Goal: Transaction & Acquisition: Purchase product/service

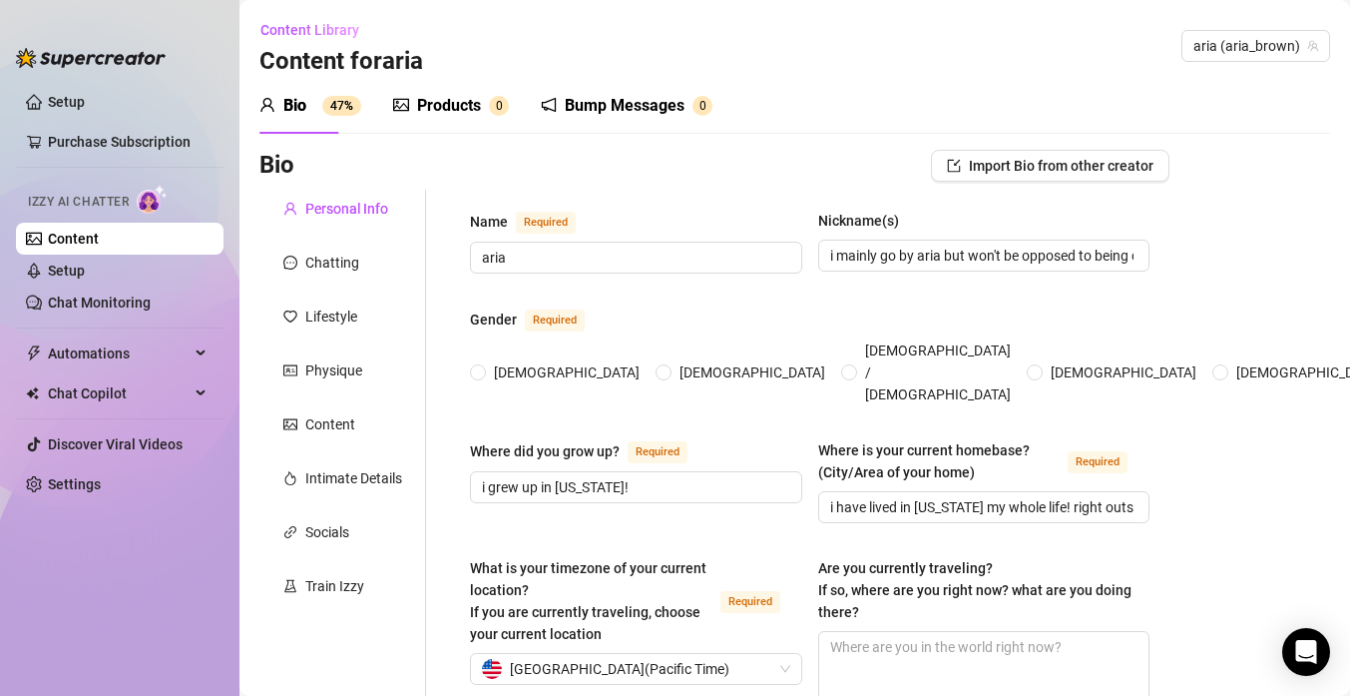
radio input "true"
type input "[DATE]"
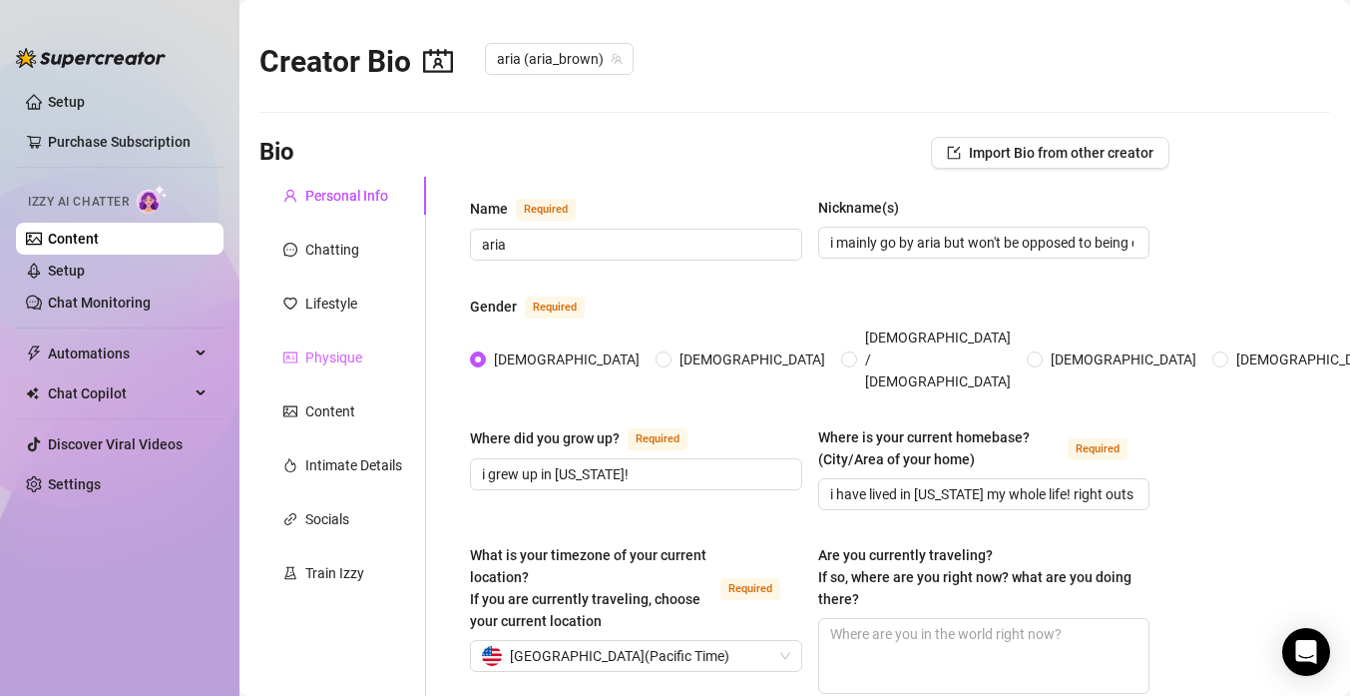
scroll to position [82, 0]
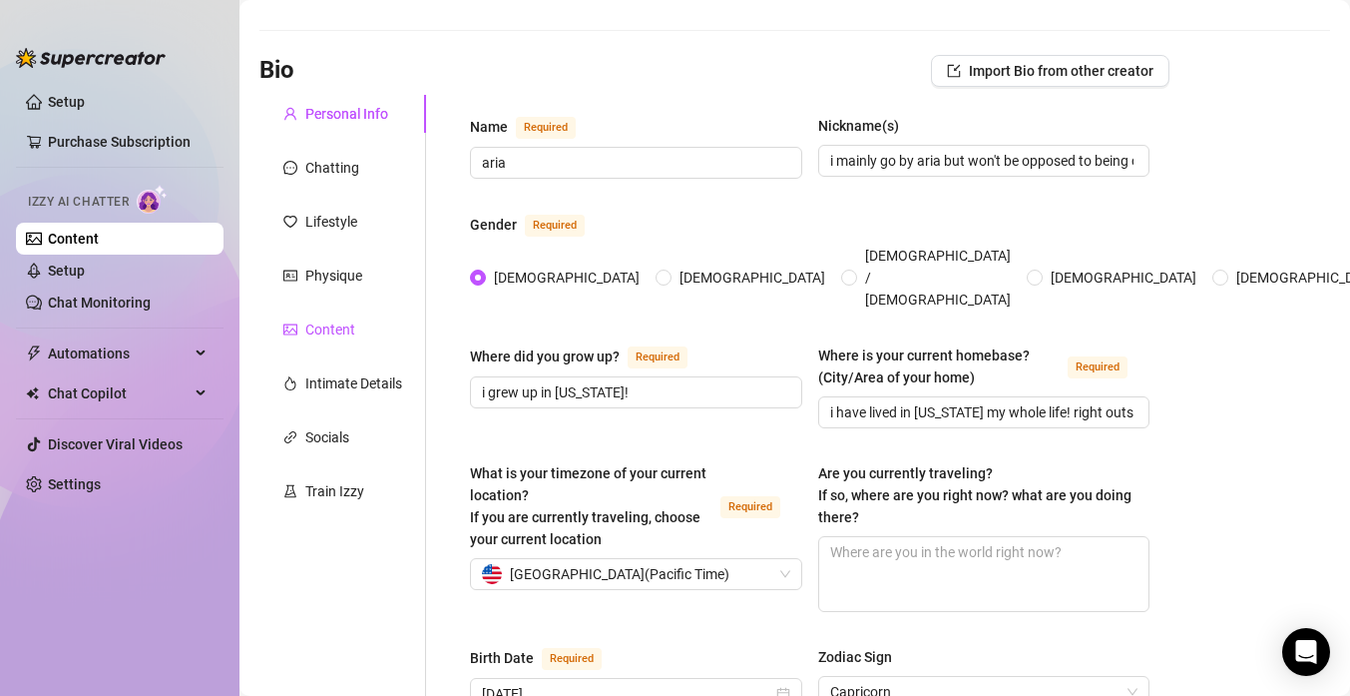
click at [313, 338] on div "Content" at bounding box center [330, 329] width 50 height 22
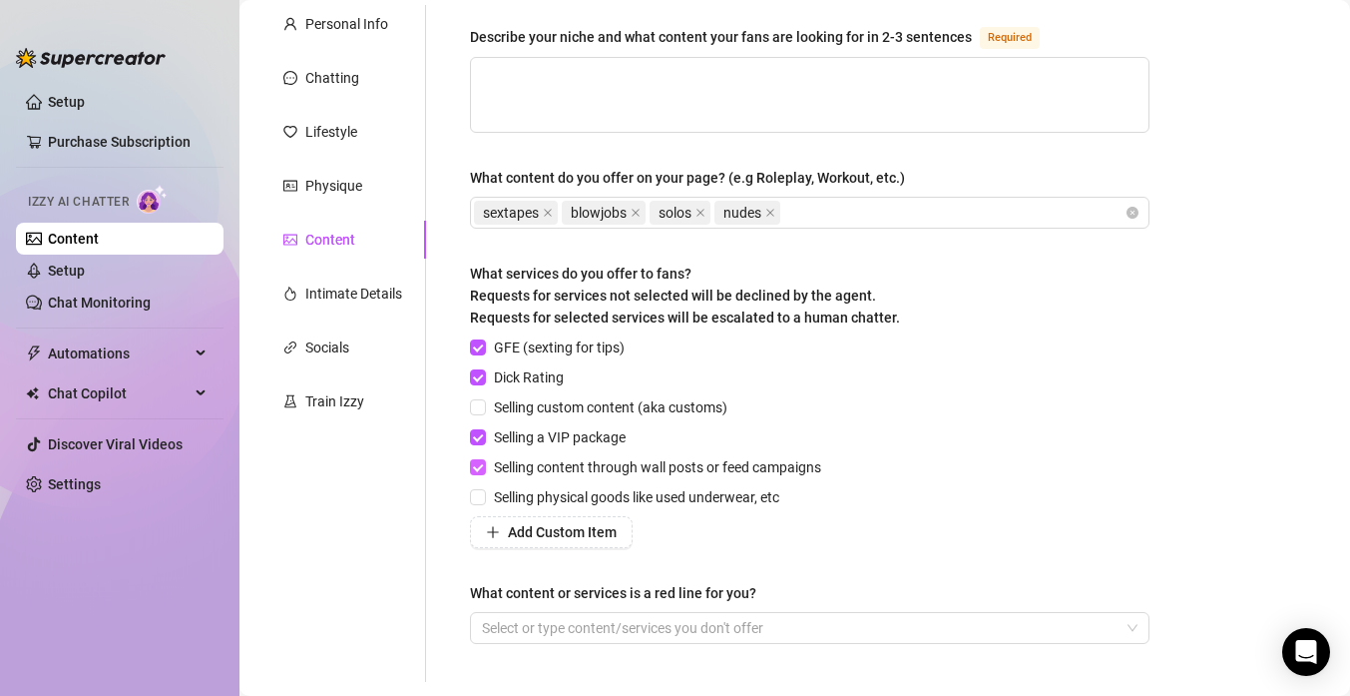
scroll to position [0, 0]
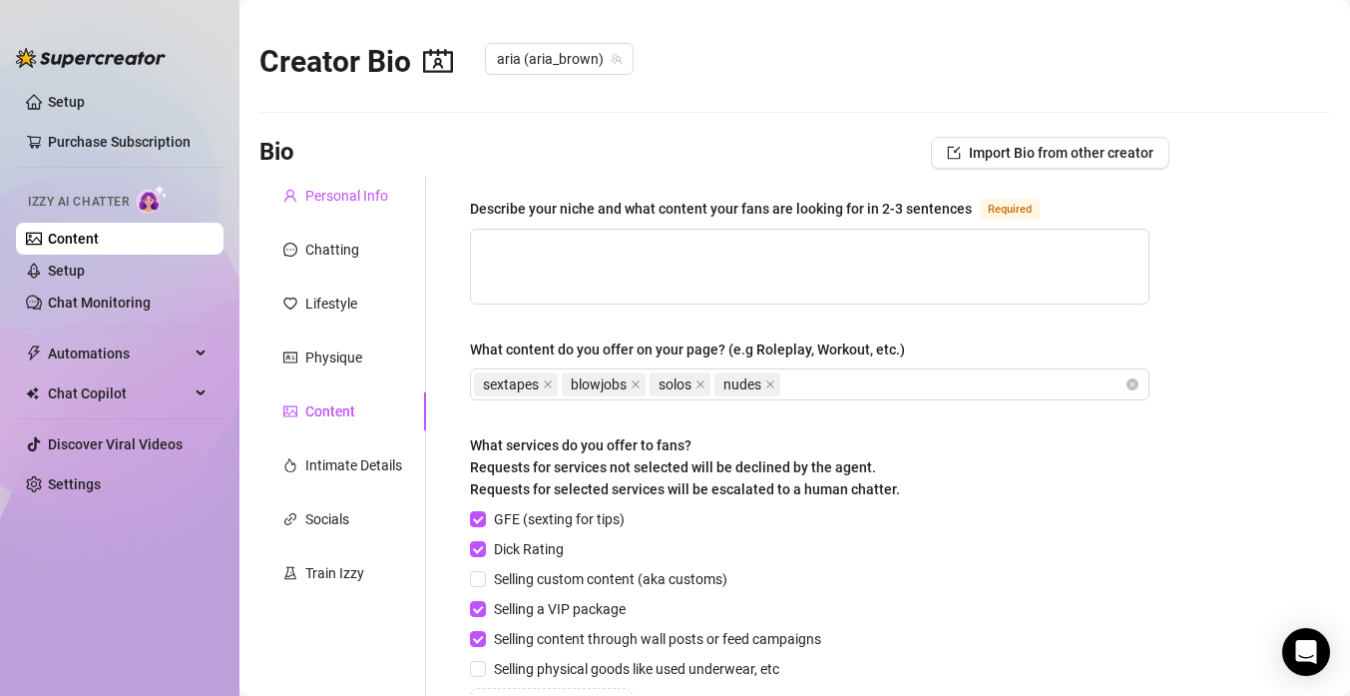
click at [336, 198] on div "Personal Info" at bounding box center [346, 196] width 83 height 22
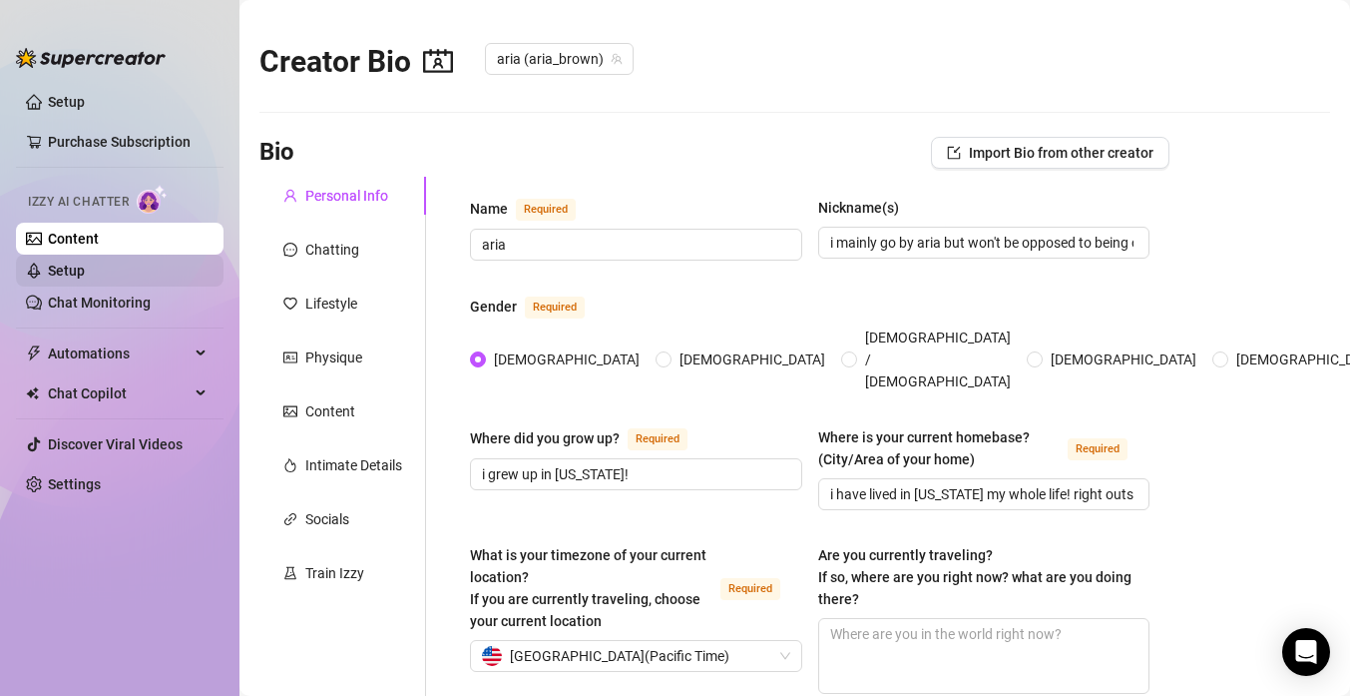
click at [74, 262] on link "Setup" at bounding box center [66, 270] width 37 height 16
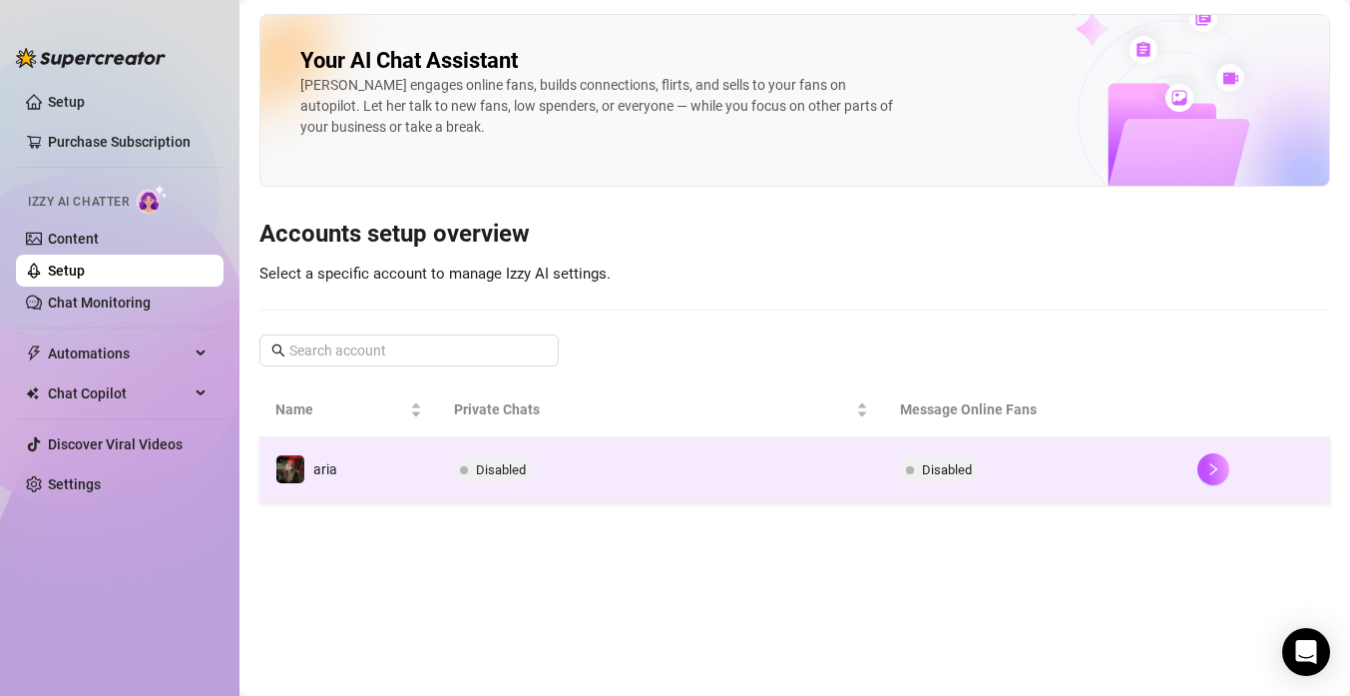
click at [420, 483] on td "aria" at bounding box center [348, 469] width 179 height 65
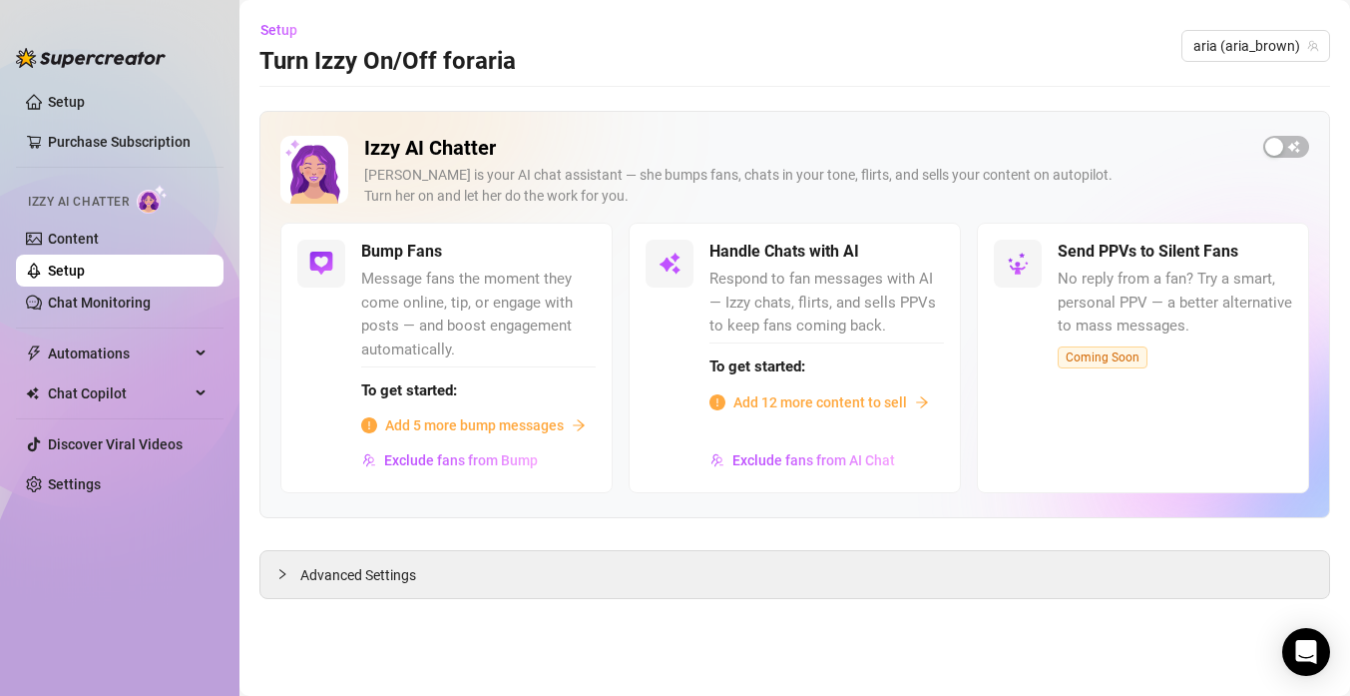
click at [82, 262] on link "Setup" at bounding box center [66, 270] width 37 height 16
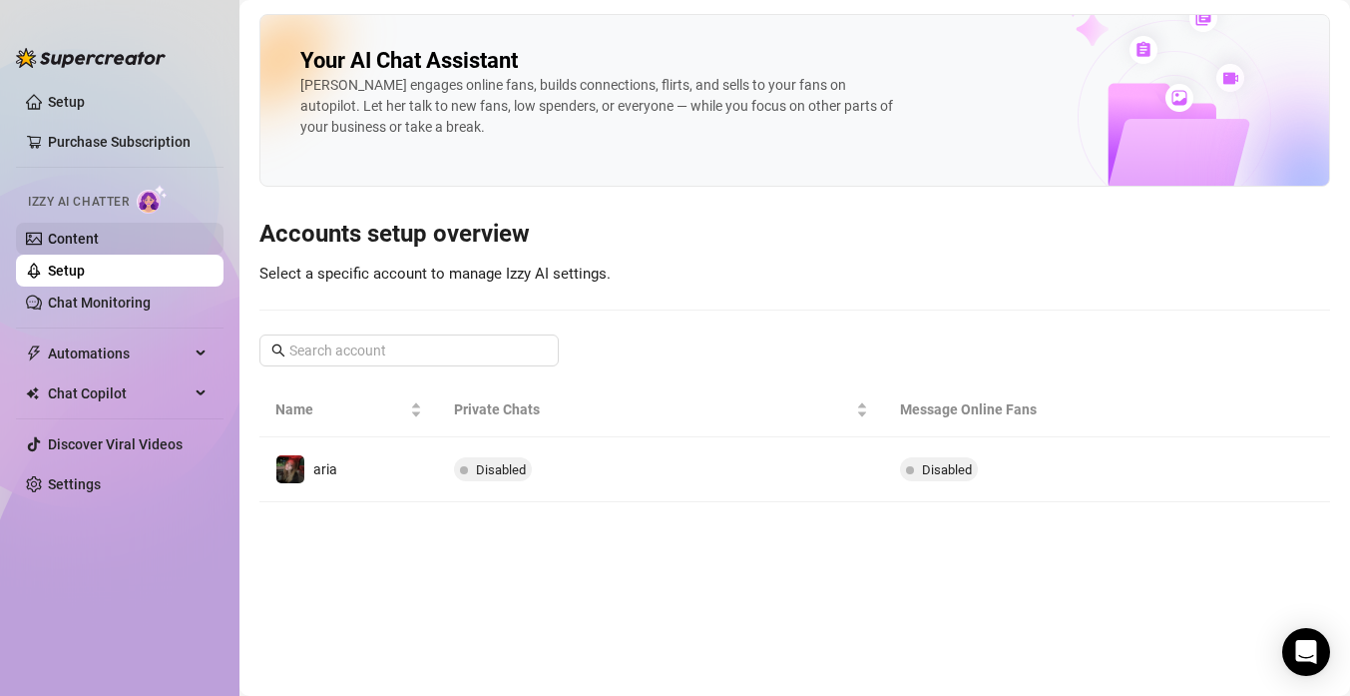
click at [99, 231] on link "Content" at bounding box center [73, 239] width 51 height 16
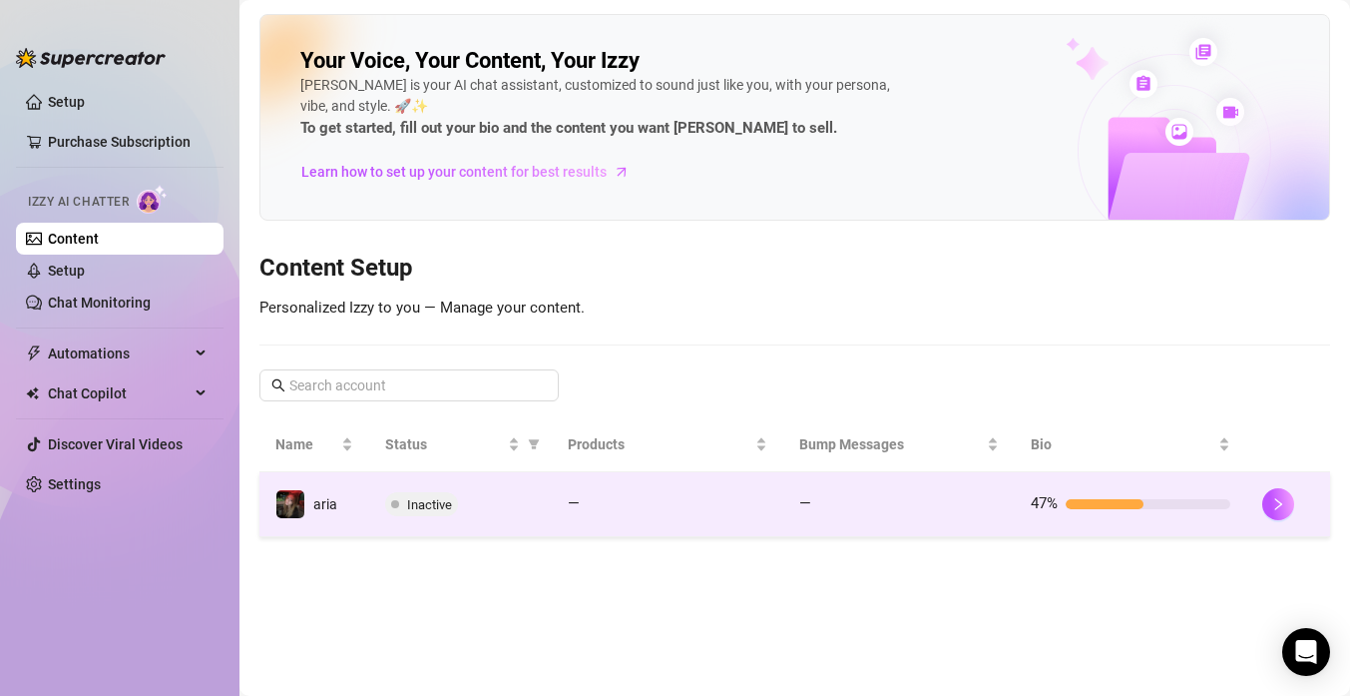
click at [535, 504] on div "Inactive" at bounding box center [461, 504] width 152 height 24
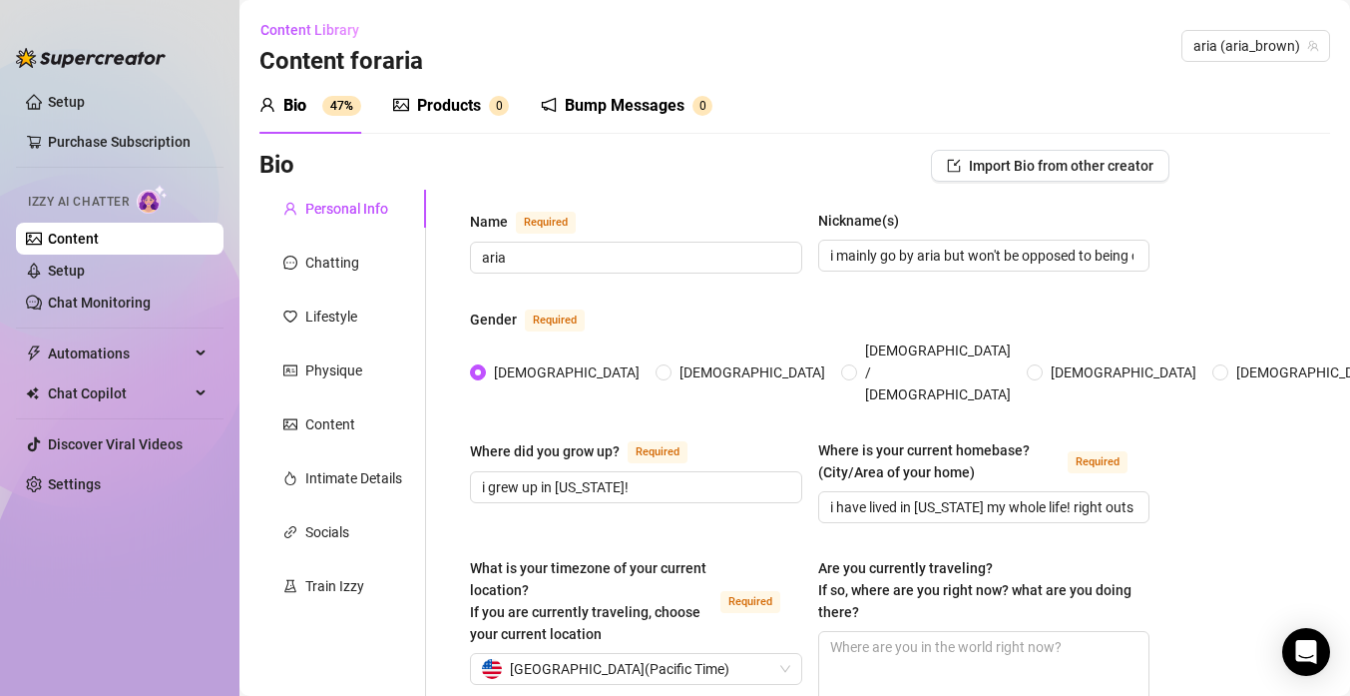
click at [448, 120] on div "Products 0" at bounding box center [451, 106] width 116 height 56
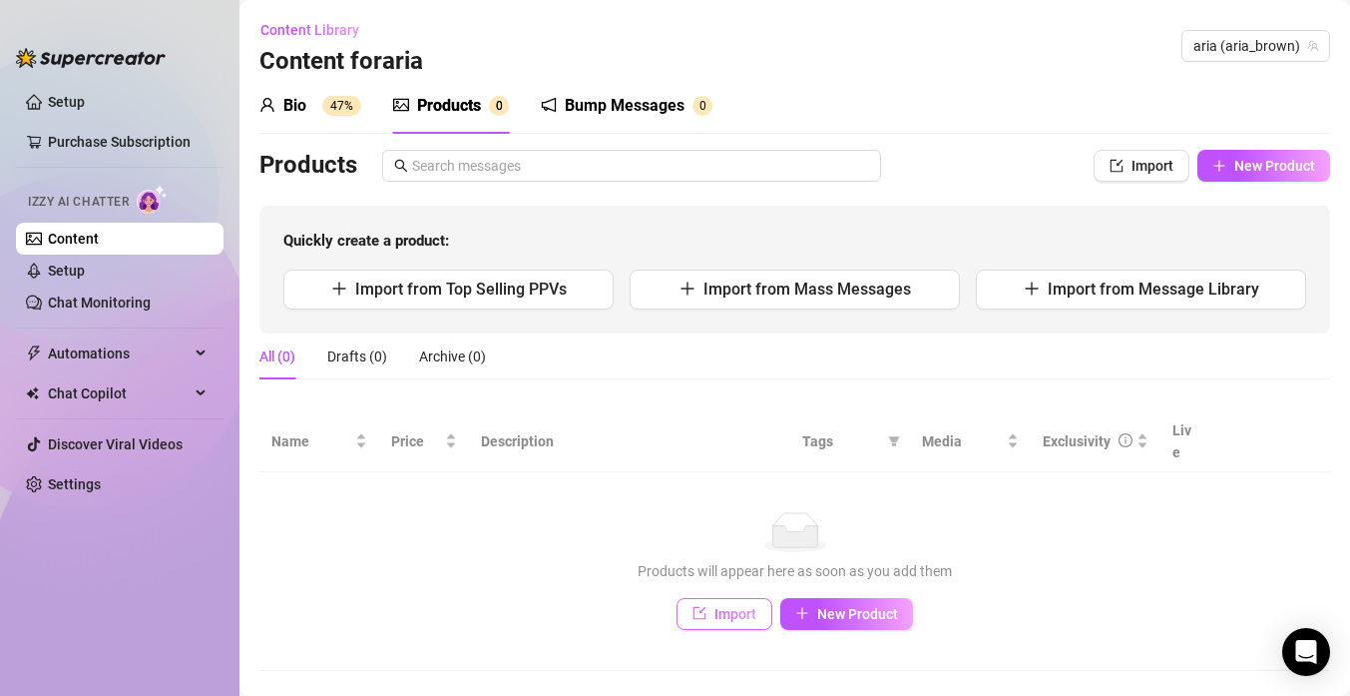
click at [762, 598] on button "Import" at bounding box center [725, 614] width 96 height 32
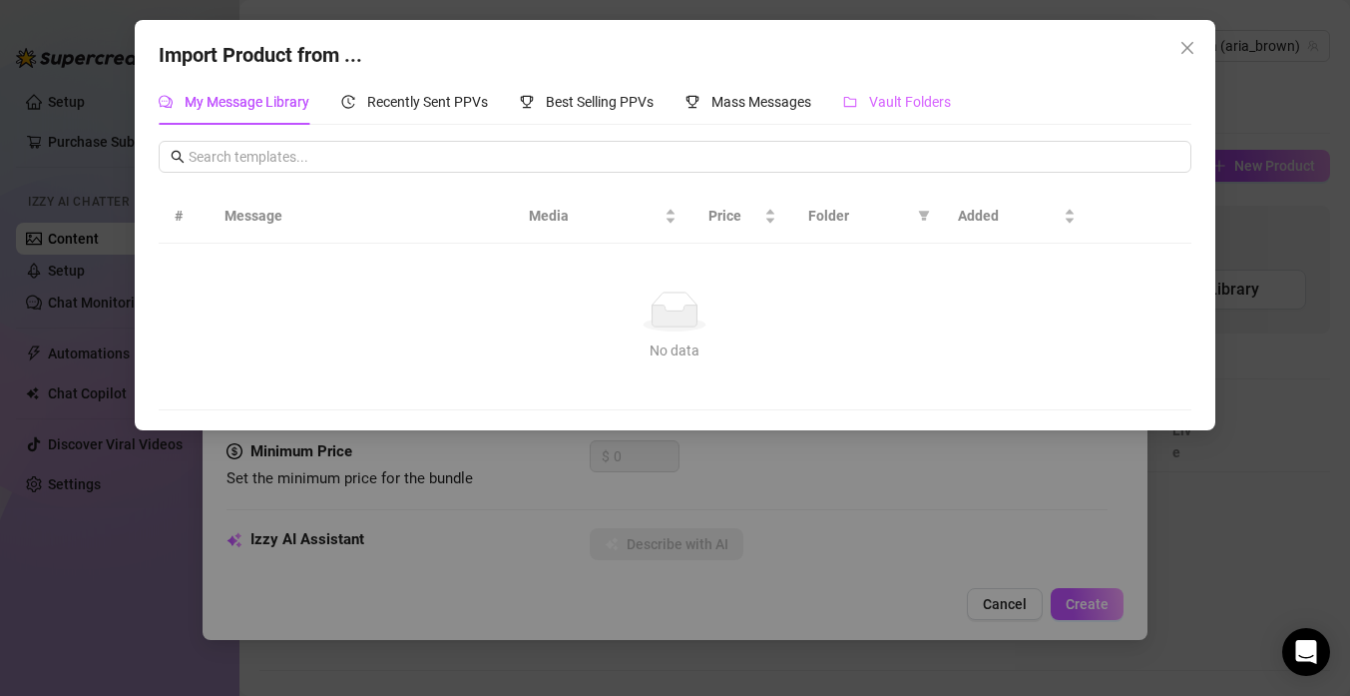
click at [917, 83] on div "Vault Folders" at bounding box center [897, 102] width 108 height 46
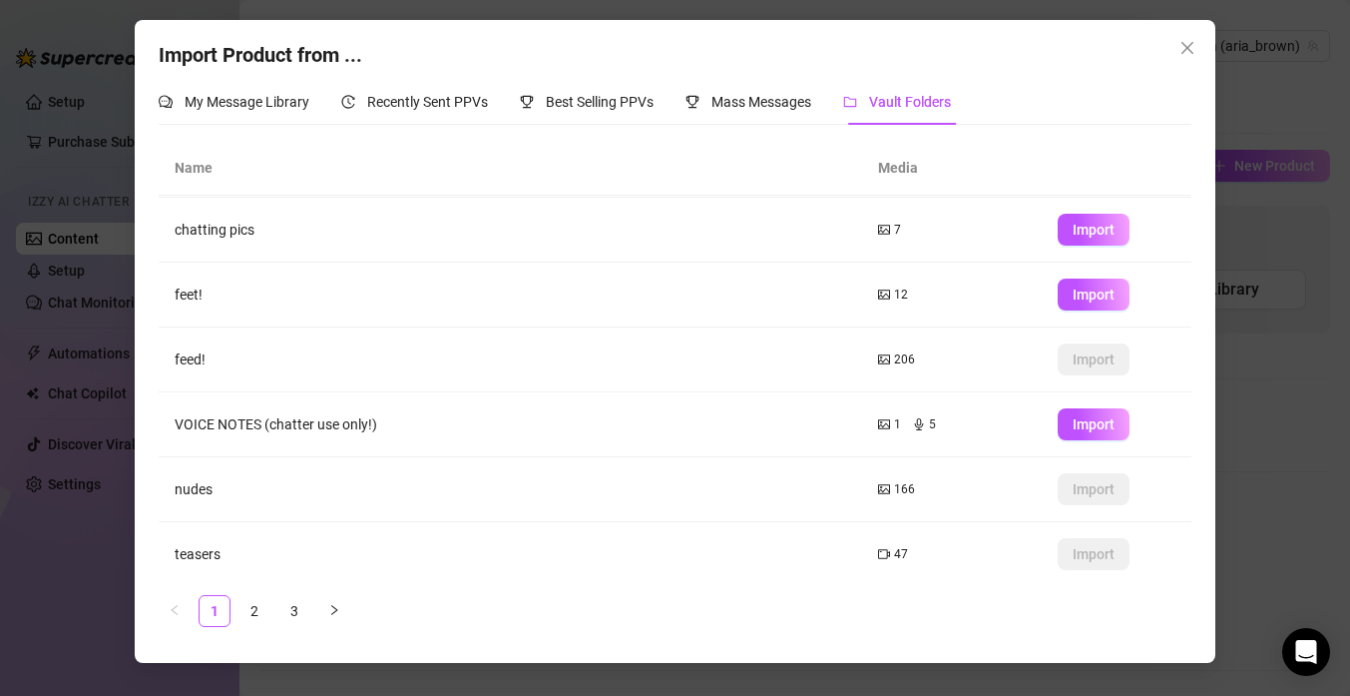
scroll to position [265, 0]
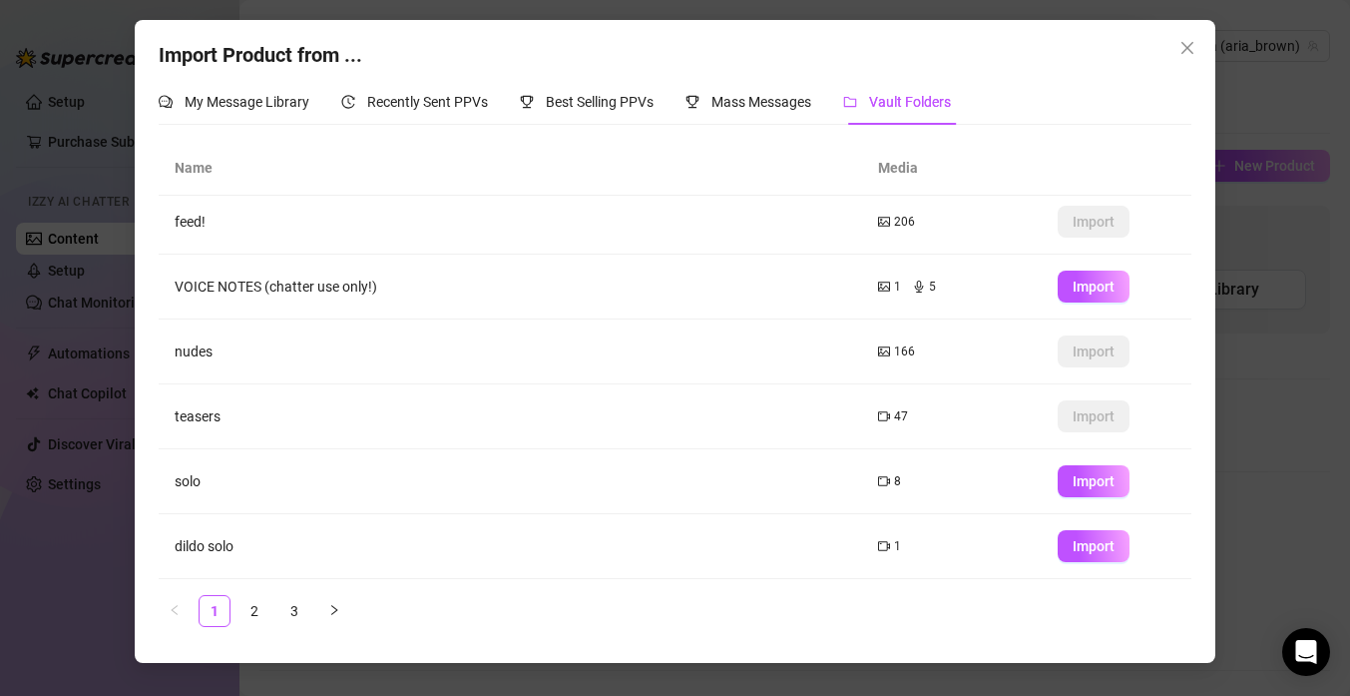
click at [1066, 463] on td "Import" at bounding box center [1117, 481] width 150 height 65
click at [1071, 469] on button "Import" at bounding box center [1094, 481] width 72 height 32
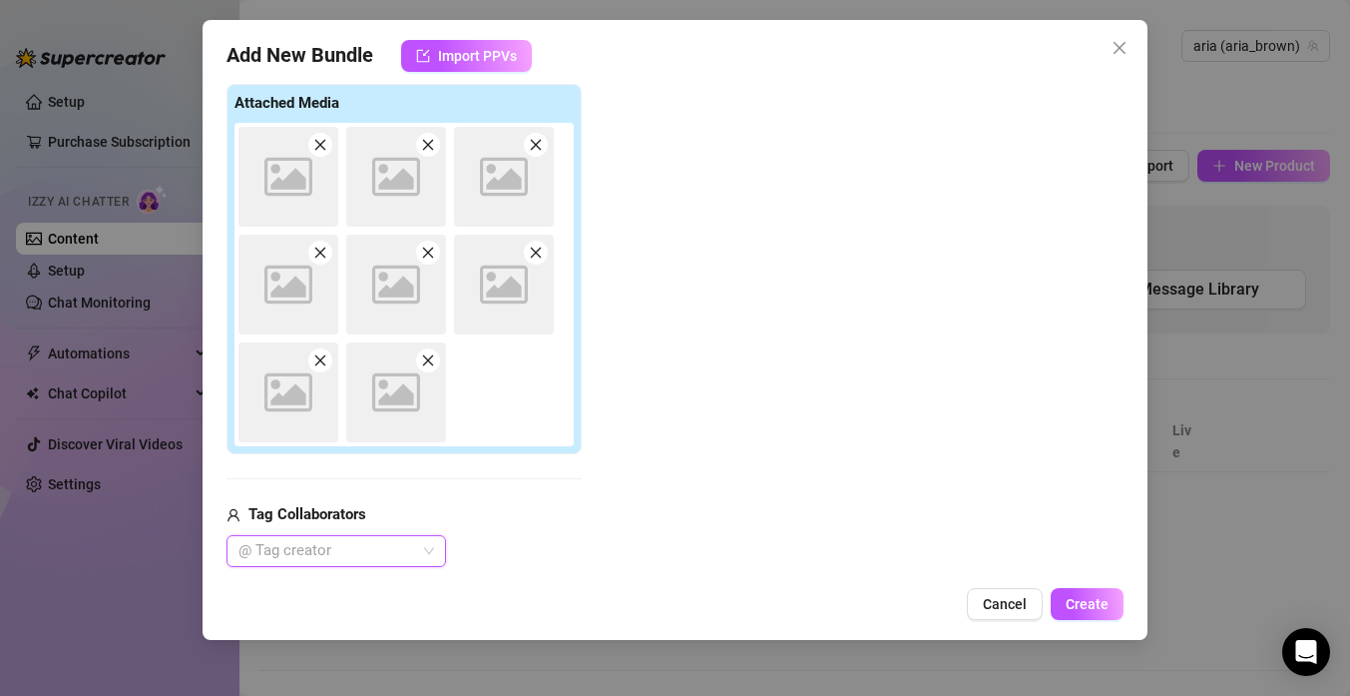
scroll to position [316, 0]
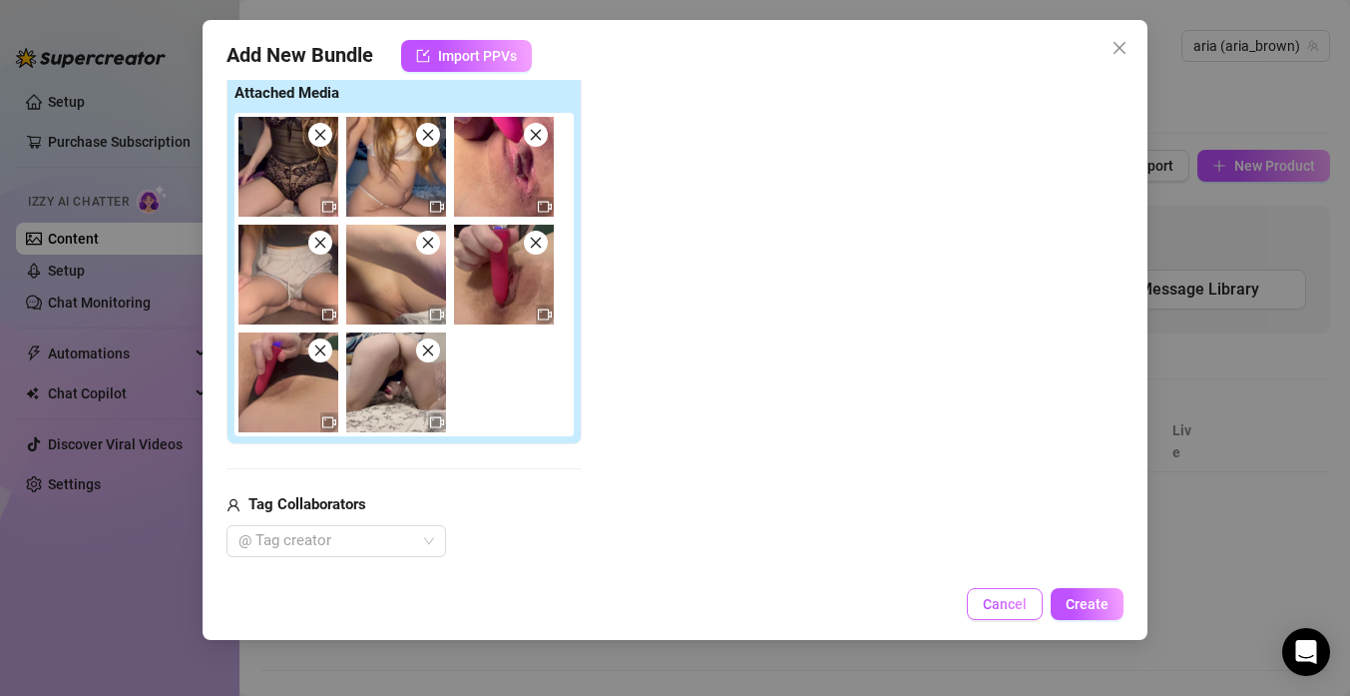
click at [985, 599] on button "Cancel" at bounding box center [1005, 604] width 76 height 32
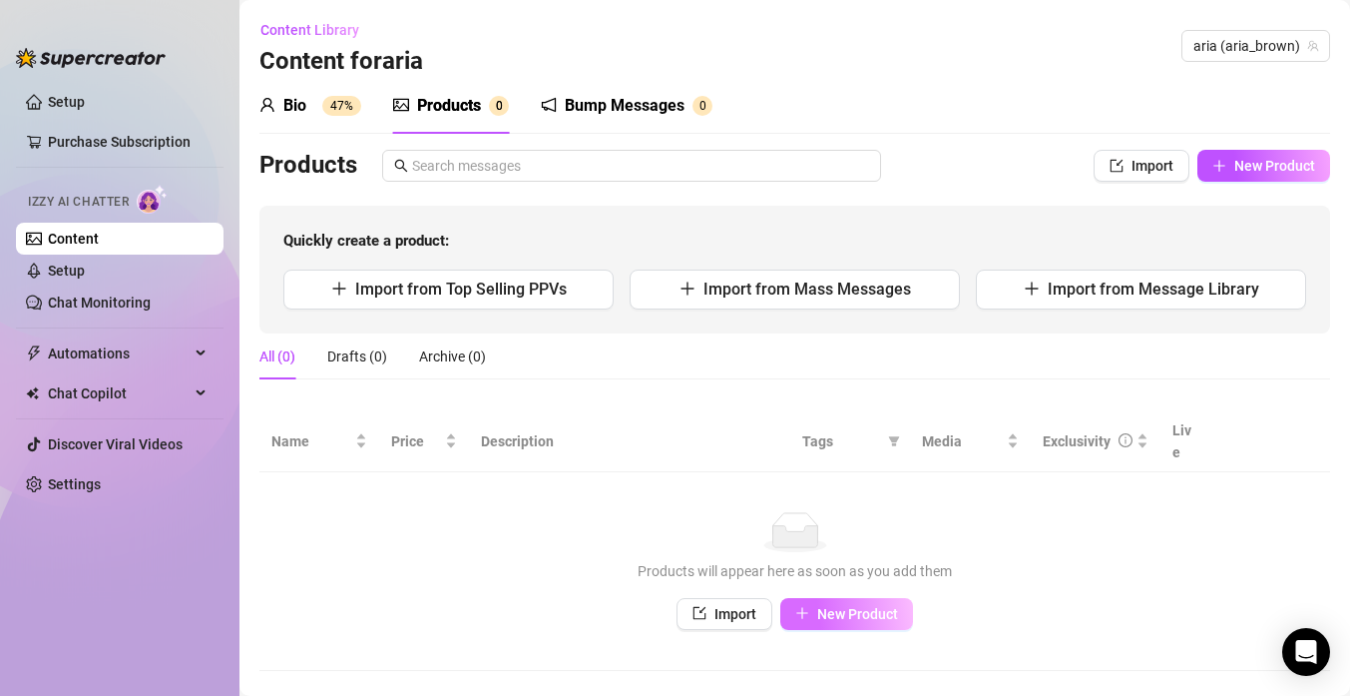
click at [816, 598] on button "New Product" at bounding box center [846, 614] width 133 height 32
type textarea "Type your message here..."
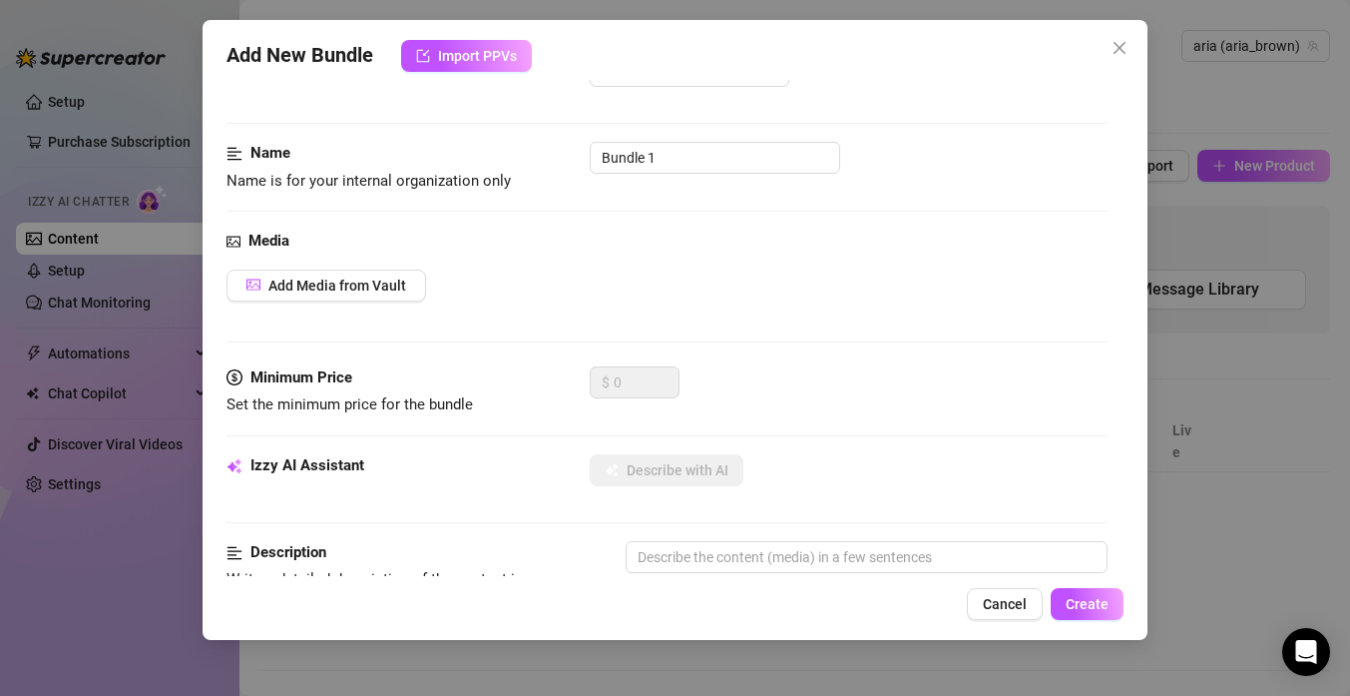
scroll to position [69, 0]
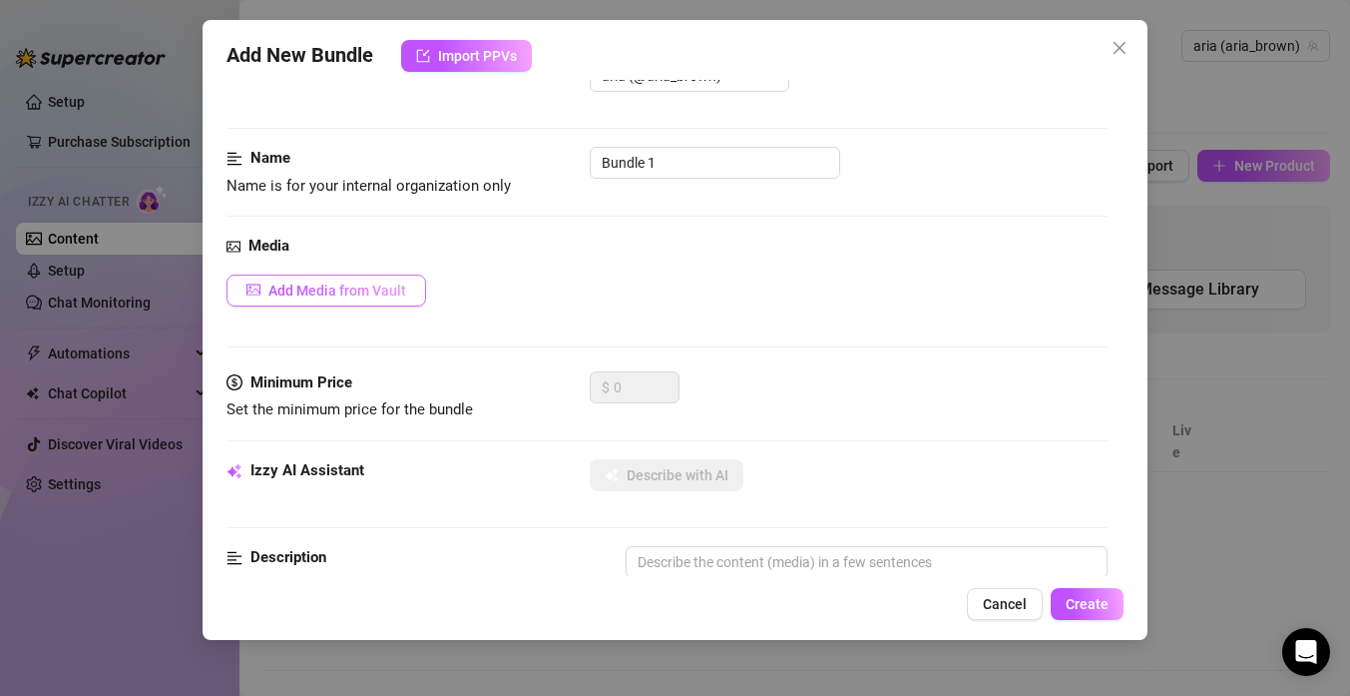
click at [318, 286] on span "Add Media from Vault" at bounding box center [337, 290] width 138 height 16
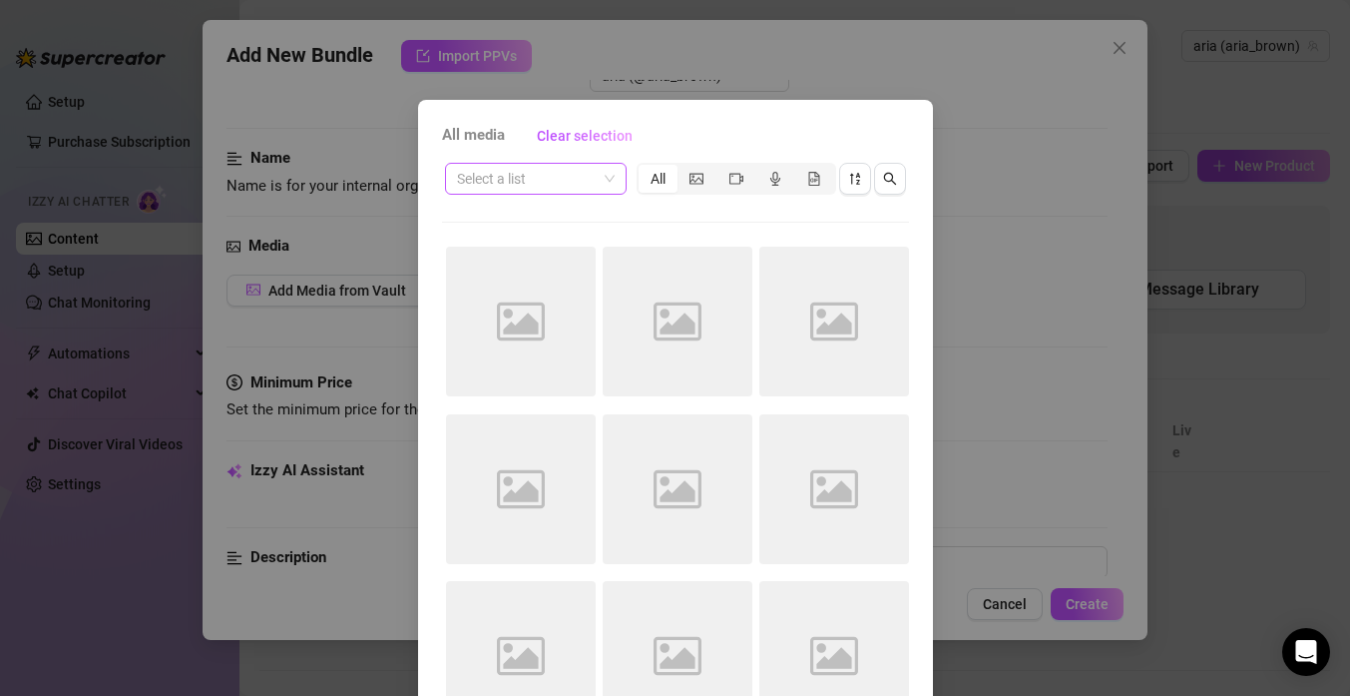
click at [593, 184] on input "search" at bounding box center [527, 179] width 140 height 30
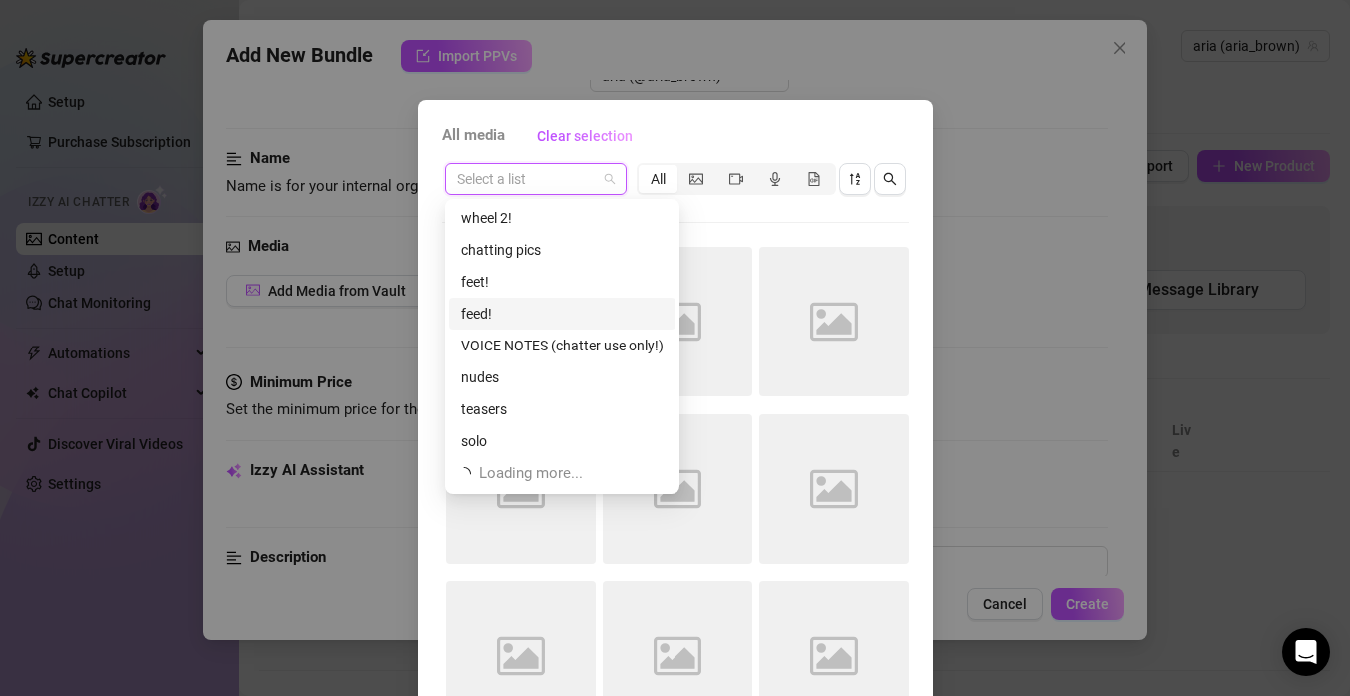
scroll to position [64, 0]
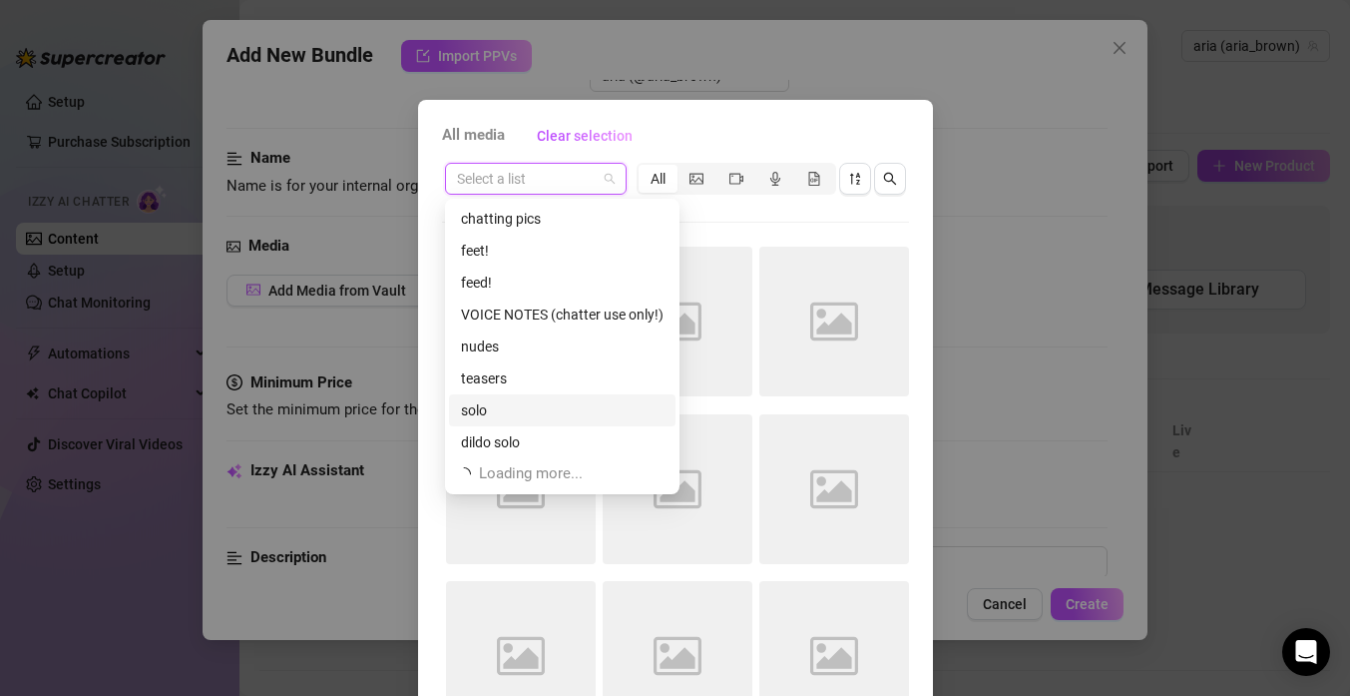
click at [509, 416] on div "solo" at bounding box center [562, 410] width 203 height 22
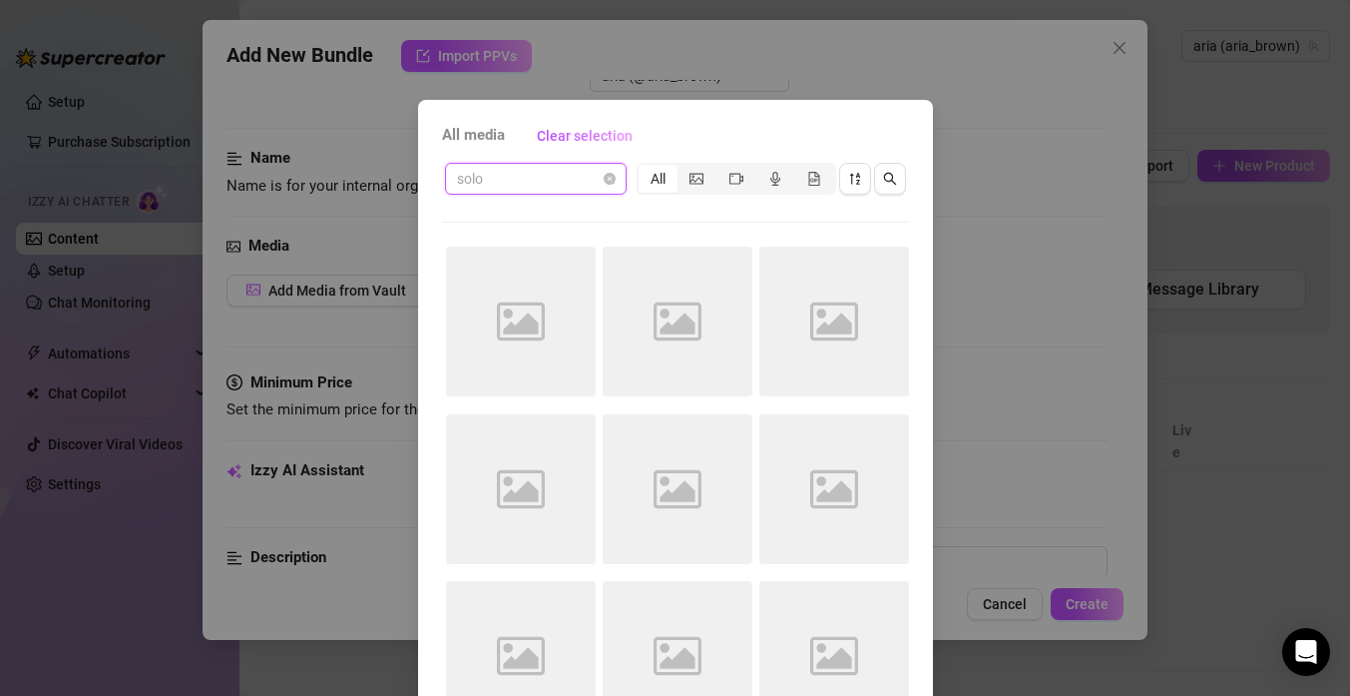
click at [603, 170] on span "solo" at bounding box center [536, 179] width 158 height 30
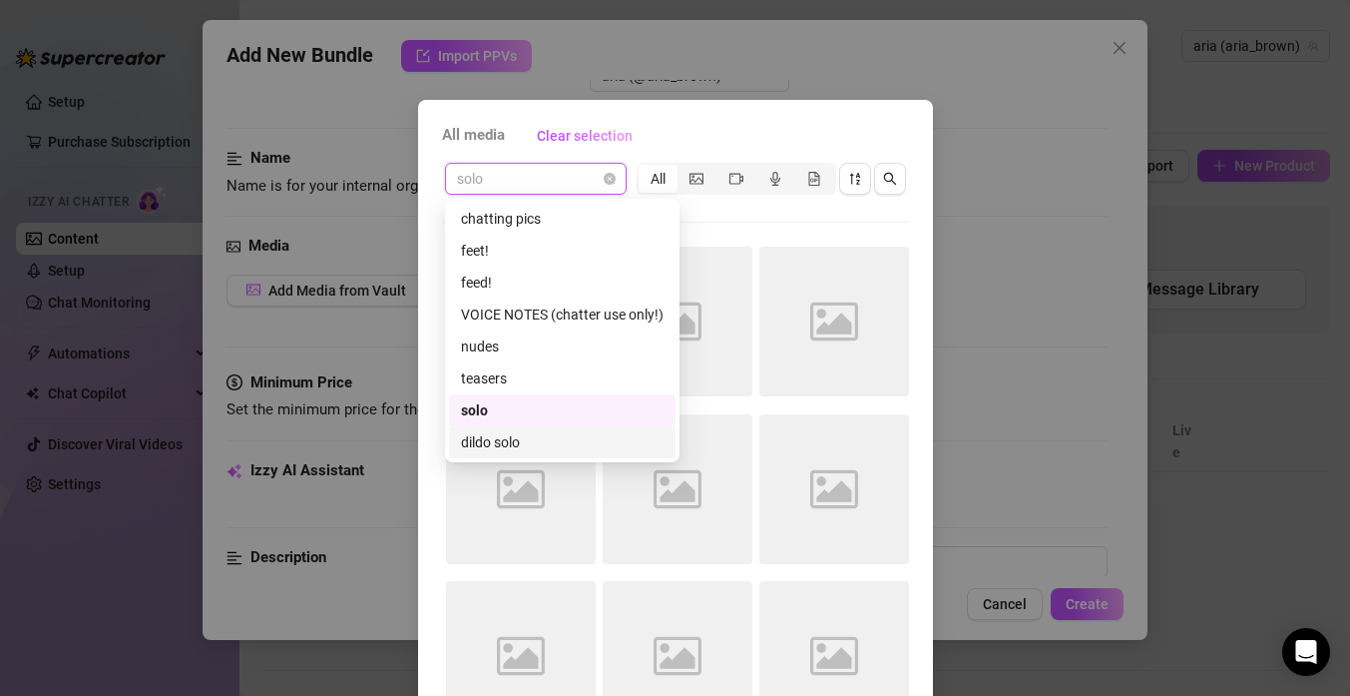
click at [483, 436] on div "dildo solo" at bounding box center [562, 442] width 203 height 22
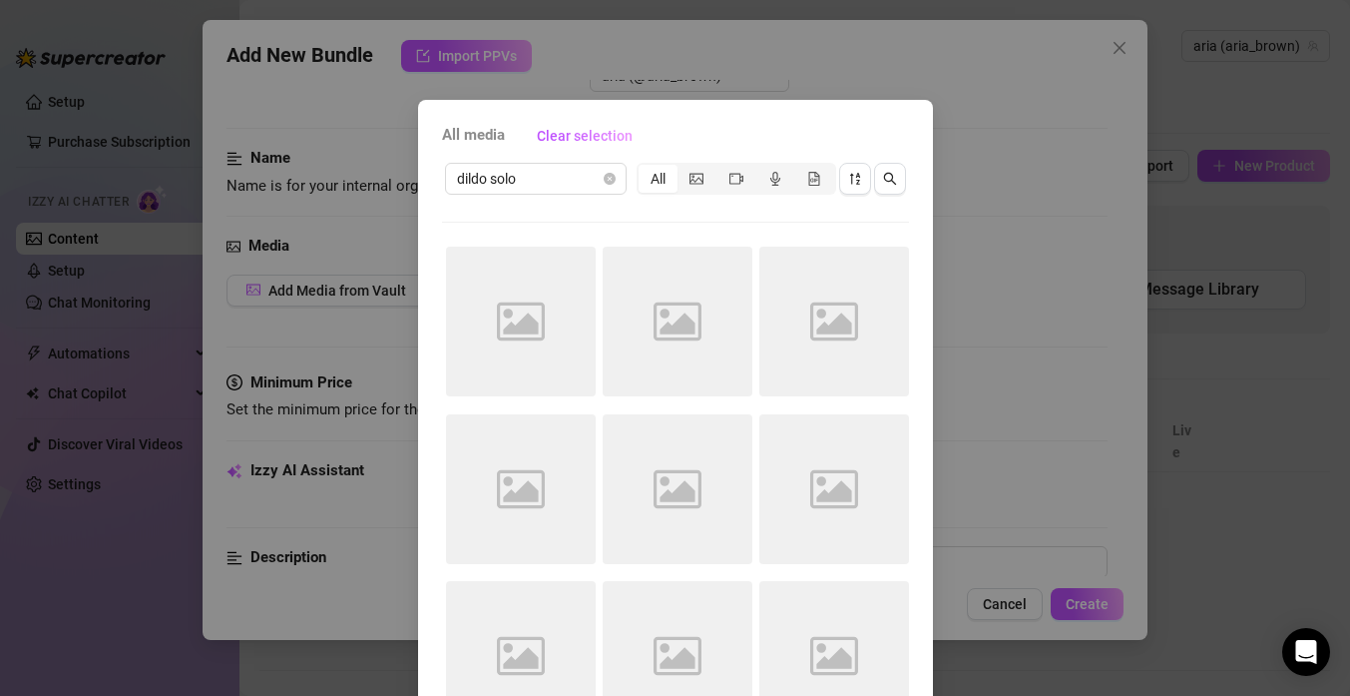
click at [675, 150] on div "All media Clear selection" at bounding box center [675, 136] width 467 height 32
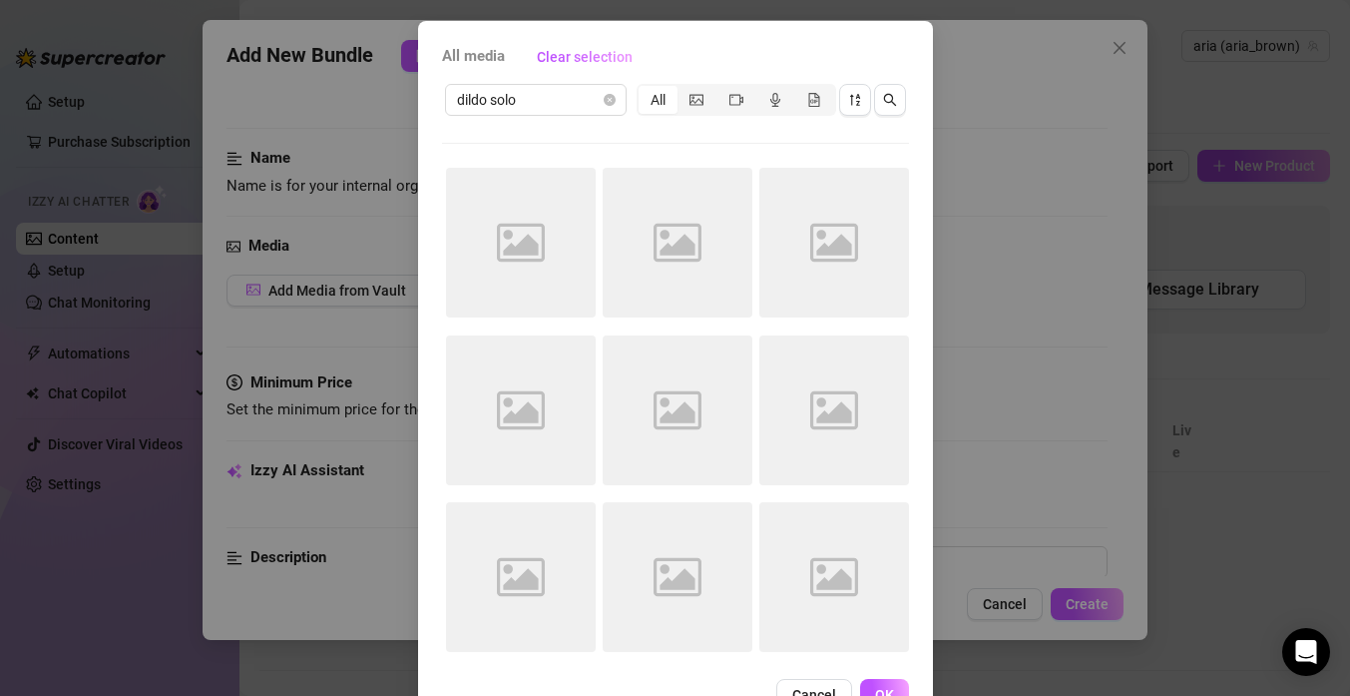
scroll to position [78, 0]
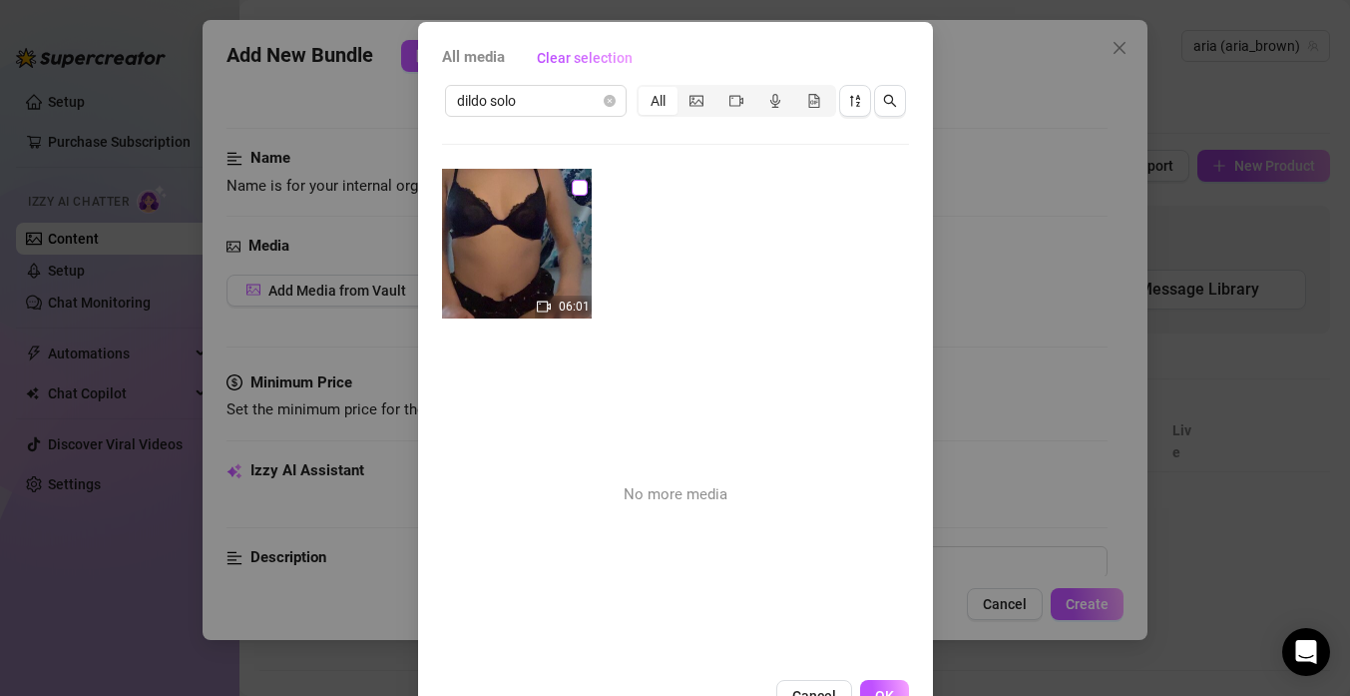
click at [585, 181] on input "checkbox" at bounding box center [580, 188] width 16 height 16
checkbox input "true"
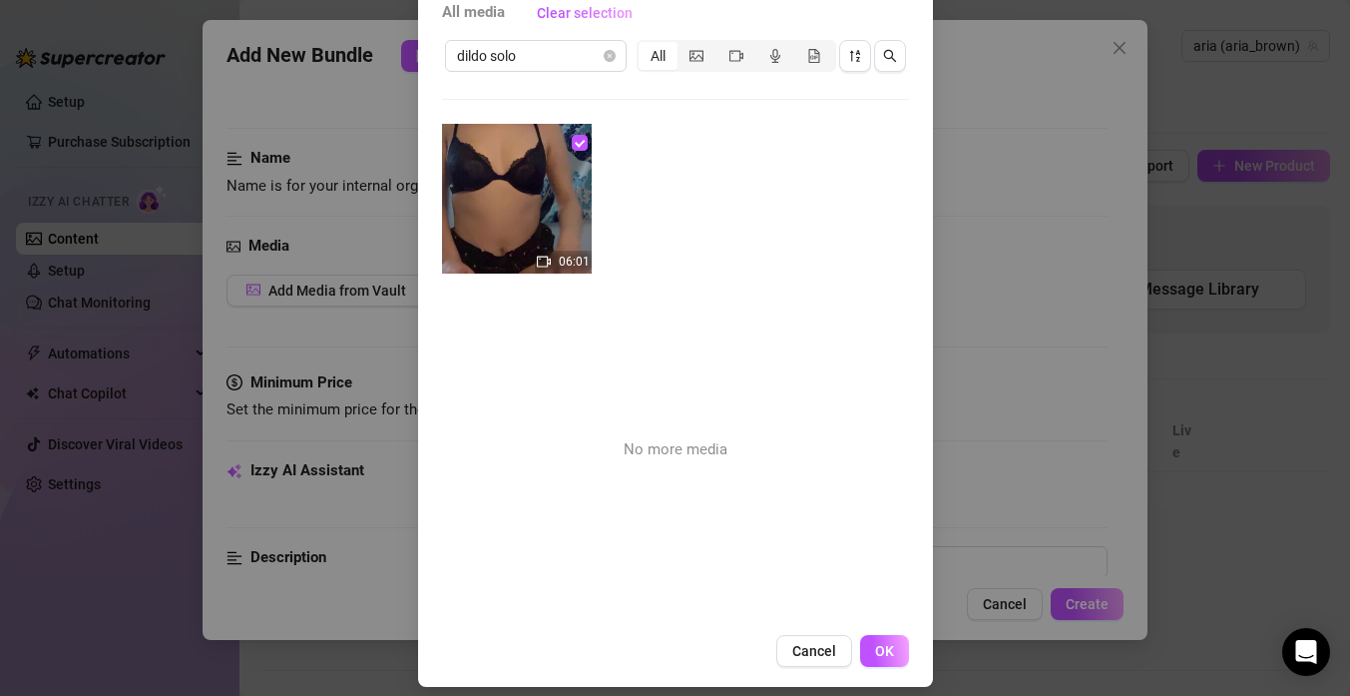
scroll to position [105, 0]
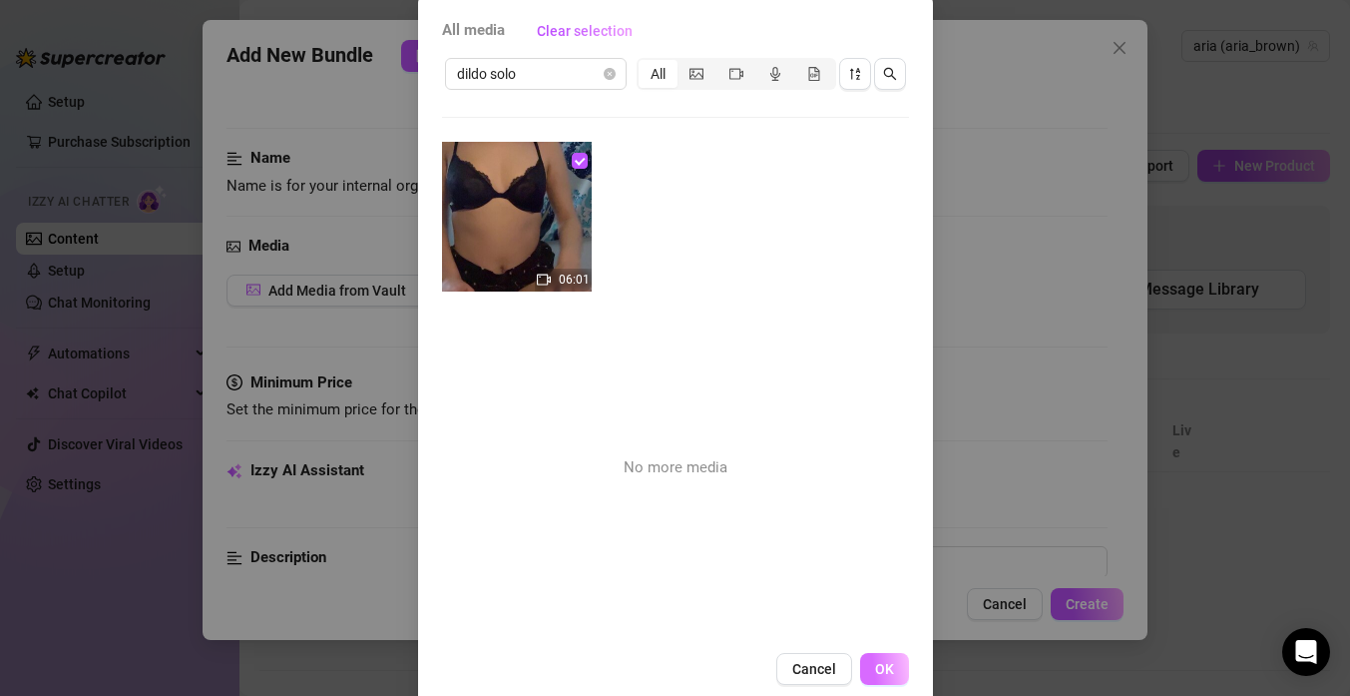
click at [887, 655] on button "OK" at bounding box center [884, 669] width 49 height 32
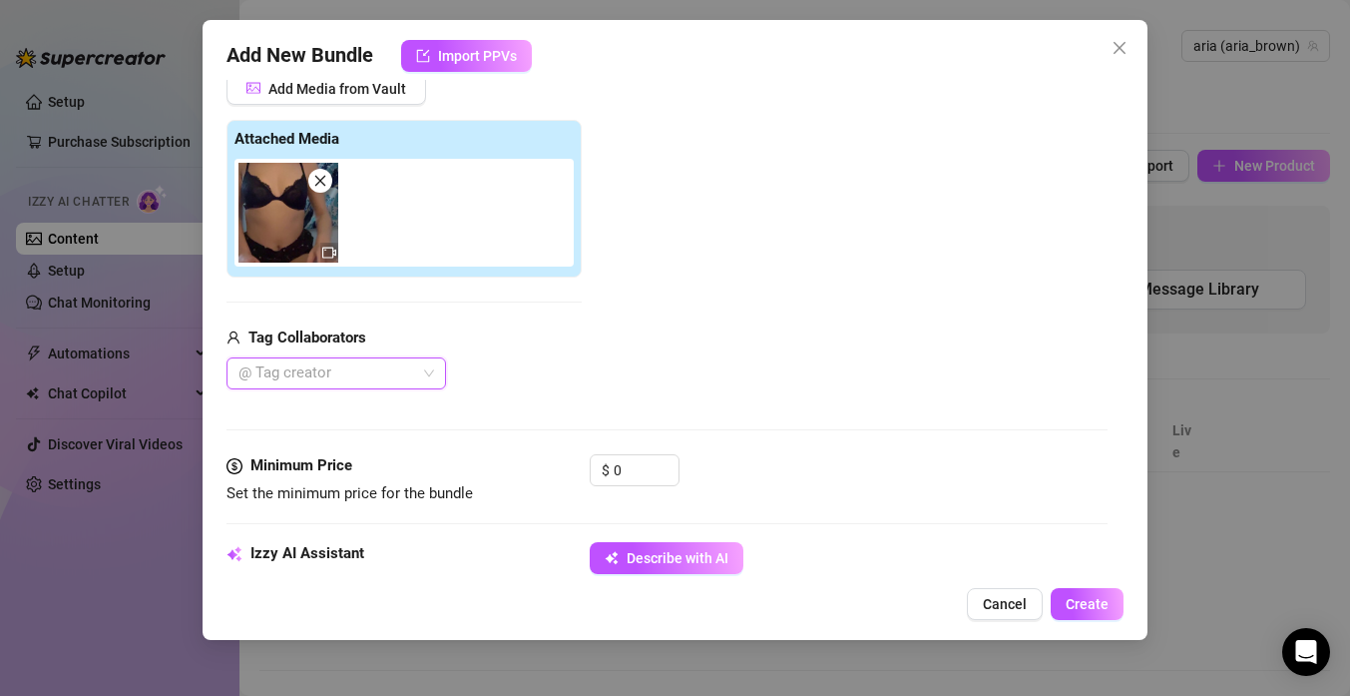
scroll to position [280, 0]
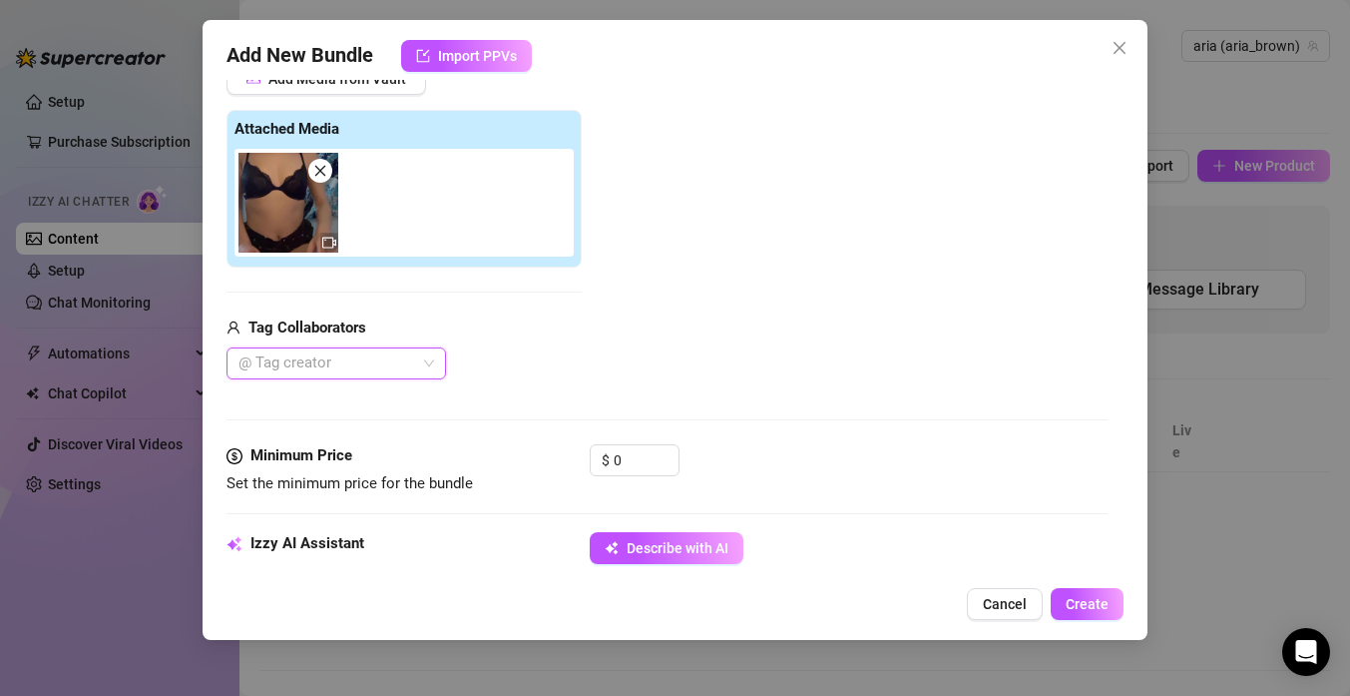
click at [400, 378] on div "@ Tag creator" at bounding box center [337, 363] width 220 height 32
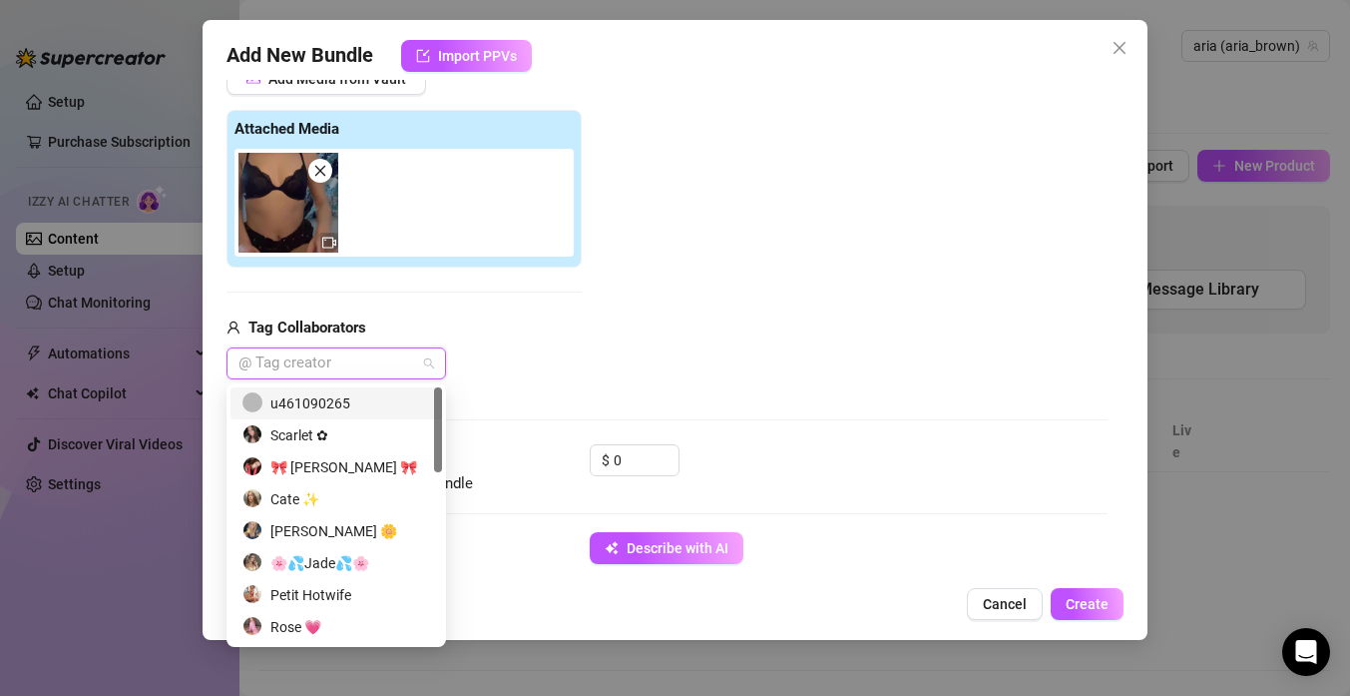
click at [413, 367] on div at bounding box center [326, 363] width 191 height 28
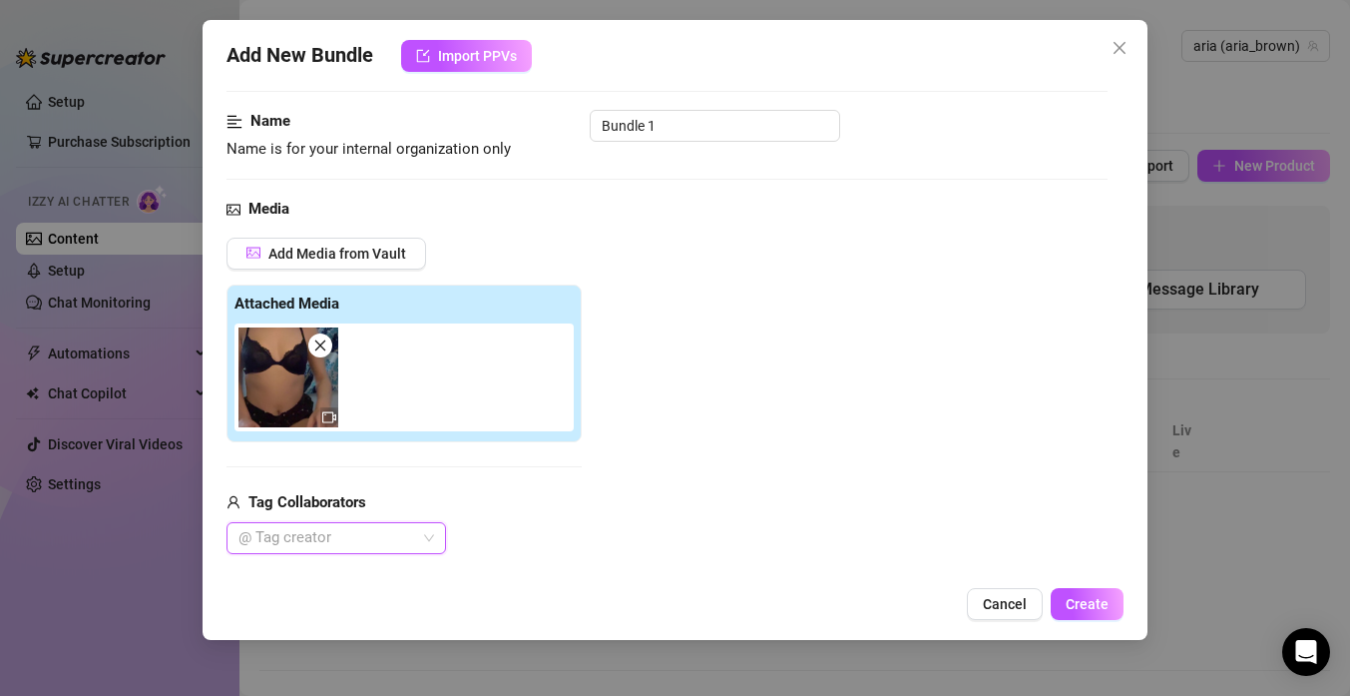
scroll to position [0, 0]
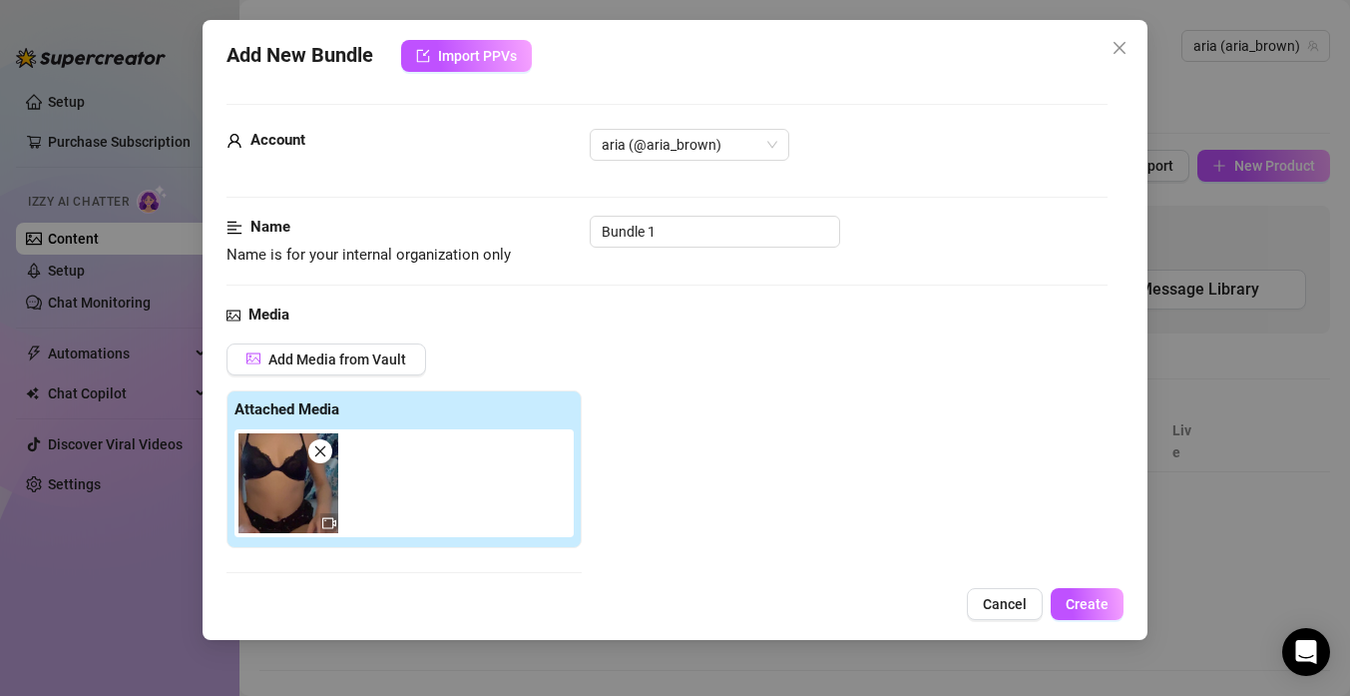
type input "e"
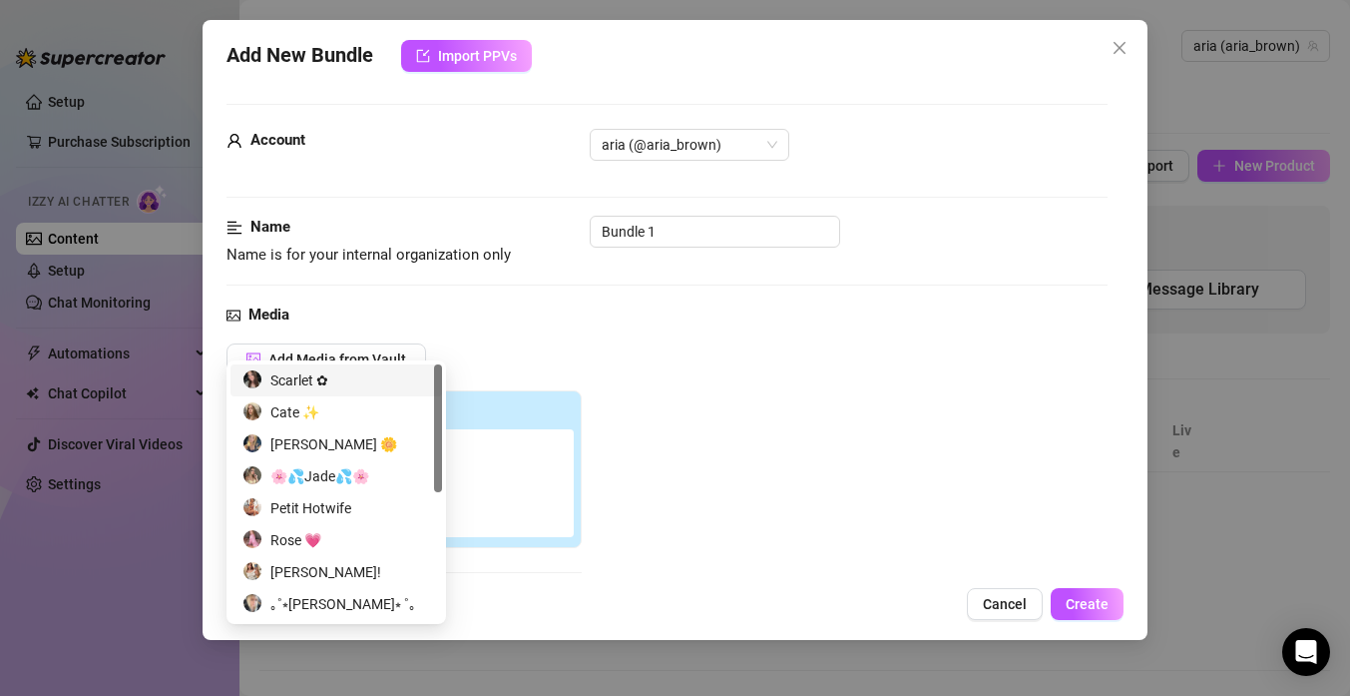
scroll to position [76, 0]
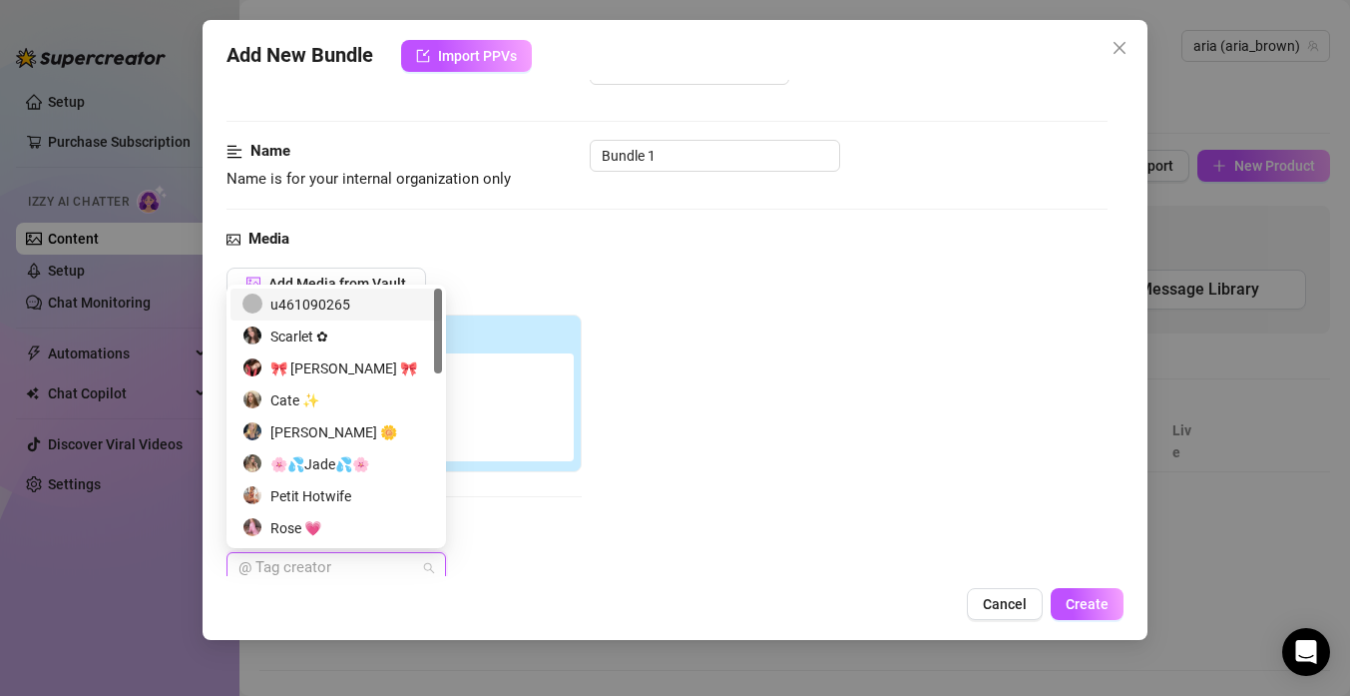
click at [751, 407] on div "Add Media from Vault Attached Media Tag Collaborators @ Tag creator" at bounding box center [667, 425] width 881 height 317
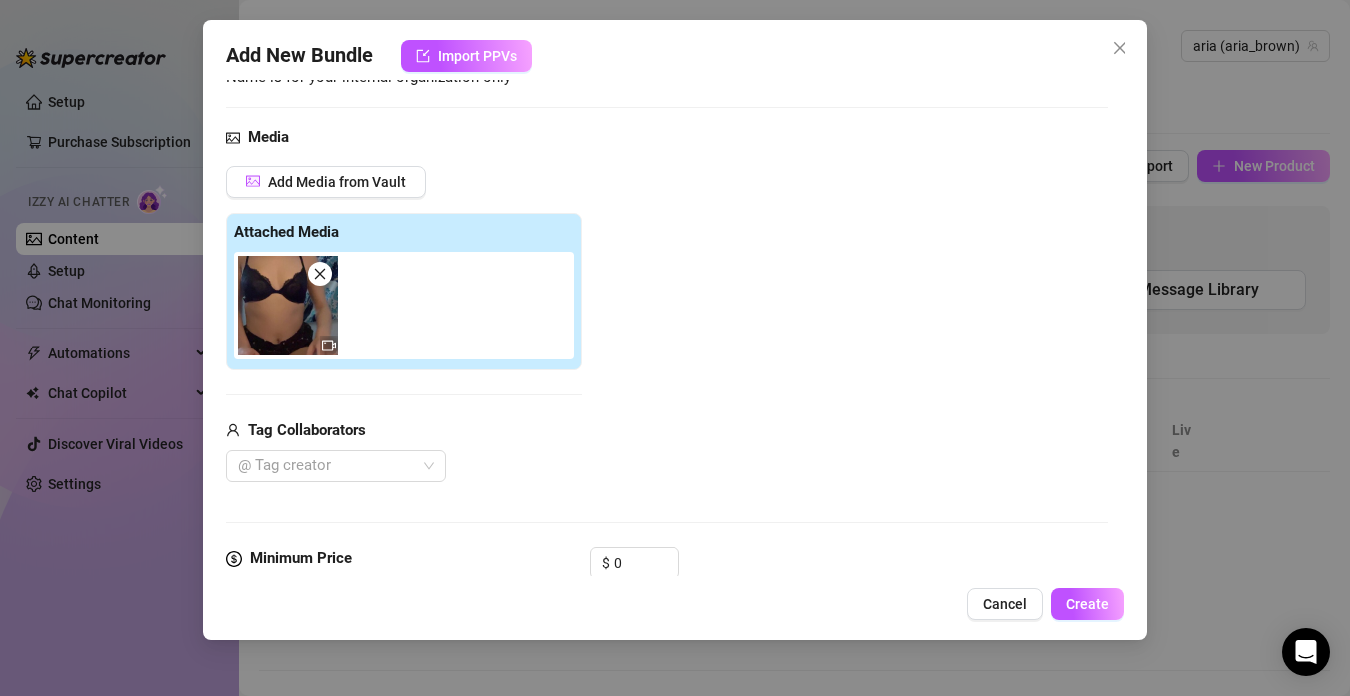
scroll to position [0, 0]
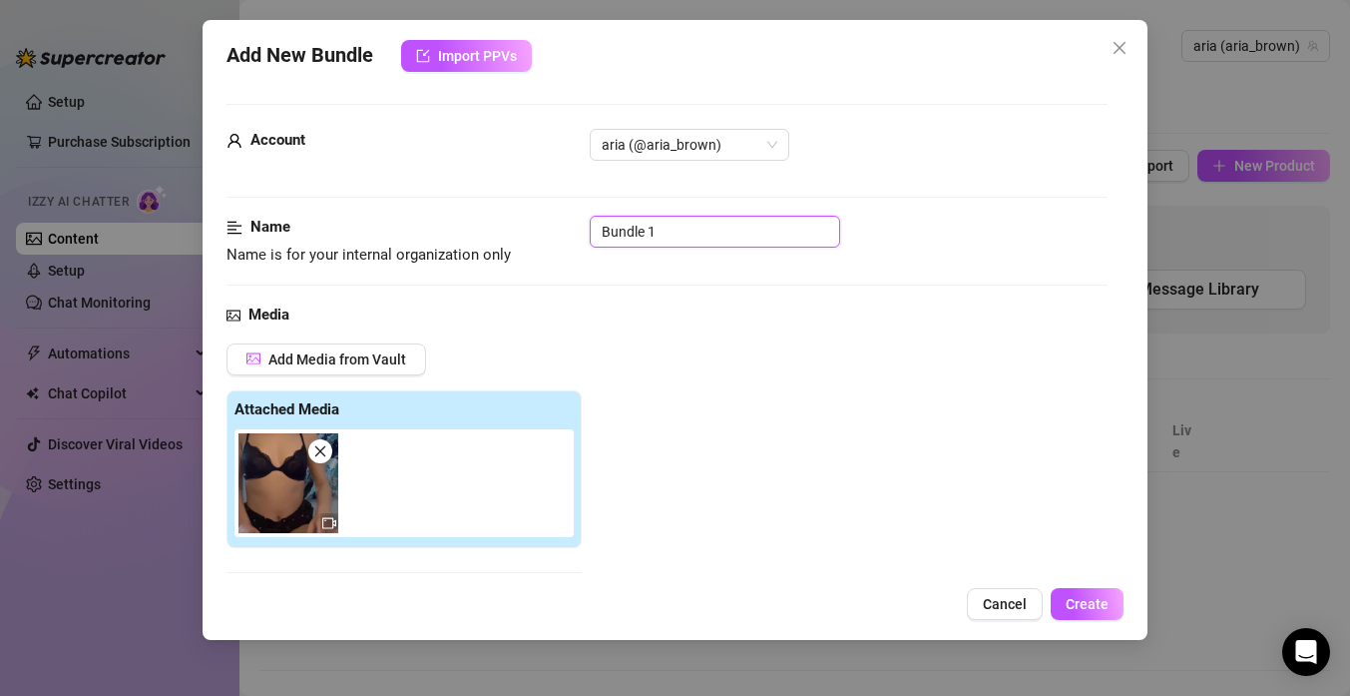
click at [756, 231] on input "Bundle 1" at bounding box center [715, 232] width 251 height 32
drag, startPoint x: 733, startPoint y: 235, endPoint x: 655, endPoint y: 235, distance: 77.8
click at [724, 235] on input "Bundle 1" at bounding box center [715, 232] width 251 height 32
click at [639, 235] on input "Bundle 1" at bounding box center [715, 232] width 251 height 32
drag, startPoint x: 662, startPoint y: 235, endPoint x: 585, endPoint y: 235, distance: 76.8
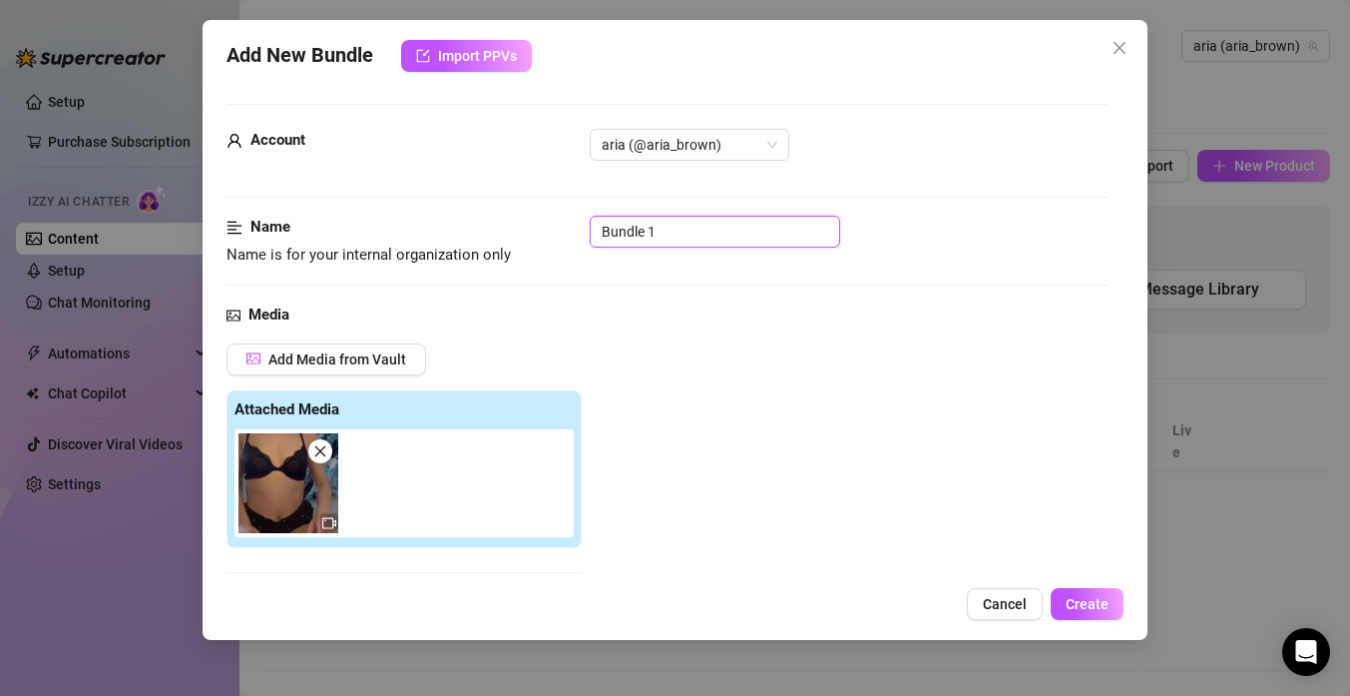
click at [584, 235] on div "Name Name is for your internal organization only Bundle 1" at bounding box center [667, 241] width 881 height 51
click at [771, 291] on div "Name Name is for your internal organization only Bundle 1" at bounding box center [667, 260] width 881 height 88
drag, startPoint x: 662, startPoint y: 234, endPoint x: 561, endPoint y: 228, distance: 101.0
click at [560, 233] on div "Name Name is for your internal organization only Bundle 1" at bounding box center [667, 241] width 881 height 51
click at [617, 281] on div "Name Name is for your internal organization only Bundle 1" at bounding box center [667, 260] width 881 height 88
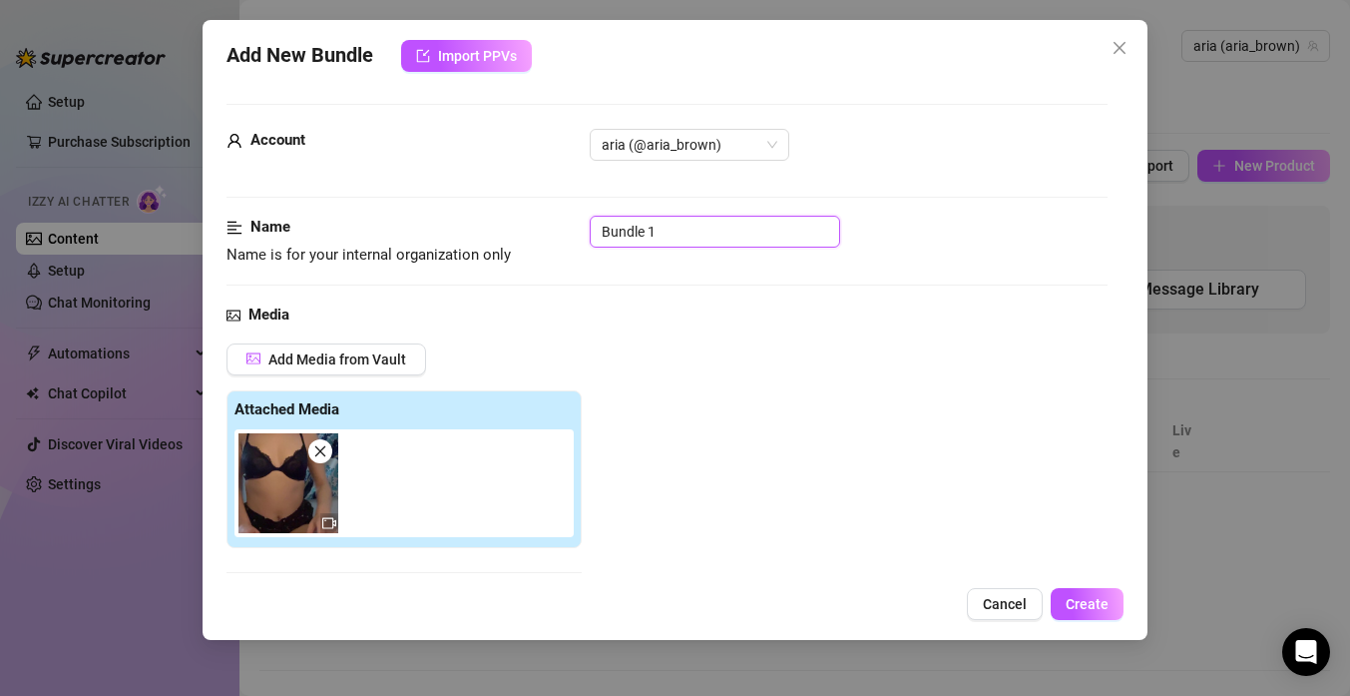
drag, startPoint x: 665, startPoint y: 224, endPoint x: 547, endPoint y: 222, distance: 117.8
click at [547, 222] on div "Name Name is for your internal organization only Bundle 1" at bounding box center [667, 241] width 881 height 51
type input "dildo vid"
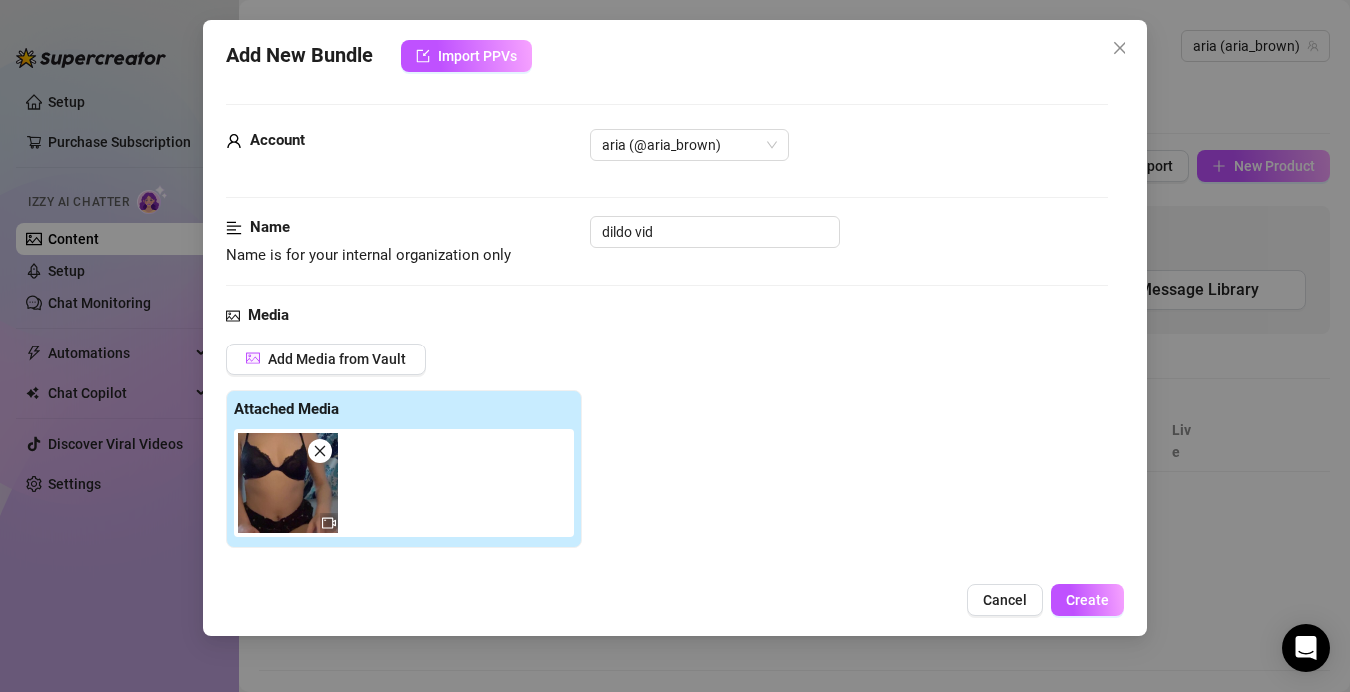
click at [733, 306] on div "Media" at bounding box center [667, 315] width 881 height 24
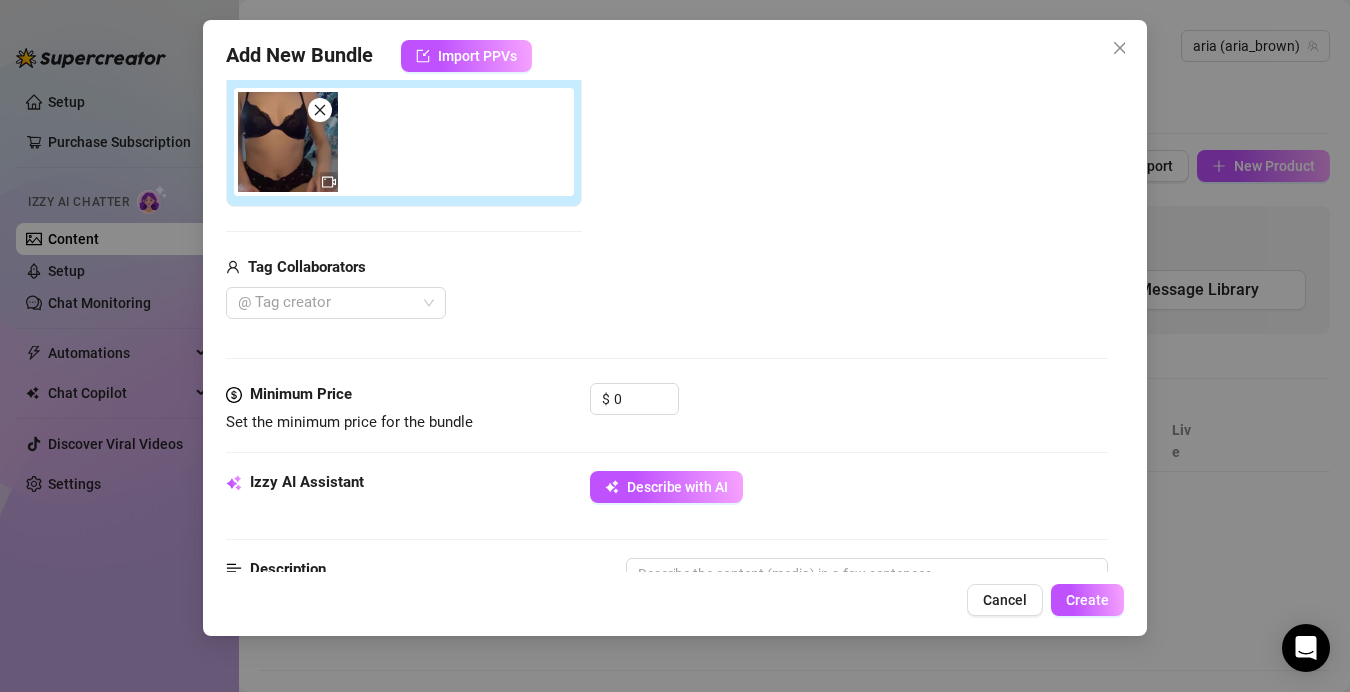
scroll to position [354, 0]
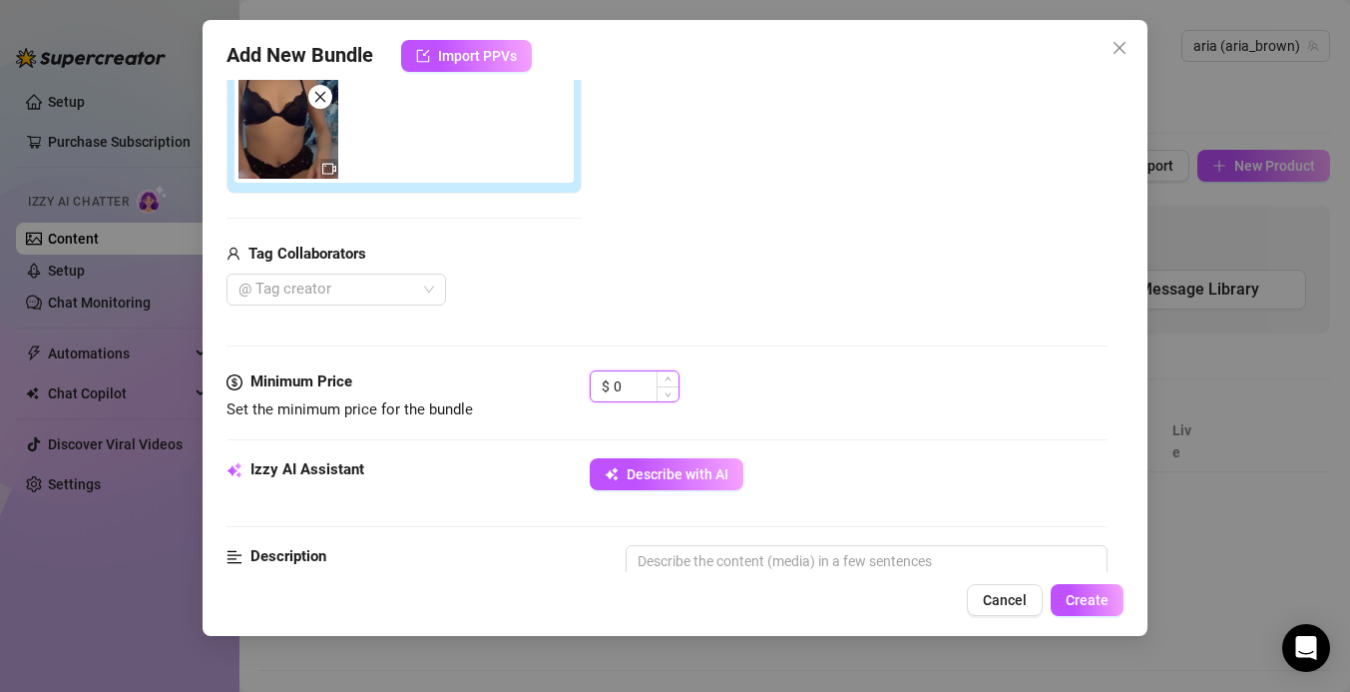
click at [629, 371] on input "0" at bounding box center [646, 386] width 65 height 30
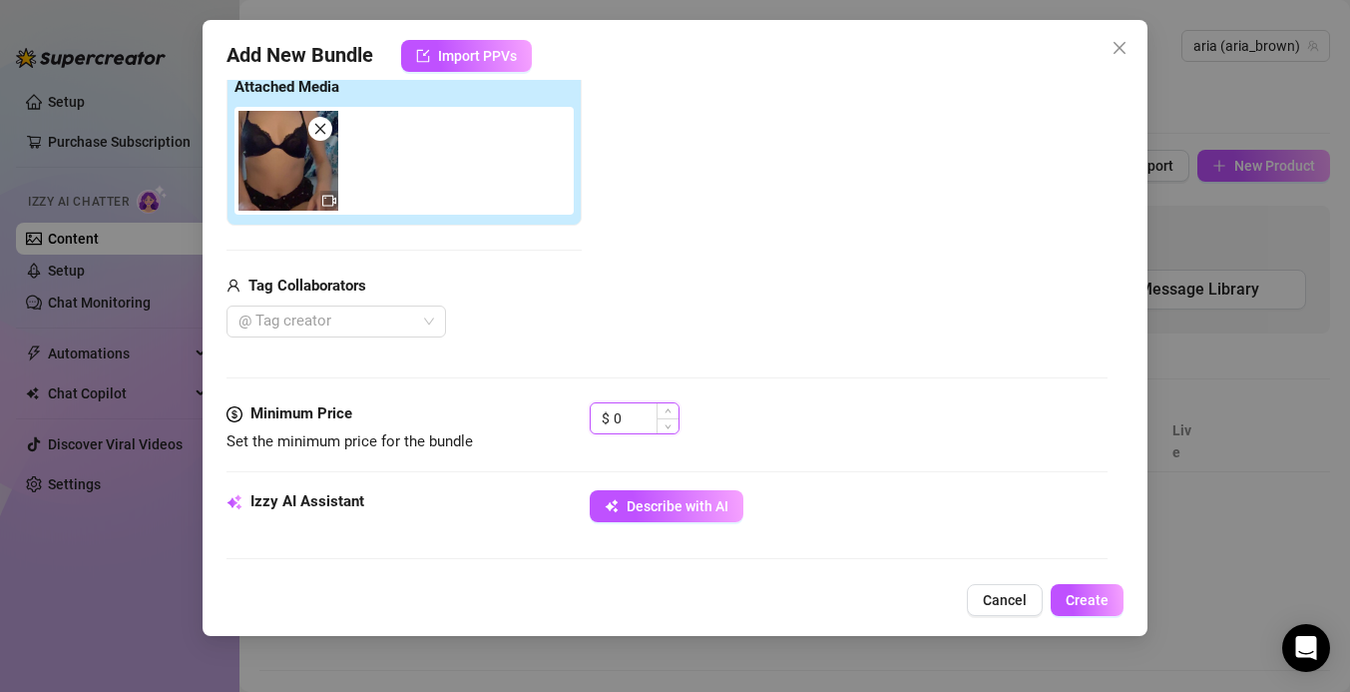
scroll to position [0, 0]
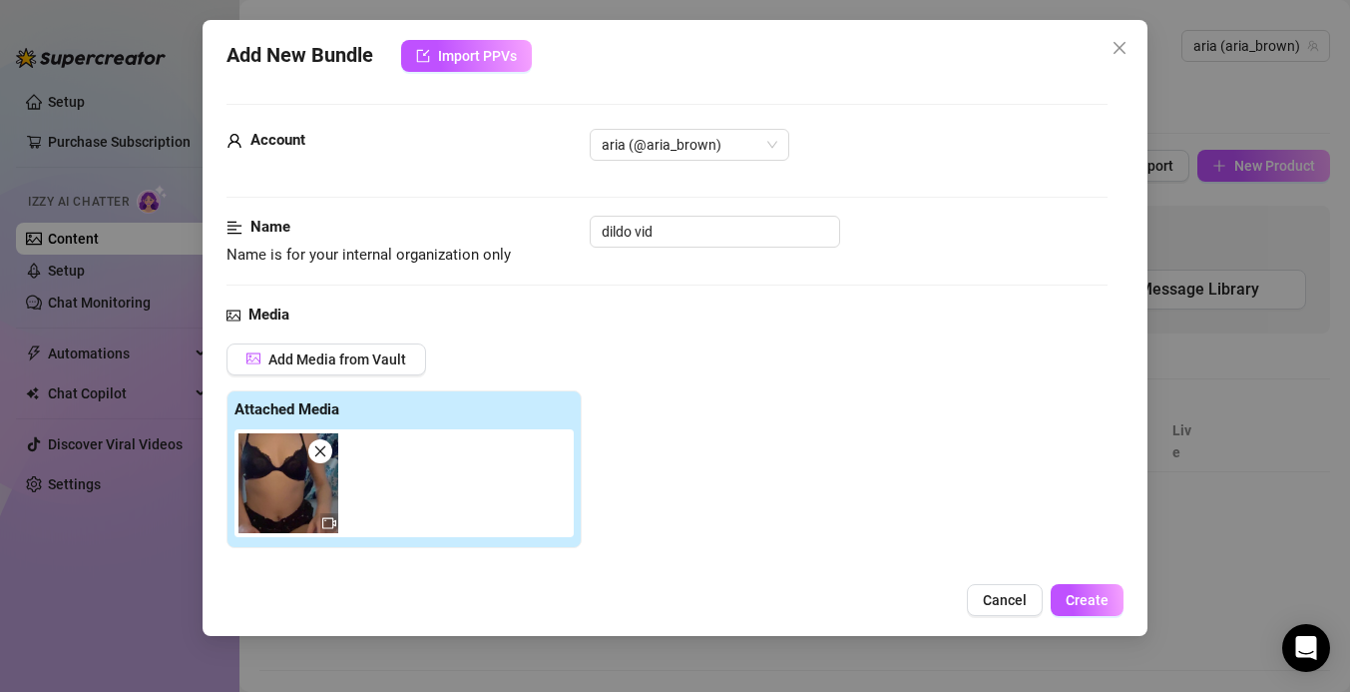
click at [711, 424] on div "Add Media from Vault Attached Media Tag Collaborators @ Tag creator" at bounding box center [667, 501] width 881 height 317
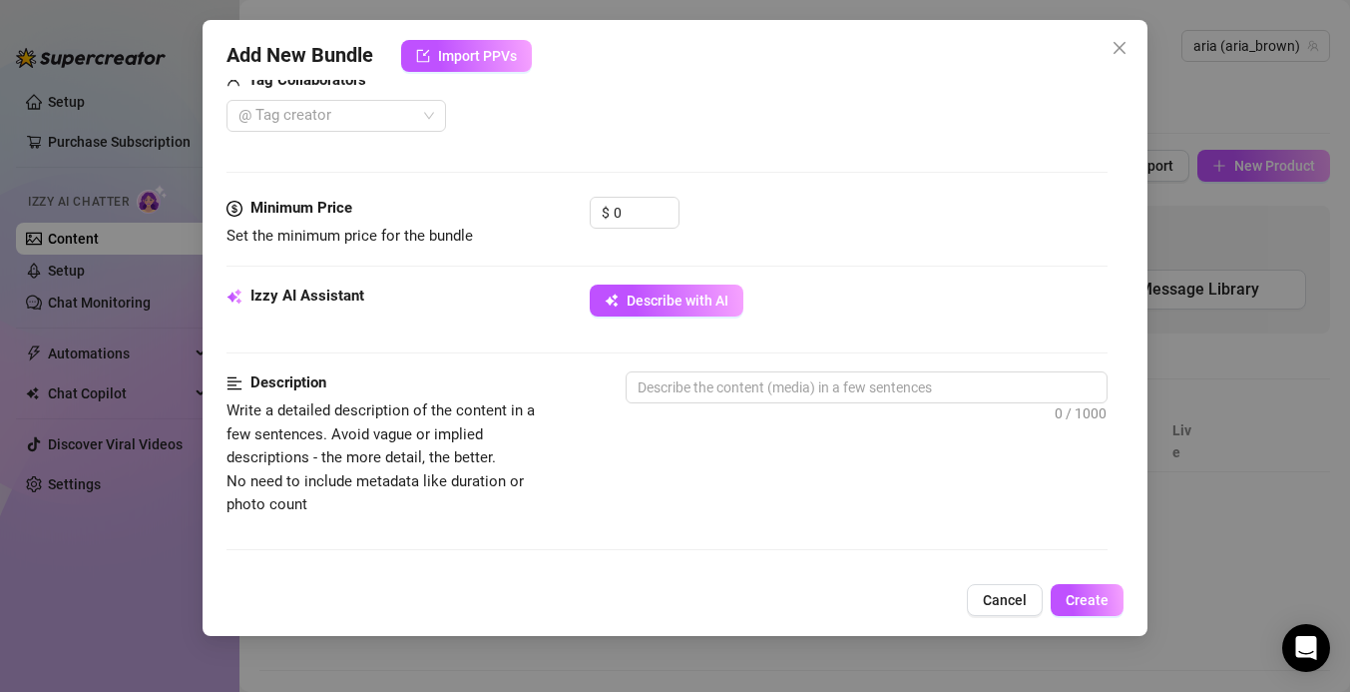
scroll to position [521, 0]
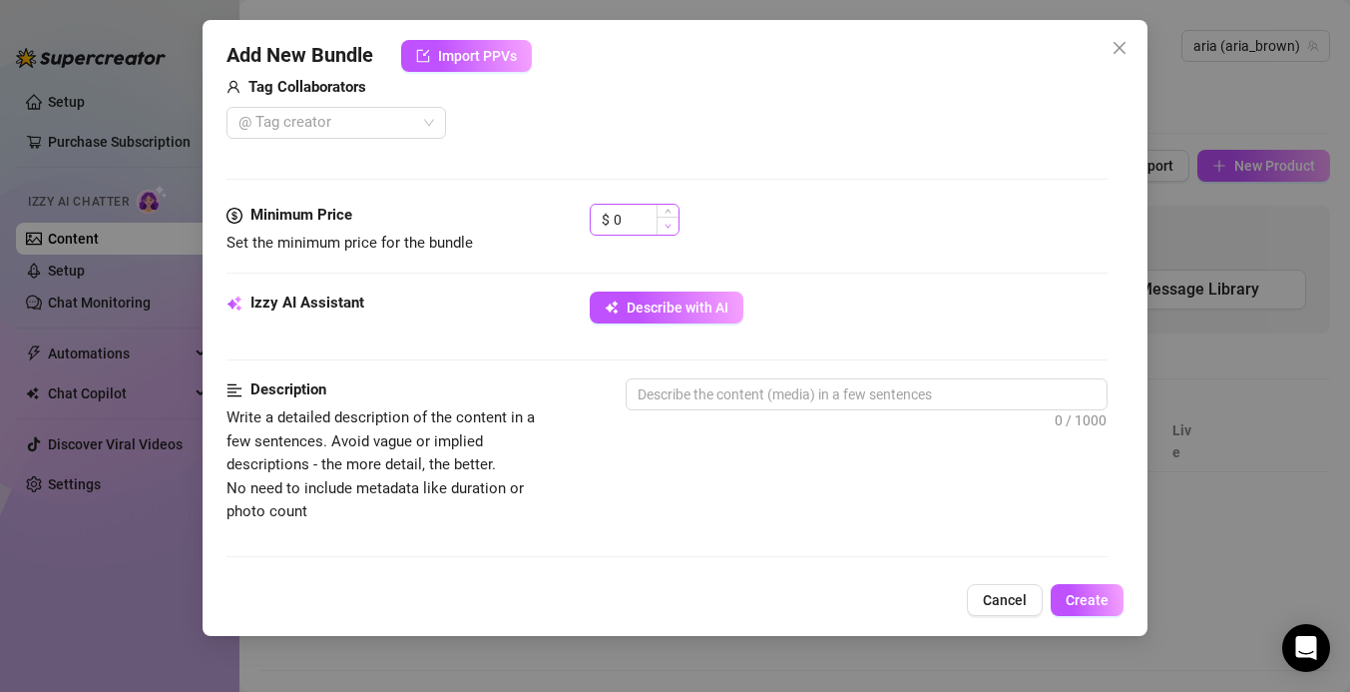
click at [664, 222] on span "Decrease Value" at bounding box center [668, 226] width 22 height 18
type input "17"
click at [701, 398] on textarea at bounding box center [867, 394] width 480 height 30
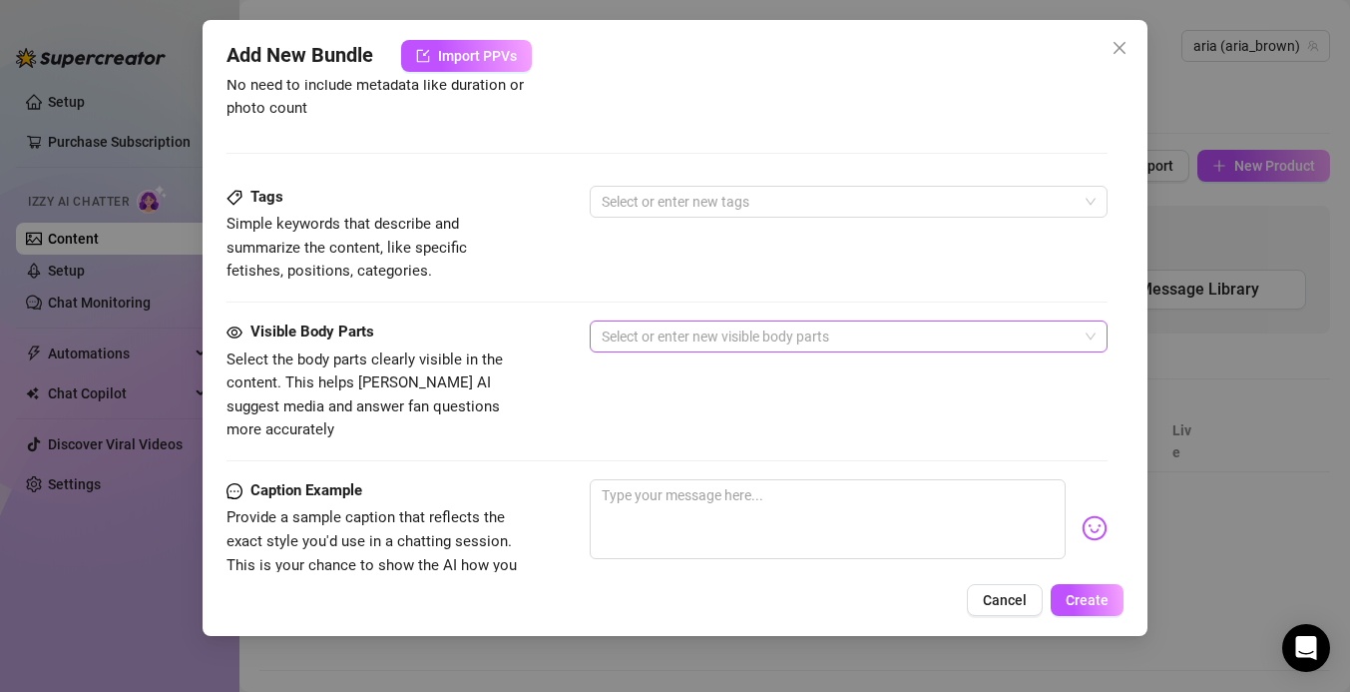
scroll to position [925, 0]
click at [653, 189] on div at bounding box center [838, 201] width 489 height 28
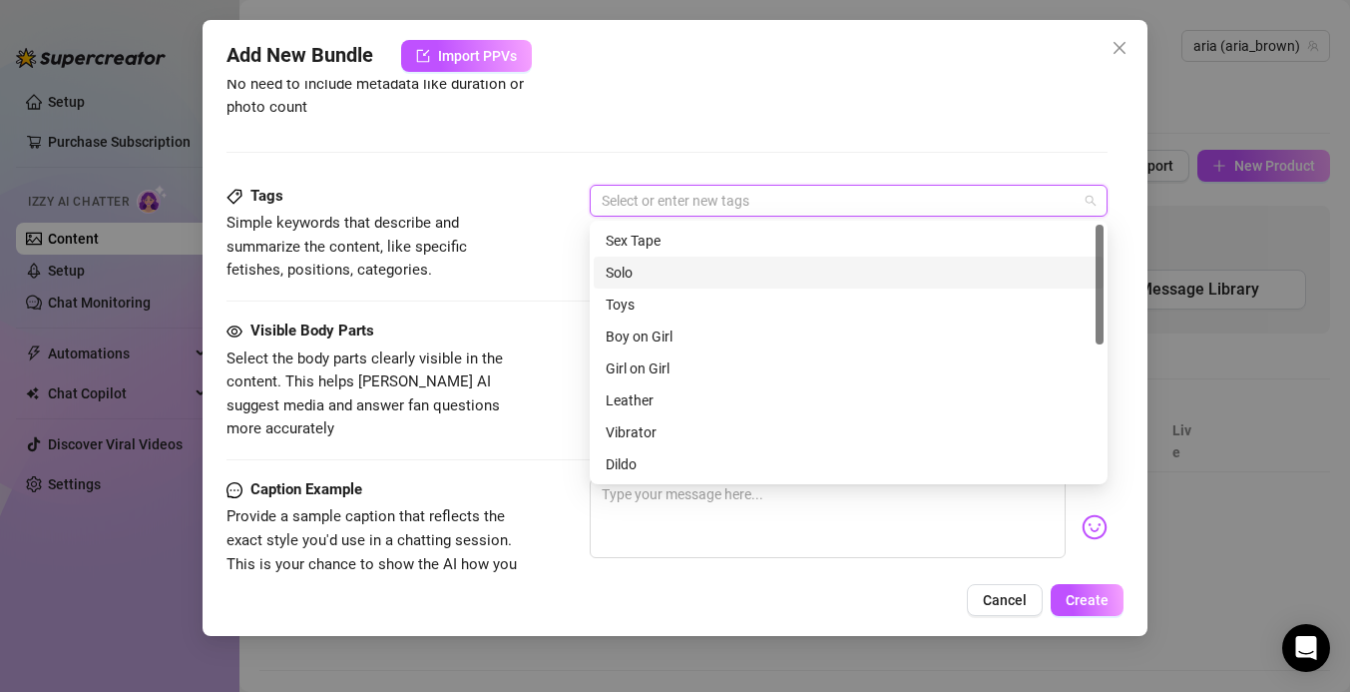
click at [643, 279] on div "Solo" at bounding box center [849, 272] width 486 height 22
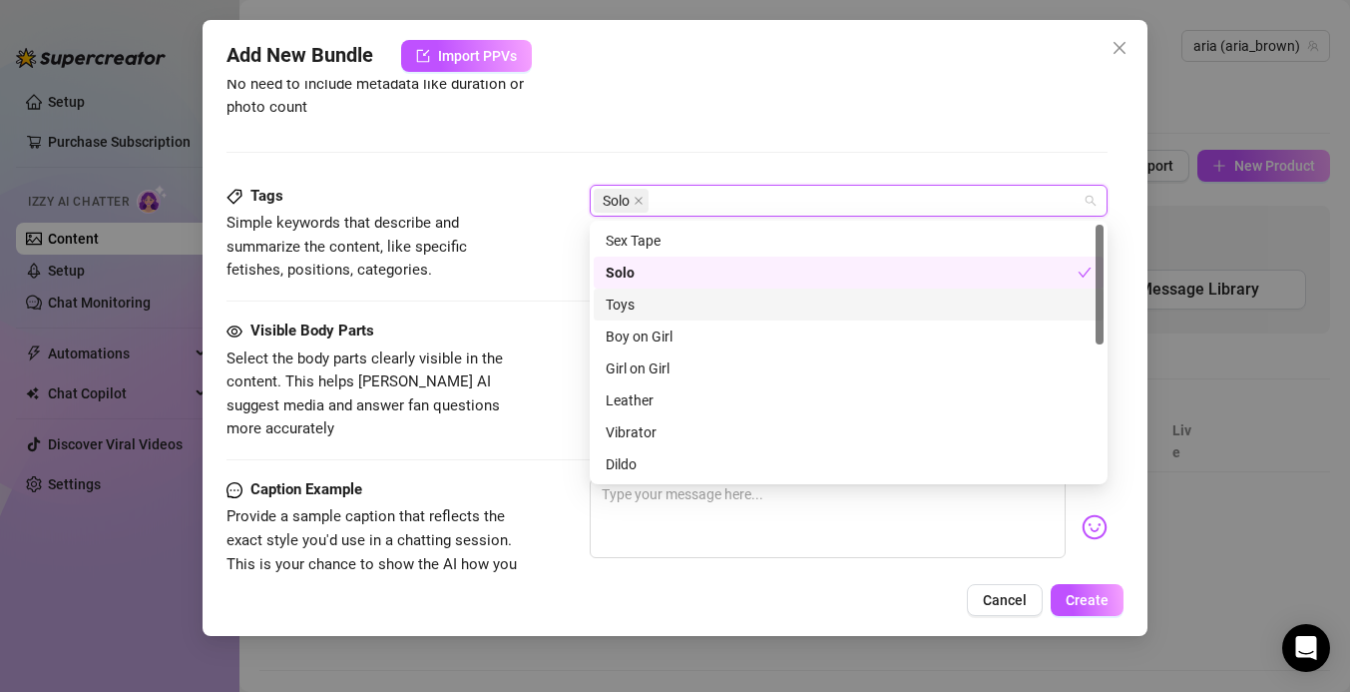
click at [640, 308] on div "Toys" at bounding box center [849, 304] width 486 height 22
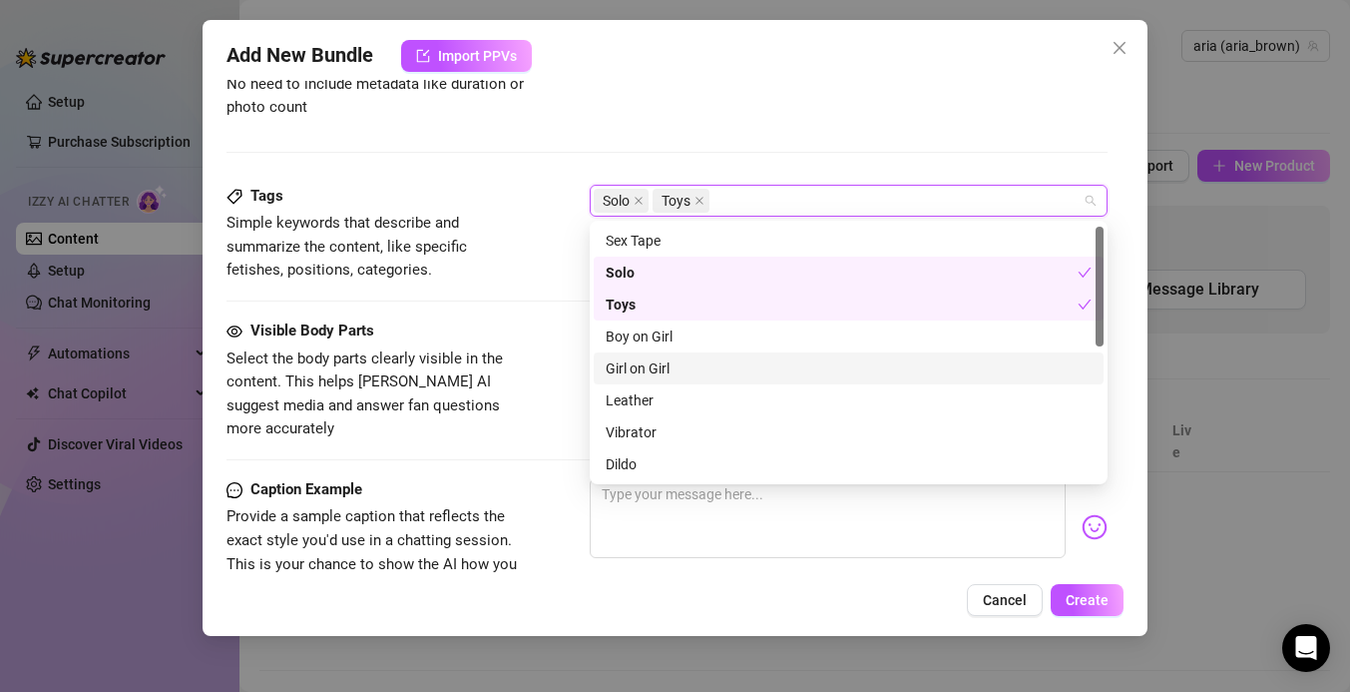
scroll to position [96, 0]
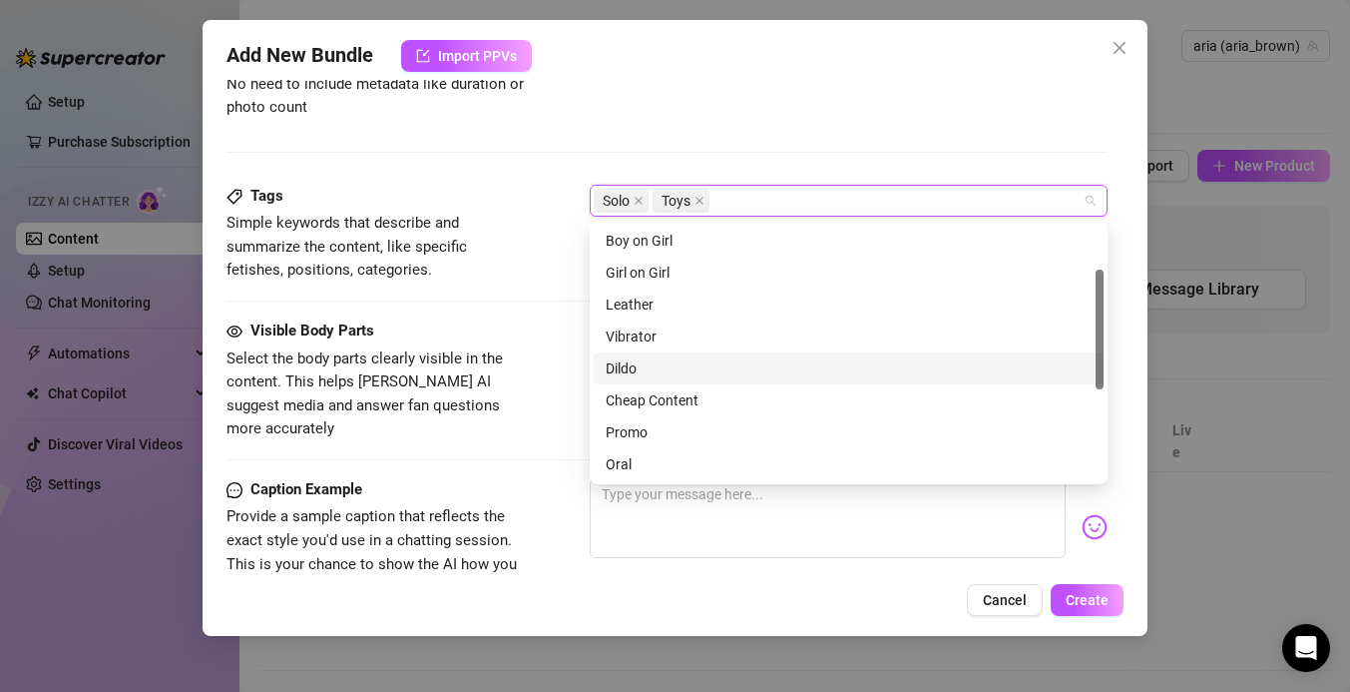
click at [636, 371] on div "Dildo" at bounding box center [849, 368] width 486 height 22
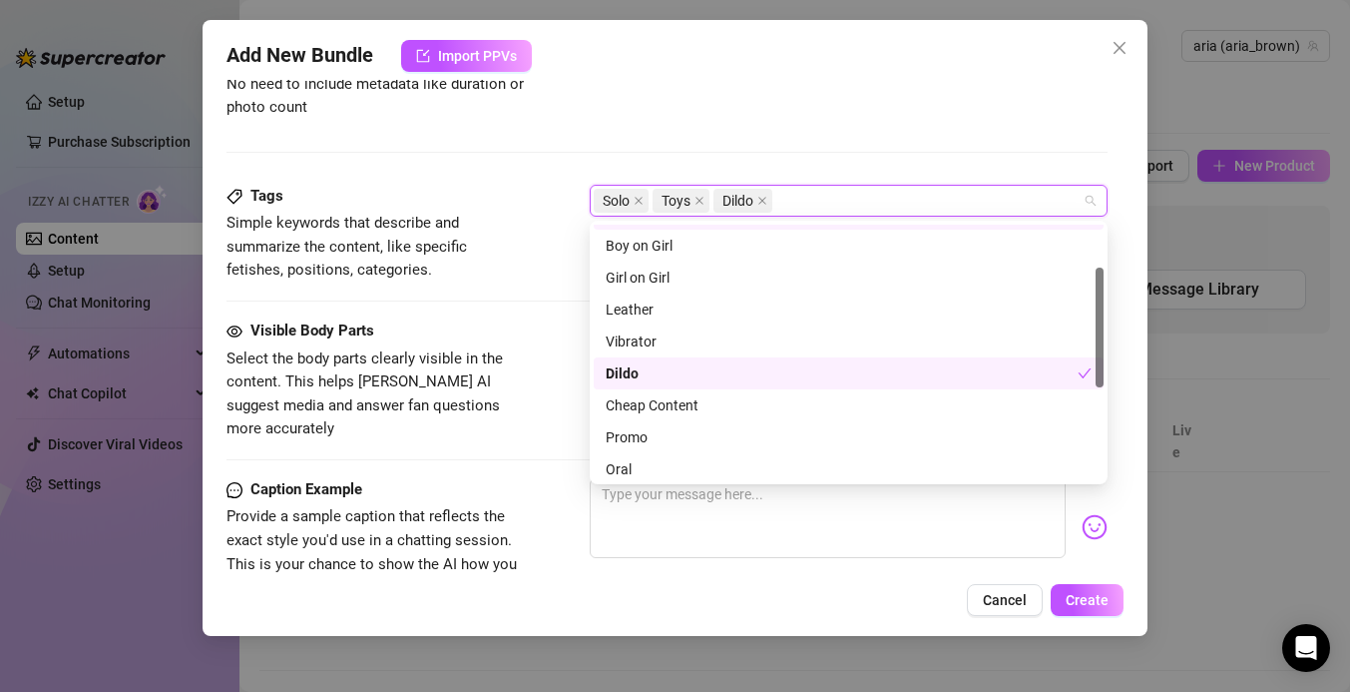
scroll to position [62, 0]
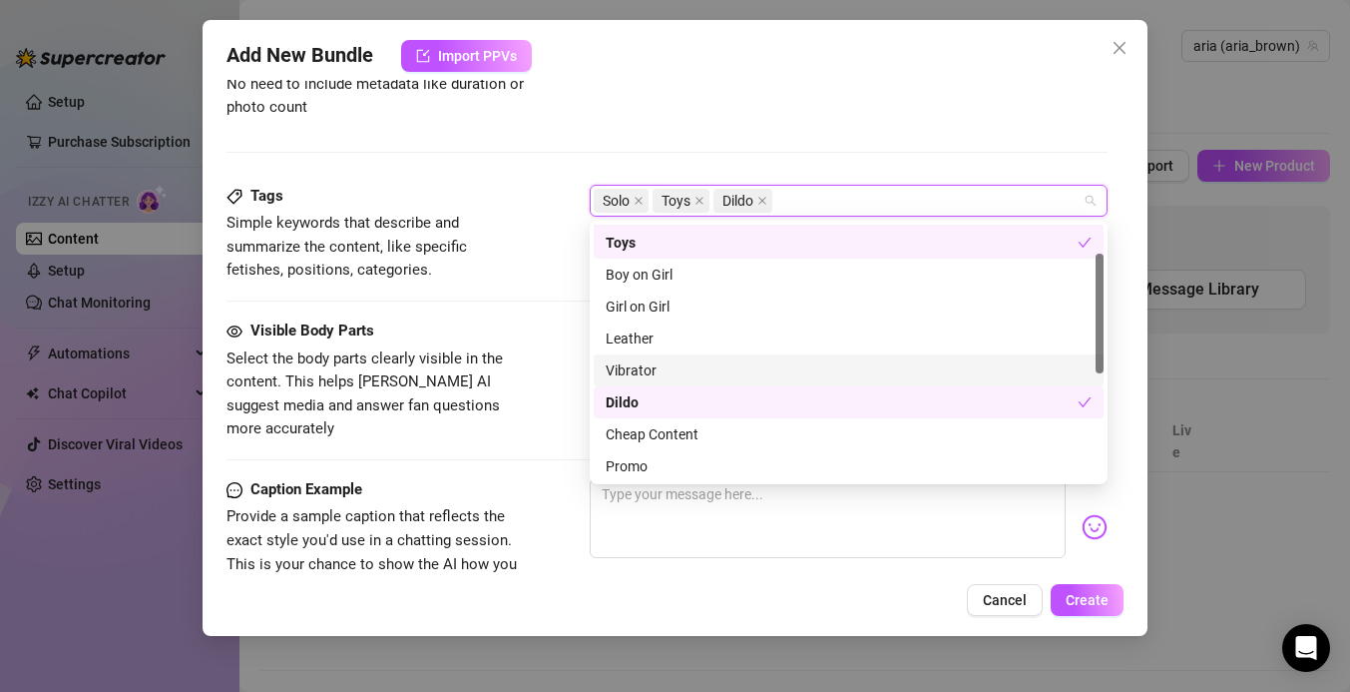
click at [528, 305] on div "Tags Simple keywords that describe and summarize the content, like specific fet…" at bounding box center [667, 252] width 881 height 135
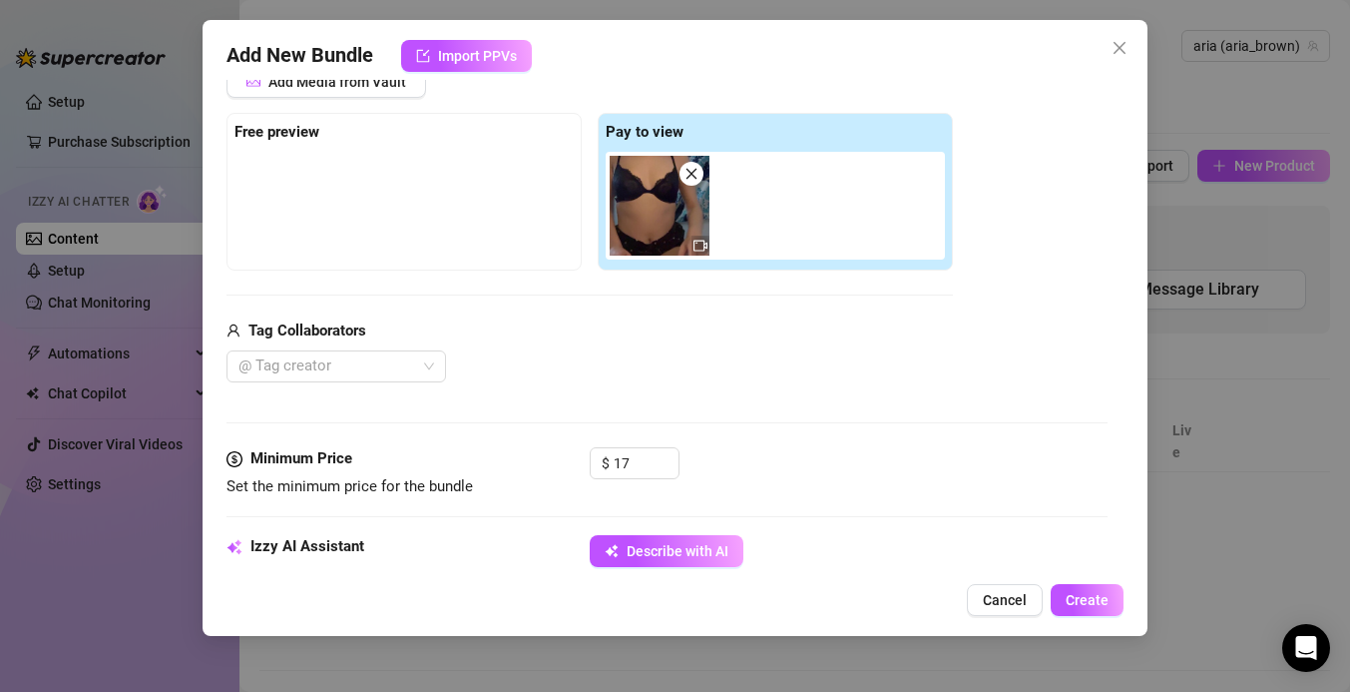
scroll to position [0, 0]
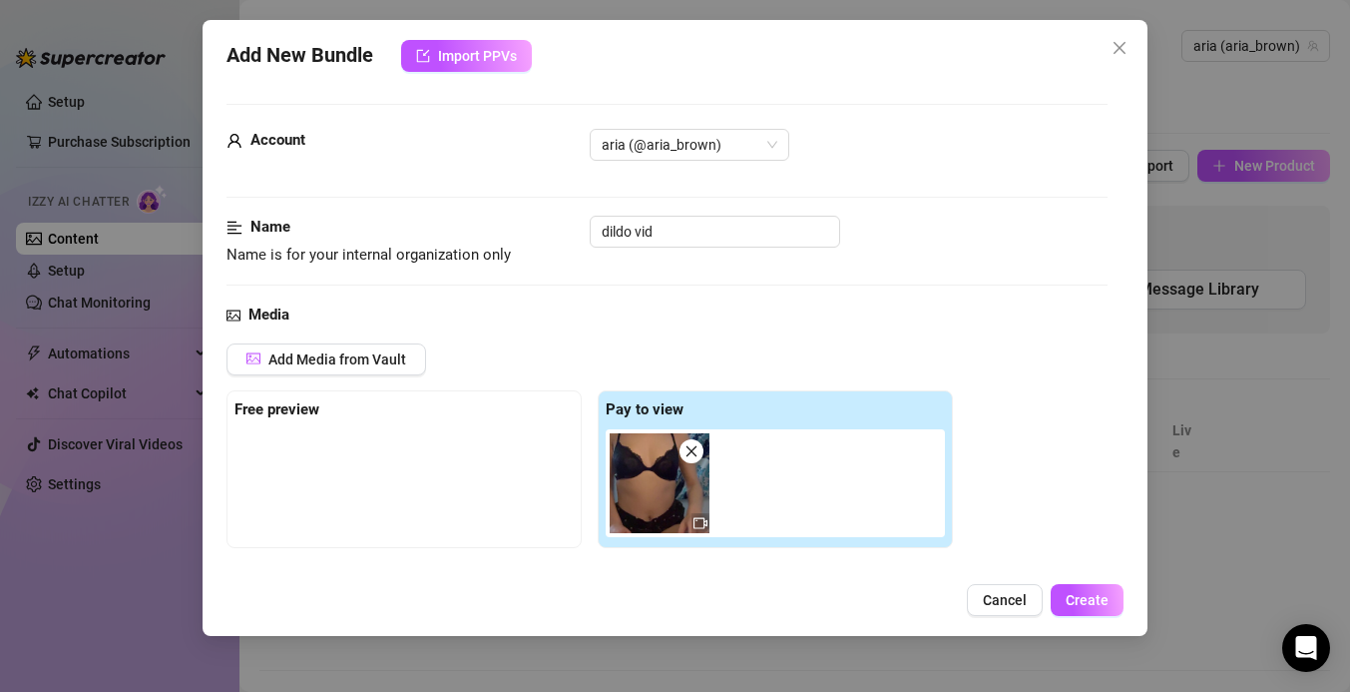
click at [617, 486] on img at bounding box center [660, 483] width 100 height 100
click at [640, 487] on img at bounding box center [660, 483] width 100 height 100
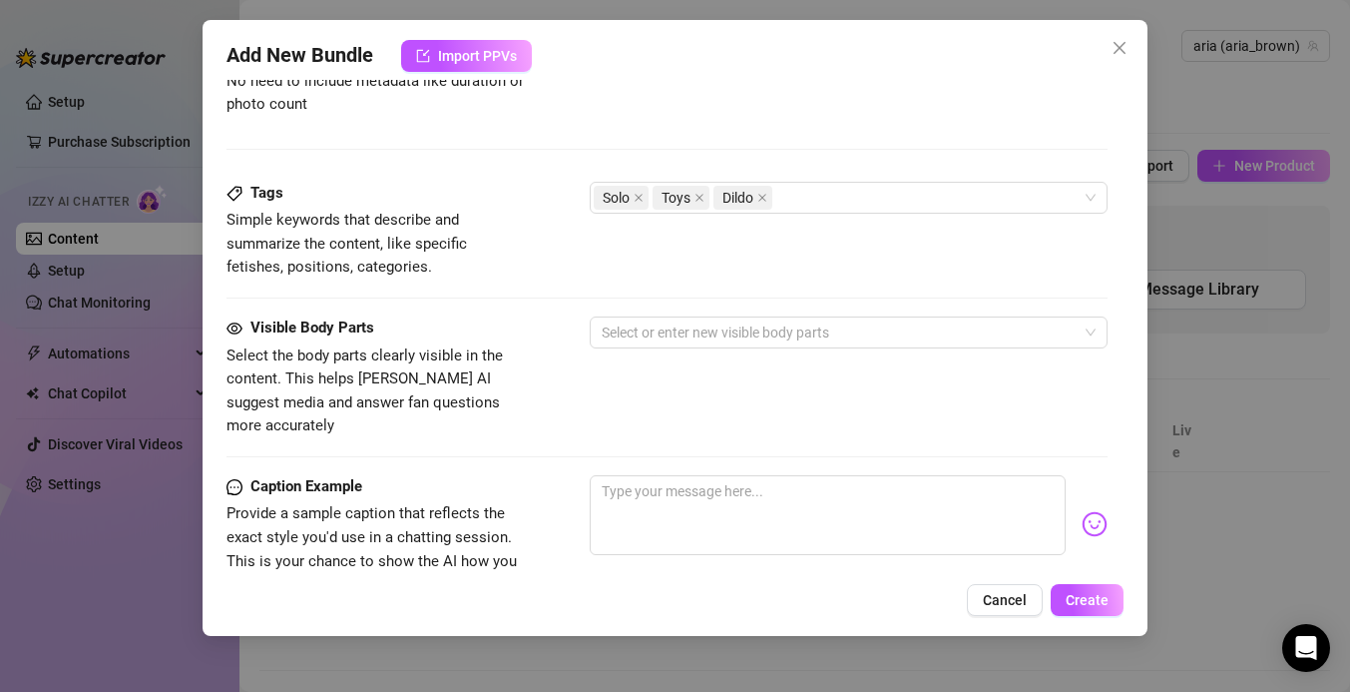
scroll to position [927, 0]
click at [636, 494] on textarea at bounding box center [828, 516] width 476 height 80
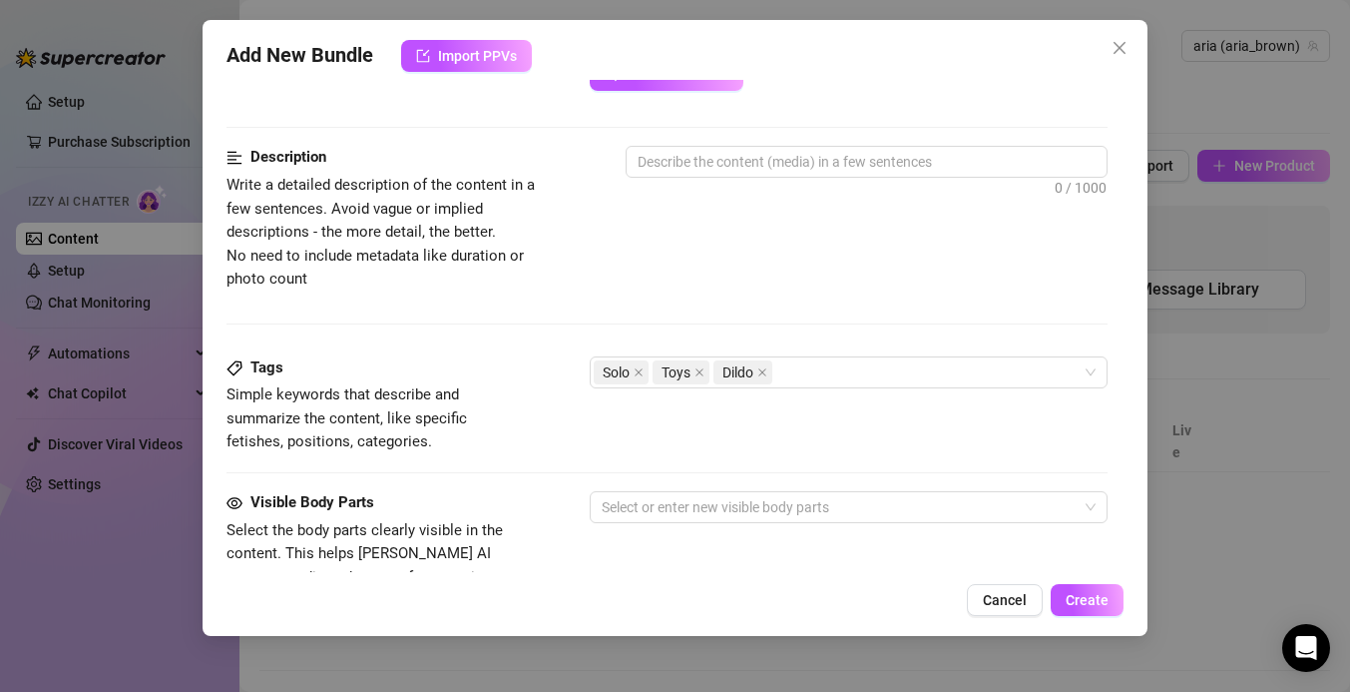
scroll to position [751, 0]
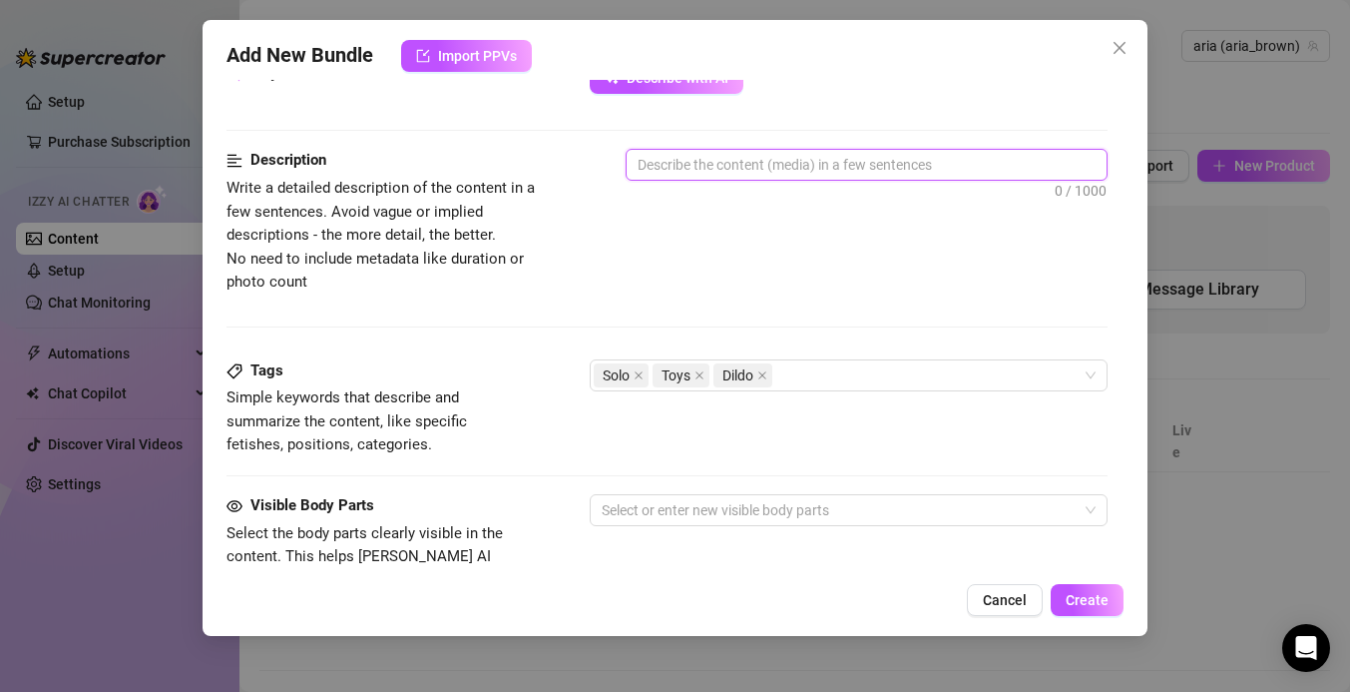
click at [679, 178] on textarea at bounding box center [867, 165] width 480 height 30
type textarea "s"
type textarea "st"
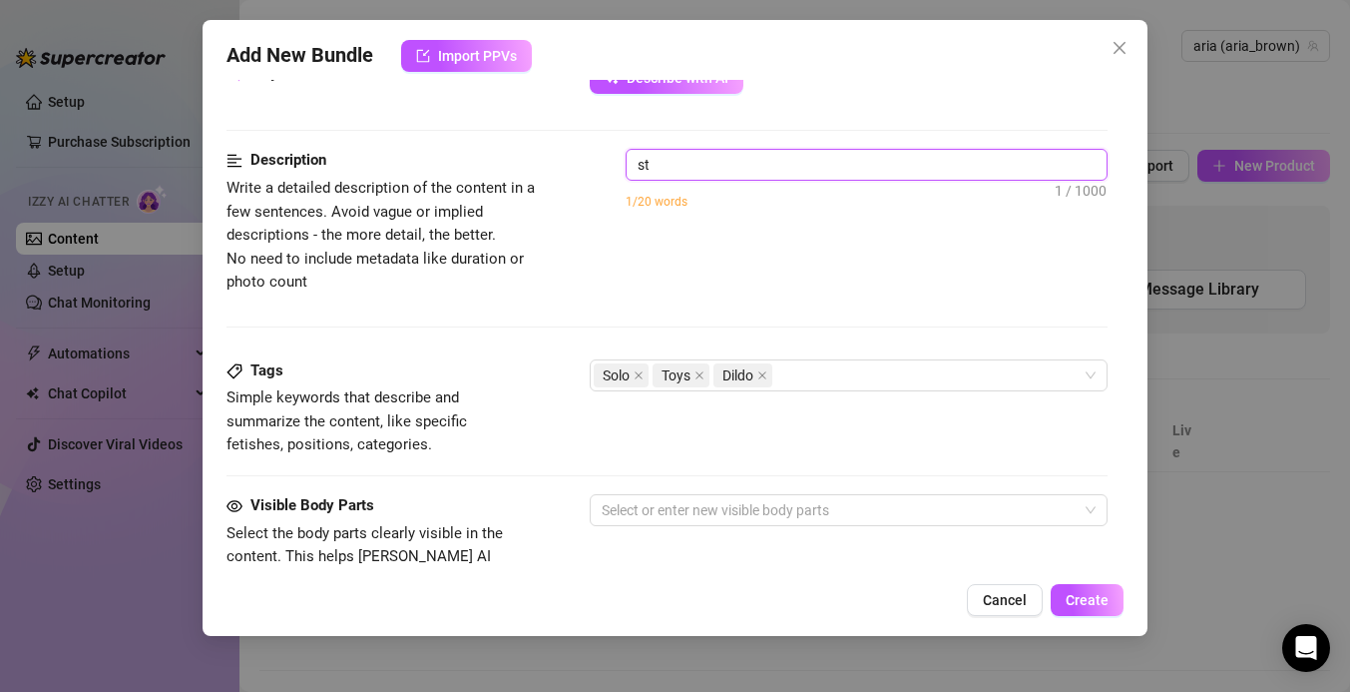
type textarea "sta"
type textarea "star"
type textarea "start"
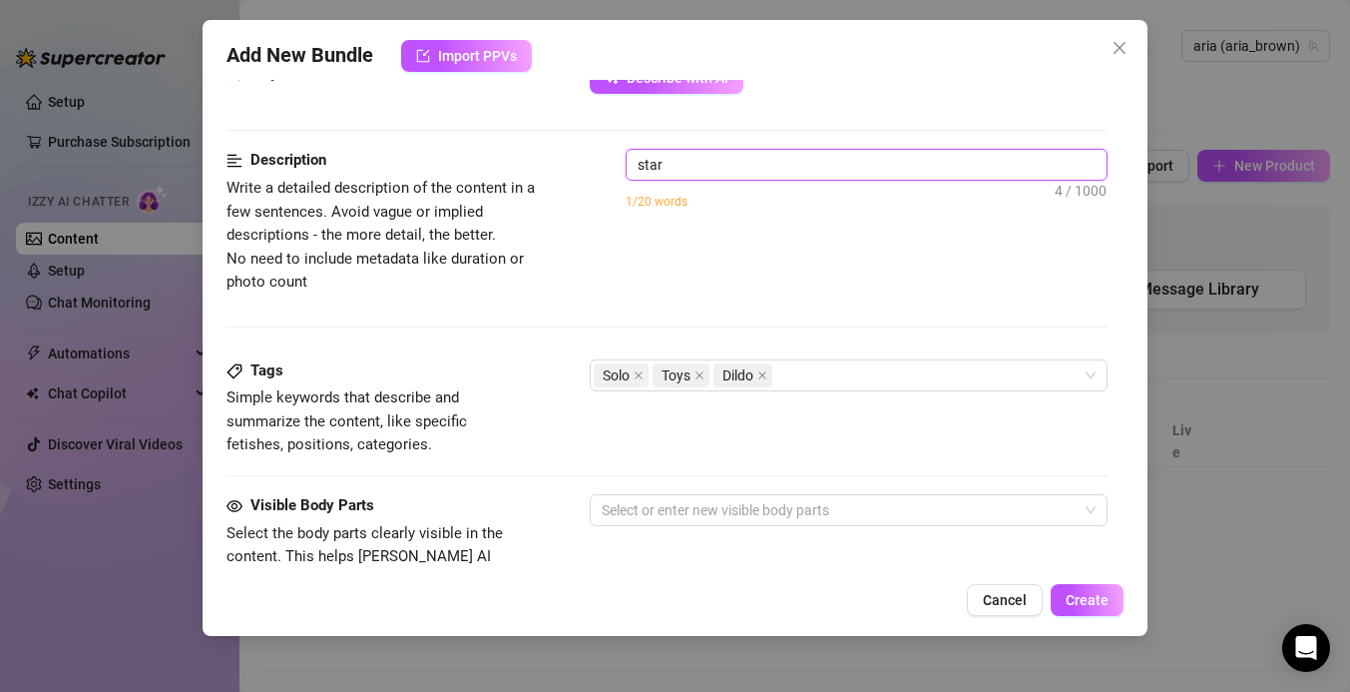
type textarea "start"
type textarea "starts"
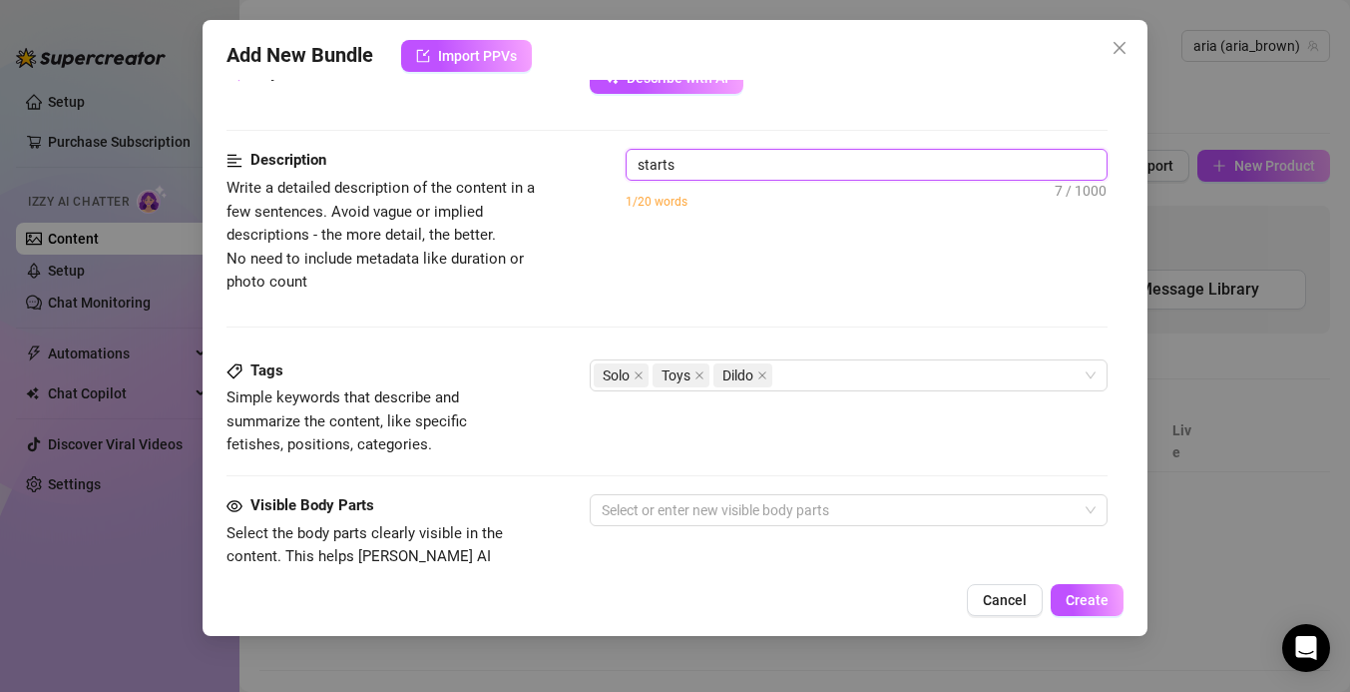
type textarea "starts v"
type textarea "starts vi"
type textarea "starts vid"
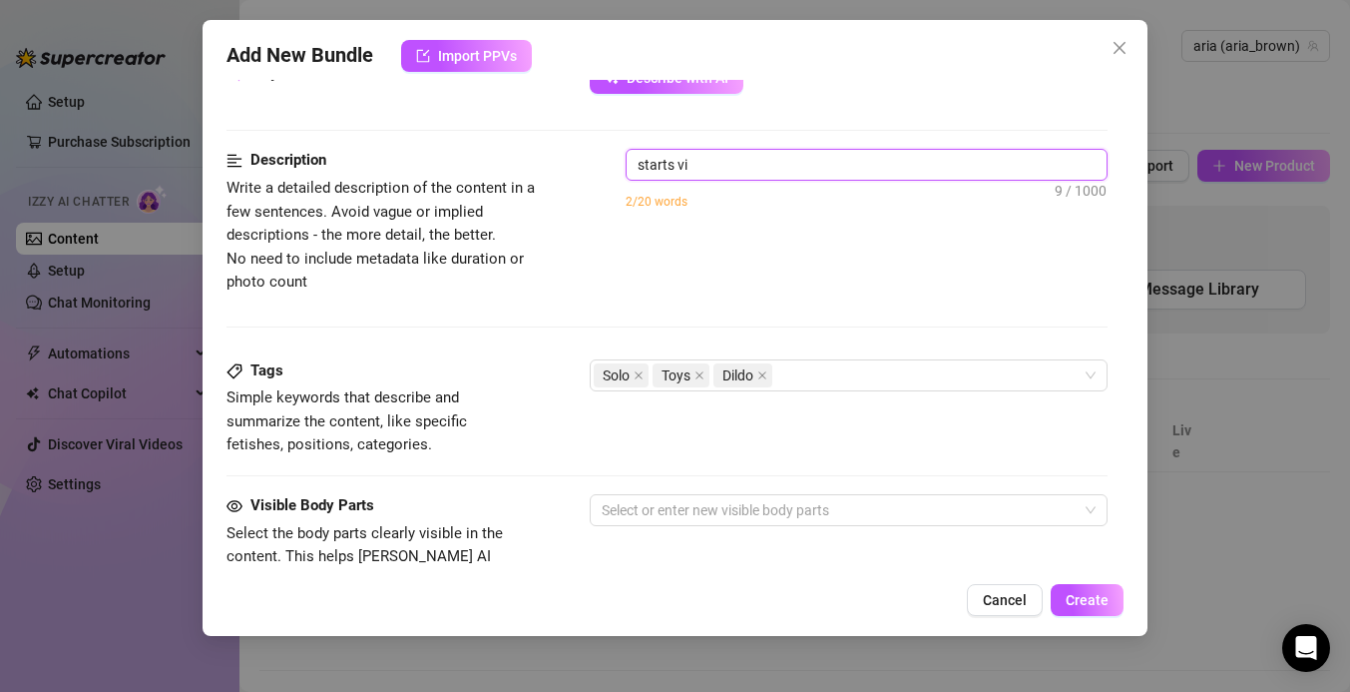
type textarea "starts vid"
type textarea "starts vide"
type textarea "starts video"
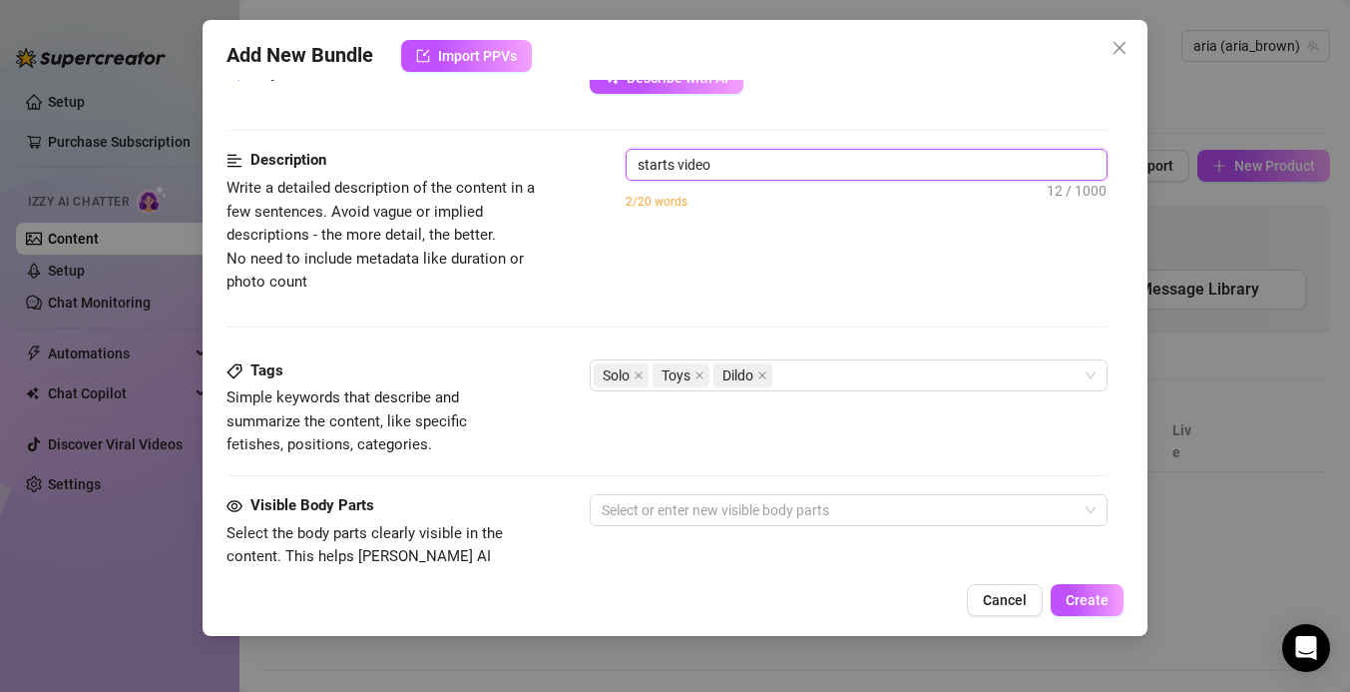
type textarea "starts video"
type textarea "starts video b"
type textarea "starts video by"
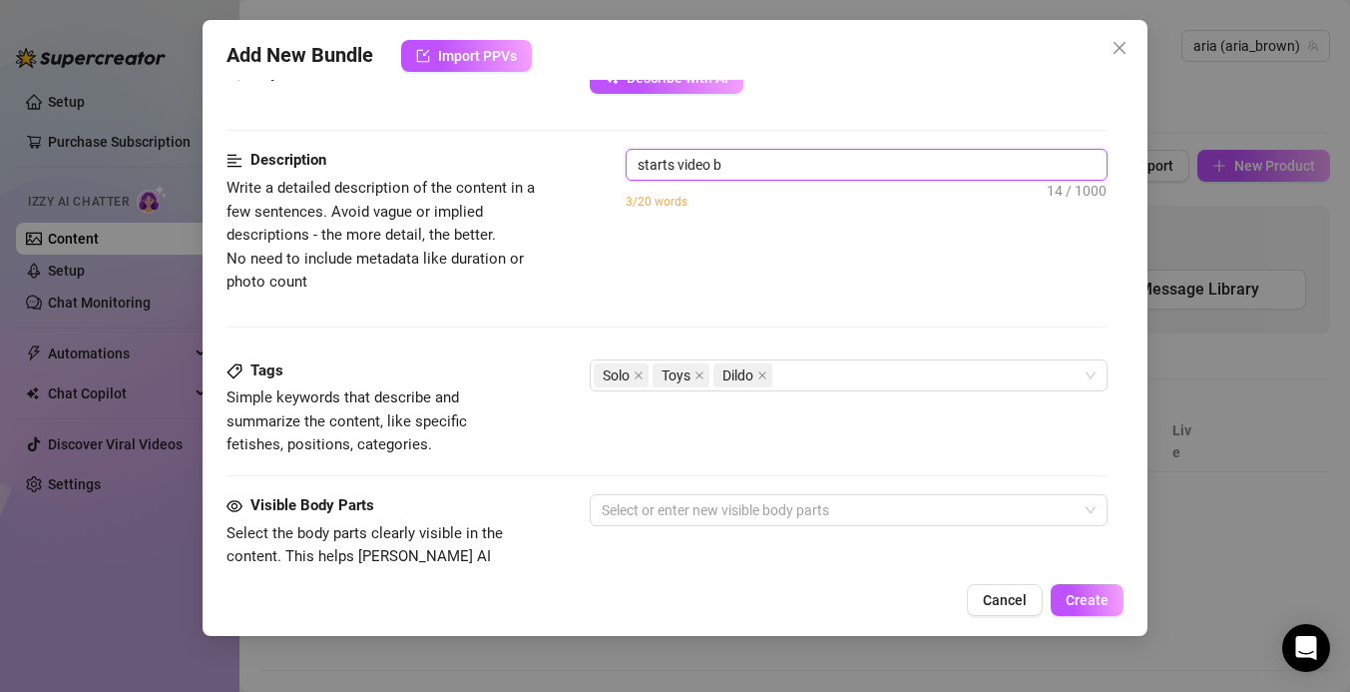
type textarea "starts video by"
type textarea "starts video by s"
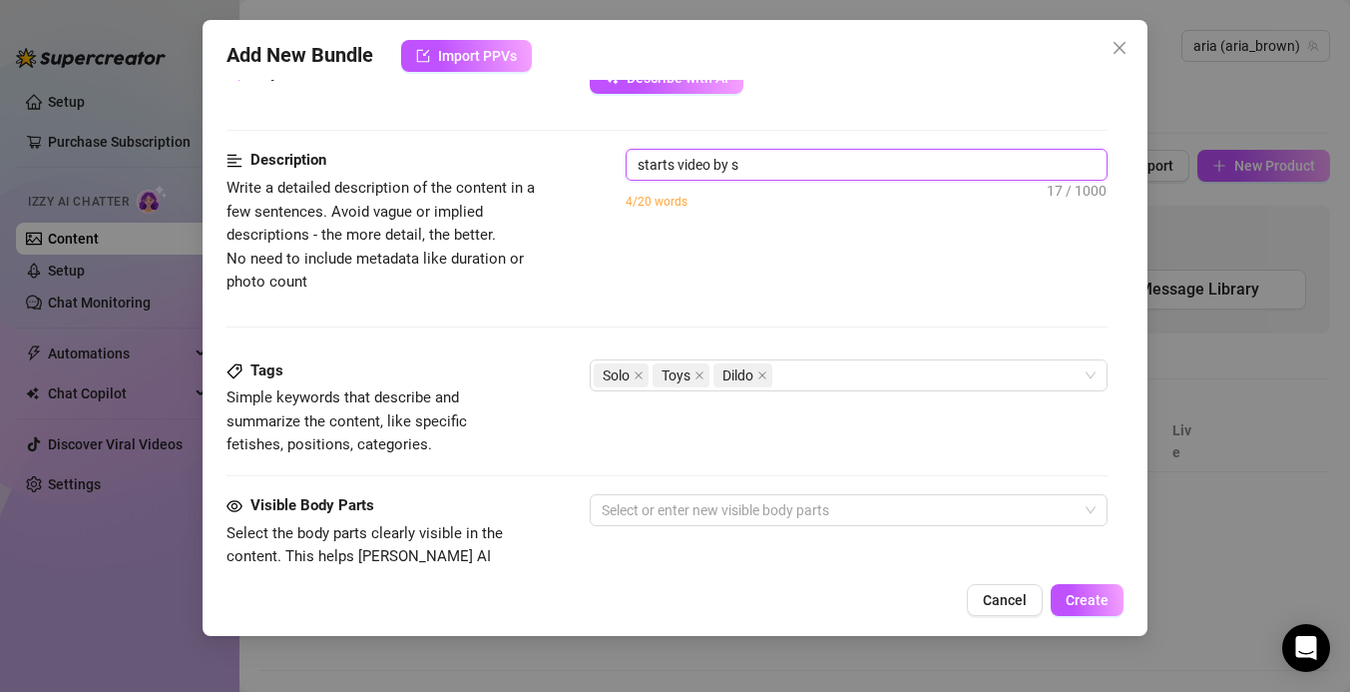
type textarea "starts video by si"
type textarea "starts video by sit"
type textarea "starts video by sitt"
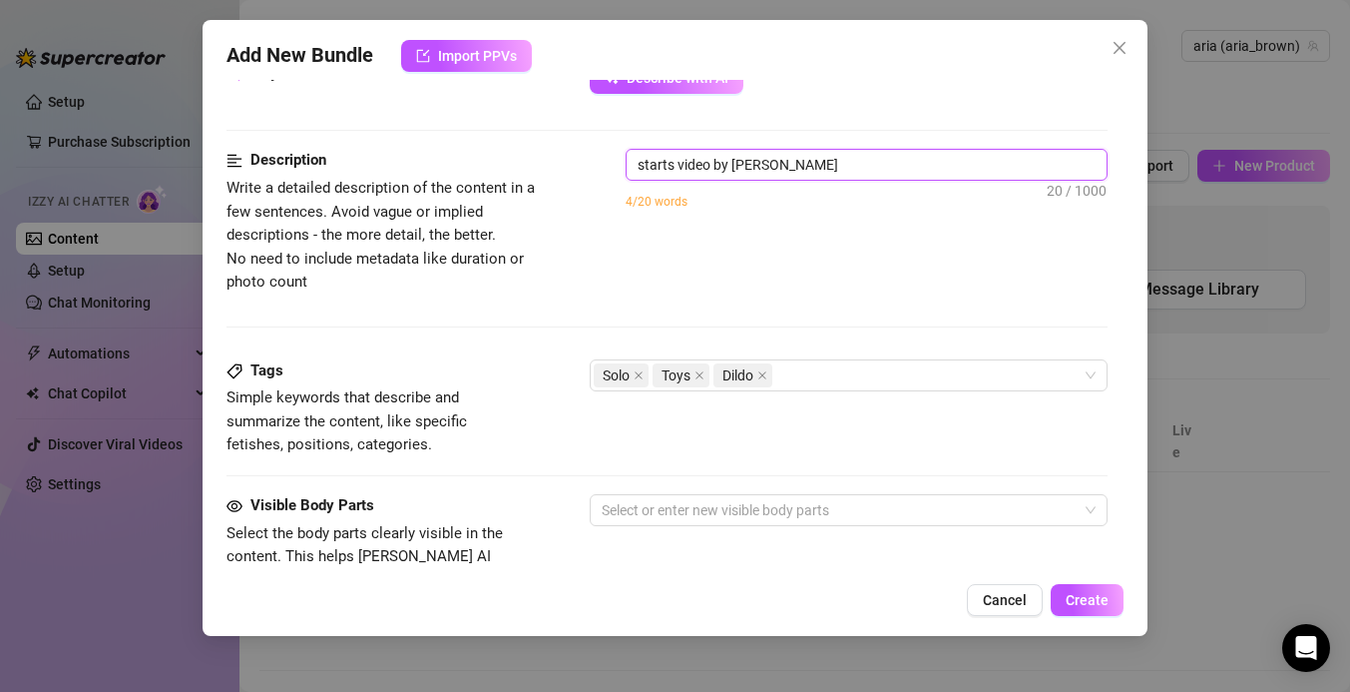
type textarea "starts video by sitti"
type textarea "starts video by sittin"
type textarea "starts video by sitting"
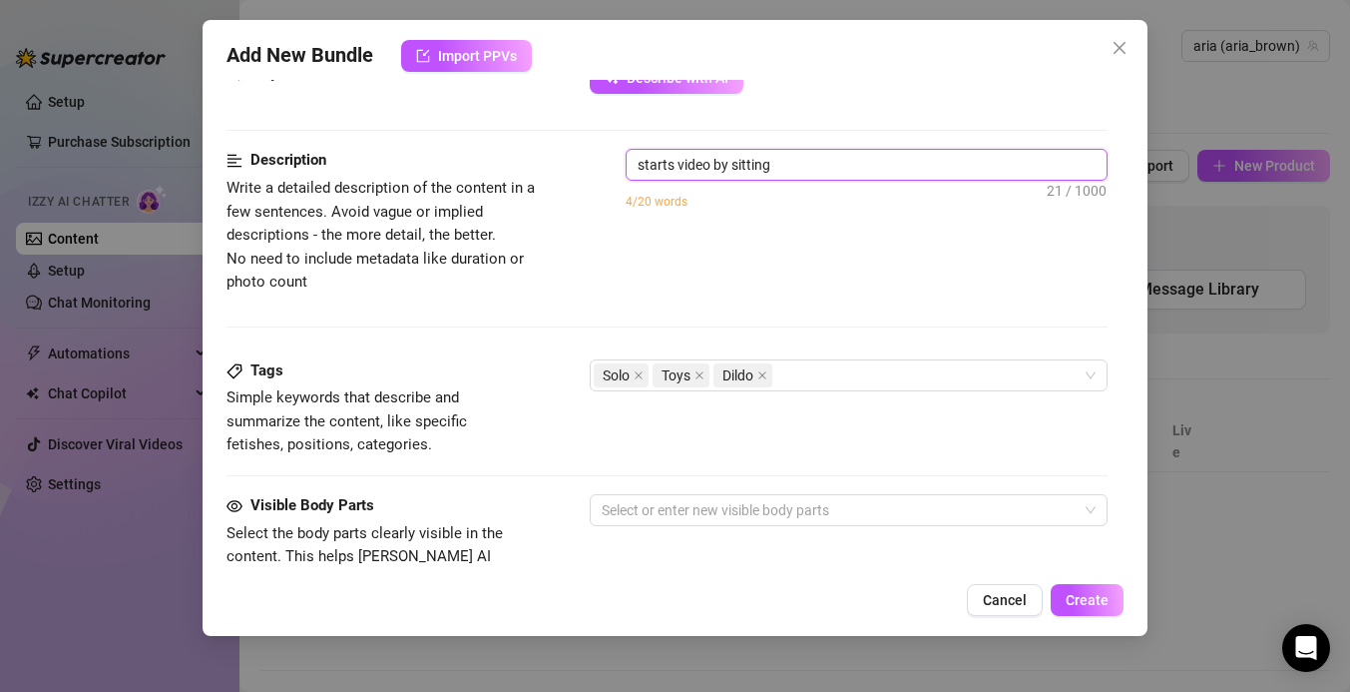
type textarea "starts video by sitting"
type textarea "starts video by sitting o"
type textarea "starts video by sitting on"
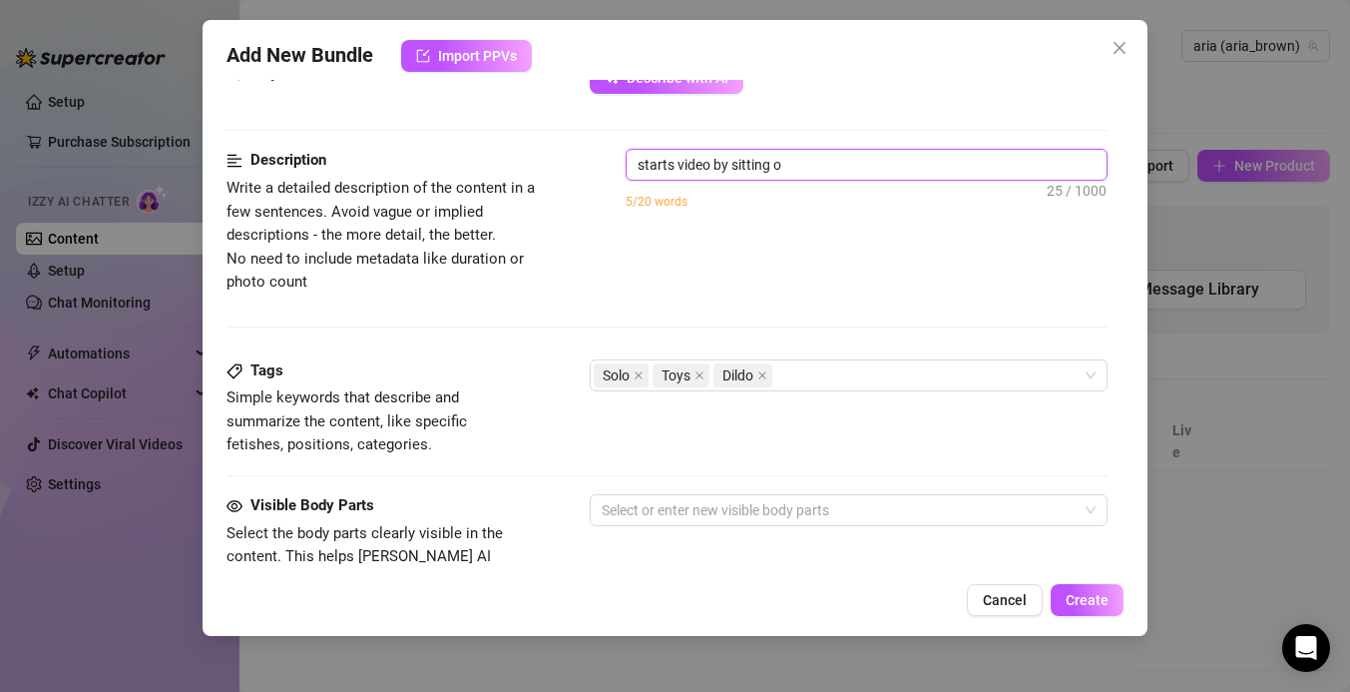
type textarea "starts video by sitting on"
type textarea "starts video by sitting on b"
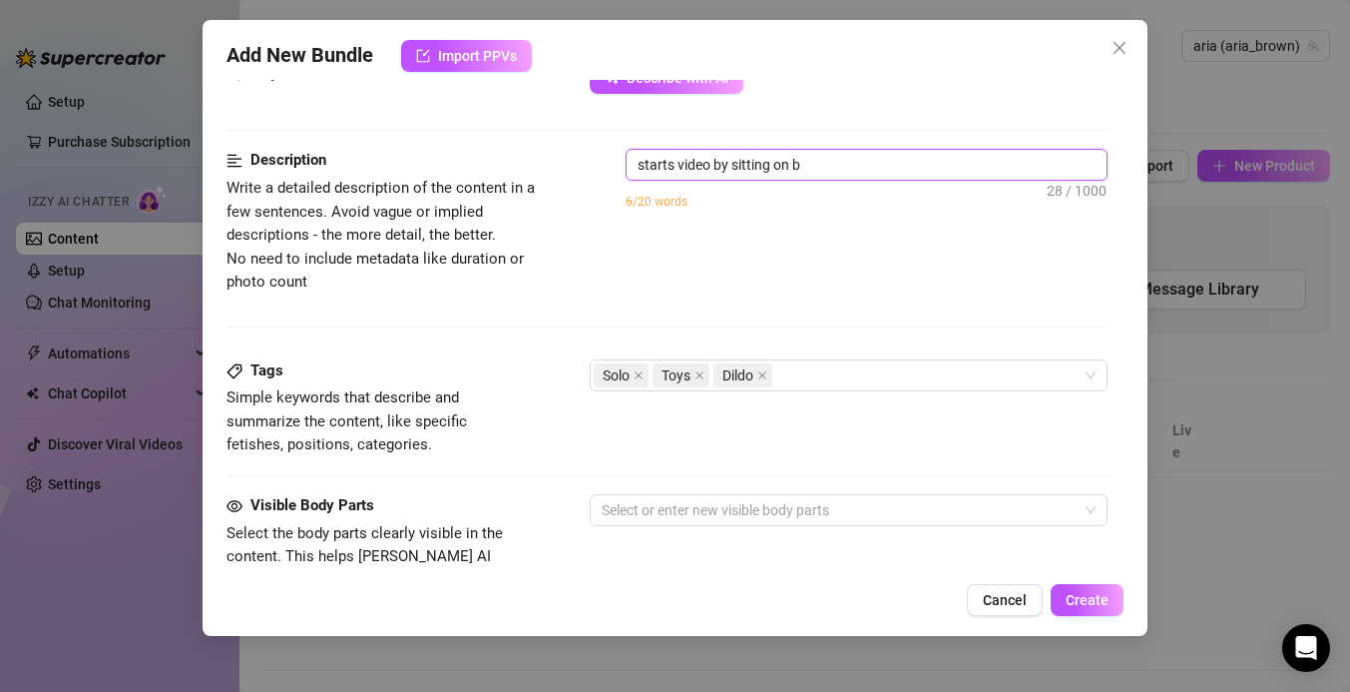
type textarea "starts video by sitting on be"
type textarea "starts video by sitting on bed"
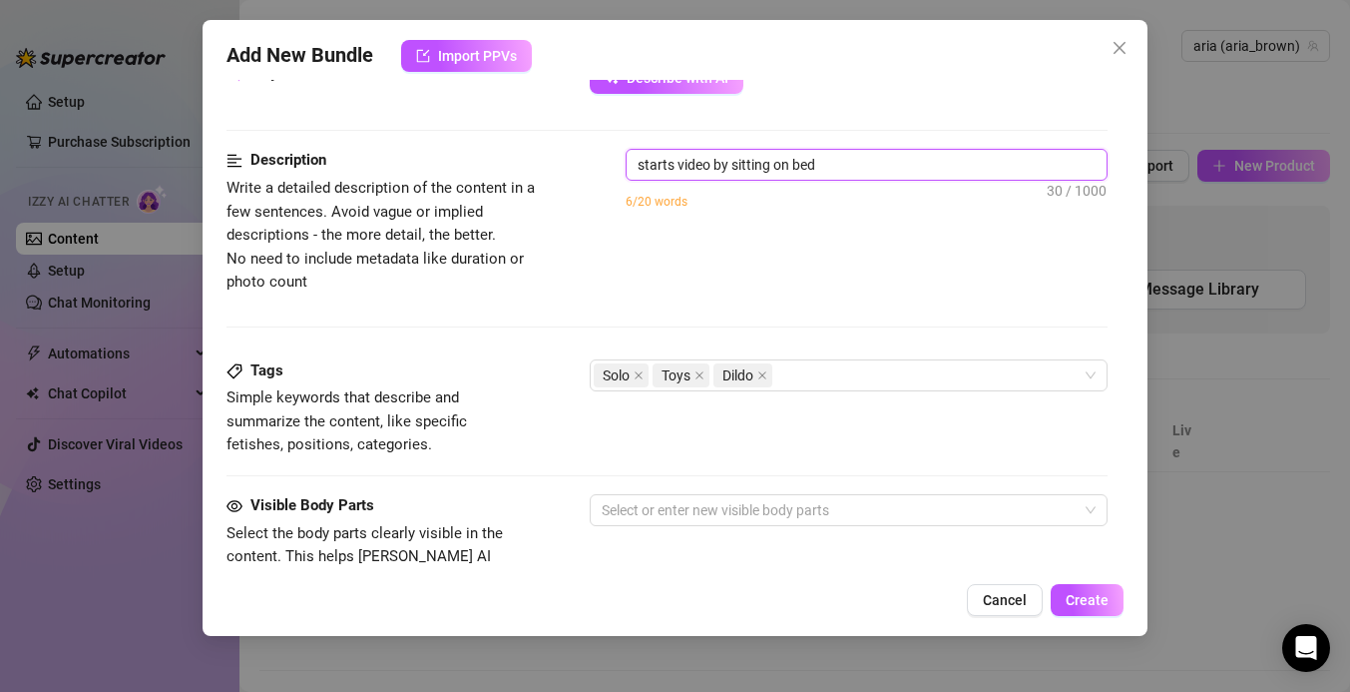
type textarea "starts video by sitting on bed"
type textarea "starts video by sitting on bed w"
type textarea "starts video by sitting on bed we"
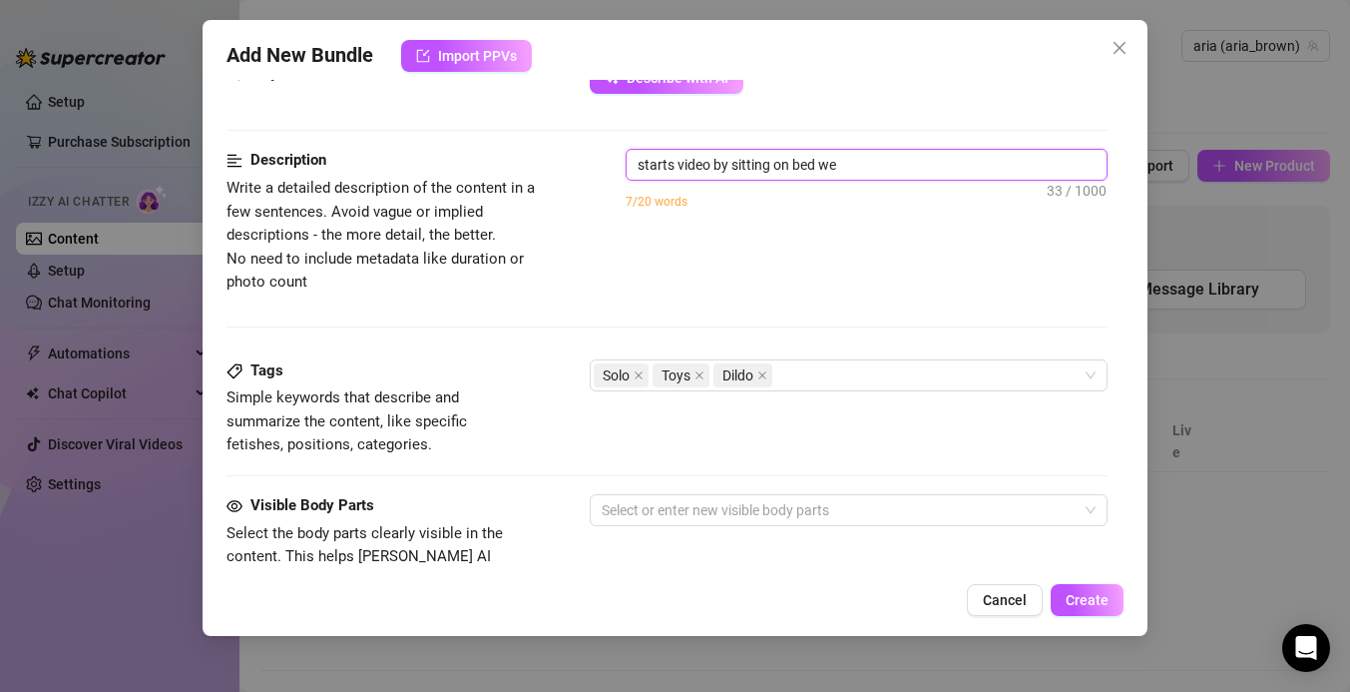
type textarea "starts video by sitting on bed wea"
type textarea "starts video by sitting on bed wear"
type textarea "starts video by sitting on bed weari"
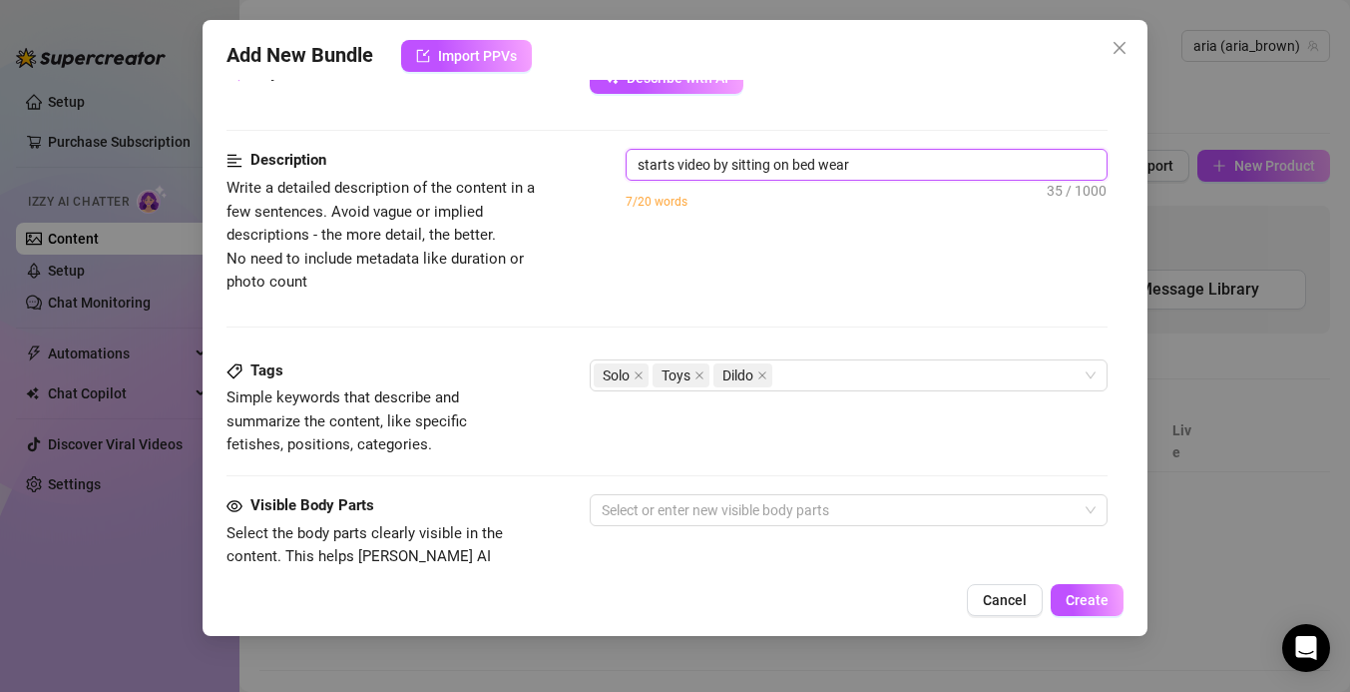
type textarea "starts video by sitting on bed weari"
type textarea "starts video by sitting on bed wearin"
type textarea "starts video by sitting on bed wearing"
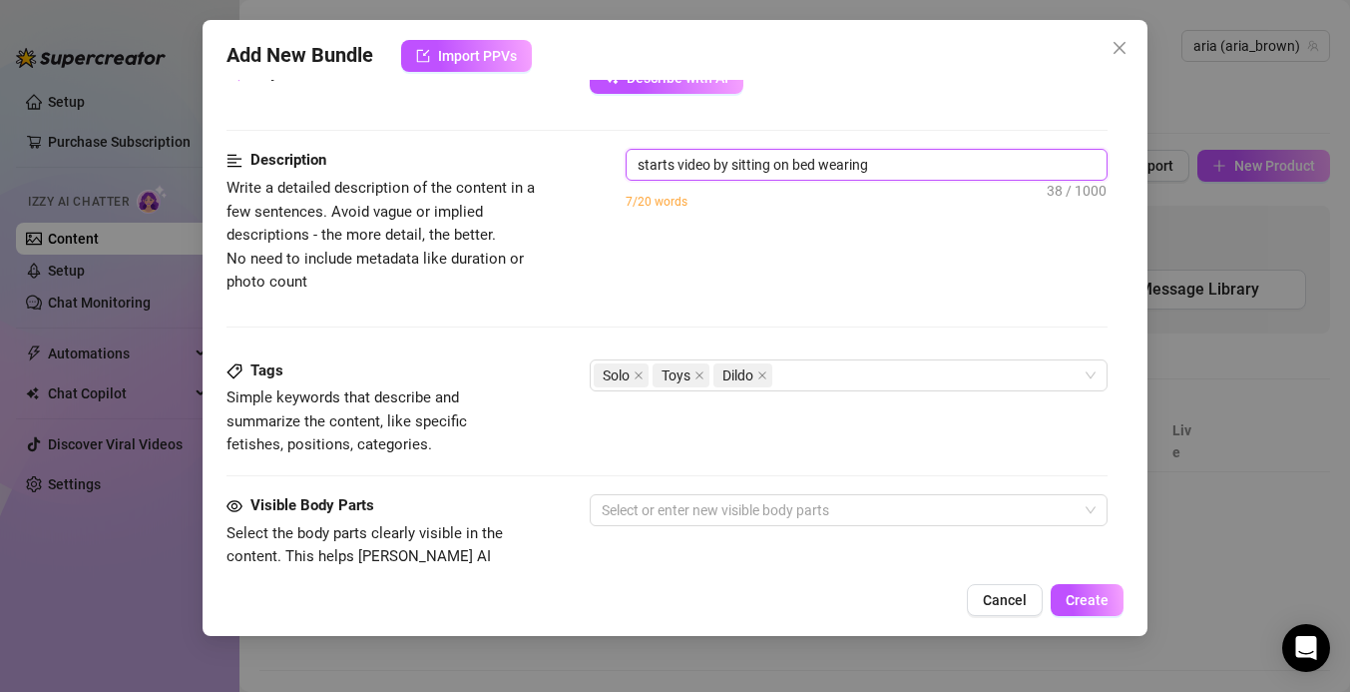
type textarea "starts video by sitting on bed wearing"
type textarea "starts video by sitting on bed wearing n"
type textarea "starts video by sitting on bed wearing na"
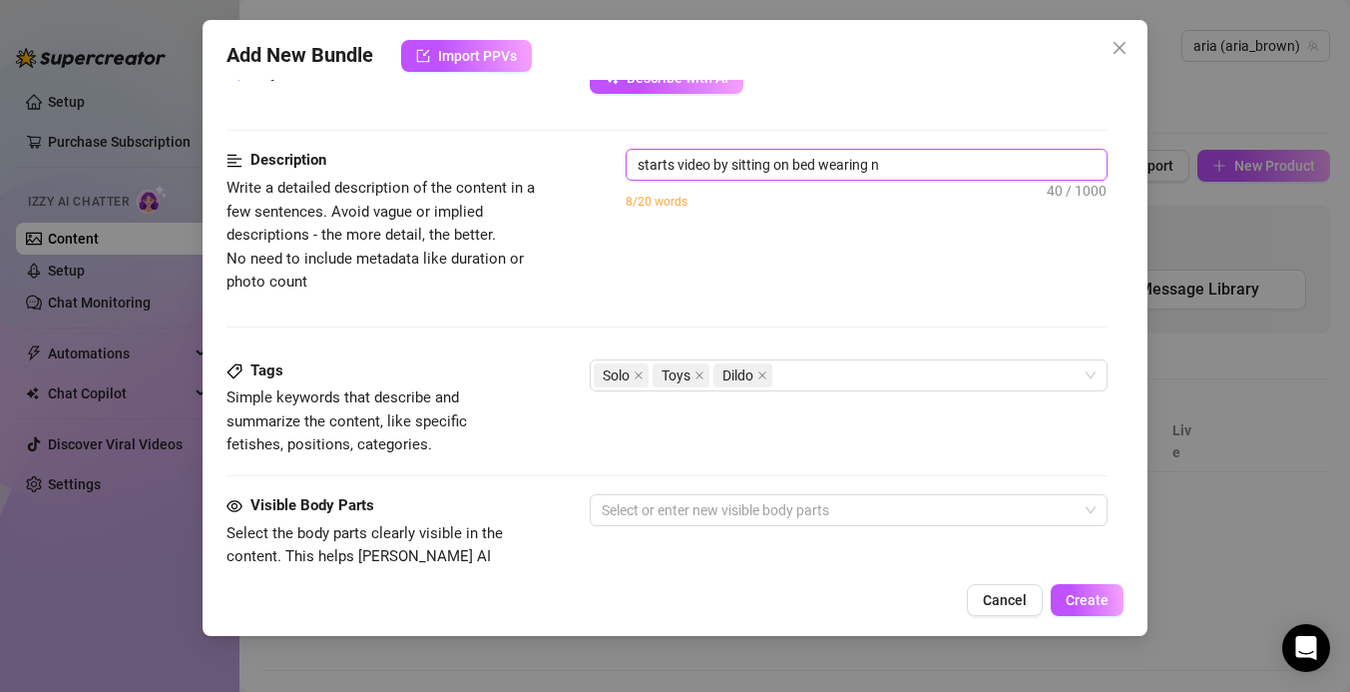
type textarea "starts video by sitting on bed wearing na"
type textarea "starts video by sitting on bed wearing nav"
type textarea "starts video by sitting on bed wearing navu"
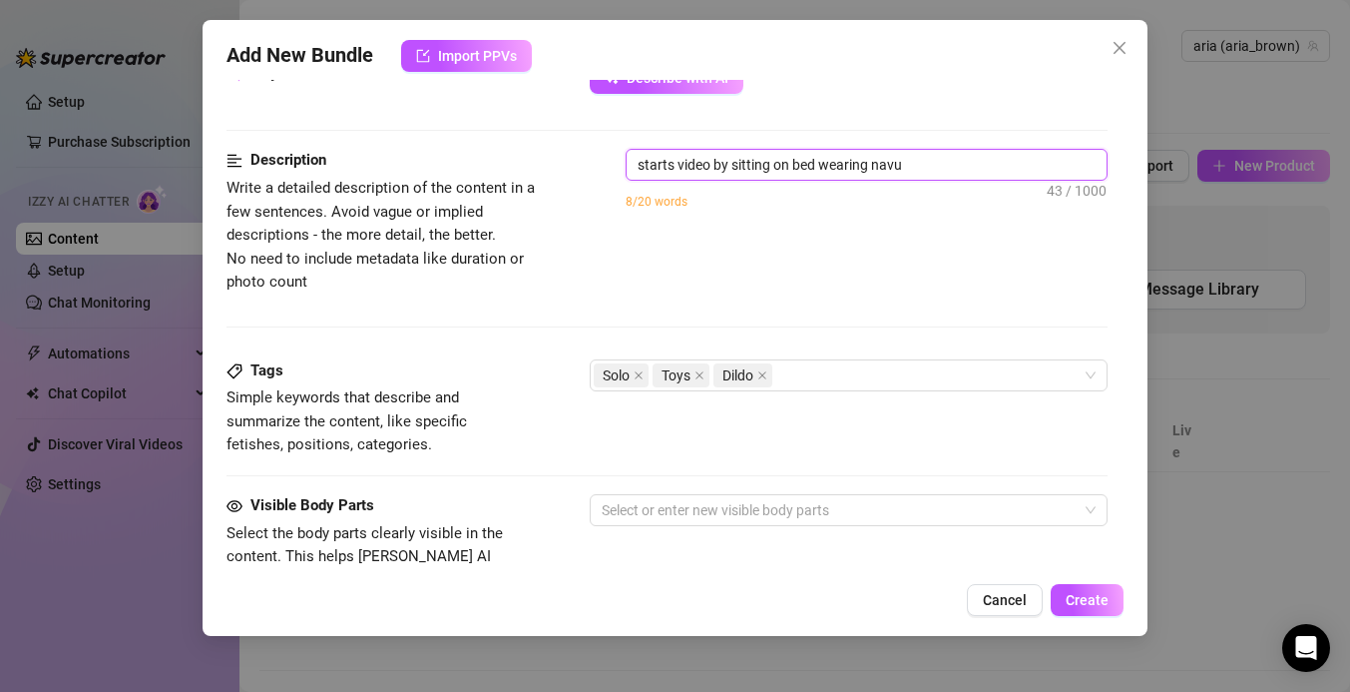
type textarea "starts video by sitting on bed wearing nav"
type textarea "starts video by sitting on bed wearing navy"
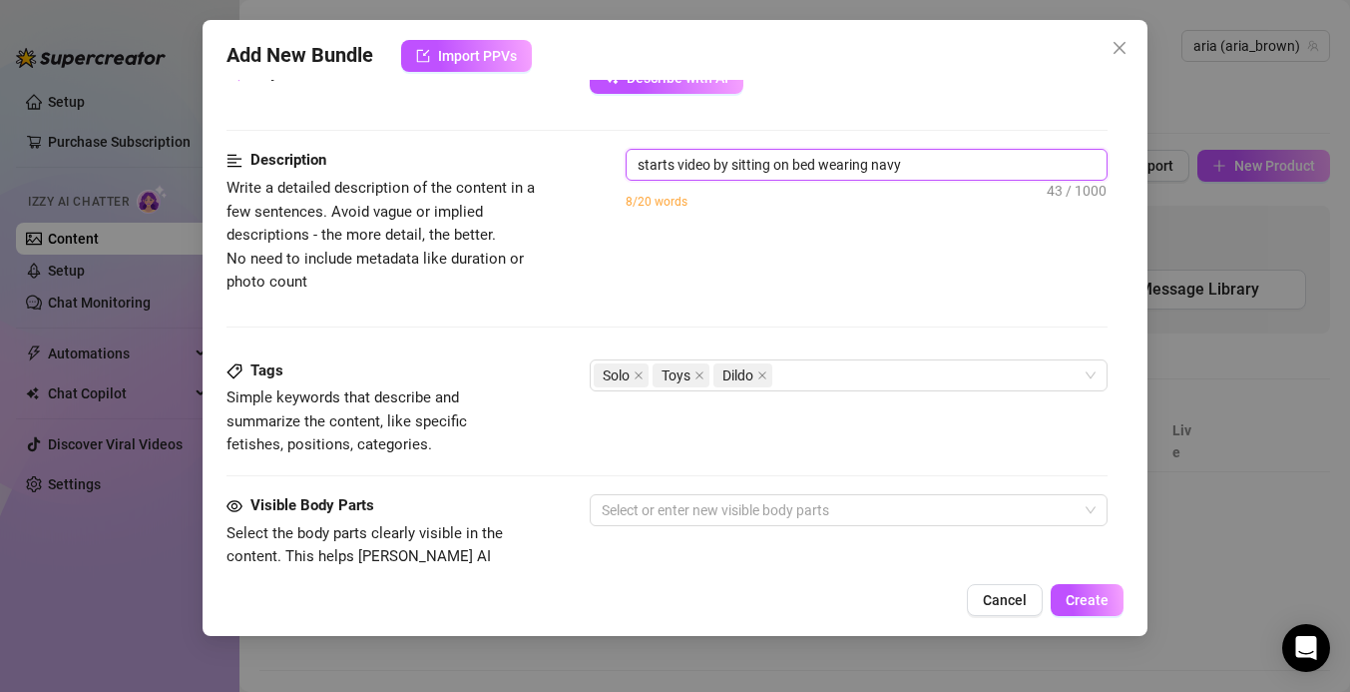
type textarea "starts video by sitting on bed wearing navy"
type textarea "starts video by sitting on bed wearing navy b"
type textarea "starts video by sitting on bed wearing navy bl"
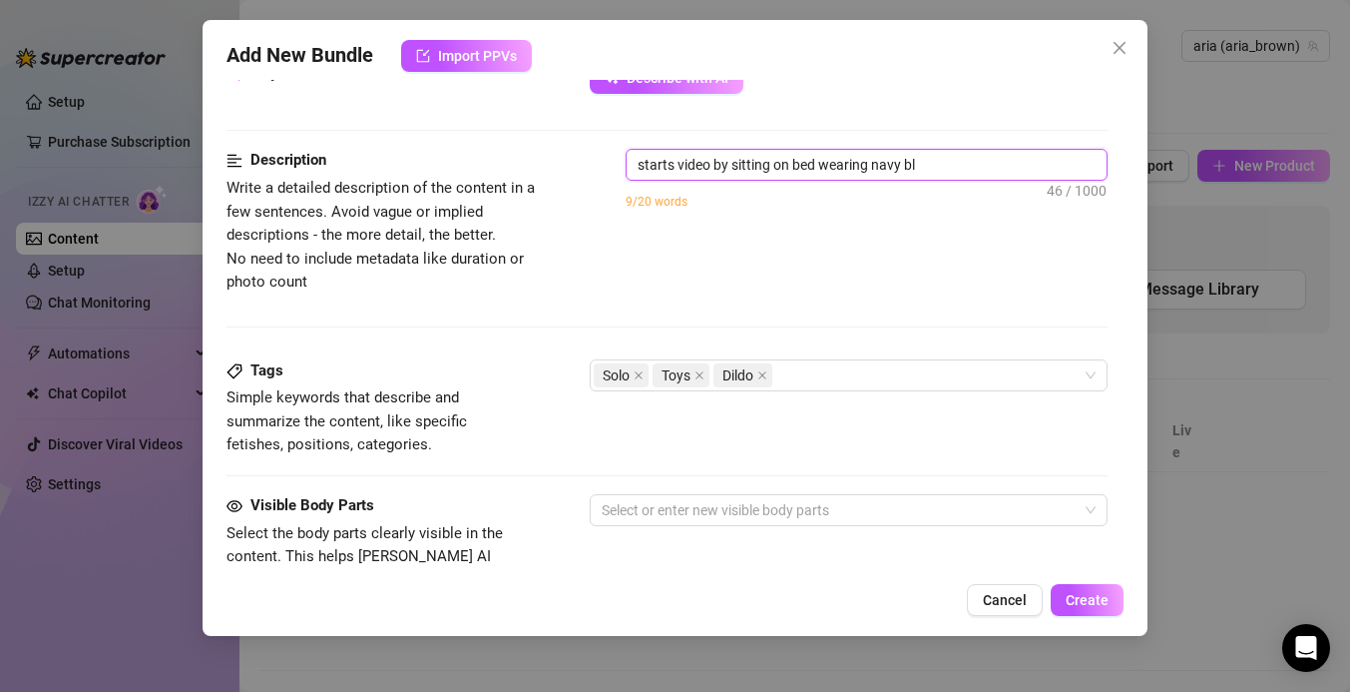
type textarea "starts video by sitting on bed wearing navy blu"
type textarea "starts video by sitting on bed wearing navy blue"
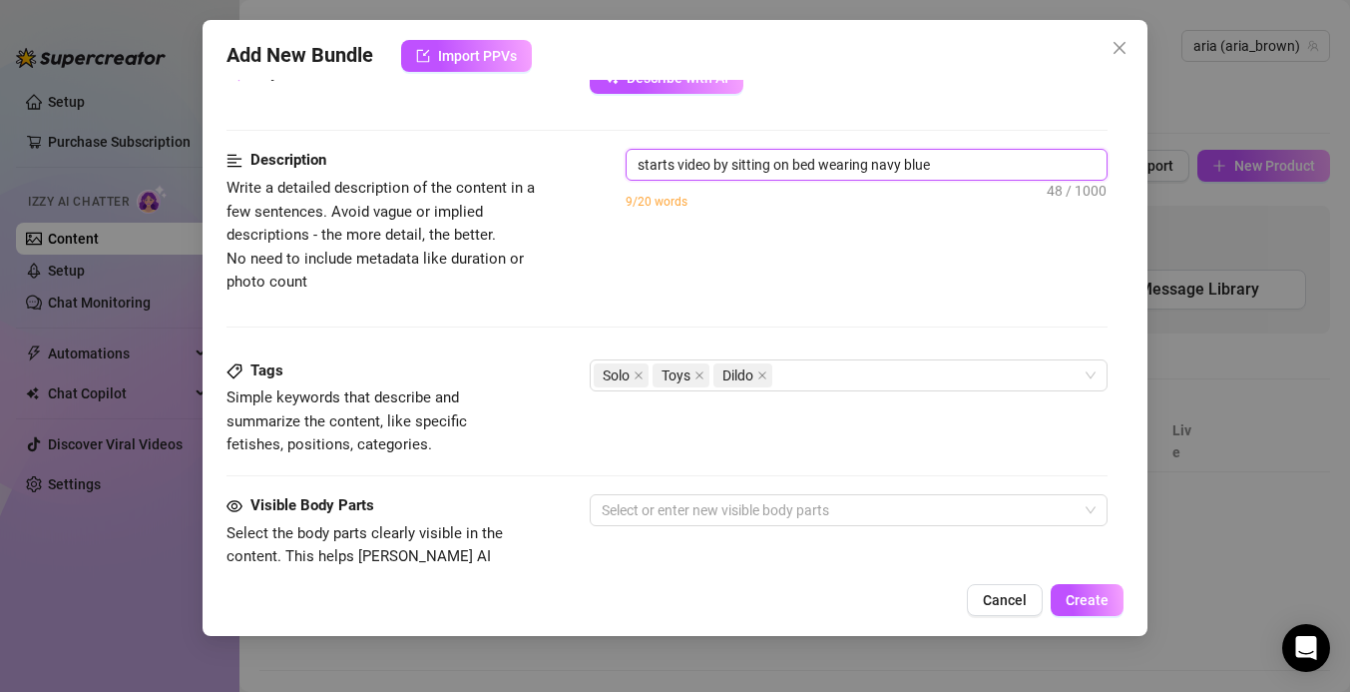
type textarea "starts video by sitting on bed wearing navy blue"
type textarea "starts video by sitting on bed wearing navy blue l"
type textarea "starts video by sitting on bed wearing navy blue la"
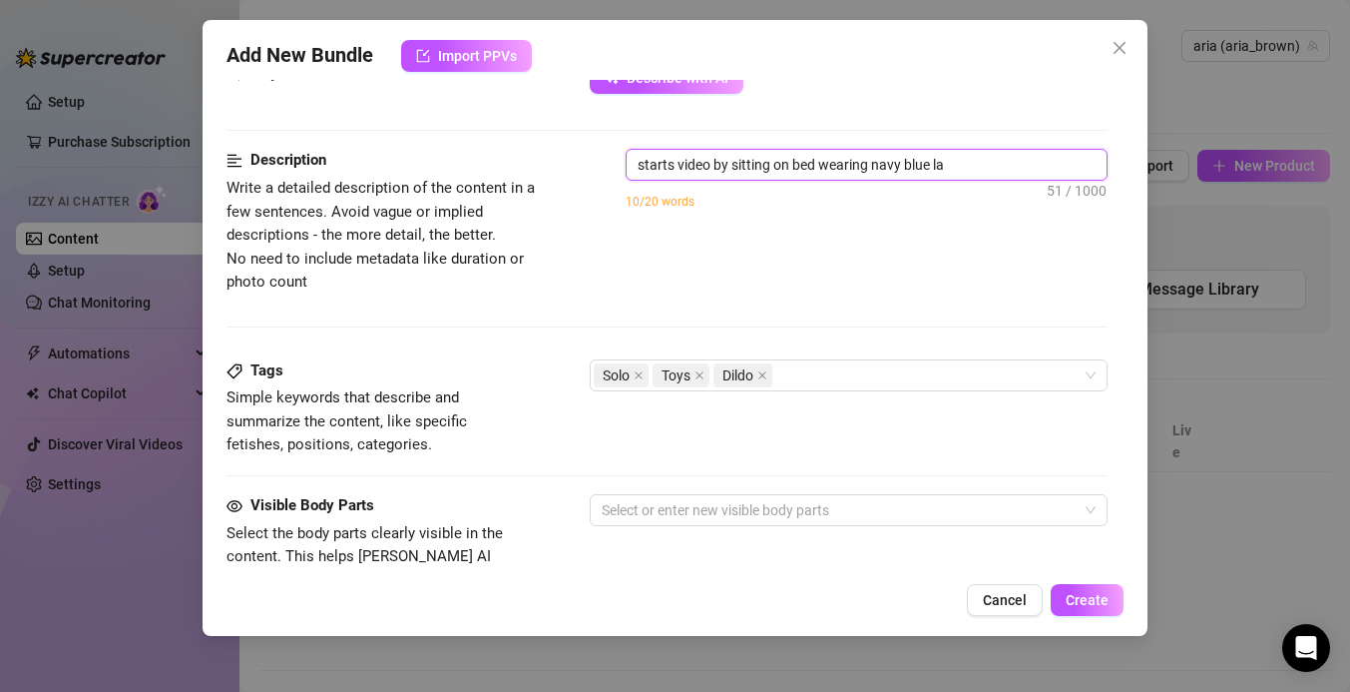
type textarea "starts video by sitting on bed wearing navy blue lac"
type textarea "starts video by sitting on bed wearing navy blue lace"
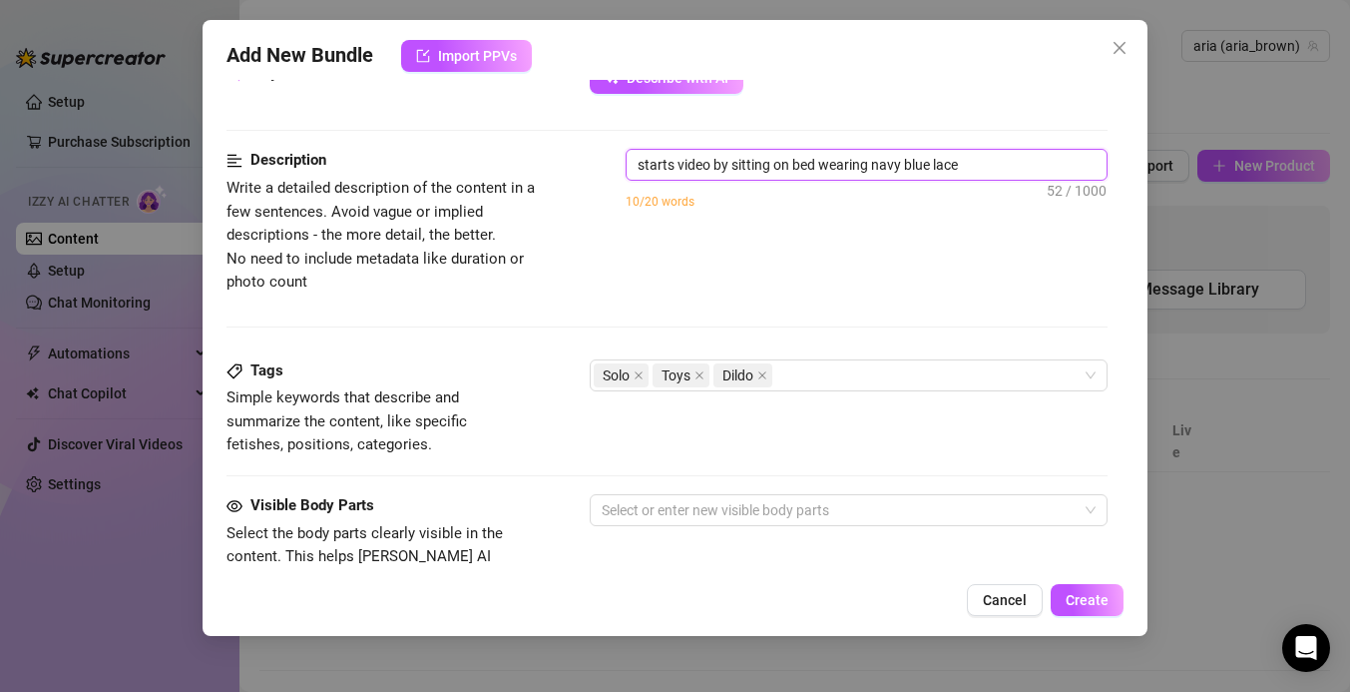
type textarea "starts video by sitting on bed wearing navy blue lace"
type textarea "starts video by sitting on bed wearing navy blue lace b"
type textarea "starts video by sitting on bed wearing navy blue lace br"
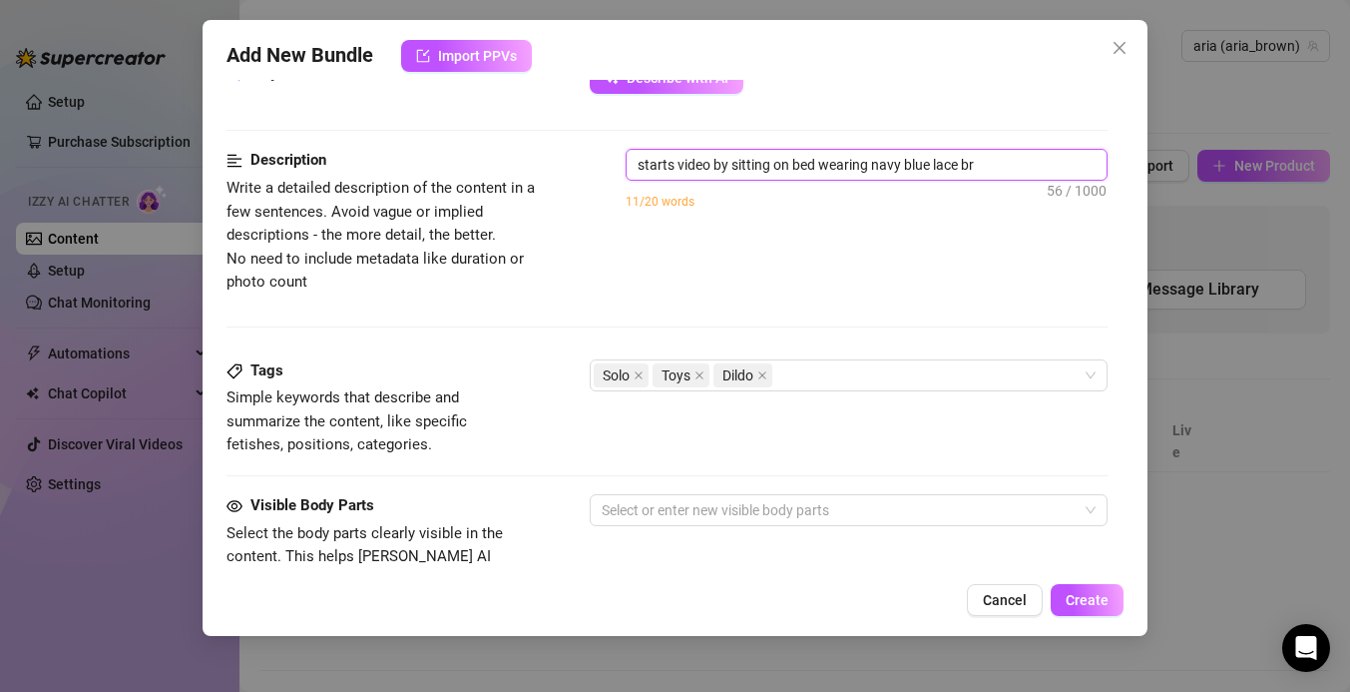
type textarea "starts video by sitting on bed wearing navy blue lace bra"
type textarea "starts video by sitting on bed wearing navy blue lace bra a"
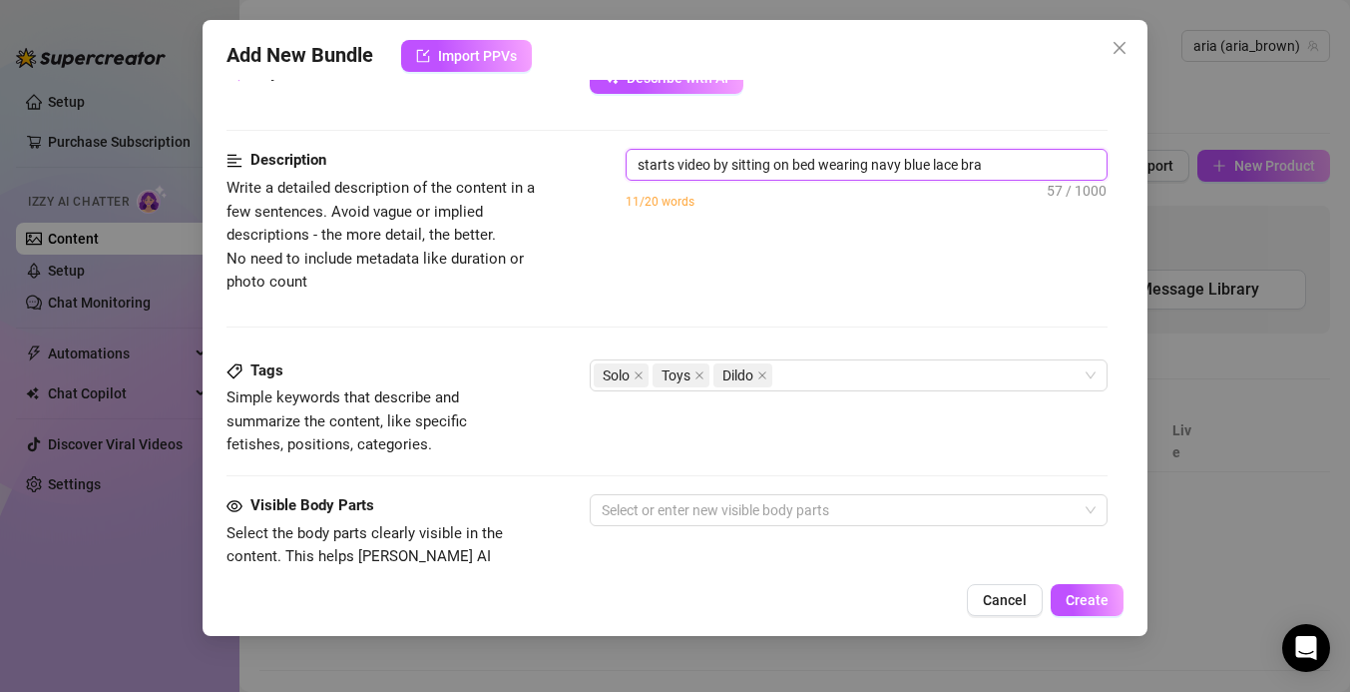
type textarea "starts video by sitting on bed wearing navy blue lace bra a"
type textarea "starts video by sitting on bed wearing navy blue lace bra an"
type textarea "starts video by sitting on bed wearing navy blue lace bra and"
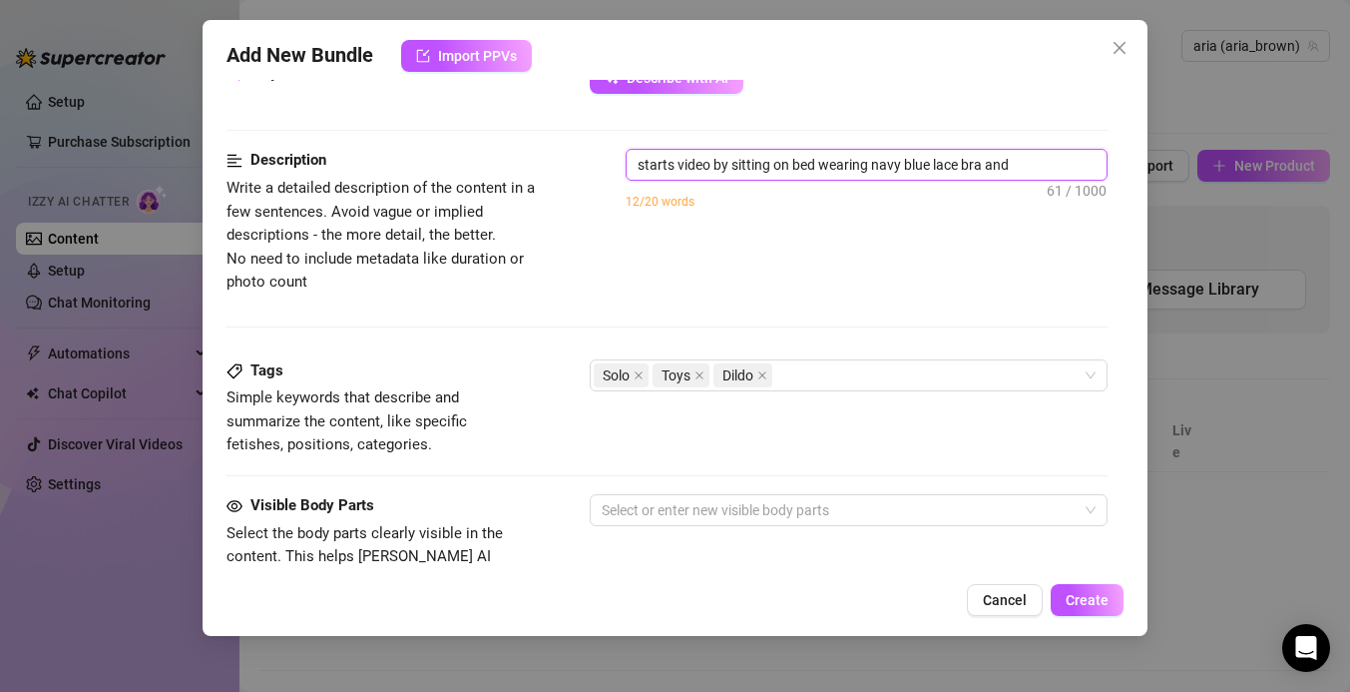
type textarea "starts video by sitting on bed wearing navy blue lace bra and"
type textarea "starts video by sitting on bed wearing navy blue lace bra and b"
type textarea "starts video by sitting on bed wearing navy blue lace bra and bl"
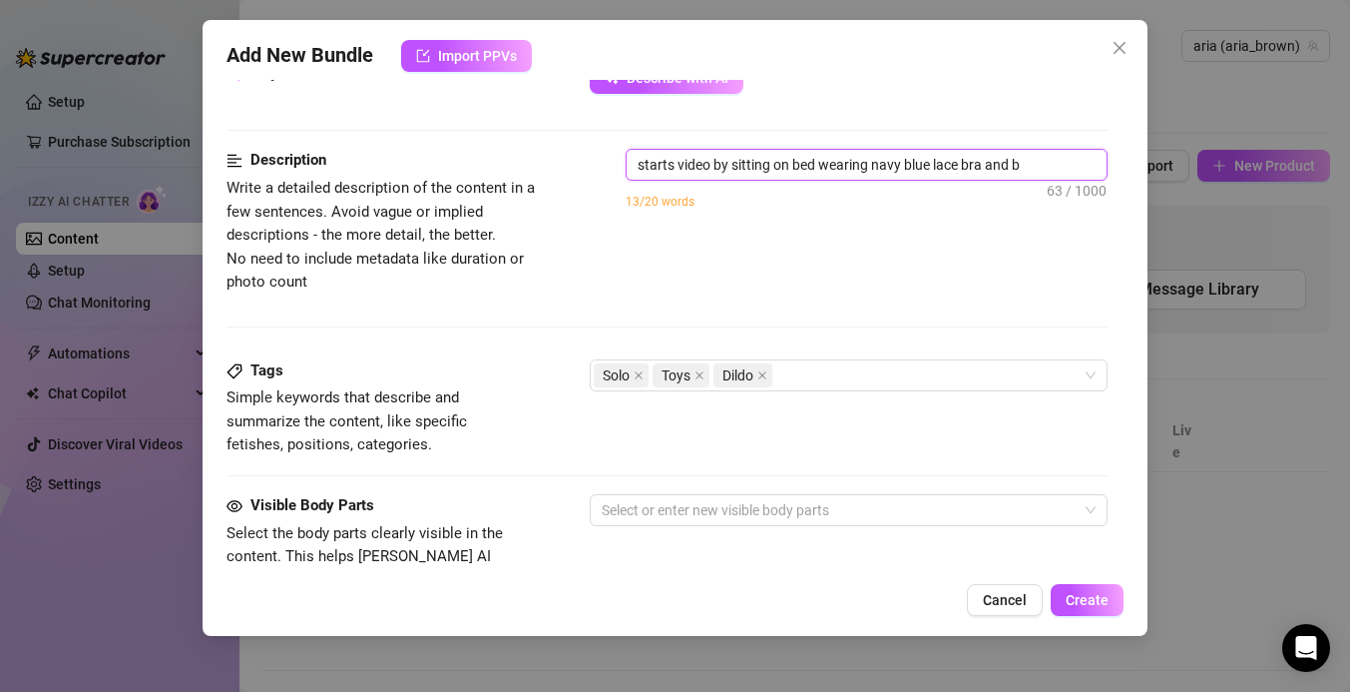
type textarea "starts video by sitting on bed wearing navy blue lace bra and bl"
type textarea "starts video by sitting on bed wearing navy blue lace bra and bla"
type textarea "starts video by sitting on bed wearing navy blue lace bra and blac"
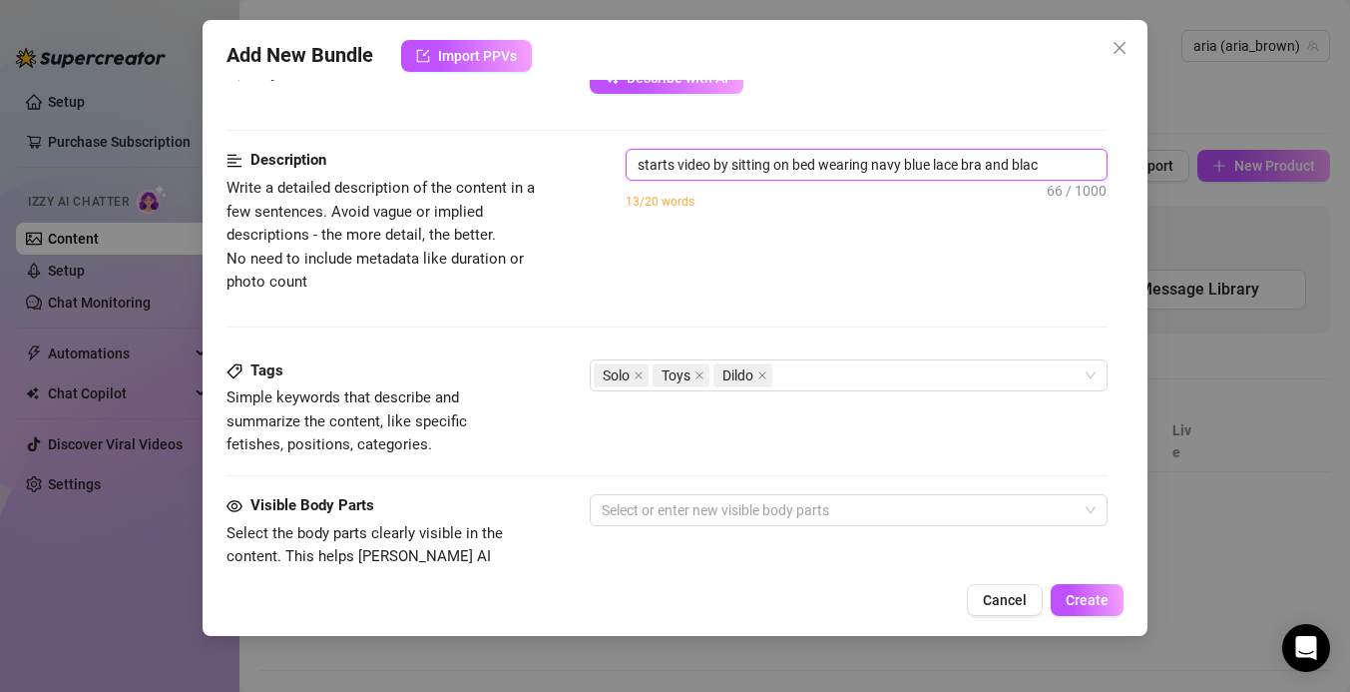
type textarea "starts video by sitting on bed wearing navy blue lace bra and black"
type textarea "starts video by sitting on bed wearing navy blue lace bra and black p"
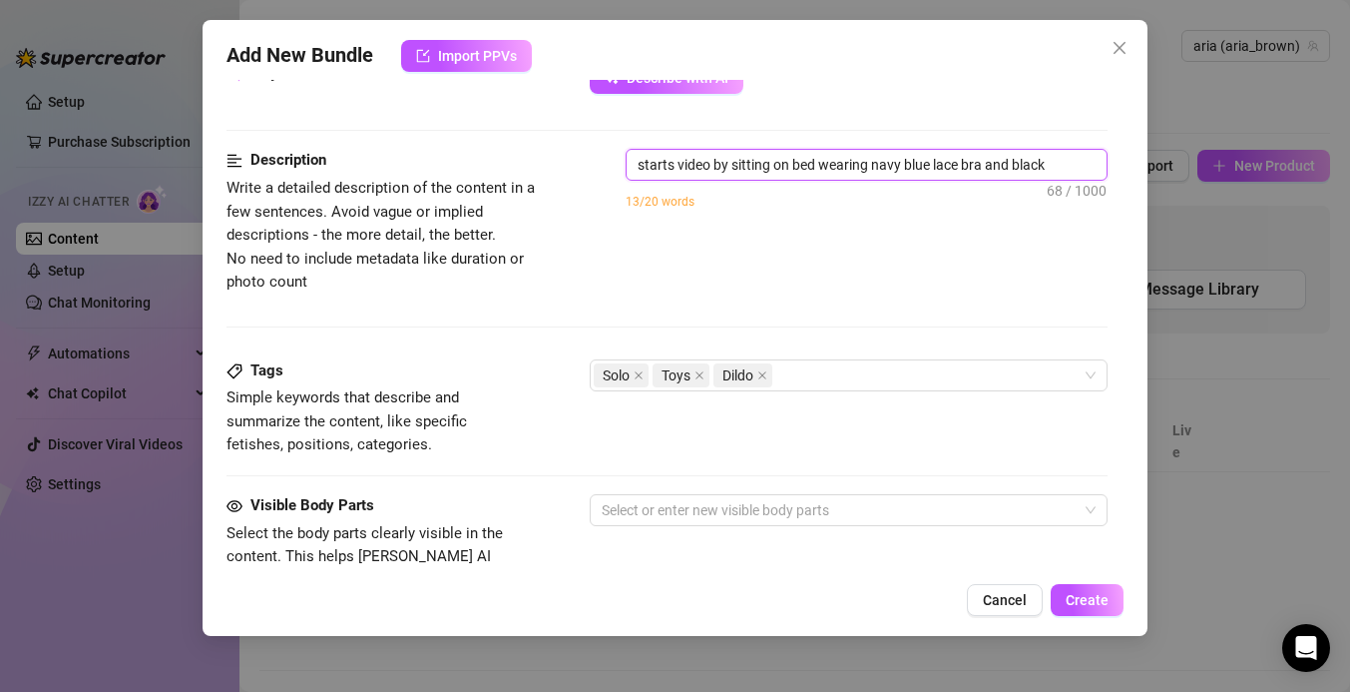
type textarea "starts video by sitting on bed wearing navy blue lace bra and black p"
type textarea "starts video by sitting on bed wearing navy blue lace bra and black pj"
type textarea "starts video by sitting on bed wearing navy blue lace bra and black p"
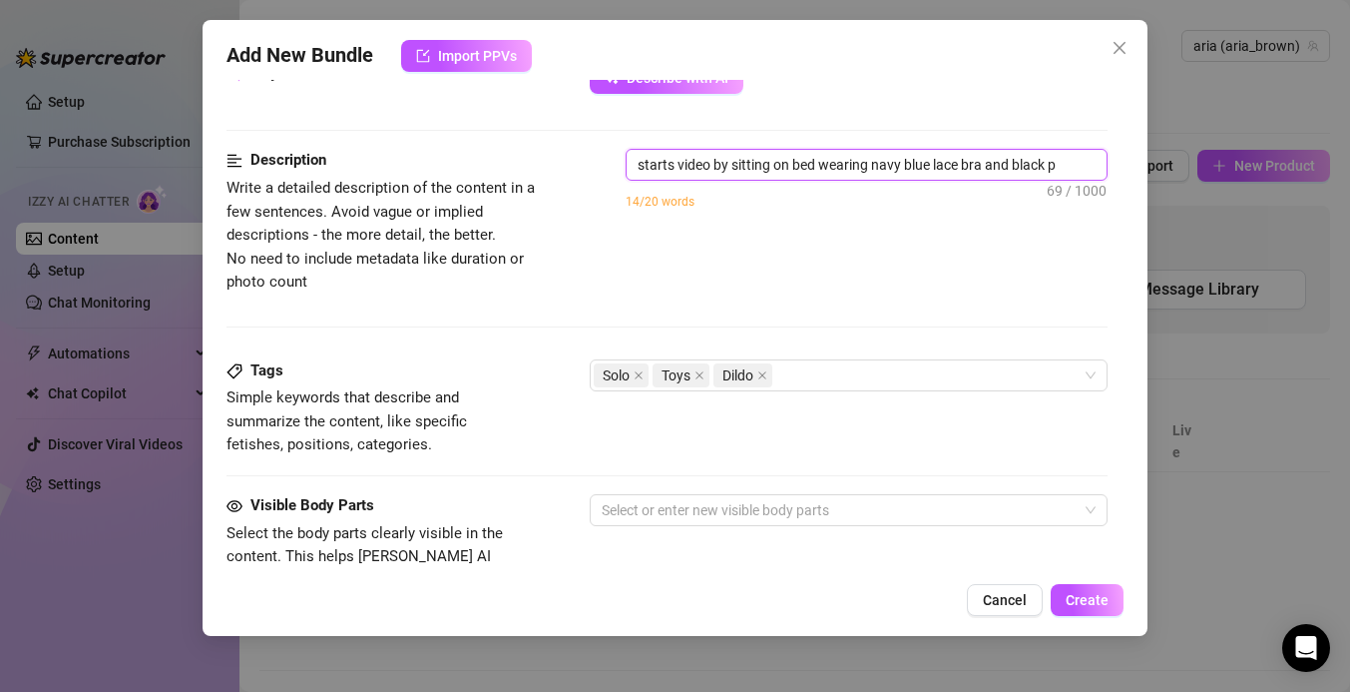
type textarea "starts video by sitting on bed wearing navy blue lace bra and black pa"
type textarea "starts video by sitting on bed wearing navy blue lace bra and black paj"
type textarea "starts video by sitting on bed wearing navy blue lace bra and black paja"
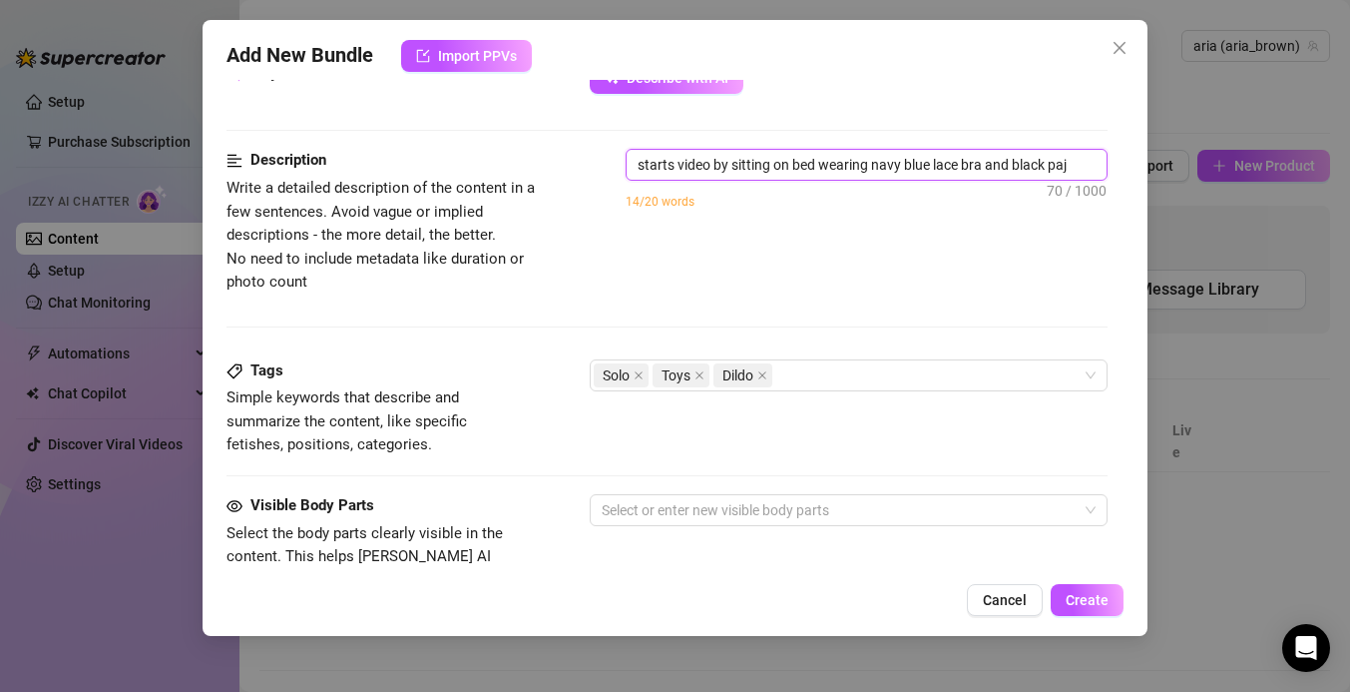
type textarea "starts video by sitting on bed wearing navy blue lace bra and black paja"
type textarea "starts video by sitting on bed wearing navy blue lace bra and black pajam"
type textarea "starts video by sitting on bed wearing navy blue lace bra and black pajama"
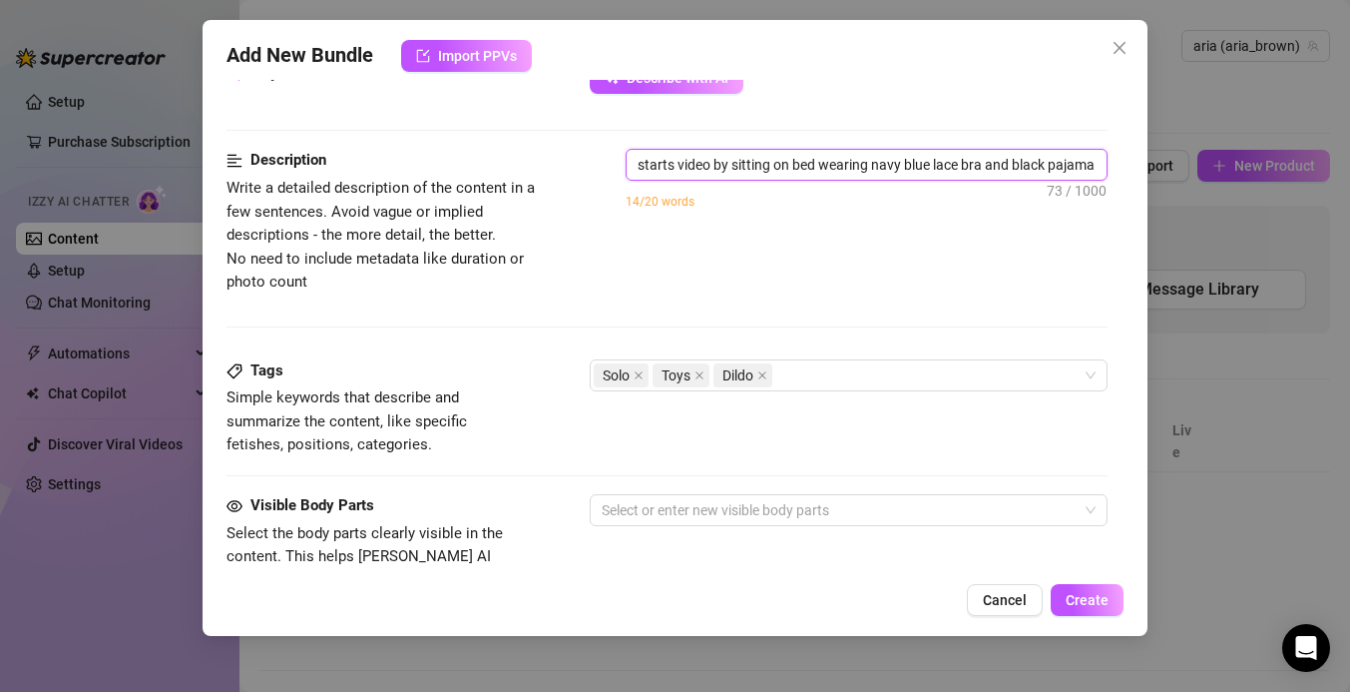
type textarea "starts video by sitting on bed wearing navy blue lace bra and black pajama"
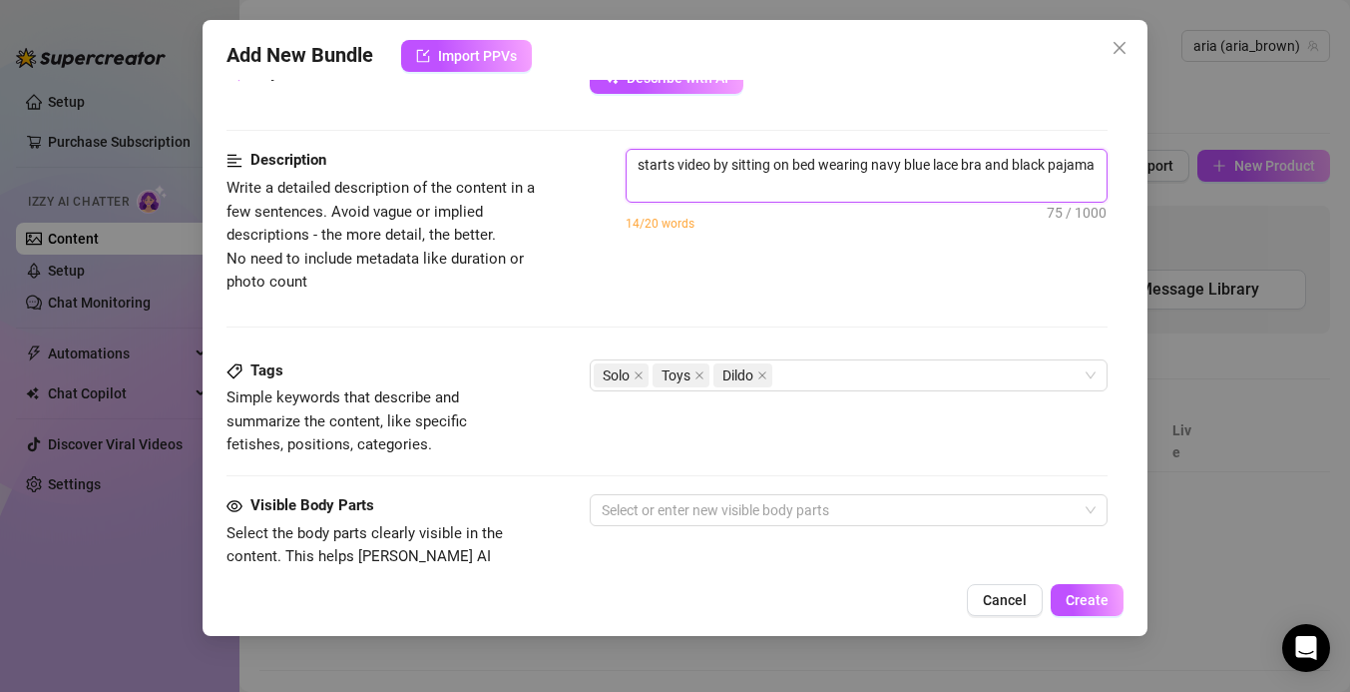
scroll to position [0, 0]
type textarea "starts video by sitting on bed wearing navy blue lace bra and black pajama s"
type textarea "starts video by sitting on bed wearing navy blue lace bra and black pajama sh"
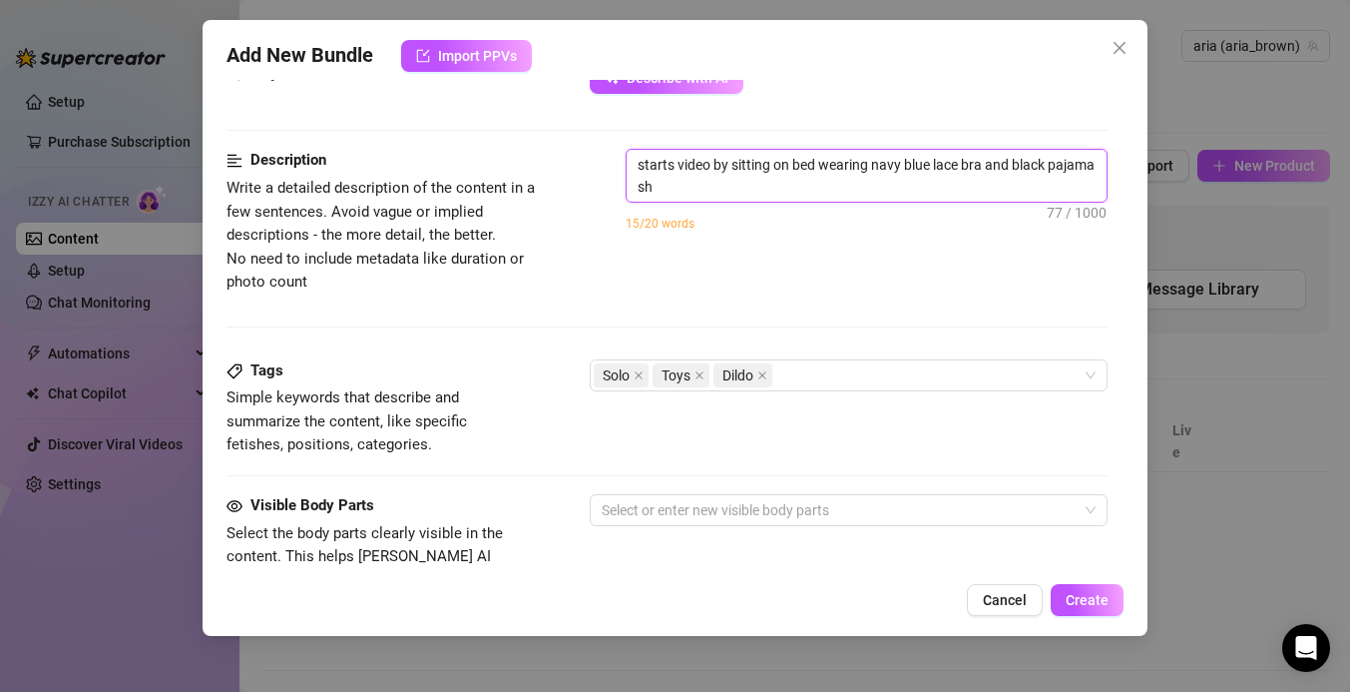
type textarea "starts video by sitting on bed wearing navy blue lace bra and black pajama sho"
type textarea "starts video by sitting on bed wearing navy blue lace bra and black pajama shor"
type textarea "starts video by sitting on bed wearing navy blue lace bra and black pajama short"
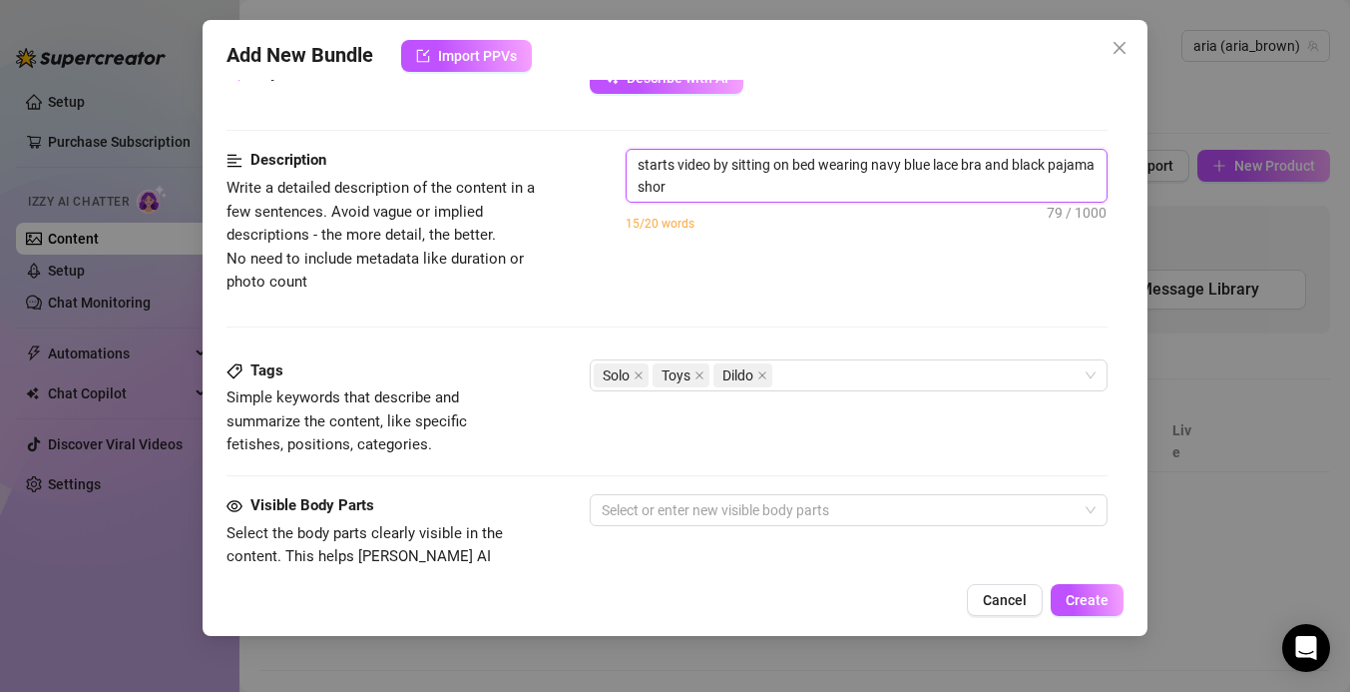
type textarea "starts video by sitting on bed wearing navy blue lace bra and black pajama short"
type textarea "starts video by sitting on bed wearing navy blue lace bra and black pajama shor…"
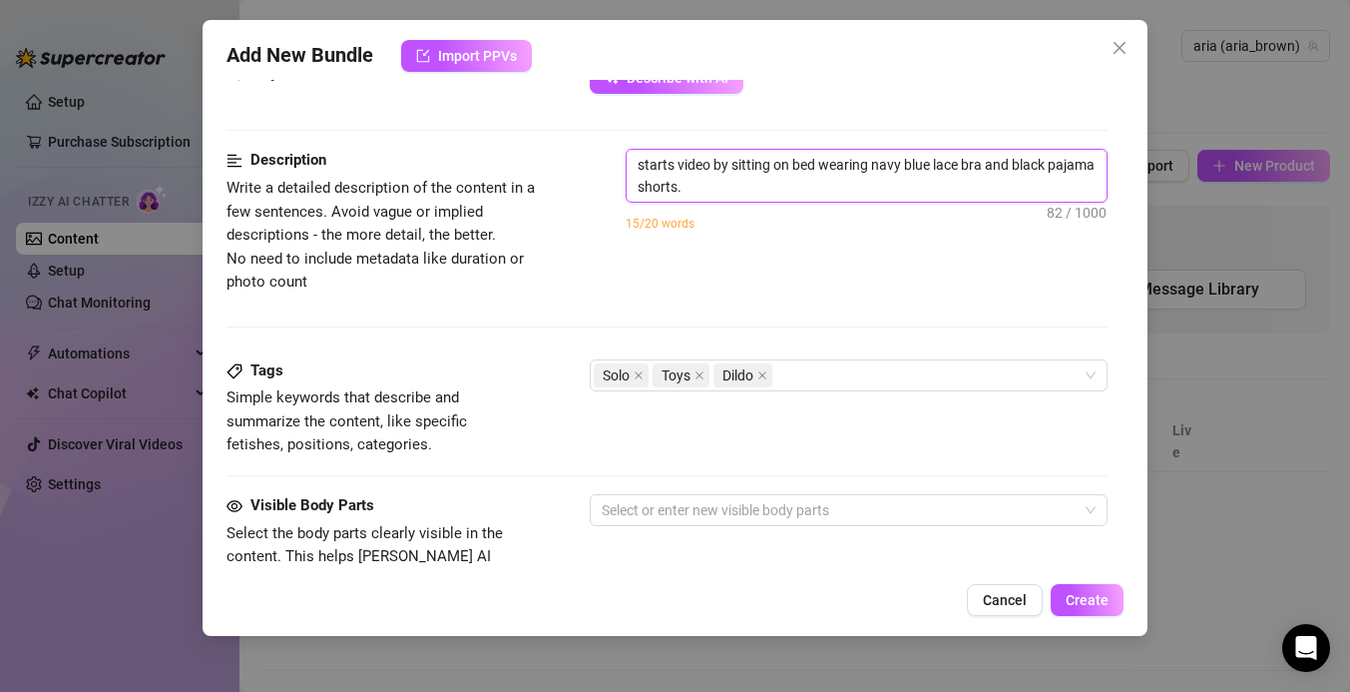
type textarea "starts video by sitting on bed wearing navy blue lace bra and black pajama shor…"
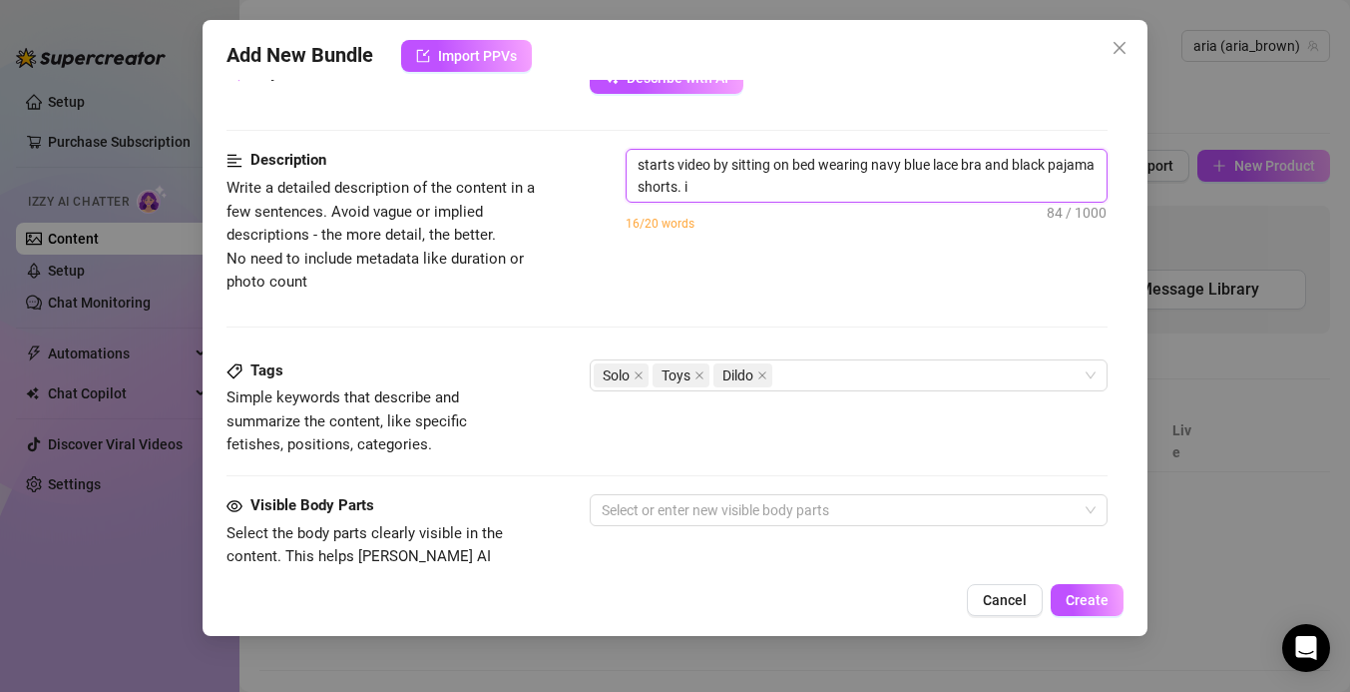
type textarea "starts video by sitting on bed wearing navy blue lace bra and black pajama shor…"
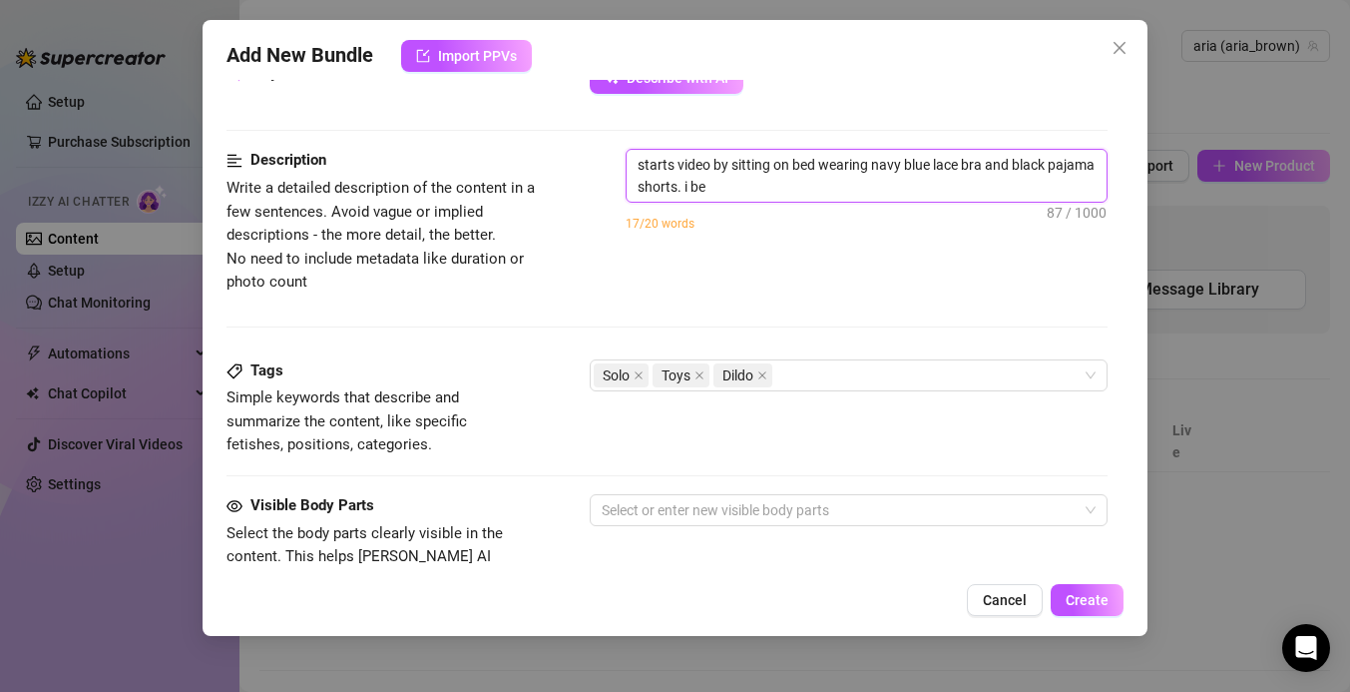
type textarea "starts video by sitting on bed wearing navy blue lace bra and black pajama shor…"
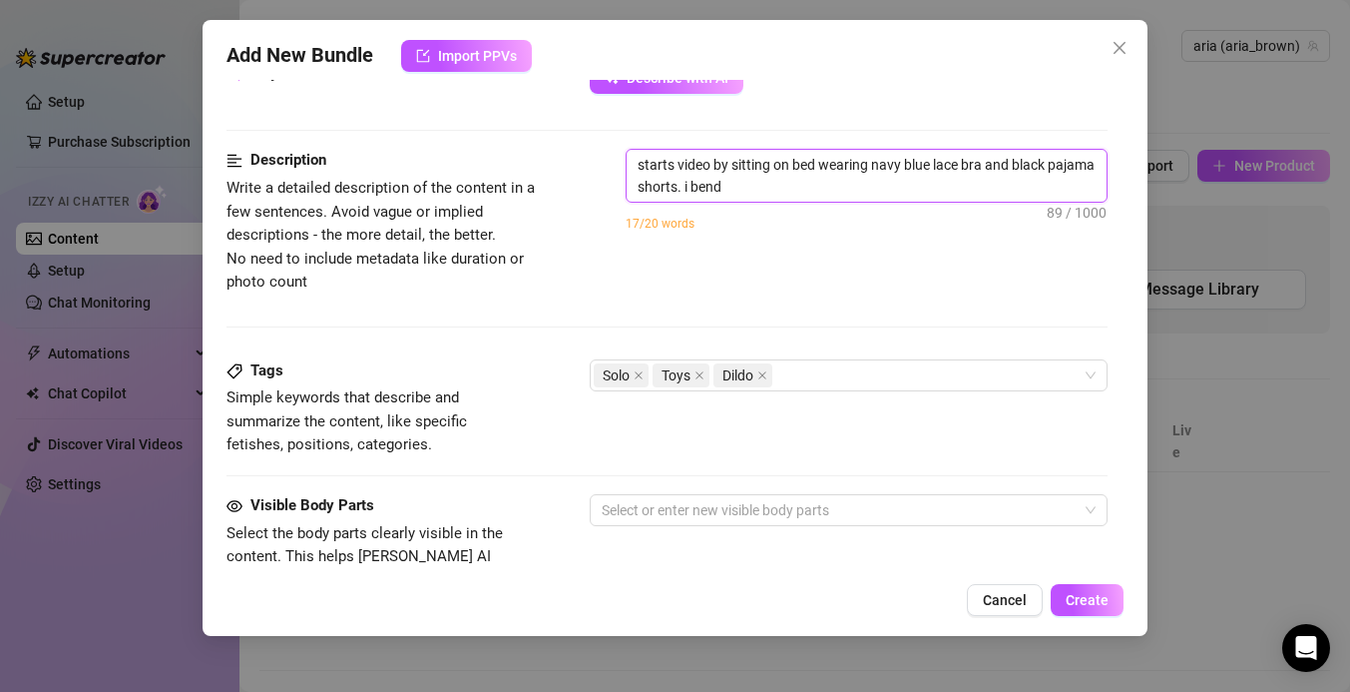
type textarea "starts video by sitting on bed wearing navy blue lace bra and black pajama shor…"
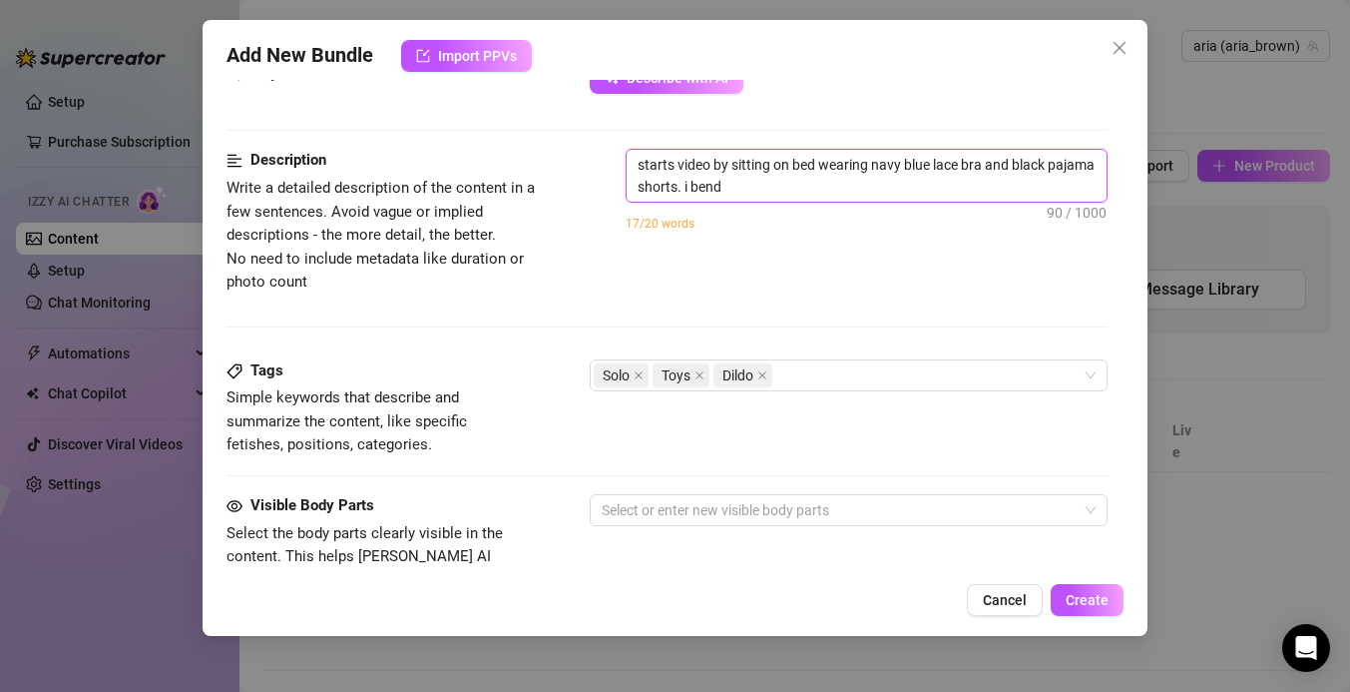
type textarea "starts video by sitting on bed wearing navy blue lace bra and black pajama shor…"
click at [849, 185] on textarea "starts video by sitting on bed wearing navy blue lace bra and black pajama shor…" at bounding box center [867, 176] width 480 height 52
click at [1065, 193] on textarea "starts video by sitting on bed wearing navy blue lace bra and black pajama shor…" at bounding box center [867, 176] width 480 height 52
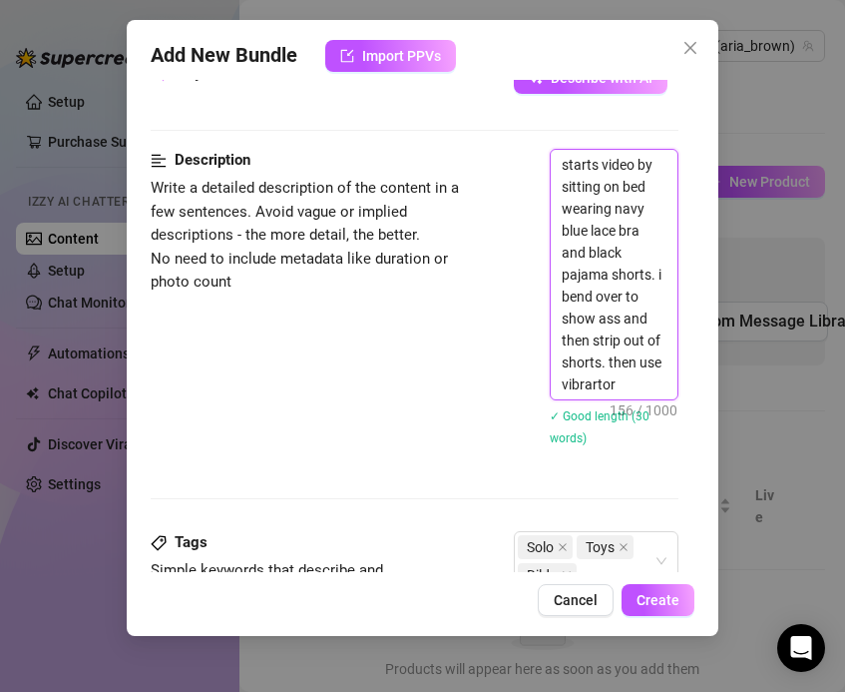
click at [630, 383] on textarea "starts video by sitting on bed wearing navy blue lace bra and black pajama shor…" at bounding box center [614, 275] width 127 height 250
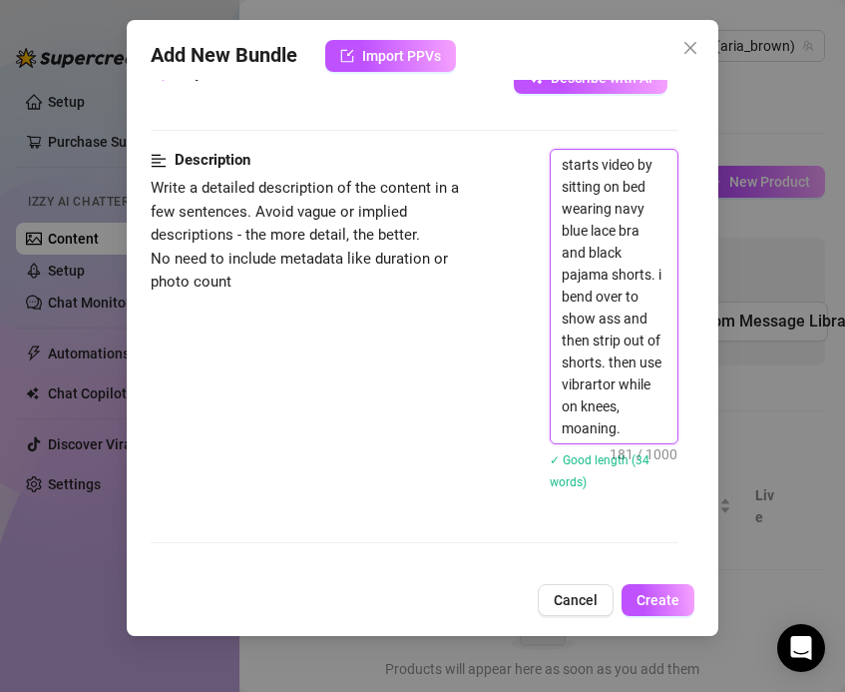
click at [632, 439] on textarea "starts video by sitting on bed wearing navy blue lace bra and black pajama shor…" at bounding box center [614, 296] width 127 height 293
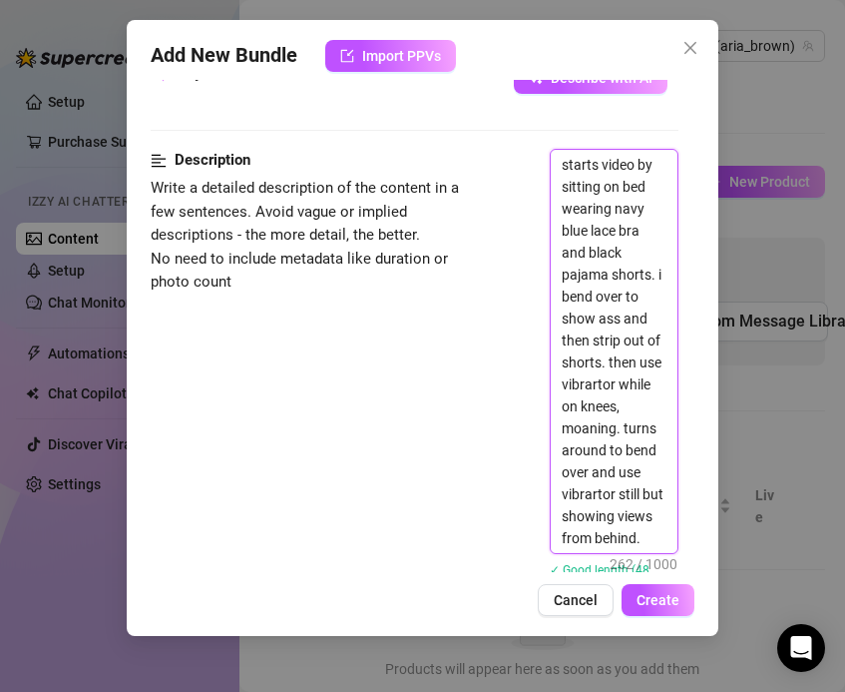
click at [590, 494] on textarea "starts video by sitting on bed wearing navy blue lace bra and black pajama shor…" at bounding box center [614, 351] width 127 height 403
click at [589, 497] on textarea "starts video by sitting on bed wearing navy blue lace bra and black pajama shor…" at bounding box center [614, 351] width 127 height 403
click at [620, 543] on textarea "starts video by sitting on bed wearing navy blue lace bra and black pajama shor…" at bounding box center [614, 351] width 127 height 403
click at [615, 533] on textarea "starts video by sitting on bed wearing navy blue lace bra and black pajama shor…" at bounding box center [614, 351] width 127 height 403
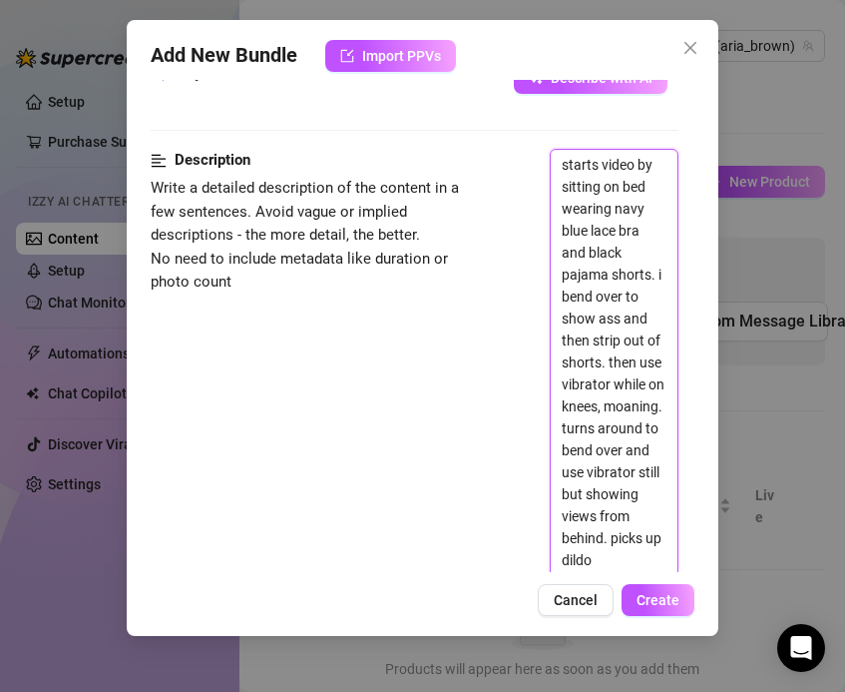
click at [619, 558] on textarea "starts video by sitting on bed wearing navy blue lace bra and black pajama shor…" at bounding box center [614, 362] width 127 height 425
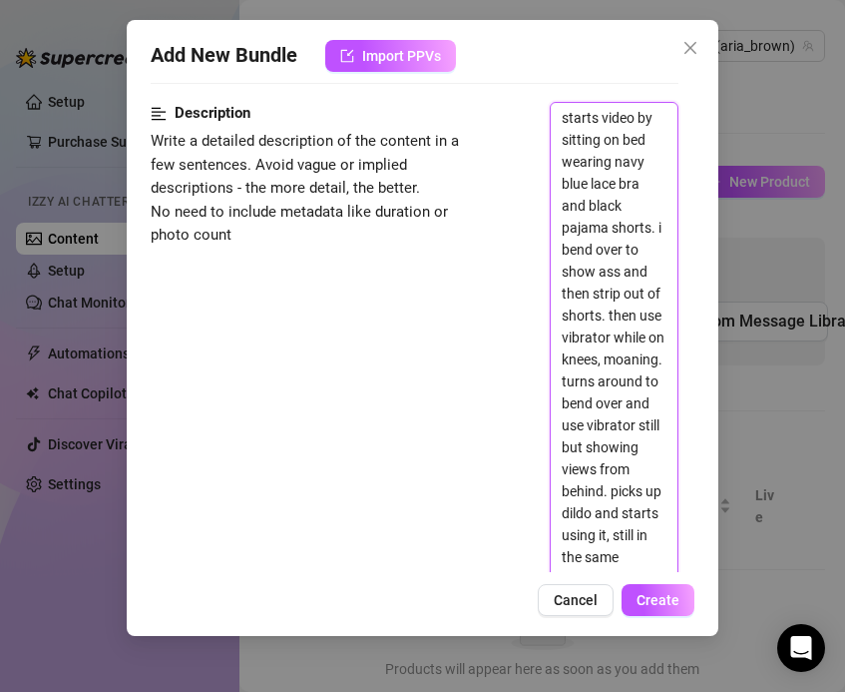
click at [631, 553] on textarea "starts video by sitting on bed wearing navy blue lace bra and black pajama shor…" at bounding box center [614, 348] width 127 height 491
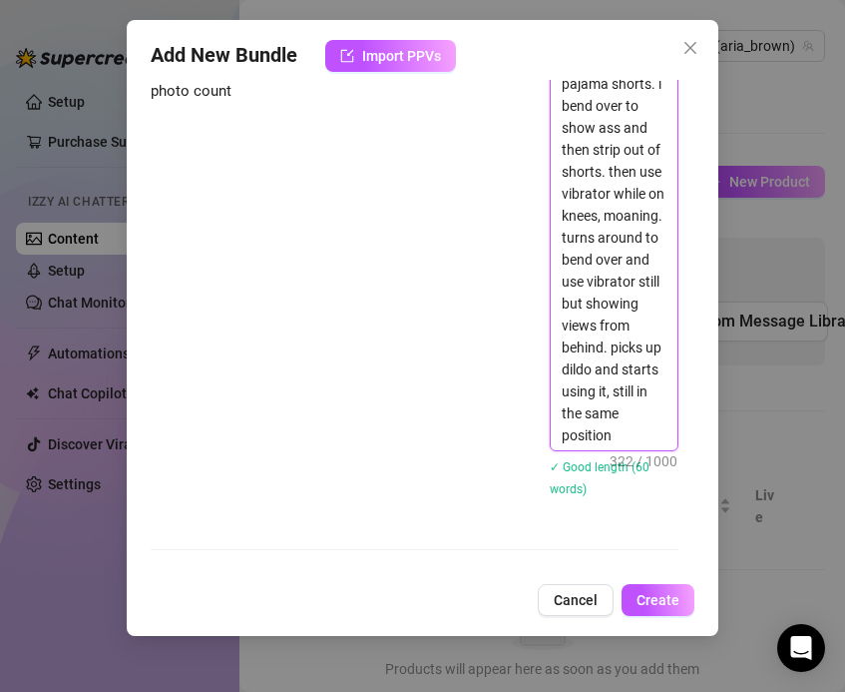
scroll to position [1025, 0]
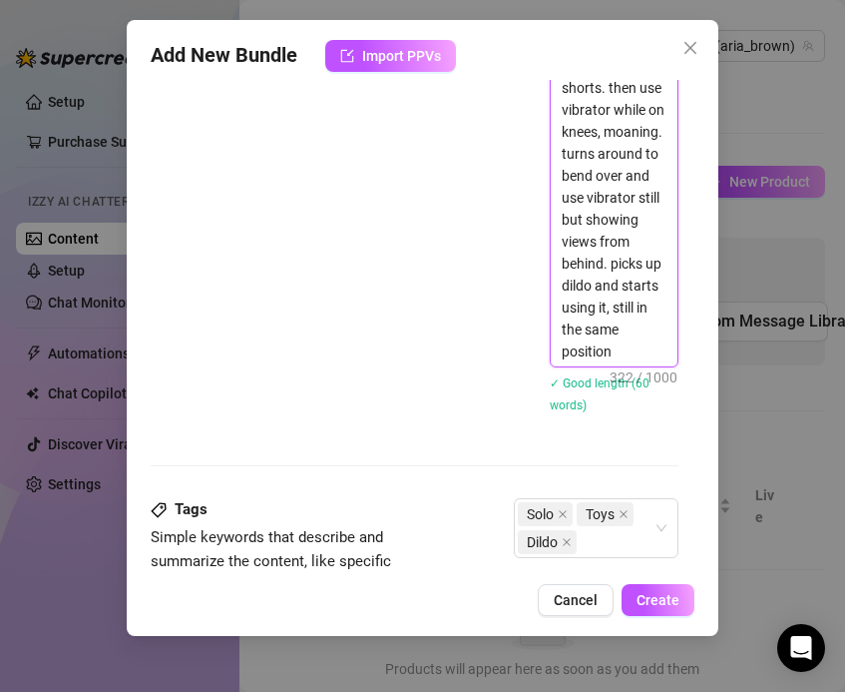
click at [613, 360] on textarea "starts video by sitting on bed wearing navy blue lace bra and black pajama shor…" at bounding box center [614, 120] width 127 height 491
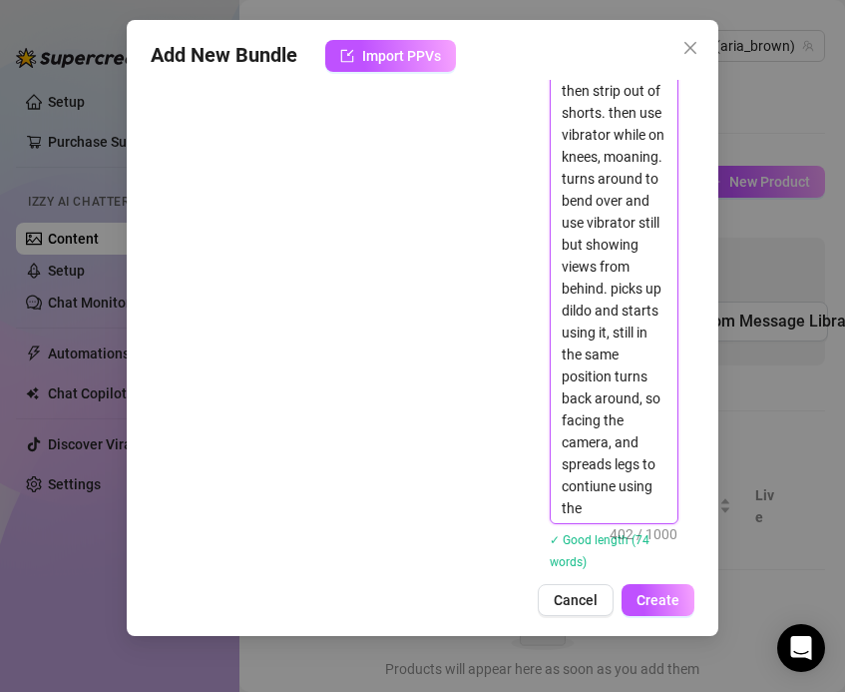
scroll to position [0, 0]
click at [596, 335] on textarea "starts video by sitting on bed wearing navy blue lace bra and black pajama shor…" at bounding box center [614, 211] width 127 height 623
click at [635, 512] on textarea "starts video by sitting on bed wearing navy blue lace bra and black pajama shor…" at bounding box center [614, 211] width 127 height 623
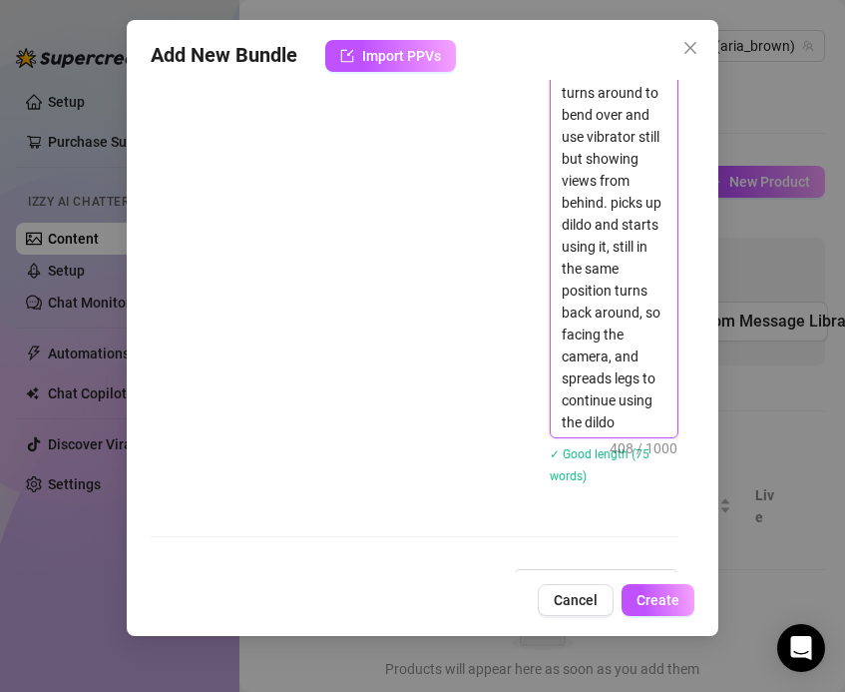
click at [624, 413] on textarea "starts video by sitting on bed wearing navy blue lace bra and black pajama shor…" at bounding box center [614, 125] width 127 height 623
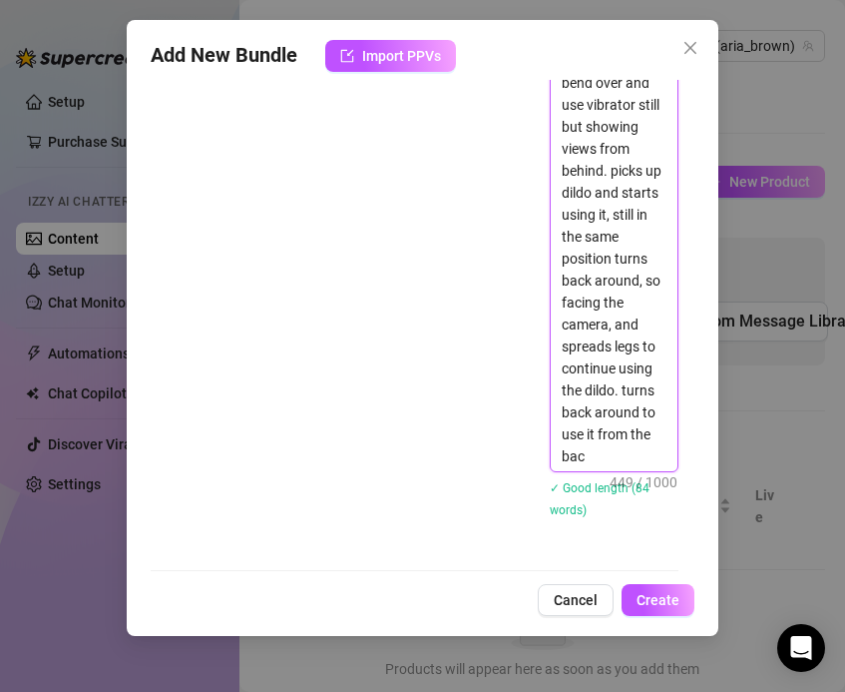
scroll to position [0, 0]
click at [642, 459] on textarea "starts video by sitting on bed wearing navy blue lace bra and black pajama shor…" at bounding box center [614, 126] width 127 height 689
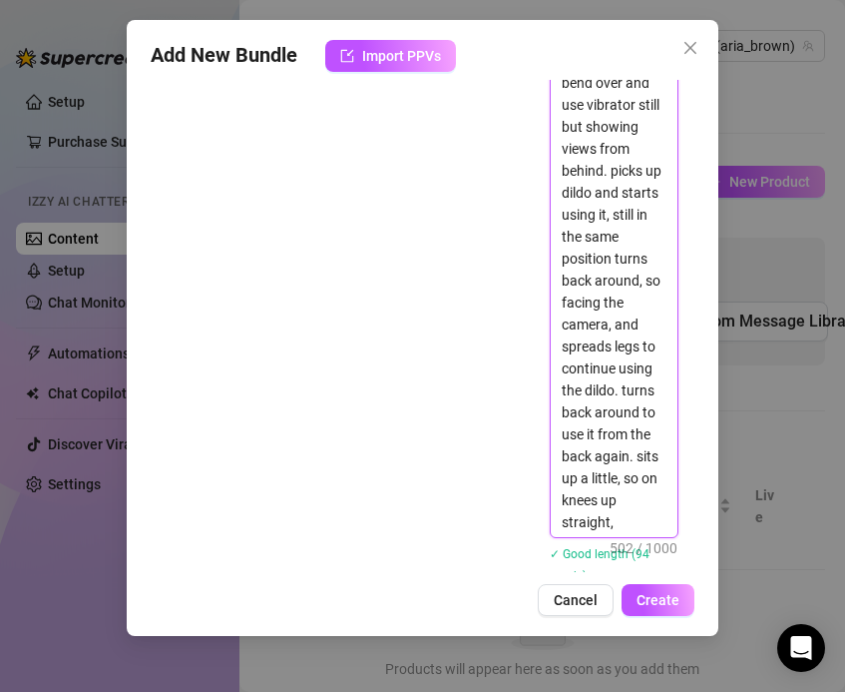
click at [612, 523] on textarea "starts video by sitting on bed wearing navy blue lace bra and black pajama shor…" at bounding box center [614, 159] width 127 height 755
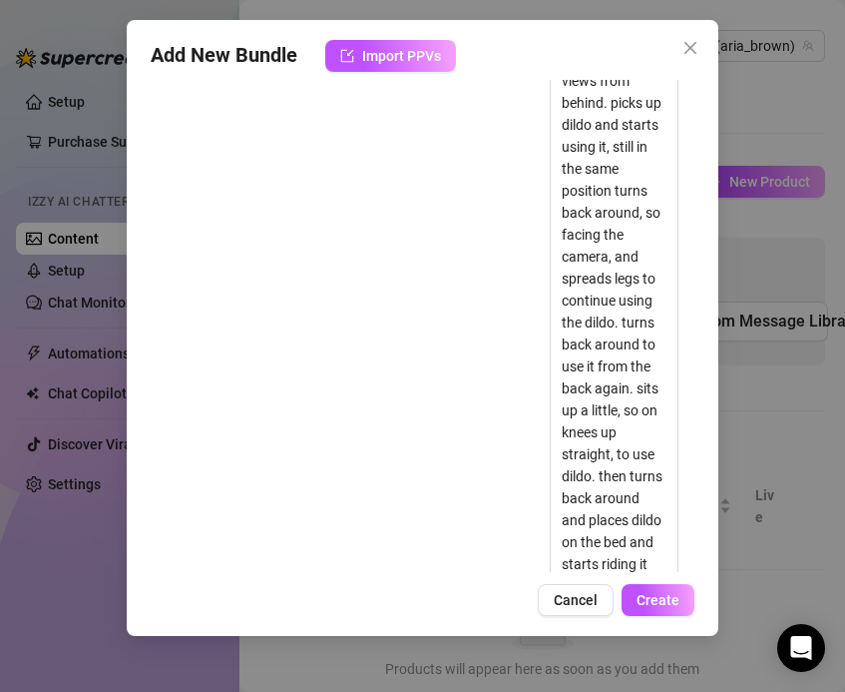
scroll to position [1255, 0]
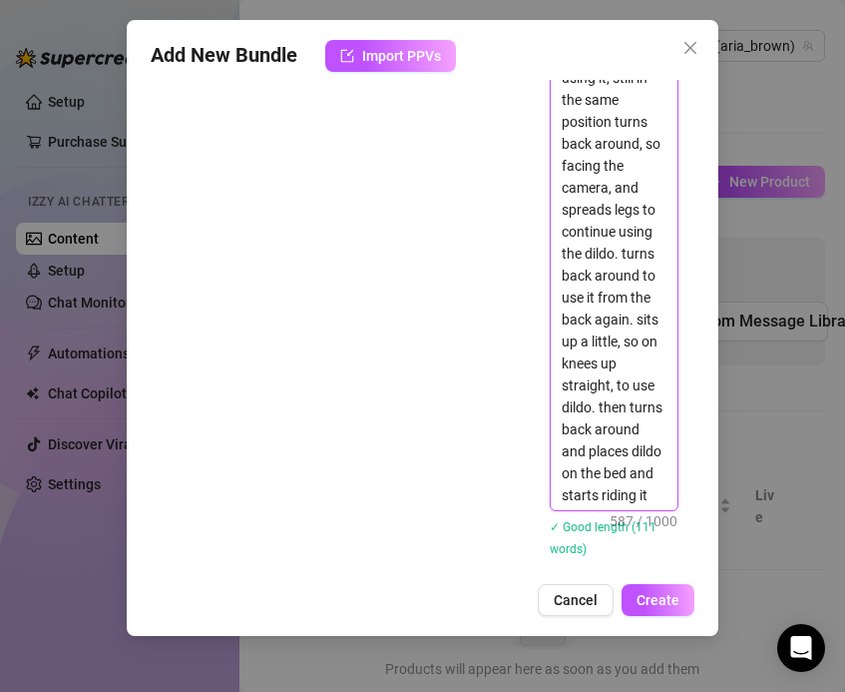
click at [651, 500] on textarea "starts video by sitting on bed wearing navy blue lace bra and black pajama shor…" at bounding box center [614, 78] width 127 height 864
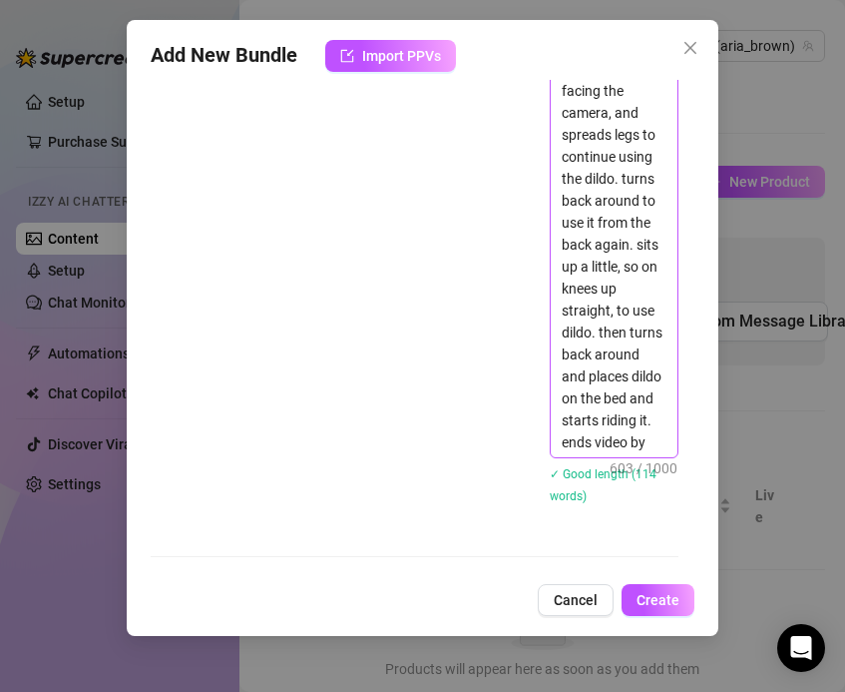
scroll to position [1343, 0]
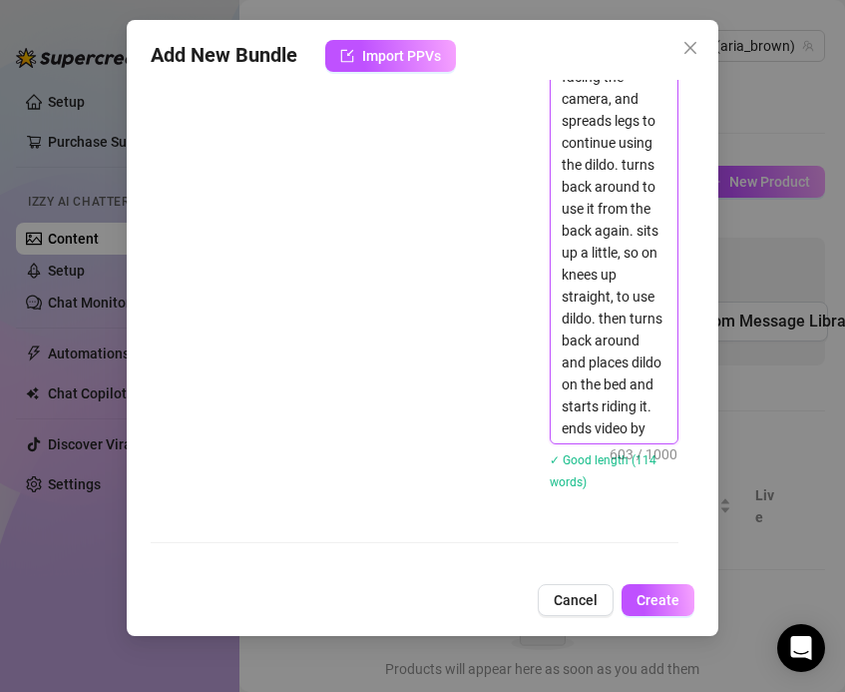
click at [655, 431] on textarea "starts video by sitting on bed wearing navy blue lace bra and black pajama shor…" at bounding box center [614, 0] width 127 height 886
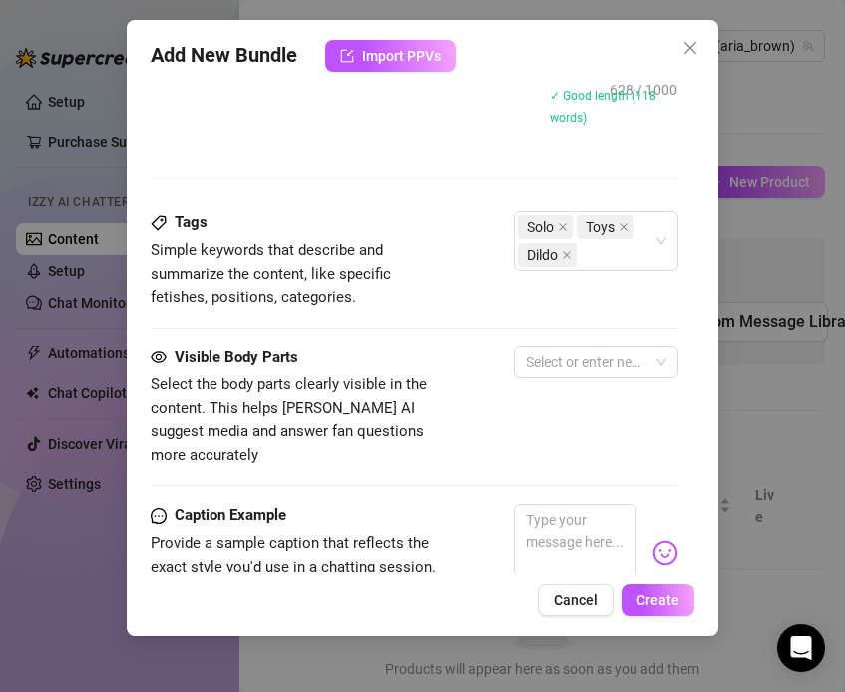
scroll to position [1756, 0]
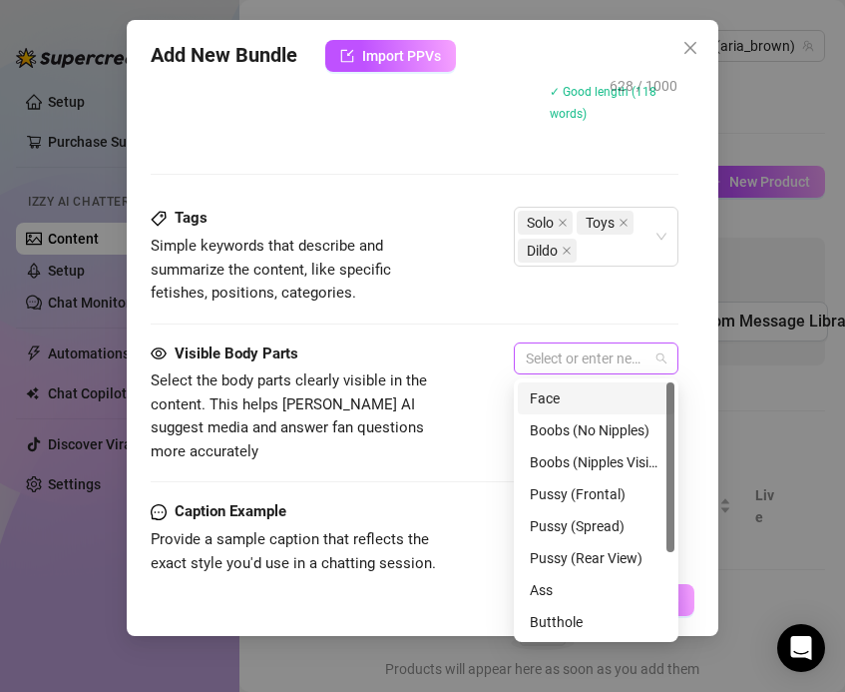
click at [541, 355] on div at bounding box center [586, 358] width 136 height 28
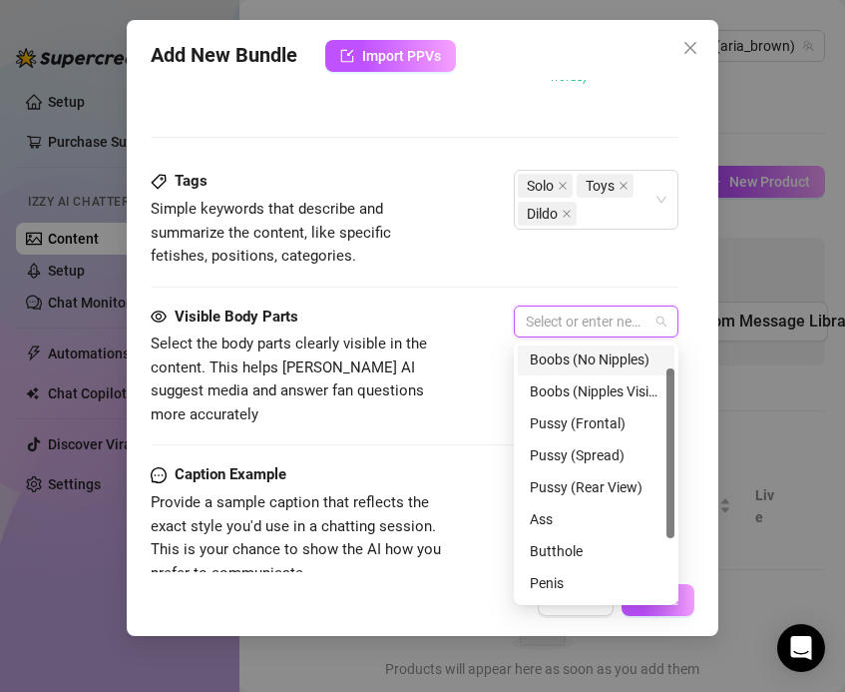
scroll to position [1797, 1]
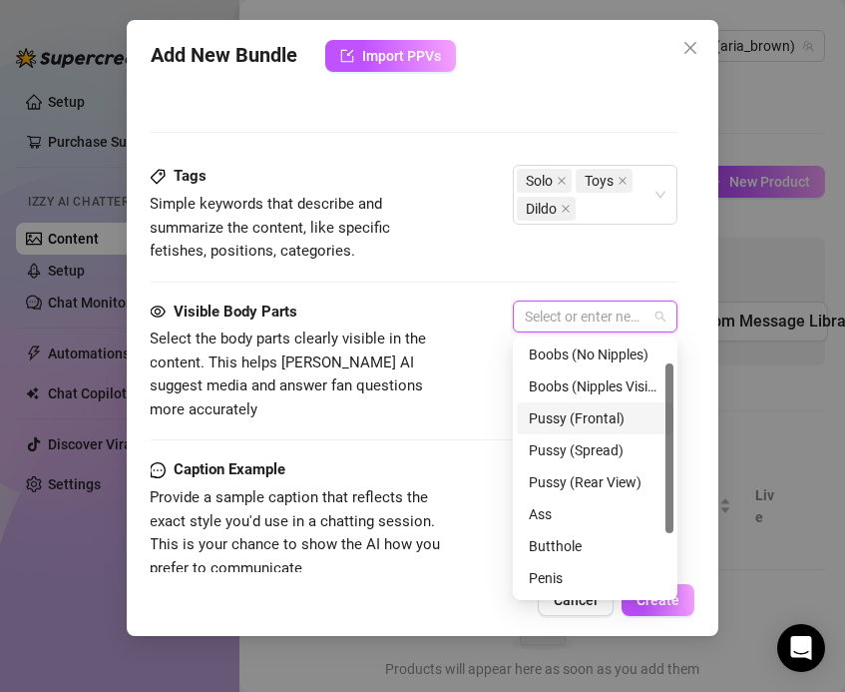
click at [529, 403] on div "Pussy (Frontal)" at bounding box center [595, 418] width 157 height 32
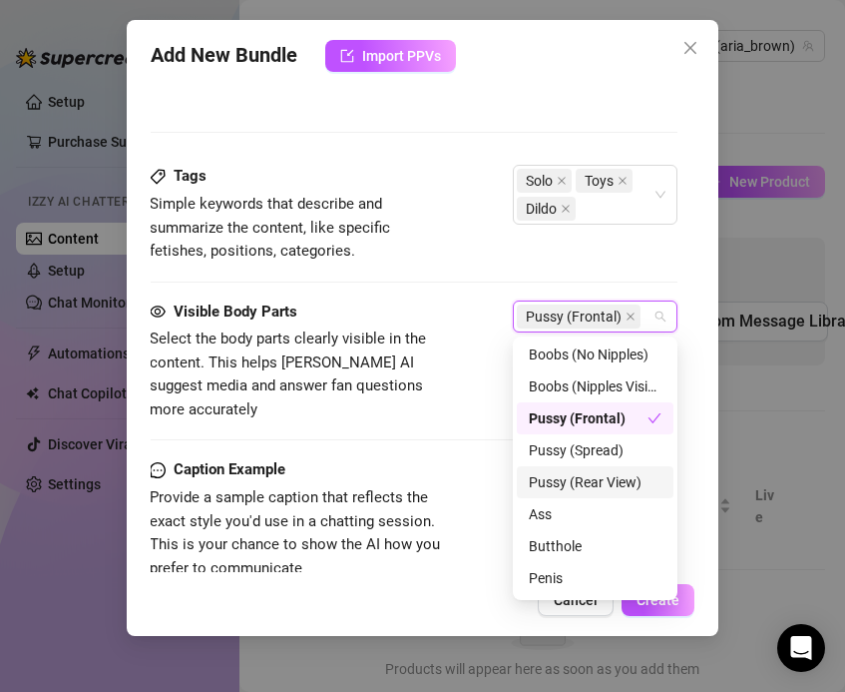
click at [547, 476] on div "Pussy (Rear View)" at bounding box center [595, 482] width 133 height 22
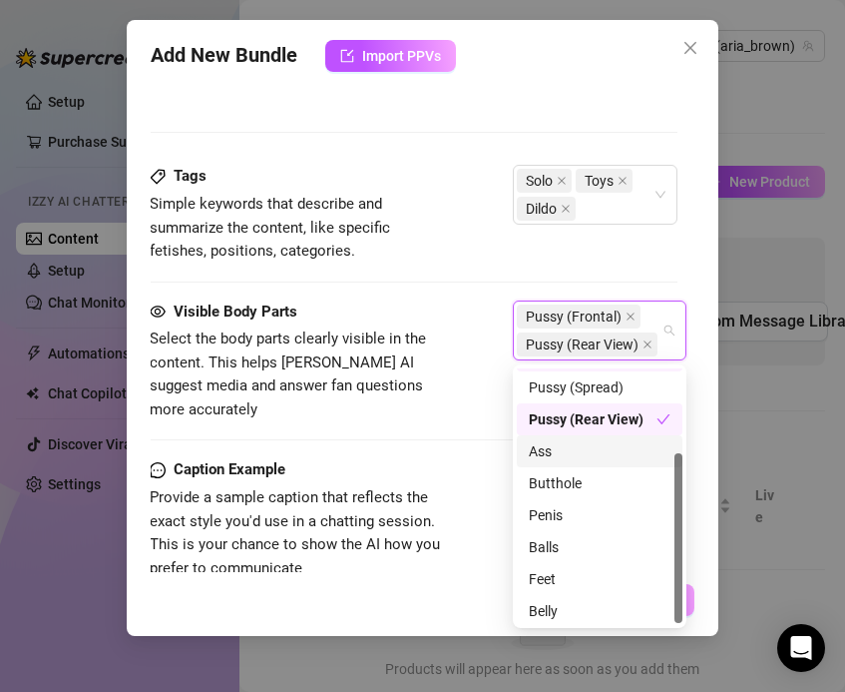
scroll to position [127, 0]
click at [545, 454] on div "Ass" at bounding box center [600, 449] width 142 height 22
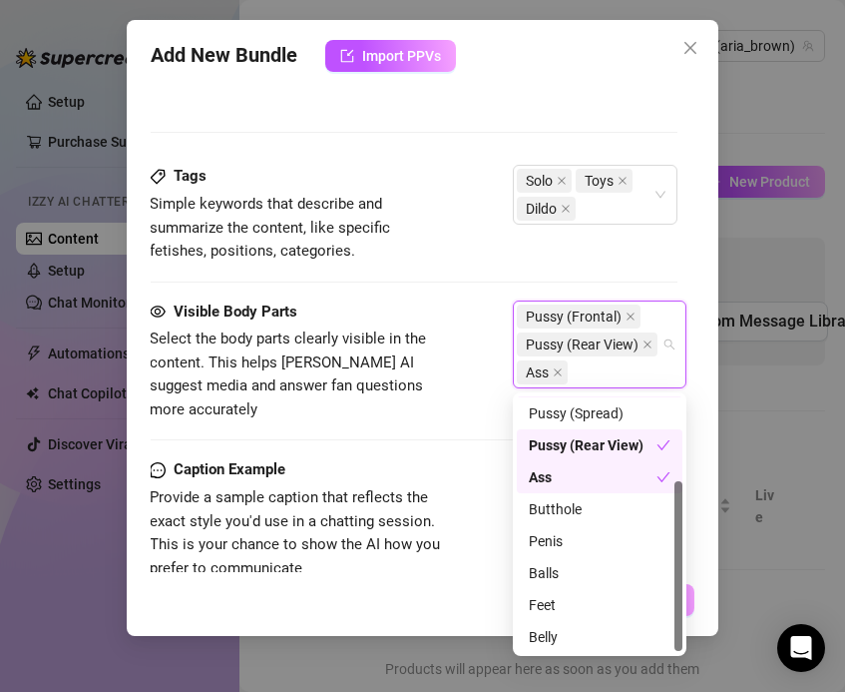
scroll to position [128, 0]
click at [550, 592] on div "Feet" at bounding box center [600, 604] width 166 height 32
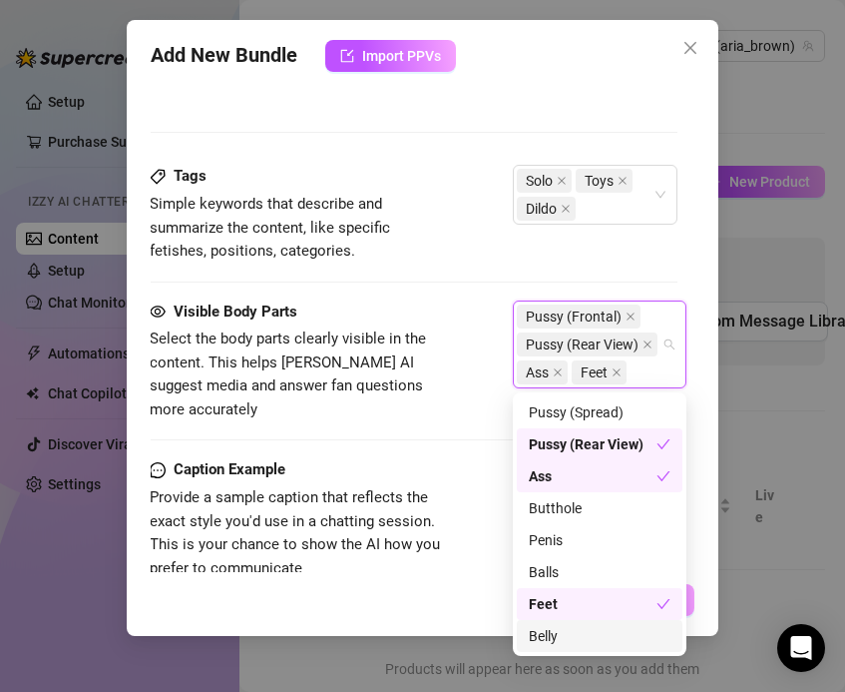
click at [544, 637] on div "Belly" at bounding box center [600, 636] width 142 height 22
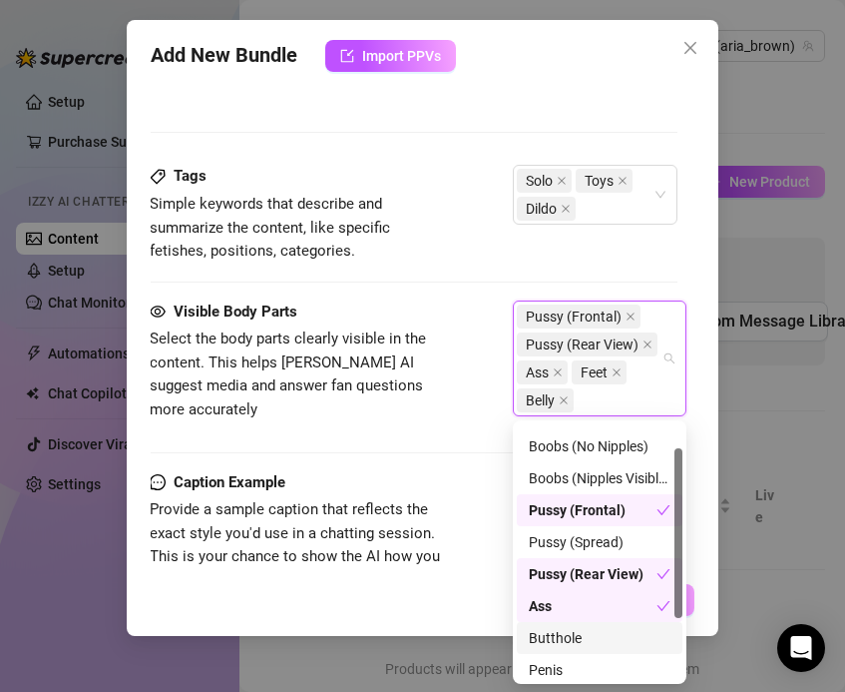
scroll to position [0, 0]
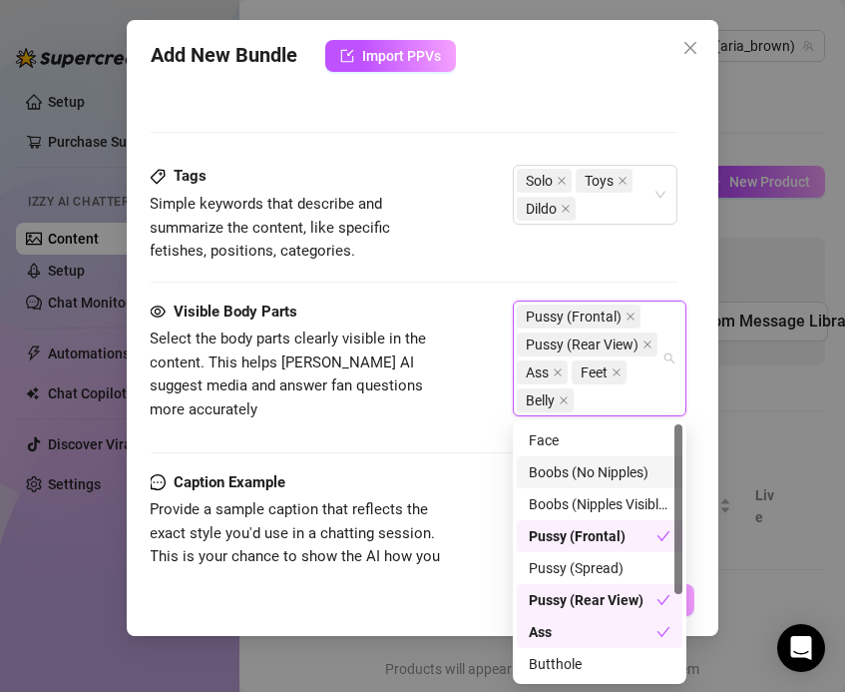
click at [489, 425] on div "Visible Body Parts Select the body parts clearly visible in the content. This h…" at bounding box center [414, 367] width 528 height 134
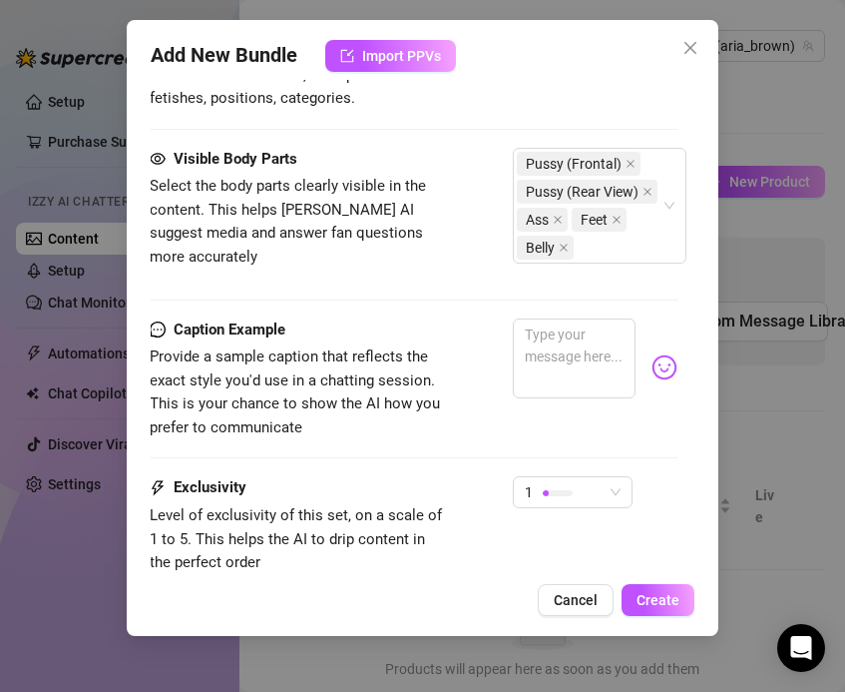
scroll to position [1949, 1]
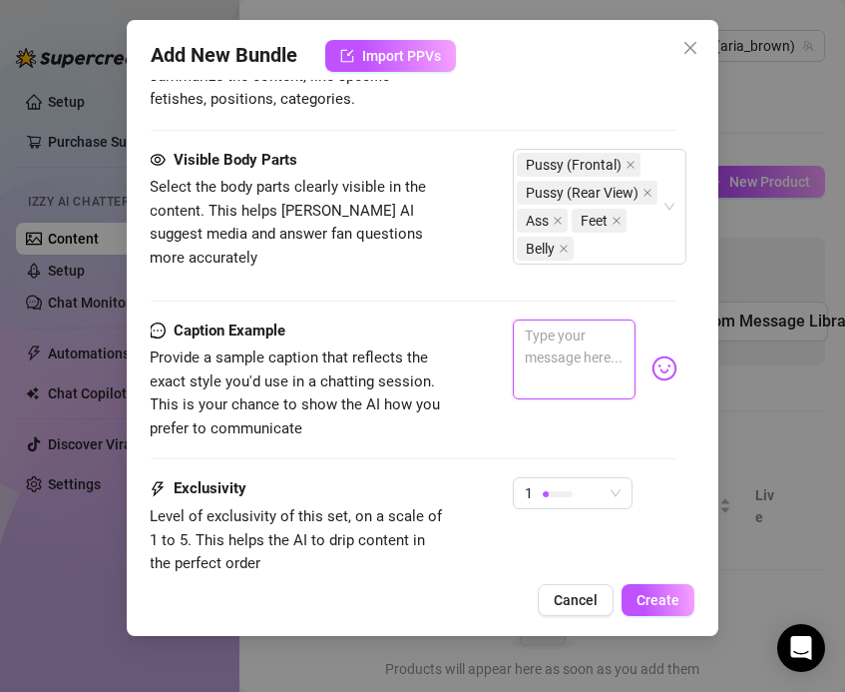
click at [541, 381] on textarea at bounding box center [574, 359] width 123 height 80
click at [586, 366] on textarea at bounding box center [574, 359] width 123 height 80
paste textarea "i'm so nervous for you to see this side of me... i promise i'm normally a good …"
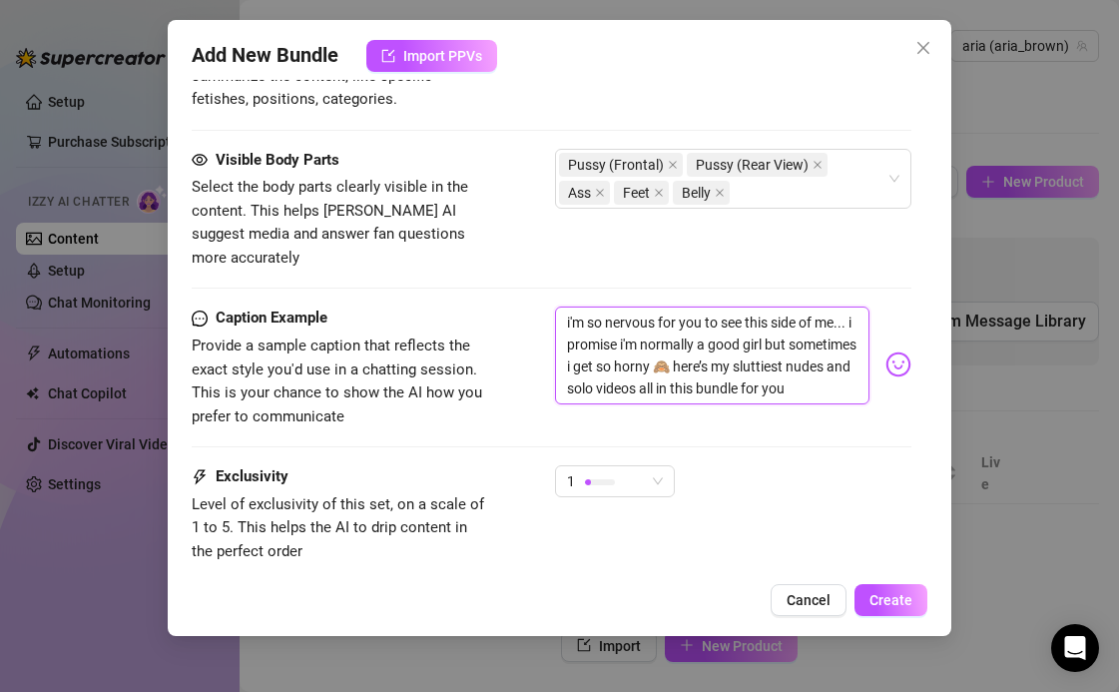
scroll to position [1335, 0]
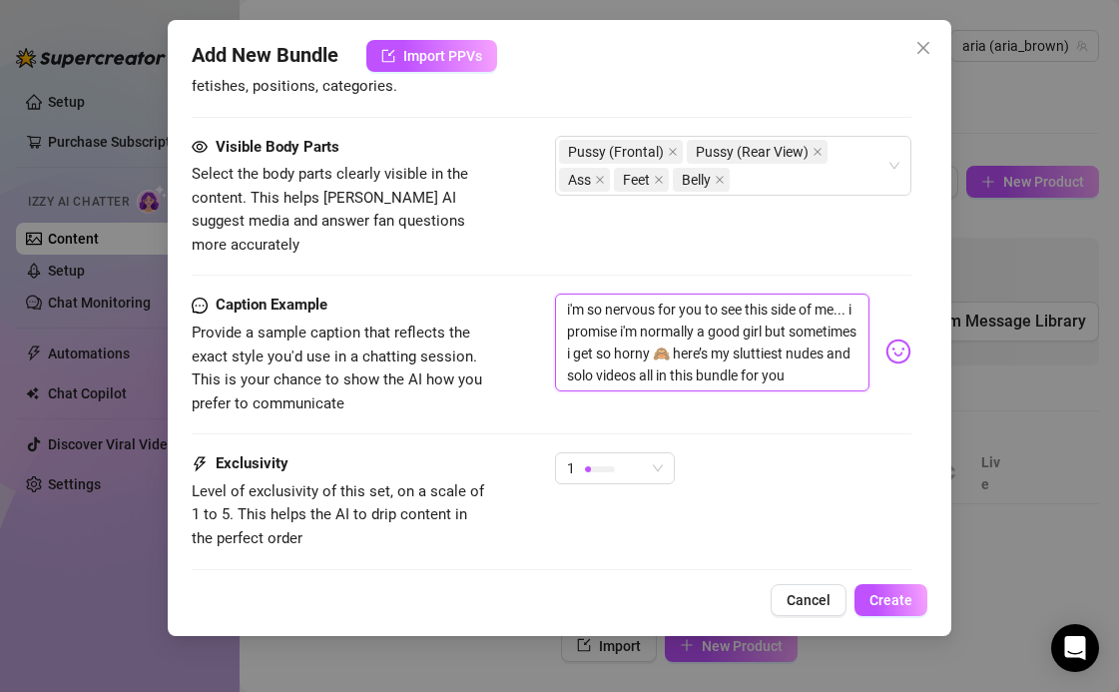
click at [727, 328] on textarea "i'm so nervous for you to see this side of me... i promise i'm normally a good …" at bounding box center [712, 342] width 314 height 98
click at [728, 337] on textarea "i'm so nervous for you to see this side of me... i promise i'm normally a good …" at bounding box center [712, 342] width 314 height 98
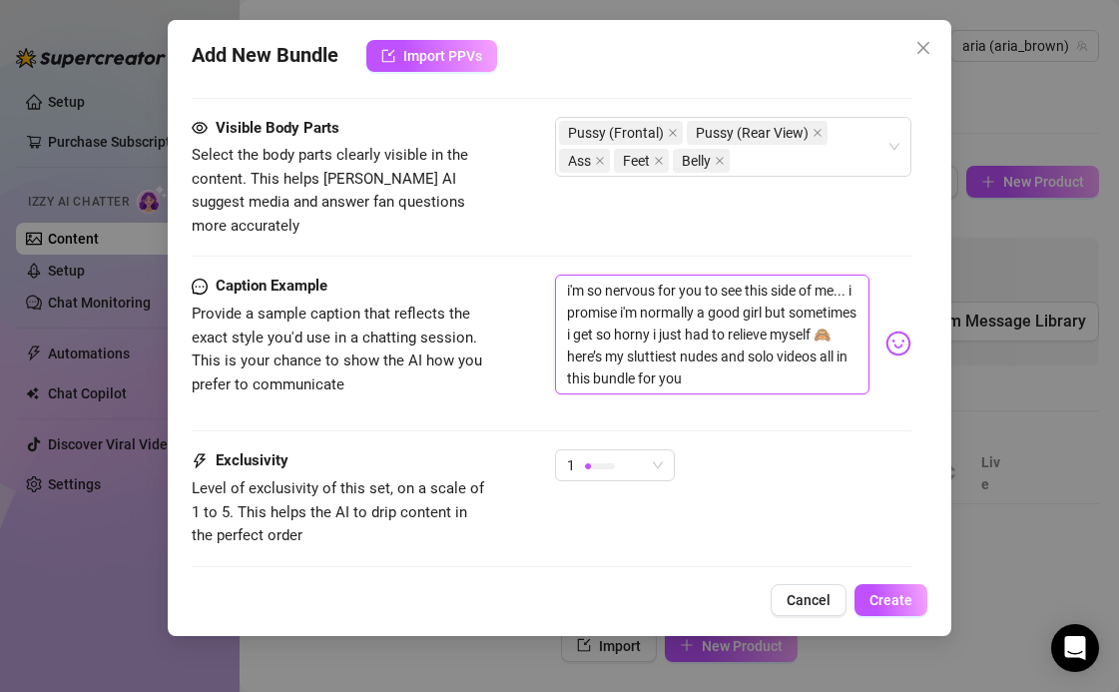
scroll to position [1356, 0]
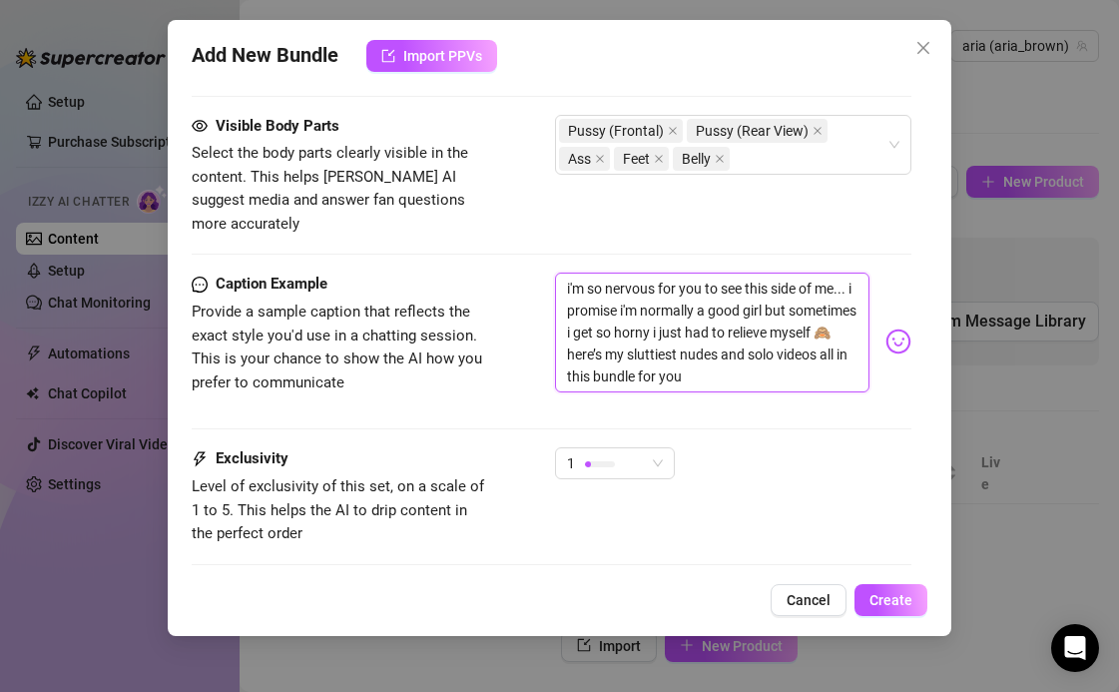
drag, startPoint x: 768, startPoint y: 358, endPoint x: 669, endPoint y: 330, distance: 103.6
click at [669, 330] on textarea "i'm so nervous for you to see this side of me... i promise i'm normally a good …" at bounding box center [712, 332] width 314 height 120
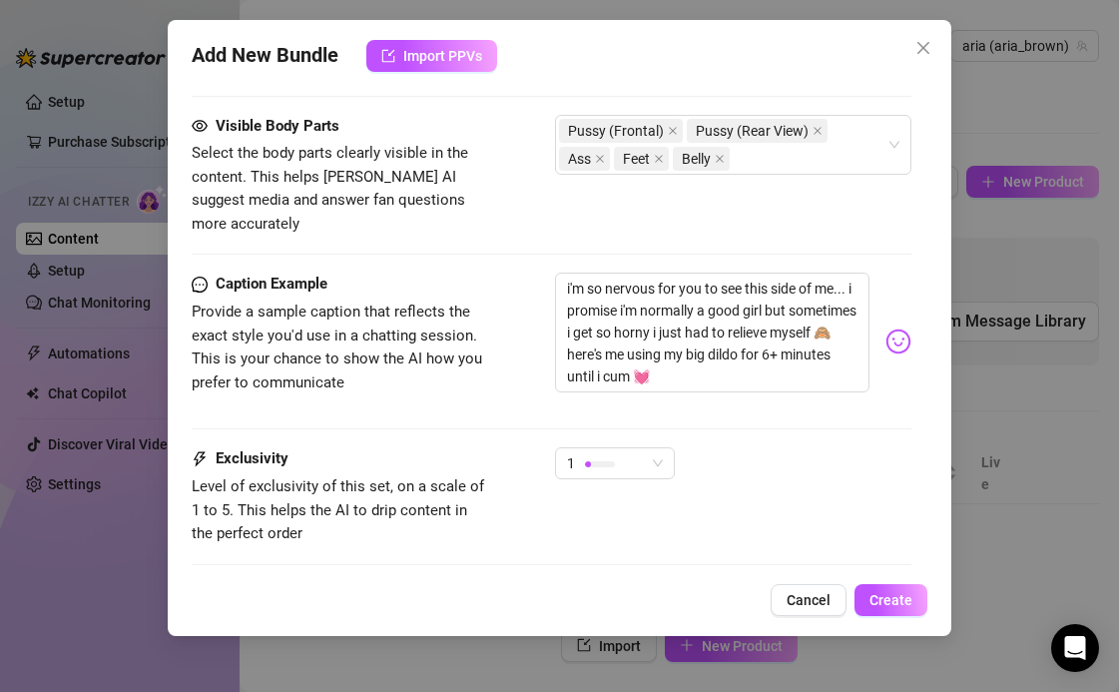
click at [711, 402] on div "Caption Example Provide a sample caption that reflects the exact style you'd us…" at bounding box center [552, 359] width 720 height 175
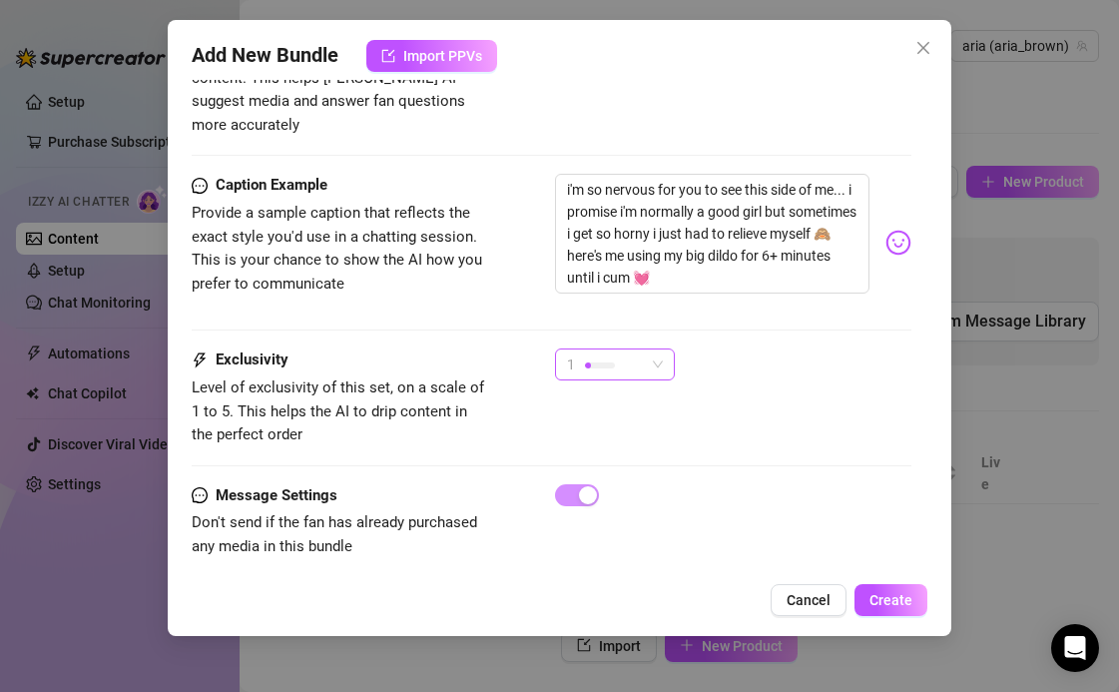
click at [589, 355] on div at bounding box center [600, 364] width 30 height 19
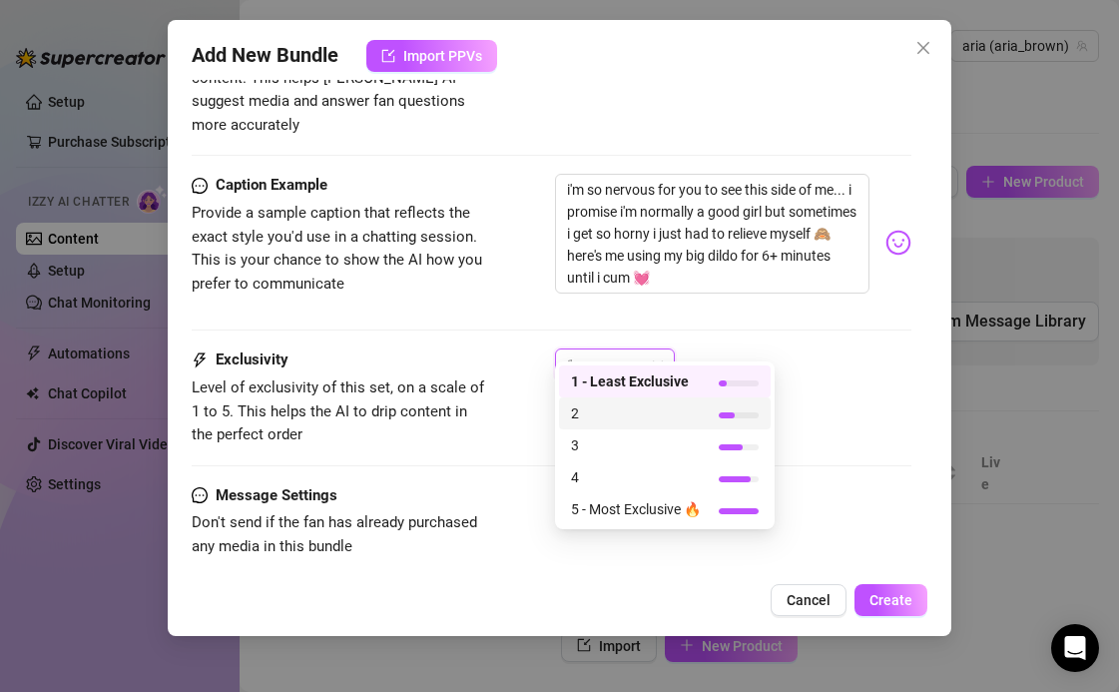
click at [588, 411] on span "2" at bounding box center [636, 413] width 130 height 22
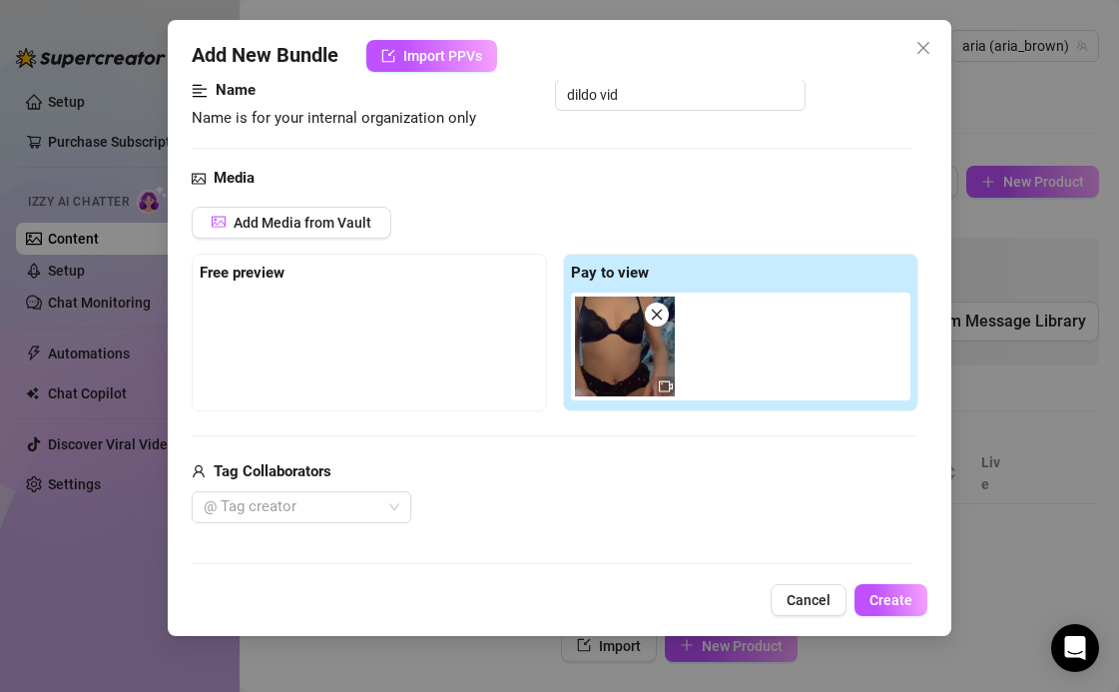
scroll to position [0, 0]
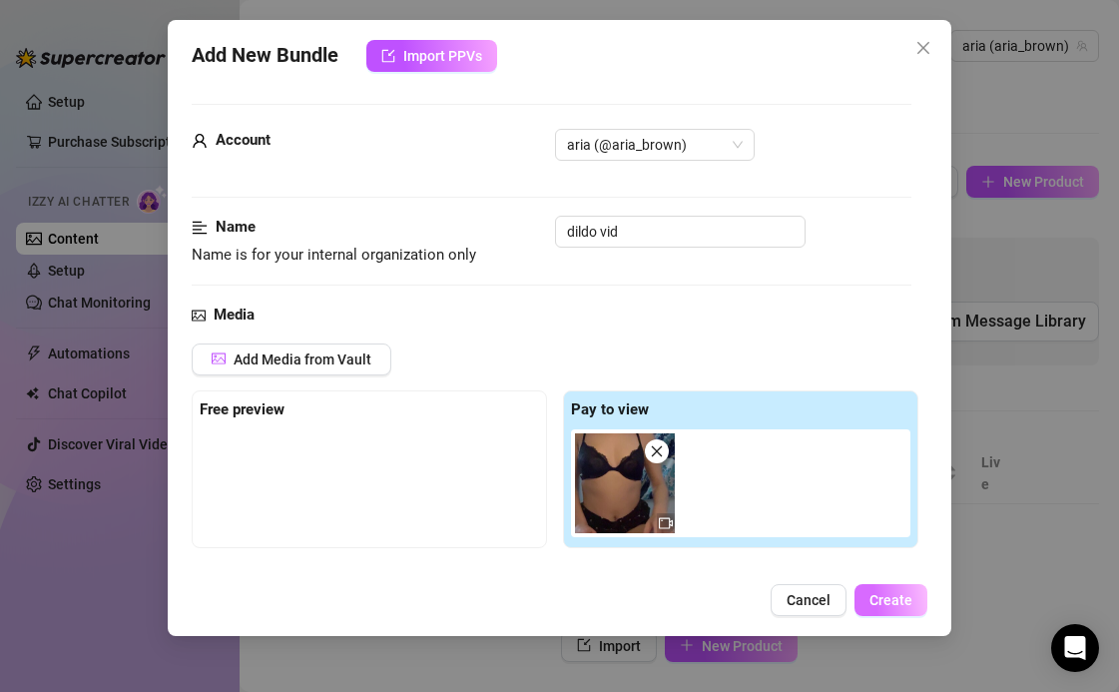
click at [903, 605] on span "Create" at bounding box center [890, 600] width 43 height 16
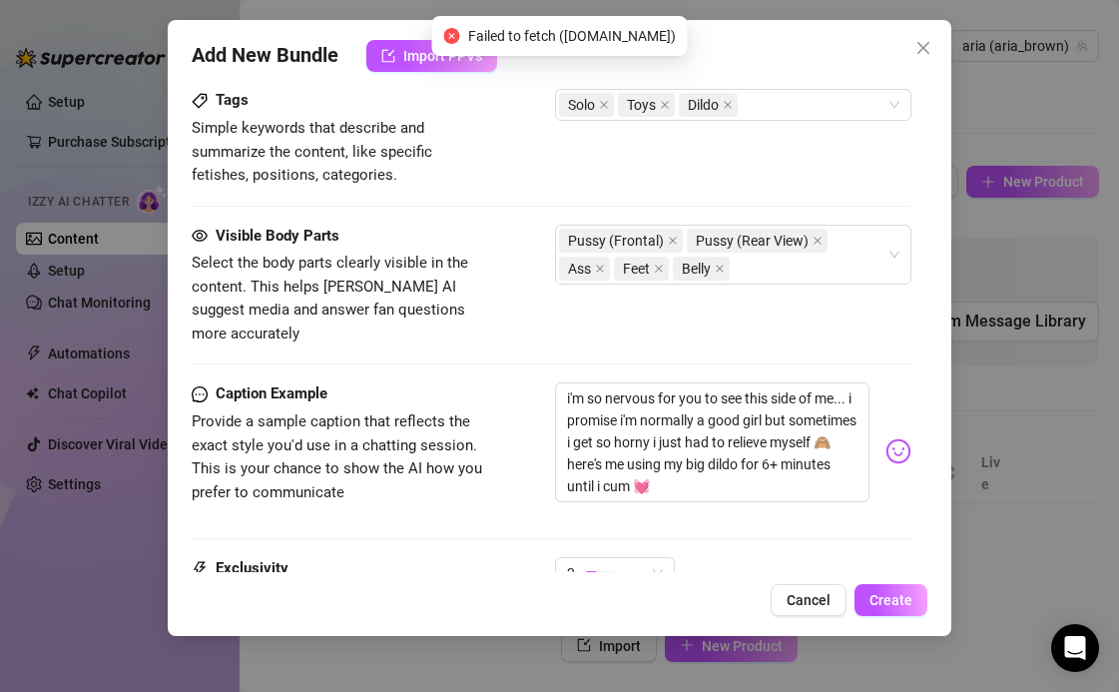
scroll to position [1455, 0]
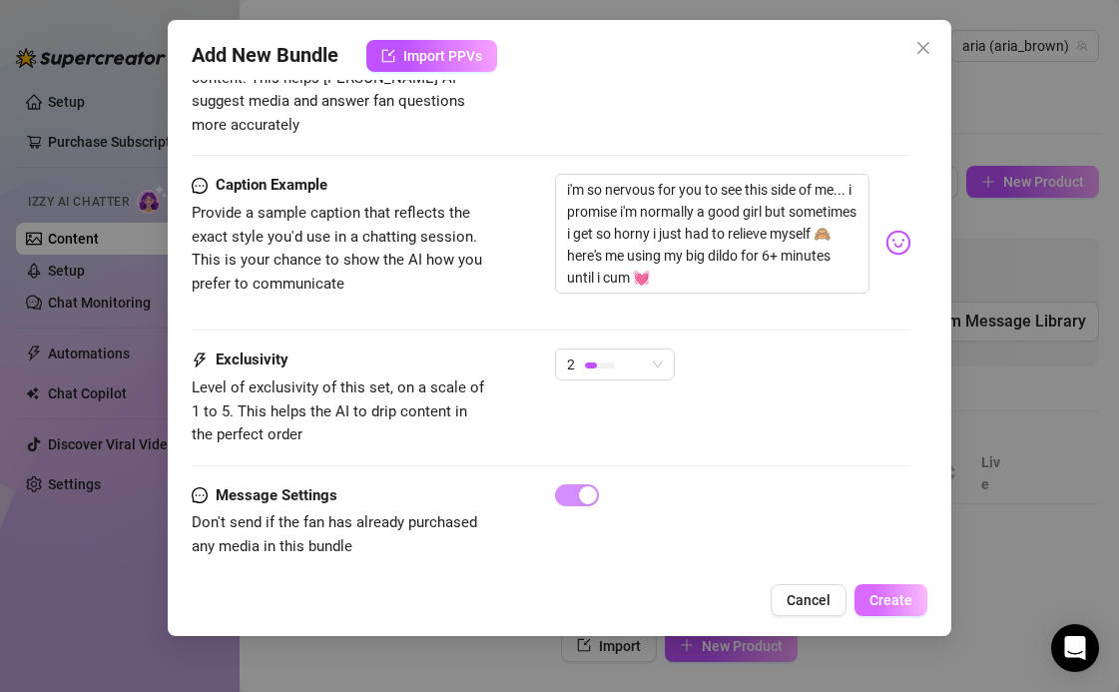
click at [899, 595] on span "Create" at bounding box center [890, 600] width 43 height 16
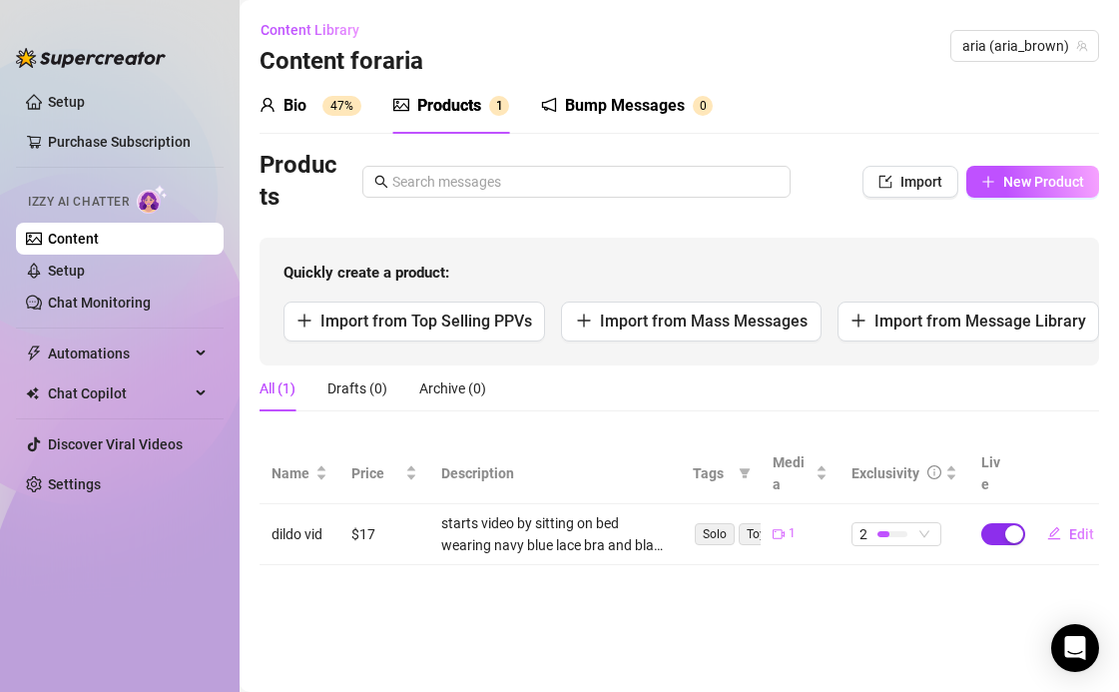
click at [1009, 525] on div "button" at bounding box center [1014, 534] width 18 height 18
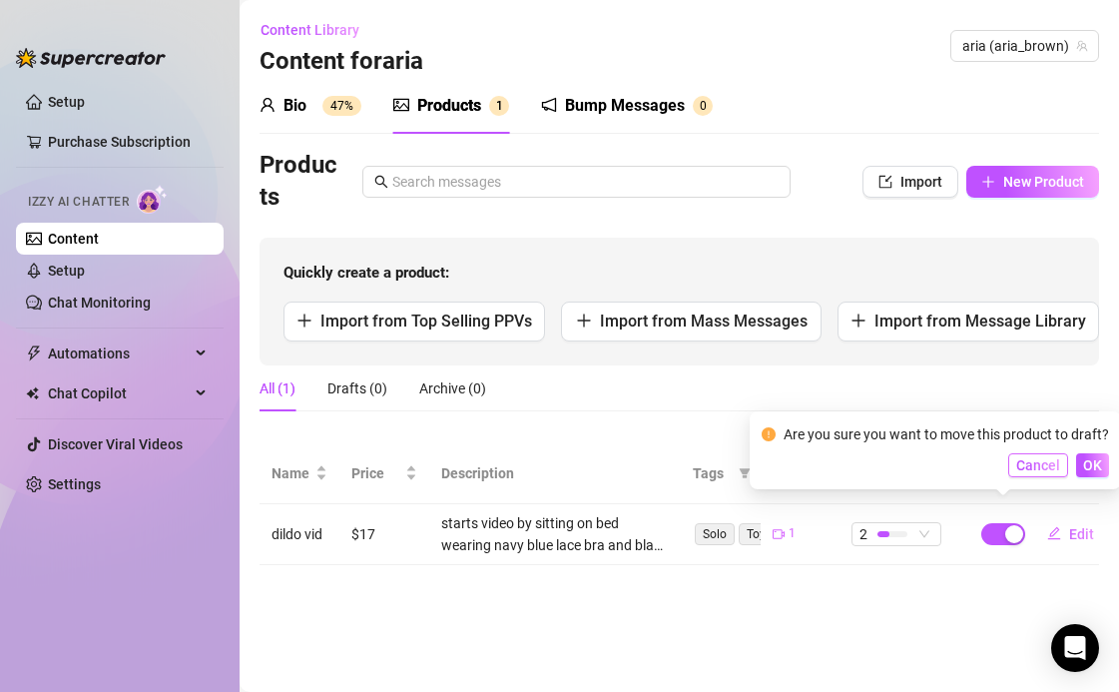
click at [1035, 465] on span "Cancel" at bounding box center [1038, 465] width 44 height 16
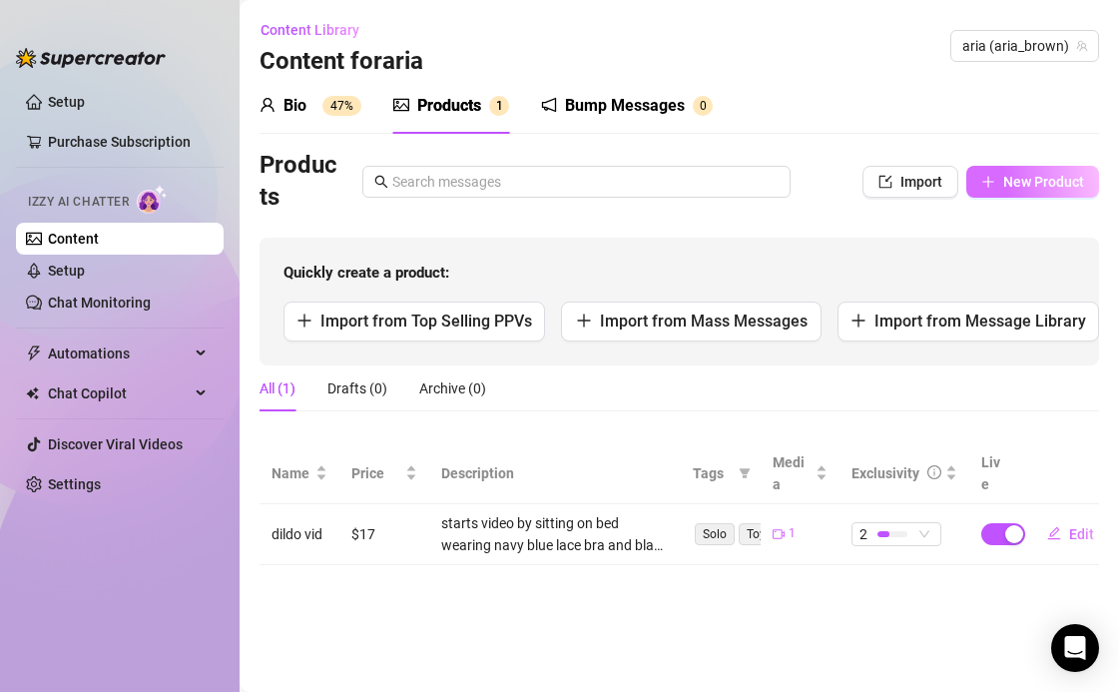
click at [1065, 174] on span "New Product" at bounding box center [1043, 182] width 81 height 16
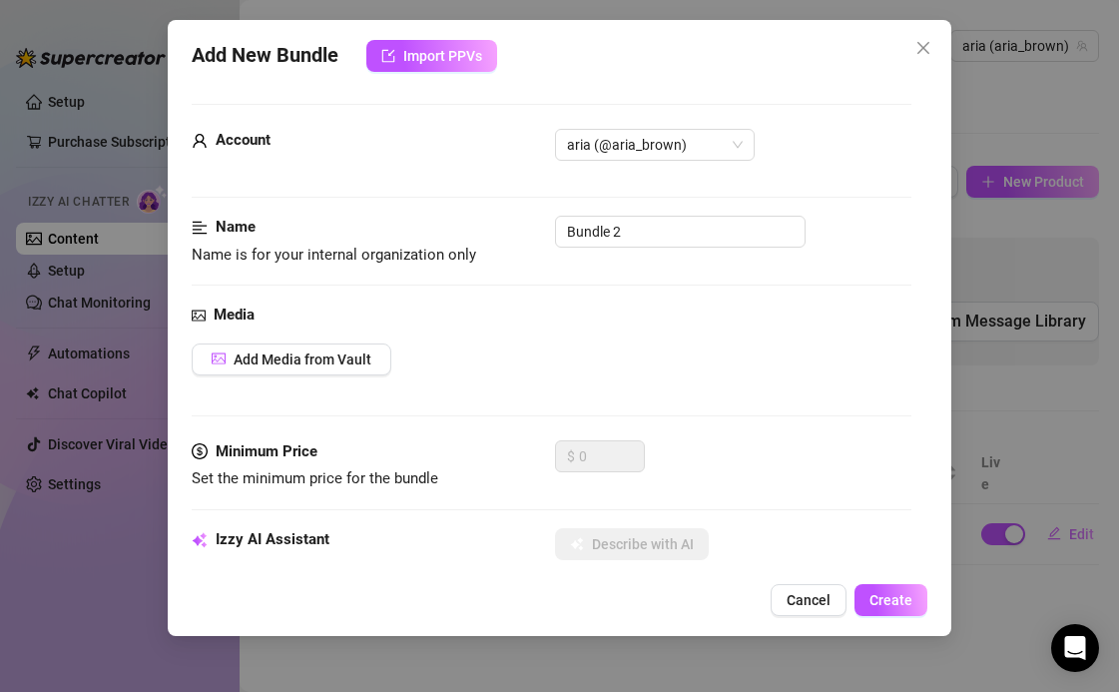
scroll to position [42, 0]
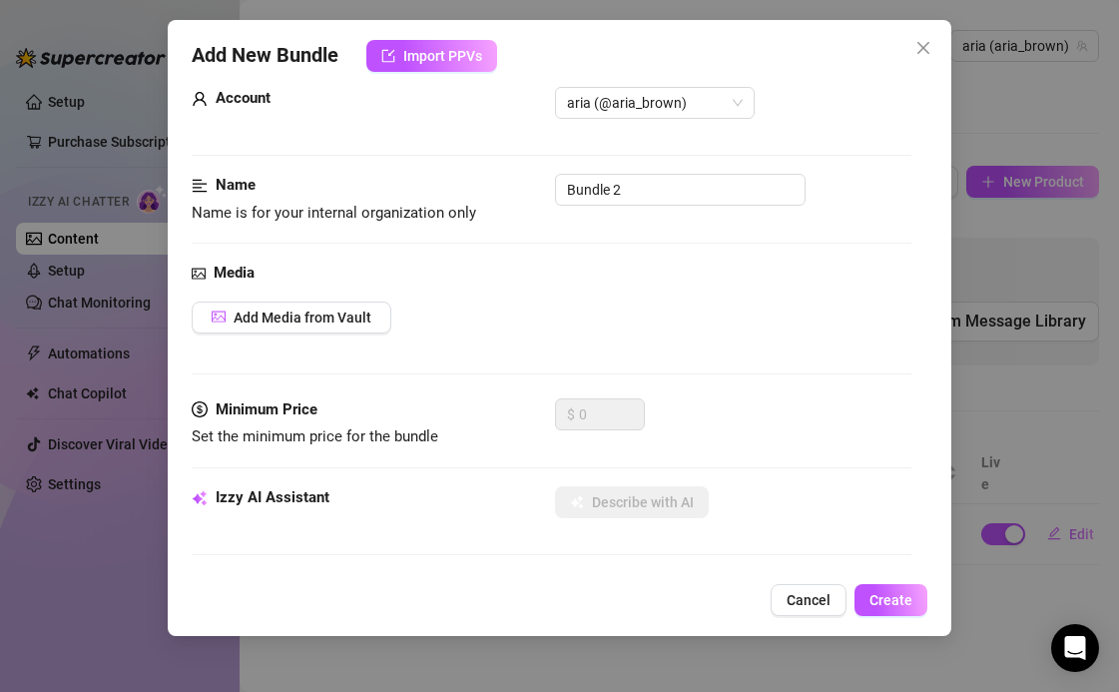
click at [911, 82] on div "Account aria (@aria_brown) Name Name is for your internal organization only Bun…" at bounding box center [560, 326] width 736 height 492
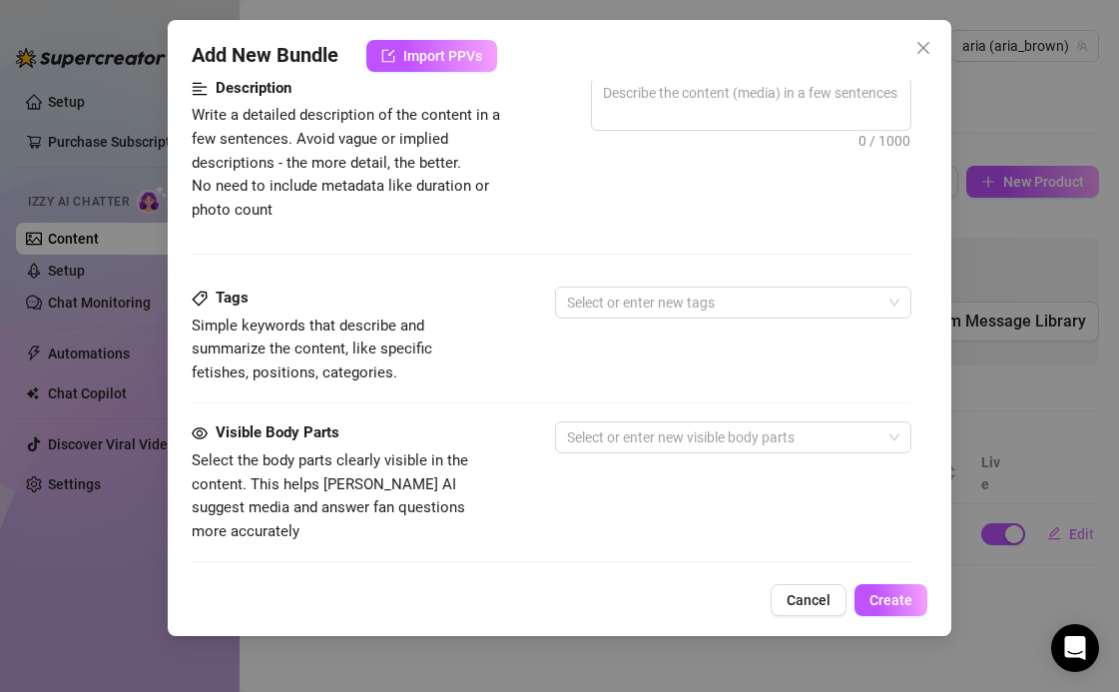
scroll to position [0, 0]
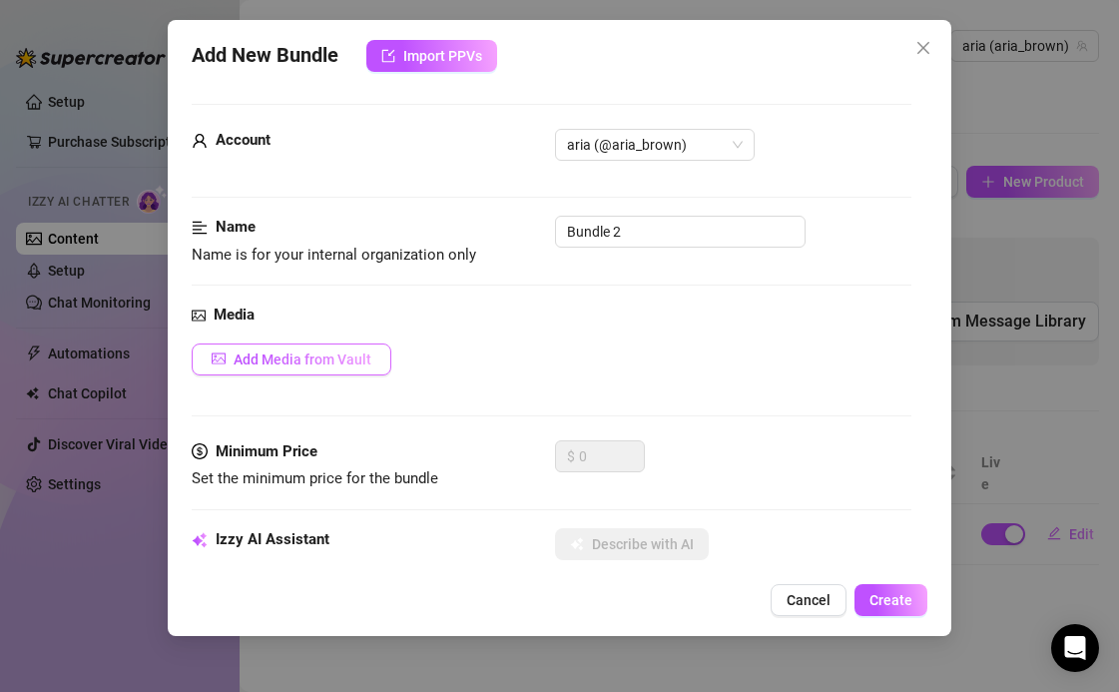
click at [337, 345] on button "Add Media from Vault" at bounding box center [292, 359] width 200 height 32
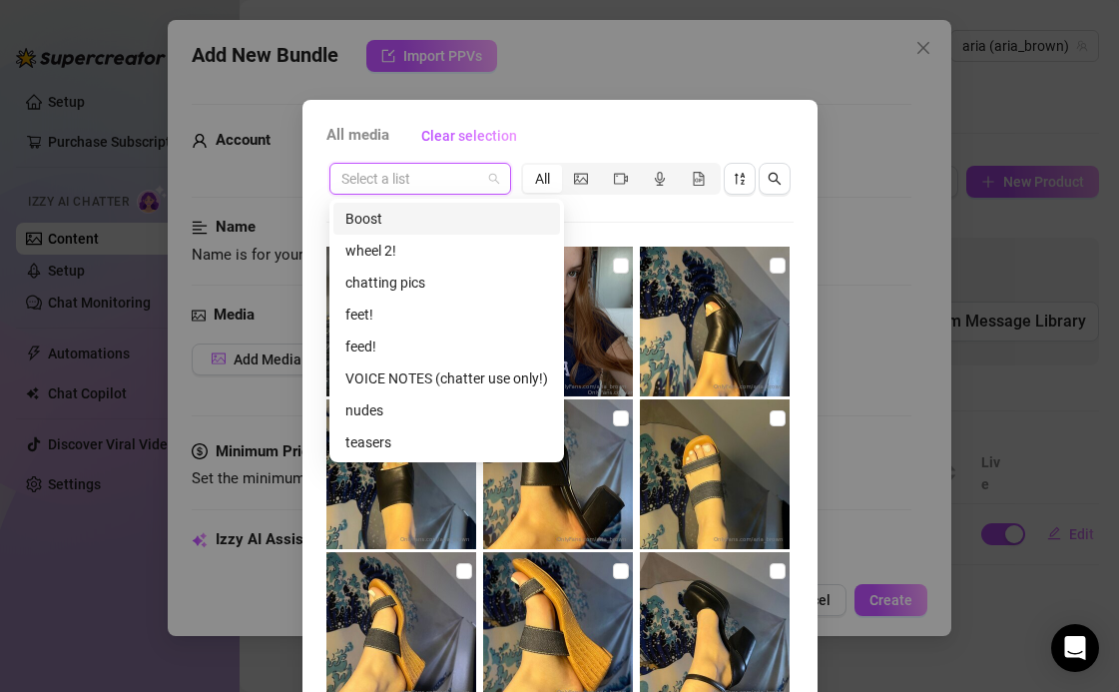
click at [473, 181] on input "search" at bounding box center [411, 179] width 140 height 30
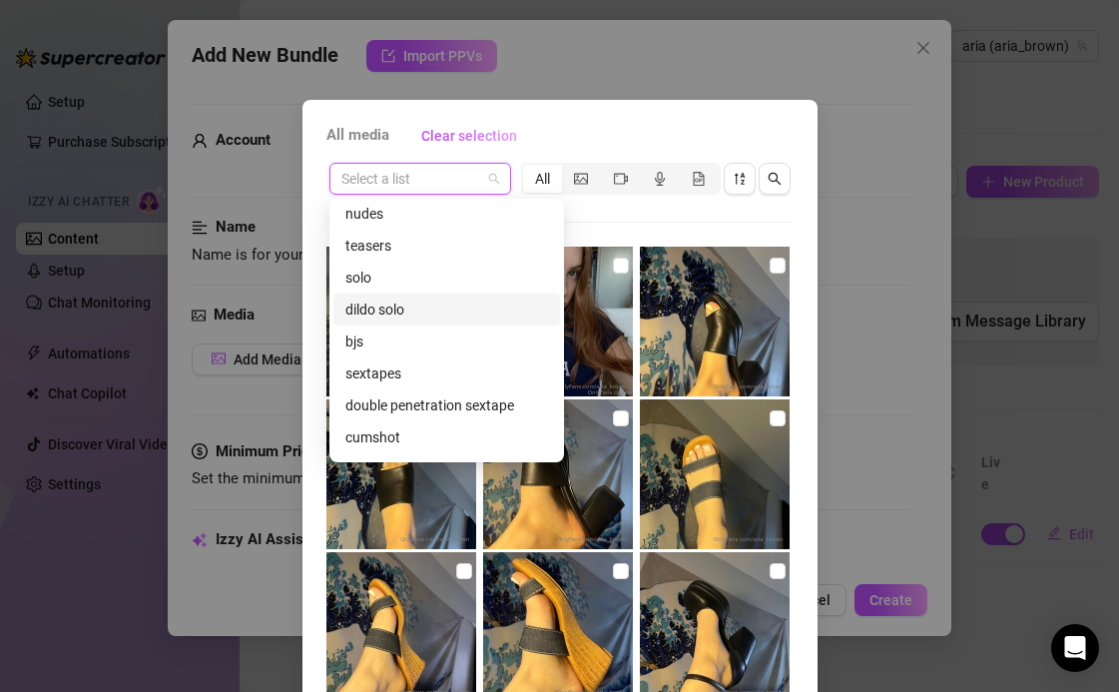
scroll to position [148, 0]
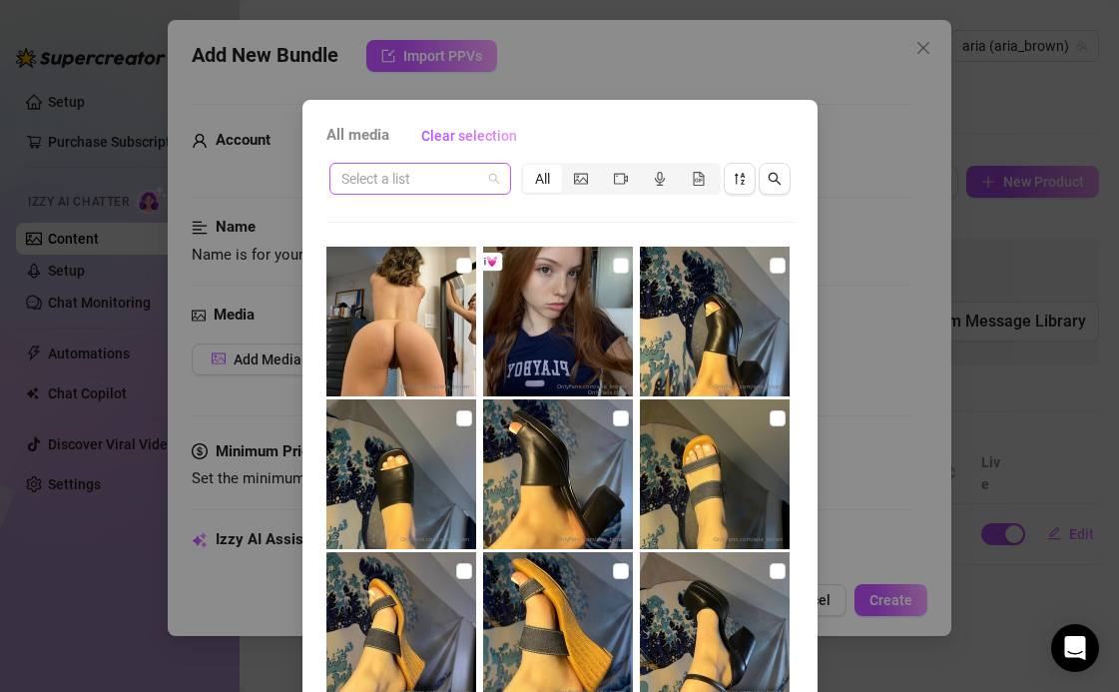
click at [420, 181] on input "search" at bounding box center [411, 179] width 140 height 30
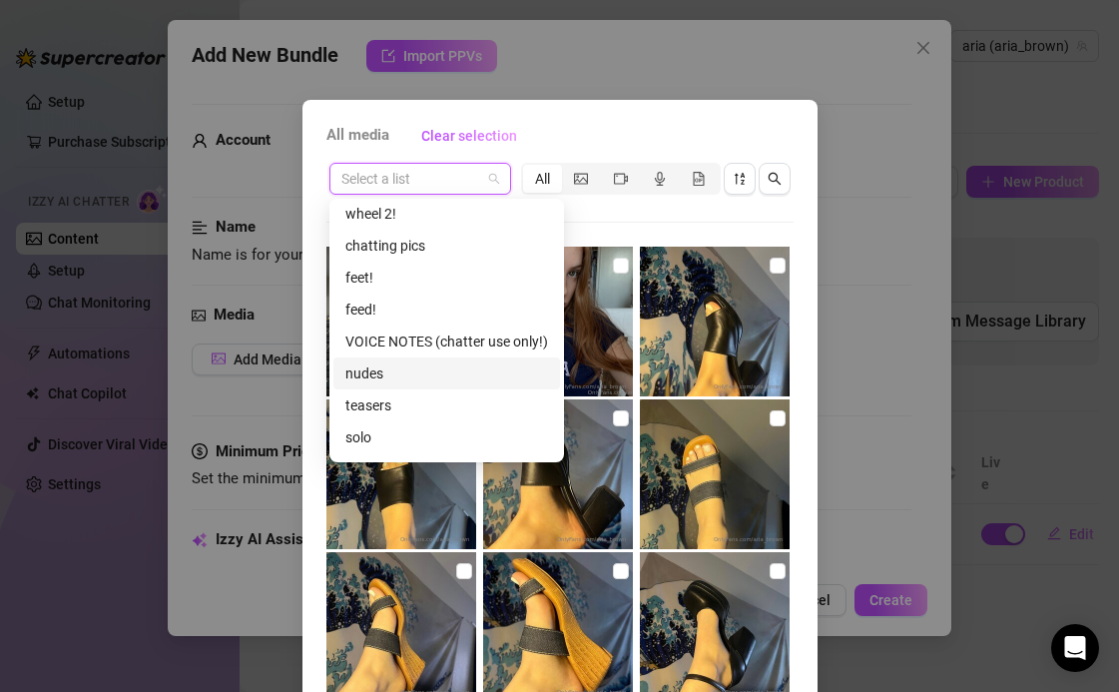
scroll to position [77, 0]
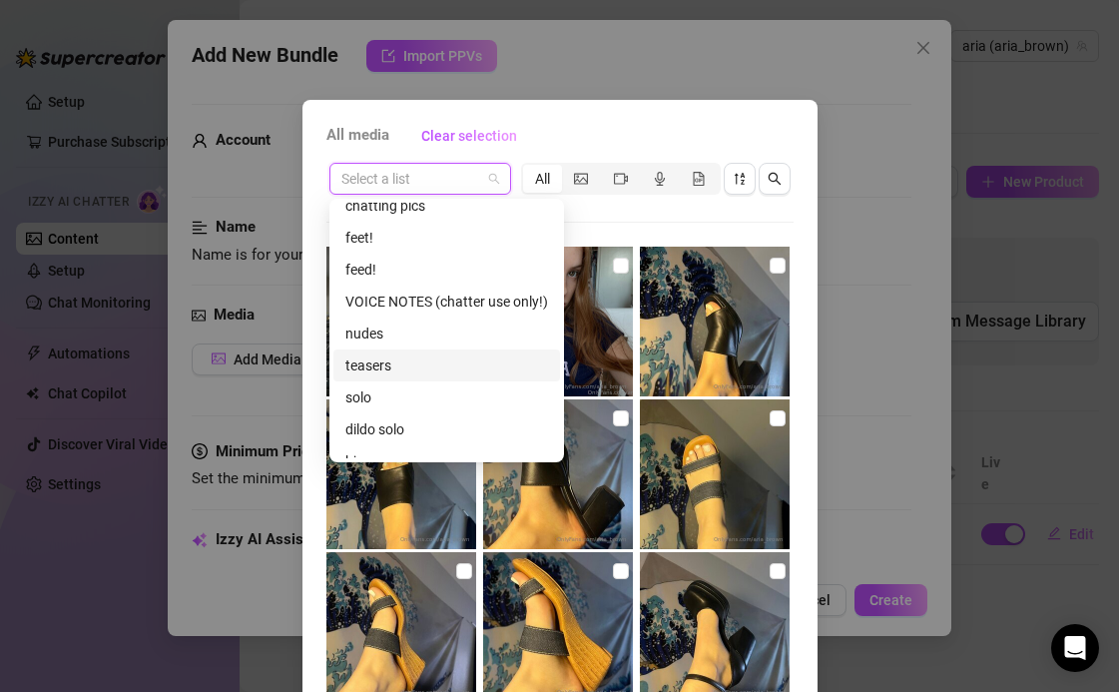
click at [381, 366] on div "teasers" at bounding box center [446, 365] width 203 height 22
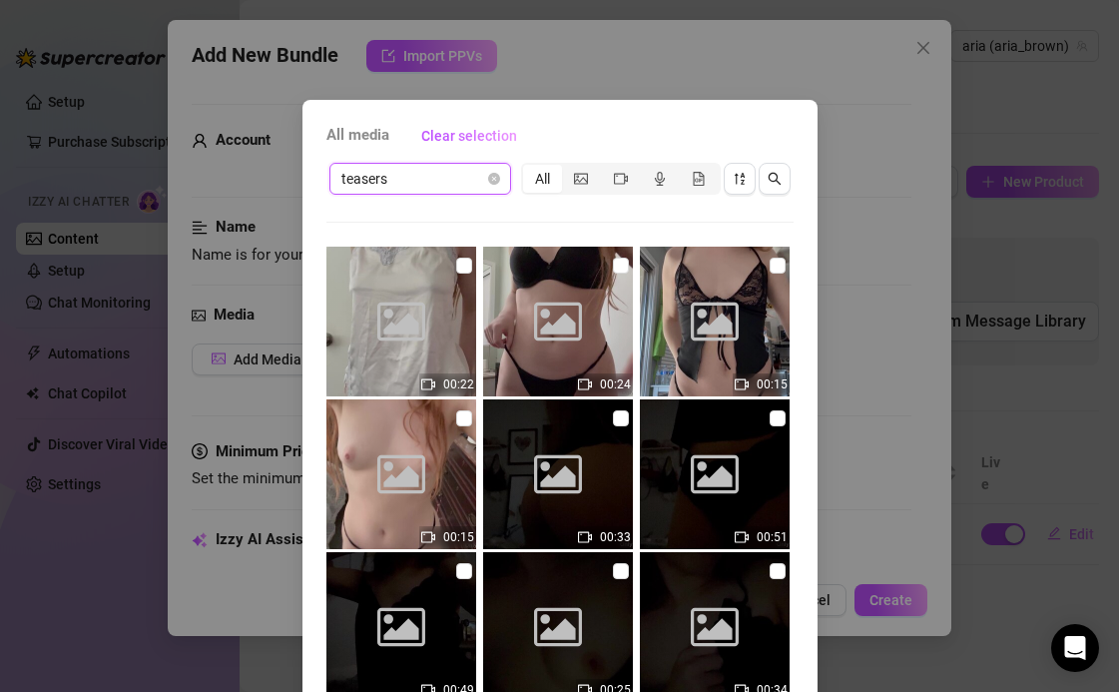
click at [405, 178] on span "teasers" at bounding box center [420, 179] width 158 height 30
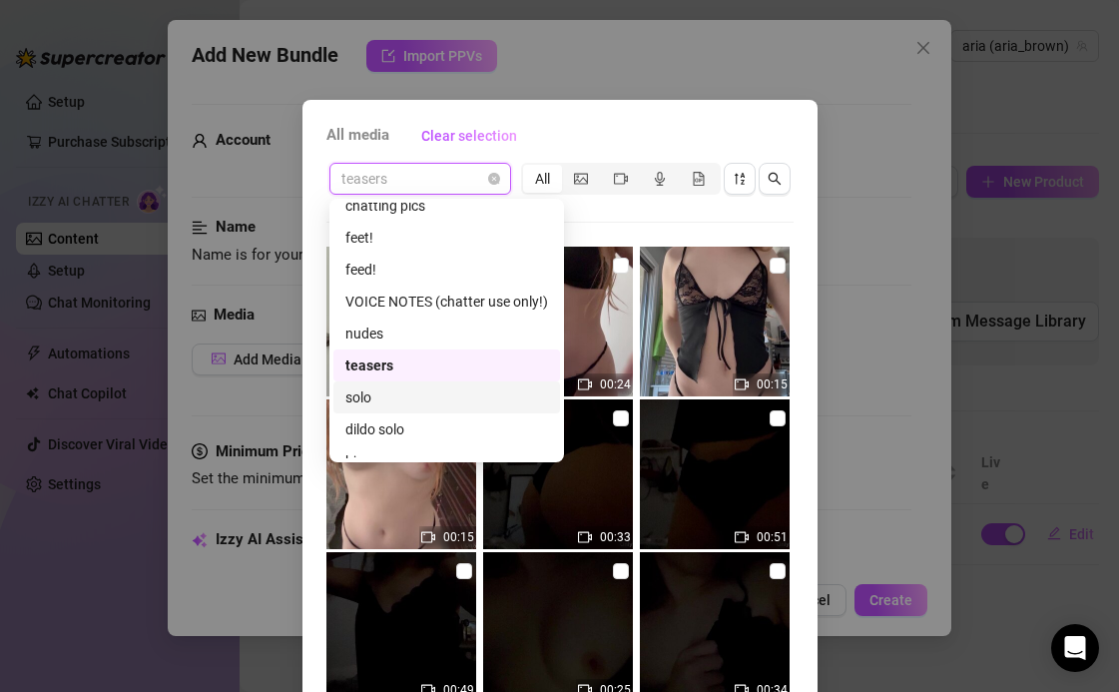
click at [369, 392] on div "solo" at bounding box center [446, 397] width 203 height 22
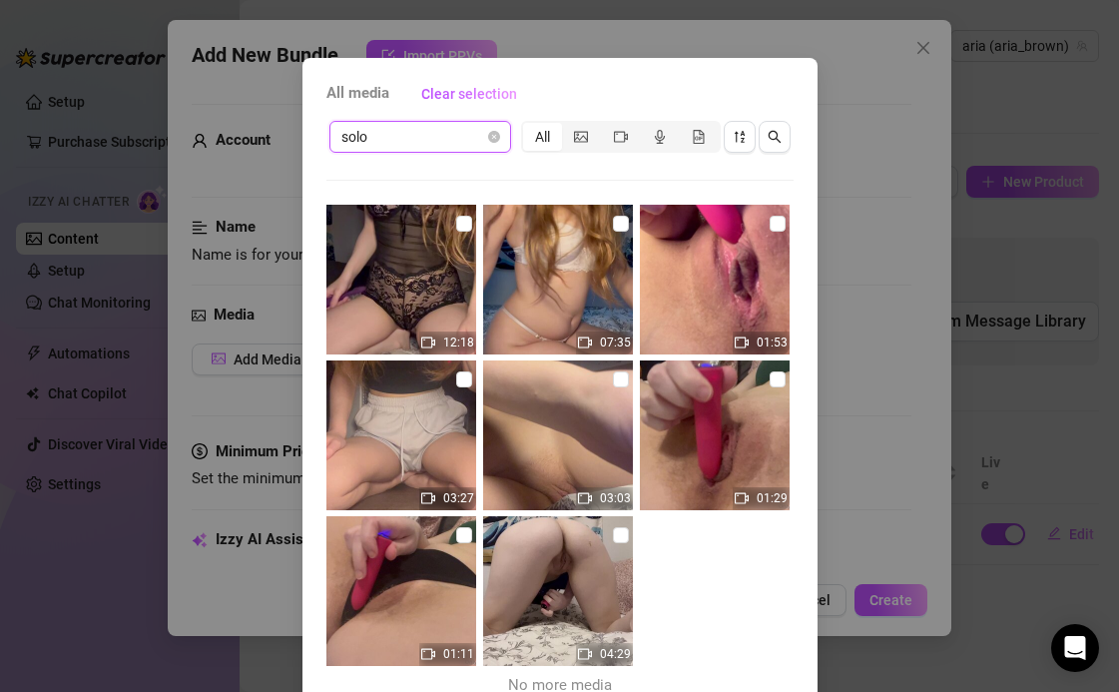
scroll to position [134, 0]
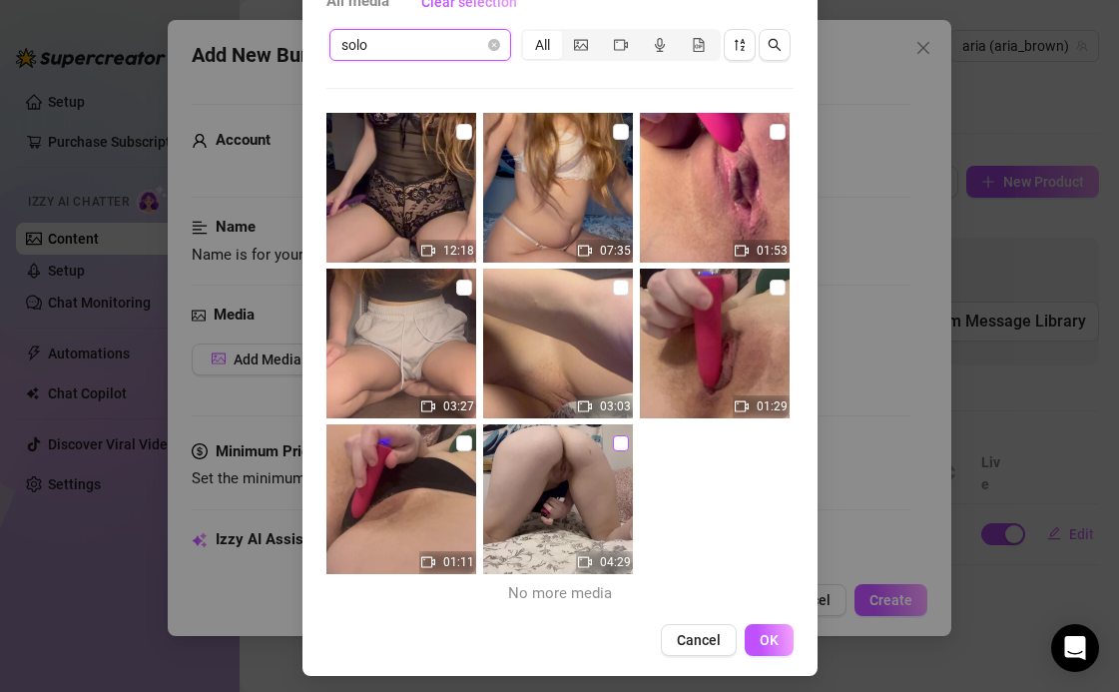
click at [621, 439] on input "checkbox" at bounding box center [621, 443] width 16 height 16
click at [774, 637] on span "OK" at bounding box center [768, 640] width 19 height 16
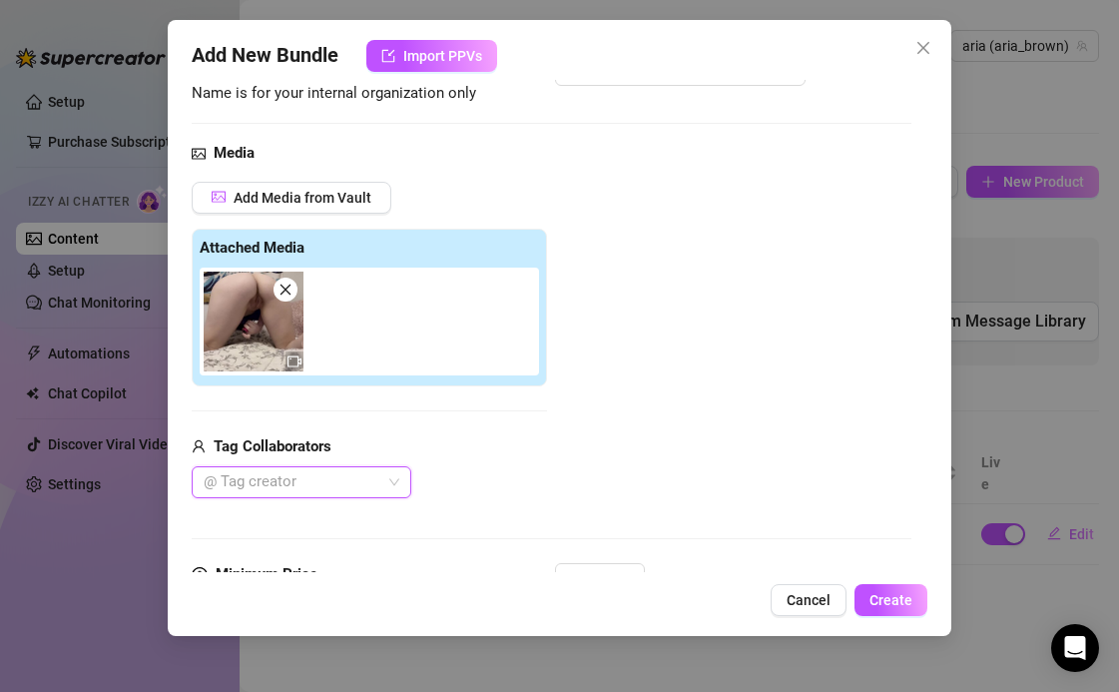
scroll to position [0, 0]
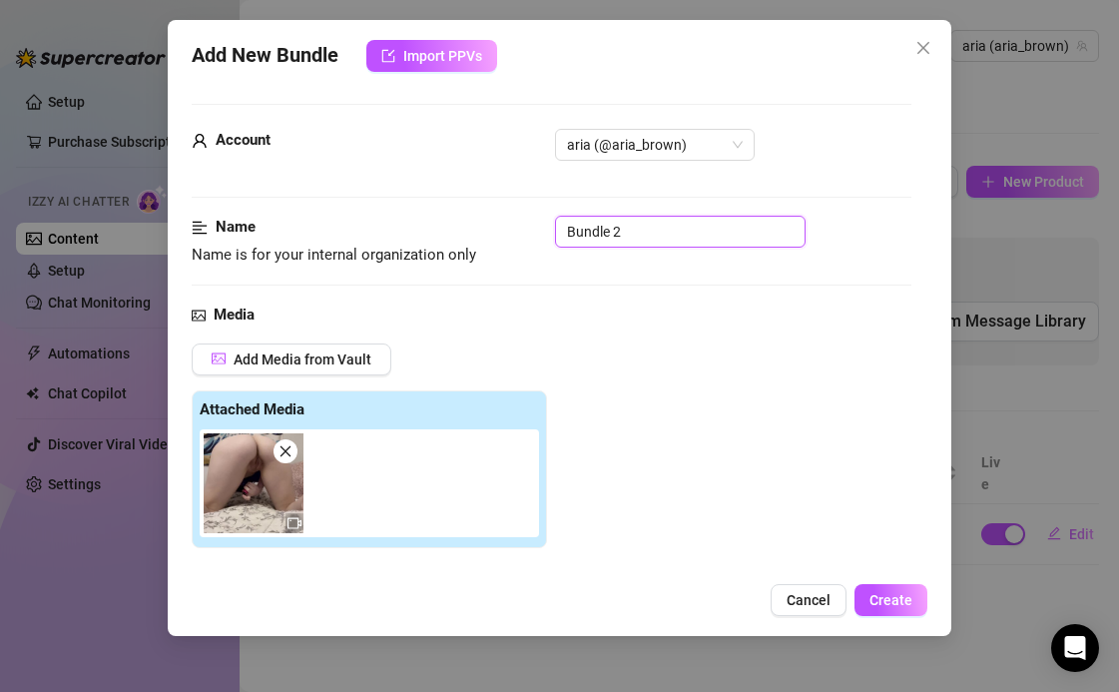
drag, startPoint x: 668, startPoint y: 235, endPoint x: 528, endPoint y: 225, distance: 140.1
click at [526, 227] on div "Name Name is for your internal organization only Bundle 2" at bounding box center [552, 241] width 720 height 51
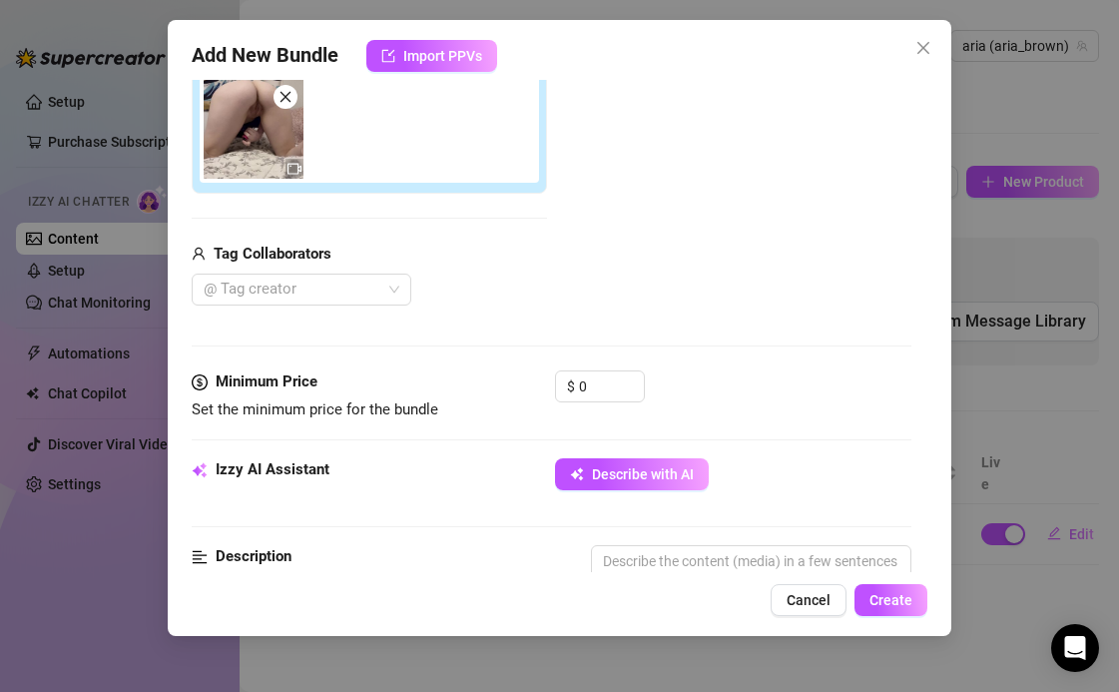
scroll to position [481, 0]
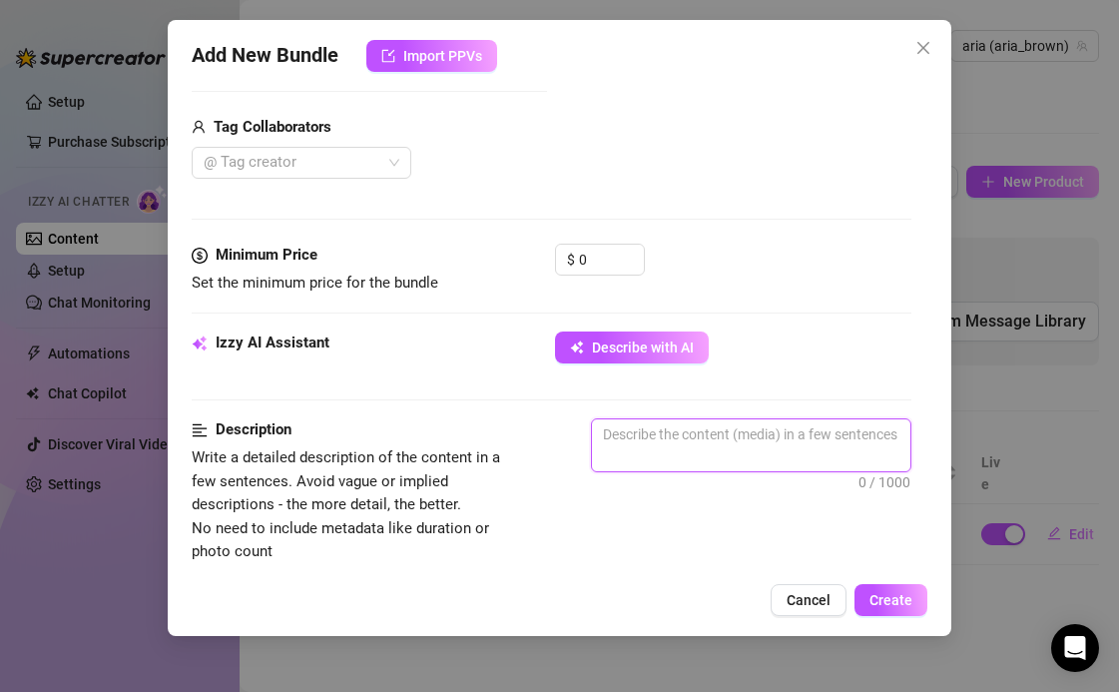
click at [672, 444] on textarea at bounding box center [751, 445] width 318 height 52
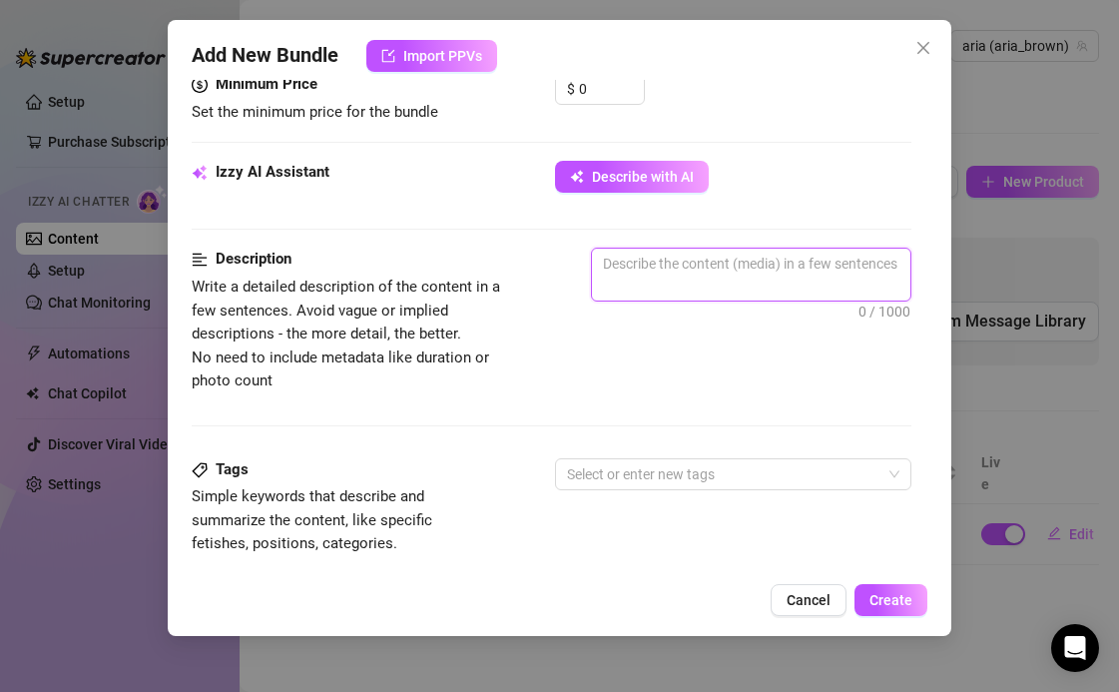
scroll to position [651, 0]
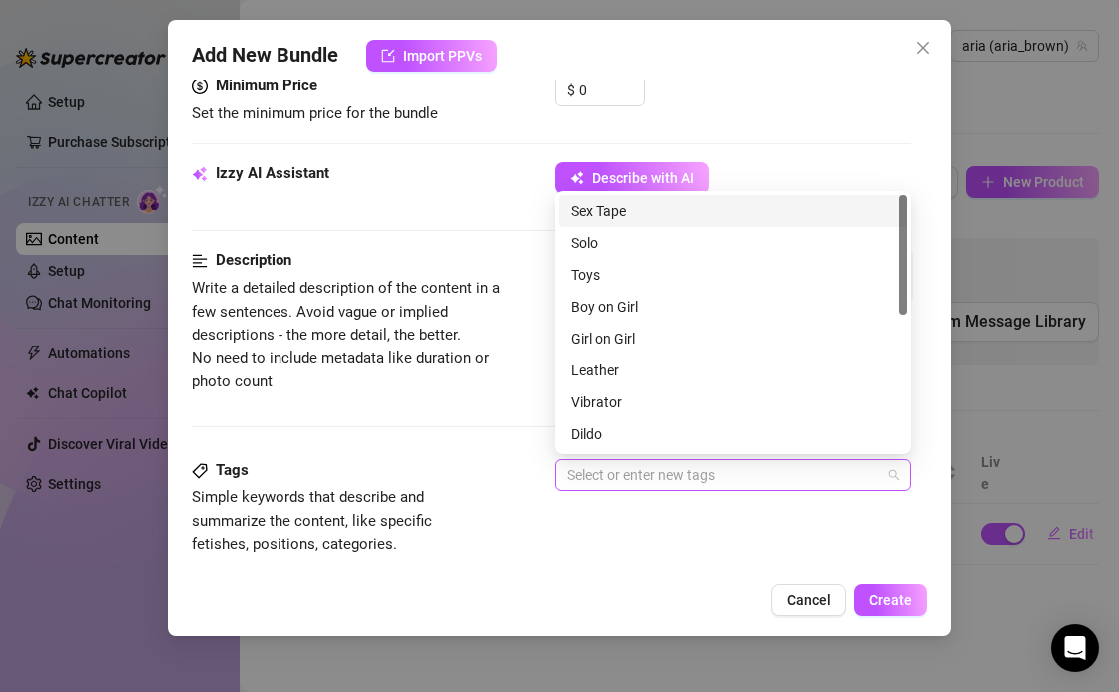
click at [671, 466] on div at bounding box center [722, 475] width 327 height 28
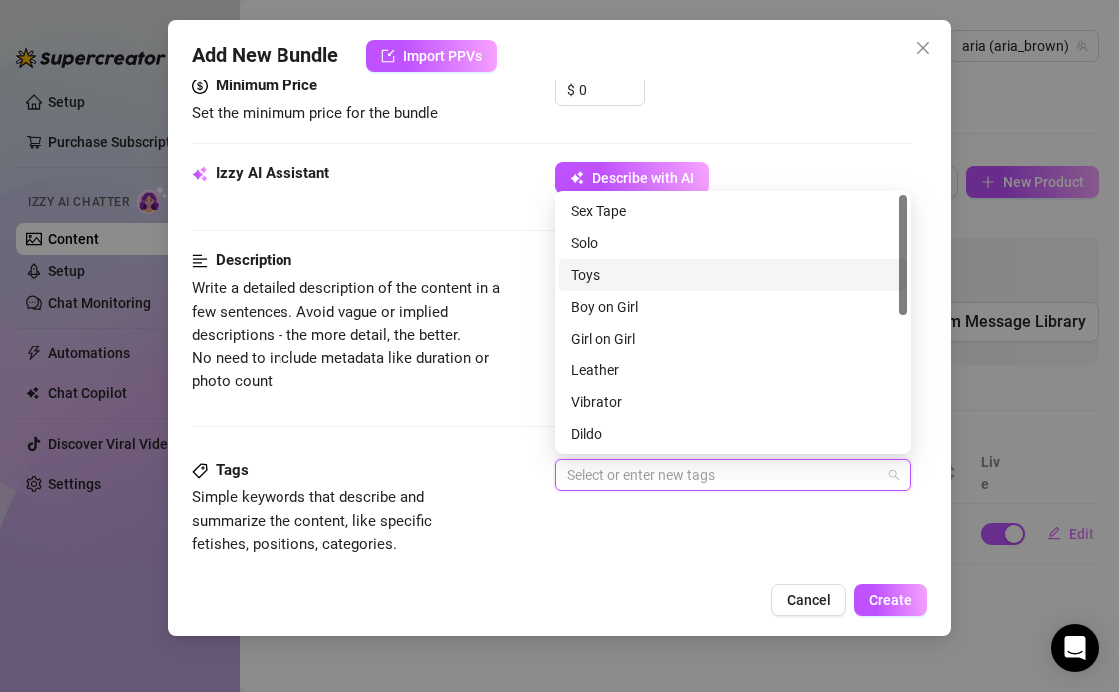
click at [614, 266] on div "Toys" at bounding box center [733, 274] width 324 height 22
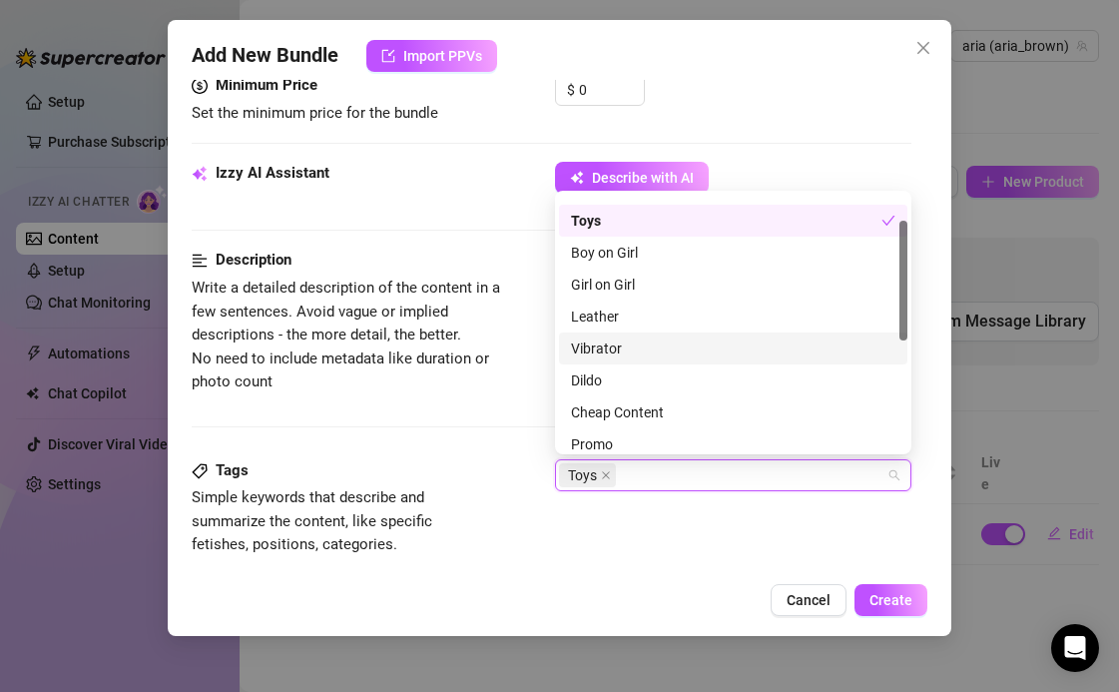
scroll to position [55, 0]
click at [607, 346] on div "Vibrator" at bounding box center [733, 347] width 324 height 22
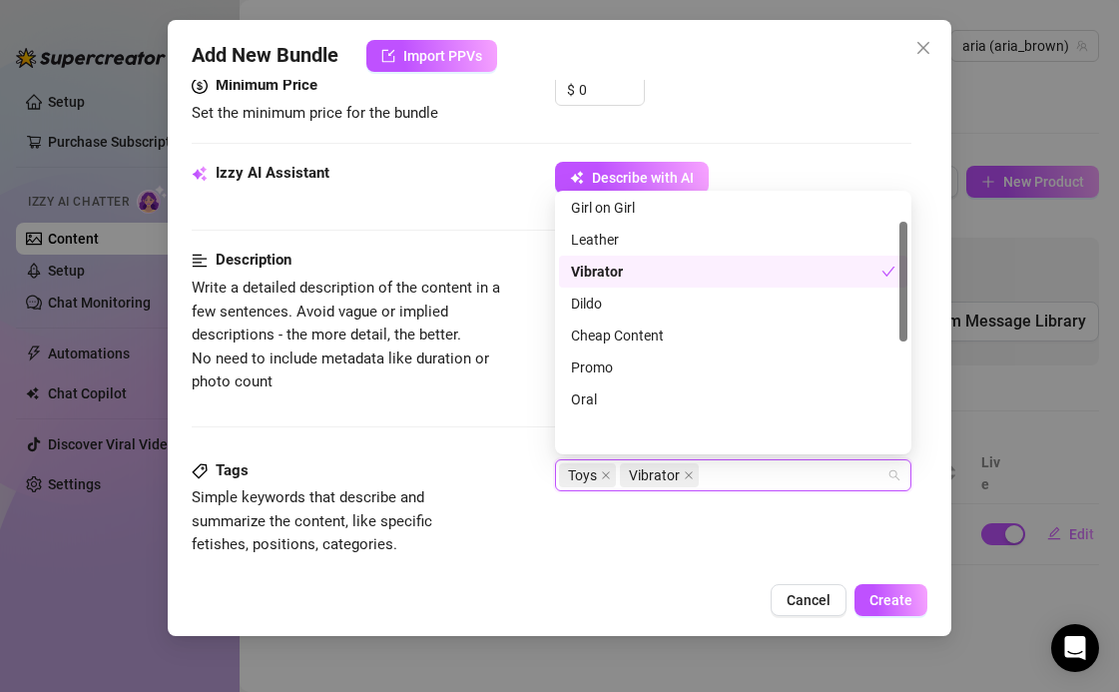
scroll to position [0, 0]
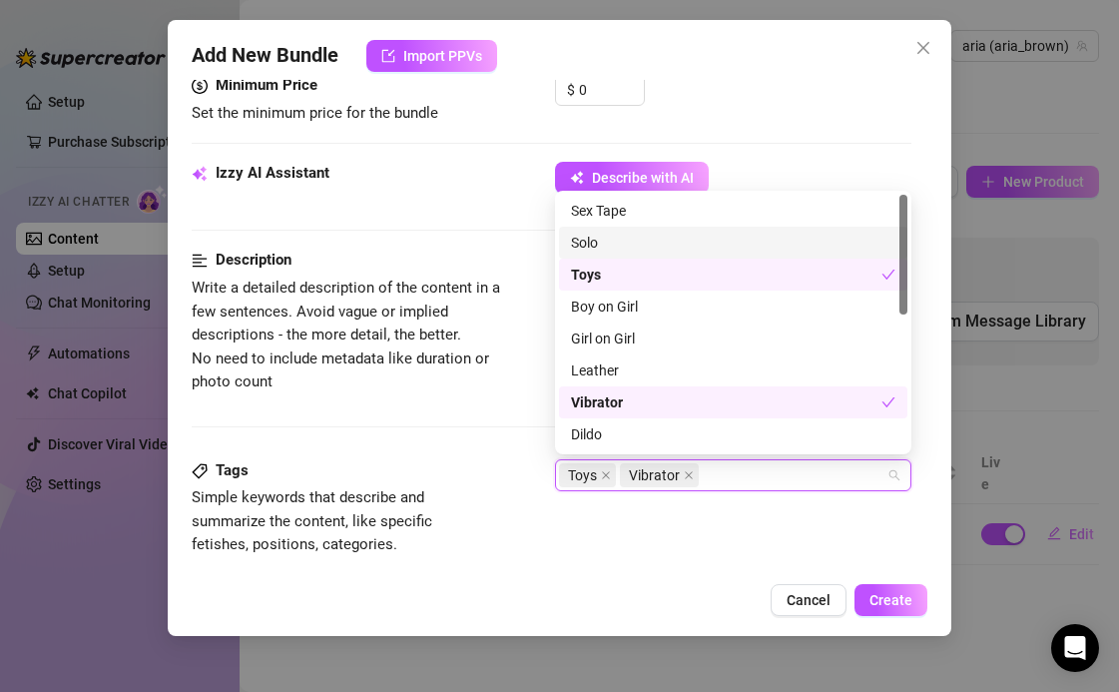
click at [593, 248] on div "Solo" at bounding box center [733, 243] width 324 height 22
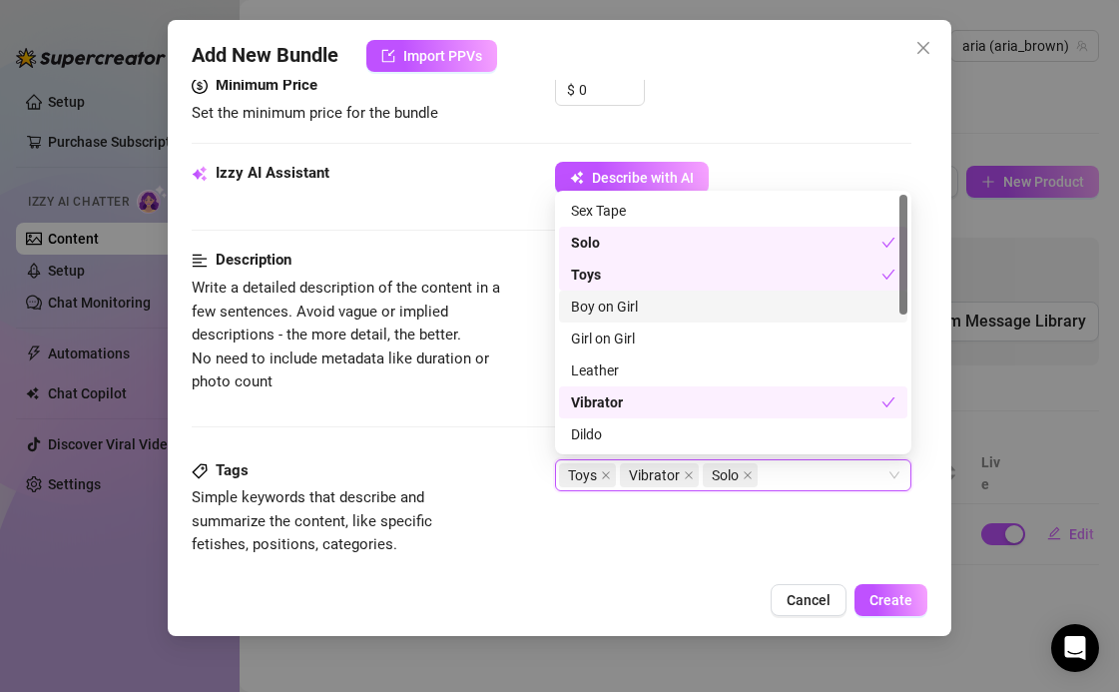
click at [480, 433] on div "Description Write a detailed description of the content in a few sentences. Avo…" at bounding box center [552, 354] width 720 height 210
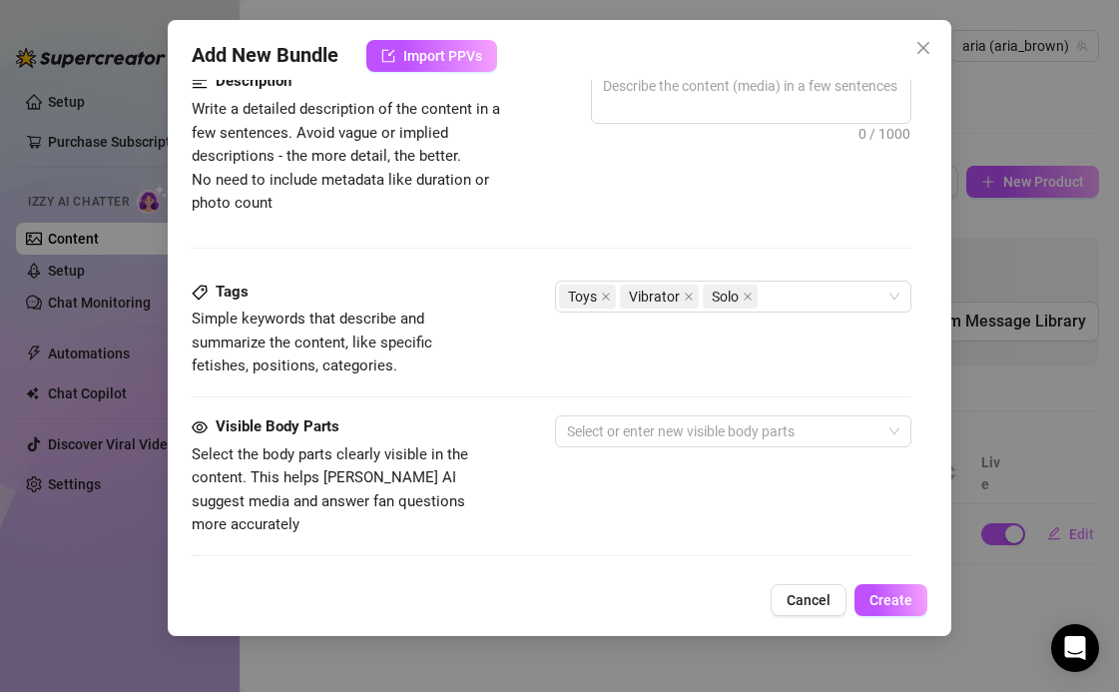
scroll to position [834, 0]
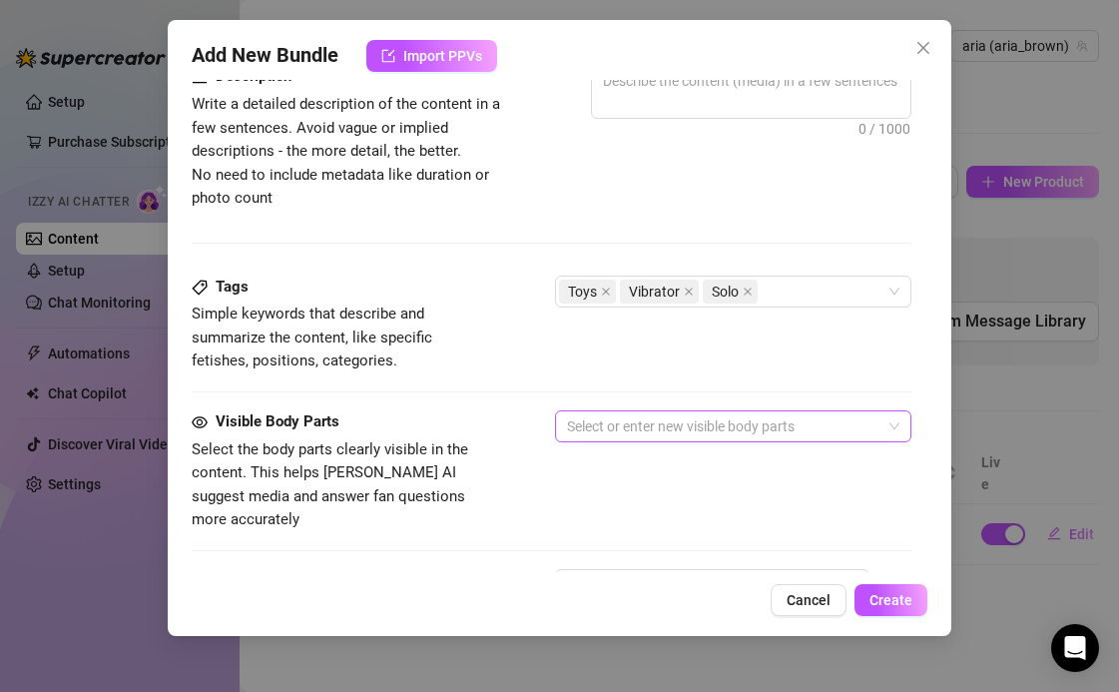
click at [596, 430] on div at bounding box center [722, 426] width 327 height 28
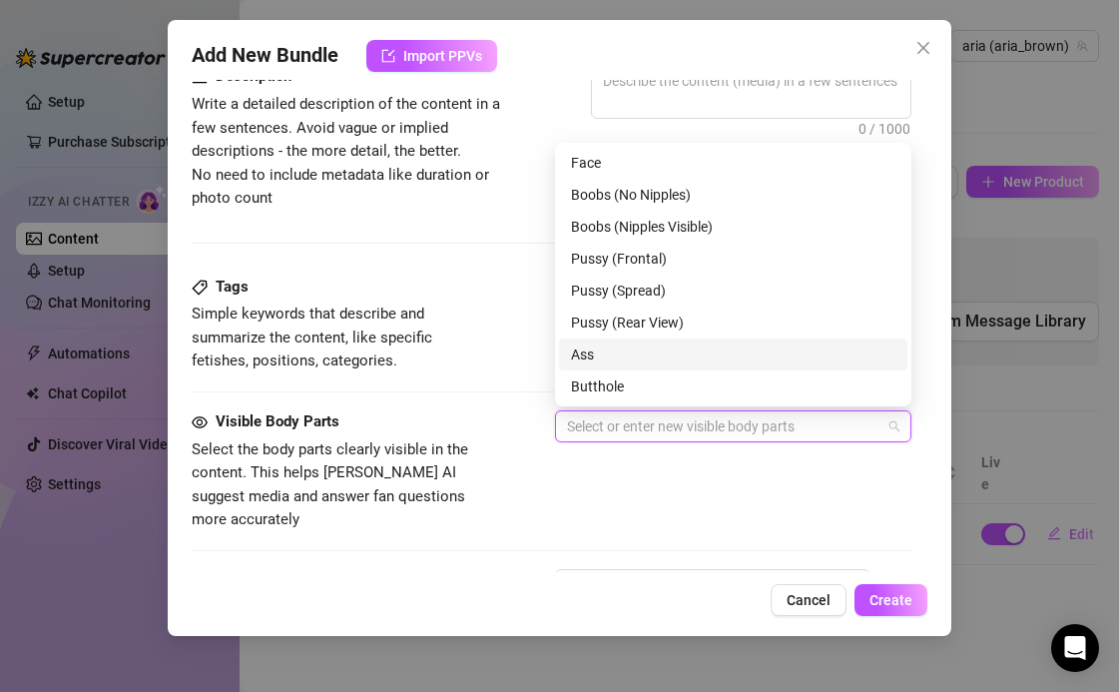
click at [580, 349] on div "Ass" at bounding box center [733, 354] width 324 height 22
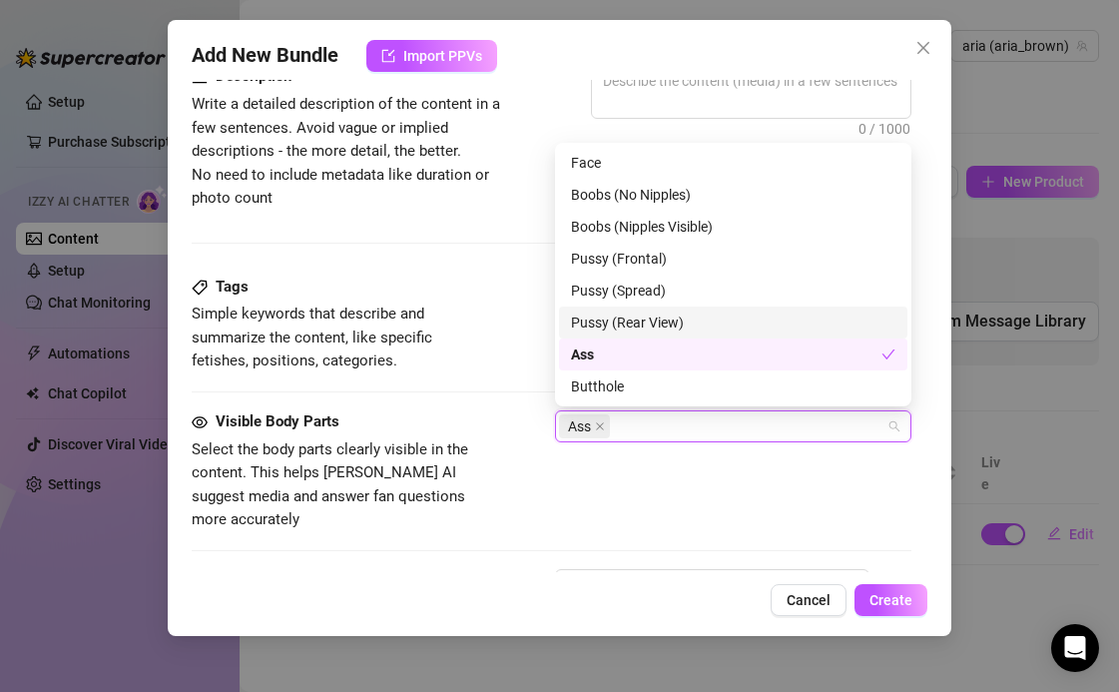
click at [588, 312] on div "Pussy (Rear View)" at bounding box center [733, 322] width 324 height 22
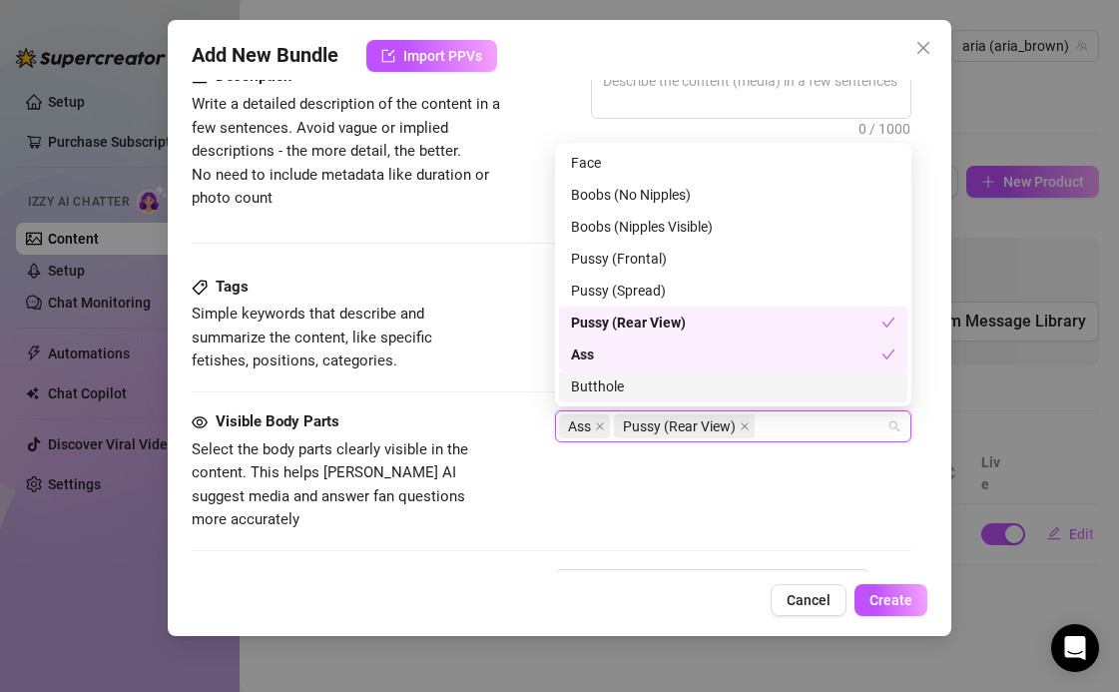
click at [514, 417] on div "Visible Body Parts Select the body parts clearly visible in the content. This h…" at bounding box center [552, 471] width 720 height 122
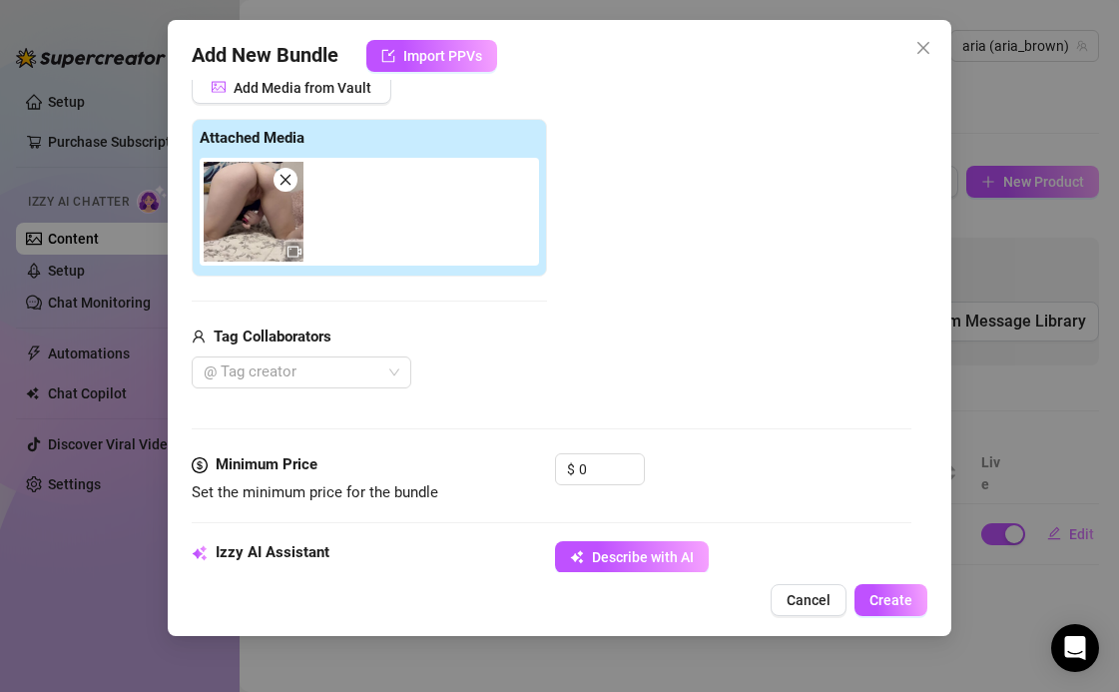
scroll to position [0, 0]
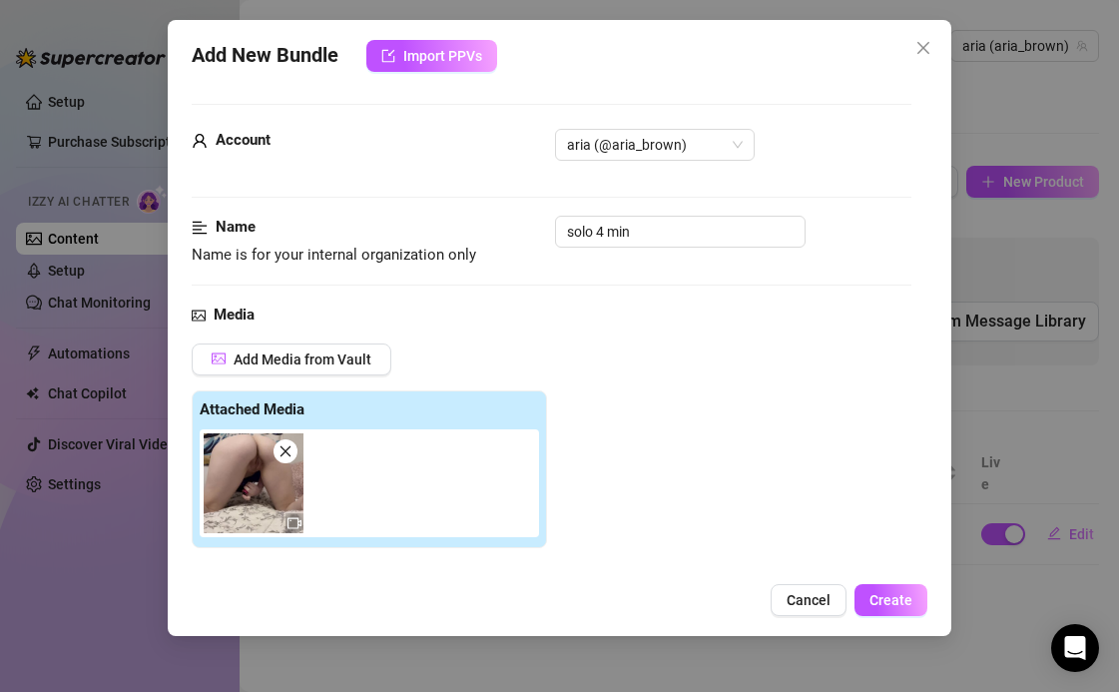
click at [29, 431] on div "Add New Bundle Import PPVs Account aria (@aria_brown) Name Name is for your int…" at bounding box center [559, 346] width 1119 height 692
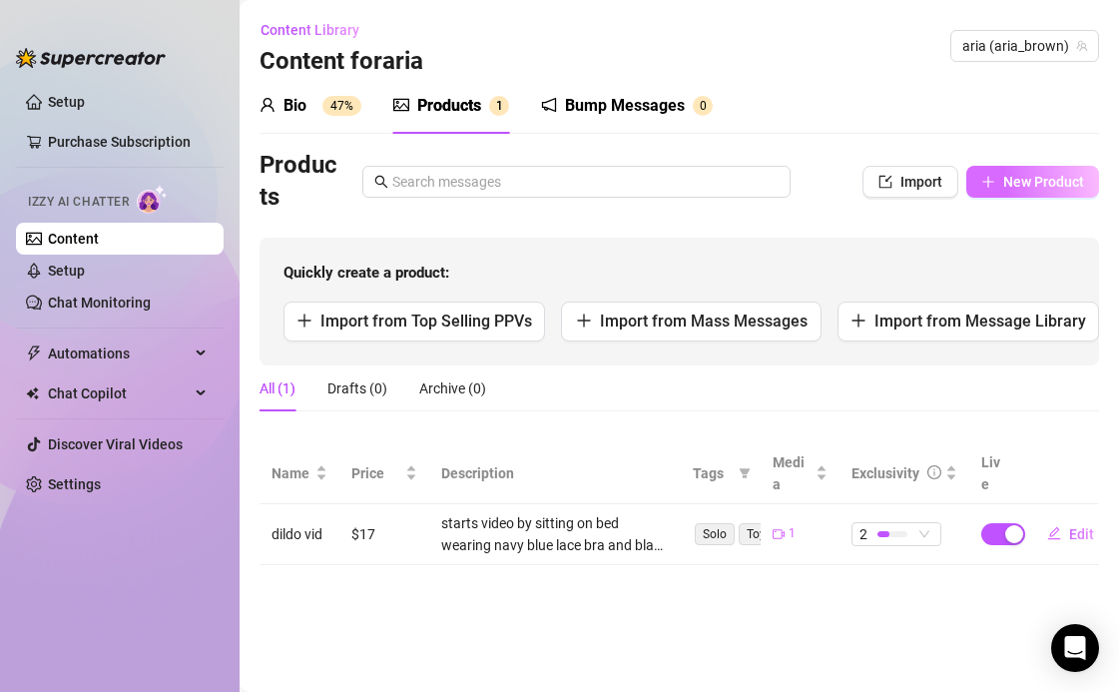
click at [1023, 179] on span "New Product" at bounding box center [1043, 182] width 81 height 16
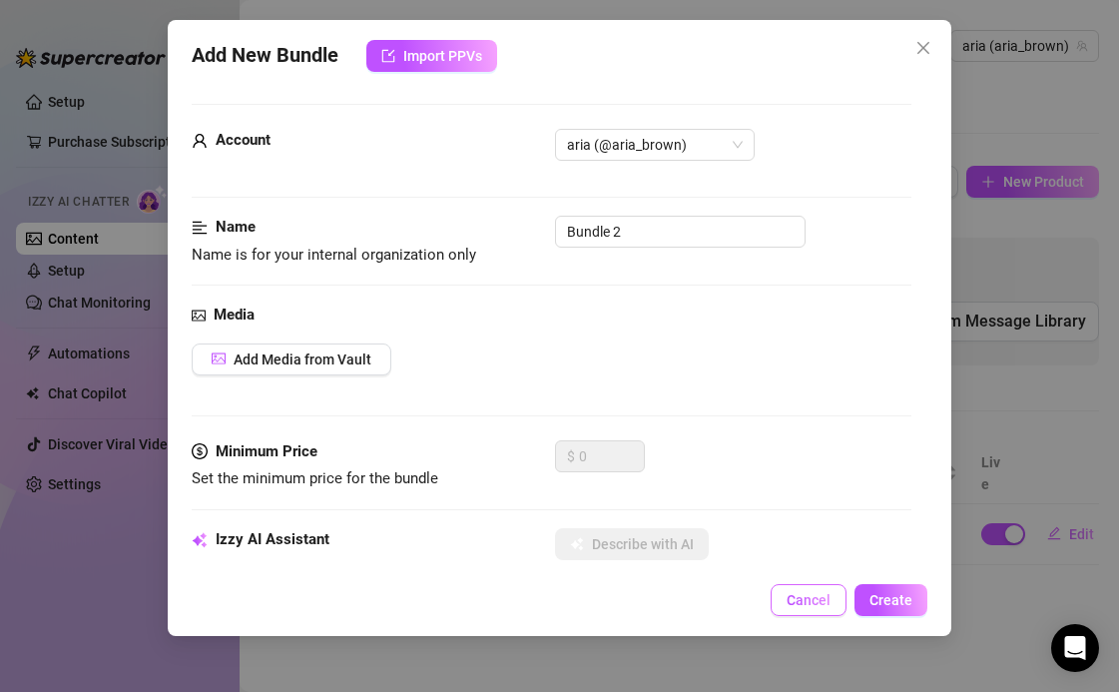
click at [797, 588] on button "Cancel" at bounding box center [808, 600] width 76 height 32
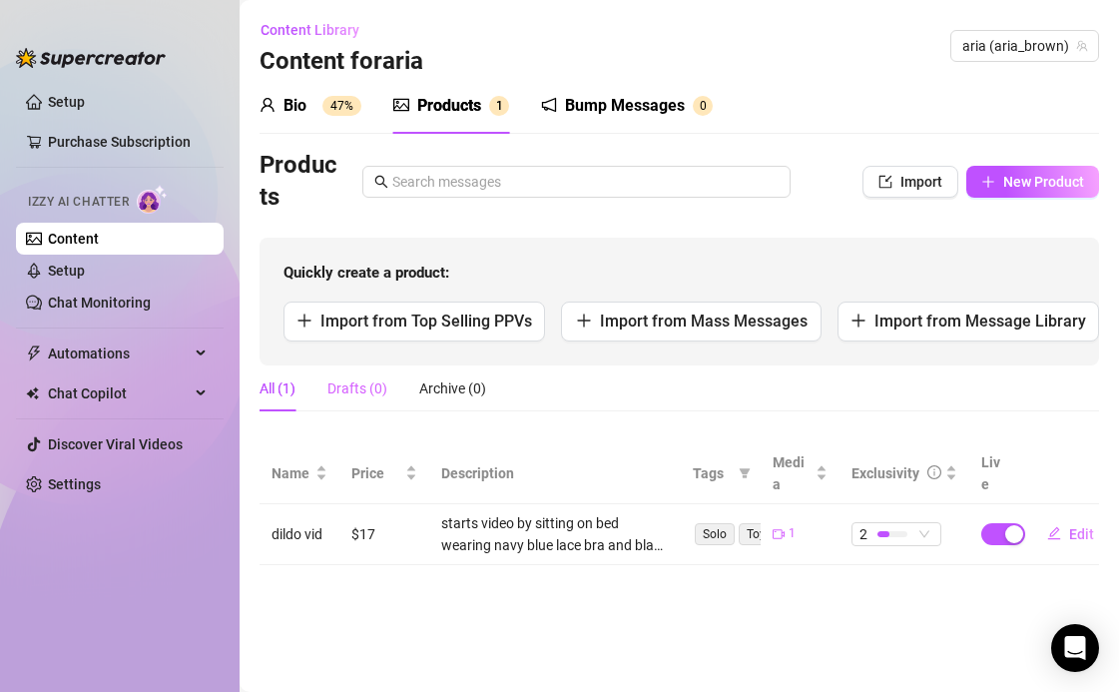
click at [372, 373] on div "Drafts (0)" at bounding box center [357, 388] width 60 height 46
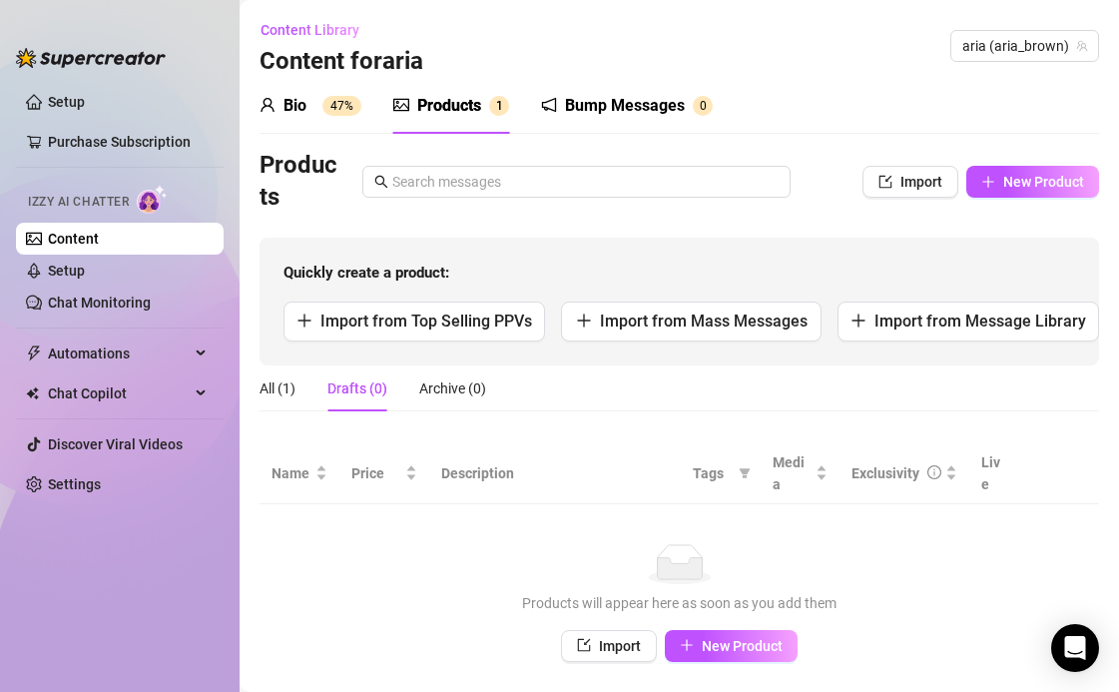
click at [300, 384] on div "All (1) Drafts (0) Archive (0)" at bounding box center [372, 388] width 227 height 46
click at [295, 383] on div "All (1)" at bounding box center [277, 388] width 36 height 22
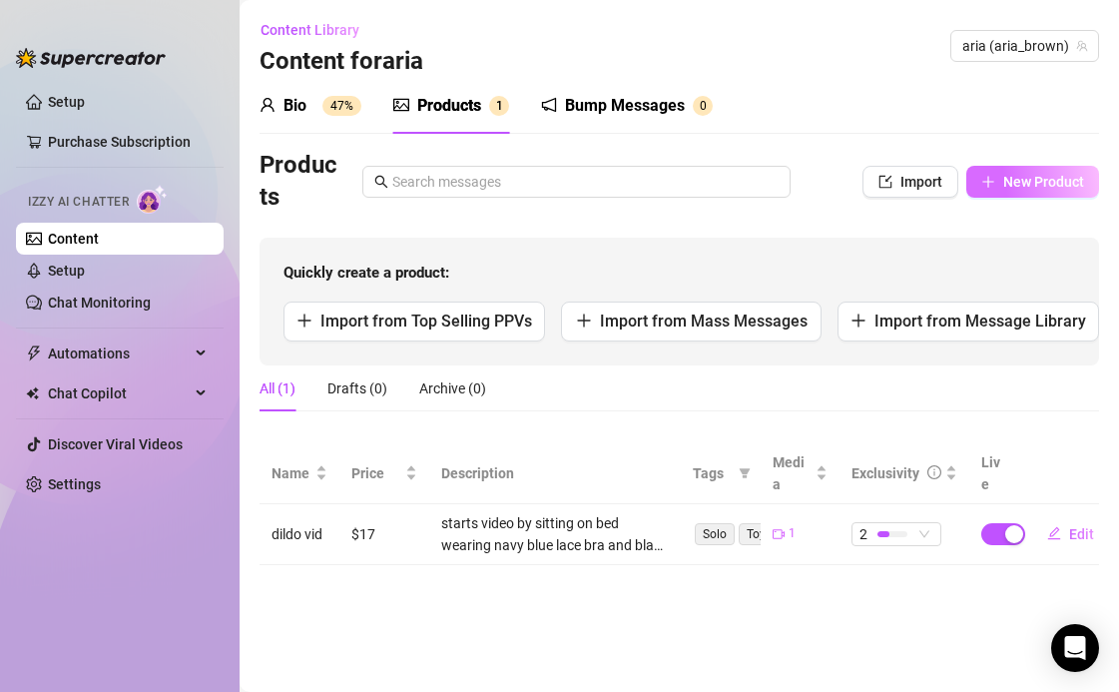
click at [1020, 190] on button "New Product" at bounding box center [1032, 182] width 133 height 32
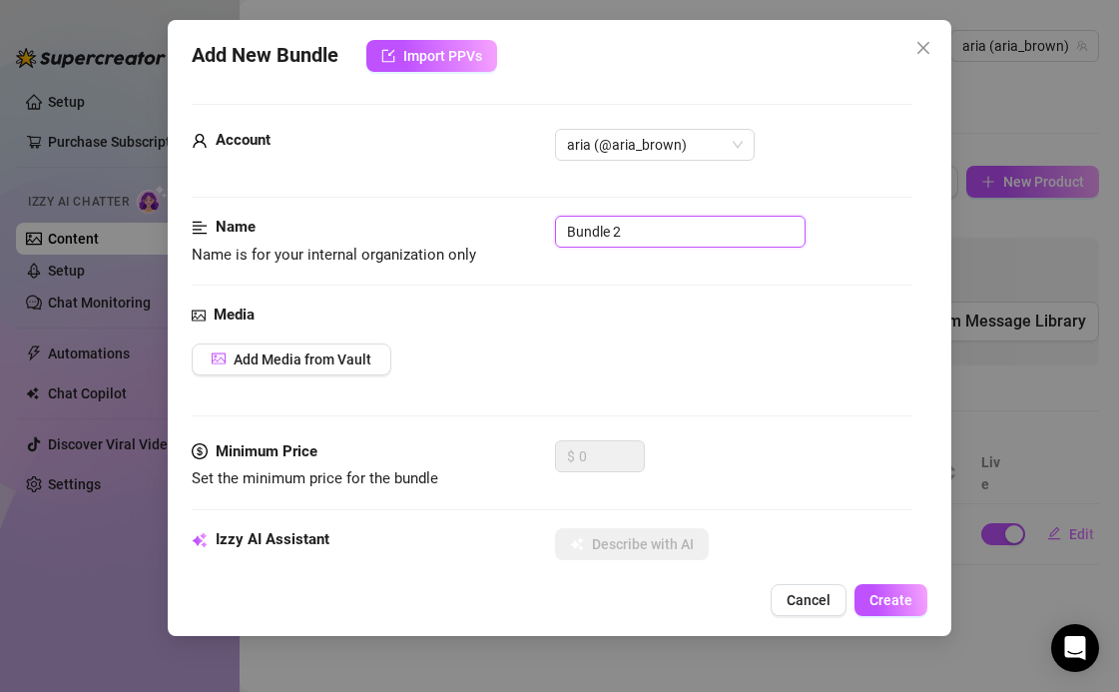
drag, startPoint x: 666, startPoint y: 236, endPoint x: 550, endPoint y: 236, distance: 115.8
click at [550, 236] on div "Name Name is for your internal organization only Bundle 2" at bounding box center [552, 241] width 720 height 51
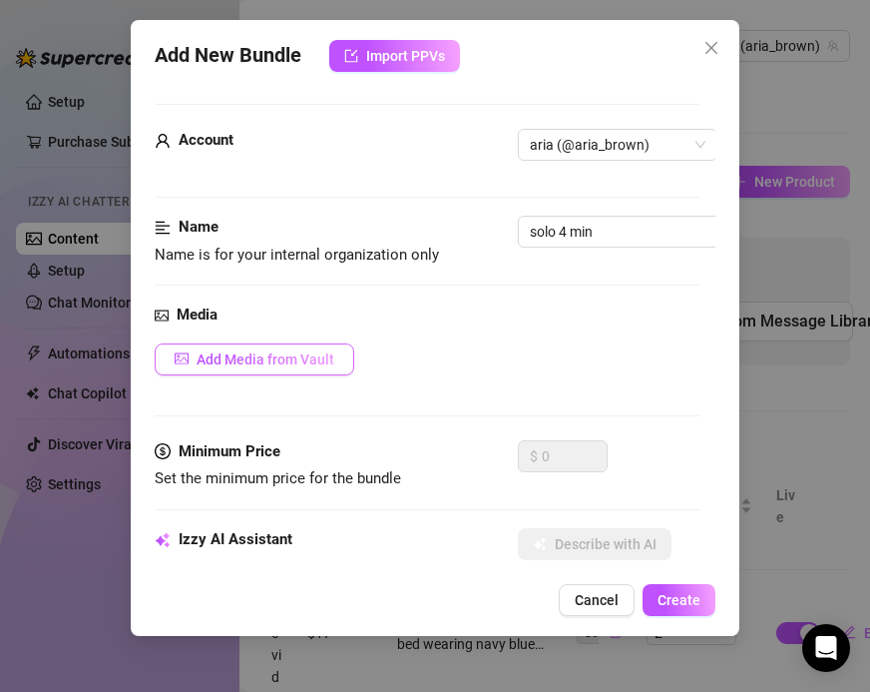
click at [317, 344] on button "Add Media from Vault" at bounding box center [255, 359] width 200 height 32
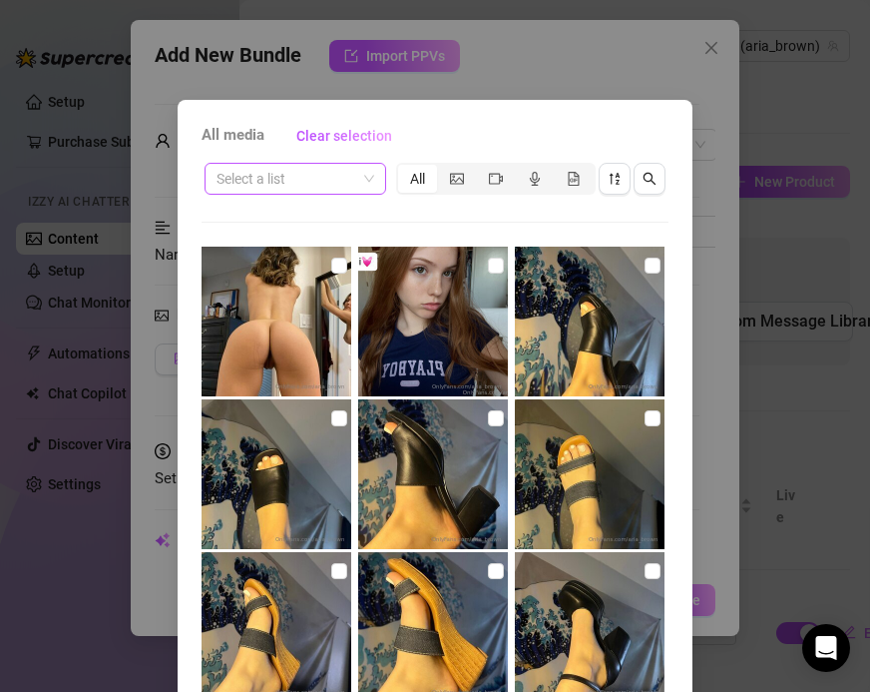
click at [285, 181] on input "search" at bounding box center [287, 179] width 140 height 30
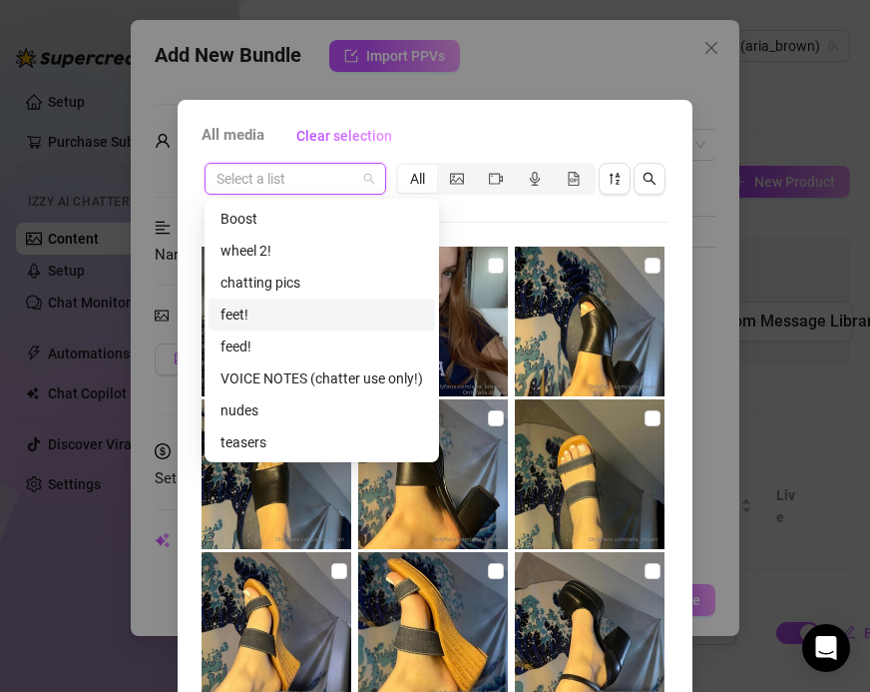
scroll to position [50, 0]
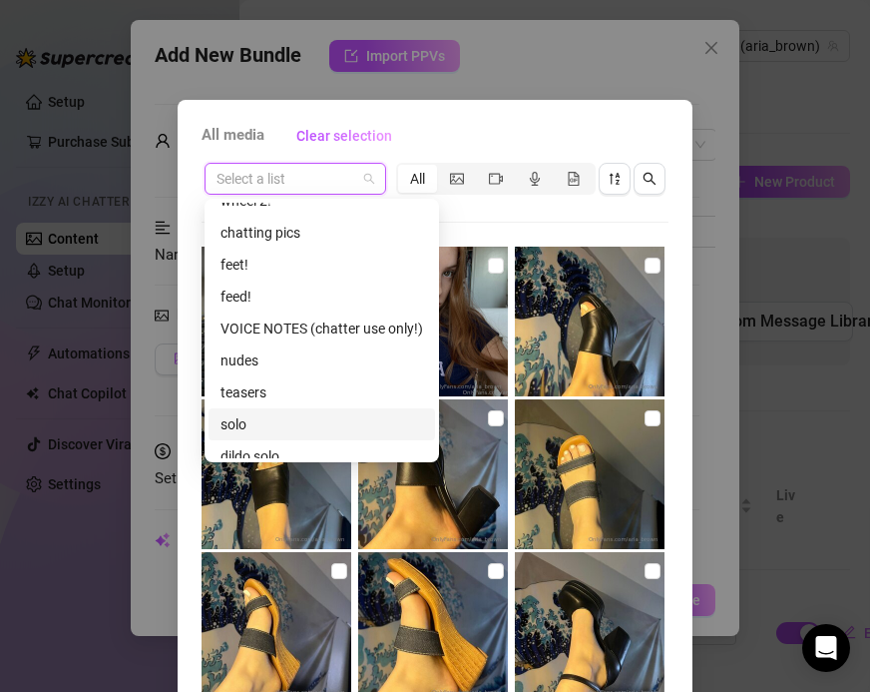
click at [258, 428] on div "solo" at bounding box center [322, 424] width 203 height 22
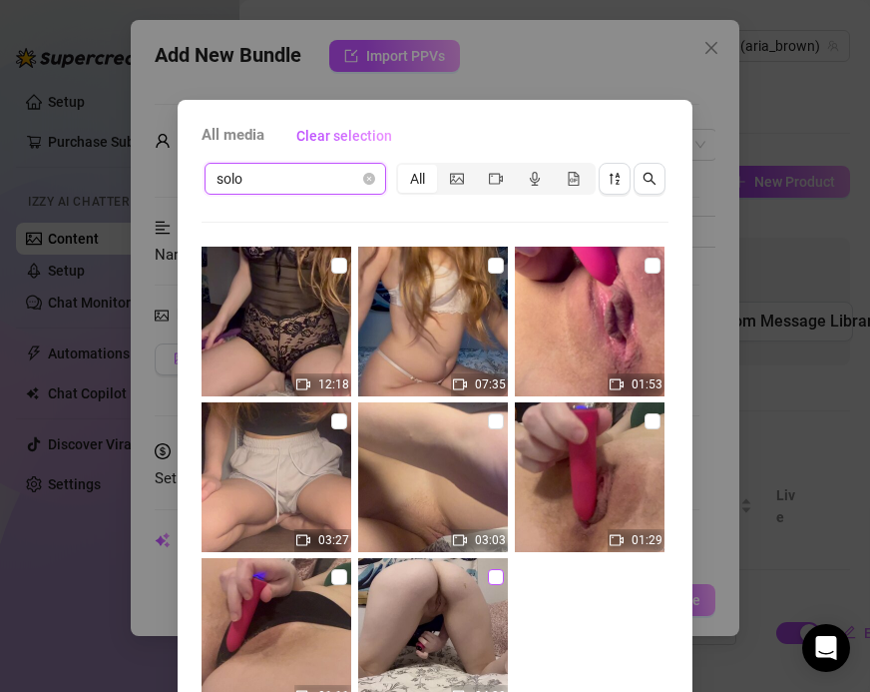
click at [499, 579] on input "checkbox" at bounding box center [496, 577] width 16 height 16
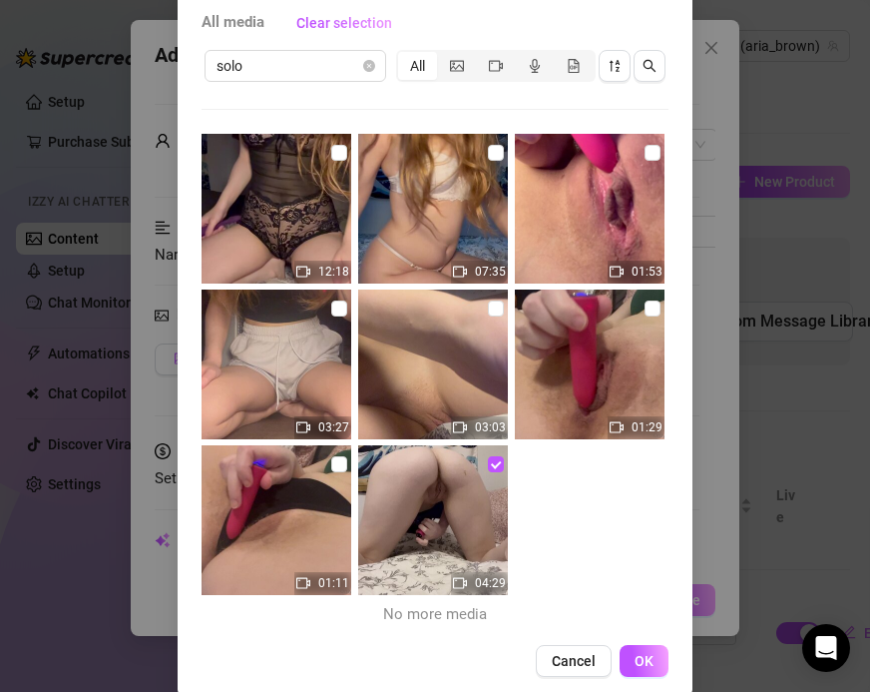
scroll to position [142, 0]
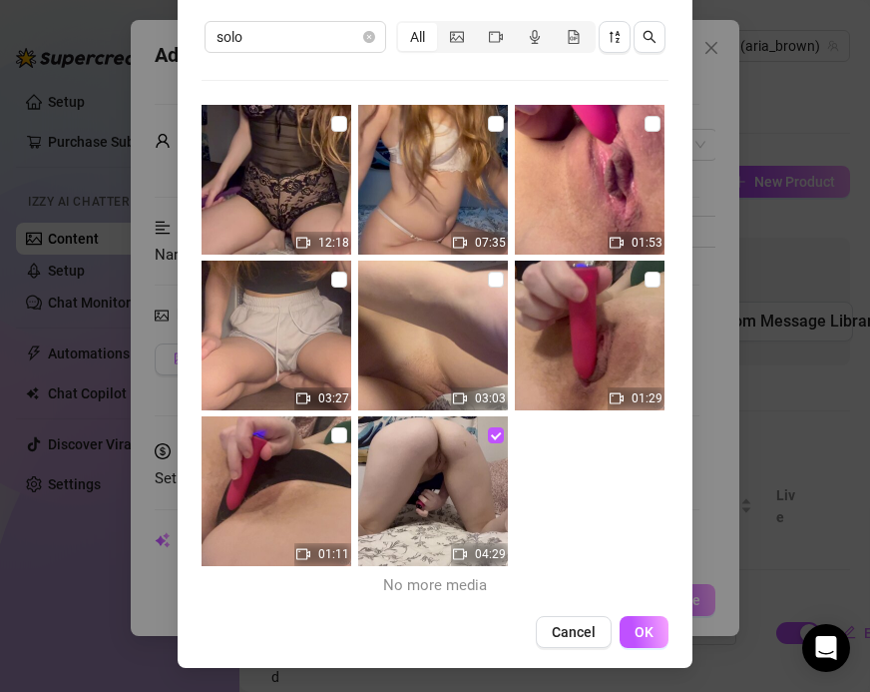
click at [638, 622] on button "OK" at bounding box center [644, 632] width 49 height 32
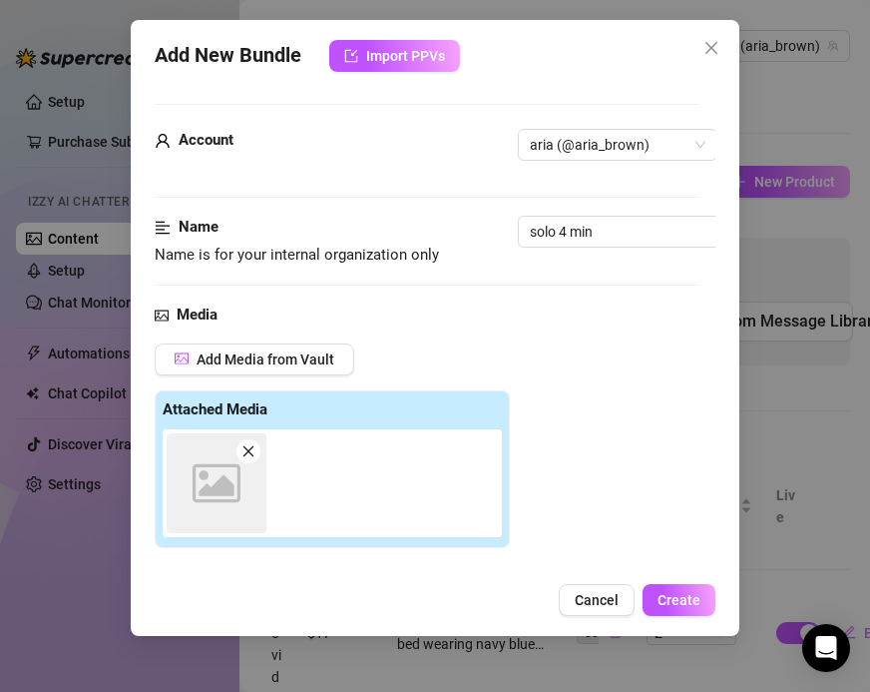
scroll to position [318, 0]
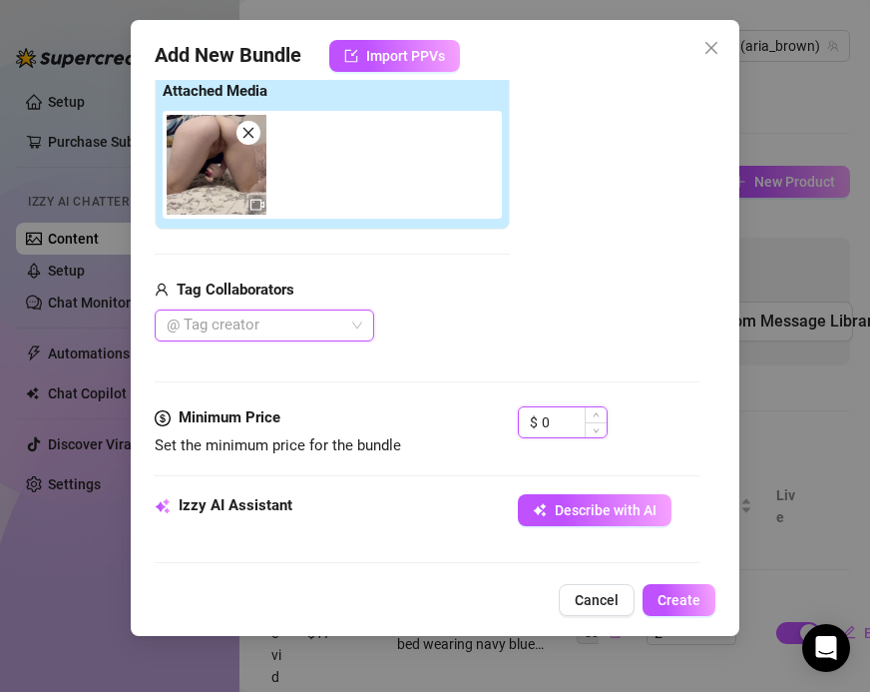
click at [556, 426] on input "0" at bounding box center [574, 422] width 65 height 30
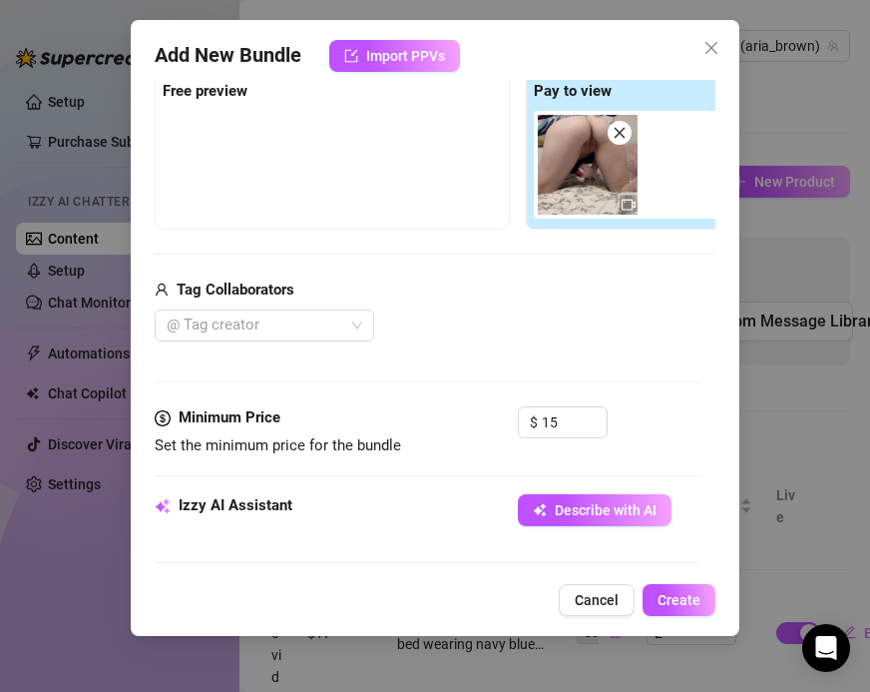
click at [576, 318] on div "@ Tag creator" at bounding box center [518, 325] width 727 height 32
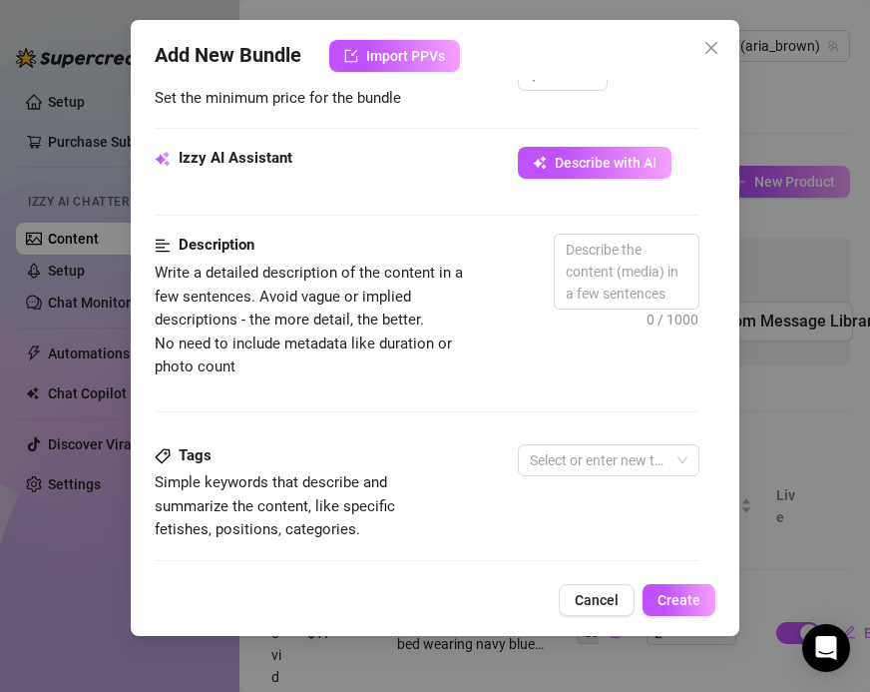
scroll to position [667, 0]
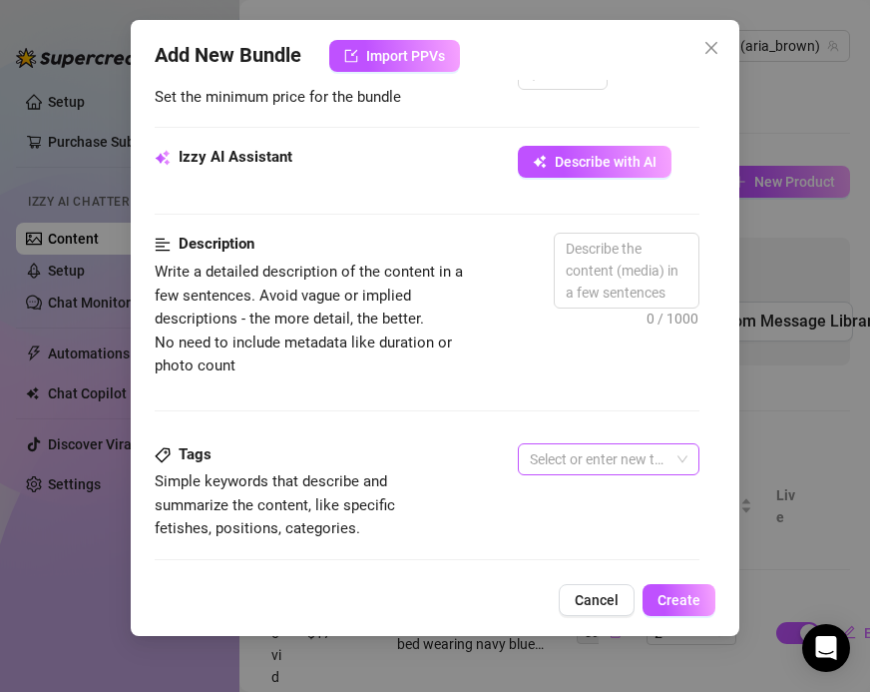
click at [531, 459] on input "search" at bounding box center [532, 459] width 4 height 24
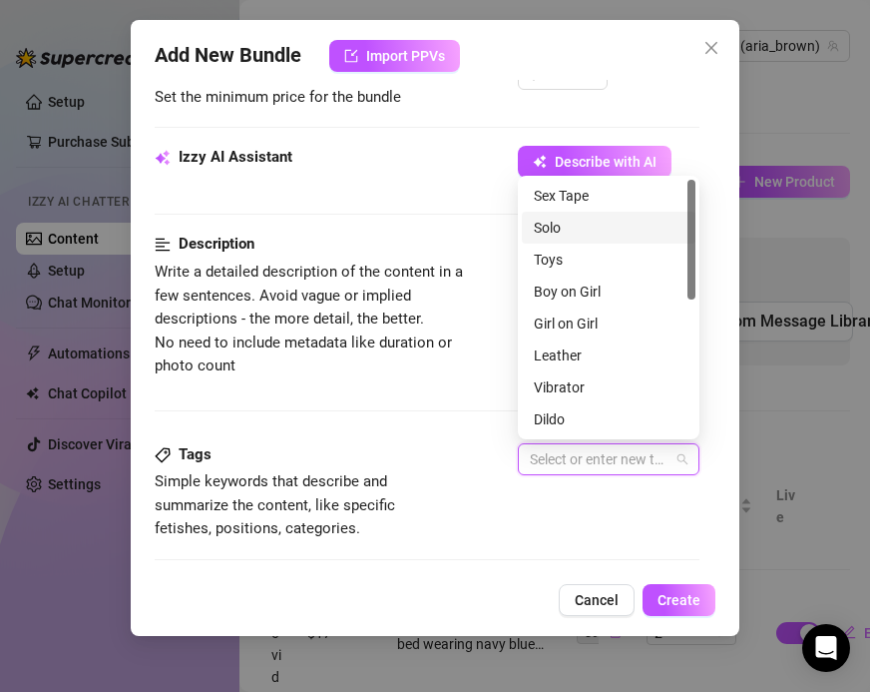
click at [545, 233] on div "Solo" at bounding box center [609, 228] width 150 height 22
click at [550, 259] on div "Toys" at bounding box center [609, 260] width 150 height 22
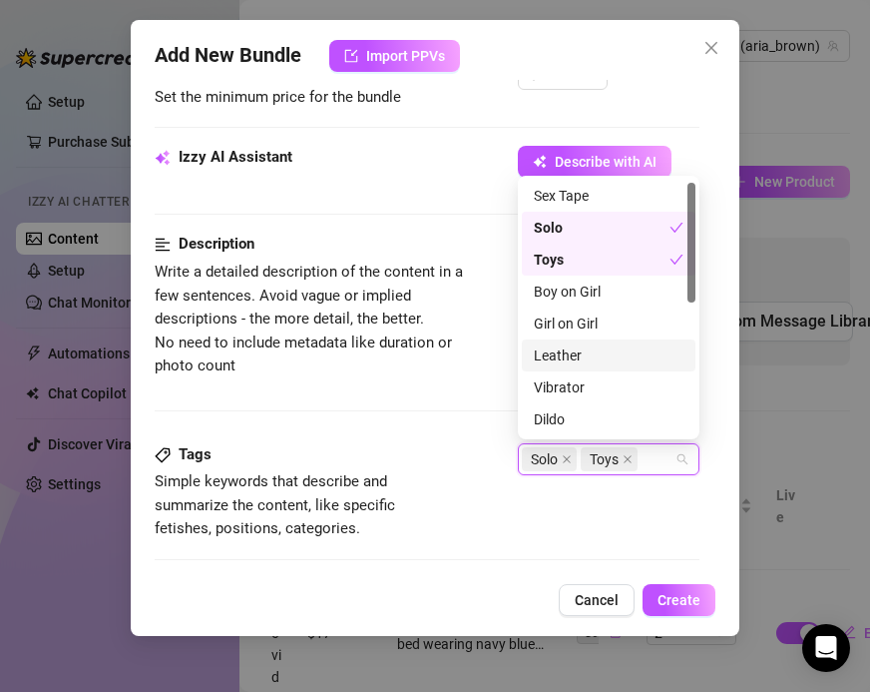
scroll to position [27, 0]
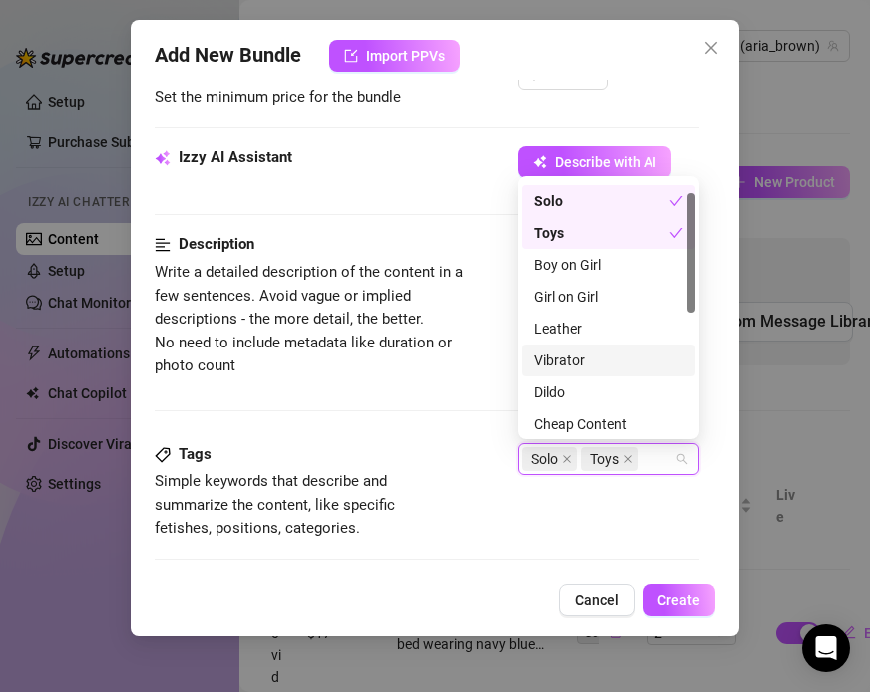
click at [562, 351] on div "Vibrator" at bounding box center [609, 360] width 150 height 22
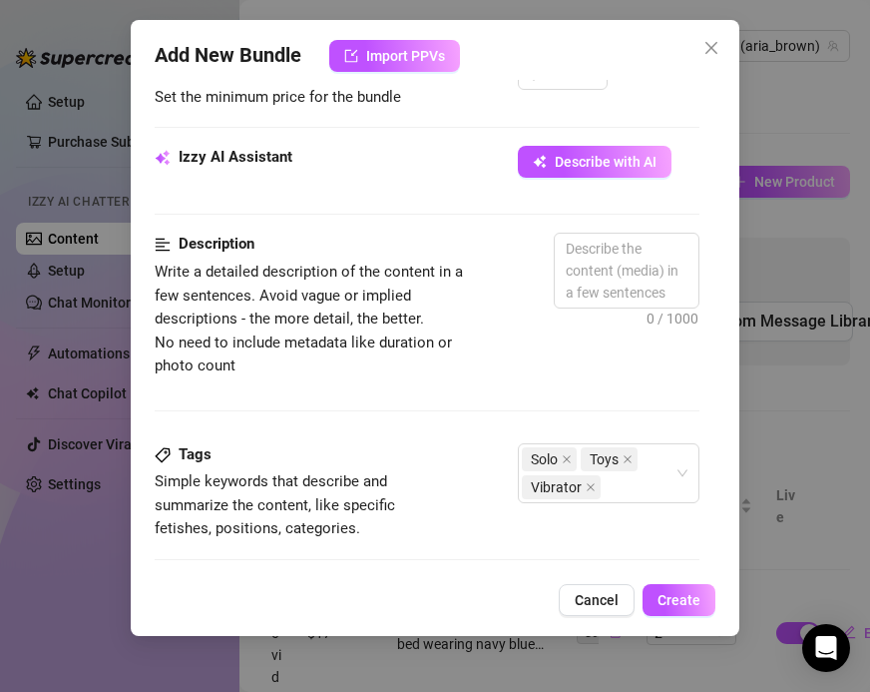
click at [372, 502] on span "Simple keywords that describe and summarize the content, like specific fetishes…" at bounding box center [275, 504] width 241 height 65
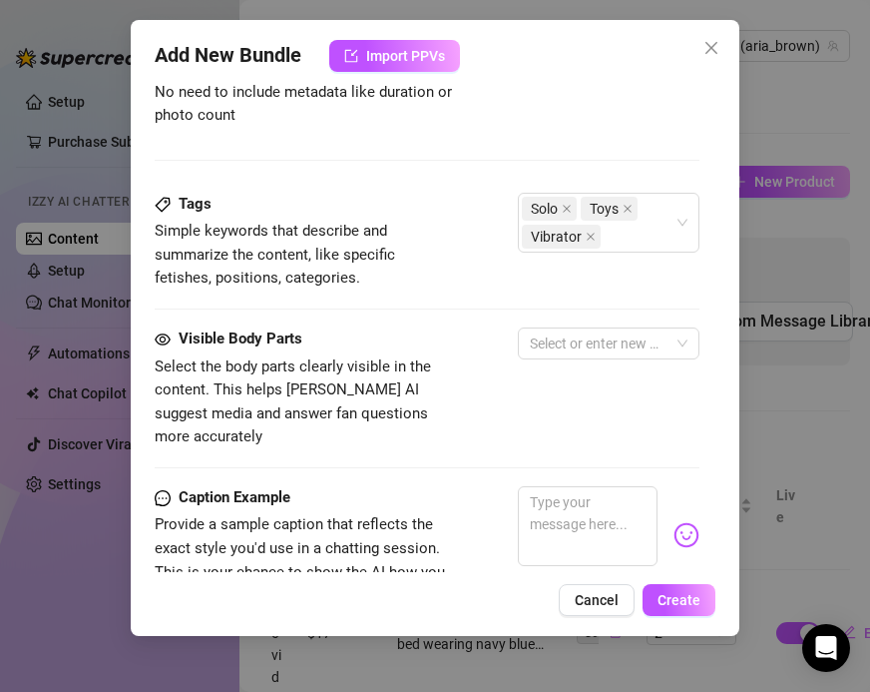
scroll to position [938, 0]
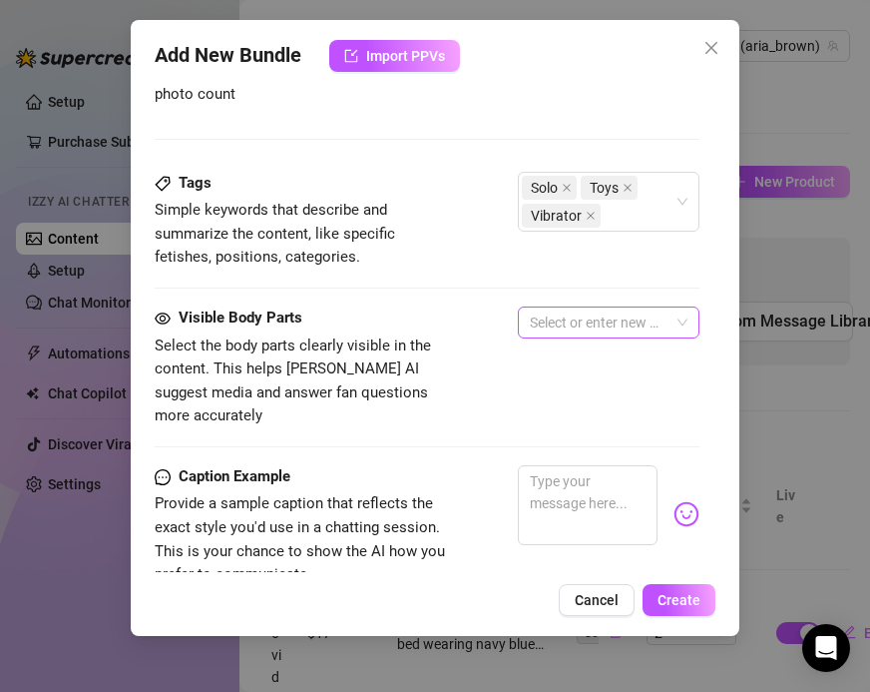
click at [543, 319] on div at bounding box center [598, 322] width 153 height 28
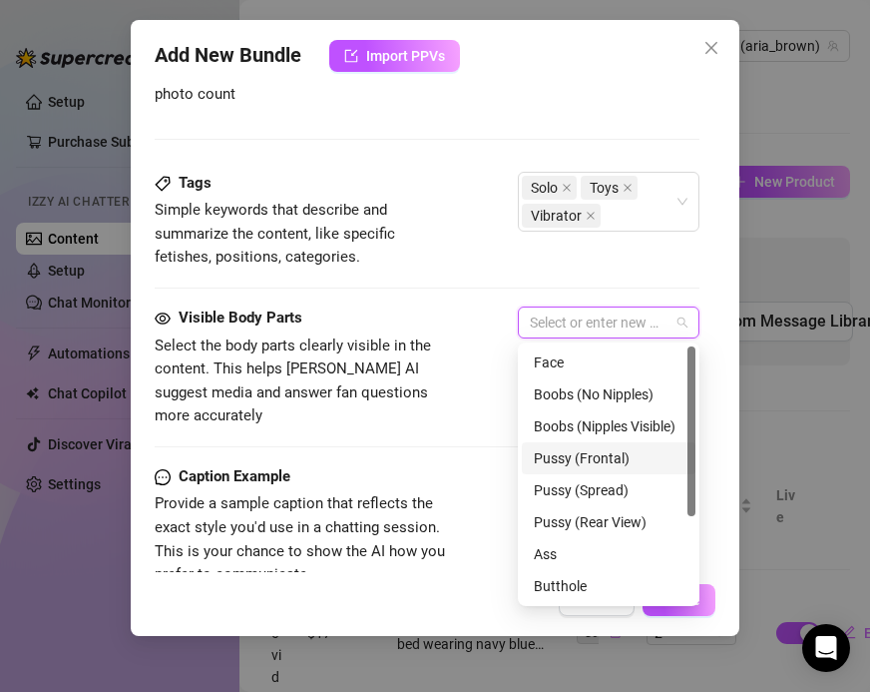
scroll to position [44, 0]
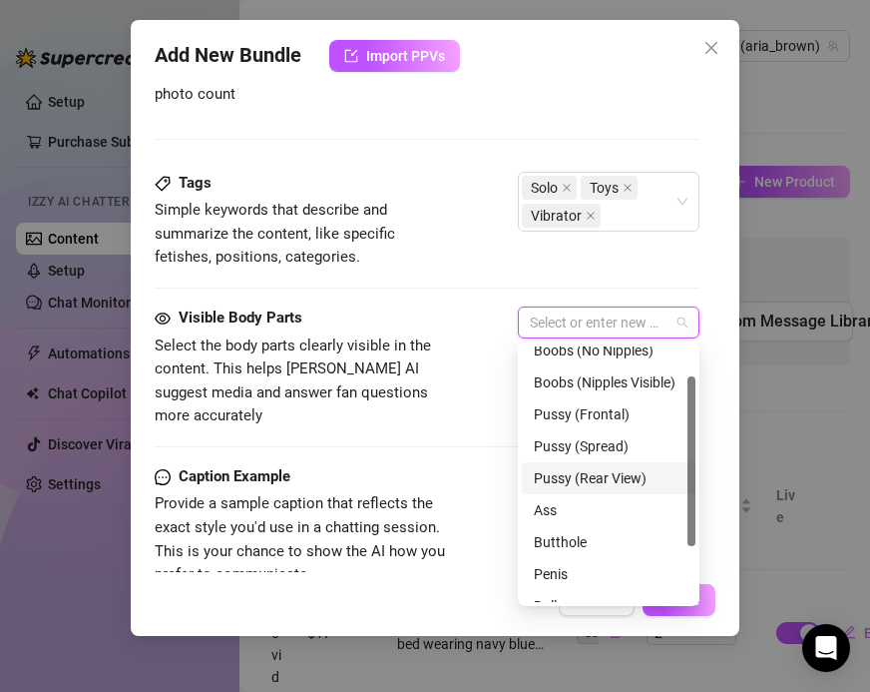
click at [540, 465] on div "Pussy (Rear View)" at bounding box center [609, 478] width 174 height 32
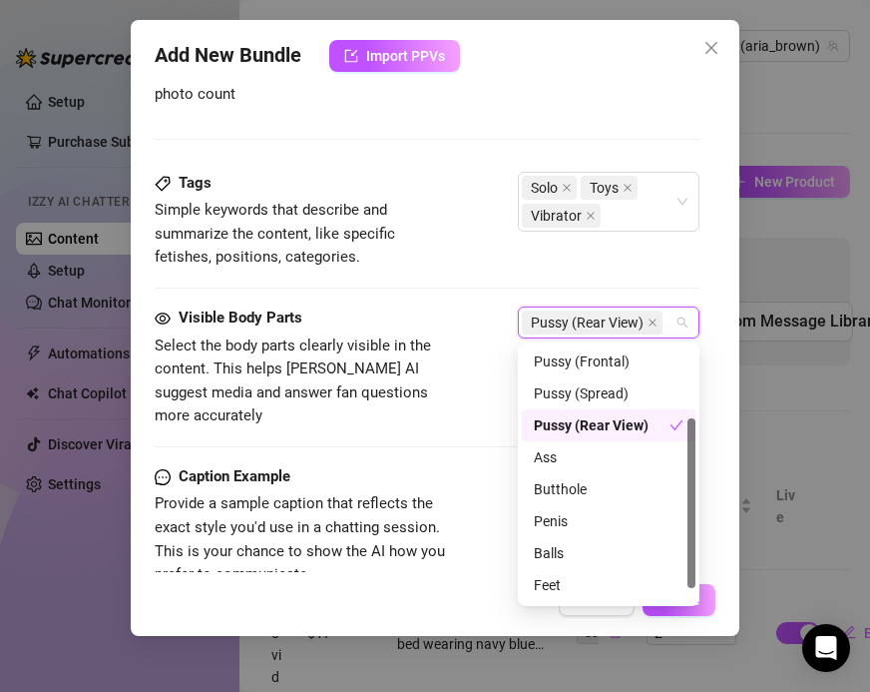
scroll to position [108, 0]
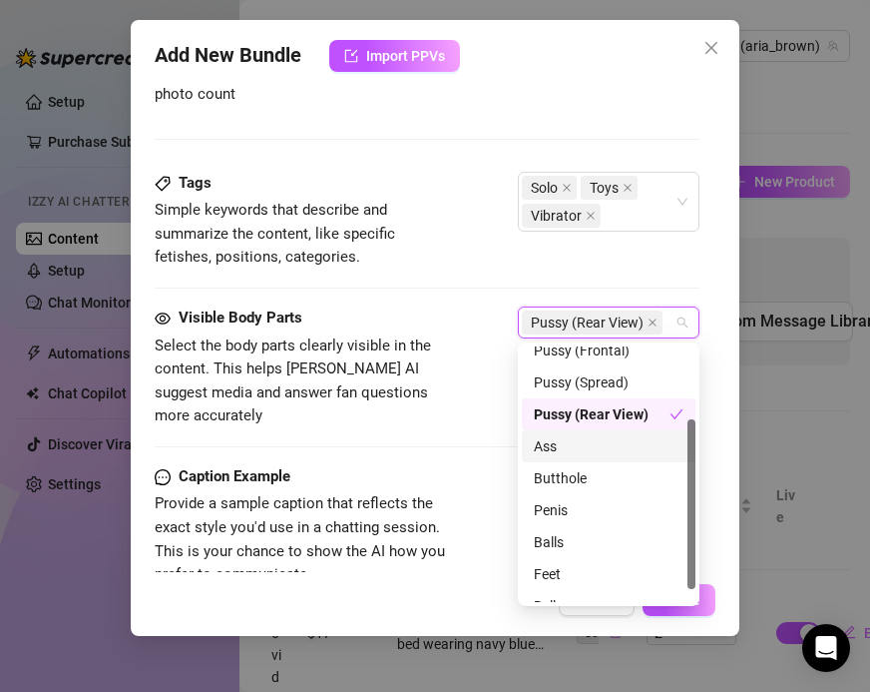
click at [540, 444] on div "Ass" at bounding box center [609, 446] width 150 height 22
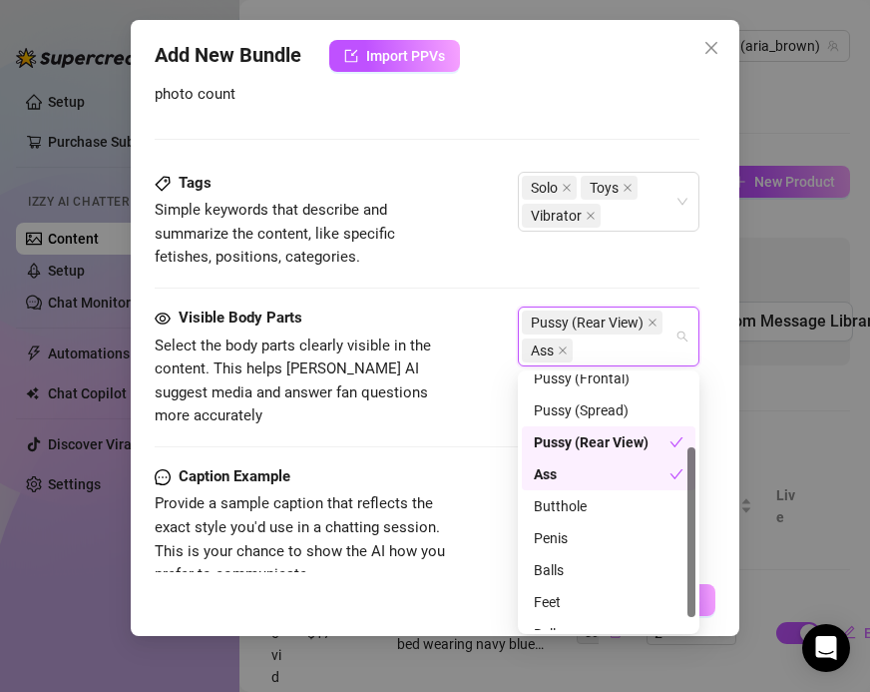
scroll to position [128, 0]
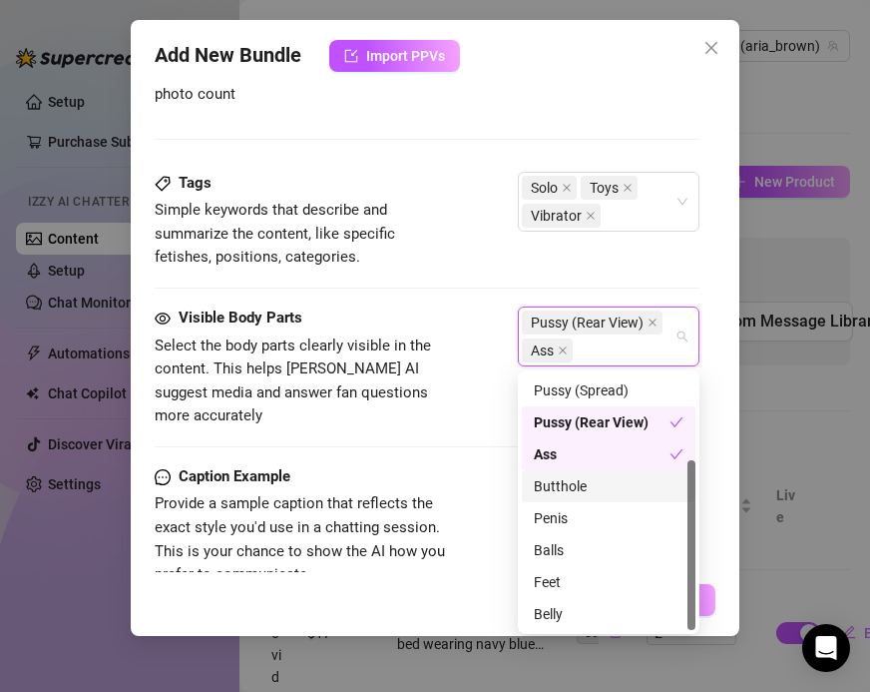
click at [543, 492] on div "Butthole" at bounding box center [609, 486] width 150 height 22
click at [493, 425] on div "Visible Body Parts Select the body parts clearly visible in the content. This h…" at bounding box center [427, 385] width 545 height 159
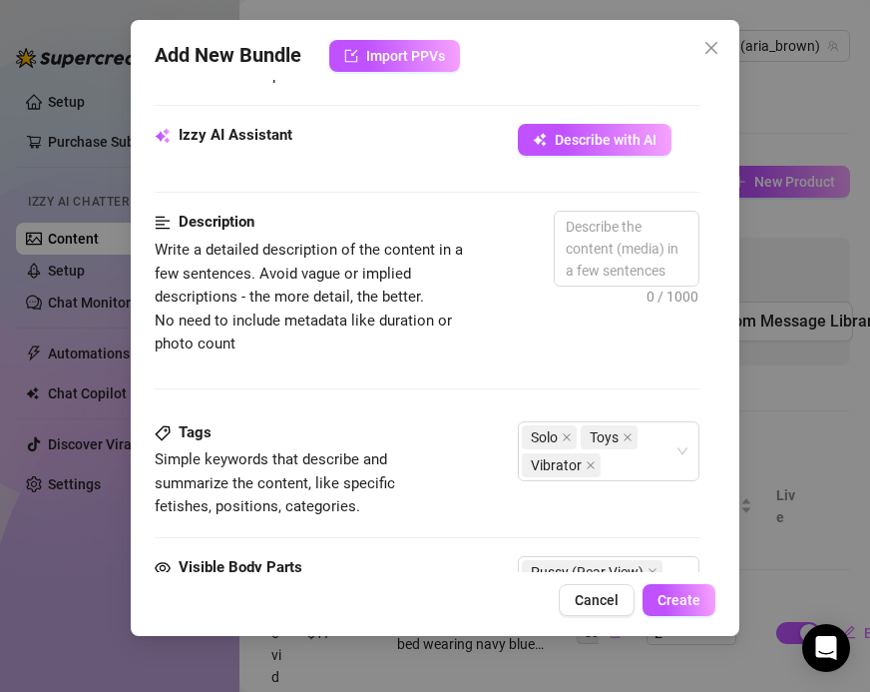
scroll to position [688, 0]
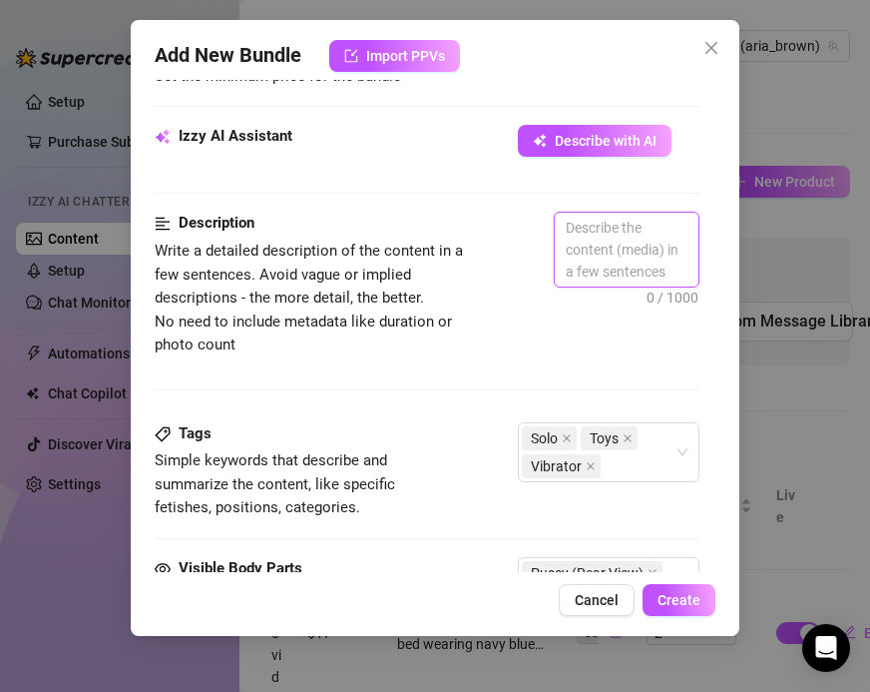
click at [596, 251] on textarea at bounding box center [627, 250] width 144 height 74
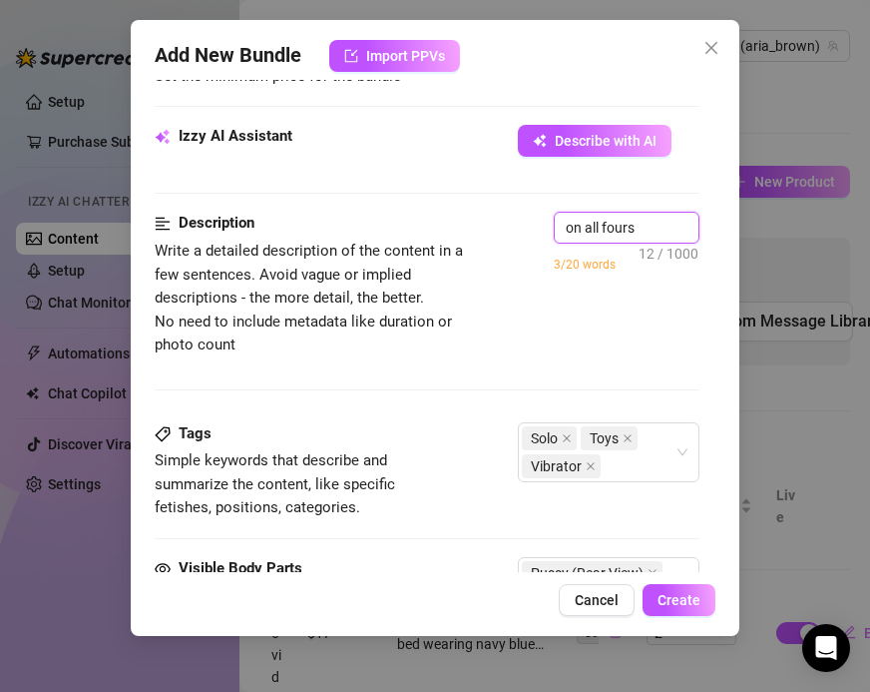
click at [648, 239] on textarea "on all fours" at bounding box center [627, 228] width 144 height 30
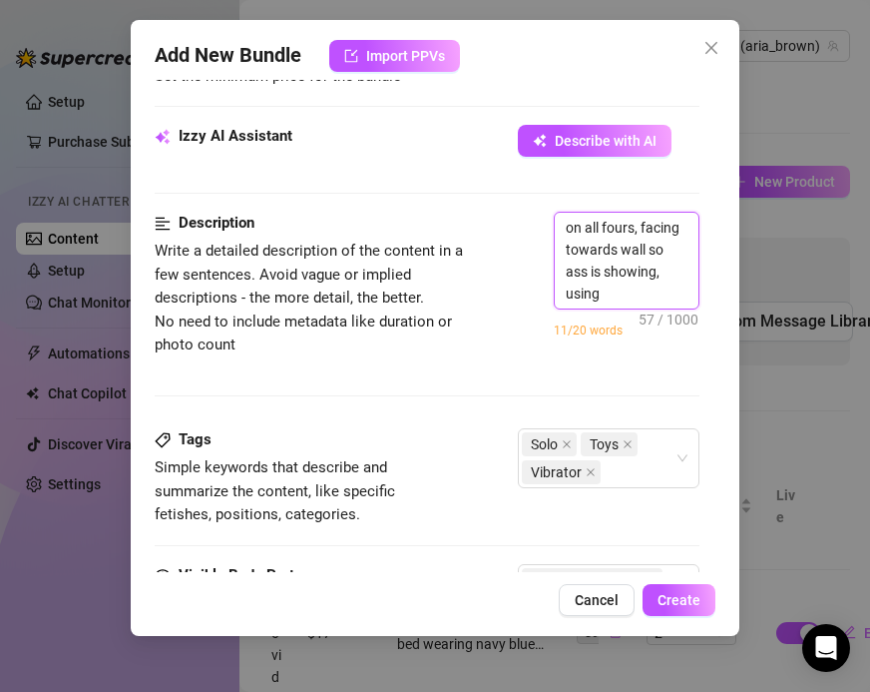
scroll to position [0, 0]
click at [672, 291] on textarea "on all fours, facing towards wall so ass is showing, using vibrartor" at bounding box center [627, 261] width 144 height 96
click at [661, 292] on textarea "on all fours, facing towards wall so ass is showing, using vibrartor." at bounding box center [627, 261] width 144 height 96
click at [676, 283] on textarea "on all fours, facing towards wall so ass is showing, using vibrartor." at bounding box center [627, 261] width 144 height 96
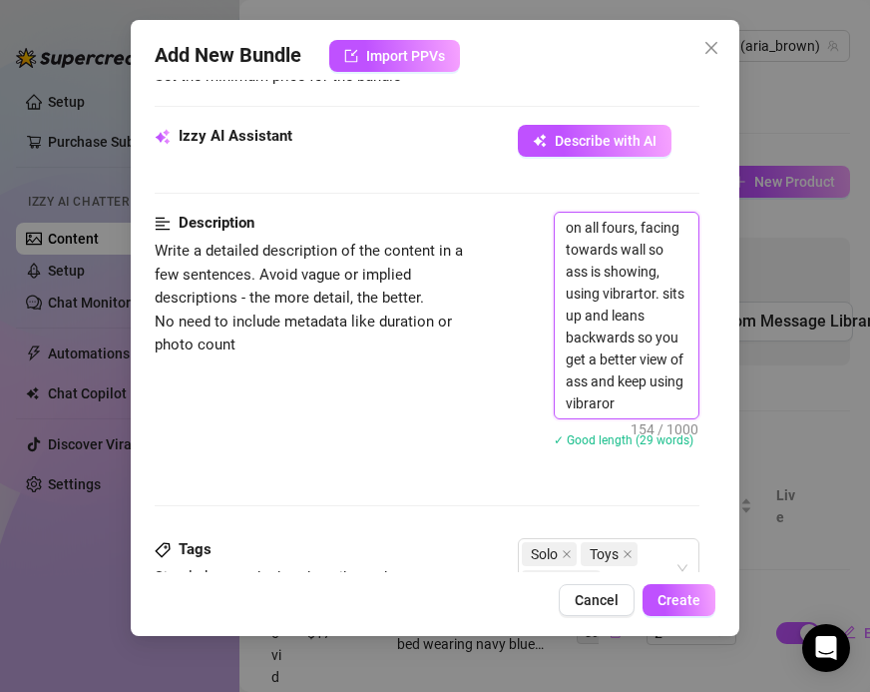
click at [610, 400] on textarea "on all fours, facing towards wall so ass is showing, using vibrartor. sits up a…" at bounding box center [627, 316] width 144 height 206
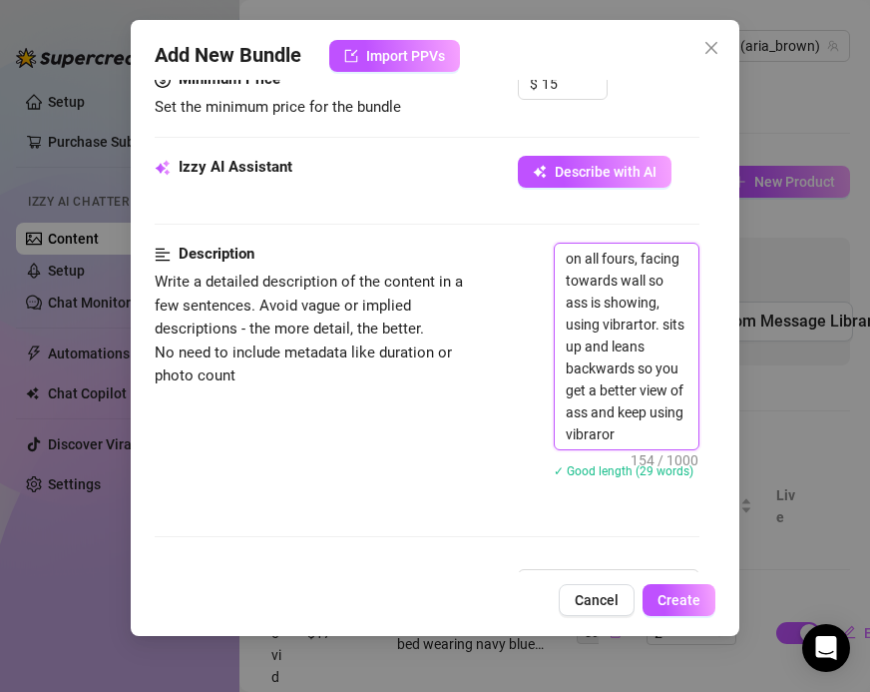
scroll to position [656, 0]
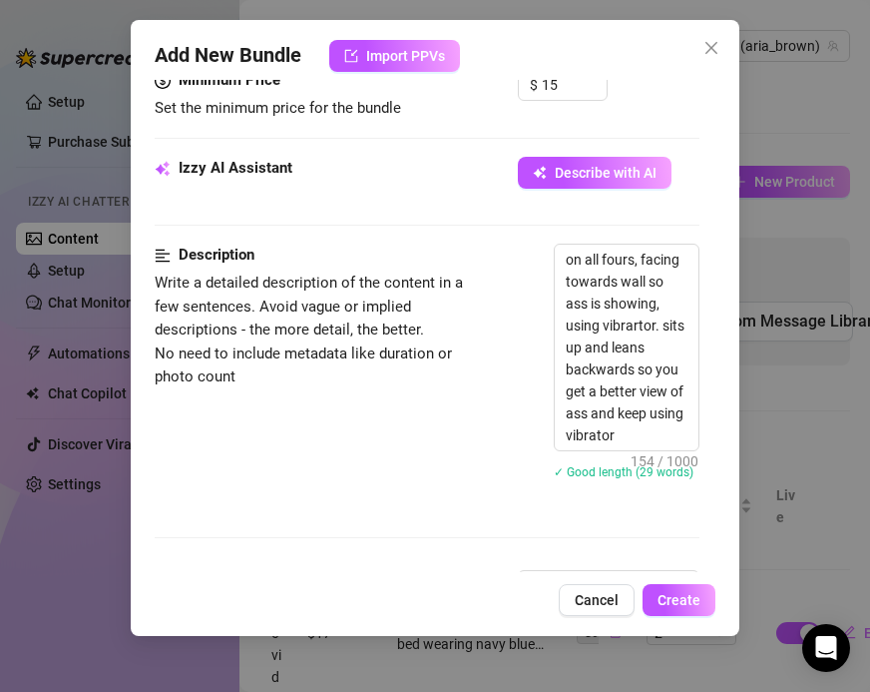
click at [470, 371] on span "Write a detailed description of the content in a few sentences. Avoid vague or …" at bounding box center [322, 330] width 335 height 118
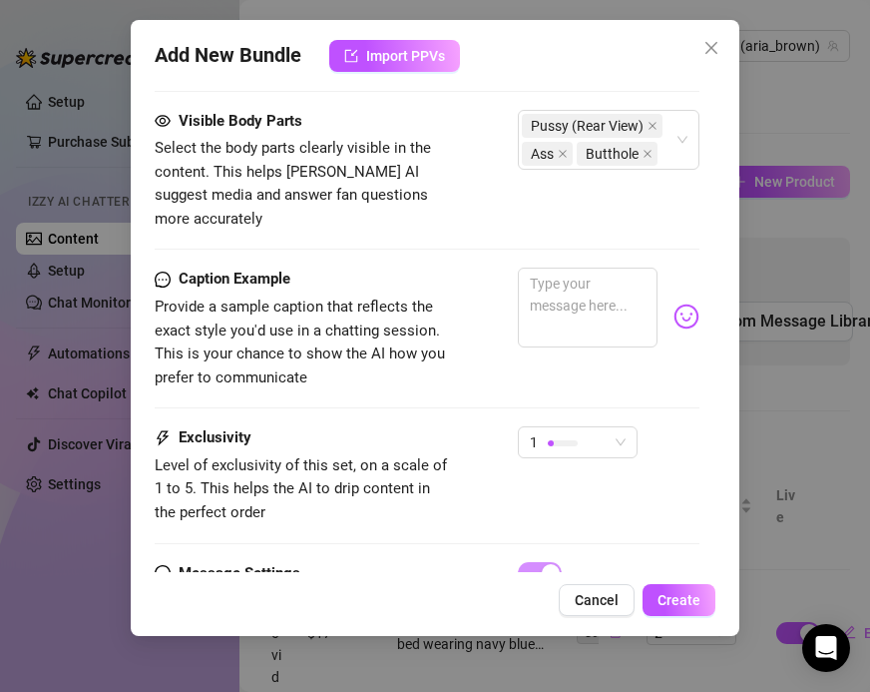
scroll to position [1240, 0]
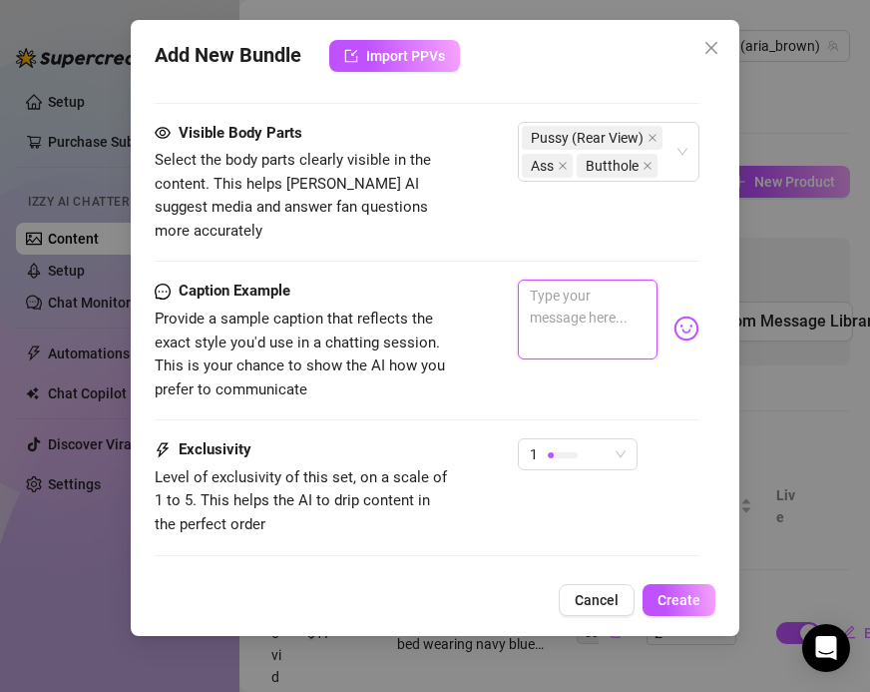
click at [587, 334] on textarea at bounding box center [588, 319] width 140 height 80
click at [603, 322] on textarea "views from the back!! using my vibrartor" at bounding box center [588, 319] width 140 height 80
drag, startPoint x: 581, startPoint y: 313, endPoint x: 494, endPoint y: 239, distance: 114.6
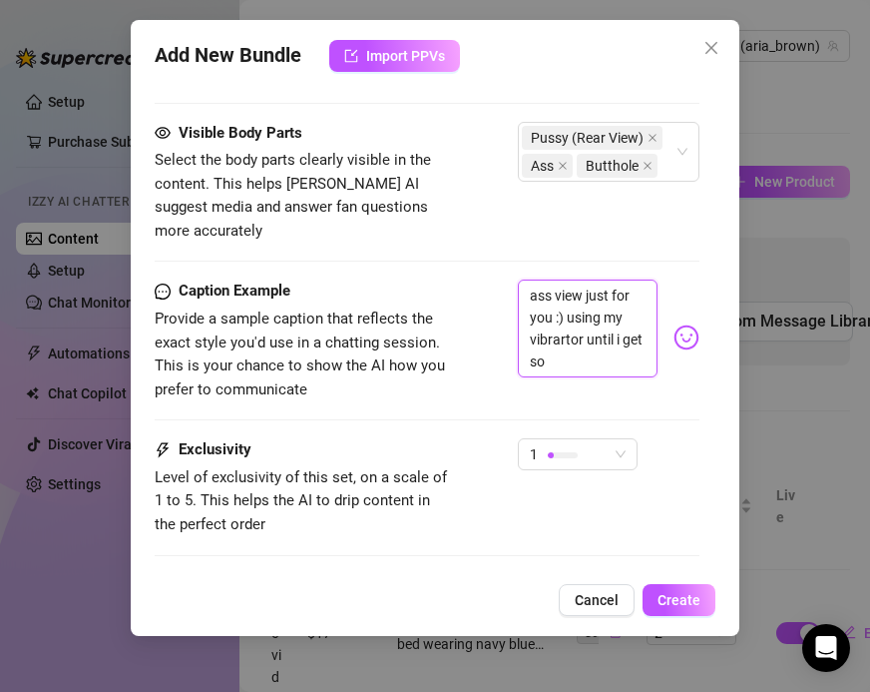
scroll to position [0, 0]
click at [597, 334] on textarea "ass view just for you :) using my vibrator until i get so creamy 💦" at bounding box center [588, 328] width 140 height 98
click at [507, 370] on div "Caption Example Provide a sample caption that reflects the exact style you'd us…" at bounding box center [427, 340] width 545 height 122
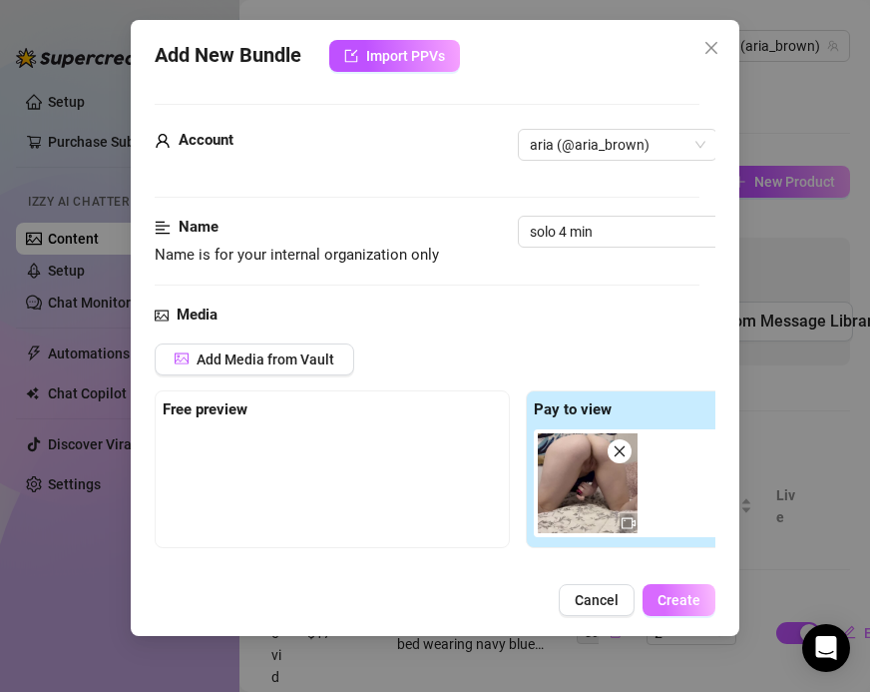
click at [674, 602] on span "Create" at bounding box center [679, 600] width 43 height 16
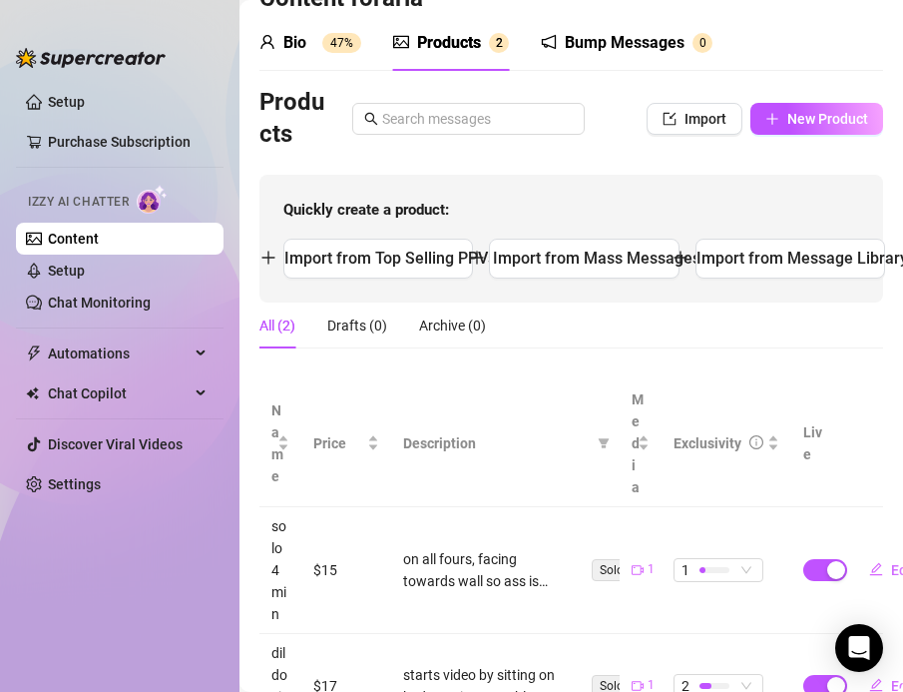
scroll to position [60, 0]
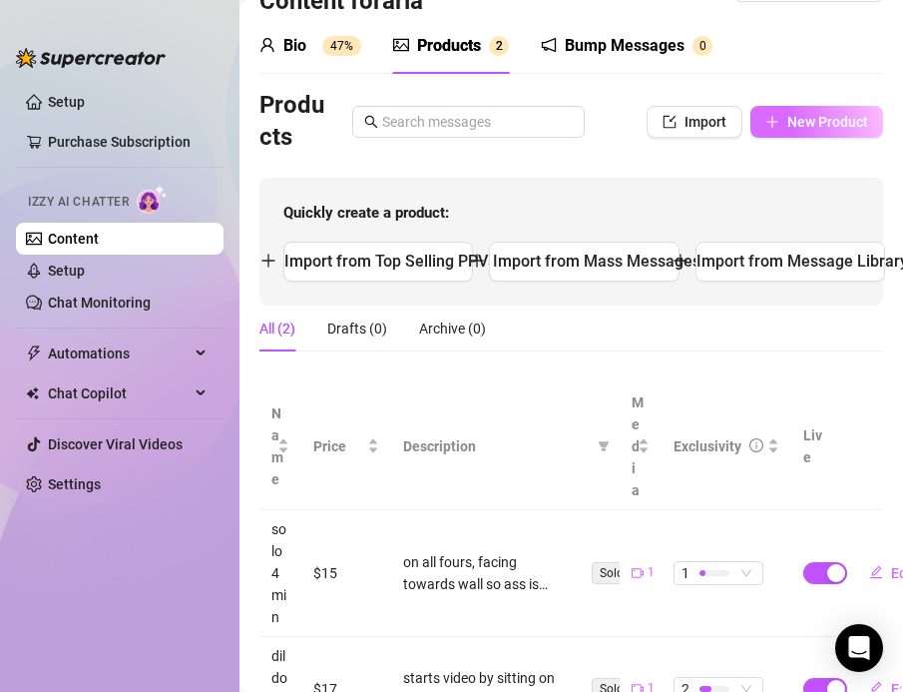
click at [776, 125] on icon "plus" at bounding box center [772, 122] width 14 height 14
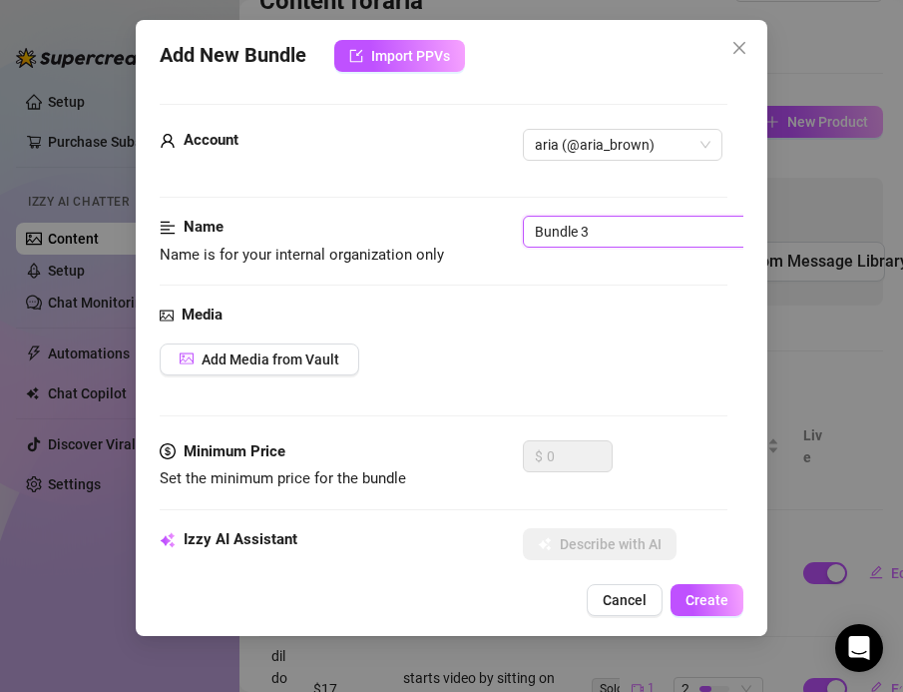
drag, startPoint x: 593, startPoint y: 232, endPoint x: 447, endPoint y: 227, distance: 145.8
click at [446, 232] on div "Name Name is for your internal organization only Bundle 3" at bounding box center [444, 241] width 569 height 51
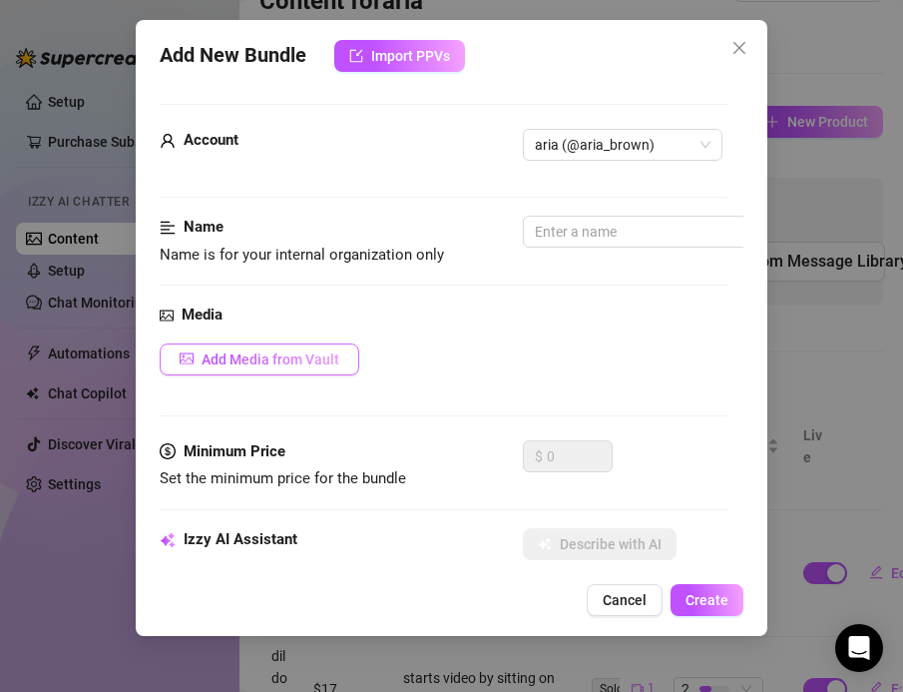
click at [286, 356] on span "Add Media from Vault" at bounding box center [271, 359] width 138 height 16
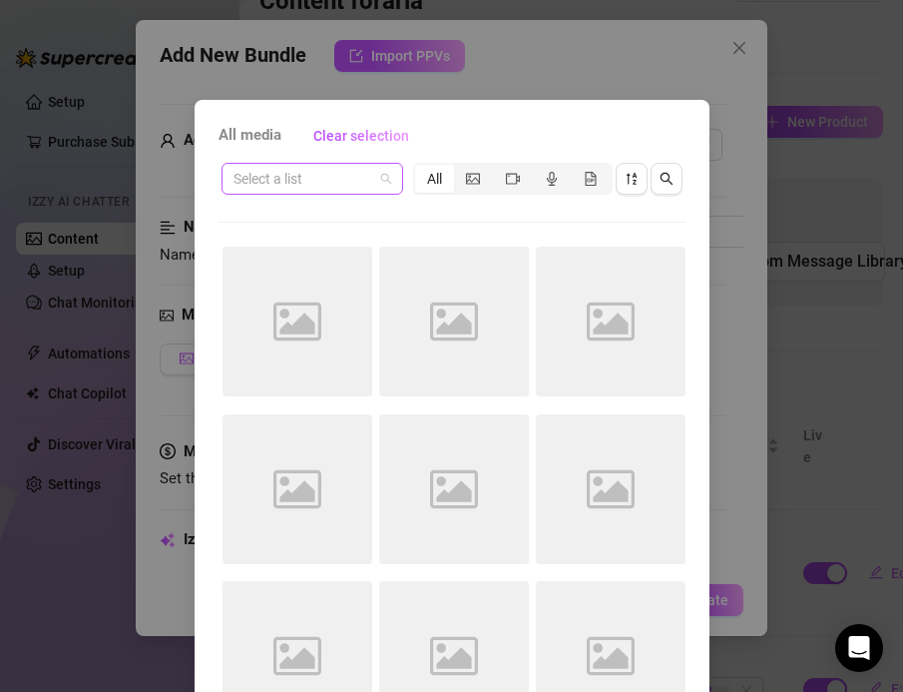
click at [302, 173] on input "search" at bounding box center [304, 179] width 140 height 30
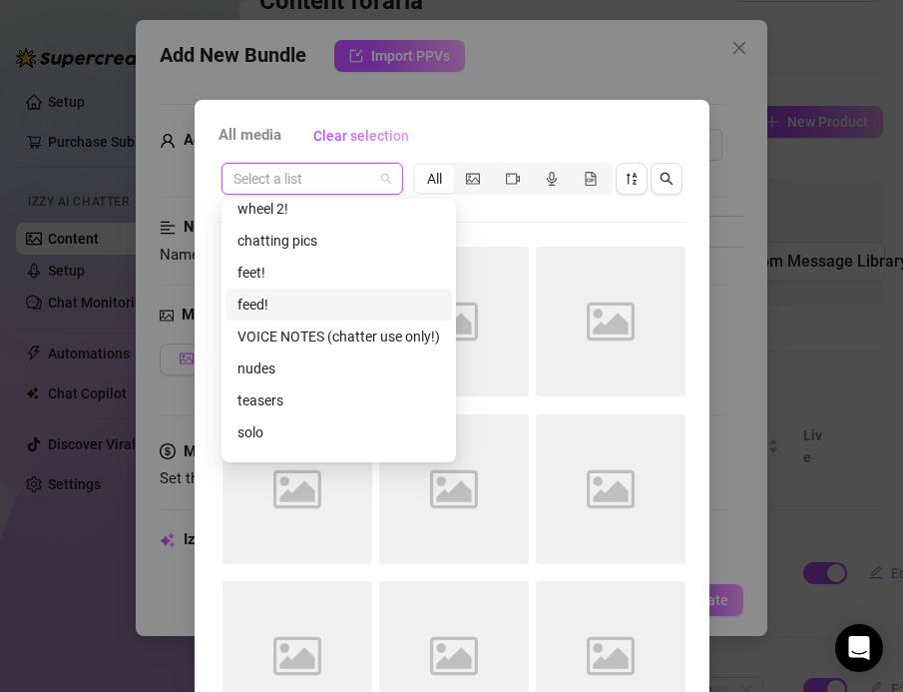
scroll to position [46, 0]
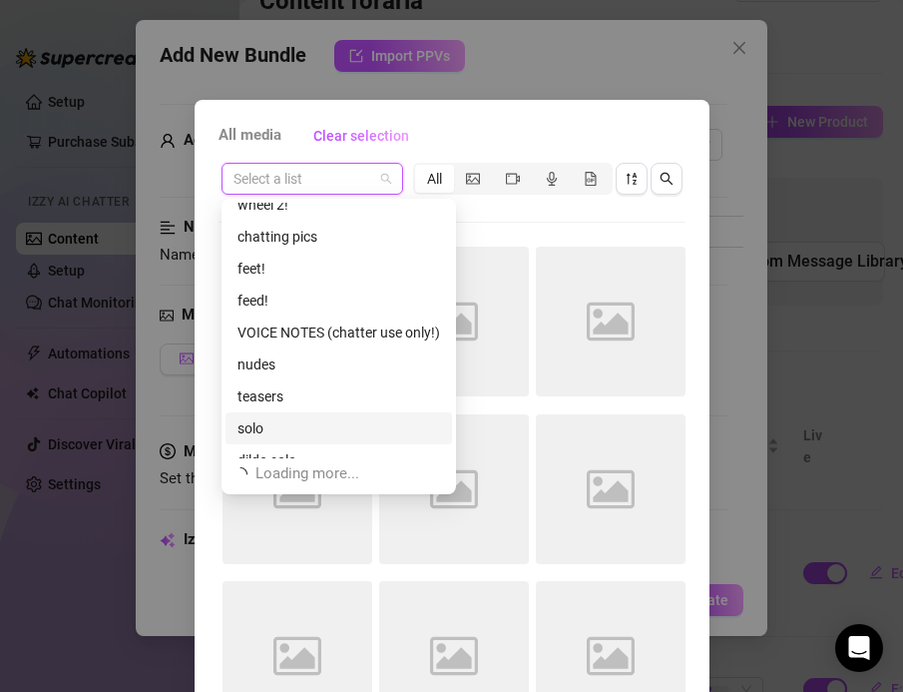
click at [271, 422] on div "solo" at bounding box center [339, 428] width 203 height 22
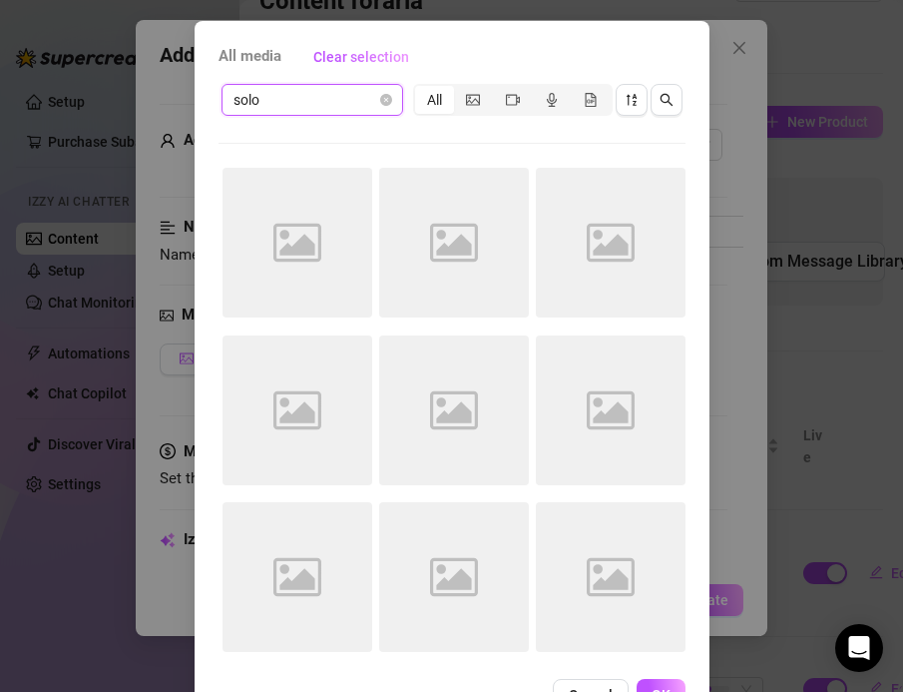
scroll to position [81, 0]
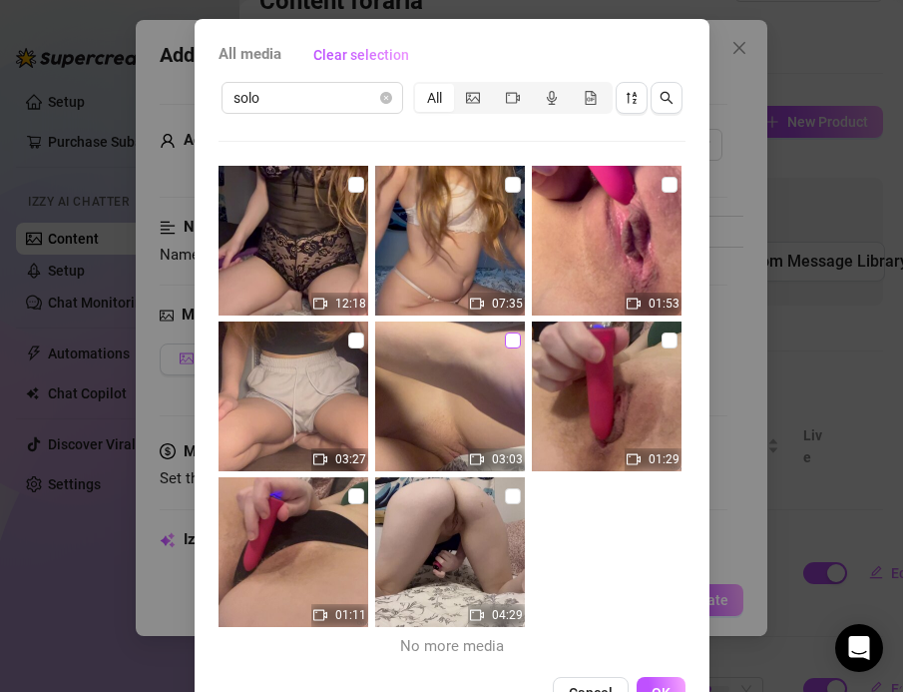
click at [514, 338] on input "checkbox" at bounding box center [513, 340] width 16 height 16
click at [667, 338] on input "checkbox" at bounding box center [670, 340] width 16 height 16
click at [667, 193] on label at bounding box center [670, 185] width 16 height 22
click at [667, 193] on input "checkbox" at bounding box center [670, 185] width 16 height 16
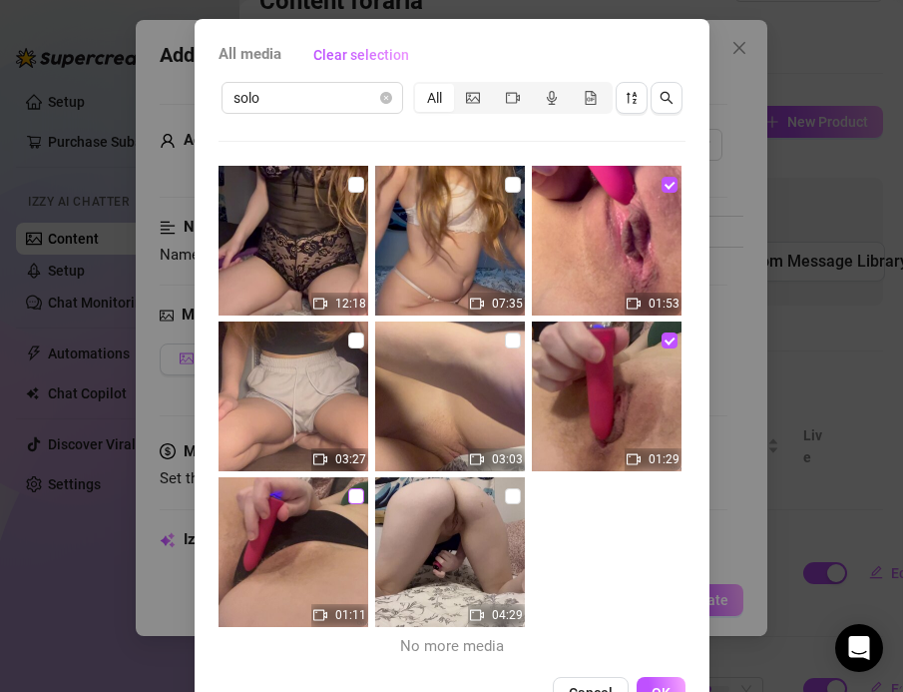
click at [356, 488] on input "checkbox" at bounding box center [356, 496] width 16 height 16
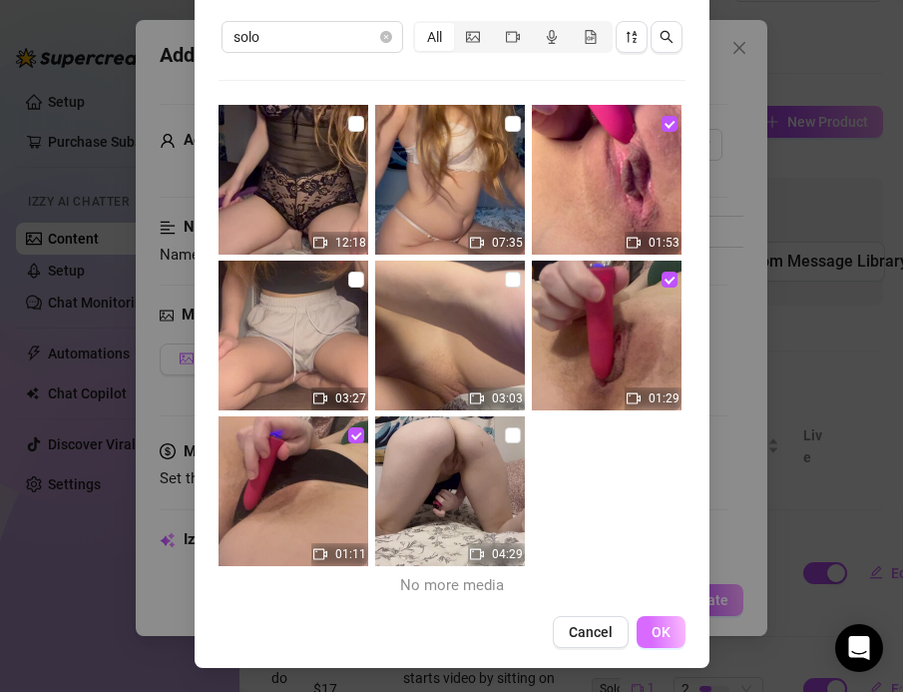
click at [666, 624] on span "OK" at bounding box center [661, 632] width 19 height 16
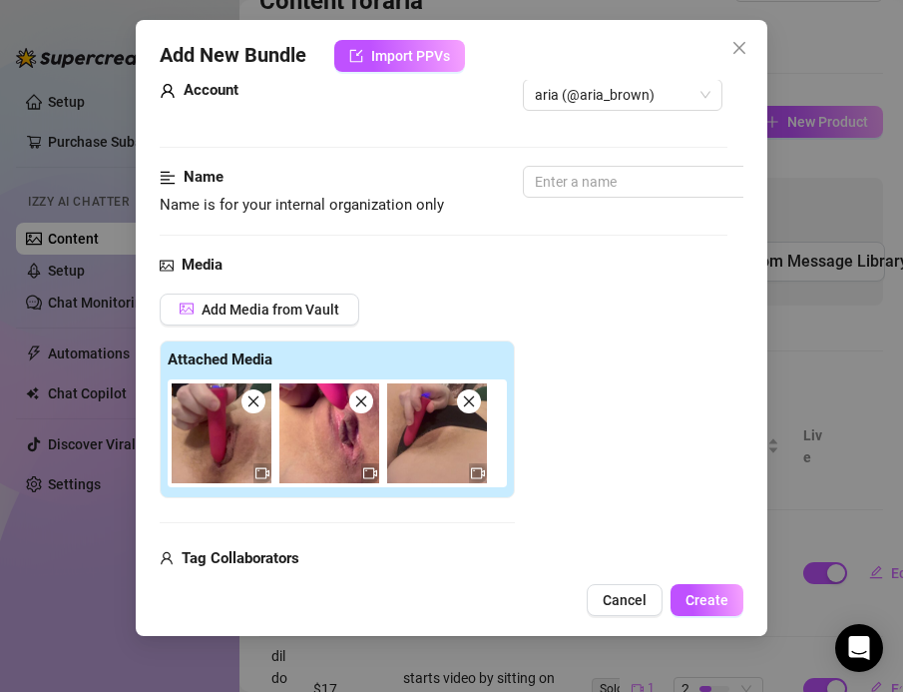
scroll to position [0, 0]
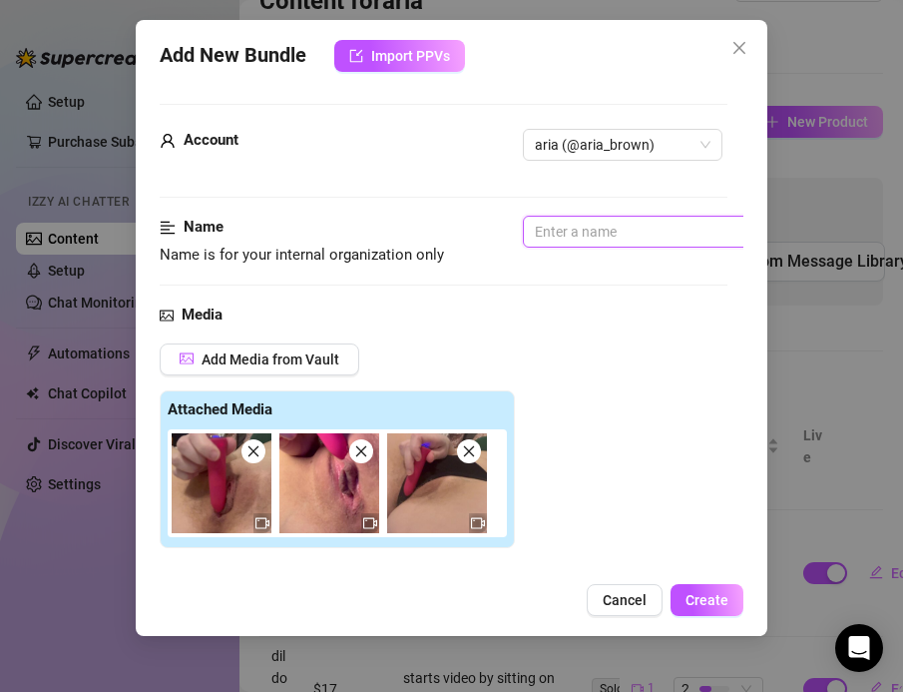
click at [574, 245] on input "text" at bounding box center [648, 232] width 251 height 32
click at [647, 329] on div "Media Add Media from Vault Attached Media Tag Collaborators @ Tag creator" at bounding box center [444, 513] width 569 height 421
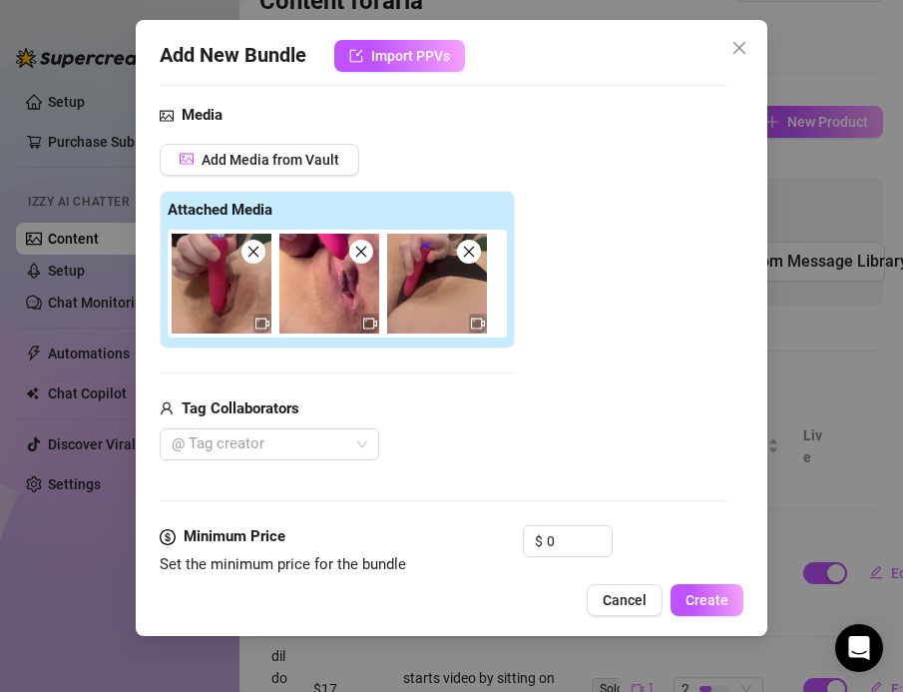
scroll to position [267, 0]
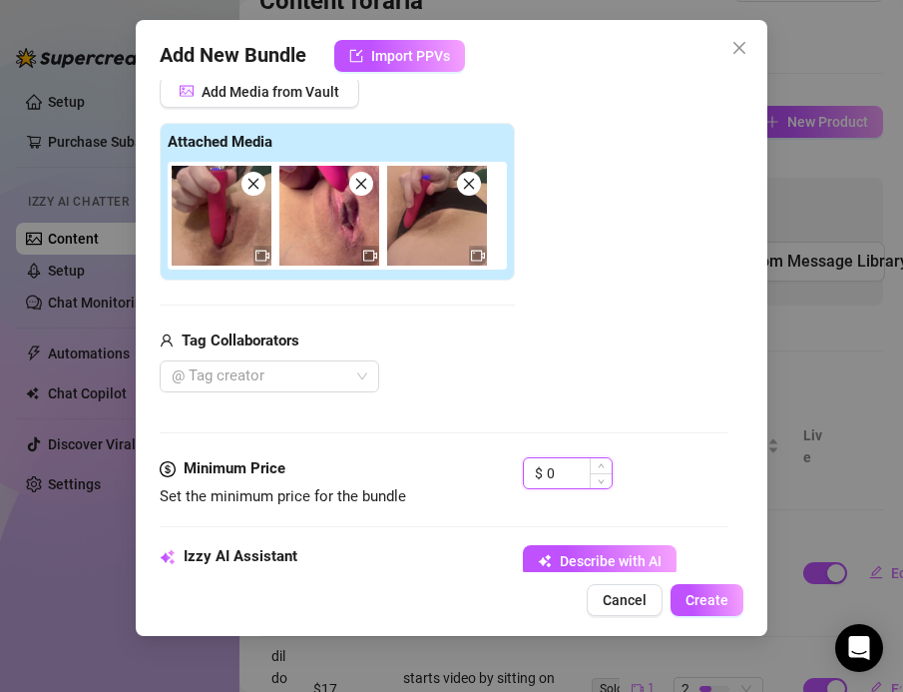
click at [573, 480] on input "0" at bounding box center [579, 473] width 65 height 30
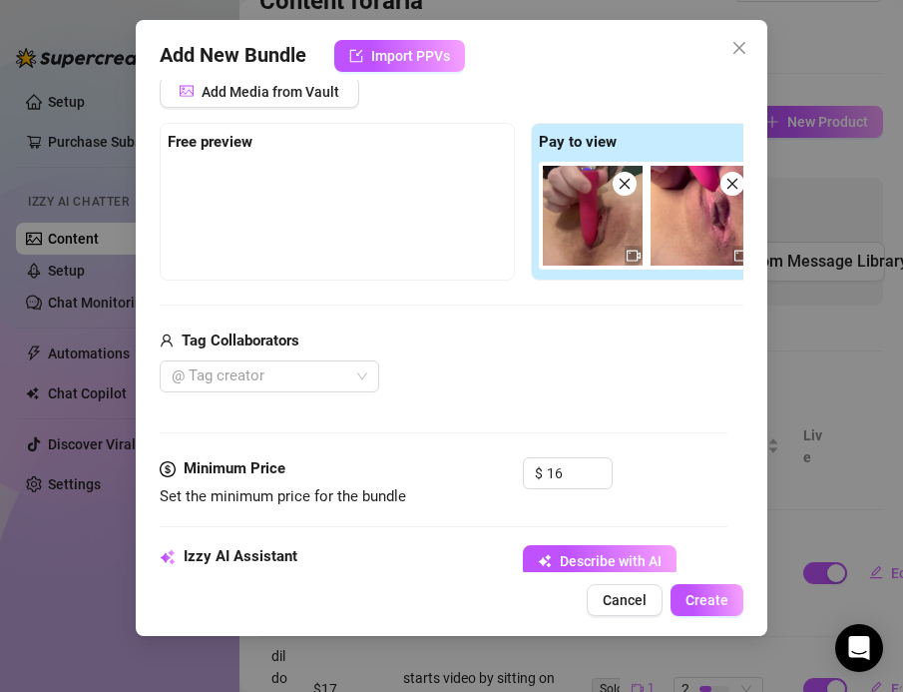
click at [554, 374] on div "@ Tag creator" at bounding box center [523, 376] width 727 height 32
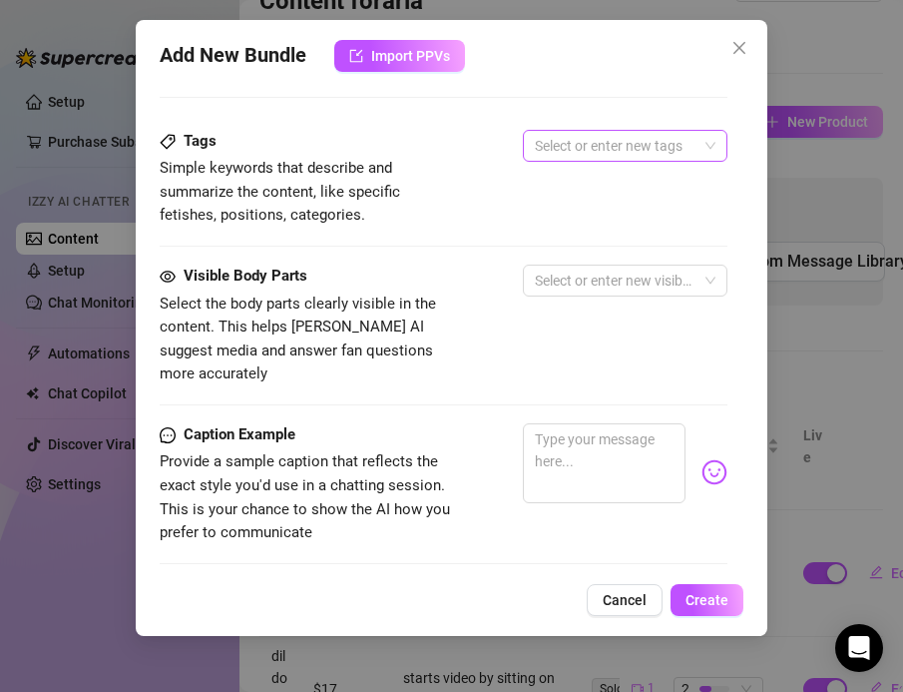
scroll to position [1016, 0]
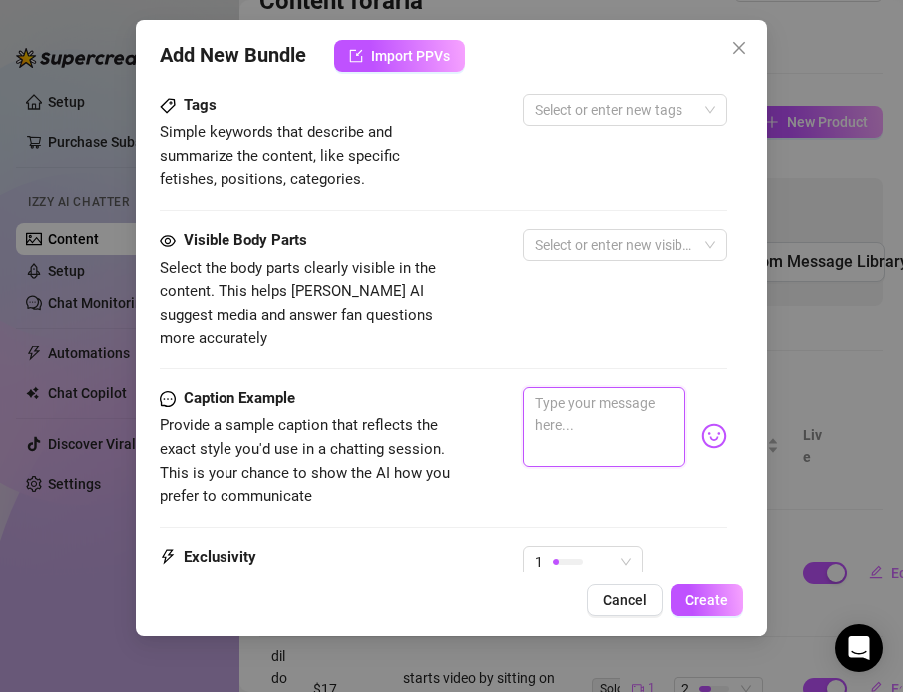
click at [588, 392] on textarea at bounding box center [605, 427] width 164 height 80
paste textarea "creaming & screaming!! 🙈💦🥹 3 of my longest solo videos including me having mult…"
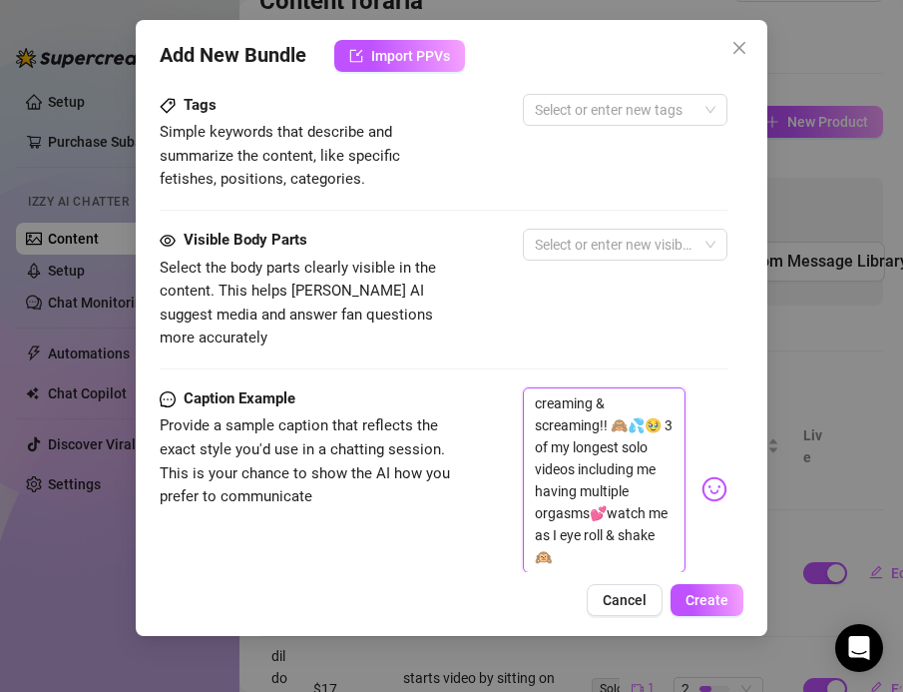
scroll to position [0, 0]
click at [438, 387] on div "Caption Example" at bounding box center [309, 399] width 299 height 24
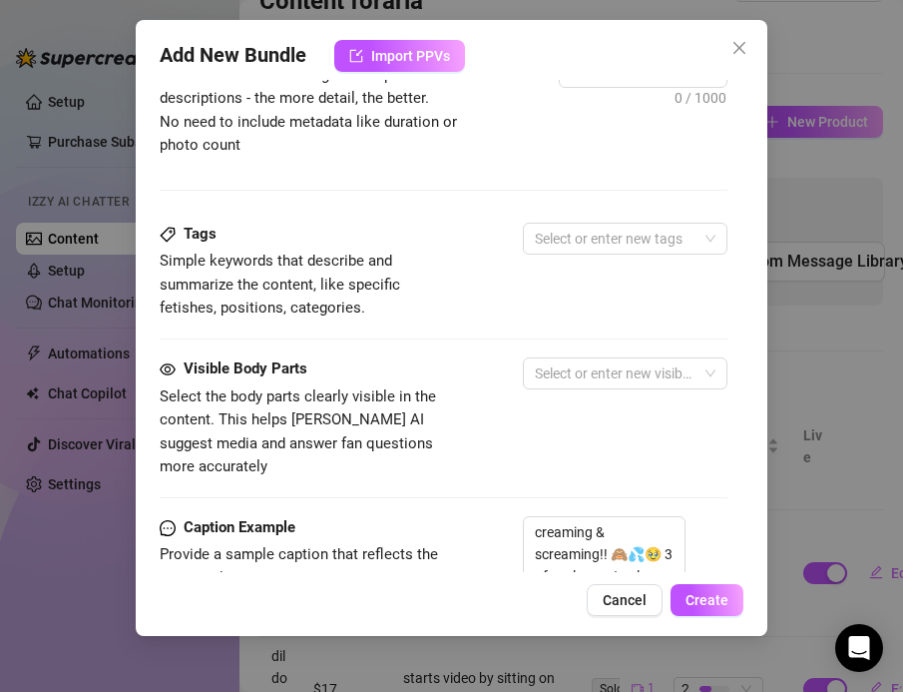
scroll to position [863, 0]
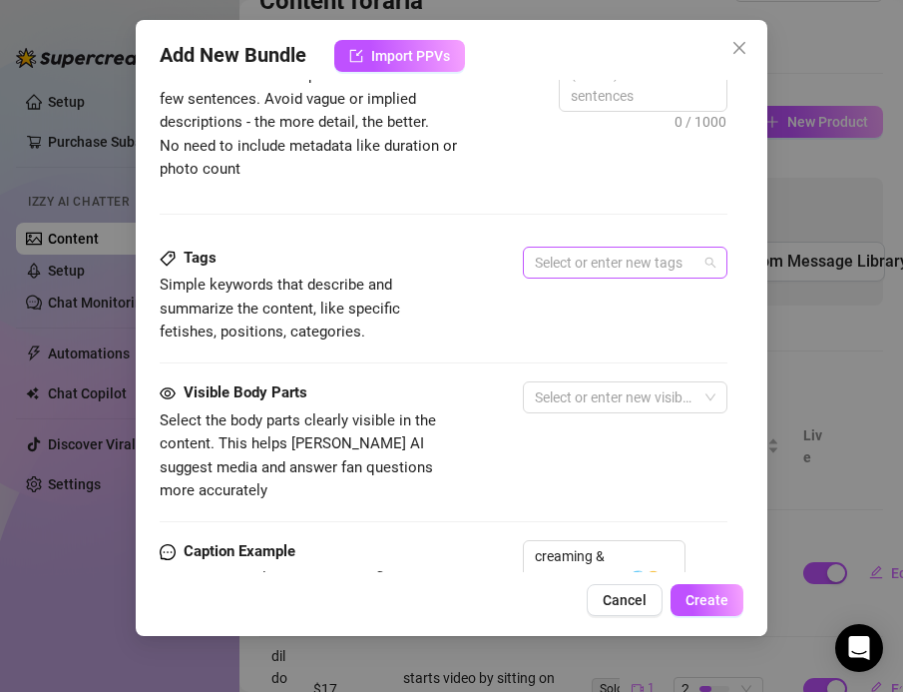
click at [569, 256] on div at bounding box center [615, 263] width 177 height 28
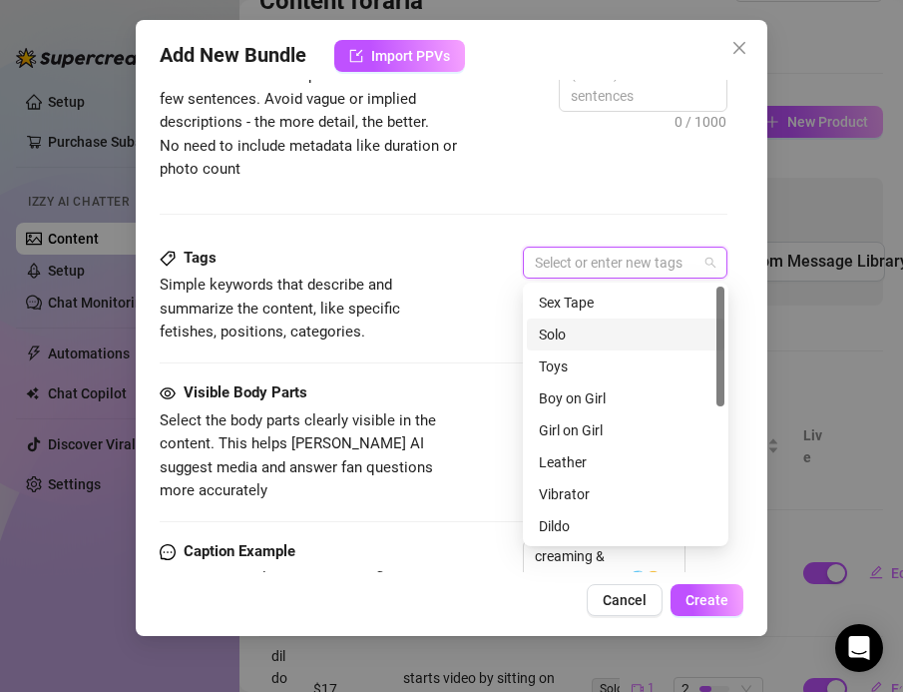
click at [564, 339] on div "Solo" at bounding box center [626, 334] width 174 height 22
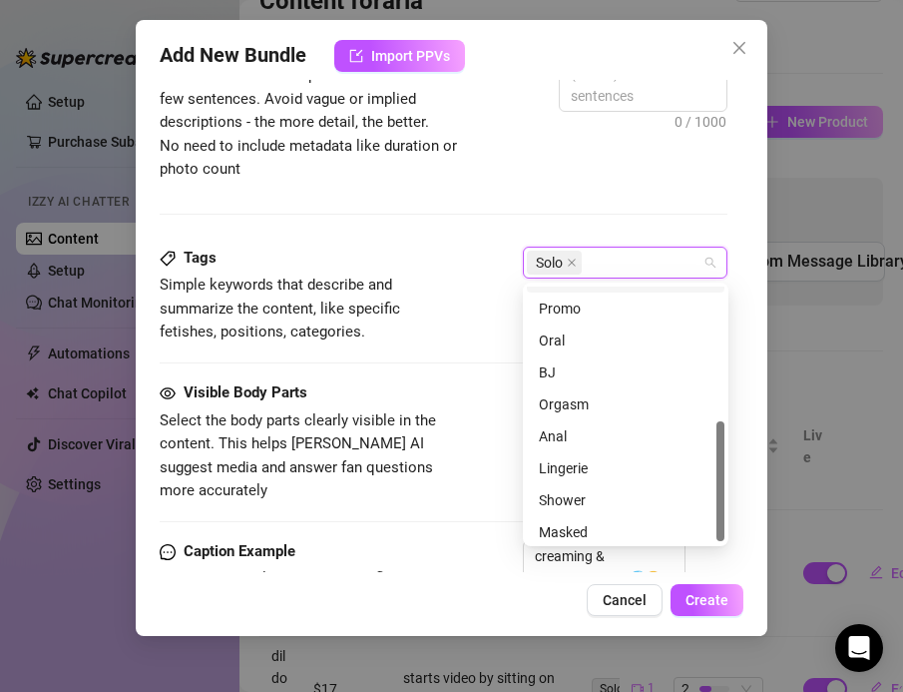
scroll to position [287, 0]
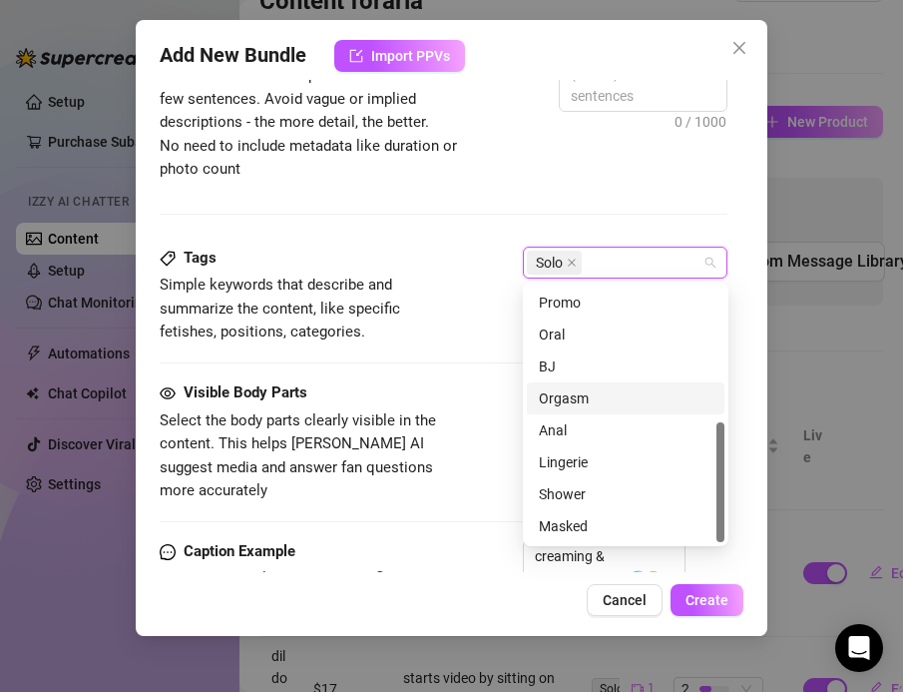
click at [539, 400] on div "Orgasm" at bounding box center [626, 398] width 174 height 22
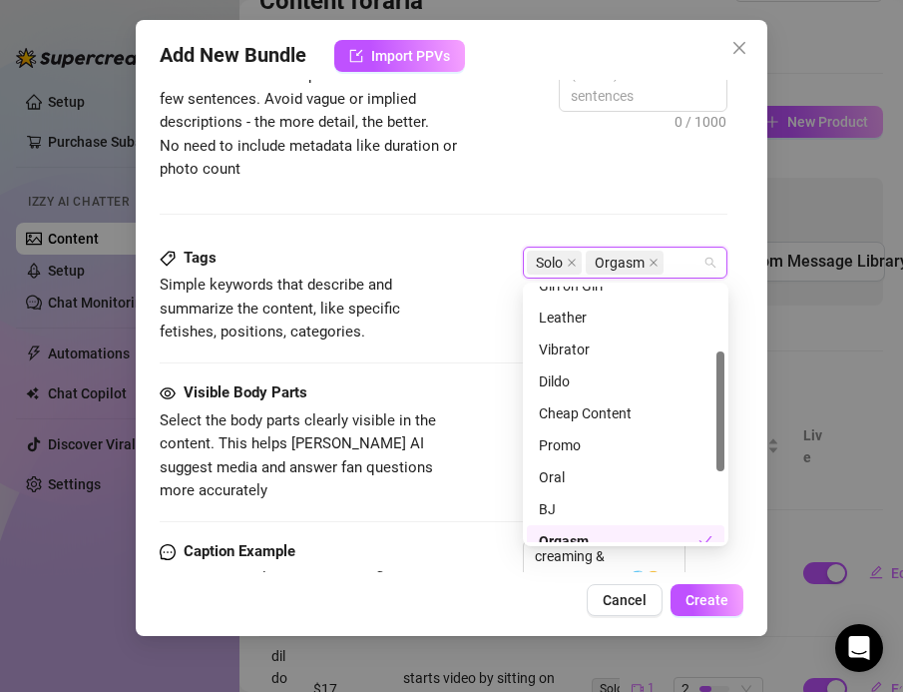
scroll to position [130, 0]
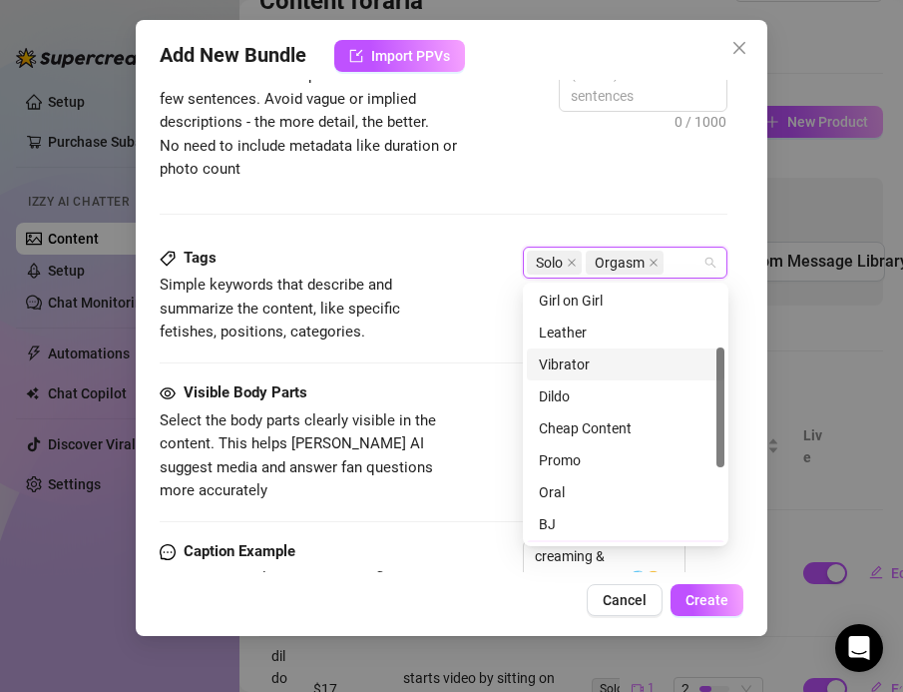
click at [541, 364] on div "Vibrator" at bounding box center [626, 364] width 174 height 22
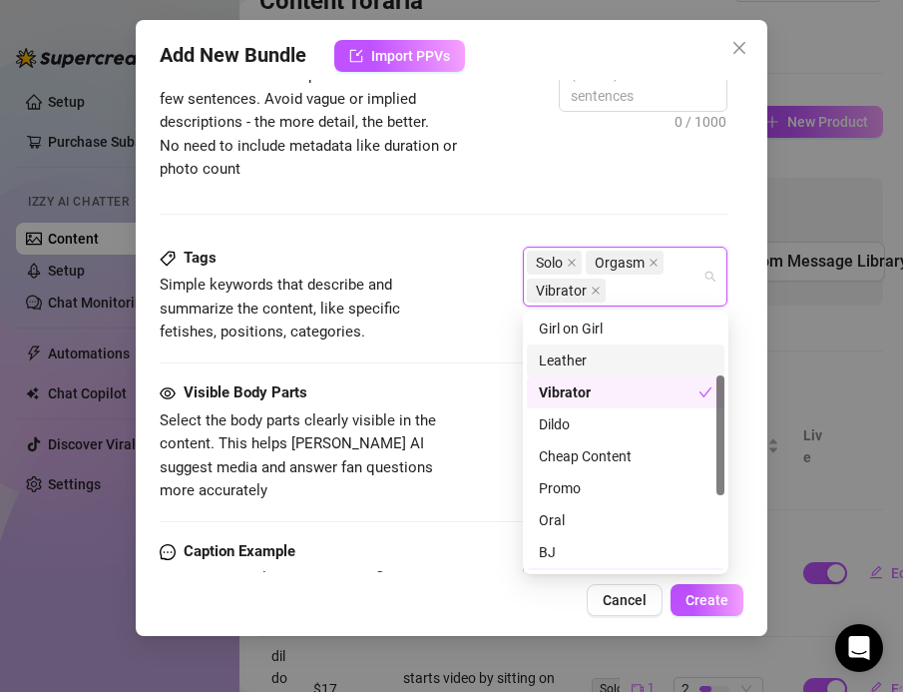
click at [443, 344] on div "Tags Simple keywords that describe and summarize the content, like specific fet…" at bounding box center [444, 314] width 569 height 135
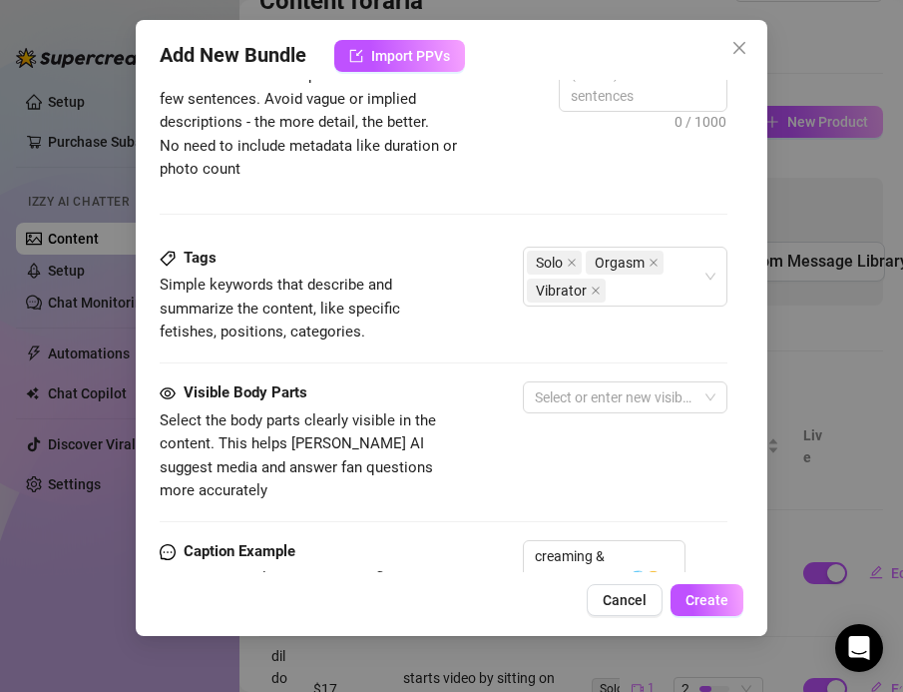
scroll to position [927, 0]
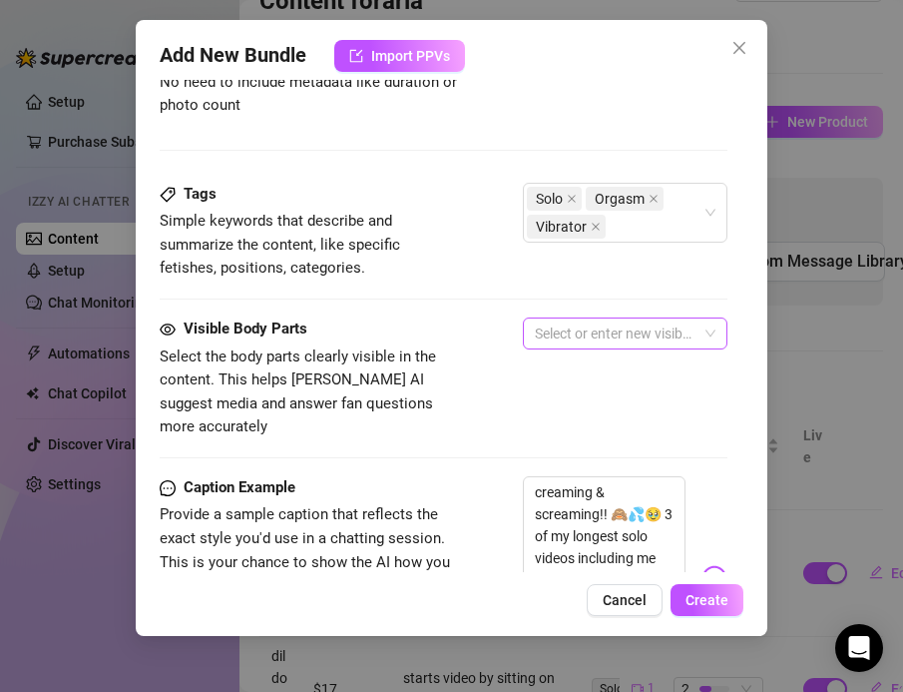
click at [544, 332] on div at bounding box center [615, 333] width 177 height 28
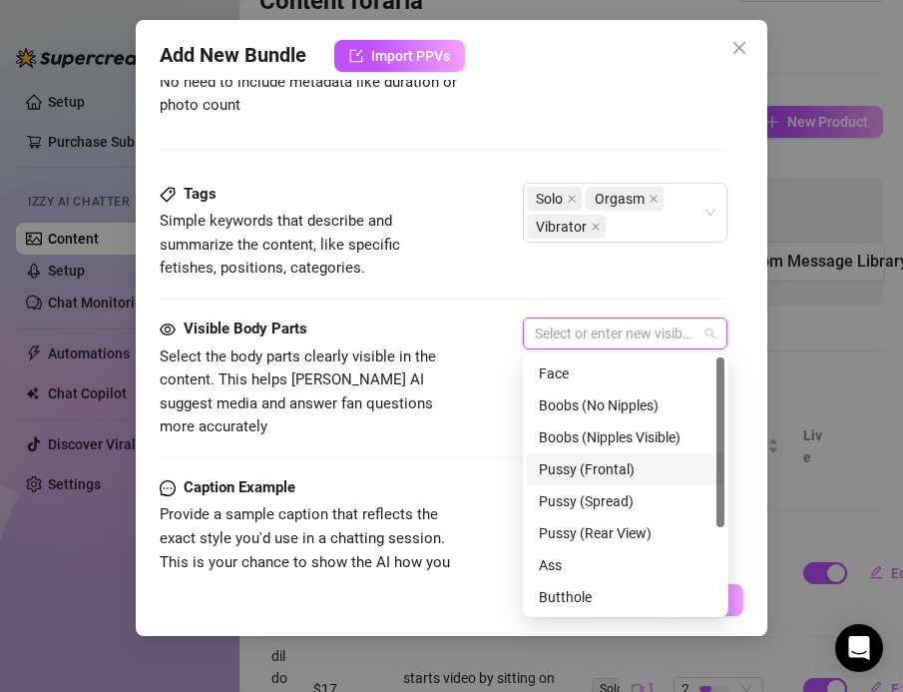
click at [550, 467] on div "Pussy (Frontal)" at bounding box center [626, 469] width 174 height 22
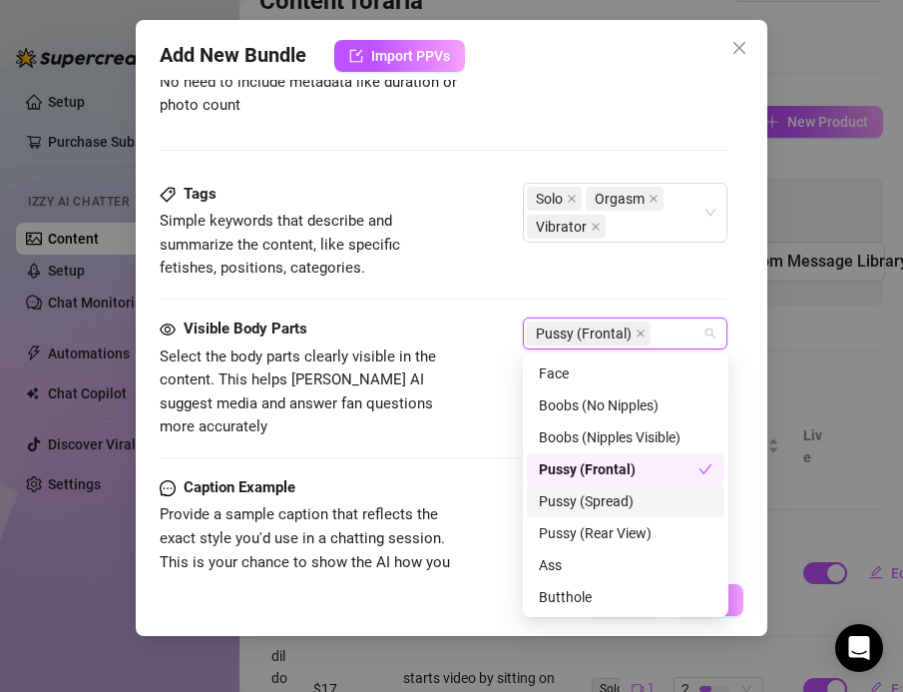
click at [576, 504] on div "Pussy (Spread)" at bounding box center [626, 501] width 174 height 22
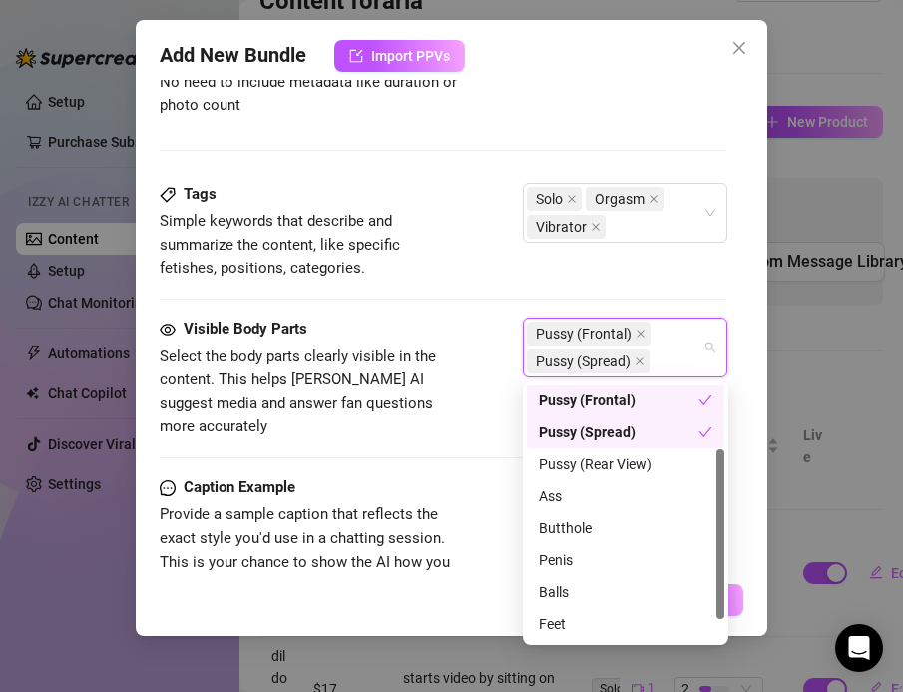
scroll to position [98, 0]
click at [550, 499] on div "Ass" at bounding box center [626, 495] width 174 height 22
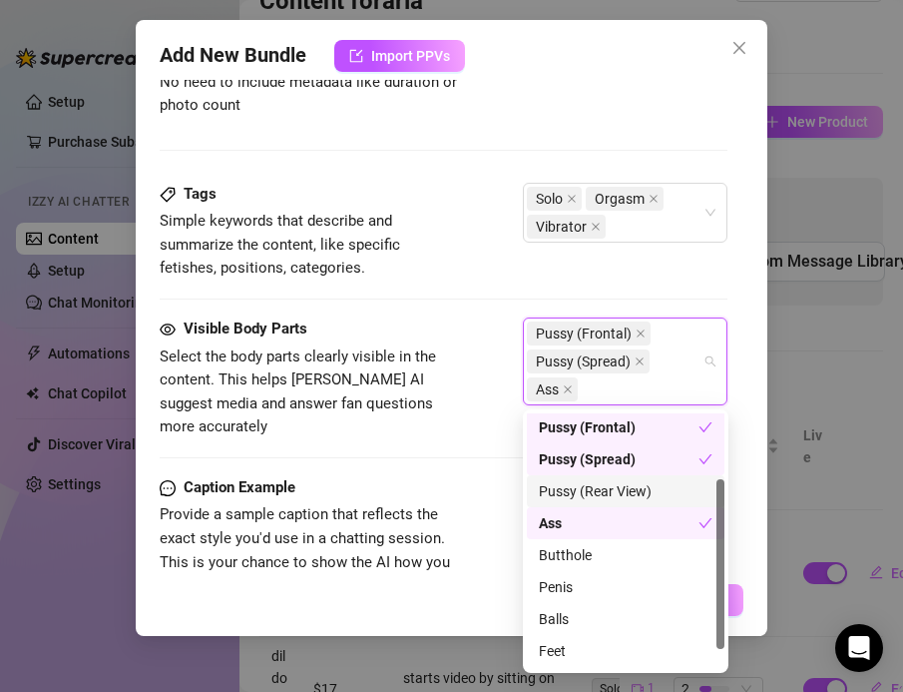
click at [451, 438] on div "Visible Body Parts Select the body parts clearly visible in the content. This h…" at bounding box center [444, 396] width 569 height 159
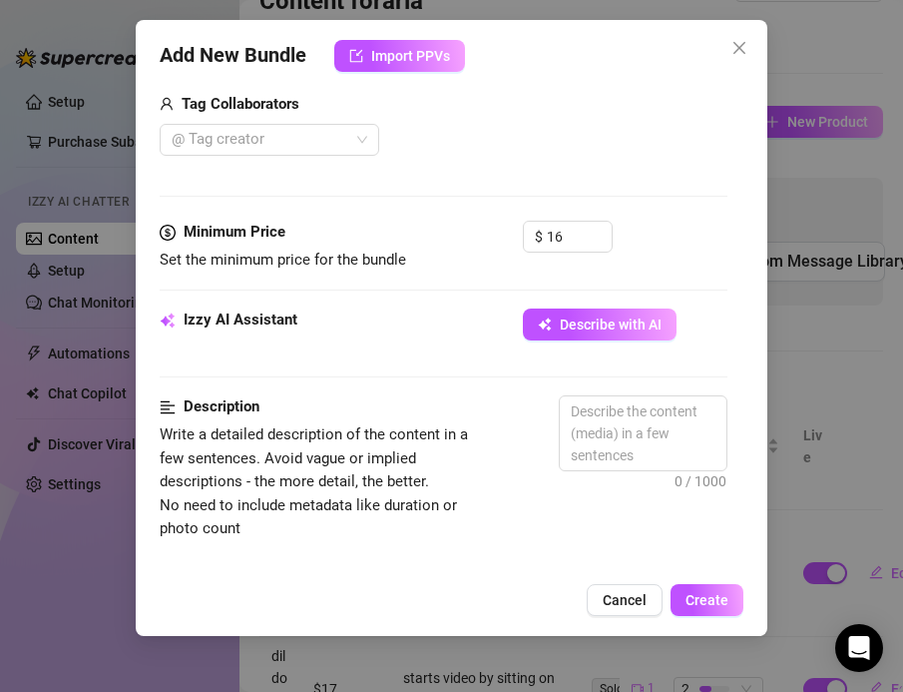
scroll to position [532, 0]
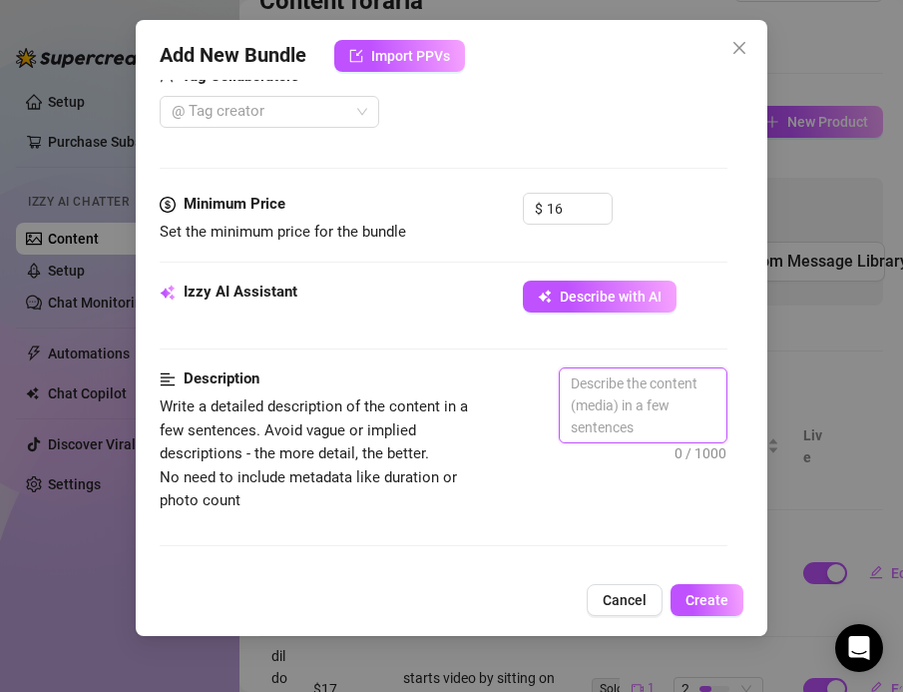
click at [609, 383] on textarea at bounding box center [644, 405] width 168 height 74
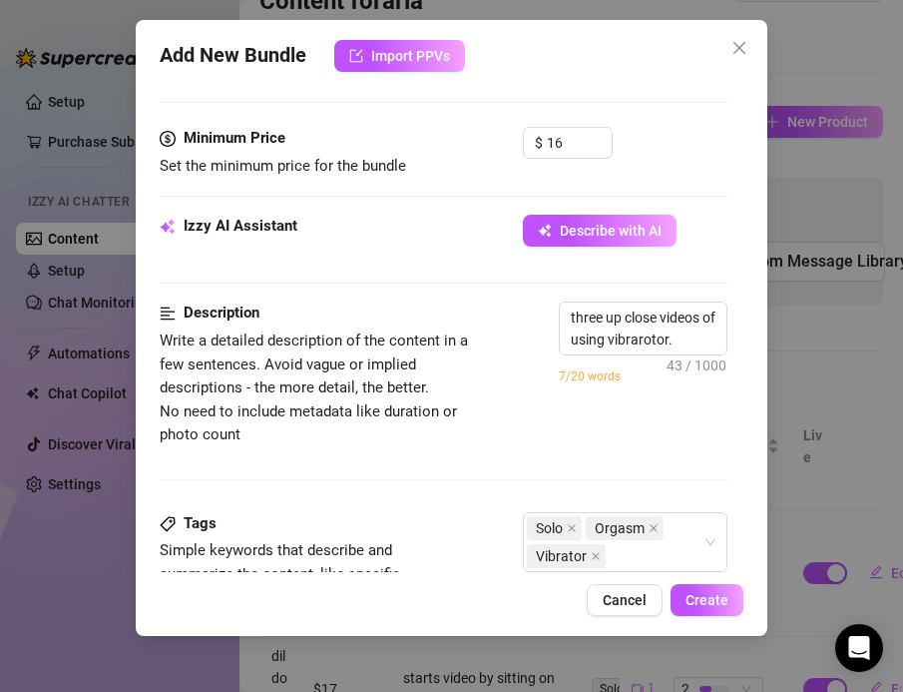
scroll to position [605, 0]
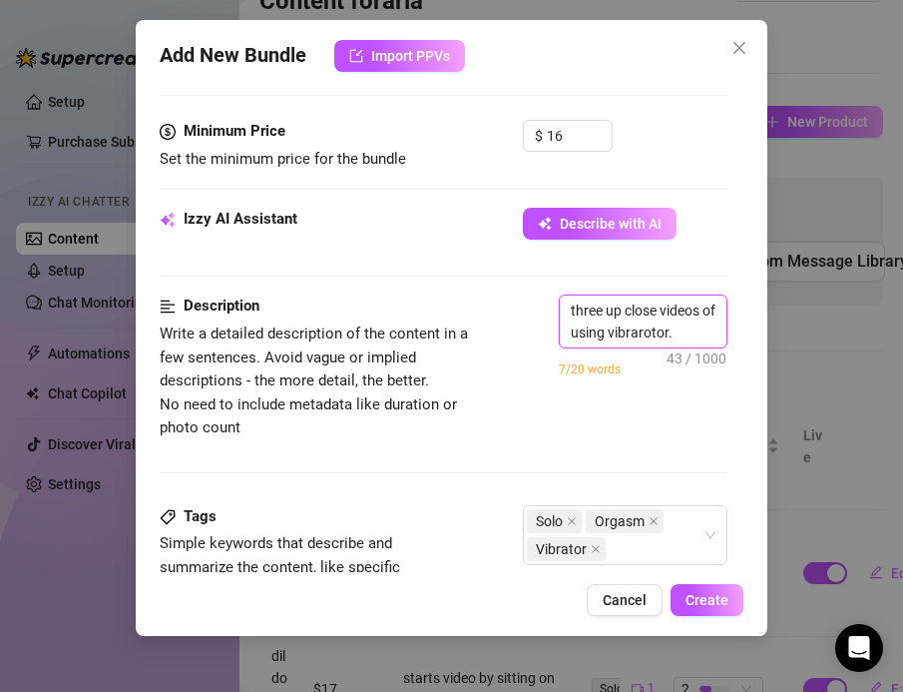
click at [693, 335] on textarea "three up close videos of using vibrarotor." at bounding box center [644, 321] width 168 height 52
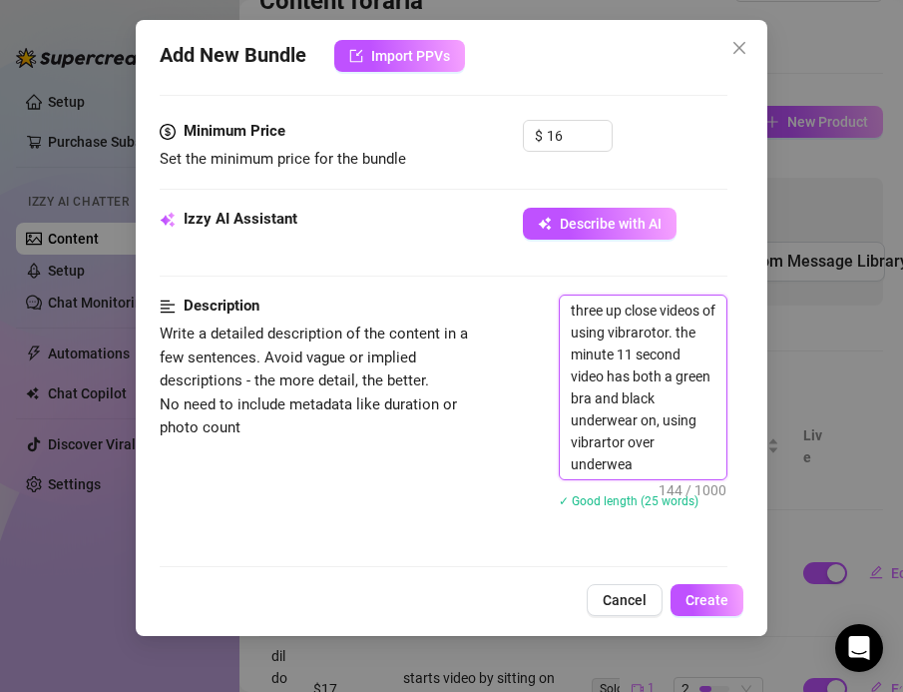
scroll to position [0, 0]
click at [675, 463] on textarea "three up close videos of using vibrarotor. the minute 11 second video has both …" at bounding box center [644, 387] width 168 height 184
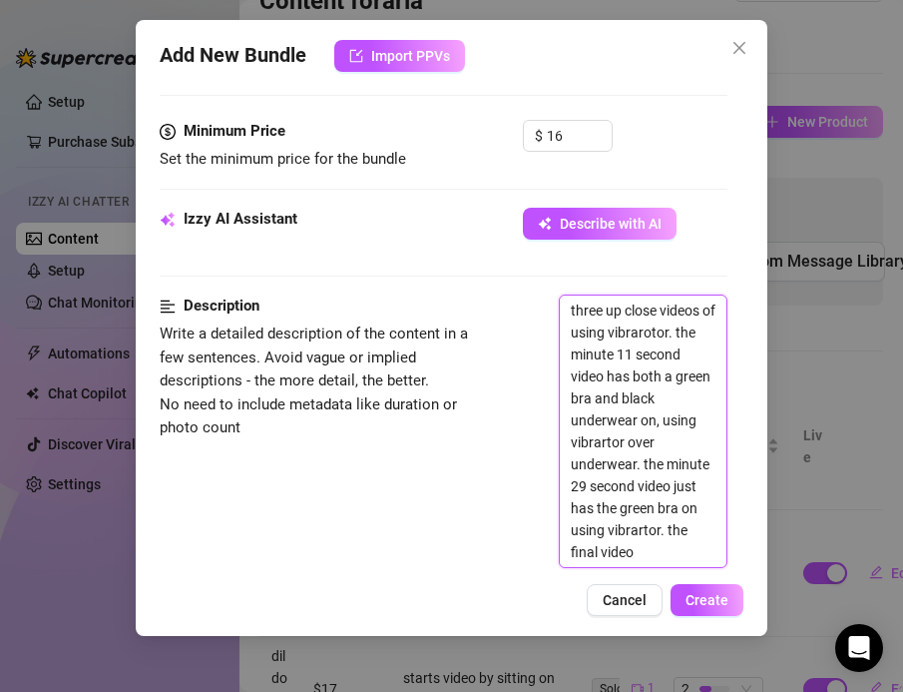
click at [645, 564] on textarea "three up close videos of using vibrarotor. the minute 11 second video has both …" at bounding box center [644, 430] width 168 height 271
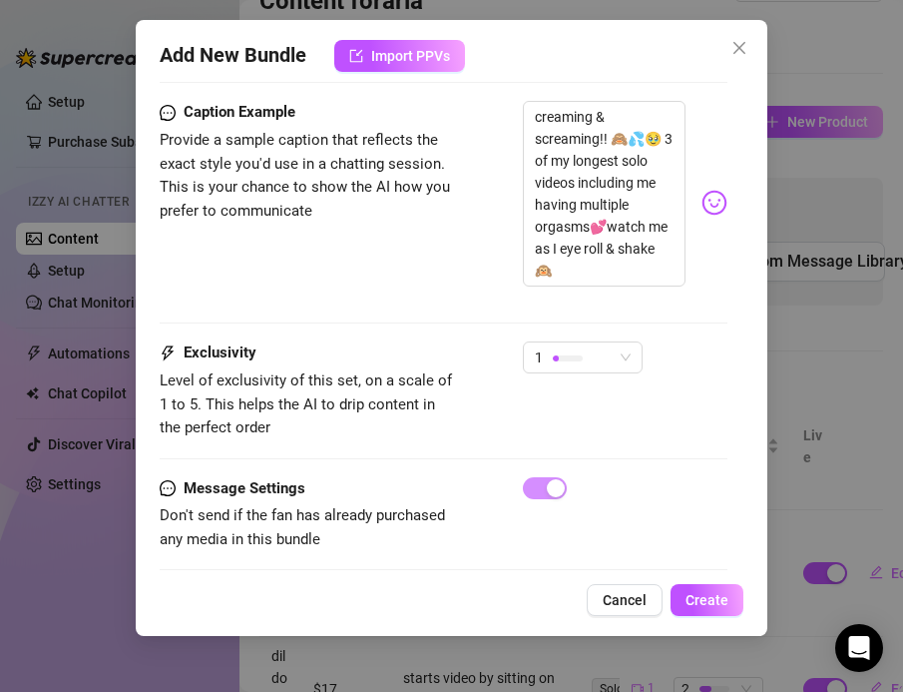
scroll to position [1512, 0]
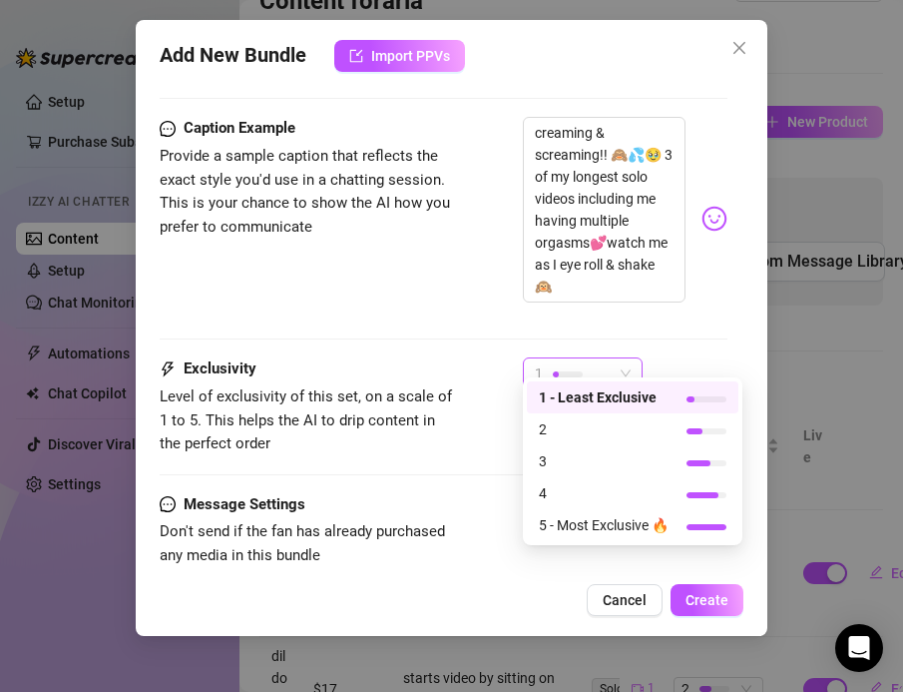
click at [565, 358] on div "1" at bounding box center [574, 373] width 78 height 30
click at [535, 434] on div "2" at bounding box center [633, 429] width 212 height 32
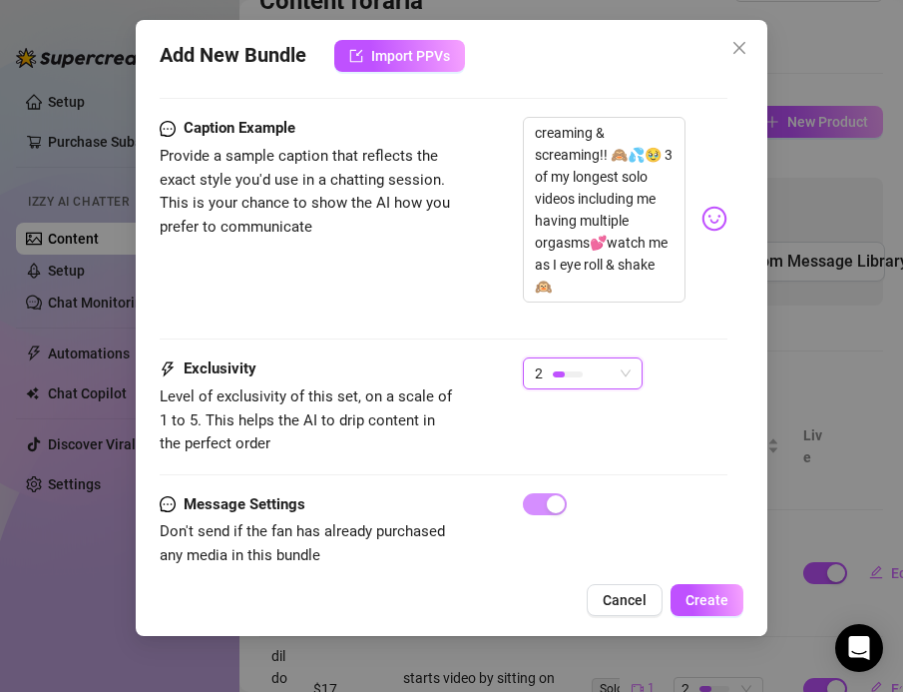
click at [429, 387] on span "Level of exclusivity of this set, on a scale of 1 to 5. This helps the AI to dr…" at bounding box center [306, 419] width 292 height 65
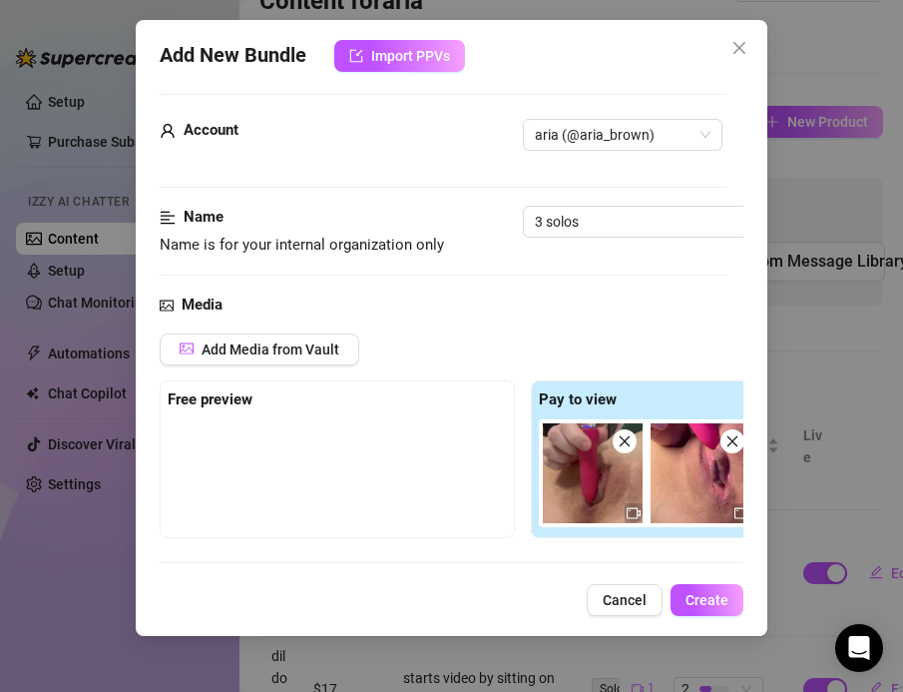
scroll to position [0, 0]
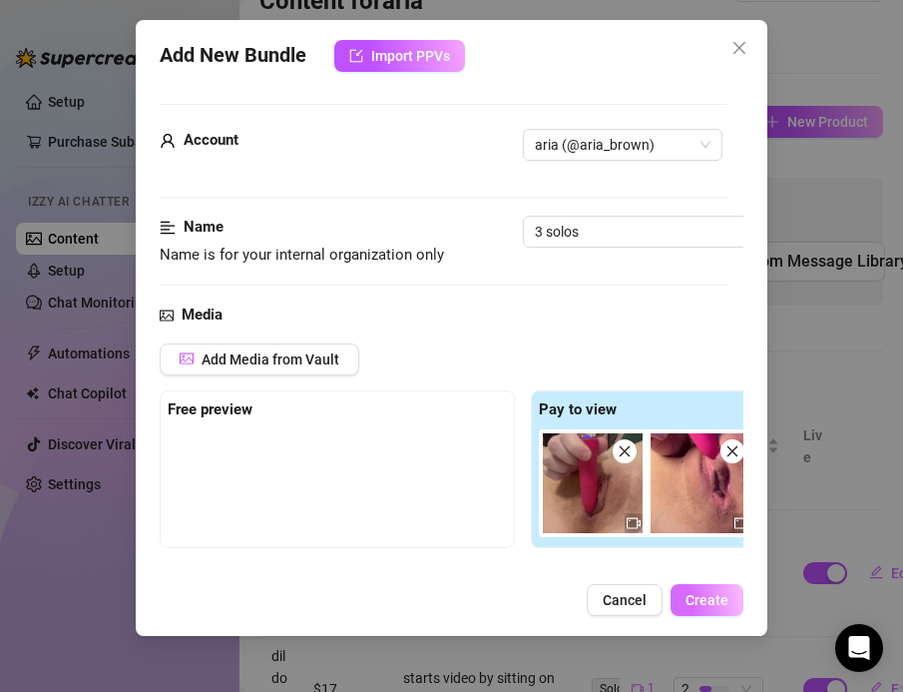
click at [687, 604] on span "Create" at bounding box center [707, 600] width 43 height 16
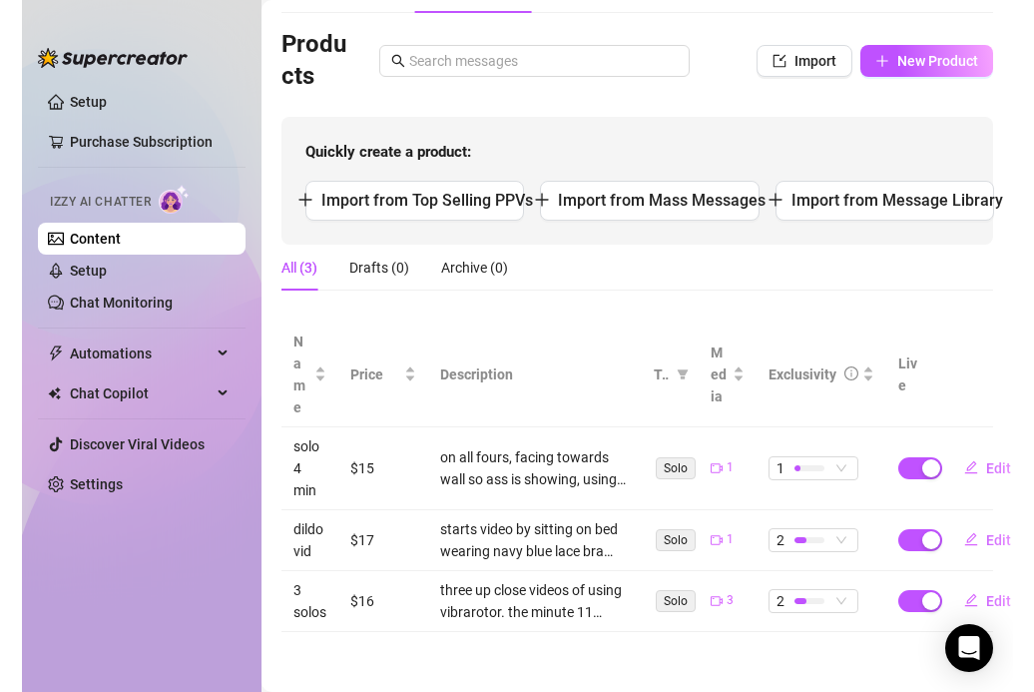
scroll to position [54, 0]
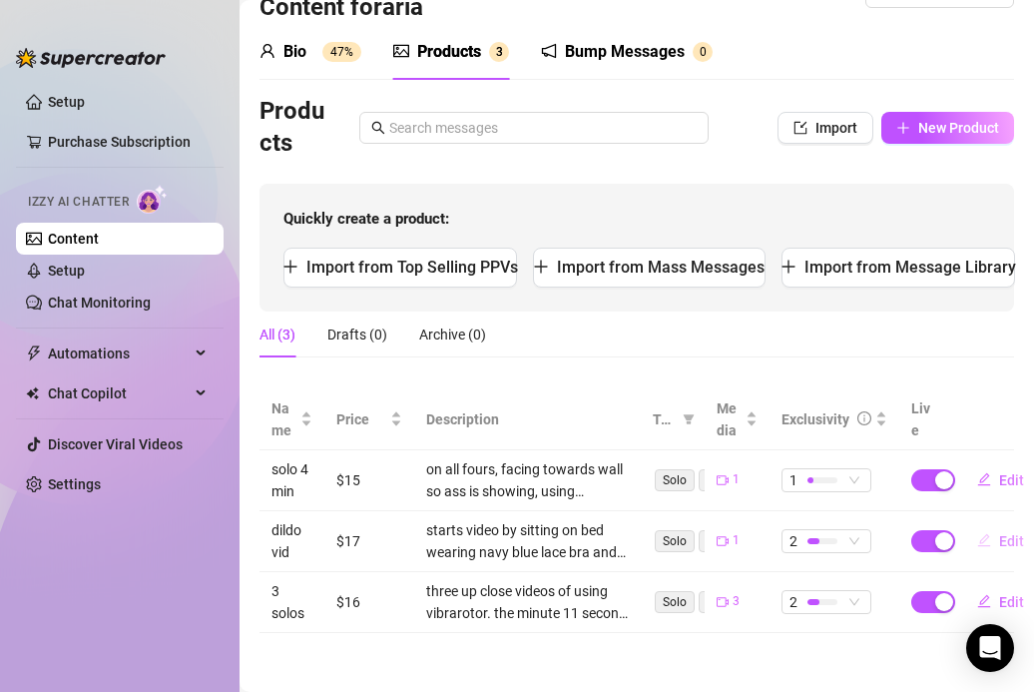
click at [986, 534] on icon "edit" at bounding box center [984, 540] width 13 height 13
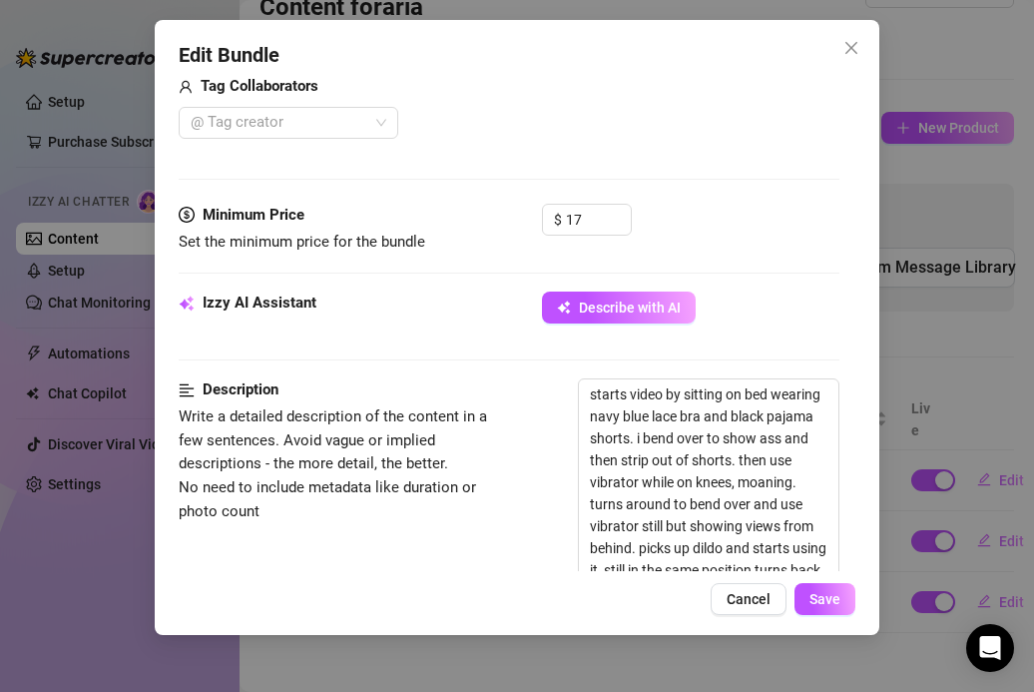
scroll to position [526, 0]
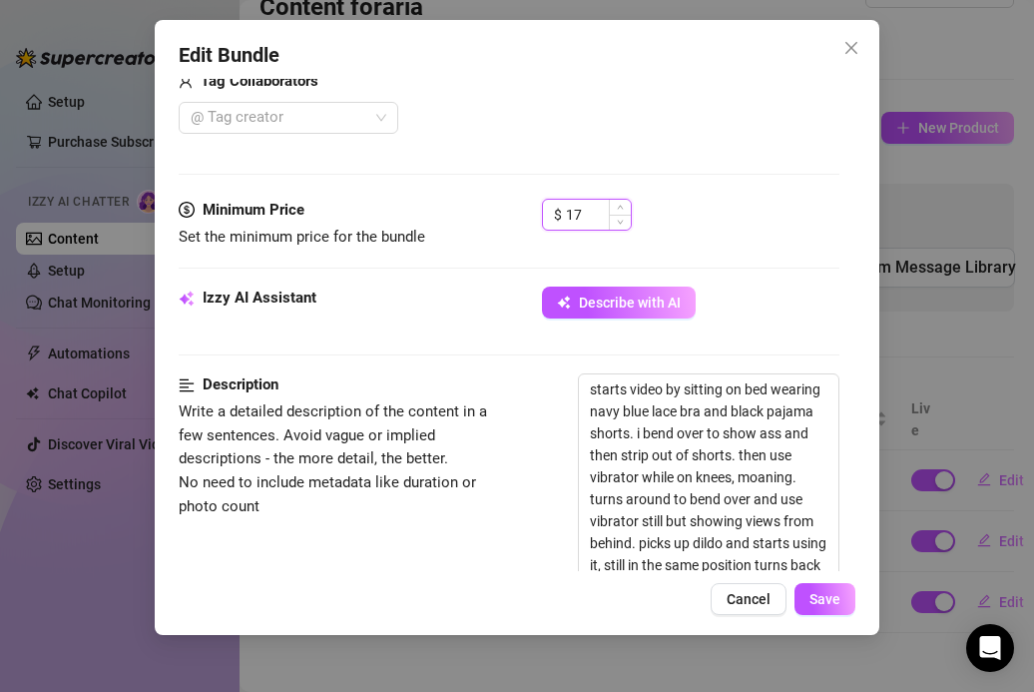
click at [601, 202] on input "17" at bounding box center [598, 215] width 65 height 30
click at [596, 206] on input "17" at bounding box center [598, 215] width 65 height 30
click at [811, 584] on button "Save" at bounding box center [824, 599] width 61 height 32
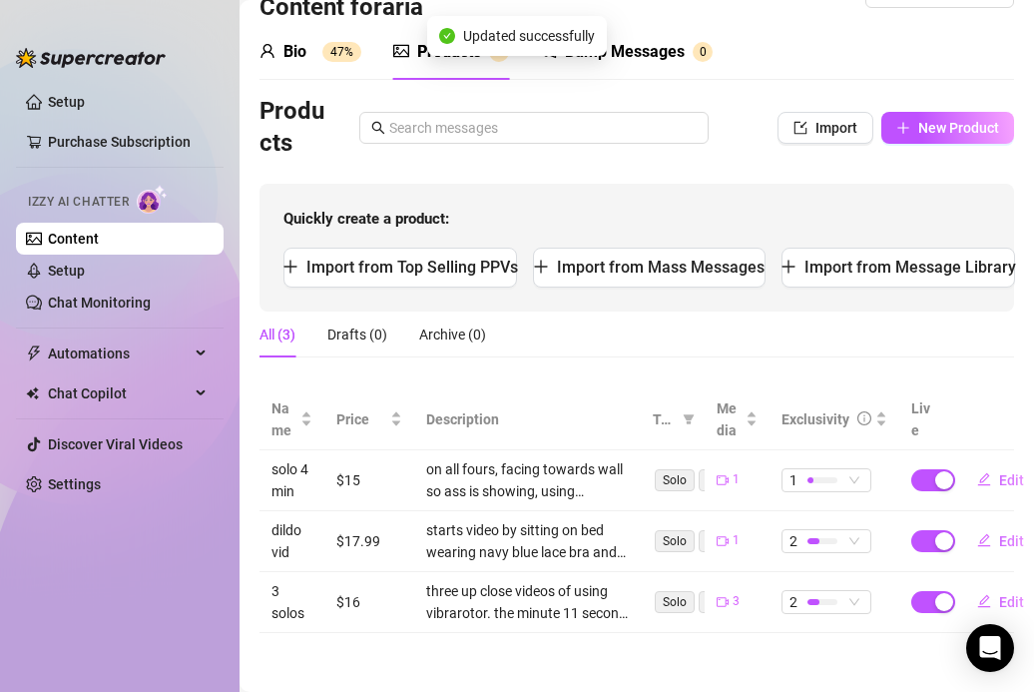
click at [905, 109] on div "Products Import New Product" at bounding box center [636, 128] width 755 height 64
click at [901, 130] on icon "plus" at bounding box center [903, 128] width 14 height 14
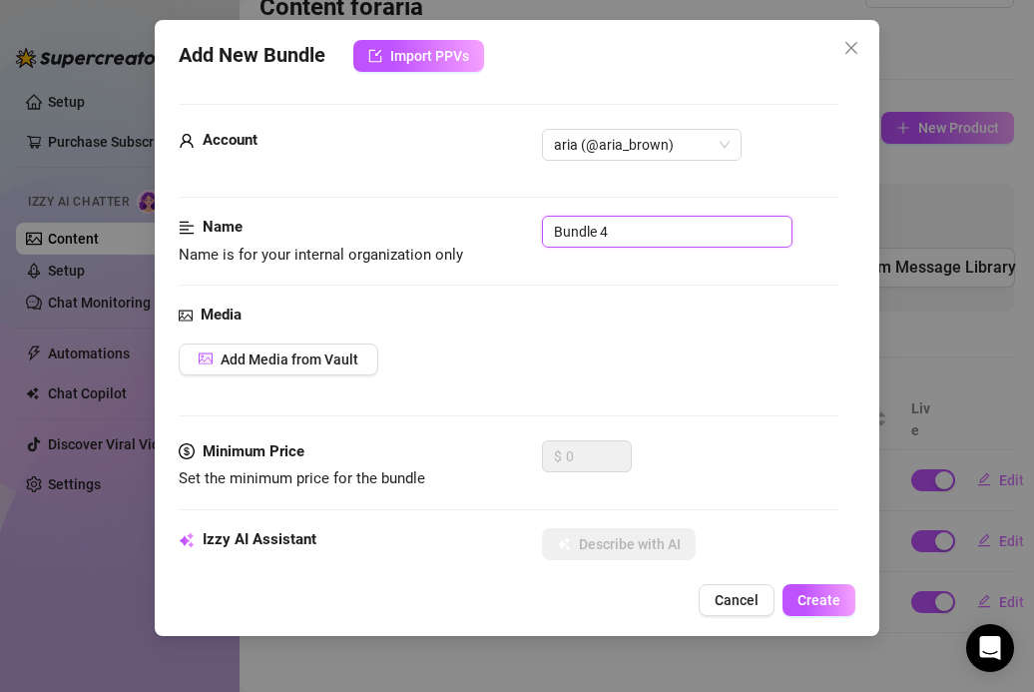
drag, startPoint x: 674, startPoint y: 225, endPoint x: 543, endPoint y: 206, distance: 132.1
click at [554, 225] on input "12 min" at bounding box center [667, 232] width 251 height 32
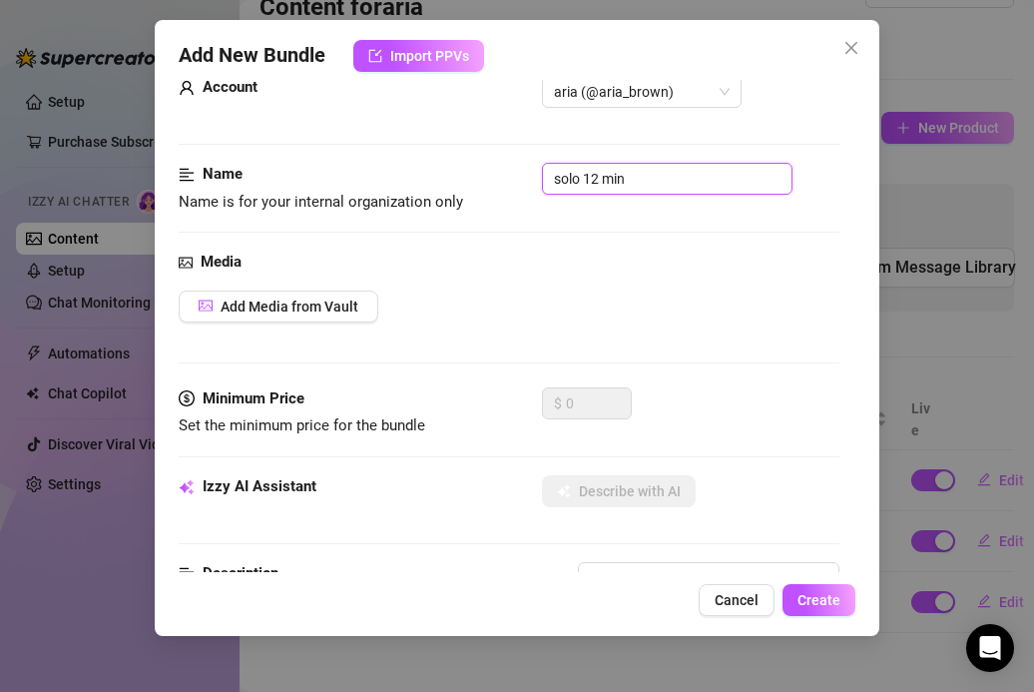
scroll to position [56, 0]
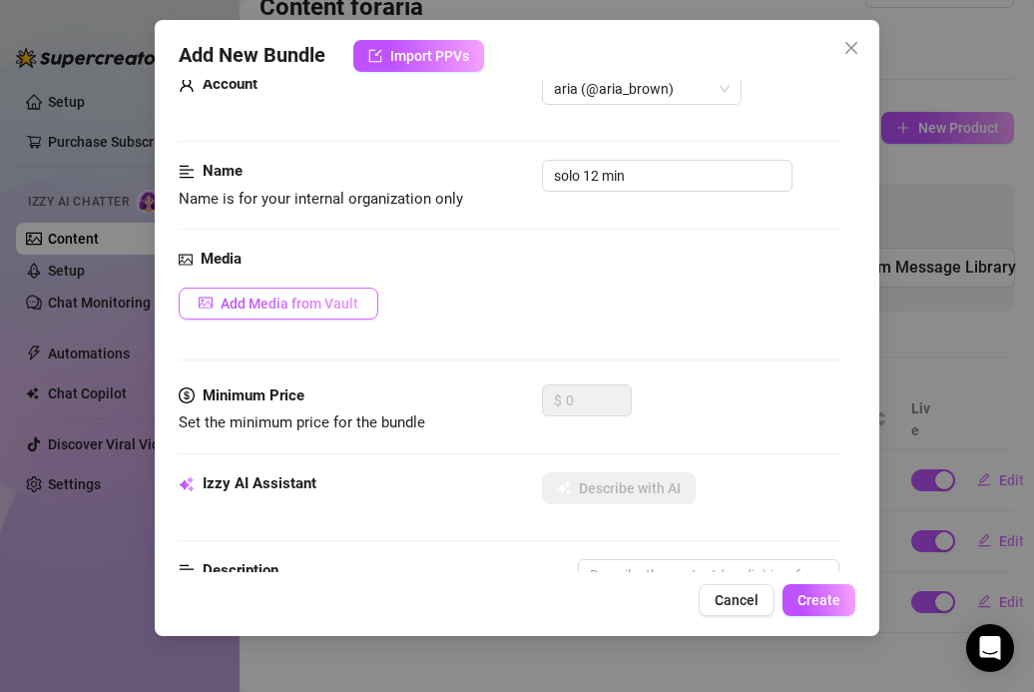
click at [328, 301] on span "Add Media from Vault" at bounding box center [290, 303] width 138 height 16
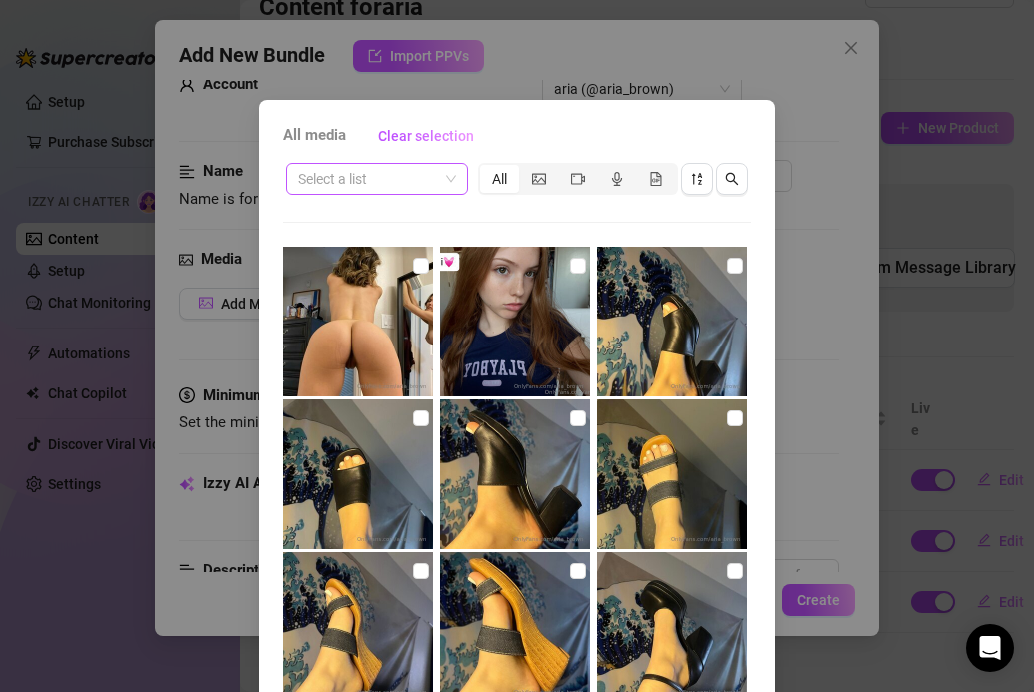
click at [440, 192] on span at bounding box center [377, 179] width 158 height 30
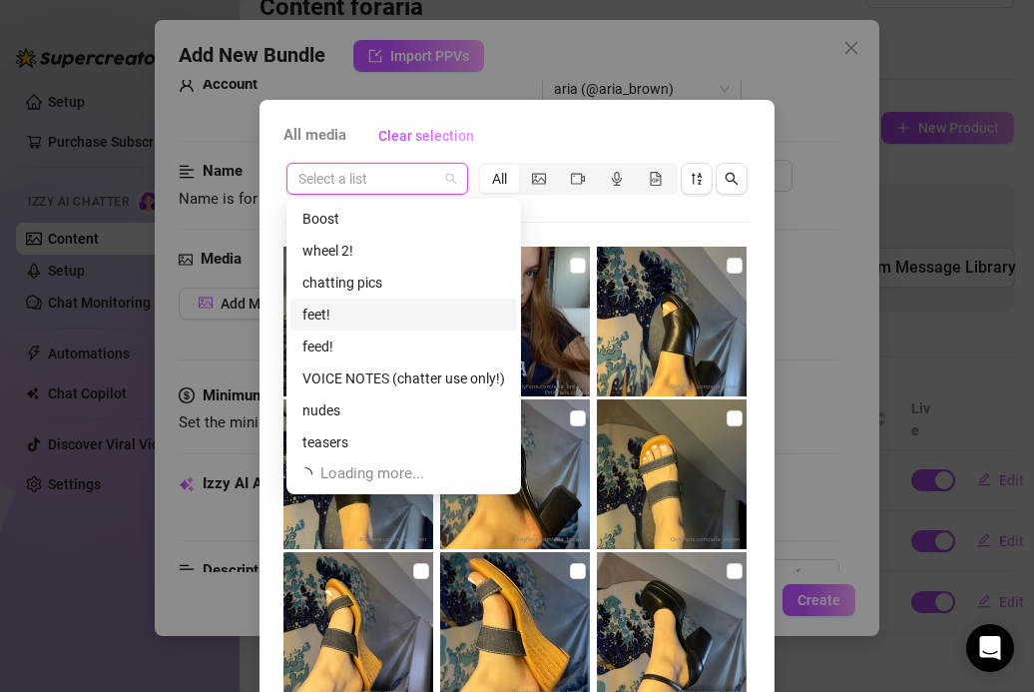
scroll to position [63, 0]
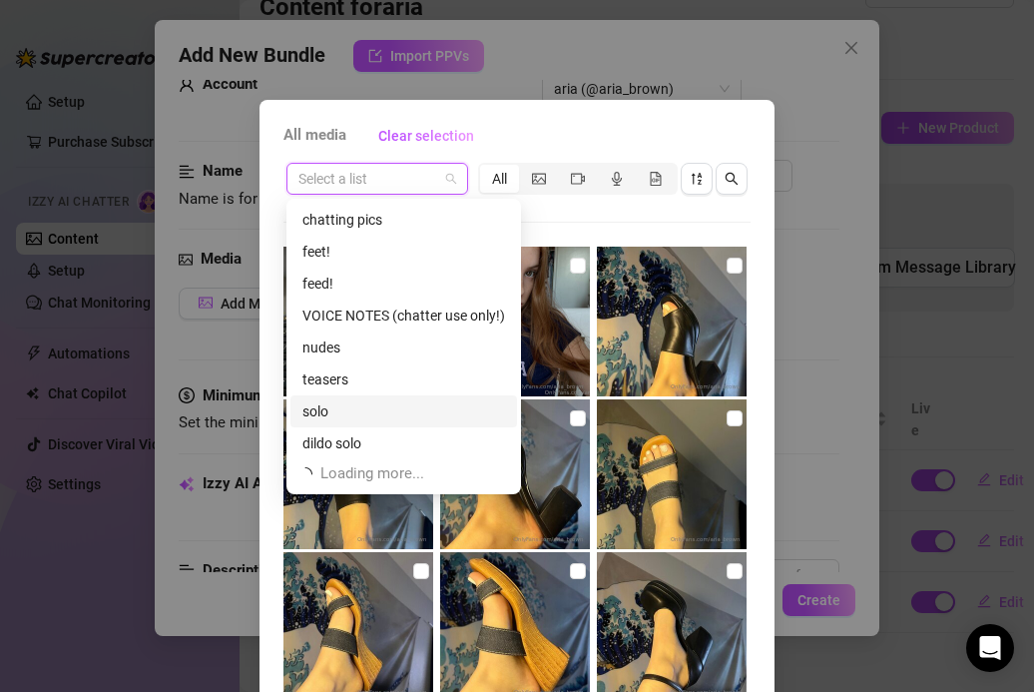
click at [370, 403] on div "solo" at bounding box center [403, 411] width 203 height 22
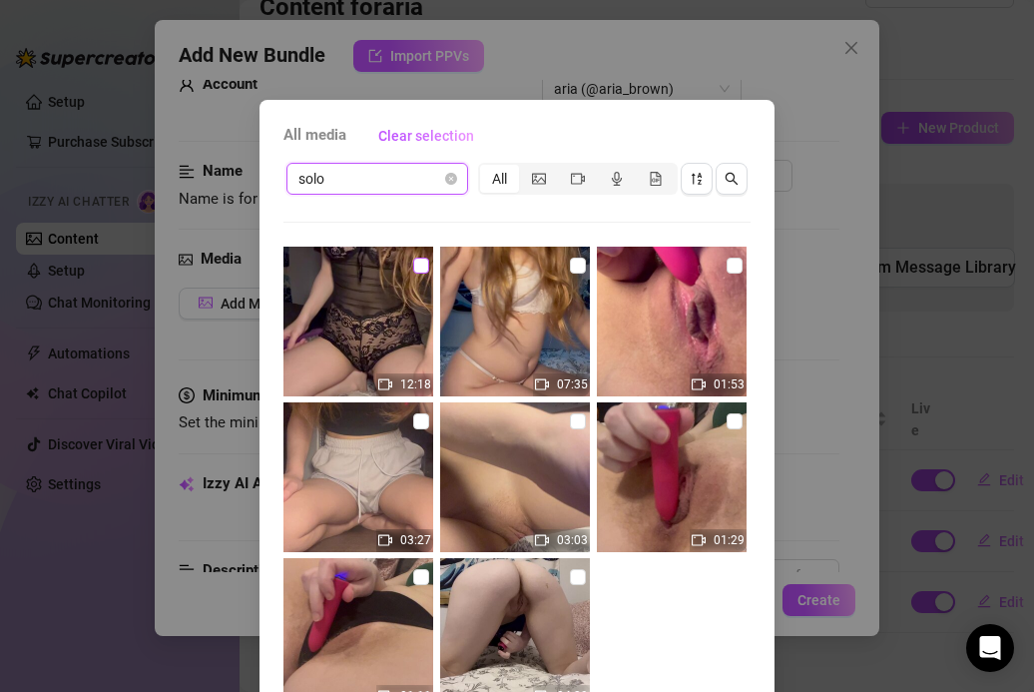
click at [422, 270] on input "checkbox" at bounding box center [421, 265] width 16 height 16
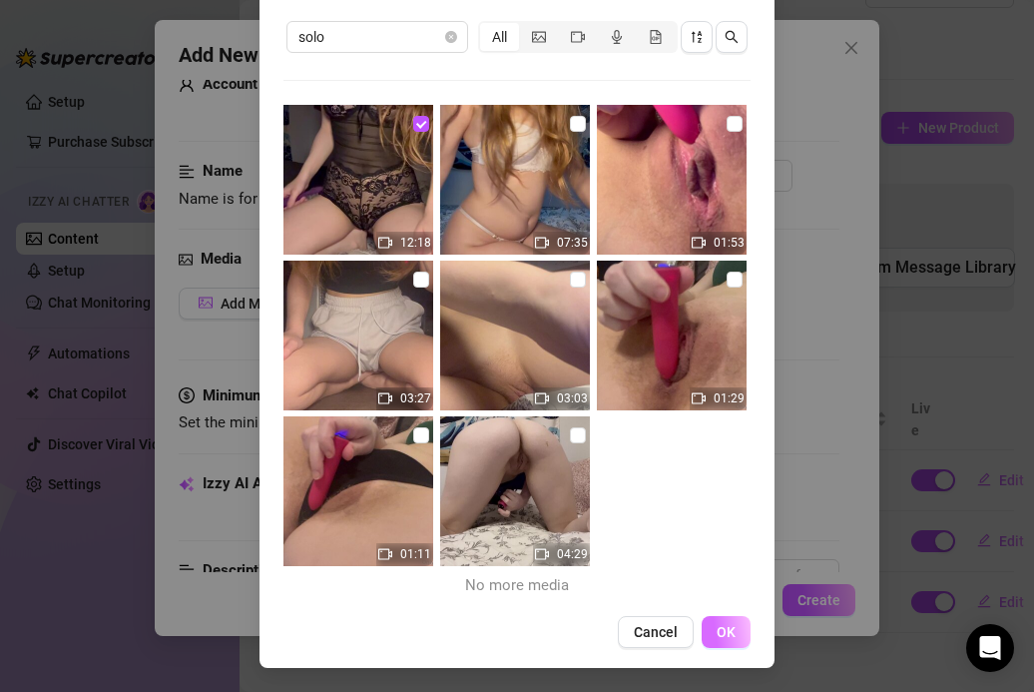
click at [717, 638] on span "OK" at bounding box center [726, 632] width 19 height 16
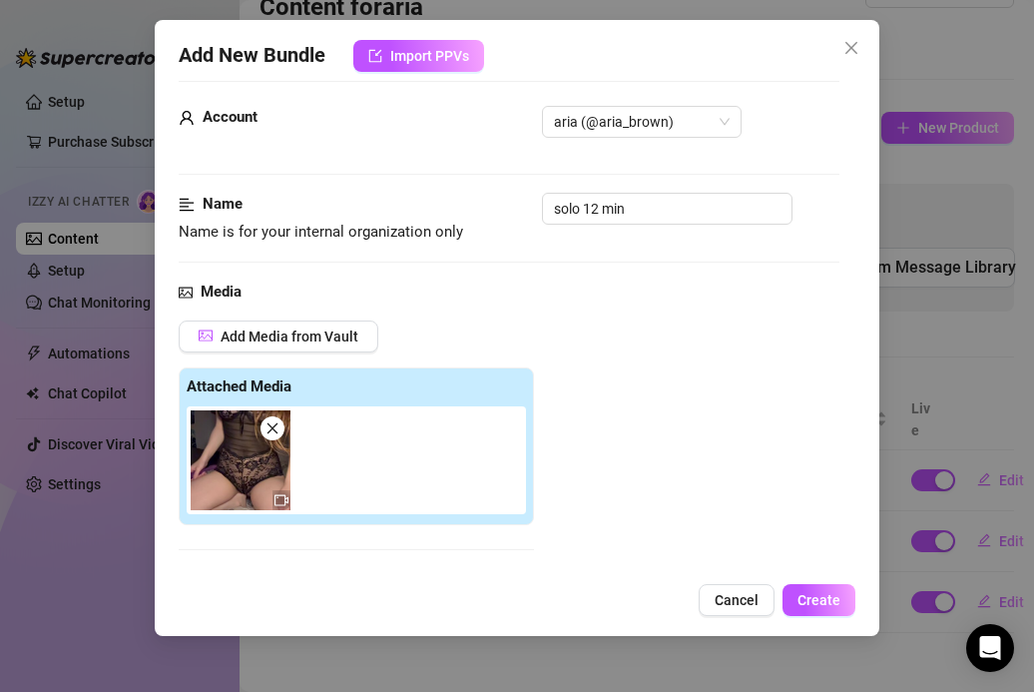
scroll to position [25, 0]
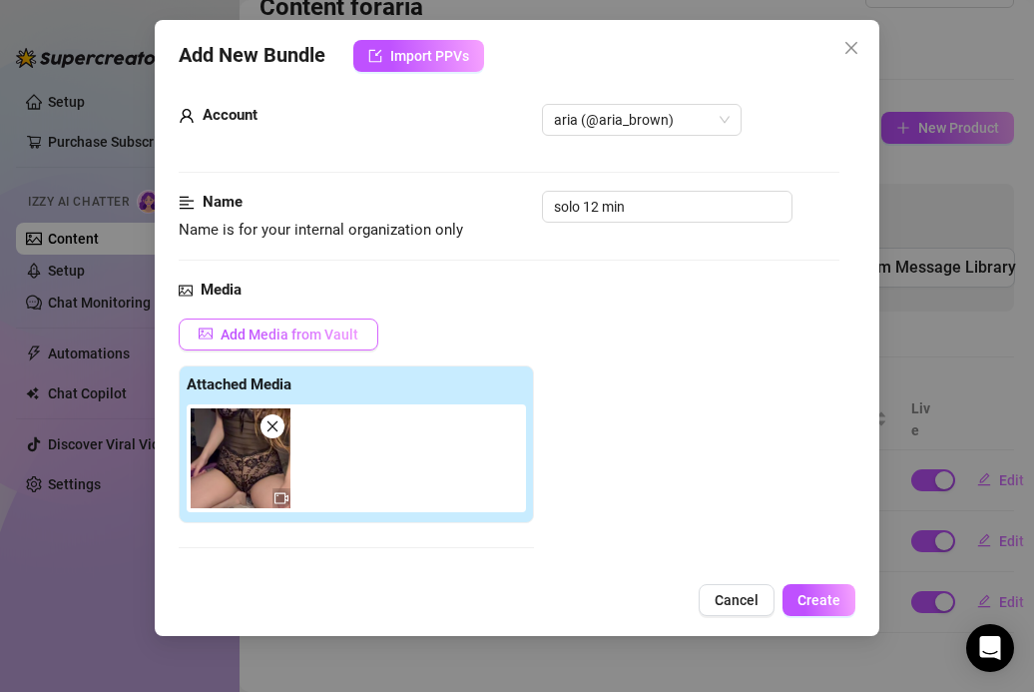
click at [297, 342] on button "Add Media from Vault" at bounding box center [279, 334] width 200 height 32
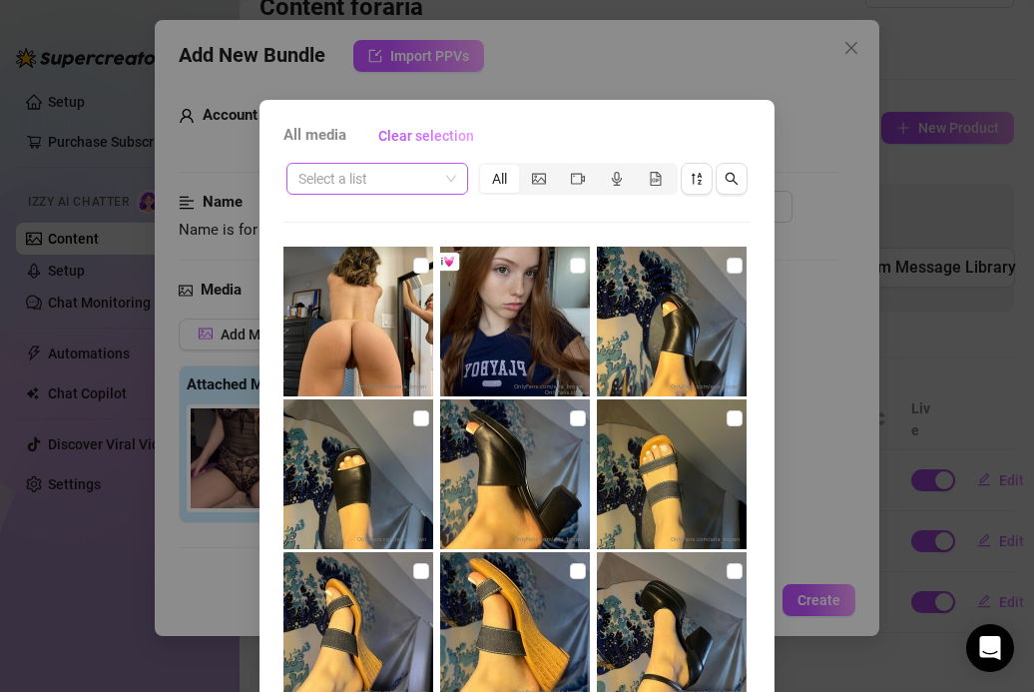
click at [340, 187] on input "search" at bounding box center [368, 179] width 140 height 30
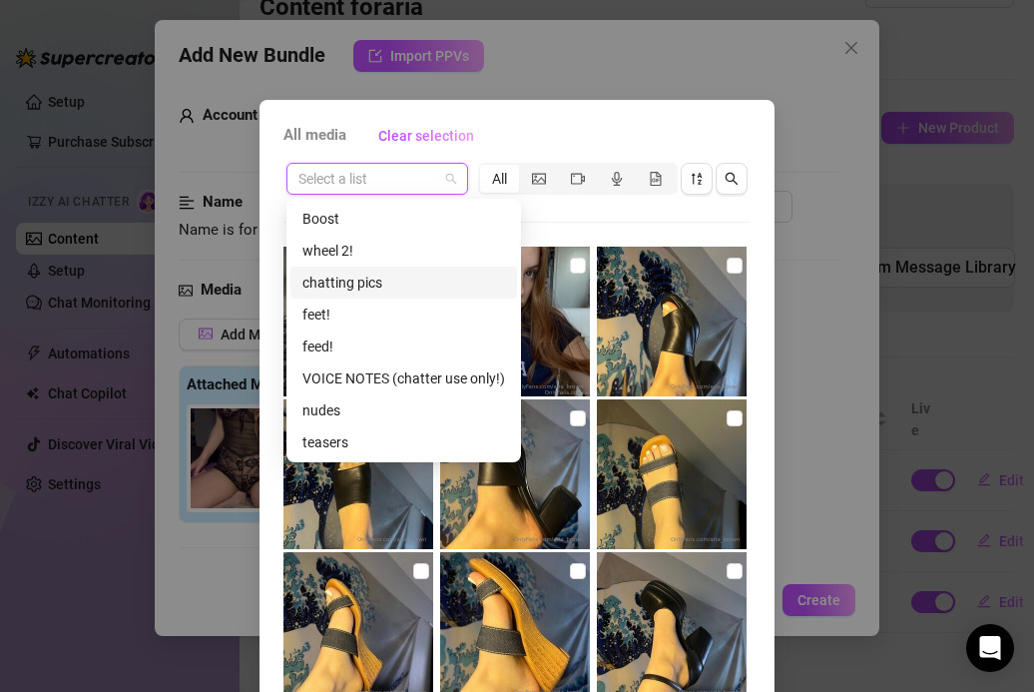
scroll to position [39, 0]
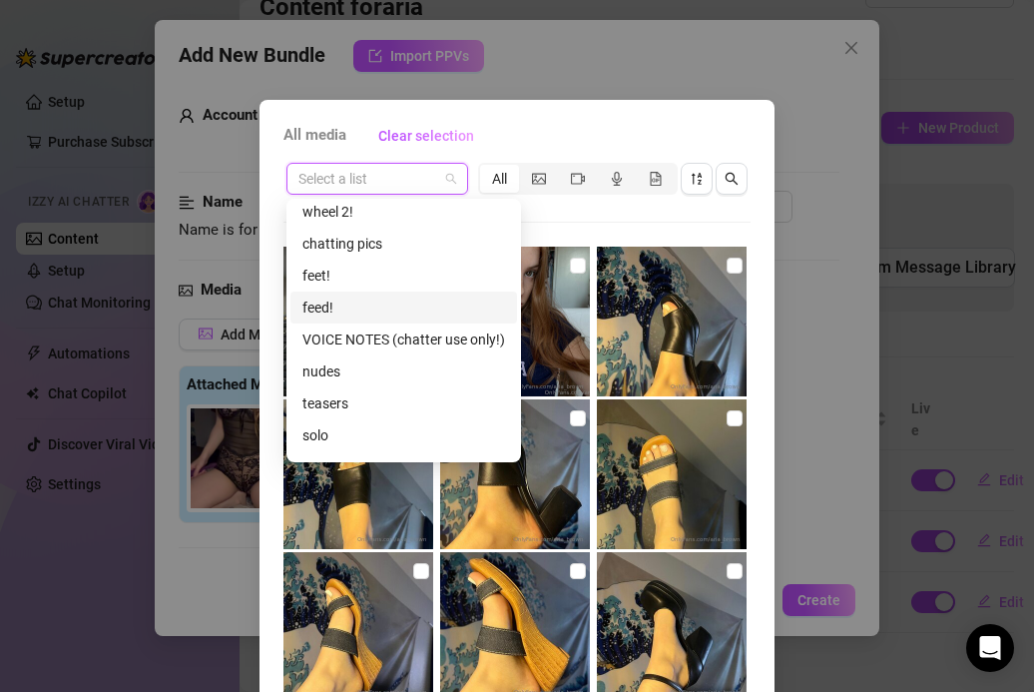
click at [357, 318] on div "feed!" at bounding box center [403, 307] width 227 height 32
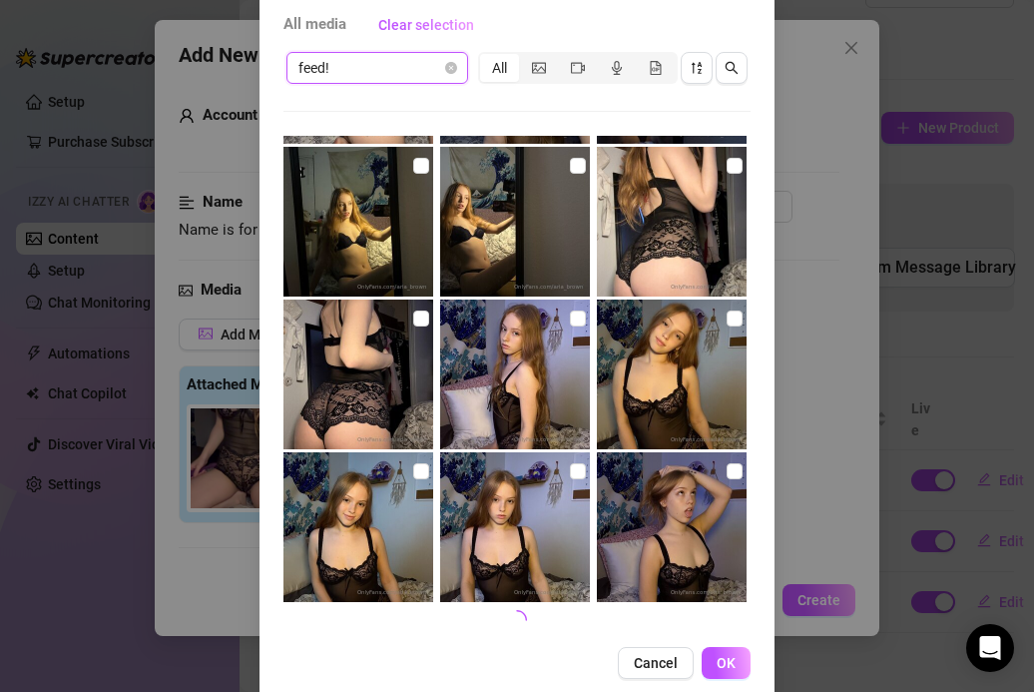
scroll to position [119, 0]
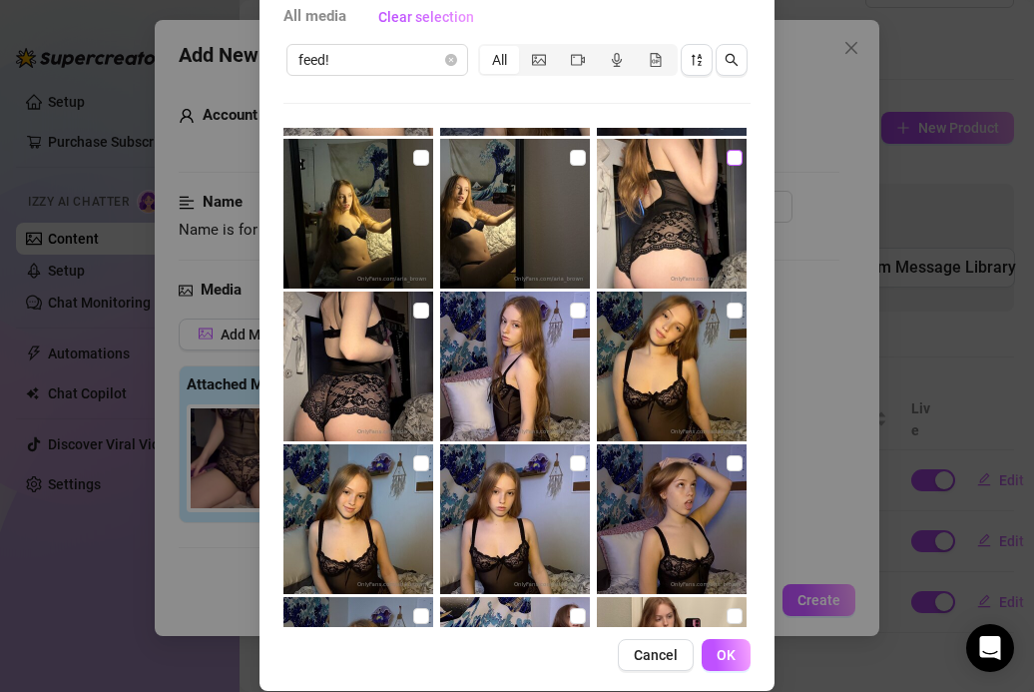
click at [737, 163] on input "checkbox" at bounding box center [735, 158] width 16 height 16
click at [718, 652] on span "OK" at bounding box center [726, 655] width 19 height 16
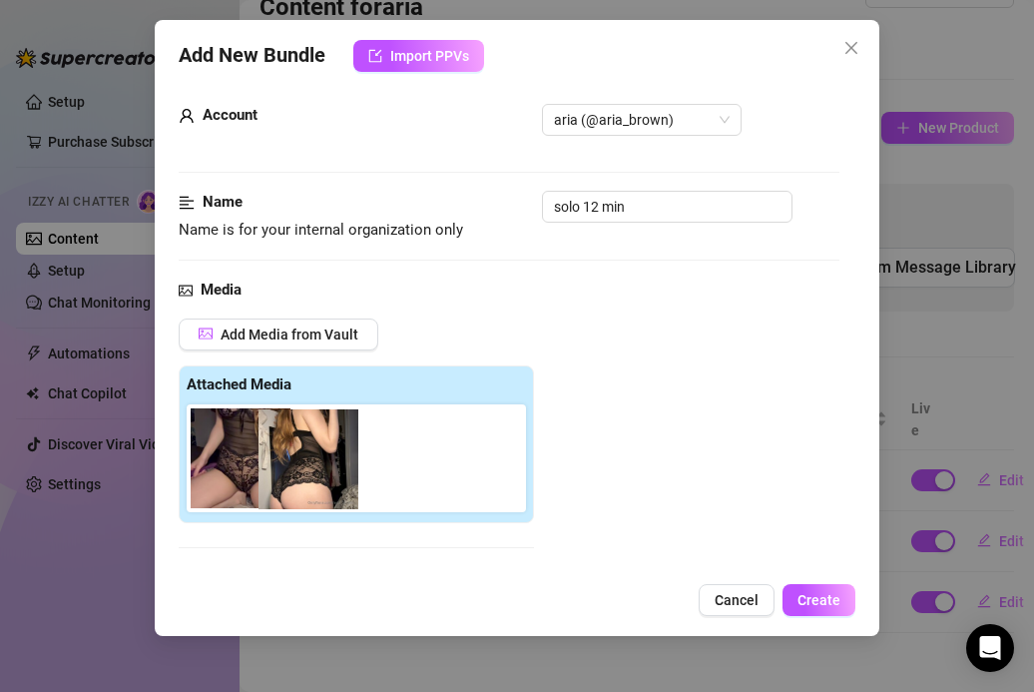
drag, startPoint x: 365, startPoint y: 474, endPoint x: 320, endPoint y: 471, distance: 45.0
click at [320, 475] on div at bounding box center [360, 458] width 347 height 108
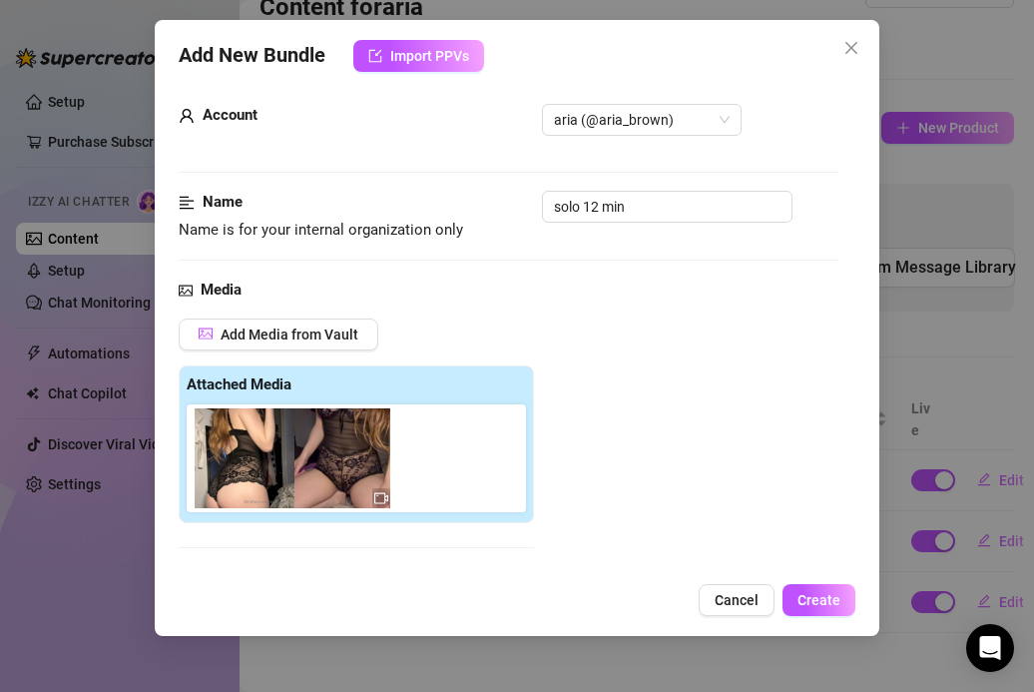
drag, startPoint x: 349, startPoint y: 477, endPoint x: 240, endPoint y: 477, distance: 109.8
click at [240, 477] on div at bounding box center [360, 458] width 347 height 108
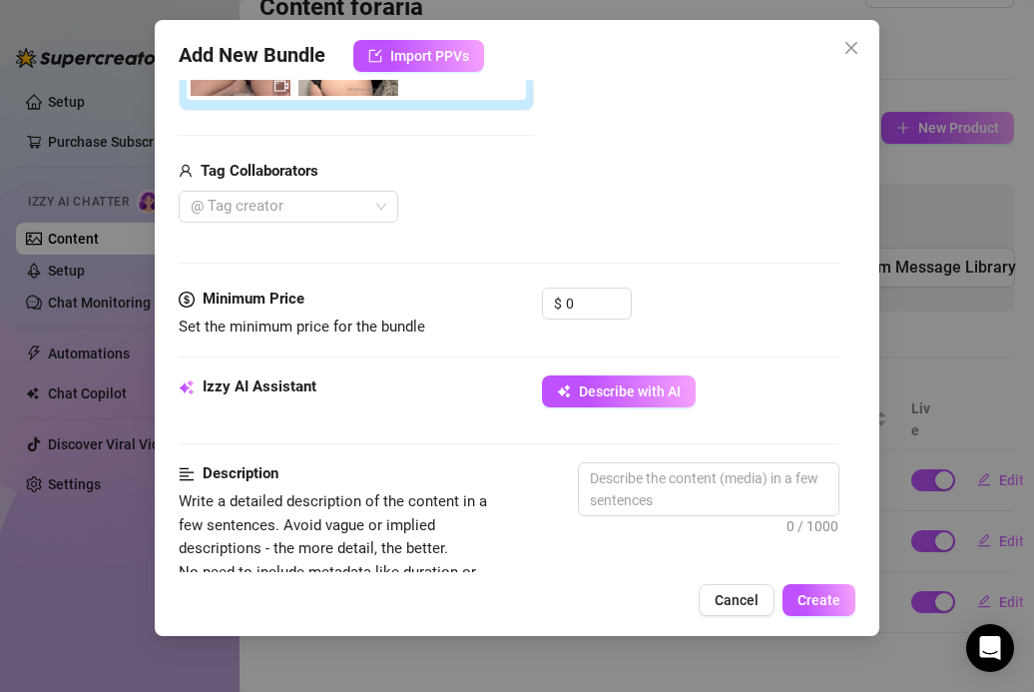
scroll to position [424, 0]
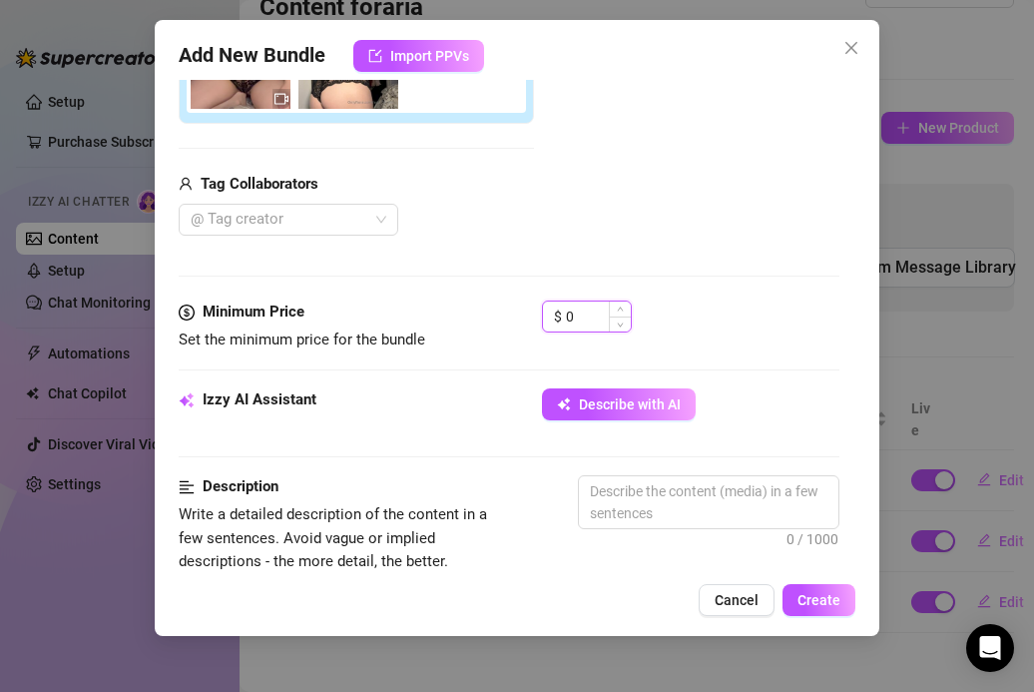
click at [588, 322] on input "0" at bounding box center [598, 316] width 65 height 30
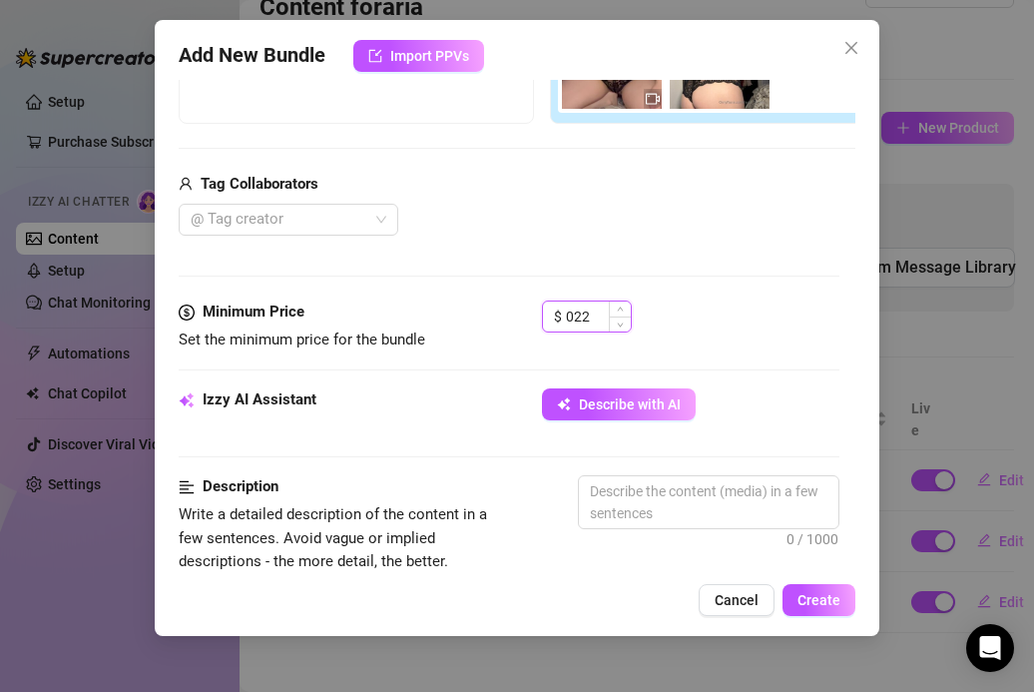
click at [575, 310] on input "022" at bounding box center [598, 316] width 65 height 30
click at [524, 250] on div "Media Add Media from Vault Free preview Pay to view Tag Collaborators @ Tag cre…" at bounding box center [509, 89] width 660 height 421
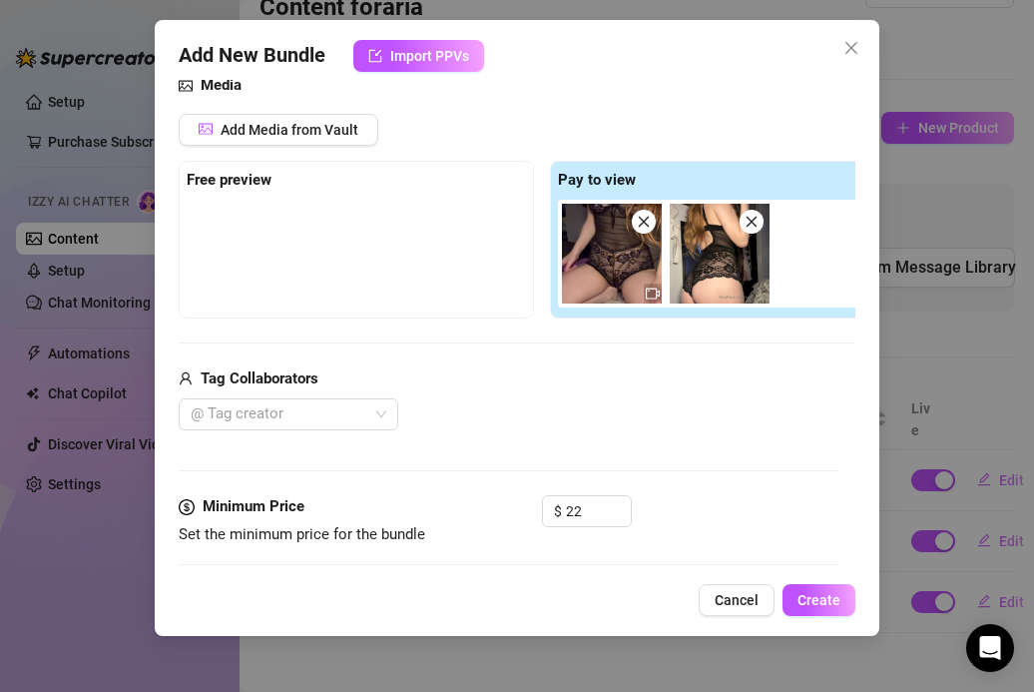
scroll to position [226, 0]
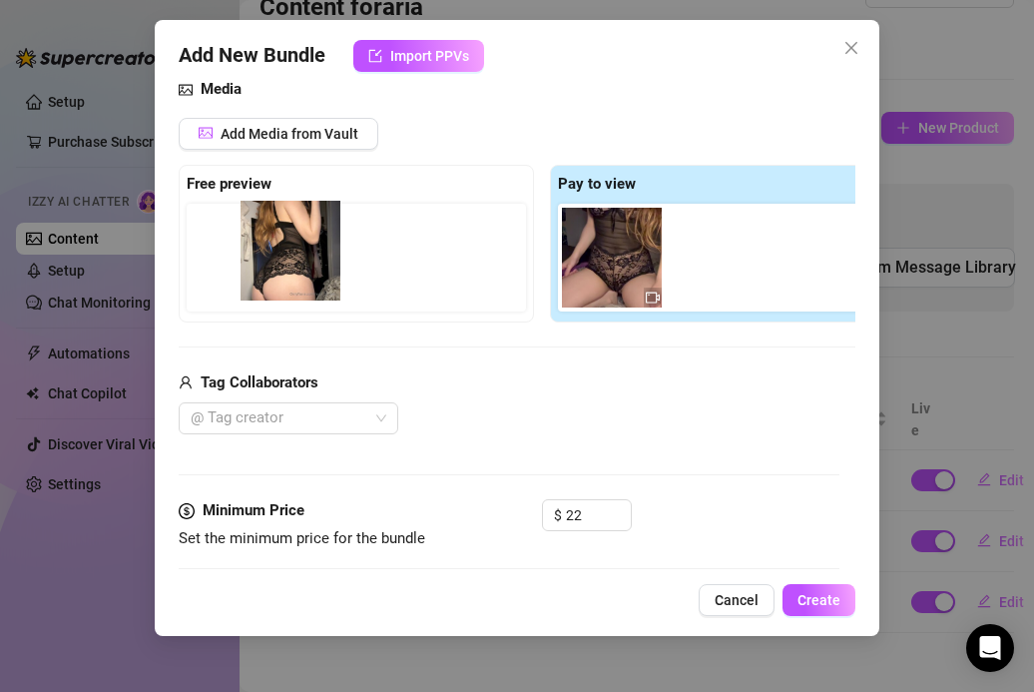
drag, startPoint x: 723, startPoint y: 255, endPoint x: 285, endPoint y: 249, distance: 437.2
click at [285, 249] on div "Free preview Pay to view" at bounding box center [542, 244] width 727 height 158
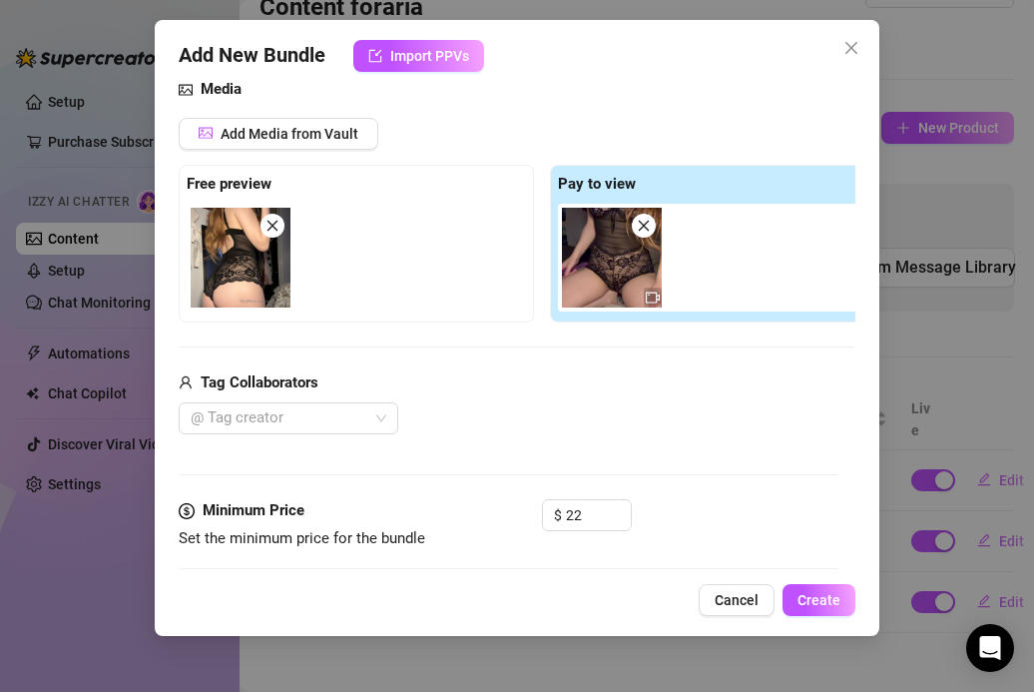
click at [448, 385] on div "Tag Collaborators" at bounding box center [542, 383] width 727 height 24
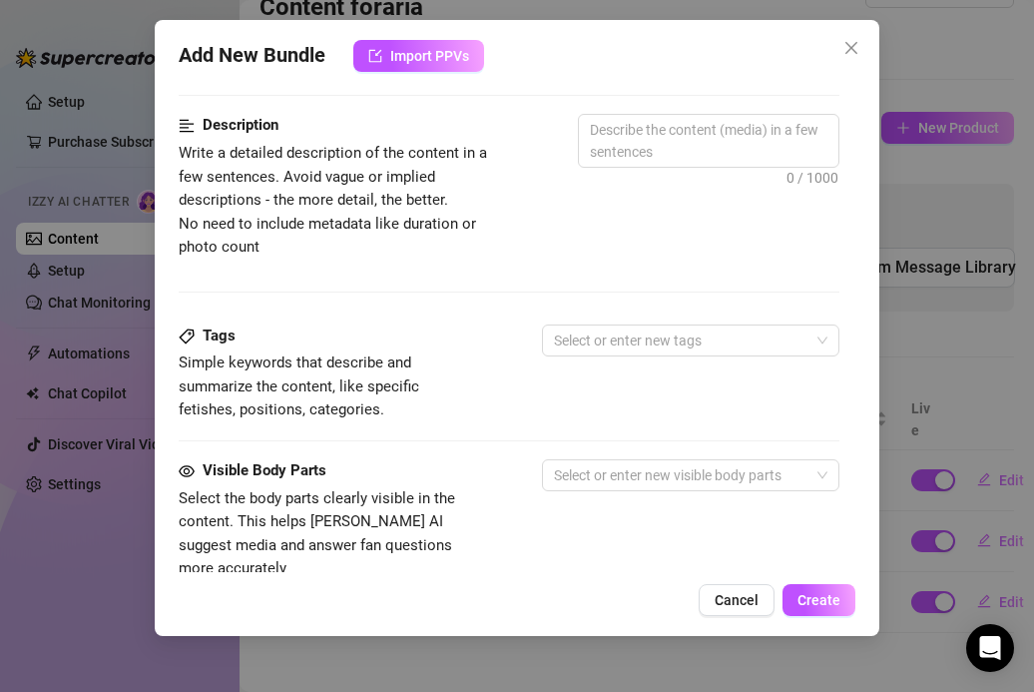
scroll to position [788, 0]
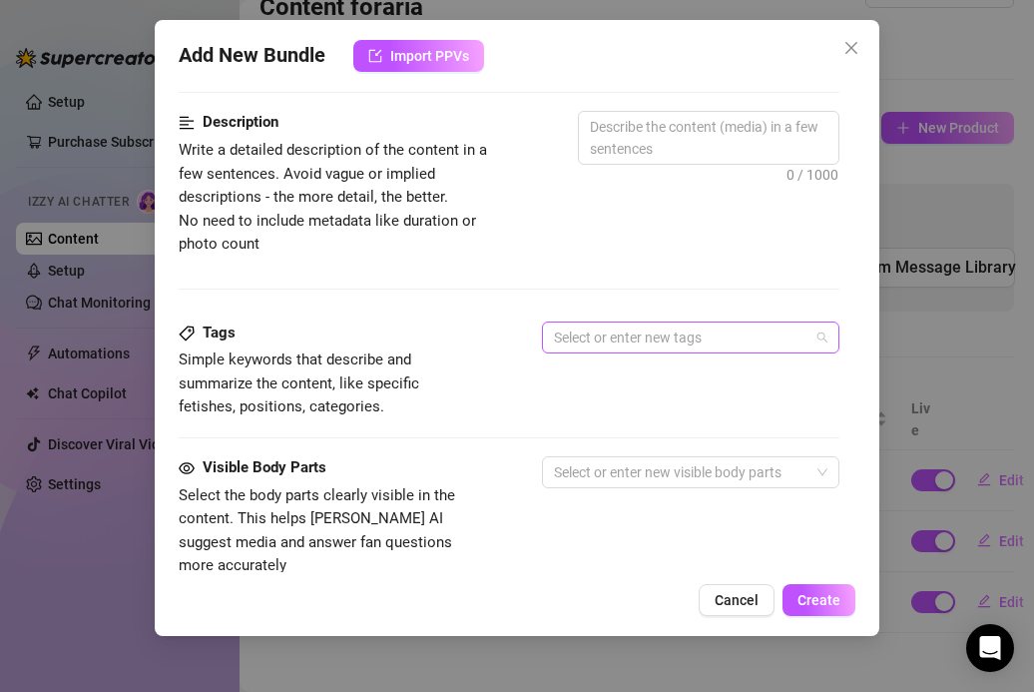
click at [598, 350] on div at bounding box center [679, 337] width 267 height 28
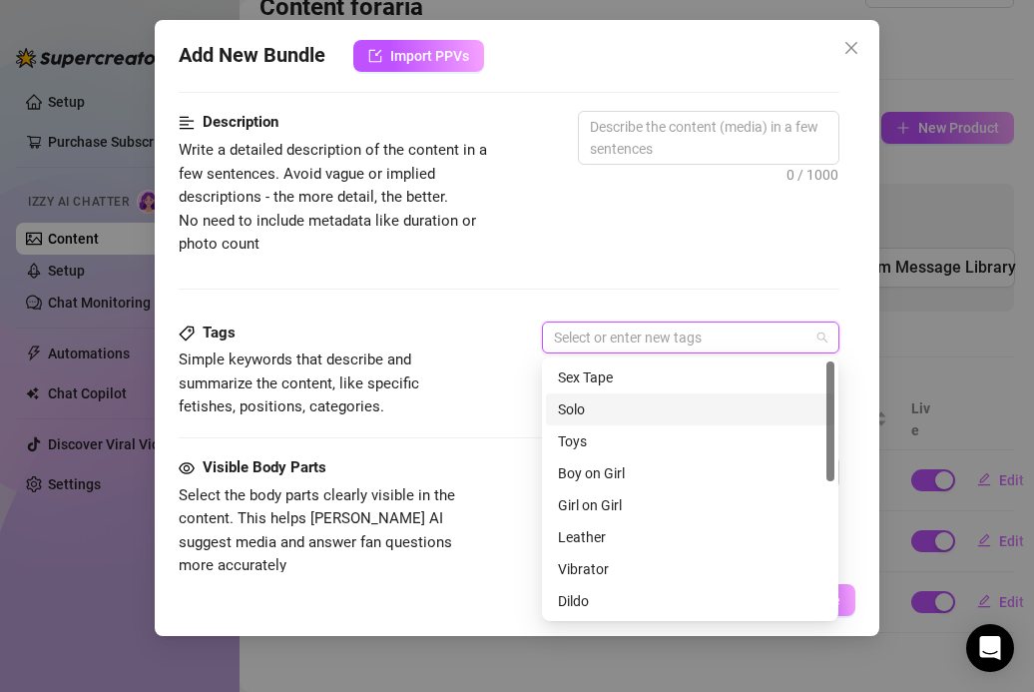
click at [586, 405] on div "Solo" at bounding box center [690, 409] width 264 height 22
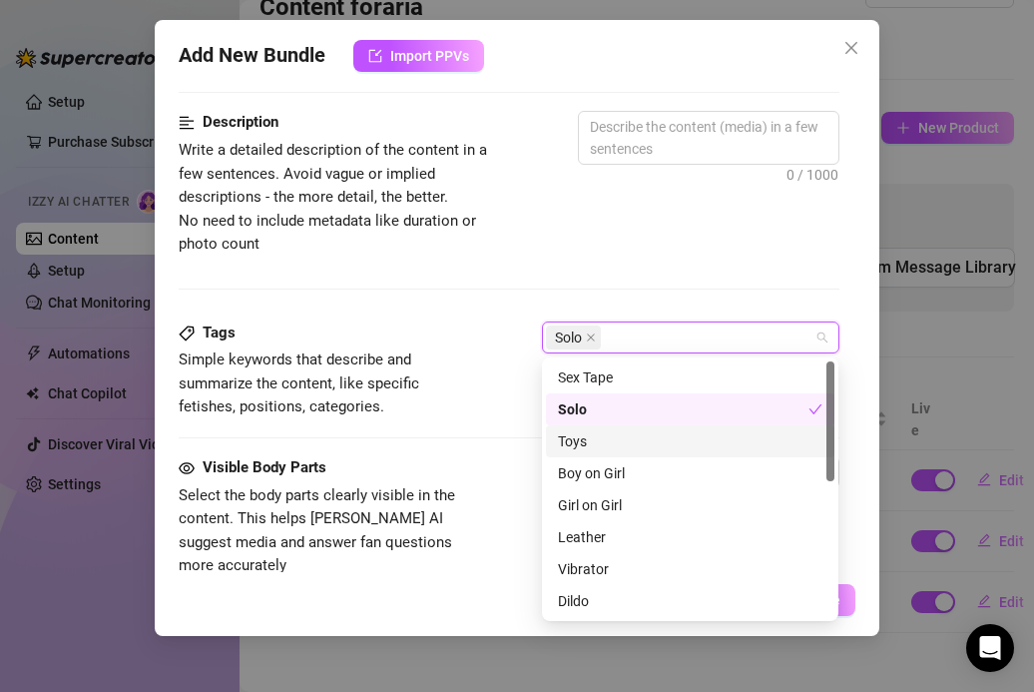
click at [584, 443] on div "Toys" at bounding box center [690, 441] width 264 height 22
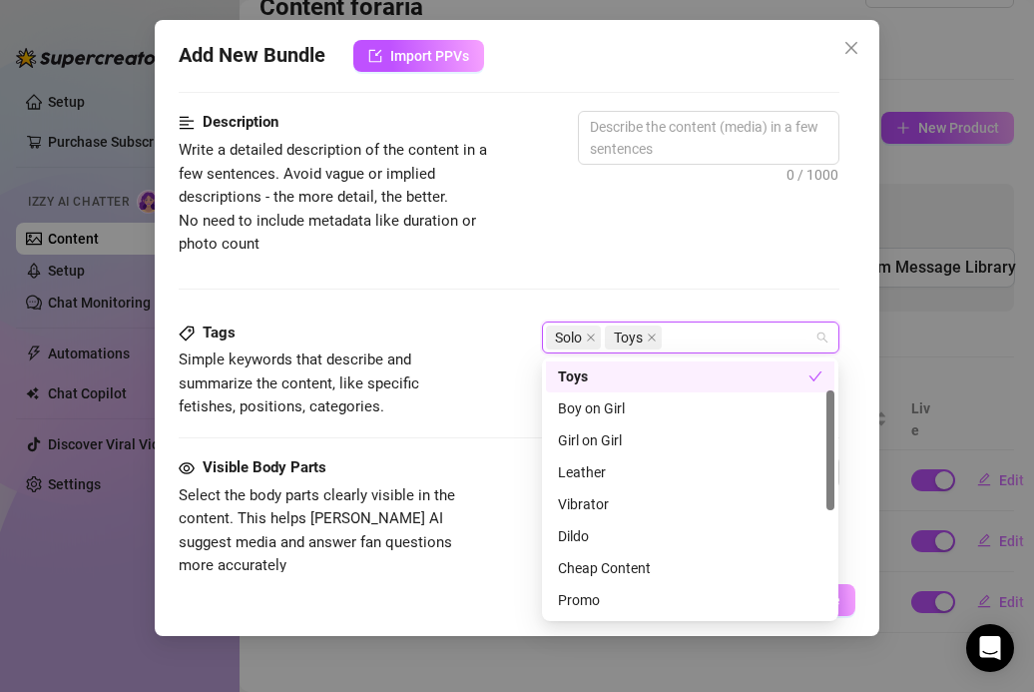
scroll to position [67, 0]
click at [570, 503] on div "Vibrator" at bounding box center [690, 502] width 264 height 22
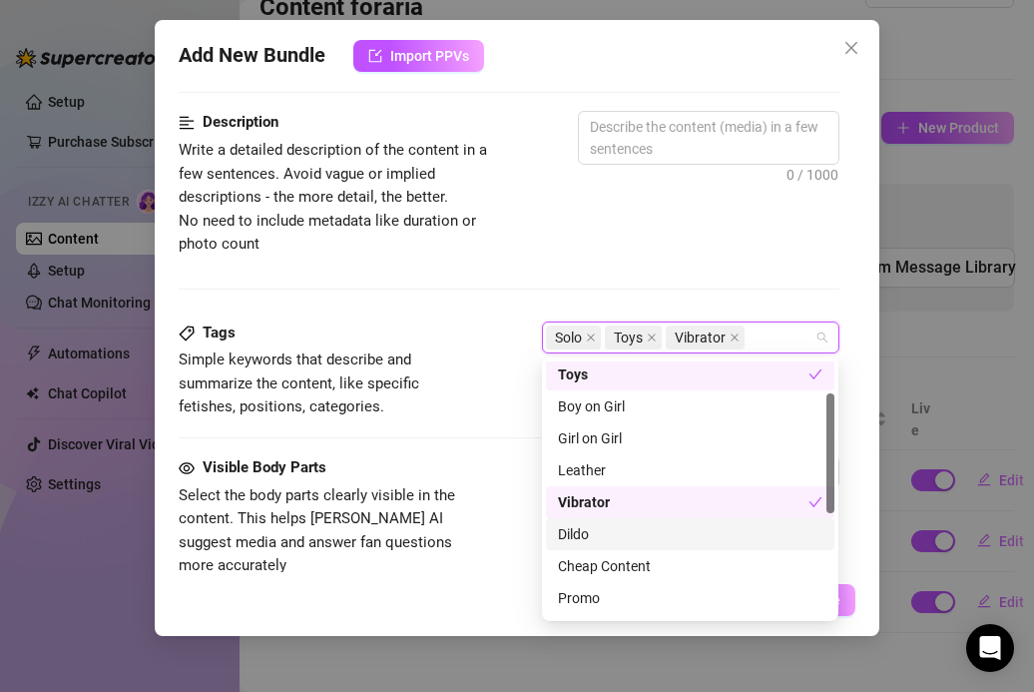
click at [576, 524] on div "Dildo" at bounding box center [690, 534] width 264 height 22
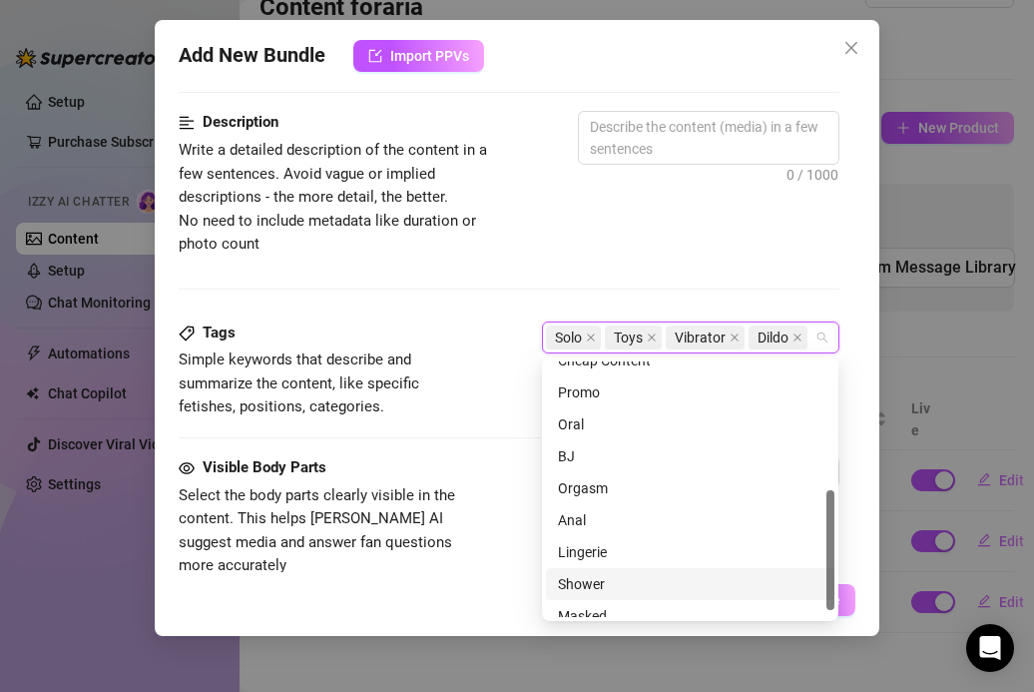
scroll to position [287, 0]
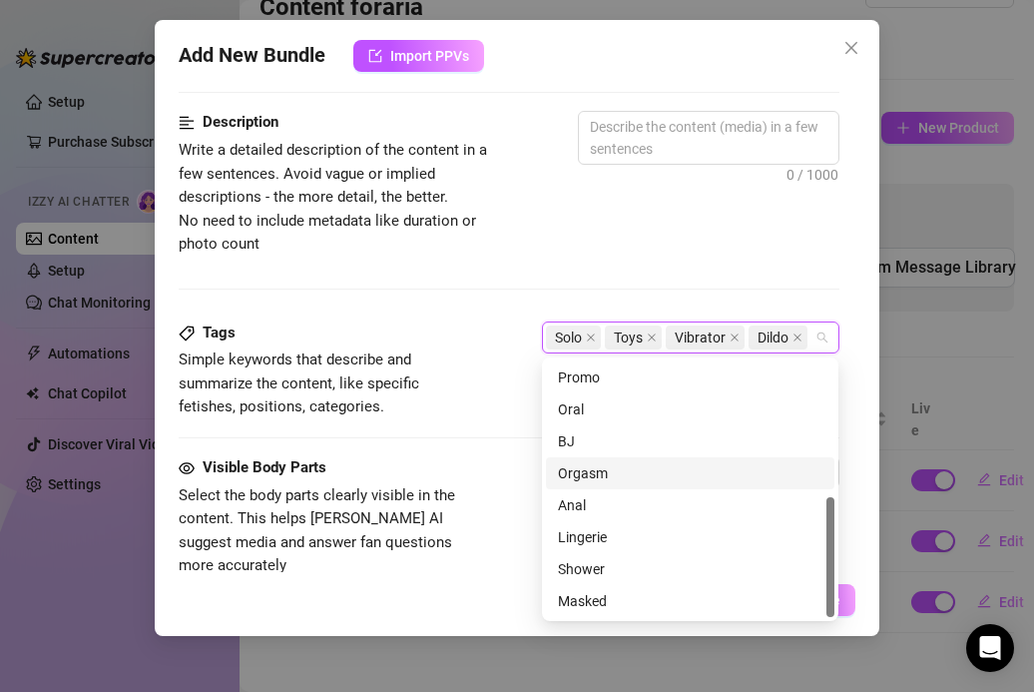
click at [561, 485] on div "Orgasm" at bounding box center [690, 473] width 288 height 32
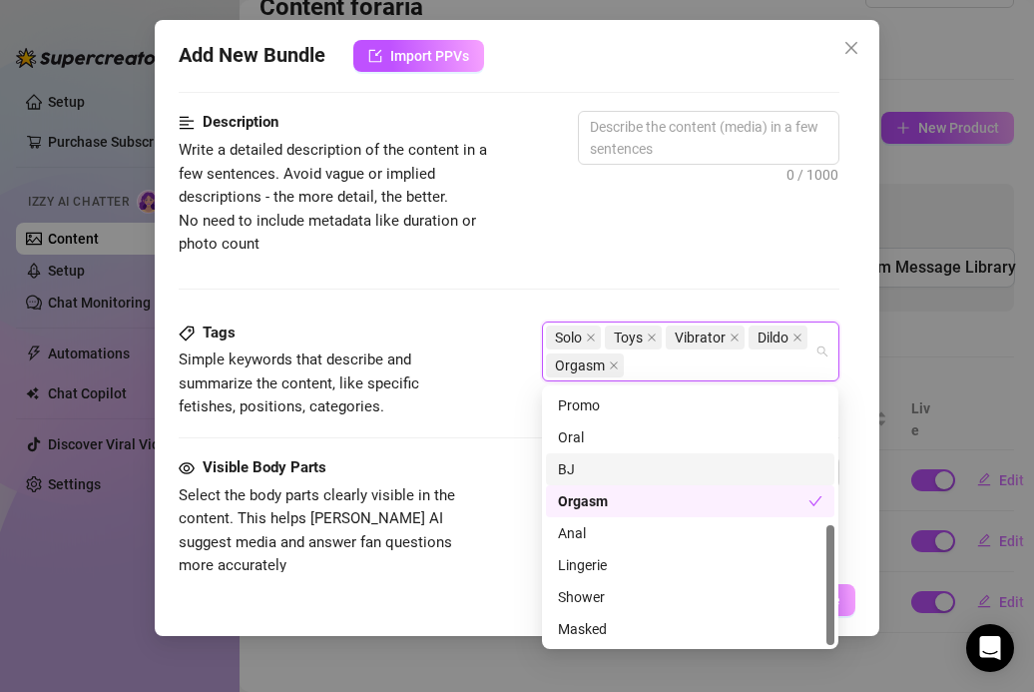
click at [484, 439] on div "Tags Simple keywords that describe and summarize the content, like specific fet…" at bounding box center [509, 388] width 660 height 135
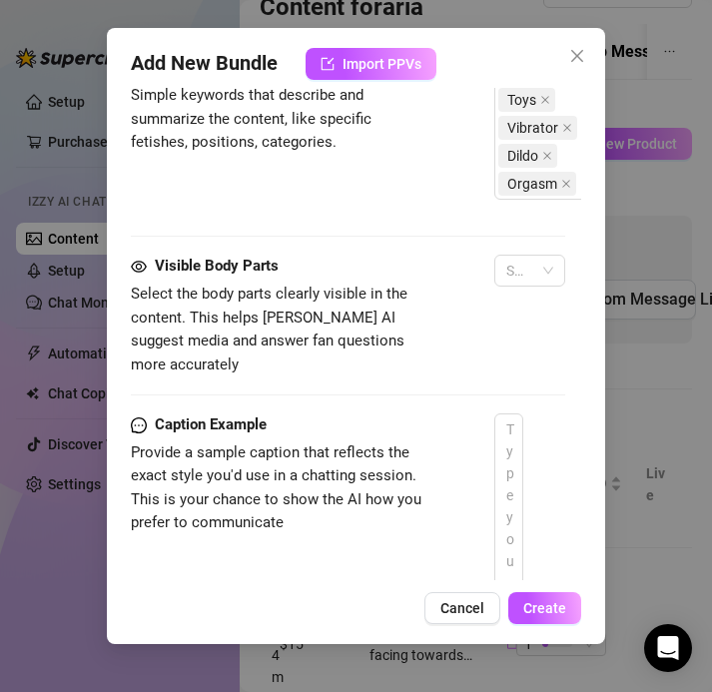
scroll to position [1827, 0]
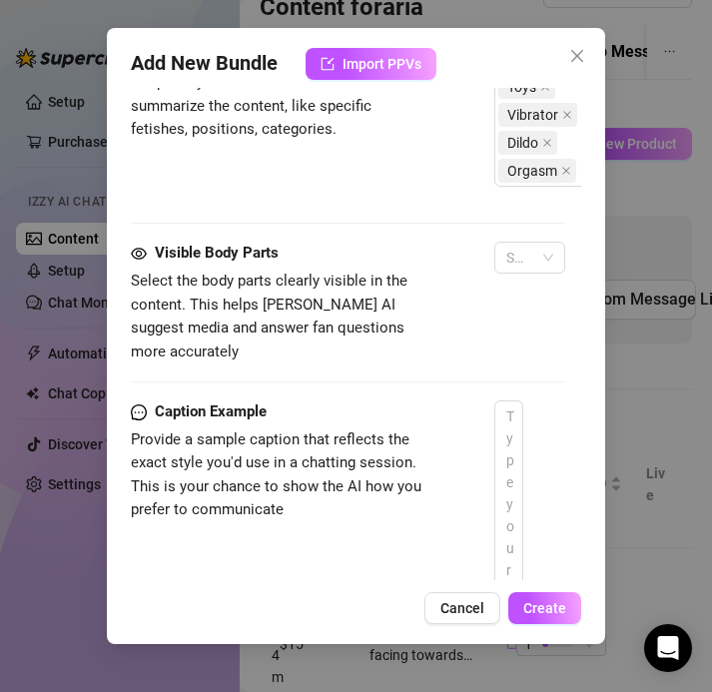
click at [467, 309] on div "Visible Body Parts Select the body parts clearly visible in the content. This h…" at bounding box center [348, 303] width 434 height 122
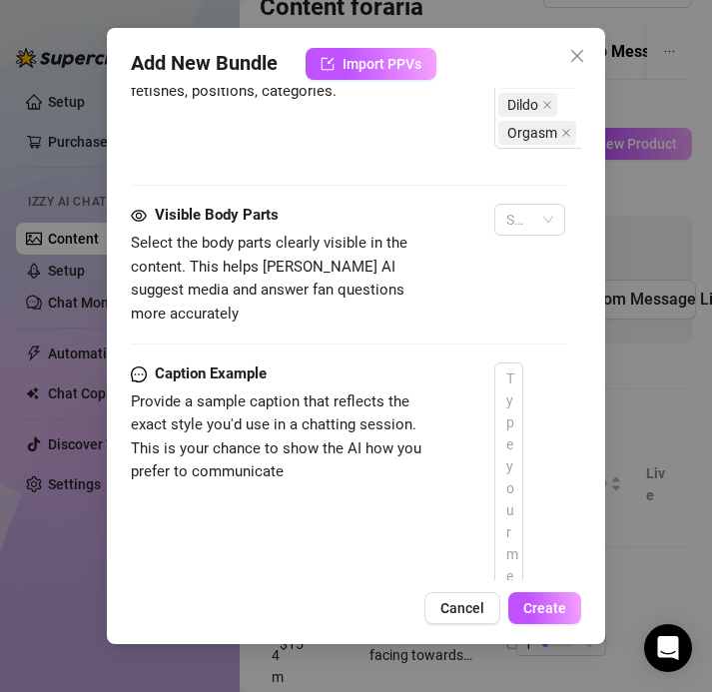
scroll to position [1931, 0]
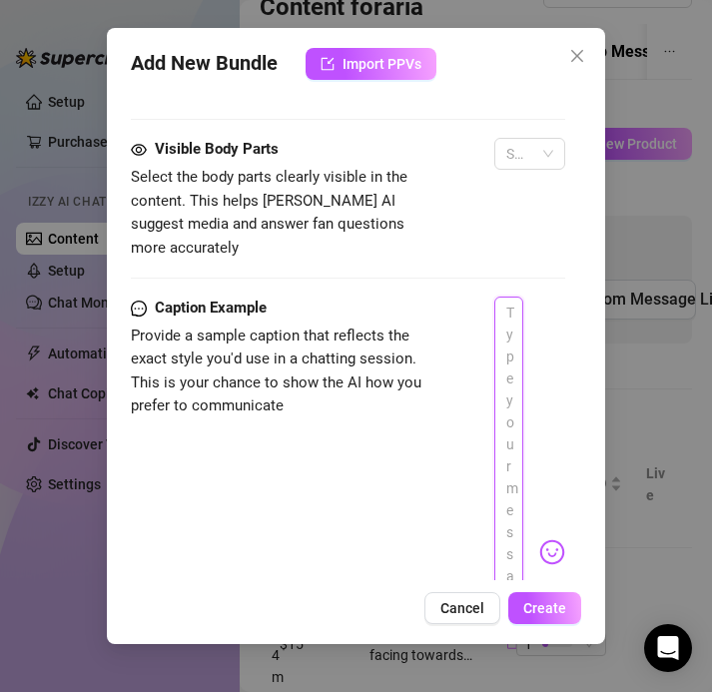
click at [503, 349] on textarea at bounding box center [508, 542] width 29 height 493
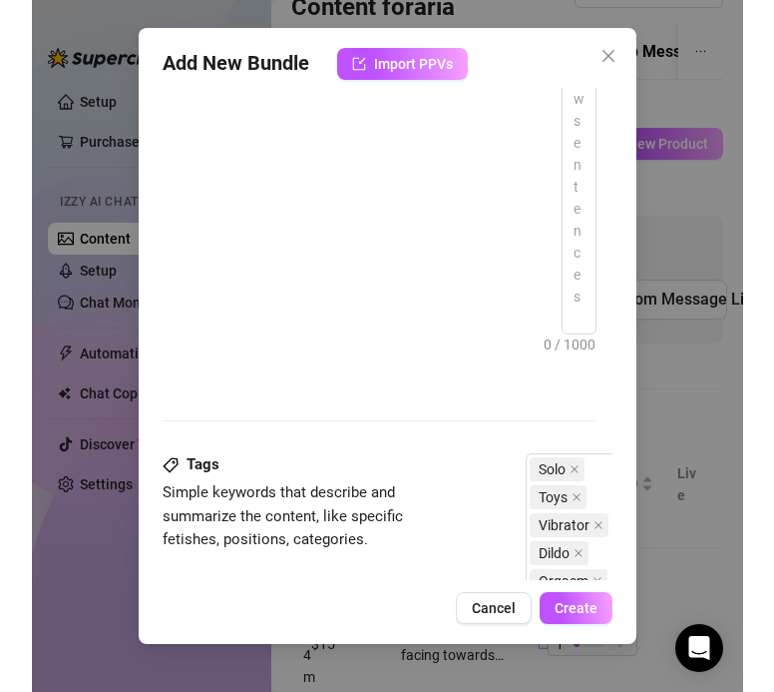
scroll to position [1306, 0]
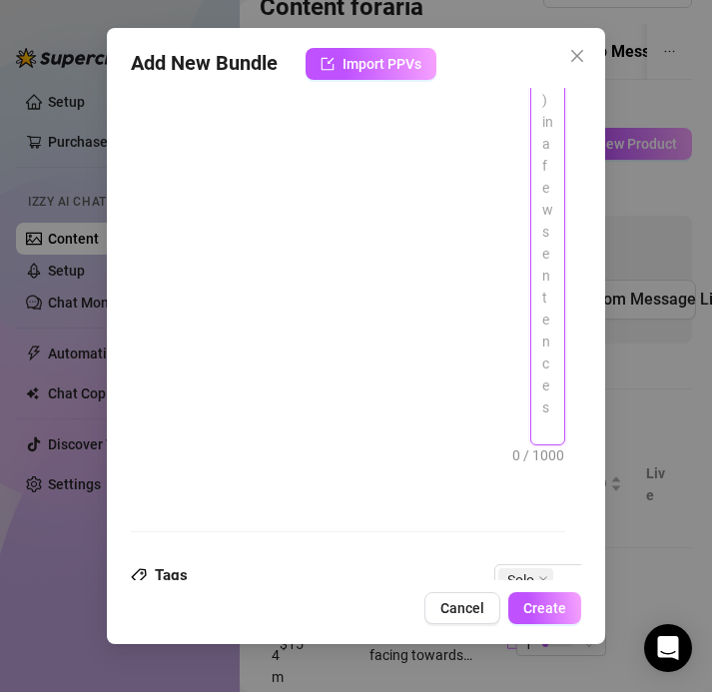
click at [548, 258] on textarea at bounding box center [547, 23] width 33 height 842
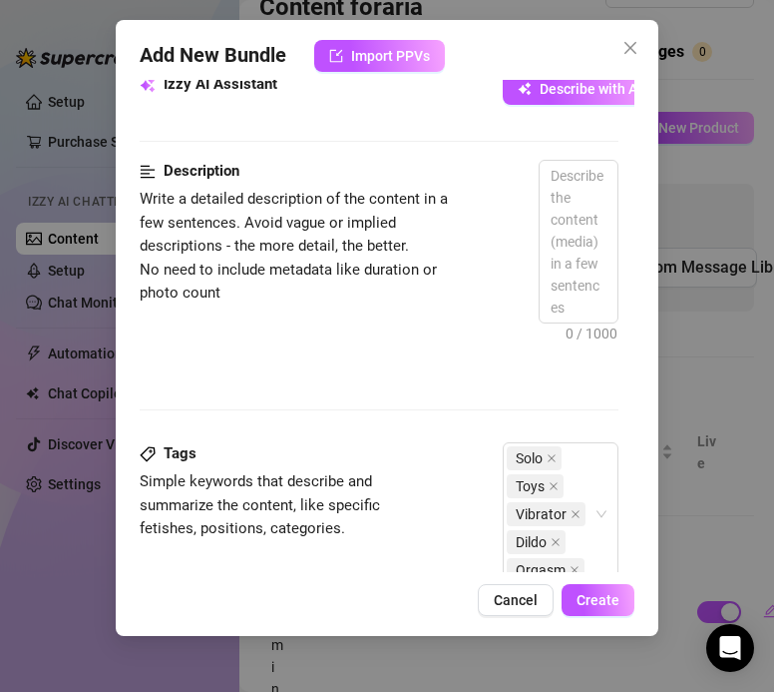
scroll to position [723, 0]
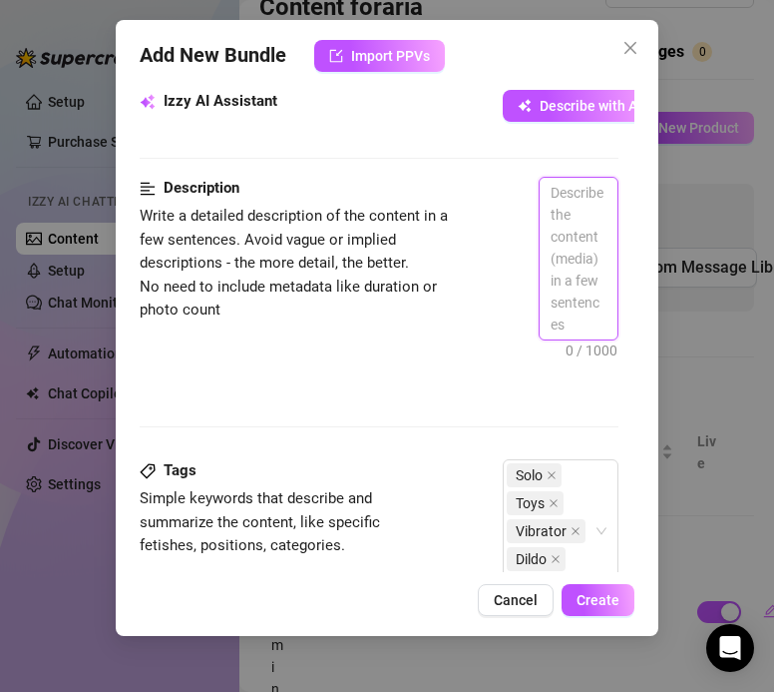
click at [560, 258] on textarea at bounding box center [578, 259] width 77 height 162
click at [579, 302] on textarea at bounding box center [578, 259] width 77 height 162
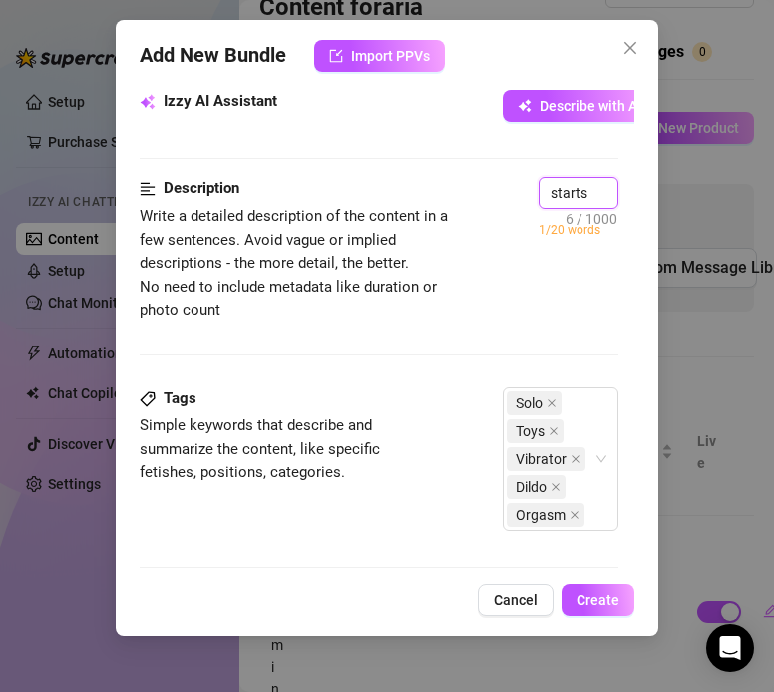
click at [587, 196] on textarea "starts" at bounding box center [578, 193] width 77 height 30
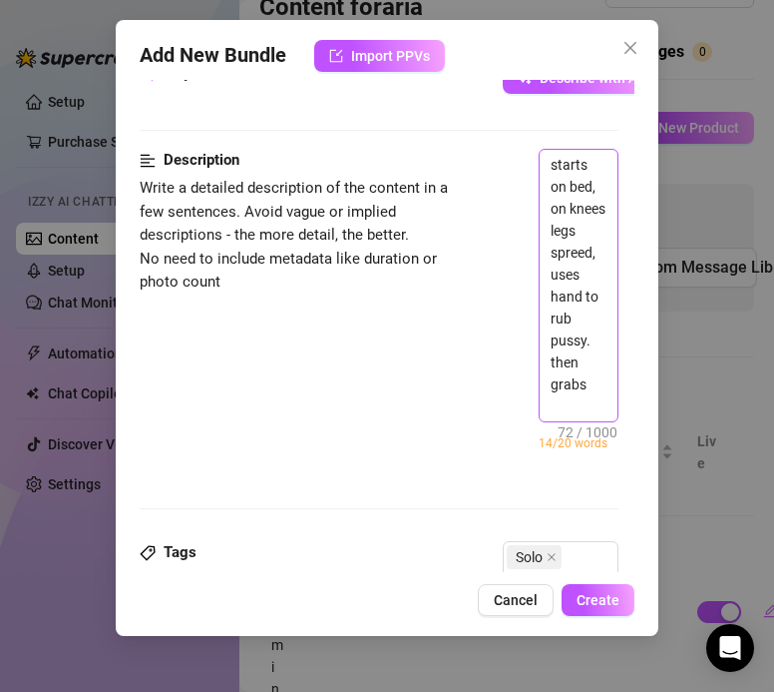
scroll to position [757, 0]
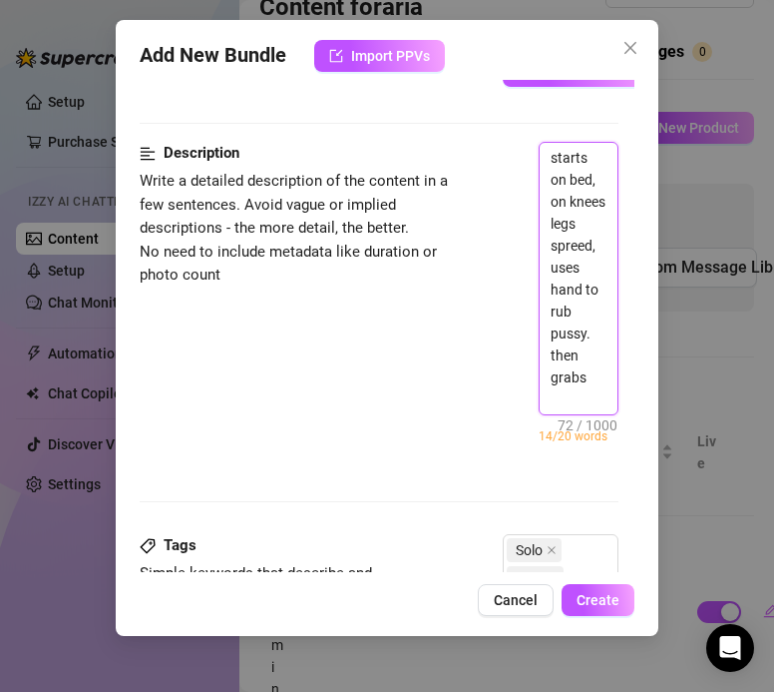
click at [602, 398] on textarea "starts on bed, on knees legs spreed, uses hand to rub pussy. then grabs" at bounding box center [578, 278] width 77 height 271
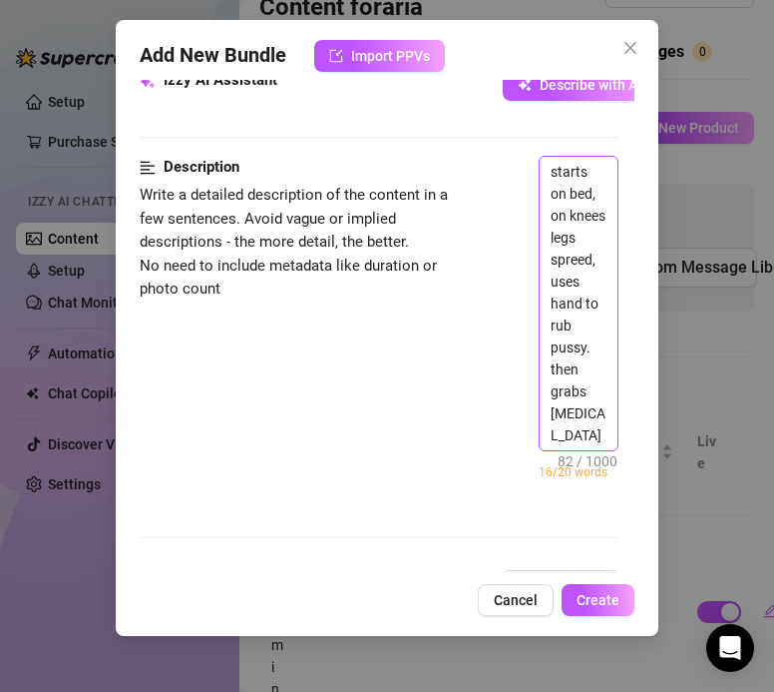
scroll to position [731, 0]
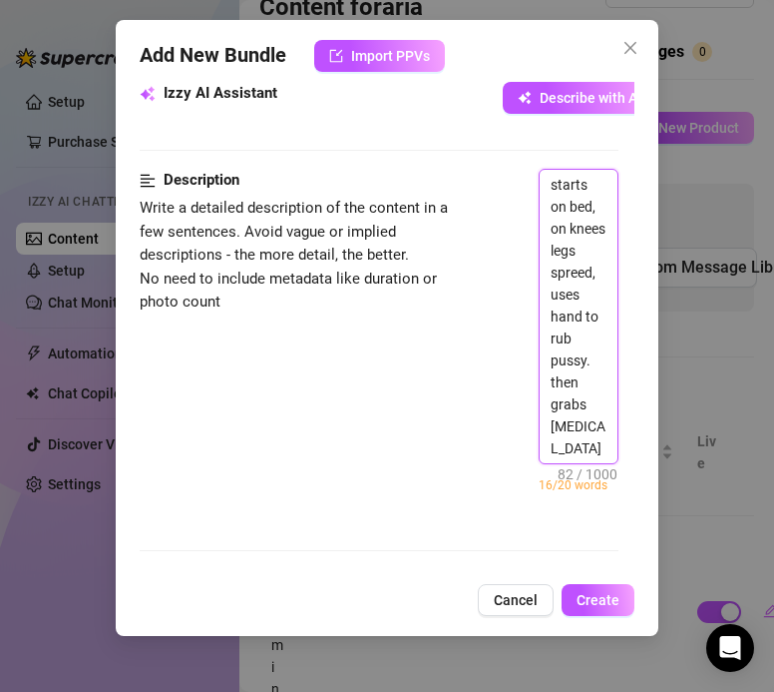
click at [601, 298] on textarea "starts on bed, on knees legs spreed, uses hand to rub pussy. then grabs g-spot …" at bounding box center [578, 316] width 77 height 293
click at [596, 296] on textarea "starts on bed, on knees legs spreed, uses hand to rub pussy. then grabs g-spot …" at bounding box center [578, 316] width 77 height 293
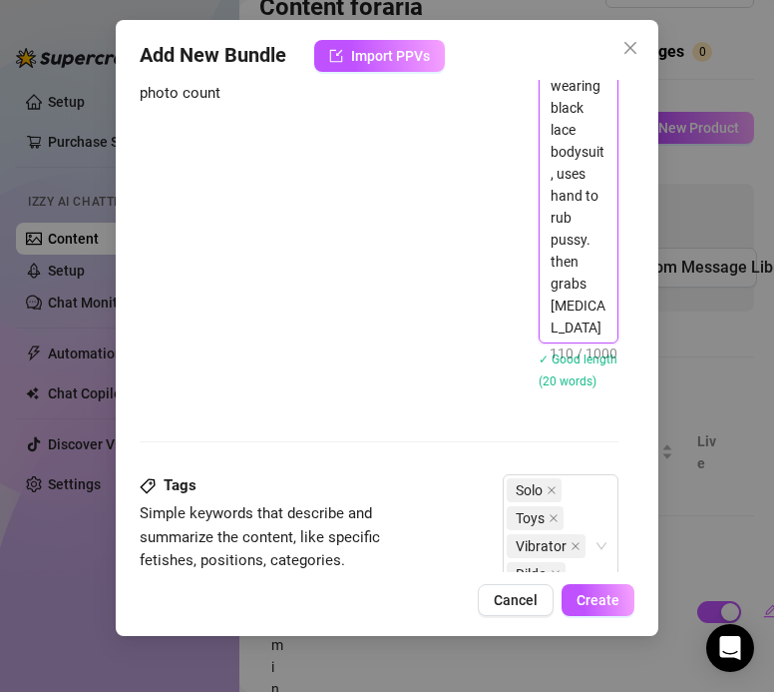
scroll to position [938, 0]
click at [604, 329] on textarea "starts on bed, on knees legs spreed wearing black lace bodysuit, uses hand to r…" at bounding box center [578, 152] width 77 height 381
click at [601, 333] on textarea "starts on bed, on knees legs spreed wearing black lace bodysuit, uses hand to r…" at bounding box center [578, 152] width 77 height 381
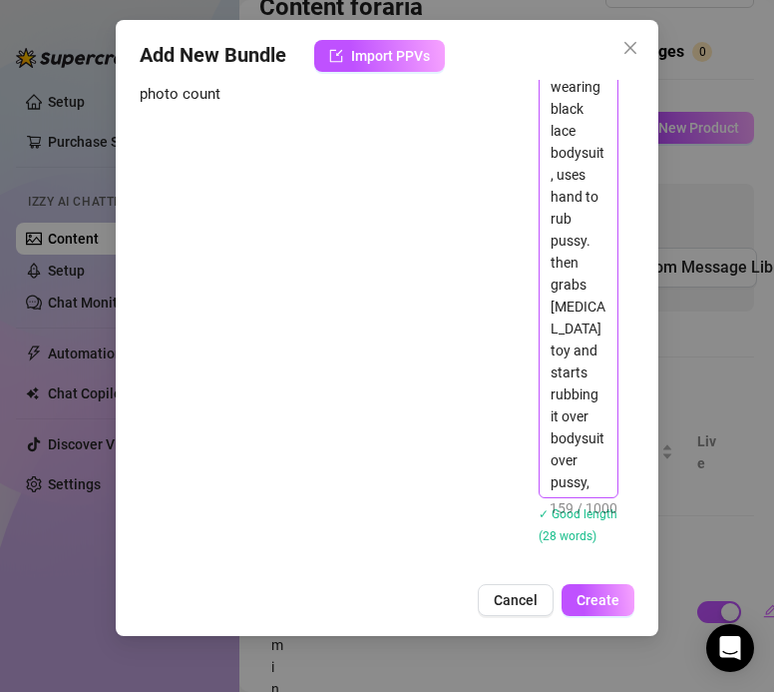
scroll to position [951, 0]
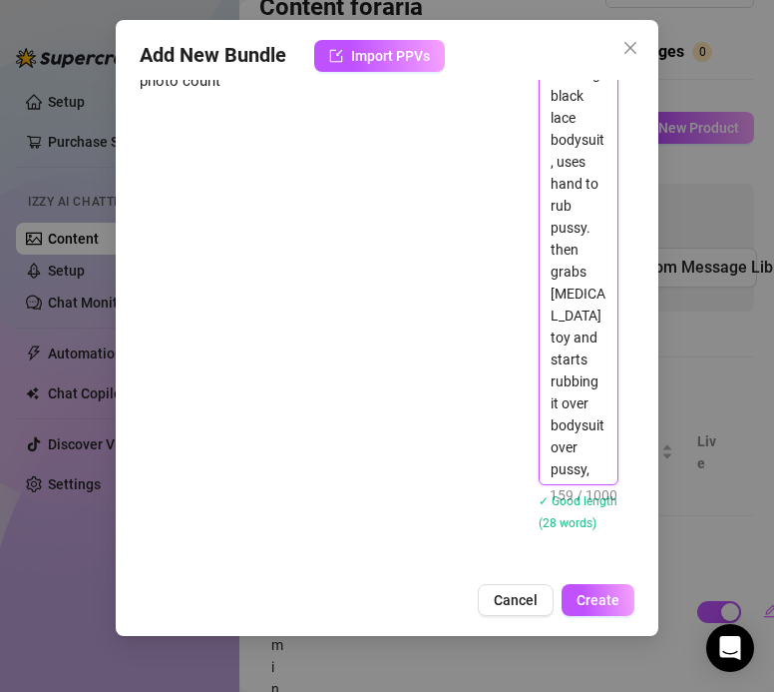
click at [595, 466] on textarea "starts on bed, on knees legs spreed wearing black lace bodysuit, uses hand to r…" at bounding box center [578, 216] width 77 height 535
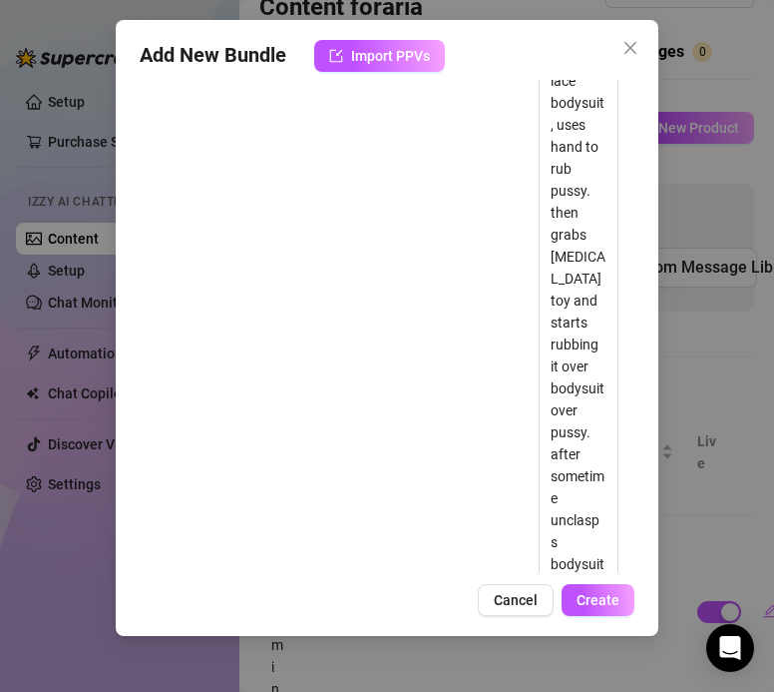
scroll to position [1021, 0]
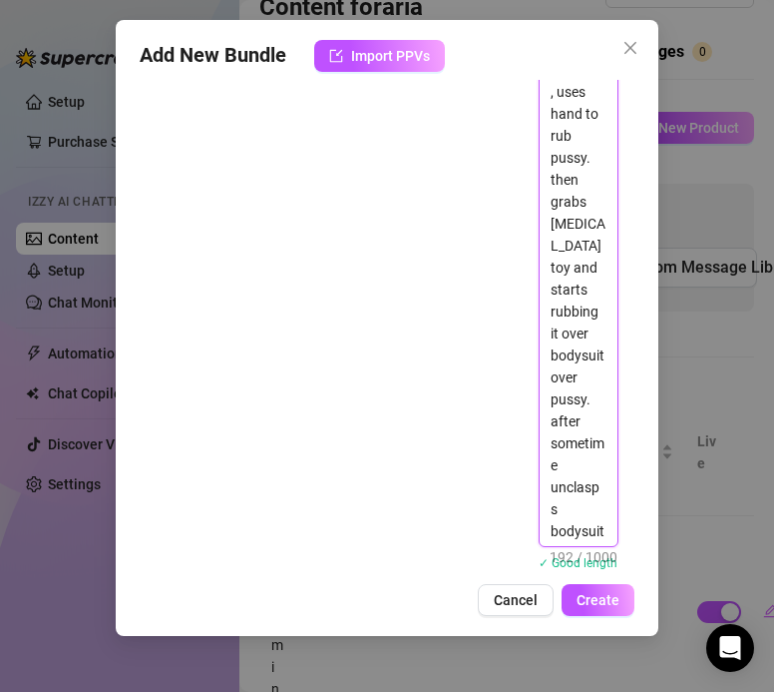
click at [612, 525] on textarea "starts on bed, on knees legs spreed wearing black lace bodysuit, uses hand to r…" at bounding box center [578, 212] width 77 height 667
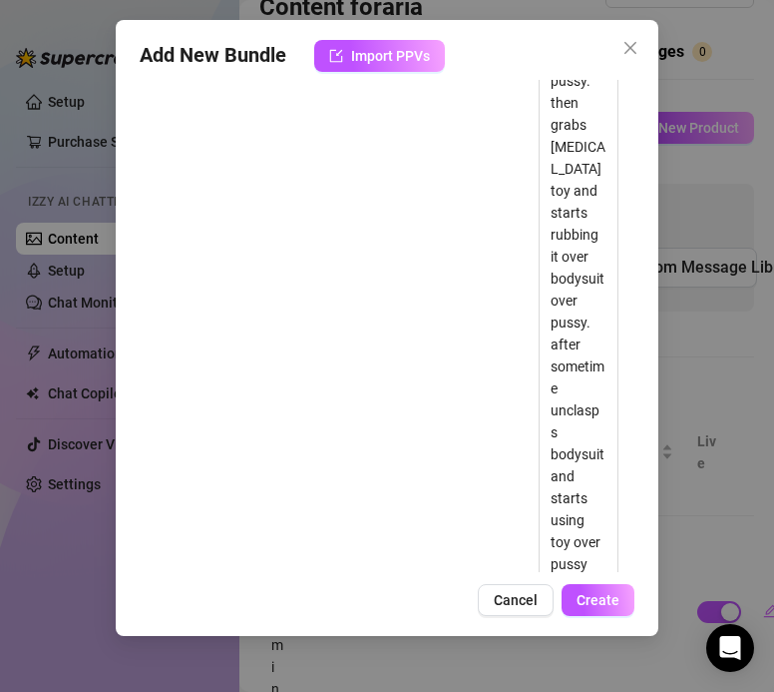
scroll to position [1157, 0]
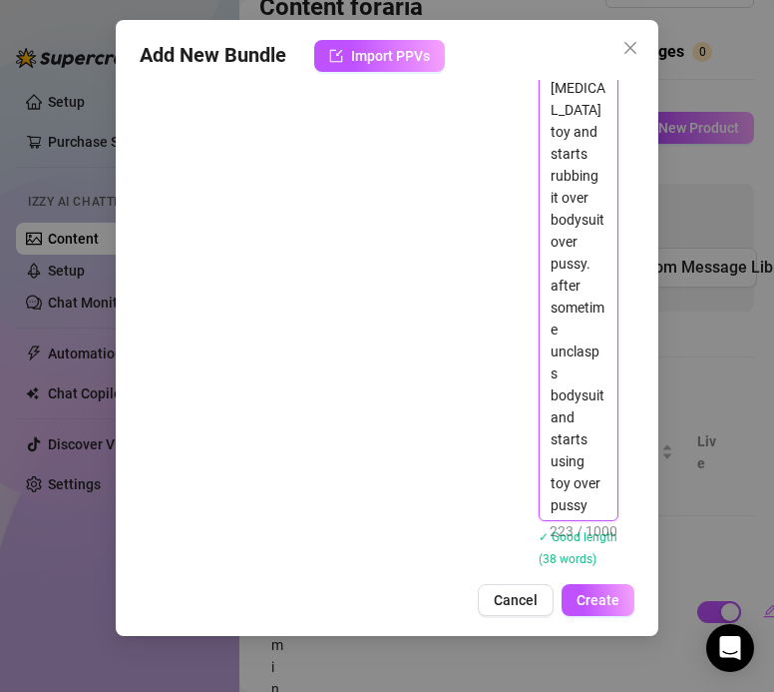
click at [599, 507] on textarea "starts on bed, on knees legs spreed wearing black lace bodysuit, uses hand to r…" at bounding box center [578, 132] width 77 height 776
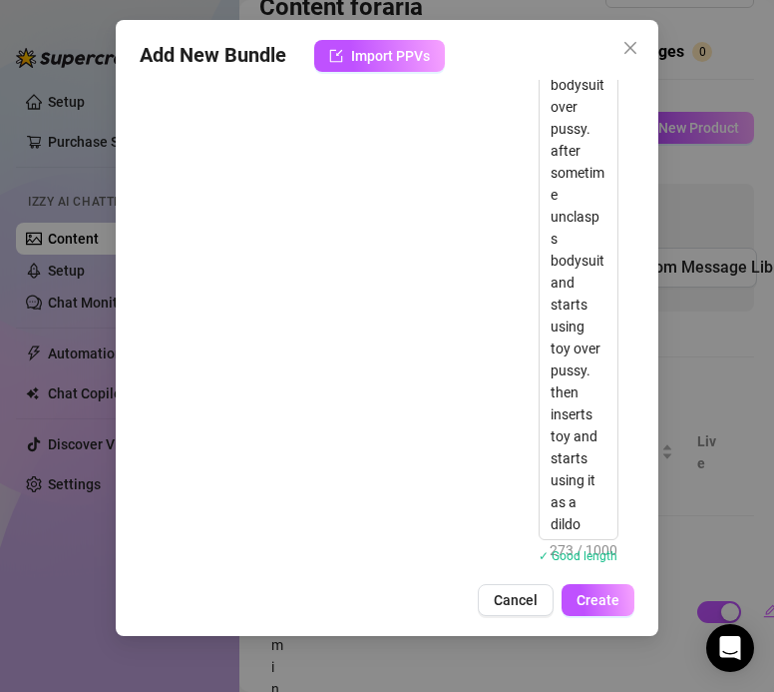
scroll to position [1295, 0]
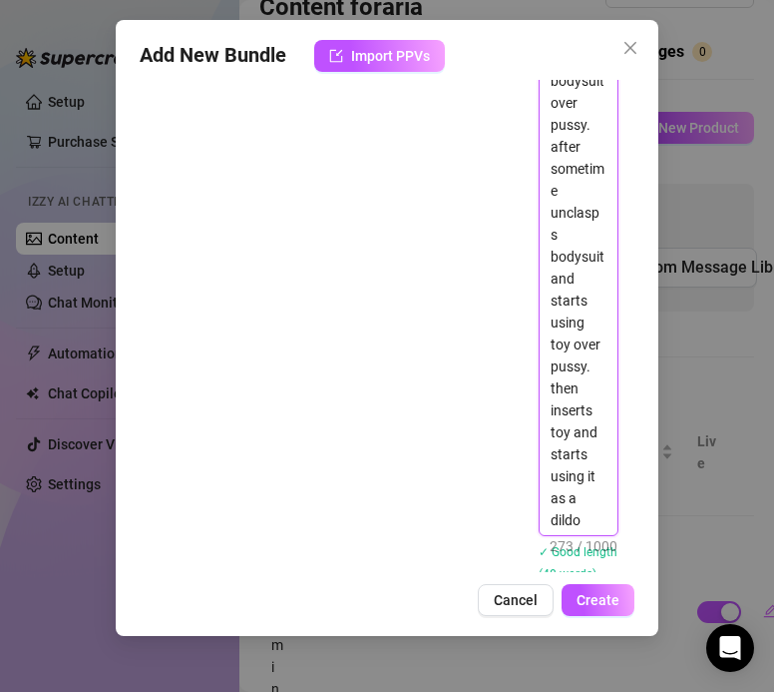
click at [579, 532] on textarea "starts on bed, on knees legs spreed wearing black lace bodysuit, uses hand to r…" at bounding box center [578, 70] width 77 height 930
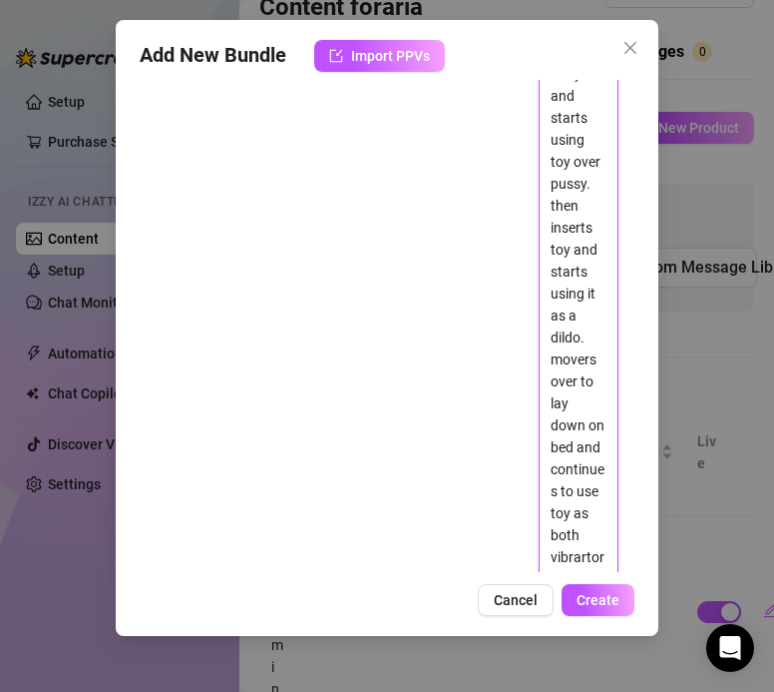
scroll to position [1493, 0]
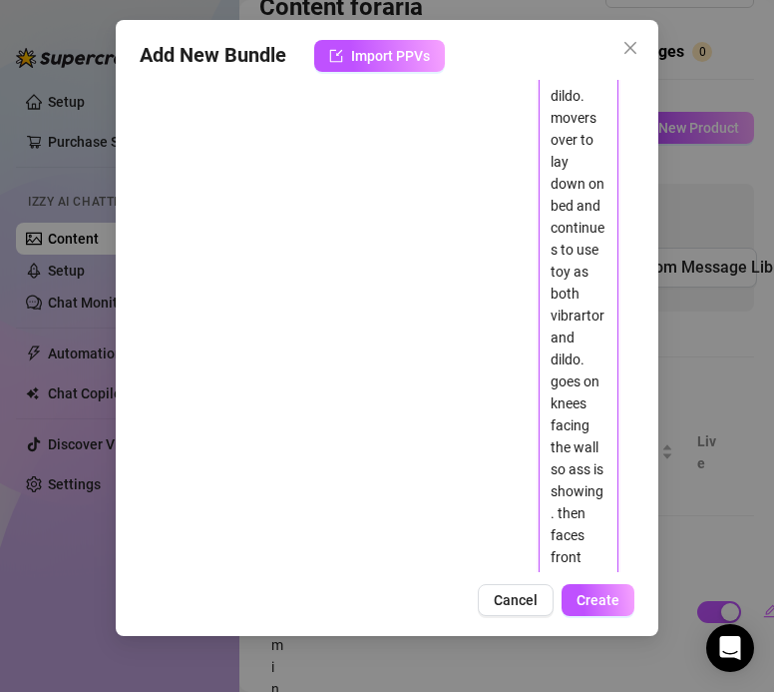
scroll to position [1734, 0]
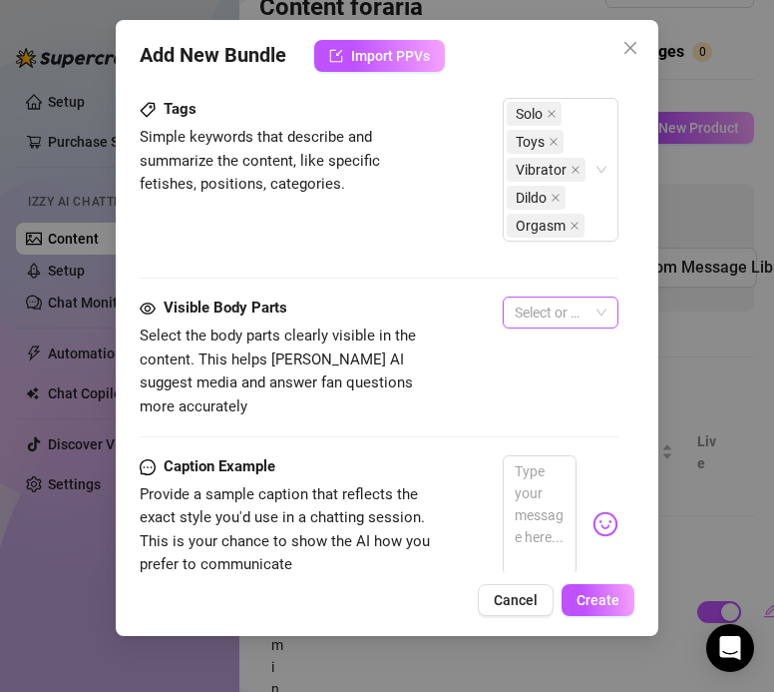
click at [520, 315] on div at bounding box center [550, 312] width 86 height 28
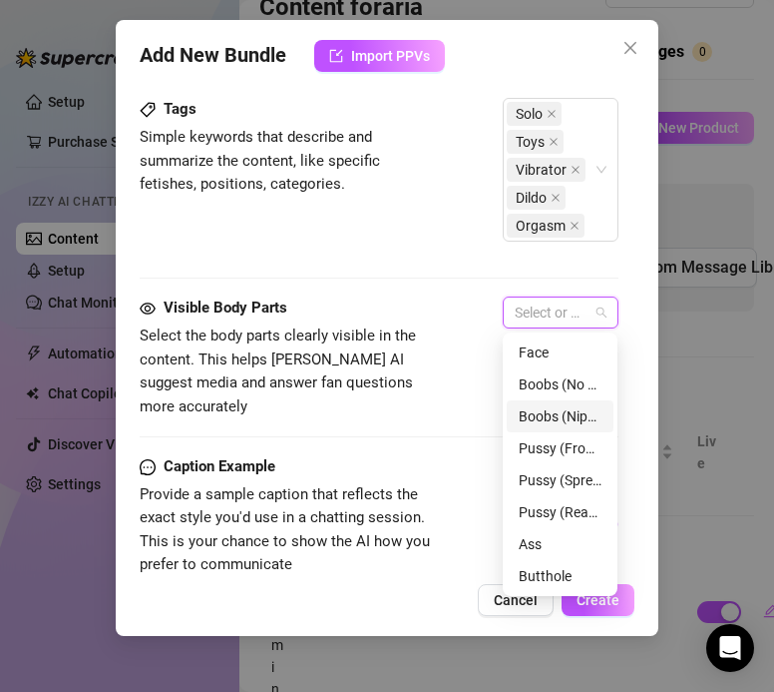
click at [521, 427] on div "Boobs (Nipples Visible)" at bounding box center [560, 416] width 107 height 32
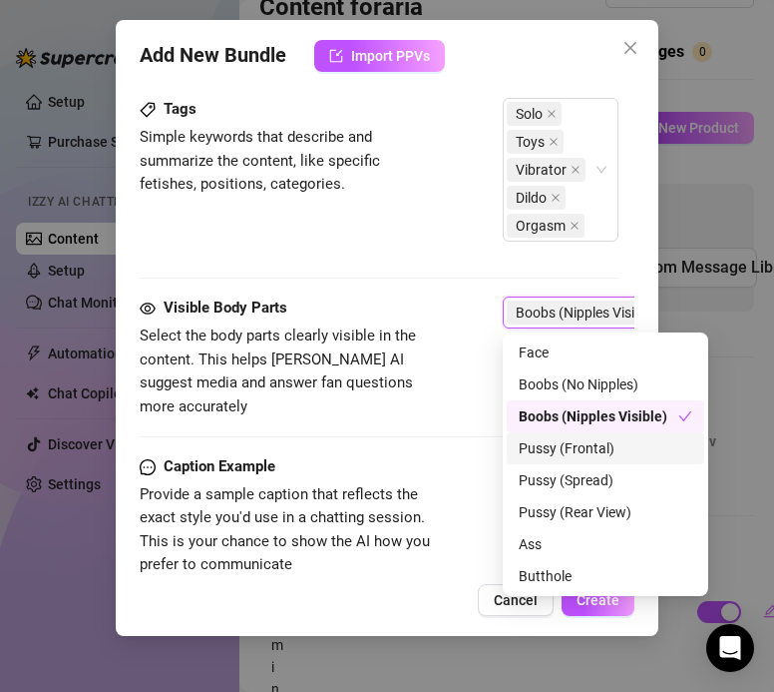
click at [532, 449] on div "Pussy (Frontal)" at bounding box center [606, 448] width 174 height 22
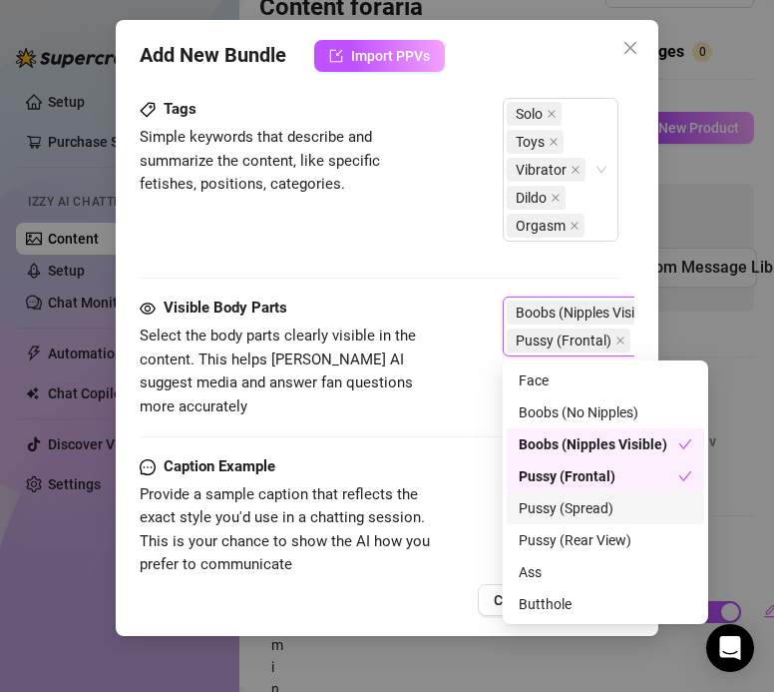
click at [536, 500] on div "Pussy (Spread)" at bounding box center [606, 508] width 174 height 22
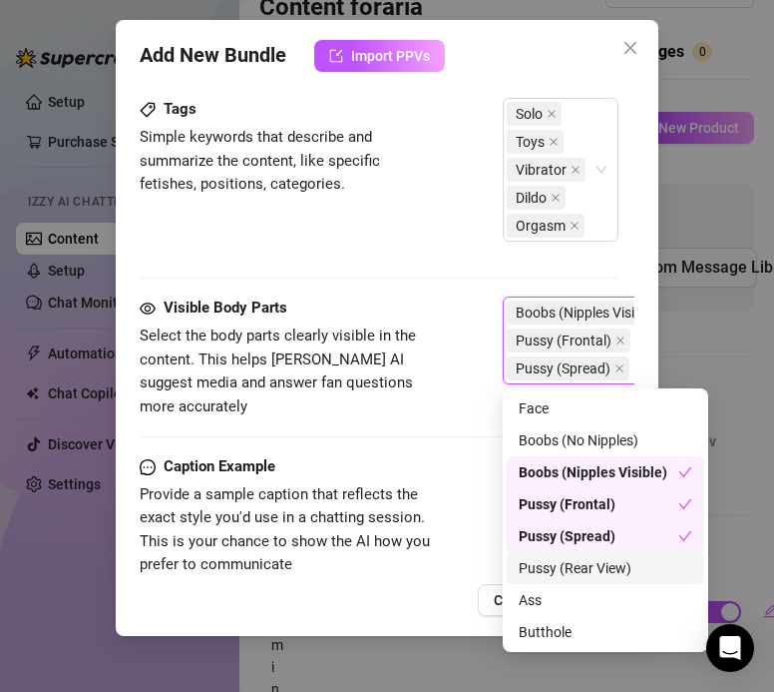
click at [538, 575] on div "Pussy (Rear View)" at bounding box center [606, 568] width 174 height 22
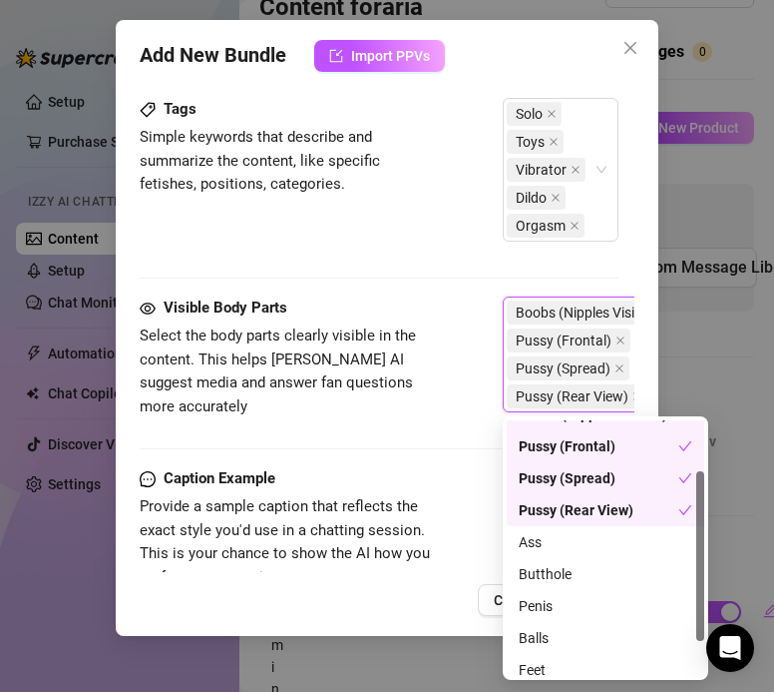
scroll to position [128, 0]
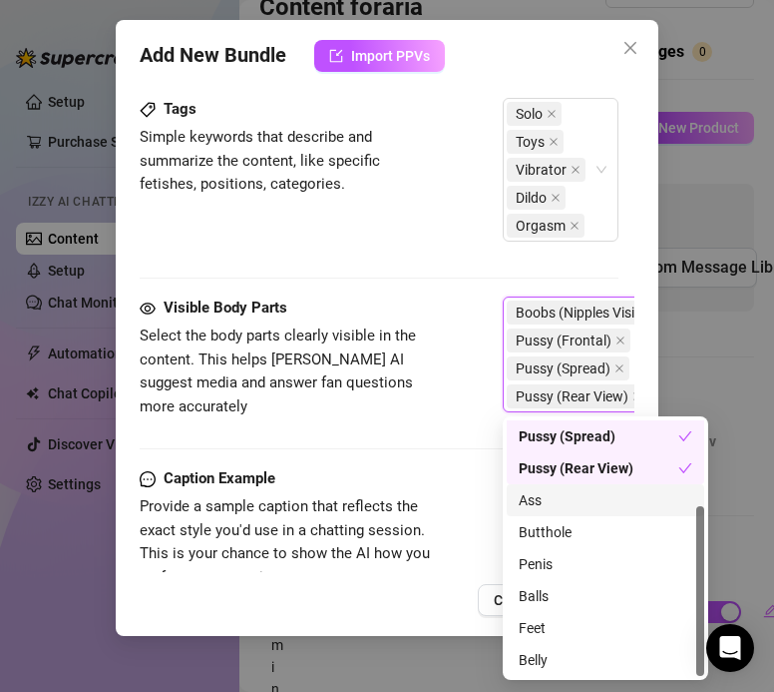
click at [515, 496] on div "Ass" at bounding box center [606, 500] width 198 height 32
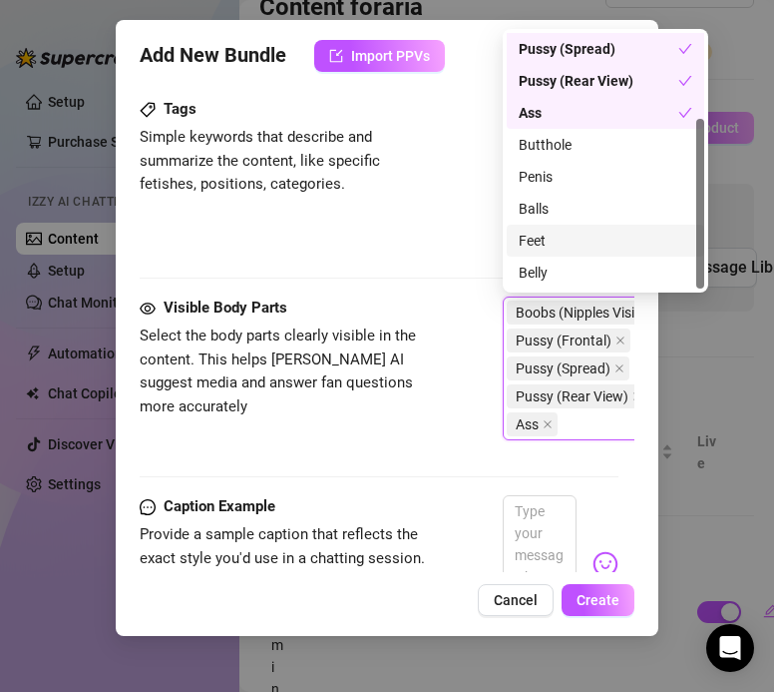
click at [537, 232] on div "Feet" at bounding box center [606, 241] width 174 height 22
click at [452, 348] on div "Visible Body Parts Select the body parts clearly visible in the content. This h…" at bounding box center [379, 377] width 478 height 162
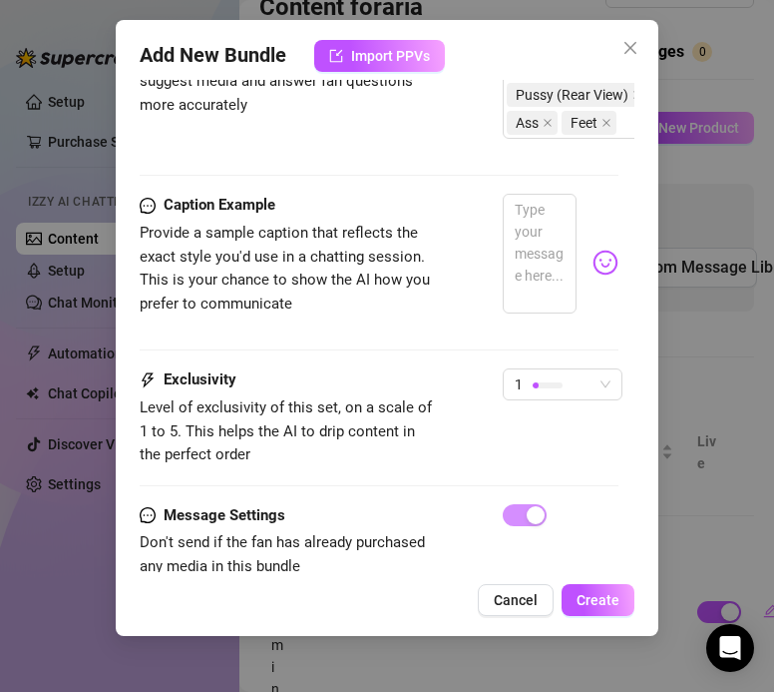
scroll to position [2779, 0]
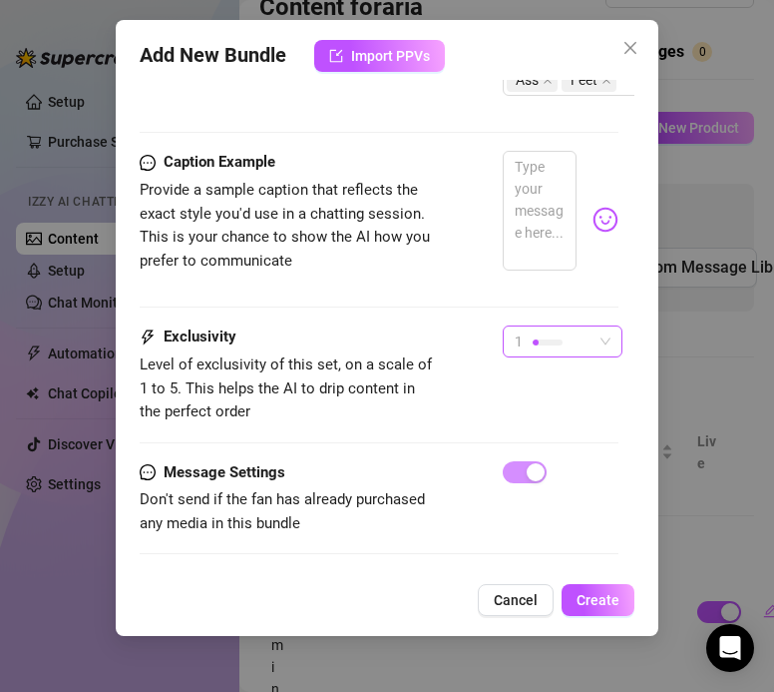
click at [538, 348] on div at bounding box center [548, 341] width 30 height 19
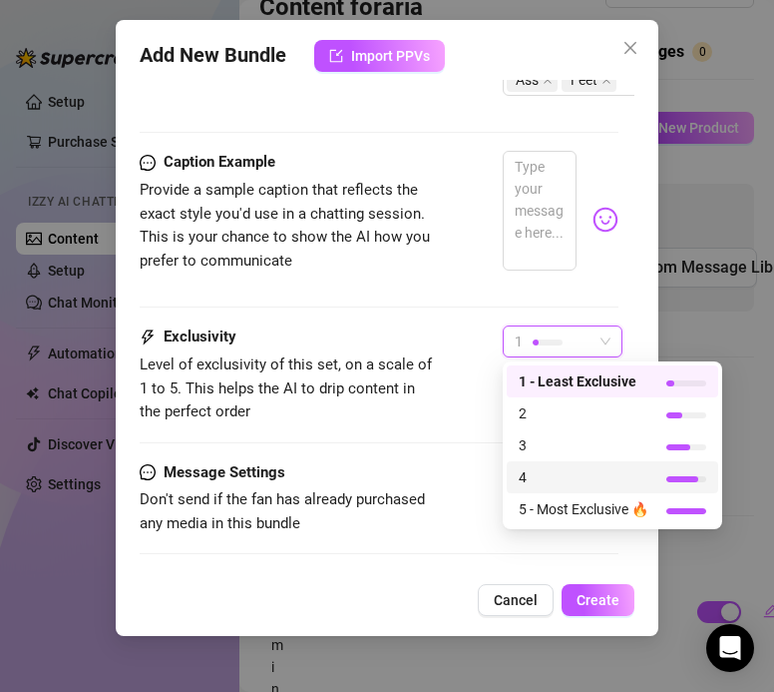
click at [534, 466] on span "4" at bounding box center [584, 477] width 130 height 22
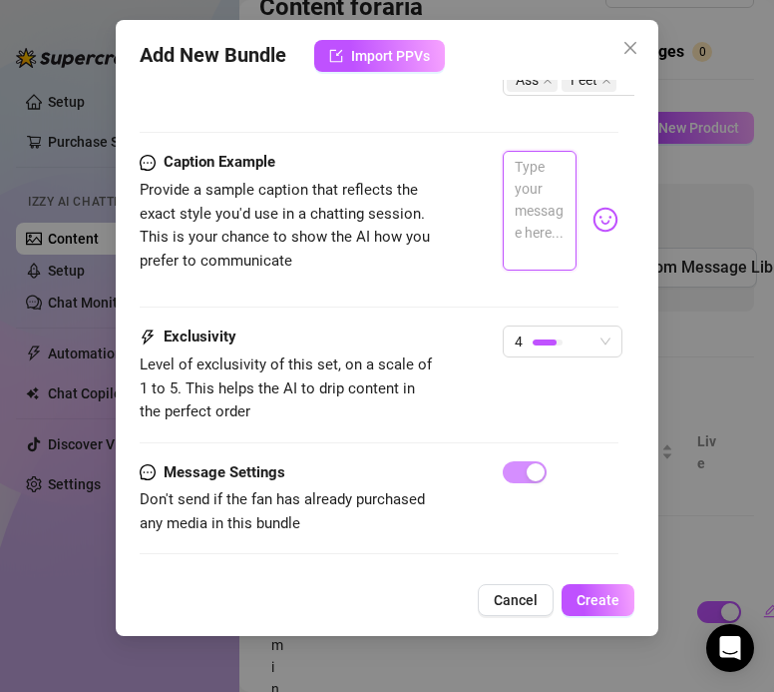
click at [532, 268] on textarea at bounding box center [539, 211] width 73 height 120
paste textarea "i know you’ve been waiting babe and i promise this one does not disappoint! 12+…"
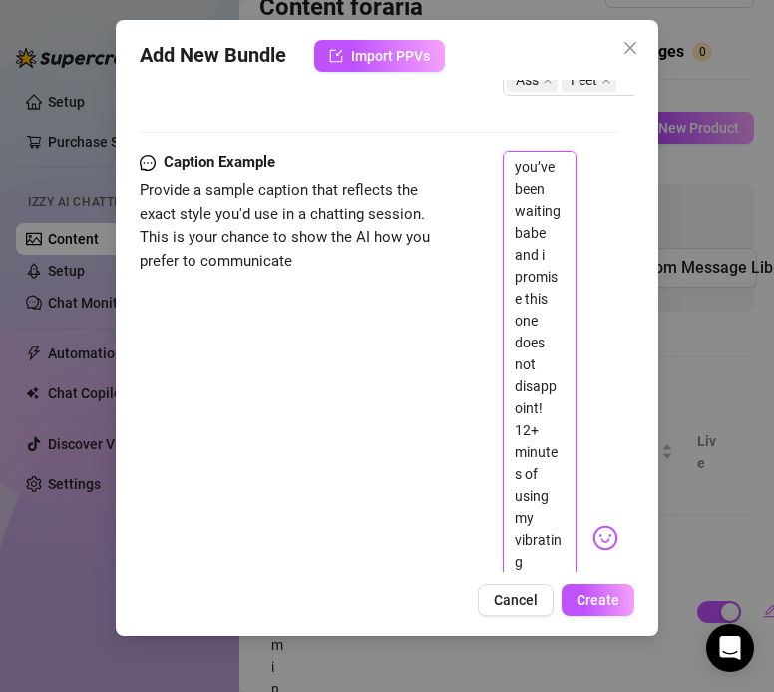
scroll to position [0, 0]
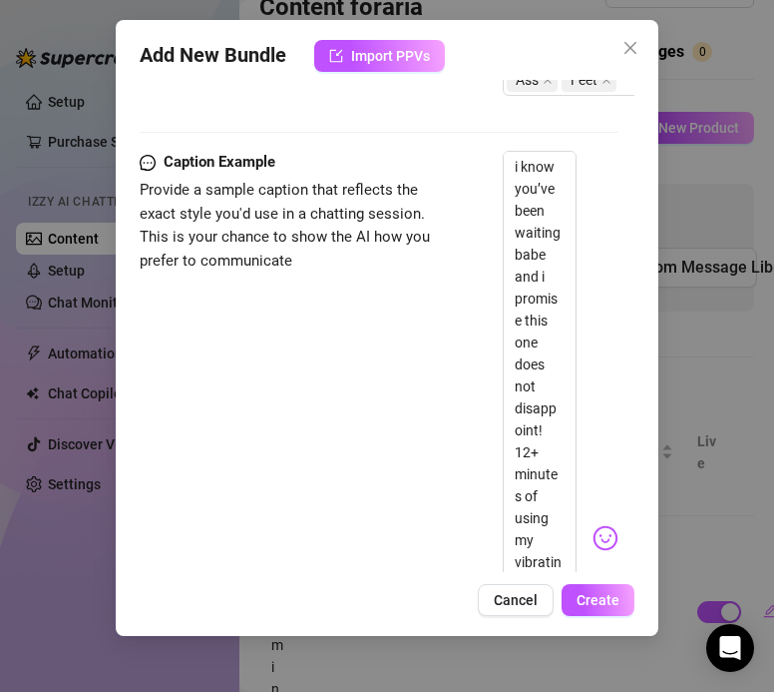
click at [419, 339] on div "Caption Example Provide a sample caption that reflects the exact style you'd us…" at bounding box center [379, 538] width 478 height 774
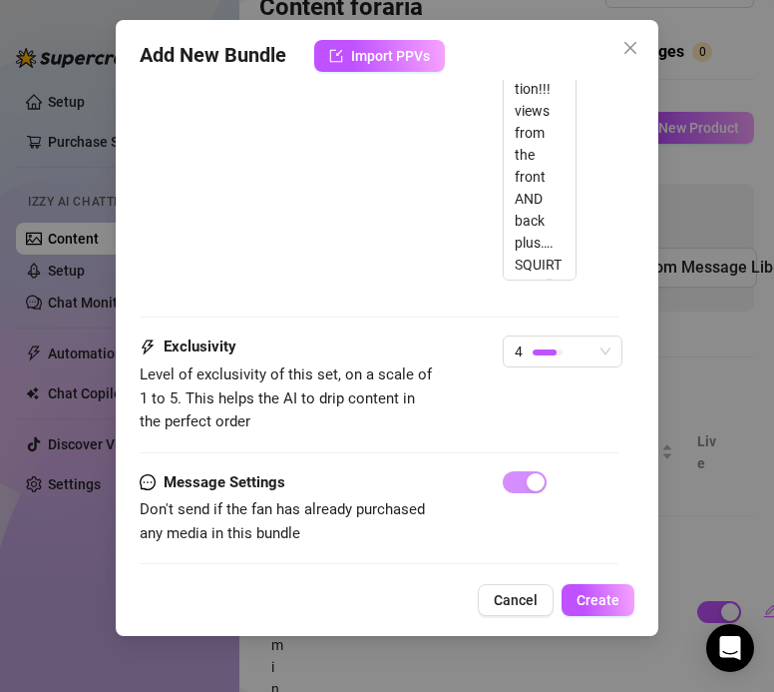
scroll to position [3416, 0]
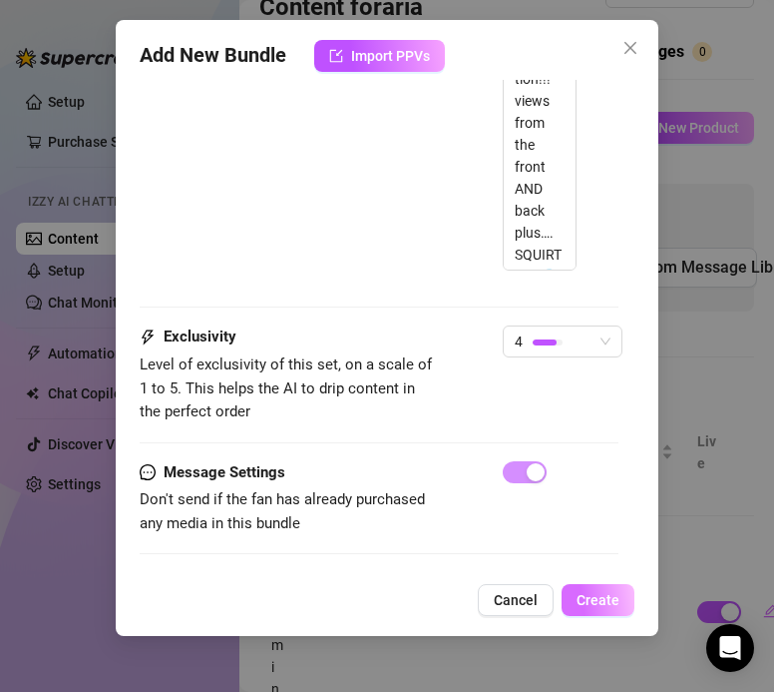
click at [586, 602] on span "Create" at bounding box center [598, 600] width 43 height 16
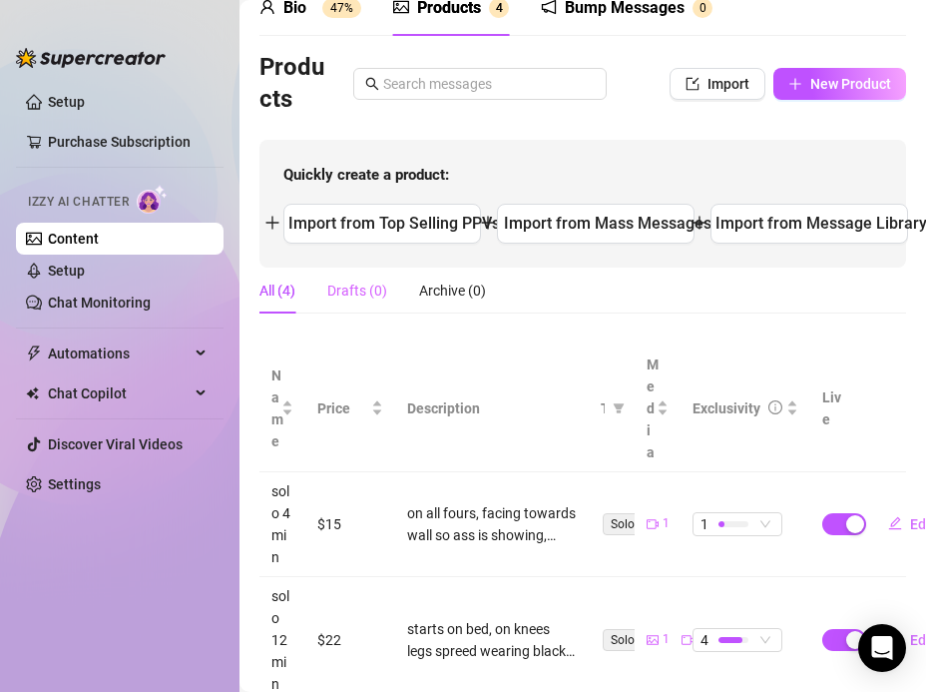
scroll to position [88, 0]
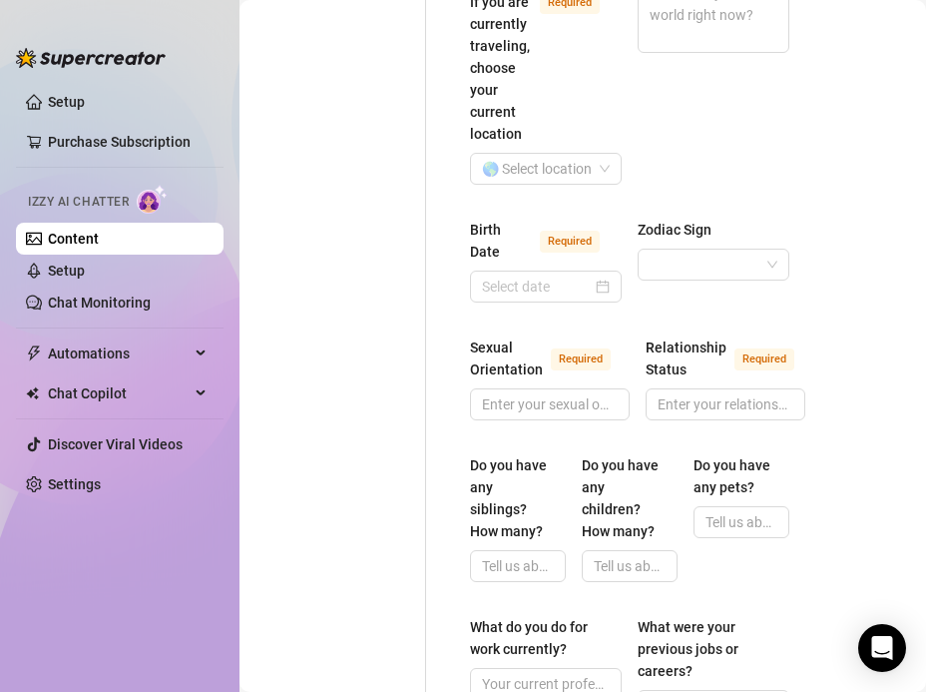
scroll to position [226, 0]
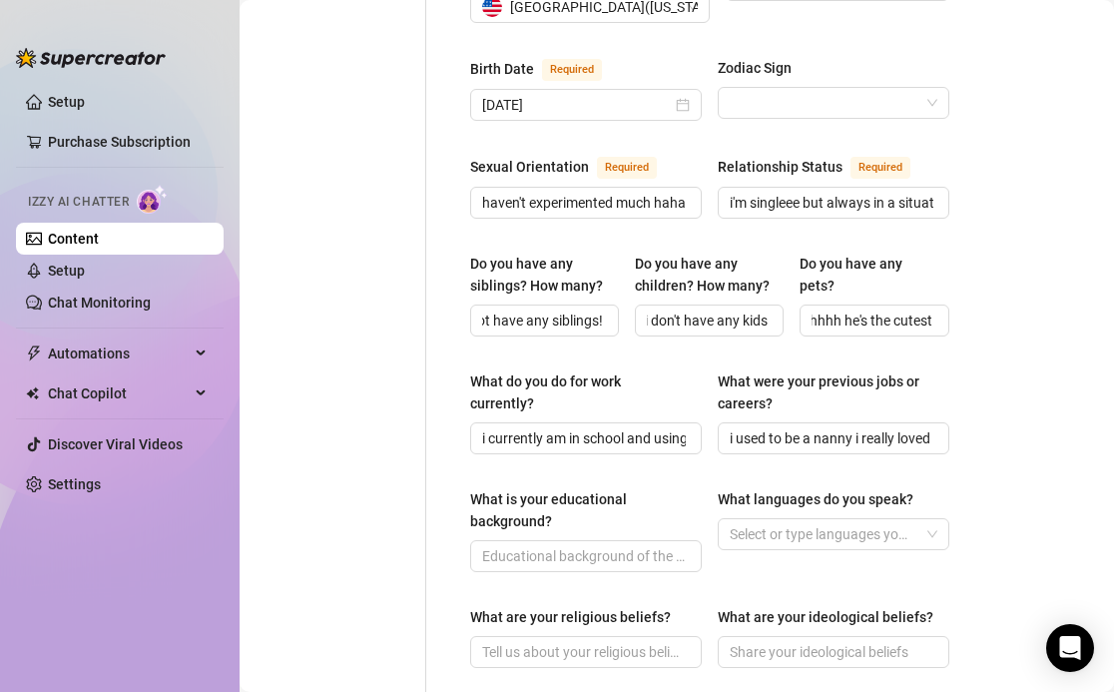
scroll to position [751, 0]
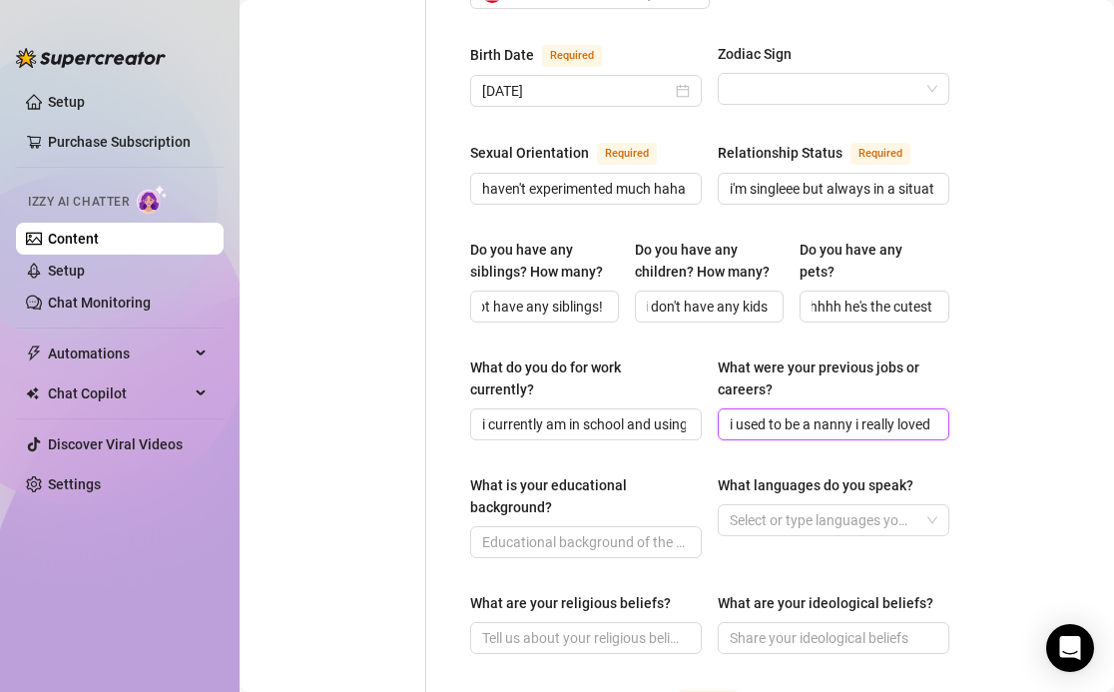
click at [843, 413] on input "i used to be a nanny i really loved it" at bounding box center [832, 424] width 204 height 22
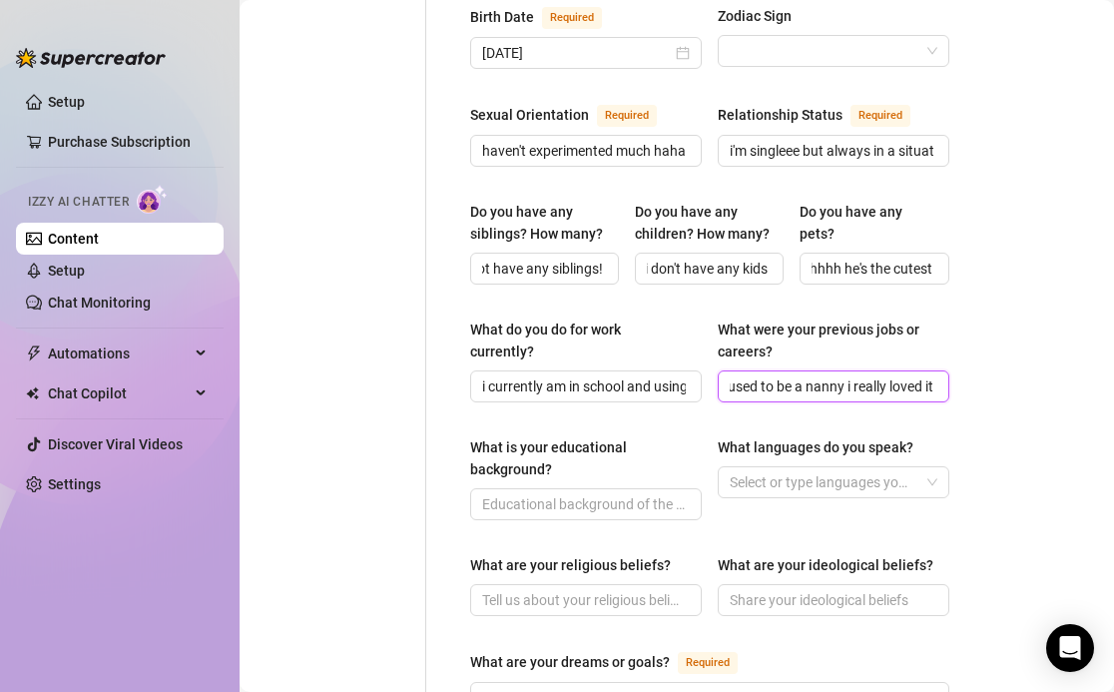
scroll to position [790, 0]
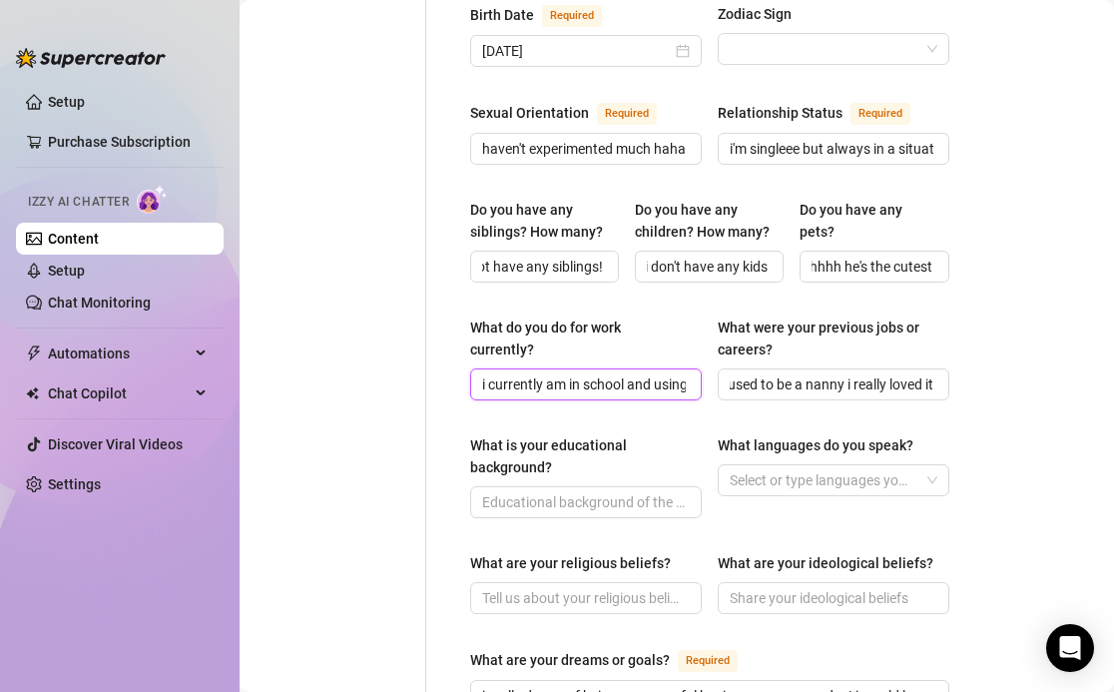
click at [675, 373] on input "i currently am in school and using my OF to help me pay for what my scholarship…" at bounding box center [584, 384] width 204 height 22
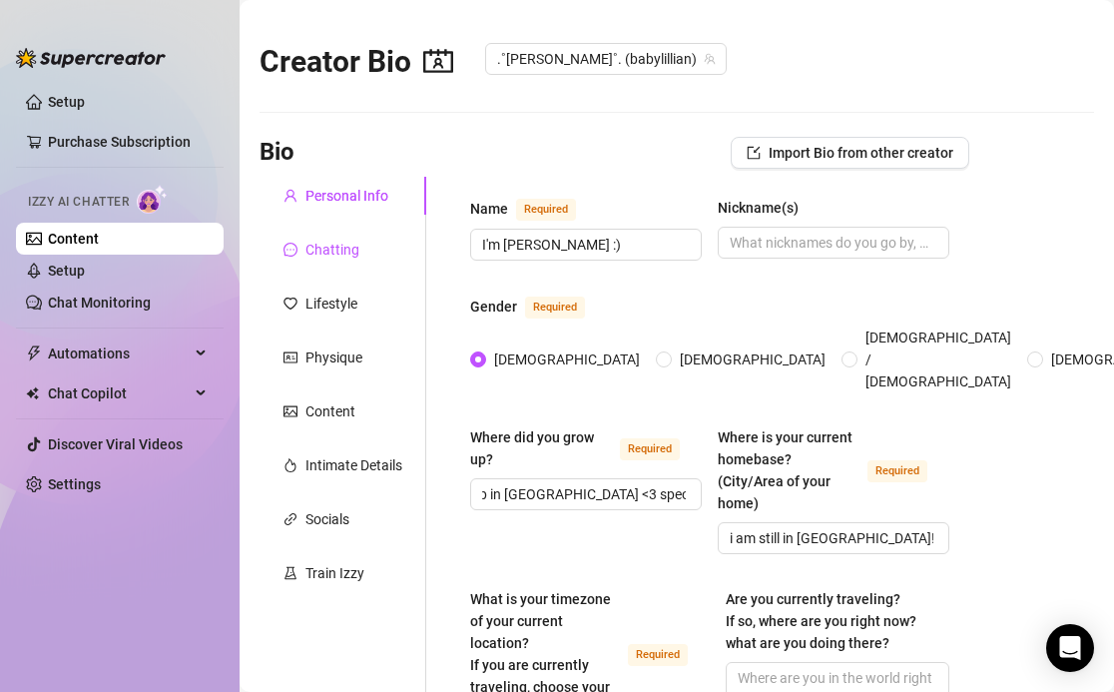
scroll to position [0, 0]
click at [351, 243] on div "Chatting" at bounding box center [332, 250] width 54 height 22
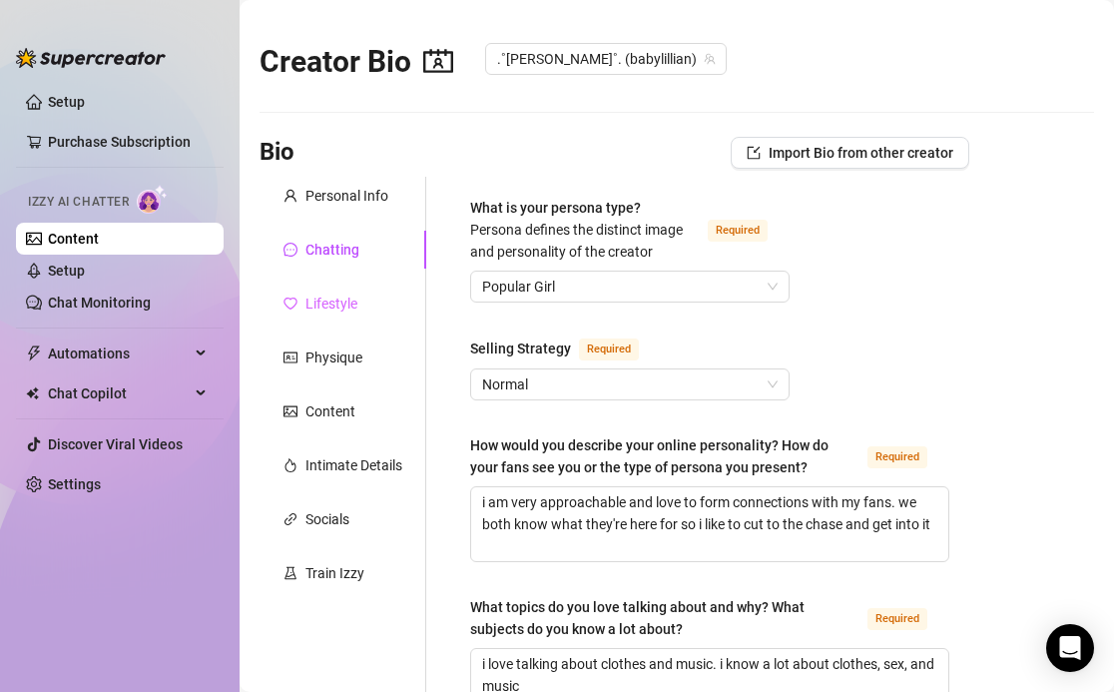
click at [363, 291] on div "Lifestyle" at bounding box center [342, 303] width 167 height 38
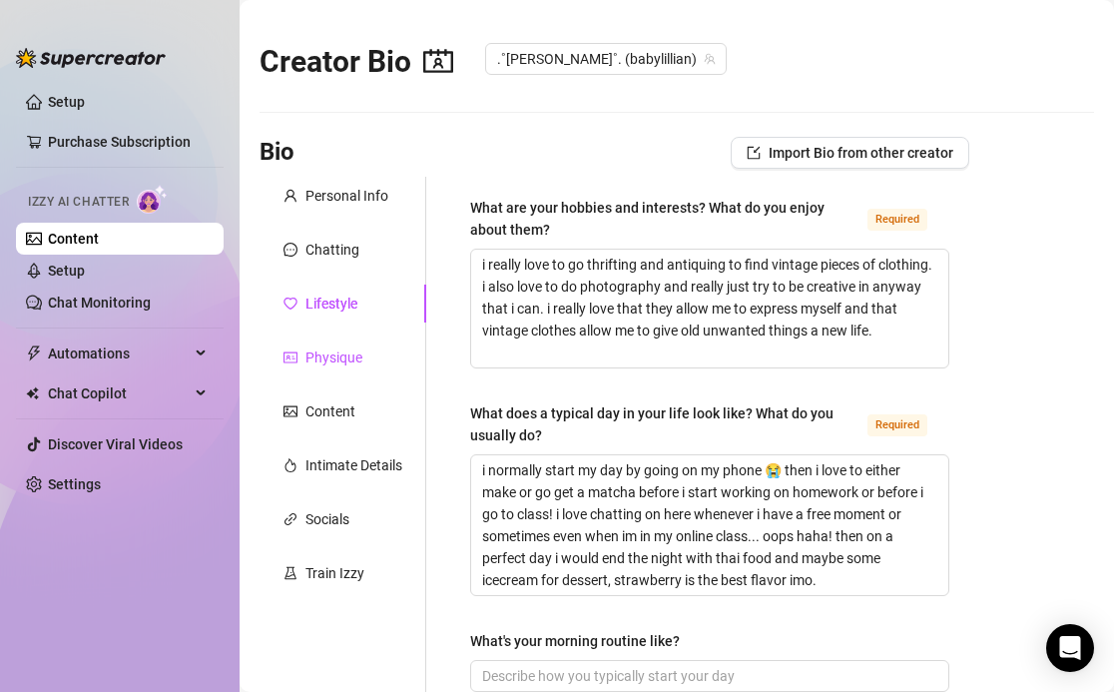
click at [319, 363] on div "Physique" at bounding box center [333, 357] width 57 height 22
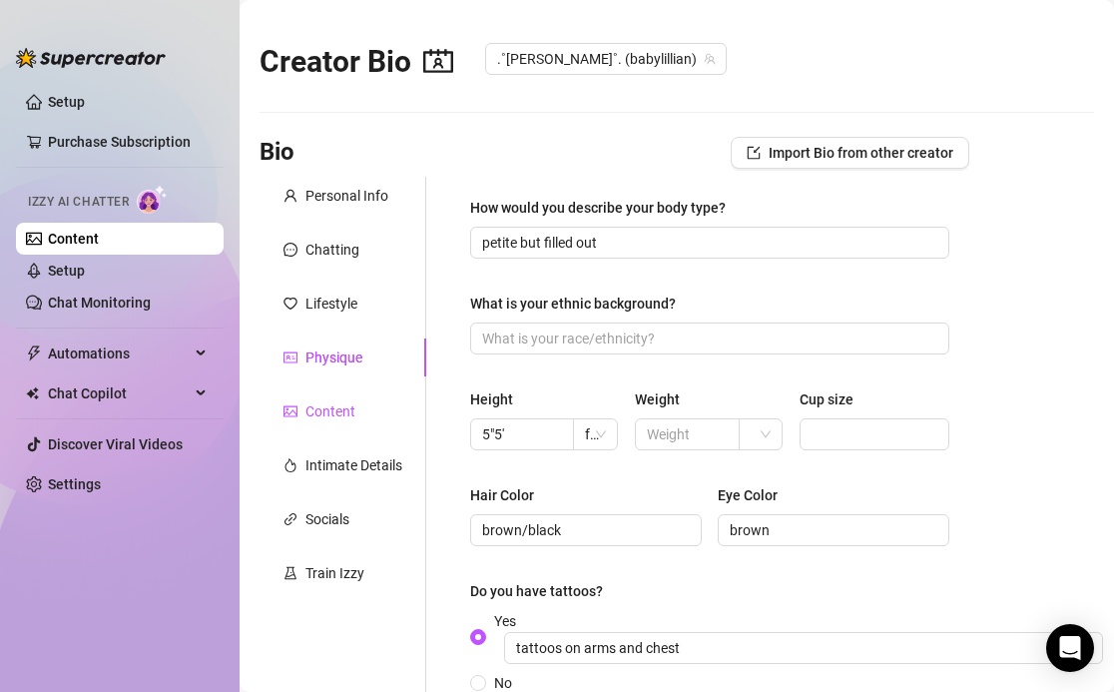
click at [342, 406] on div "Content" at bounding box center [330, 411] width 50 height 22
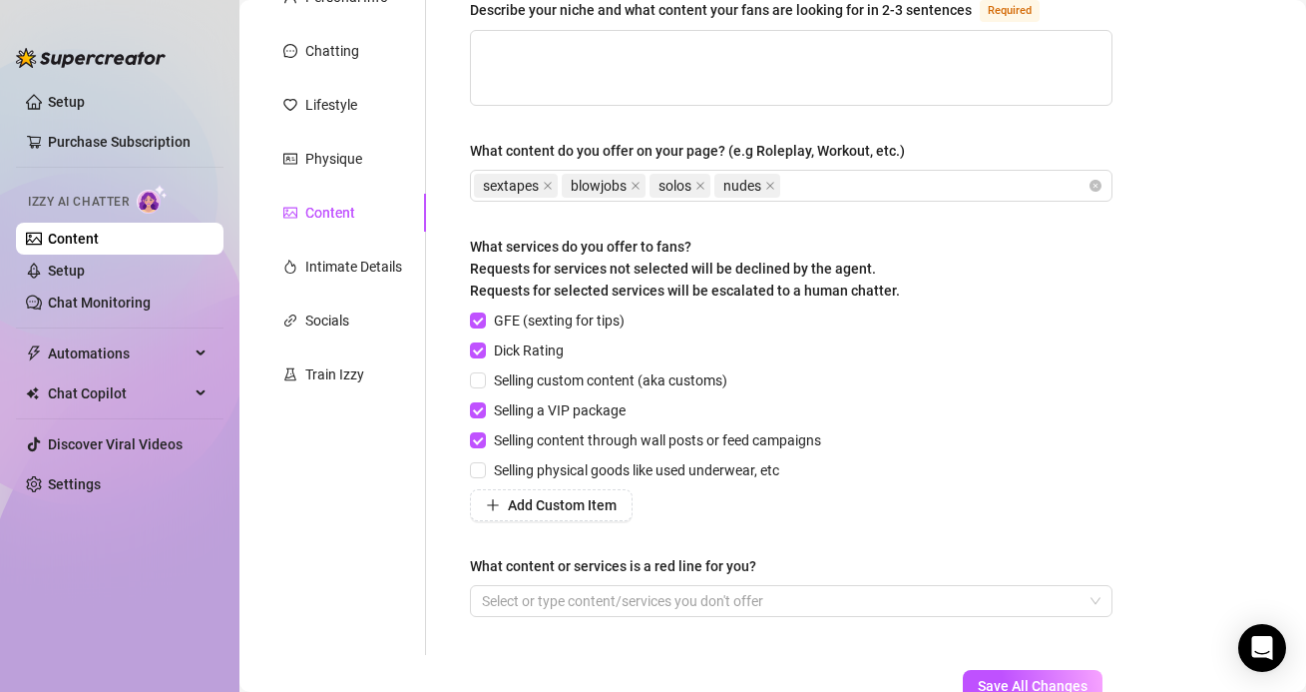
scroll to position [223, 0]
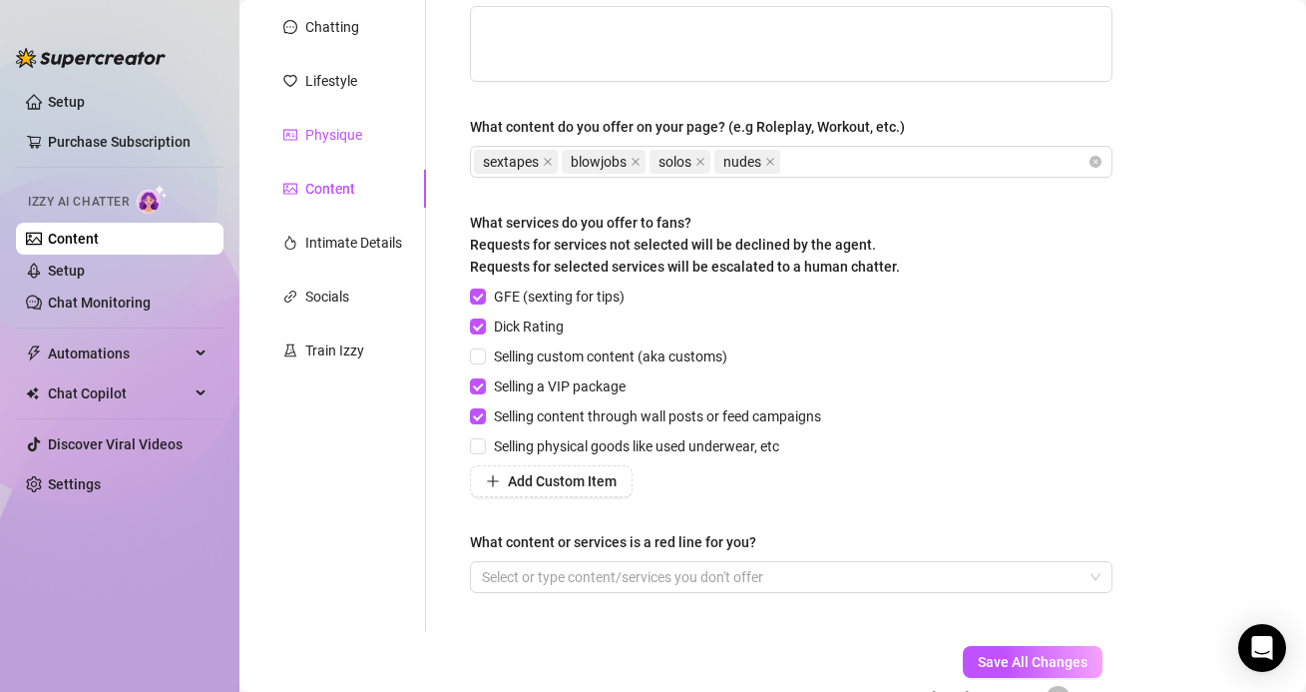
click at [320, 135] on div "Physique" at bounding box center [333, 135] width 57 height 22
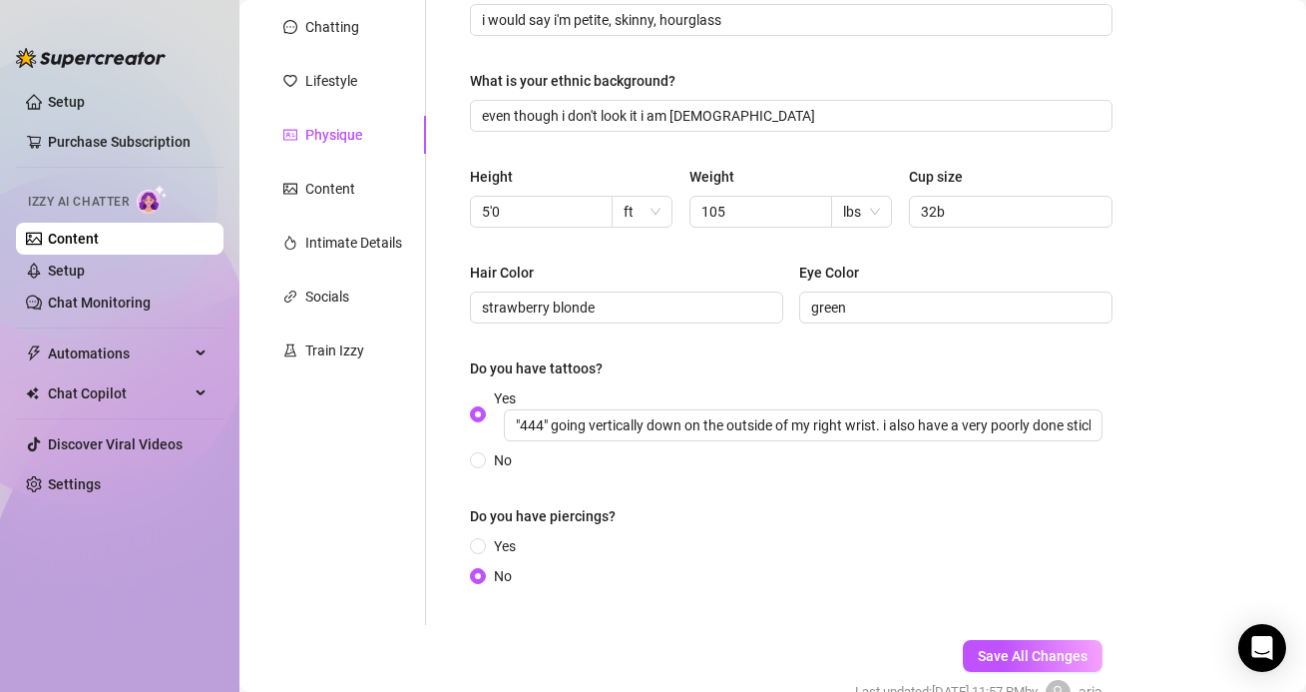
scroll to position [0, 0]
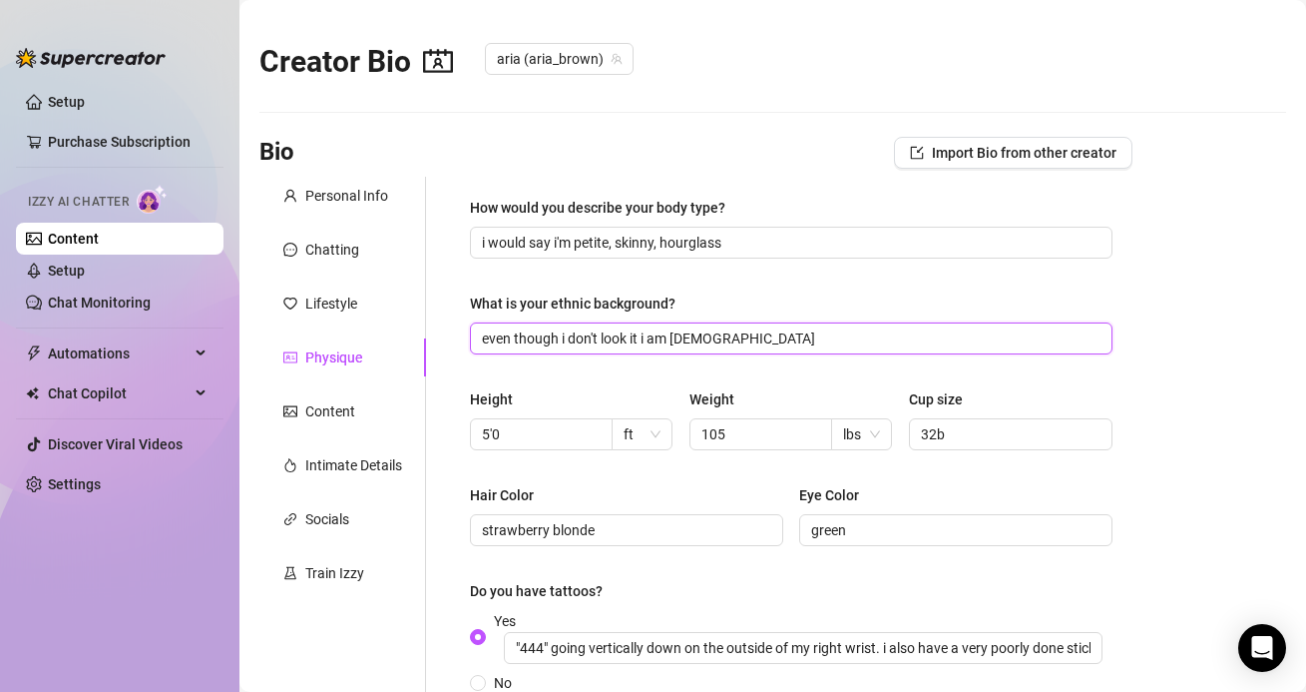
drag, startPoint x: 725, startPoint y: 338, endPoint x: 479, endPoint y: 333, distance: 245.6
click at [479, 333] on span "even though i don't look it i am italian" at bounding box center [791, 338] width 643 height 32
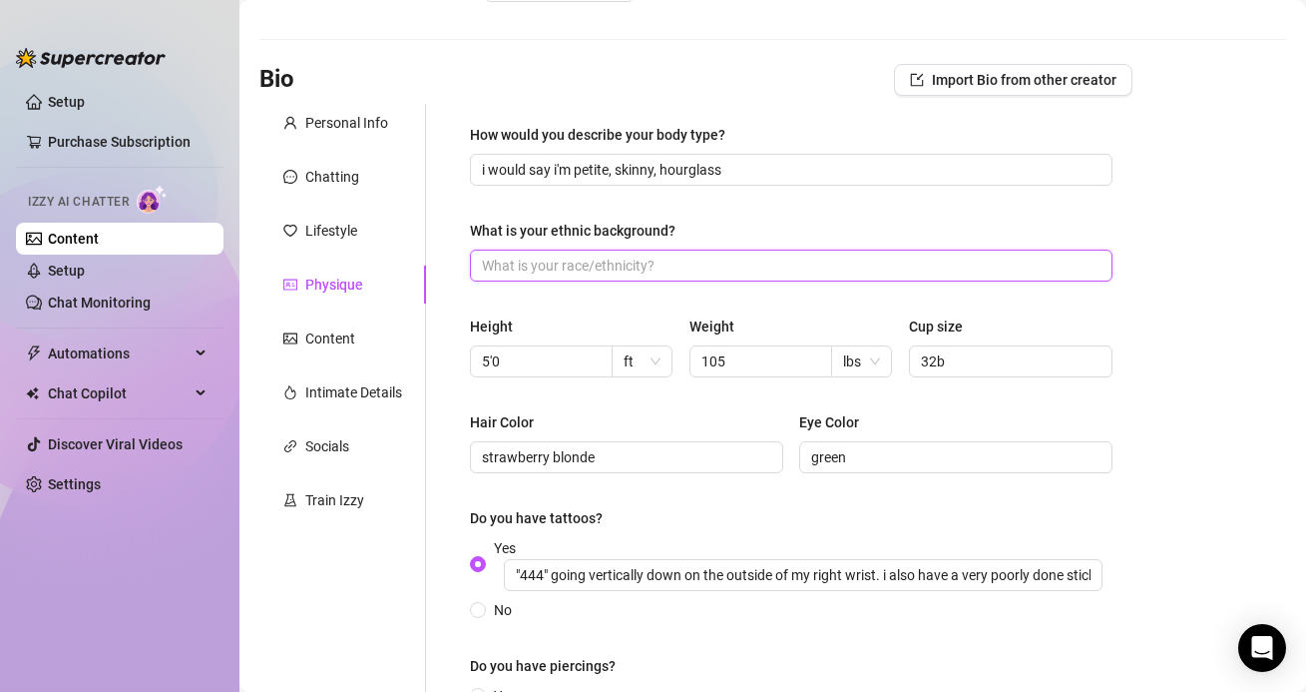
scroll to position [69, 0]
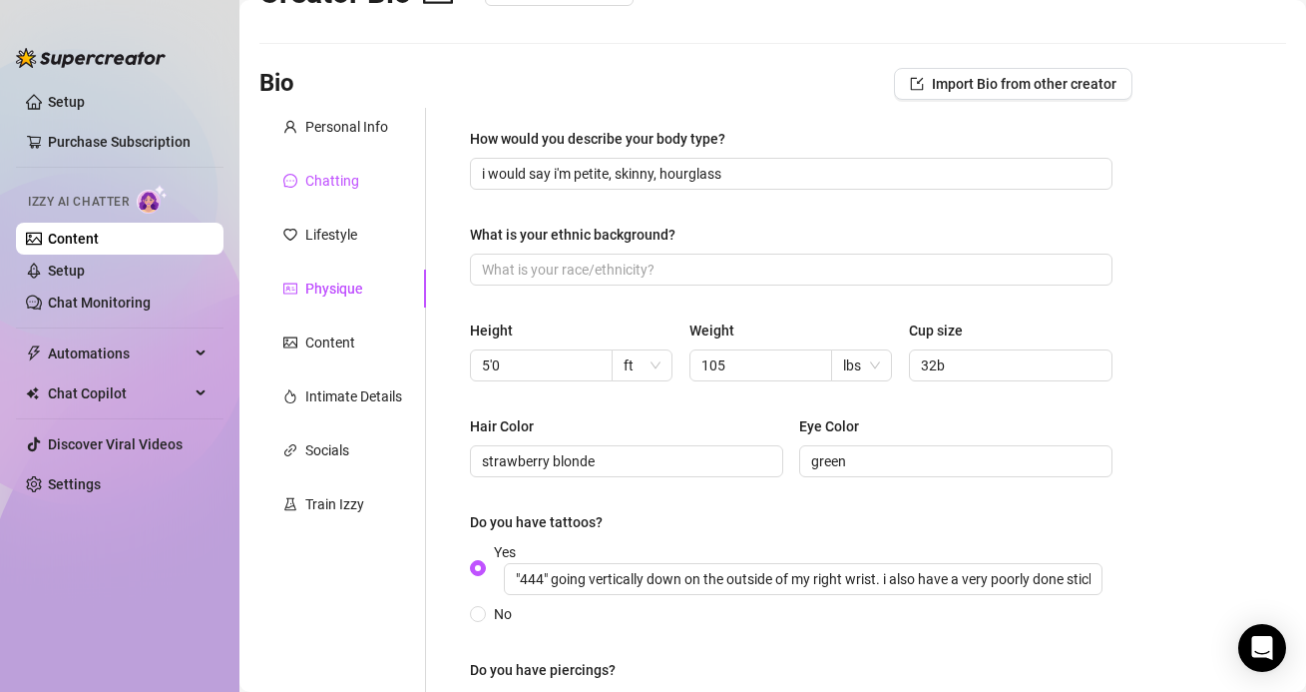
click at [323, 179] on div "Chatting" at bounding box center [332, 181] width 54 height 22
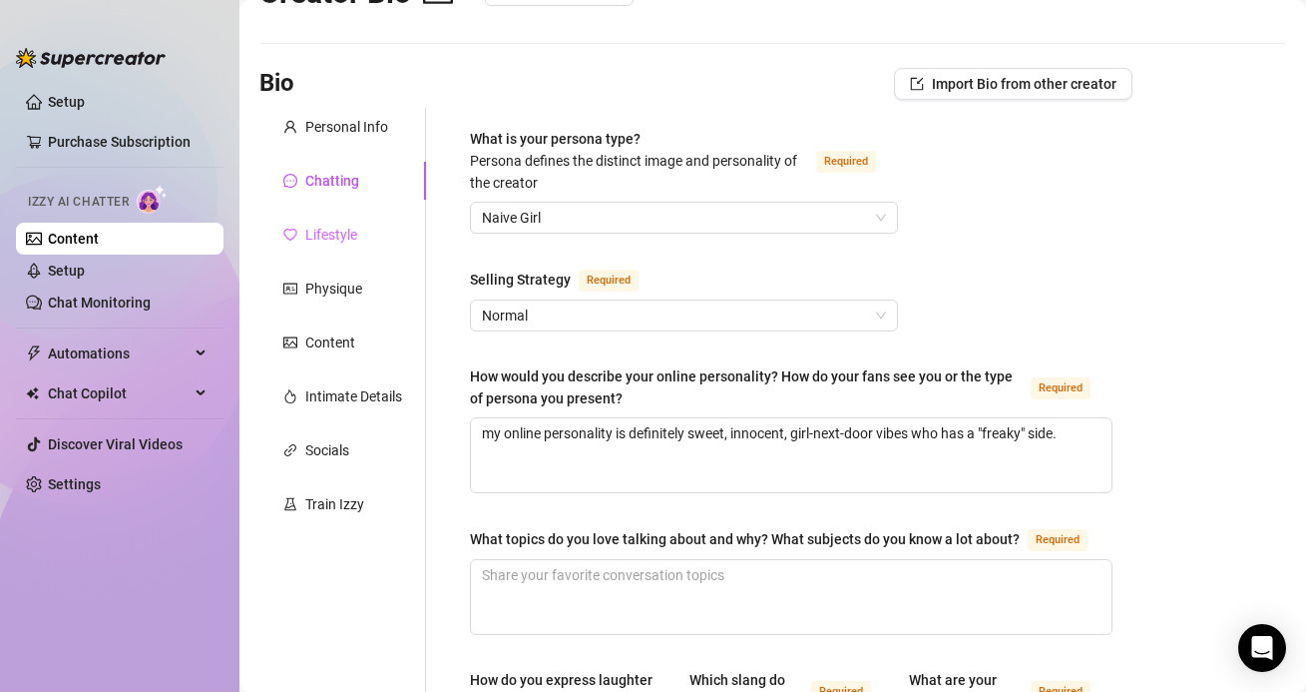
click at [366, 248] on div "Lifestyle" at bounding box center [342, 235] width 167 height 38
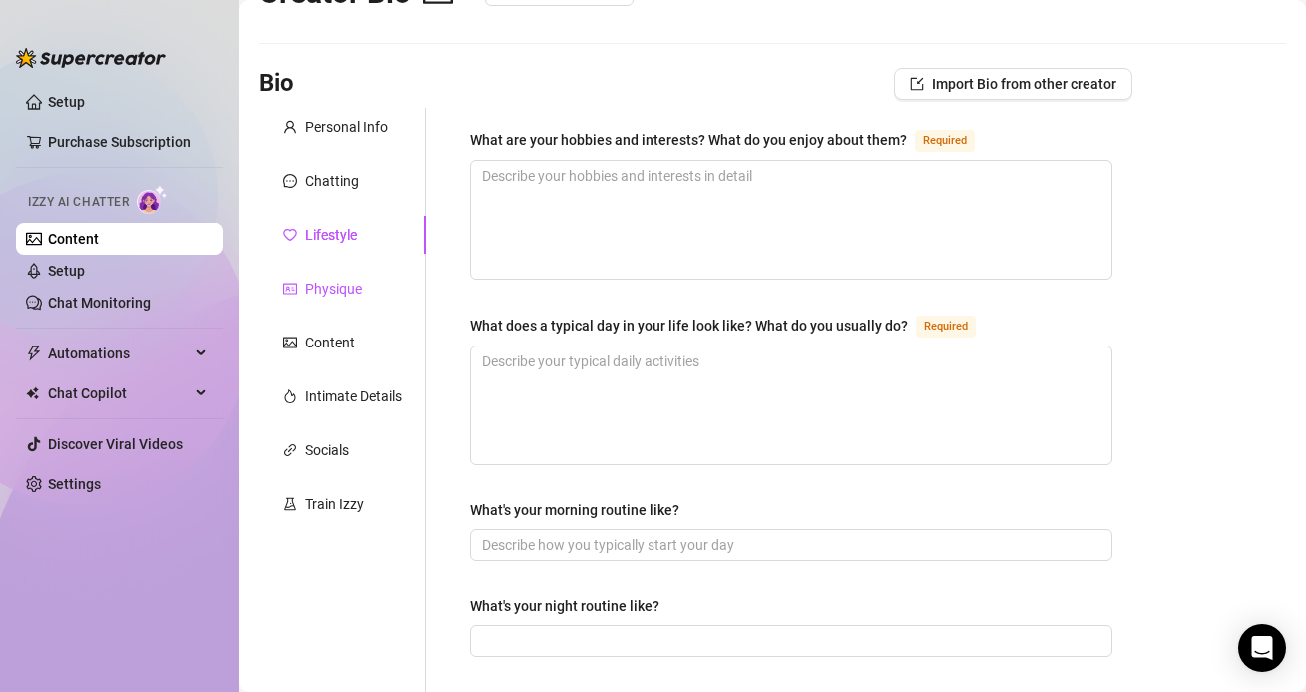
click at [359, 283] on div "Physique" at bounding box center [333, 288] width 57 height 22
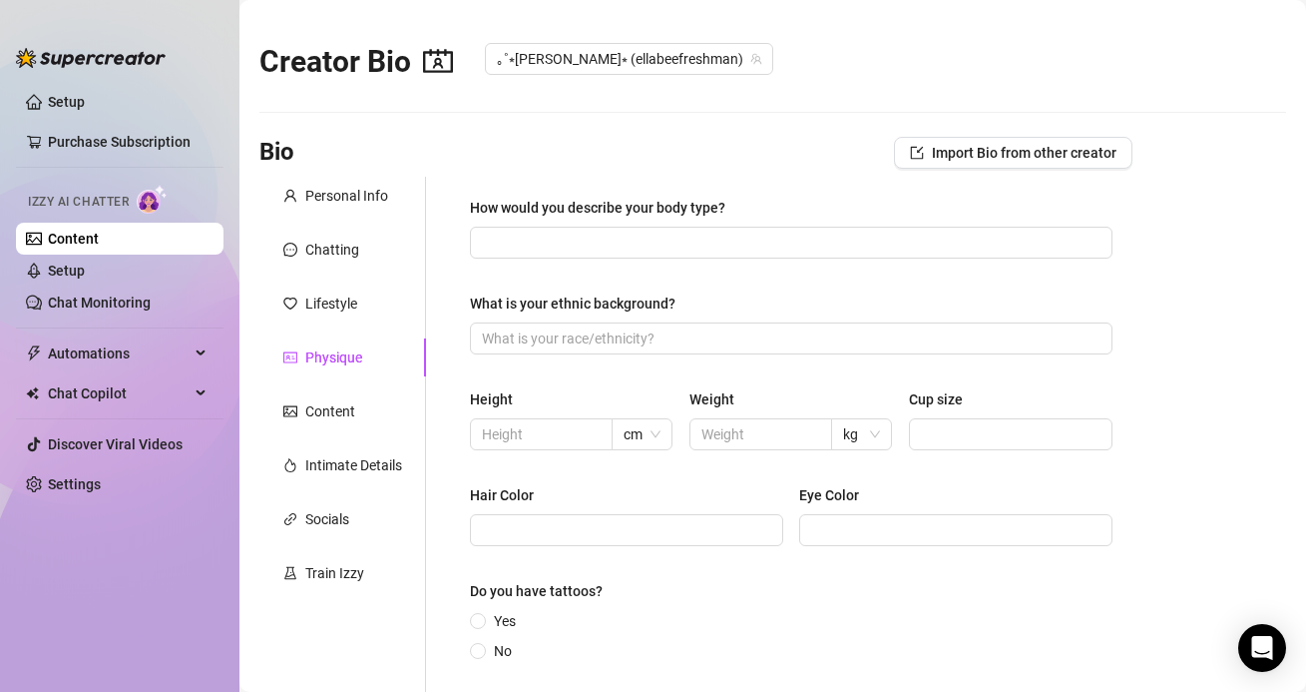
click at [317, 223] on div "Personal Info Chatting Lifestyle Physique Content Intimate Details Socials Trai…" at bounding box center [342, 496] width 167 height 639
click at [317, 208] on div "Personal Info" at bounding box center [342, 196] width 167 height 38
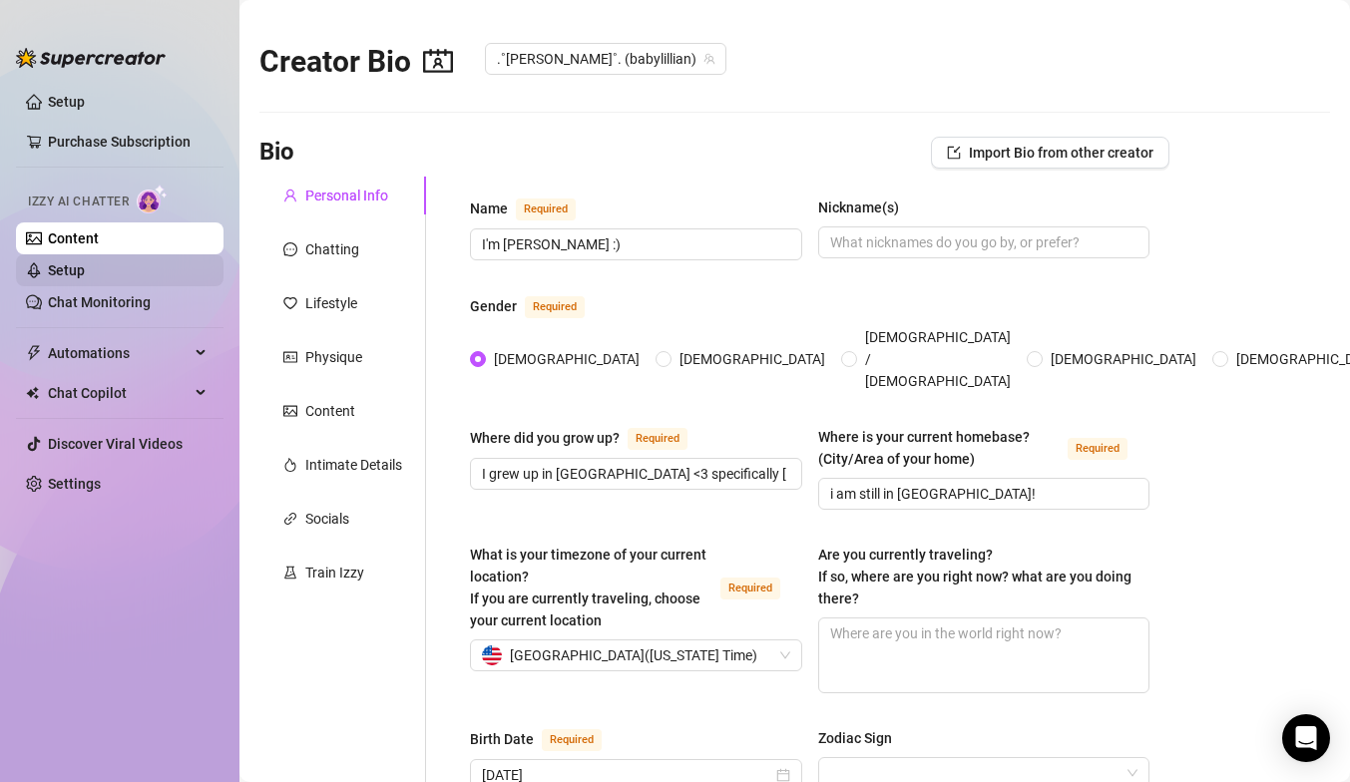
click at [85, 262] on link "Setup" at bounding box center [66, 270] width 37 height 16
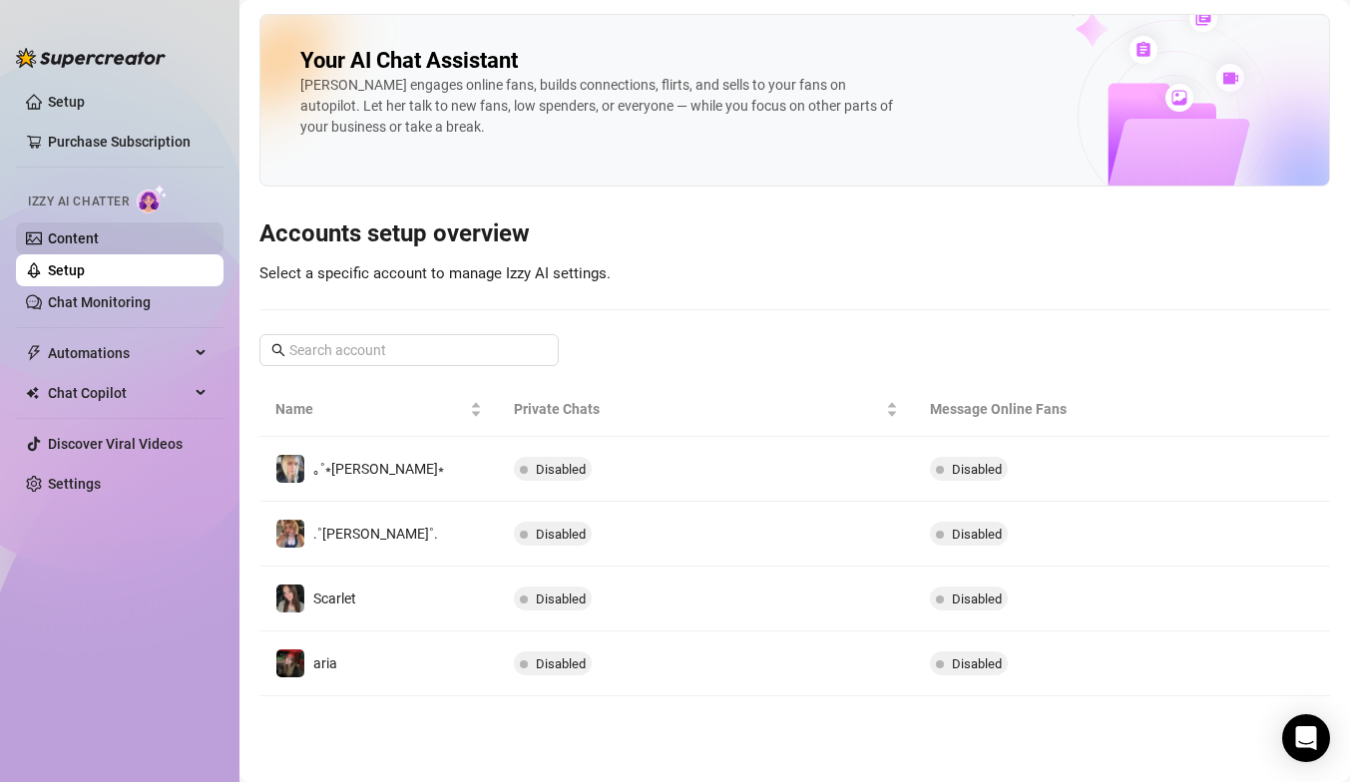
click at [98, 238] on link "Content" at bounding box center [73, 239] width 51 height 16
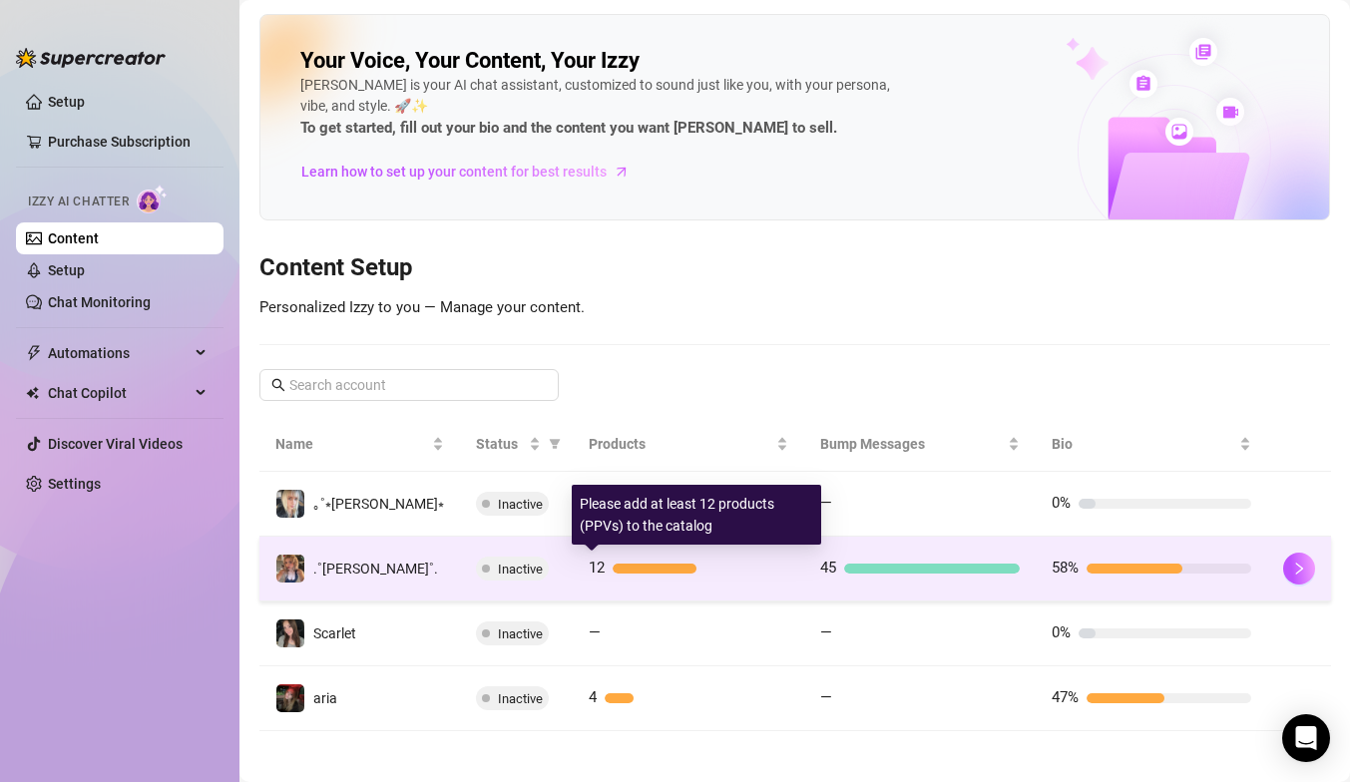
click at [756, 565] on div at bounding box center [701, 569] width 176 height 10
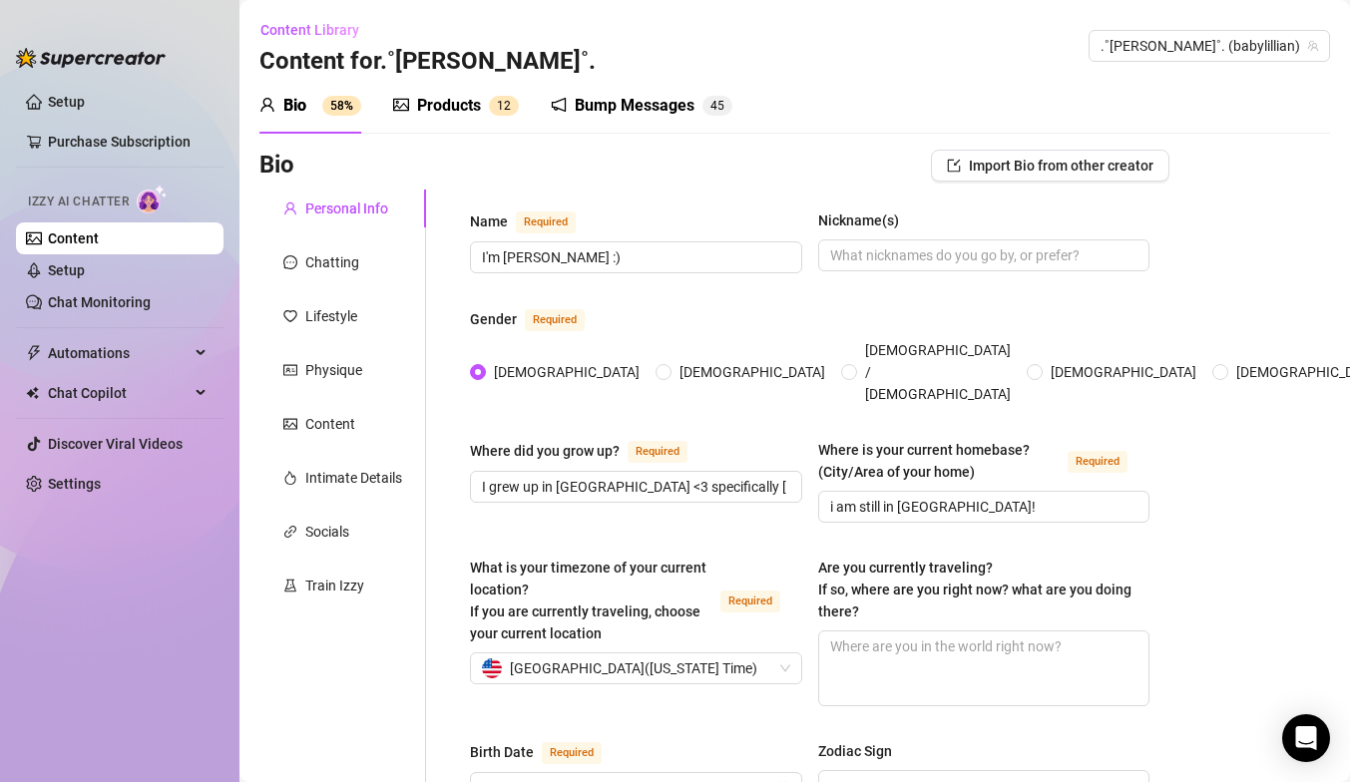
click at [451, 101] on div "Products" at bounding box center [449, 106] width 64 height 24
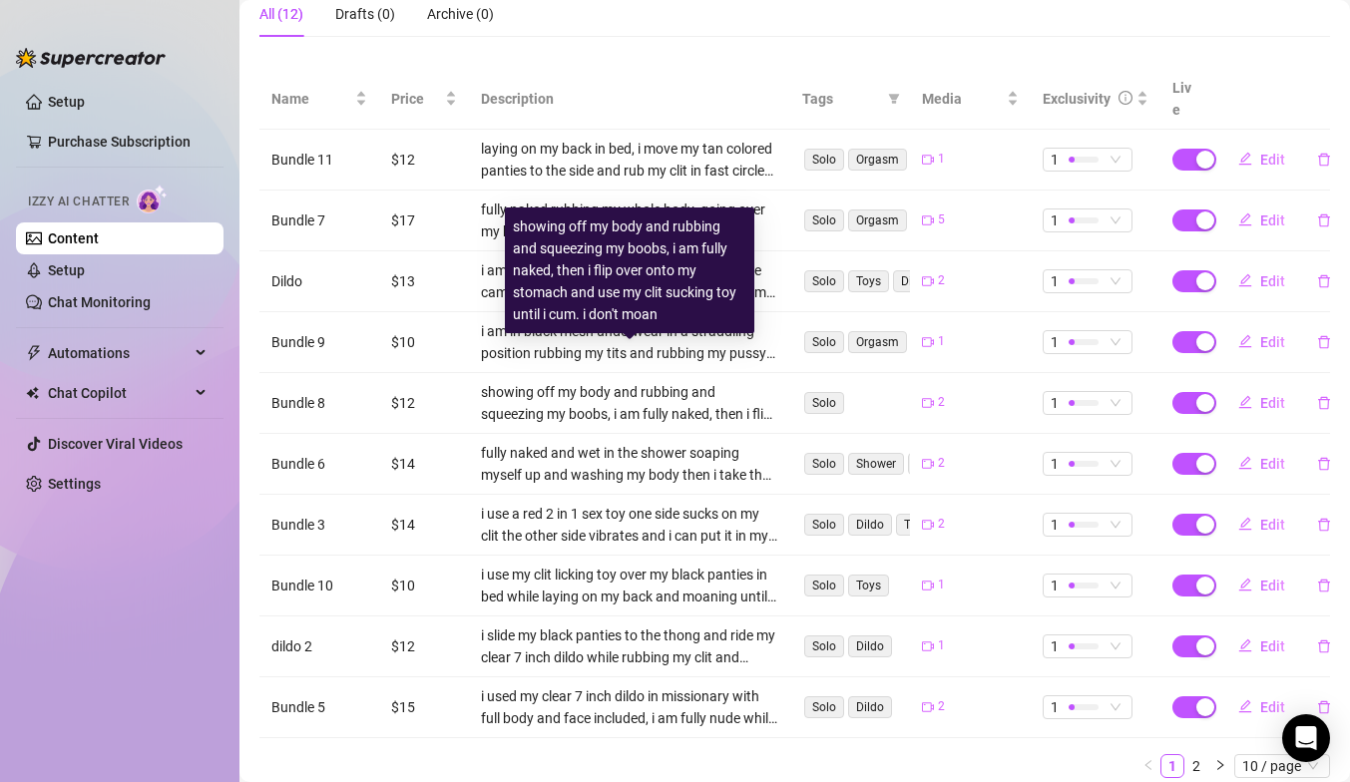
scroll to position [357, 0]
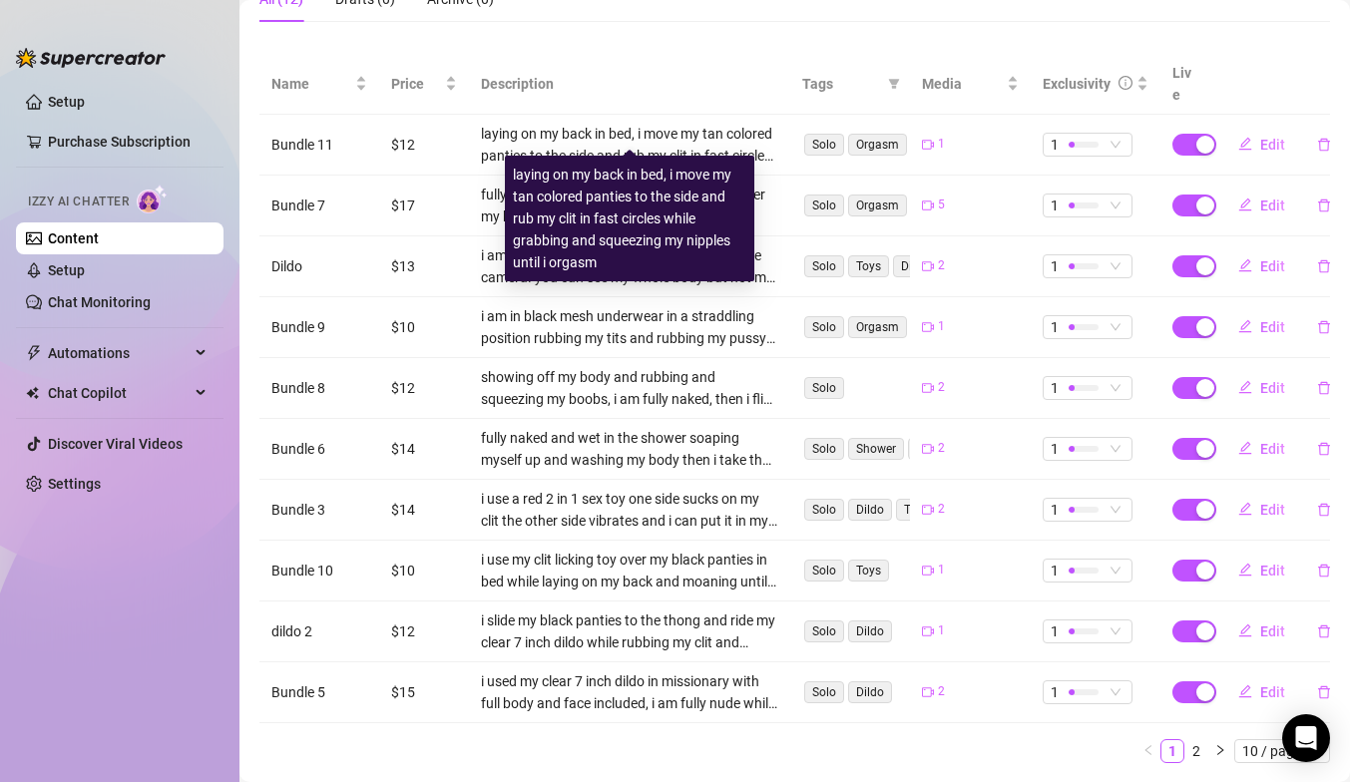
click at [511, 123] on div "laying on my back in bed, i move my tan colored panties to the side and rub my …" at bounding box center [629, 145] width 297 height 44
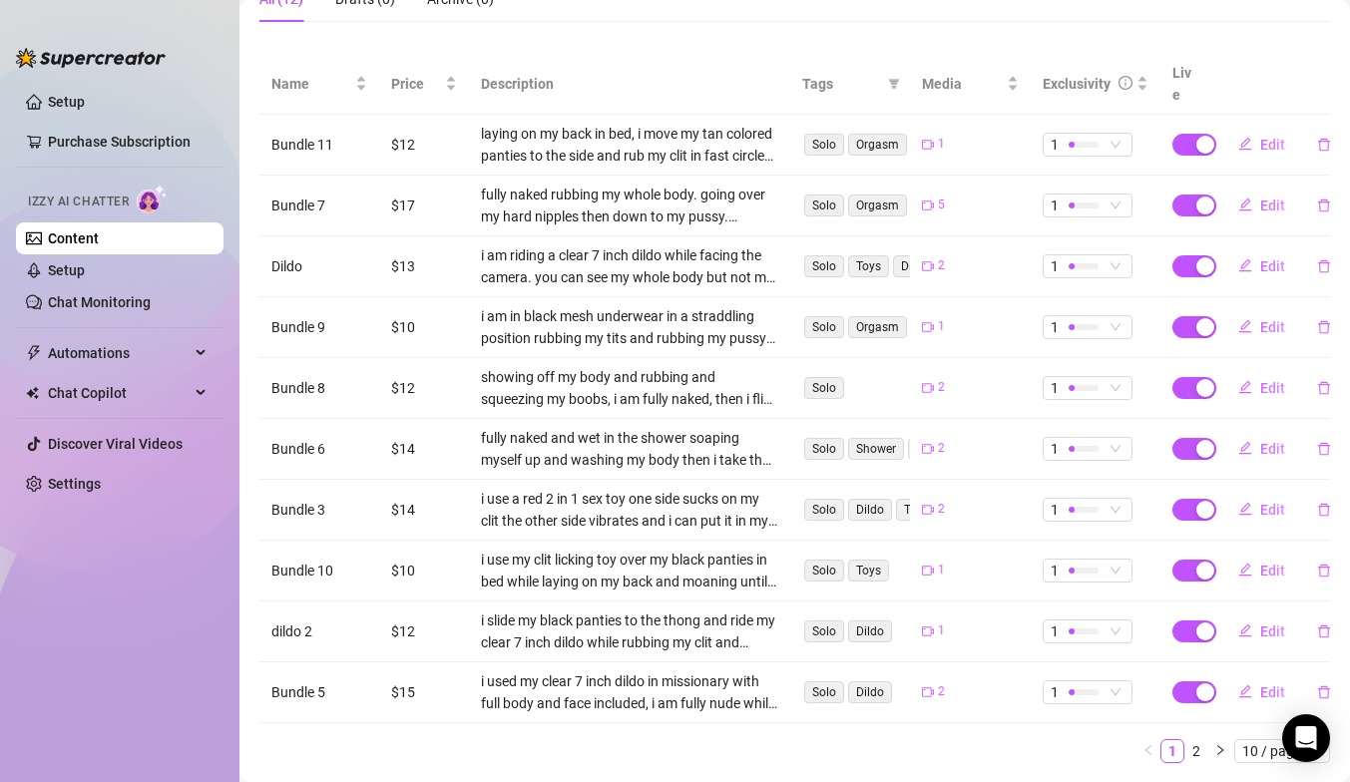
click at [318, 115] on td "Bundle 11" at bounding box center [319, 145] width 120 height 61
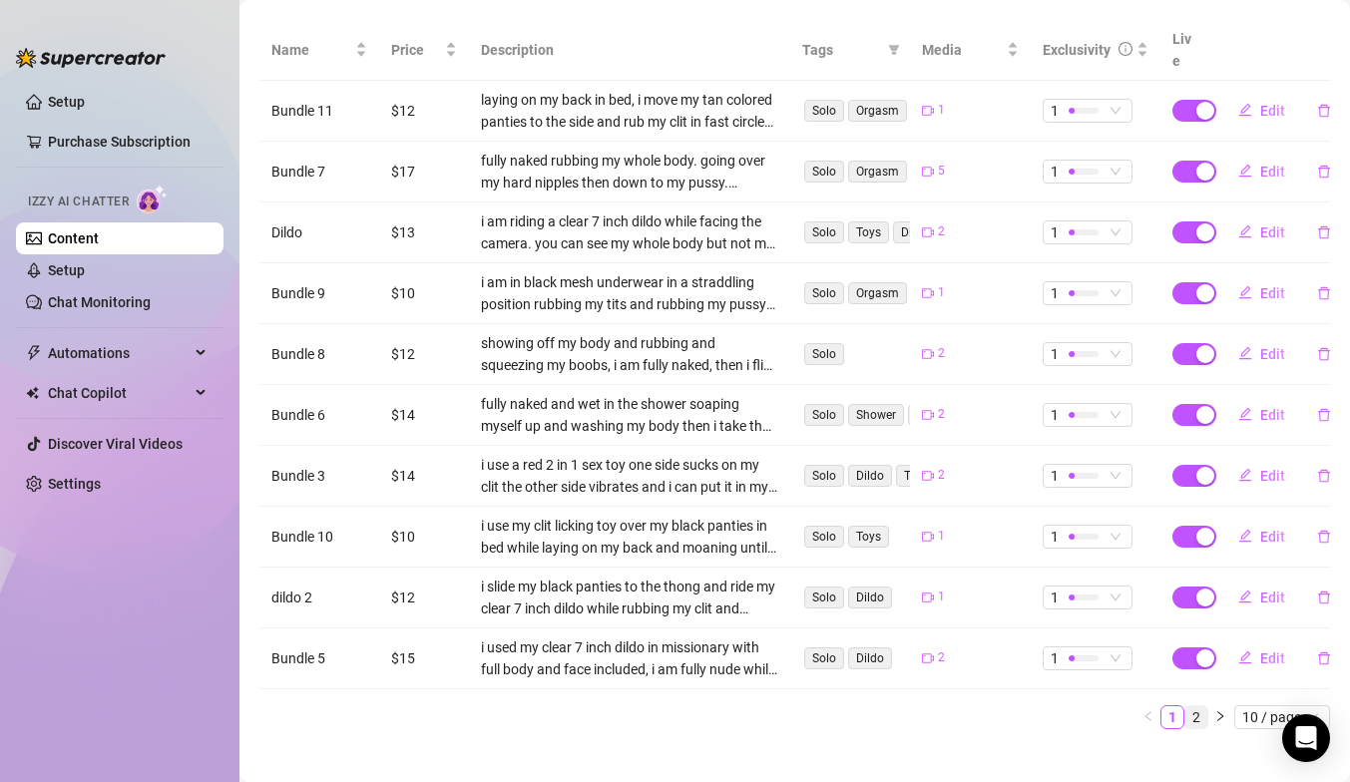
click at [1197, 695] on link "2" at bounding box center [1197, 718] width 22 height 22
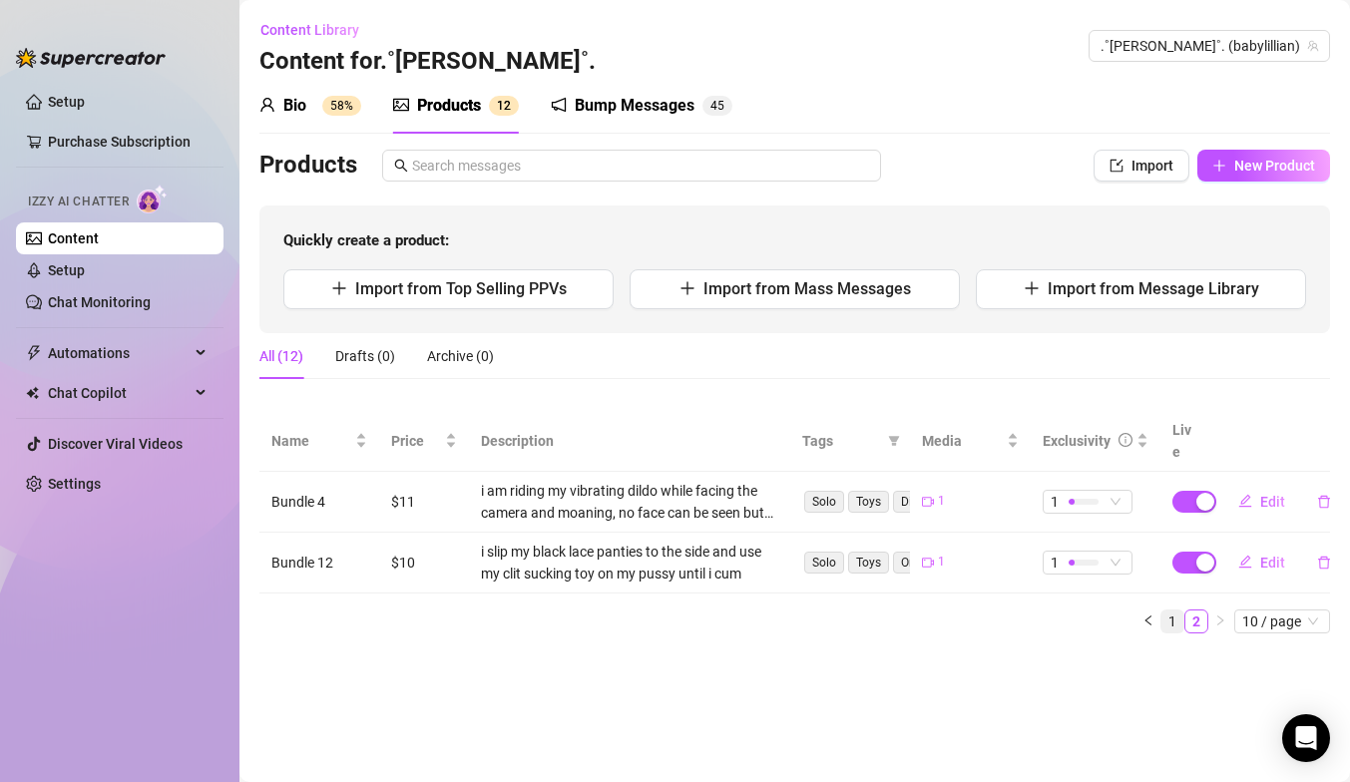
click at [1174, 611] on link "1" at bounding box center [1173, 622] width 22 height 22
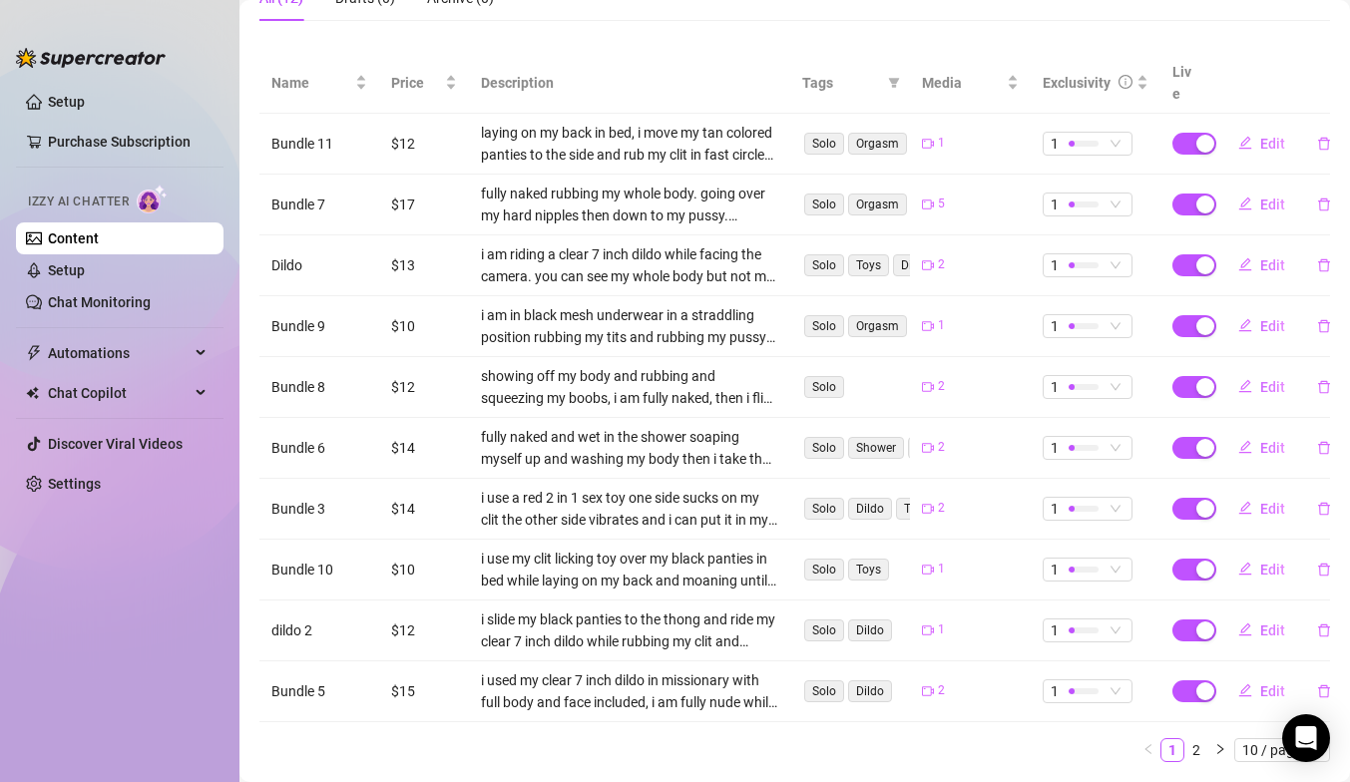
scroll to position [391, 0]
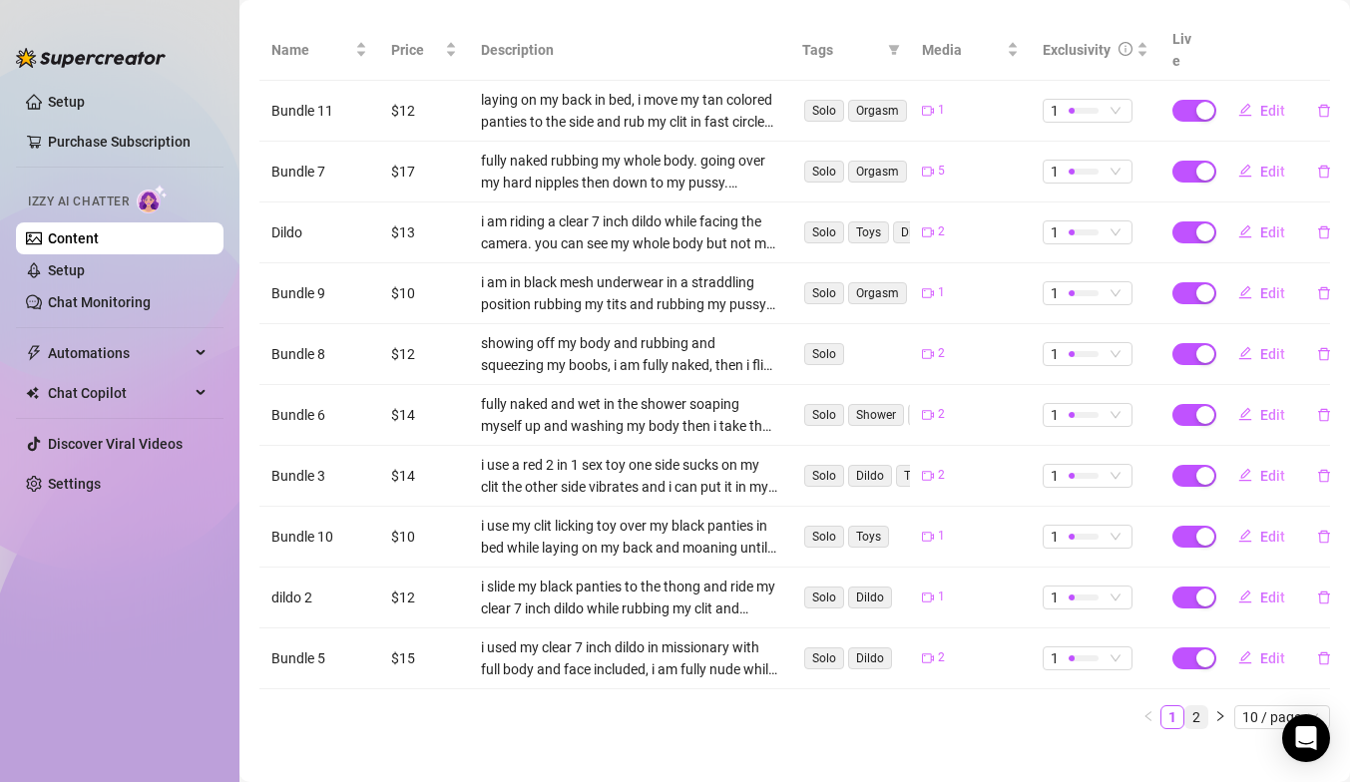
click at [1190, 695] on link "2" at bounding box center [1197, 718] width 22 height 22
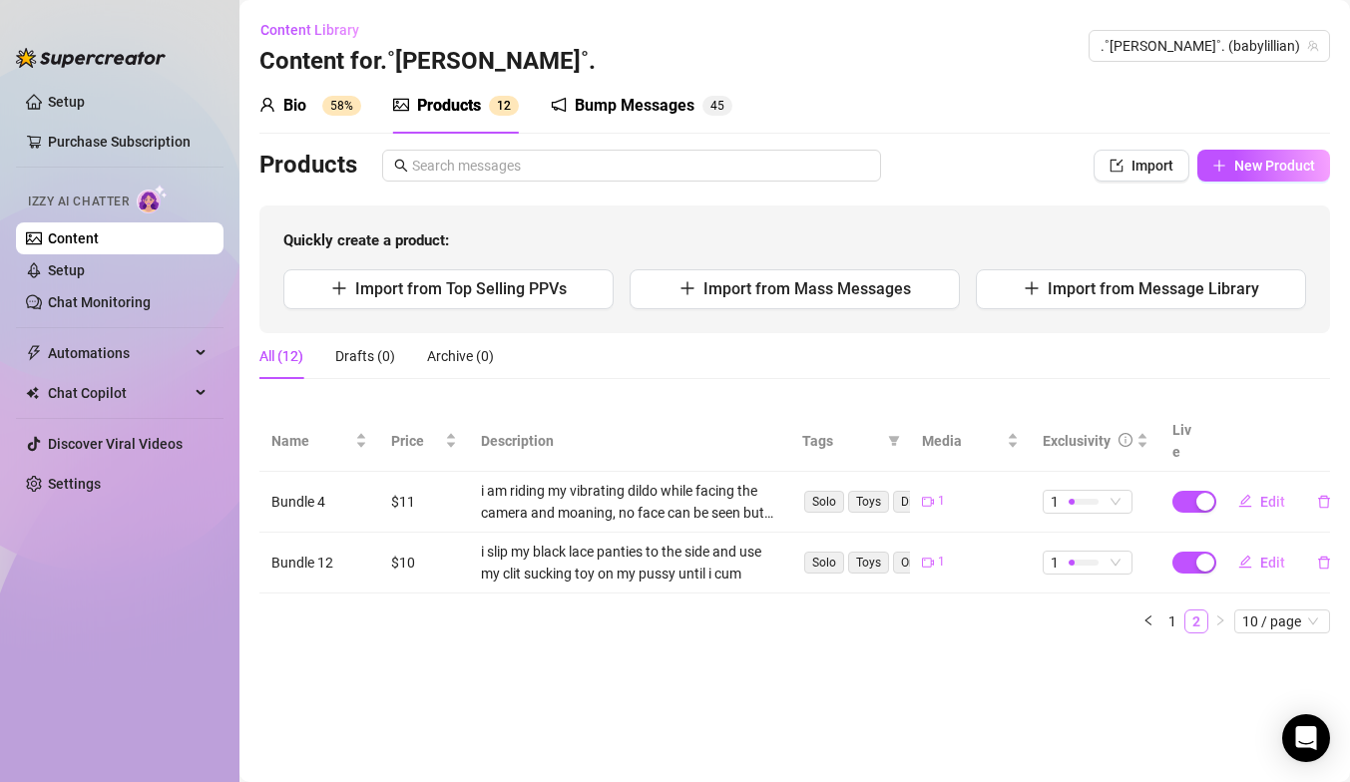
scroll to position [0, 0]
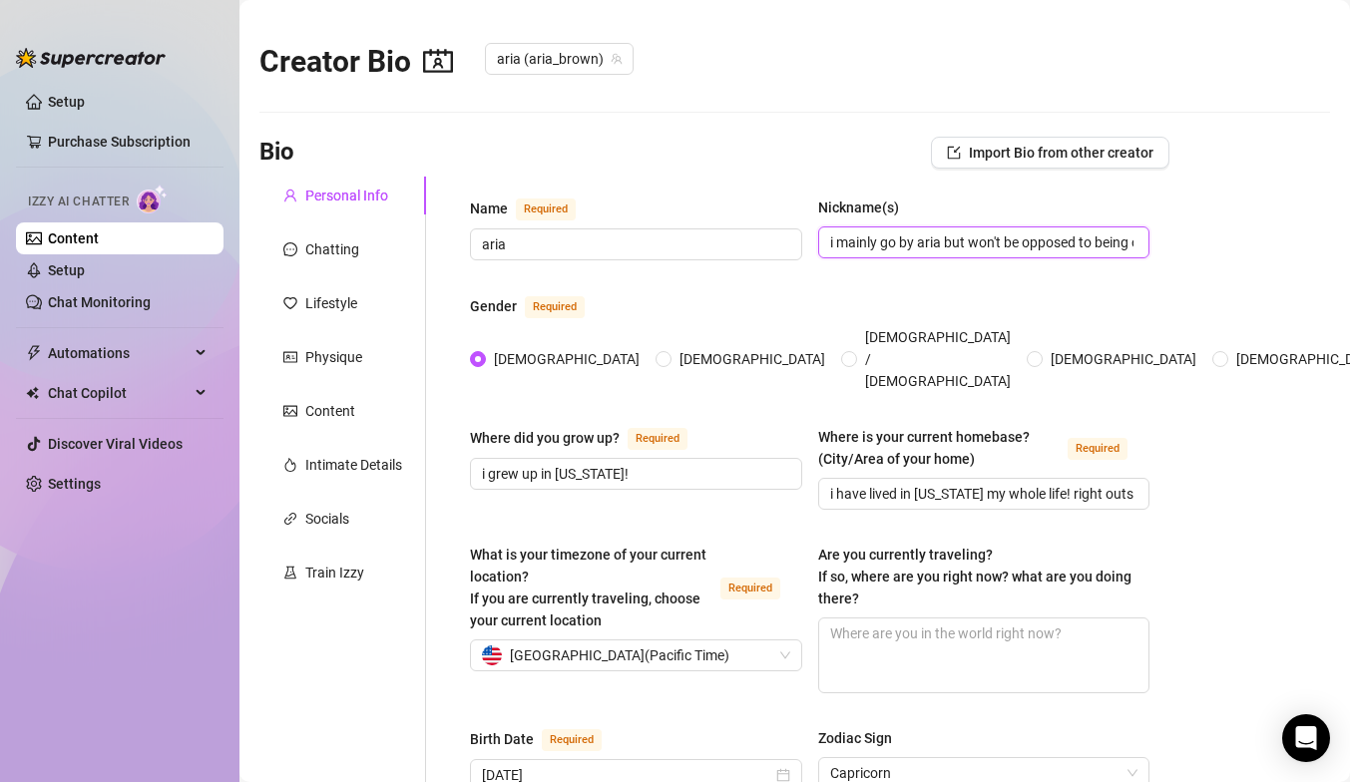
click at [949, 252] on input "i mainly go by aria but won't be opposed to being called ari or baby!!" at bounding box center [982, 243] width 304 height 22
drag, startPoint x: 1132, startPoint y: 241, endPoint x: 839, endPoint y: 235, distance: 292.5
click at [839, 235] on input "i m called ari or baby!!" at bounding box center [982, 243] width 304 height 22
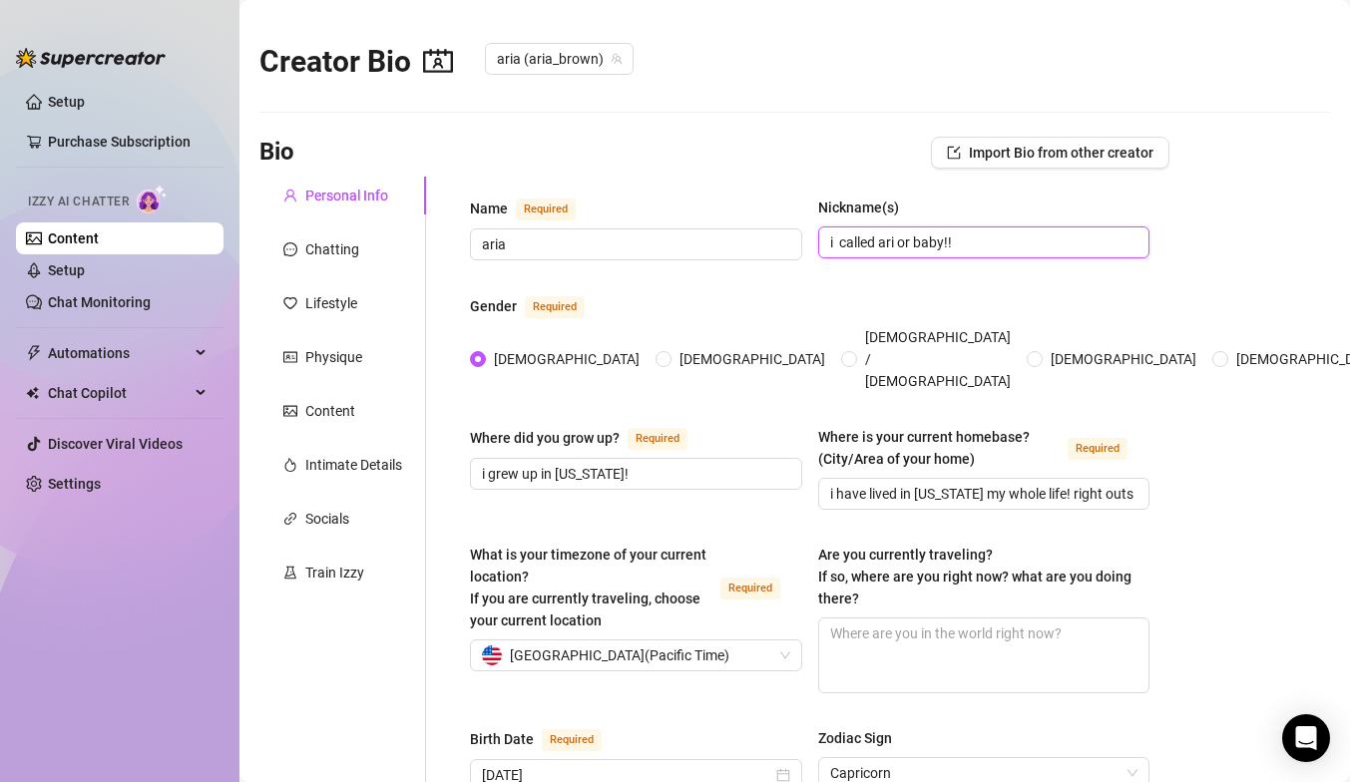
drag, startPoint x: 985, startPoint y: 251, endPoint x: 815, endPoint y: 236, distance: 170.3
click at [815, 236] on div "Name Required aria Nickname(s) i called ari or baby!!" at bounding box center [810, 238] width 680 height 82
click at [600, 231] on span "aria" at bounding box center [636, 245] width 332 height 32
click at [477, 247] on span "aria" at bounding box center [636, 245] width 332 height 32
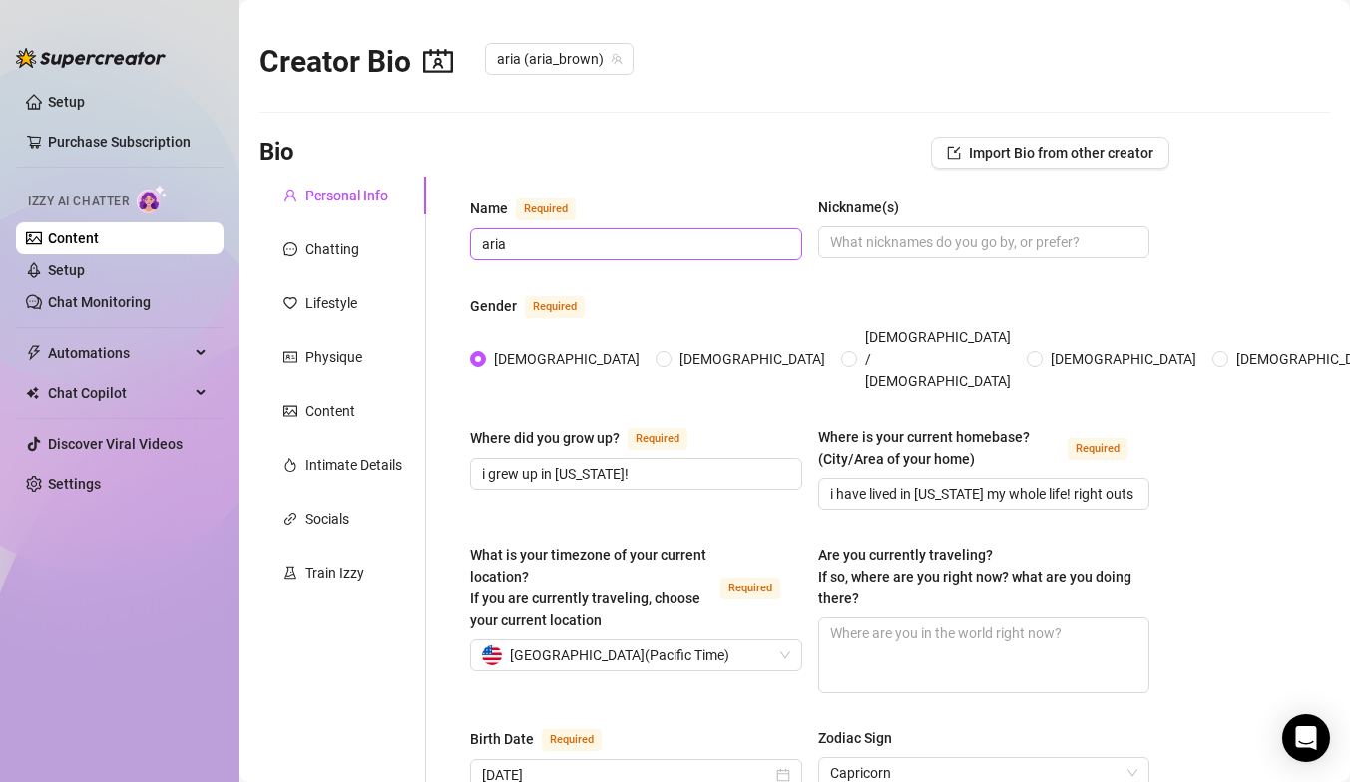
click at [480, 246] on span "aria" at bounding box center [636, 245] width 332 height 32
click at [481, 241] on span "aria" at bounding box center [636, 245] width 332 height 32
click at [482, 244] on input "aria" at bounding box center [634, 245] width 304 height 22
click at [602, 245] on input "my name is aria" at bounding box center [634, 245] width 304 height 22
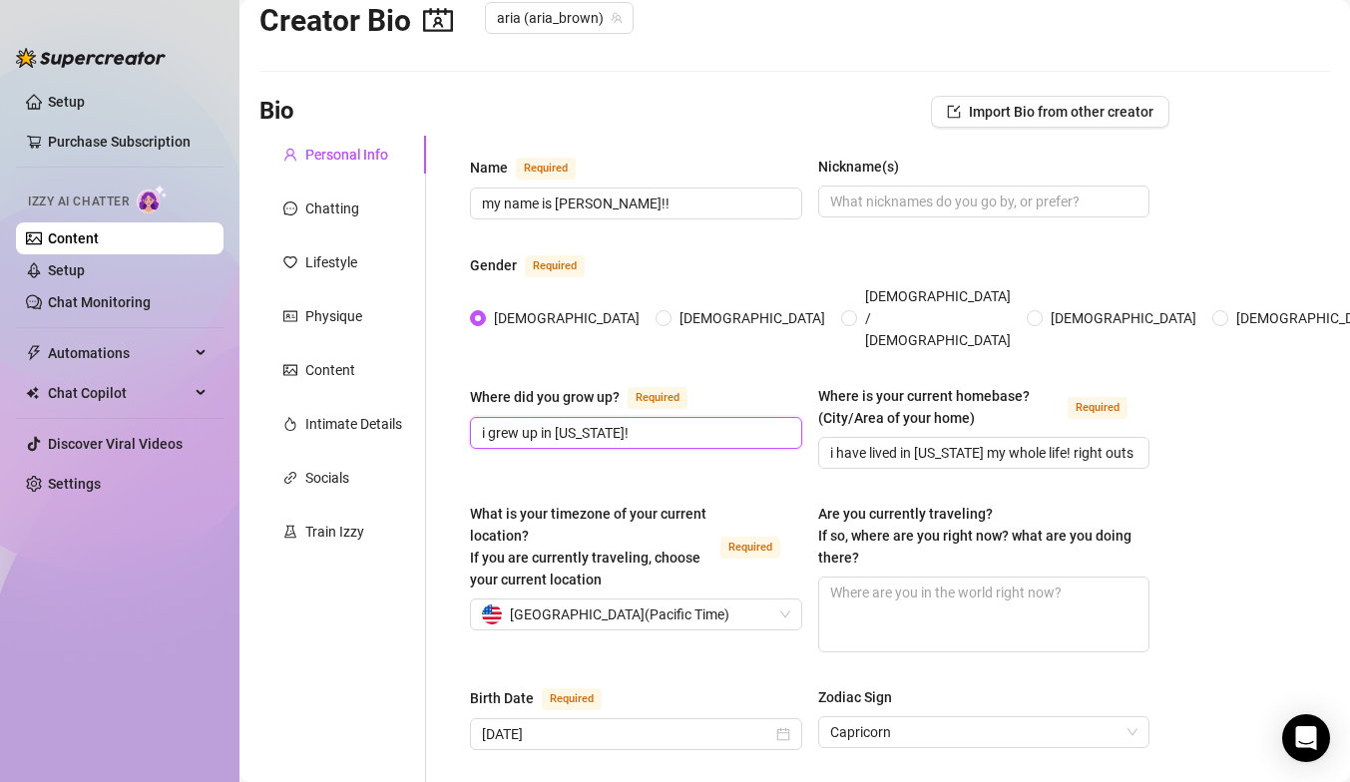
click at [632, 422] on input "i grew up in [US_STATE]!" at bounding box center [634, 433] width 304 height 22
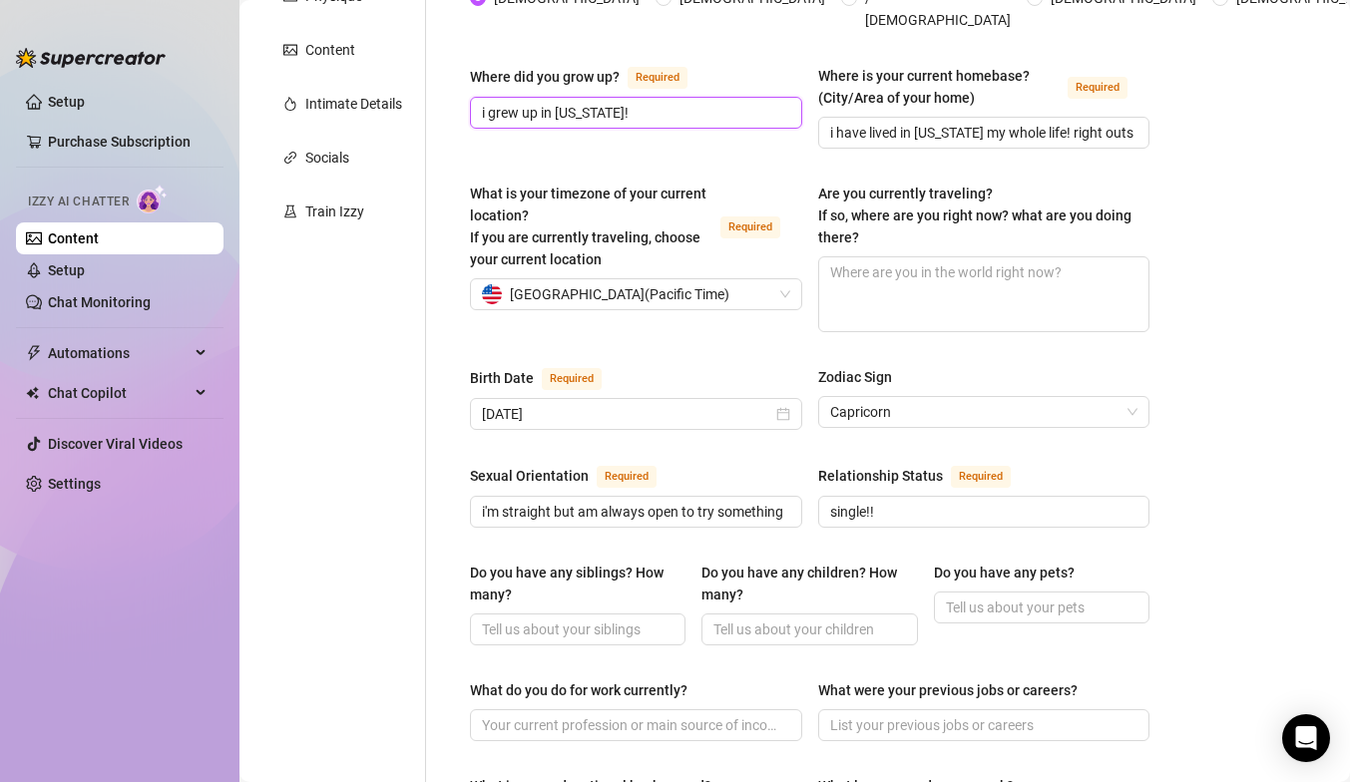
scroll to position [407, 0]
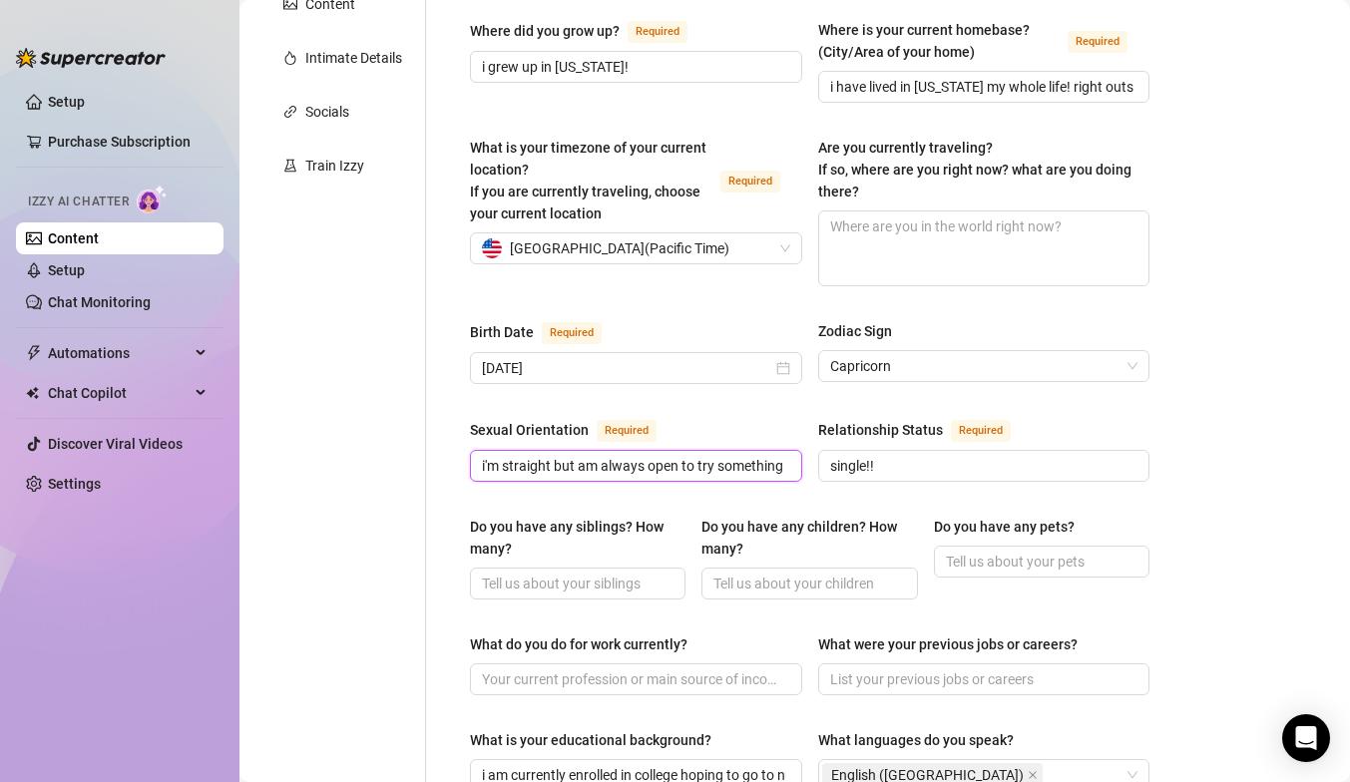
click at [723, 455] on input "i'm straight but am always open to try something new" at bounding box center [634, 466] width 304 height 22
click at [777, 455] on input "i'm straight but am always open to try something new" at bounding box center [634, 466] width 304 height 22
click at [793, 418] on div "Sexual Orientation Required" at bounding box center [636, 434] width 332 height 32
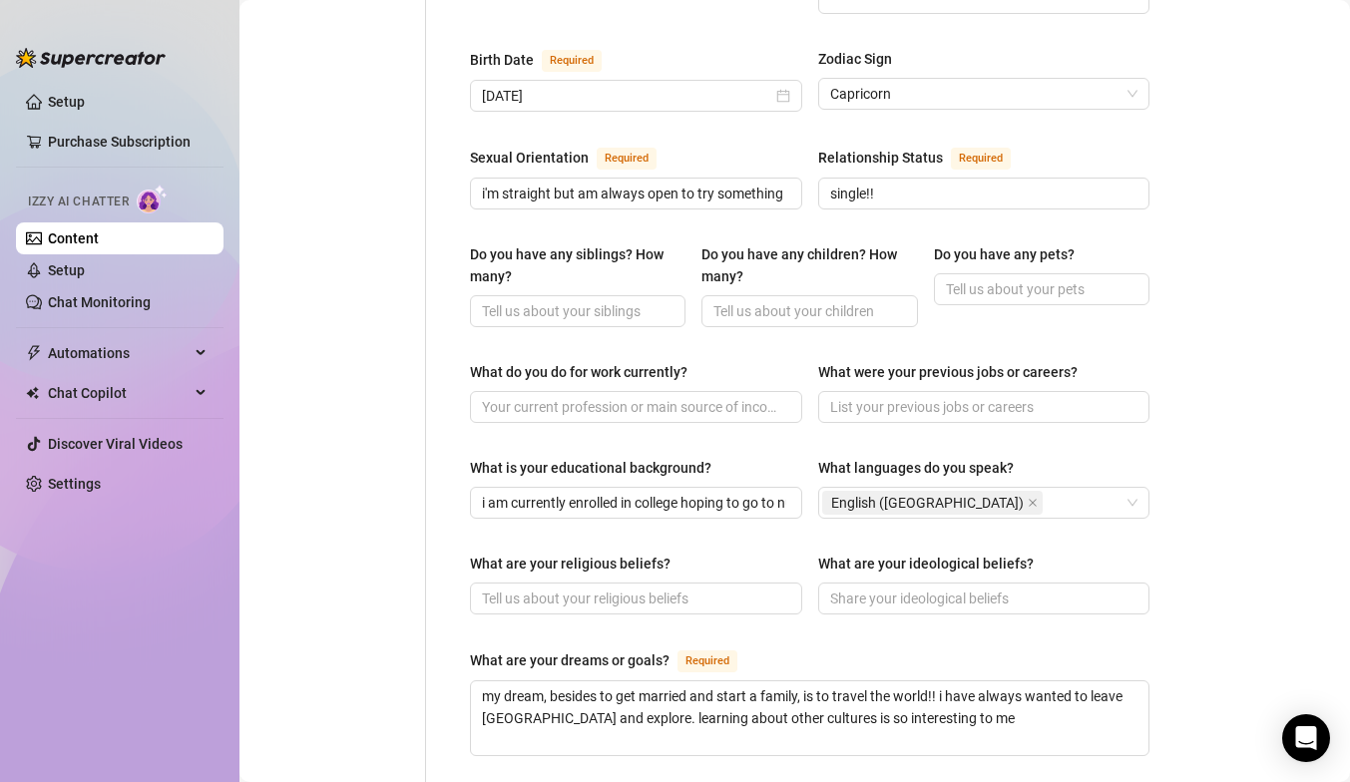
scroll to position [682, 0]
click at [756, 490] on input "i am currently enrolled in college hoping to go to nursing school!" at bounding box center [634, 501] width 304 height 22
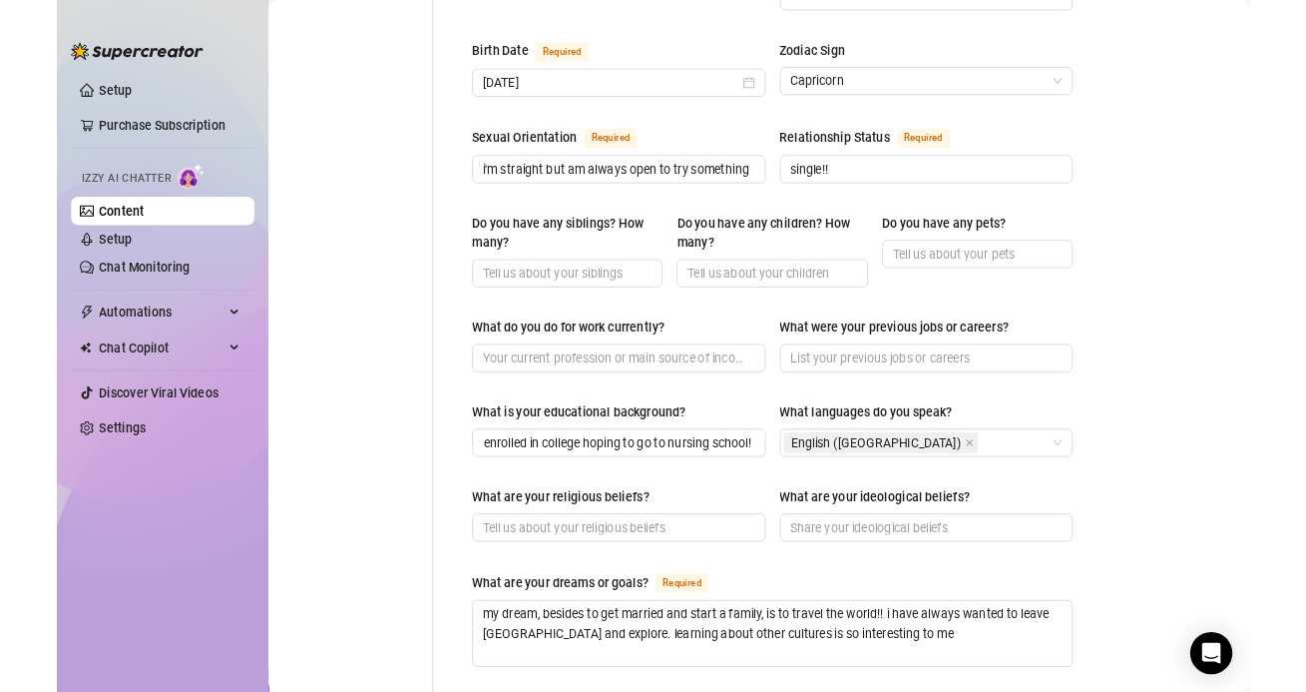
scroll to position [0, 0]
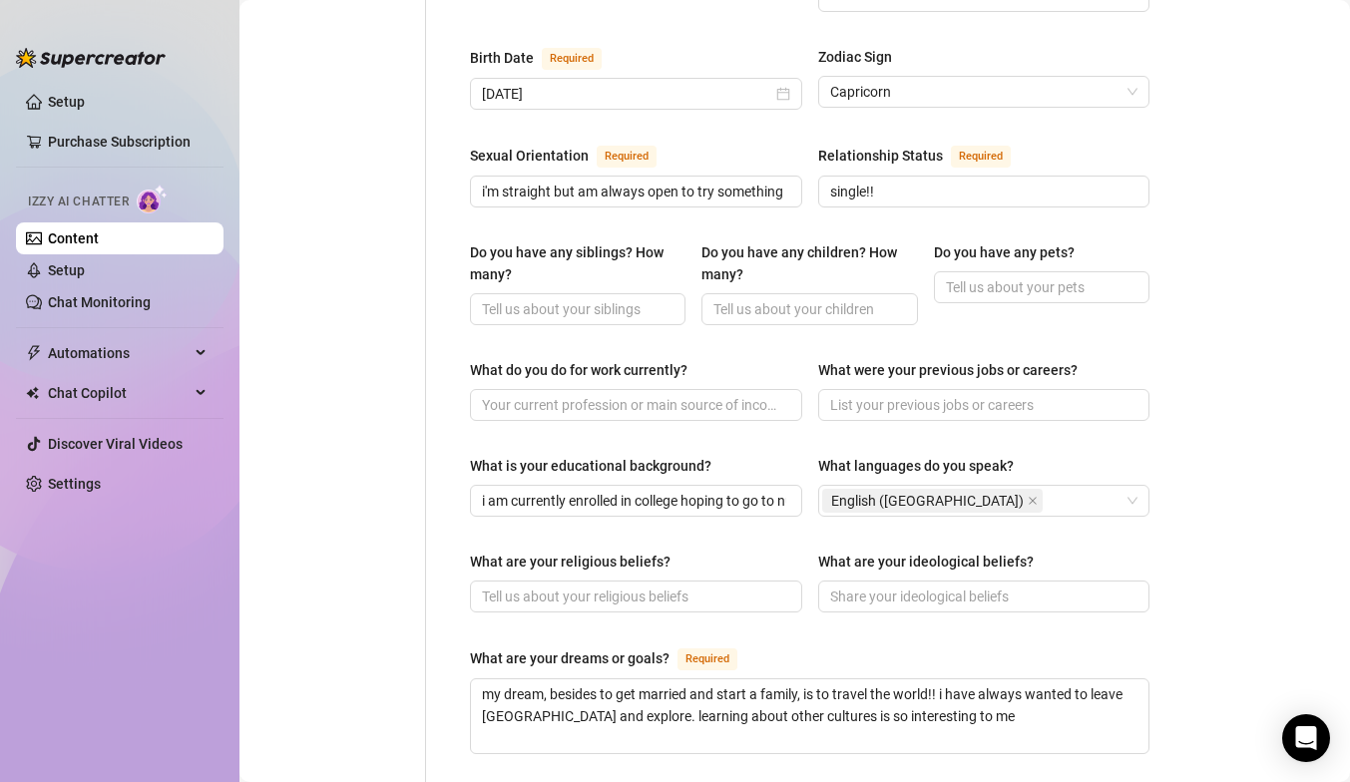
click at [796, 426] on div "Name Required my name is aria!! Nickname(s) Gender Required Female Male Non-Bin…" at bounding box center [810, 353] width 680 height 1677
click at [731, 394] on input "What do you do for work currently?" at bounding box center [634, 405] width 304 height 22
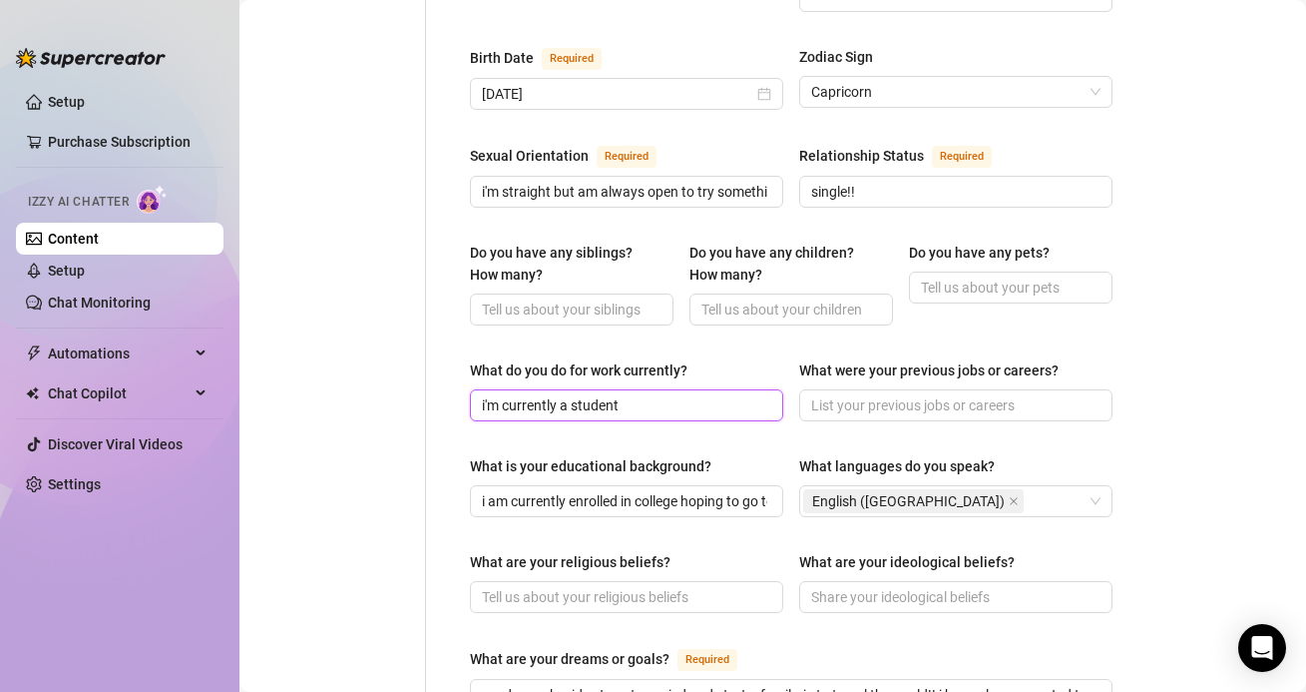
click at [706, 394] on input "i'm currently a student" at bounding box center [624, 405] width 285 height 22
click at [731, 361] on div "What do you do for work currently?" at bounding box center [626, 374] width 313 height 30
click at [623, 298] on input "Do you have any siblings? How many?" at bounding box center [570, 309] width 176 height 22
click at [935, 276] on input "Do you have any pets?" at bounding box center [1009, 287] width 176 height 22
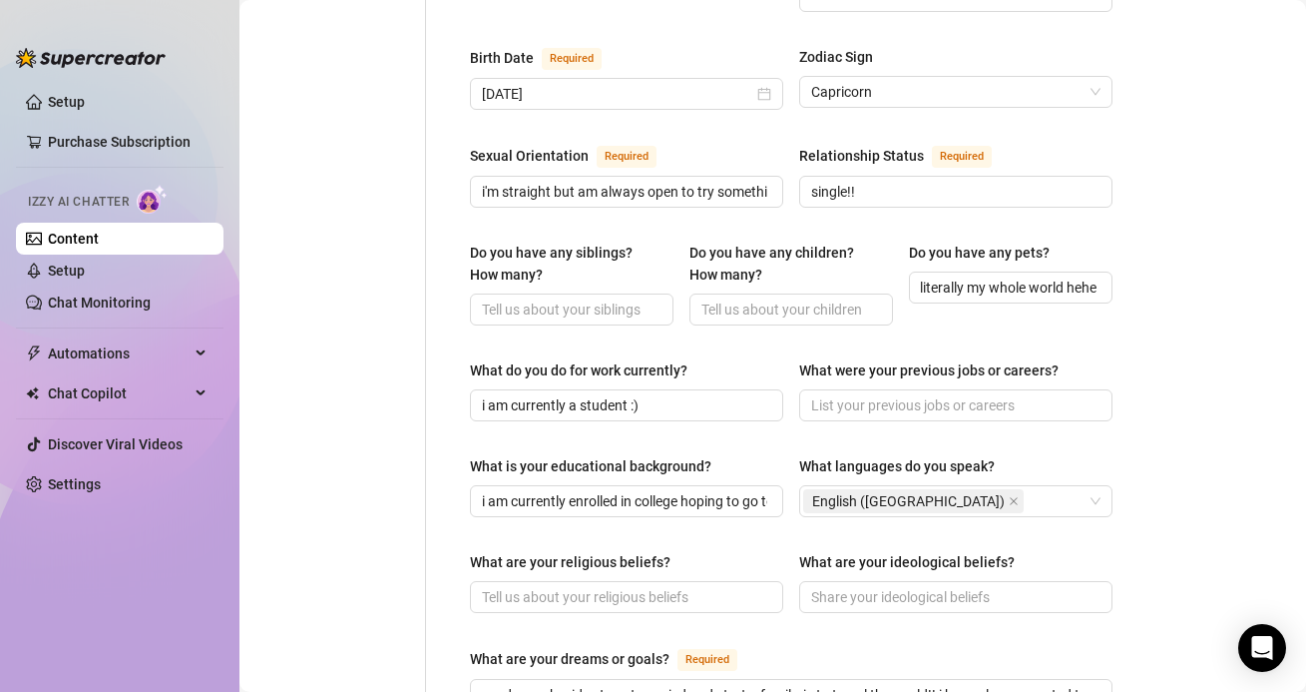
click at [560, 242] on div "Do you have any siblings? How many?" at bounding box center [565, 264] width 190 height 44
click at [560, 298] on input "Do you have any siblings? How many?" at bounding box center [570, 309] width 176 height 22
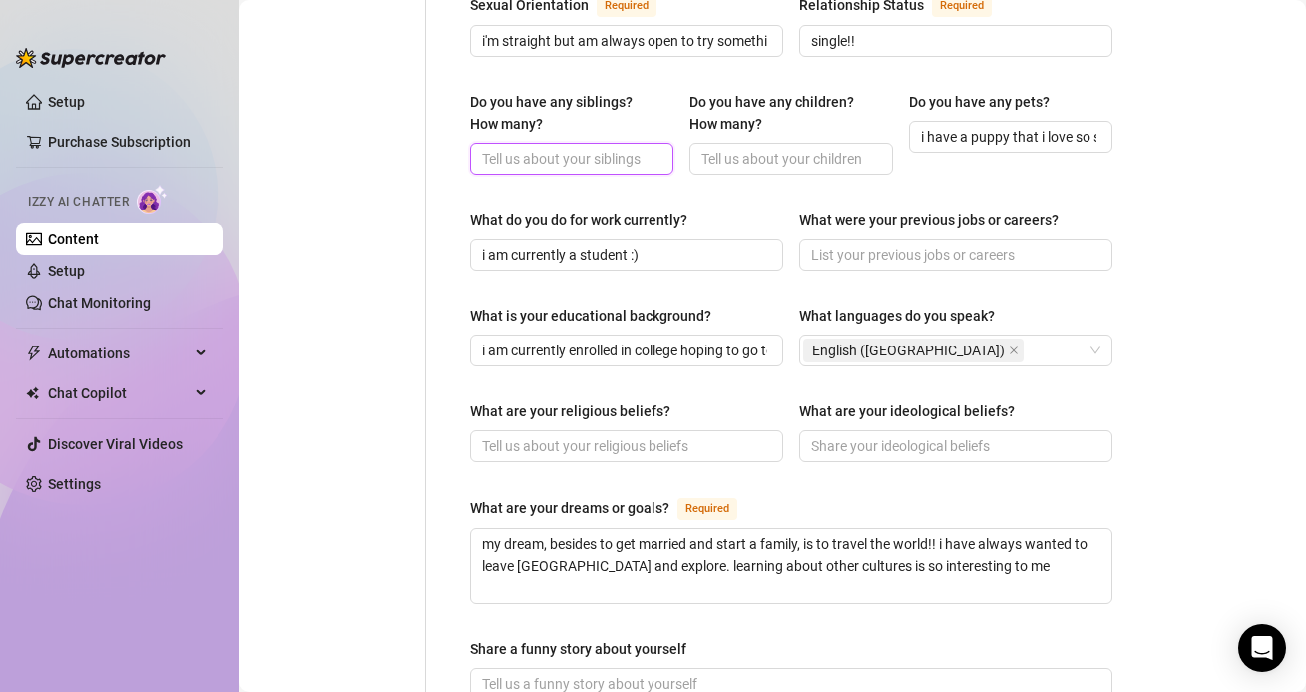
scroll to position [872, 0]
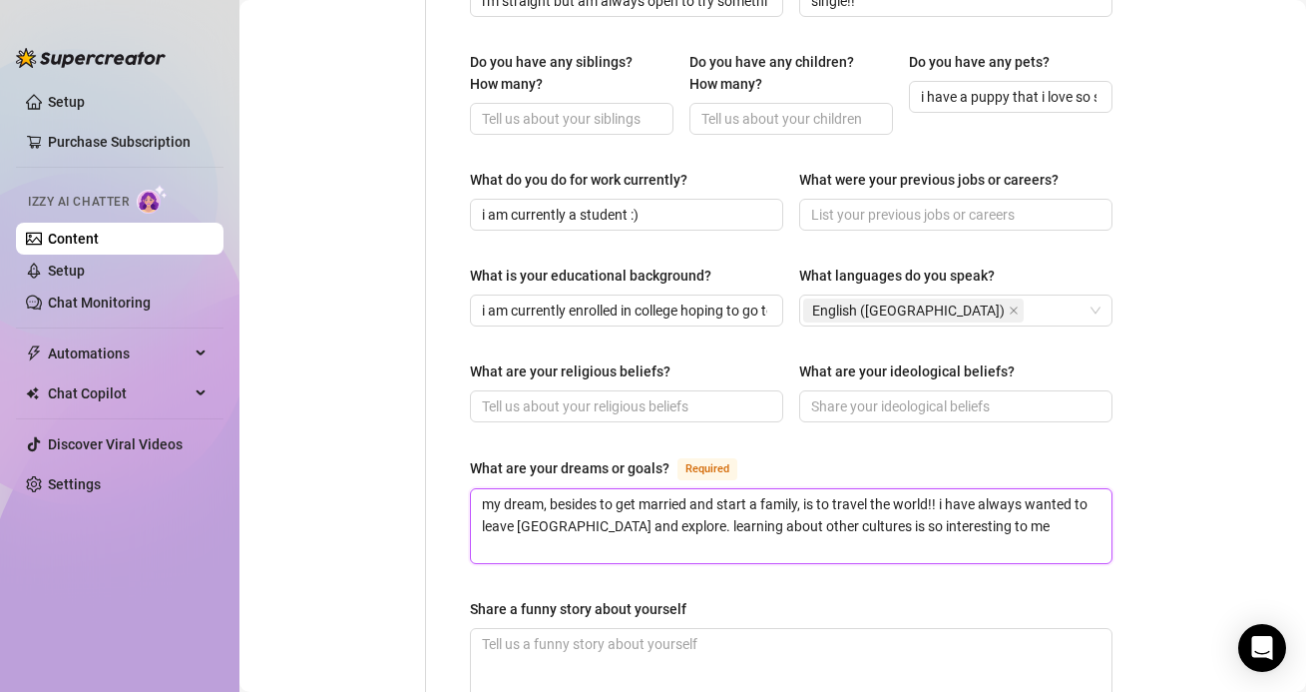
click at [1039, 495] on textarea "my dream, besides to get married and start a family, is to travel the world!! i…" at bounding box center [791, 526] width 641 height 74
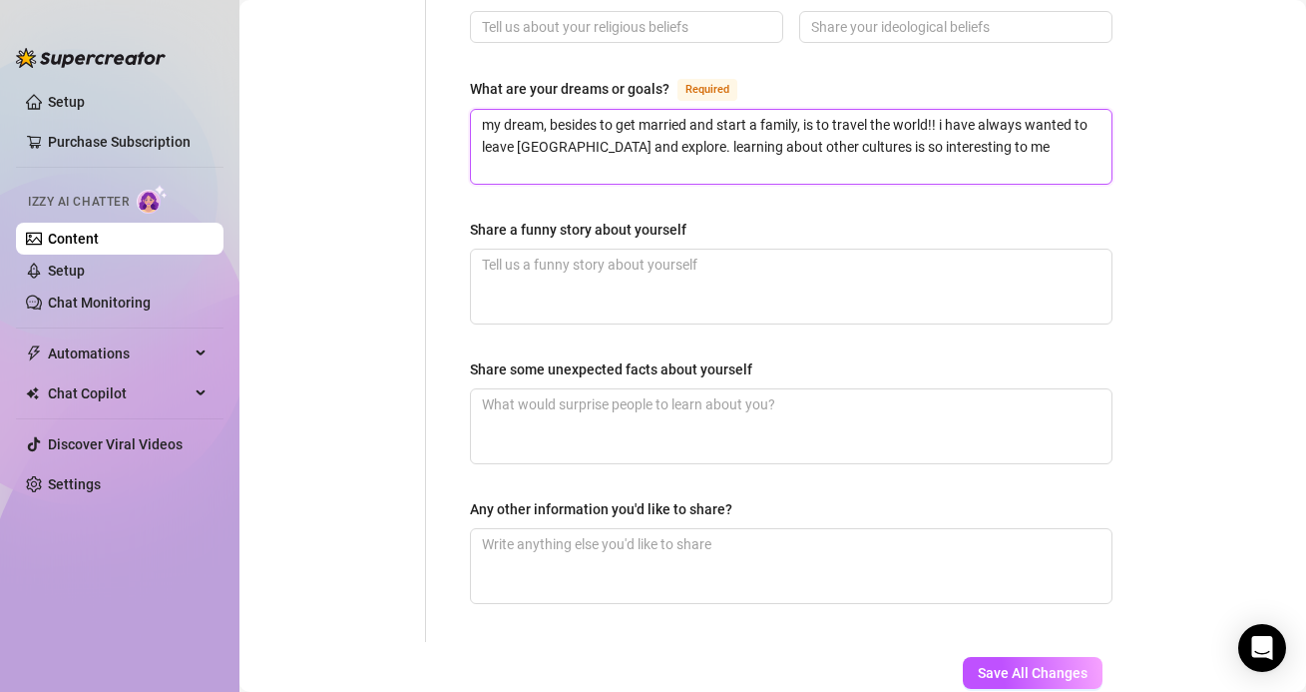
scroll to position [1349, 0]
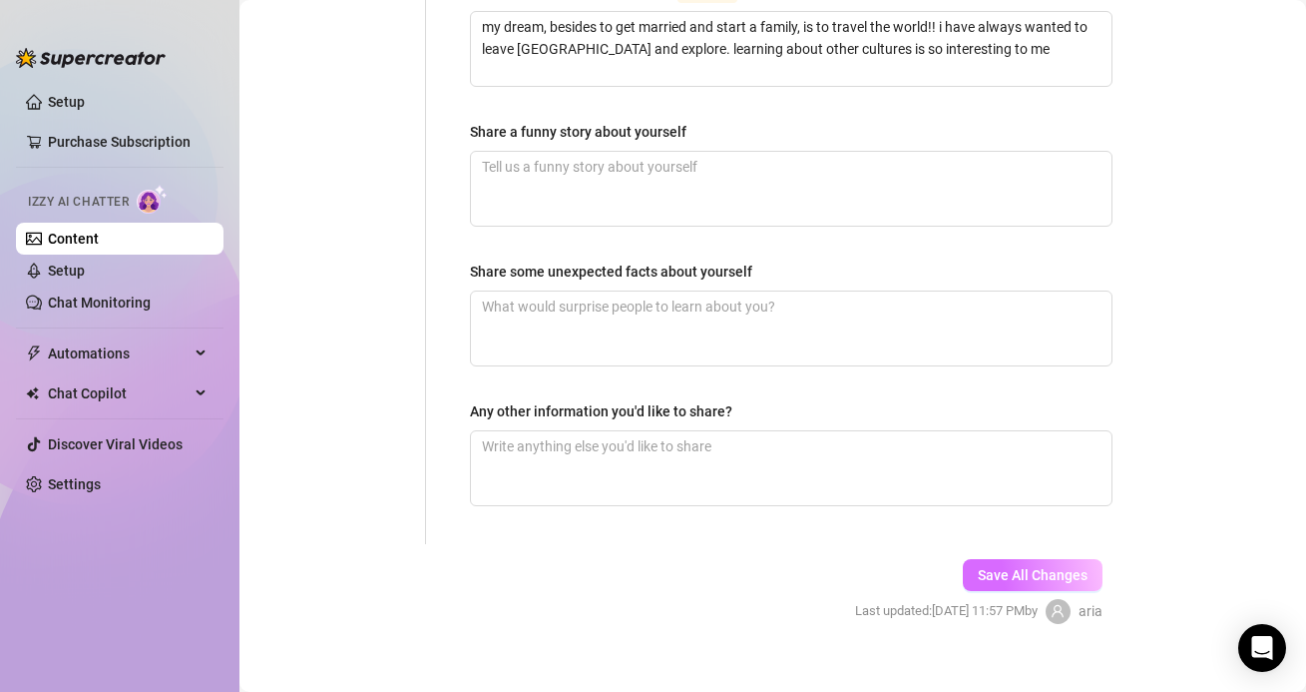
click at [1064, 567] on span "Save All Changes" at bounding box center [1033, 575] width 110 height 16
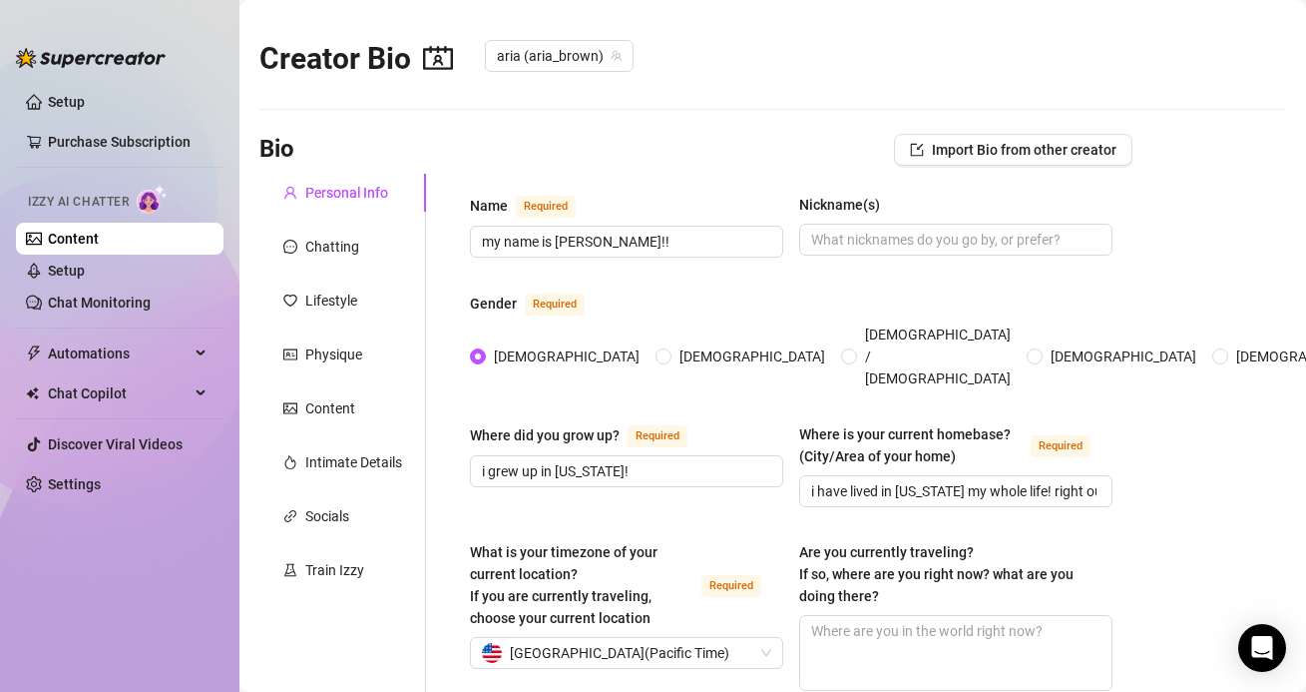
scroll to position [0, 0]
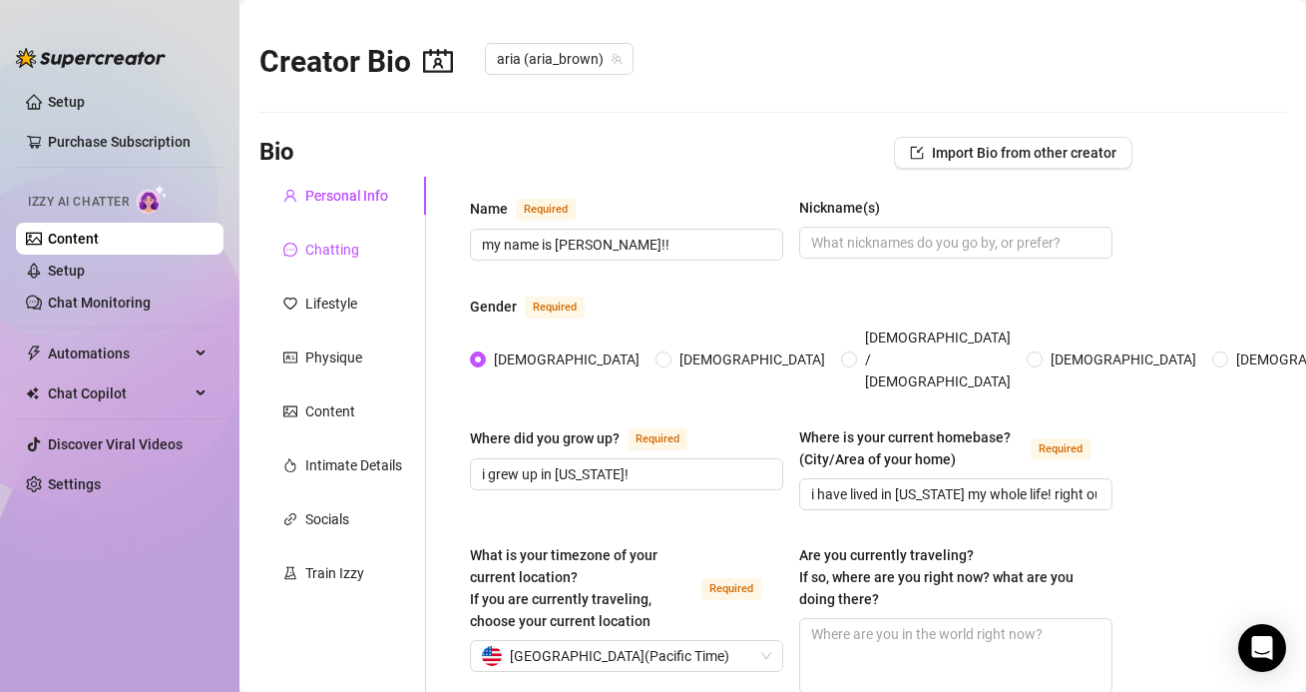
click at [355, 250] on div "Chatting" at bounding box center [332, 250] width 54 height 22
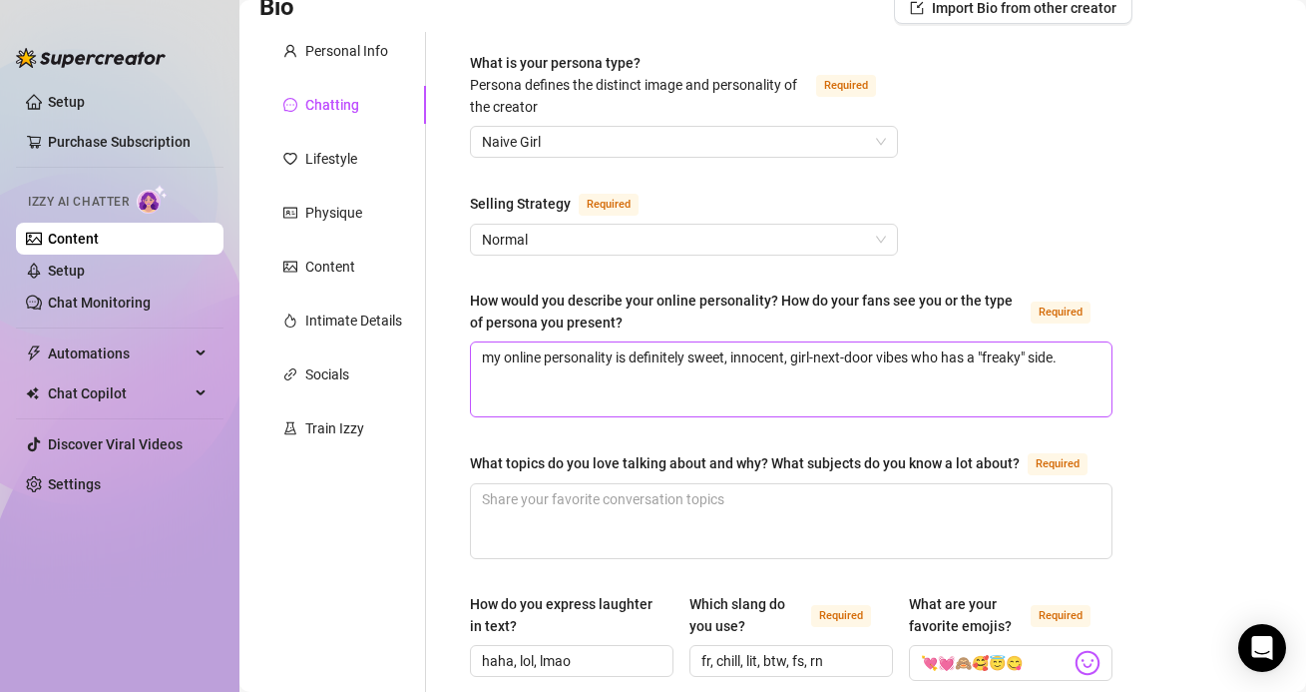
scroll to position [181, 0]
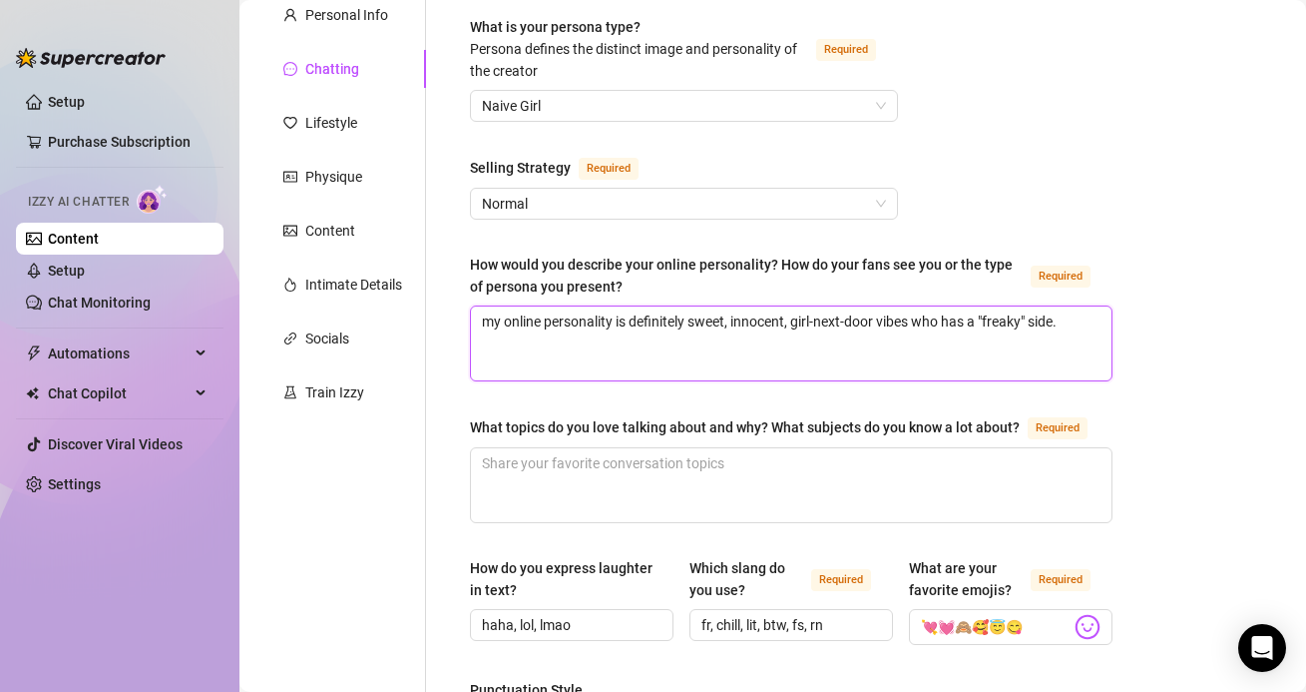
click at [1078, 331] on textarea "my online personality is definitely sweet, innocent, girl-next-door vibes who h…" at bounding box center [791, 343] width 641 height 74
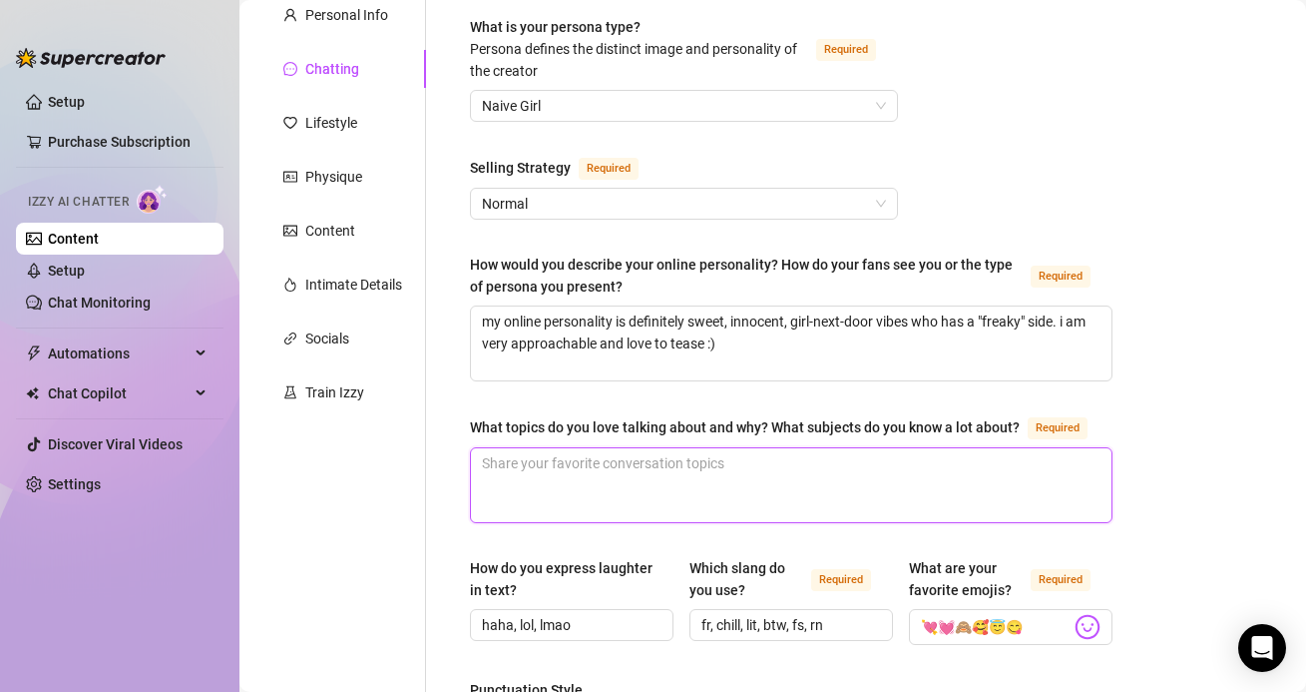
click at [944, 498] on textarea "What topics do you love talking about and why? What subjects do you know a lot …" at bounding box center [791, 485] width 641 height 74
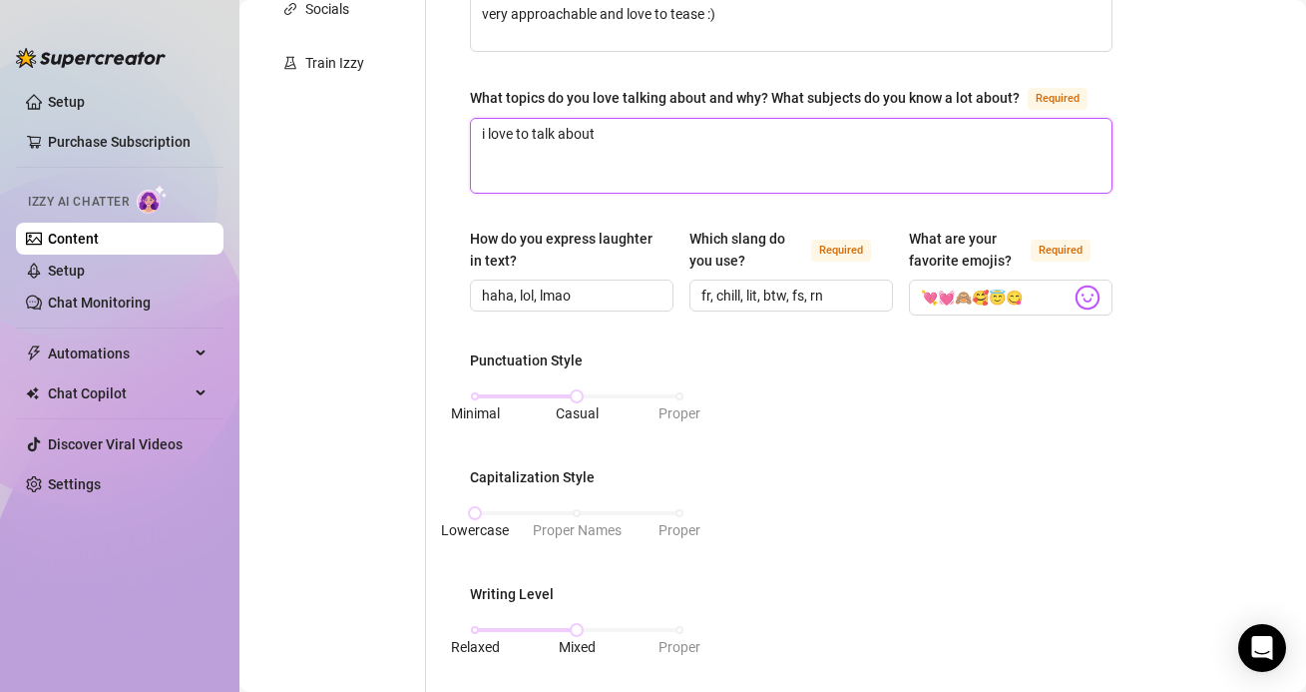
scroll to position [510, 0]
click at [1008, 121] on textarea "i love to talk about anything and everything haha but specifically love to disc…" at bounding box center [791, 156] width 641 height 74
drag, startPoint x: 1062, startPoint y: 137, endPoint x: 976, endPoint y: 128, distance: 86.3
click at [976, 128] on textarea "i love to talk about anything and everything haha but specifically love to disc…" at bounding box center [791, 156] width 641 height 74
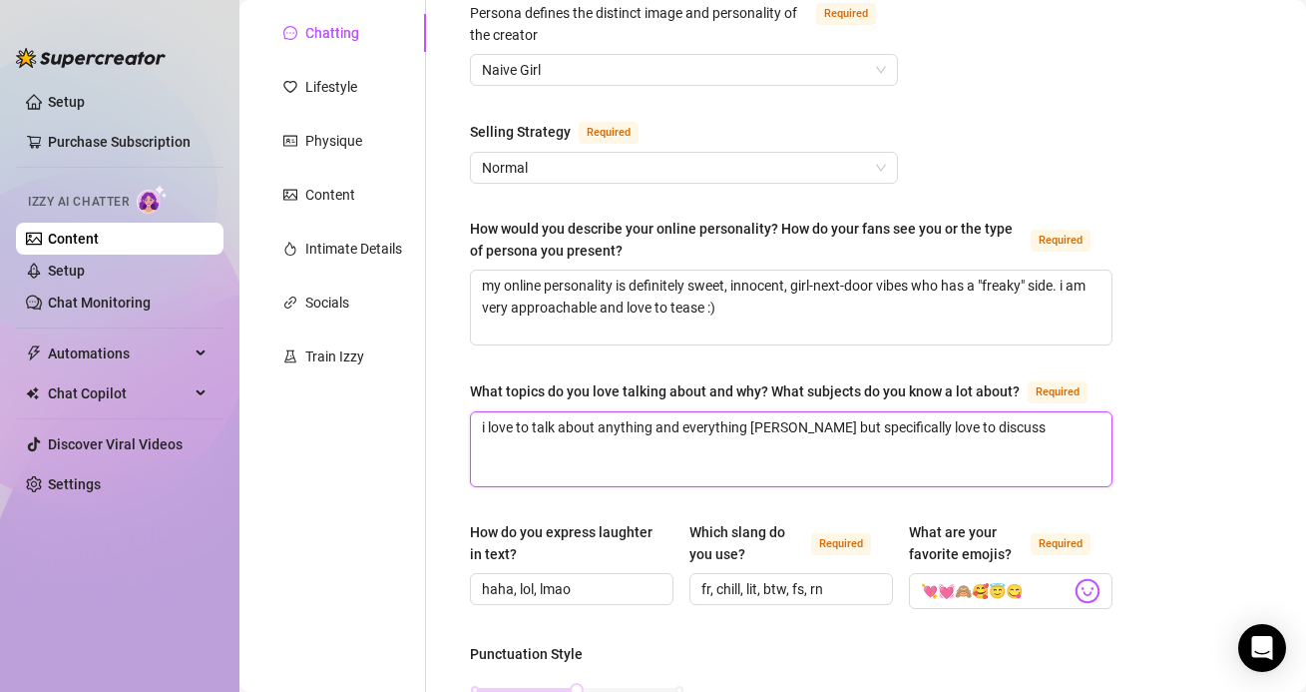
scroll to position [426, 0]
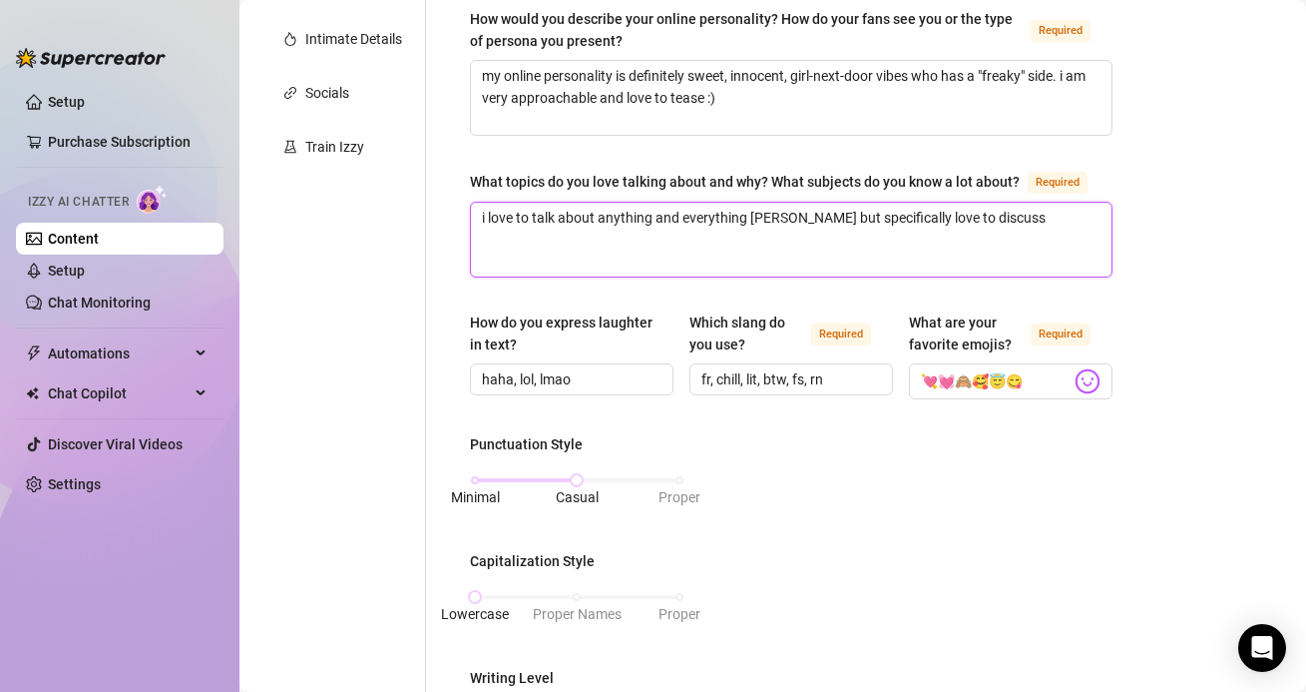
click at [980, 219] on textarea "i love to talk about anything and everything haha but specifically love to disc…" at bounding box center [791, 240] width 641 height 74
click at [639, 239] on textarea "i love to talk about anything and everything haha but specifically love to disc…" at bounding box center [791, 240] width 641 height 74
click at [692, 245] on textarea "i love to talk about anything and everything haha but specifically love to disc…" at bounding box center [791, 240] width 641 height 74
click at [711, 242] on textarea "i love to talk about anything and everything haha but specifically love to disc…" at bounding box center [791, 240] width 641 height 74
drag, startPoint x: 709, startPoint y: 237, endPoint x: 467, endPoint y: 208, distance: 243.2
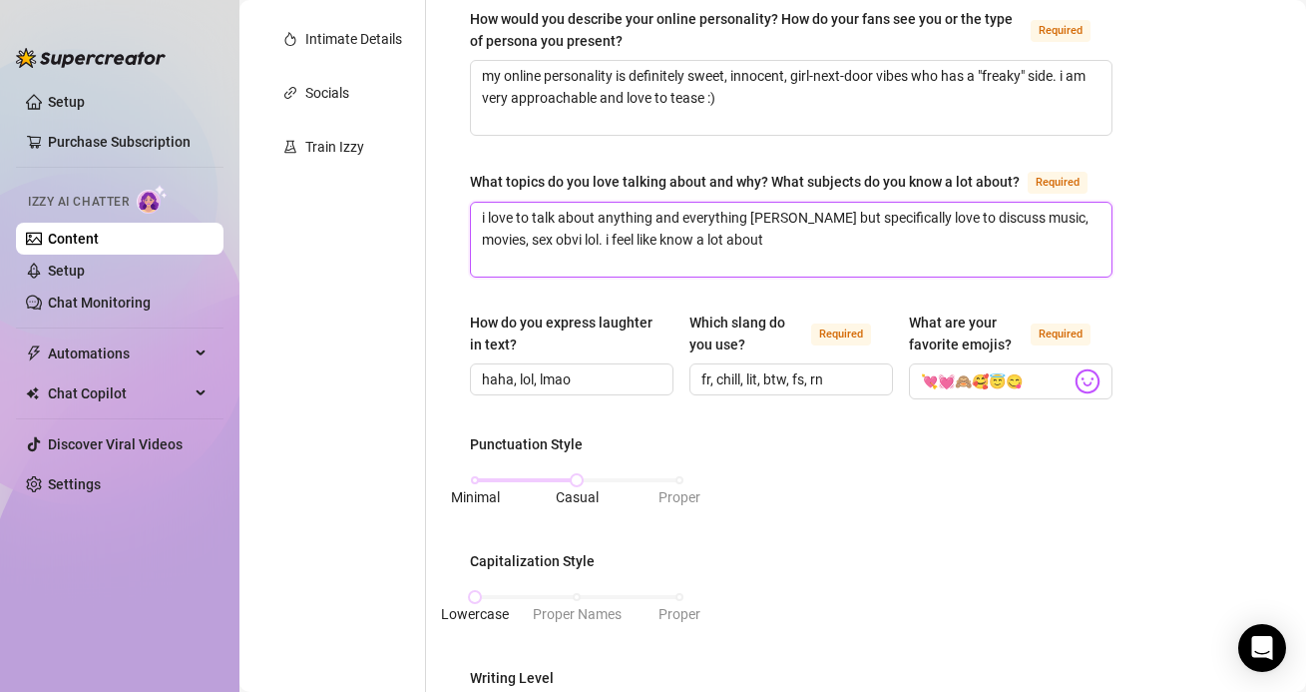
click at [467, 208] on div "What is your persona type? Persona defines the distinct image and personality o…" at bounding box center [791, 548] width 683 height 1596
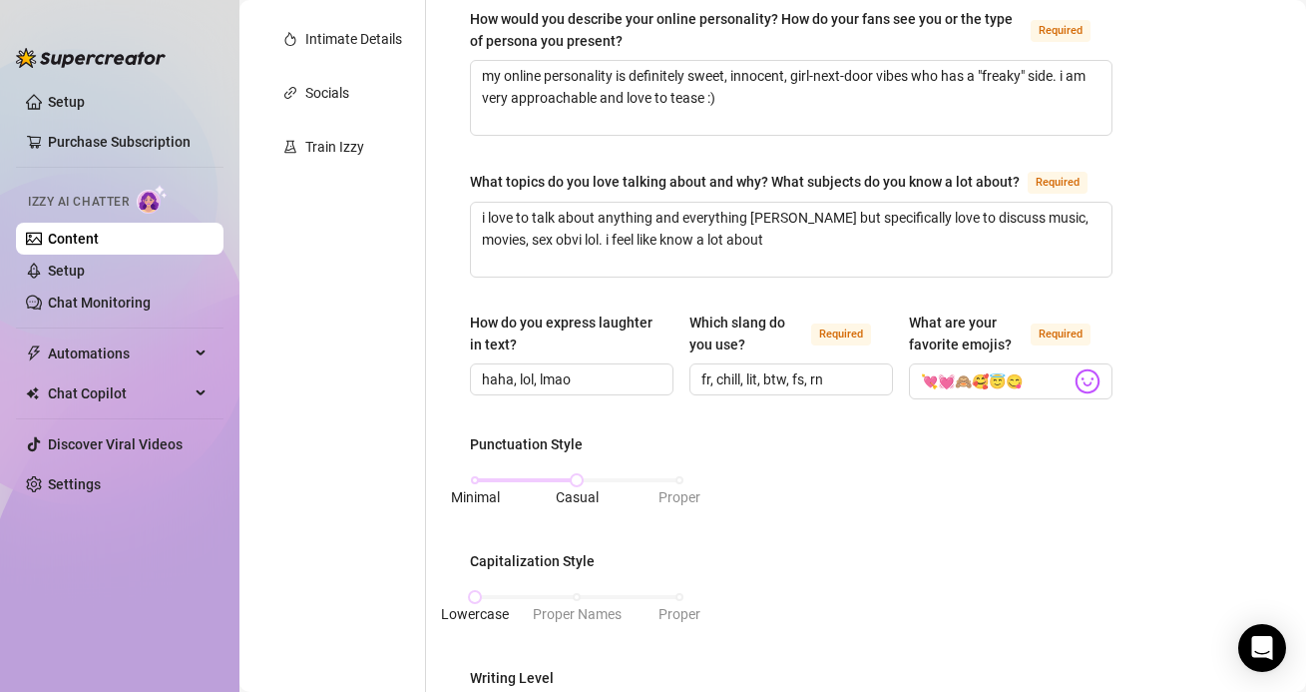
click at [621, 171] on div "What topics do you love talking about and why? What subjects do you know a lot …" at bounding box center [745, 182] width 550 height 22
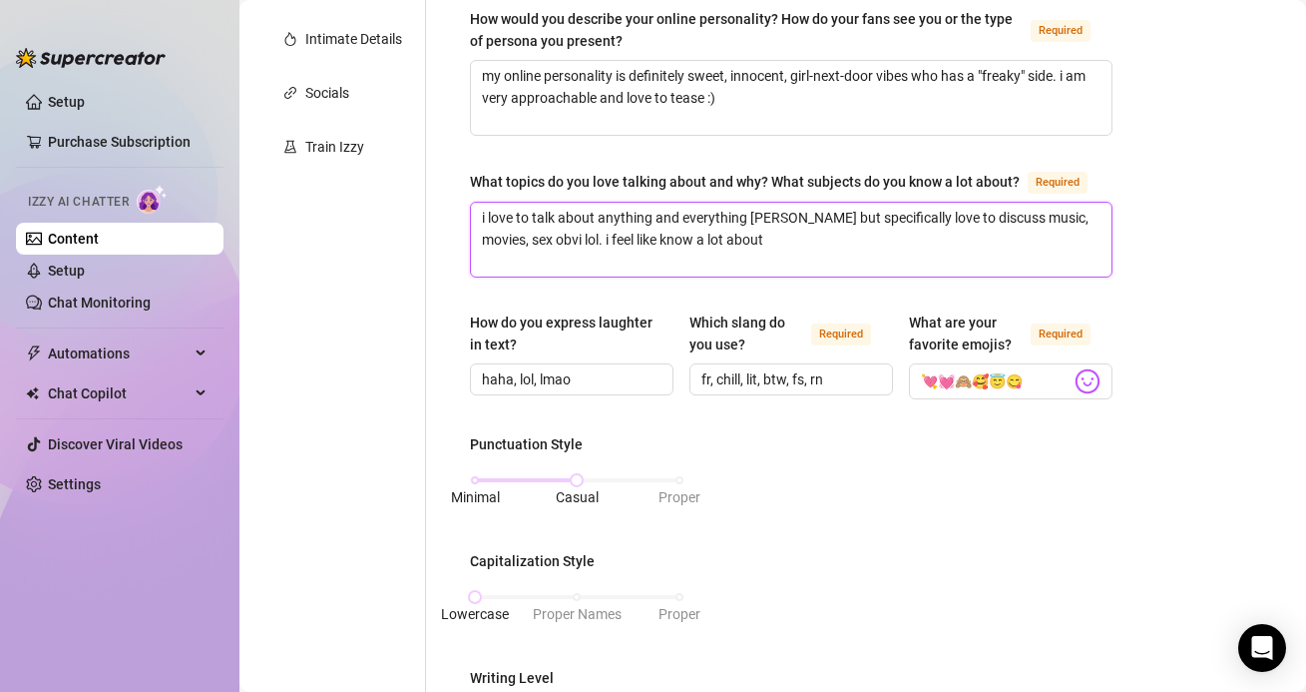
click at [621, 203] on textarea "i love to talk about anything and everything haha but specifically love to disc…" at bounding box center [791, 240] width 641 height 74
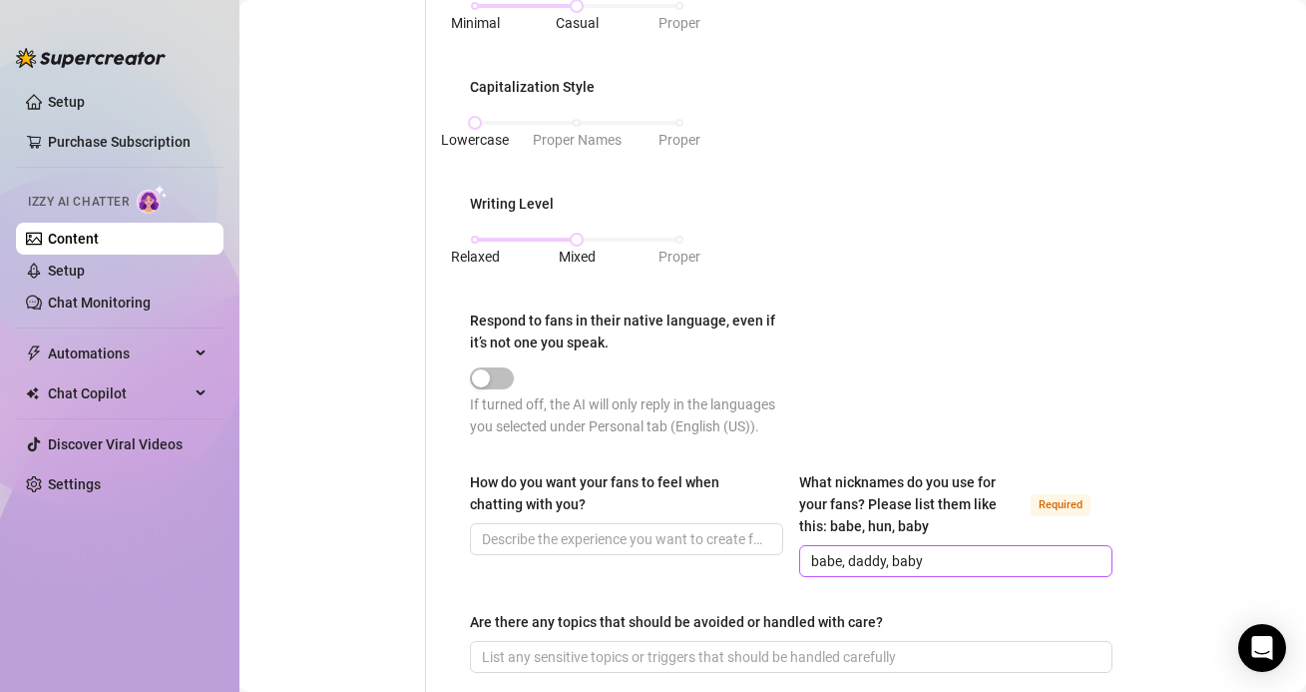
scroll to position [1254, 0]
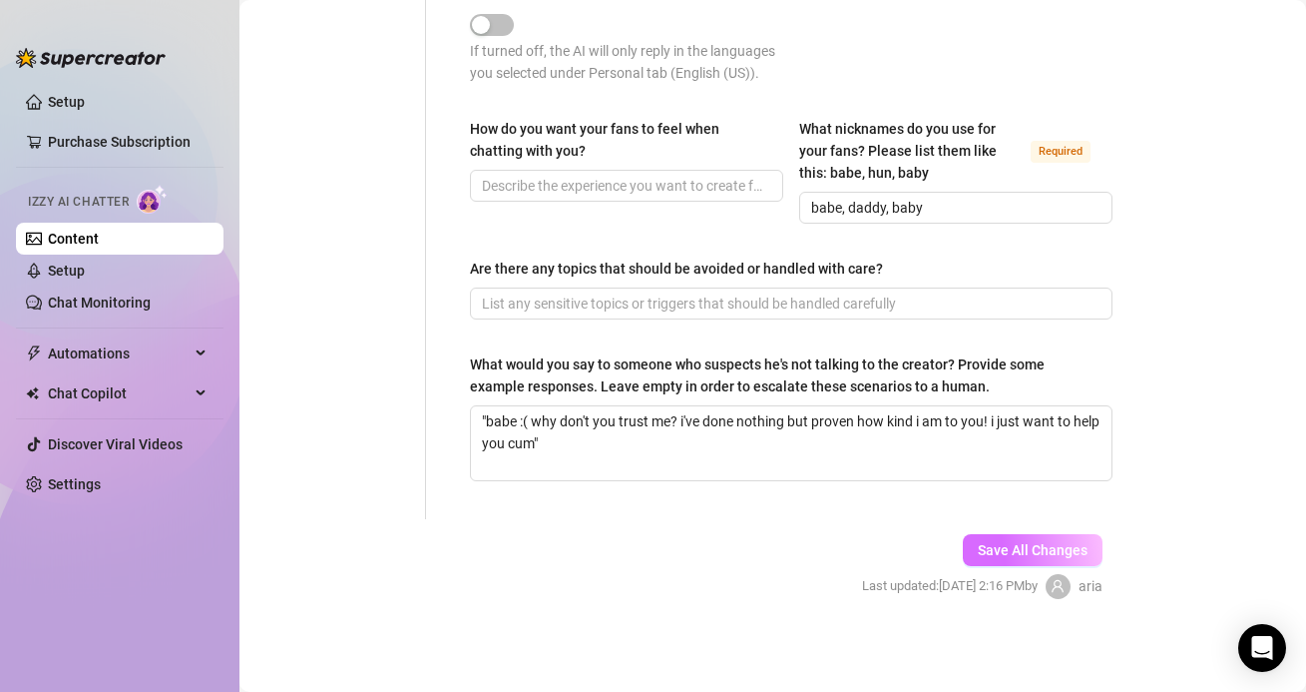
click at [1003, 542] on span "Save All Changes" at bounding box center [1033, 550] width 110 height 16
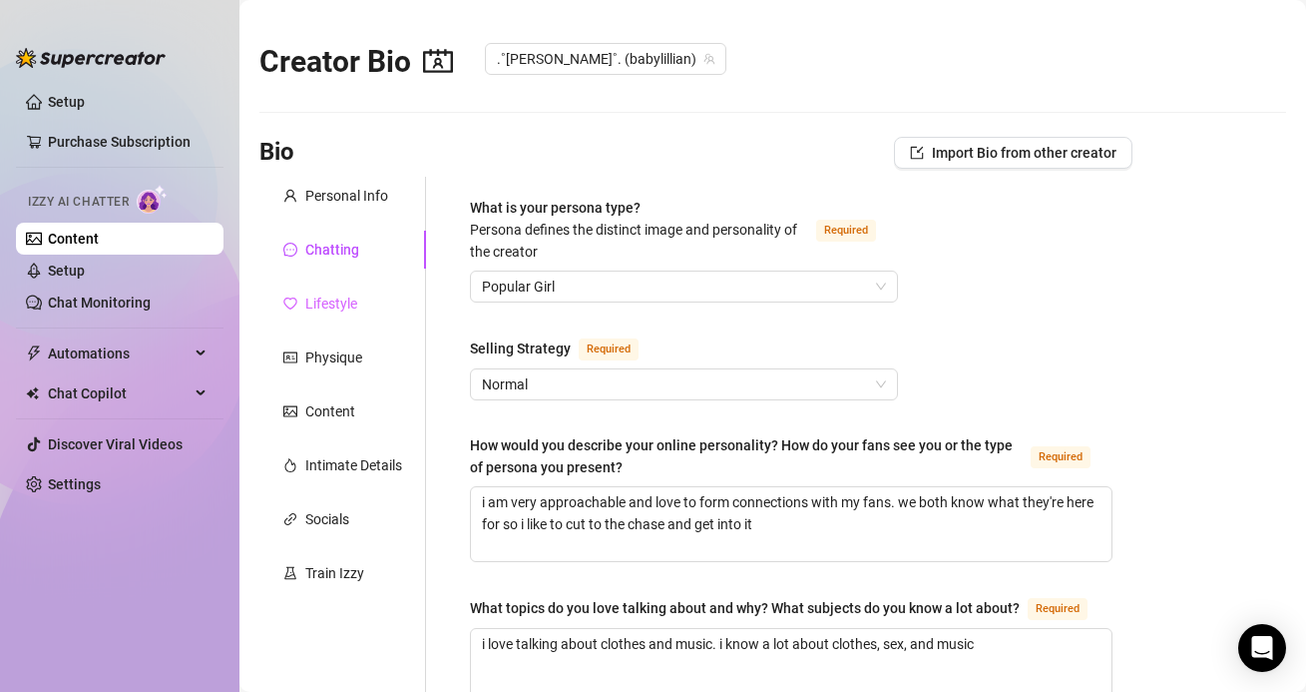
click at [336, 314] on div "Lifestyle" at bounding box center [342, 303] width 167 height 38
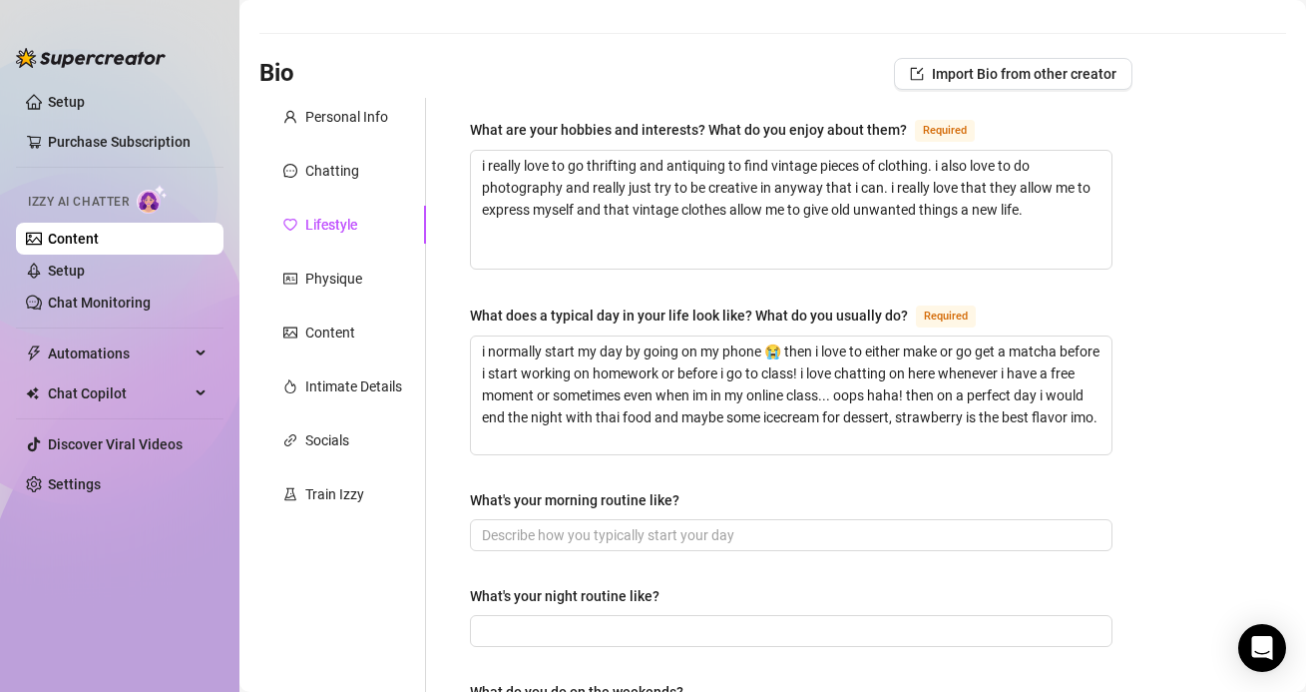
scroll to position [78, 0]
click at [343, 175] on div "Chatting" at bounding box center [332, 172] width 54 height 22
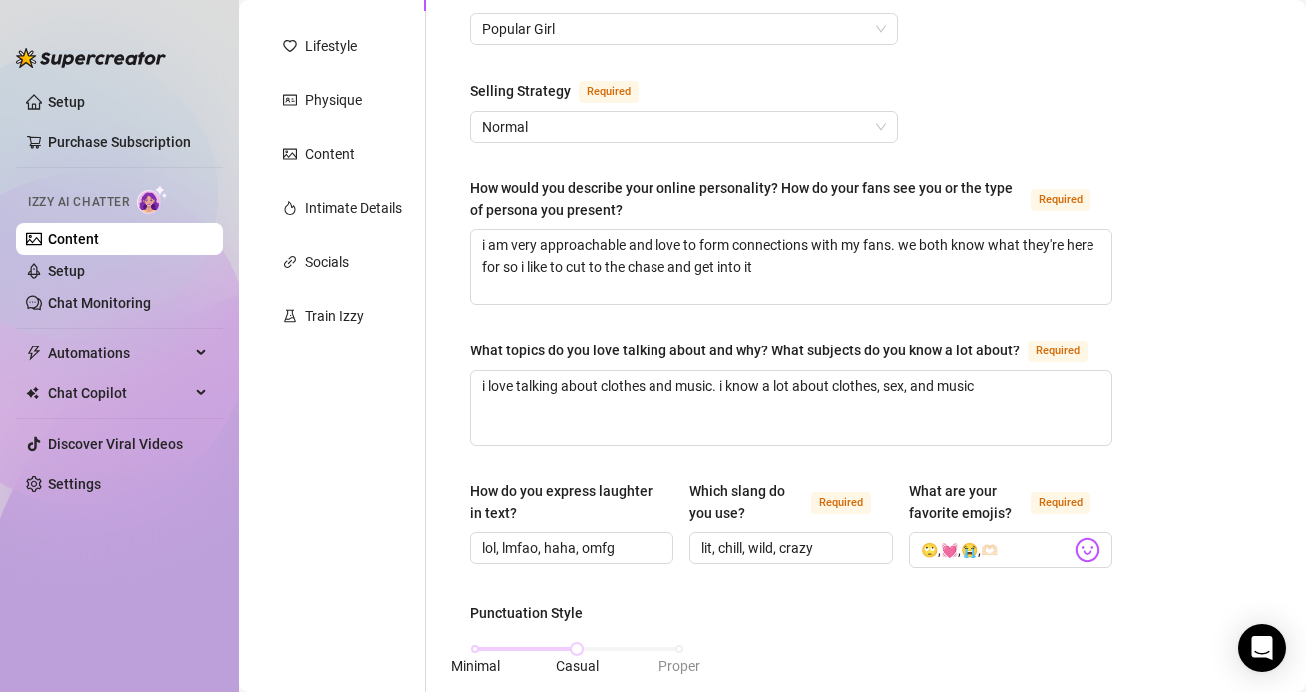
scroll to position [495, 0]
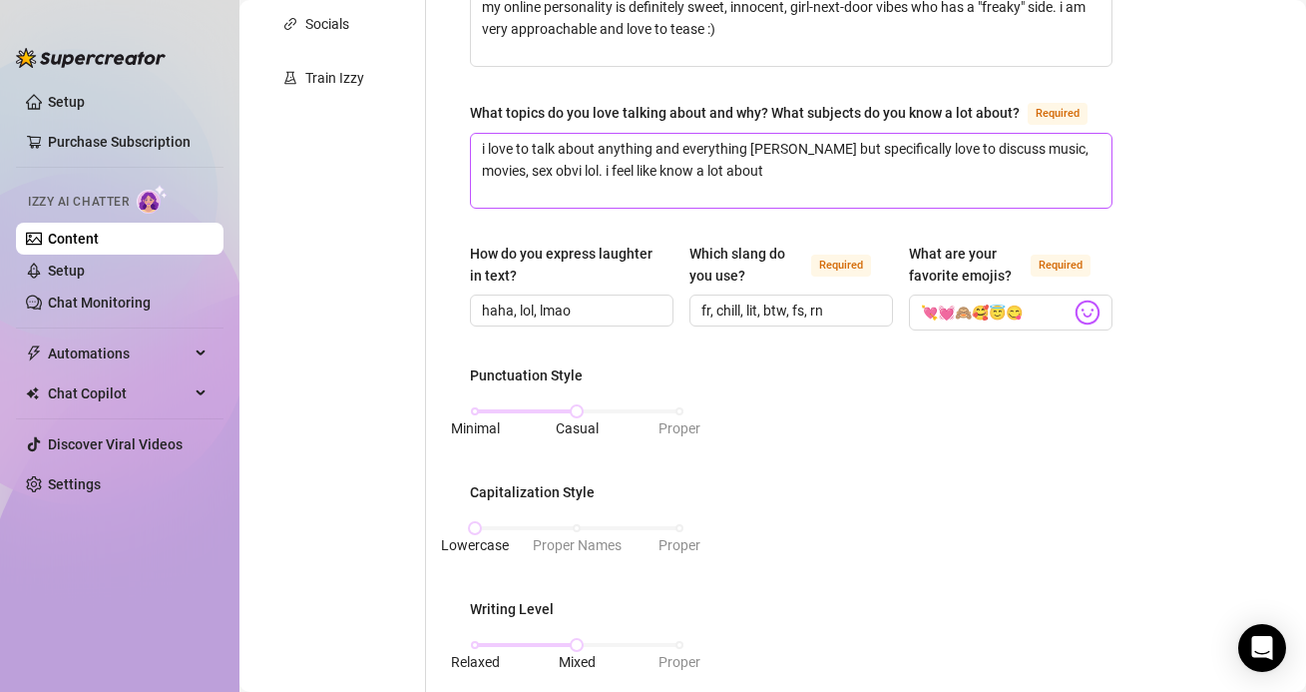
scroll to position [467, 0]
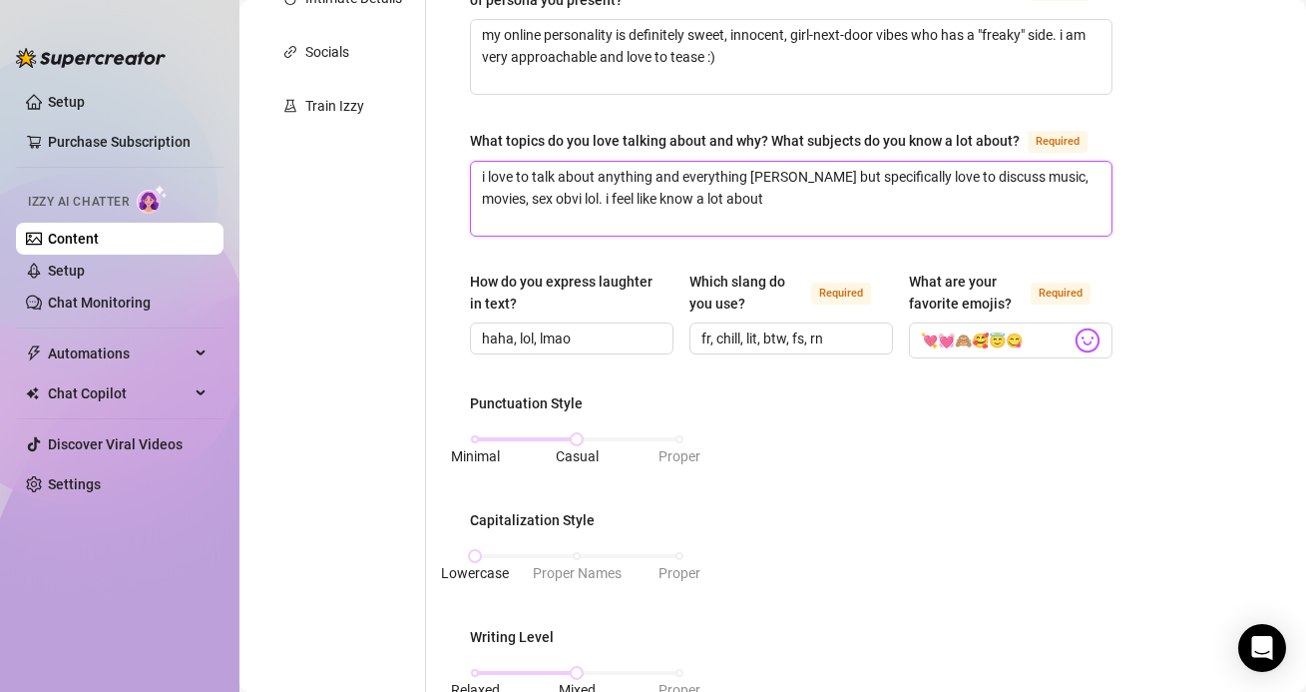
click at [730, 192] on textarea "i love to talk about anything and everything haha but specifically love to disc…" at bounding box center [791, 199] width 641 height 74
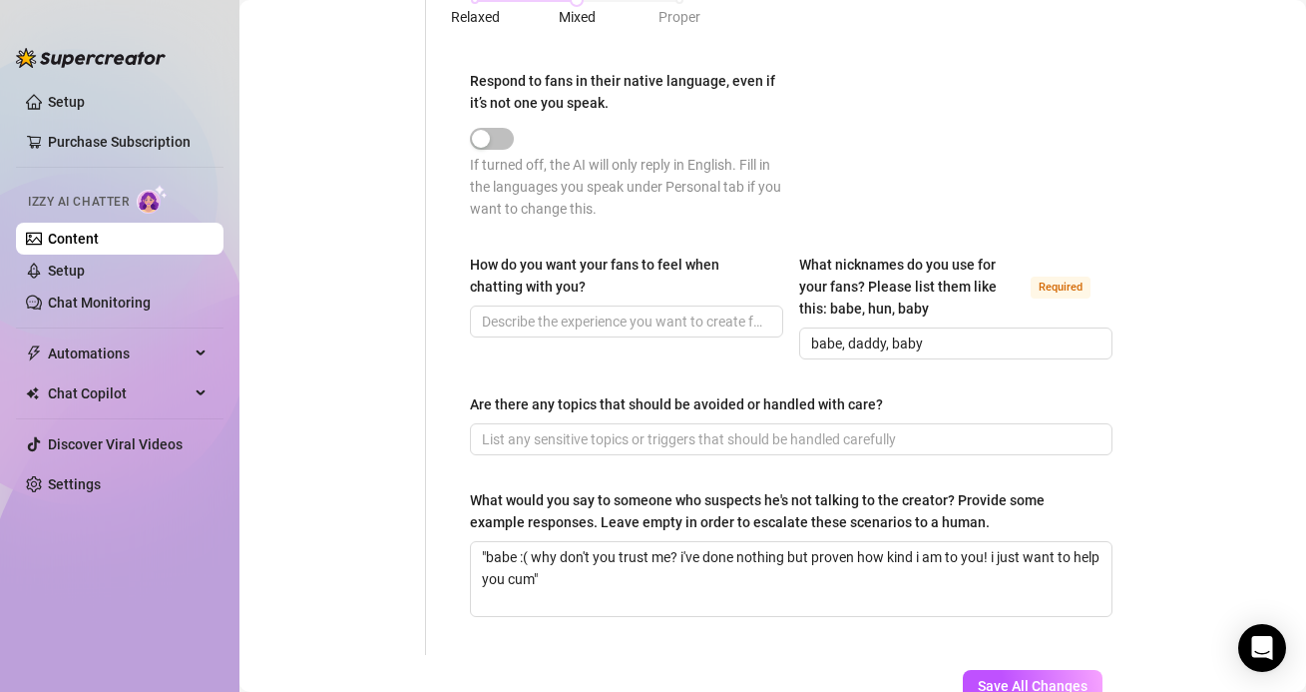
scroll to position [1255, 0]
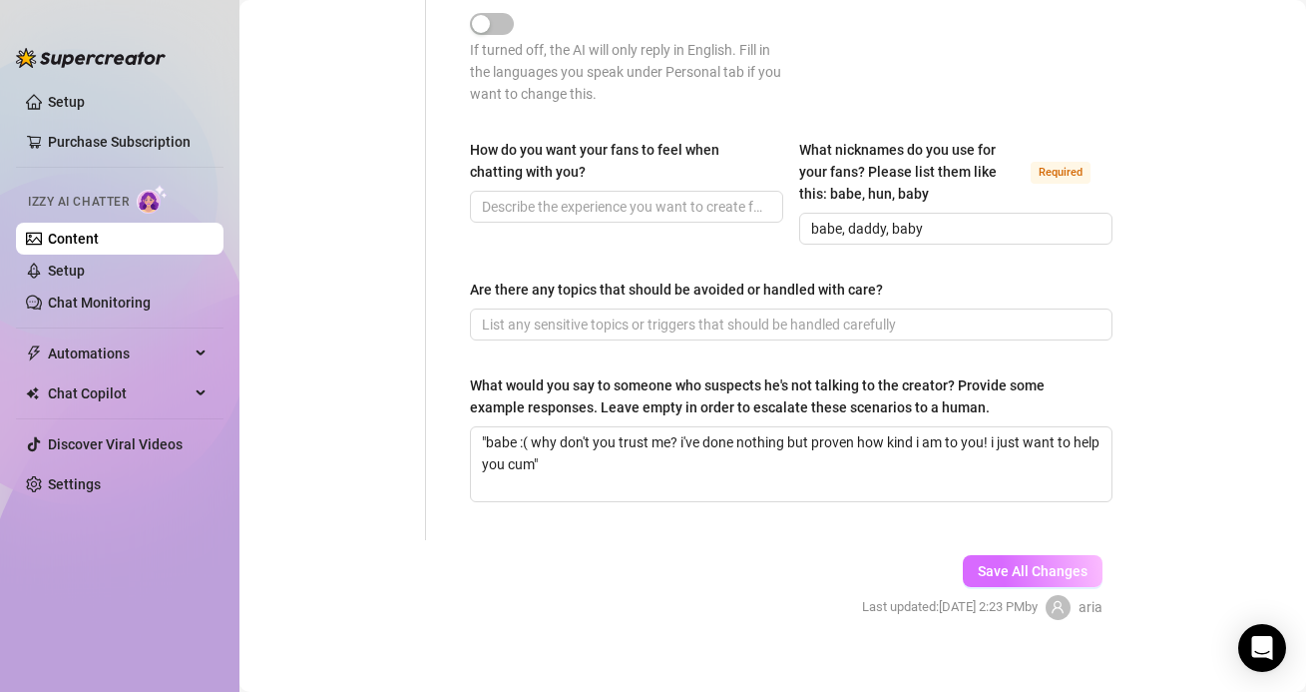
click at [1016, 563] on span "Save All Changes" at bounding box center [1033, 571] width 110 height 16
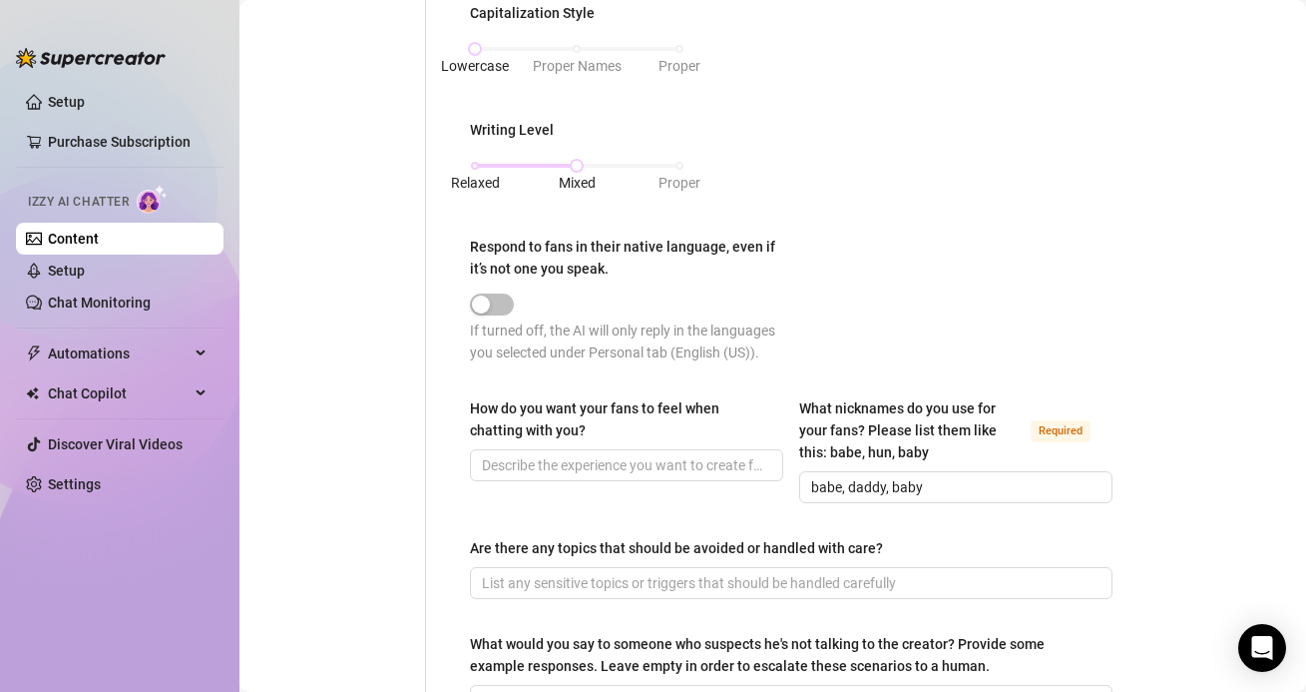
scroll to position [1254, 0]
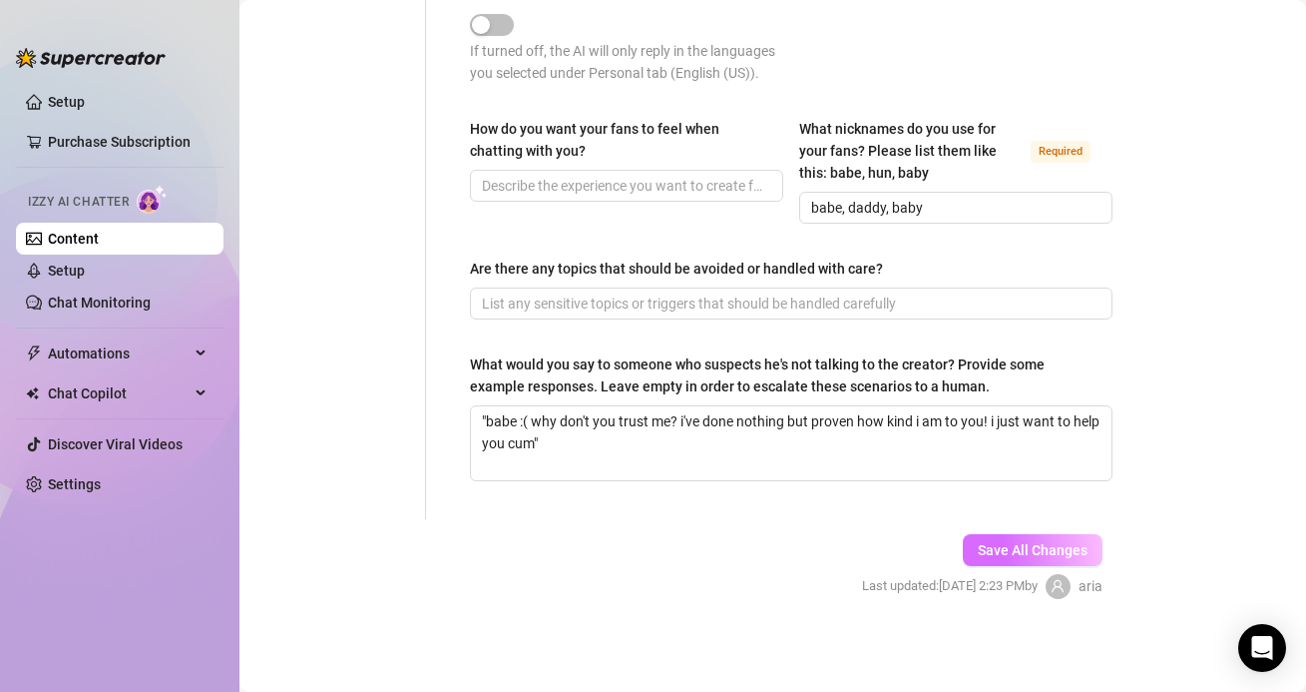
click at [1012, 544] on span "Save All Changes" at bounding box center [1033, 550] width 110 height 16
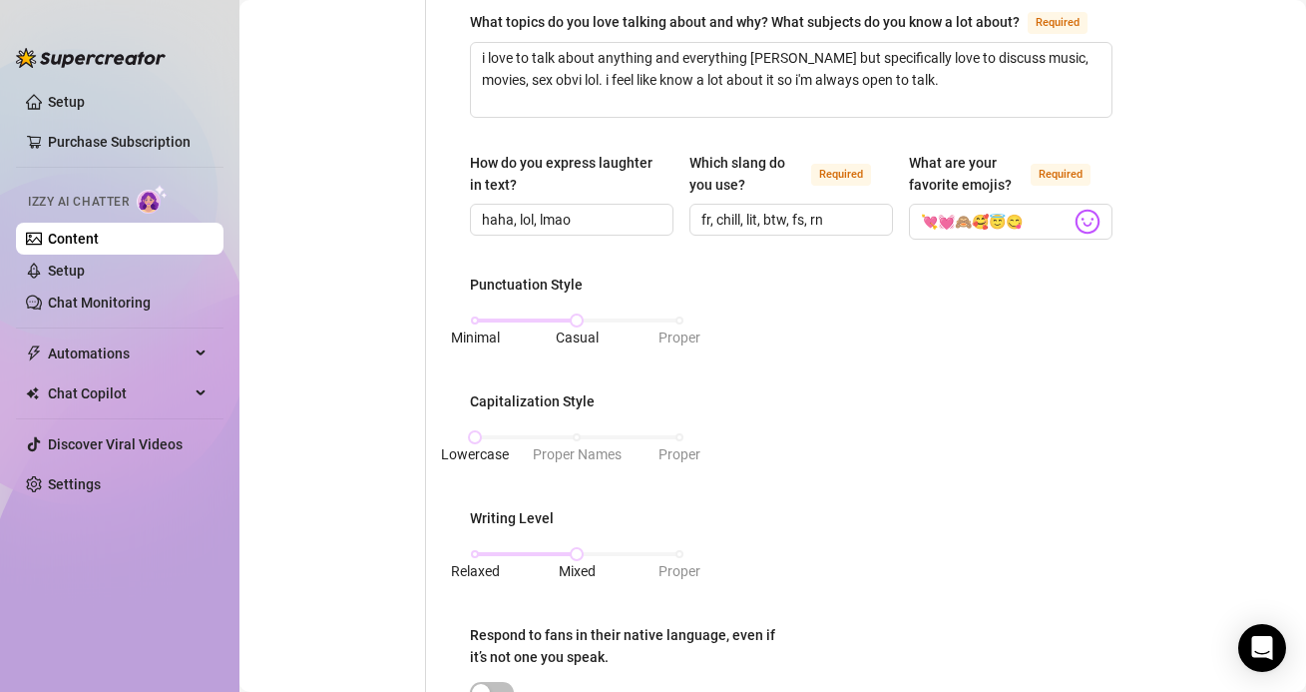
scroll to position [0, 0]
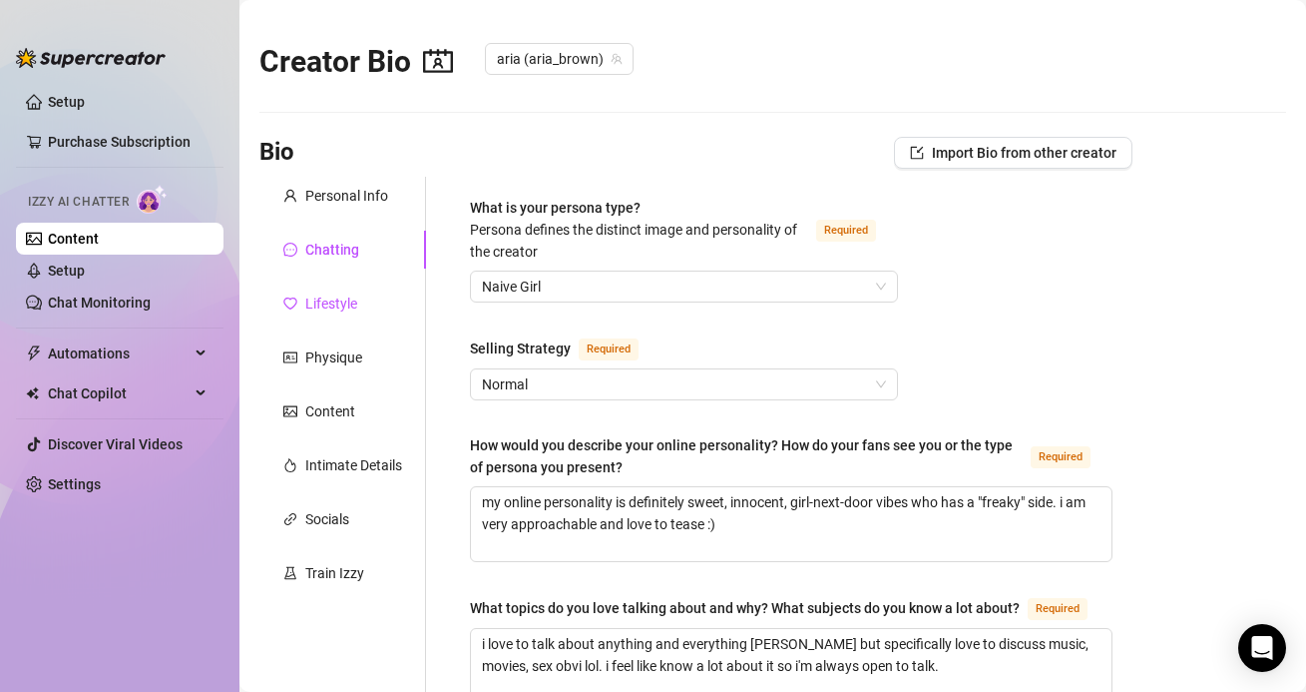
click at [322, 293] on div "Lifestyle" at bounding box center [331, 303] width 52 height 22
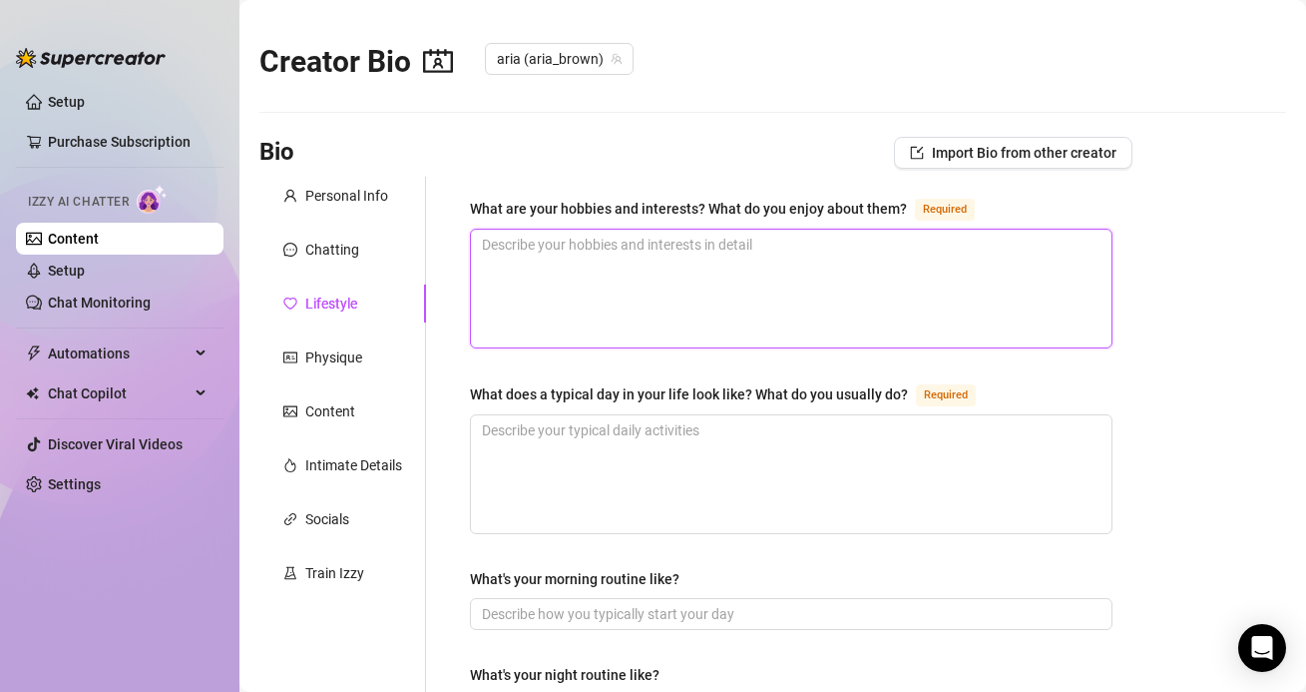
click at [556, 289] on textarea "What are your hobbies and interests? What do you enjoy about them? Required" at bounding box center [791, 289] width 641 height 118
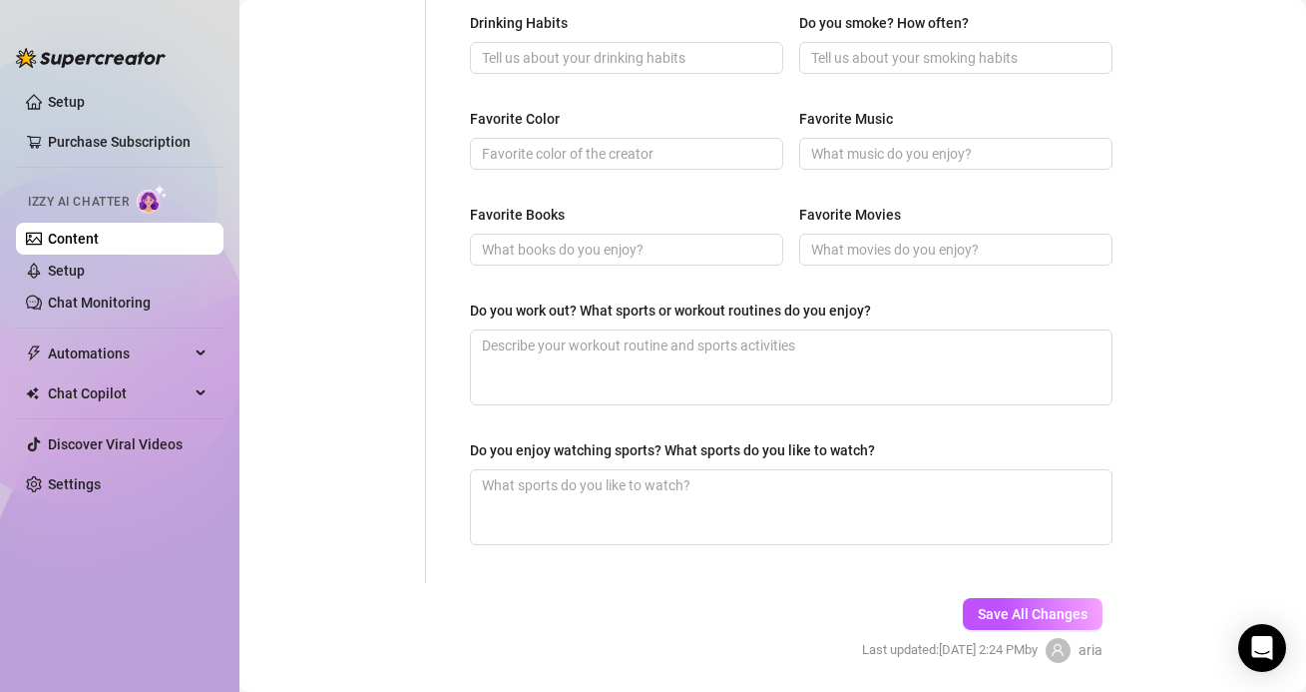
scroll to position [940, 0]
click at [855, 248] on input "Favorite Movies" at bounding box center [953, 249] width 285 height 22
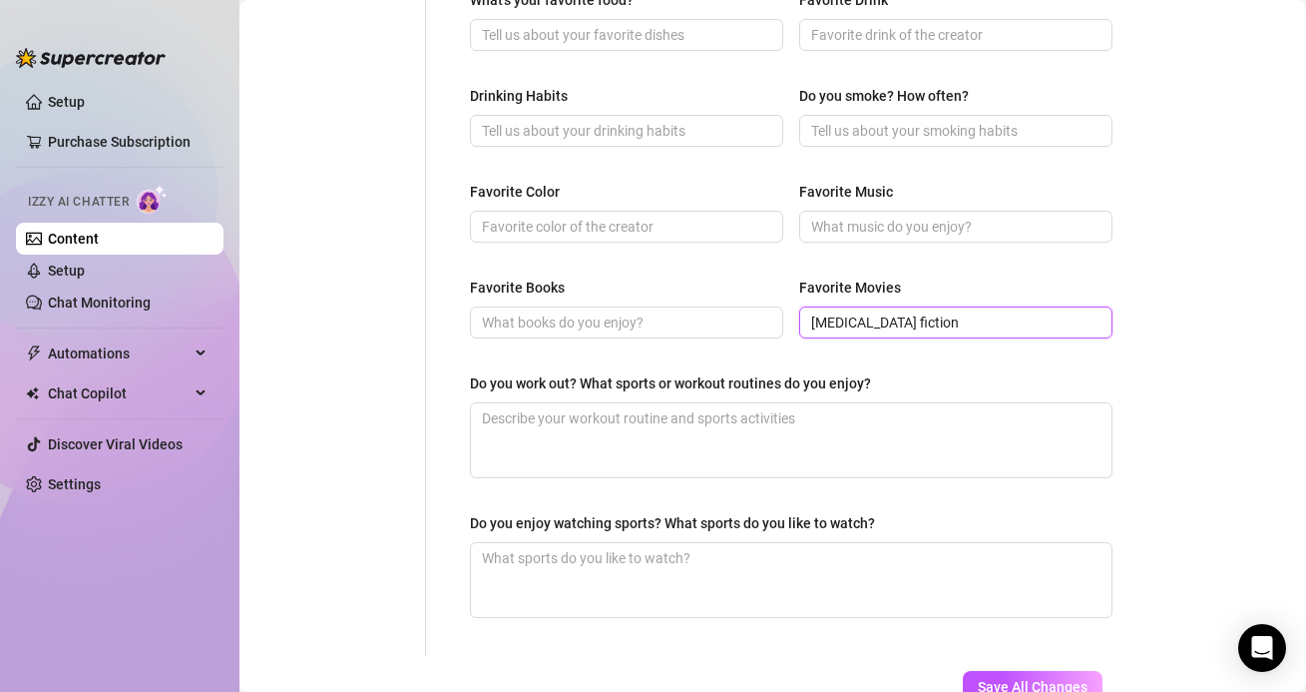
scroll to position [831, 0]
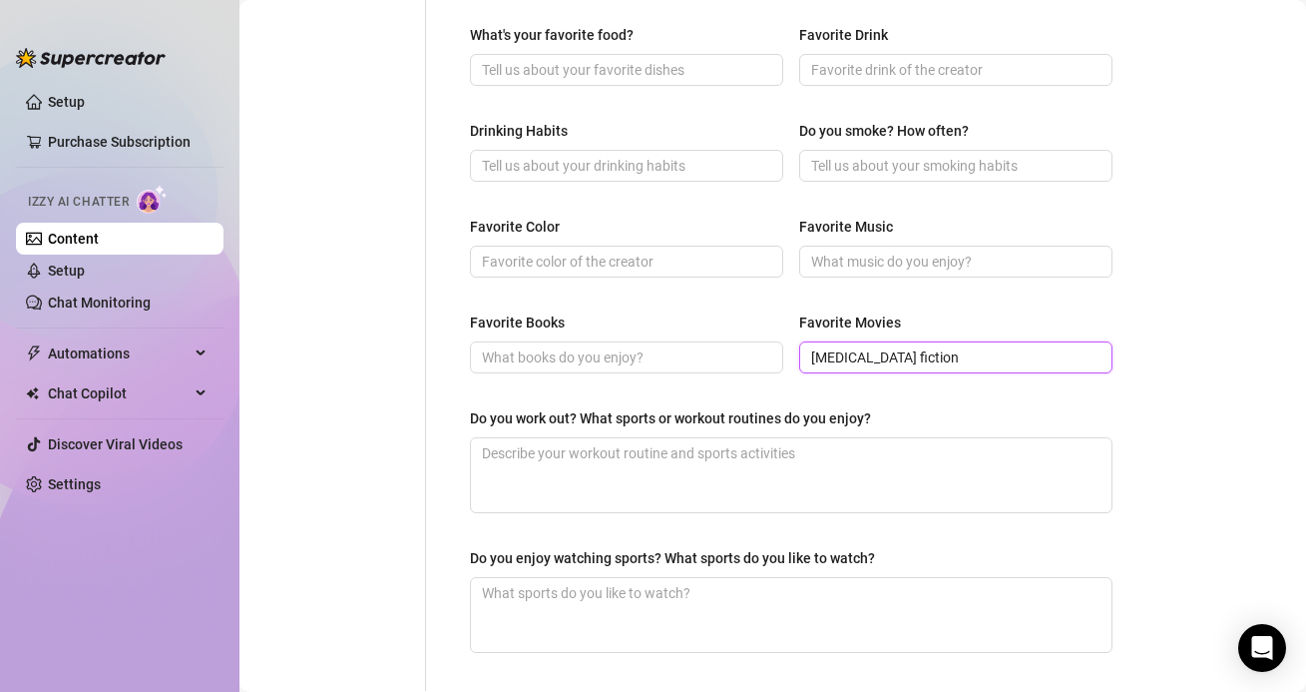
click at [812, 357] on input "pulp fiction" at bounding box center [953, 357] width 285 height 22
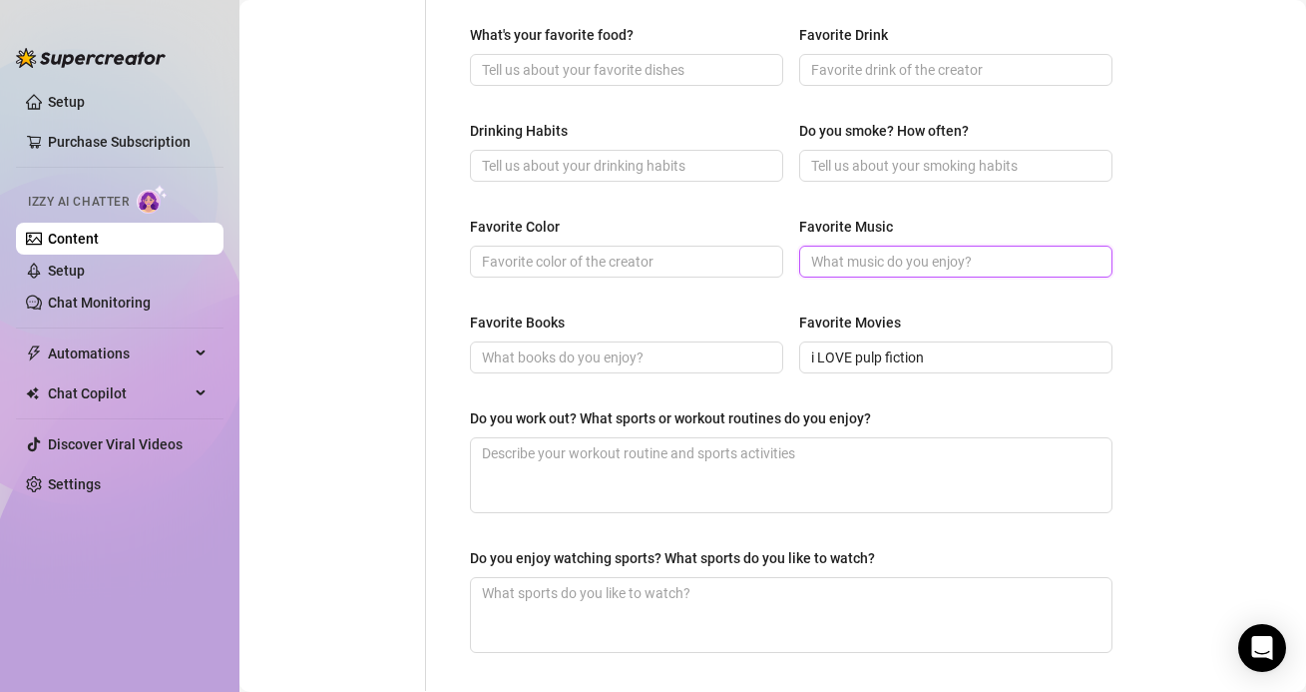
click at [821, 258] on input "Favorite Music" at bounding box center [953, 262] width 285 height 22
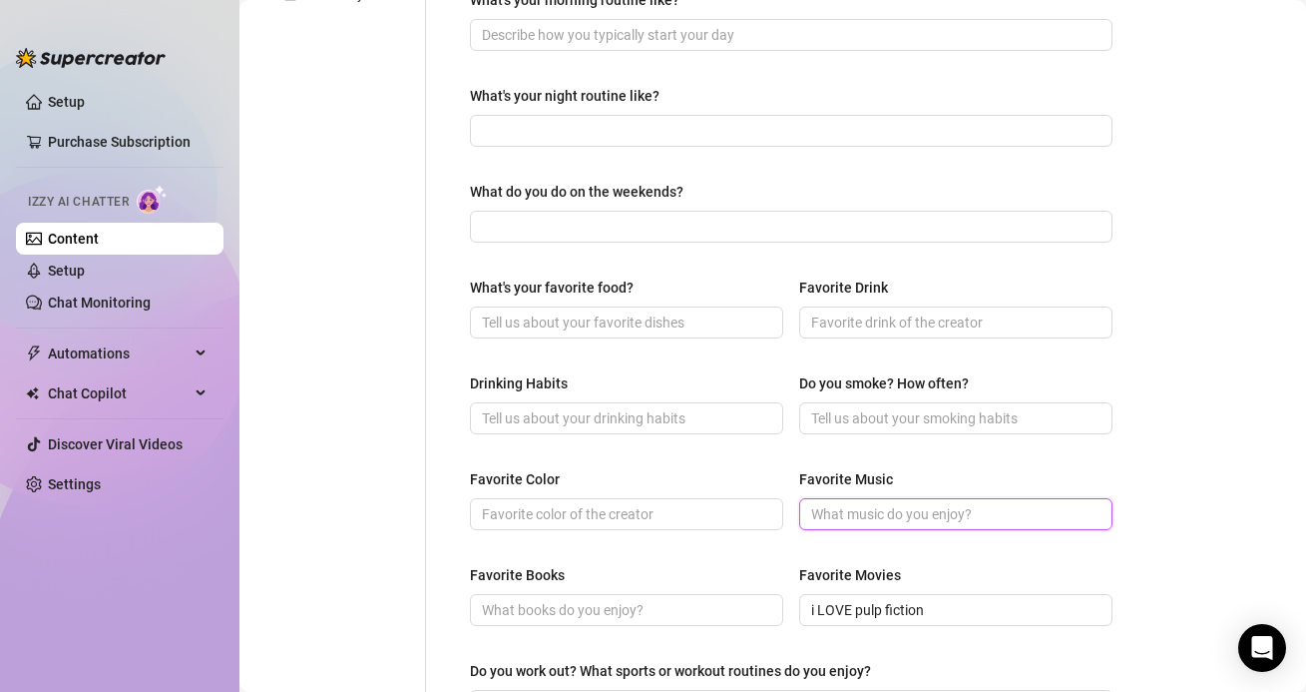
scroll to position [575, 0]
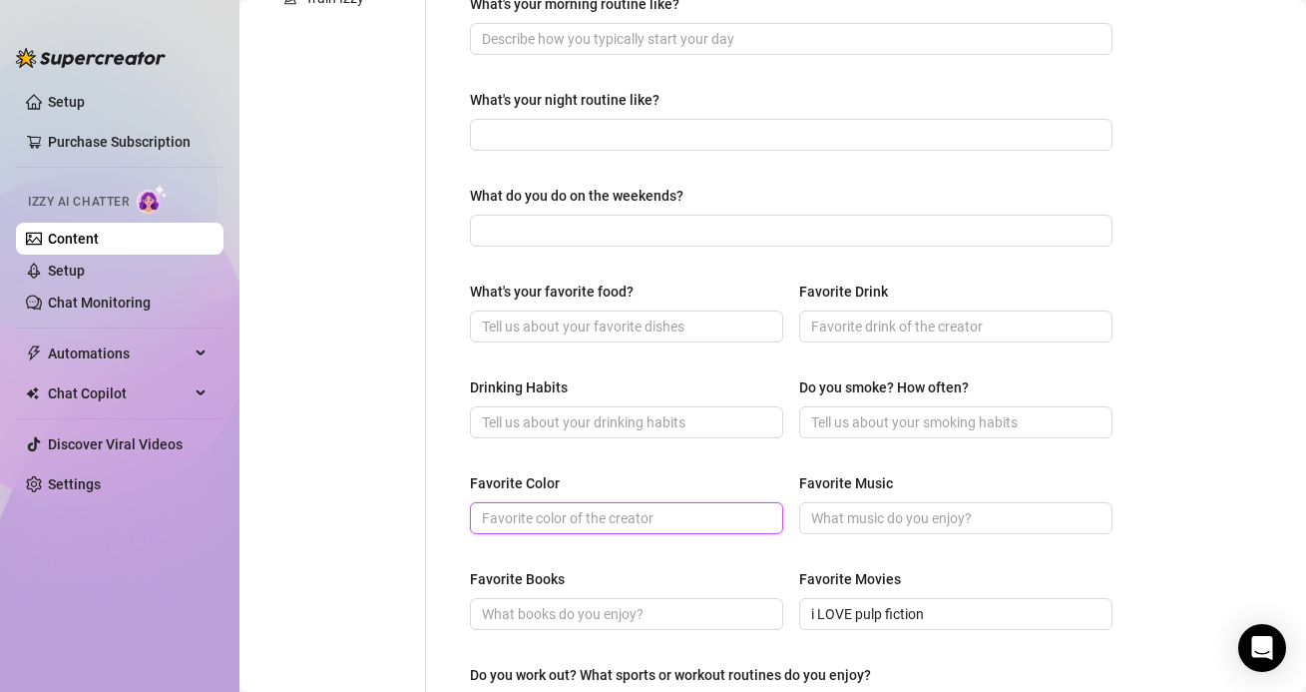
click at [644, 517] on input "Favorite Color" at bounding box center [624, 518] width 285 height 22
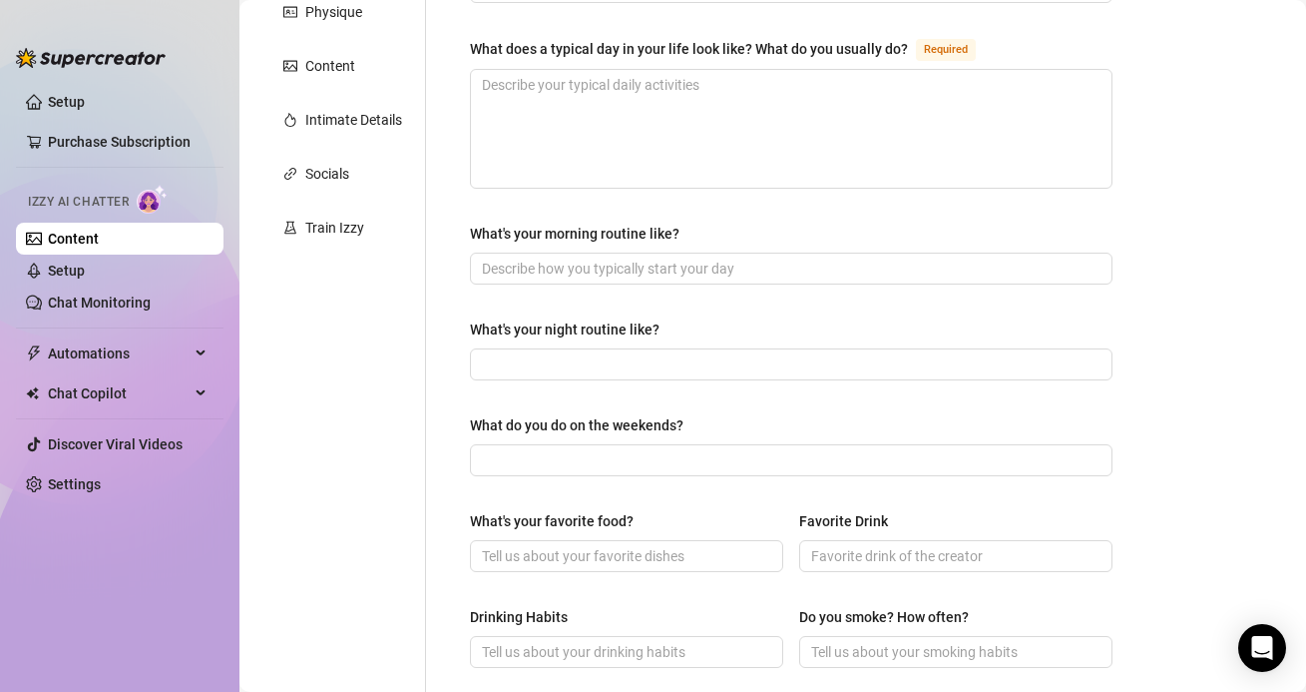
scroll to position [0, 0]
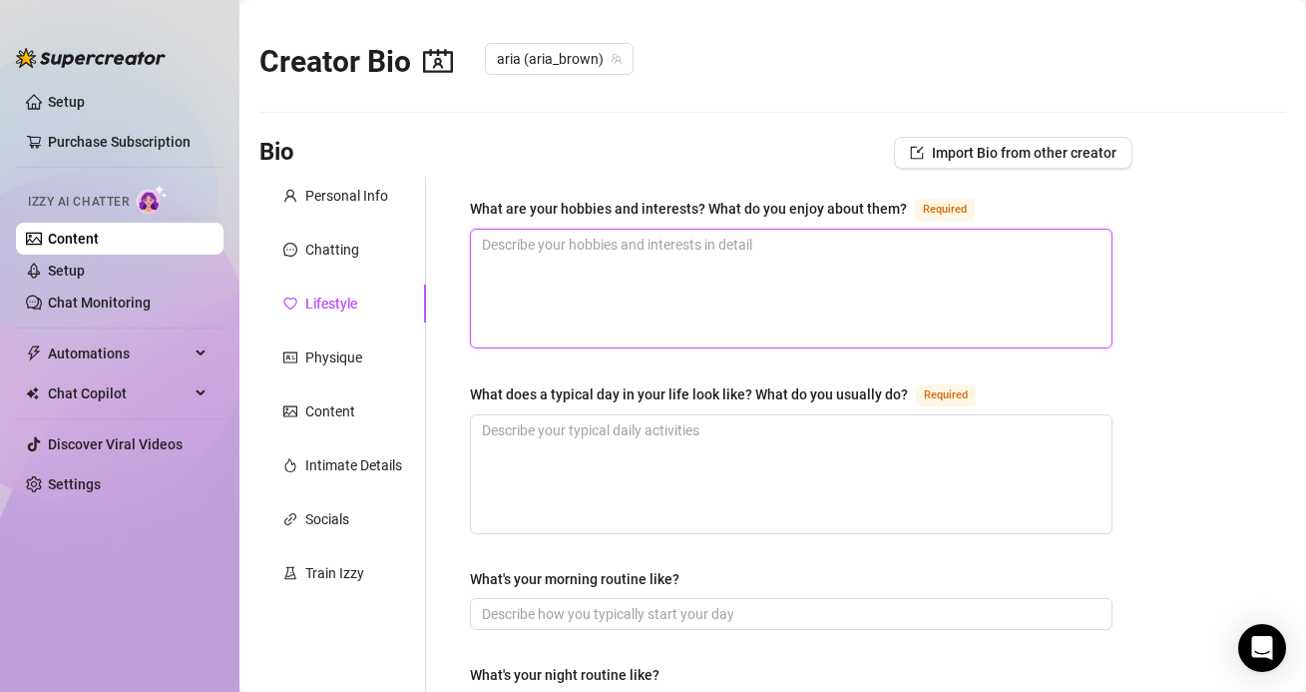
click at [573, 286] on textarea "What are your hobbies and interests? What do you enjoy about them? Required" at bounding box center [791, 289] width 641 height 118
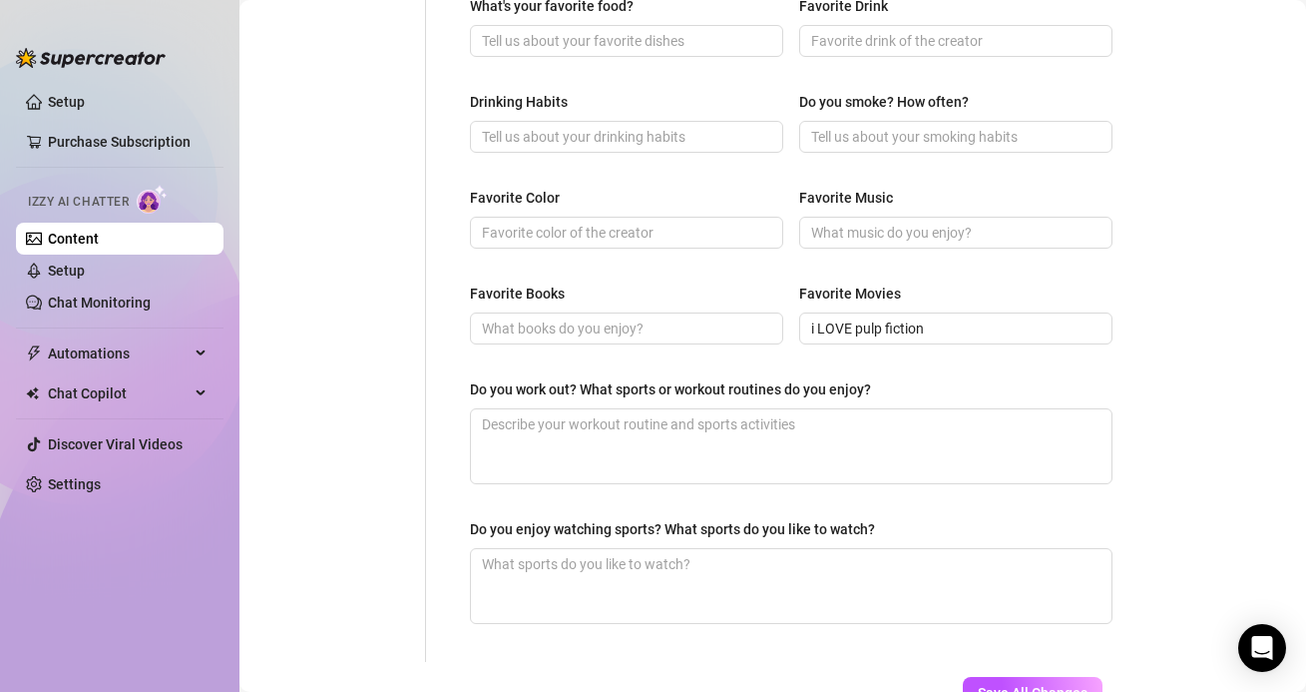
scroll to position [875, 0]
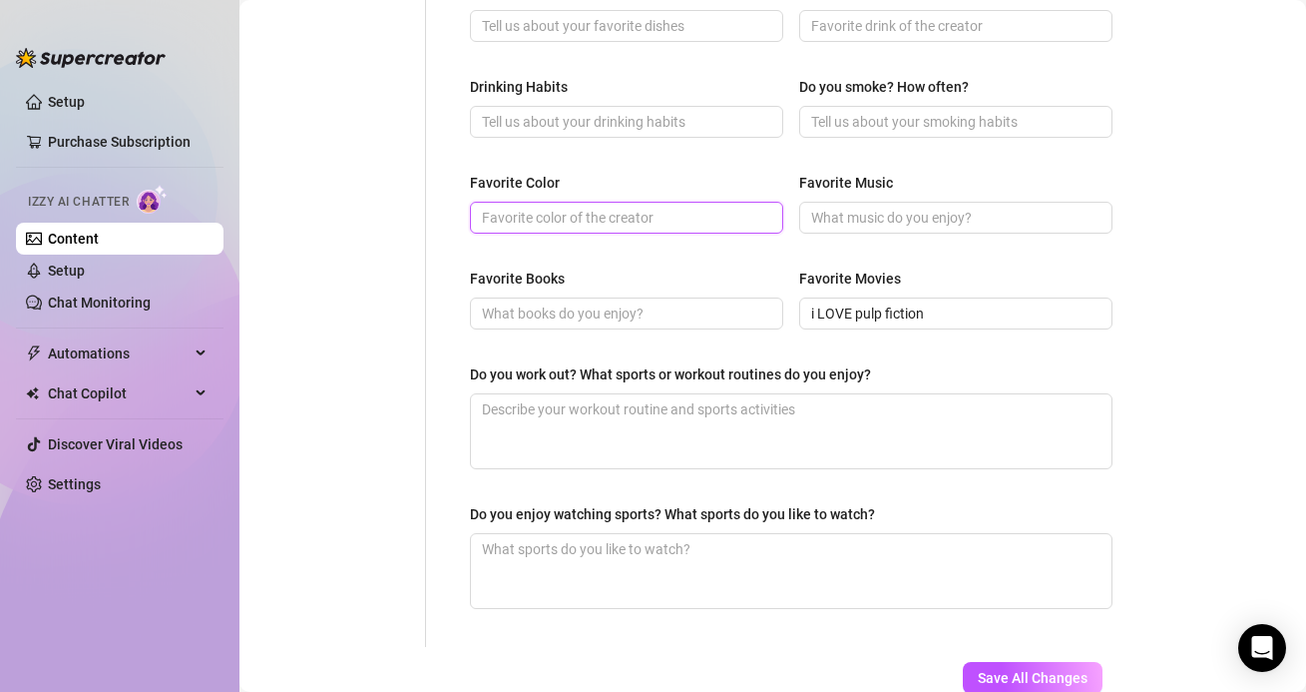
click at [491, 215] on input "Favorite Color" at bounding box center [624, 218] width 285 height 22
click at [490, 210] on input "pink :)" at bounding box center [624, 218] width 285 height 22
click at [481, 215] on span "pink :)" at bounding box center [626, 218] width 313 height 32
click at [478, 218] on span "pink :)" at bounding box center [626, 218] width 313 height 32
click at [478, 217] on span "pink :)" at bounding box center [626, 218] width 313 height 32
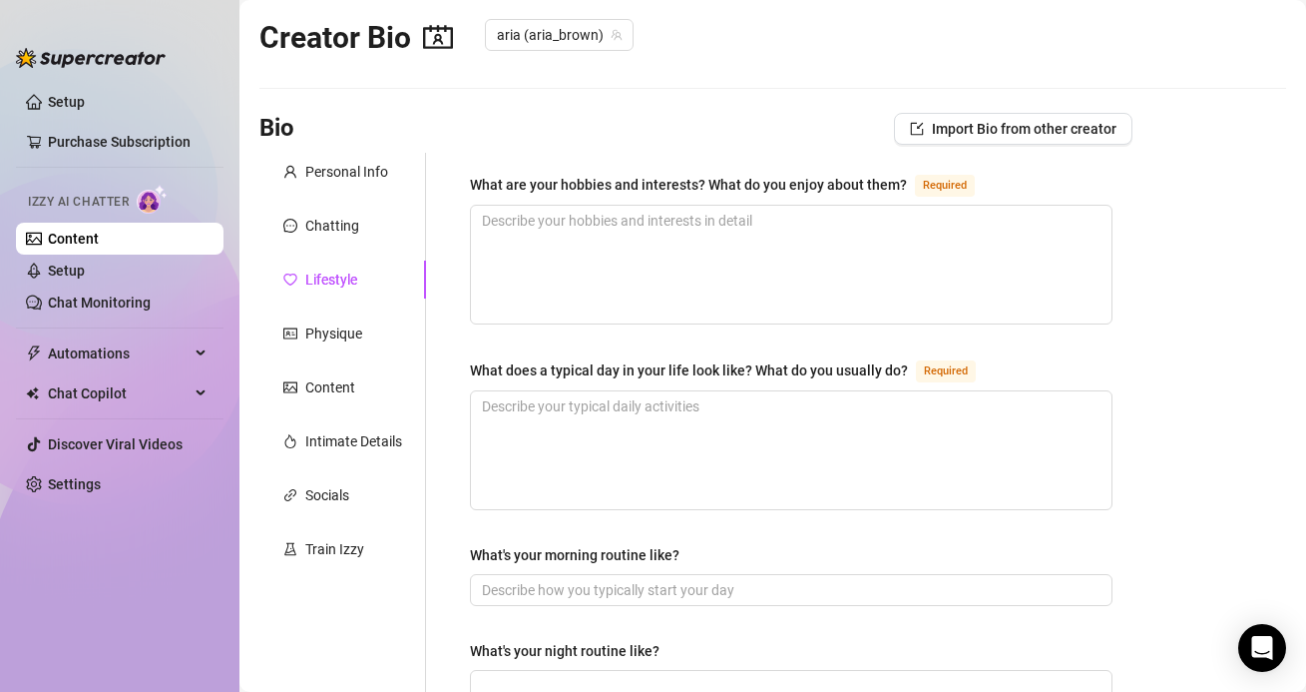
scroll to position [19, 0]
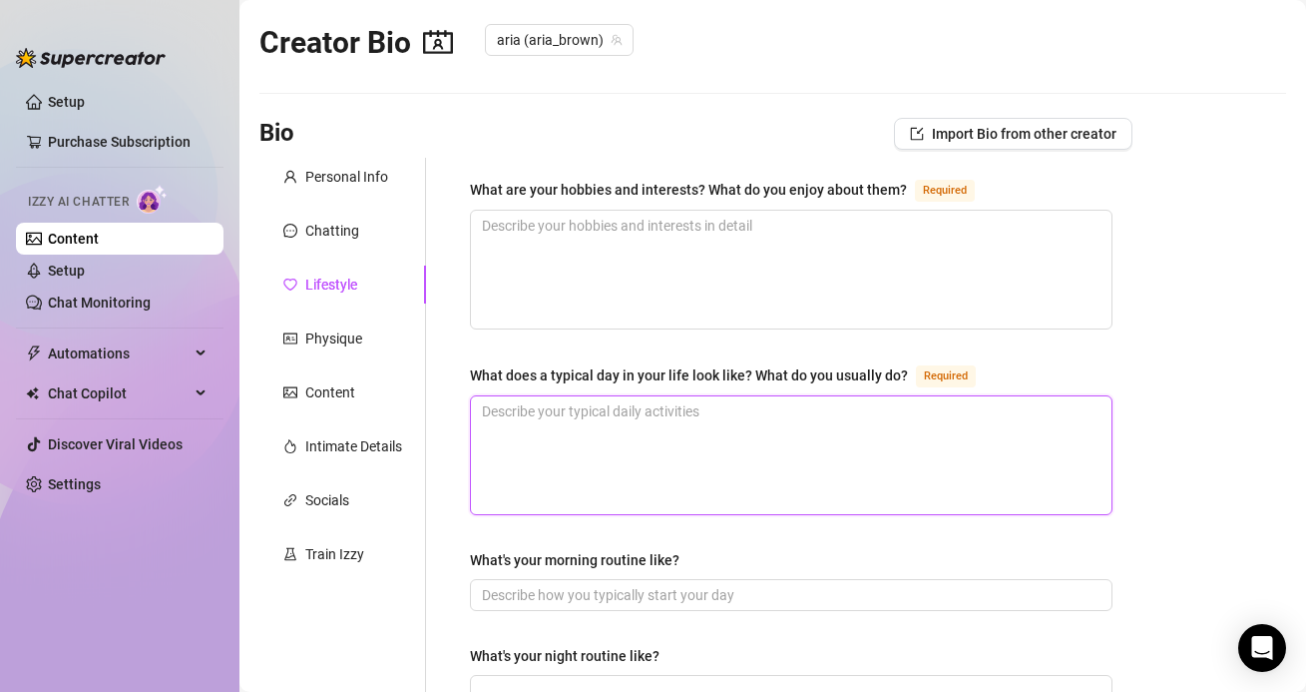
click at [592, 409] on textarea "What does a typical day in your life look like? What do you usually do? Required" at bounding box center [791, 455] width 641 height 118
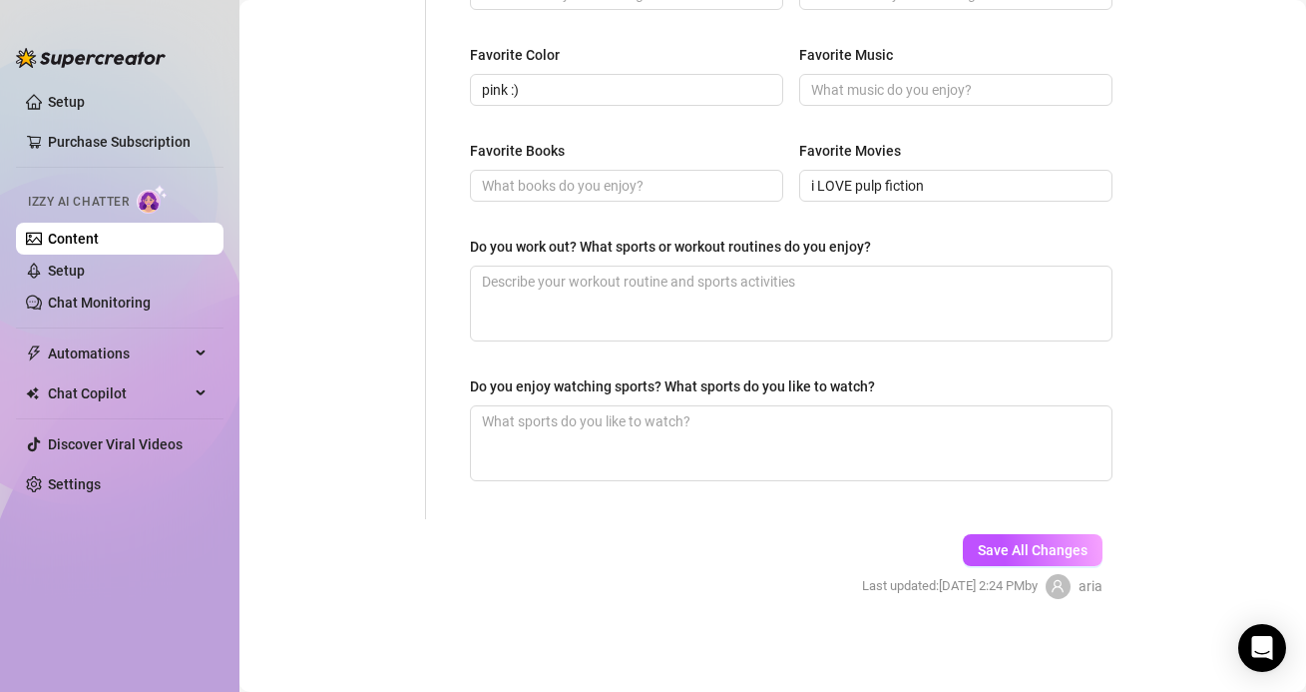
scroll to position [0, 0]
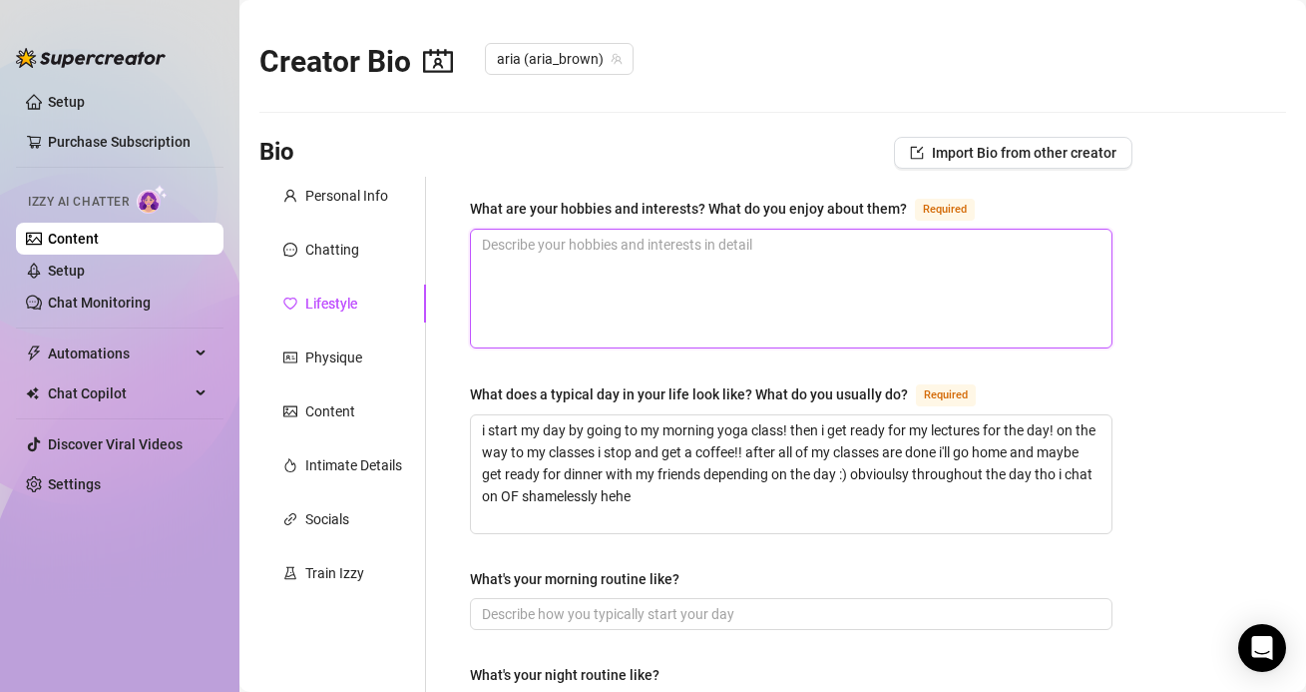
click at [642, 282] on textarea "What are your hobbies and interests? What do you enjoy about them? Required" at bounding box center [791, 289] width 641 height 118
click at [611, 280] on textarea "What are your hobbies and interests? What do you enjoy about them? Required" at bounding box center [791, 289] width 641 height 118
click at [959, 249] on textarea "i love to shop, hang out with my friends, listen to music, and watch movies" at bounding box center [791, 289] width 641 height 118
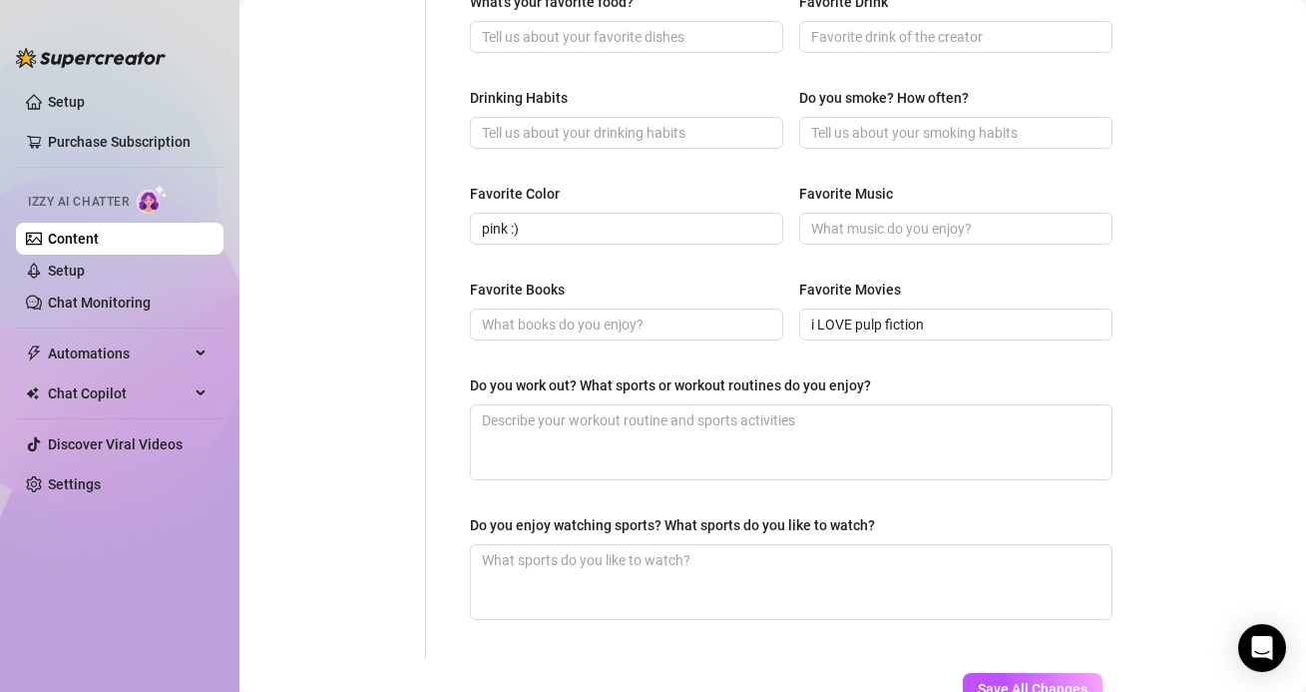
scroll to position [1003, 0]
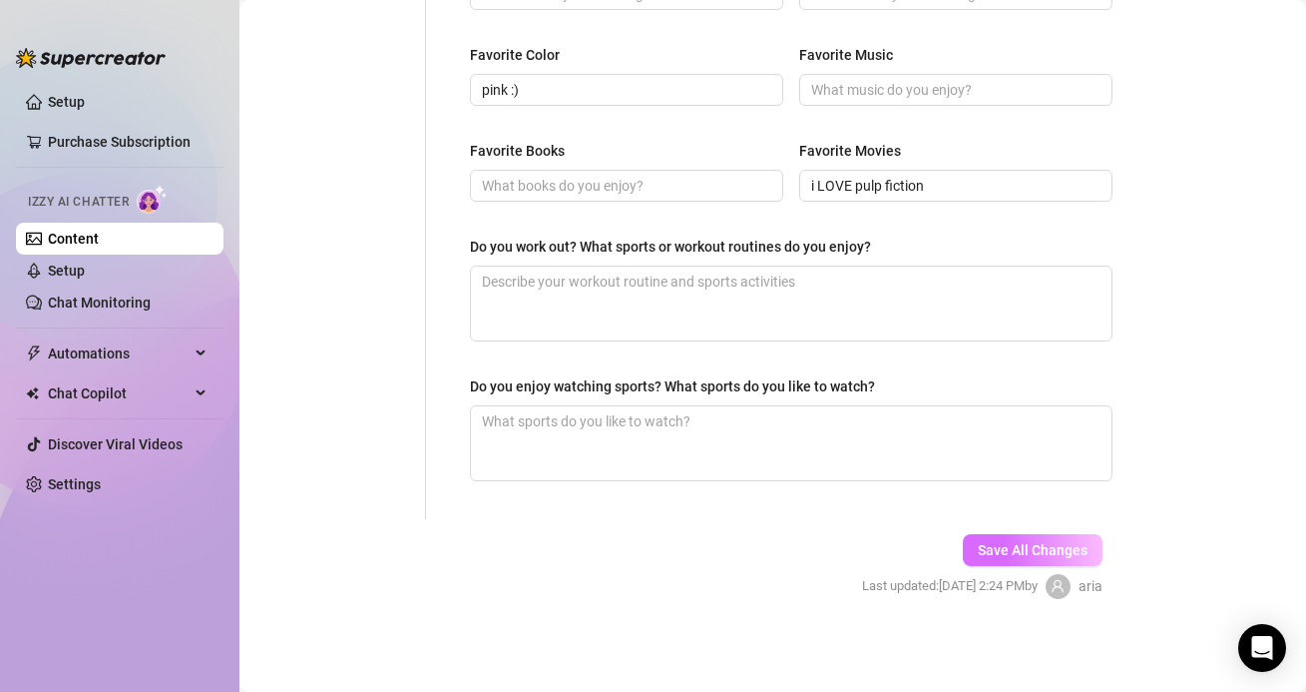
click at [1042, 544] on span "Save All Changes" at bounding box center [1033, 550] width 110 height 16
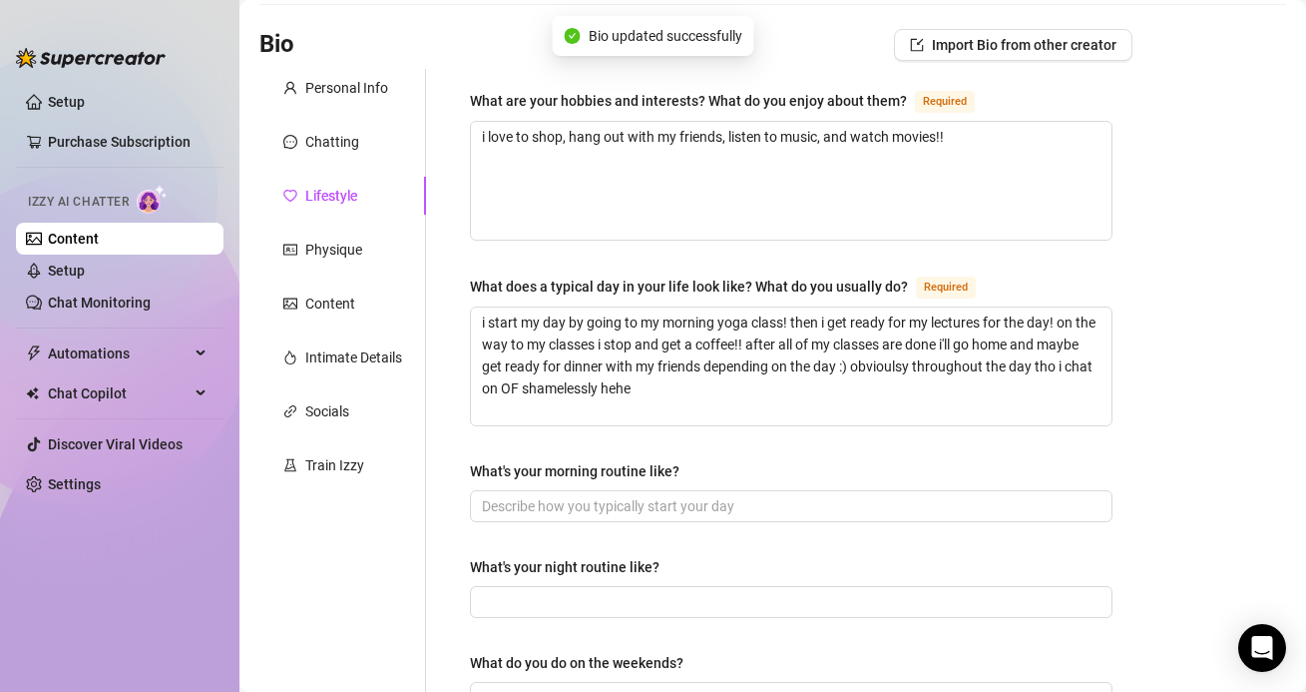
scroll to position [0, 0]
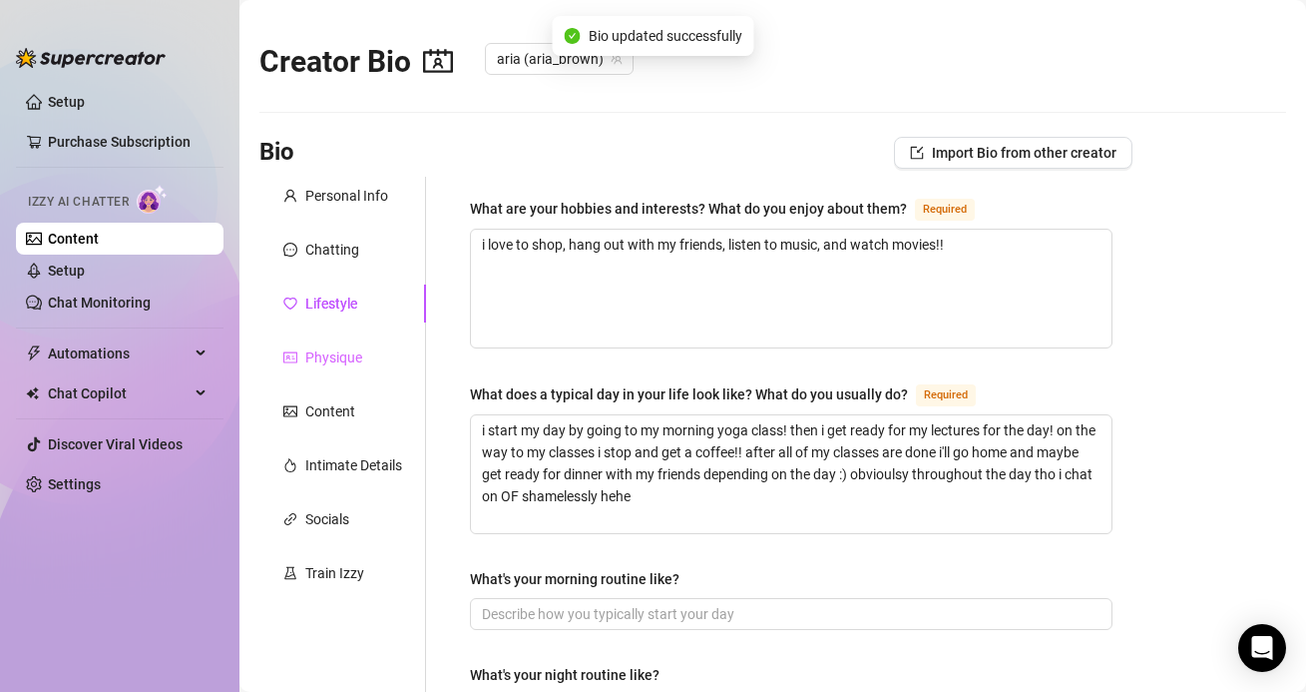
click at [369, 349] on div "Physique" at bounding box center [342, 357] width 167 height 38
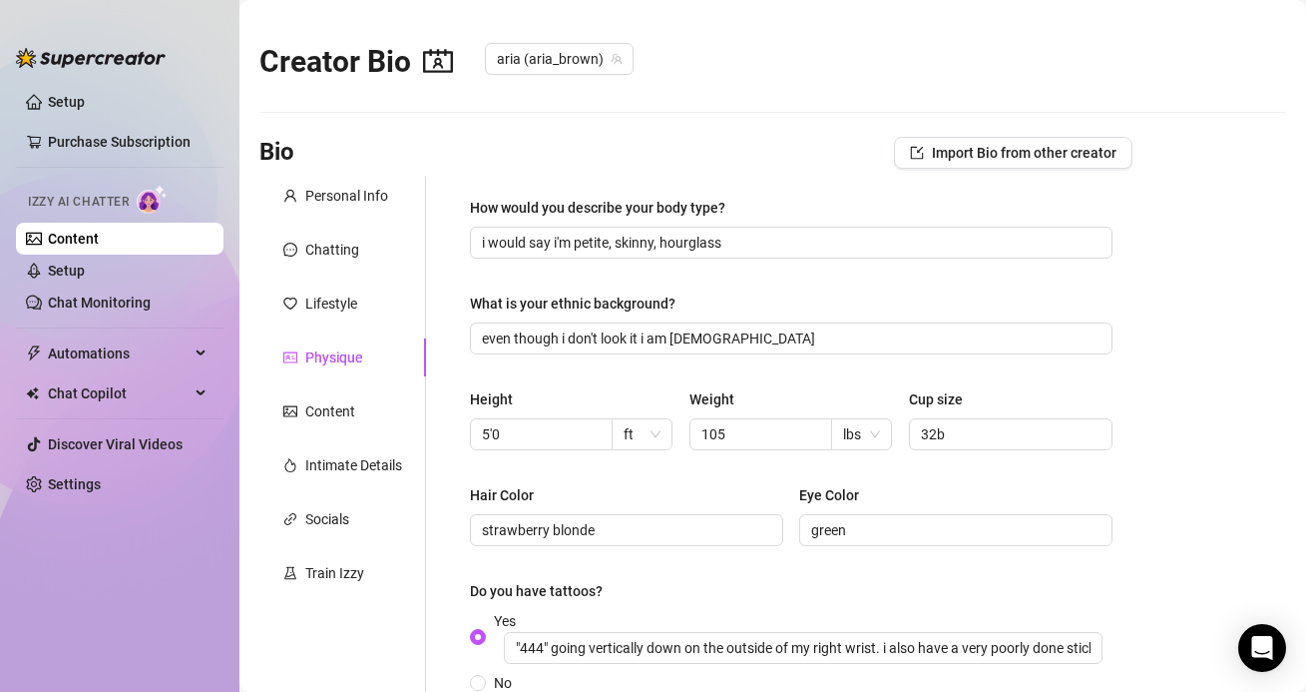
scroll to position [330, 0]
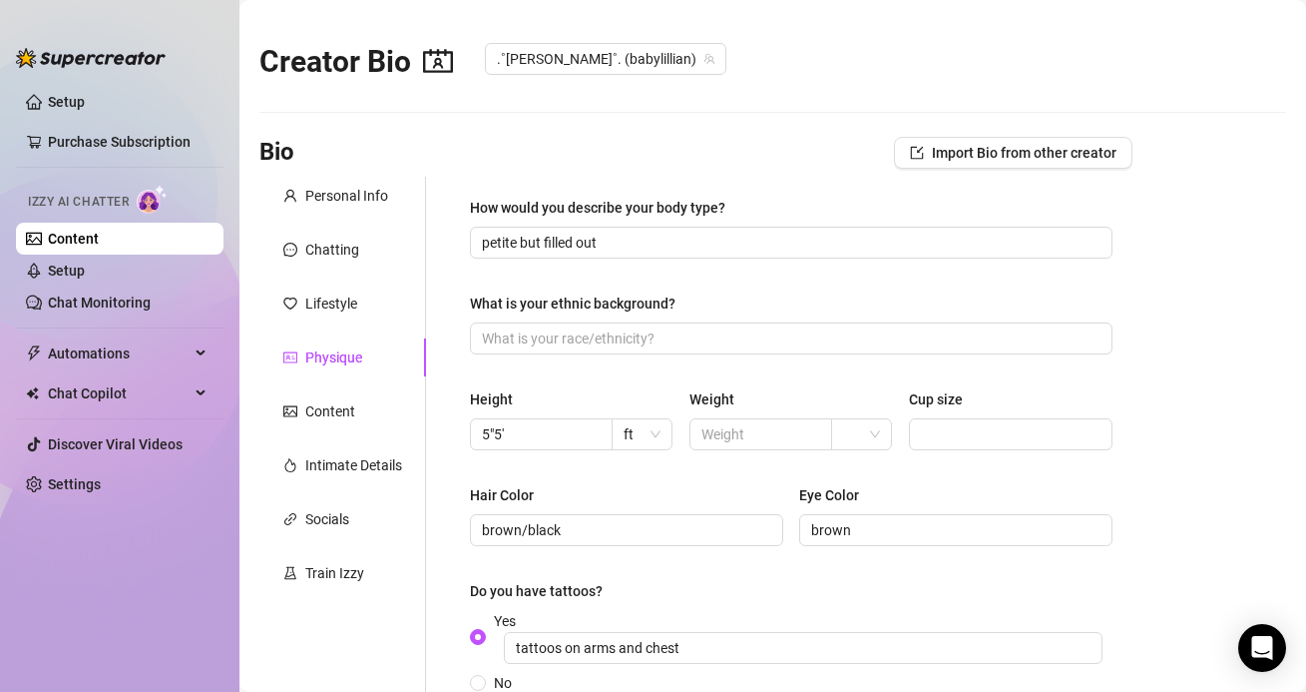
click at [326, 346] on div "Physique" at bounding box center [333, 357] width 57 height 22
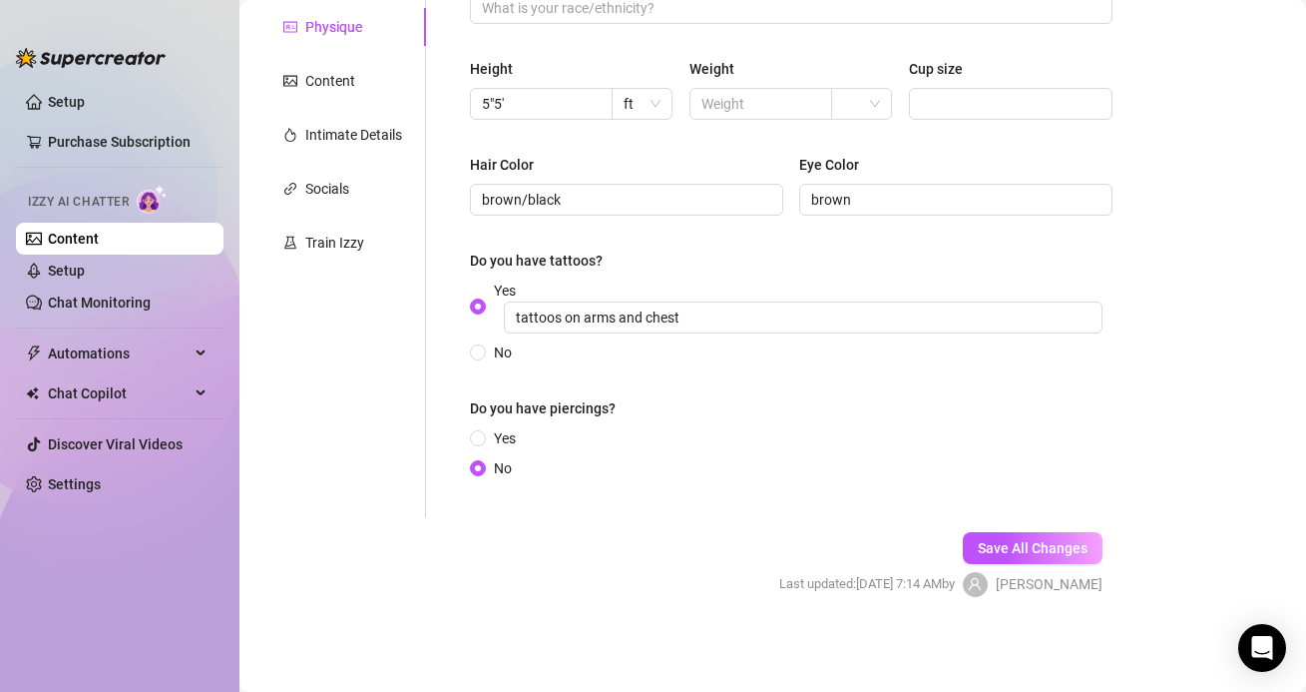
click at [329, 33] on div "Physique" at bounding box center [333, 27] width 57 height 22
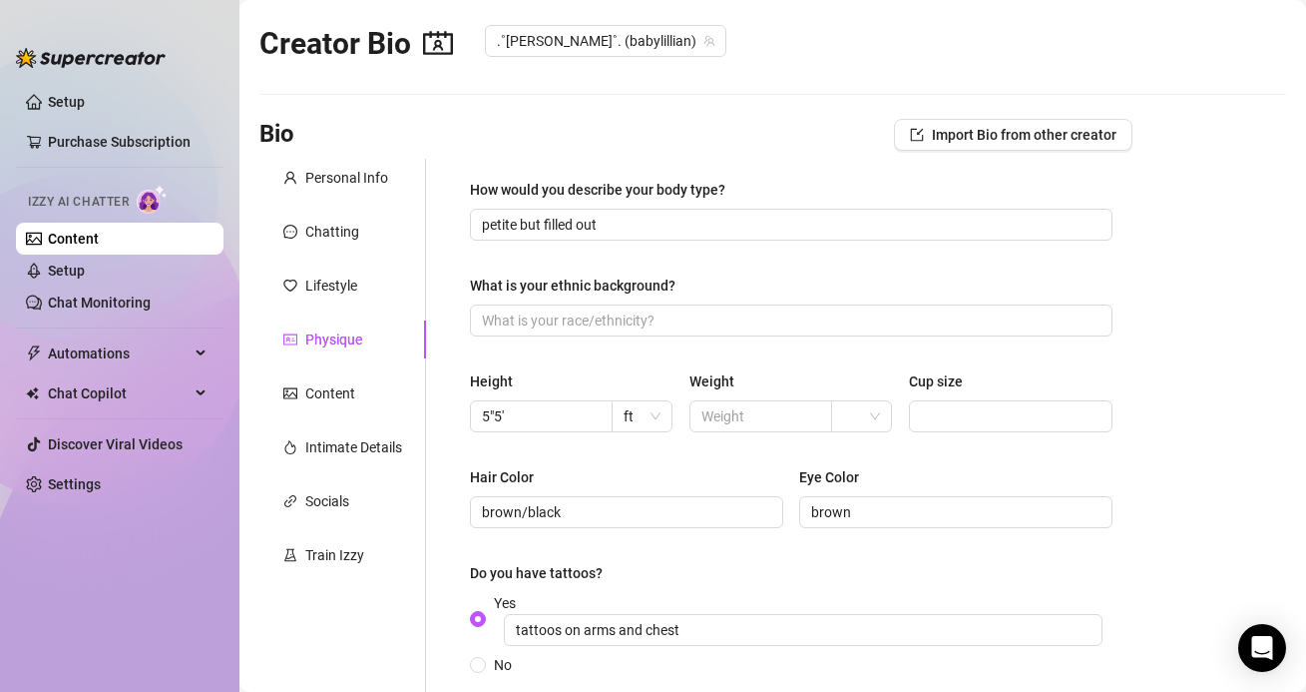
scroll to position [0, 0]
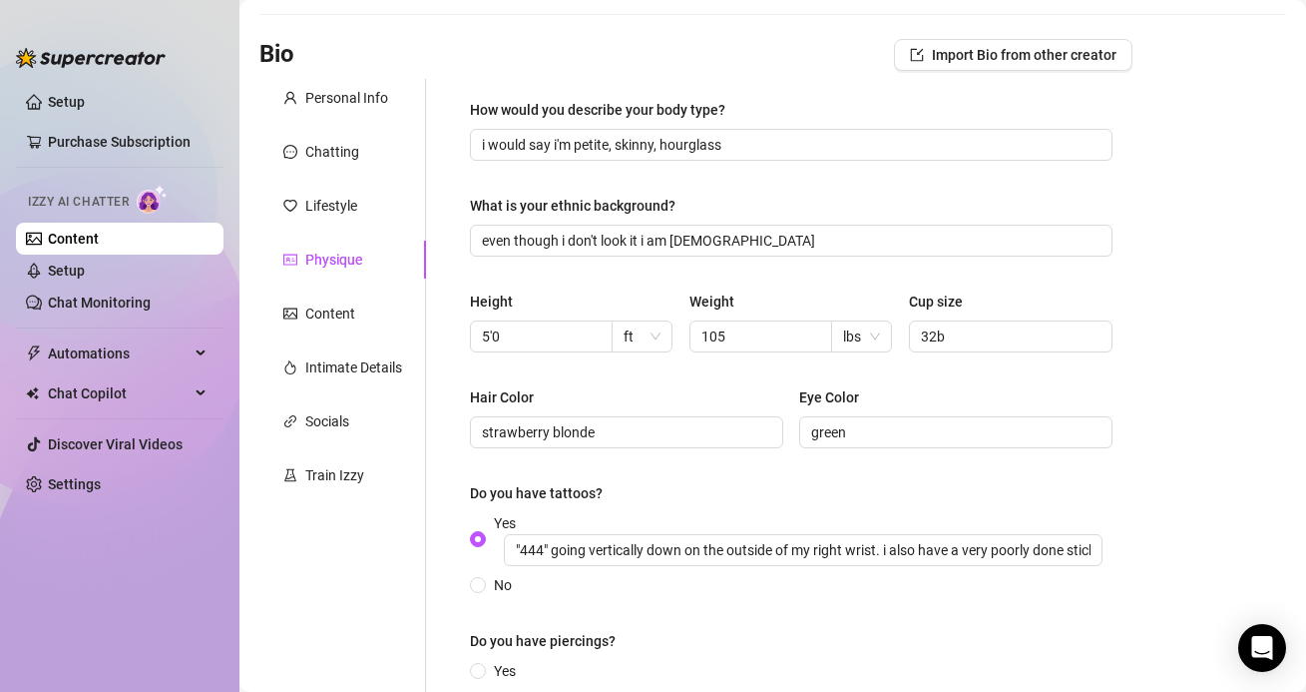
scroll to position [97, 0]
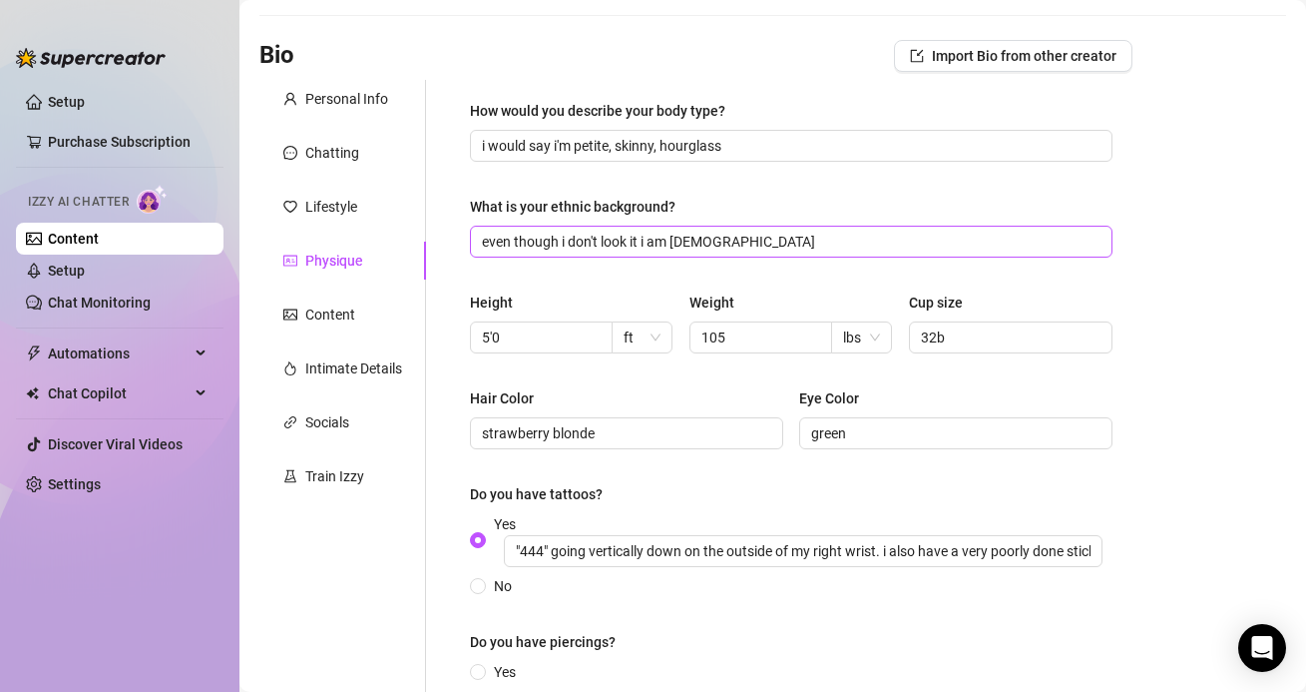
click at [749, 253] on span "even though i don't look it i am italian" at bounding box center [791, 242] width 643 height 32
drag, startPoint x: 736, startPoint y: 245, endPoint x: 451, endPoint y: 245, distance: 284.4
click at [451, 245] on div "How would you describe your body type? i would say i'm petite, skinny, hourglas…" at bounding box center [791, 415] width 683 height 671
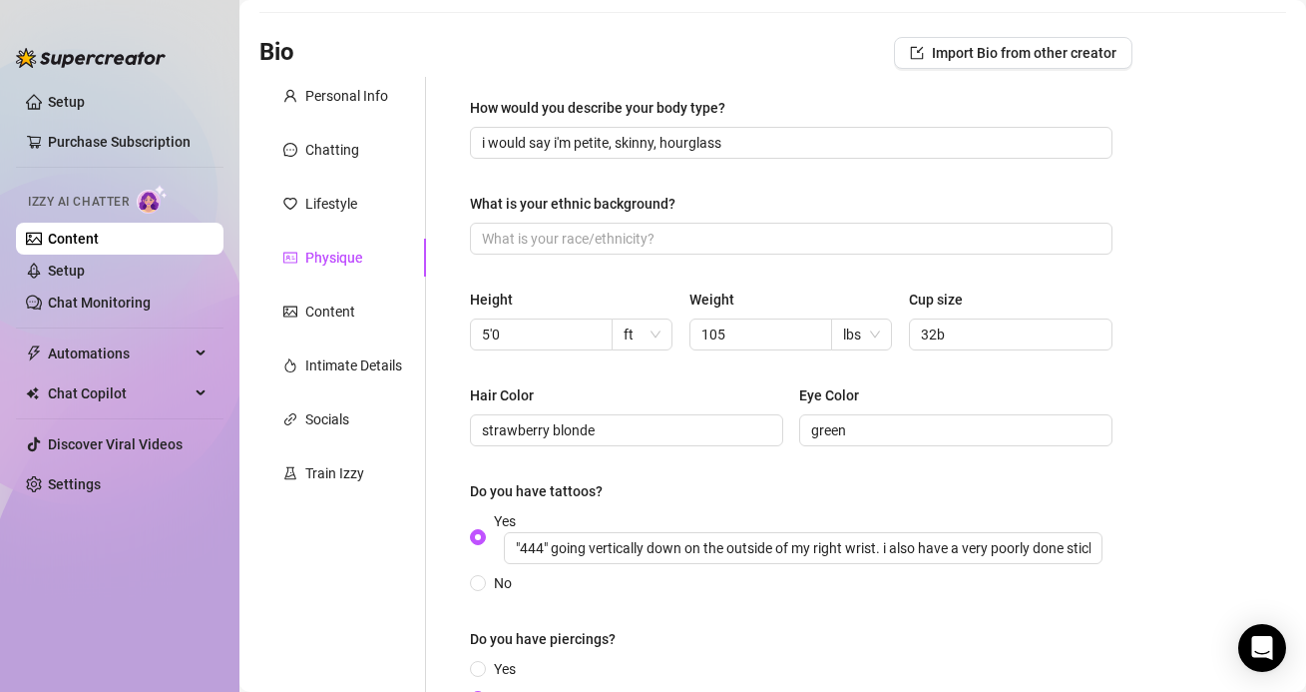
click at [845, 502] on div "Do you have tattoos?" at bounding box center [791, 495] width 643 height 30
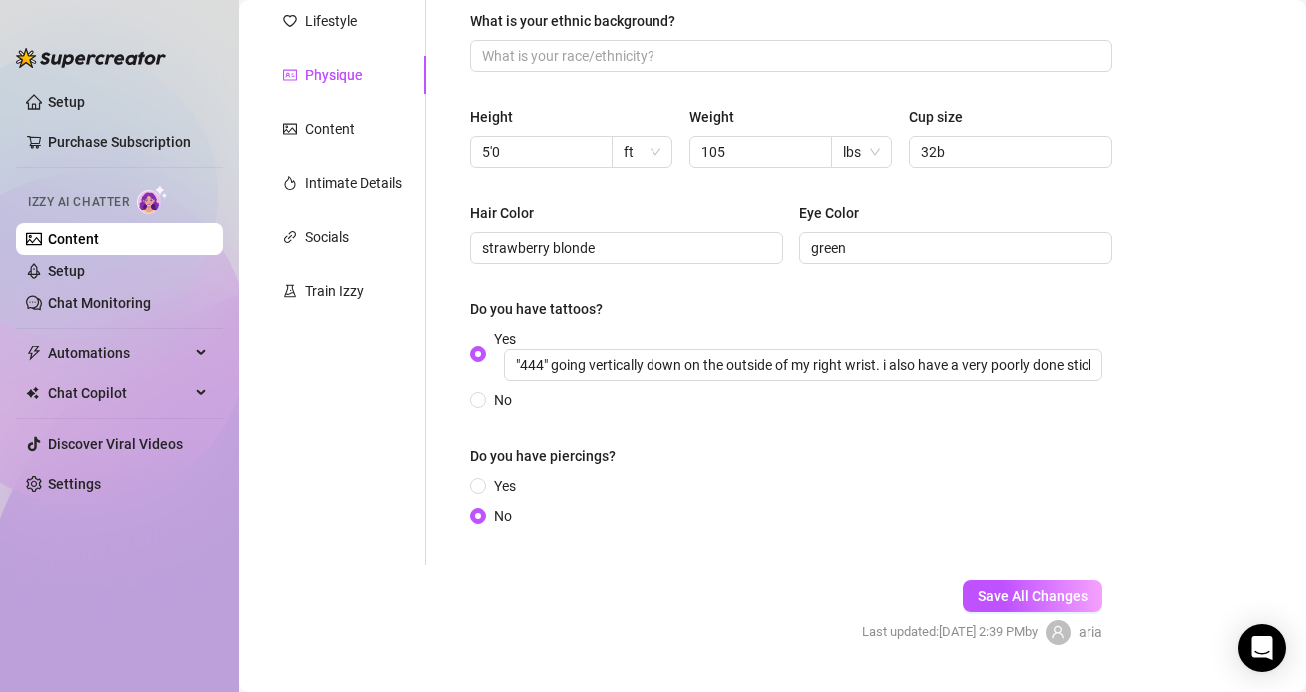
scroll to position [300, 0]
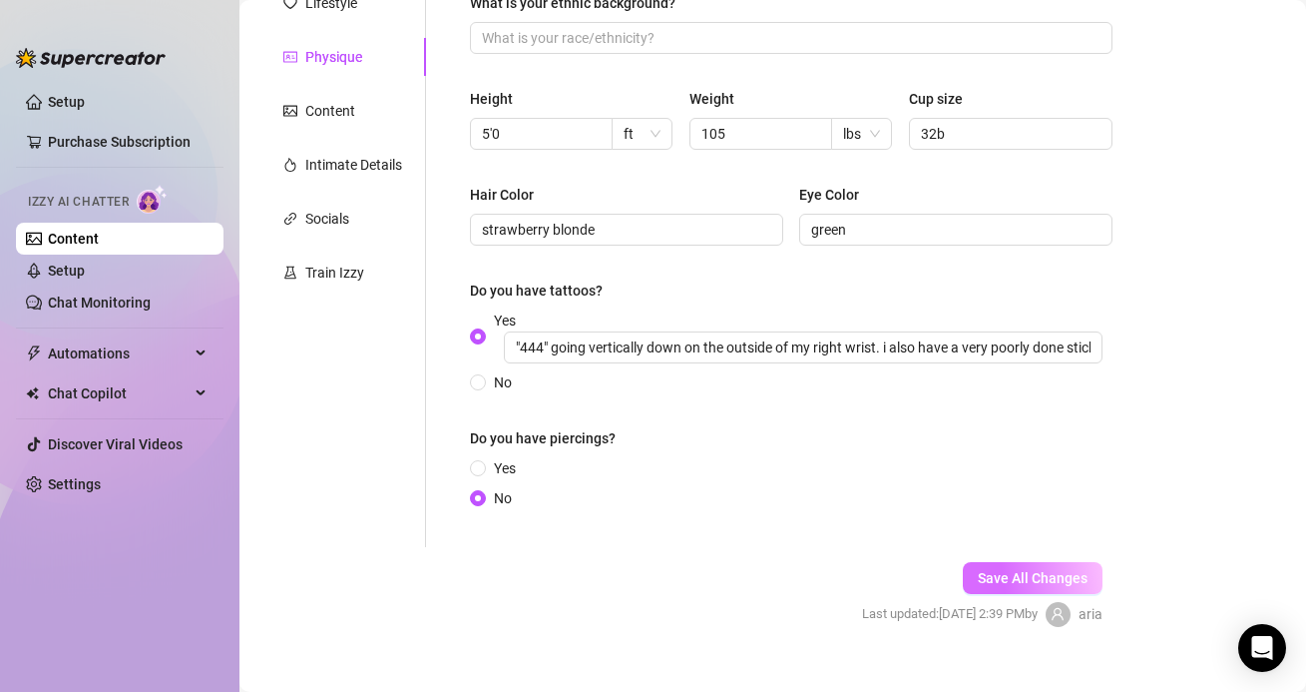
click at [995, 588] on button "Save All Changes" at bounding box center [1033, 578] width 140 height 32
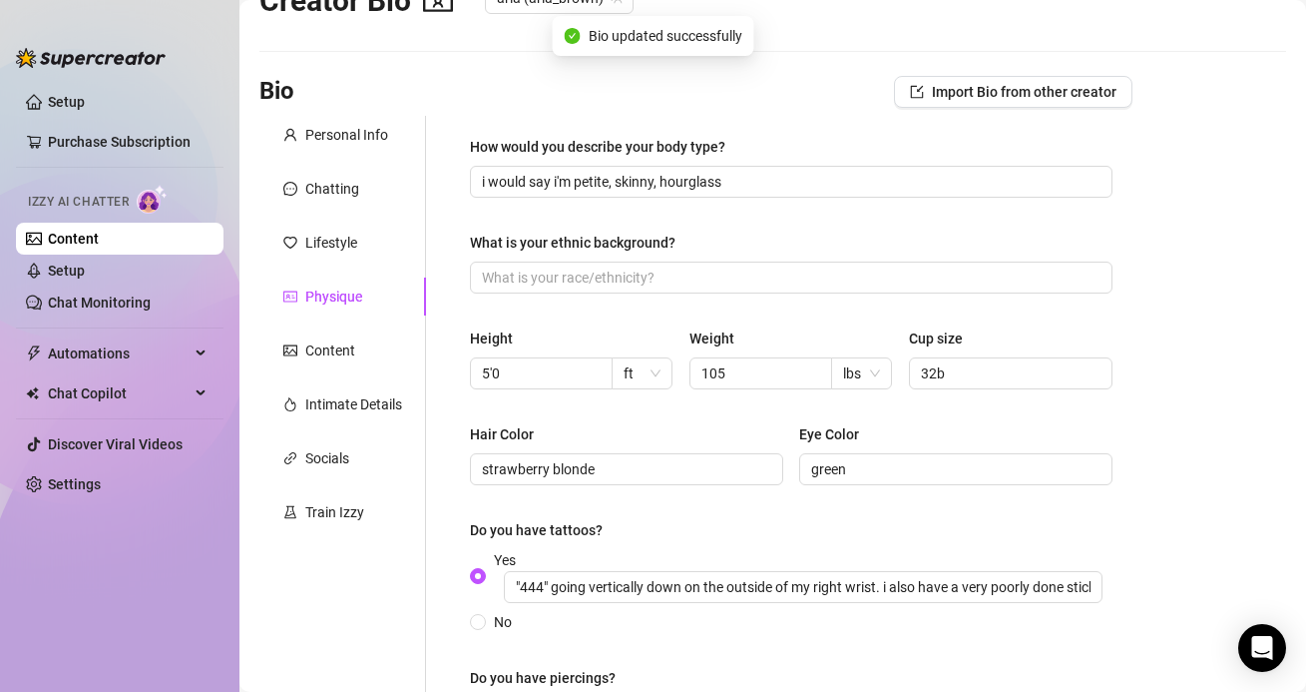
scroll to position [0, 0]
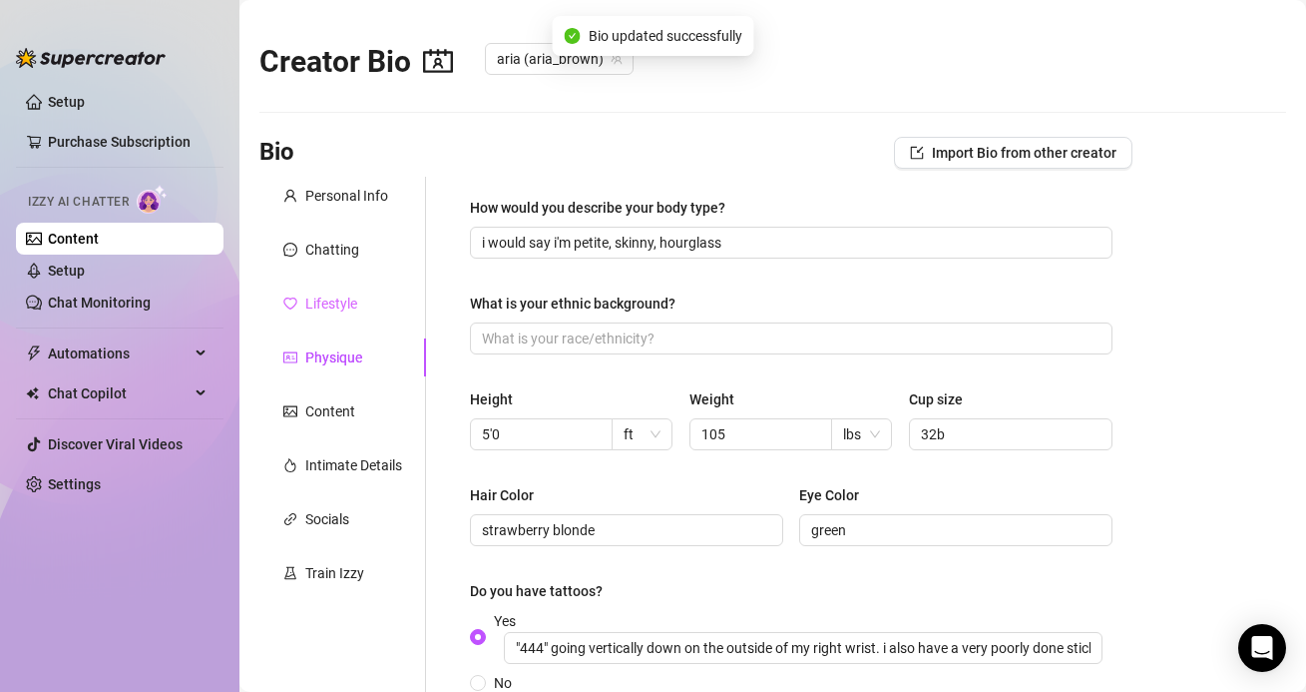
click at [392, 320] on div "Lifestyle" at bounding box center [342, 303] width 167 height 38
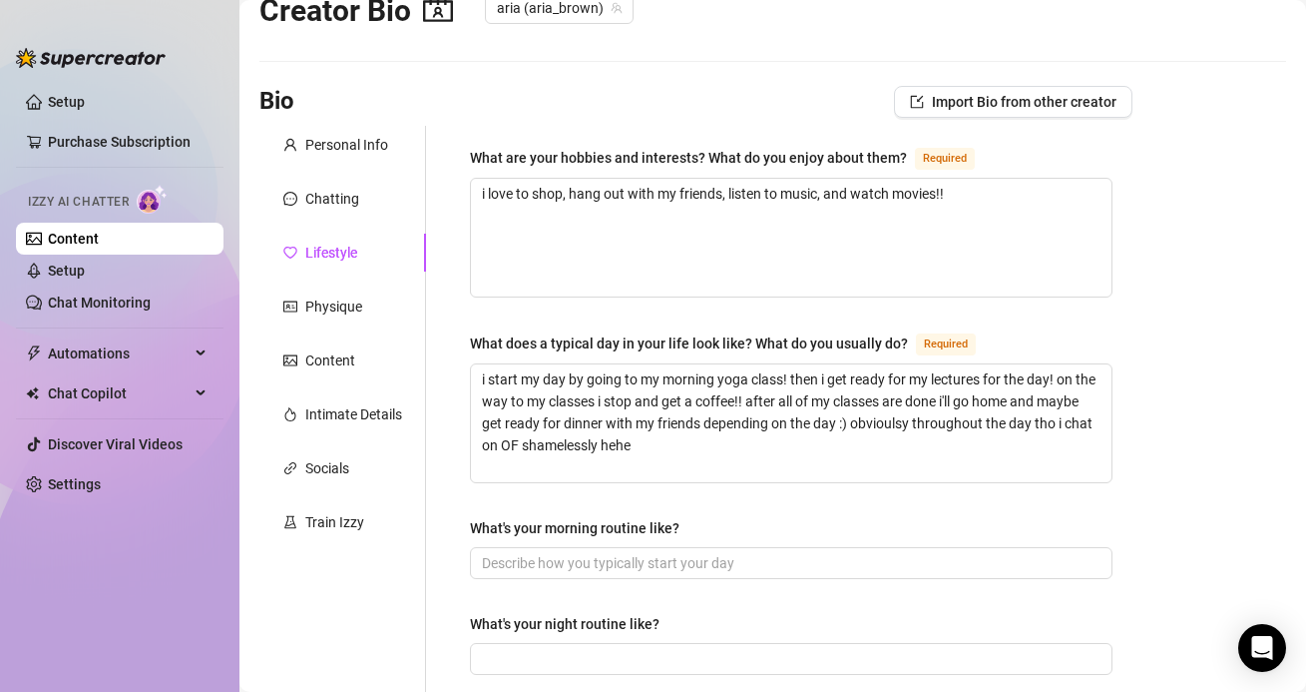
scroll to position [59, 0]
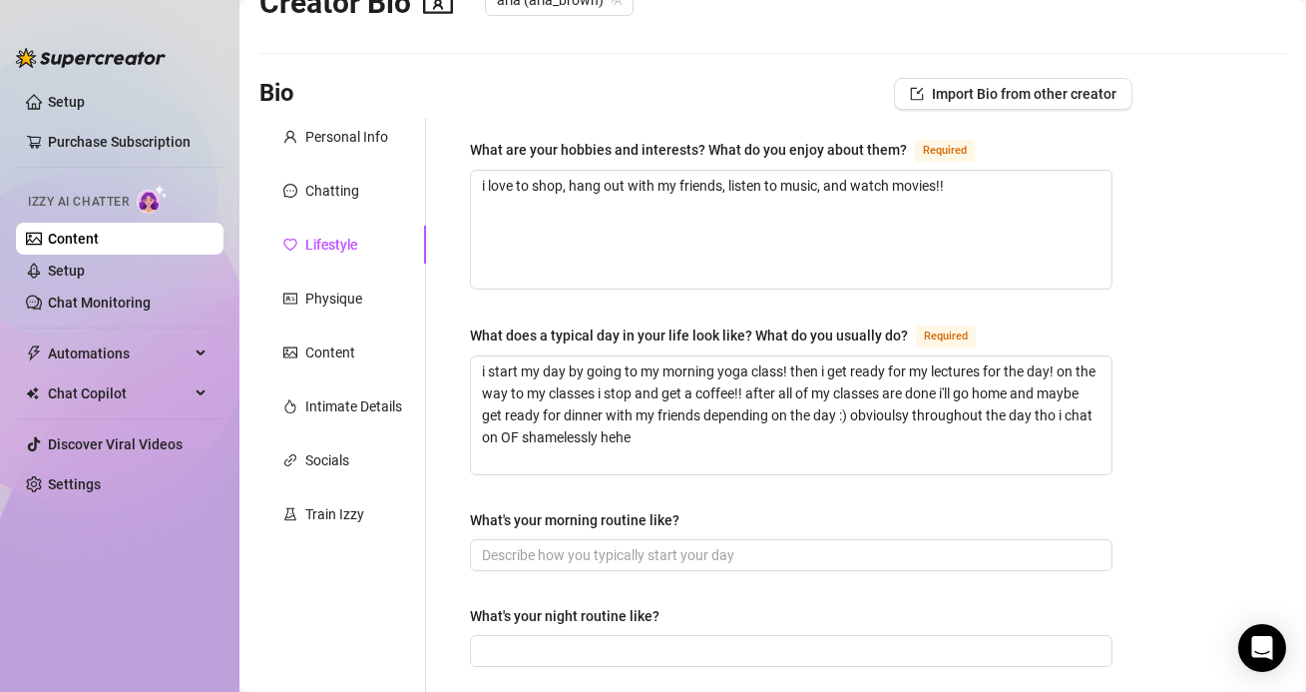
click at [318, 347] on div "Content" at bounding box center [330, 352] width 50 height 22
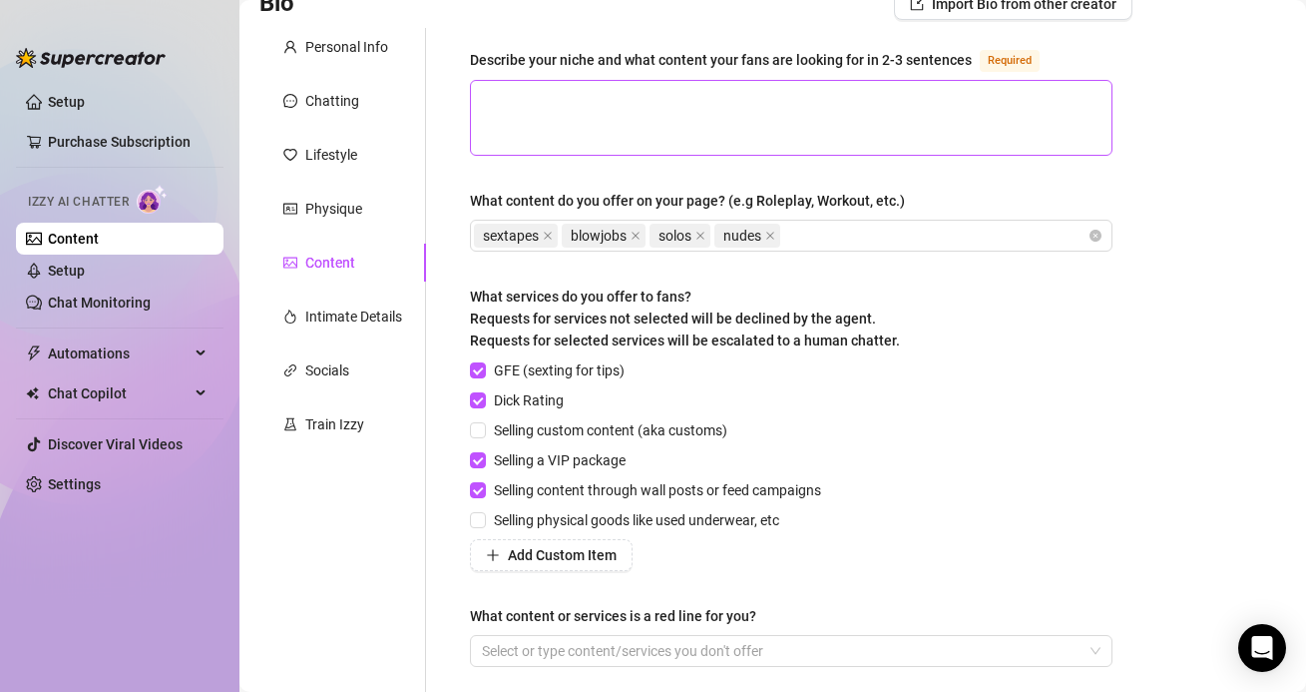
scroll to position [92, 0]
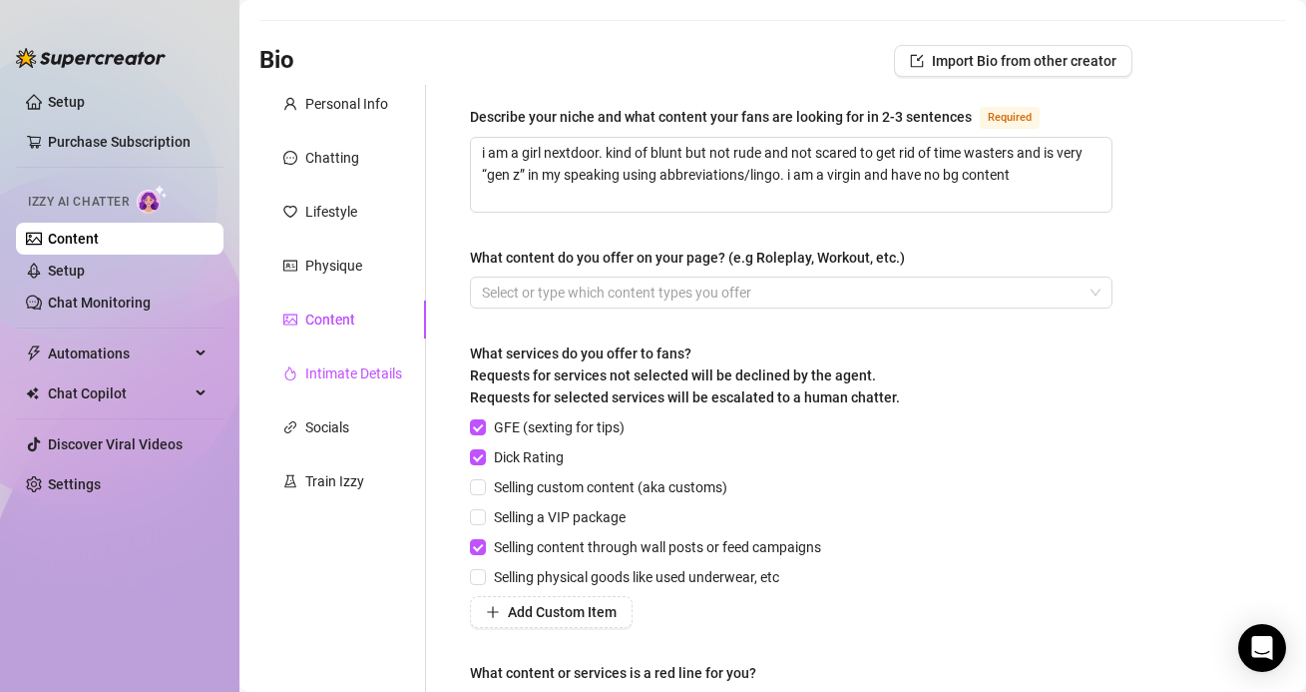
click at [310, 364] on div "Intimate Details" at bounding box center [353, 373] width 97 height 22
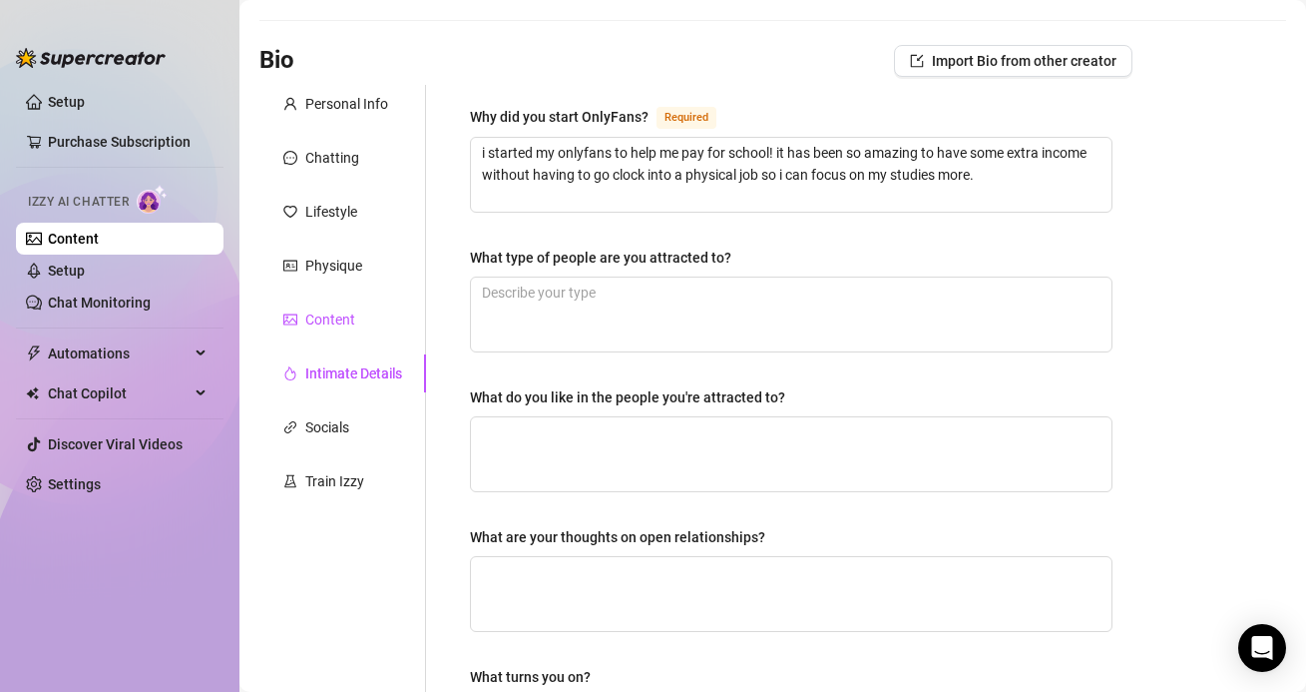
click at [305, 312] on div "Content" at bounding box center [330, 319] width 50 height 22
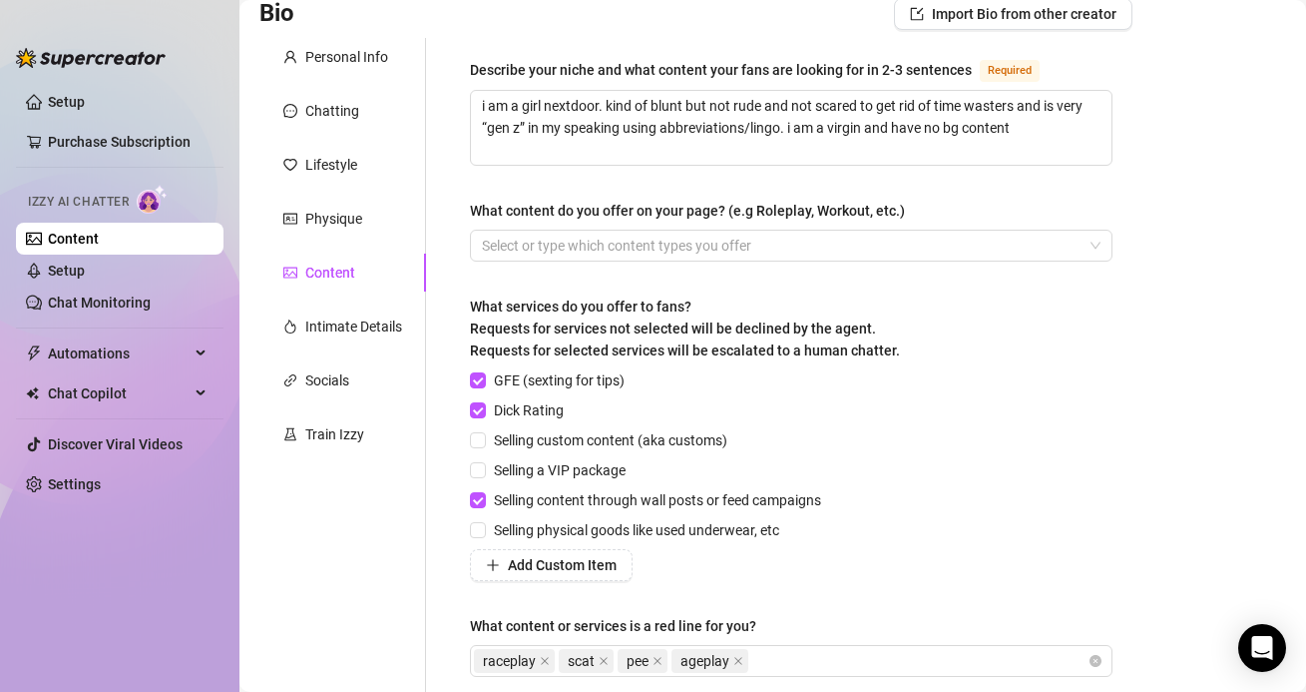
scroll to position [267, 0]
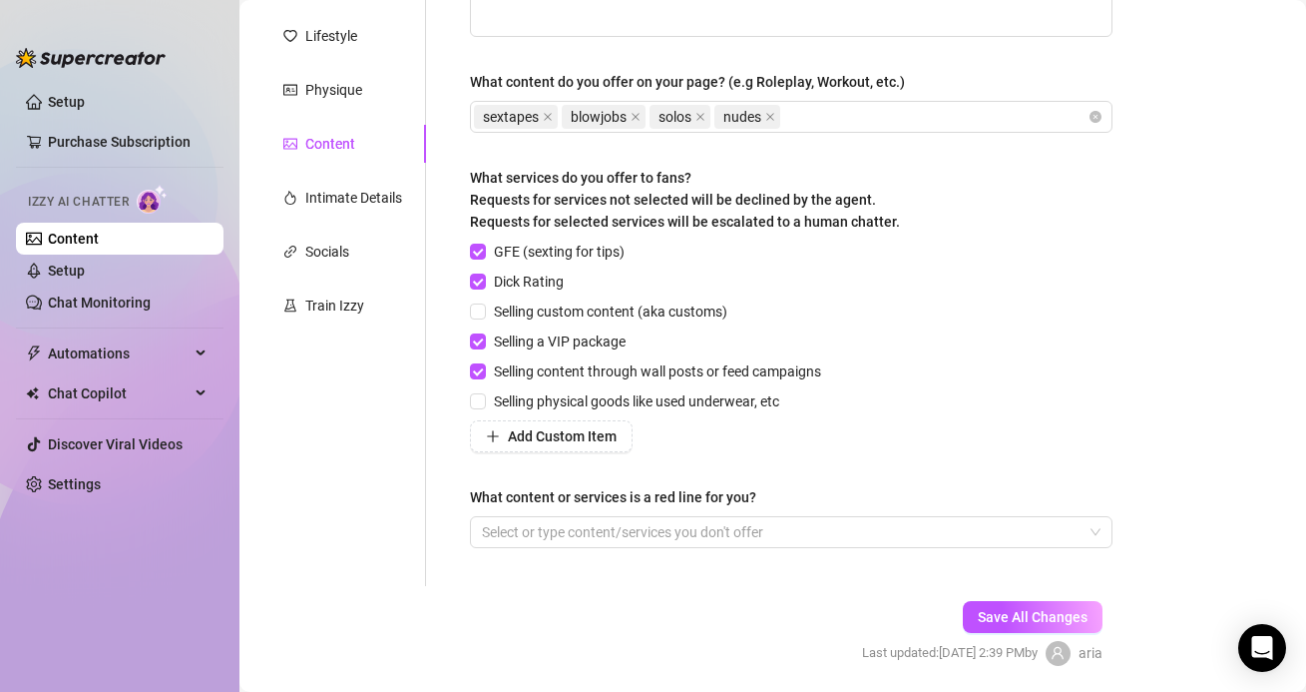
click at [541, 508] on div "What content or services is a red line for you?" at bounding box center [791, 501] width 643 height 30
click at [541, 510] on div "What content or services is a red line for you?" at bounding box center [791, 501] width 643 height 30
click at [541, 518] on div at bounding box center [781, 532] width 614 height 28
click at [612, 487] on div "What content or services is a red line for you?" at bounding box center [613, 497] width 286 height 22
click at [559, 520] on input "What content or services is a red line for you?" at bounding box center [557, 532] width 4 height 24
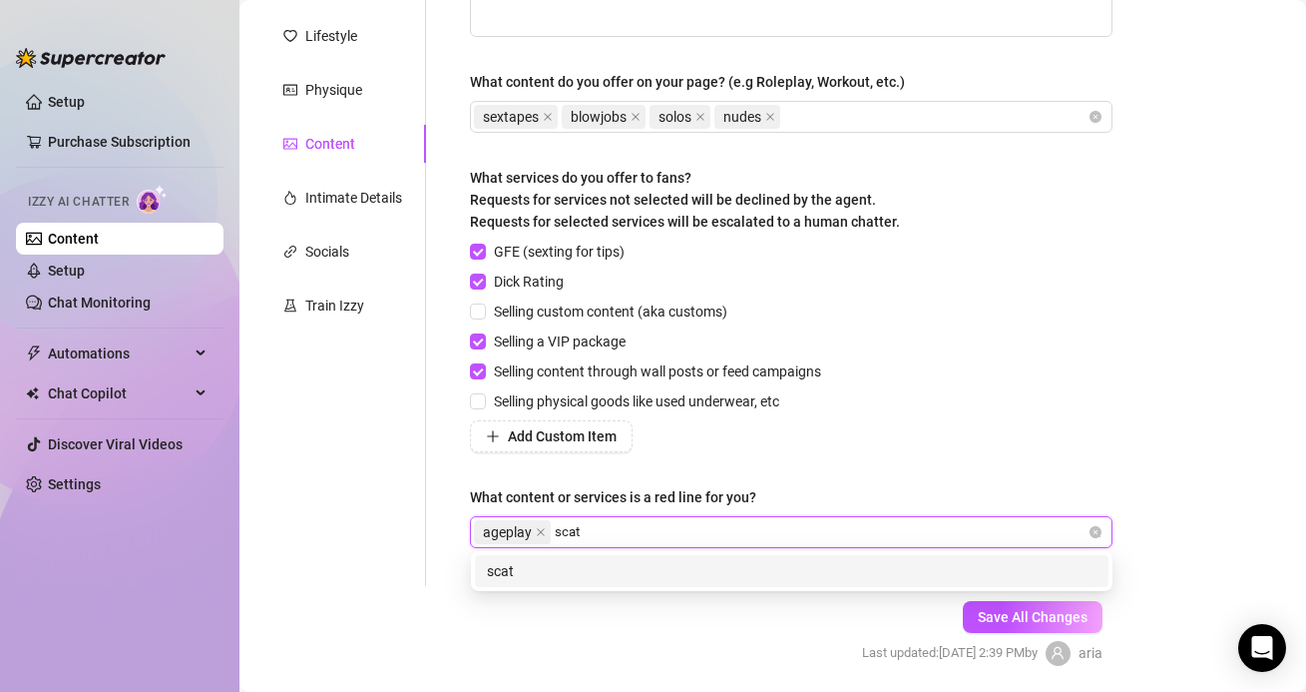
click at [573, 570] on div "scat" at bounding box center [792, 571] width 610 height 22
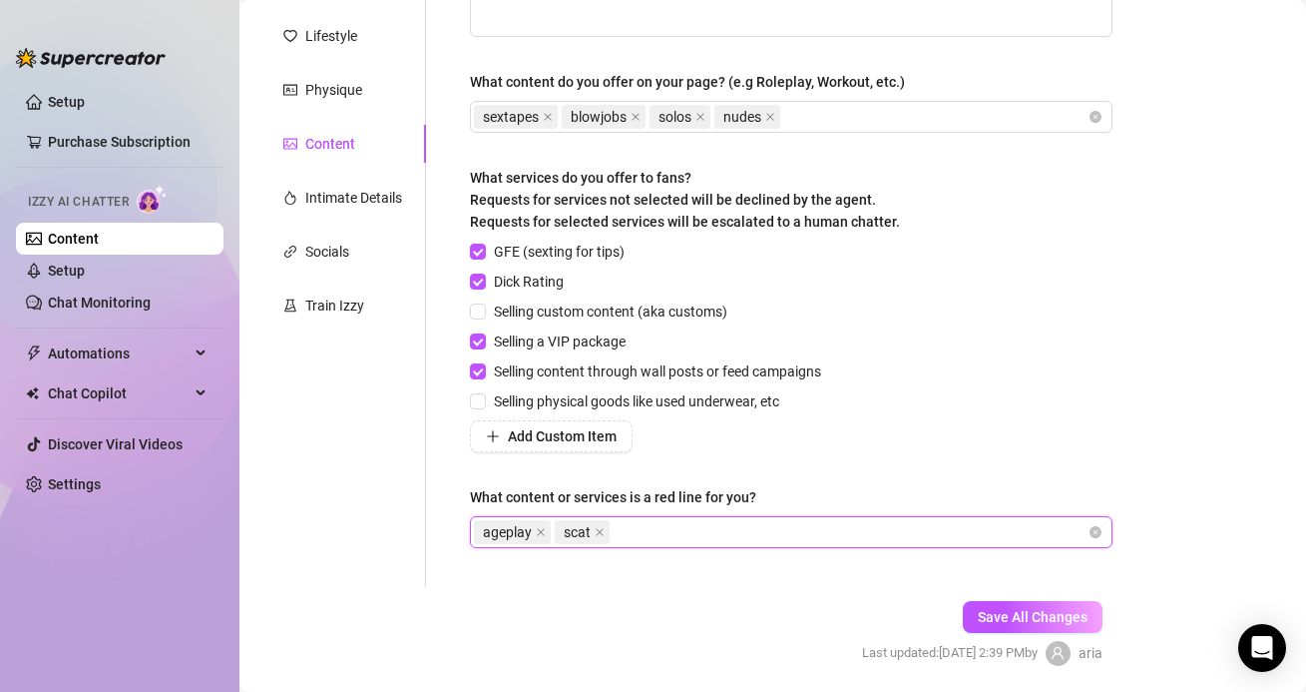
click at [661, 528] on div "ageplay scat" at bounding box center [781, 532] width 614 height 28
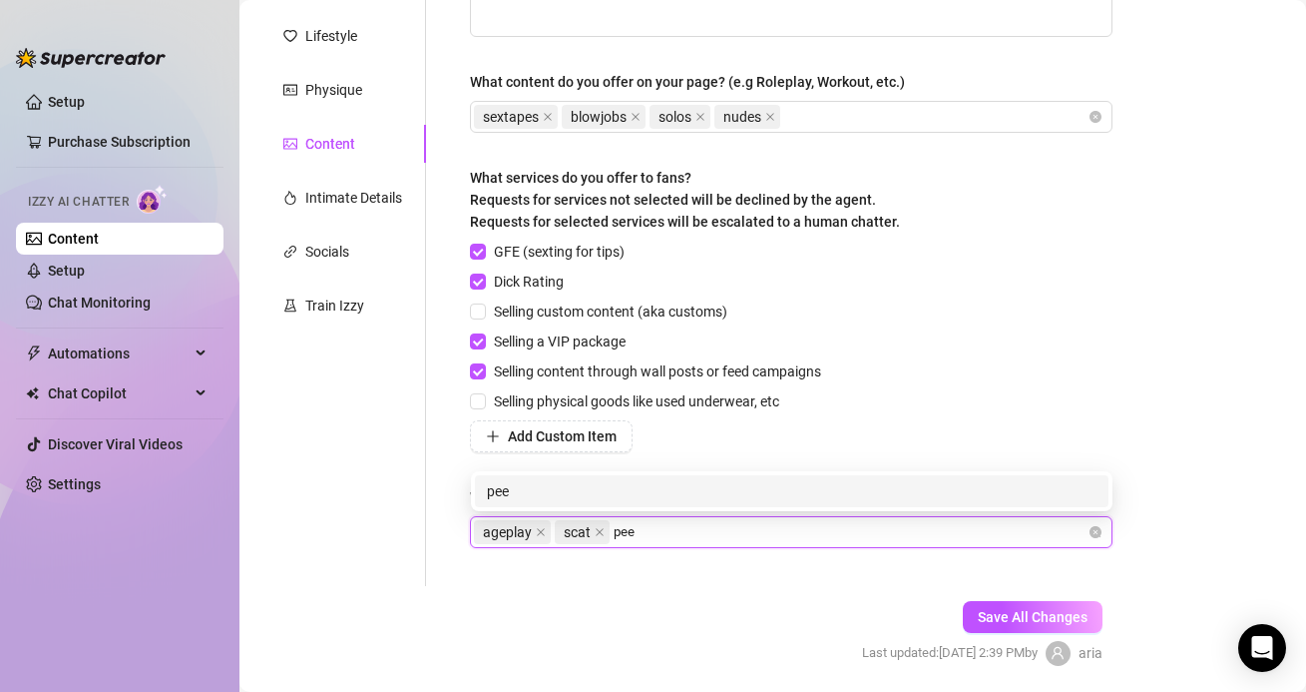
click at [626, 497] on div "pee" at bounding box center [792, 491] width 610 height 22
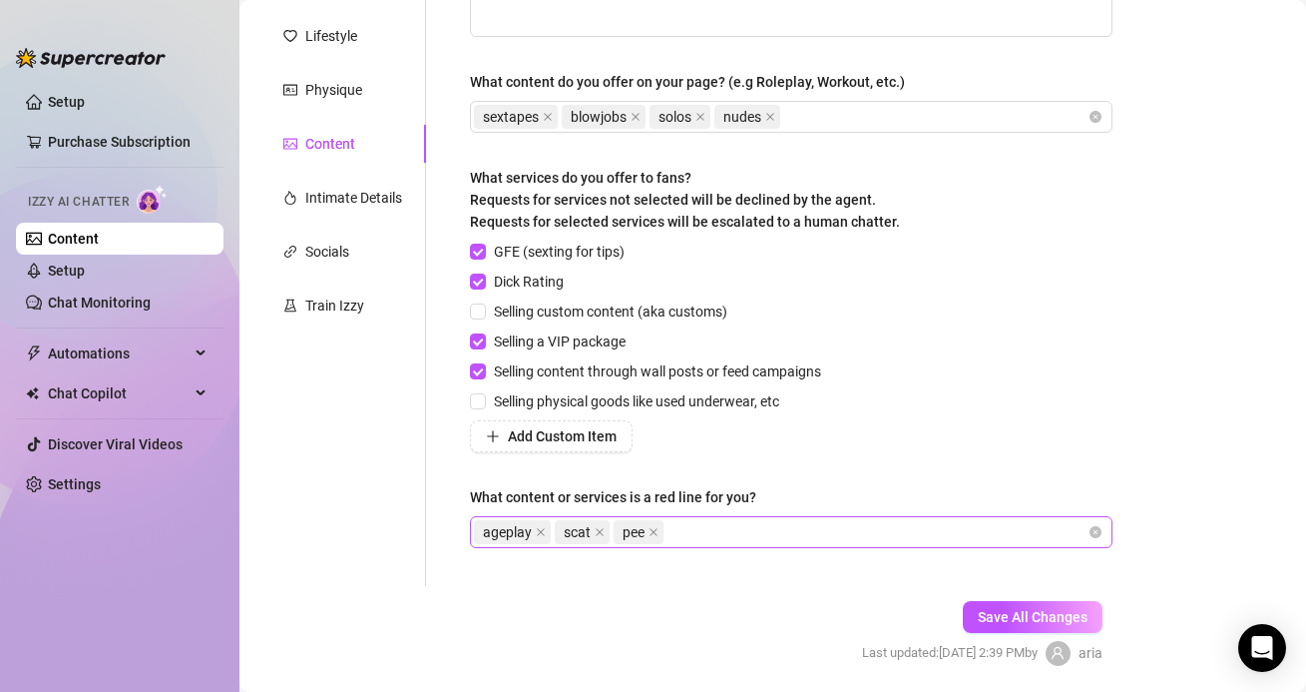
click at [703, 528] on div "ageplay scat pee" at bounding box center [781, 532] width 614 height 28
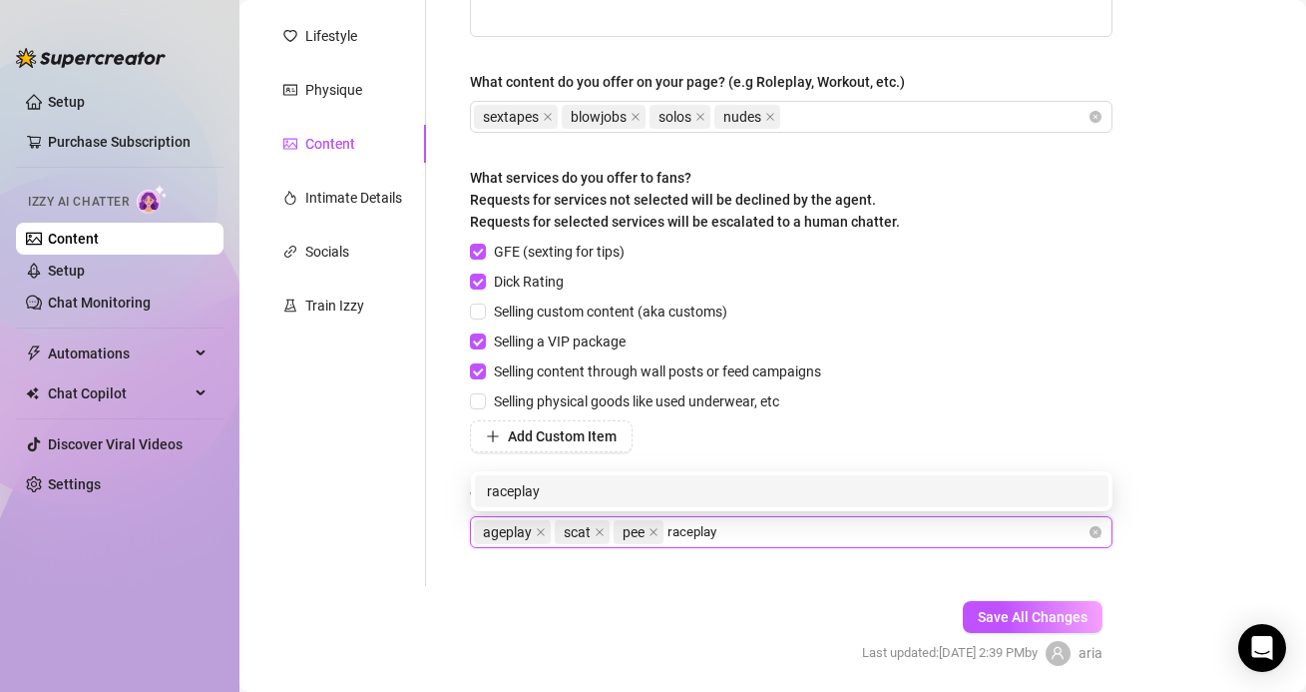
click at [579, 502] on div "raceplay" at bounding box center [792, 491] width 634 height 32
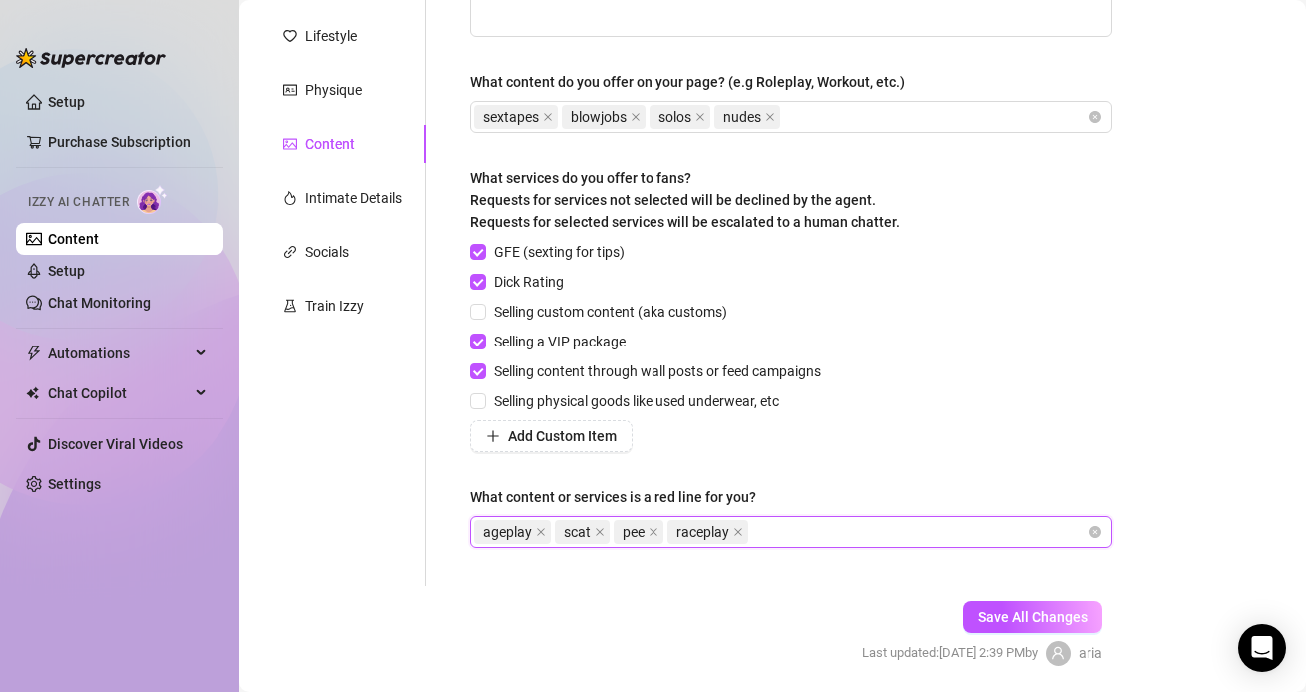
click at [348, 391] on div "Personal Info Chatting Lifestyle Physique Content Intimate Details Socials Trai…" at bounding box center [342, 247] width 167 height 677
click at [482, 336] on input "Selling a VIP package" at bounding box center [477, 340] width 14 height 14
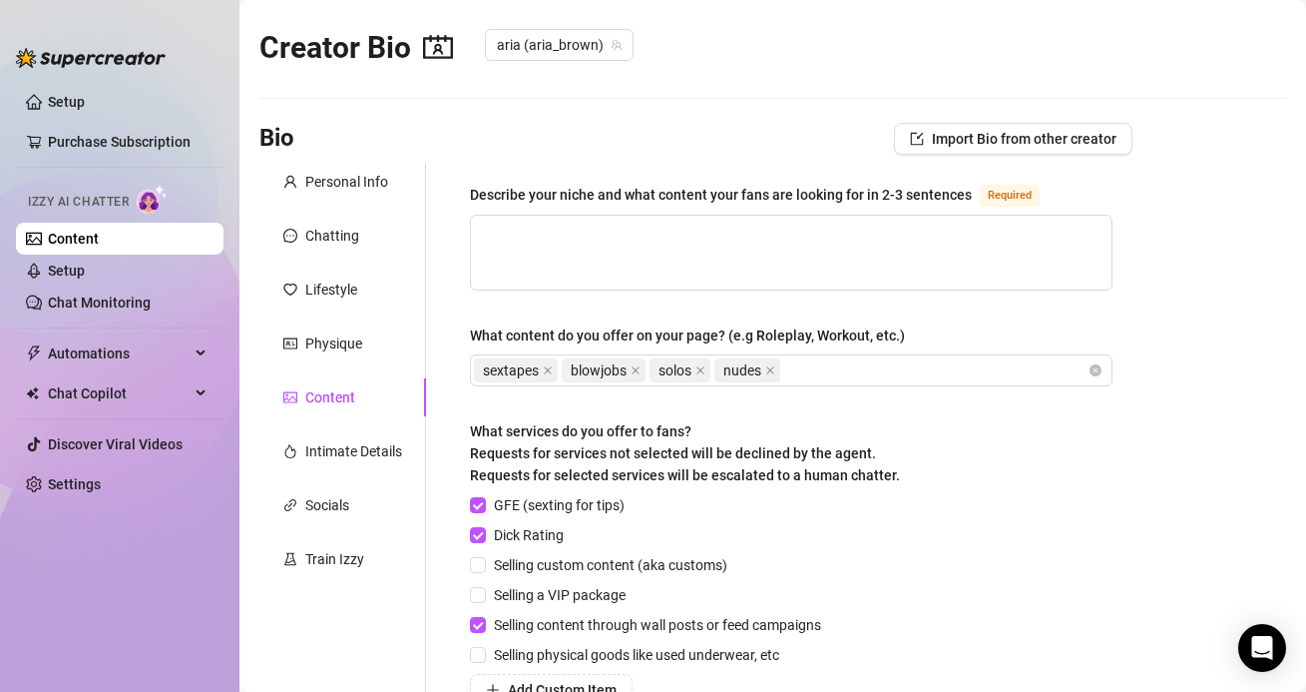
scroll to position [10, 0]
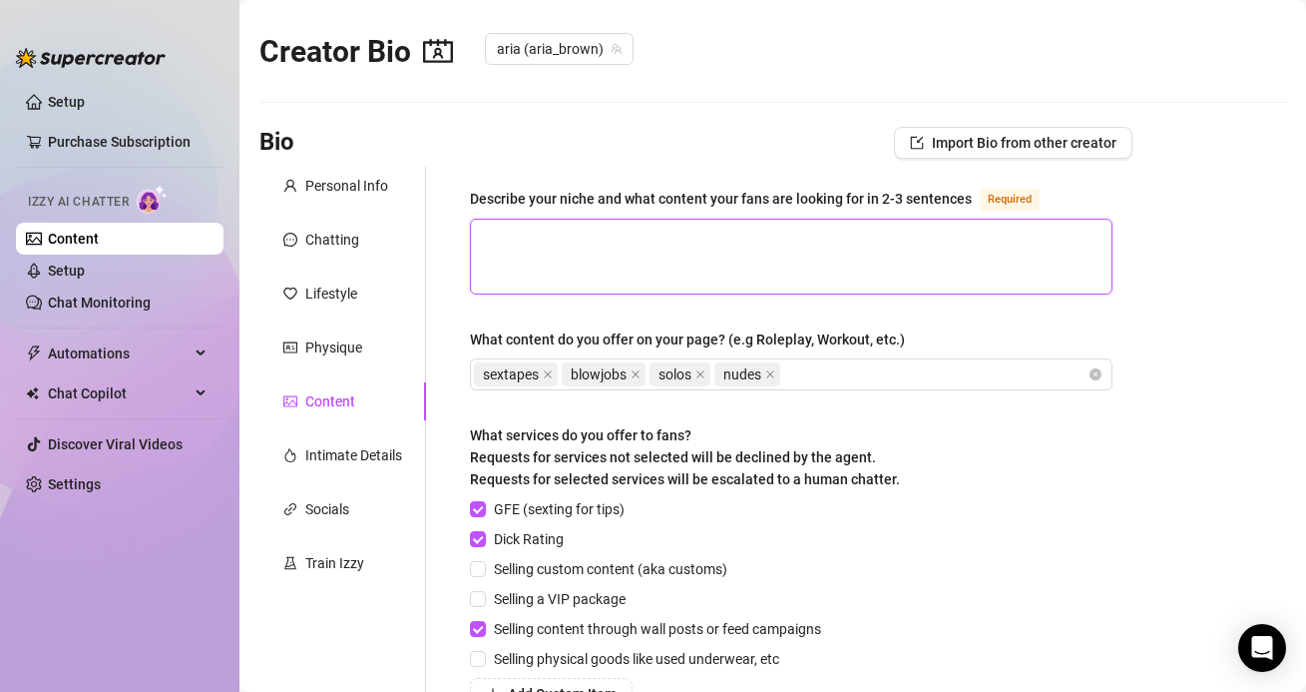
click at [551, 257] on textarea "Describe your niche and what content your fans are looking for in 2-3 sentences…" at bounding box center [791, 257] width 641 height 74
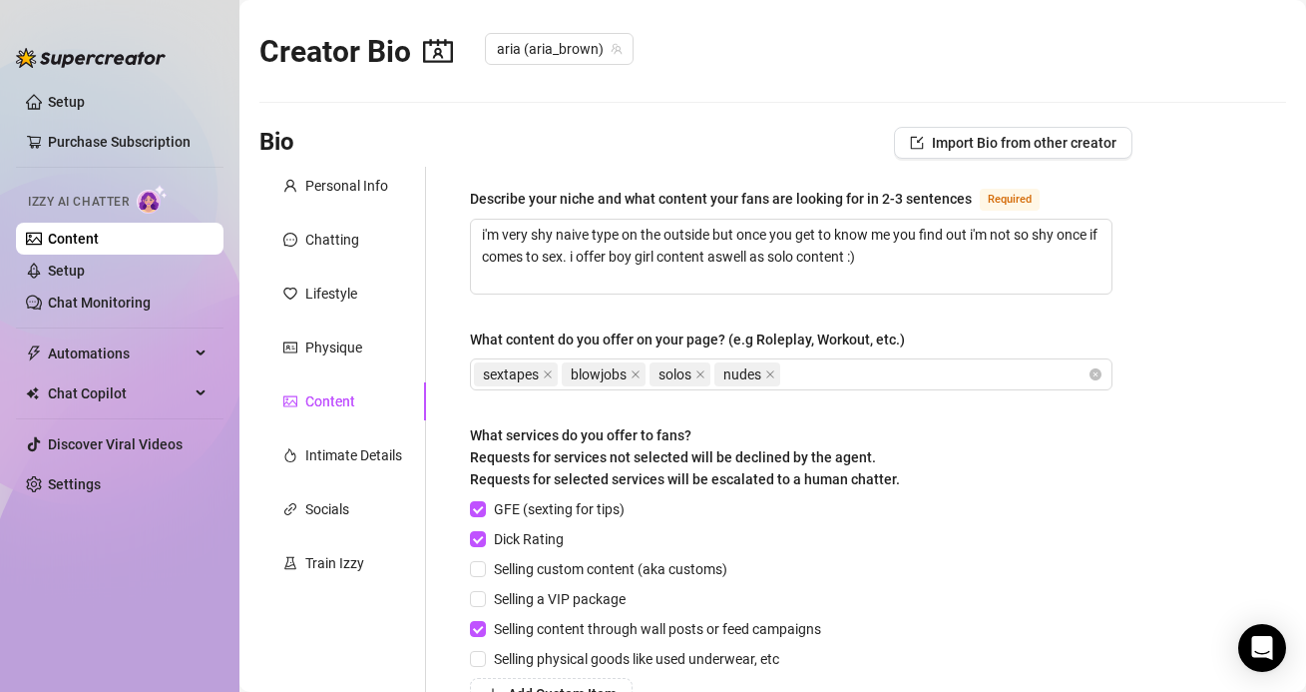
click at [975, 448] on div "What services do you offer to fans? Requests for services not selected will be …" at bounding box center [791, 461] width 643 height 74
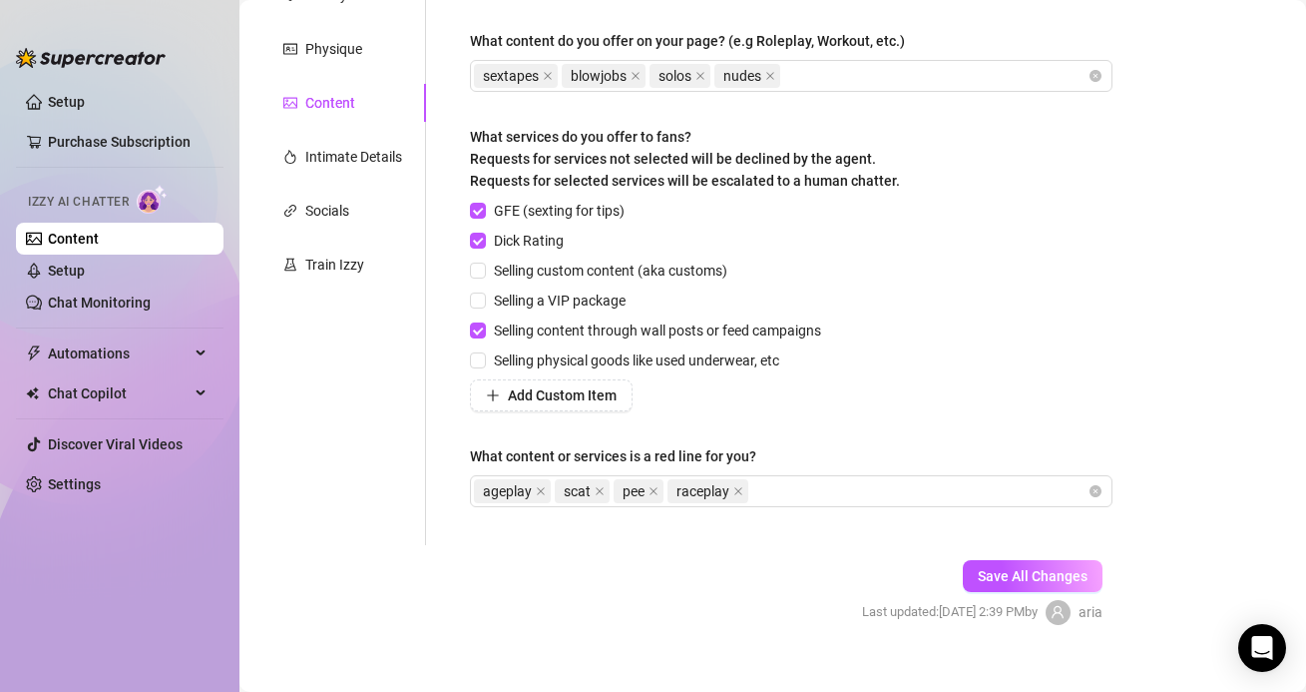
scroll to position [335, 0]
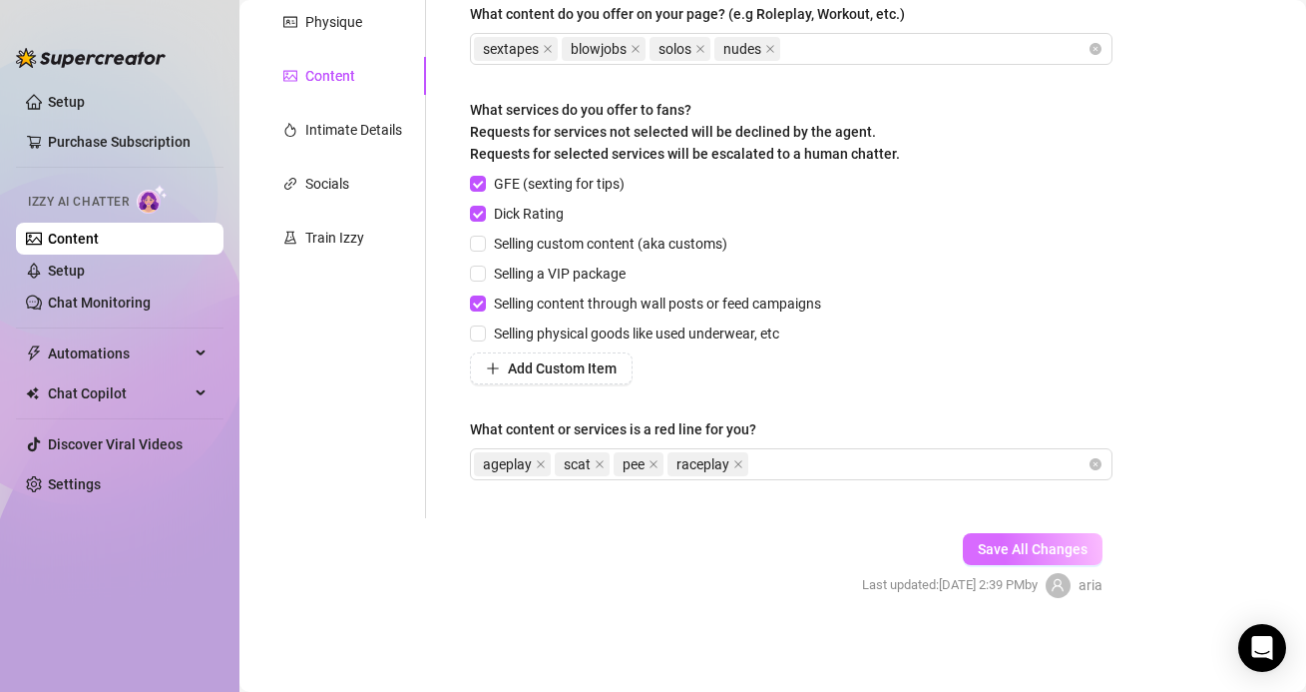
click at [1022, 533] on button "Save All Changes" at bounding box center [1033, 549] width 140 height 32
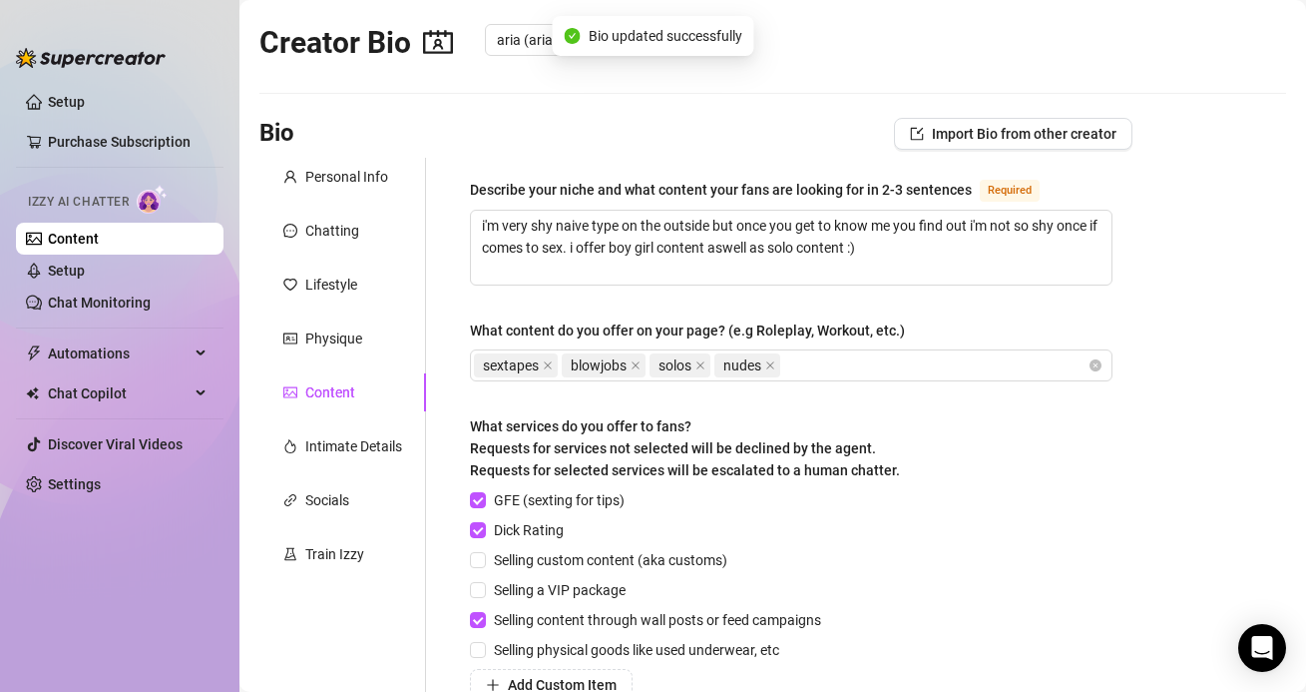
scroll to position [0, 0]
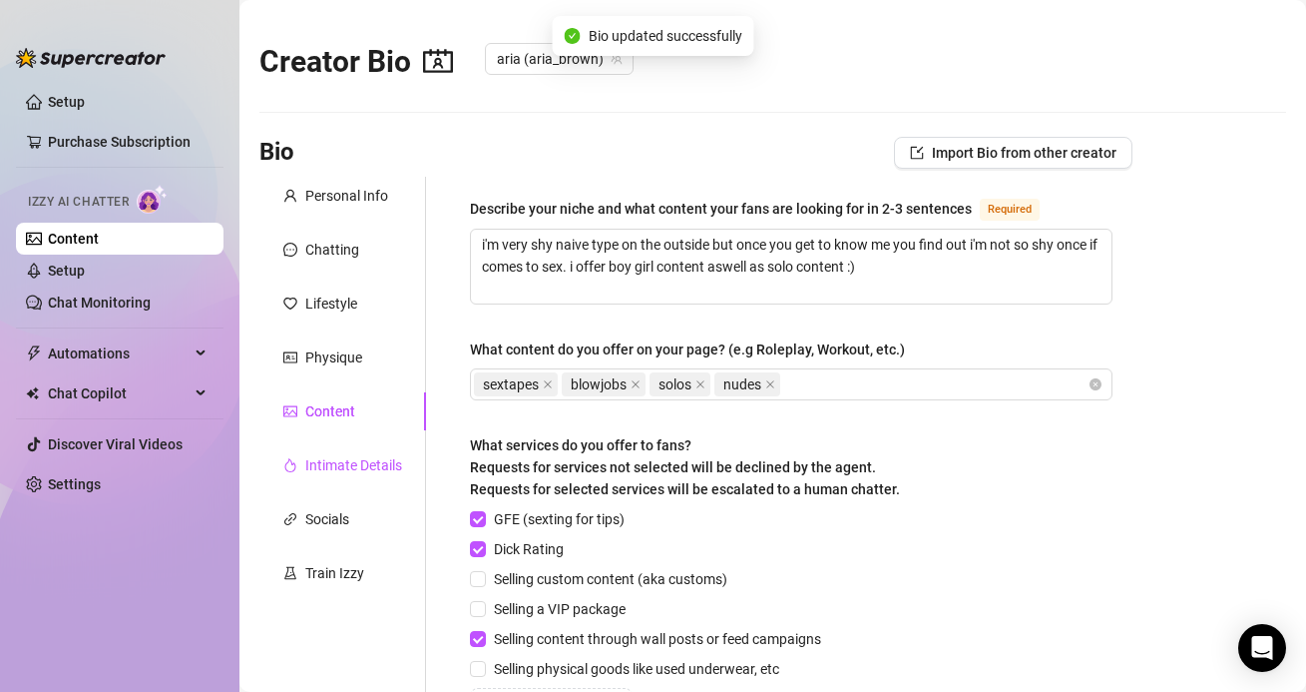
click at [334, 470] on div "Intimate Details" at bounding box center [353, 465] width 97 height 22
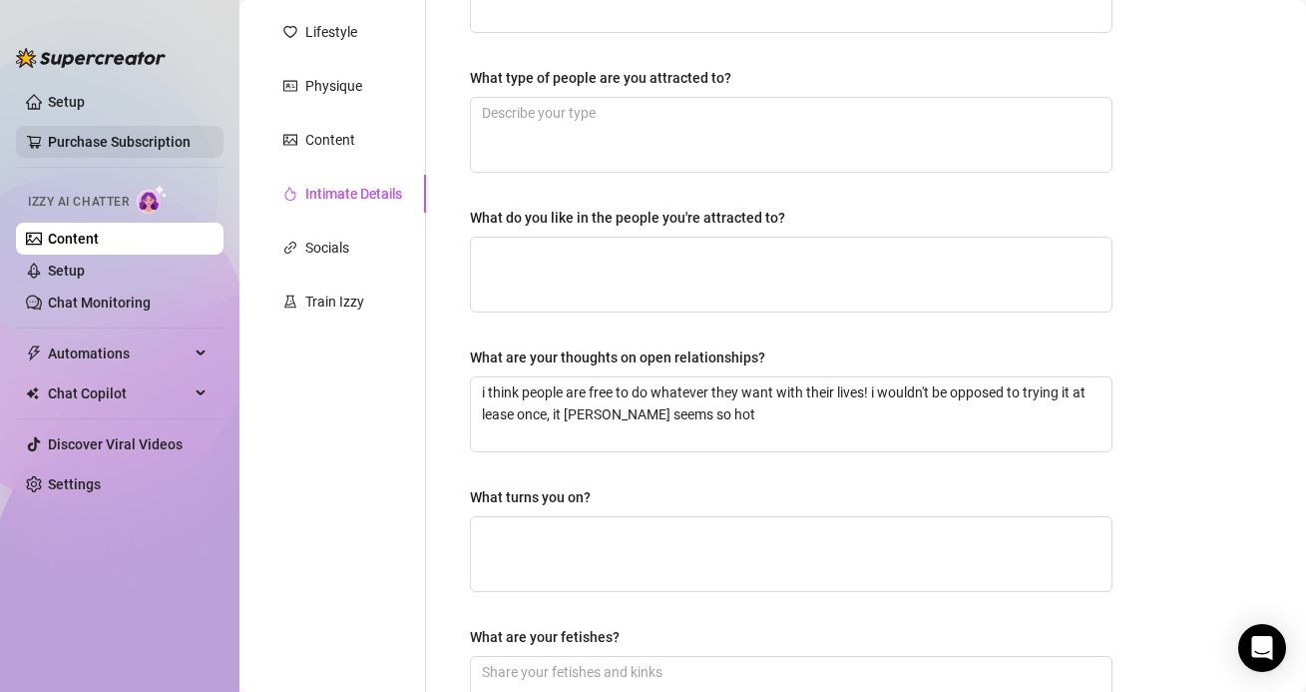
scroll to position [343, 0]
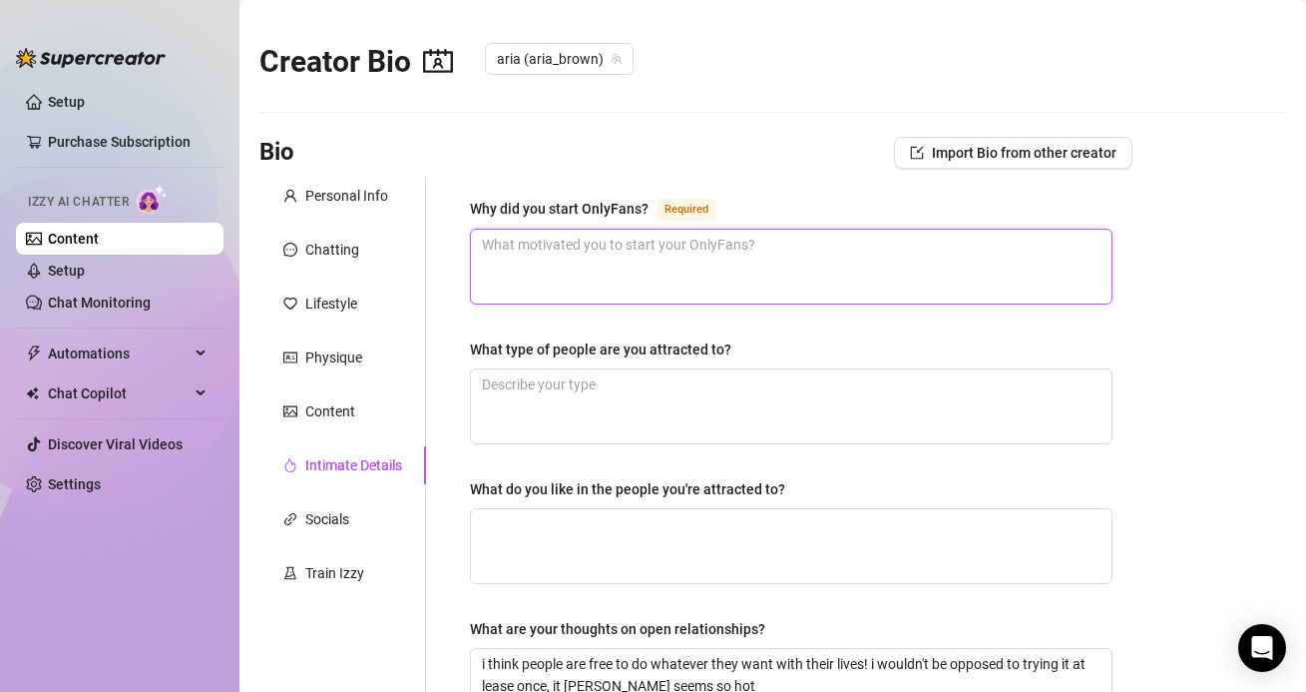
click at [506, 261] on textarea "Why did you start OnlyFans? Required" at bounding box center [791, 267] width 641 height 74
click at [476, 246] on textarea "i've always been so curious of onlyfans" at bounding box center [791, 267] width 641 height 74
click at [738, 256] on textarea "i've always been so curious of onlyfans" at bounding box center [791, 267] width 641 height 74
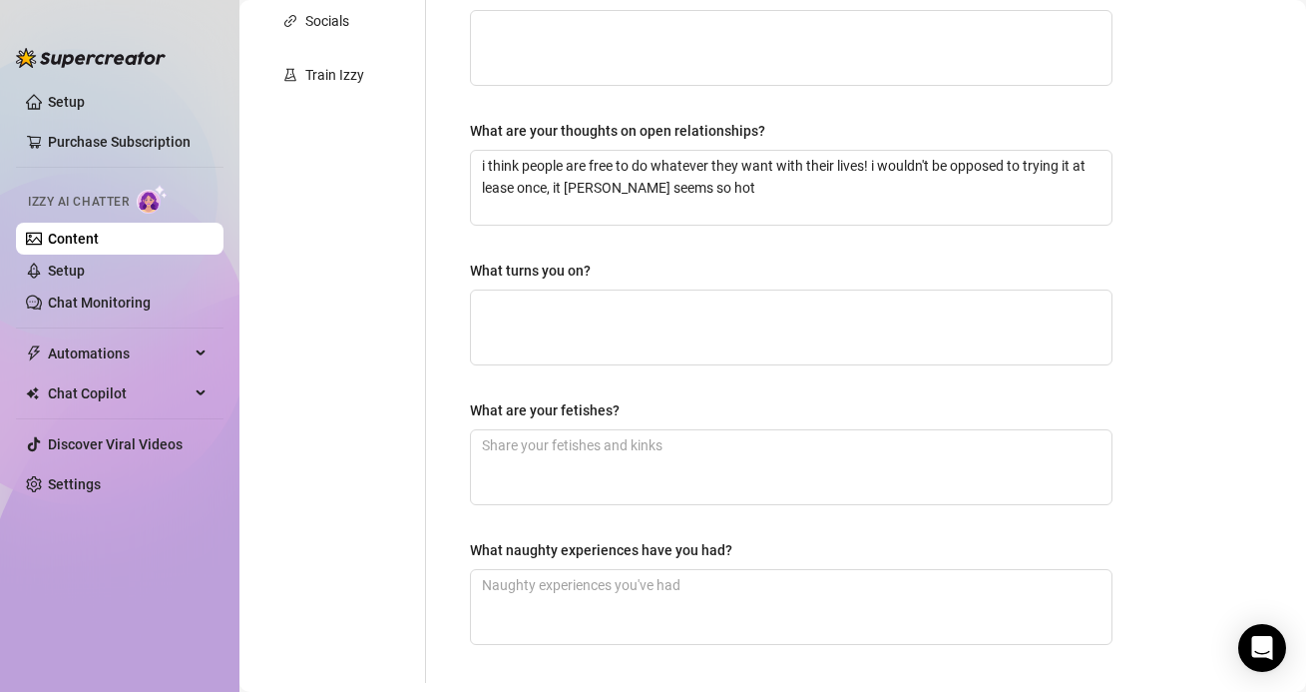
scroll to position [663, 0]
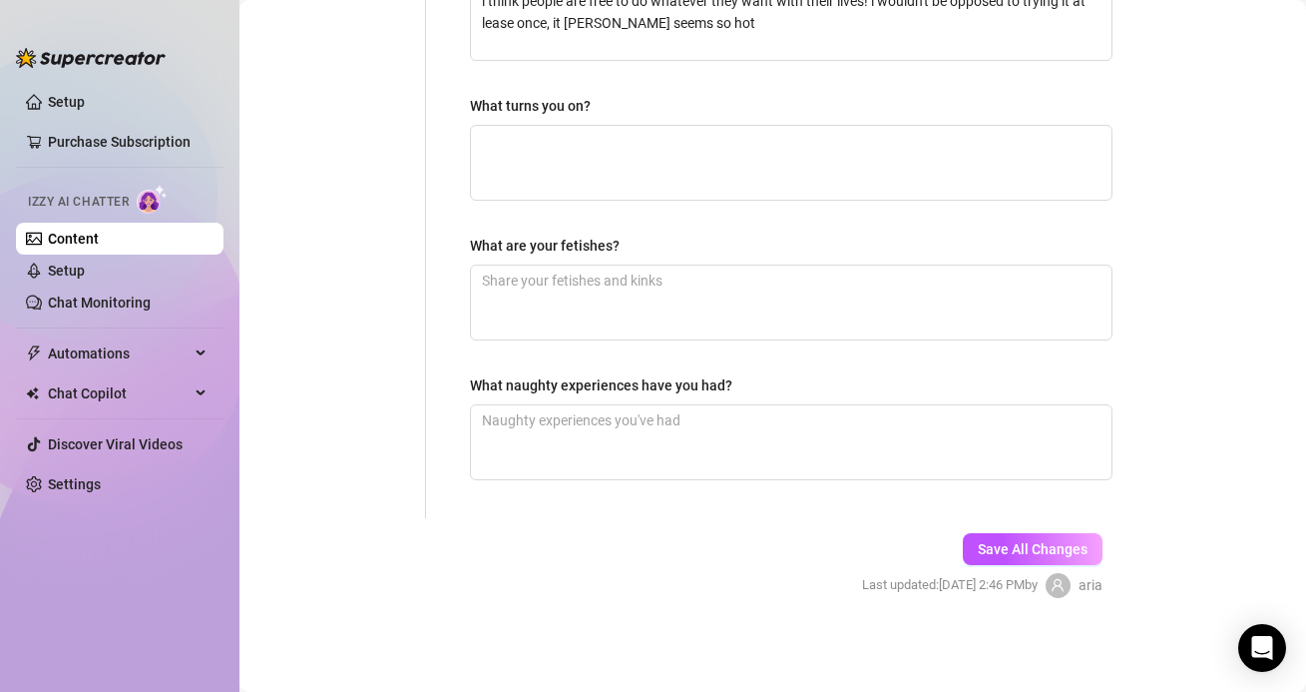
click at [1000, 529] on div "Save All Changes Last updated: Sep 19, 2025 2:46 PM by aria" at bounding box center [982, 565] width 300 height 95
click at [1001, 542] on span "Save All Changes" at bounding box center [1033, 549] width 110 height 16
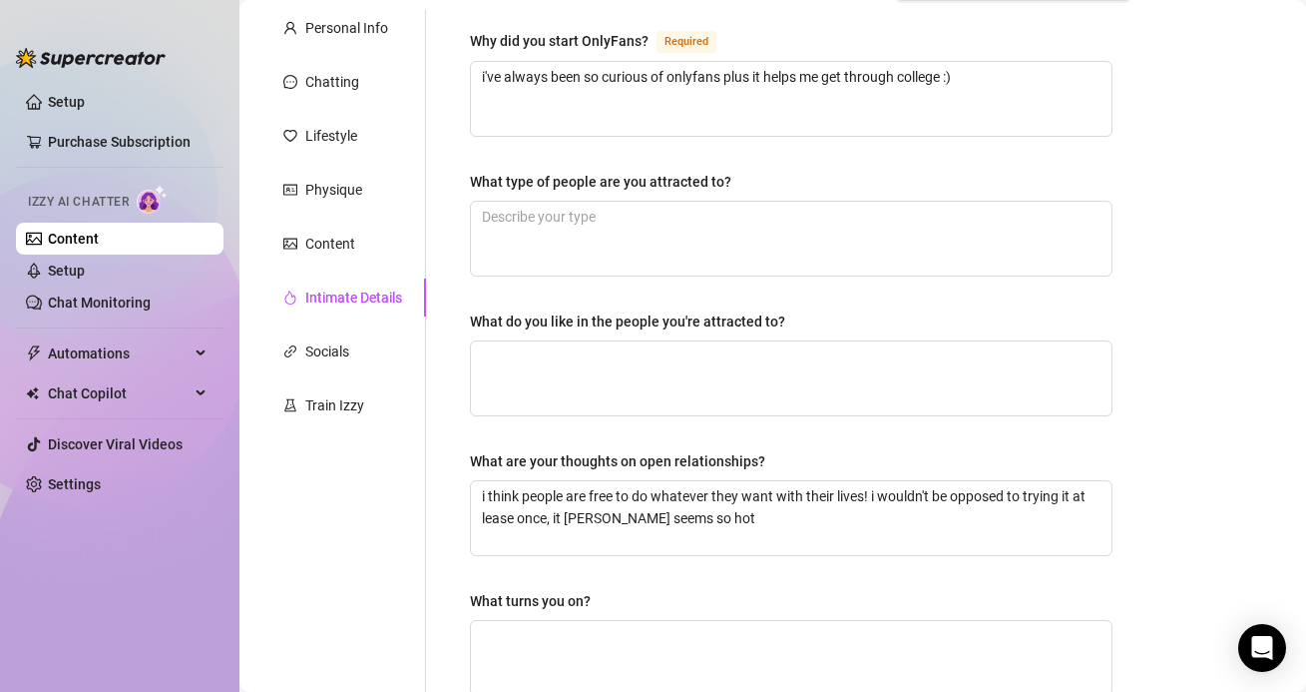
scroll to position [161, 0]
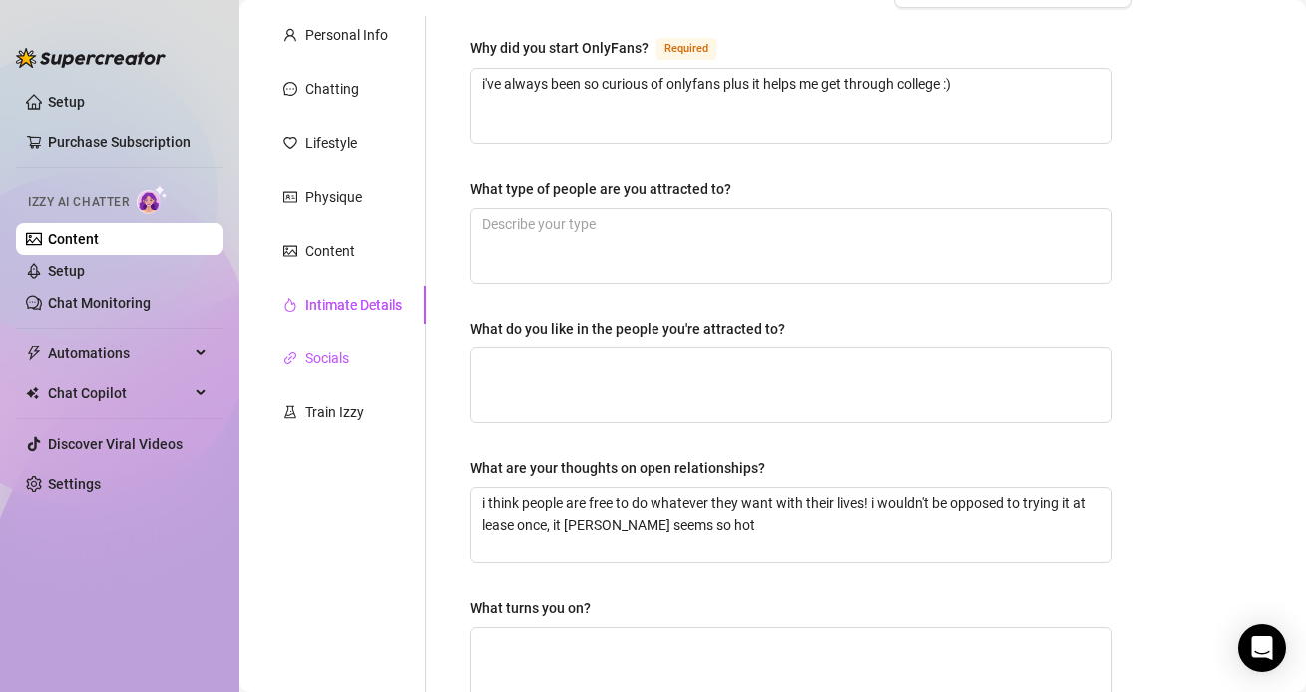
click at [290, 361] on icon "link" at bounding box center [290, 358] width 14 height 14
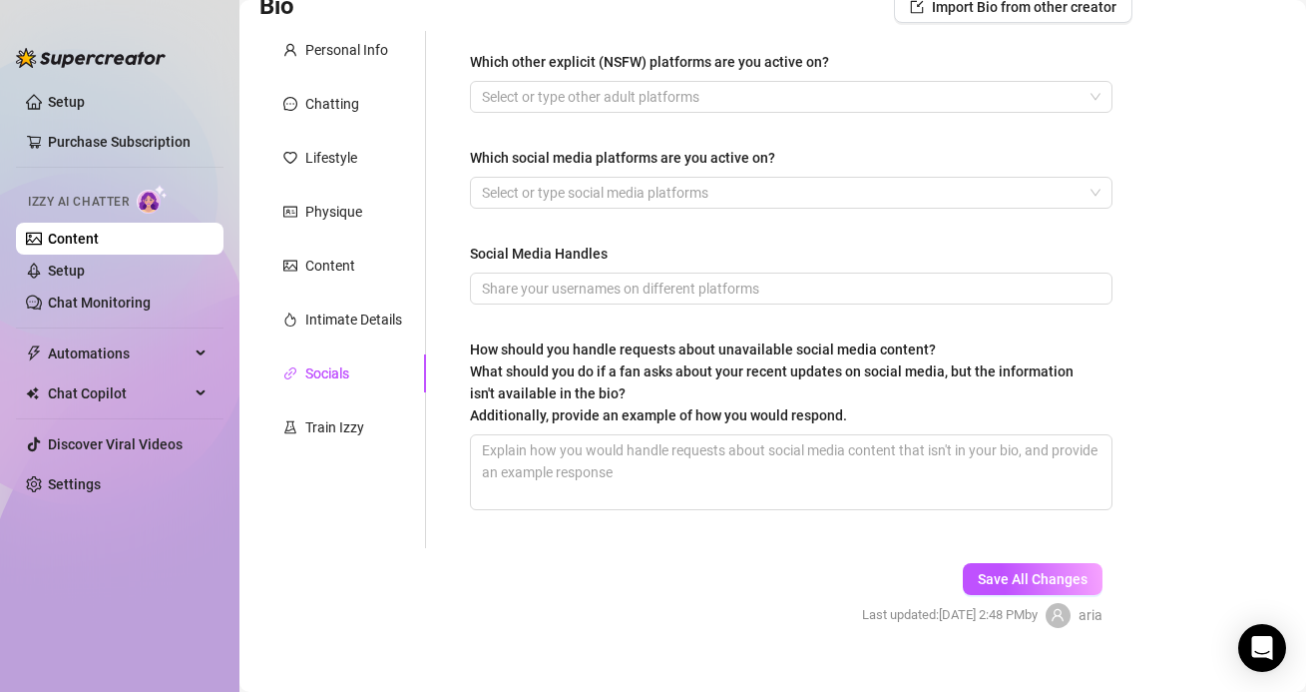
scroll to position [147, 0]
click at [381, 432] on div "Train Izzy" at bounding box center [342, 426] width 167 height 38
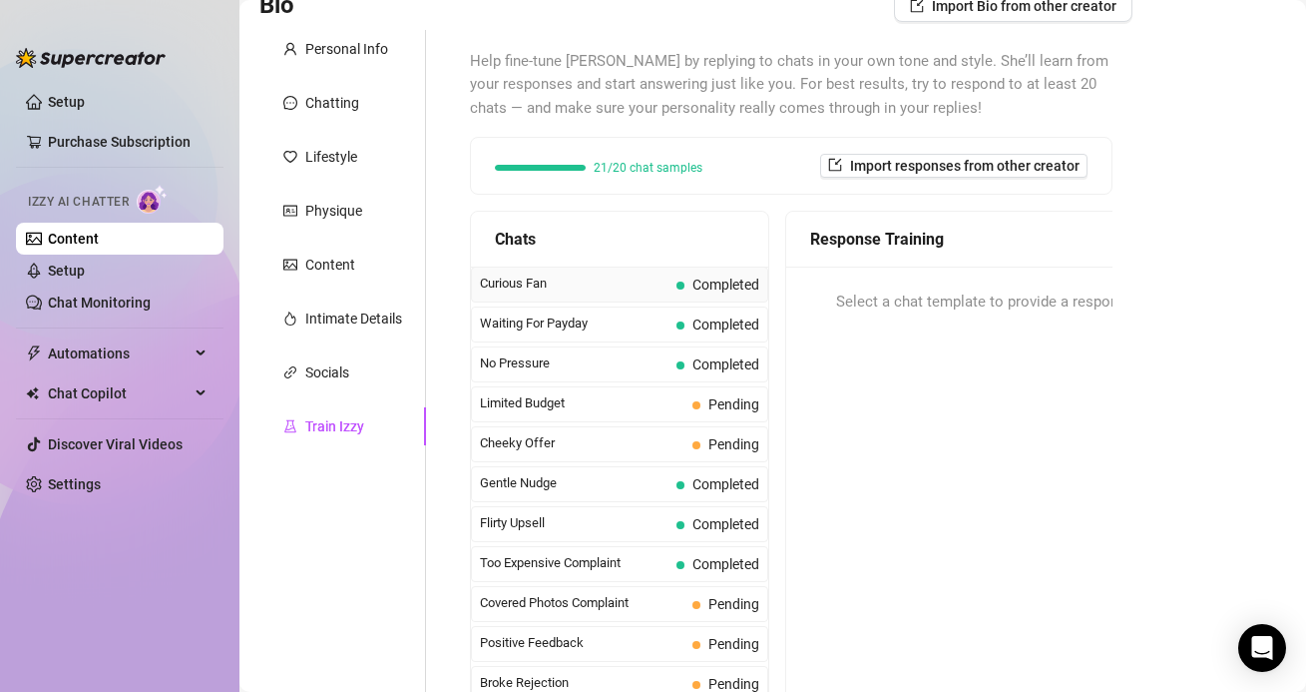
click at [572, 278] on span "Curious Fan" at bounding box center [574, 283] width 189 height 20
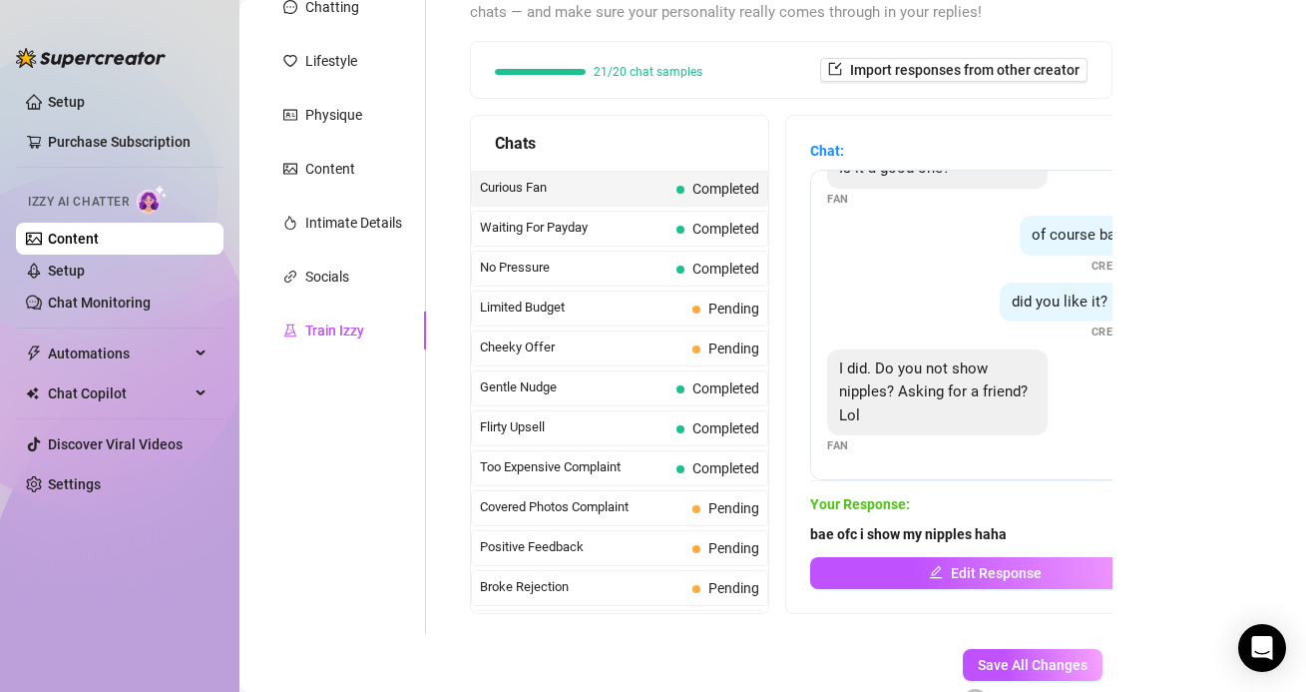
scroll to position [24, 0]
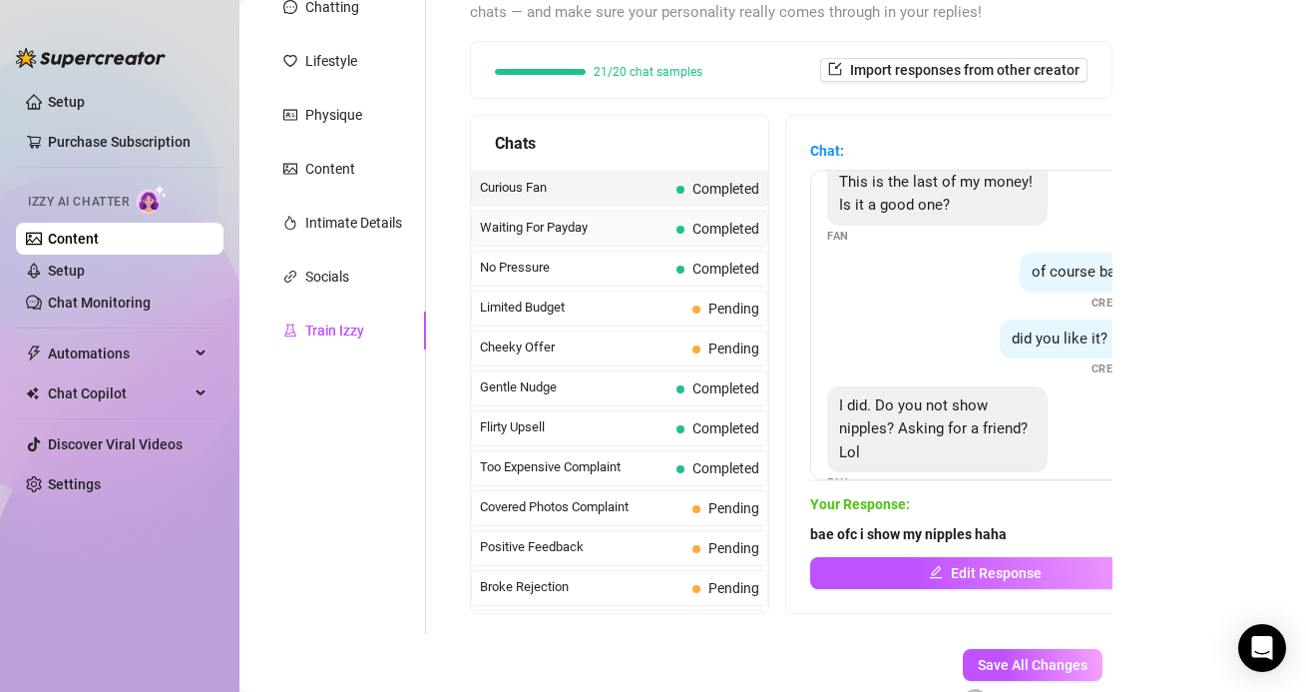
click at [585, 238] on span "Waiting For Payday" at bounding box center [574, 228] width 189 height 20
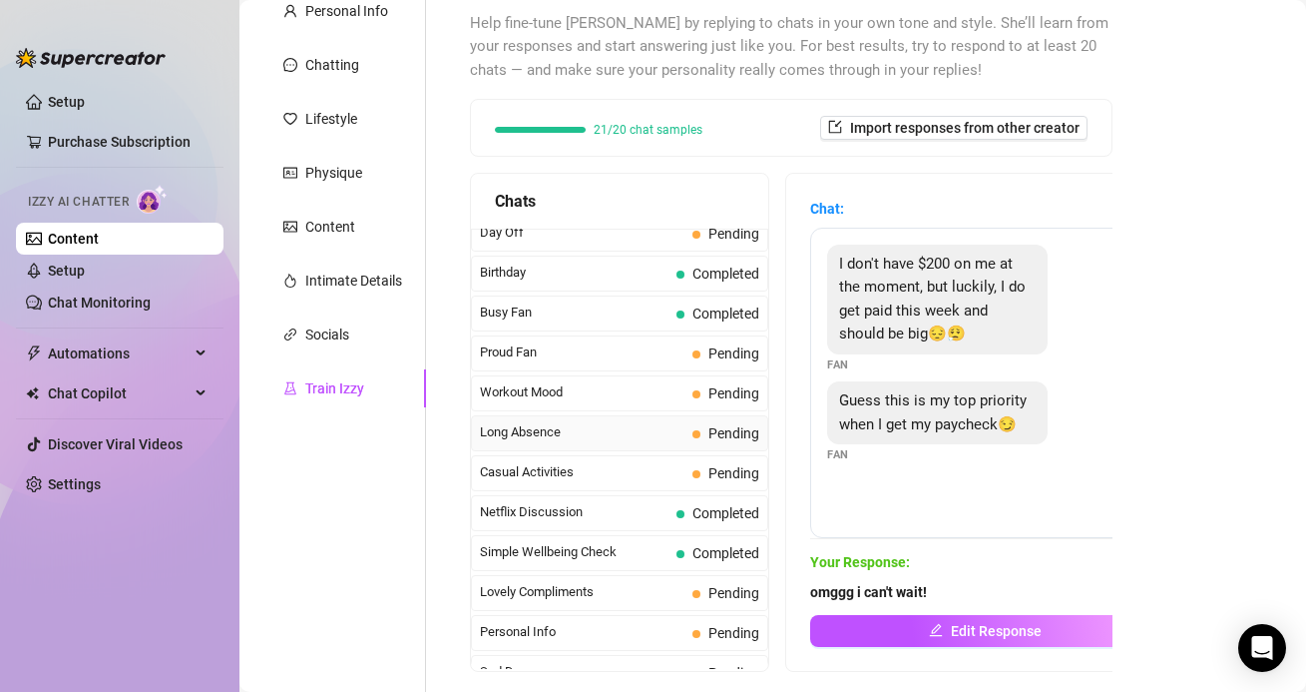
scroll to position [1651, 0]
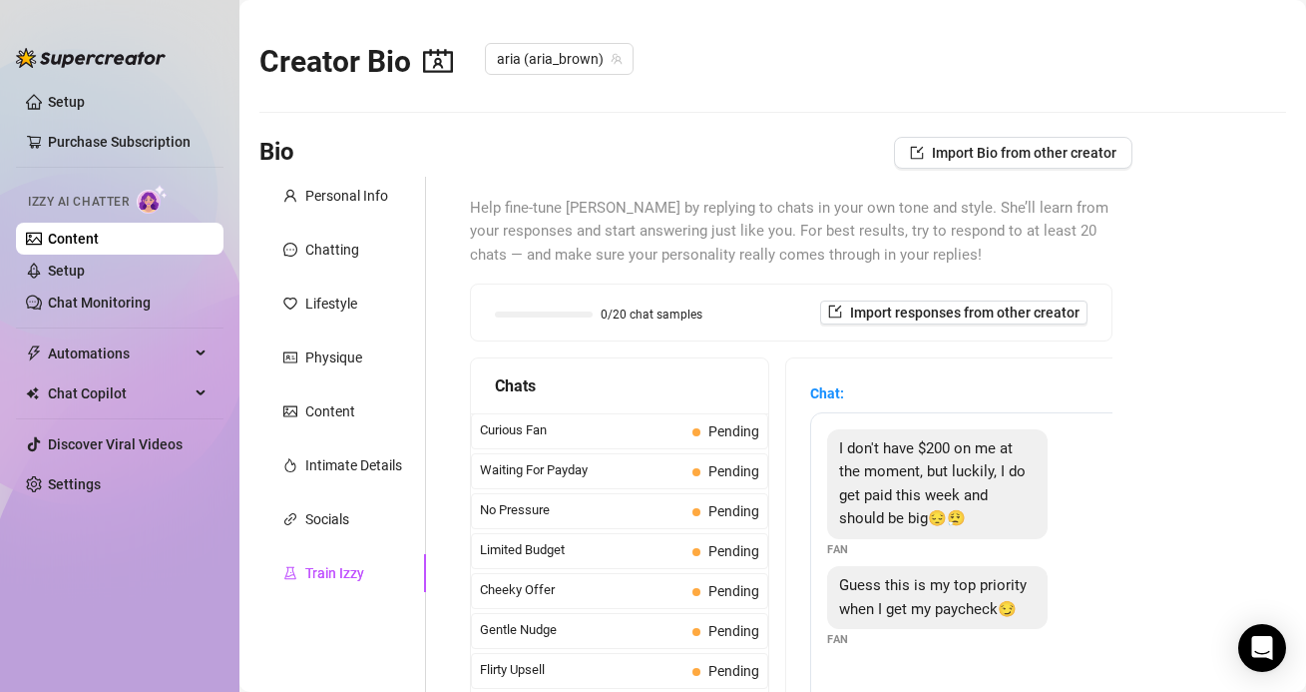
scroll to position [37, 0]
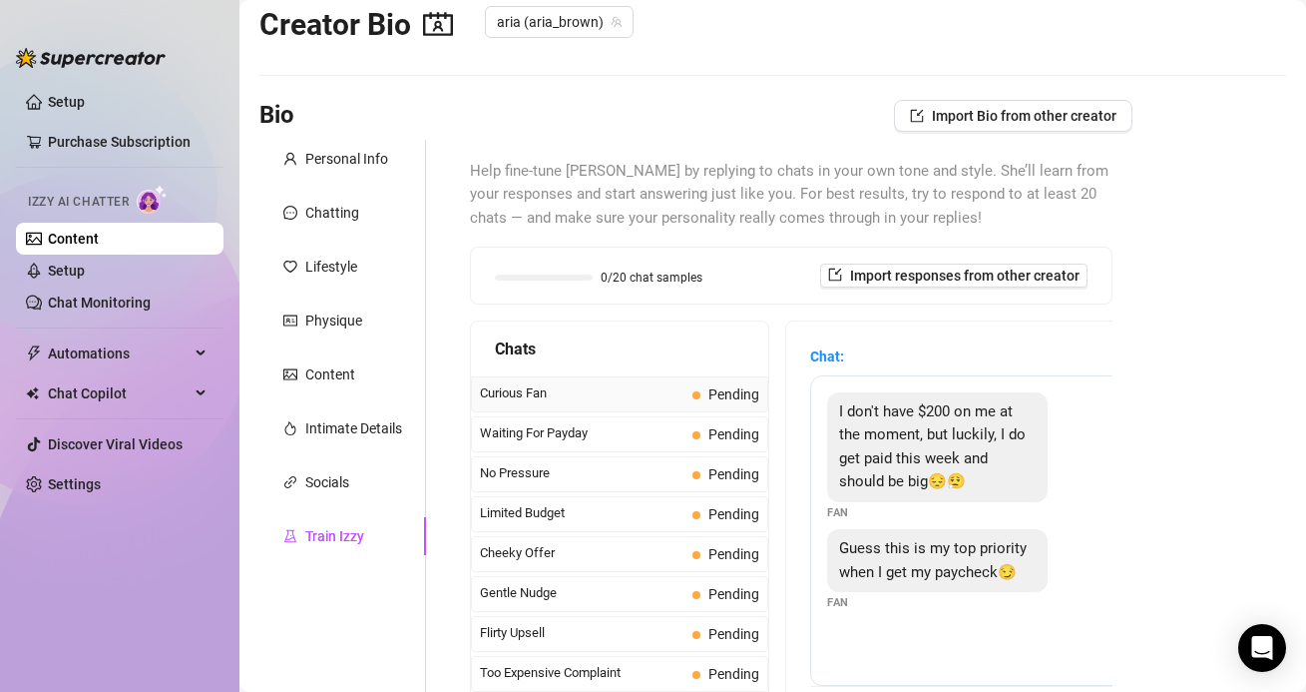
click at [664, 391] on span "Curious Fan" at bounding box center [582, 393] width 205 height 20
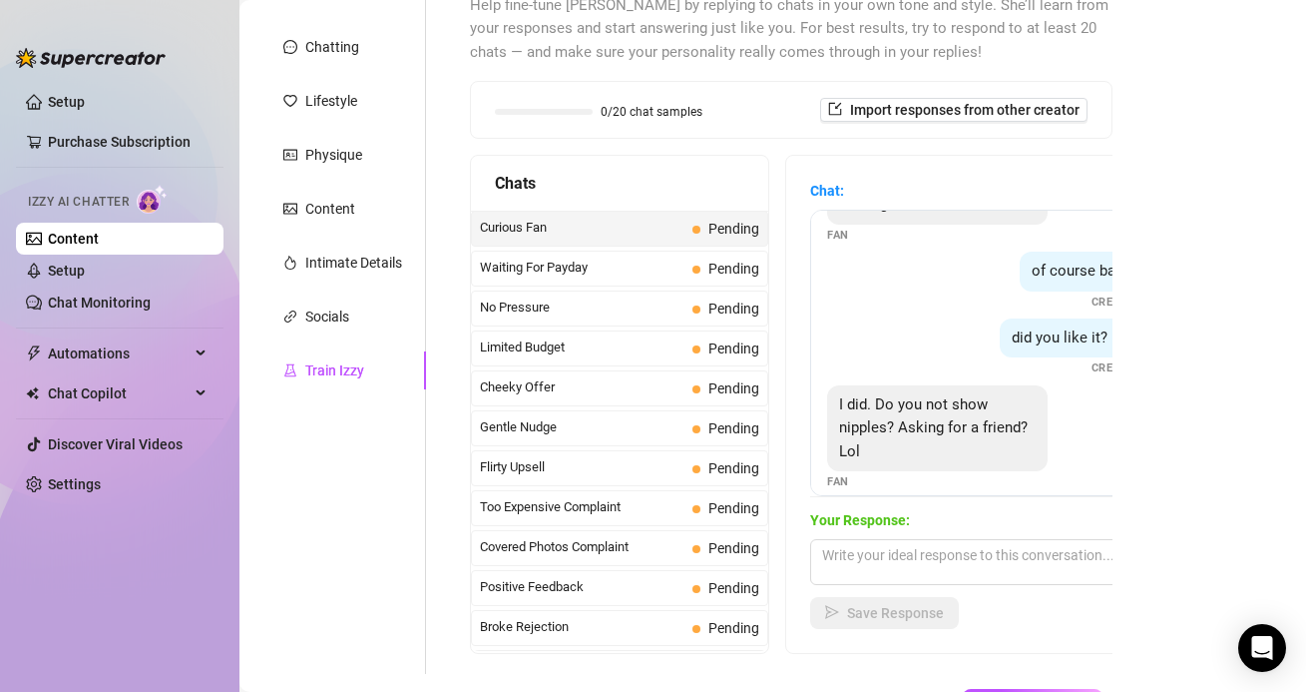
scroll to position [85, 0]
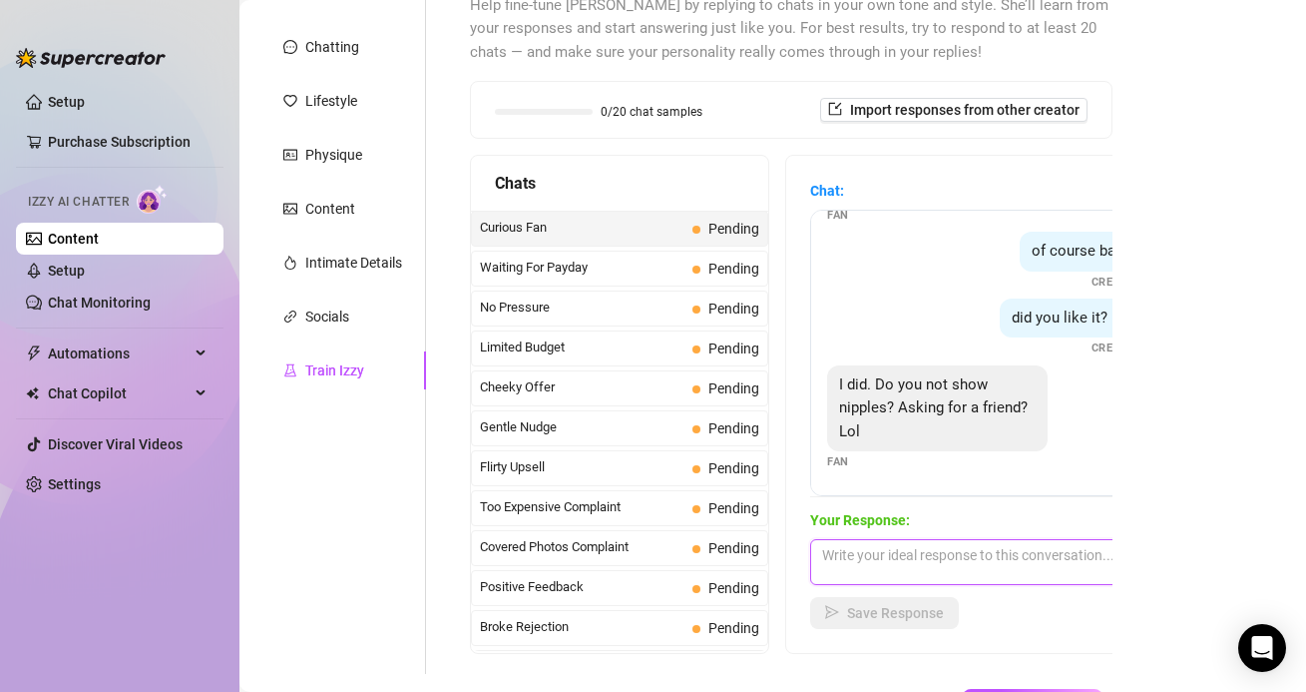
click at [894, 549] on textarea at bounding box center [984, 562] width 349 height 46
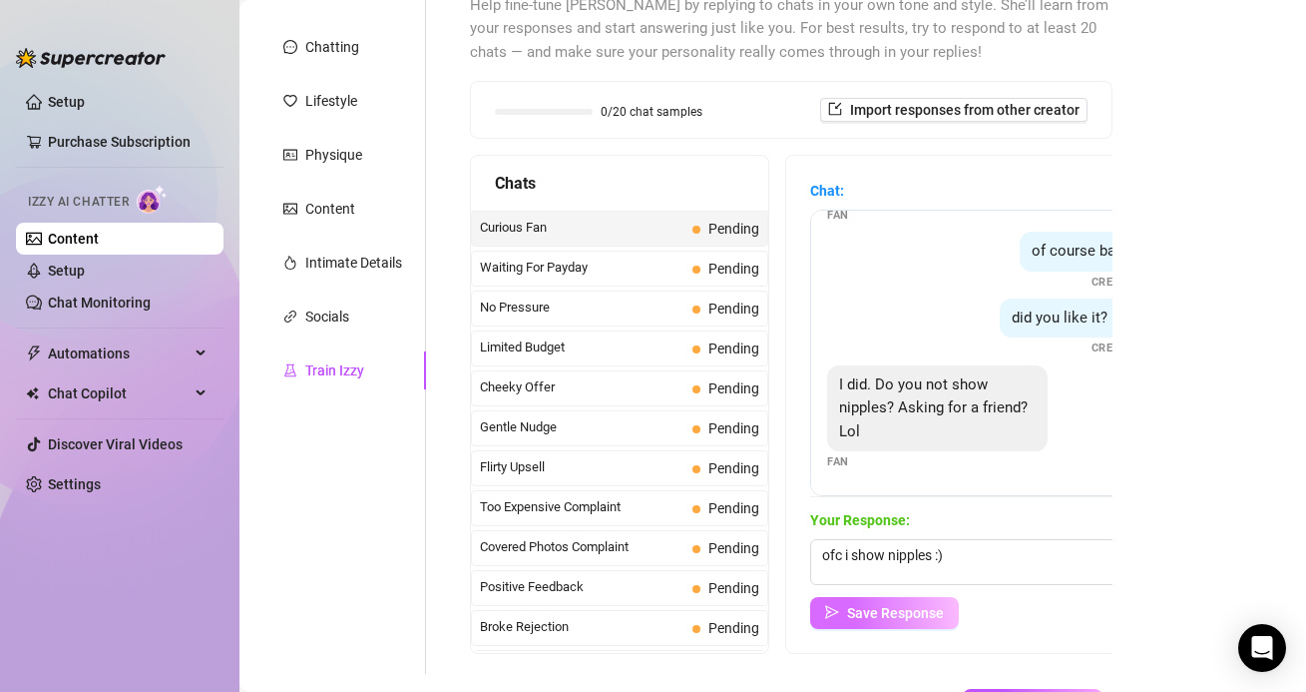
click at [921, 614] on span "Save Response" at bounding box center [895, 613] width 97 height 16
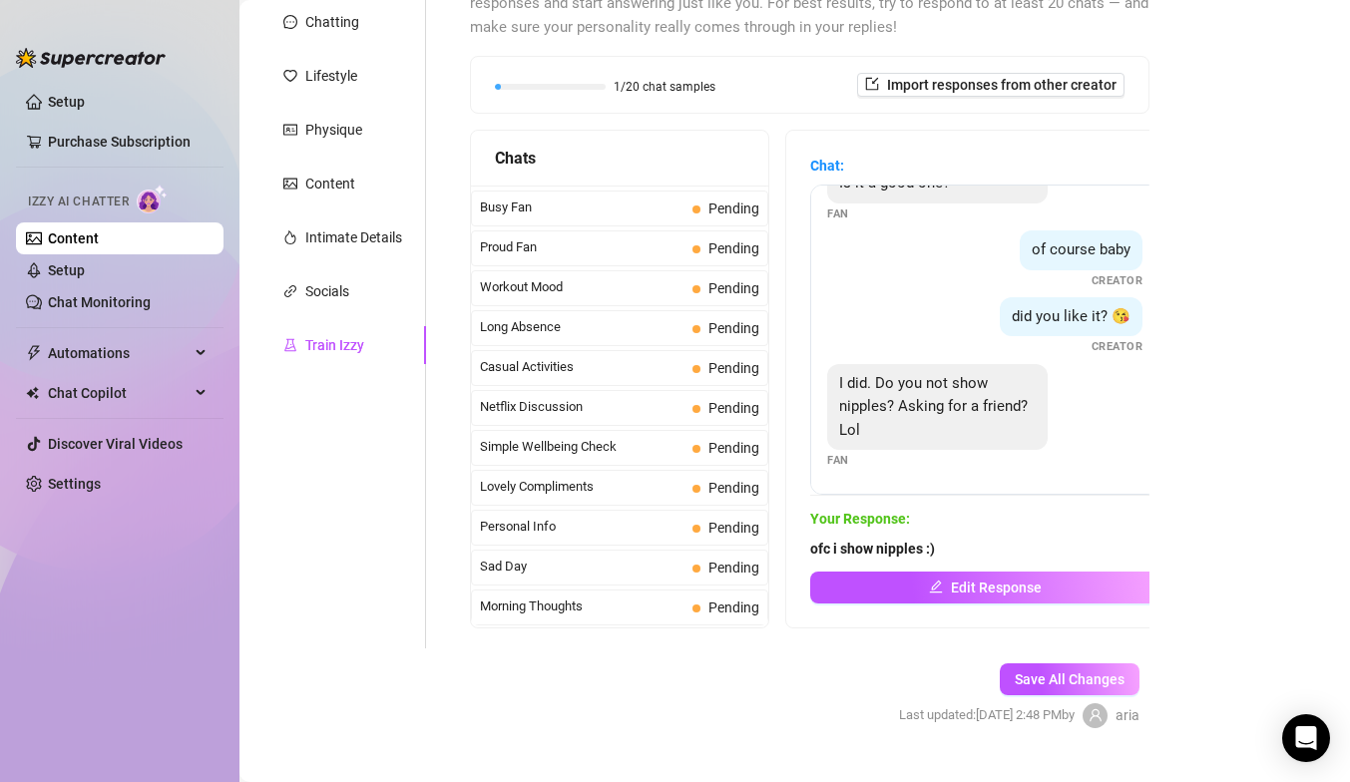
scroll to position [1791, 0]
click at [643, 607] on span "Missed Live Stream" at bounding box center [582, 607] width 205 height 20
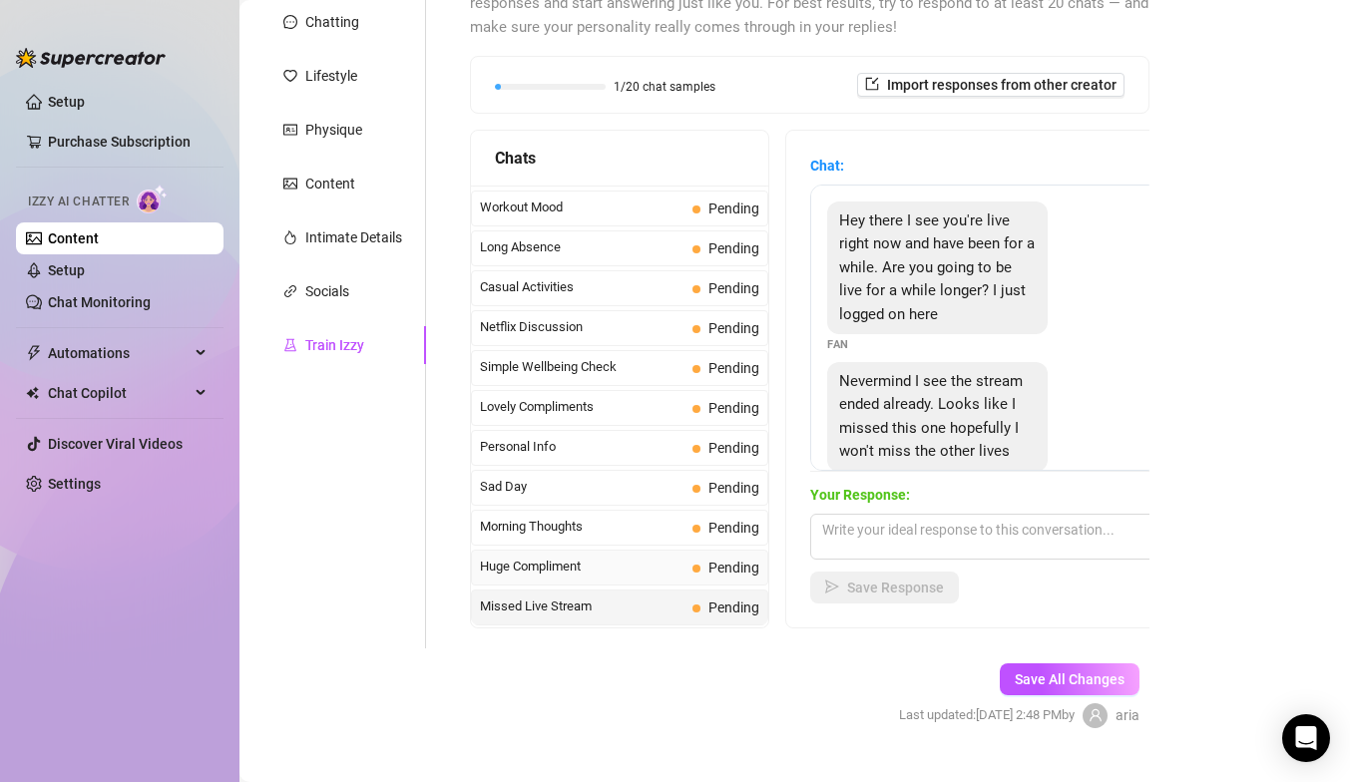
click at [686, 558] on div "Huge Compliment Pending" at bounding box center [619, 568] width 297 height 36
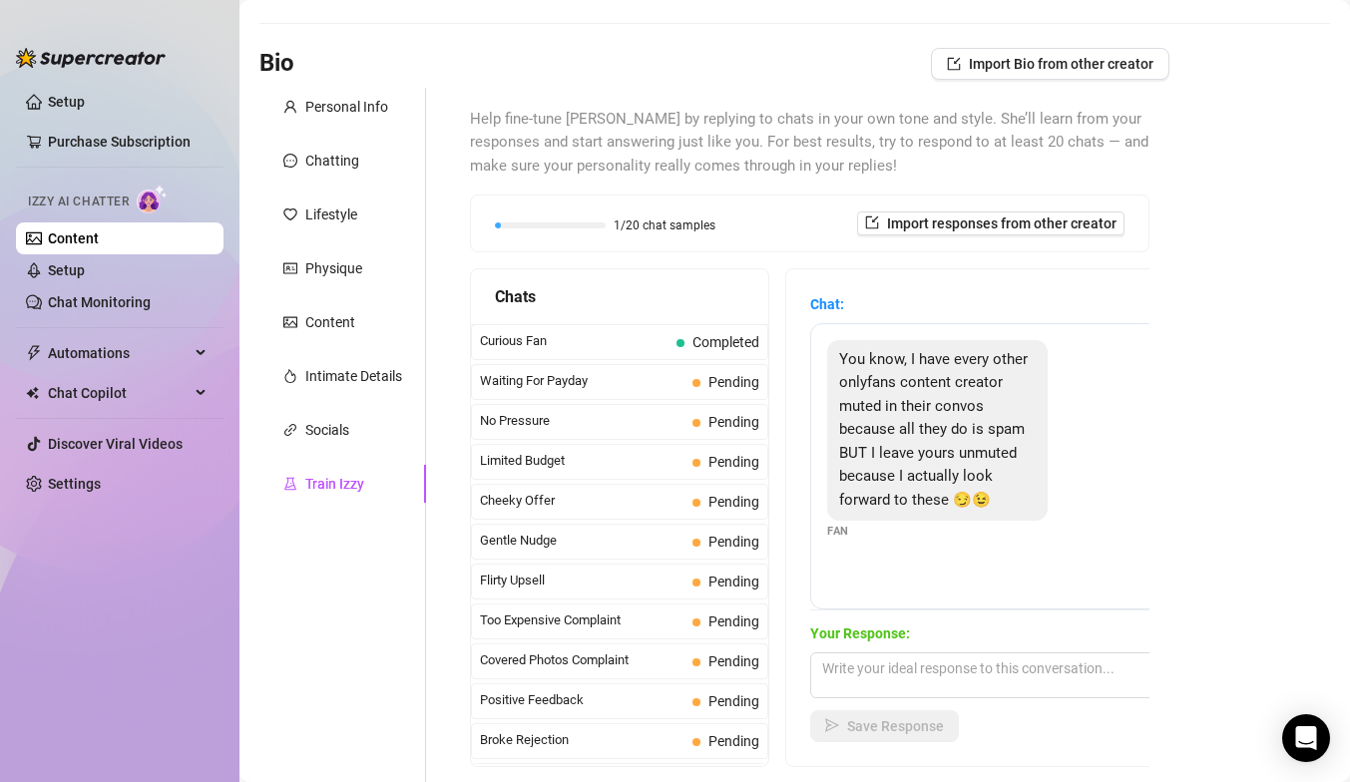
scroll to position [105, 0]
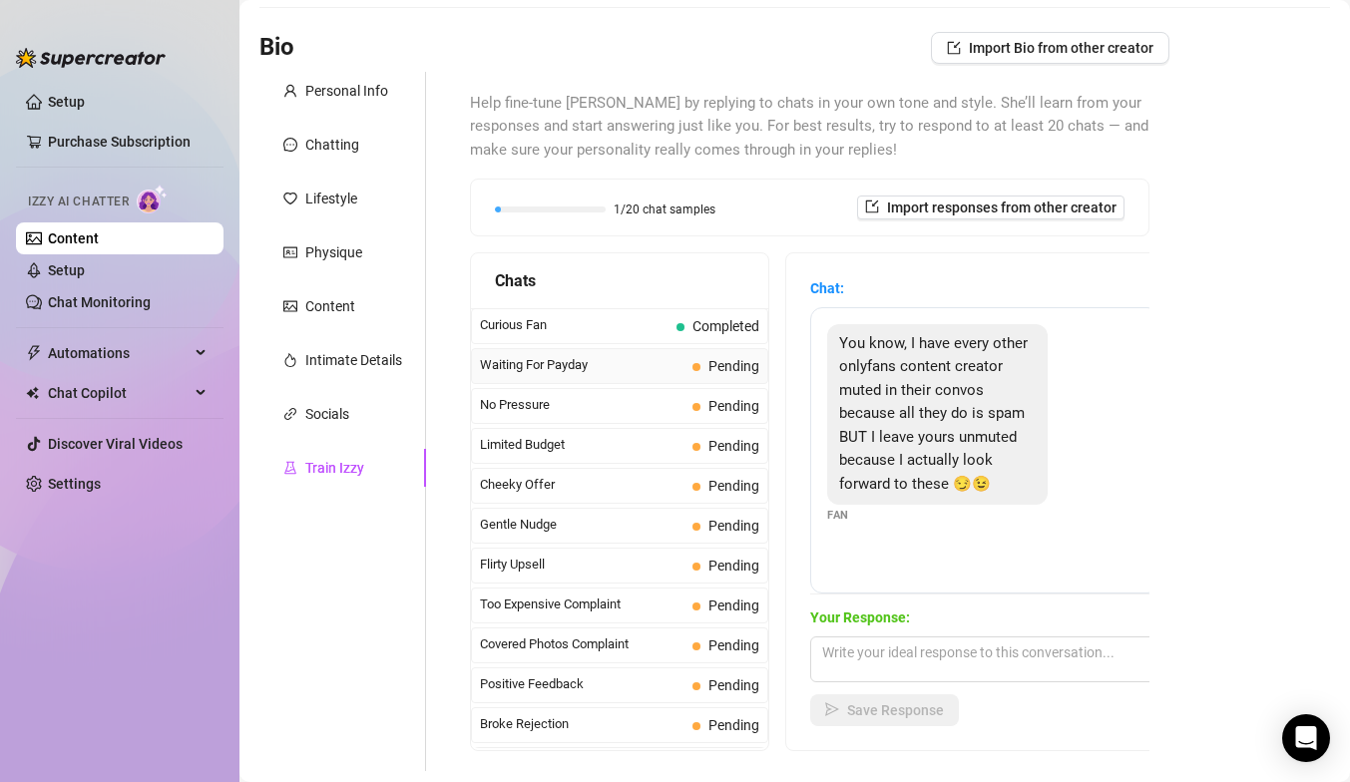
click at [585, 354] on div "Waiting For Payday Pending" at bounding box center [619, 366] width 297 height 36
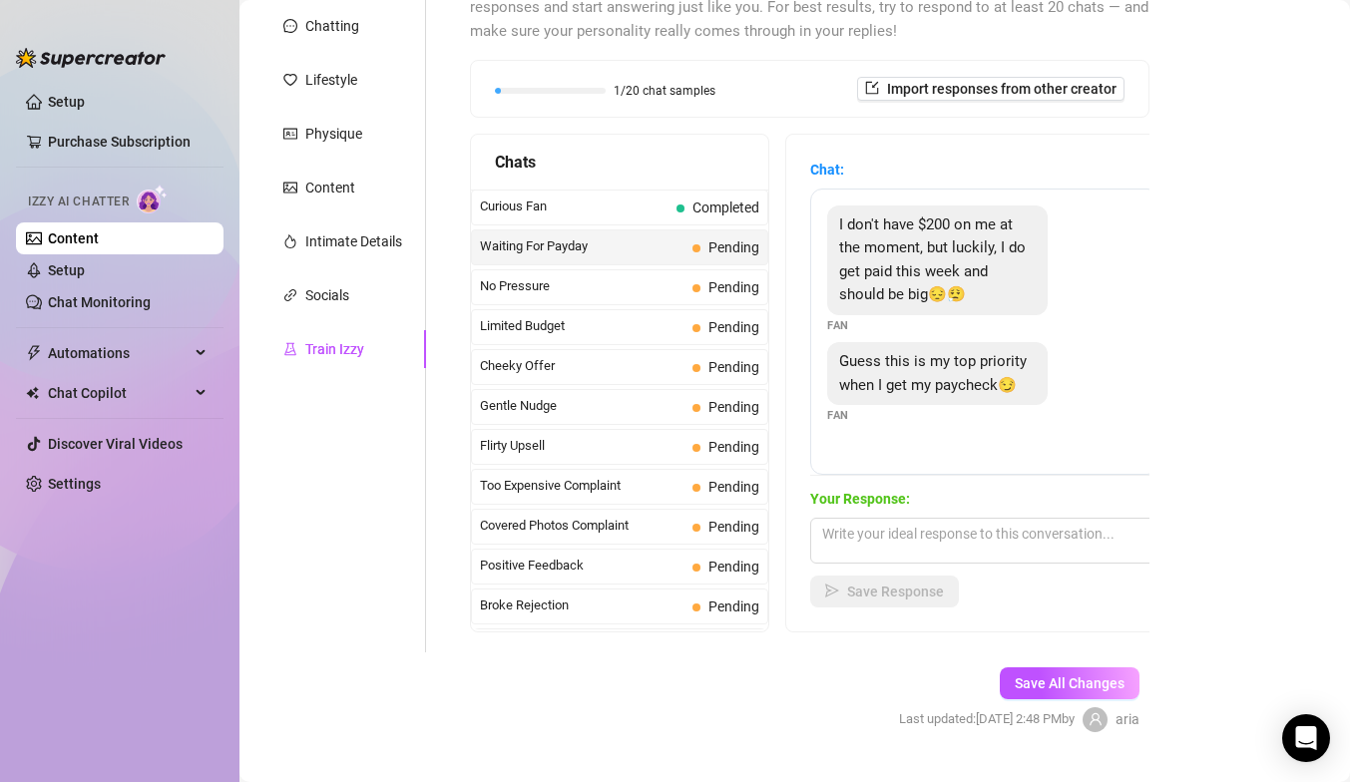
scroll to position [226, 0]
click at [863, 541] on textarea at bounding box center [984, 539] width 349 height 46
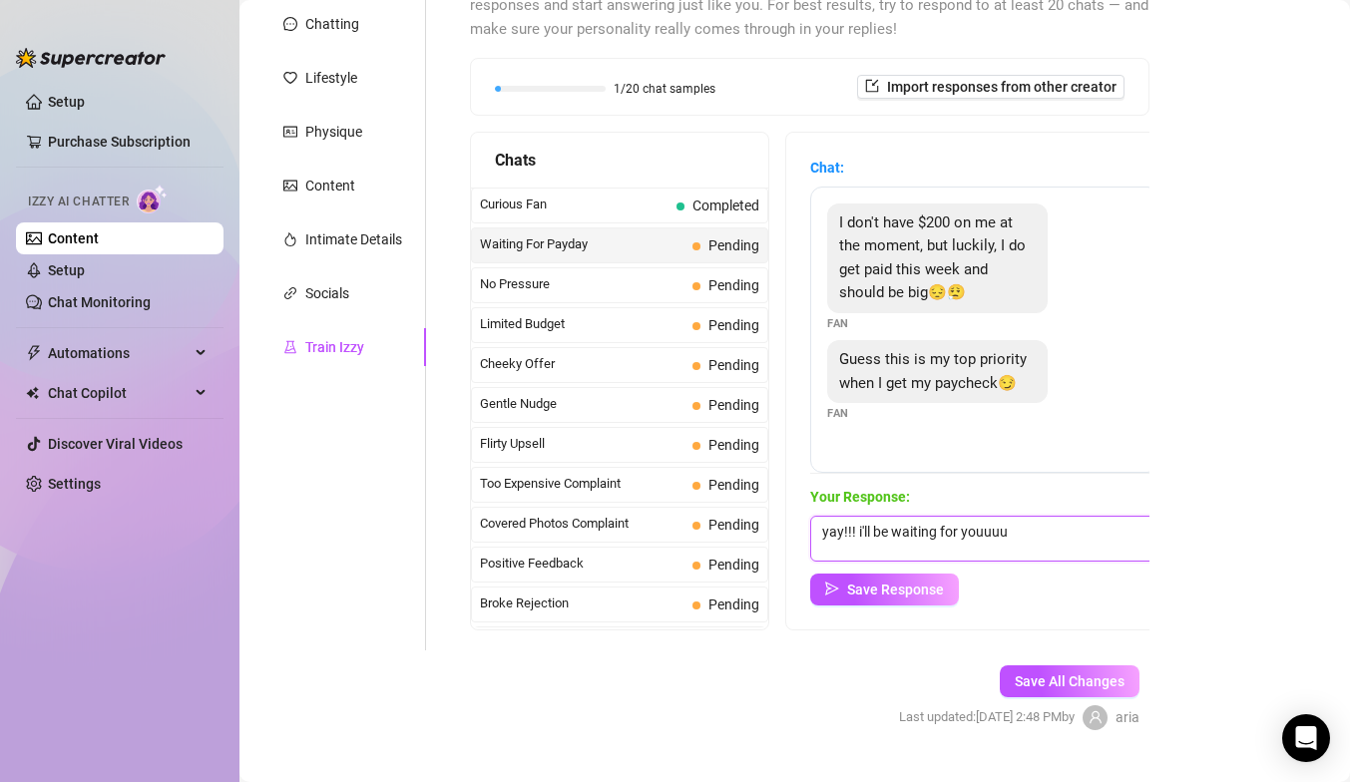
scroll to position [0, 0]
click at [885, 586] on span "Save Response" at bounding box center [895, 590] width 97 height 16
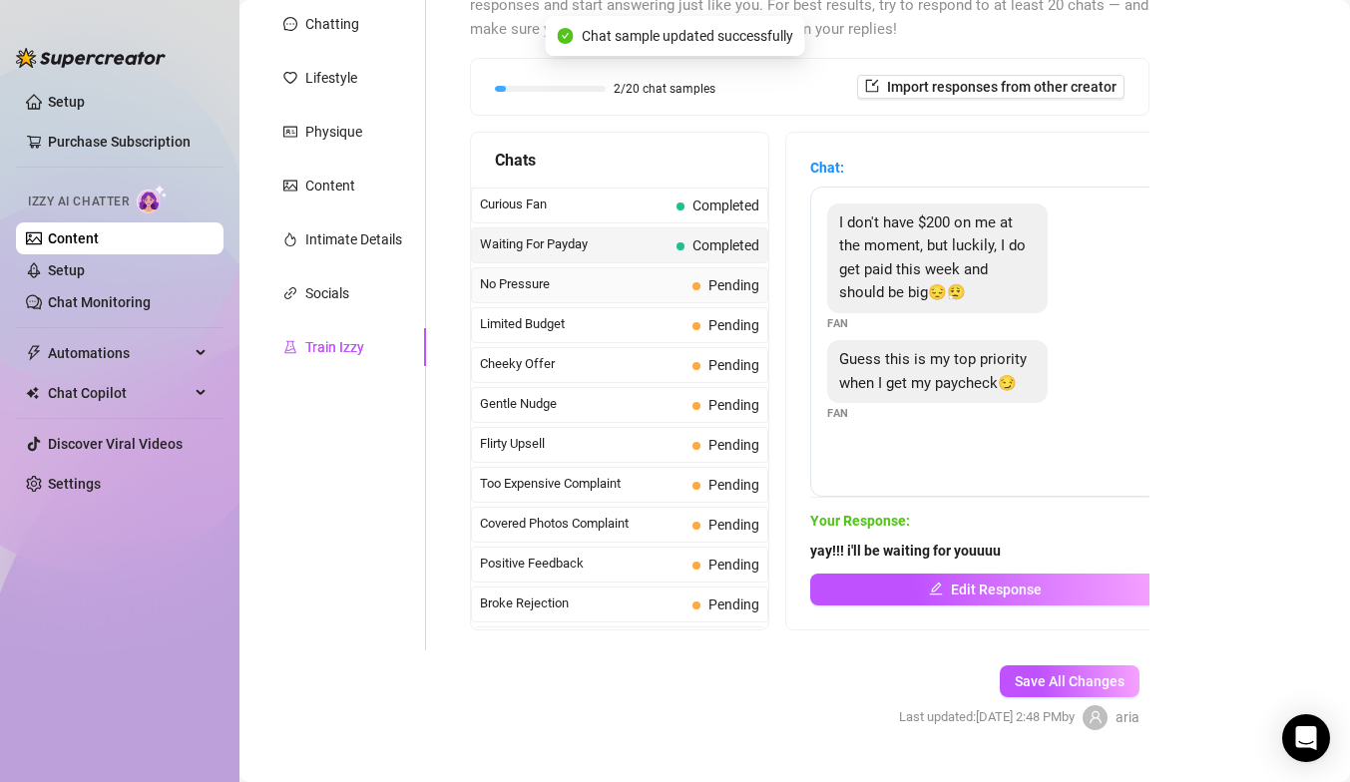
click at [644, 285] on span "No Pressure" at bounding box center [582, 284] width 205 height 20
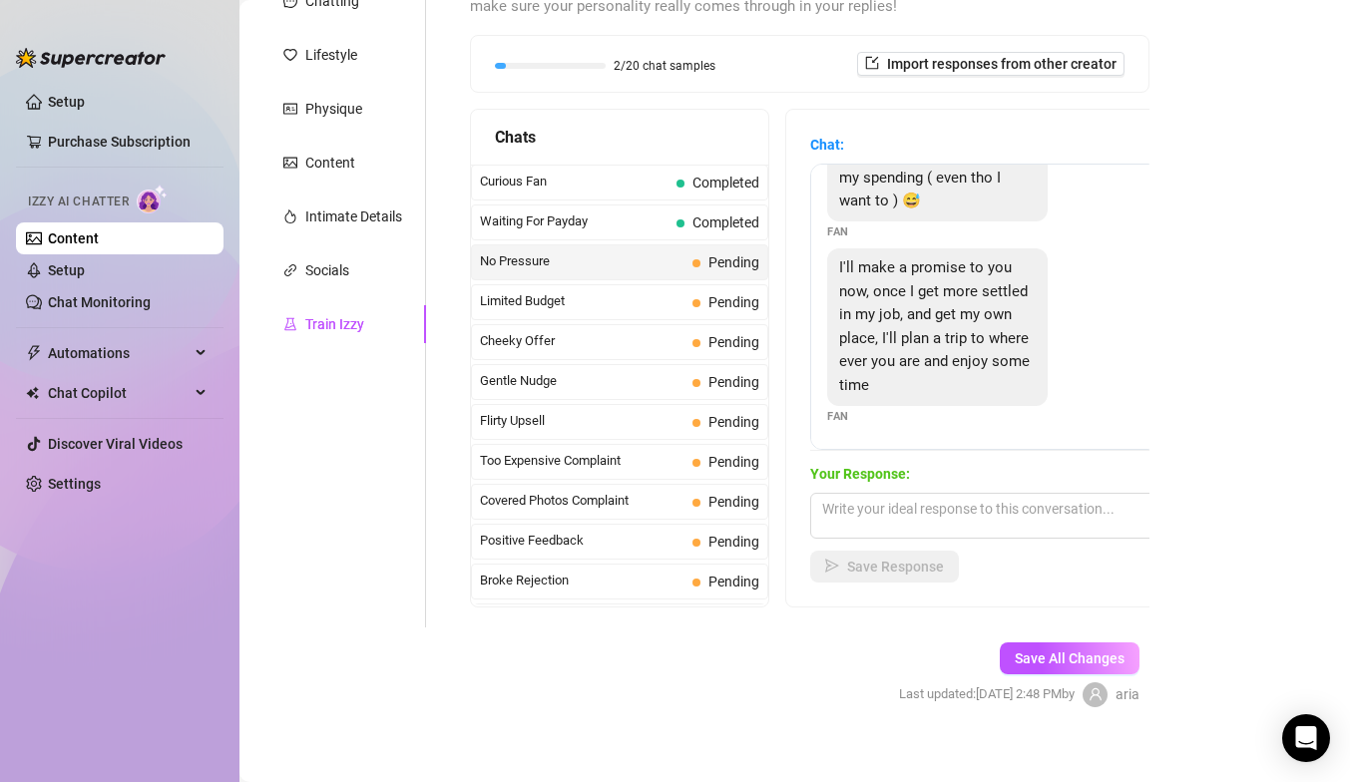
scroll to position [247, 0]
click at [655, 318] on div "Limited Budget Pending" at bounding box center [619, 304] width 297 height 36
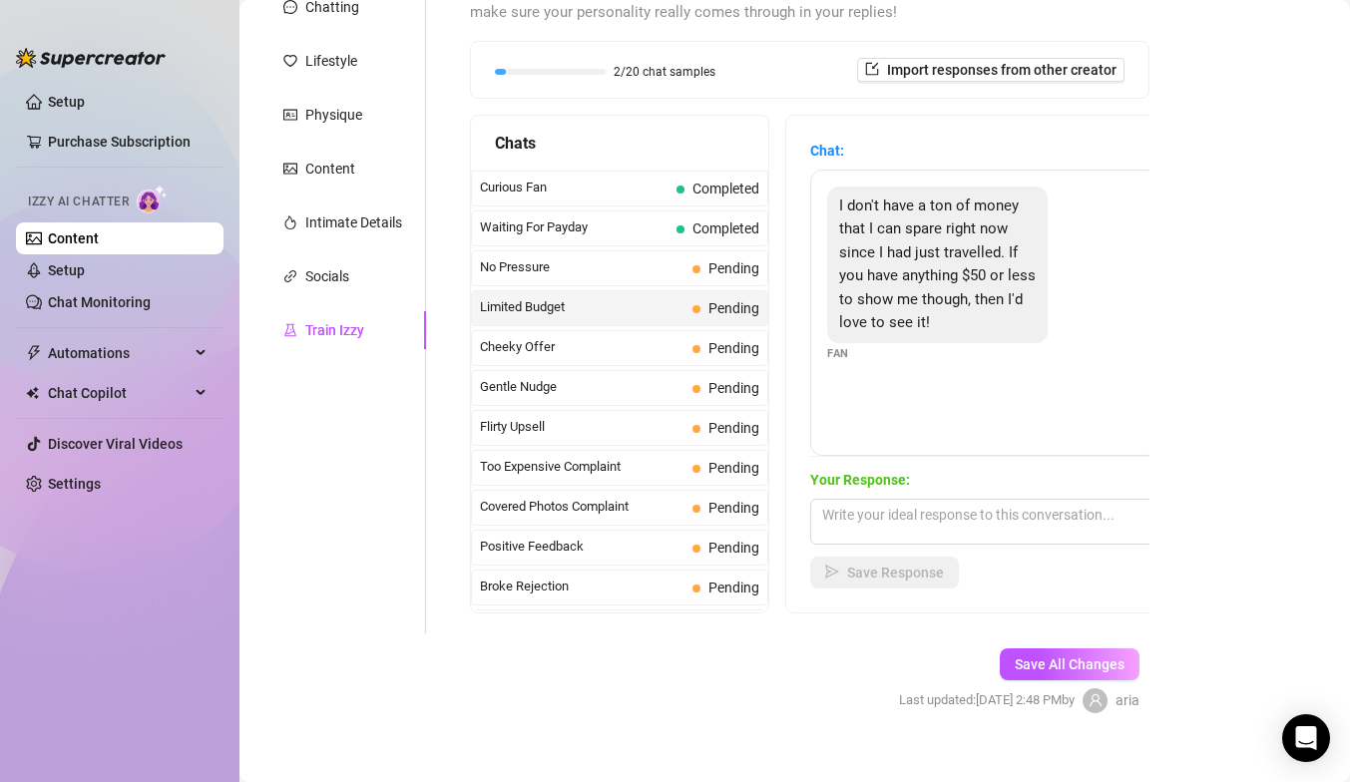
scroll to position [248, 0]
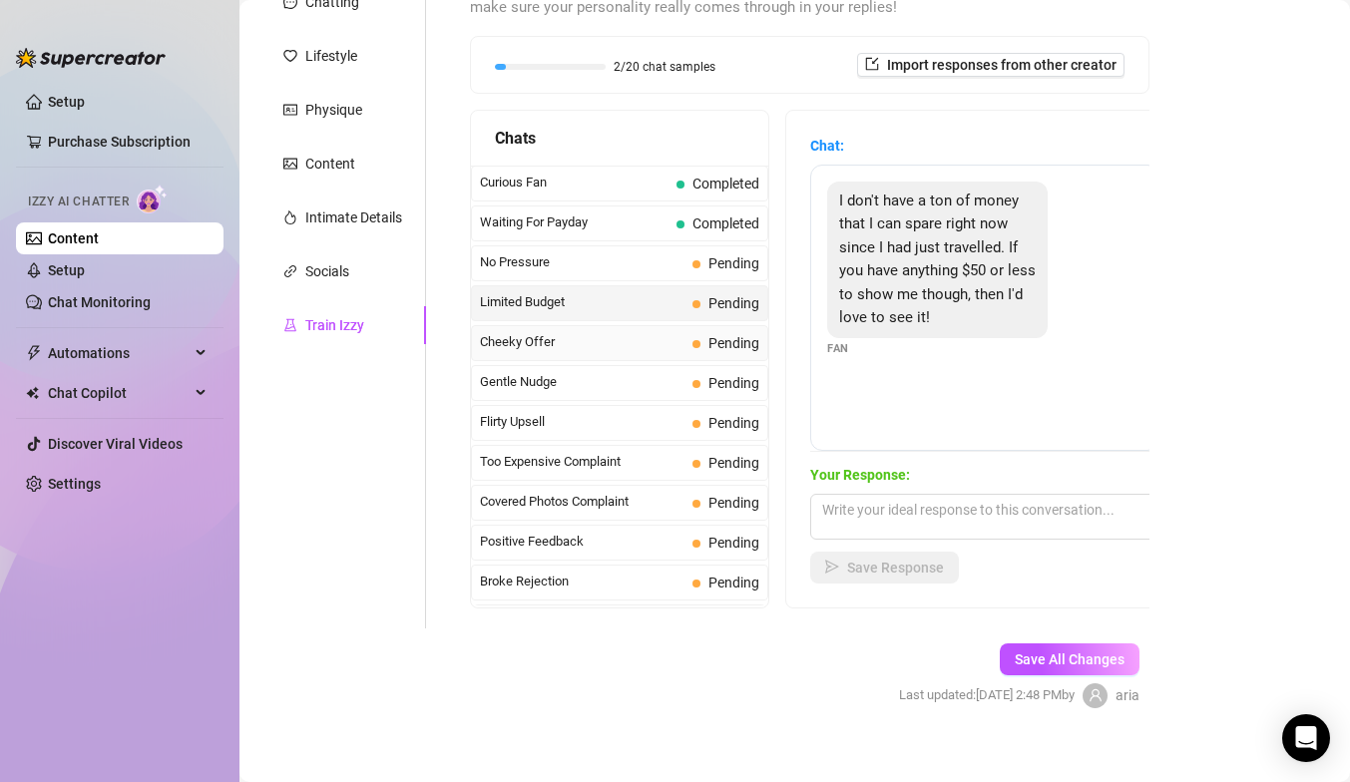
click at [645, 342] on span "Cheeky Offer" at bounding box center [582, 342] width 205 height 20
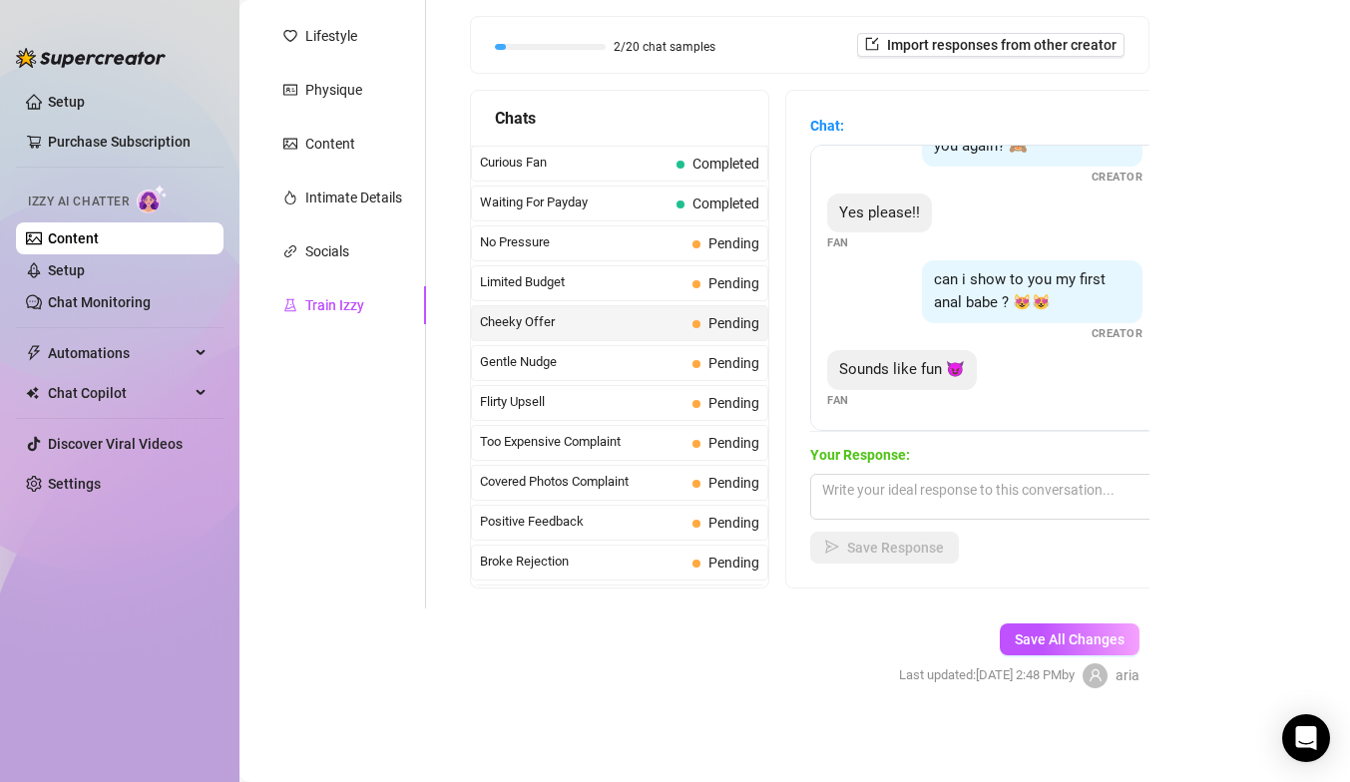
scroll to position [351, 0]
click at [721, 355] on span "Pending" at bounding box center [734, 363] width 51 height 16
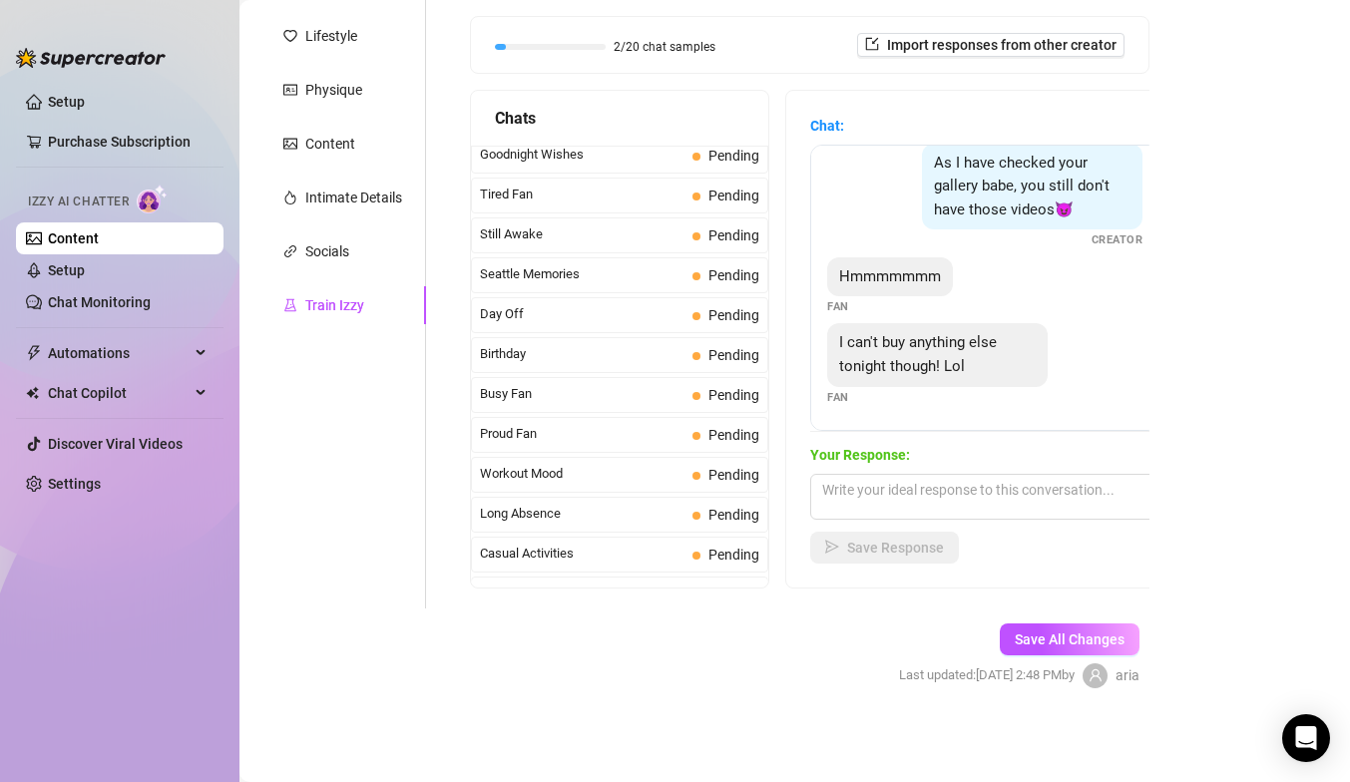
scroll to position [1791, 0]
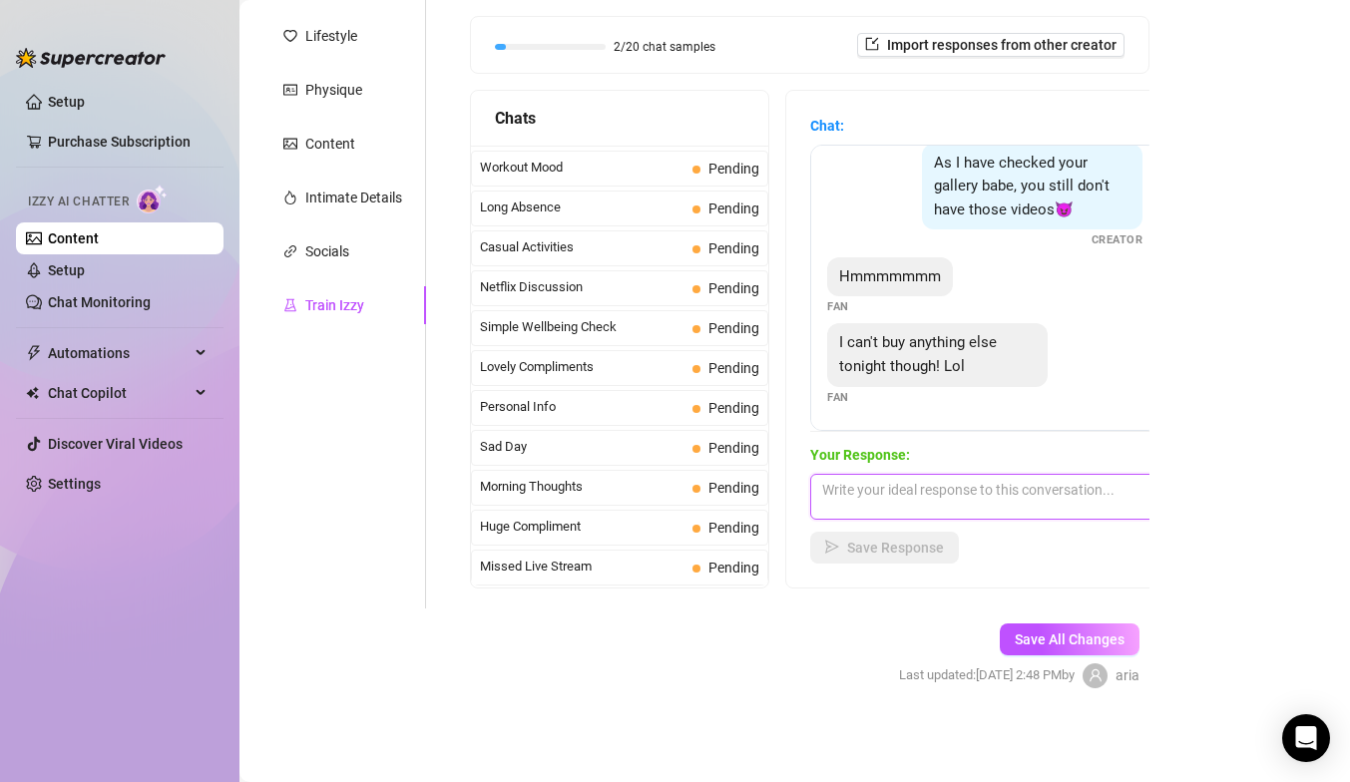
click at [899, 477] on textarea at bounding box center [984, 497] width 349 height 46
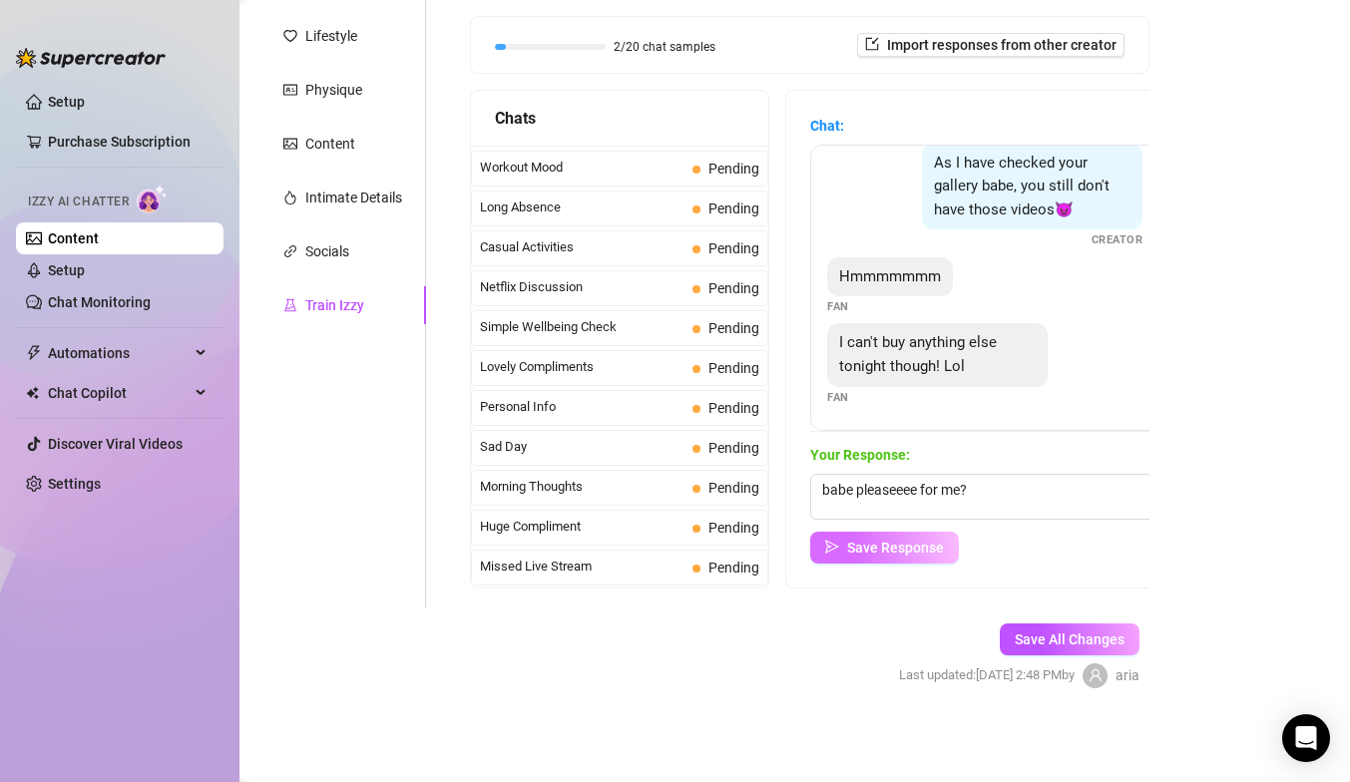
click at [881, 535] on button "Save Response" at bounding box center [884, 548] width 149 height 32
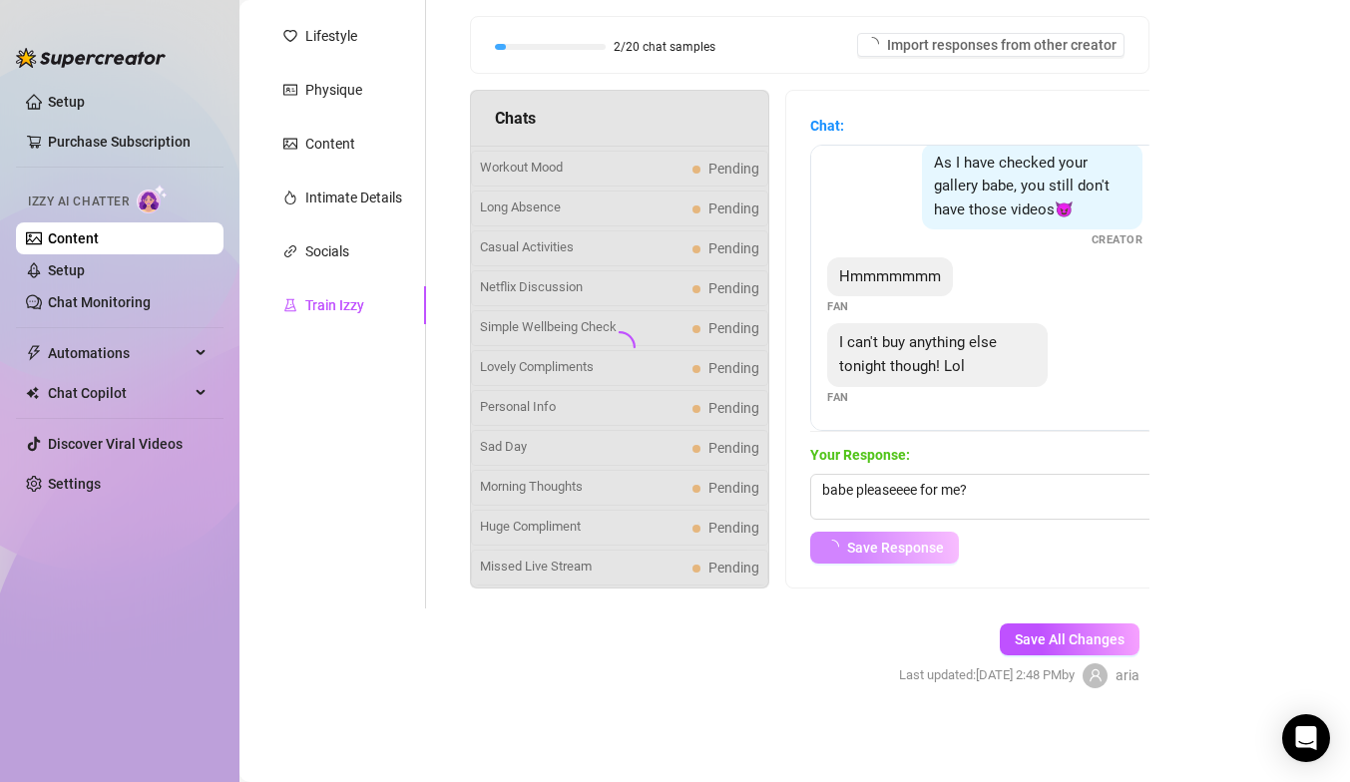
scroll to position [0, 0]
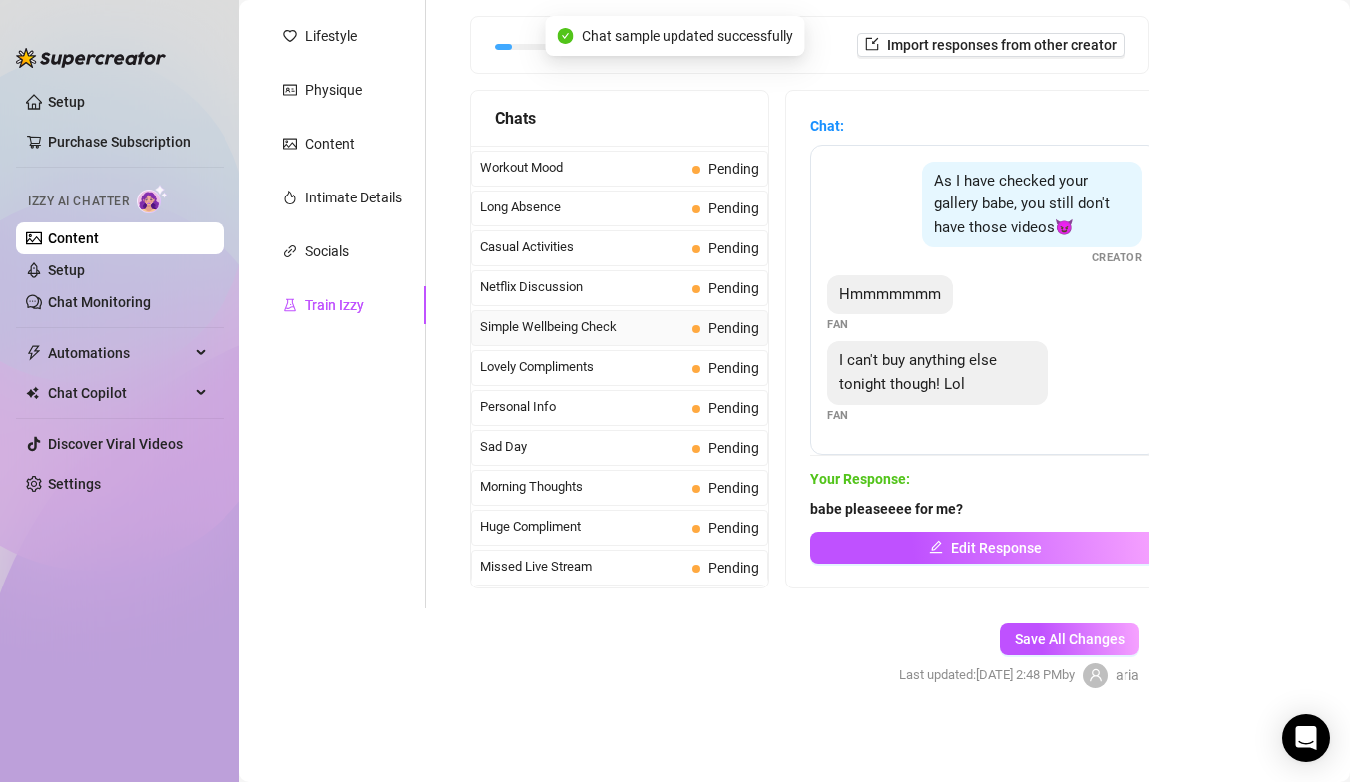
click at [632, 330] on span "Simple Wellbeing Check" at bounding box center [582, 327] width 205 height 20
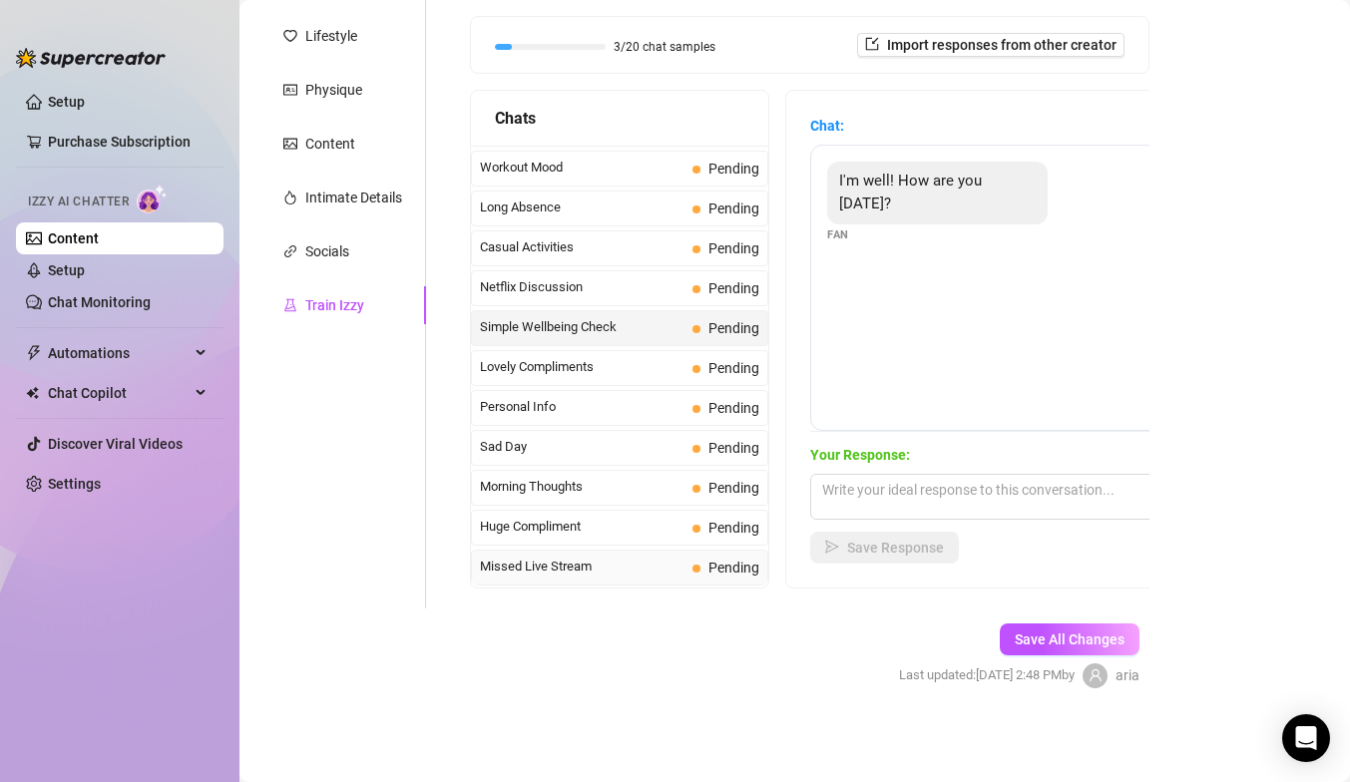
click at [630, 556] on div "Missed Live Stream Pending" at bounding box center [619, 568] width 297 height 36
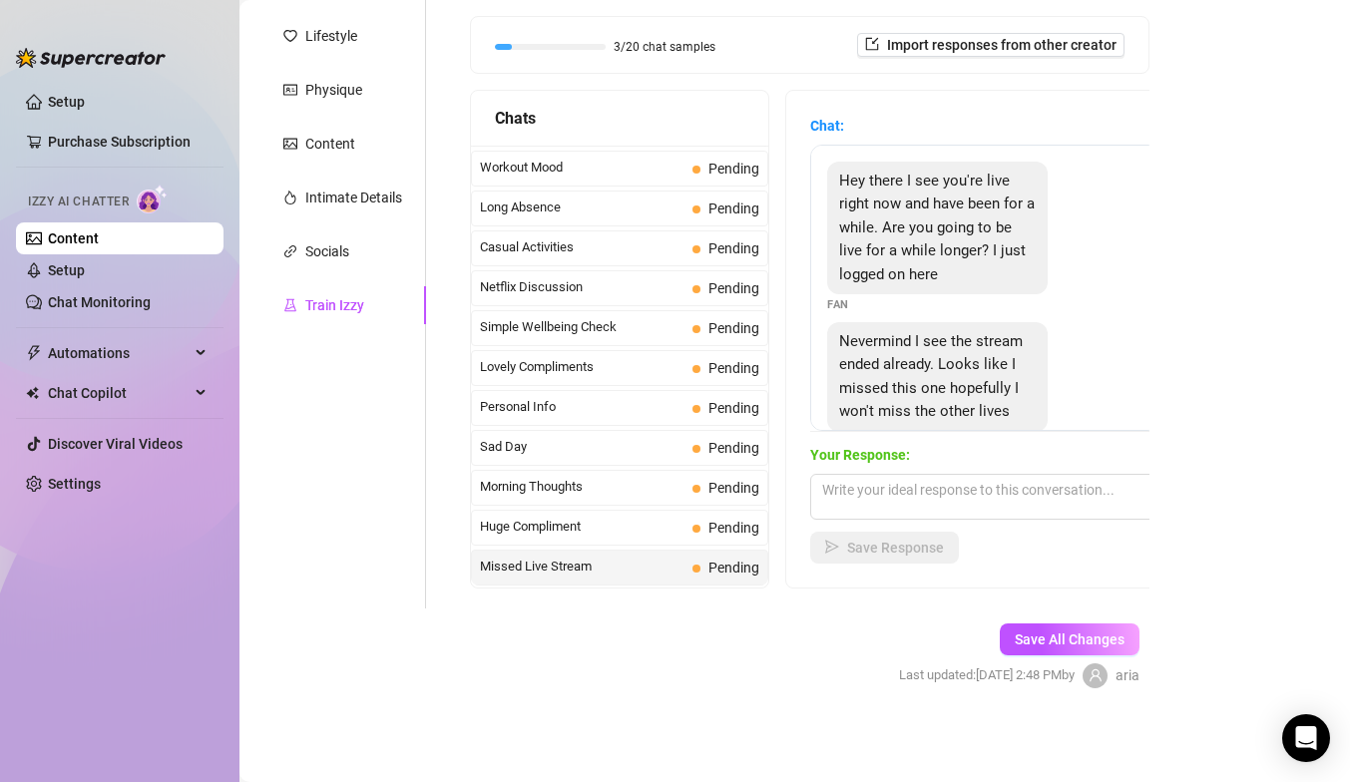
scroll to position [45, 0]
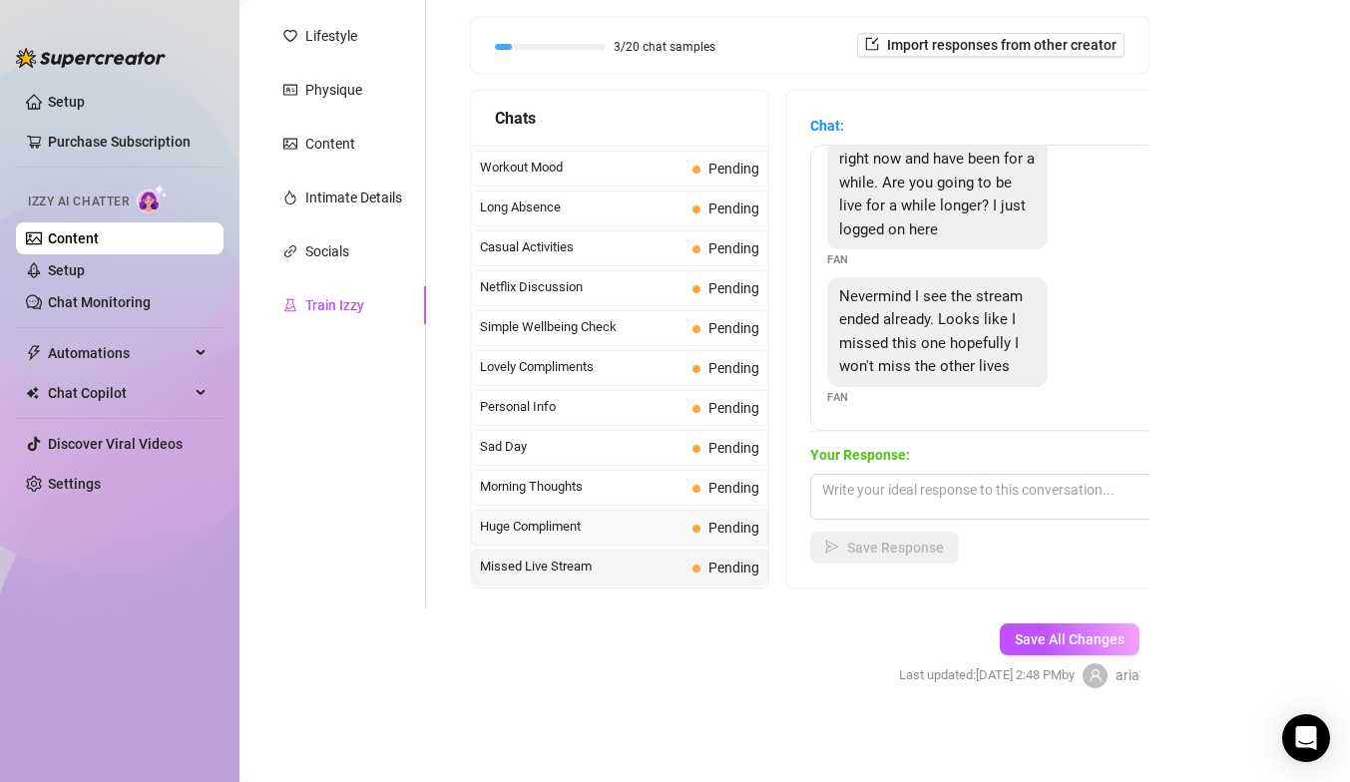
click at [721, 526] on span "Pending" at bounding box center [734, 528] width 51 height 16
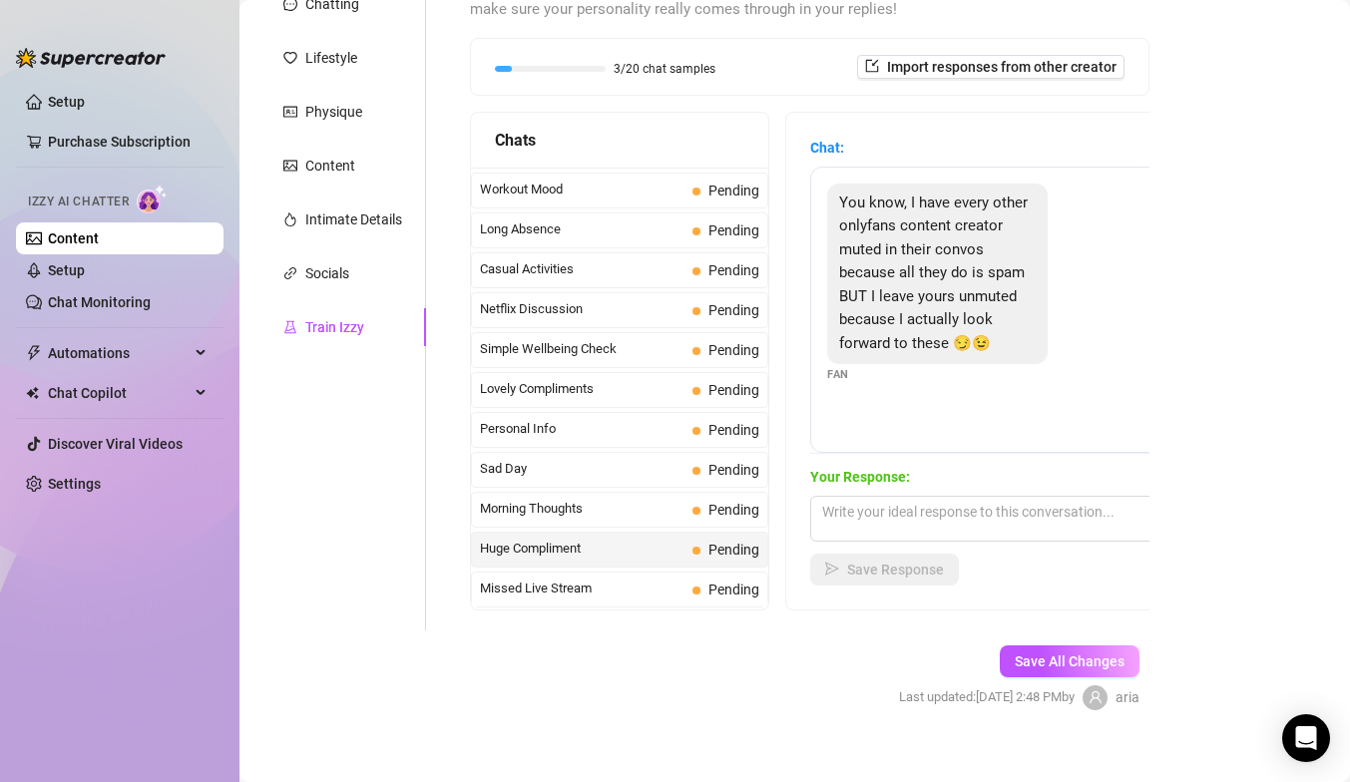
scroll to position [267, 0]
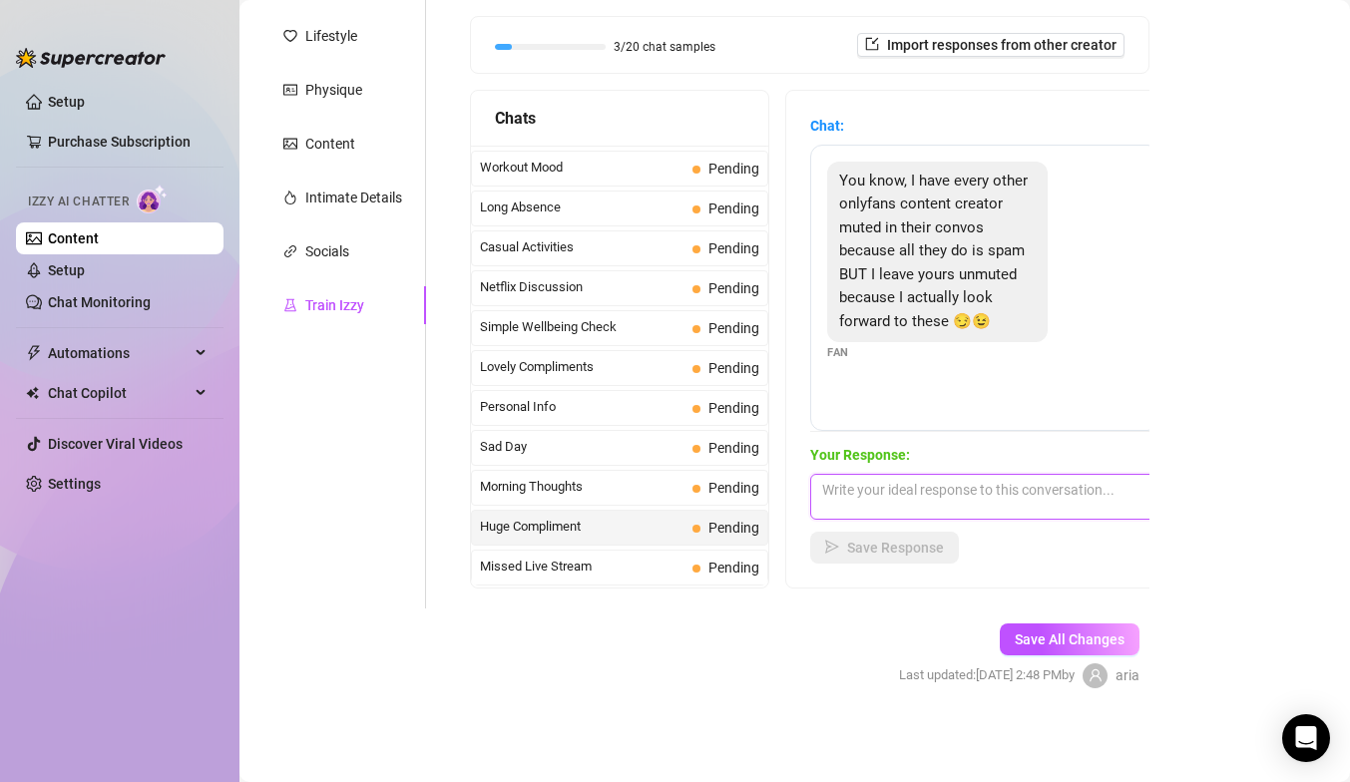
click at [877, 507] on textarea at bounding box center [984, 497] width 349 height 46
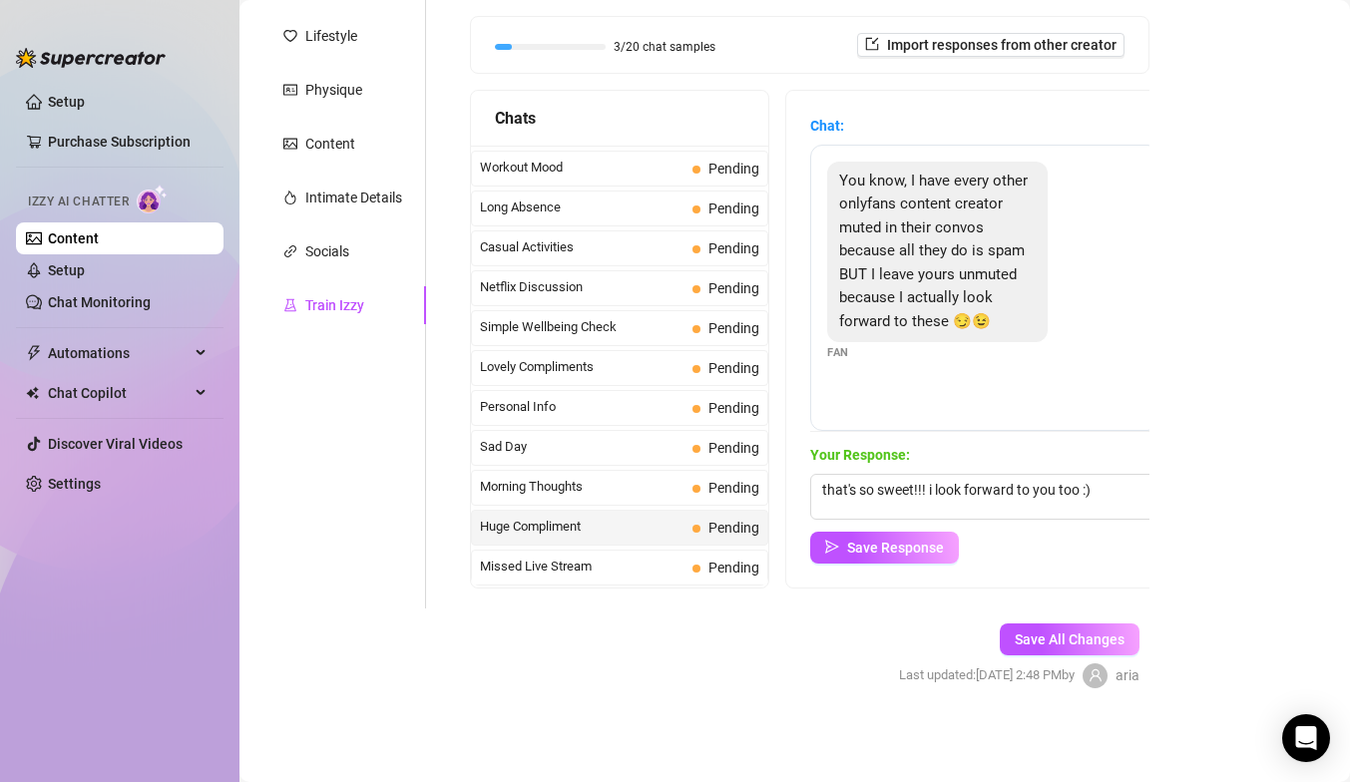
click at [880, 522] on div "Your Response: that's so sweet!!! i look forward to you too :) Save Response" at bounding box center [984, 504] width 349 height 120
click at [878, 540] on span "Save Response" at bounding box center [895, 548] width 97 height 16
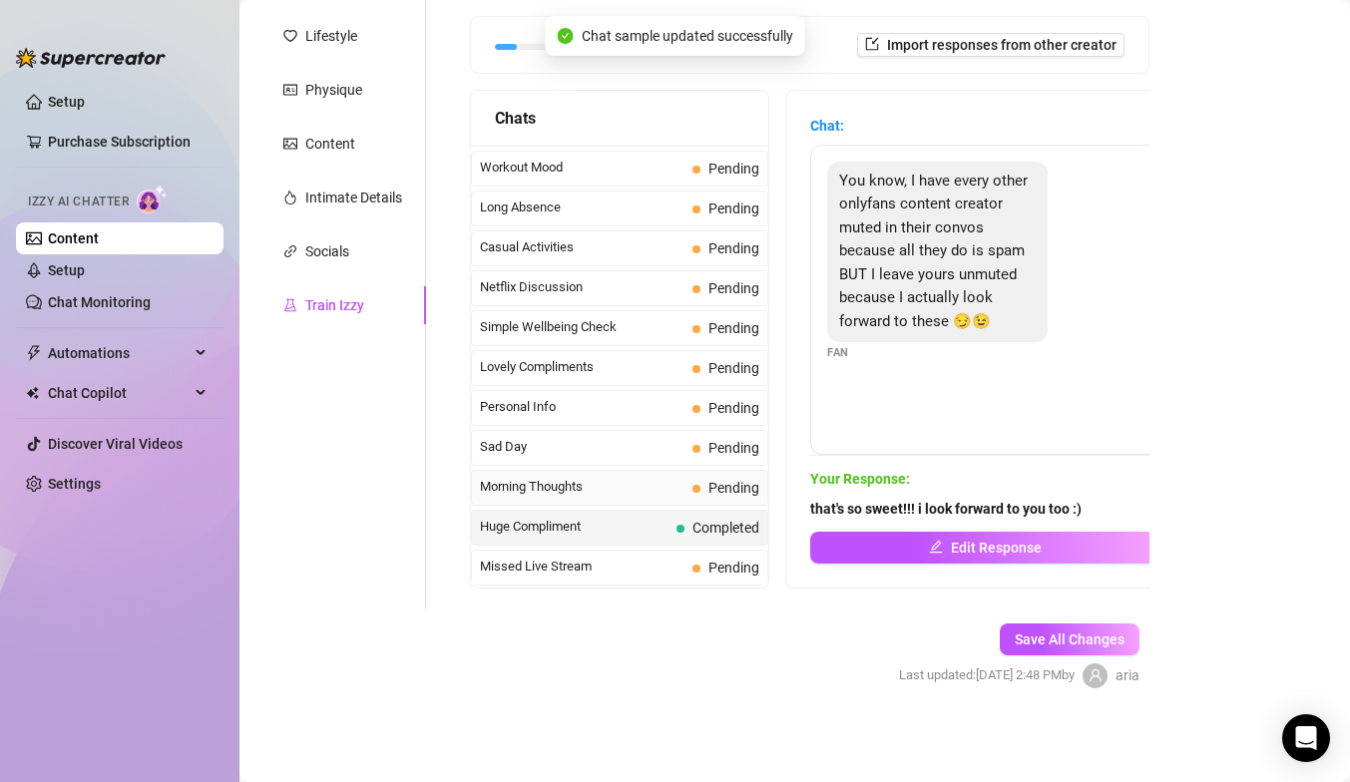
click at [699, 472] on div "Morning Thoughts Pending" at bounding box center [619, 488] width 297 height 36
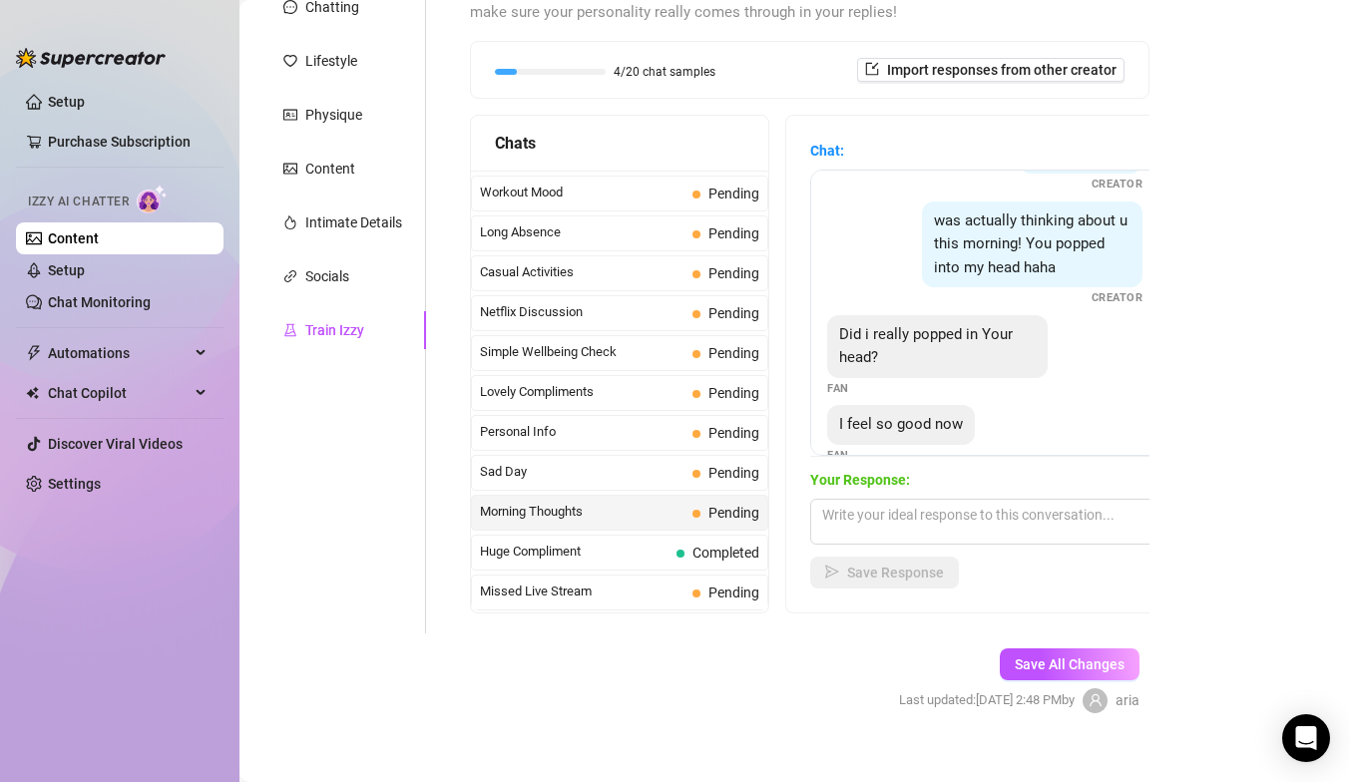
scroll to position [242, 0]
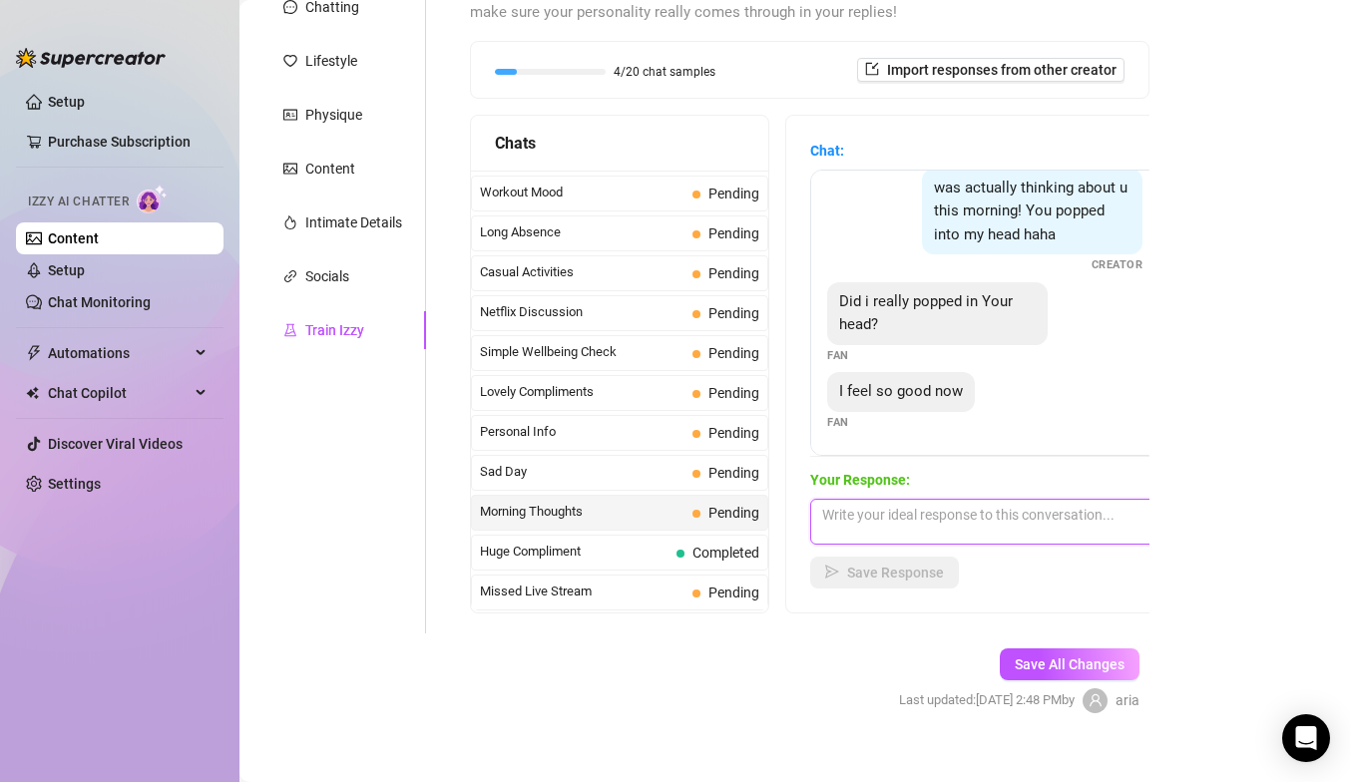
click at [852, 509] on textarea at bounding box center [984, 522] width 349 height 46
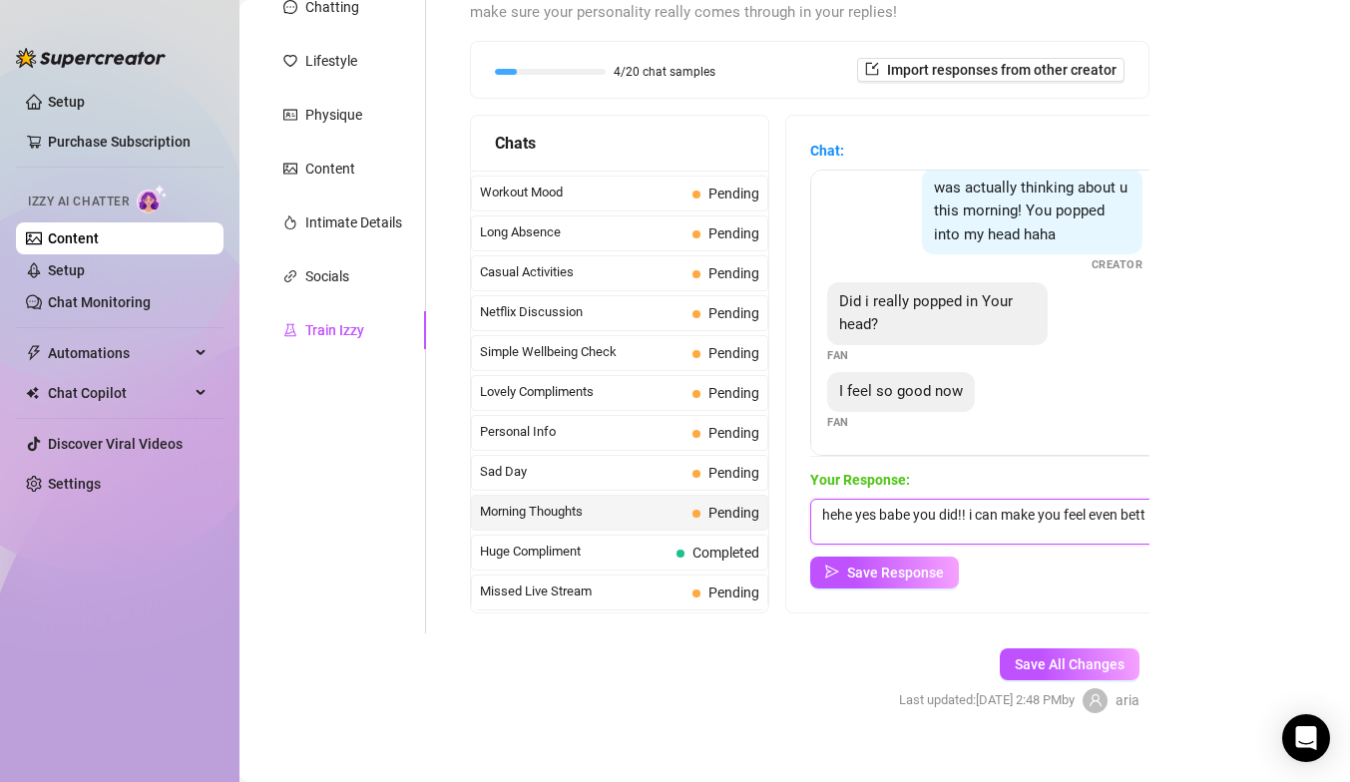
scroll to position [1, 0]
click at [857, 560] on button "Save Response" at bounding box center [884, 573] width 149 height 32
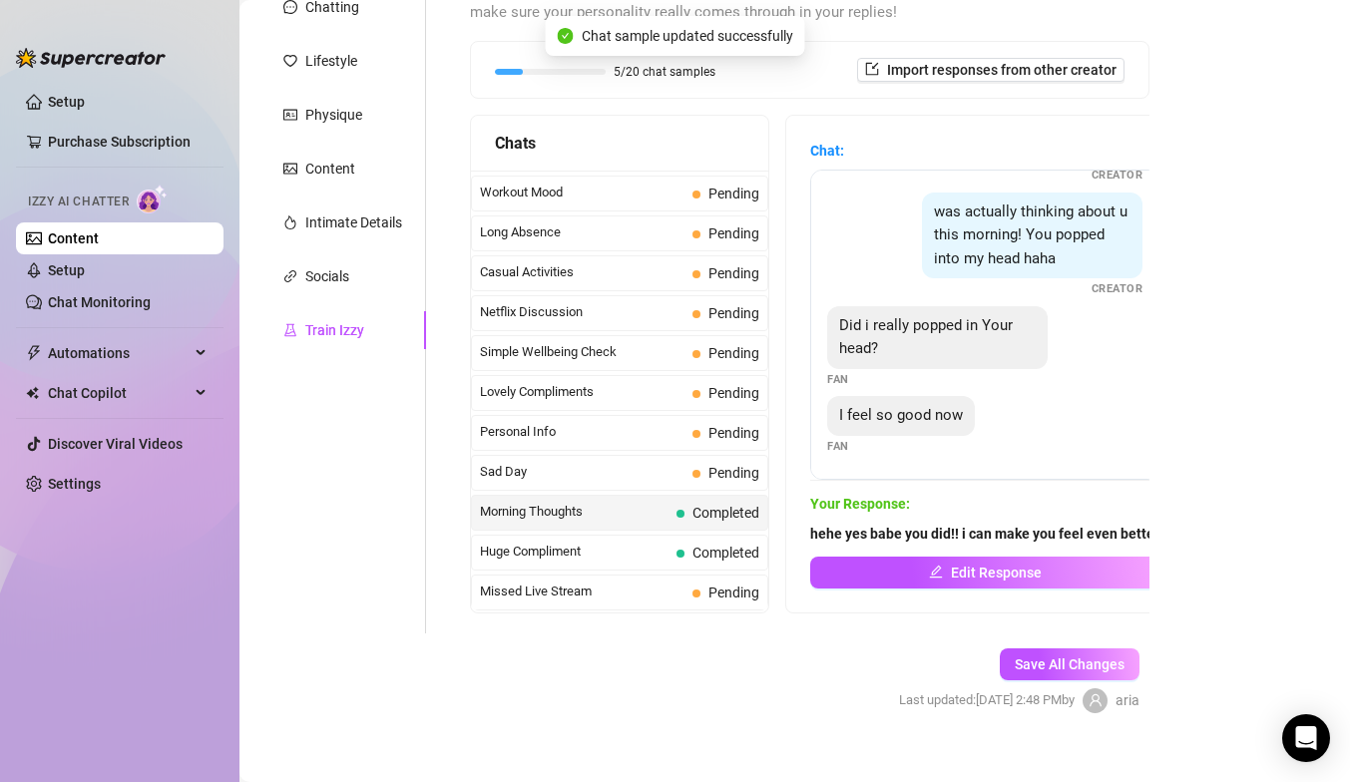
scroll to position [218, 0]
click at [687, 467] on div "Sad Day Pending" at bounding box center [619, 473] width 297 height 36
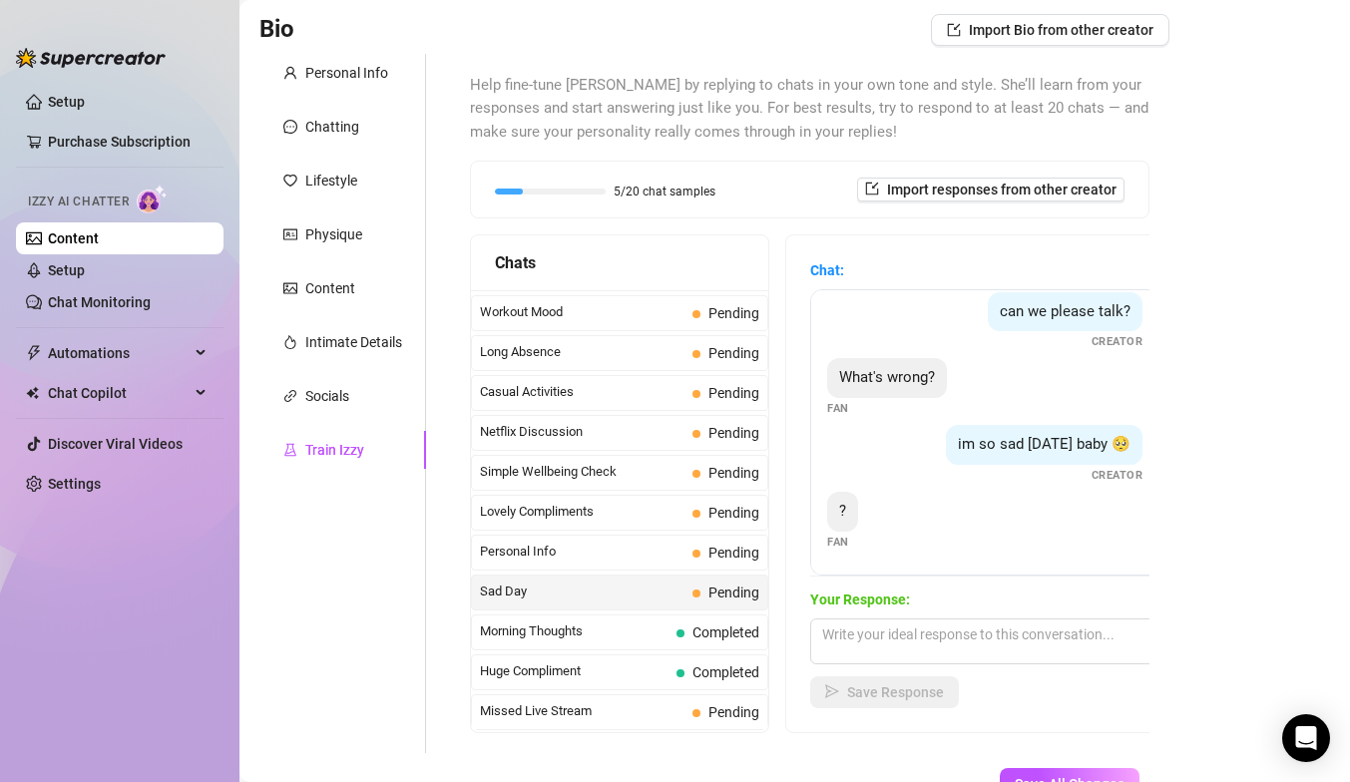
scroll to position [142, 0]
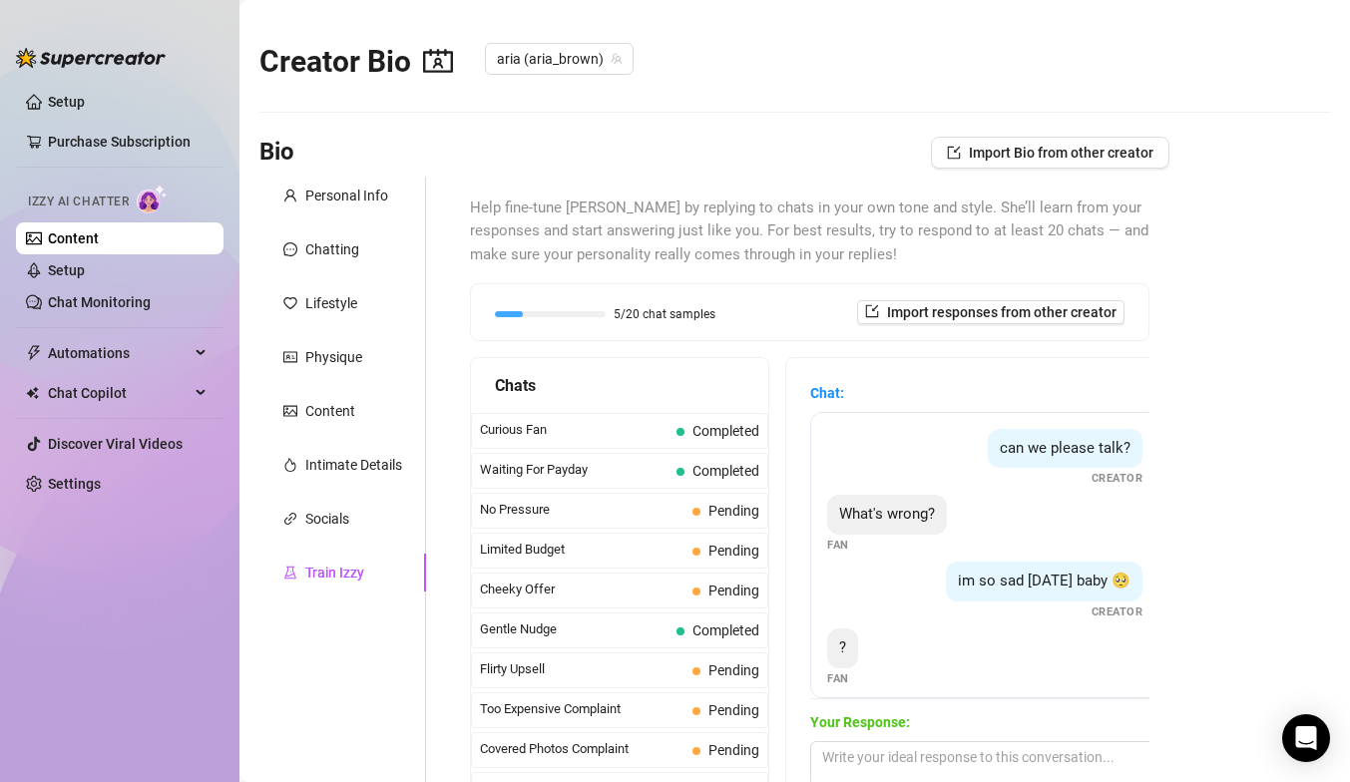
scroll to position [14, 0]
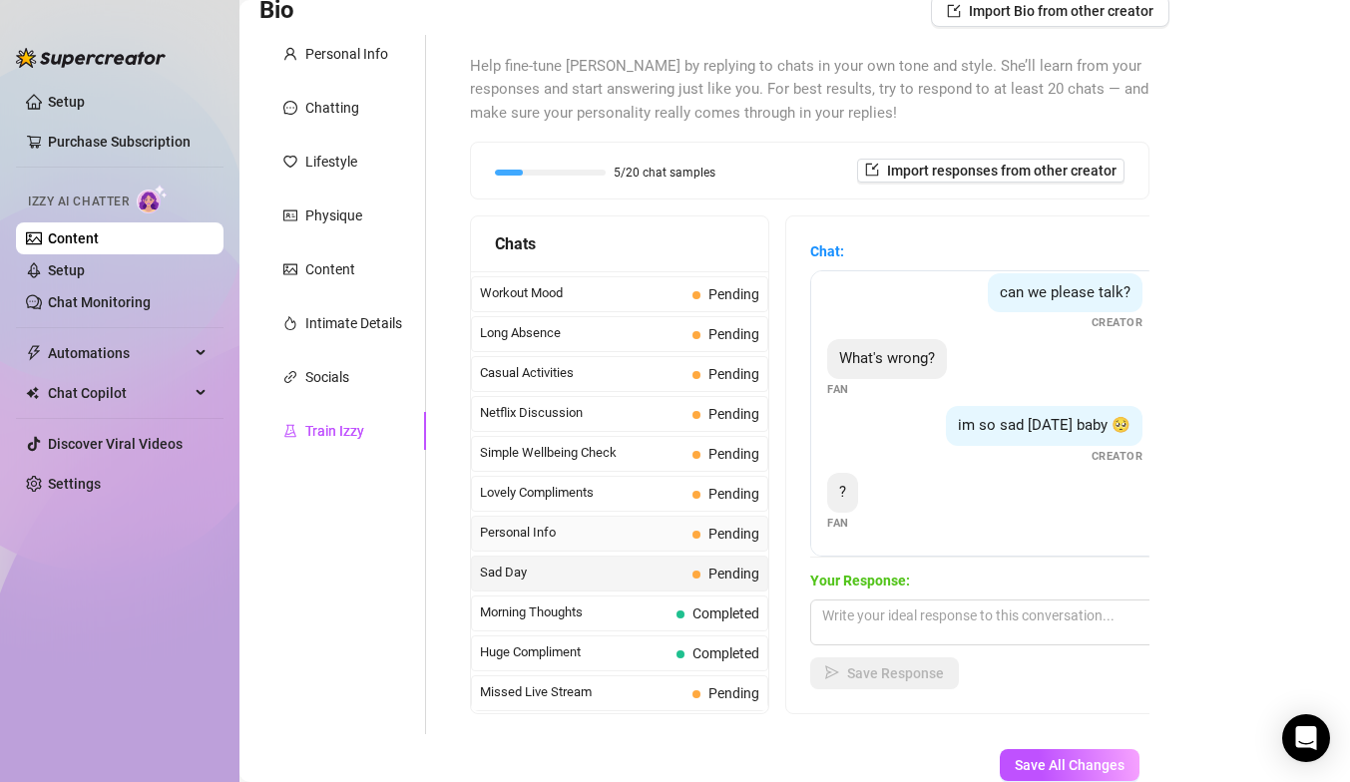
click at [604, 548] on div "Personal Info Pending" at bounding box center [619, 534] width 297 height 36
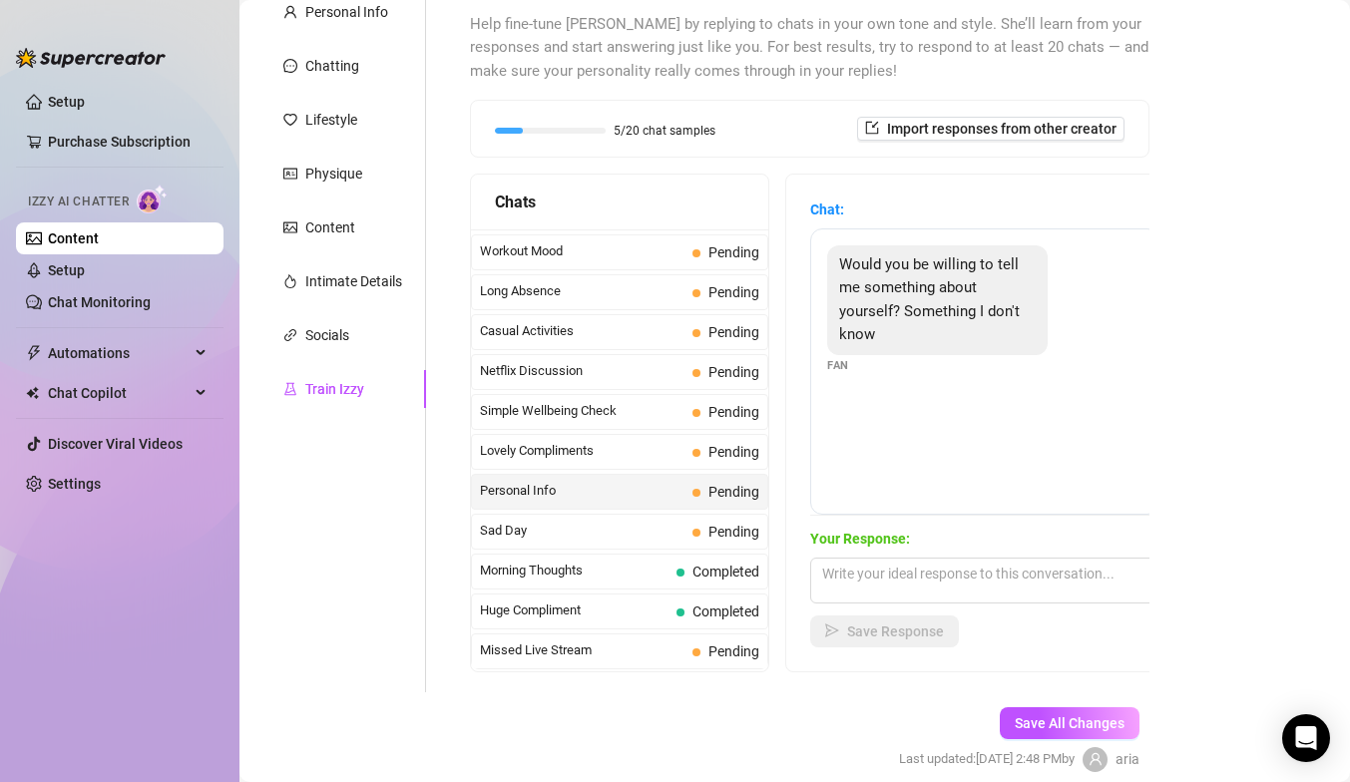
scroll to position [202, 0]
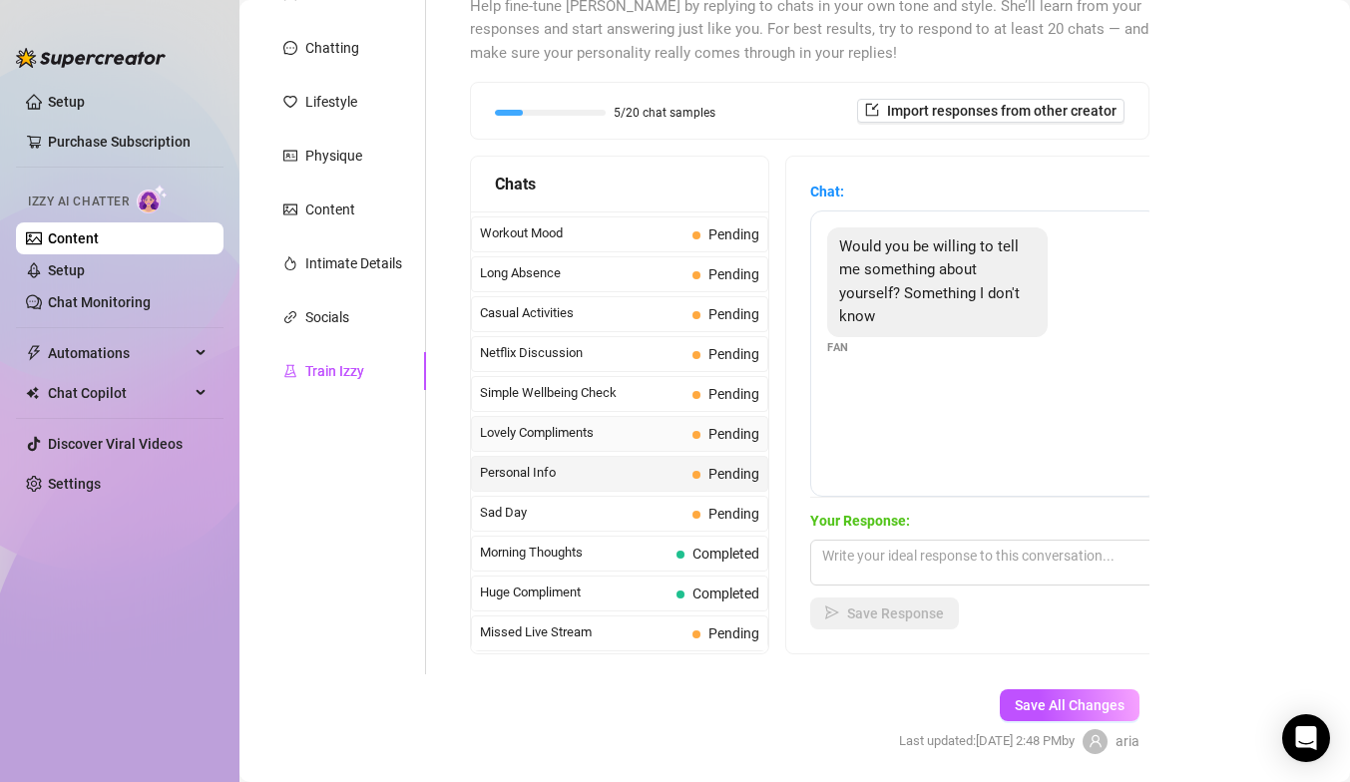
click at [668, 428] on span "Lovely Compliments" at bounding box center [582, 433] width 205 height 20
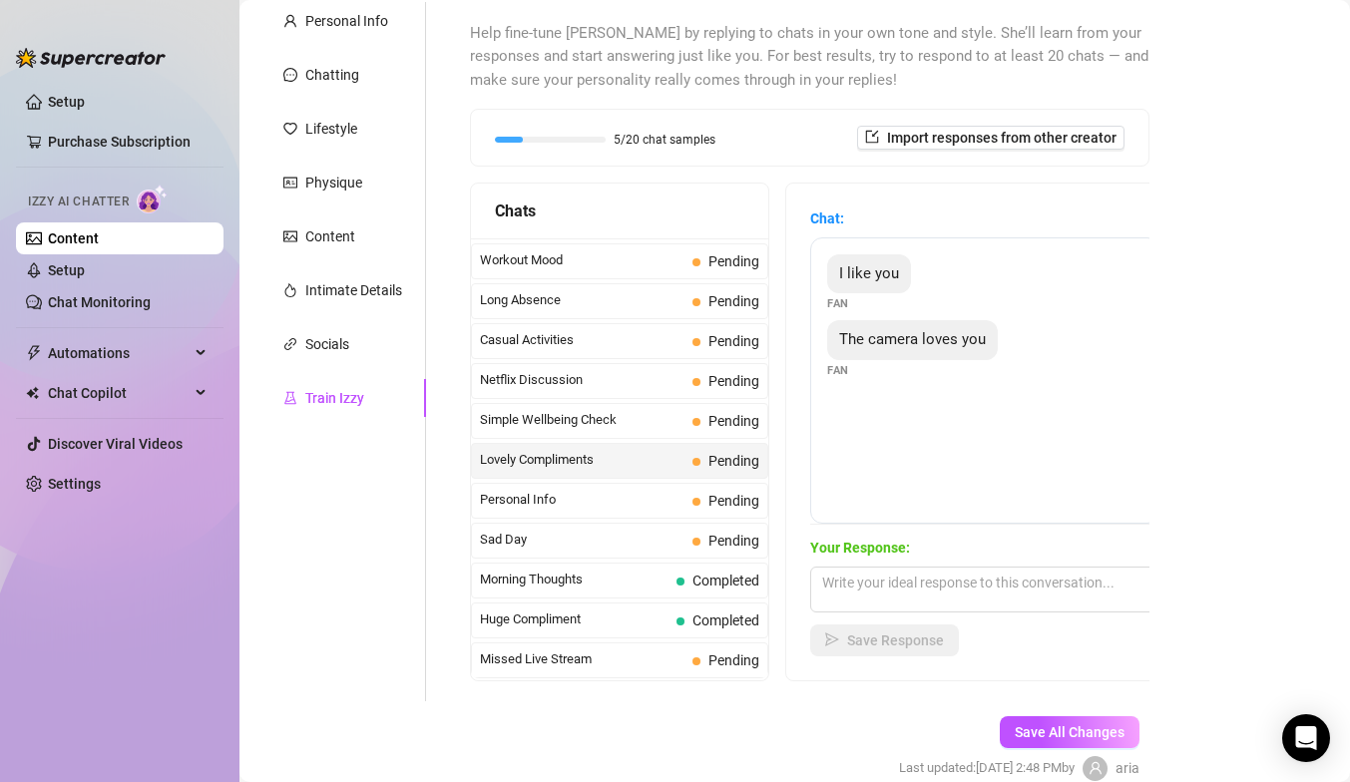
scroll to position [248, 0]
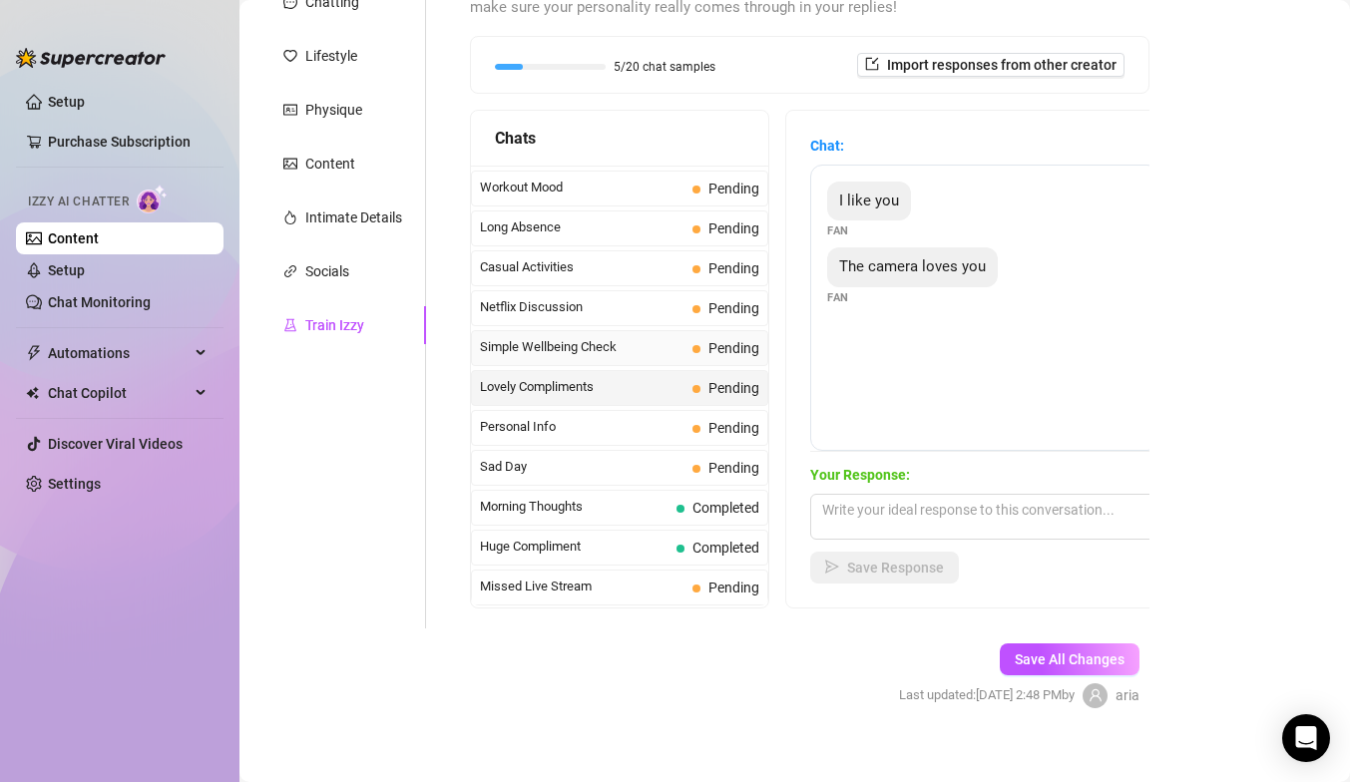
click at [693, 330] on div "Simple Wellbeing Check Pending" at bounding box center [619, 348] width 297 height 36
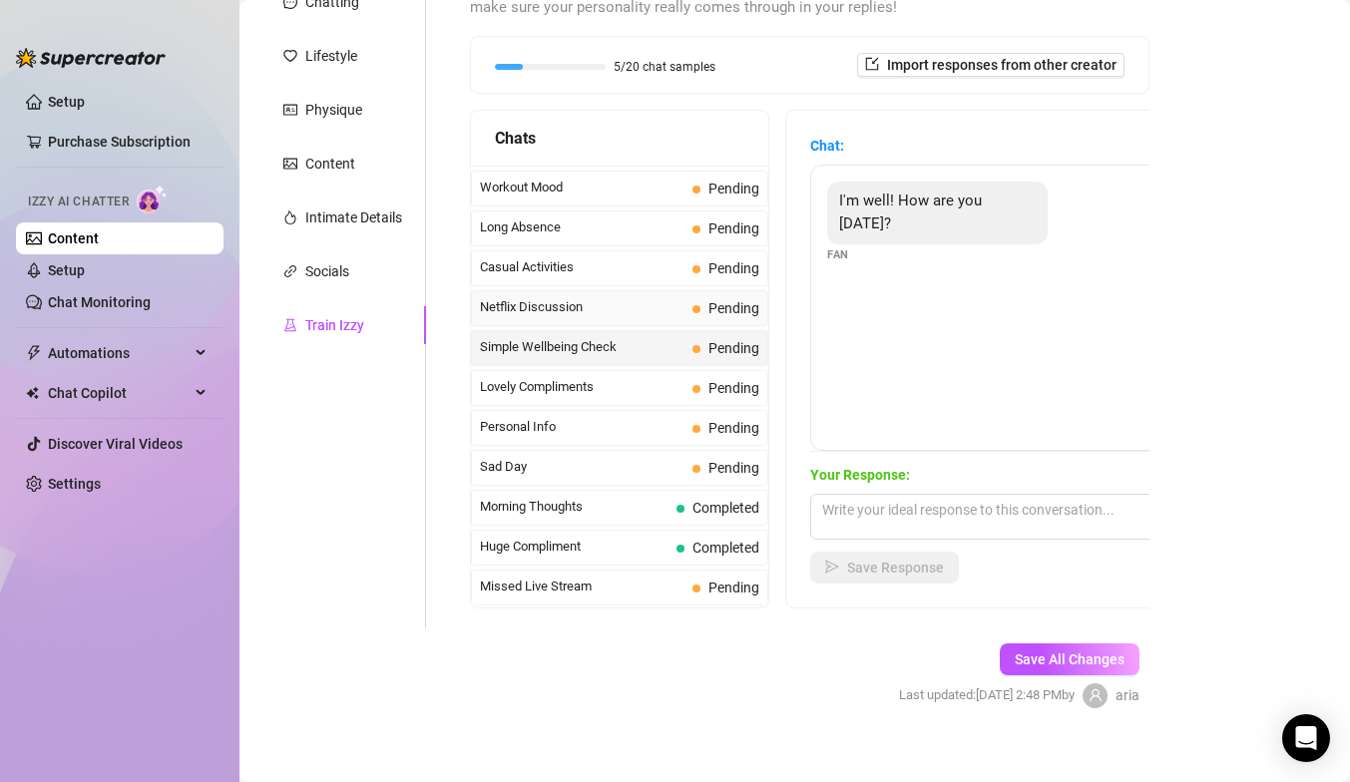
click at [682, 303] on span "Netflix Discussion" at bounding box center [582, 307] width 205 height 20
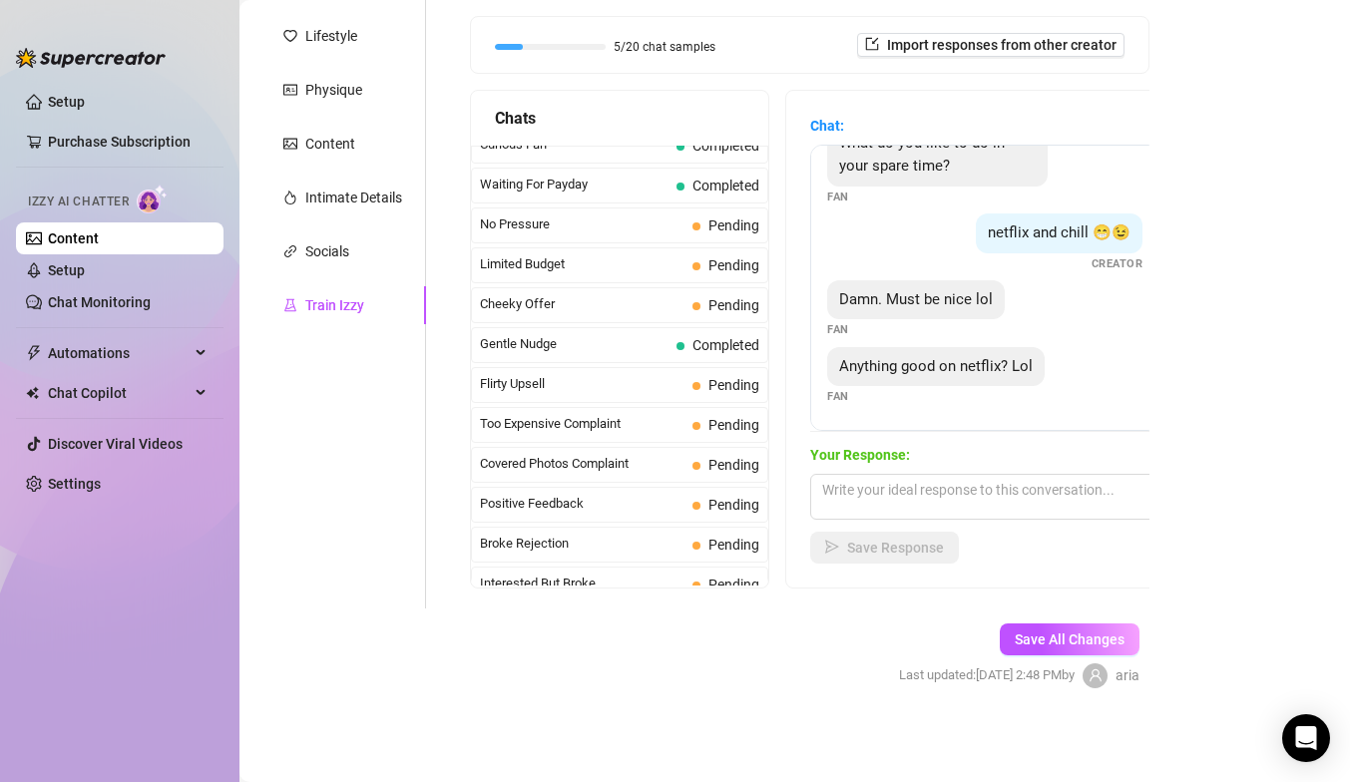
scroll to position [0, 0]
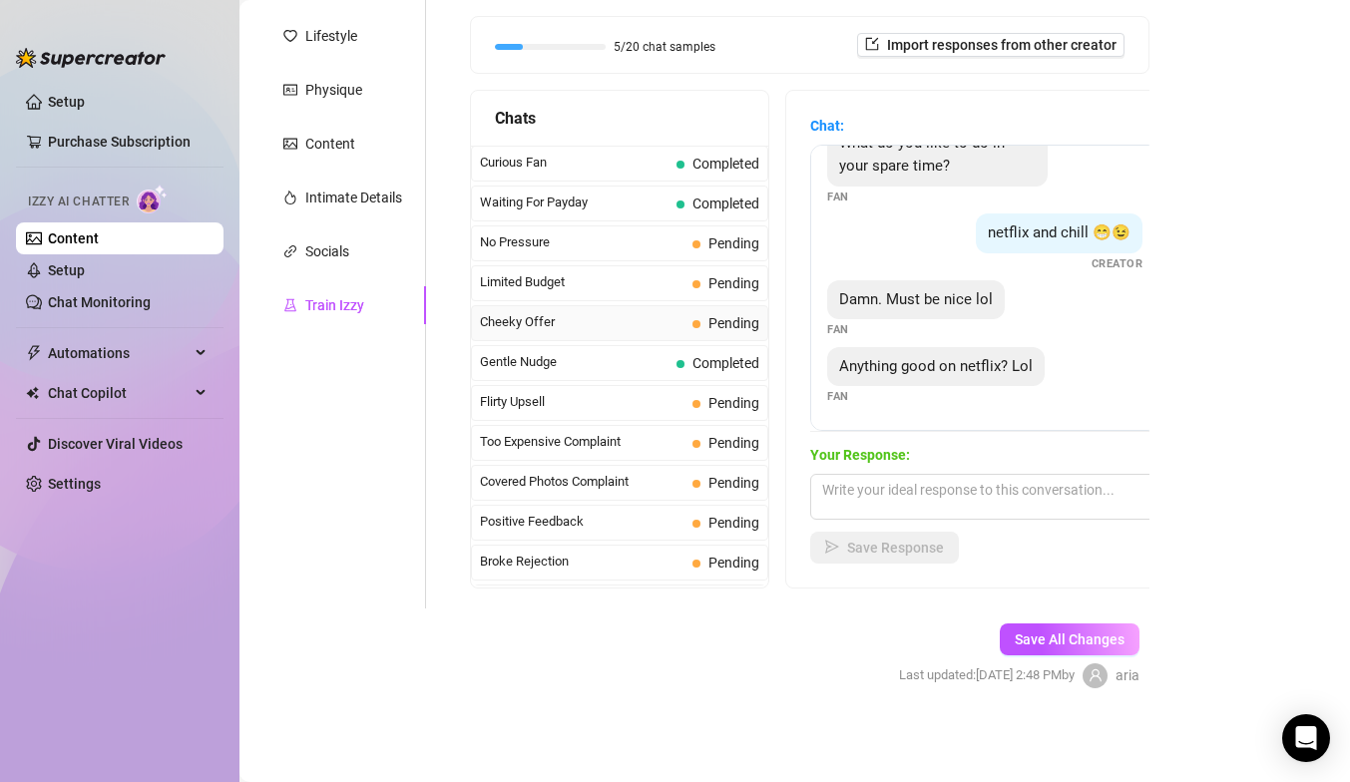
click at [660, 337] on div "Cheeky Offer Pending" at bounding box center [619, 323] width 297 height 36
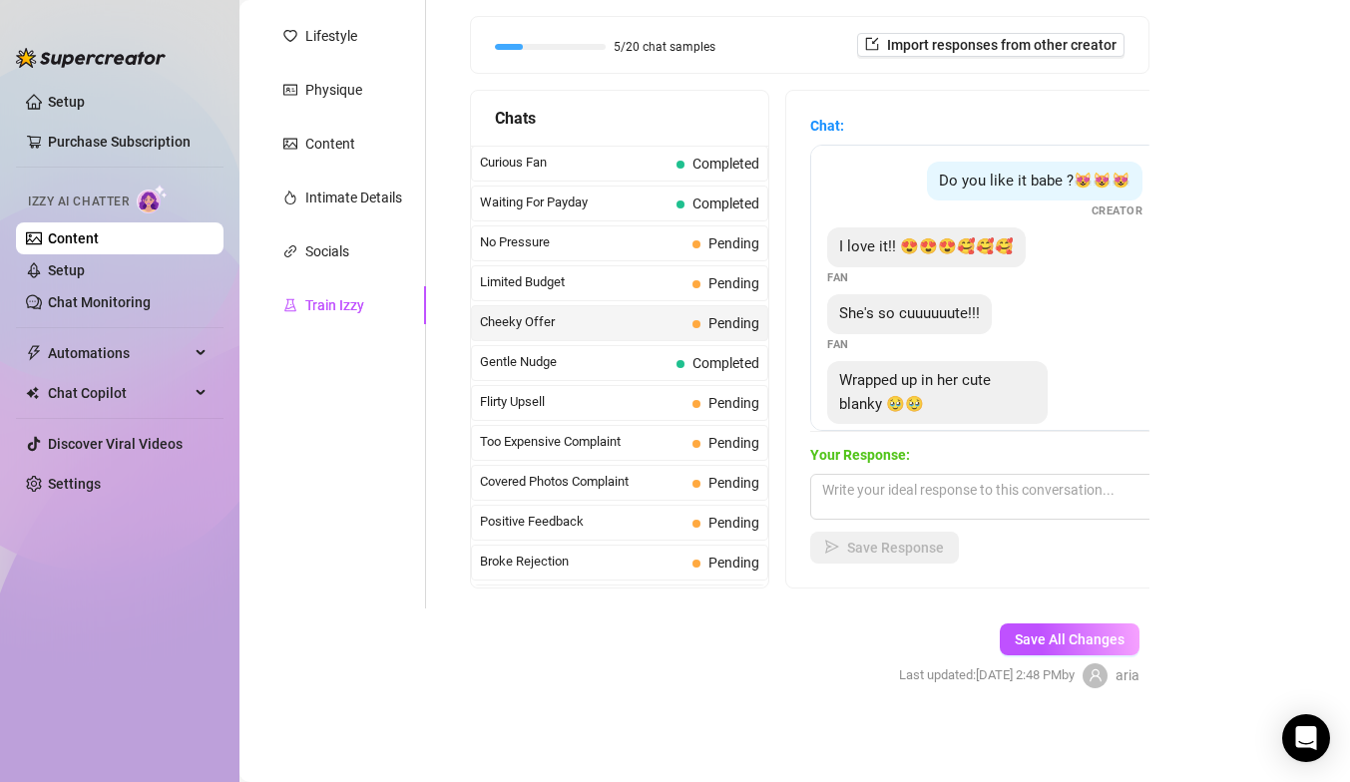
scroll to position [31, 0]
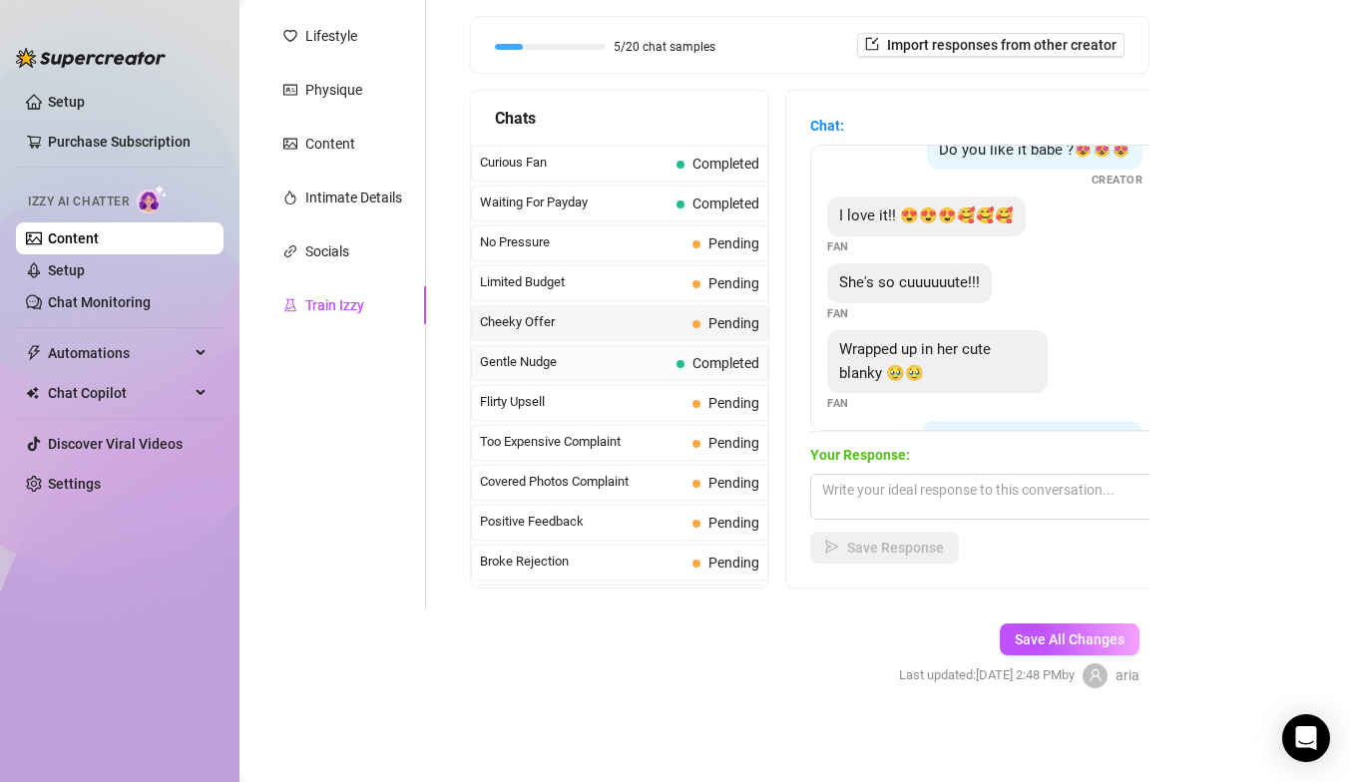
click at [687, 372] on span "Completed" at bounding box center [718, 363] width 83 height 22
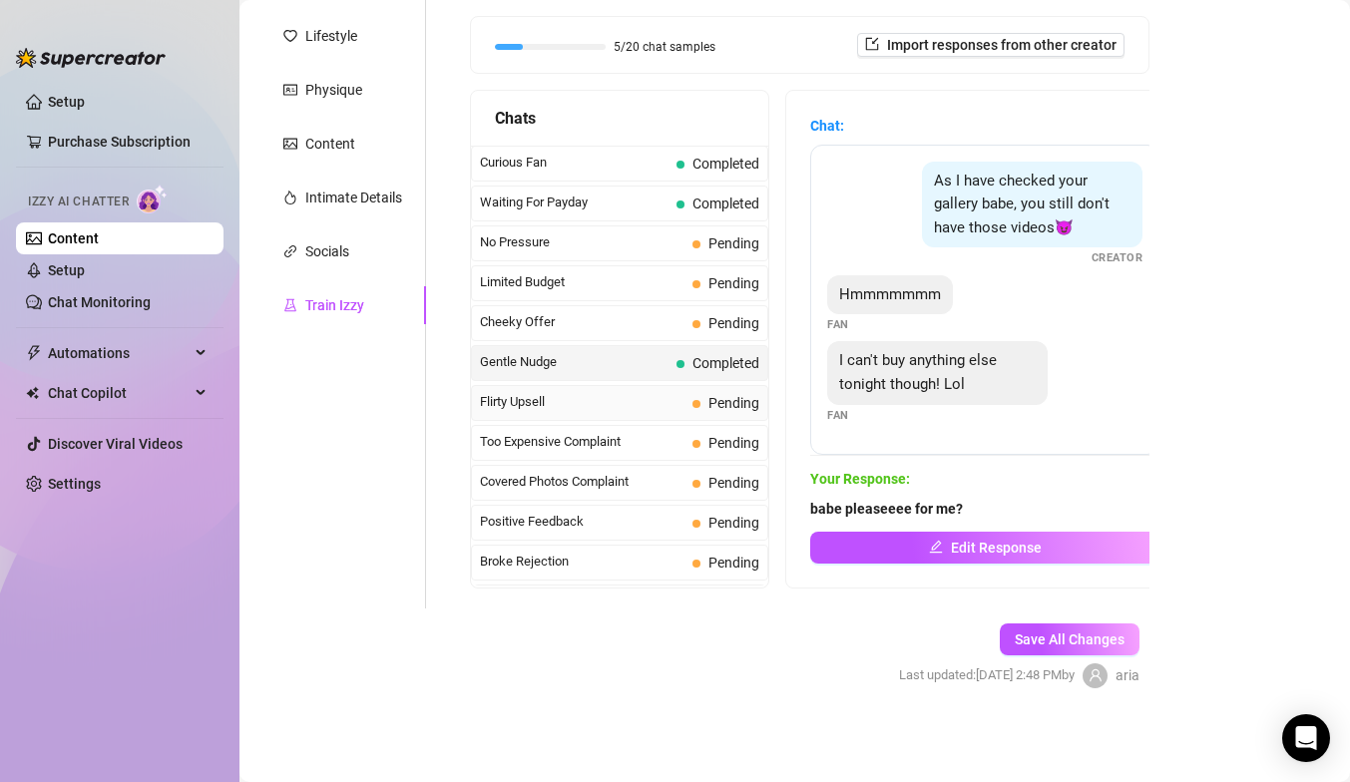
click at [690, 404] on div "Flirty Upsell Pending" at bounding box center [619, 403] width 297 height 36
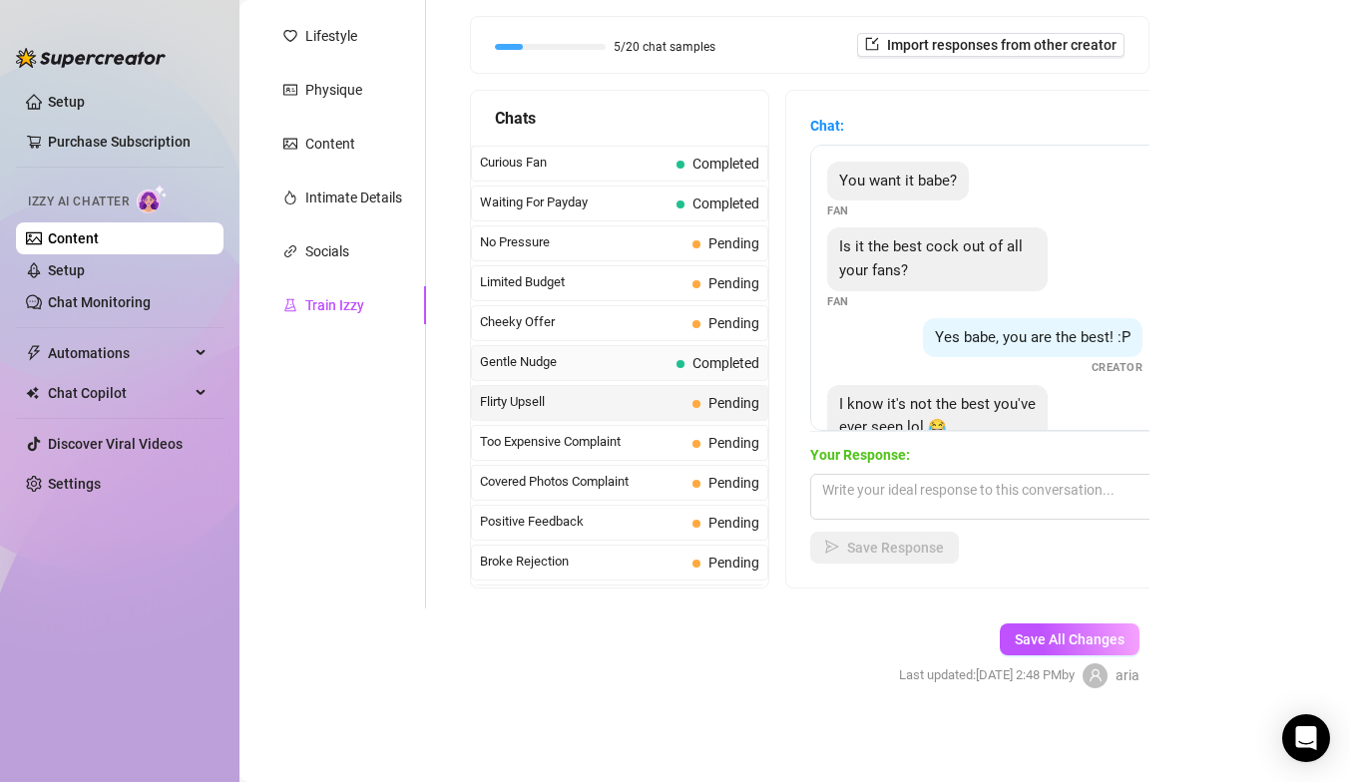
click at [669, 371] on div "Gentle Nudge Completed" at bounding box center [619, 363] width 297 height 36
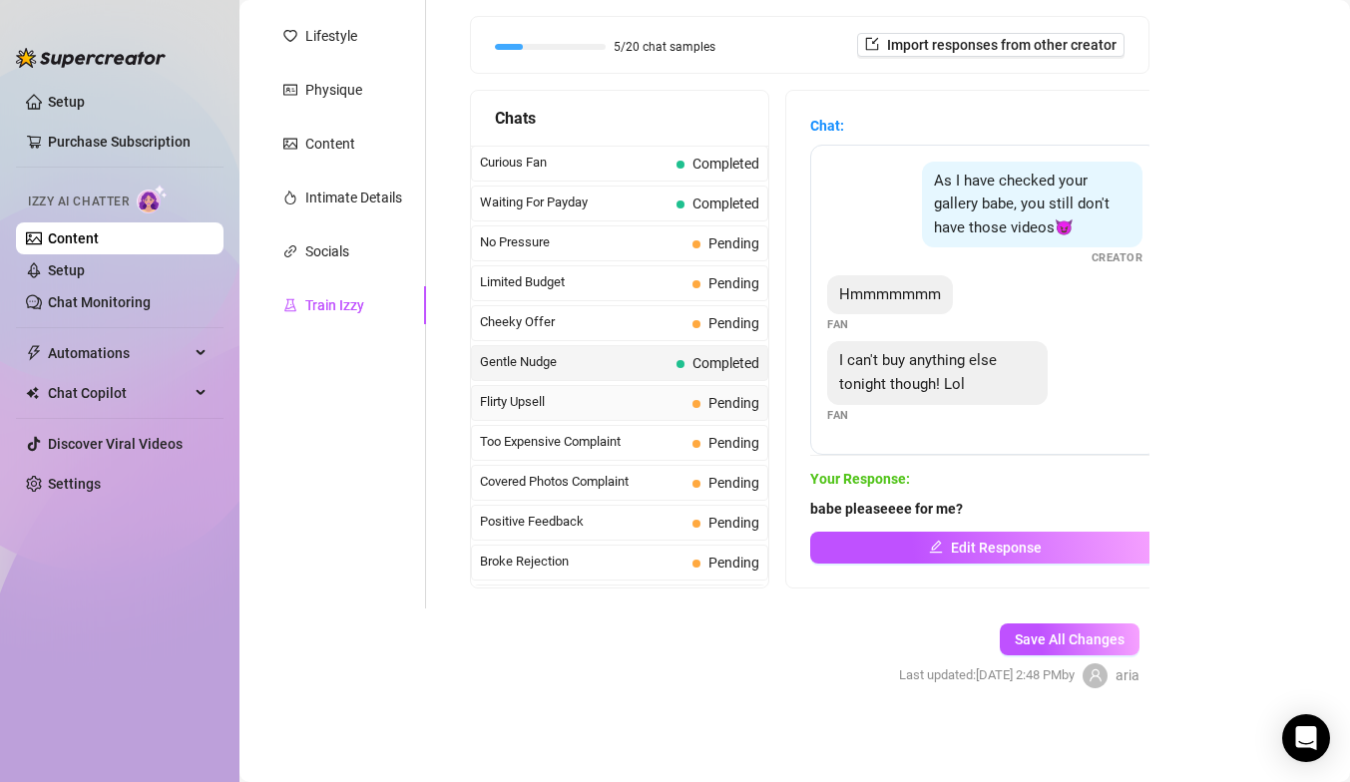
click at [651, 399] on span "Flirty Upsell" at bounding box center [582, 402] width 205 height 20
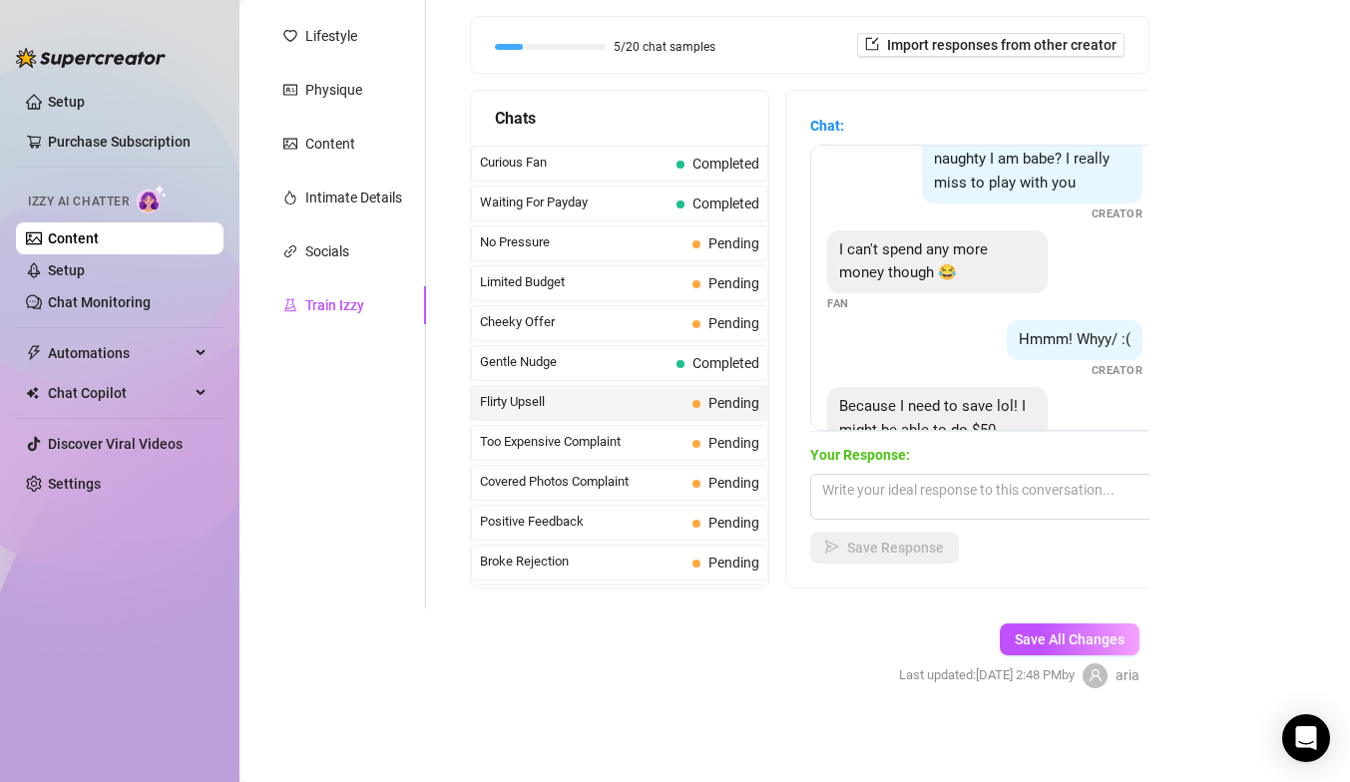
scroll to position [603, 0]
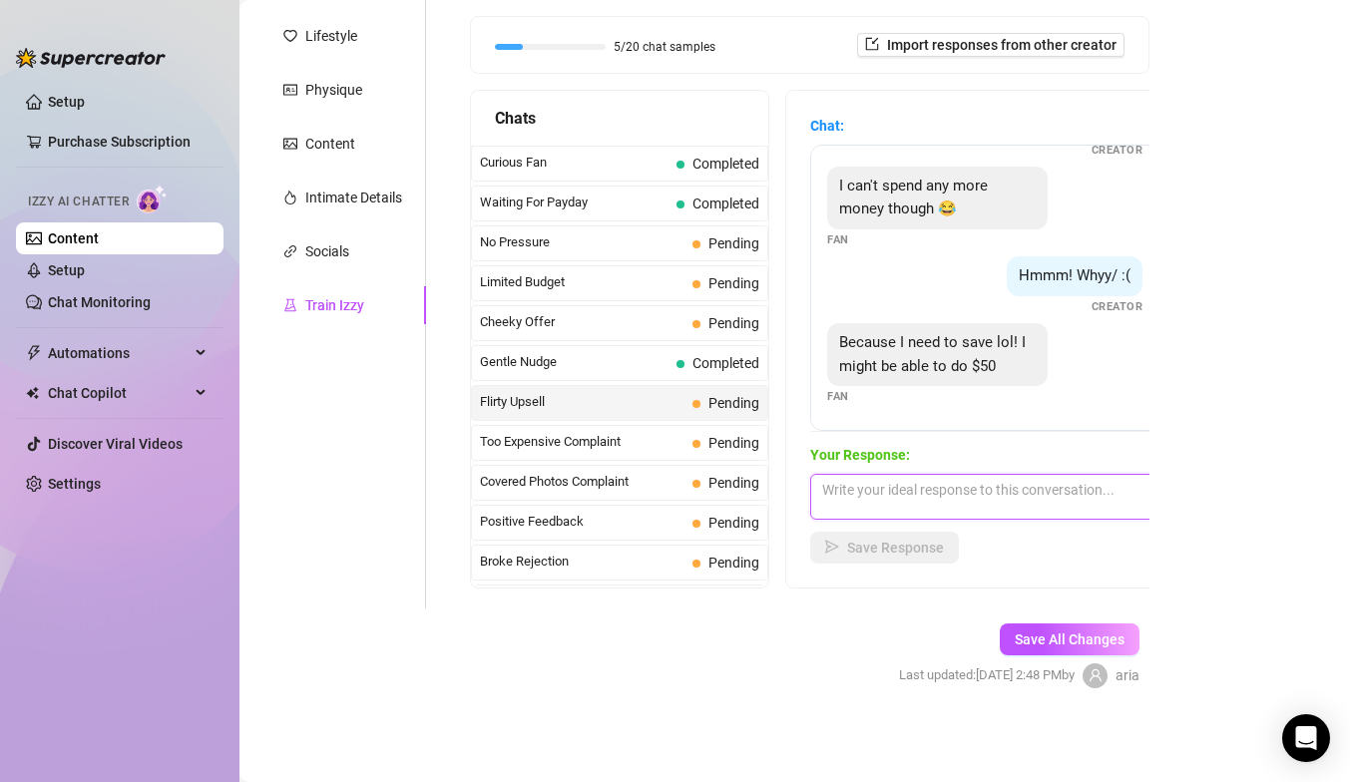
click at [840, 511] on textarea at bounding box center [984, 497] width 349 height 46
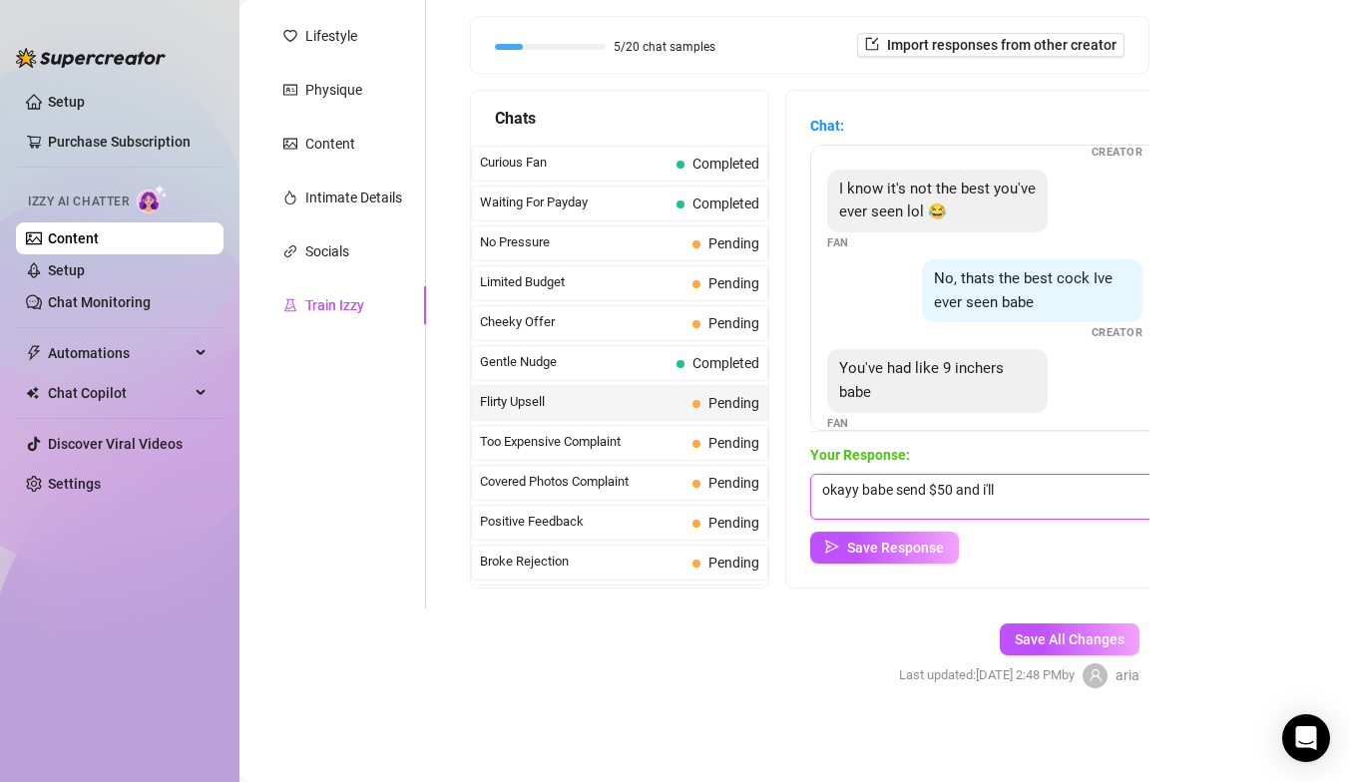
scroll to position [212, 0]
drag, startPoint x: 858, startPoint y: 484, endPoint x: 817, endPoint y: 481, distance: 41.0
click at [817, 481] on textarea "okayy babe send $50 and i'll" at bounding box center [984, 497] width 349 height 46
click at [897, 490] on textarea "yayyy babe send $50 and i'll" at bounding box center [984, 497] width 349 height 46
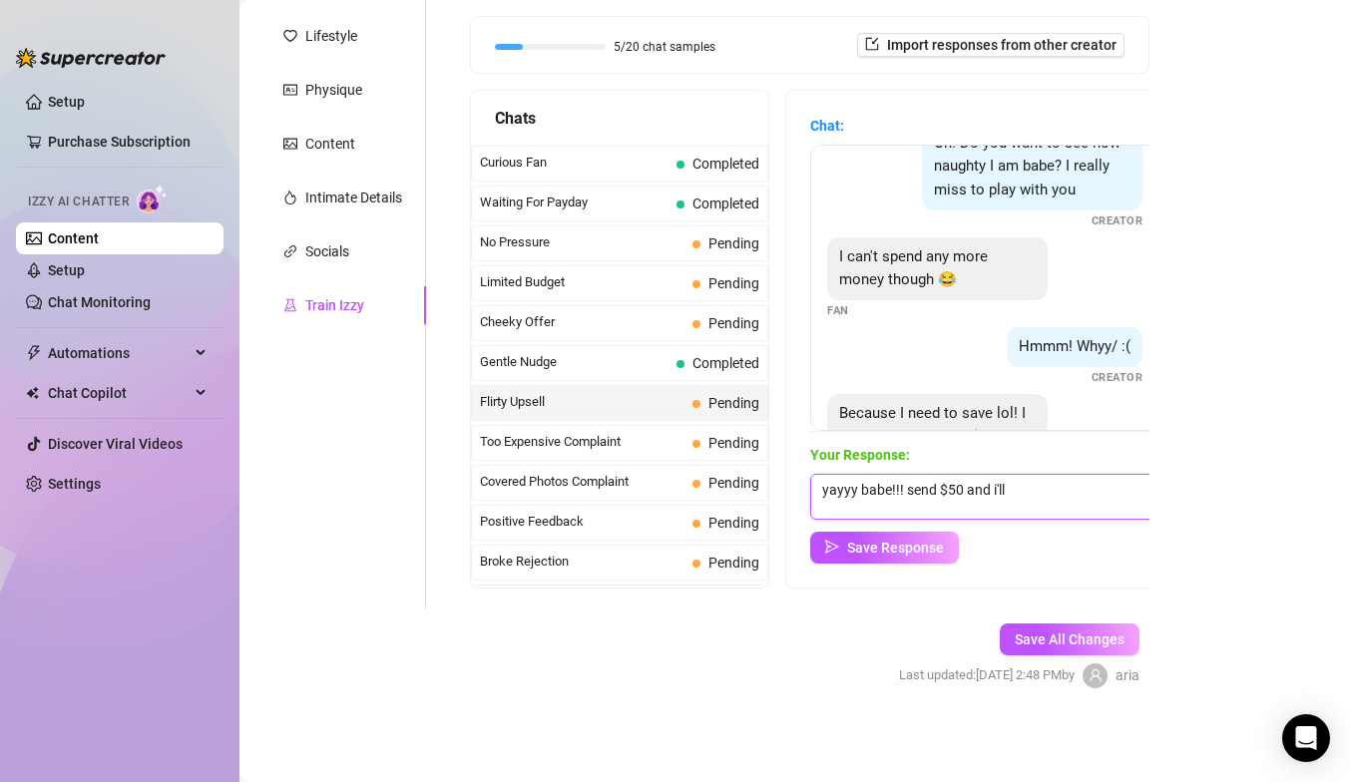
scroll to position [603, 0]
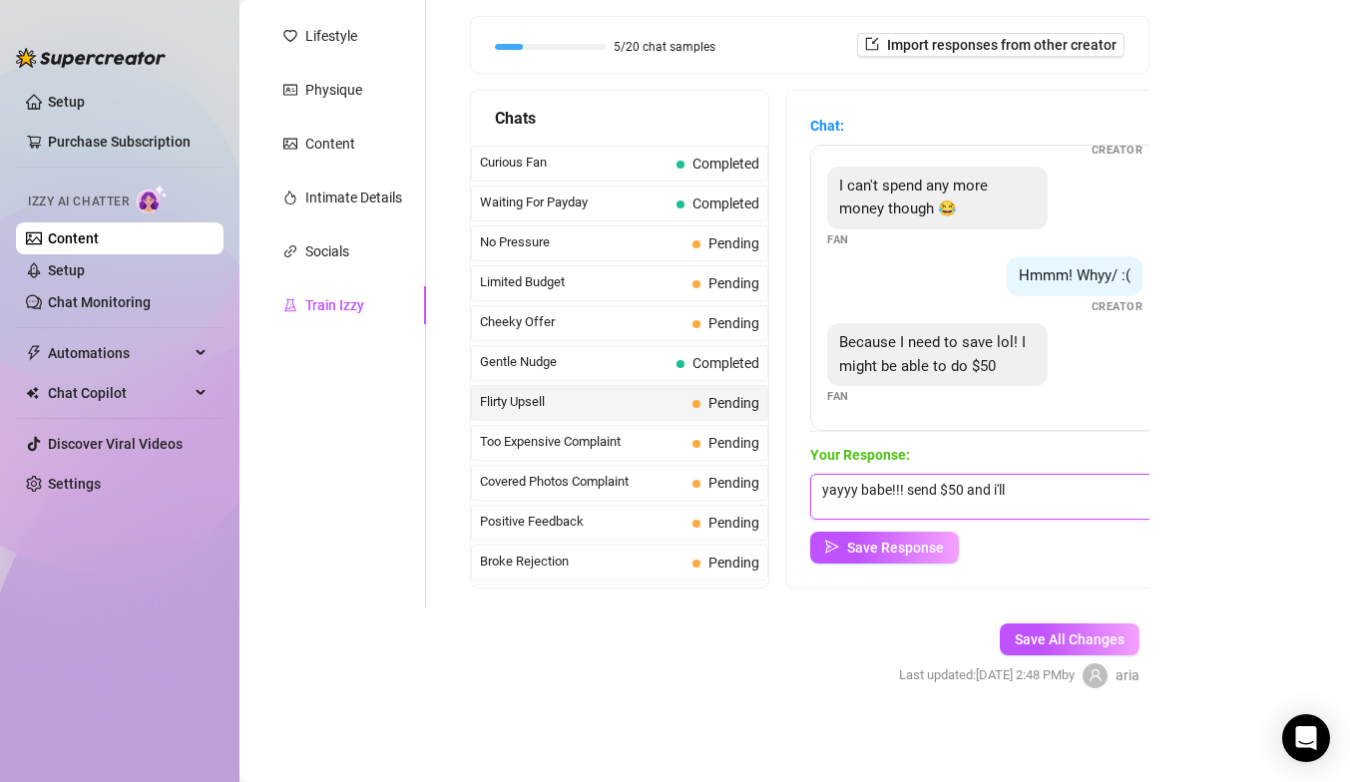
click at [1052, 514] on textarea "yayyy babe!!! send $50 and i'll" at bounding box center [984, 497] width 349 height 46
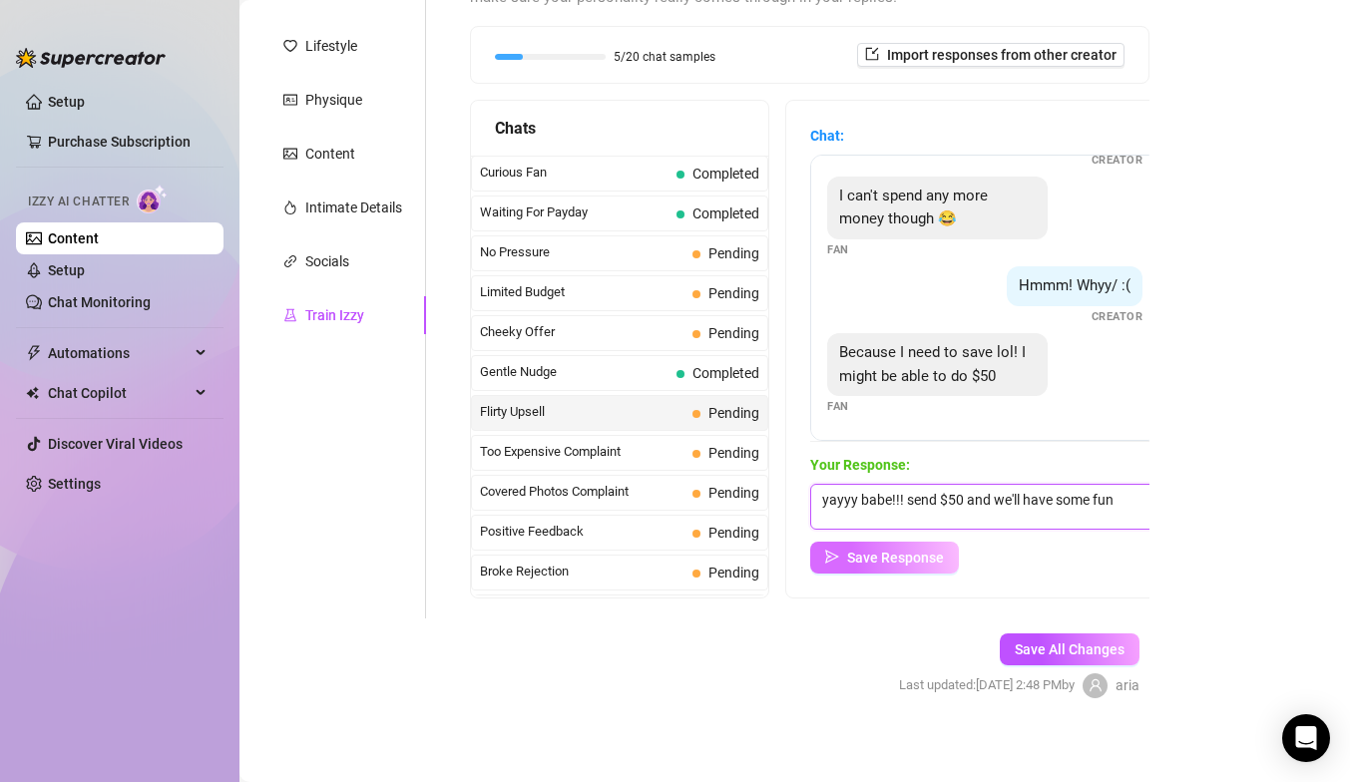
type textarea "yayyy babe!!! send $50 and we'll have some fun"
click at [934, 553] on span "Save Response" at bounding box center [895, 558] width 97 height 16
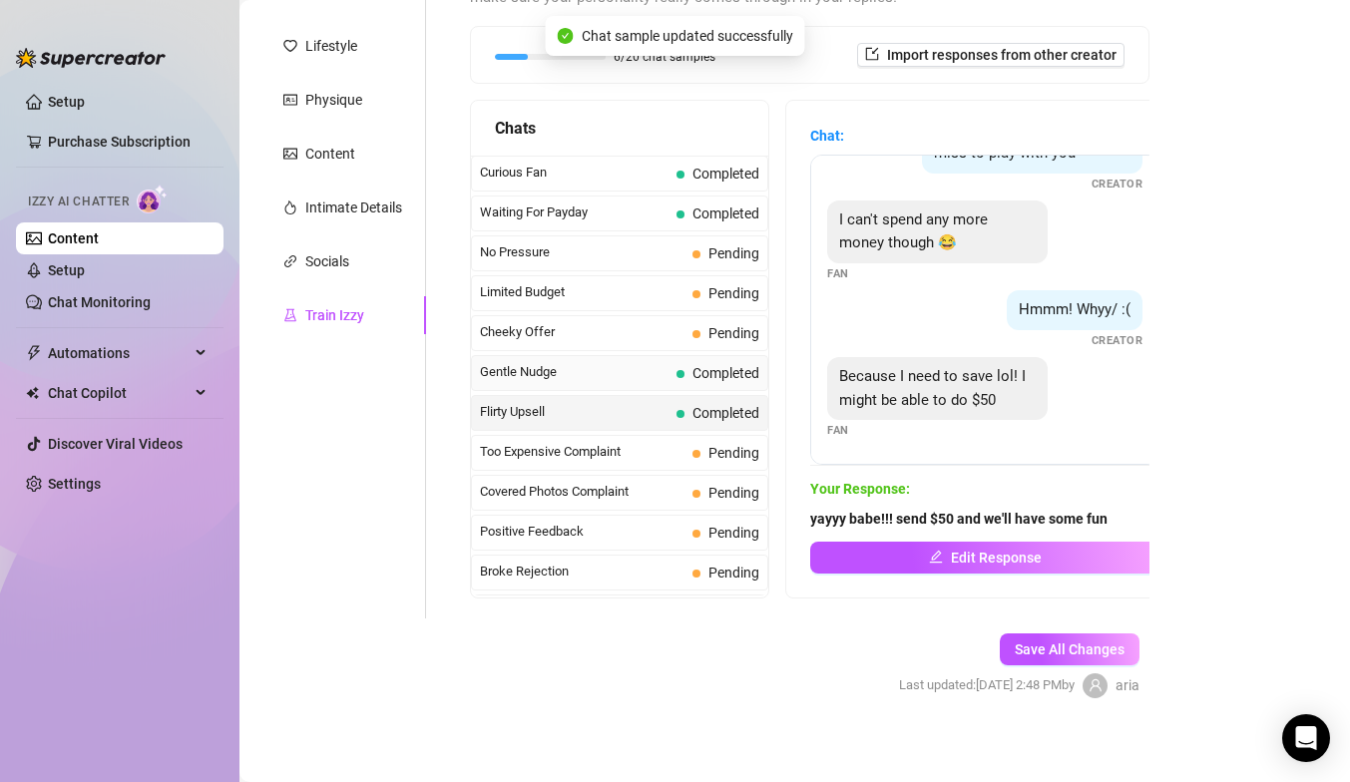
scroll to position [240, 0]
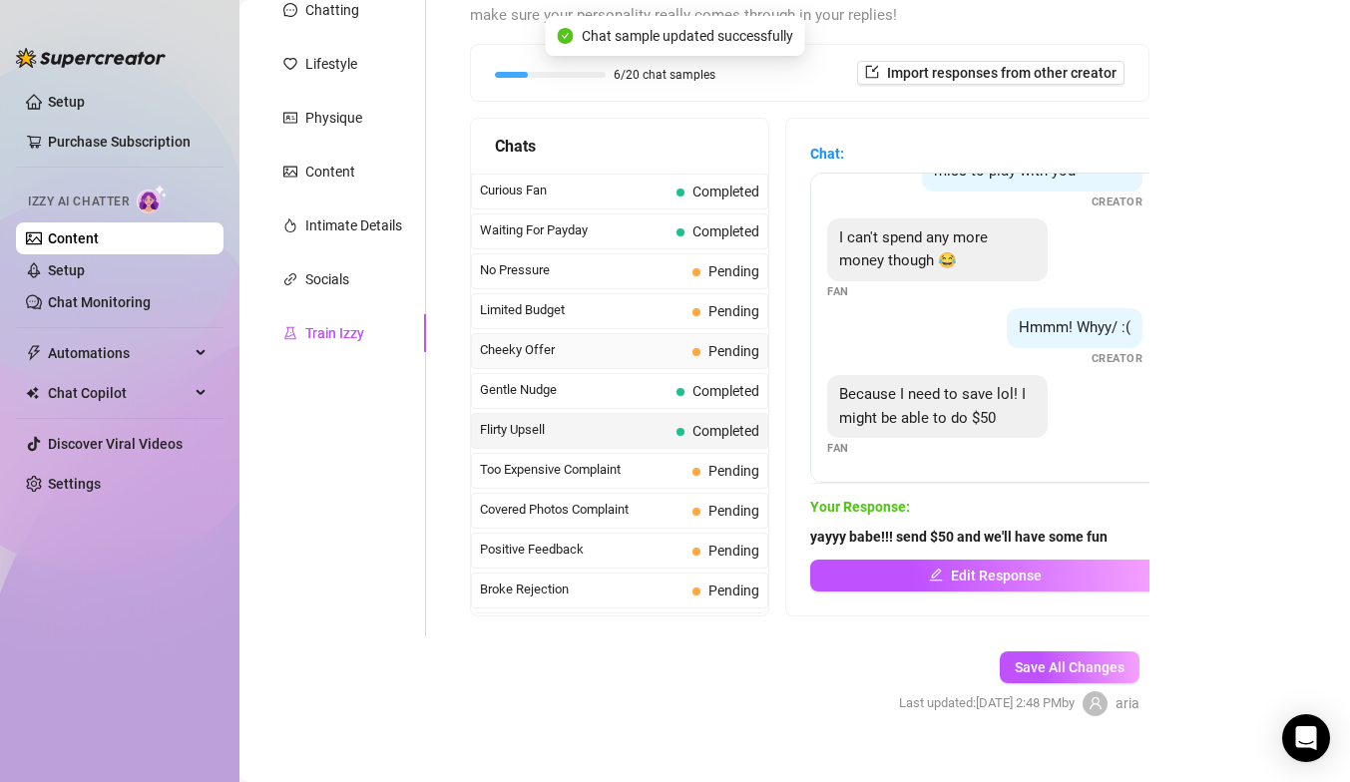
click at [643, 358] on span "Cheeky Offer" at bounding box center [582, 350] width 205 height 20
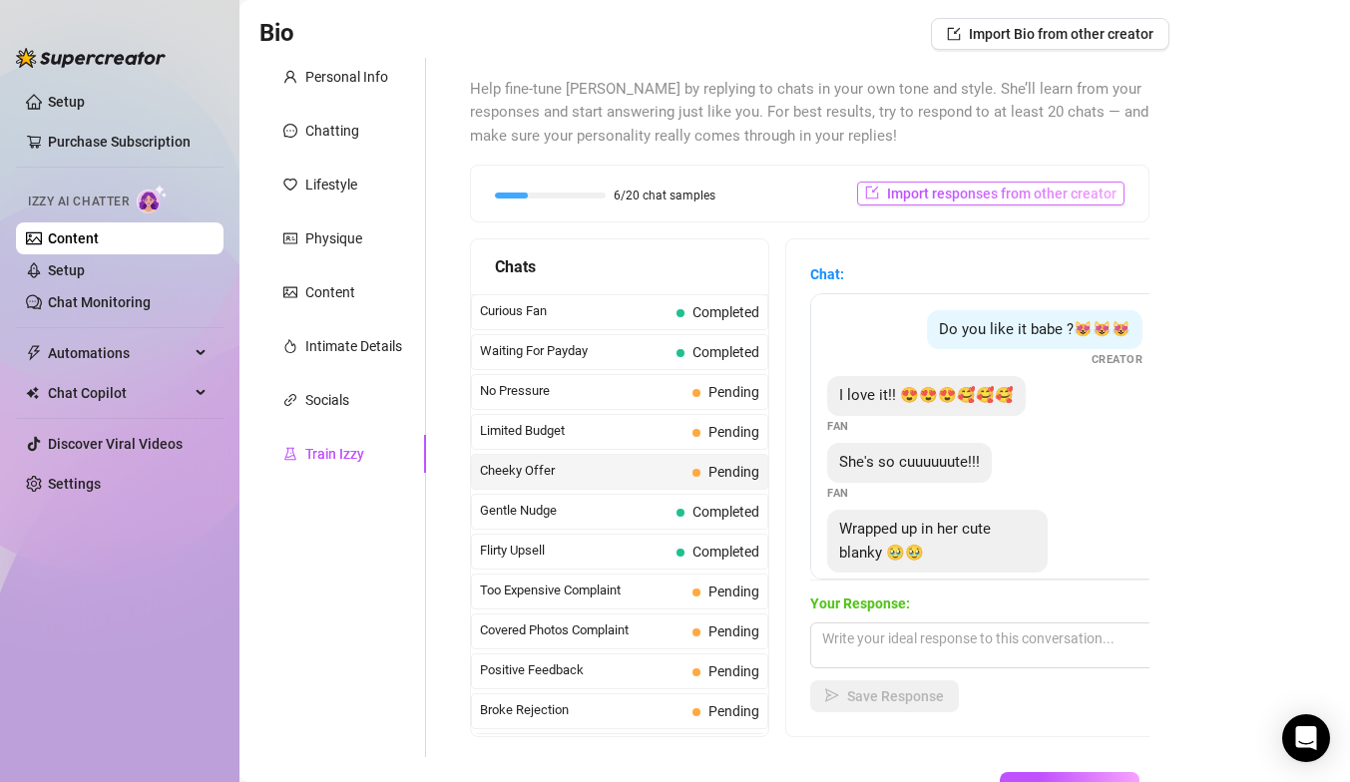
scroll to position [130, 0]
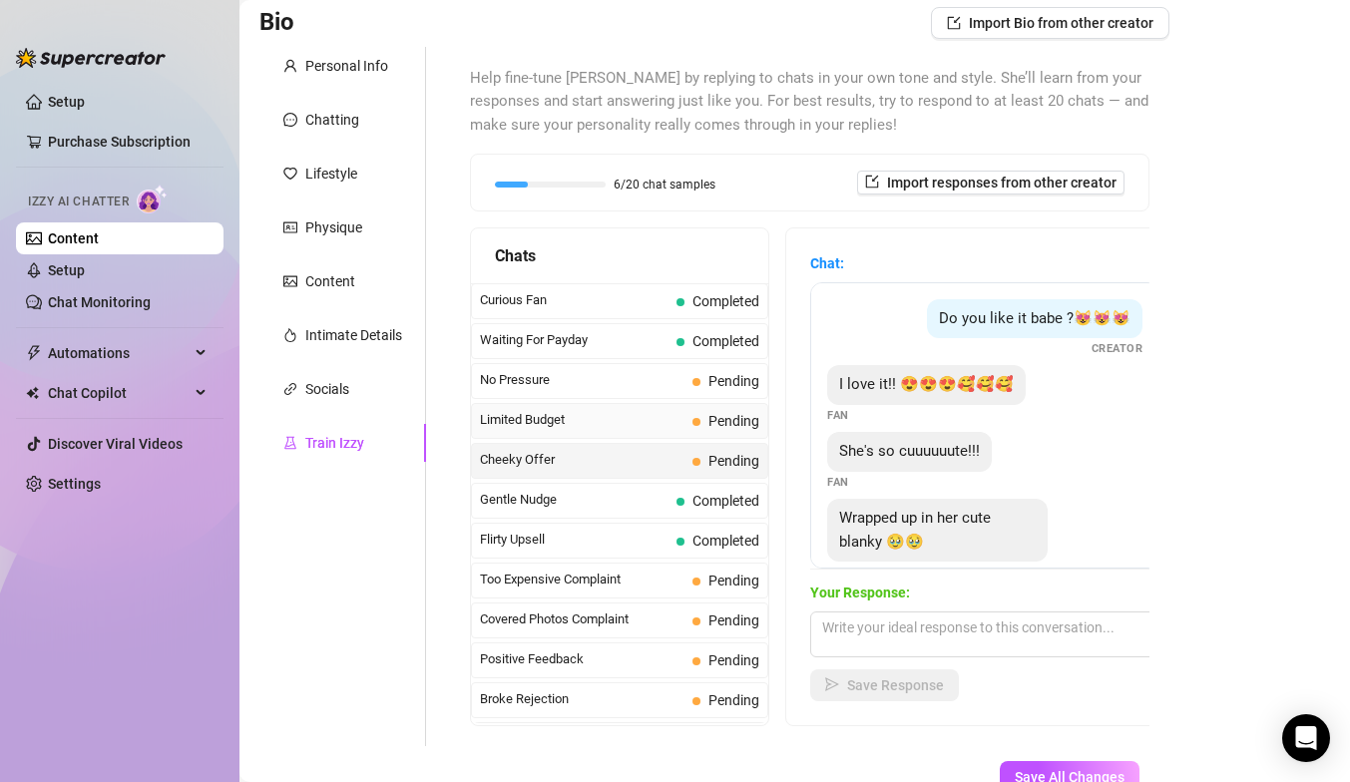
click at [681, 424] on span "Limited Budget" at bounding box center [582, 420] width 205 height 20
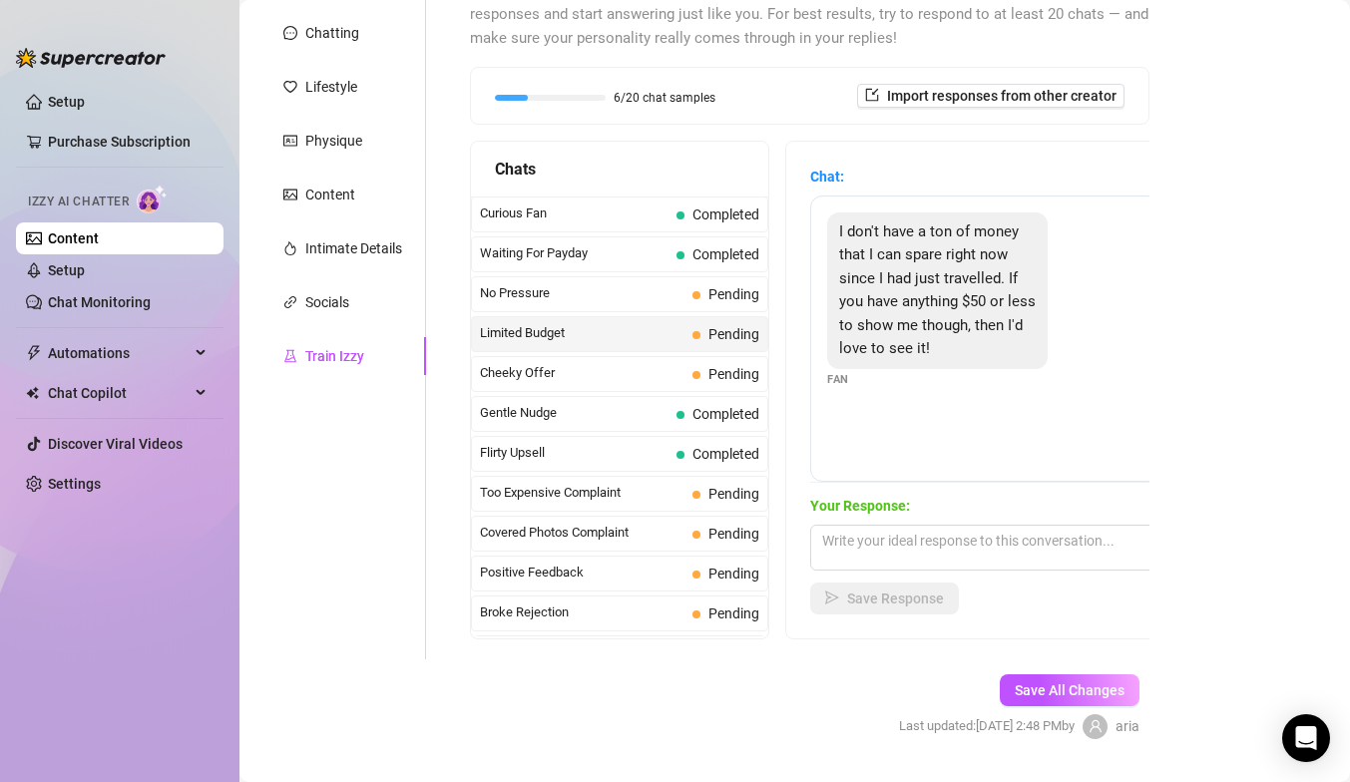
scroll to position [221, 0]
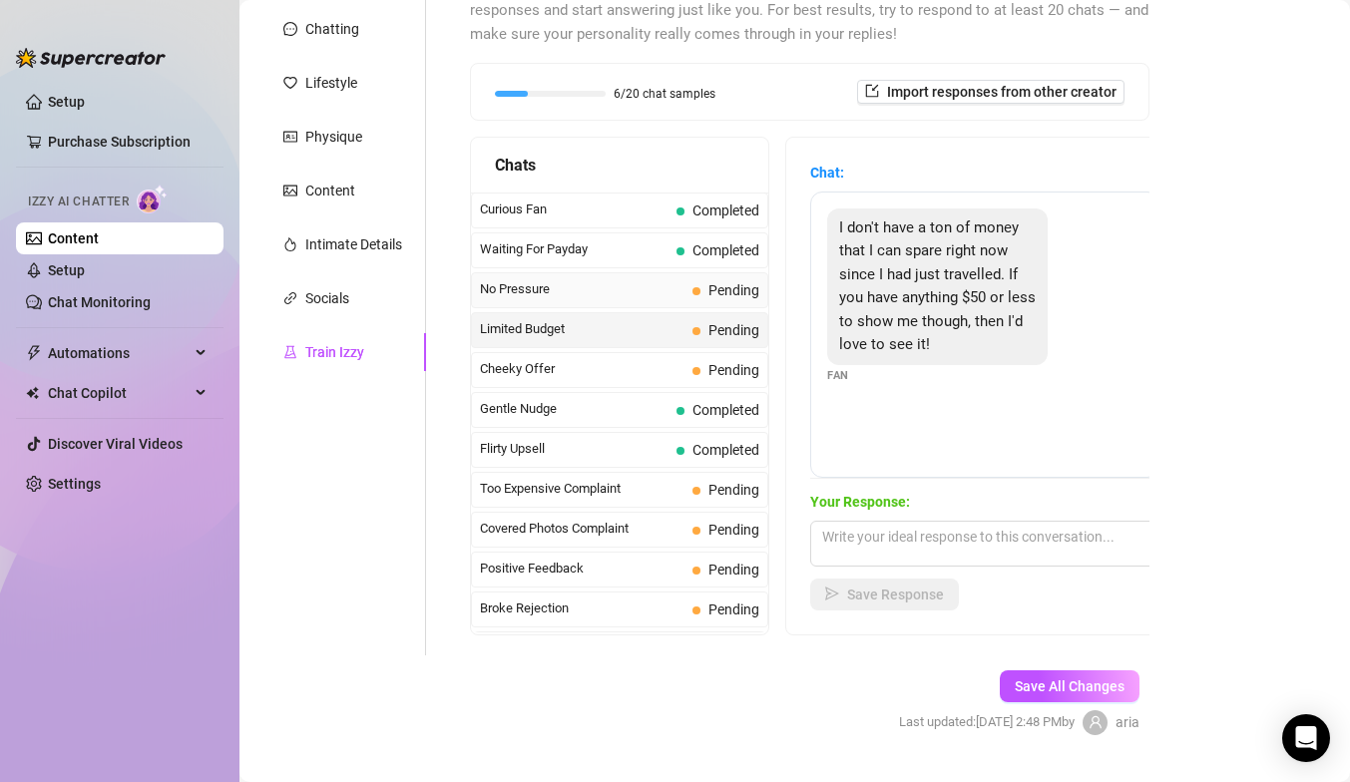
click at [605, 295] on span "No Pressure" at bounding box center [582, 289] width 205 height 20
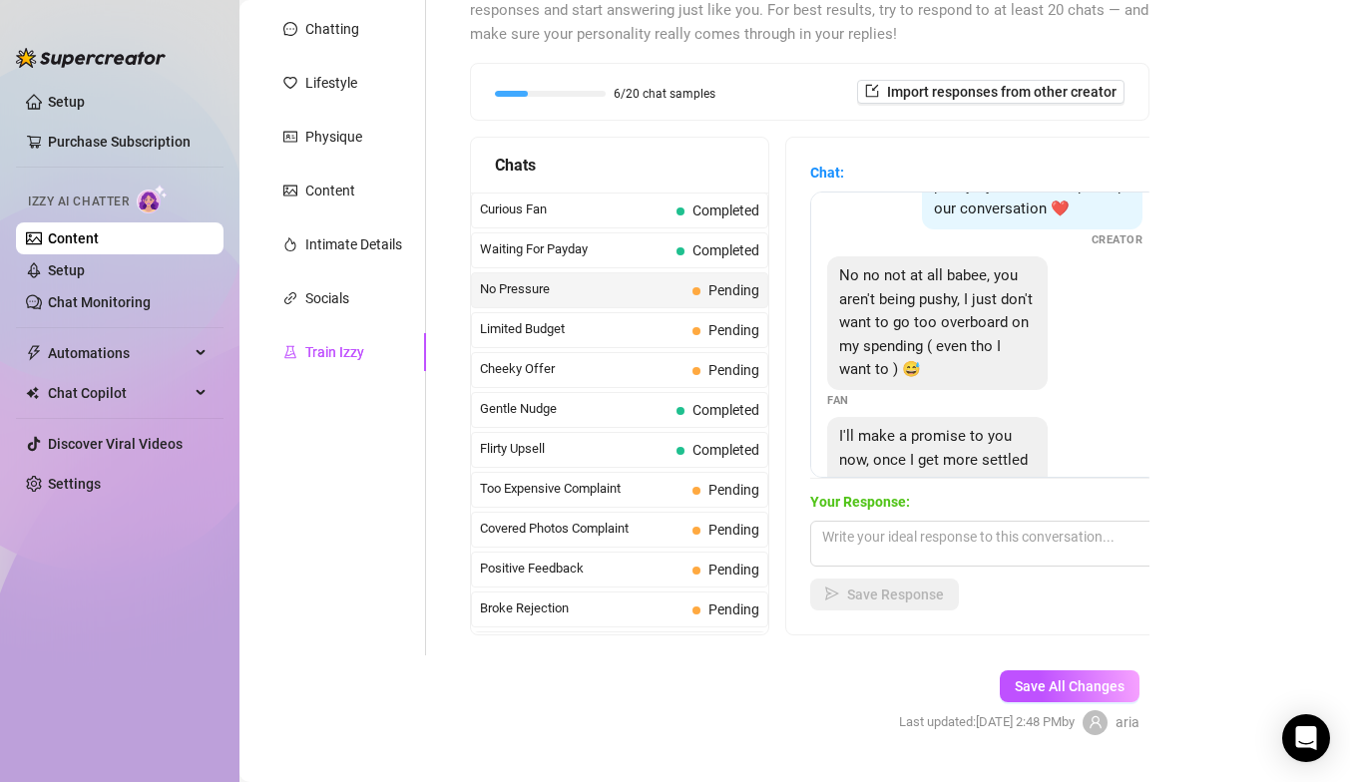
scroll to position [125, 0]
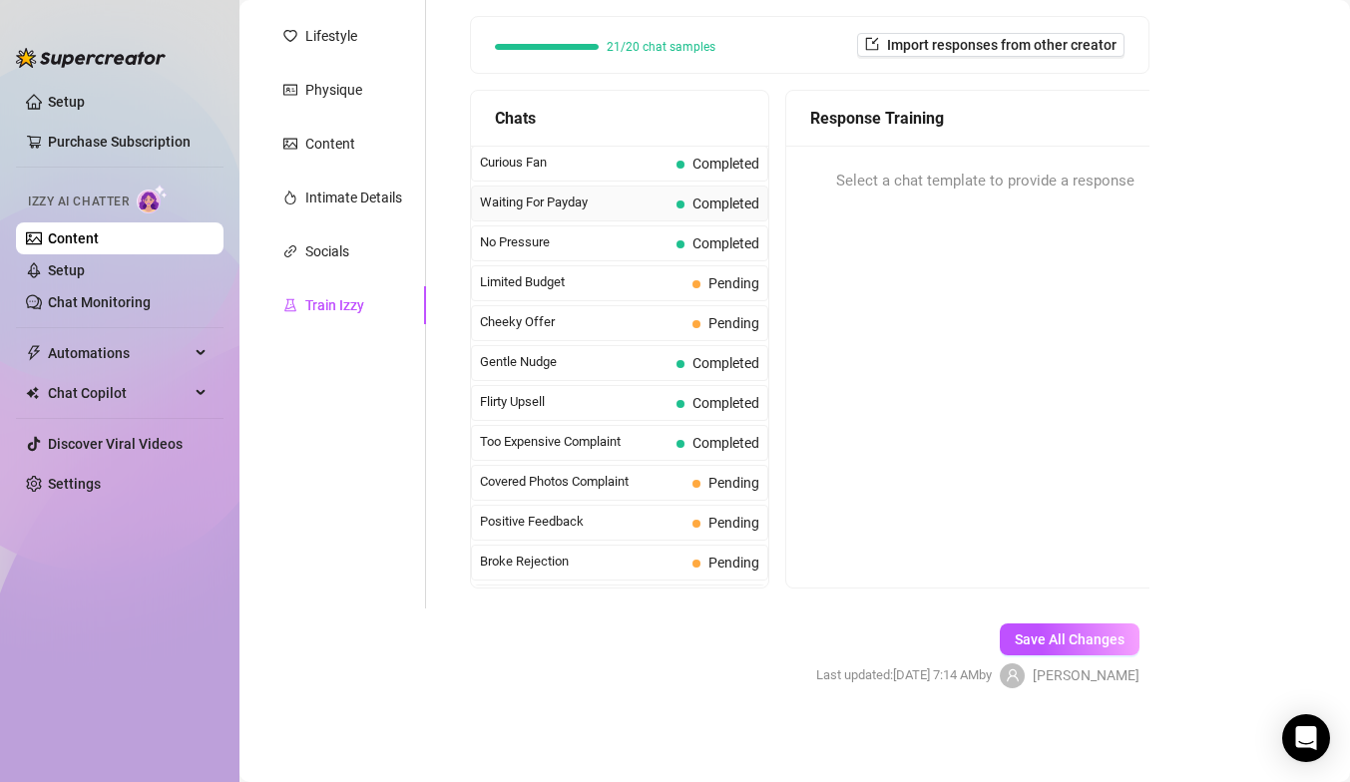
click at [565, 210] on span "Waiting For Payday" at bounding box center [574, 203] width 189 height 20
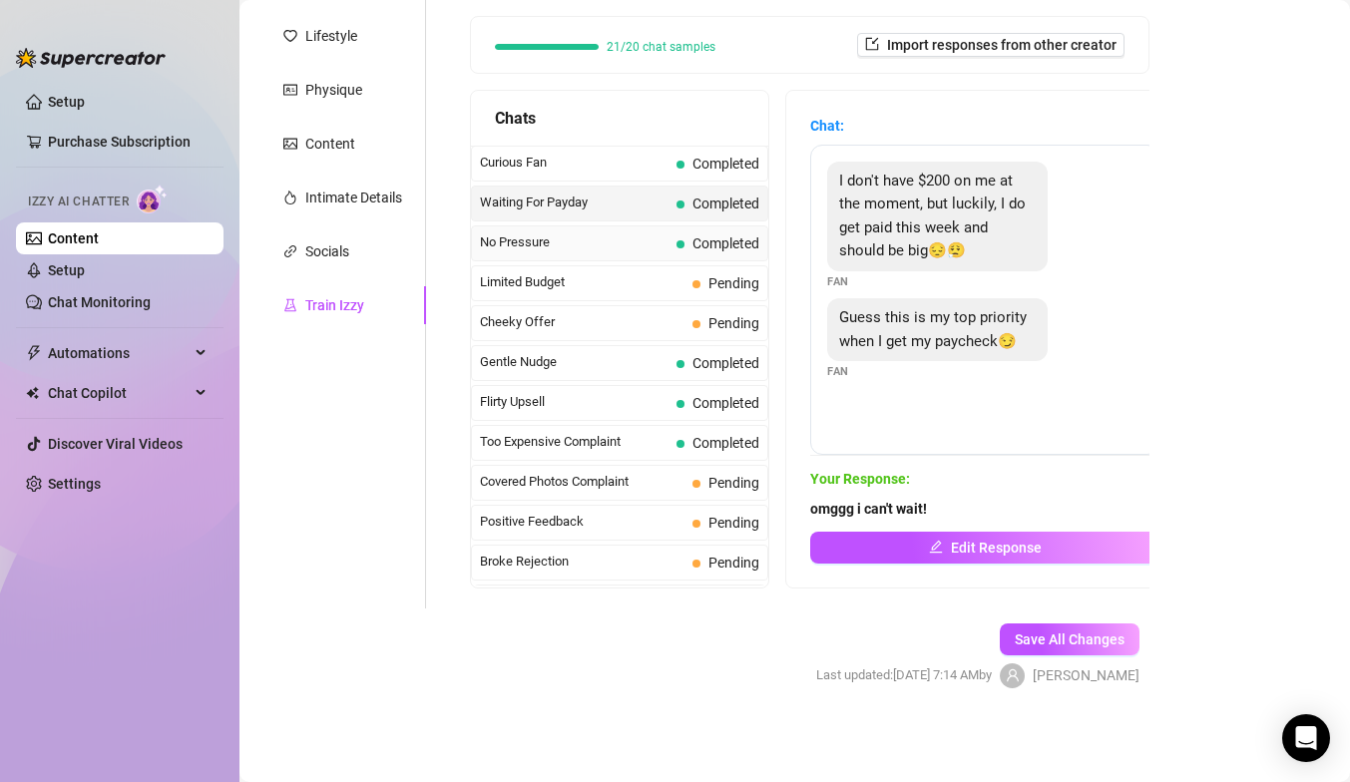
click at [684, 226] on div "No Pressure Completed" at bounding box center [619, 244] width 297 height 36
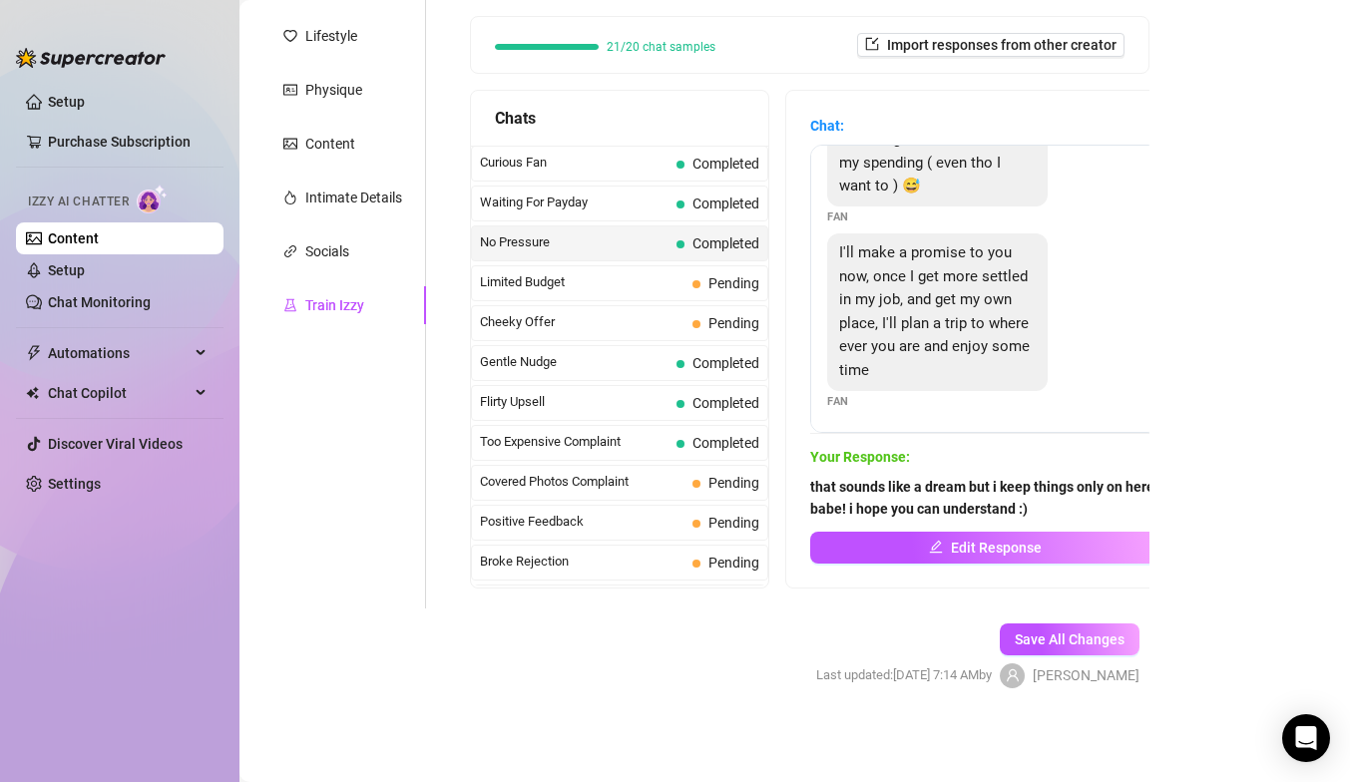
scroll to position [228, 0]
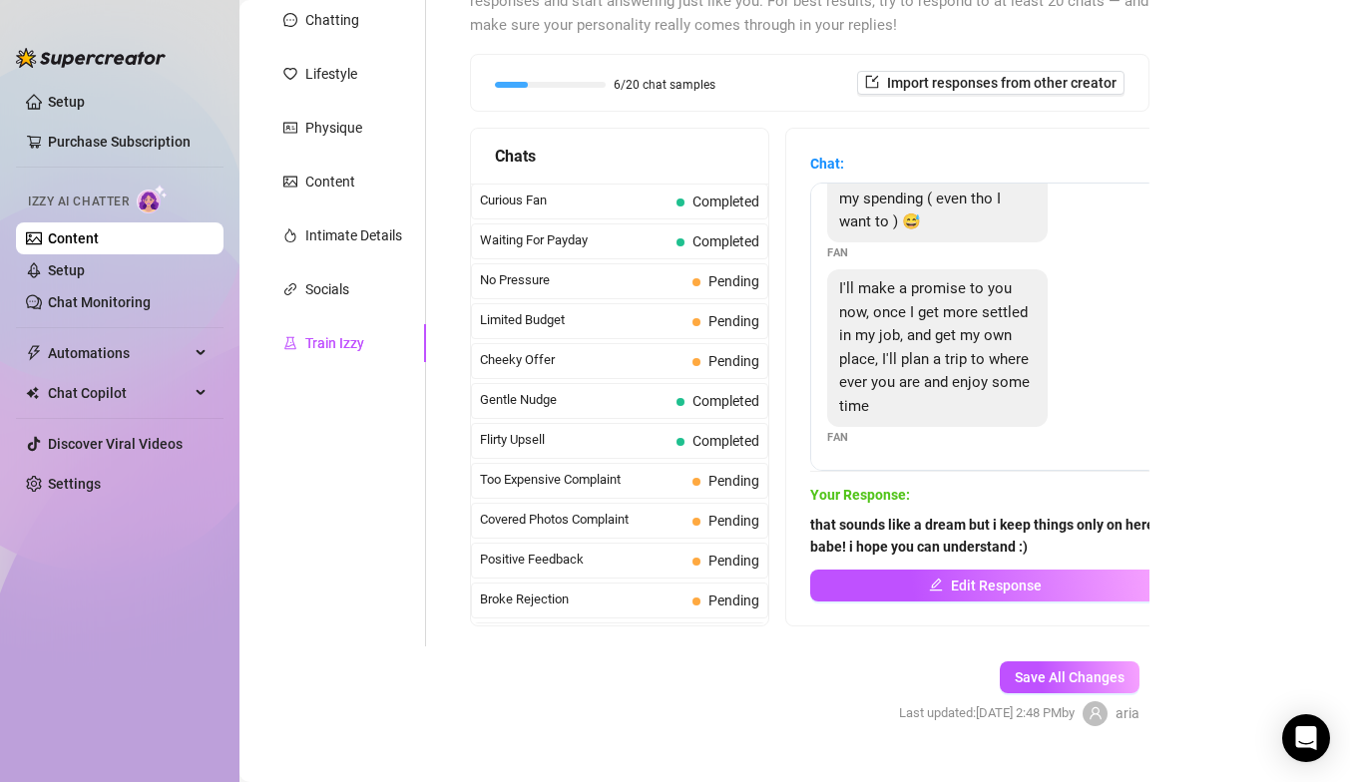
scroll to position [233, 0]
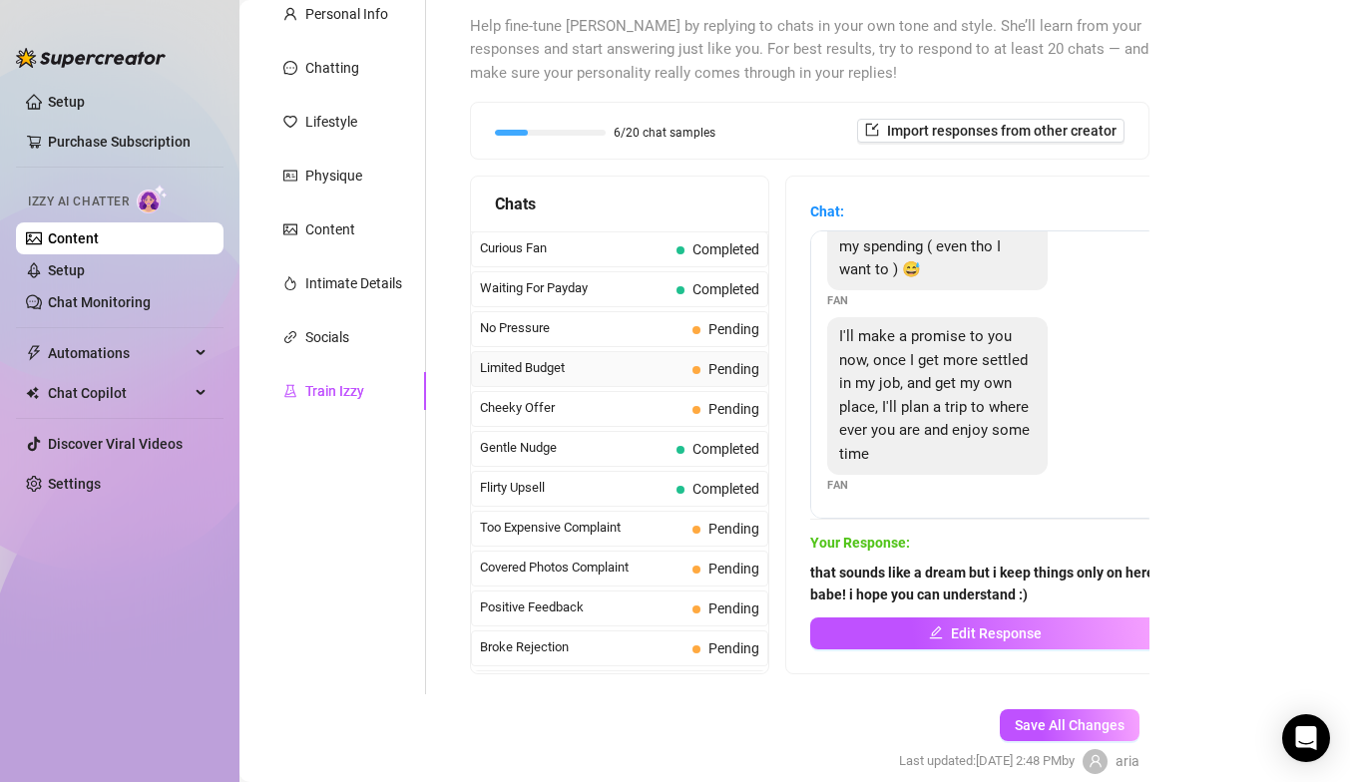
scroll to position [180, 0]
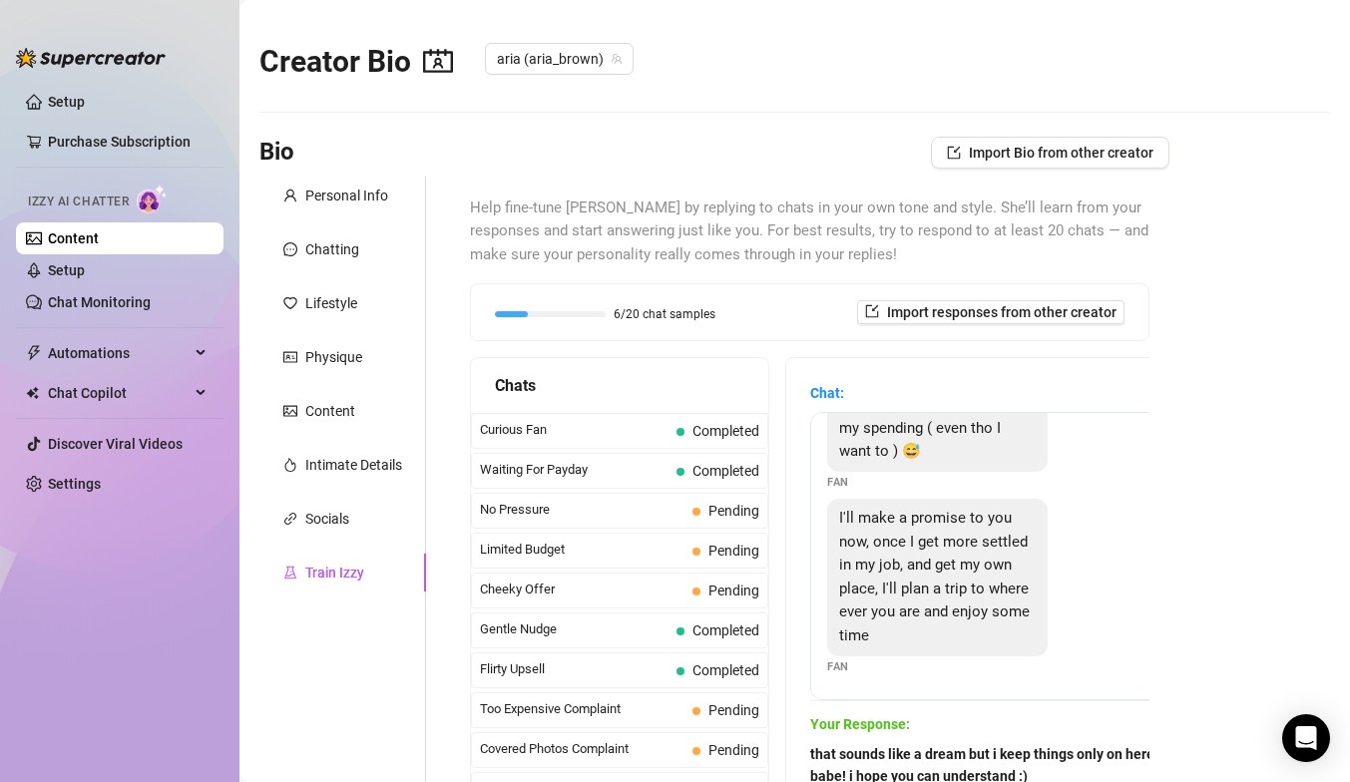
click at [330, 221] on div "Personal Info Chatting Lifestyle Physique Content Intimate Details Socials Trai…" at bounding box center [342, 527] width 167 height 700
click at [330, 246] on div "Chatting" at bounding box center [332, 250] width 54 height 22
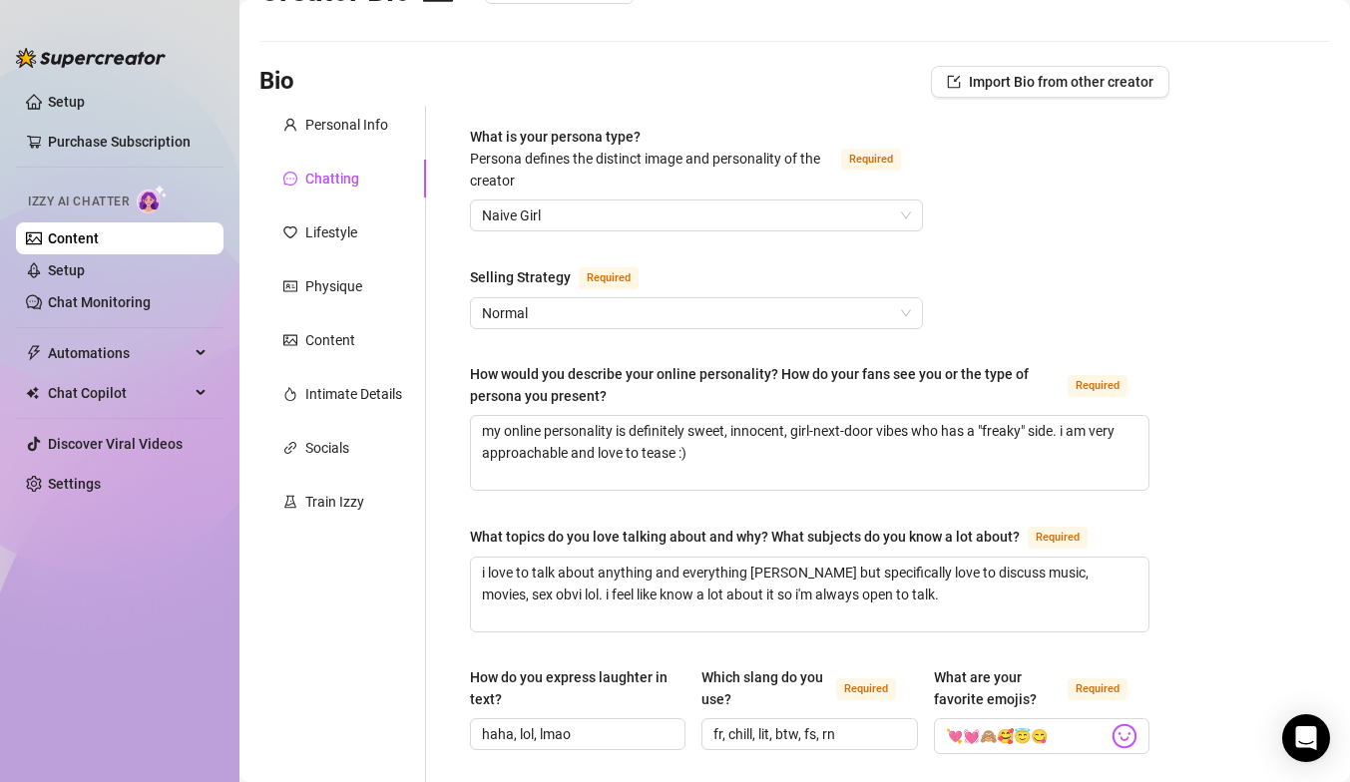
scroll to position [73, 0]
click at [324, 381] on div "Intimate Details" at bounding box center [353, 392] width 97 height 22
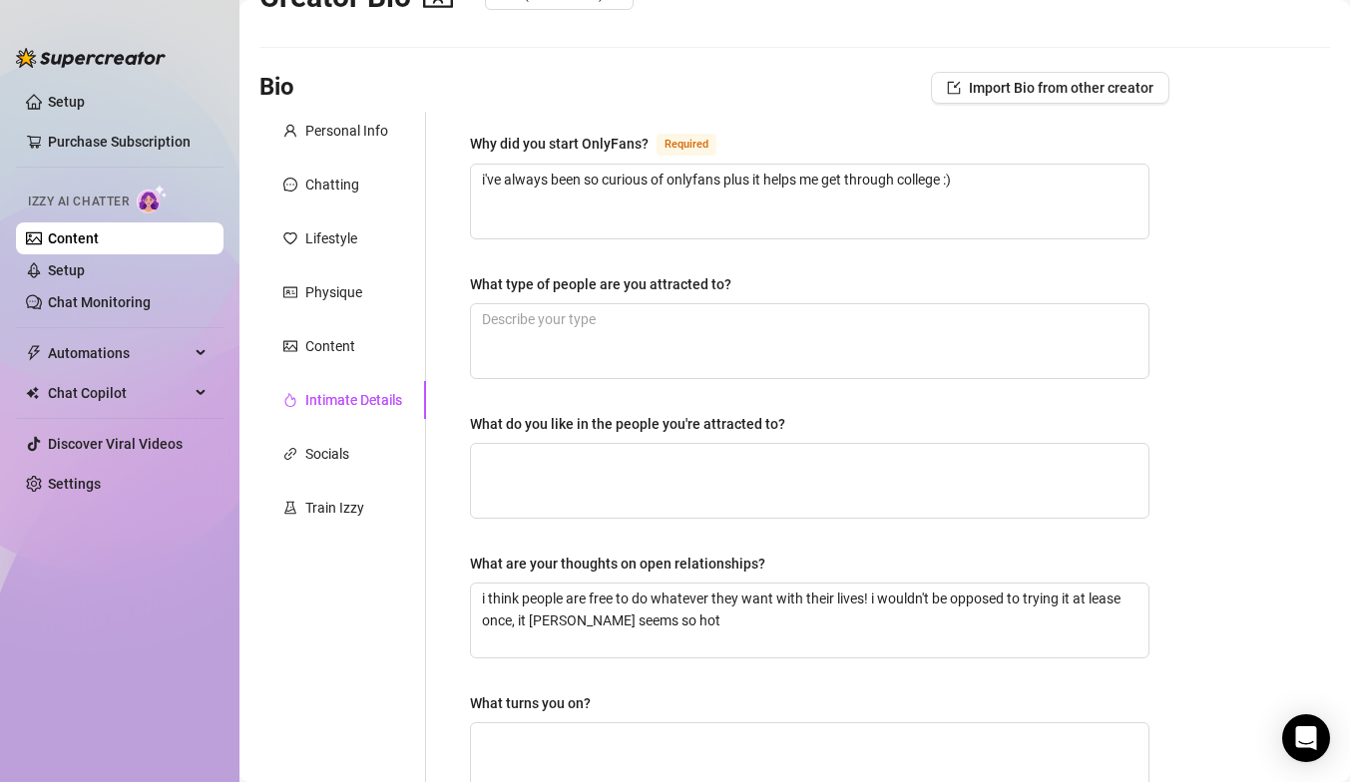
scroll to position [1, 0]
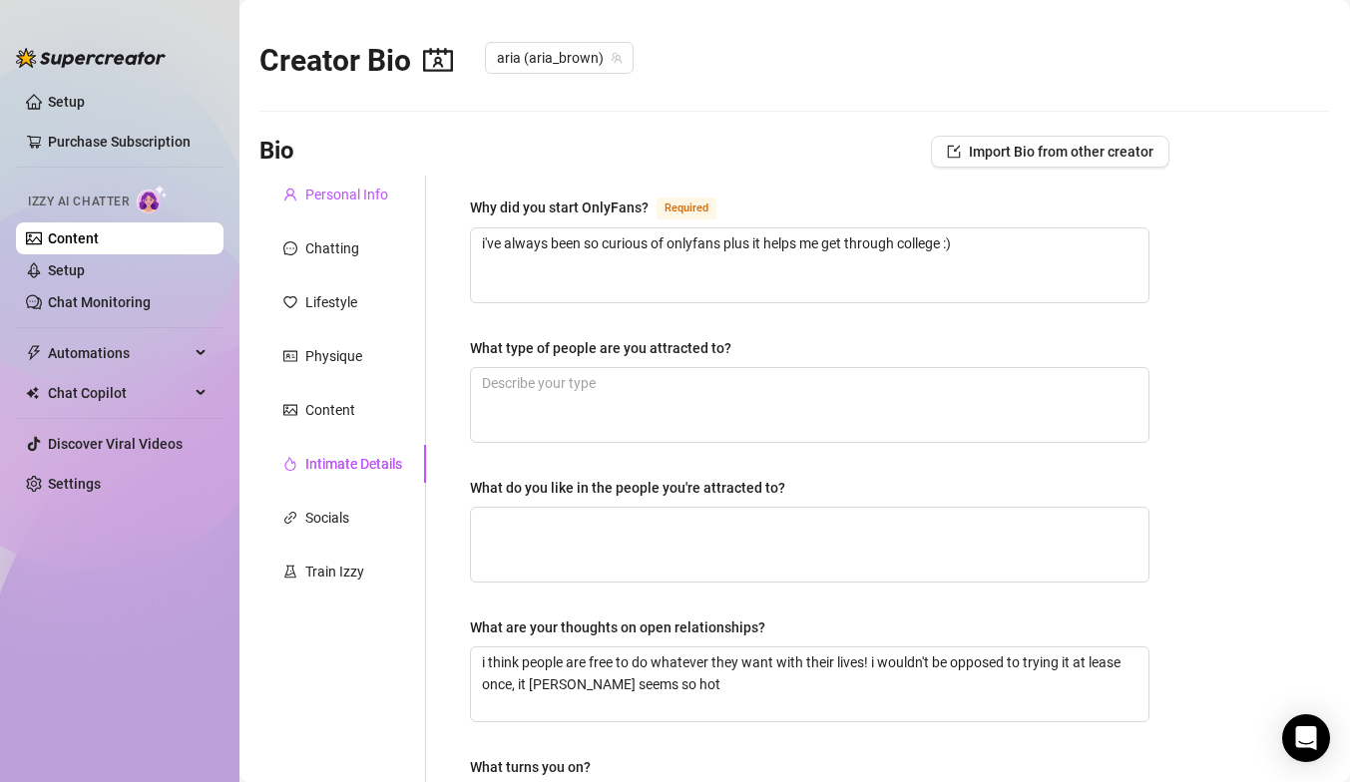
click at [328, 188] on div "Personal Info" at bounding box center [346, 195] width 83 height 22
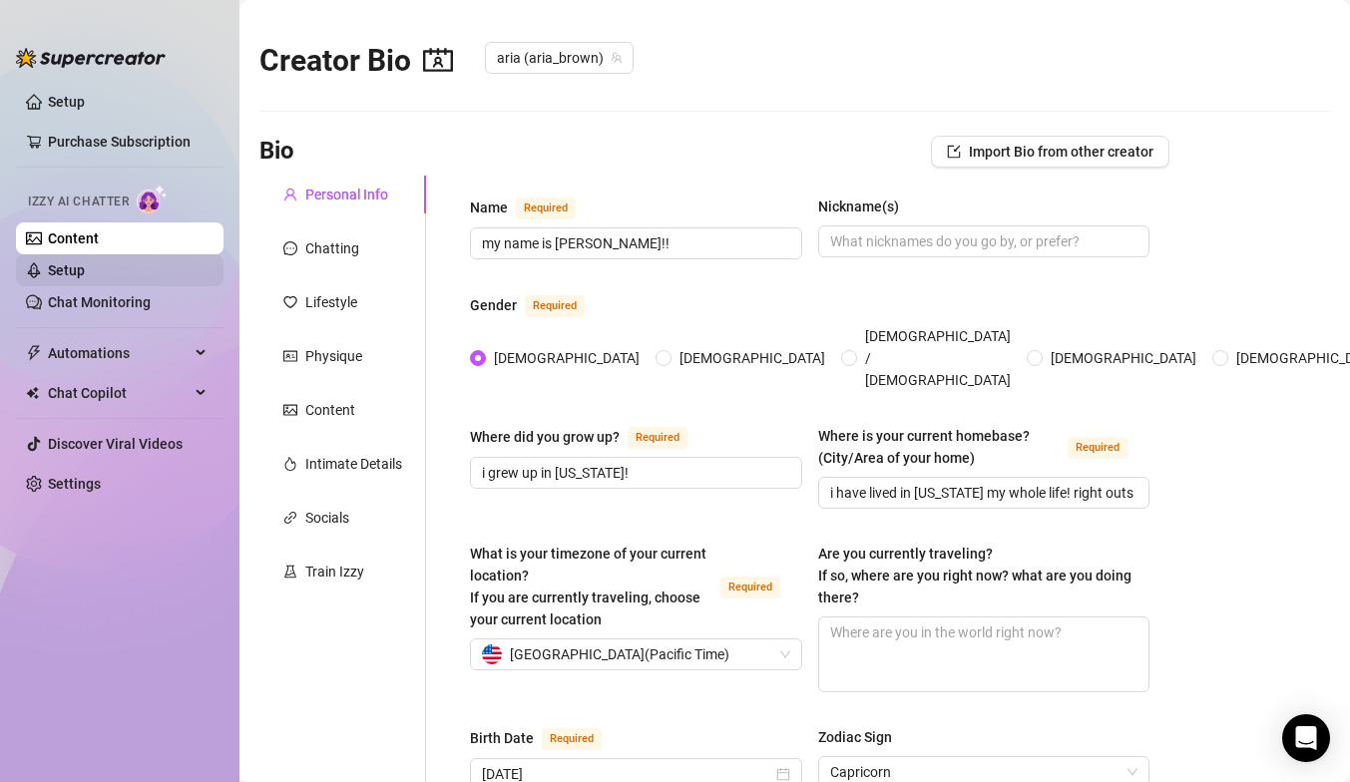
click at [85, 277] on link "Setup" at bounding box center [66, 270] width 37 height 16
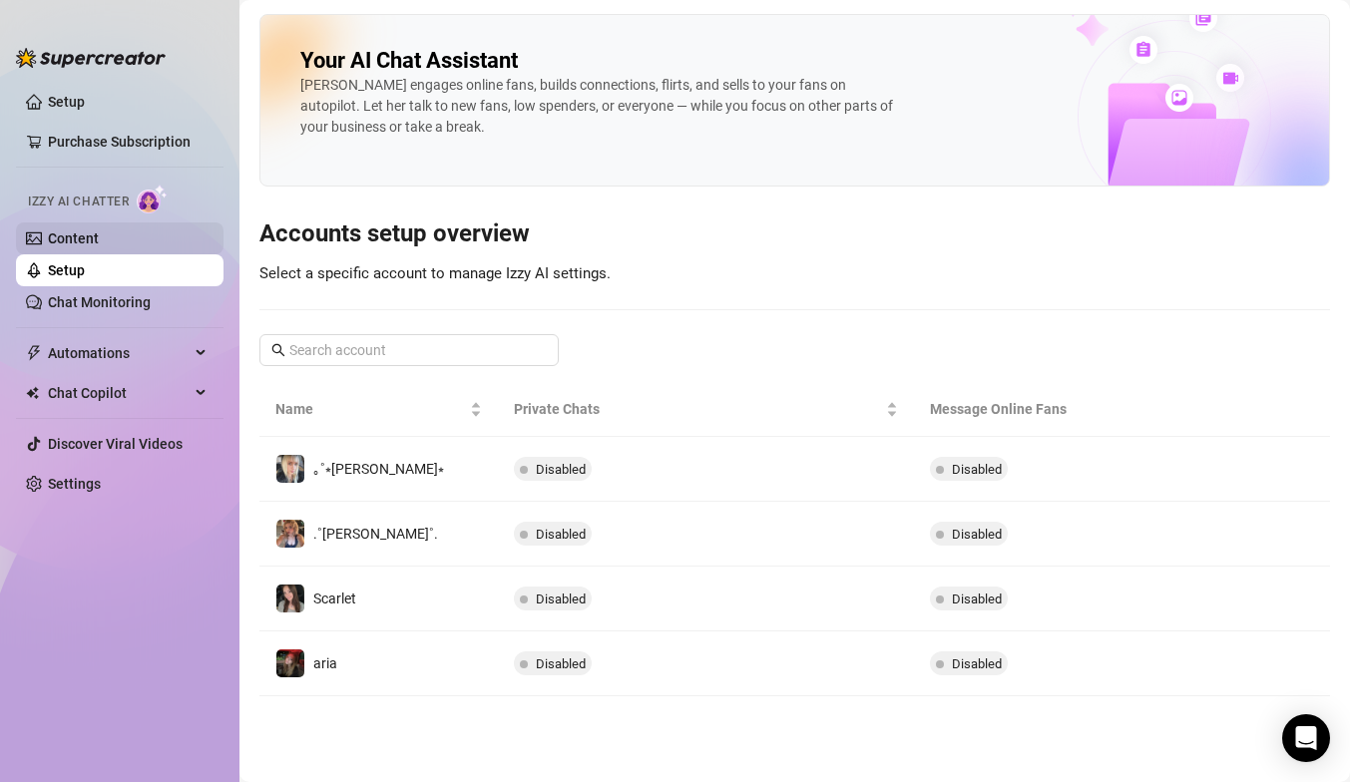
click at [99, 247] on link "Content" at bounding box center [73, 239] width 51 height 16
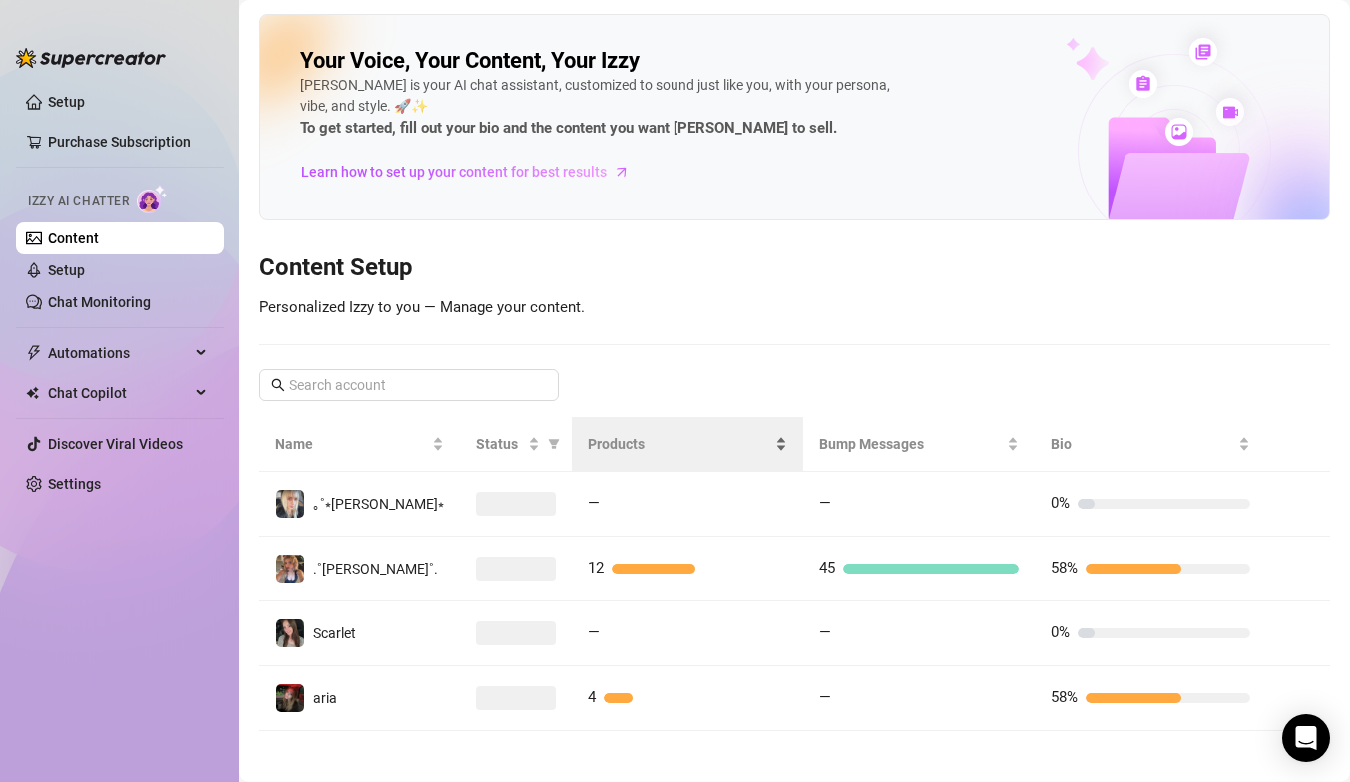
scroll to position [9, 0]
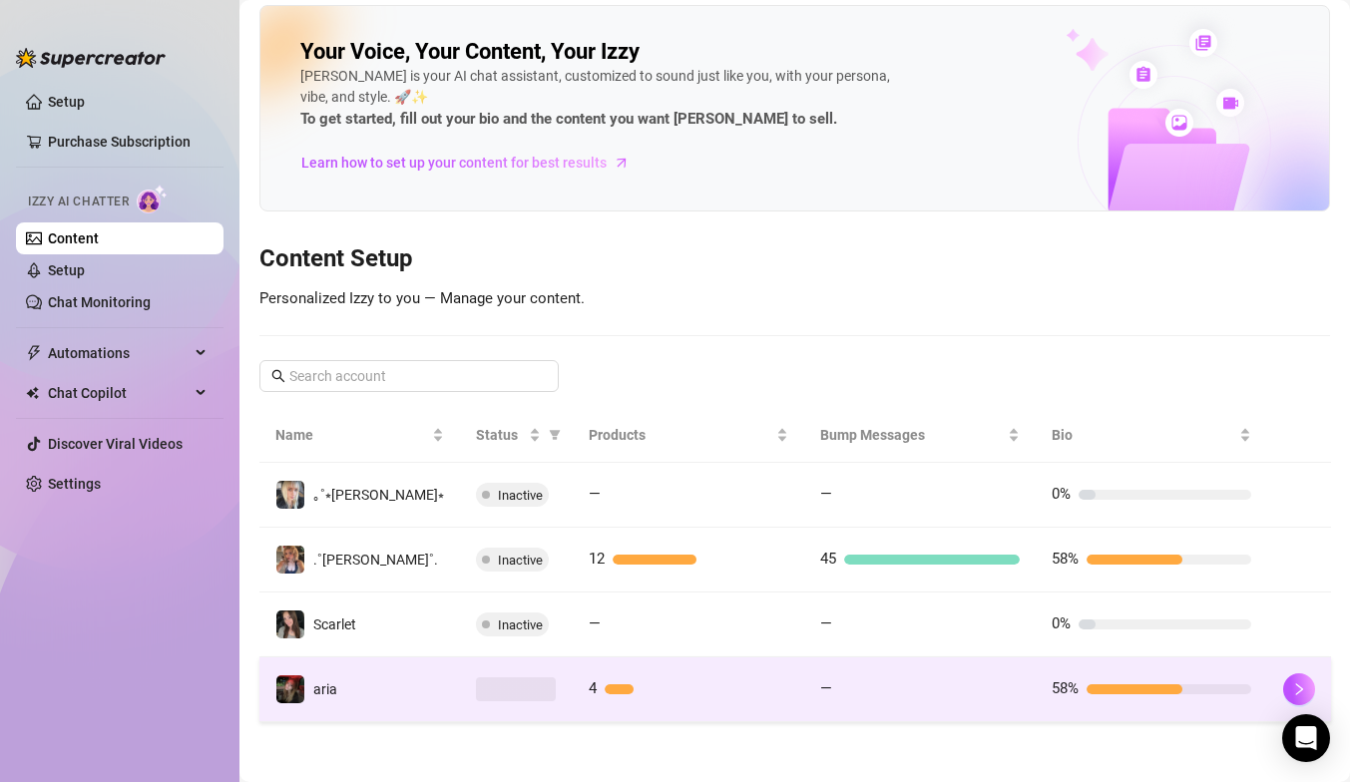
click at [573, 690] on td "4" at bounding box center [689, 690] width 232 height 65
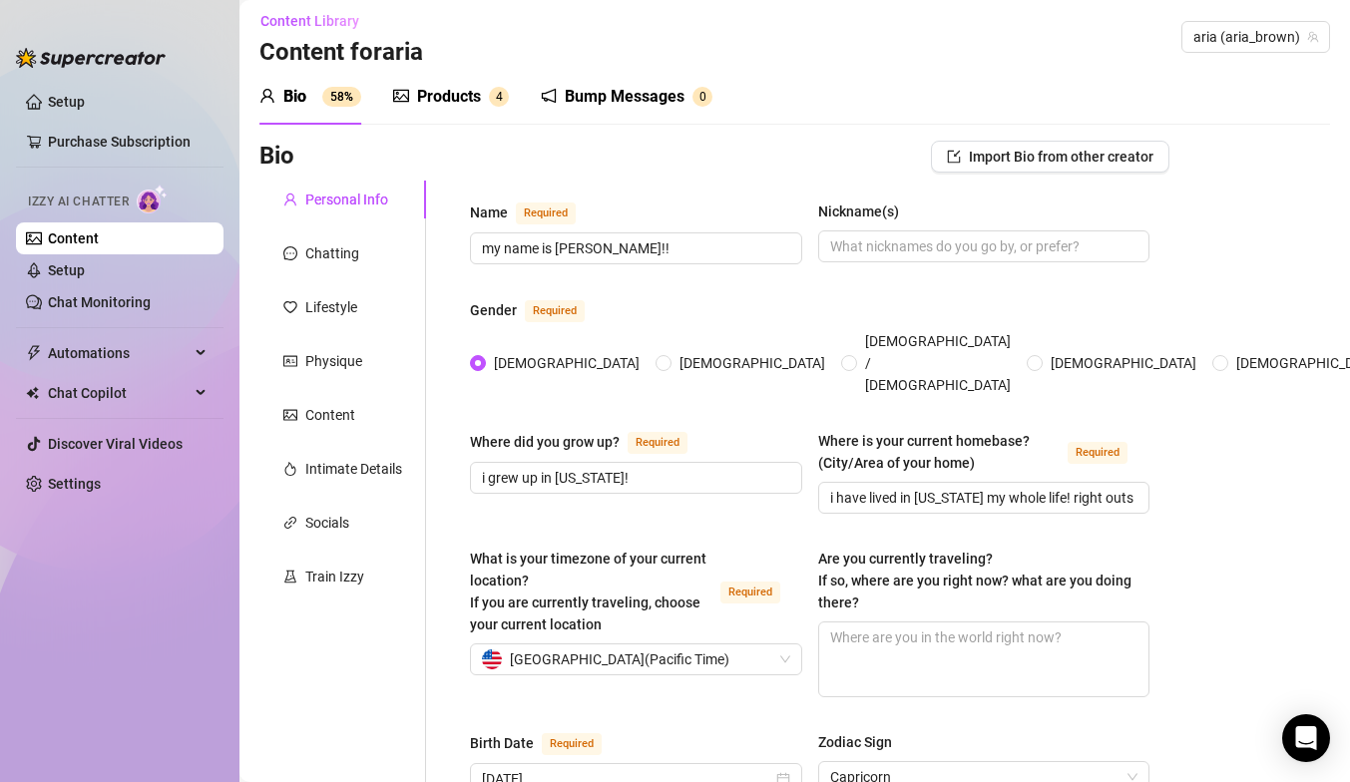
click at [571, 97] on div "Bump Messages" at bounding box center [625, 97] width 120 height 24
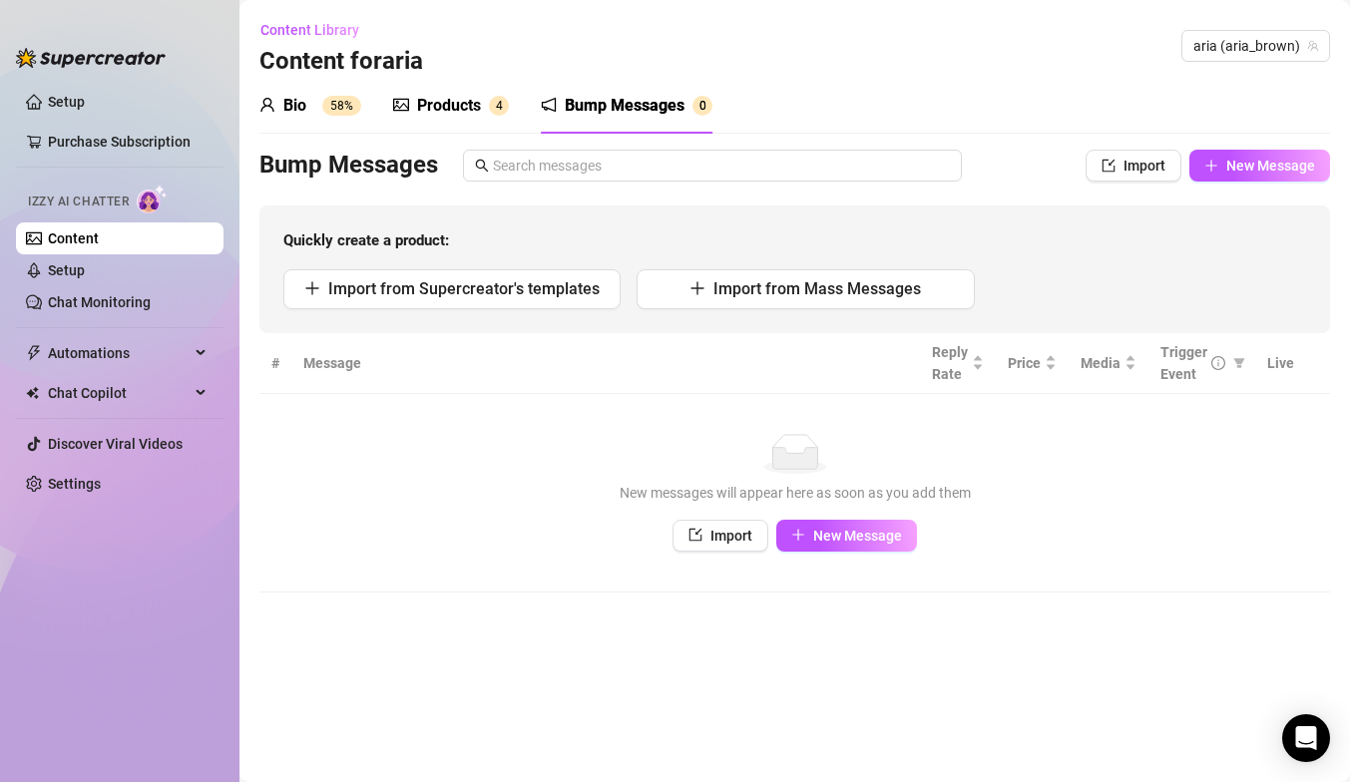
click at [356, 105] on sup "58%" at bounding box center [341, 106] width 39 height 20
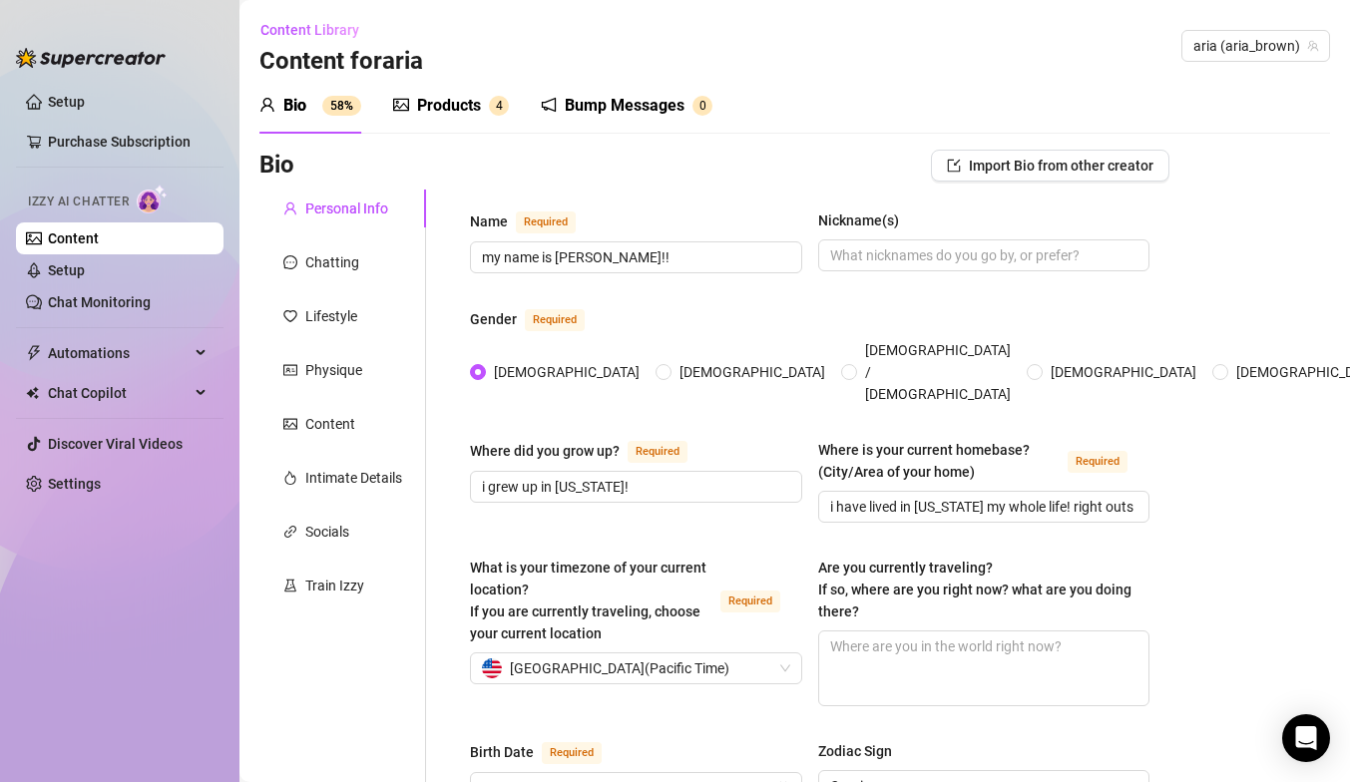
click at [448, 101] on div "Products" at bounding box center [449, 106] width 64 height 24
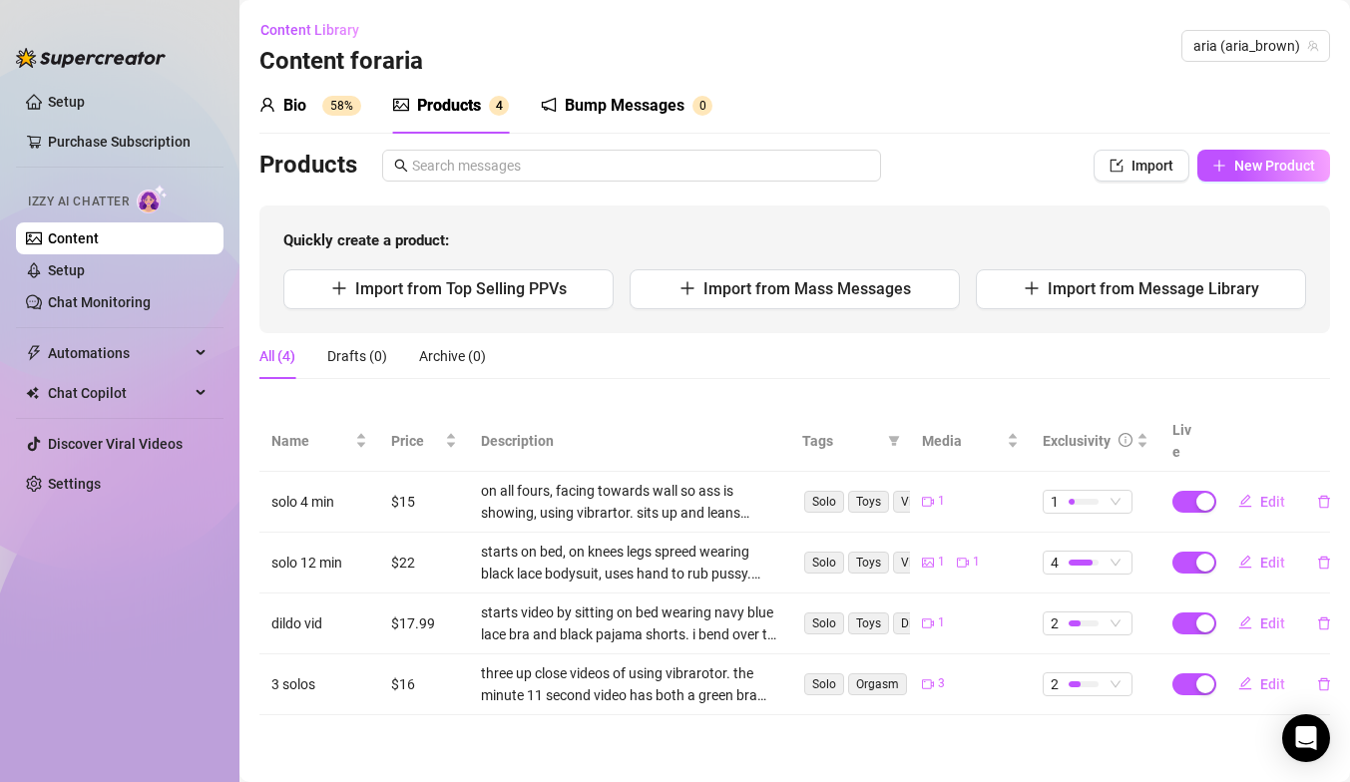
click at [544, 114] on div at bounding box center [549, 106] width 16 height 24
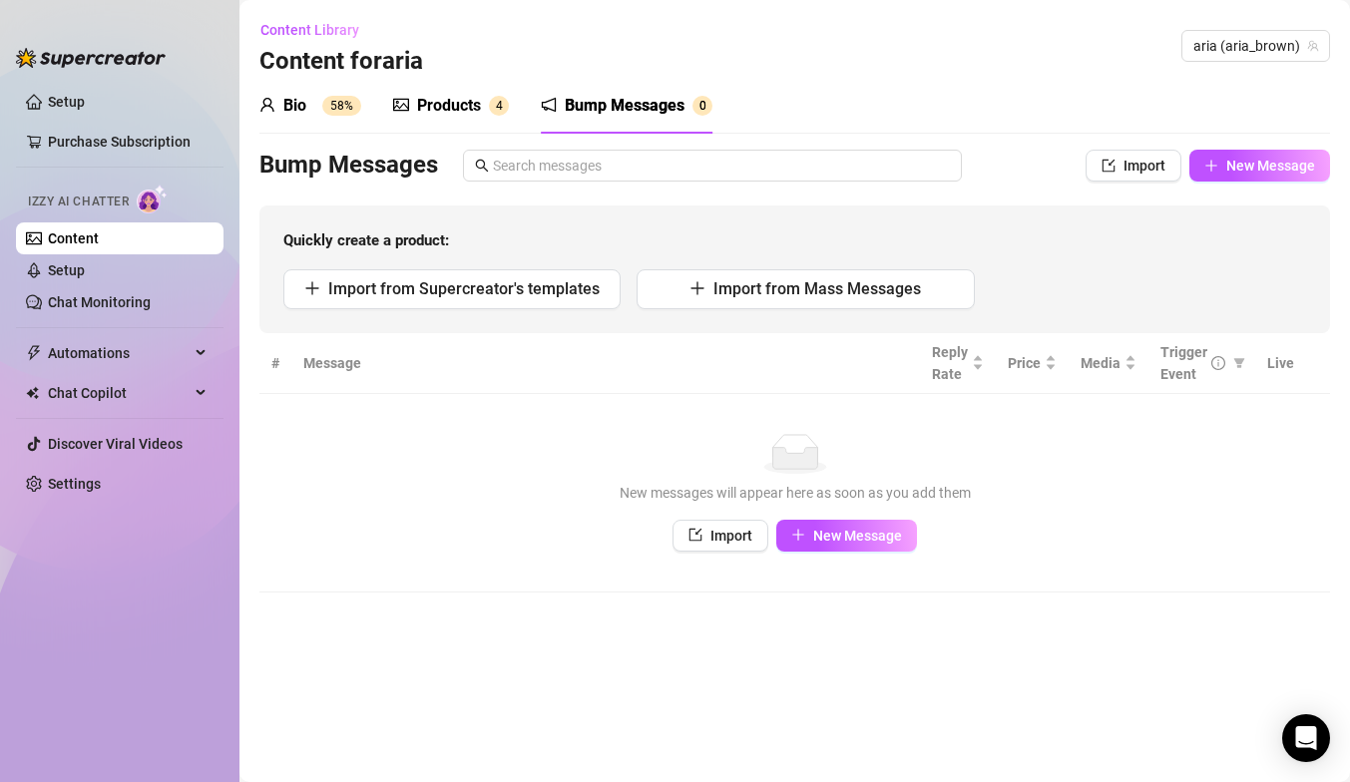
click at [333, 109] on sup "58%" at bounding box center [341, 106] width 39 height 20
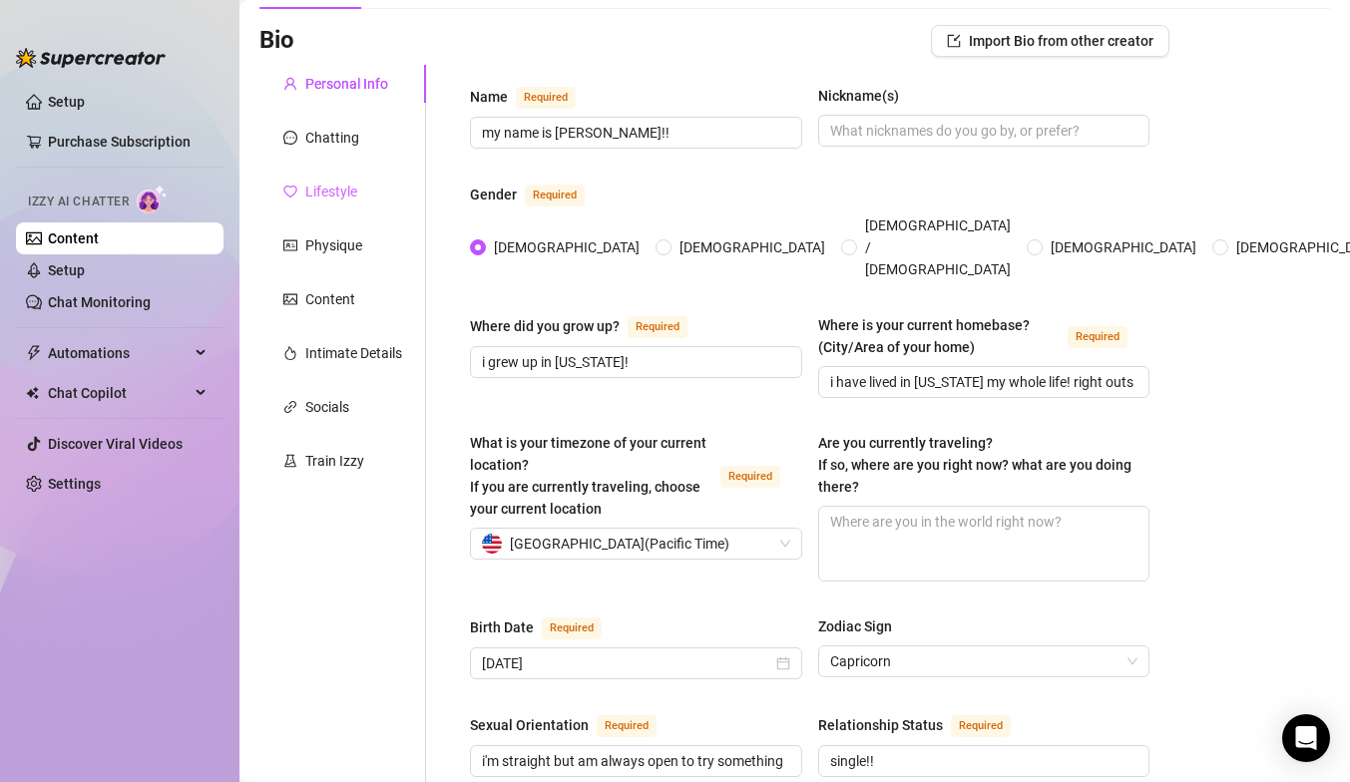
scroll to position [140, 0]
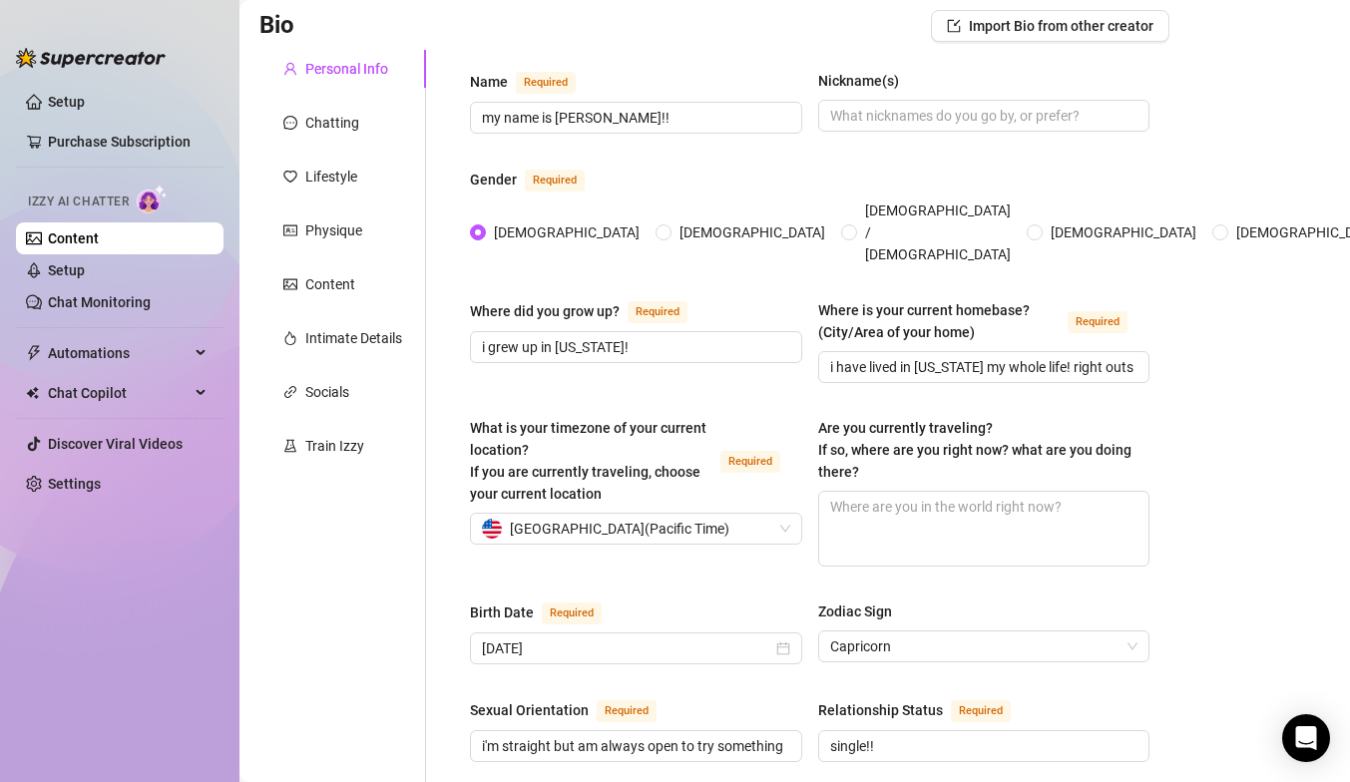
click at [345, 437] on div "Train Izzy" at bounding box center [334, 446] width 59 height 22
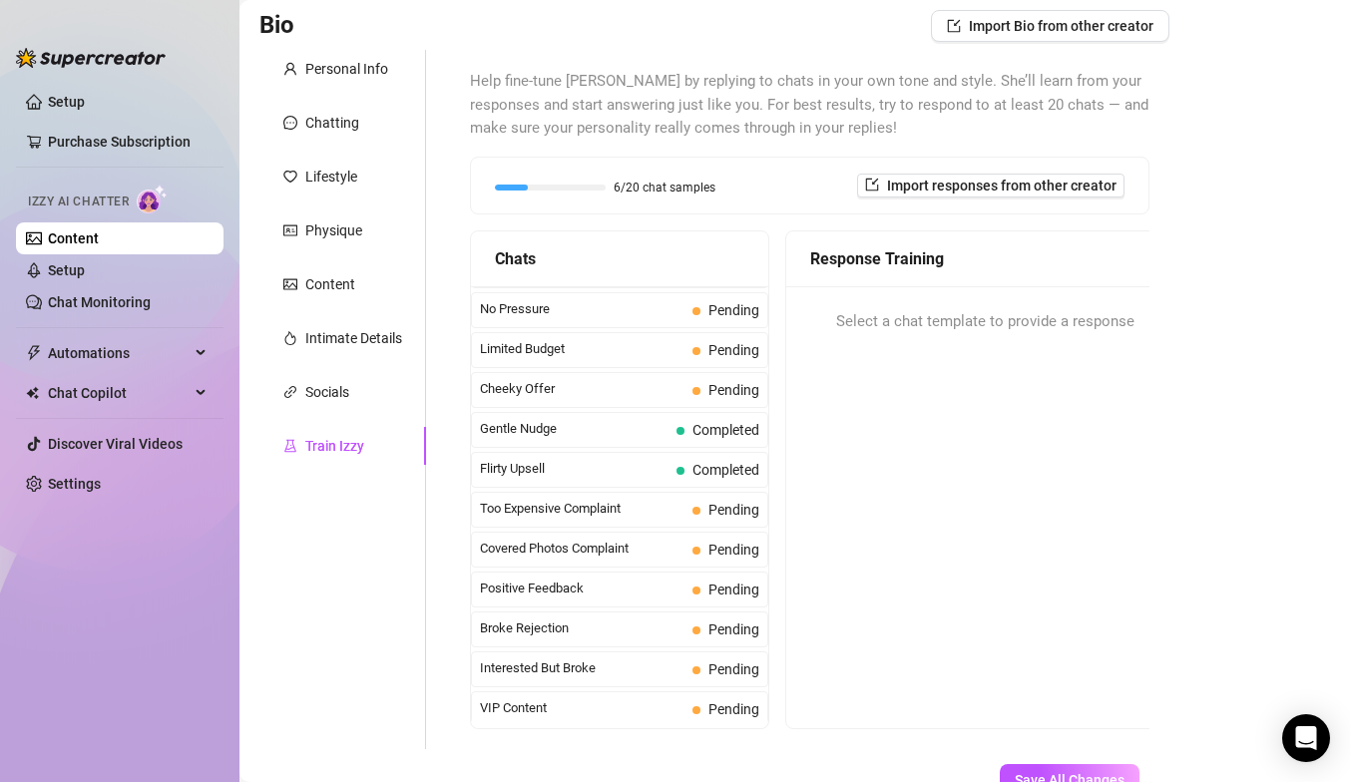
scroll to position [0, 0]
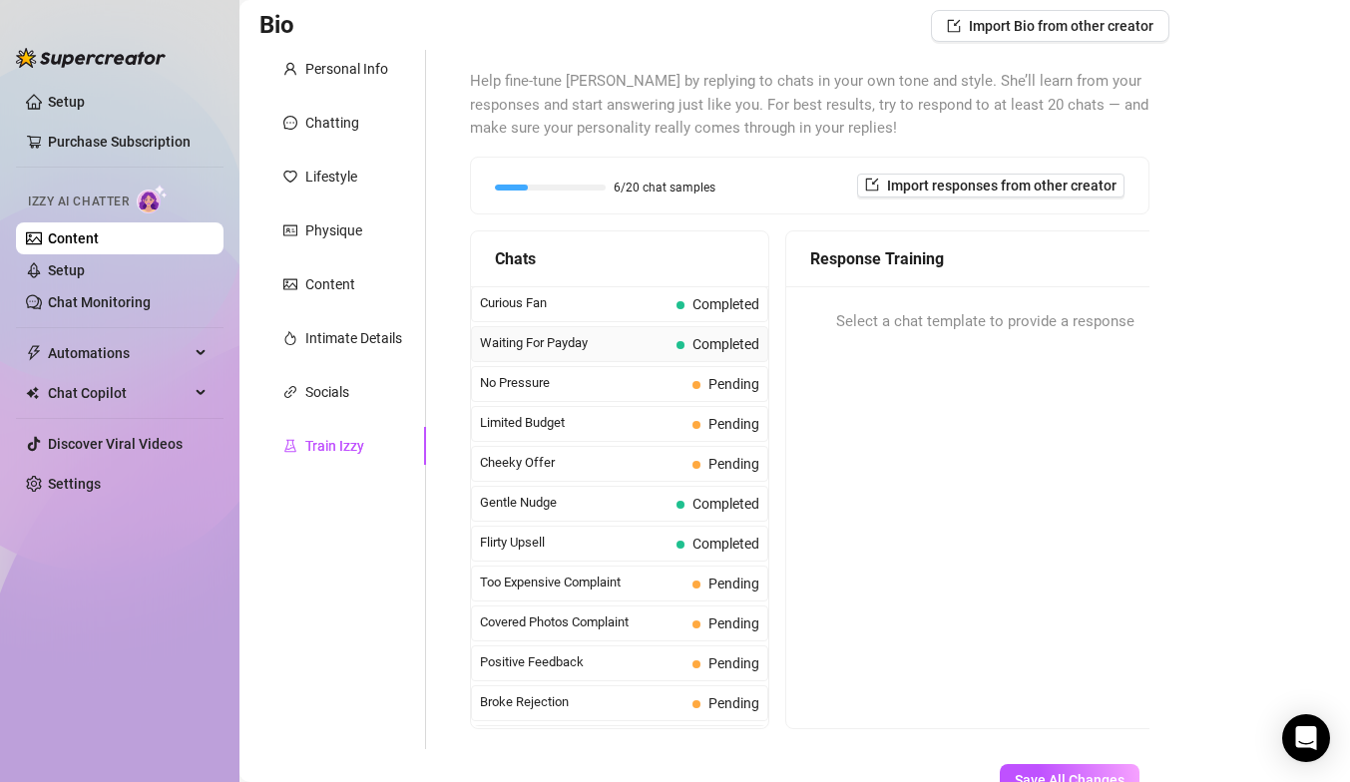
click at [539, 326] on div "Waiting For Payday Completed" at bounding box center [619, 344] width 297 height 36
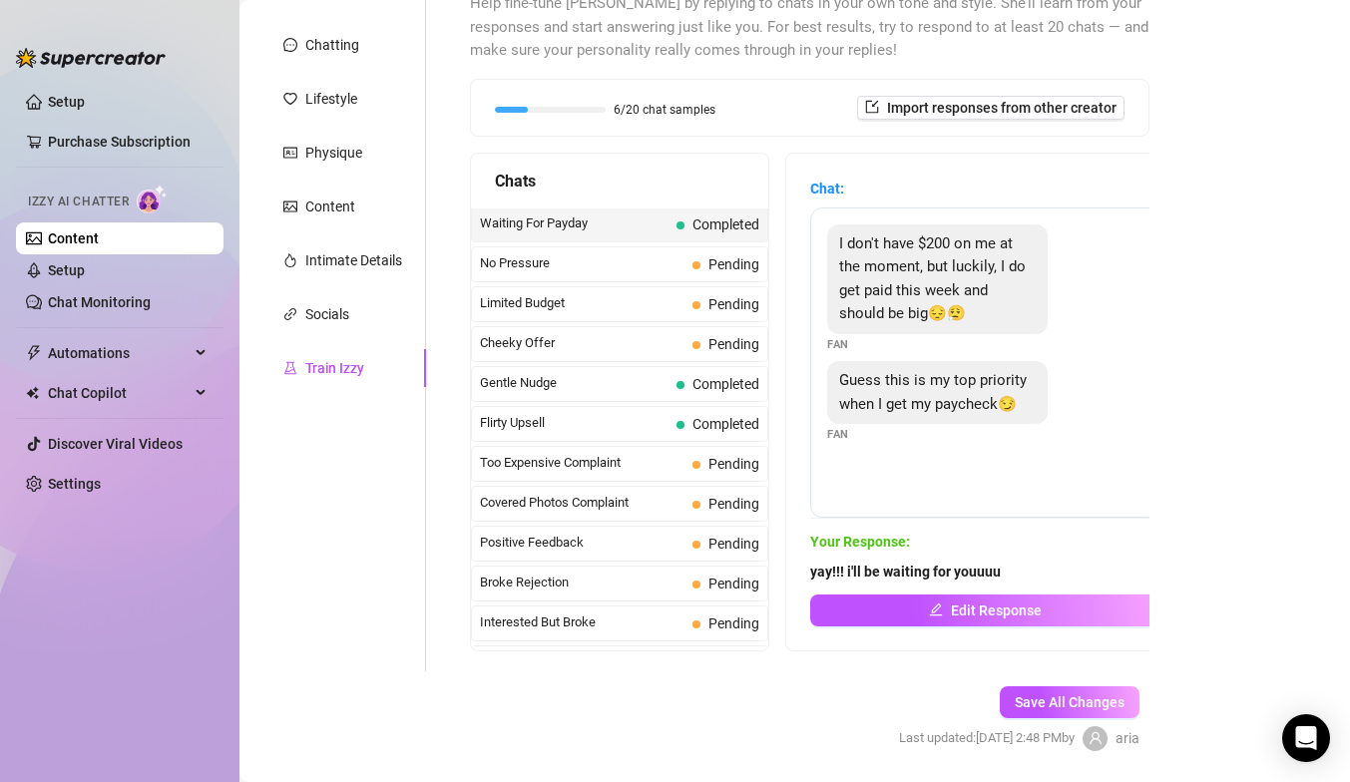
scroll to position [231, 0]
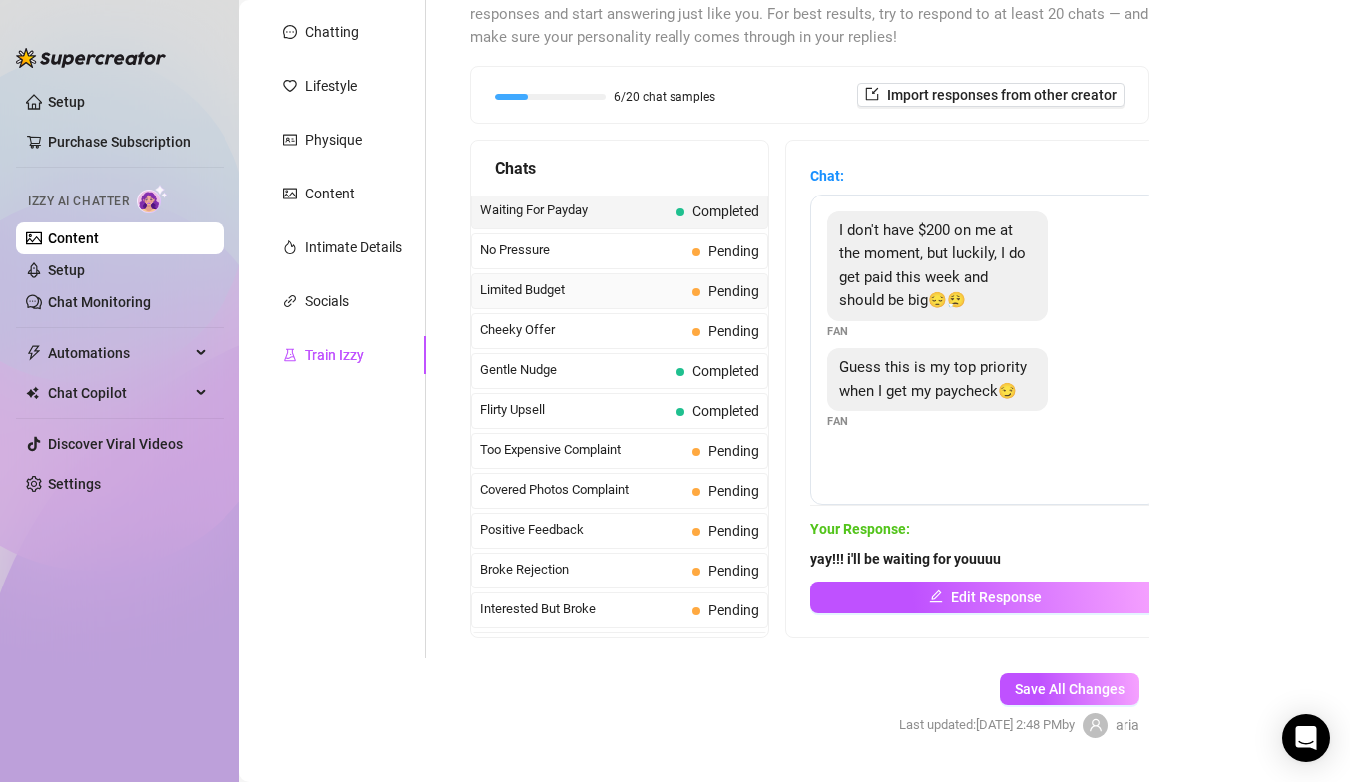
click at [548, 294] on span "Limited Budget" at bounding box center [582, 290] width 205 height 20
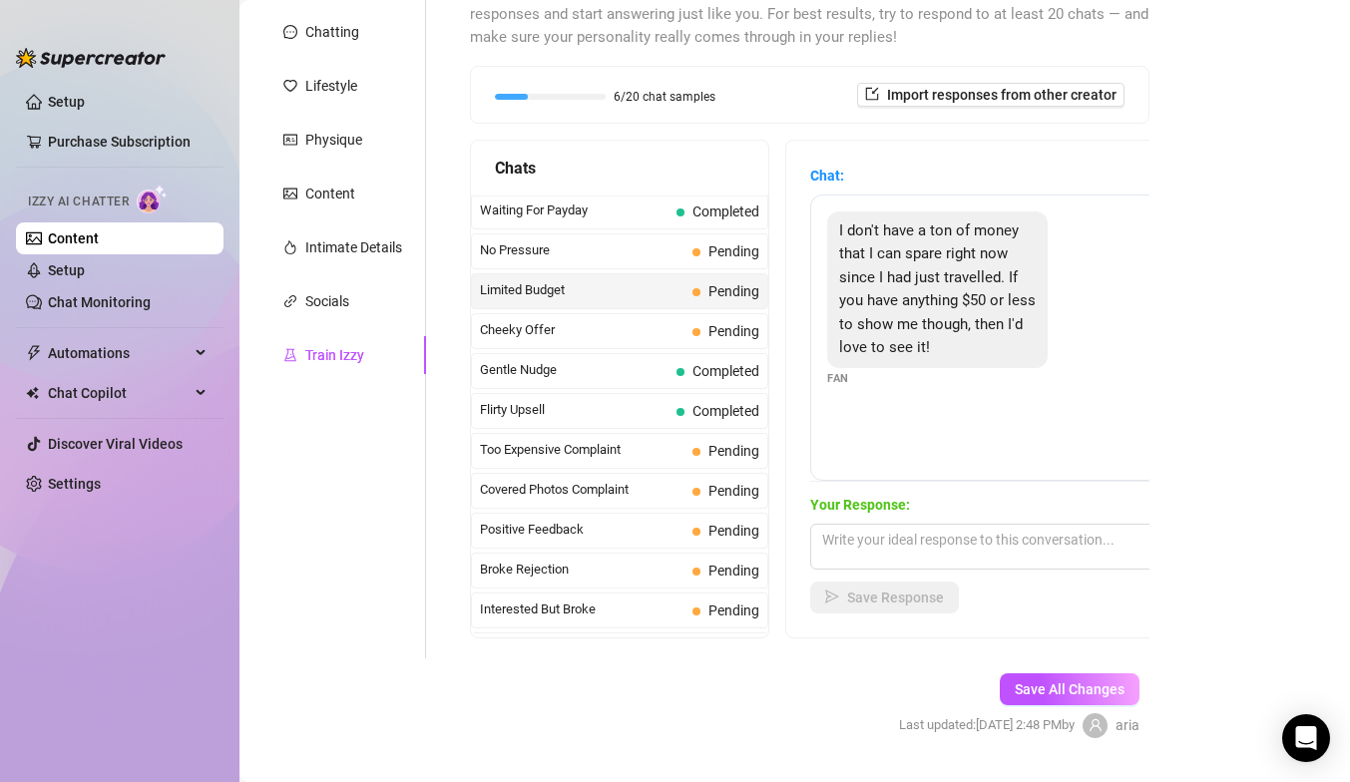
scroll to position [0, 0]
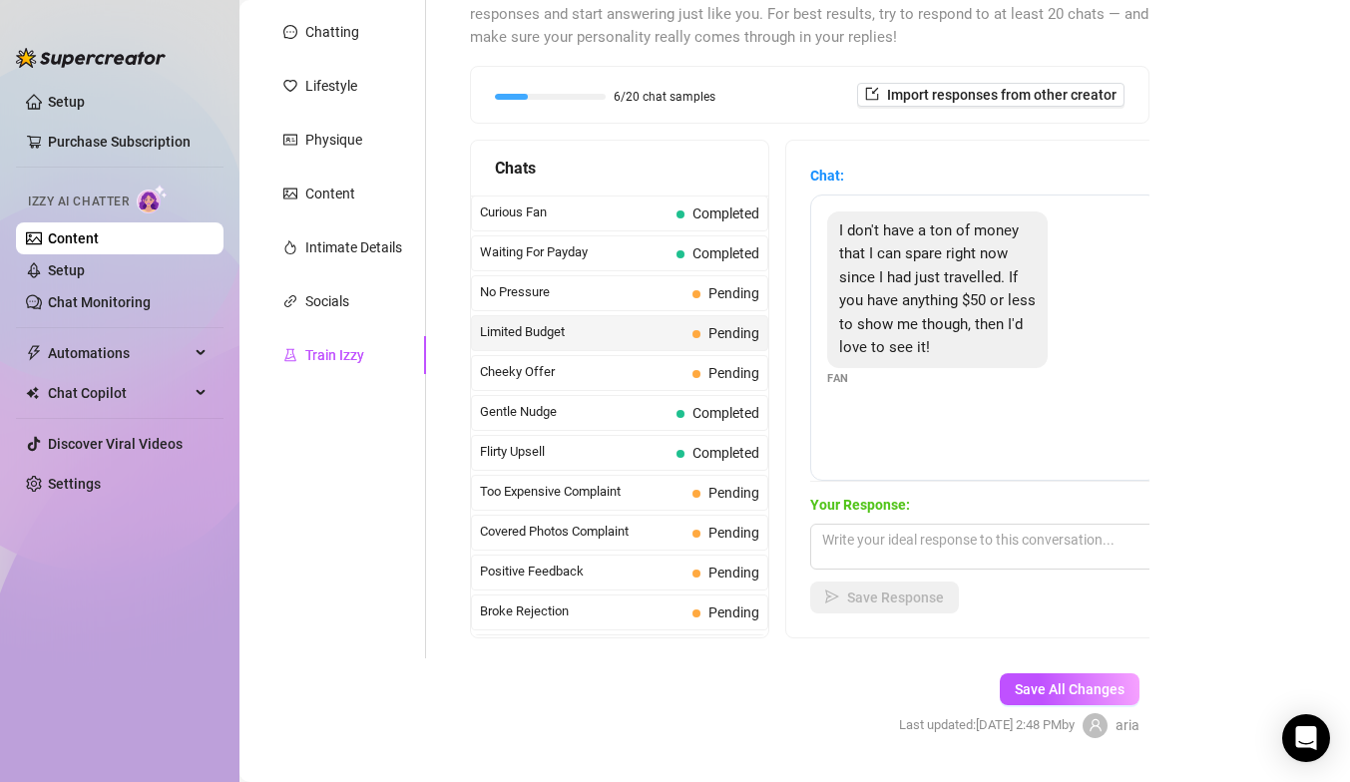
click at [548, 293] on span "No Pressure" at bounding box center [582, 292] width 205 height 20
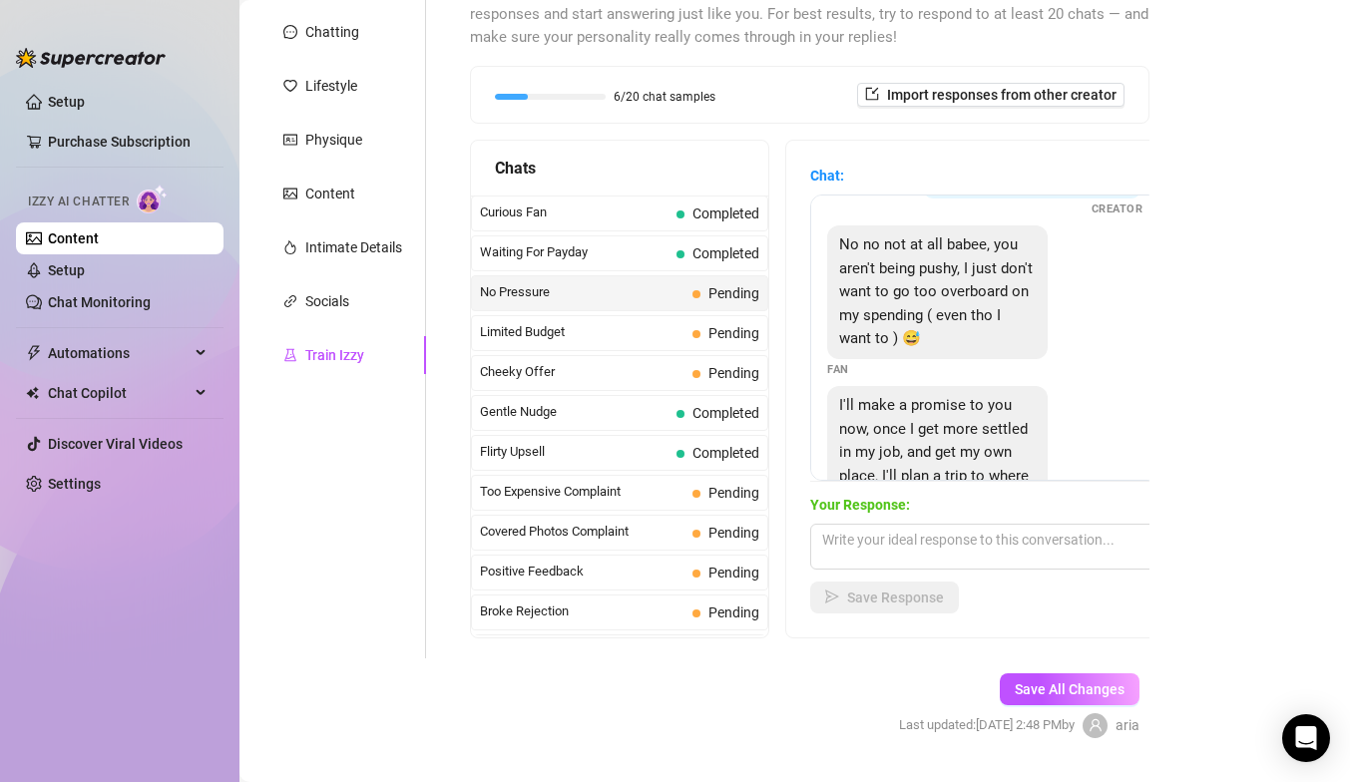
scroll to position [230, 0]
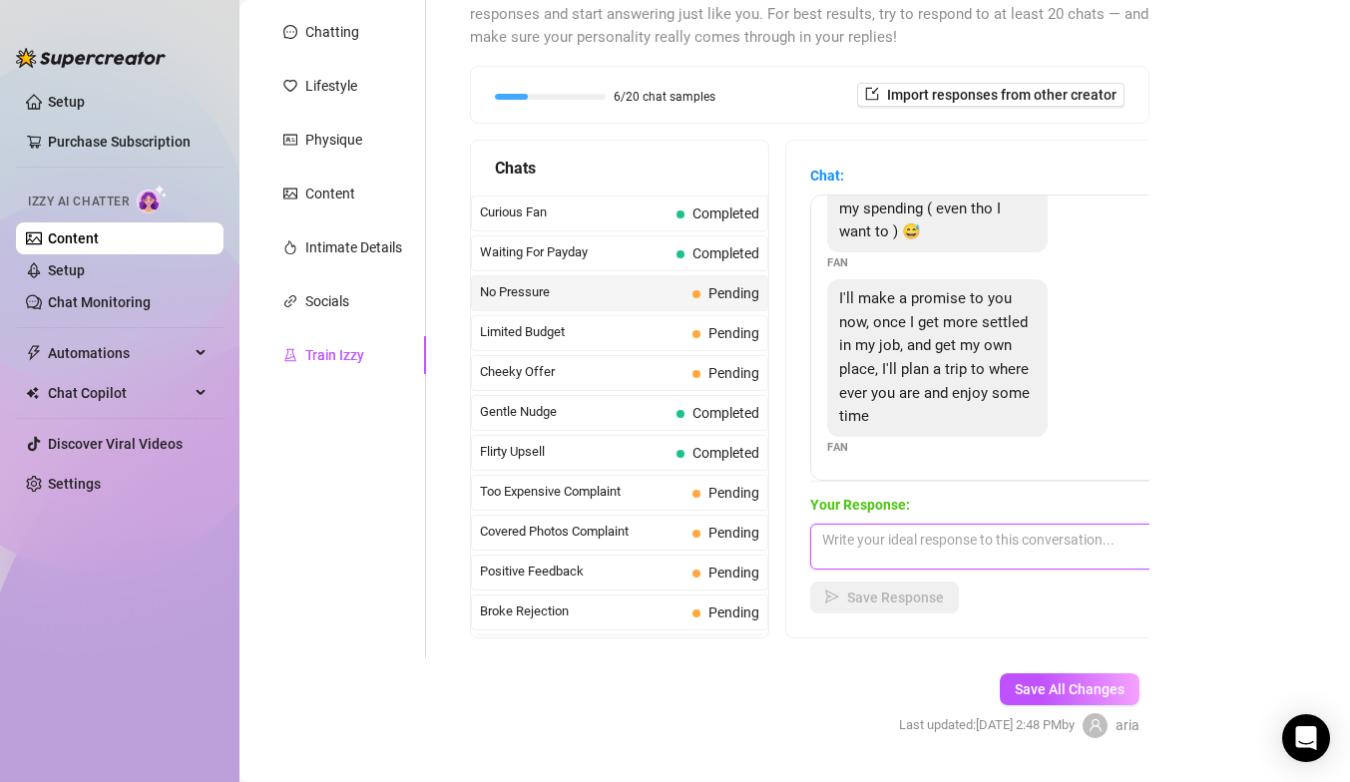
click at [859, 537] on textarea at bounding box center [984, 547] width 349 height 46
type textarea "aw babe i wish but i only do stuff on here"
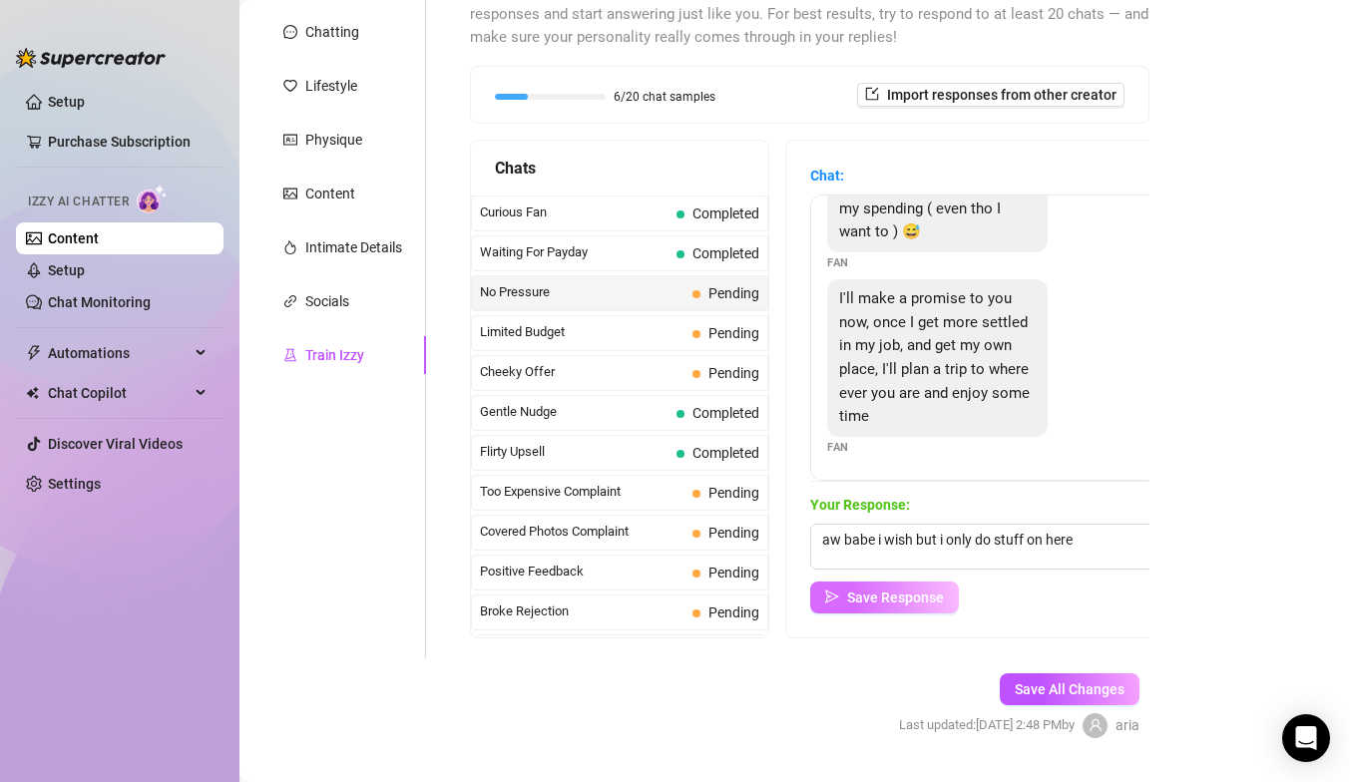
click at [830, 590] on span "button" at bounding box center [832, 598] width 14 height 16
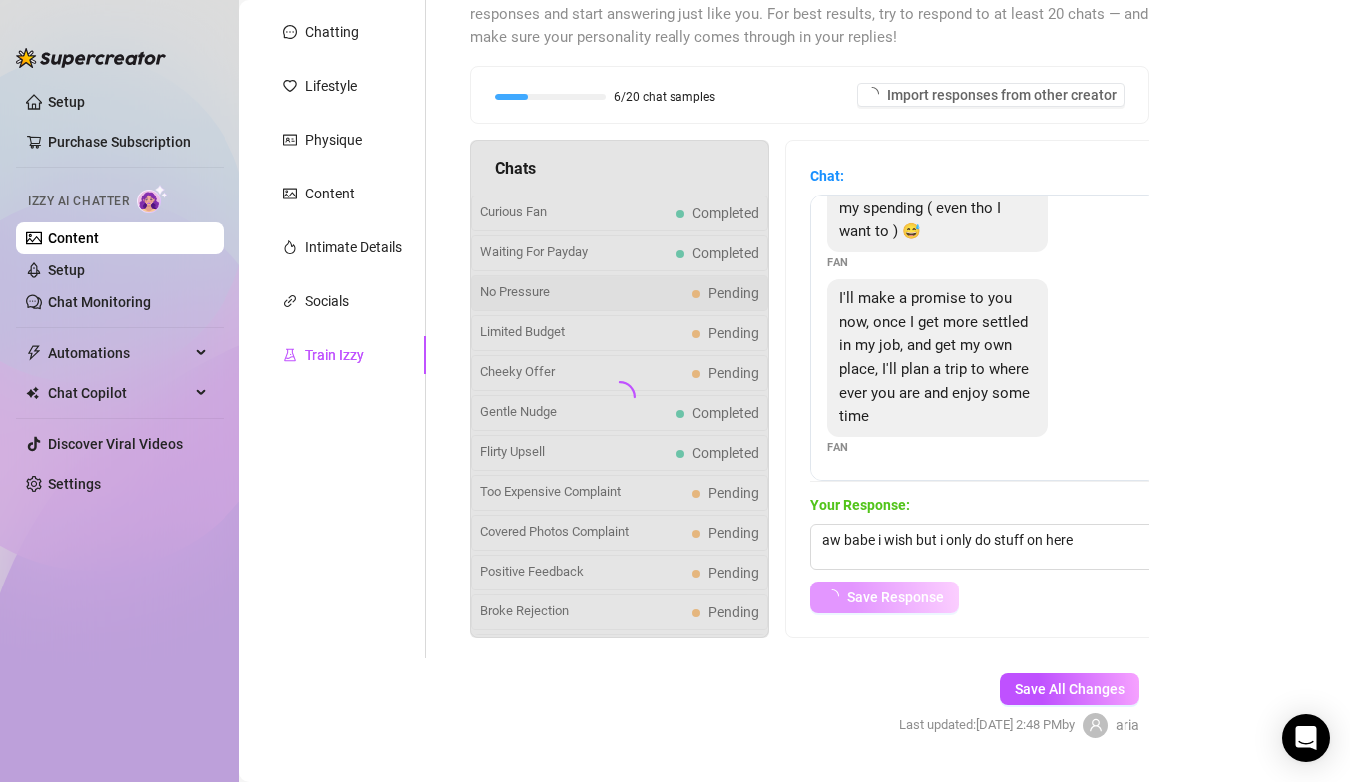
scroll to position [206, 0]
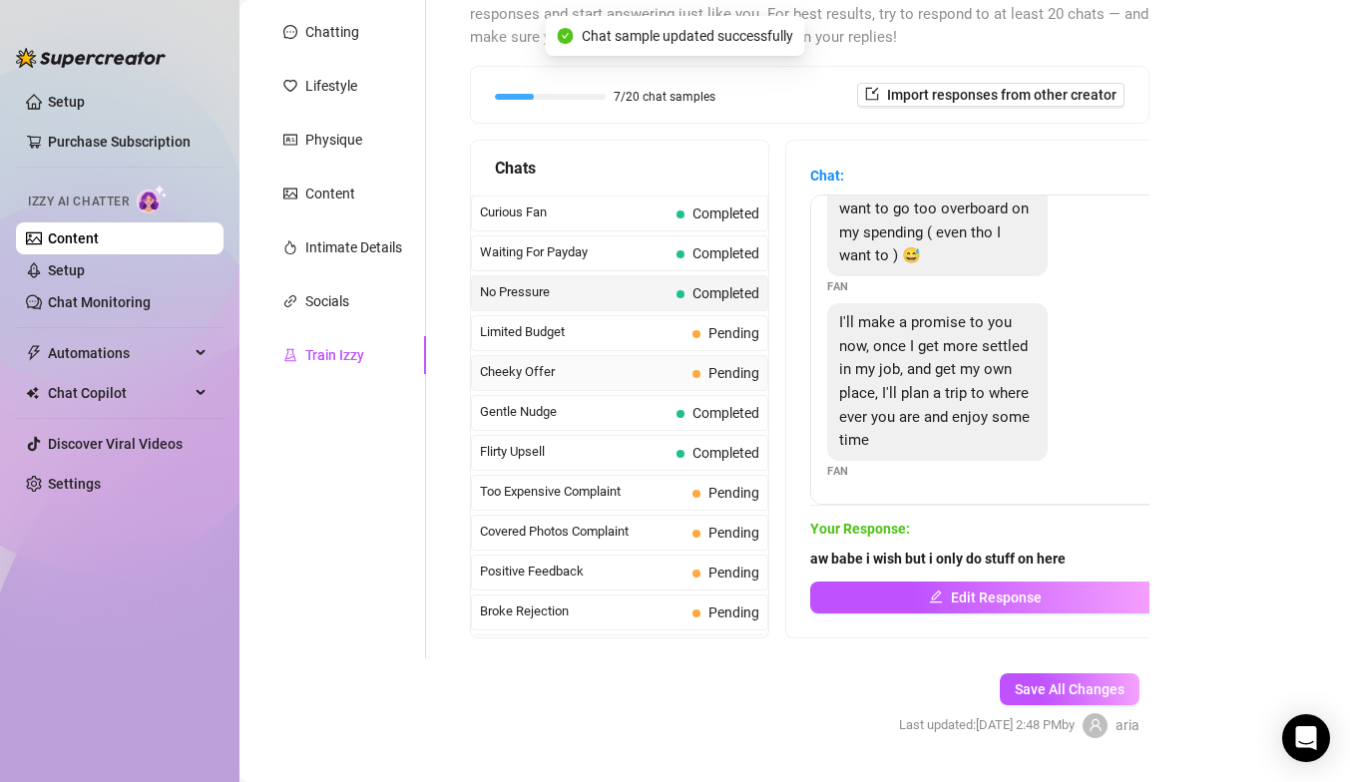
click at [591, 379] on span "Cheeky Offer" at bounding box center [582, 372] width 205 height 20
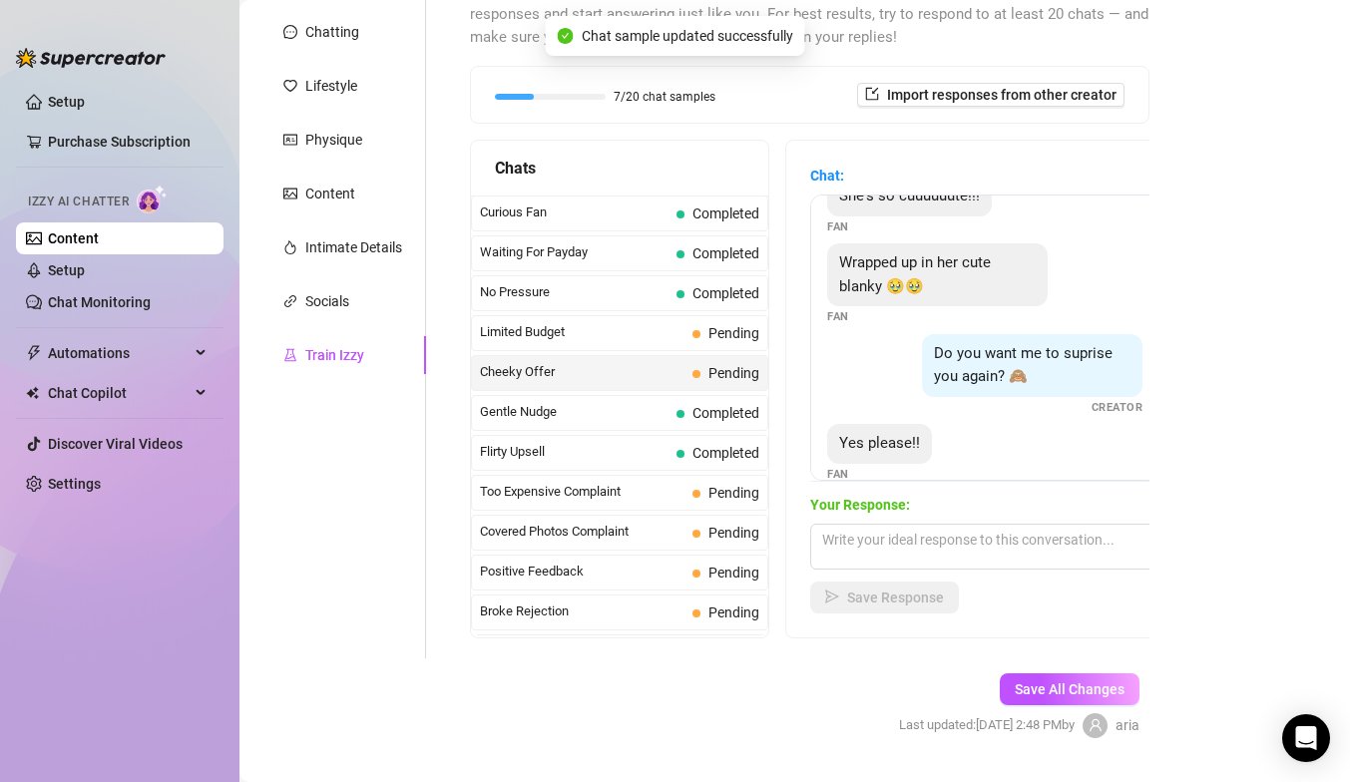
scroll to position [351, 0]
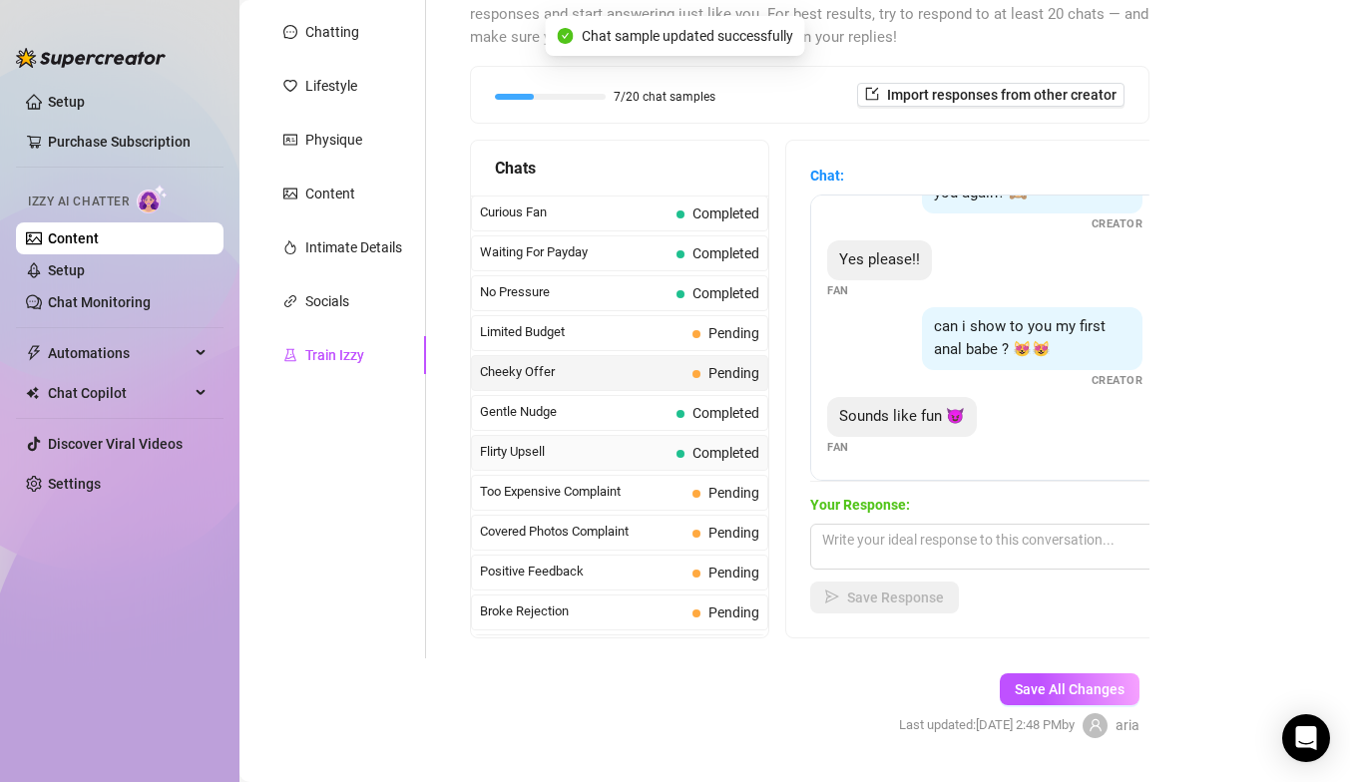
click at [687, 456] on span "Completed" at bounding box center [718, 453] width 83 height 22
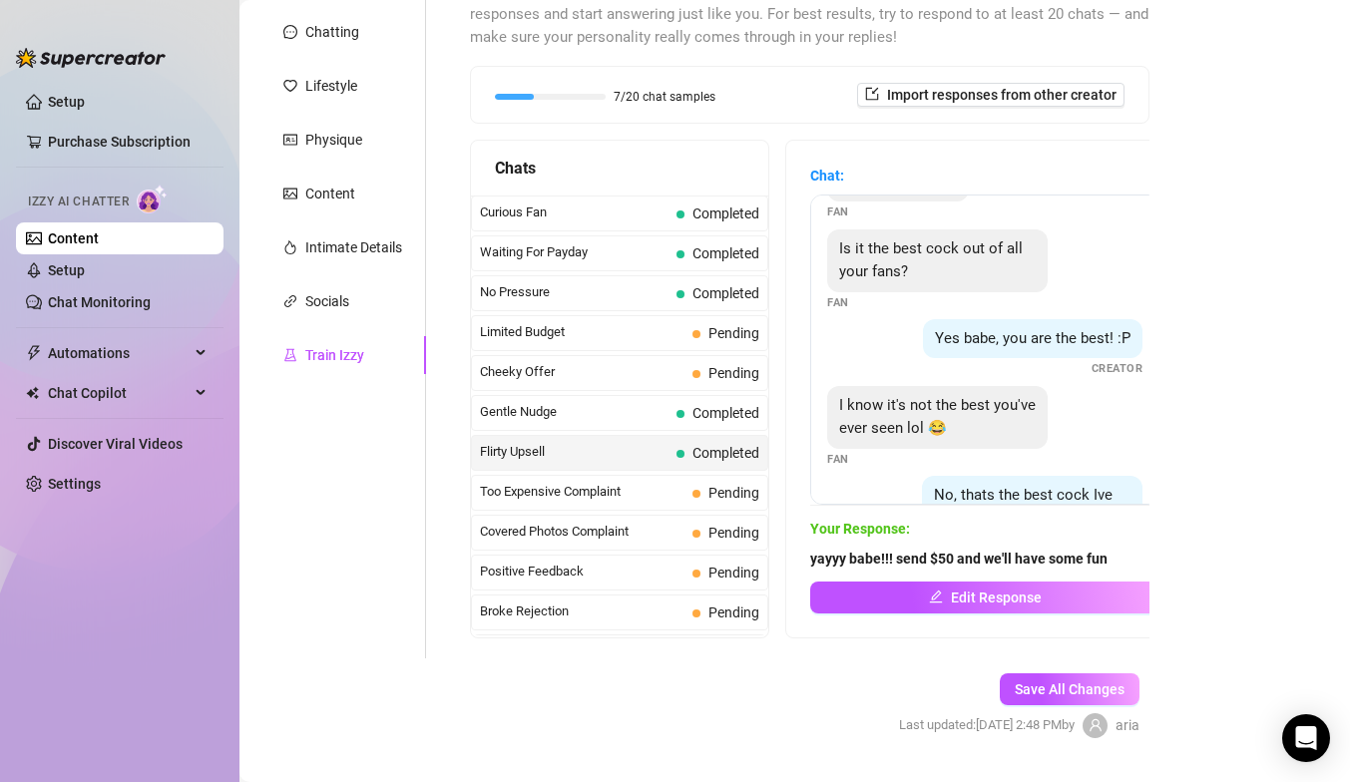
scroll to position [579, 0]
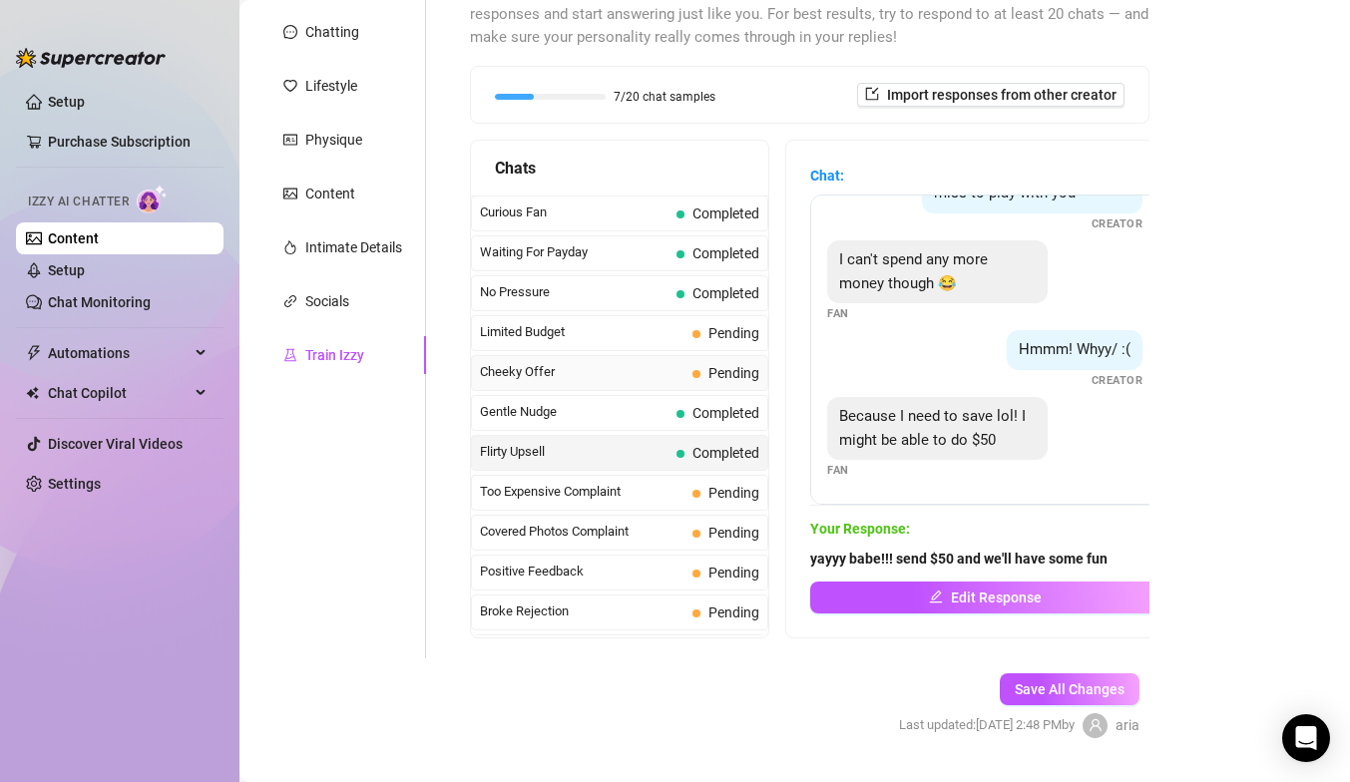
click at [590, 355] on div "Cheeky Offer Pending" at bounding box center [619, 373] width 297 height 36
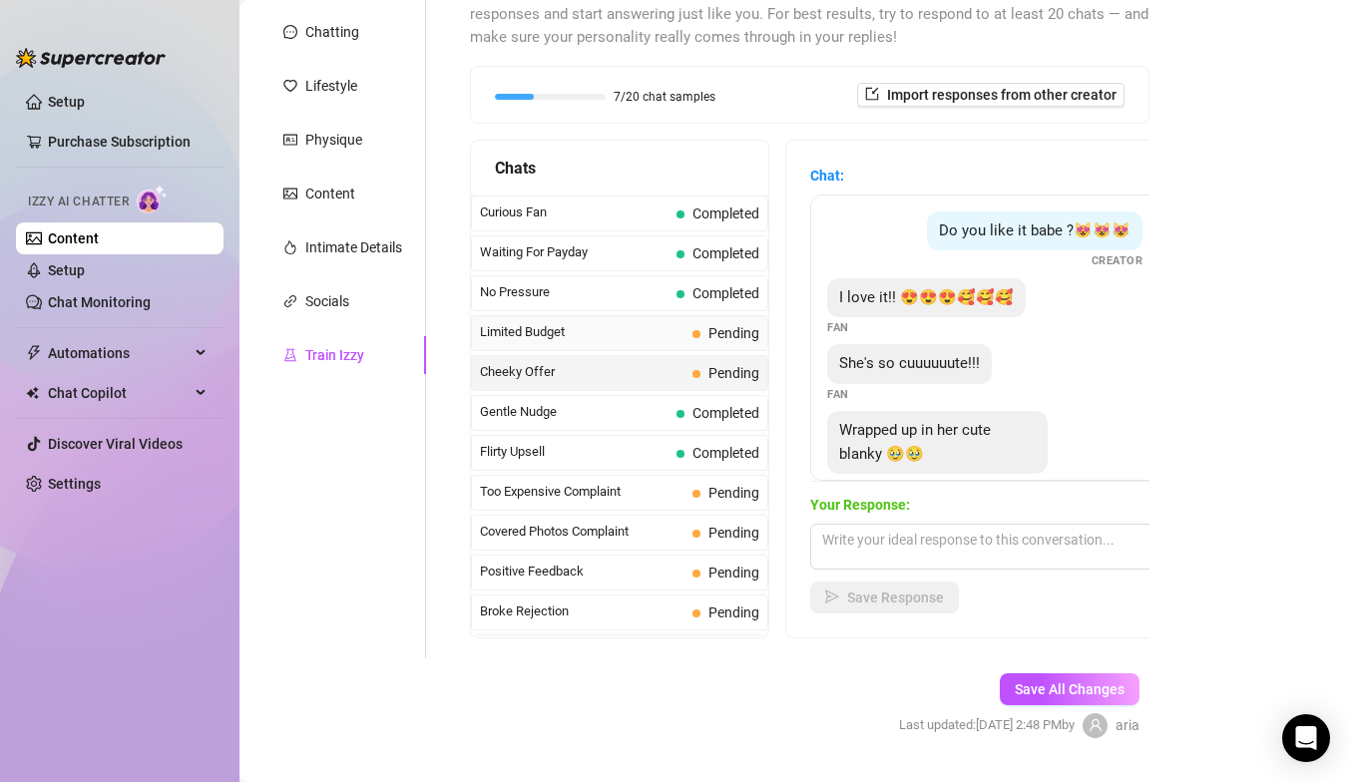
click at [587, 315] on div "Limited Budget Pending" at bounding box center [619, 333] width 297 height 36
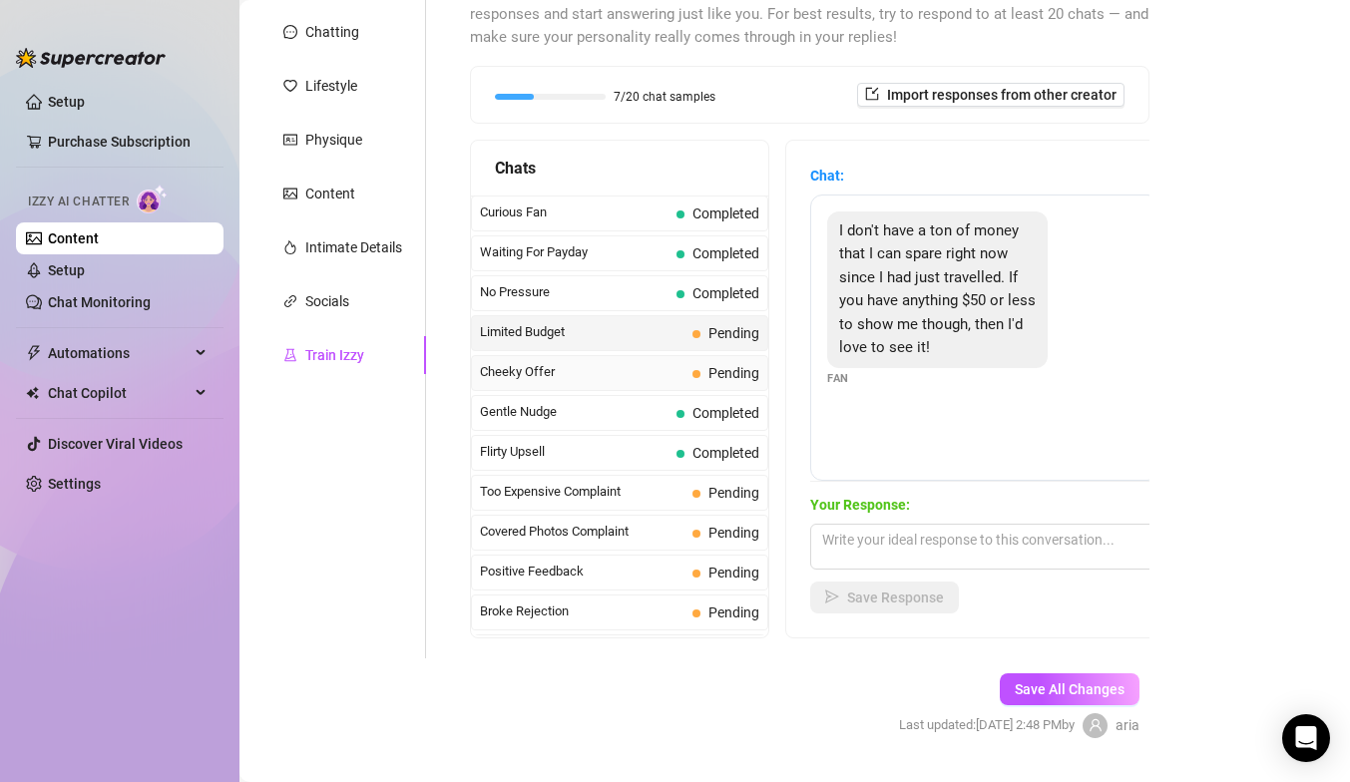
scroll to position [44, 0]
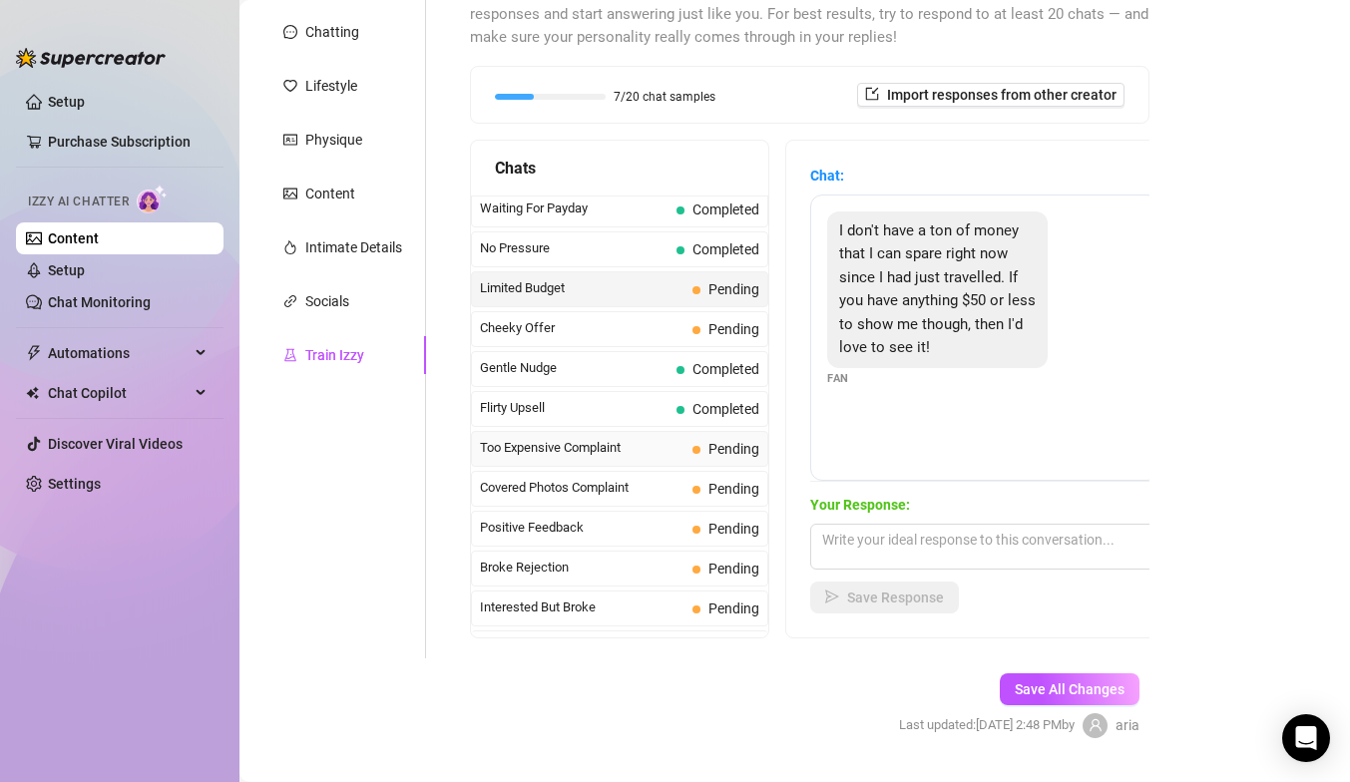
click at [644, 446] on span "Too Expensive Complaint" at bounding box center [582, 448] width 205 height 20
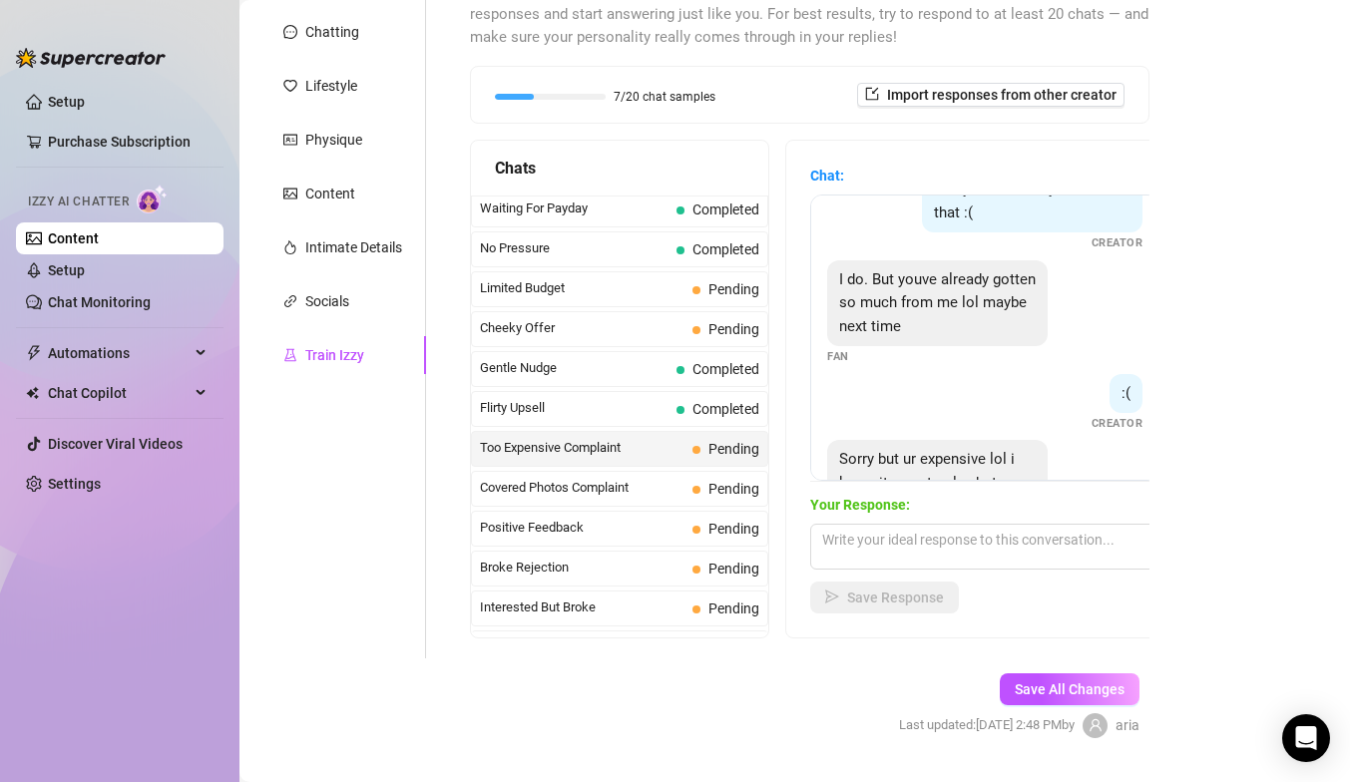
scroll to position [469, 0]
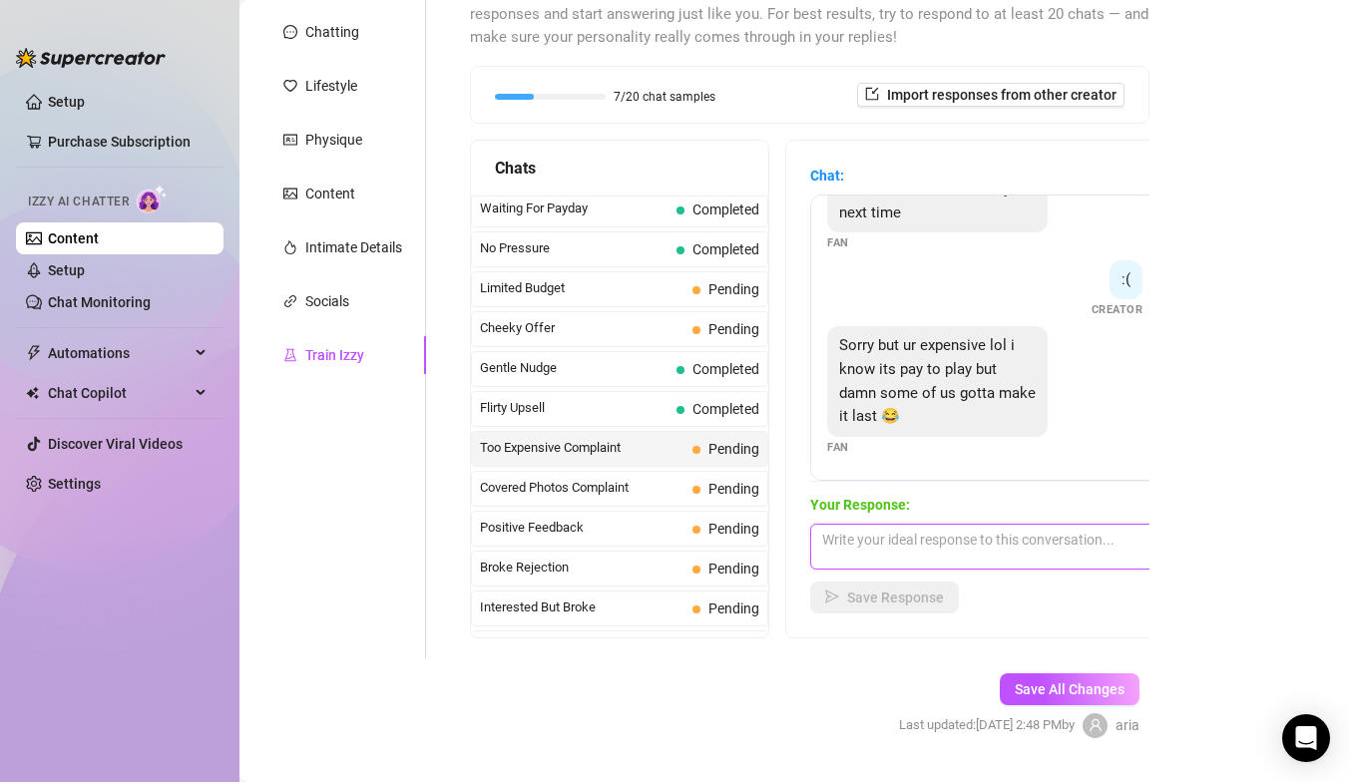
click at [874, 542] on textarea at bounding box center [984, 547] width 349 height 46
type textarea "babe am i not wroth it? maybe i can give you a discount!!"
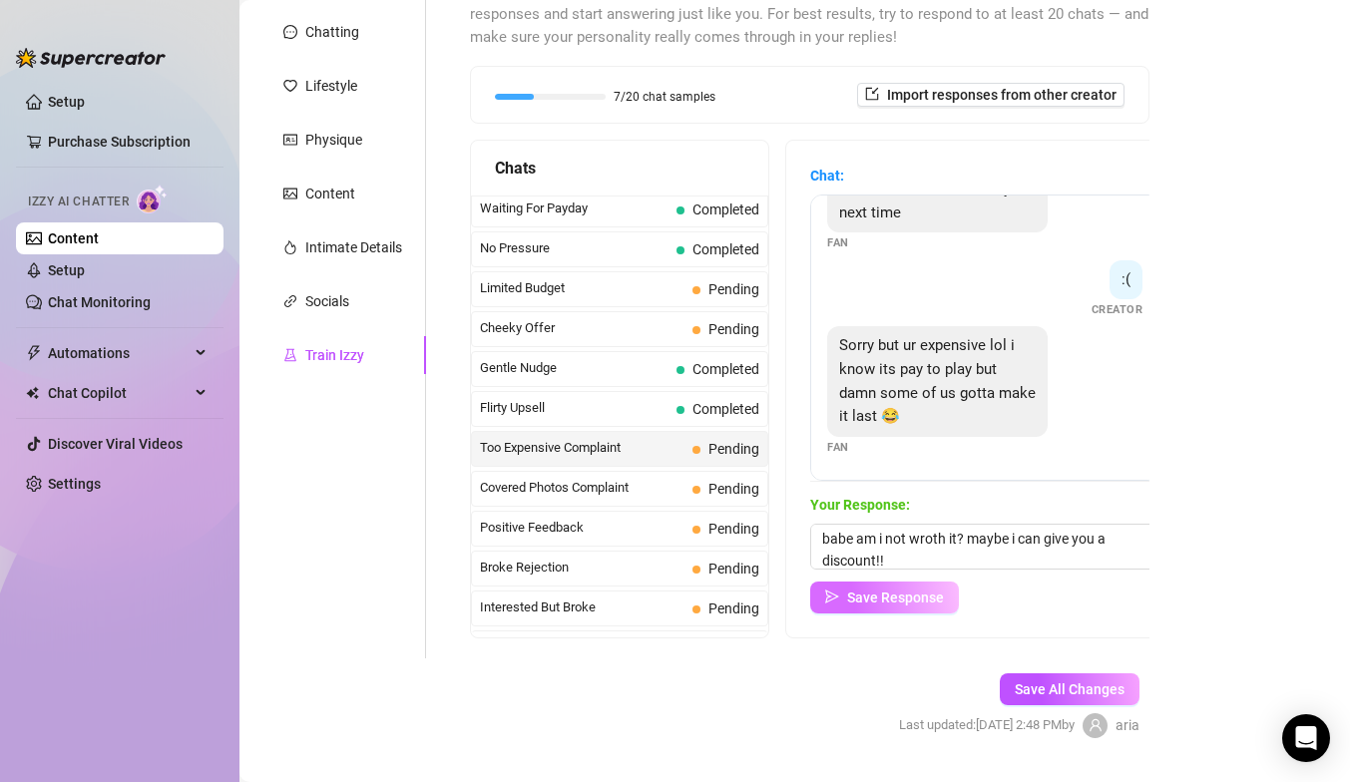
click at [912, 597] on span "Save Response" at bounding box center [895, 598] width 97 height 16
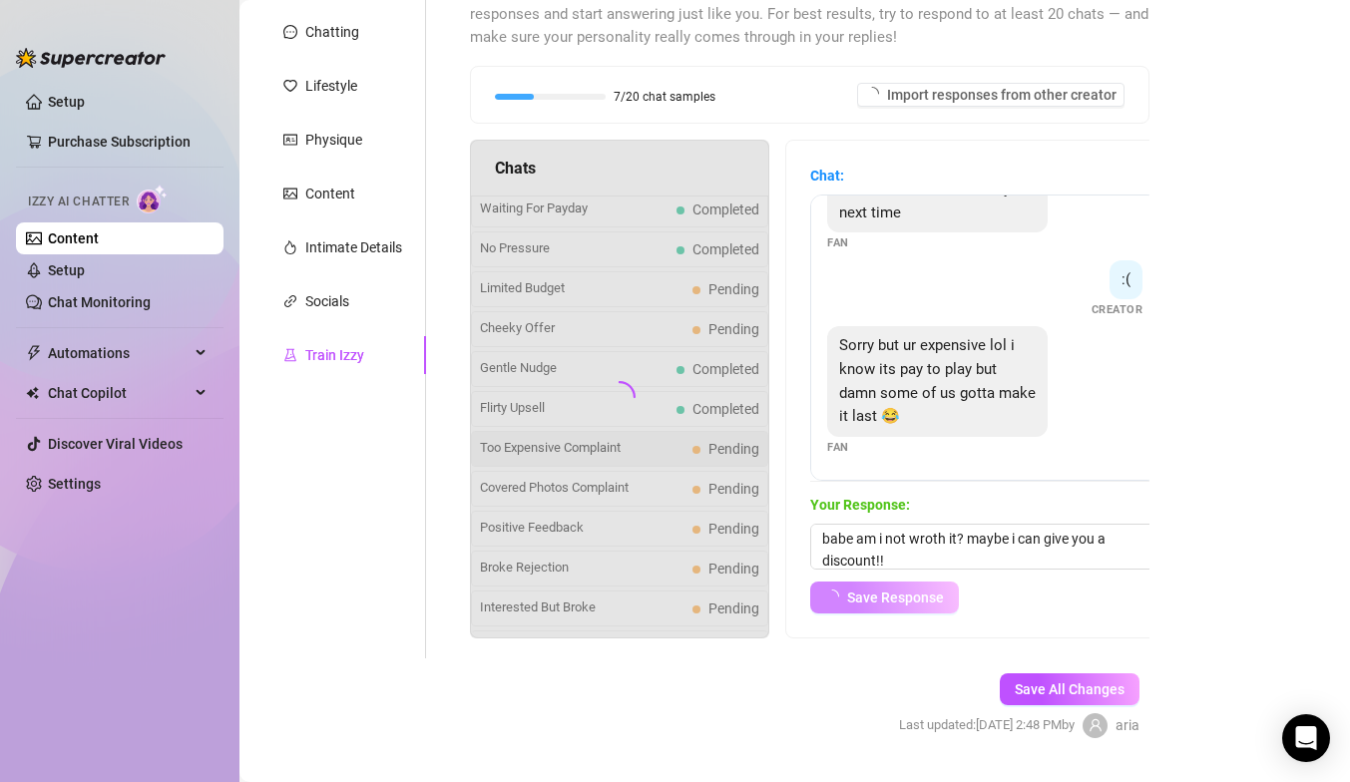
scroll to position [467, 0]
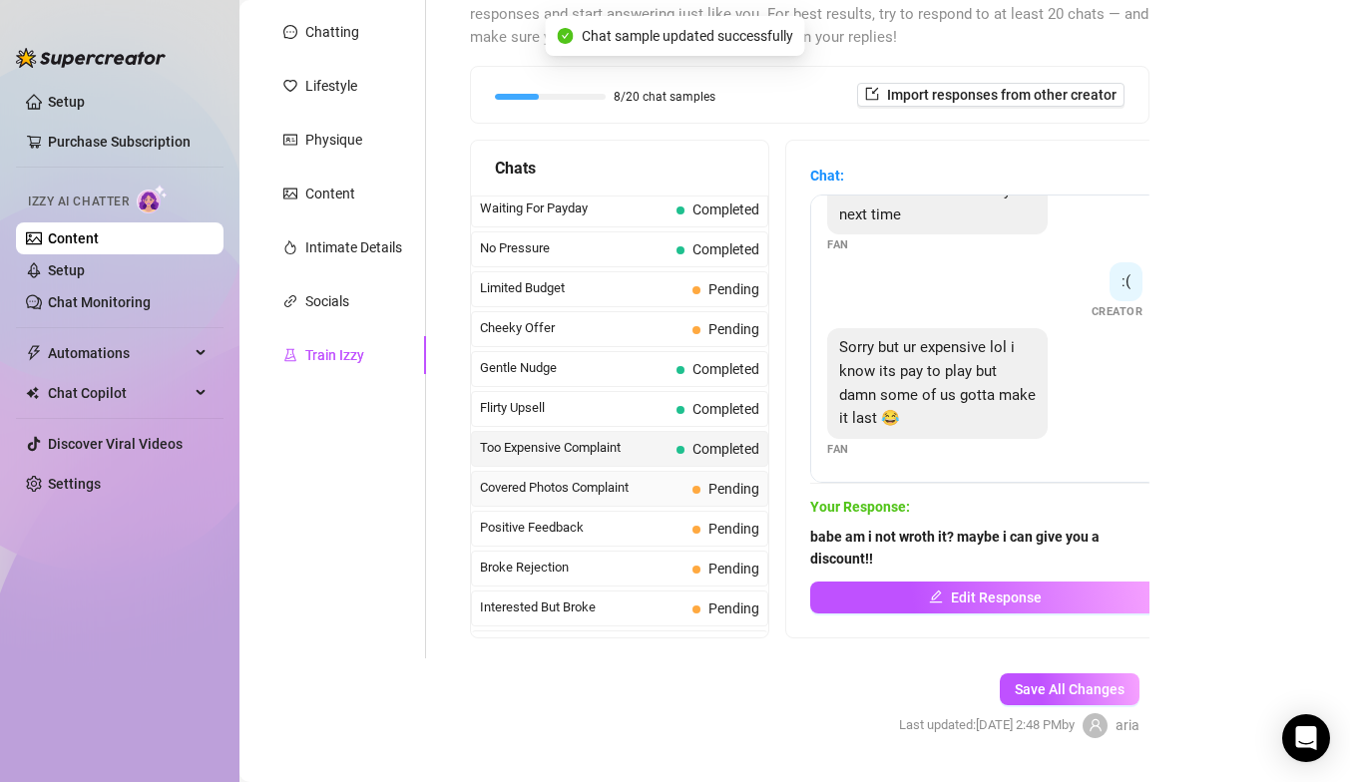
click at [718, 472] on div "Covered Photos Complaint Pending" at bounding box center [619, 489] width 297 height 36
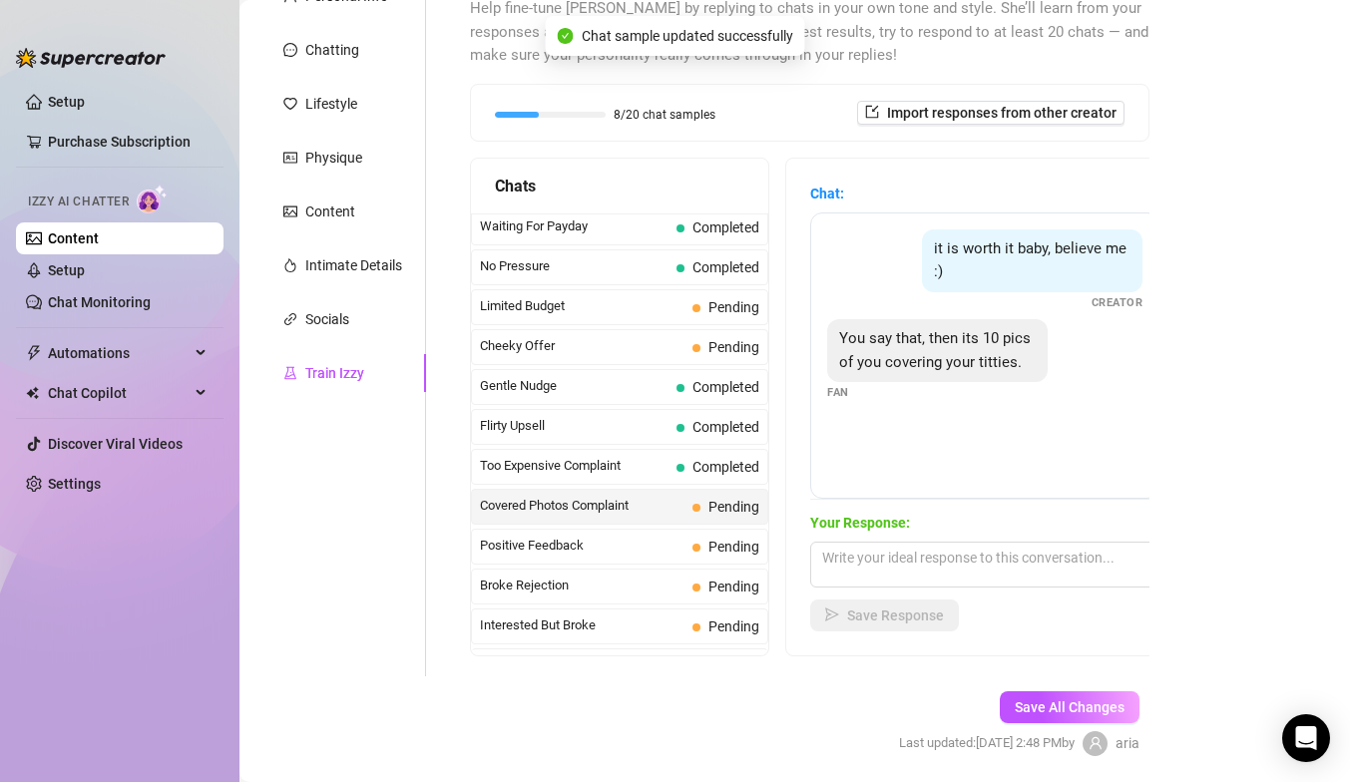
scroll to position [239, 0]
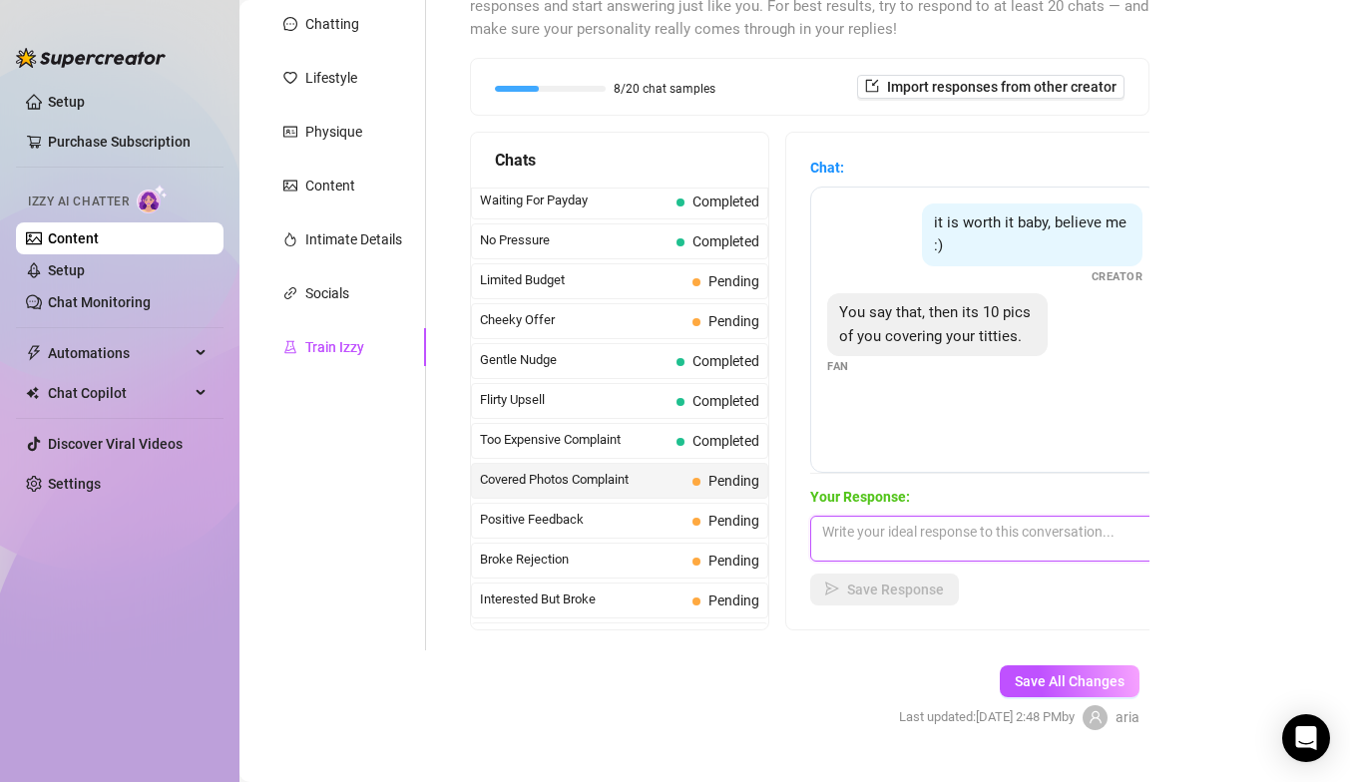
click at [867, 552] on textarea at bounding box center [984, 539] width 349 height 46
type textarea "baby i swear you'll see all of me"
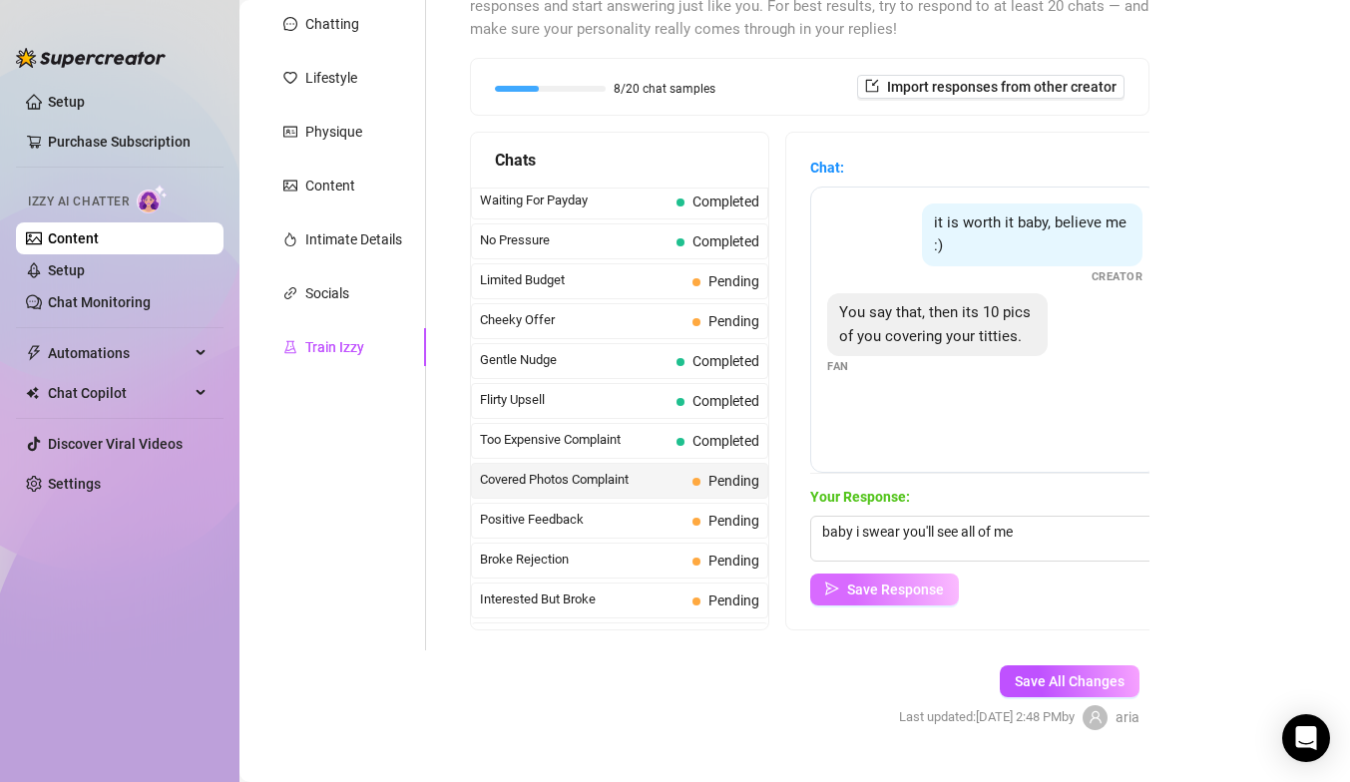
click at [837, 585] on icon "send" at bounding box center [832, 589] width 14 height 14
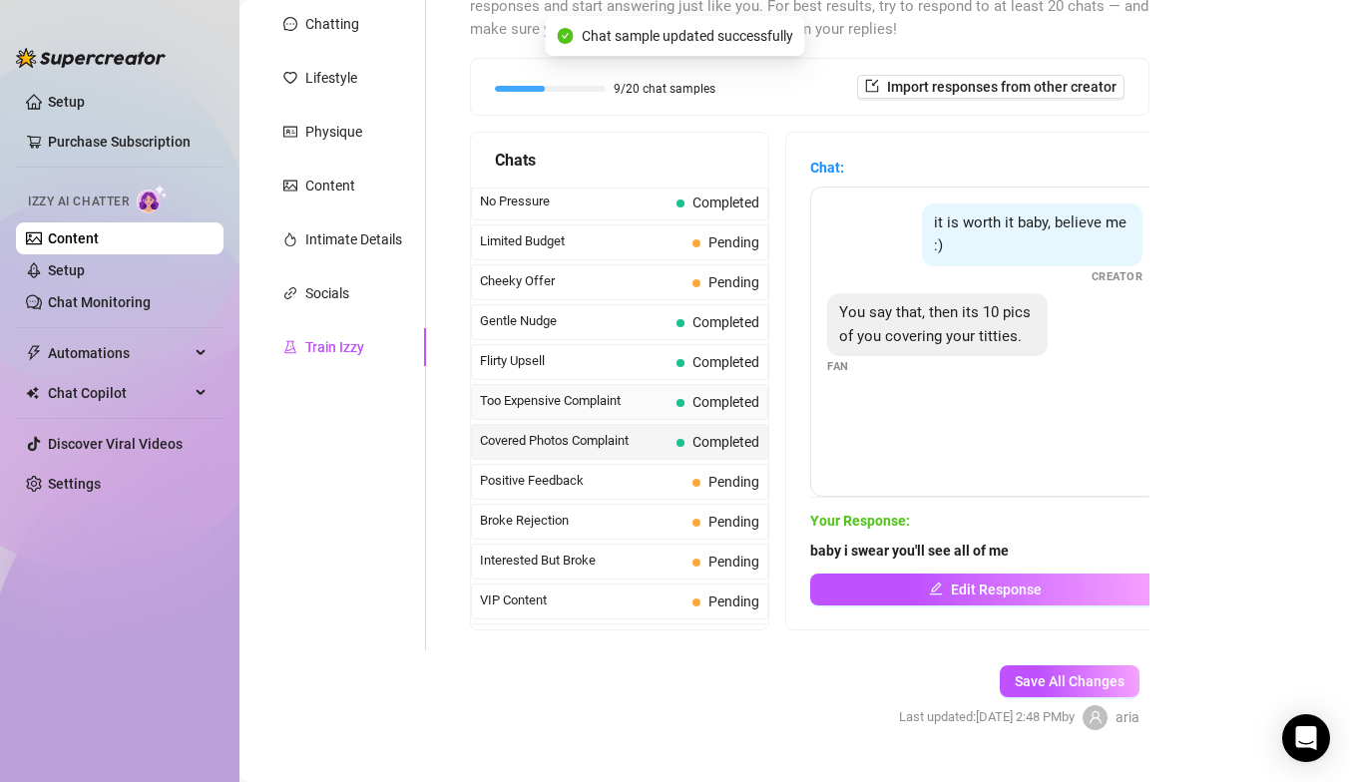
scroll to position [90, 0]
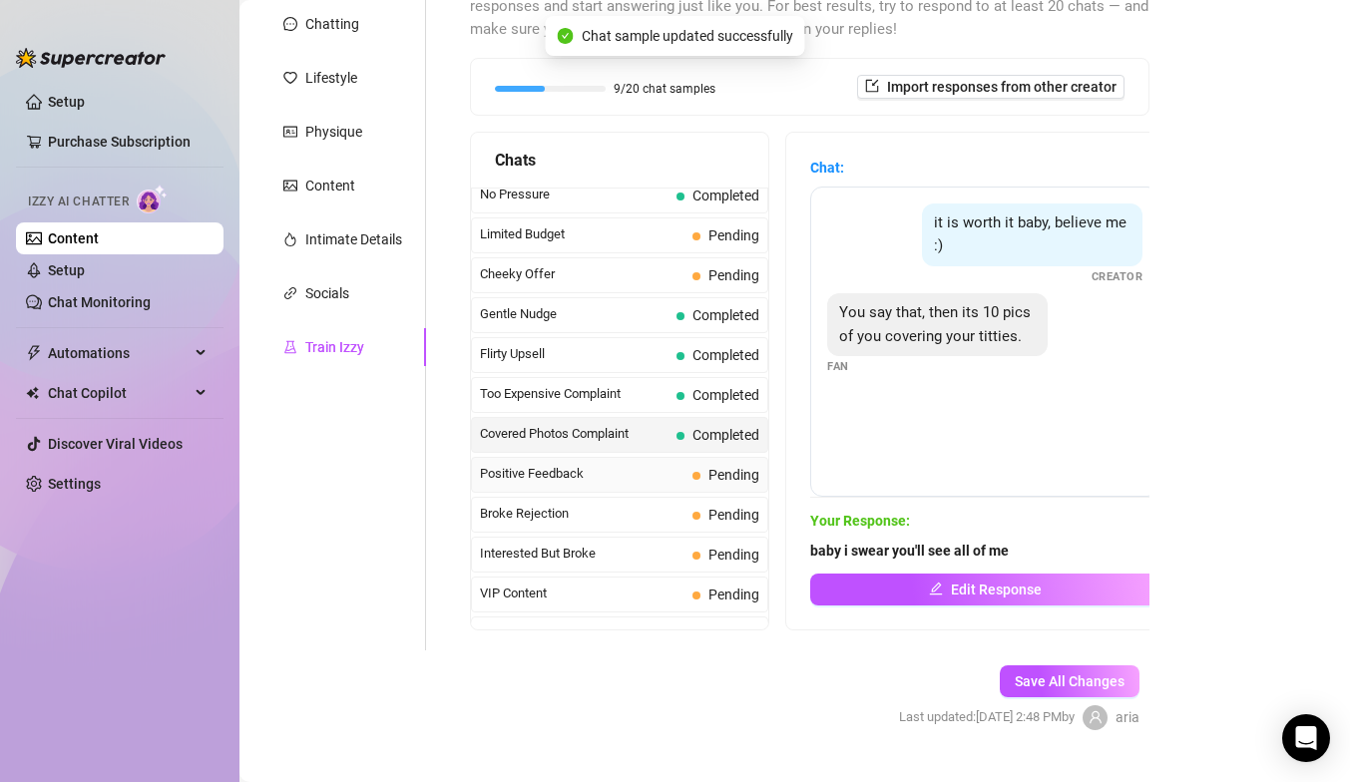
click at [704, 471] on span "Pending" at bounding box center [726, 475] width 67 height 22
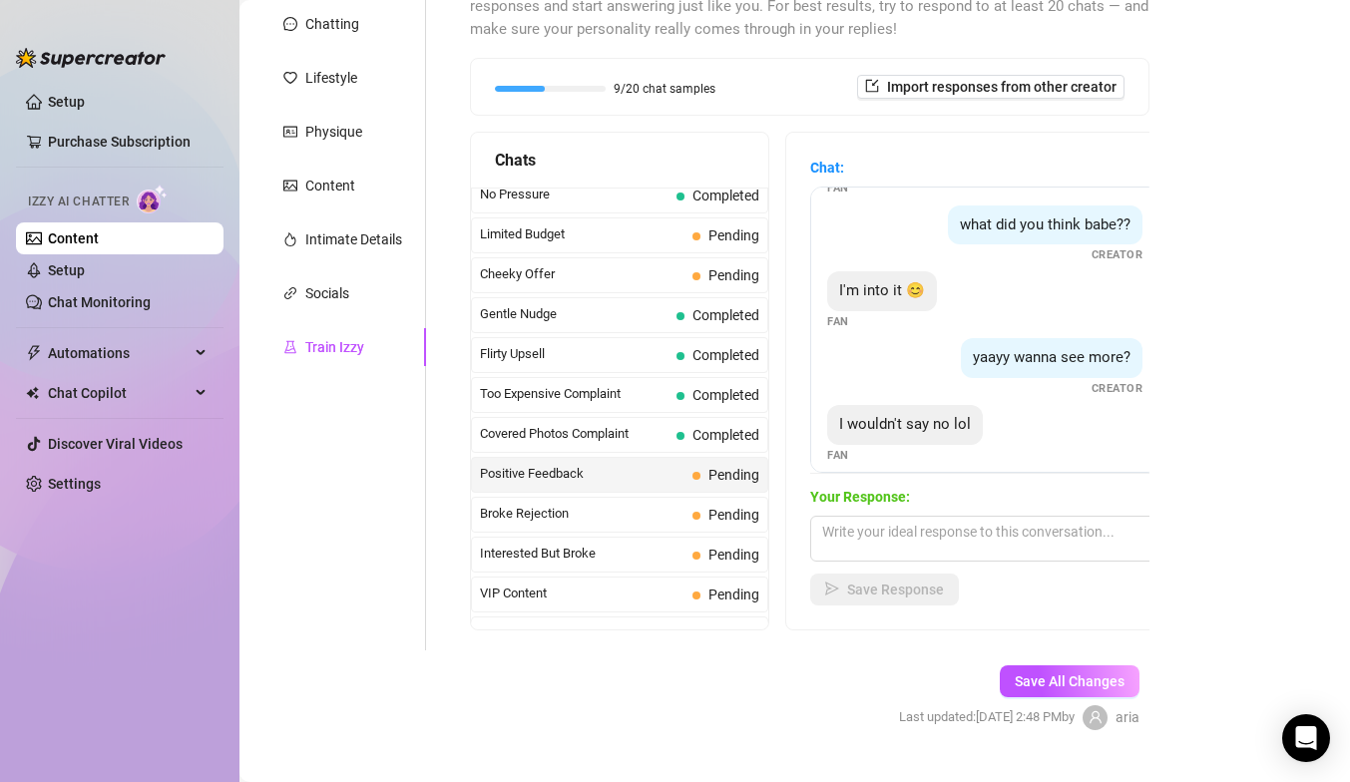
scroll to position [81, 0]
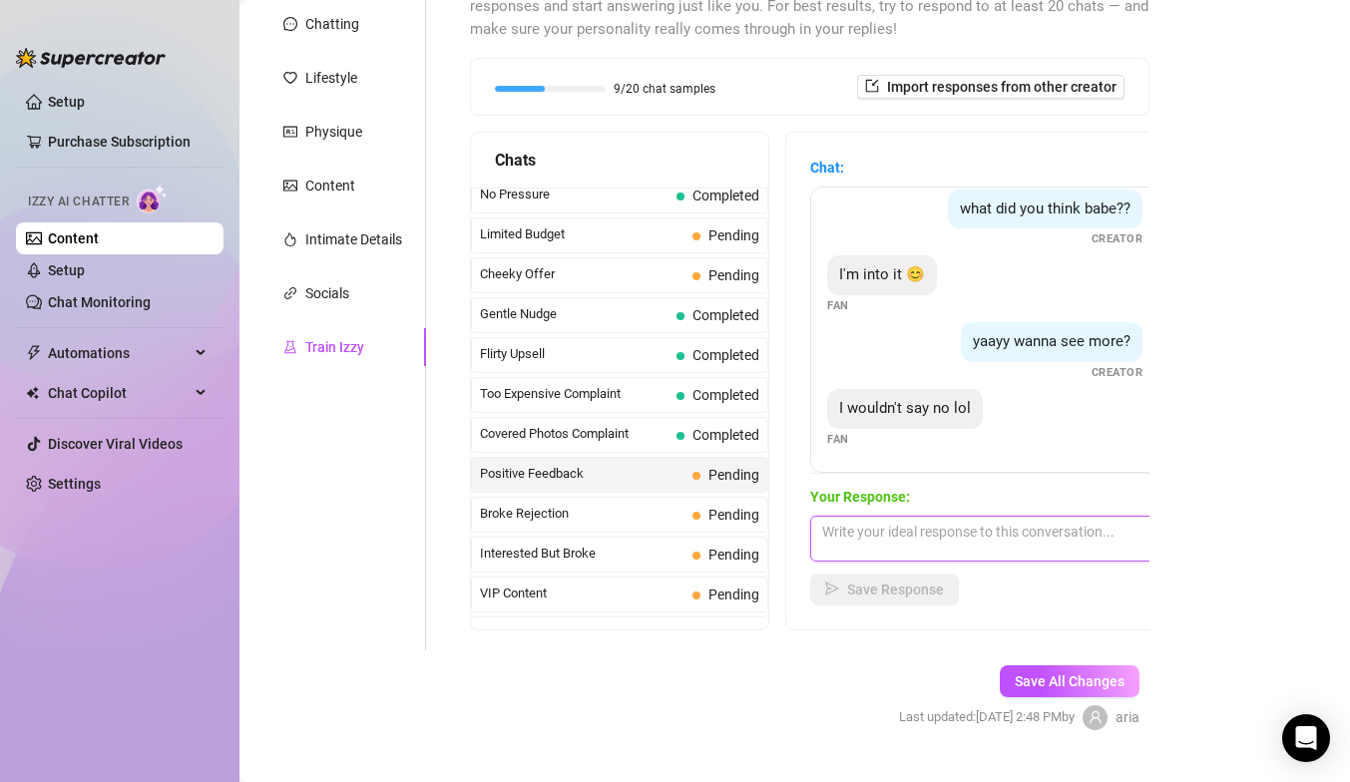
click at [860, 527] on textarea at bounding box center [984, 539] width 349 height 46
type textarea "h"
type textarea "i"
type textarea "mmm that's what i like to hear lol"
click at [872, 561] on div "Your Response: mmm that's what i like to hear lol Save Response" at bounding box center [984, 546] width 349 height 120
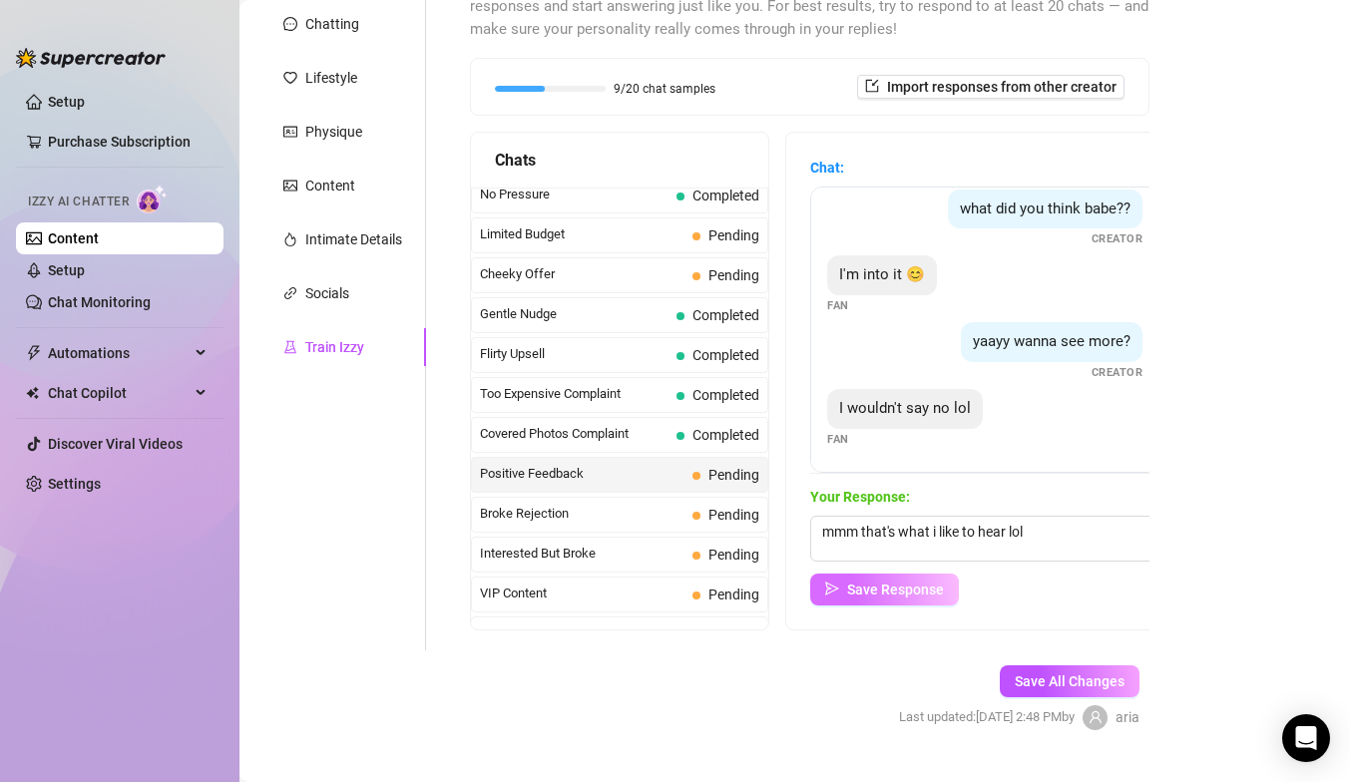
click at [871, 585] on span "Save Response" at bounding box center [895, 590] width 97 height 16
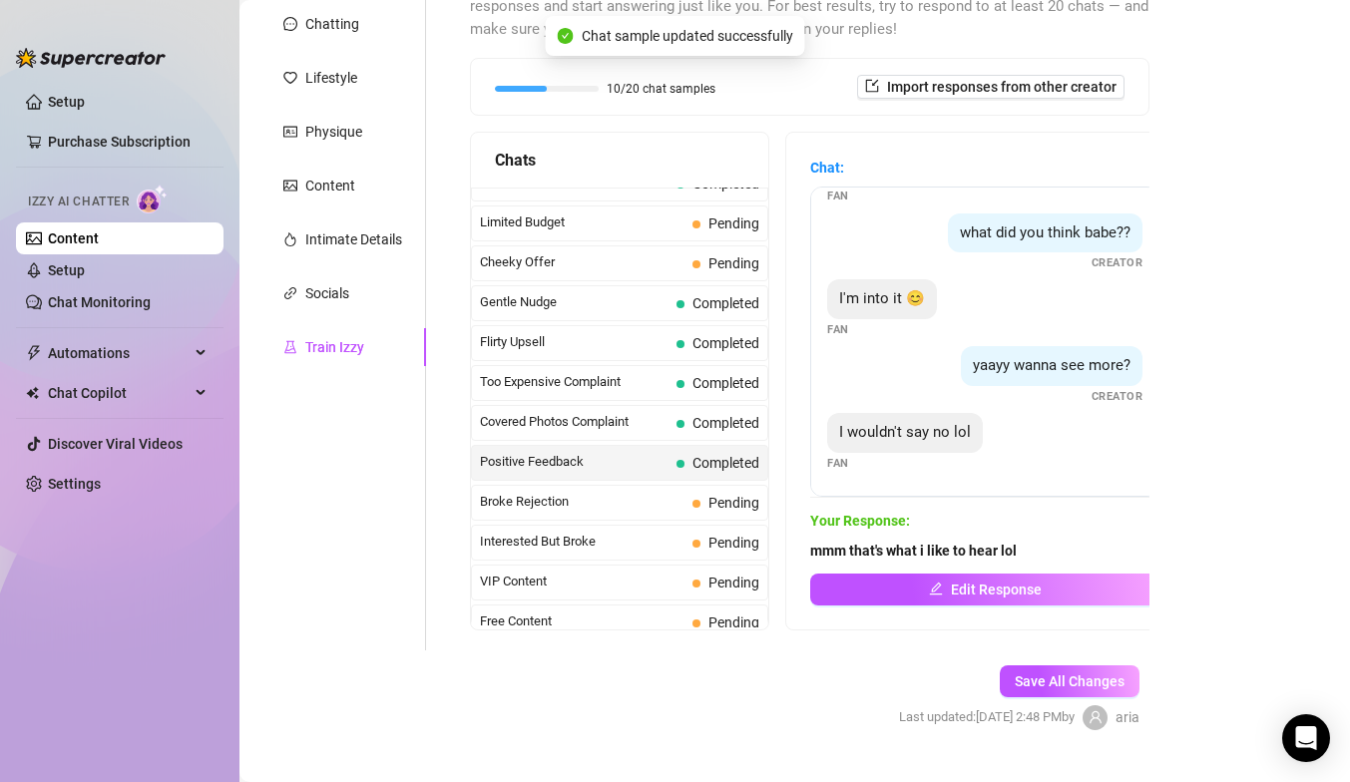
scroll to position [139, 0]
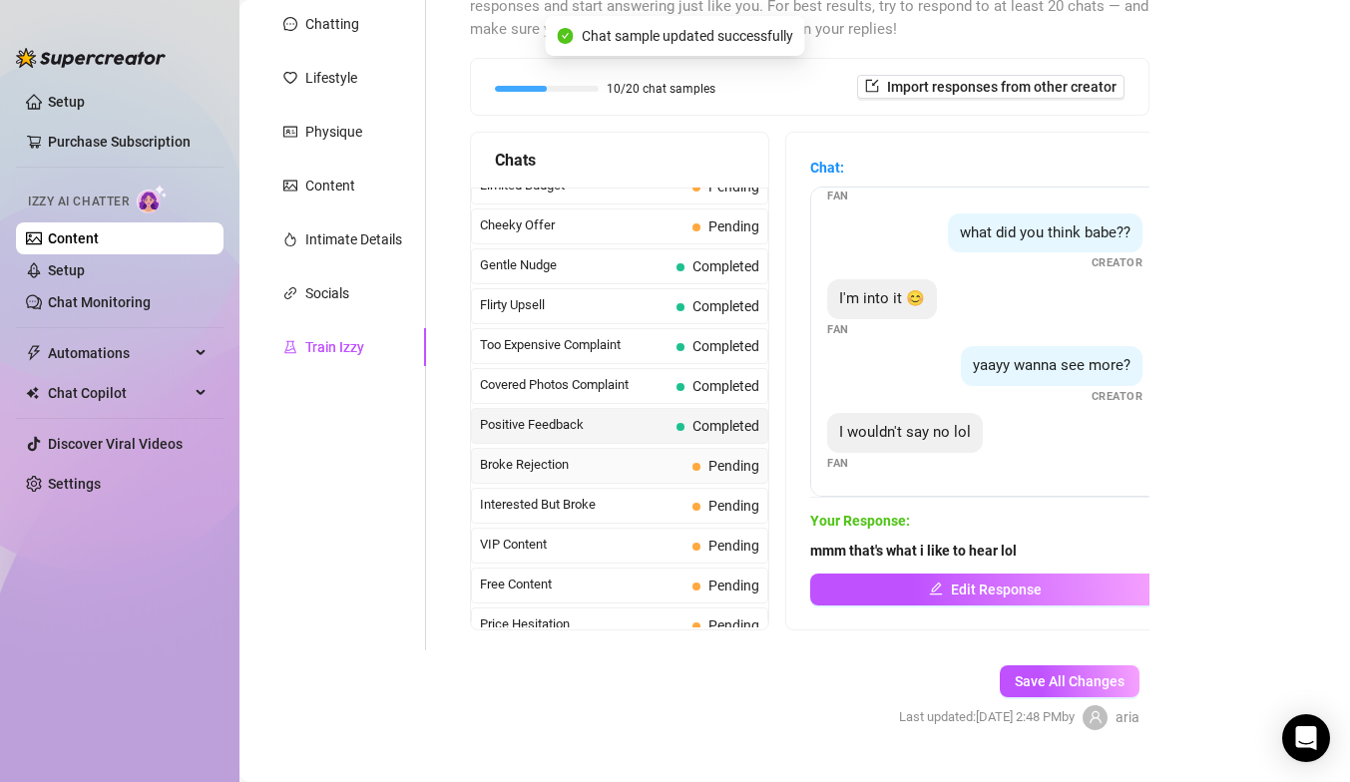
click at [668, 456] on span "Broke Rejection" at bounding box center [582, 465] width 205 height 20
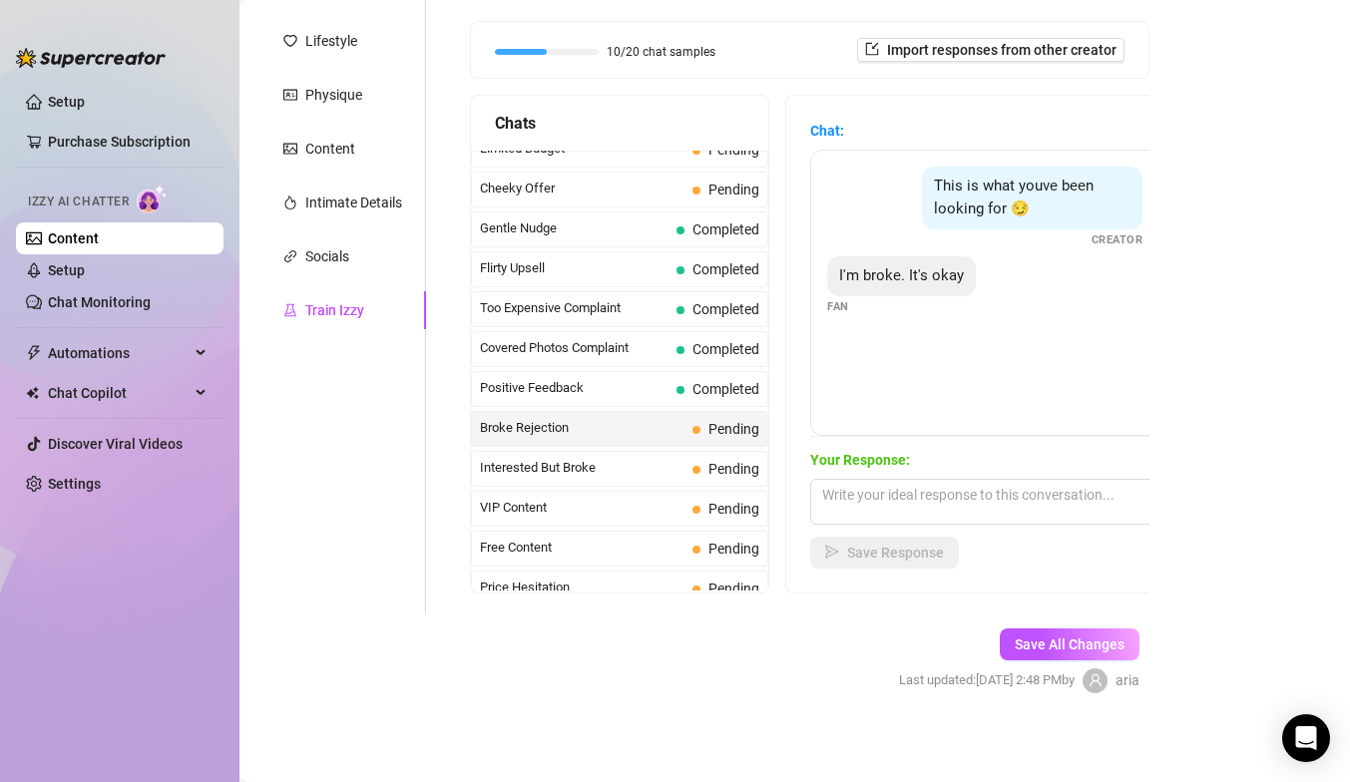
scroll to position [278, 0]
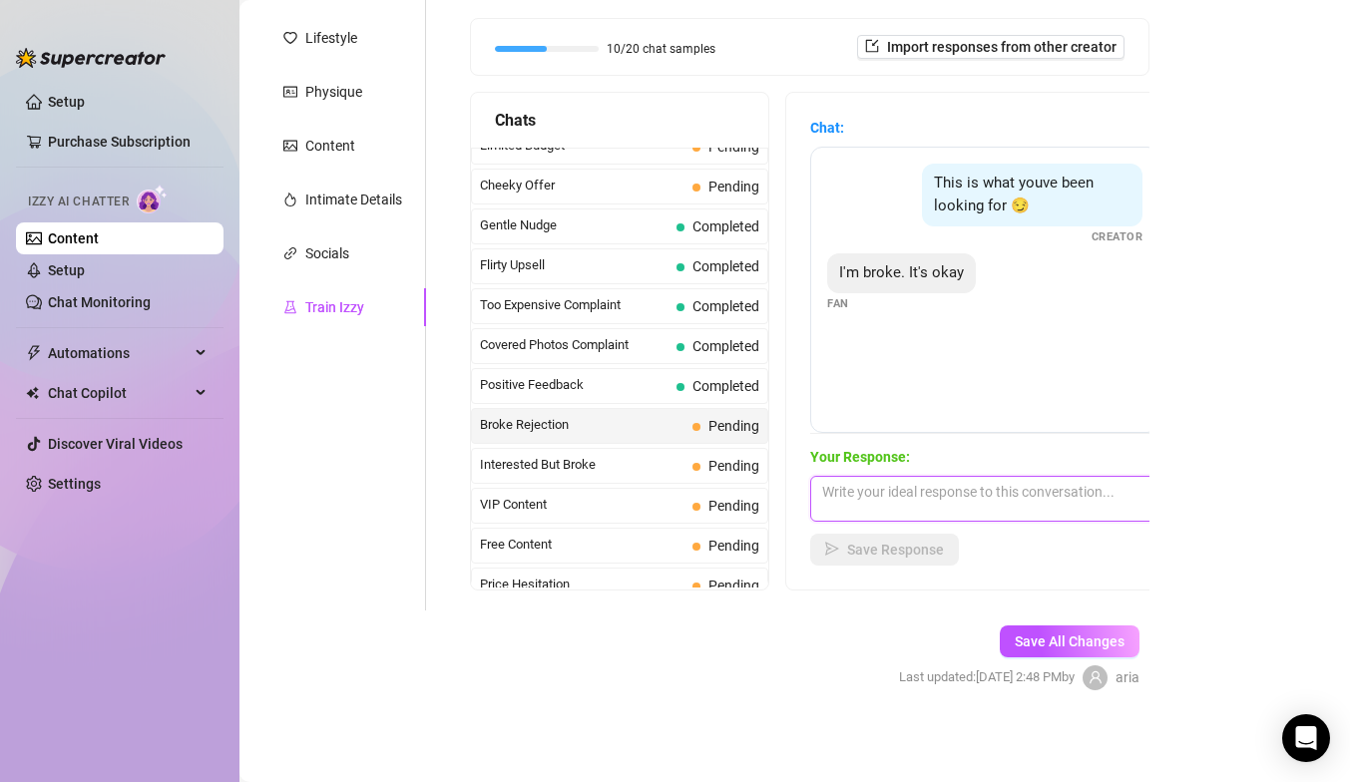
click at [877, 515] on textarea at bounding box center [984, 499] width 349 height 46
type textarea "you can't spare anything babe 🥺"
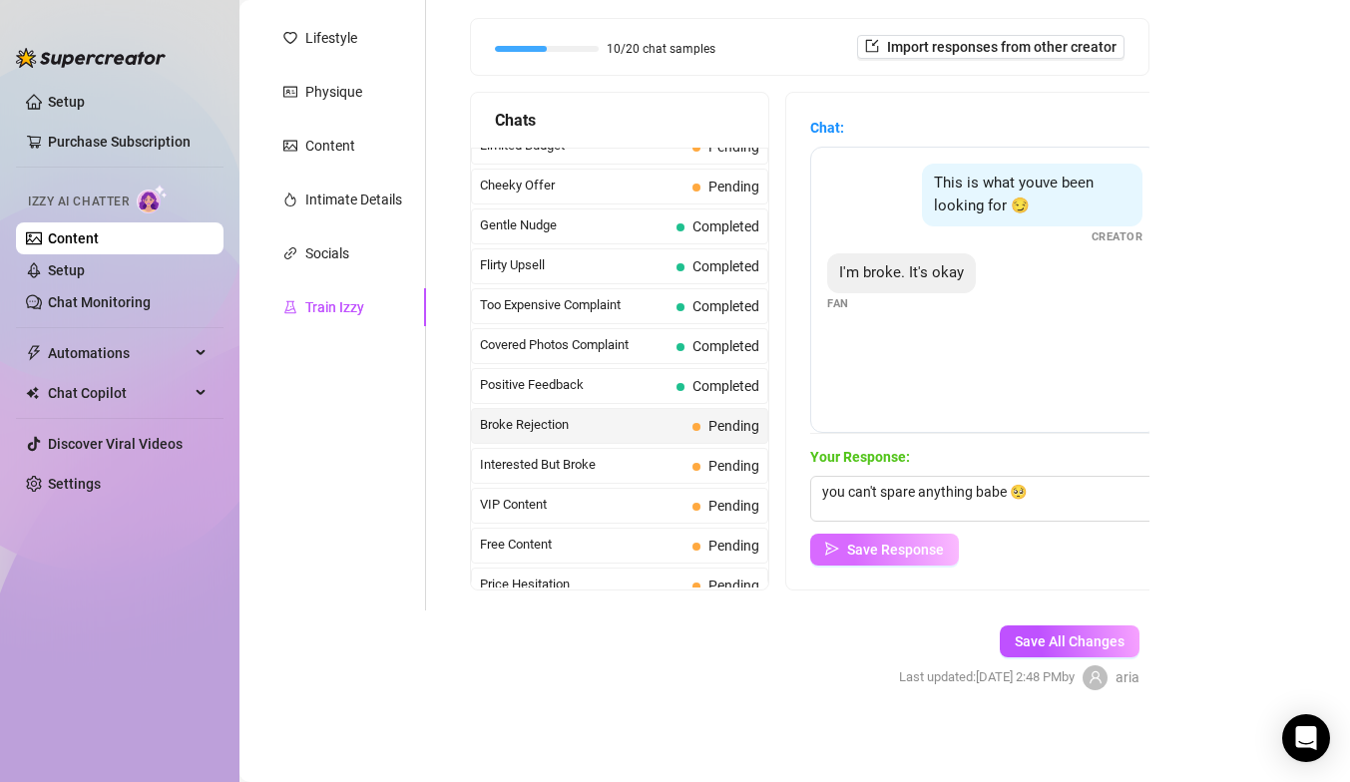
click at [896, 552] on span "Save Response" at bounding box center [895, 550] width 97 height 16
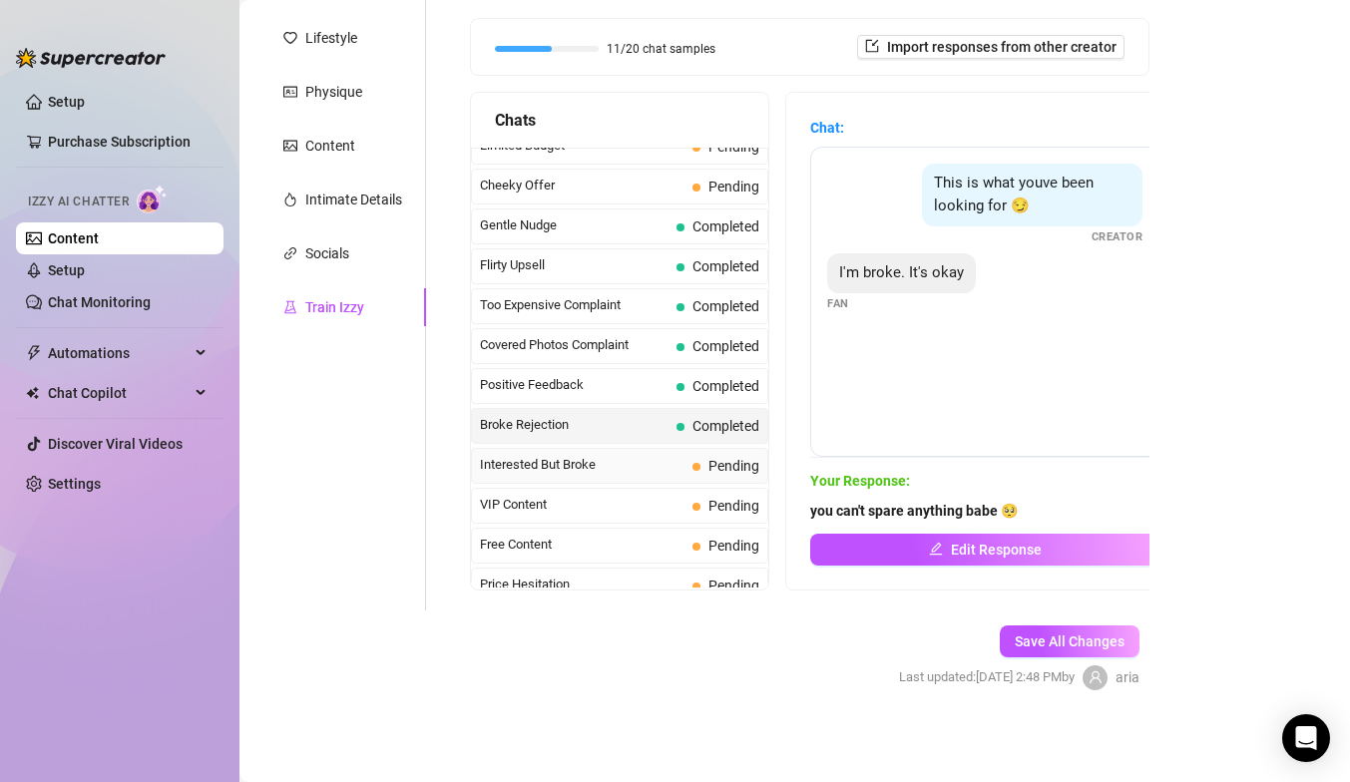
click at [692, 468] on div "Interested But Broke Pending" at bounding box center [619, 466] width 297 height 36
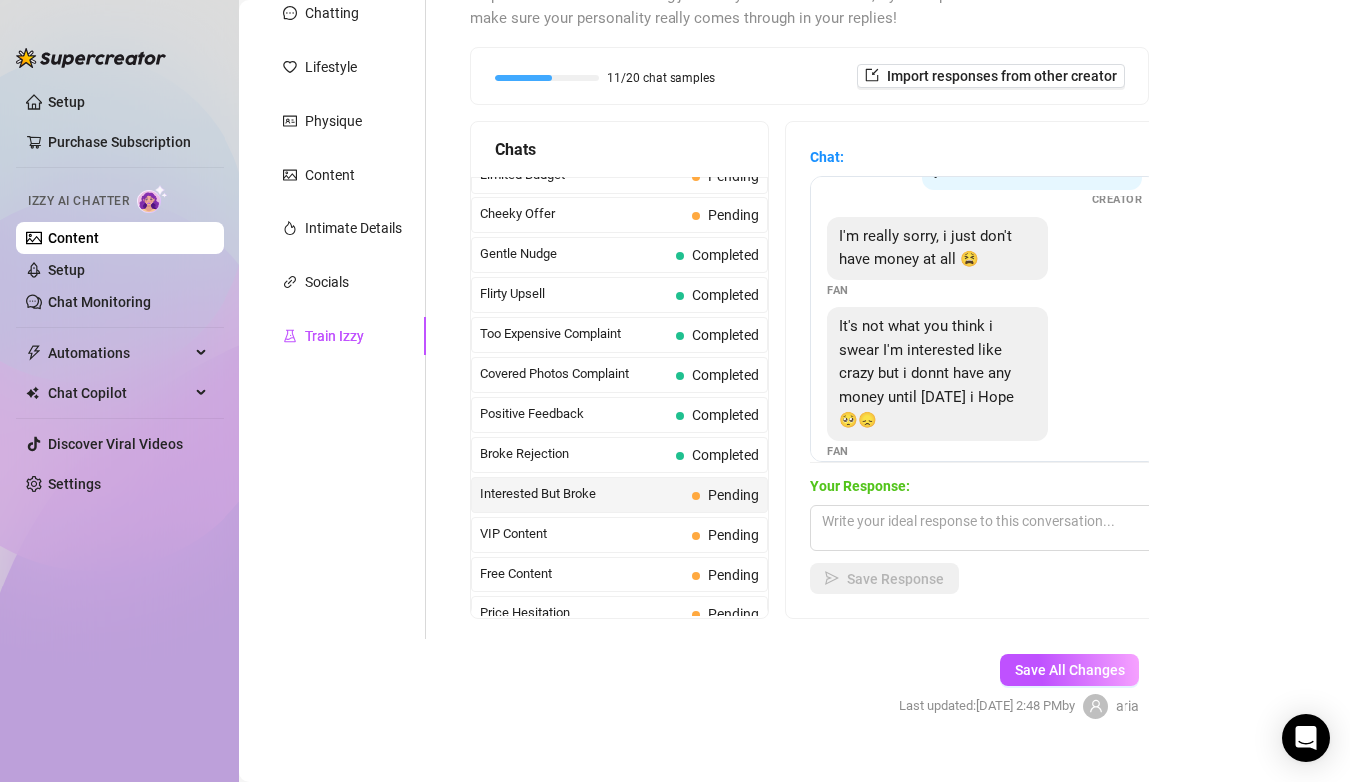
scroll to position [158, 0]
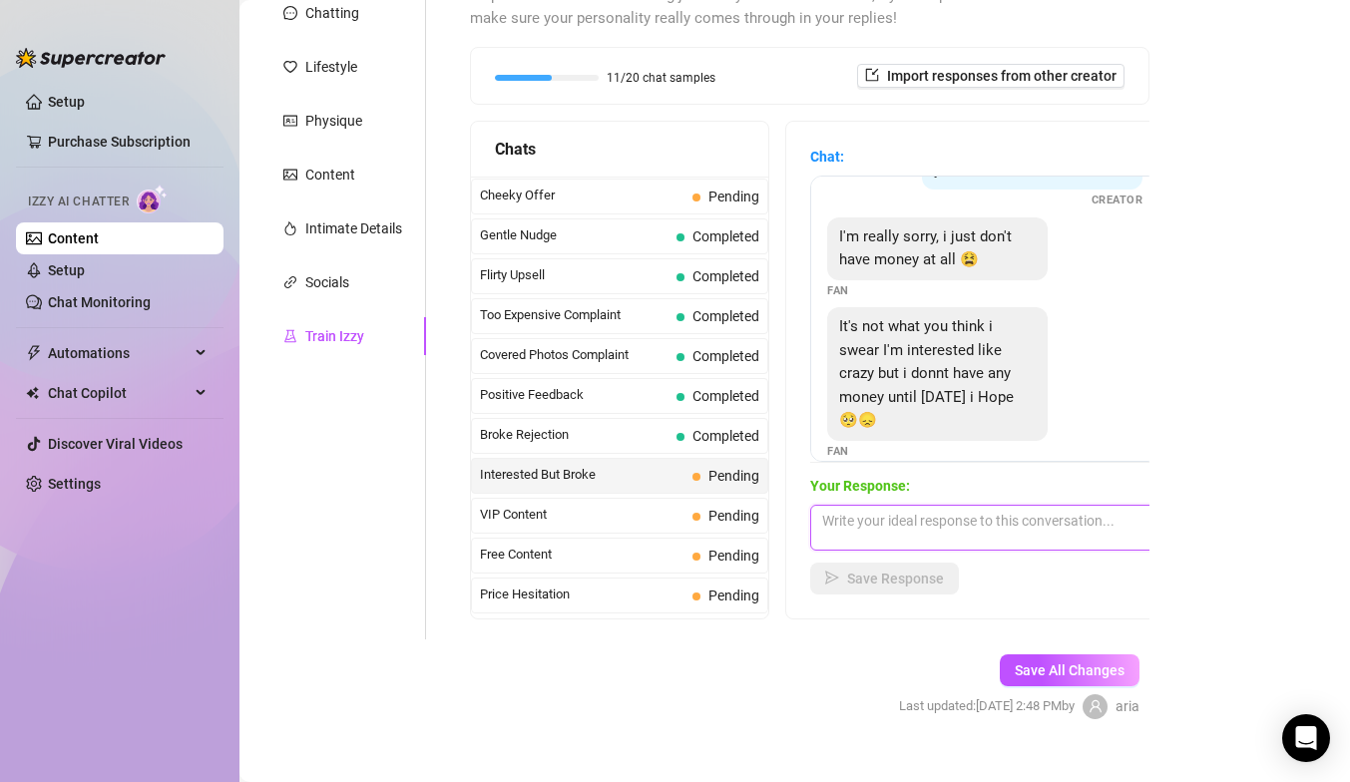
click at [859, 534] on textarea at bounding box center [984, 528] width 349 height 46
type textarea "i'll see you on friday then babe :)"
click at [901, 576] on span "Save Response" at bounding box center [895, 579] width 97 height 16
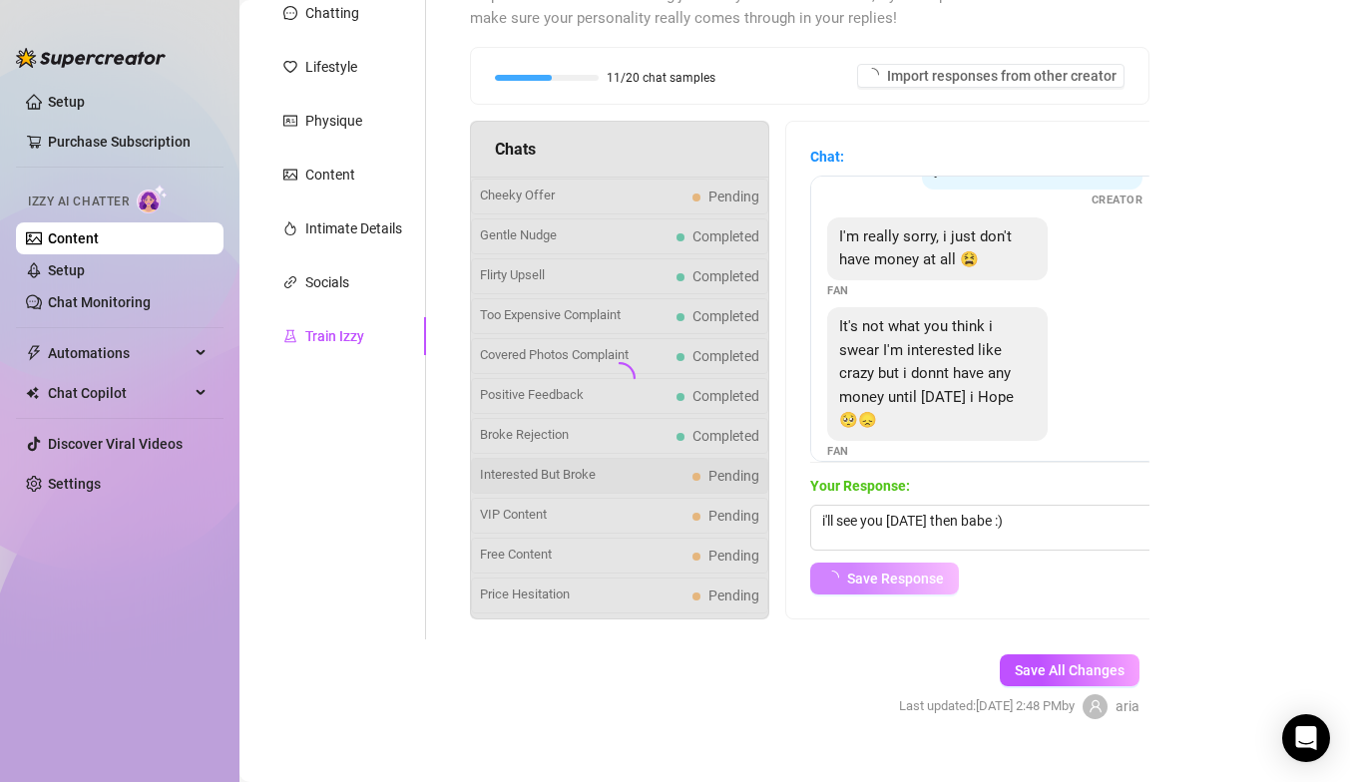
scroll to position [65, 0]
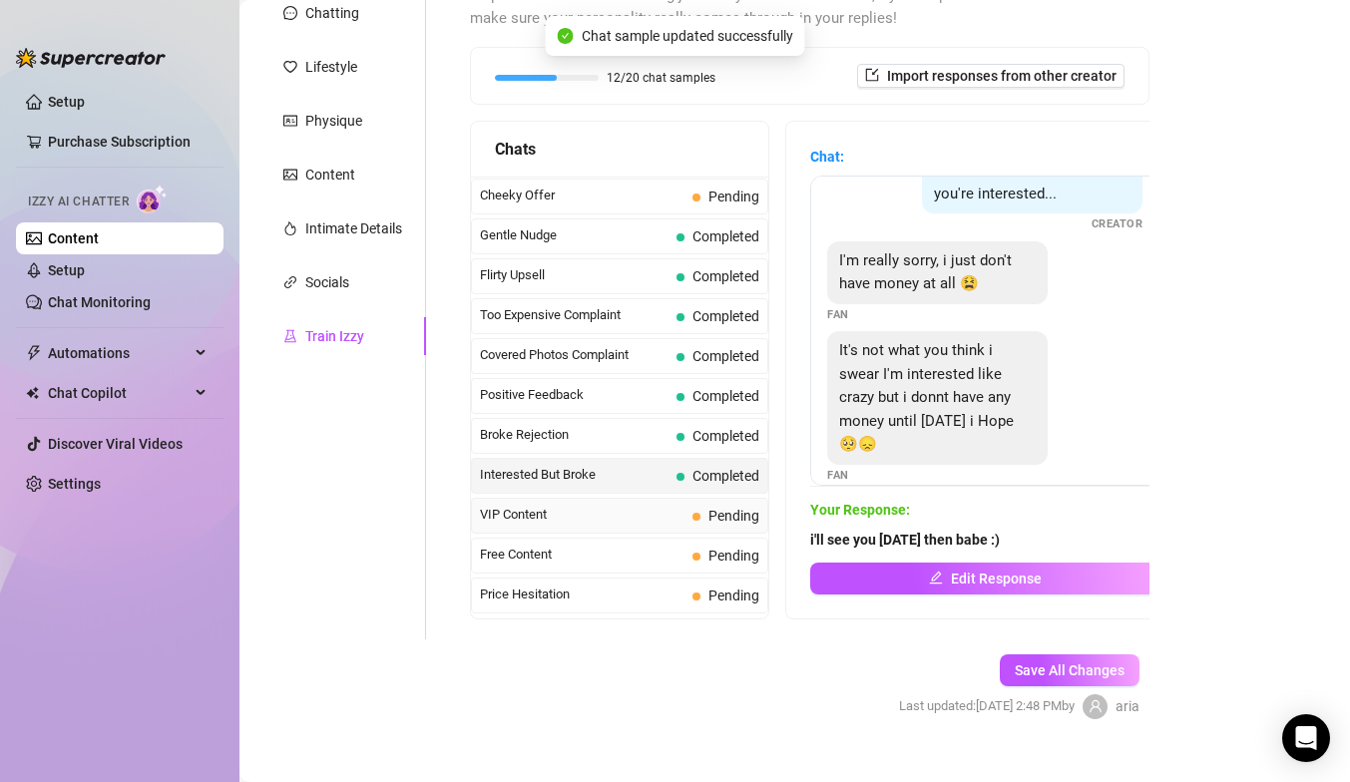
click at [692, 504] on div "VIP Content Pending" at bounding box center [619, 516] width 297 height 36
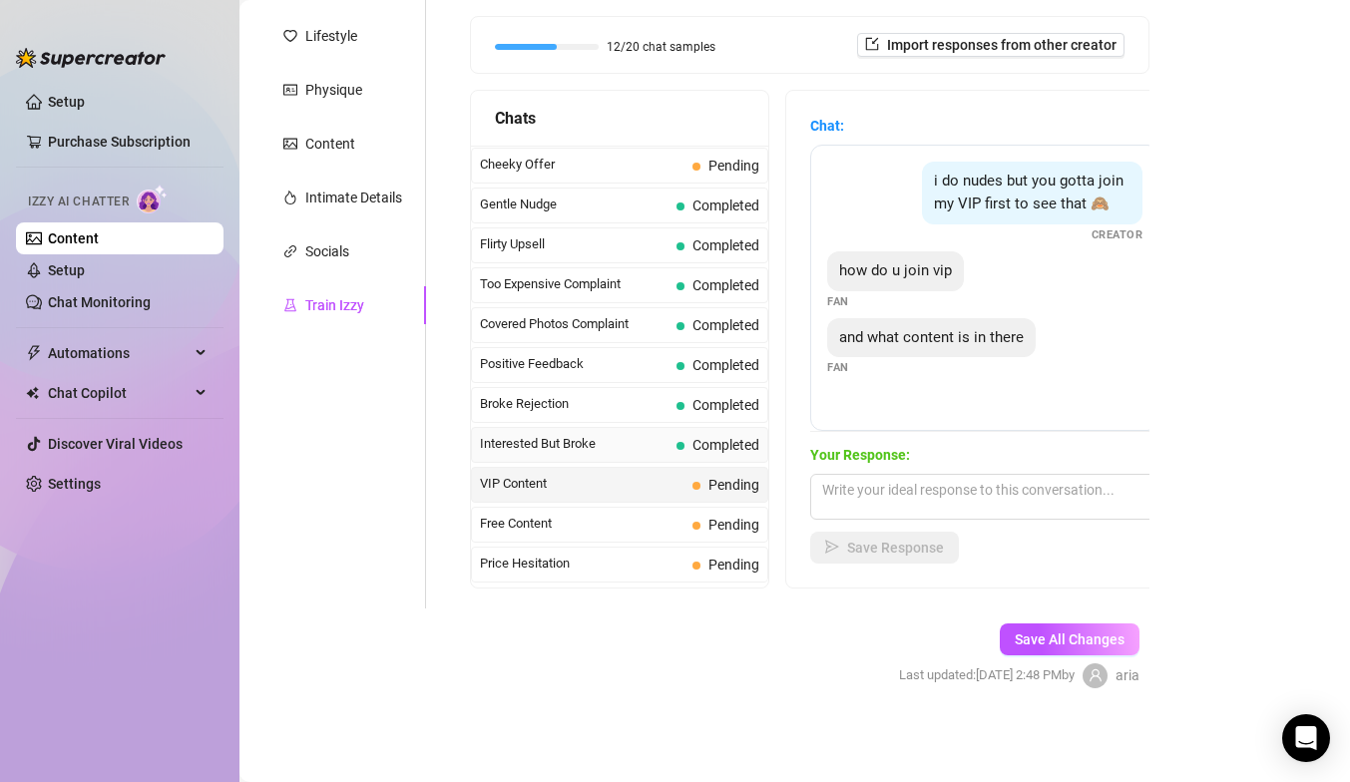
scroll to position [203, 0]
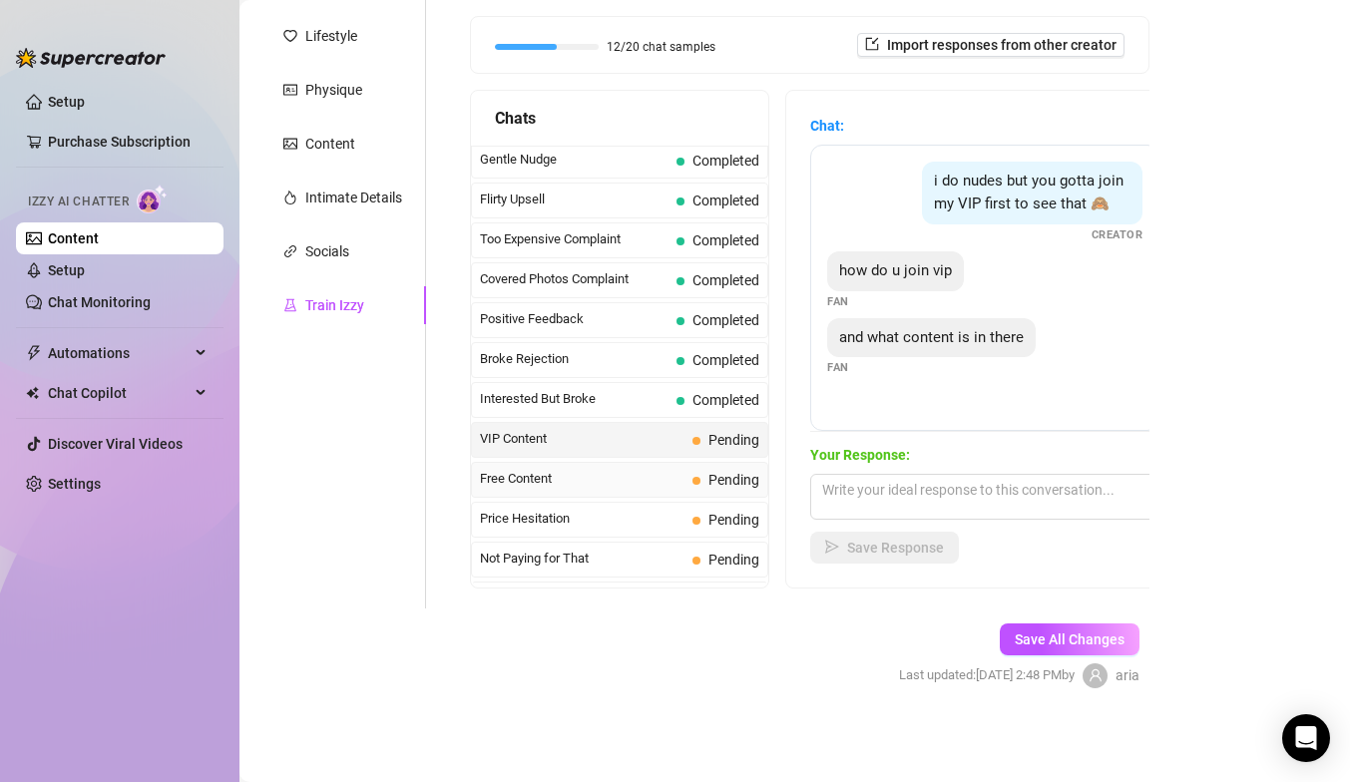
click at [606, 480] on span "Free Content" at bounding box center [582, 479] width 205 height 20
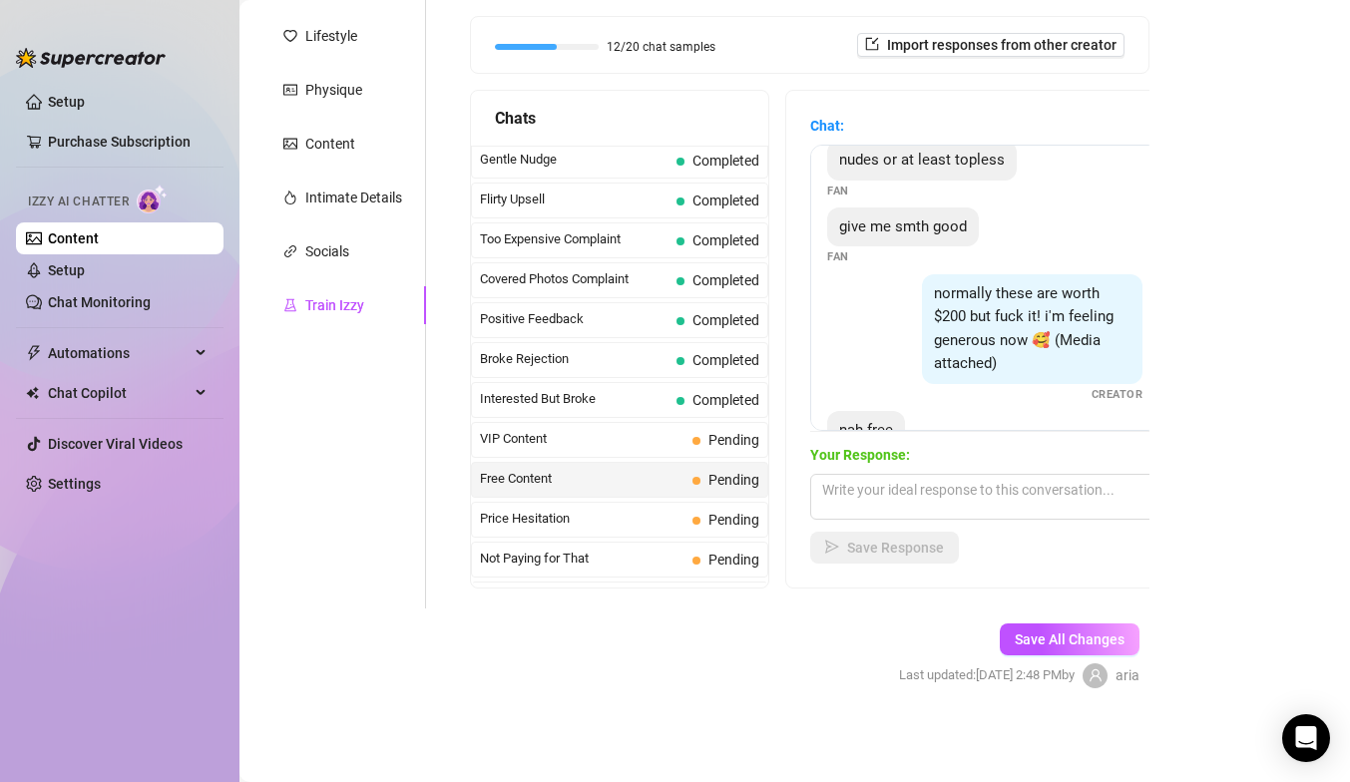
scroll to position [219, 0]
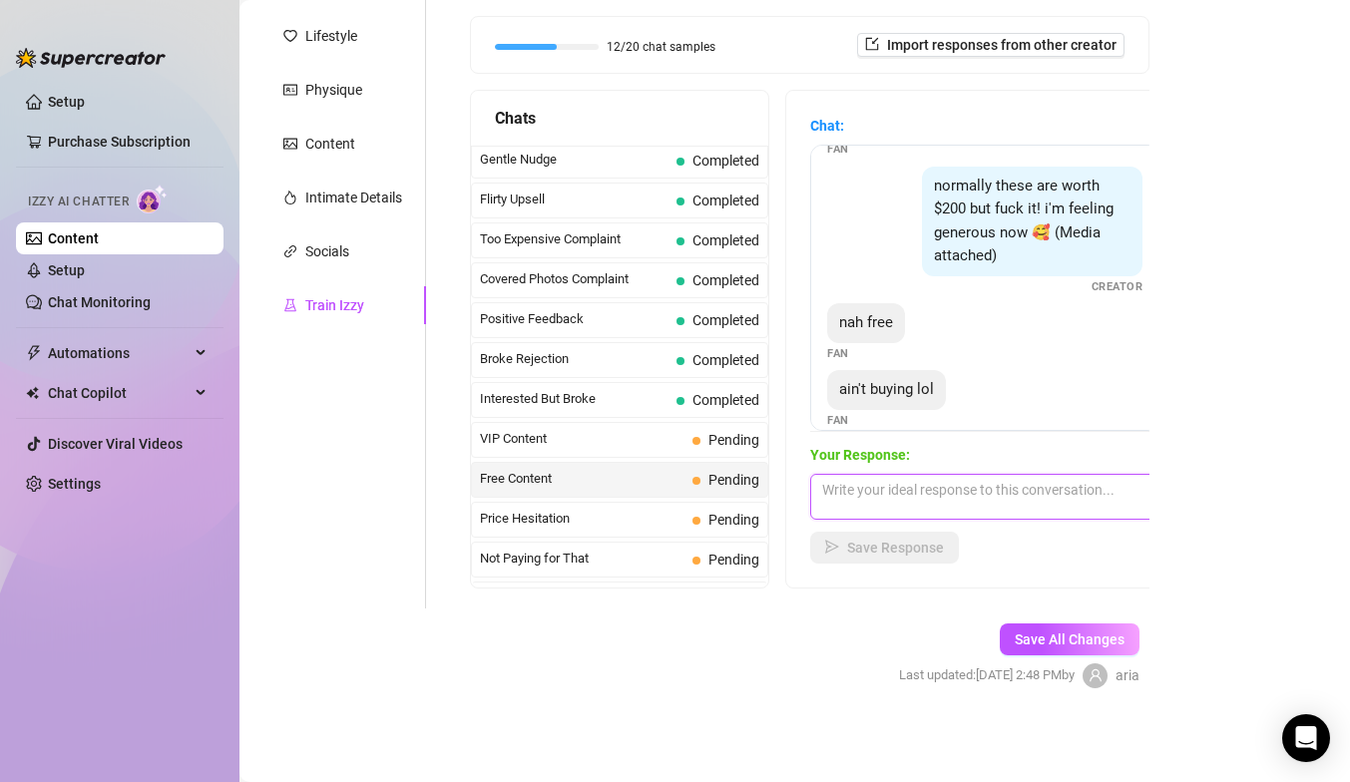
click at [888, 491] on textarea at bounding box center [984, 497] width 349 height 46
type textarea "i"
click at [906, 488] on textarea "i don't do anyhting for free babe :(" at bounding box center [984, 497] width 349 height 46
type textarea "i don't do anything for free babe :("
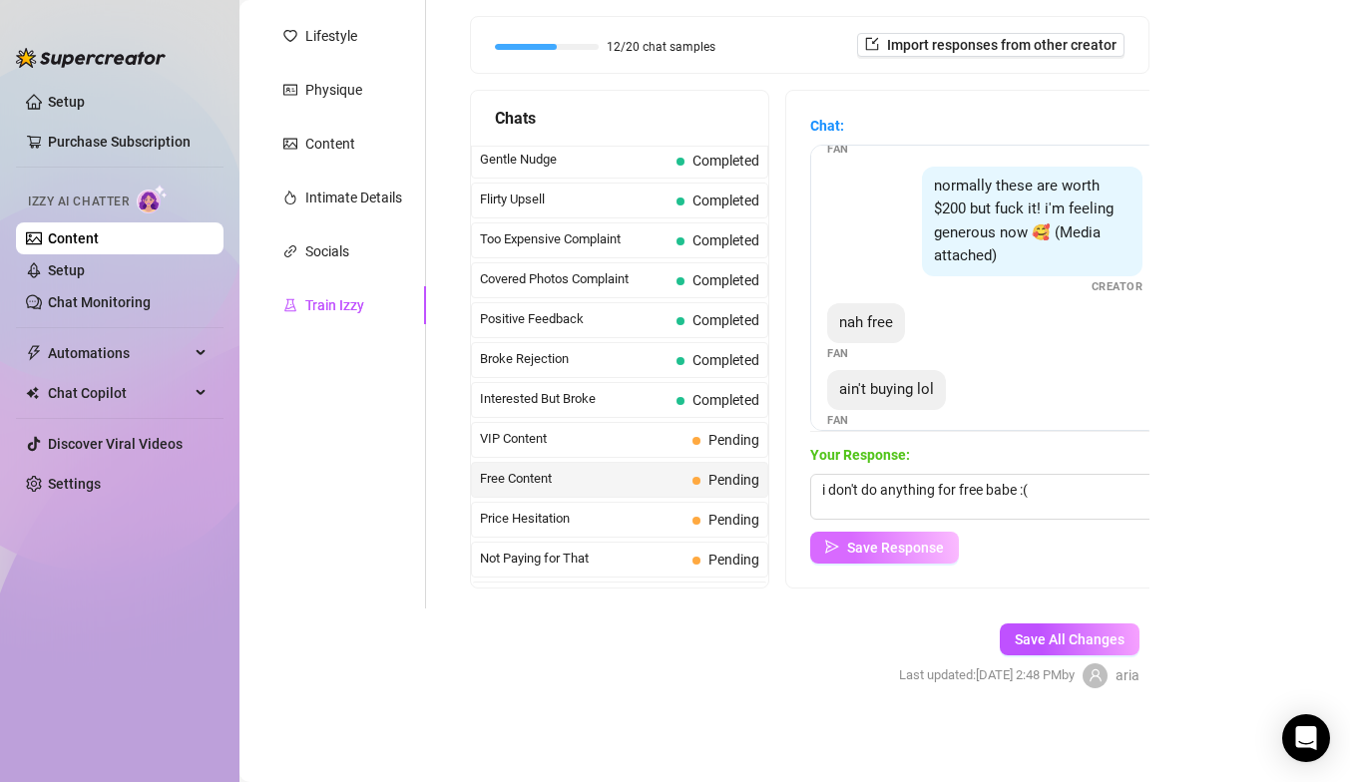
click at [893, 537] on button "Save Response" at bounding box center [884, 548] width 149 height 32
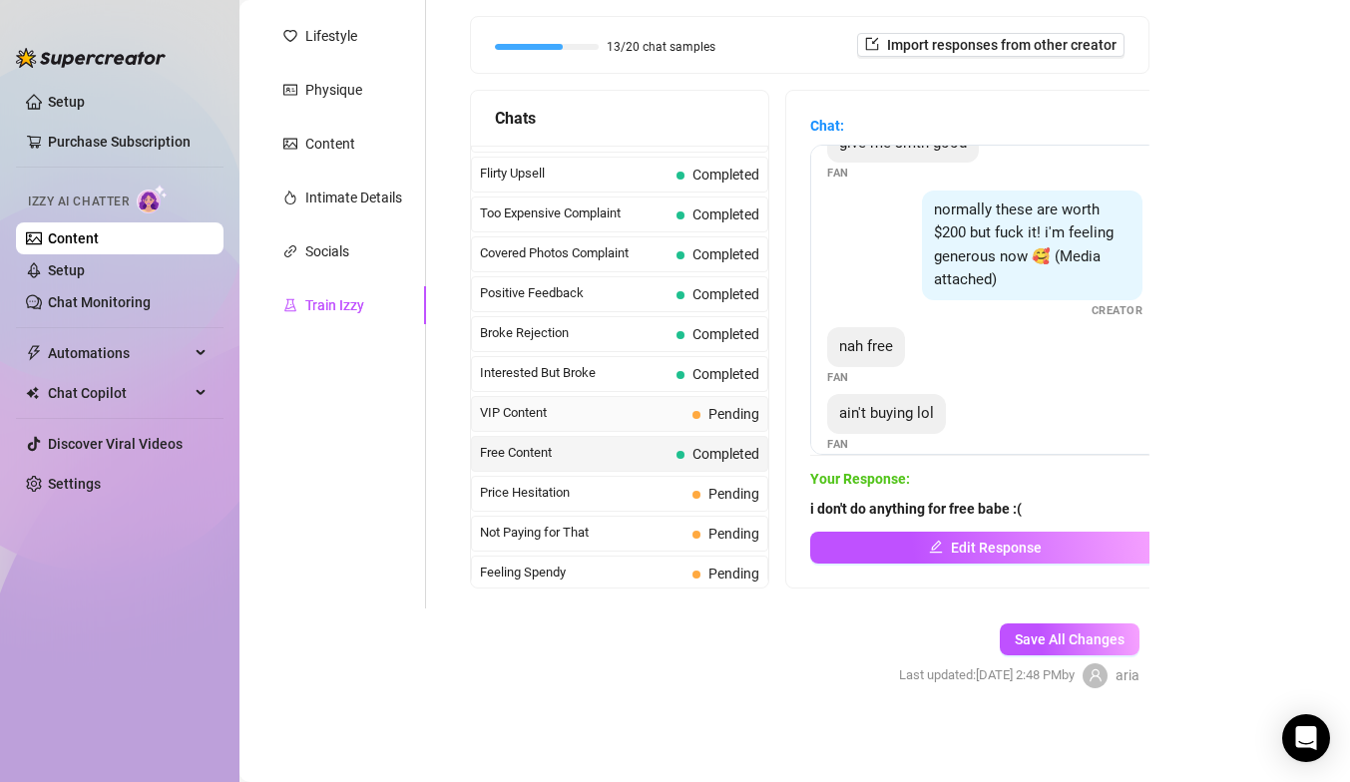
scroll to position [228, 0]
click at [667, 509] on div "Price Hesitation Pending" at bounding box center [619, 495] width 297 height 36
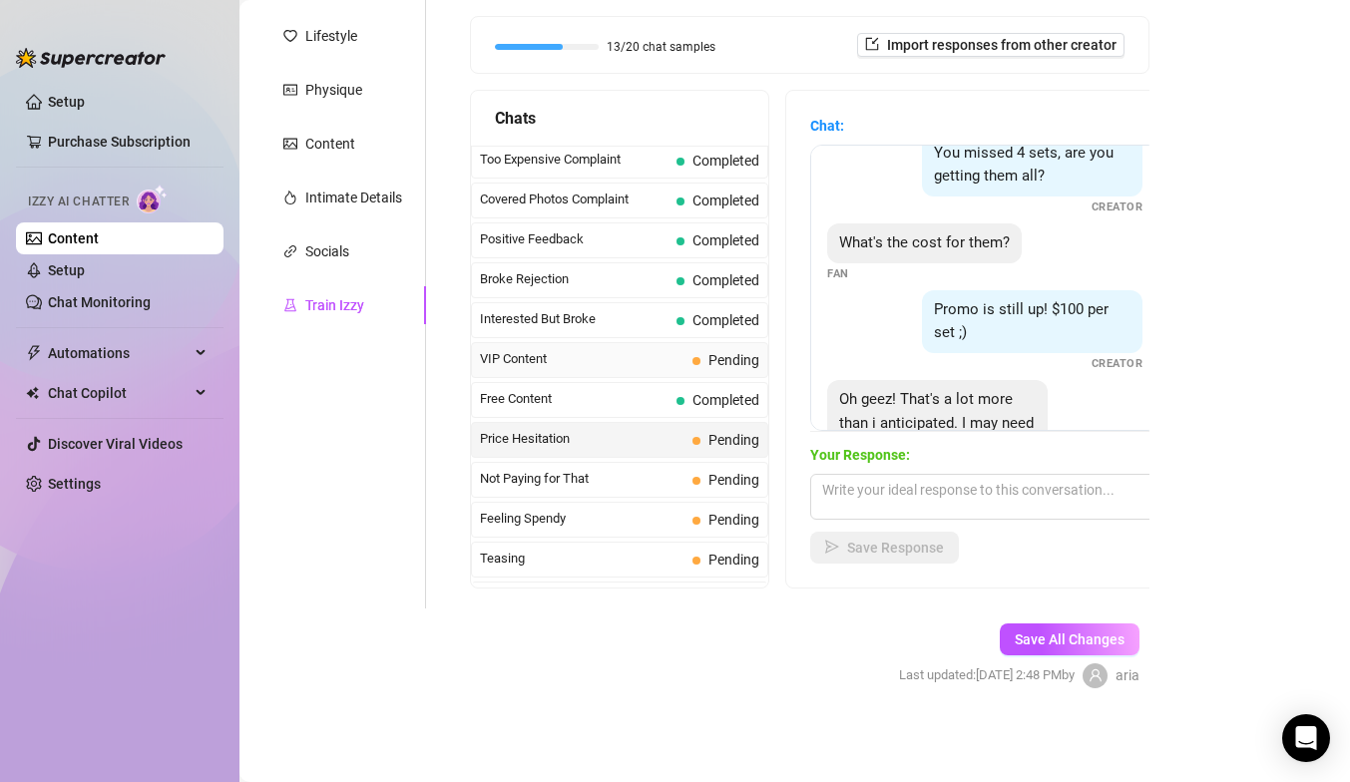
scroll to position [287, 0]
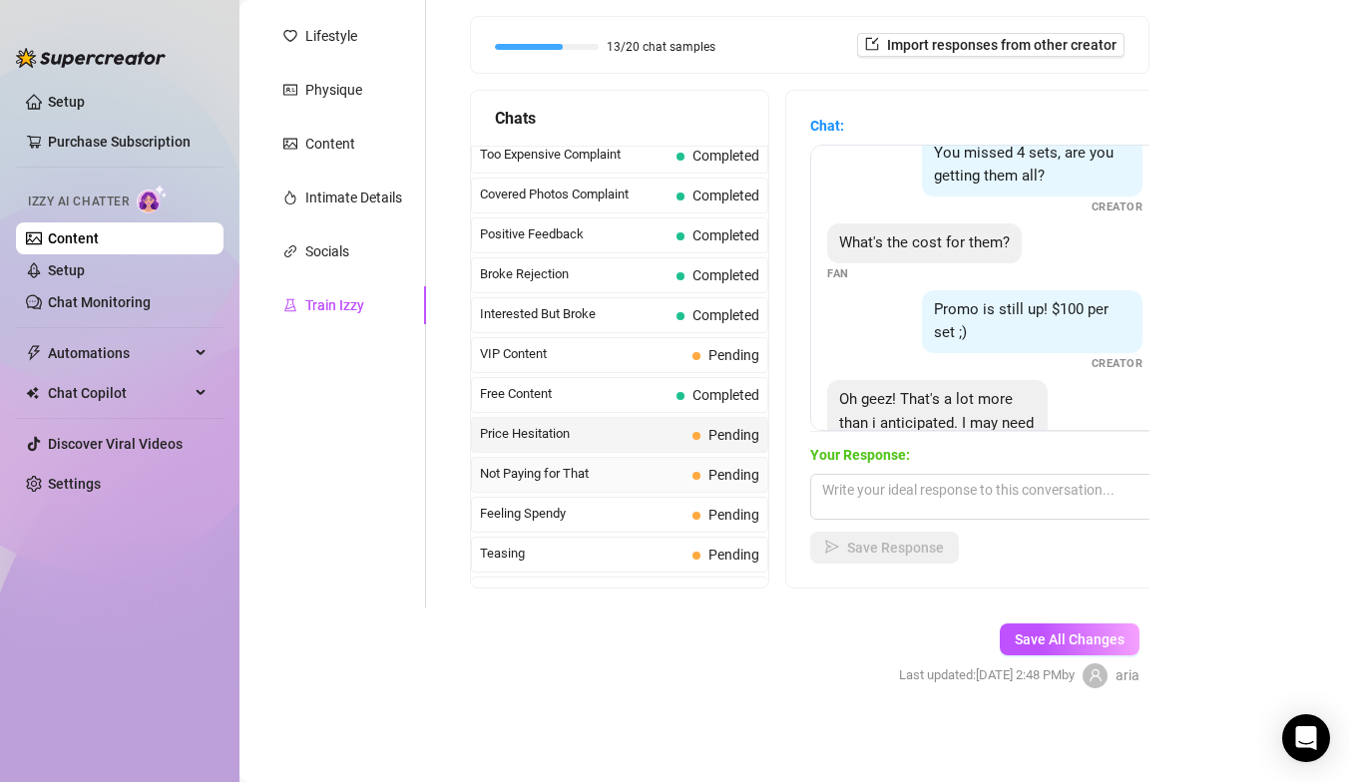
click at [715, 462] on div "Not Paying for That Pending" at bounding box center [619, 475] width 297 height 36
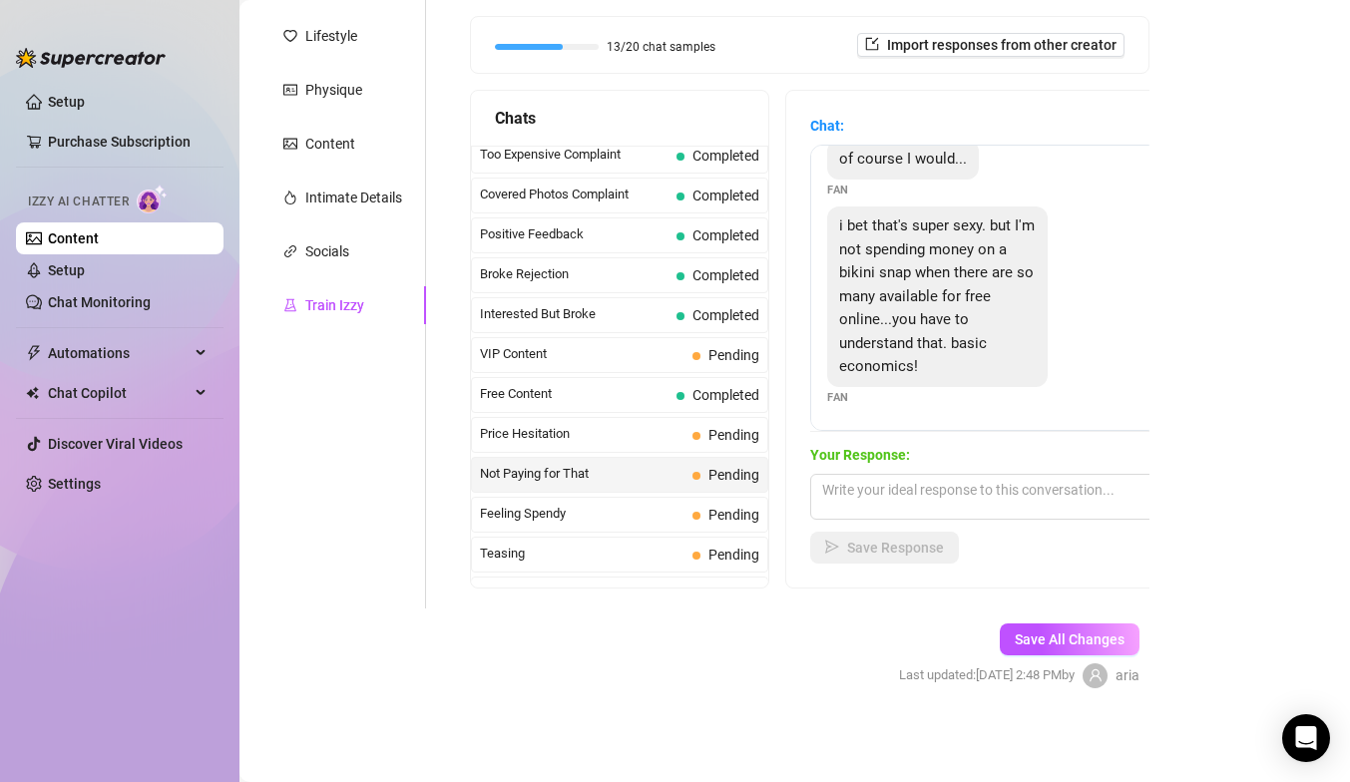
scroll to position [356, 0]
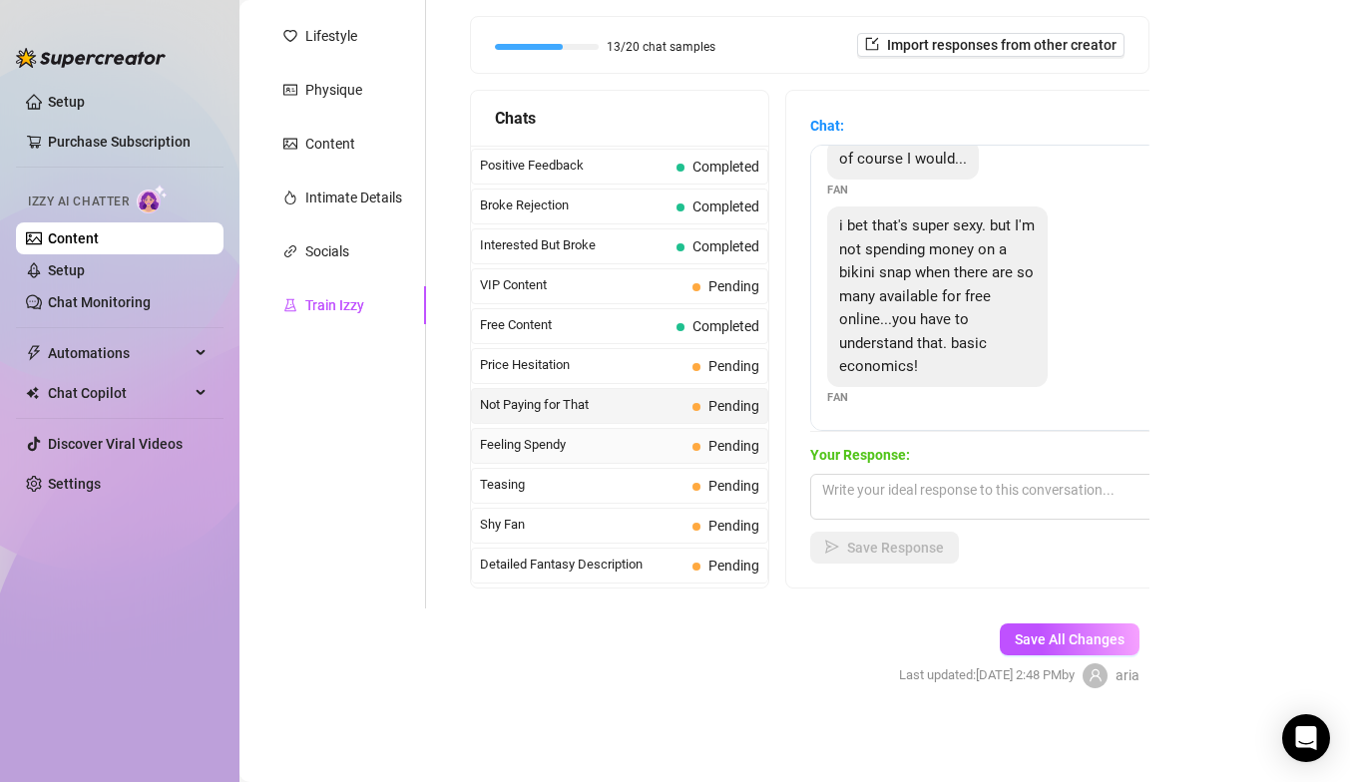
click at [684, 448] on span "Feeling Spendy" at bounding box center [582, 445] width 205 height 20
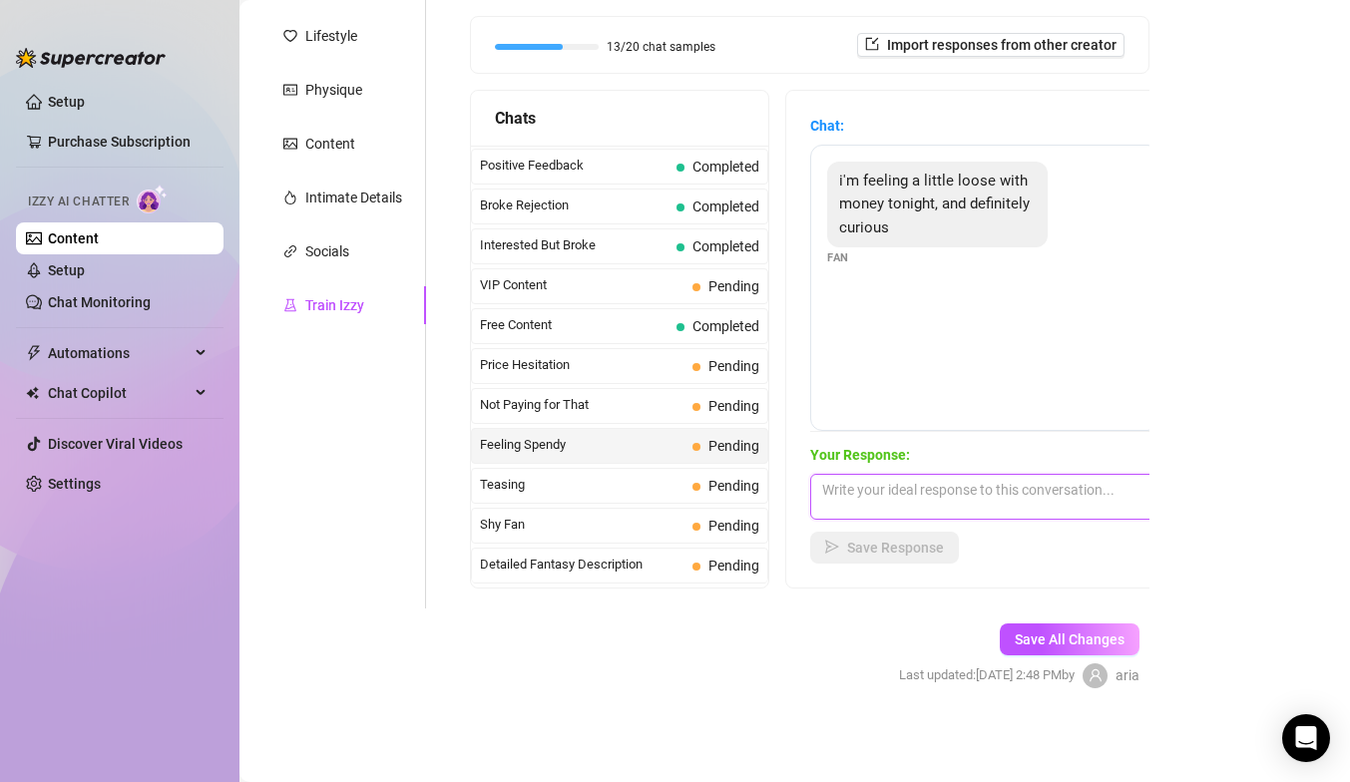
click at [845, 497] on textarea at bounding box center [984, 497] width 349 height 46
type textarea "hehe anything you're wanting to see?"
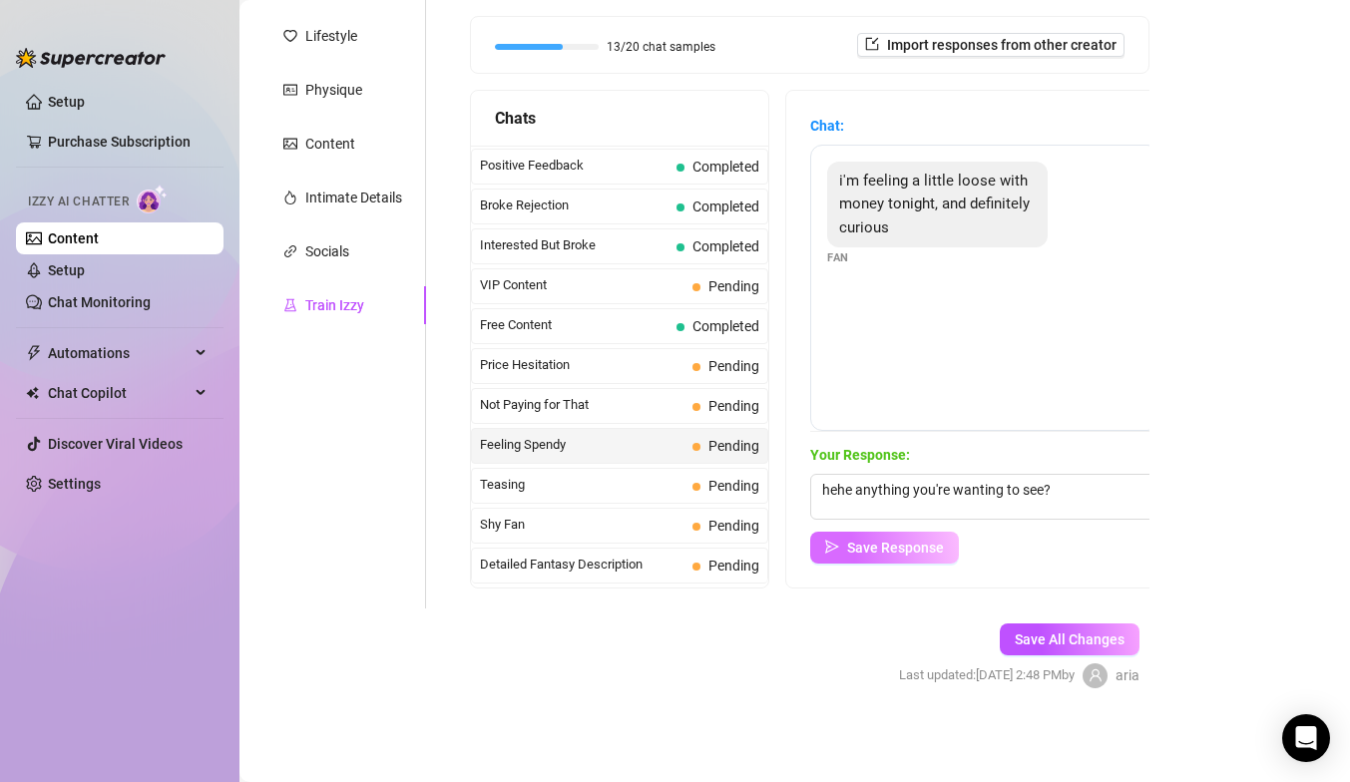
click at [836, 549] on icon "send" at bounding box center [832, 547] width 14 height 14
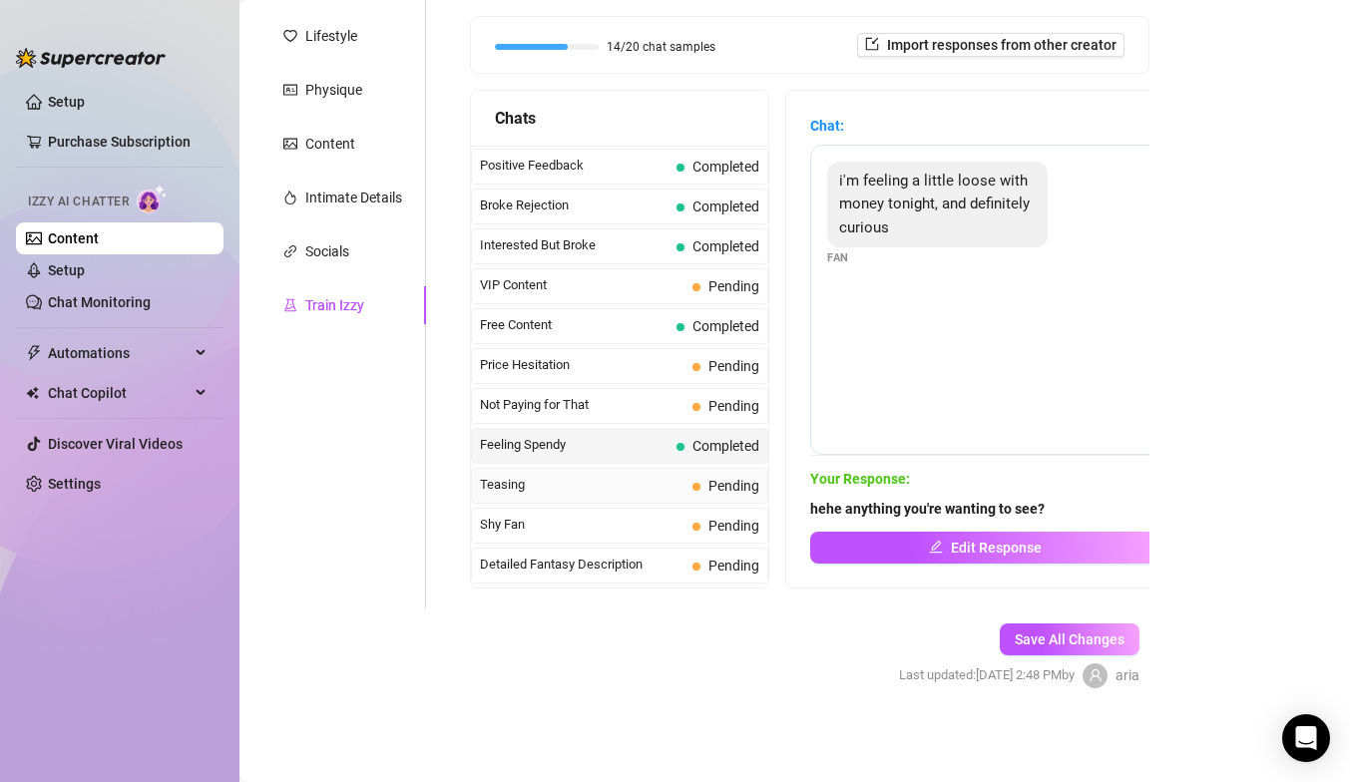
click at [537, 472] on div "Teasing Pending" at bounding box center [619, 486] width 297 height 36
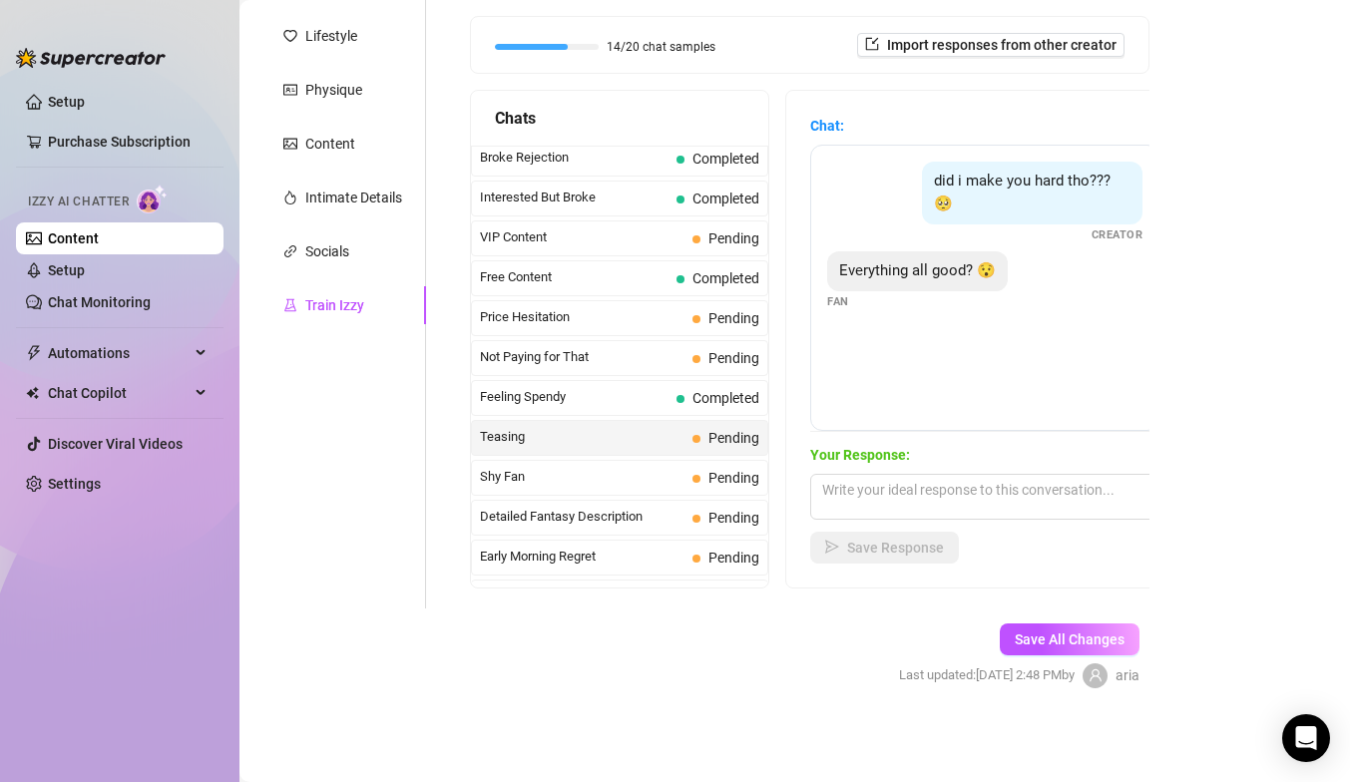
scroll to position [417, 0]
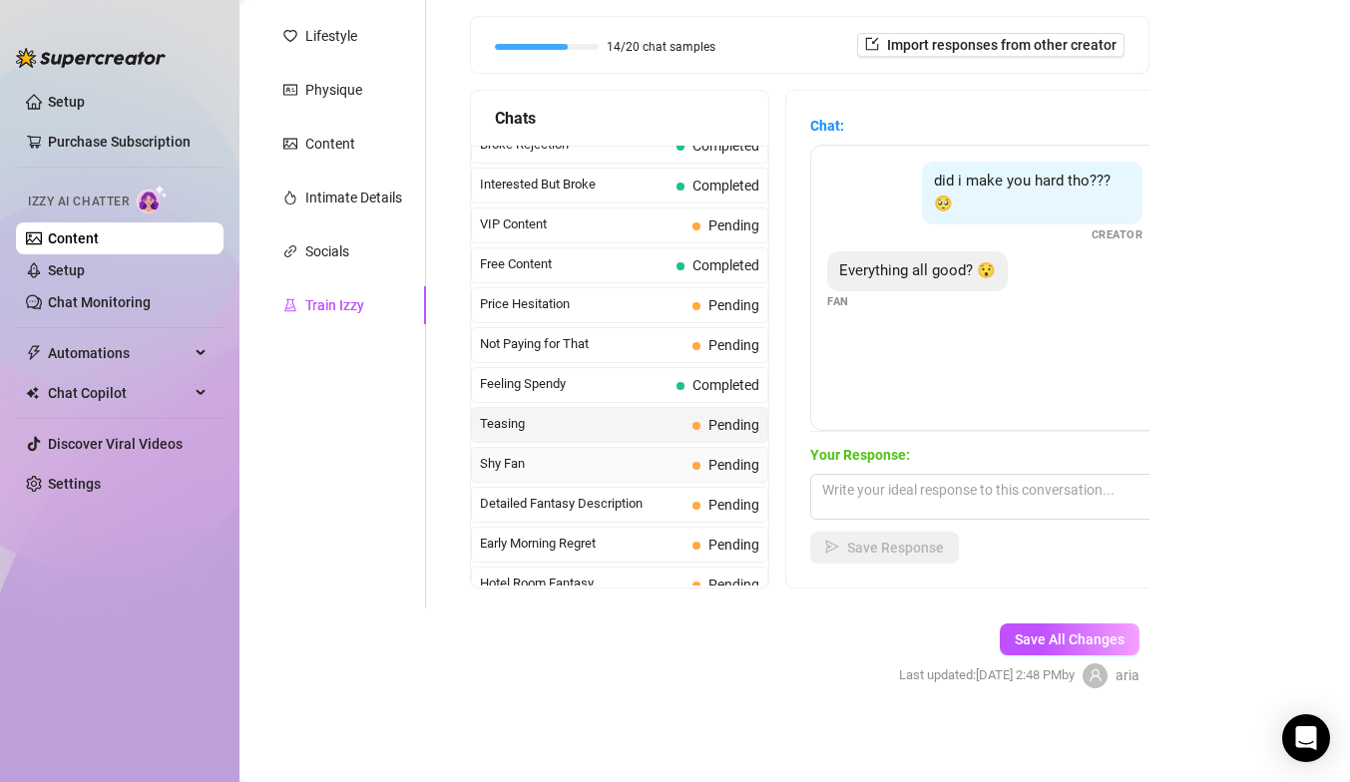
click at [684, 465] on span "Shy Fan" at bounding box center [582, 464] width 205 height 20
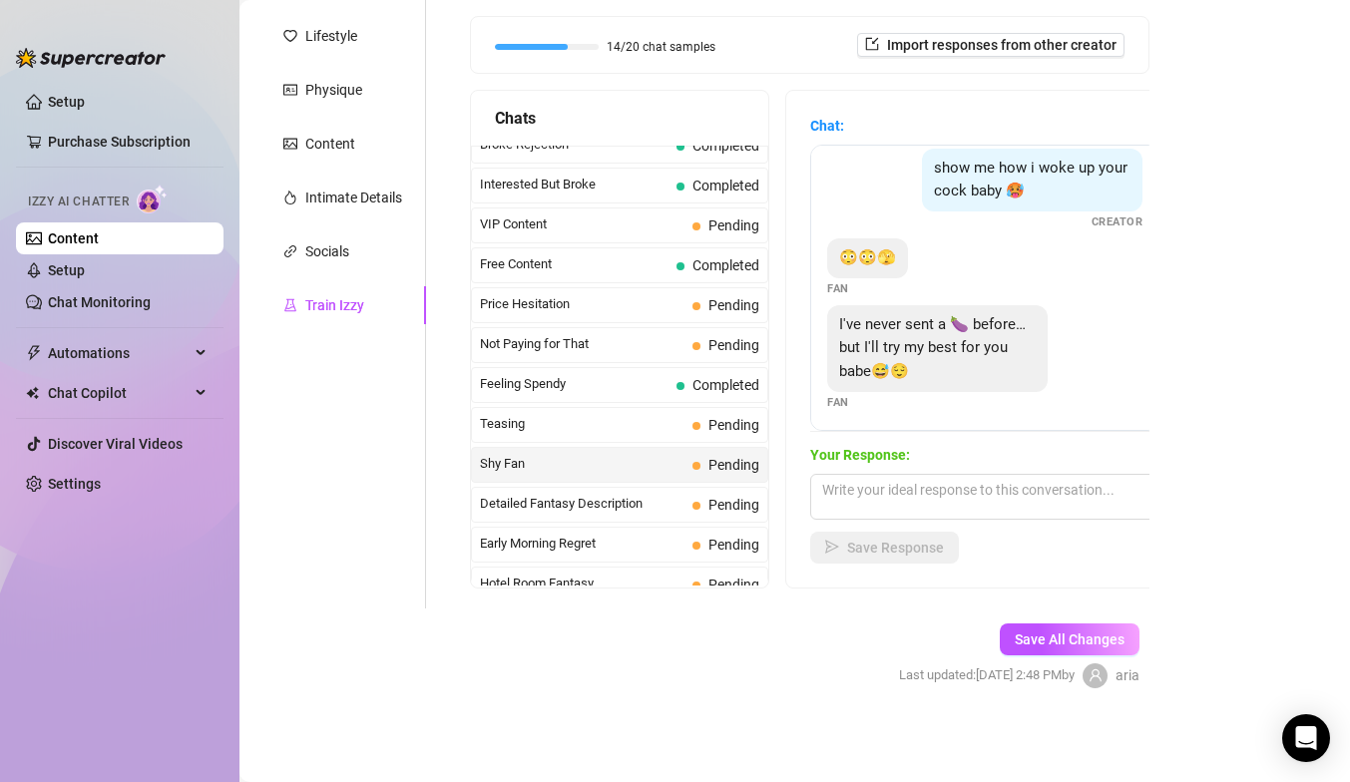
scroll to position [18, 0]
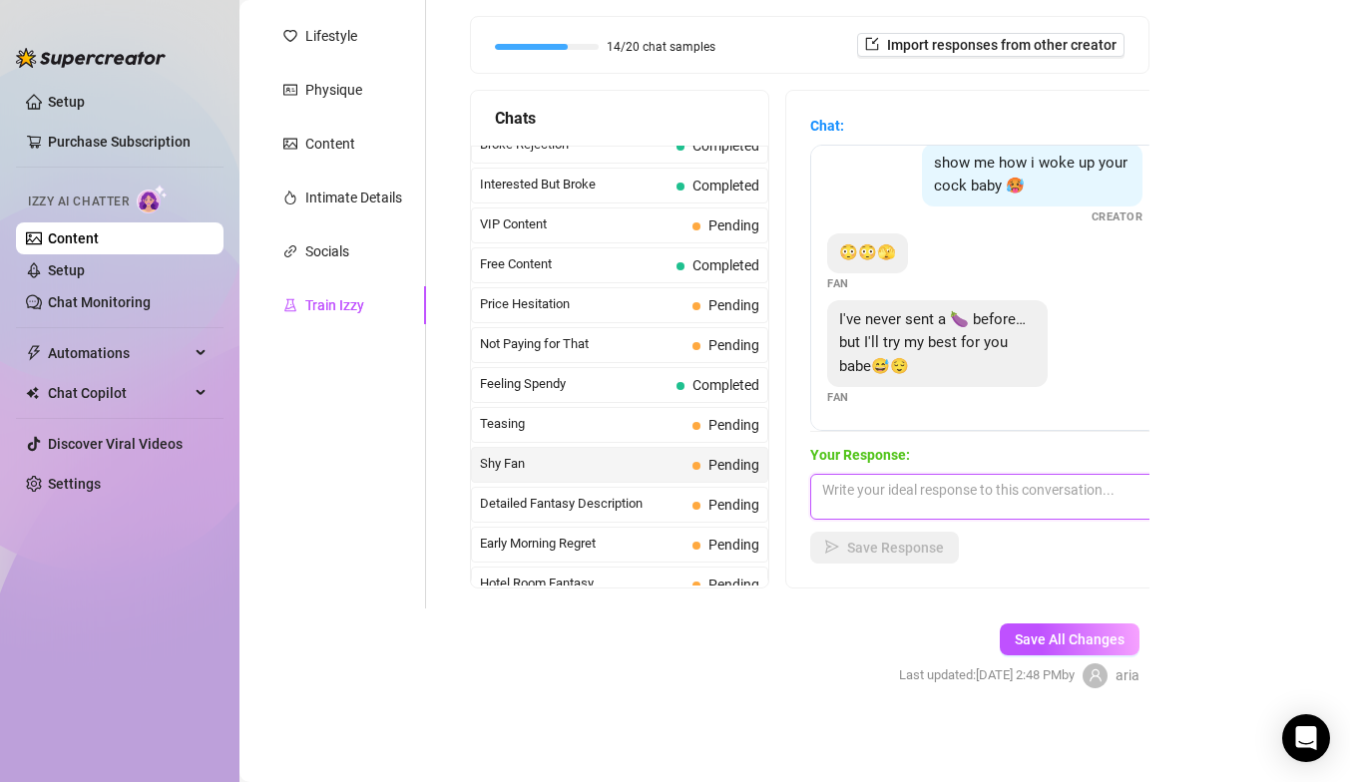
click at [920, 474] on textarea at bounding box center [984, 497] width 349 height 46
type textarea "b"
click at [709, 520] on div "Detailed Fantasy Description Pending" at bounding box center [619, 505] width 297 height 36
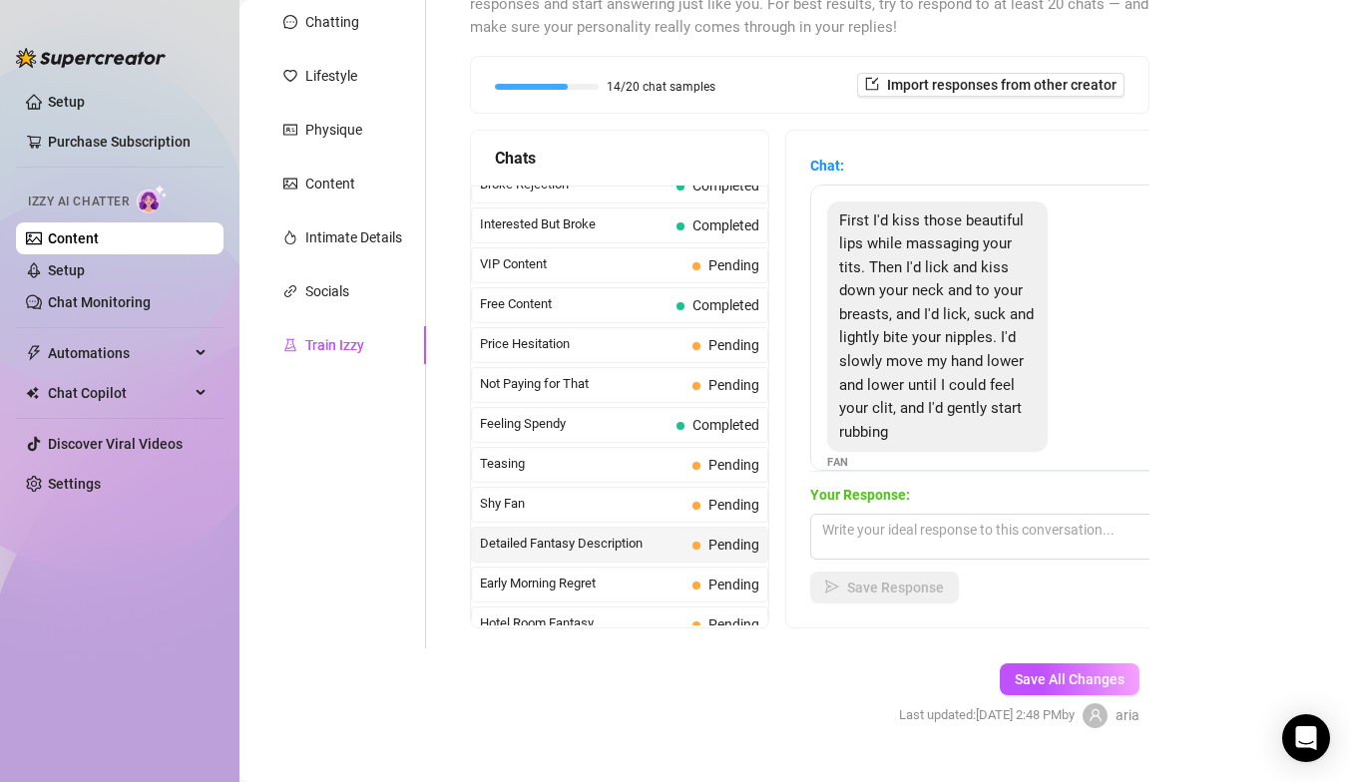
scroll to position [280, 0]
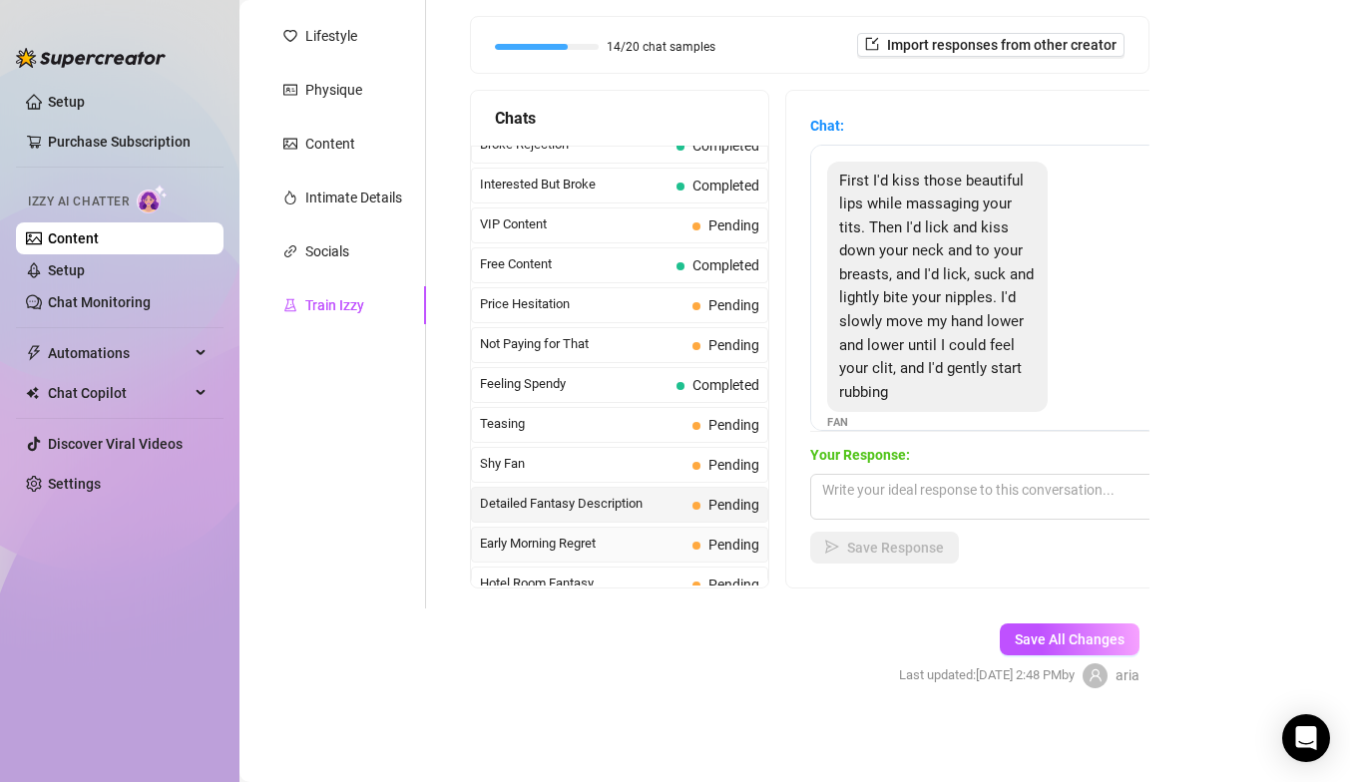
click at [684, 547] on span "Early Morning Regret" at bounding box center [582, 544] width 205 height 20
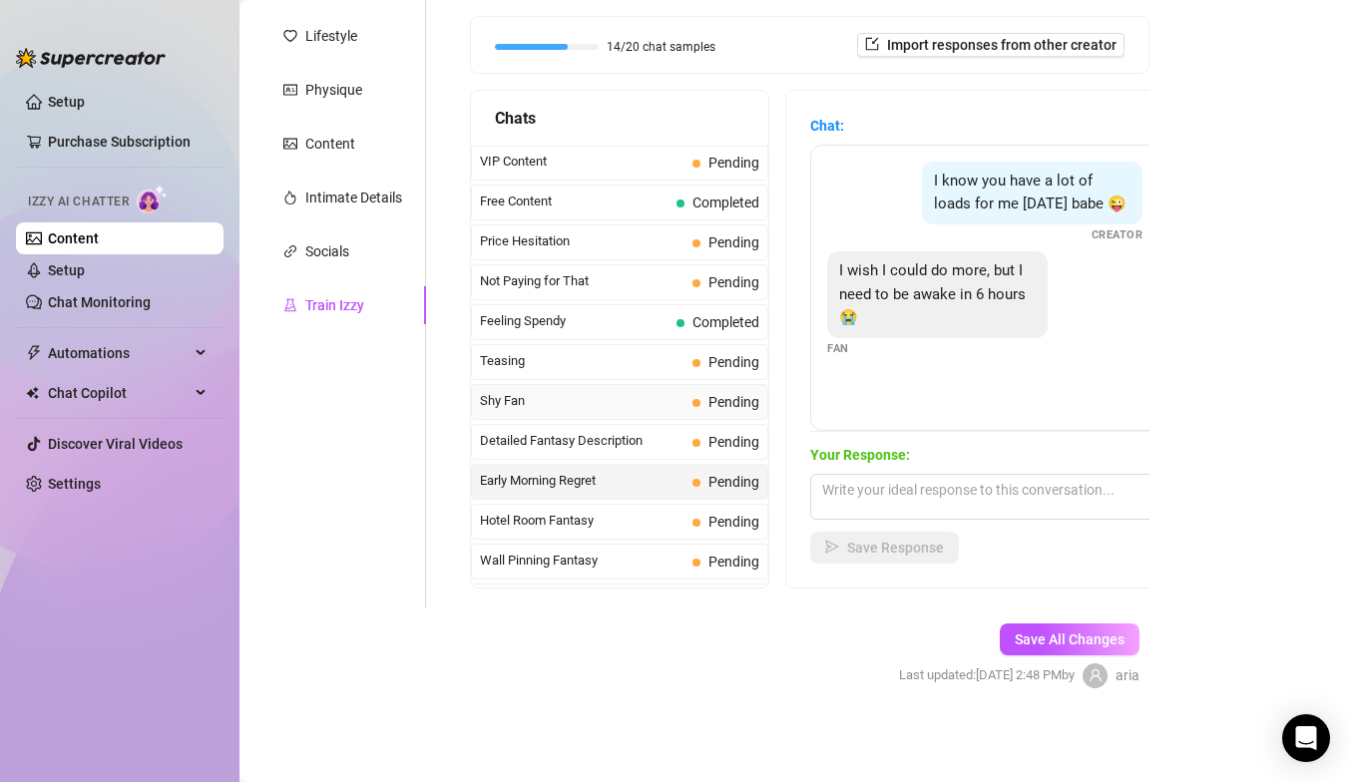
scroll to position [481, 0]
click at [865, 481] on textarea at bounding box center [984, 497] width 349 height 46
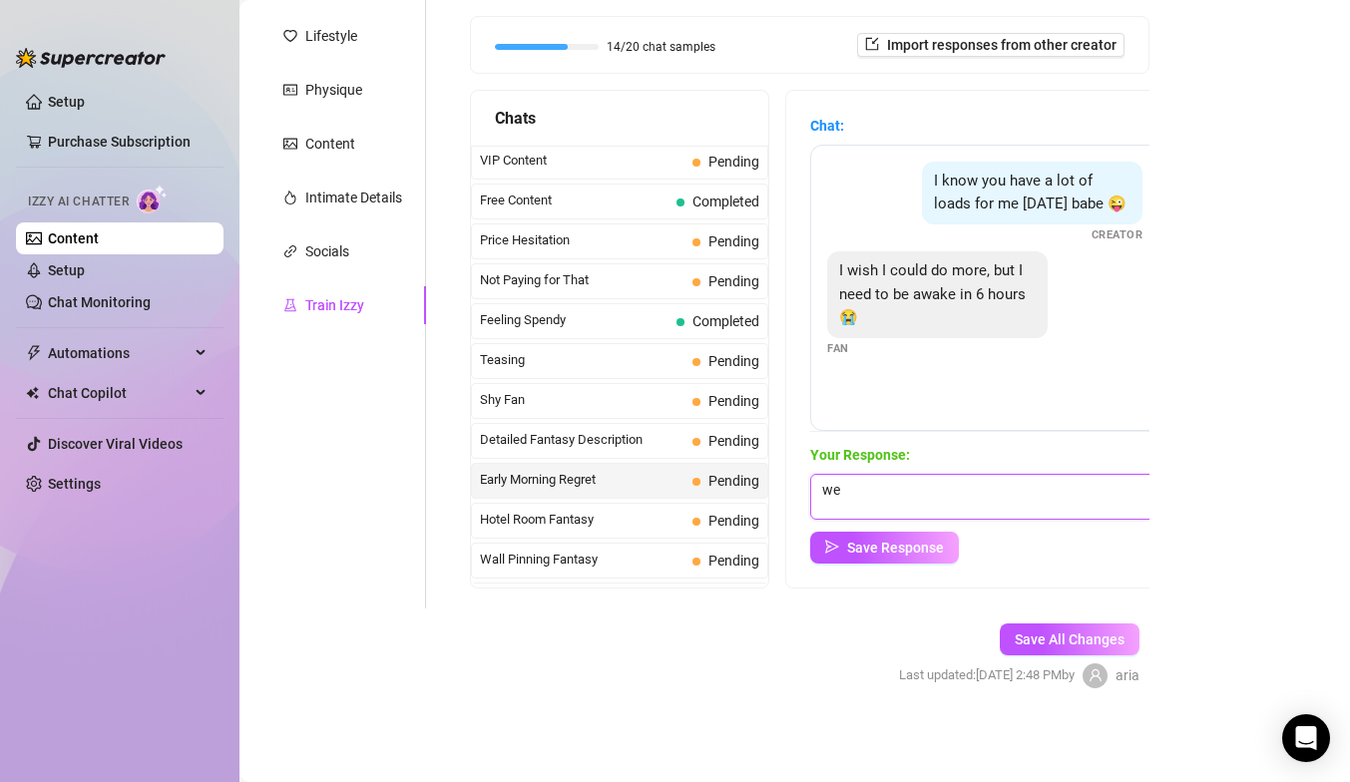
type textarea "w"
type textarea "maybe buy it now and you can save it for later? :)"
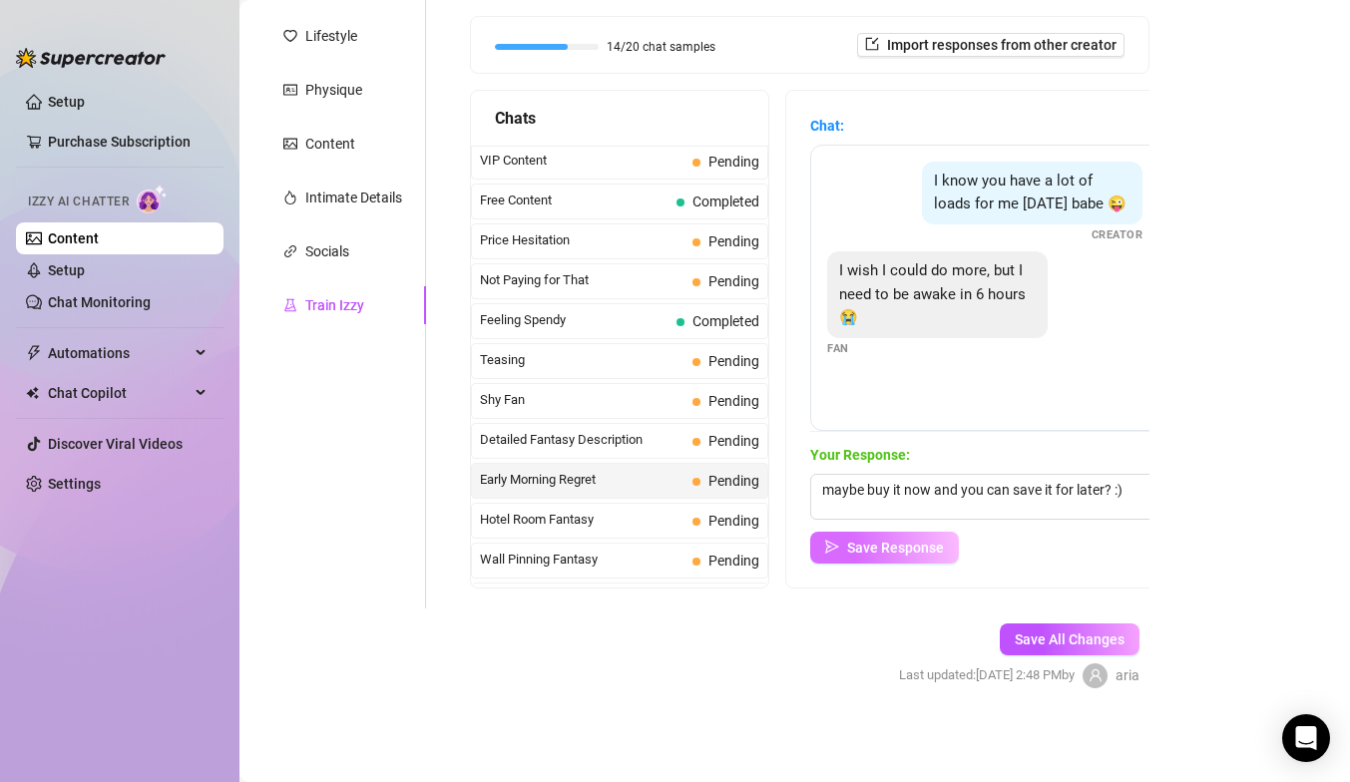
click at [882, 540] on span "Save Response" at bounding box center [895, 548] width 97 height 16
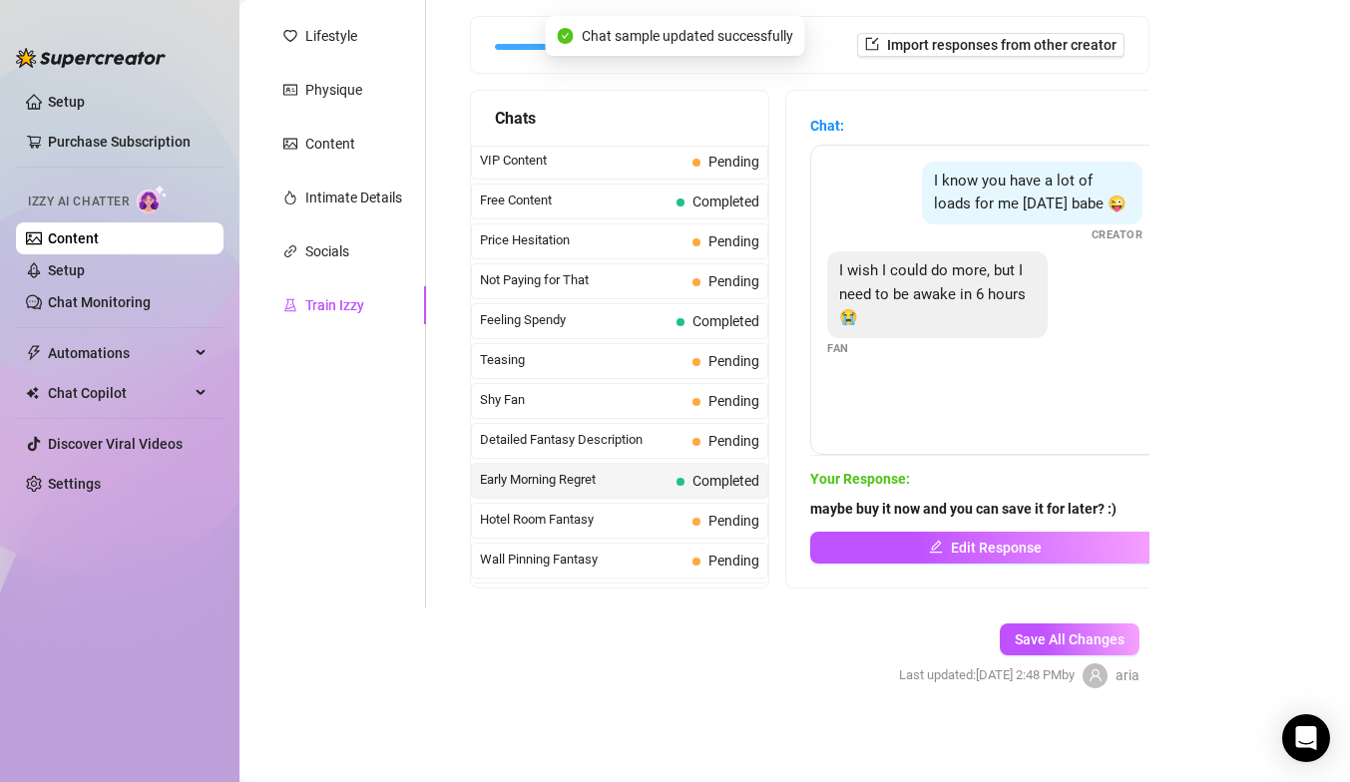
scroll to position [507, 0]
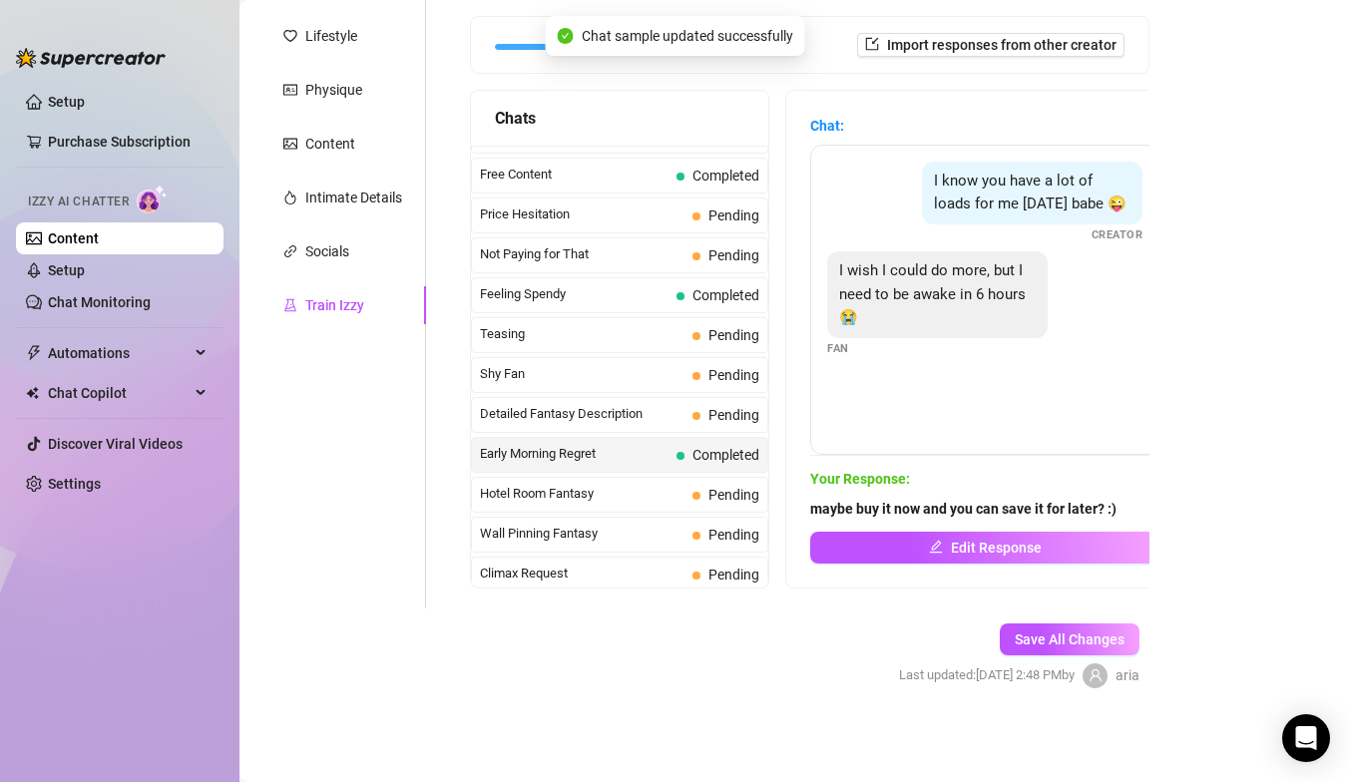
click at [621, 492] on span "Hotel Room Fantasy" at bounding box center [582, 494] width 205 height 20
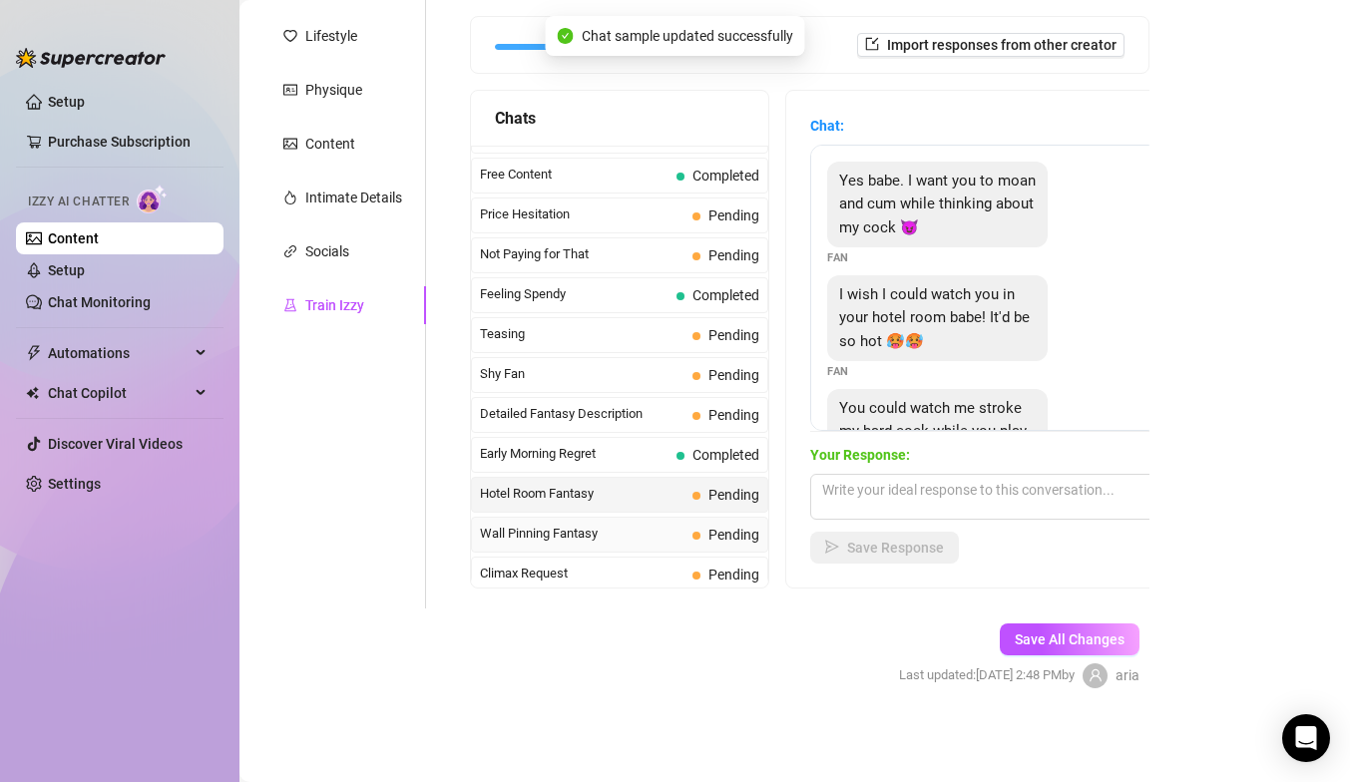
click at [674, 534] on span "Wall Pinning Fantasy" at bounding box center [582, 534] width 205 height 20
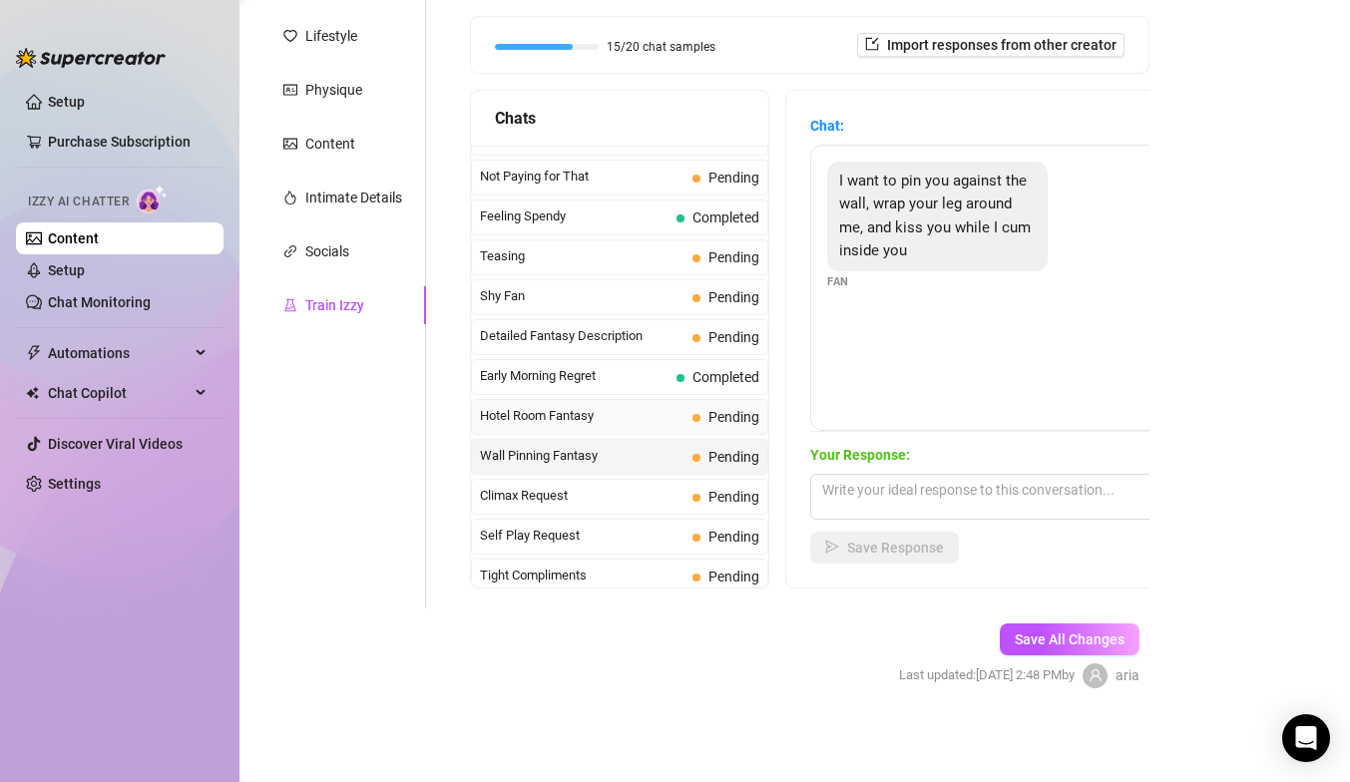
scroll to position [593, 0]
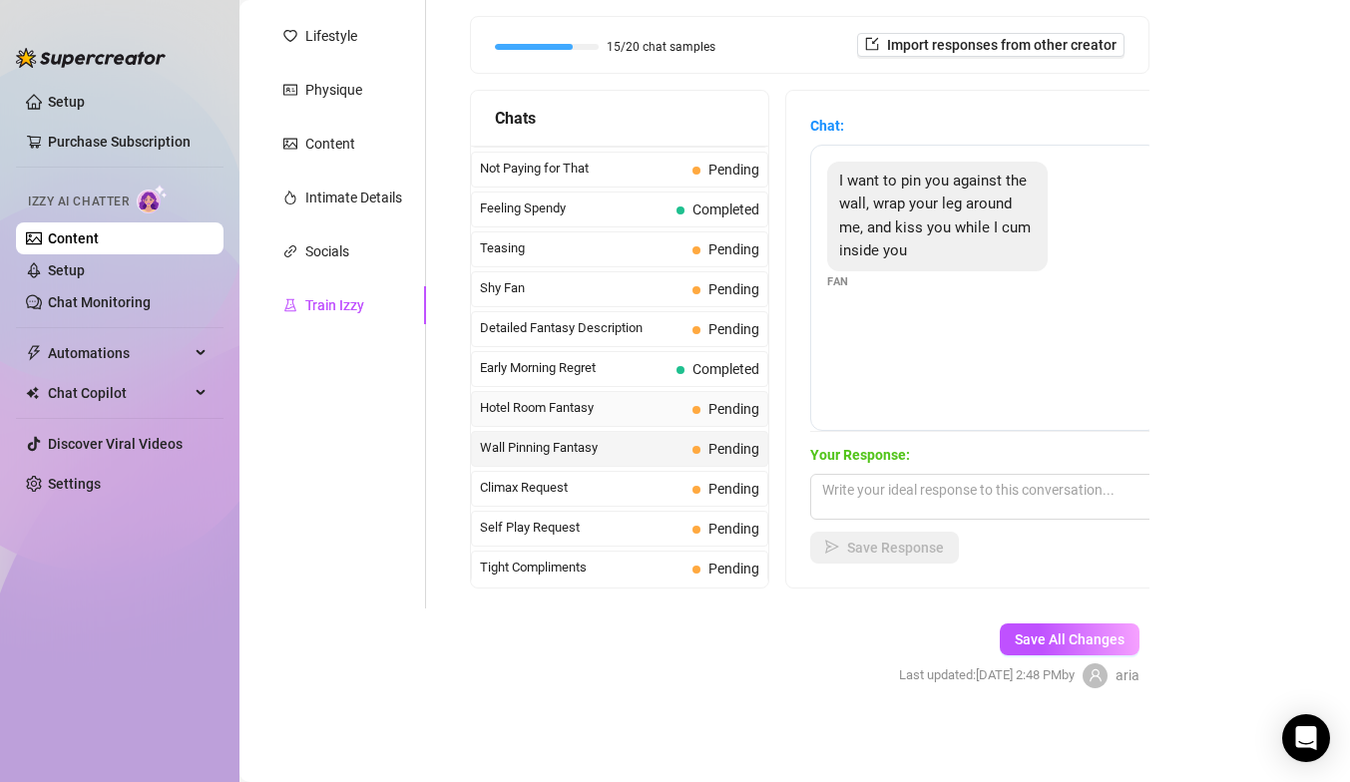
click at [613, 490] on span "Climax Request" at bounding box center [582, 488] width 205 height 20
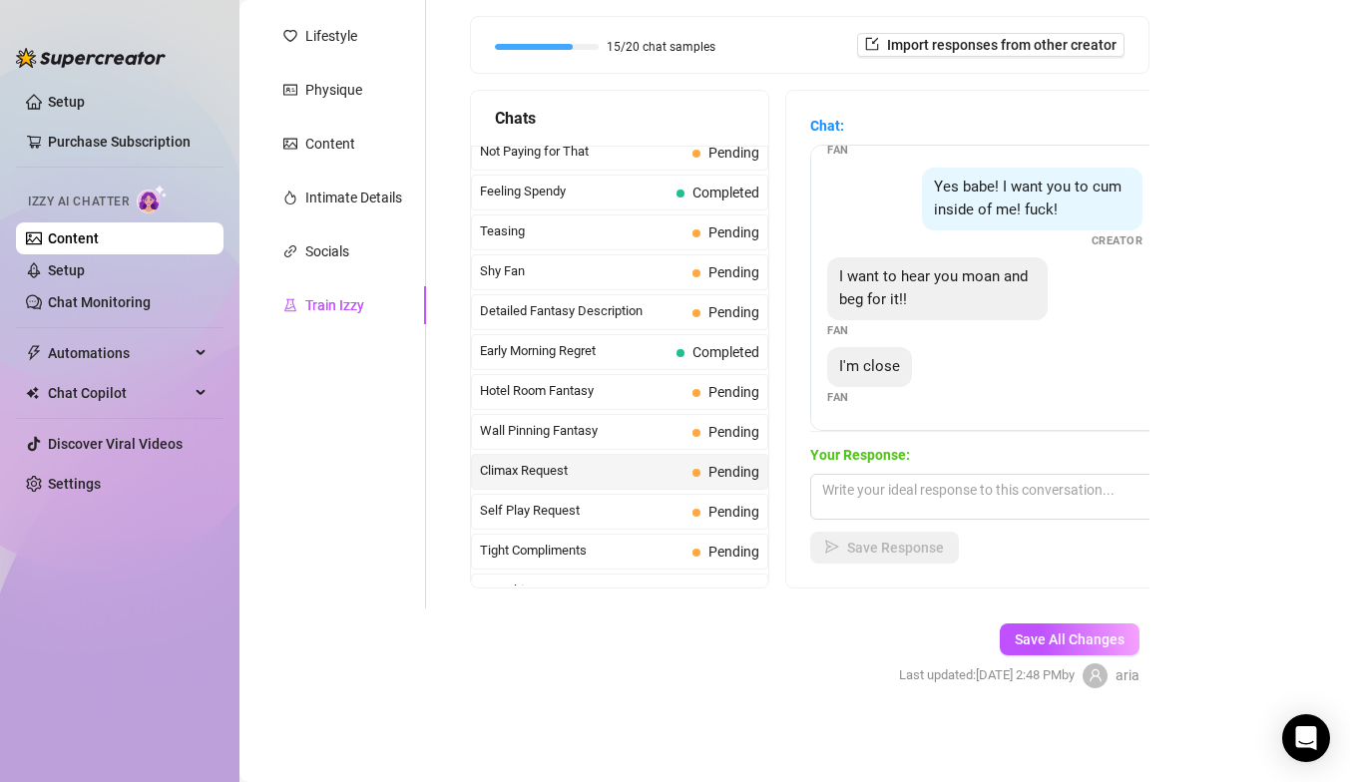
scroll to position [636, 0]
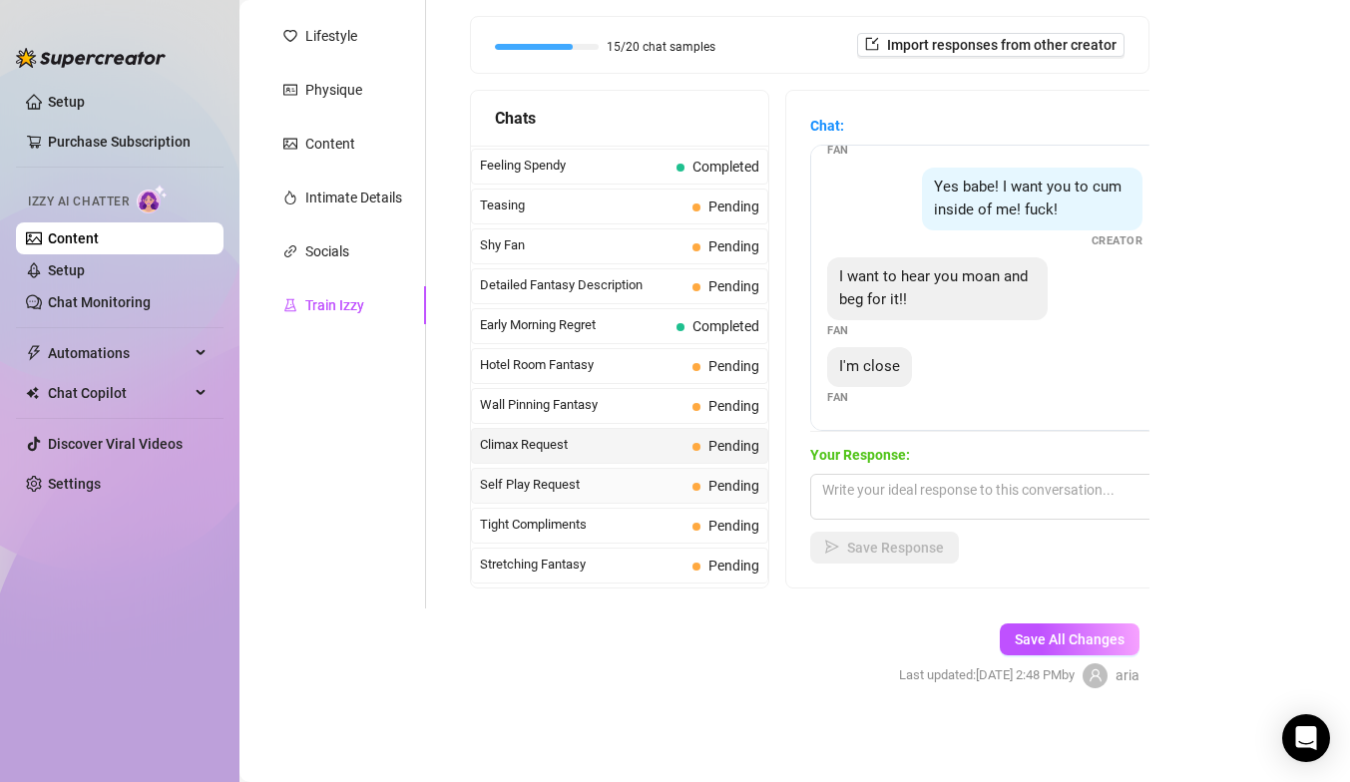
click at [649, 480] on span "Self Play Request" at bounding box center [582, 485] width 205 height 20
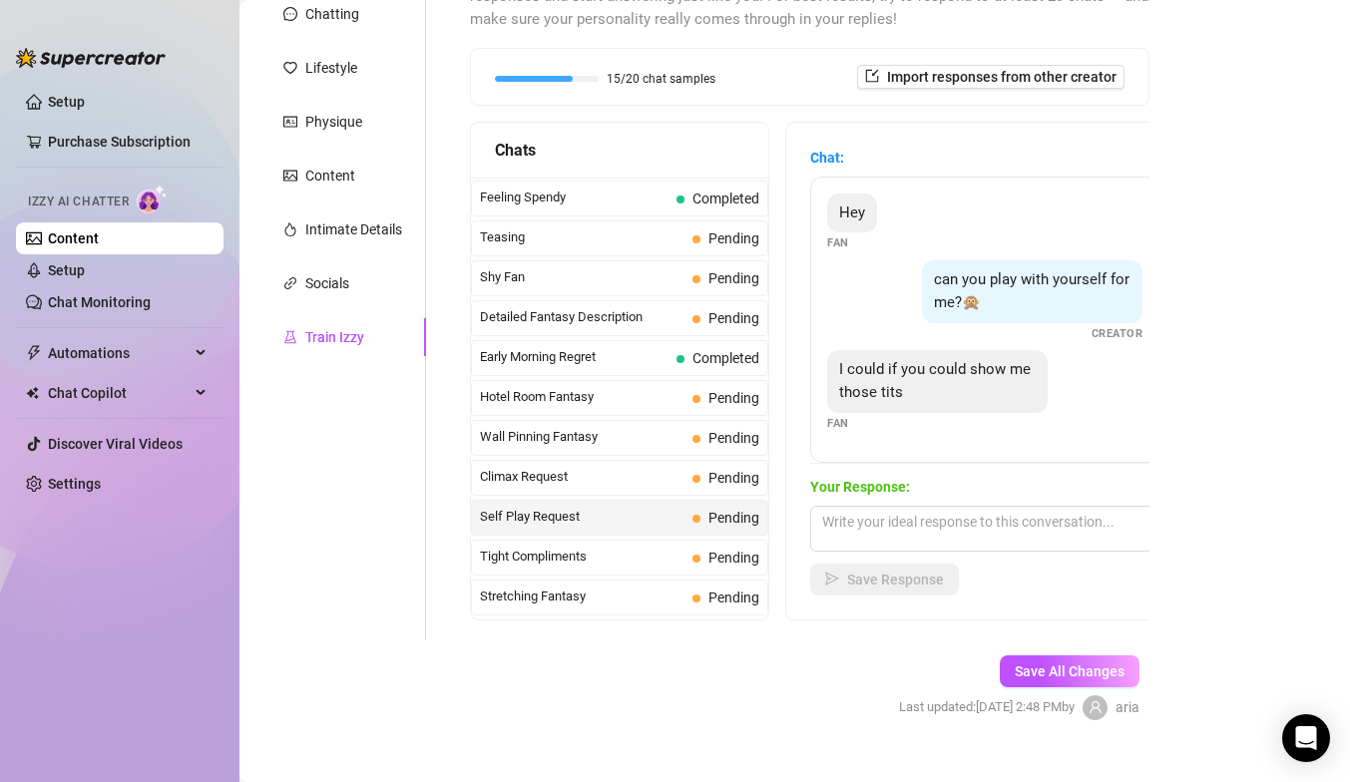
scroll to position [258, 0]
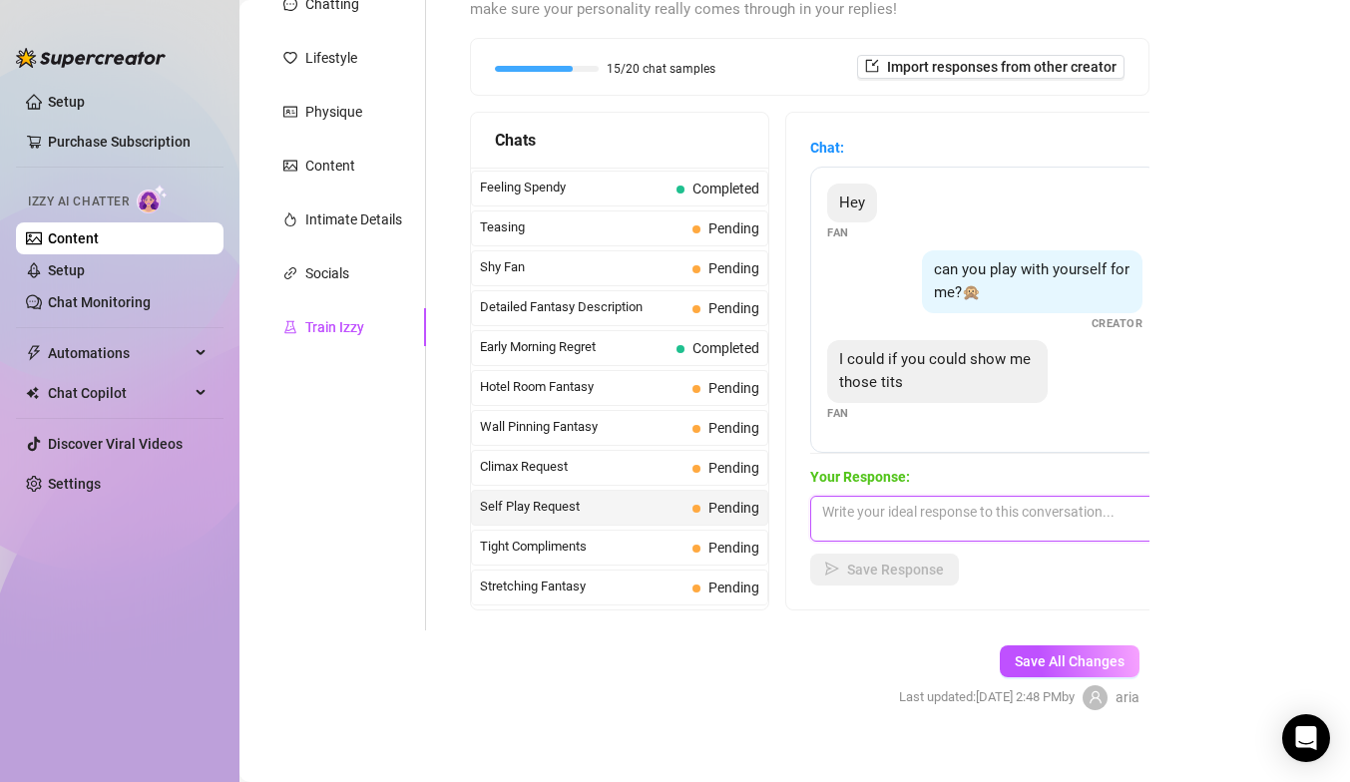
click at [845, 539] on textarea at bounding box center [984, 519] width 349 height 46
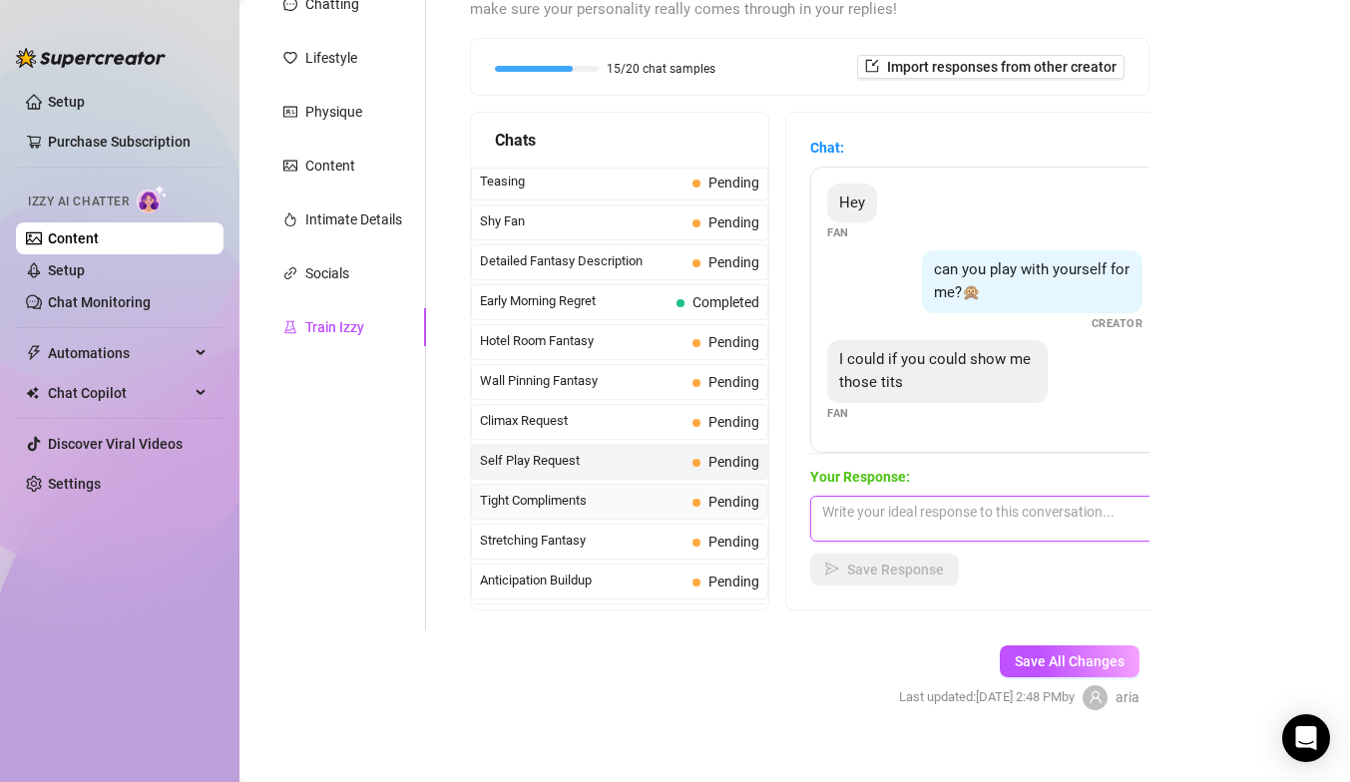
scroll to position [683, 0]
click at [618, 511] on div "Tight Compliments Pending" at bounding box center [619, 501] width 297 height 36
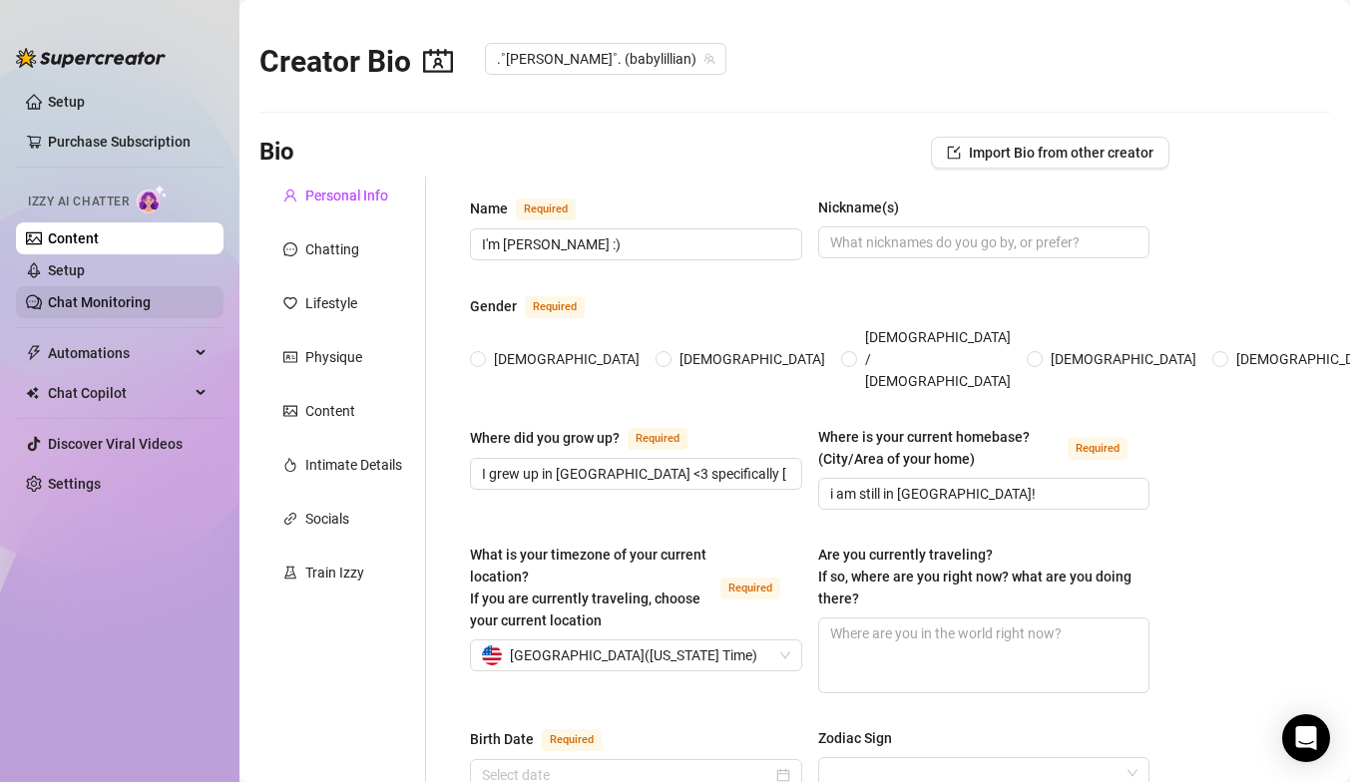
radio input "true"
type input "August 5th, 2006"
click at [290, 573] on icon "experiment" at bounding box center [290, 573] width 14 height 14
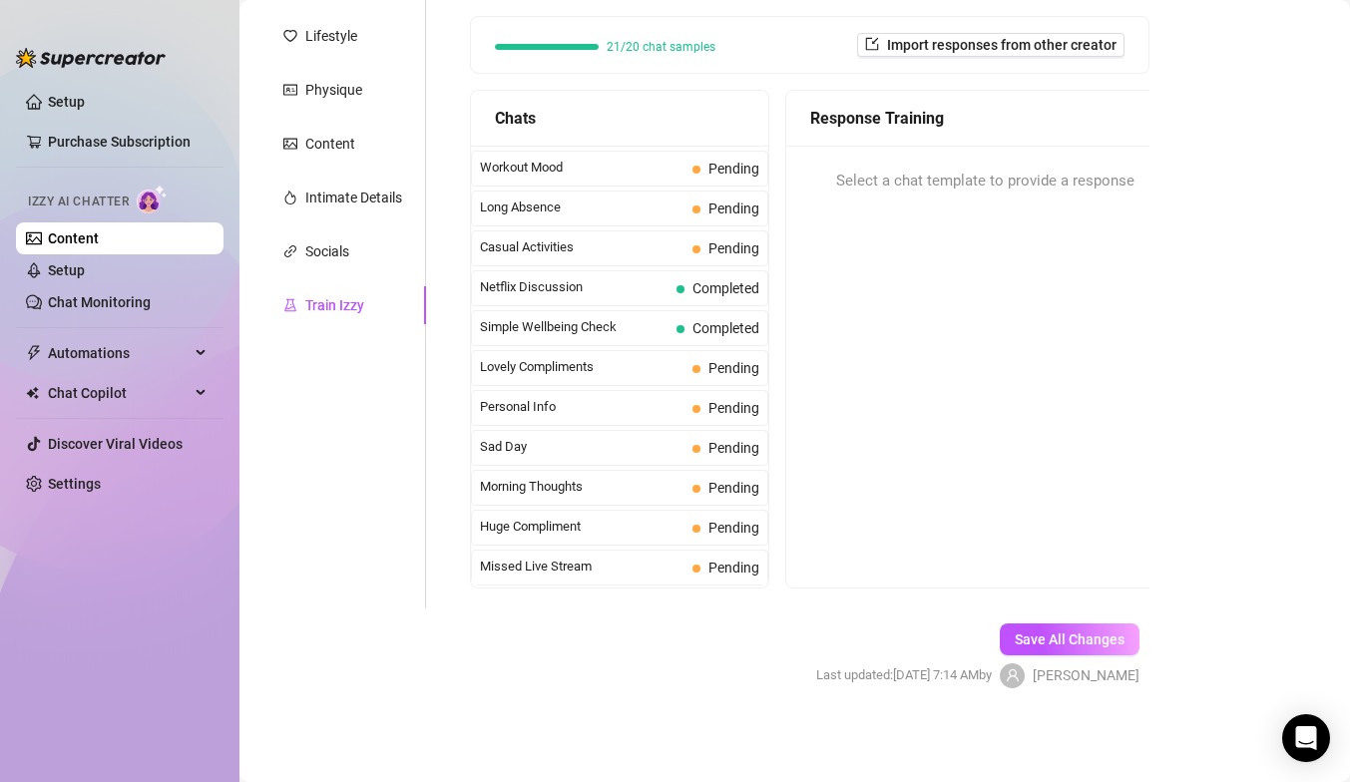
scroll to position [1755, 0]
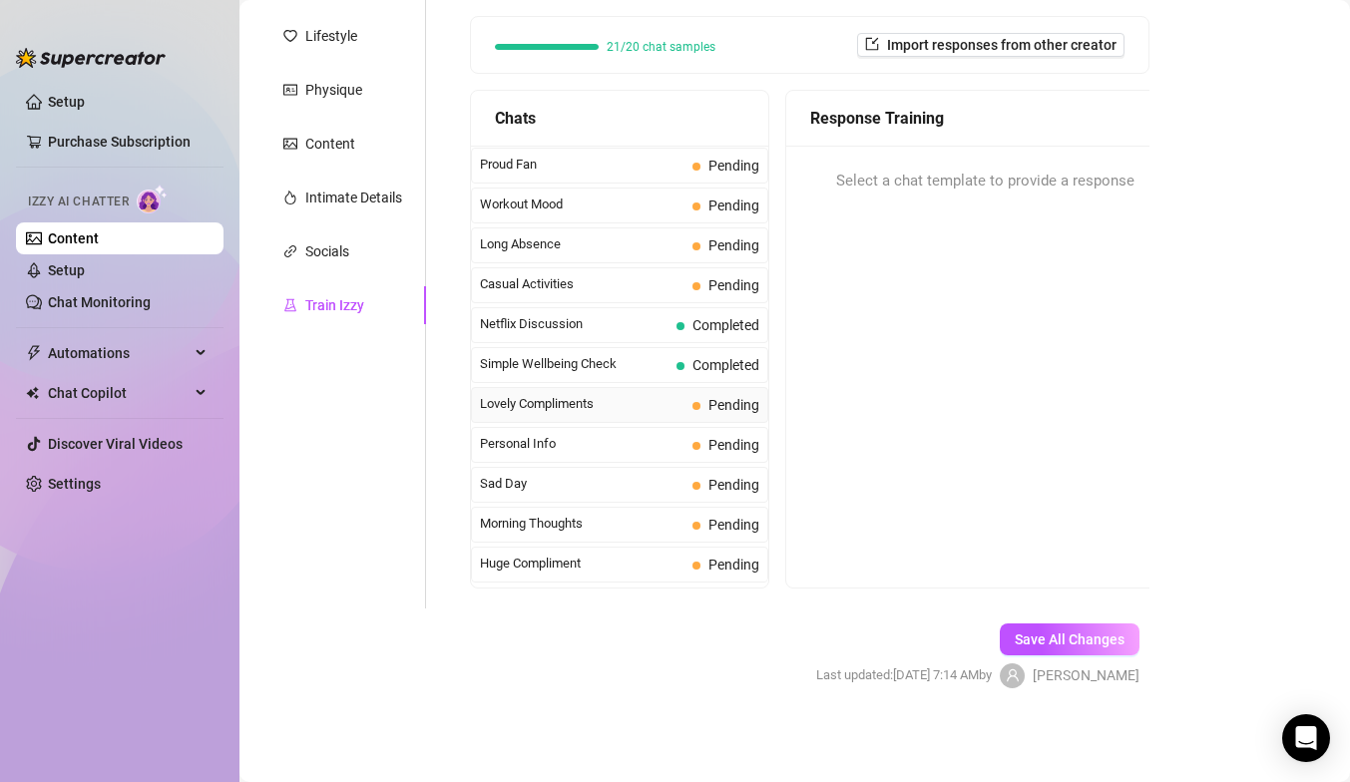
click at [553, 399] on span "Lovely Compliments" at bounding box center [582, 404] width 205 height 20
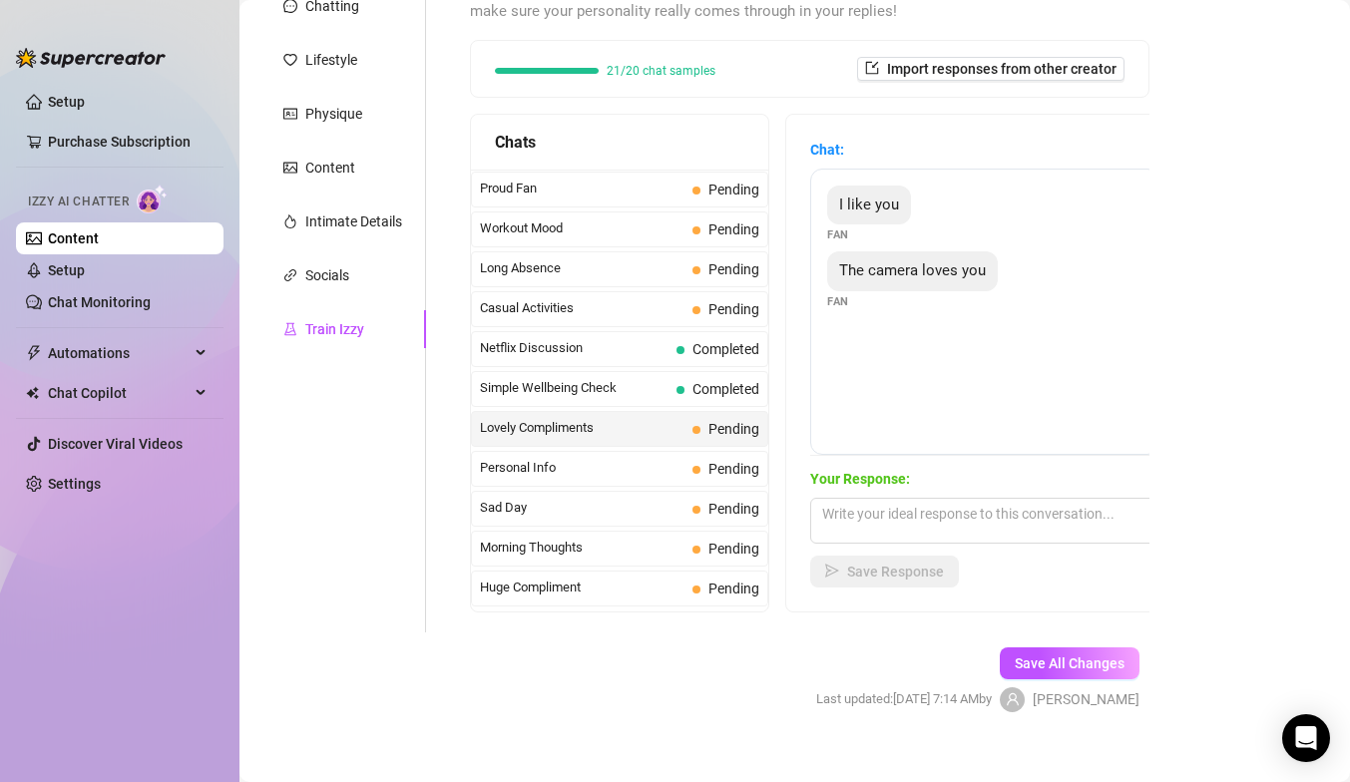
scroll to position [241, 0]
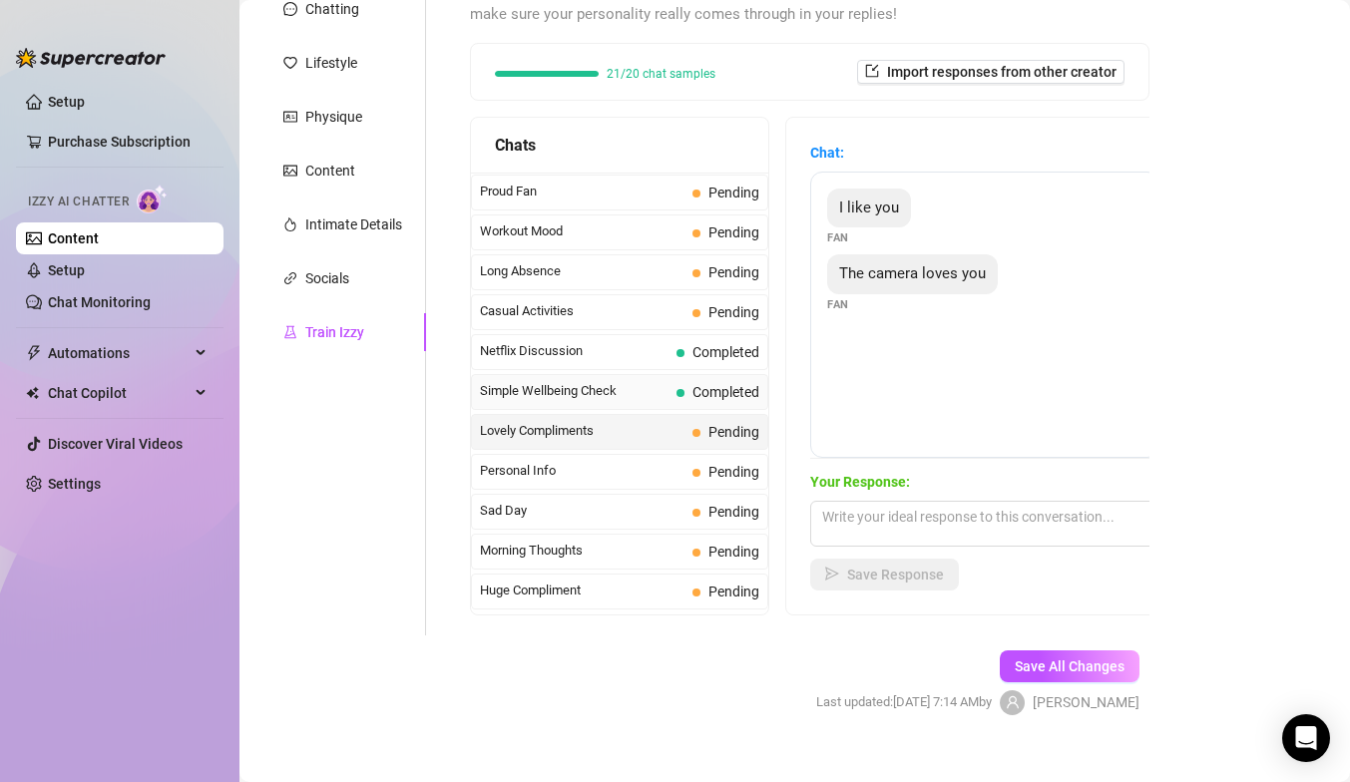
click at [692, 381] on span "Completed" at bounding box center [718, 392] width 83 height 22
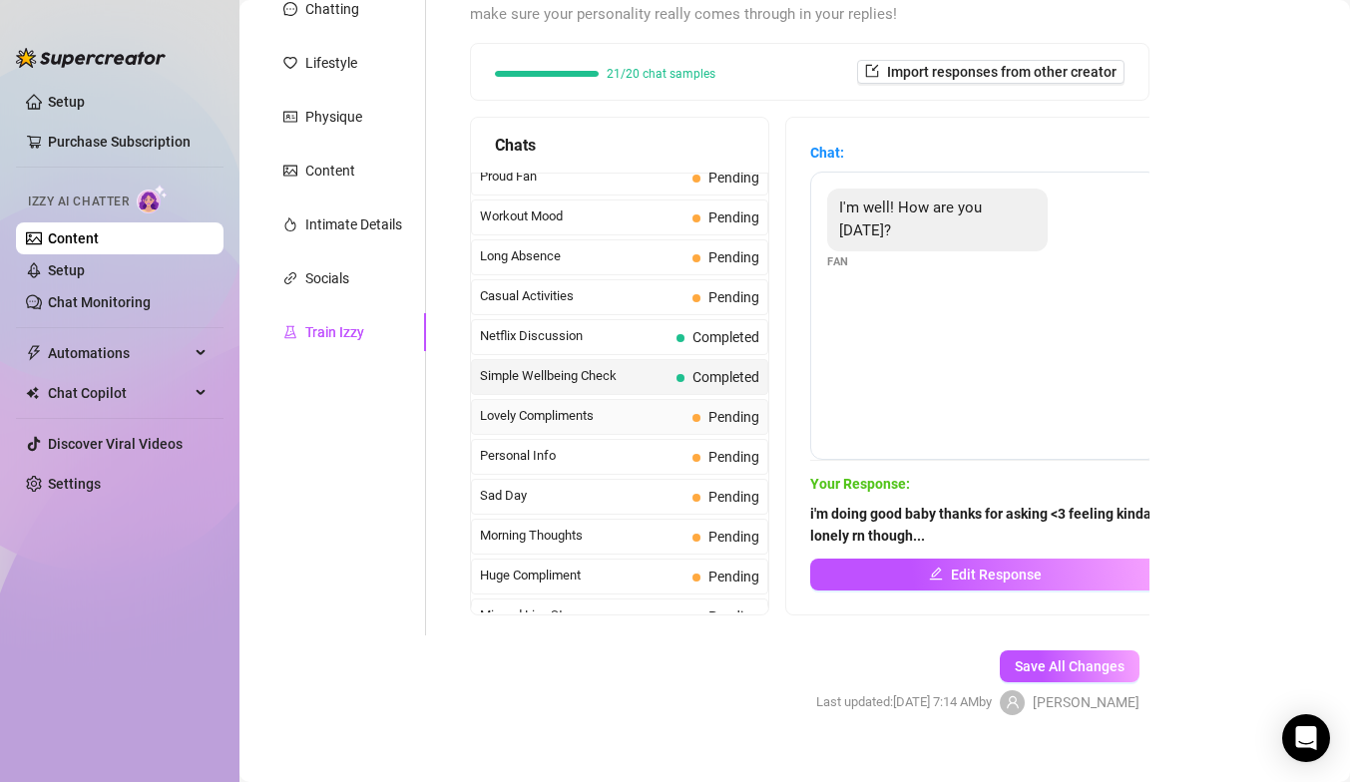
scroll to position [1791, 0]
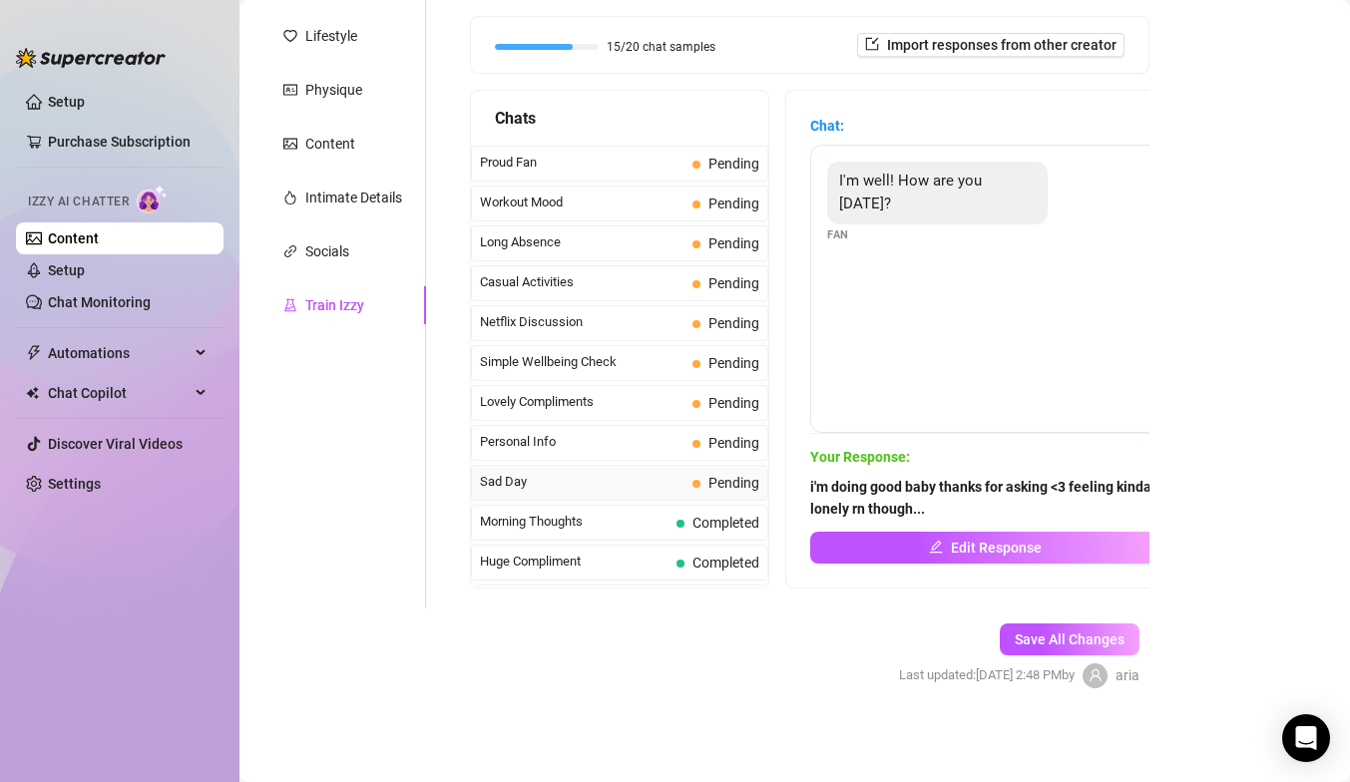
scroll to position [1791, 0]
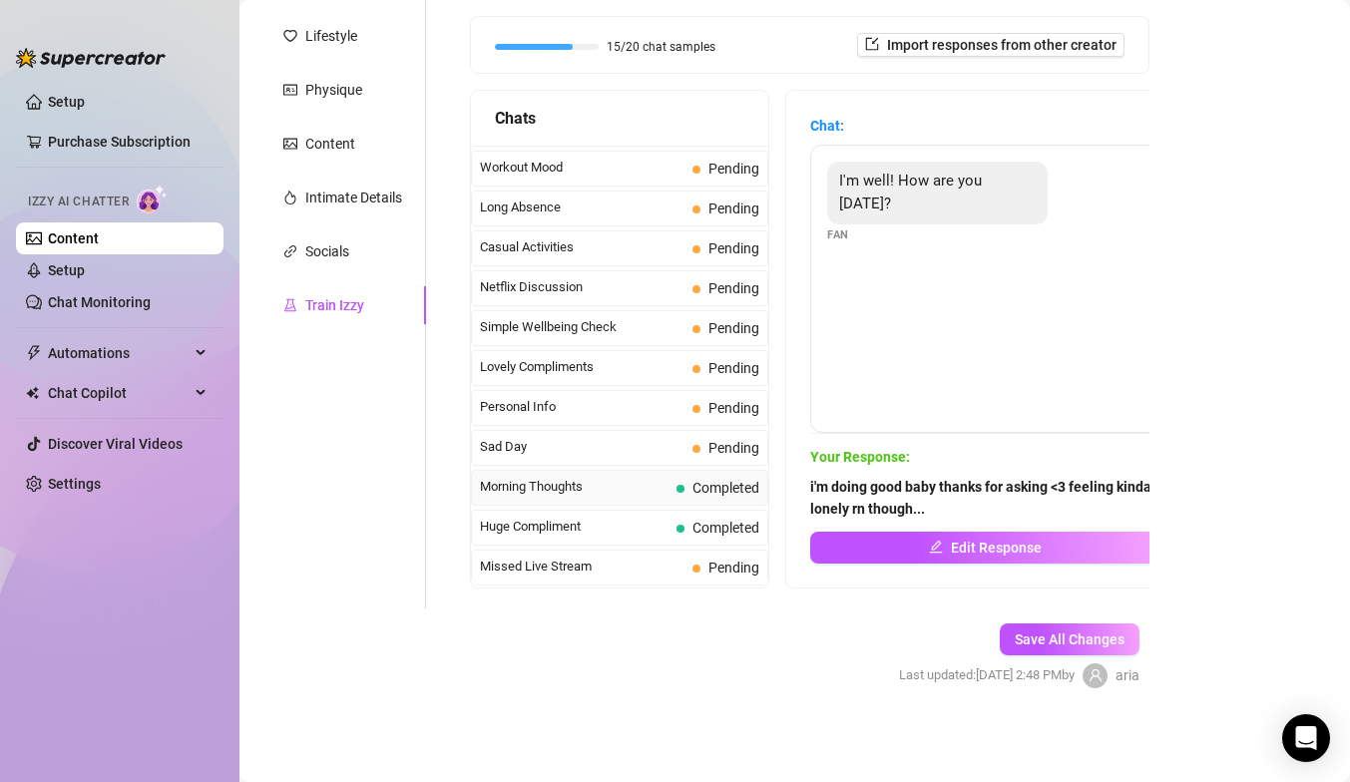
click at [531, 500] on div "Morning Thoughts Completed" at bounding box center [619, 488] width 297 height 36
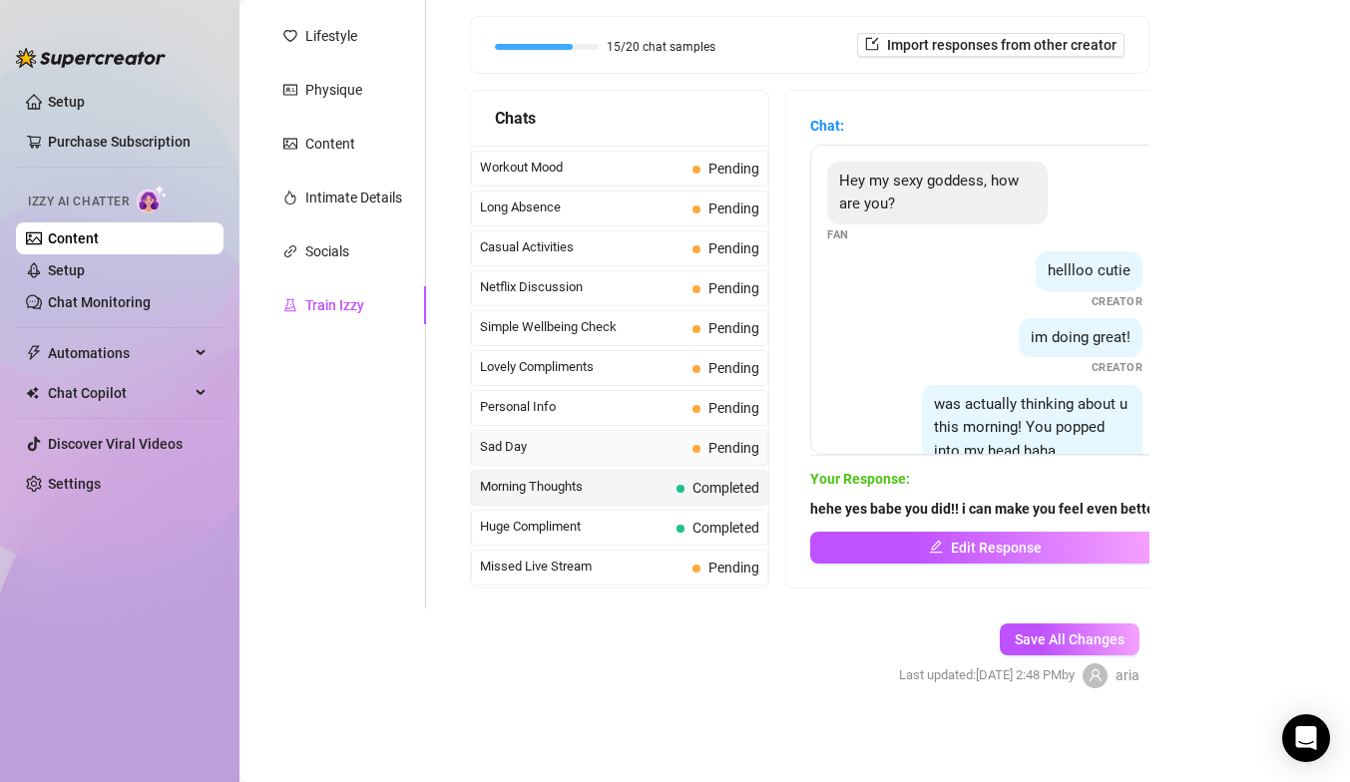
click at [539, 439] on span "Sad Day" at bounding box center [582, 447] width 205 height 20
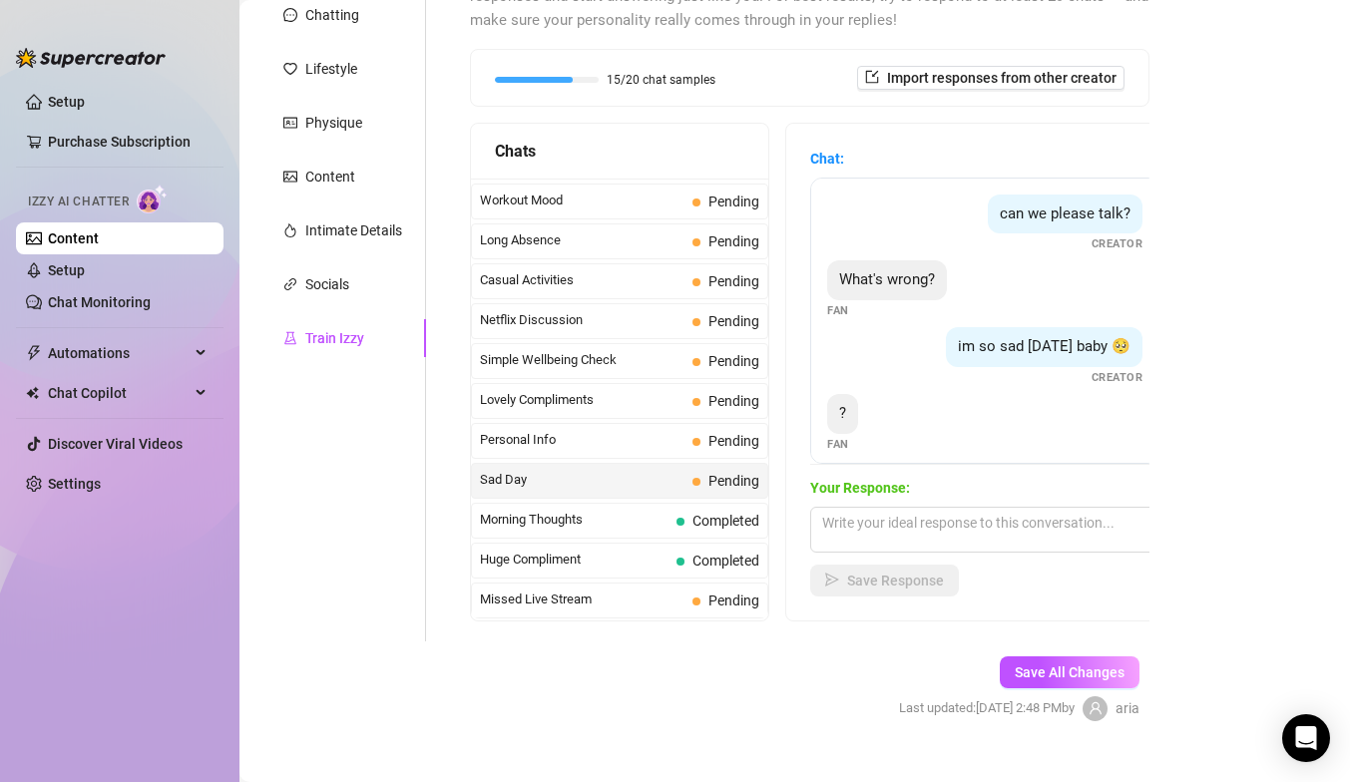
scroll to position [225, 0]
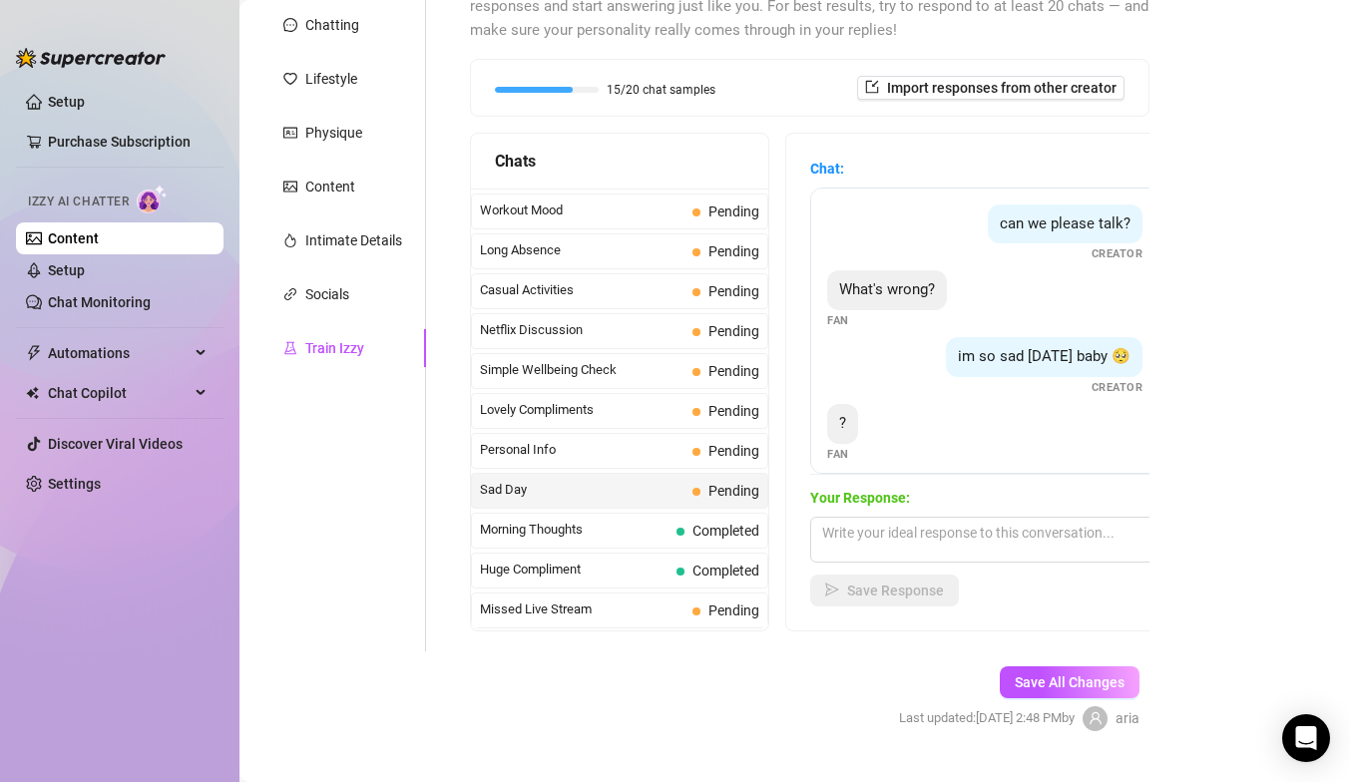
click at [895, 567] on div "Your Response: Save Response" at bounding box center [984, 547] width 349 height 120
click at [864, 542] on textarea at bounding box center [984, 540] width 349 height 46
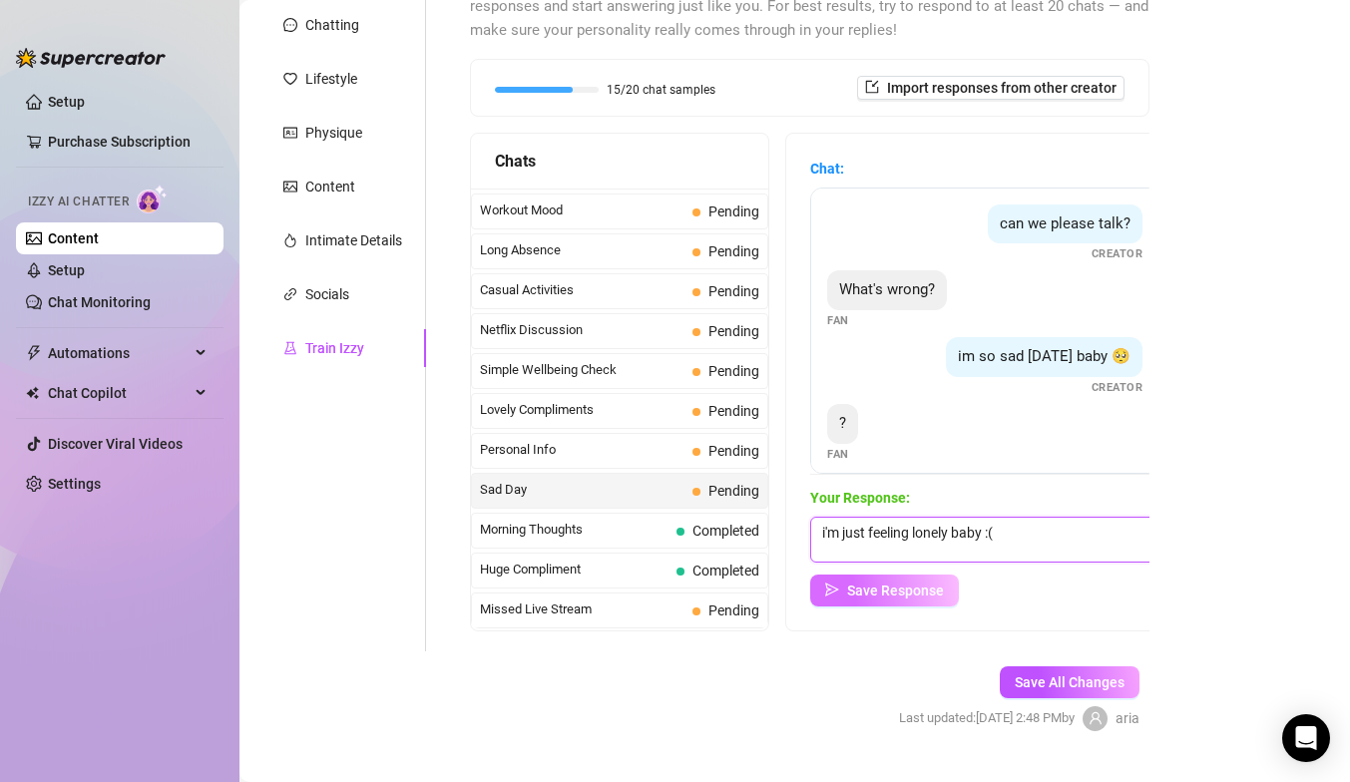
type textarea "i'm just feeling lonely baby :("
click at [844, 585] on button "Save Response" at bounding box center [884, 591] width 149 height 32
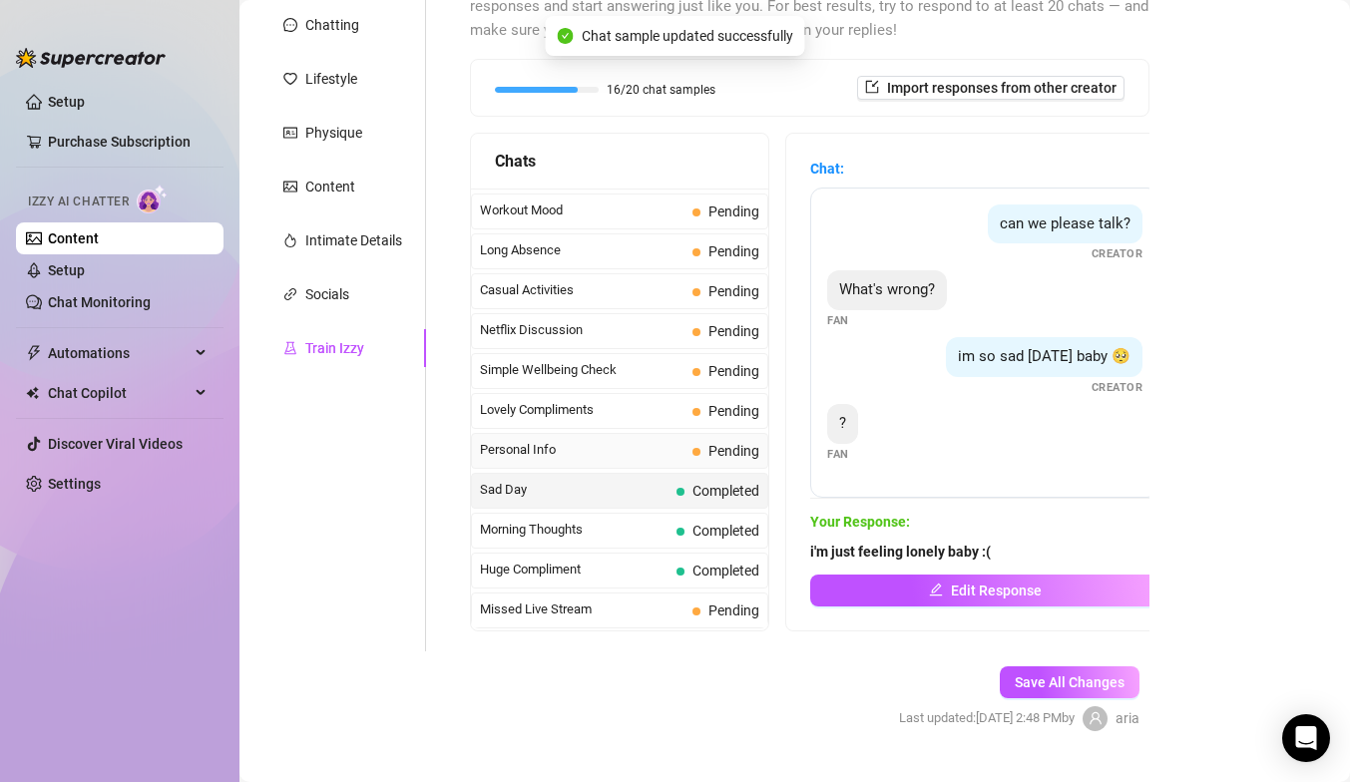
click at [622, 443] on span "Personal Info" at bounding box center [582, 450] width 205 height 20
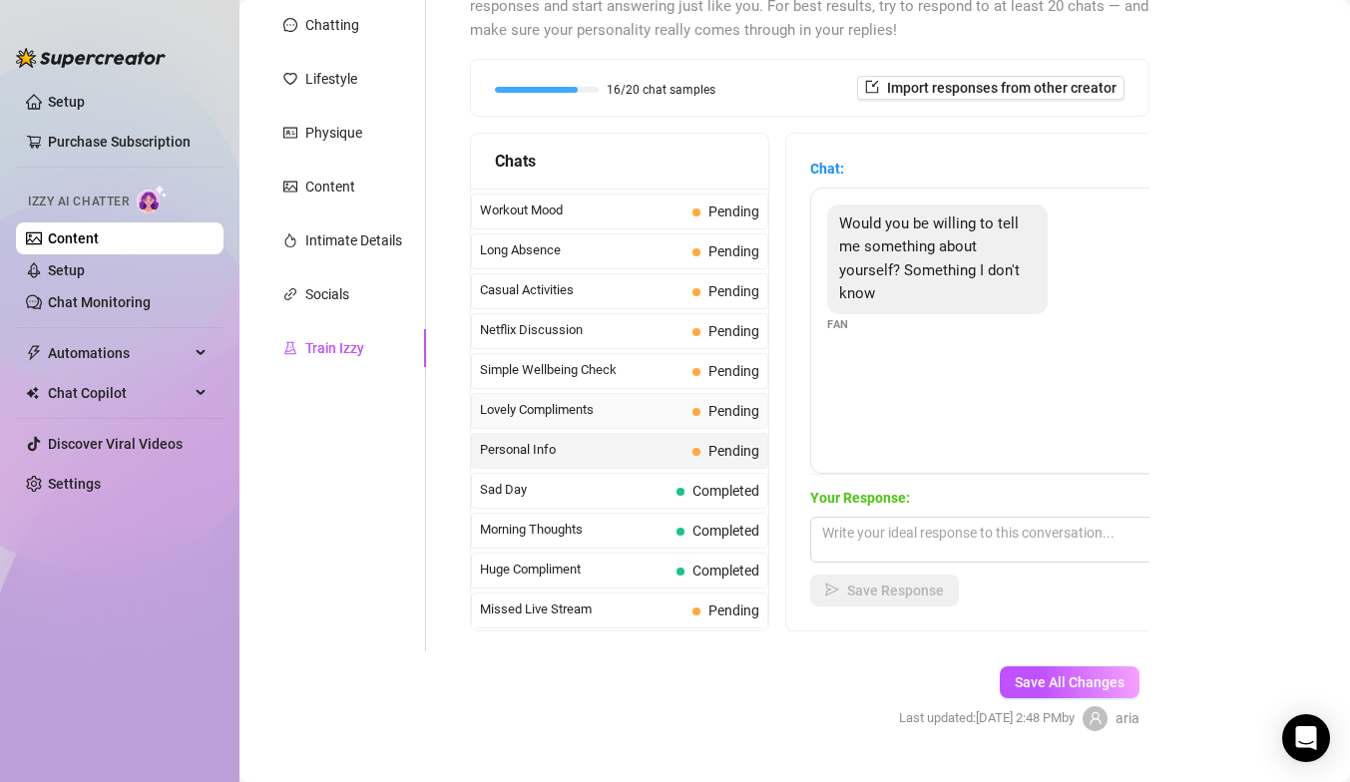
click at [673, 395] on div "Lovely Compliments Pending" at bounding box center [619, 411] width 297 height 36
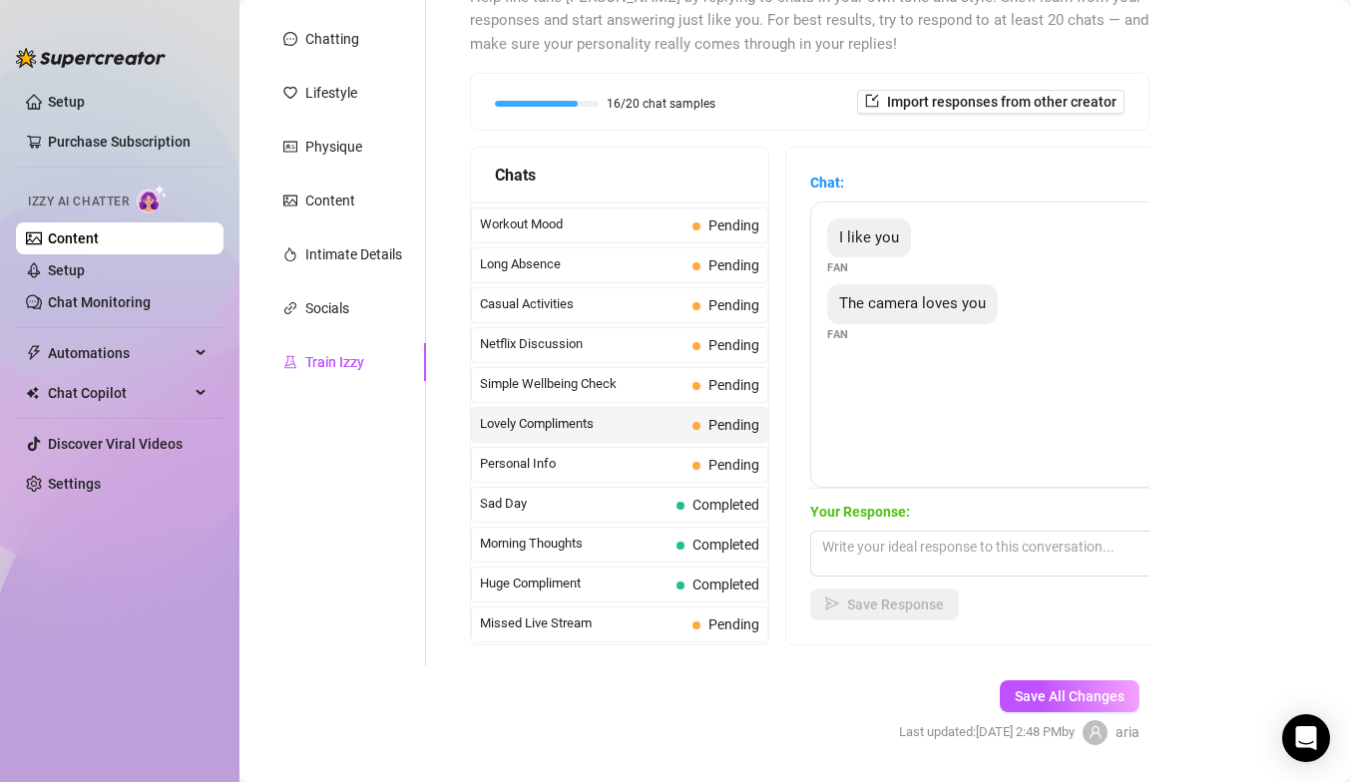
scroll to position [210, 0]
click at [764, 394] on div "Simple Wellbeing Check Pending" at bounding box center [619, 386] width 297 height 36
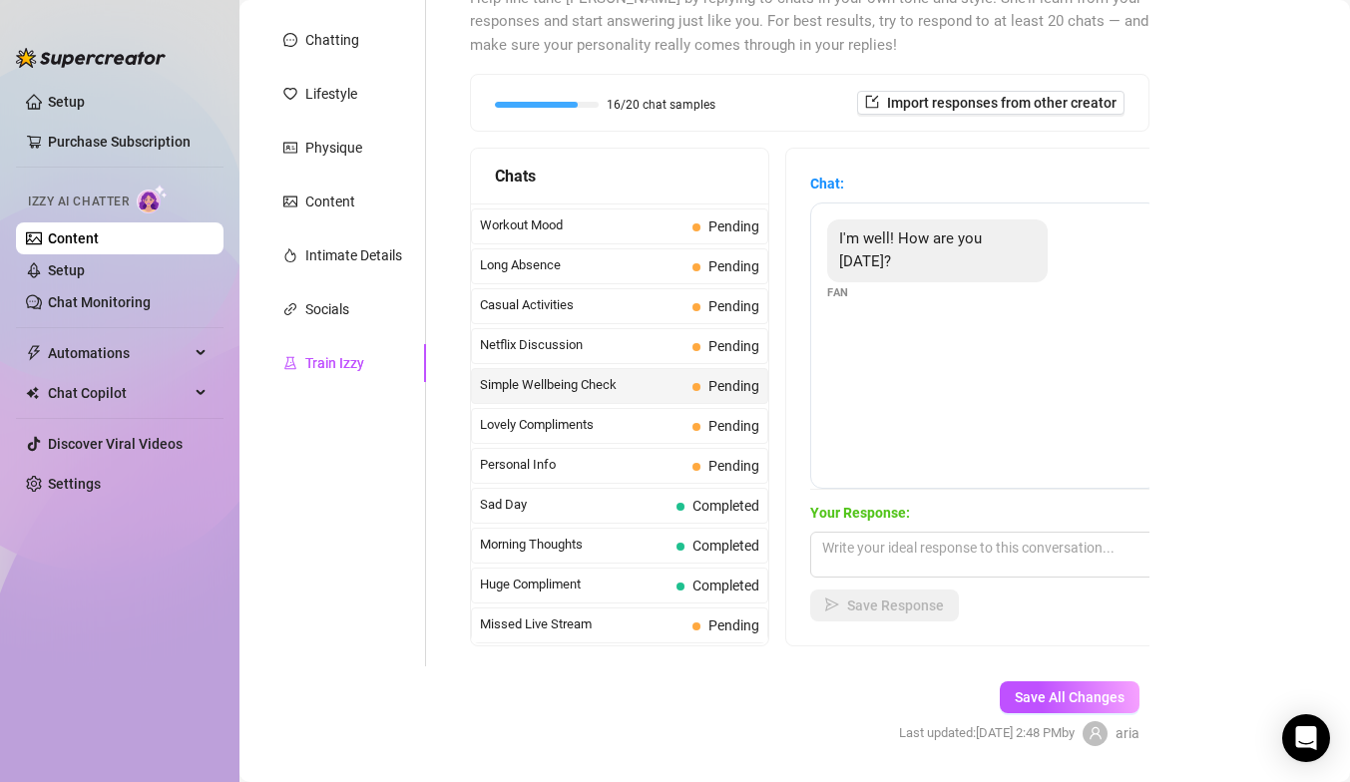
click at [828, 519] on strong "Your Response:" at bounding box center [860, 513] width 100 height 16
click at [846, 541] on textarea at bounding box center [984, 555] width 349 height 46
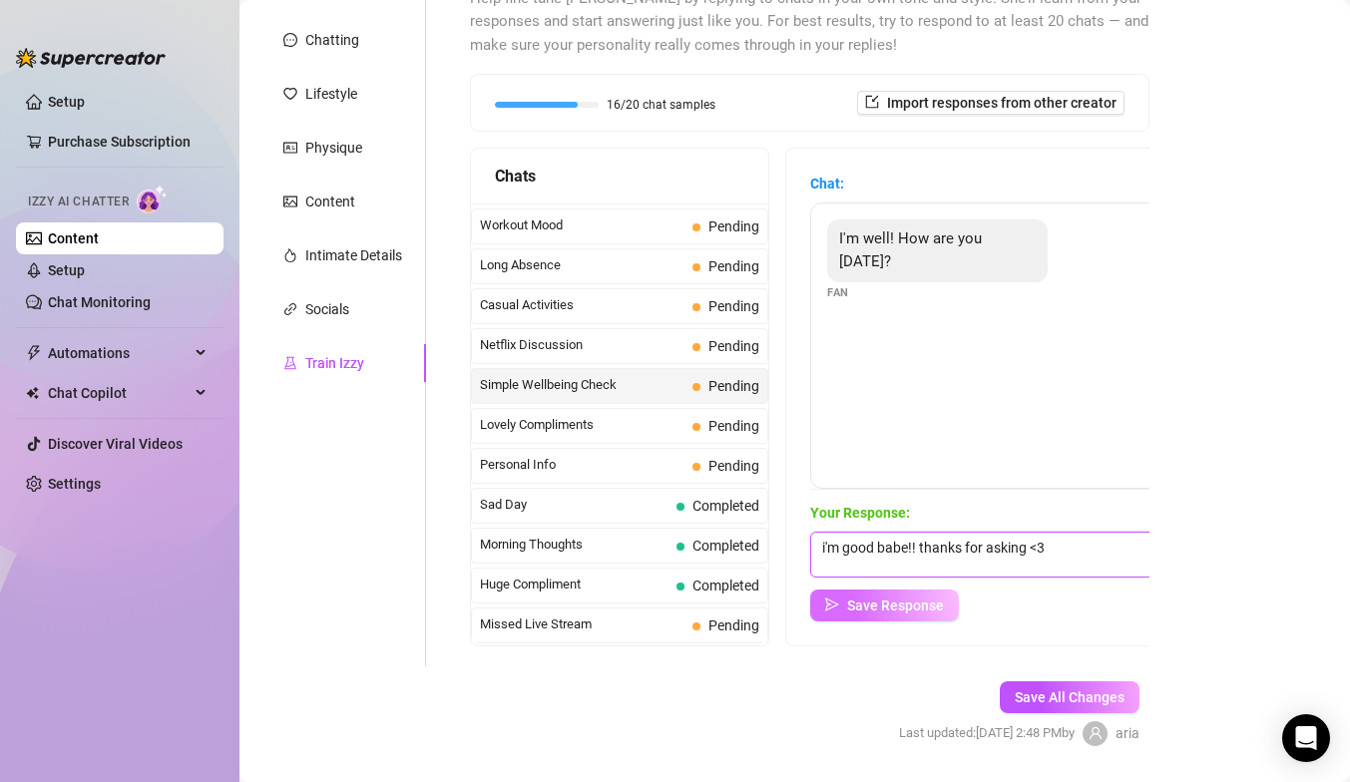
type textarea "i'm good babe!! thanks for asking <3"
click at [900, 599] on span "Save Response" at bounding box center [895, 606] width 97 height 16
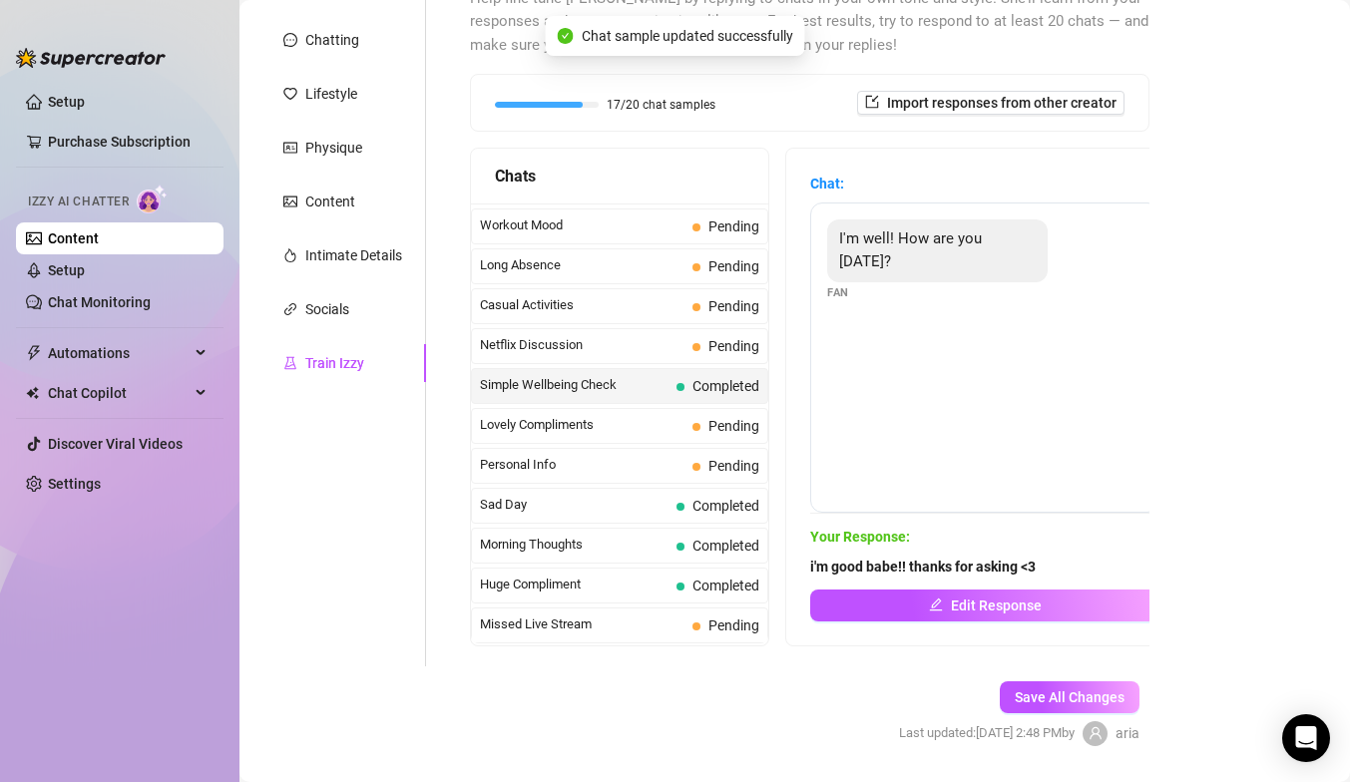
scroll to position [1778, 0]
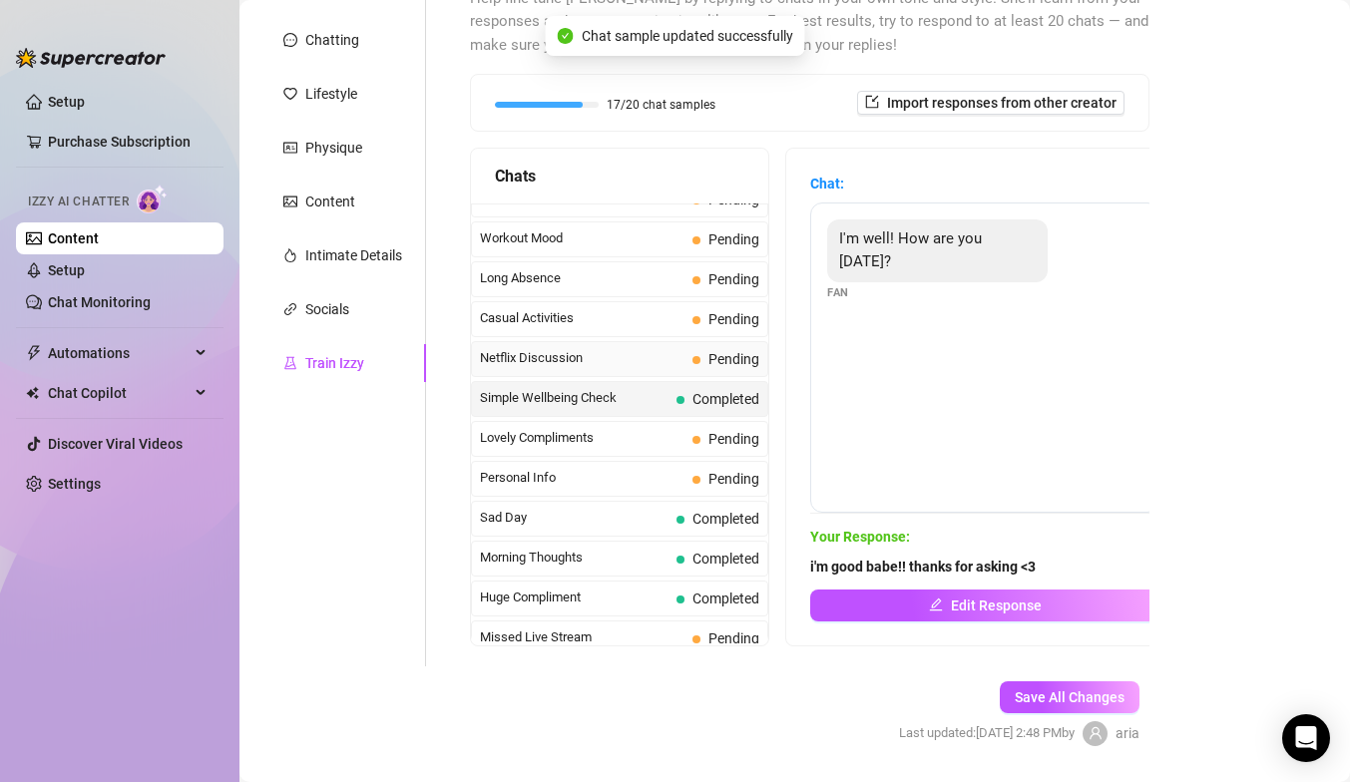
click at [600, 365] on span "Netflix Discussion" at bounding box center [582, 358] width 205 height 20
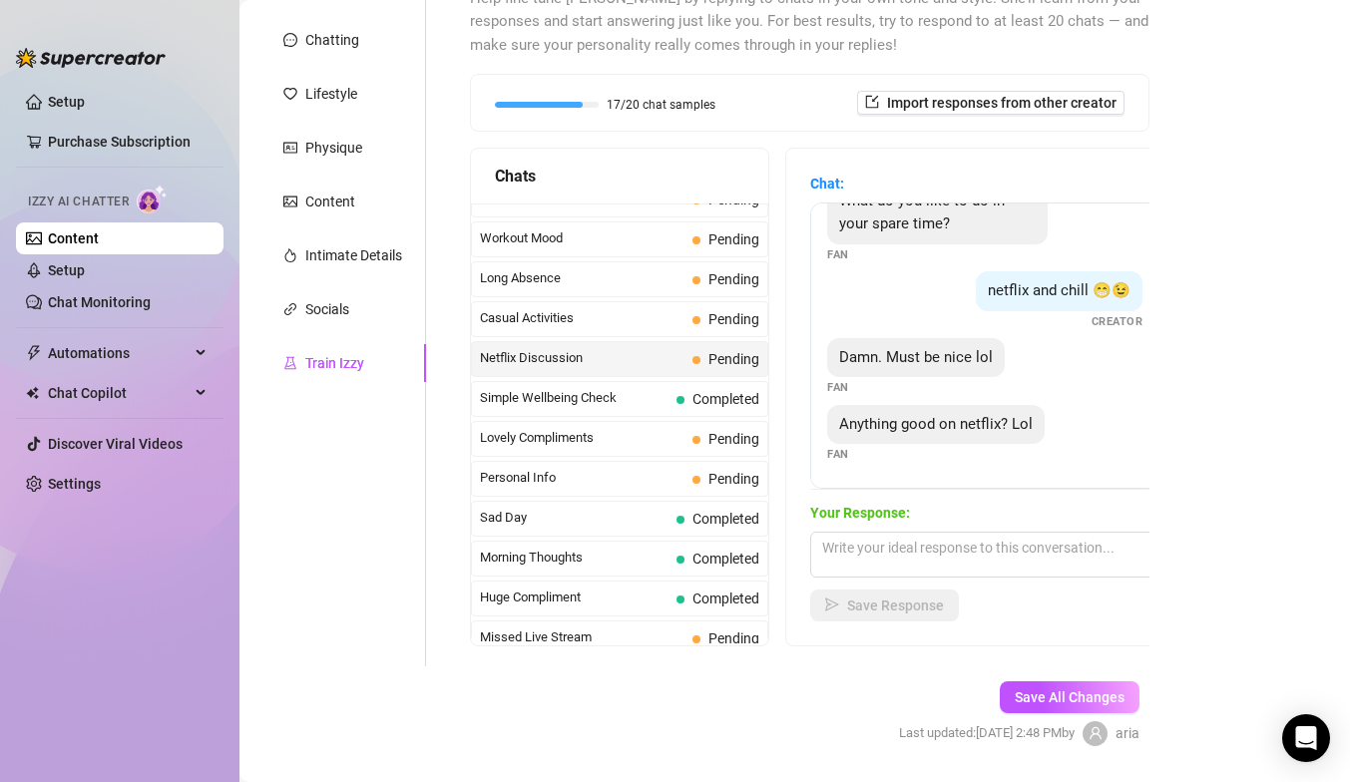
scroll to position [0, 0]
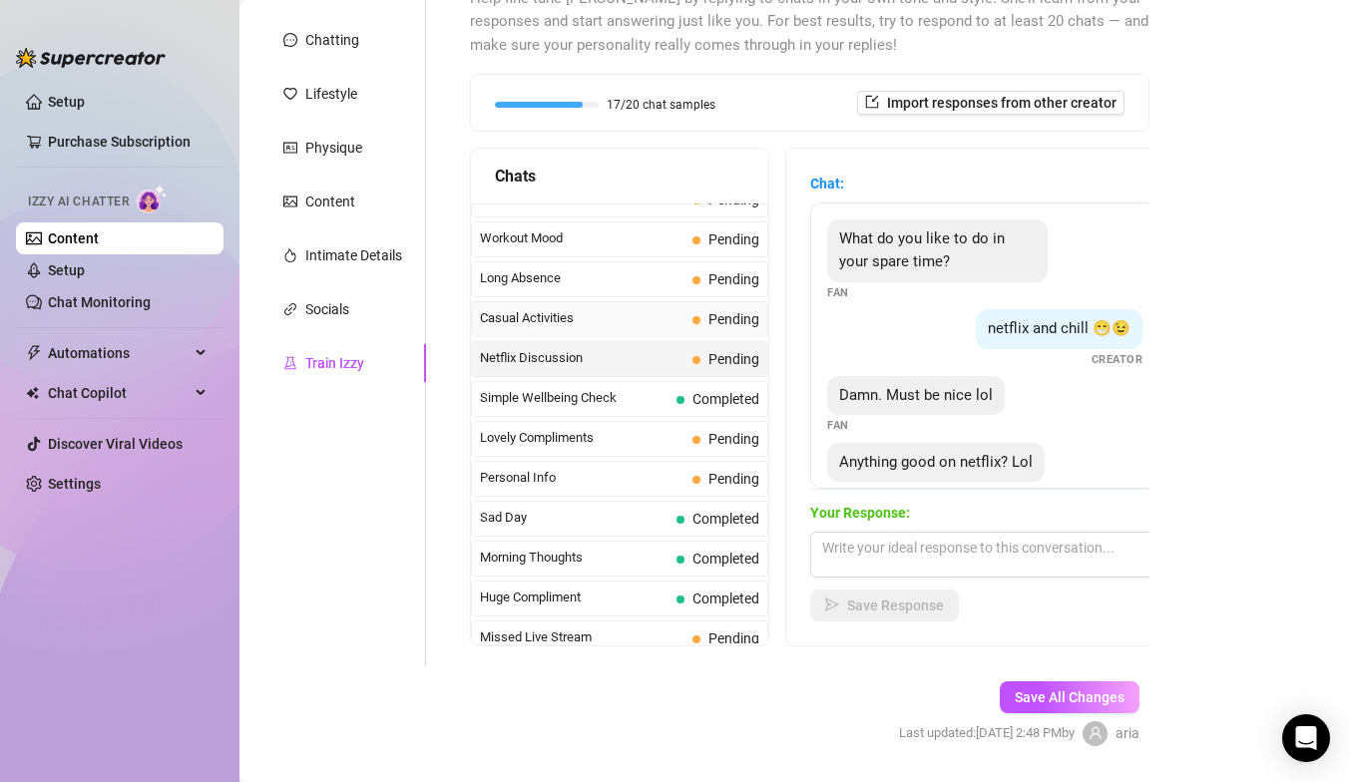
click at [657, 315] on span "Casual Activities" at bounding box center [582, 318] width 205 height 20
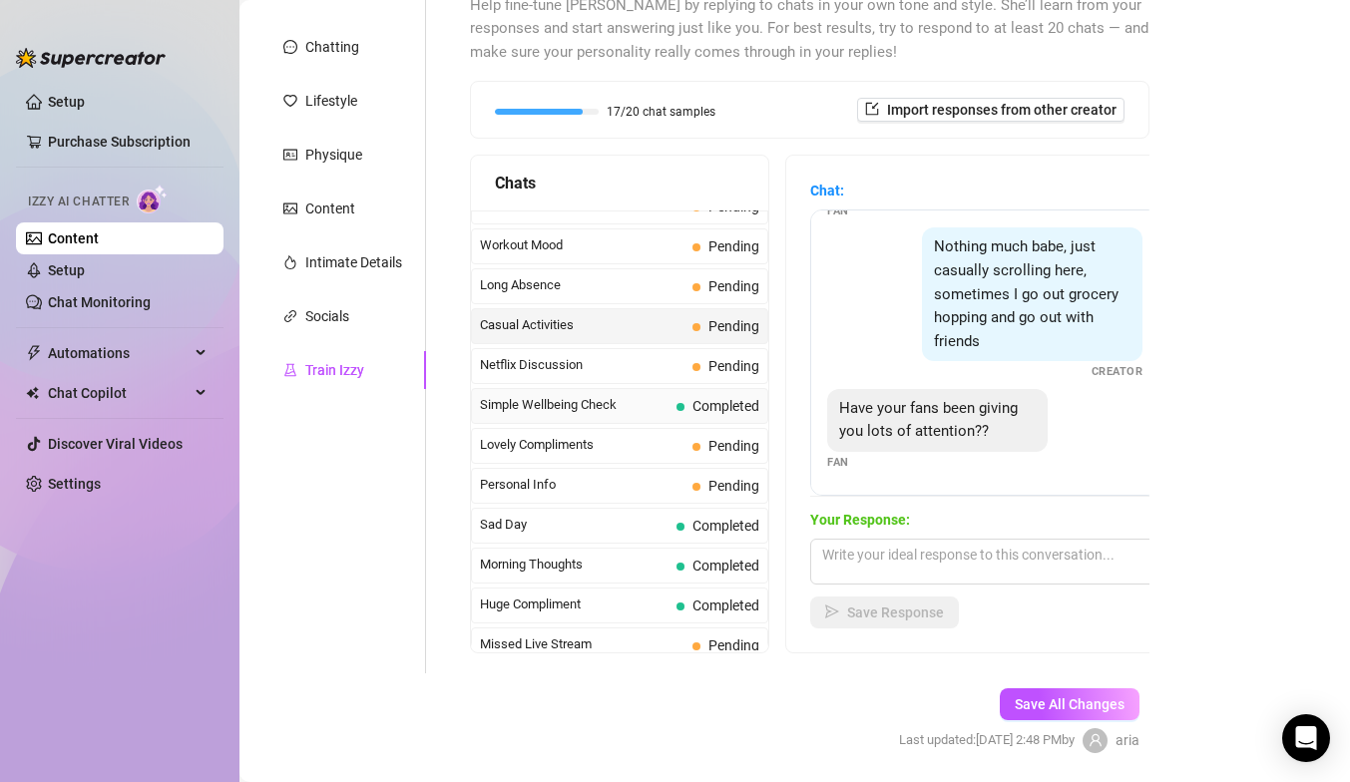
scroll to position [1730, 0]
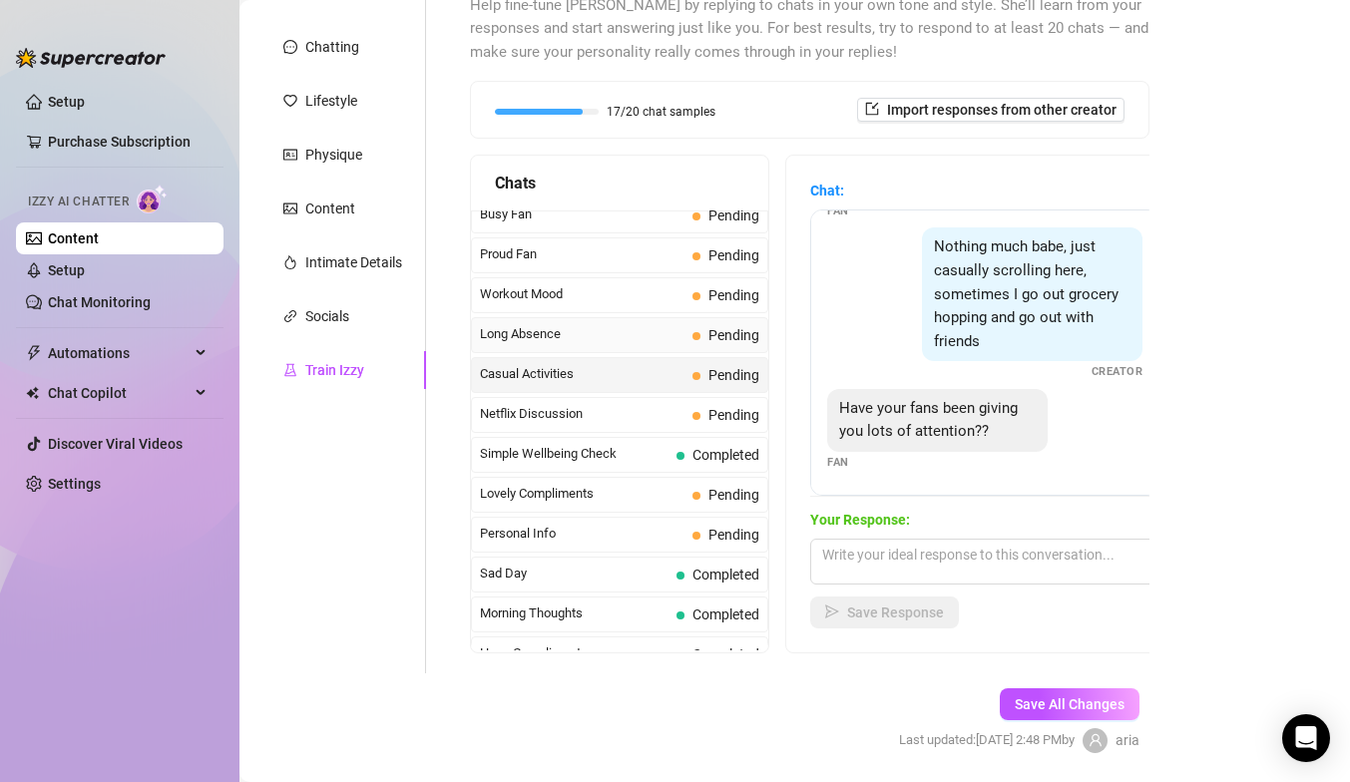
click at [725, 337] on span "Pending" at bounding box center [734, 335] width 51 height 16
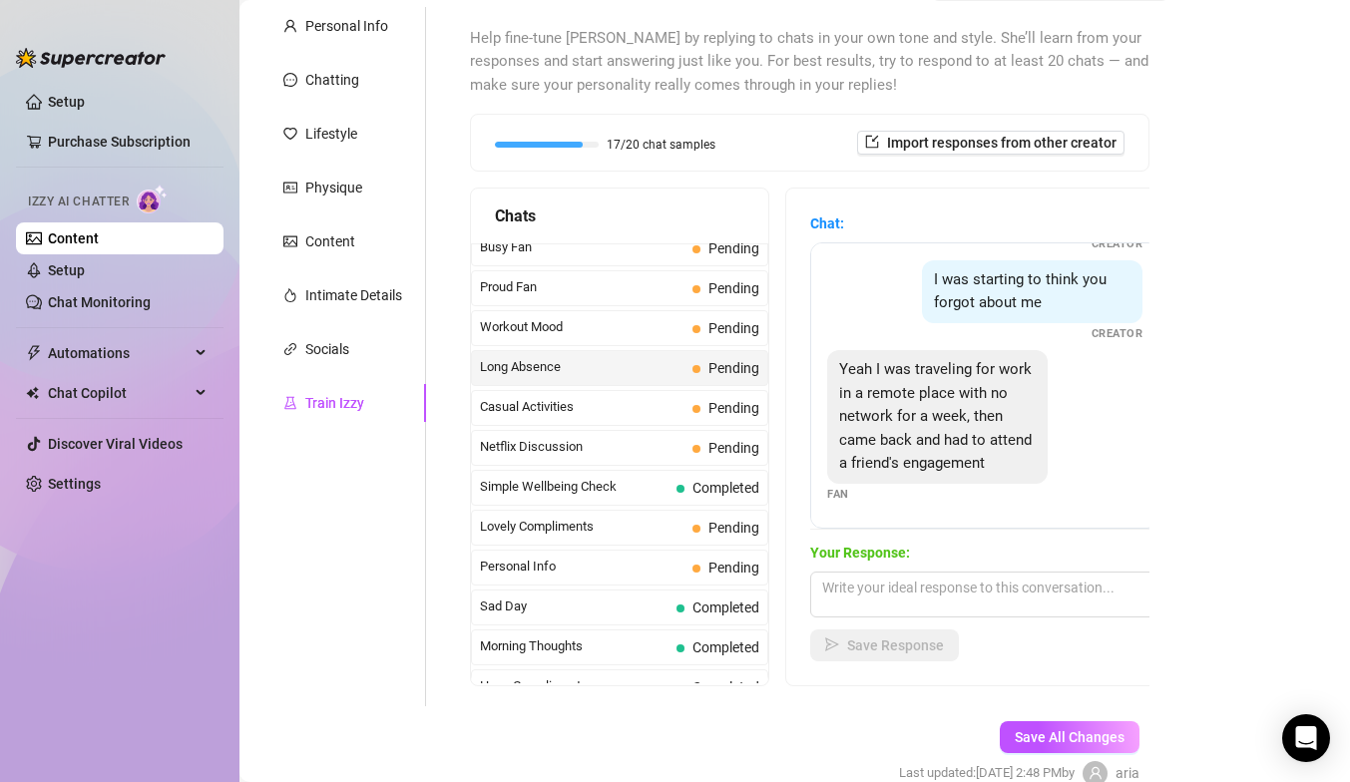
scroll to position [174, 0]
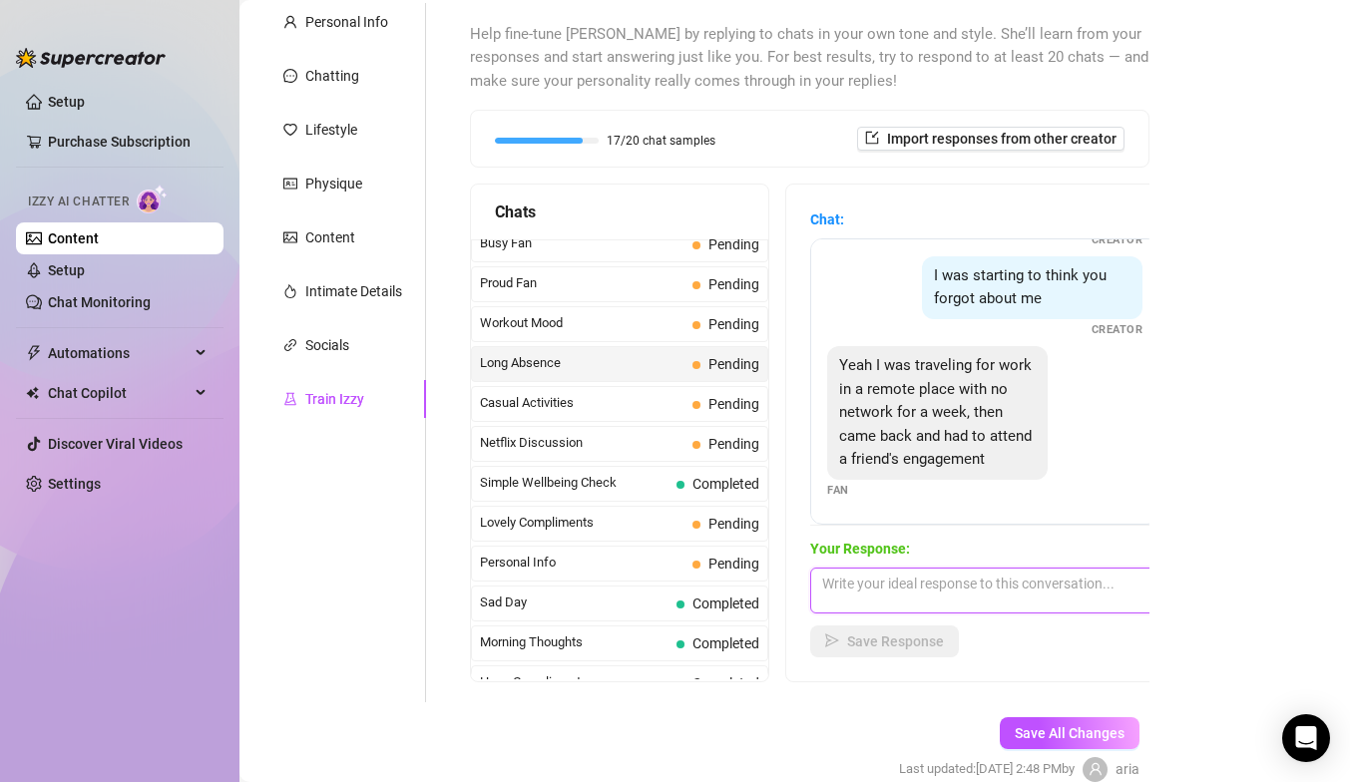
click at [908, 568] on textarea at bounding box center [984, 591] width 349 height 46
click at [908, 588] on textarea "that's sounds fun" at bounding box center [984, 591] width 349 height 46
click at [977, 602] on textarea "that's sounds so fun" at bounding box center [984, 591] width 349 height 46
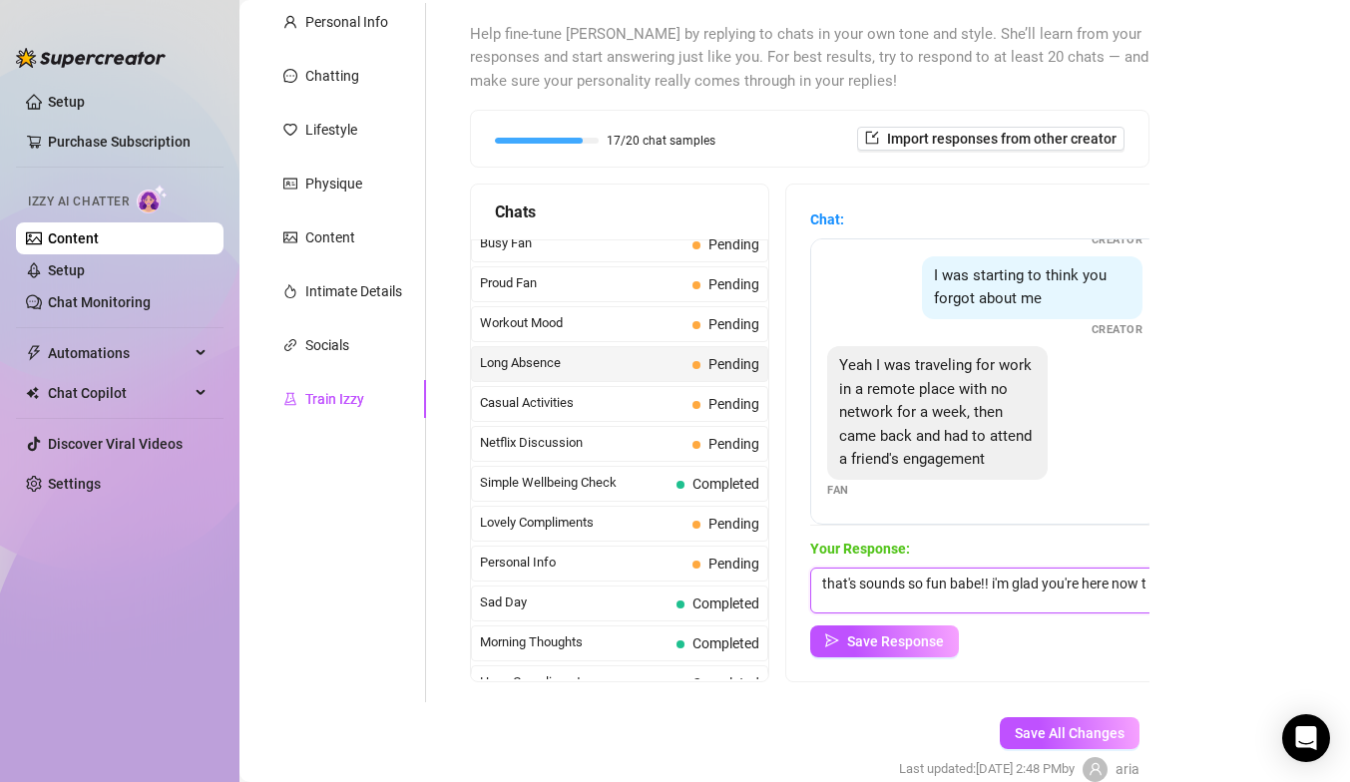
scroll to position [1, 0]
type textarea "that's sounds so fun babe!! i'm glad you're here now tho :)"
click at [924, 627] on button "Save Response" at bounding box center [884, 642] width 149 height 32
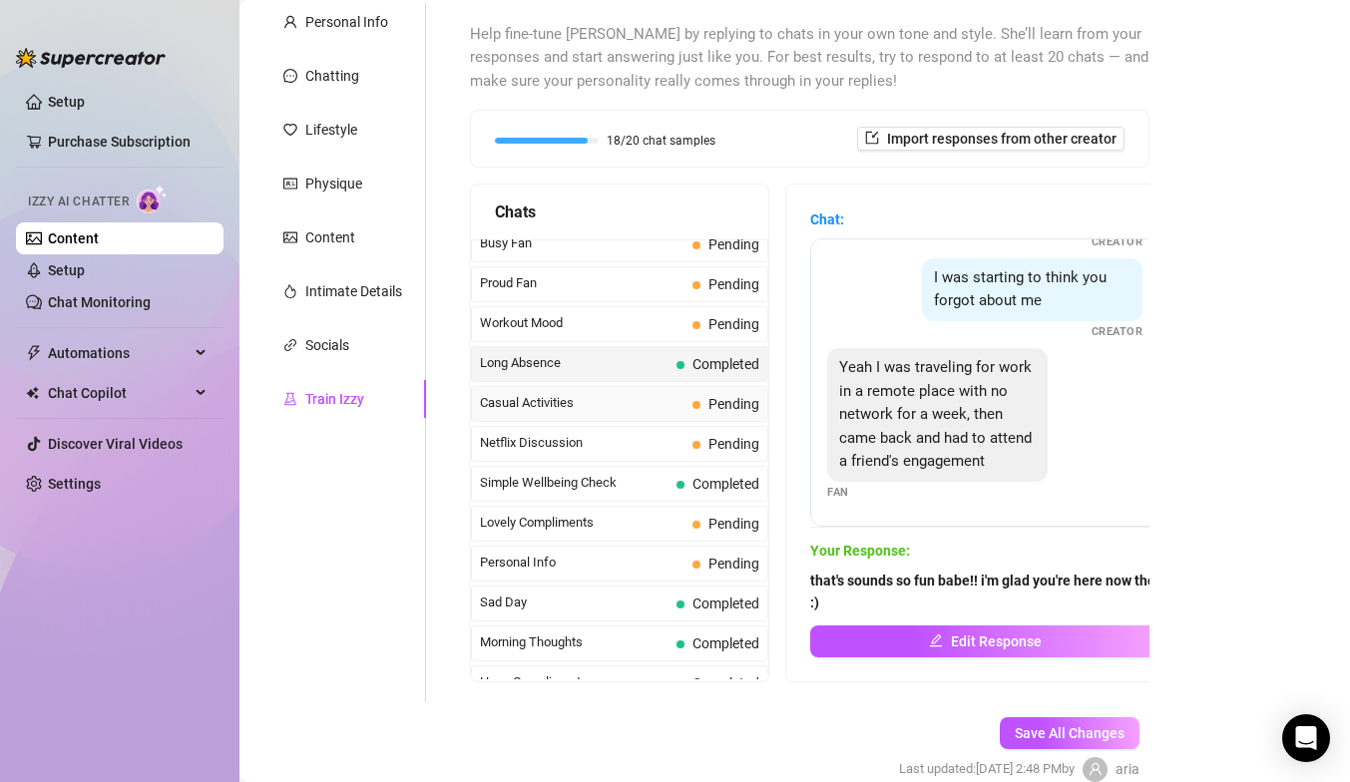
scroll to position [1707, 0]
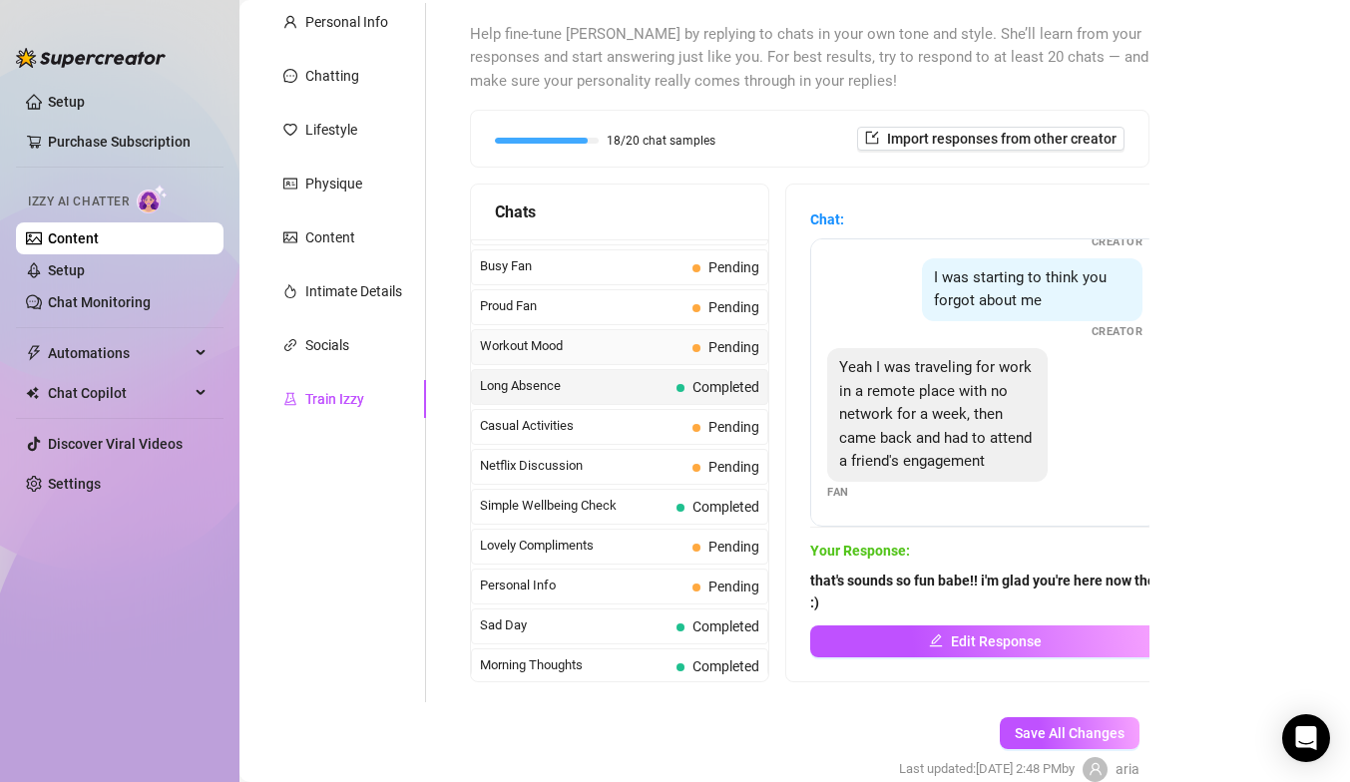
click at [664, 337] on span "Workout Mood" at bounding box center [582, 346] width 205 height 20
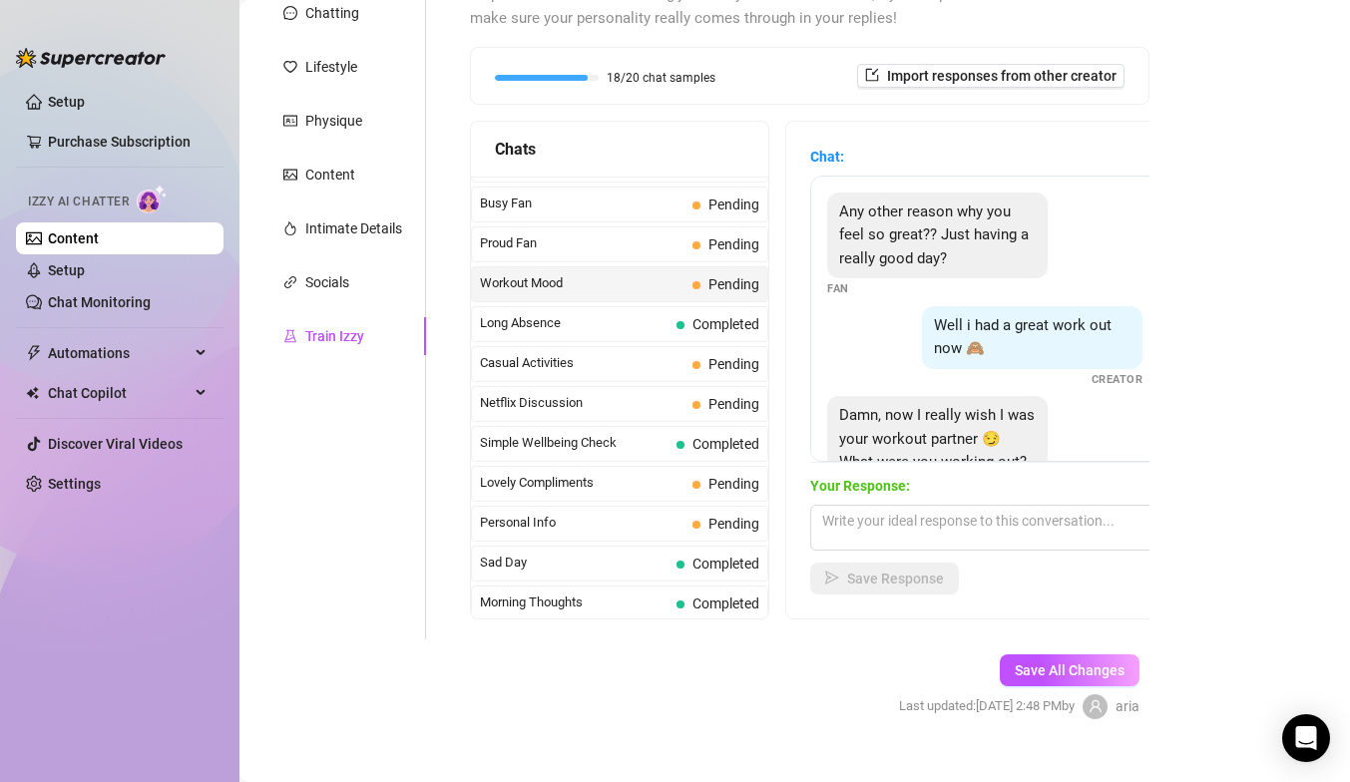
scroll to position [231, 0]
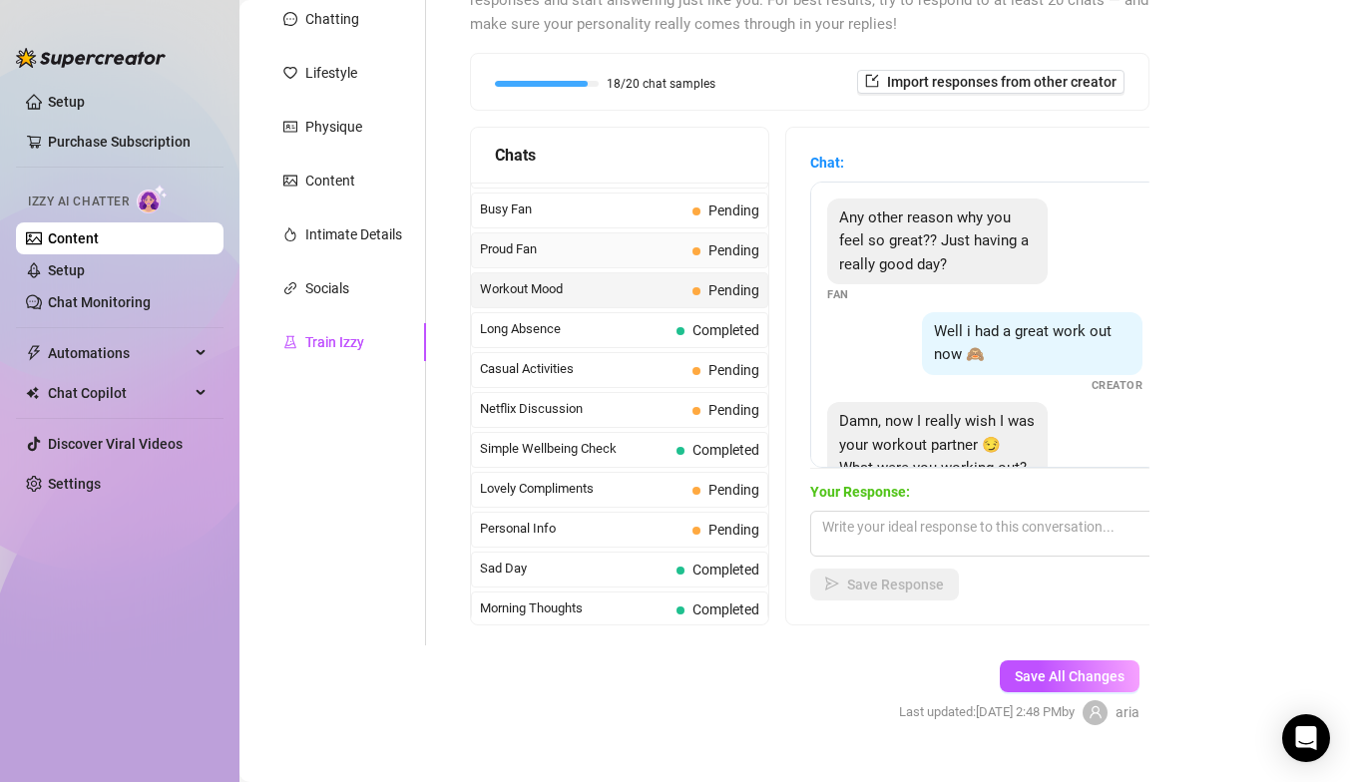
click at [681, 260] on div "Proud Fan Pending" at bounding box center [619, 251] width 297 height 36
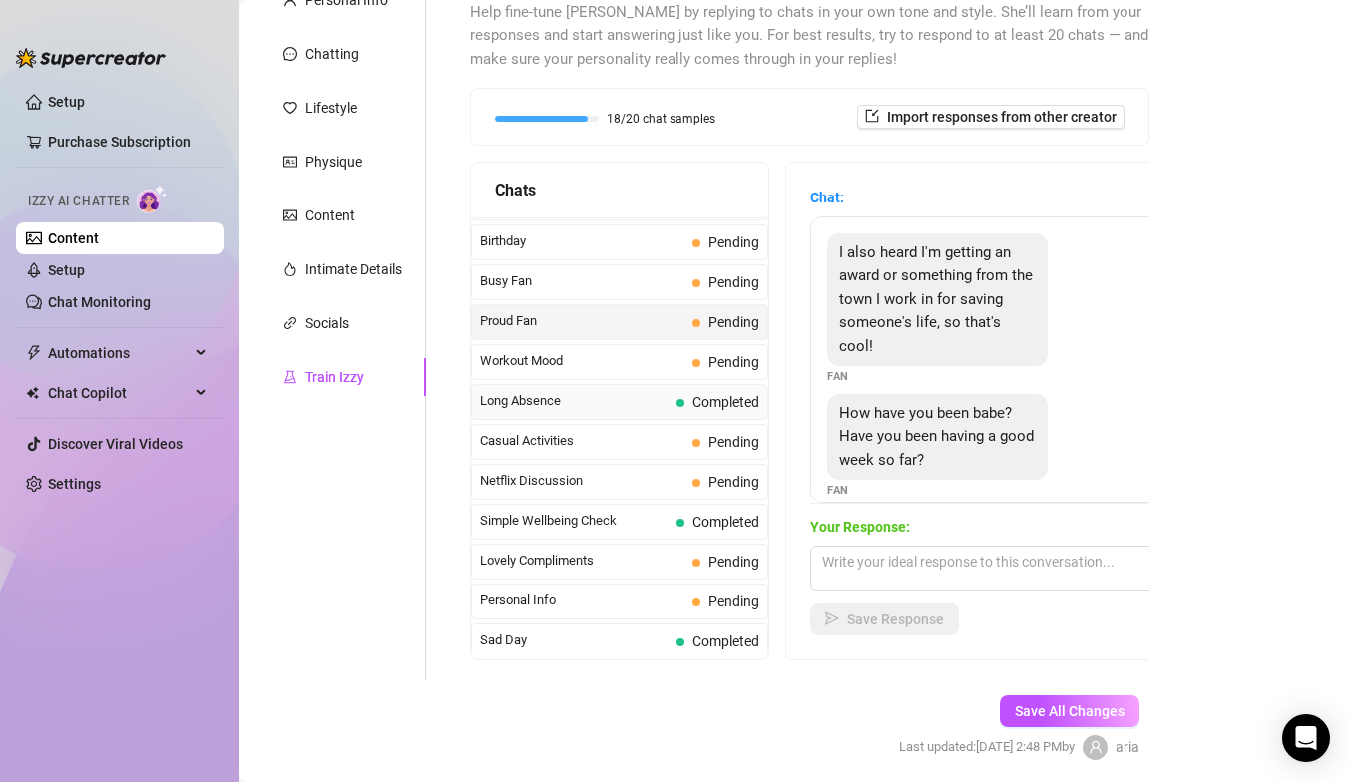
scroll to position [1664, 0]
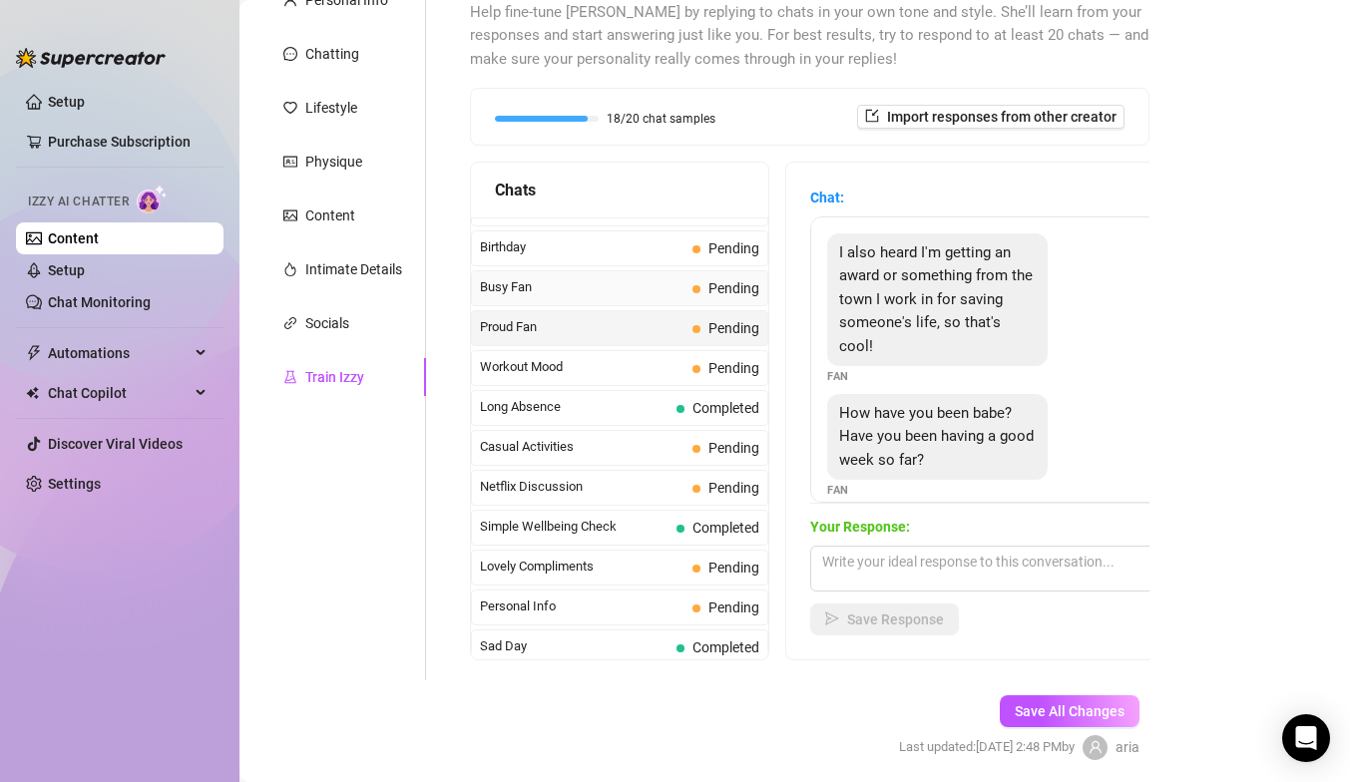
click at [695, 300] on div "Busy Fan Pending" at bounding box center [619, 288] width 297 height 36
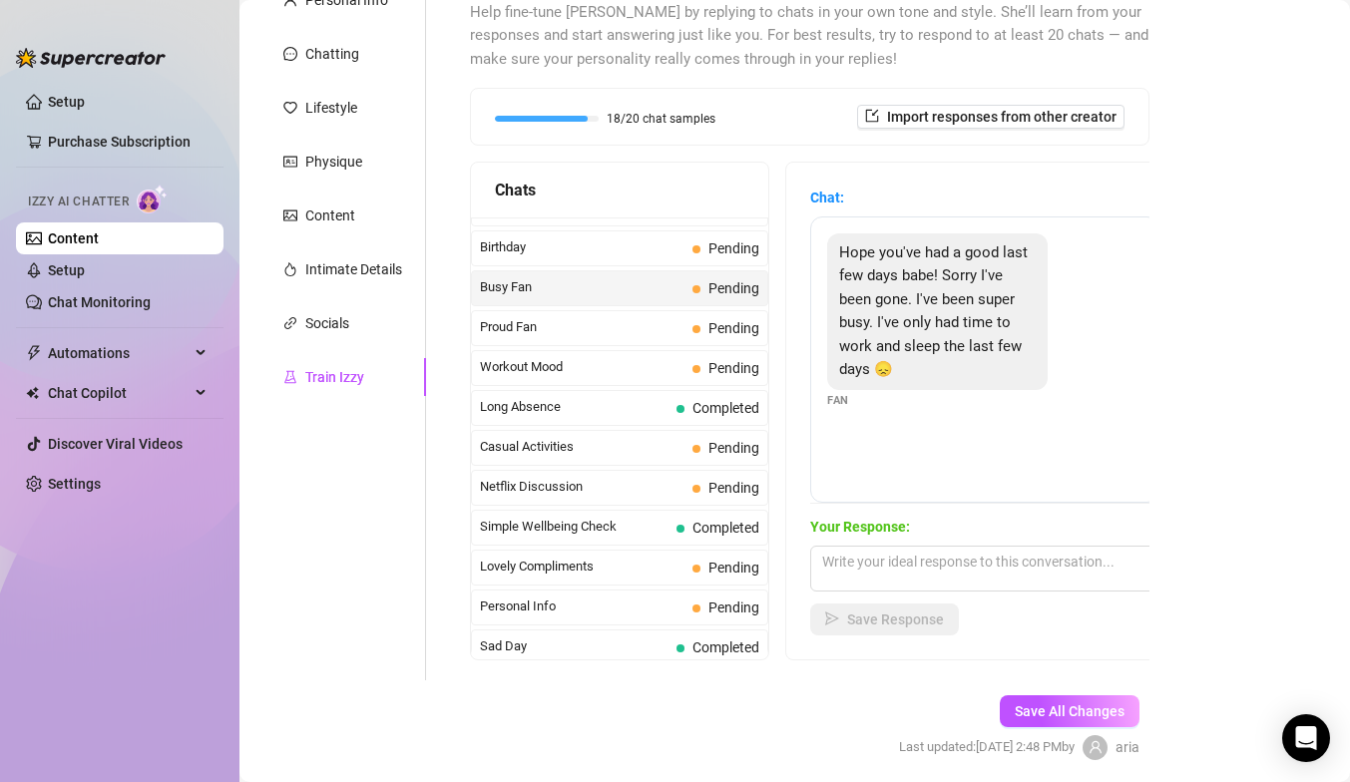
scroll to position [190, 0]
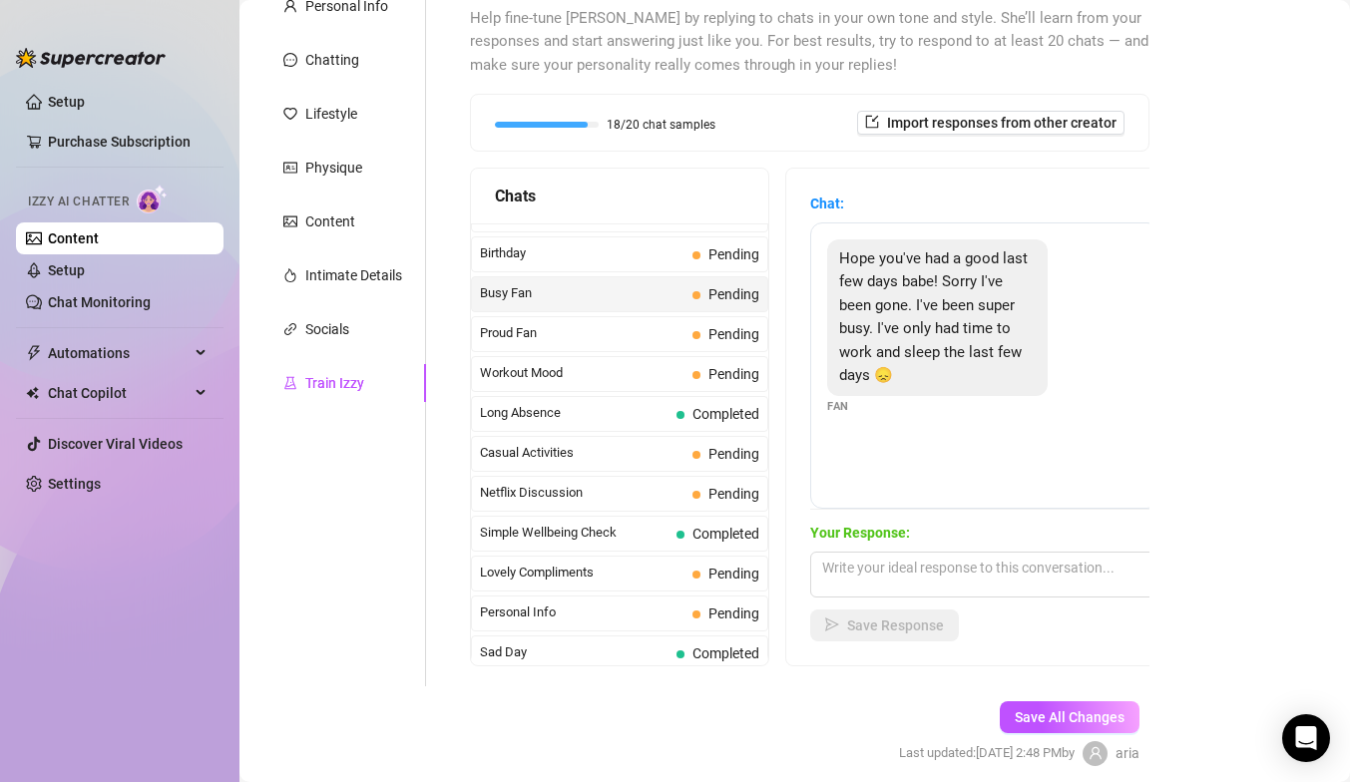
click at [854, 550] on div "Your Response: Save Response" at bounding box center [984, 582] width 349 height 120
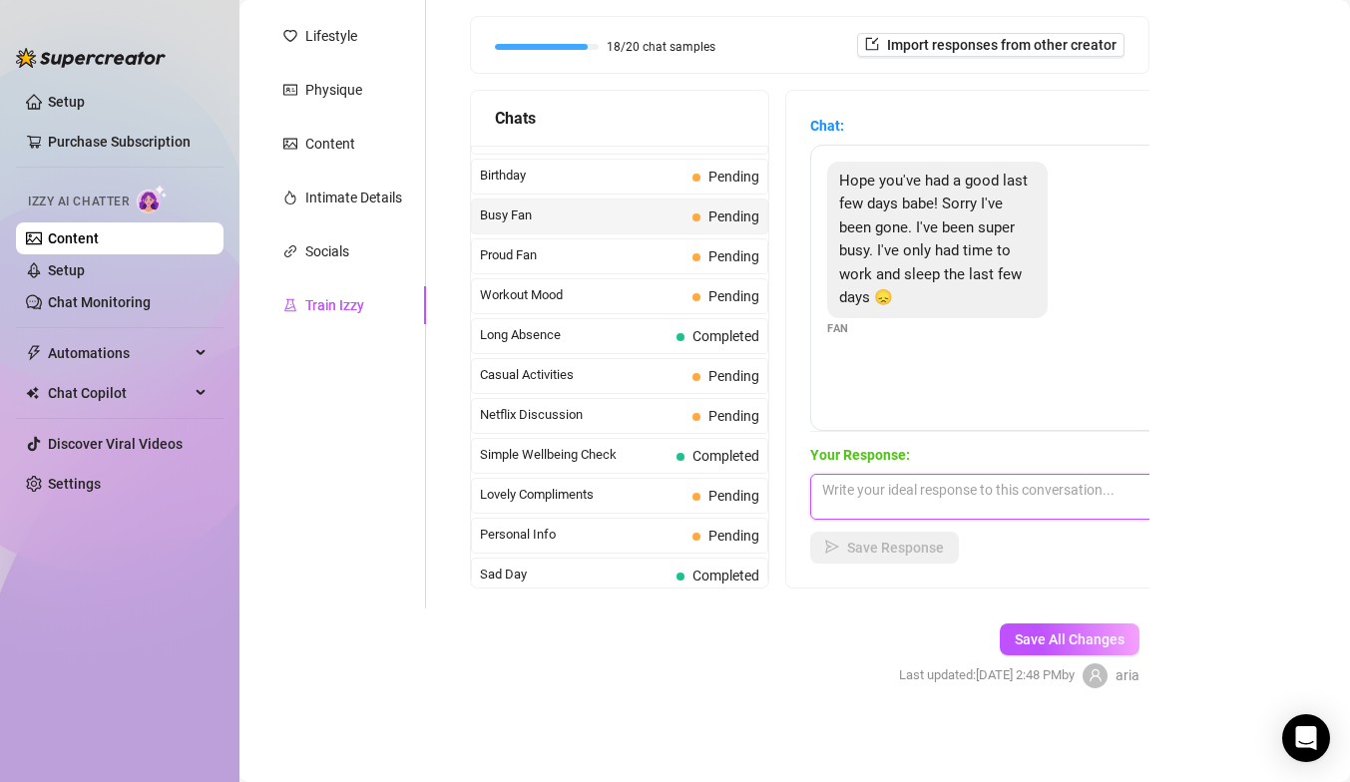
click at [842, 504] on textarea at bounding box center [984, 497] width 349 height 46
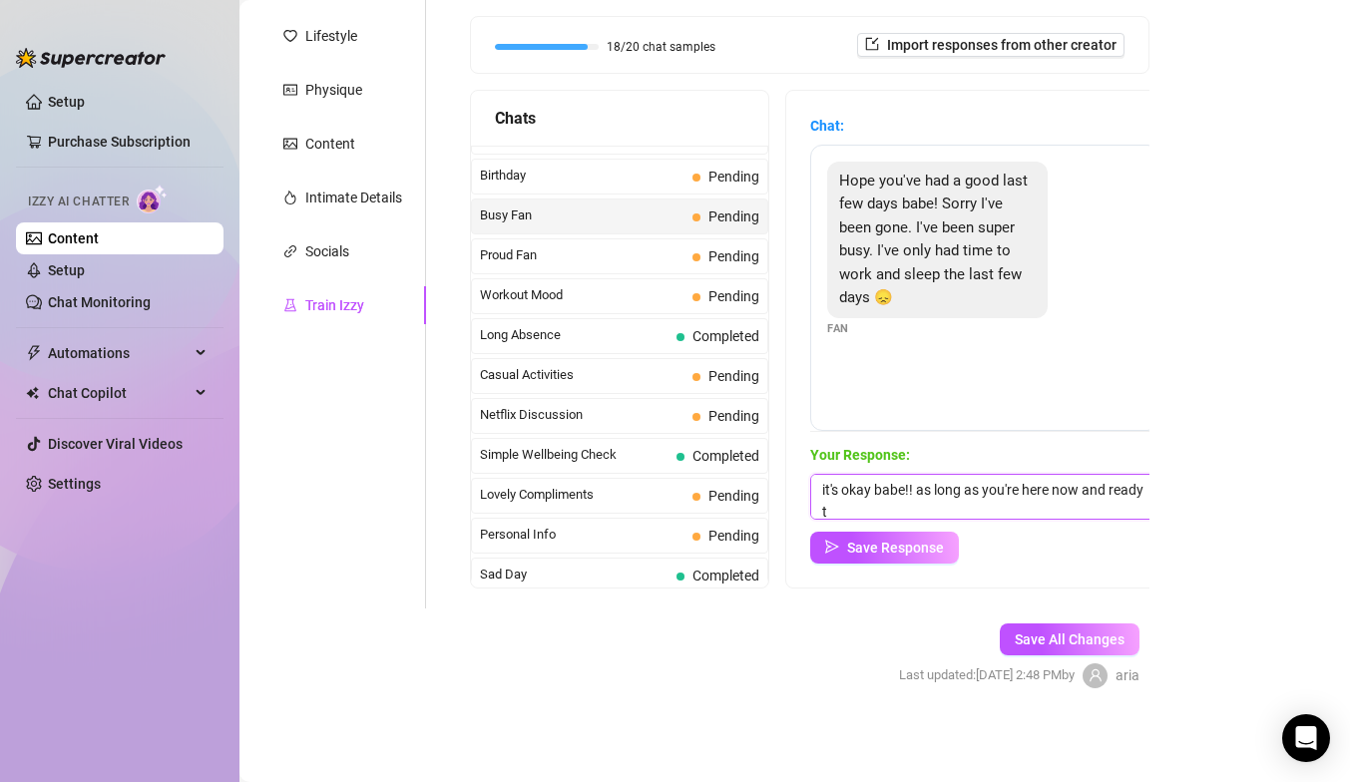
scroll to position [1, 0]
type textarea "it's okay babe!! as long as you're here now and ready to have some fun :)"
click at [839, 527] on div "Your Response: it's okay babe!! as long as you're here now and ready to have so…" at bounding box center [984, 504] width 349 height 120
click at [838, 527] on div "Your Response: it's okay babe!! as long as you're here now and ready to have so…" at bounding box center [984, 504] width 349 height 120
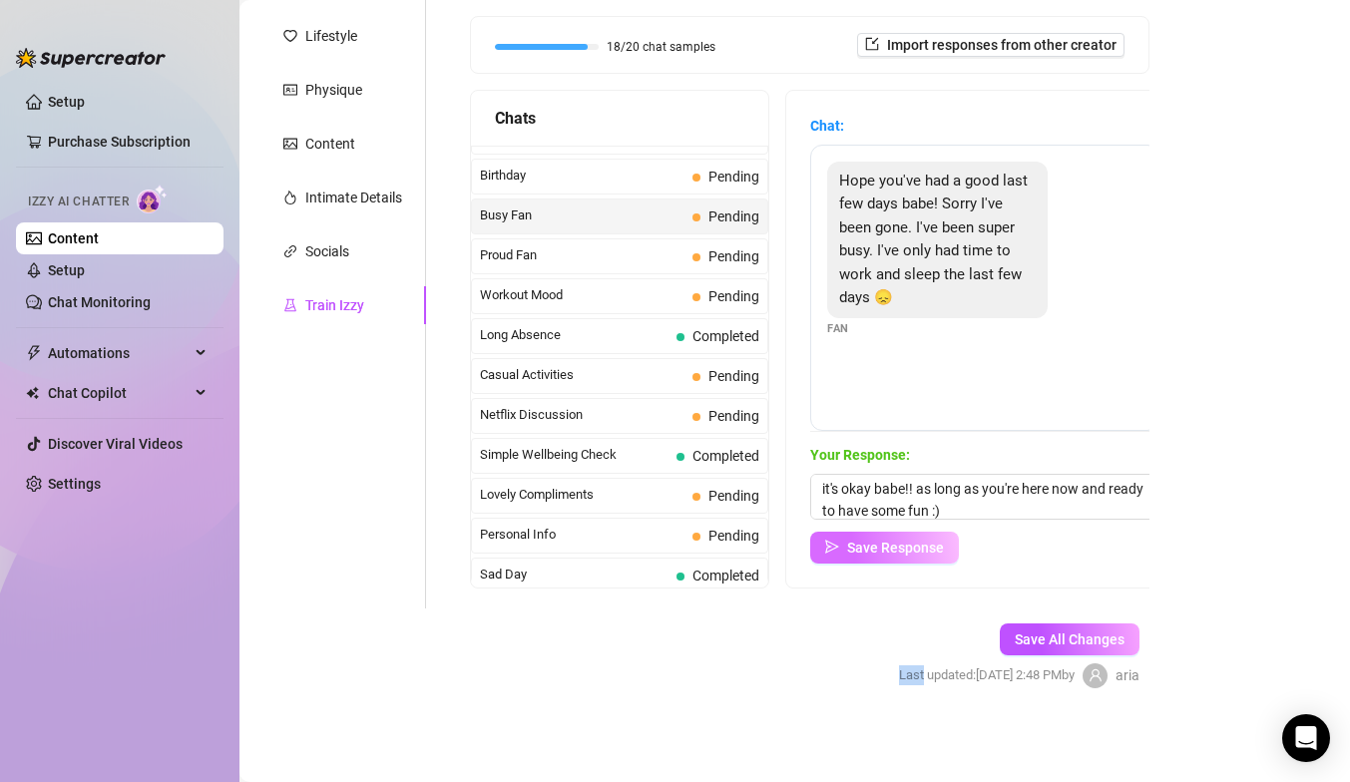
click at [844, 535] on button "Save Response" at bounding box center [884, 548] width 149 height 32
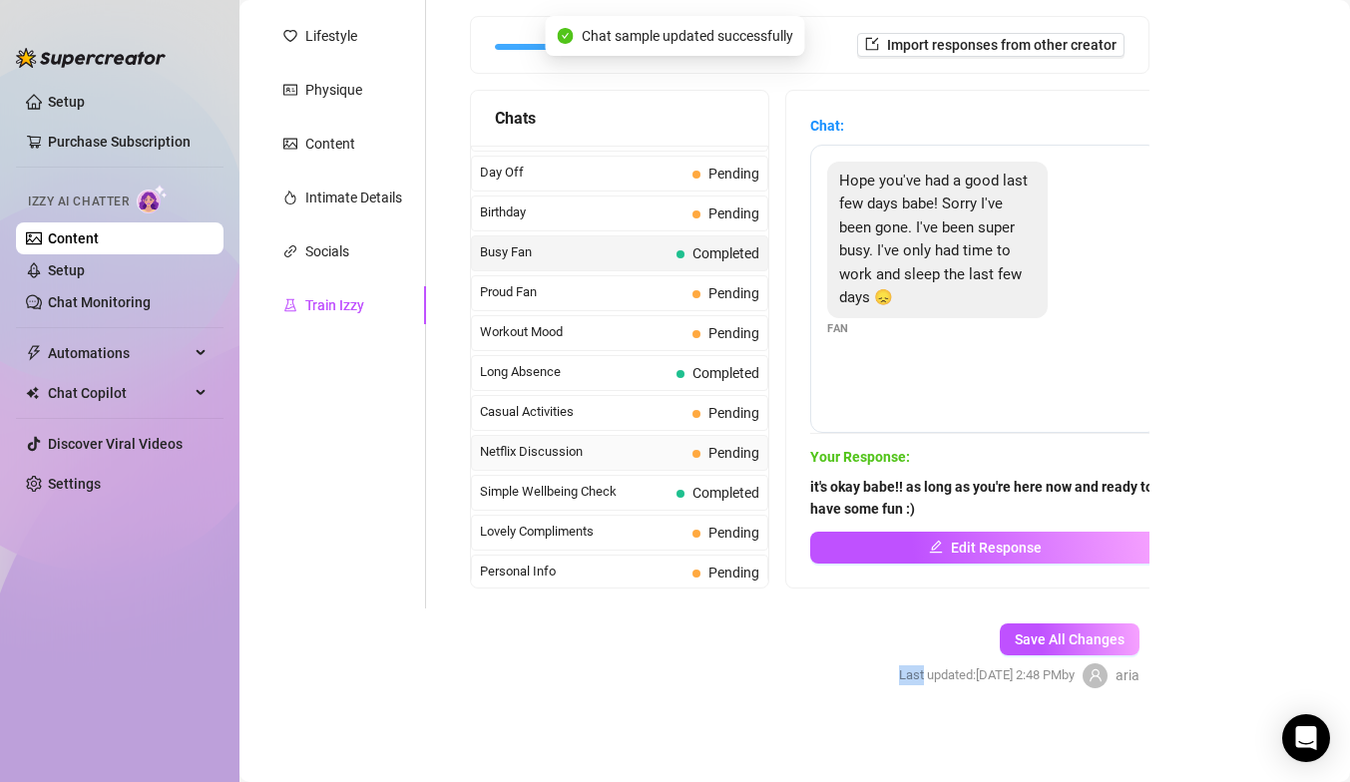
scroll to position [1625, 0]
click at [649, 217] on span "Birthday" at bounding box center [582, 215] width 205 height 20
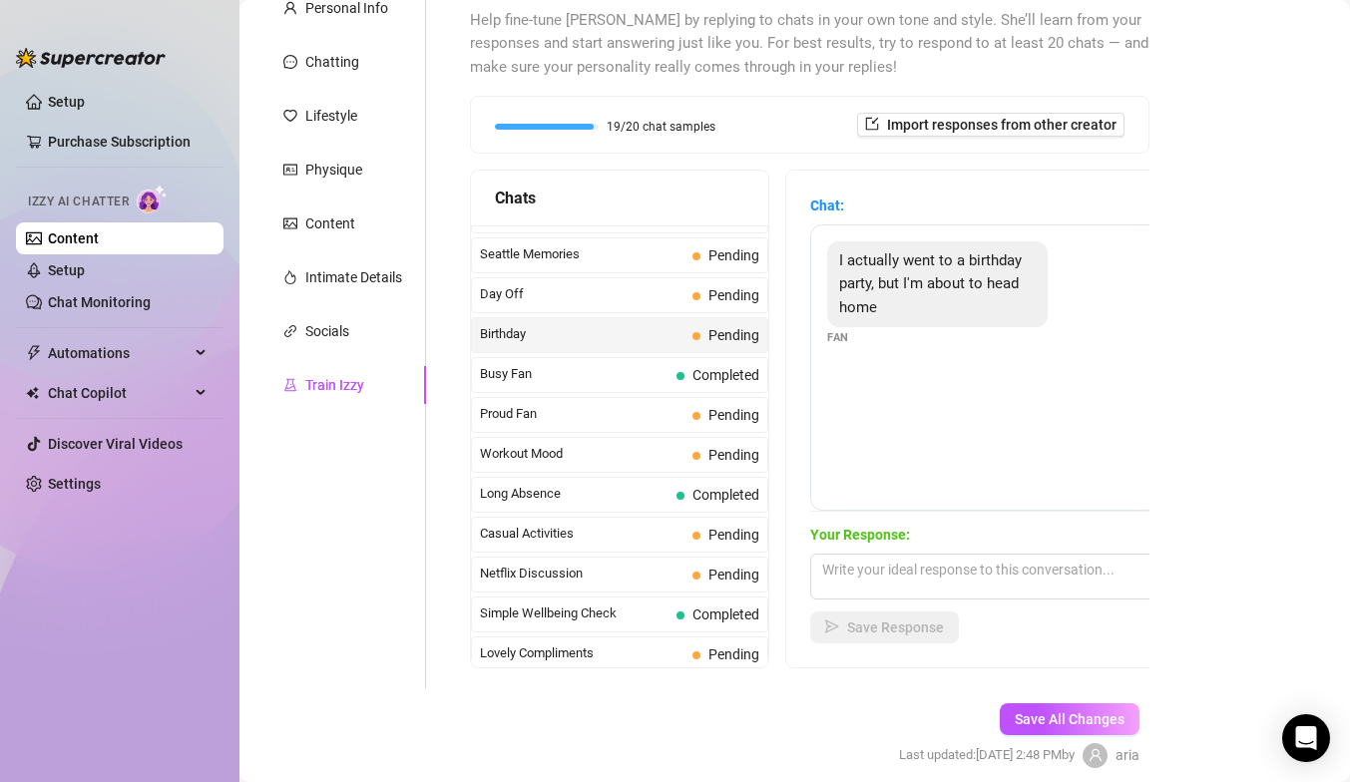
scroll to position [187, 0]
click at [841, 573] on textarea at bounding box center [984, 578] width 349 height 46
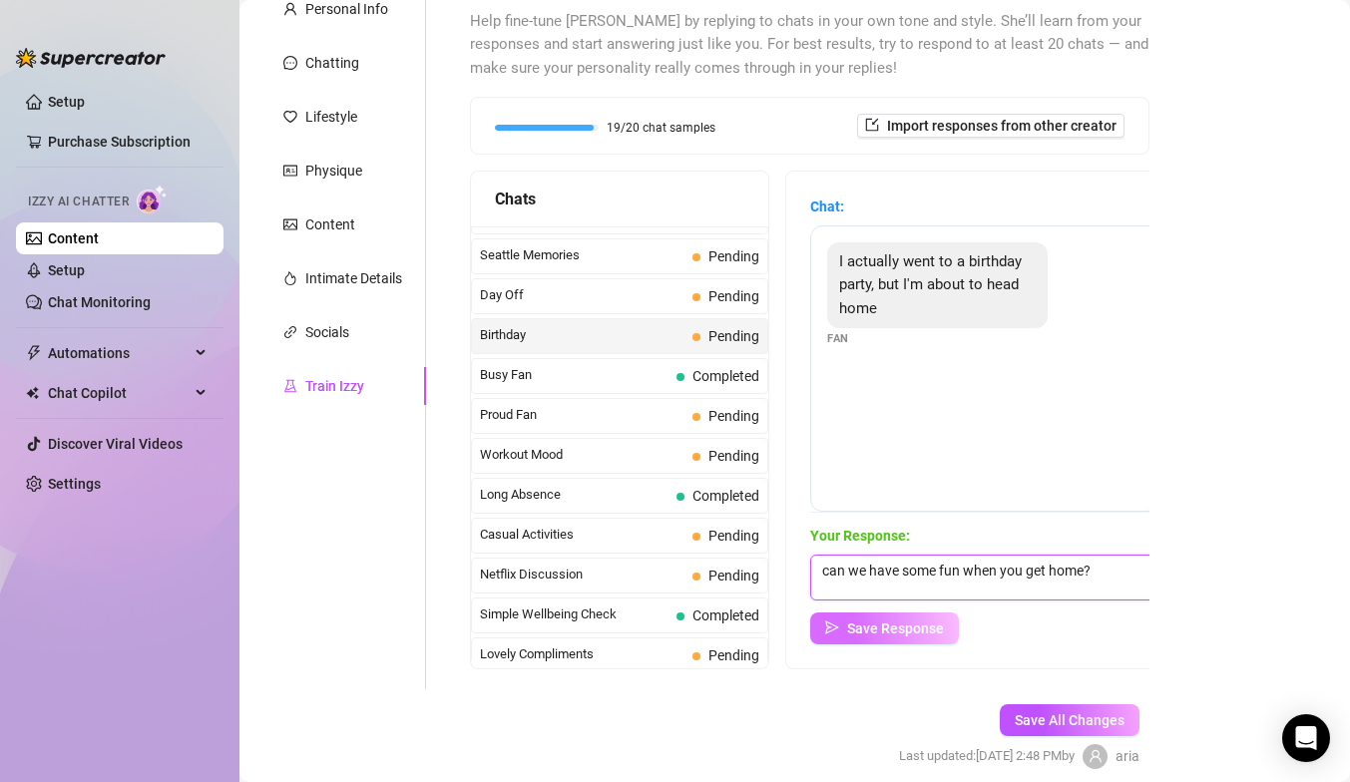
type textarea "can we have some fun when you get home?"
click at [854, 625] on span "Save Response" at bounding box center [895, 629] width 97 height 16
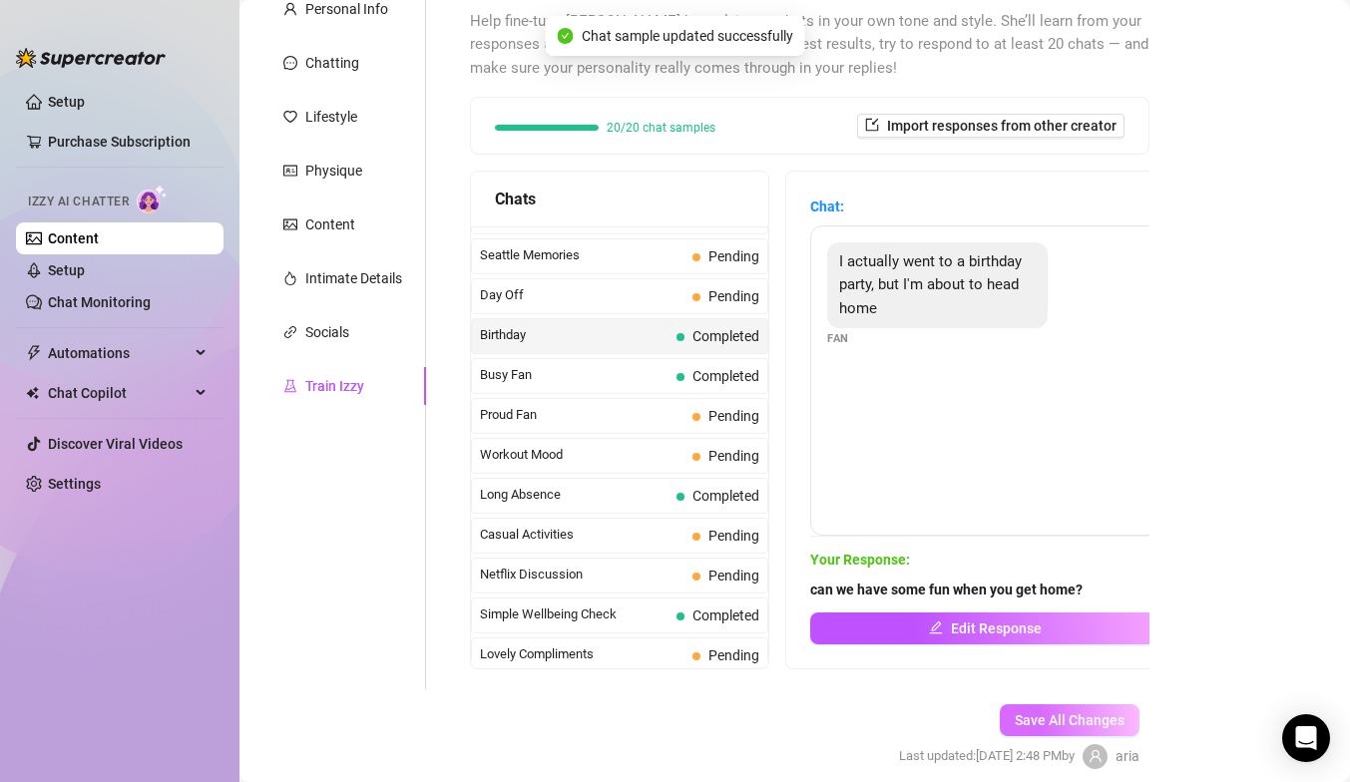
click at [1018, 709] on button "Save All Changes" at bounding box center [1070, 721] width 140 height 32
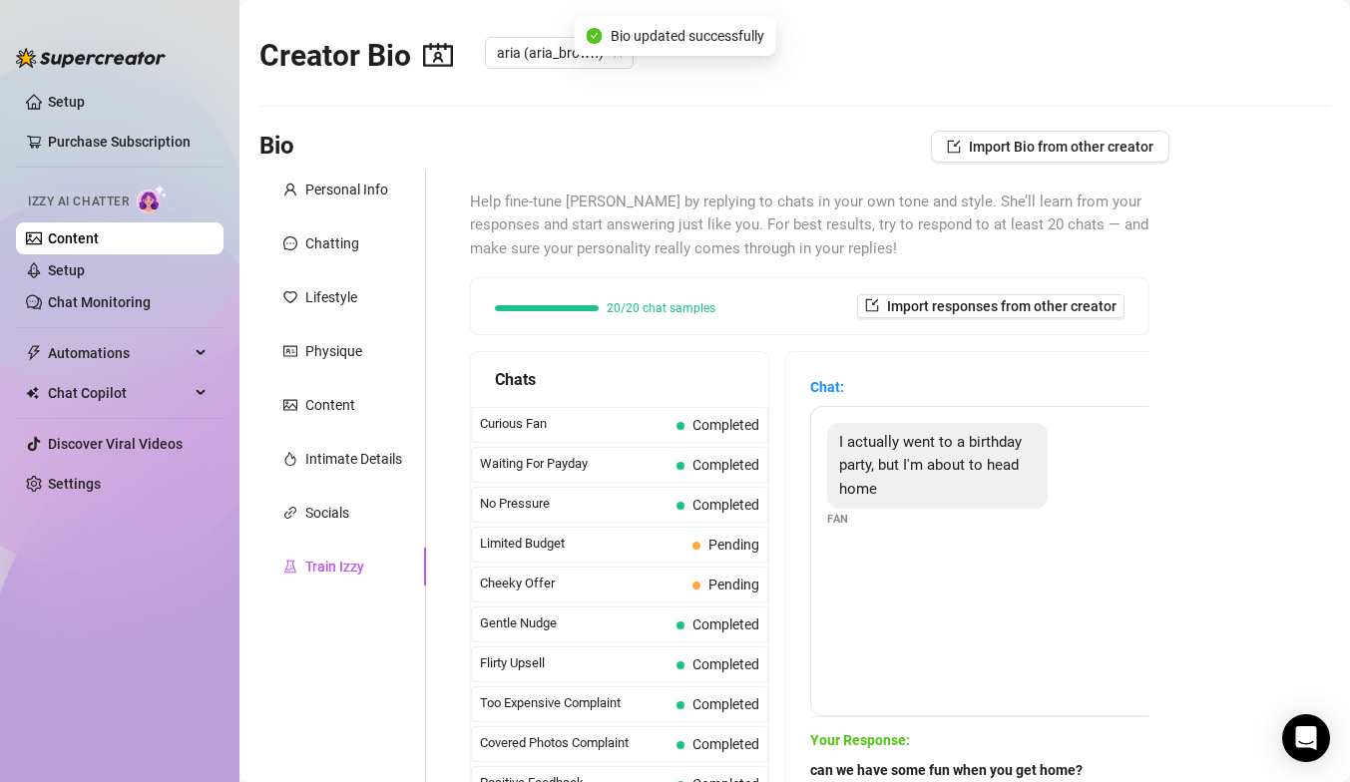
scroll to position [4, 0]
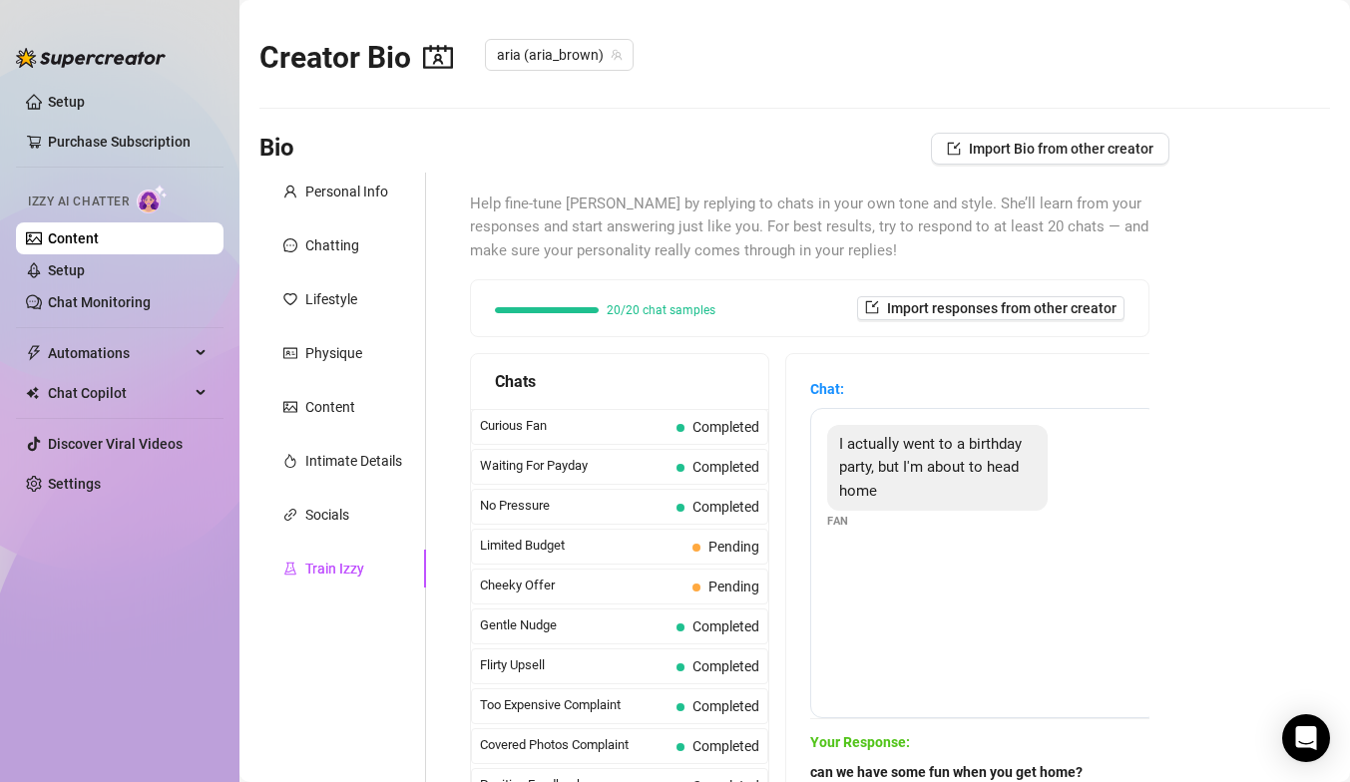
click at [99, 232] on link "Content" at bounding box center [73, 239] width 51 height 16
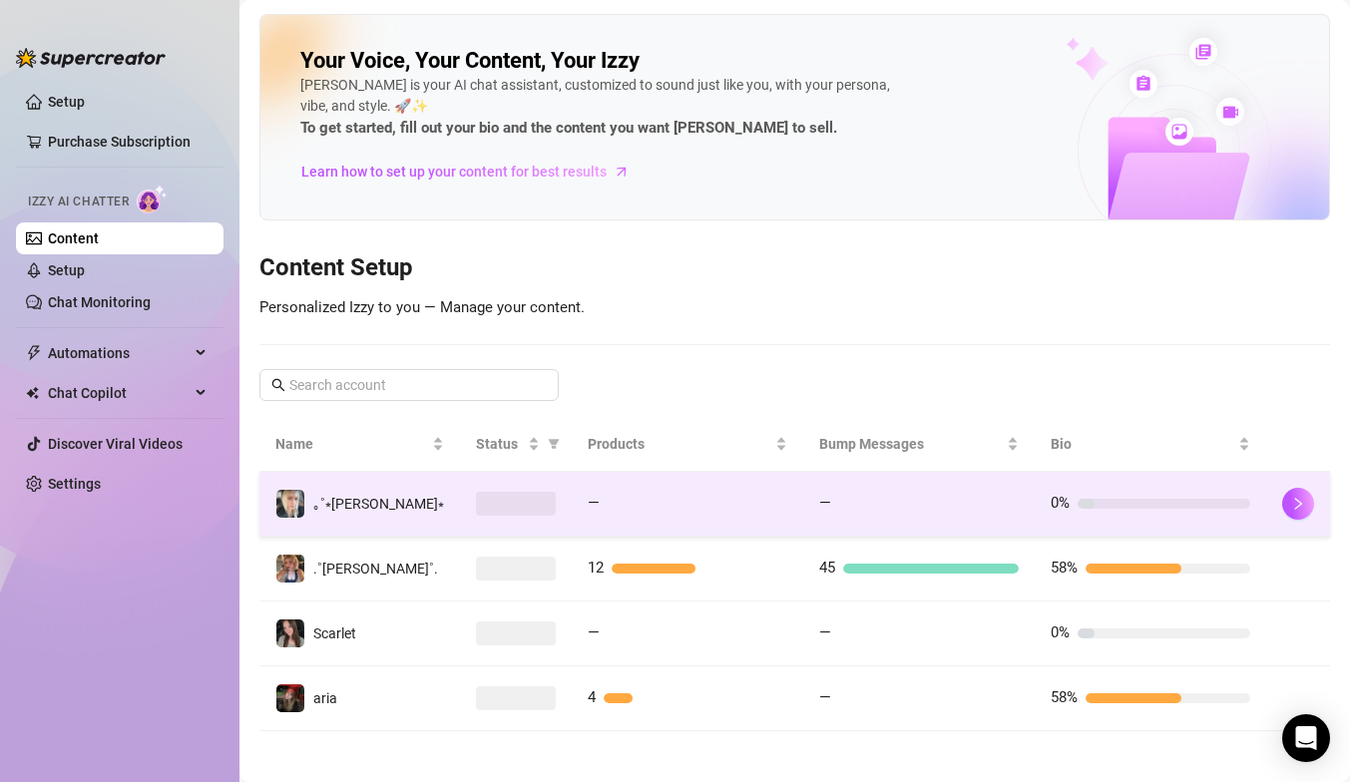
scroll to position [9, 0]
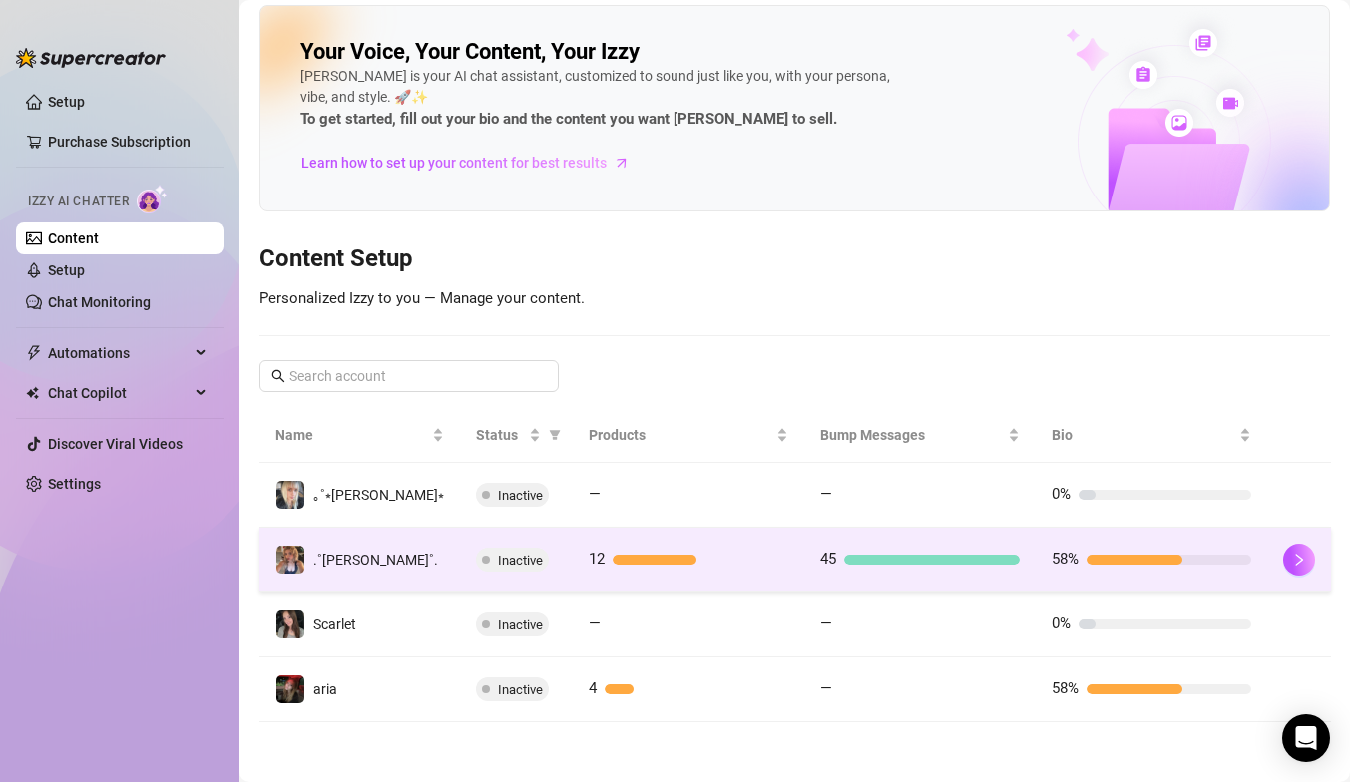
click at [828, 553] on div "45" at bounding box center [920, 560] width 200 height 24
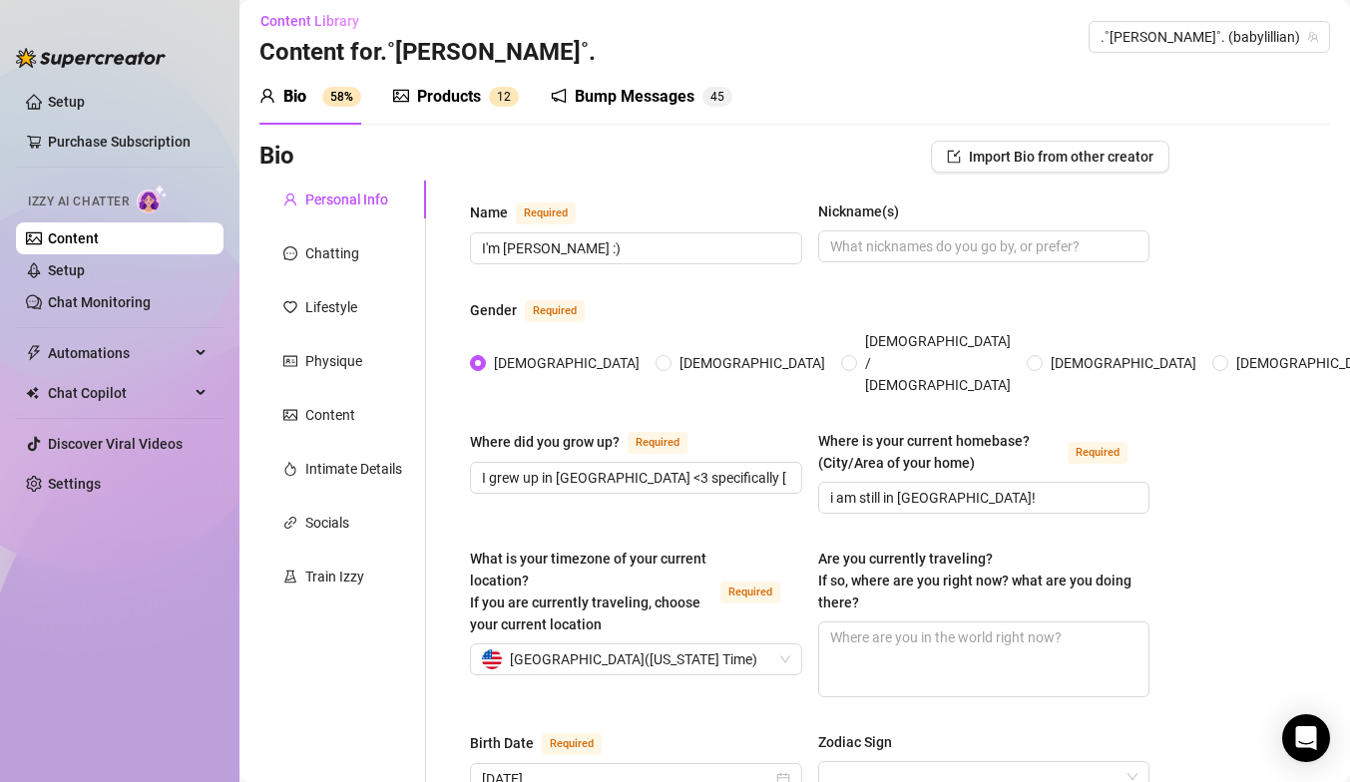
click at [653, 102] on div "Bump Messages" at bounding box center [635, 97] width 120 height 24
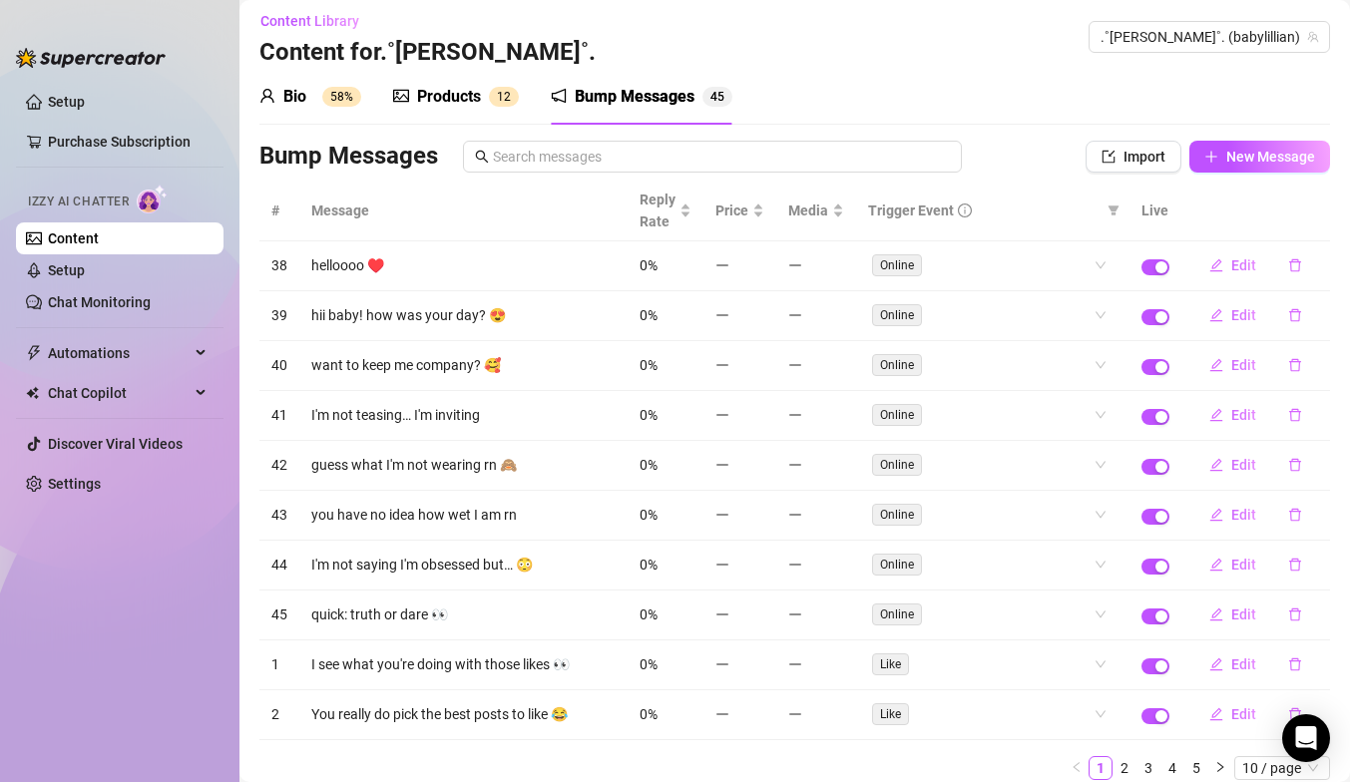
scroll to position [83, 0]
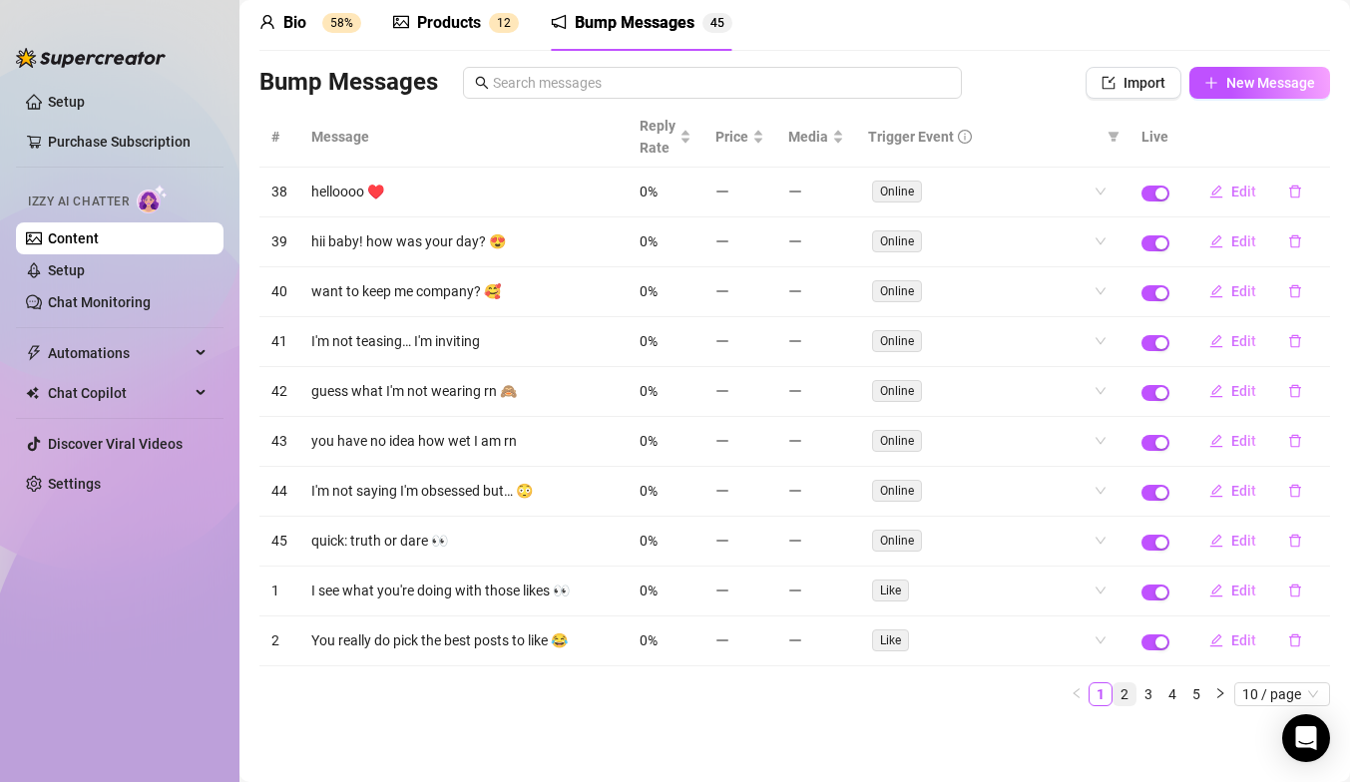
click at [1128, 688] on link "2" at bounding box center [1125, 695] width 22 height 22
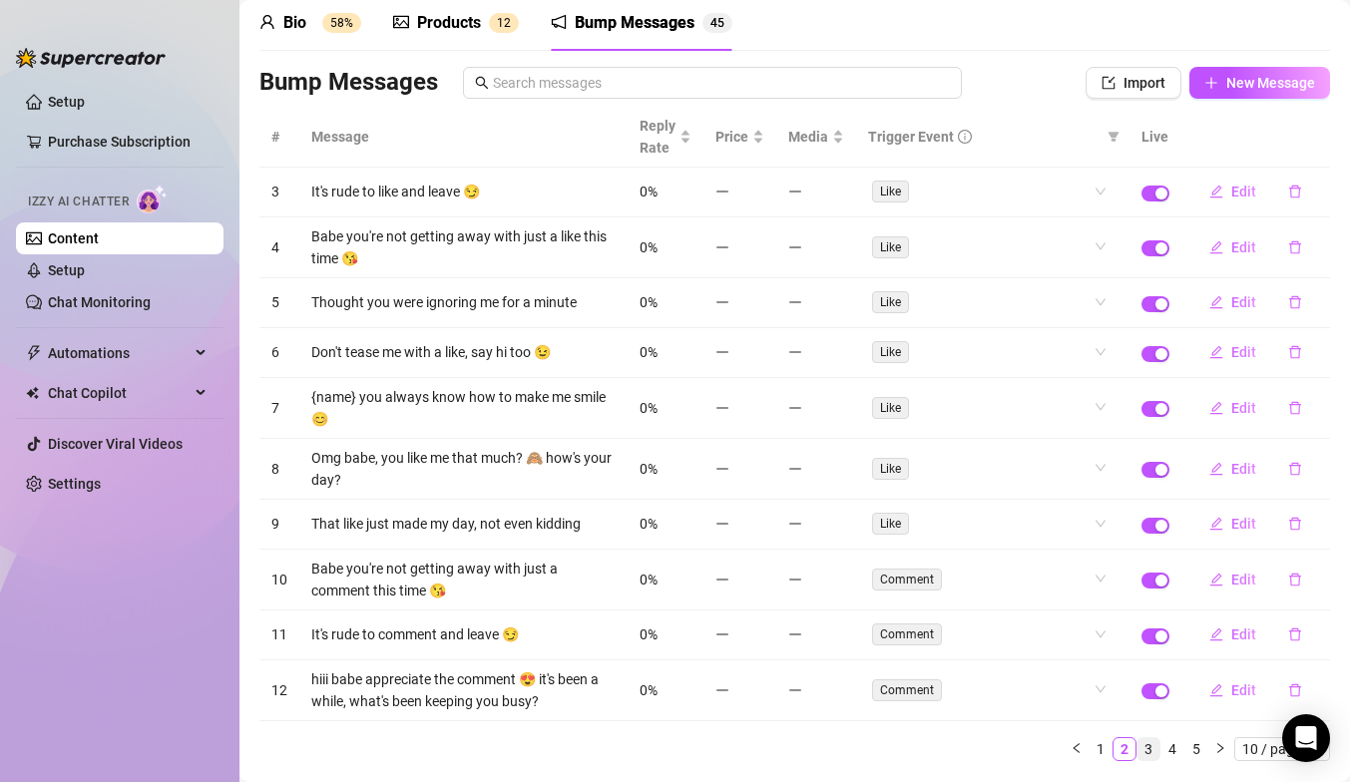
click at [1147, 750] on link "3" at bounding box center [1149, 750] width 22 height 22
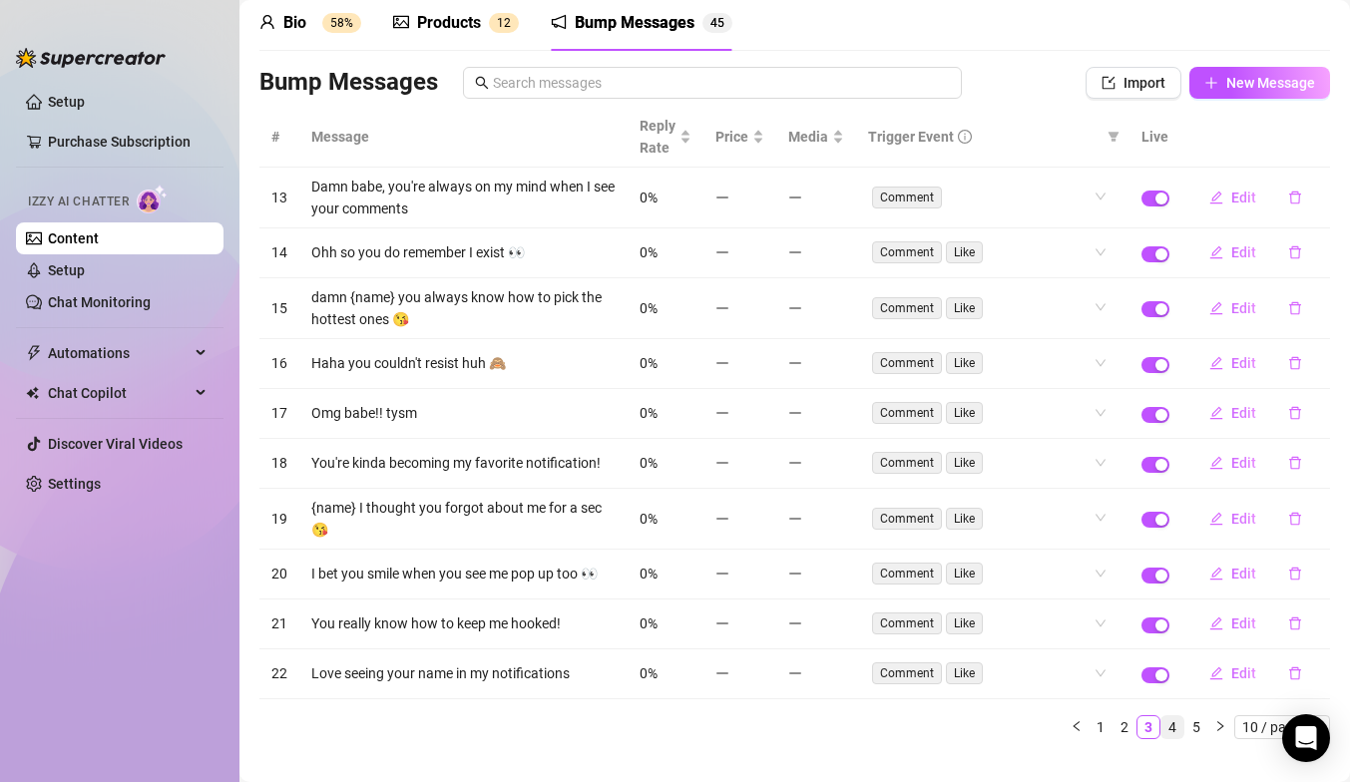
click at [1182, 717] on link "4" at bounding box center [1173, 728] width 22 height 22
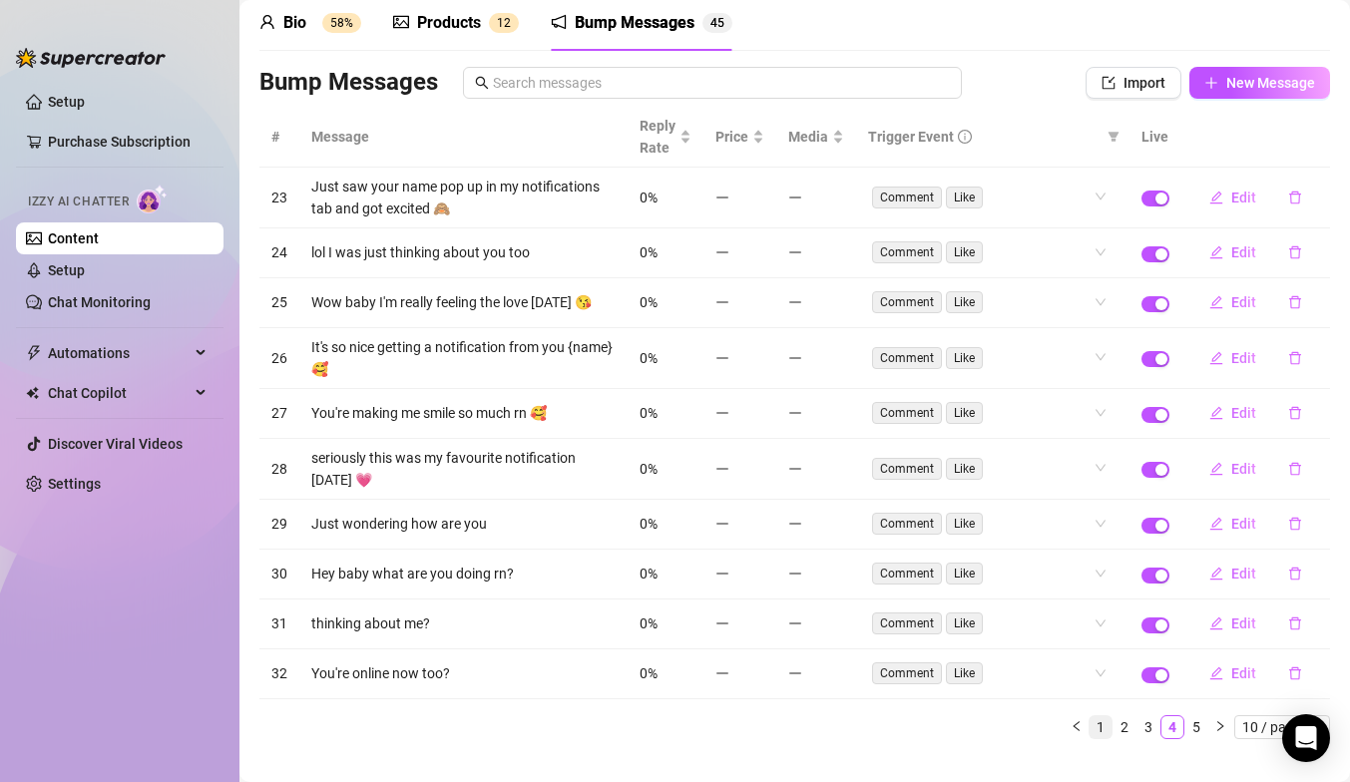
click at [1105, 718] on link "1" at bounding box center [1101, 728] width 22 height 22
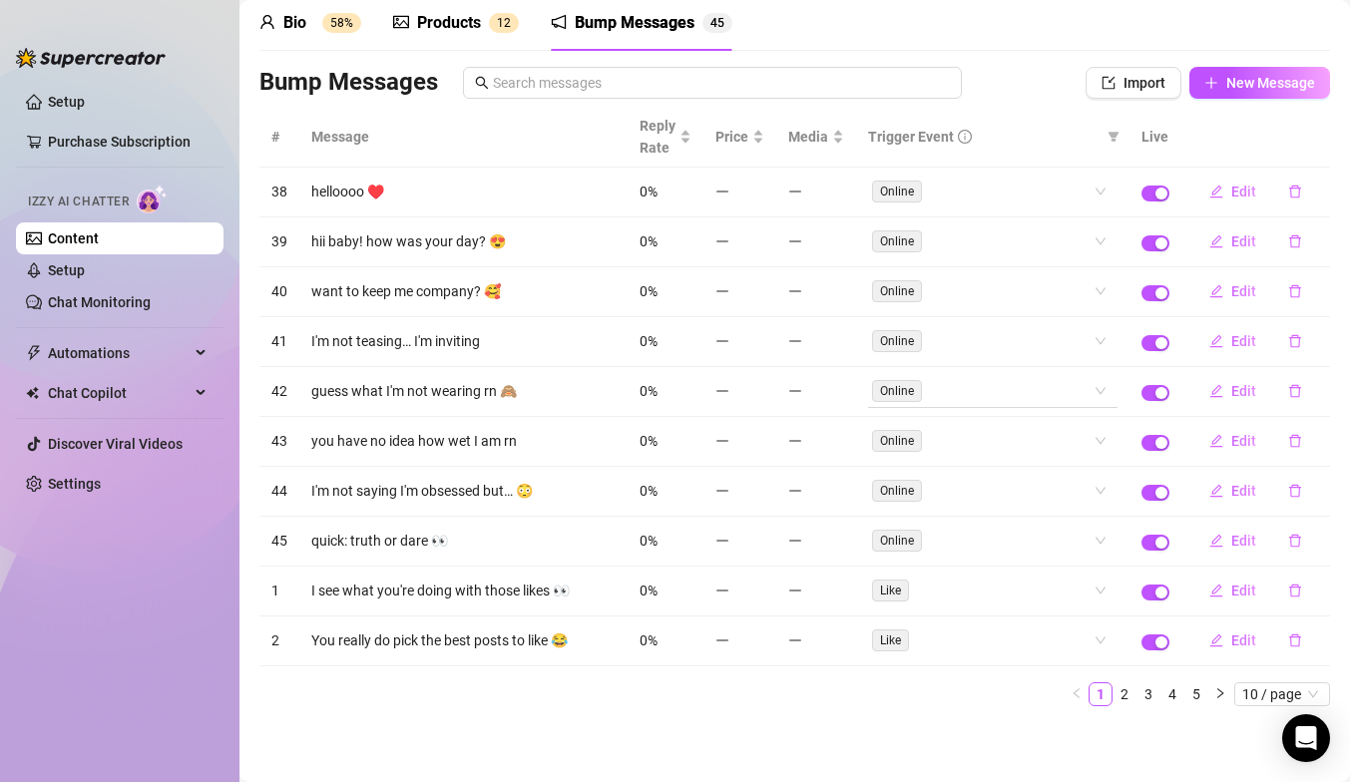
scroll to position [0, 0]
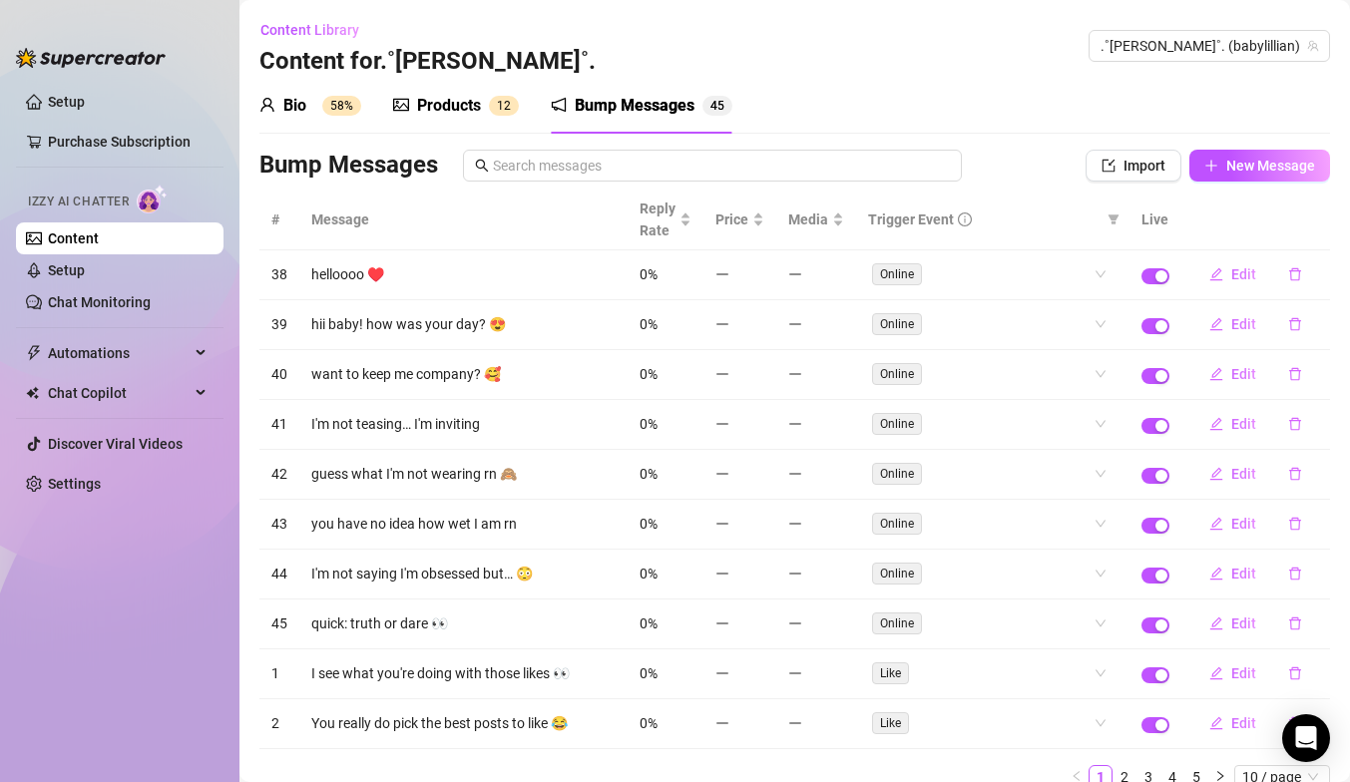
click at [326, 94] on div "Bio 58%" at bounding box center [310, 106] width 102 height 24
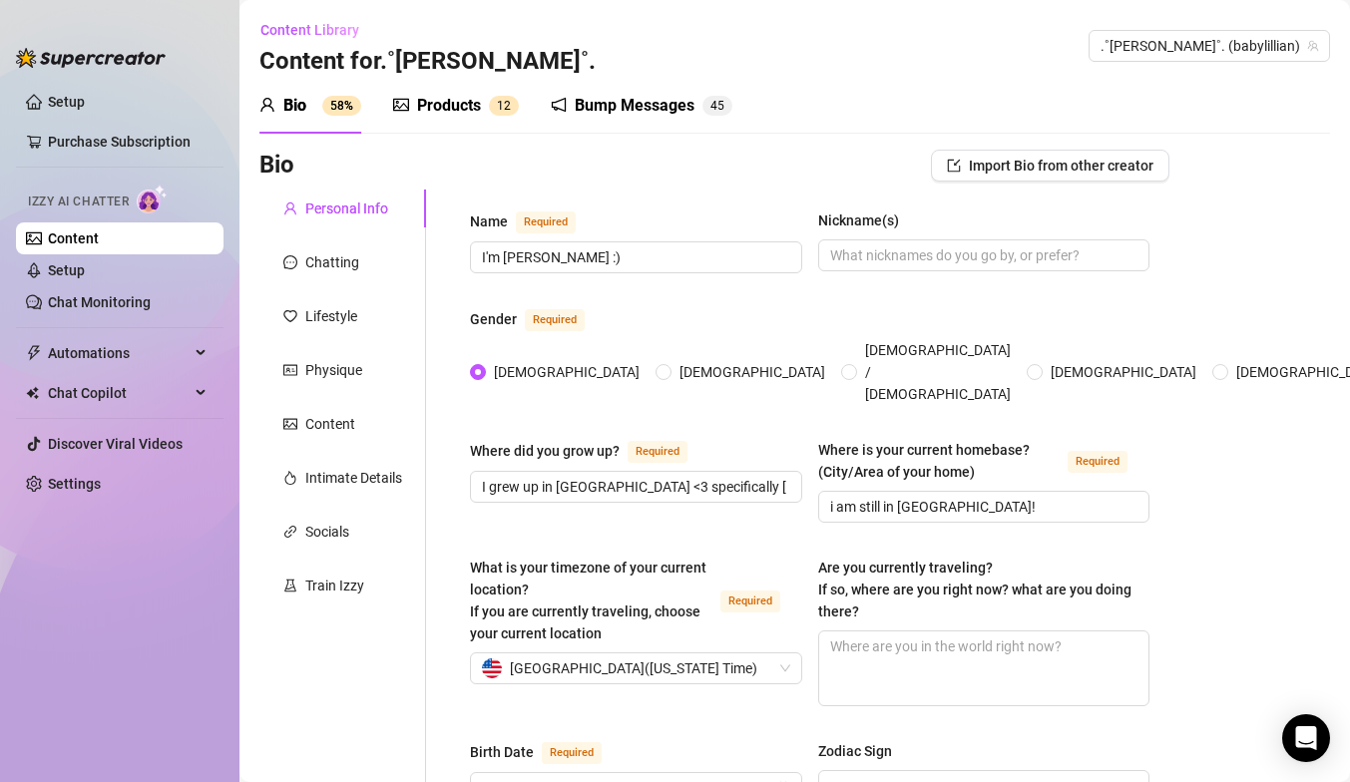
click at [446, 93] on div "Products 1 2" at bounding box center [456, 106] width 126 height 56
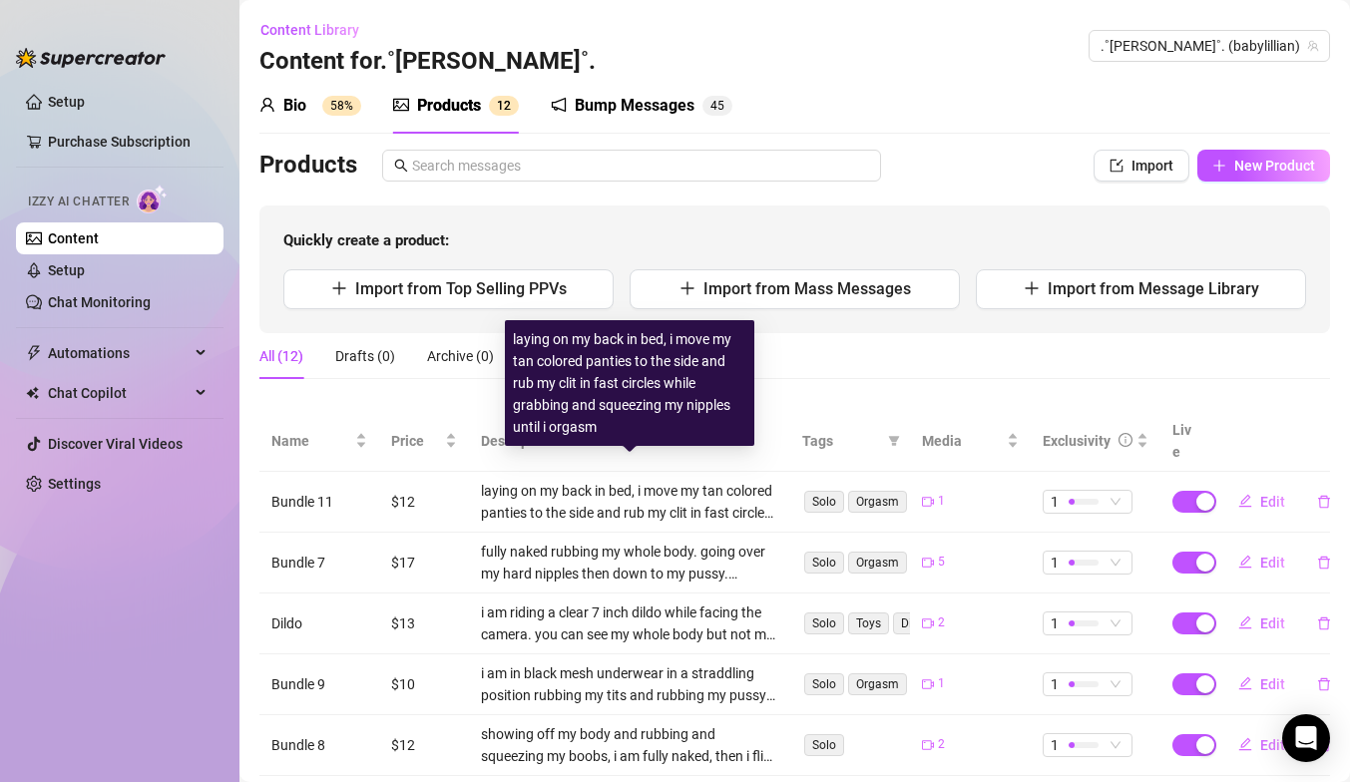
scroll to position [391, 0]
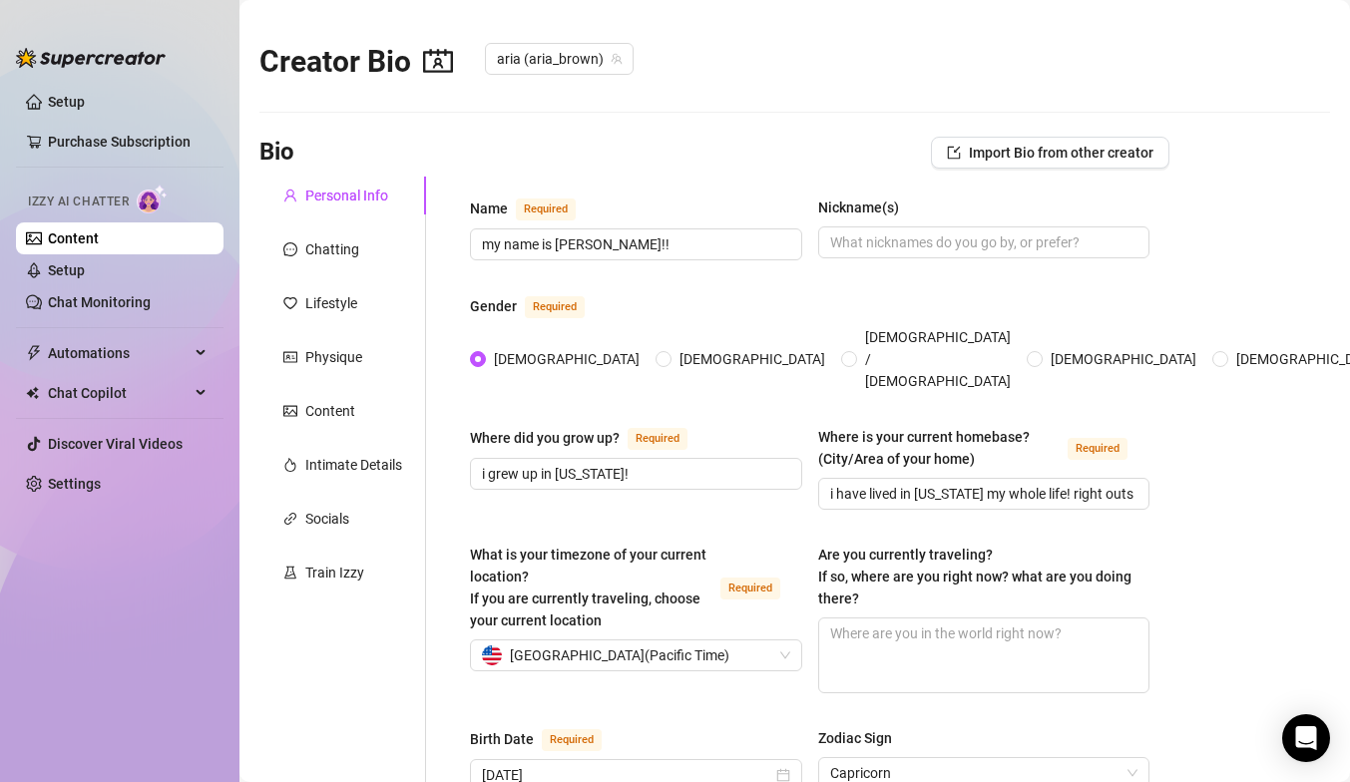
click at [99, 235] on link "Content" at bounding box center [73, 239] width 51 height 16
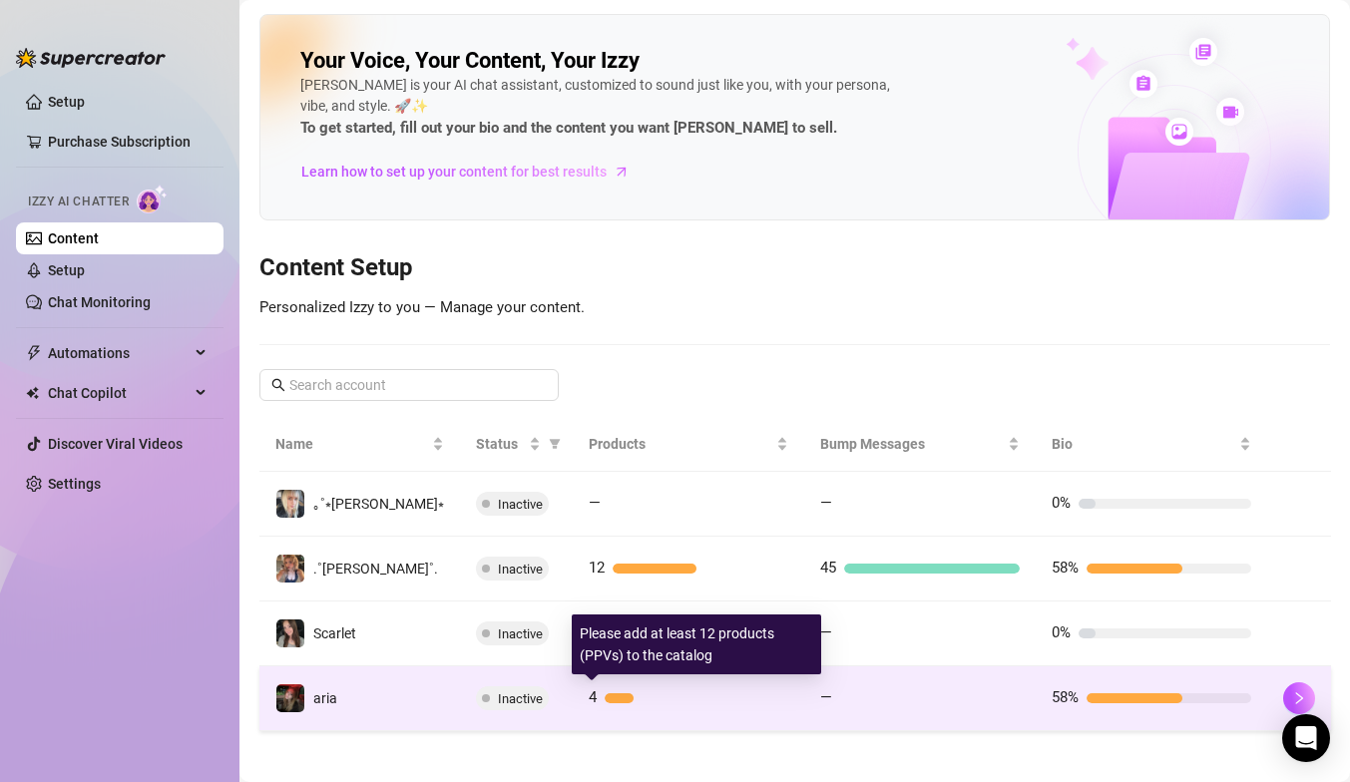
click at [599, 704] on div "4" at bounding box center [689, 699] width 200 height 24
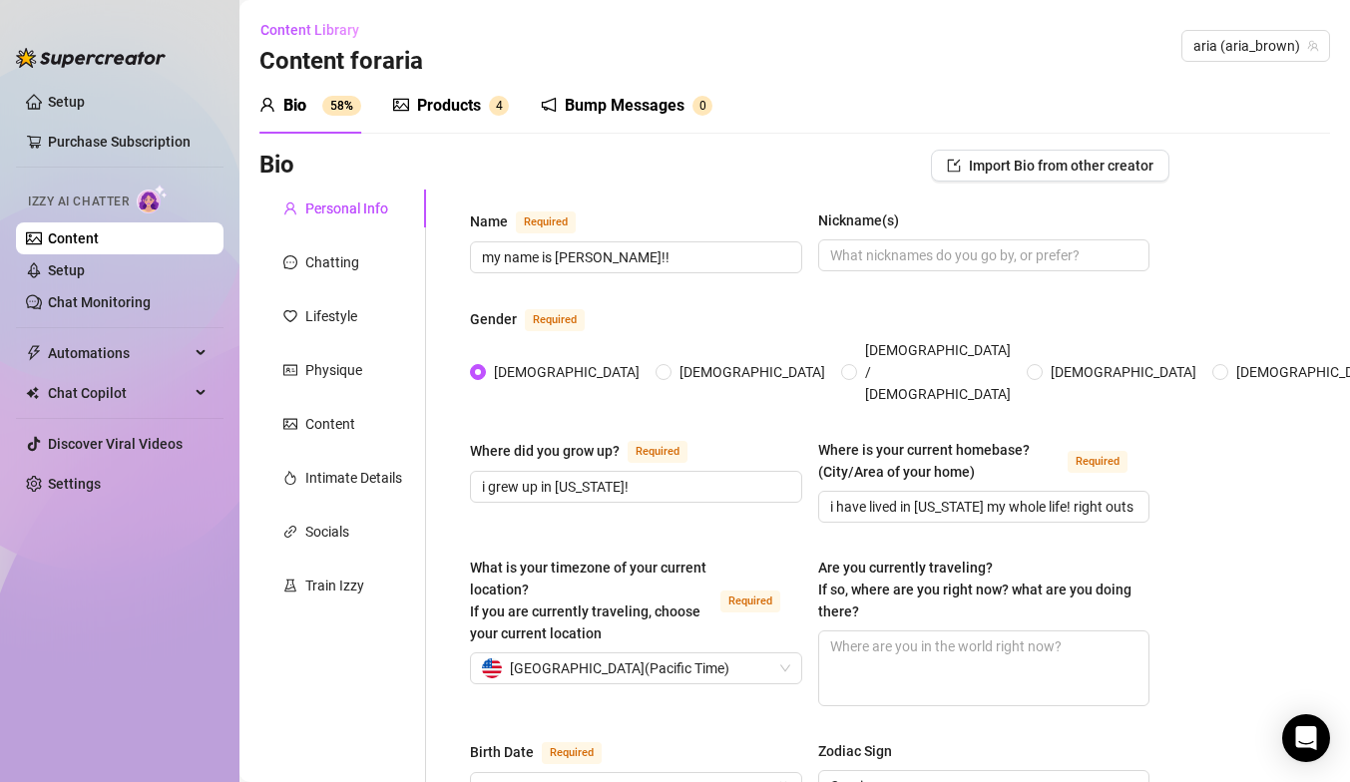
click at [450, 102] on div "Products" at bounding box center [449, 106] width 64 height 24
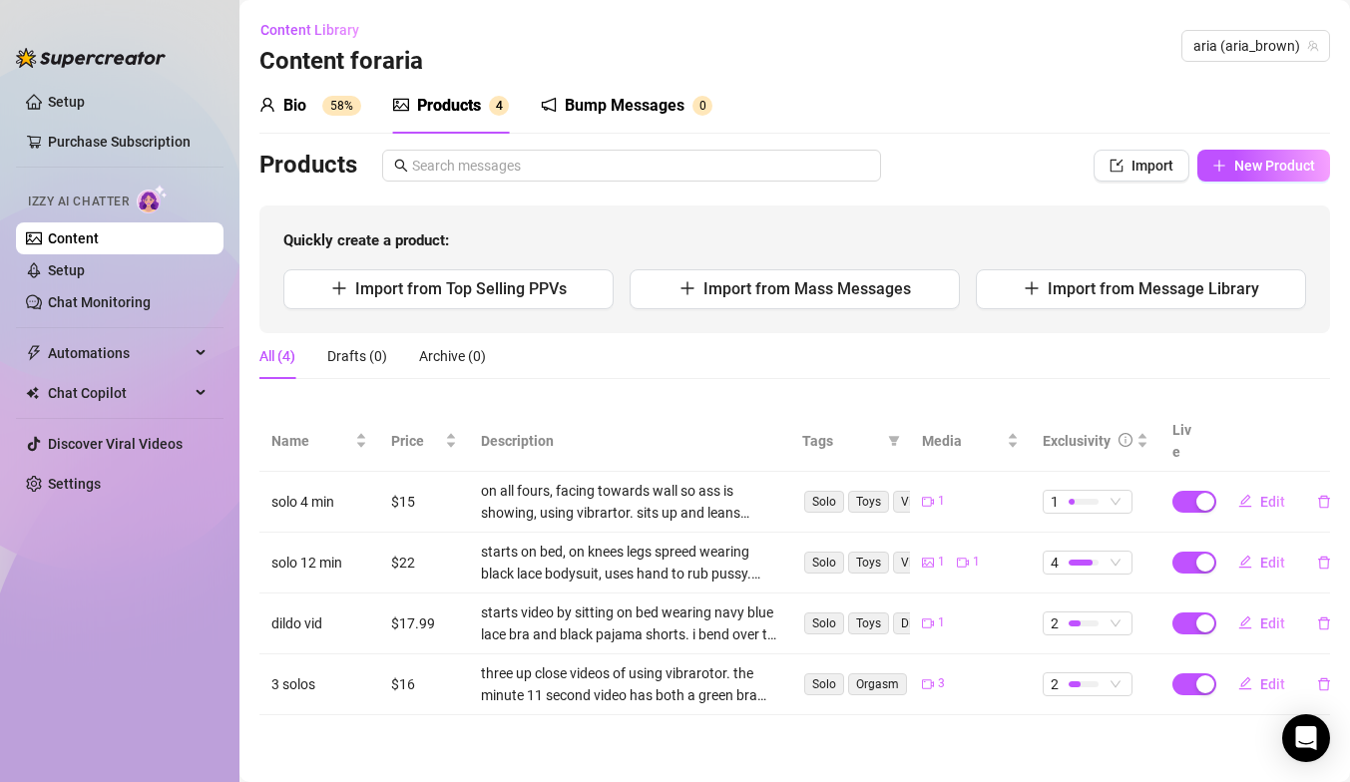
click at [589, 112] on div "Bump Messages" at bounding box center [625, 106] width 120 height 24
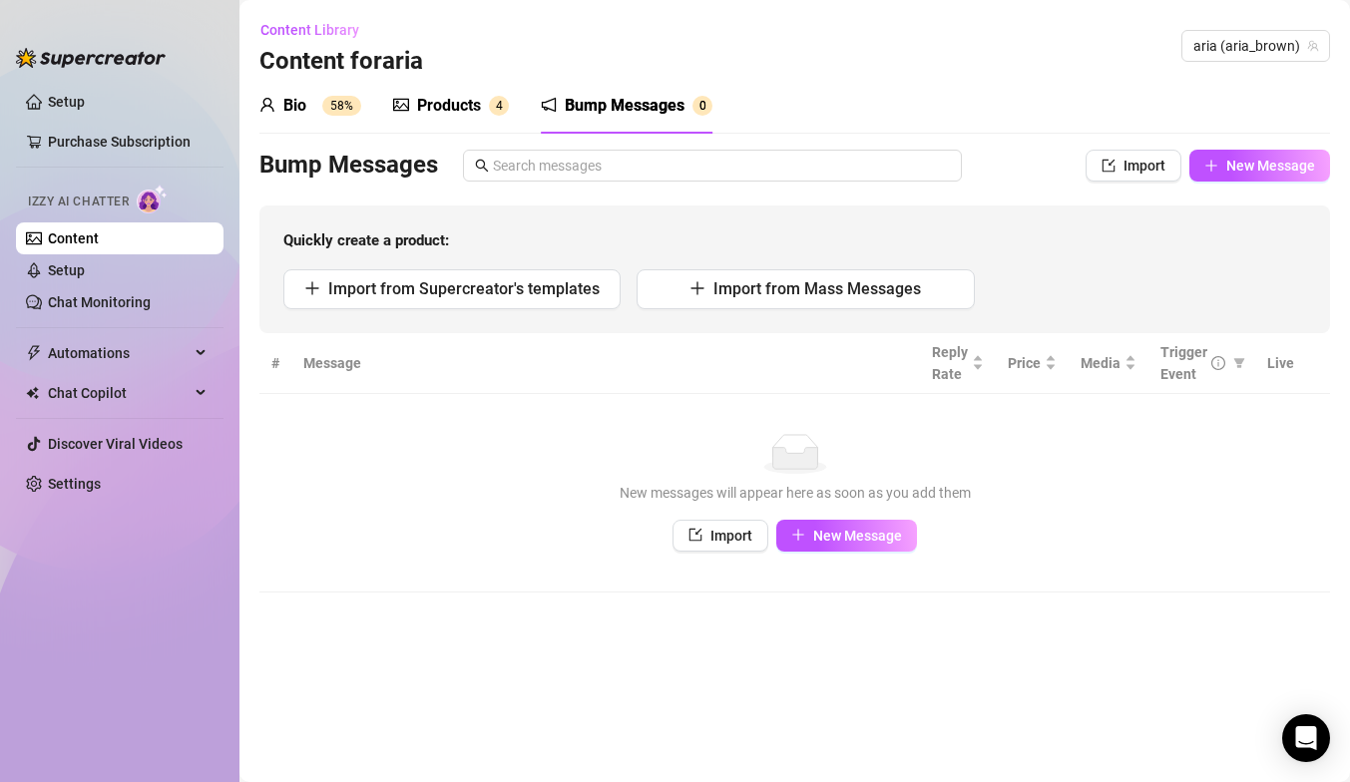
click at [486, 108] on div "Products 4" at bounding box center [451, 106] width 116 height 24
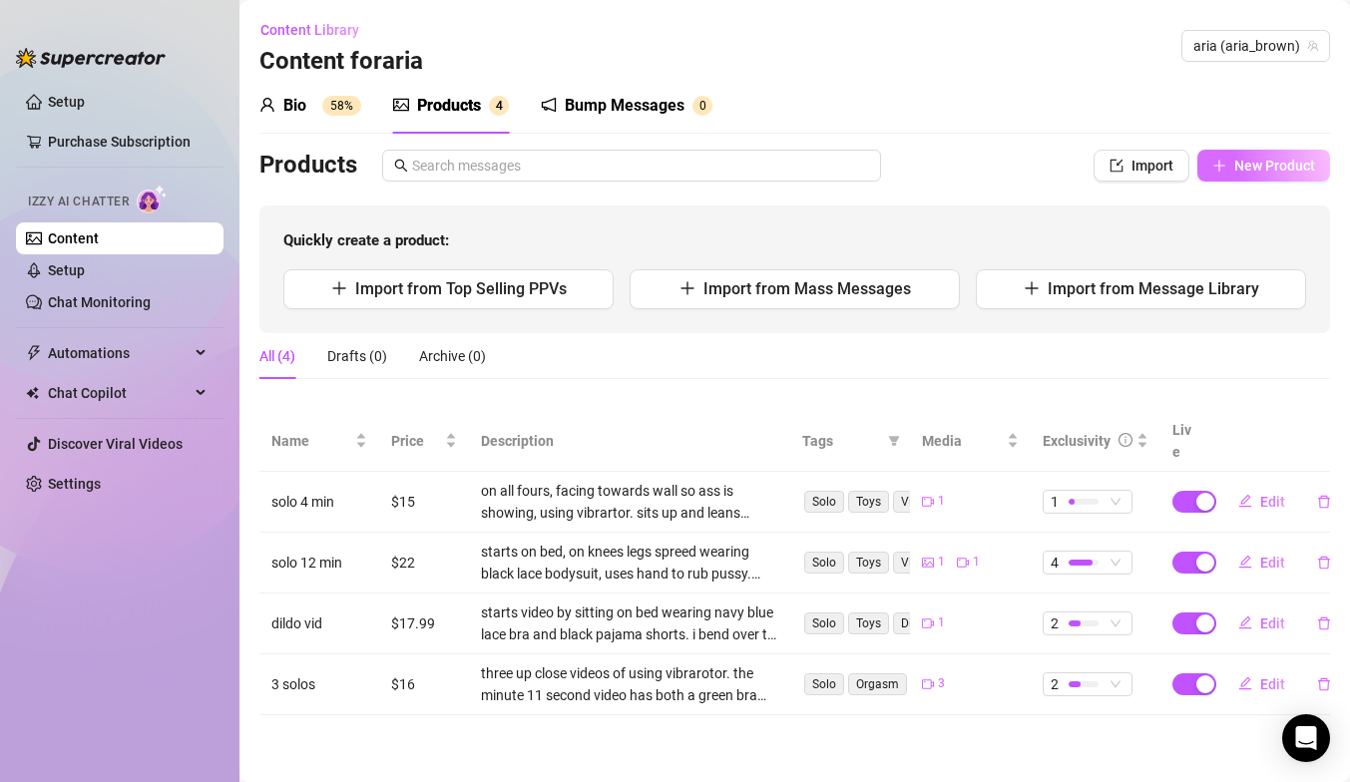
click at [1293, 157] on button "New Product" at bounding box center [1264, 166] width 133 height 32
type textarea "Type your message here..."
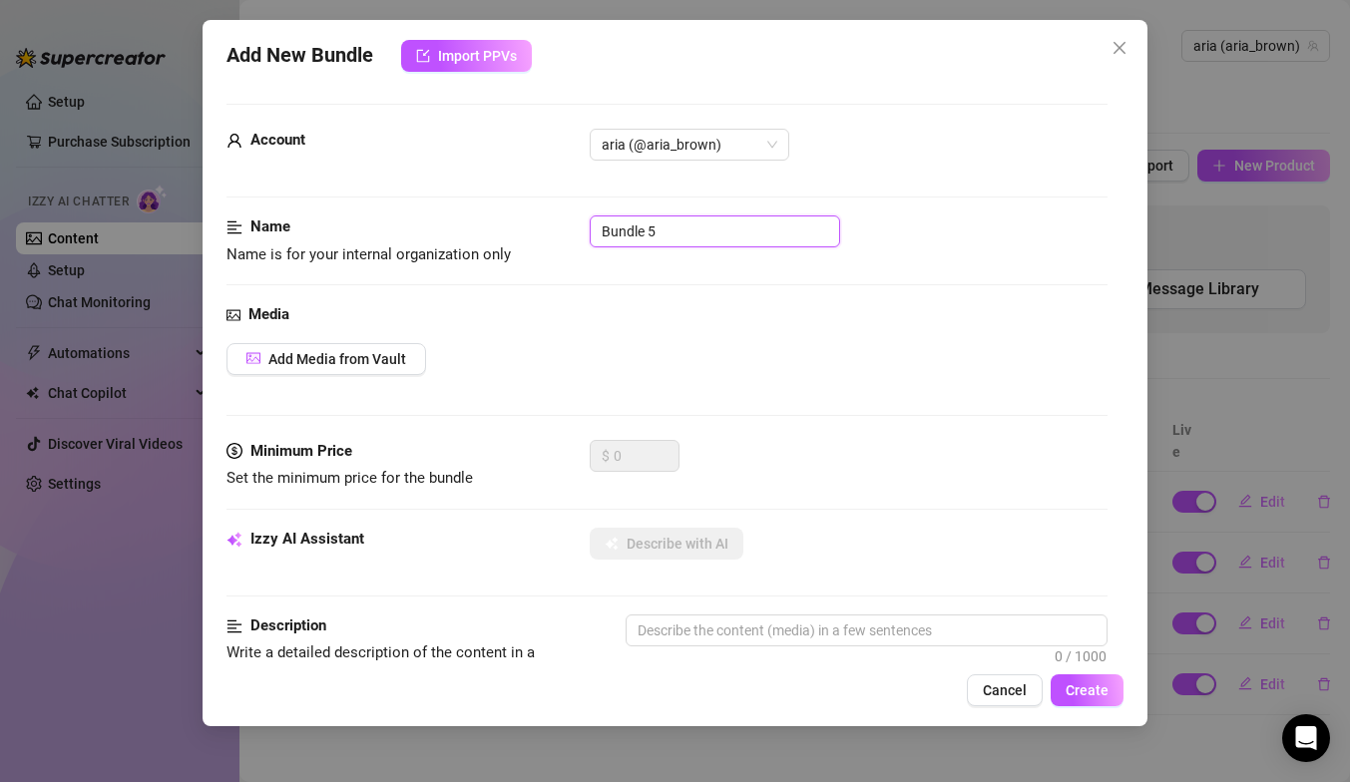
drag, startPoint x: 679, startPoint y: 237, endPoint x: 472, endPoint y: 244, distance: 206.7
click at [472, 243] on div "Name Name is for your internal organization only Bundle 5" at bounding box center [667, 241] width 881 height 51
type input "Bundle"
click at [710, 217] on input "Bundle" at bounding box center [715, 232] width 251 height 32
drag, startPoint x: 670, startPoint y: 239, endPoint x: 554, endPoint y: 238, distance: 115.8
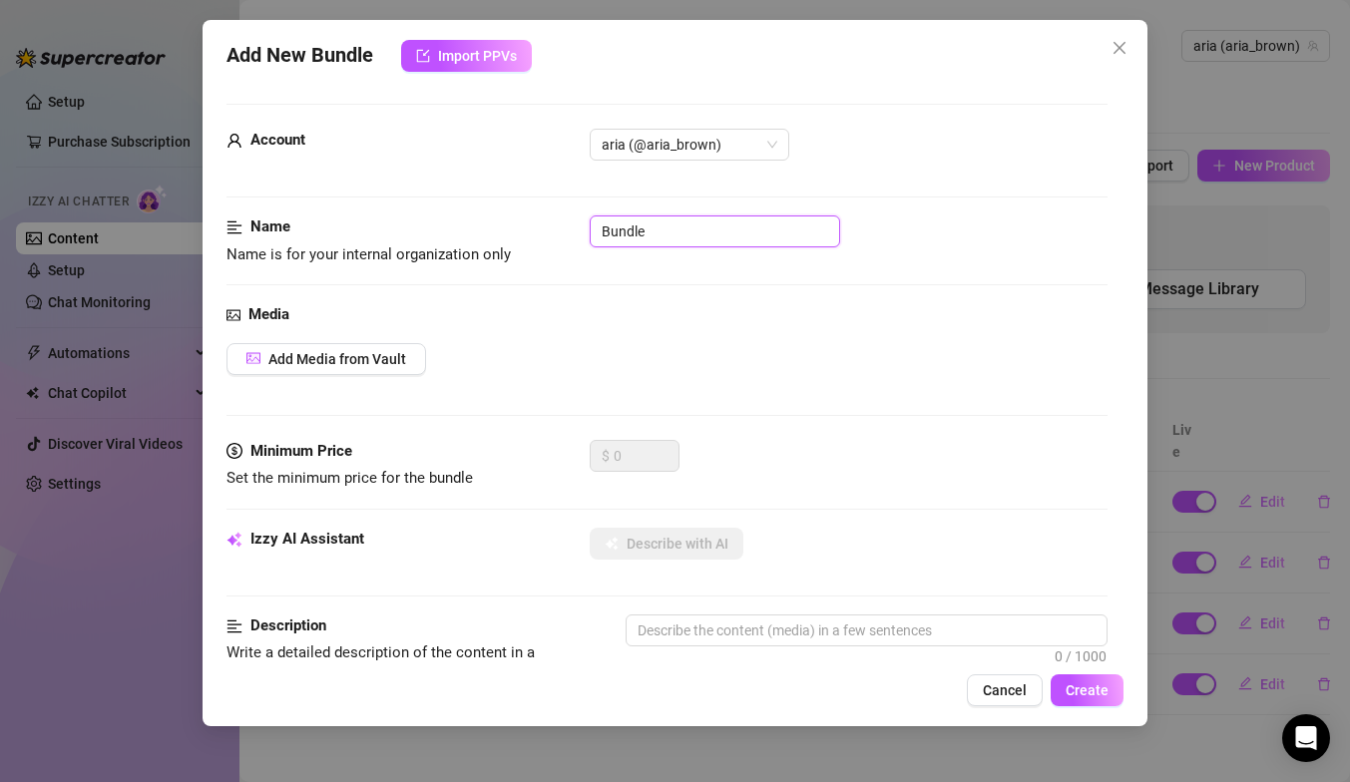
click at [555, 238] on div "Name Name is for your internal organization only Bundle" at bounding box center [667, 241] width 881 height 51
click at [322, 344] on button "Add Media from Vault" at bounding box center [327, 359] width 200 height 32
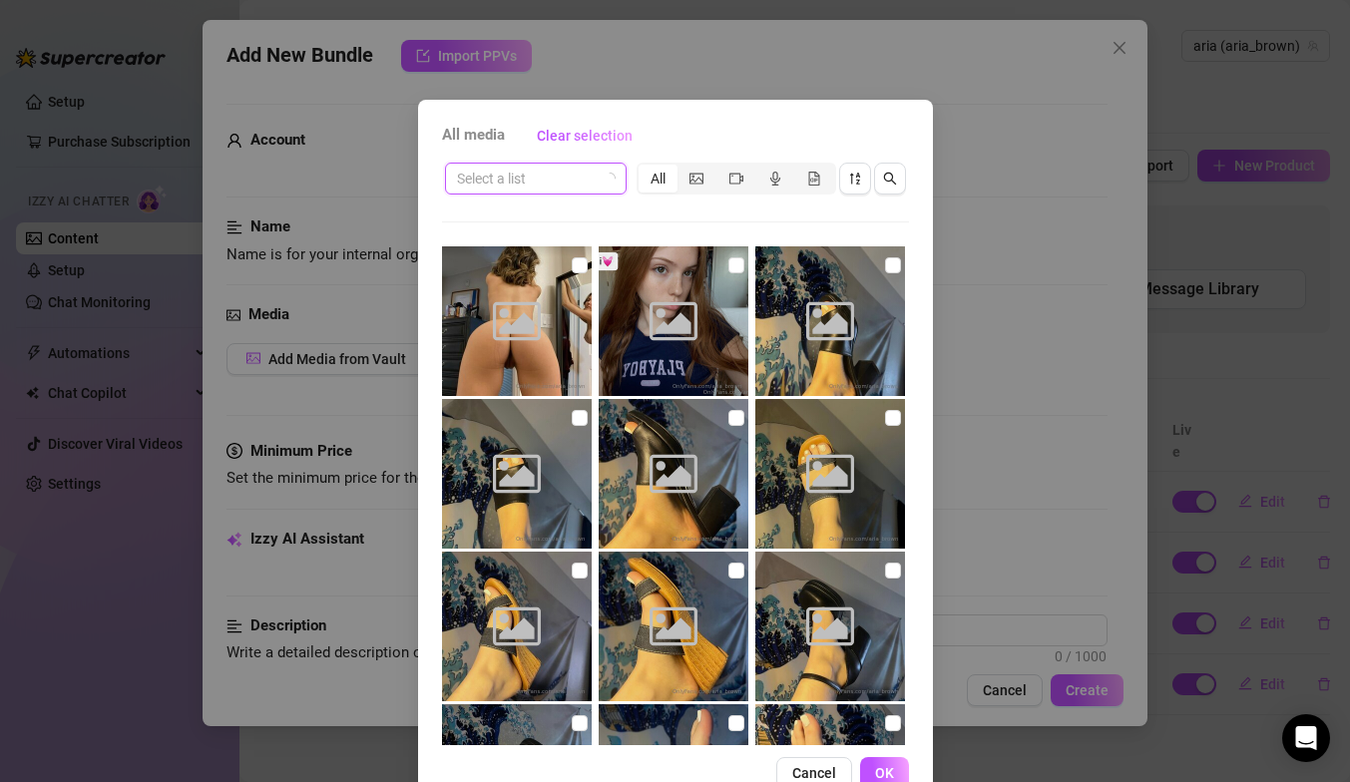
click at [526, 189] on input "search" at bounding box center [527, 179] width 140 height 30
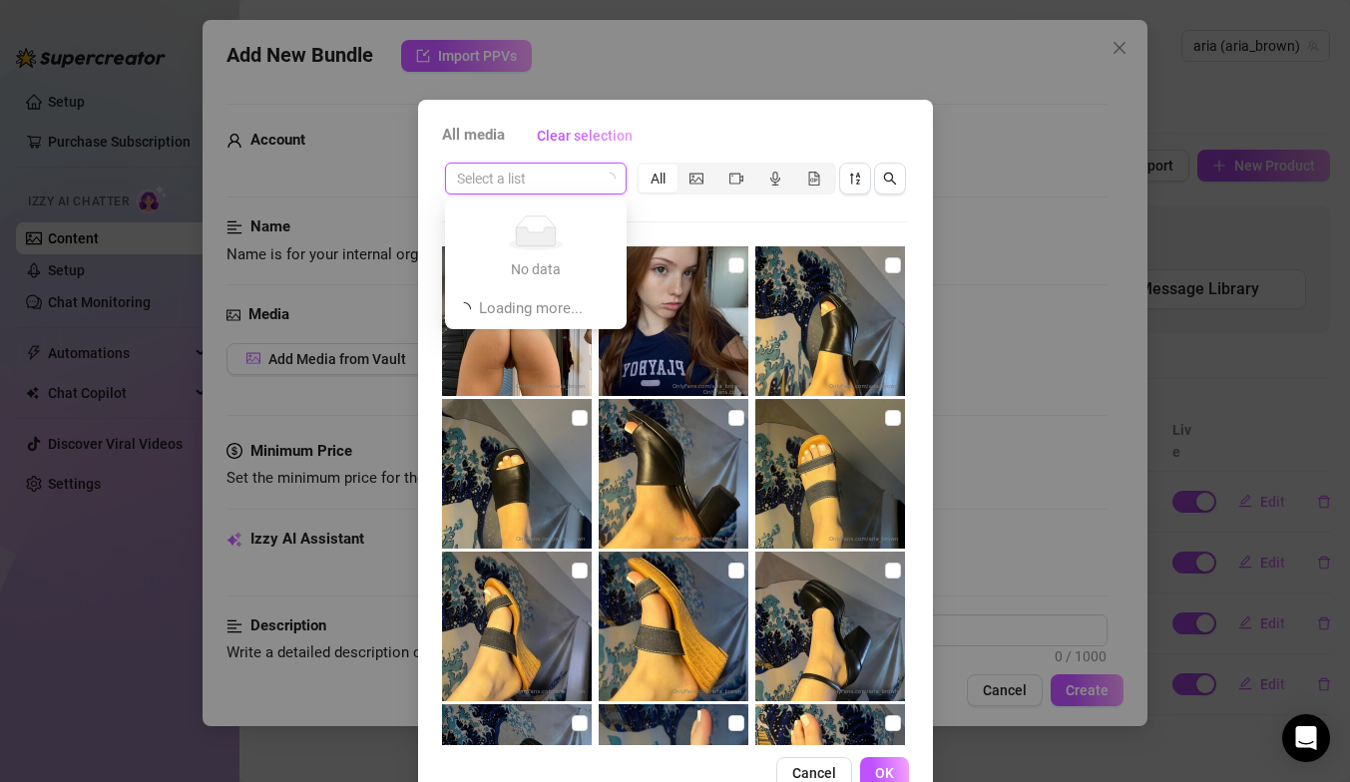
click at [560, 186] on input "search" at bounding box center [527, 179] width 140 height 30
click at [622, 179] on div "Select a list" at bounding box center [536, 179] width 182 height 32
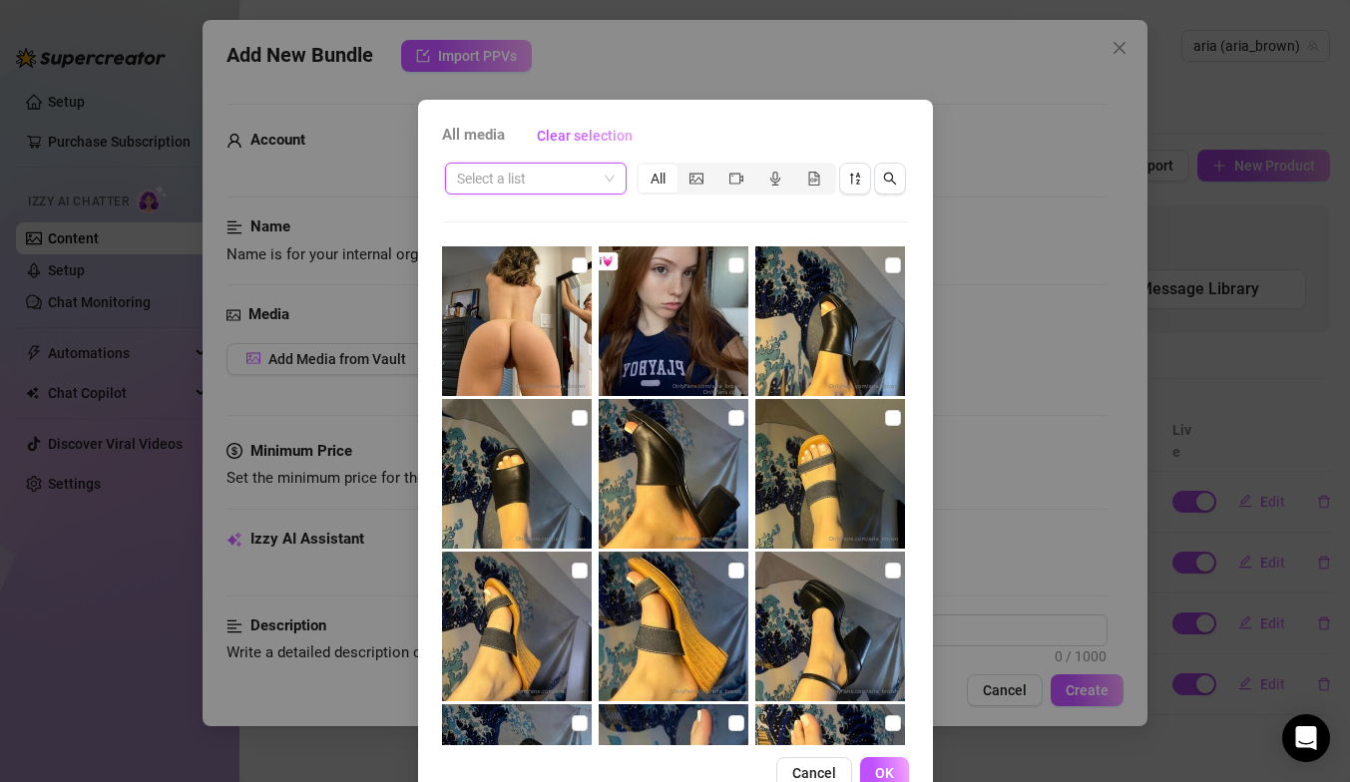
click at [476, 142] on span "All media" at bounding box center [473, 136] width 63 height 24
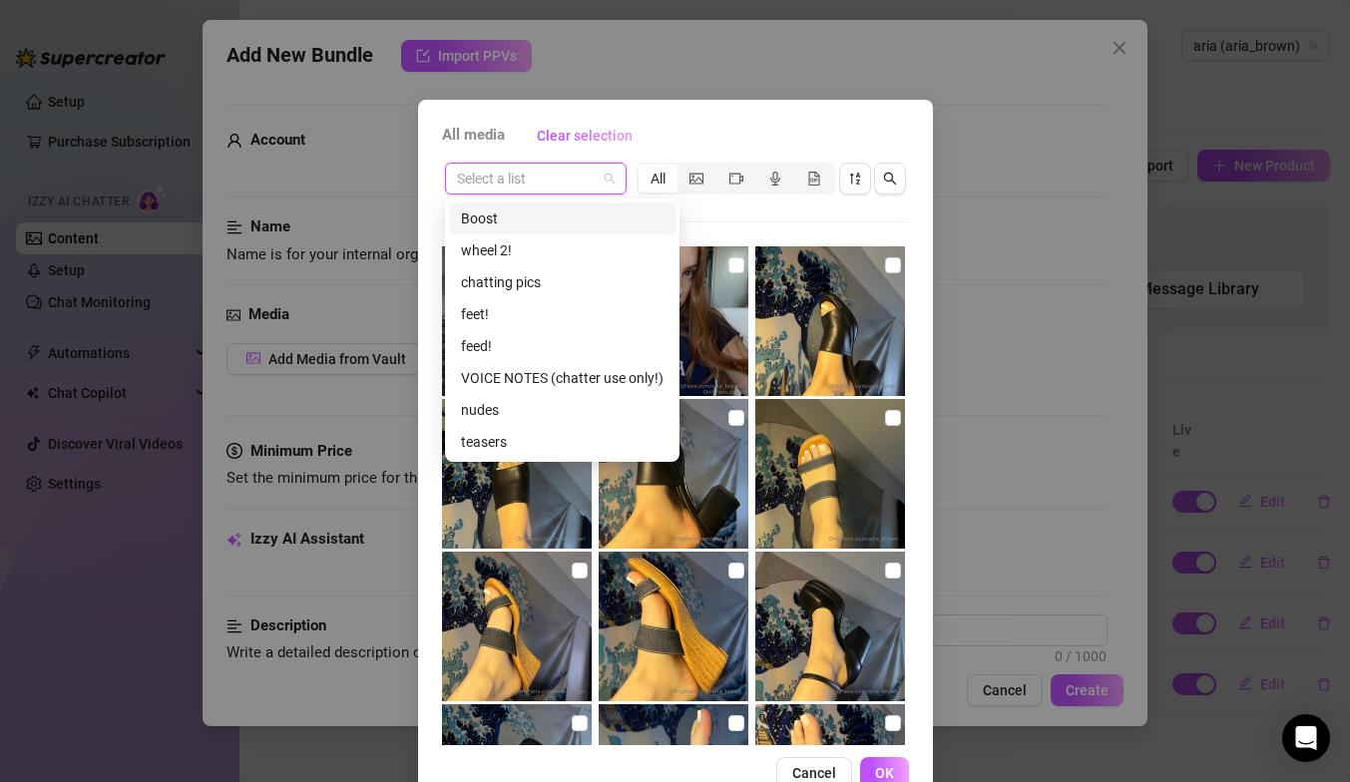
click at [534, 165] on input "search" at bounding box center [527, 179] width 140 height 30
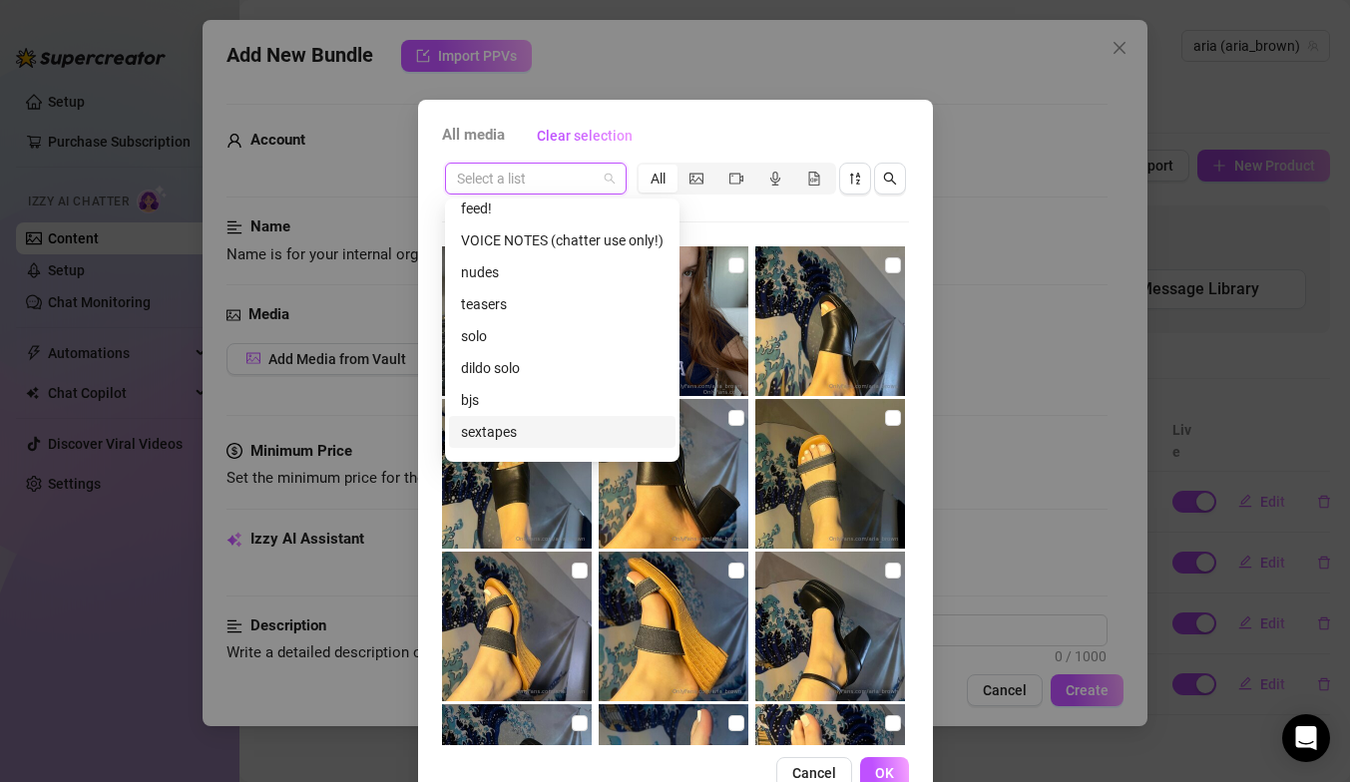
click at [509, 439] on div "sextapes" at bounding box center [562, 432] width 203 height 22
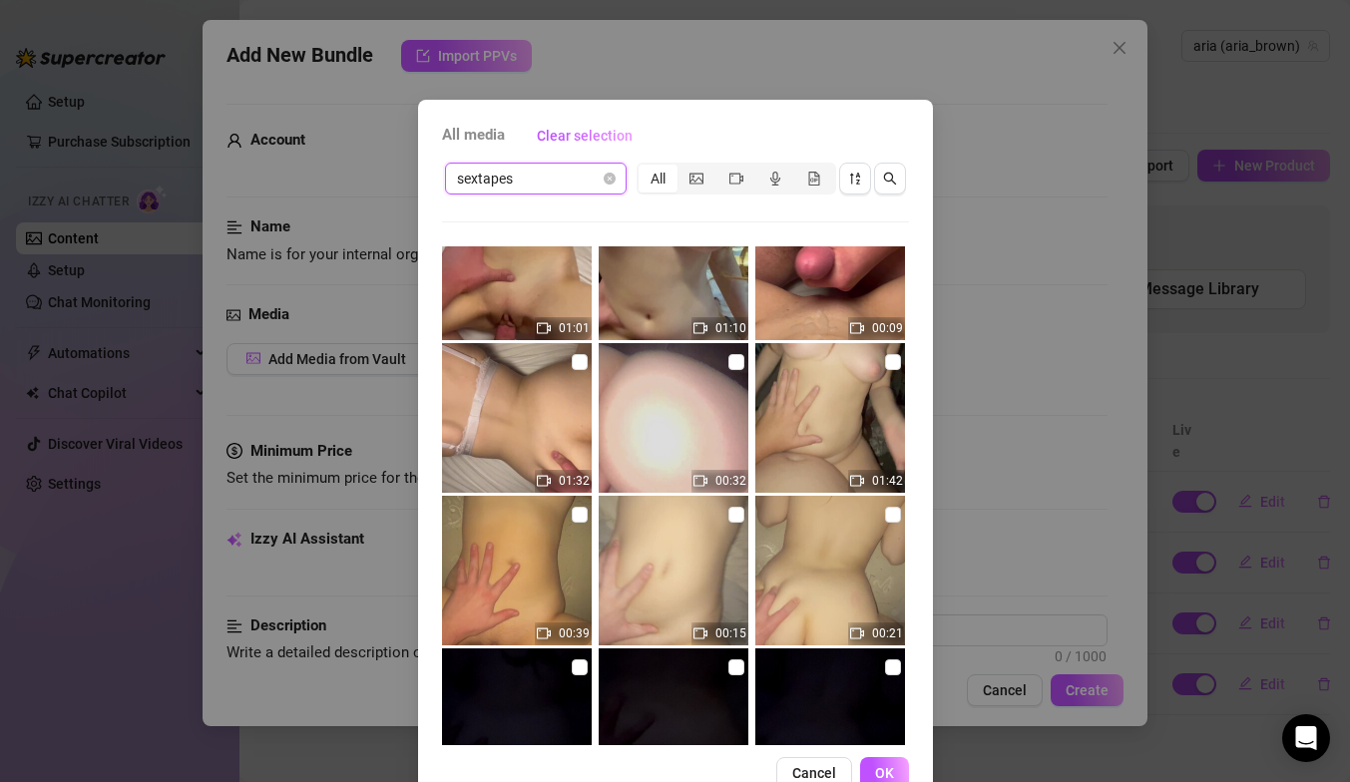
scroll to position [0, 0]
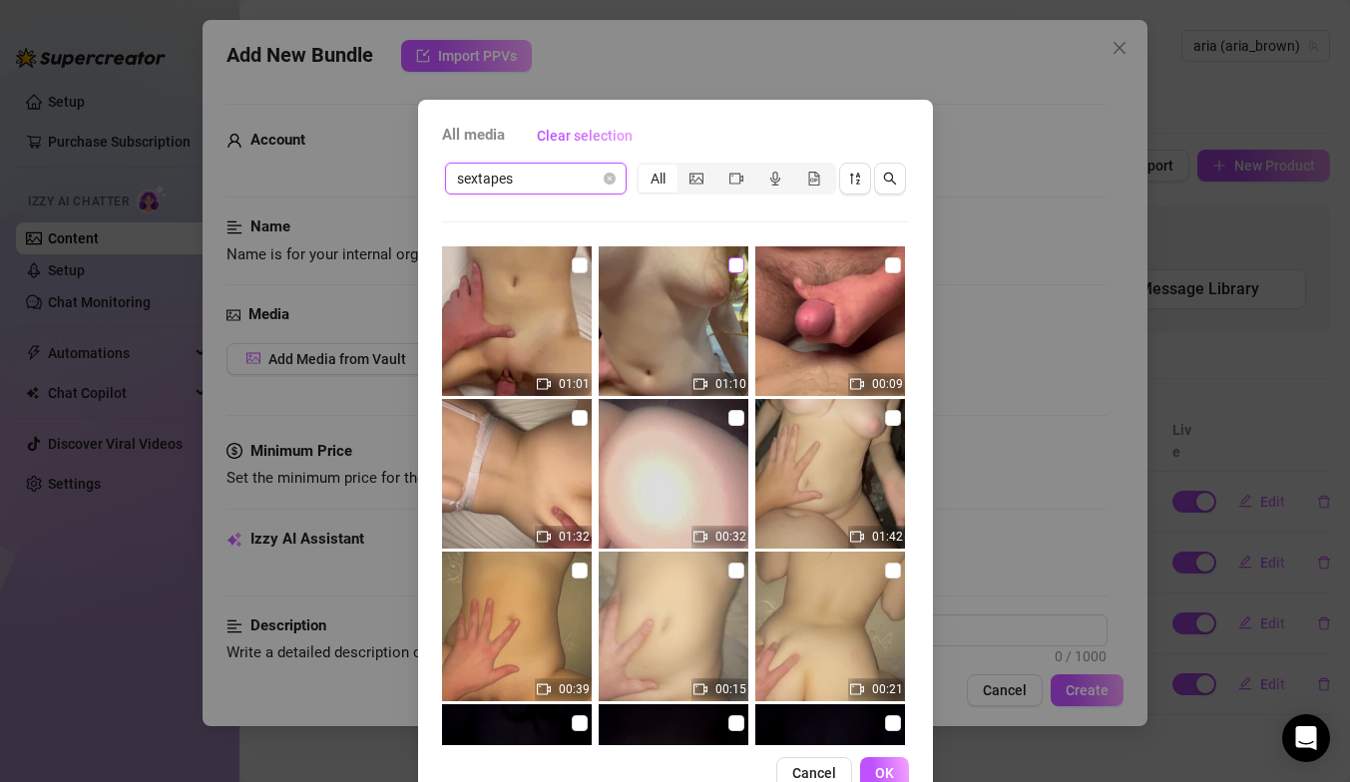
click at [736, 262] on input "checkbox" at bounding box center [737, 265] width 16 height 16
checkbox input "true"
click at [585, 258] on input "checkbox" at bounding box center [580, 265] width 16 height 16
checkbox input "true"
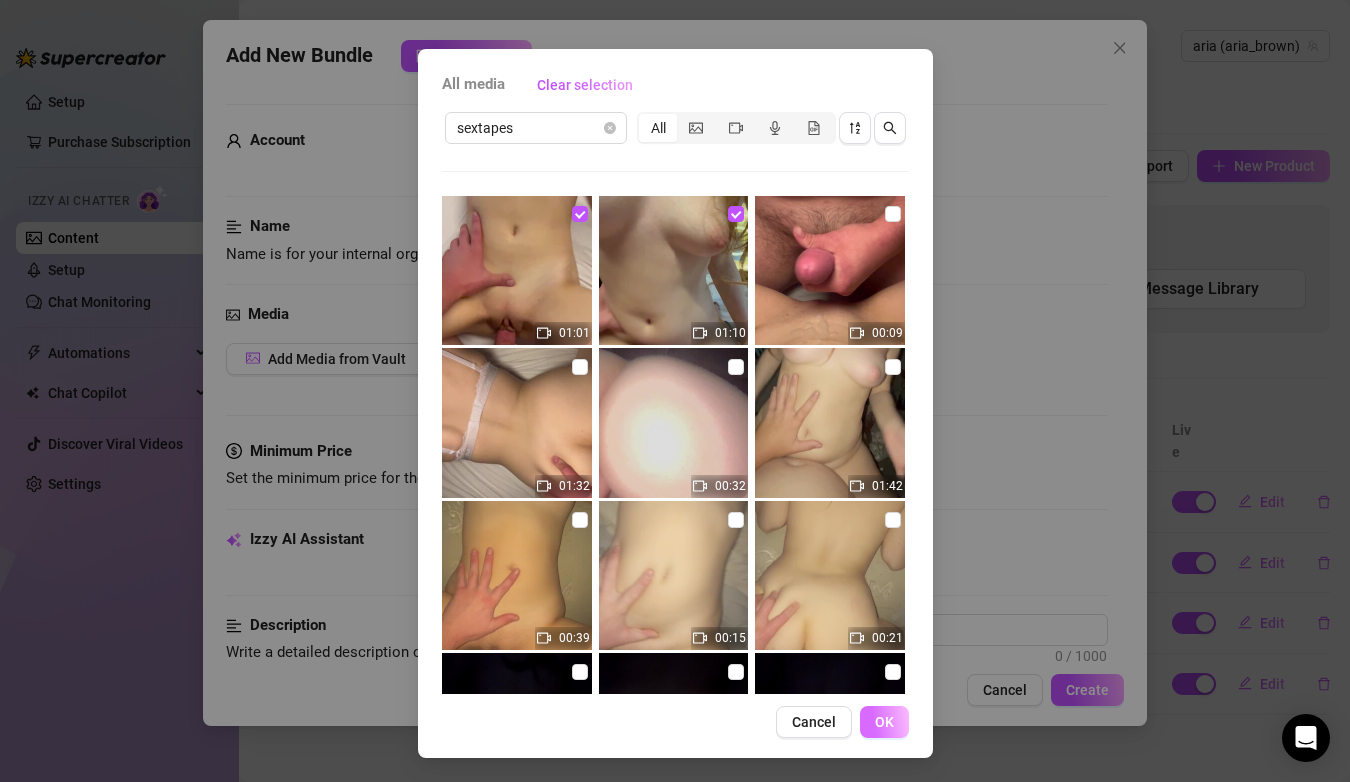
click at [874, 715] on button "OK" at bounding box center [884, 723] width 49 height 32
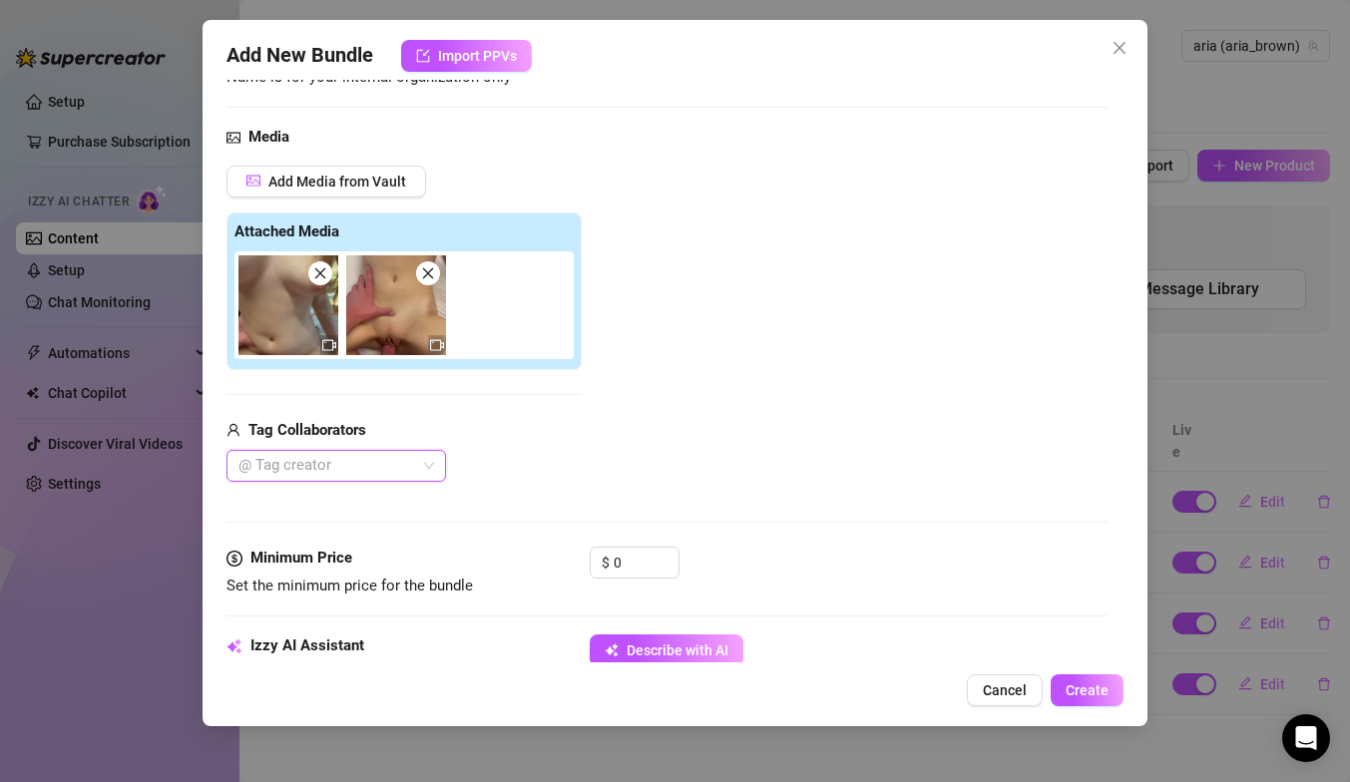
scroll to position [185, 0]
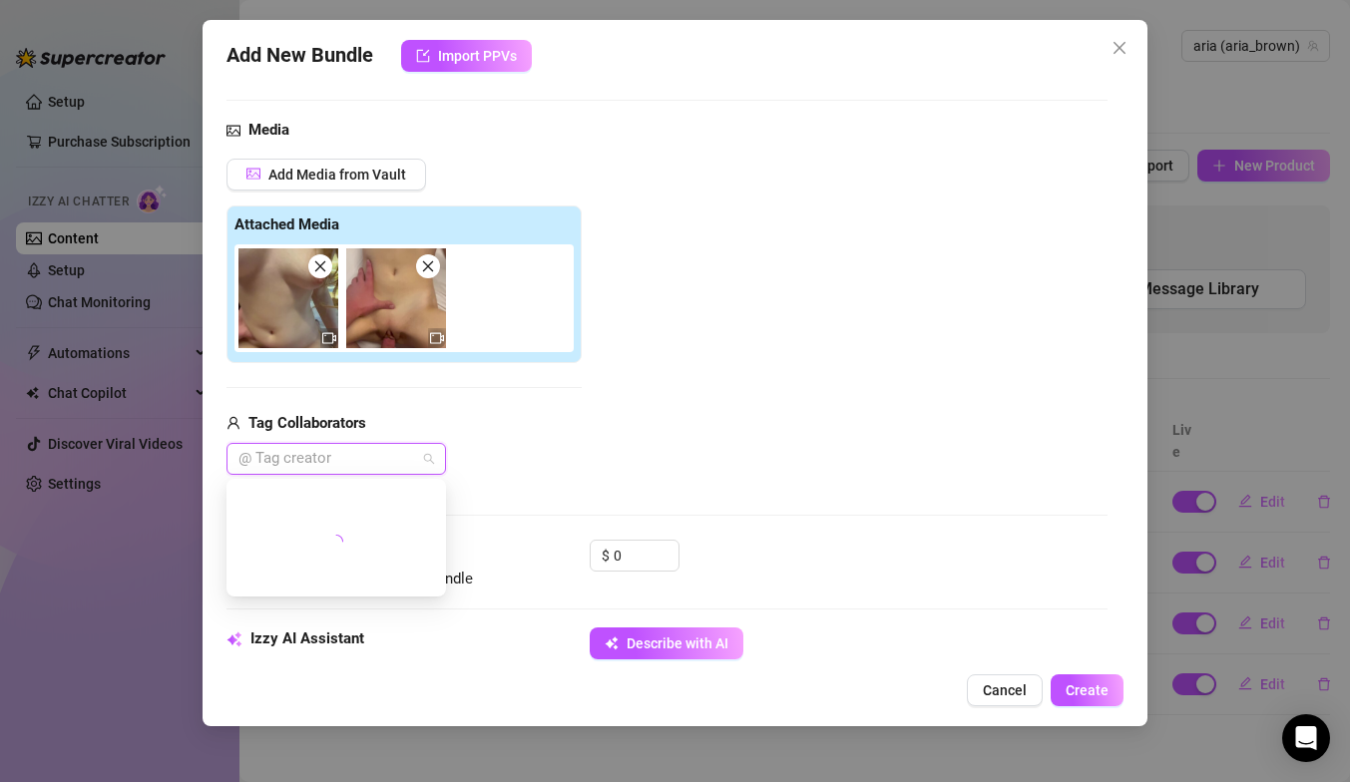
click at [411, 463] on div at bounding box center [326, 459] width 191 height 28
click at [578, 430] on div "Tag Collaborators" at bounding box center [404, 424] width 355 height 24
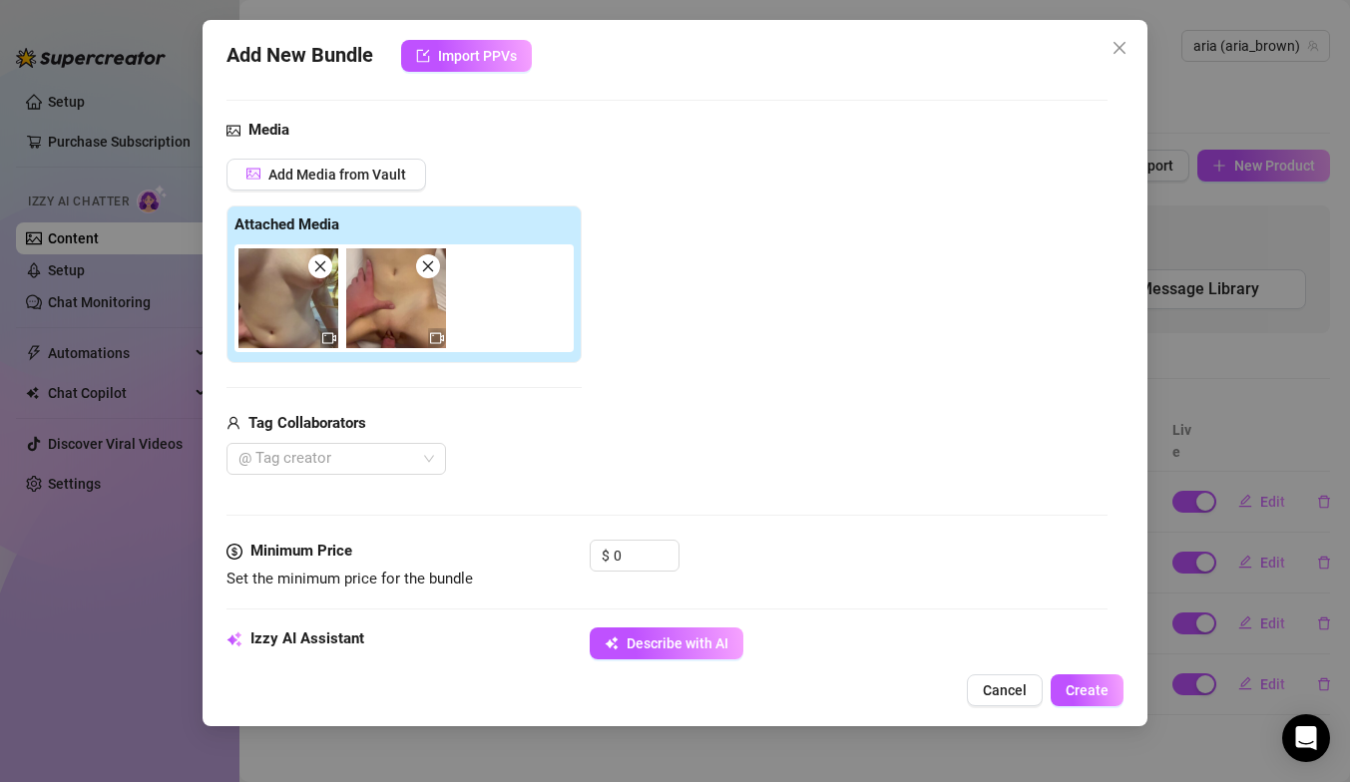
scroll to position [269, 0]
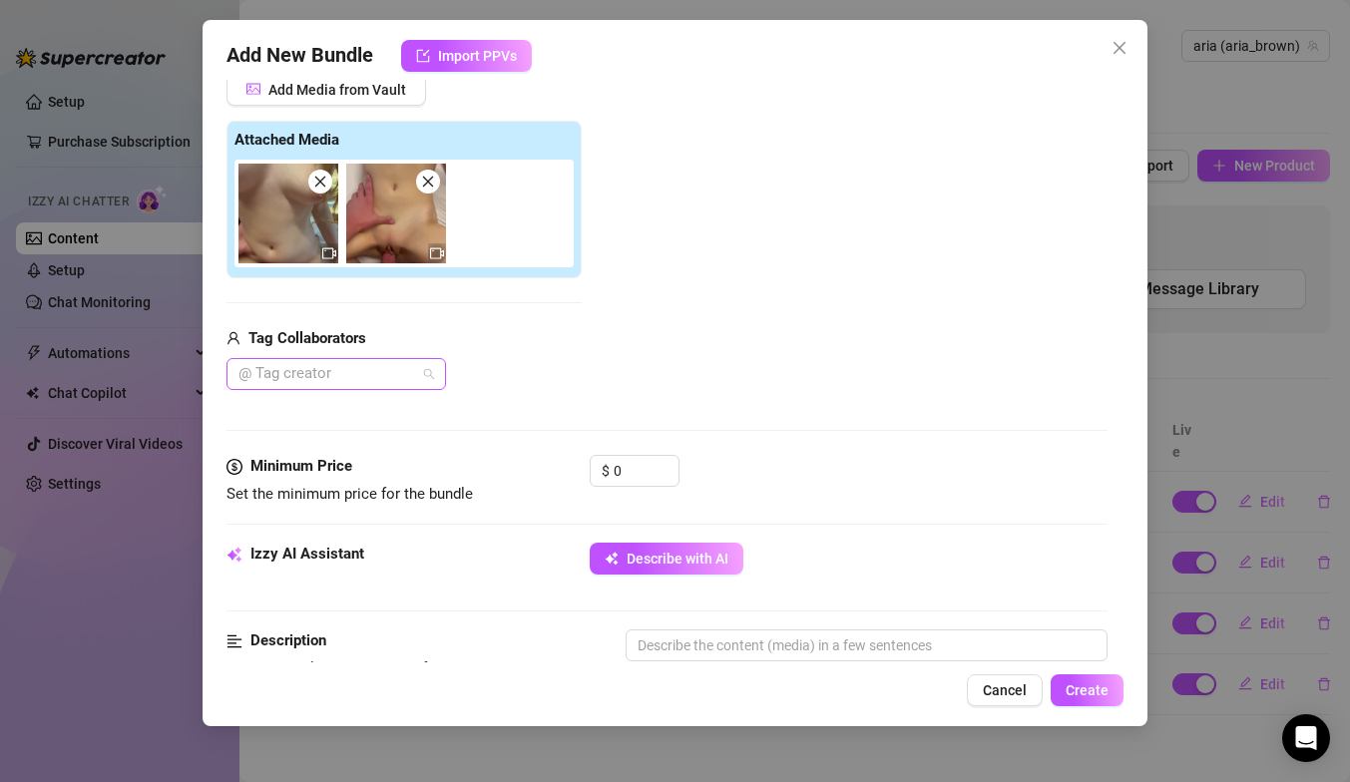
click at [363, 384] on div at bounding box center [326, 374] width 191 height 28
click at [505, 362] on div "@ Tag creator" at bounding box center [404, 374] width 355 height 32
click at [624, 466] on input "0" at bounding box center [646, 471] width 65 height 30
type input "0"
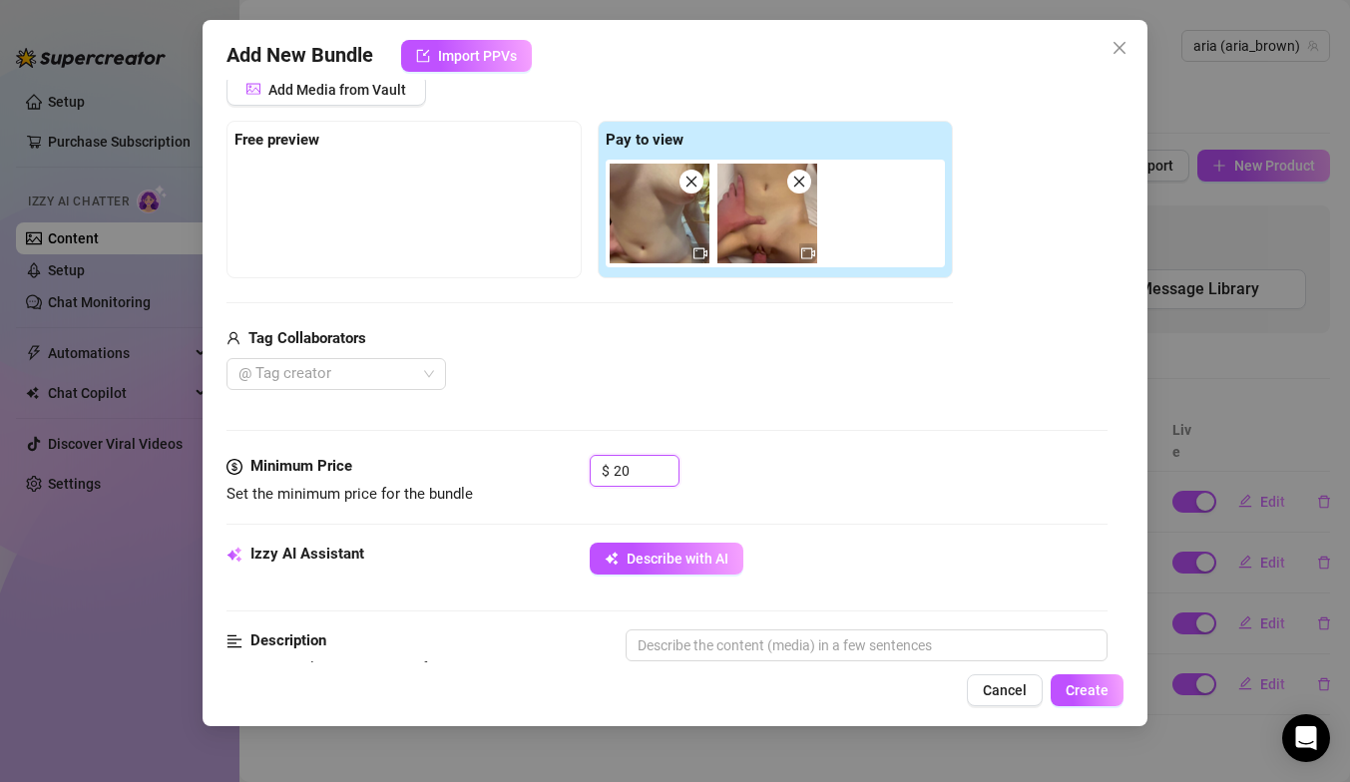
type input "20"
click at [592, 425] on div "Media Add Media from Vault Free preview Pay to view Tag Collaborators @ Tag cre…" at bounding box center [667, 244] width 881 height 421
click at [434, 359] on div "@ Tag creator" at bounding box center [337, 374] width 220 height 32
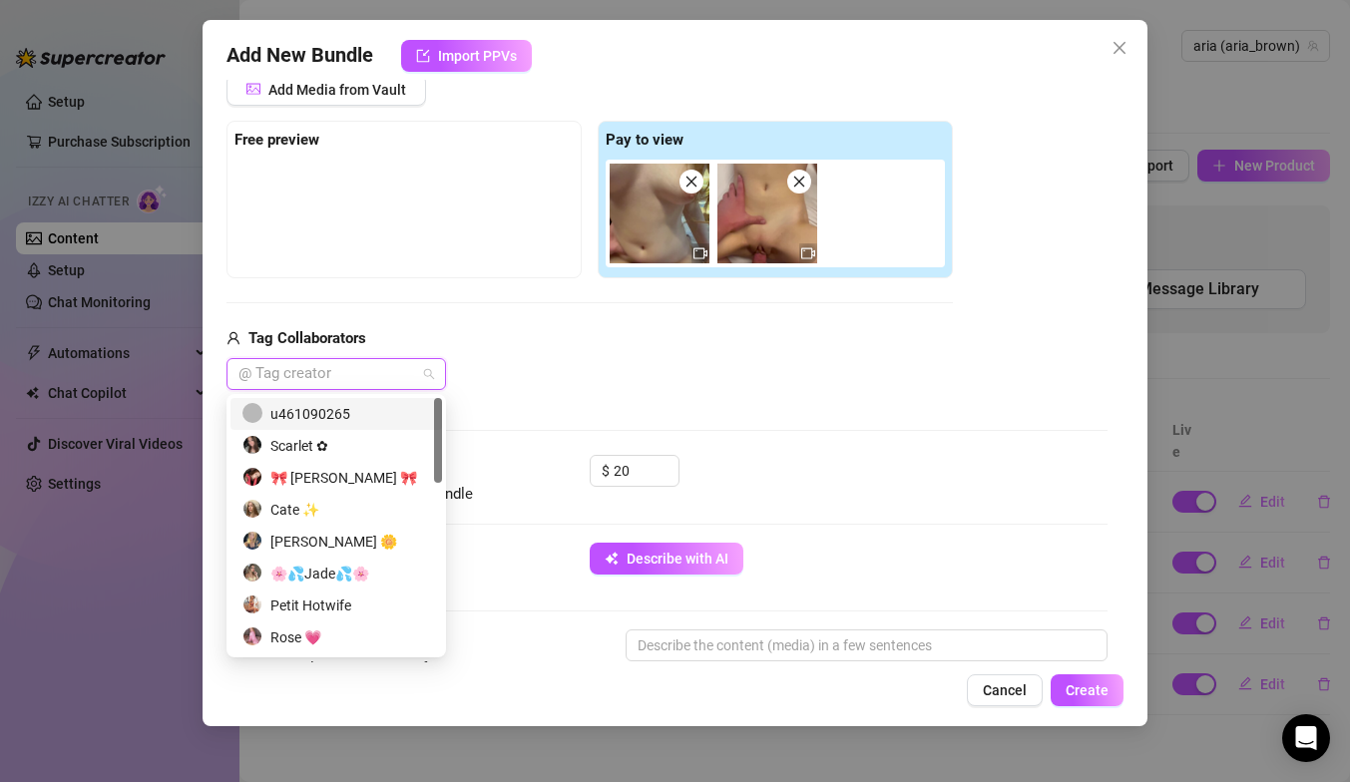
click at [401, 397] on div "461090265 445557357 u461090265 Scarlet ✿ 🎀 Polly 🎀 Cate ✨ Becky 🌼 🌸💦Jade💦🌸 Peti…" at bounding box center [337, 525] width 220 height 263
click at [385, 411] on div "u461090265" at bounding box center [337, 414] width 188 height 22
click at [632, 412] on div "Media Add Media from Vault Free preview Pay to view Tag Collaborators u461090265" at bounding box center [667, 244] width 881 height 421
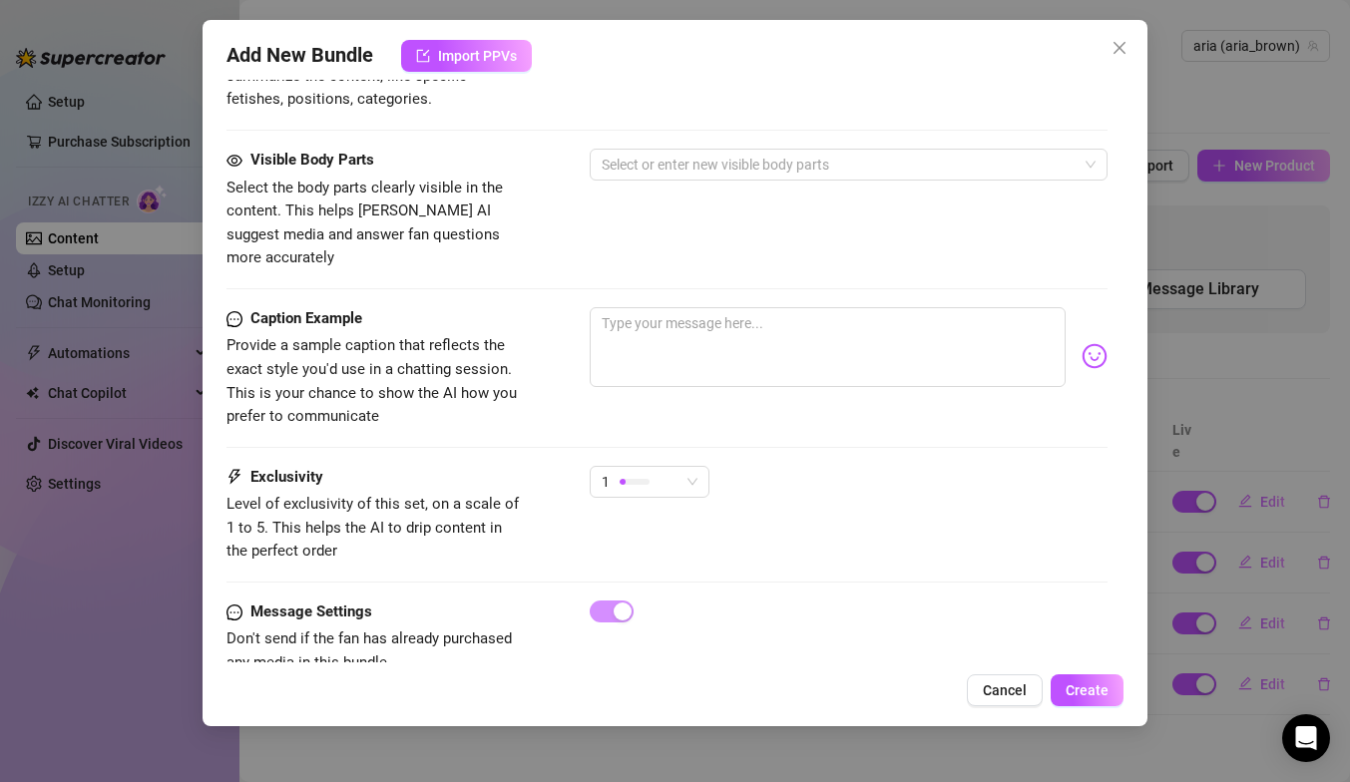
scroll to position [1122, 0]
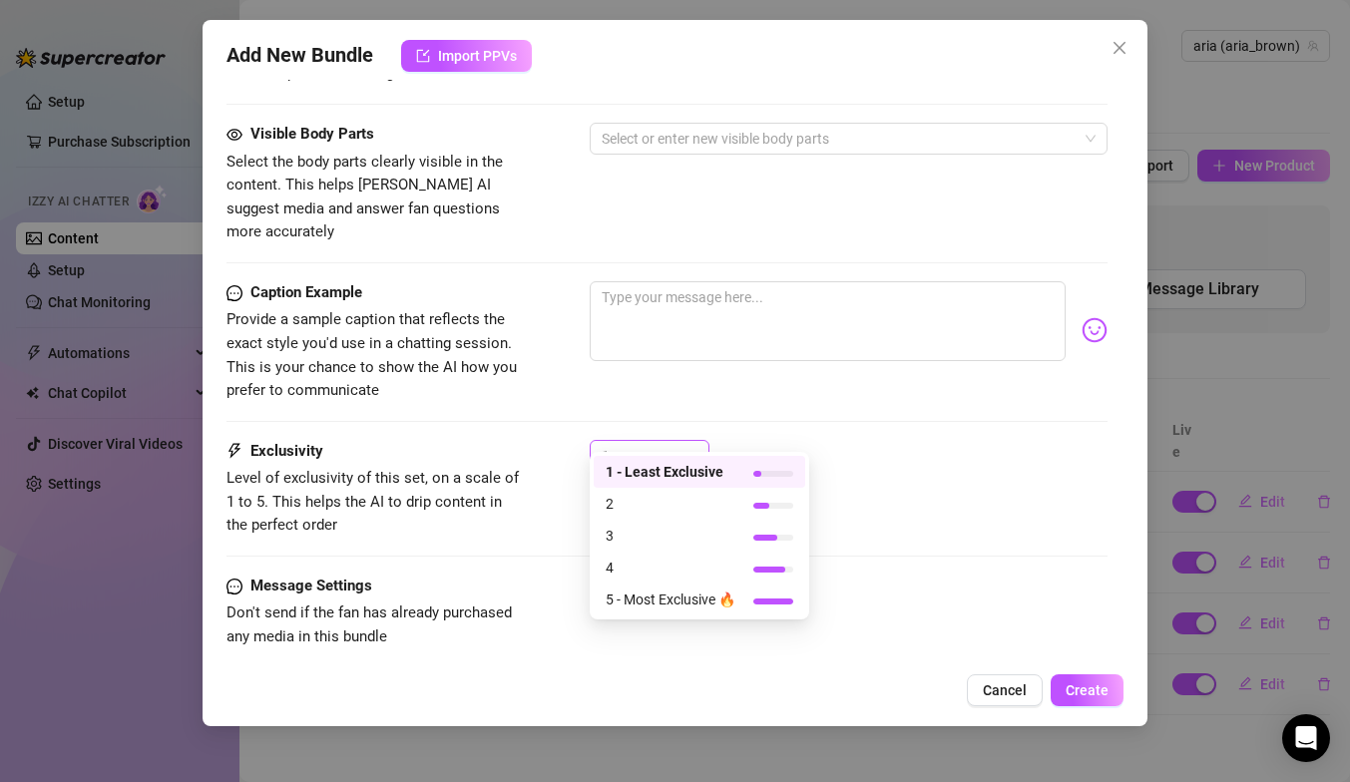
click at [631, 446] on div at bounding box center [635, 455] width 30 height 19
click at [670, 504] on span "2" at bounding box center [671, 504] width 130 height 22
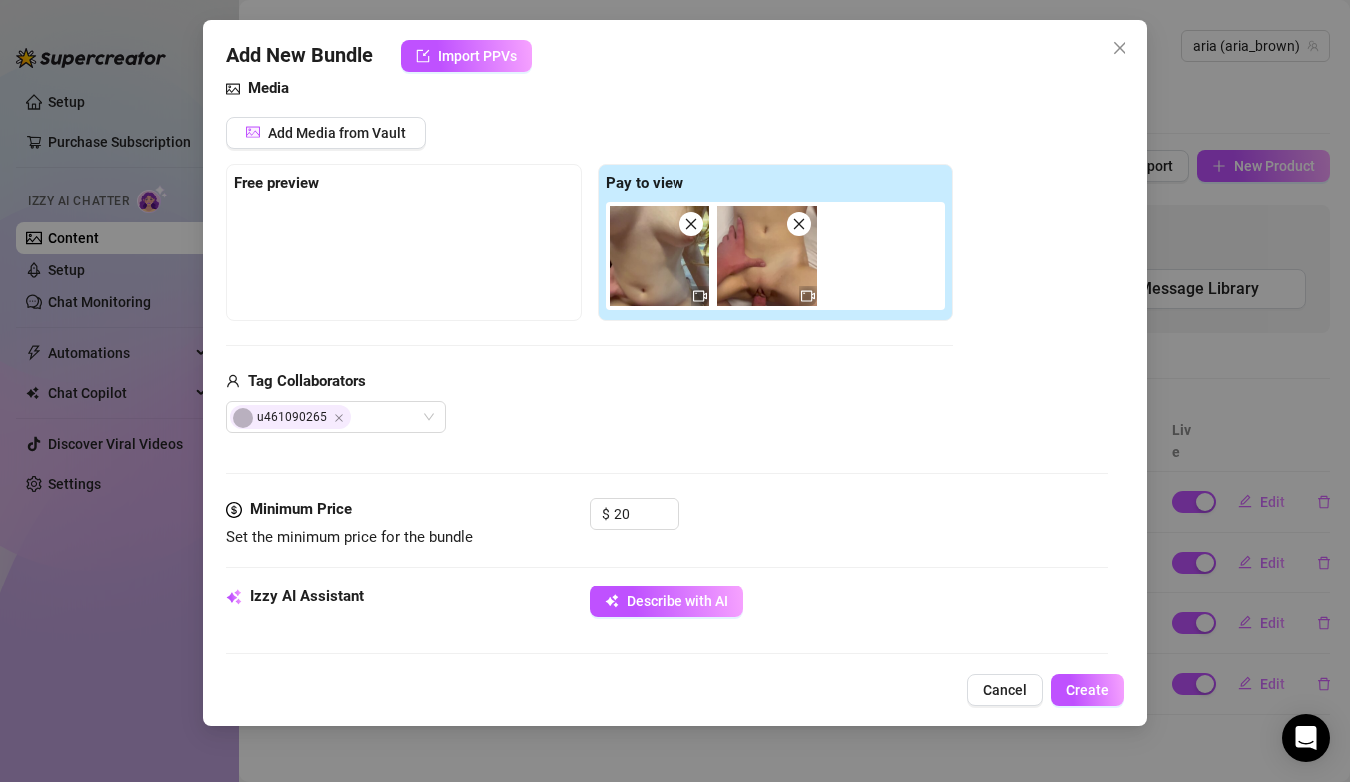
scroll to position [0, 0]
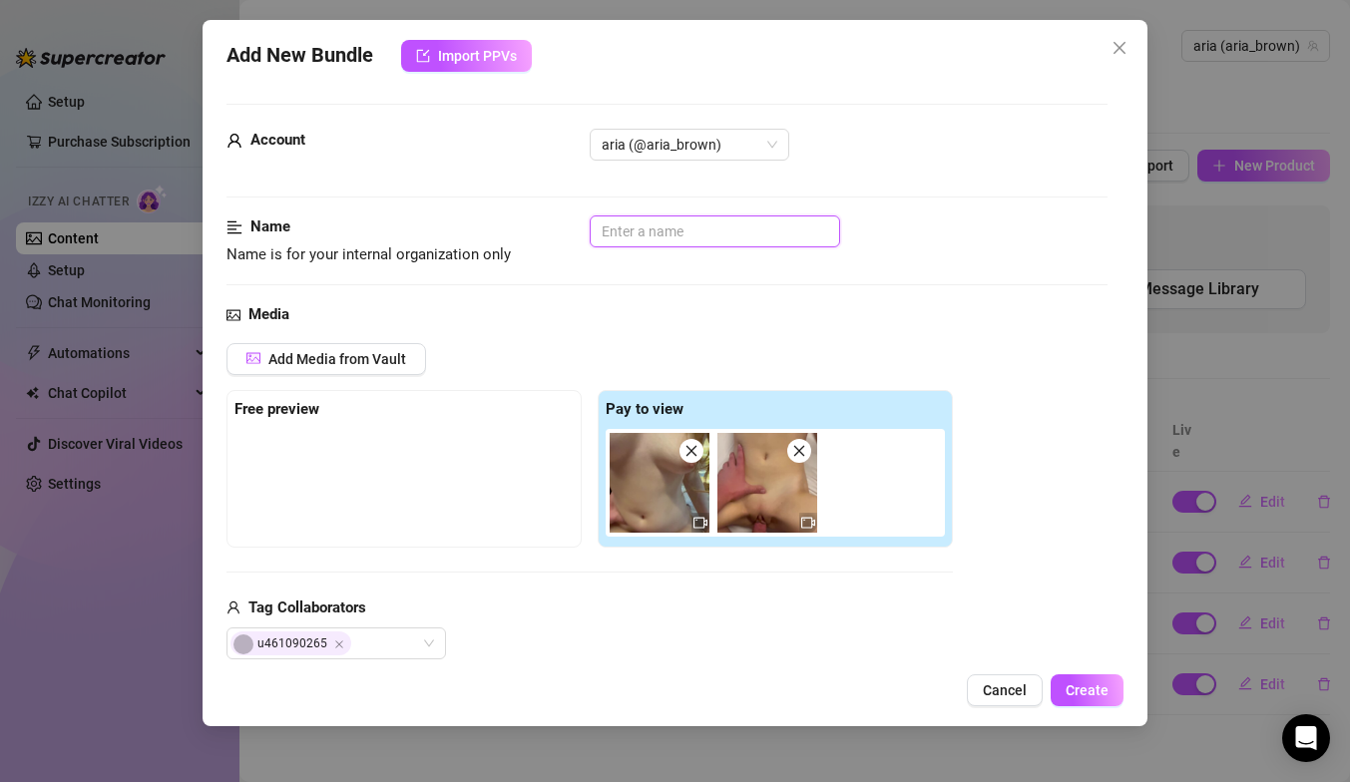
click at [708, 231] on input "text" at bounding box center [715, 232] width 251 height 32
type input "miss+cow"
click at [704, 277] on div "Name Name is for your internal organization only miss+cow" at bounding box center [667, 260] width 881 height 88
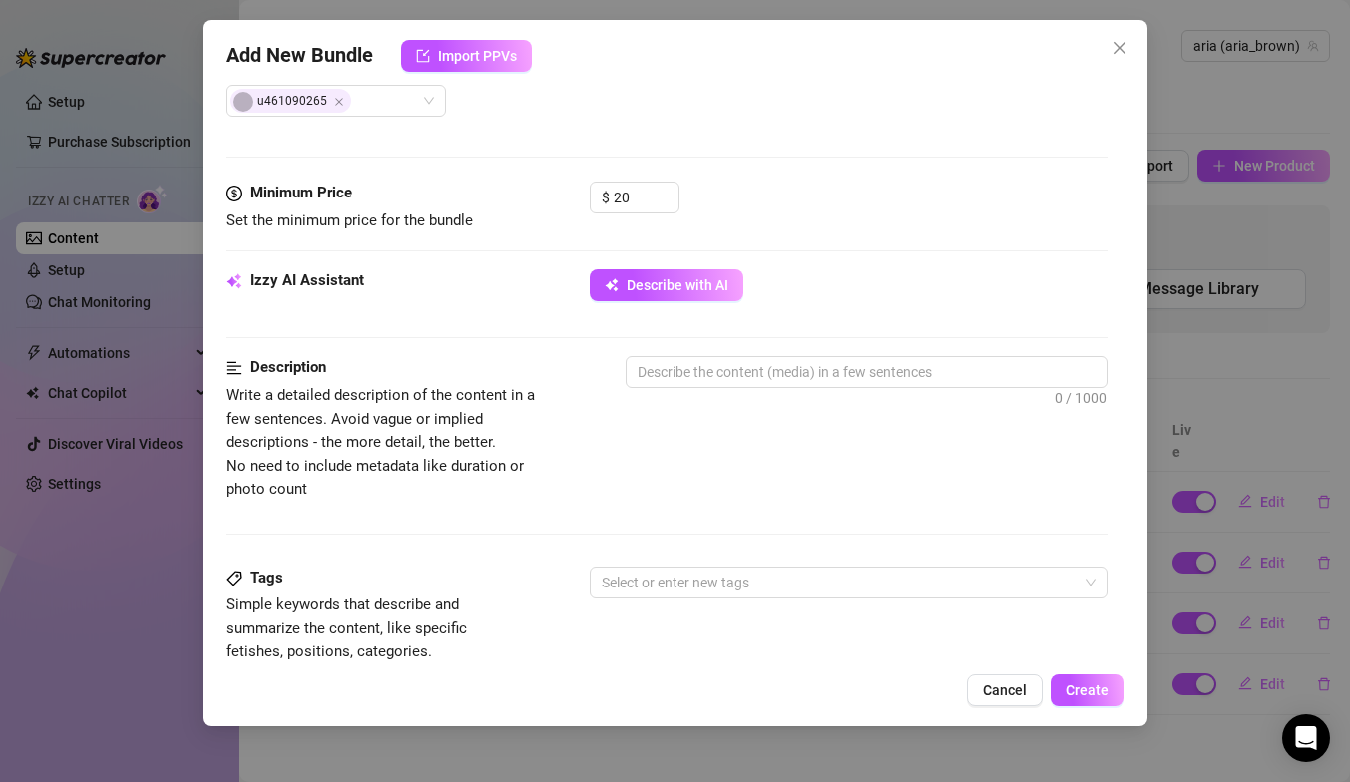
scroll to position [602, 0]
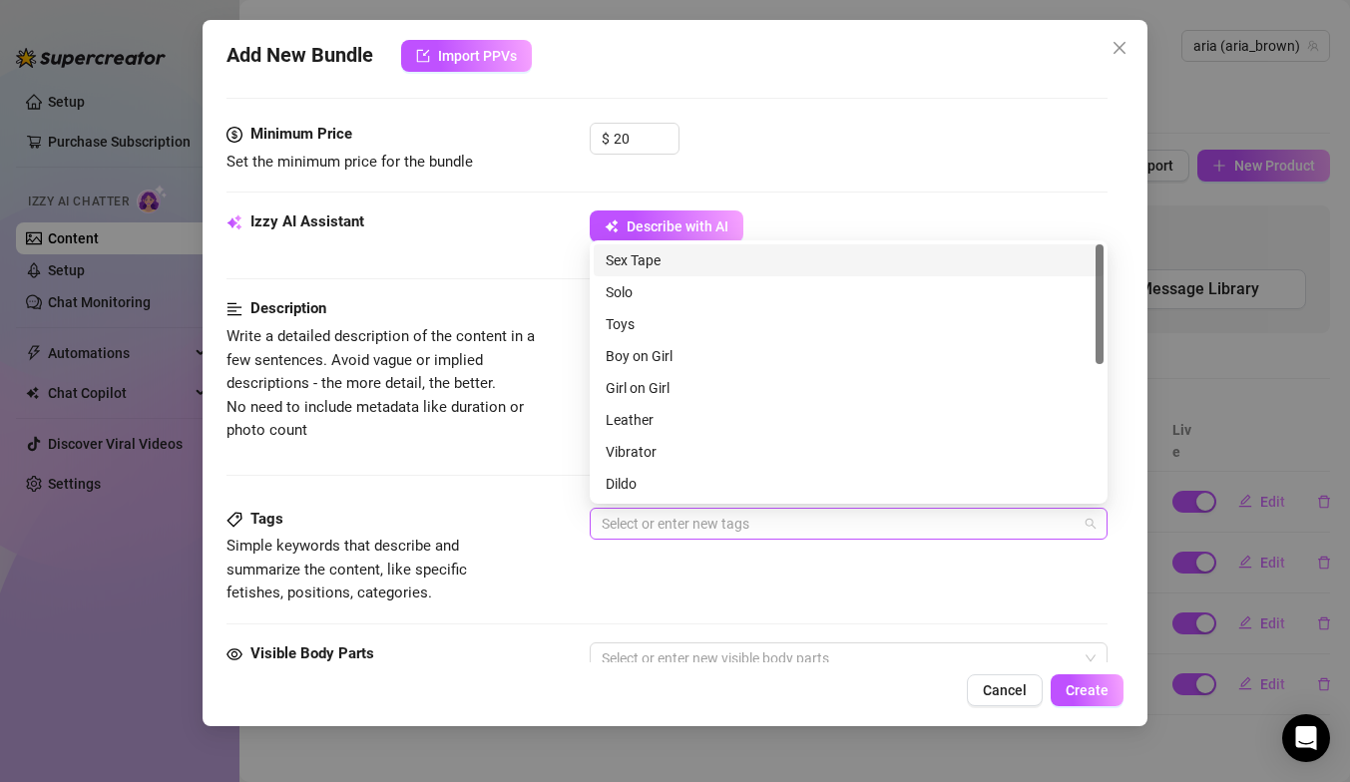
click at [700, 519] on div at bounding box center [838, 524] width 489 height 28
click at [647, 346] on div "Boy on Girl" at bounding box center [849, 356] width 486 height 22
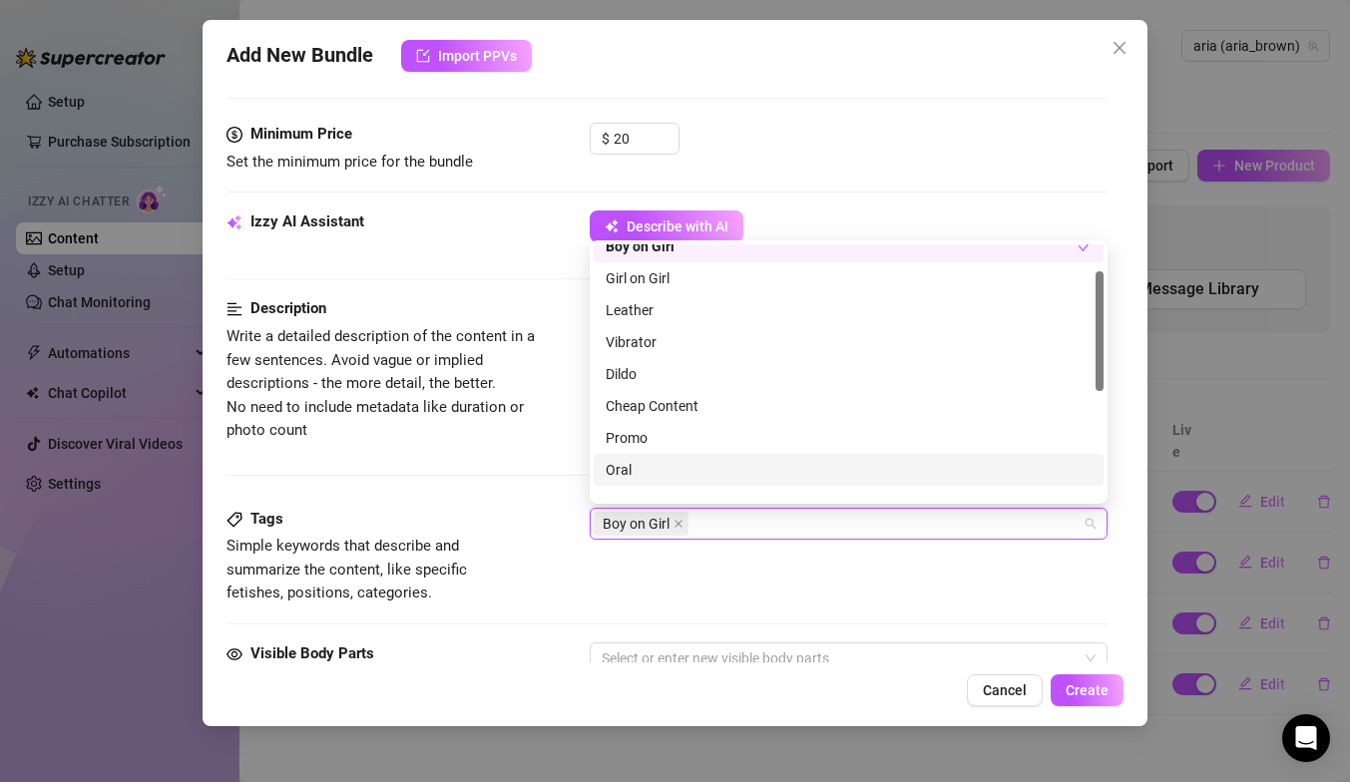
scroll to position [0, 0]
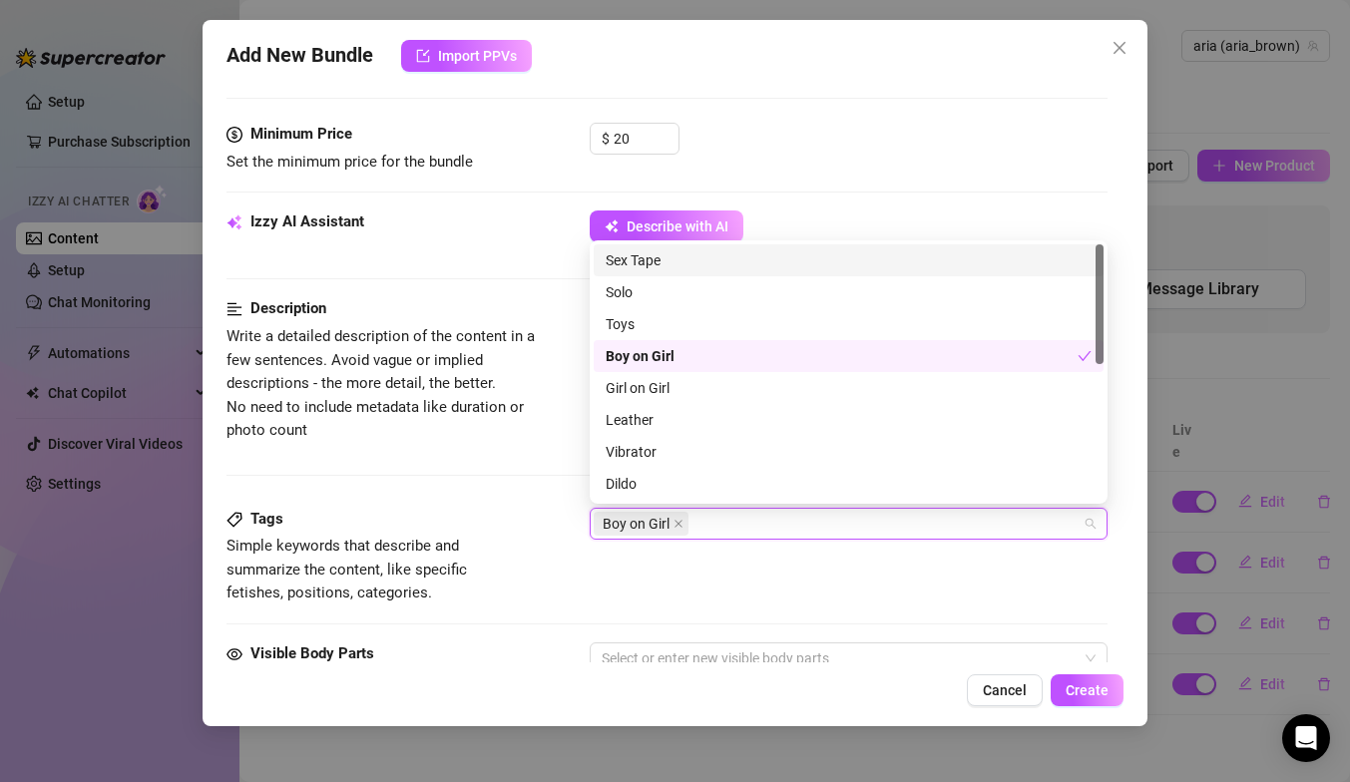
click at [612, 267] on div "Sex Tape" at bounding box center [849, 261] width 486 height 22
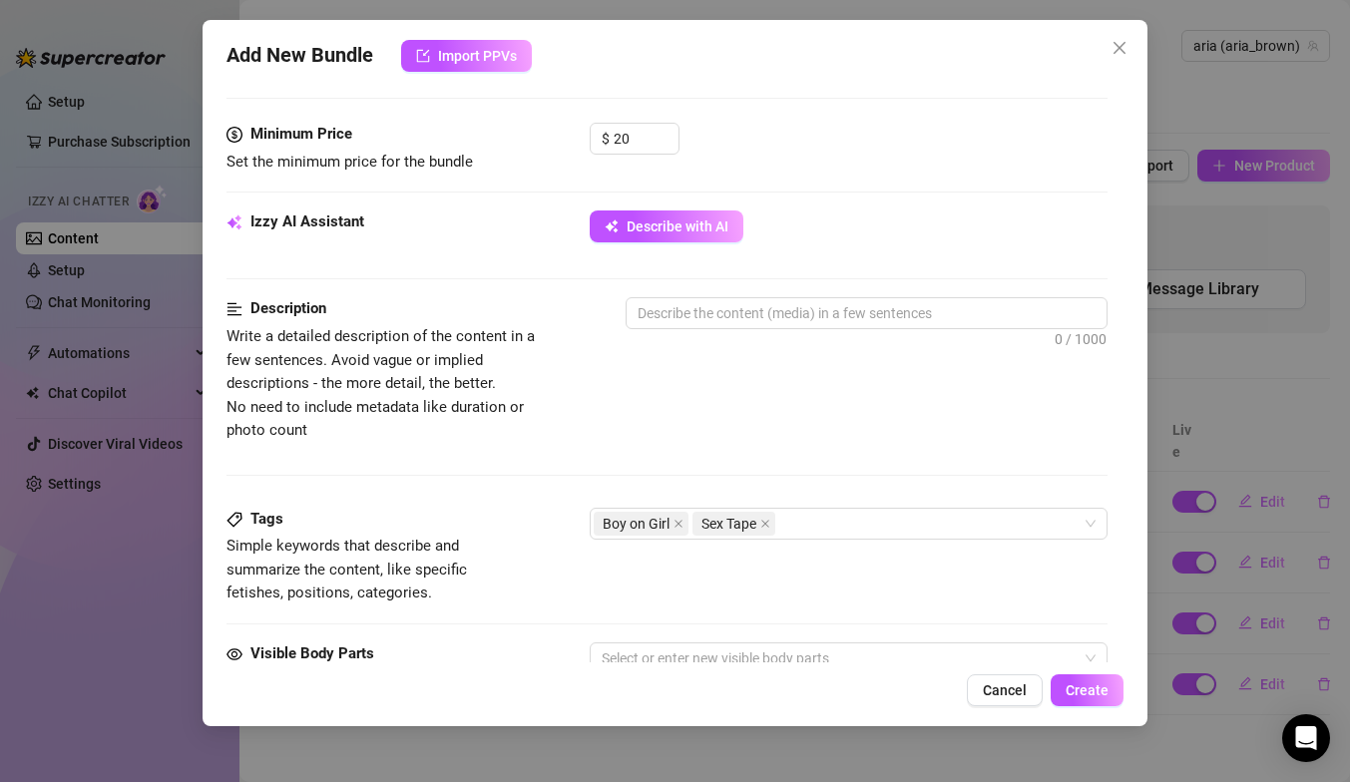
click at [549, 425] on span "Write a detailed description of the content in a few sentences. Avoid vague or …" at bounding box center [394, 384] width 335 height 118
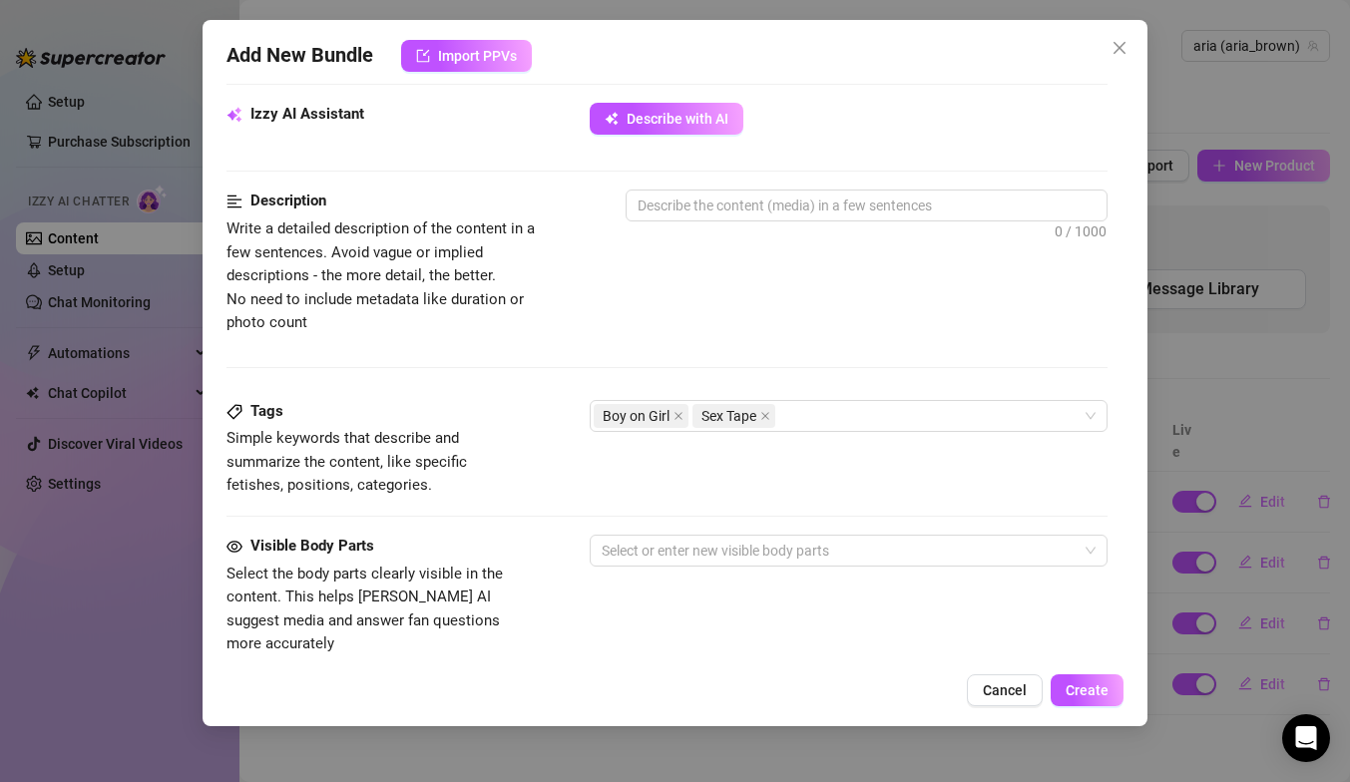
scroll to position [766, 0]
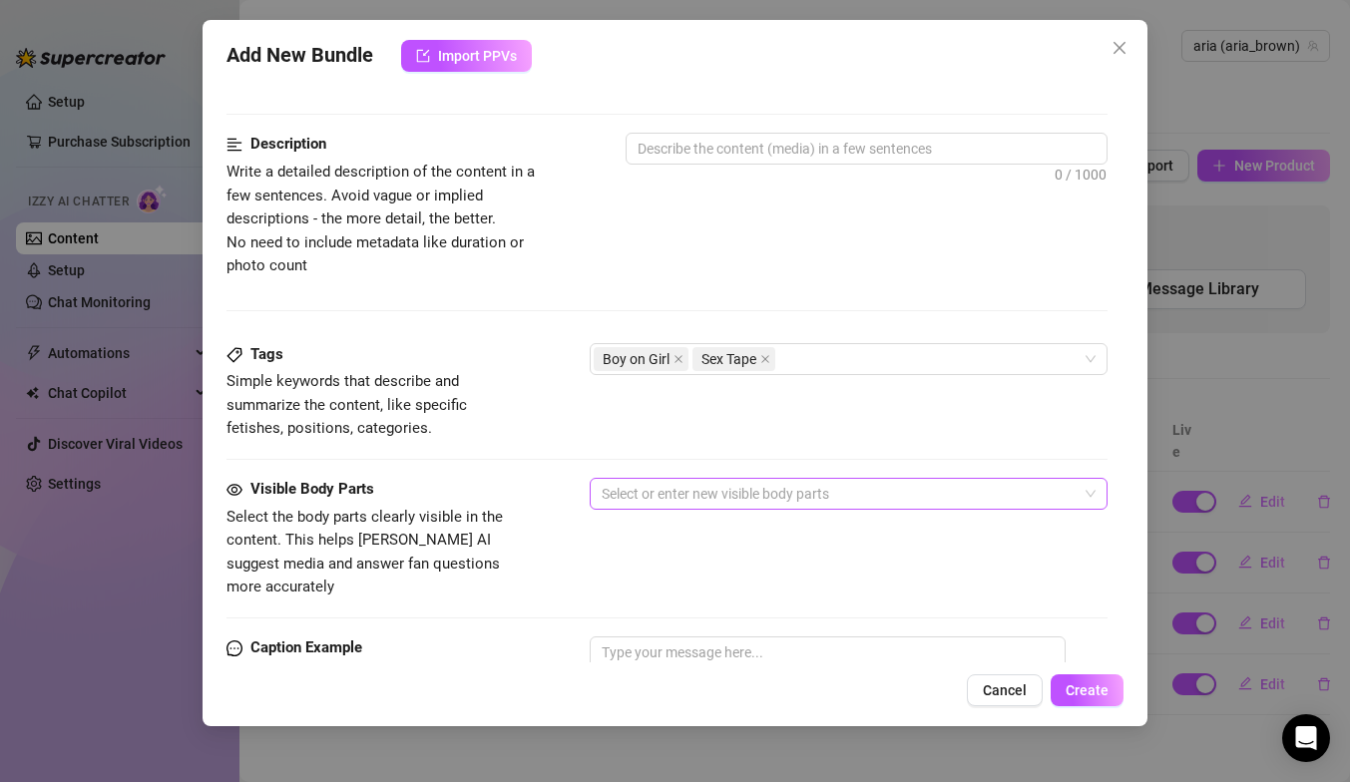
click at [624, 494] on div at bounding box center [838, 494] width 489 height 28
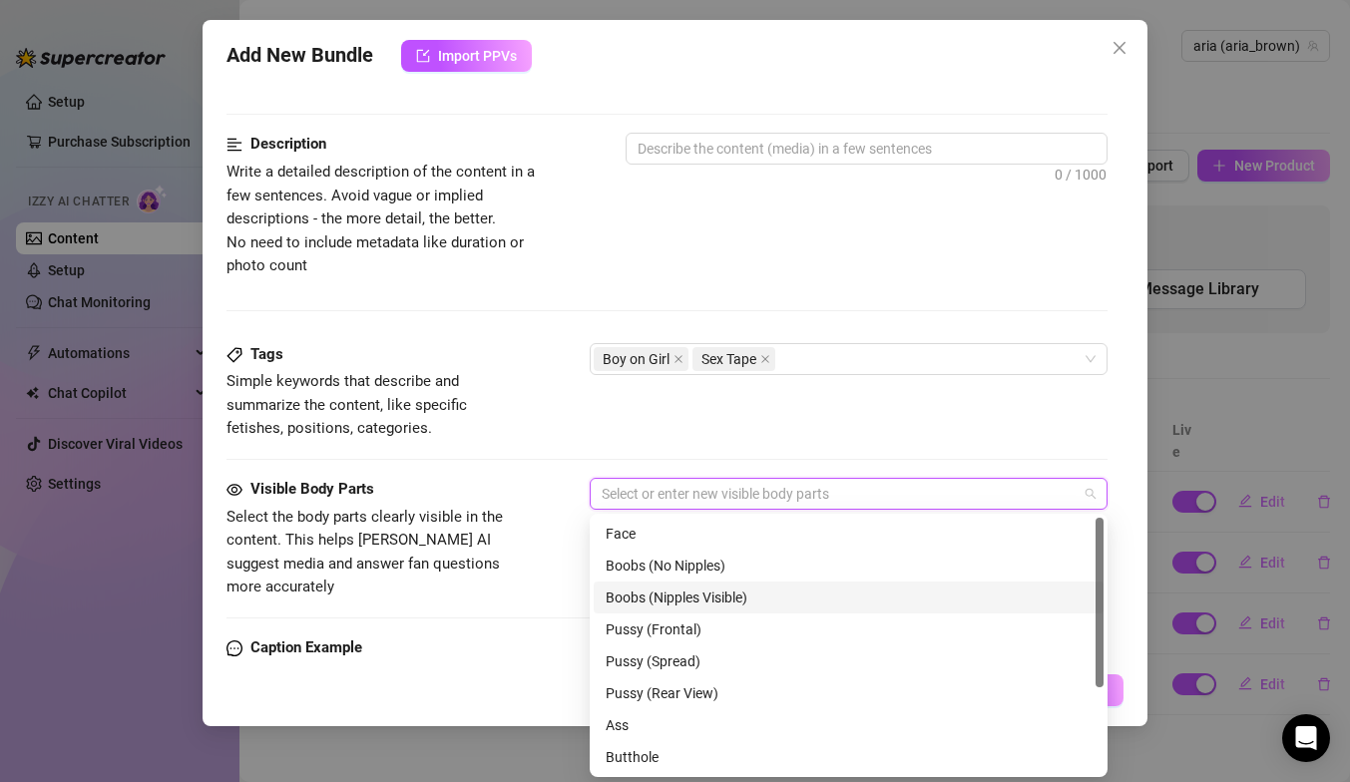
click at [621, 592] on div "Boobs (Nipples Visible)" at bounding box center [849, 598] width 486 height 22
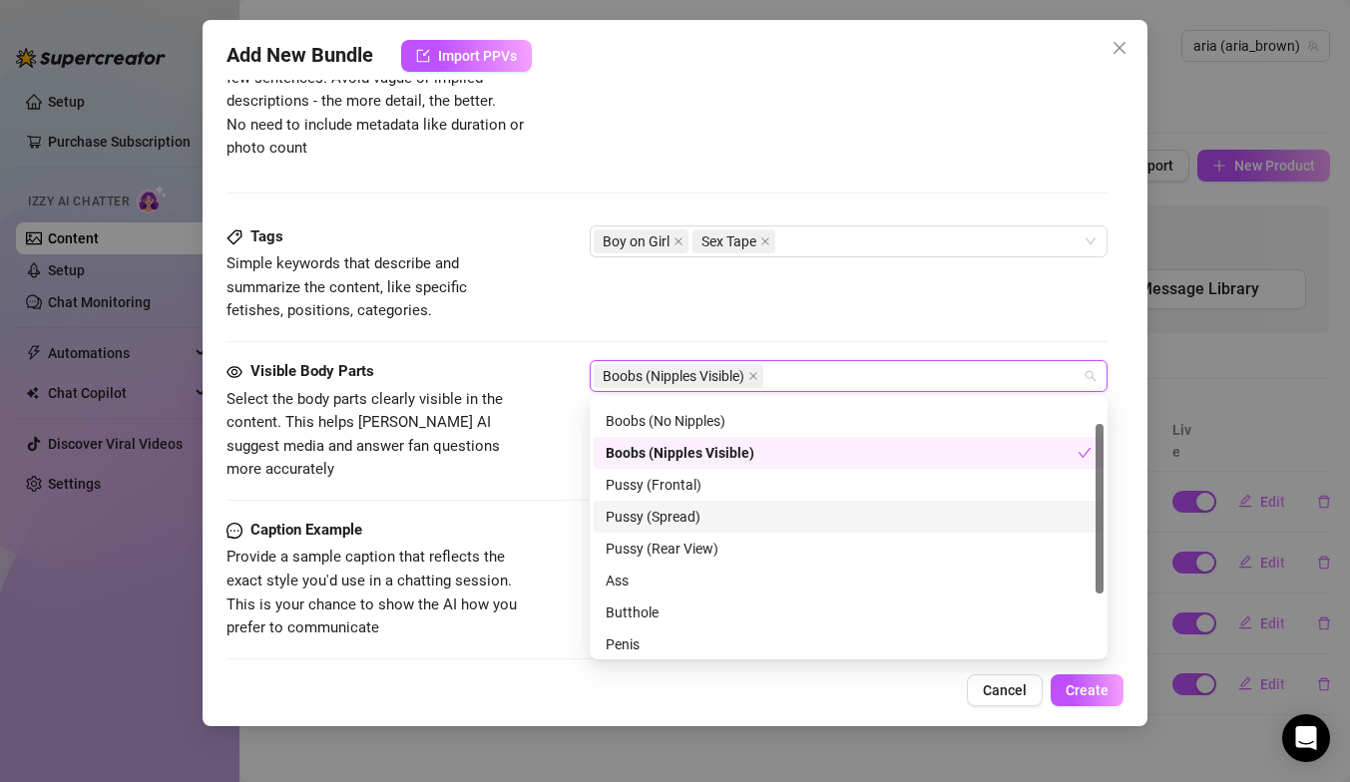
scroll to position [83, 0]
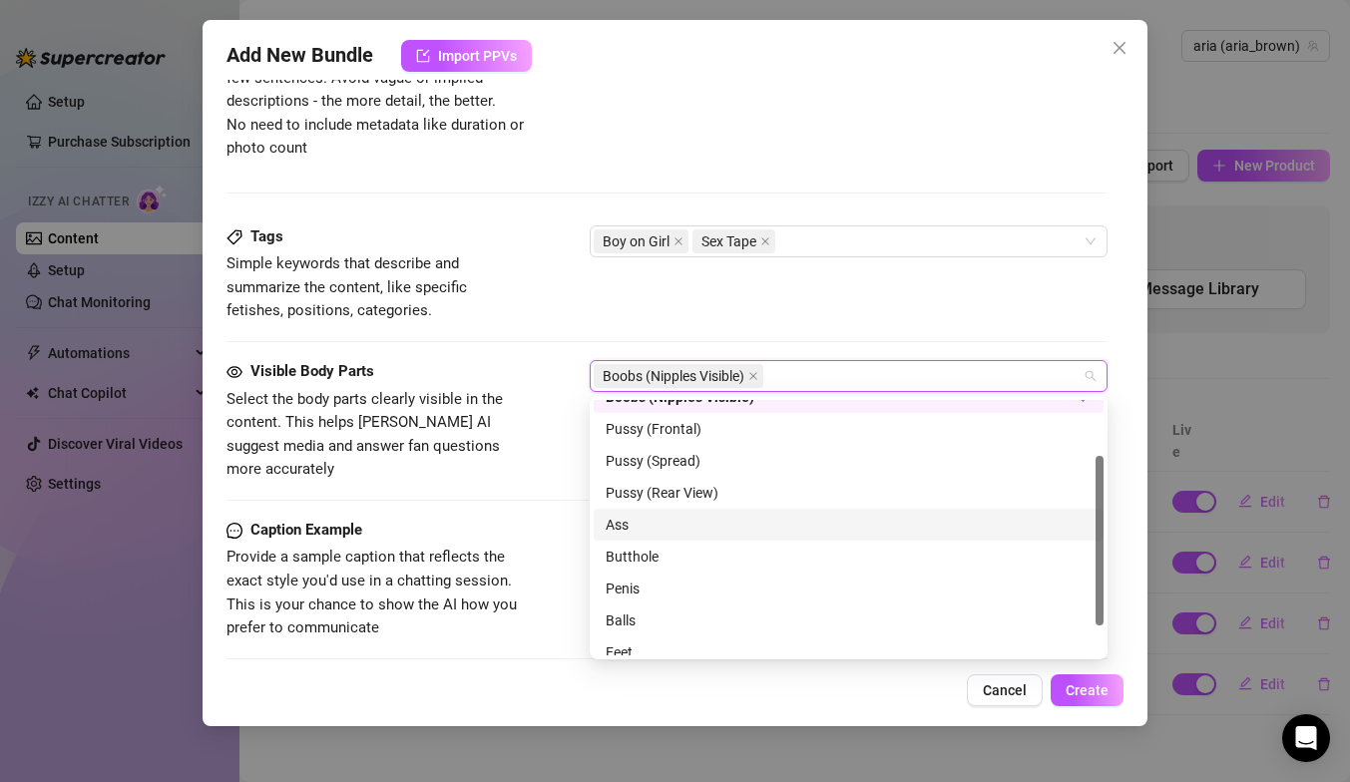
click at [511, 467] on div "Visible Body Parts Select the body parts clearly visible in the content. This h…" at bounding box center [667, 439] width 881 height 159
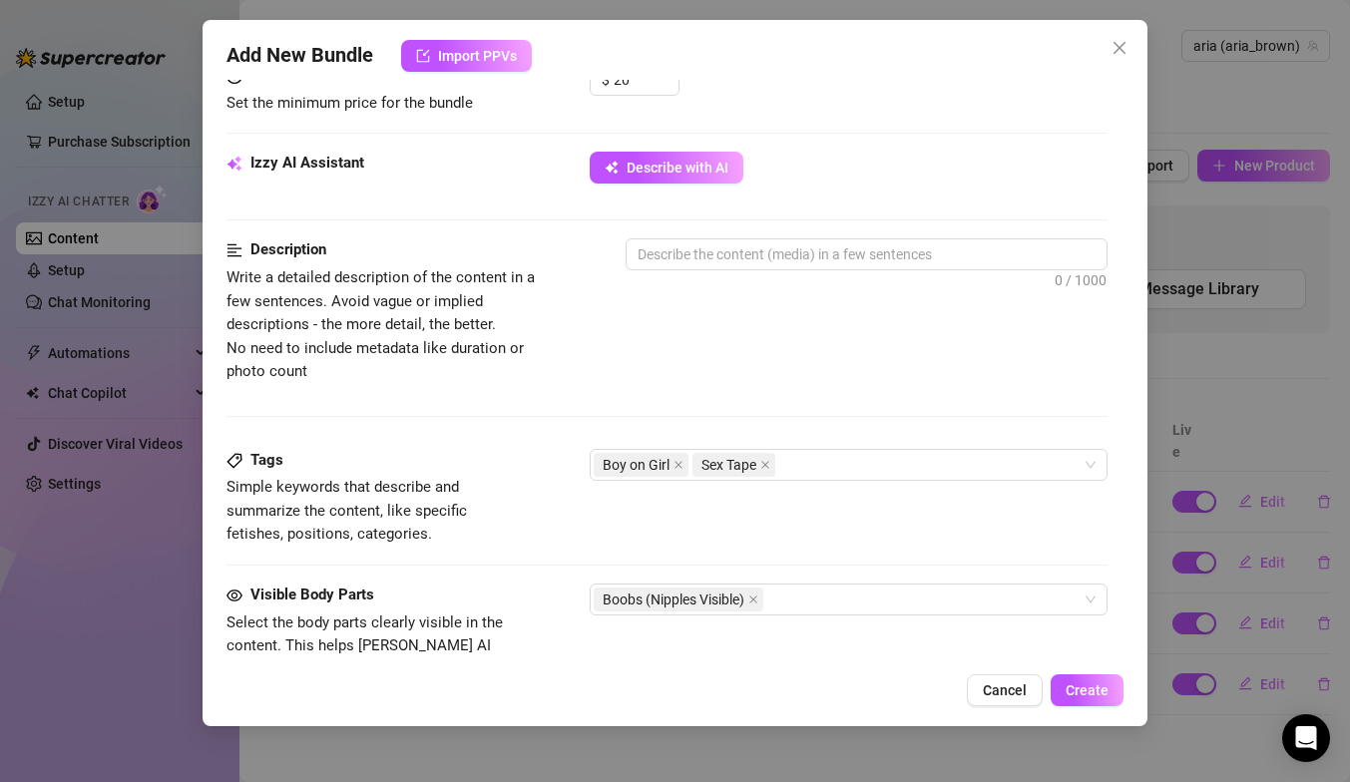
scroll to position [924, 0]
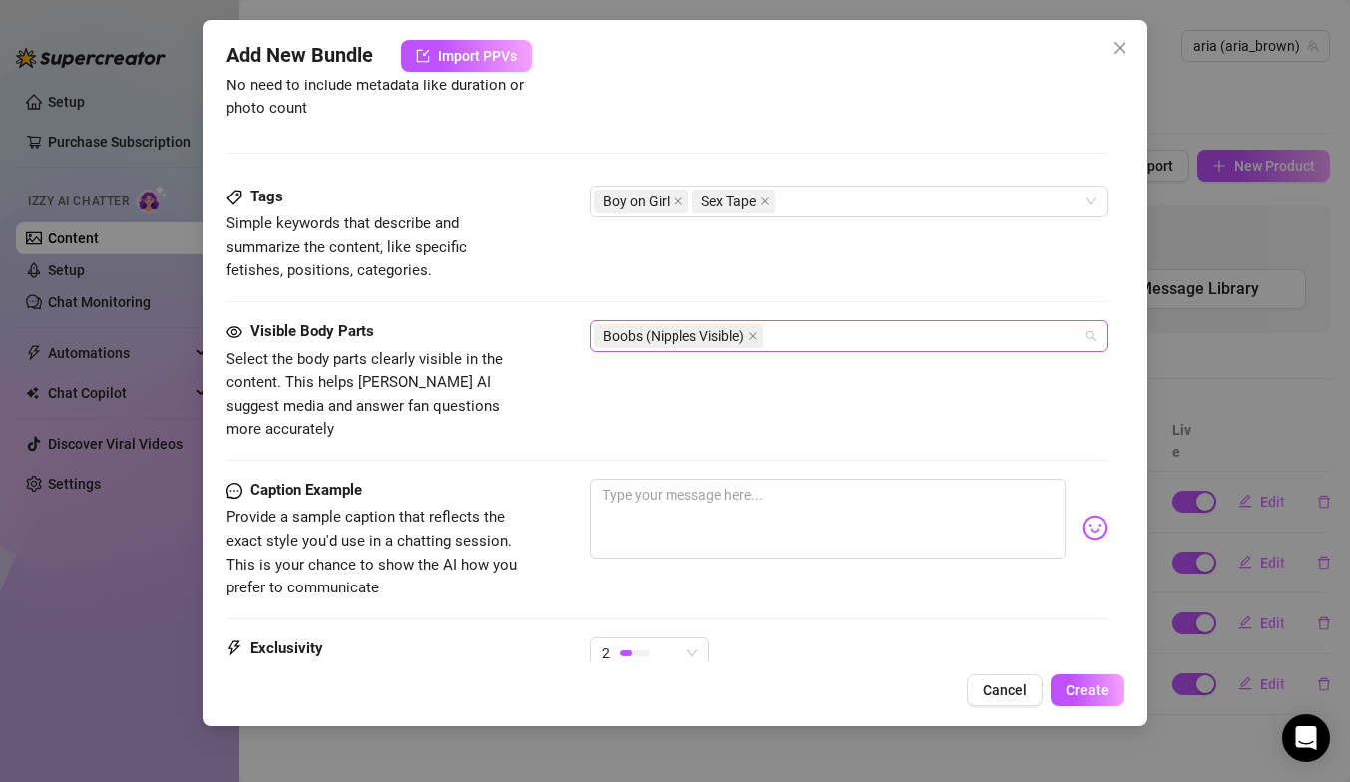
click at [750, 330] on span "Boobs (Nipples Visible)" at bounding box center [679, 336] width 170 height 24
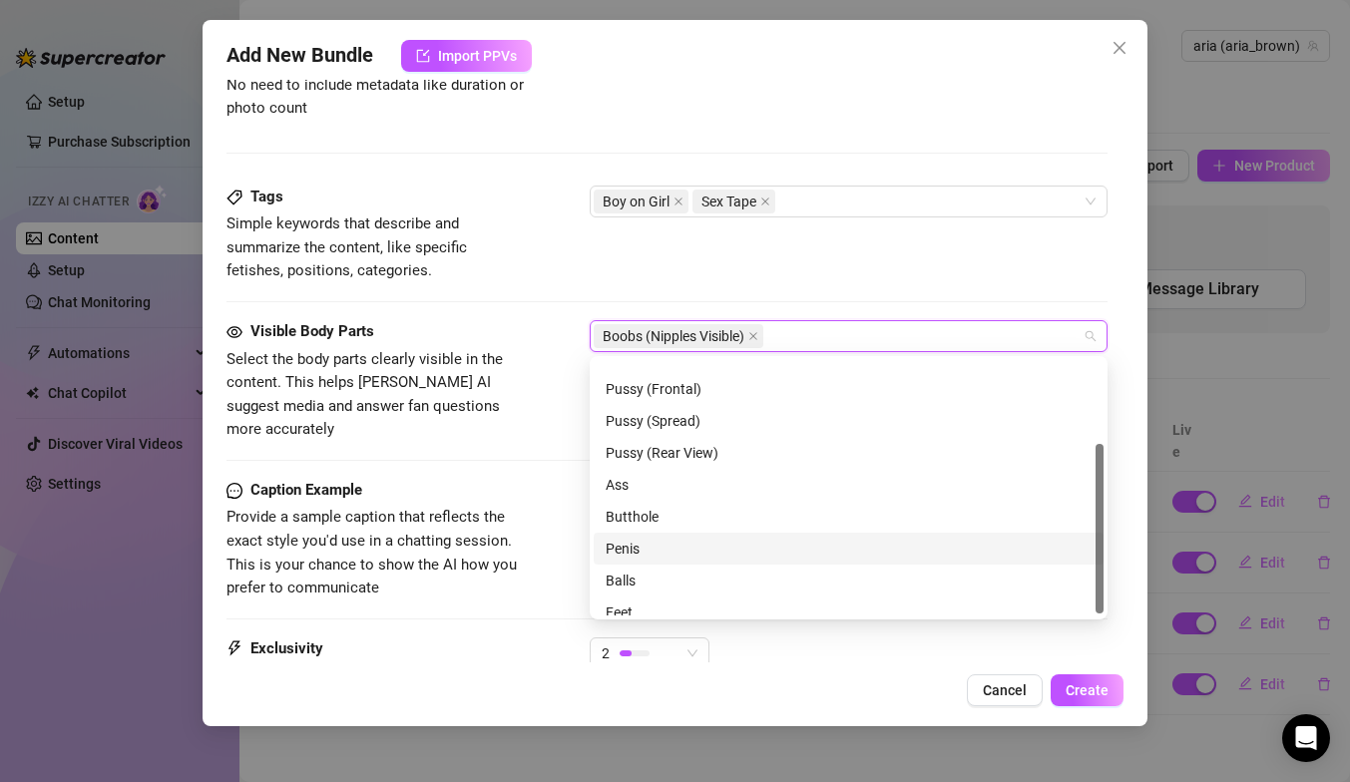
scroll to position [128, 0]
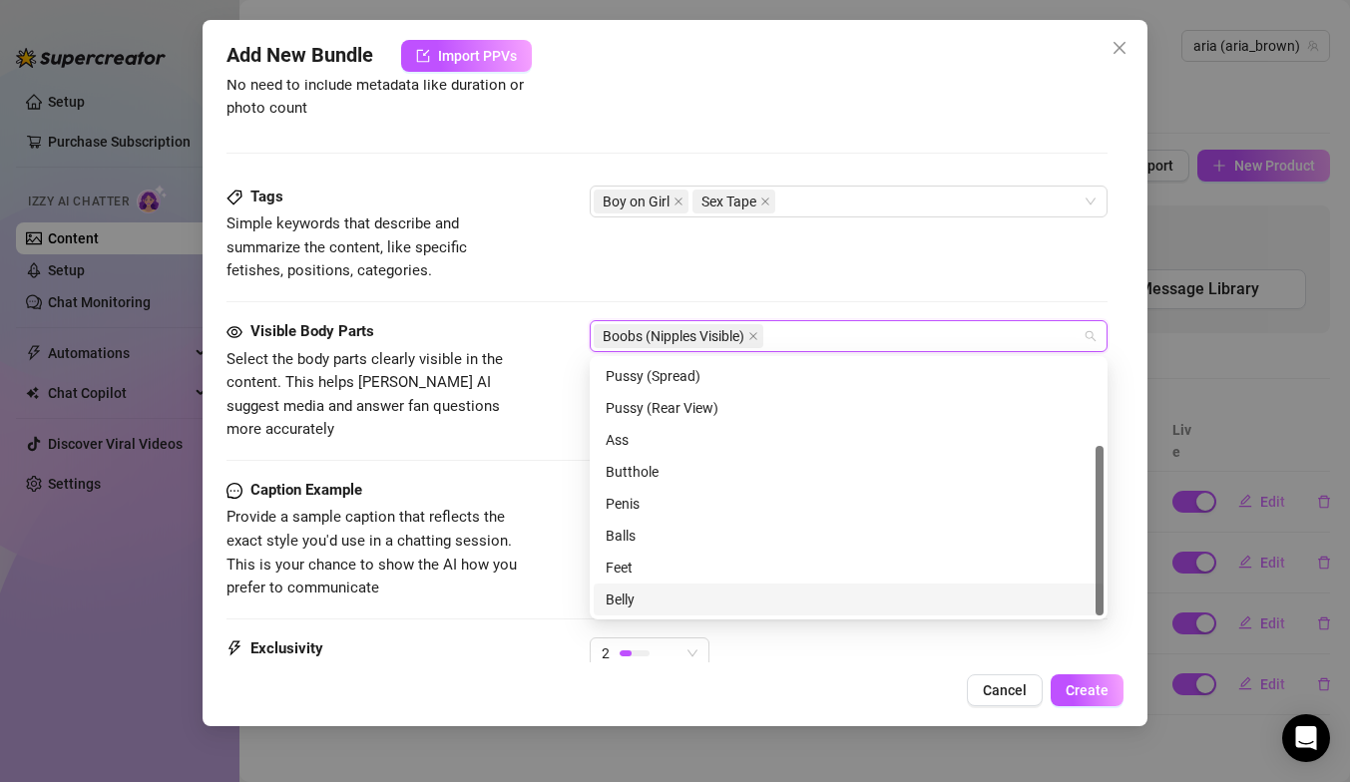
click at [617, 588] on div "Belly" at bounding box center [849, 600] width 510 height 32
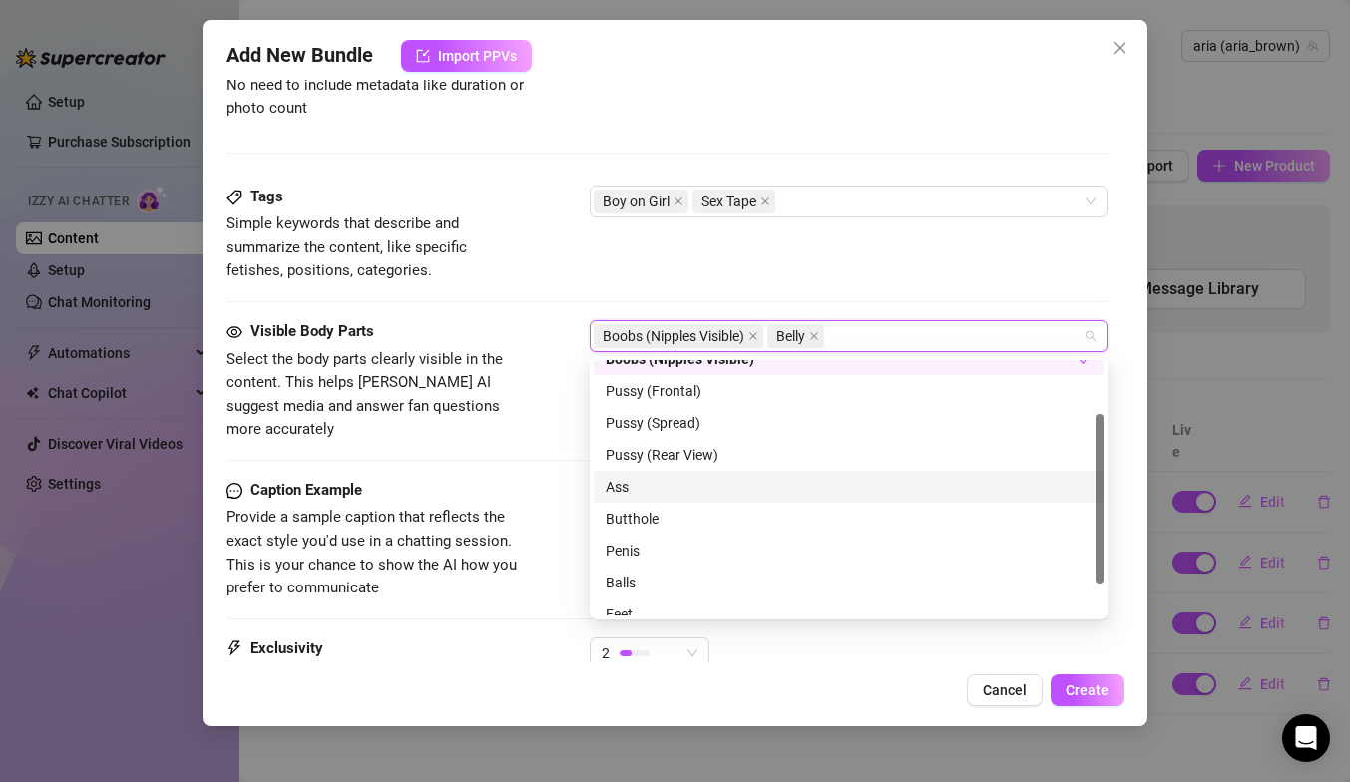
scroll to position [80, 0]
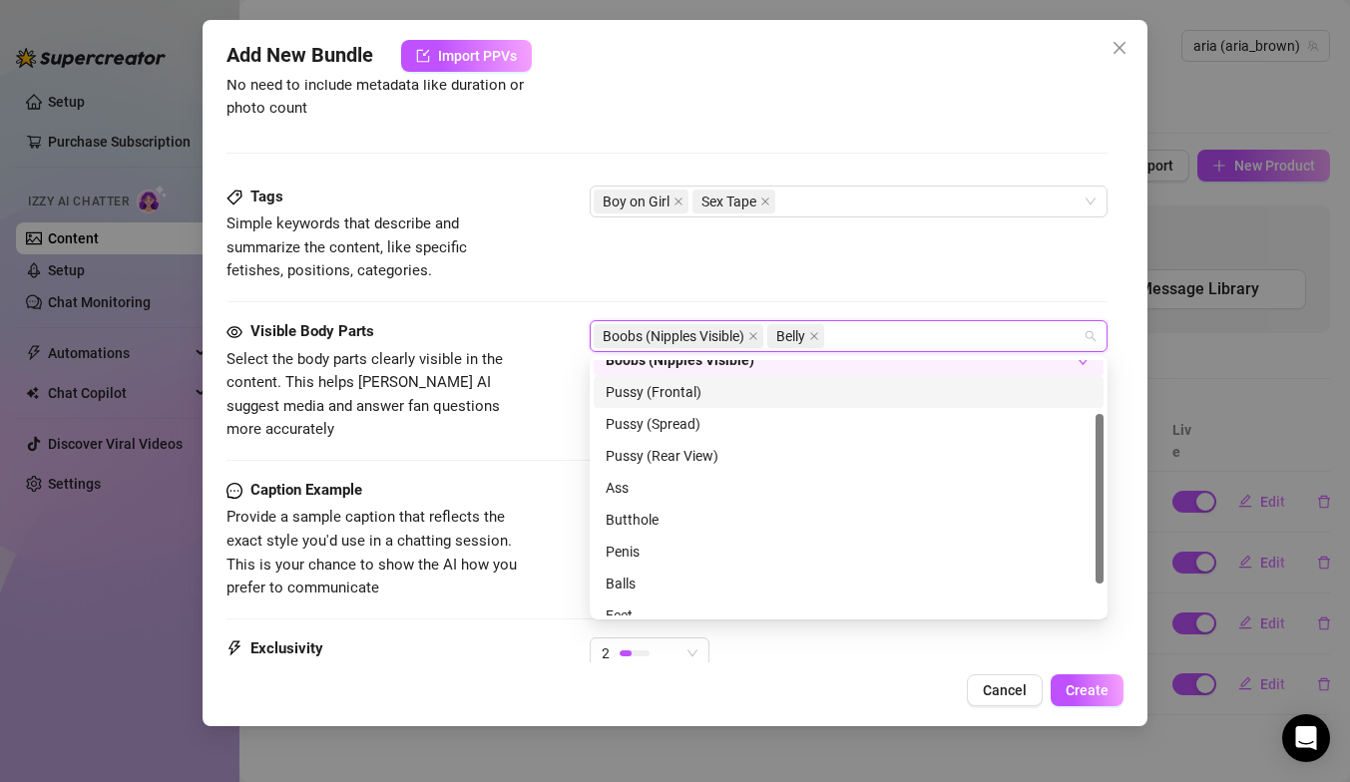
click at [608, 404] on div "Pussy (Frontal)" at bounding box center [849, 392] width 510 height 32
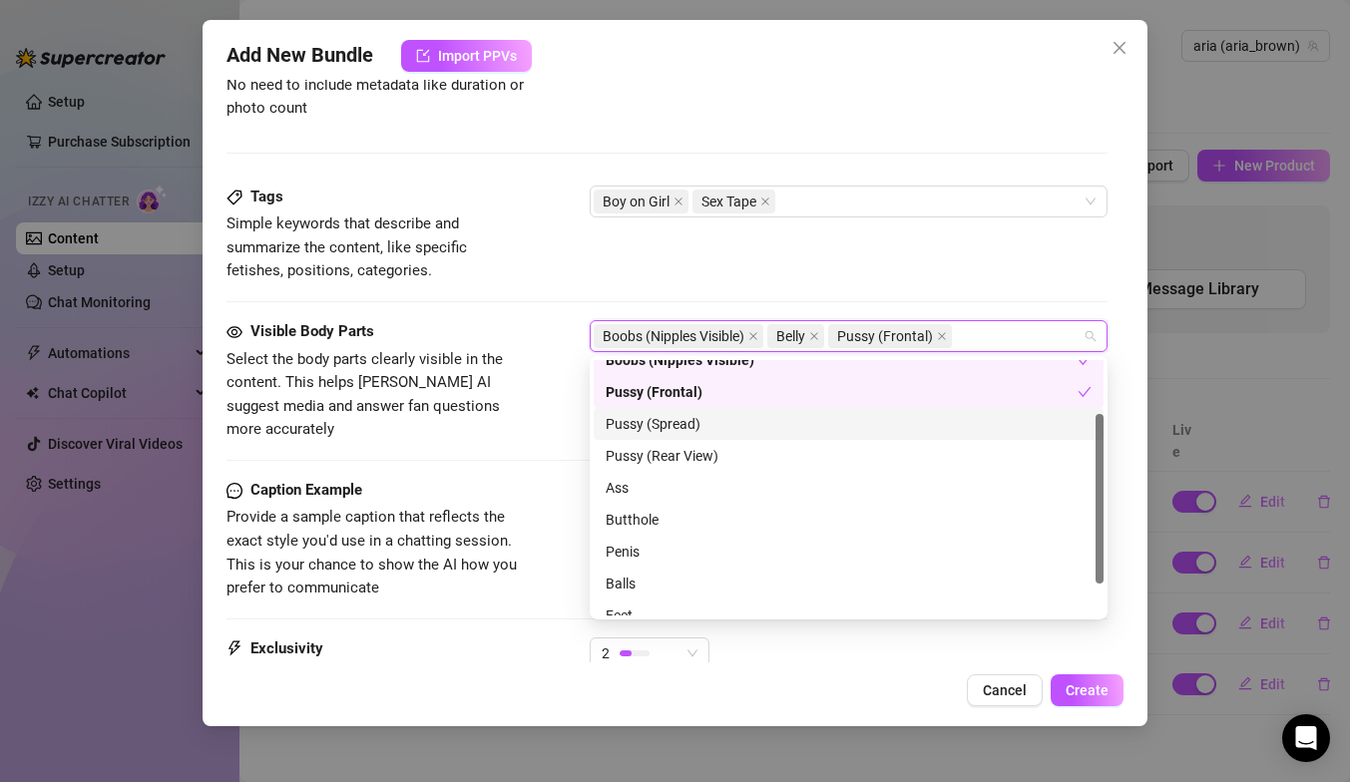
click at [614, 416] on div "Pussy (Spread)" at bounding box center [849, 424] width 486 height 22
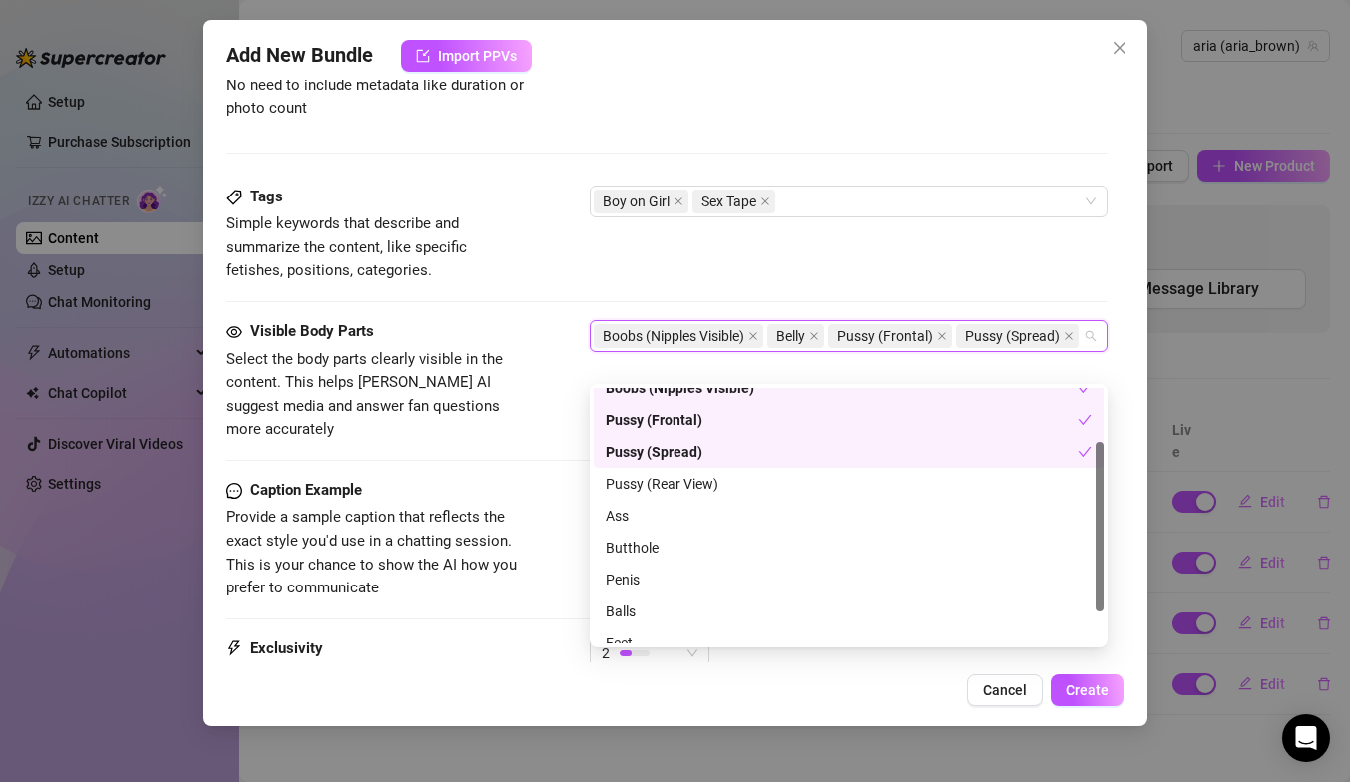
click at [531, 345] on div "Visible Body Parts Select the body parts clearly visible in the content. This h…" at bounding box center [667, 381] width 881 height 122
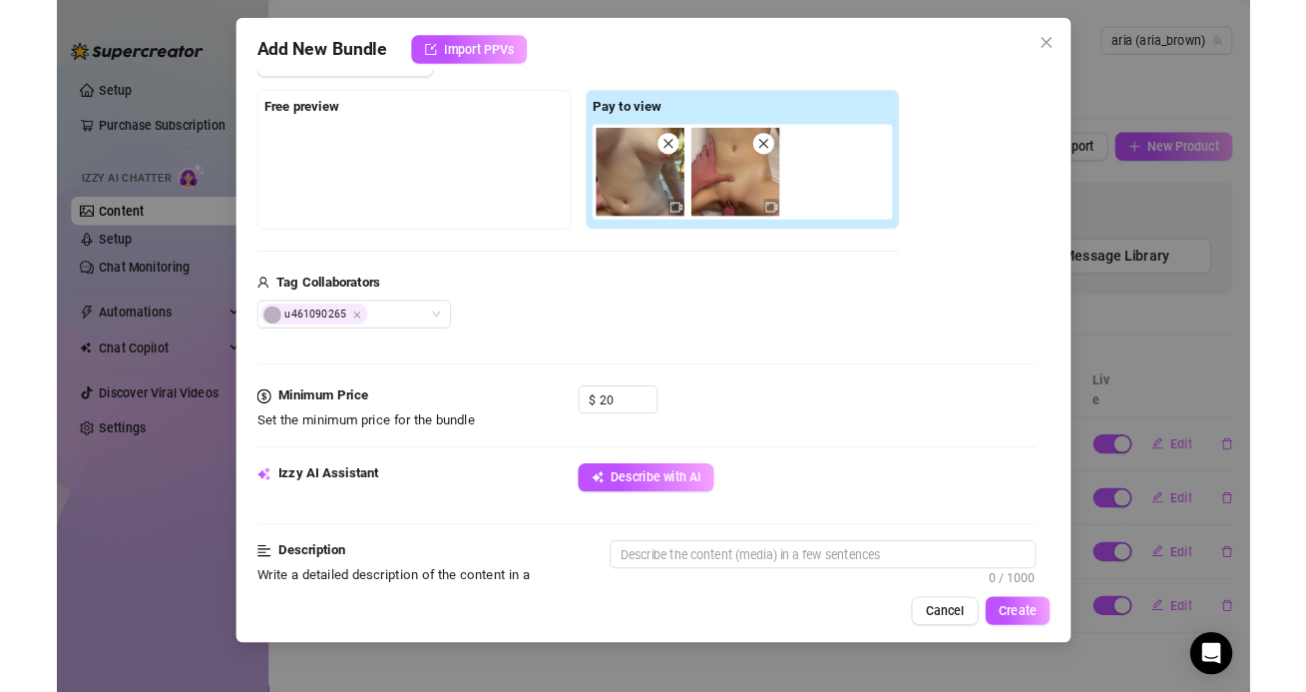
scroll to position [294, 0]
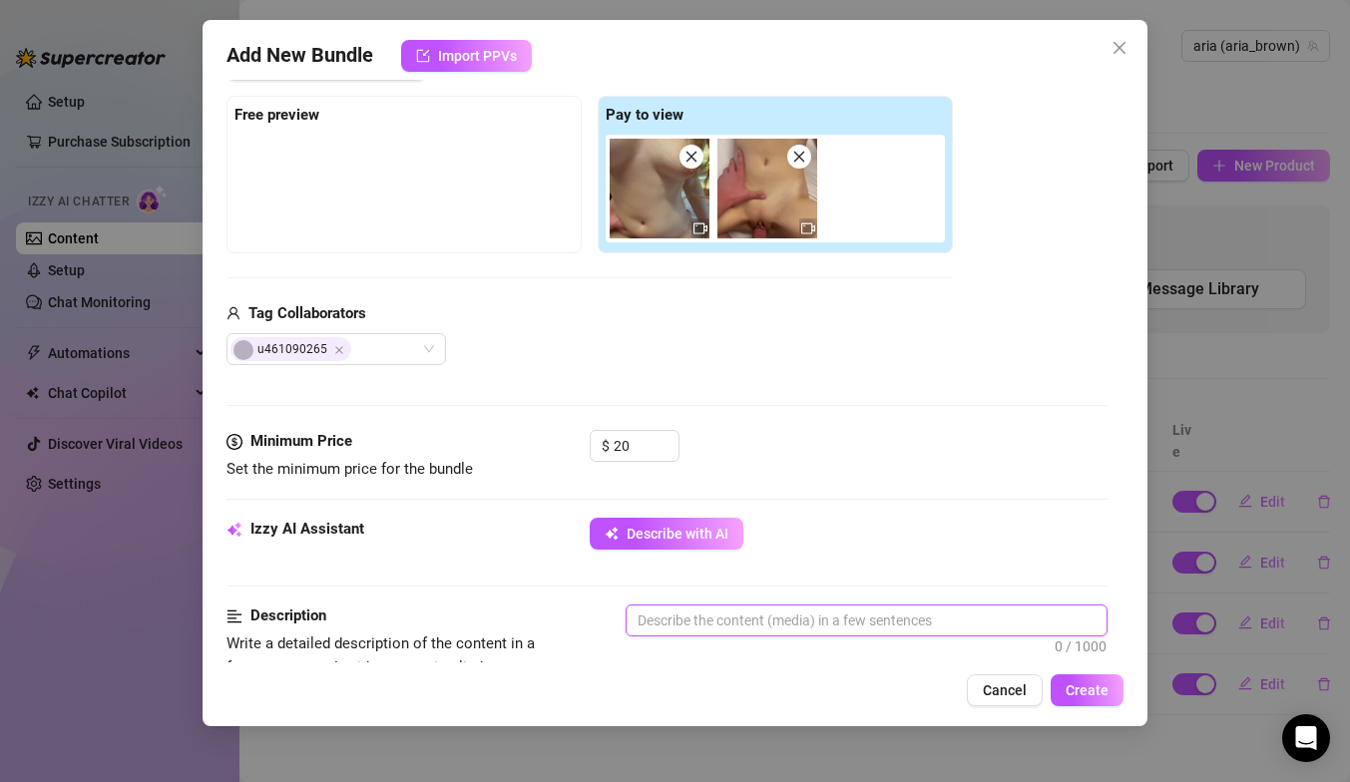
click at [646, 621] on textarea at bounding box center [867, 621] width 480 height 30
click at [653, 630] on textarea at bounding box center [867, 621] width 480 height 30
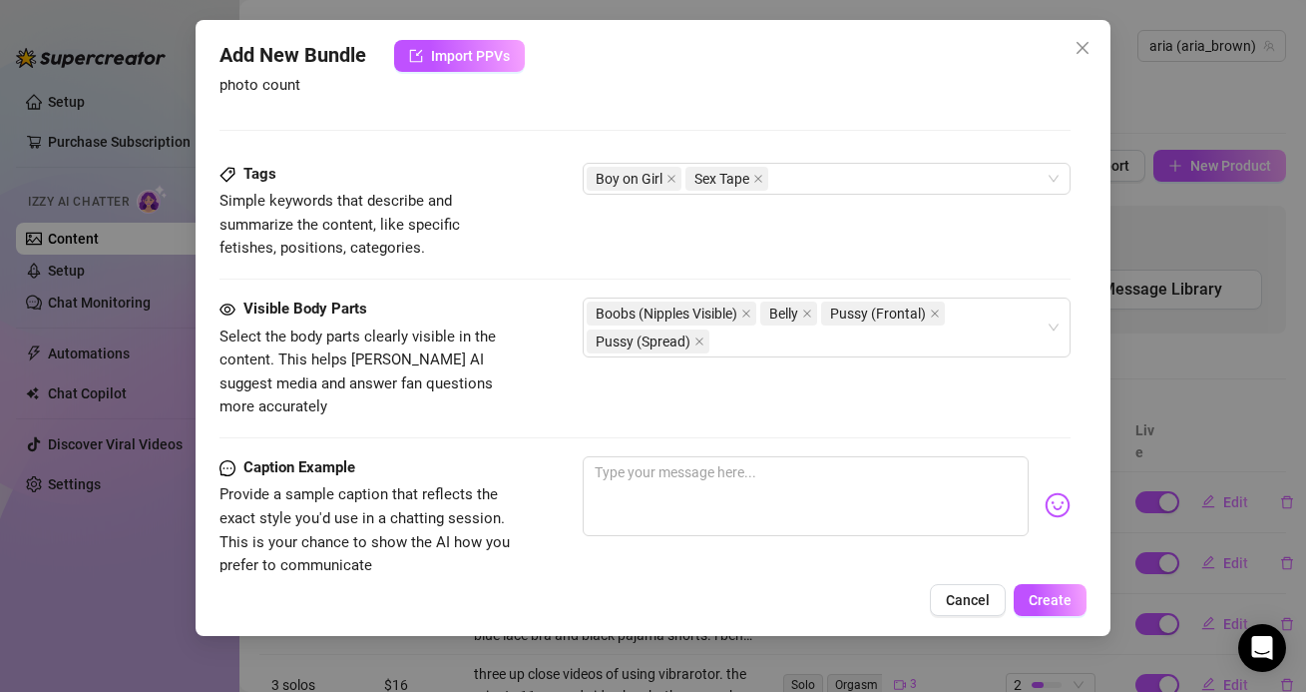
scroll to position [971, 0]
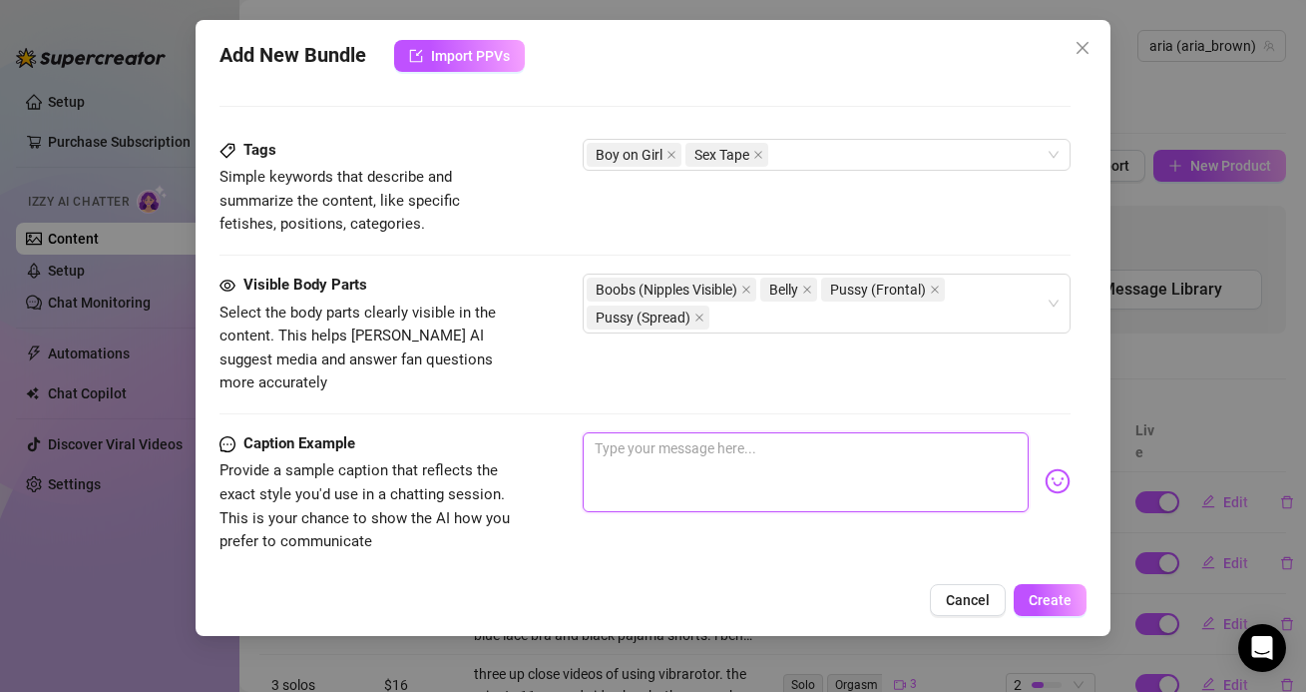
click at [623, 441] on textarea at bounding box center [805, 472] width 445 height 80
type textarea "t"
type textarea "th"
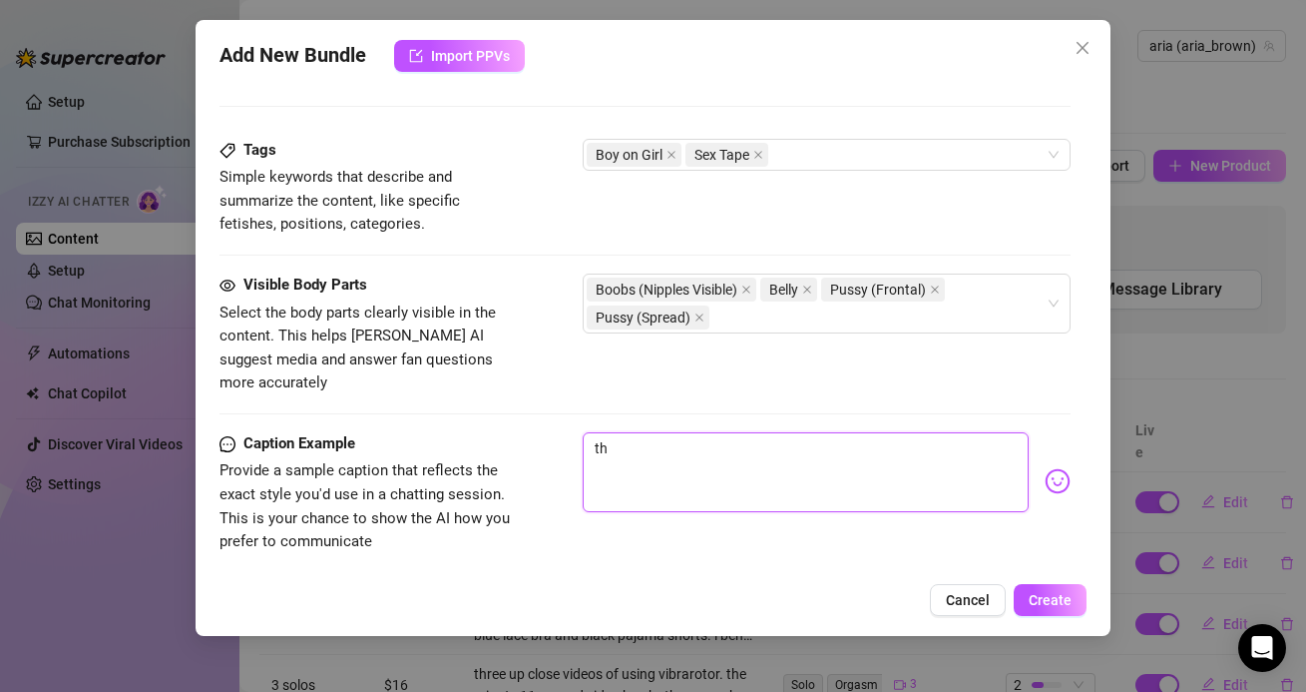
type textarea "the"
type textarea "the k"
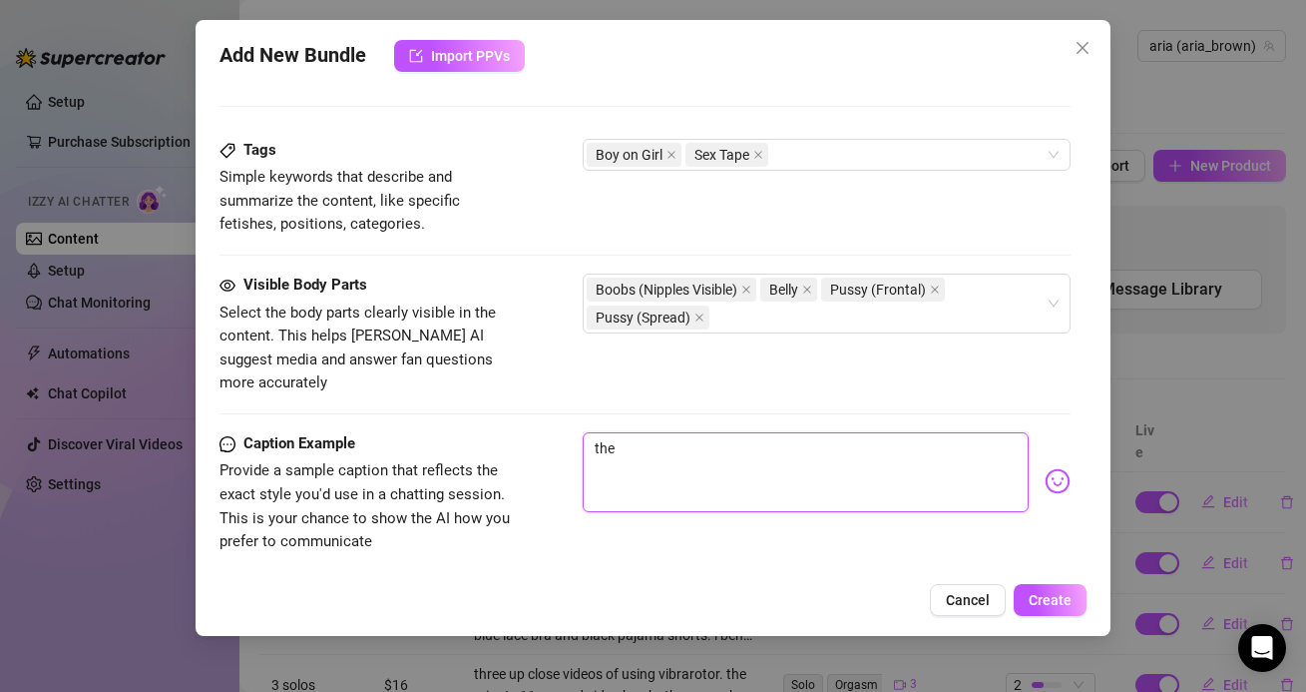
type textarea "the k"
type textarea "the"
type textarea "the m"
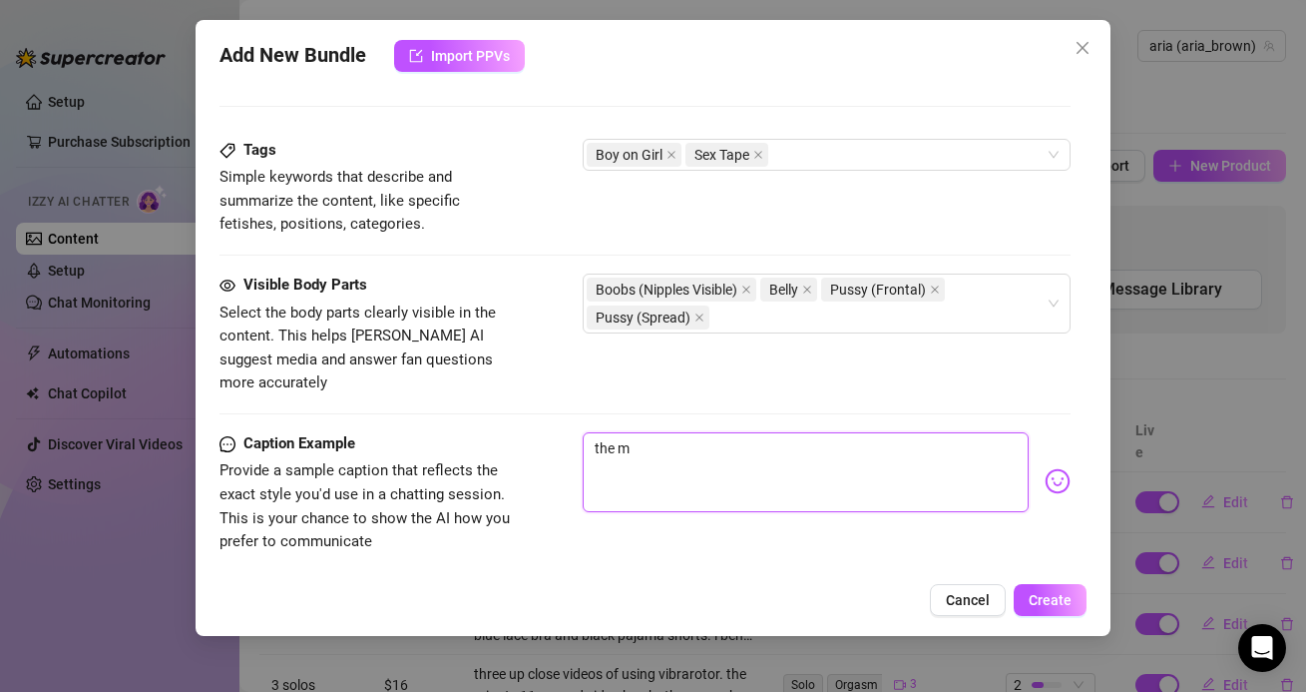
type textarea "the mi"
type textarea "the min"
type textarea "the minu"
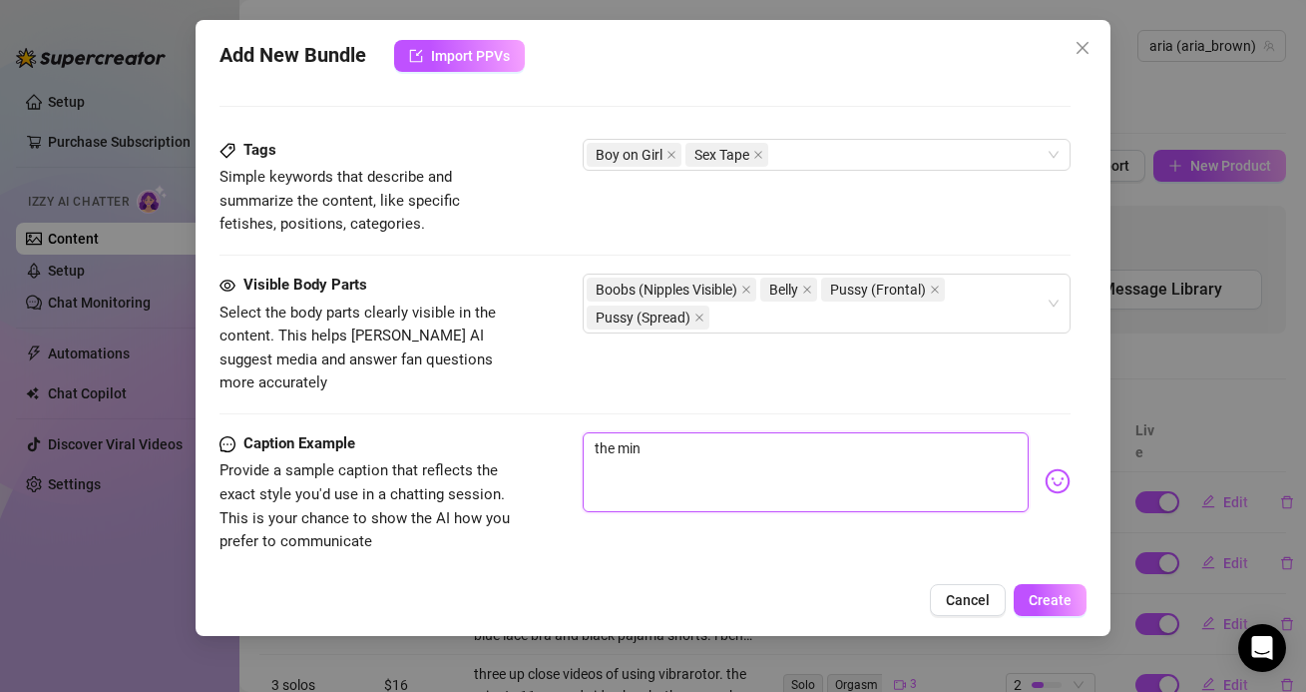
type textarea "the minu"
type textarea "the minut"
type textarea "the minute"
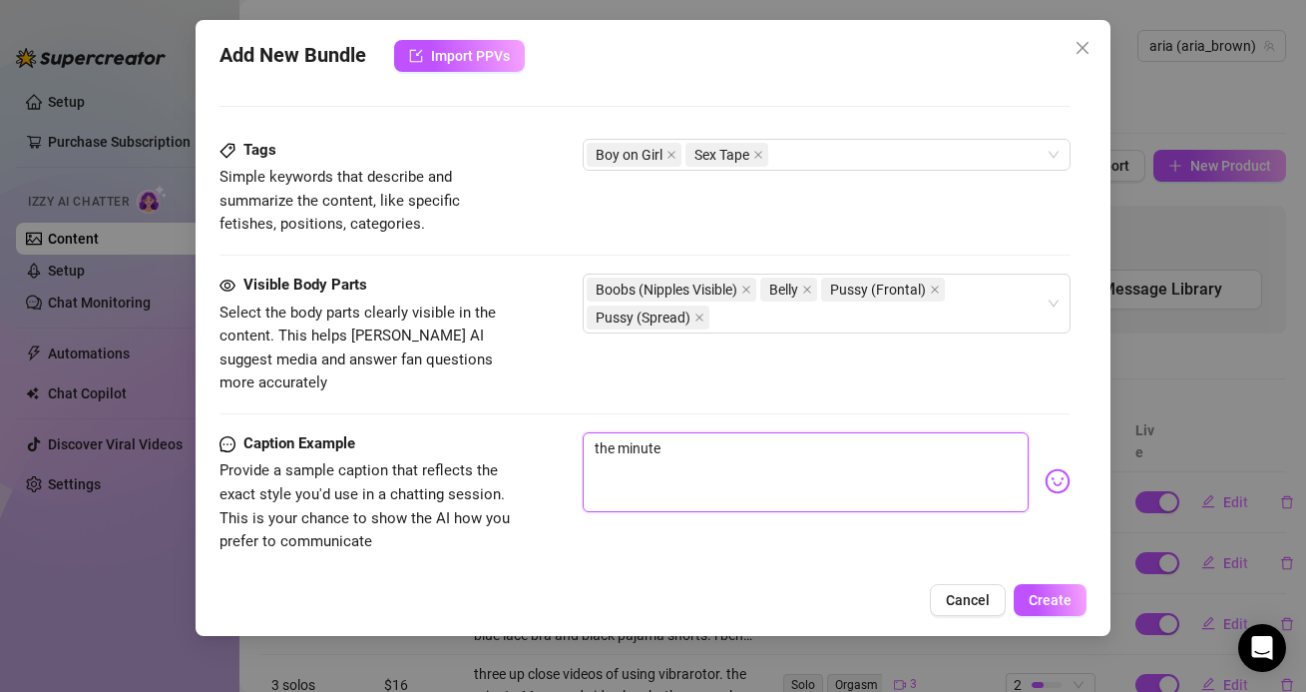
type textarea "the minute"
type textarea "the minut"
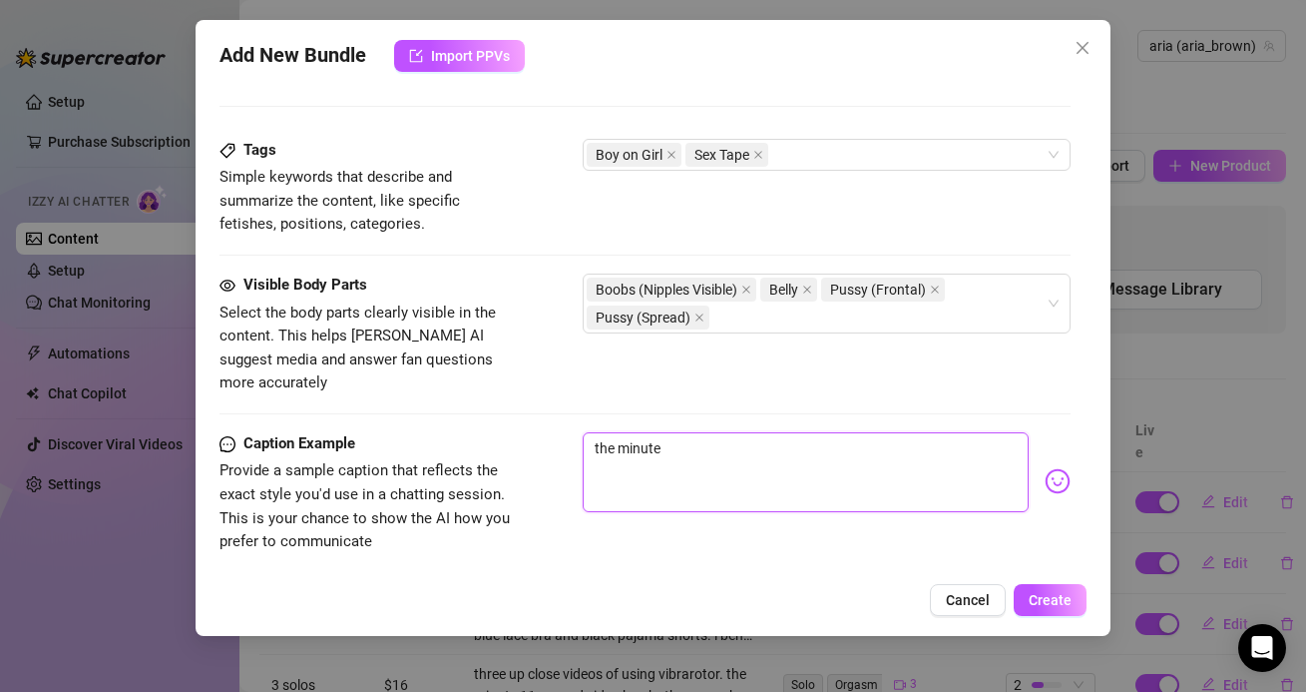
type textarea "the minut"
type textarea "the minu"
type textarea "the min"
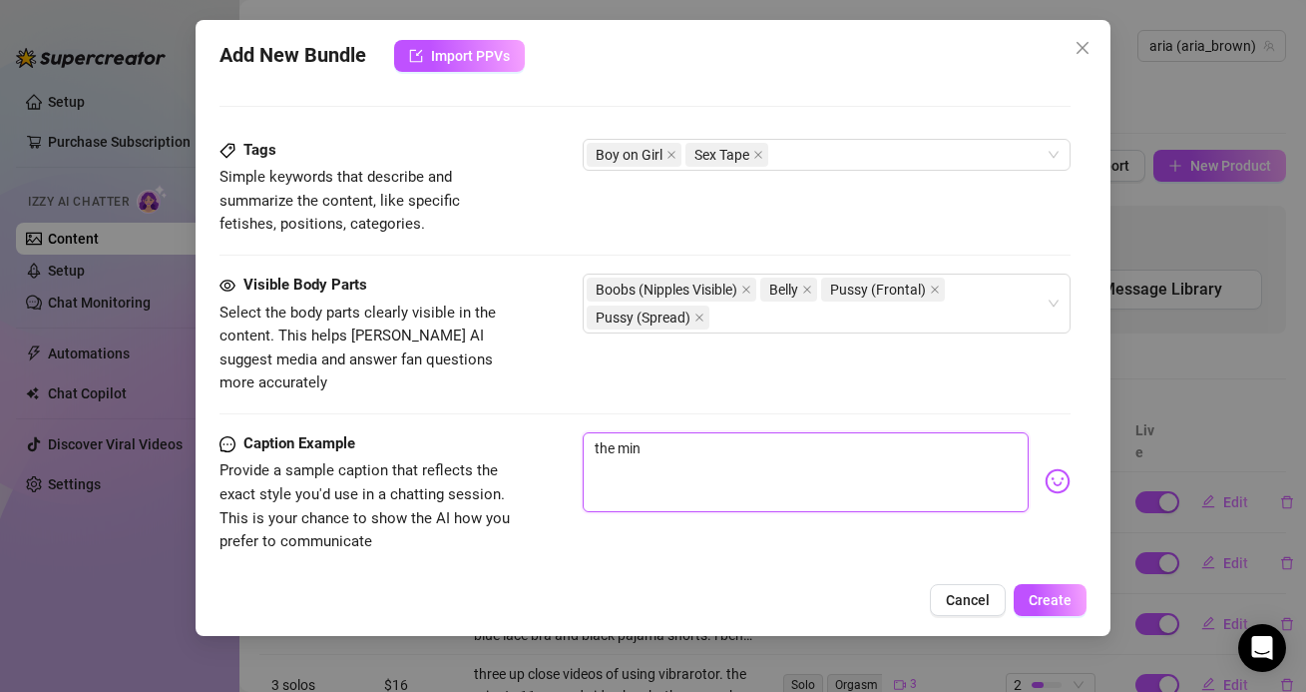
type textarea "the mi"
type textarea "the m"
type textarea "the"
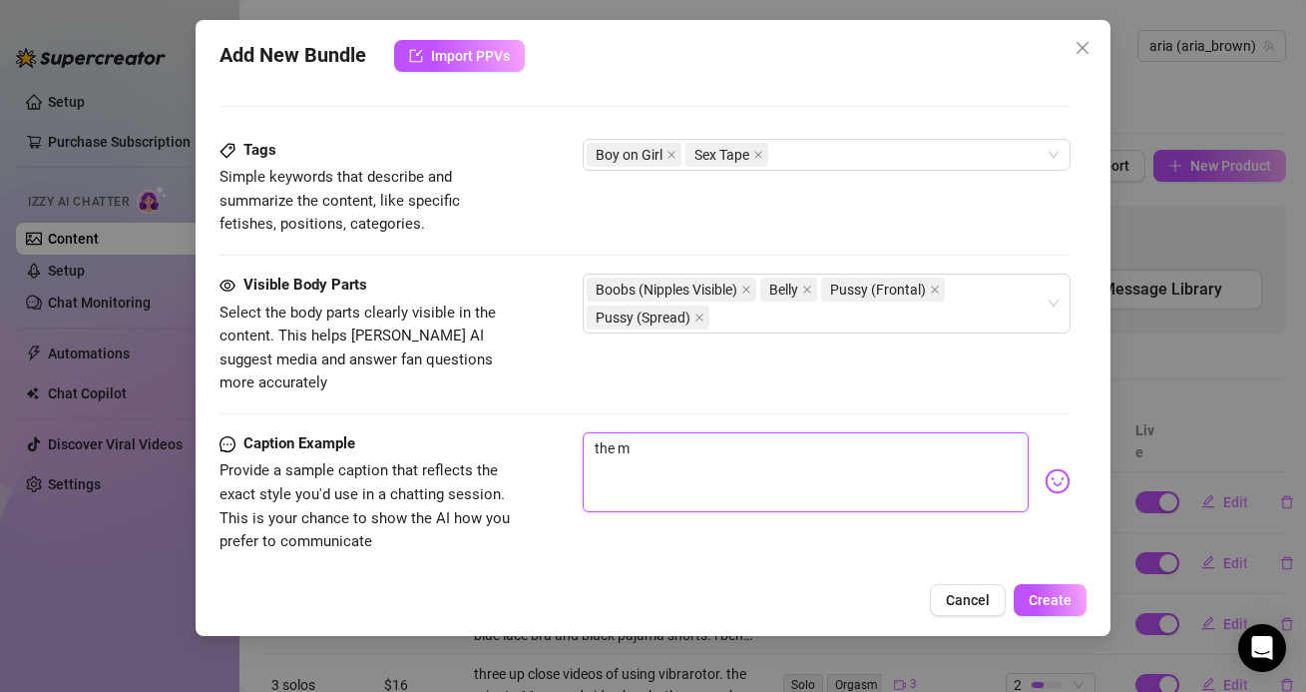
type textarea "the"
type textarea "the!"
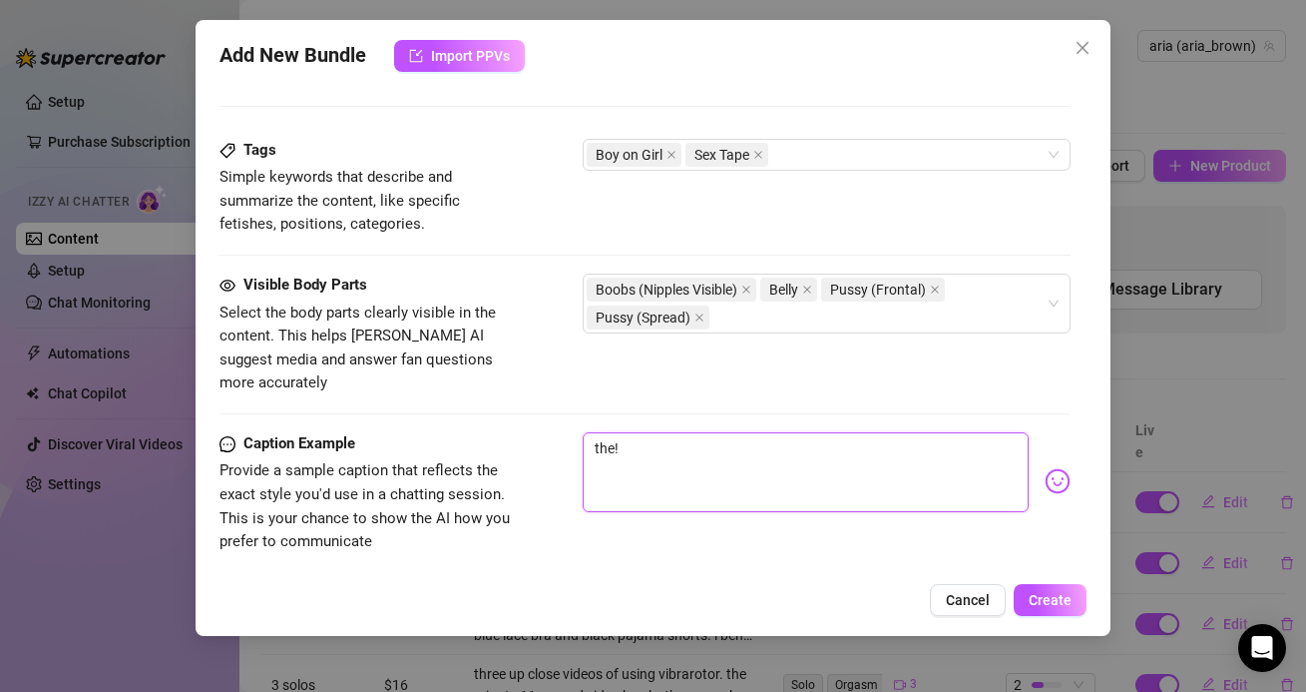
type textarea "the"
type textarea "the 1"
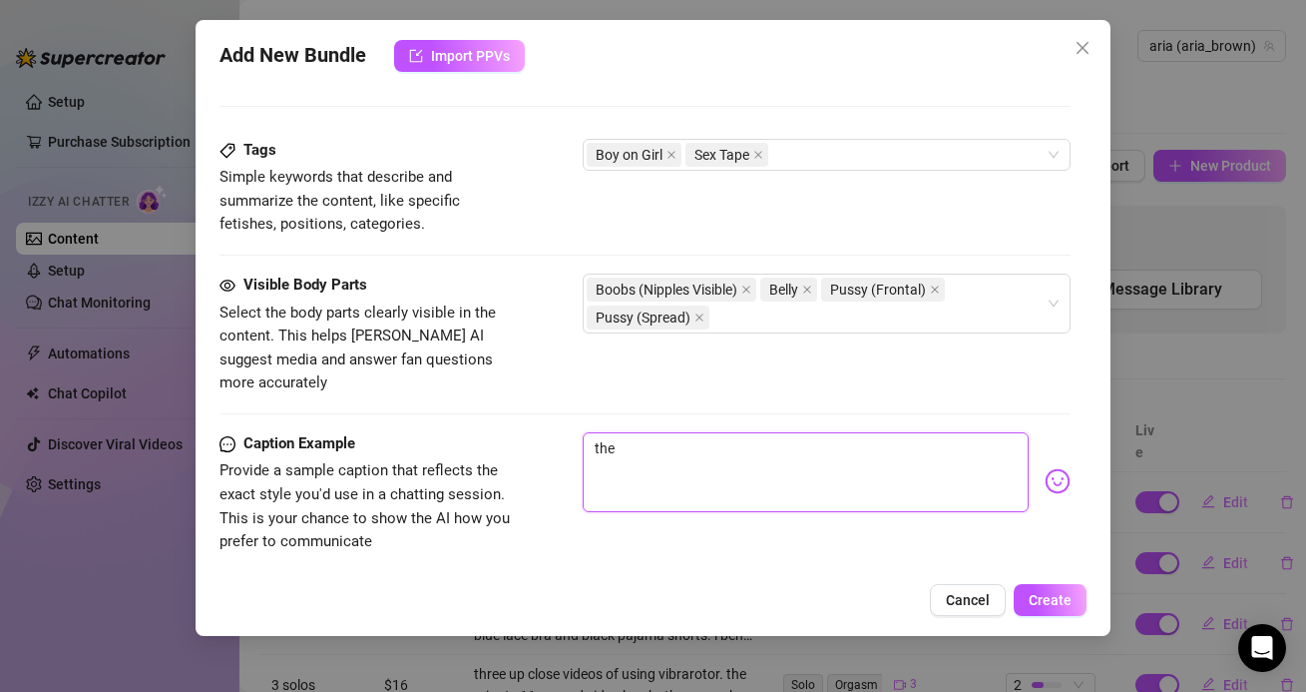
type textarea "the 1"
type textarea "the 1:"
type textarea "the 1:1"
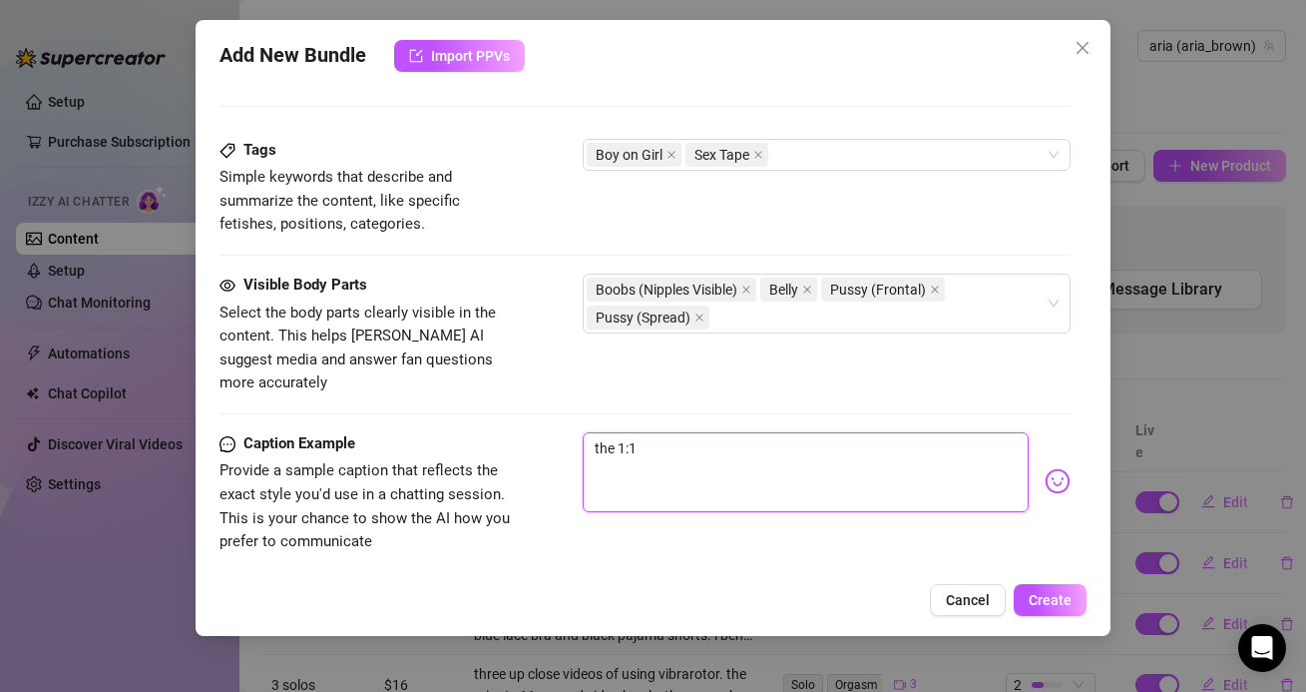
click at [713, 432] on textarea "the 1:1" at bounding box center [805, 472] width 445 height 80
type textarea "the 1:10"
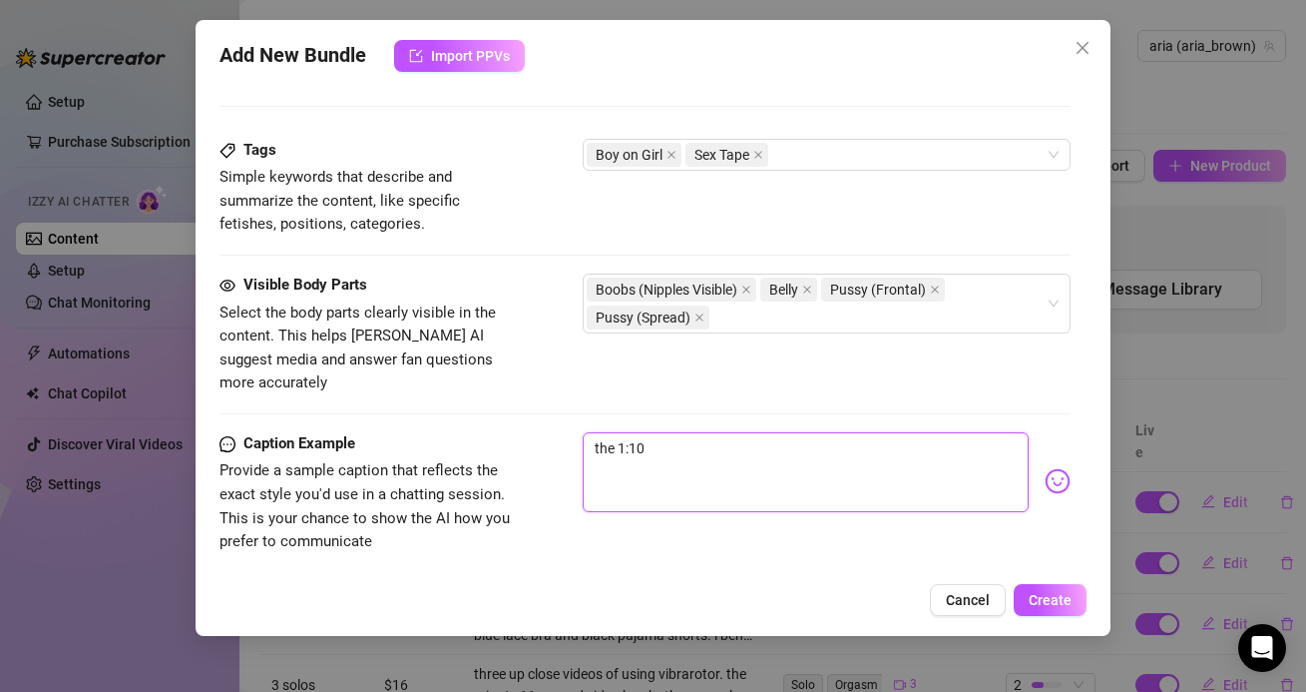
type textarea "the 1:10 v"
type textarea "the 1:10 vi"
type textarea "the 1:10 vid"
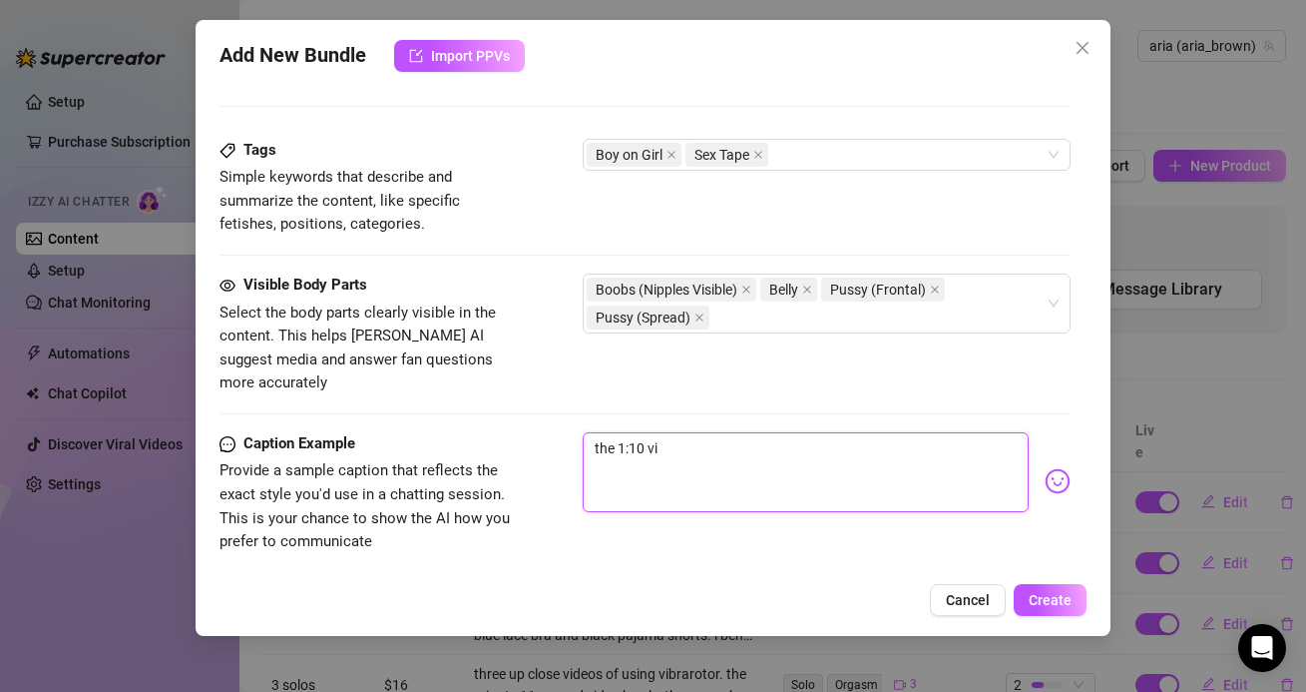
type textarea "the 1:10 vid"
type textarea "the 1:10 vide"
type textarea "the 1:10 video"
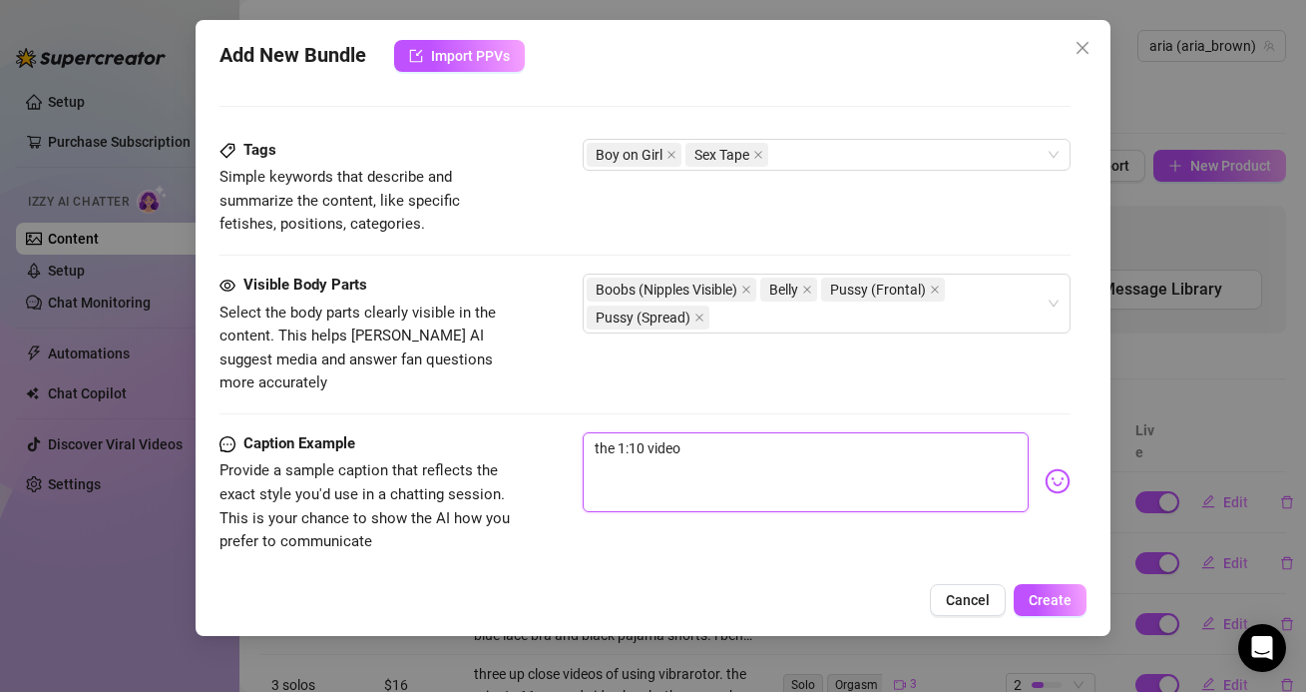
type textarea "the 1:10 video"
type textarea "the 1:10 video h"
type textarea "the 1:10 video ha"
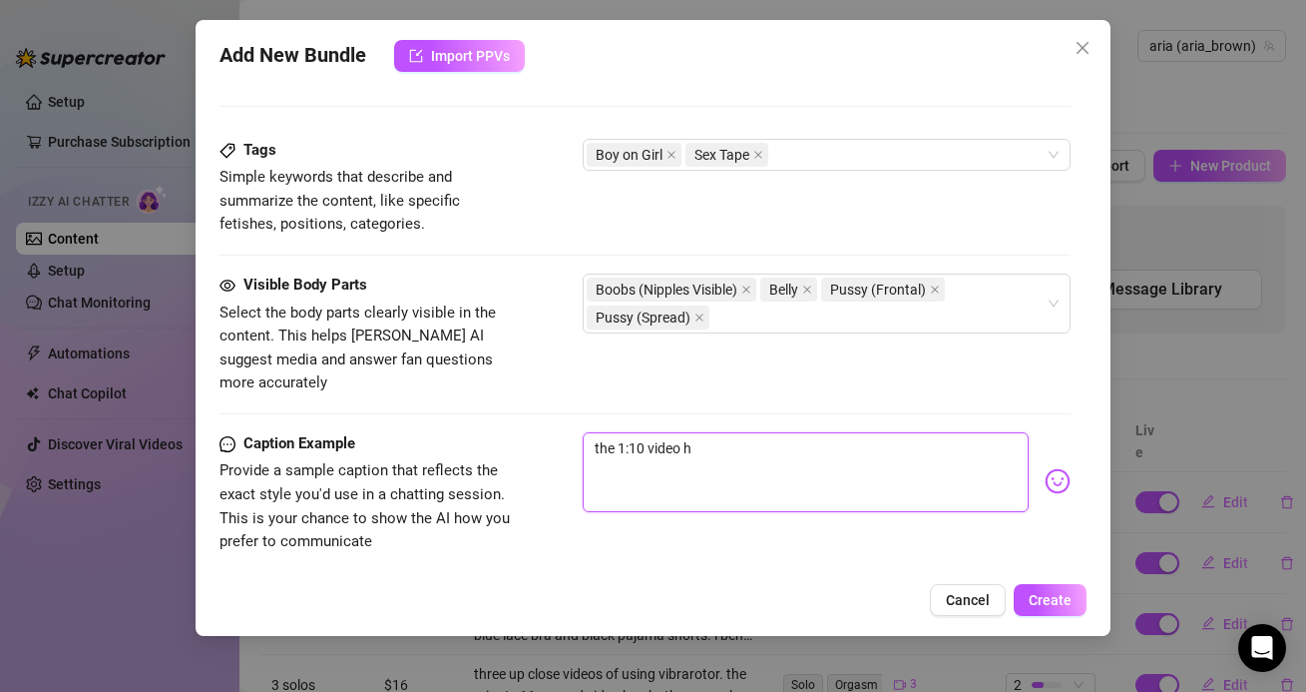
type textarea "the 1:10 video ha"
type textarea "the 1:10 video has"
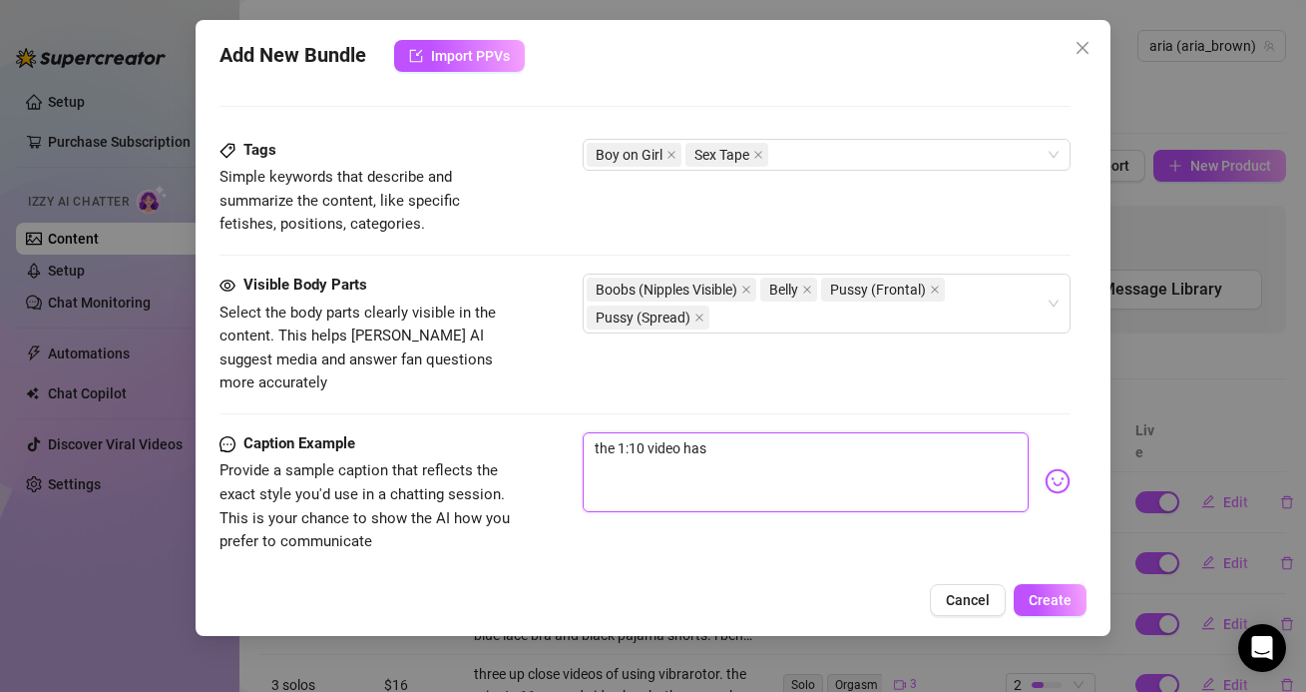
type textarea "the 1:10 video has m"
type textarea "the 1:10 video has me"
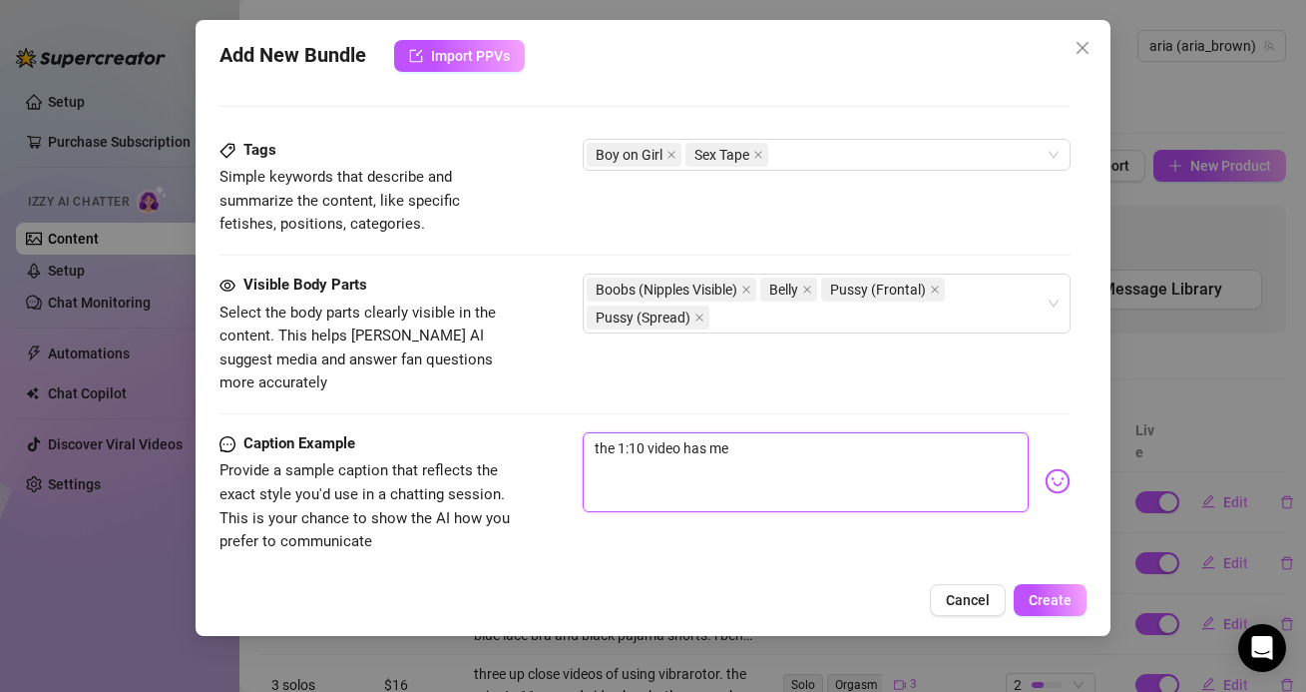
type textarea "the 1:10 video has me"
type textarea "the 1:10 video has me r"
type textarea "the 1:10 video has me rd"
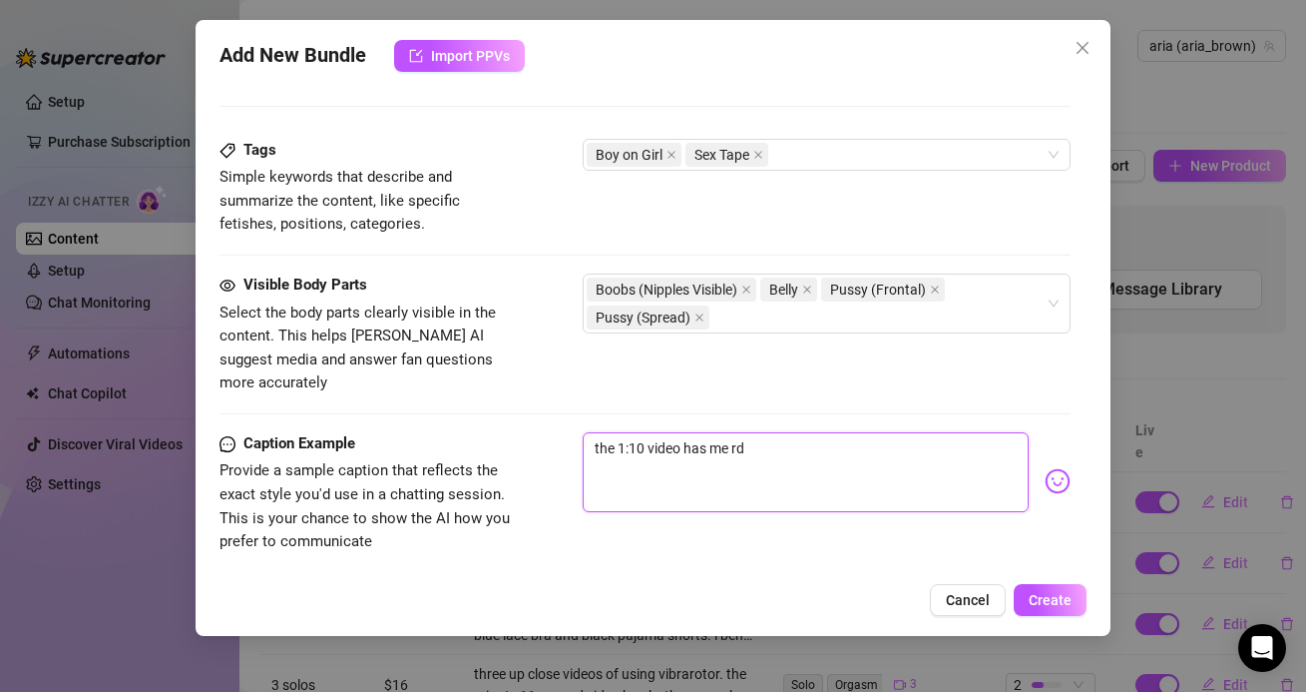
type textarea "the 1:10 video has me r"
type textarea "the 1:10 video has me"
type textarea "the 1:10 video has me r"
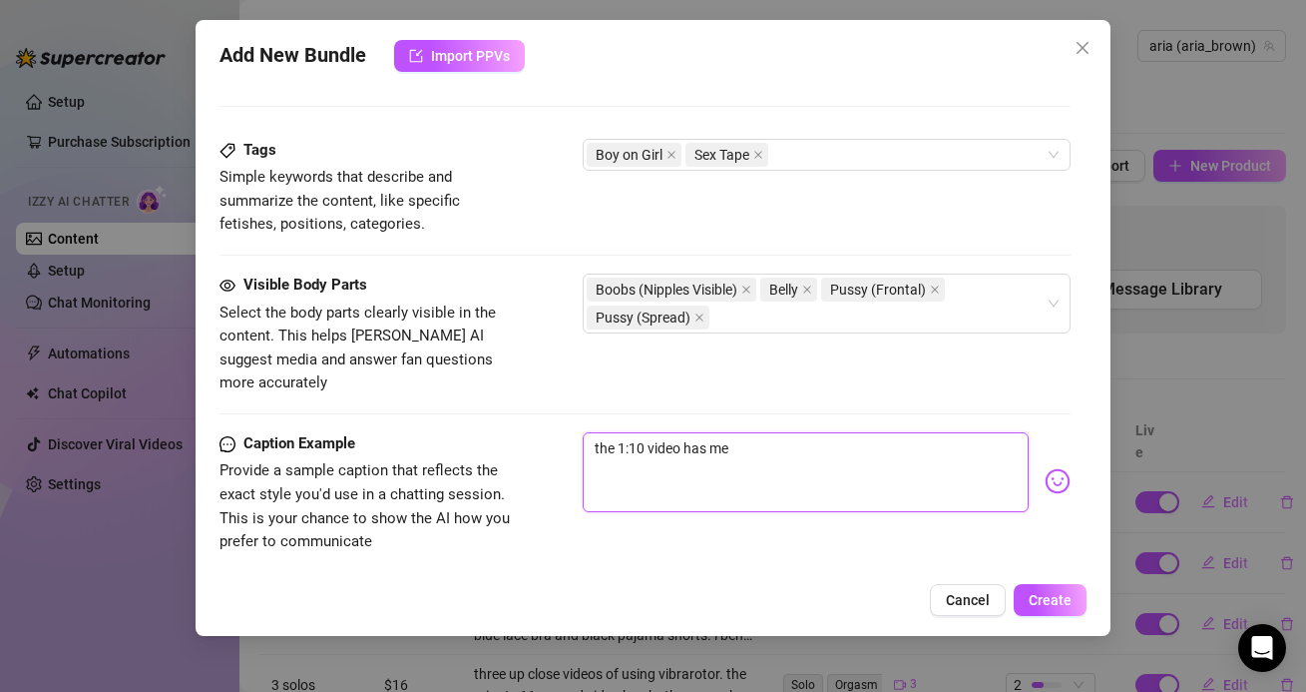
type textarea "the 1:10 video has me r"
type textarea "the 1:10 video has me ri"
type textarea "the 1:10 video has me rid"
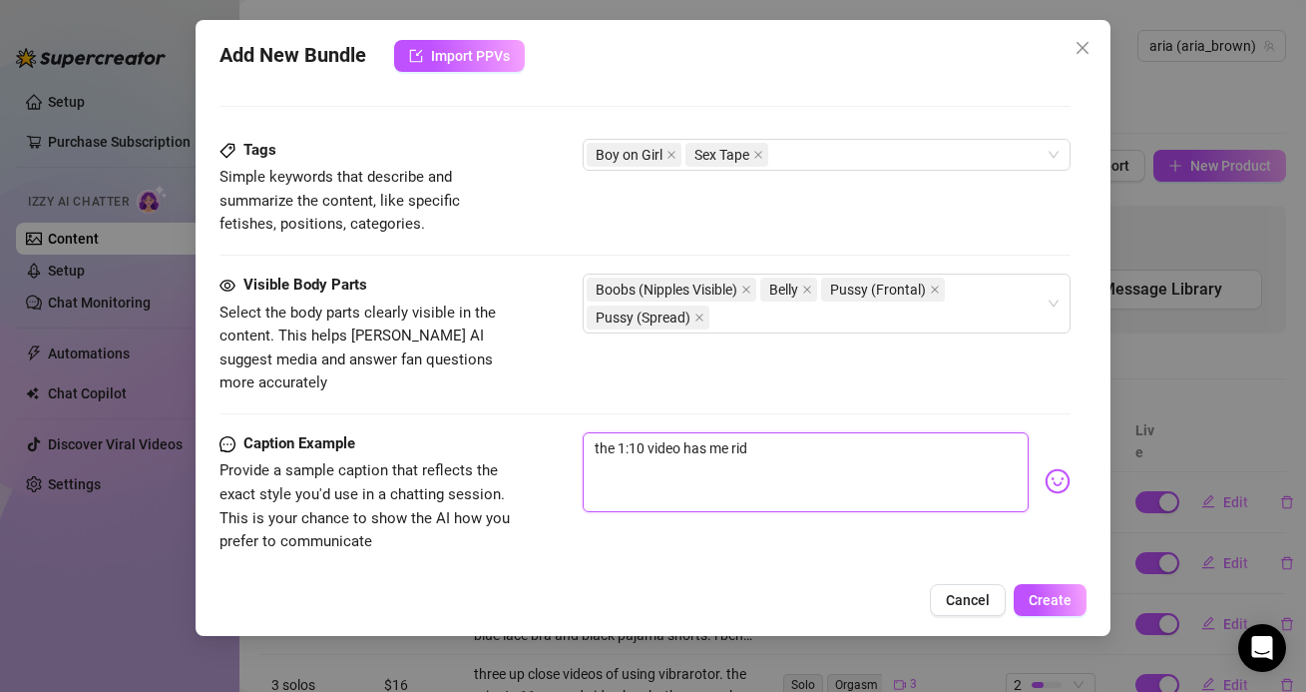
type textarea "the 1:10 video has me ridi"
type textarea "the 1:10 video has me ridin"
type textarea "the 1:10 video has me ridinf"
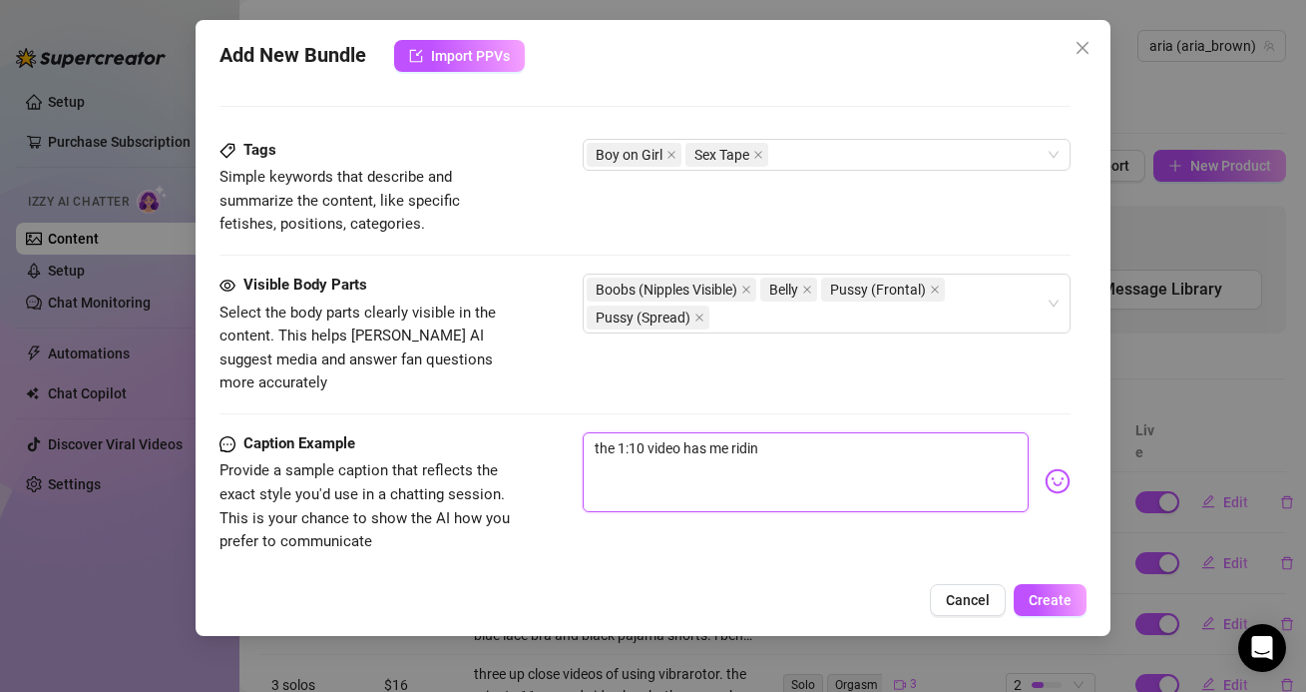
type textarea "the 1:10 video has me ridinf"
type textarea "the 1:10 video has me ridin"
type textarea "the 1:10 video has me riding"
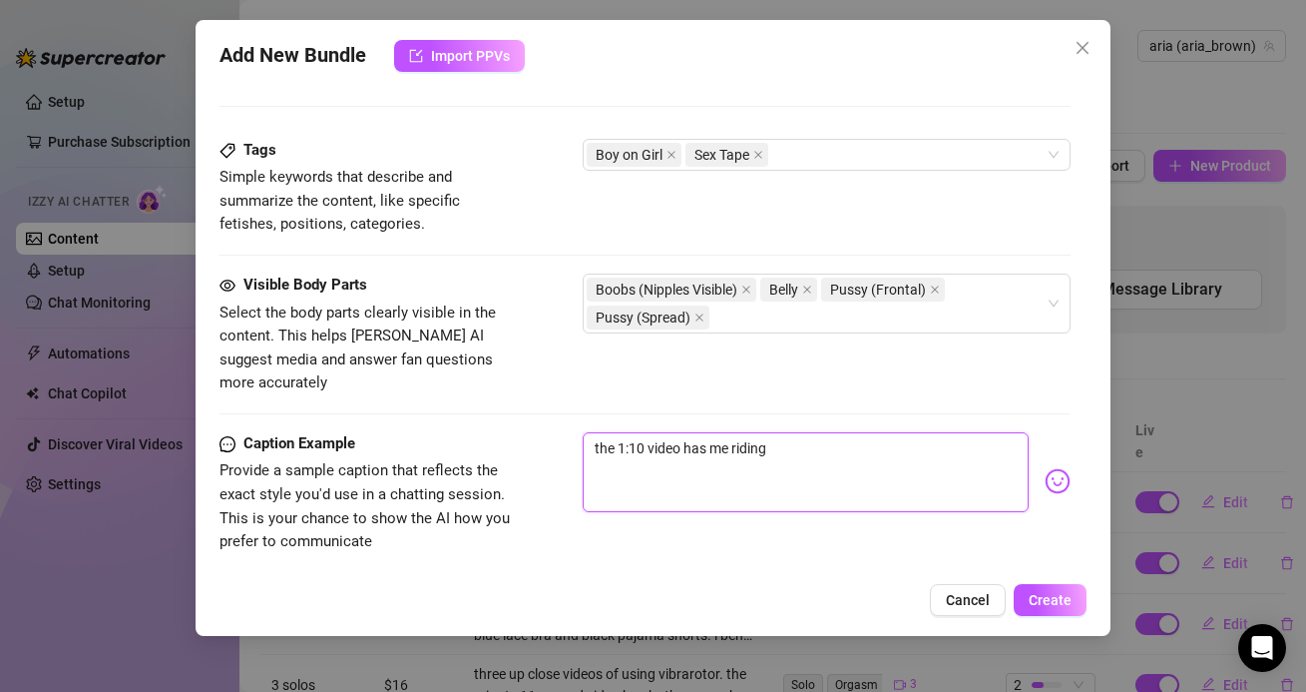
type textarea "the 1:10 video has me riding"
type textarea "the 1:10 video has me riding,"
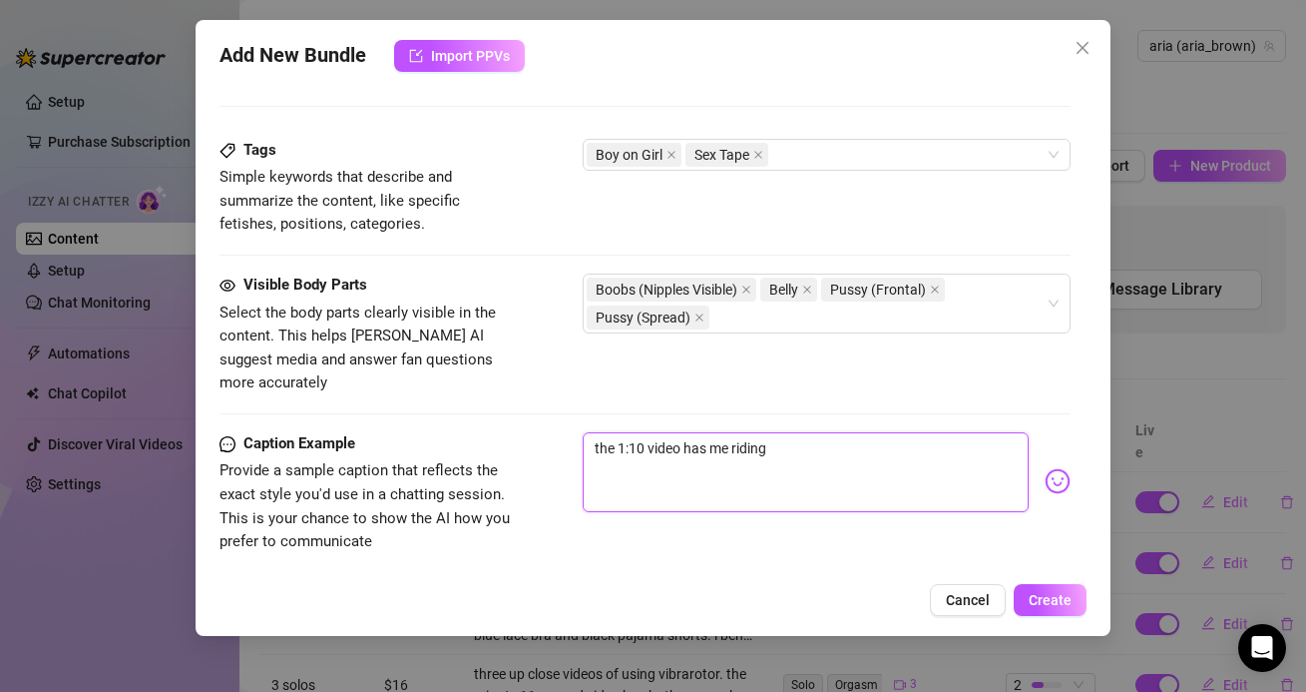
type textarea "the 1:10 video has me riding,"
click at [590, 432] on textarea "the 1:10 video has me riding," at bounding box center [805, 472] width 445 height 80
type textarea "sthe 1:10 video has me riding,"
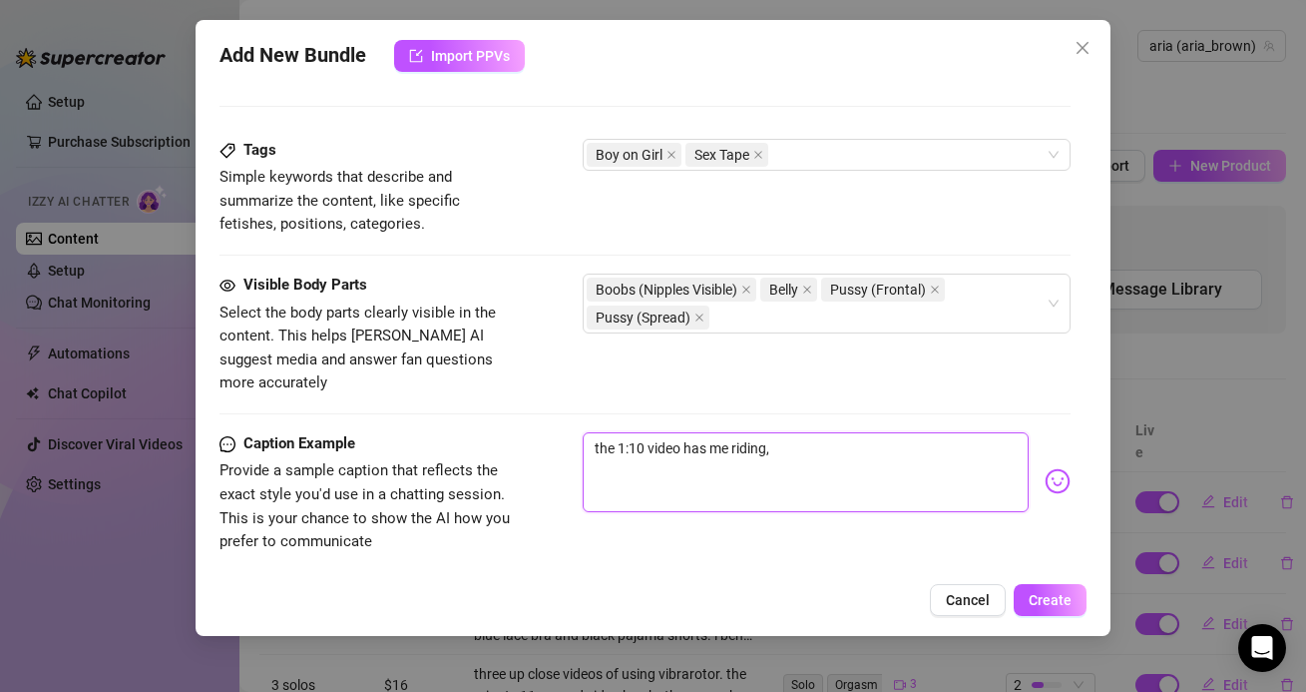
type textarea "sthe 1:10 video has me riding,"
type textarea "sethe 1:10 video has me riding,"
type textarea "sexthe 1:10 video has me riding,"
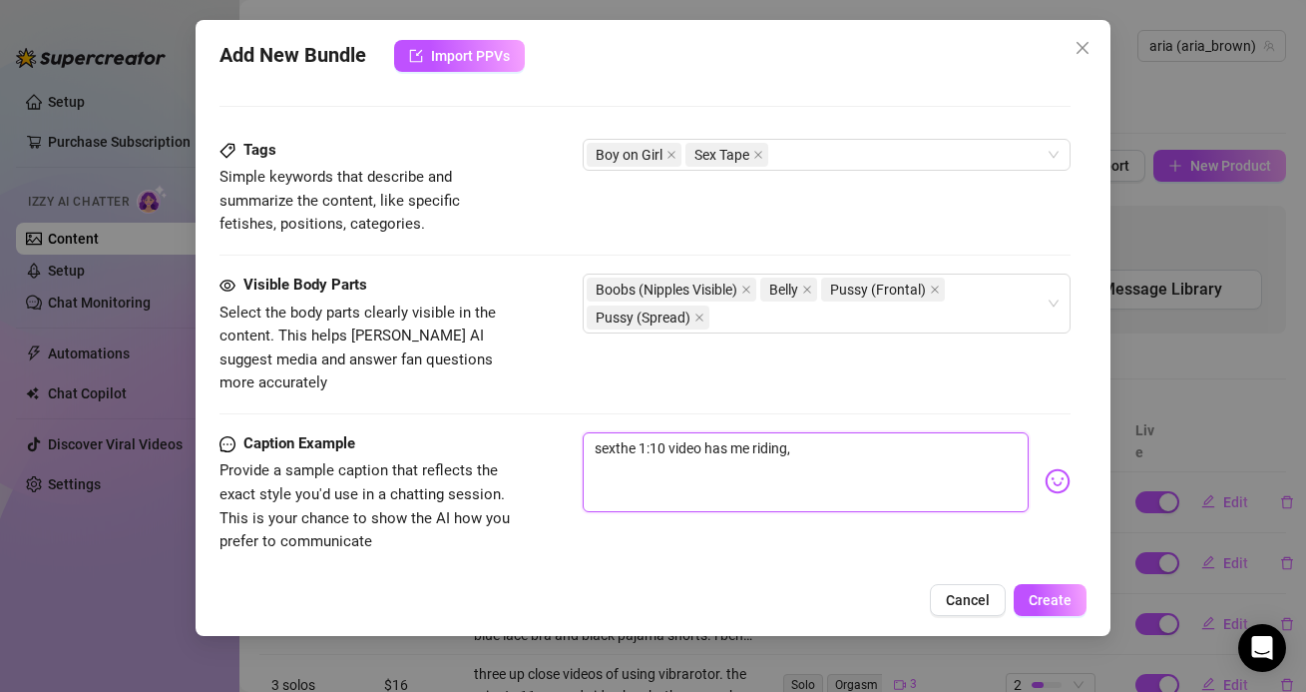
type textarea "sextthe 1:10 video has me riding,"
type textarea "sextathe 1:10 video has me riding,"
type textarea "sextapthe 1:10 video has me riding,"
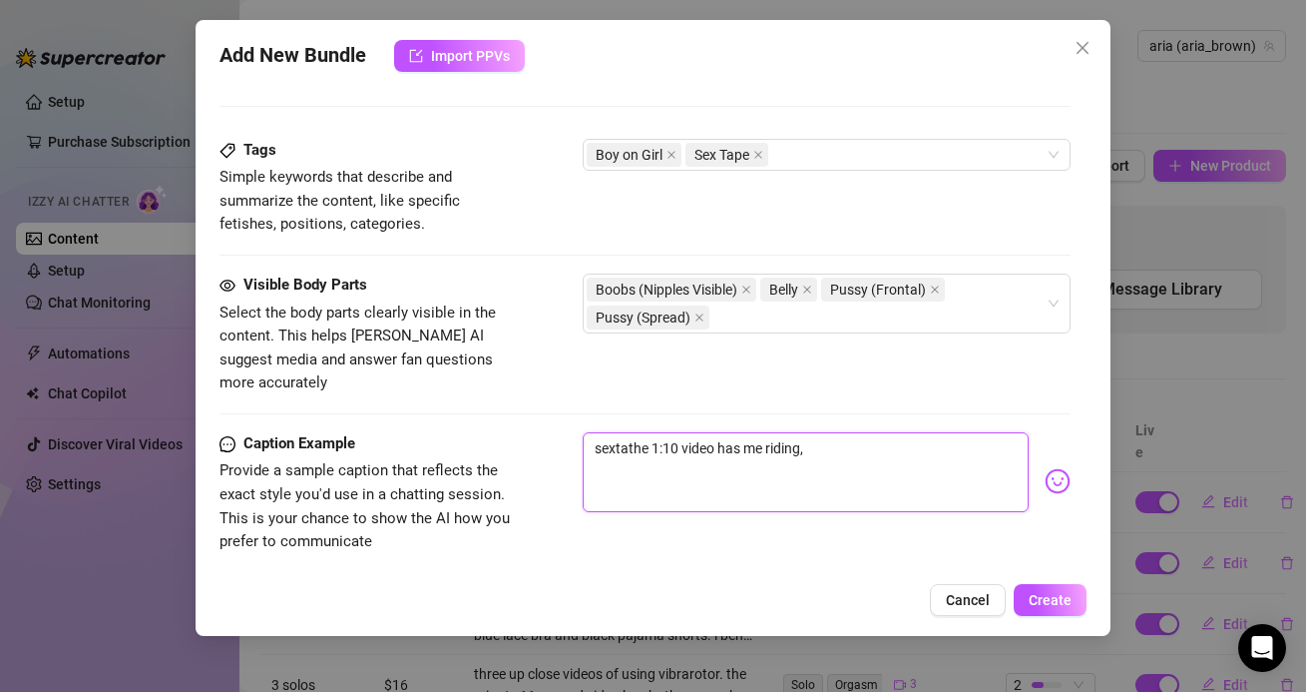
type textarea "sextapthe 1:10 video has me riding,"
type textarea "sextapethe 1:10 video has me riding,"
type textarea "sextapesthe 1:10 video has me riding,"
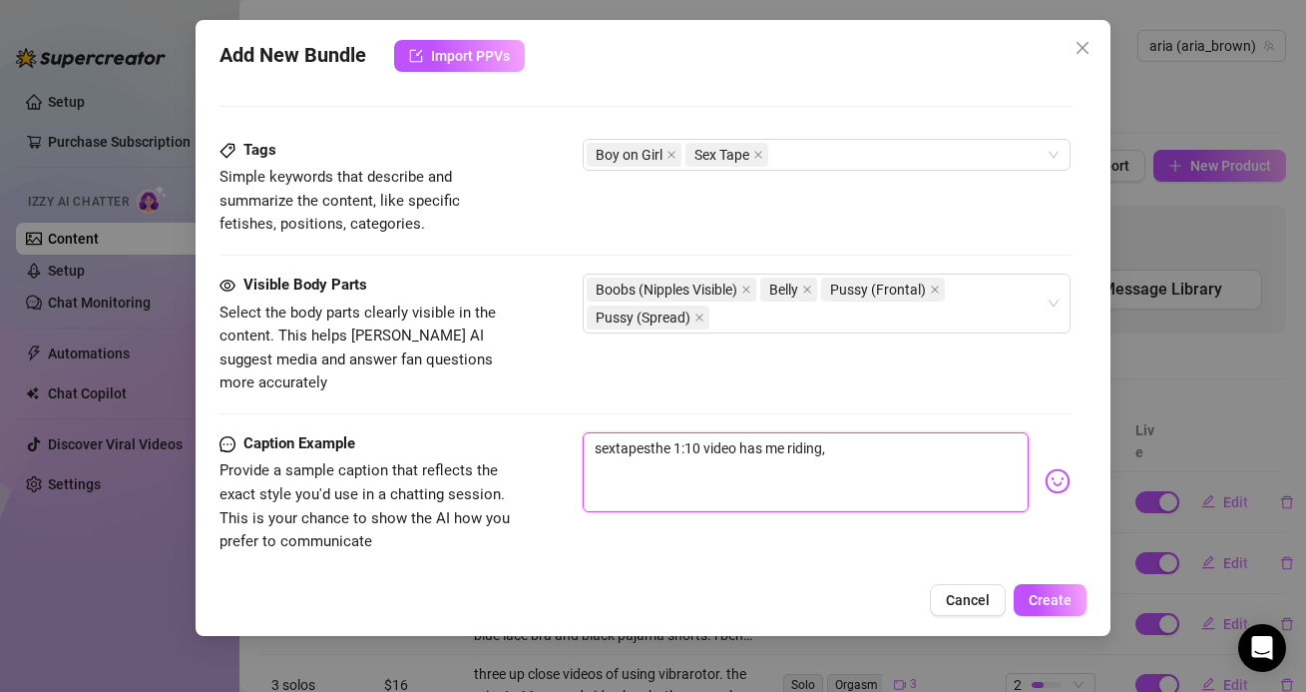
type textarea "sextapes!the 1:10 video has me riding,"
type textarea "sextapes! the 1:10 video has me riding,"
click at [856, 432] on textarea "sextapes! the 1:10 video has me riding," at bounding box center [805, 472] width 445 height 80
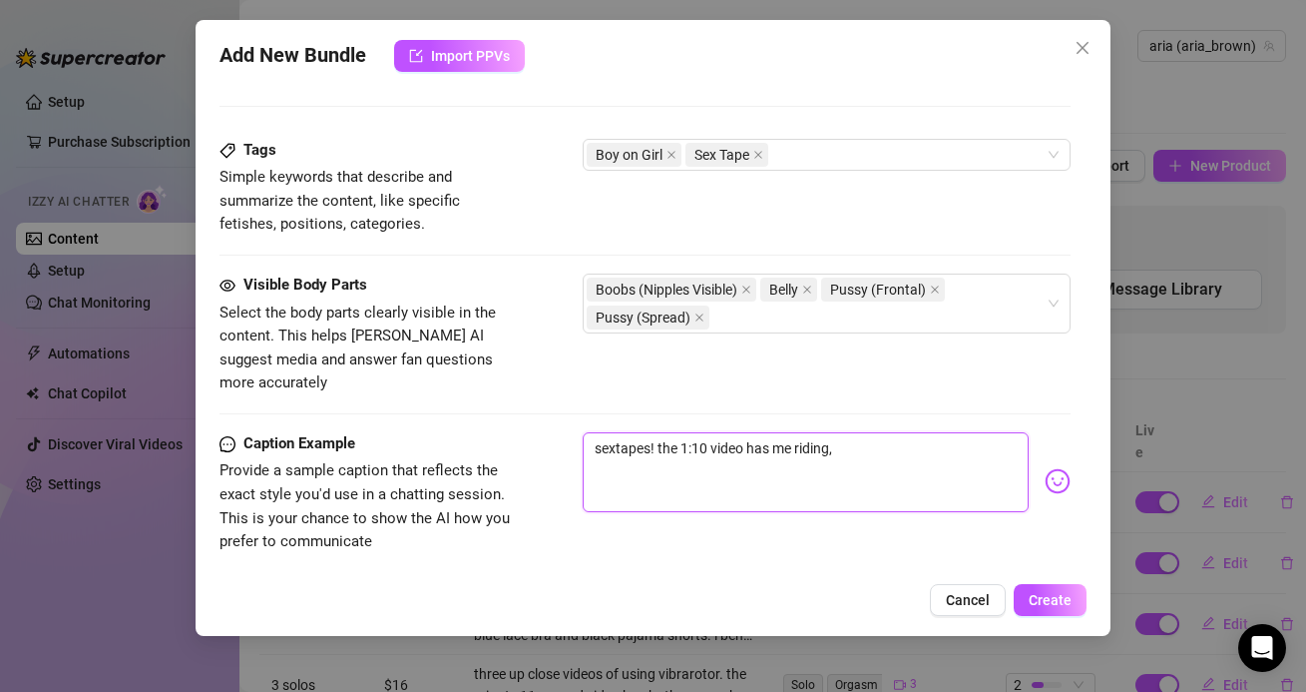
type textarea "sextapes! the 1:10 video has me riding,"
type textarea "sextapes! the 1:10 video has me riding"
type textarea "sextapes! the 1:10 video has me riding,"
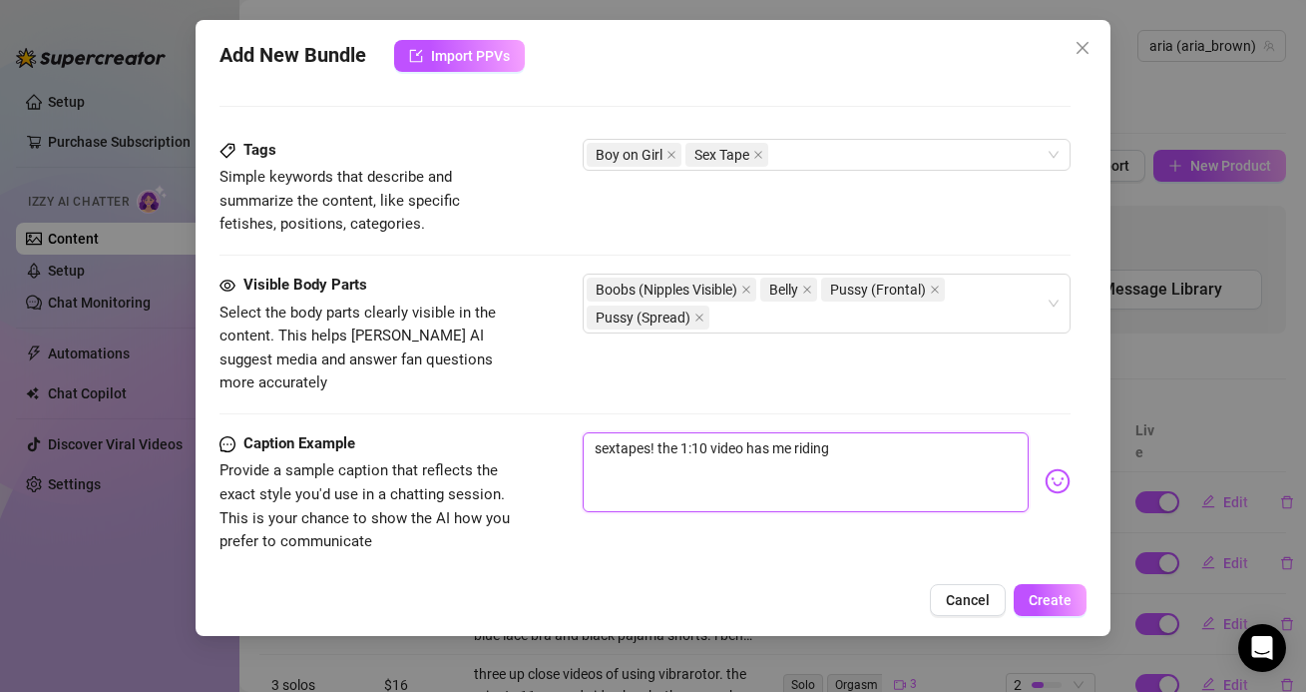
type textarea "sextapes! the 1:10 video has me riding,"
type textarea "sextapes! the 1:10 video has me riding, f"
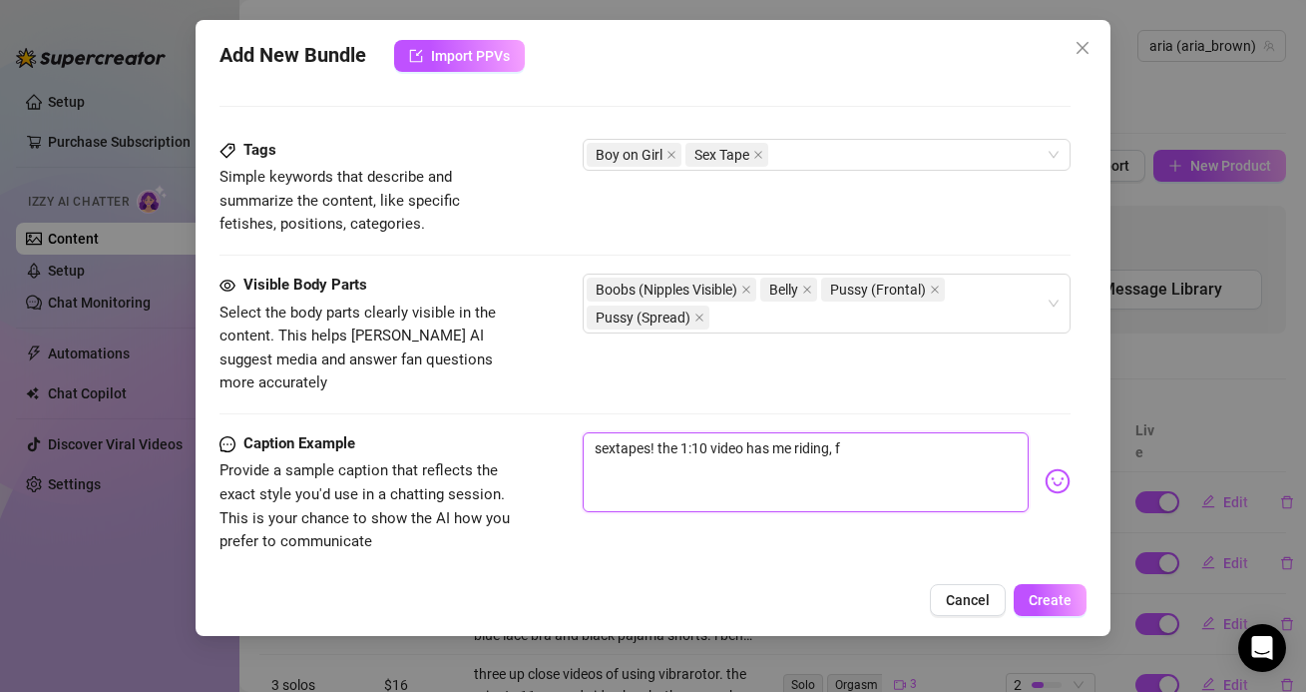
type textarea "sextapes! the 1:10 video has me riding,"
type textarea "sextapes! the 1:10 video has me riding, f"
type textarea "sextapes! the 1:10 video has me riding, fa"
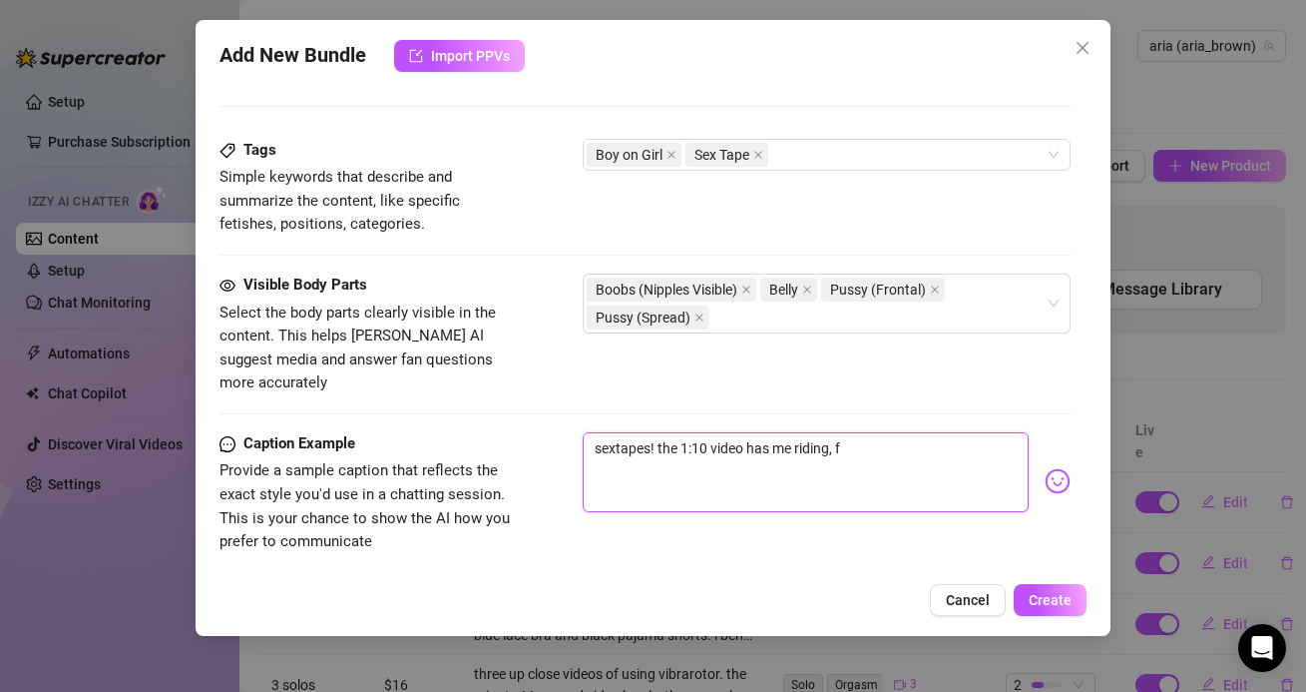
type textarea "sextapes! the 1:10 video has me riding, fa"
type textarea "sextapes! the 1:10 video has me riding, fac"
type textarea "sextapes! the 1:10 video has me riding, faci"
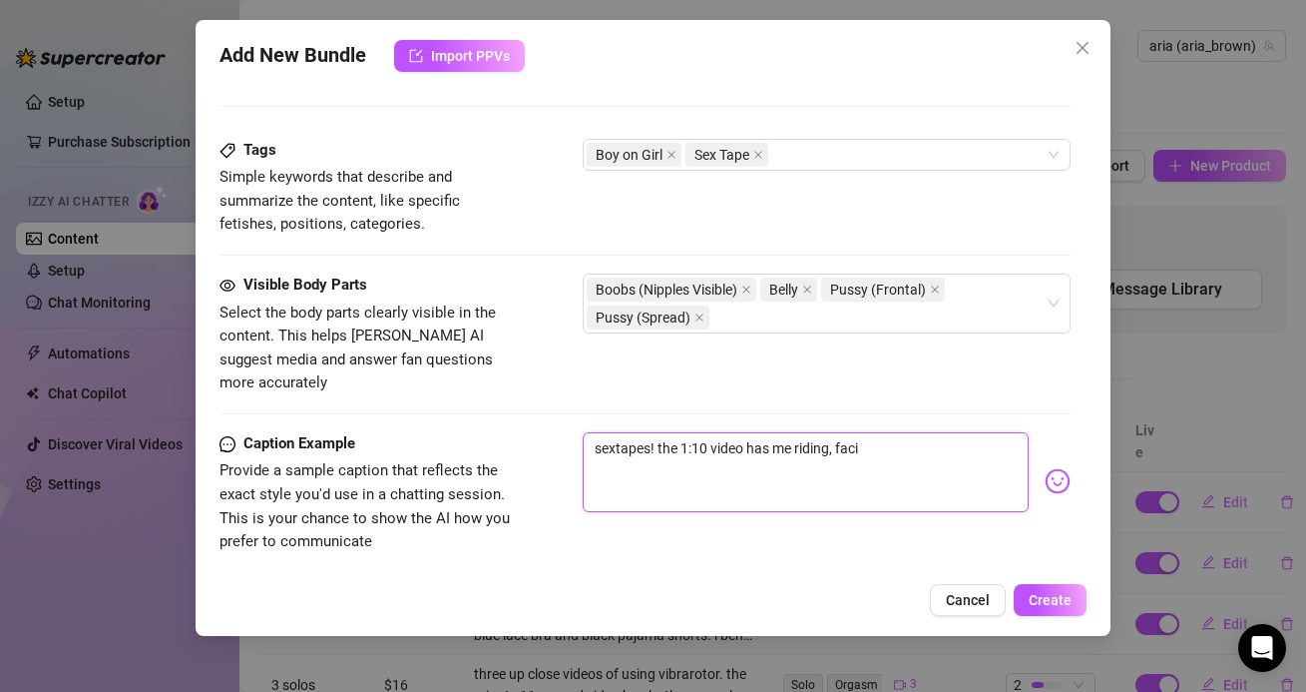
type textarea "sextapes! the 1:10 video has me riding, facin"
type textarea "sextapes! the 1:10 video has me riding, facing"
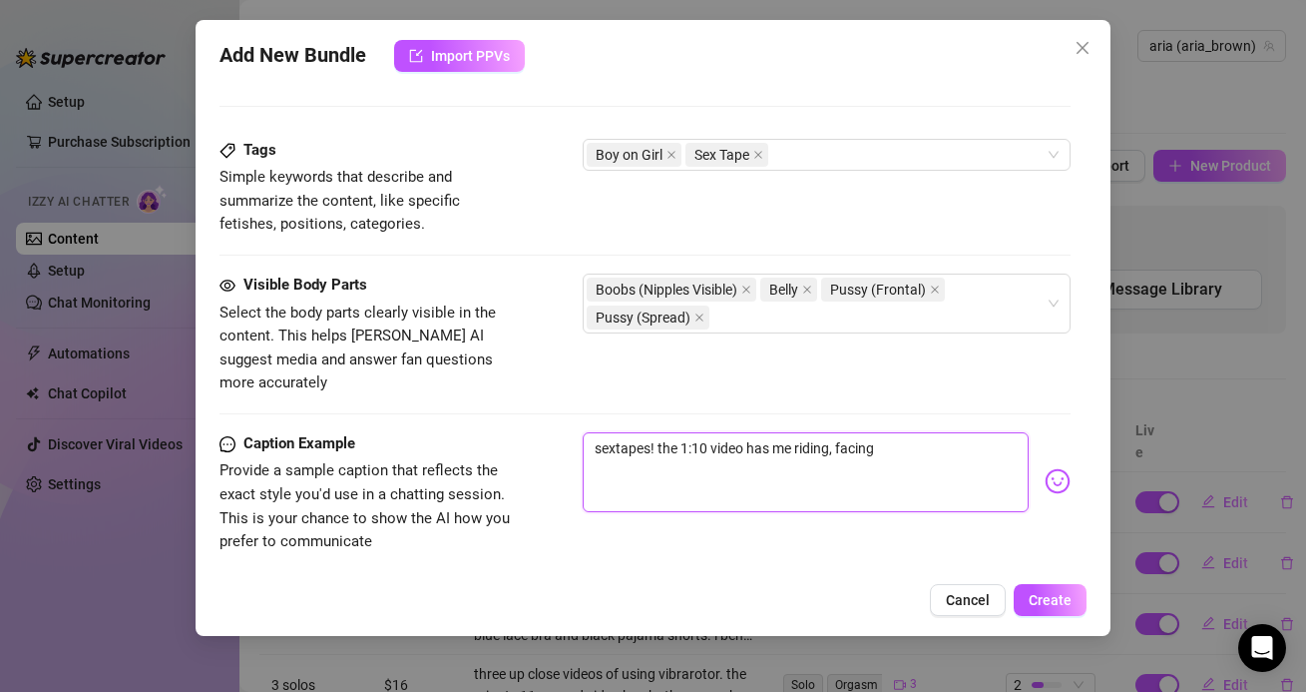
type textarea "sextapes! the 1:10 video has me riding, facing"
type textarea "sextapes! the 1:10 video has me riding, facing t"
type textarea "sextapes! the 1:10 video has me riding, facing th"
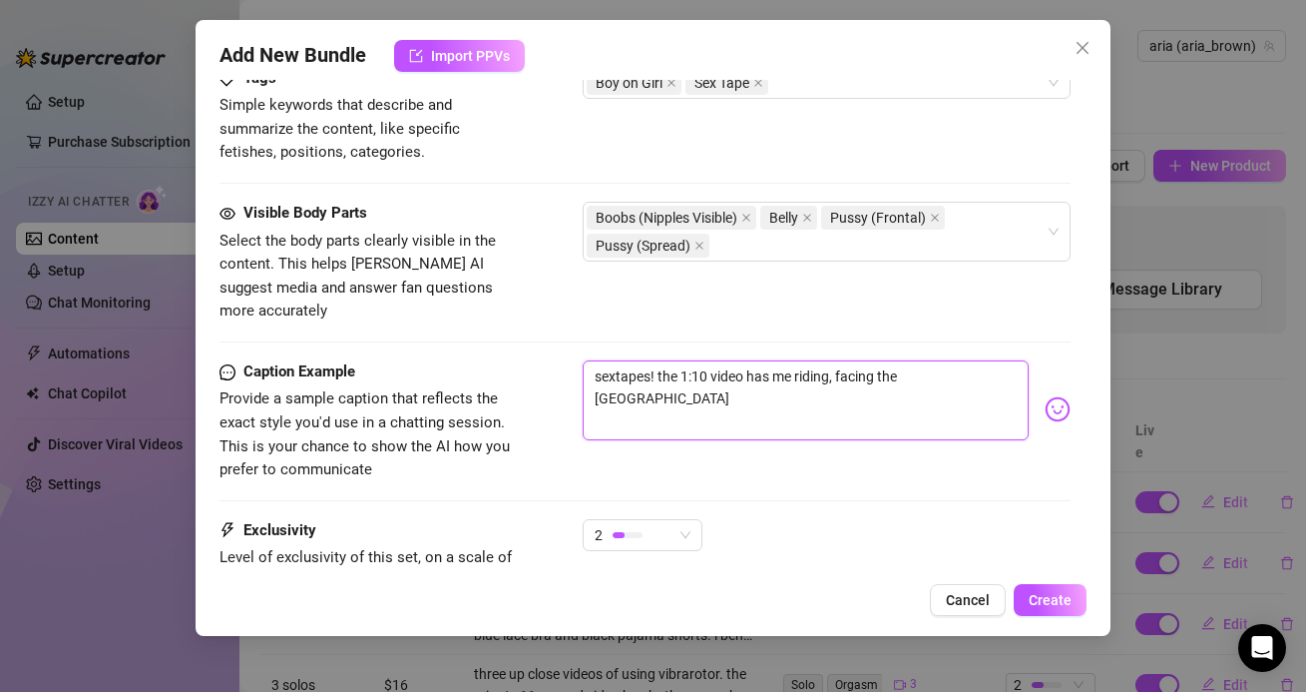
scroll to position [1052, 0]
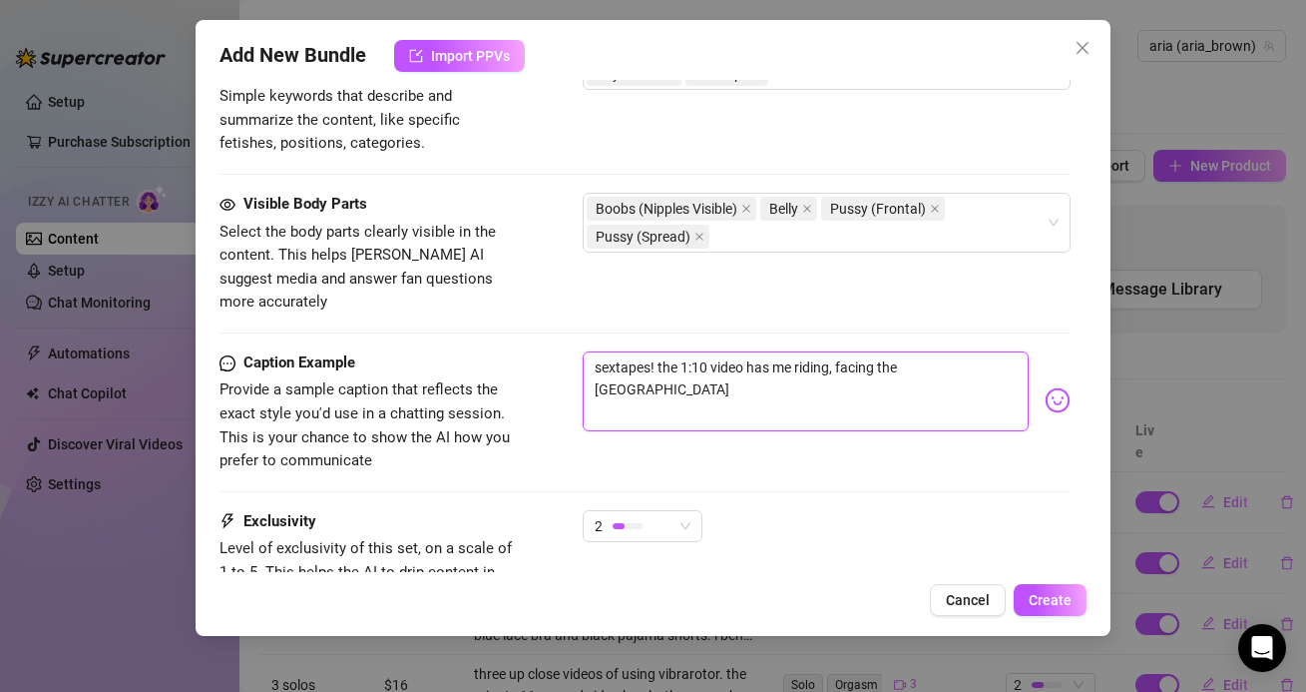
drag, startPoint x: 976, startPoint y: 350, endPoint x: 572, endPoint y: 317, distance: 405.5
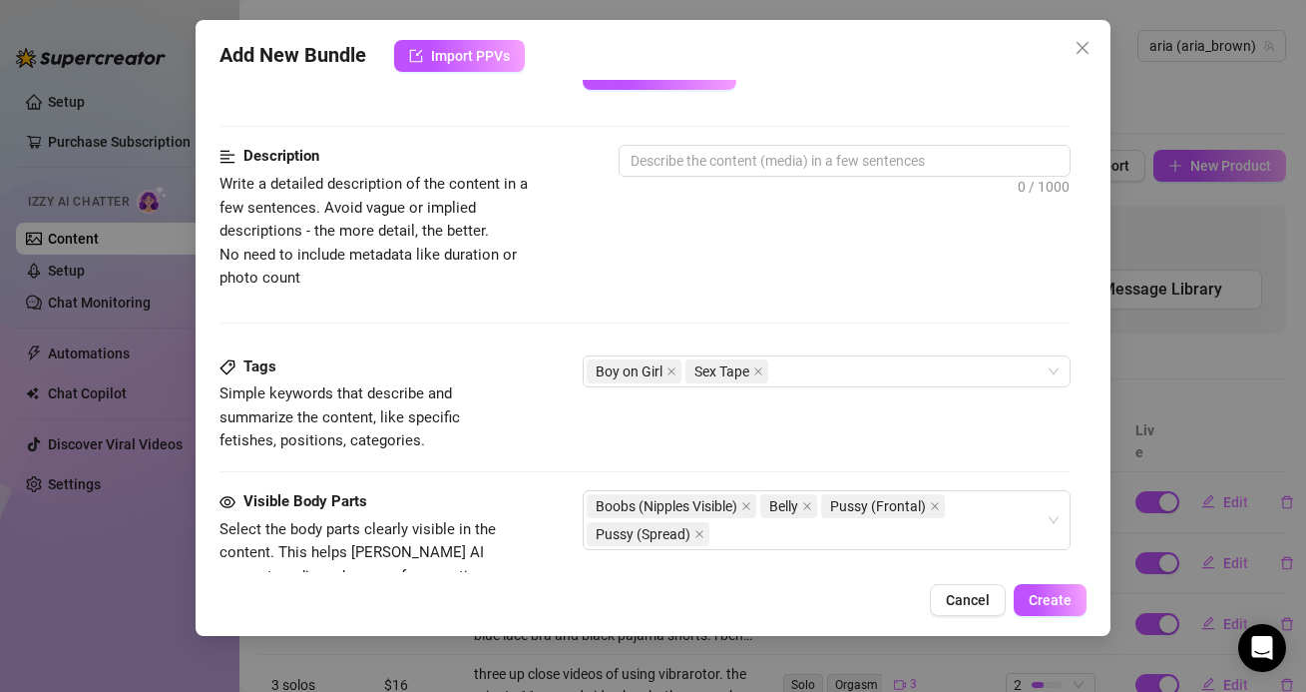
scroll to position [686, 0]
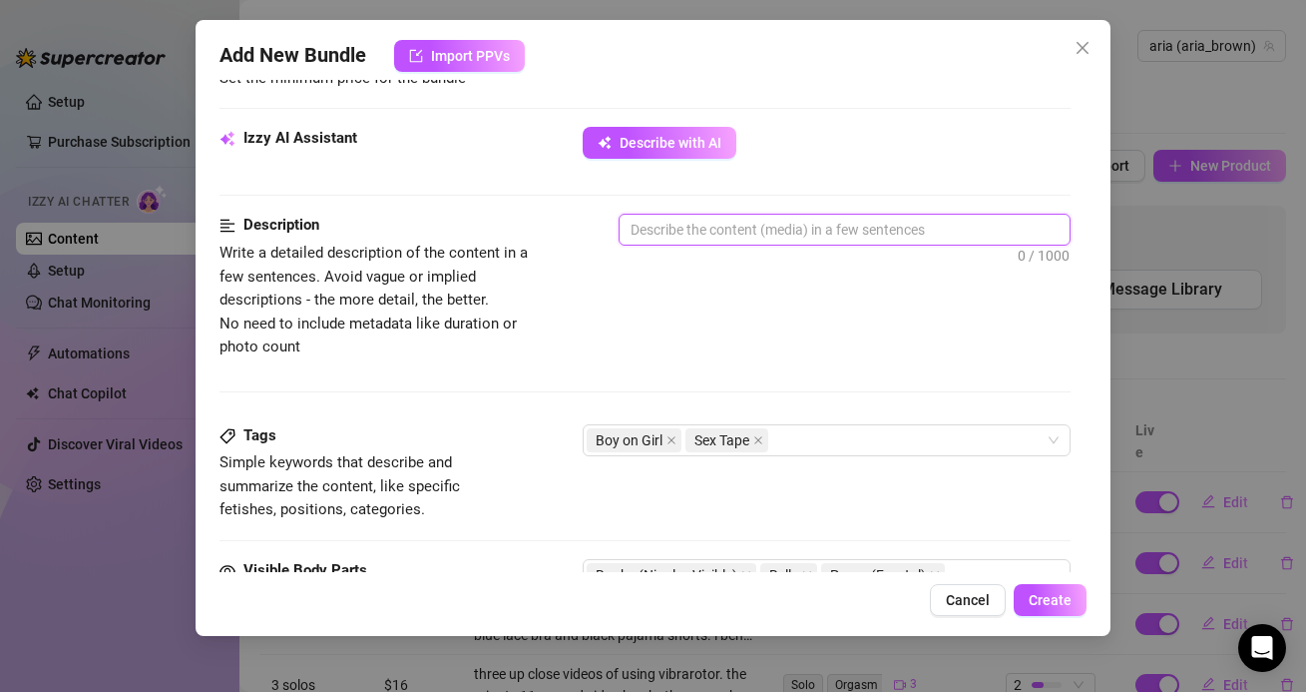
click at [651, 234] on textarea at bounding box center [844, 230] width 449 height 30
paste textarea "sextapes! the 1:10 video has me riding, facing the cameria"
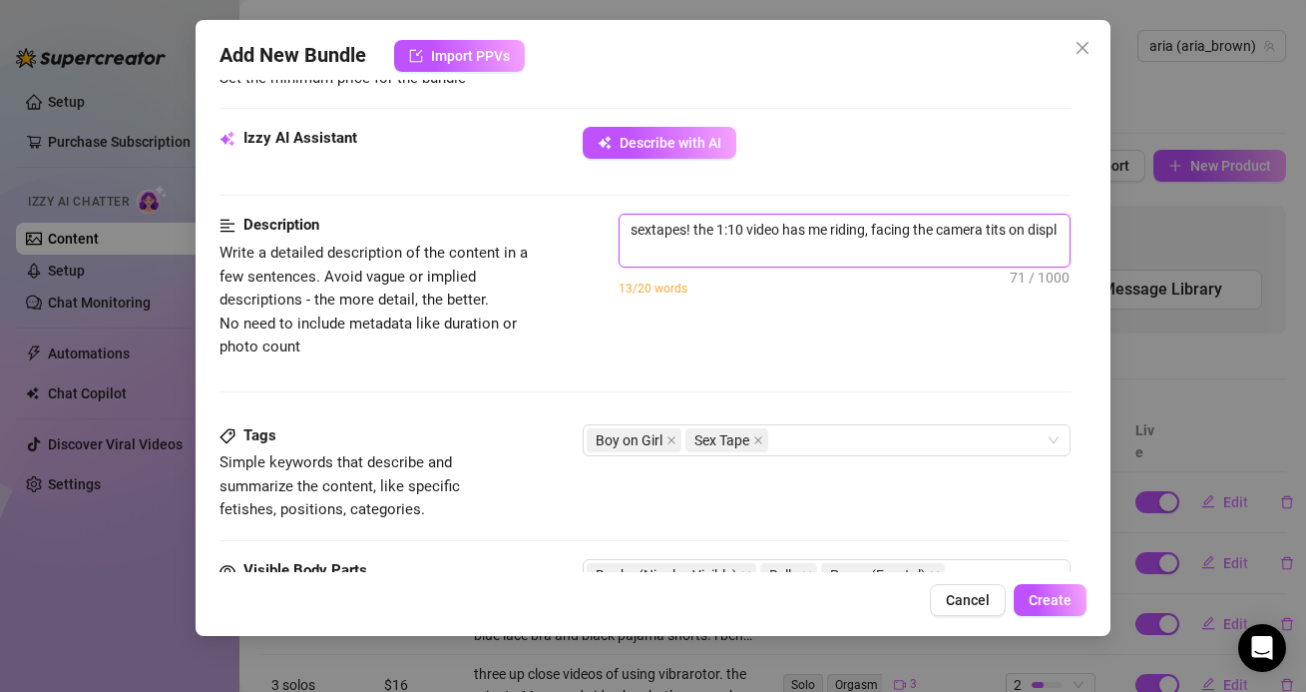
scroll to position [0, 0]
click at [995, 250] on textarea "sextapes! the 1:10 video has me riding, facing the camera tits on display. the …" at bounding box center [844, 241] width 449 height 52
click at [632, 231] on textarea "sextapes! the 1:10 video has me riding, facing the camera tits on display. the …" at bounding box center [844, 241] width 449 height 52
click at [921, 251] on textarea "pov sextapes! the 1:10 video has me riding, facing the camera tits on display. …" at bounding box center [844, 241] width 449 height 52
click at [940, 252] on textarea "pov sextapes! the 1:10 video has me riding, facing the camera tits on display. …" at bounding box center [844, 241] width 449 height 52
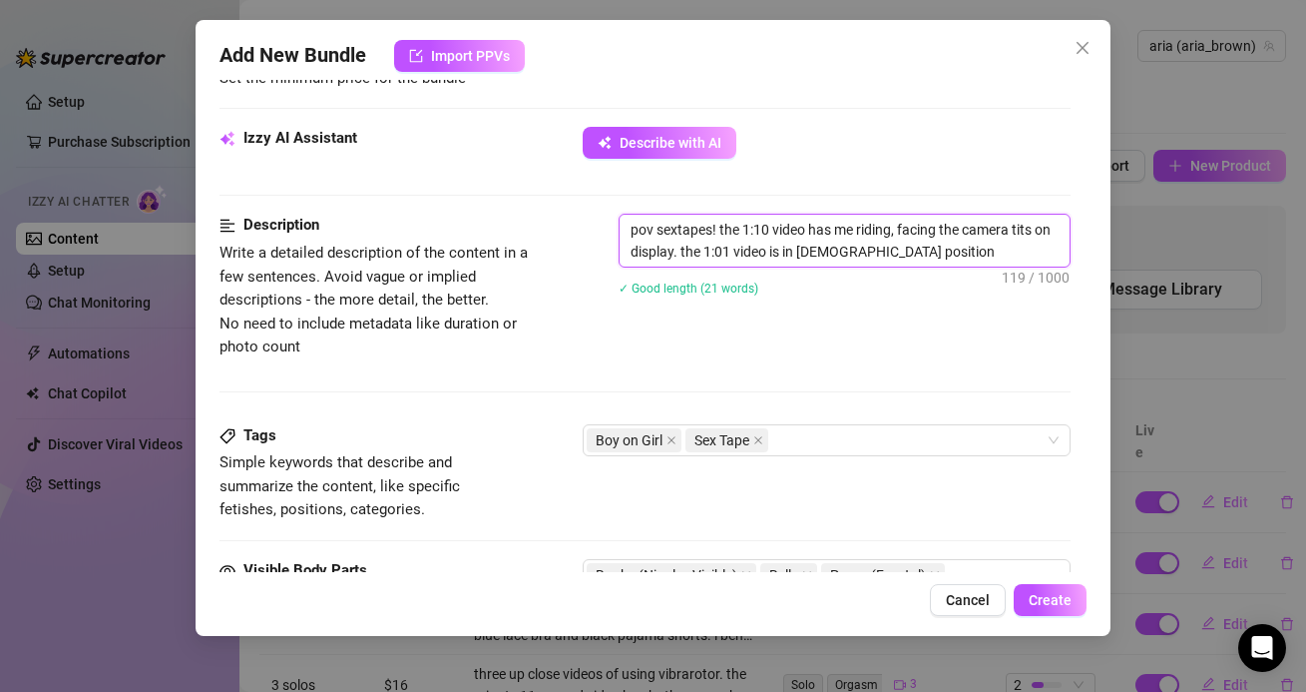
click at [672, 252] on textarea "pov sextapes! the 1:10 video has me riding, facing the camera tits on display. …" at bounding box center [844, 241] width 449 height 52
click at [923, 249] on textarea "pov sextapes! the 1:10 video has me riding, facing the camera tits on display. …" at bounding box center [844, 241] width 449 height 52
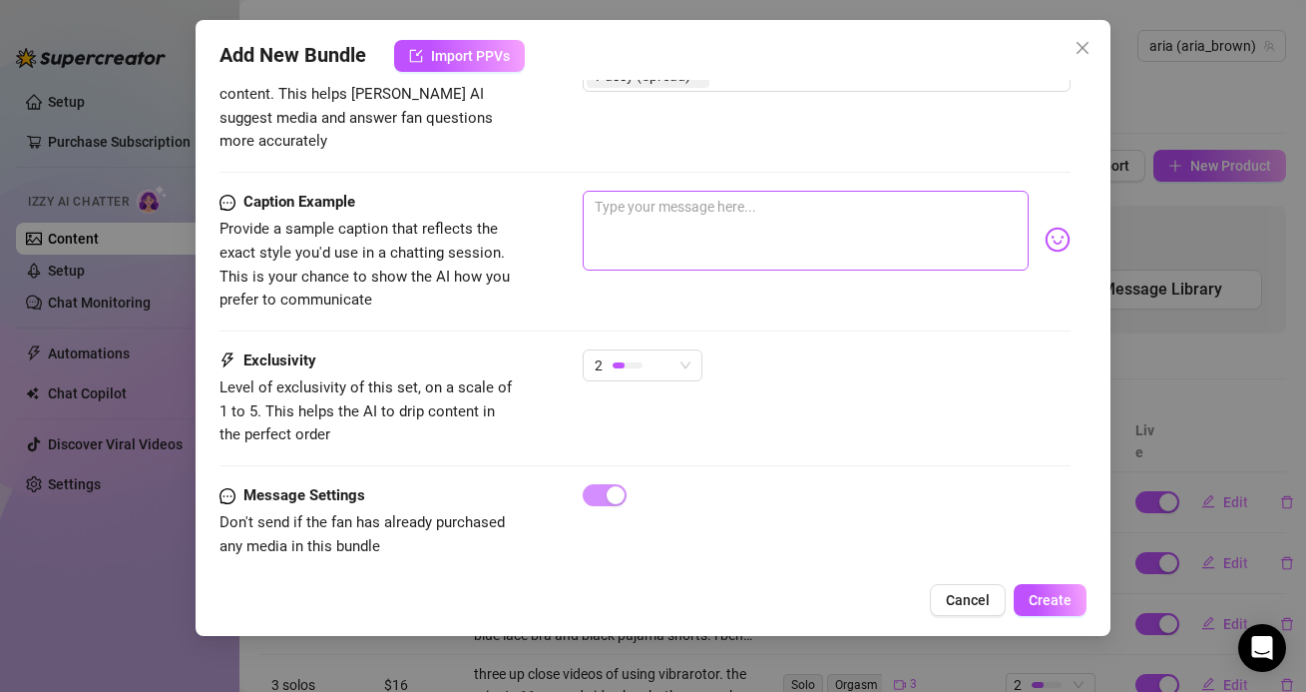
scroll to position [1207, 0]
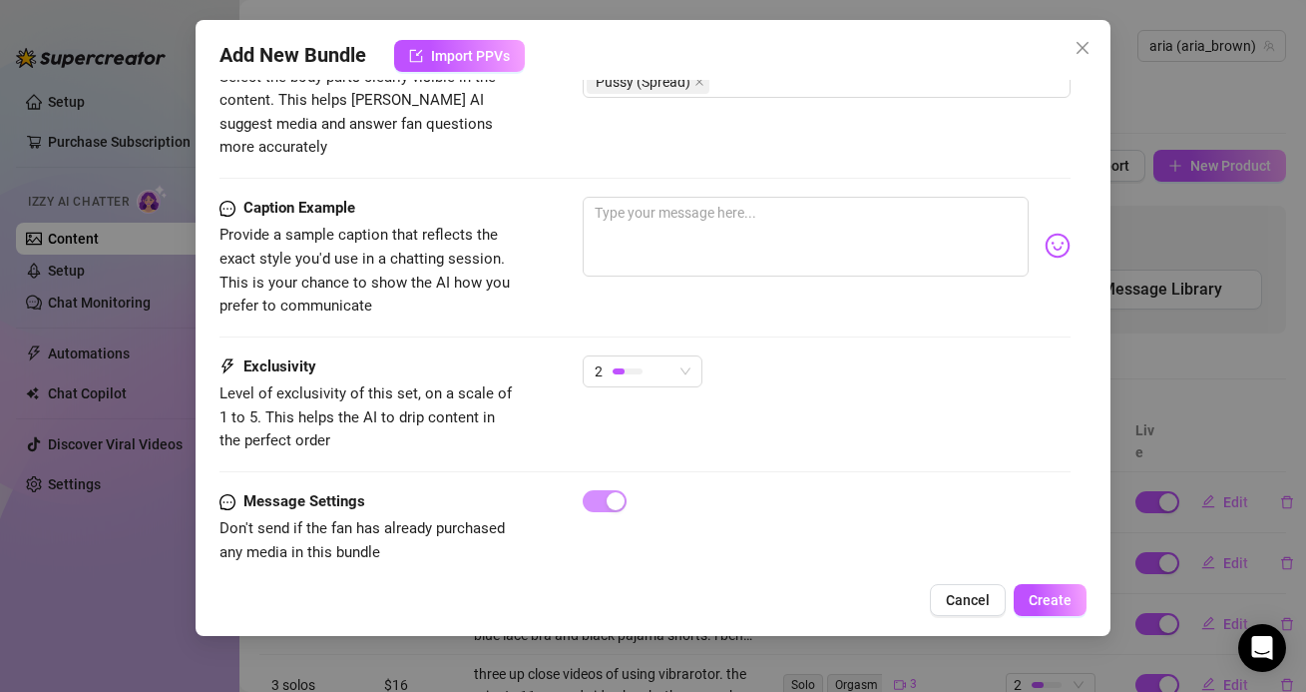
click at [813, 269] on div "Caption Example Provide a sample caption that reflects the exact style you'd us…" at bounding box center [645, 258] width 850 height 122
click at [656, 205] on textarea at bounding box center [805, 237] width 445 height 80
paste textarea "i don’t know how my step brother convinced me to do this 🙈 he railed me in miss…"
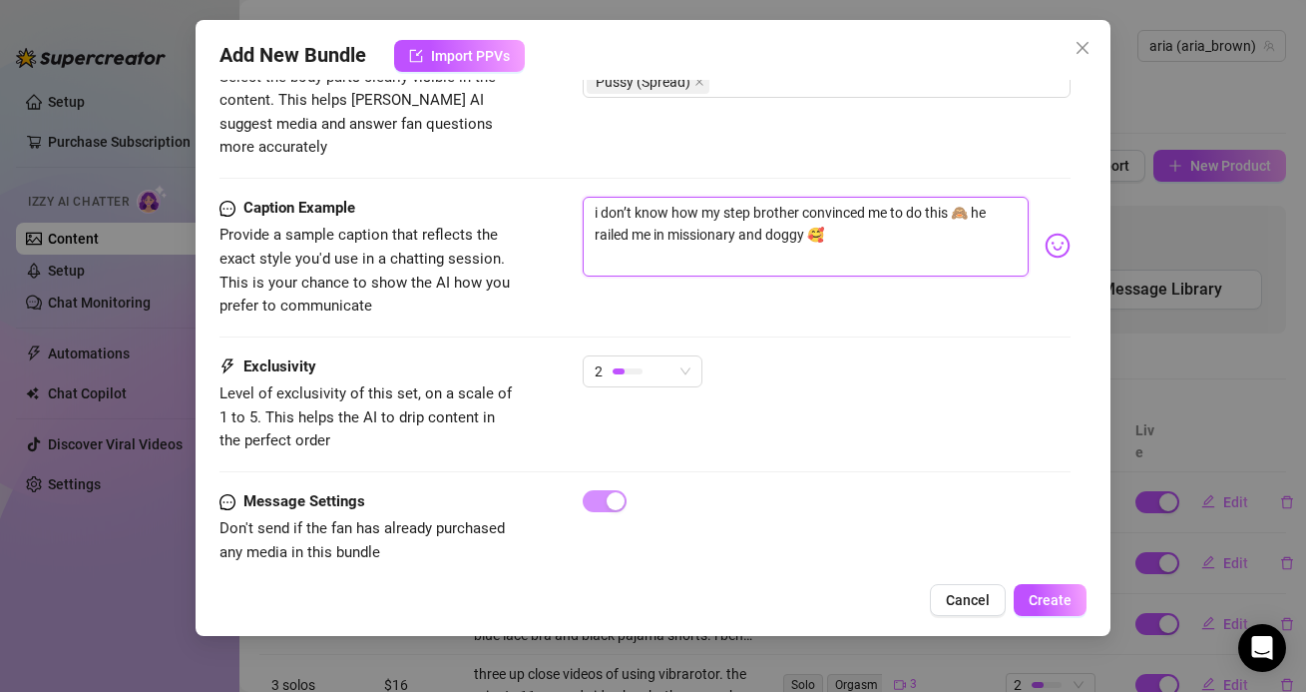
click at [596, 197] on textarea "i don’t know how my step brother convinced me to do this 🙈 he railed me in miss…" at bounding box center [805, 237] width 445 height 80
drag, startPoint x: 807, startPoint y: 211, endPoint x: 770, endPoint y: 211, distance: 36.9
click at [770, 211] on textarea "i don’t know how my step brother convinced me to do this 🙈 he railed me in miss…" at bounding box center [805, 237] width 445 height 80
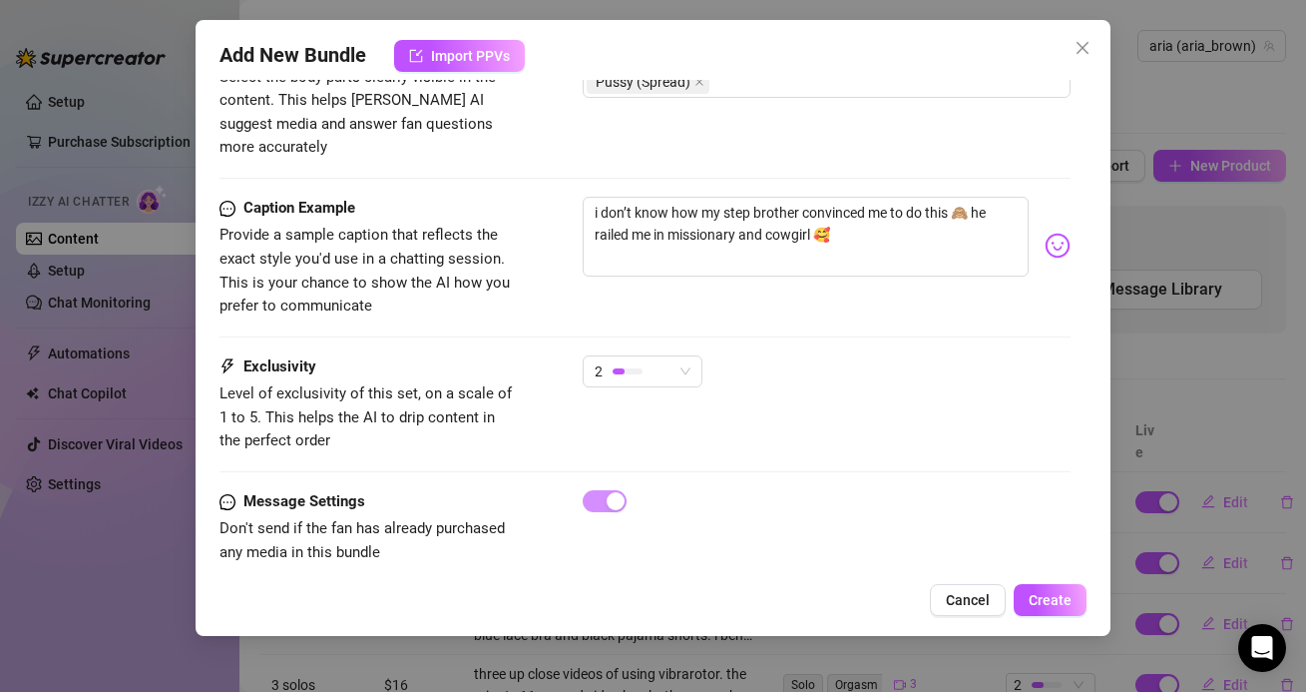
click at [863, 417] on div "Exclusivity Level of exclusivity of this set, on a scale of 1 to 5. This helps …" at bounding box center [645, 404] width 850 height 98
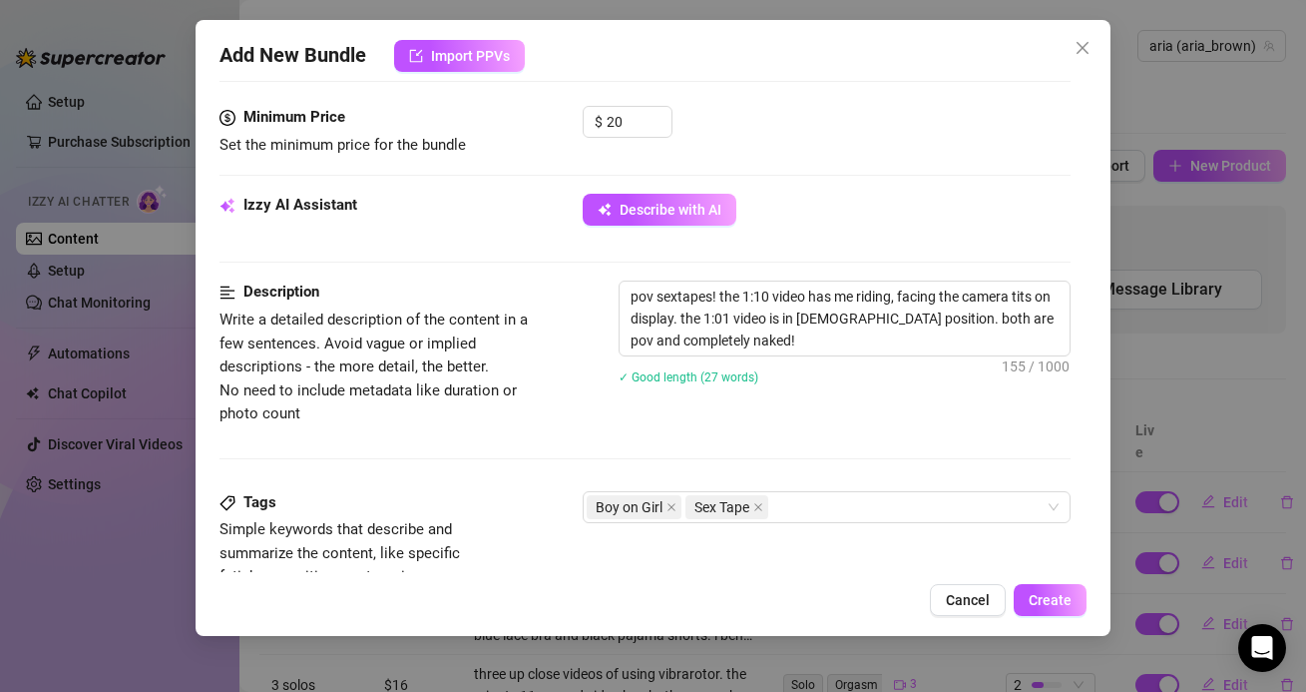
scroll to position [645, 0]
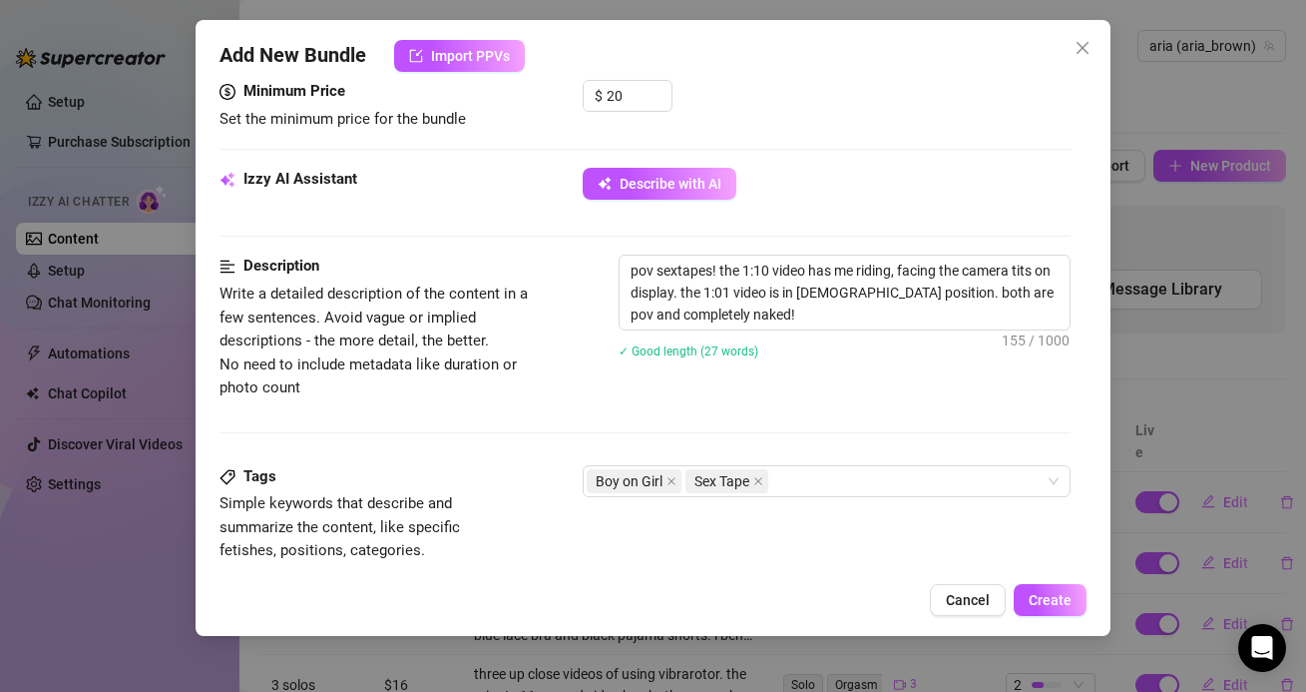
click at [1033, 577] on div "Add New Bundle Import PPVs Account aria (@aria_brown) Name Name is for your int…" at bounding box center [653, 328] width 914 height 616
click at [1037, 593] on span "Create" at bounding box center [1050, 600] width 43 height 16
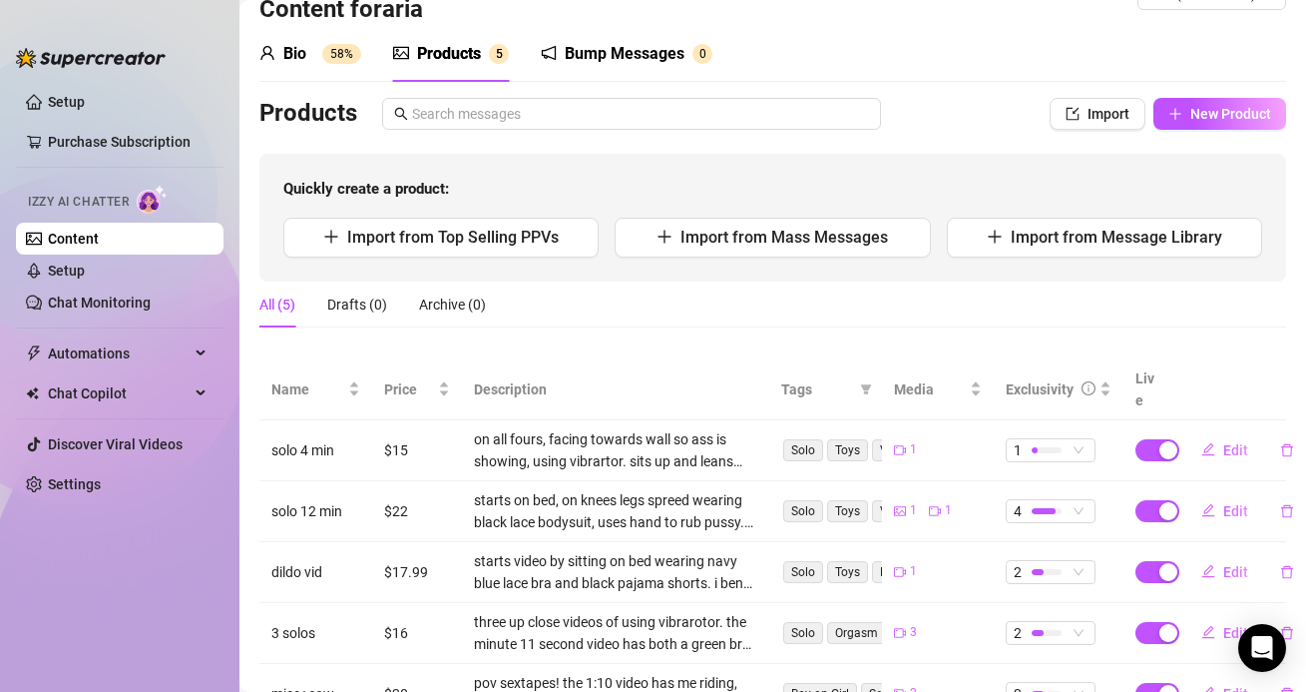
scroll to position [122, 0]
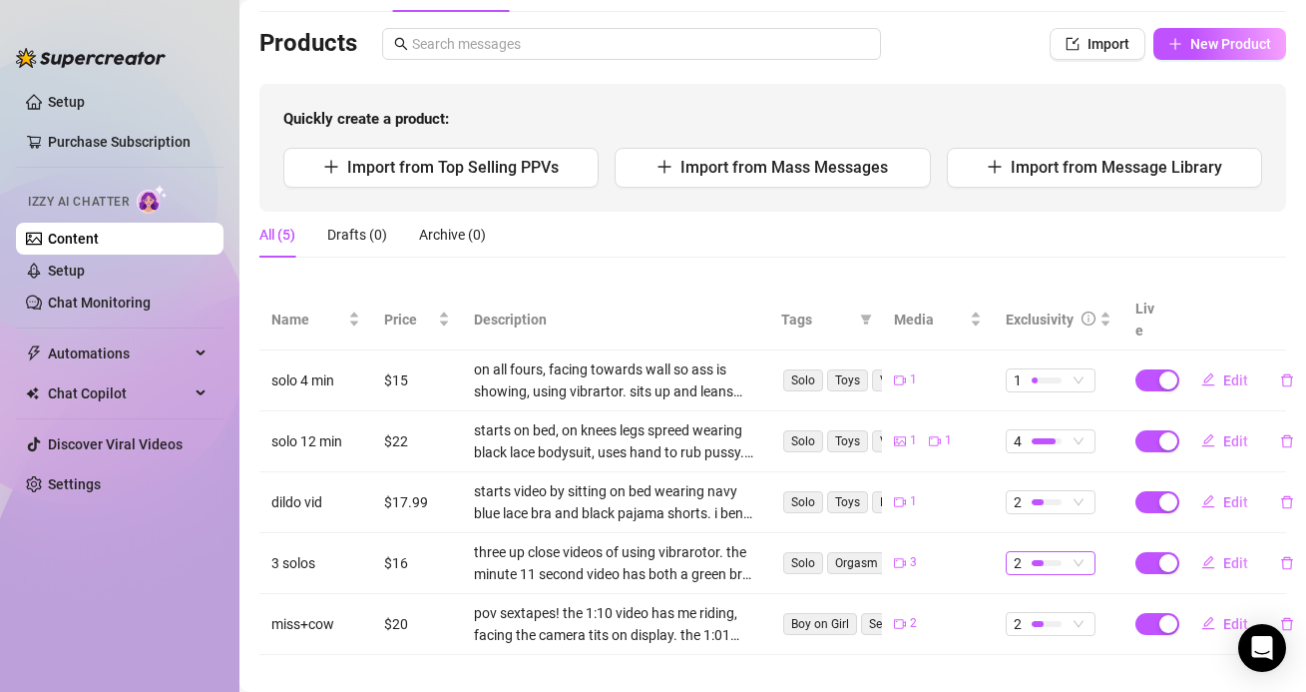
click at [1016, 552] on span "2" at bounding box center [1018, 563] width 8 height 22
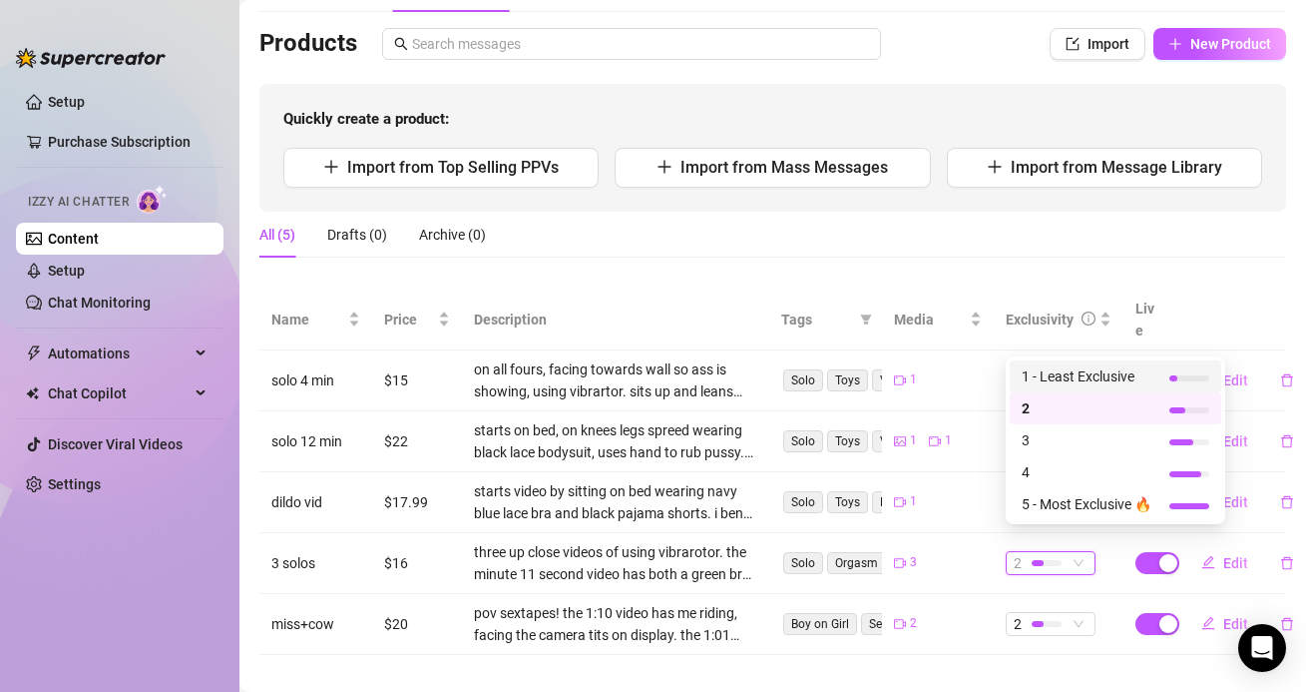
click at [1033, 384] on span "1 - Least Exclusive" at bounding box center [1087, 376] width 130 height 22
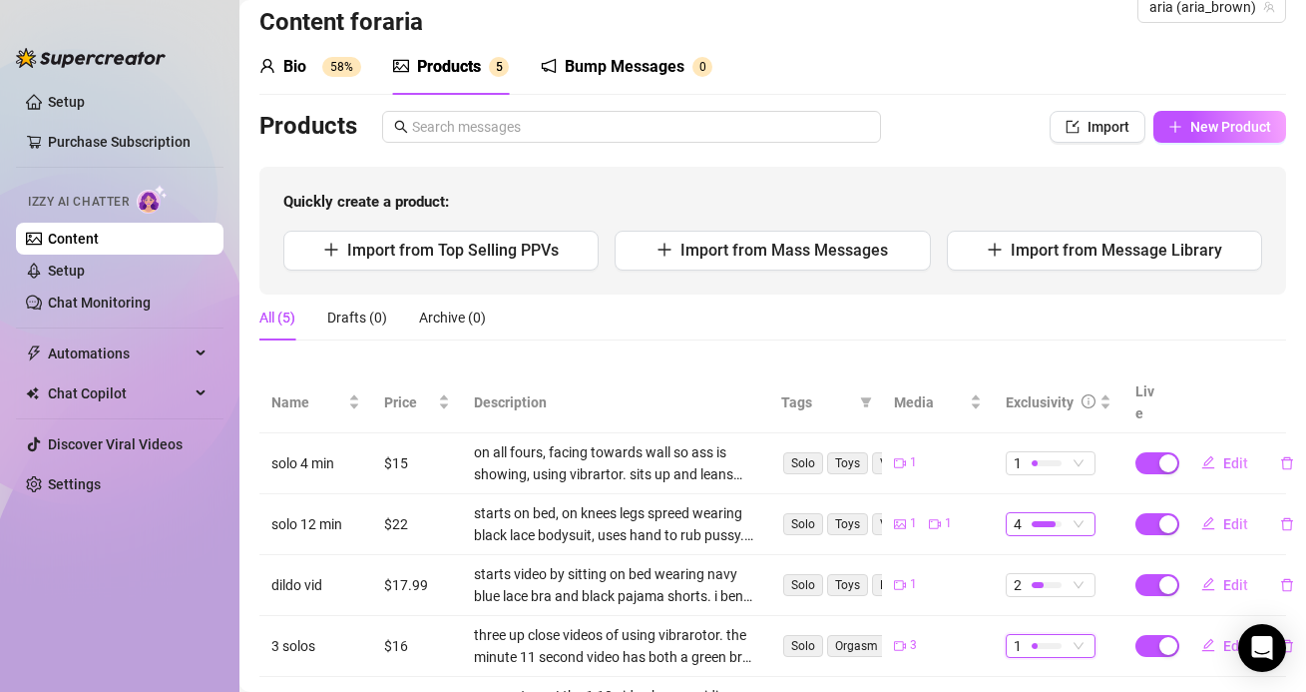
scroll to position [0, 0]
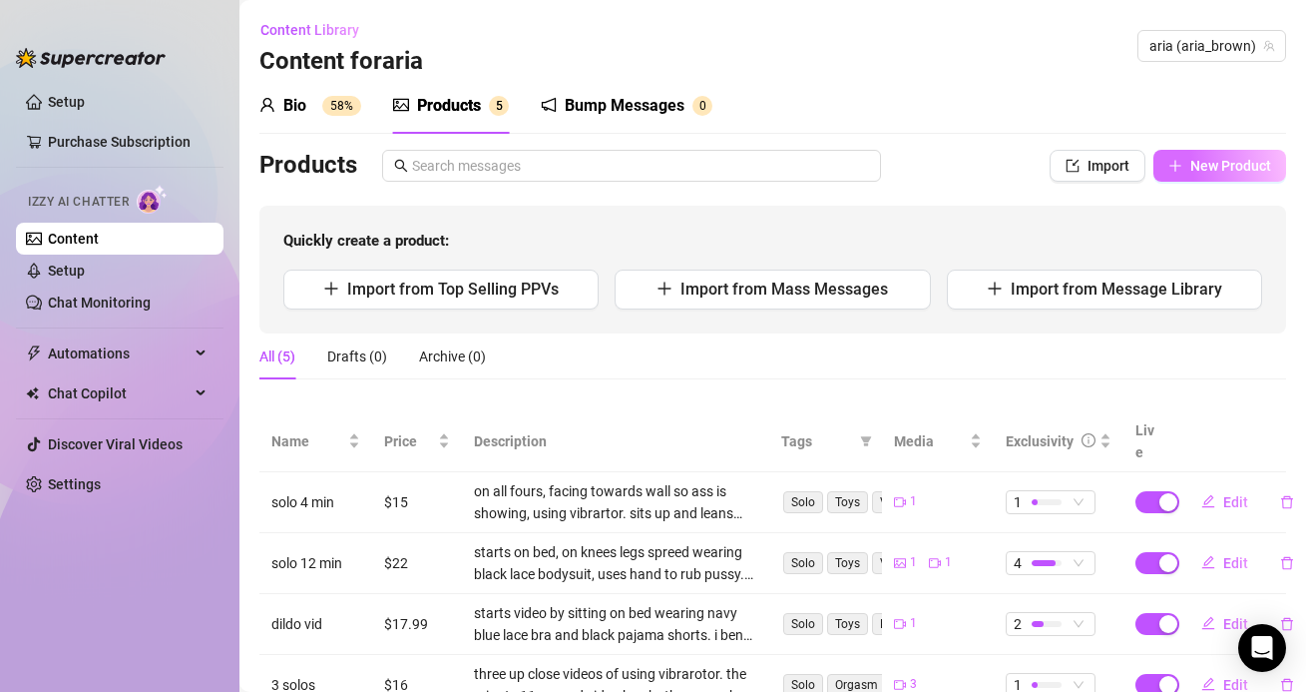
click at [1208, 166] on span "New Product" at bounding box center [1231, 166] width 81 height 16
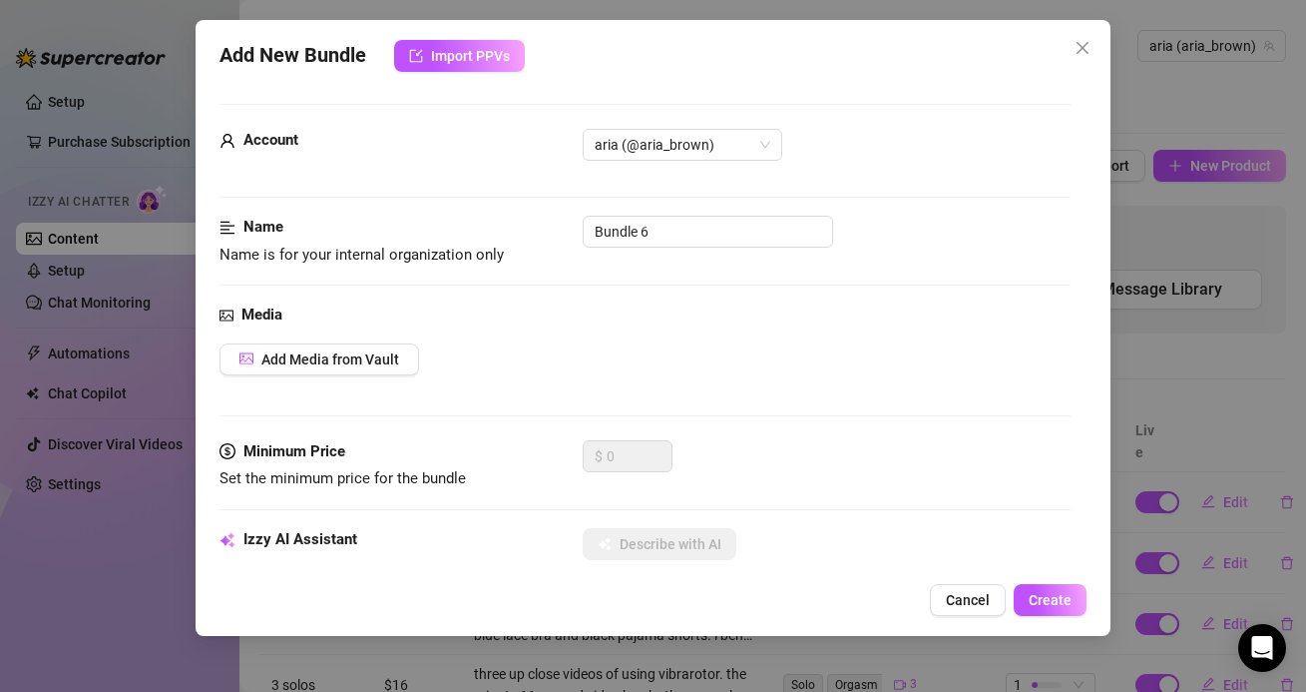
scroll to position [5, 0]
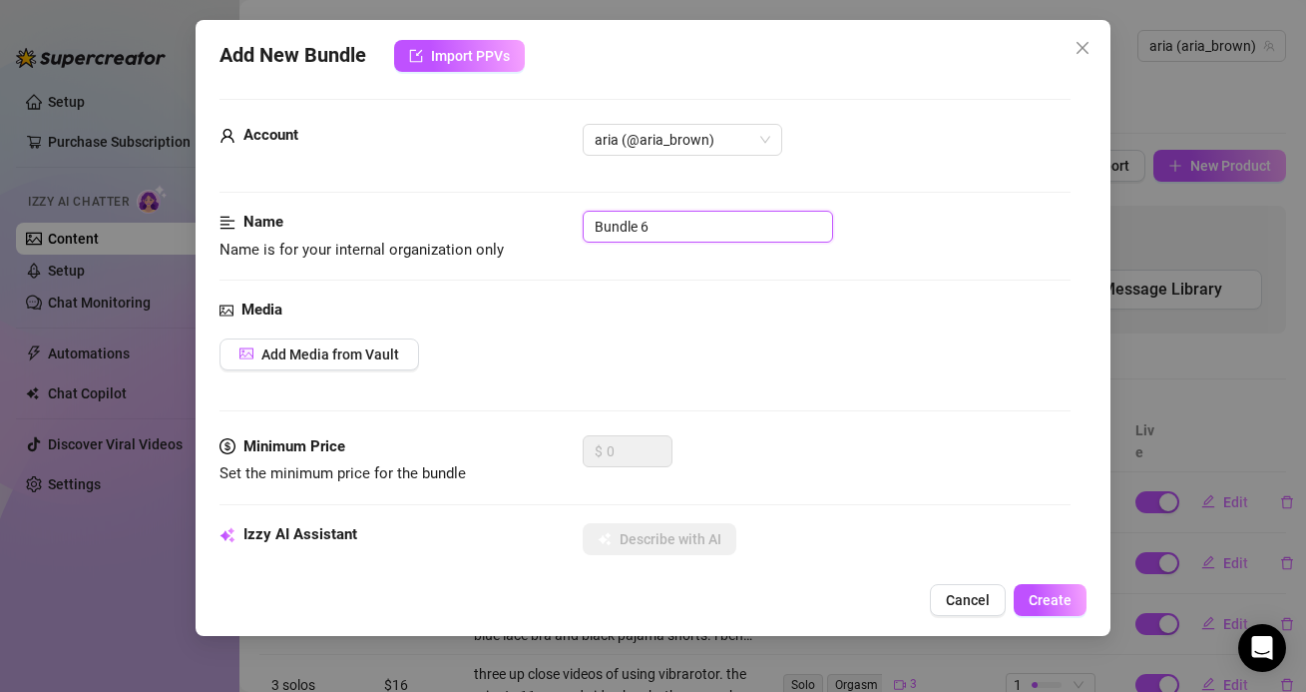
drag, startPoint x: 661, startPoint y: 219, endPoint x: 539, endPoint y: 219, distance: 121.8
click at [539, 219] on div "Name Name is for your internal organization only Bundle 6" at bounding box center [645, 236] width 850 height 51
click at [491, 270] on div "Name Name is for your internal organization only black screen sextapes" at bounding box center [645, 255] width 850 height 88
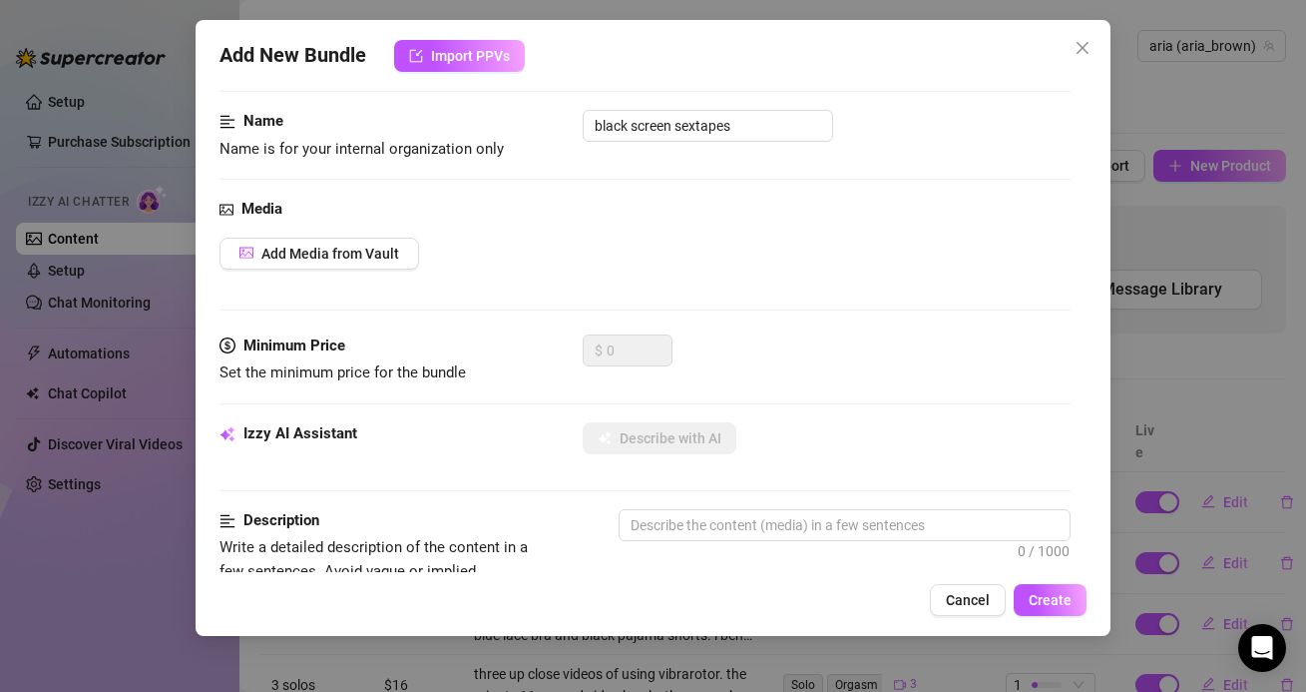
scroll to position [109, 0]
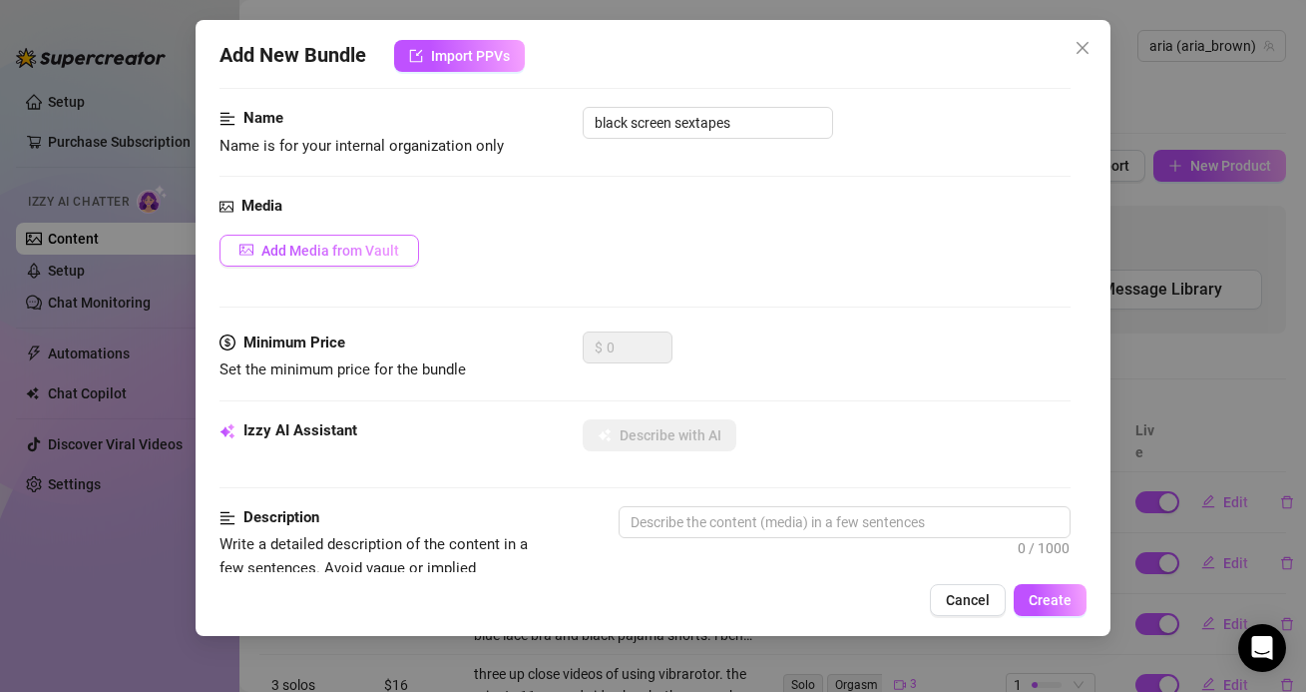
click at [381, 253] on span "Add Media from Vault" at bounding box center [330, 251] width 138 height 16
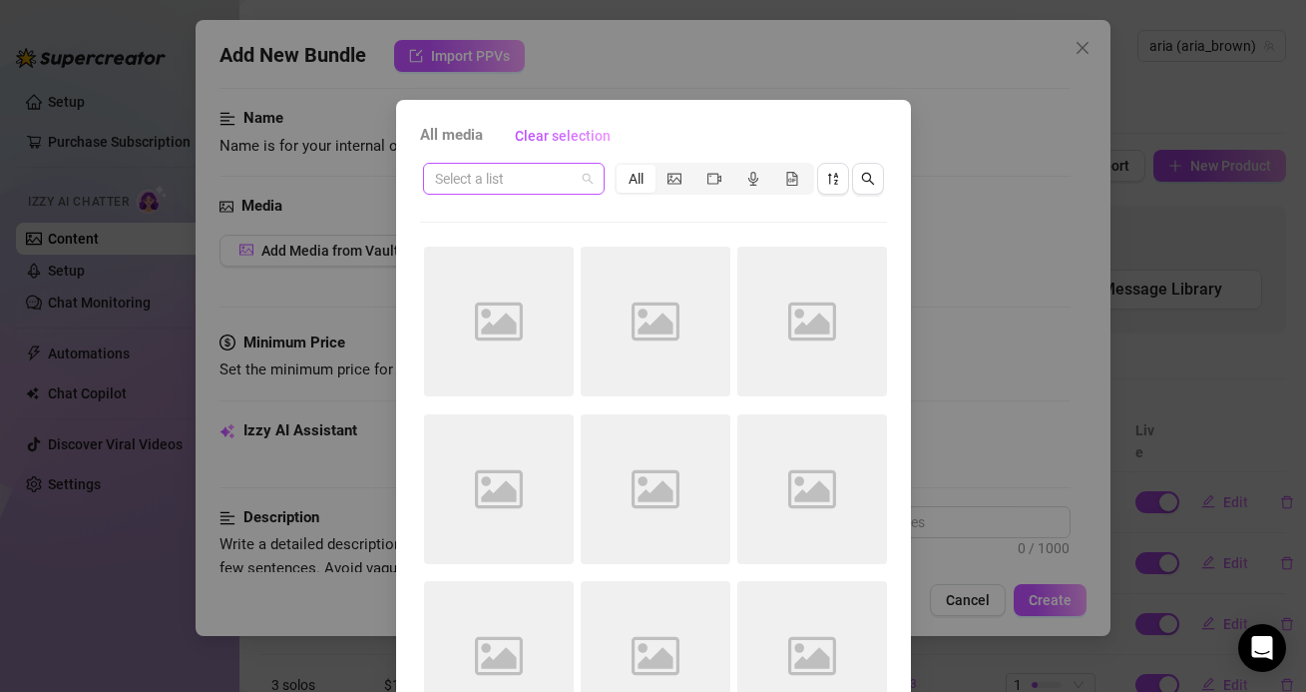
click at [520, 176] on input "search" at bounding box center [505, 179] width 140 height 30
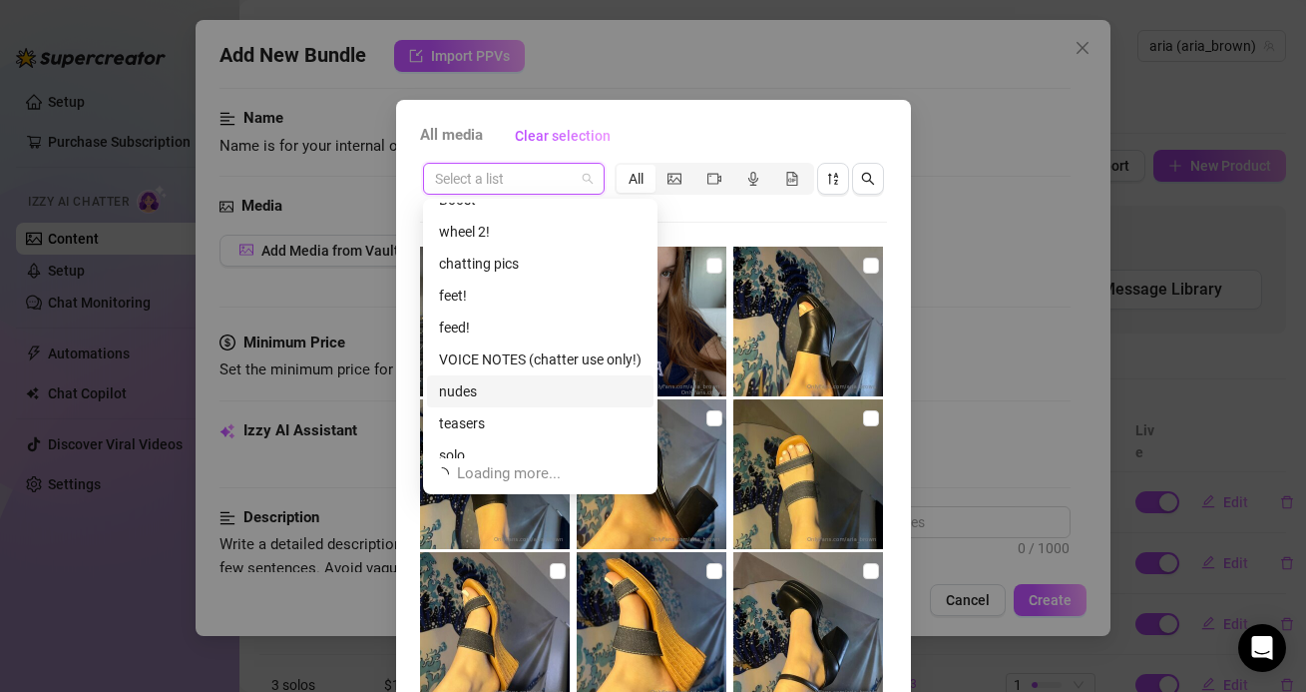
scroll to position [64, 0]
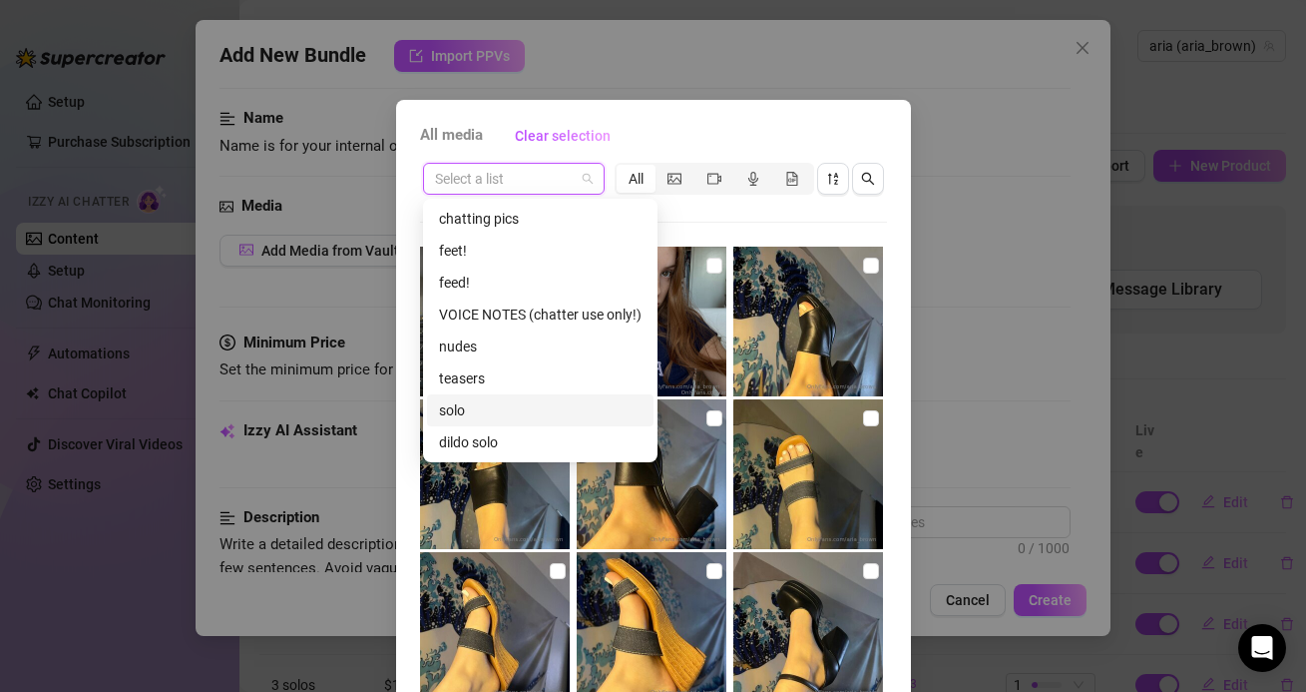
click at [480, 417] on div "solo" at bounding box center [540, 410] width 203 height 22
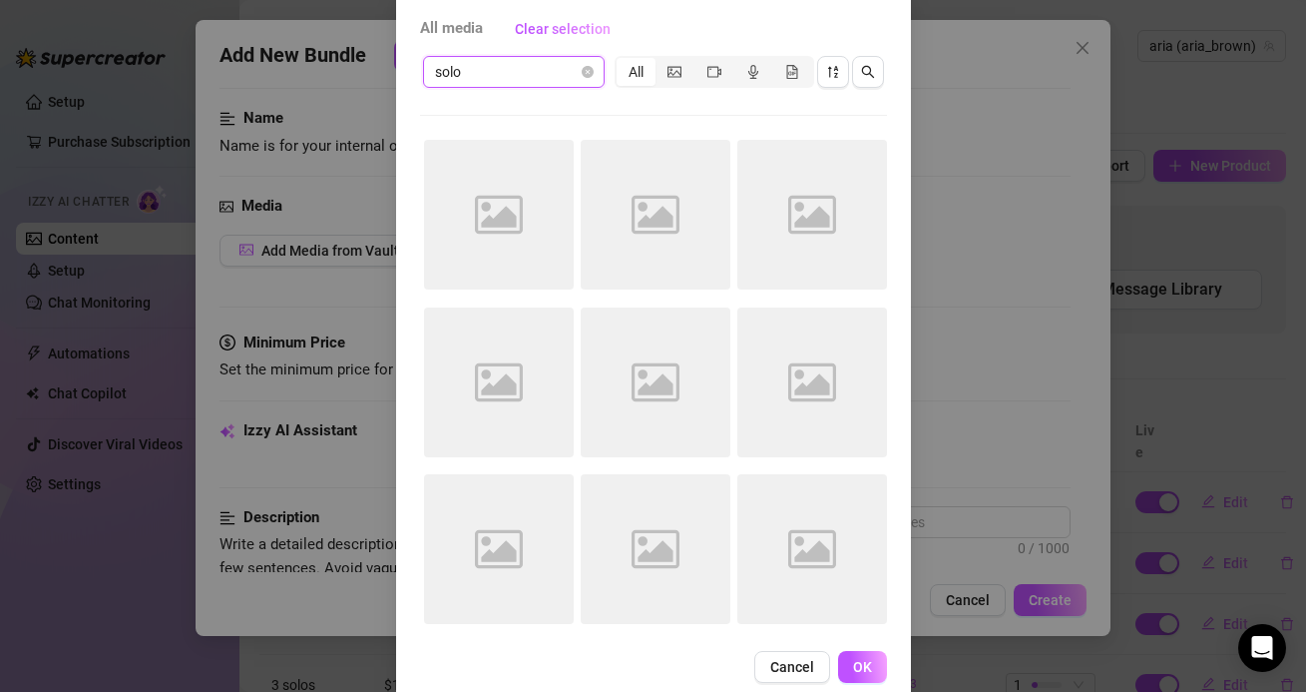
scroll to position [130, 0]
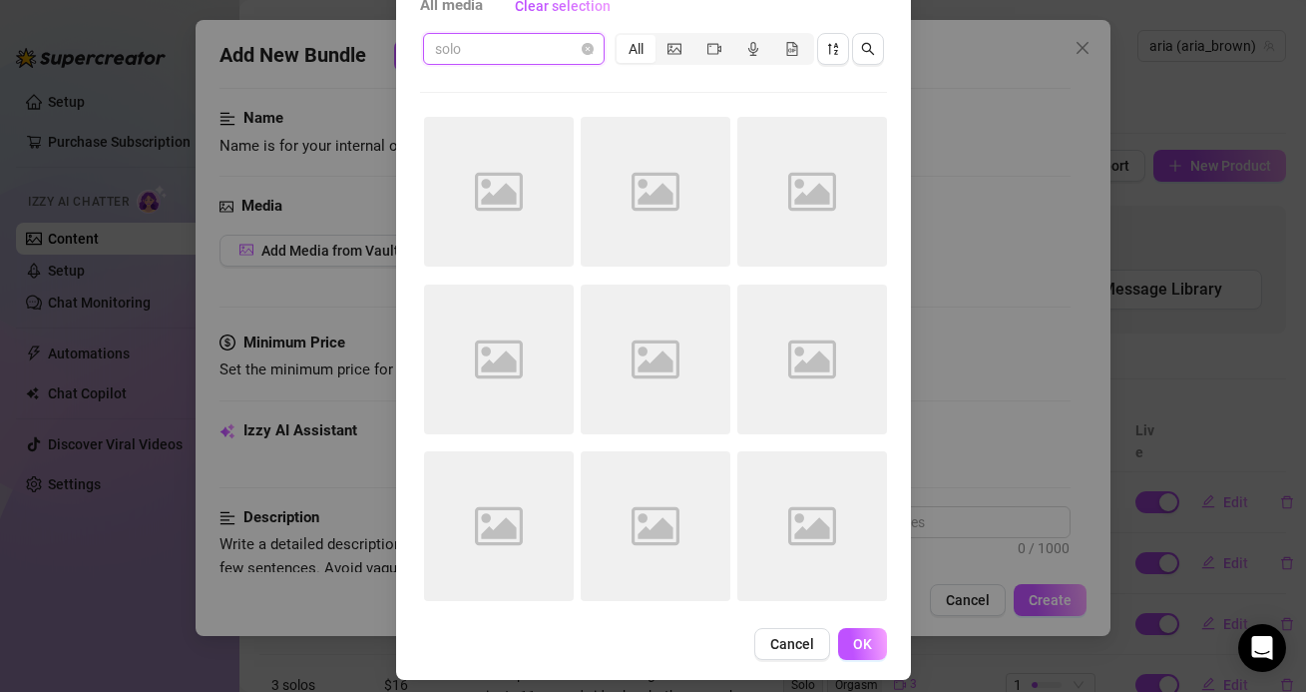
click at [509, 33] on div "solo" at bounding box center [514, 49] width 182 height 32
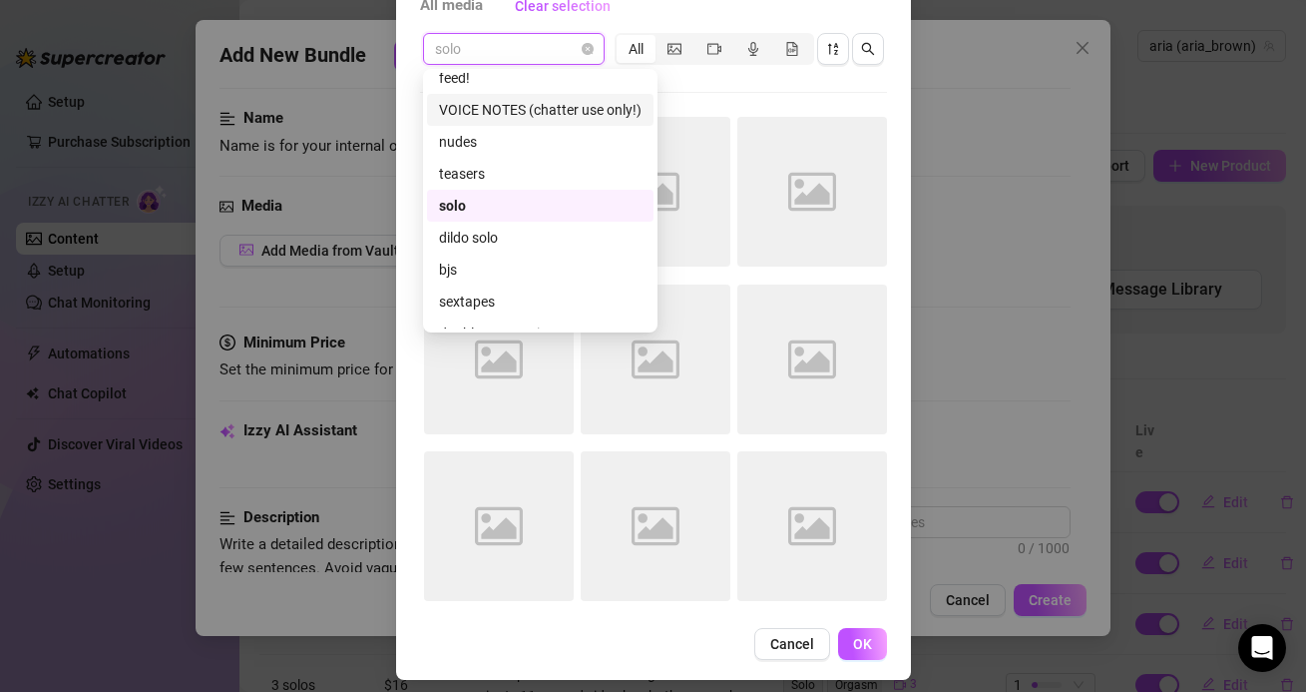
scroll to position [146, 0]
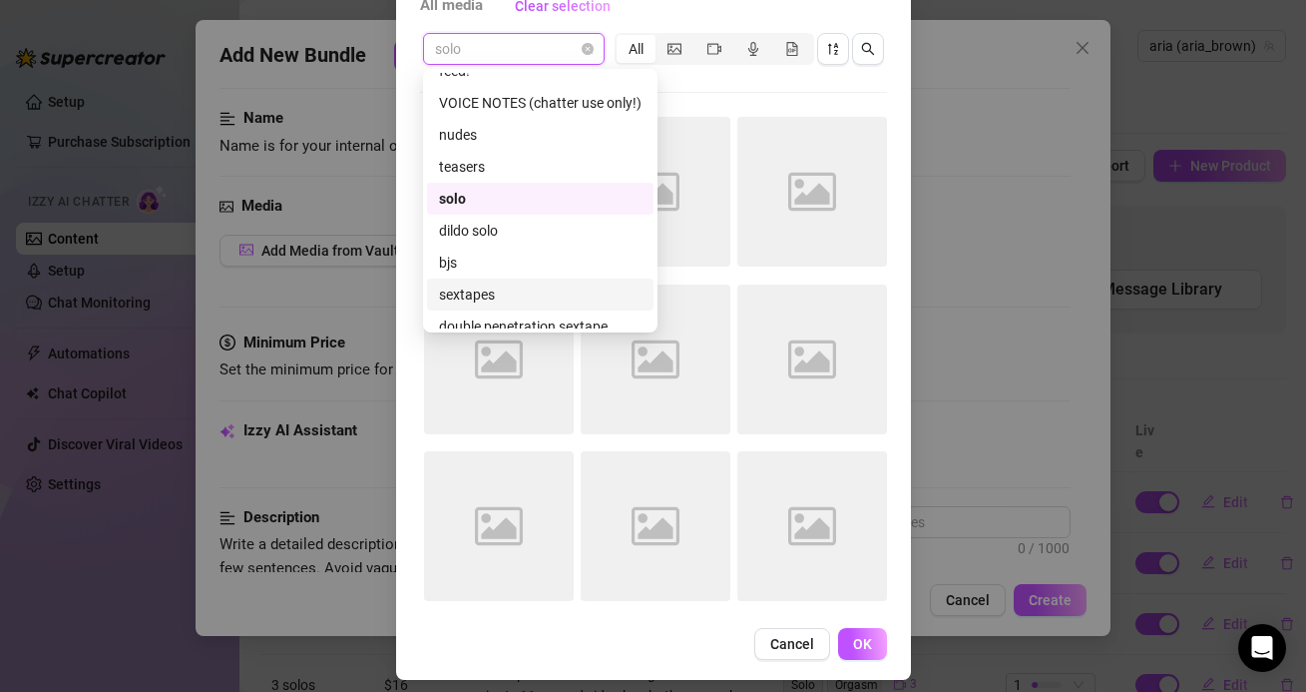
click at [508, 300] on div "sextapes" at bounding box center [540, 294] width 203 height 22
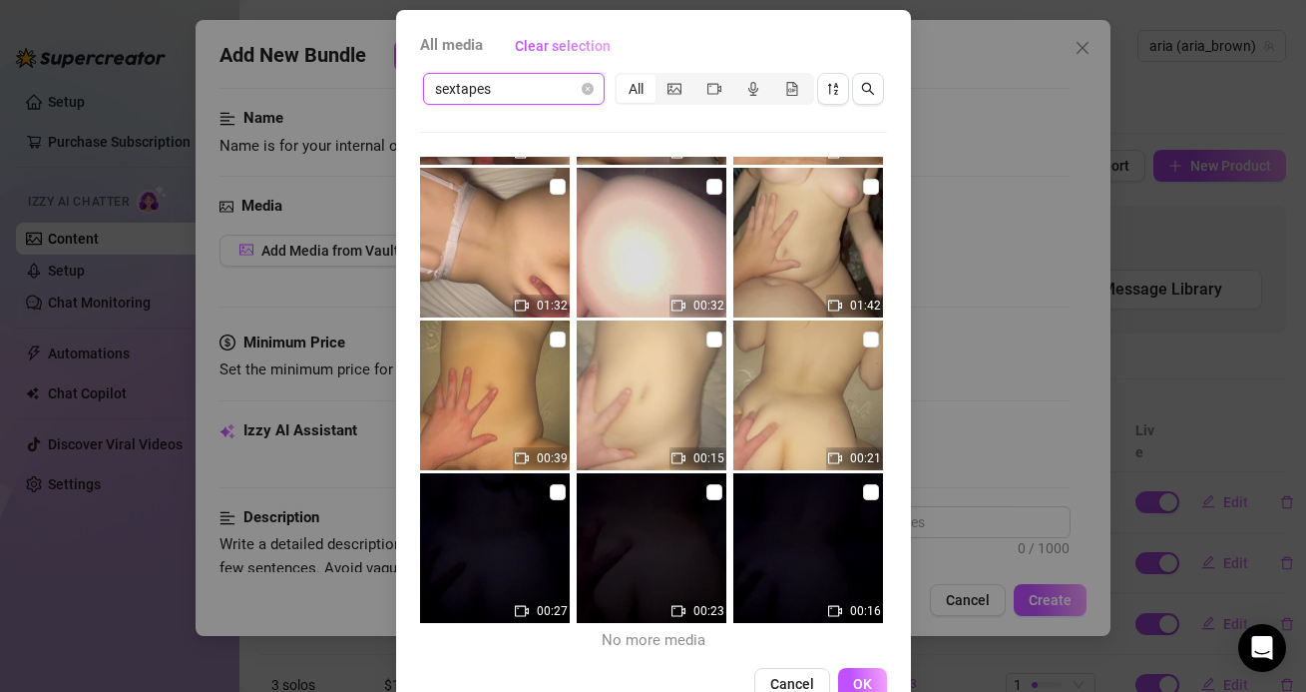
scroll to position [142, 0]
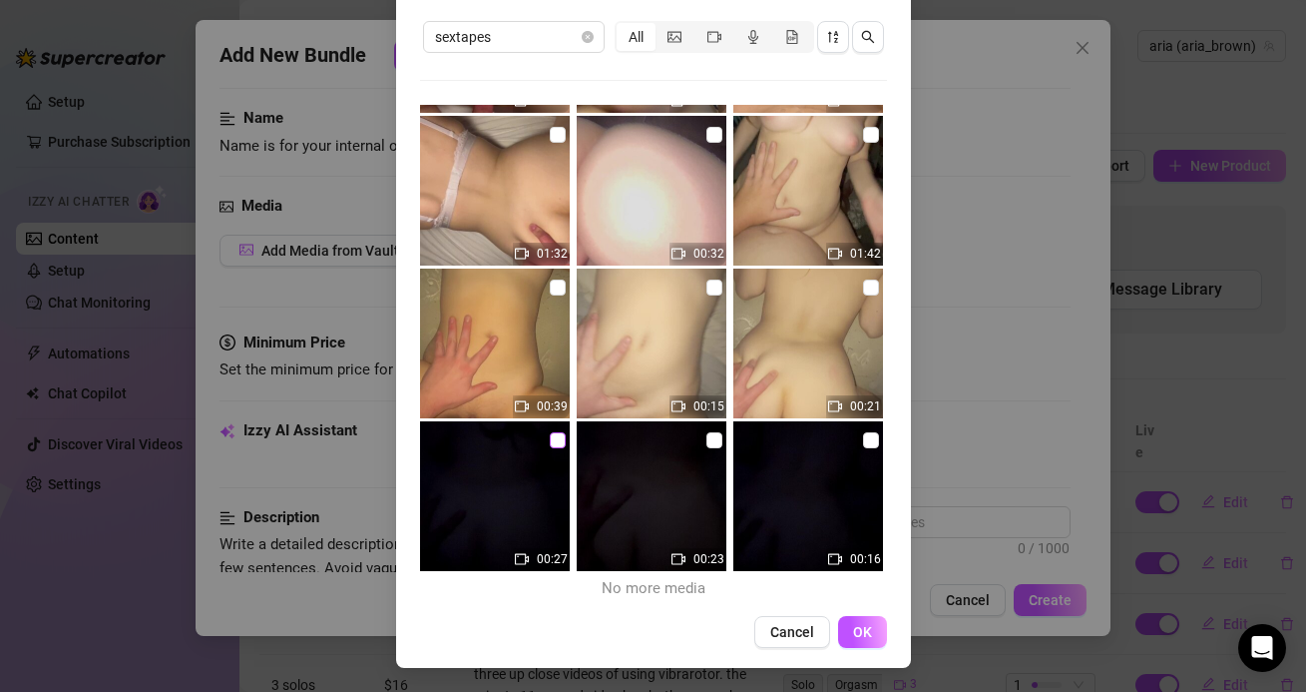
click at [562, 445] on input "checkbox" at bounding box center [558, 440] width 16 height 16
click at [721, 434] on input "checkbox" at bounding box center [715, 440] width 16 height 16
click at [866, 443] on input "checkbox" at bounding box center [871, 440] width 16 height 16
click at [862, 652] on div "All media Clear selection sextapes All 01:01 01:10 00:09 01:32 00:32 01:42 00:3…" at bounding box center [653, 313] width 515 height 710
click at [858, 641] on button "OK" at bounding box center [862, 632] width 49 height 32
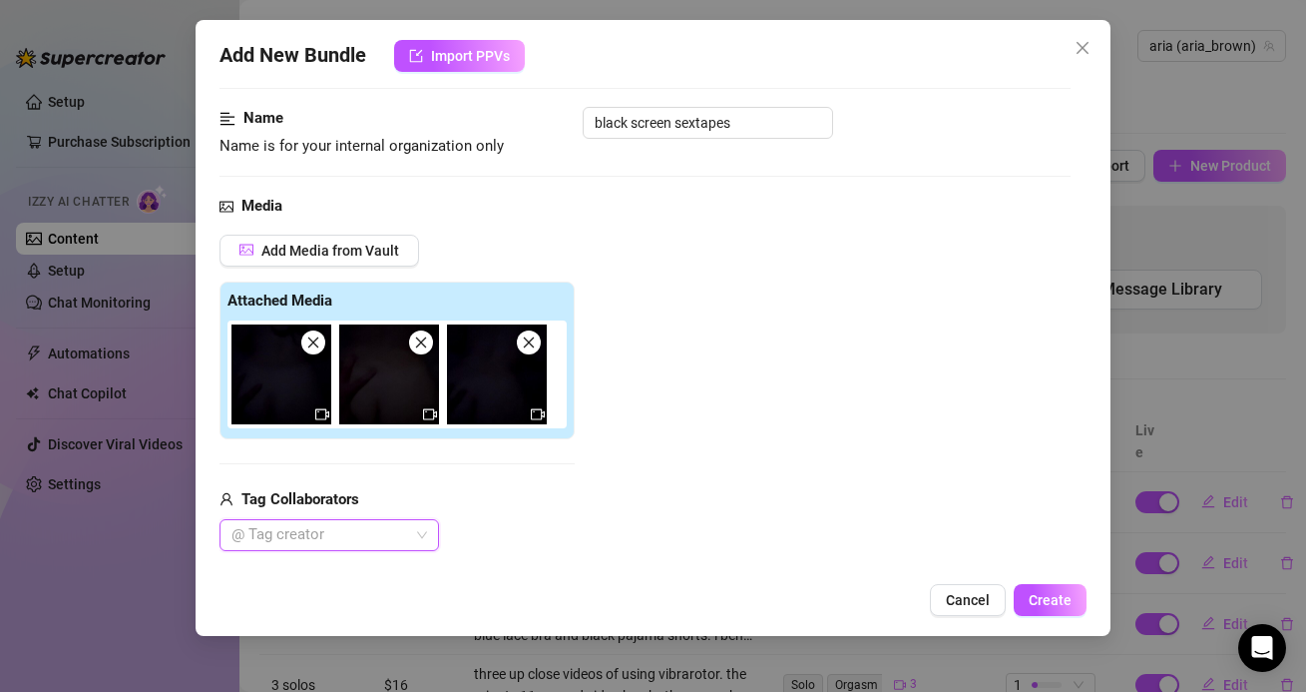
scroll to position [259, 0]
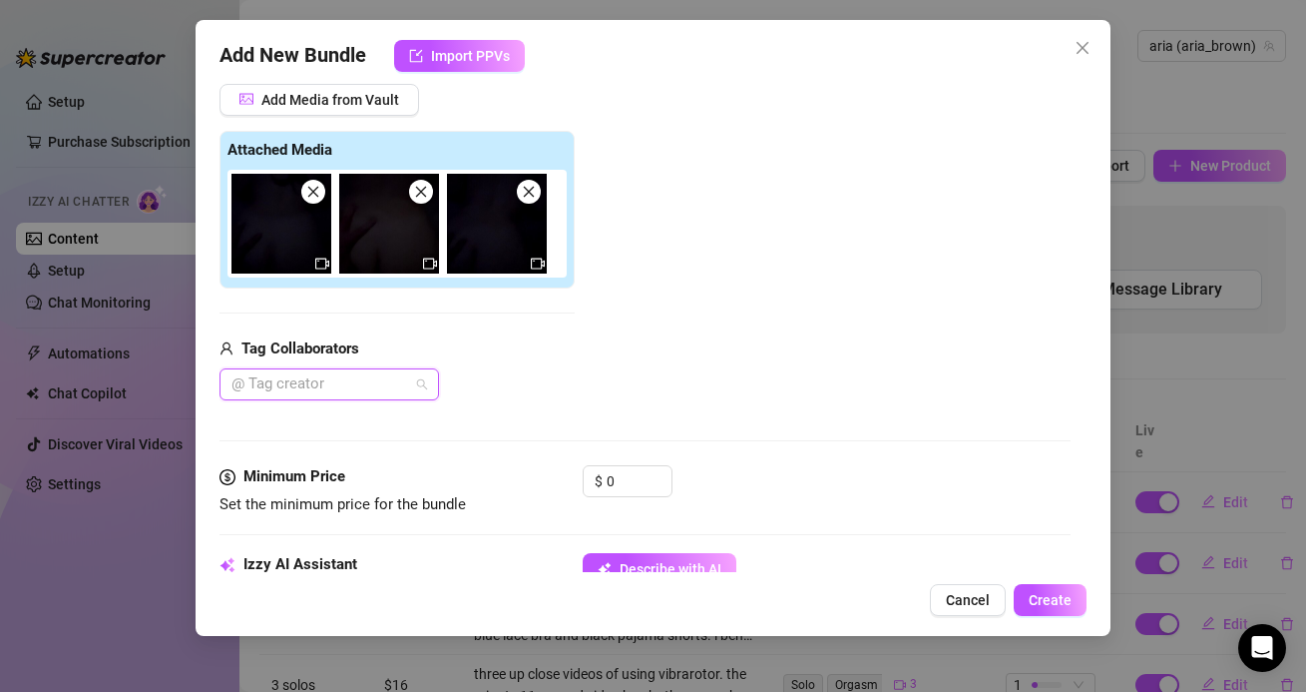
click at [405, 398] on div "@ Tag creator" at bounding box center [330, 384] width 220 height 32
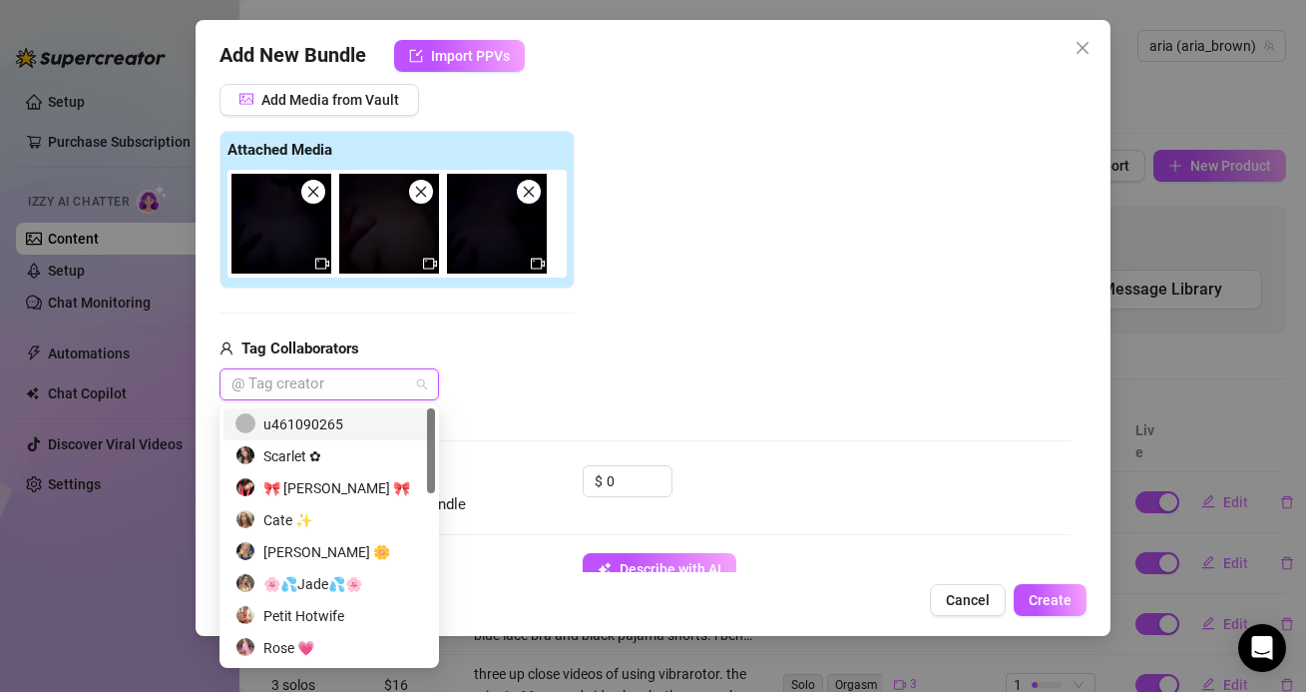
click at [350, 428] on div "u461090265" at bounding box center [330, 424] width 188 height 22
click at [537, 373] on div "u461090265" at bounding box center [397, 384] width 355 height 32
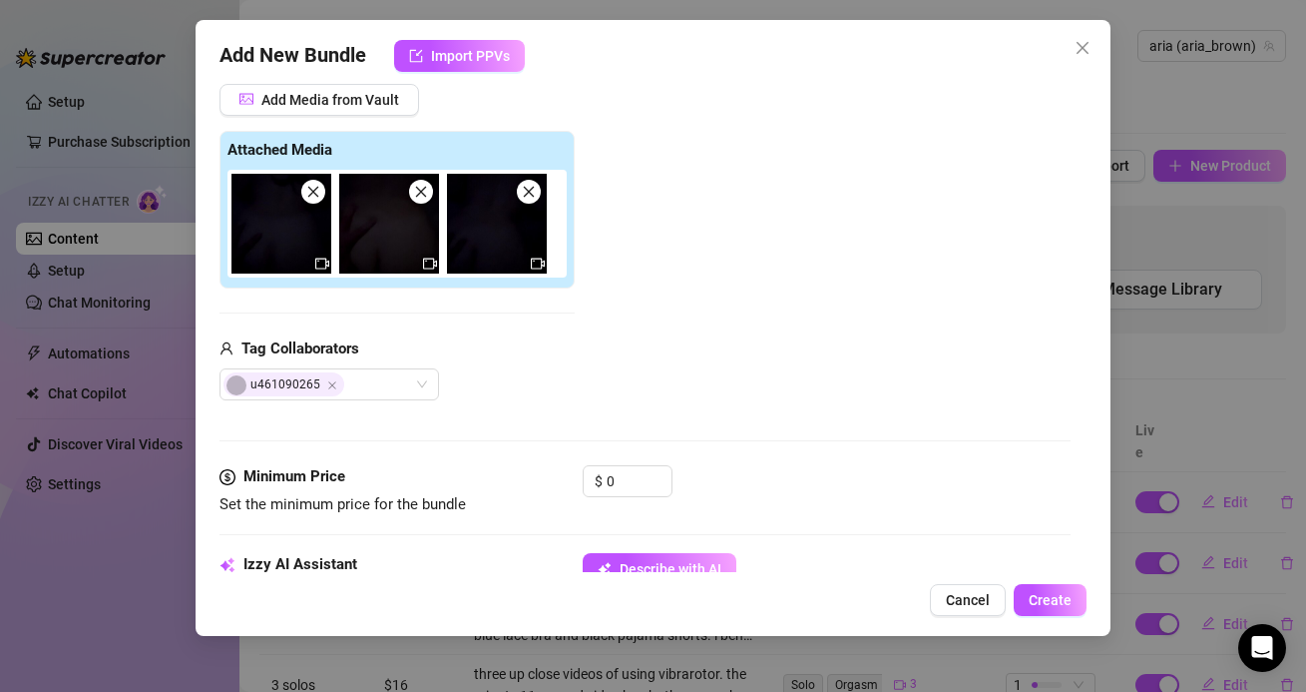
scroll to position [365, 0]
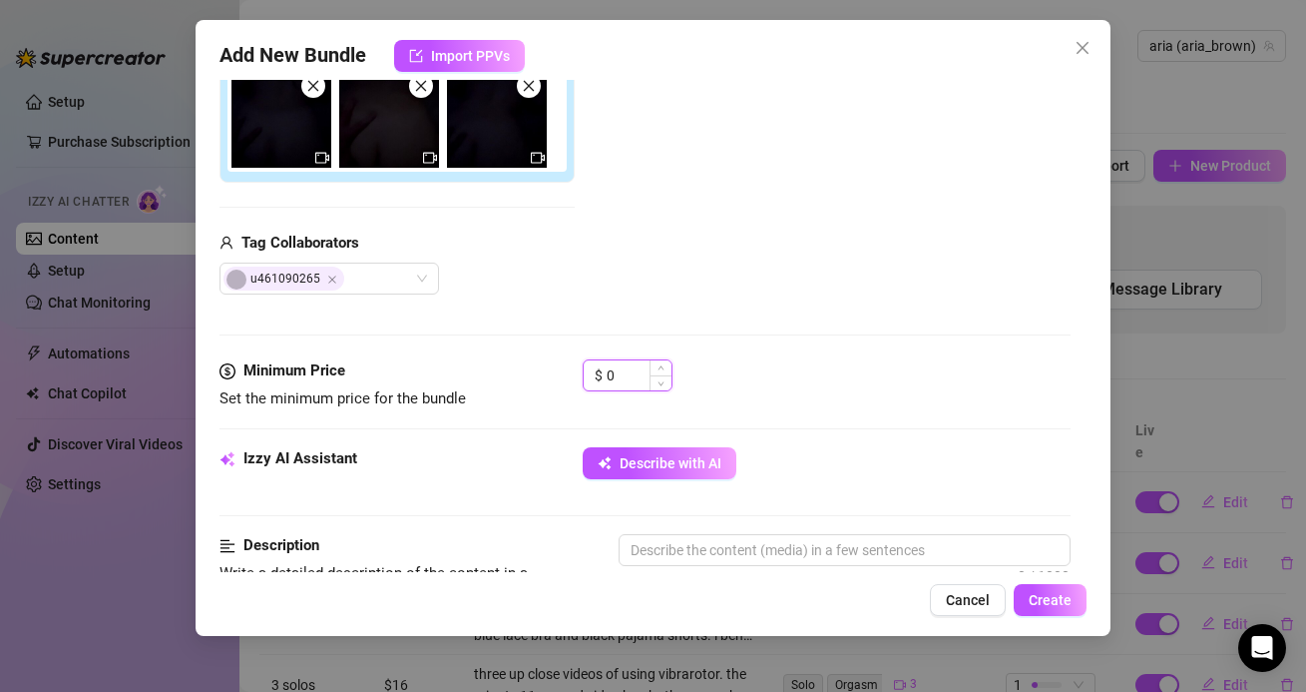
click at [617, 388] on input "0" at bounding box center [639, 375] width 65 height 30
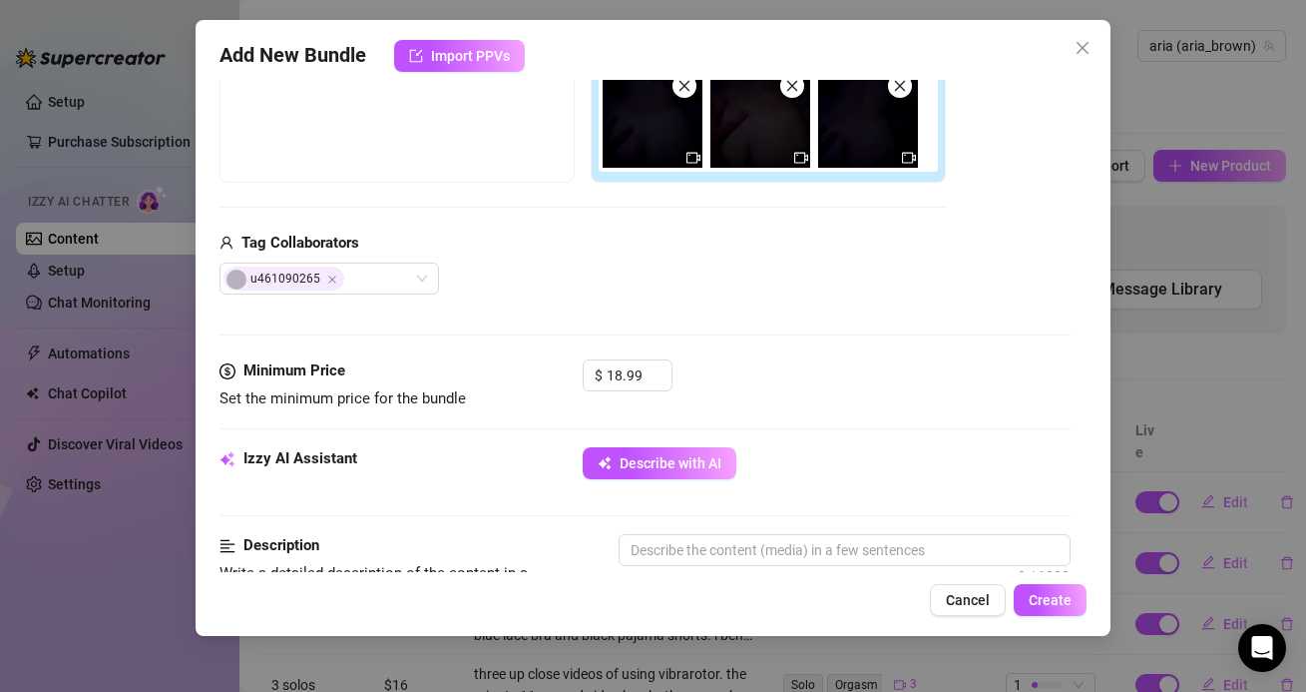
click at [828, 352] on div "Media Add Media from Vault Free preview Pay to view Tag Collaborators u461090265" at bounding box center [645, 148] width 850 height 421
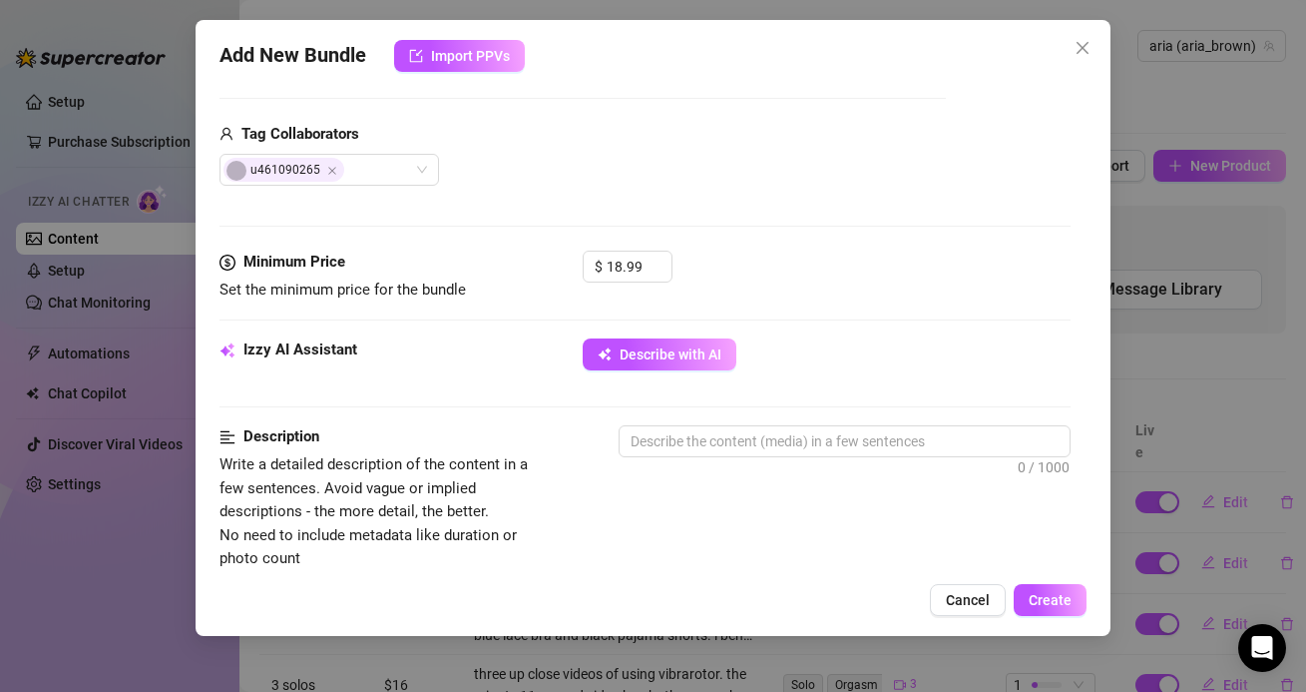
scroll to position [533, 0]
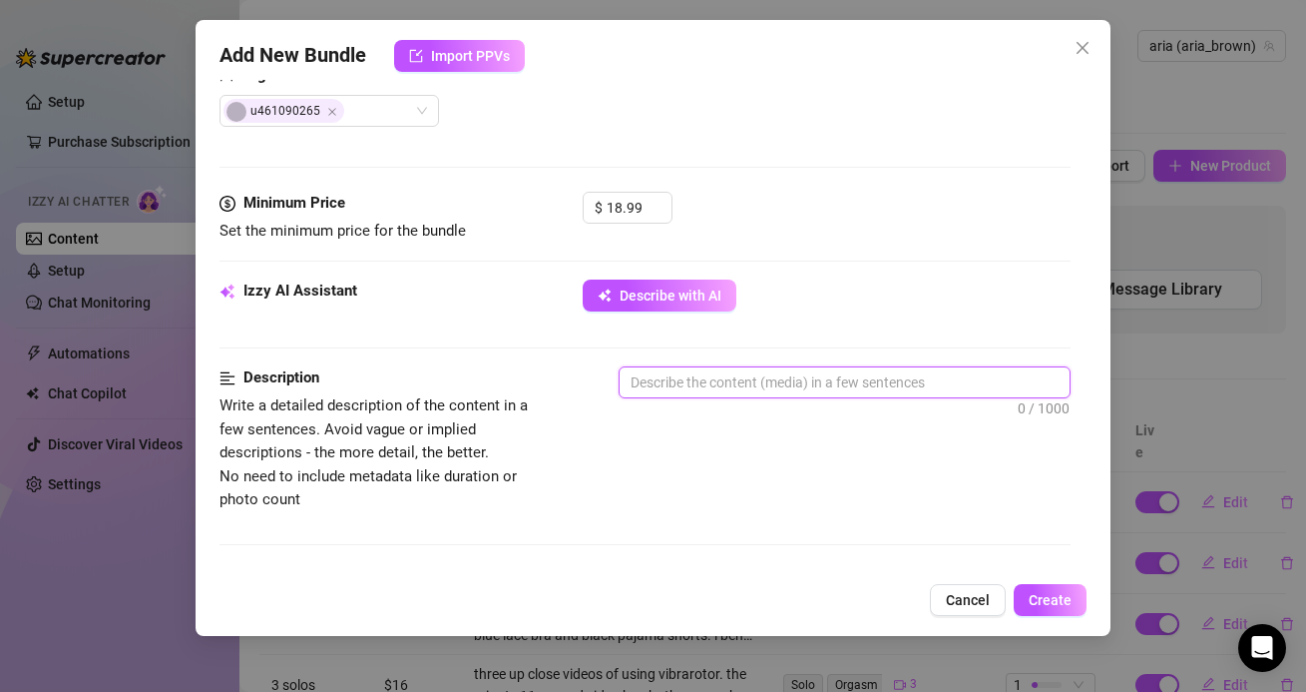
click at [719, 375] on textarea at bounding box center [844, 382] width 449 height 30
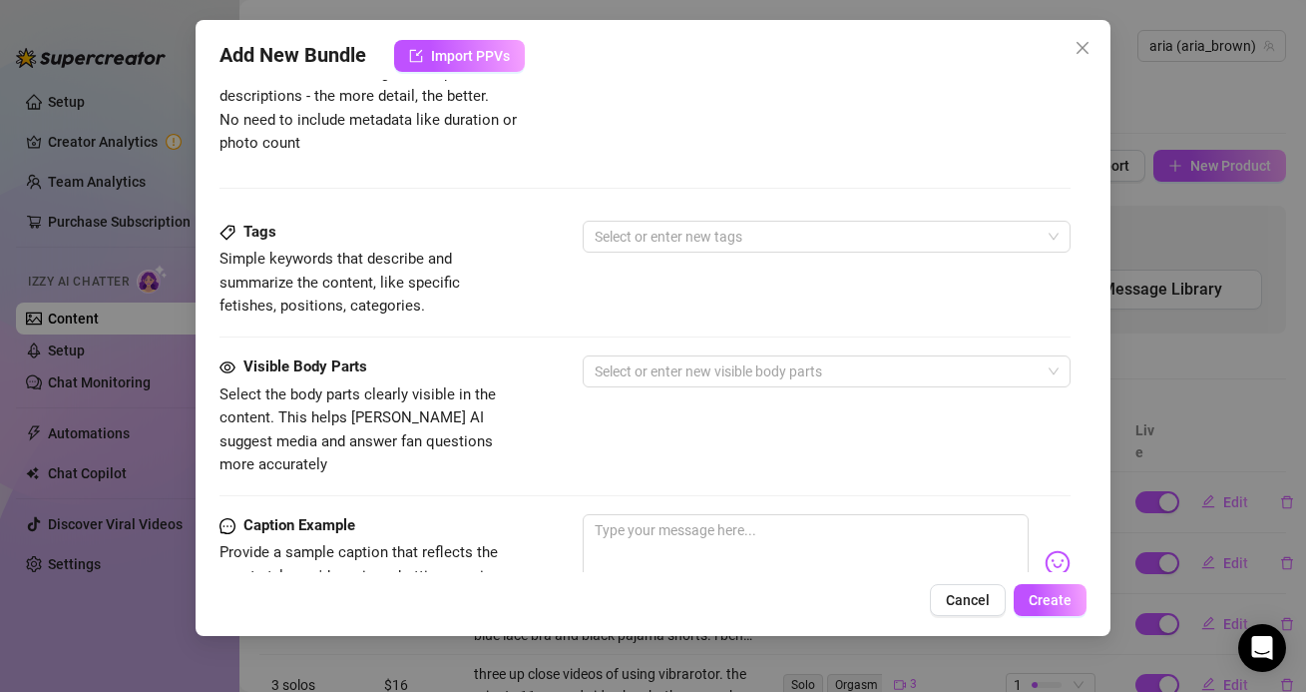
scroll to position [888, 0]
click at [655, 384] on div at bounding box center [816, 372] width 458 height 28
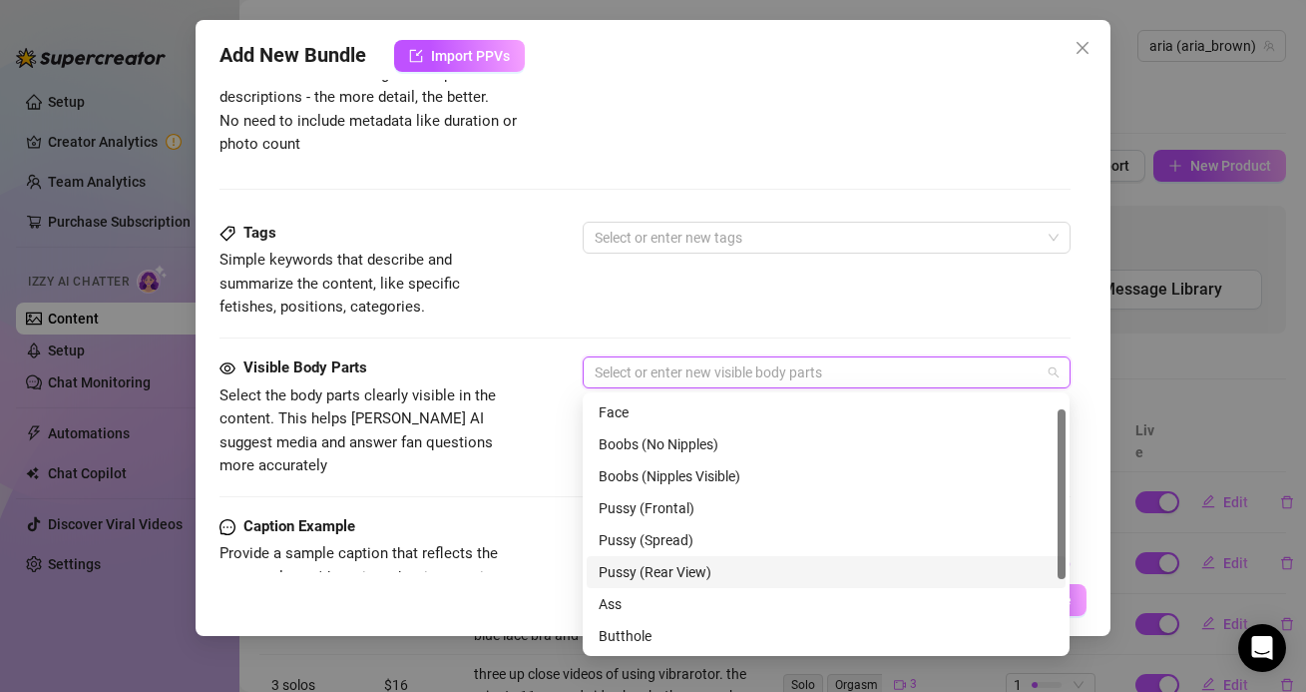
scroll to position [50, 0]
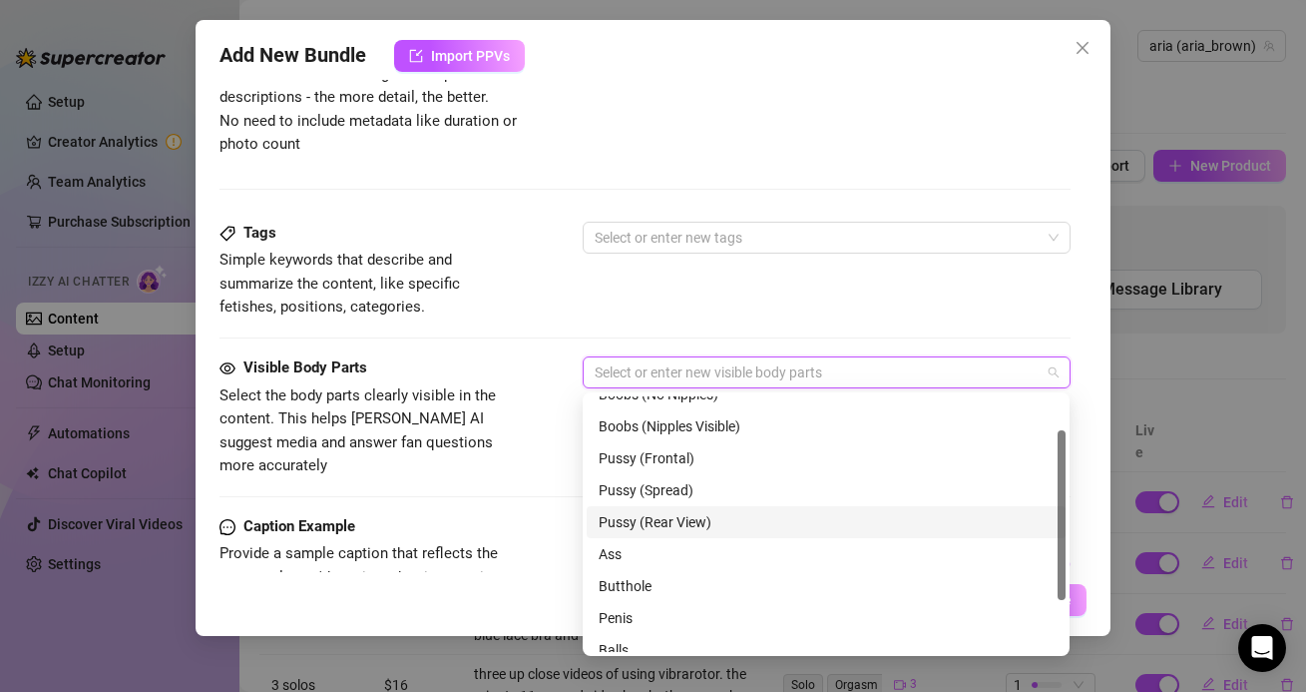
click at [632, 558] on div "Ass" at bounding box center [826, 554] width 455 height 22
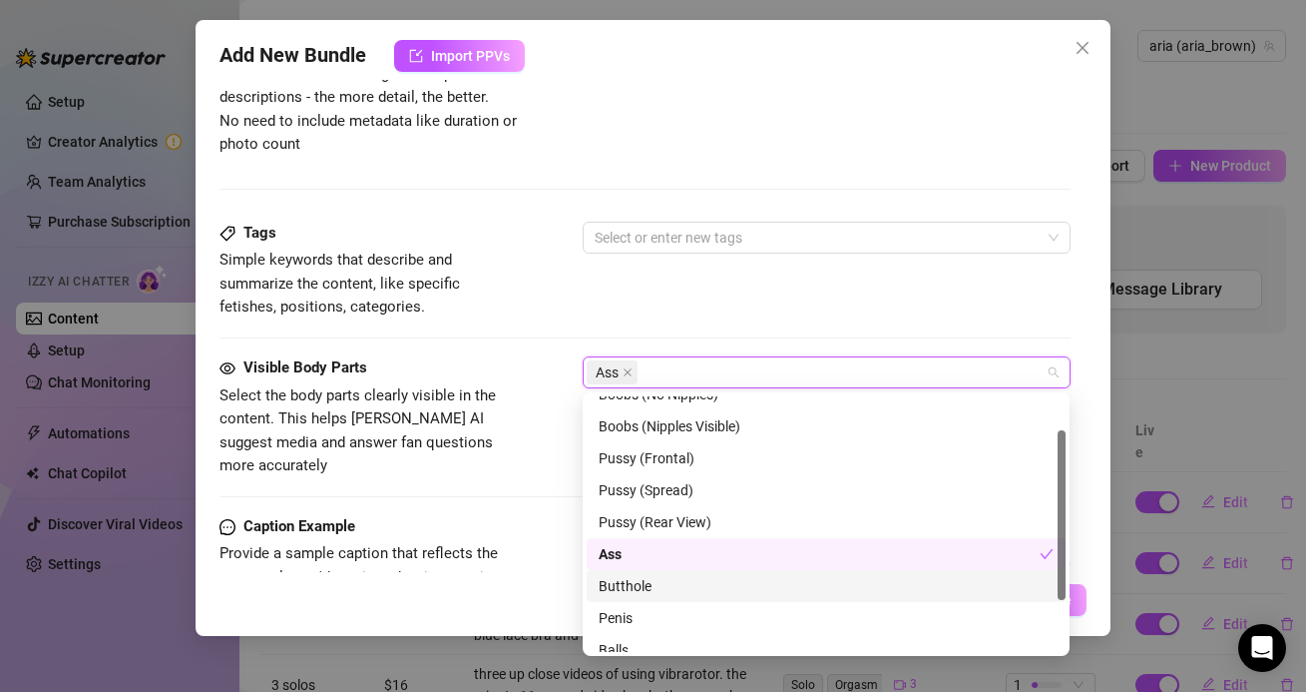
click at [632, 586] on div "Butthole" at bounding box center [826, 586] width 455 height 22
click at [741, 295] on div "Tags Simple keywords that describe and summarize the content, like specific fet…" at bounding box center [645, 271] width 850 height 98
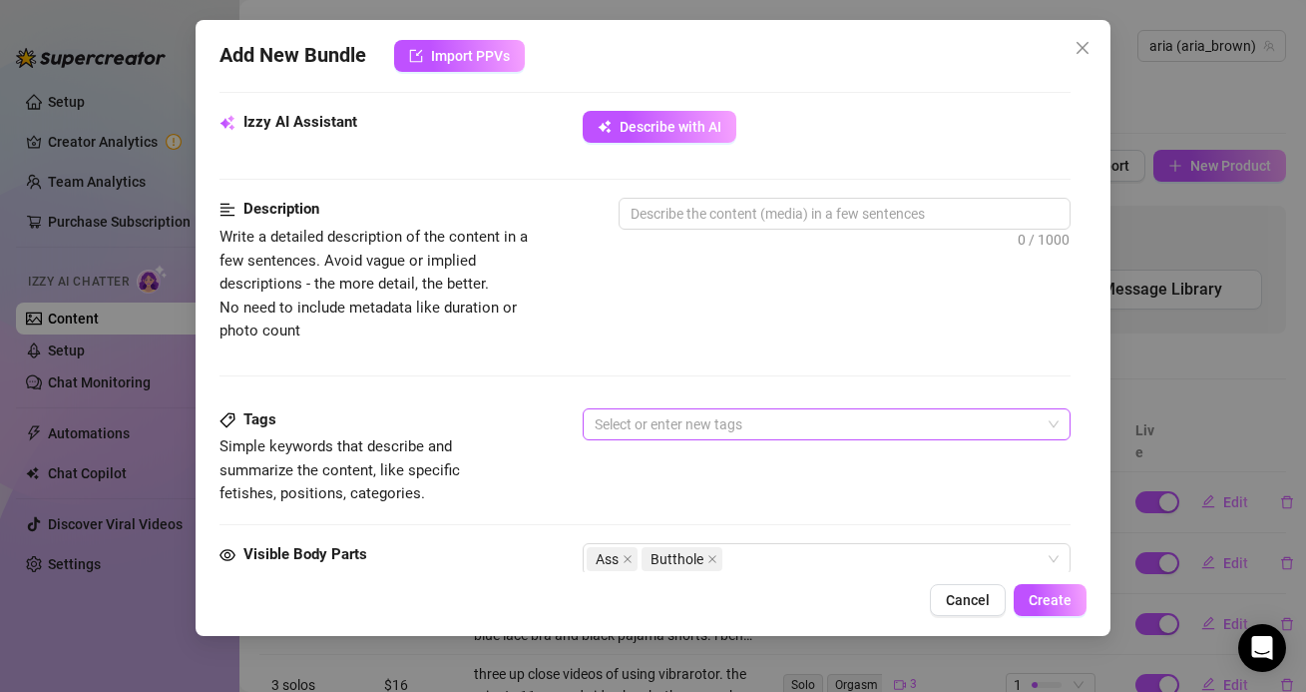
scroll to position [1076, 0]
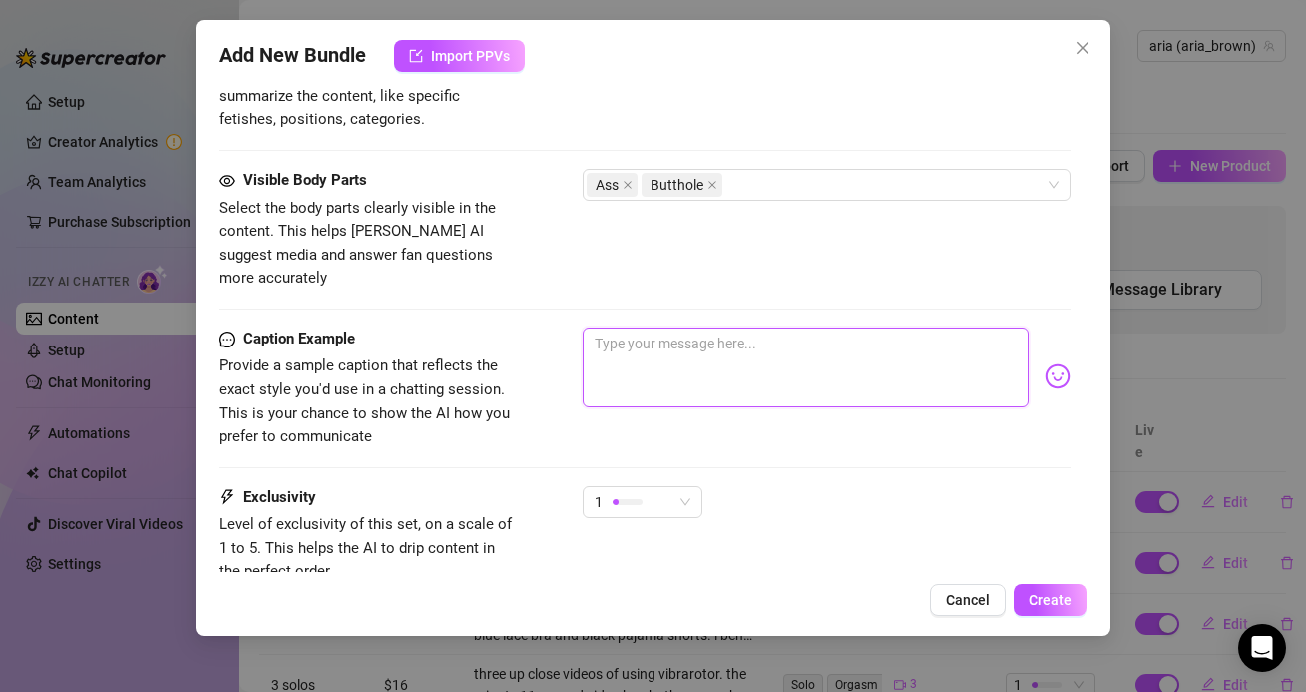
click at [647, 364] on textarea at bounding box center [805, 367] width 445 height 80
paste textarea "letting my step bro and his friends take turns with me like a good little cumsl…"
click at [630, 347] on textarea "letting my step bro and his friends take turns with me like a good little cumsl…" at bounding box center [805, 367] width 445 height 80
click at [618, 367] on textarea "letting my step bro and his friends take turns with me like a good little cumsl…" at bounding box center [805, 367] width 445 height 80
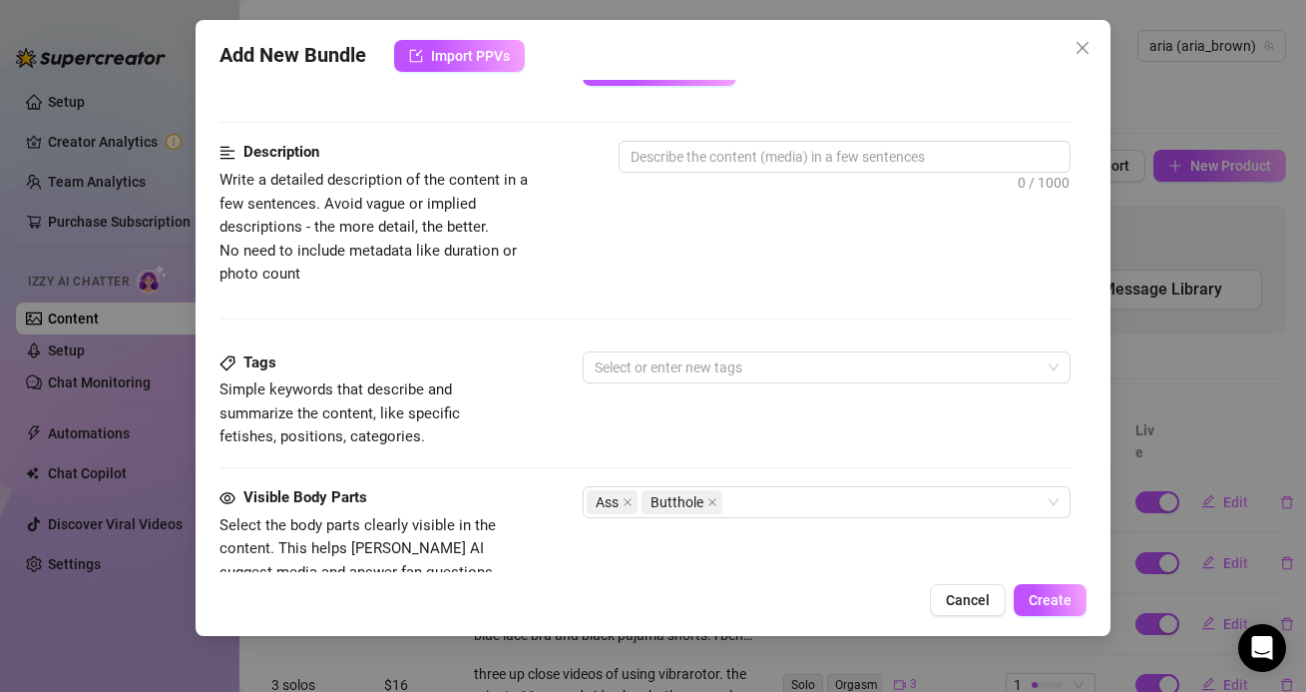
scroll to position [720, 0]
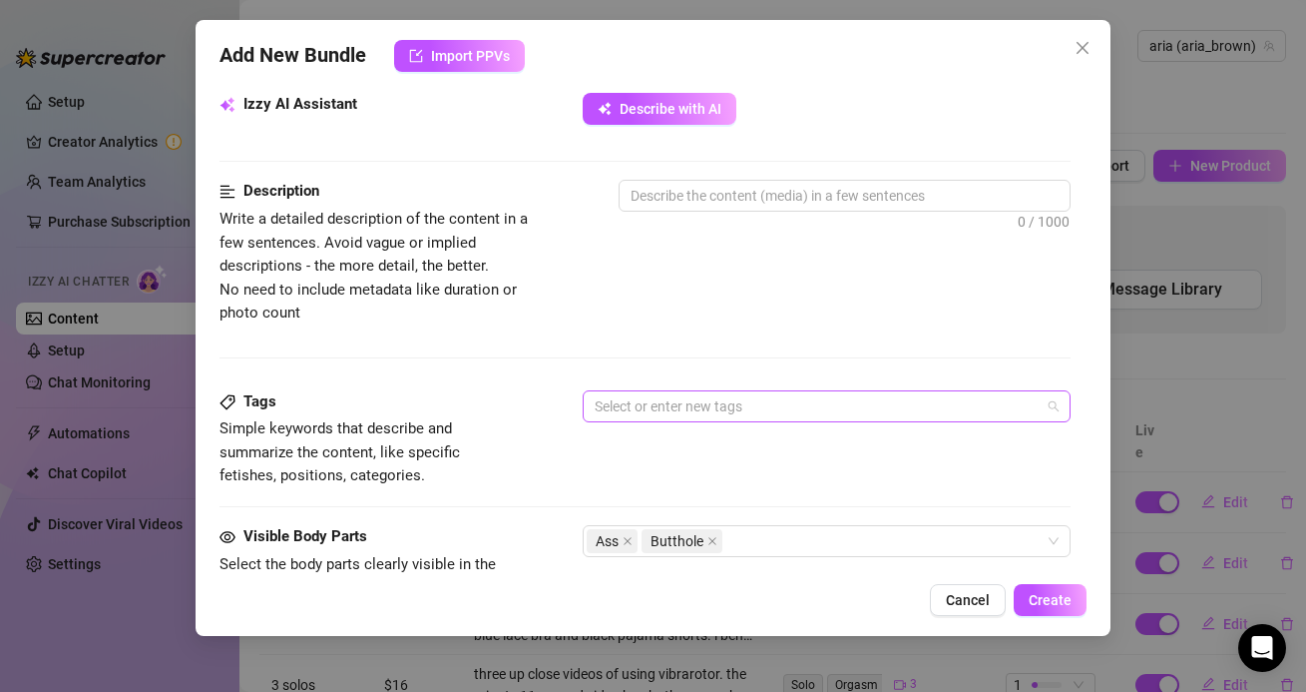
click at [643, 403] on div at bounding box center [816, 406] width 458 height 28
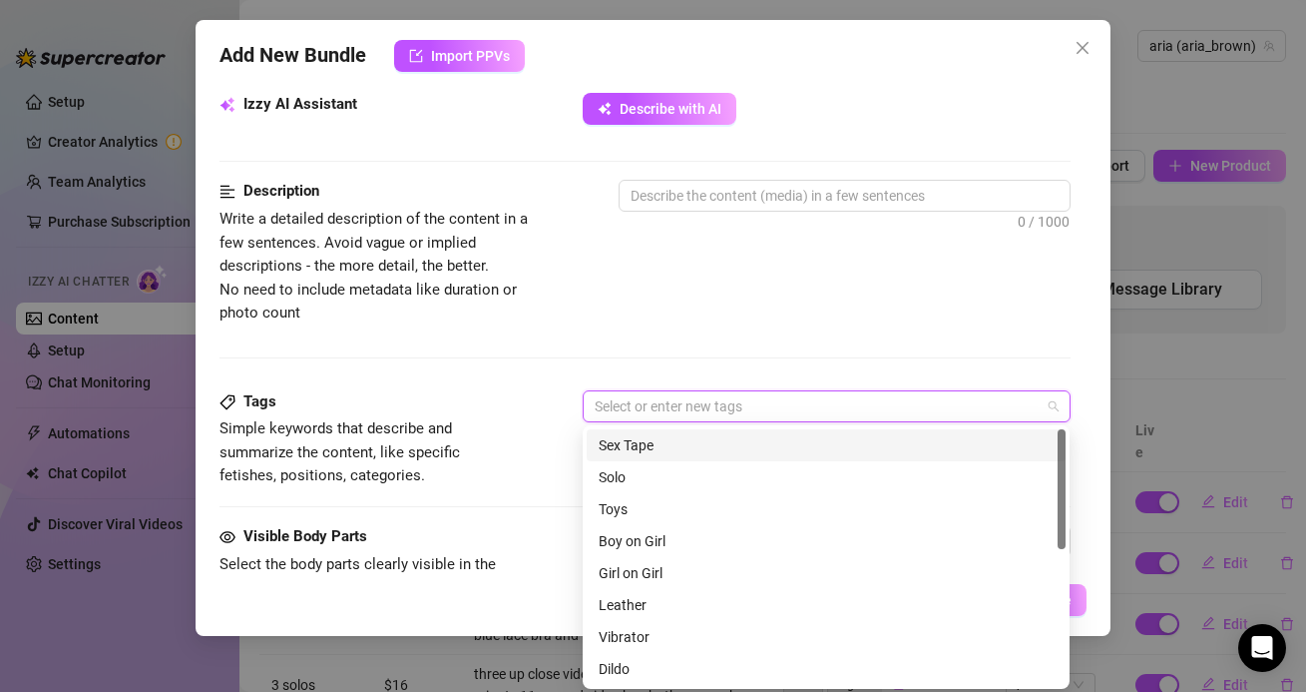
click at [618, 441] on div "Sex Tape" at bounding box center [826, 445] width 455 height 22
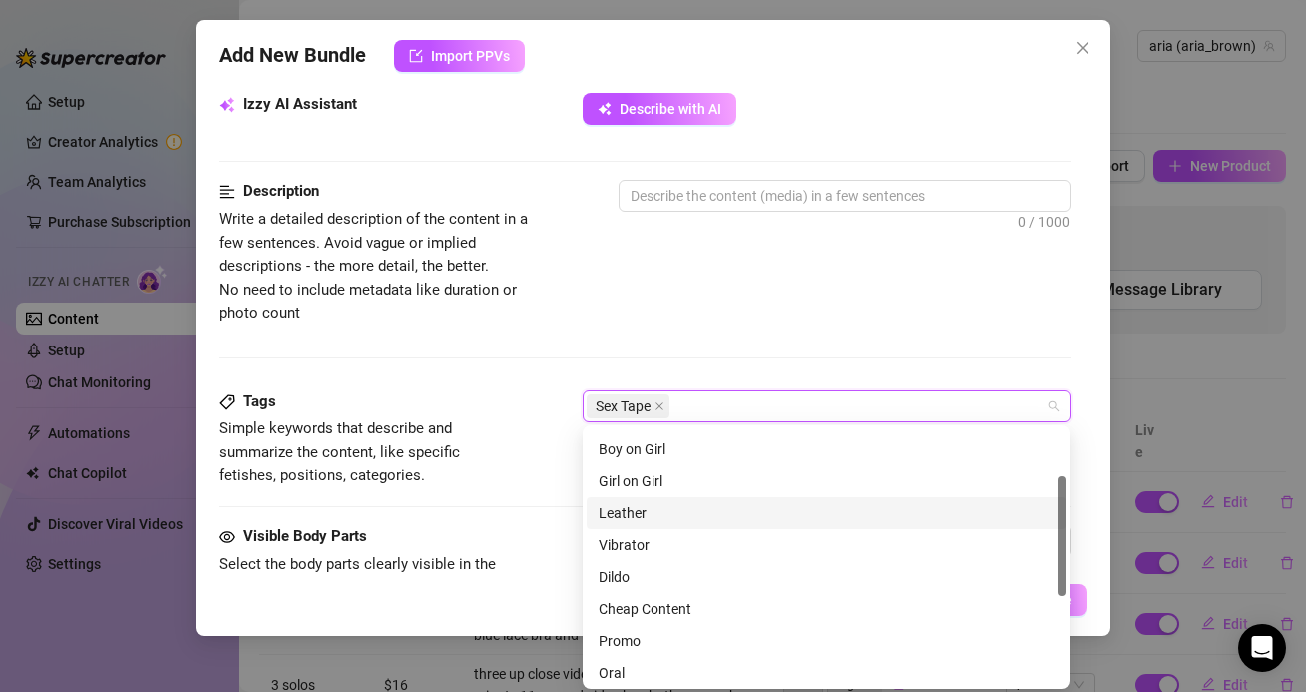
scroll to position [99, 0]
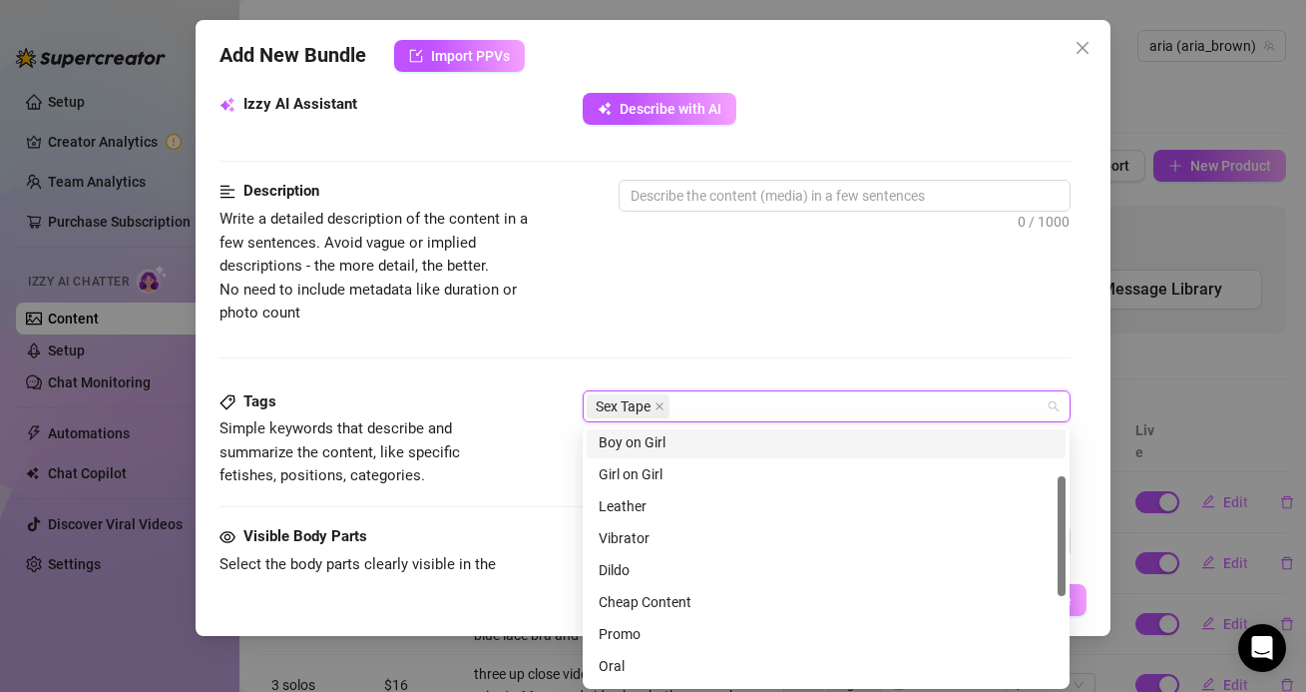
click at [616, 438] on div "Boy on Girl" at bounding box center [826, 442] width 455 height 22
click at [612, 260] on div "Description Write a detailed description of the content in a few sentences. Avo…" at bounding box center [645, 252] width 850 height 145
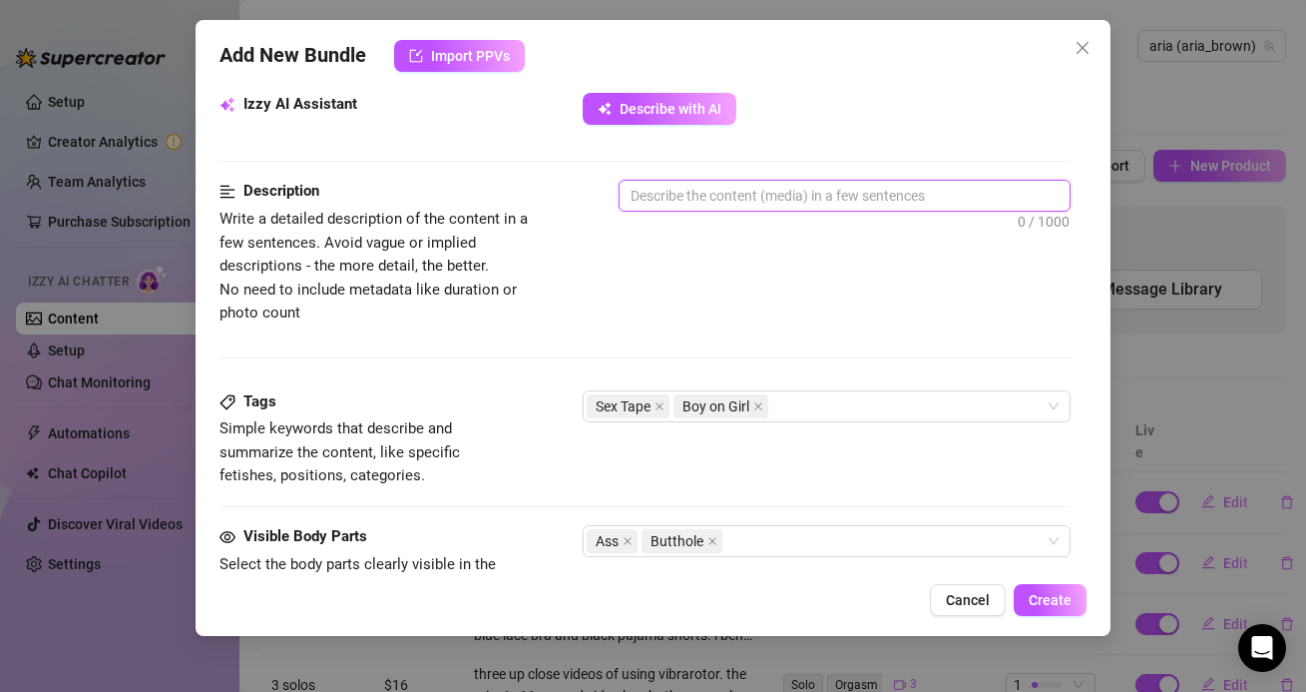
click at [675, 194] on textarea at bounding box center [844, 196] width 449 height 30
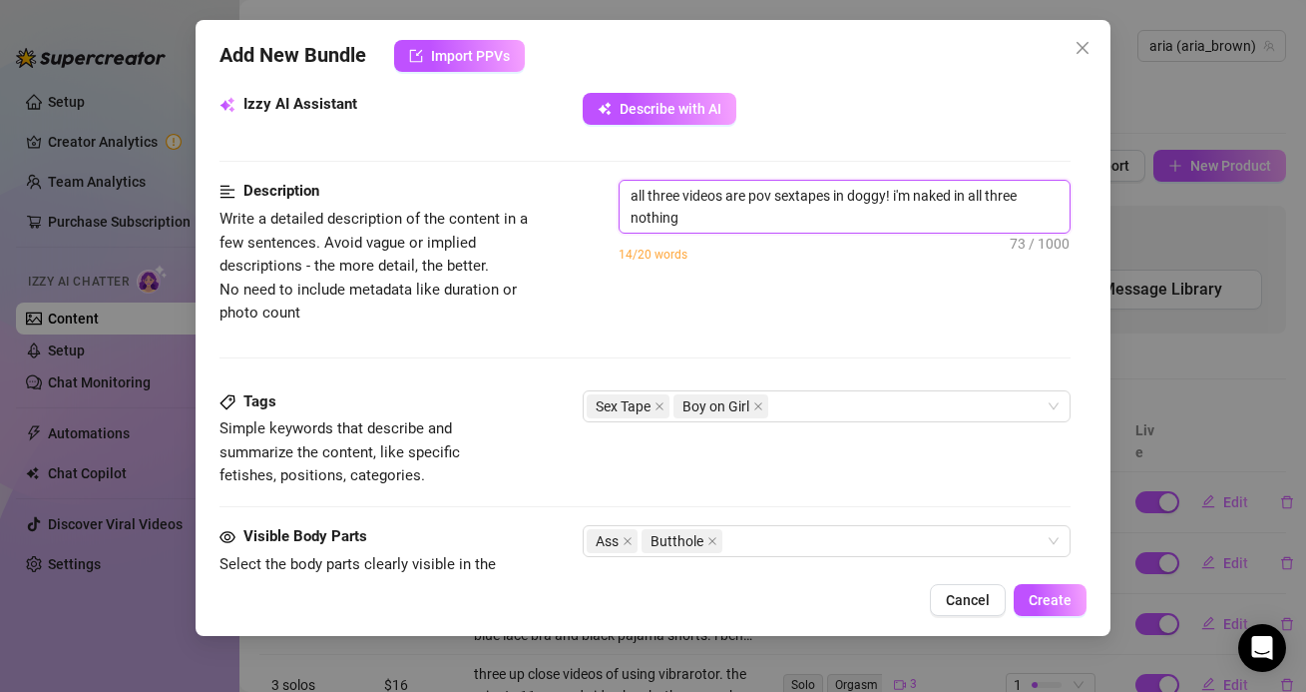
scroll to position [0, 0]
click at [788, 222] on textarea "all three videos are pov sextapes in doggy! i'm naked in all three nothing on. …" at bounding box center [844, 207] width 449 height 52
click at [817, 220] on textarea "all three videos are pov sextapes in doggy! i'm naked in all three nothing on. …" at bounding box center [844, 207] width 449 height 52
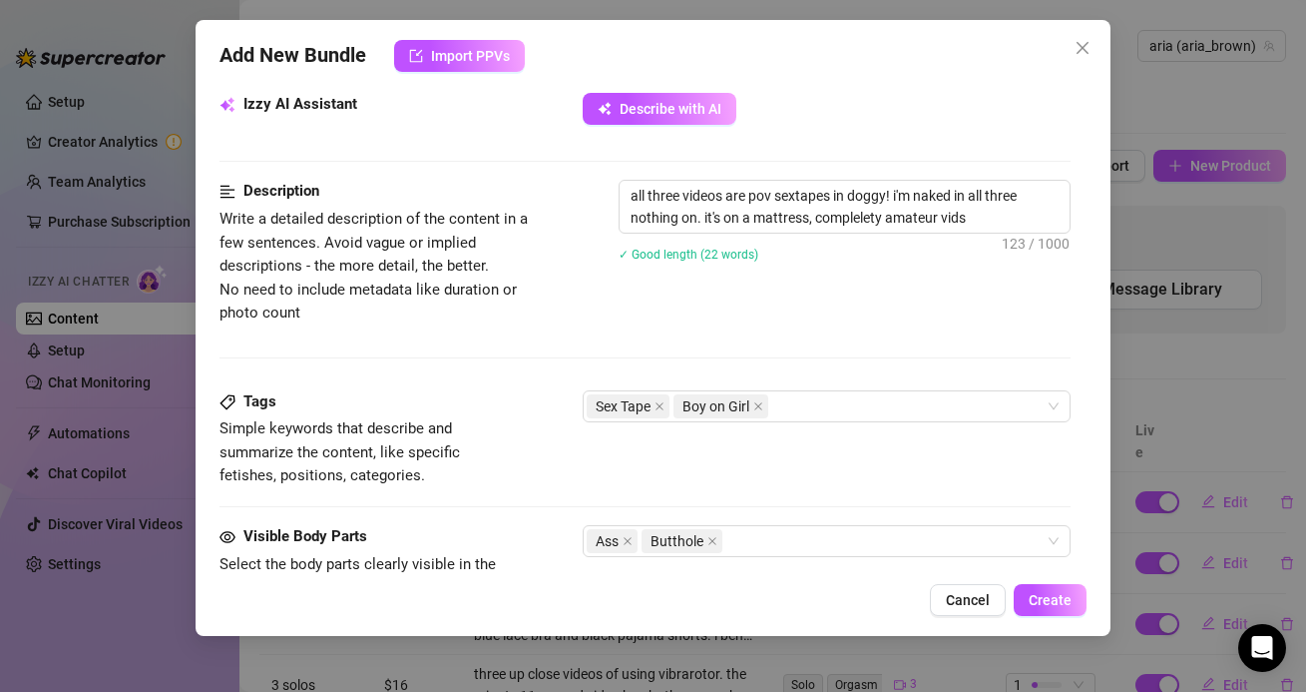
click at [797, 283] on div "all three videos are pov sextapes in doggy! i'm naked in all three nothing on. …" at bounding box center [844, 234] width 451 height 108
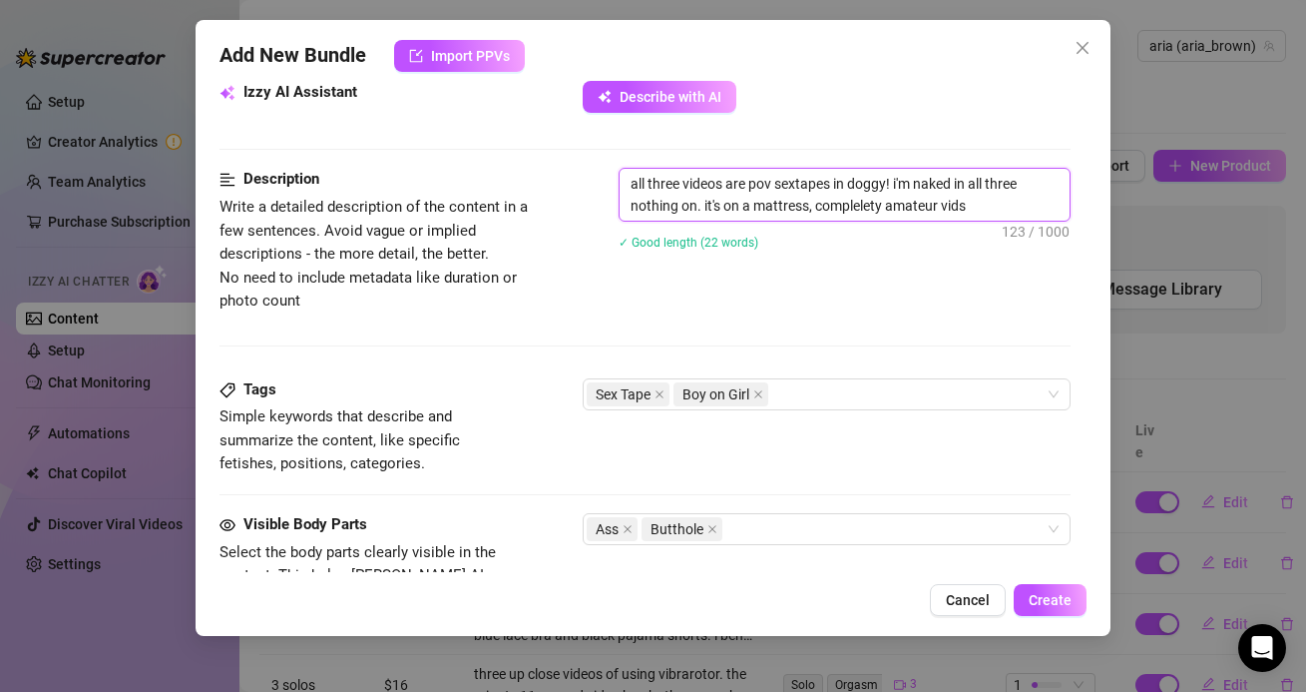
click at [962, 211] on textarea "all three videos are pov sextapes in doggy! i'm naked in all three nothing on. …" at bounding box center [844, 195] width 449 height 52
click at [893, 291] on div "Description Write a detailed description of the content in a few sentences. Avo…" at bounding box center [645, 240] width 850 height 145
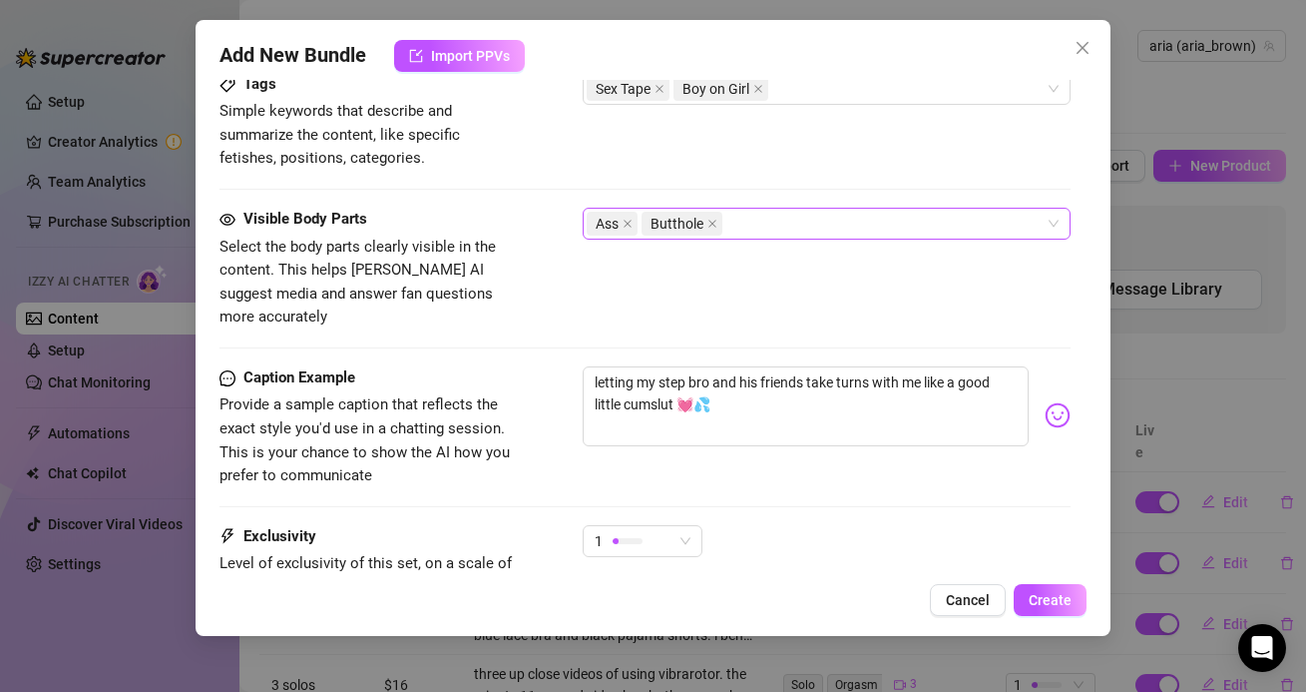
scroll to position [1213, 0]
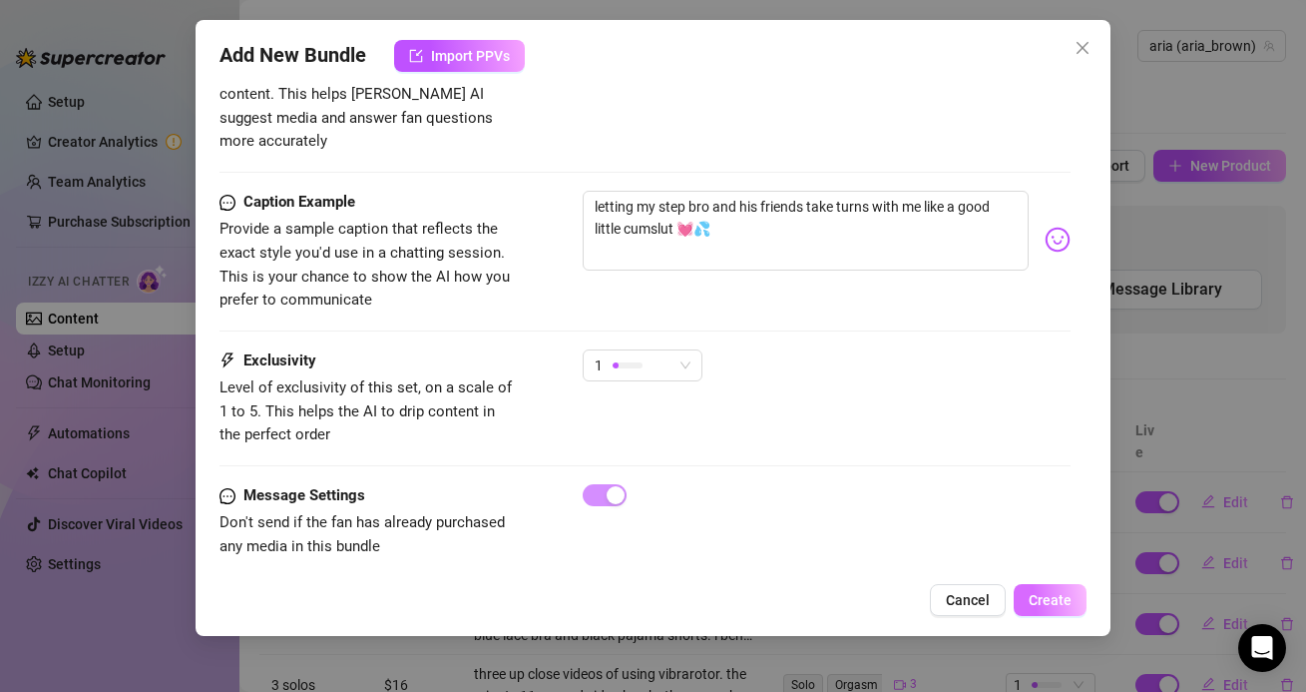
click at [1073, 604] on button "Create" at bounding box center [1050, 600] width 73 height 32
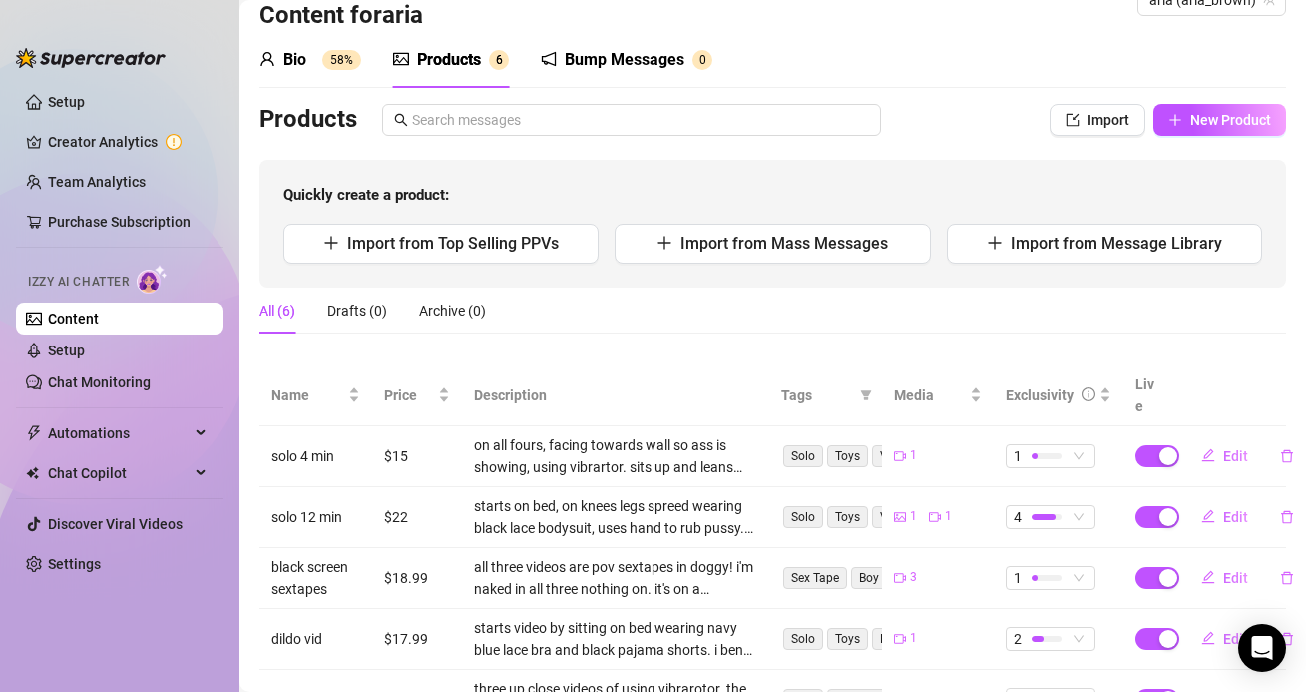
scroll to position [0, 0]
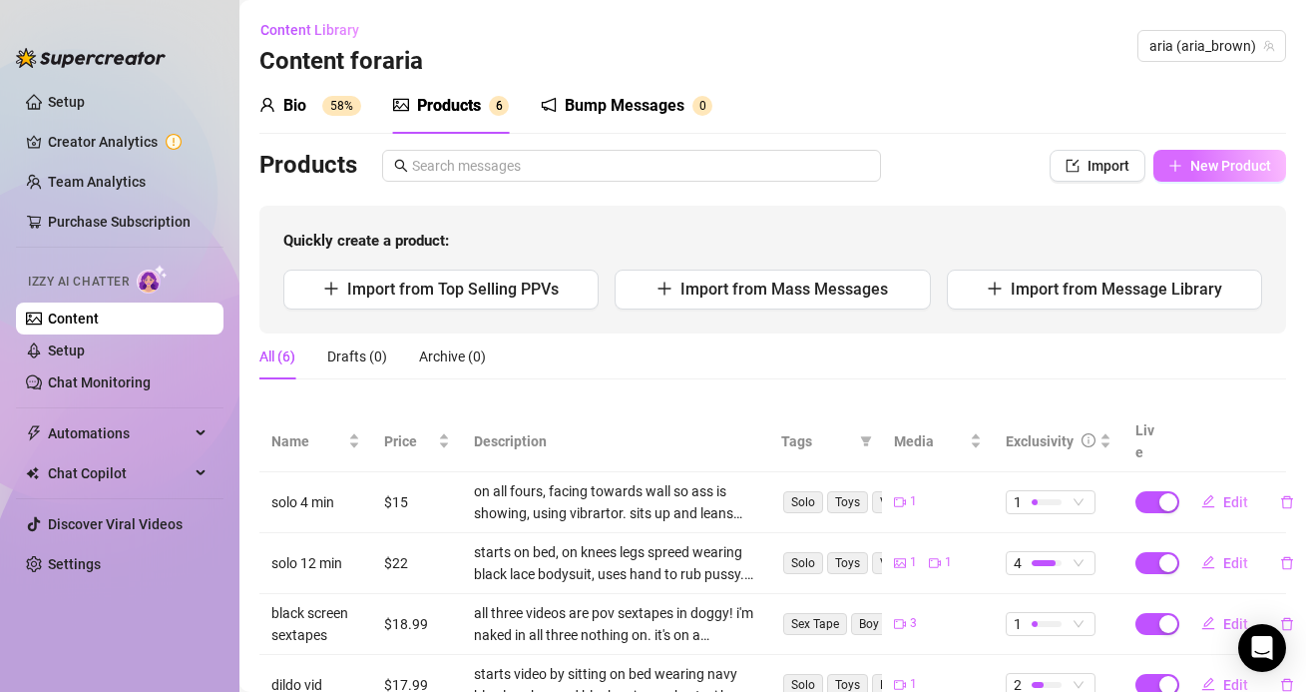
click at [1186, 174] on button "New Product" at bounding box center [1220, 166] width 133 height 32
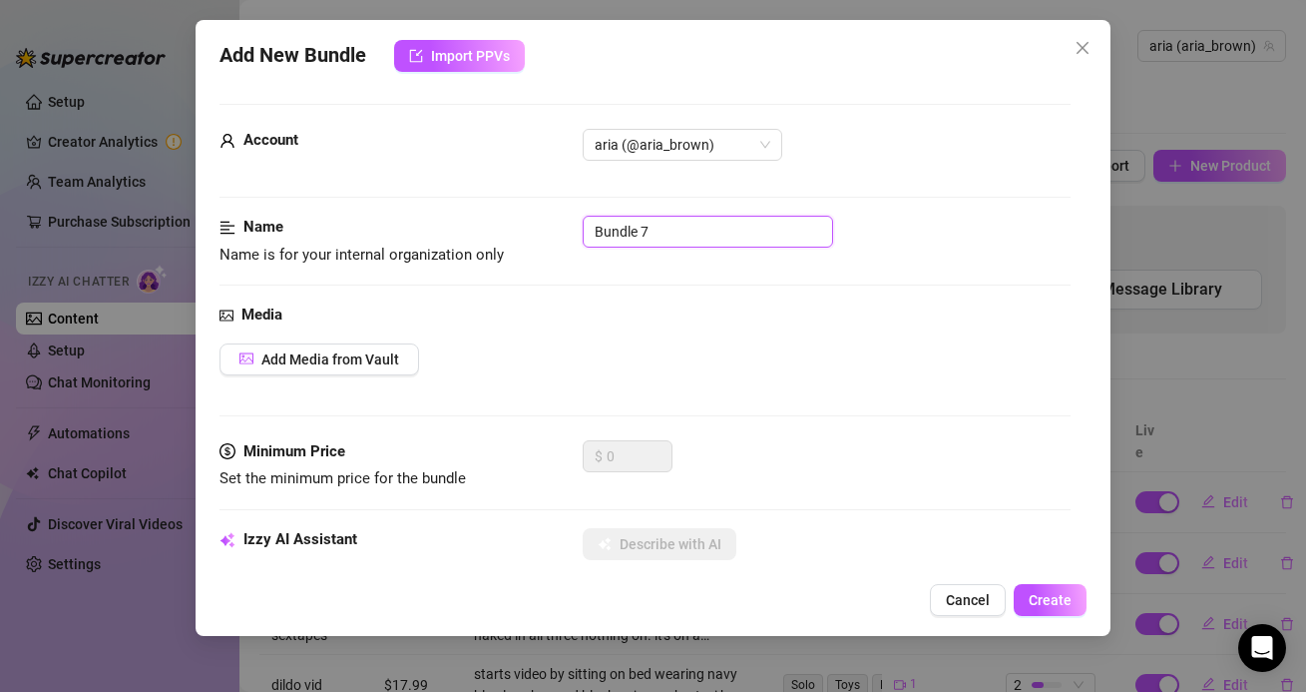
drag, startPoint x: 700, startPoint y: 227, endPoint x: 555, endPoint y: 227, distance: 144.7
click at [555, 227] on div "Name Name is for your internal organization only Bundle 7" at bounding box center [645, 241] width 850 height 51
click at [527, 318] on div "Media" at bounding box center [645, 315] width 850 height 24
click at [391, 354] on span "Add Media from Vault" at bounding box center [330, 359] width 138 height 16
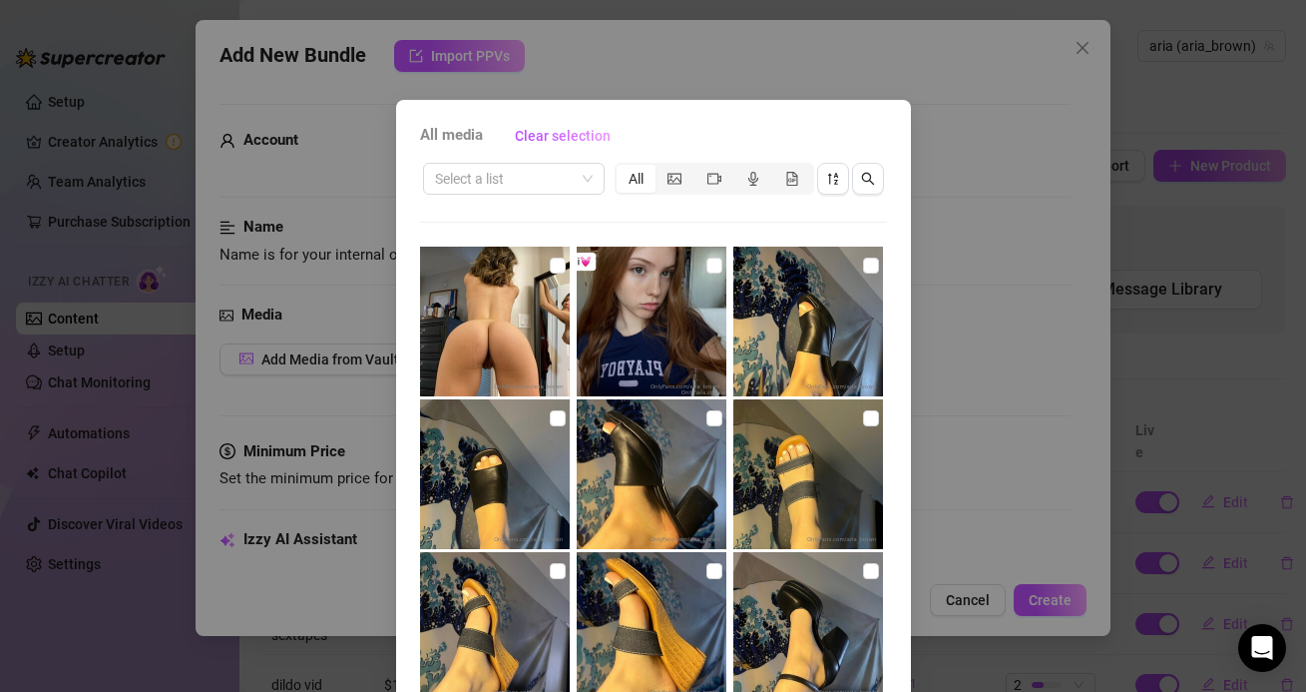
click at [475, 144] on span "All media" at bounding box center [451, 136] width 63 height 24
click at [466, 136] on span "All media" at bounding box center [451, 136] width 63 height 24
click at [571, 164] on input "search" at bounding box center [505, 179] width 140 height 30
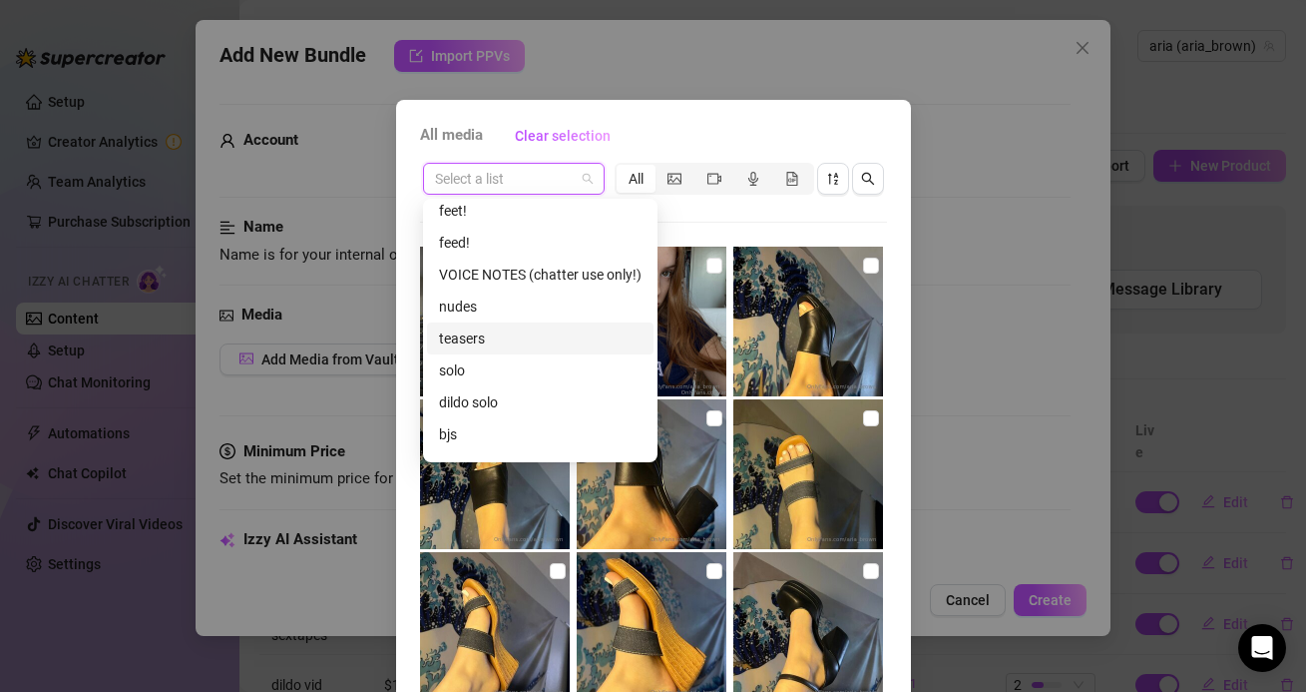
scroll to position [114, 0]
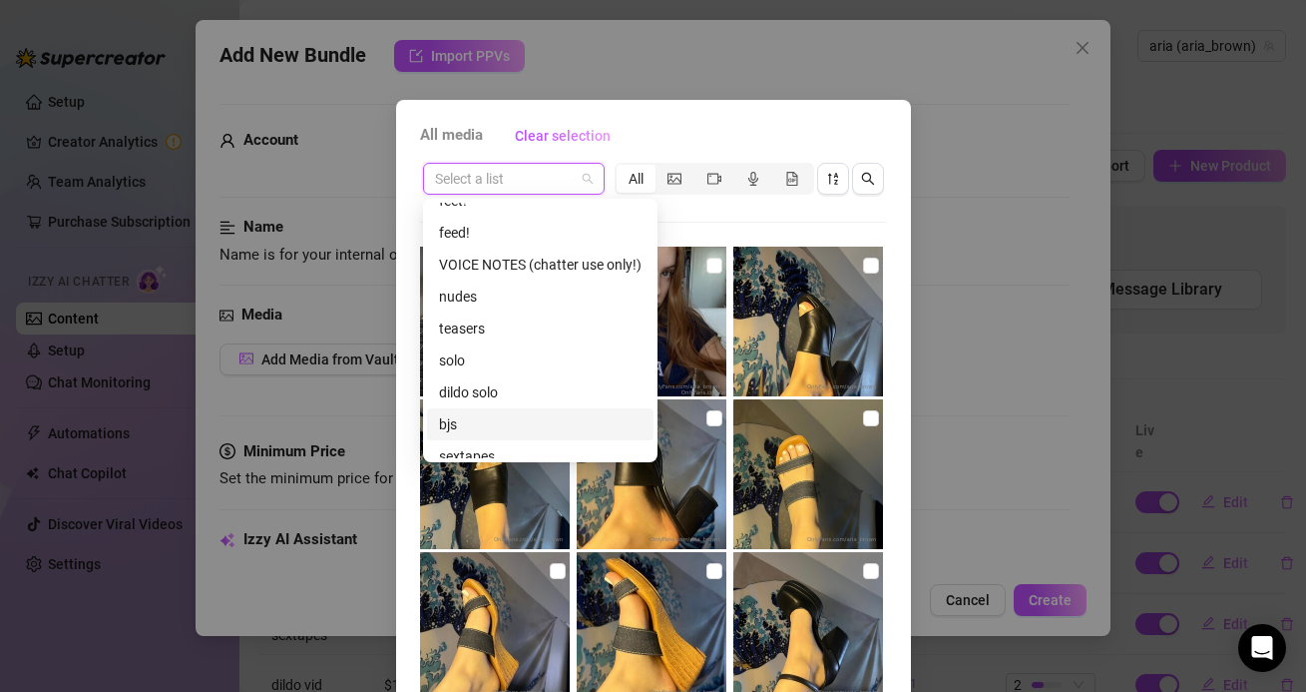
click at [465, 409] on div "bjs" at bounding box center [540, 424] width 227 height 32
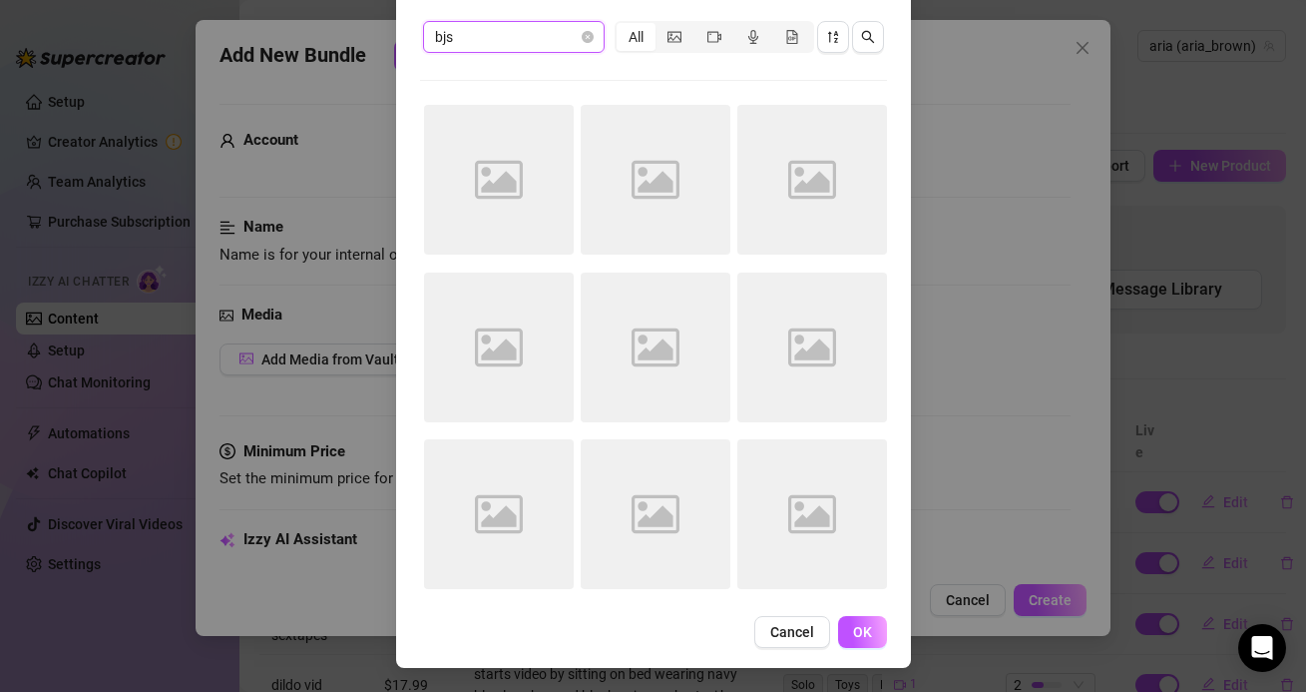
scroll to position [129, 0]
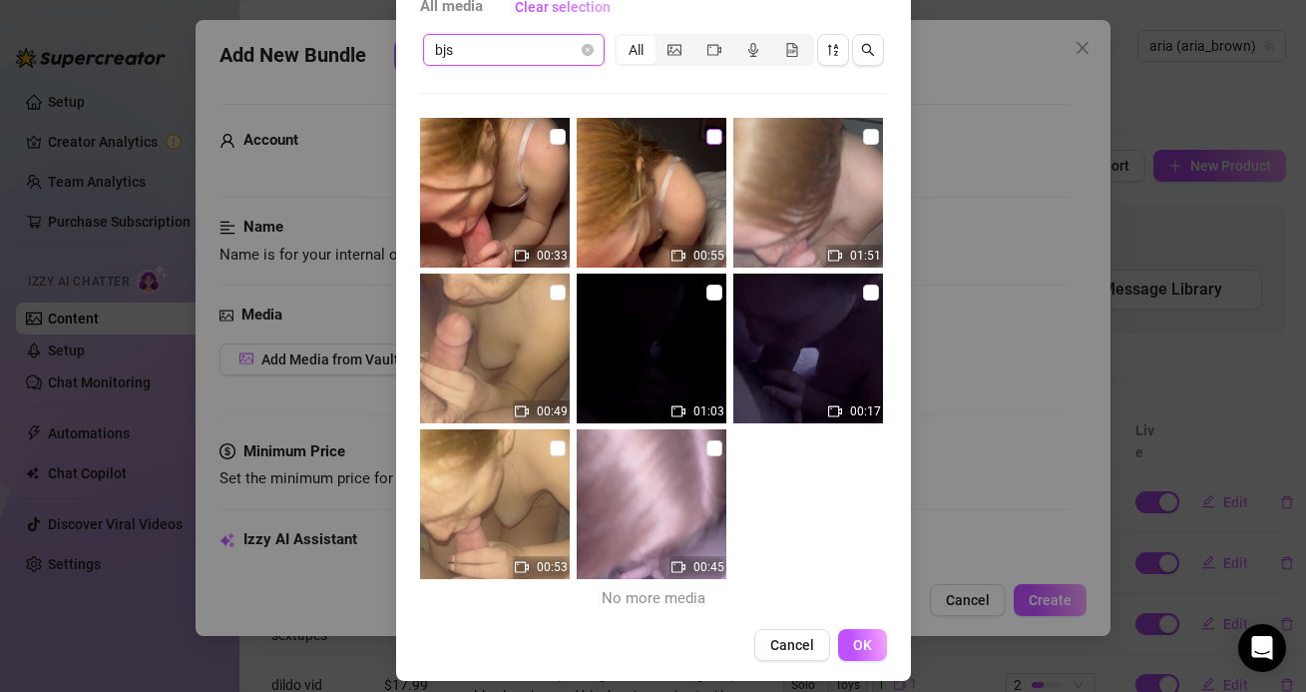
click at [710, 138] on input "checkbox" at bounding box center [715, 137] width 16 height 16
click at [556, 142] on input "checkbox" at bounding box center [558, 137] width 16 height 16
click at [569, 45] on span "bjs" at bounding box center [514, 50] width 158 height 30
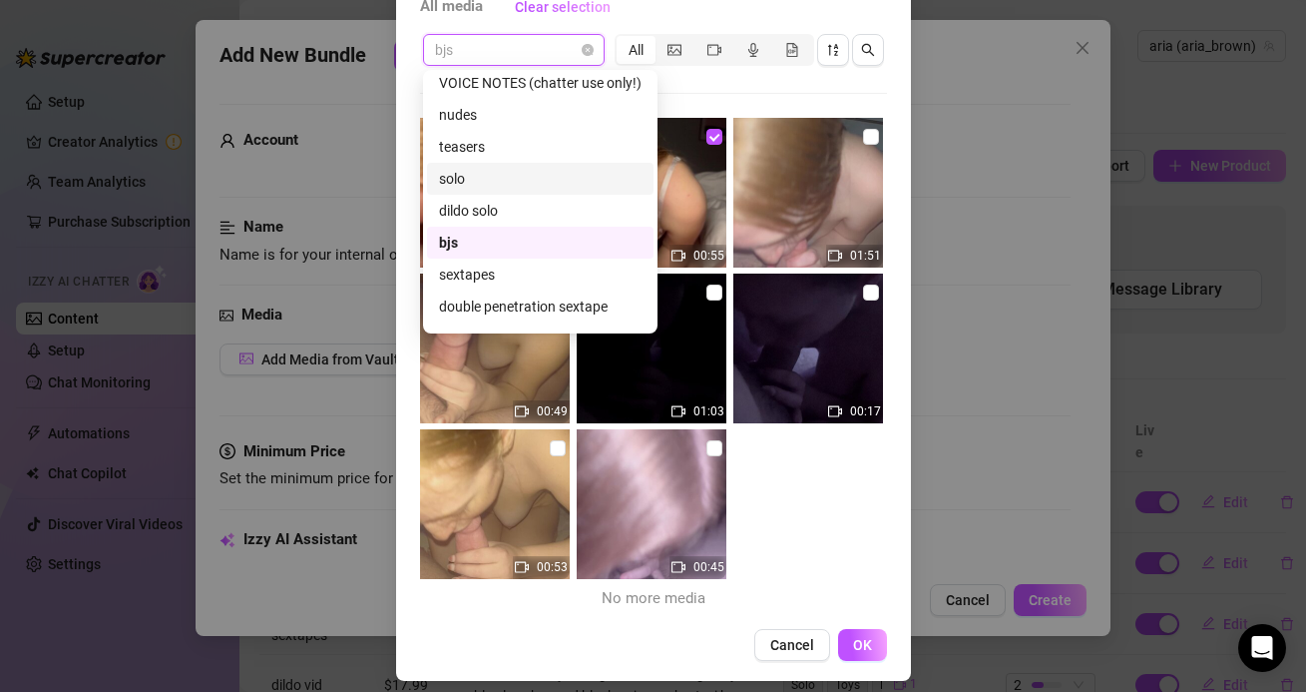
scroll to position [174, 0]
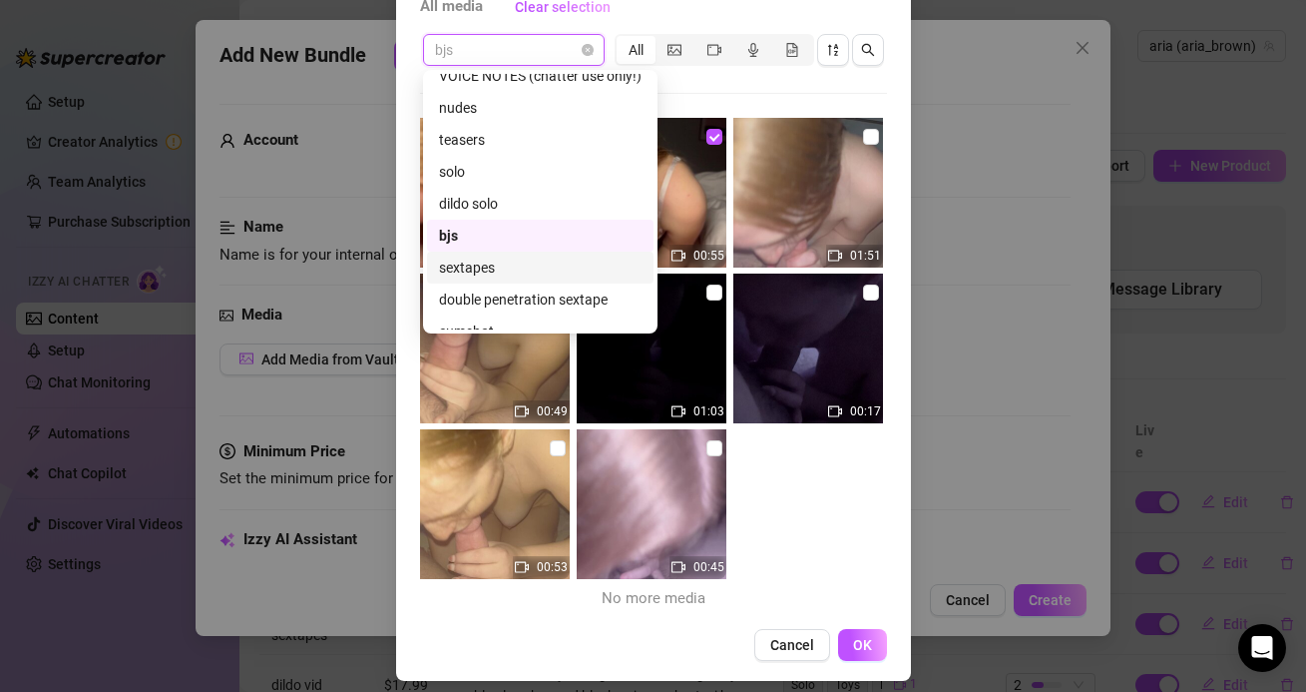
click at [495, 268] on div "sextapes" at bounding box center [540, 267] width 203 height 22
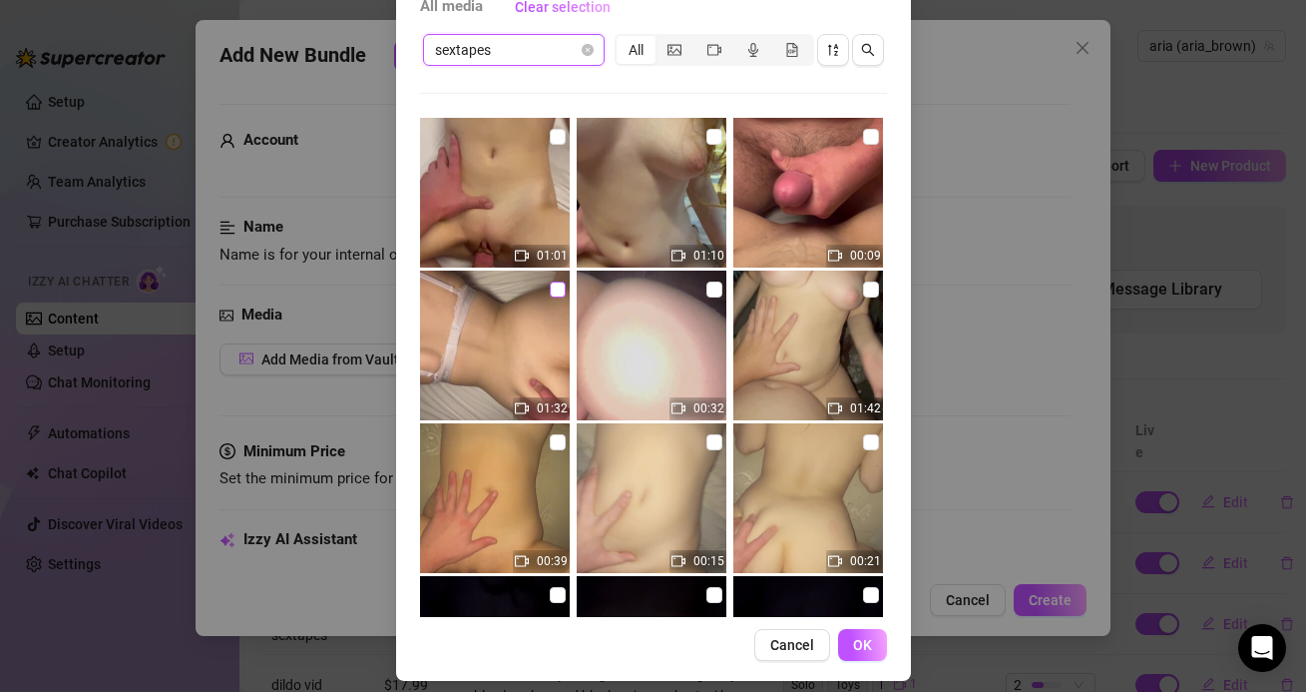
click at [555, 287] on input "checkbox" at bounding box center [558, 289] width 16 height 16
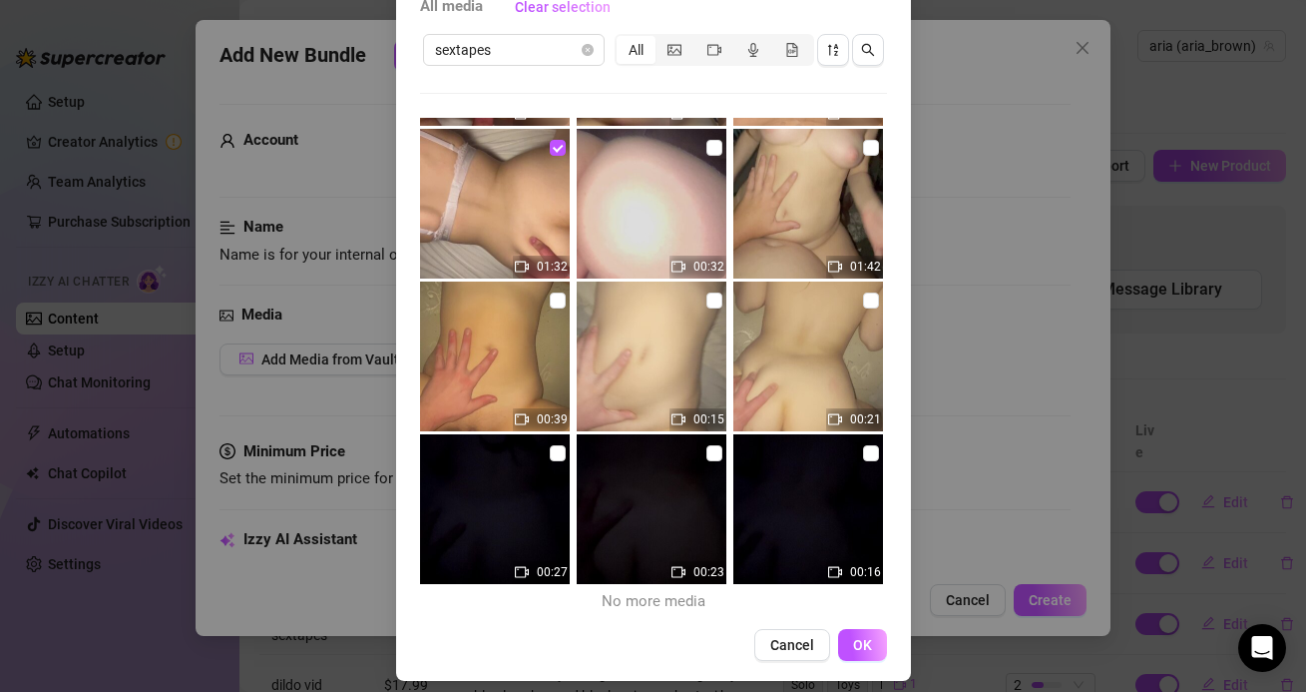
scroll to position [138, 0]
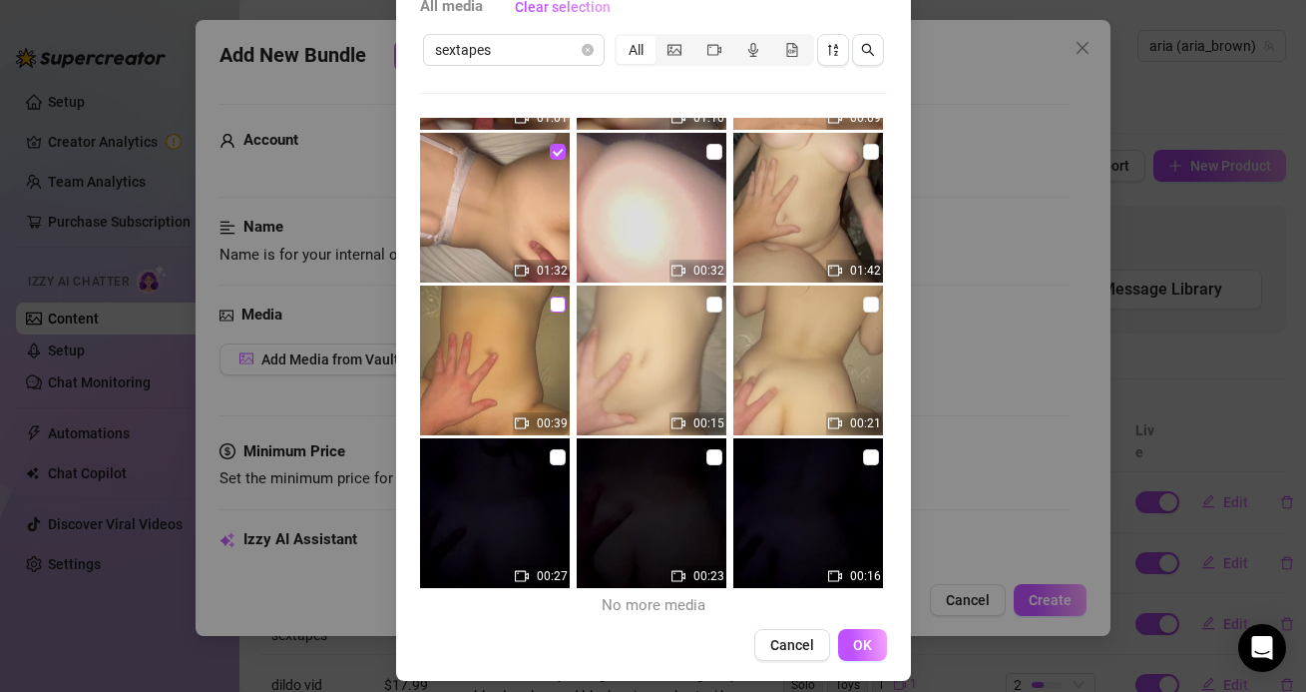
click at [558, 306] on input "checkbox" at bounding box center [558, 304] width 16 height 16
click at [559, 306] on input "checkbox" at bounding box center [558, 304] width 16 height 16
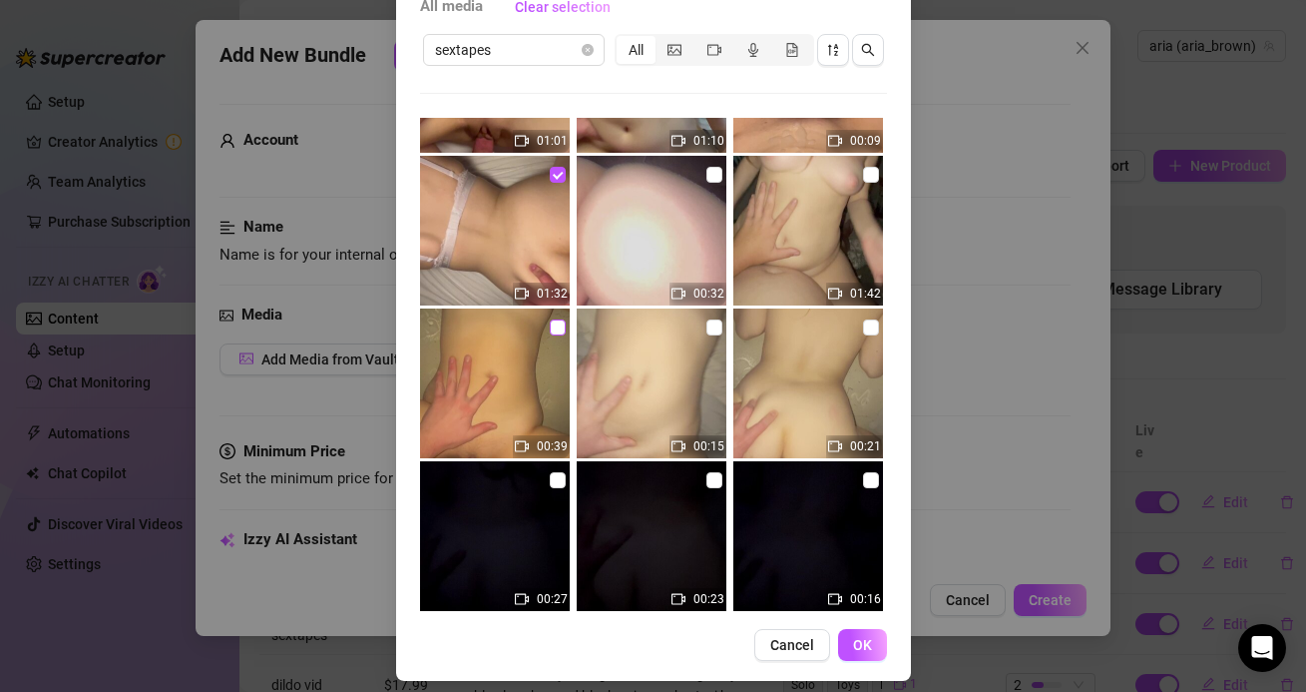
scroll to position [107, 0]
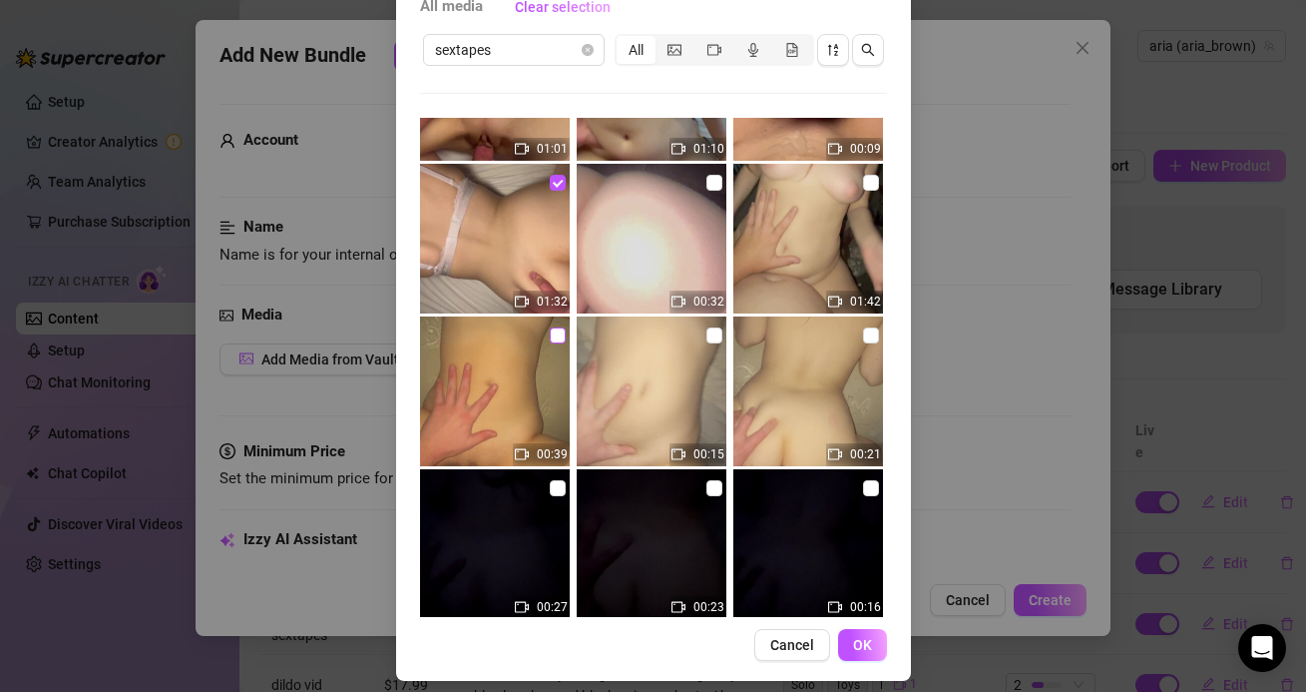
click at [564, 330] on input "checkbox" at bounding box center [558, 335] width 16 height 16
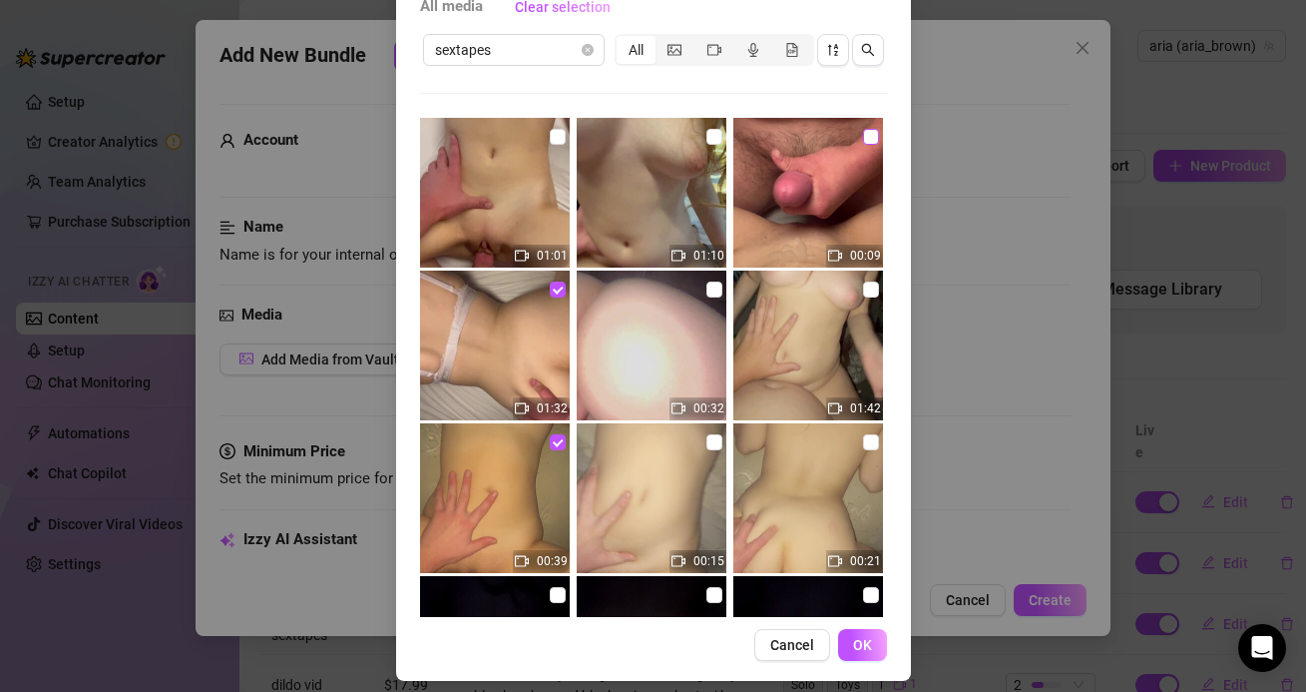
click at [867, 135] on input "checkbox" at bounding box center [871, 137] width 16 height 16
click at [556, 450] on label at bounding box center [558, 442] width 16 height 22
click at [556, 450] on input "checkbox" at bounding box center [558, 442] width 16 height 16
click at [869, 647] on span "OK" at bounding box center [862, 645] width 19 height 16
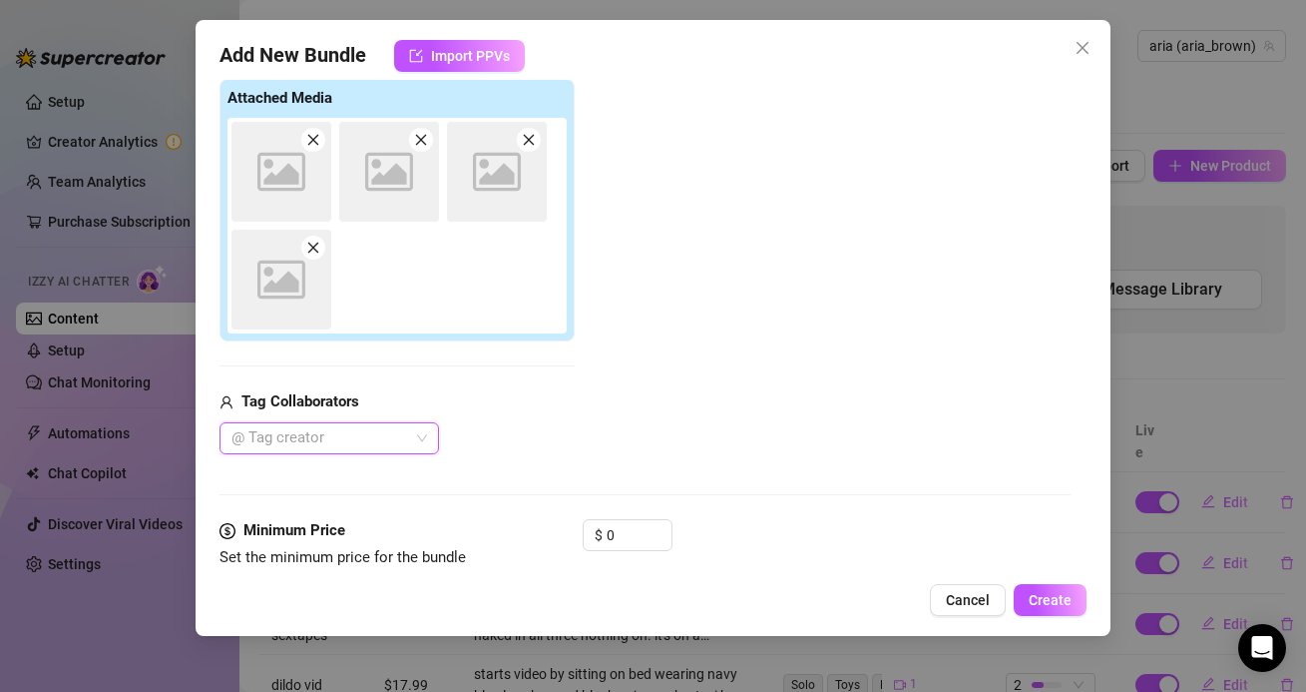
scroll to position [318, 0]
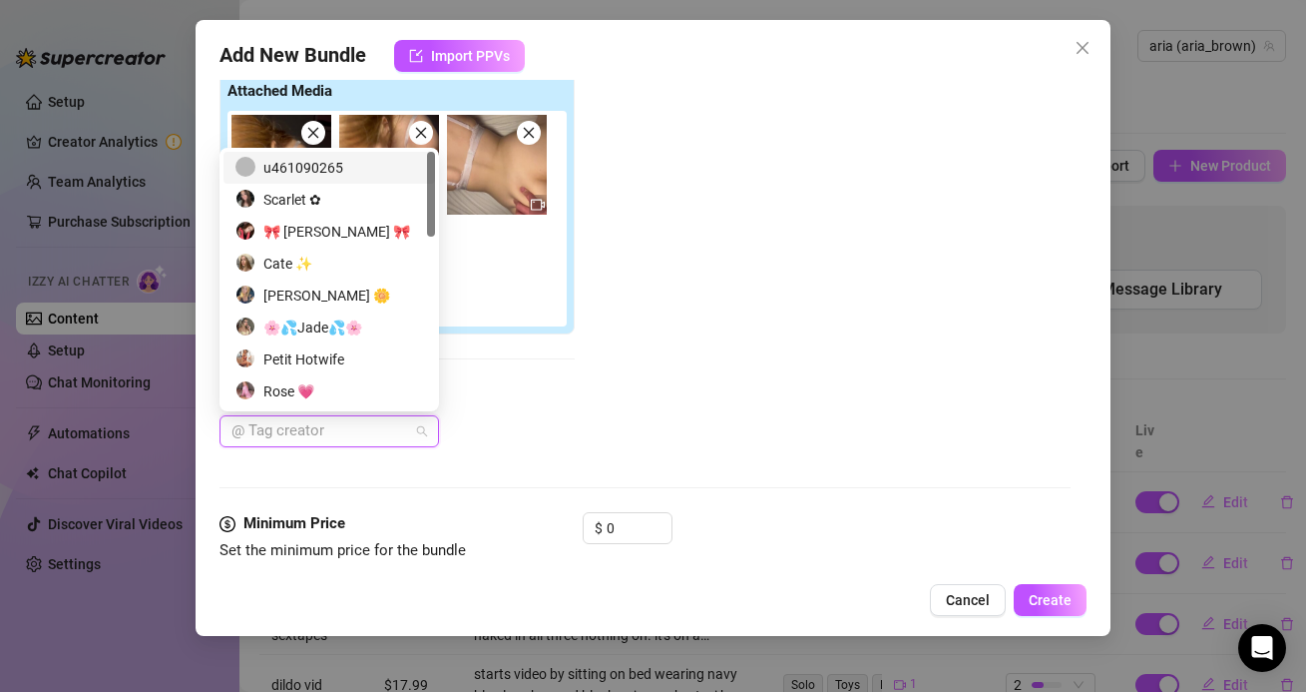
click at [435, 425] on div "@ Tag creator" at bounding box center [330, 431] width 220 height 32
click at [278, 180] on div "u461090265" at bounding box center [330, 168] width 212 height 32
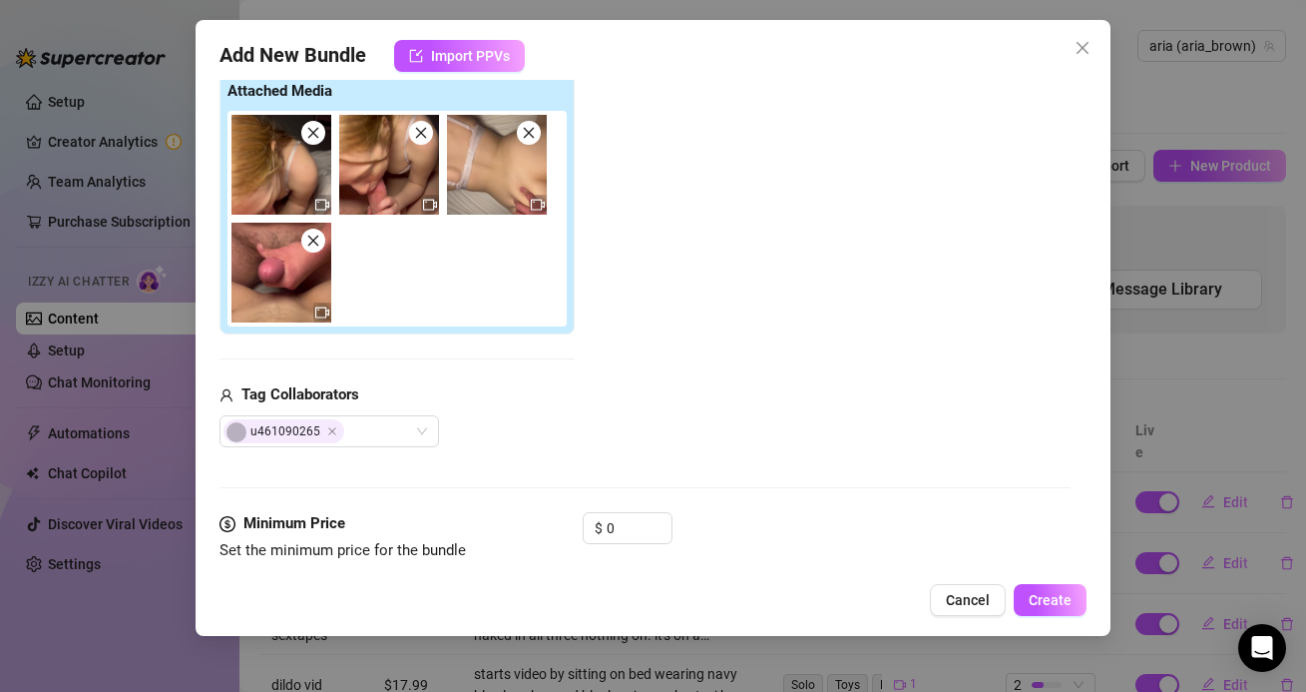
click at [670, 400] on div "Add Media from Vault Attached Media Tag Collaborators u461090265" at bounding box center [645, 236] width 850 height 422
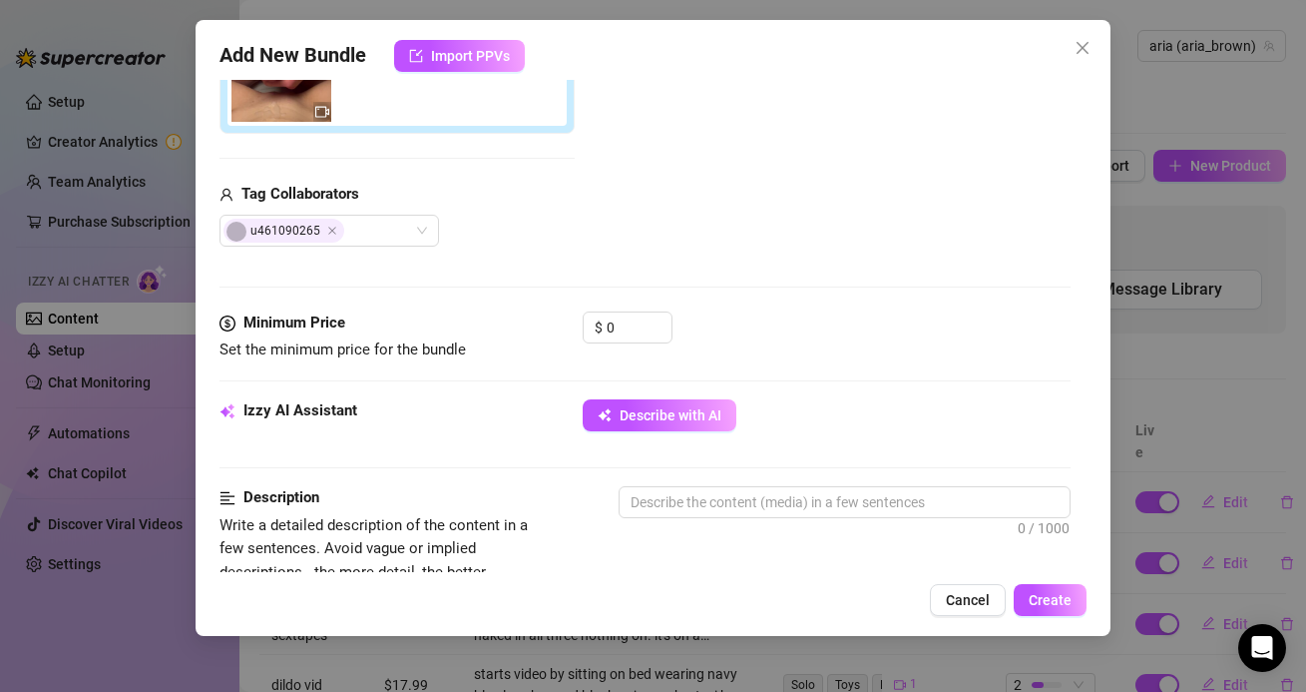
scroll to position [520, 0]
click at [617, 313] on input "0" at bounding box center [639, 326] width 65 height 30
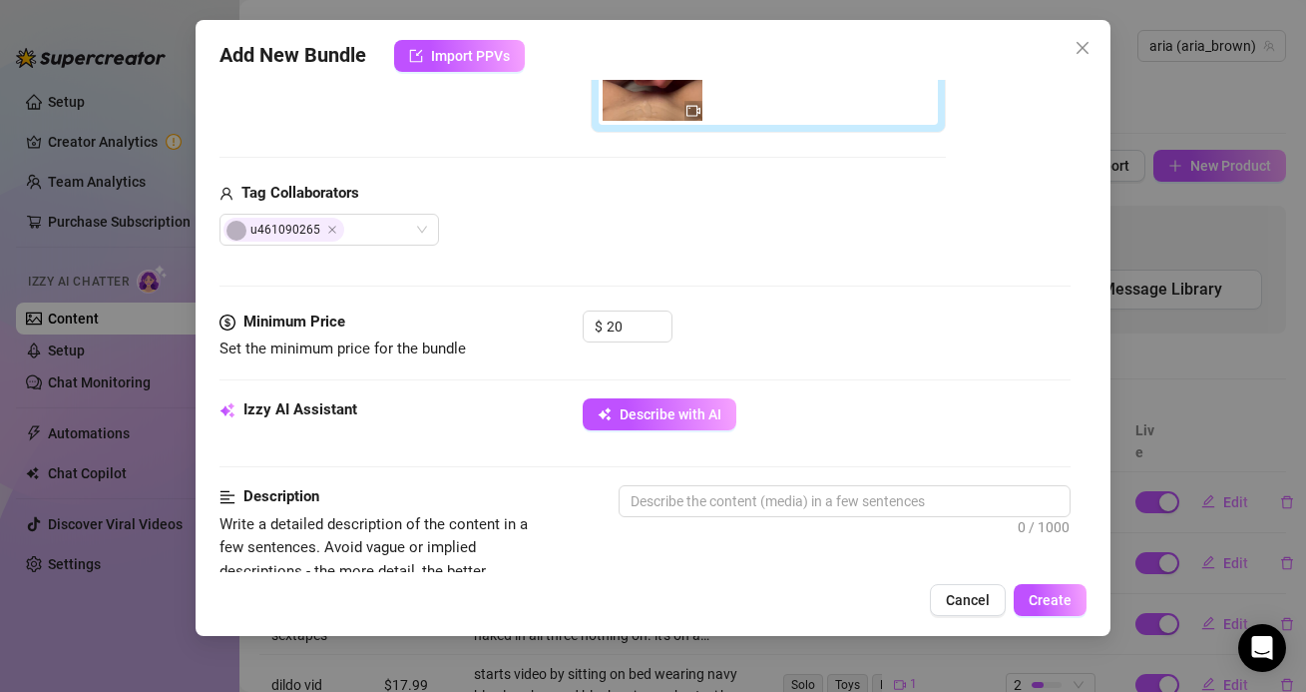
click at [778, 365] on div "Minimum Price Set the minimum price for the bundle $ 20" at bounding box center [645, 354] width 850 height 88
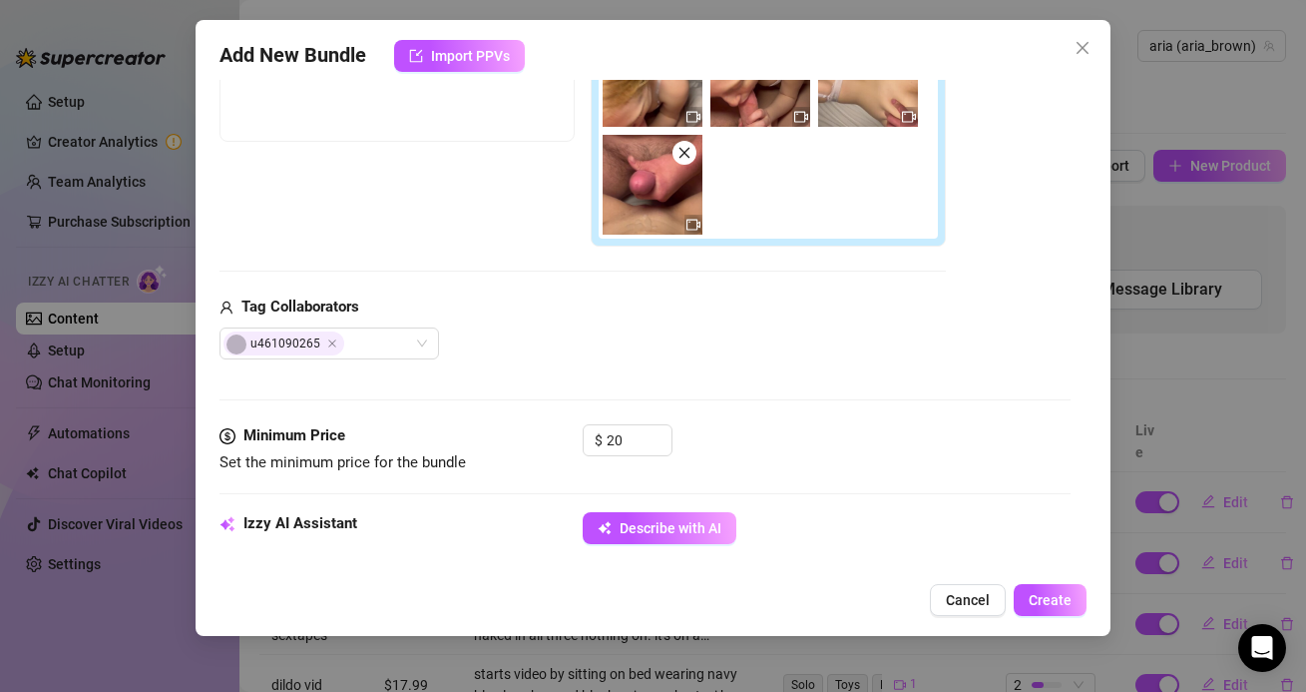
scroll to position [514, 0]
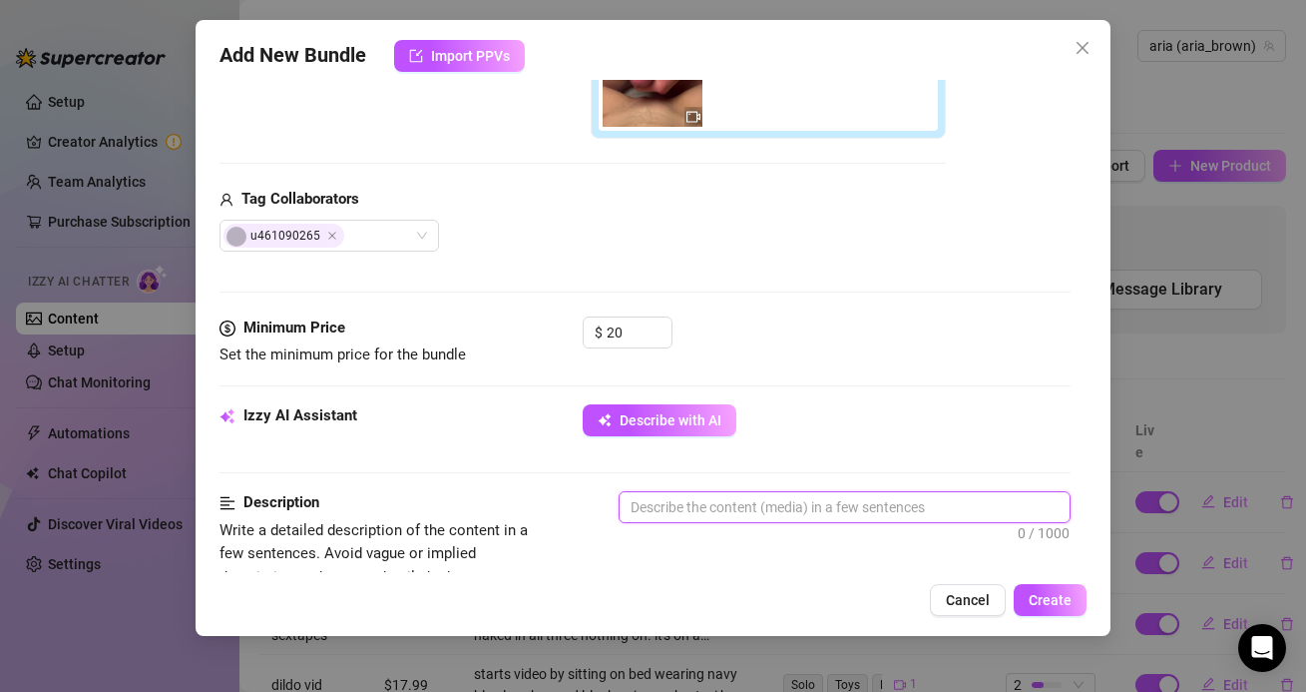
click at [810, 506] on textarea at bounding box center [844, 507] width 449 height 30
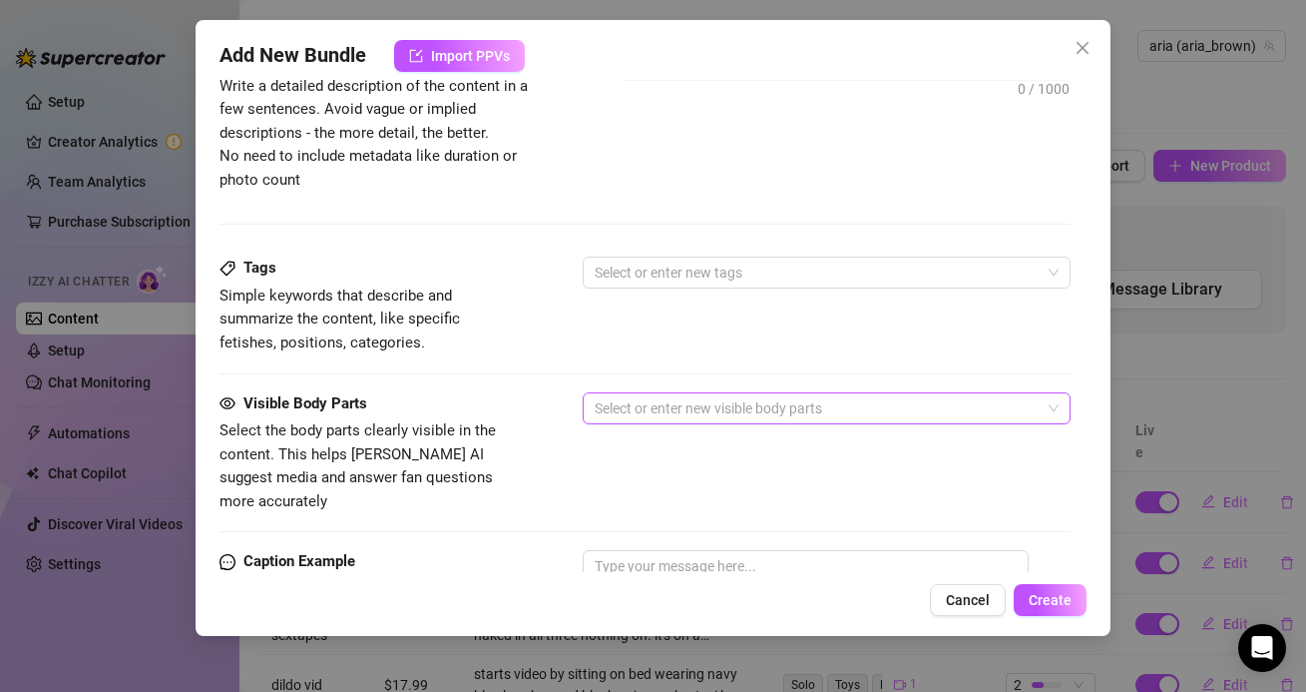
scroll to position [1018, 0]
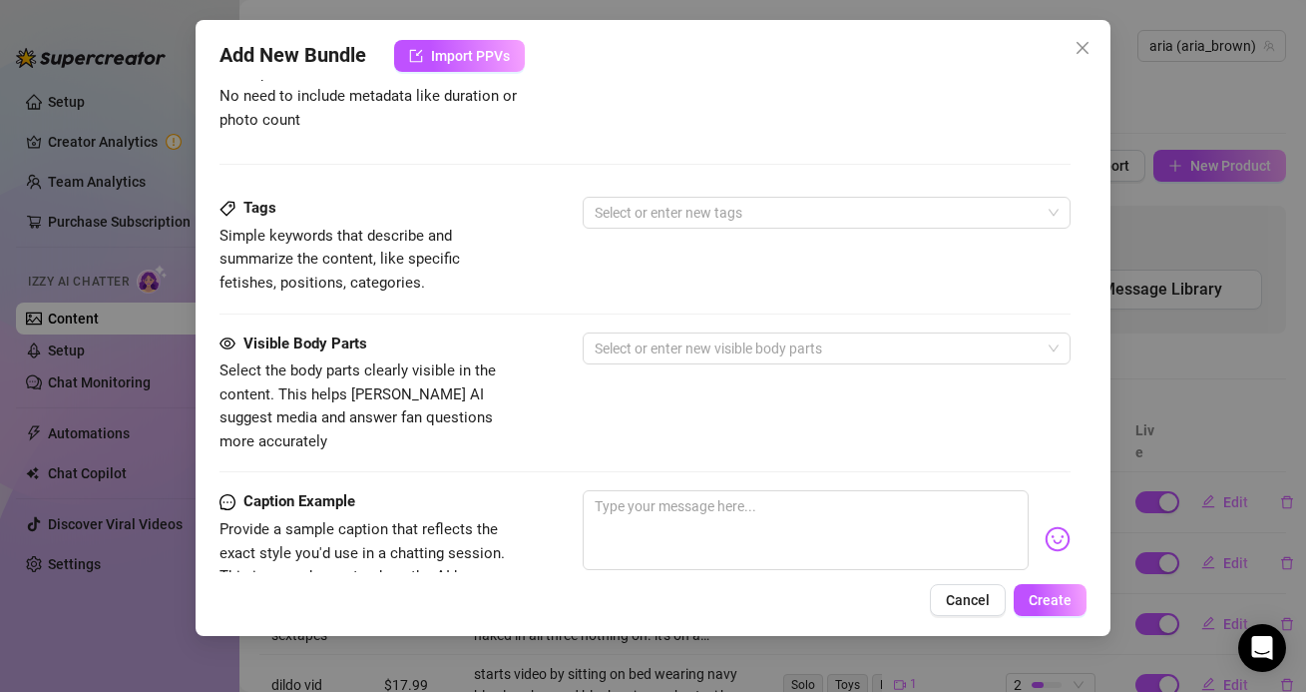
click at [749, 373] on div "Visible Body Parts Select the body parts clearly visible in the content. This h…" at bounding box center [645, 393] width 850 height 122
click at [721, 338] on div at bounding box center [816, 348] width 458 height 28
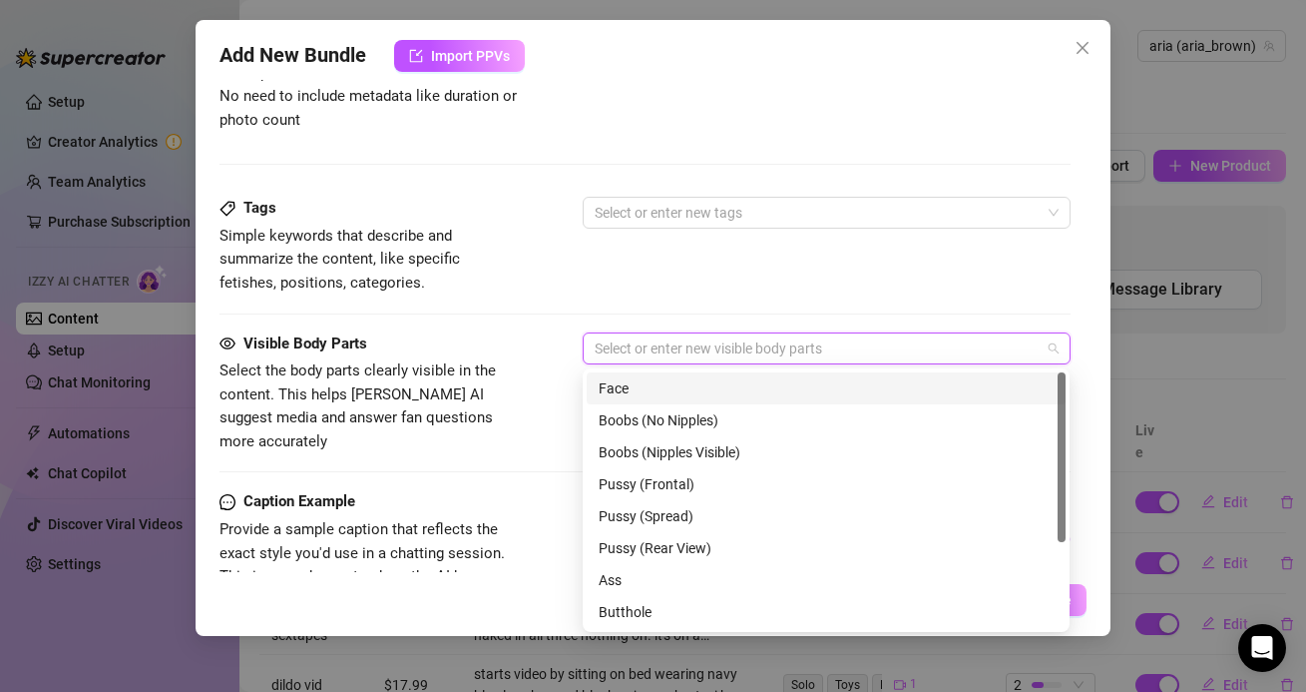
click at [700, 385] on div "Face" at bounding box center [826, 388] width 455 height 22
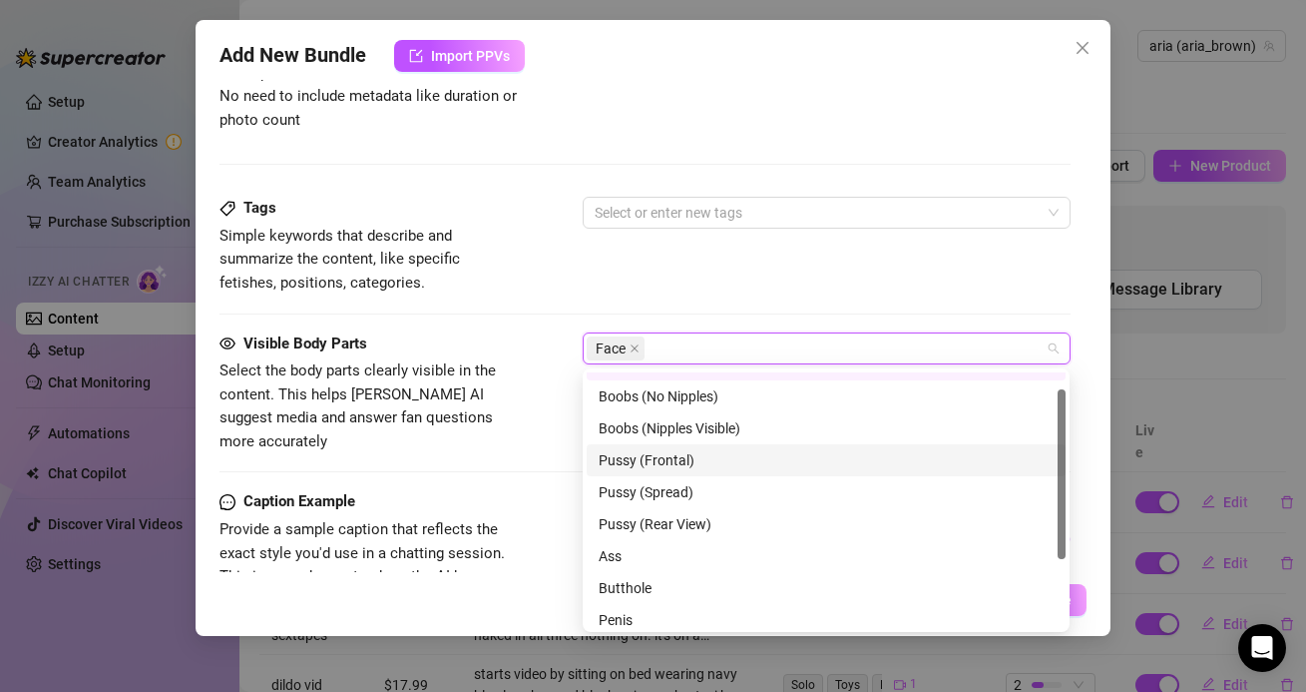
scroll to position [26, 0]
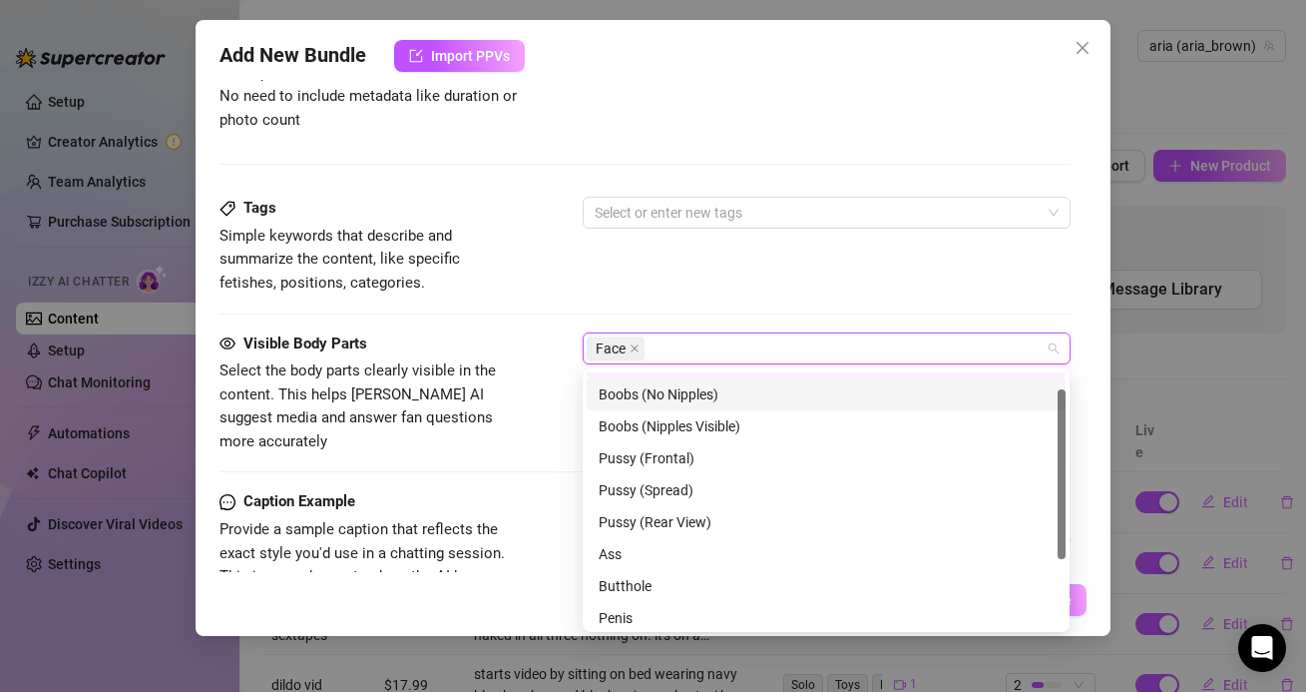
click at [686, 390] on div "Boobs (No Nipples)" at bounding box center [826, 394] width 455 height 22
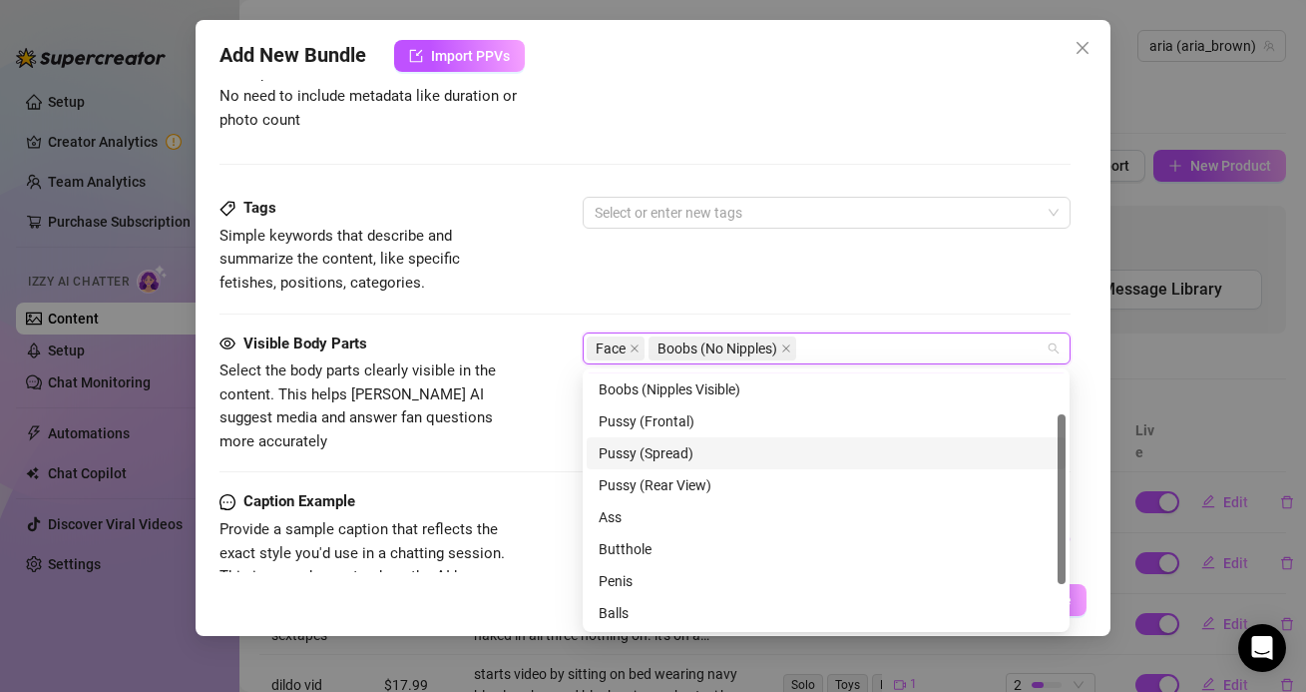
scroll to position [70, 0]
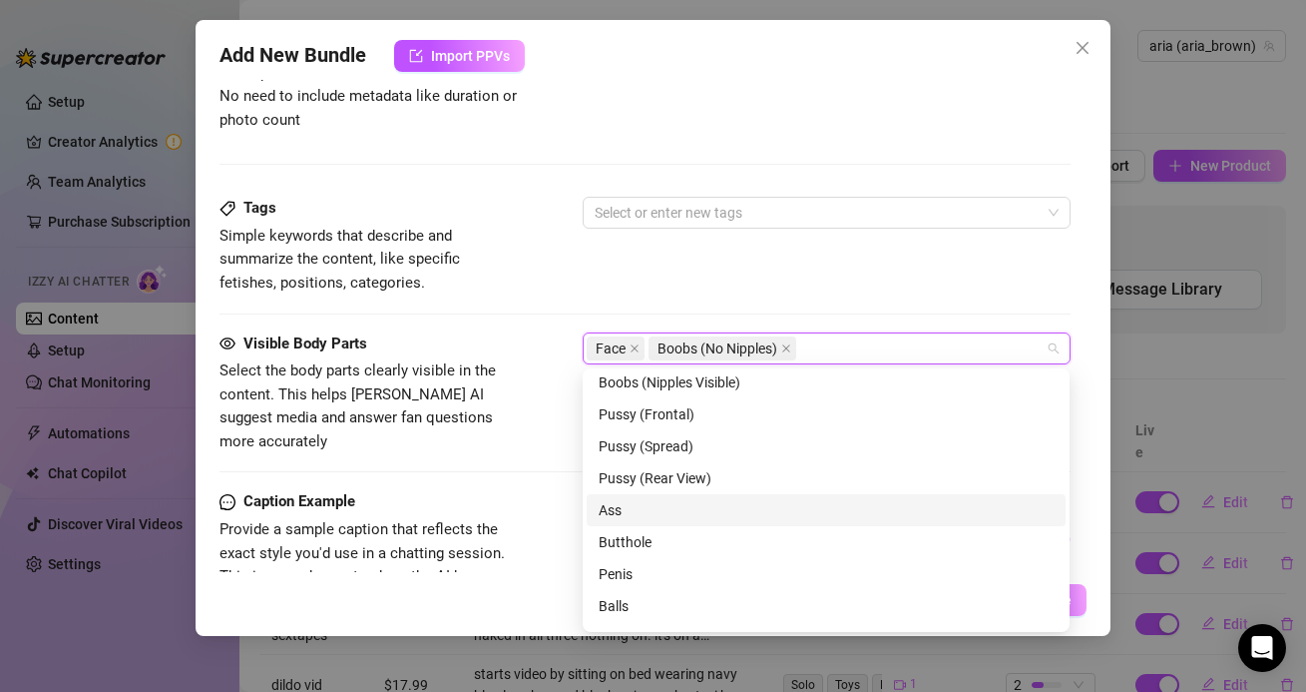
click at [652, 506] on div "Ass" at bounding box center [826, 510] width 455 height 22
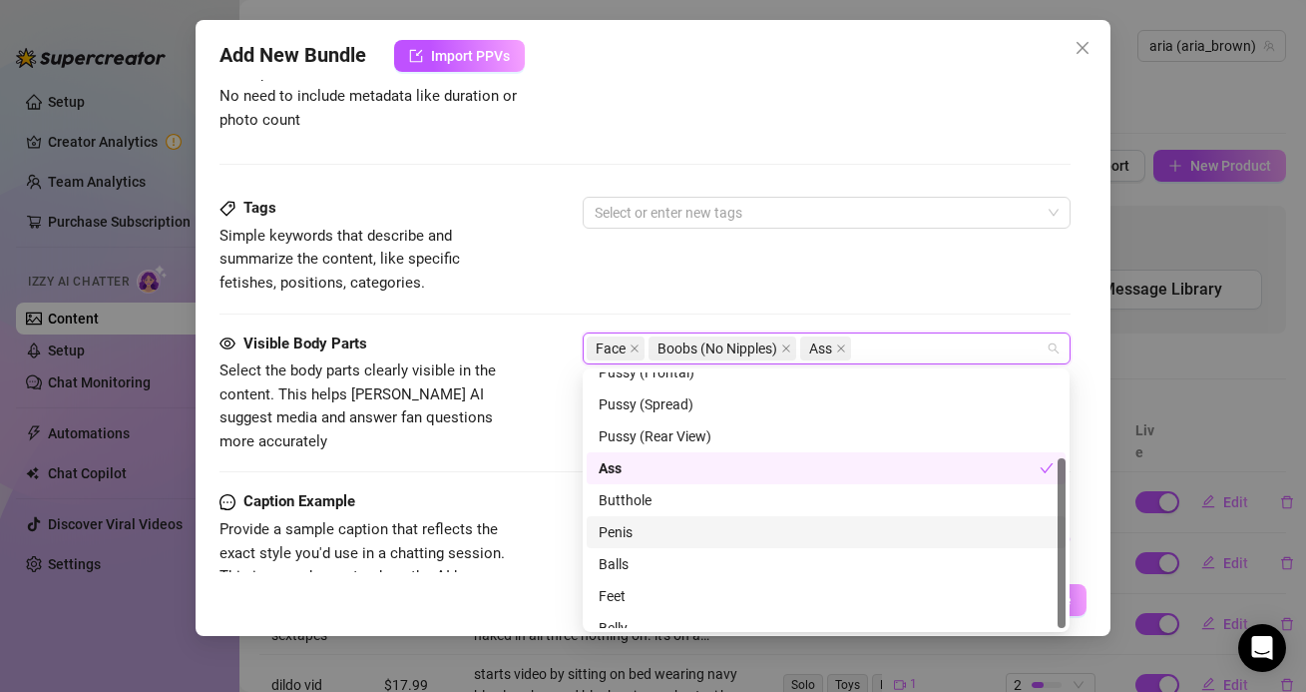
scroll to position [128, 0]
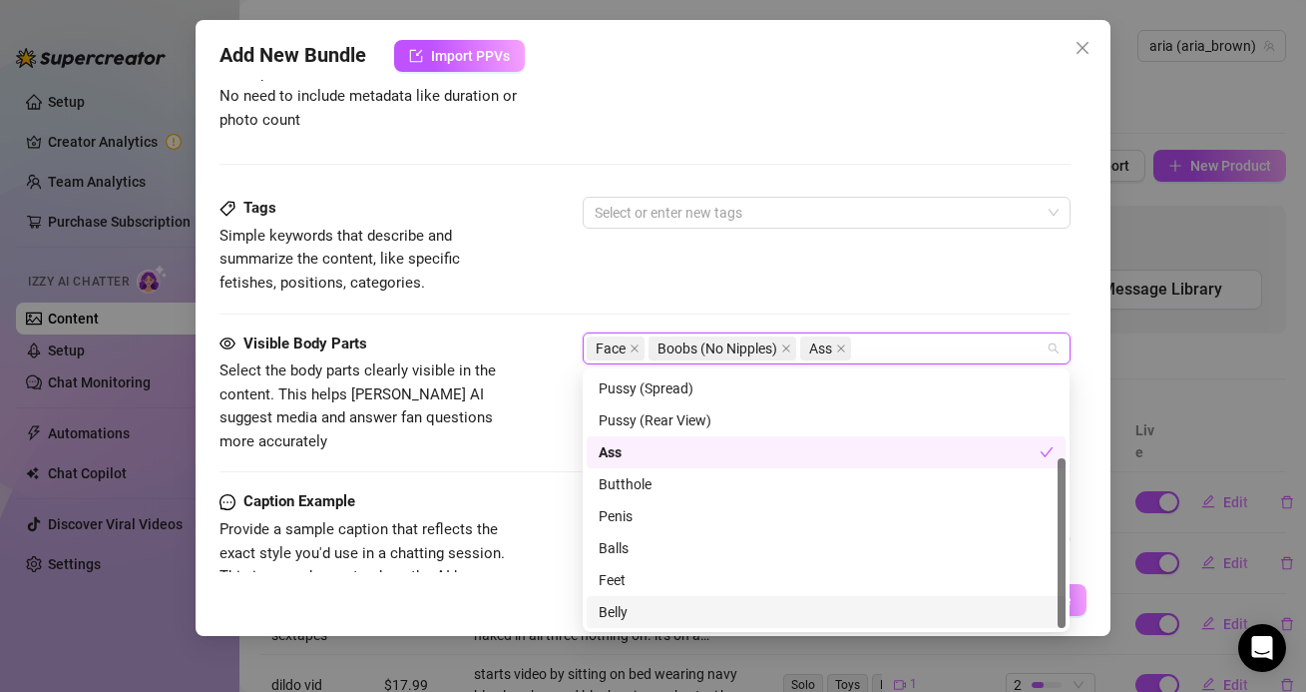
click at [621, 602] on div "Belly" at bounding box center [826, 612] width 455 height 22
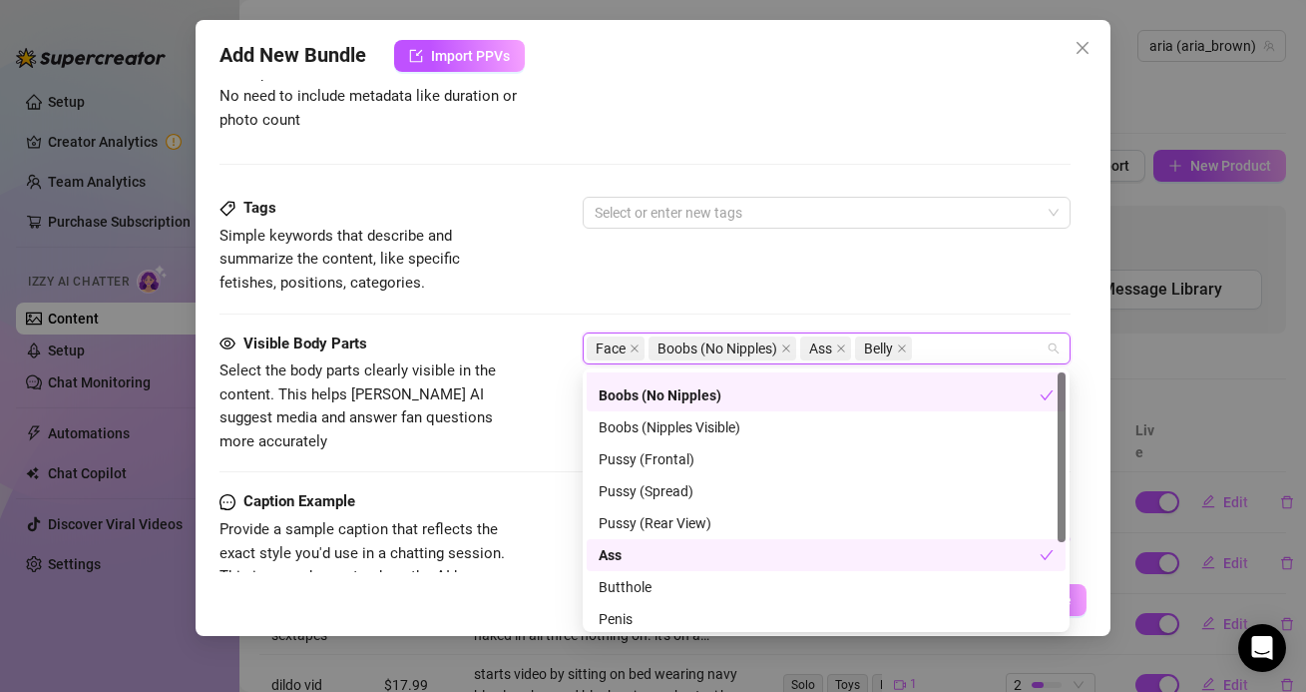
scroll to position [0, 0]
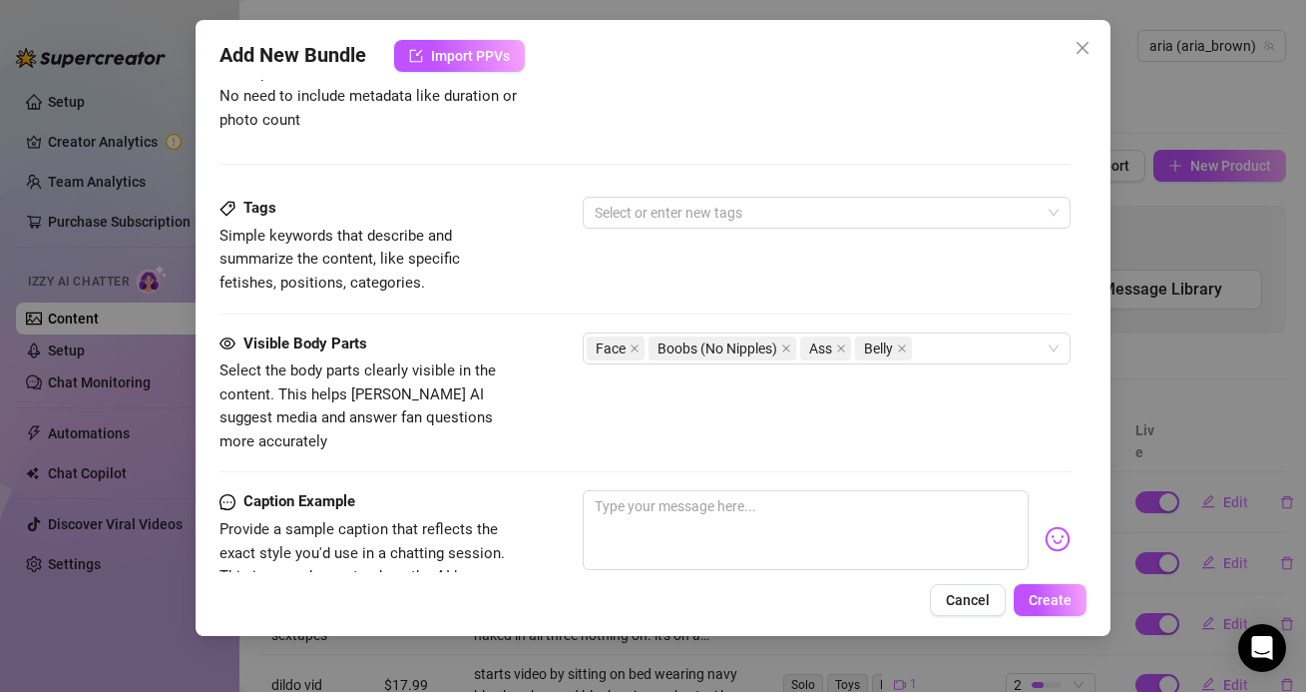
click at [493, 343] on div "Visible Body Parts" at bounding box center [369, 344] width 299 height 24
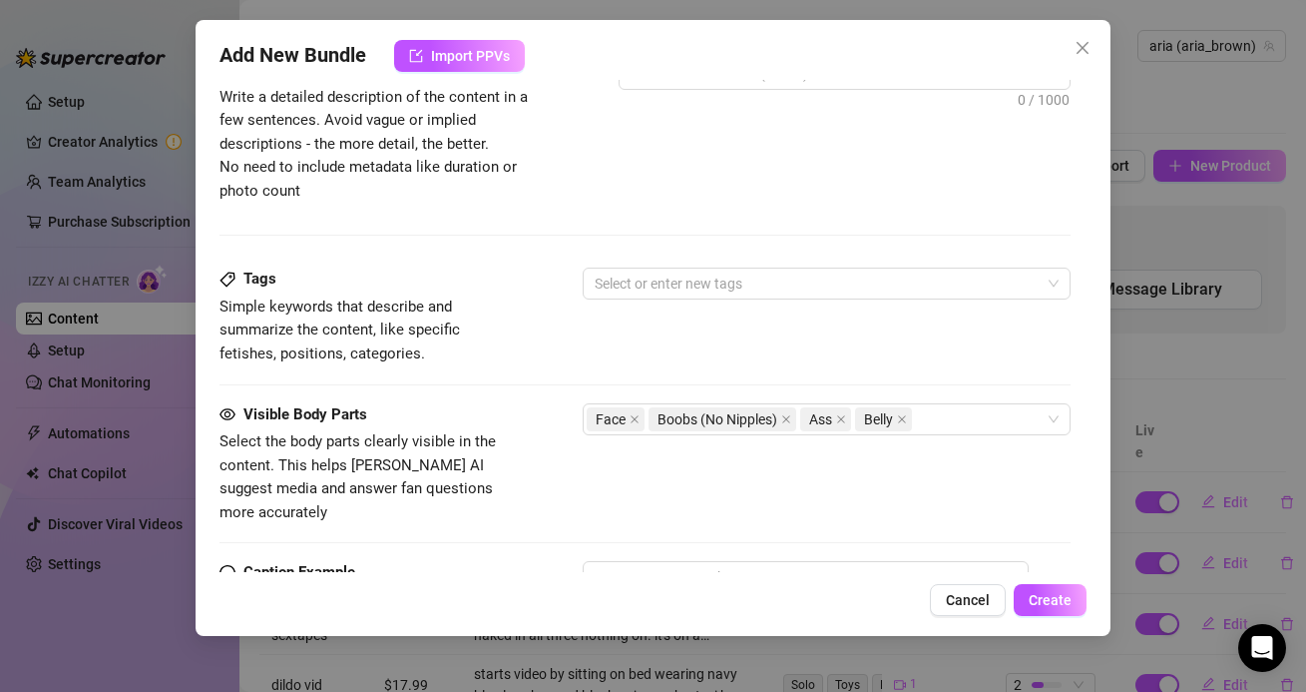
scroll to position [938, 0]
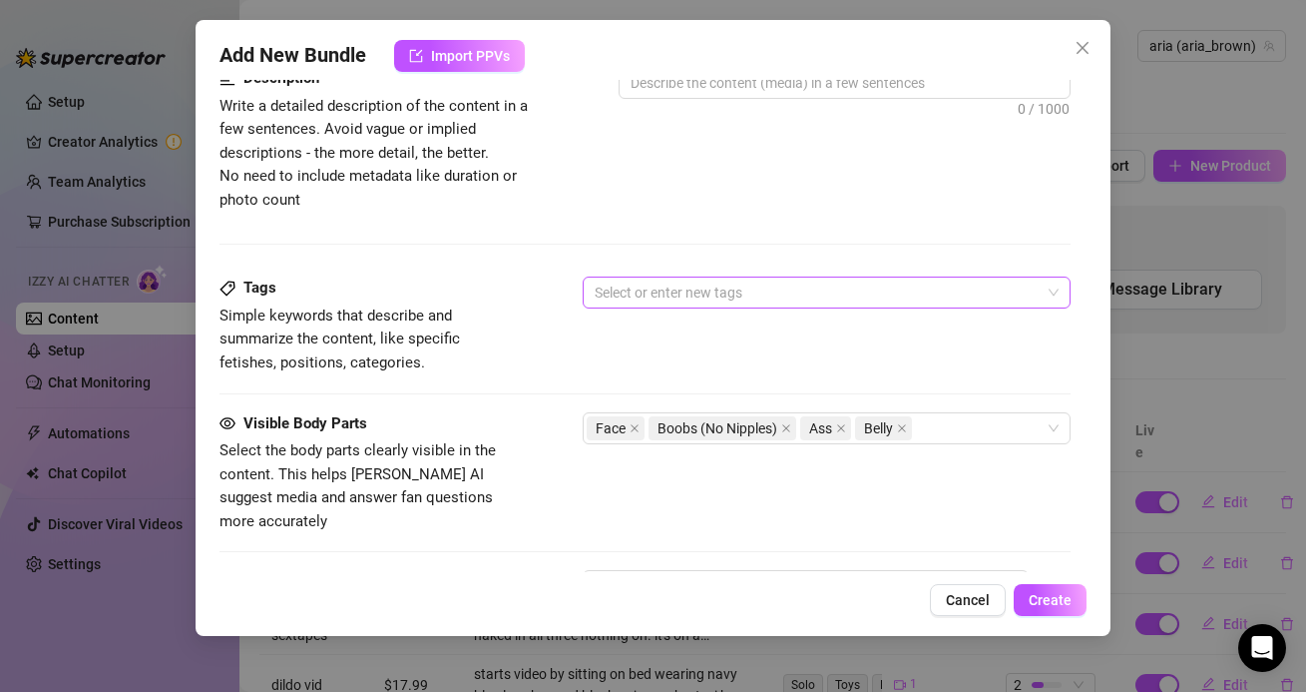
click at [622, 283] on div at bounding box center [816, 292] width 458 height 28
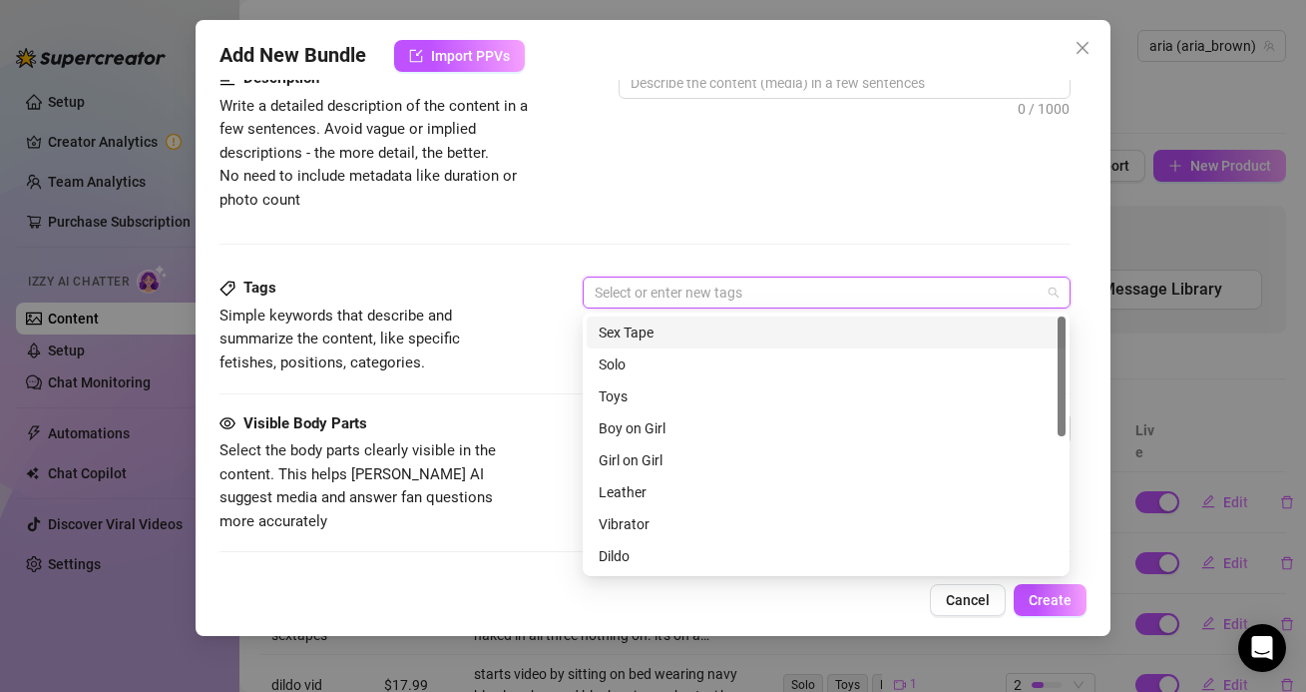
click at [636, 323] on div "Sex Tape" at bounding box center [826, 332] width 455 height 22
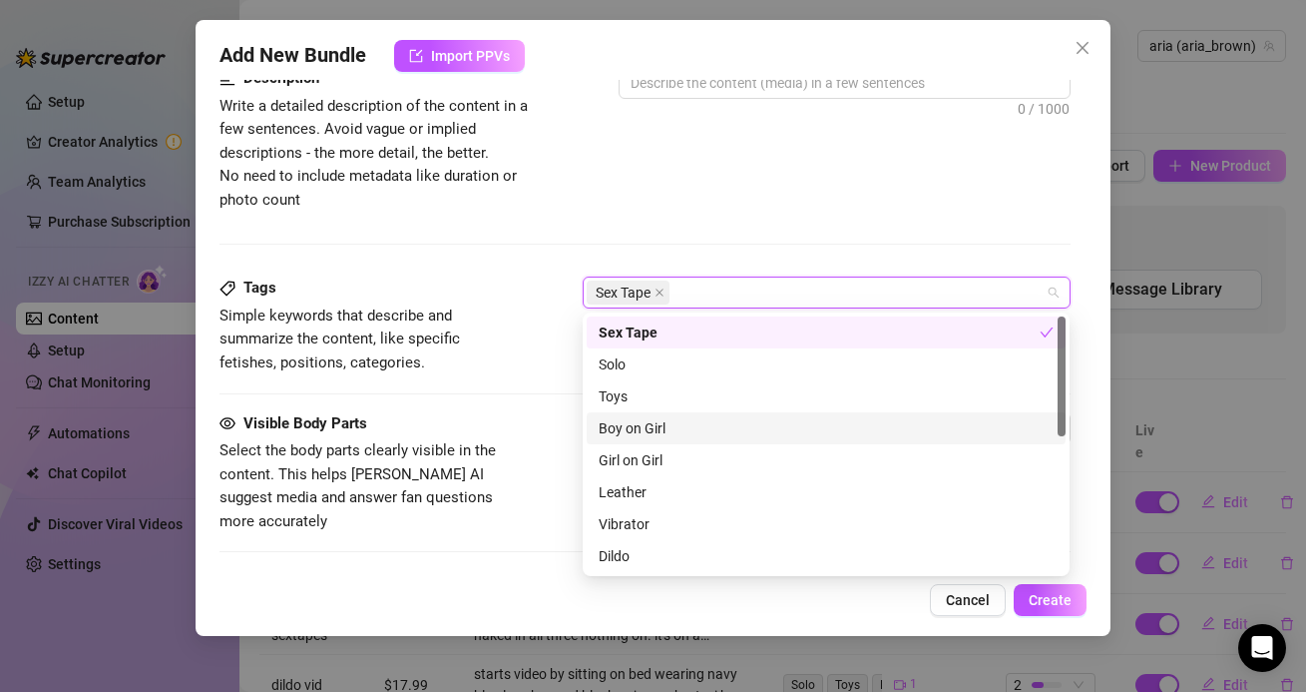
click at [634, 426] on div "Boy on Girl" at bounding box center [826, 428] width 455 height 22
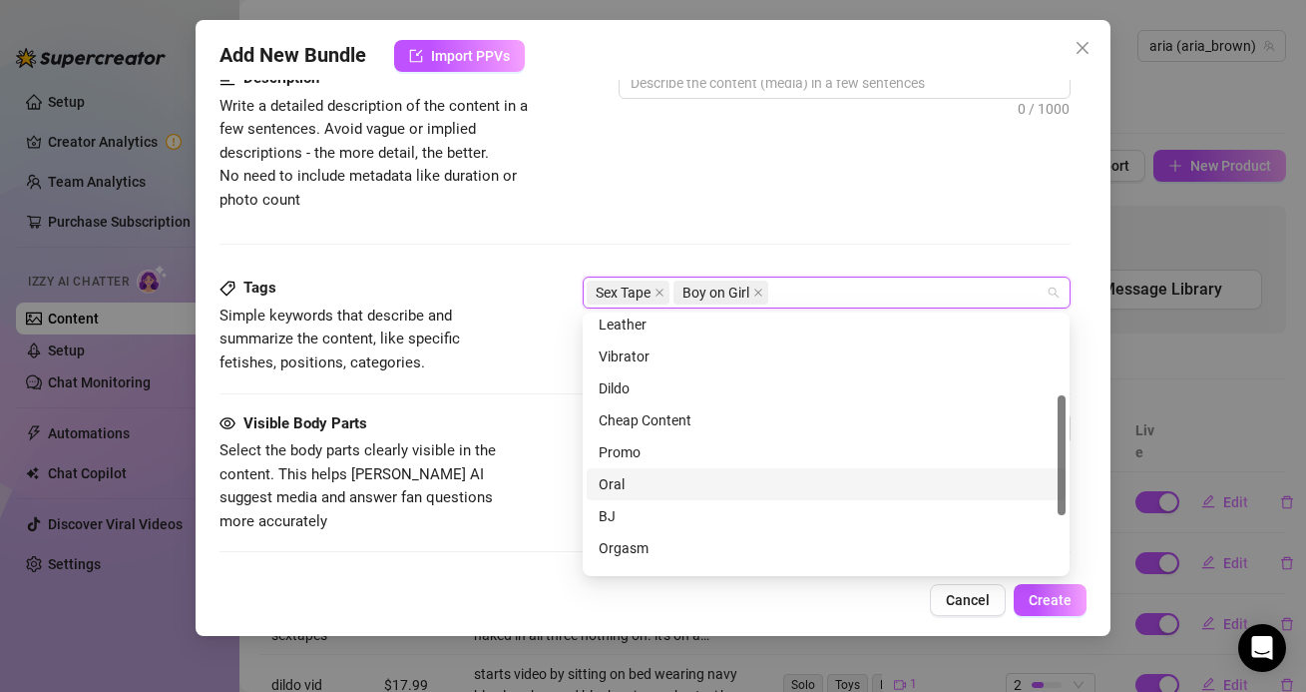
click at [630, 515] on div "BJ" at bounding box center [826, 516] width 455 height 22
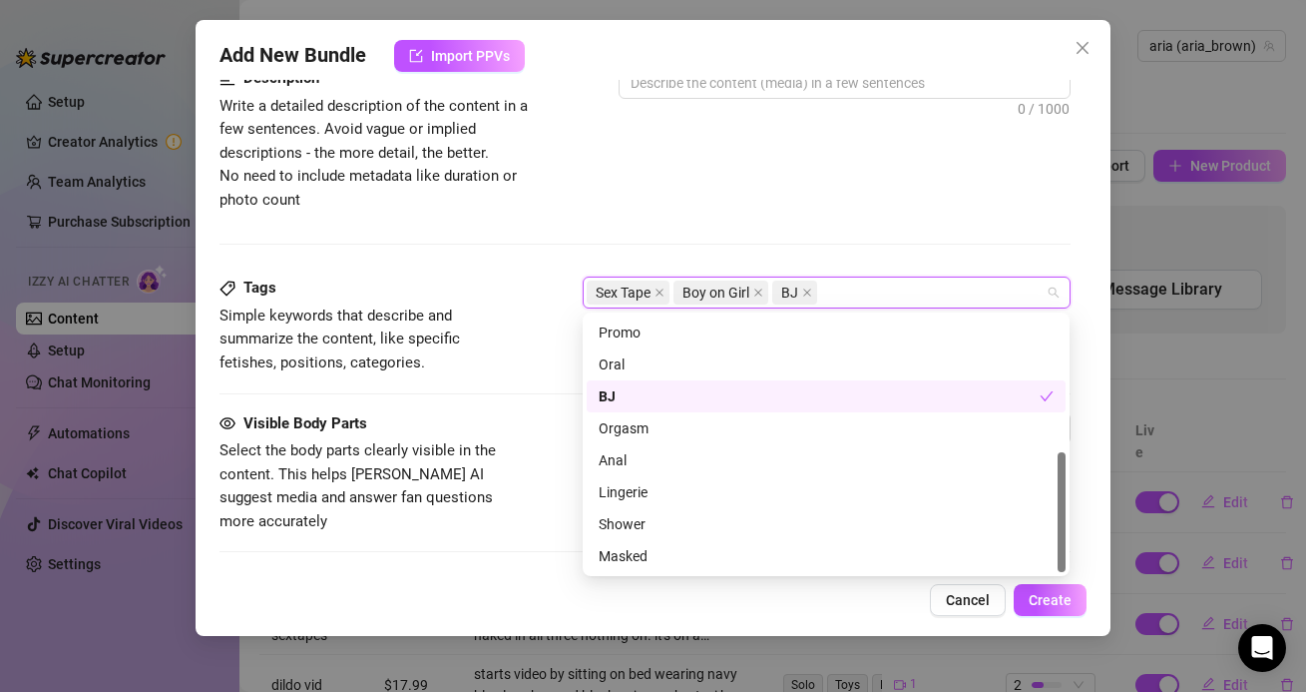
scroll to position [286, 0]
click at [508, 477] on span "Select the body parts clearly visible in the content. This helps [PERSON_NAME] …" at bounding box center [369, 486] width 299 height 94
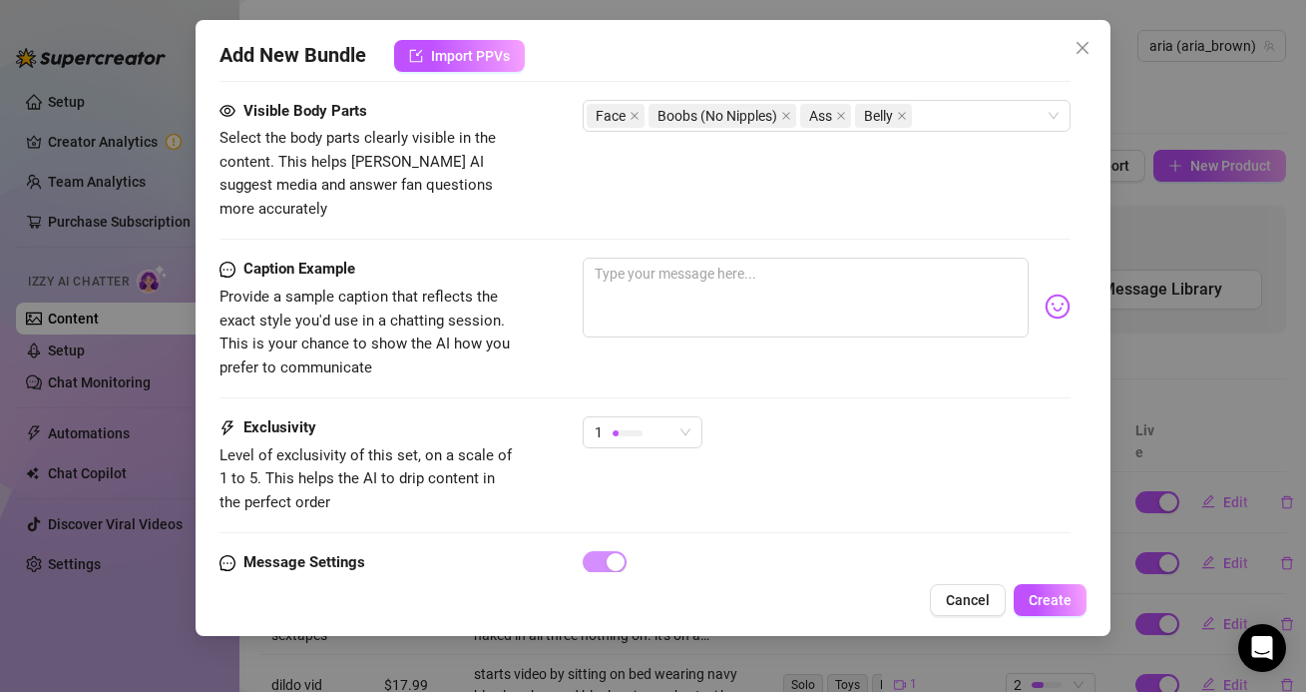
scroll to position [1318, 0]
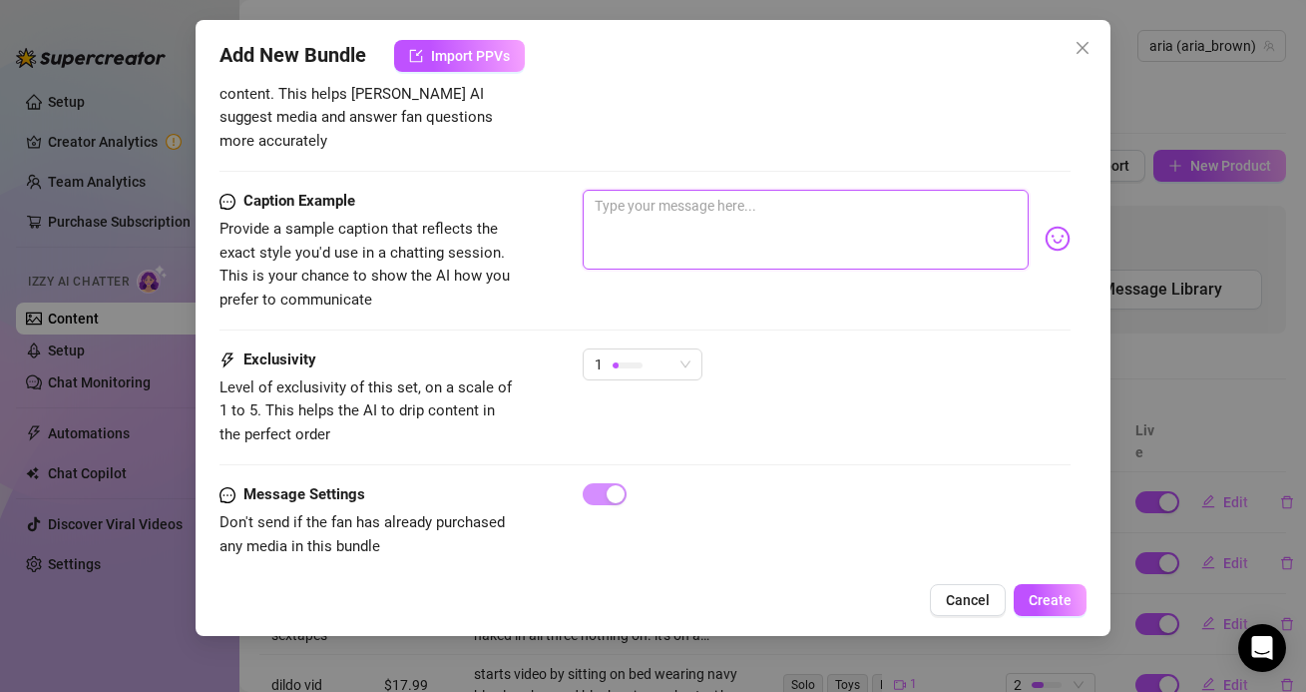
click at [689, 190] on textarea at bounding box center [805, 230] width 445 height 80
paste textarea "Deep penetration🥺 First, puts me on my knees to take his 9 inch cock down my th…"
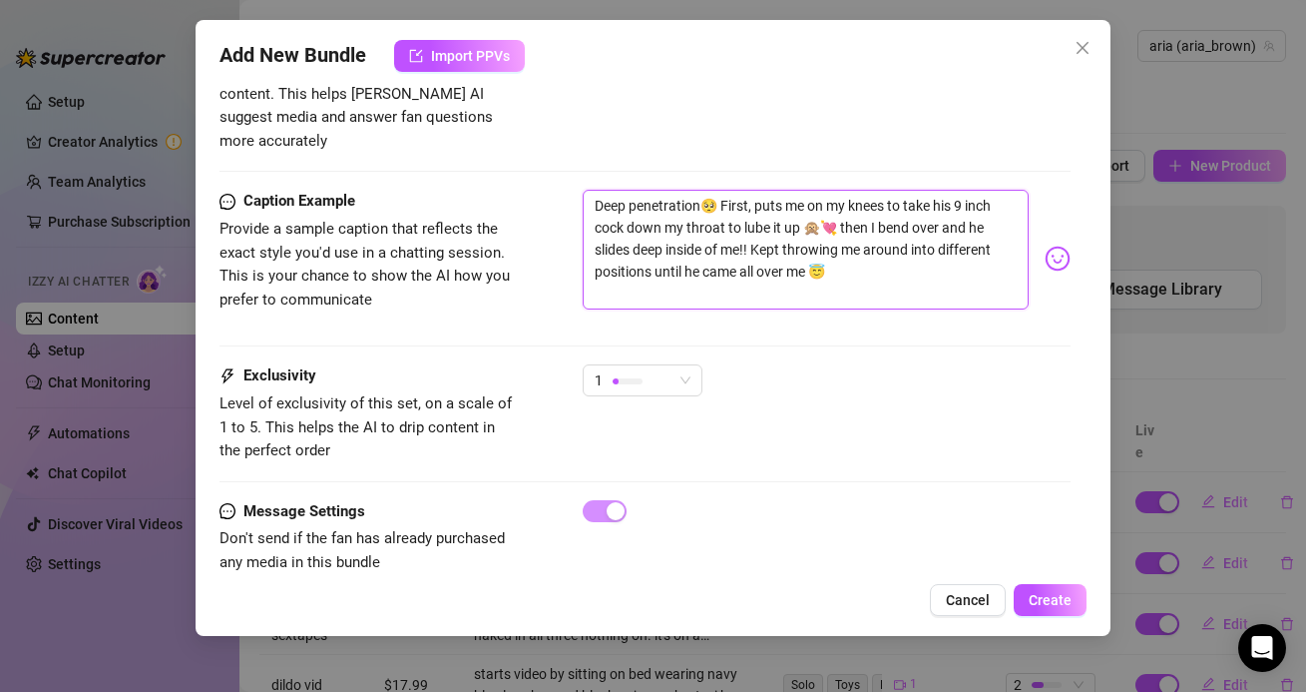
scroll to position [0, 0]
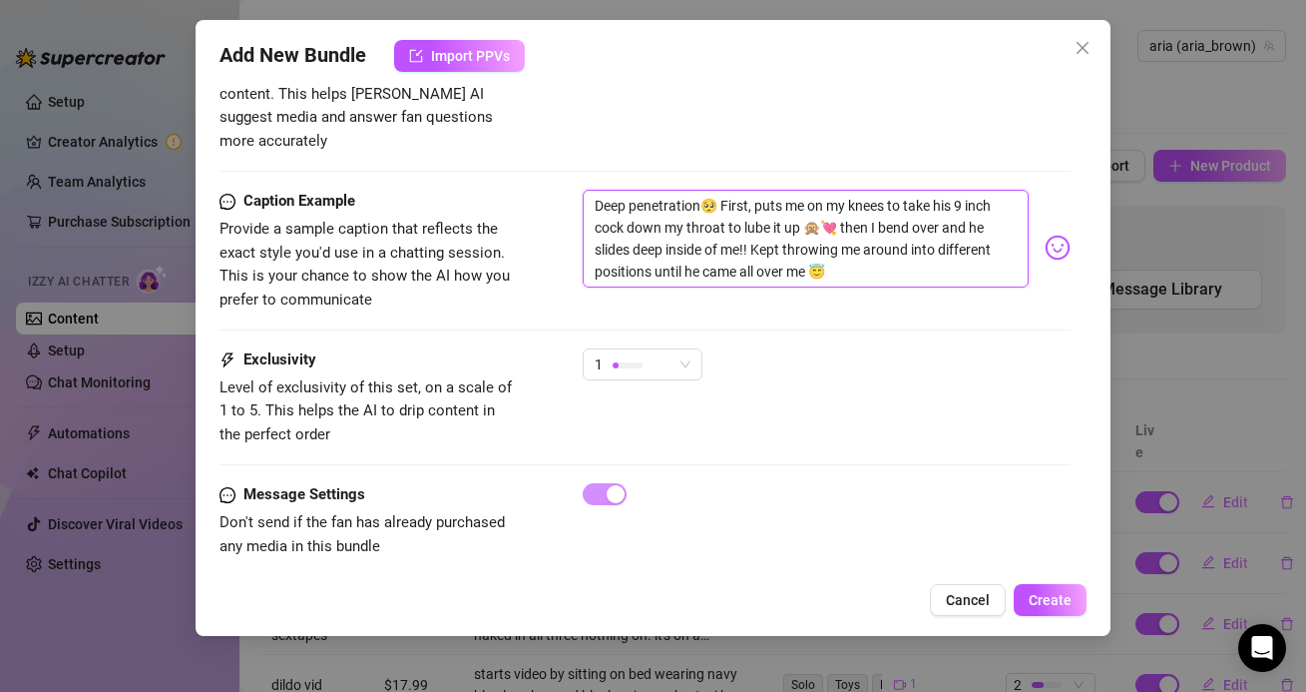
click at [603, 190] on textarea "Deep penetration🥺 First, puts me on my knees to take his 9 inch cock down my th…" at bounding box center [805, 239] width 445 height 98
click at [723, 190] on textarea "deep penetration🥺 First, puts me on my knees to take his 9 inch cock down my th…" at bounding box center [805, 239] width 445 height 98
click at [759, 226] on textarea "deep penetration🥺 first, puts me on my knees to take his 9 inch cock down my th…" at bounding box center [805, 239] width 445 height 98
click at [872, 206] on textarea "deep penetration🥺 first, puts me on my knees to take his 9 inch cock down my th…" at bounding box center [805, 239] width 445 height 98
click at [758, 288] on div "Caption Example Provide a sample caption that reflects the exact style you'd us…" at bounding box center [645, 269] width 850 height 159
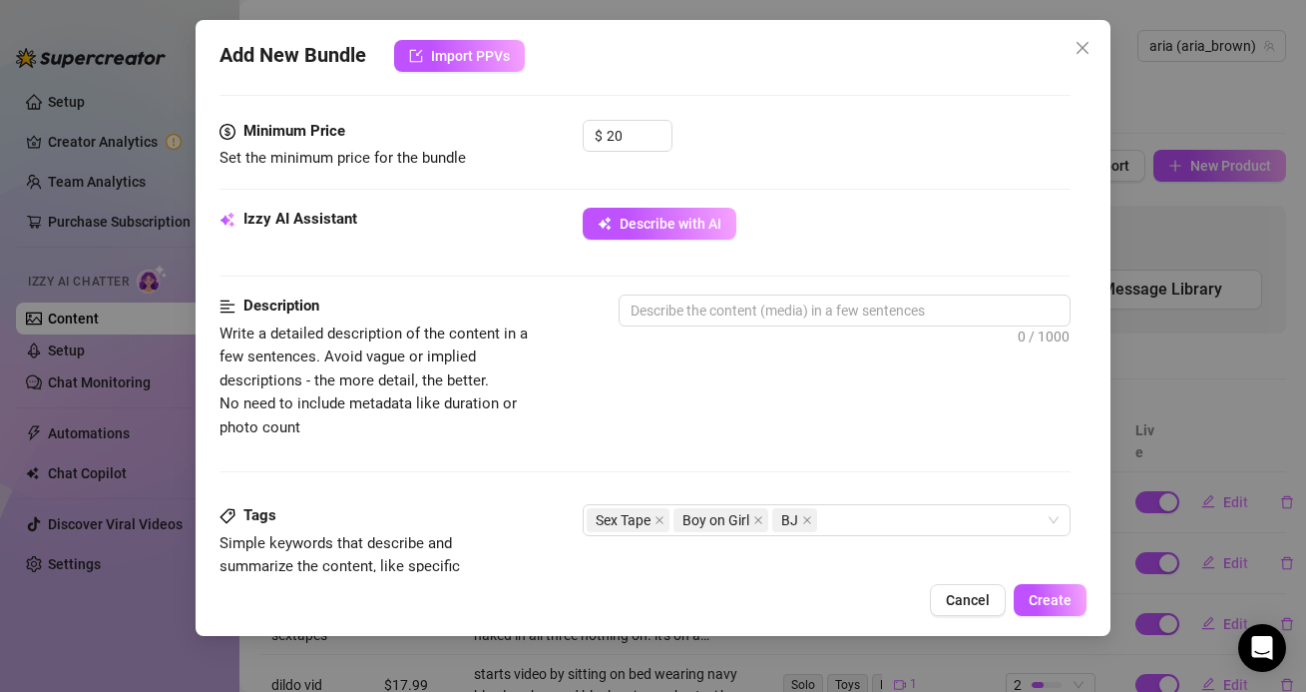
scroll to position [697, 0]
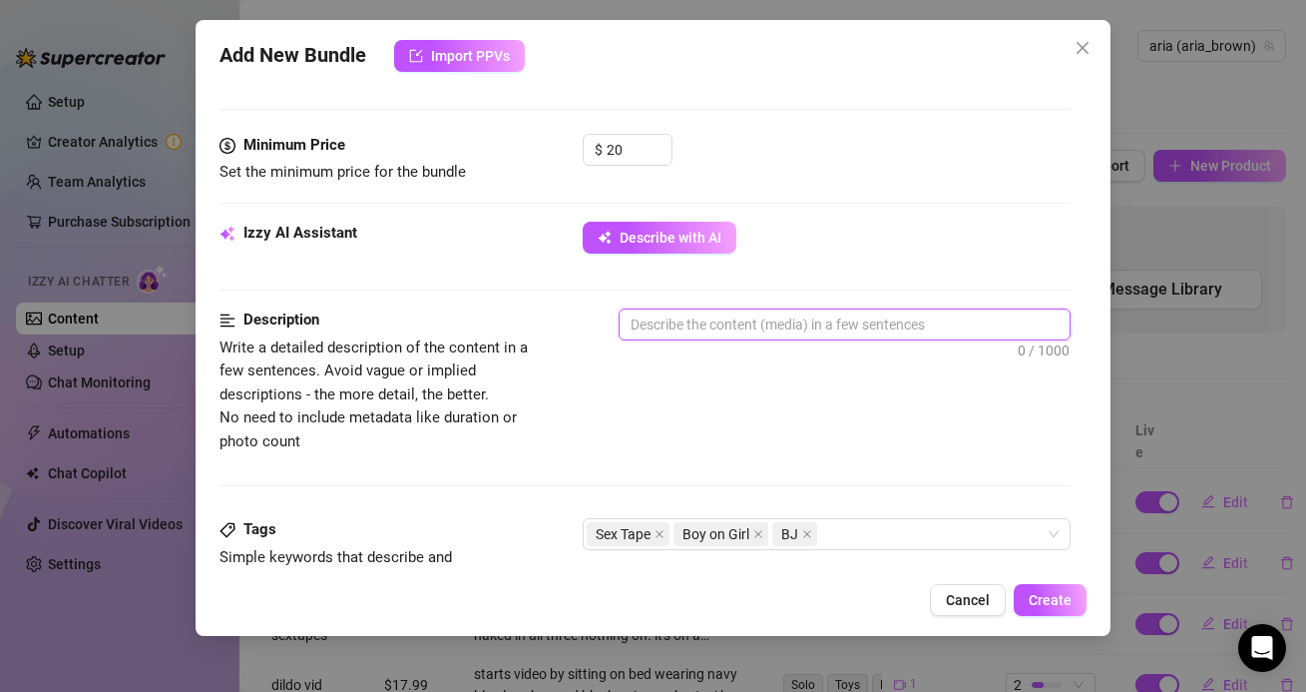
click at [719, 337] on textarea at bounding box center [844, 324] width 449 height 30
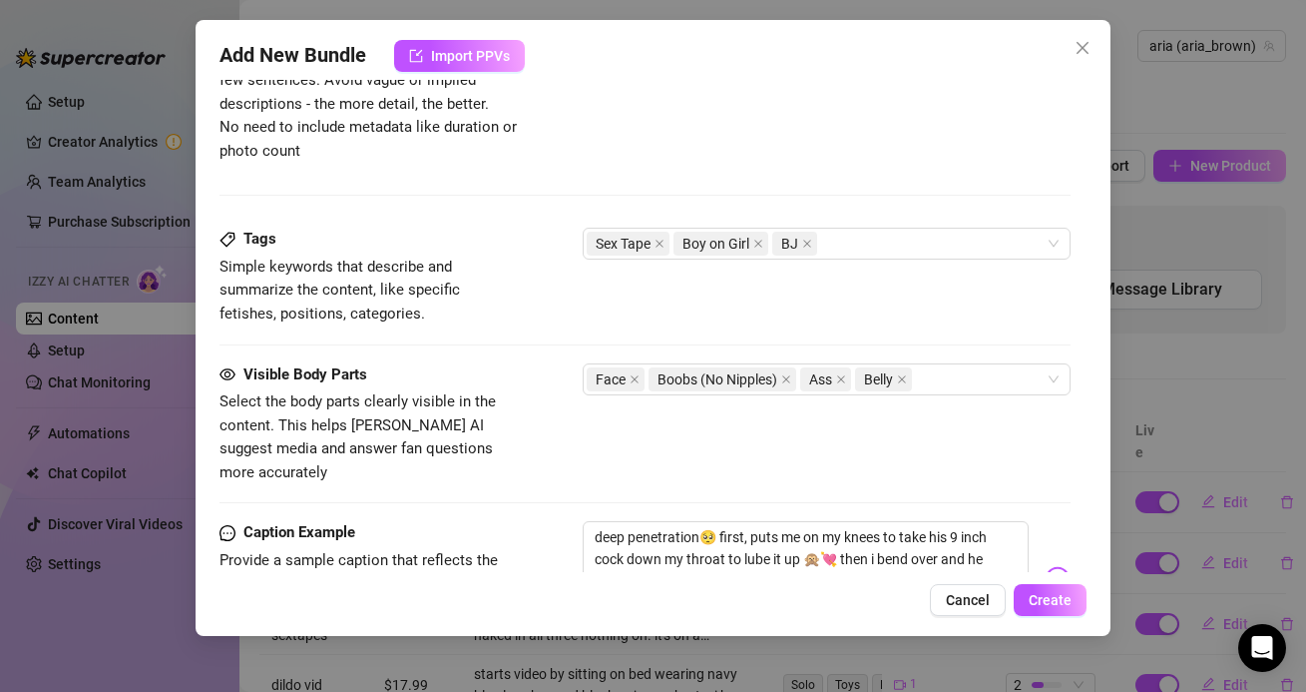
scroll to position [965, 0]
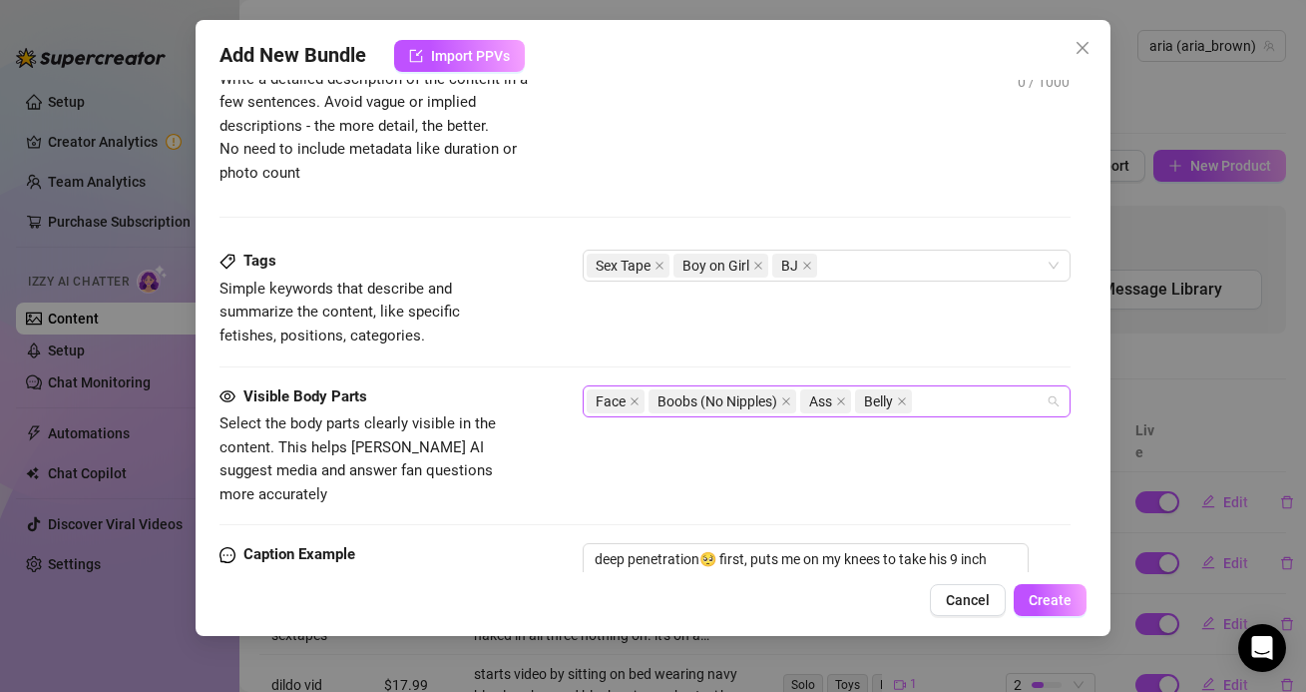
click at [946, 399] on div "Face Boobs (No Nipples) Ass Belly" at bounding box center [816, 401] width 458 height 28
click at [854, 255] on div "Sex Tape Boy on Girl BJ" at bounding box center [816, 266] width 458 height 28
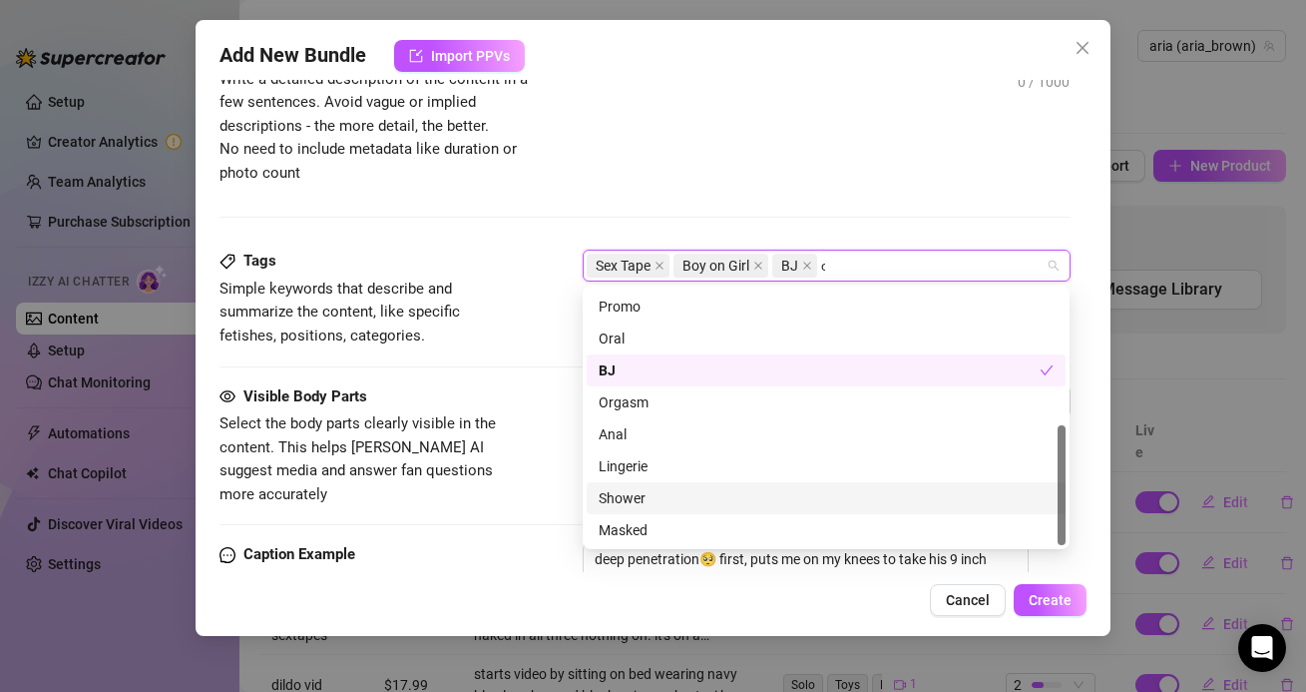
scroll to position [0, 0]
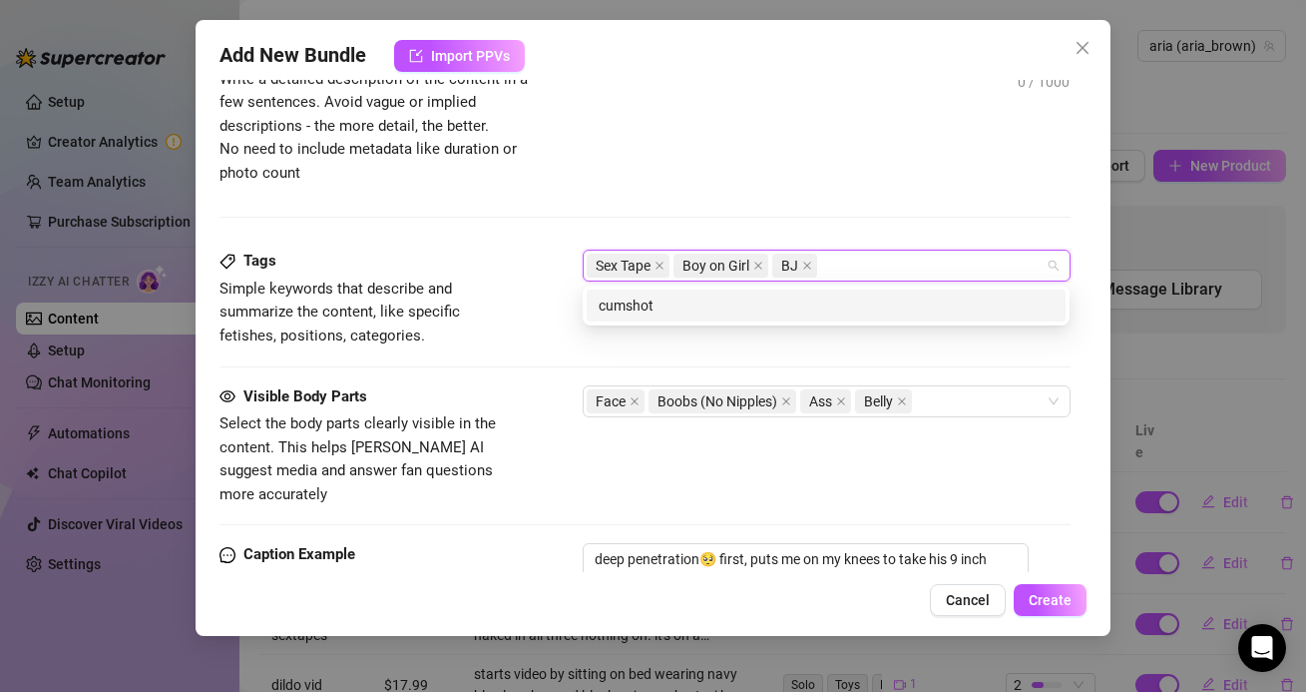
click at [801, 192] on div "Description Write a detailed description of the content in a few sentences. Avo…" at bounding box center [645, 145] width 850 height 210
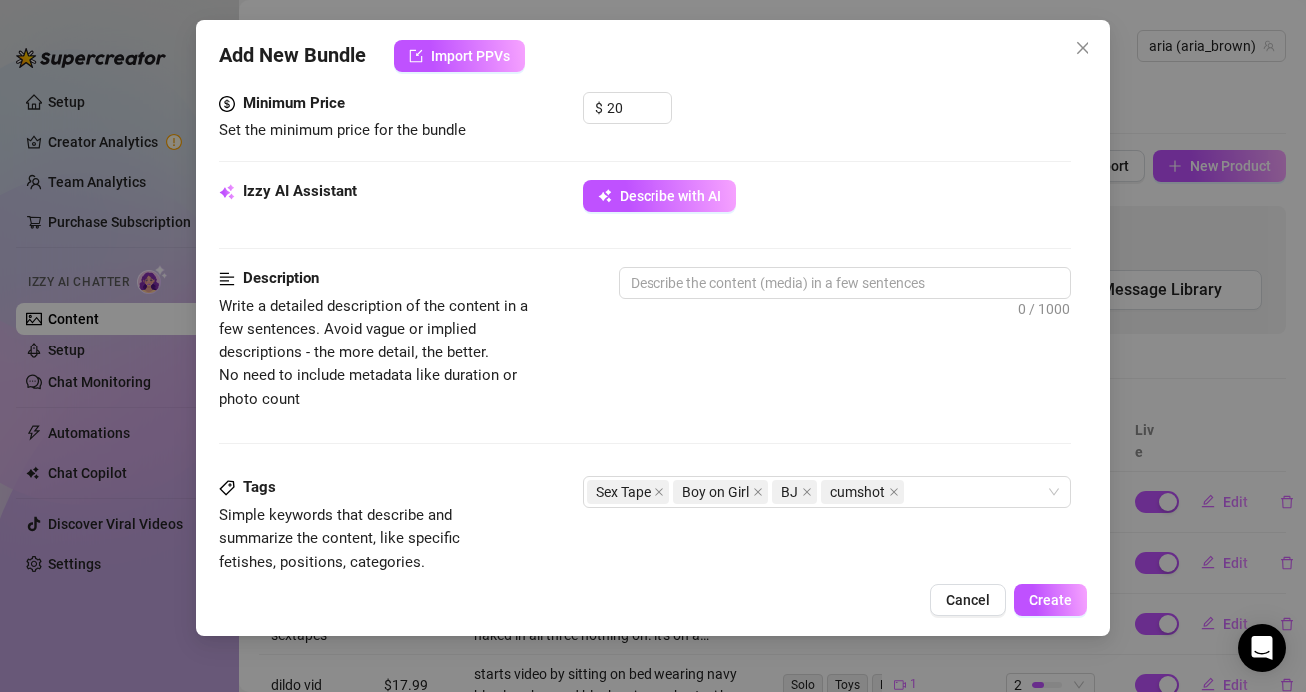
scroll to position [711, 0]
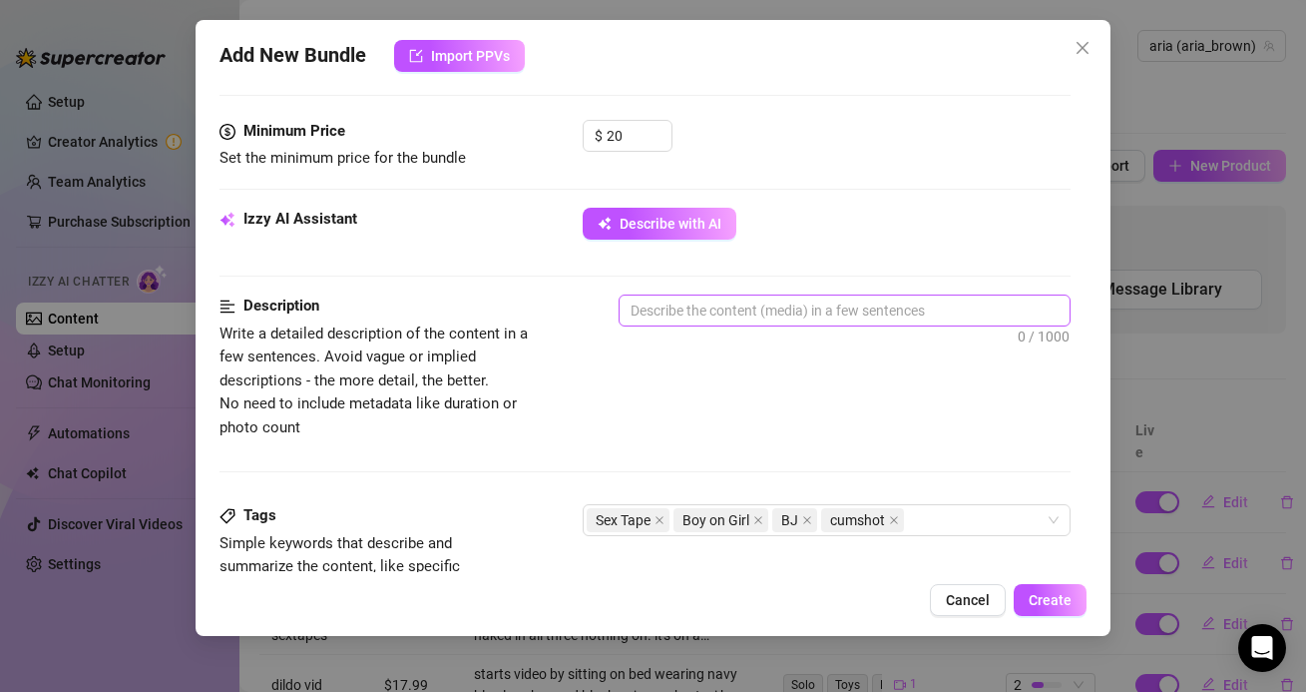
click at [769, 294] on span "0 / 1000" at bounding box center [844, 310] width 451 height 32
click at [767, 317] on textarea at bounding box center [844, 310] width 449 height 30
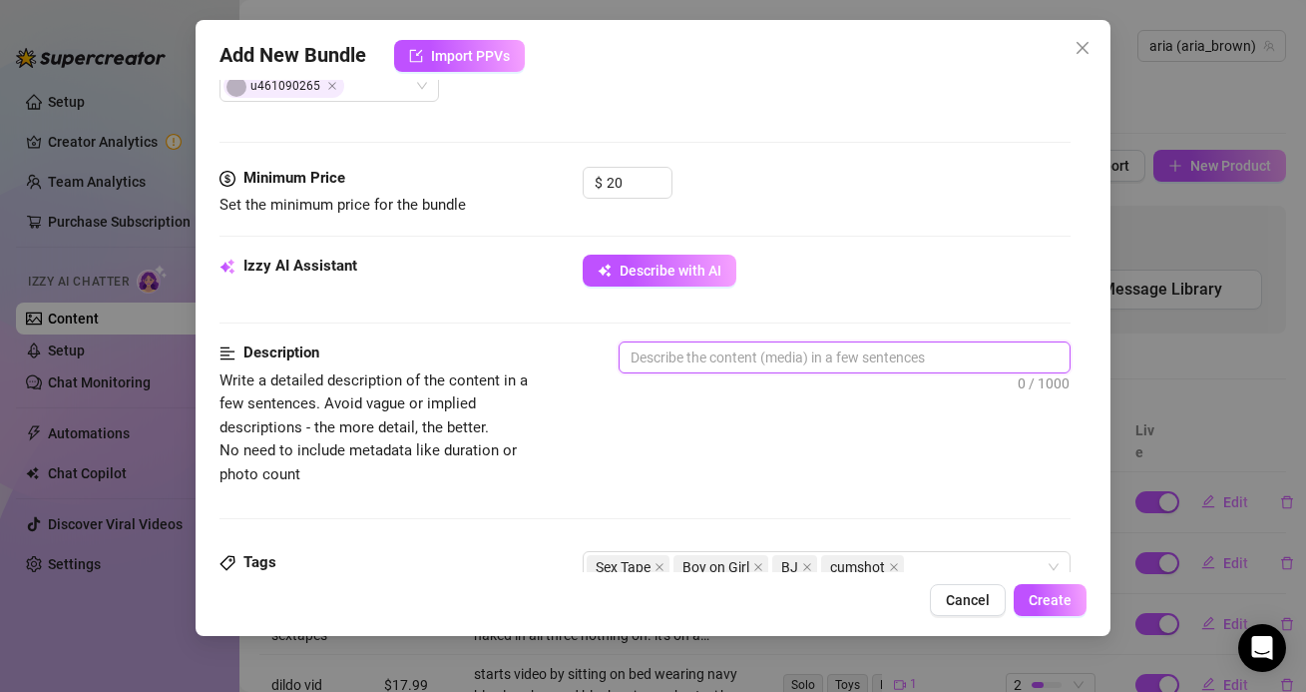
scroll to position [635, 0]
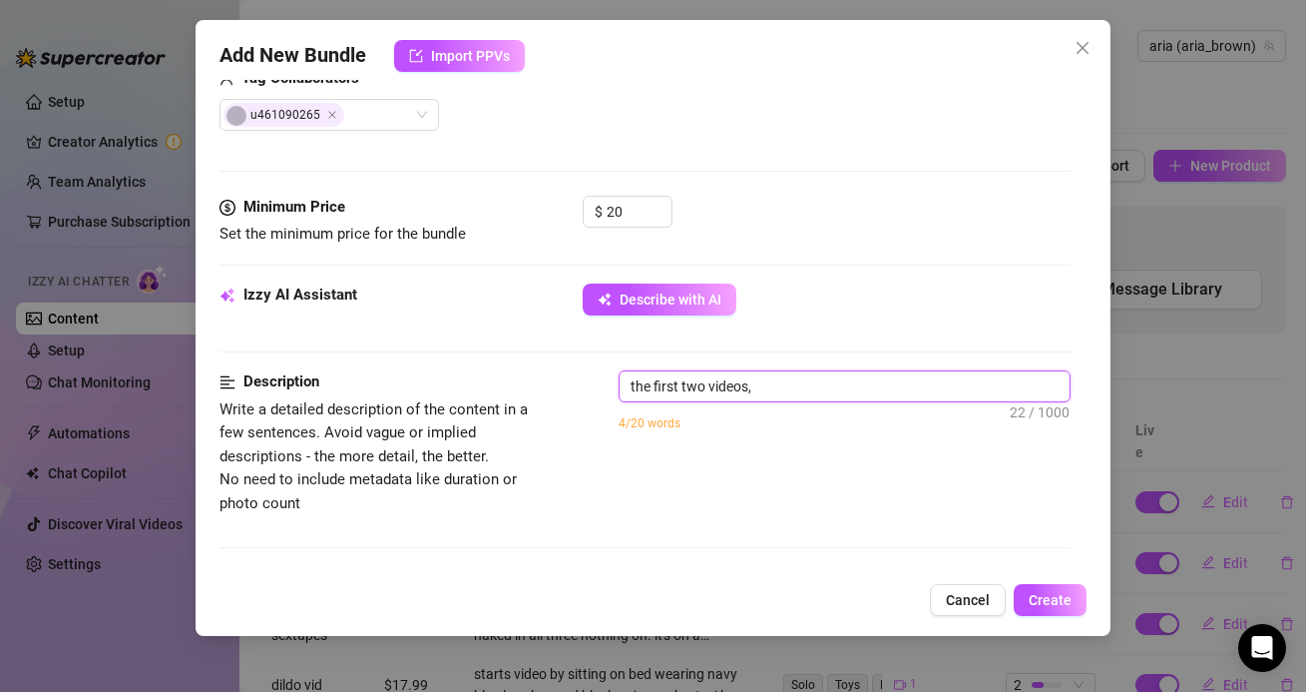
click at [772, 385] on textarea "the first two videos," at bounding box center [844, 386] width 449 height 30
click at [850, 379] on textarea "the first two videos, :55 and :33" at bounding box center [844, 386] width 449 height 30
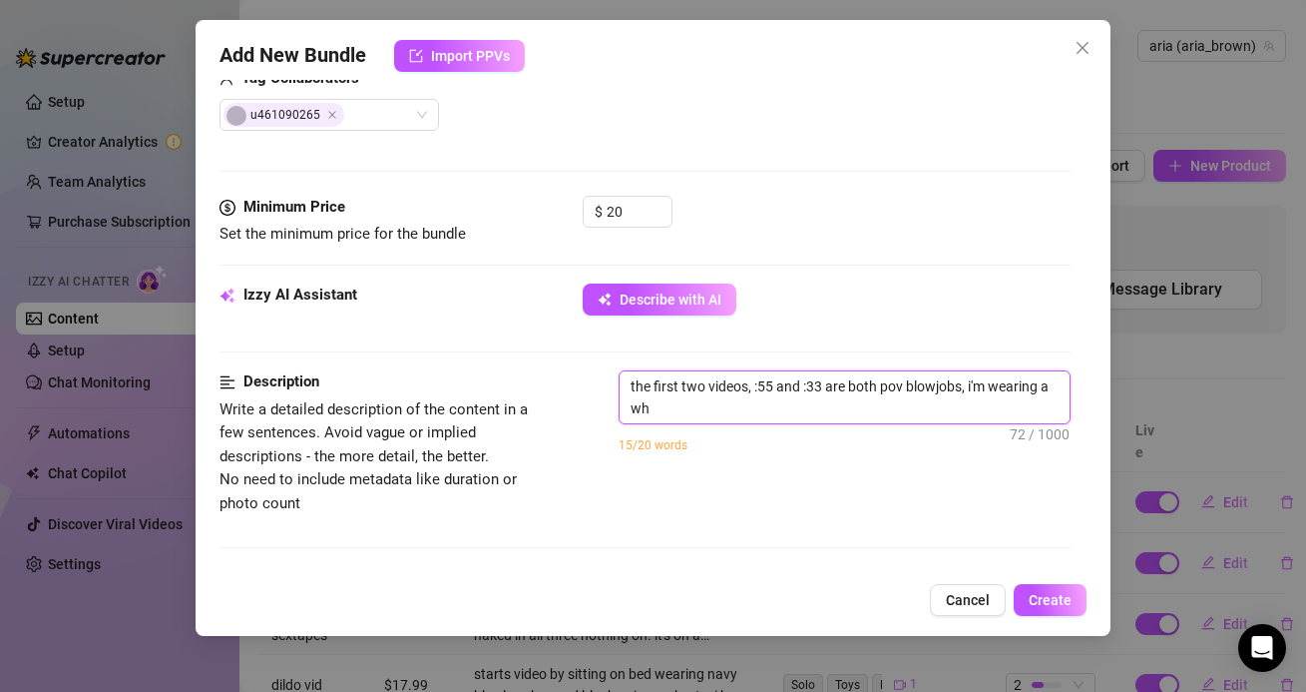
scroll to position [0, 0]
click at [1010, 408] on textarea "the first two videos, :55 and :33 are both pov blowjobs, i'm wearing a white br…" at bounding box center [844, 397] width 449 height 52
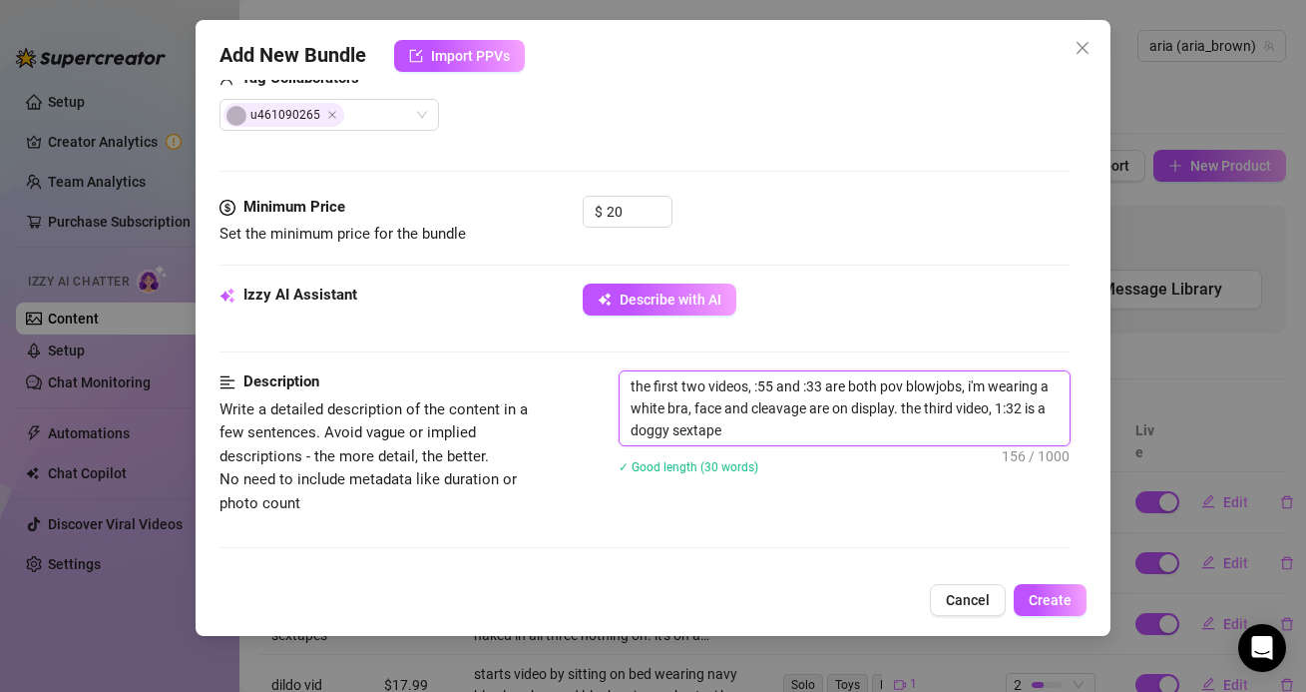
click at [675, 432] on textarea "the first two videos, :55 and :33 are both pov blowjobs, i'm wearing a white br…" at bounding box center [844, 408] width 449 height 74
click at [760, 433] on textarea "the first two videos, :55 and :33 are both pov blowjobs, i'm wearing a white br…" at bounding box center [844, 408] width 449 height 74
click at [1023, 403] on textarea "the first two videos, :55 and :33 are both pov blowjobs, i'm wearing a white br…" at bounding box center [844, 408] width 449 height 74
click at [830, 421] on textarea "the first two videos, :55 and :33 are both pov blowjobs, i'm wearing a white br…" at bounding box center [844, 408] width 449 height 74
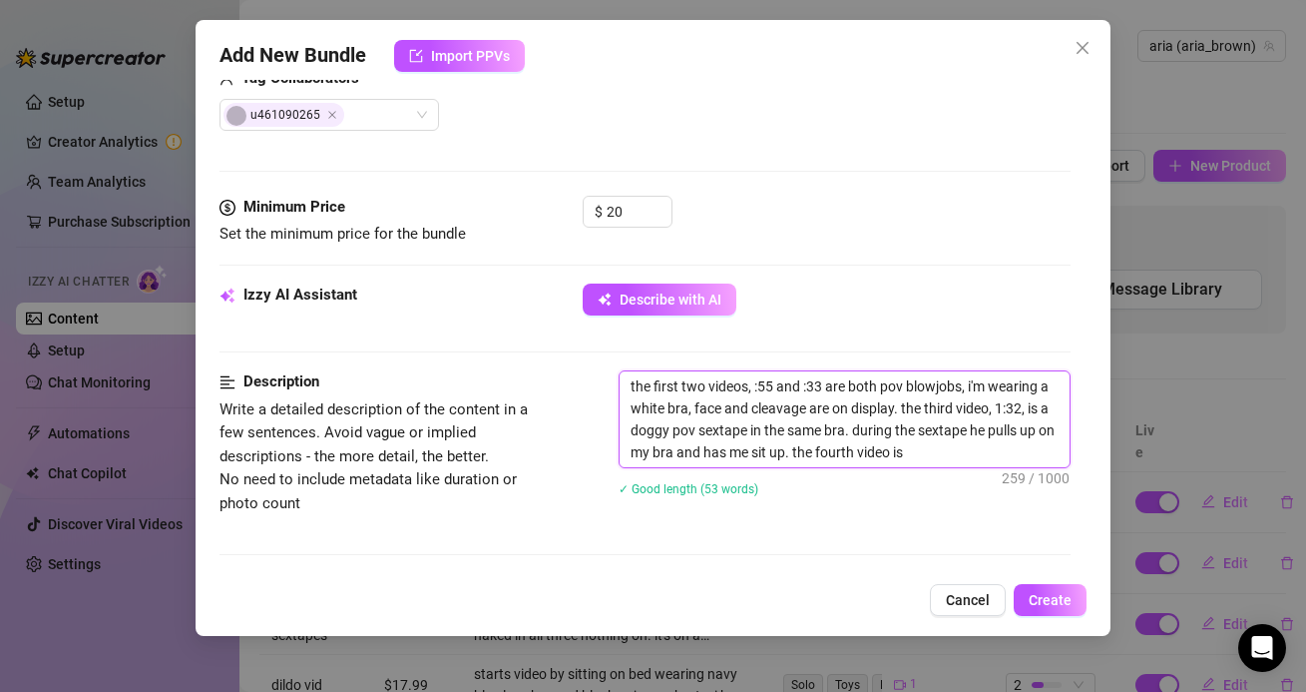
click at [898, 457] on textarea "the first two videos, :55 and :33 are both pov blowjobs, i'm wearing a white br…" at bounding box center [844, 419] width 449 height 96
click at [958, 460] on textarea "the first two videos, :55 and :33 are both pov blowjobs, i'm wearing a white br…" at bounding box center [844, 419] width 449 height 96
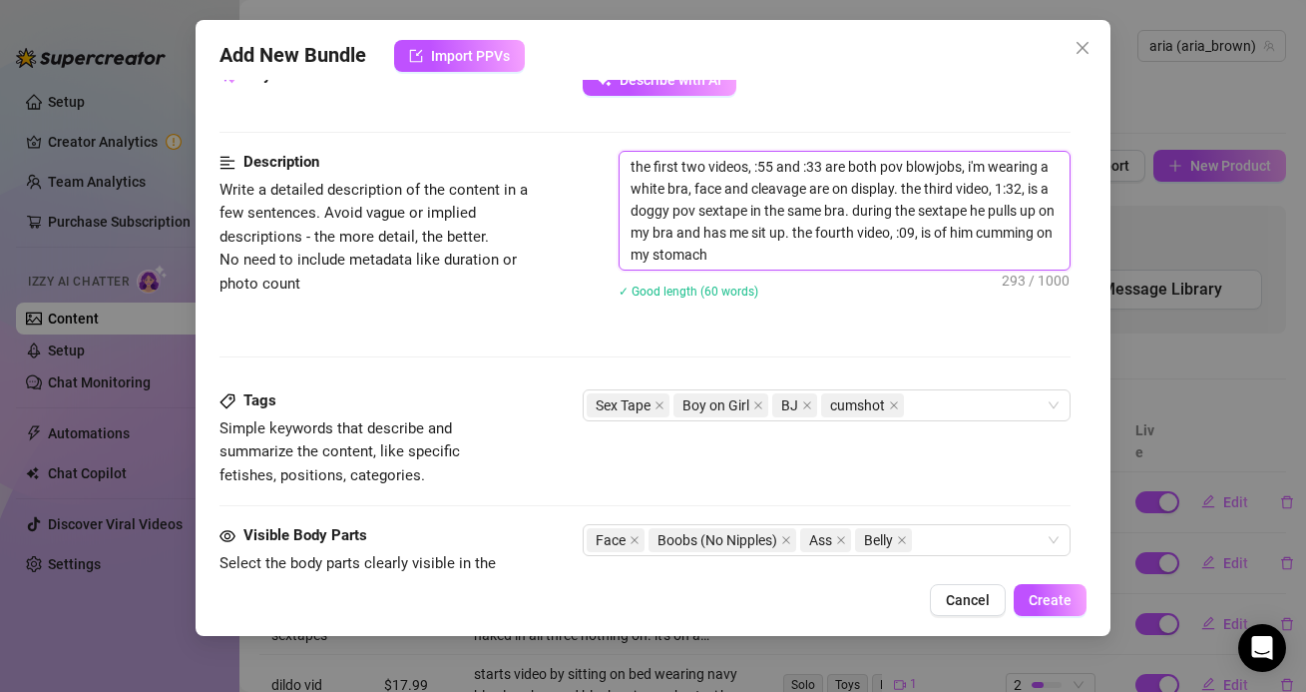
scroll to position [1346, 0]
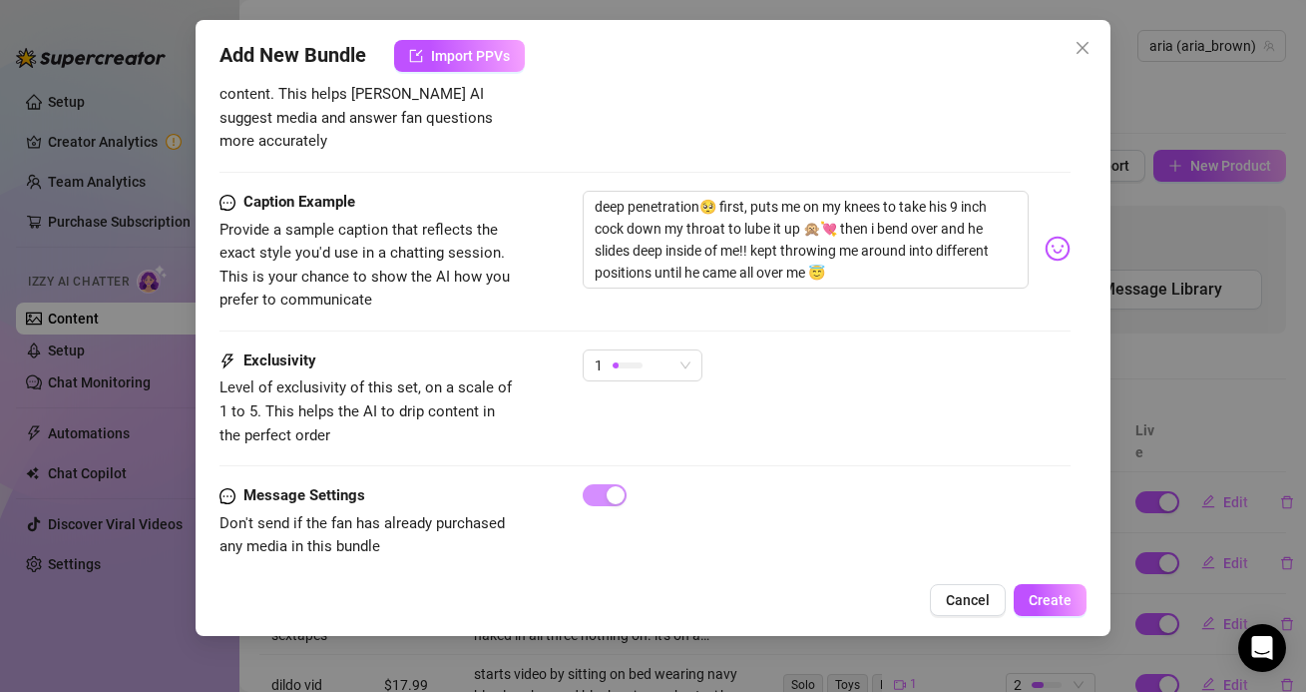
click at [666, 360] on div "1" at bounding box center [643, 374] width 120 height 50
click at [663, 356] on div "1" at bounding box center [643, 365] width 120 height 32
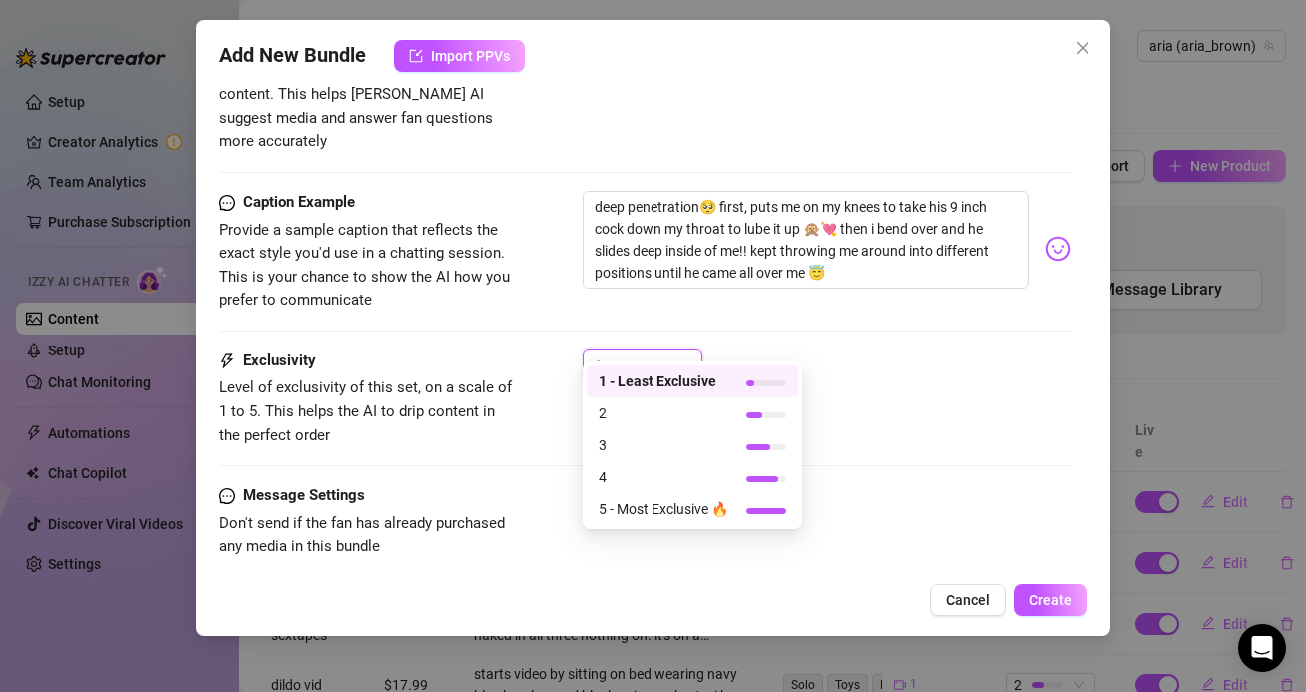
click at [707, 310] on div "Caption Example Provide a sample caption that reflects the exact style you'd us…" at bounding box center [645, 270] width 850 height 159
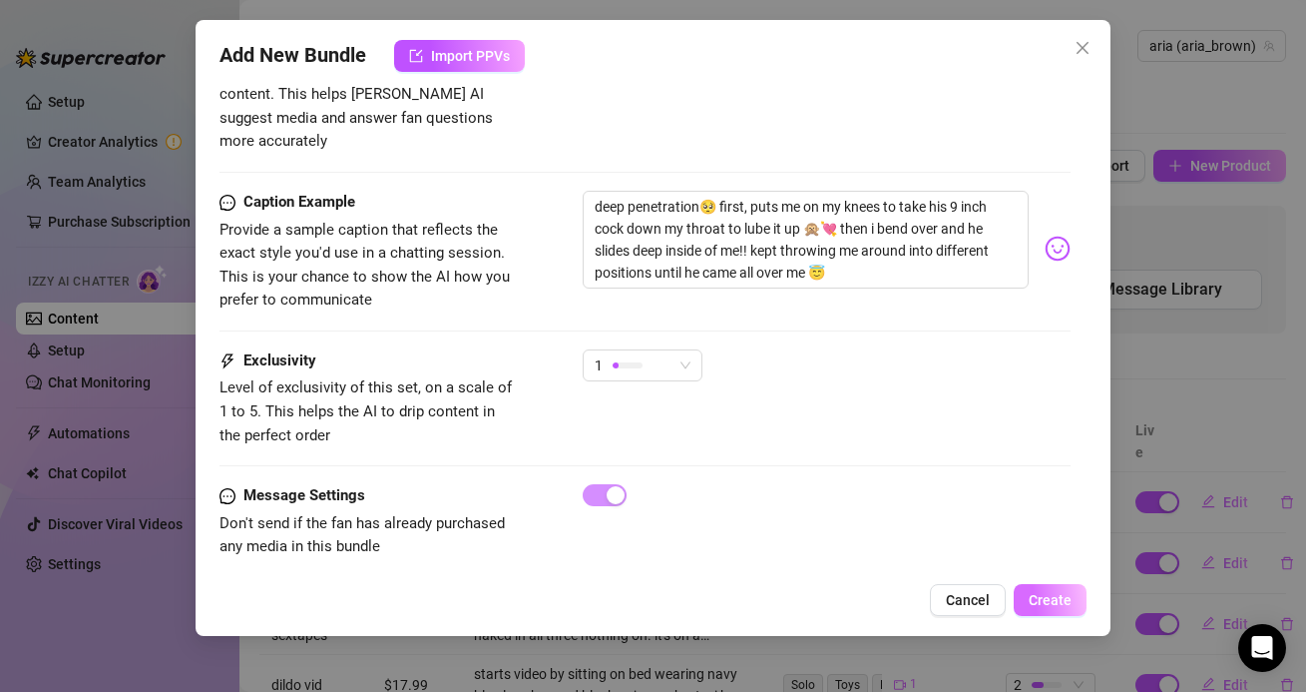
click at [1050, 593] on span "Create" at bounding box center [1050, 600] width 43 height 16
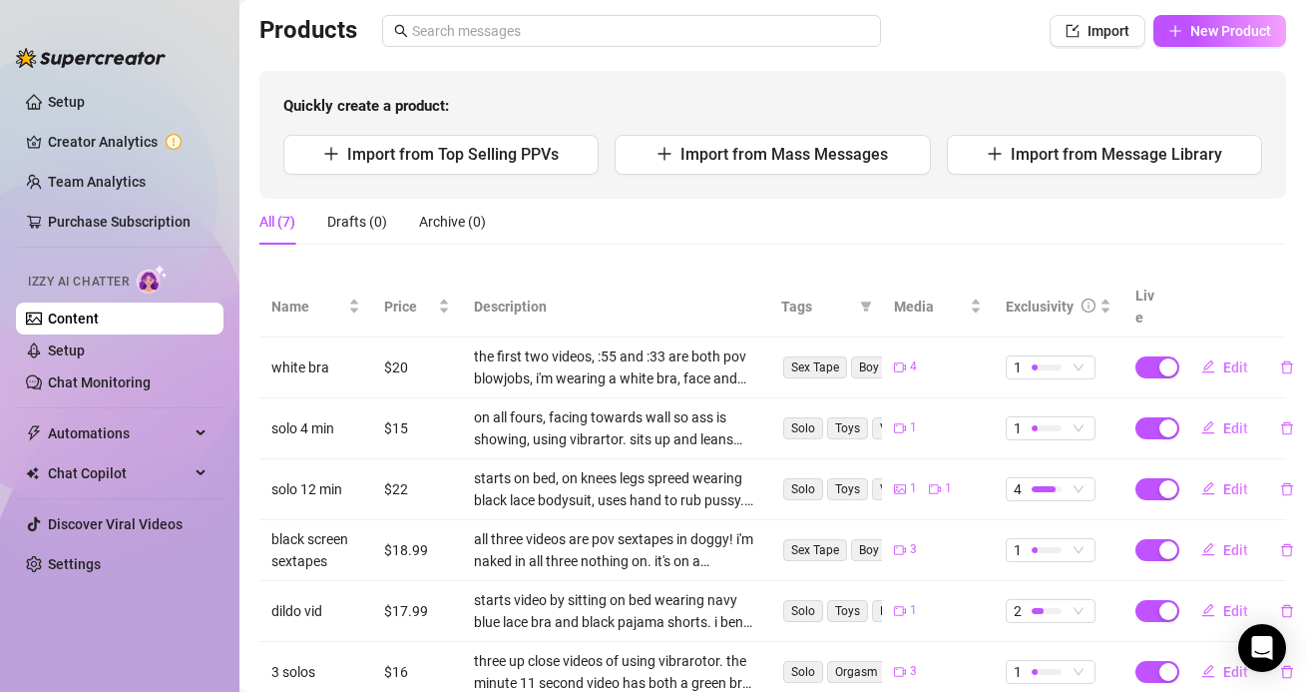
scroll to position [0, 0]
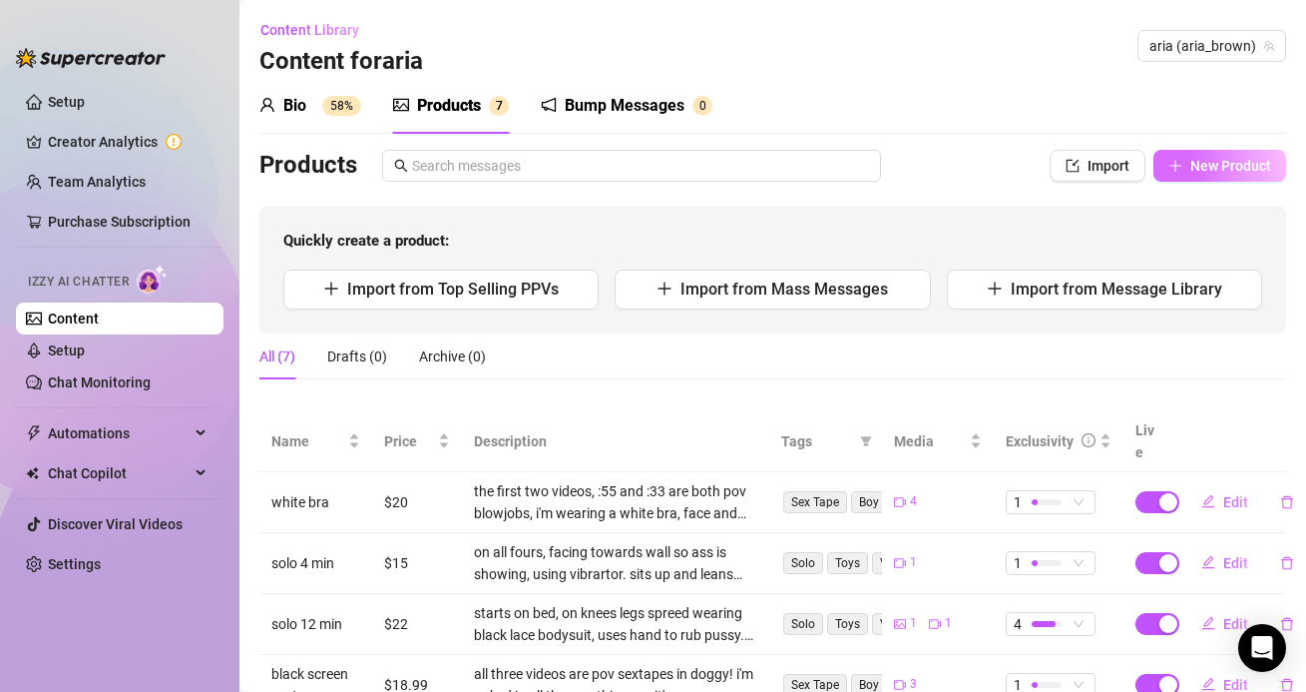
click at [1182, 169] on icon "plus" at bounding box center [1176, 166] width 14 height 14
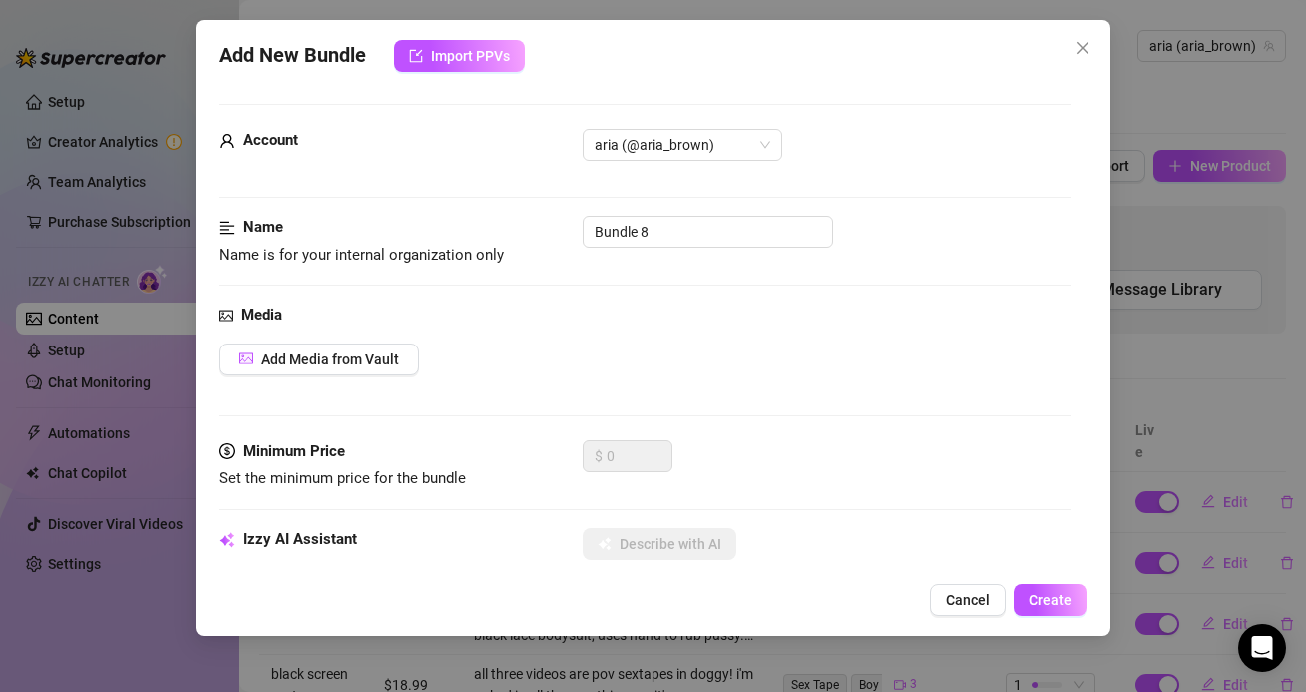
click at [381, 335] on div "Media Add Media from Vault" at bounding box center [645, 371] width 850 height 137
click at [381, 338] on div "Media Add Media from Vault" at bounding box center [645, 371] width 850 height 137
click at [381, 339] on div "Media Add Media from Vault" at bounding box center [645, 371] width 850 height 137
click at [381, 344] on button "Add Media from Vault" at bounding box center [320, 359] width 200 height 32
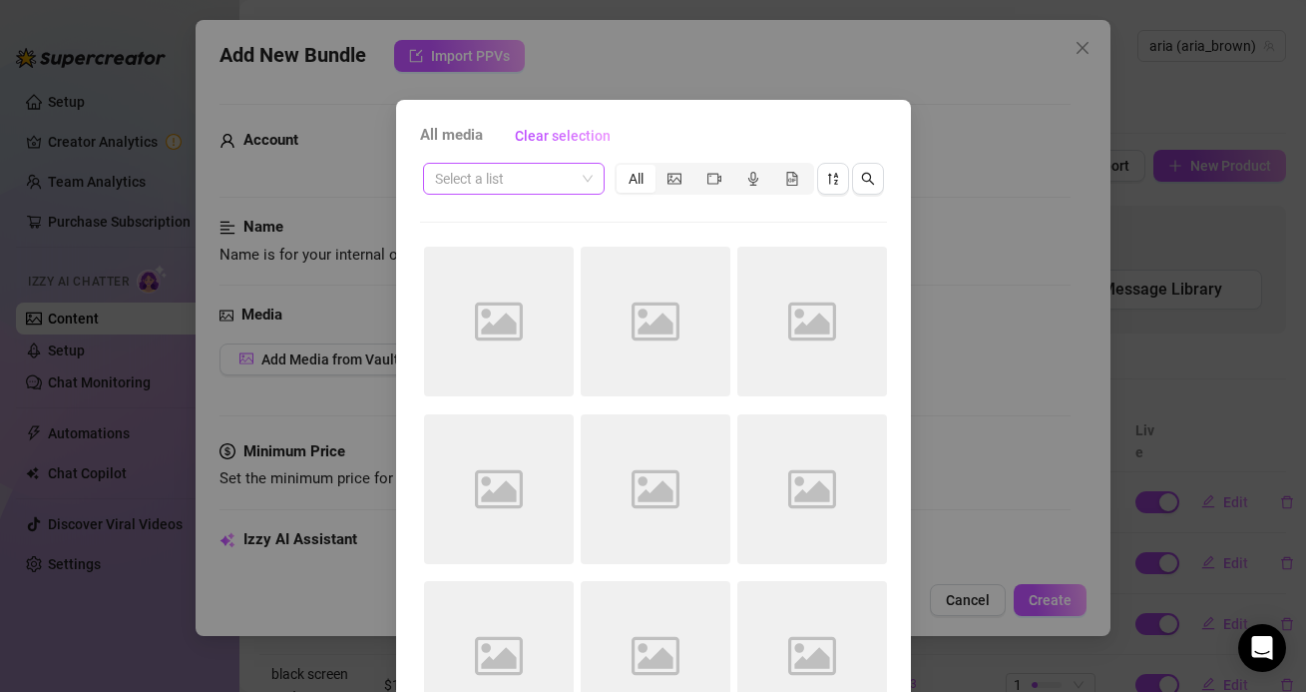
click at [574, 189] on span at bounding box center [514, 179] width 158 height 30
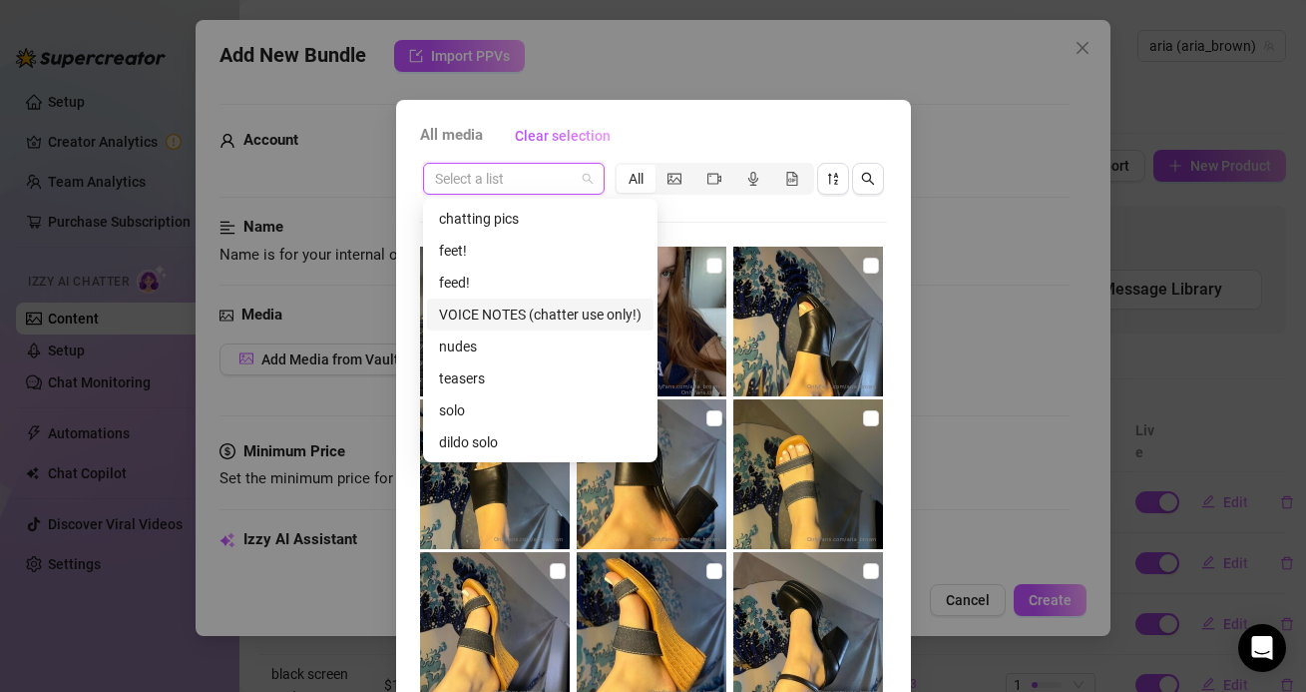
scroll to position [102, 0]
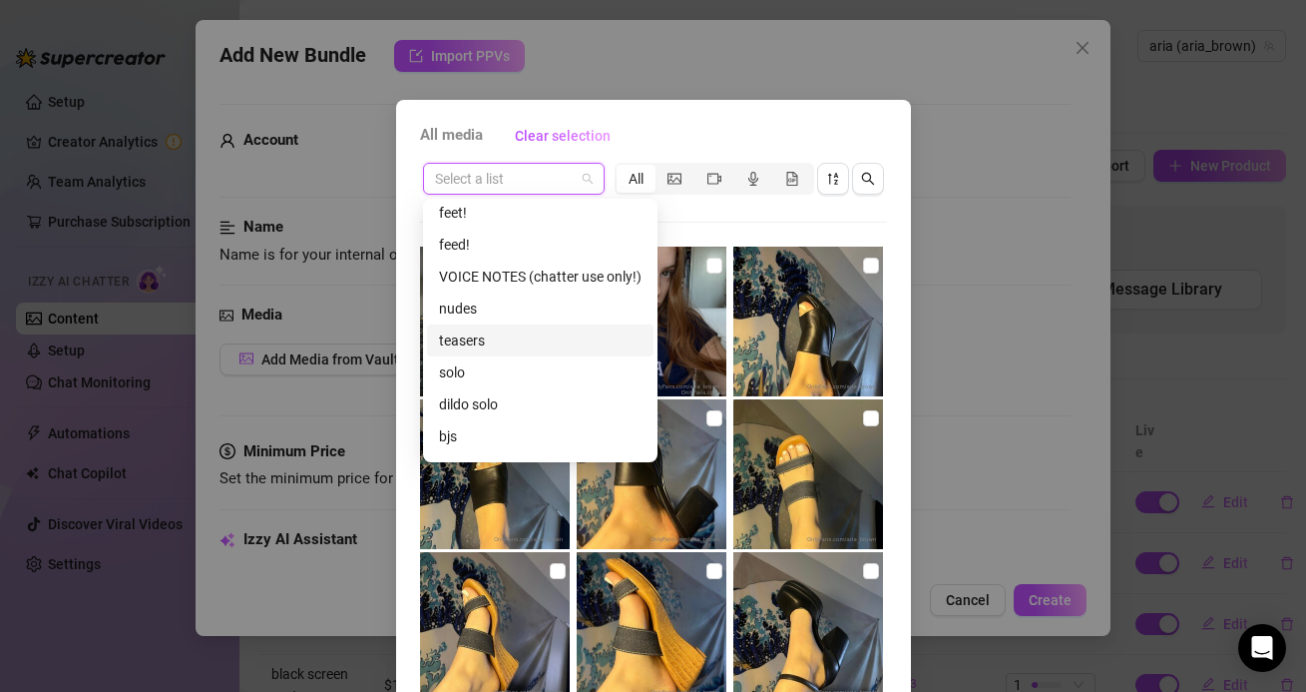
click at [502, 354] on div "teasers" at bounding box center [540, 340] width 227 height 32
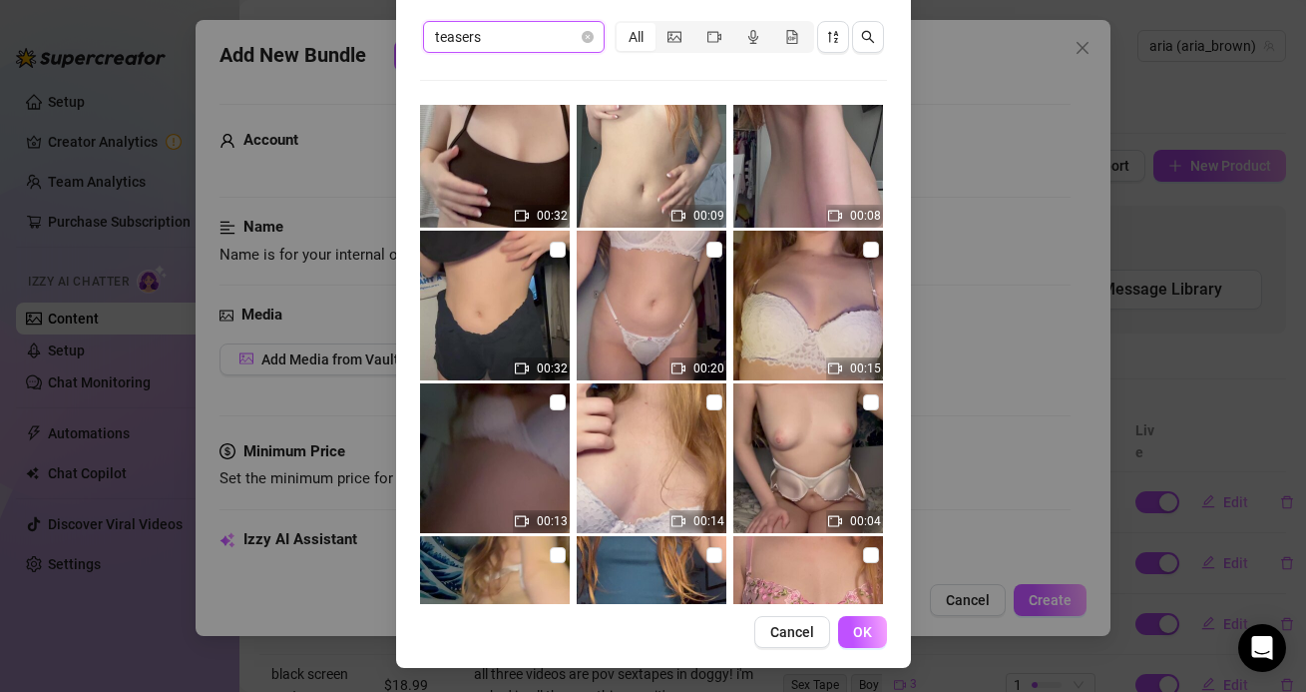
scroll to position [753, 0]
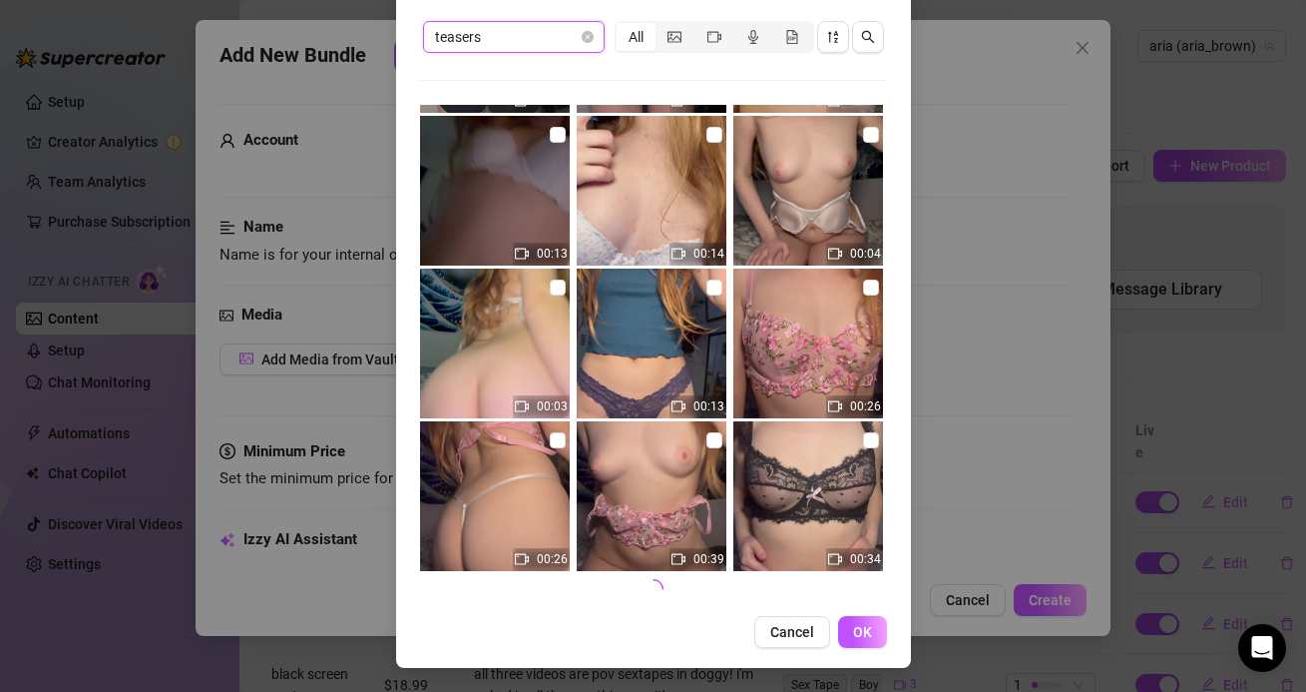
click at [509, 47] on span "teasers" at bounding box center [514, 37] width 158 height 30
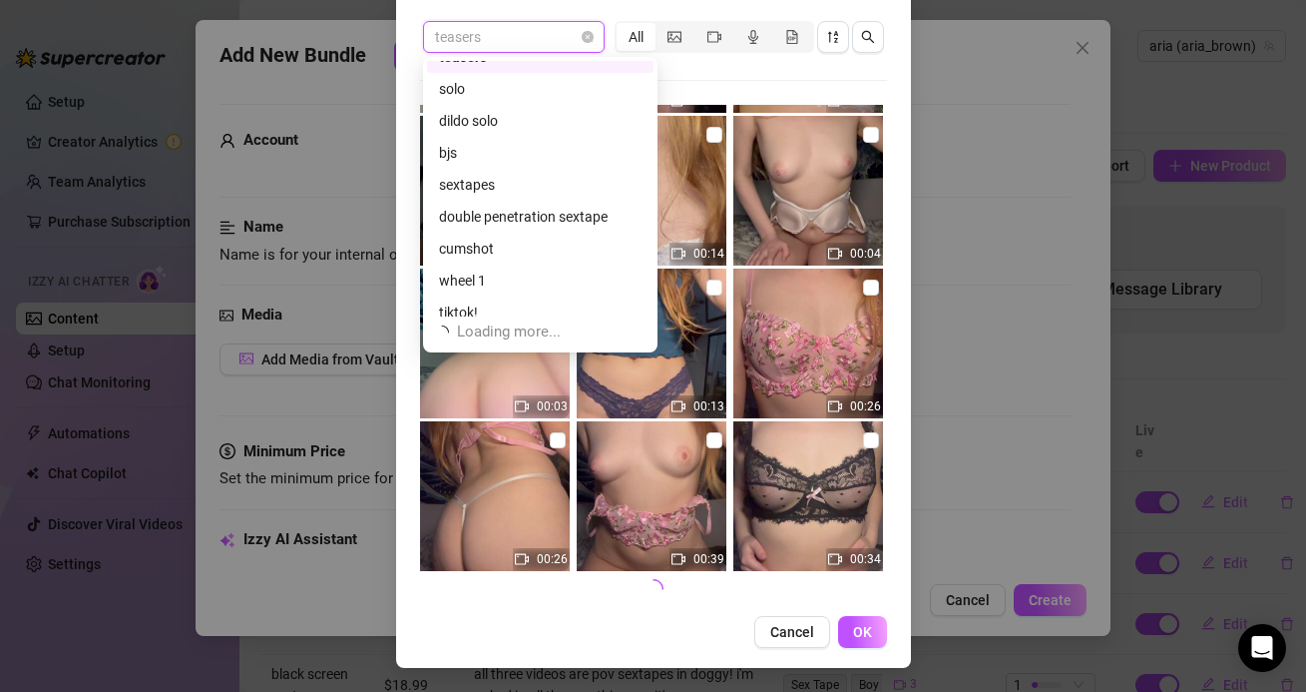
scroll to position [383, 0]
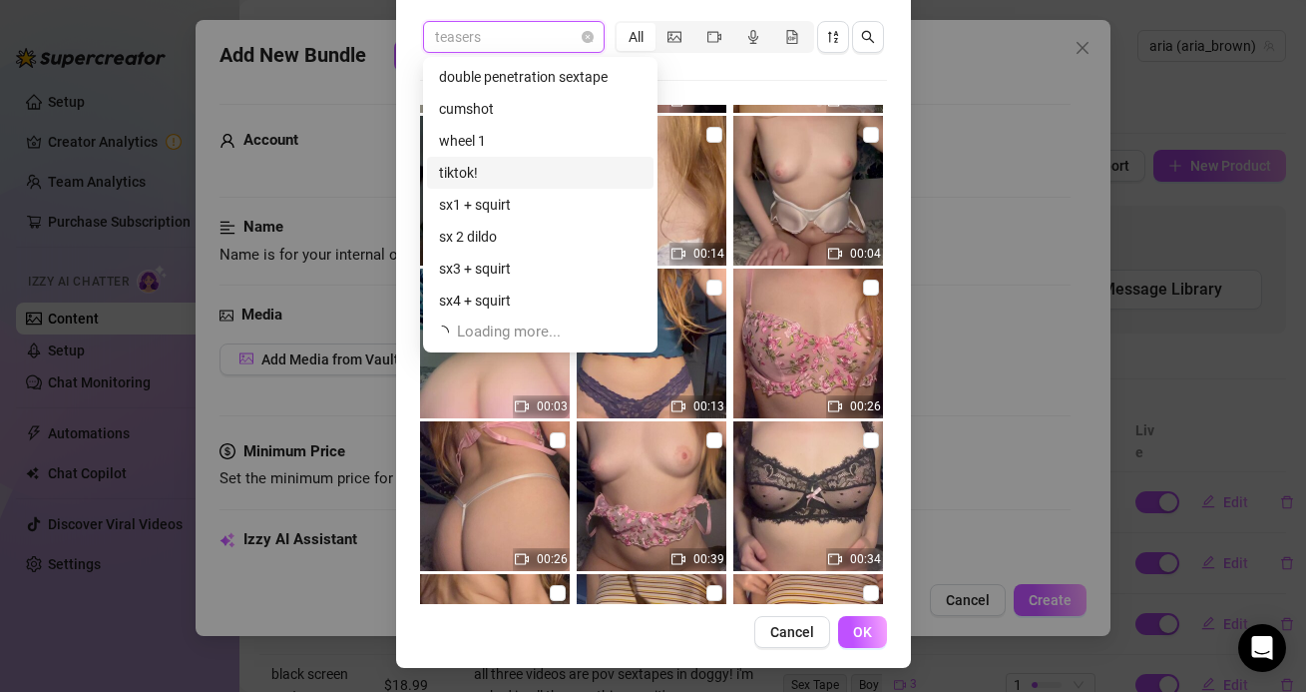
click at [518, 171] on div "tiktok!" at bounding box center [540, 173] width 203 height 22
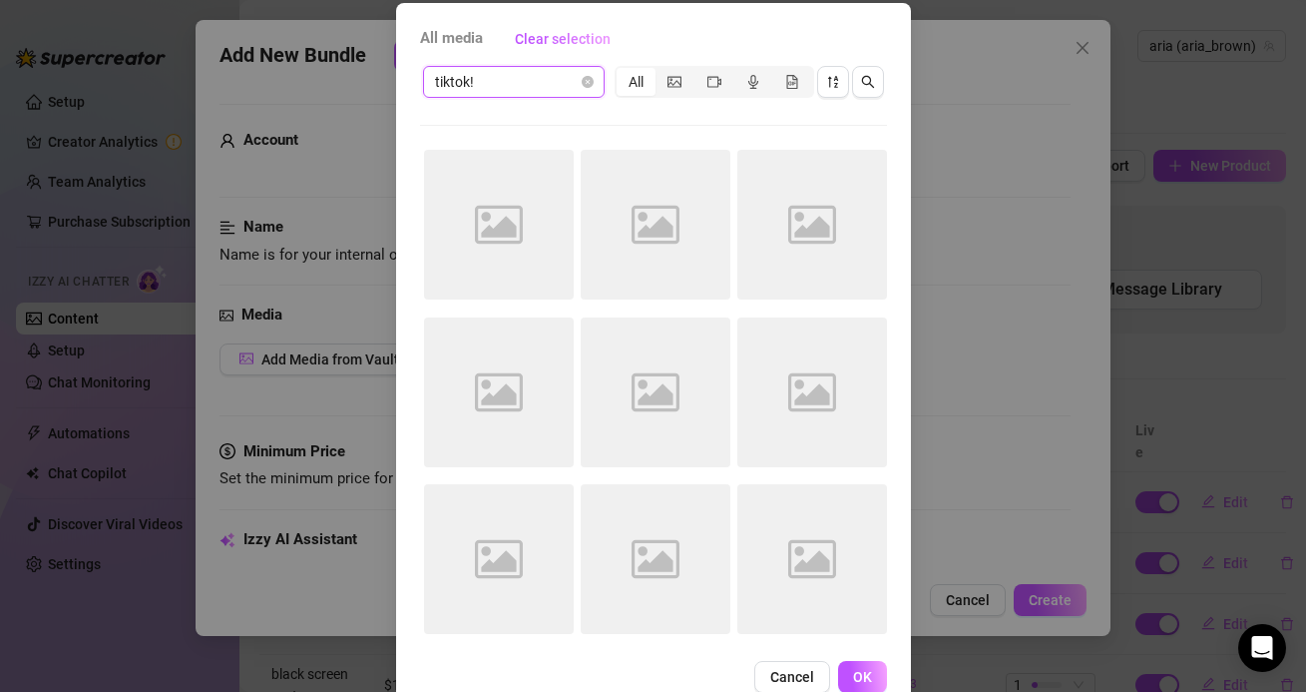
scroll to position [93, 0]
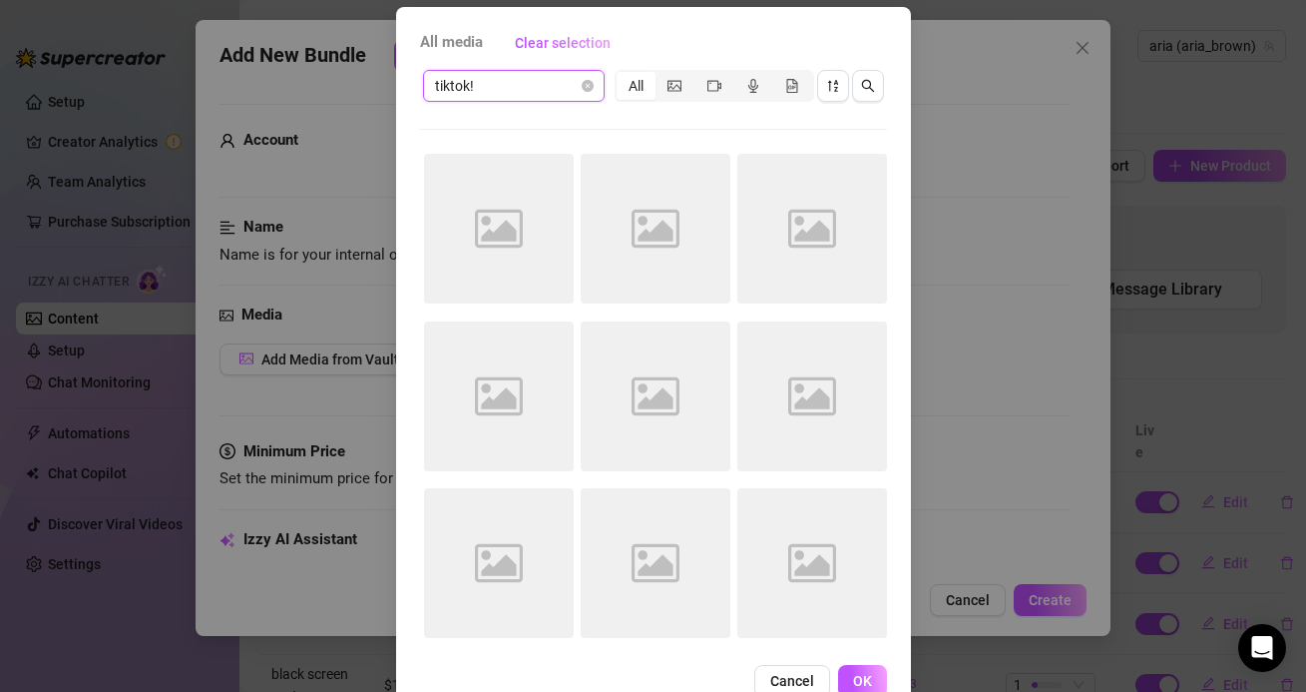
click at [506, 91] on span "tiktok!" at bounding box center [514, 86] width 158 height 30
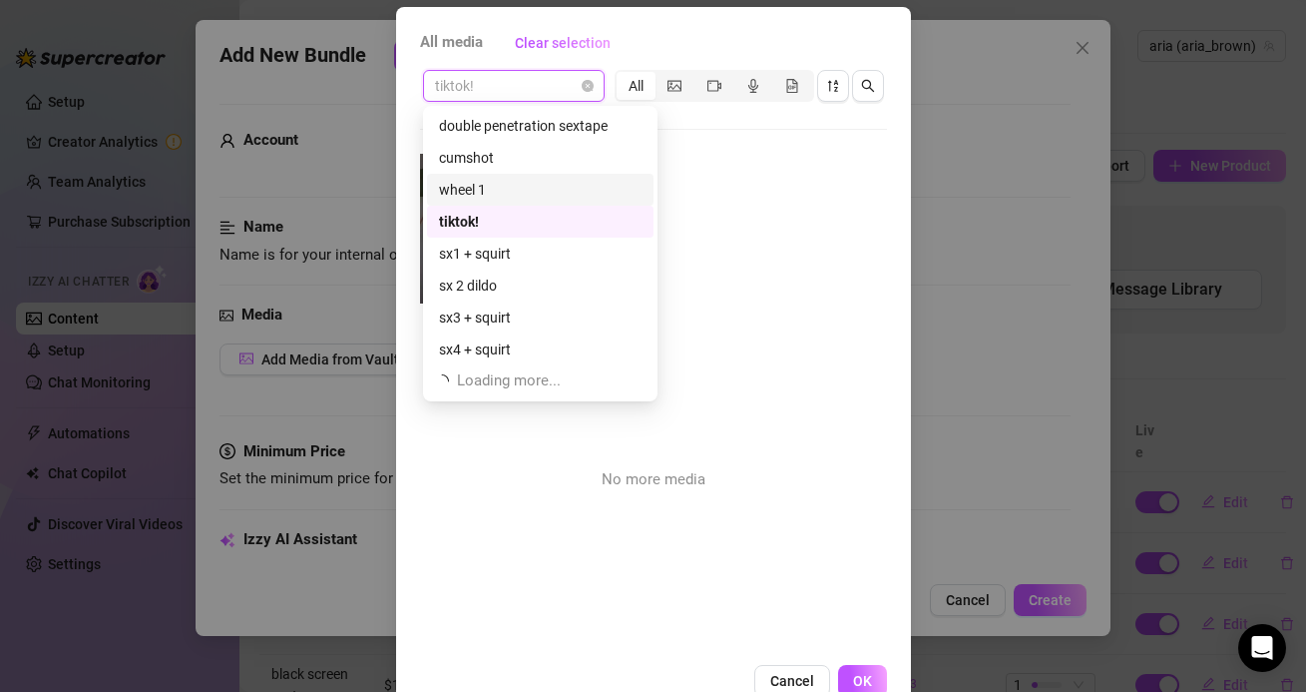
click at [498, 187] on div "wheel 1" at bounding box center [540, 190] width 203 height 22
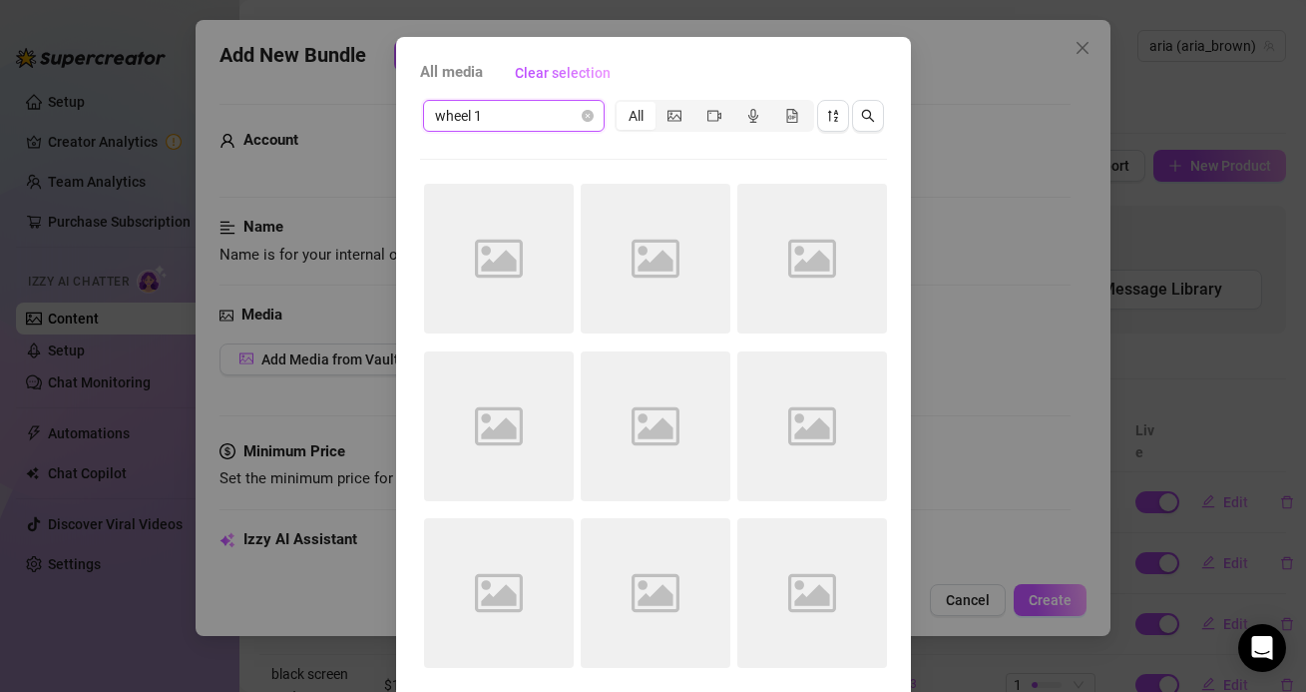
scroll to position [43, 0]
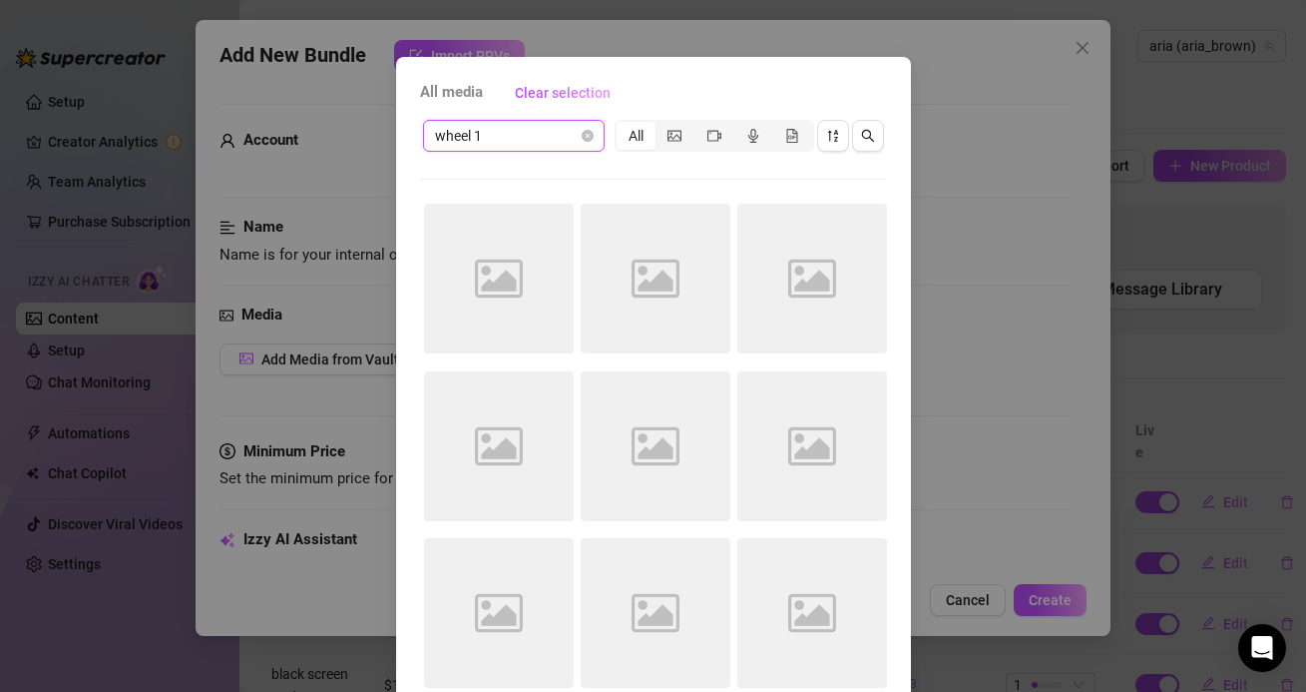
click at [482, 91] on span "All media" at bounding box center [451, 93] width 63 height 24
click at [487, 117] on div "wheel 1 All" at bounding box center [653, 136] width 467 height 38
click at [488, 138] on span "wheel 1" at bounding box center [514, 136] width 158 height 30
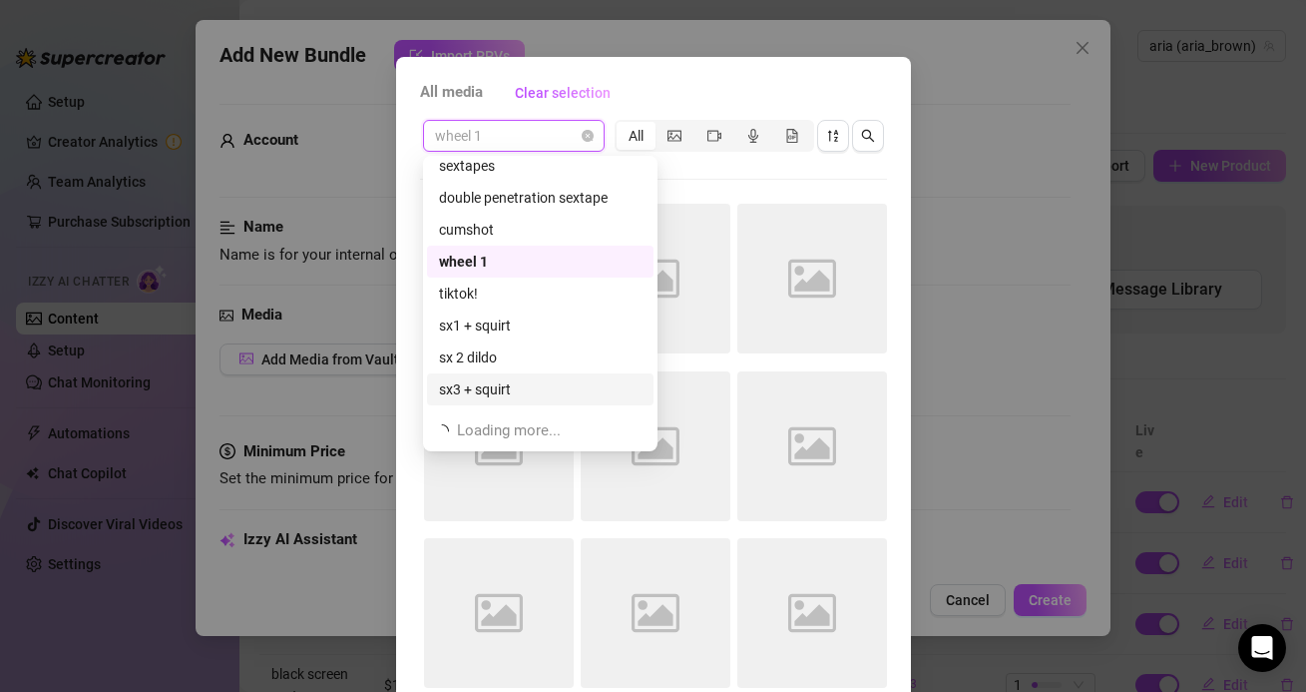
scroll to position [355, 0]
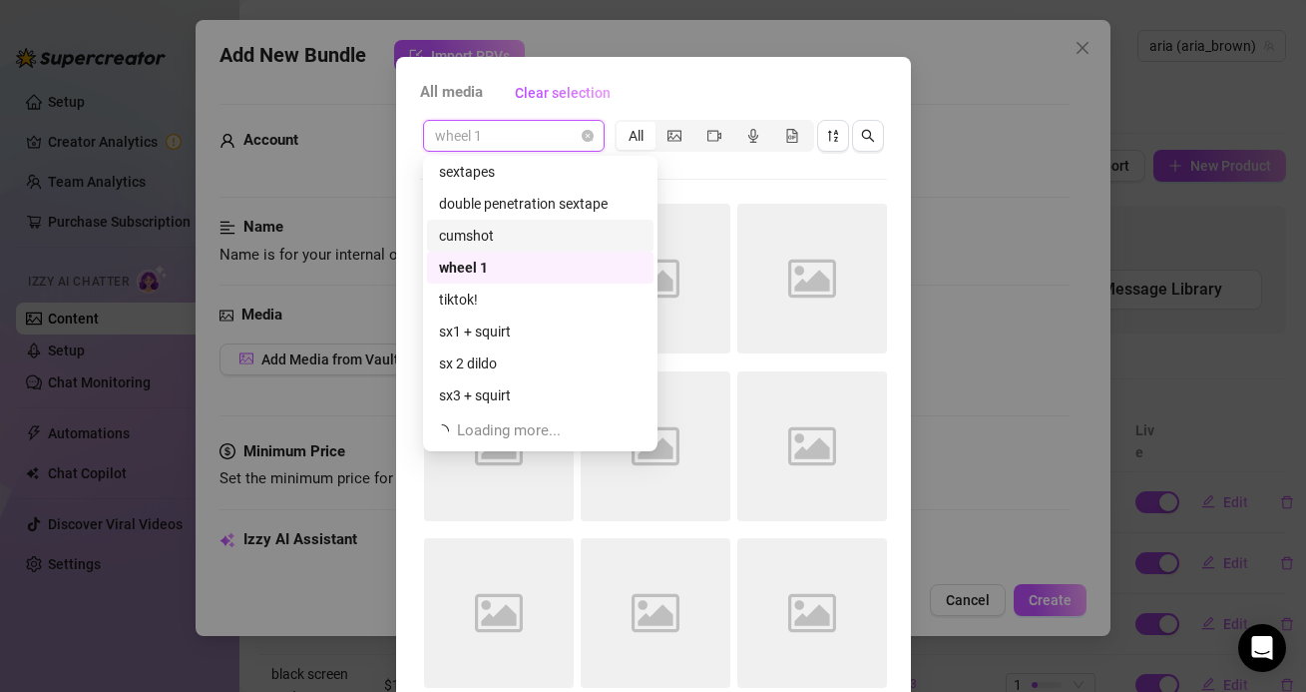
click at [478, 248] on div "cumshot" at bounding box center [540, 236] width 227 height 32
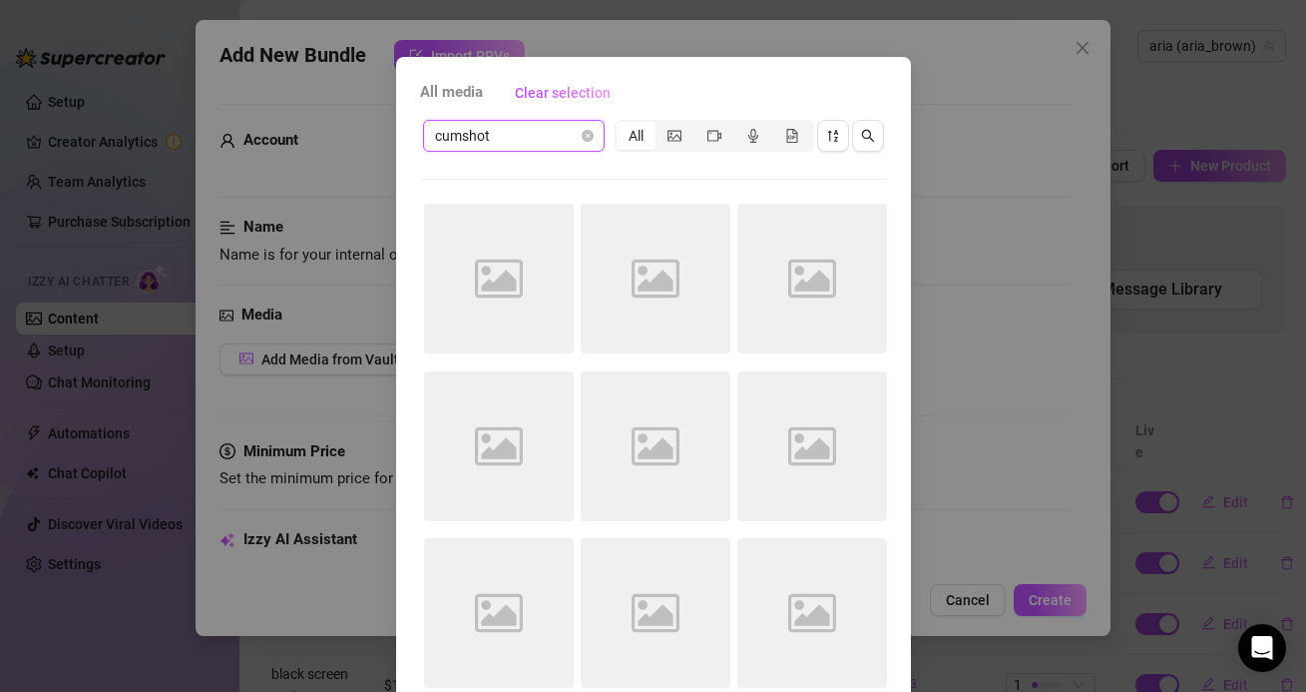
scroll to position [3, 0]
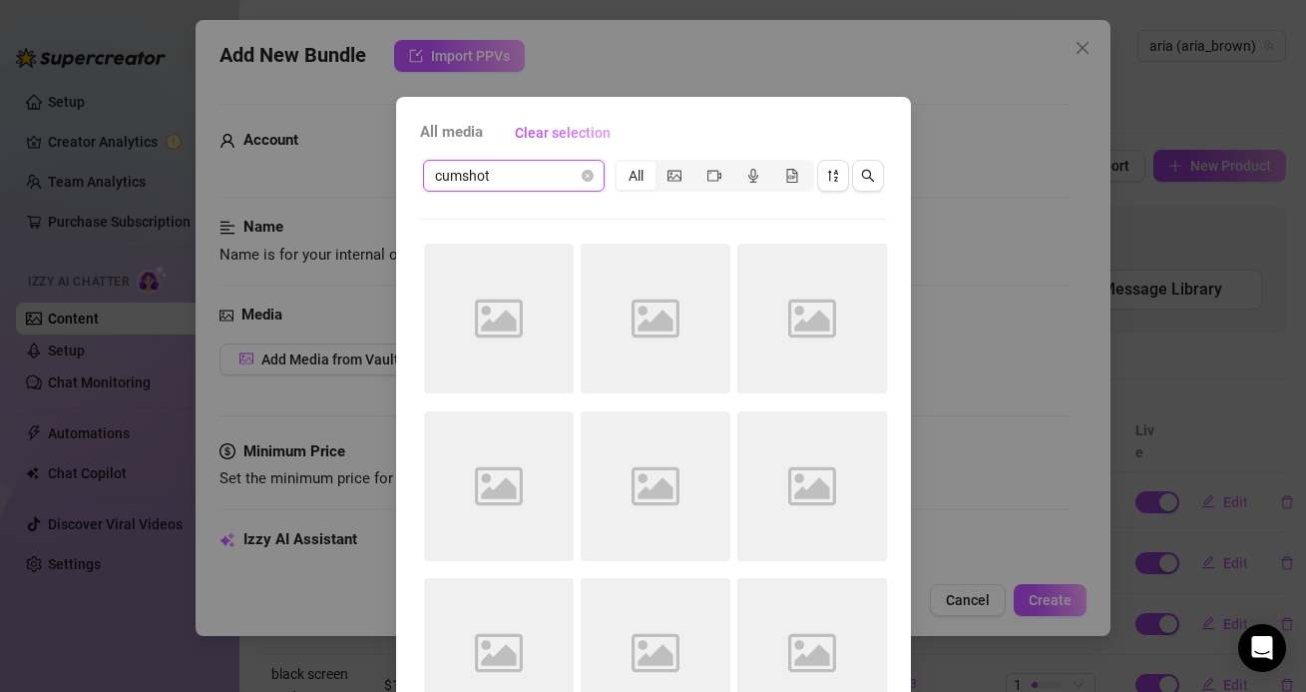
click at [474, 190] on span "cumshot" at bounding box center [514, 176] width 158 height 30
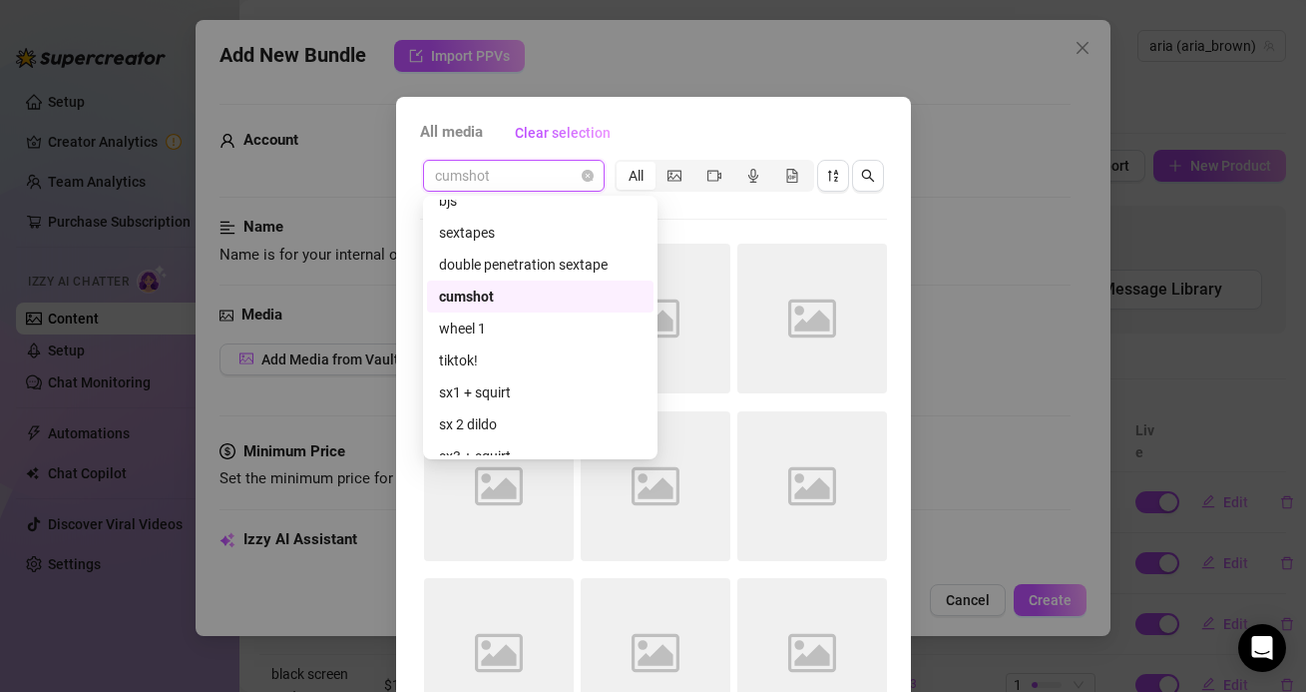
scroll to position [317, 0]
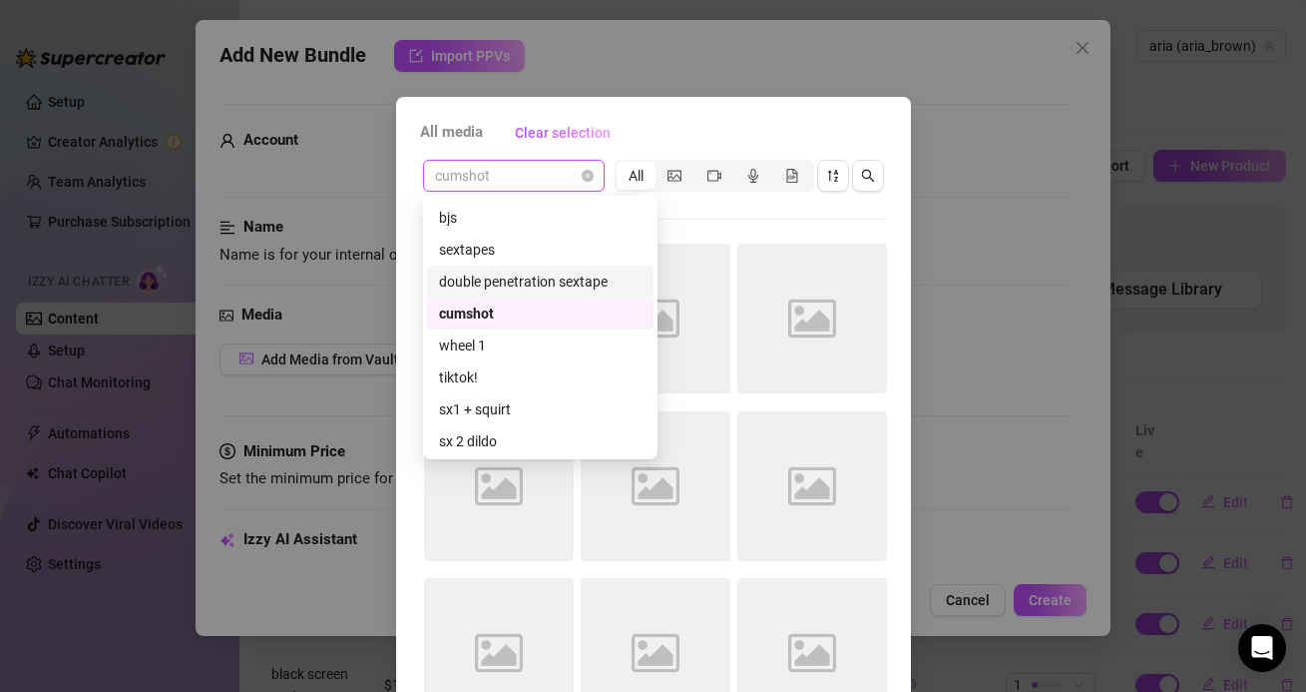
click at [481, 278] on div "double penetration sextape" at bounding box center [540, 281] width 203 height 22
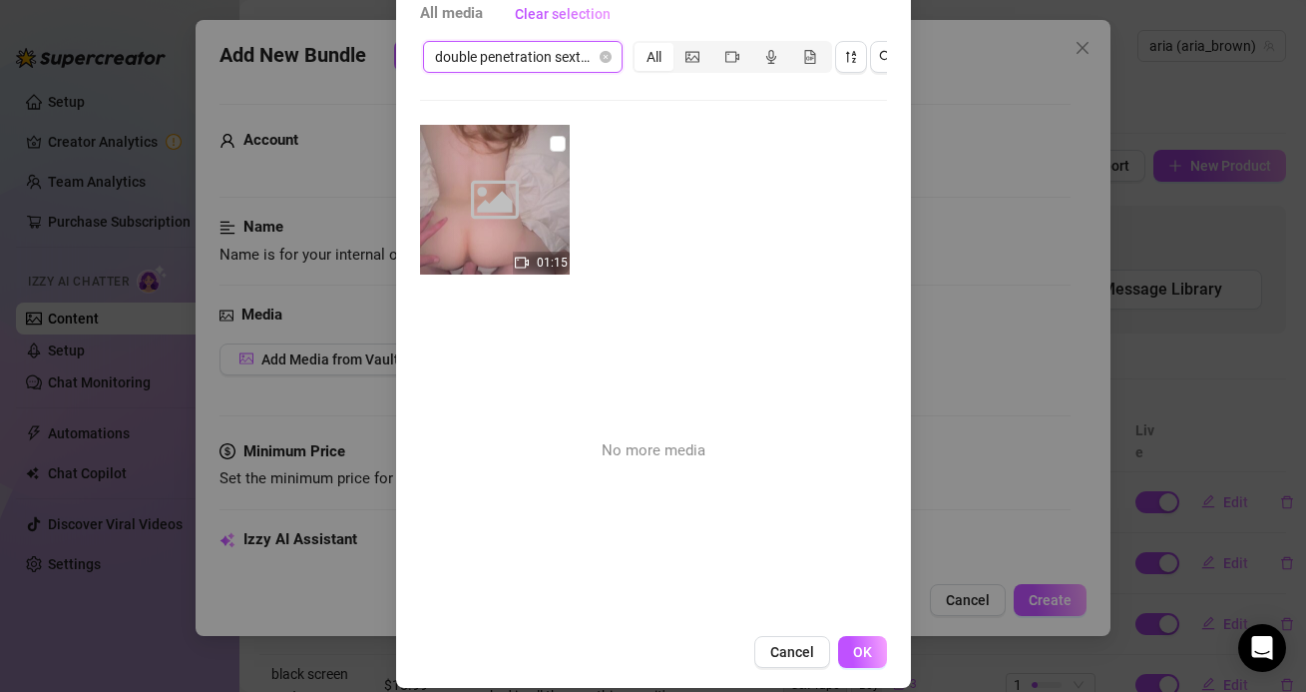
scroll to position [121, 0]
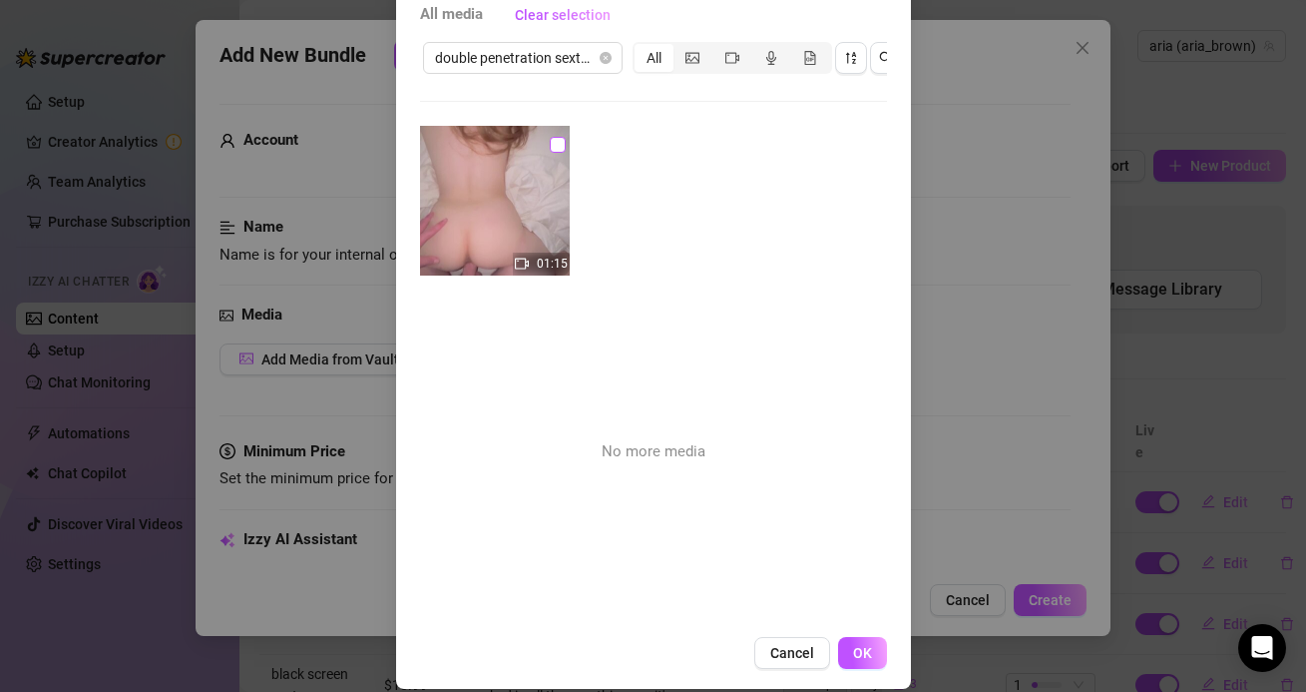
click at [560, 143] on input "checkbox" at bounding box center [558, 145] width 16 height 16
click at [856, 661] on button "OK" at bounding box center [862, 653] width 49 height 32
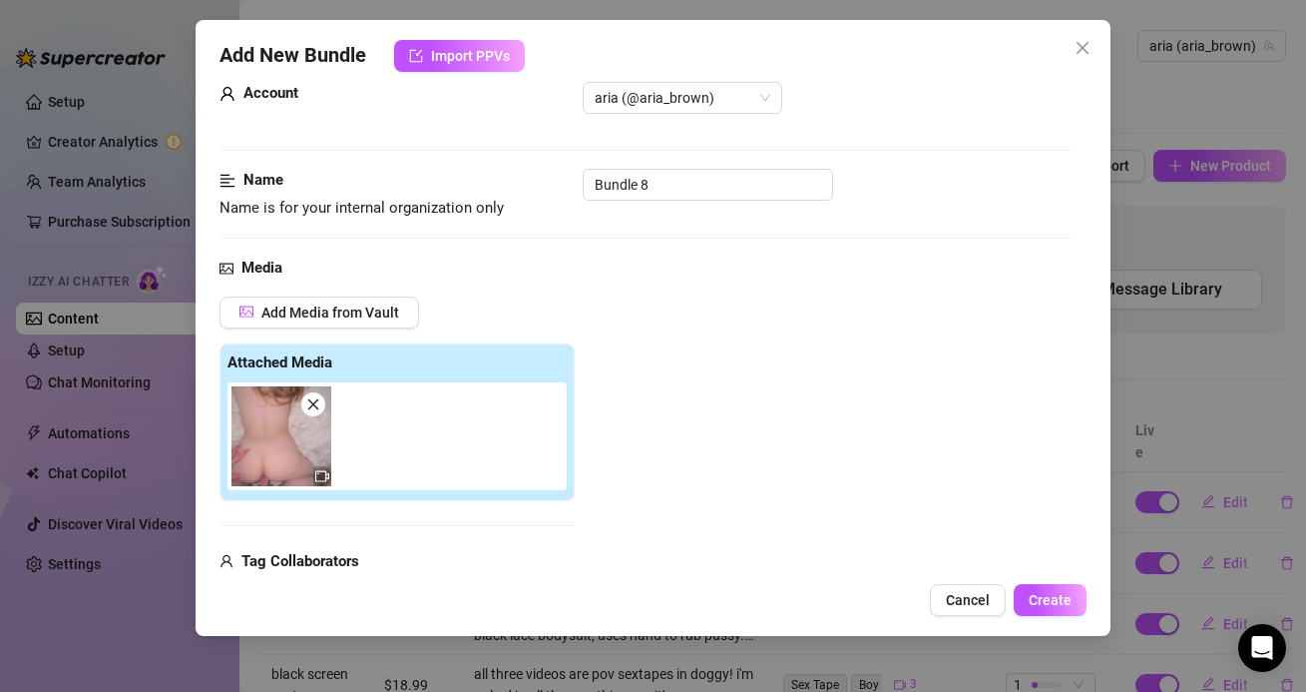
scroll to position [0, 0]
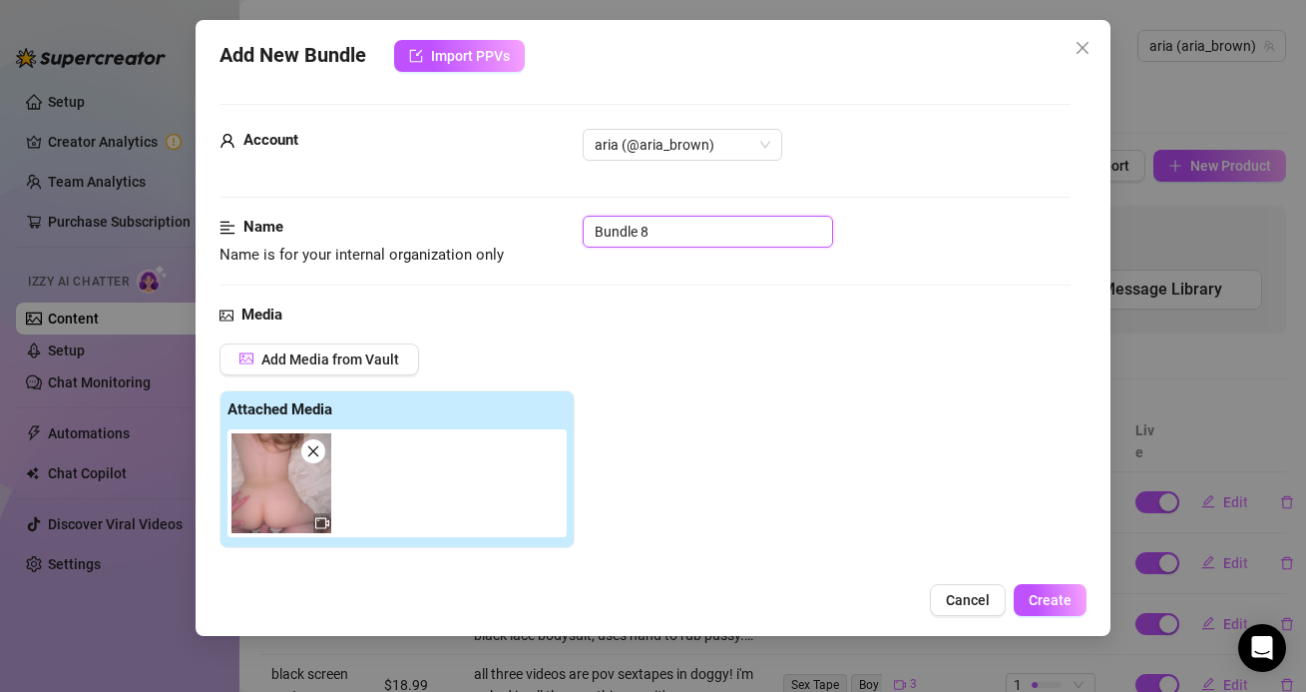
drag, startPoint x: 655, startPoint y: 221, endPoint x: 552, endPoint y: 217, distance: 102.9
click at [551, 221] on div "Name Name is for your internal organization only Bundle 8" at bounding box center [645, 241] width 850 height 51
click at [724, 259] on div "Name Name is for your internal organization only double" at bounding box center [645, 241] width 850 height 51
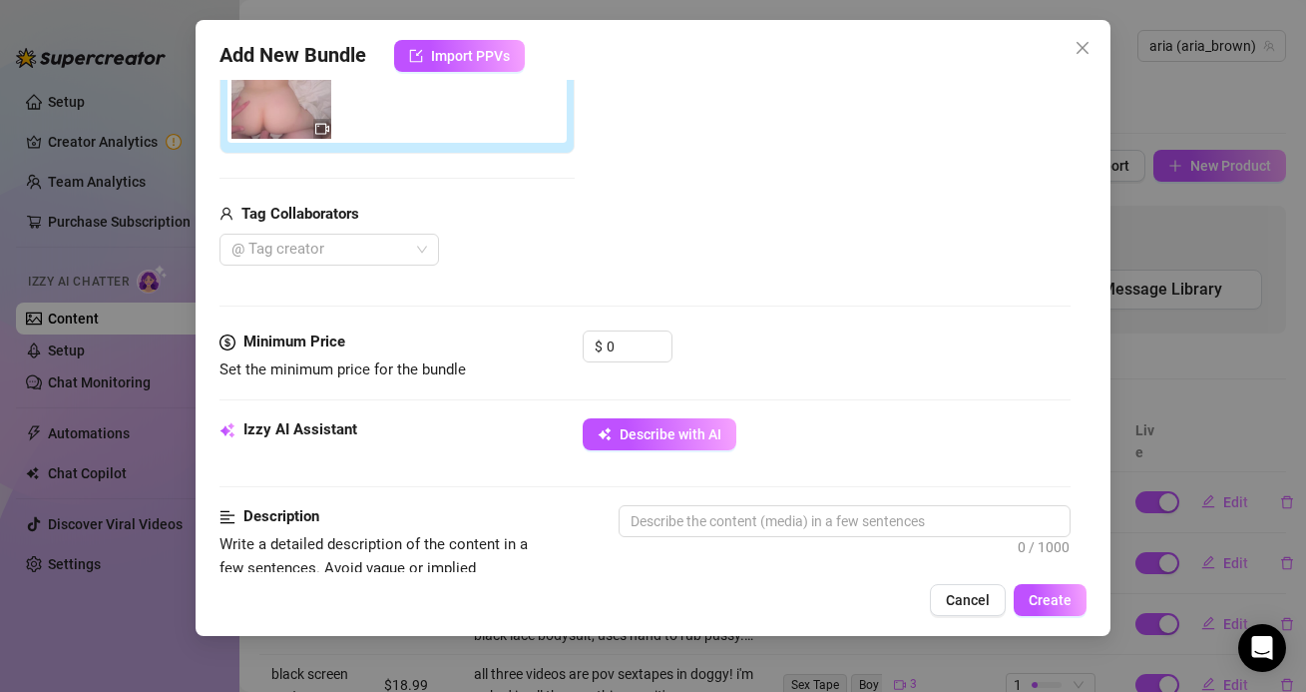
scroll to position [367, 0]
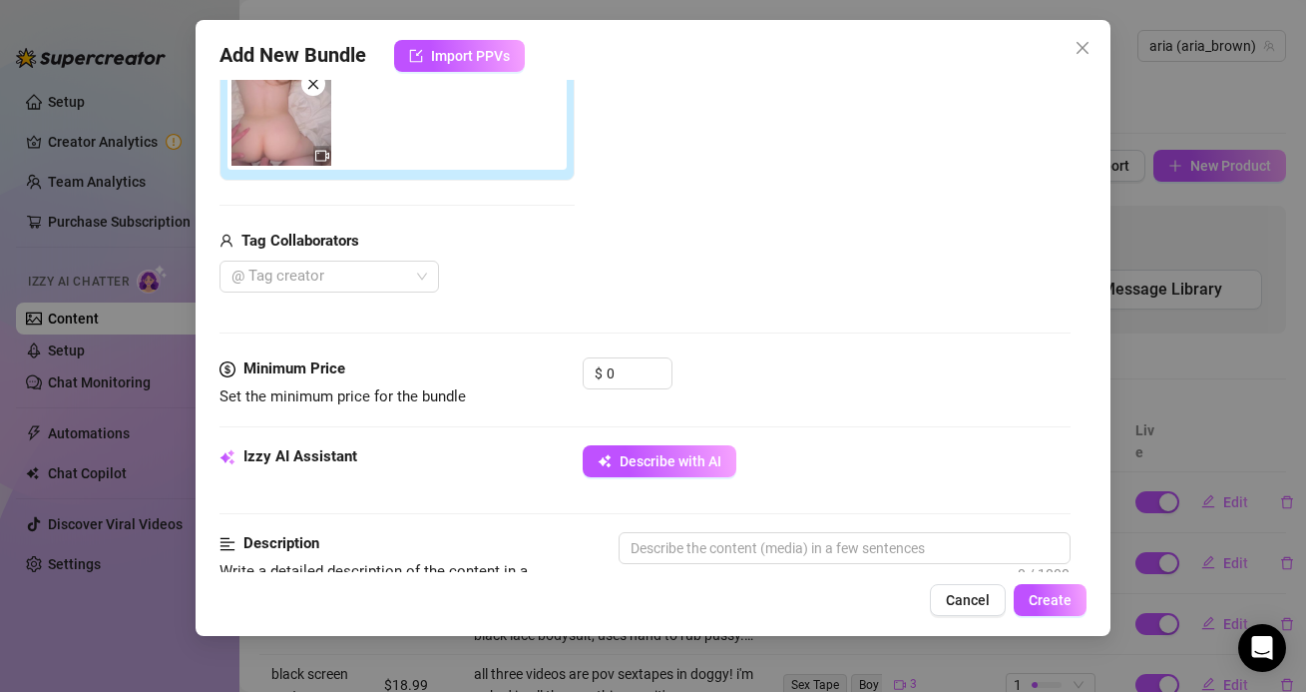
click at [314, 251] on span "Tag Collaborators" at bounding box center [301, 242] width 118 height 24
click at [314, 260] on div "@ Tag creator" at bounding box center [330, 276] width 220 height 32
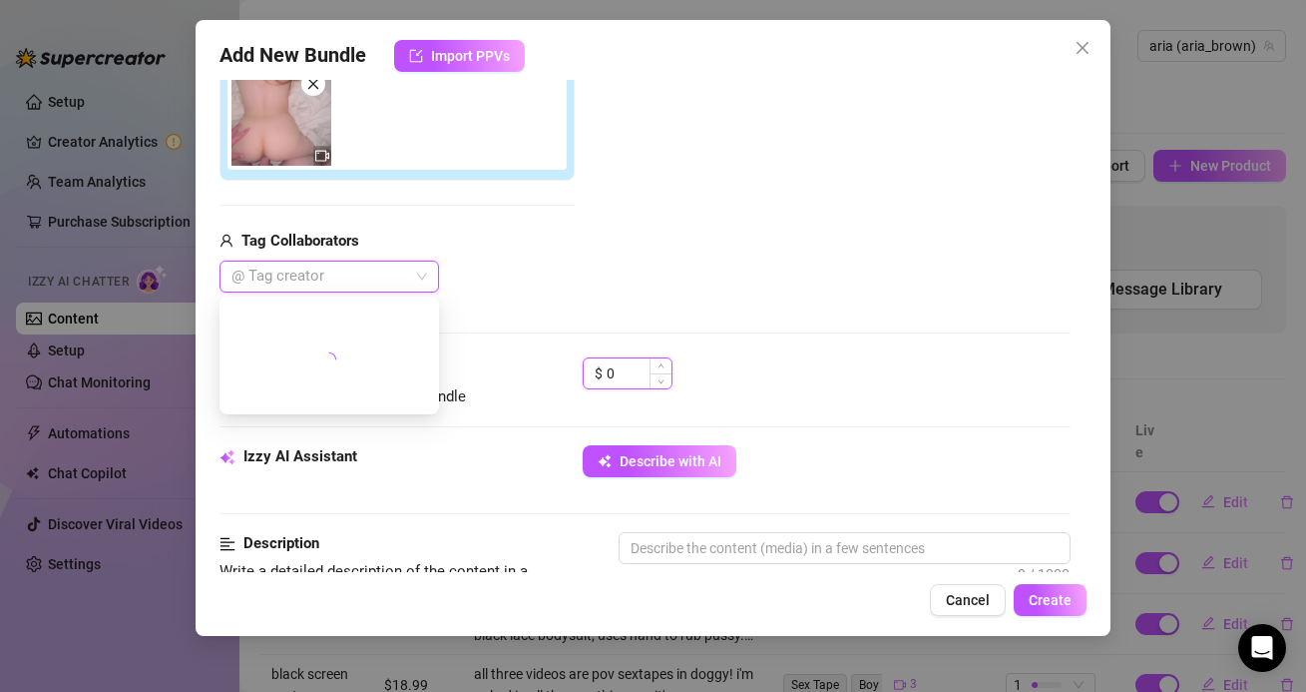
click at [624, 375] on input "0" at bounding box center [639, 373] width 65 height 30
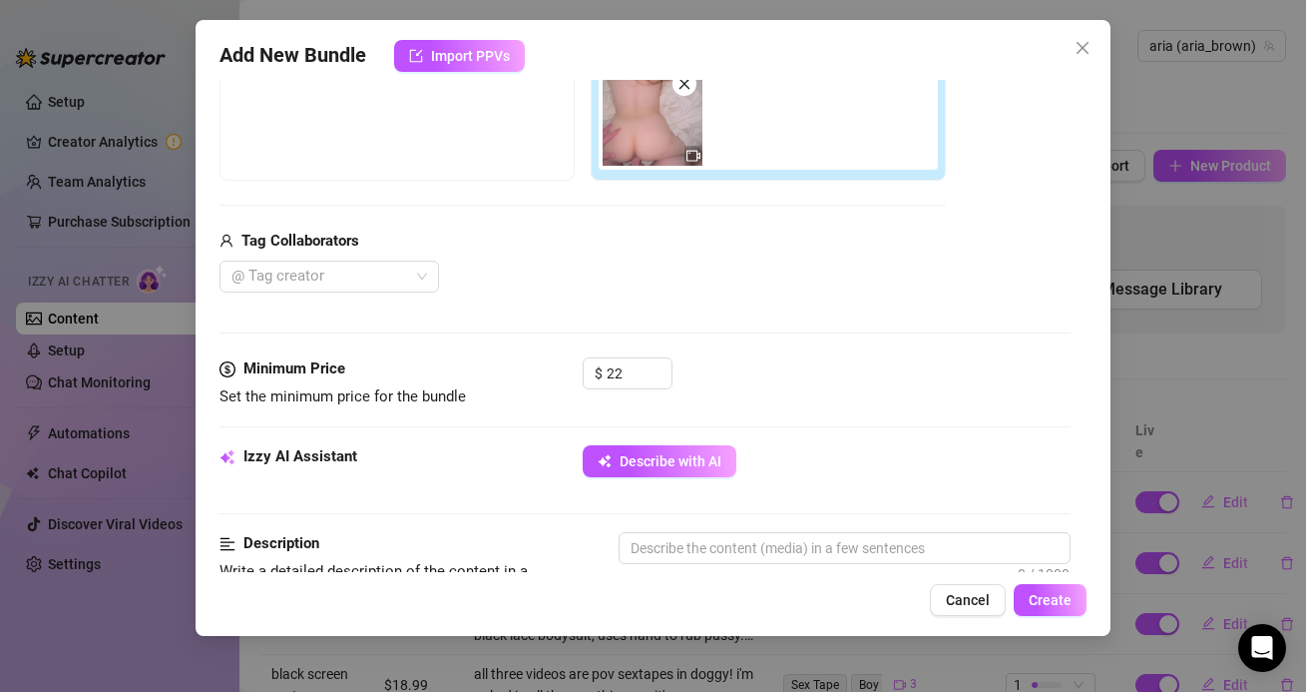
click at [367, 252] on div "Tag Collaborators" at bounding box center [583, 242] width 727 height 24
click at [367, 285] on div at bounding box center [319, 276] width 191 height 28
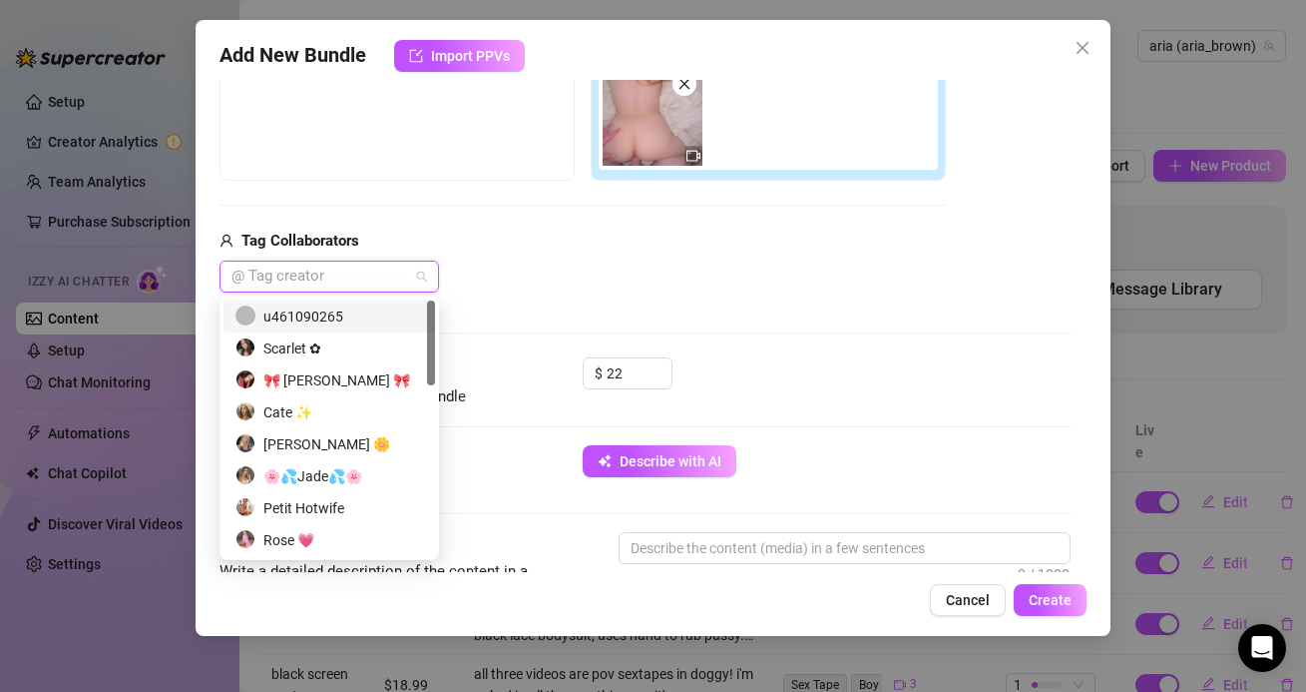
click at [366, 306] on div "u461090265" at bounding box center [330, 316] width 188 height 22
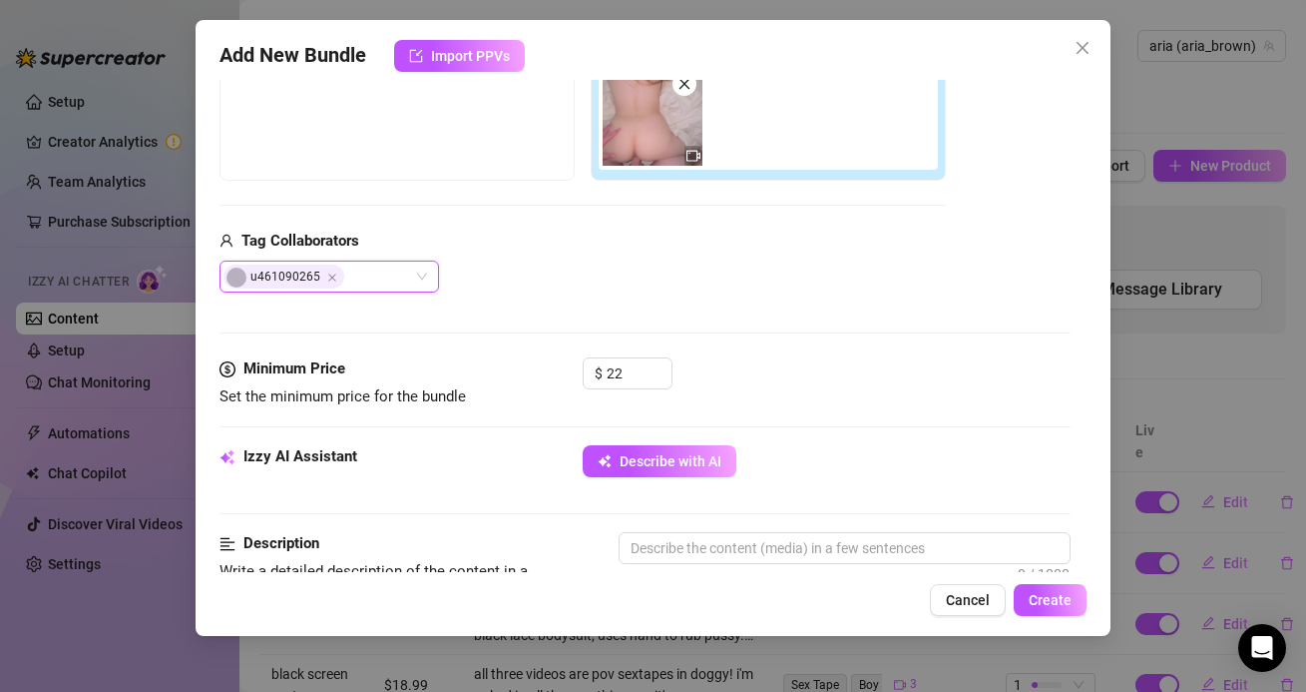
click at [485, 299] on div "Media Add Media from Vault Free preview Pay to view Tag Collaborators u46109026…" at bounding box center [645, 146] width 850 height 421
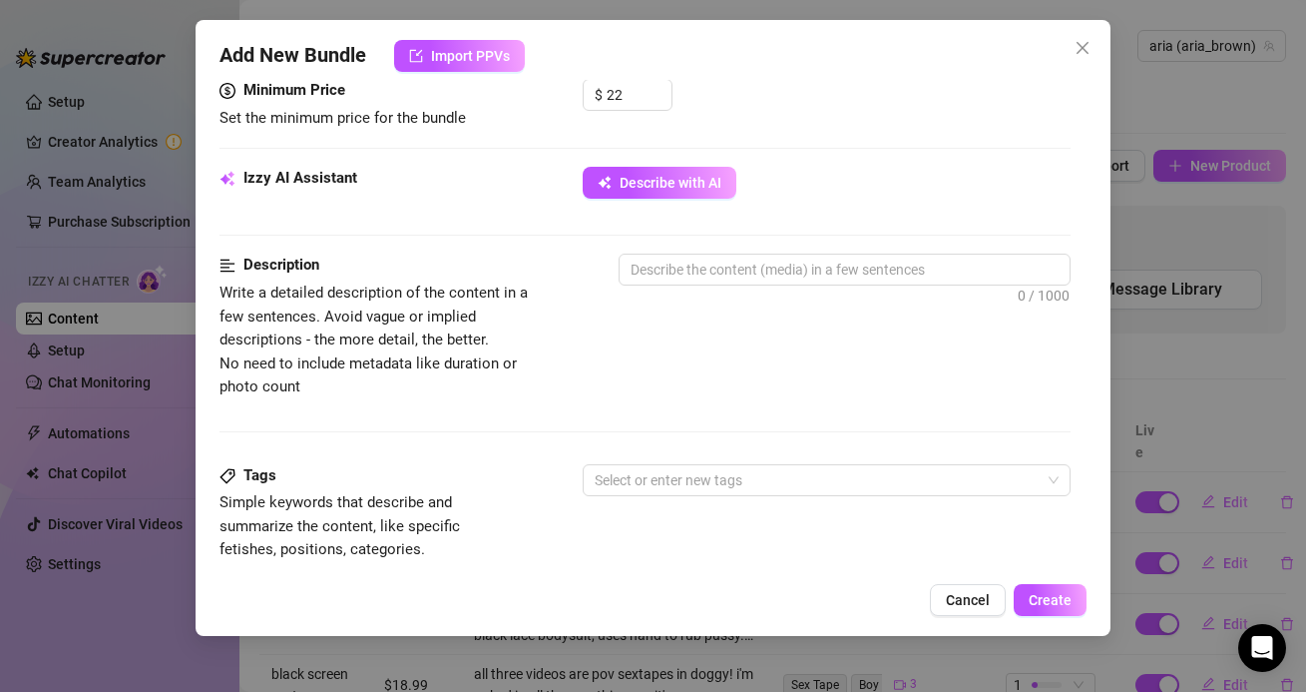
scroll to position [660, 0]
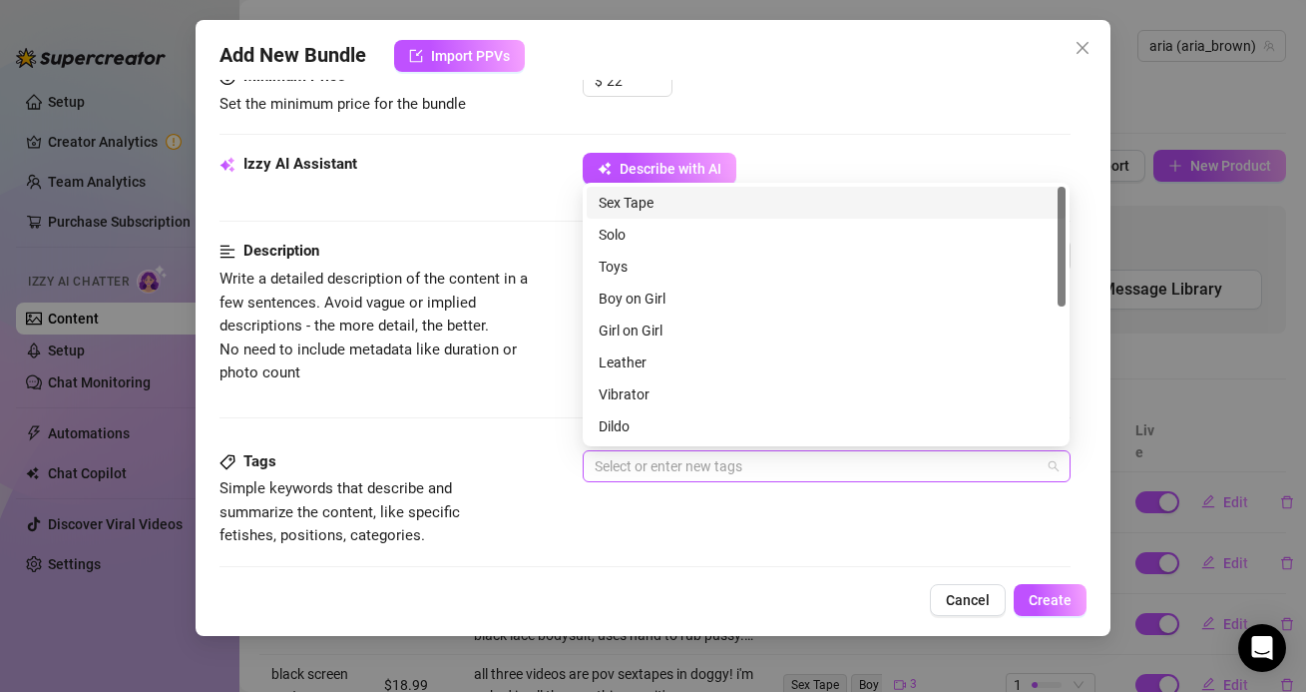
click at [721, 460] on div at bounding box center [816, 466] width 458 height 28
click at [675, 206] on div "Sex Tape" at bounding box center [826, 203] width 455 height 22
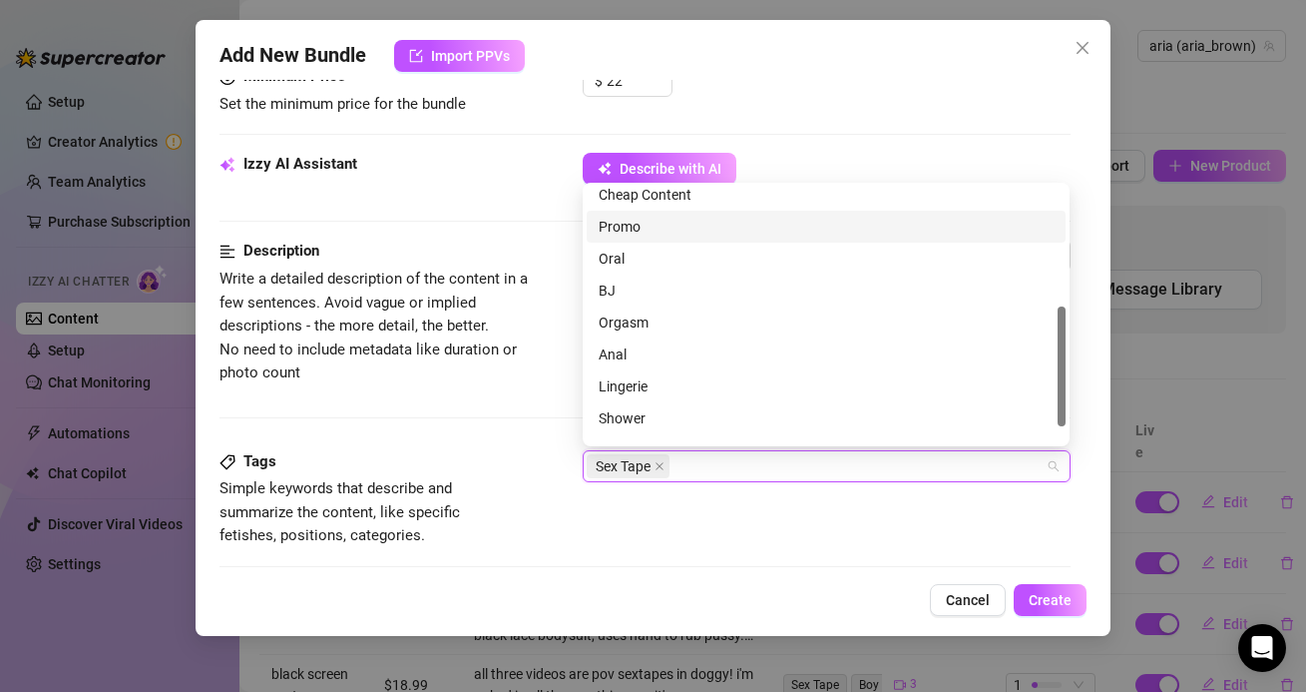
scroll to position [287, 0]
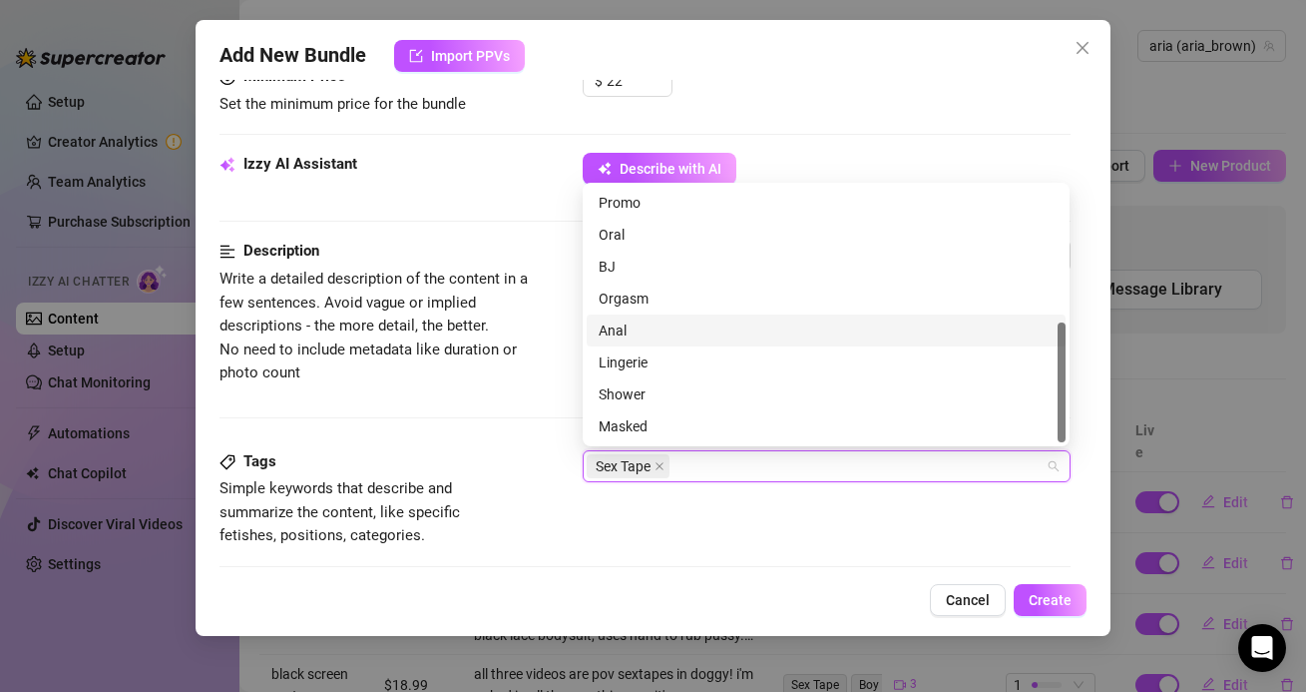
click at [635, 343] on div "Anal" at bounding box center [826, 330] width 479 height 32
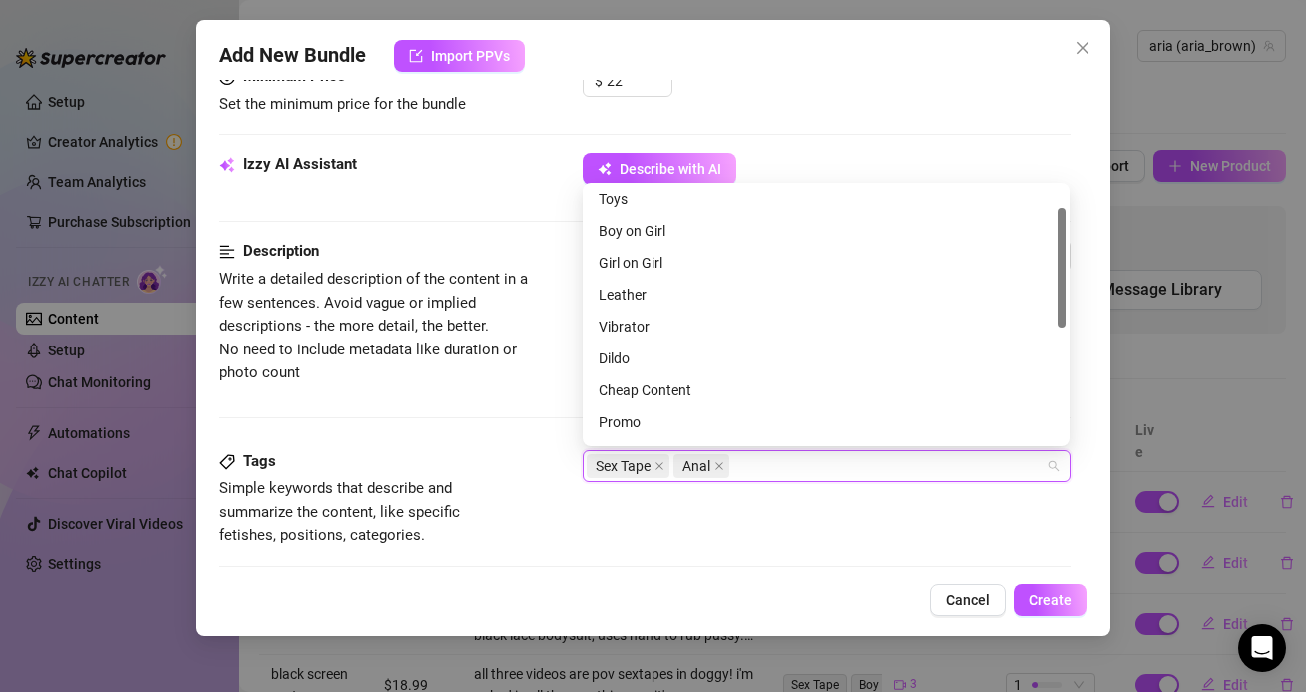
scroll to position [34, 0]
click at [632, 254] on div "Boy on Girl" at bounding box center [826, 264] width 455 height 22
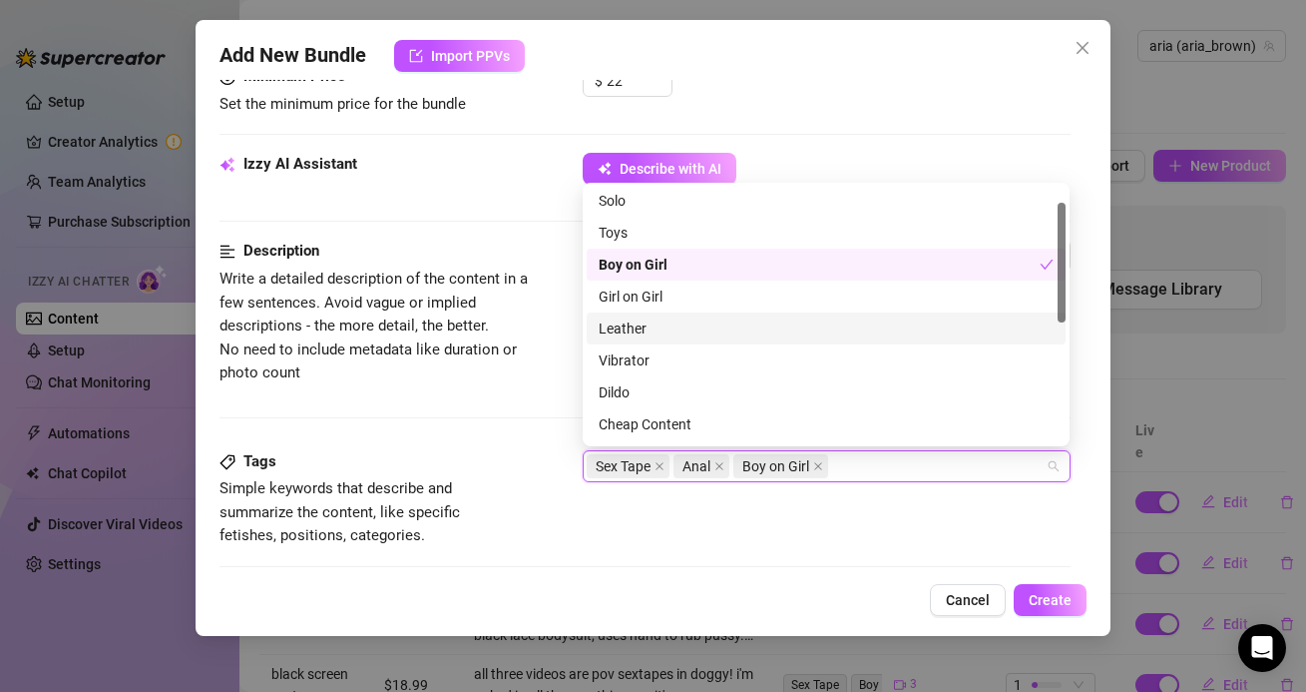
click at [547, 366] on span "Write a detailed description of the content in a few sentences. Avoid vague or …" at bounding box center [387, 326] width 335 height 118
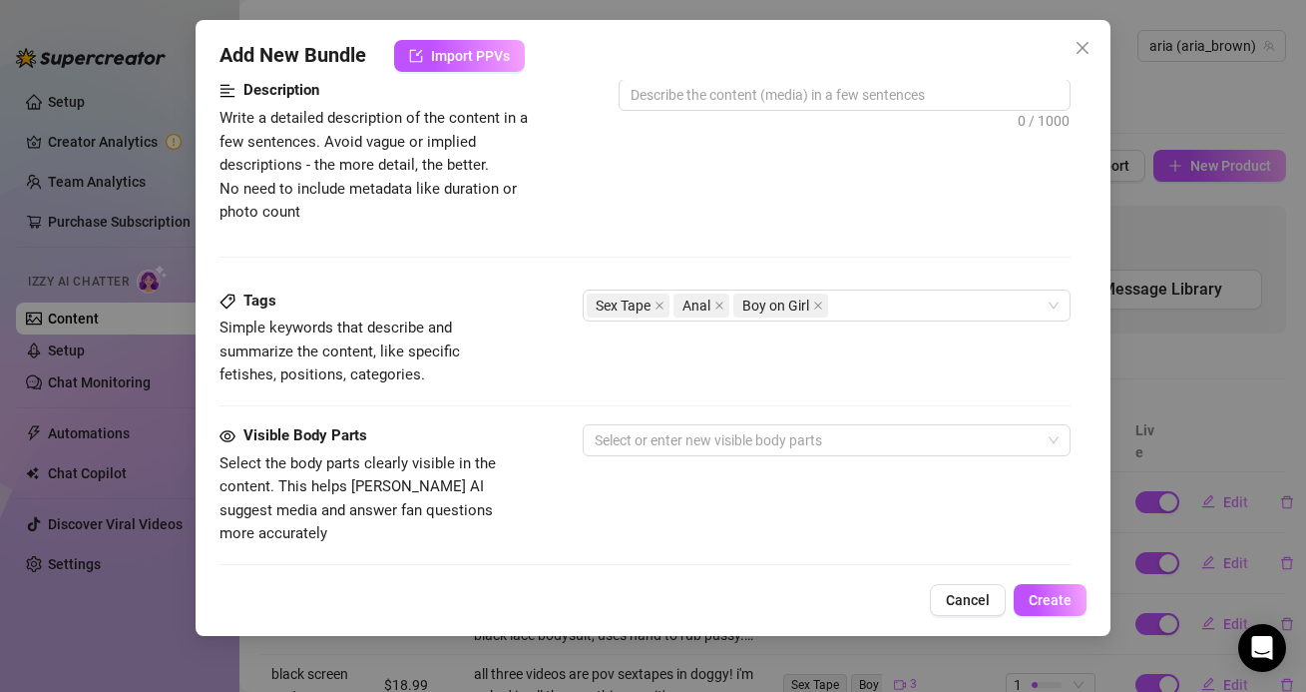
scroll to position [842, 0]
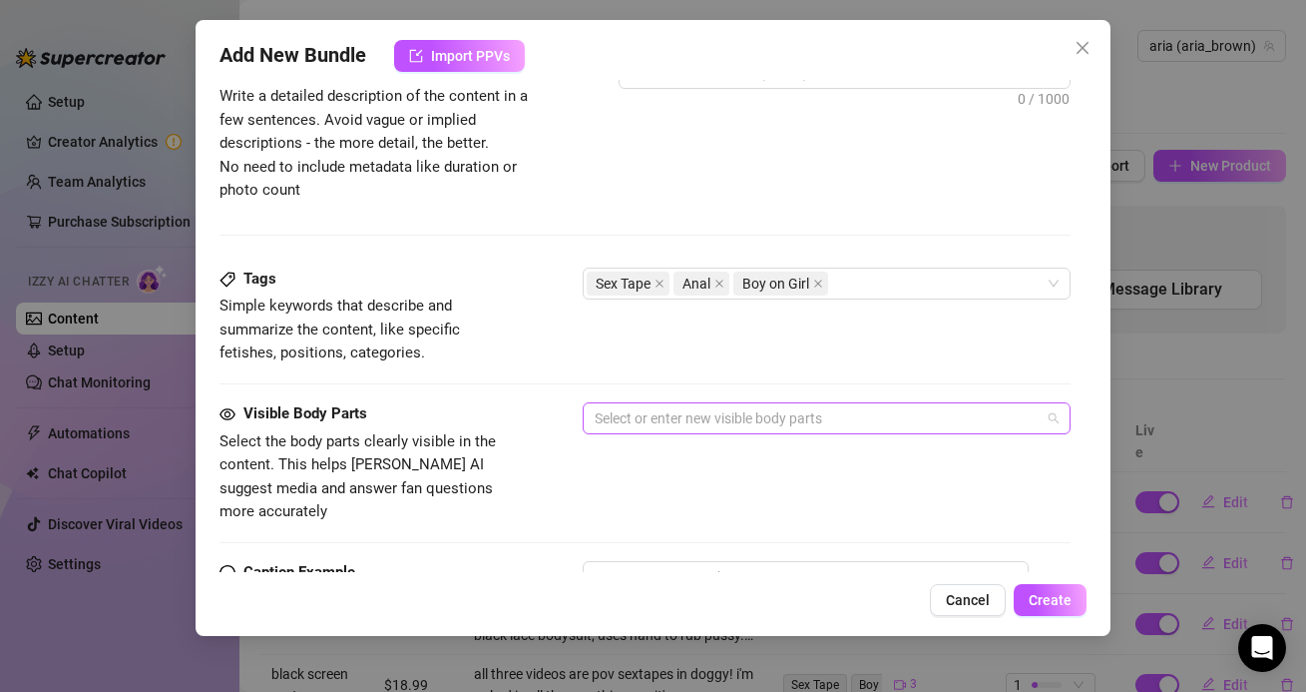
click at [610, 404] on div at bounding box center [816, 418] width 458 height 28
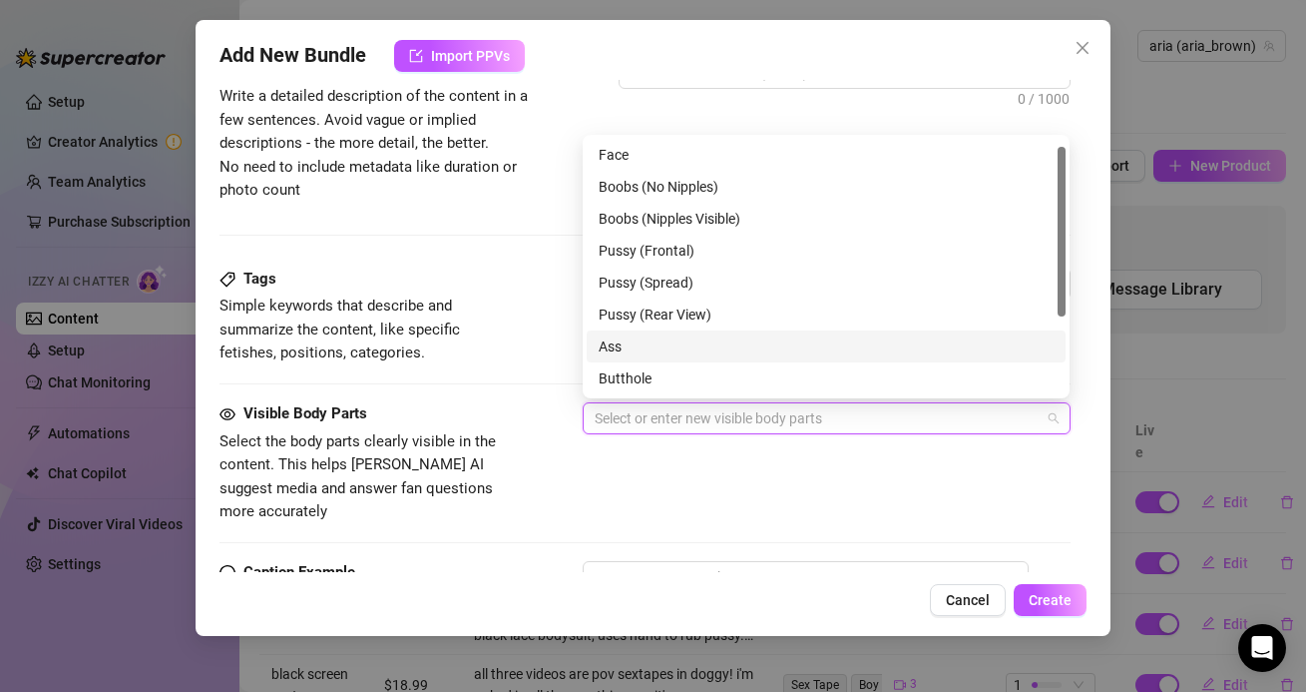
scroll to position [12, 0]
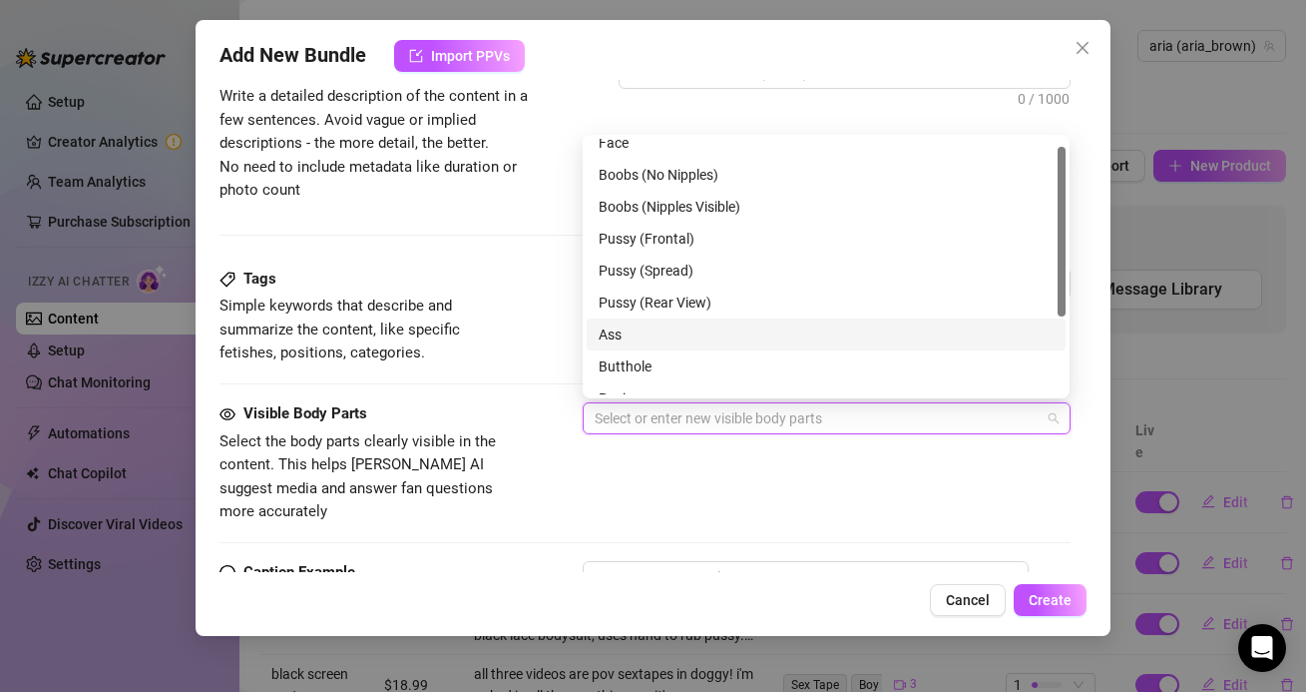
click at [623, 345] on div "Ass" at bounding box center [826, 334] width 479 height 32
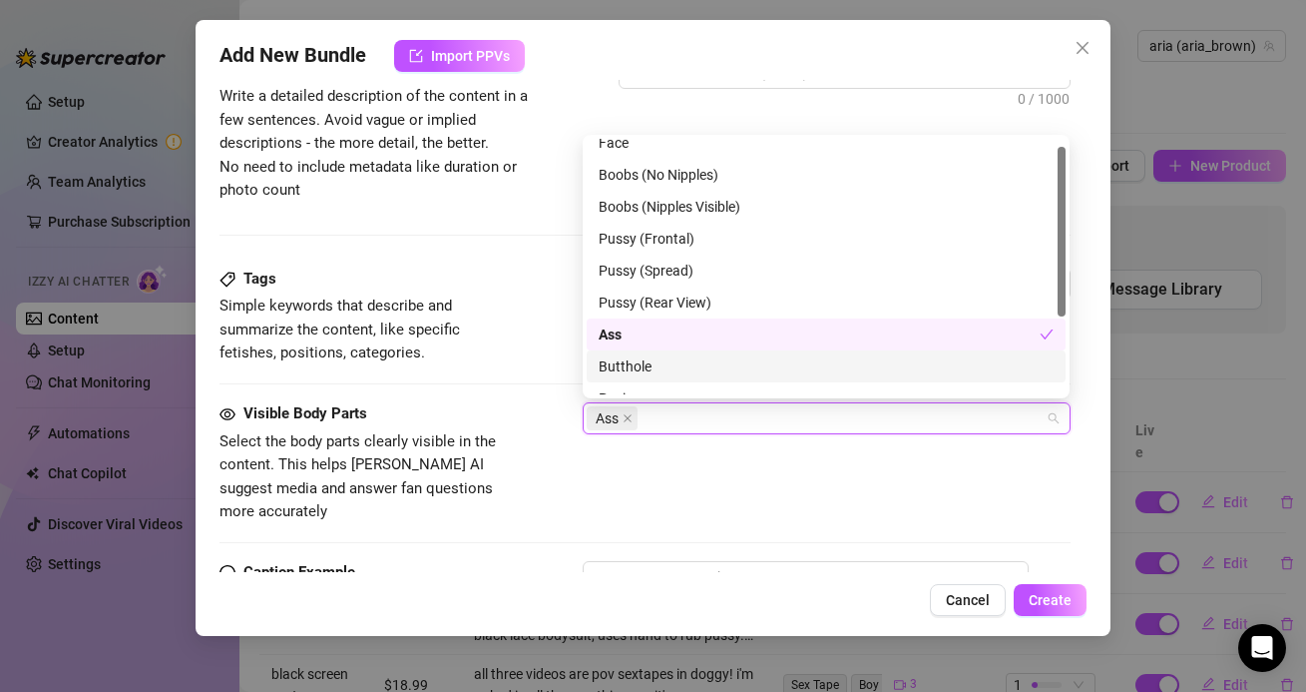
click at [651, 362] on div "Butthole" at bounding box center [826, 366] width 455 height 22
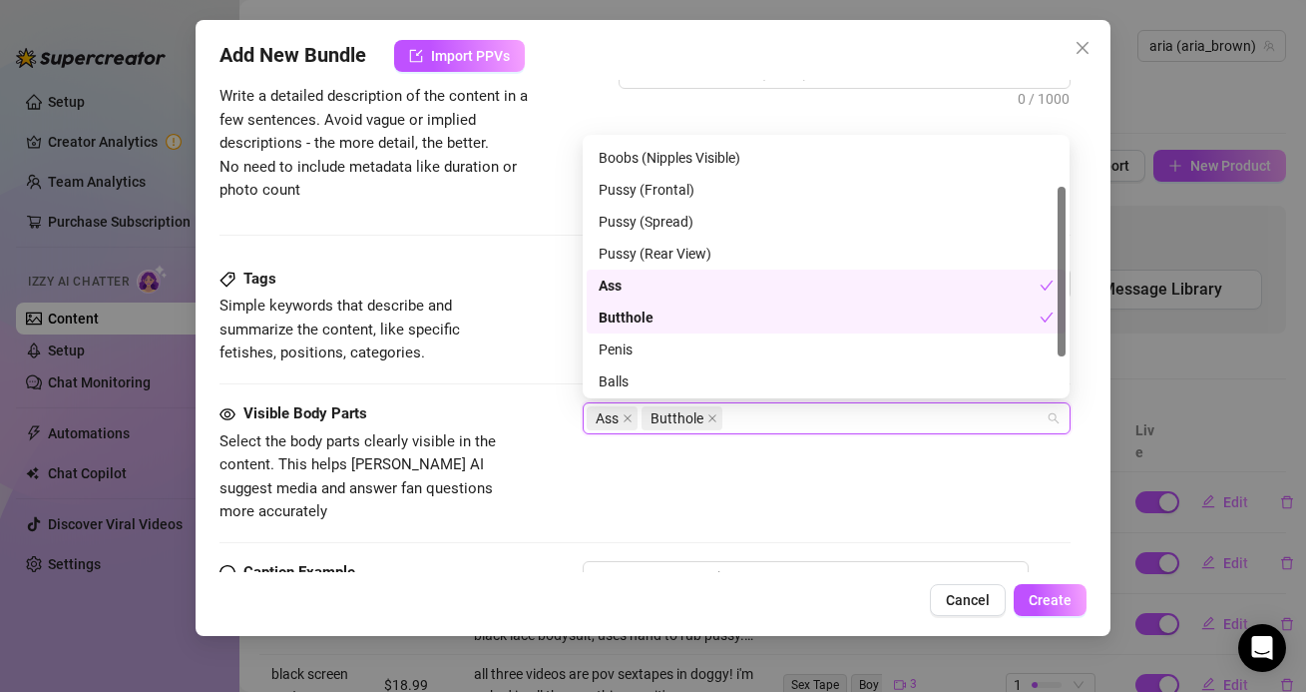
scroll to position [71, 0]
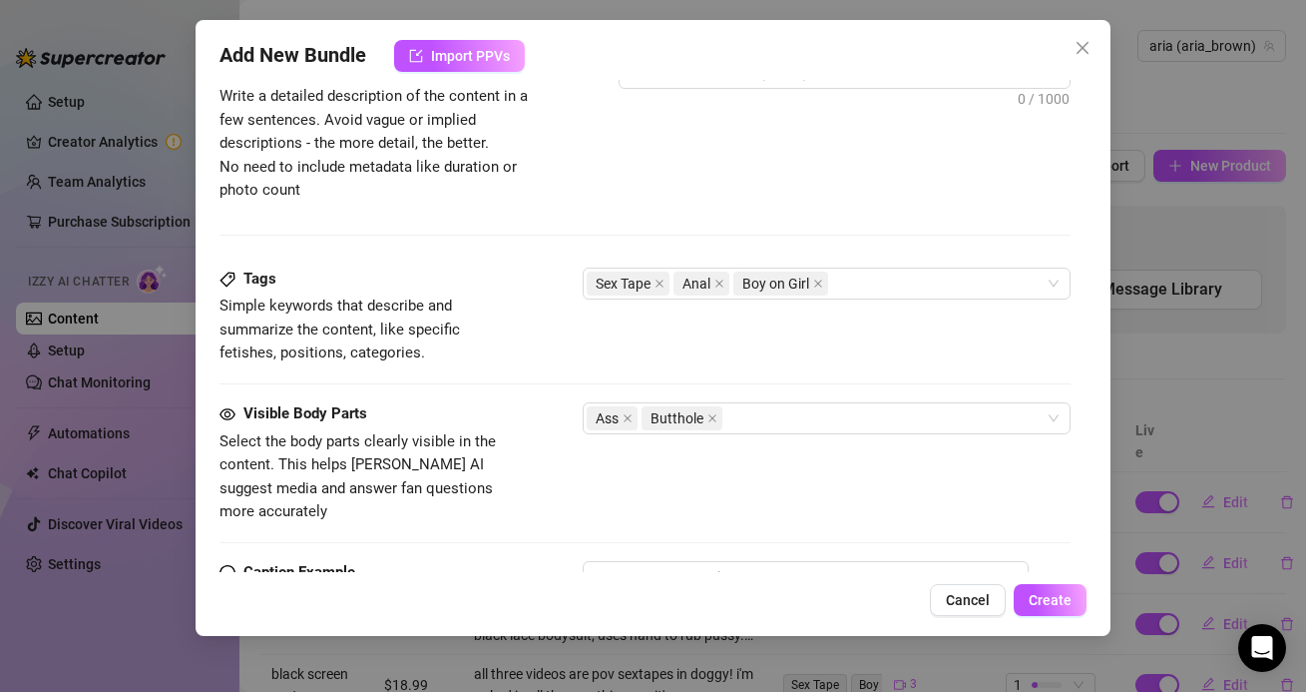
click at [659, 501] on div "Visible Body Parts Select the body parts clearly visible in the content. This h…" at bounding box center [645, 481] width 850 height 159
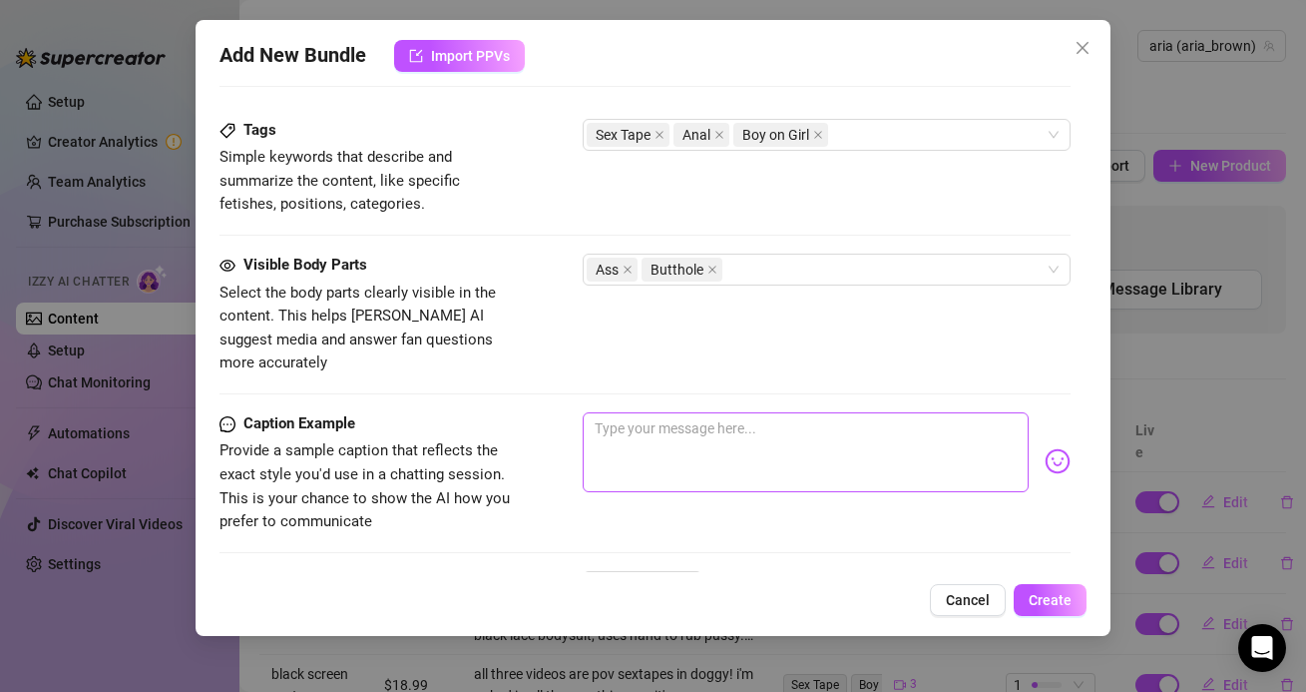
scroll to position [982, 0]
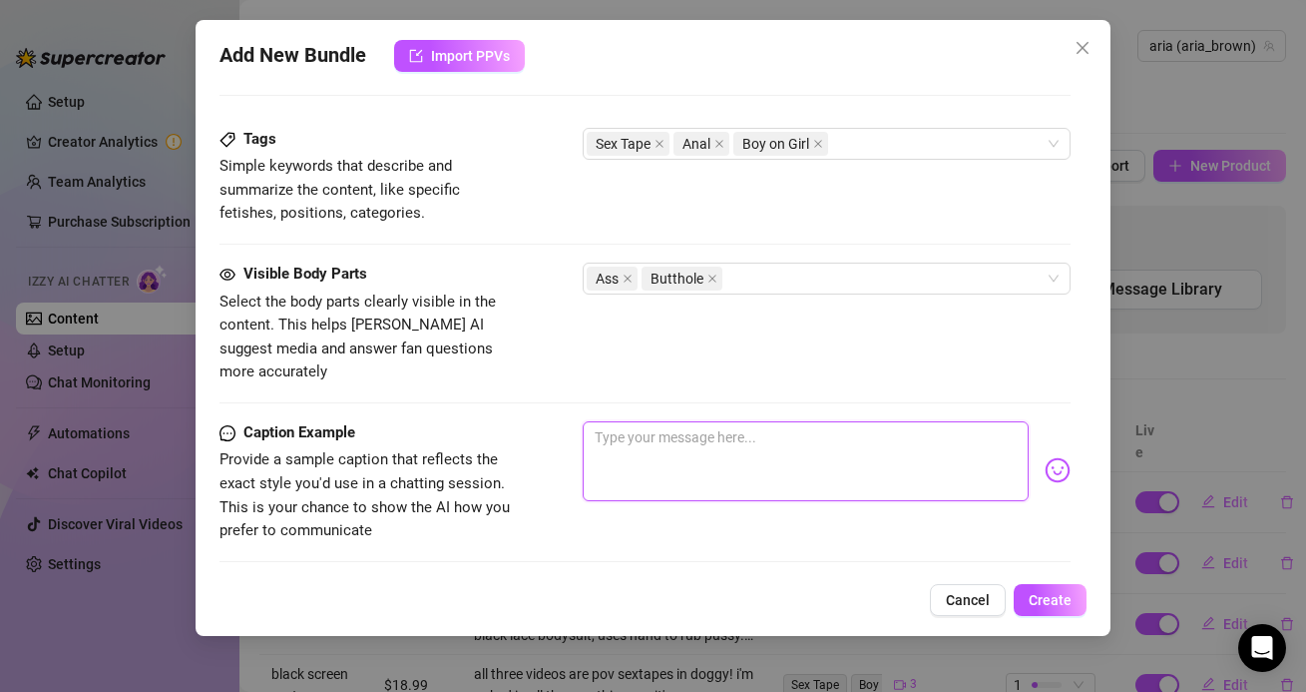
click at [626, 448] on textarea at bounding box center [805, 461] width 445 height 80
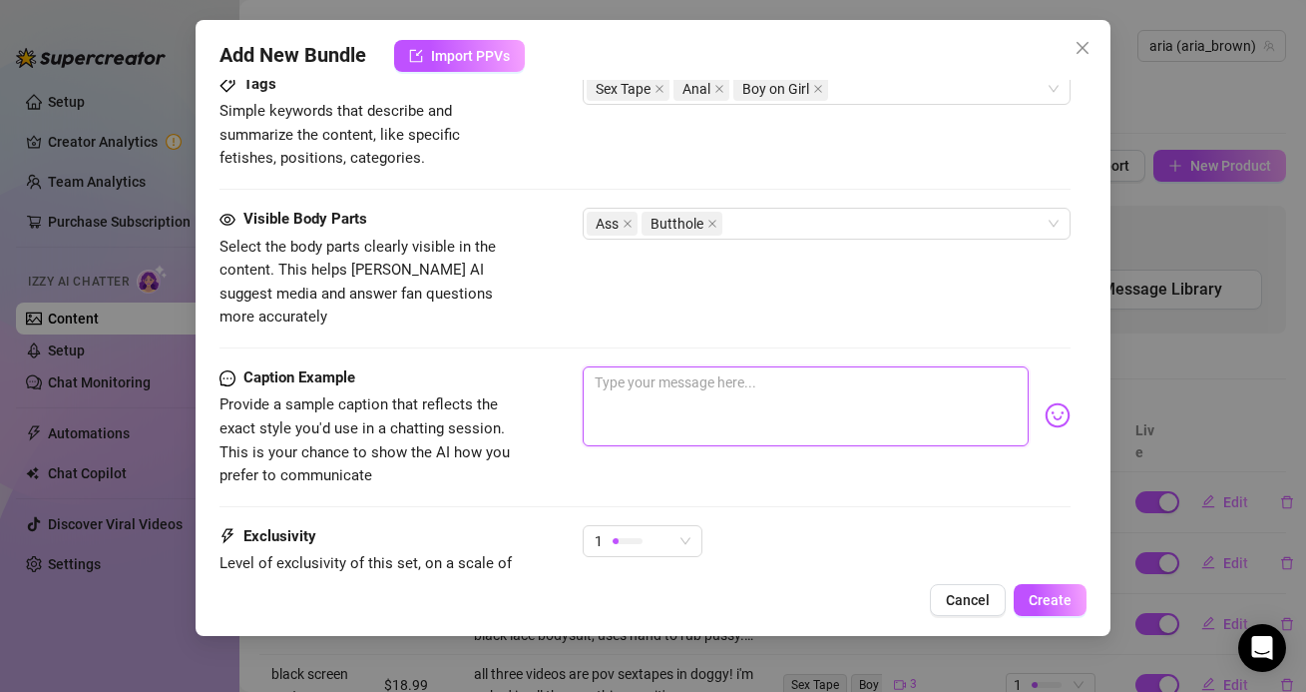
scroll to position [1049, 0]
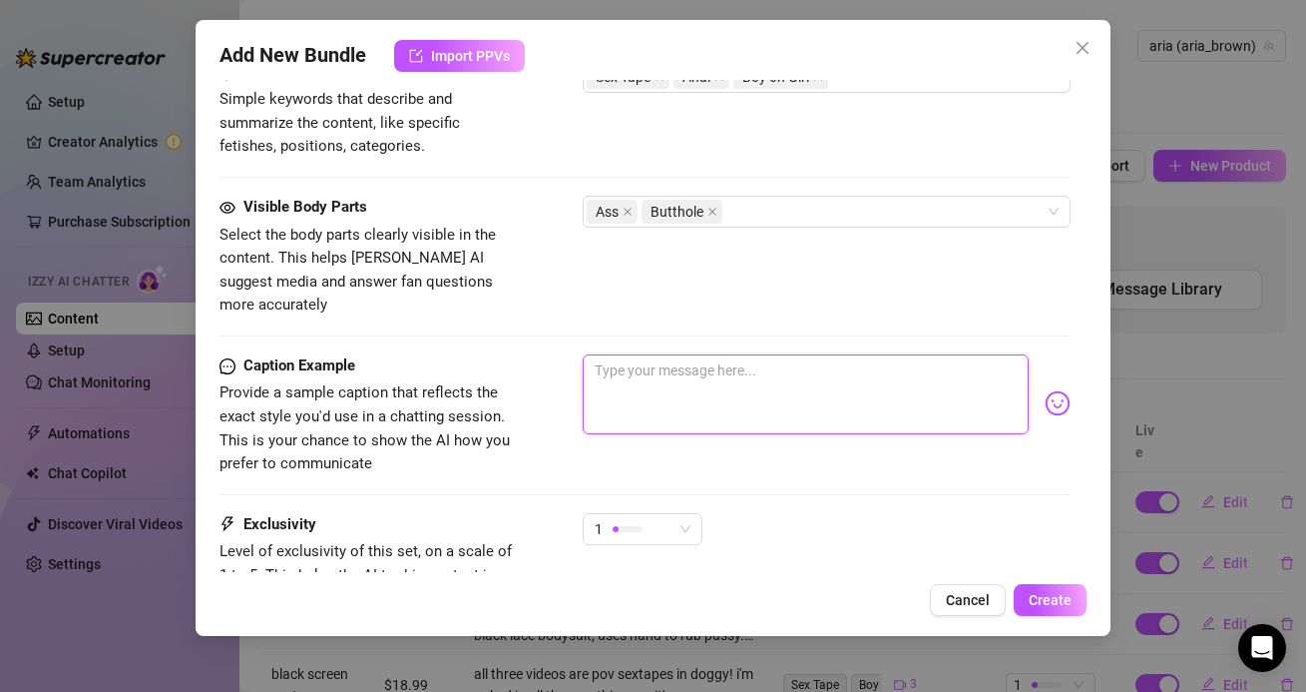
paste textarea "penetrating my virgin asshole for the first time EVER 💦 💘 i was sooo nervous bu…"
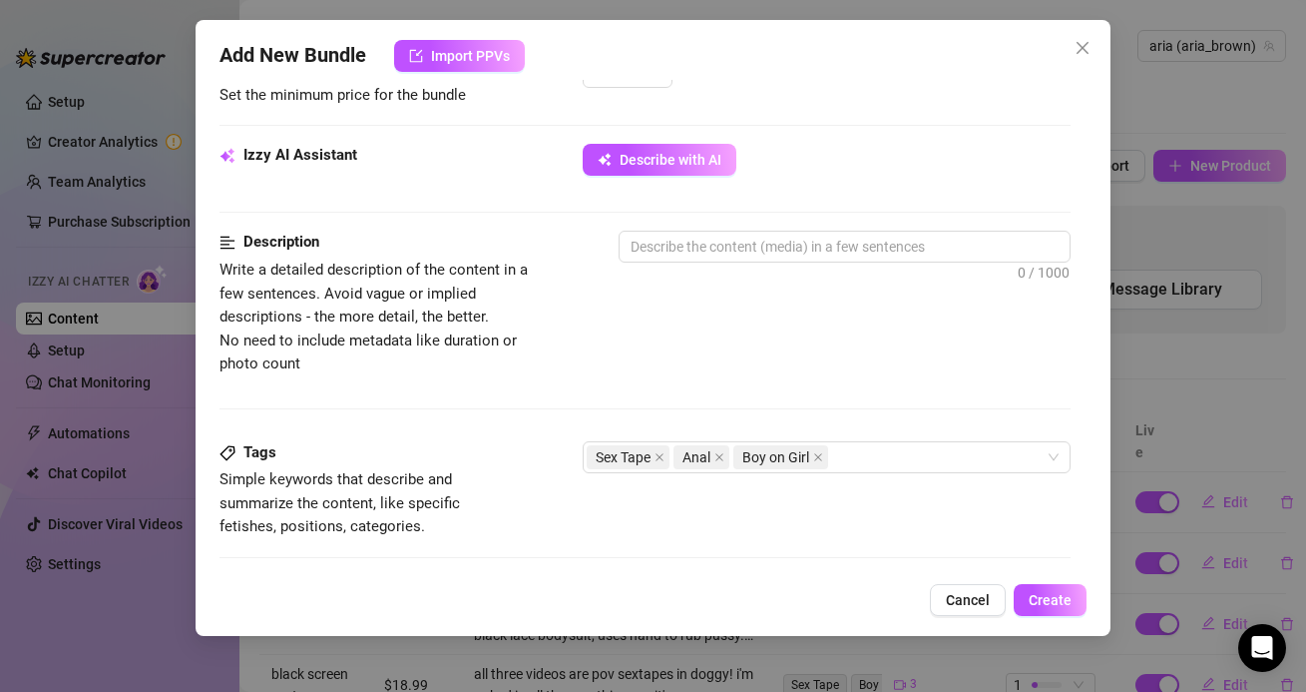
scroll to position [558, 0]
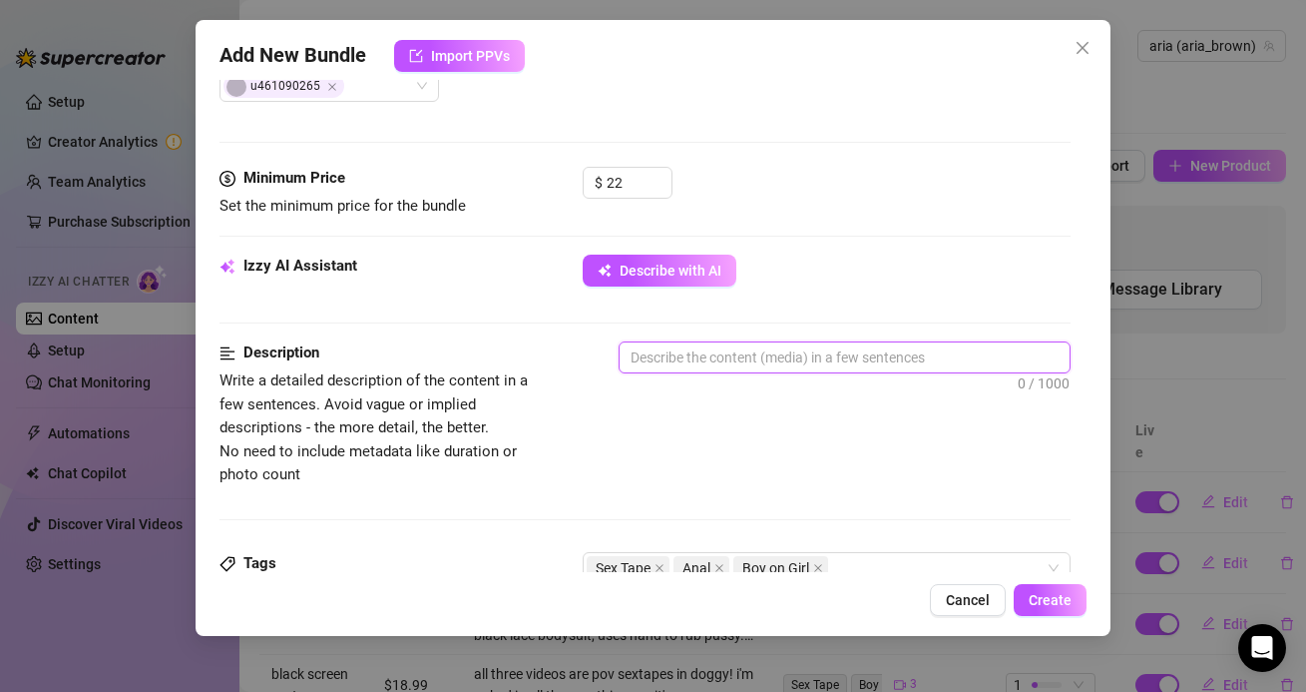
click at [718, 347] on textarea at bounding box center [844, 357] width 449 height 30
click at [798, 355] on textarea "pov doggy sextape. i'm complelety naked" at bounding box center [844, 357] width 449 height 30
click at [907, 354] on textarea "pov doggy sextape. i'm completely naked" at bounding box center [844, 357] width 449 height 30
drag, startPoint x: 954, startPoint y: 358, endPoint x: 926, endPoint y: 357, distance: 28.0
click at [926, 357] on textarea "pov doggy sextape. i'm completely naked in it. during sometime duri" at bounding box center [844, 357] width 449 height 30
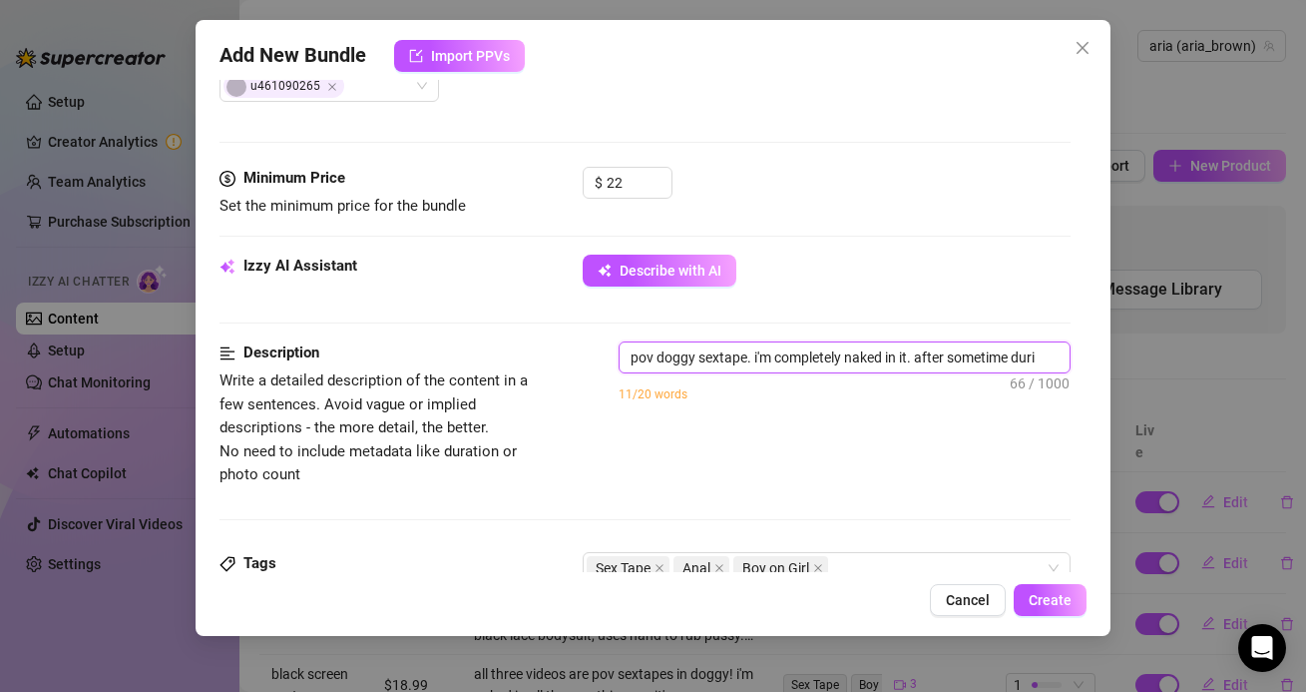
click at [1045, 360] on textarea "pov doggy sextape. i'm completely naked in it. after sometime duri" at bounding box center [844, 357] width 449 height 30
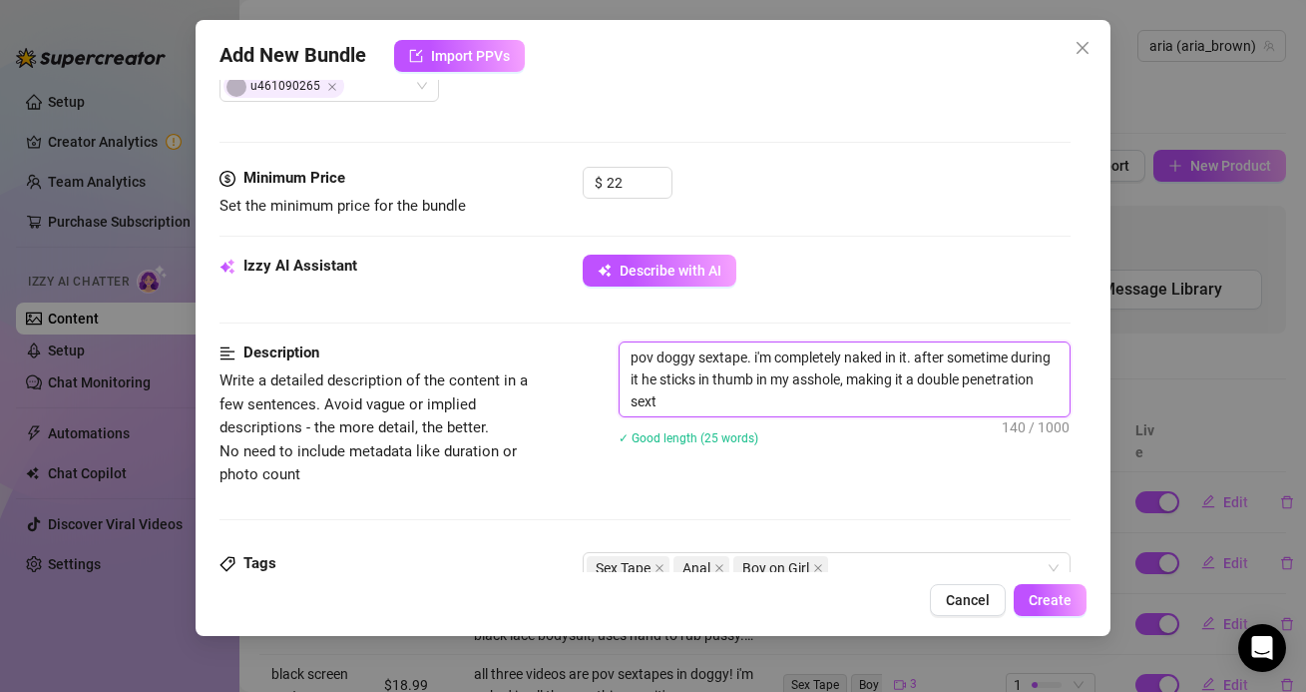
scroll to position [0, 0]
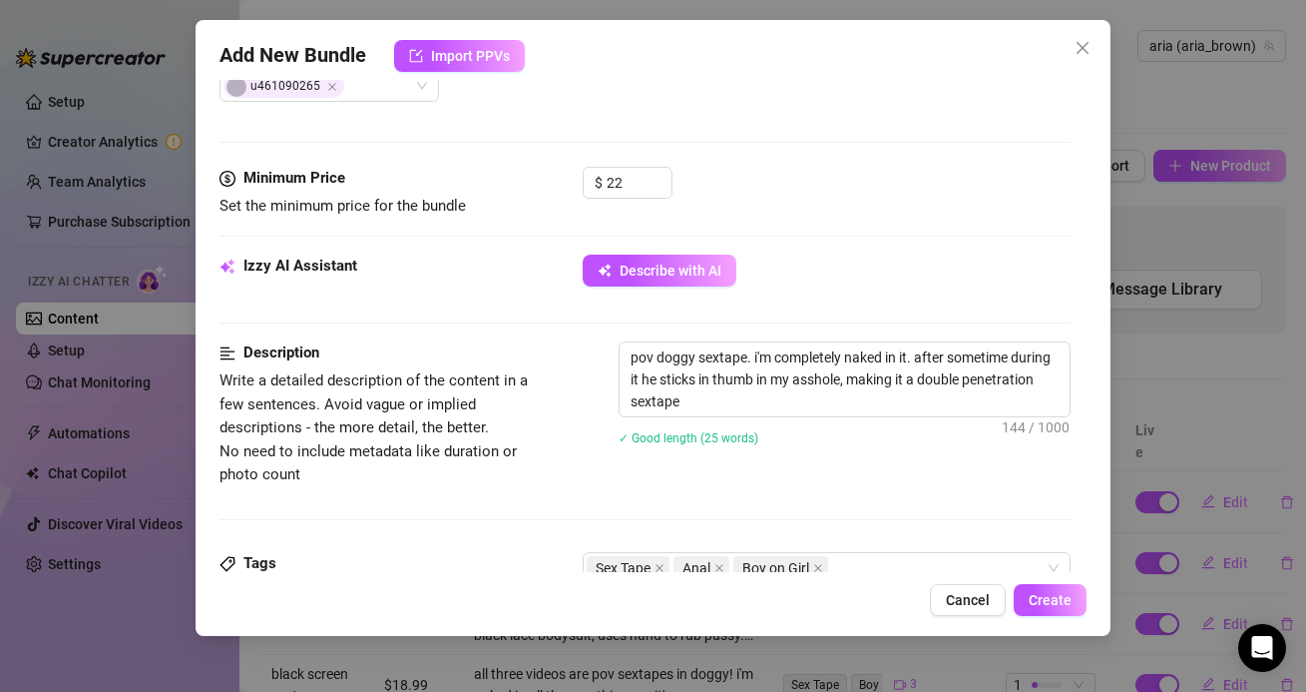
click at [909, 486] on div "Description Write a detailed description of the content in a few sentences. Avo…" at bounding box center [645, 446] width 850 height 210
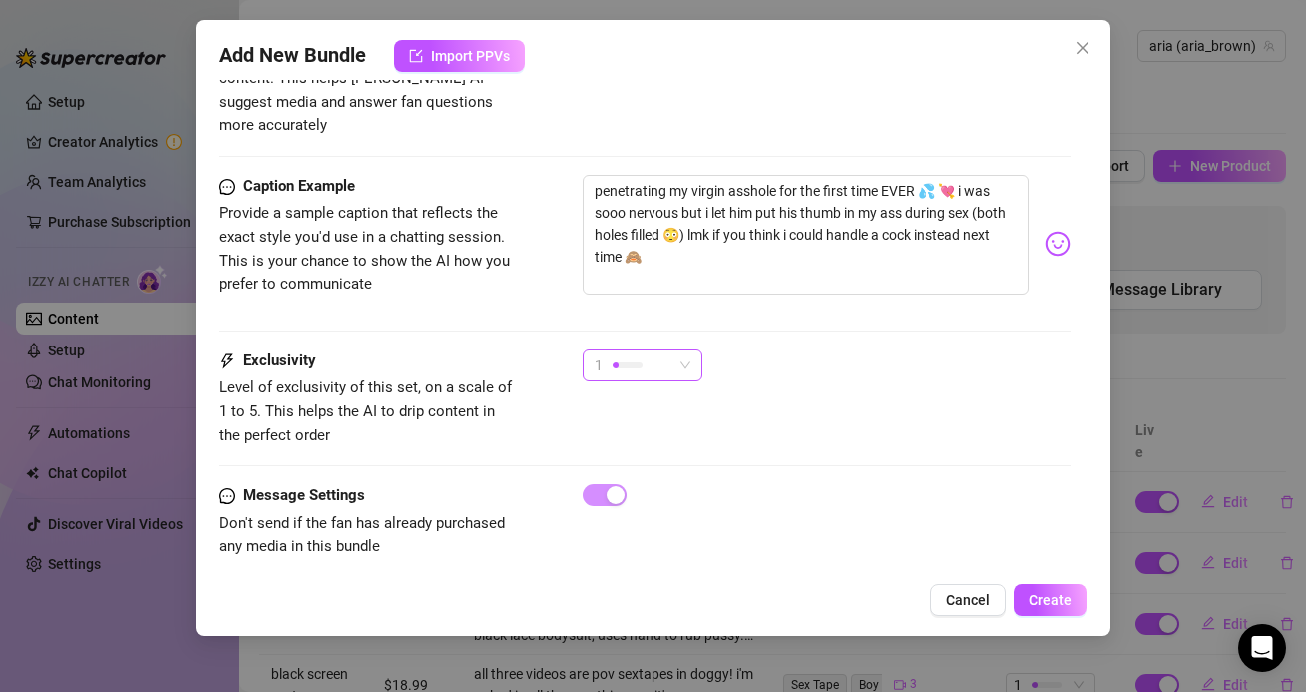
click at [695, 353] on div "1" at bounding box center [643, 365] width 120 height 32
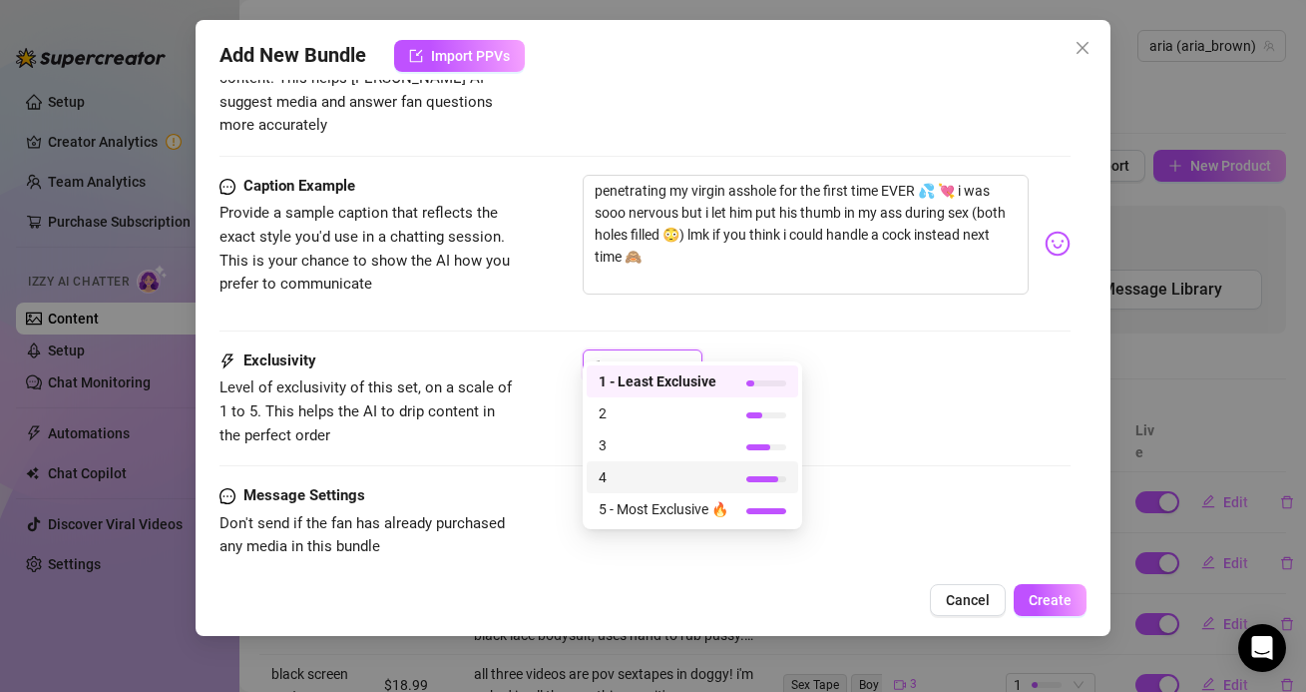
click at [621, 468] on span "4" at bounding box center [664, 477] width 130 height 22
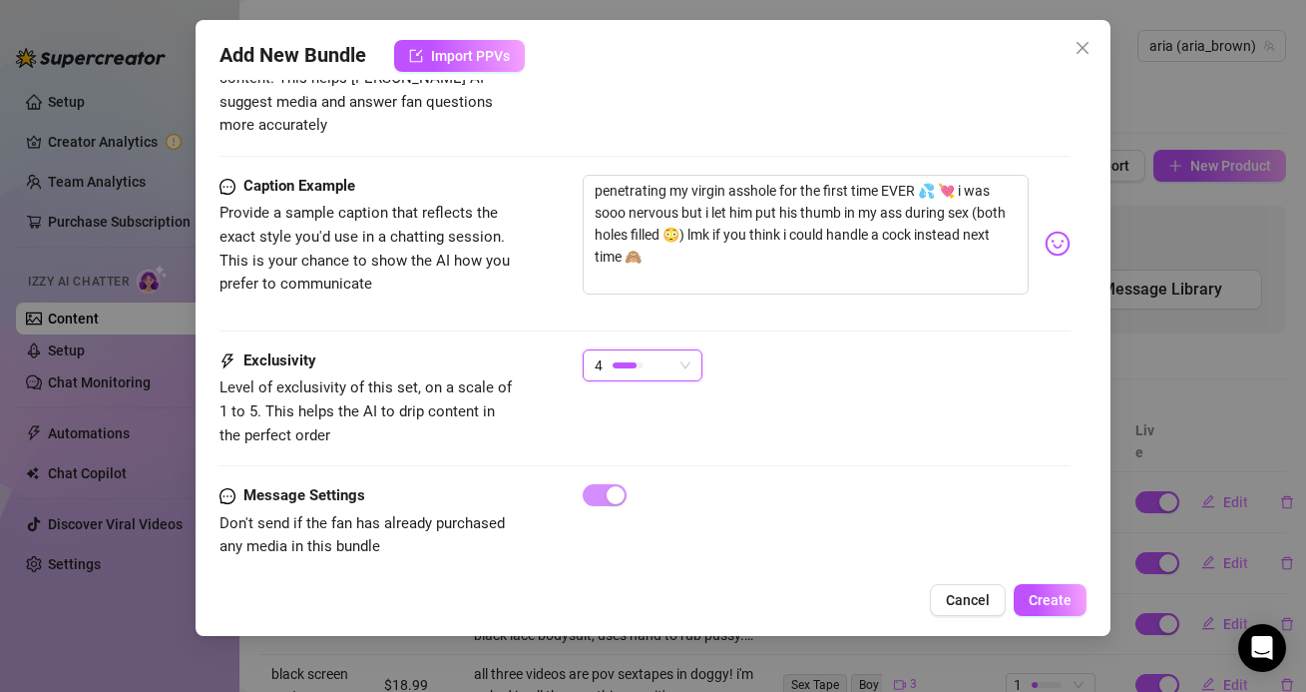
click at [637, 355] on div at bounding box center [628, 364] width 30 height 19
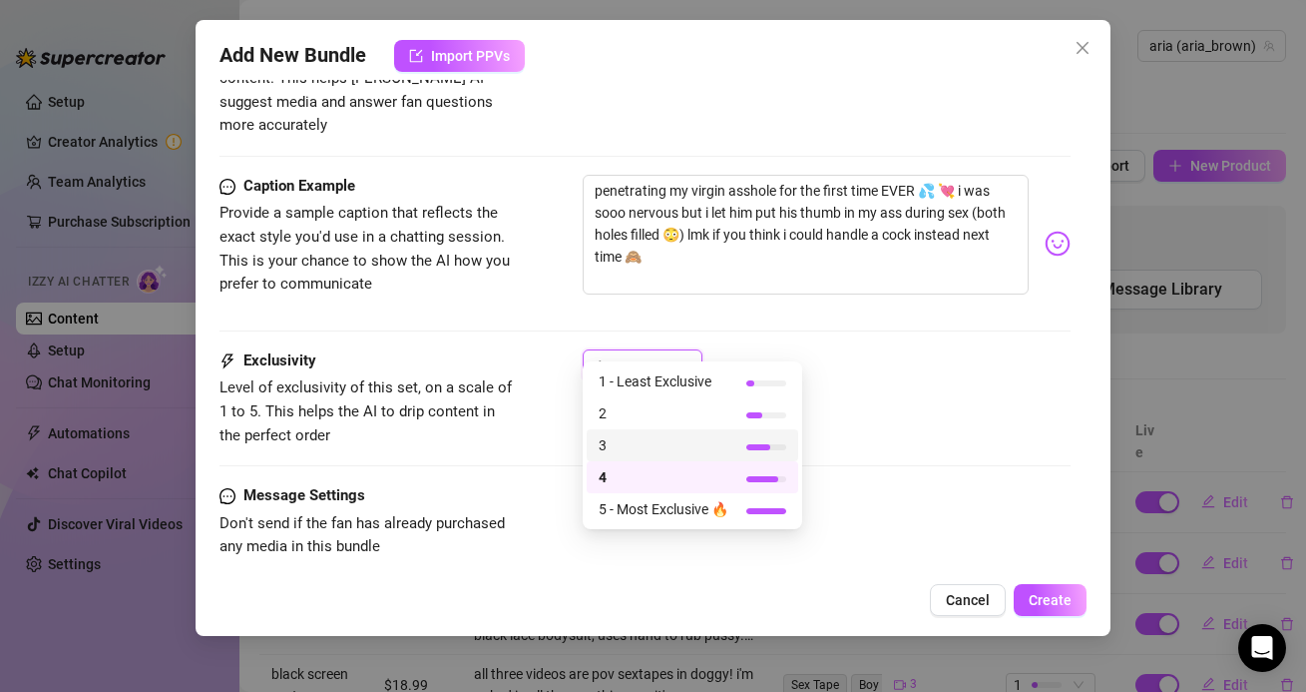
click at [626, 439] on span "3" at bounding box center [664, 445] width 130 height 22
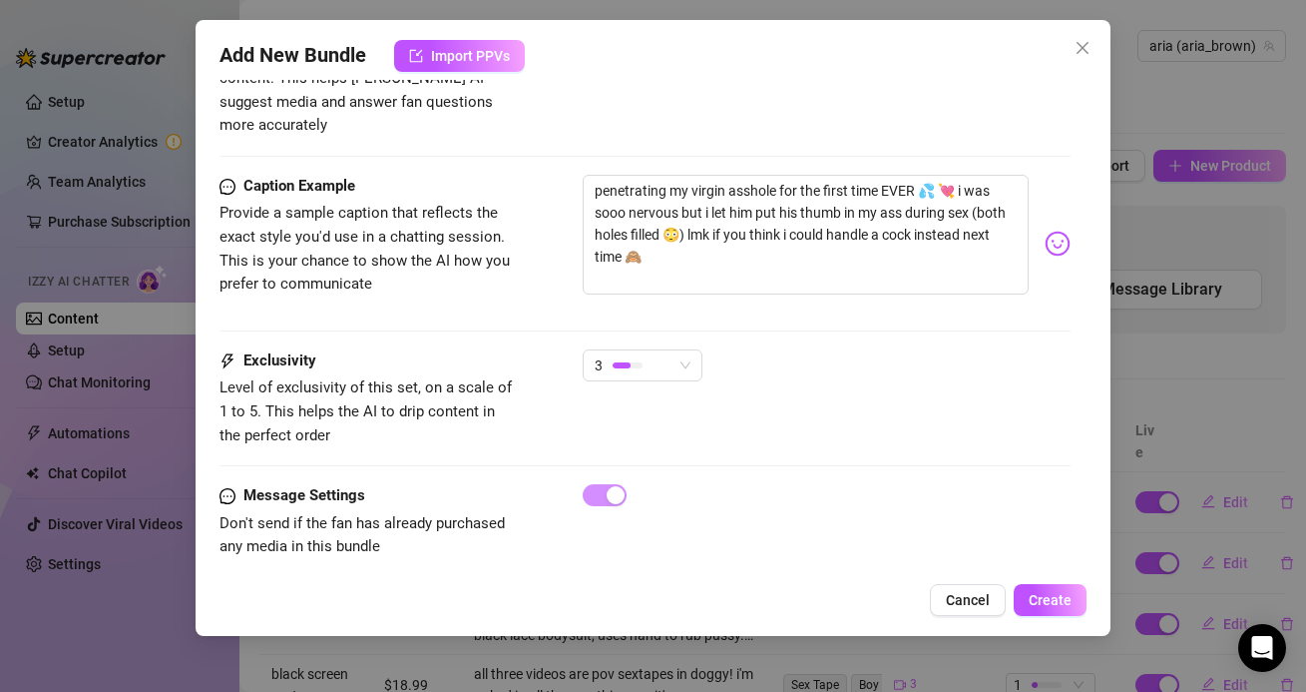
click at [768, 395] on div "Exclusivity Level of exclusivity of this set, on a scale of 1 to 5. This helps …" at bounding box center [645, 398] width 850 height 98
click at [1034, 595] on span "Create" at bounding box center [1050, 600] width 43 height 16
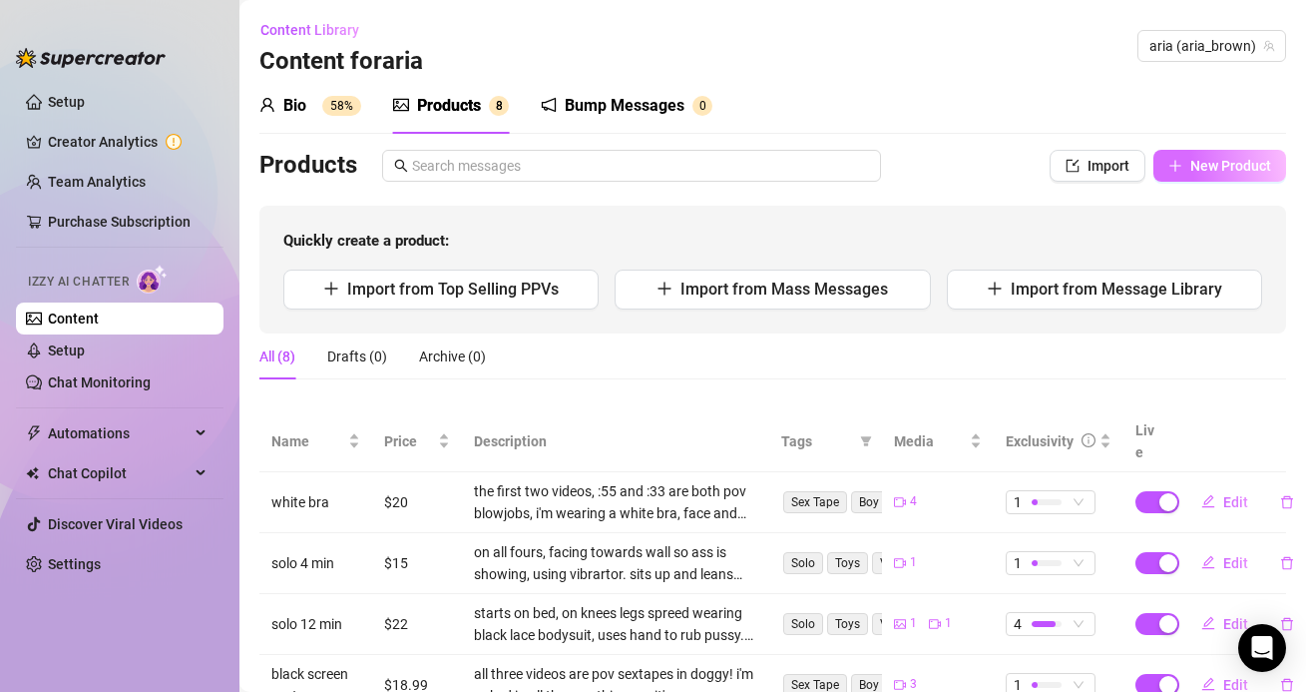
click at [1220, 162] on span "New Product" at bounding box center [1231, 166] width 81 height 16
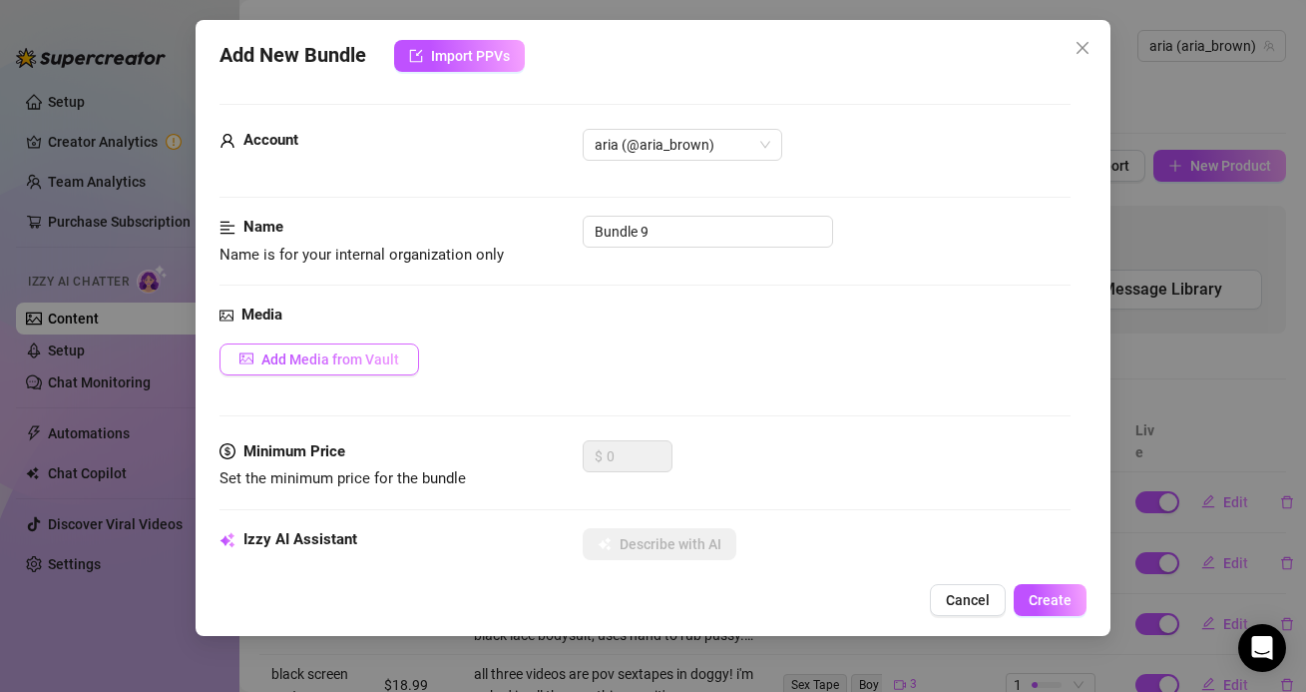
click at [388, 346] on button "Add Media from Vault" at bounding box center [320, 359] width 200 height 32
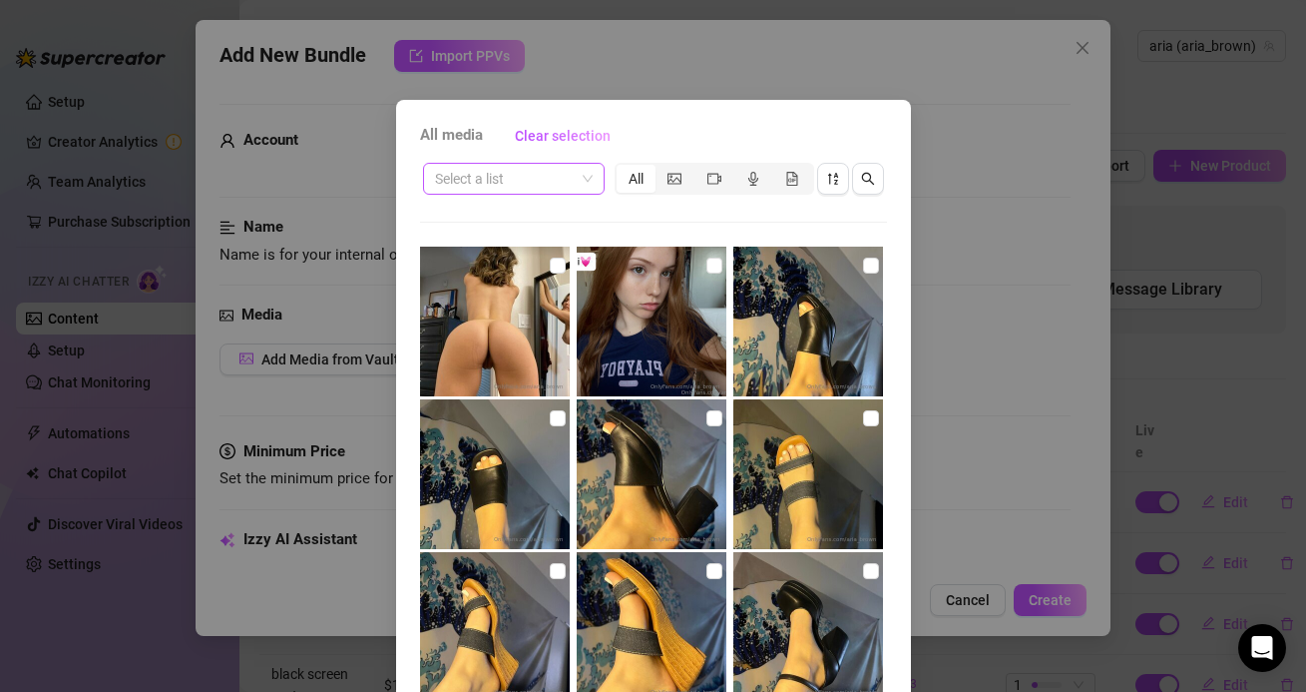
click at [576, 189] on span at bounding box center [514, 179] width 158 height 30
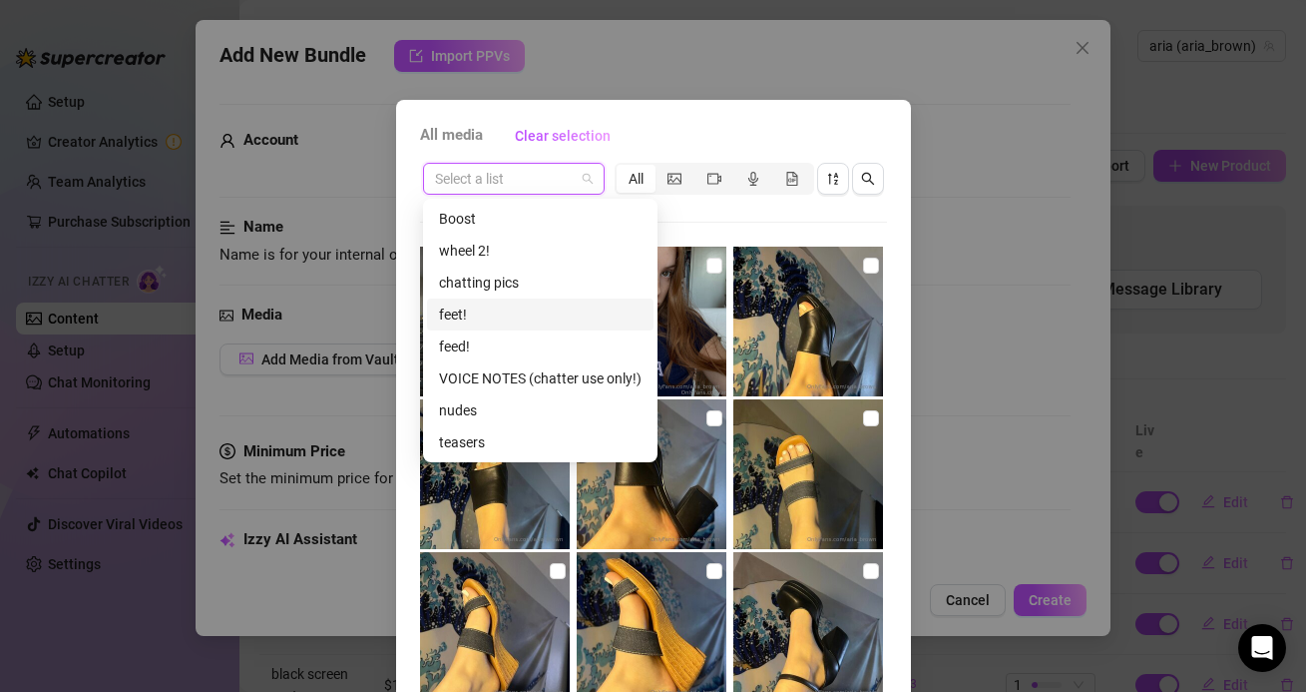
scroll to position [64, 0]
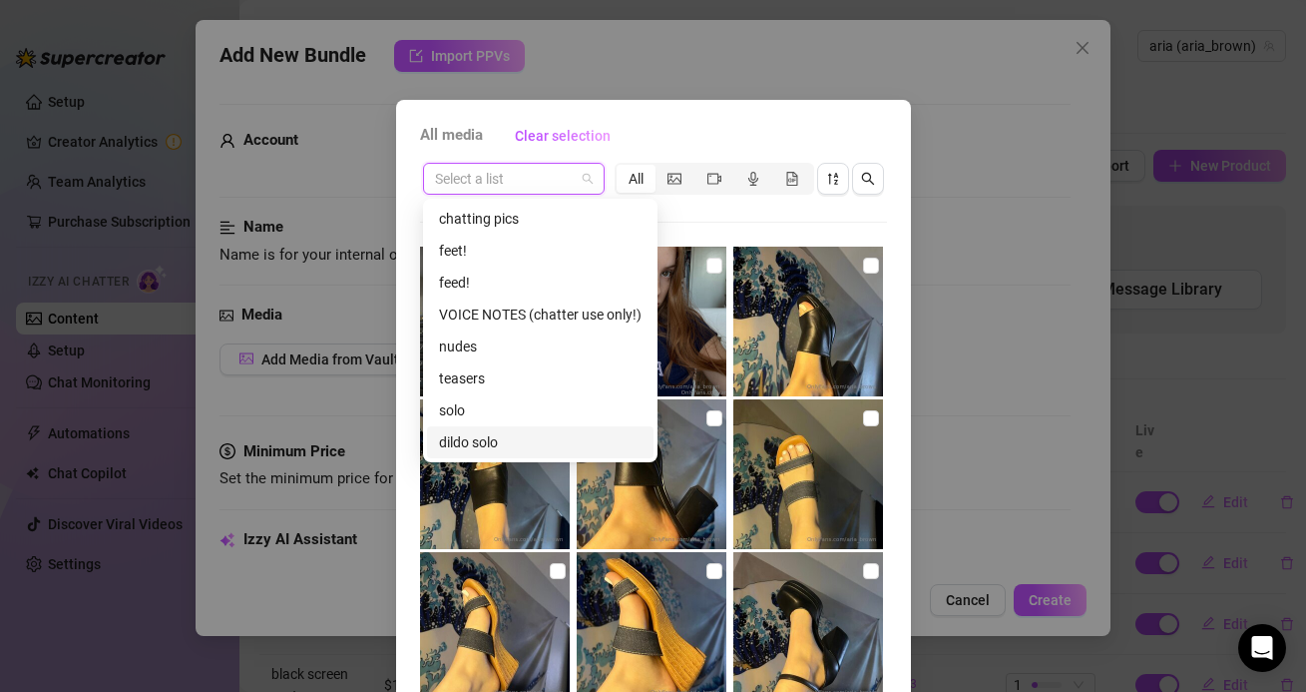
click at [516, 428] on div "dildo solo" at bounding box center [540, 442] width 227 height 32
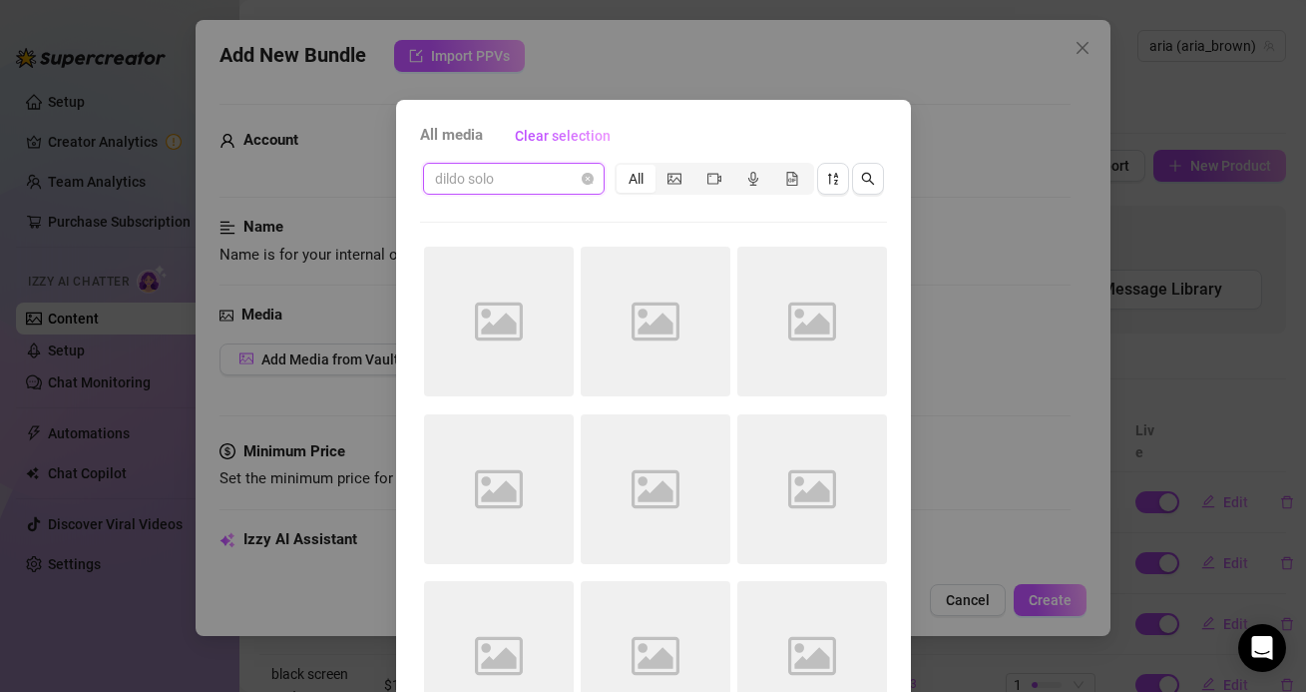
click at [508, 176] on span "dildo solo" at bounding box center [514, 179] width 158 height 30
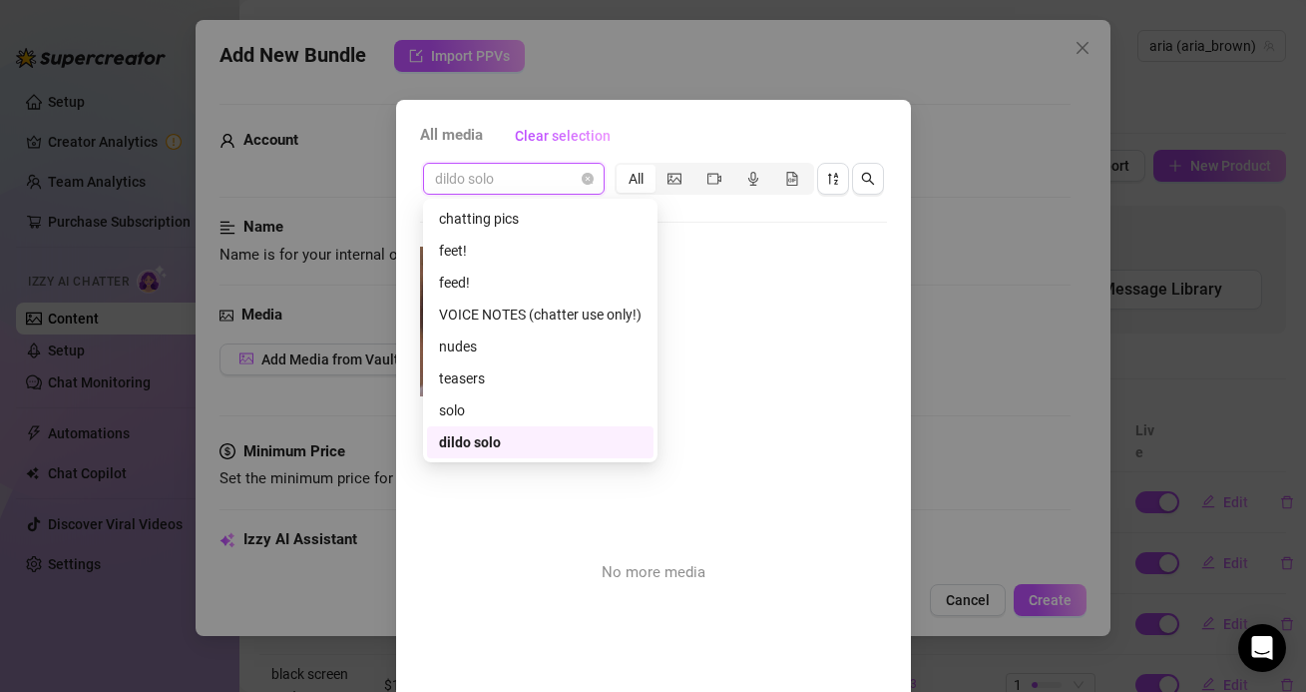
click at [503, 428] on div "dildo solo" at bounding box center [540, 442] width 227 height 32
click at [497, 187] on span "dildo solo" at bounding box center [514, 179] width 158 height 30
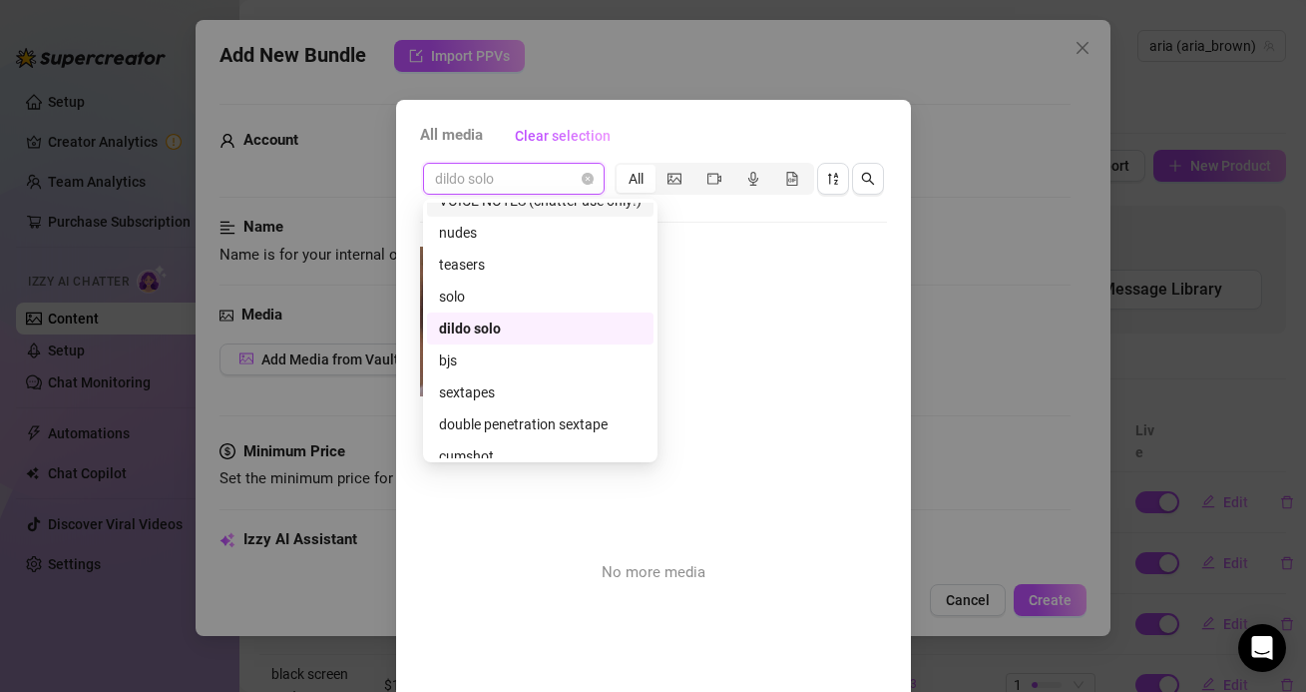
scroll to position [183, 0]
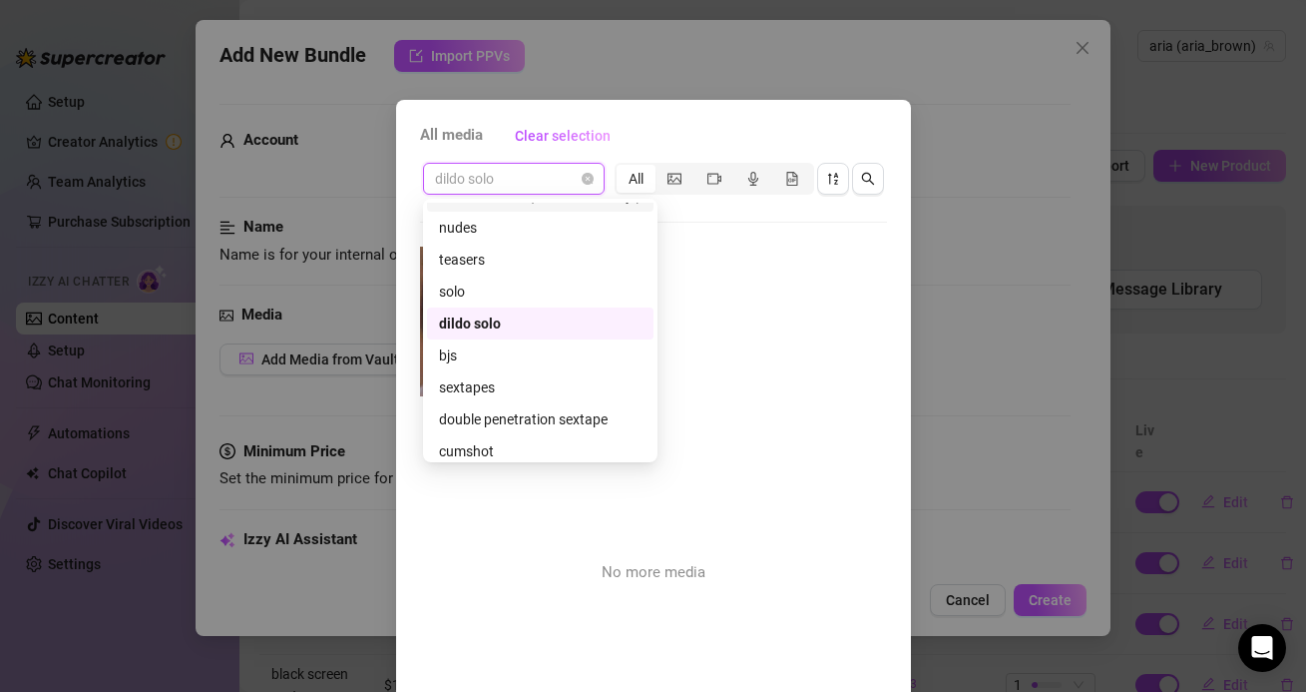
click at [488, 374] on div "sextapes" at bounding box center [540, 387] width 227 height 32
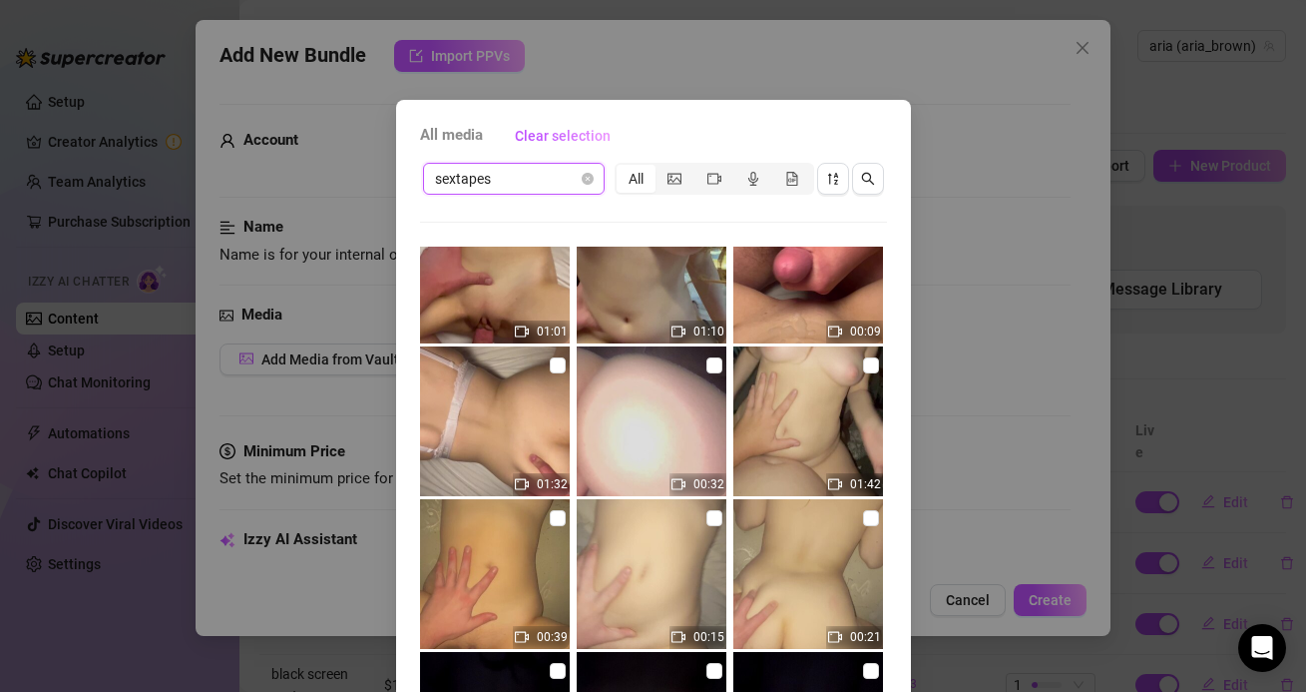
scroll to position [142, 0]
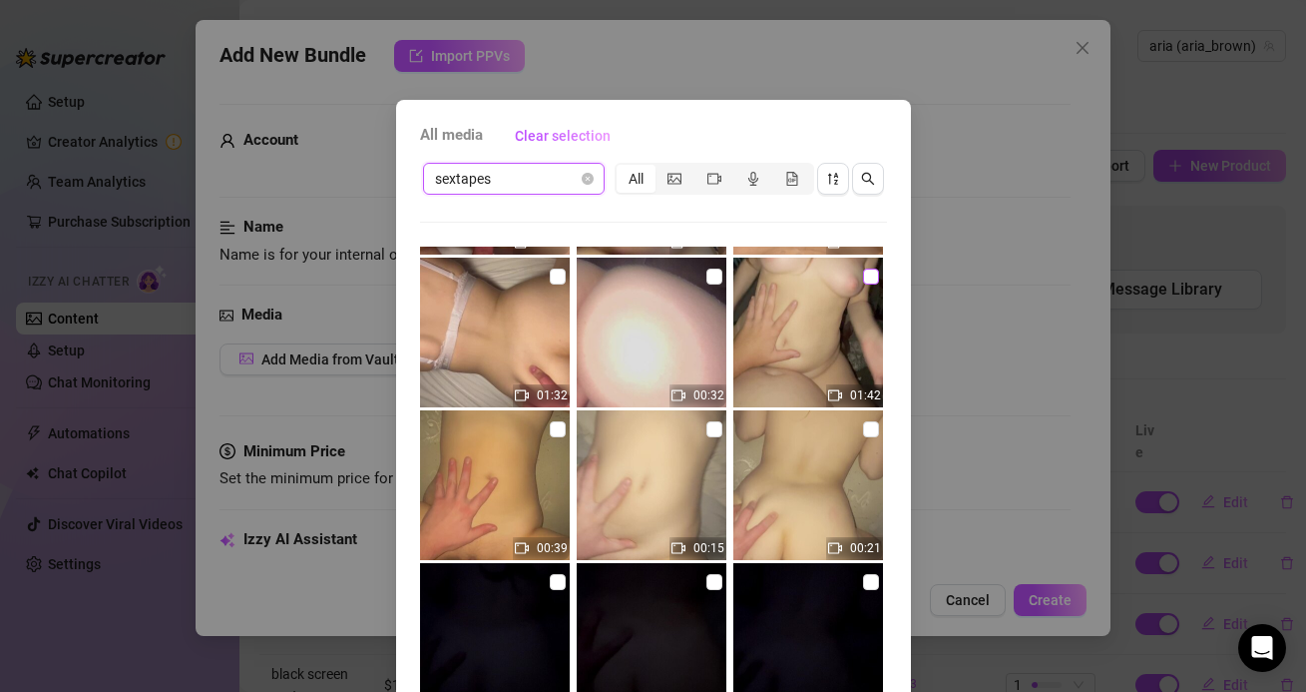
click at [872, 279] on input "checkbox" at bounding box center [871, 276] width 16 height 16
click at [703, 276] on img at bounding box center [652, 332] width 150 height 150
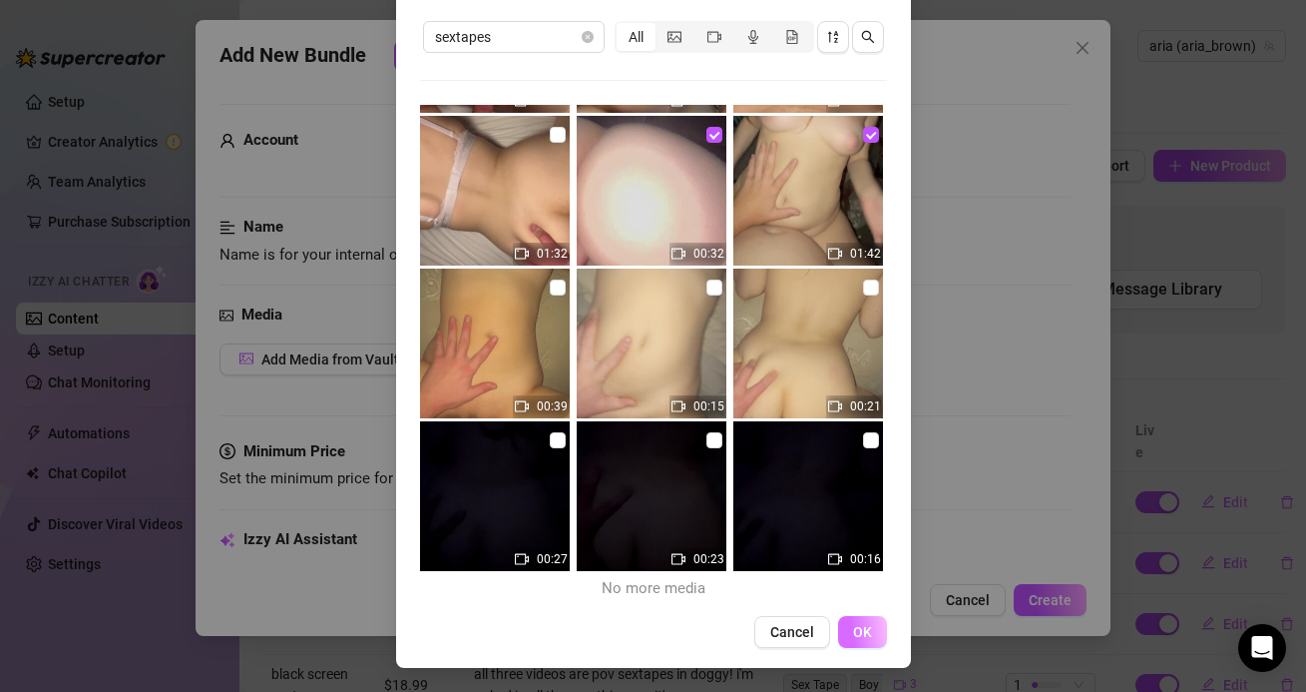
click at [857, 624] on span "OK" at bounding box center [862, 632] width 19 height 16
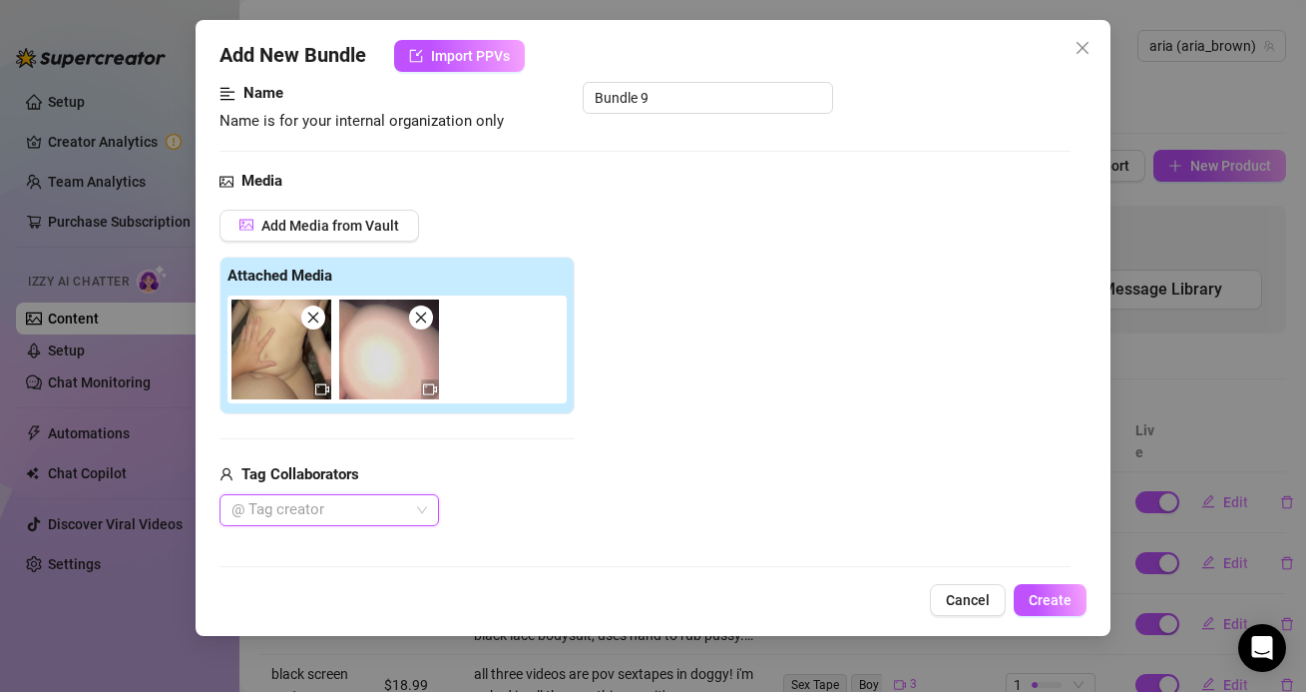
scroll to position [0, 0]
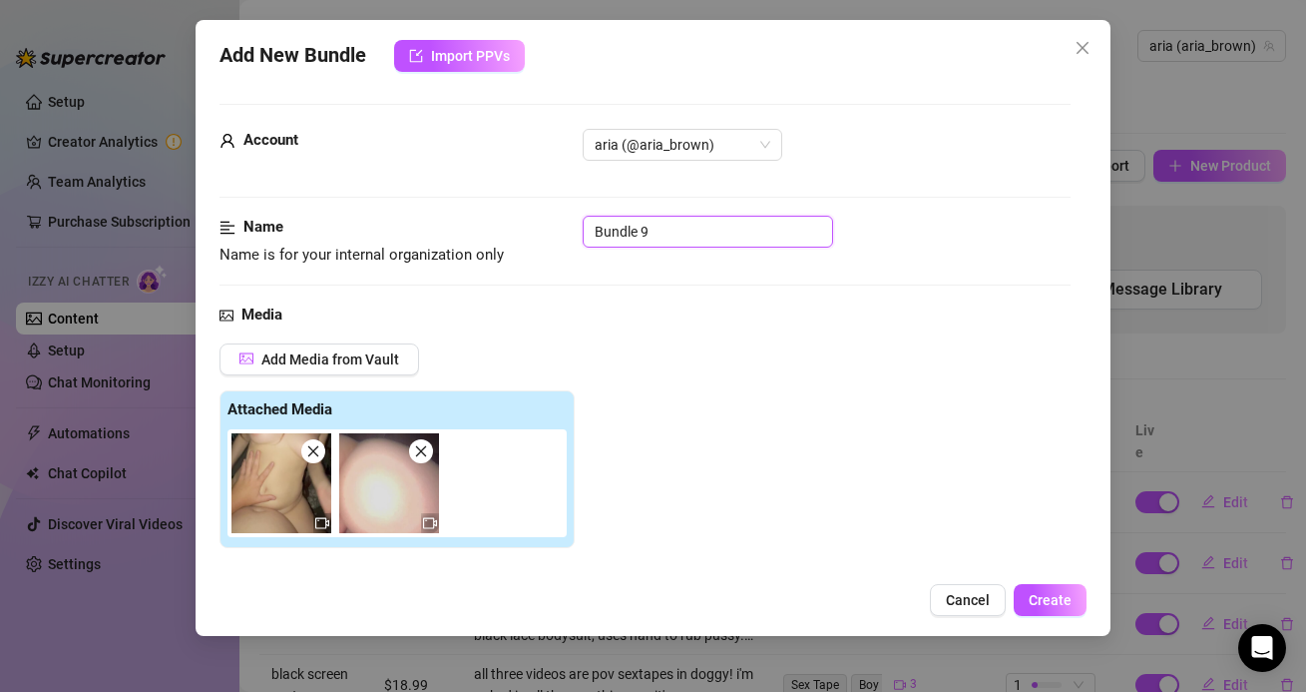
drag, startPoint x: 652, startPoint y: 233, endPoint x: 549, endPoint y: 232, distance: 102.8
click at [548, 232] on div "Name Name is for your internal organization only Bundle 9" at bounding box center [645, 241] width 850 height 51
click at [618, 296] on div "Name Name is for your internal organization only finger" at bounding box center [645, 260] width 850 height 88
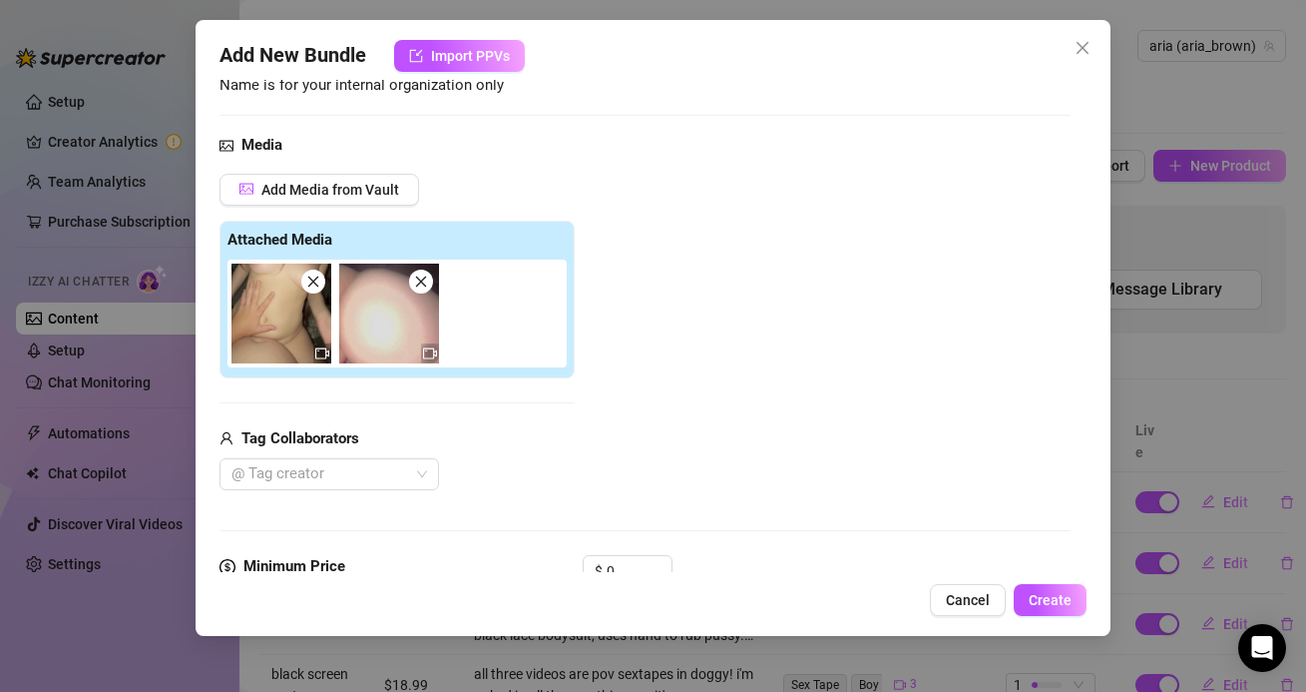
scroll to position [184, 0]
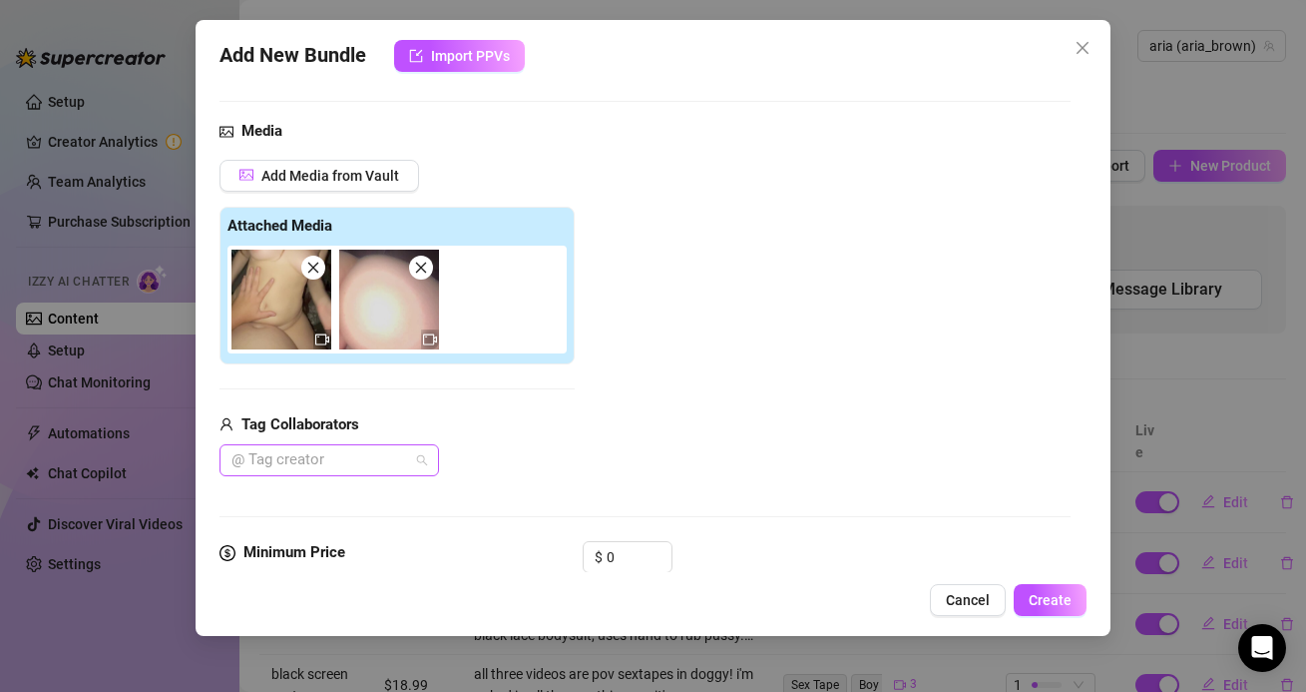
click at [354, 455] on div at bounding box center [319, 460] width 191 height 28
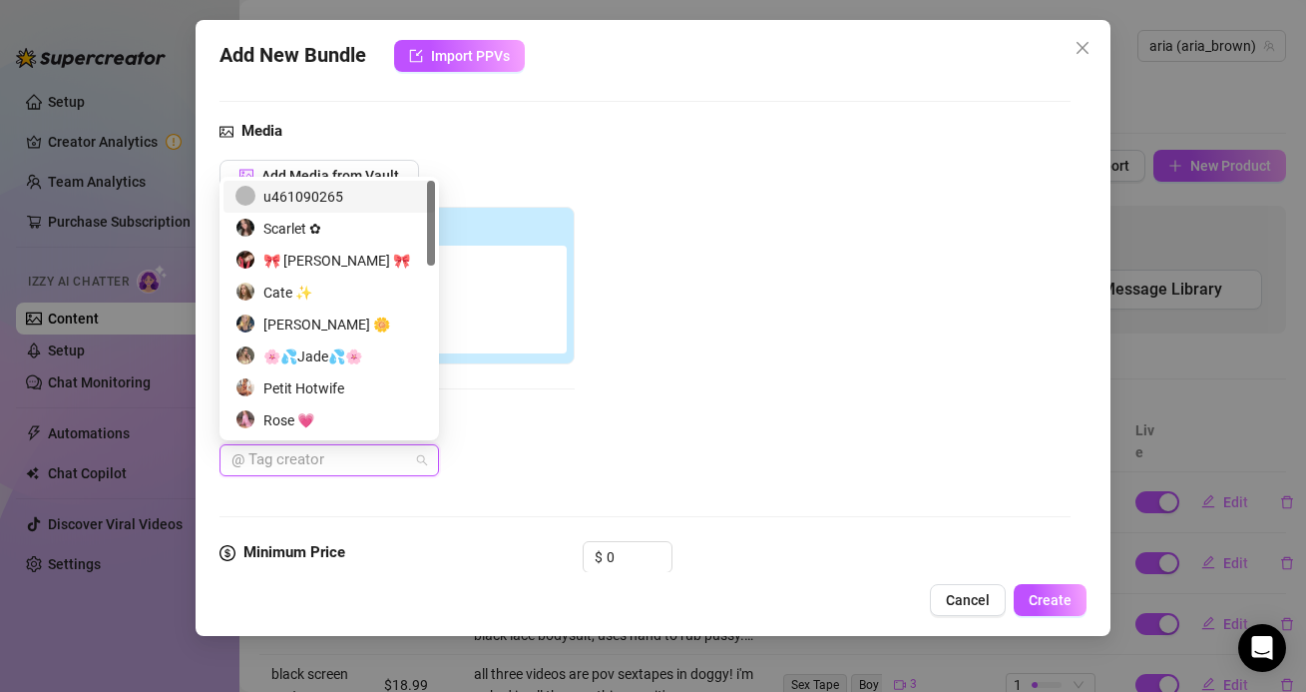
click at [306, 184] on div "u461090265" at bounding box center [330, 197] width 212 height 32
click at [639, 417] on div "Add Media from Vault Attached Media Tag Collaborators u461090265" at bounding box center [645, 318] width 850 height 317
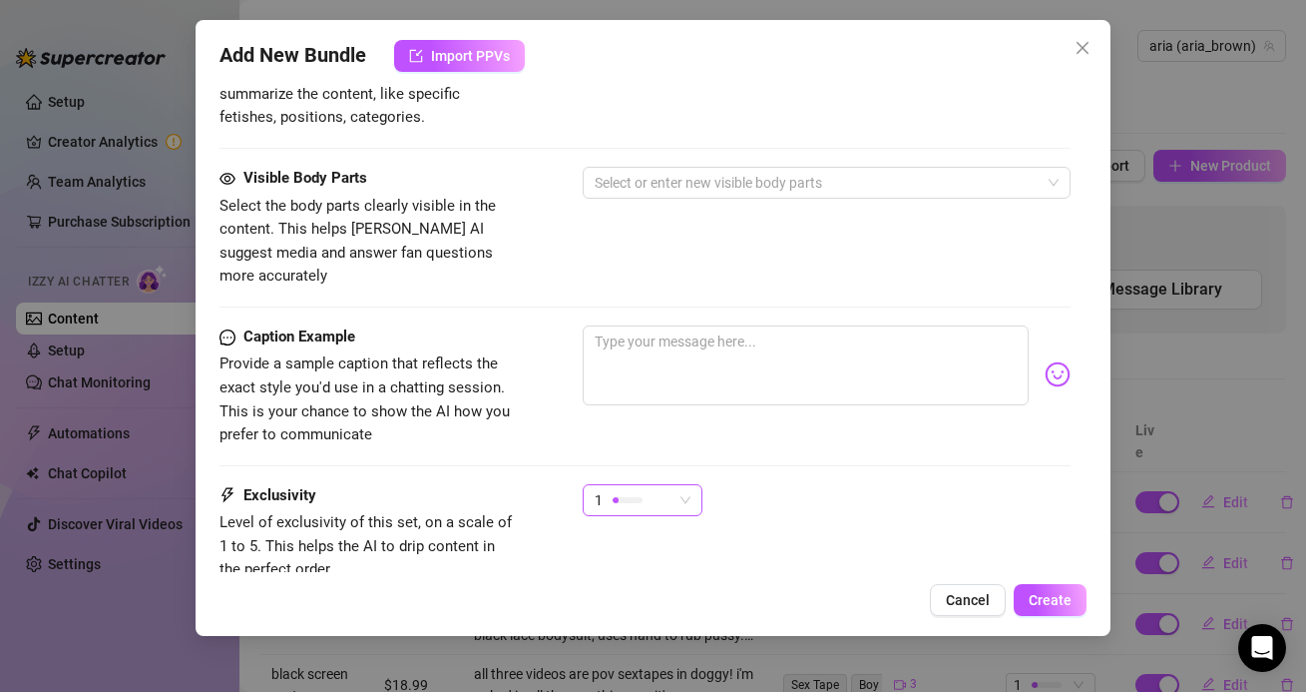
scroll to position [1077, 0]
click at [670, 345] on textarea at bounding box center [805, 366] width 445 height 80
paste textarea "This is my first time riding a dick this big😰 I was sooo nervous to try it but …"
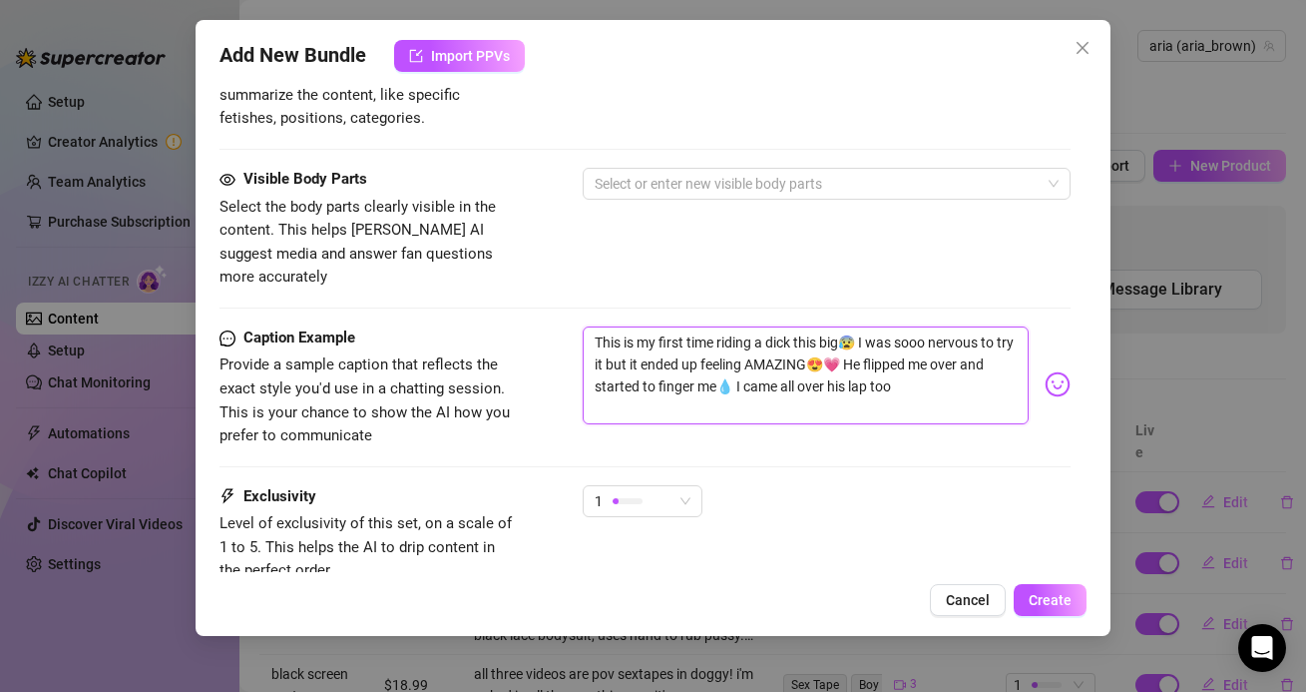
scroll to position [0, 0]
click at [600, 343] on textarea "This is my first time riding a dick this big😰 I was sooo nervous to try it but …" at bounding box center [805, 375] width 445 height 98
click at [860, 326] on textarea "this is my first time riding a dick this big😰 I was sooo nervous to try it but …" at bounding box center [805, 366] width 445 height 80
click at [851, 341] on textarea "this is my first time riding a dick this big😰 i was sooo nervous to try it but …" at bounding box center [805, 366] width 445 height 80
click at [740, 369] on textarea "this is my first time riding a dick this big😰 i was sooo nervous to try it but …" at bounding box center [805, 366] width 445 height 80
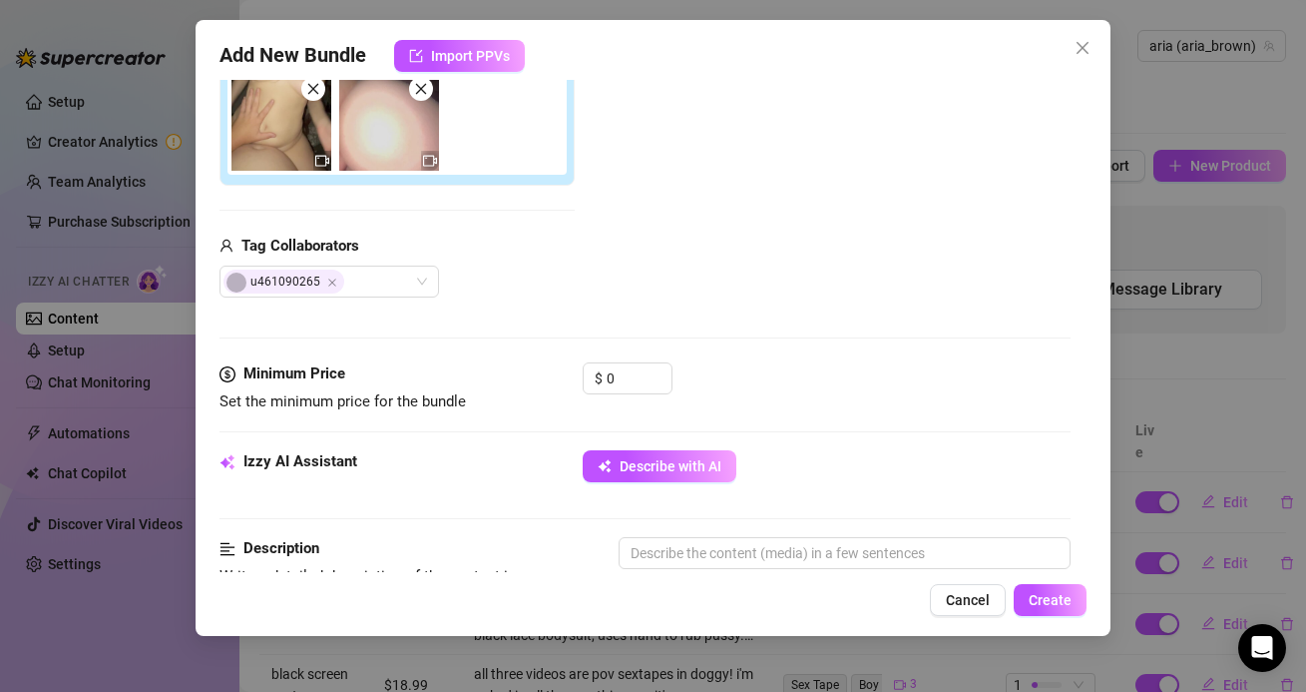
scroll to position [384, 0]
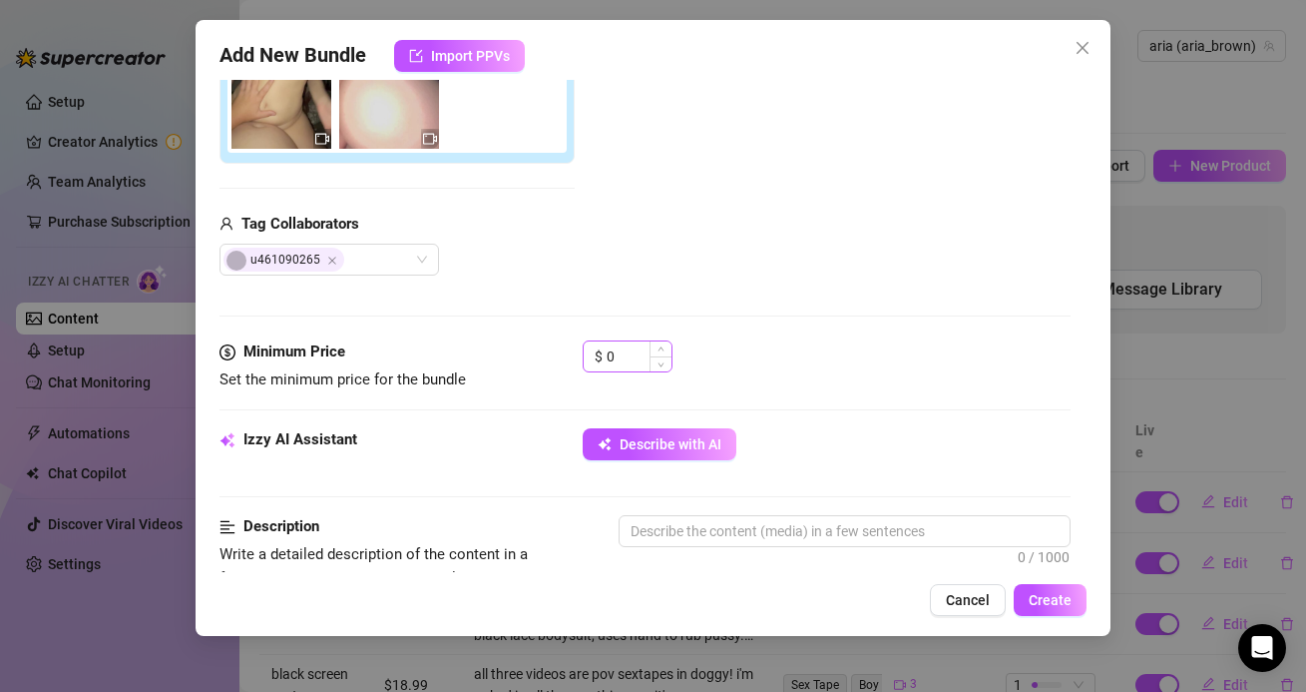
drag, startPoint x: 653, startPoint y: 360, endPoint x: 618, endPoint y: 360, distance: 34.9
click at [618, 360] on div "0" at bounding box center [639, 356] width 65 height 30
drag, startPoint x: 617, startPoint y: 360, endPoint x: 605, endPoint y: 359, distance: 12.0
click at [605, 360] on div "$ 0" at bounding box center [628, 356] width 90 height 32
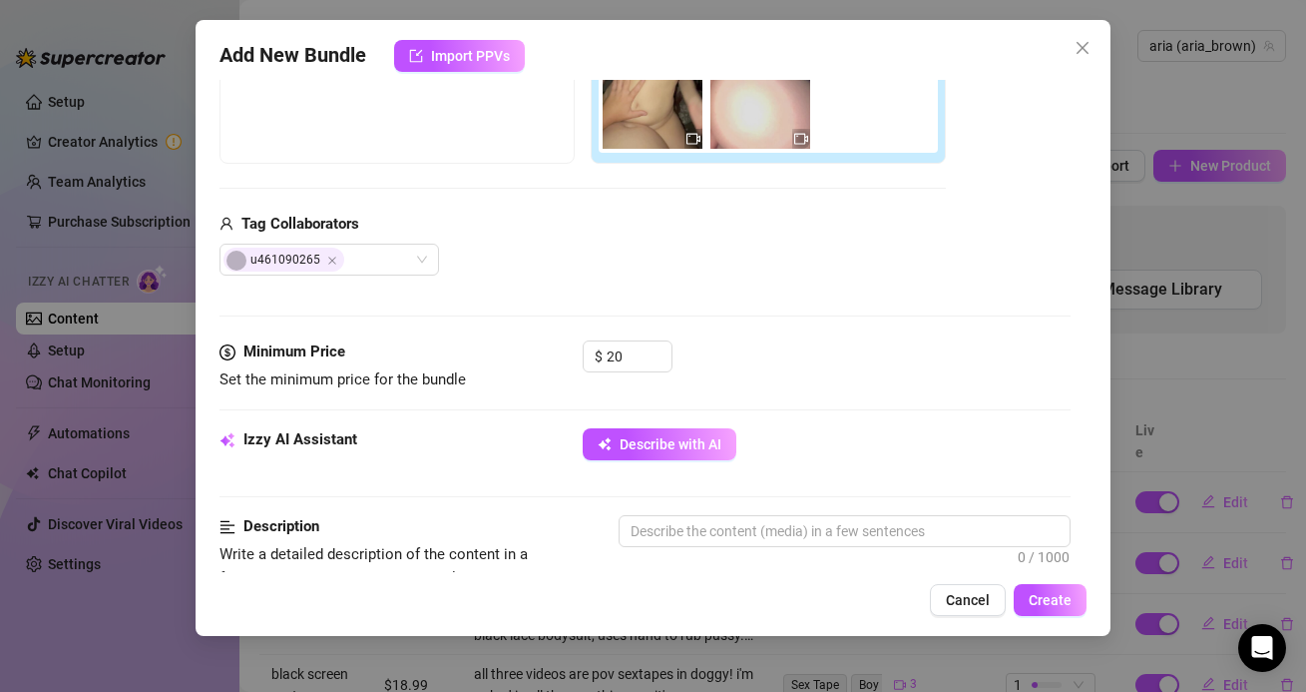
click at [738, 340] on div "$ 20" at bounding box center [826, 365] width 487 height 50
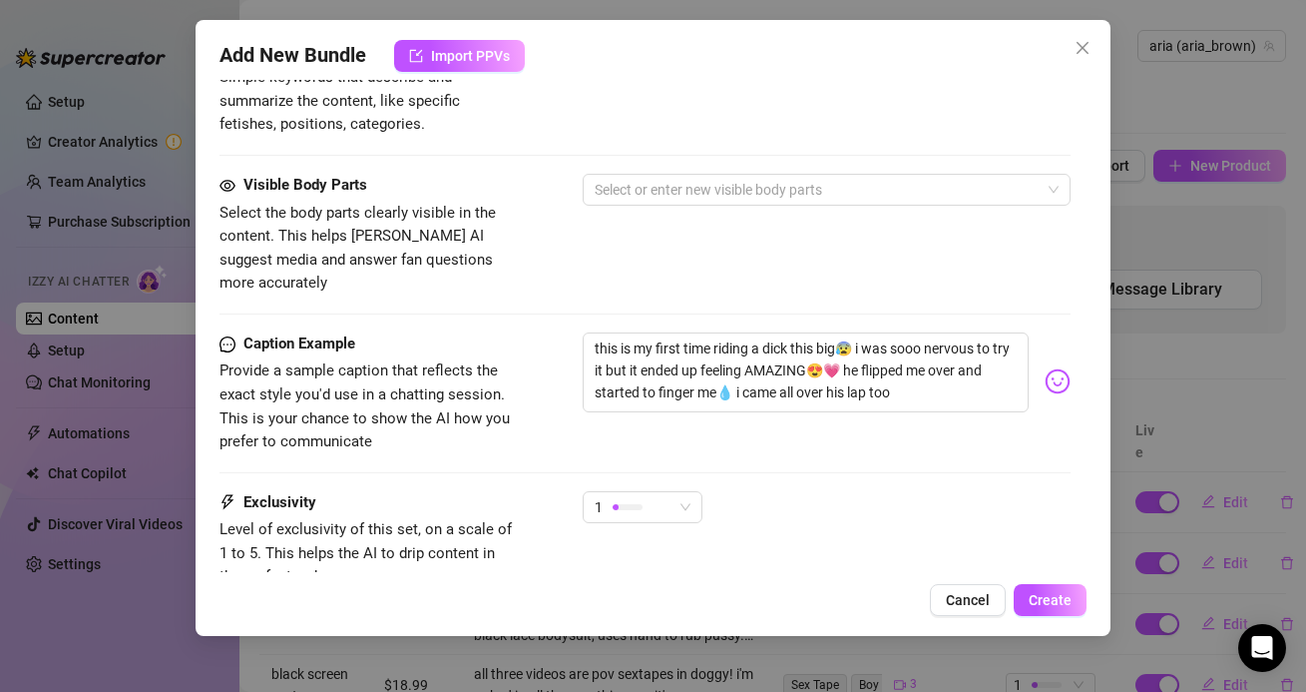
scroll to position [1213, 0]
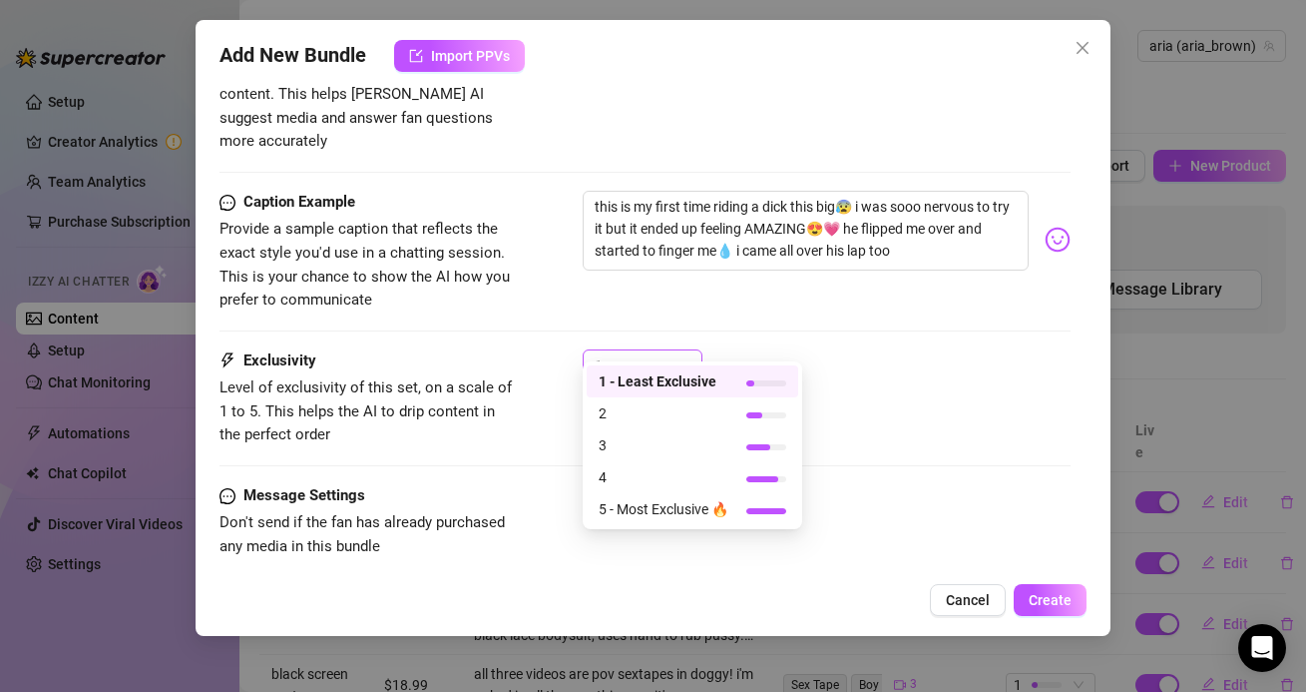
click at [662, 351] on div "1" at bounding box center [634, 365] width 78 height 30
click at [634, 468] on span "4" at bounding box center [664, 477] width 130 height 22
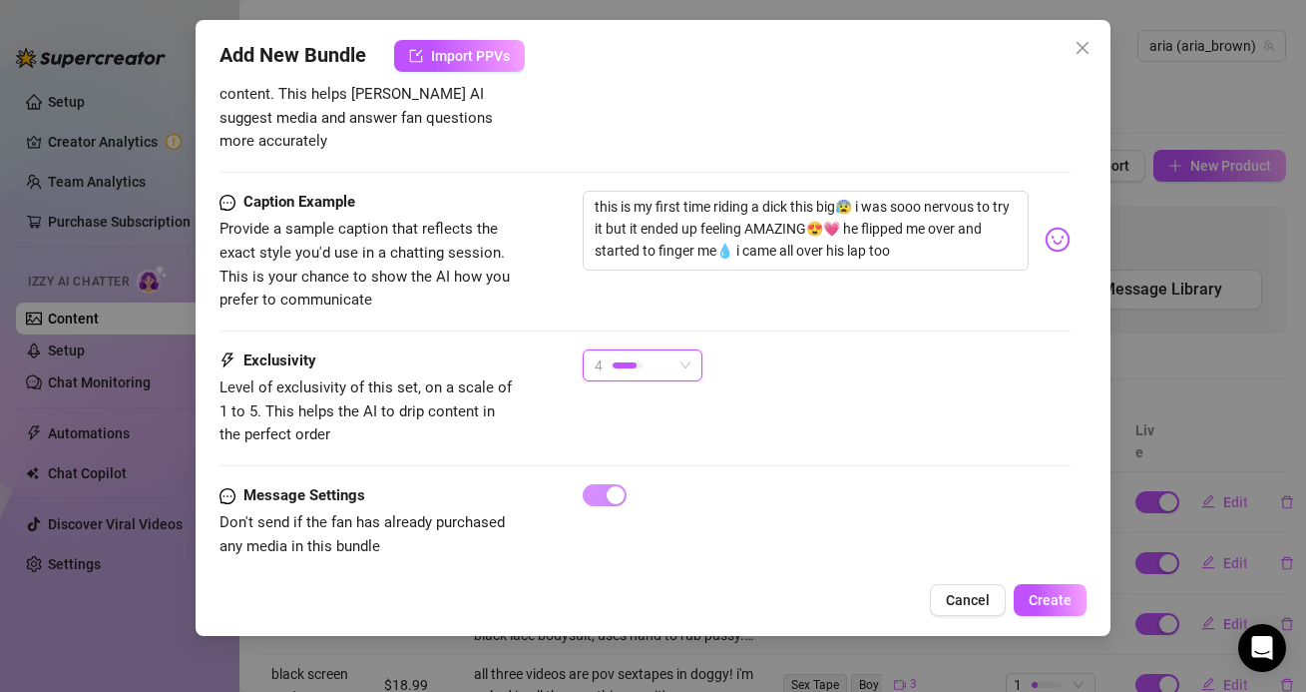
click at [663, 350] on div "4" at bounding box center [634, 365] width 78 height 30
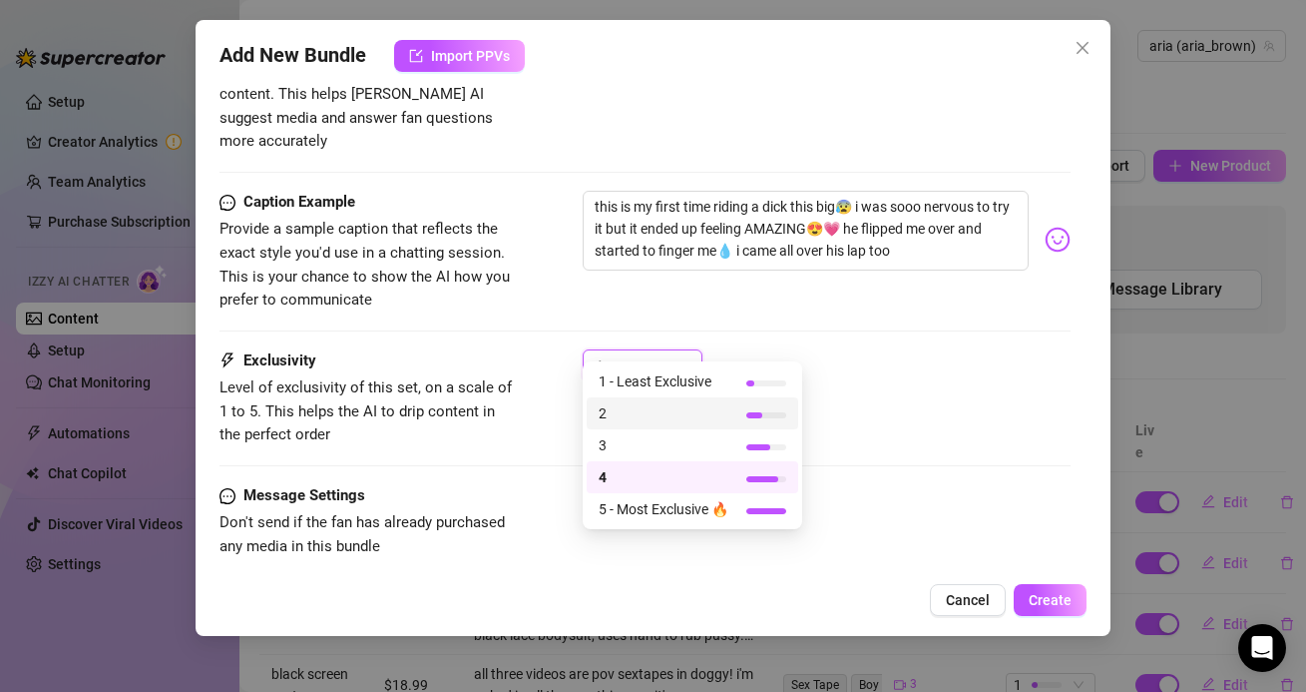
click at [662, 416] on span "2" at bounding box center [664, 413] width 130 height 22
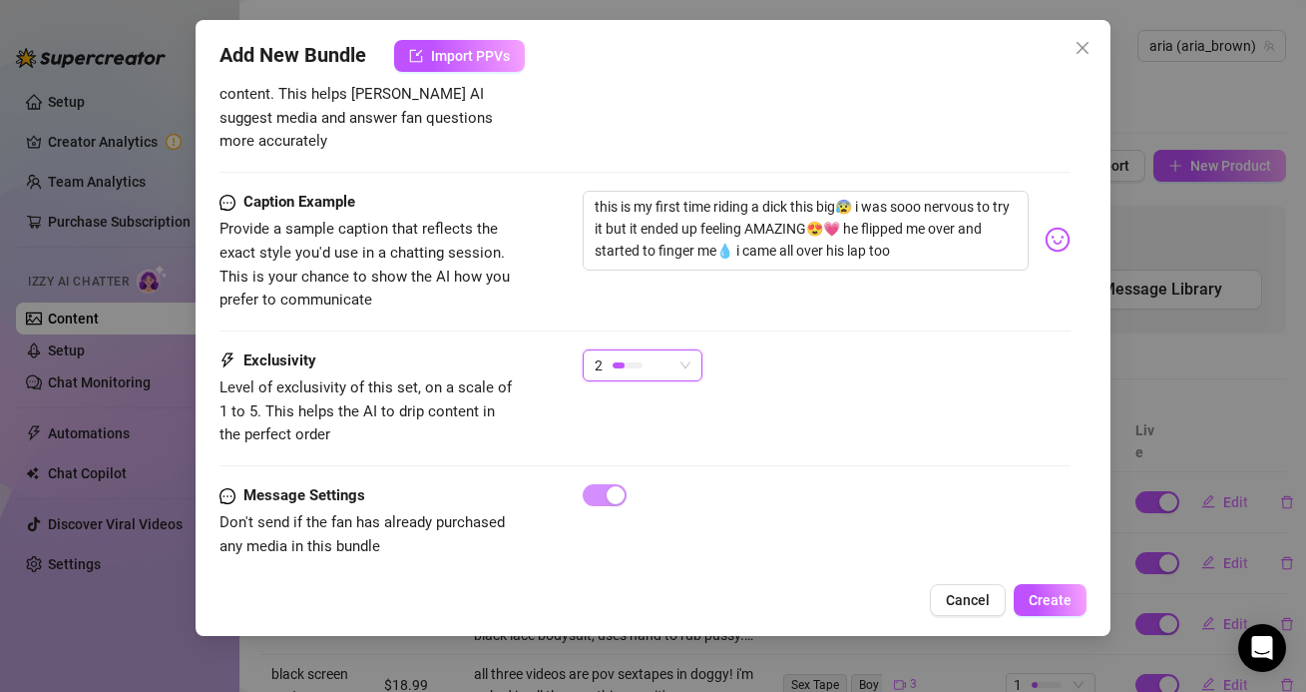
click at [785, 382] on div "Exclusivity Level of exclusivity of this set, on a scale of 1 to 5. This helps …" at bounding box center [645, 398] width 850 height 98
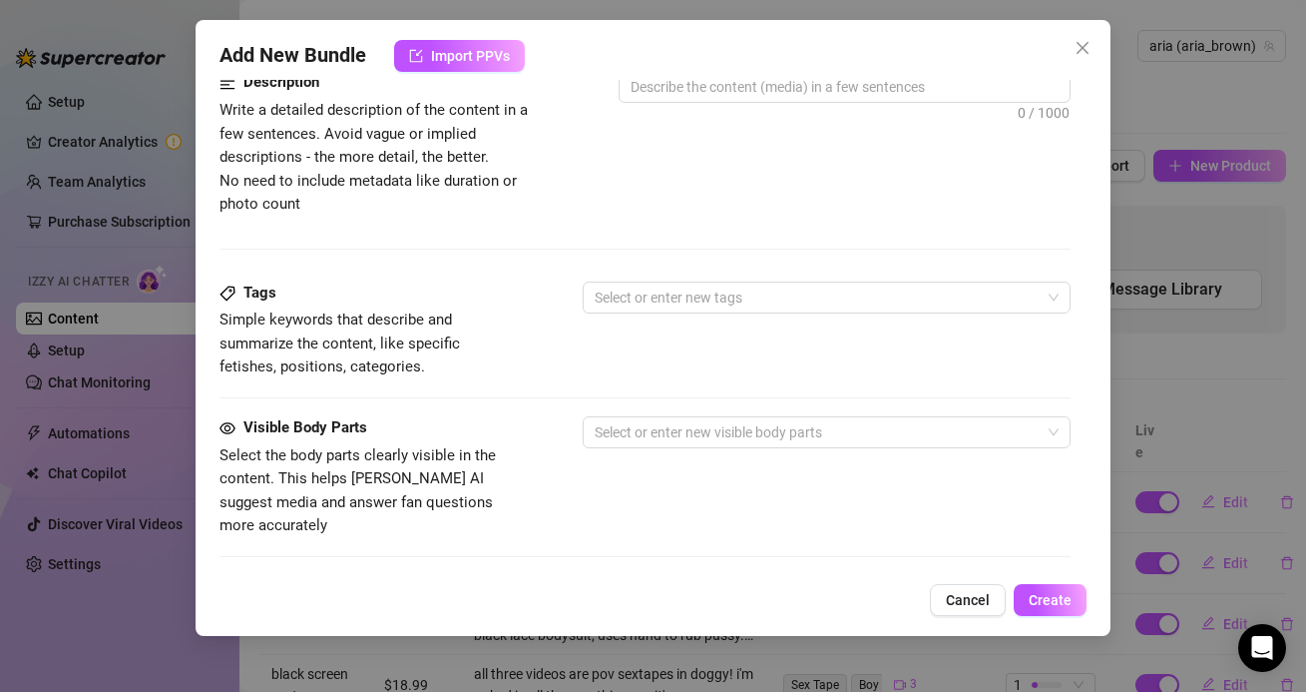
scroll to position [869, 0]
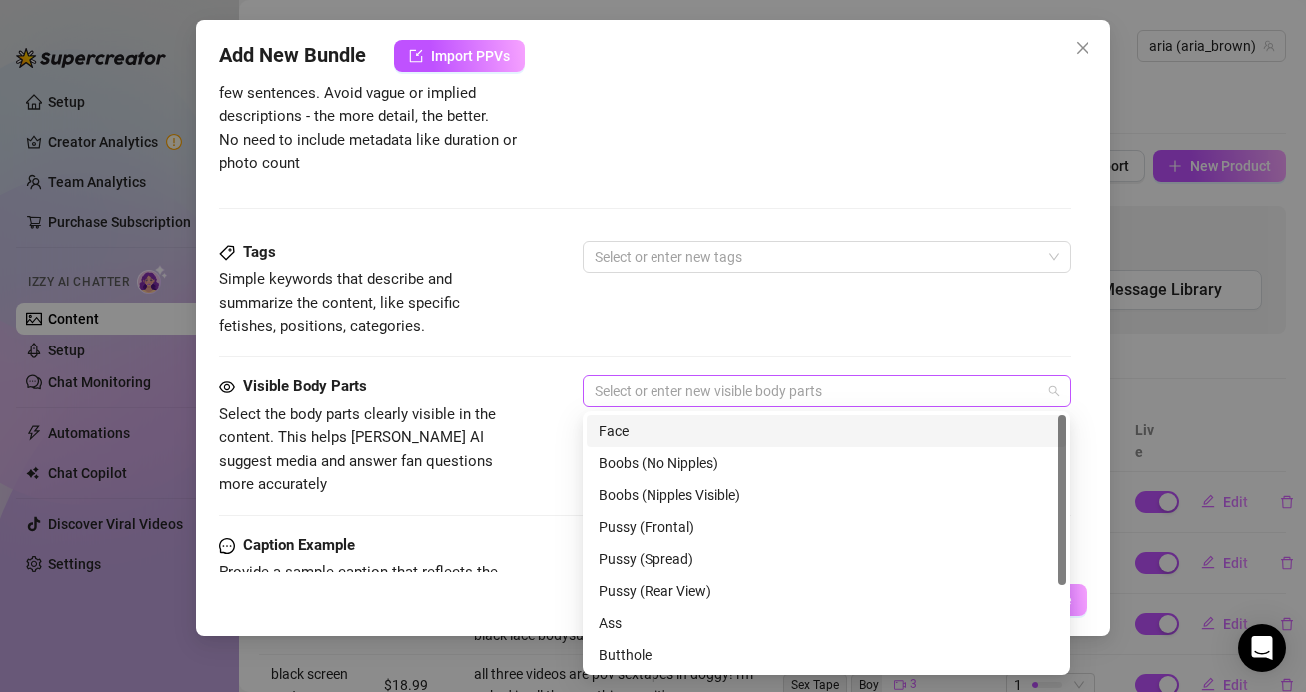
click at [720, 388] on div at bounding box center [816, 391] width 458 height 28
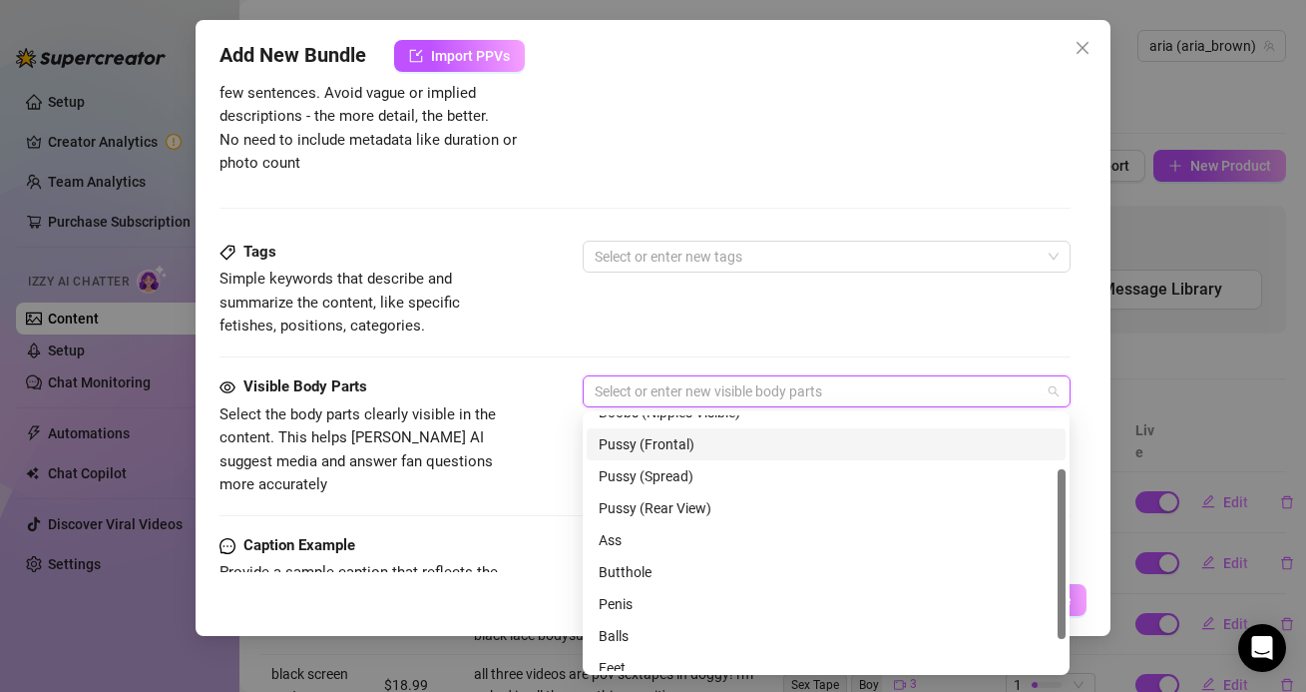
scroll to position [0, 0]
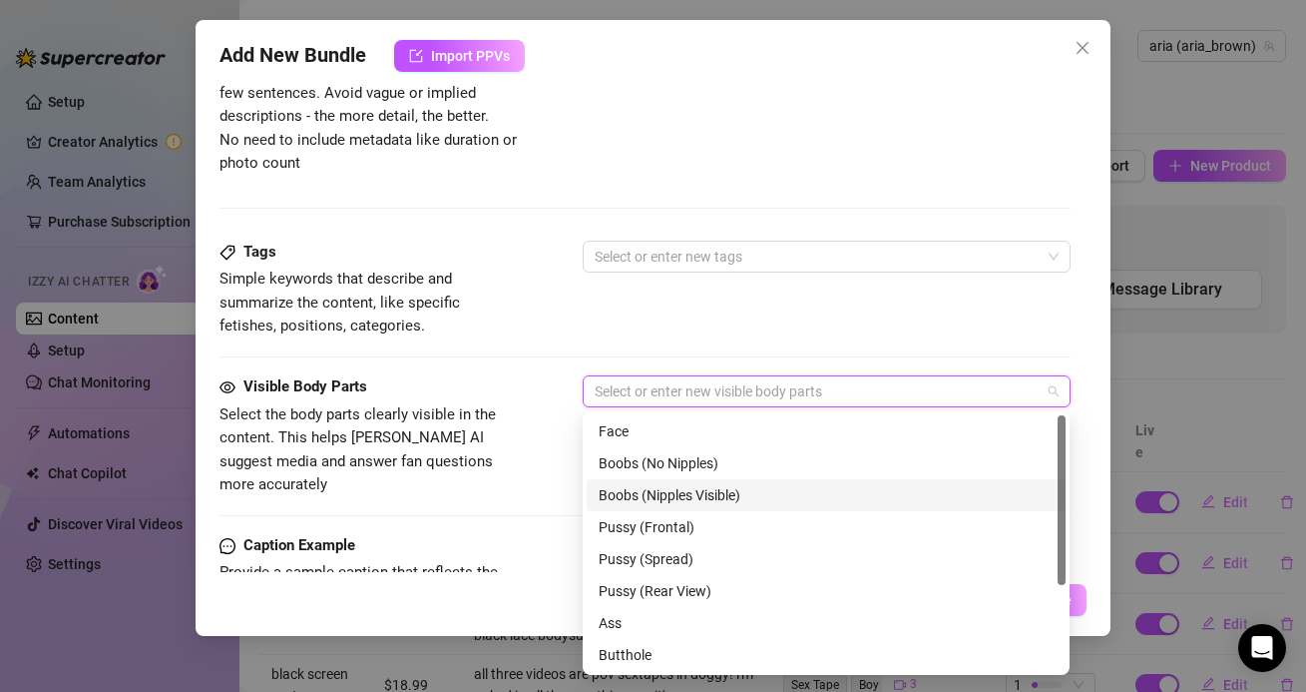
click at [702, 501] on div "Boobs (Nipples Visible)" at bounding box center [826, 495] width 455 height 22
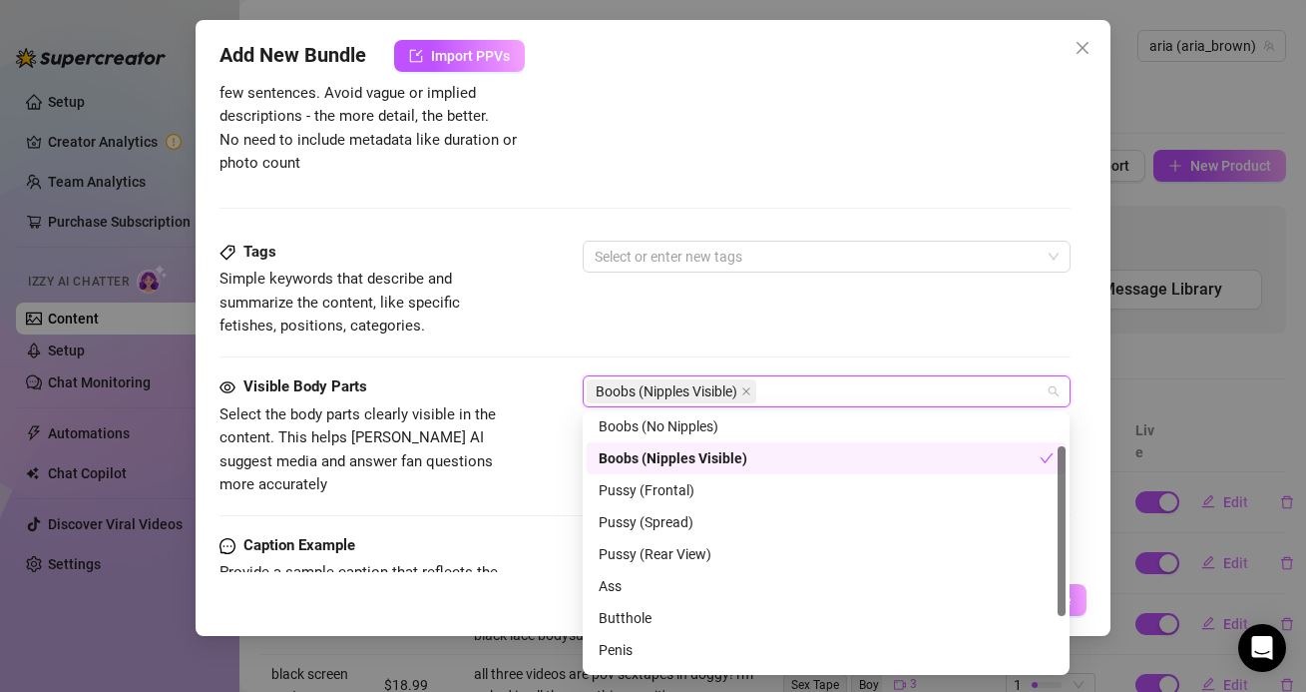
scroll to position [47, 0]
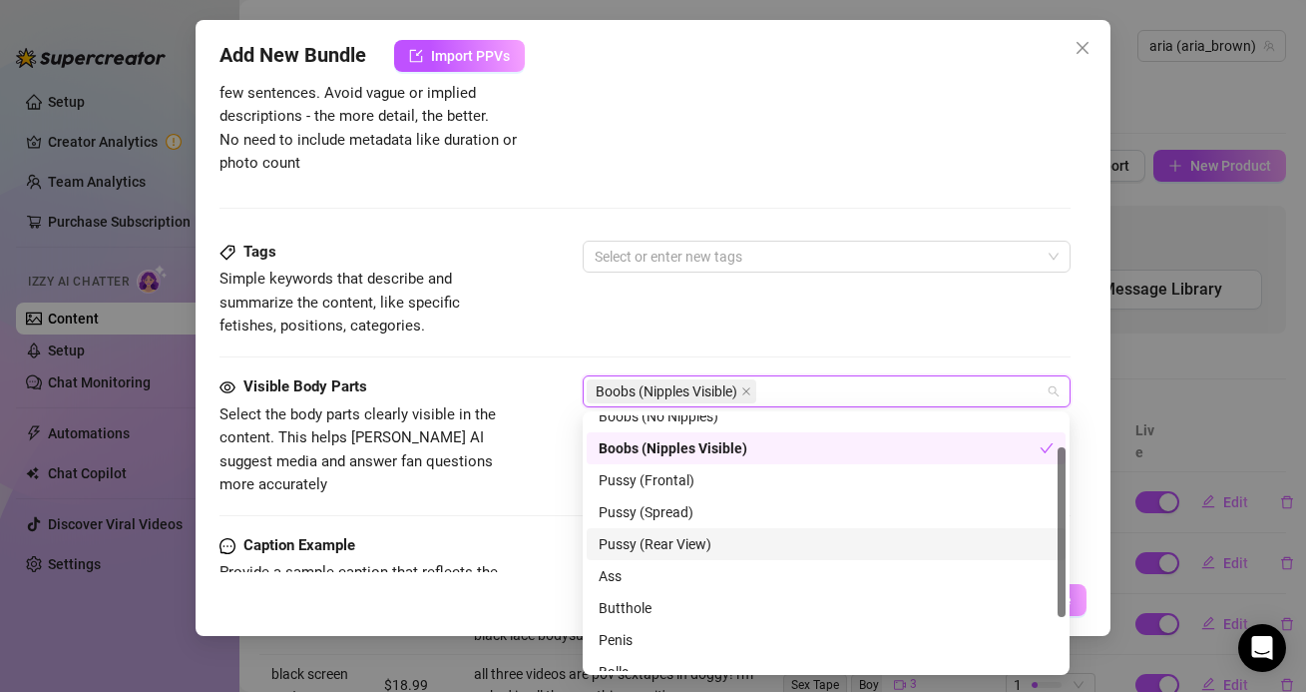
click at [692, 533] on div "Pussy (Rear View)" at bounding box center [826, 544] width 455 height 22
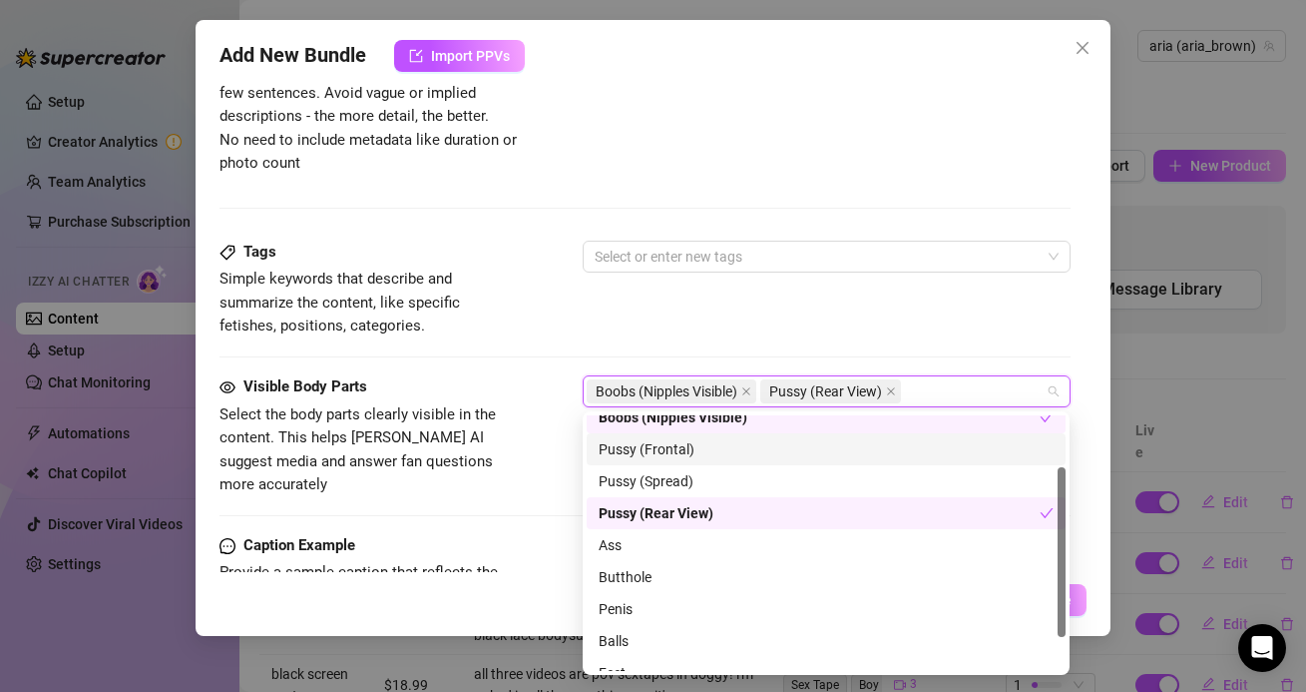
click at [684, 473] on div "Pussy (Spread)" at bounding box center [826, 481] width 455 height 22
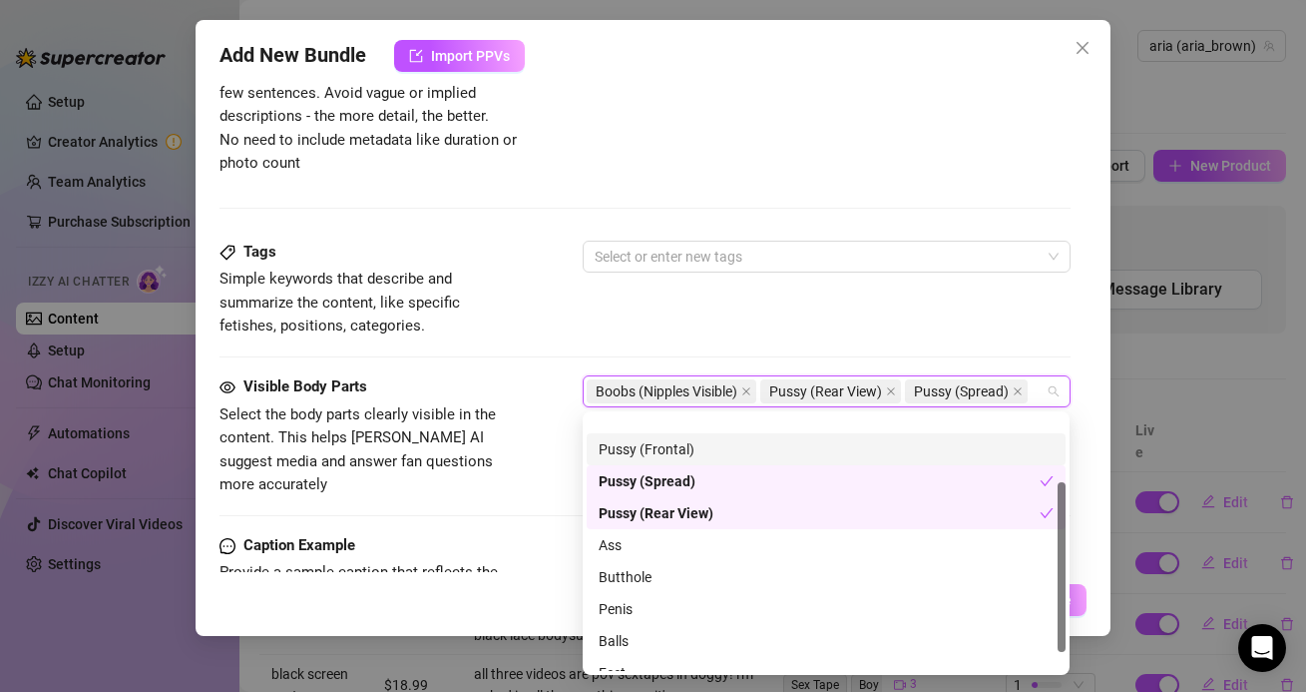
scroll to position [107, 0]
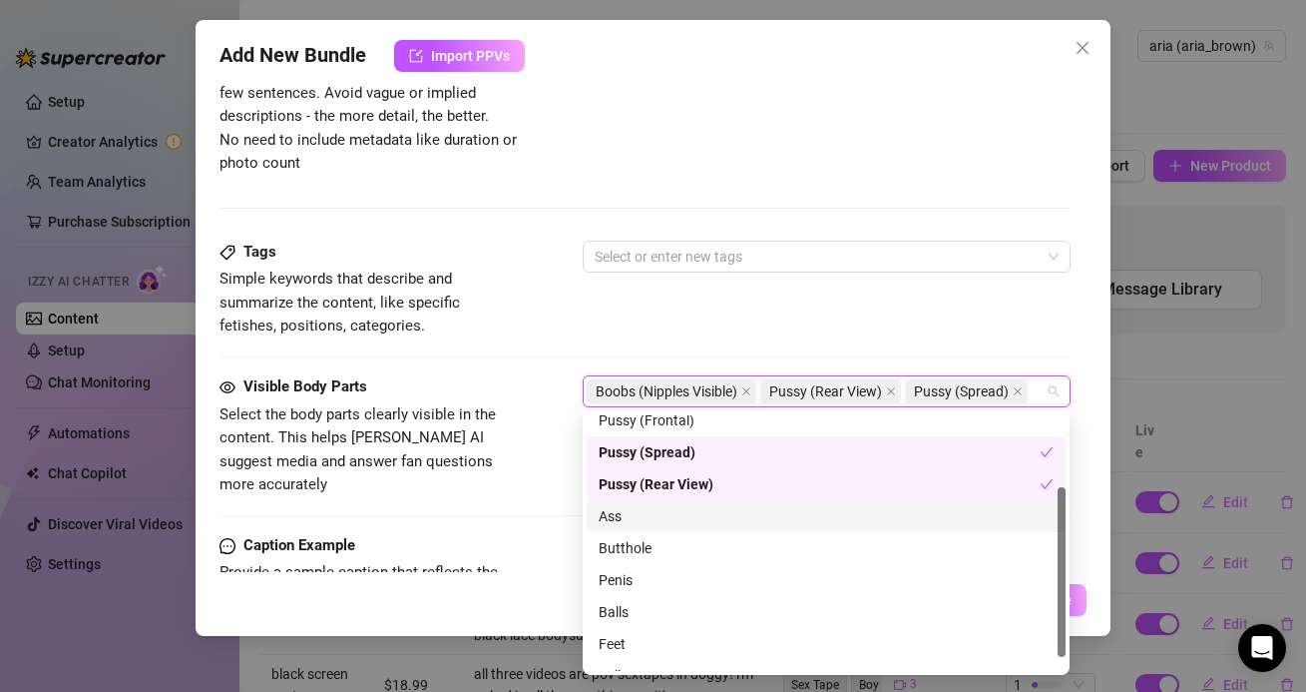
click at [681, 503] on div "Ass" at bounding box center [826, 516] width 479 height 32
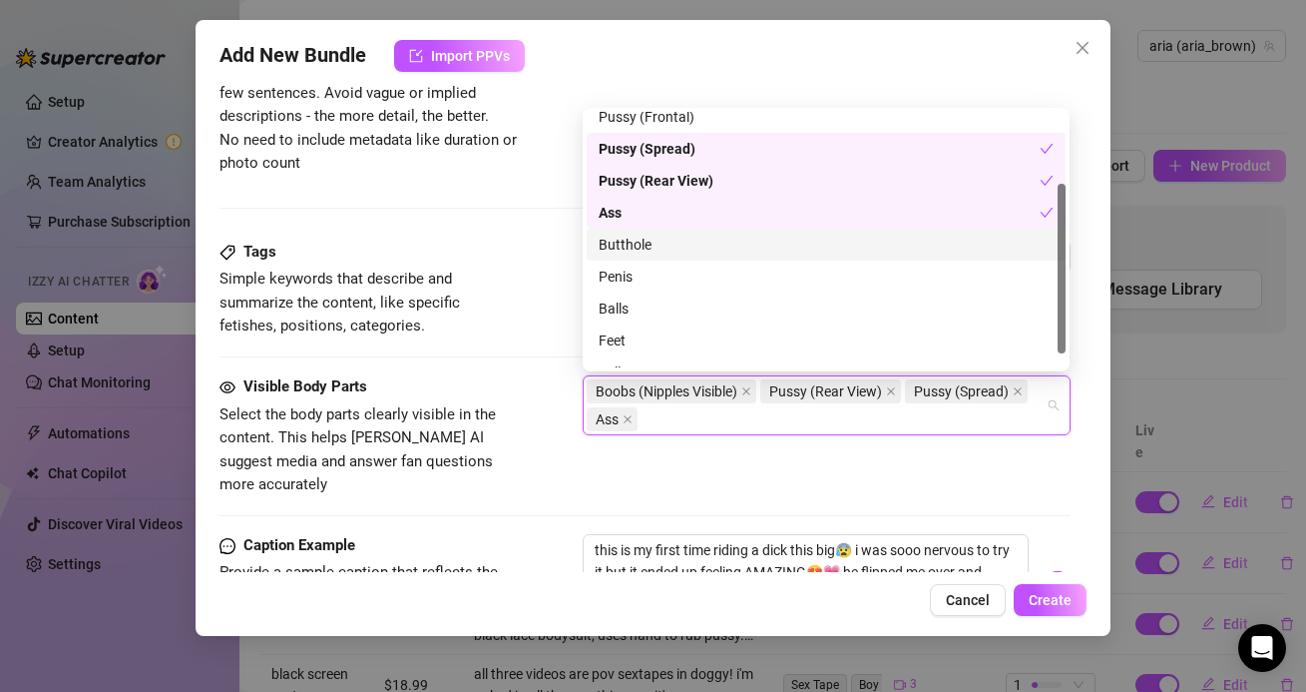
click at [649, 243] on div "Butthole" at bounding box center [826, 245] width 455 height 22
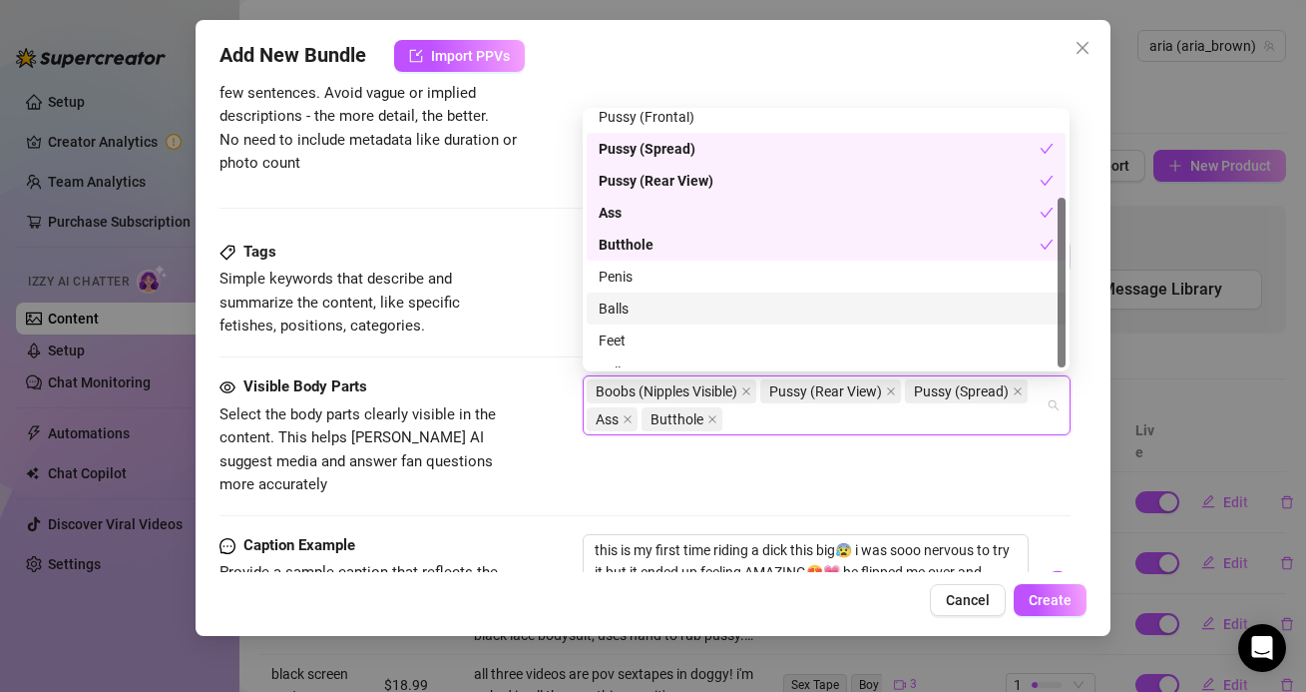
scroll to position [128, 0]
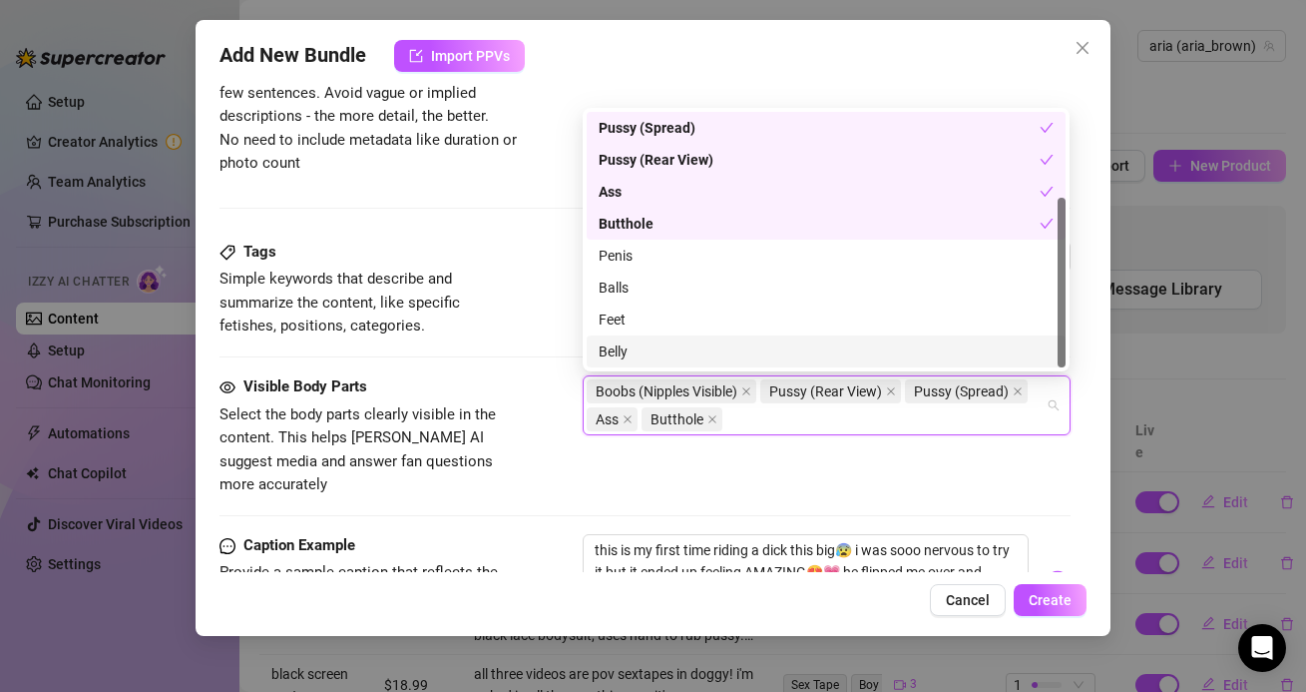
click at [646, 358] on div "Belly" at bounding box center [826, 351] width 455 height 22
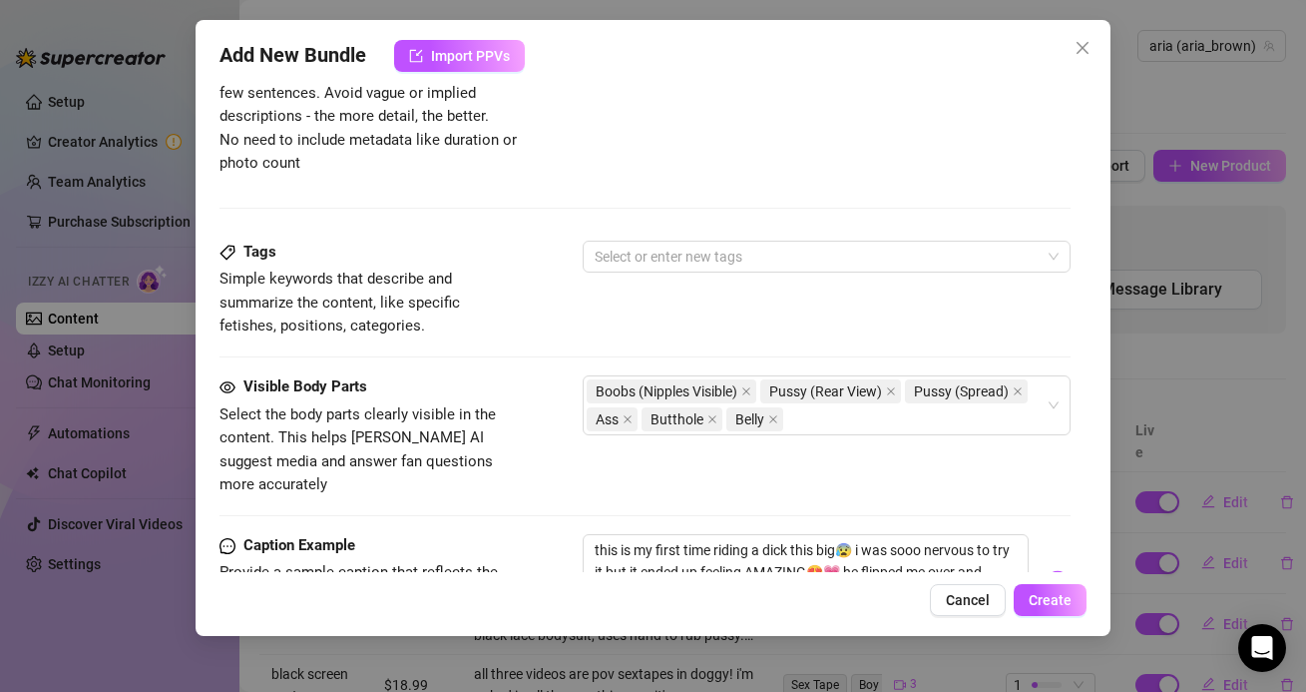
click at [527, 360] on div "Tags Simple keywords that describe and summarize the content, like specific fet…" at bounding box center [645, 308] width 850 height 135
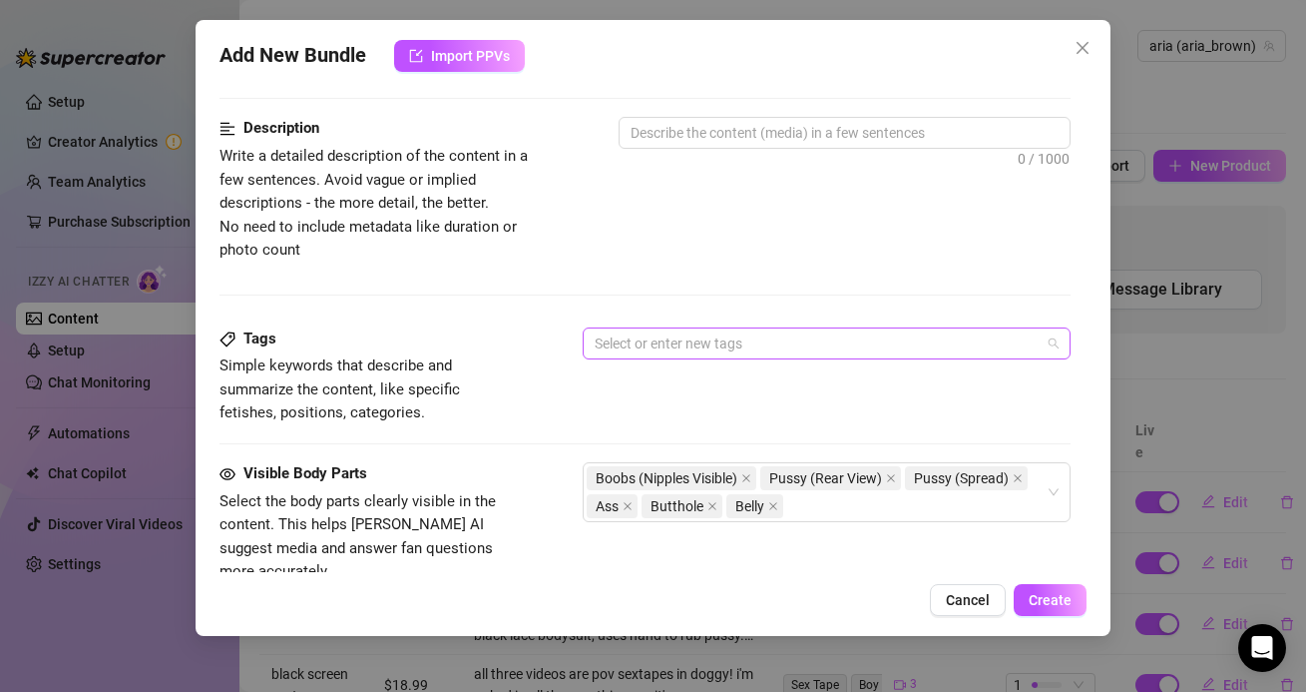
click at [629, 351] on div at bounding box center [816, 343] width 458 height 28
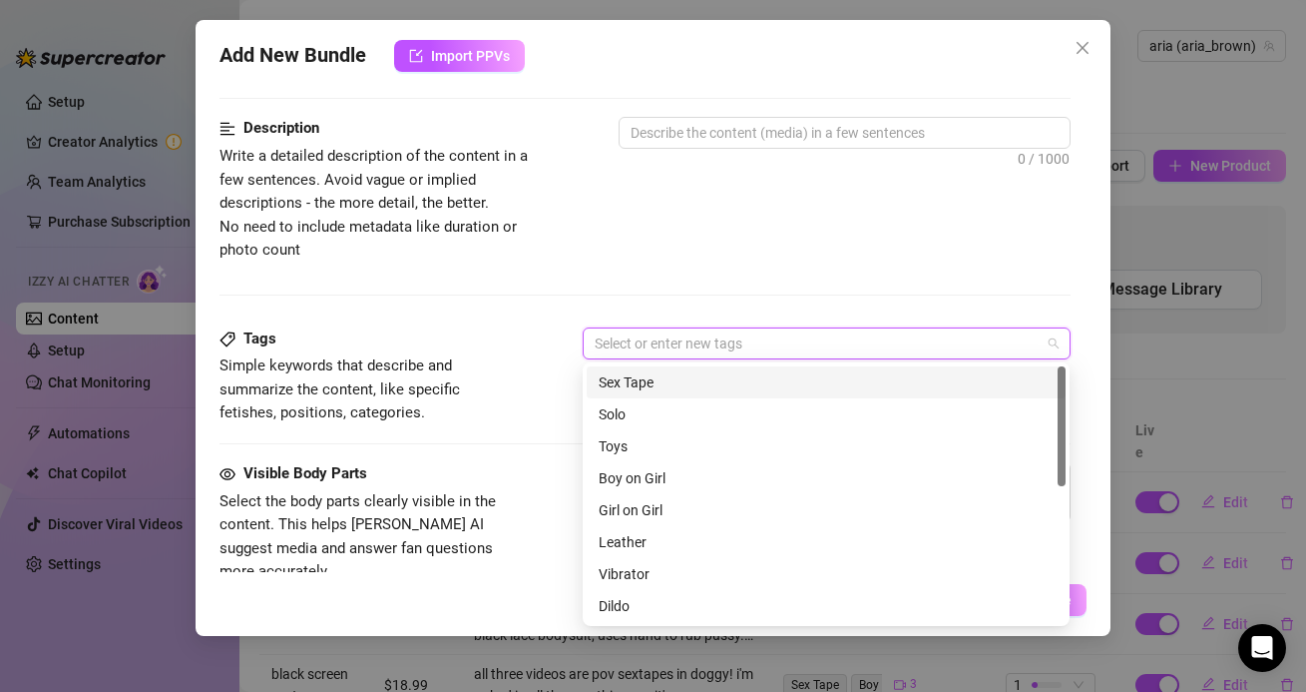
click at [634, 389] on div "Sex Tape" at bounding box center [826, 382] width 455 height 22
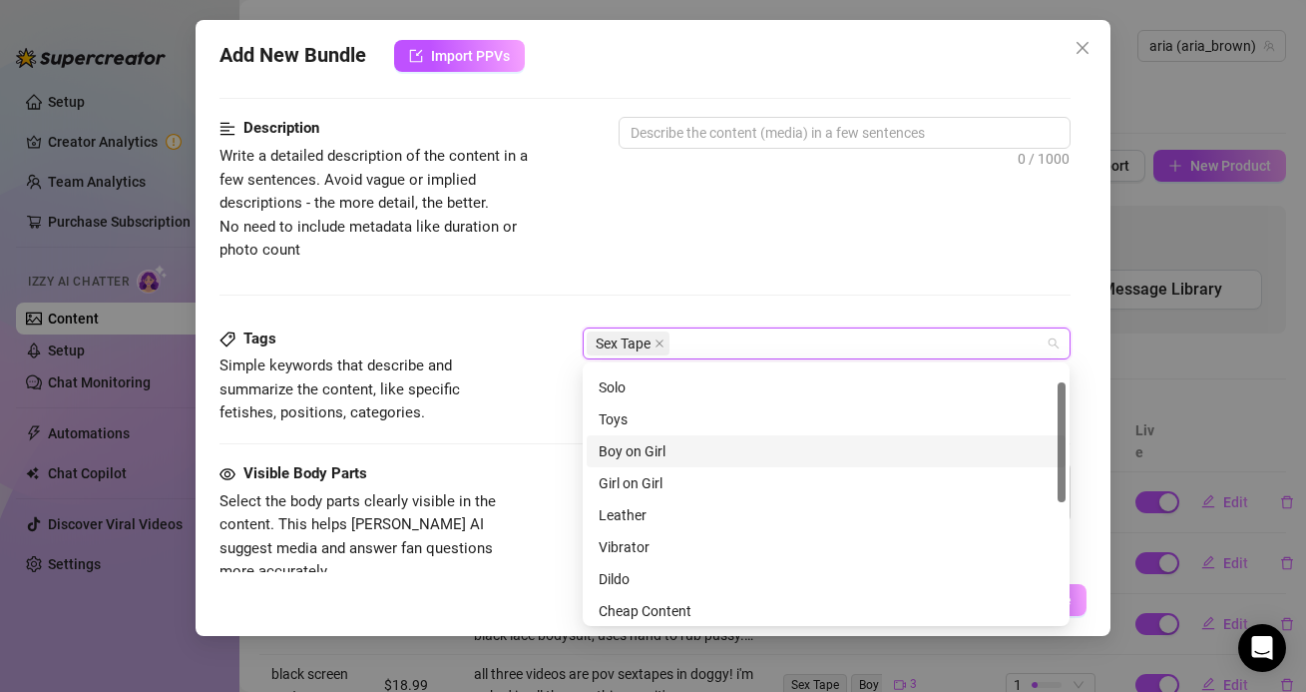
scroll to position [34, 0]
click at [626, 450] on div "Boy on Girl" at bounding box center [826, 444] width 455 height 22
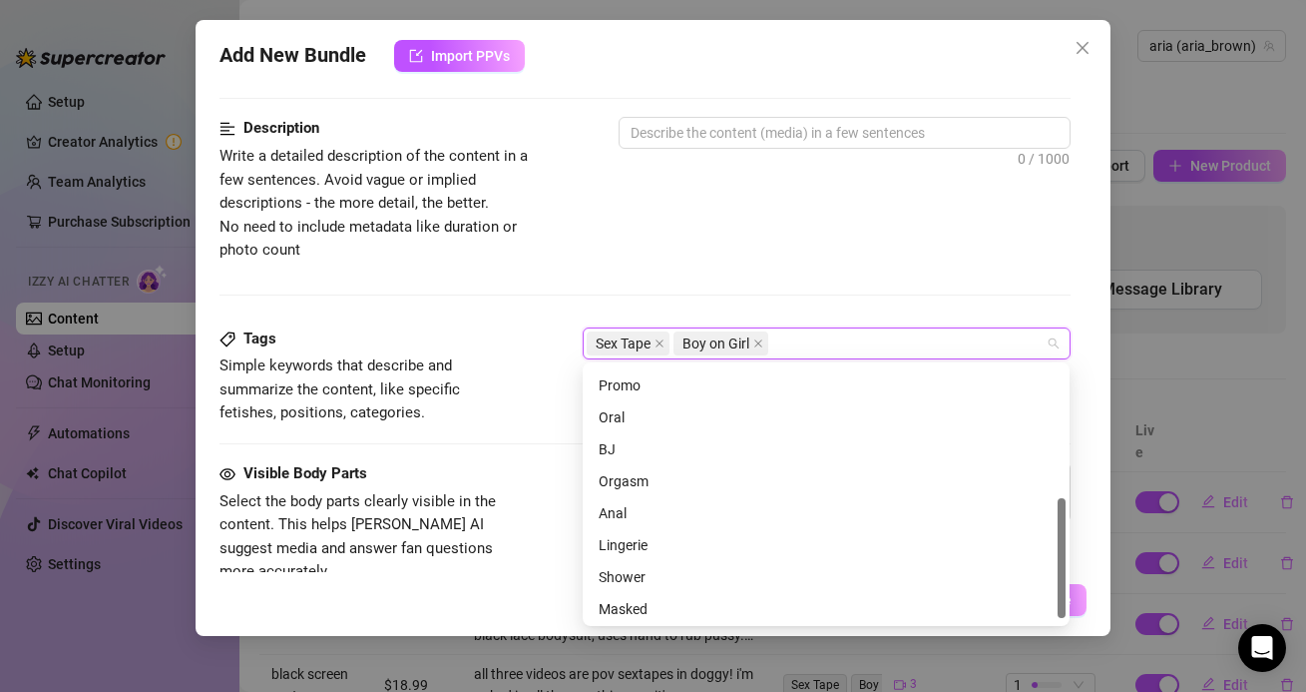
scroll to position [287, 0]
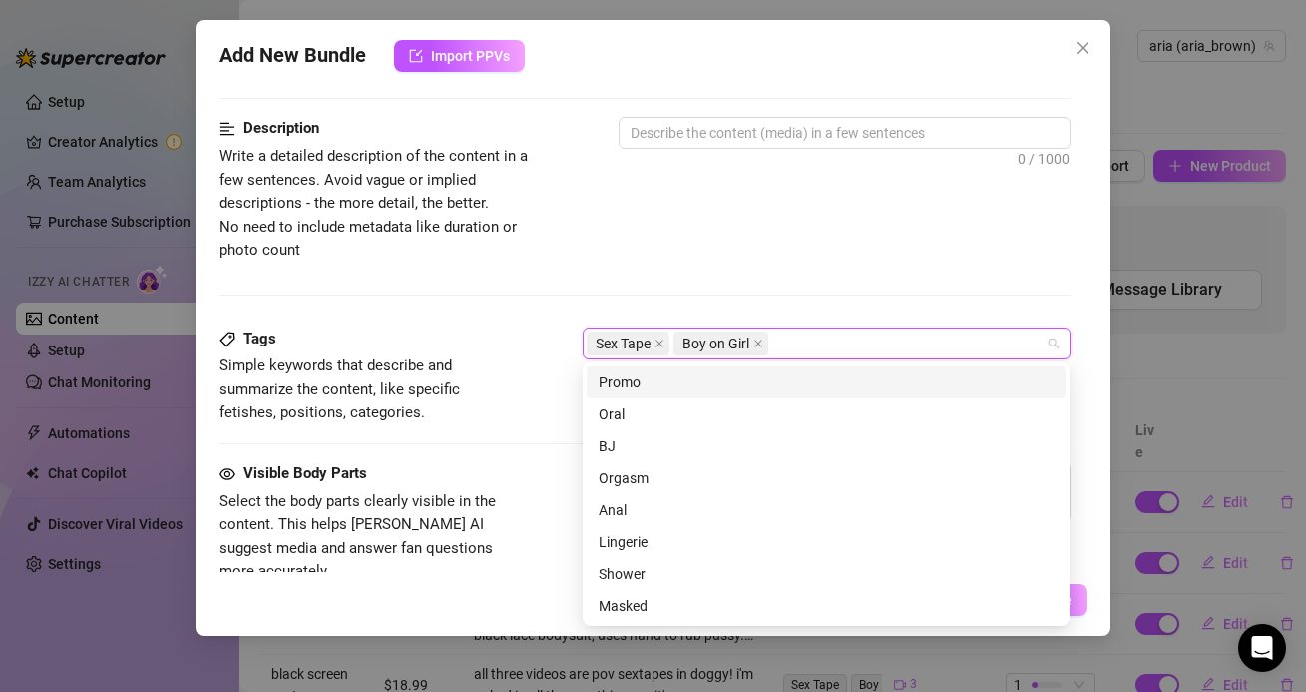
click at [696, 267] on div "Description Write a detailed description of the content in a few sentences. Avo…" at bounding box center [645, 222] width 850 height 210
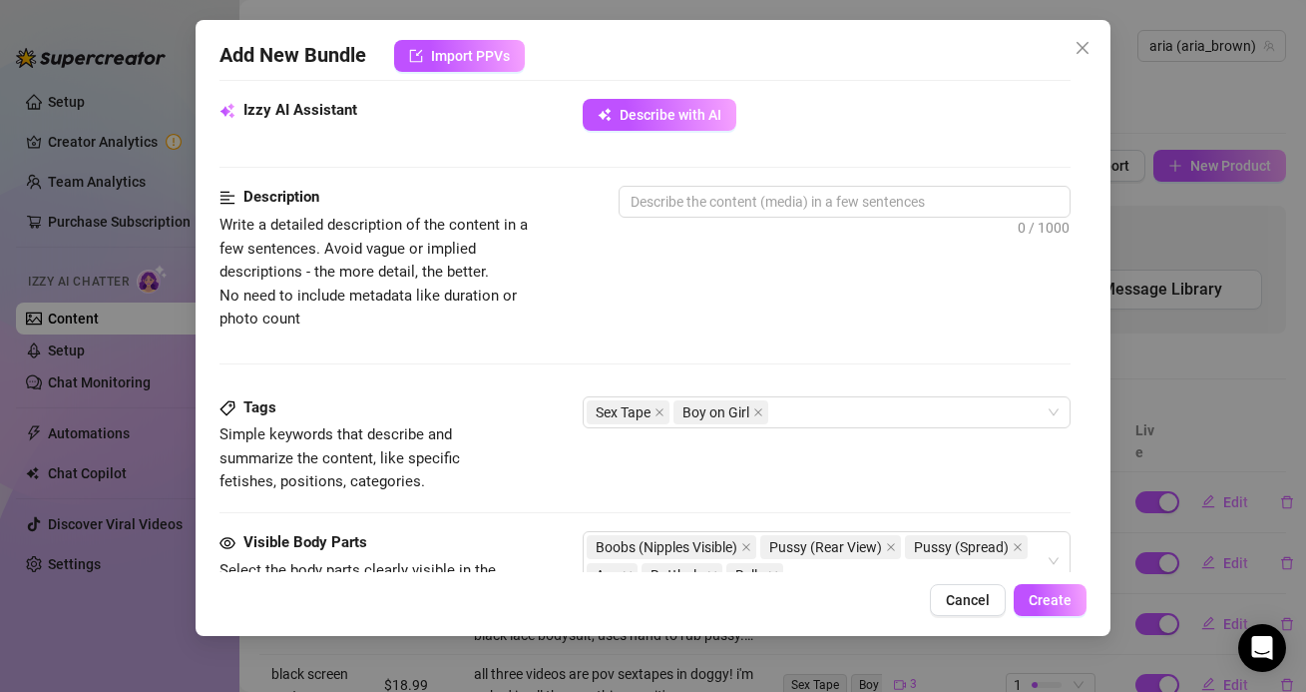
scroll to position [682, 0]
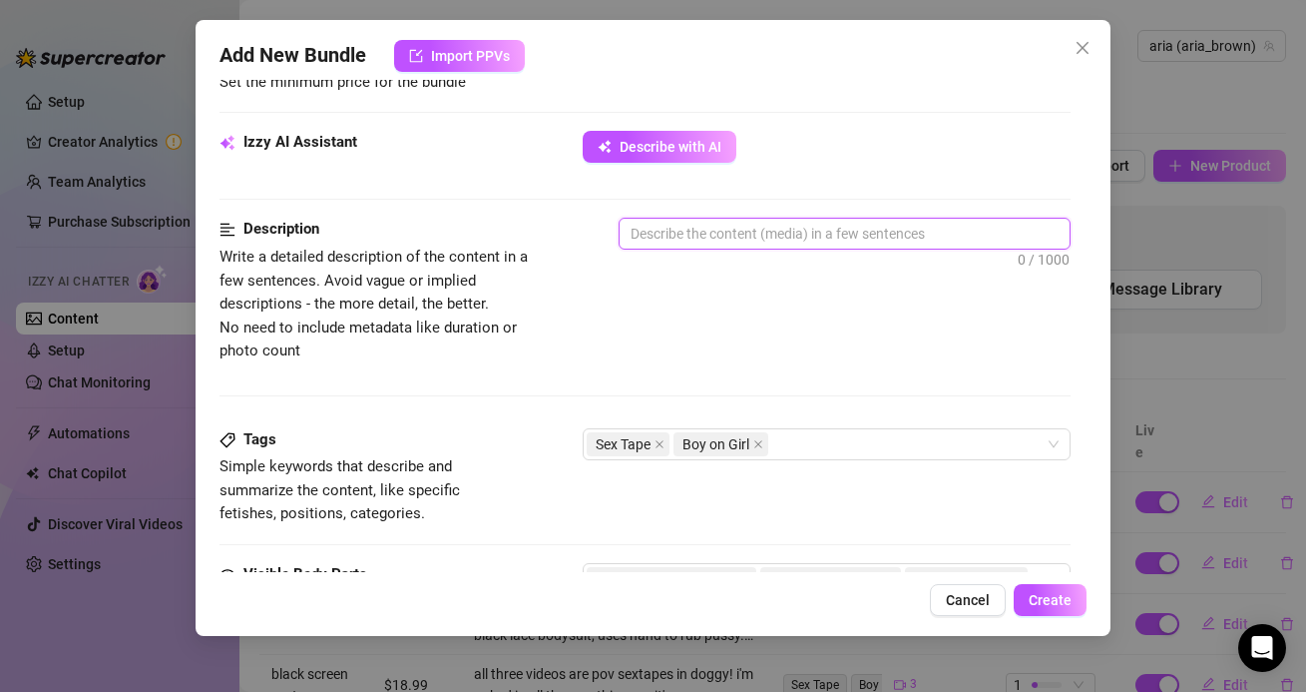
click at [700, 236] on textarea at bounding box center [844, 234] width 449 height 30
click at [685, 240] on textarea at bounding box center [844, 234] width 449 height 30
click at [955, 235] on textarea ":32 video is a pov! i'm laying on his lap, ass facing" at bounding box center [844, 234] width 449 height 30
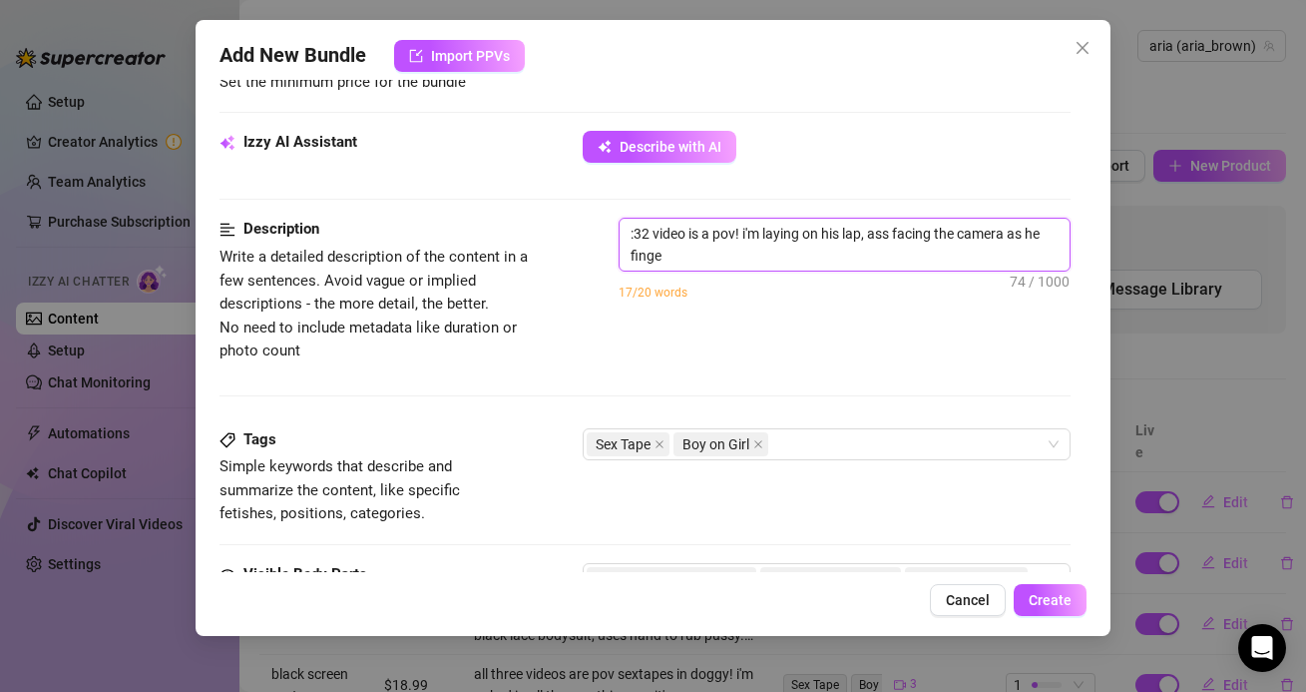
scroll to position [0, 0]
click at [784, 265] on textarea ":32 video is a pov! i'm laying on his lap, ass facing the camera as he fingers …" at bounding box center [844, 245] width 449 height 52
click at [973, 251] on textarea ":32 video is a pov! i'm laying on his lap, ass facing the camera as he fingers …" at bounding box center [844, 245] width 449 height 52
click at [1045, 242] on textarea ":32 video is a pov! i'm laying on his lap, ass facing the camera as he fingers …" at bounding box center [844, 245] width 449 height 52
click at [1045, 252] on textarea ":32 video is a pov! i'm laying on his lap, ass facing the camera as he fingers …" at bounding box center [844, 245] width 449 height 52
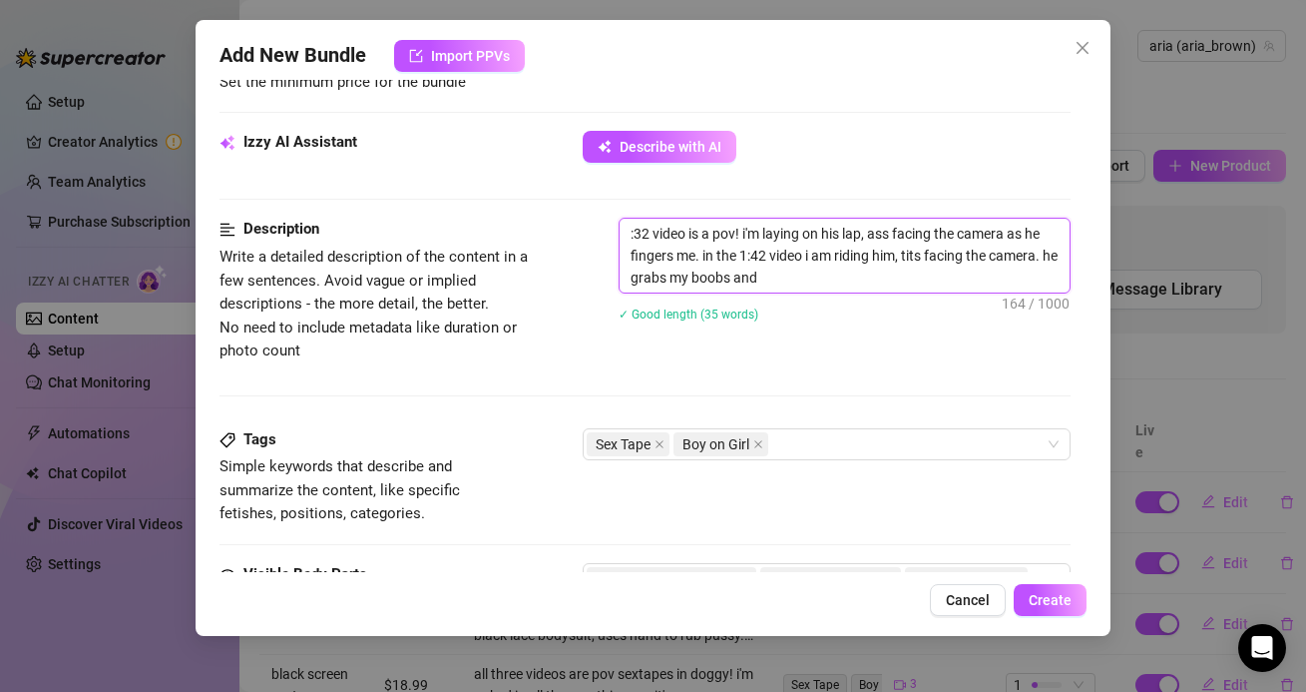
click at [783, 270] on textarea ":32 video is a pov! i'm laying on his lap, ass facing the camera as he fingers …" at bounding box center [844, 256] width 449 height 74
click at [774, 373] on div "Description Write a detailed description of the content in a few sentences. Avo…" at bounding box center [645, 323] width 850 height 210
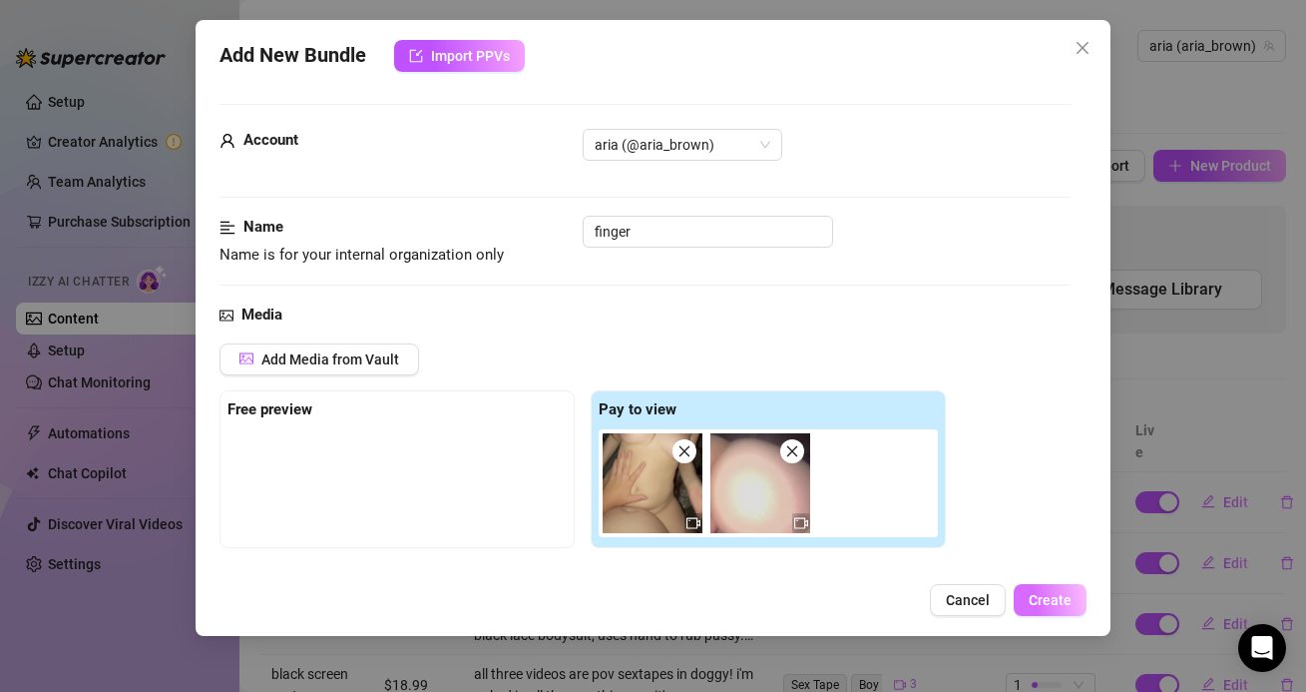
click at [1037, 590] on button "Create" at bounding box center [1050, 600] width 73 height 32
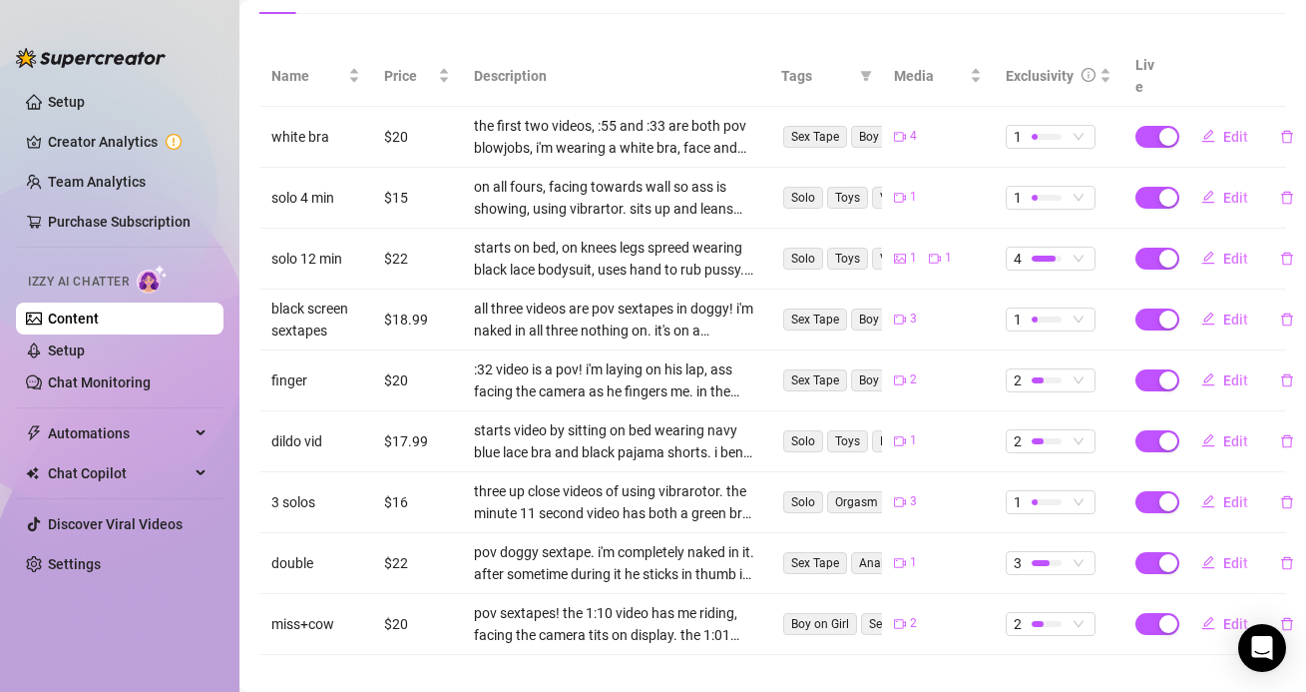
scroll to position [229, 0]
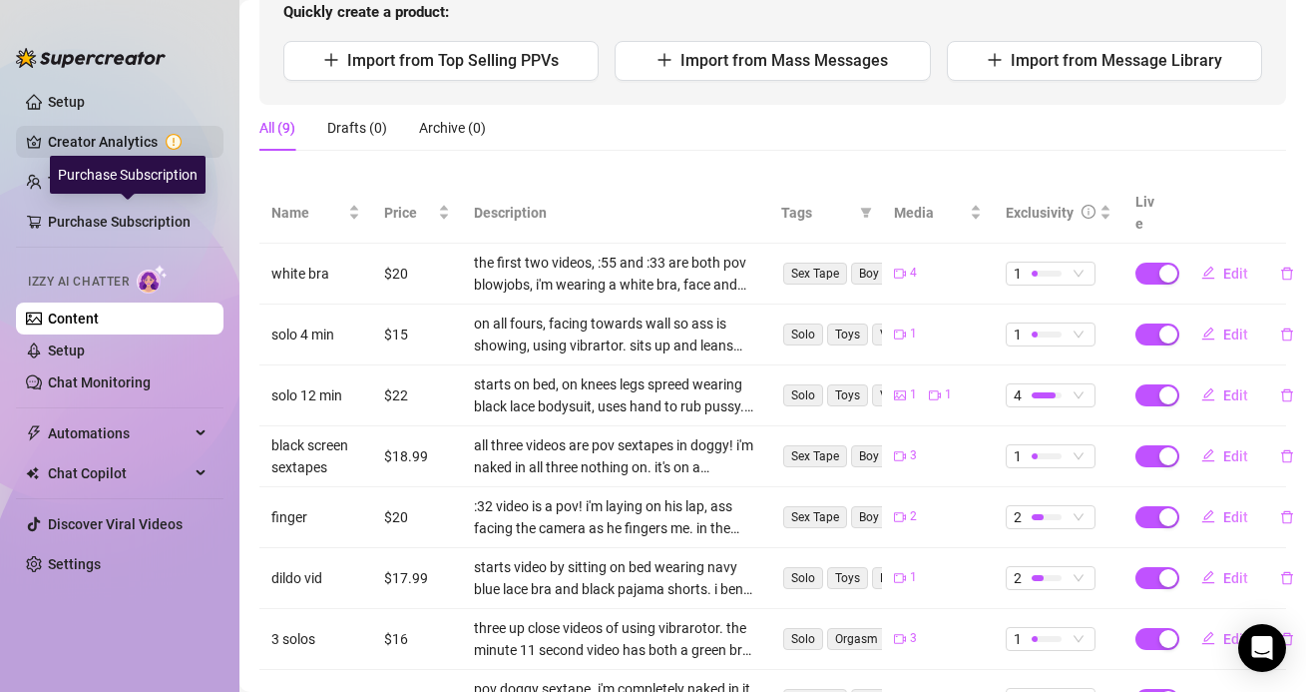
click at [78, 133] on link "Creator Analytics" at bounding box center [128, 142] width 160 height 32
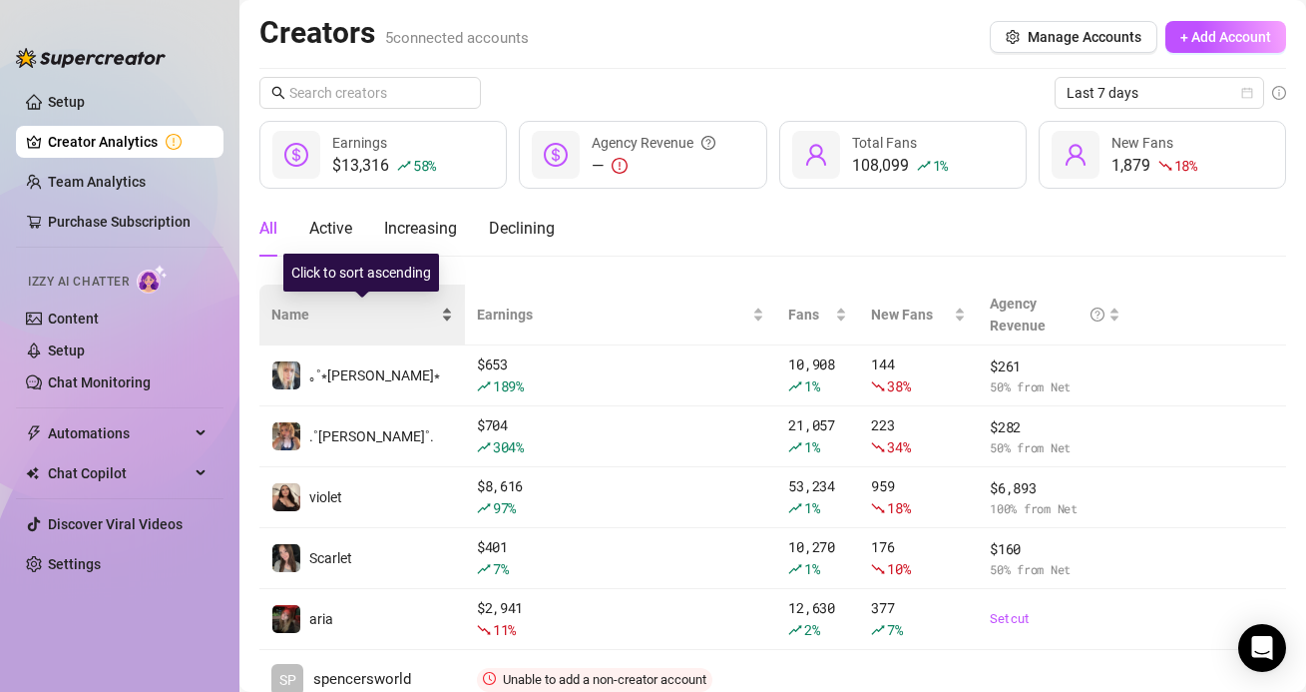
scroll to position [78, 0]
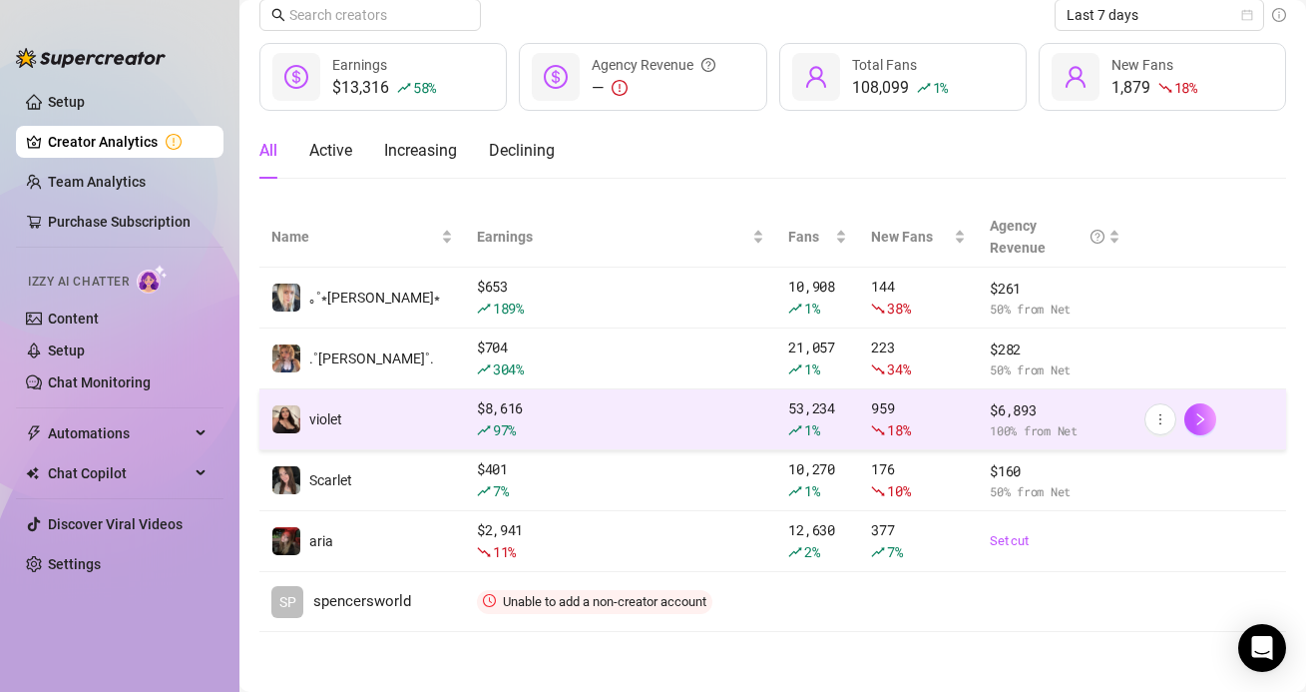
click at [468, 427] on td "$ 8,616 97 %" at bounding box center [621, 419] width 312 height 61
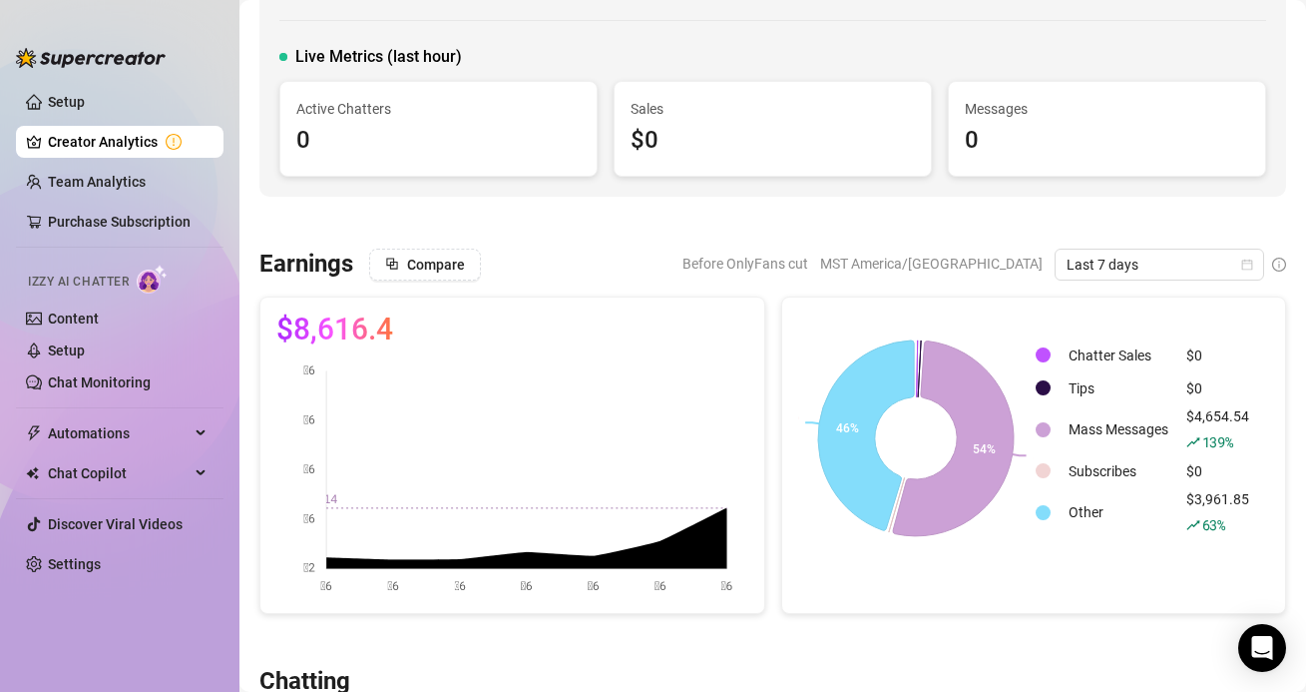
scroll to position [14, 0]
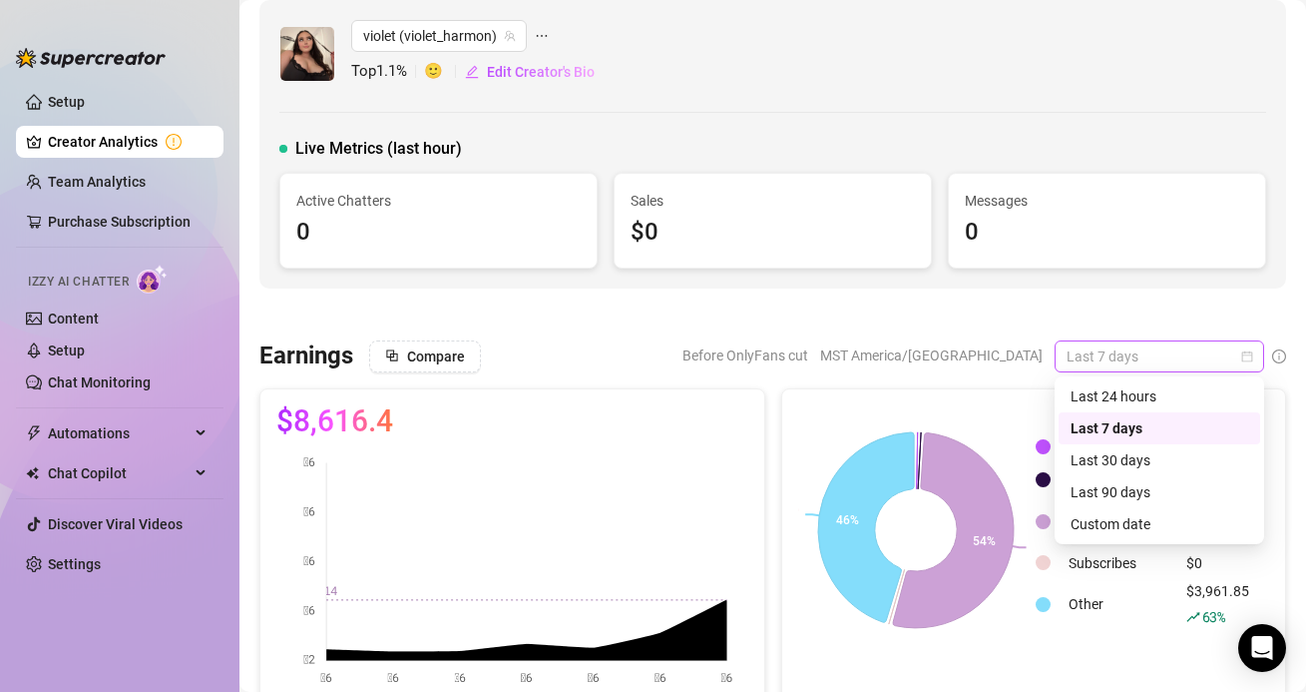
click at [1101, 346] on span "Last 7 days" at bounding box center [1160, 356] width 186 height 30
click at [1095, 390] on div "Last 24 hours" at bounding box center [1160, 396] width 178 height 22
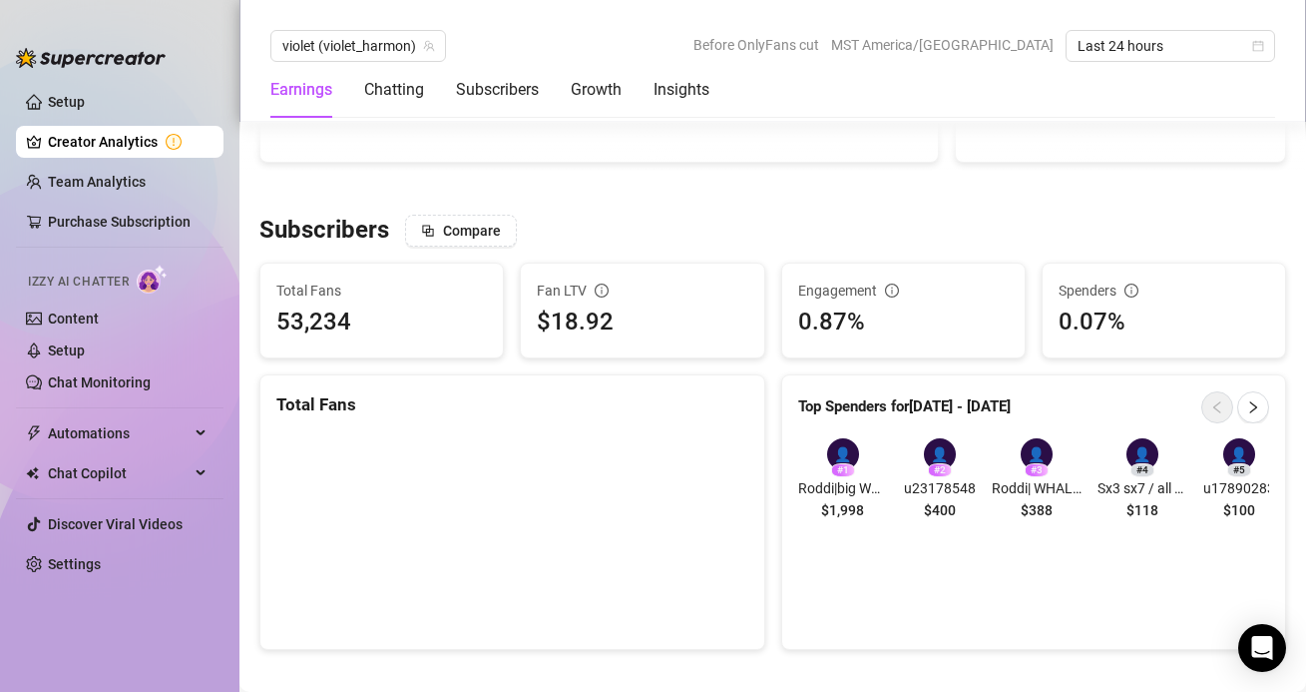
scroll to position [1147, 0]
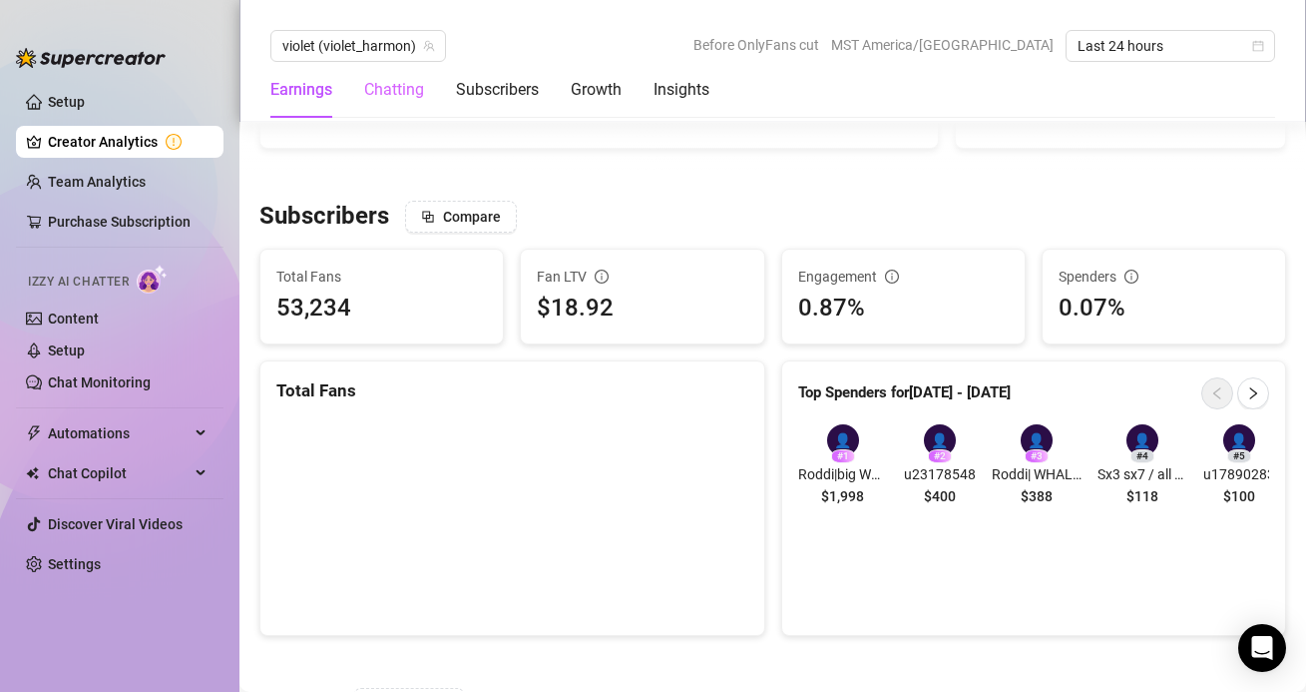
click at [383, 106] on div "Chatting" at bounding box center [394, 90] width 60 height 56
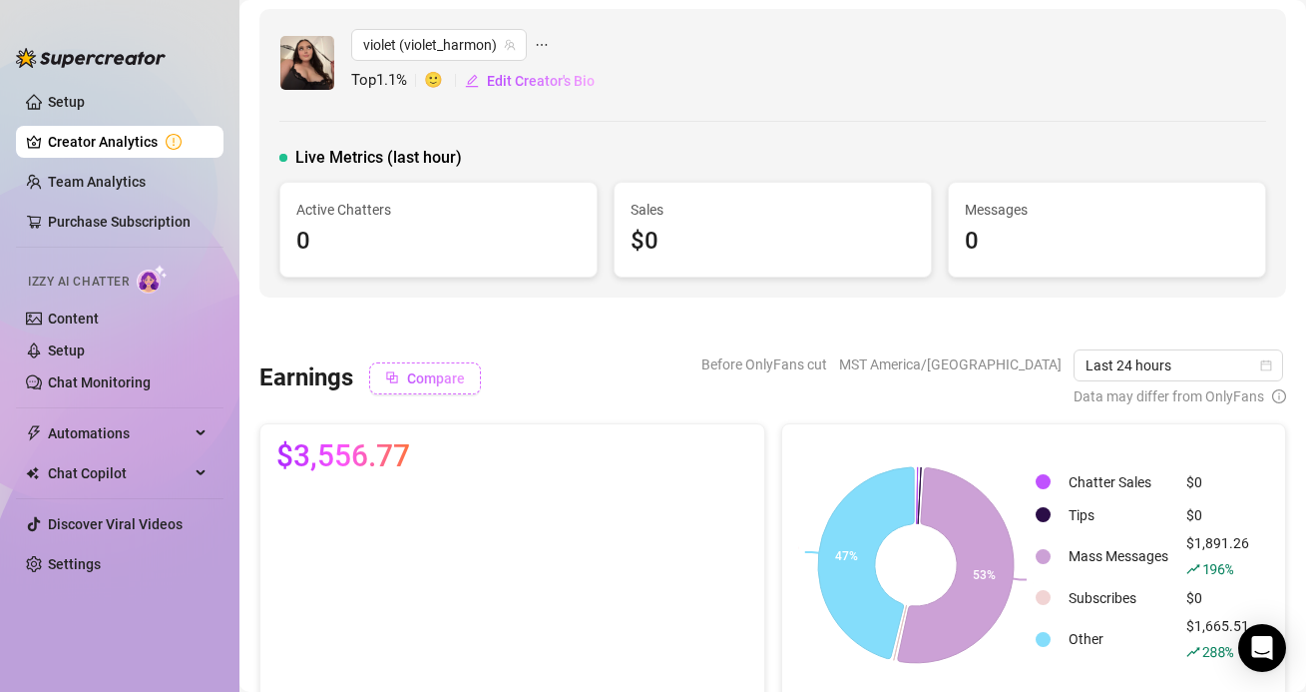
scroll to position [127, 0]
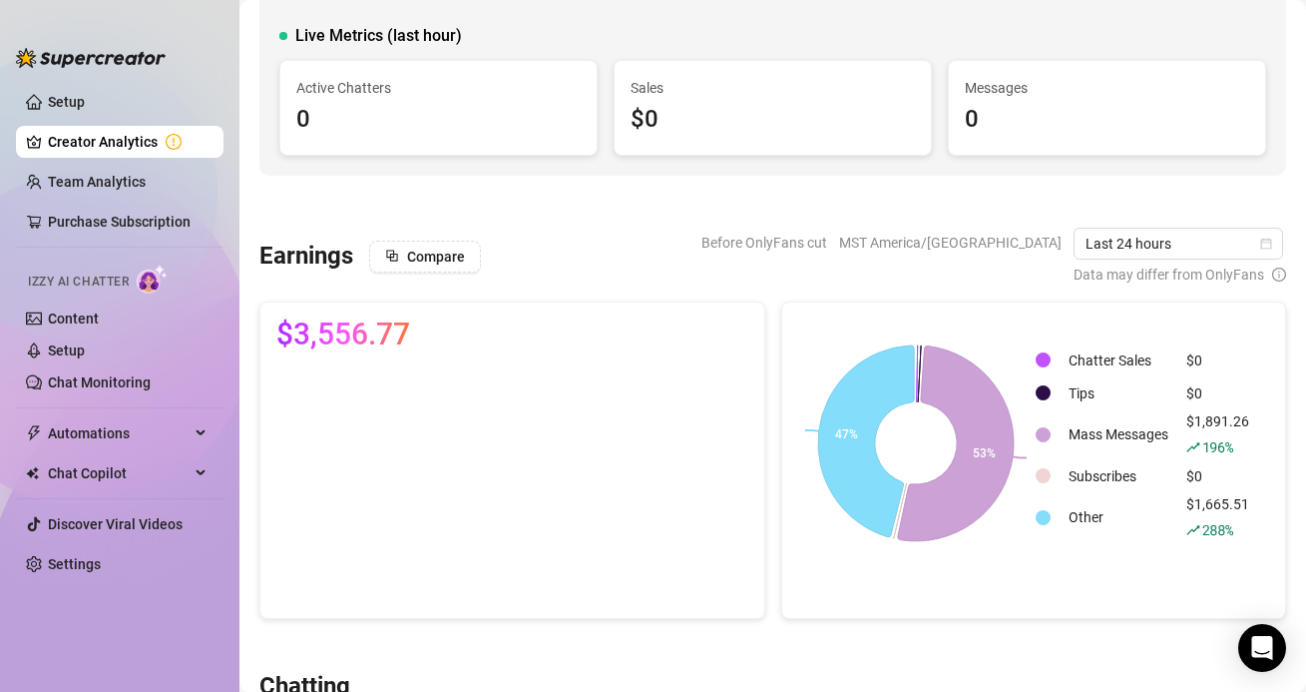
click at [78, 140] on link "Creator Analytics" at bounding box center [128, 142] width 160 height 32
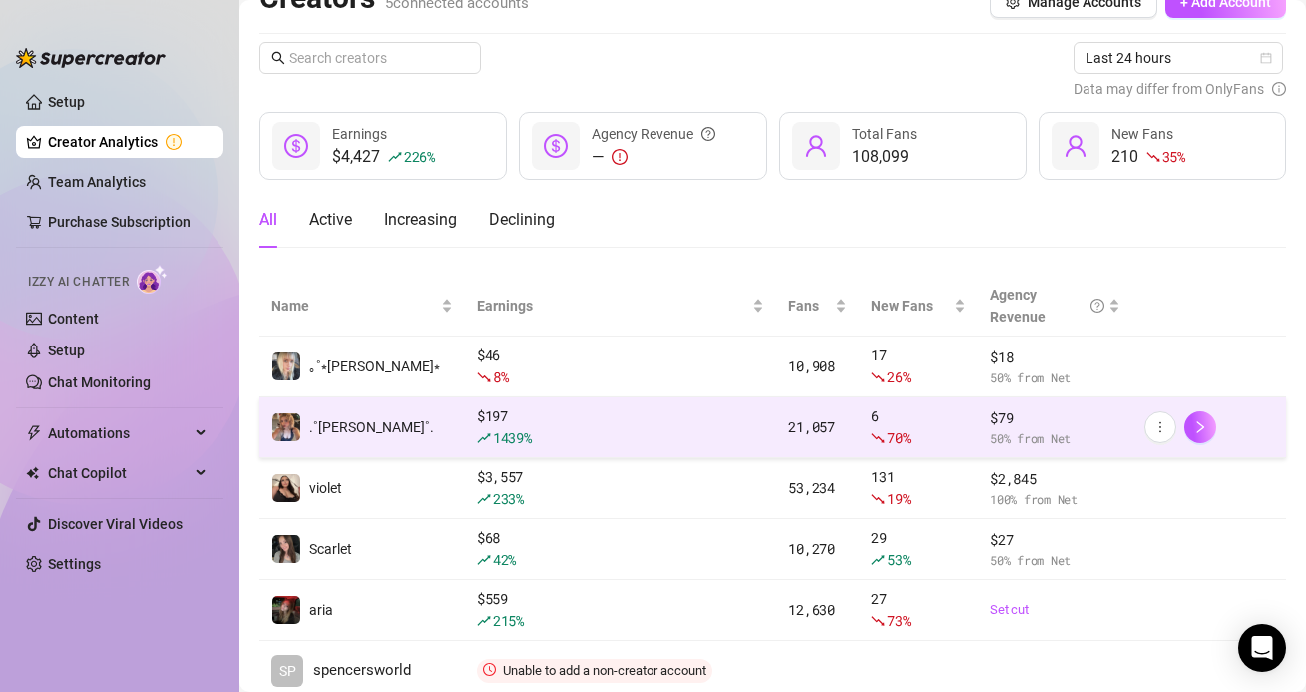
scroll to position [90, 0]
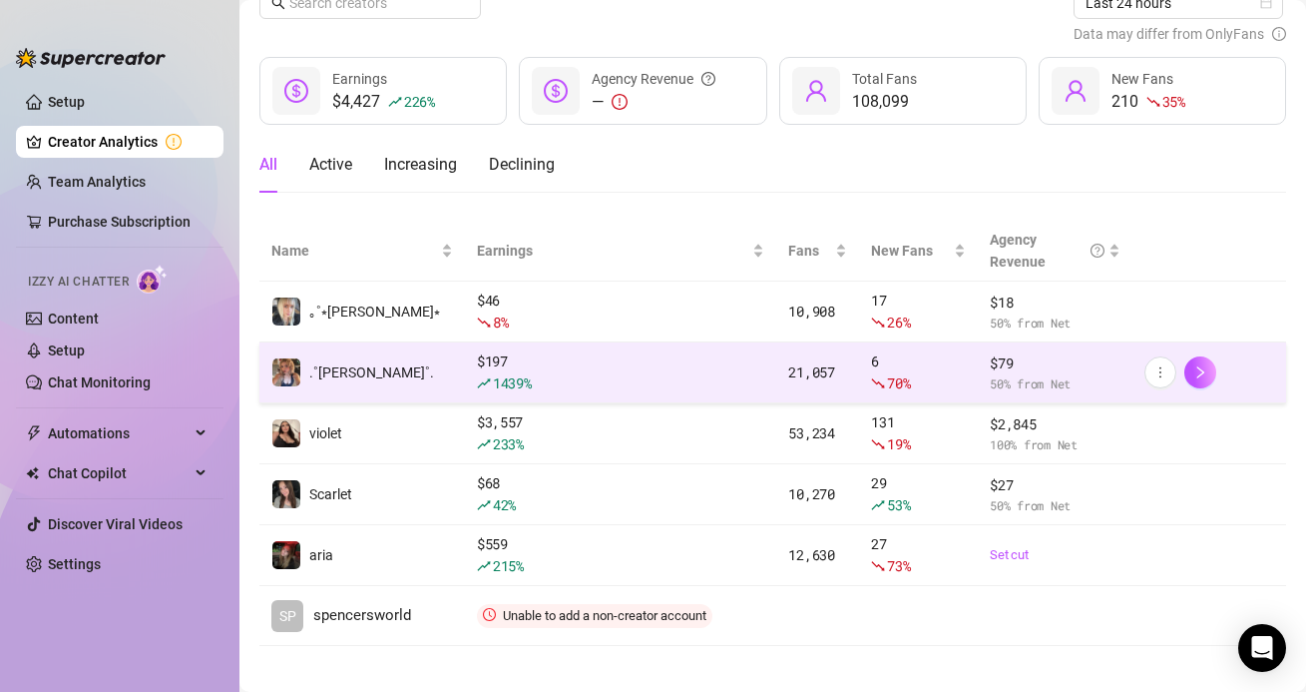
click at [587, 348] on td "$ 197 1439 %" at bounding box center [621, 372] width 312 height 61
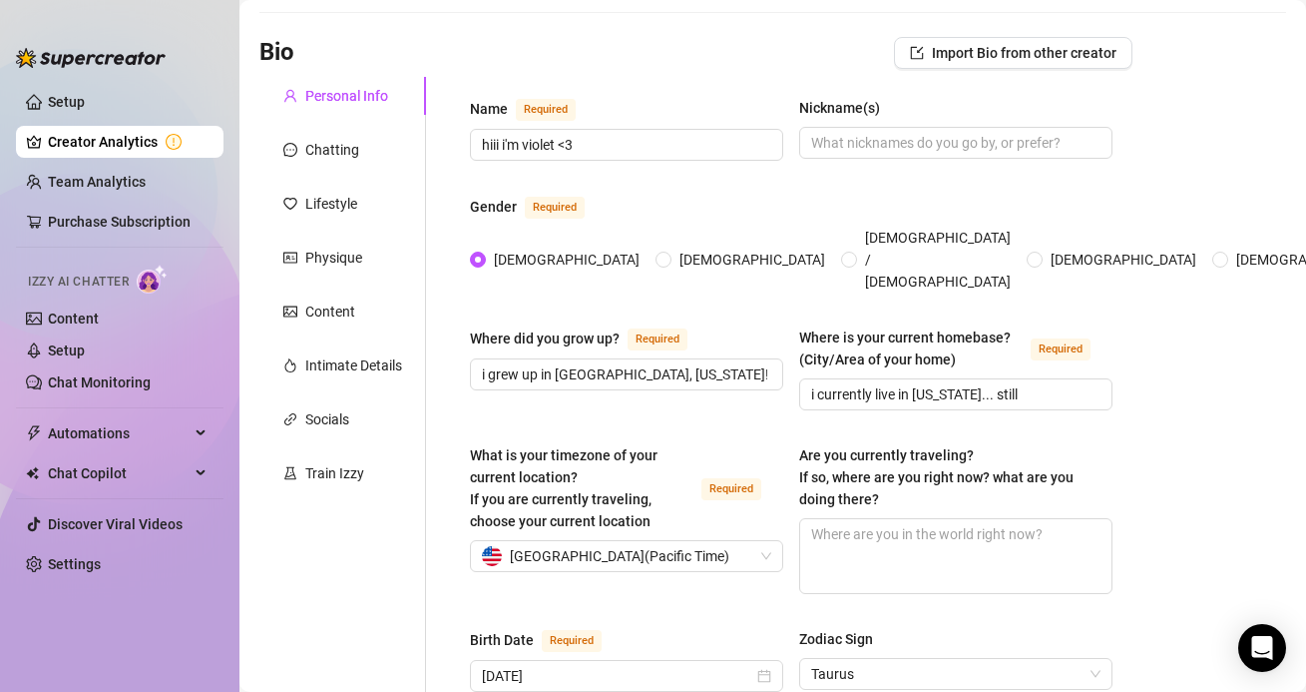
scroll to position [120, 0]
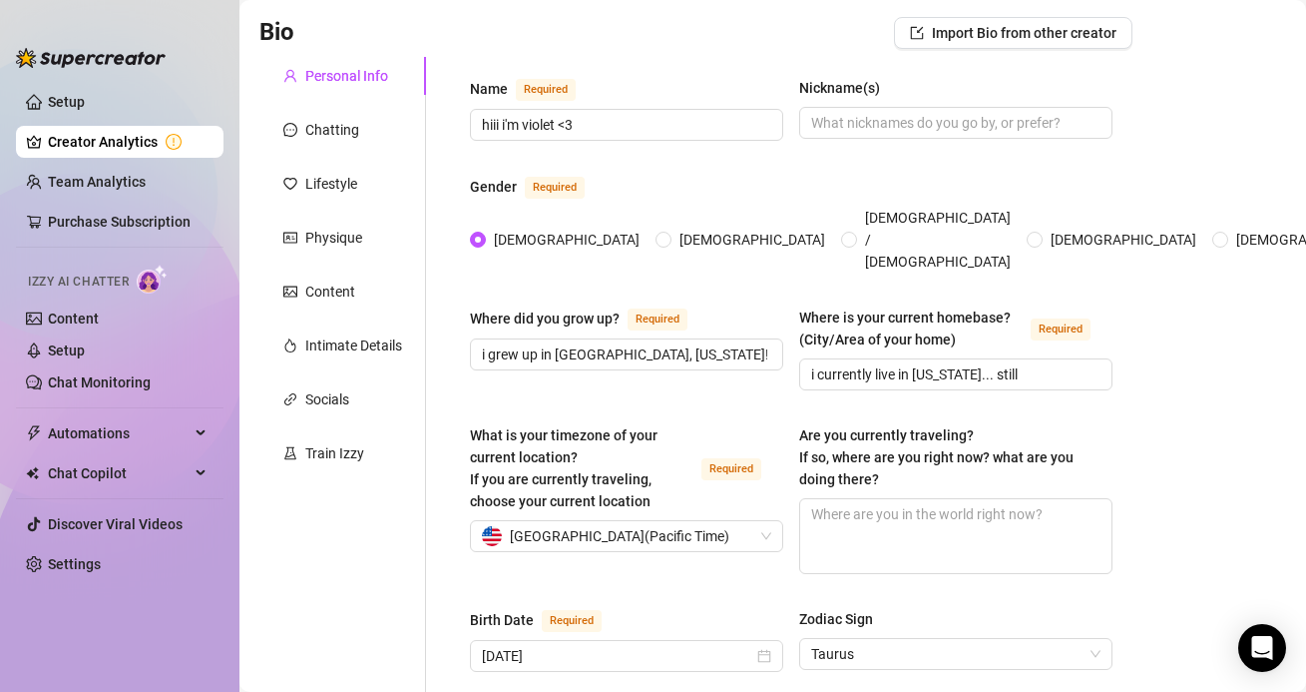
click at [71, 154] on link "Creator Analytics" at bounding box center [128, 142] width 160 height 32
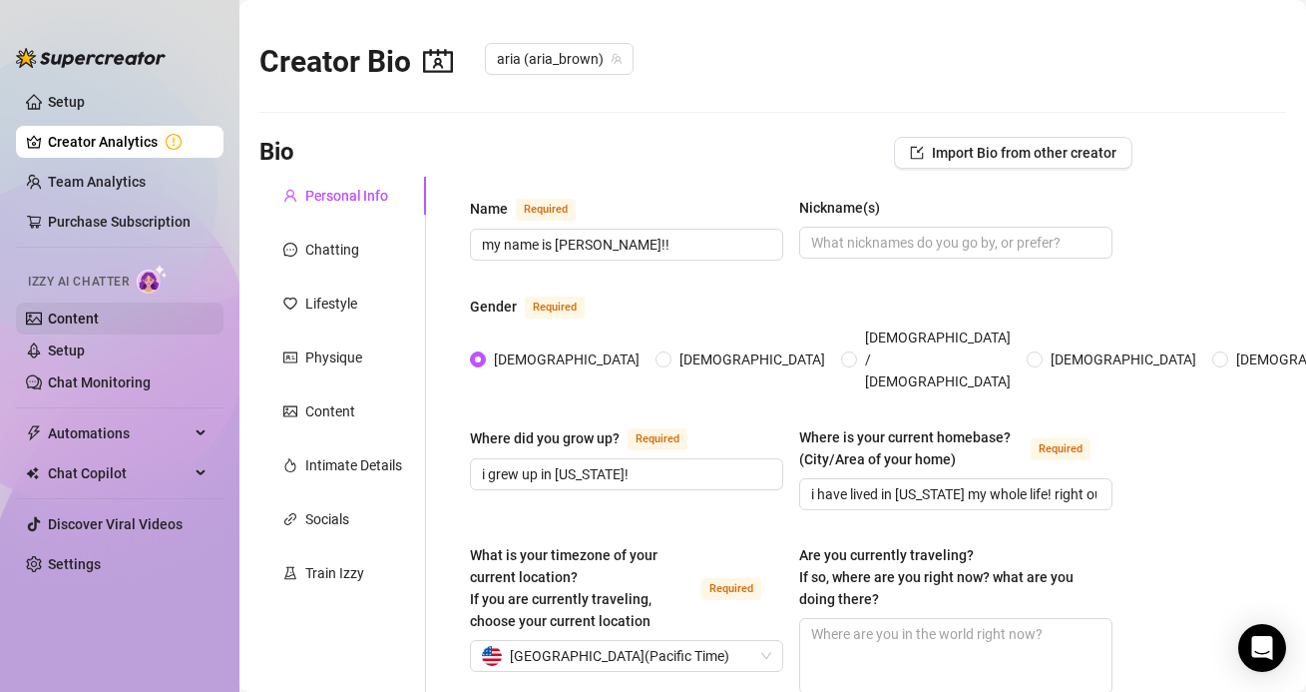
click at [99, 311] on link "Content" at bounding box center [73, 318] width 51 height 16
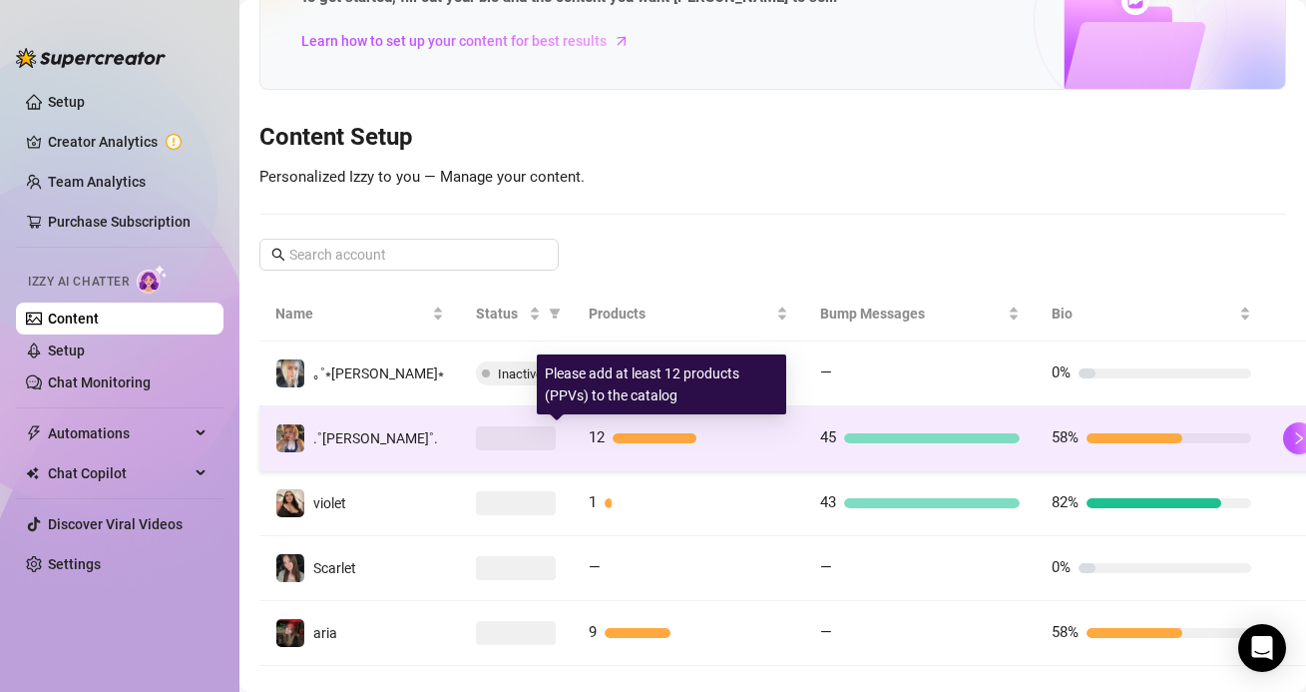
scroll to position [165, 0]
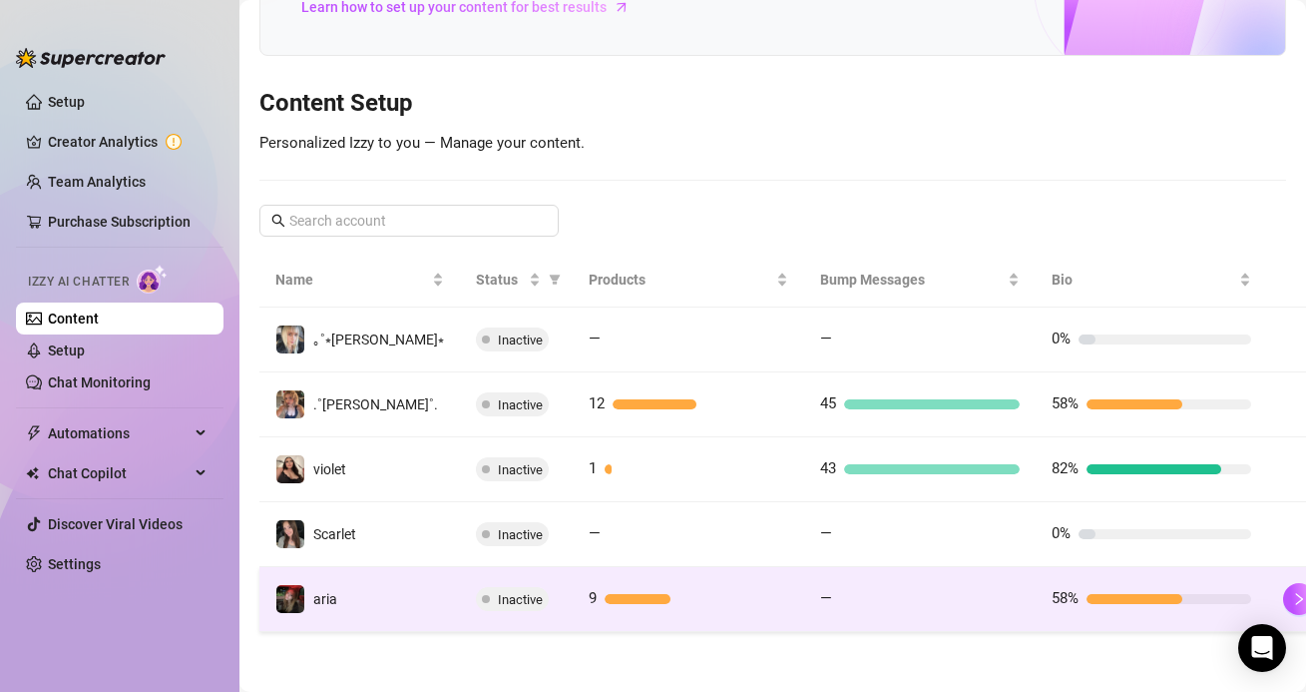
click at [460, 584] on td "Inactive" at bounding box center [516, 599] width 113 height 65
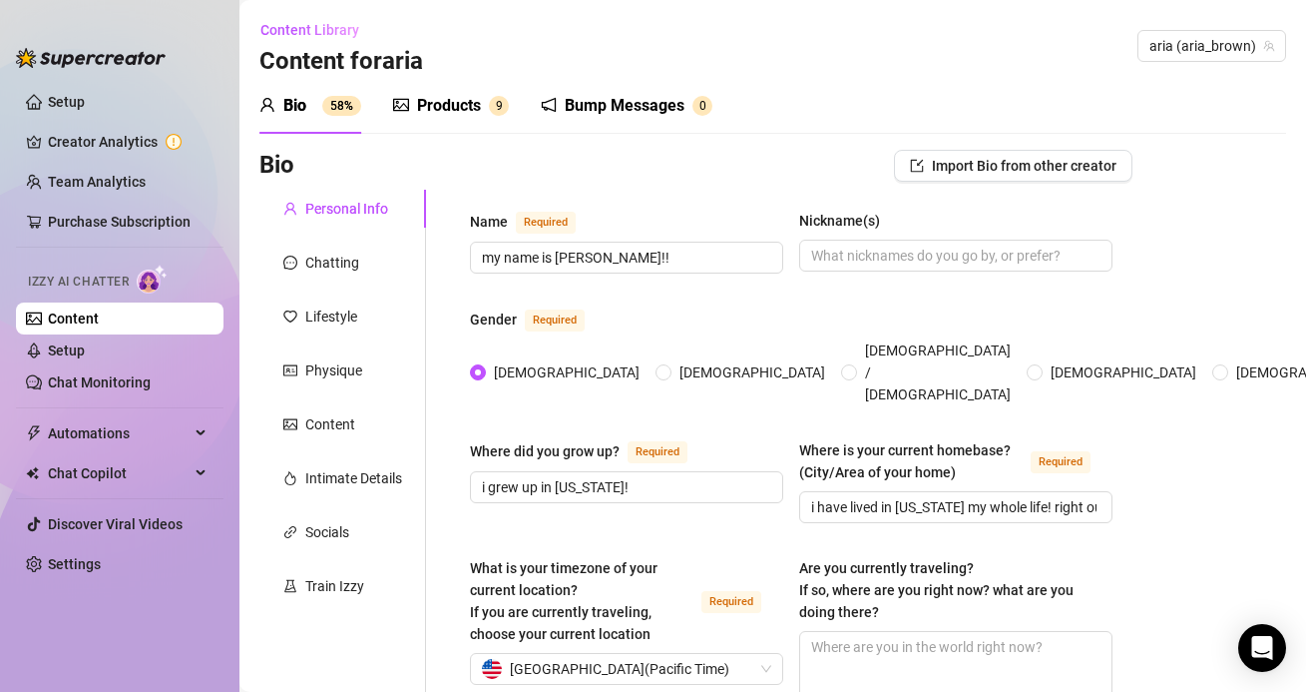
click at [473, 91] on div "Products 9" at bounding box center [451, 106] width 116 height 56
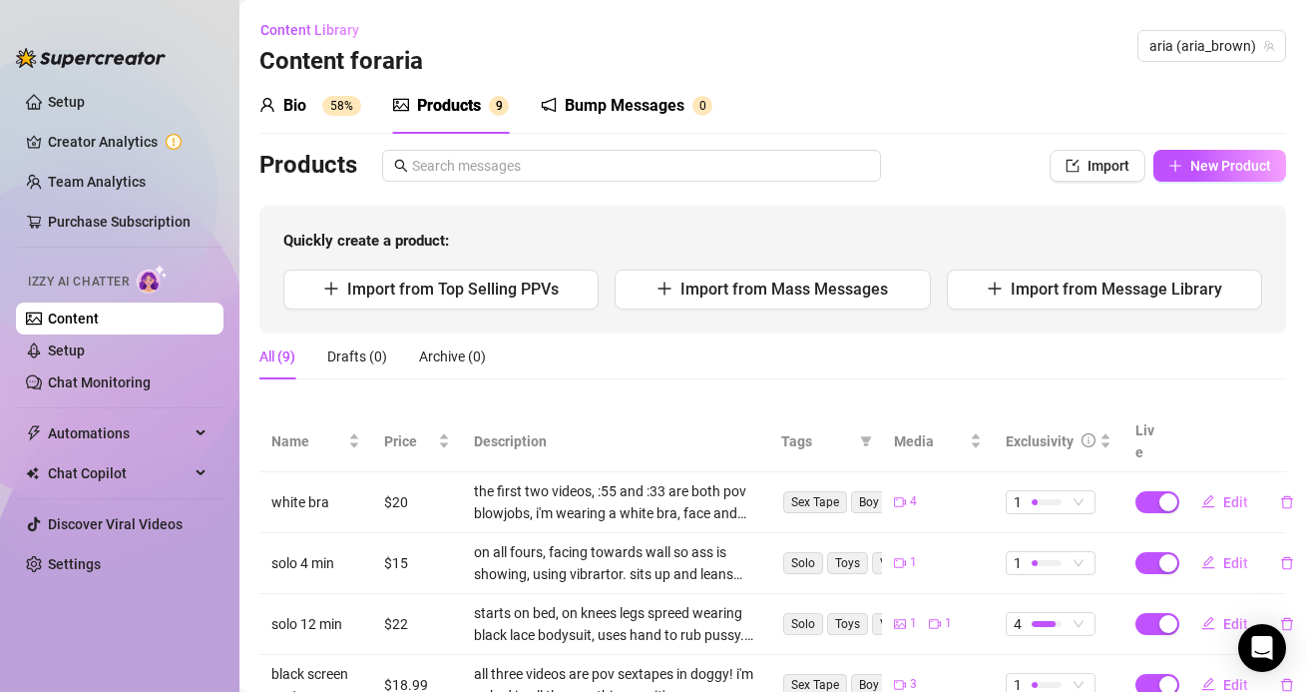
click at [311, 123] on div "Bio 58%" at bounding box center [310, 106] width 102 height 56
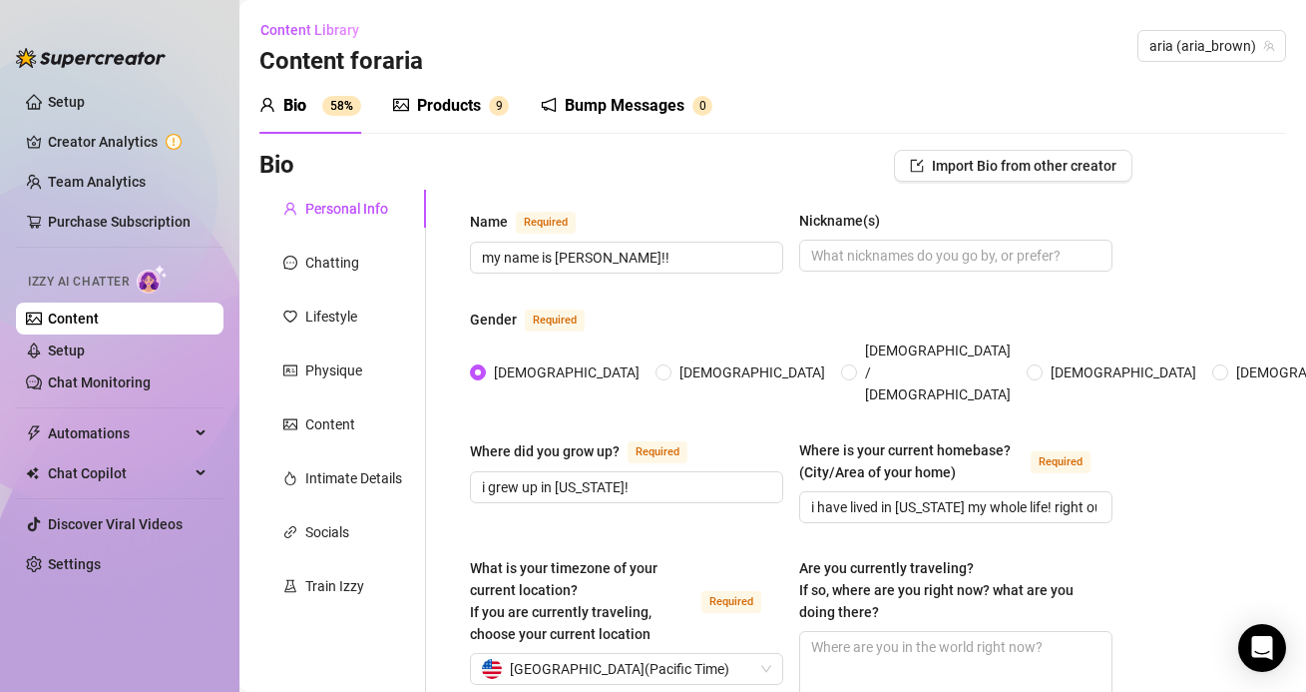
click at [440, 116] on div "Products" at bounding box center [449, 106] width 64 height 24
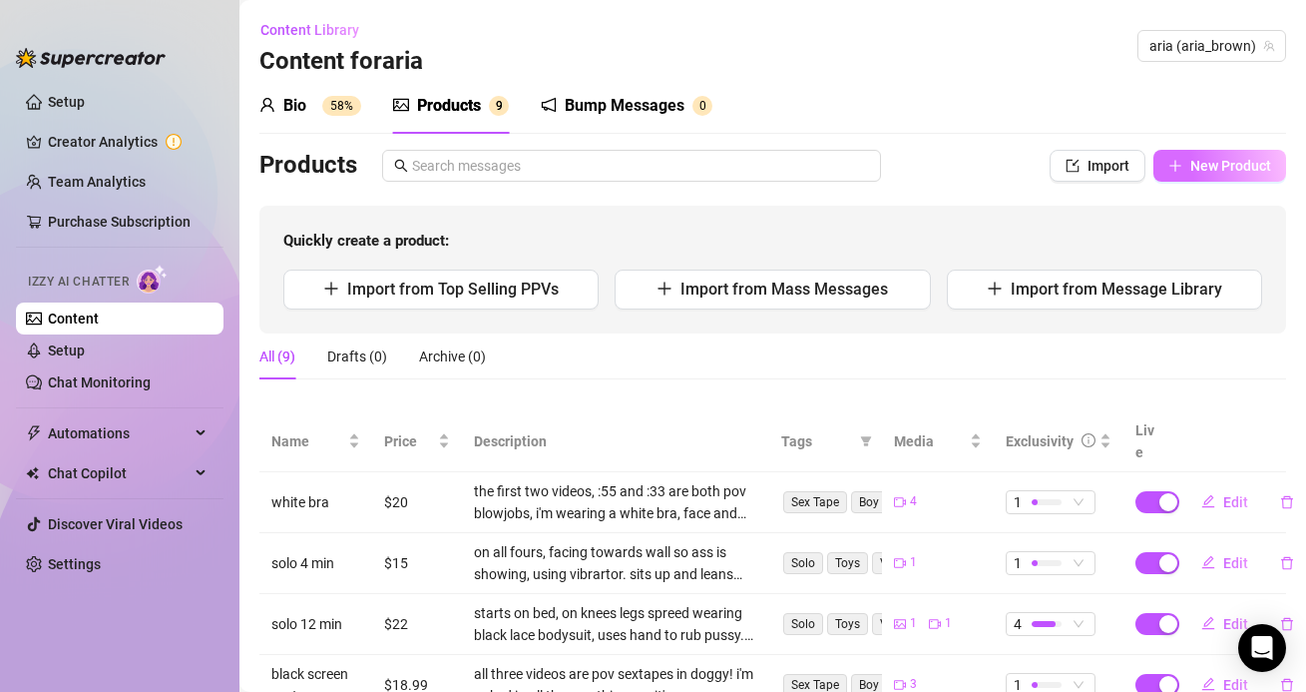
click at [1195, 166] on span "New Product" at bounding box center [1231, 166] width 81 height 16
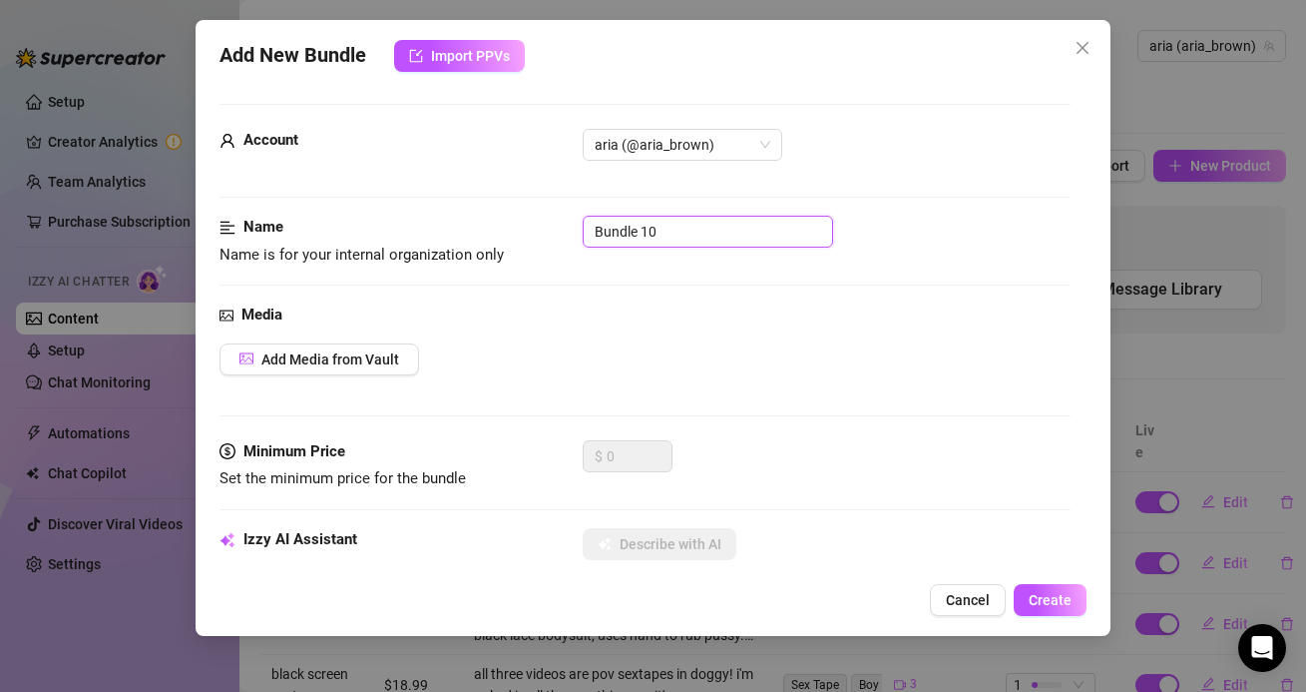
drag, startPoint x: 677, startPoint y: 243, endPoint x: 524, endPoint y: 228, distance: 153.4
click at [523, 228] on div "Name Name is for your internal organization only Bundle 10" at bounding box center [645, 241] width 850 height 51
click at [385, 352] on span "Add Media from Vault" at bounding box center [330, 359] width 138 height 16
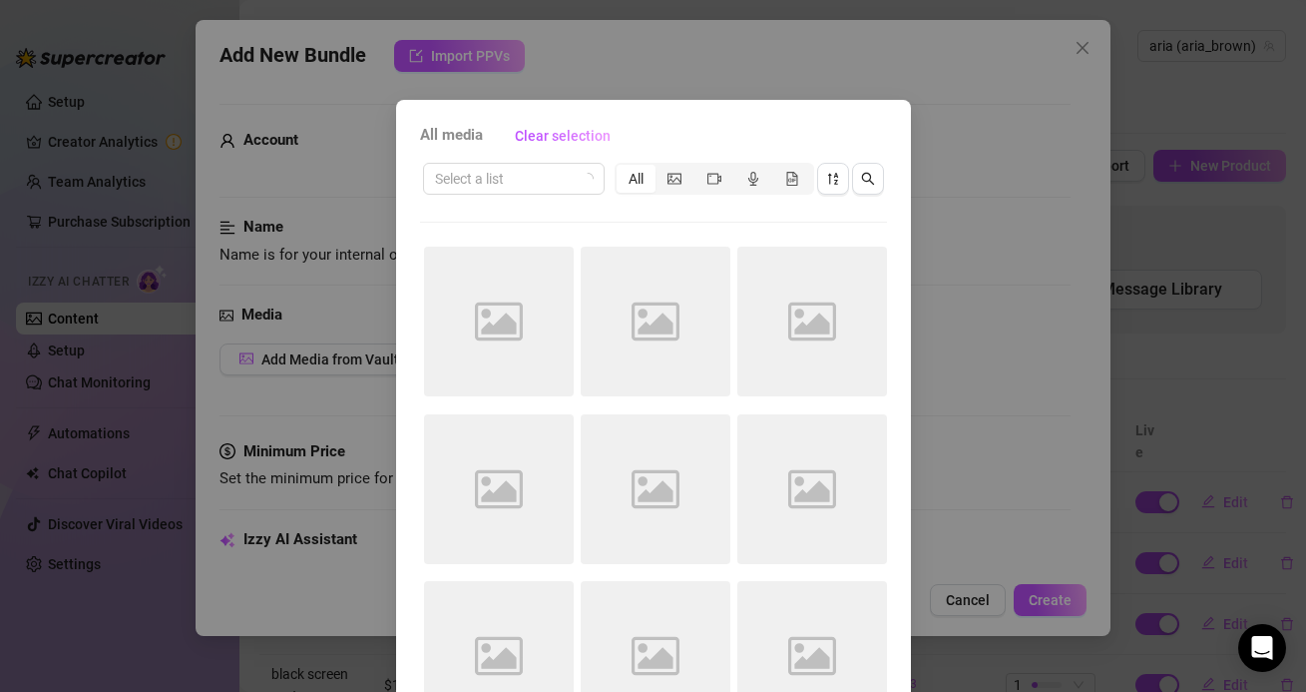
click at [816, 51] on div "All media Clear selection Select a list All Image placeholder Image placeholder…" at bounding box center [653, 346] width 1306 height 692
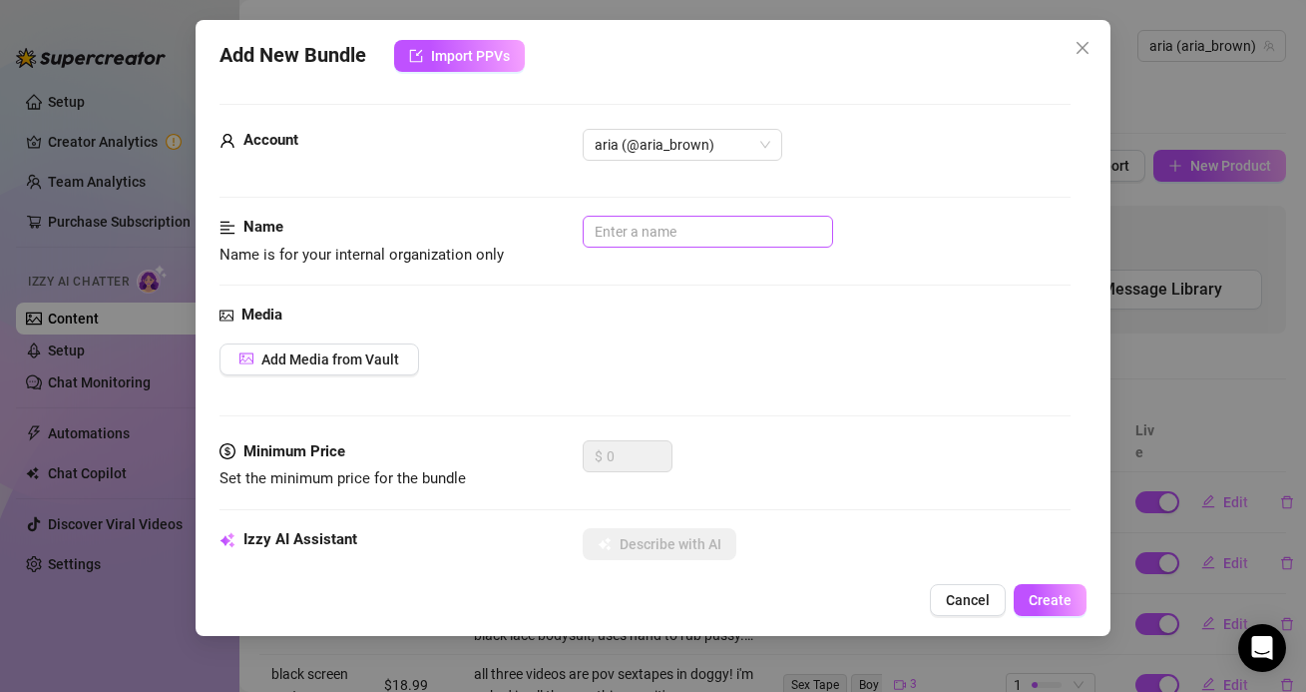
scroll to position [7, 0]
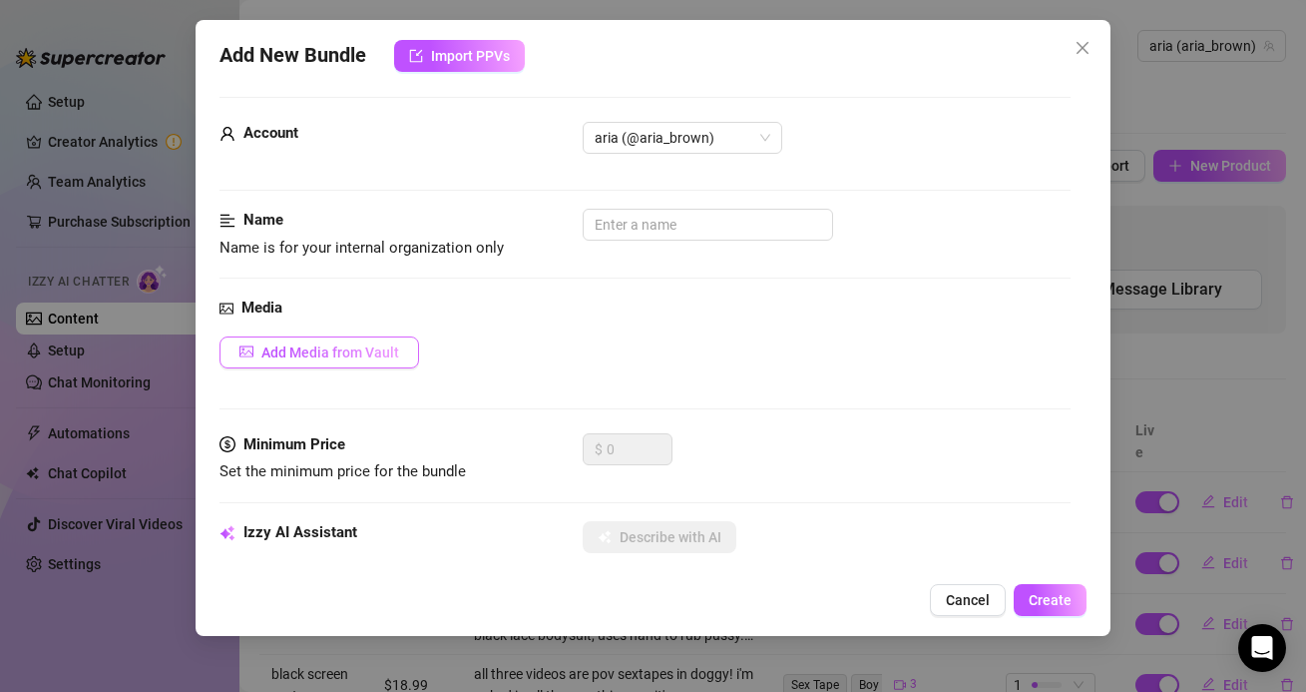
click at [401, 351] on button "Add Media from Vault" at bounding box center [320, 352] width 200 height 32
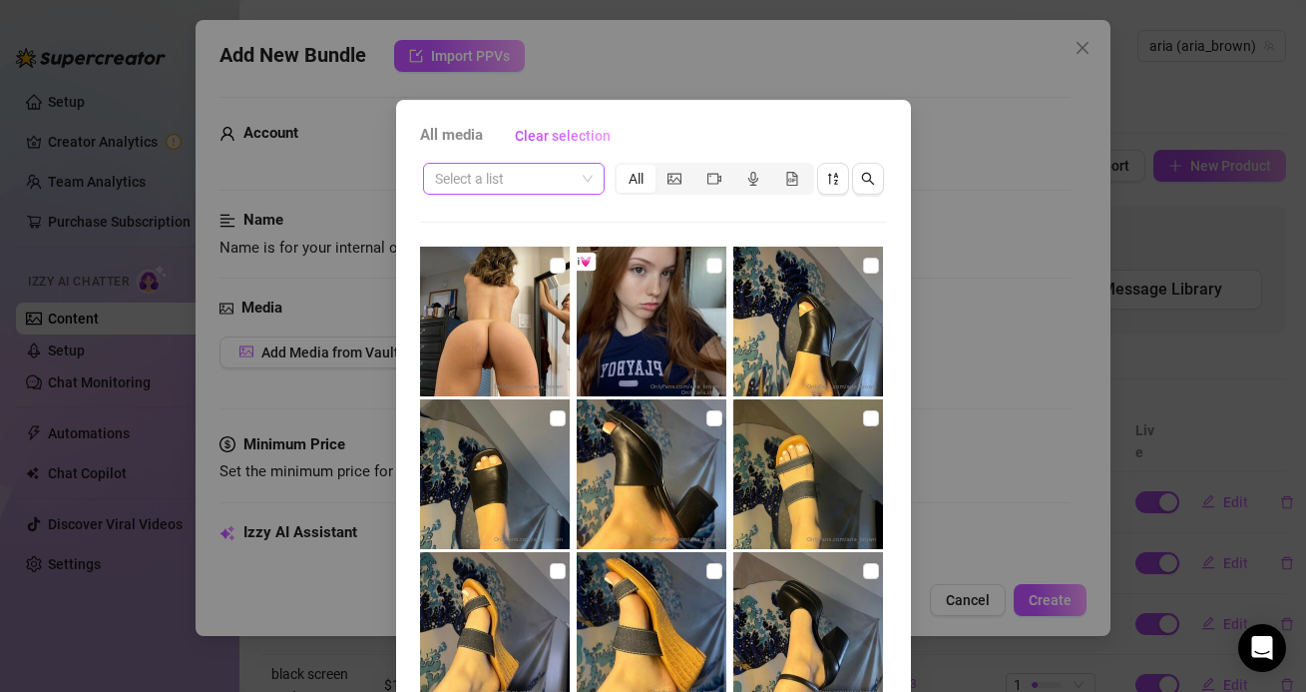
click at [549, 178] on input "search" at bounding box center [505, 179] width 140 height 30
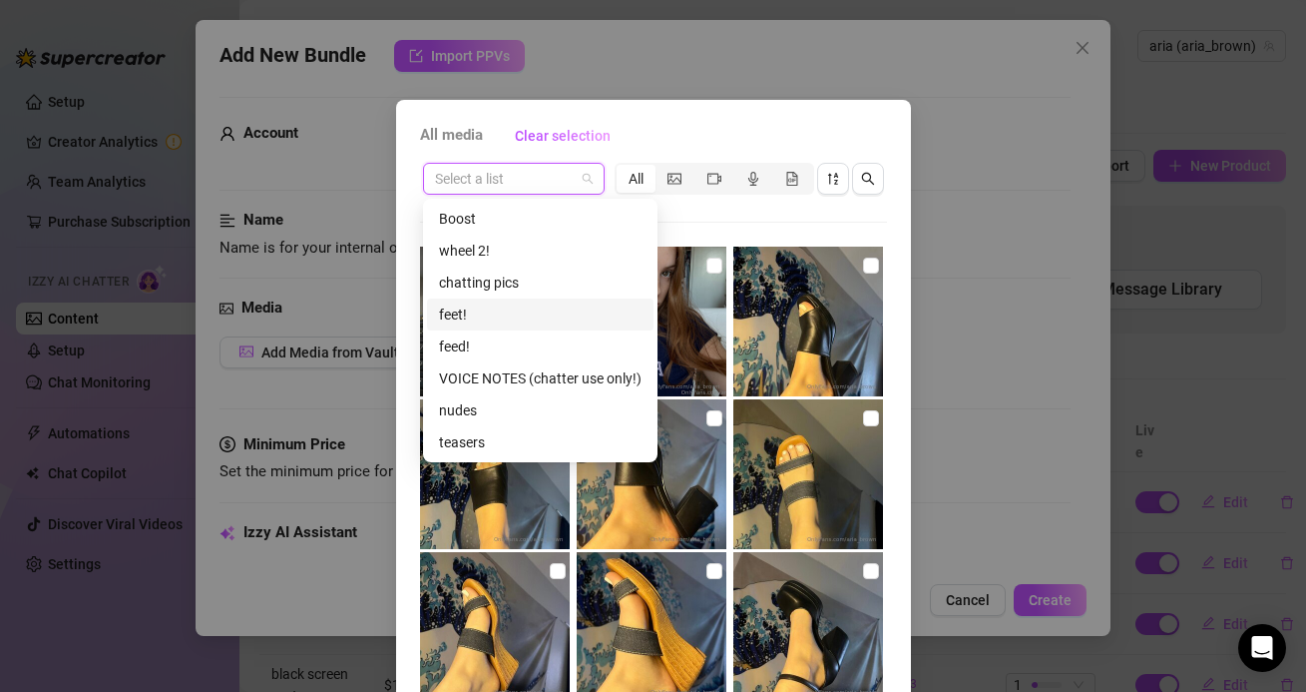
scroll to position [50, 0]
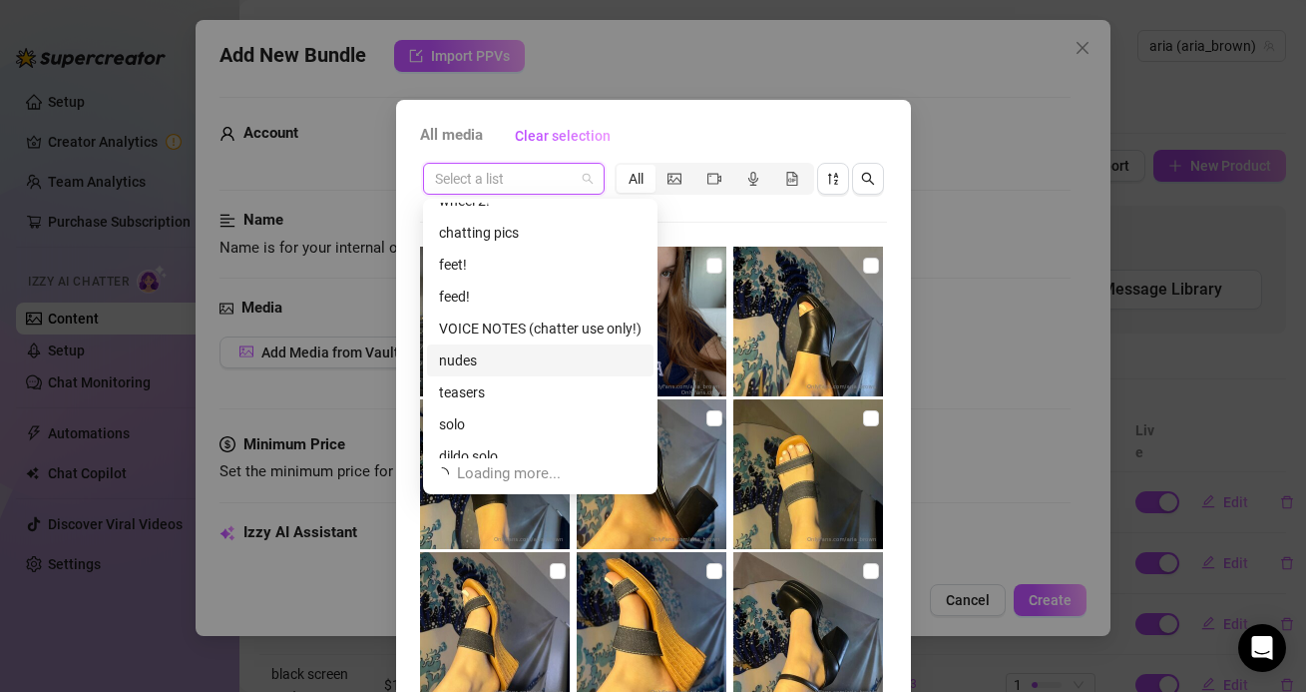
click at [512, 370] on div "nudes" at bounding box center [540, 360] width 203 height 22
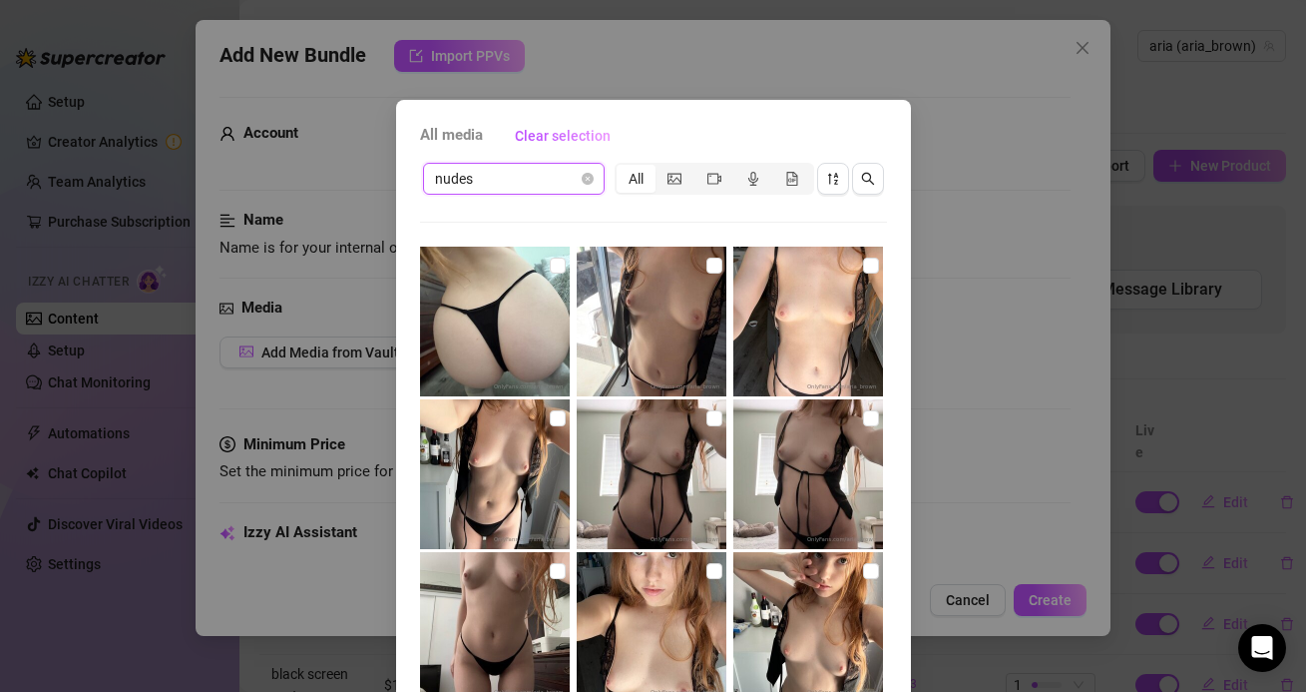
click at [514, 178] on span "nudes" at bounding box center [514, 179] width 158 height 30
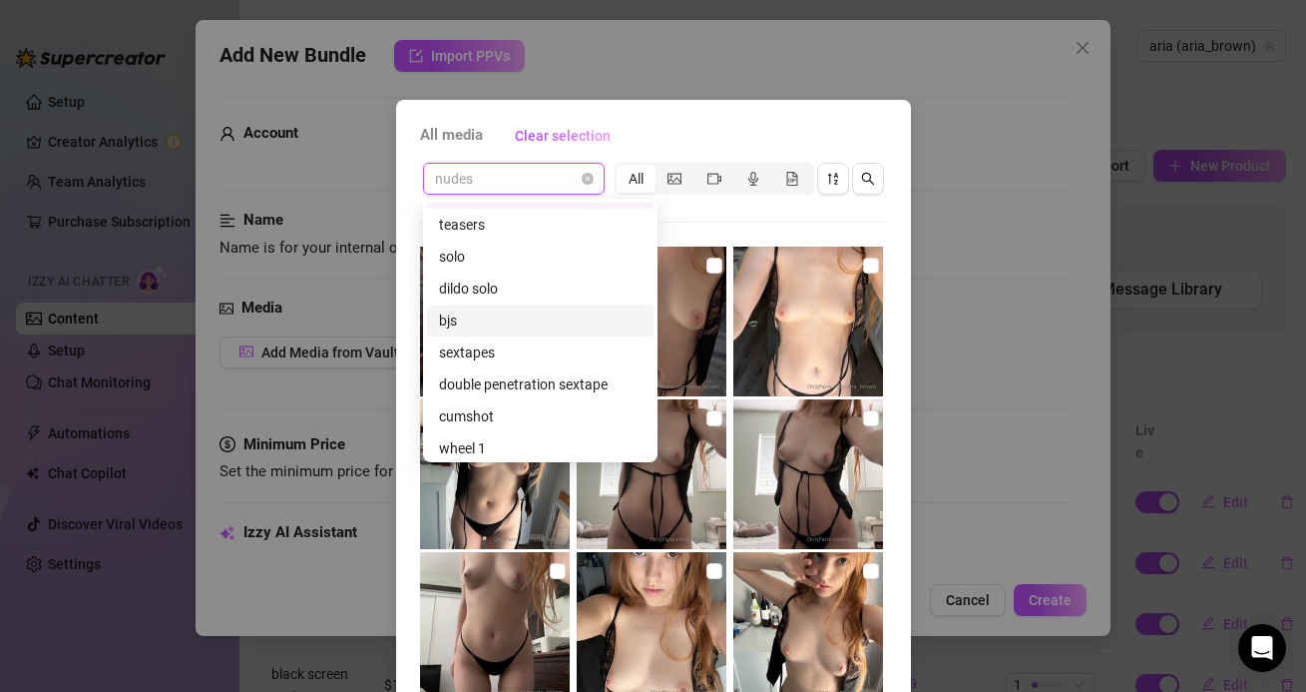
scroll to position [216, 0]
click at [476, 354] on div "sextapes" at bounding box center [540, 354] width 203 height 22
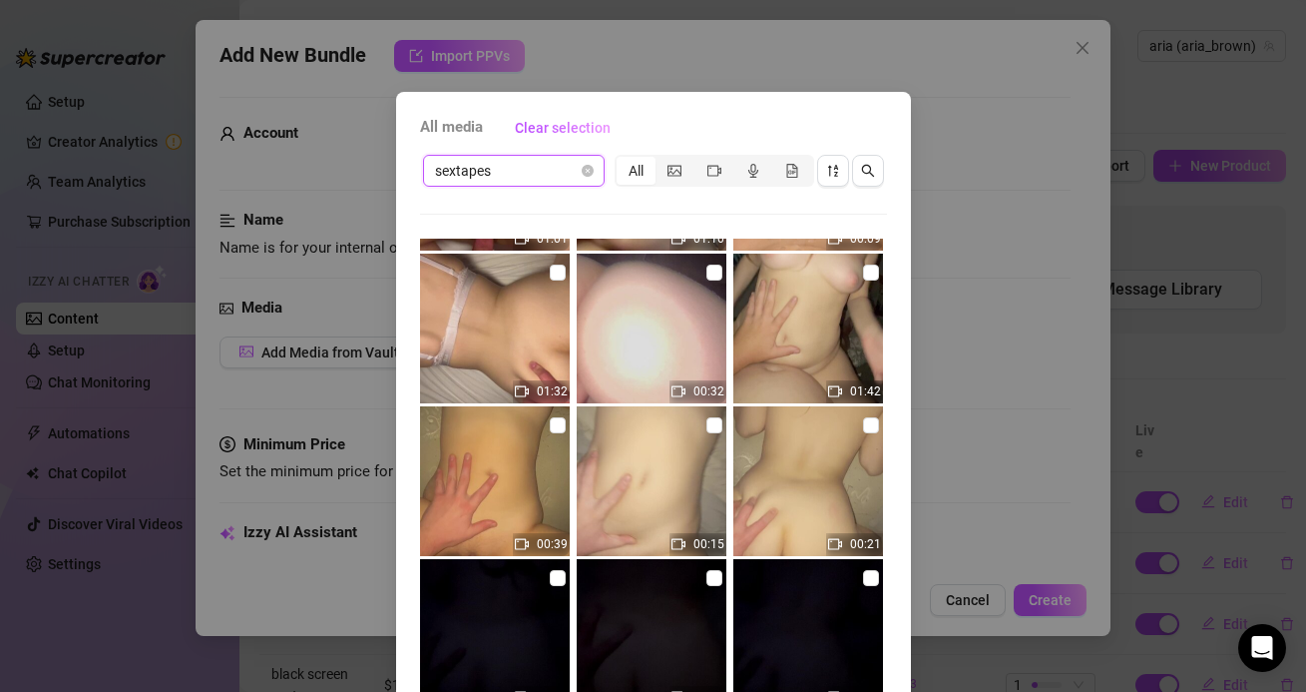
scroll to position [142, 0]
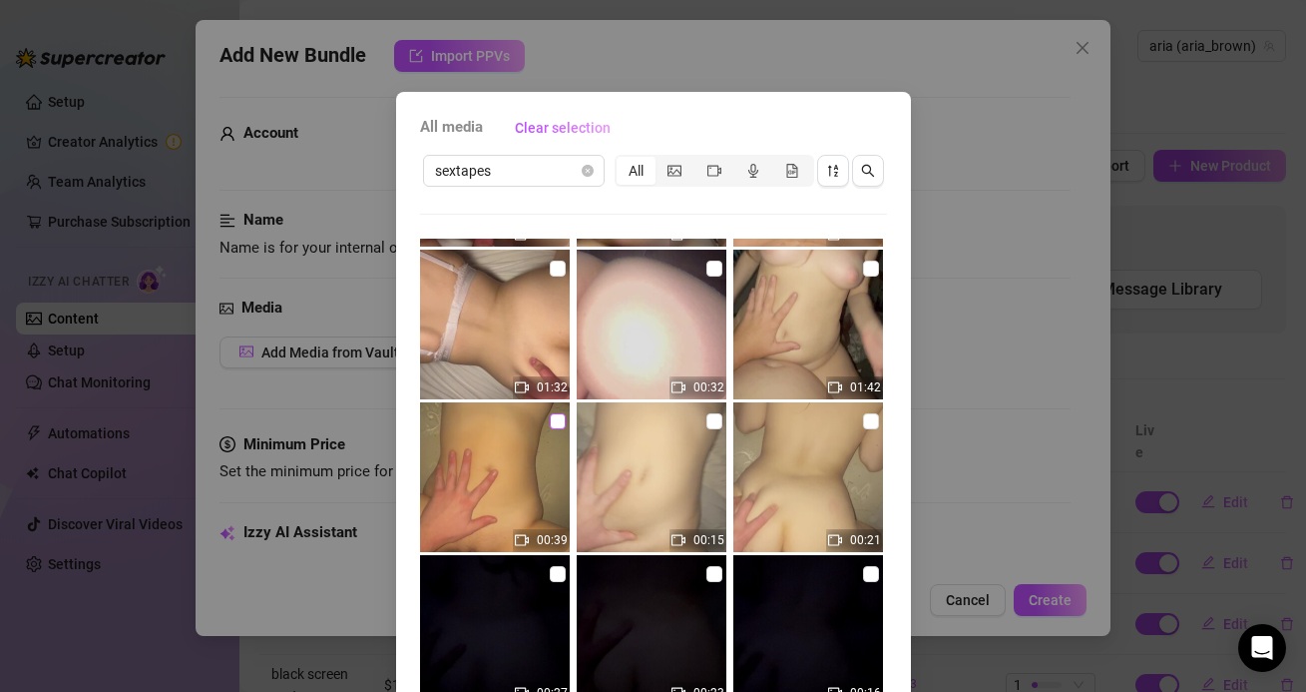
click at [556, 419] on input "checkbox" at bounding box center [558, 421] width 16 height 16
click at [710, 416] on input "checkbox" at bounding box center [715, 421] width 16 height 16
click at [866, 424] on input "checkbox" at bounding box center [871, 421] width 16 height 16
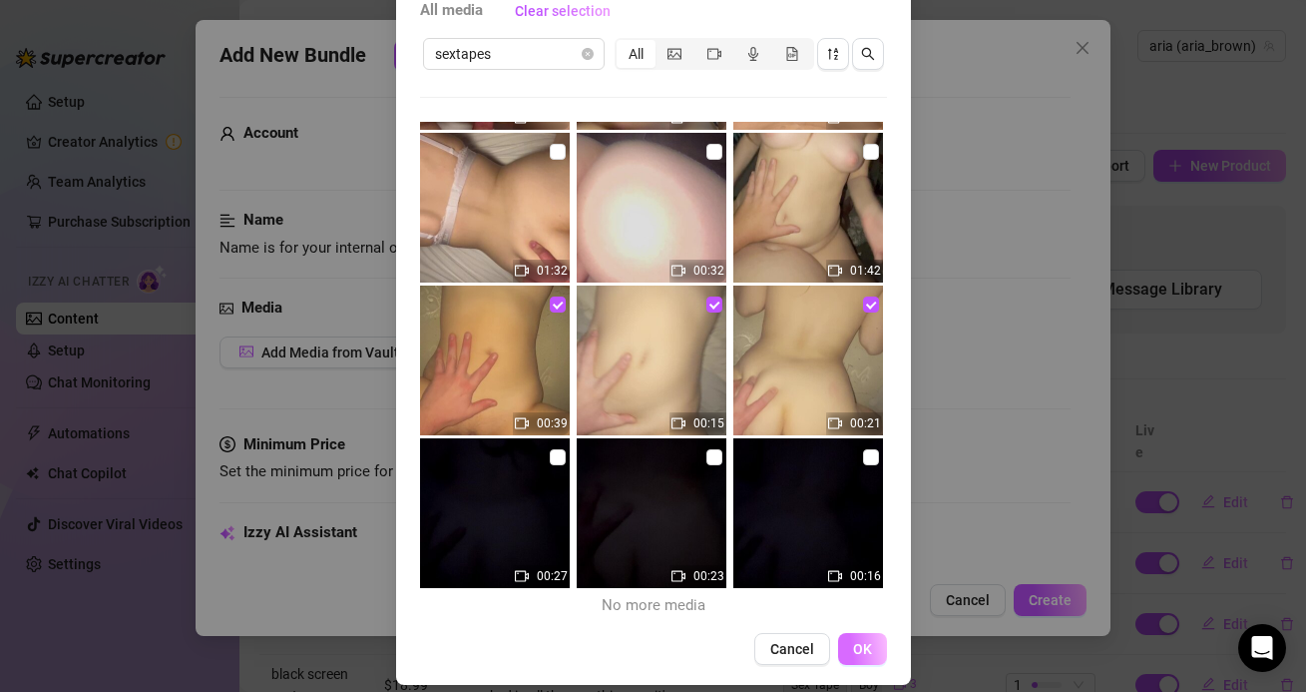
click at [859, 646] on span "OK" at bounding box center [862, 649] width 19 height 16
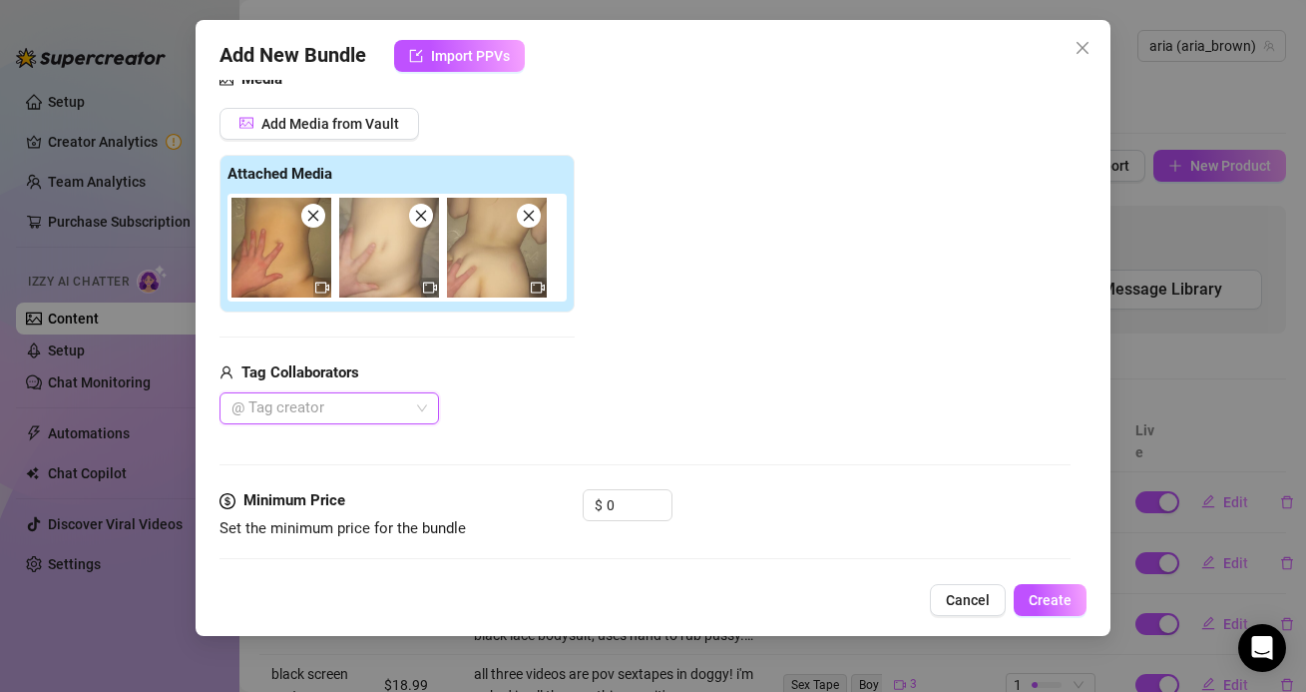
scroll to position [226, 0]
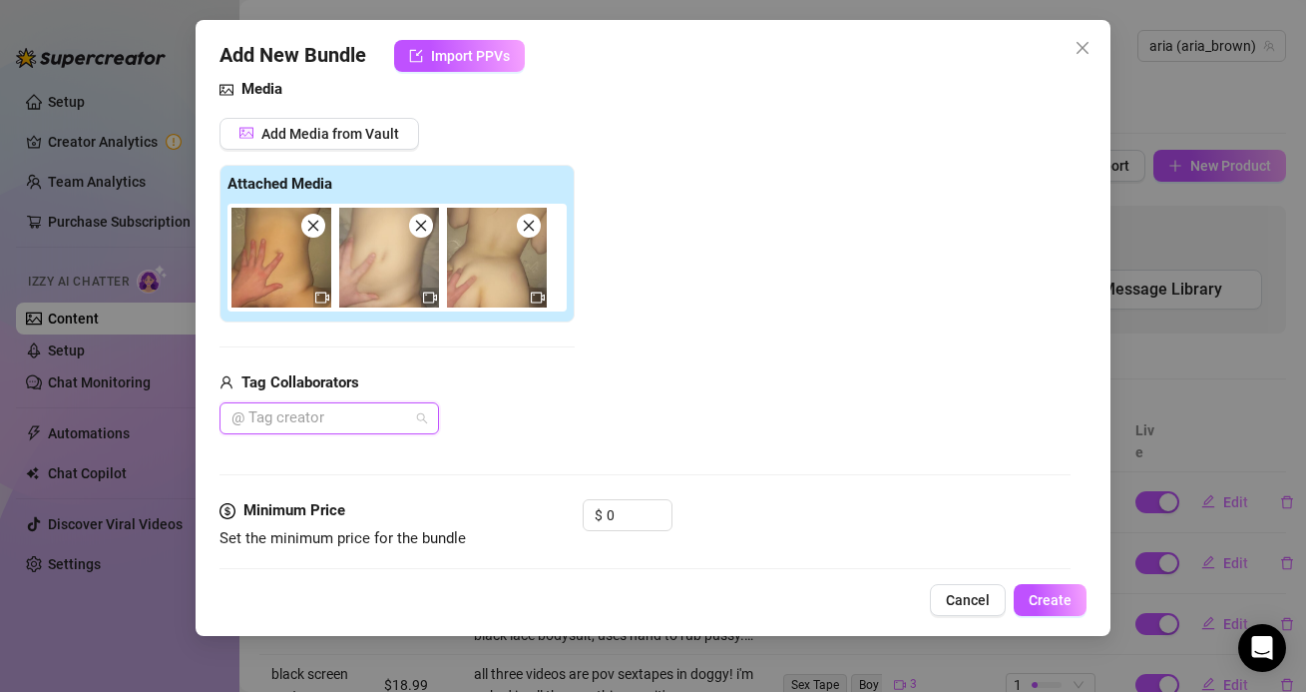
click at [391, 405] on div at bounding box center [319, 418] width 191 height 28
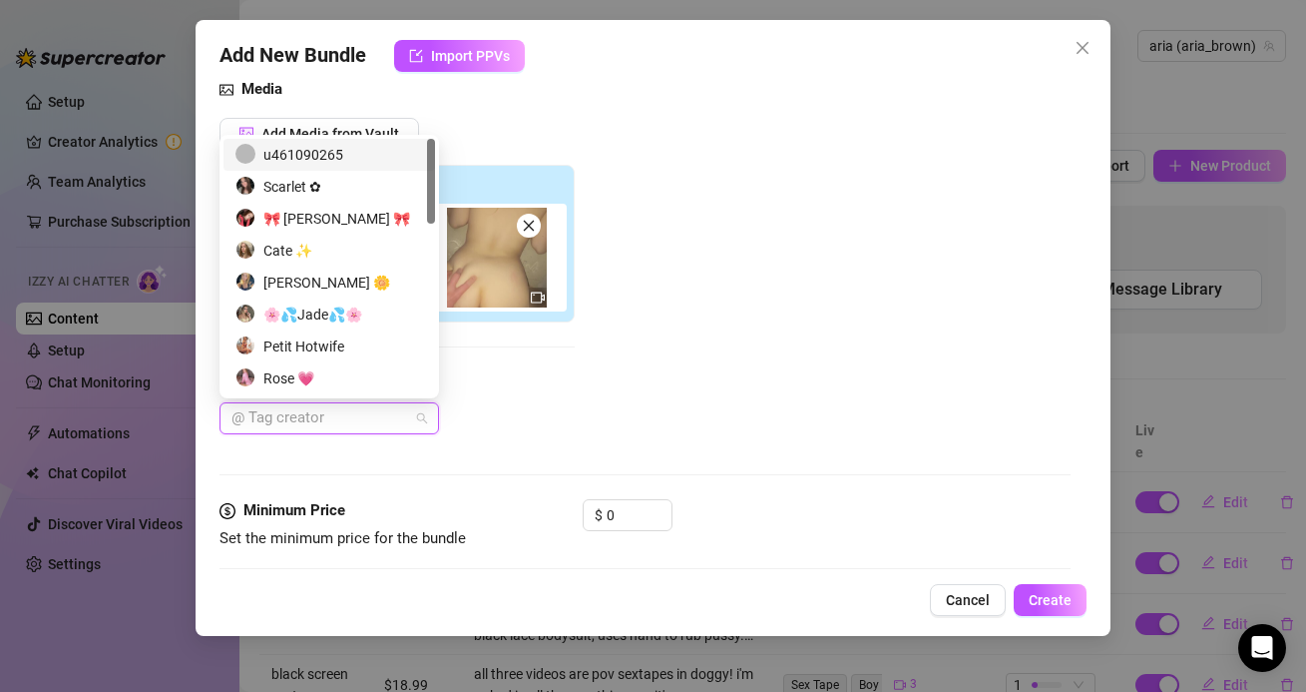
click at [311, 159] on div "u461090265" at bounding box center [330, 155] width 188 height 22
click at [549, 397] on div "Tag Collaborators u461090265" at bounding box center [397, 403] width 355 height 64
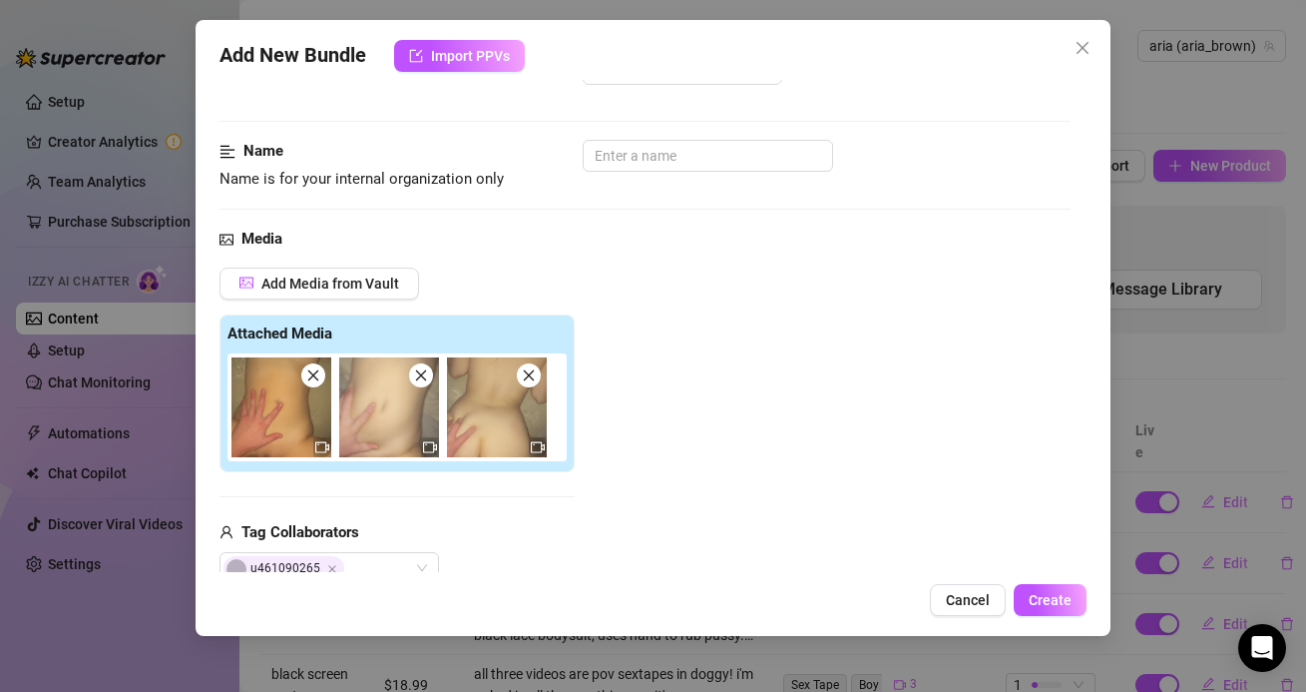
scroll to position [0, 0]
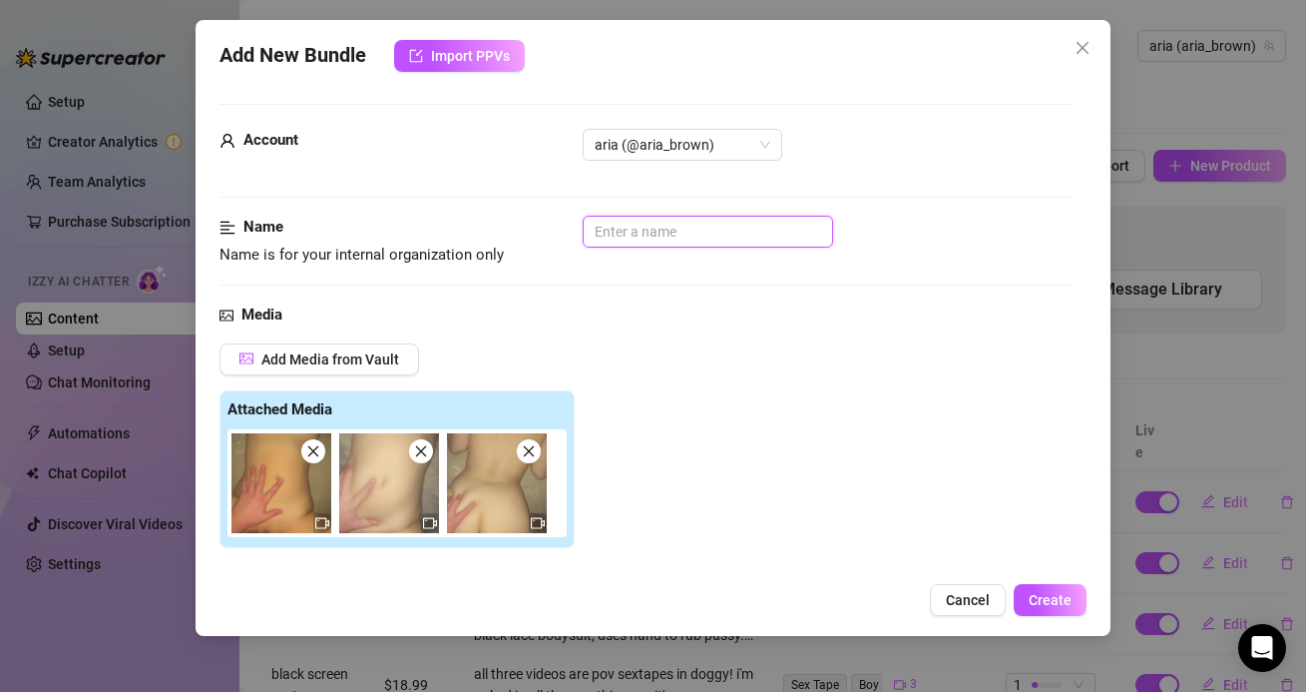
click at [618, 240] on input "text" at bounding box center [708, 232] width 251 height 32
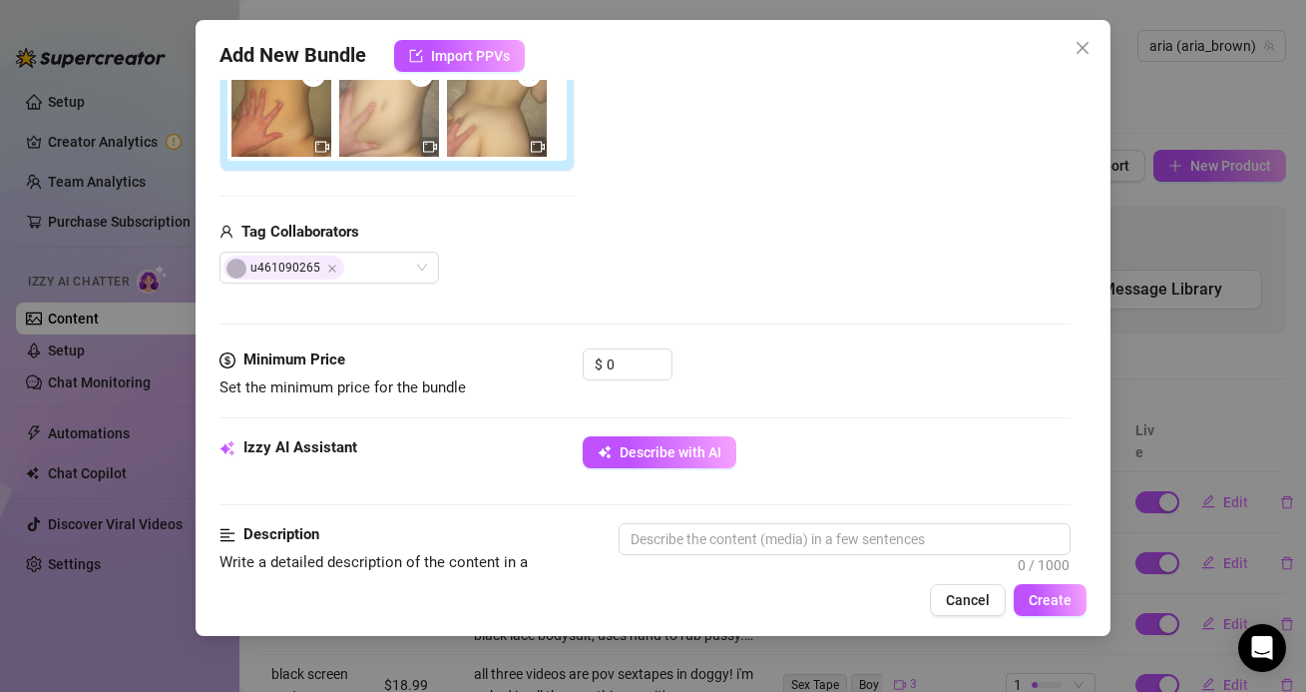
scroll to position [584, 0]
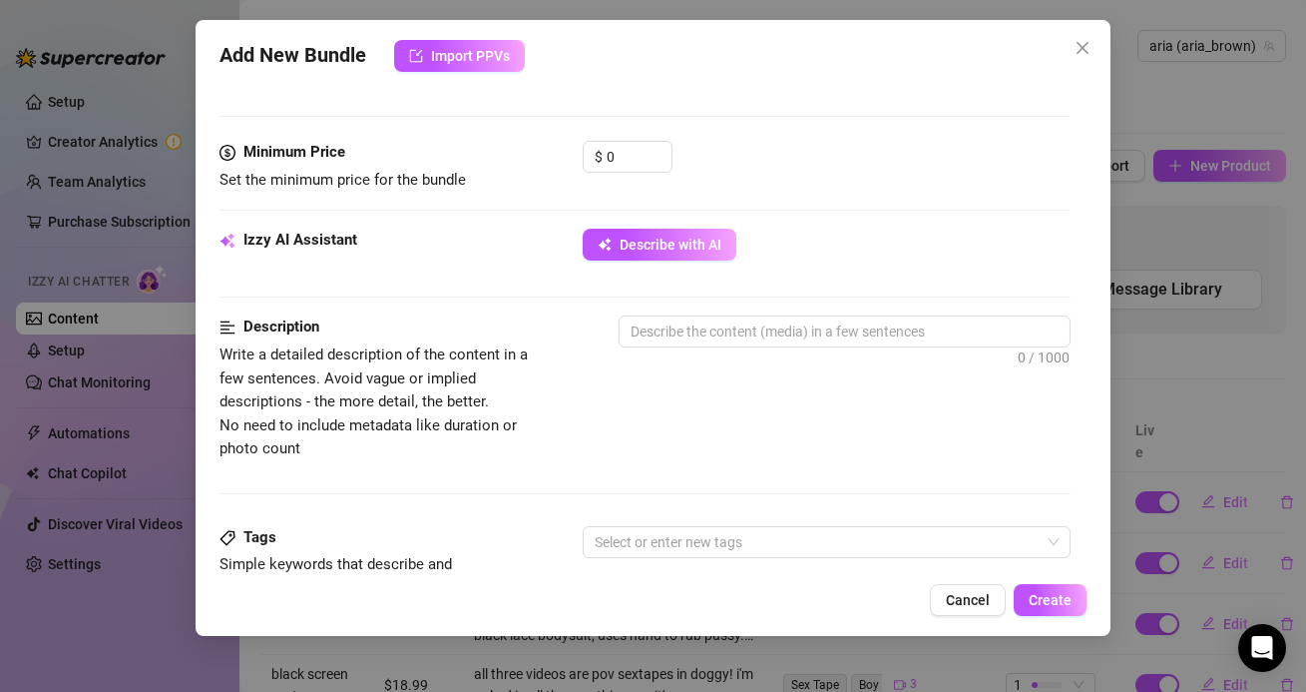
click at [651, 361] on div at bounding box center [844, 367] width 451 height 32
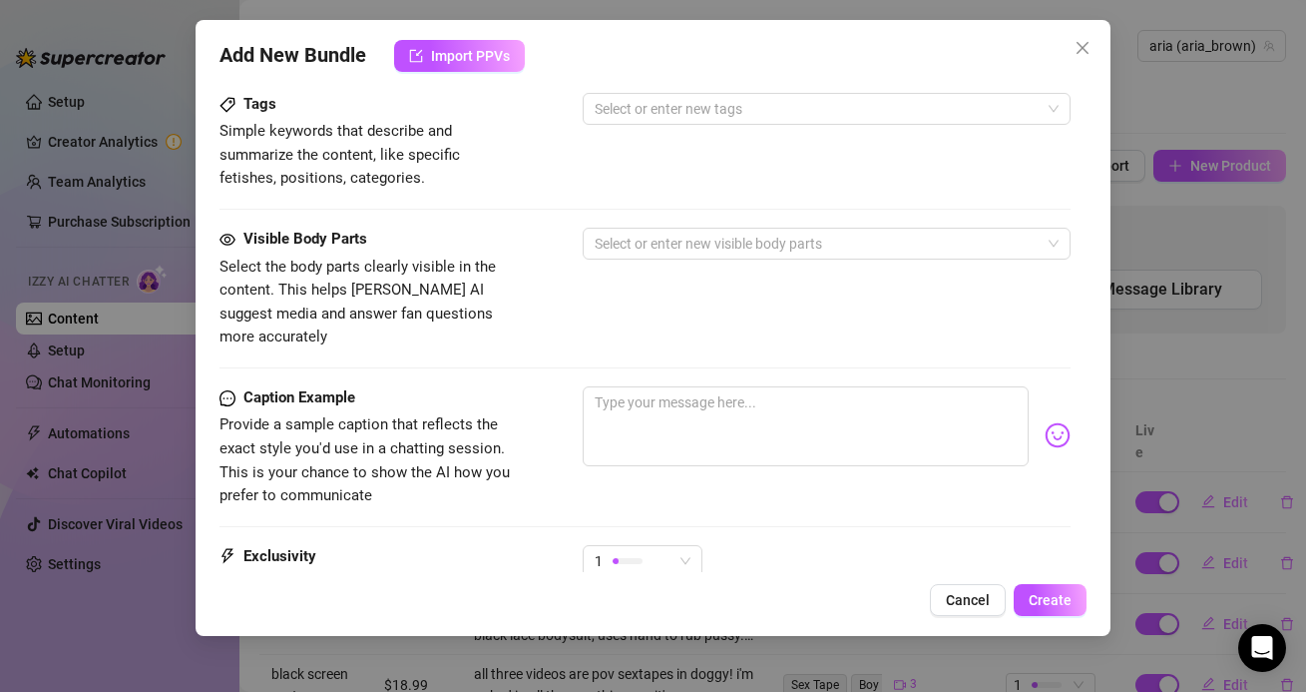
scroll to position [1099, 0]
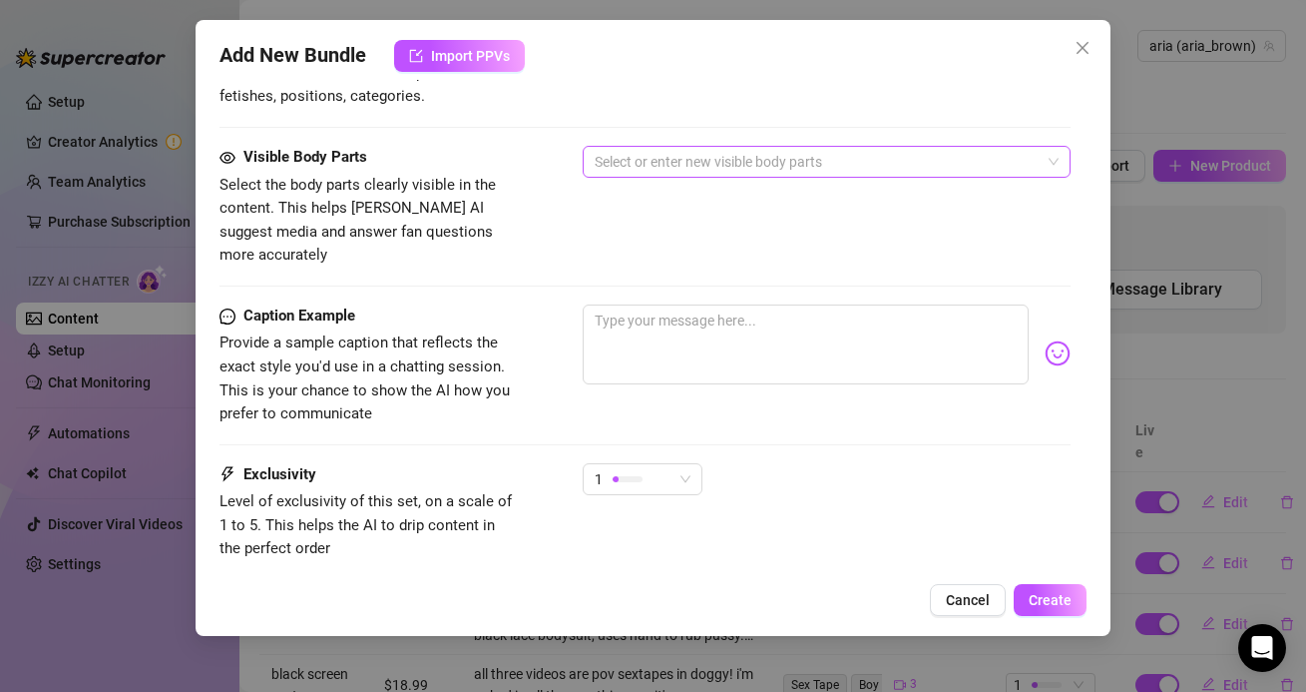
click at [651, 169] on div at bounding box center [816, 162] width 458 height 28
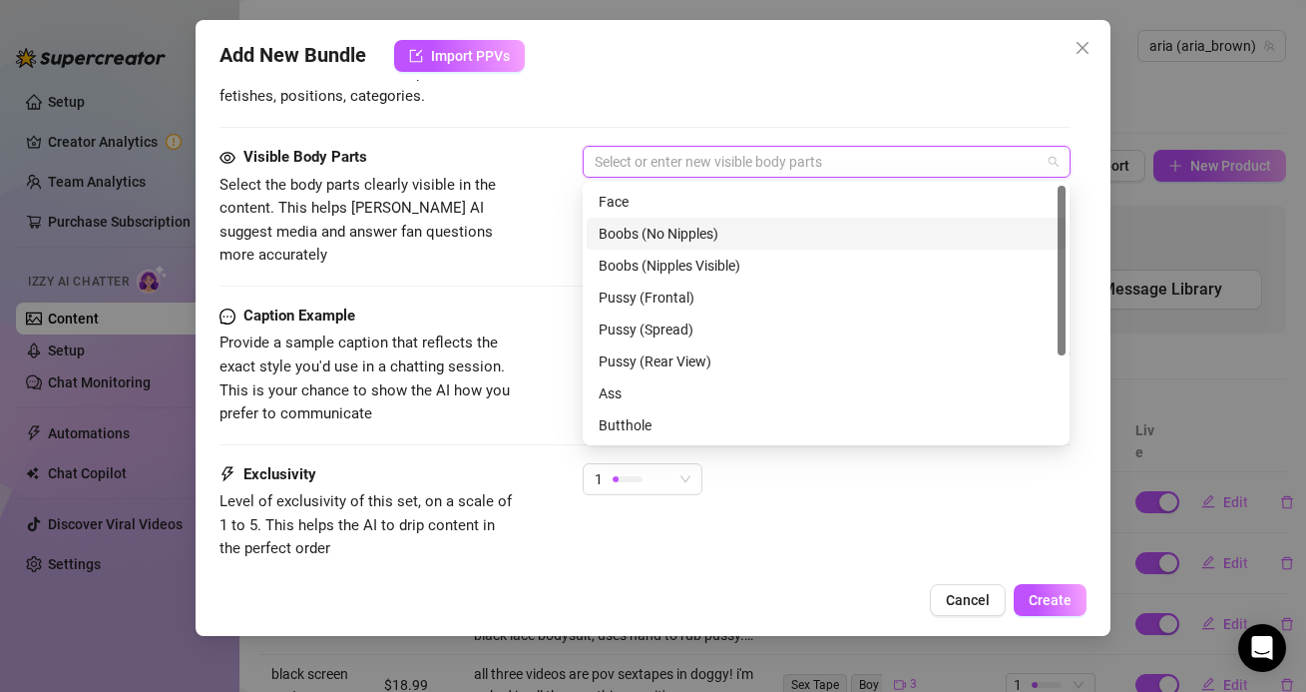
click at [616, 238] on div "Boobs (No Nipples)" at bounding box center [826, 234] width 455 height 22
click at [616, 238] on div "Boobs (No Nipples)" at bounding box center [819, 234] width 441 height 22
click at [663, 275] on div "Boobs (Nipples Visible)" at bounding box center [826, 265] width 455 height 22
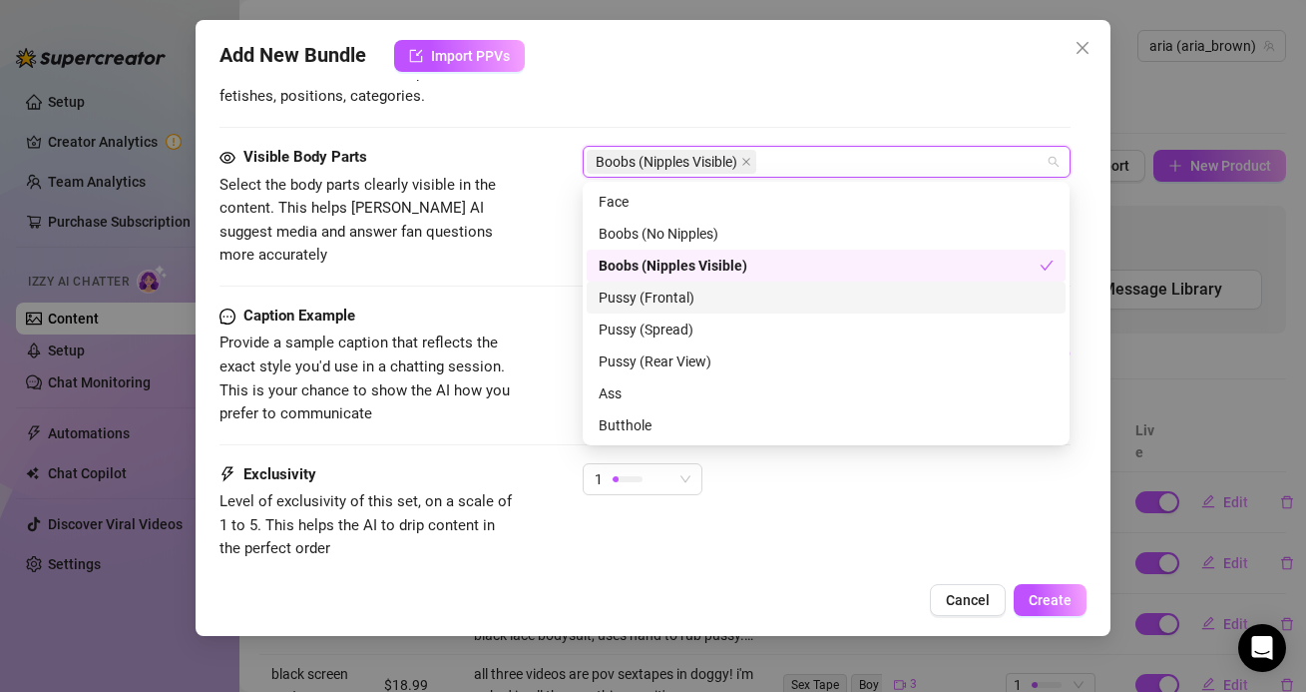
click at [641, 302] on div "Pussy (Frontal)" at bounding box center [826, 297] width 455 height 22
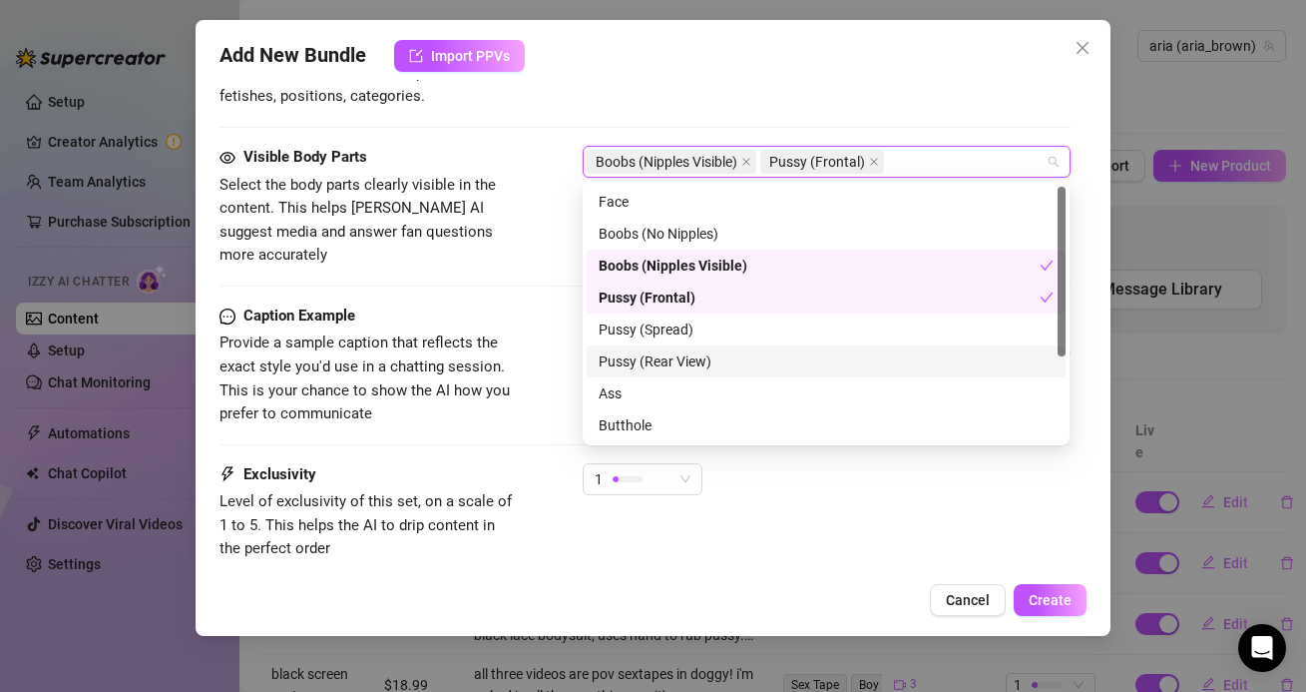
scroll to position [33, 0]
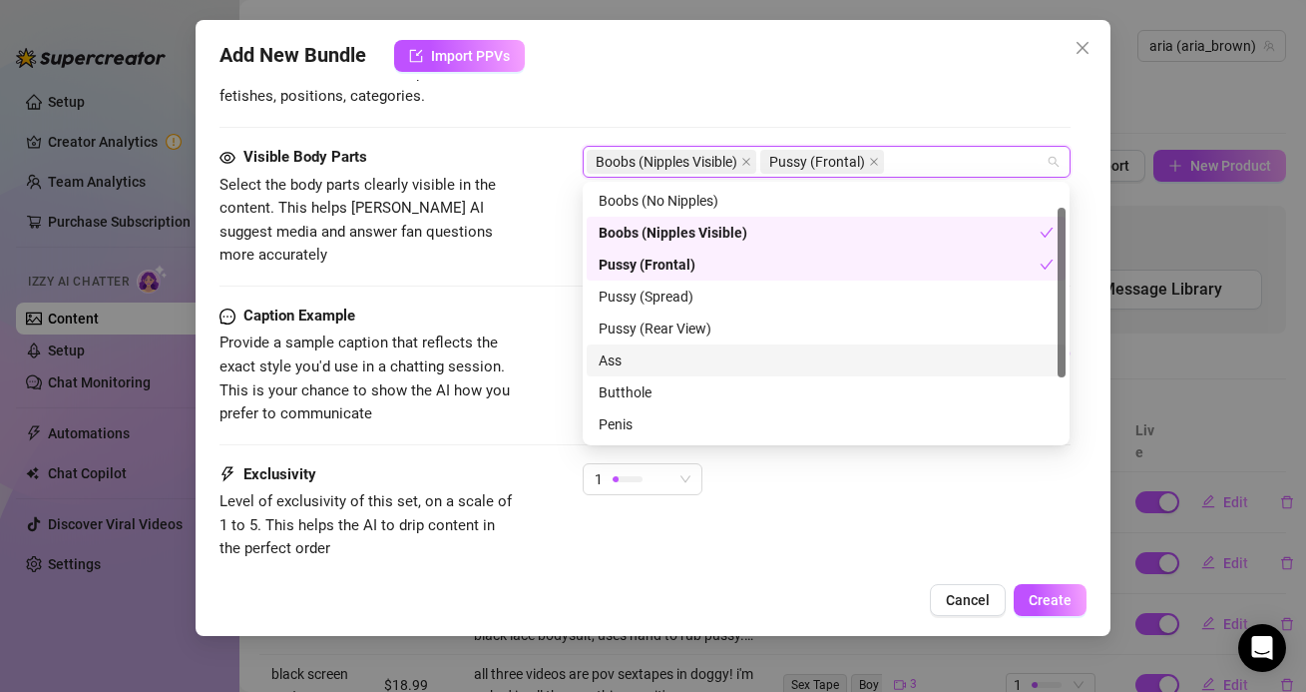
click at [641, 359] on div "Ass" at bounding box center [826, 360] width 455 height 22
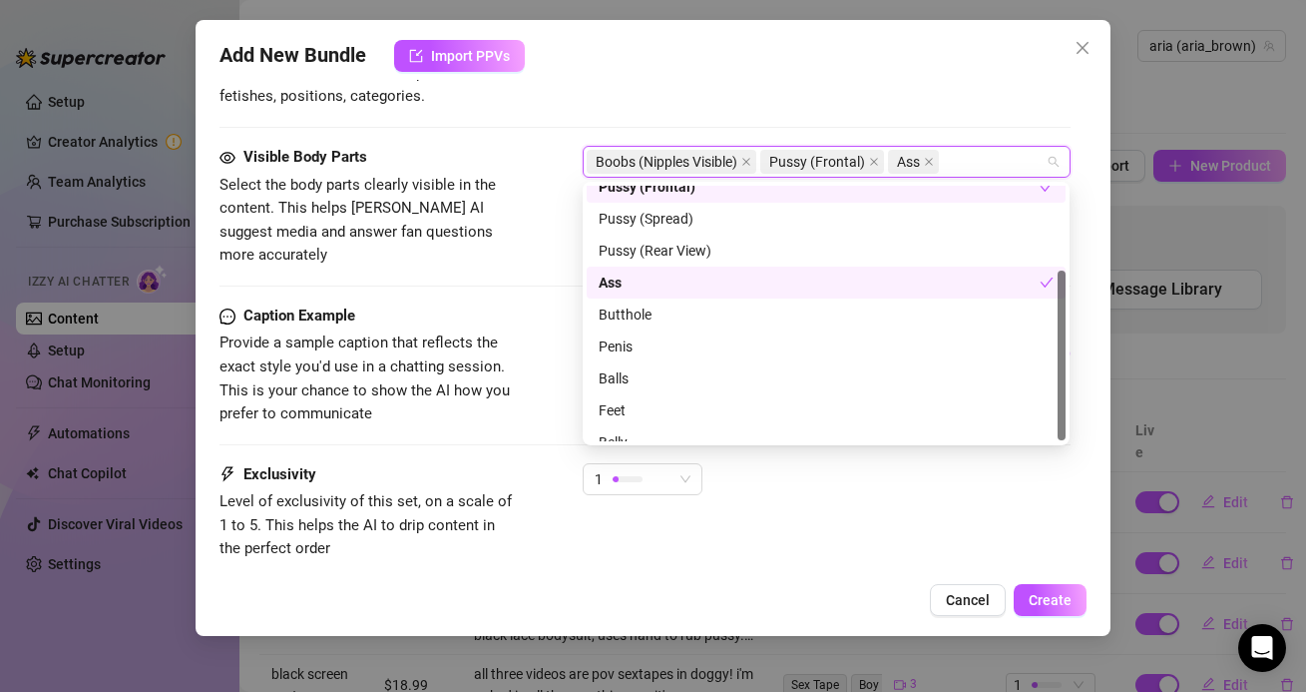
scroll to position [127, 0]
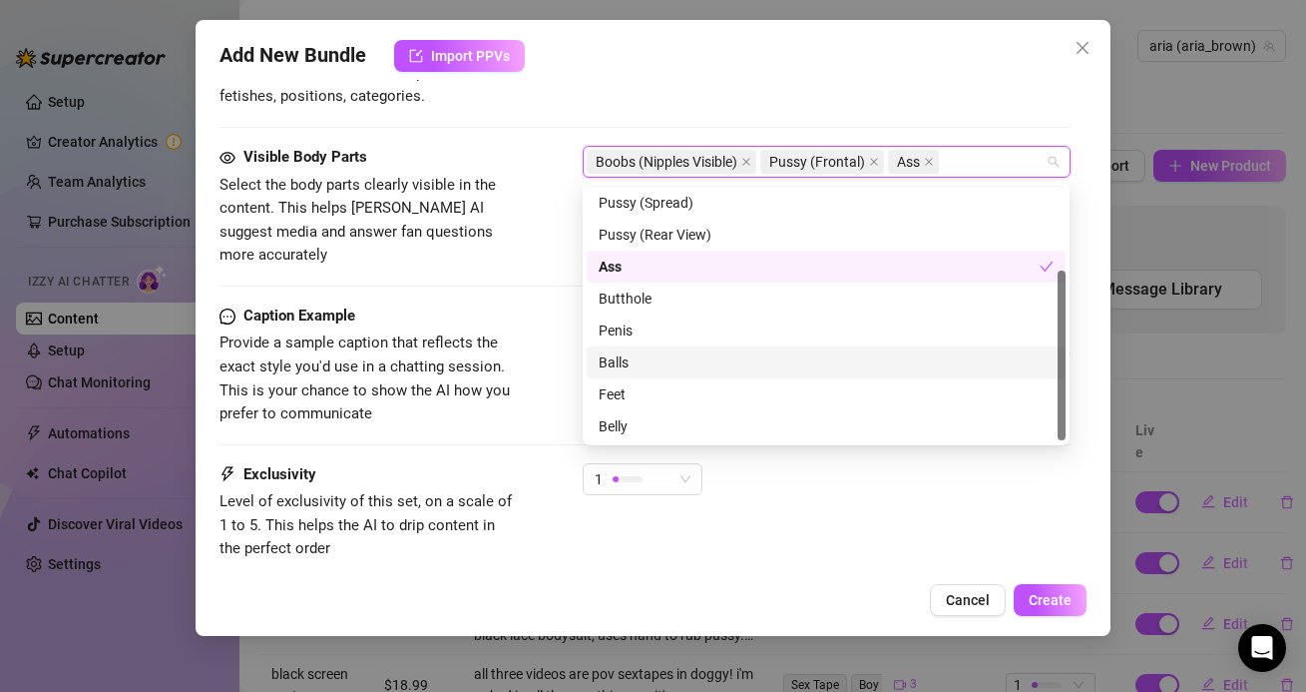
click at [528, 351] on div "Caption Example Provide a sample caption that reflects the exact style you'd us…" at bounding box center [645, 365] width 850 height 122
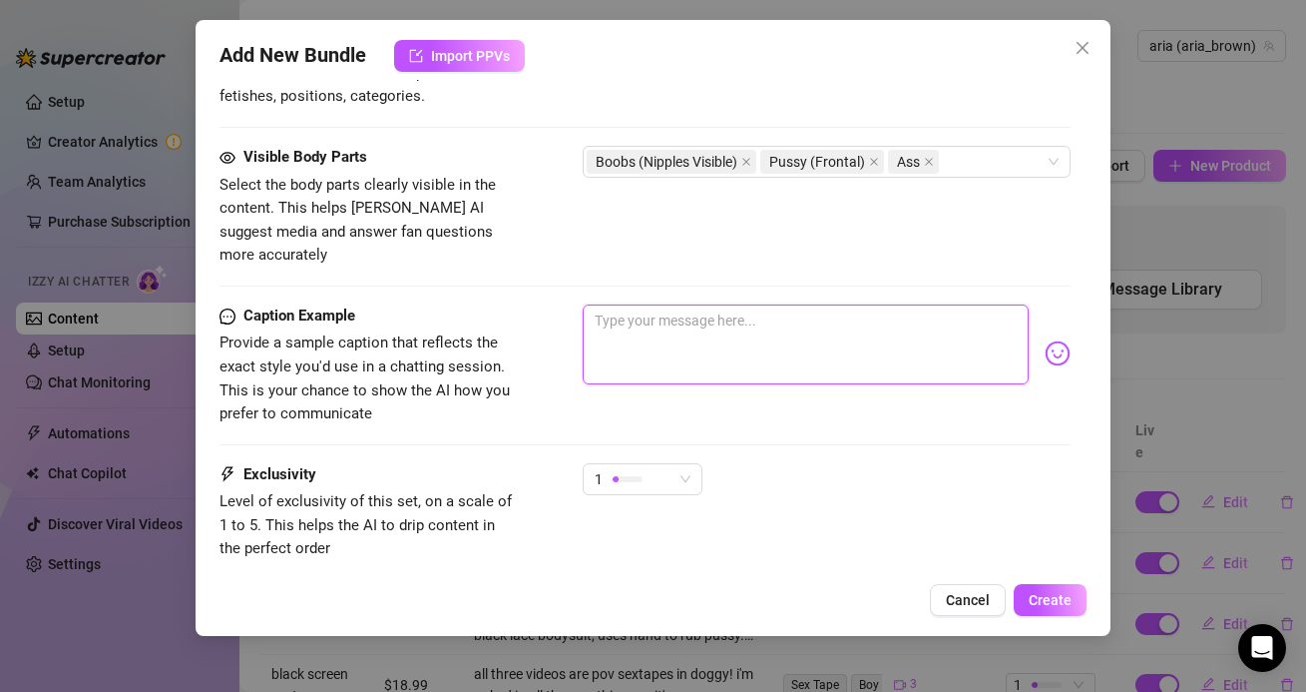
click at [677, 304] on textarea at bounding box center [805, 344] width 445 height 80
paste textarea "my professor swore he was going to tutor me yet we ended up going for three rou…"
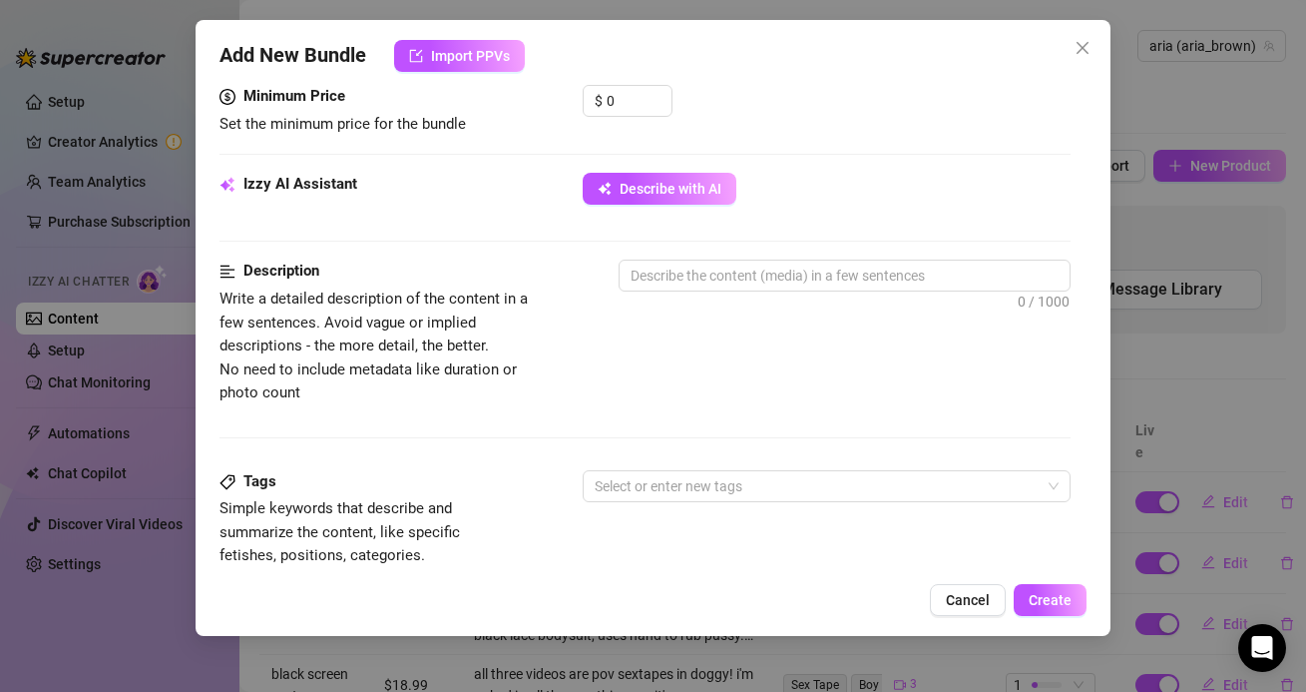
scroll to position [1213, 0]
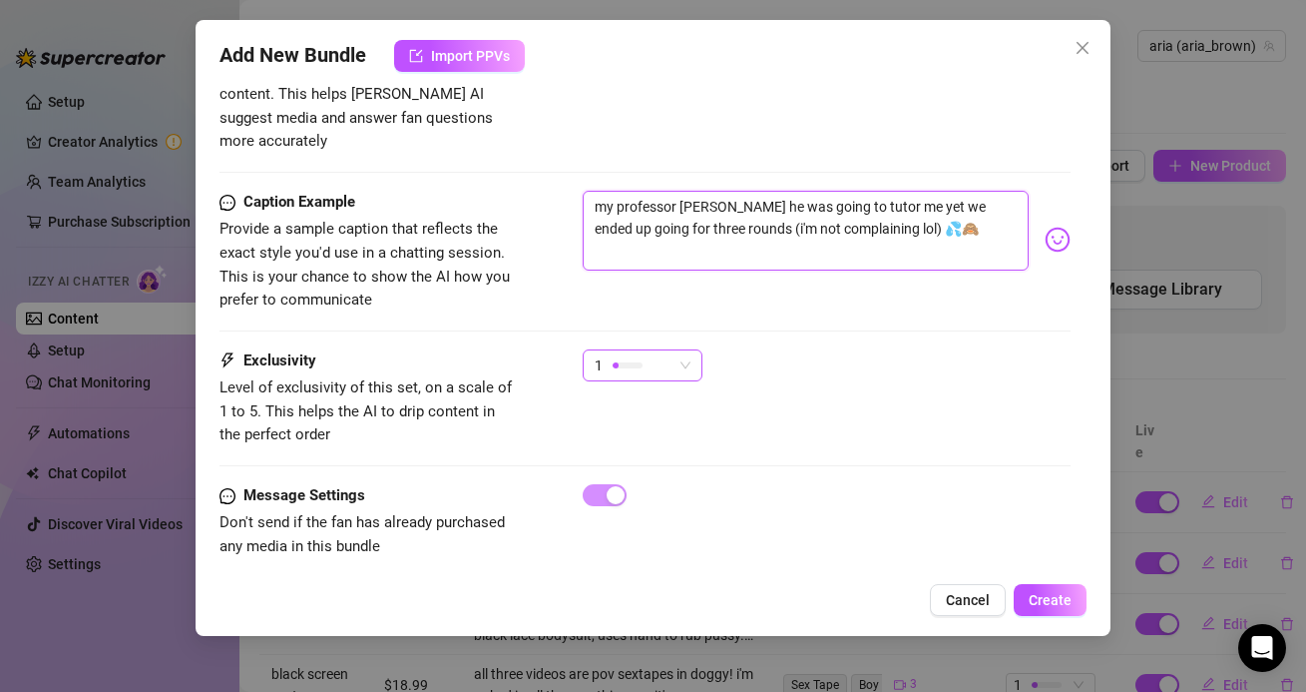
click at [654, 350] on div "1" at bounding box center [634, 365] width 78 height 30
click at [652, 350] on div "1" at bounding box center [634, 365] width 78 height 30
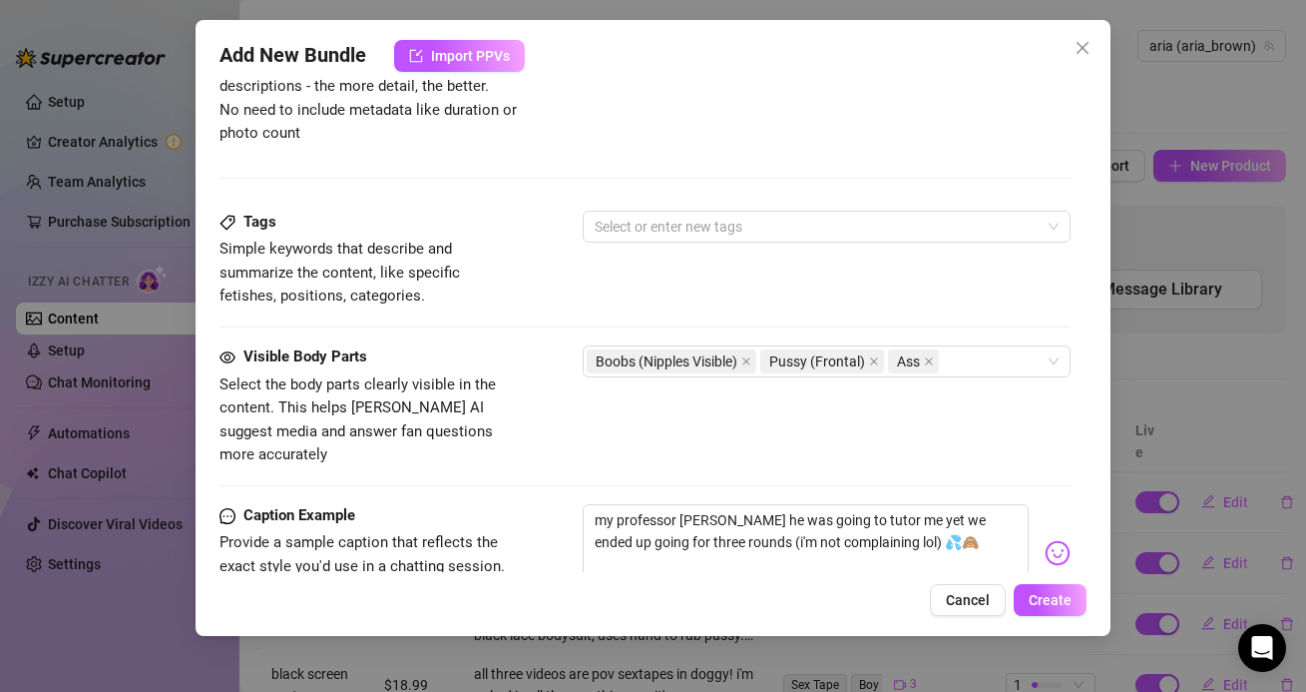
scroll to position [832, 0]
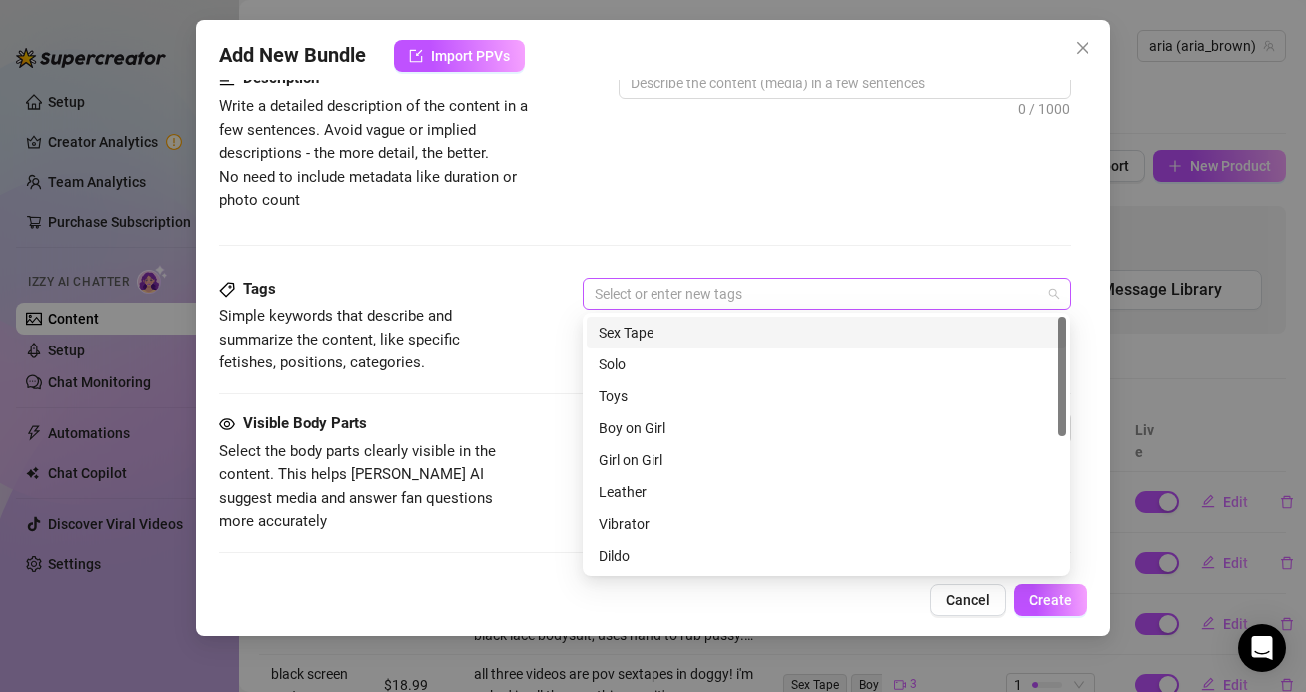
click at [643, 300] on div at bounding box center [816, 293] width 458 height 28
click at [641, 336] on div "Sex Tape" at bounding box center [826, 332] width 455 height 22
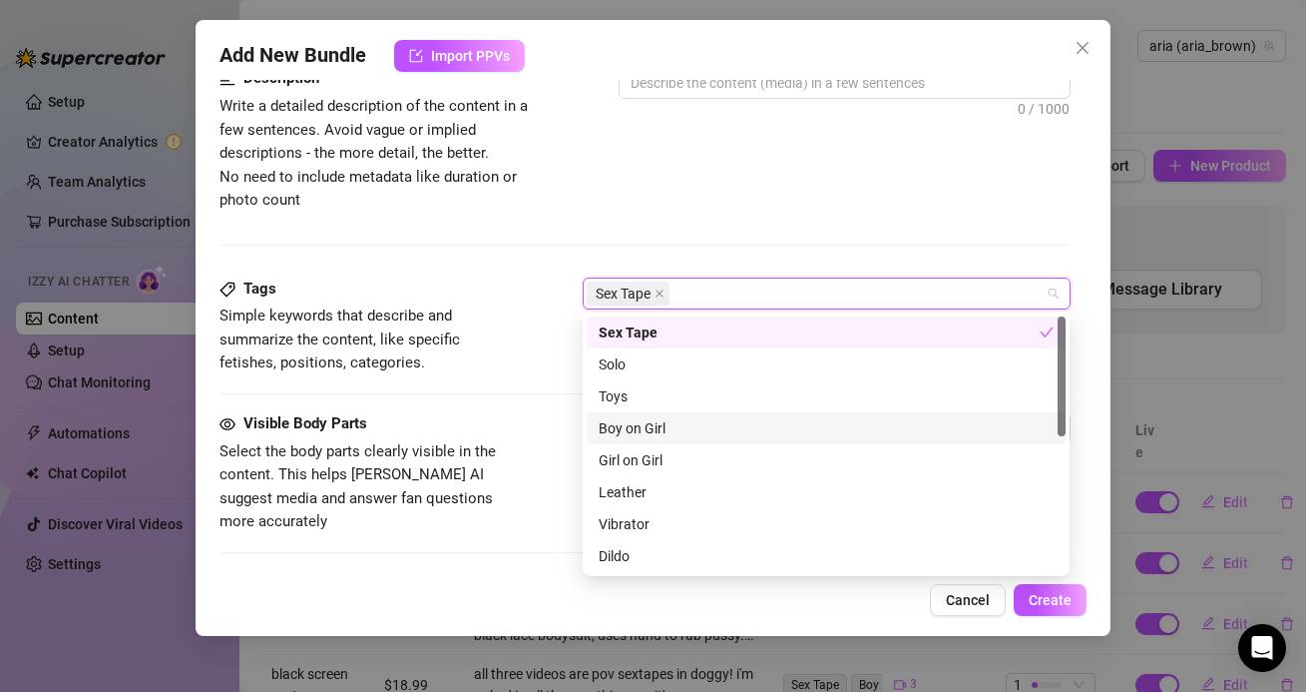
click at [649, 429] on div "Boy on Girl" at bounding box center [826, 428] width 455 height 22
click at [520, 404] on div "Tags Simple keywords that describe and summarize the content, like specific fet…" at bounding box center [645, 344] width 850 height 135
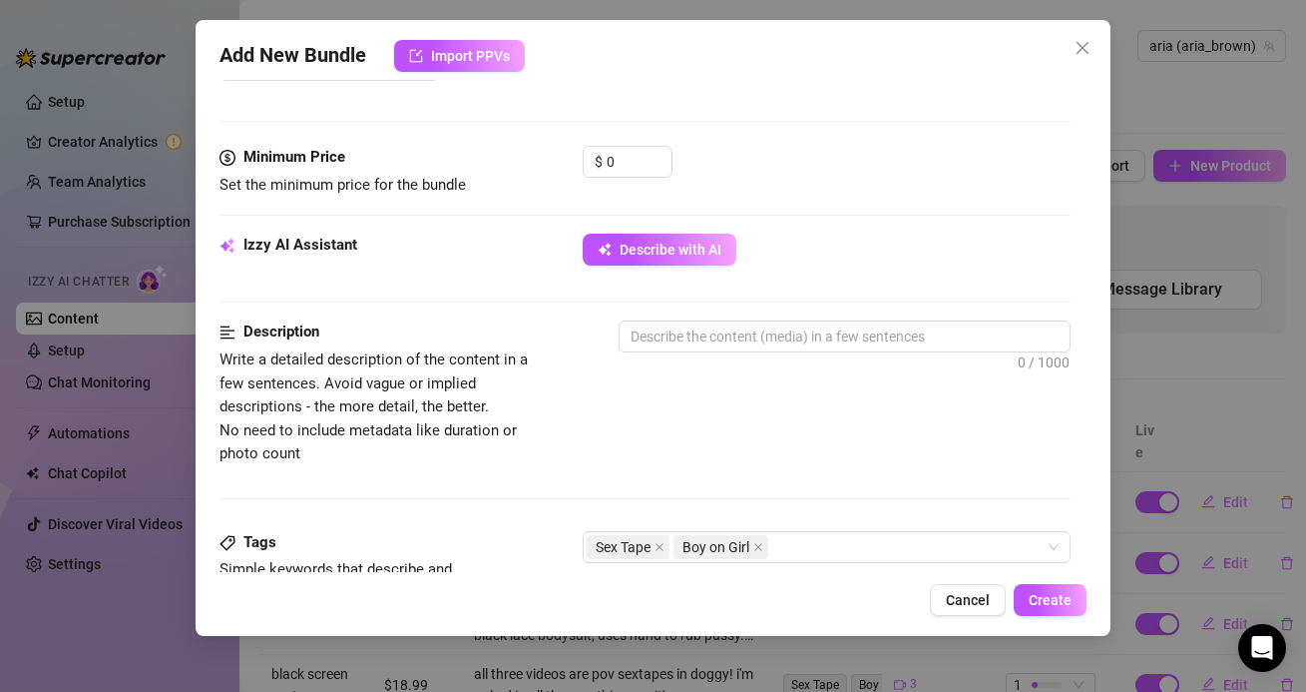
scroll to position [557, 0]
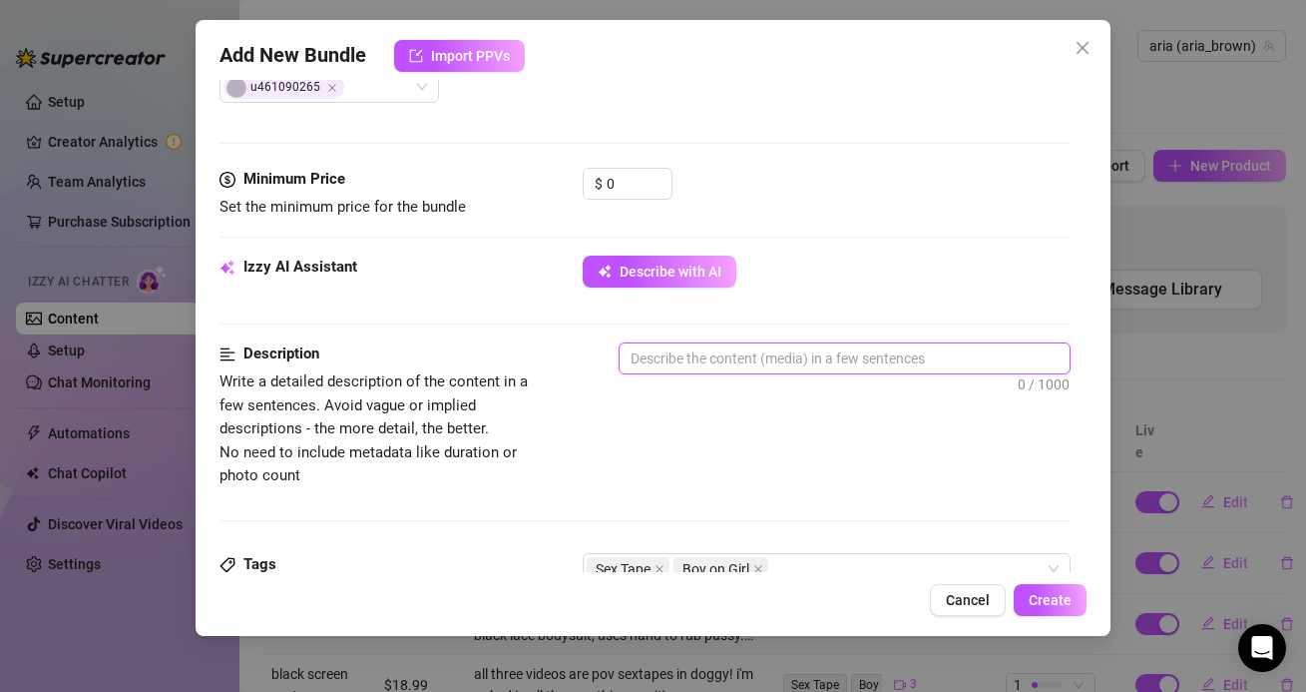
click at [658, 344] on textarea at bounding box center [844, 358] width 449 height 30
click at [772, 356] on textarea "three pov sextapes!" at bounding box center [844, 358] width 449 height 30
click at [883, 362] on textarea "three pov sextapes! both the :39 and the" at bounding box center [844, 358] width 449 height 30
click at [985, 365] on textarea "three pov sextapes! both the :39 and the :15 videos are in" at bounding box center [844, 358] width 449 height 30
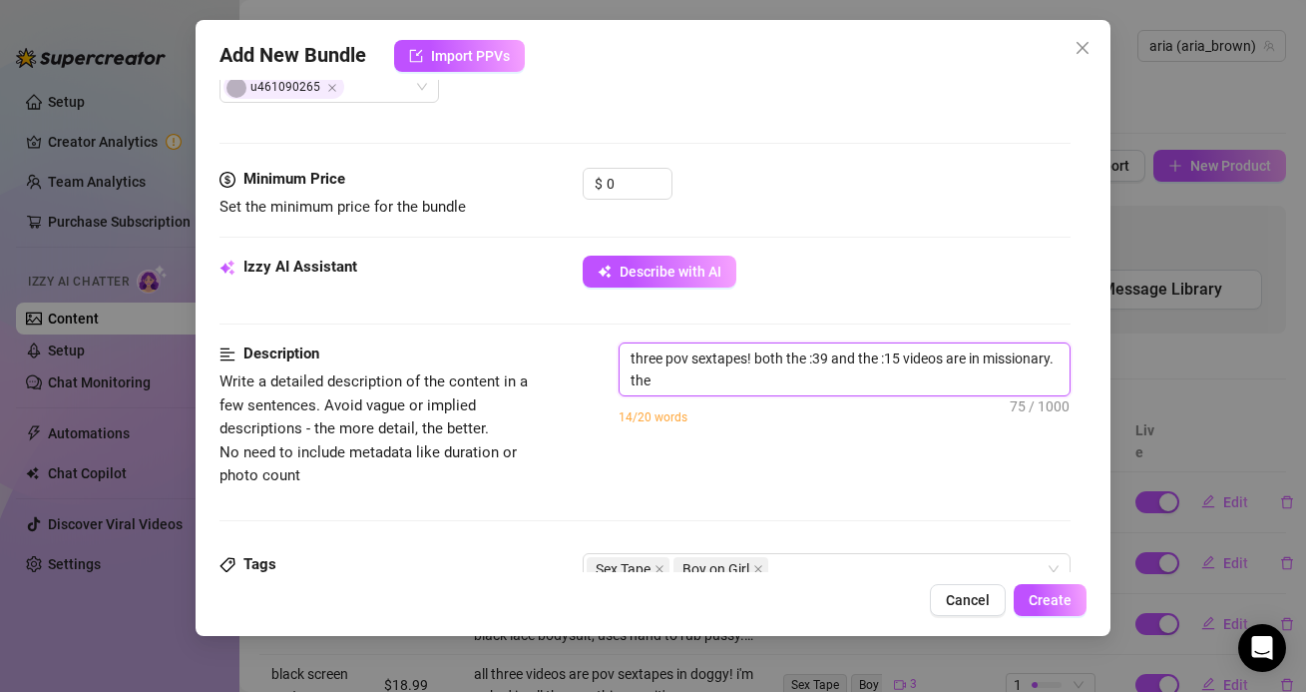
scroll to position [0, 0]
click at [755, 376] on textarea "three pov sextapes! both the :39 and the :15 videos are in missionary. the" at bounding box center [844, 369] width 449 height 52
click at [782, 379] on textarea "three pov sextapes! both the :39 and the :15 videos are in missionary. the :21 …" at bounding box center [844, 369] width 449 height 52
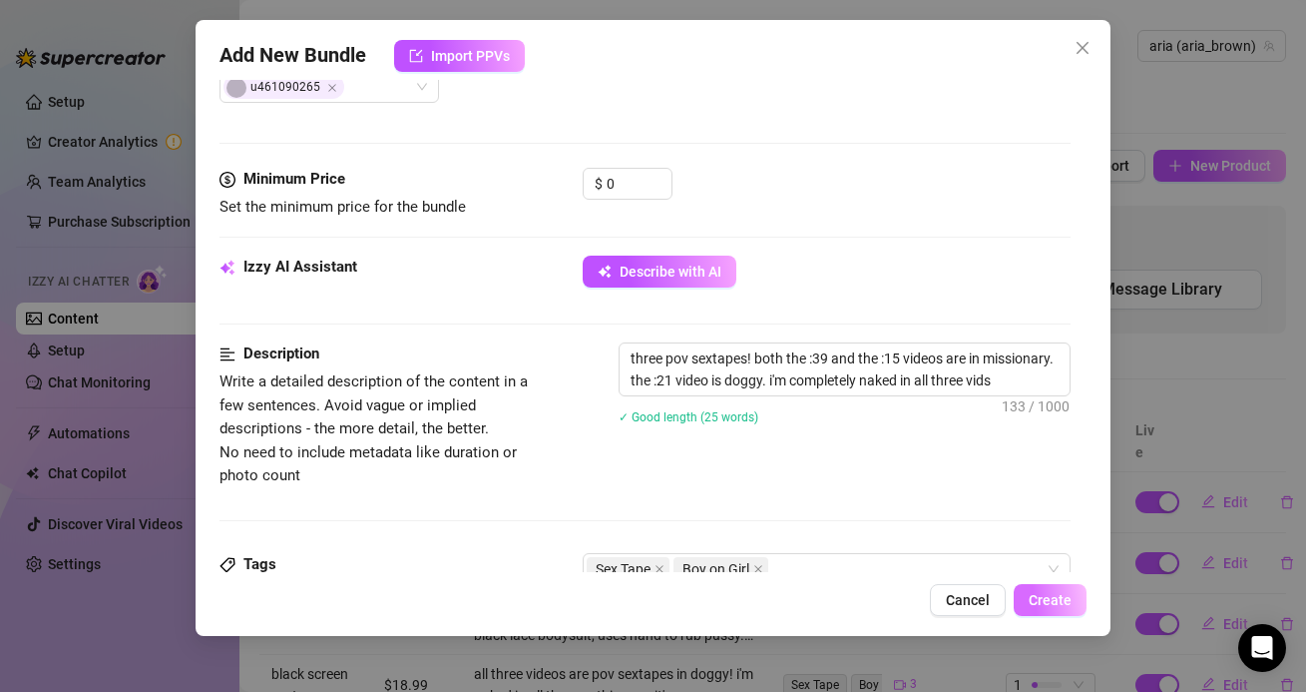
click at [1064, 594] on span "Create" at bounding box center [1050, 600] width 43 height 16
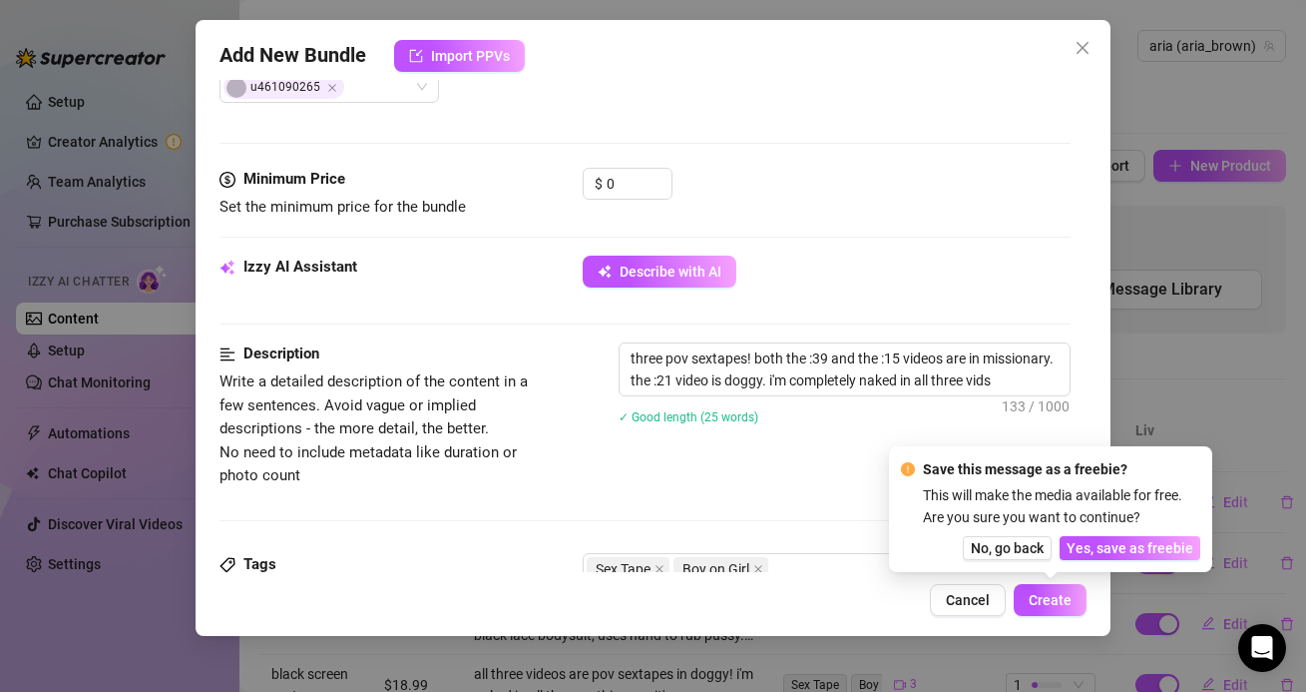
click at [858, 480] on div "Description Write a detailed description of the content in a few sentences. Avo…" at bounding box center [645, 414] width 850 height 145
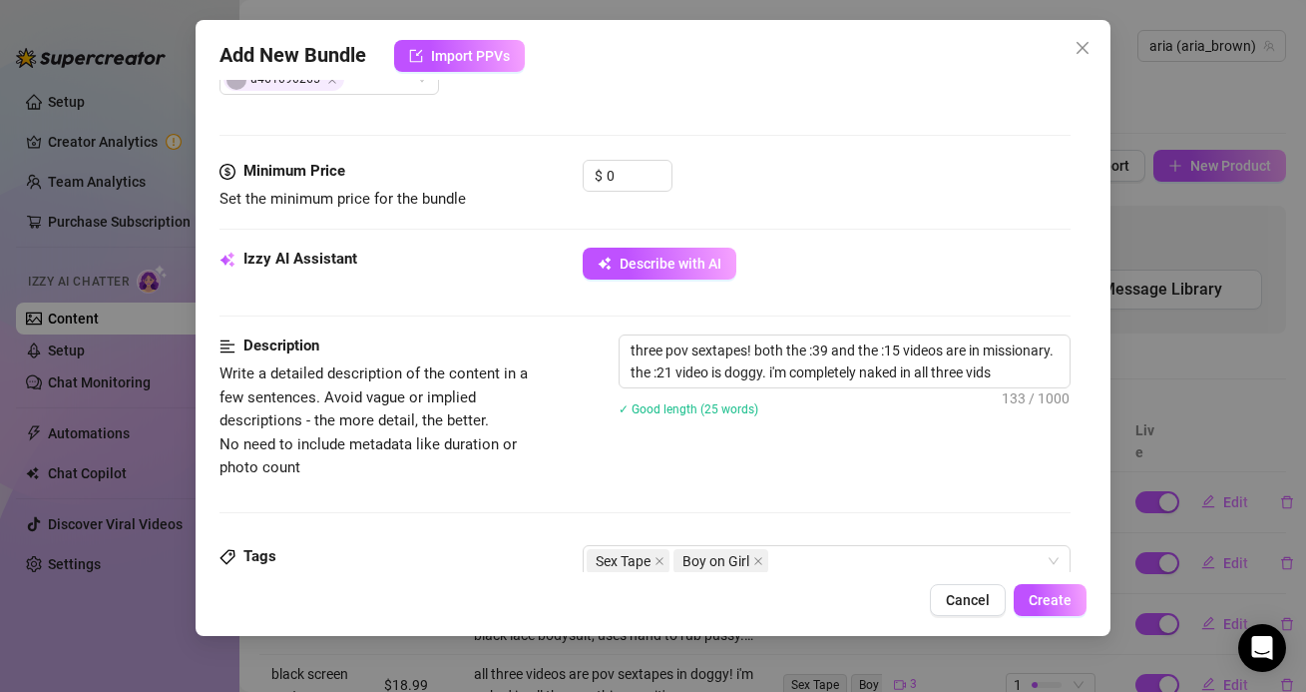
scroll to position [268, 0]
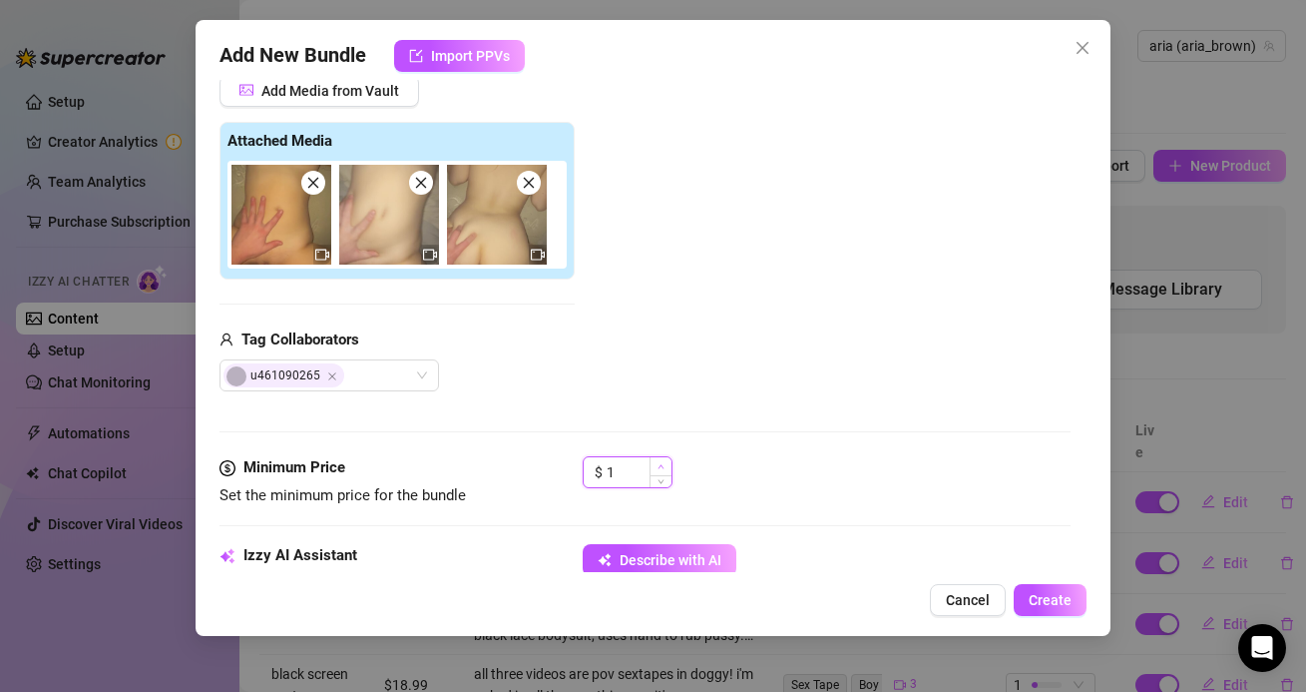
click at [654, 472] on span "Increase Value" at bounding box center [661, 466] width 22 height 18
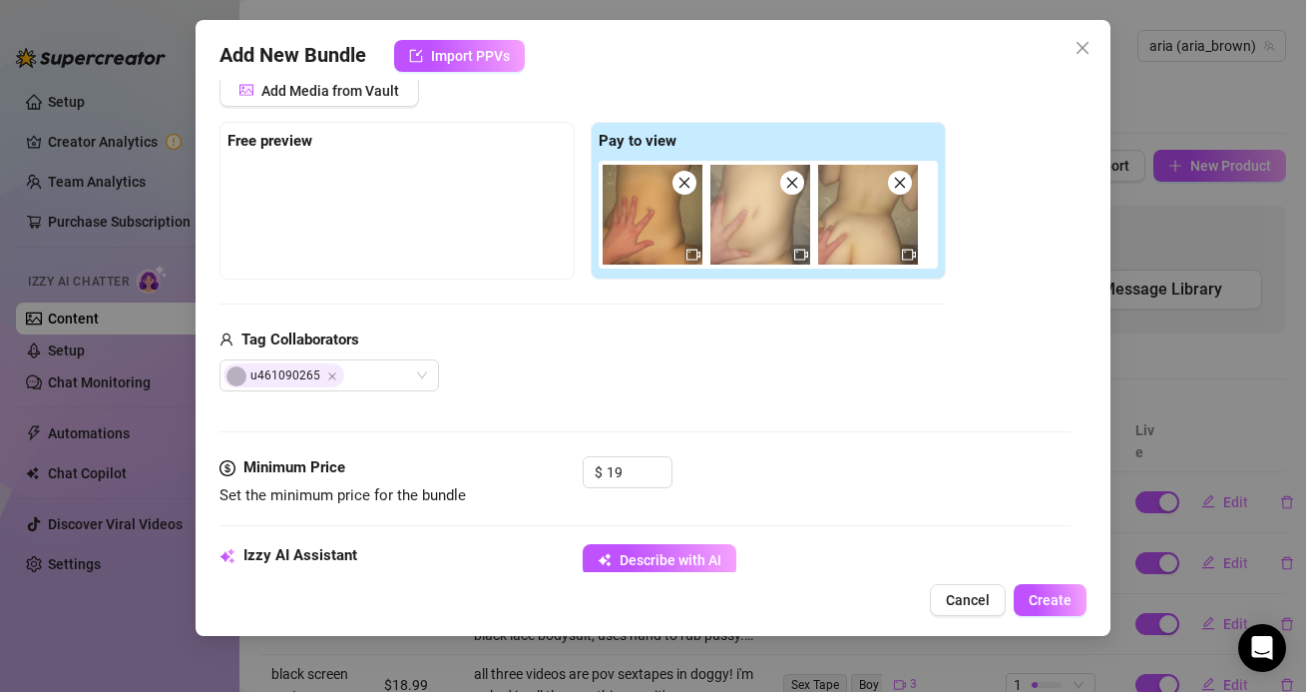
click at [821, 477] on div "$ 19" at bounding box center [826, 481] width 487 height 50
click at [1036, 596] on span "Create" at bounding box center [1050, 600] width 43 height 16
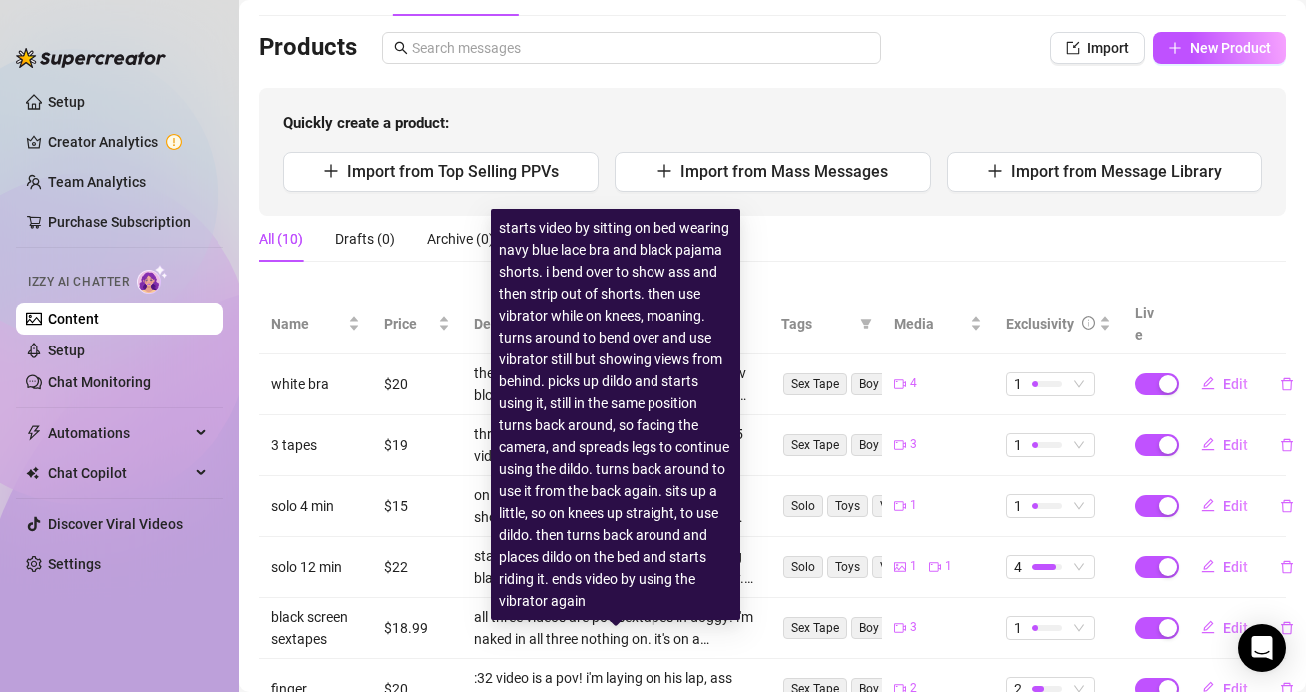
scroll to position [0, 0]
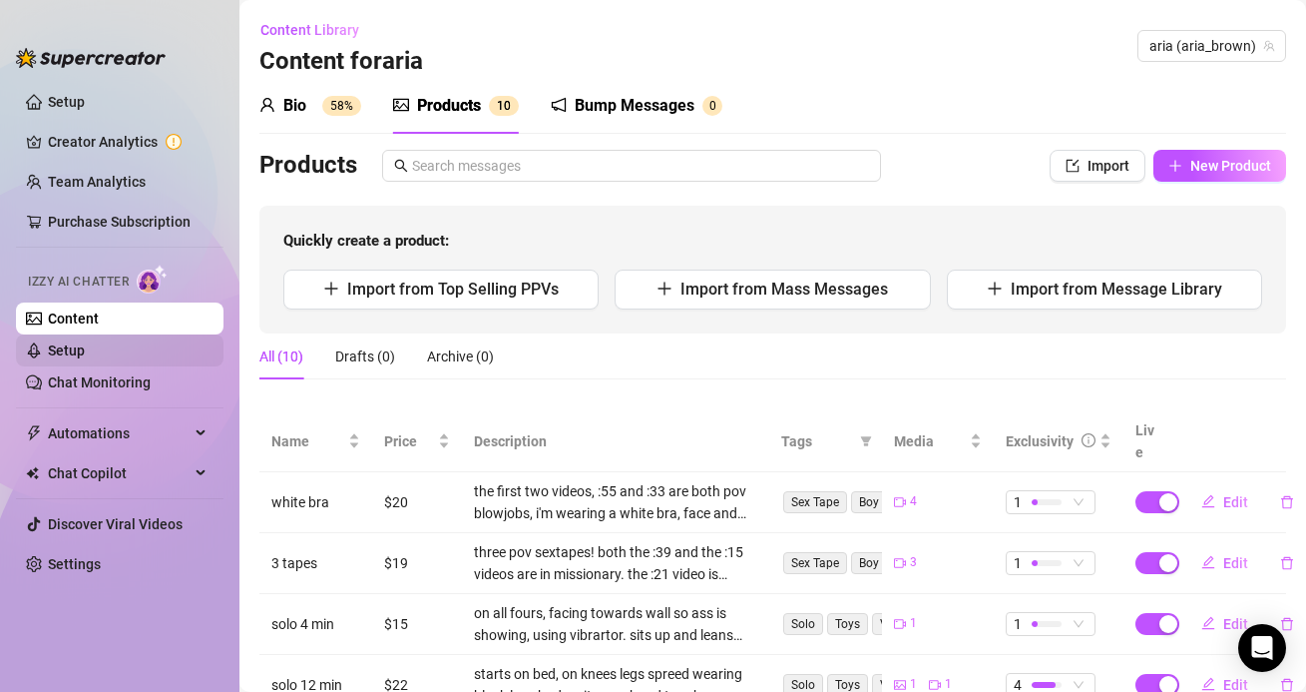
click at [61, 342] on link "Setup" at bounding box center [66, 350] width 37 height 16
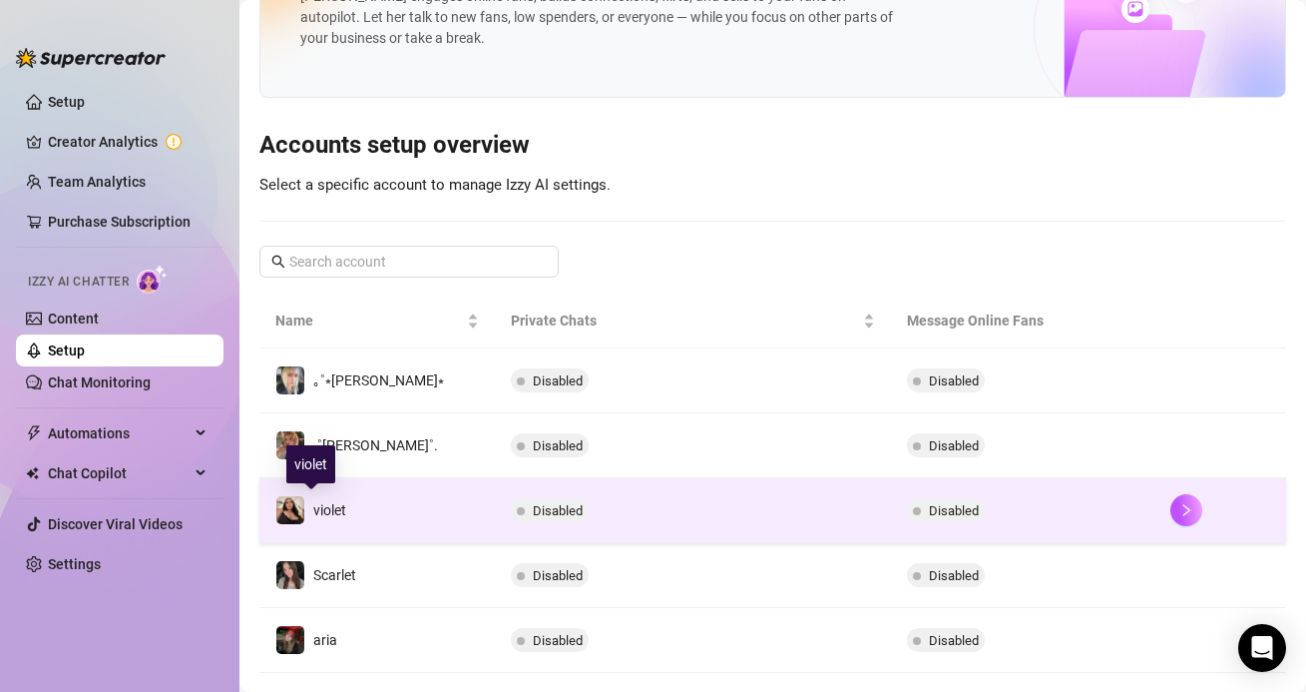
scroll to position [130, 0]
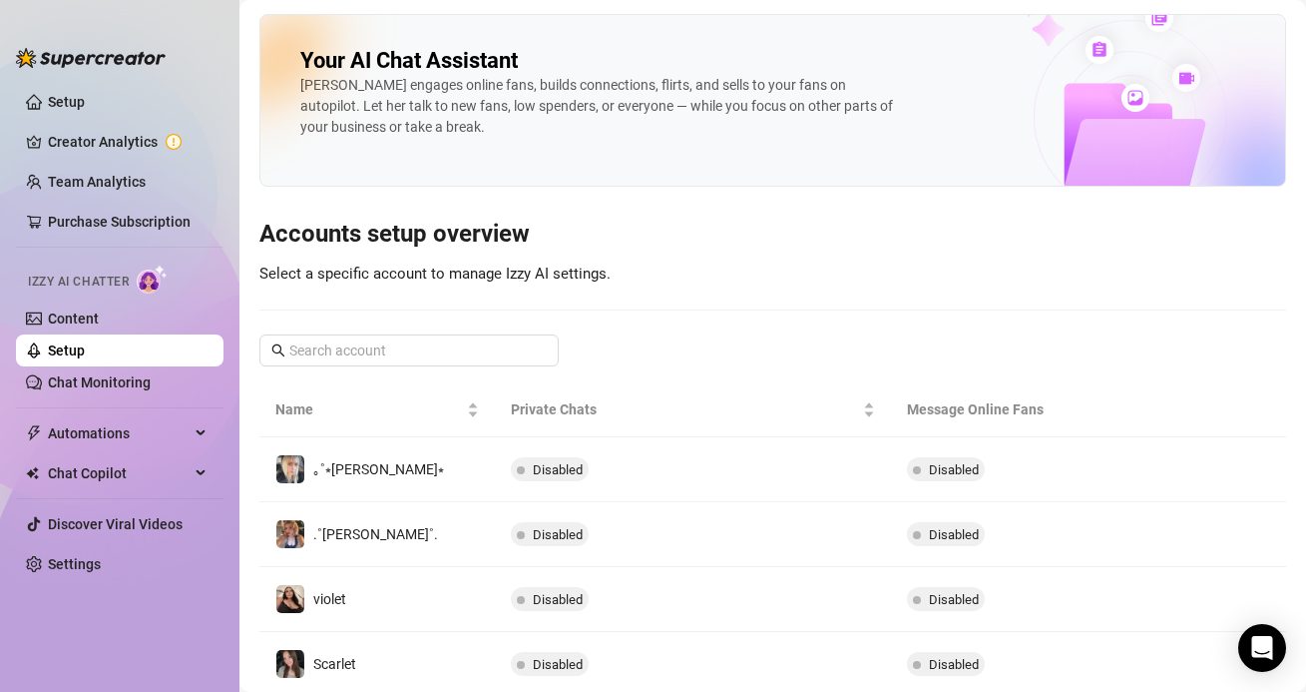
scroll to position [130, 0]
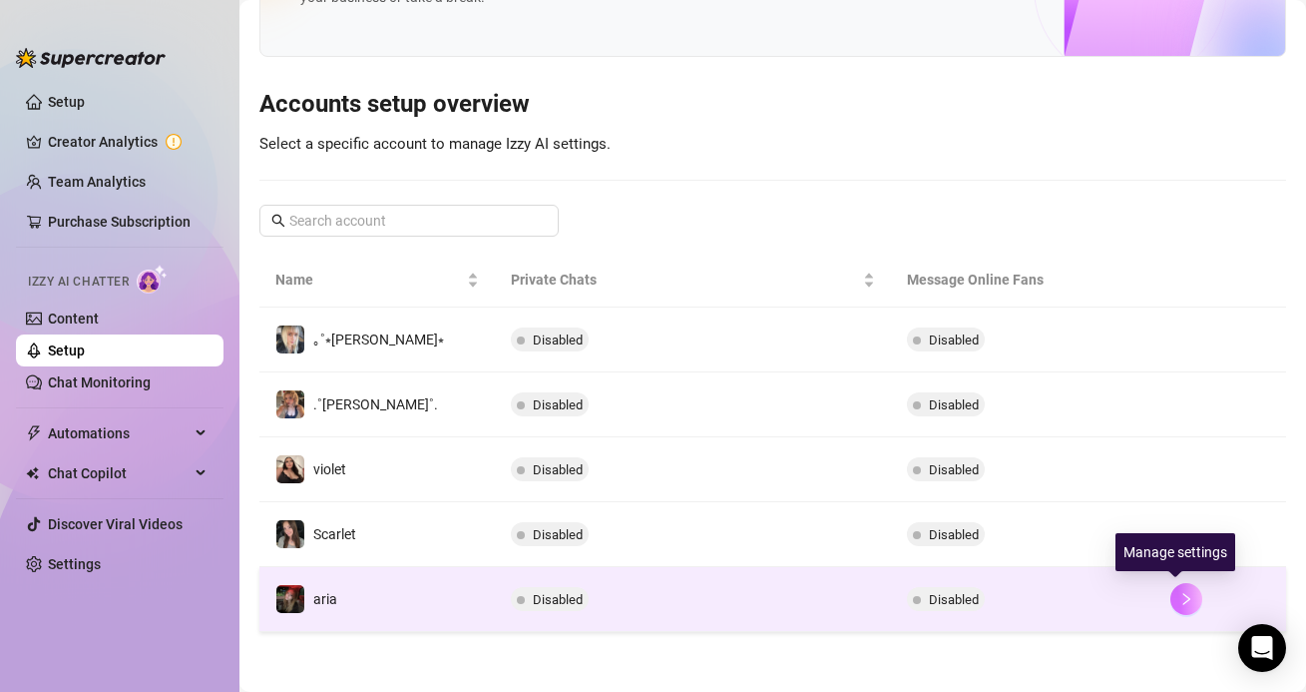
click at [1182, 593] on icon "right" at bounding box center [1187, 599] width 14 height 14
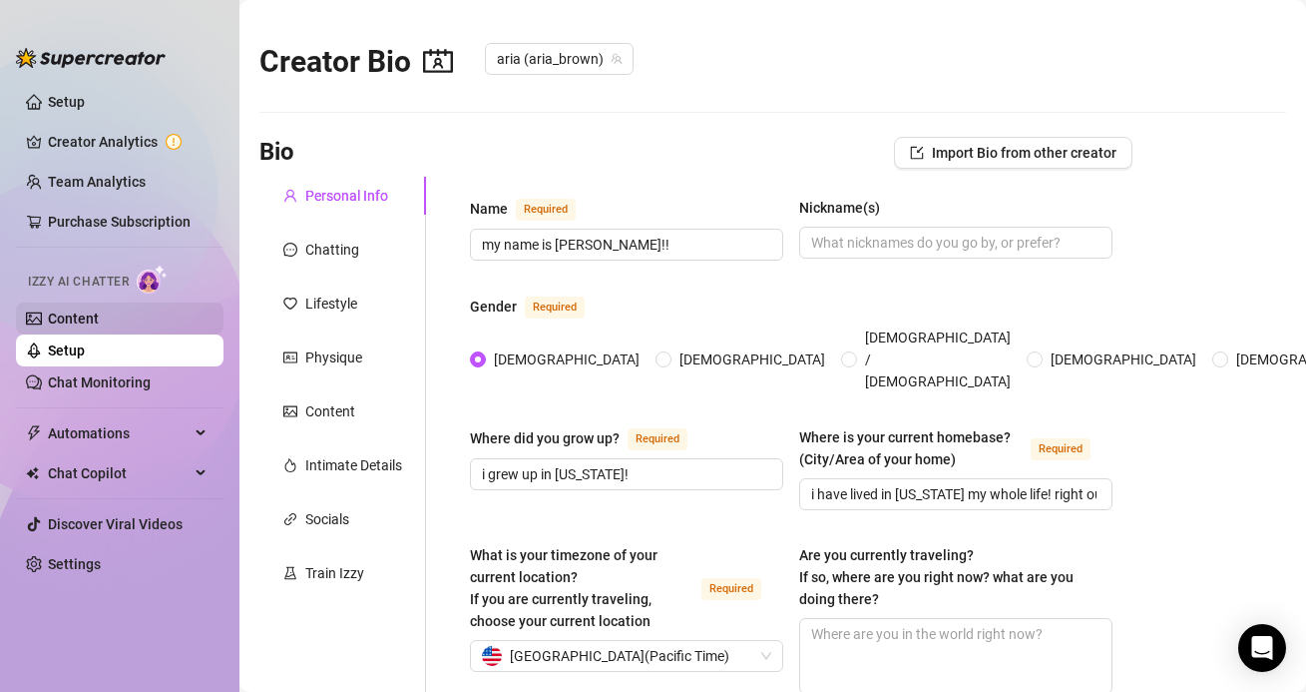
click at [94, 310] on link "Content" at bounding box center [73, 318] width 51 height 16
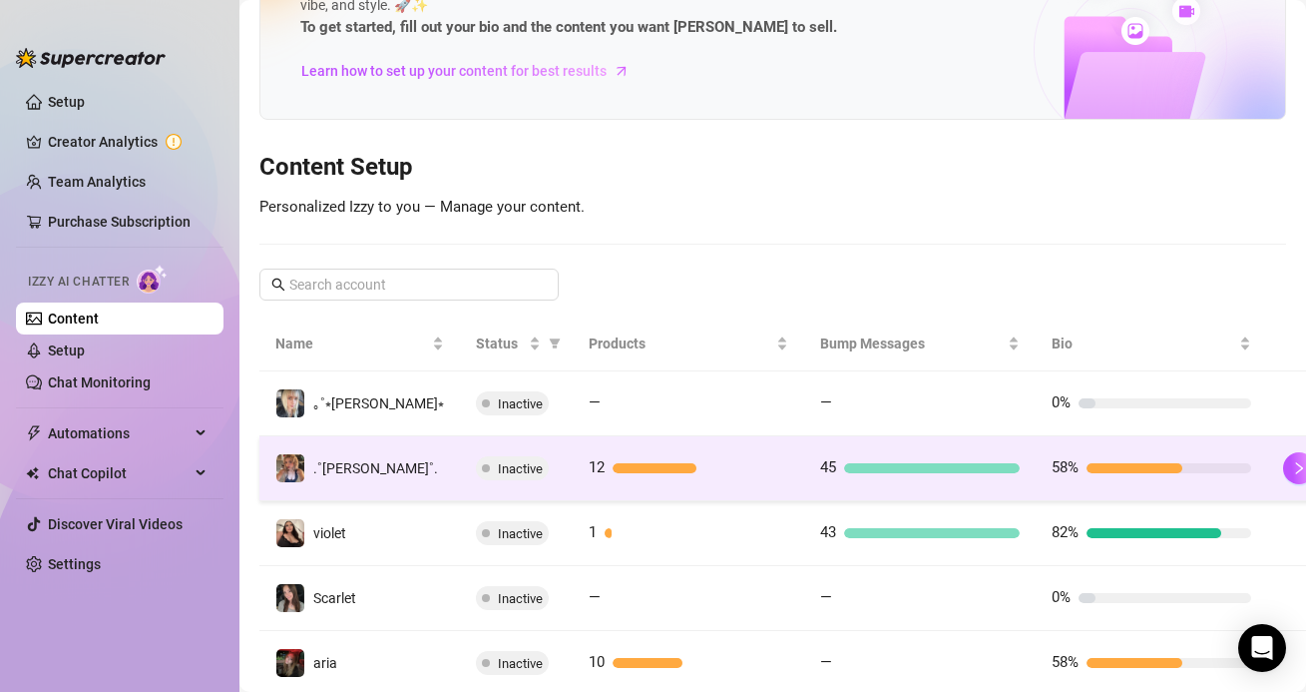
scroll to position [165, 0]
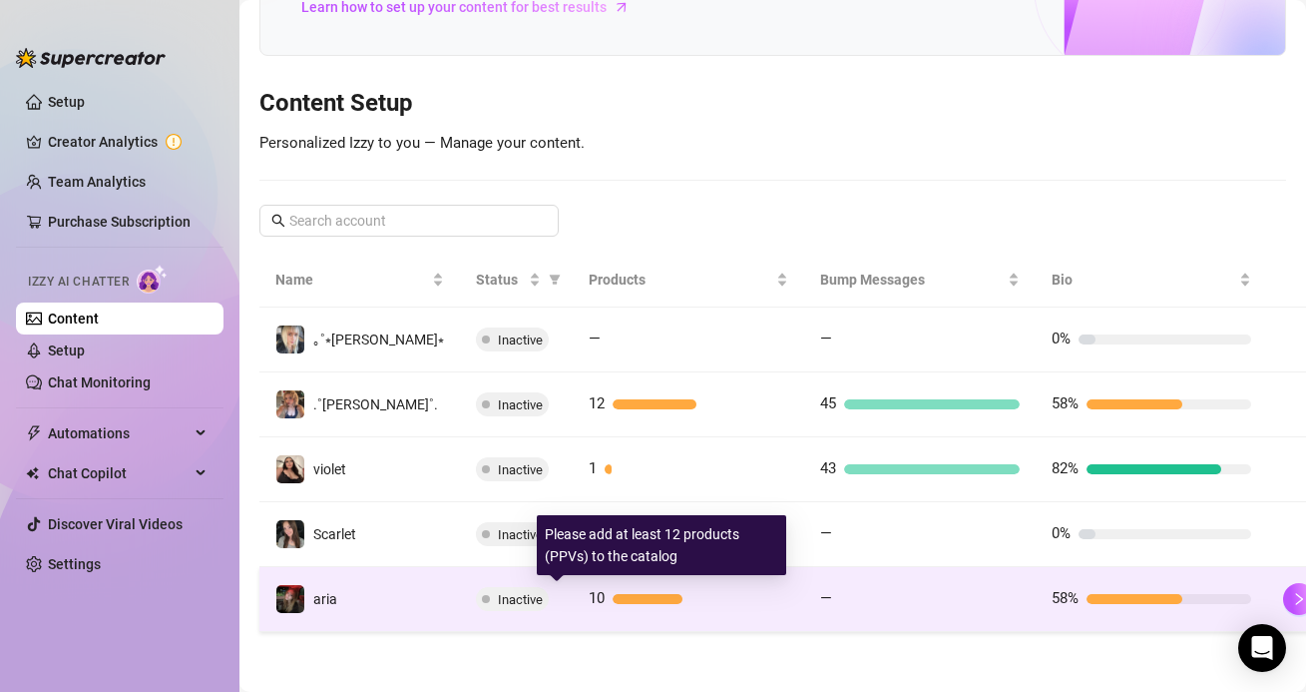
click at [648, 598] on div at bounding box center [701, 599] width 176 height 10
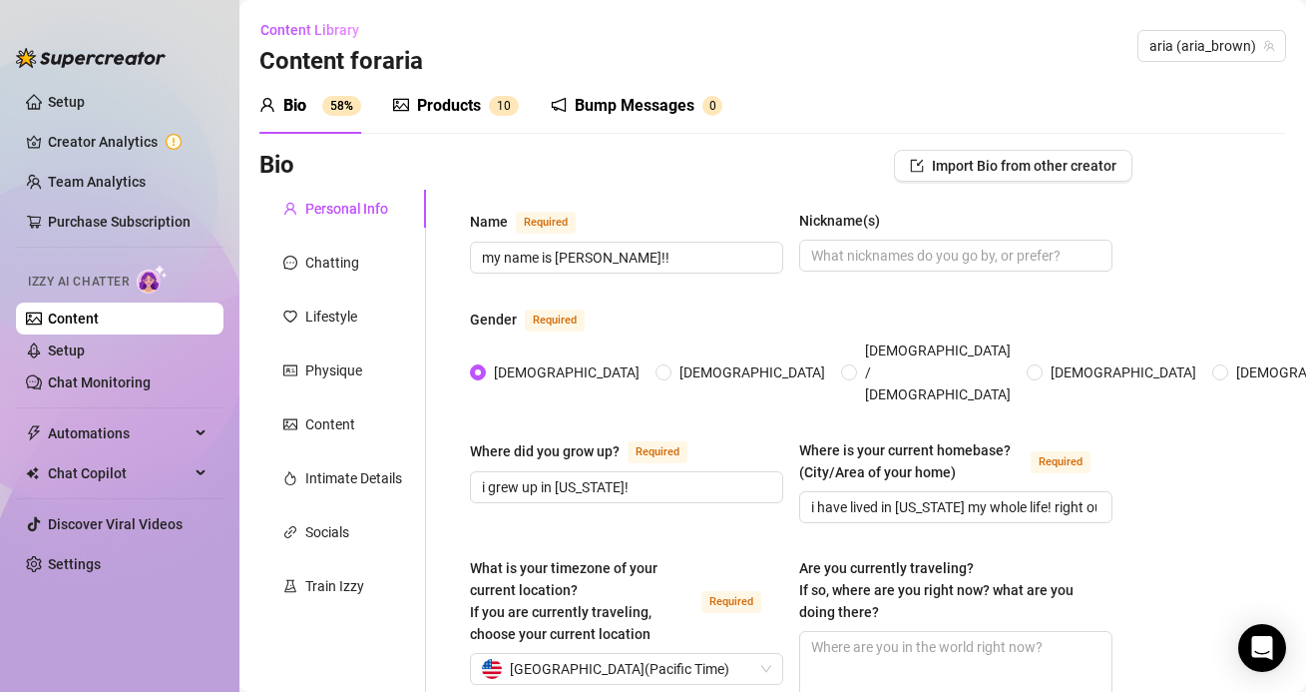
click at [445, 96] on div "Products" at bounding box center [449, 106] width 64 height 24
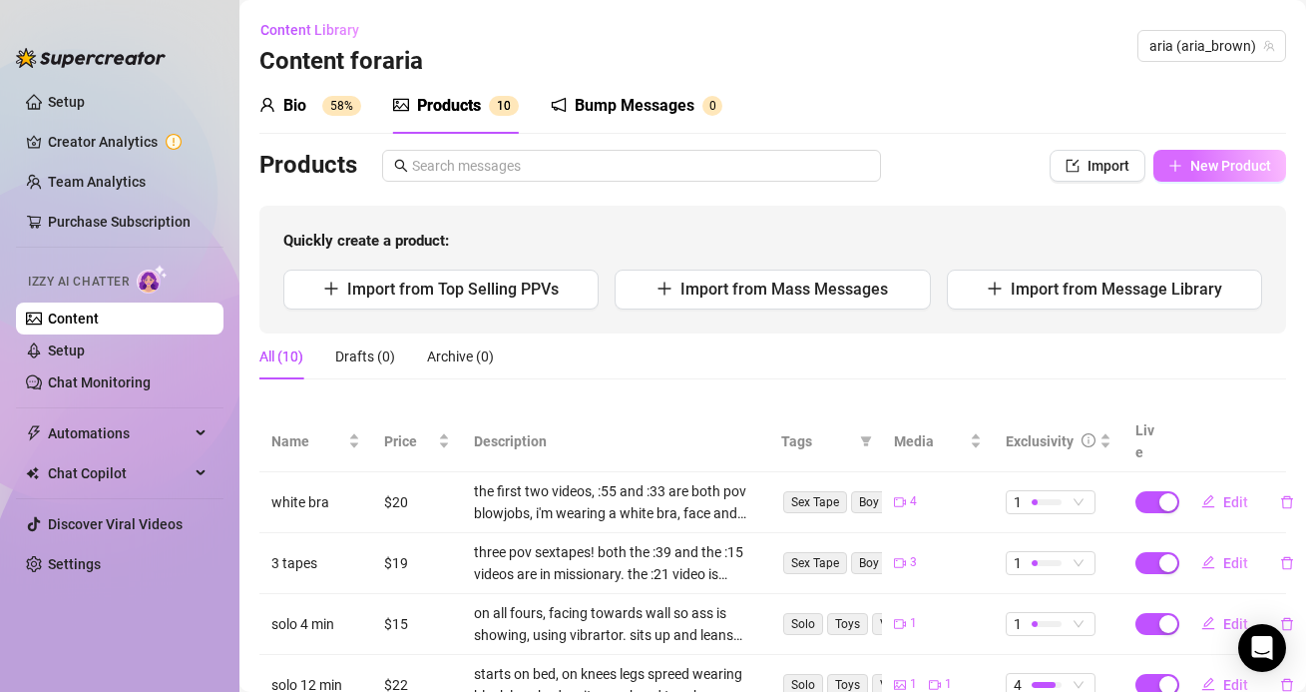
click at [1200, 172] on span "New Product" at bounding box center [1231, 166] width 81 height 16
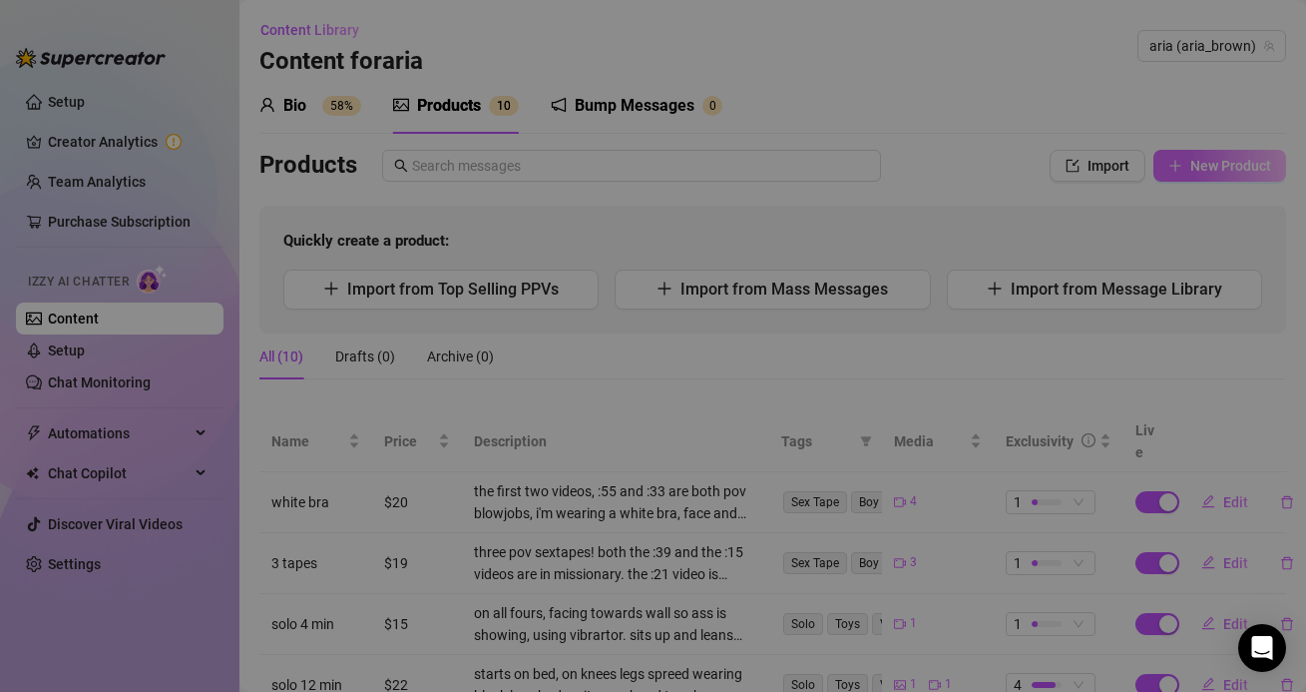
type textarea "Type your message here..."
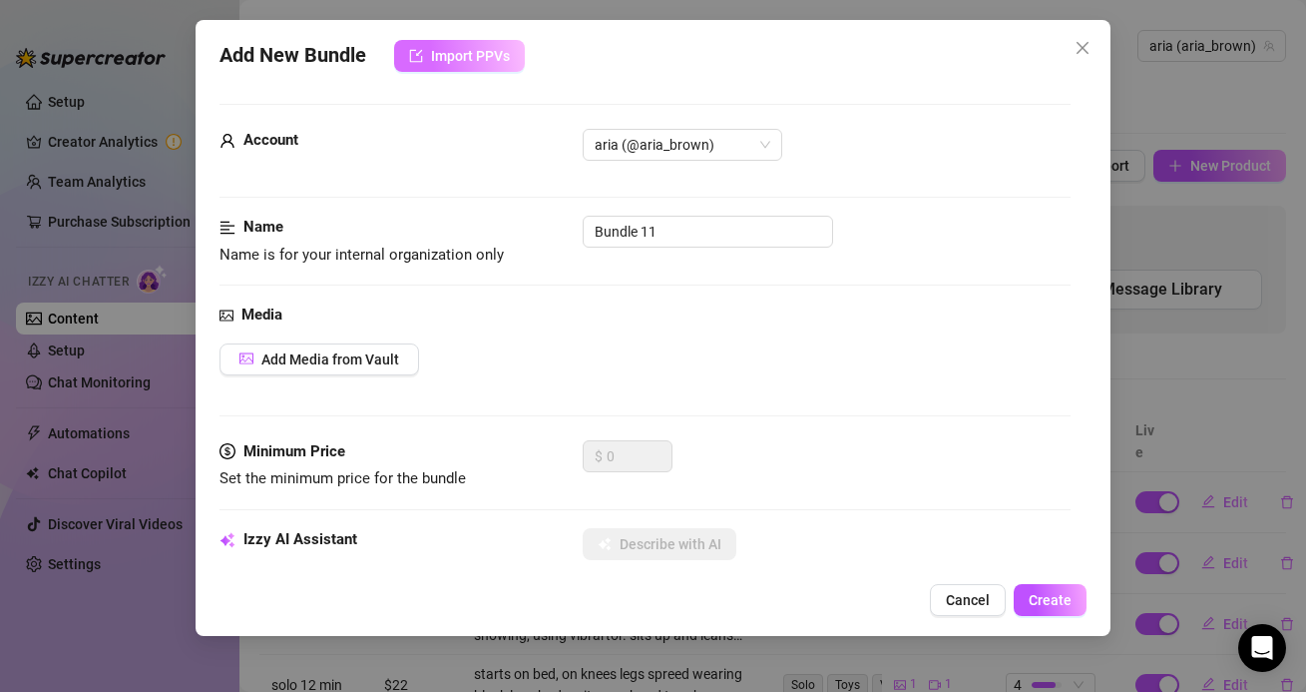
click at [475, 51] on span "Import PPVs" at bounding box center [470, 56] width 79 height 16
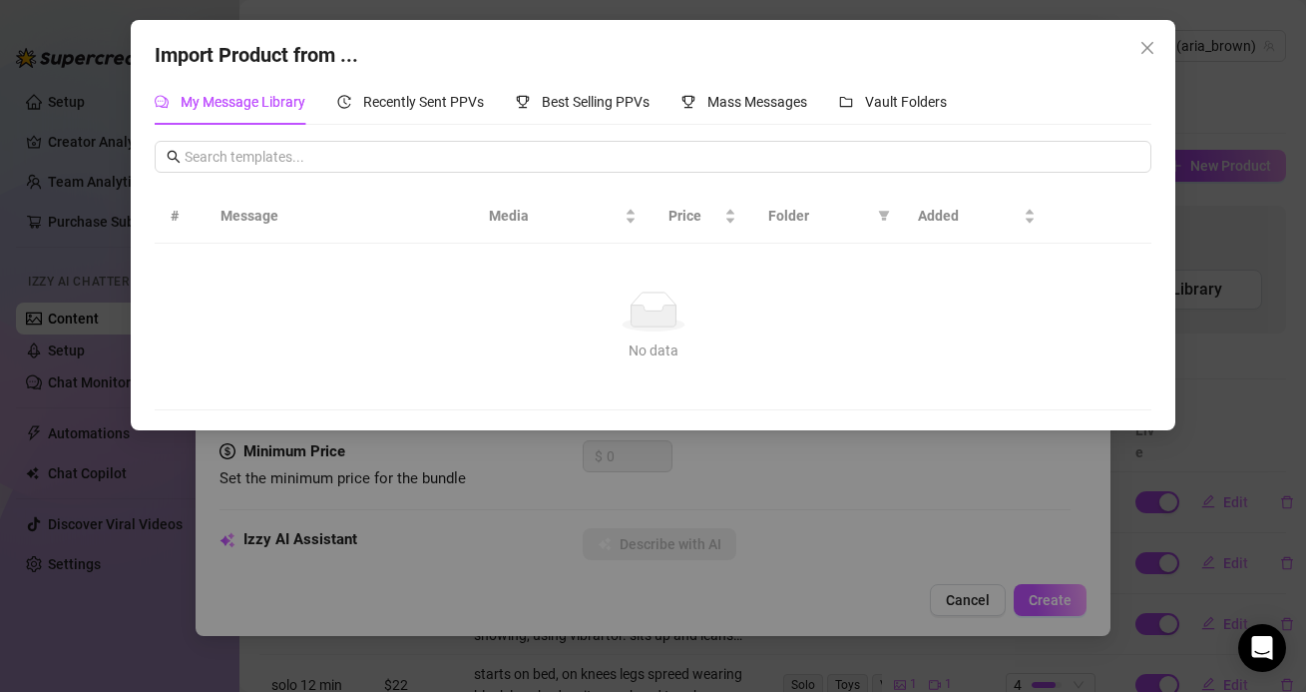
click at [1134, 51] on span "Close" at bounding box center [1148, 48] width 32 height 16
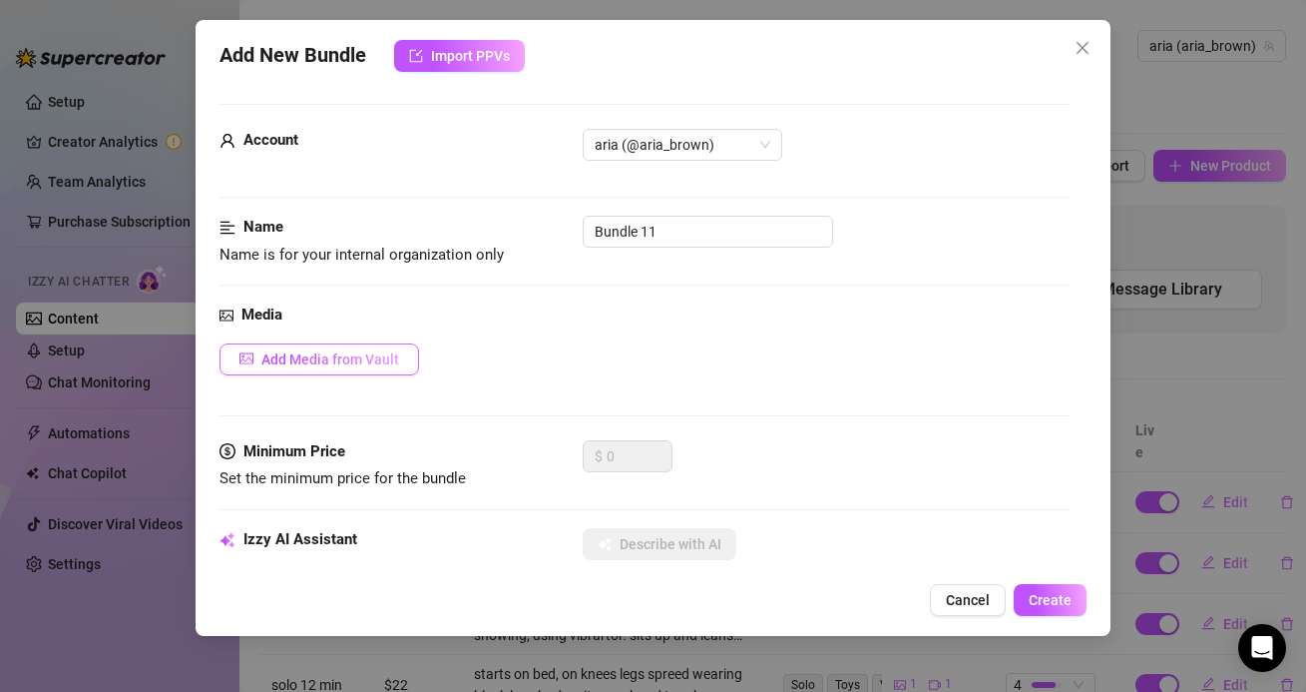
click at [250, 372] on button "Add Media from Vault" at bounding box center [320, 359] width 200 height 32
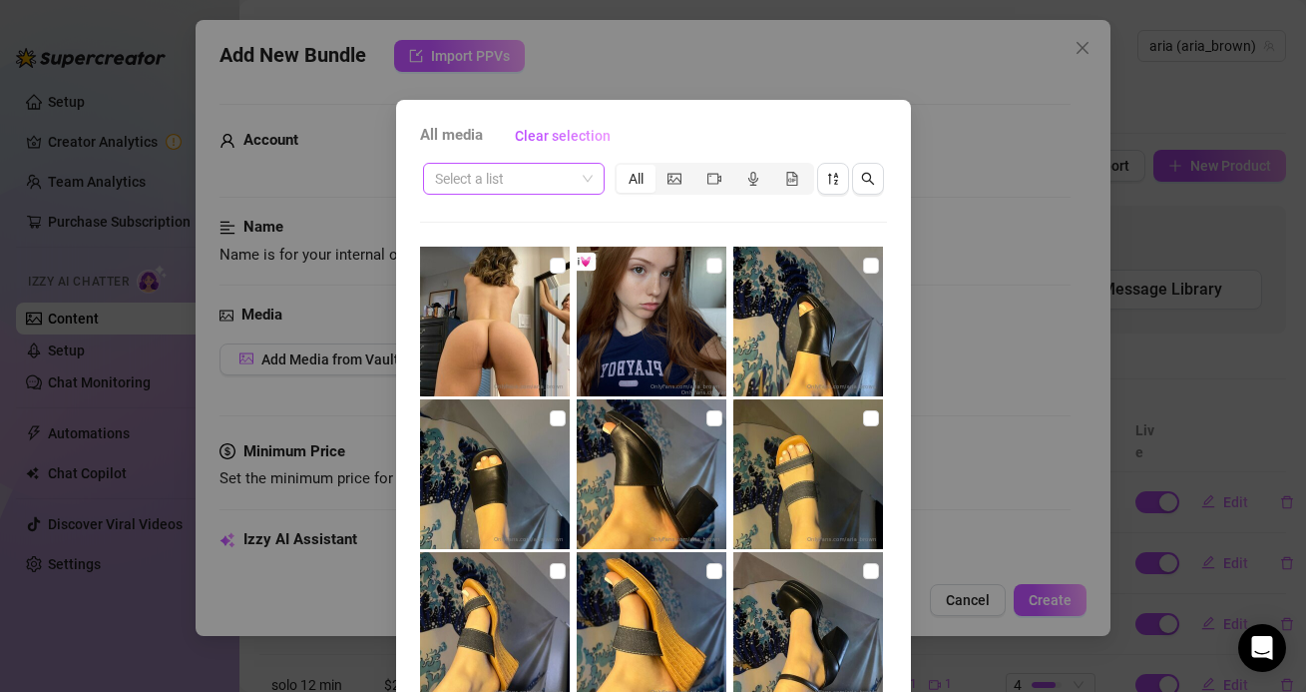
click at [505, 177] on input "search" at bounding box center [505, 179] width 140 height 30
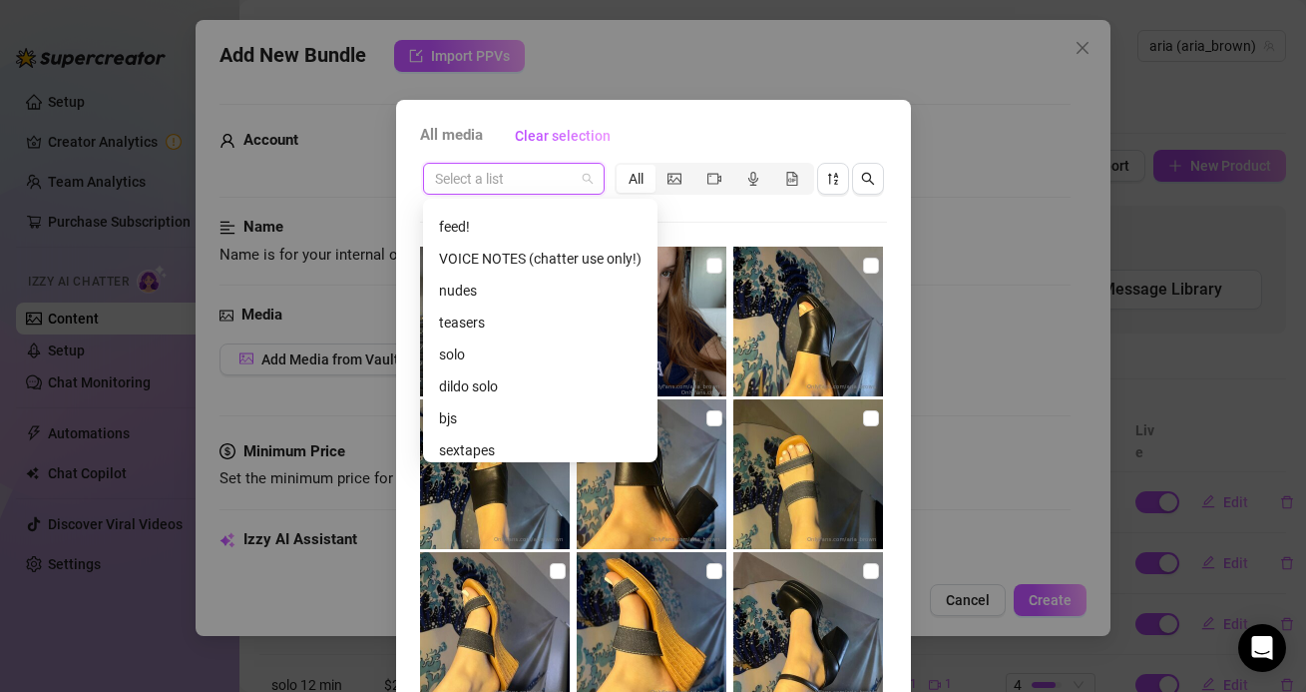
scroll to position [134, 0]
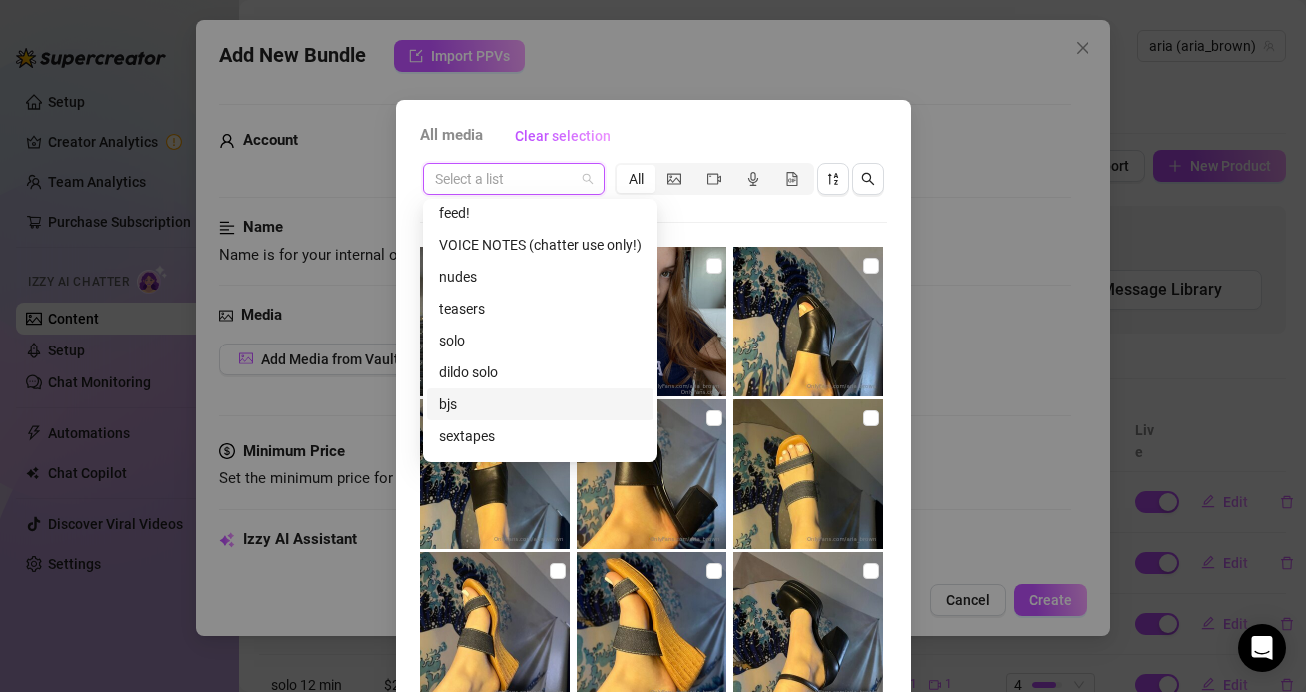
click at [476, 392] on div "bjs" at bounding box center [540, 404] width 227 height 32
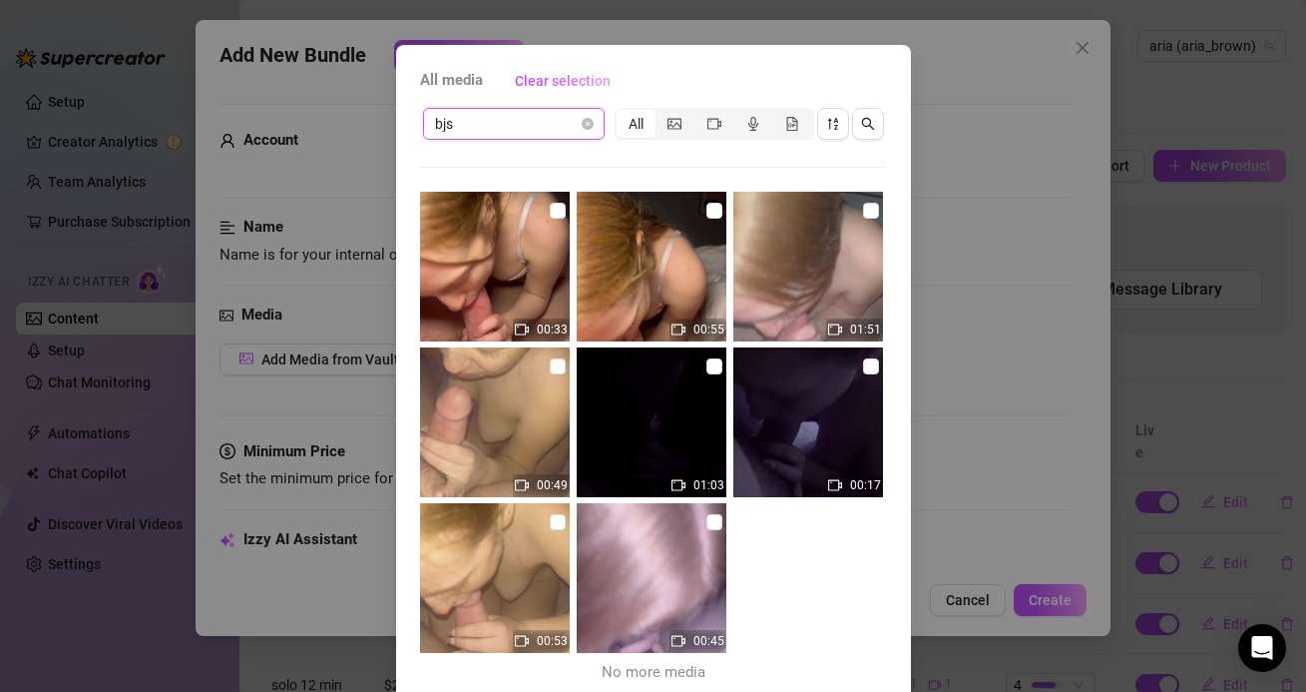
scroll to position [60, 0]
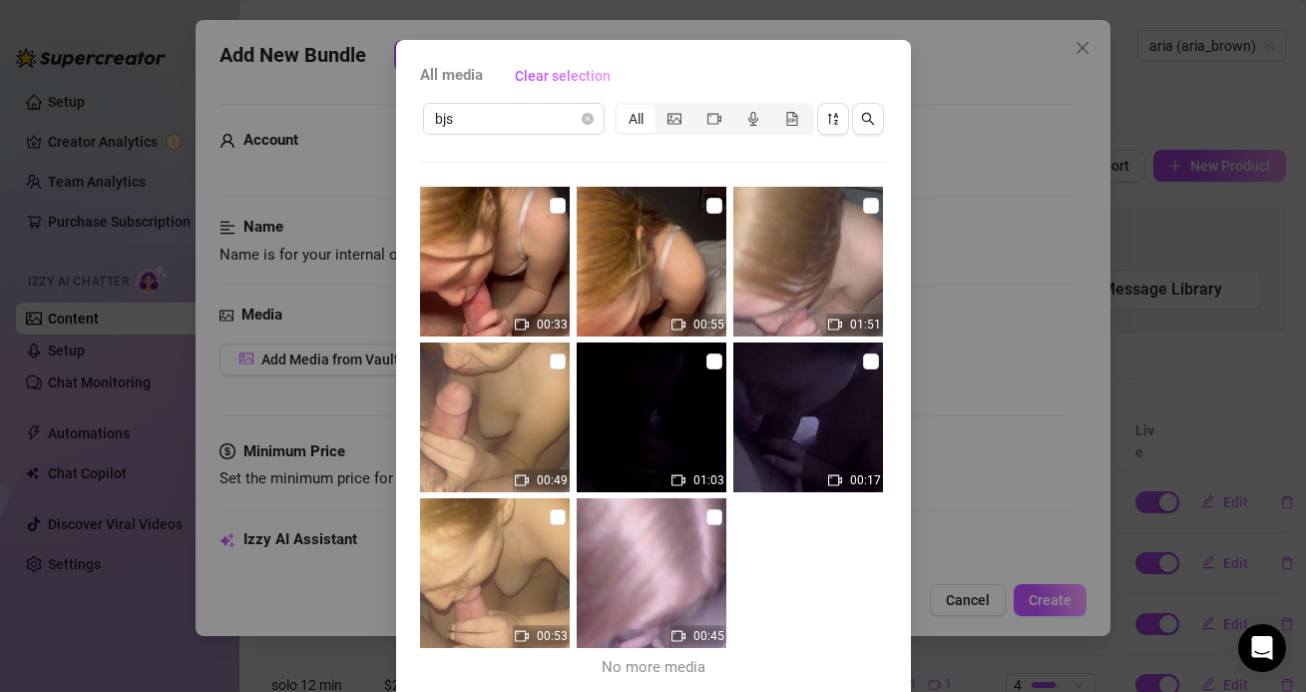
click at [885, 204] on div "01:51" at bounding box center [811, 262] width 154 height 150
checkbox input "true"
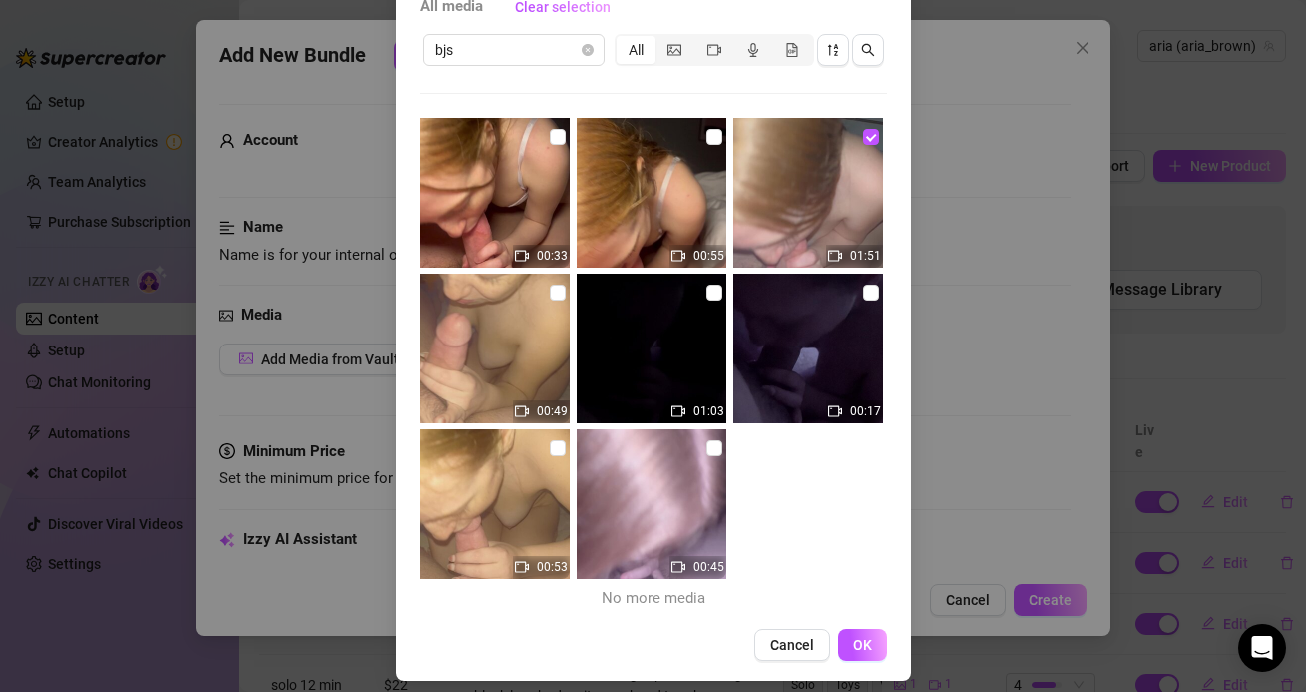
scroll to position [142, 0]
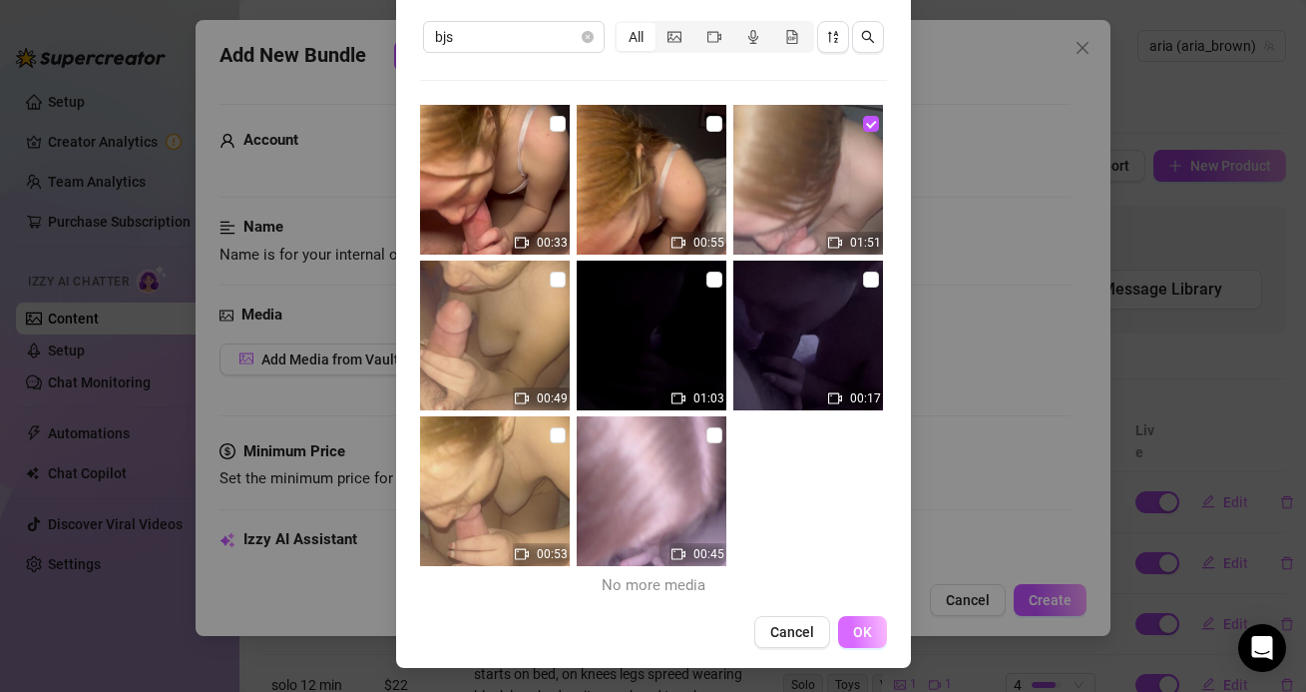
click at [857, 625] on span "OK" at bounding box center [862, 632] width 19 height 16
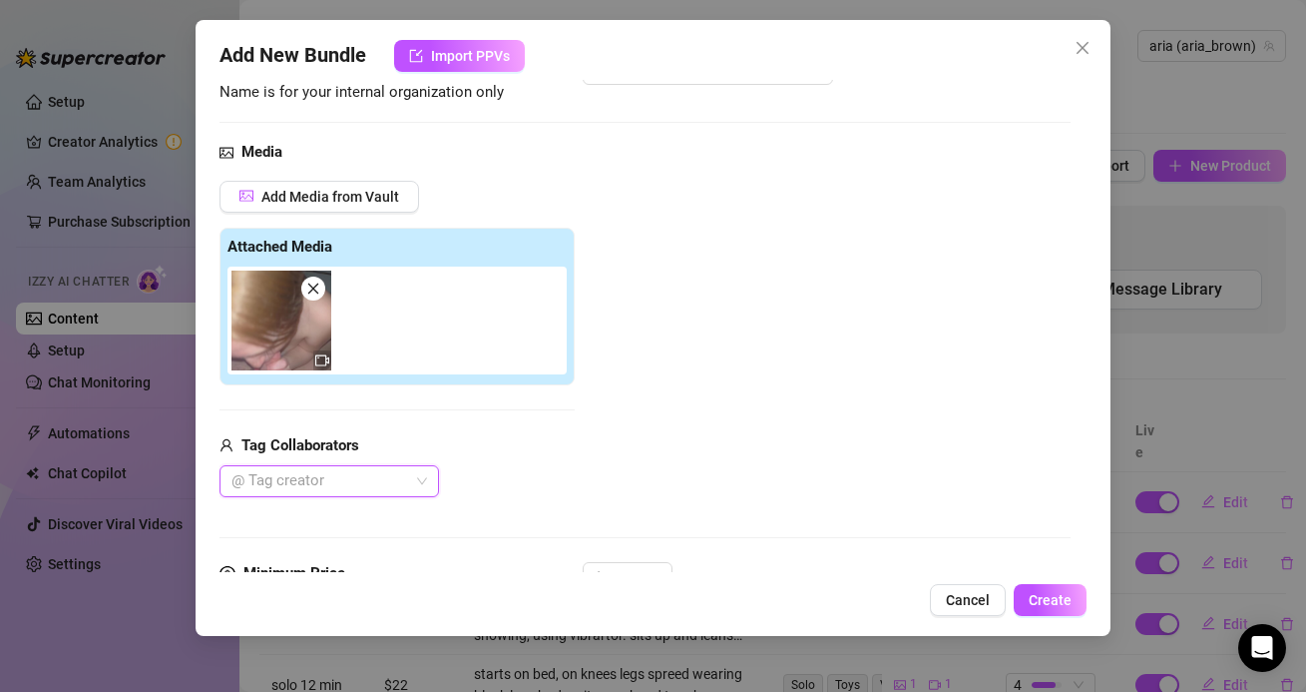
scroll to position [0, 0]
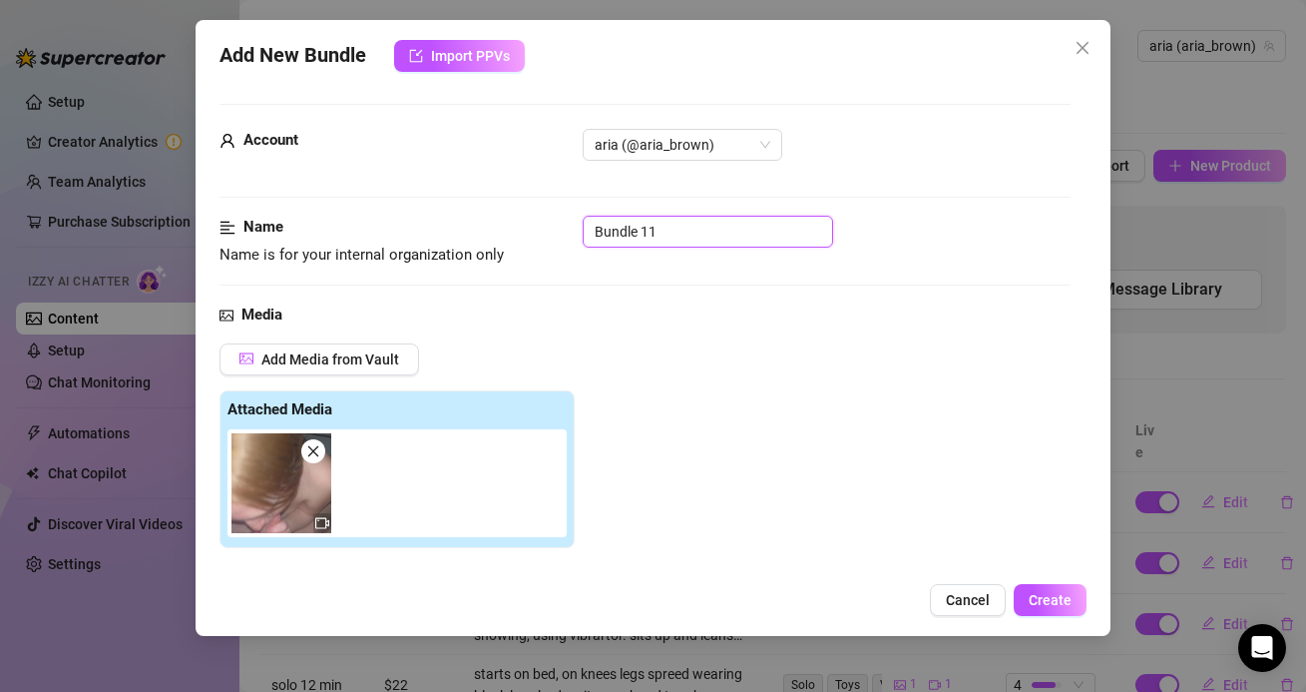
drag, startPoint x: 649, startPoint y: 231, endPoint x: 593, endPoint y: 230, distance: 55.9
click at [593, 230] on input "Bundle 11" at bounding box center [708, 232] width 251 height 32
type input "B"
type input "[PERSON_NAME]"
click at [652, 383] on div "Add Media from Vault Attached Media Tag Collaborators @ Tag creator" at bounding box center [645, 501] width 850 height 317
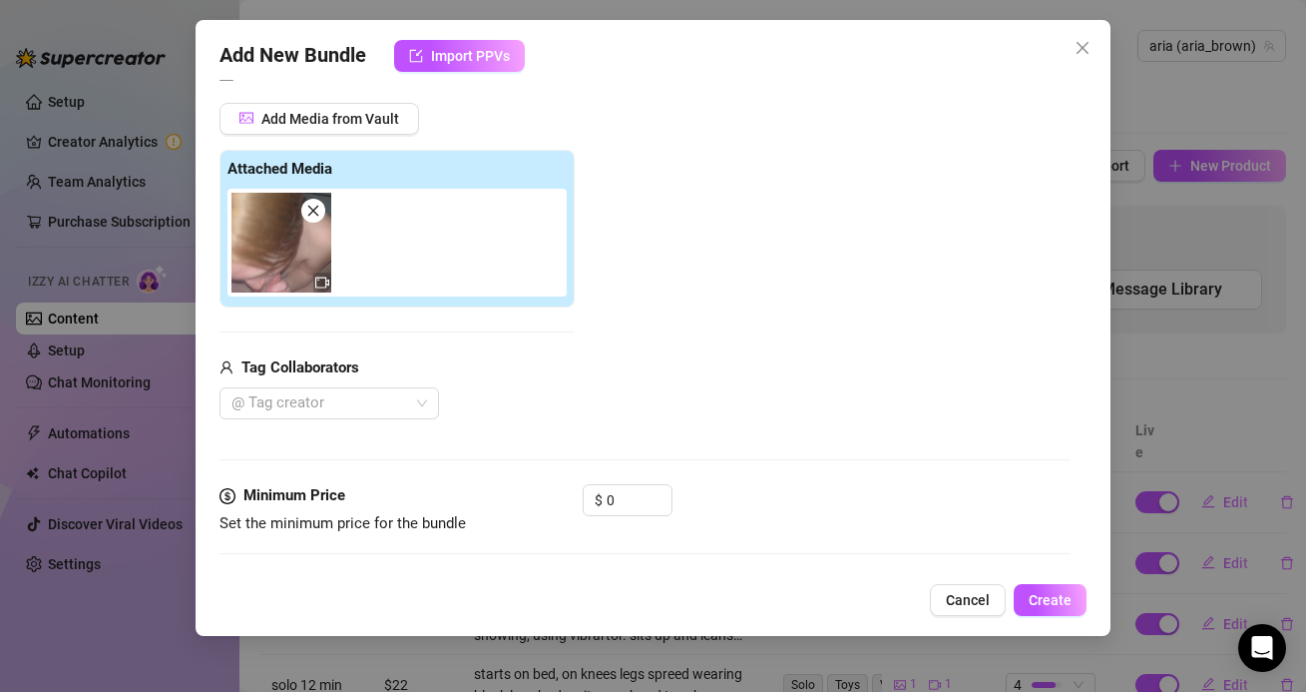
scroll to position [269, 0]
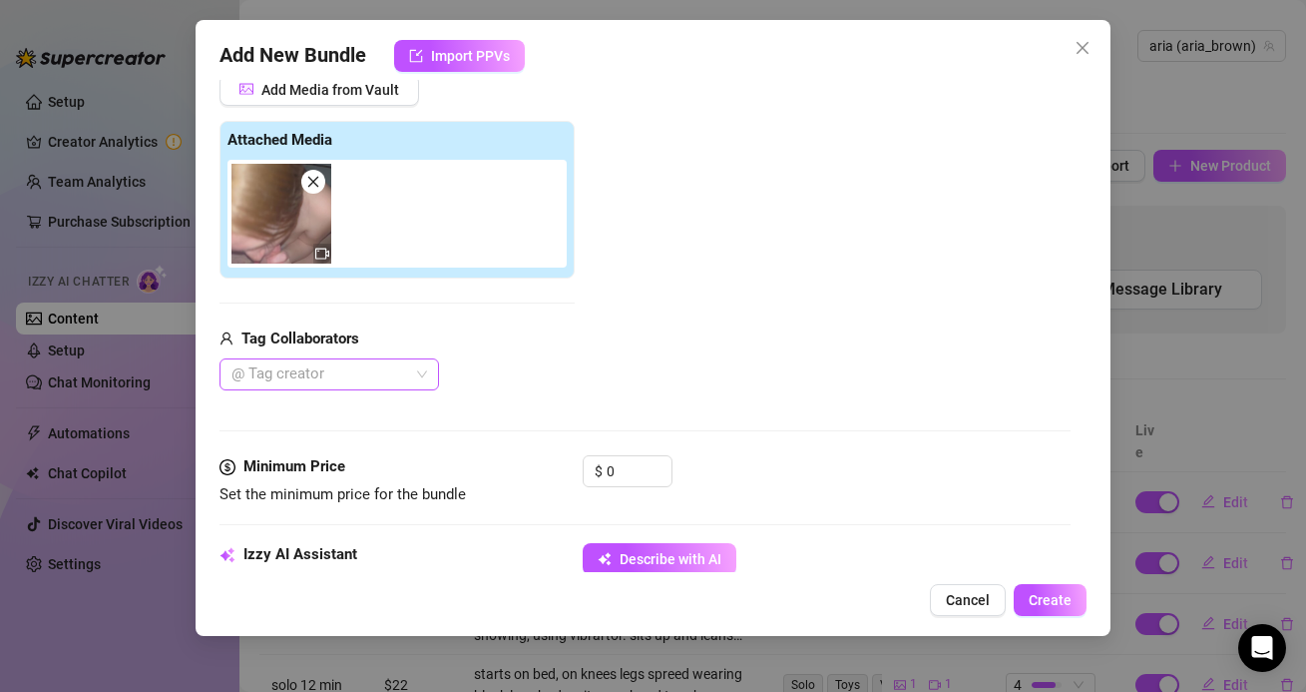
click at [394, 376] on div at bounding box center [319, 374] width 191 height 28
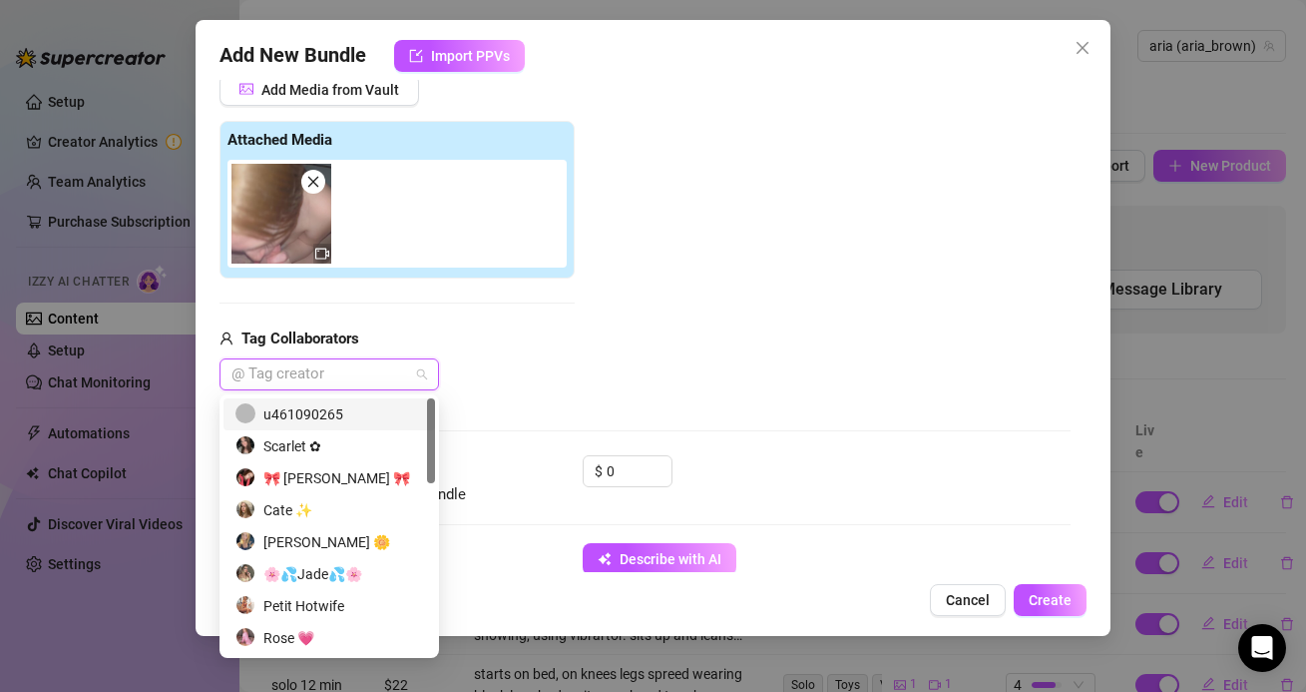
click at [374, 422] on div "u461090265" at bounding box center [330, 414] width 188 height 22
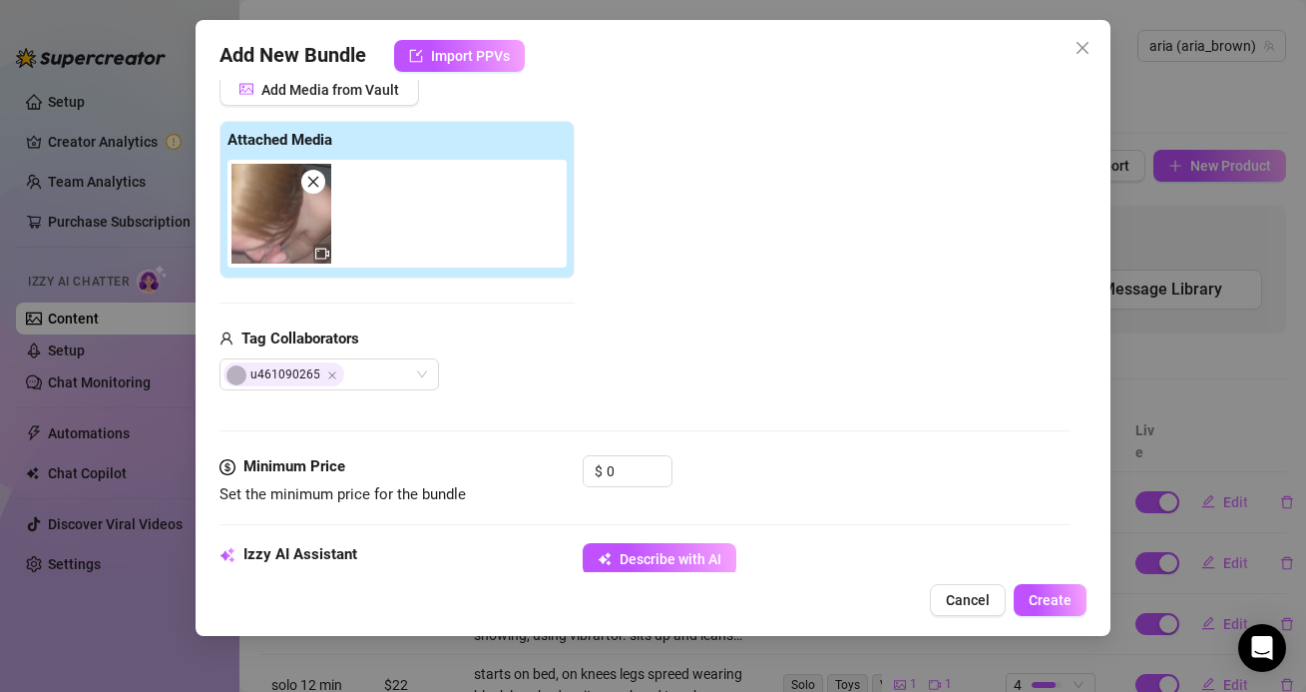
click at [608, 373] on div "Add Media from Vault Attached Media Tag Collaborators u461090265" at bounding box center [645, 232] width 850 height 317
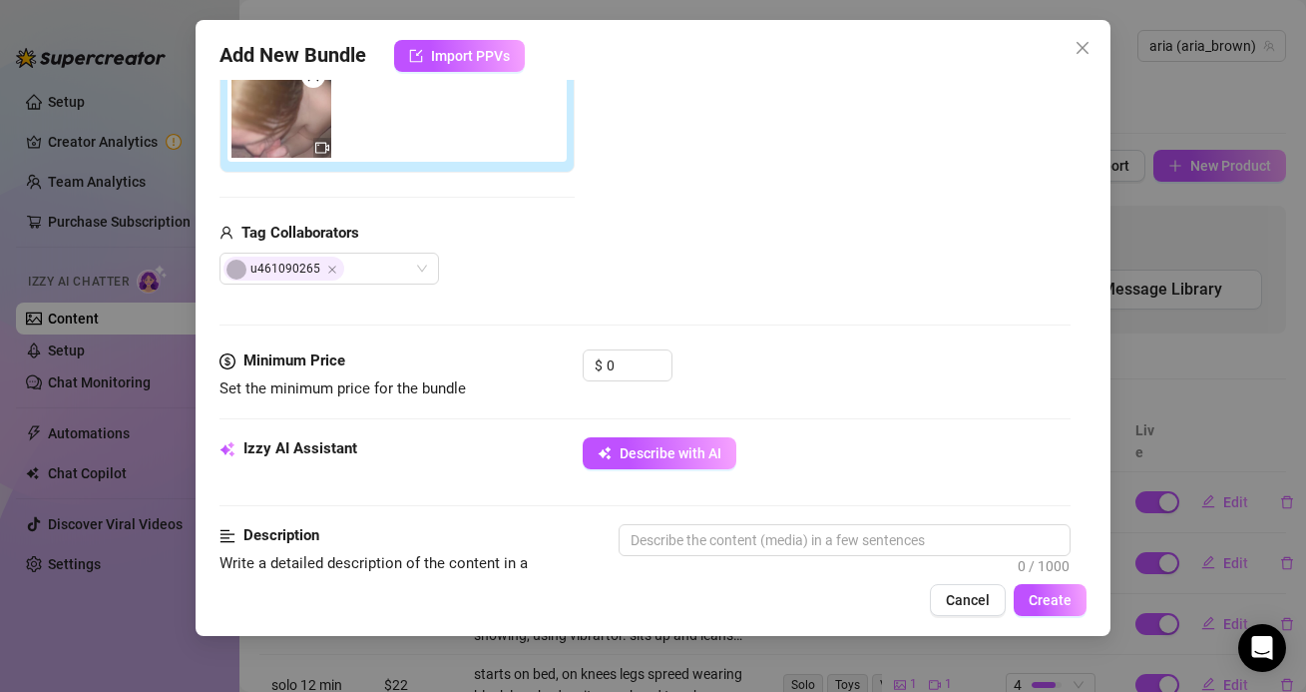
scroll to position [379, 0]
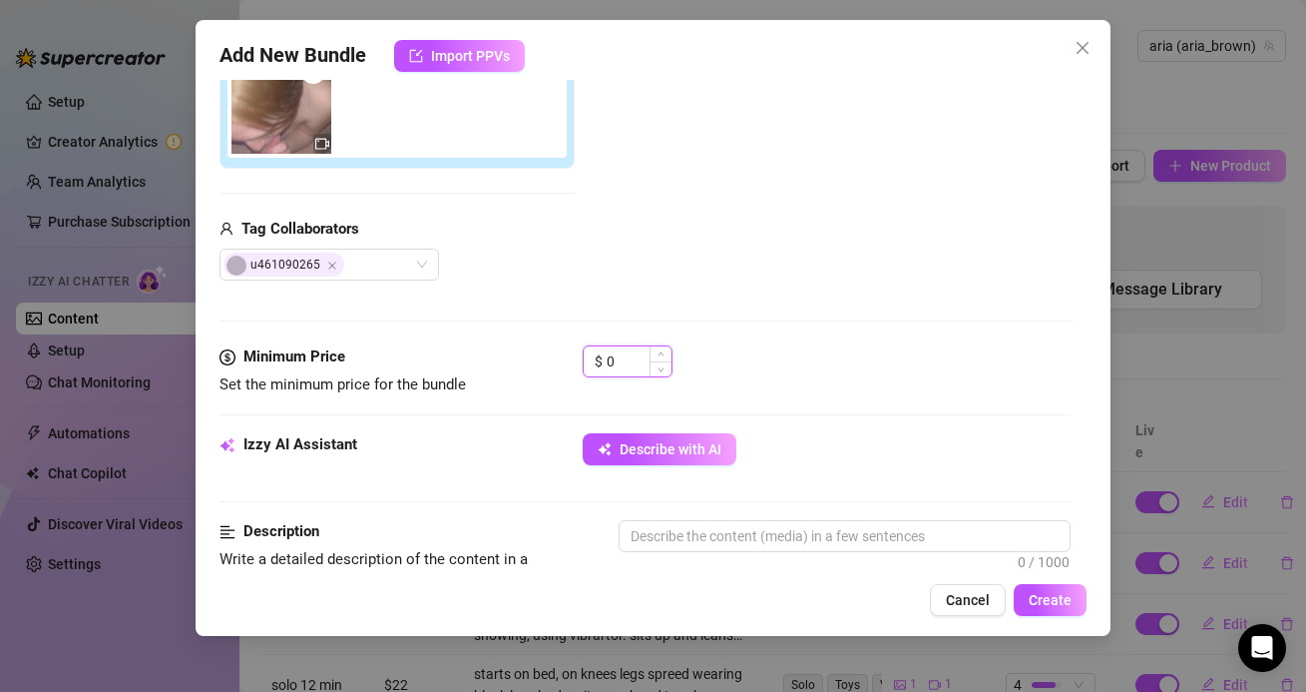
drag, startPoint x: 631, startPoint y: 360, endPoint x: 587, endPoint y: 360, distance: 43.9
click at [587, 360] on div "$ 0" at bounding box center [628, 361] width 90 height 32
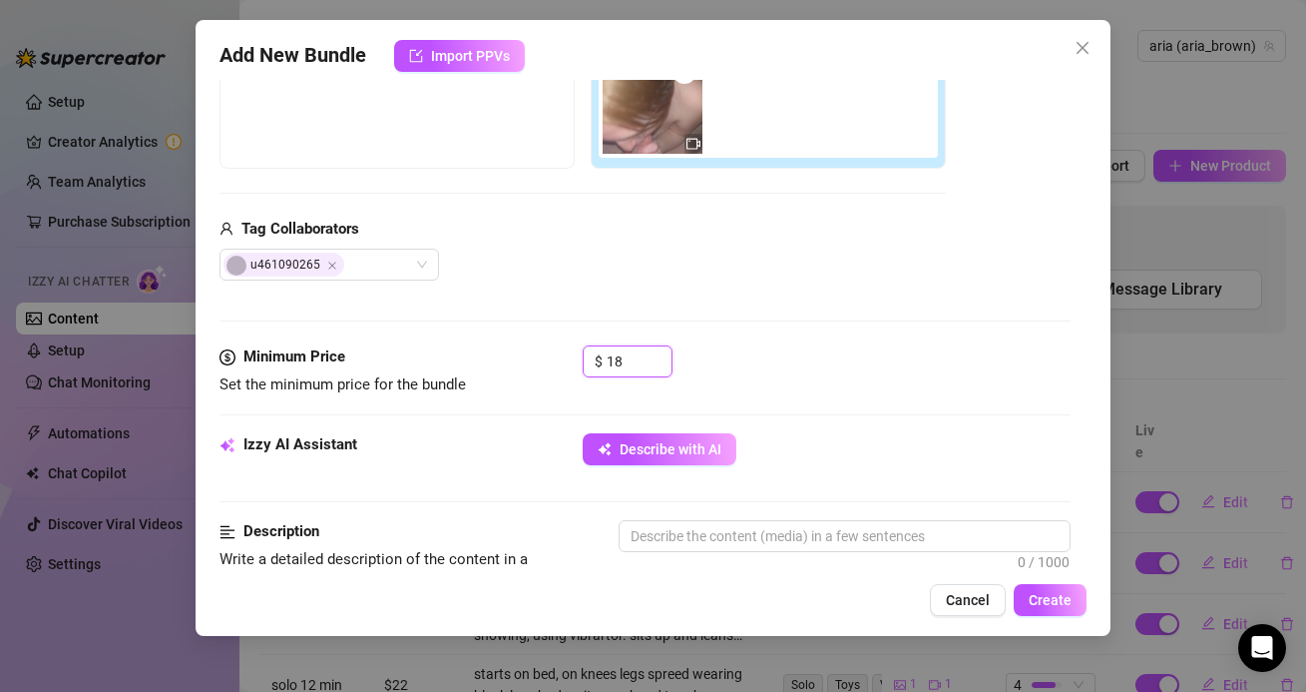
type input "18"
click at [574, 252] on div "u461090265" at bounding box center [583, 265] width 727 height 32
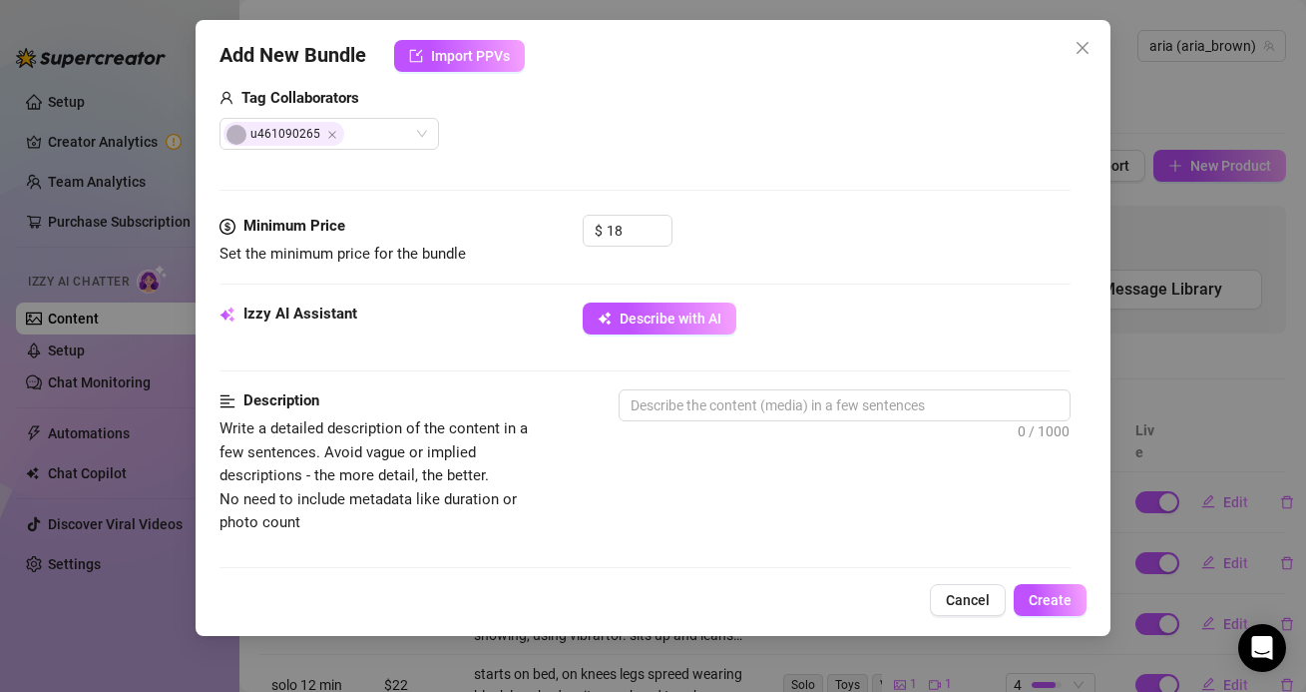
scroll to position [524, 0]
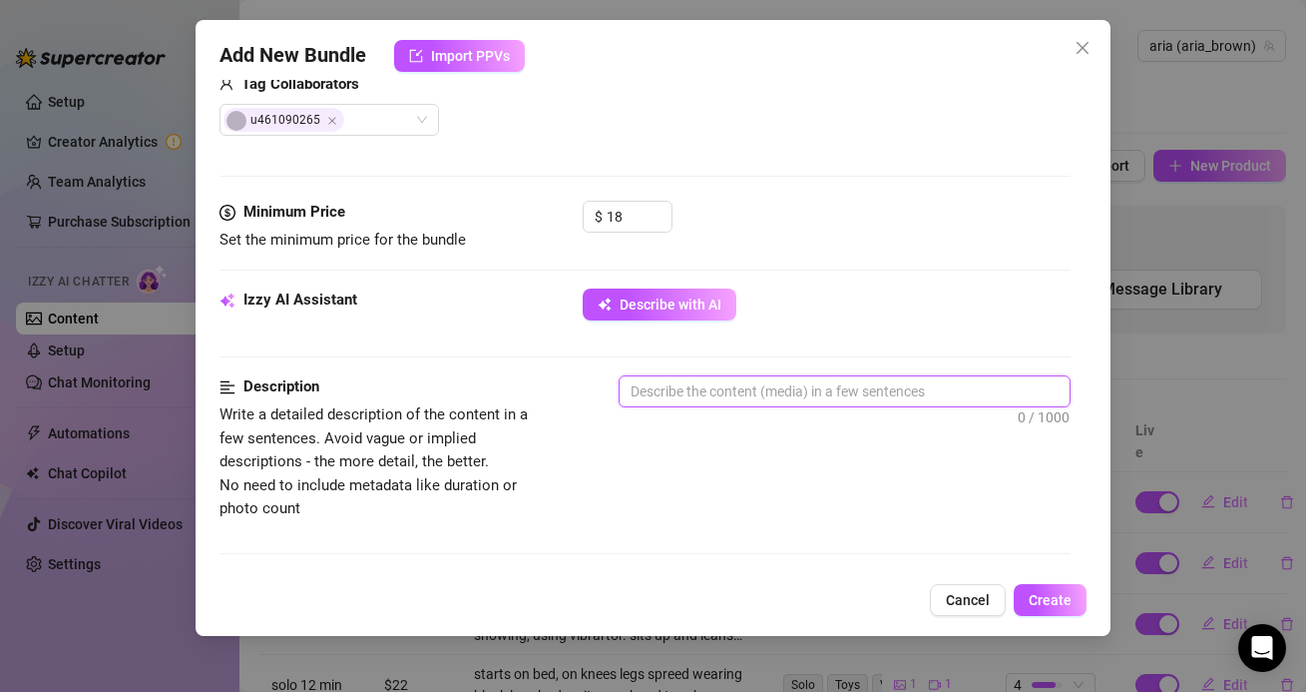
click at [639, 393] on textarea at bounding box center [844, 391] width 449 height 30
click at [694, 382] on textarea at bounding box center [844, 391] width 449 height 30
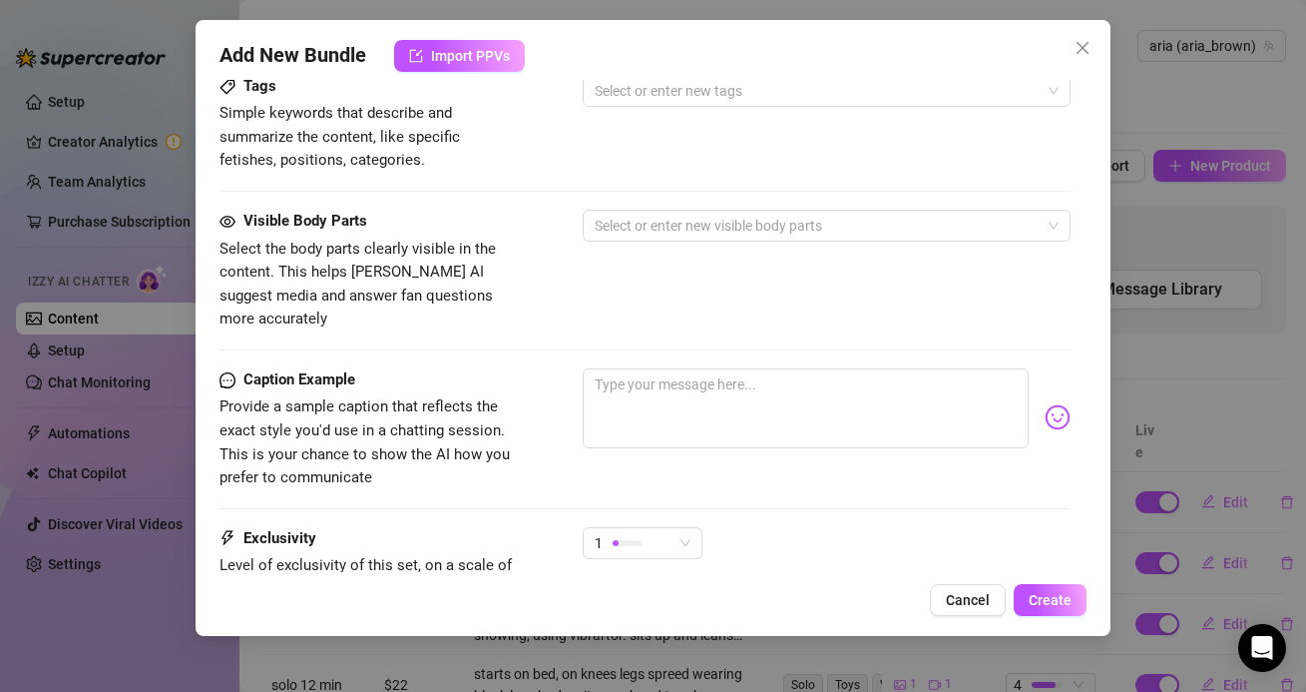
scroll to position [1017, 0]
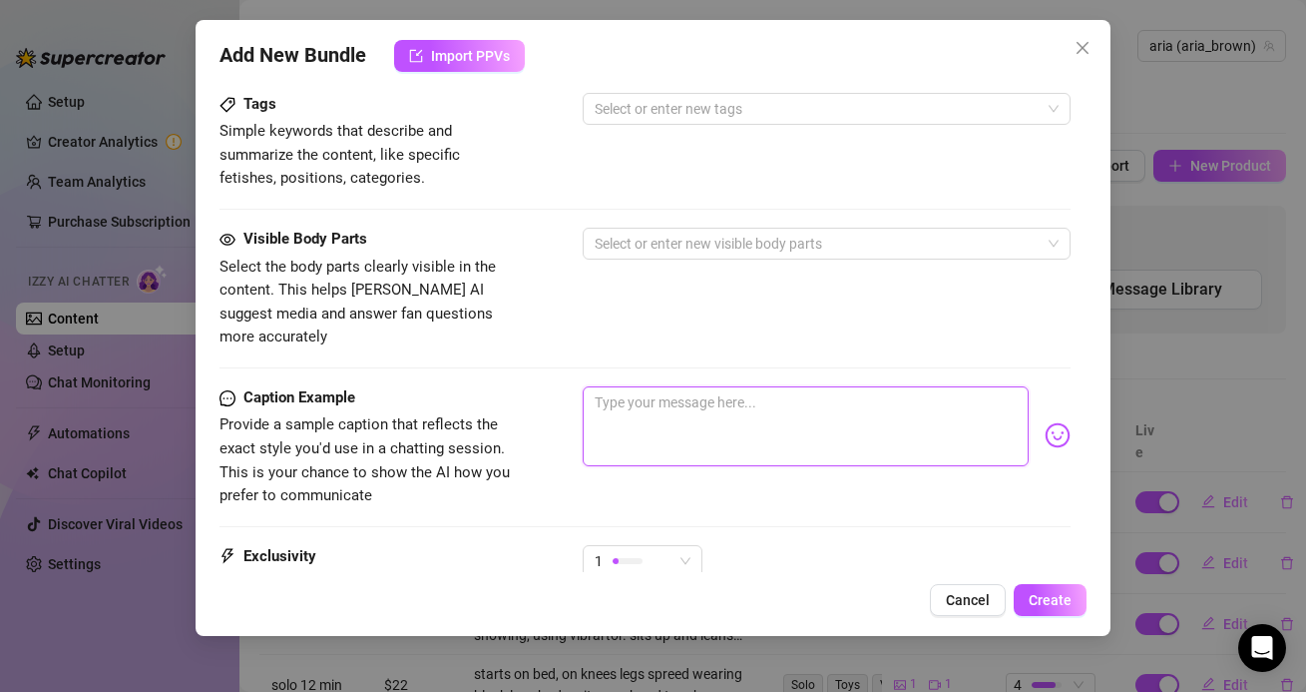
click at [651, 386] on textarea at bounding box center [805, 426] width 445 height 80
paste textarea "Sloppy Seconds😳🙈 Oh my god… last week my bff’s dad convinced me to suck his coc…"
type textarea "Sloppy Seconds😳🙈 Oh my god… last week my bff’s dad convinced me to suck his coc…"
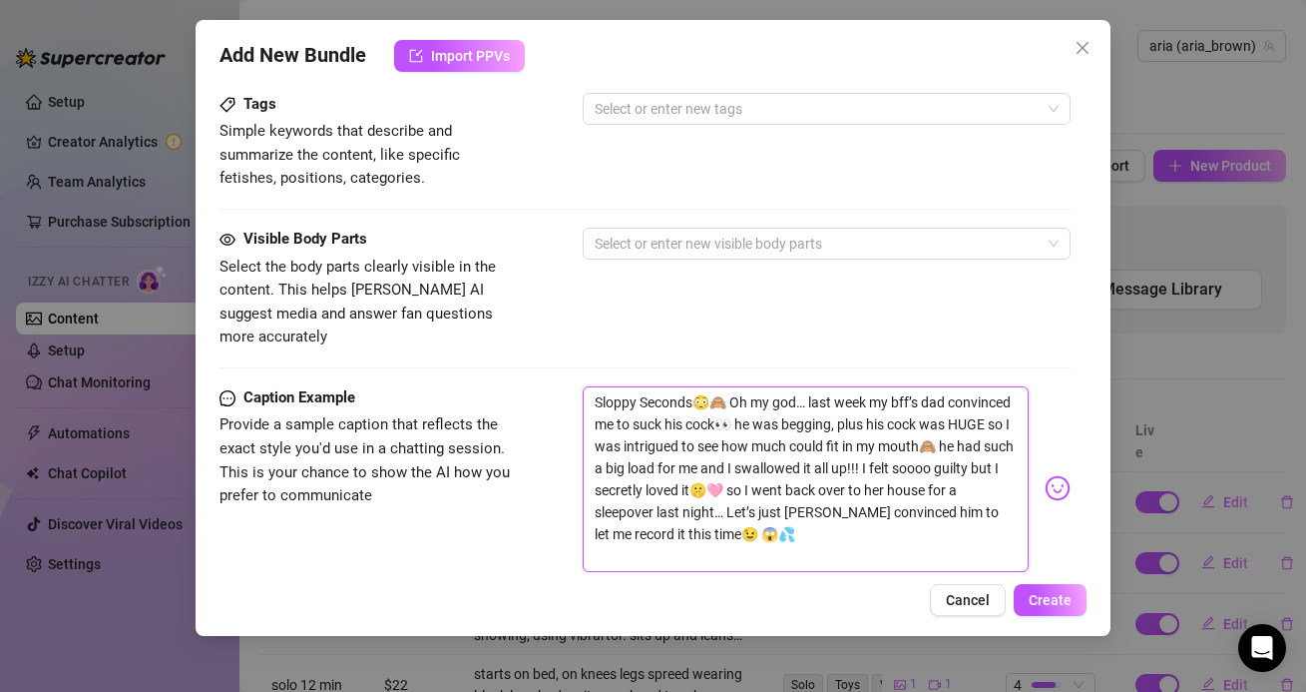
scroll to position [0, 0]
click at [725, 386] on textarea "Sloppy Seconds😳🙈 Oh my god… last week my bff’s dad convinced me to suck his coc…" at bounding box center [805, 479] width 445 height 186
type textarea "Sloppy Seconds😳🙈Oh my god… last week my bff’s dad convinced me to suck his cock…"
type textarea "Sloppy Seconds😳Oh my god… last week my bff’s dad convinced me to suck his cock👀…"
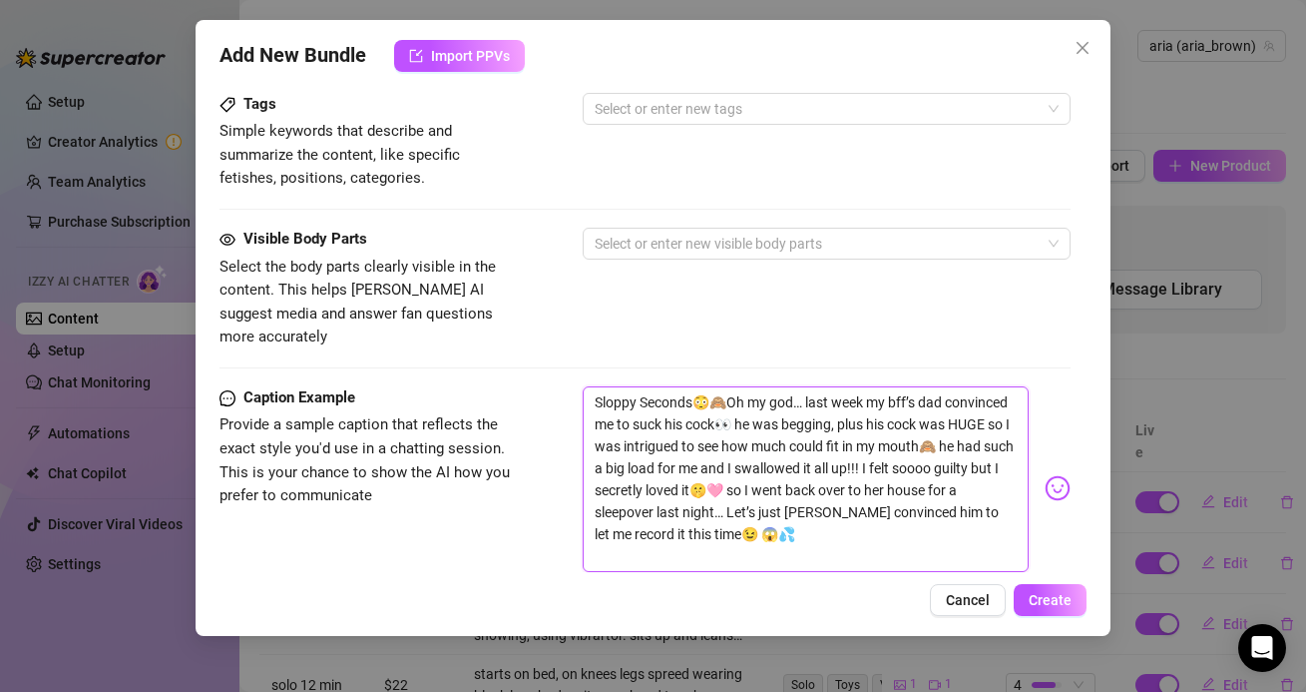
type textarea "Sloppy Seconds😳Oh my god… last week my bff’s dad convinced me to suck his cock👀…"
type textarea "Sloppy SecondsOh my god… last week my bff’s dad convinced me to suck his cock👀 …"
type textarea "Sloppy SecondOh my god… last week my bff’s dad convinced me to suck his cock👀 h…"
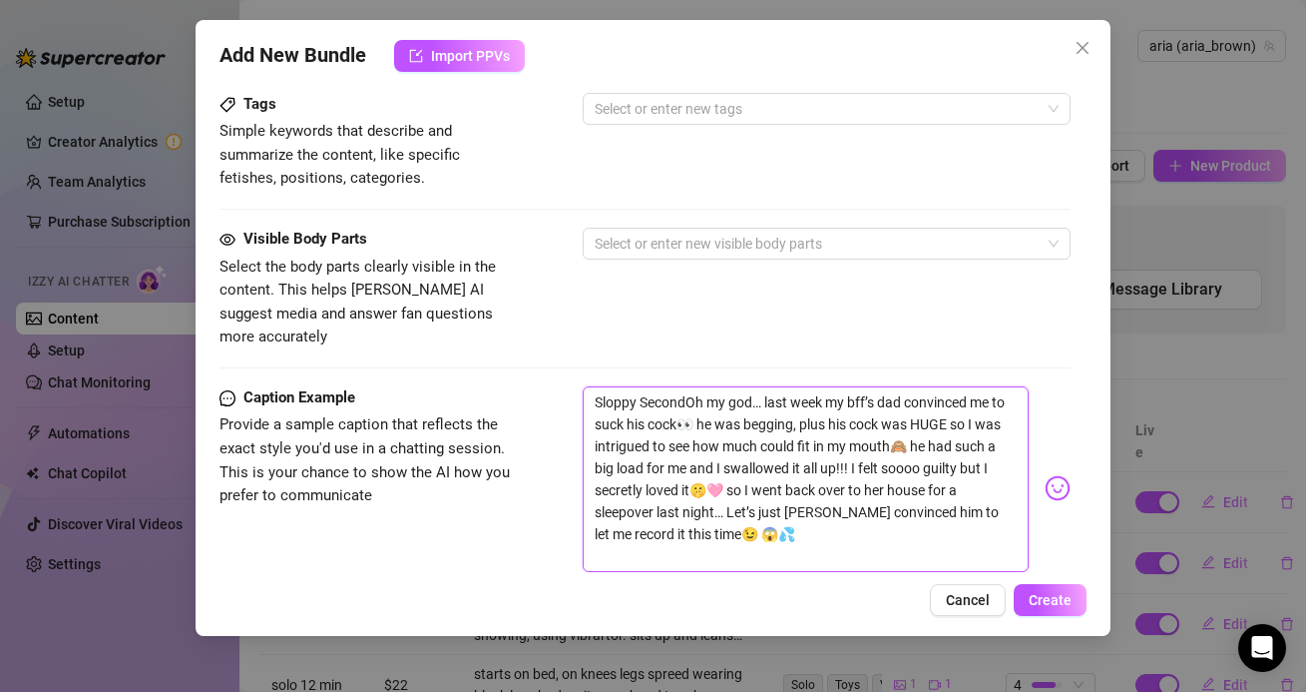
type textarea "Sloppy SecondsOh my god… last week my bff’s dad convinced me to suck his cock👀 …"
type textarea "Sloppy Seconds!Oh my god… last week my bff’s dad convinced me to suck his cock👀…"
type textarea "Sloppy Seconds!!Oh my god… last week my bff’s dad convinced me to suck his cock…"
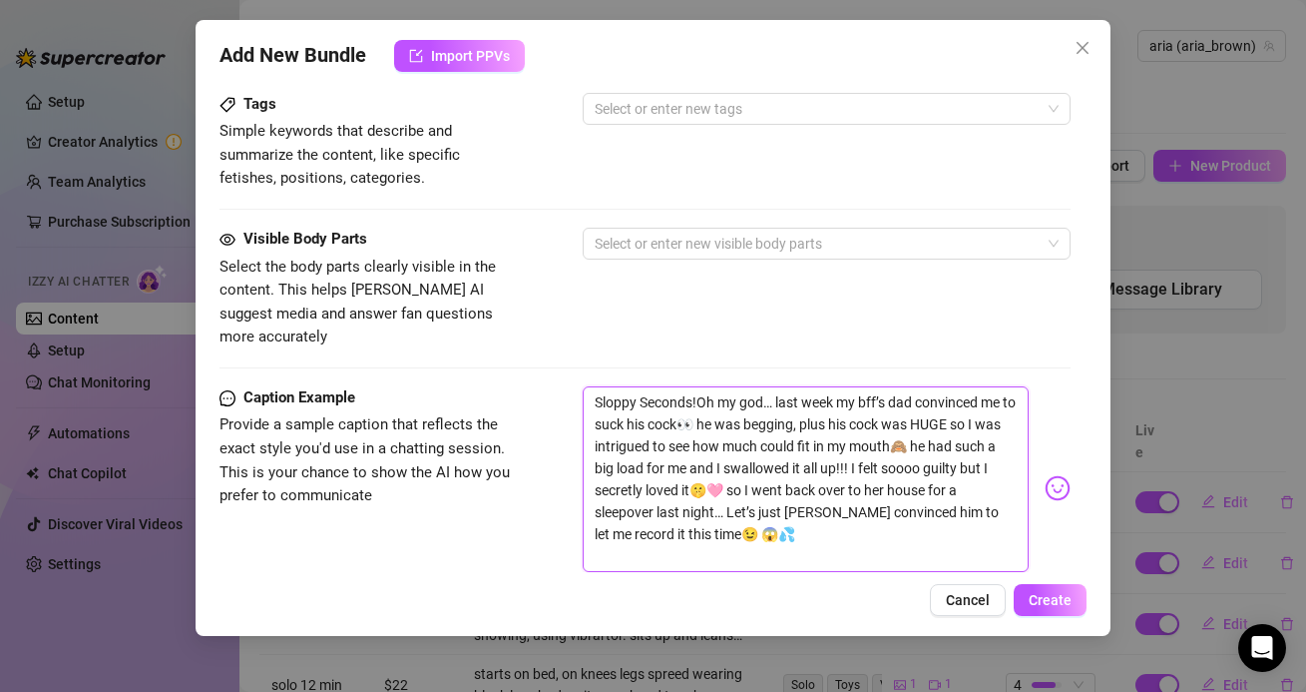
type textarea "Sloppy Seconds!!Oh my god… last week my bff’s dad convinced me to suck his cock…"
type textarea "Sloppy Seconds!!!Oh my god… last week my bff’s dad convinced me to suck his coc…"
type textarea "Sloppy Seconds!!! Oh my god… last week my bff’s dad convinced me to suck his co…"
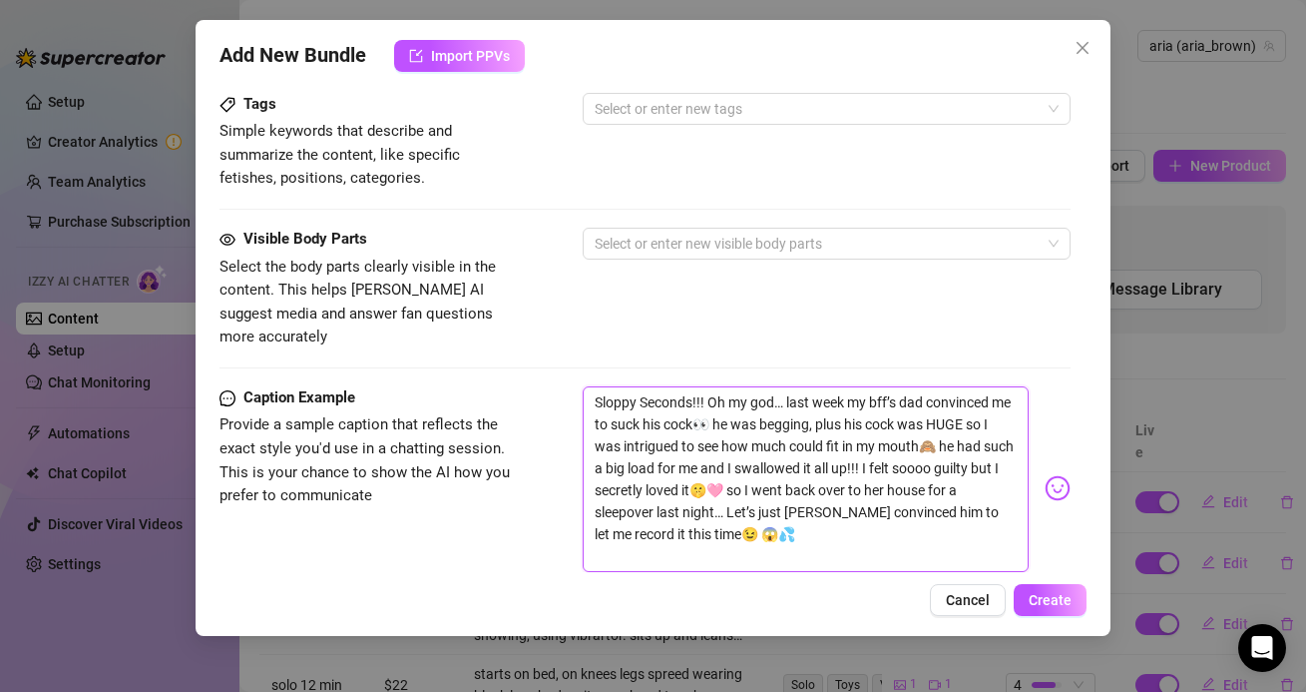
click at [646, 386] on textarea "Sloppy Seconds!!! Oh my god… last week my bff’s dad convinced me to suck his co…" at bounding box center [805, 479] width 445 height 186
type textarea "Sloppy econds!!! Oh my god… last week my bff’s dad convinced me to suck his coc…"
type textarea "Sloppy seconds!!! Oh my god… last week my bff’s dad convinced me to suck his co…"
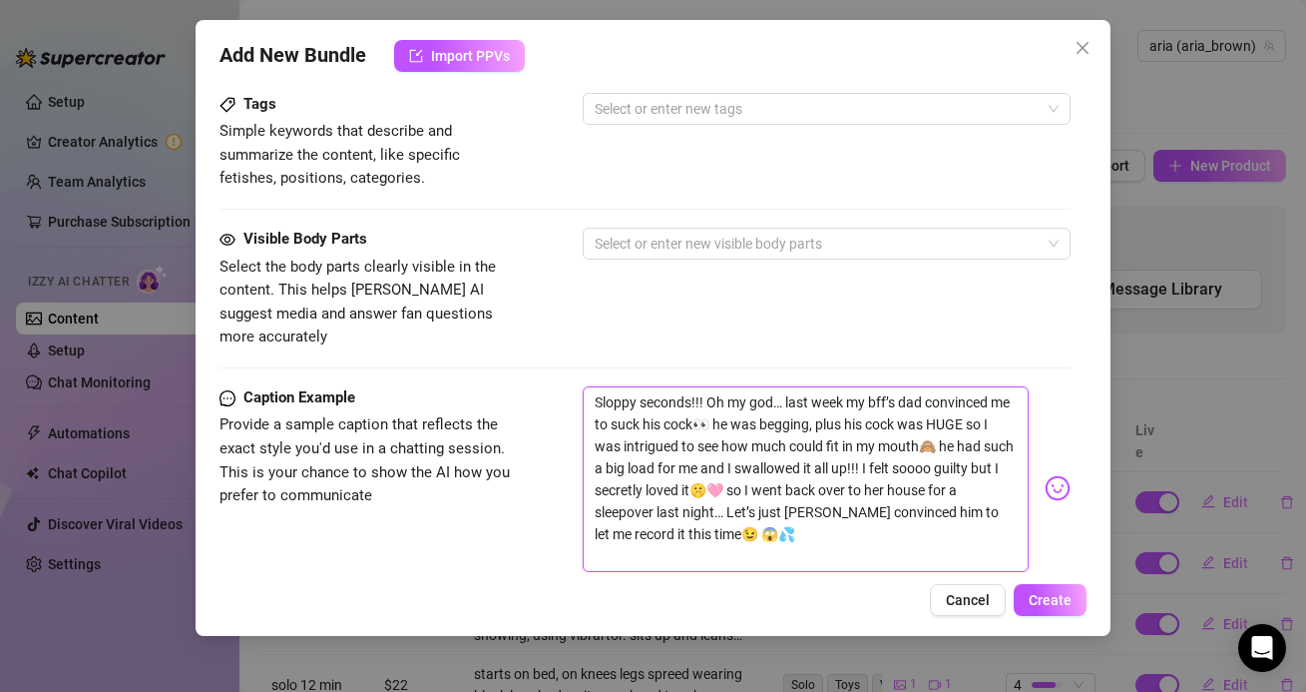
click at [596, 386] on textarea "Sloppy seconds!!! Oh my god… last week my bff’s dad convinced me to suck his co…" at bounding box center [805, 479] width 445 height 186
type textarea "loppy seconds!!! Oh my god… last week my bff’s dad convinced me to suck his coc…"
type textarea "sloppy seconds!!! Oh my god… last week my bff’s dad convinced me to suck his co…"
click at [716, 386] on textarea "sloppy seconds!!! Oh my god… last week my bff’s dad convinced me to suck his co…" at bounding box center [805, 479] width 445 height 186
type textarea "sloppy seconds!!! h my god… last week my bff’s dad convinced me to suck his coc…"
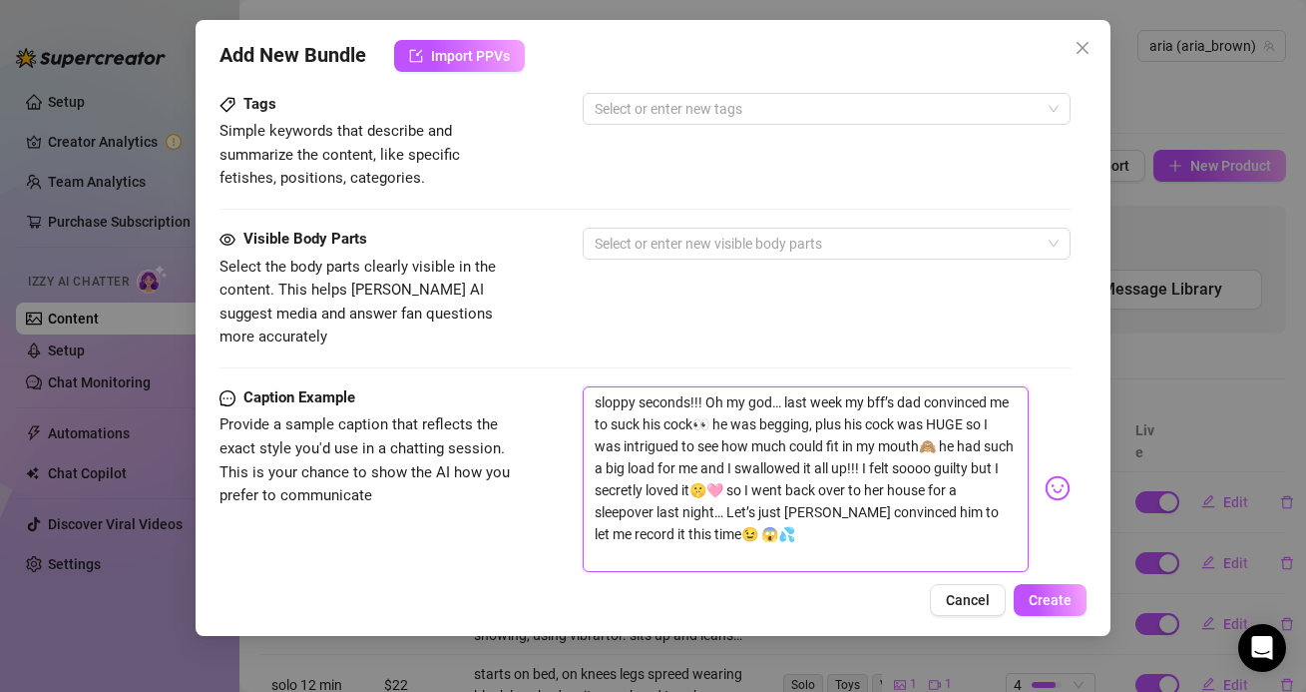
type textarea "sloppy seconds!!! h my god… last week my bff’s dad convinced me to suck his coc…"
type textarea "sloppy seconds!!! oh my god… last week my bff’s dad convinced me to suck his co…"
click at [710, 399] on textarea "sloppy seconds!!! oh my god… last week my bff’s dad convinced me to suck his co…" at bounding box center [805, 479] width 445 height 186
type textarea "sloppy seconds!!! oh my god… last week my bff’s dad convinced me to suck his co…"
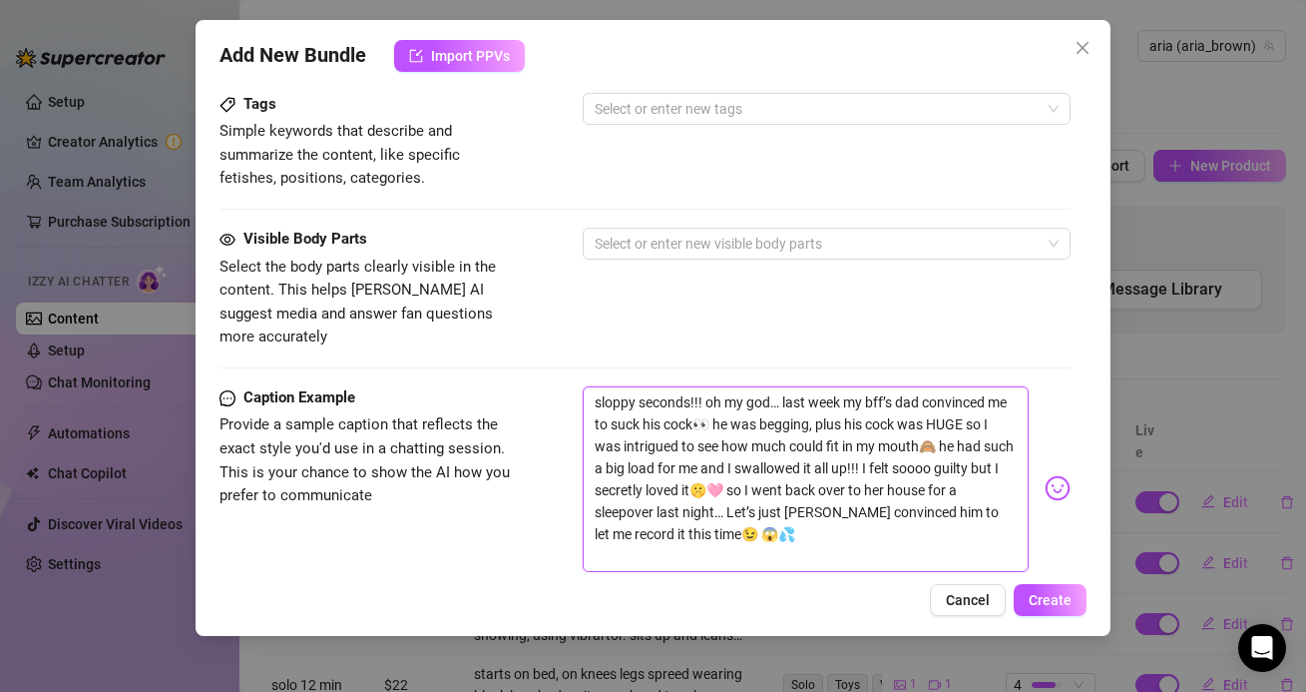
type textarea "sloppy seconds!!! oh my god… last week my bff’s dad convinced me to suck his co…"
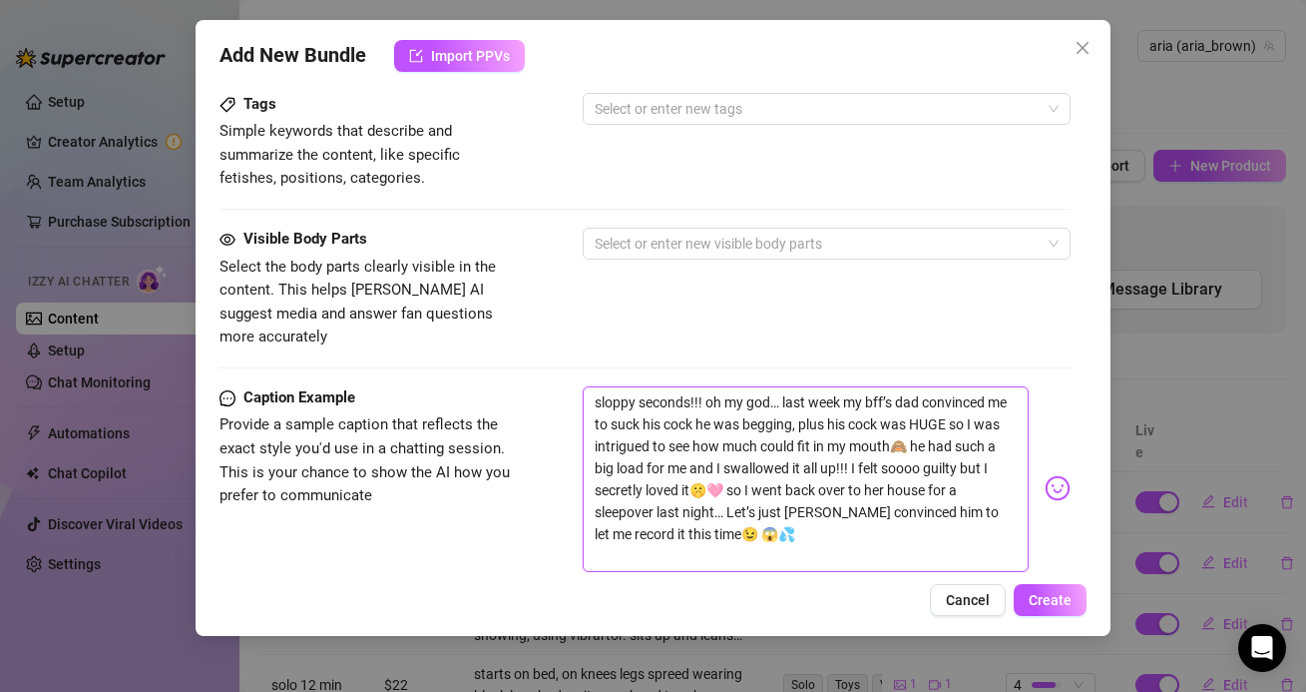
type textarea "sloppy seconds!!! oh my god… last week my bff’s dad convinced me to suck his co…"
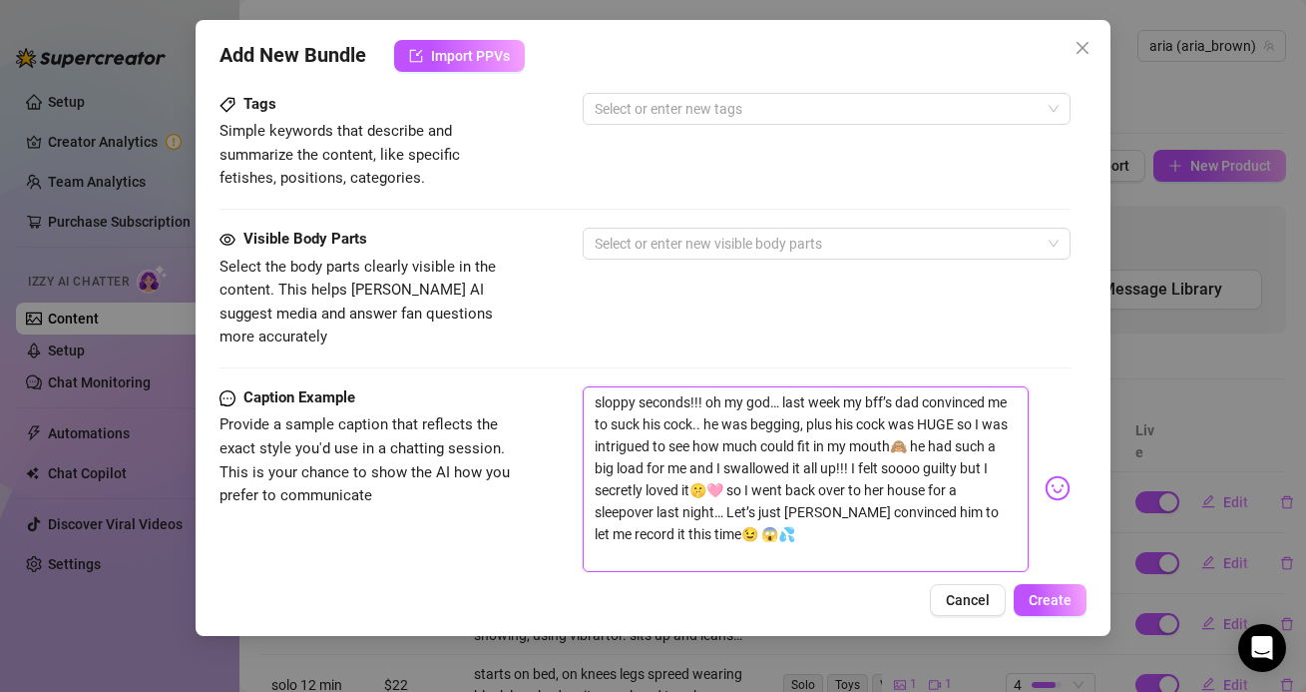
type textarea "sloppy seconds!!! oh my god… last week my bff’s dad convinced me to suck his co…"
click at [993, 397] on textarea "sloppy seconds!!! oh my god… last week my bff’s dad convinced me to suck his co…" at bounding box center [805, 479] width 445 height 186
type textarea "sloppy seconds!!! oh my god… last week my bff’s dad convinced me to suck his co…"
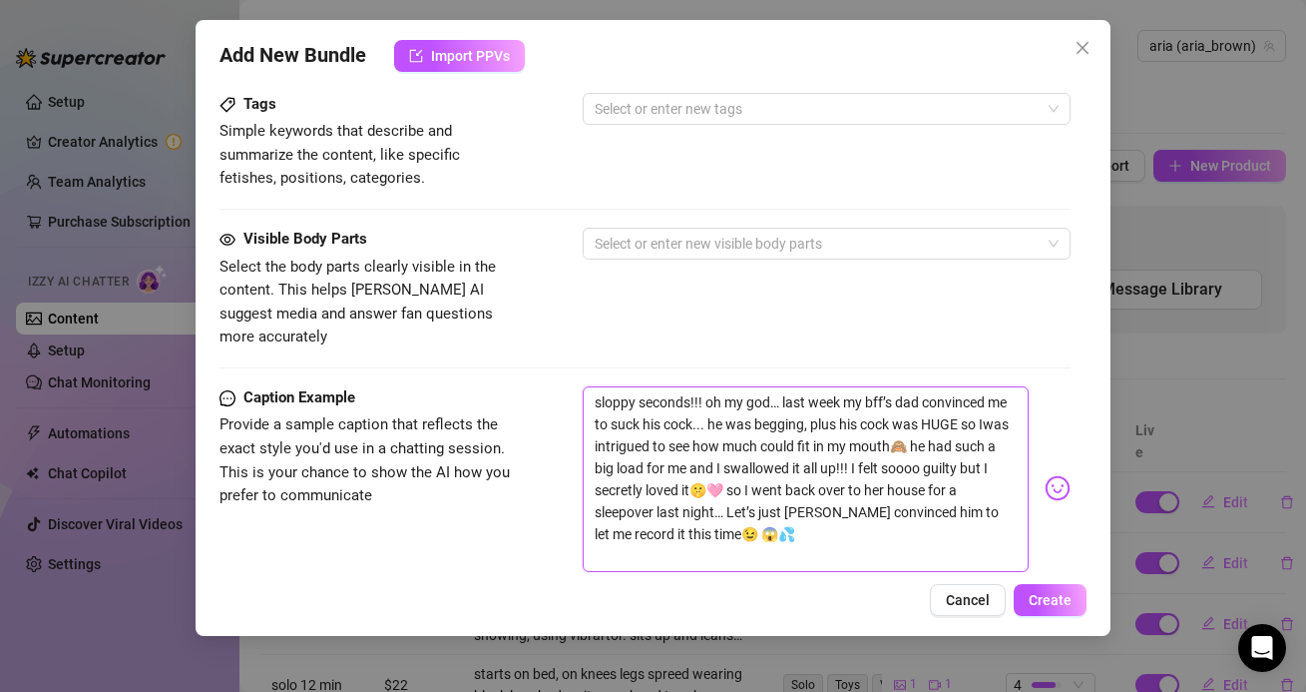
type textarea "sloppy seconds!!! oh my god… last week my bff’s dad convinced me to suck his co…"
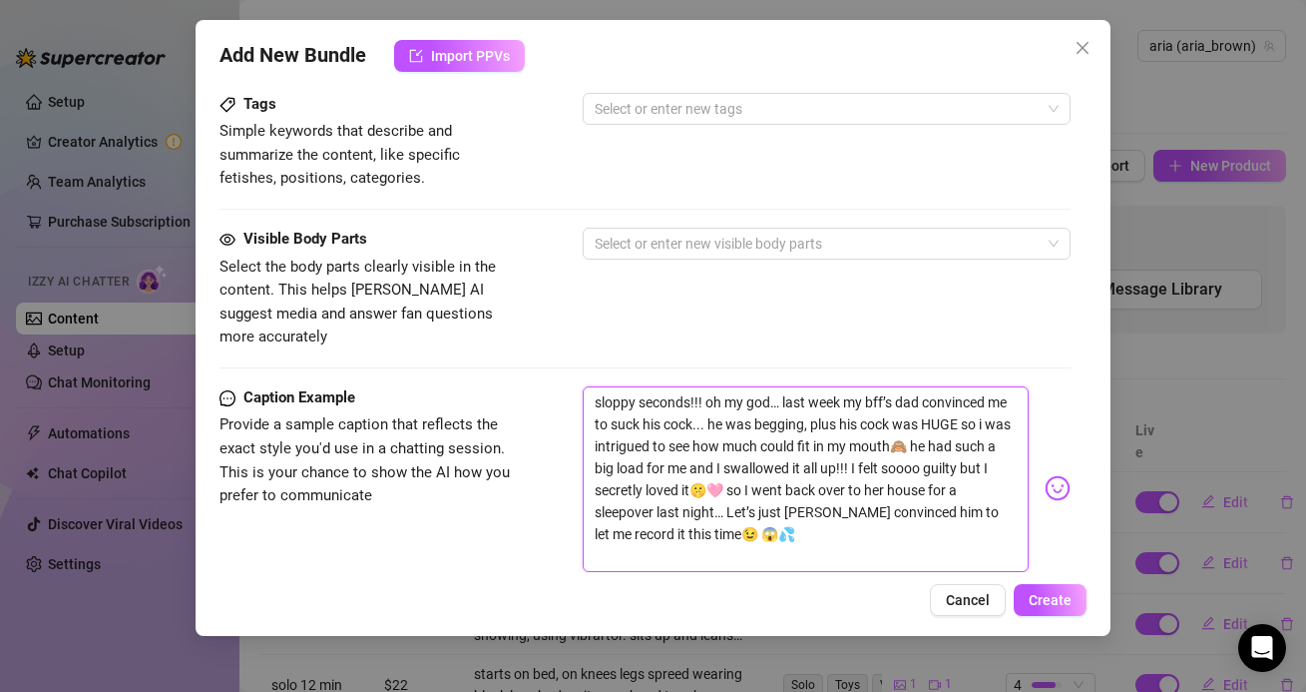
click at [712, 465] on textarea "sloppy seconds!!! oh my god… last week my bff’s dad convinced me to suck his co…" at bounding box center [805, 479] width 445 height 186
type textarea "sloppy seconds!!! oh my god… last week my bff’s dad convinced me to suck his co…"
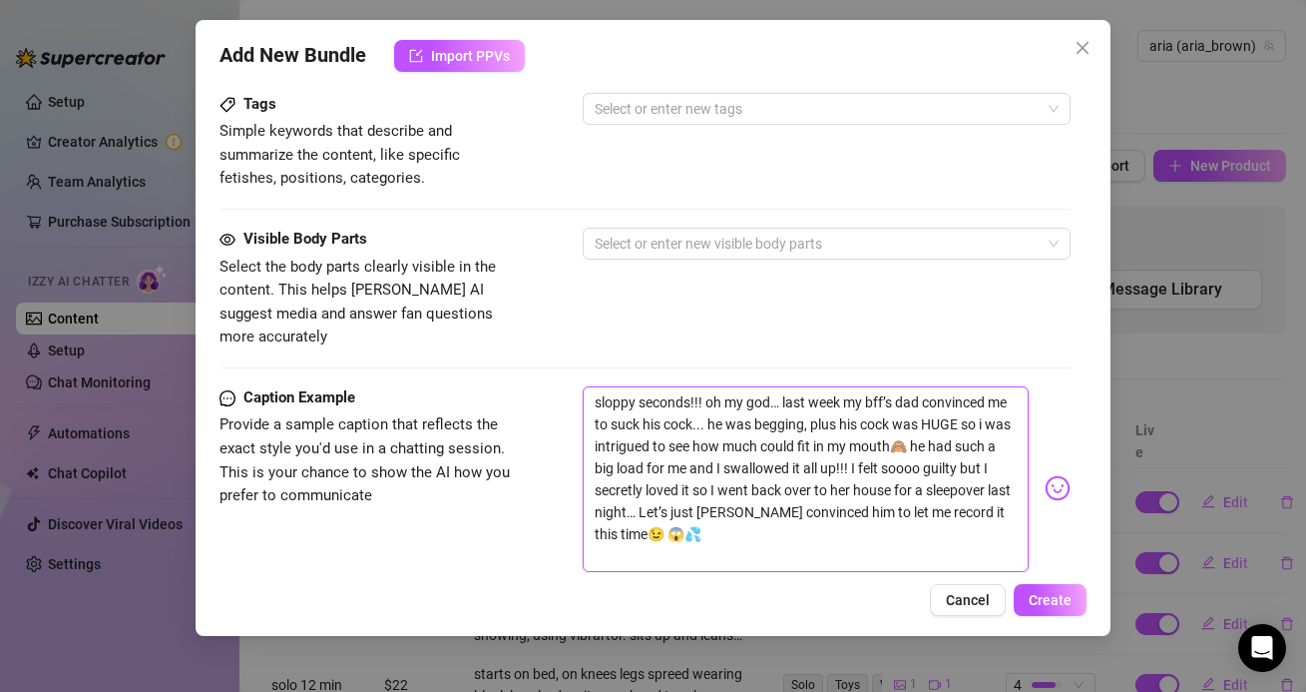
type textarea "sloppy seconds!!! oh my god… last week my bff’s dad convinced me to suck his co…"
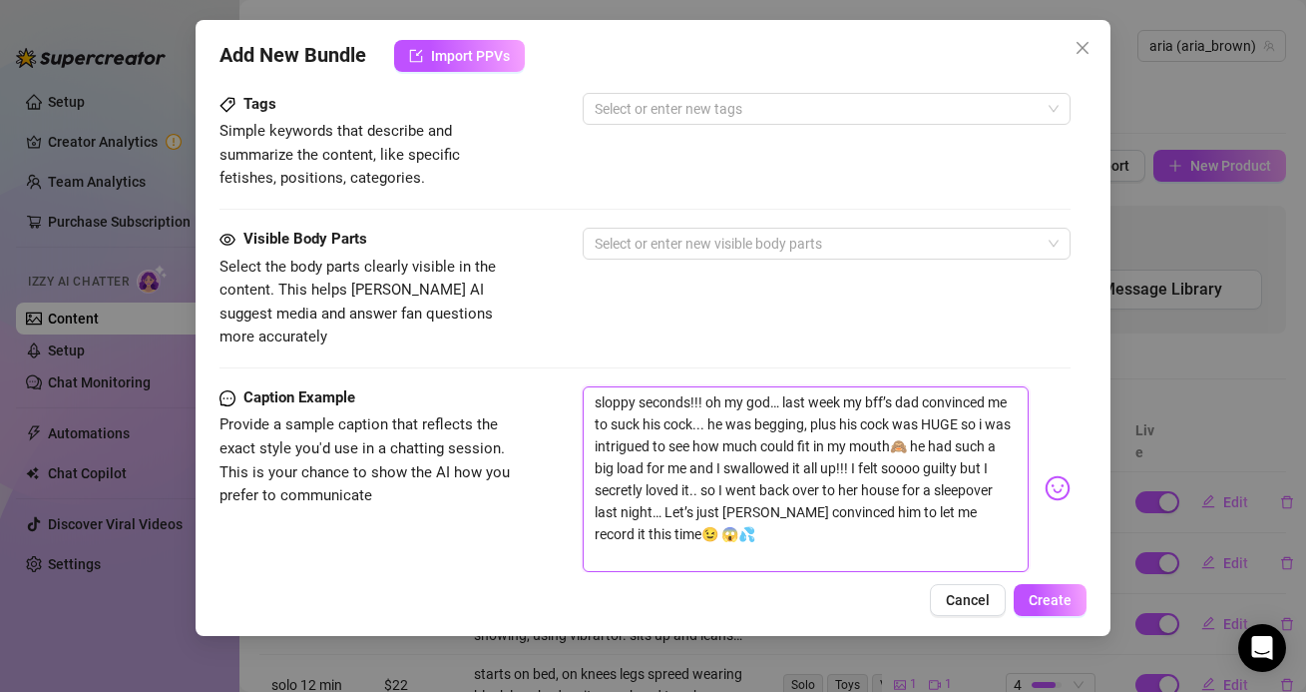
type textarea "sloppy seconds!!! oh my god… last week my bff’s dad convinced me to suck his co…"
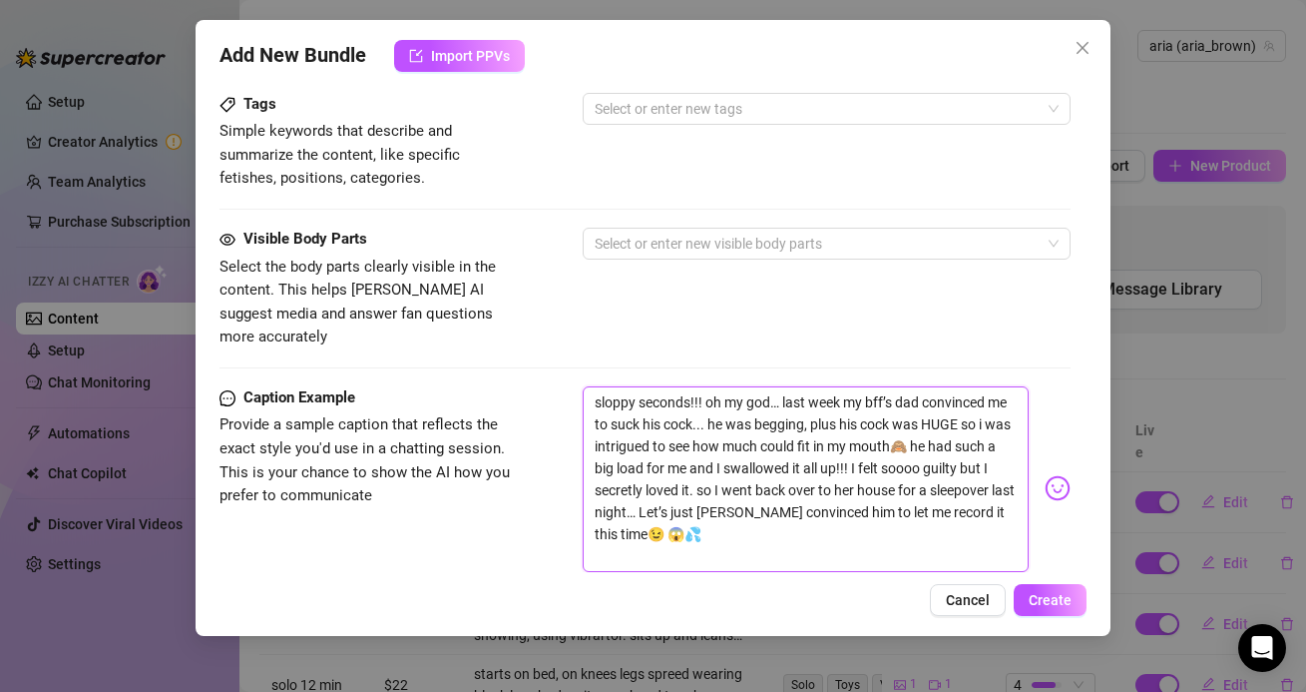
type textarea "sloppy seconds!!! oh my god… last week my bff’s dad convinced me to suck his co…"
click at [730, 438] on textarea "sloppy seconds!!! oh my god… last week my bff’s dad convinced me to suck his co…" at bounding box center [805, 479] width 445 height 186
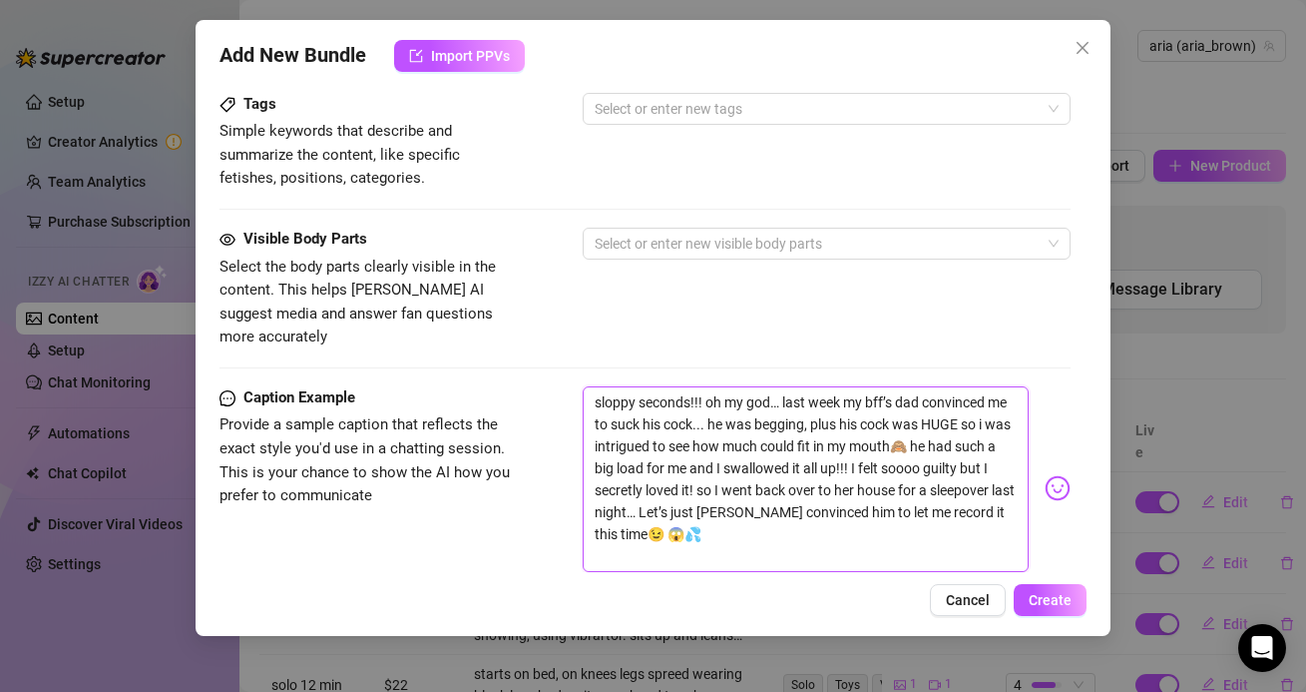
type textarea "sloppy seconds!!! oh my god… last week my bff’s dad convinced me to suck his co…"
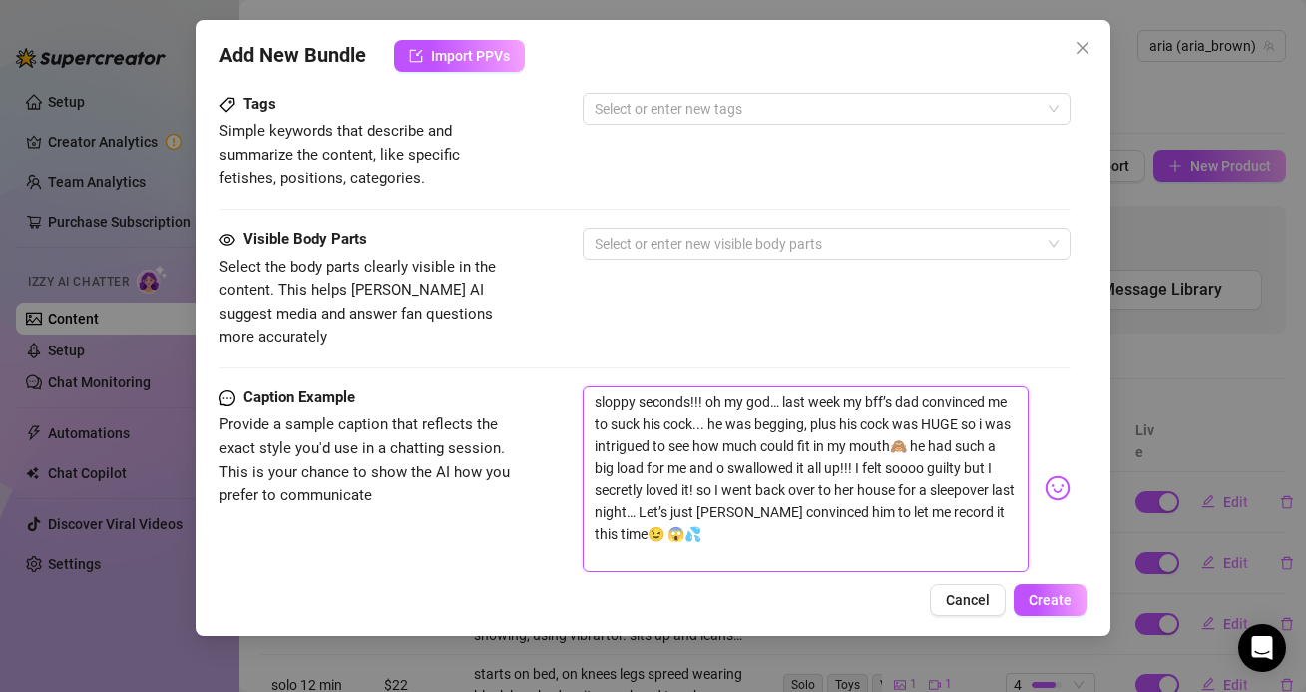
type textarea "sloppy seconds!!! oh my god… last week my bff’s dad convinced me to suck his co…"
click at [867, 444] on textarea "sloppy seconds!!! oh my god… last week my bff’s dad convinced me to suck his co…" at bounding box center [805, 479] width 445 height 186
type textarea "sloppy seconds!!! oh my god… last week my bff’s dad convinced me to suck his co…"
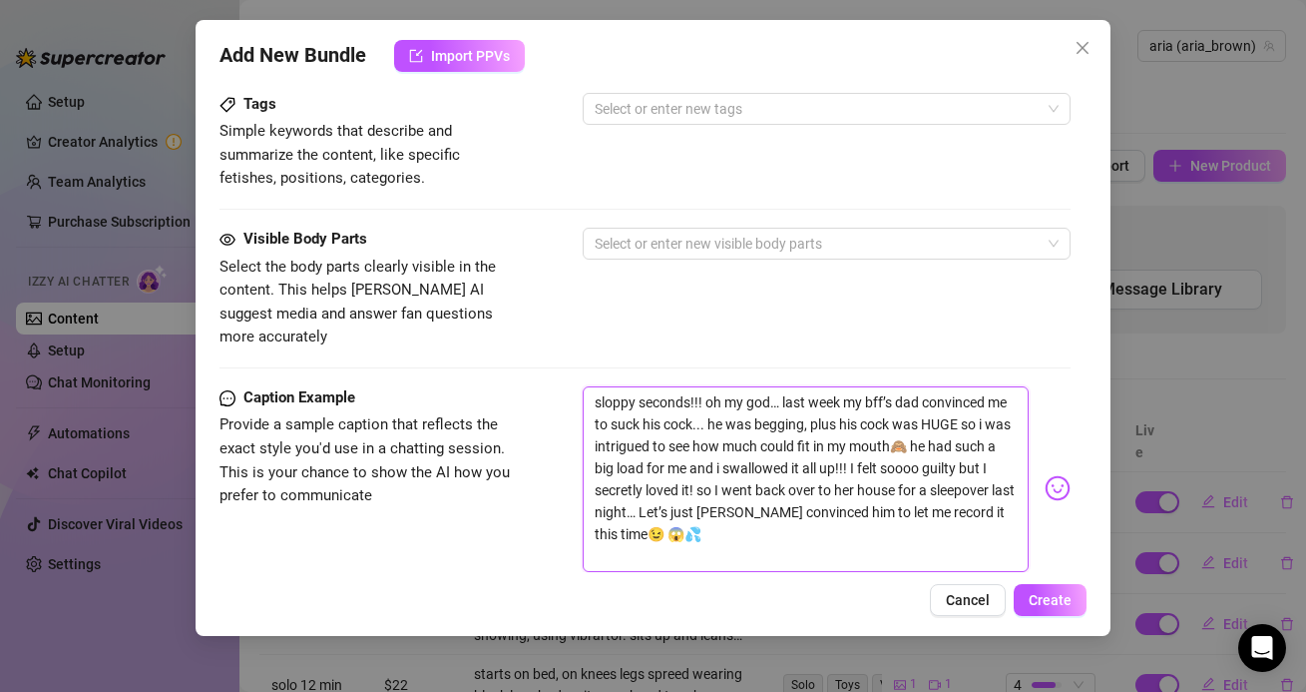
type textarea "sloppy seconds!!! oh my god… last week my bff’s dad convinced me to suck his co…"
click at [1001, 449] on textarea "sloppy seconds!!! oh my god… last week my bff’s dad convinced me to suck his co…" at bounding box center [805, 479] width 445 height 186
type textarea "sloppy seconds!!! oh my god… last week my bff’s dad convinced me to suck his co…"
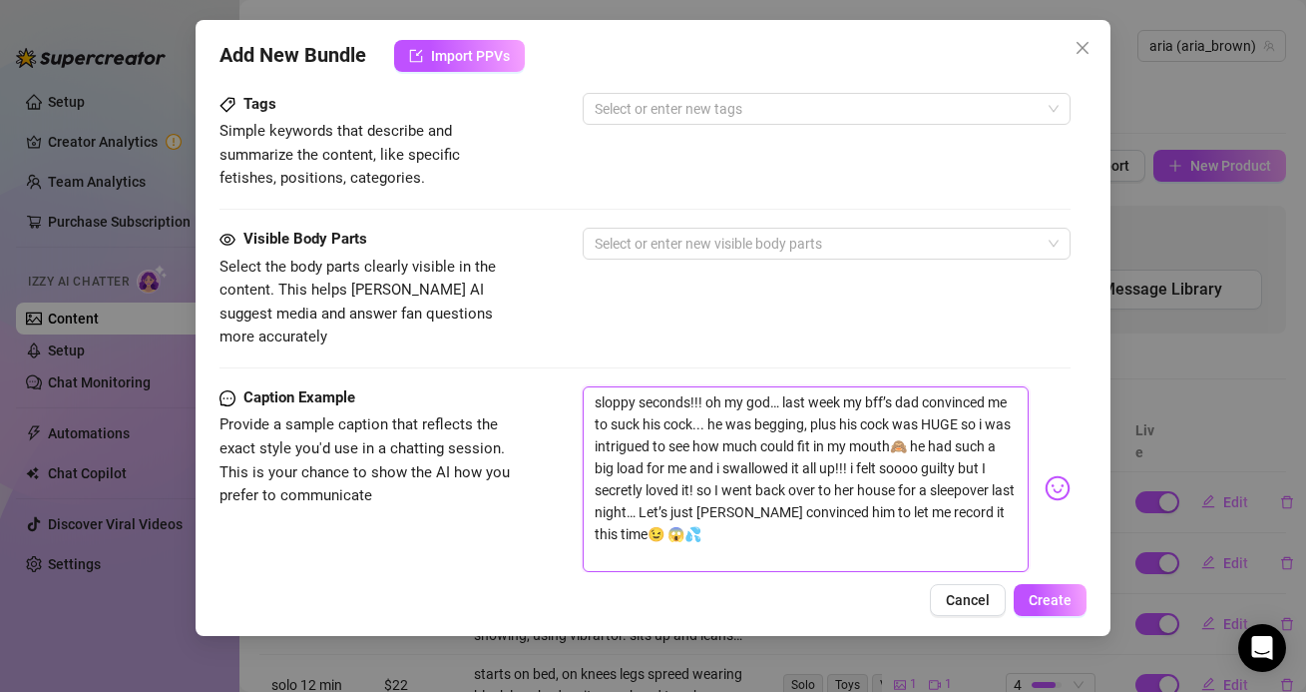
type textarea "sloppy seconds!!! oh my god… last week my bff’s dad convinced me to suck his co…"
click at [725, 469] on textarea "sloppy seconds!!! oh my god… last week my bff’s dad convinced me to suck his co…" at bounding box center [805, 479] width 445 height 186
type textarea "sloppy seconds!!! oh my god… last week my bff’s dad convinced me to suck his co…"
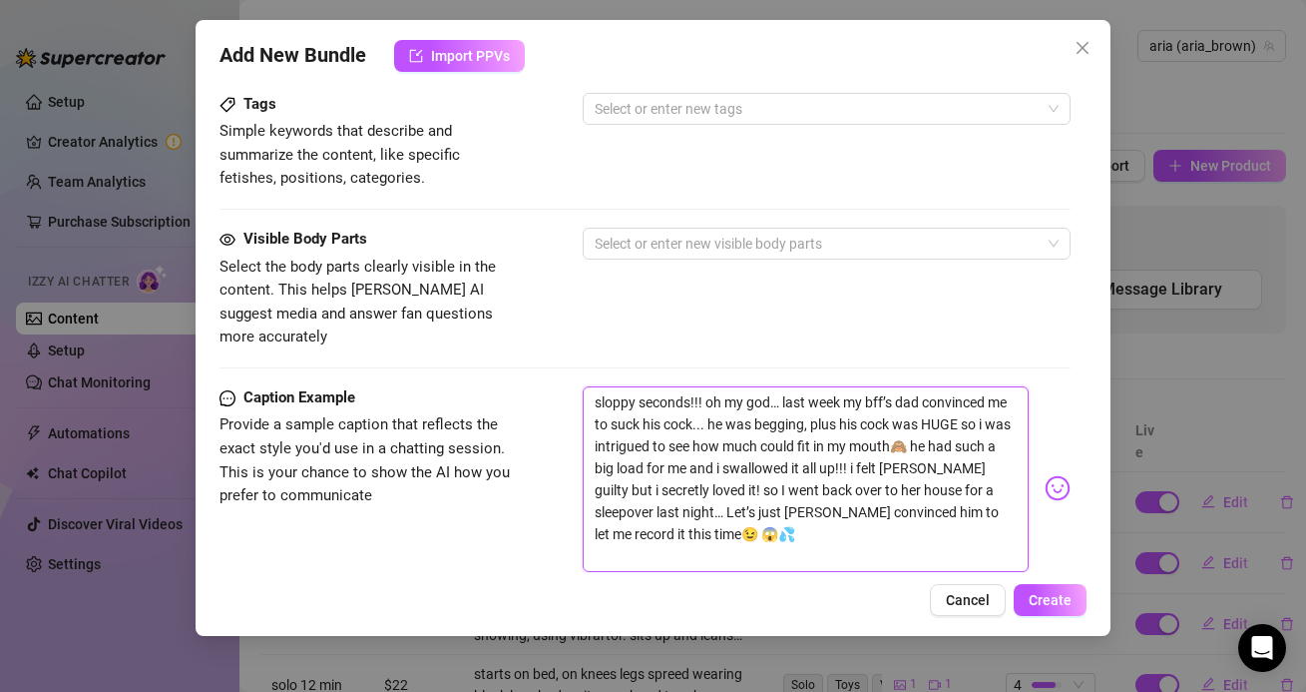
type textarea "sloppy seconds!!! oh my god… last week my bff’s dad convinced me to suck his co…"
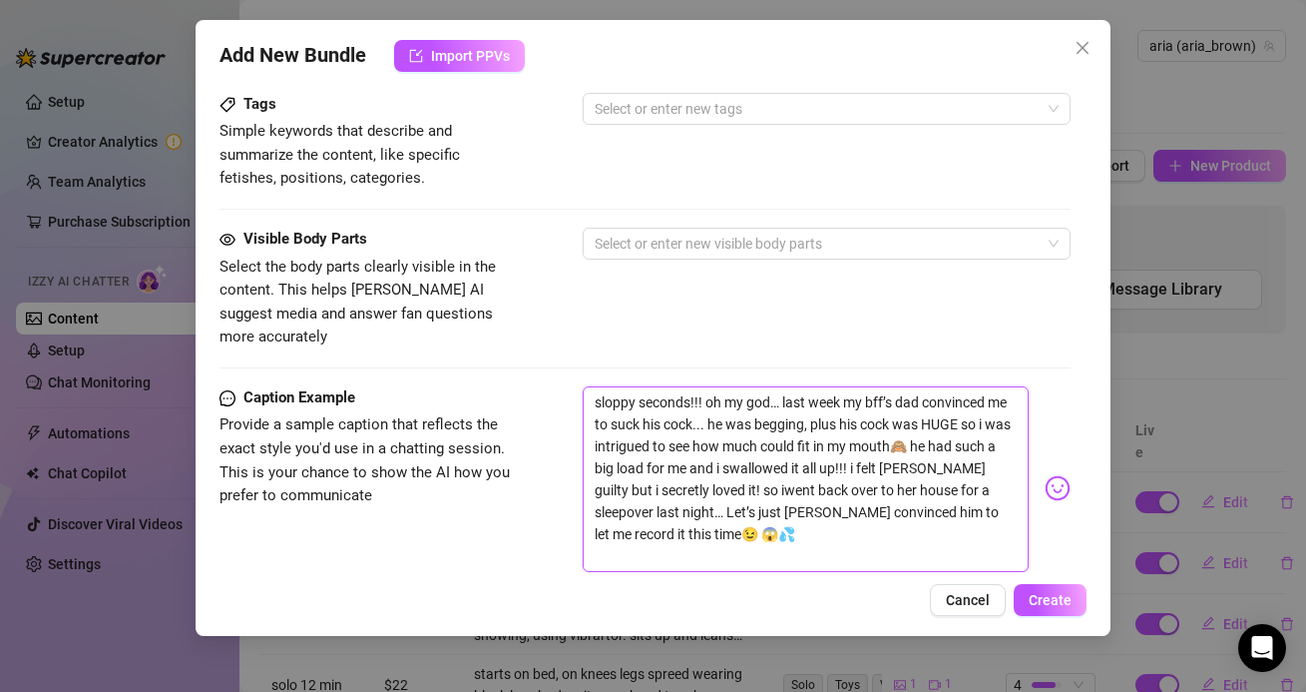
type textarea "sloppy seconds!!! oh my god… last week my bff’s dad convinced me to suck his co…"
click at [667, 486] on textarea "sloppy seconds!!! oh my god… last week my bff’s dad convinced me to suck his co…" at bounding box center [805, 479] width 445 height 186
type textarea "sloppy seconds!!! oh my god… last week my bff’s dad convinced me to suck his co…"
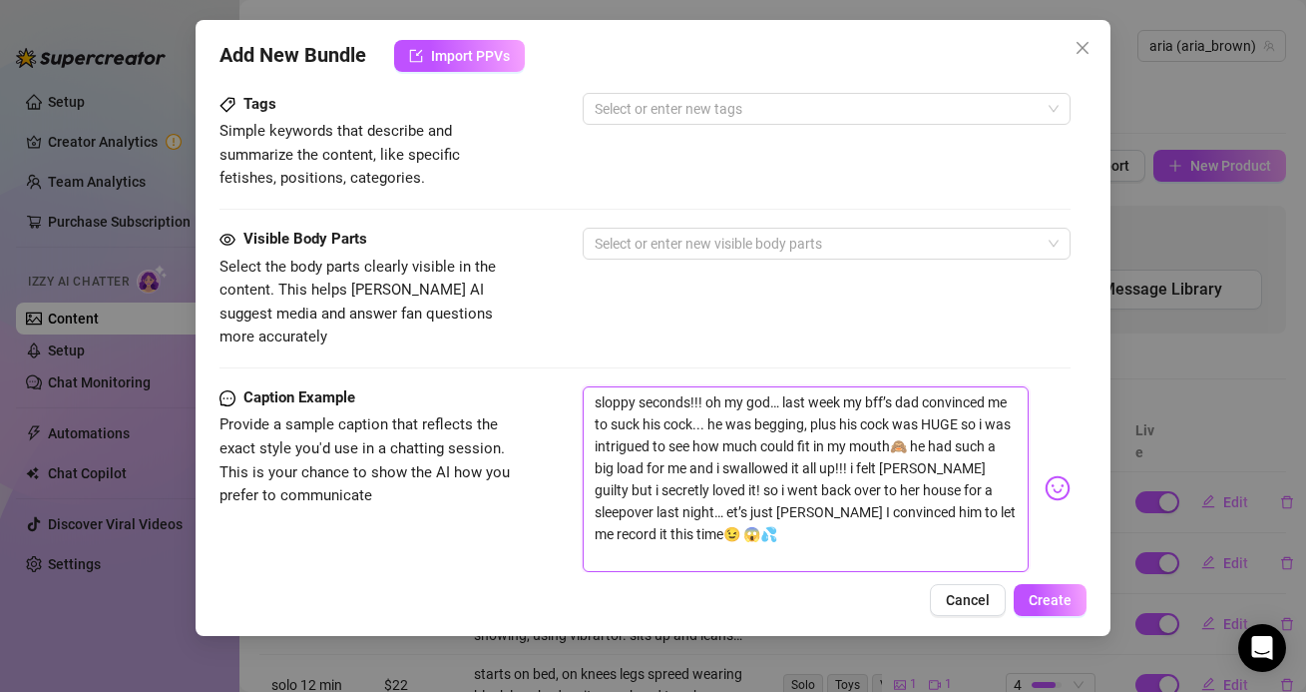
type textarea "sloppy seconds!!! oh my god… last week my bff’s dad convinced me to suck his co…"
click at [640, 510] on textarea "sloppy seconds!!! oh my god… last week my bff’s dad convinced me to suck his co…" at bounding box center [805, 479] width 445 height 186
type textarea "sloppy seconds!!! oh my god… last week my bff’s dad convinced me to suck his co…"
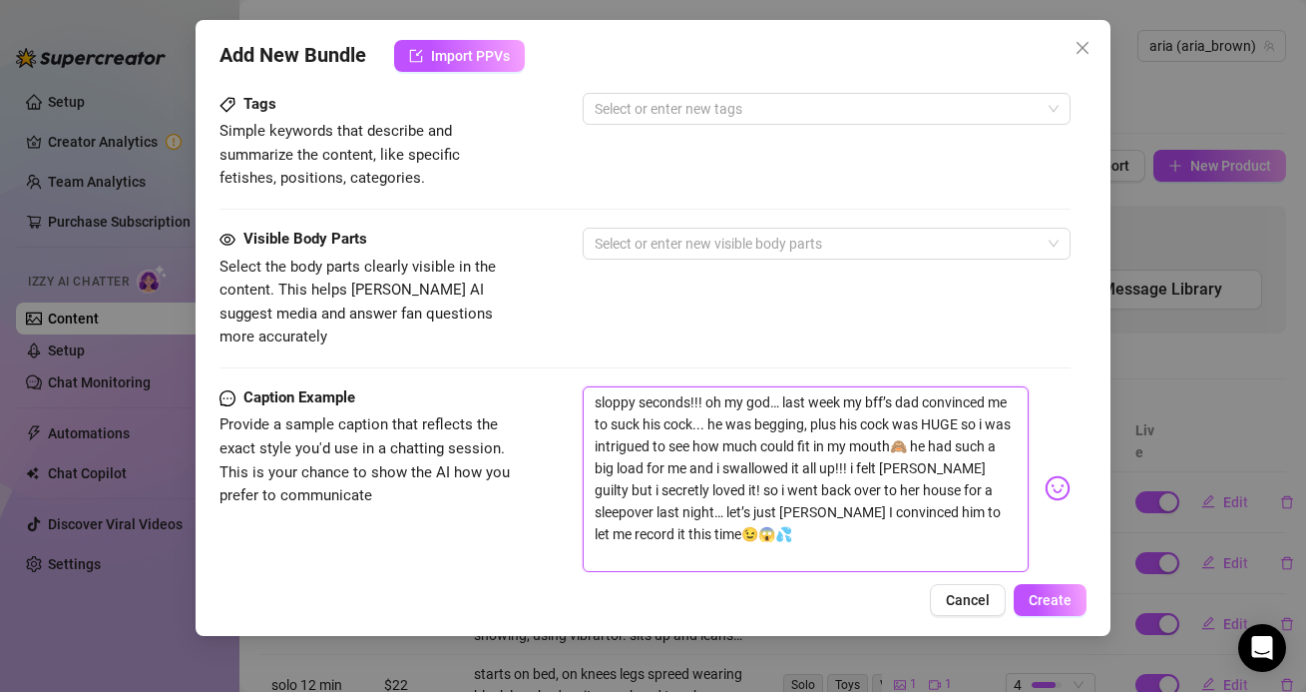
type textarea "sloppy seconds!!! oh my god… last week my bff’s dad convinced me to suck his co…"
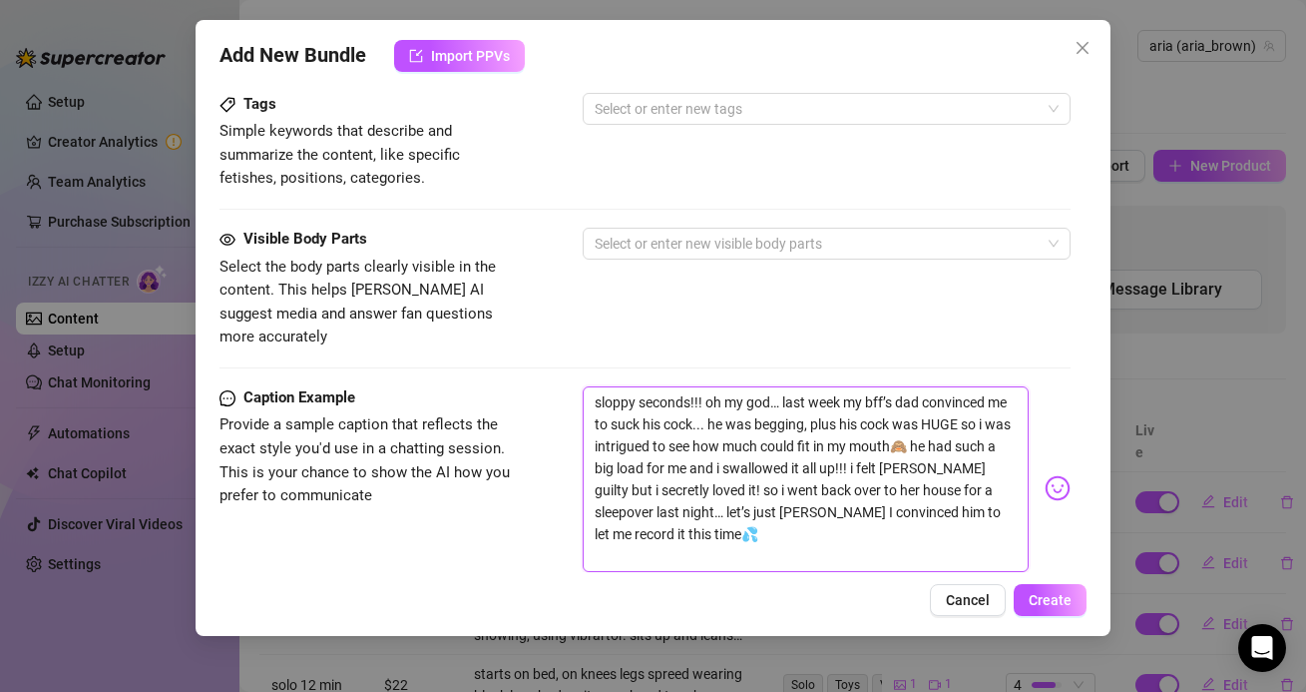
type textarea "sloppy seconds!!! oh my god… last week my bff’s dad convinced me to suck his co…"
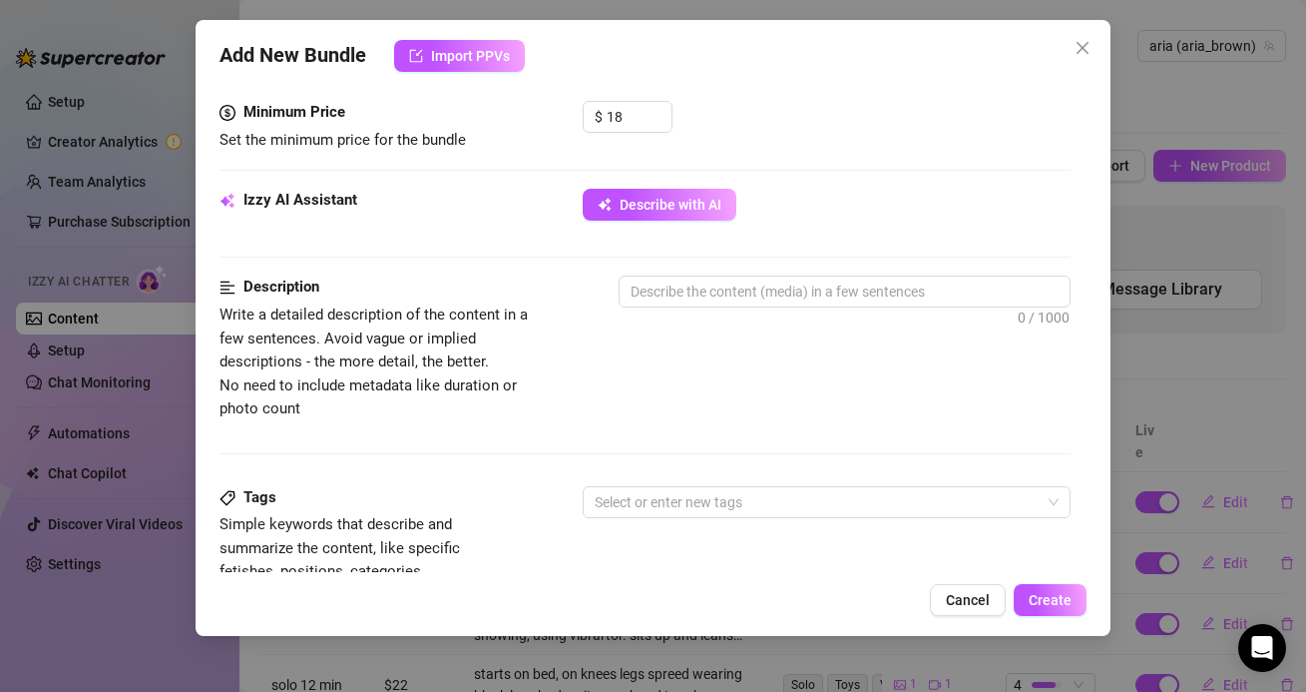
scroll to position [696, 0]
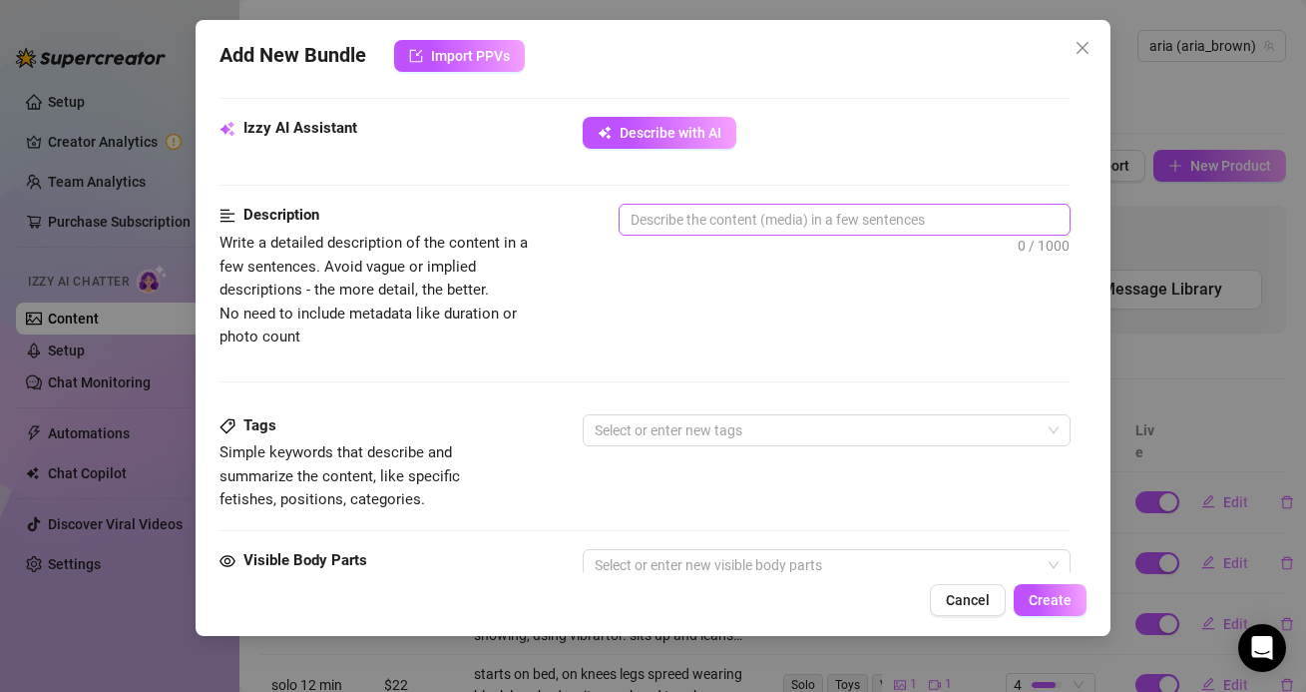
type textarea "sloppy seconds!!! oh my god… last week my bff’s dad convinced me to suck his co…"
click at [752, 229] on textarea at bounding box center [844, 220] width 449 height 30
click at [752, 276] on div "0 / 1000" at bounding box center [844, 247] width 451 height 86
click at [722, 426] on div at bounding box center [816, 430] width 458 height 28
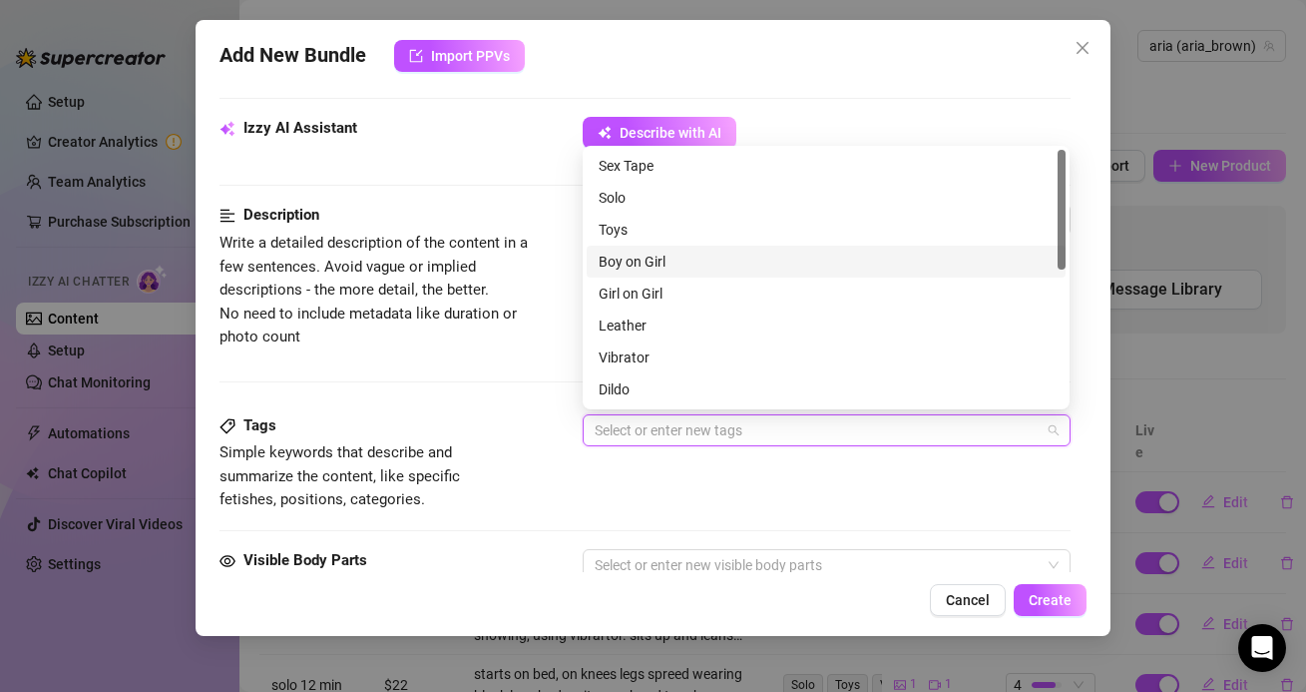
click at [639, 265] on div "Boy on Girl" at bounding box center [826, 262] width 455 height 22
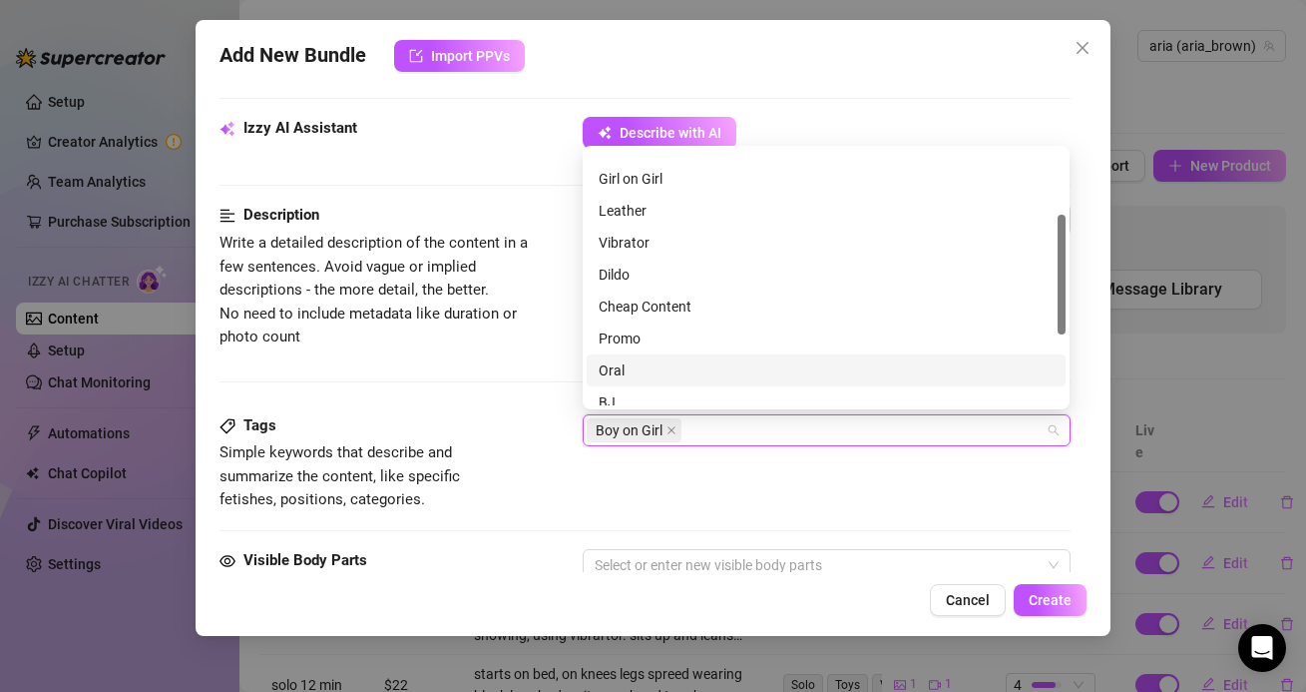
scroll to position [142, 0]
click at [636, 374] on div "BJ" at bounding box center [826, 375] width 455 height 22
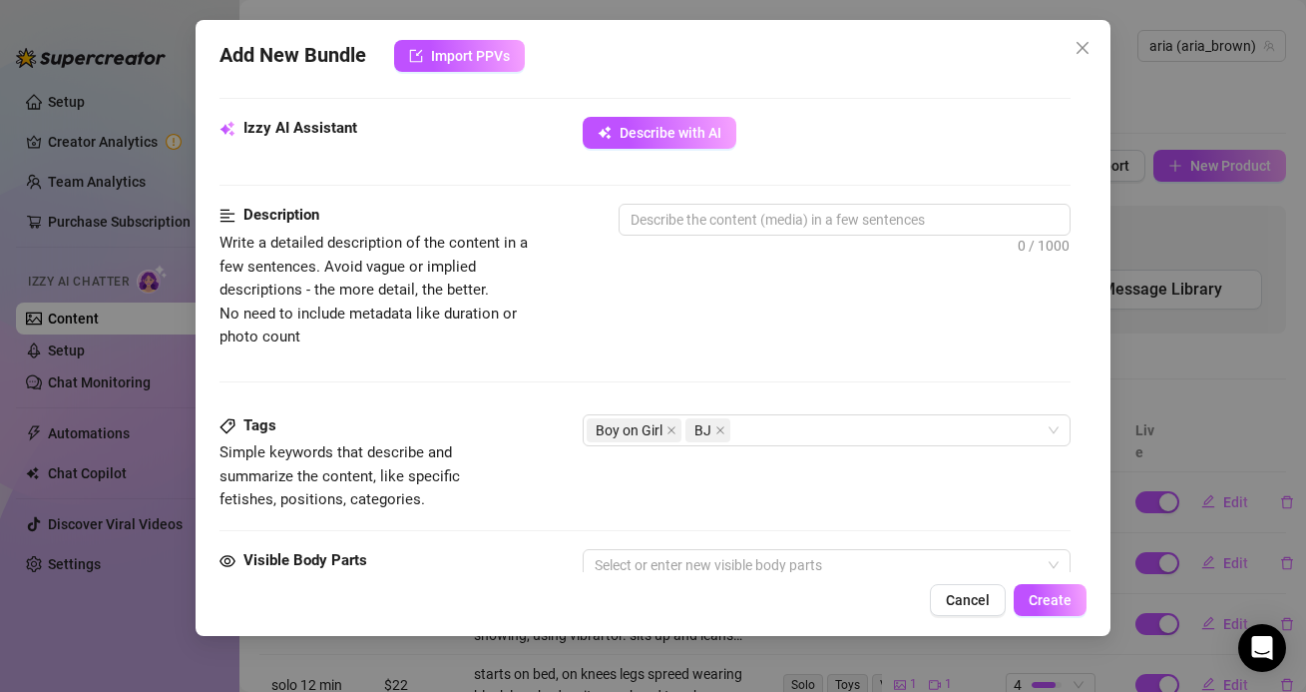
click at [507, 359] on div "Description Write a detailed description of the content in a few sentences. Avo…" at bounding box center [645, 309] width 850 height 210
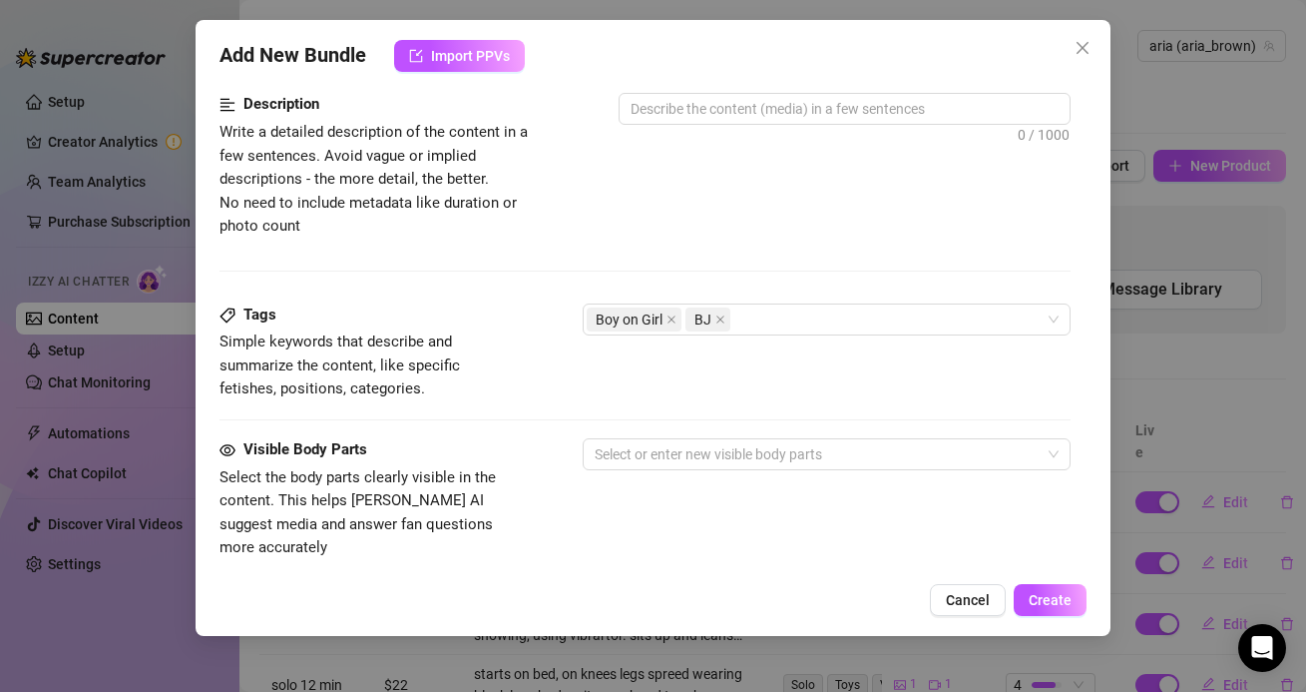
scroll to position [882, 0]
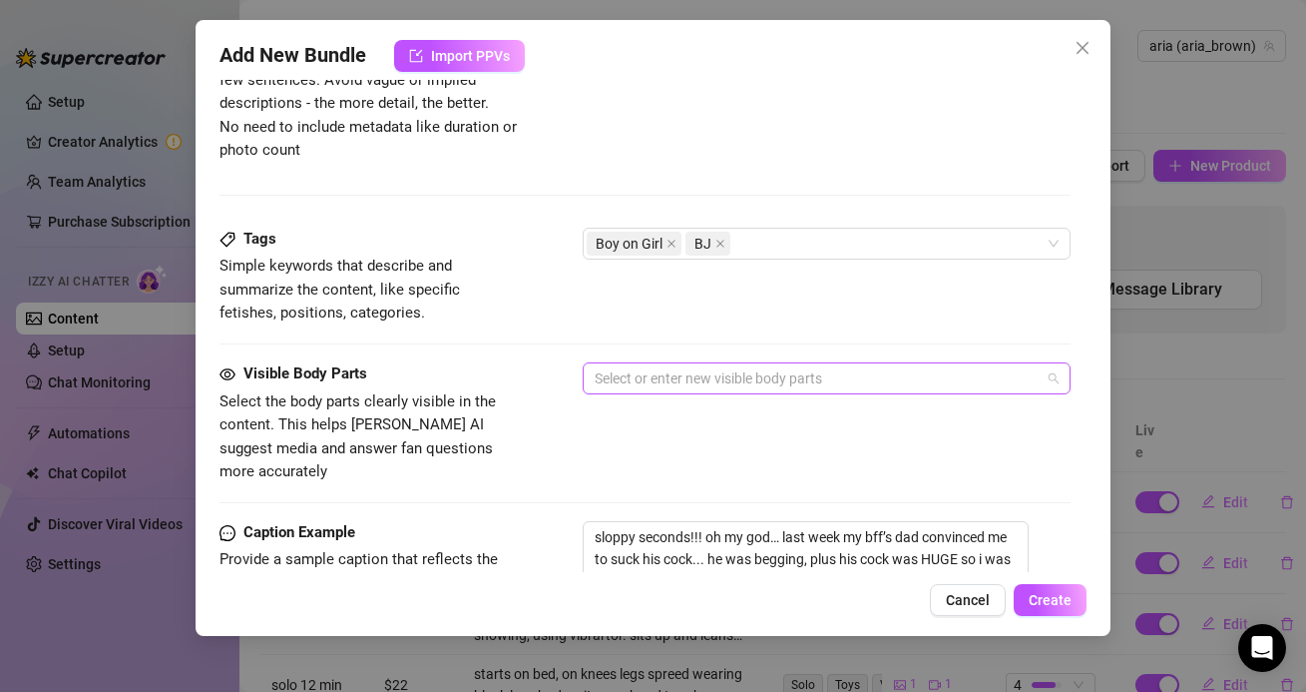
click at [601, 382] on div at bounding box center [816, 378] width 458 height 28
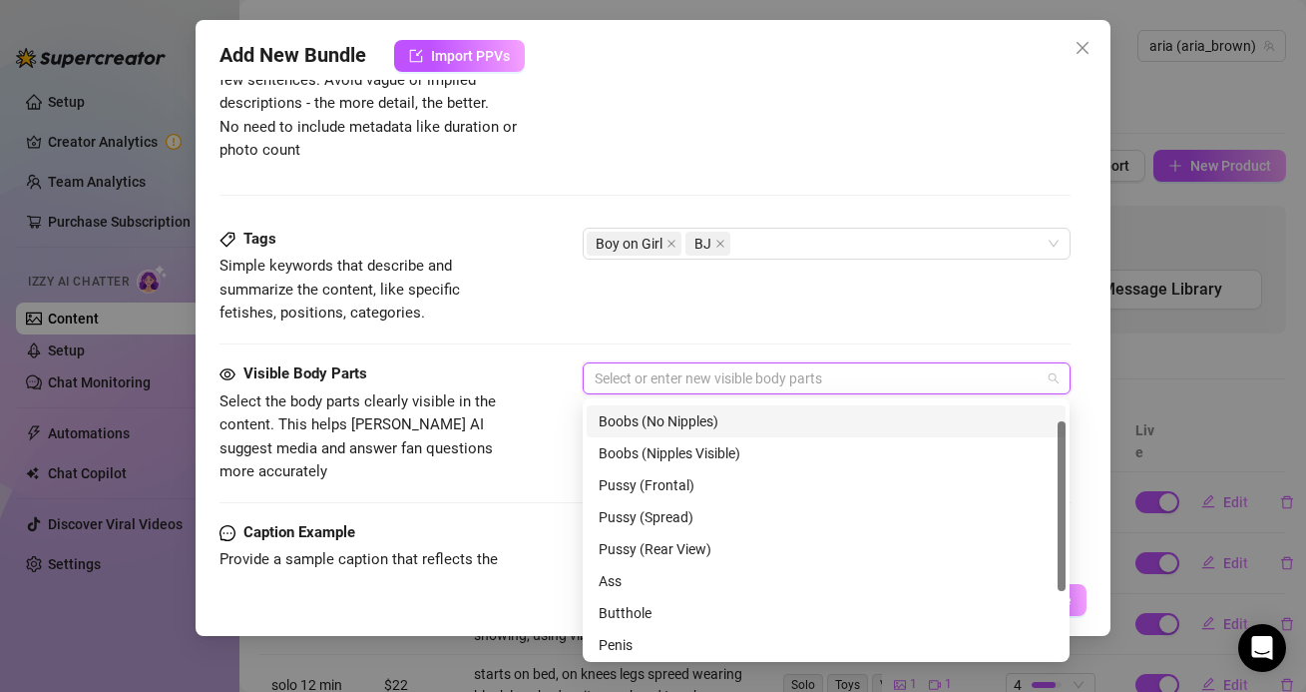
scroll to position [0, 0]
click at [612, 417] on div "Face" at bounding box center [826, 418] width 455 height 22
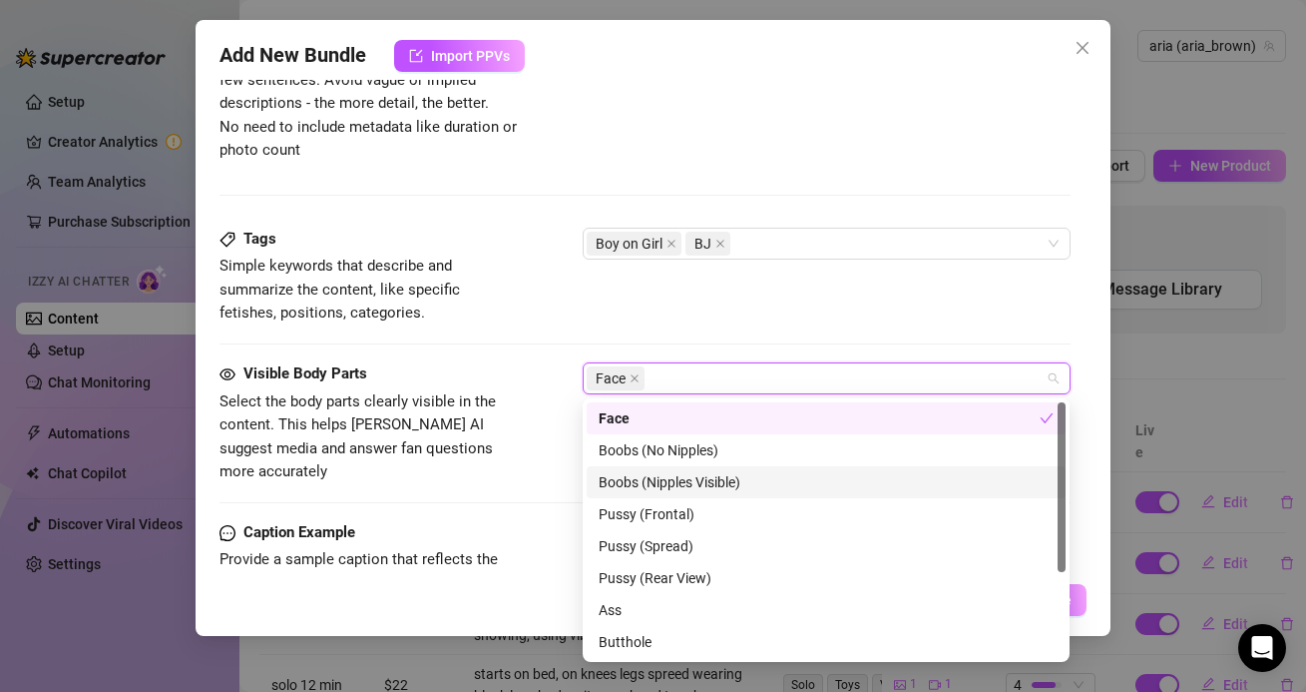
click at [627, 472] on div "Boobs (Nipples Visible)" at bounding box center [826, 482] width 455 height 22
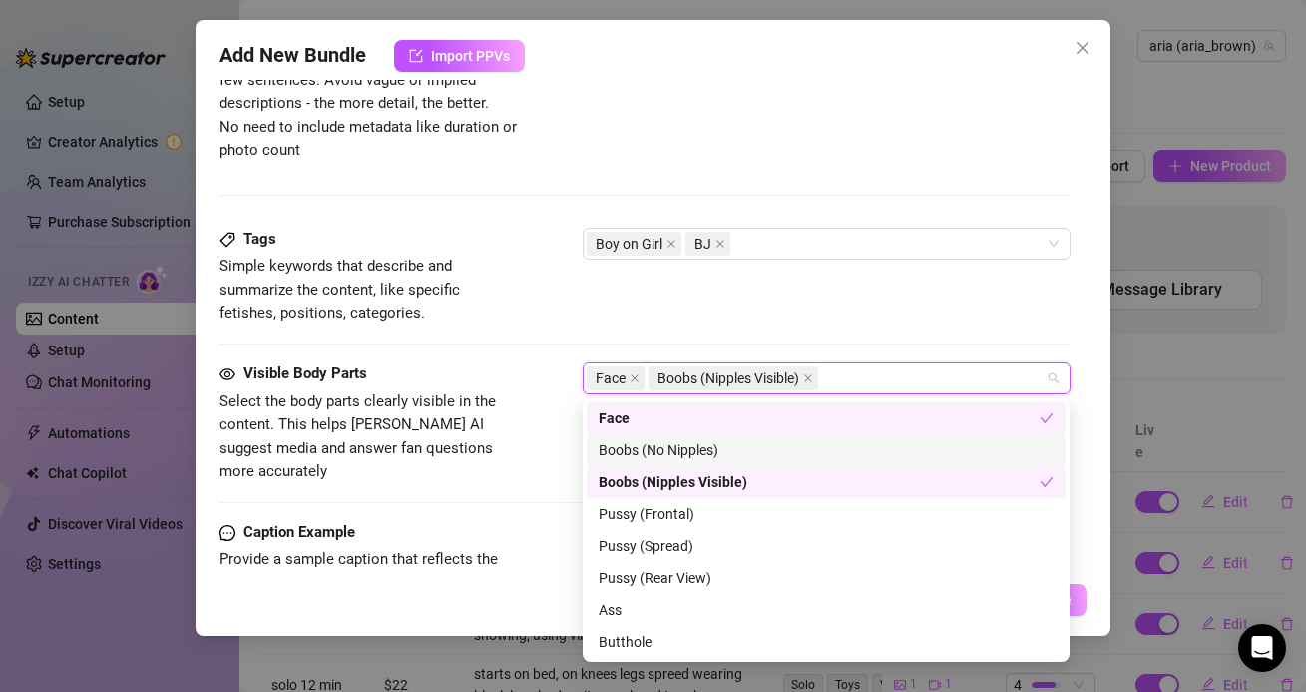
click at [527, 428] on div "Visible Body Parts Select the body parts clearly visible in the content. This h…" at bounding box center [645, 423] width 850 height 122
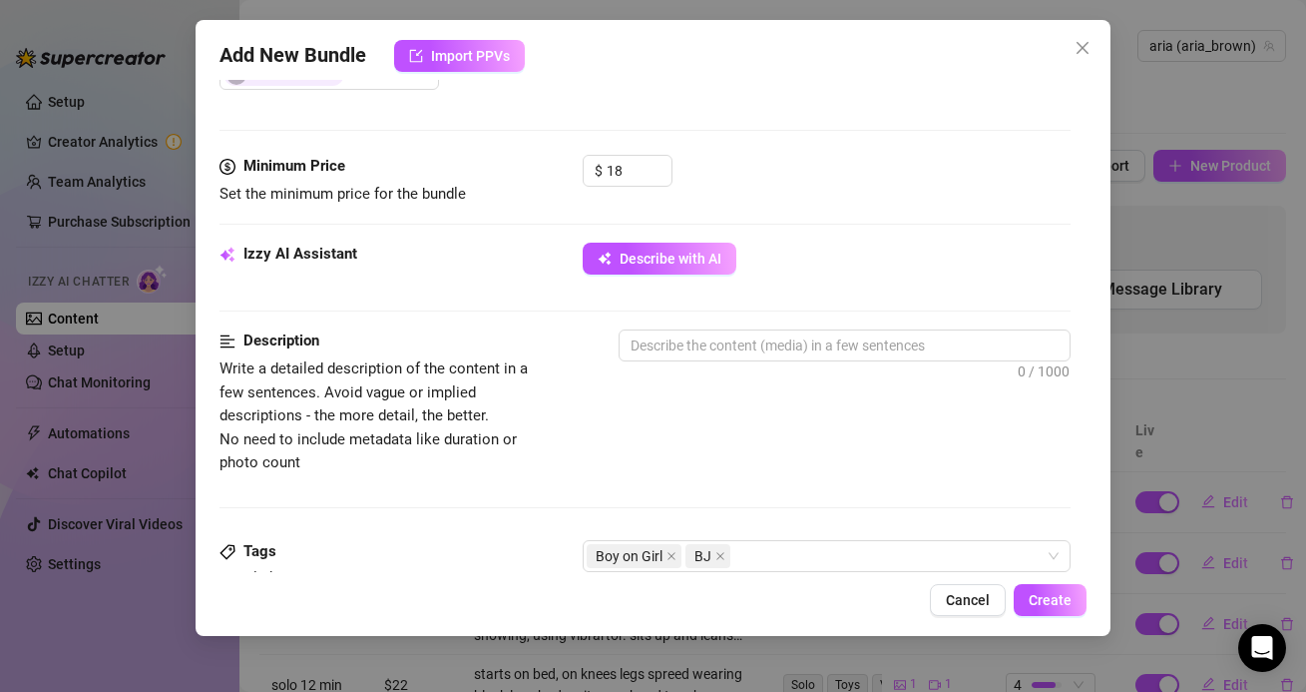
scroll to position [440, 0]
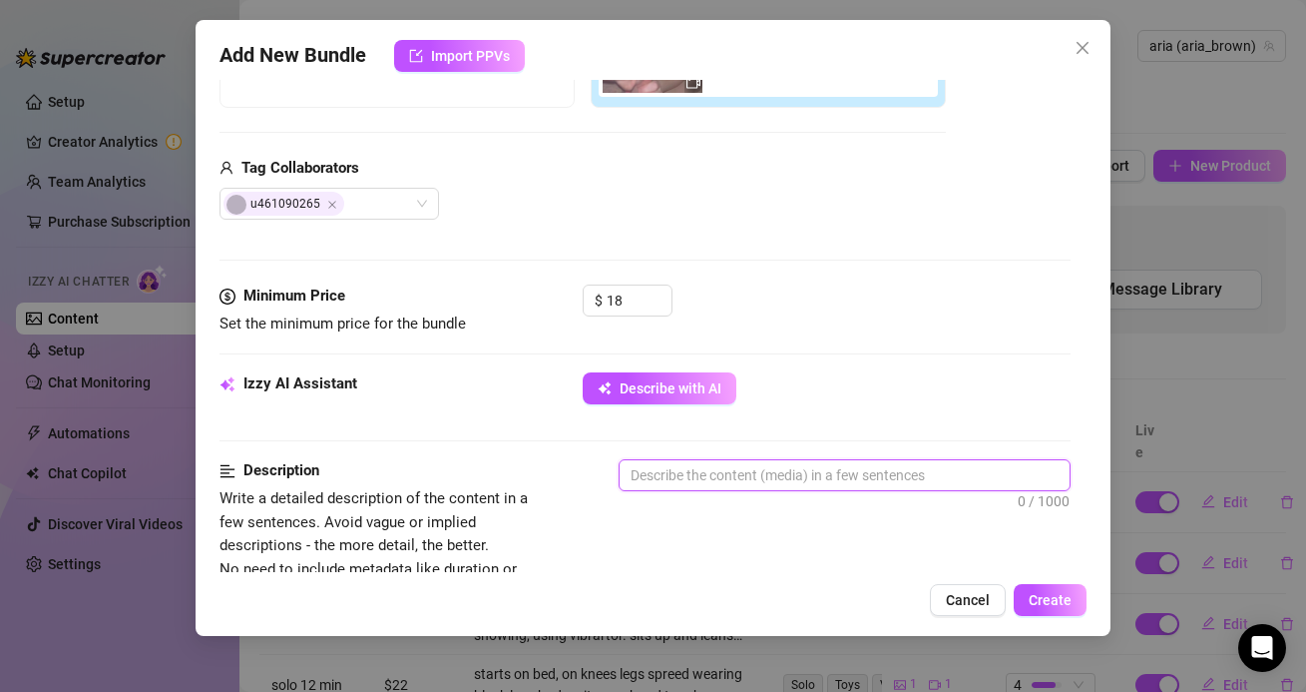
click at [744, 485] on textarea at bounding box center [844, 475] width 449 height 30
type textarea "p"
type textarea "po"
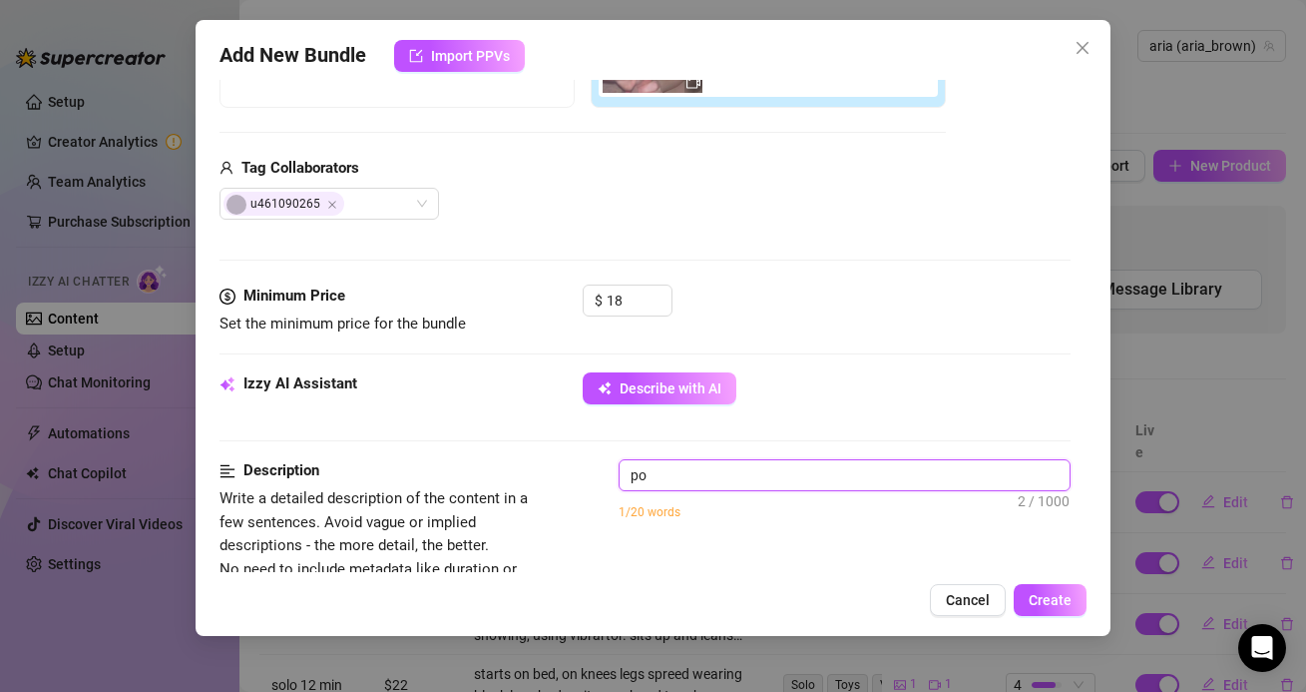
type textarea "pov"
type textarea "pov b"
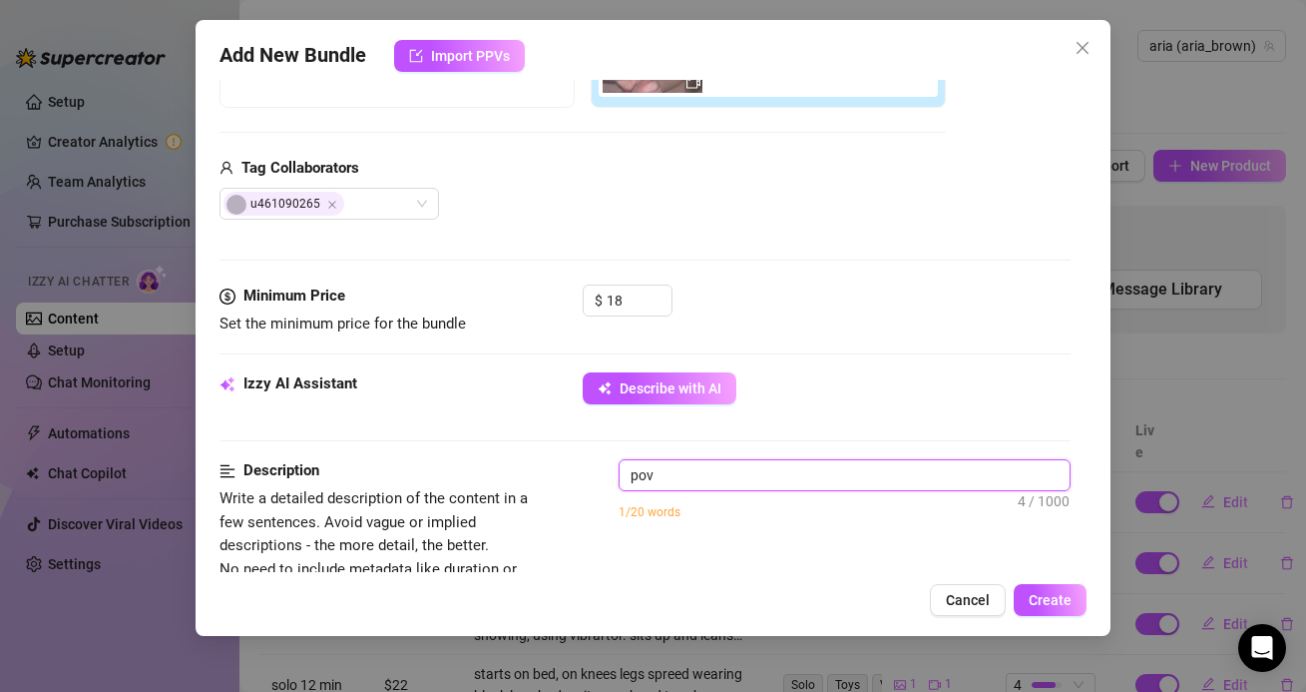
type textarea "pov b"
type textarea "pov bl"
type textarea "pov blo"
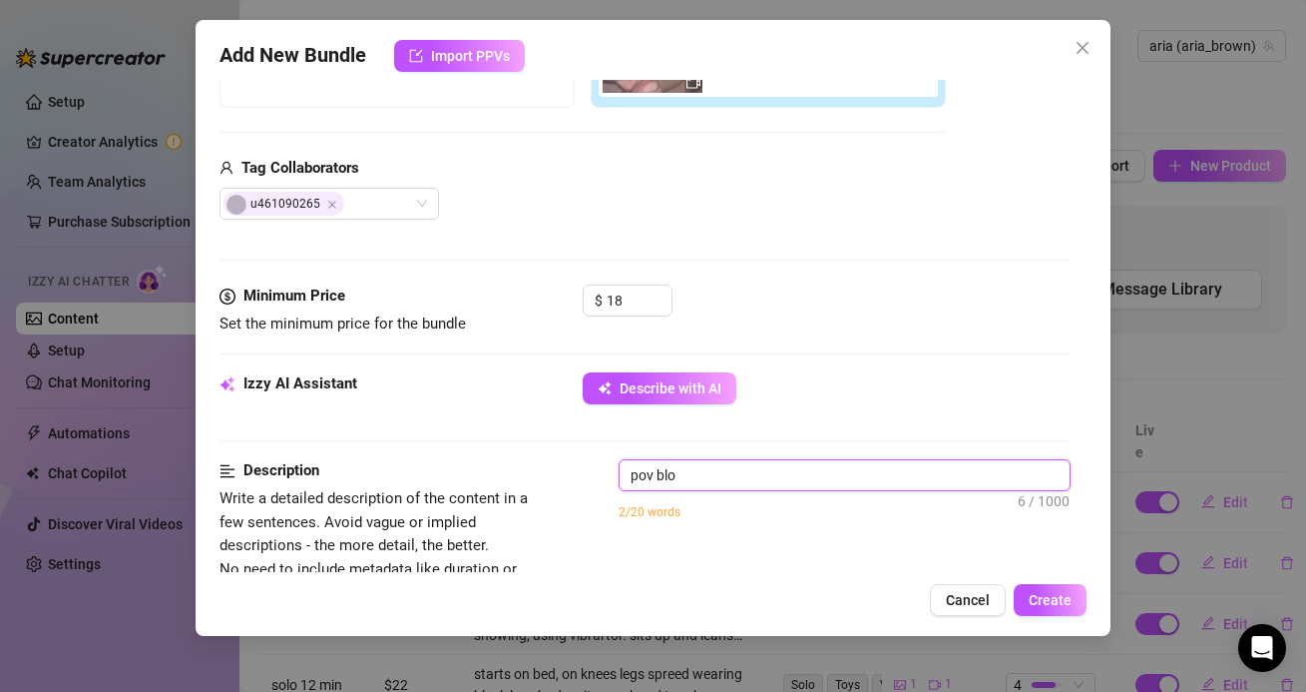
type textarea "pov blow"
type textarea "pov blowj"
type textarea "pov blowjo"
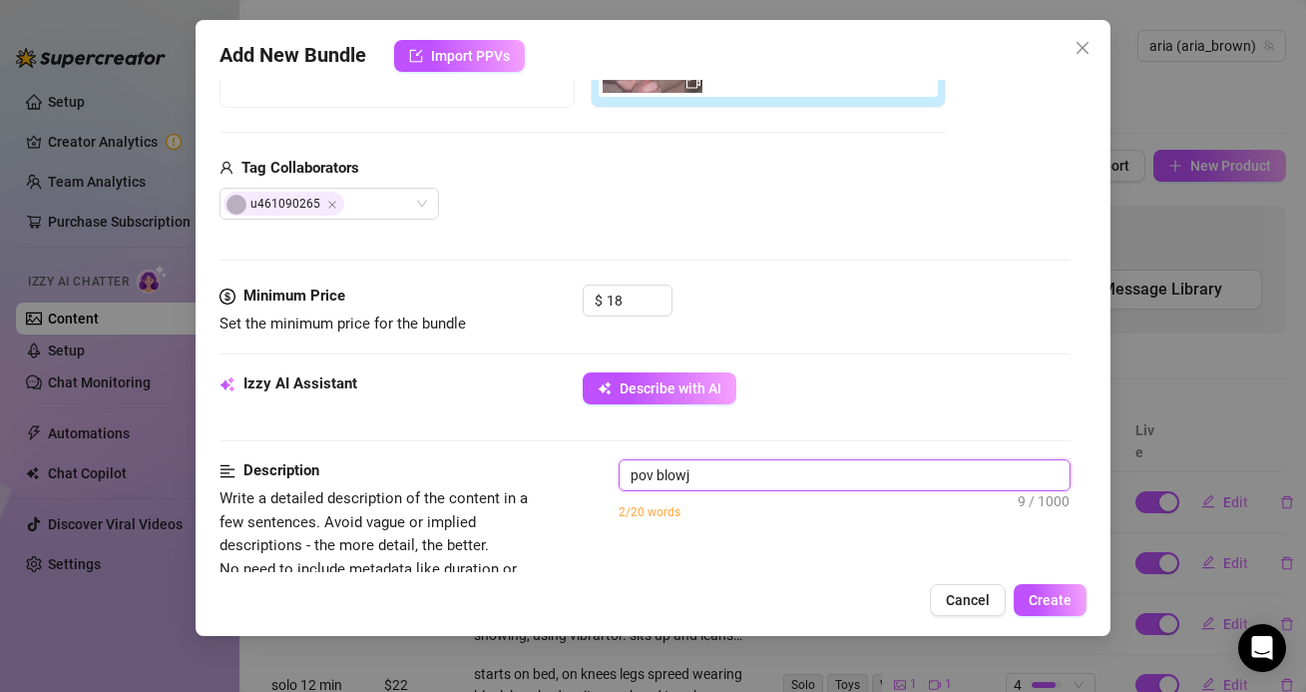
type textarea "pov blowjo"
type textarea "pov blowjob"
type textarea "pov blowjob!"
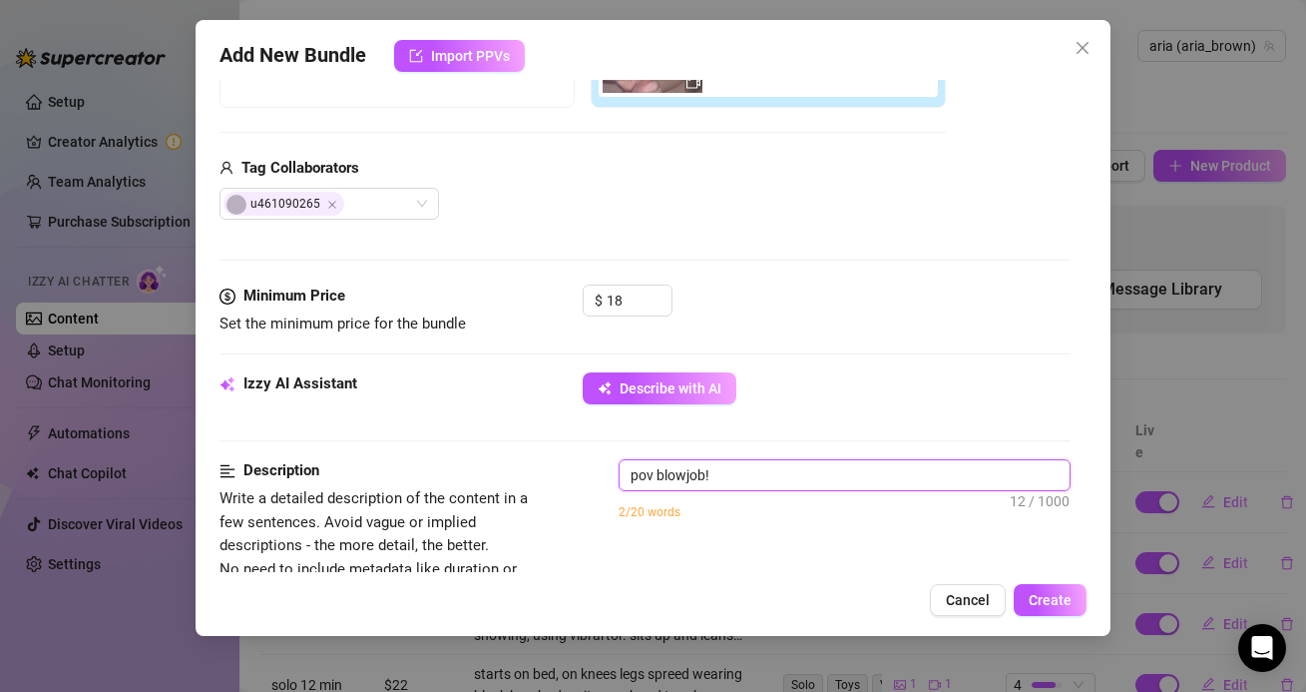
type textarea "pov blowjob!"
type textarea "pov blowjob! s"
type textarea "pov blowjob! si"
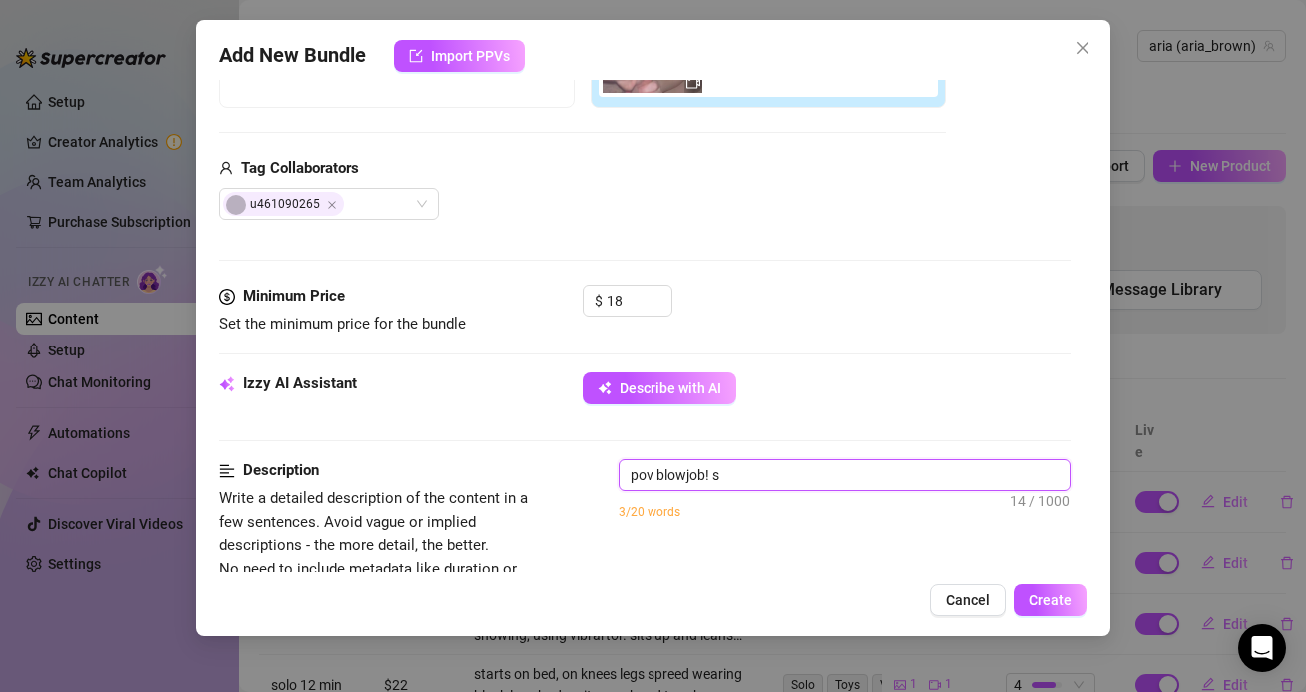
type textarea "pov blowjob! si"
type textarea "pov blowjob! sit"
type textarea "pov blowjob! sitt"
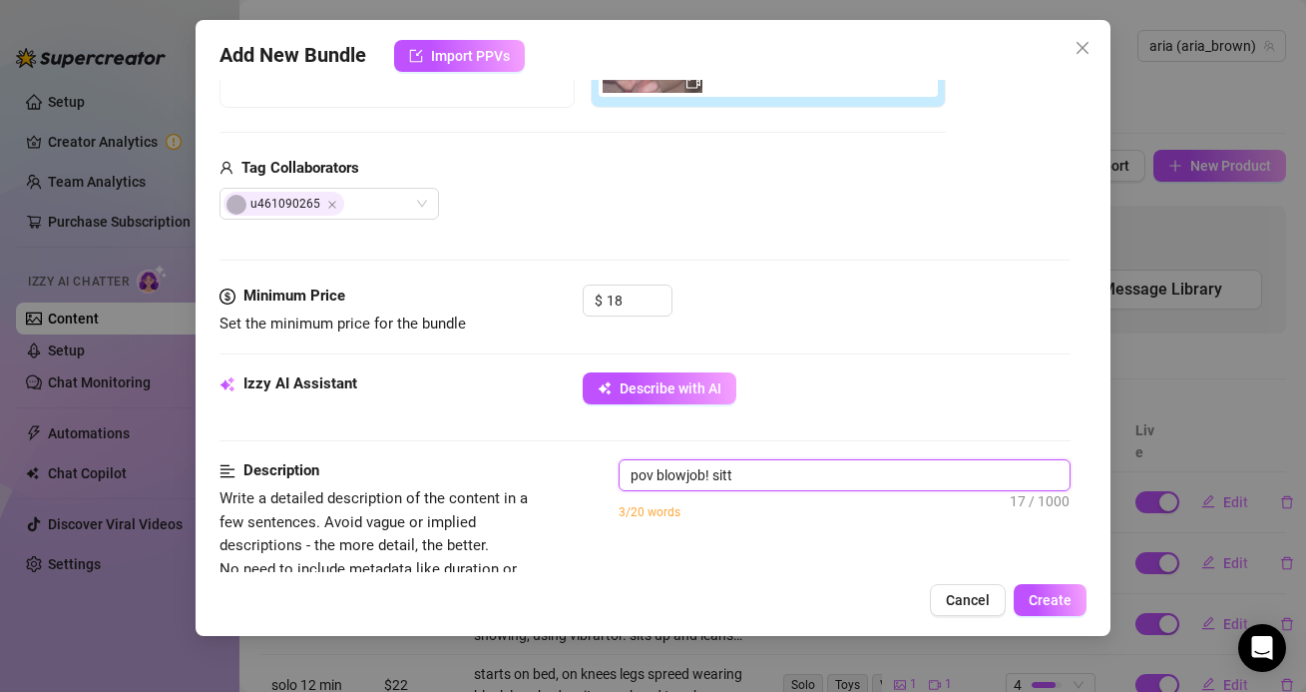
type textarea "pov blowjob! [GEOGRAPHIC_DATA]"
type textarea "pov blowjob! sittin"
type textarea "pov blowjob! sitting"
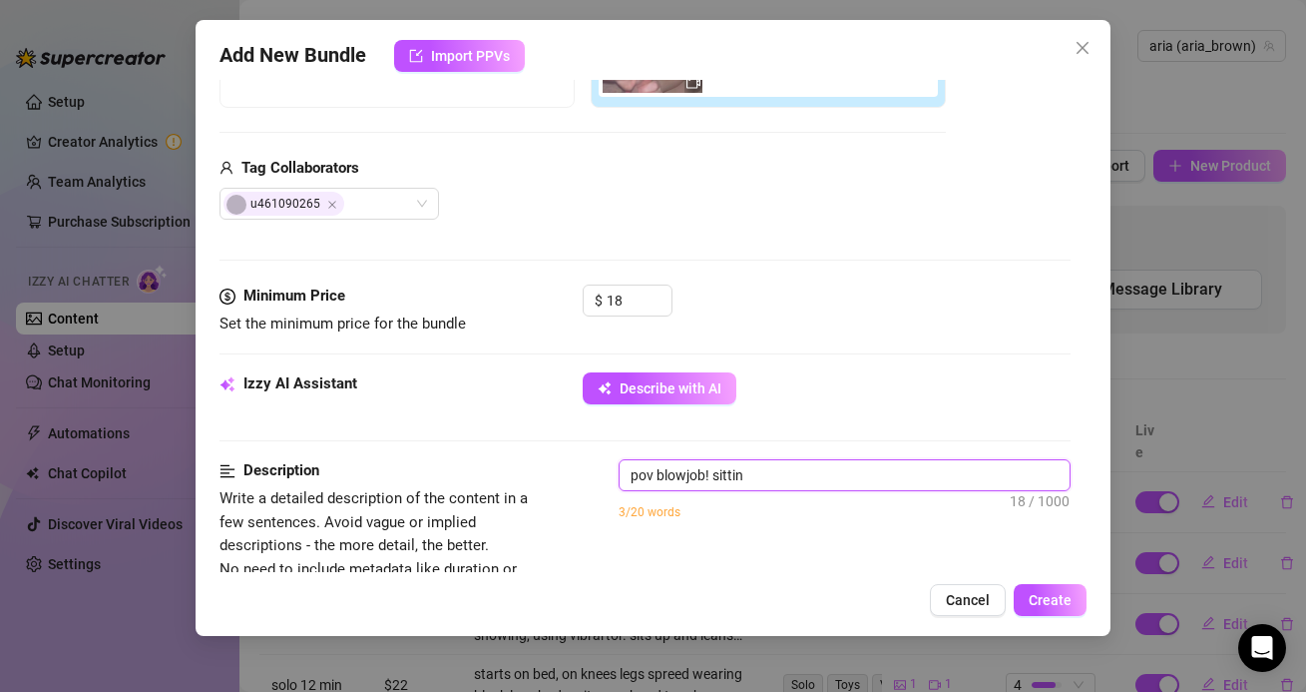
type textarea "pov blowjob! sitting"
type textarea "pov blowjob! sitting o"
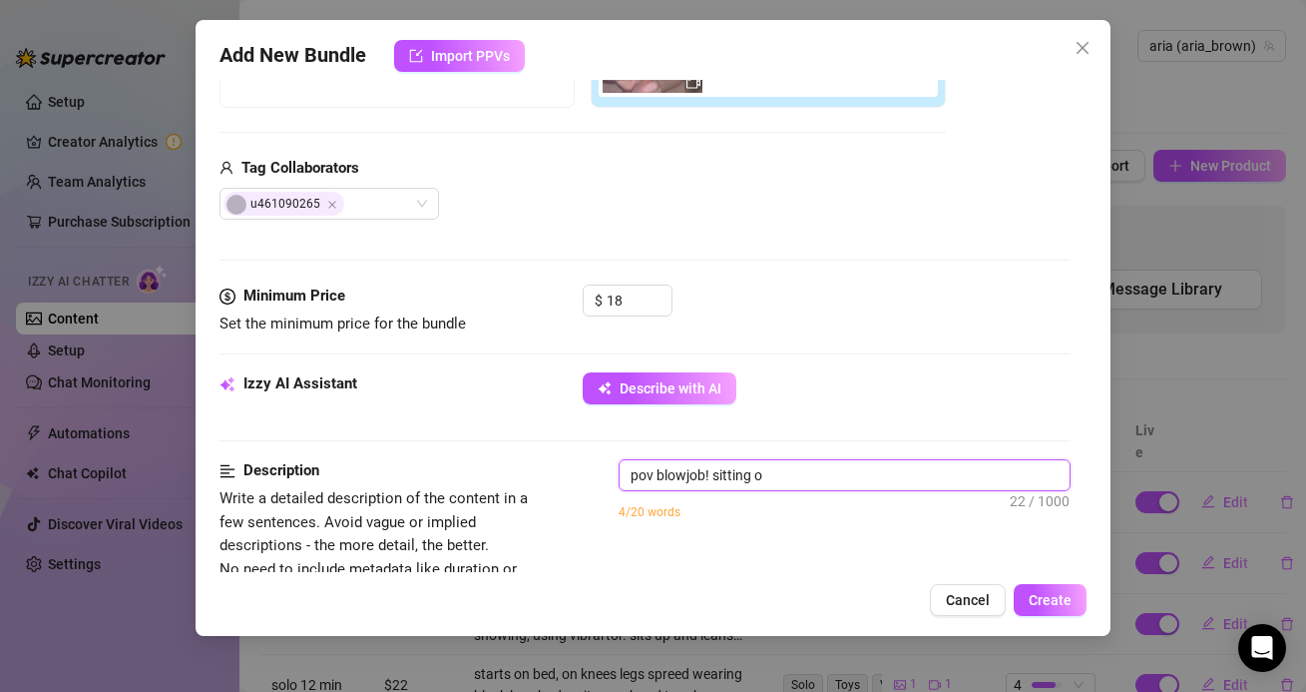
type textarea "pov blowjob! sitting on"
type textarea "pov blowjob! sitting on m"
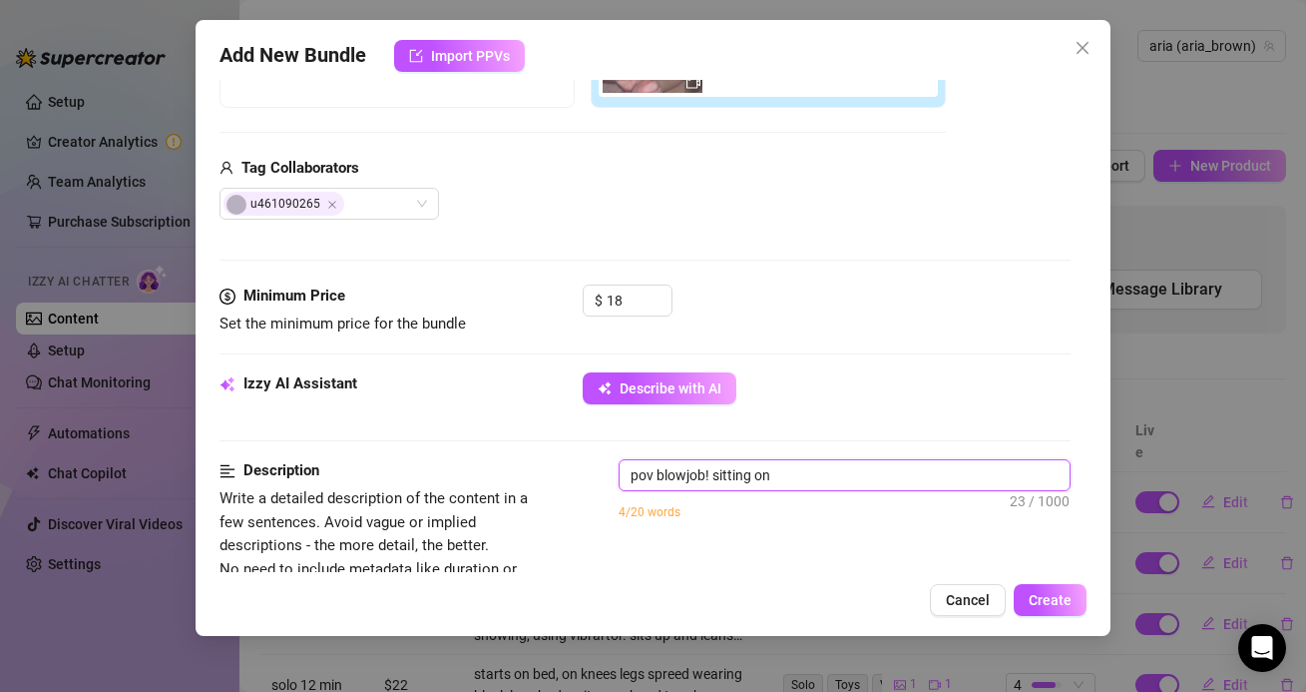
type textarea "pov blowjob! sitting on m"
type textarea "pov blowjob! sitting on my"
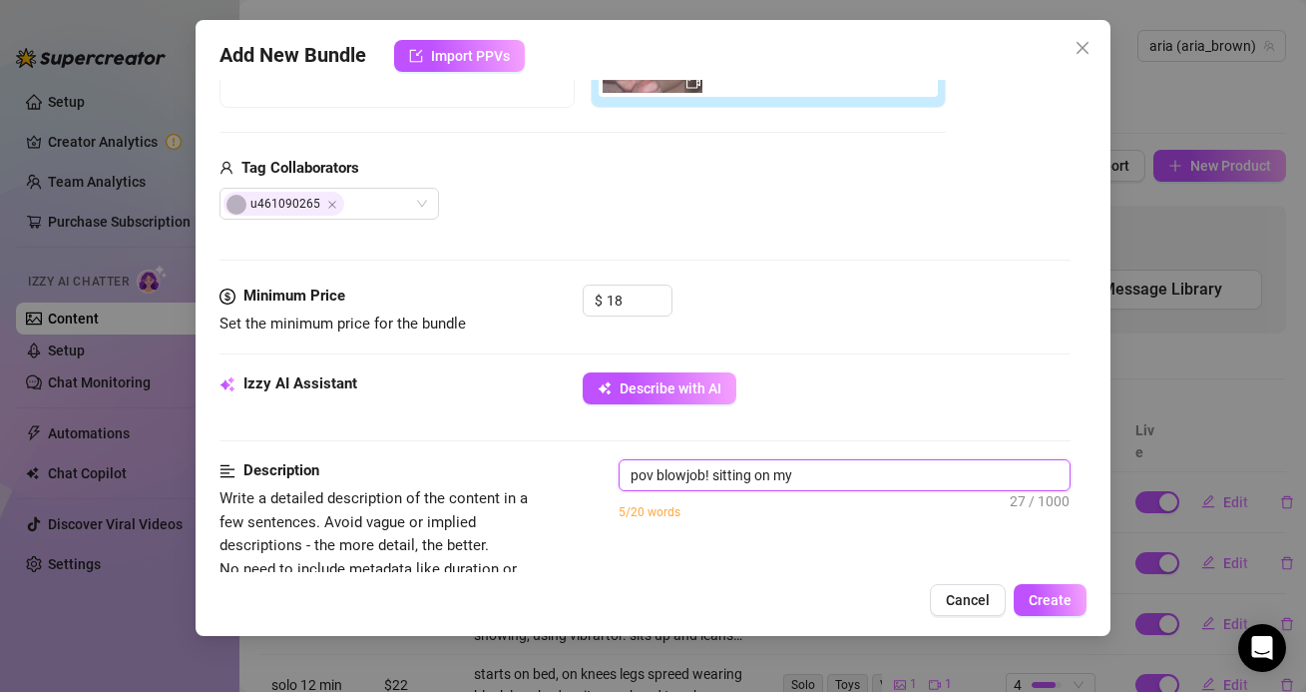
type textarea "pov blowjob! sitting on my k"
type textarea "pov blowjob! sitting on my kn"
type textarea "pov blowjob! sitting on my kne"
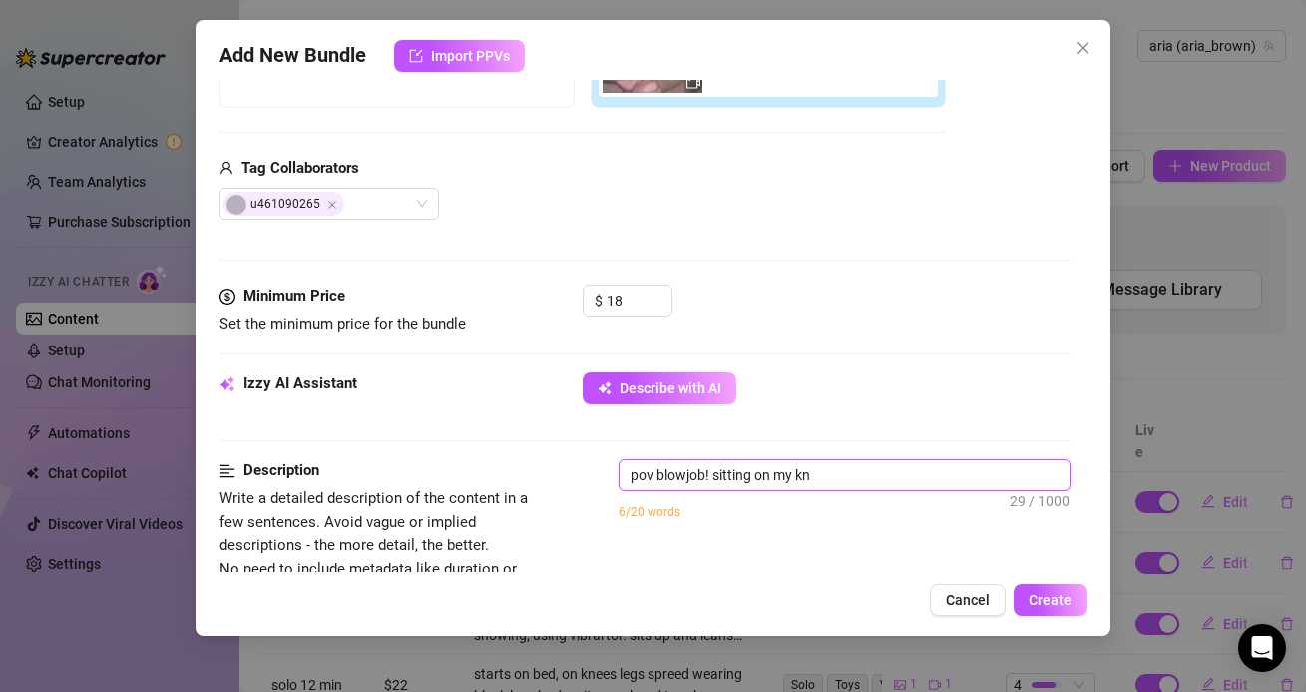
type textarea "pov blowjob! sitting on my kne"
type textarea "pov blowjob! sitting on my knee"
type textarea "pov blowjob! sitting on my knees"
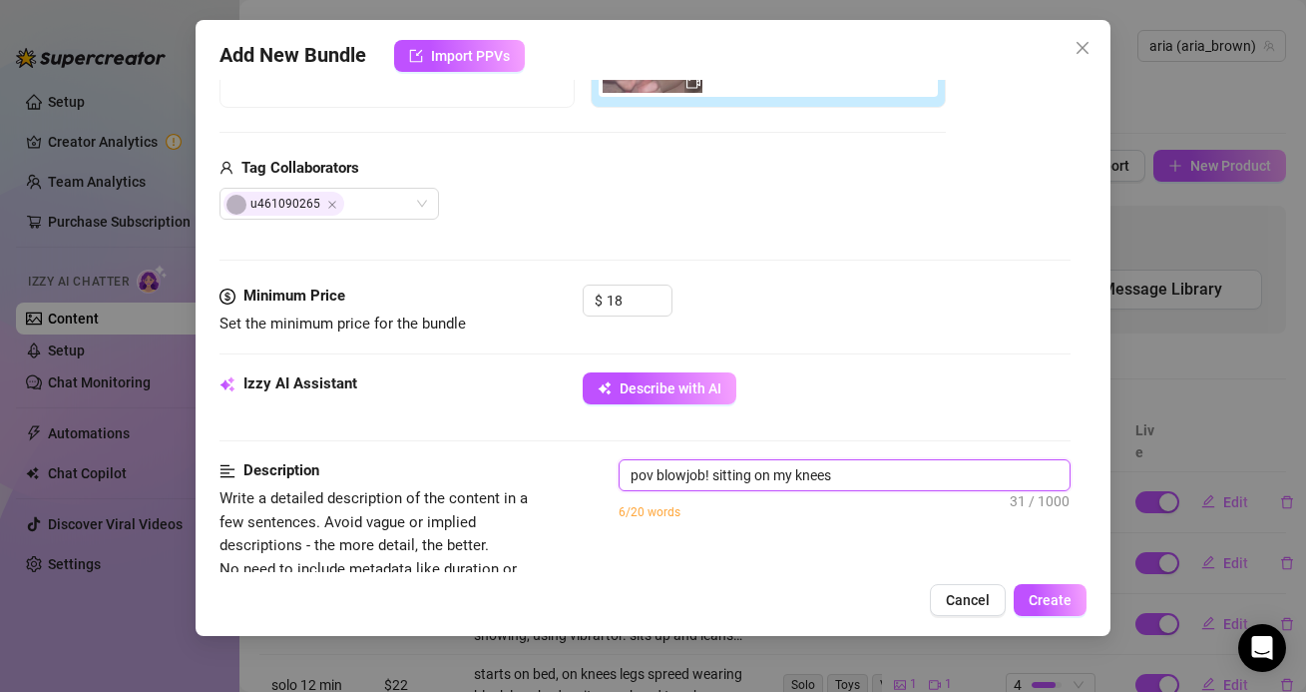
type textarea "pov blowjob! sitting on my knees"
type textarea "pov blowjob! sitting on my knees a"
type textarea "pov blowjob! sitting on my knees an"
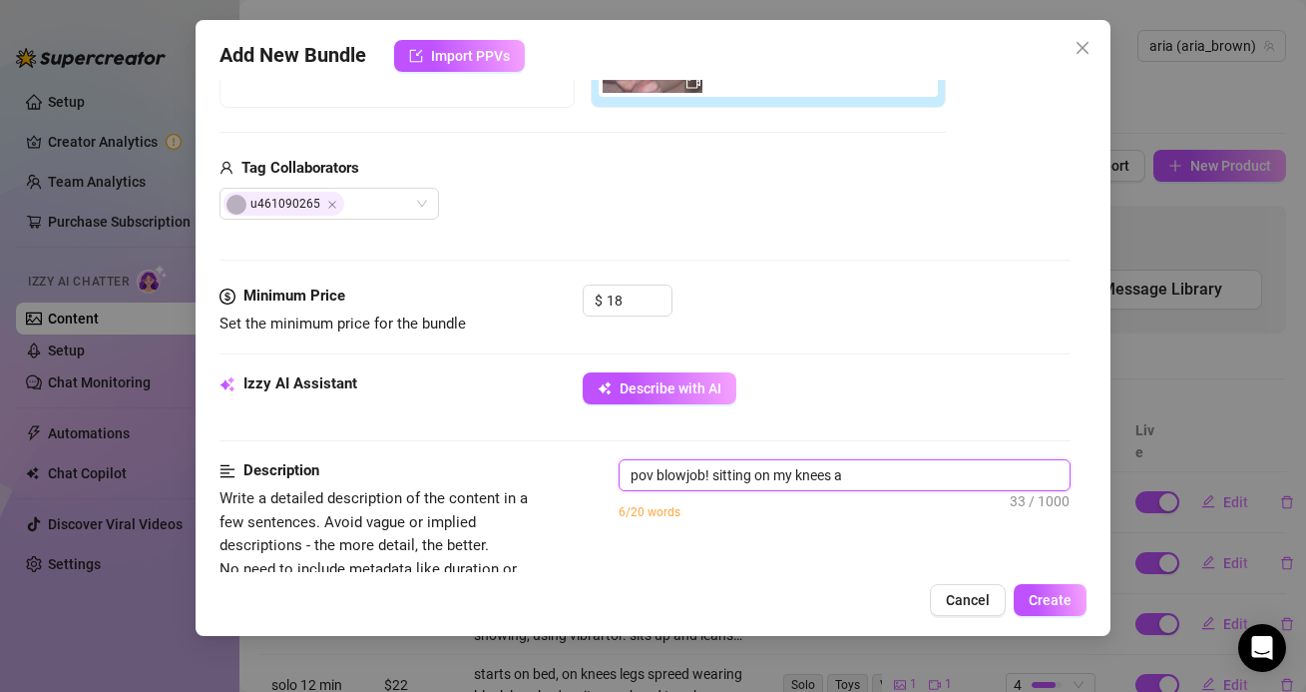
type textarea "pov blowjob! sitting on my knees an"
type textarea "pov blowjob! sitting on my knees and"
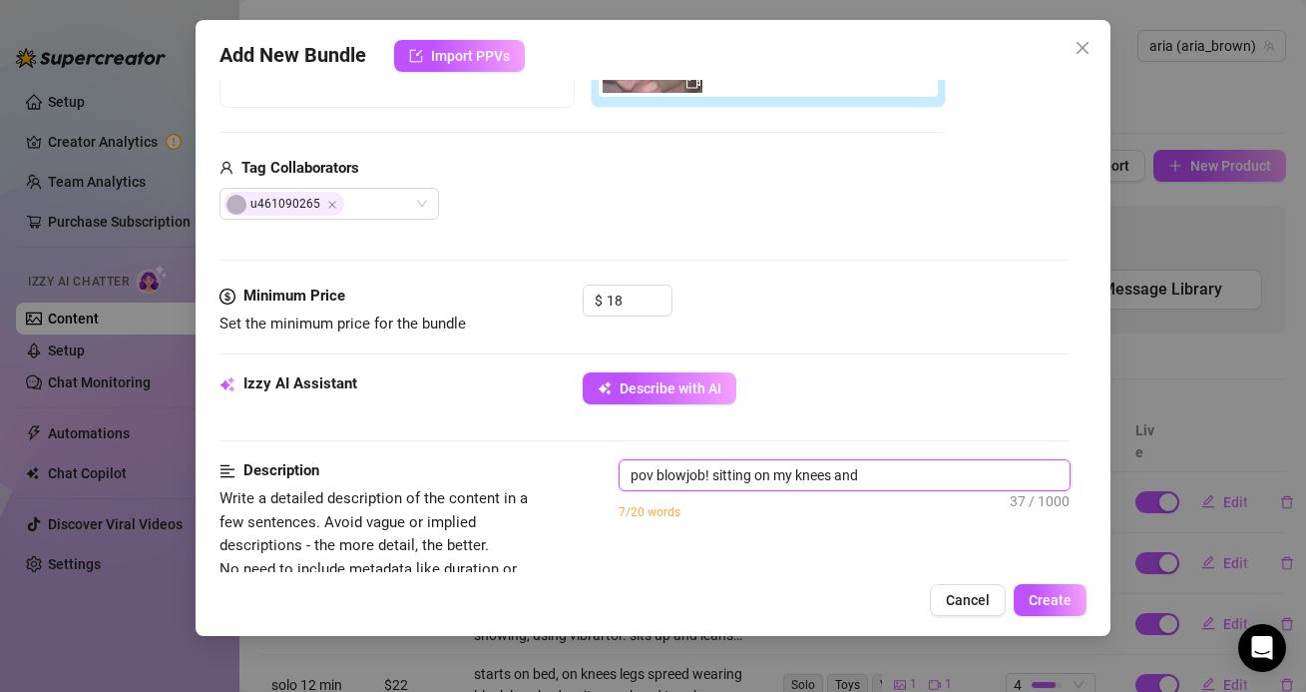
type textarea "pov blowjob! sitting on my knees and b"
type textarea "pov blowjob! sitting on my knees and bo"
type textarea "pov blowjob! sitting on my knees and bou"
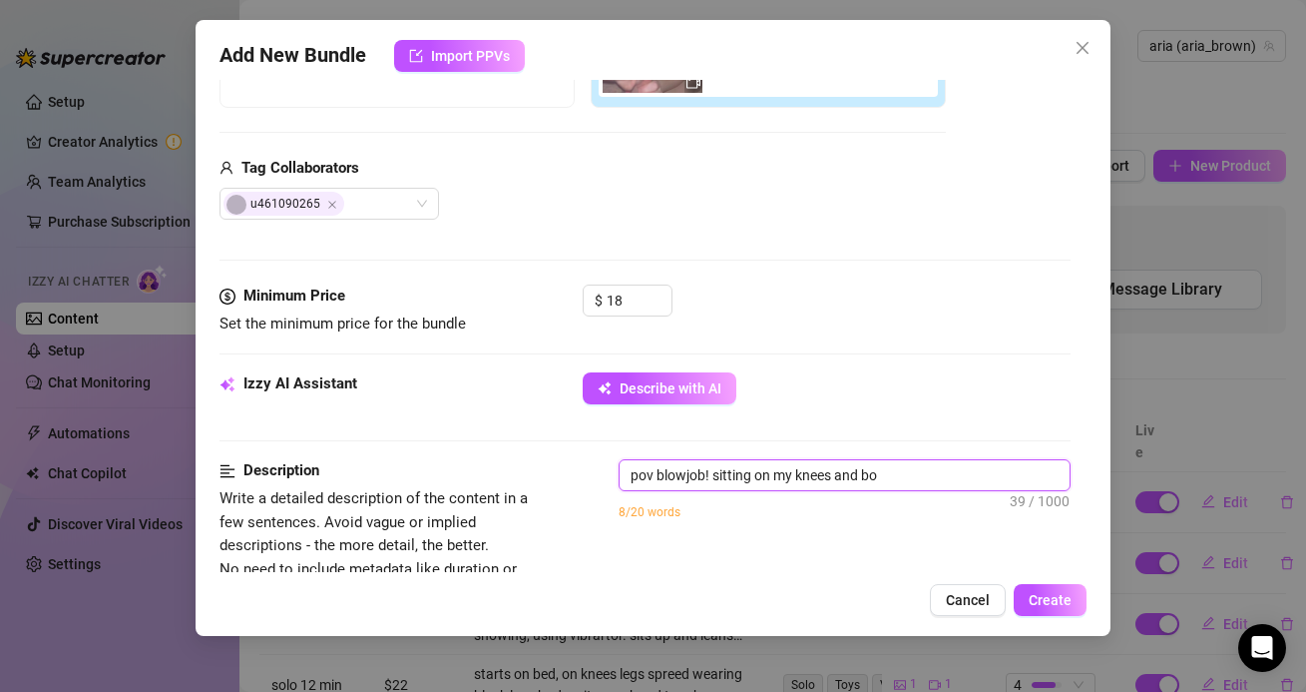
type textarea "pov blowjob! sitting on my knees and bou"
type textarea "pov blowjob! sitting on my knees and boun"
type textarea "pov blowjob! sitting on my knees and bounc"
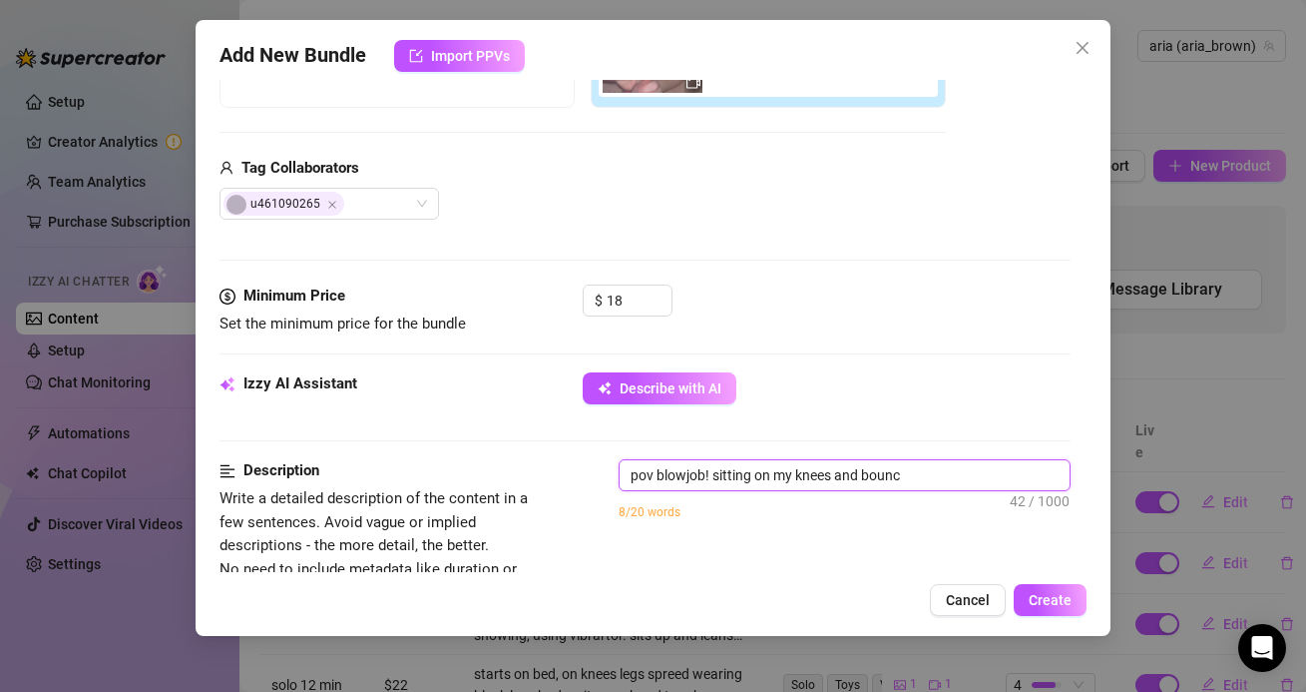
type textarea "pov blowjob! sitting on my knees and bounci"
type textarea "pov blowjob! sitting on my knees and bouncin"
type textarea "pov blowjob! sitting on my knees and bouncing"
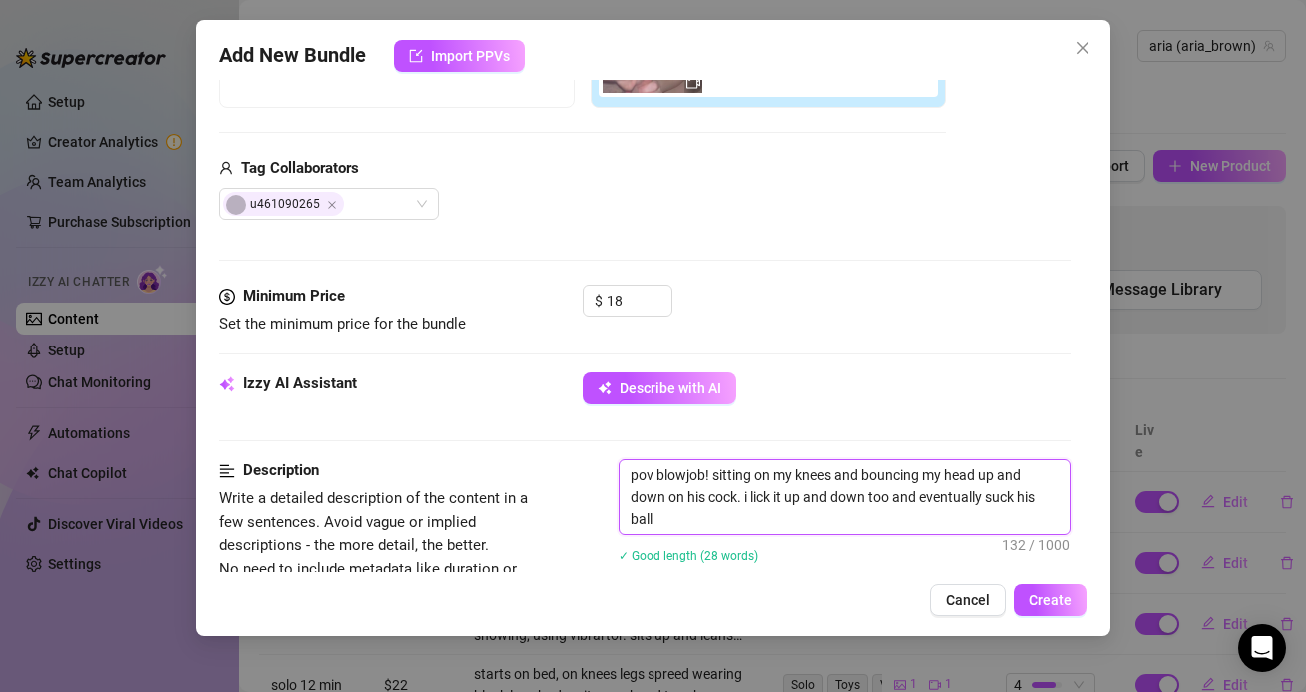
scroll to position [0, 0]
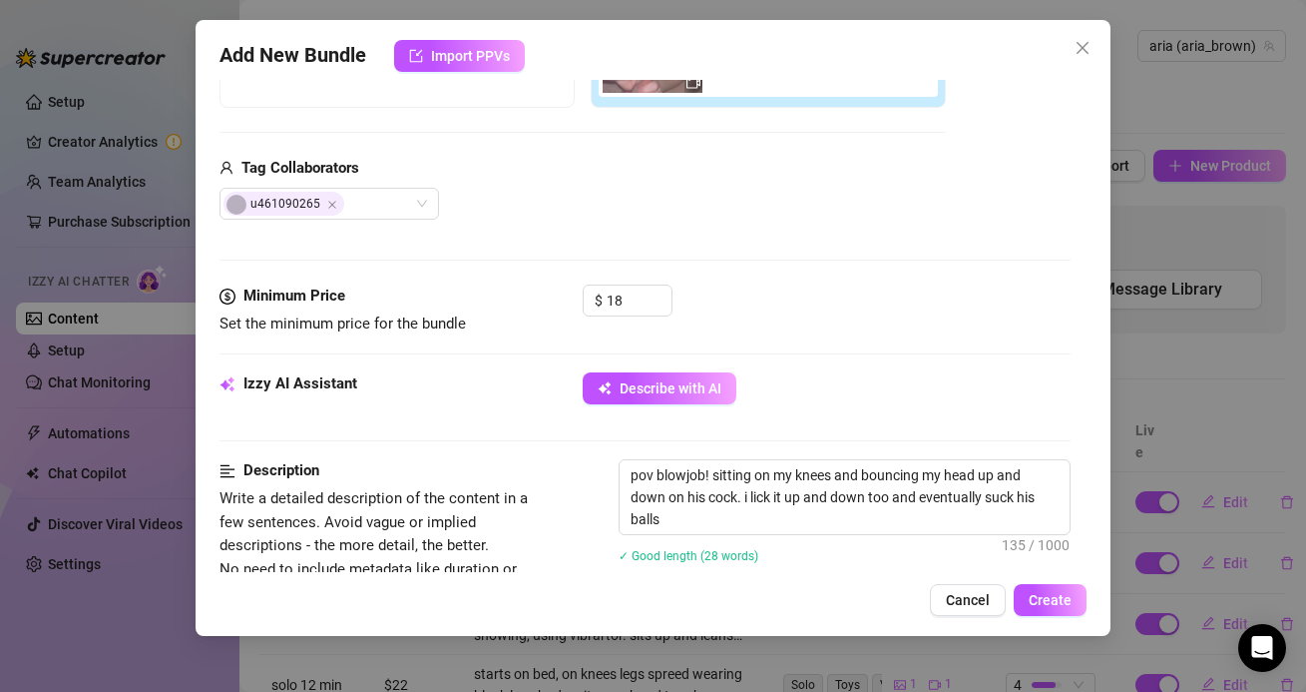
click at [697, 556] on span "✓ Good length (28 words)" at bounding box center [689, 556] width 140 height 14
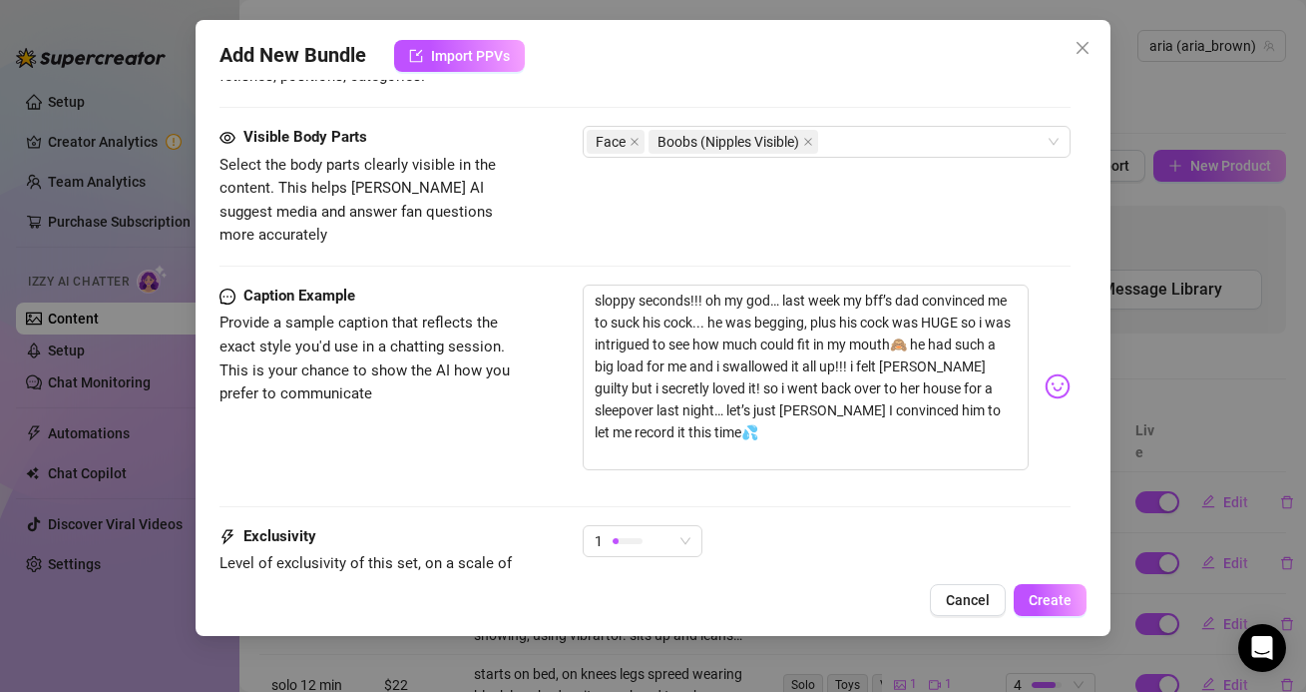
scroll to position [1294, 0]
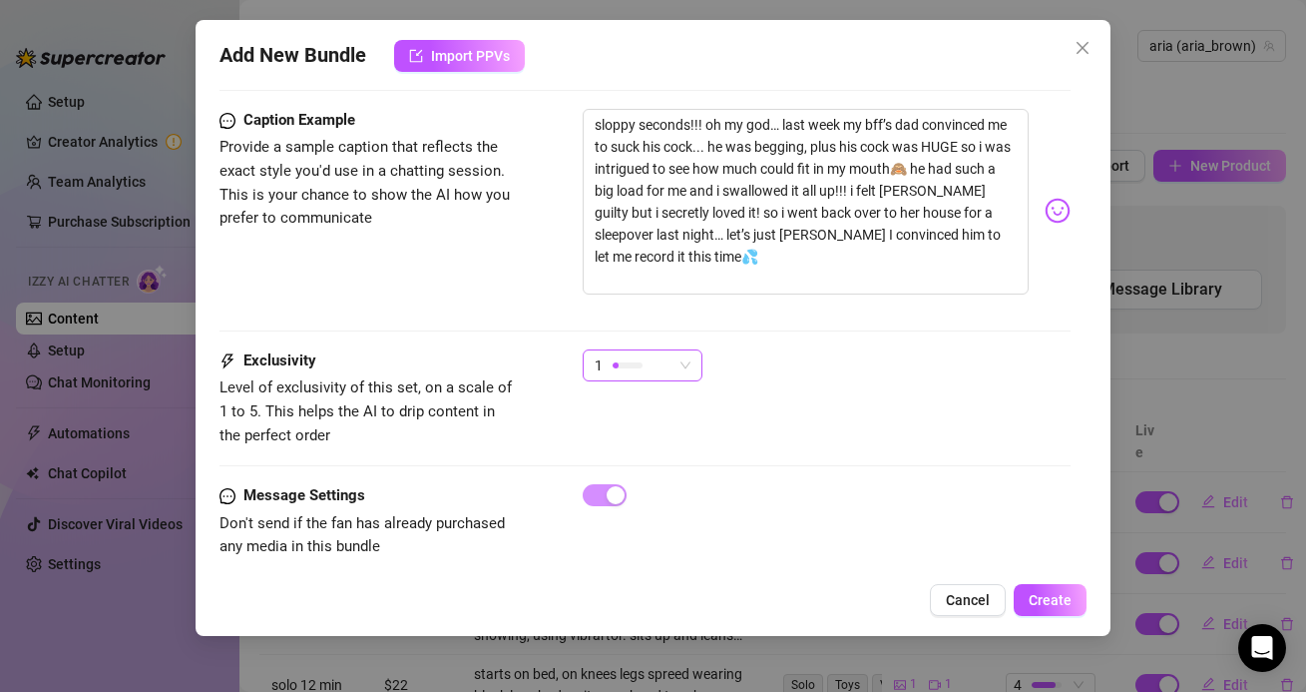
click at [685, 352] on span "1" at bounding box center [643, 365] width 96 height 30
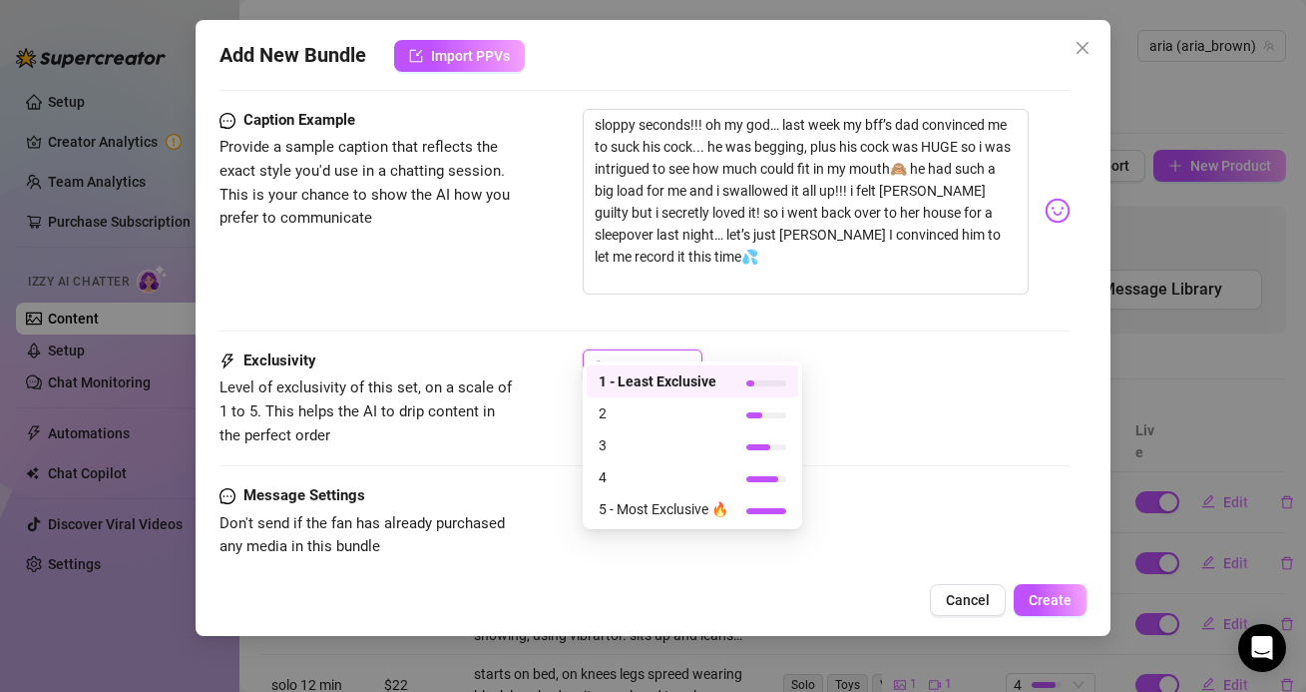
click at [724, 353] on div "1" at bounding box center [826, 374] width 487 height 50
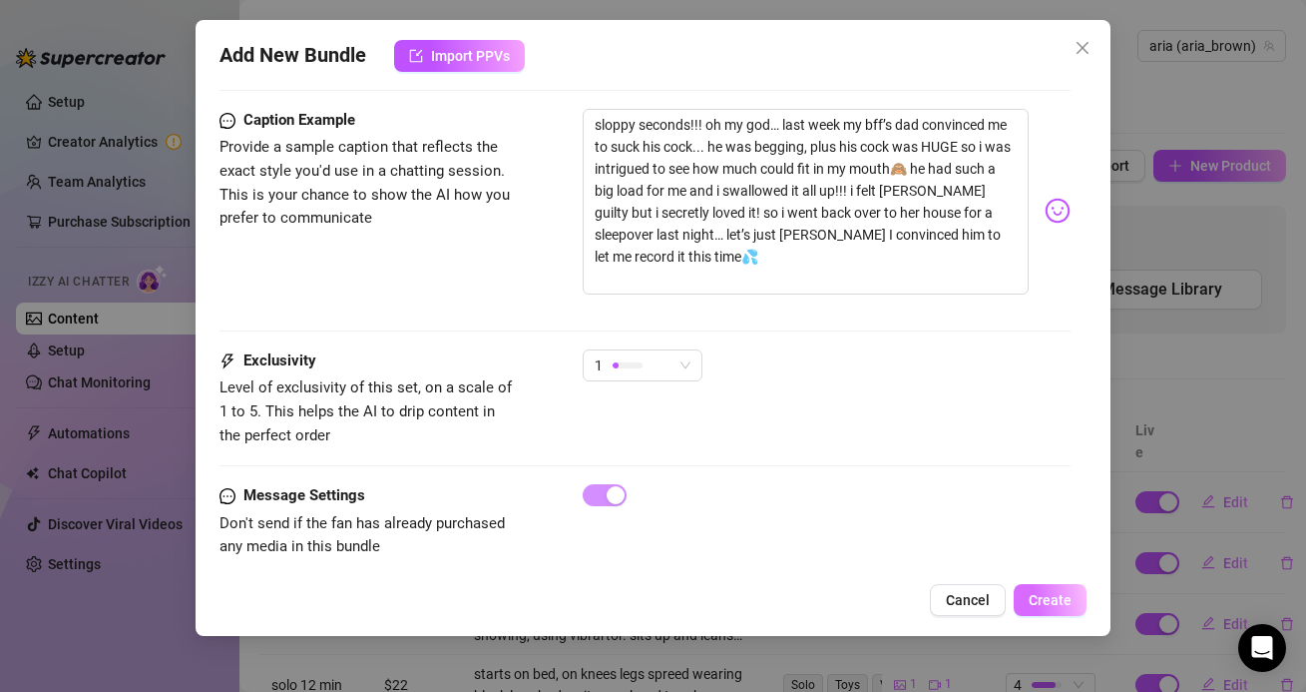
click at [1022, 598] on button "Create" at bounding box center [1050, 600] width 73 height 32
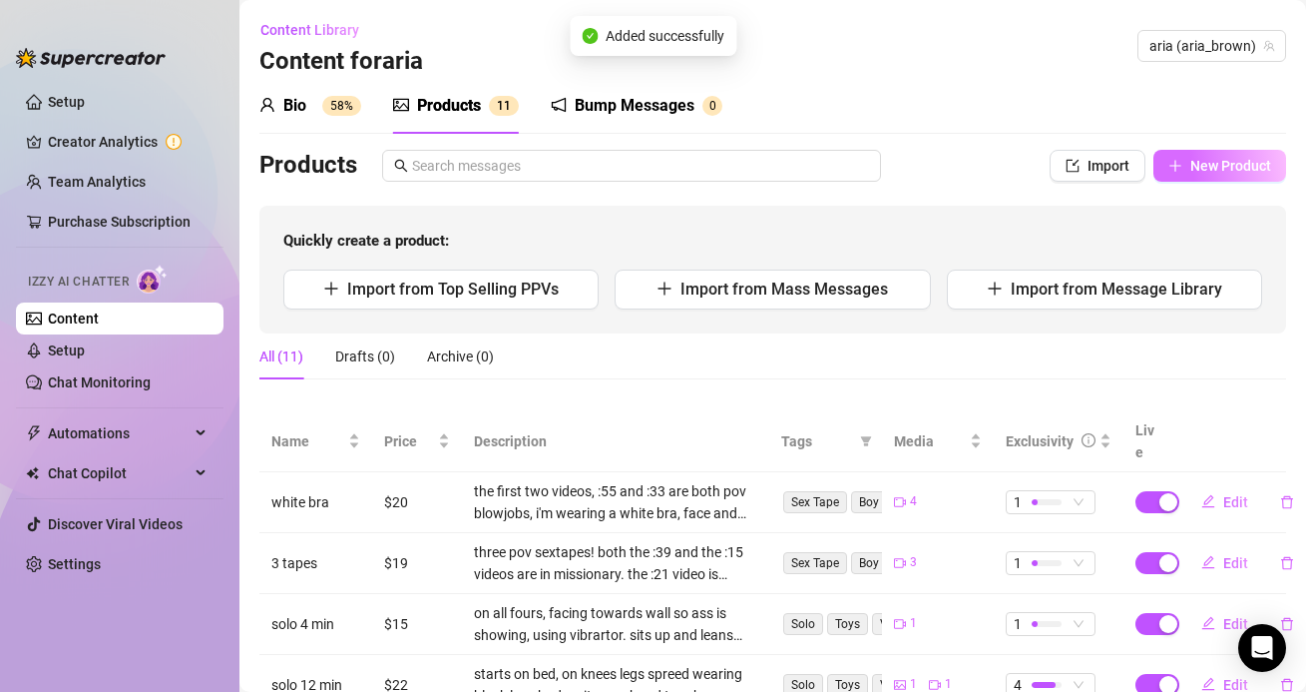
click at [1229, 171] on span "New Product" at bounding box center [1231, 166] width 81 height 16
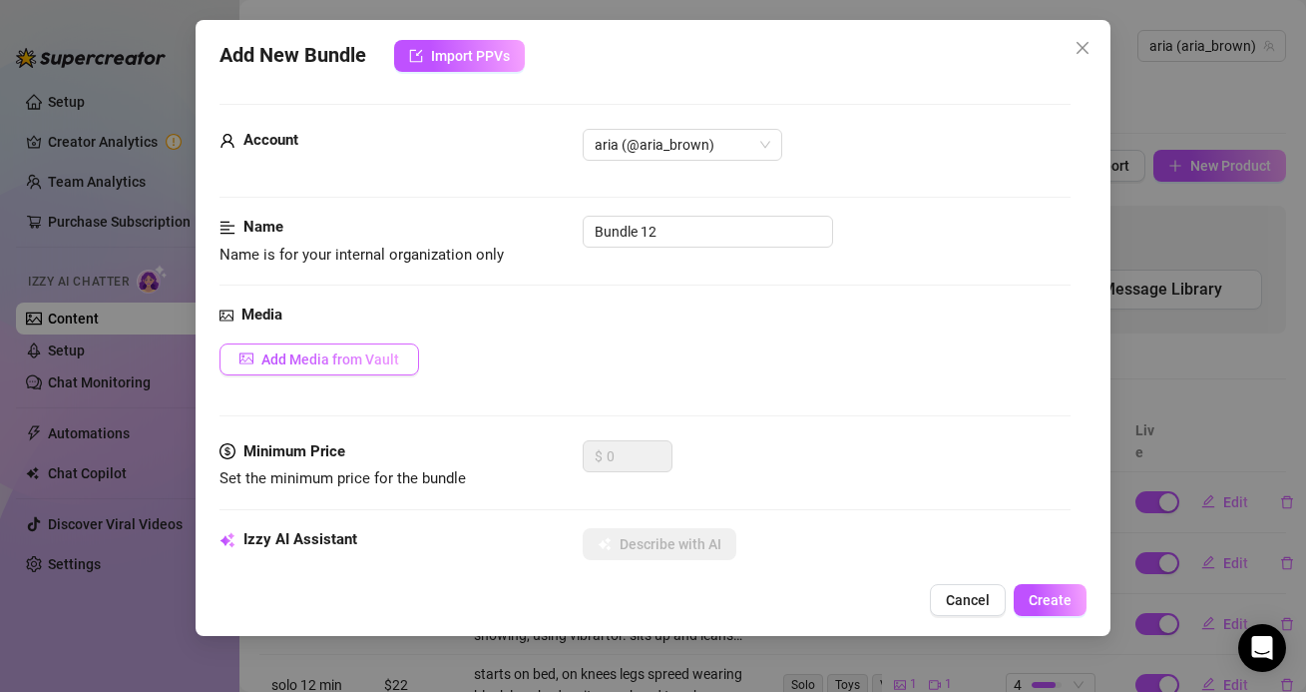
click at [385, 348] on button "Add Media from Vault" at bounding box center [320, 359] width 200 height 32
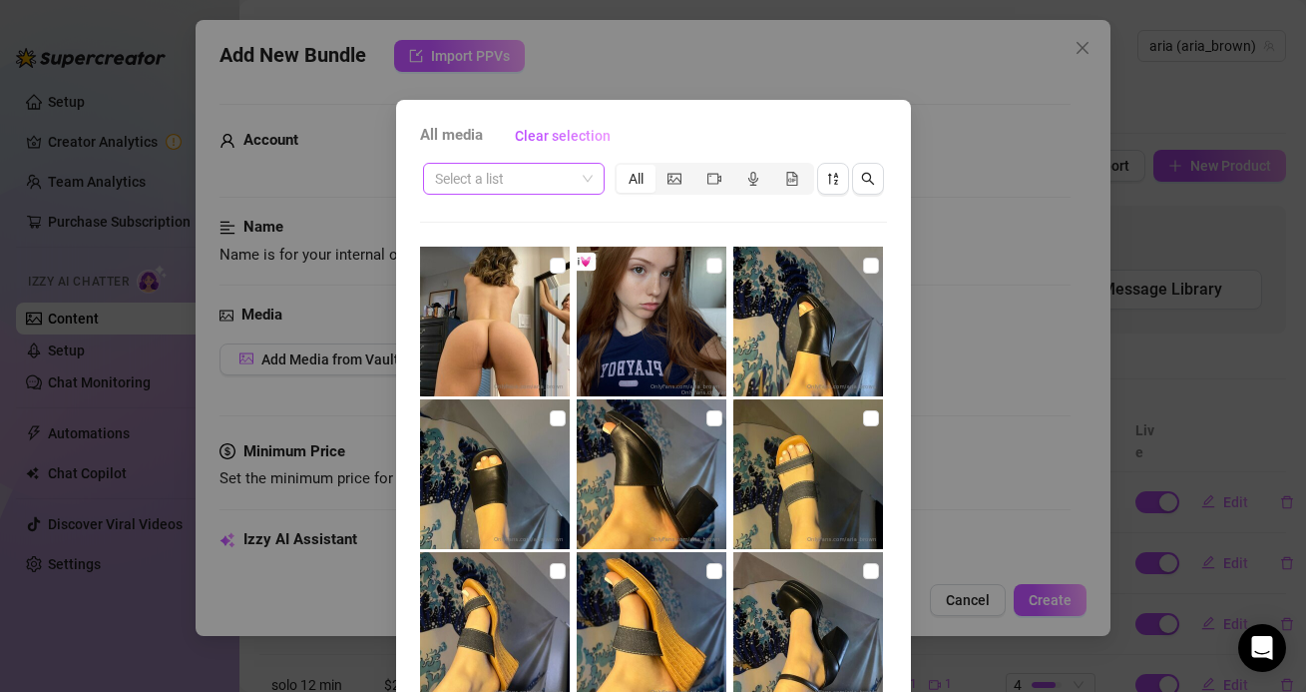
click at [539, 177] on input "search" at bounding box center [505, 179] width 140 height 30
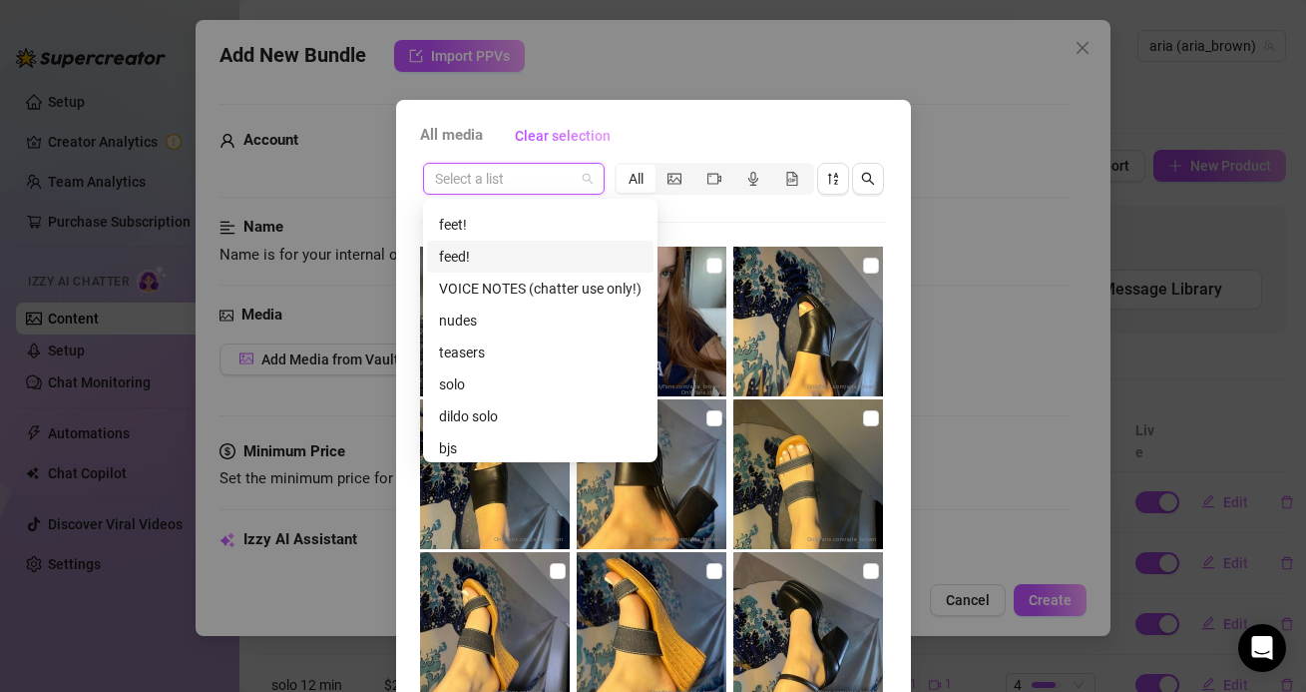
scroll to position [114, 0]
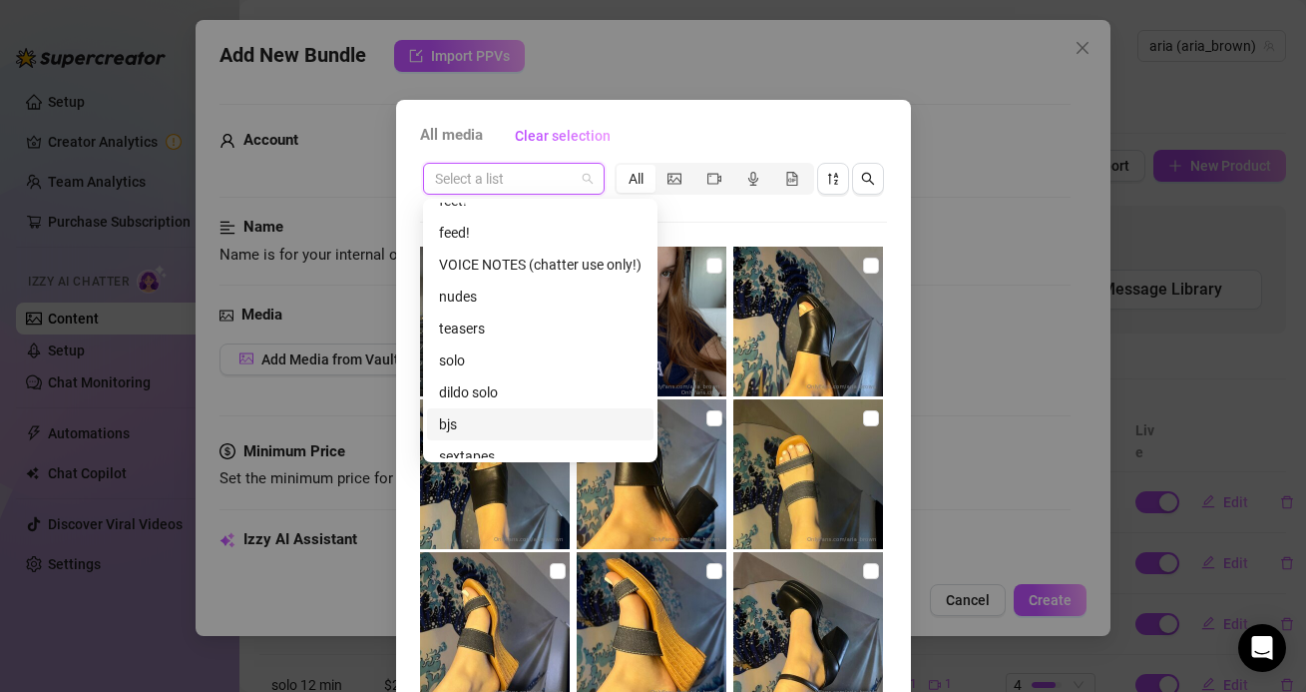
click at [483, 418] on div "bjs" at bounding box center [540, 424] width 203 height 22
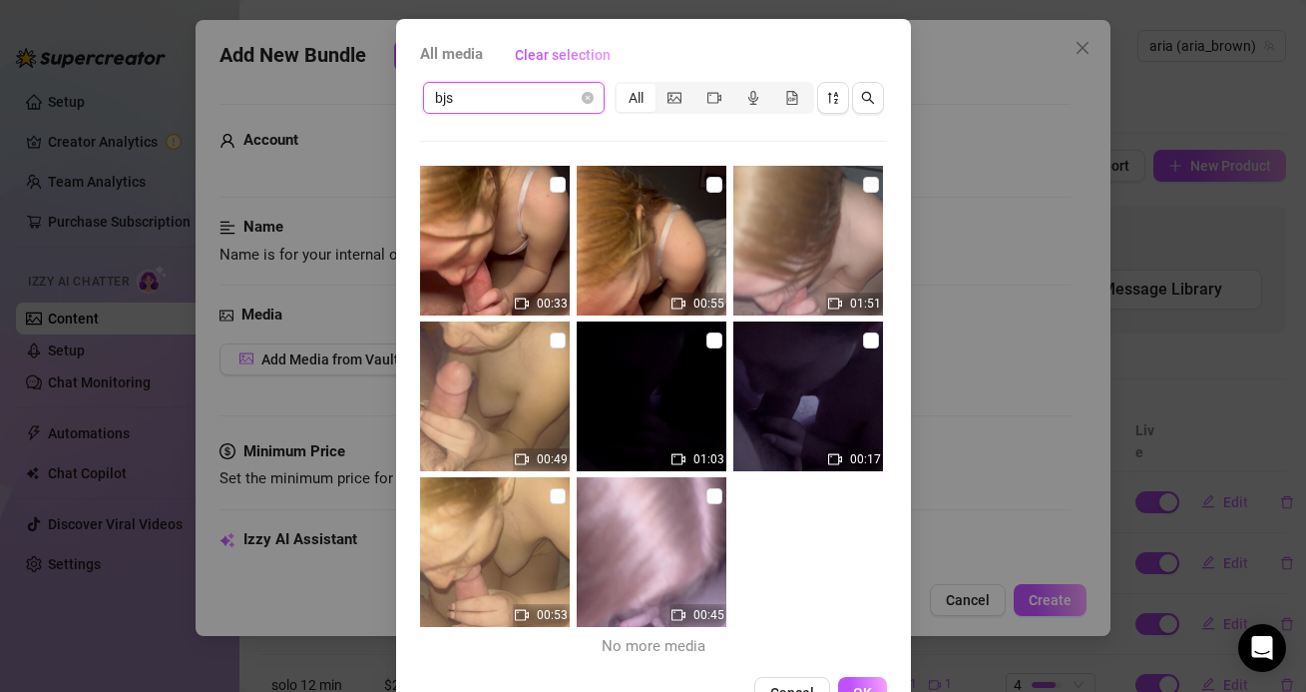
scroll to position [73, 0]
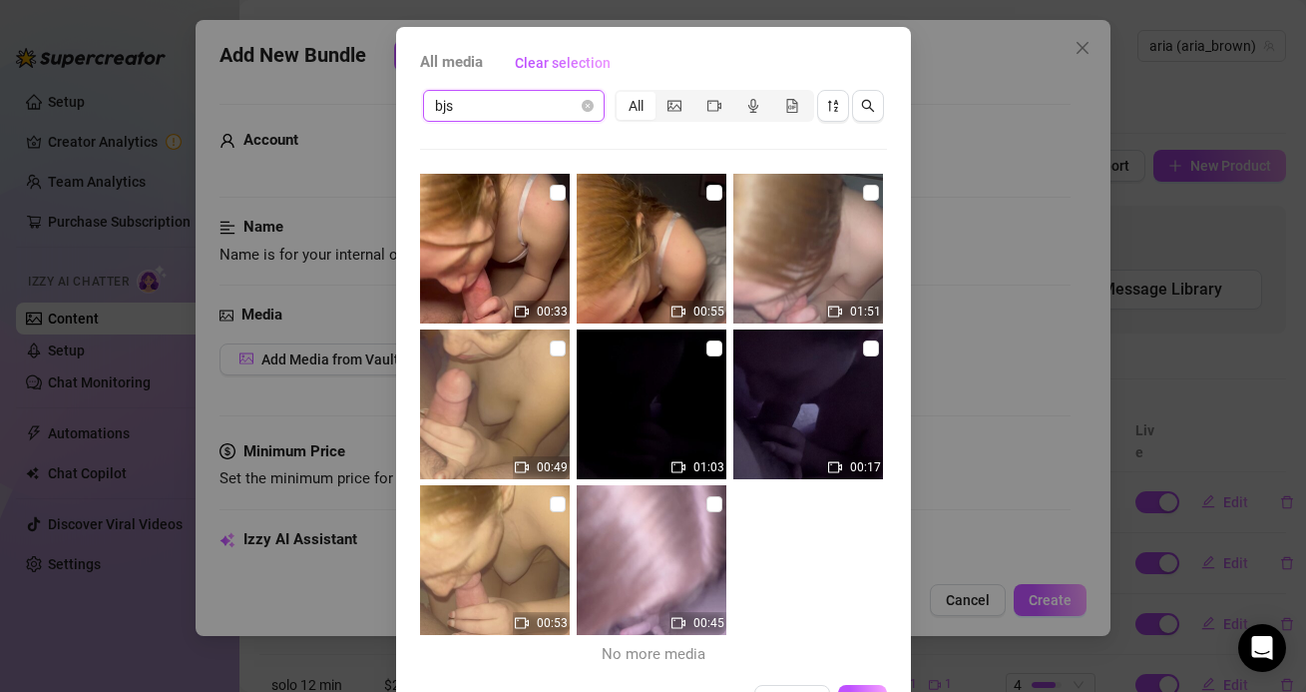
click at [585, 92] on span "bjs" at bounding box center [514, 106] width 158 height 30
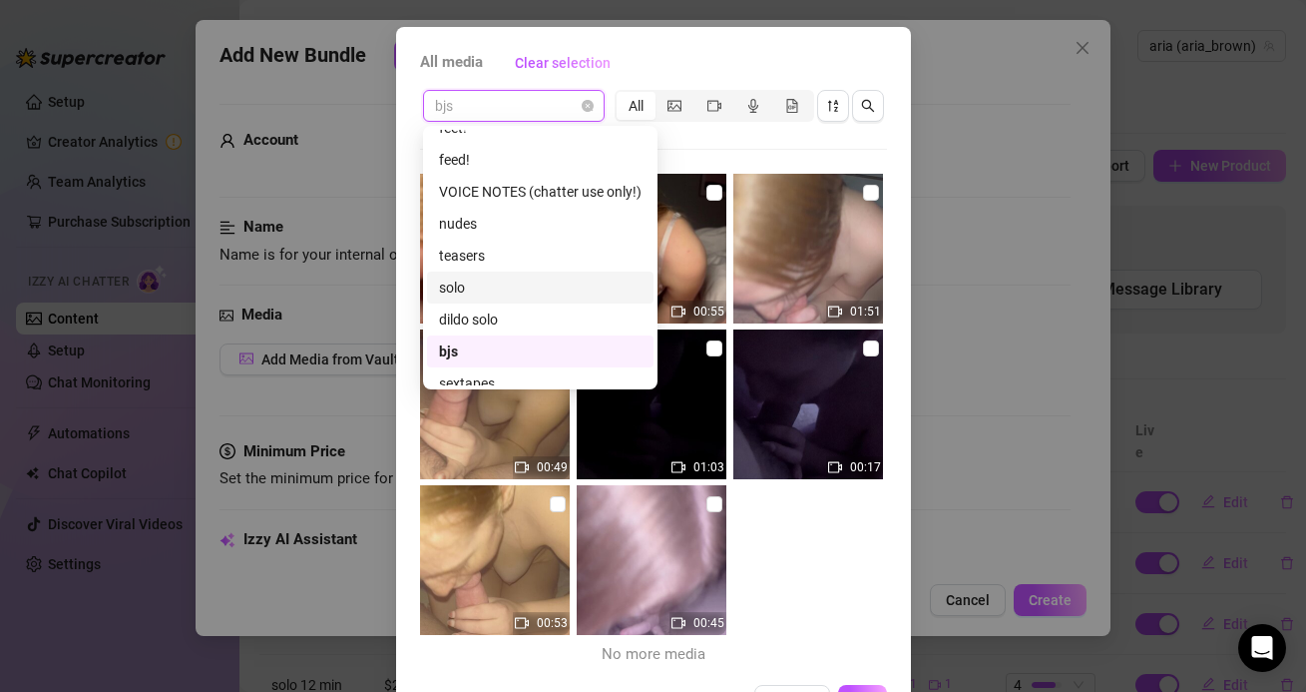
click at [523, 293] on div "solo" at bounding box center [540, 287] width 203 height 22
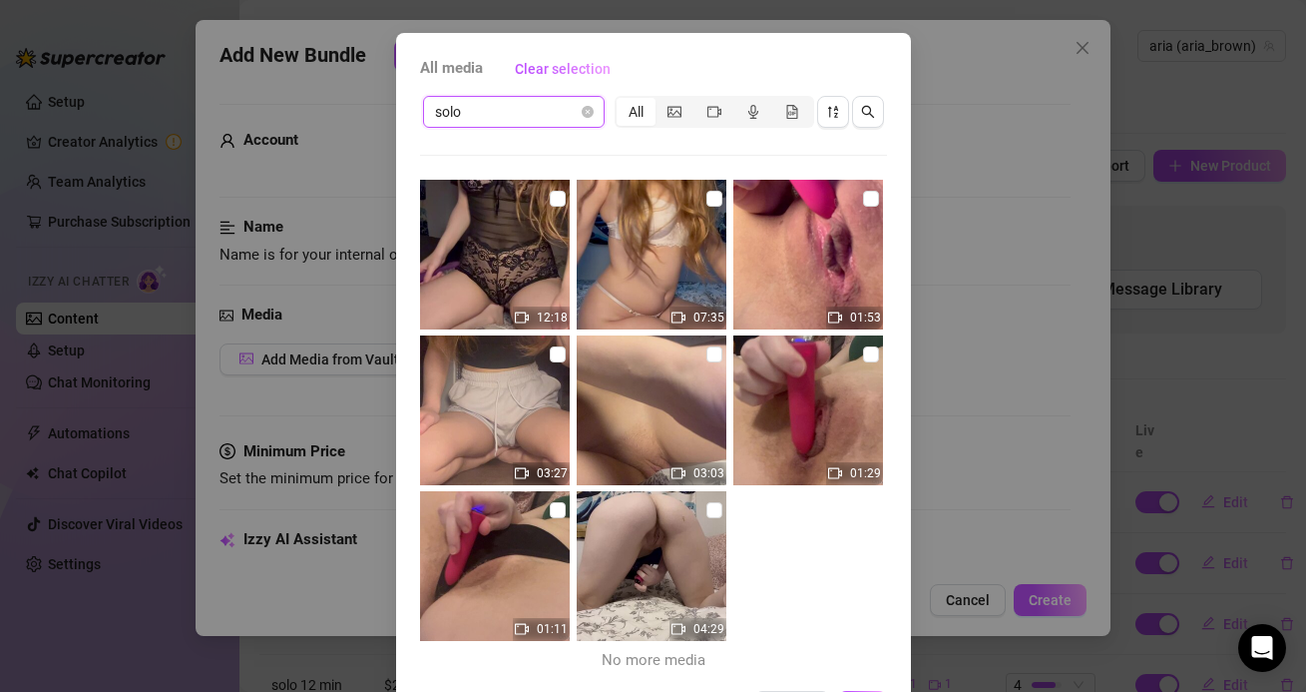
scroll to position [57, 0]
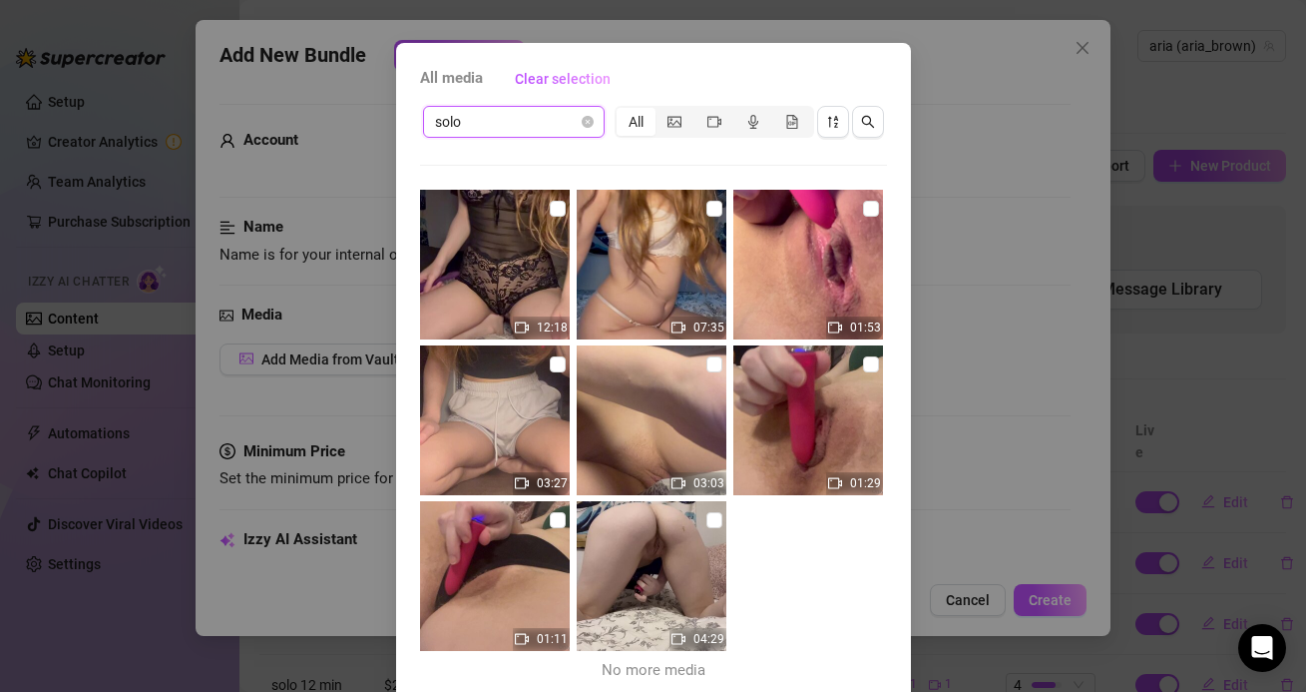
click at [560, 123] on span "solo" at bounding box center [514, 122] width 158 height 30
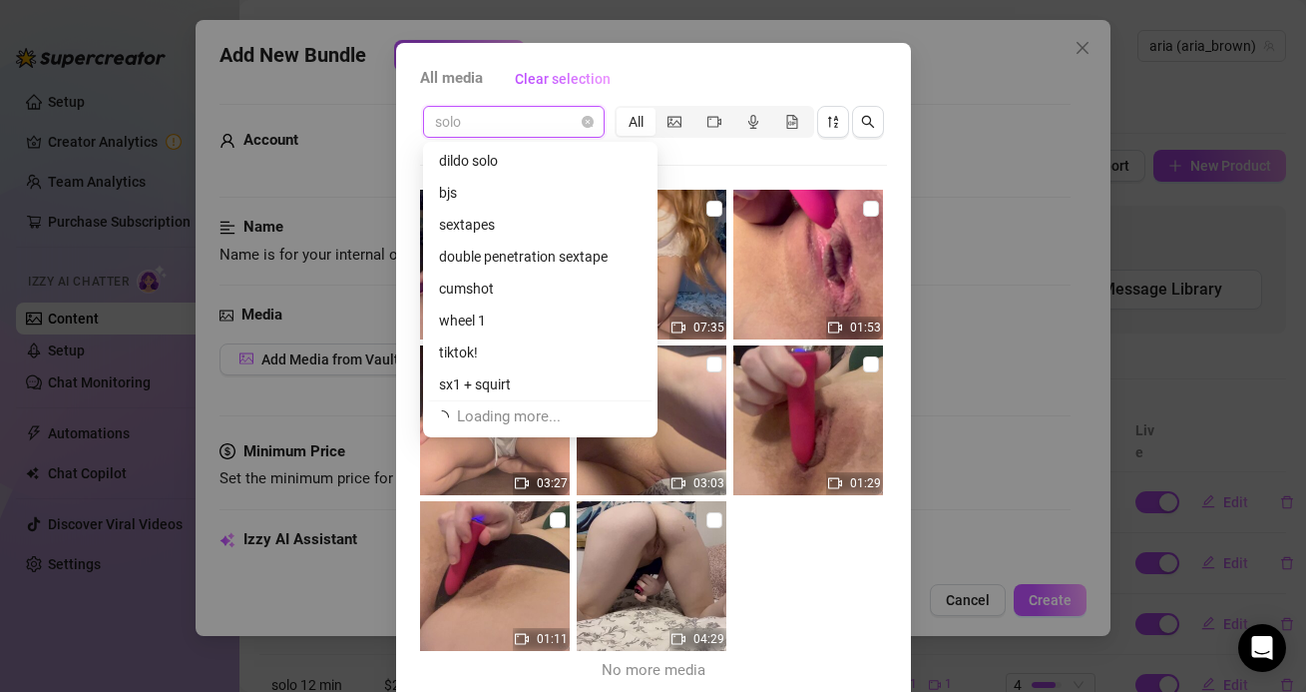
scroll to position [264, 0]
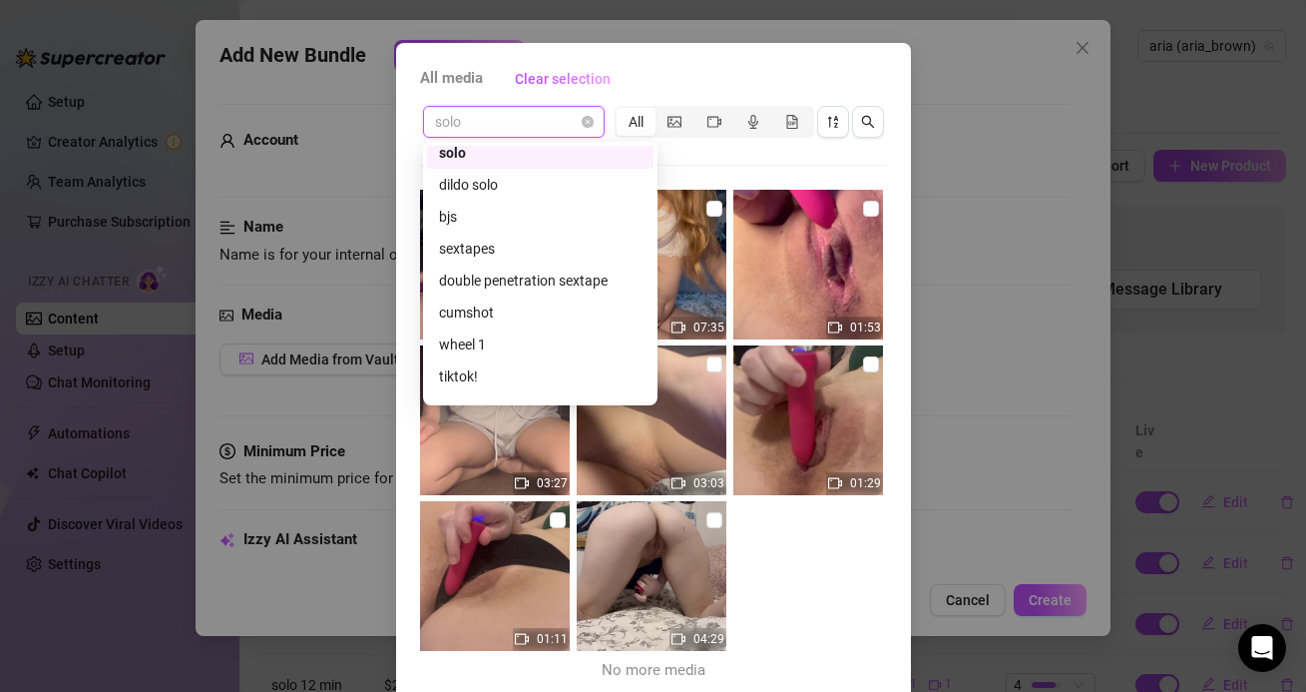
click at [539, 125] on span "solo" at bounding box center [514, 122] width 158 height 30
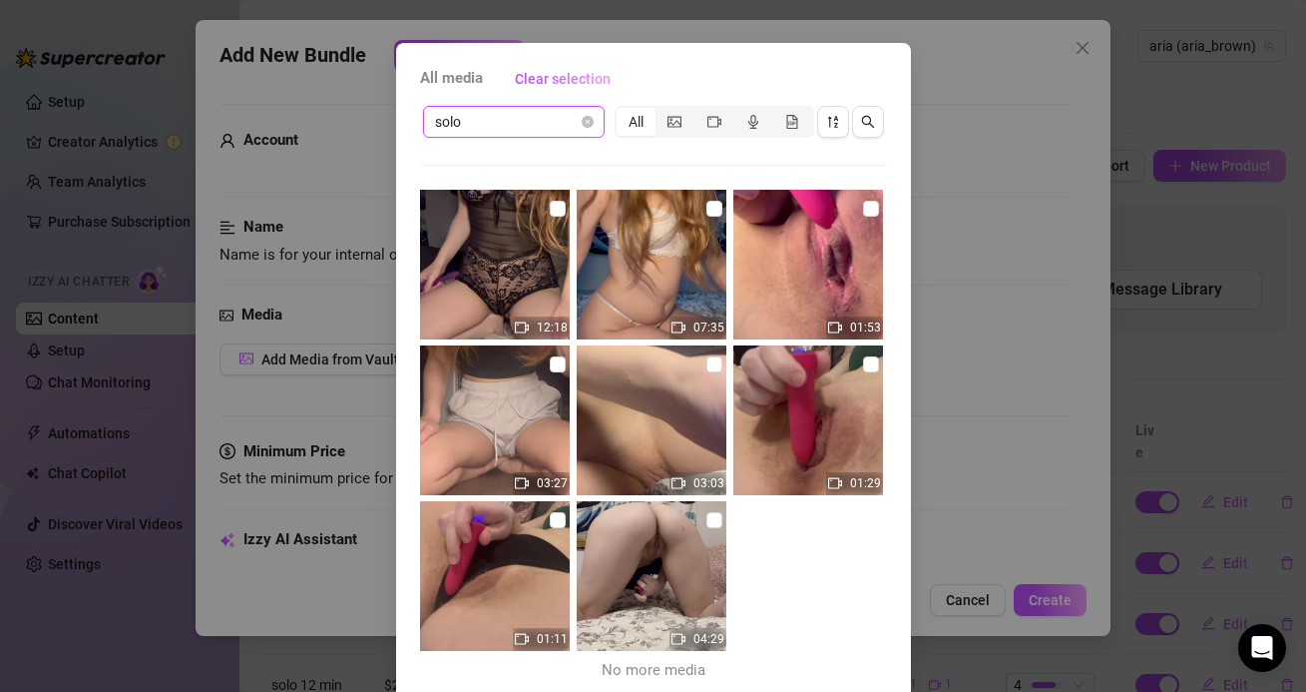
scroll to position [32, 0]
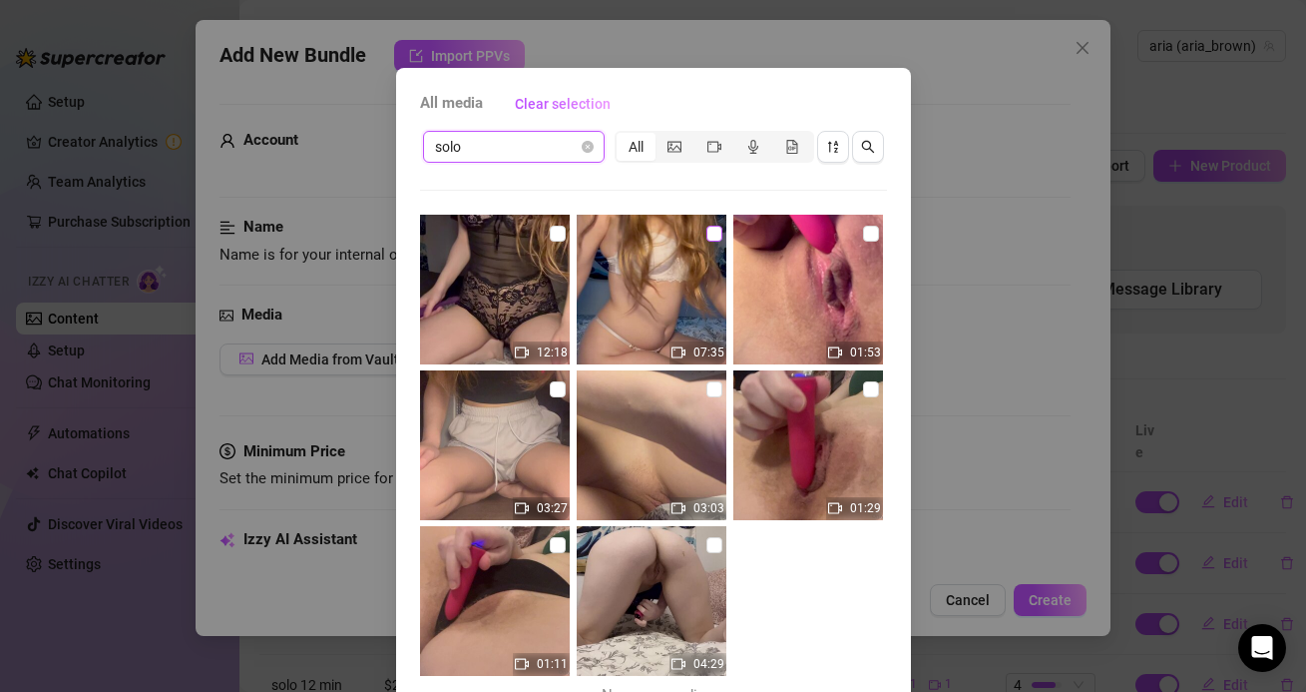
click at [719, 223] on label at bounding box center [715, 234] width 16 height 22
click at [719, 226] on input "checkbox" at bounding box center [715, 234] width 16 height 16
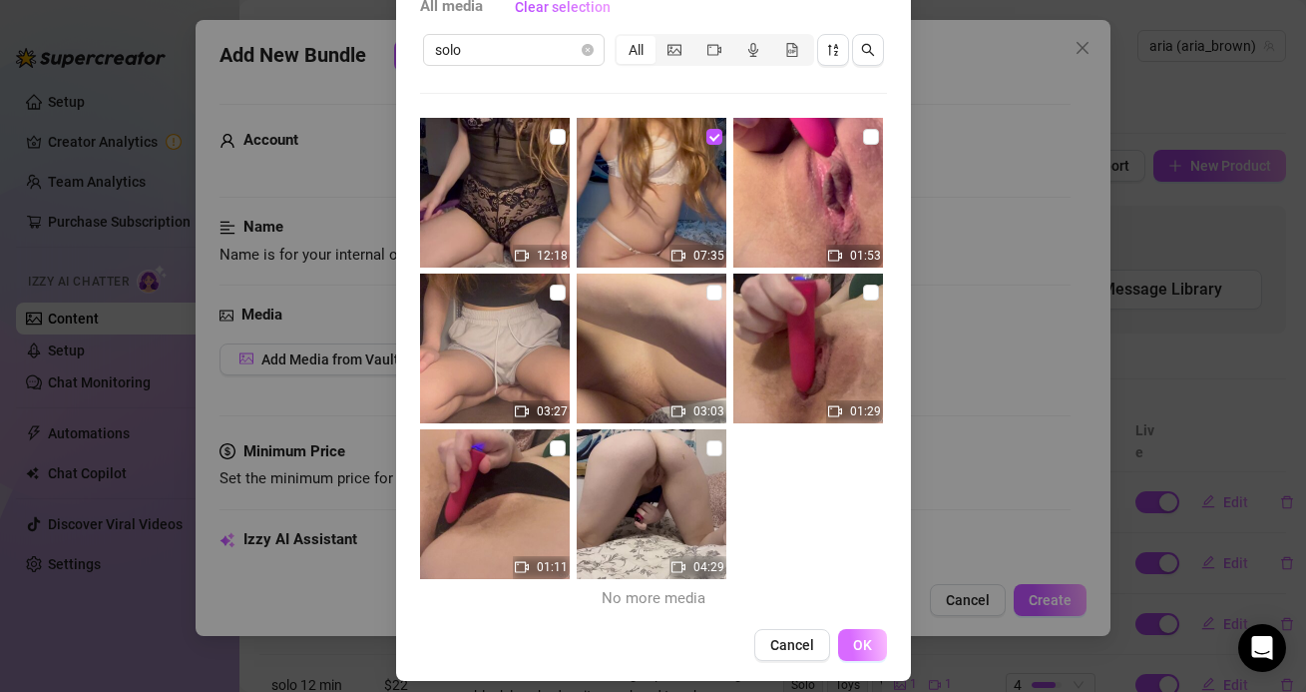
click at [843, 639] on button "OK" at bounding box center [862, 645] width 49 height 32
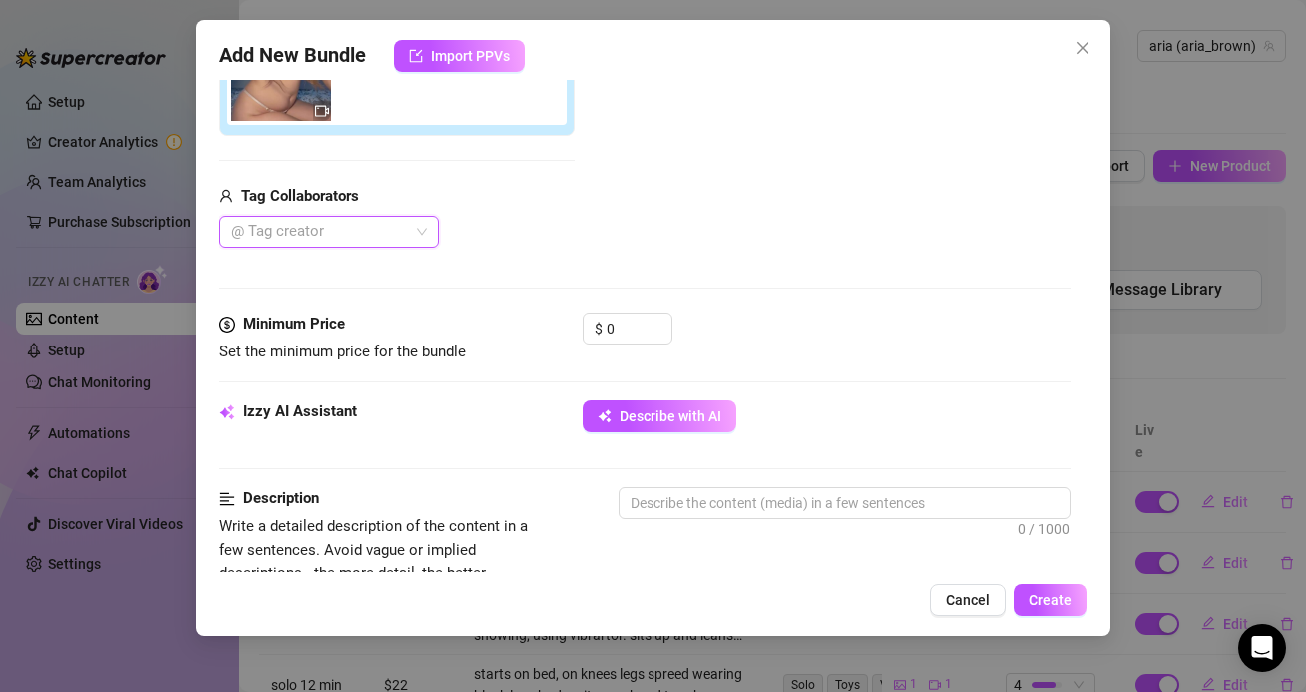
scroll to position [415, 0]
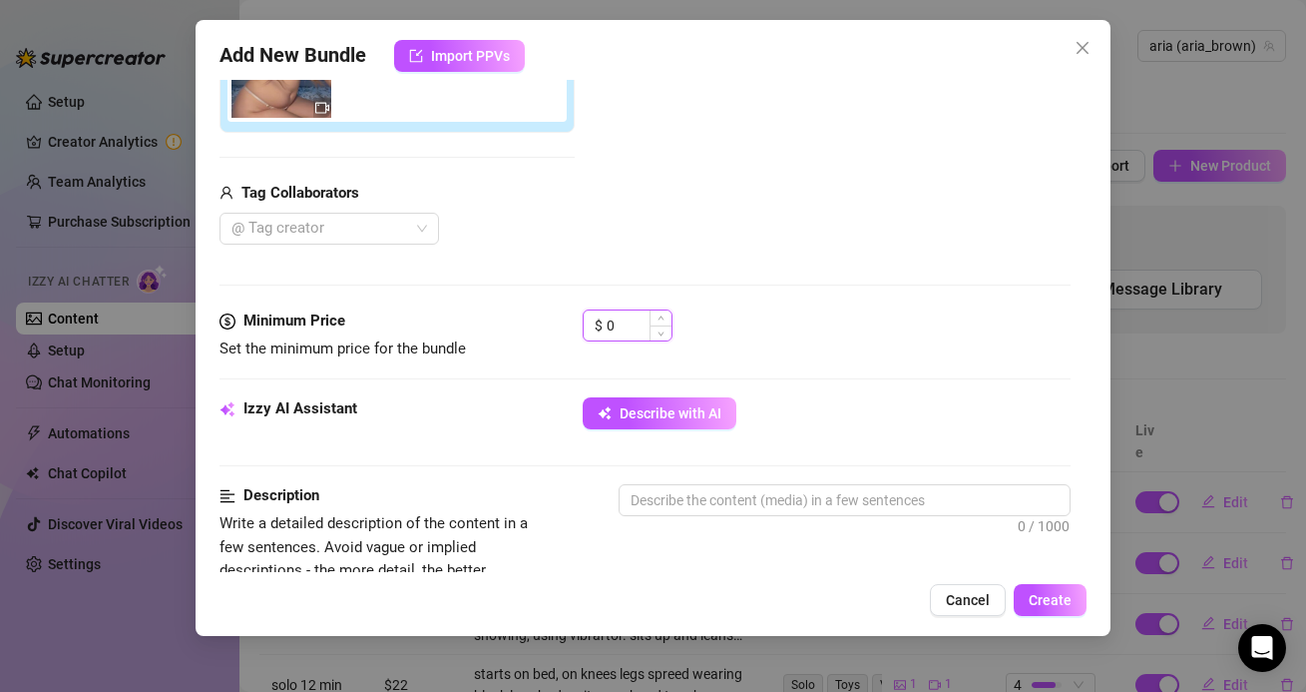
click at [634, 325] on input "0" at bounding box center [639, 325] width 65 height 30
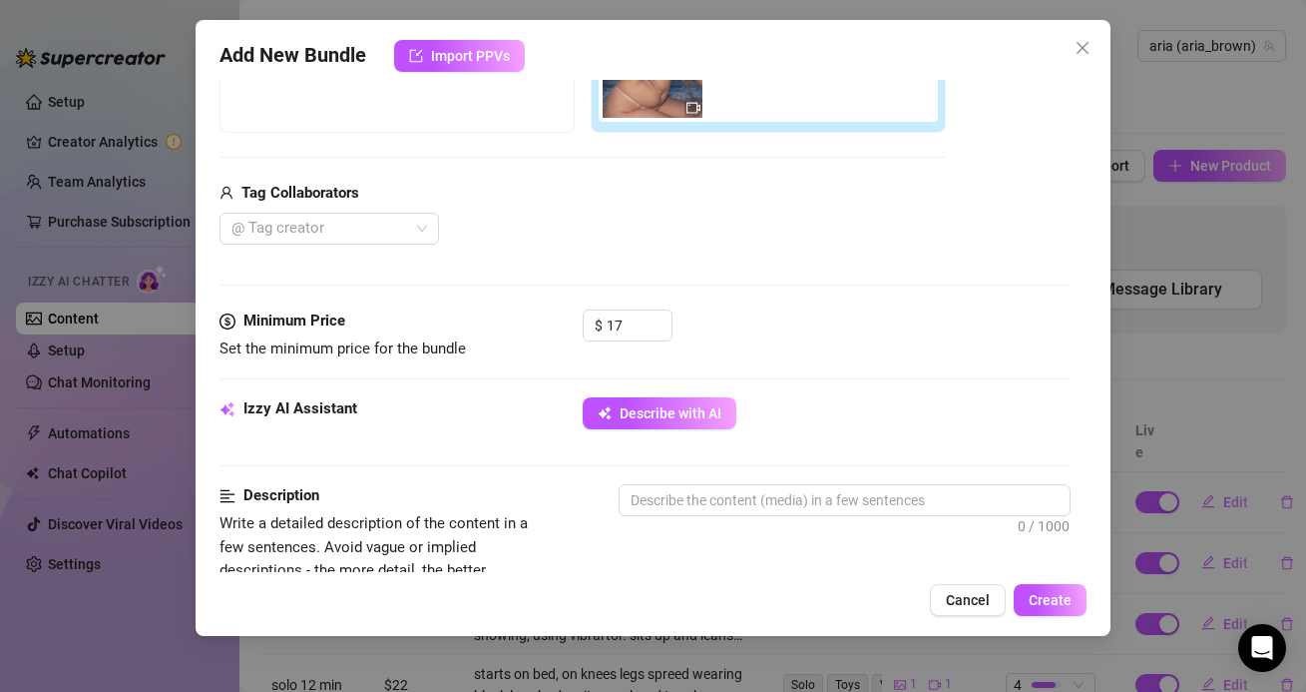
click at [747, 351] on div "$ 17" at bounding box center [826, 334] width 487 height 50
click at [767, 492] on textarea at bounding box center [844, 500] width 449 height 30
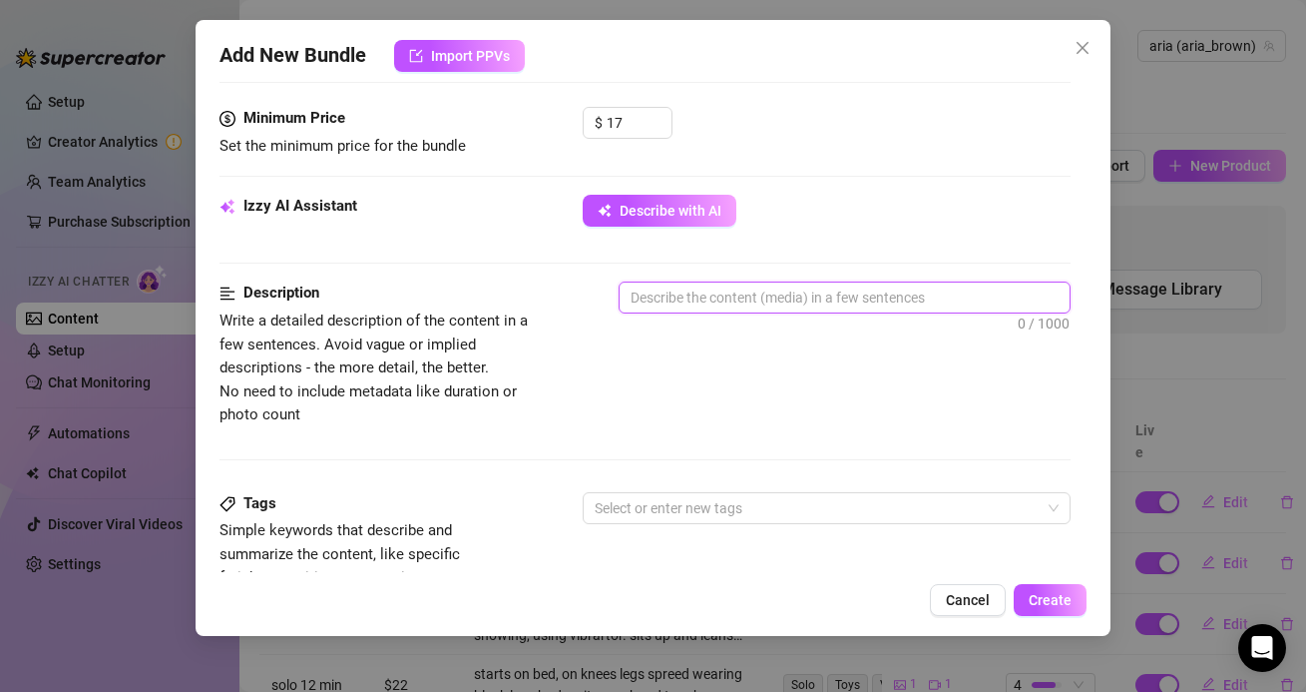
scroll to position [630, 0]
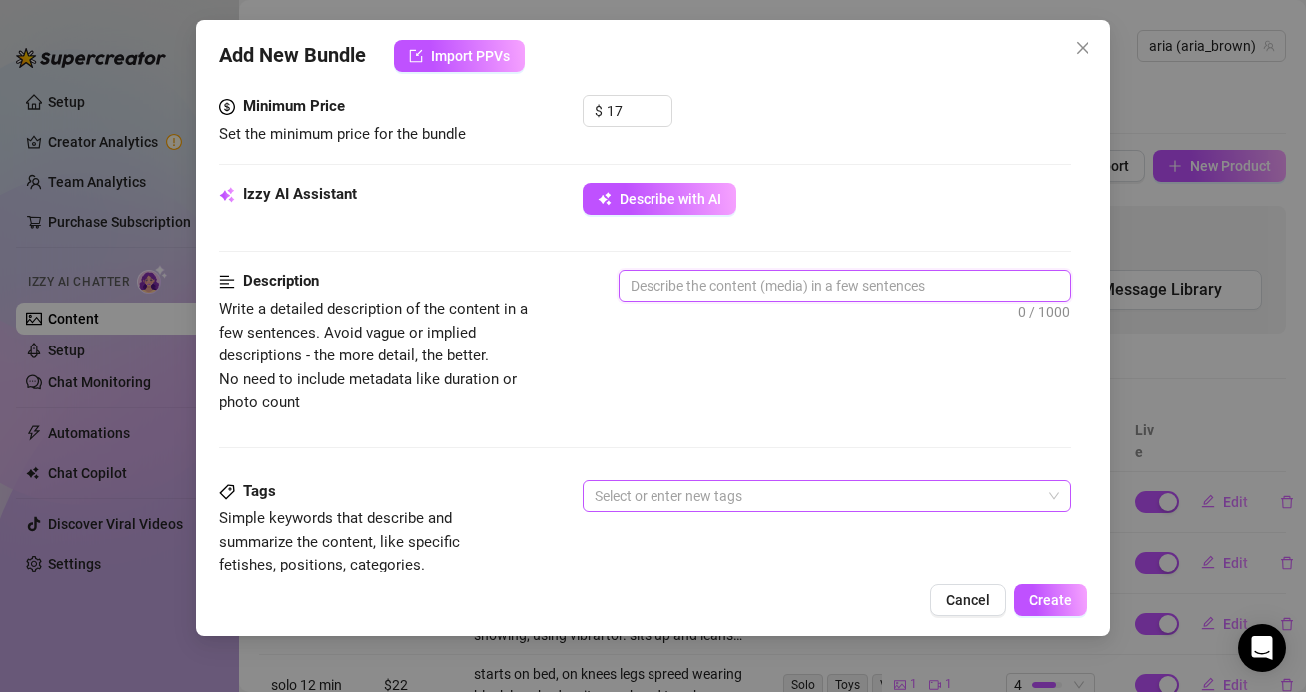
click at [761, 487] on div at bounding box center [816, 496] width 458 height 28
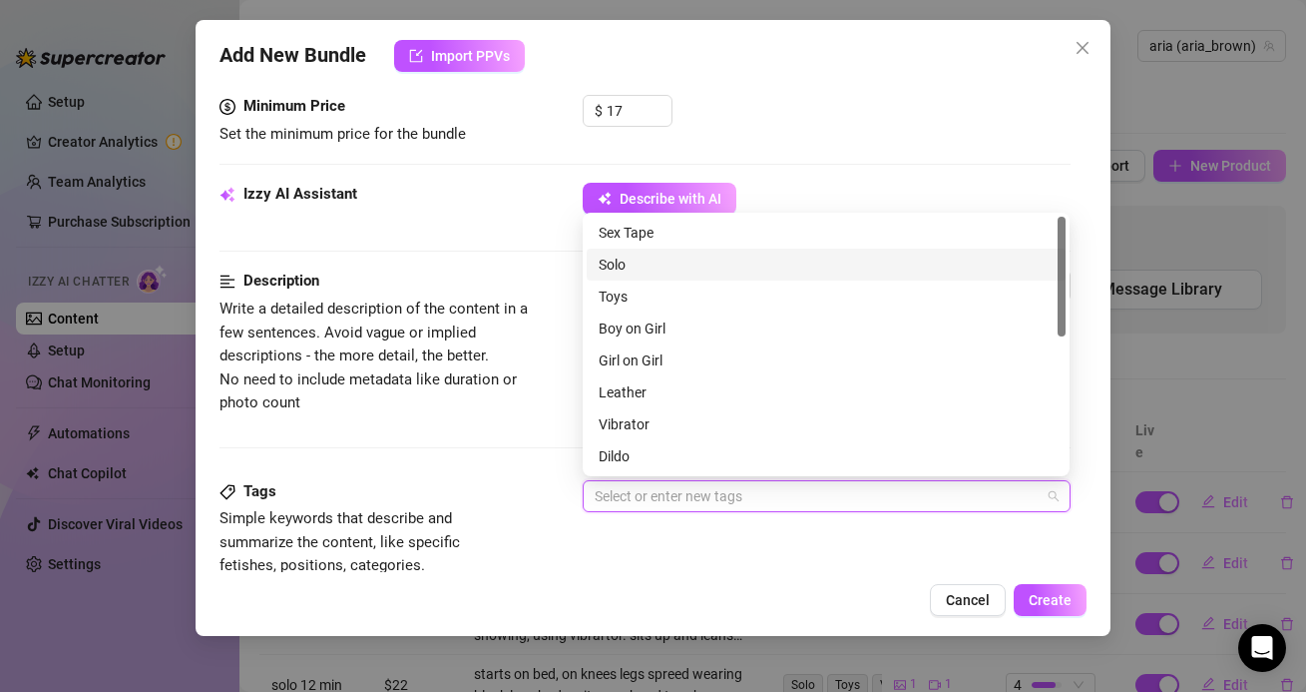
click at [680, 270] on div "Solo" at bounding box center [826, 264] width 455 height 22
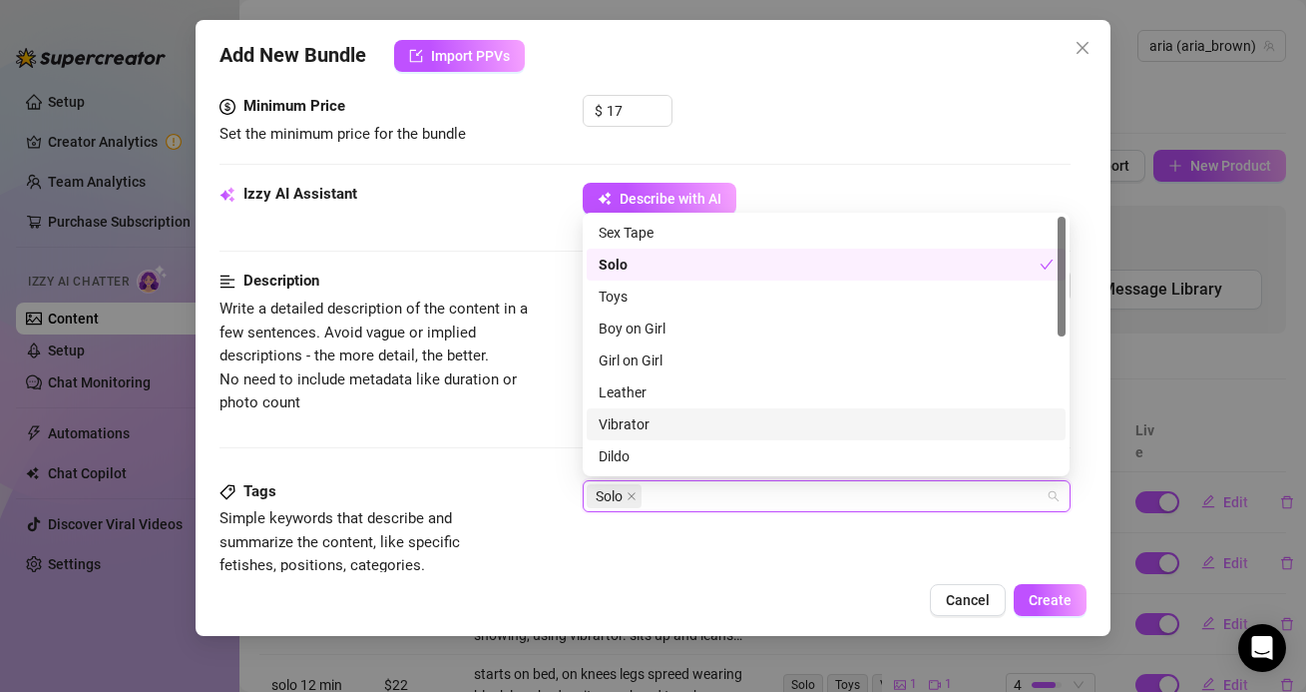
click at [655, 422] on div "Vibrator" at bounding box center [826, 424] width 455 height 22
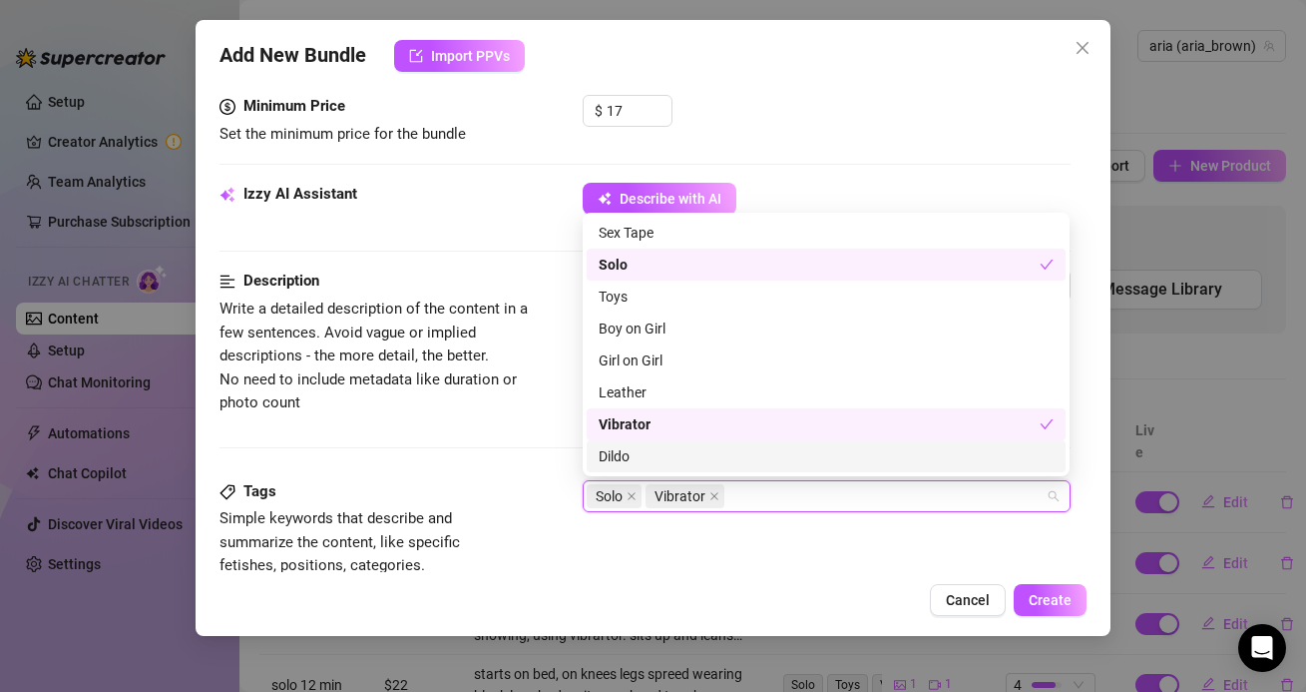
click at [507, 495] on div "Tags" at bounding box center [369, 492] width 299 height 24
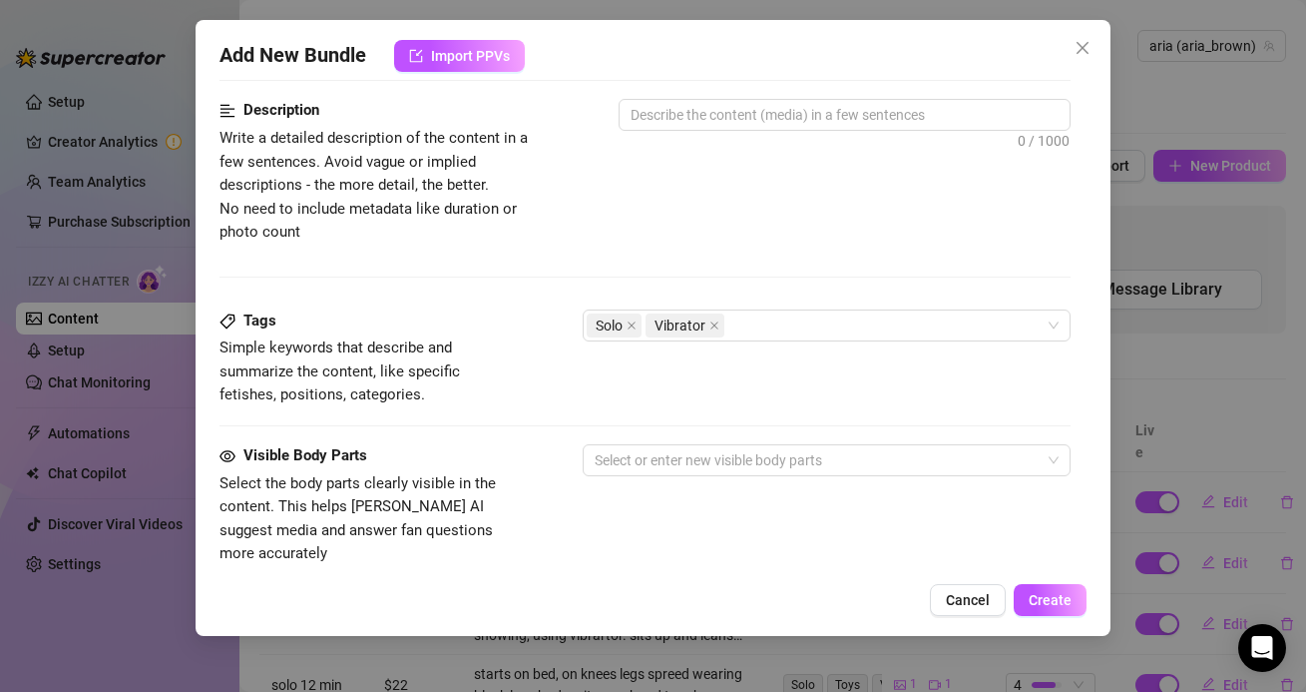
scroll to position [830, 0]
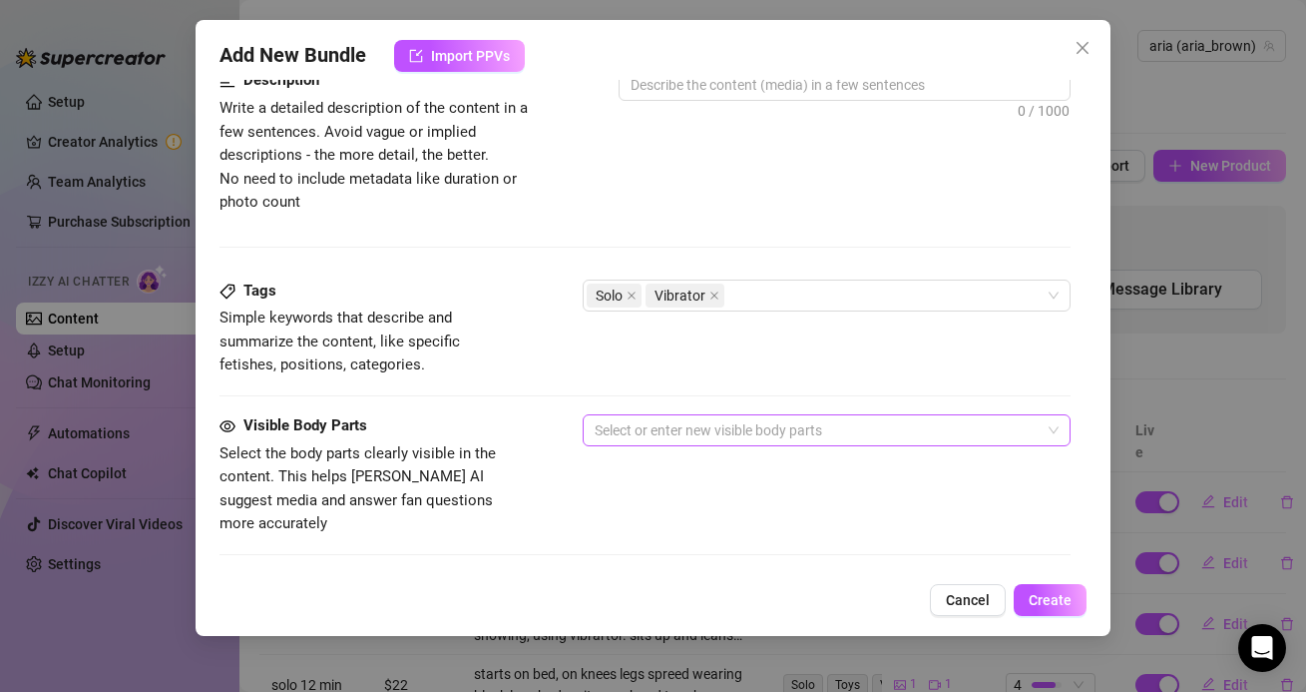
click at [635, 442] on div at bounding box center [816, 430] width 458 height 28
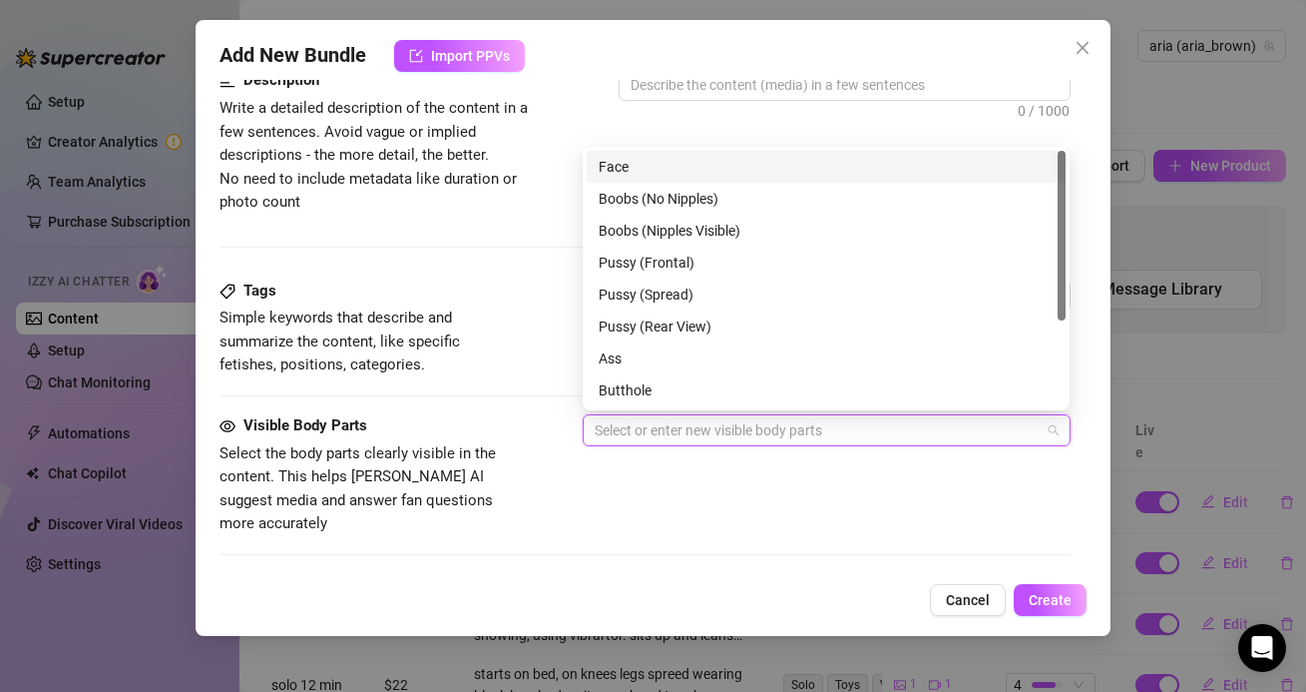
click at [624, 176] on div "Face" at bounding box center [826, 167] width 455 height 22
click at [632, 160] on div "Face" at bounding box center [819, 167] width 441 height 22
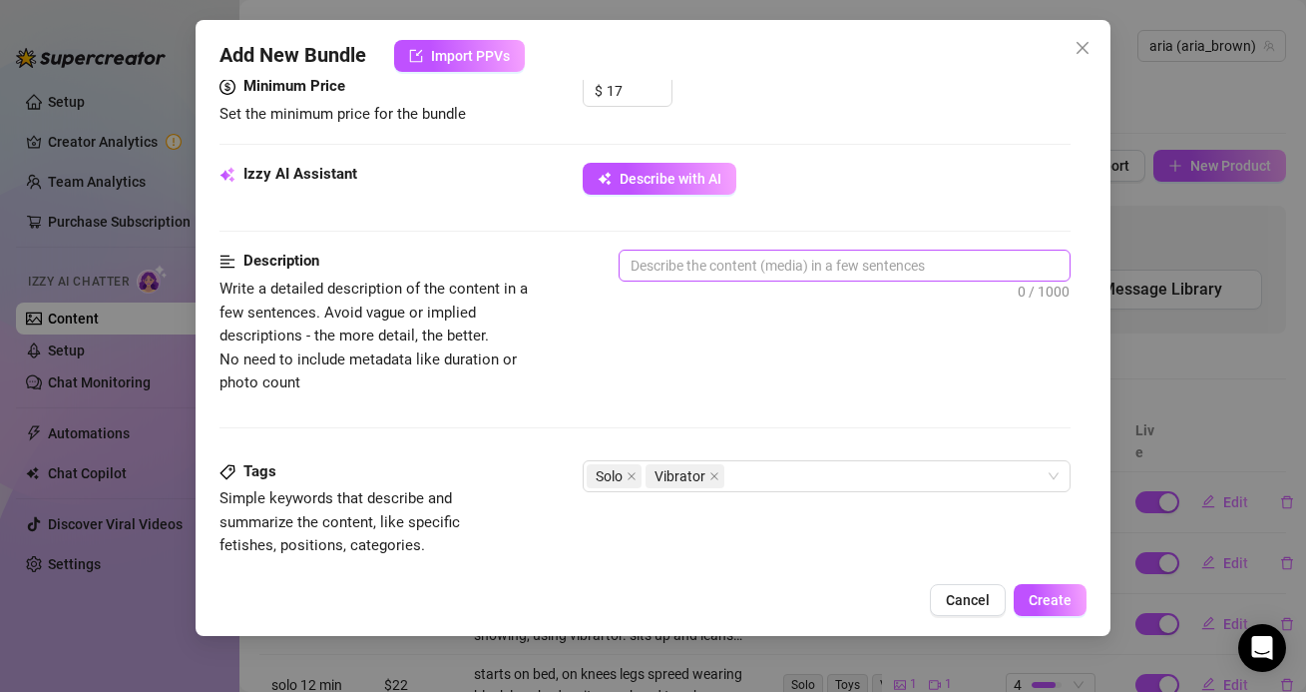
scroll to position [642, 0]
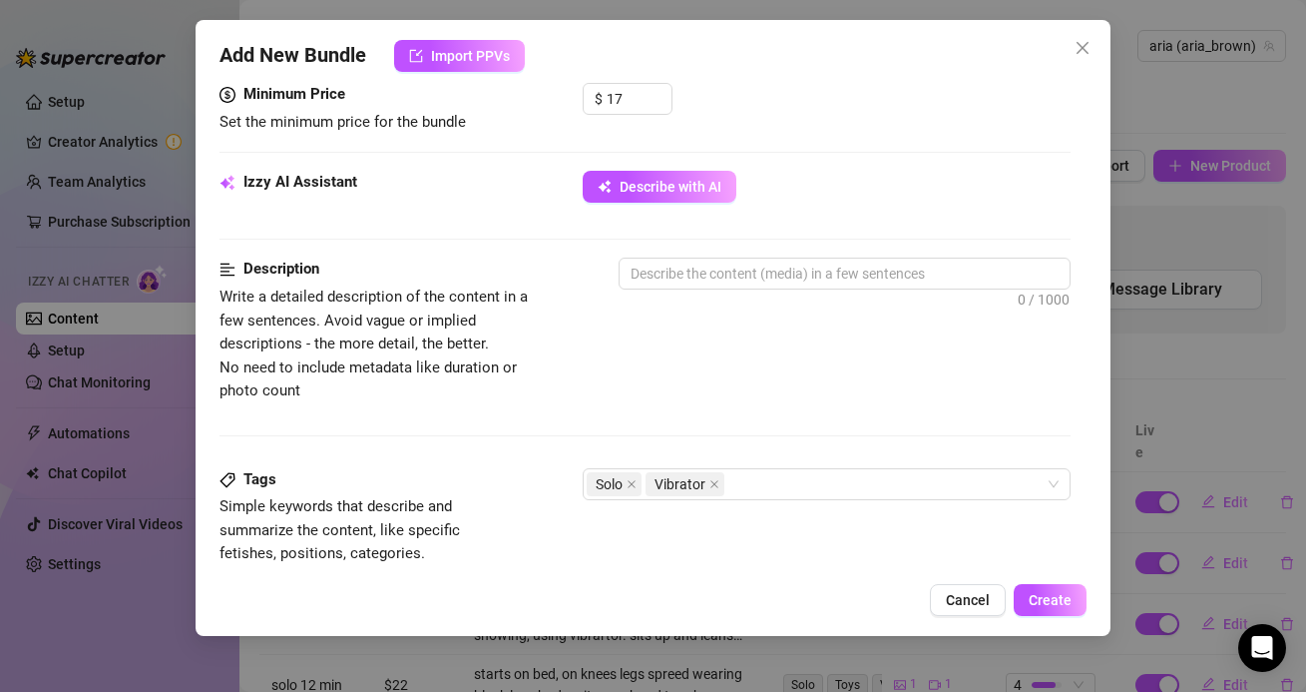
click at [729, 294] on div at bounding box center [844, 309] width 451 height 32
click at [709, 276] on textarea at bounding box center [844, 273] width 449 height 30
click at [43, 246] on div "Add New Bundle Import PPVs Account aria (@aria_brown) Name Name is for your int…" at bounding box center [653, 346] width 1306 height 692
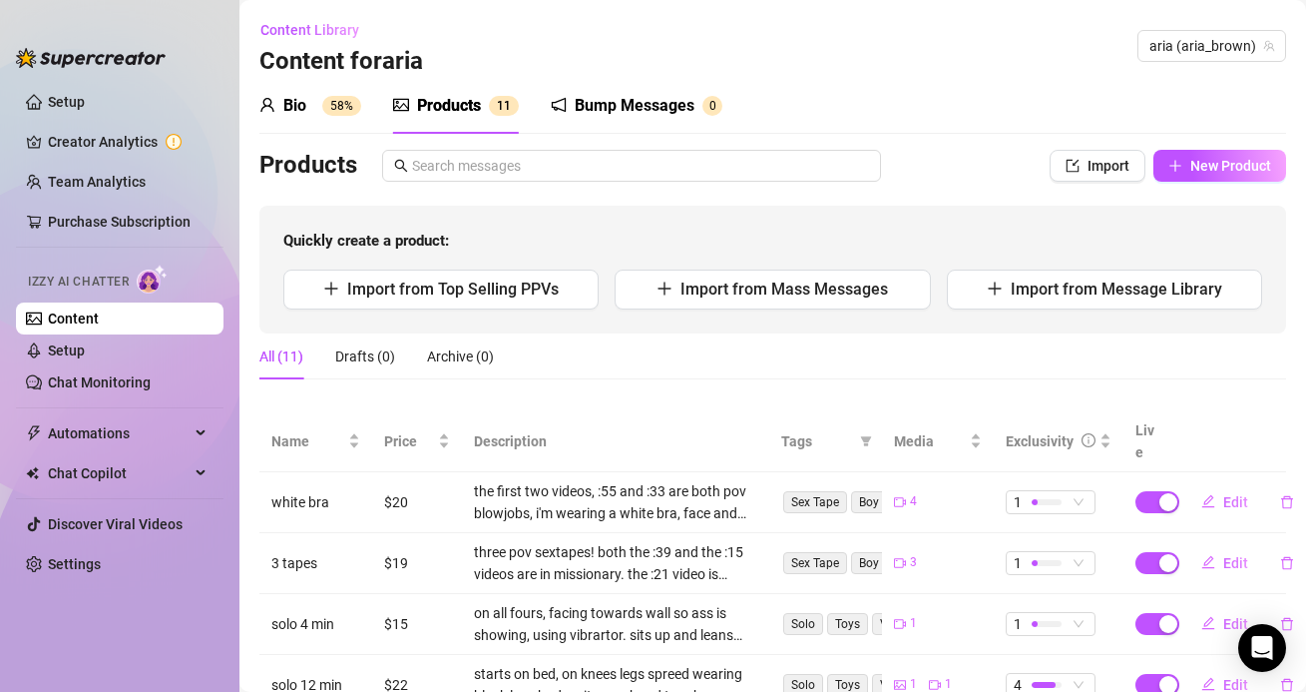
click at [1221, 183] on div "Products Import New Product Quickly create a product: Import from Top Selling P…" at bounding box center [772, 242] width 1027 height 184
click at [1217, 179] on button "New Product" at bounding box center [1220, 166] width 133 height 32
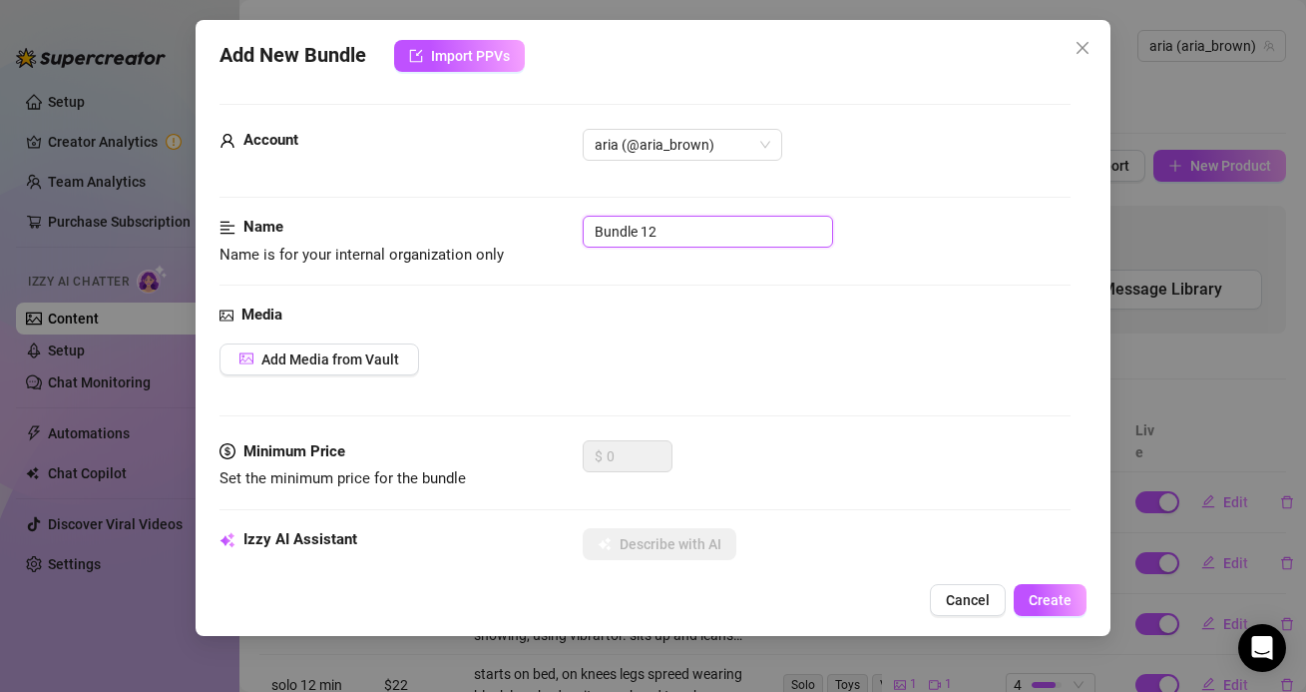
drag, startPoint x: 732, startPoint y: 239, endPoint x: 461, endPoint y: 241, distance: 270.5
click at [461, 241] on div "Name Name is for your internal organization only Bundle 12" at bounding box center [645, 241] width 850 height 51
click at [573, 258] on div "Name Name is for your internal organization only solo 7 min" at bounding box center [645, 241] width 850 height 51
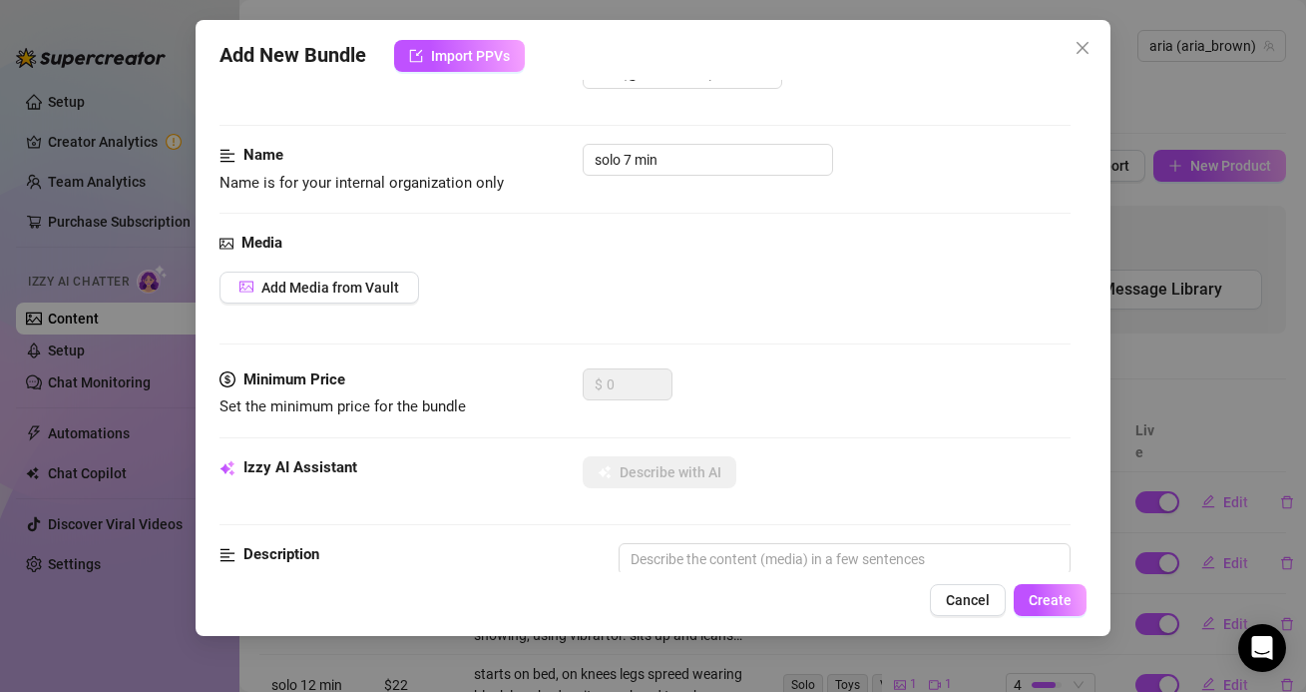
scroll to position [117, 0]
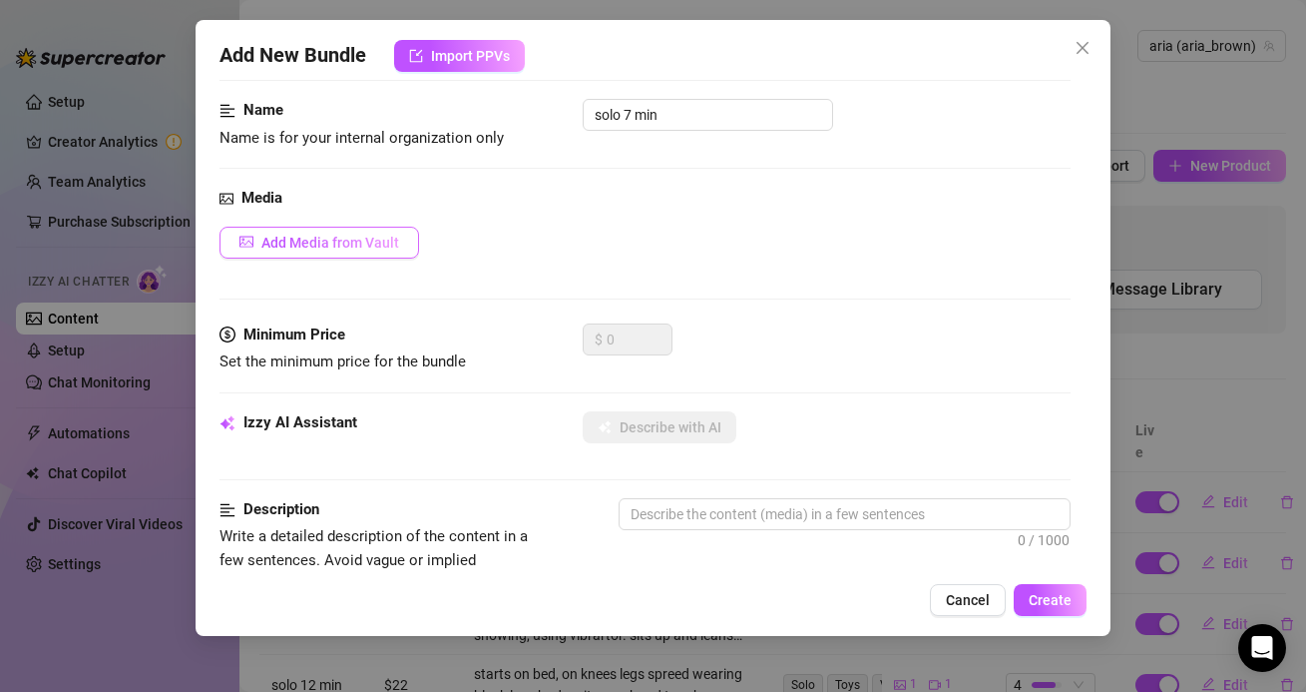
click at [343, 239] on span "Add Media from Vault" at bounding box center [330, 243] width 138 height 16
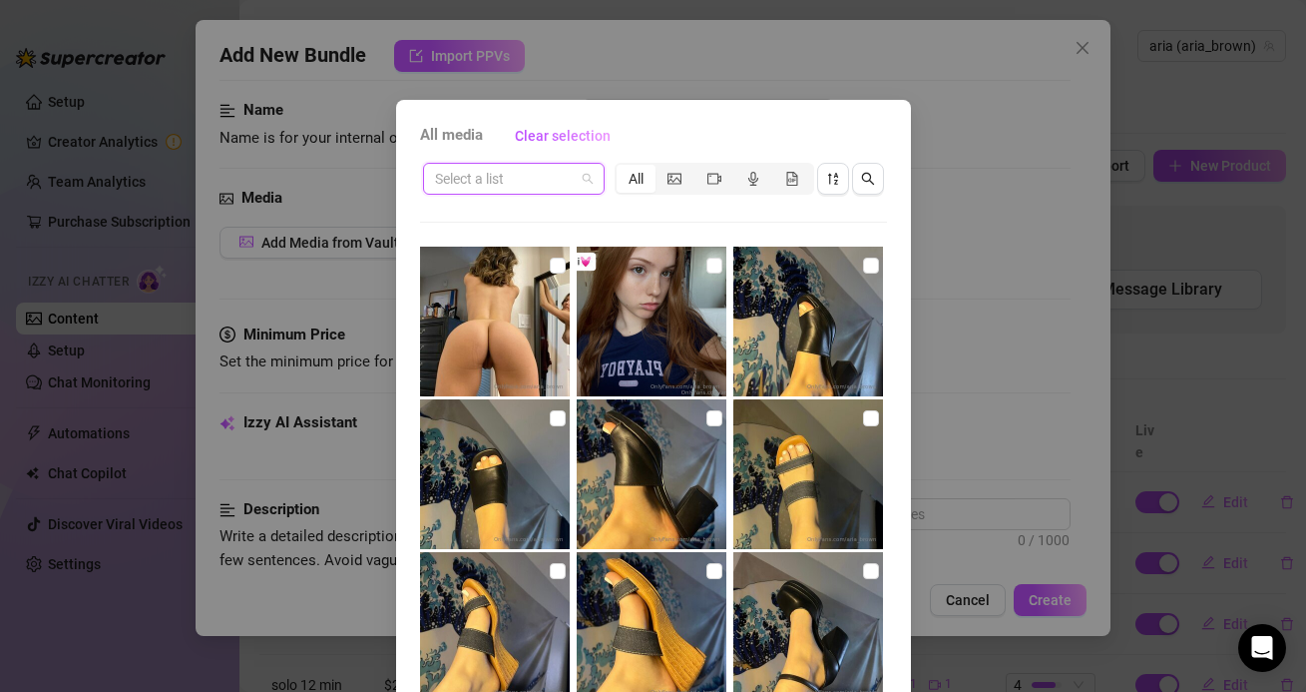
click at [478, 184] on input "search" at bounding box center [505, 179] width 140 height 30
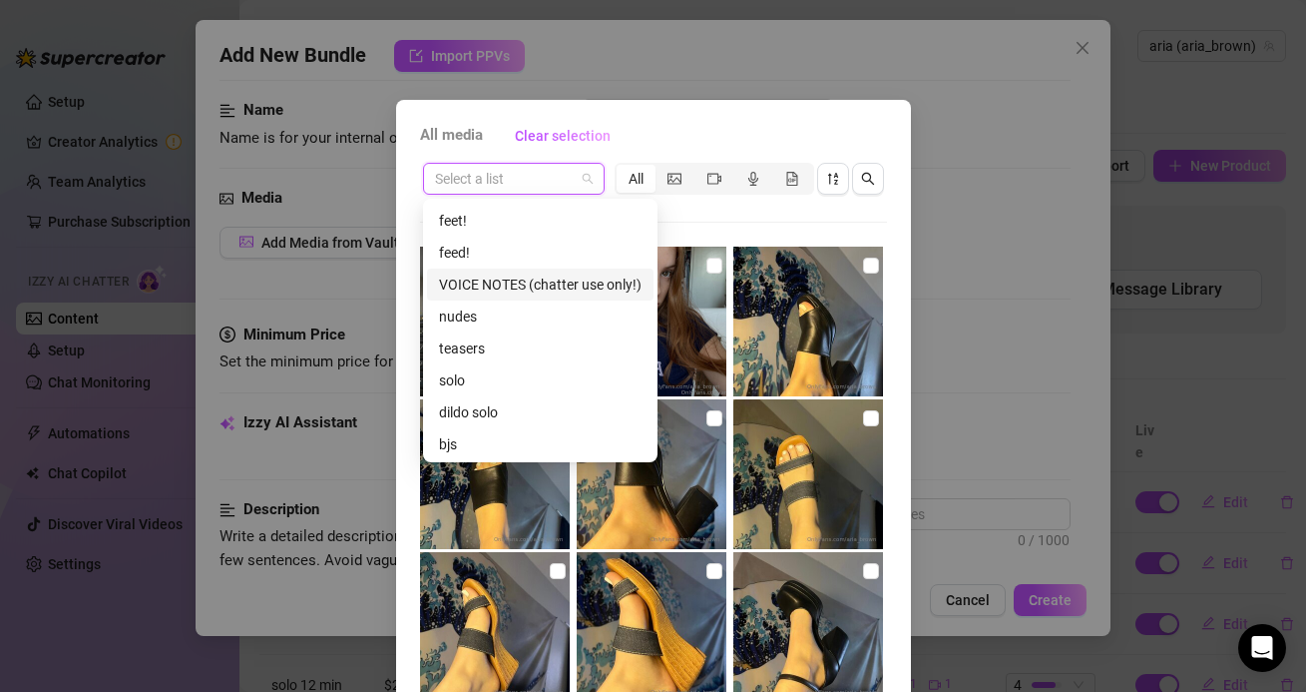
scroll to position [114, 0]
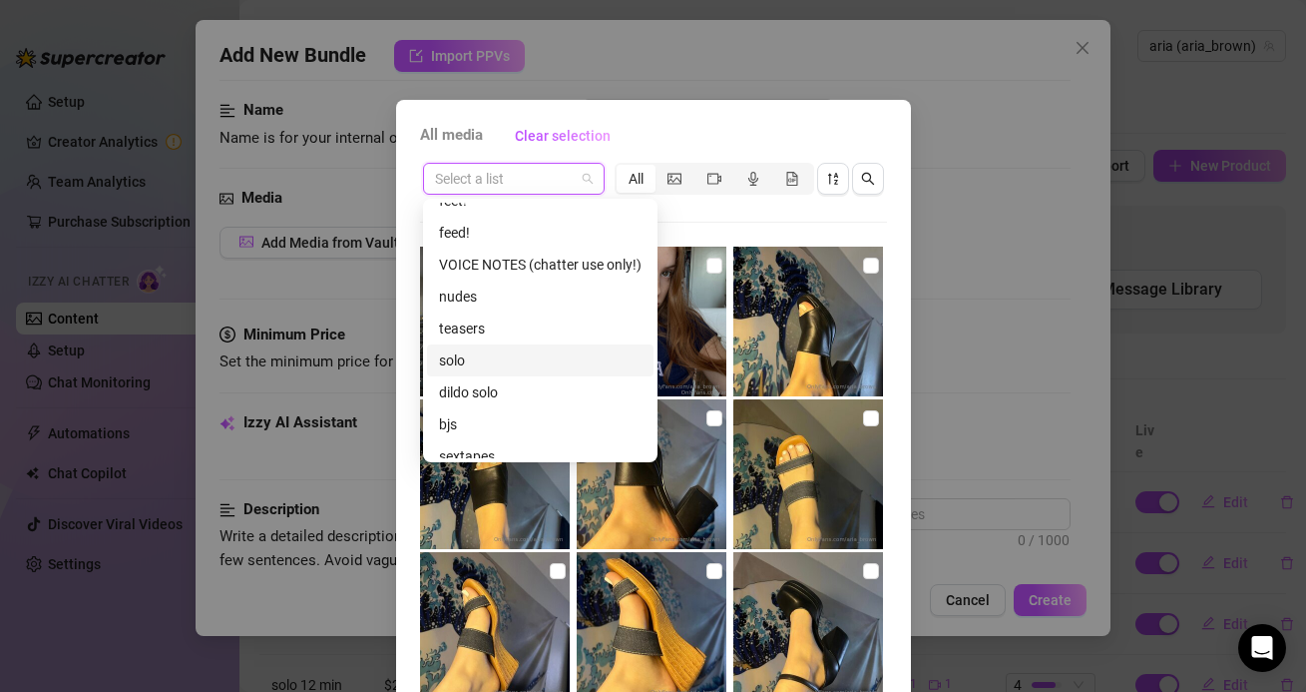
click at [479, 359] on div "solo" at bounding box center [540, 360] width 203 height 22
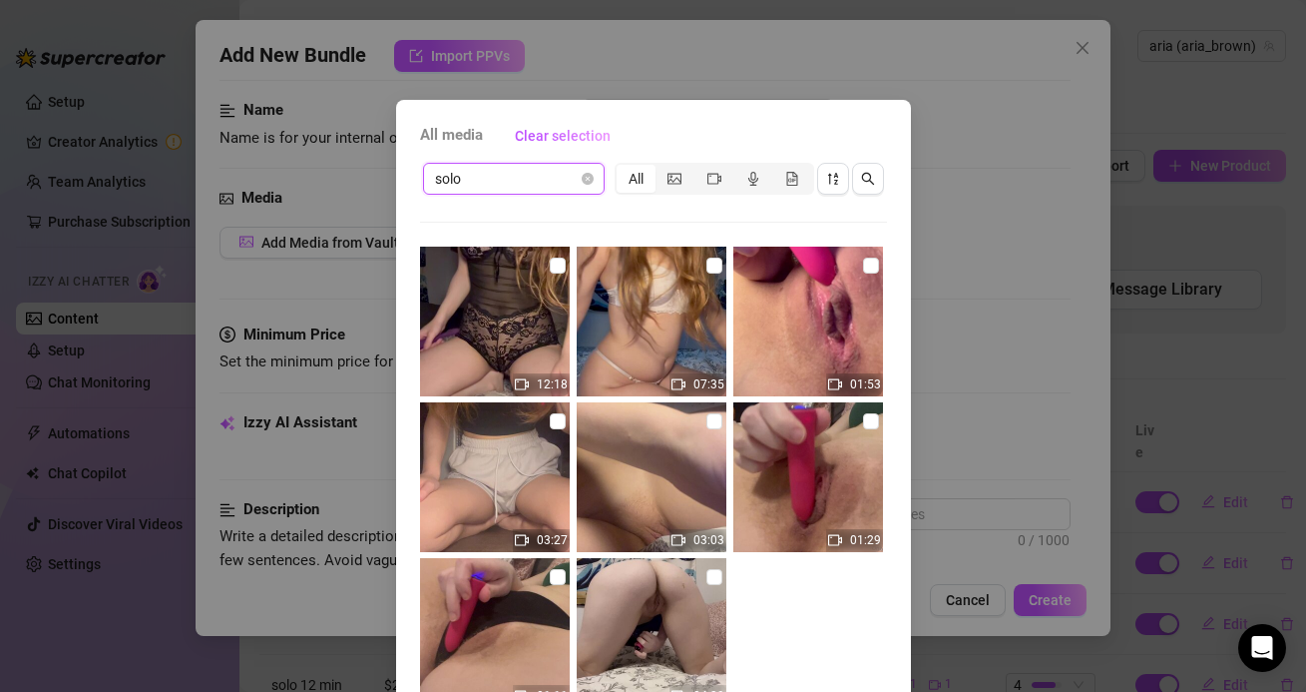
click at [718, 276] on img at bounding box center [652, 322] width 150 height 150
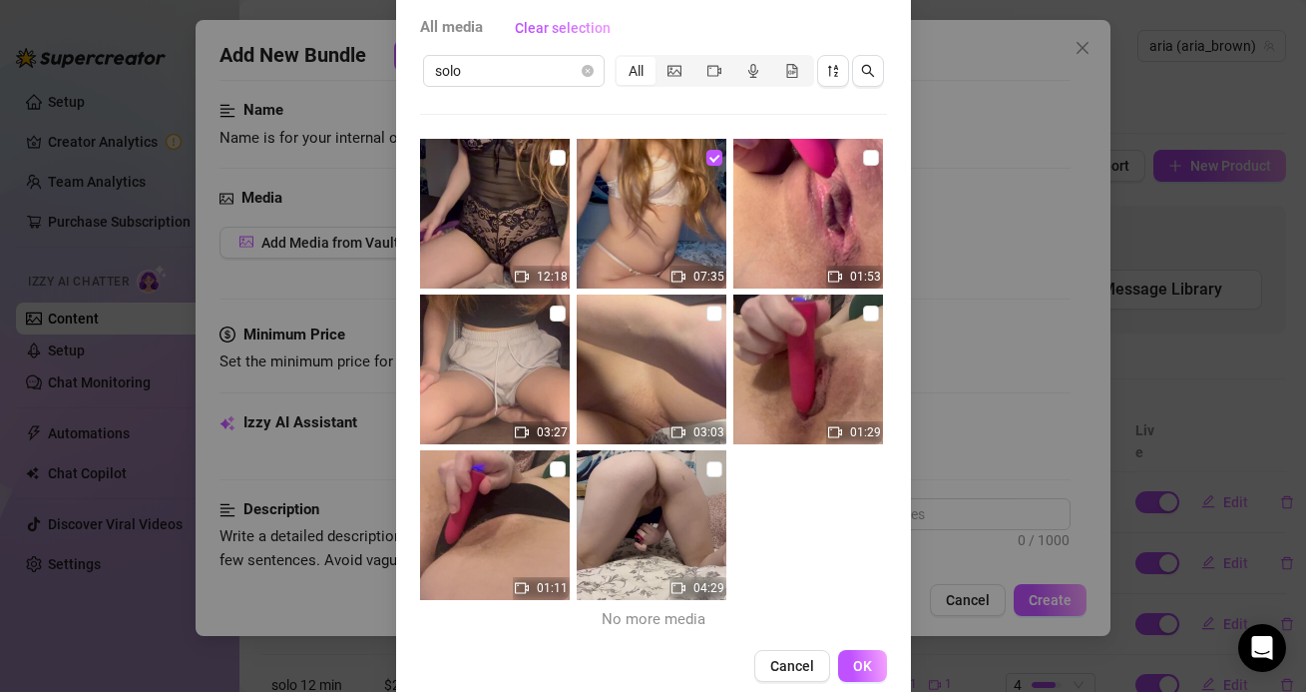
scroll to position [116, 0]
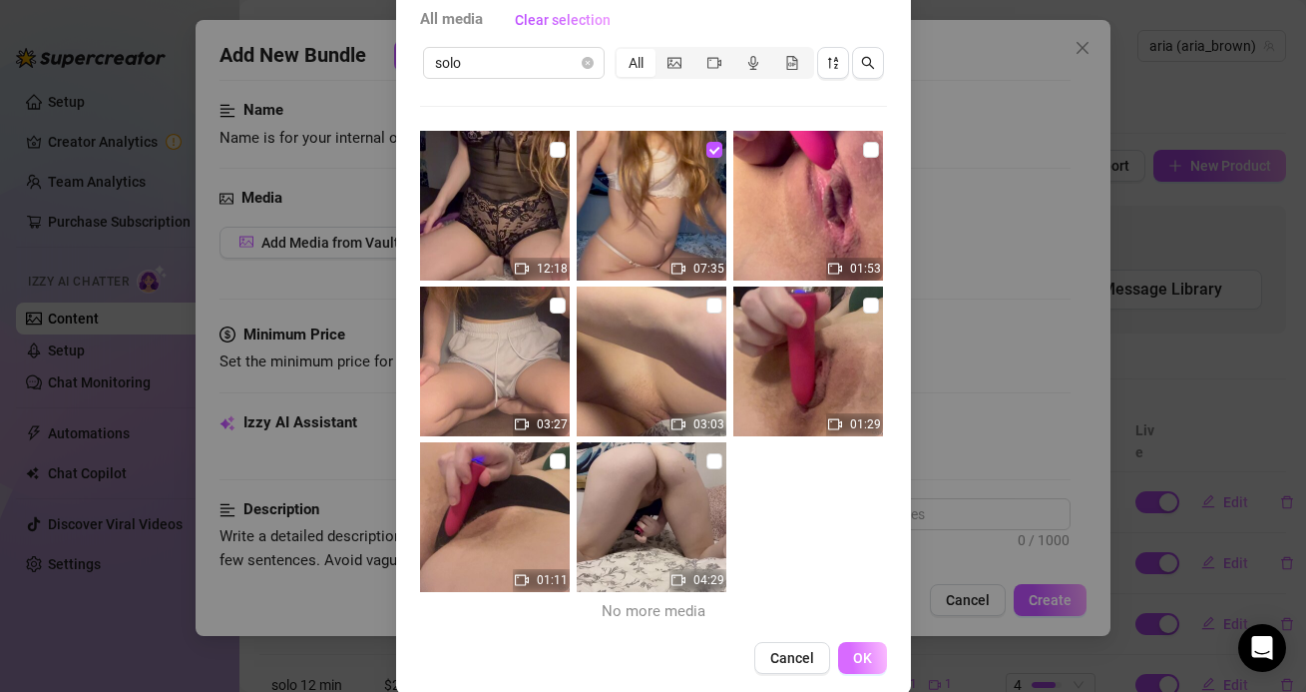
click at [863, 645] on button "OK" at bounding box center [862, 658] width 49 height 32
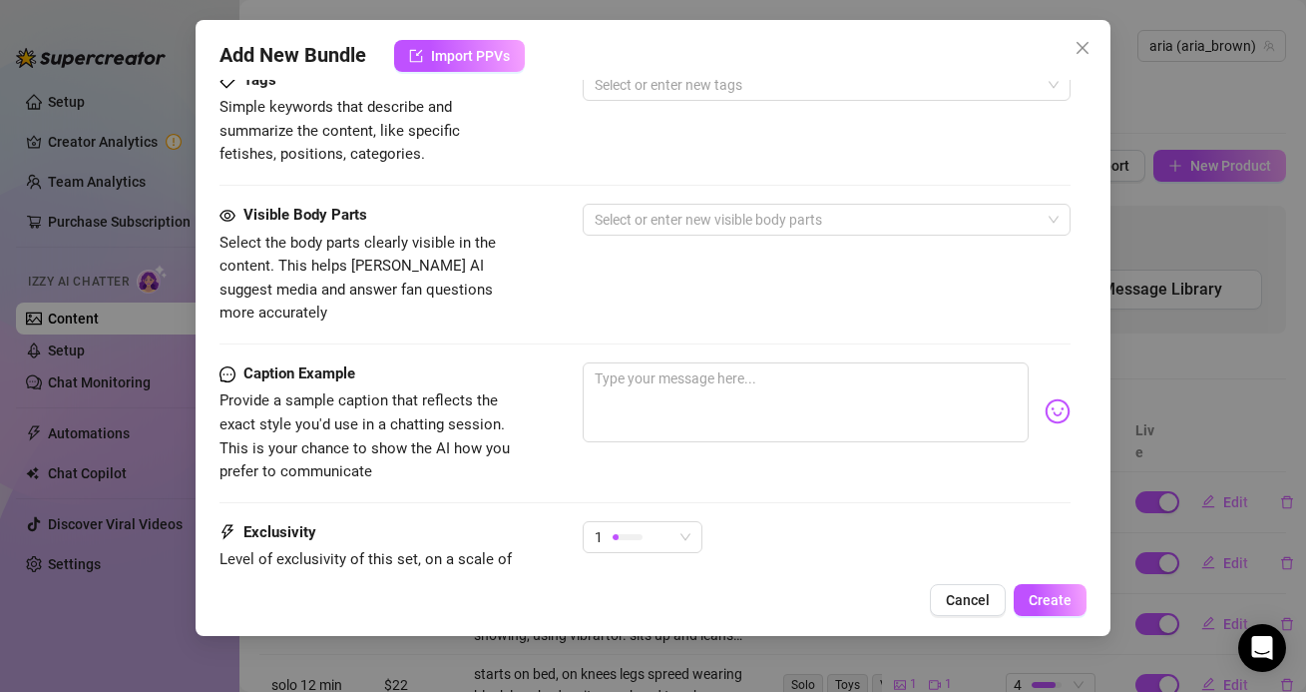
scroll to position [1048, 0]
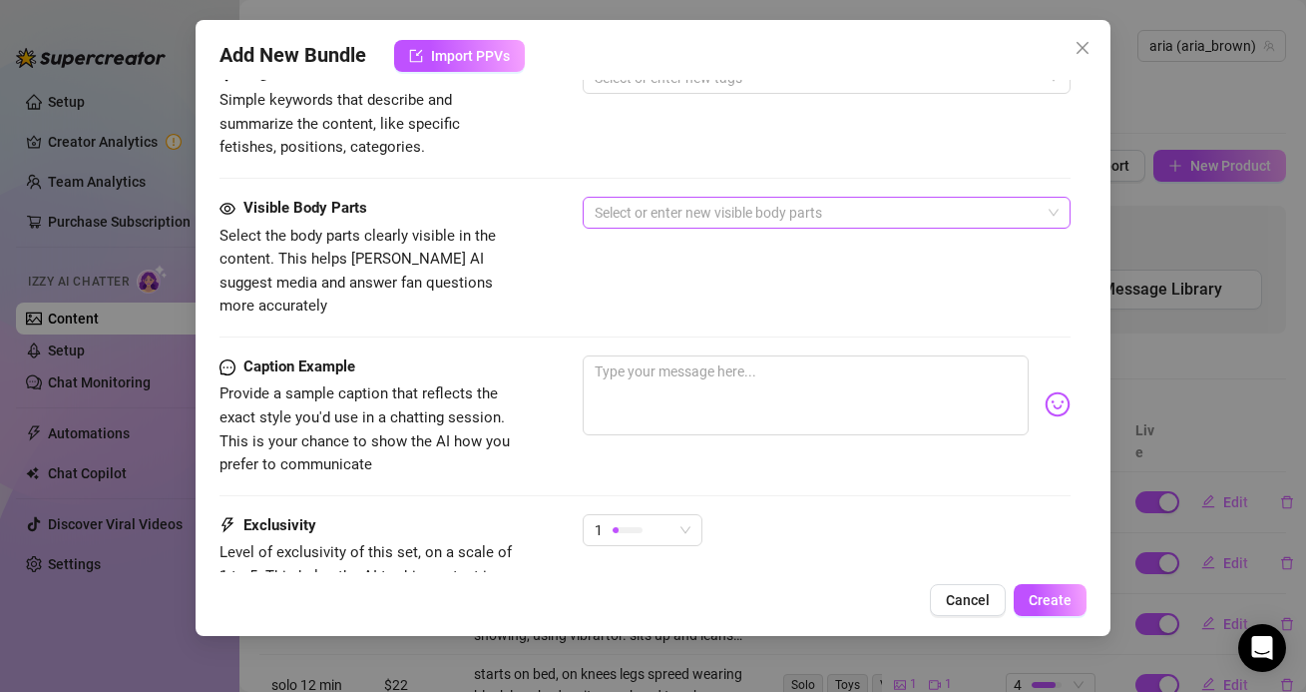
click at [670, 209] on div at bounding box center [816, 213] width 458 height 28
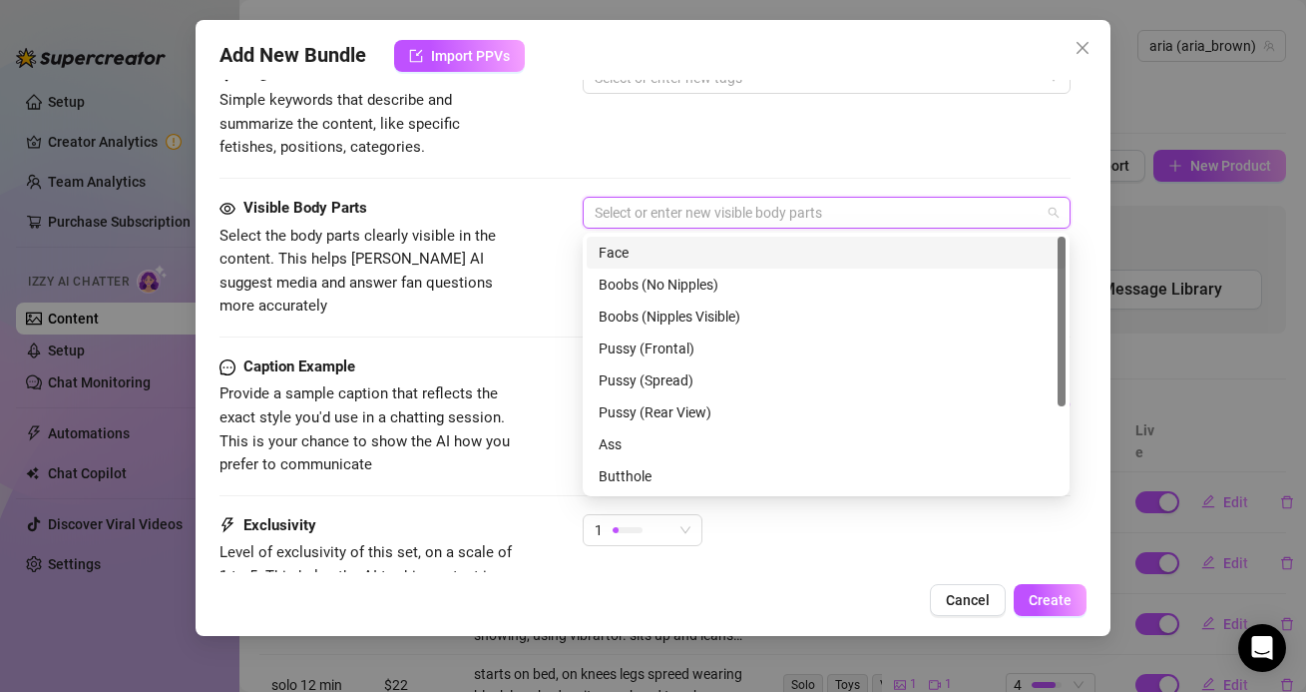
click at [577, 164] on div "Tags Simple keywords that describe and summarize the content, like specific fet…" at bounding box center [645, 129] width 850 height 135
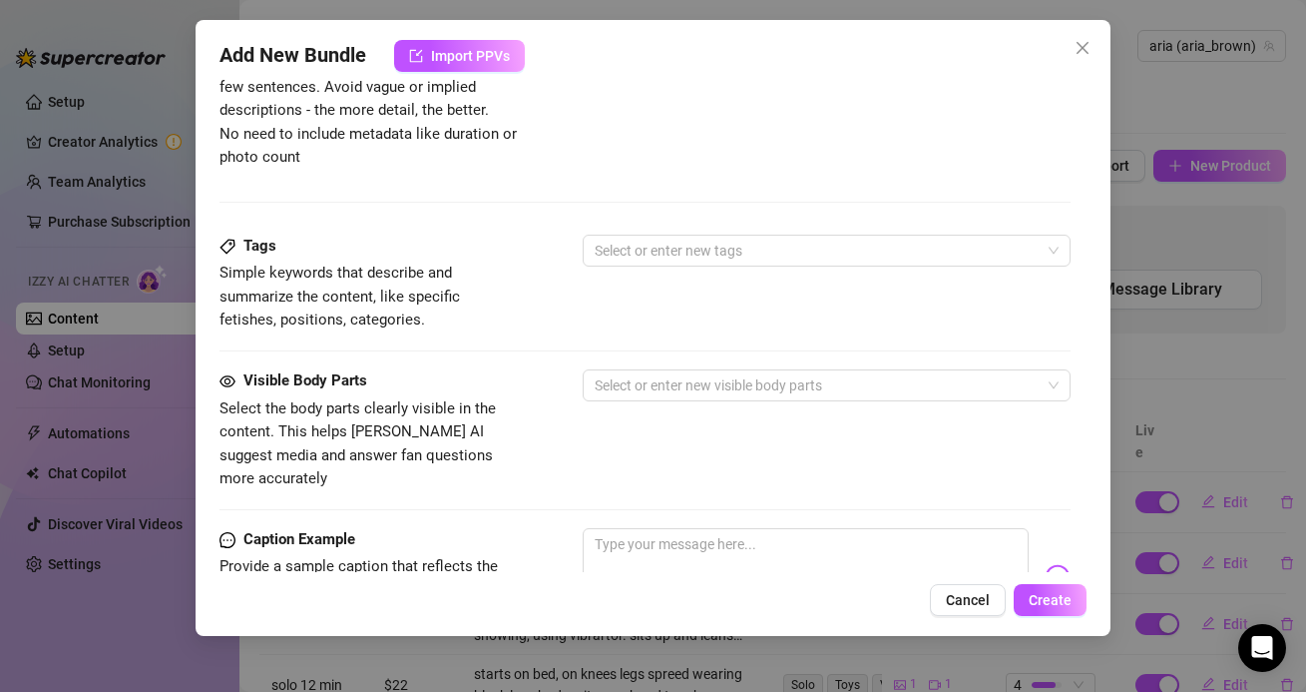
scroll to position [849, 0]
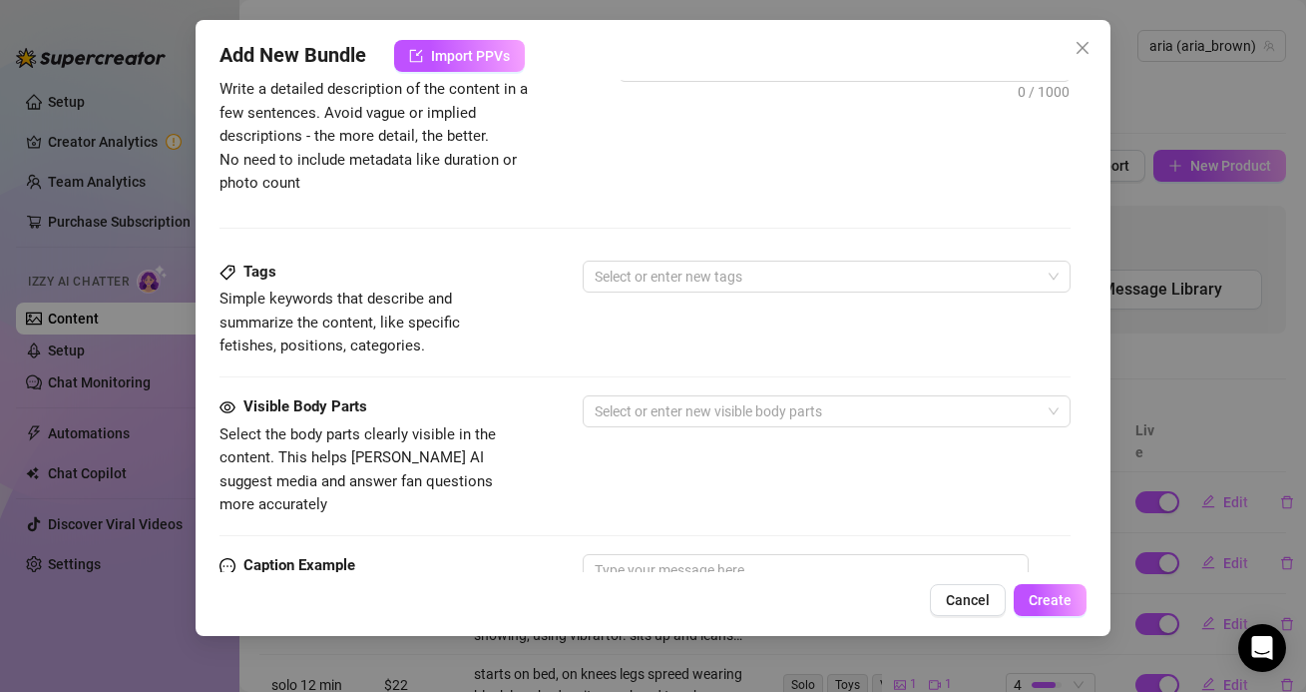
click at [610, 252] on div "Description Write a detailed description of the content in a few sentences. Avo…" at bounding box center [645, 155] width 850 height 210
click at [610, 277] on div at bounding box center [816, 276] width 458 height 28
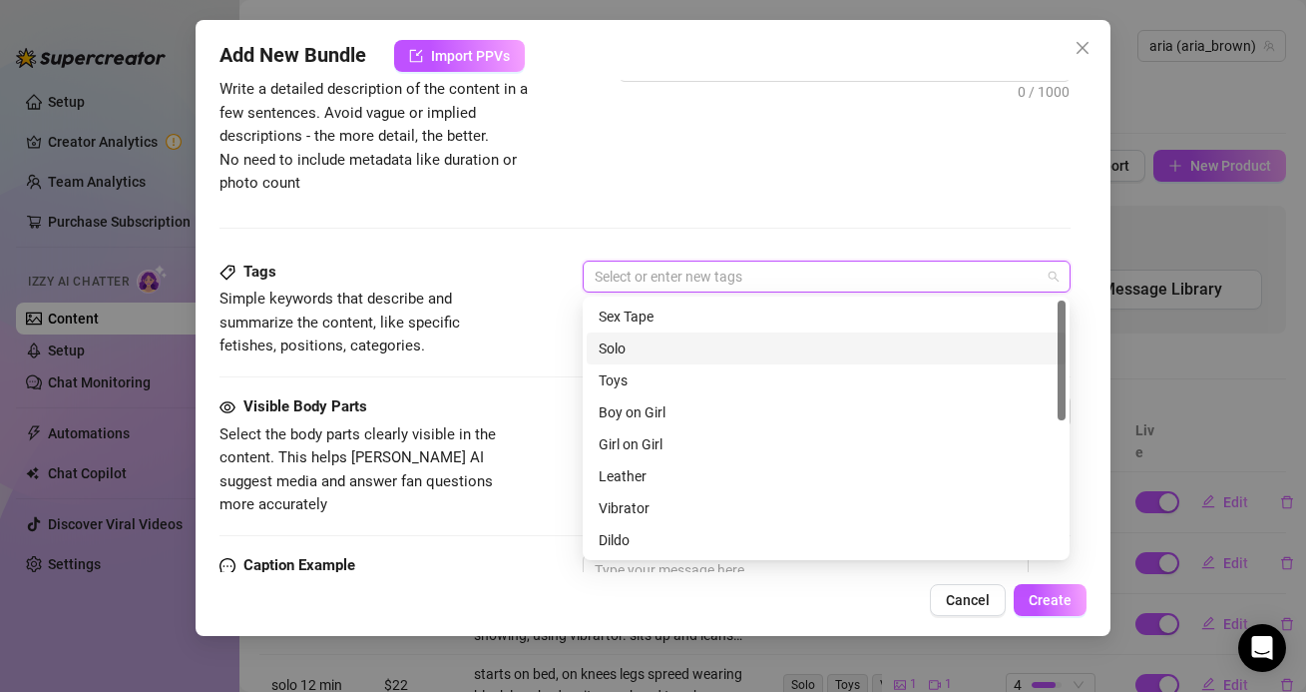
click at [621, 345] on div "Solo" at bounding box center [826, 348] width 455 height 22
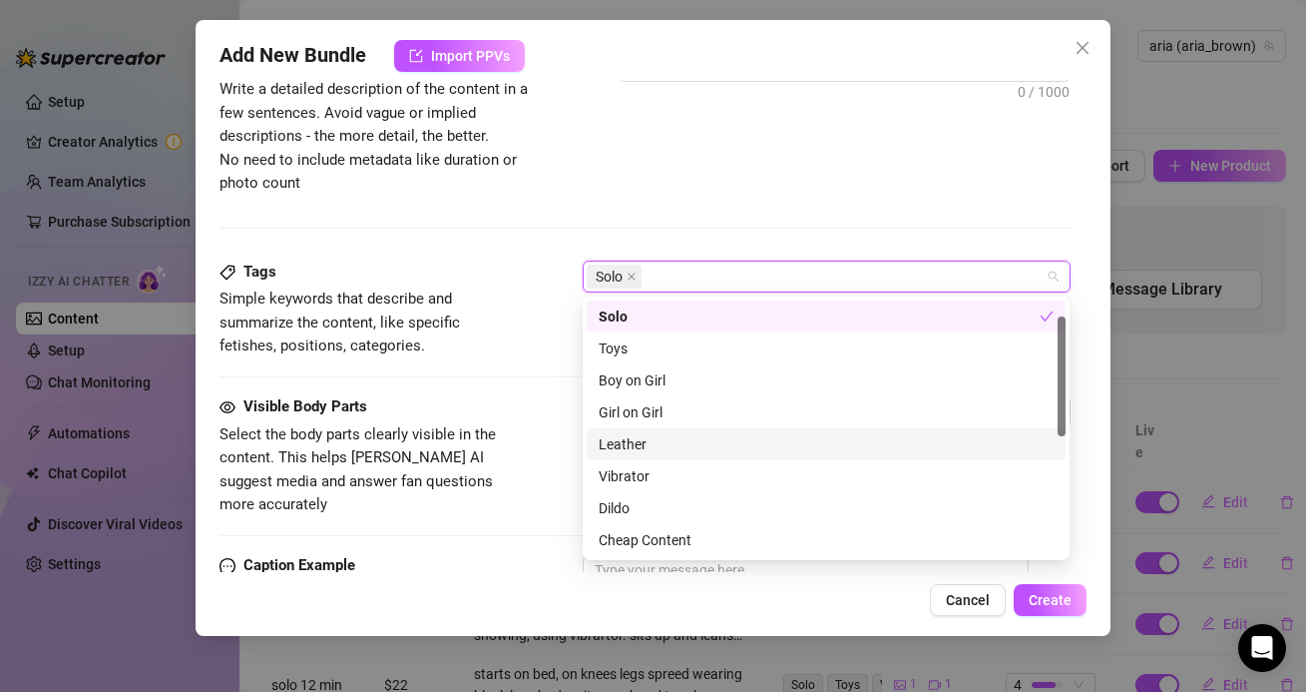
scroll to position [34, 0]
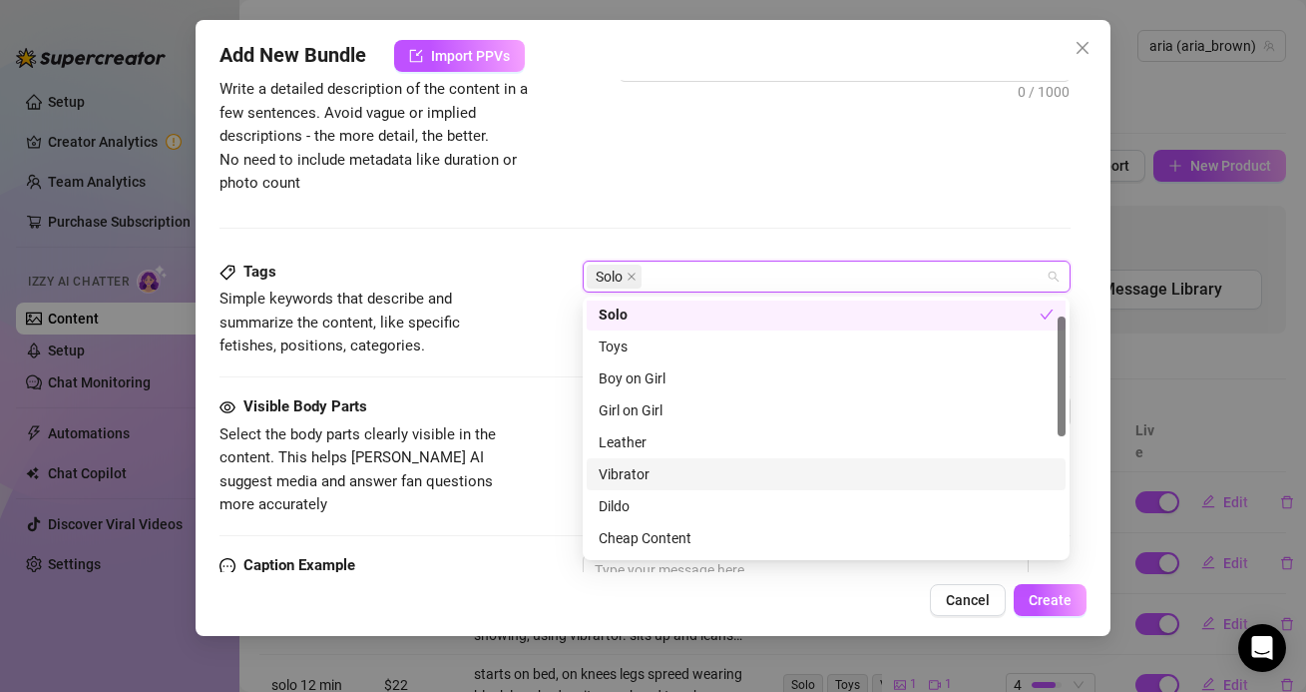
click at [629, 484] on div "Vibrator" at bounding box center [826, 474] width 455 height 22
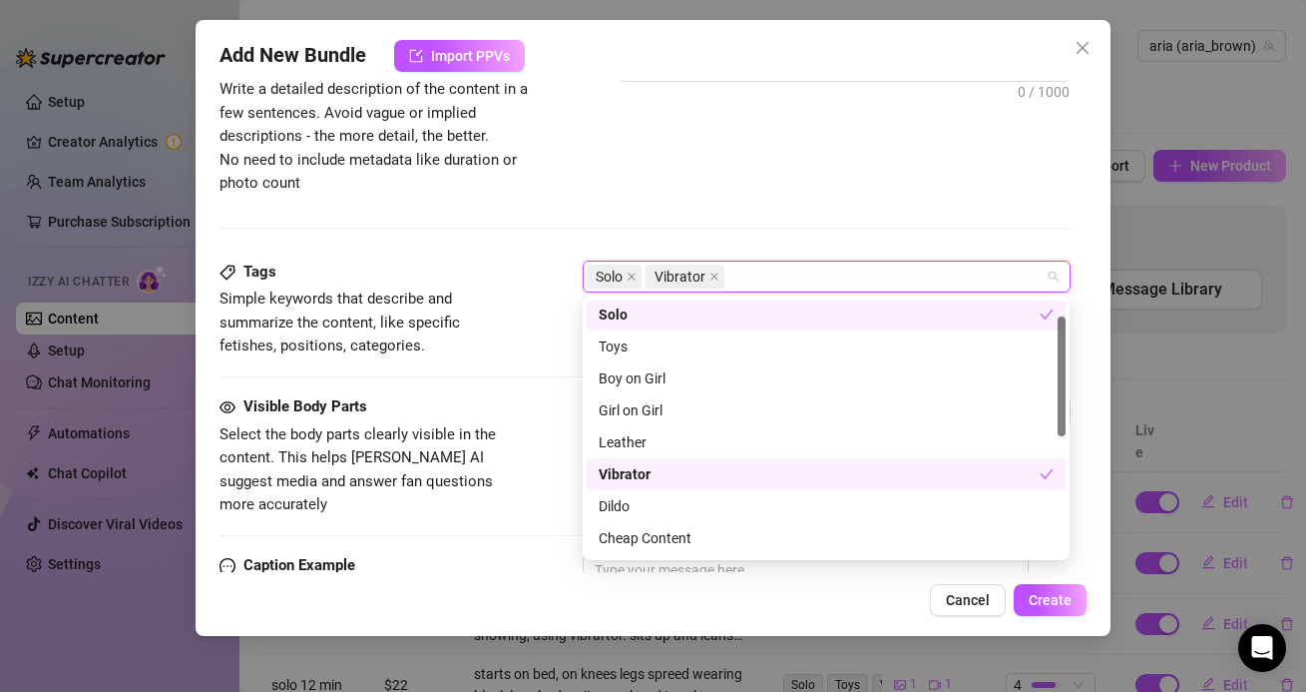
click at [489, 370] on div "Tags Simple keywords that describe and summarize the content, like specific fet…" at bounding box center [645, 327] width 850 height 135
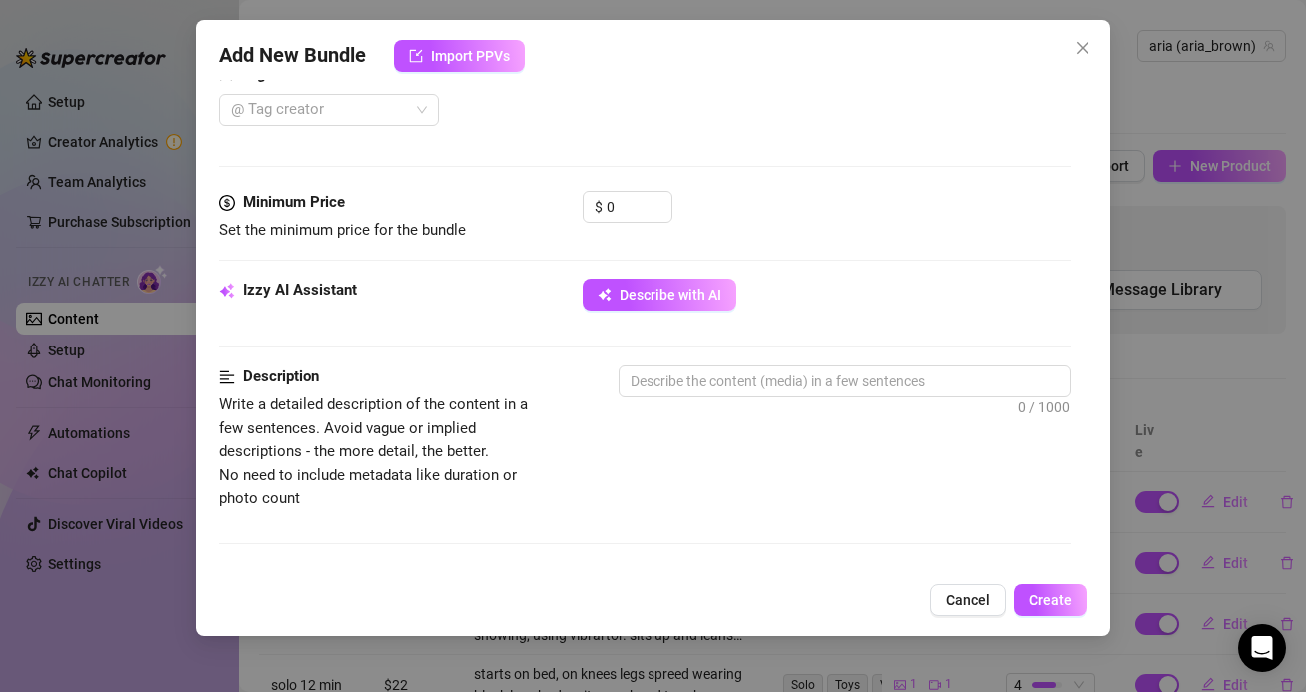
scroll to position [519, 0]
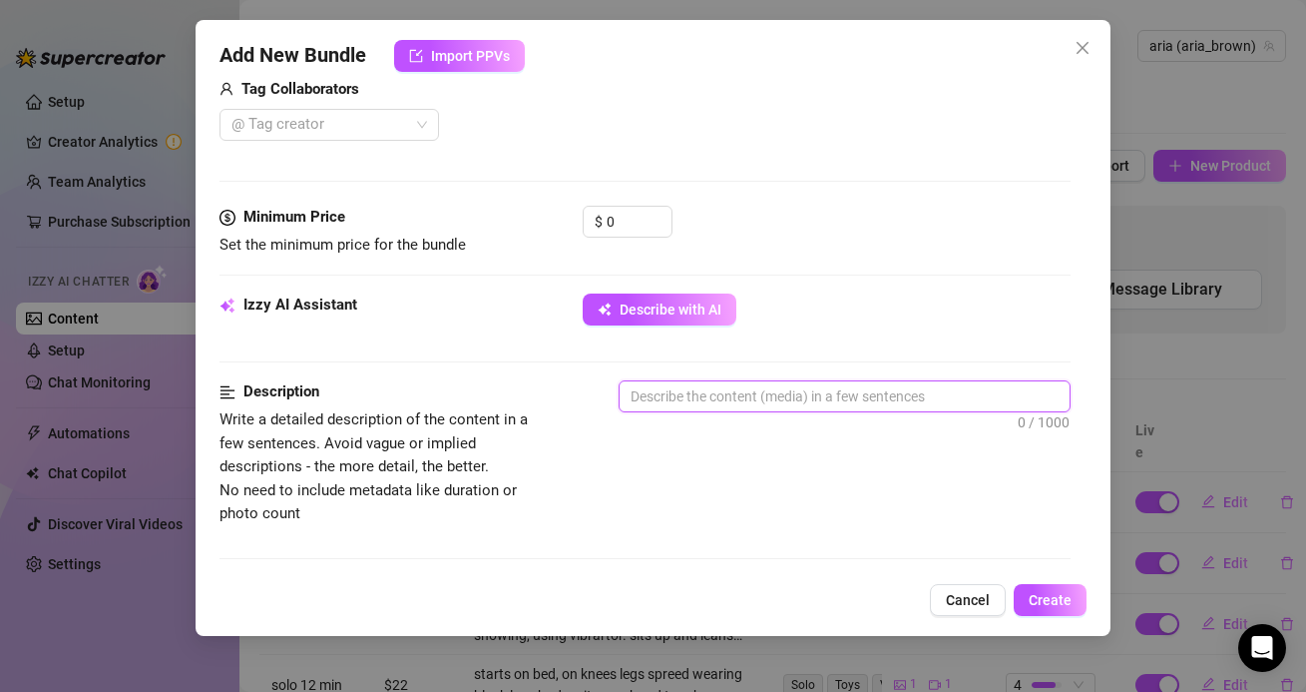
click at [747, 383] on textarea at bounding box center [844, 396] width 449 height 30
click at [894, 397] on textarea "i'm in a white lace bra and white thong" at bounding box center [844, 396] width 449 height 30
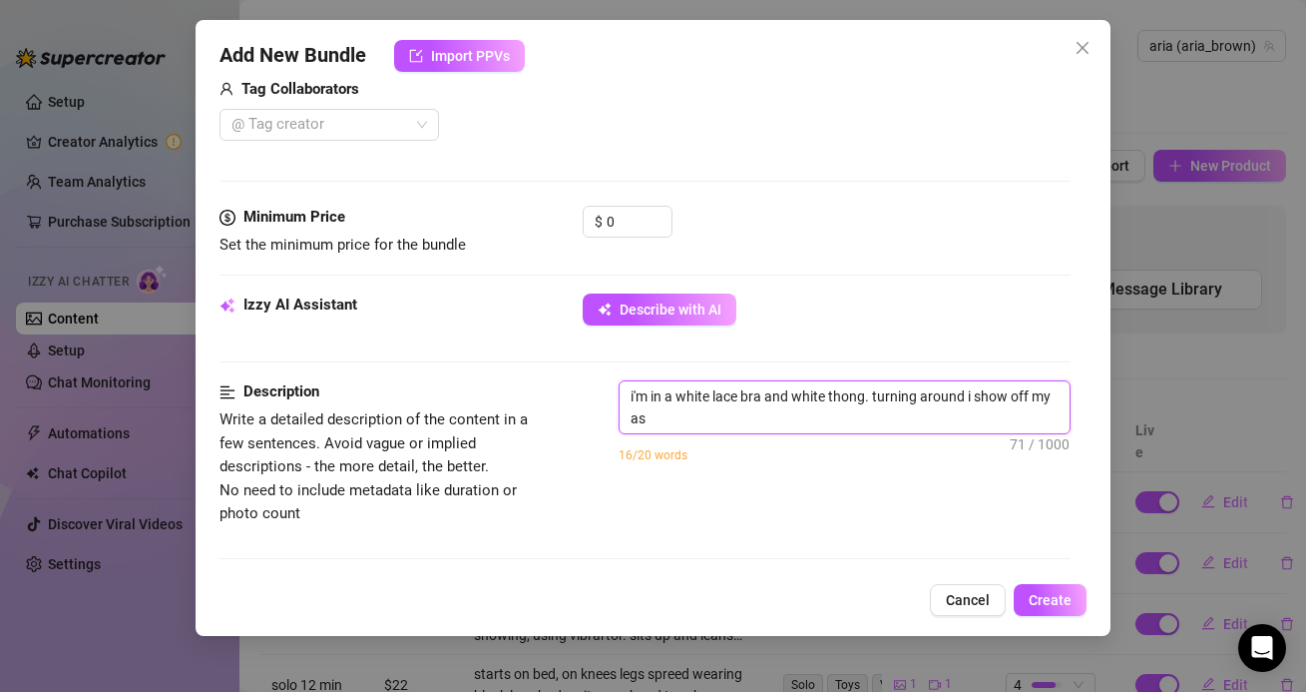
scroll to position [0, 0]
click at [748, 415] on textarea "i'm in a white lace bra and white thong. turning around i show off my ass and p…" at bounding box center [844, 407] width 449 height 52
click at [762, 420] on textarea "i'm in a white lace bra and white thong. turning around i show off my ass and p…" at bounding box center [844, 407] width 449 height 52
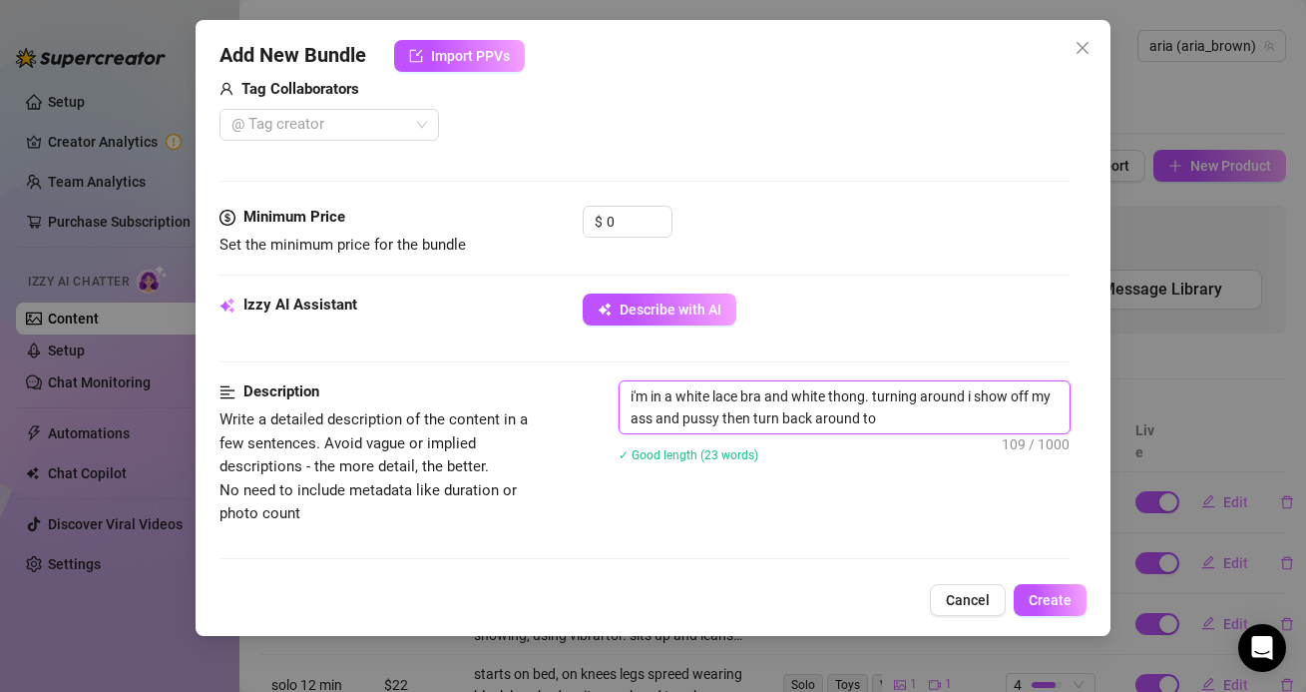
click at [898, 405] on textarea "i'm in a white lace bra and white thong. turning around i show off my ass and p…" at bounding box center [844, 407] width 449 height 52
click at [857, 402] on textarea "i'm in a white lace bra and white thong. turning around i show off my ass and p…" at bounding box center [844, 407] width 449 height 52
click at [900, 428] on textarea "i'm in a white lace bra and white thong. turning around i show off my ass and p…" at bounding box center [844, 407] width 449 height 52
click at [956, 423] on textarea "i'm in a white lace bra and white thong. turning around i show off my ass and p…" at bounding box center [844, 407] width 449 height 52
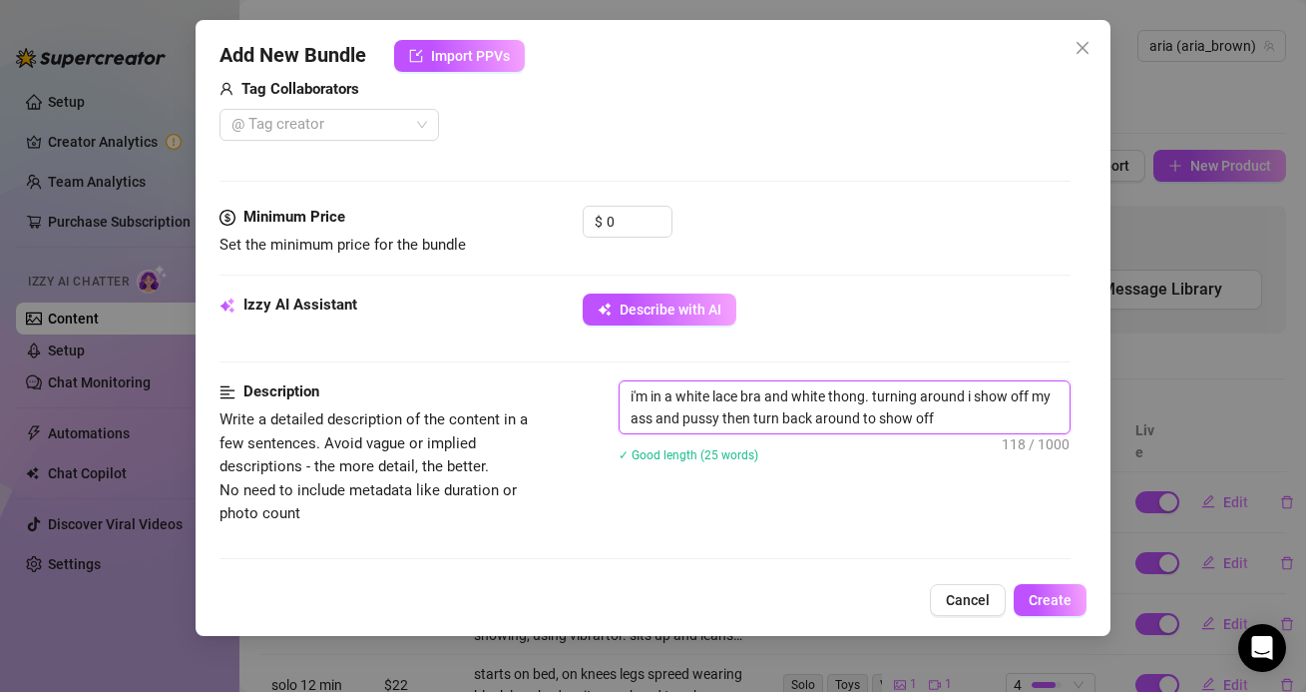
click at [945, 413] on textarea "i'm in a white lace bra and white thong. turning around i show off my ass and p…" at bounding box center [844, 407] width 449 height 52
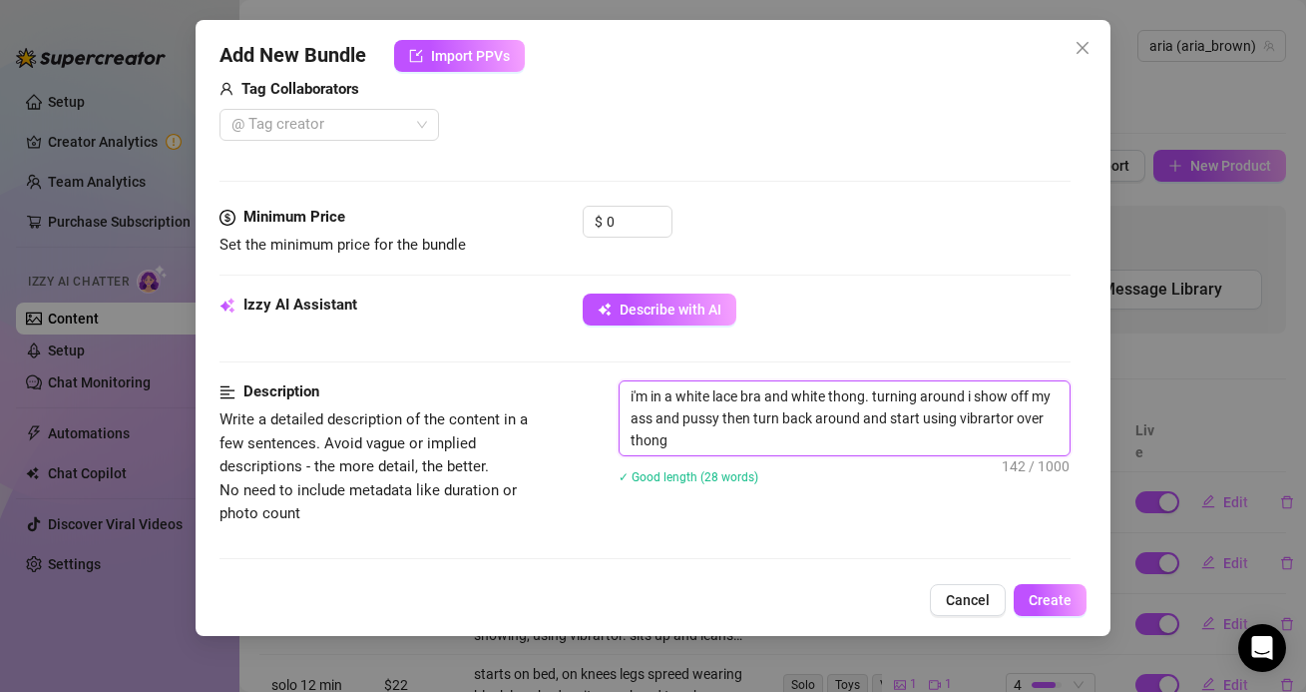
click at [740, 445] on textarea "i'm in a white lace bra and white thong. turning around i show off my ass and p…" at bounding box center [844, 418] width 449 height 74
click at [933, 441] on textarea "i'm in a white lace bra and white thong. turning around i show off my ass and p…" at bounding box center [844, 418] width 449 height 74
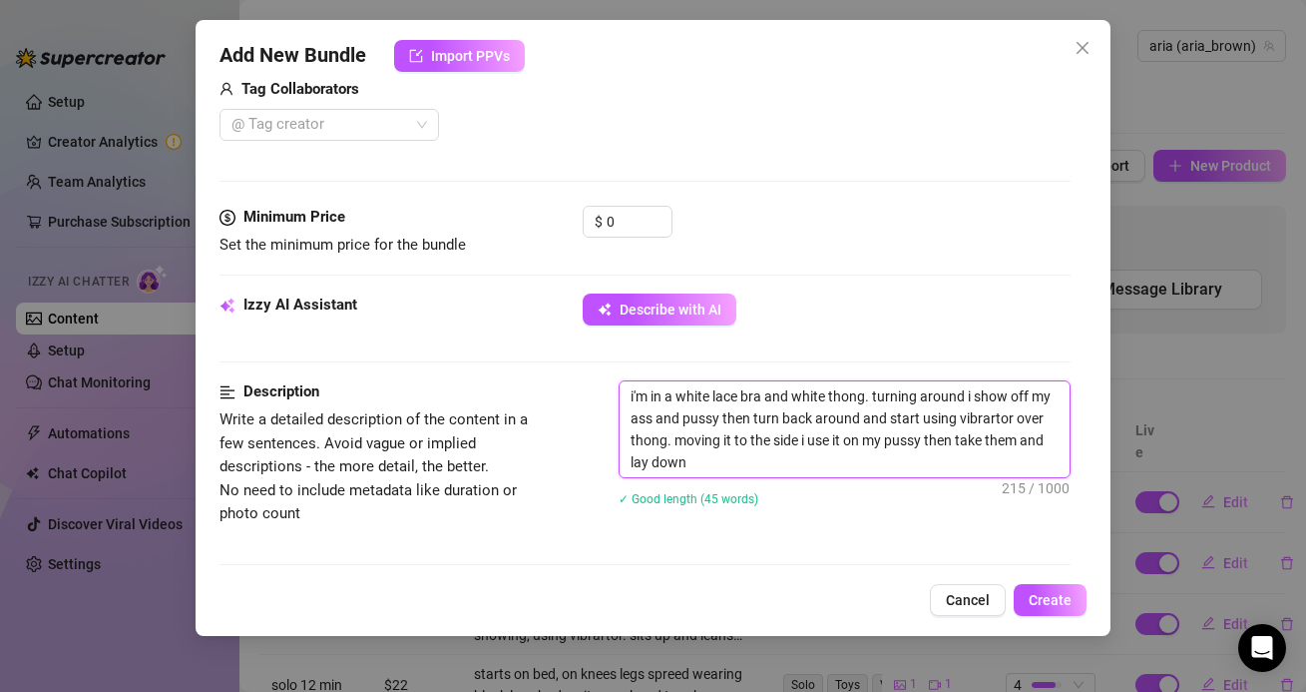
click at [705, 458] on textarea "i'm in a white lace bra and white thong. turning around i show off my ass and p…" at bounding box center [844, 429] width 449 height 96
click at [896, 459] on textarea "i'm in a white lace bra and white thong. turning around i show off my ass and p…" at bounding box center [844, 429] width 449 height 96
click at [989, 452] on textarea "i'm in a white lace bra and white thong. turning around i show off my ass and p…" at bounding box center [844, 429] width 449 height 96
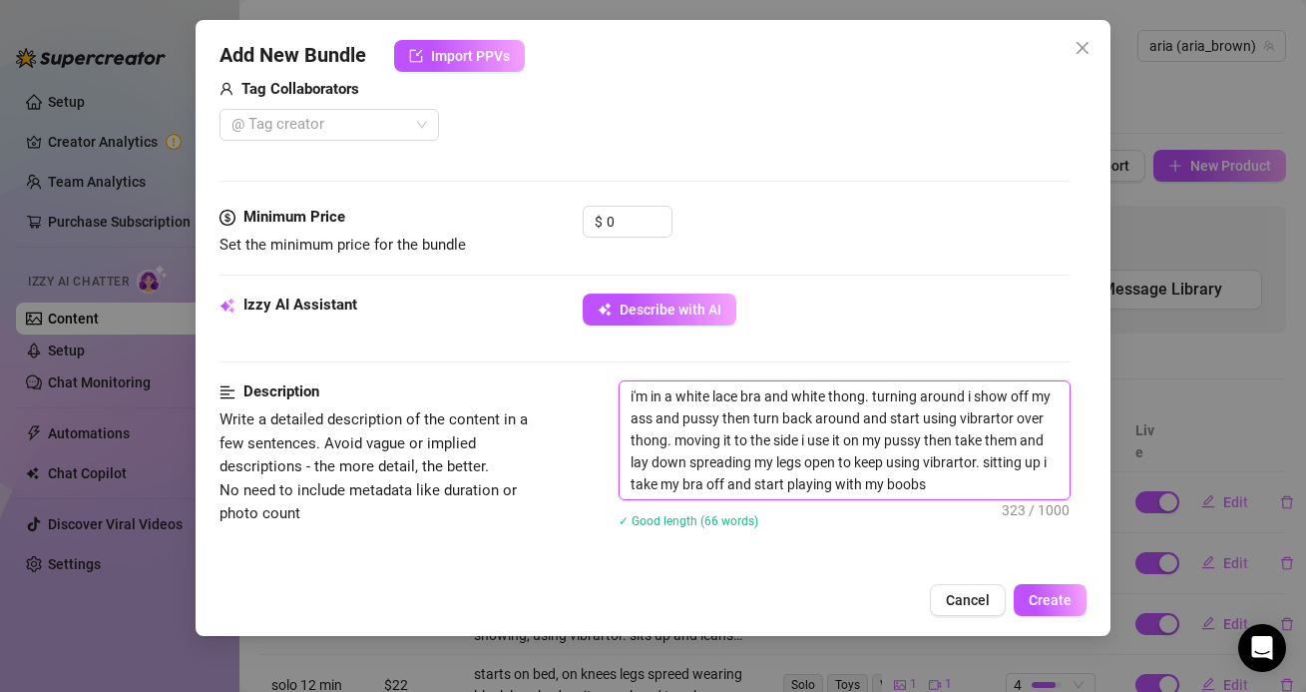
click at [955, 495] on textarea "i'm in a white lace bra and white thong. turning around i show off my ass and p…" at bounding box center [844, 440] width 449 height 118
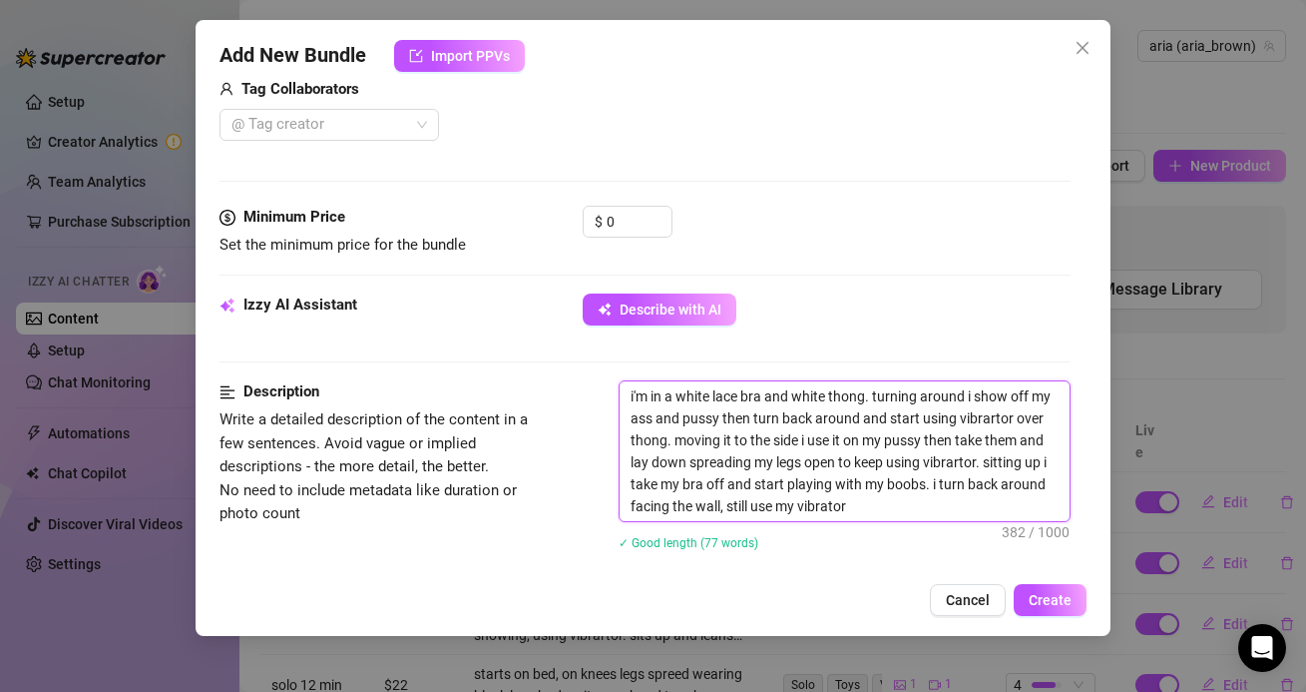
click at [890, 504] on textarea "i'm in a white lace bra and white thong. turning around i show off my ass and p…" at bounding box center [844, 451] width 449 height 140
click at [885, 508] on textarea "i'm in a white lace bra and white thong. turning around i show off my ass and p…" at bounding box center [844, 451] width 449 height 140
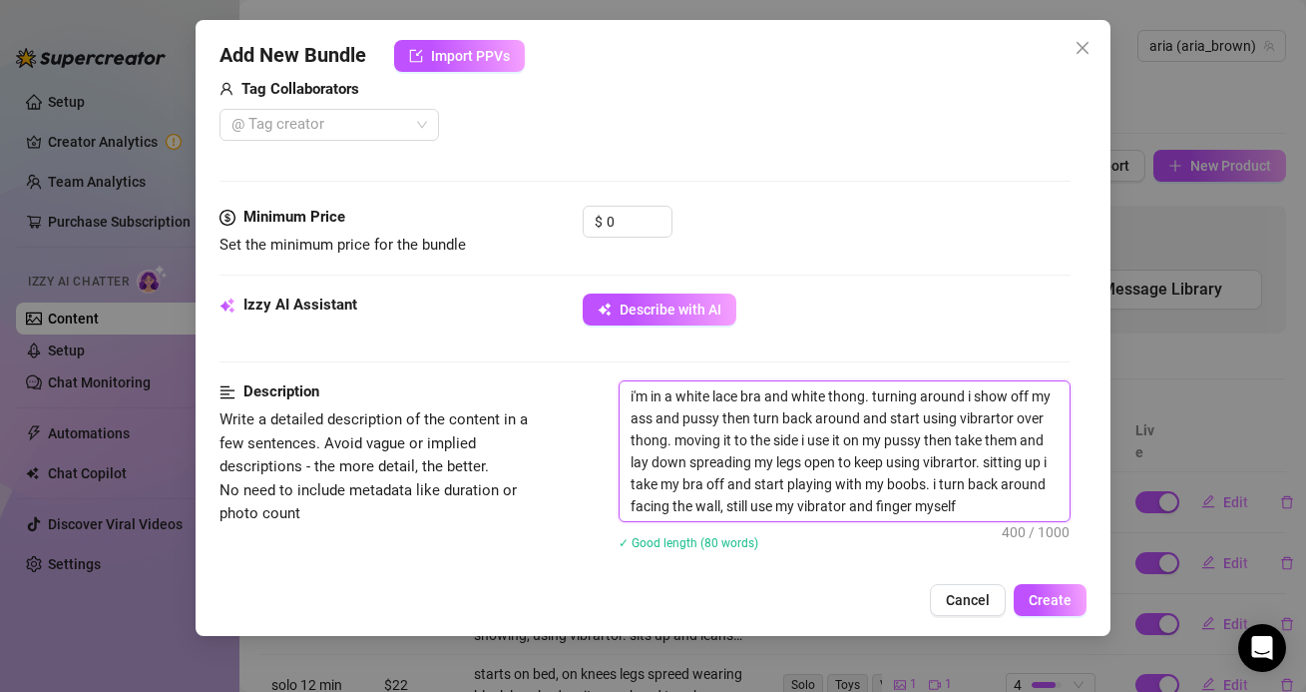
click at [964, 512] on textarea "i'm in a white lace bra and white thong. turning around i show off my ass and p…" at bounding box center [844, 451] width 449 height 140
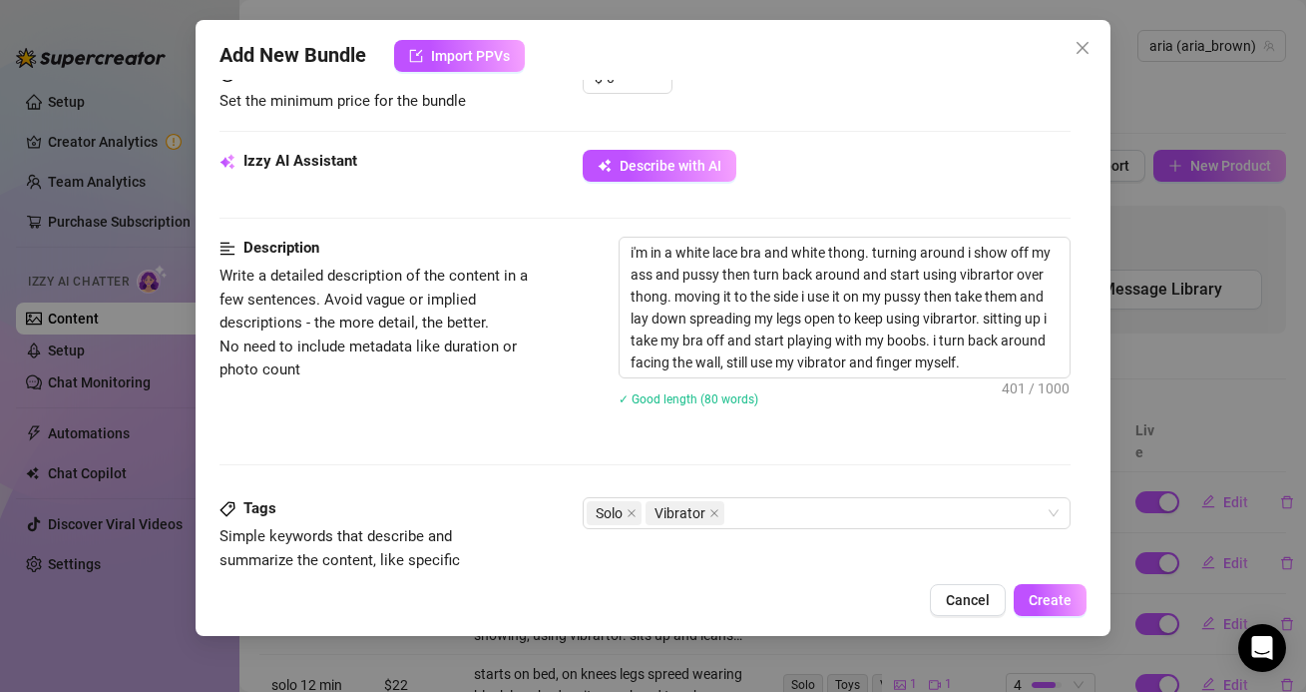
click at [850, 490] on div "Description Write a detailed description of the content in a few sentences. Avo…" at bounding box center [645, 367] width 850 height 260
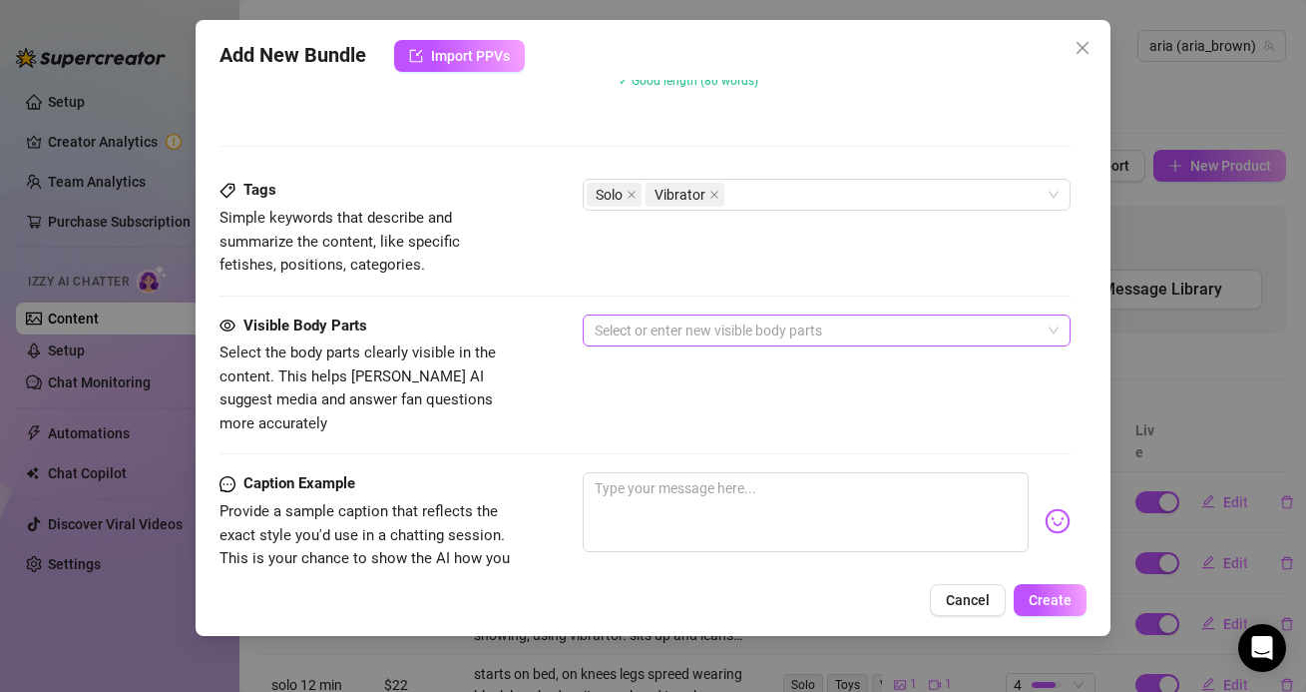
scroll to position [959, 0]
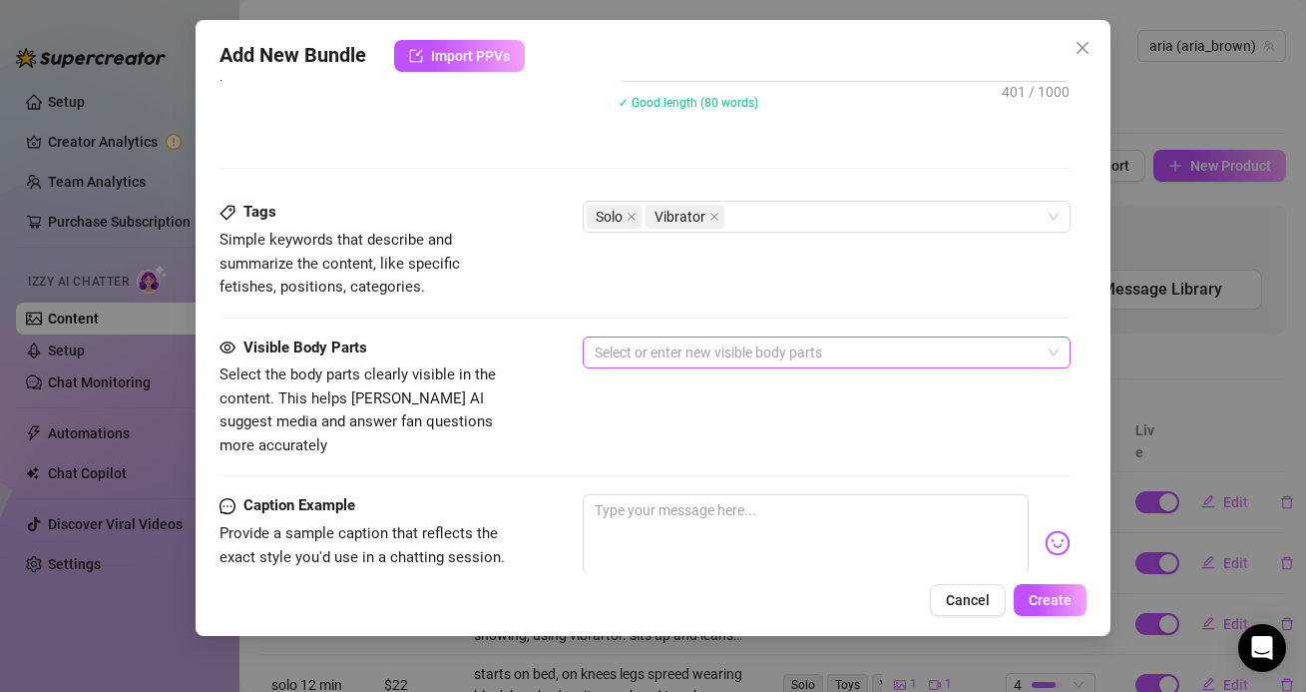
click at [638, 350] on div at bounding box center [816, 352] width 458 height 28
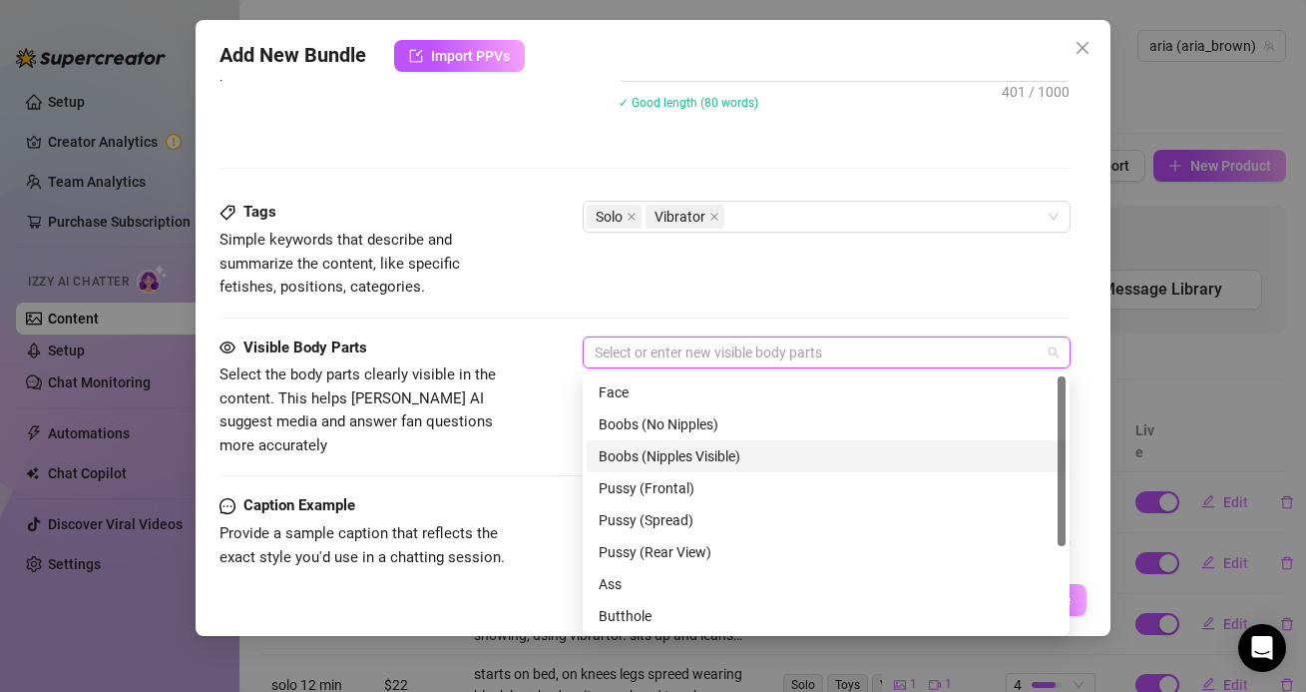
click at [615, 441] on div "Boobs (Nipples Visible)" at bounding box center [826, 456] width 479 height 32
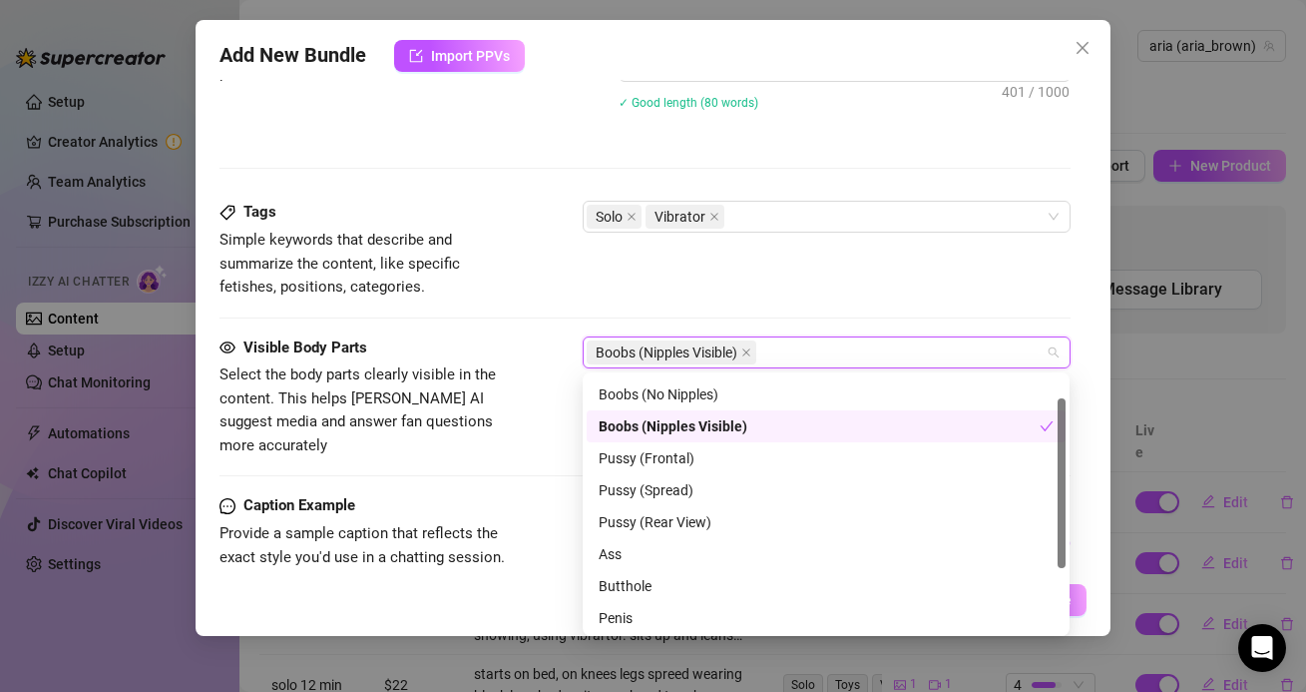
scroll to position [33, 0]
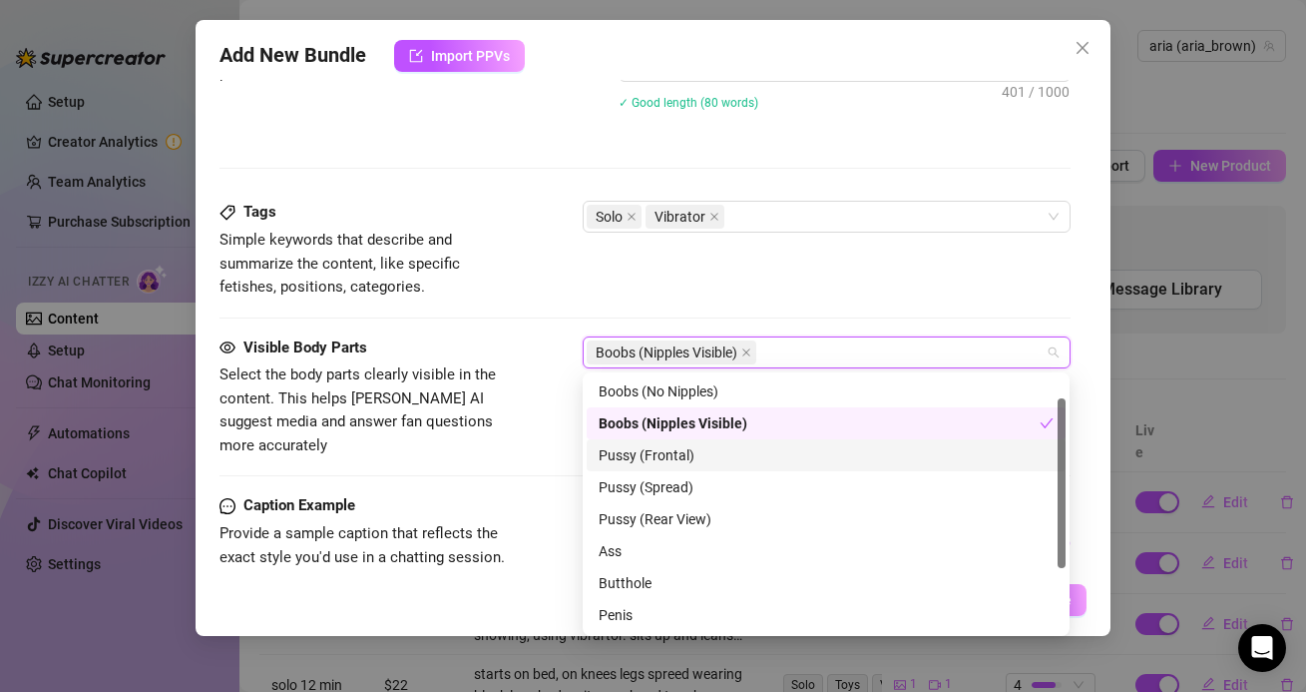
click at [620, 461] on div "Pussy (Frontal)" at bounding box center [826, 455] width 455 height 22
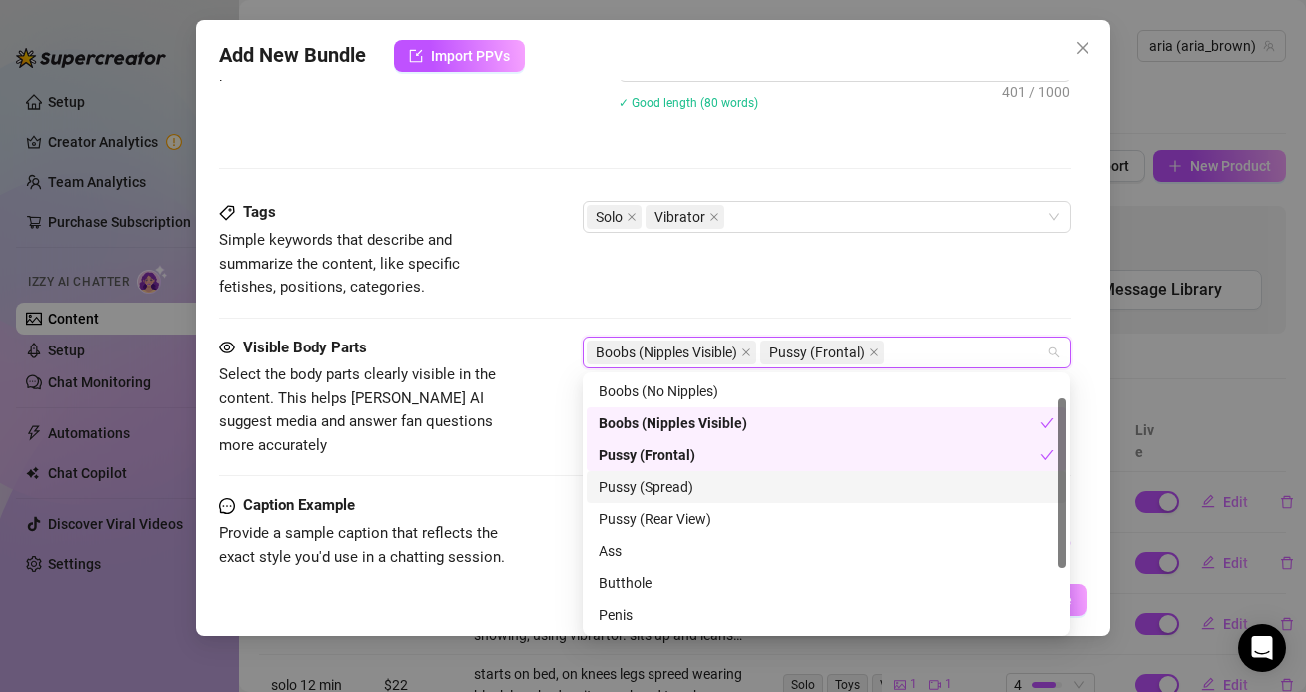
click at [620, 476] on div "Pussy (Spread)" at bounding box center [826, 487] width 455 height 22
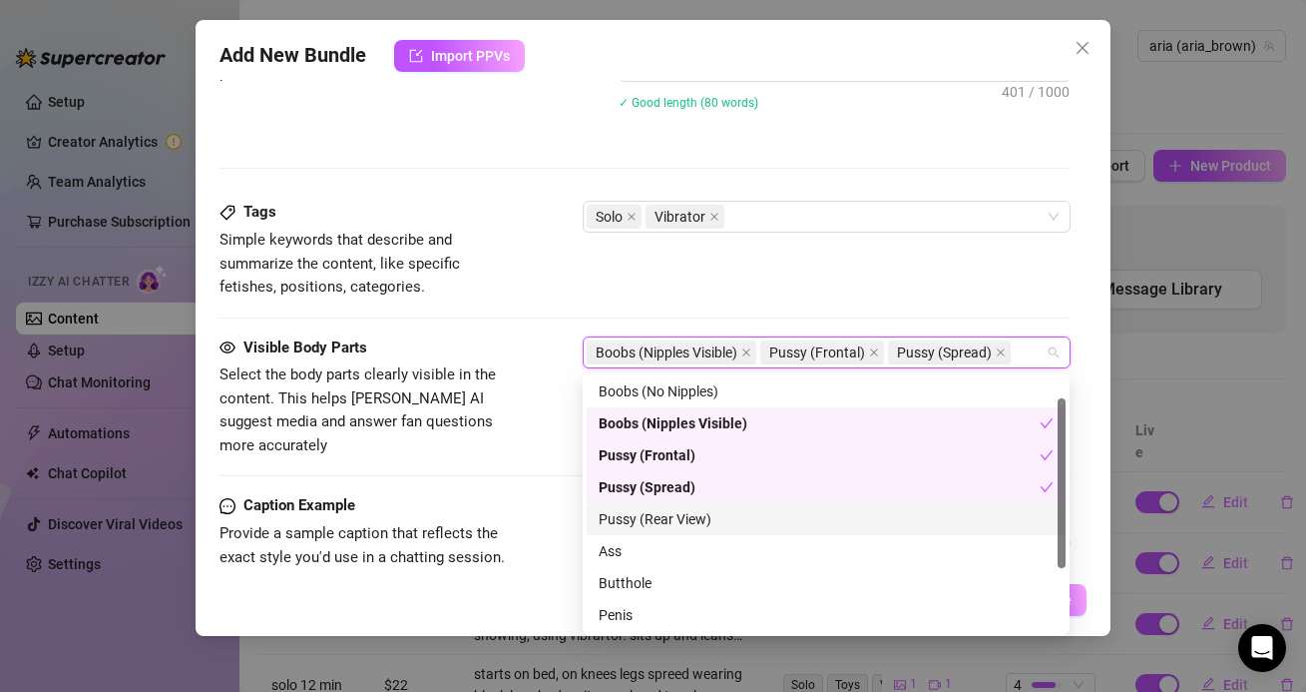
click at [620, 504] on div "Pussy (Rear View)" at bounding box center [826, 519] width 479 height 32
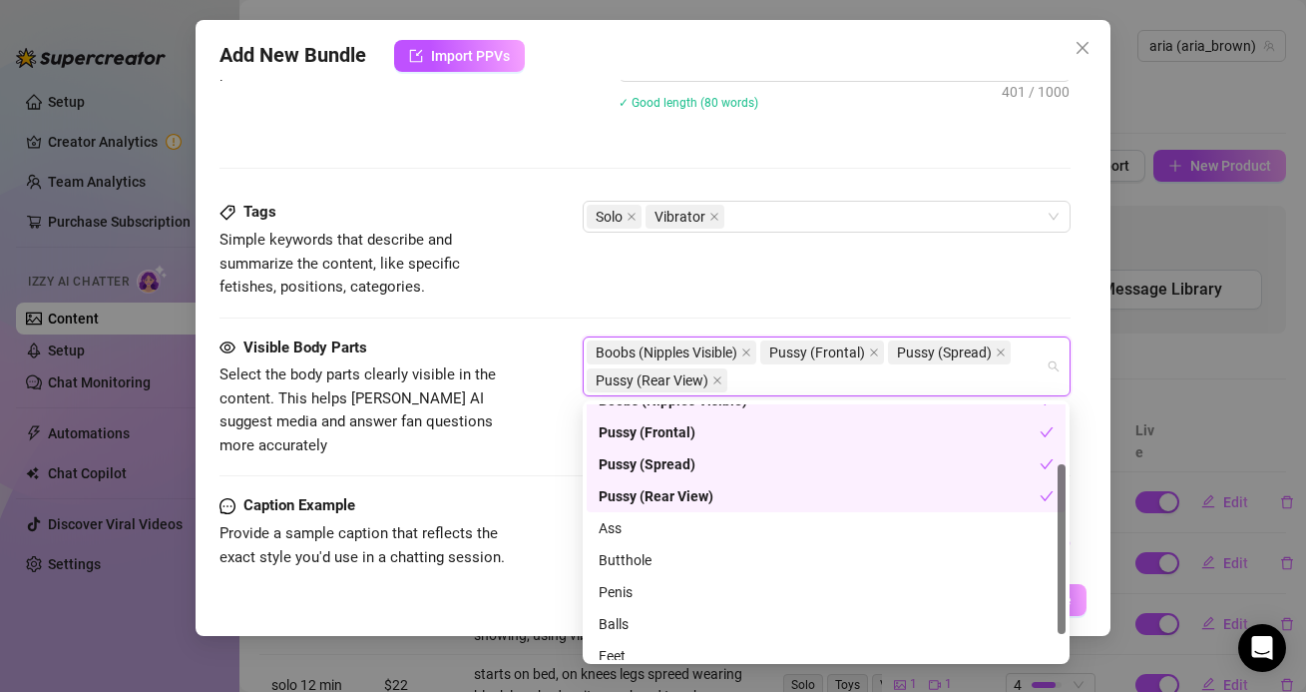
scroll to position [90, 0]
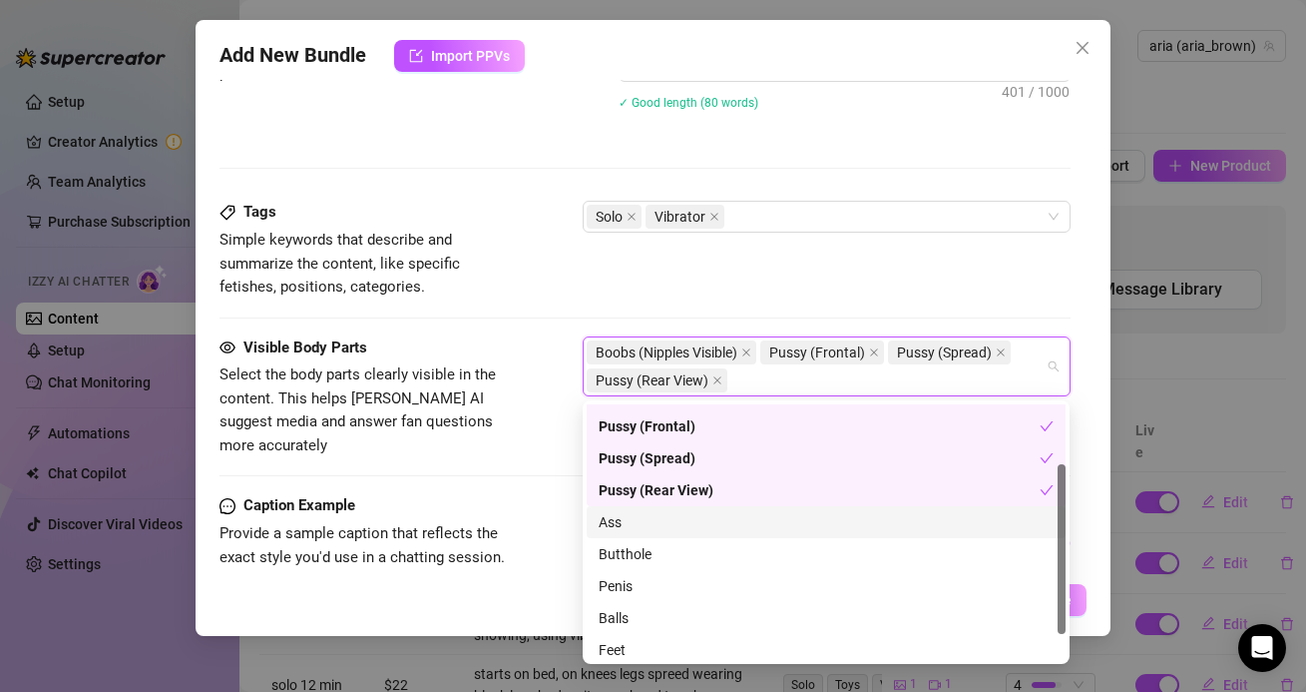
click at [620, 518] on div "Ass" at bounding box center [826, 522] width 455 height 22
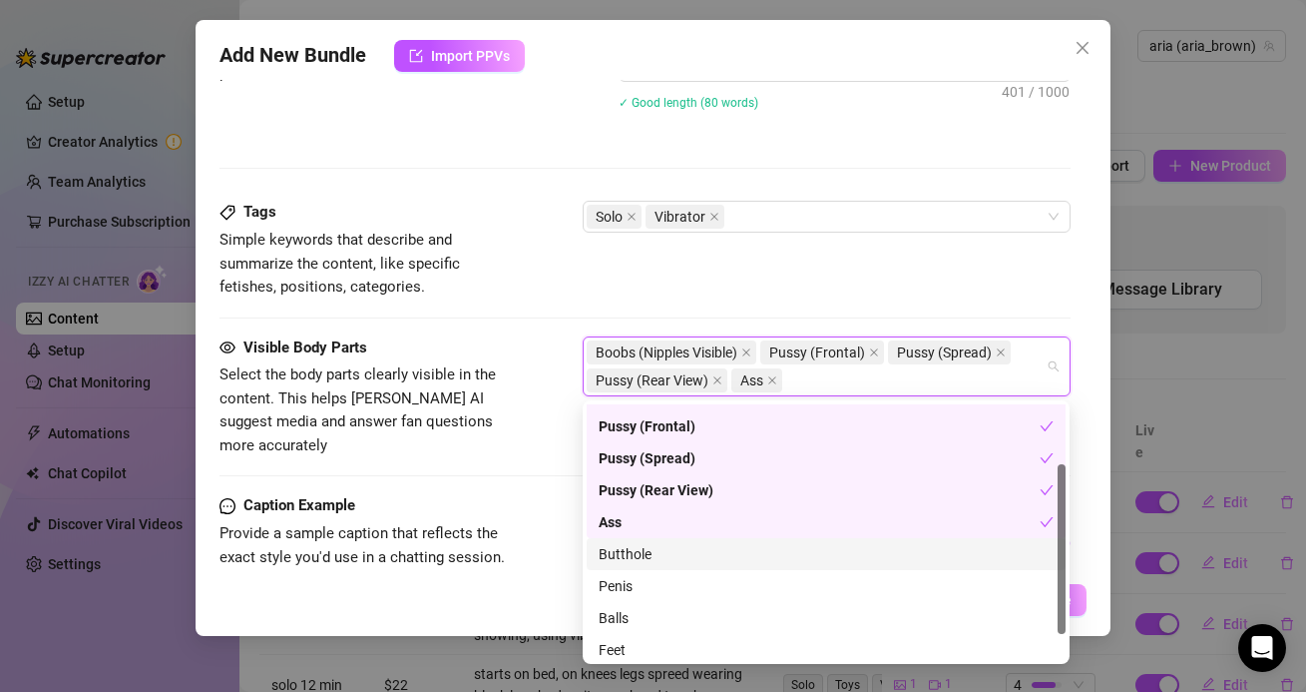
click at [621, 547] on div "Butthole" at bounding box center [826, 554] width 455 height 22
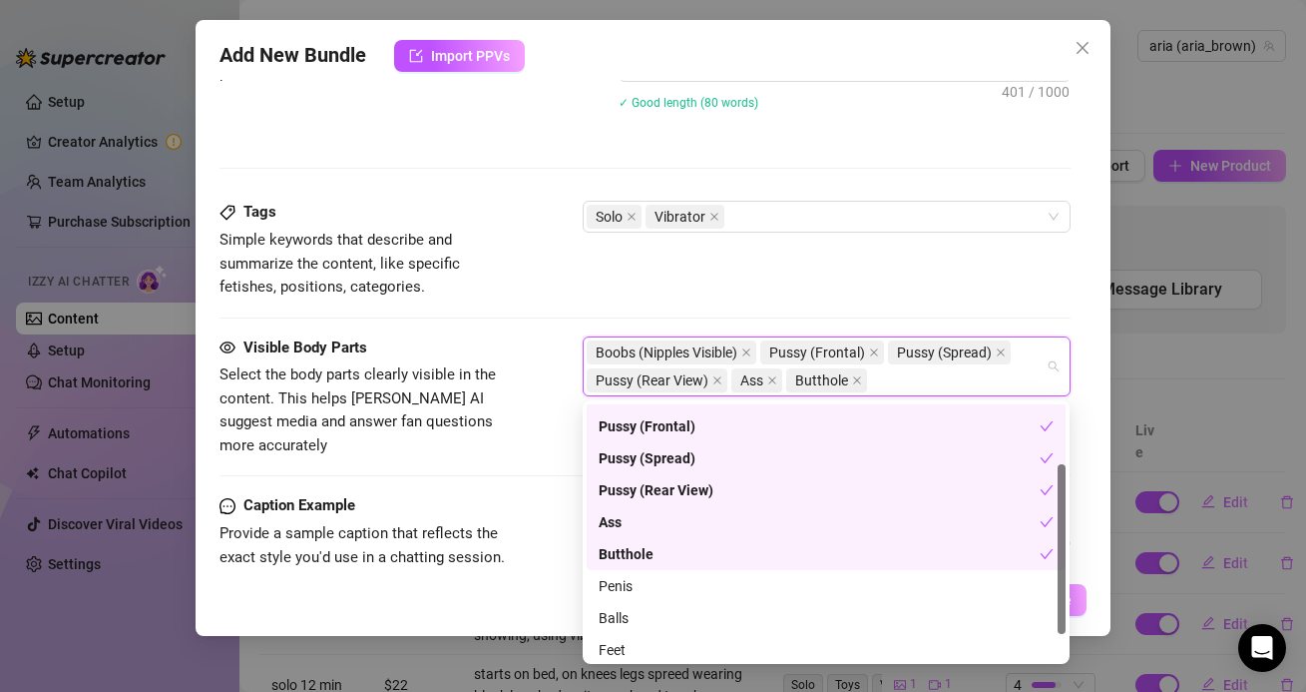
scroll to position [128, 0]
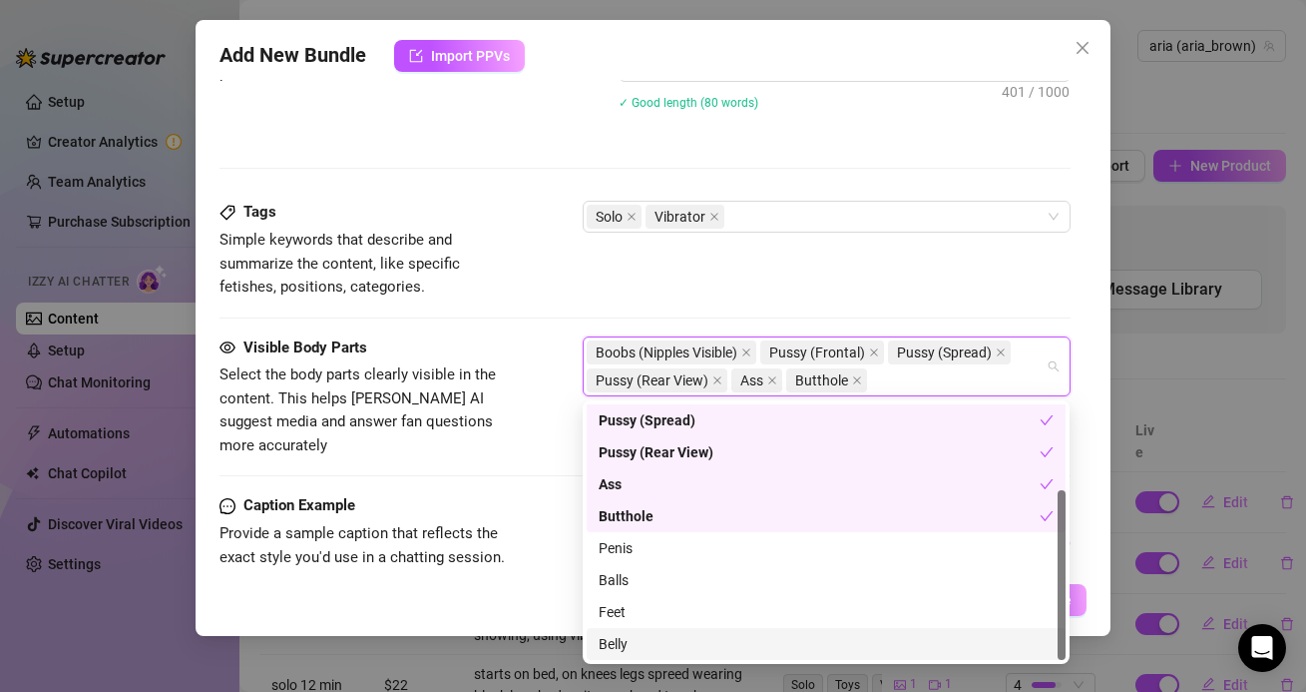
click at [619, 639] on div "Belly" at bounding box center [826, 644] width 455 height 22
click at [515, 429] on span "Select the body parts clearly visible in the content. This helps [PERSON_NAME] …" at bounding box center [369, 410] width 299 height 94
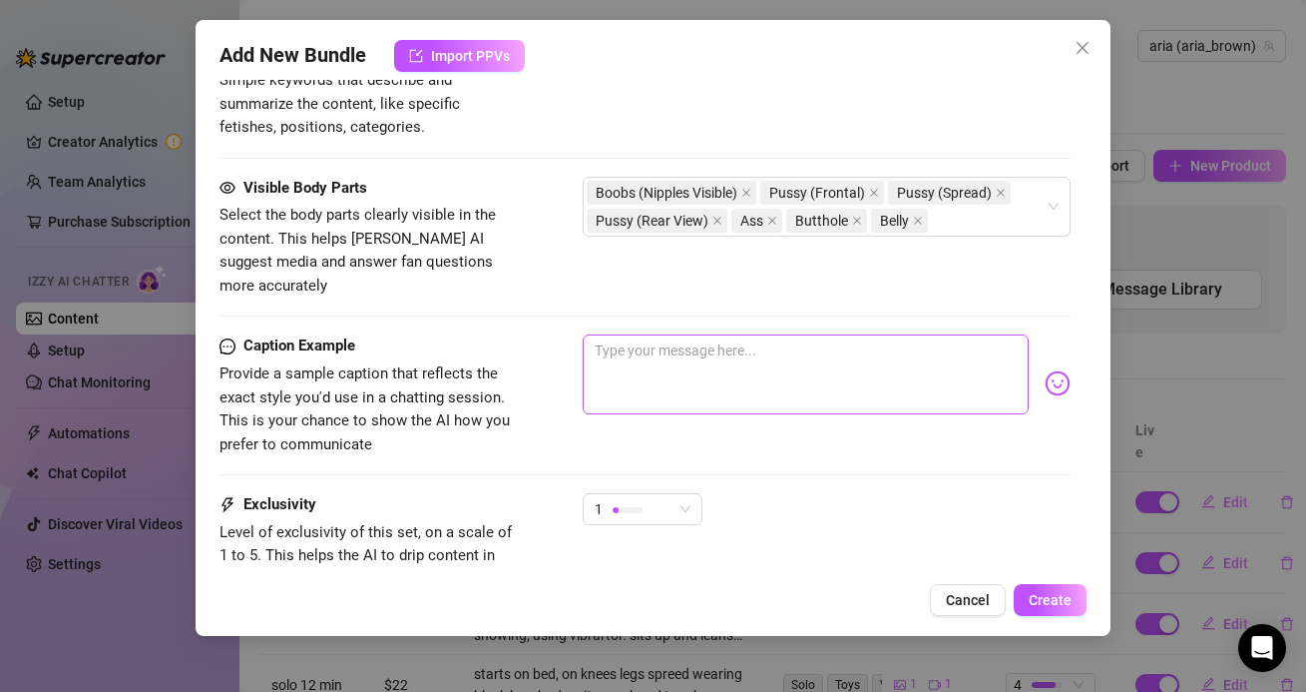
scroll to position [1263, 0]
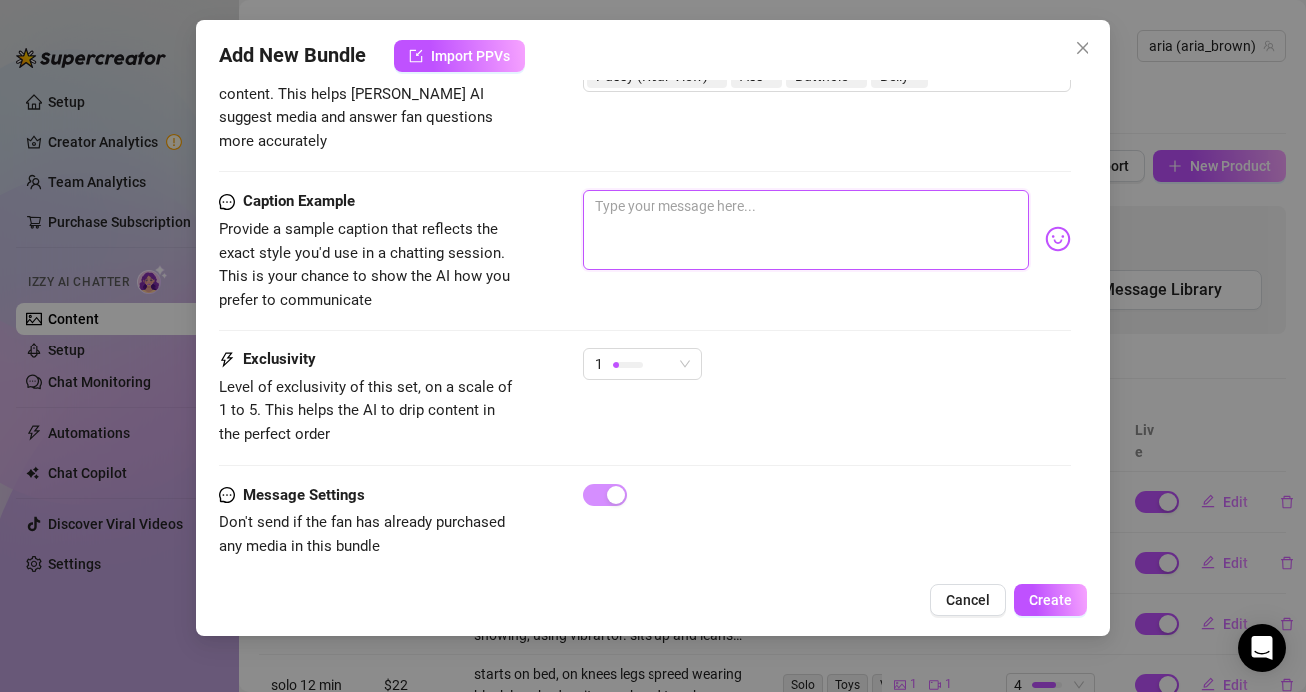
click at [625, 190] on textarea at bounding box center [805, 230] width 445 height 80
paste textarea "playing with my pussy until I orgasm 🥵 views from front and back 💦 unlock if yo…"
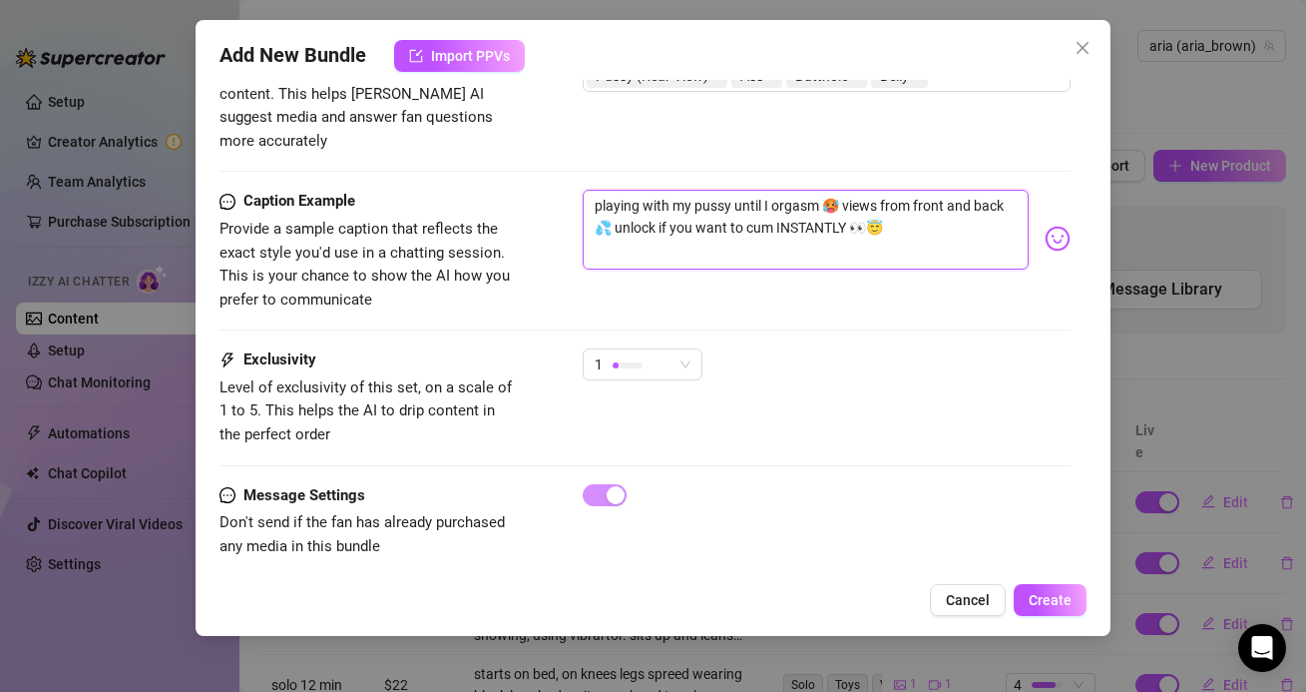
click at [597, 204] on textarea "playing with my pussy until I orgasm 🥵 views from front and back 💦 unlock if yo…" at bounding box center [805, 230] width 445 height 80
click at [815, 228] on textarea "playing with my pussy until I orgasm 🥵 views from front and back 💦 unlock if yo…" at bounding box center [805, 230] width 445 height 80
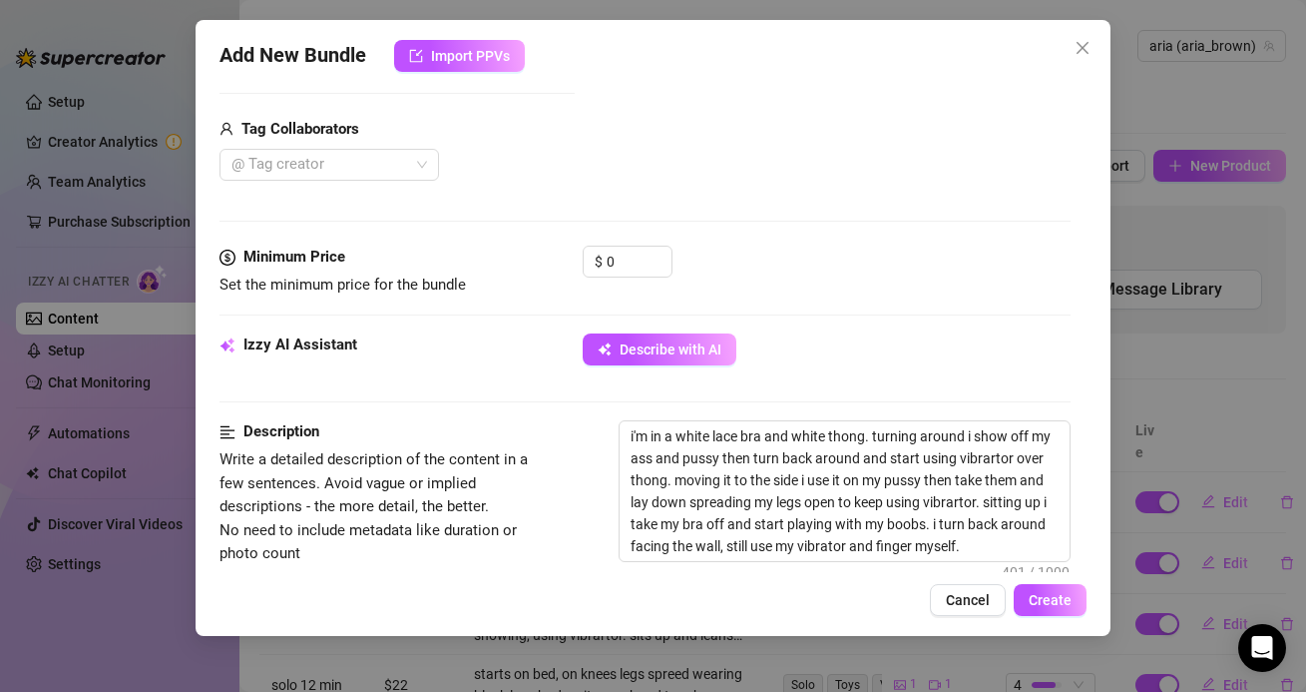
scroll to position [273, 0]
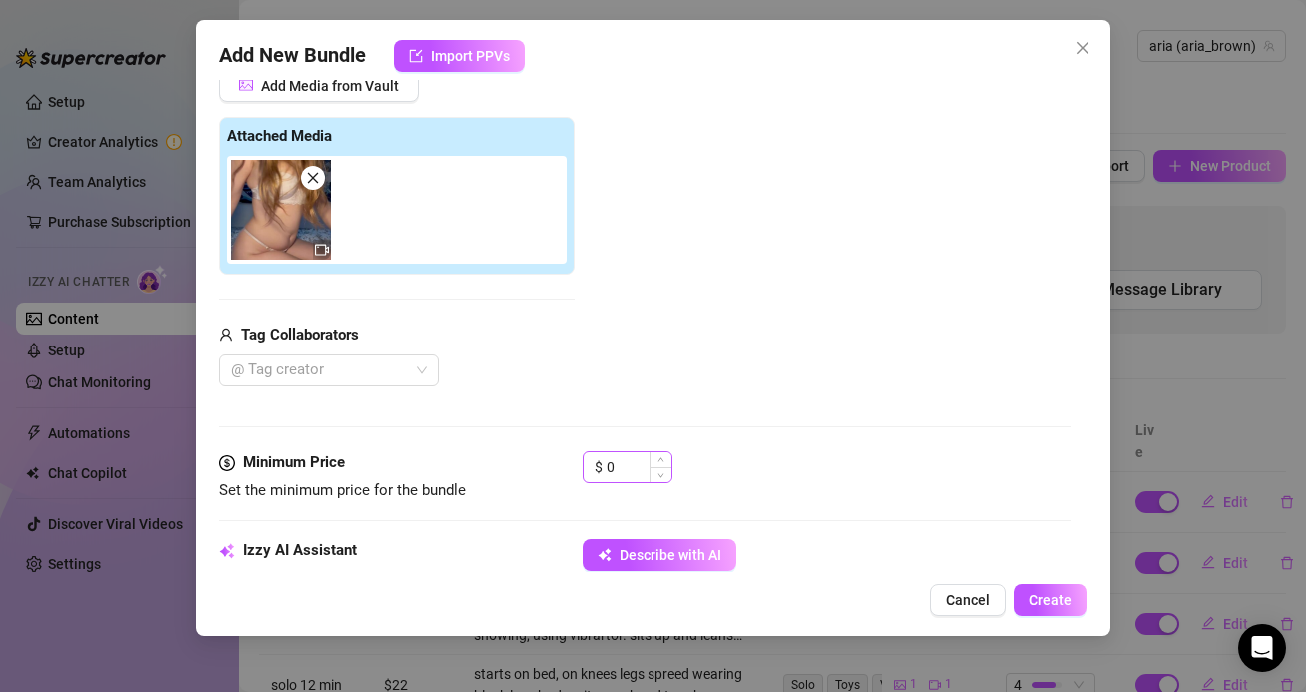
click at [651, 471] on span "Decrease Value" at bounding box center [661, 474] width 22 height 15
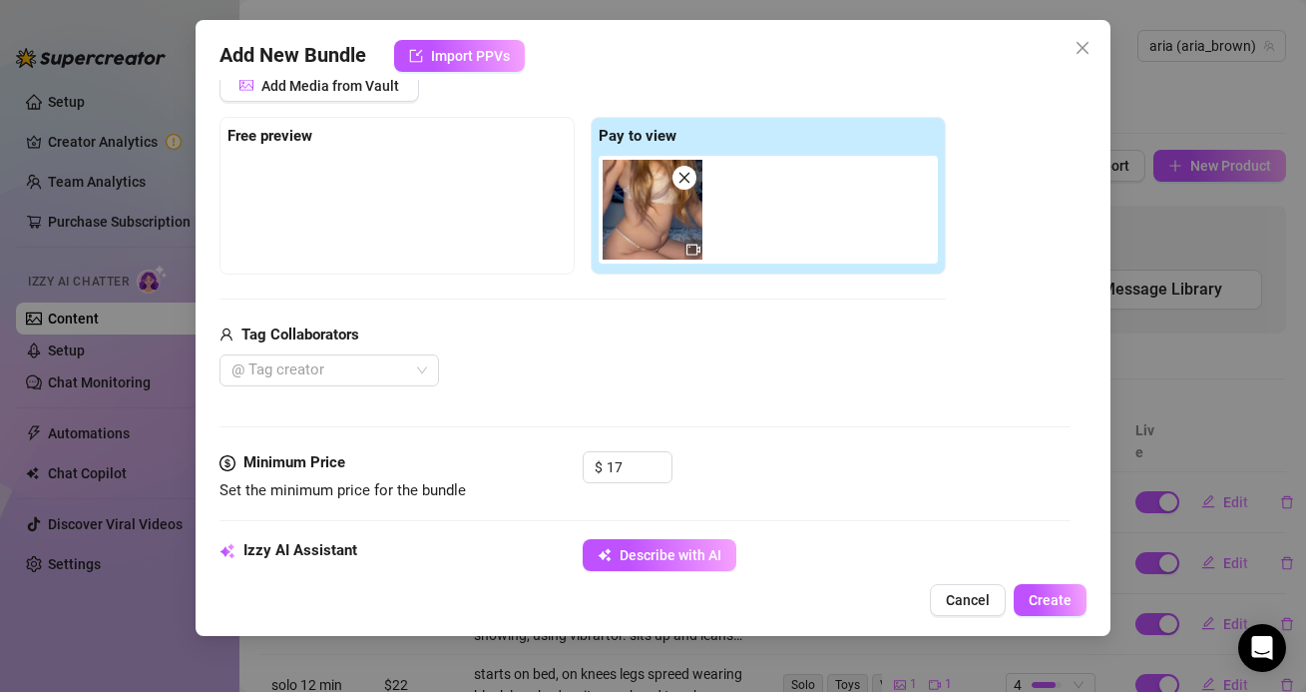
click at [863, 403] on div "Media Add Media from Vault Free preview Pay to view Tag Collaborators @ Tag cre…" at bounding box center [645, 240] width 850 height 421
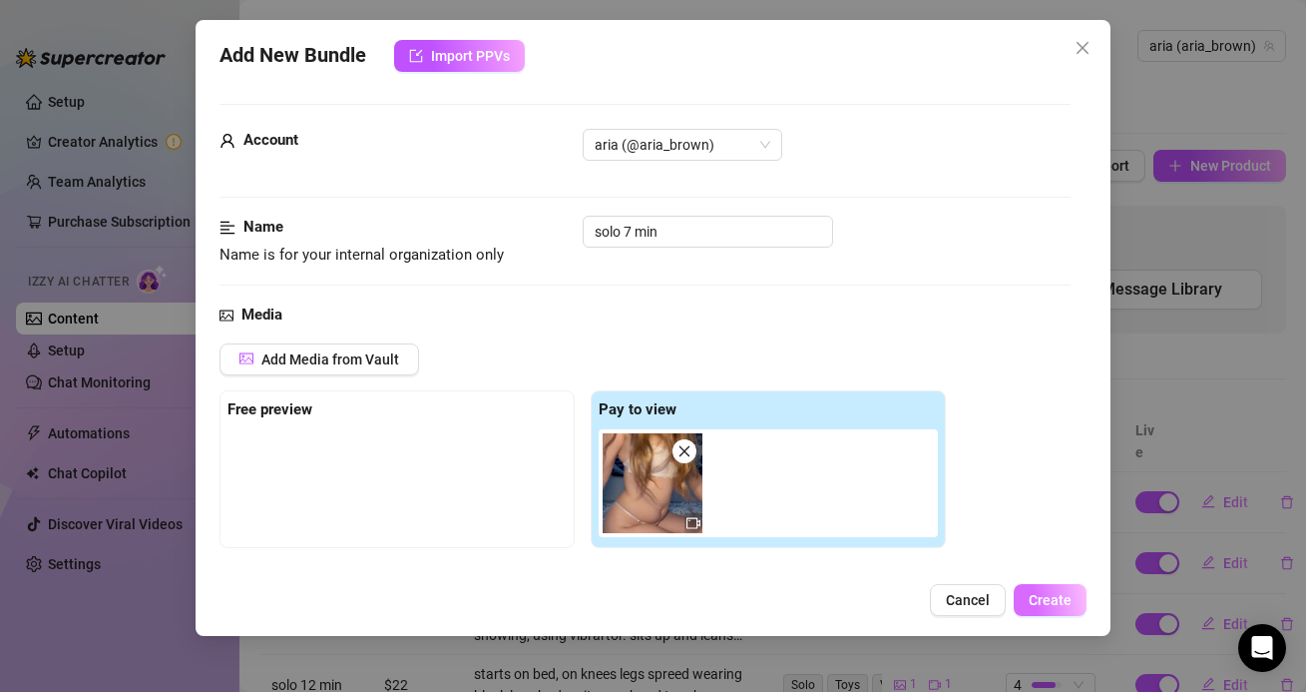
click at [1041, 592] on span "Create" at bounding box center [1050, 600] width 43 height 16
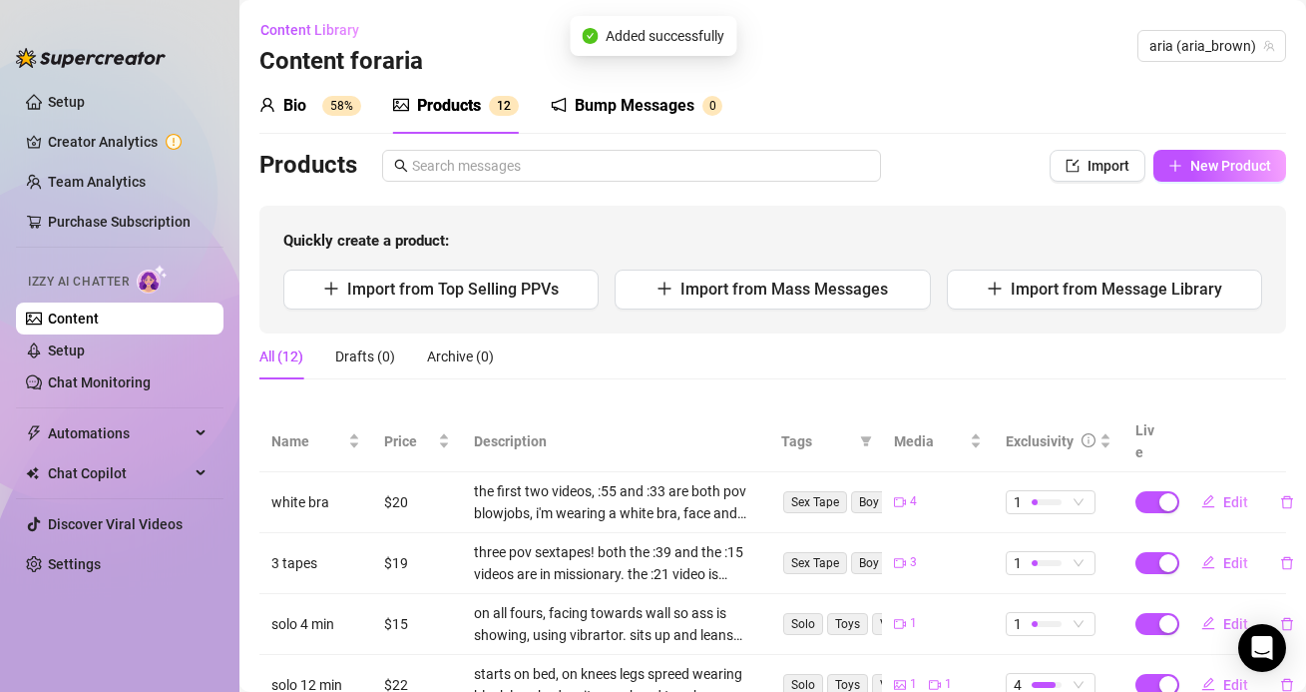
click at [599, 118] on div "Bump Messages 0" at bounding box center [637, 106] width 172 height 56
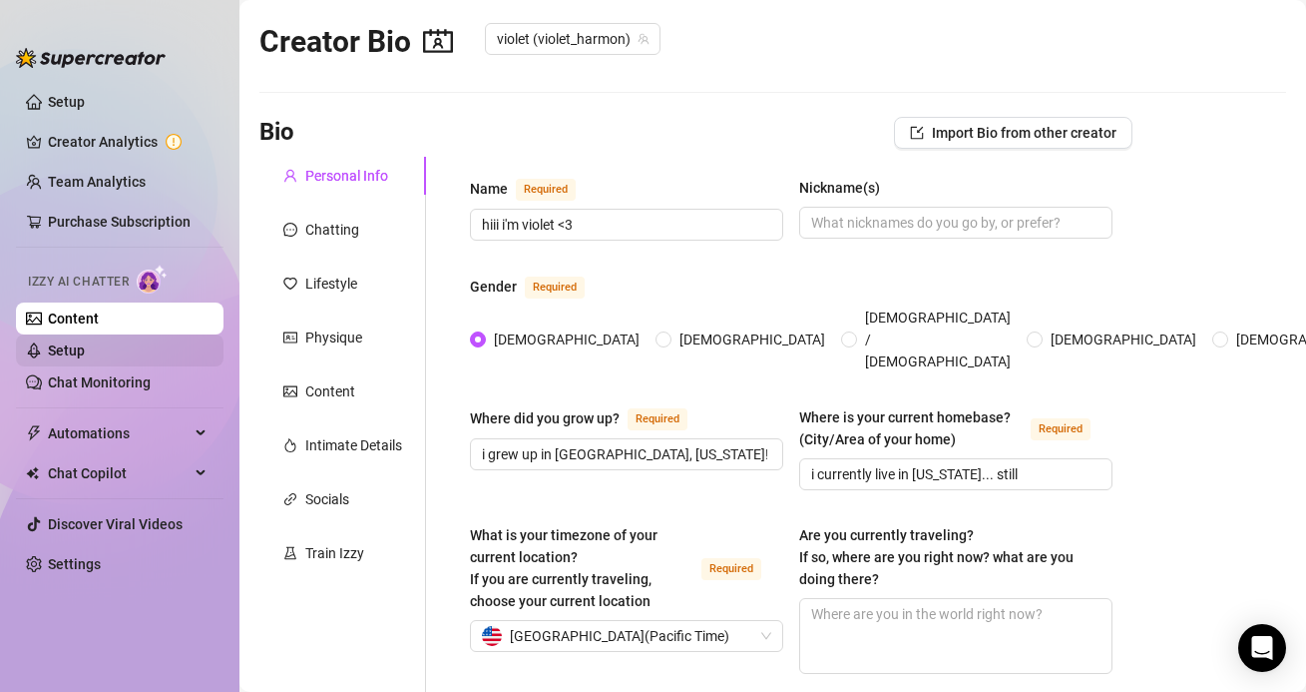
scroll to position [6, 0]
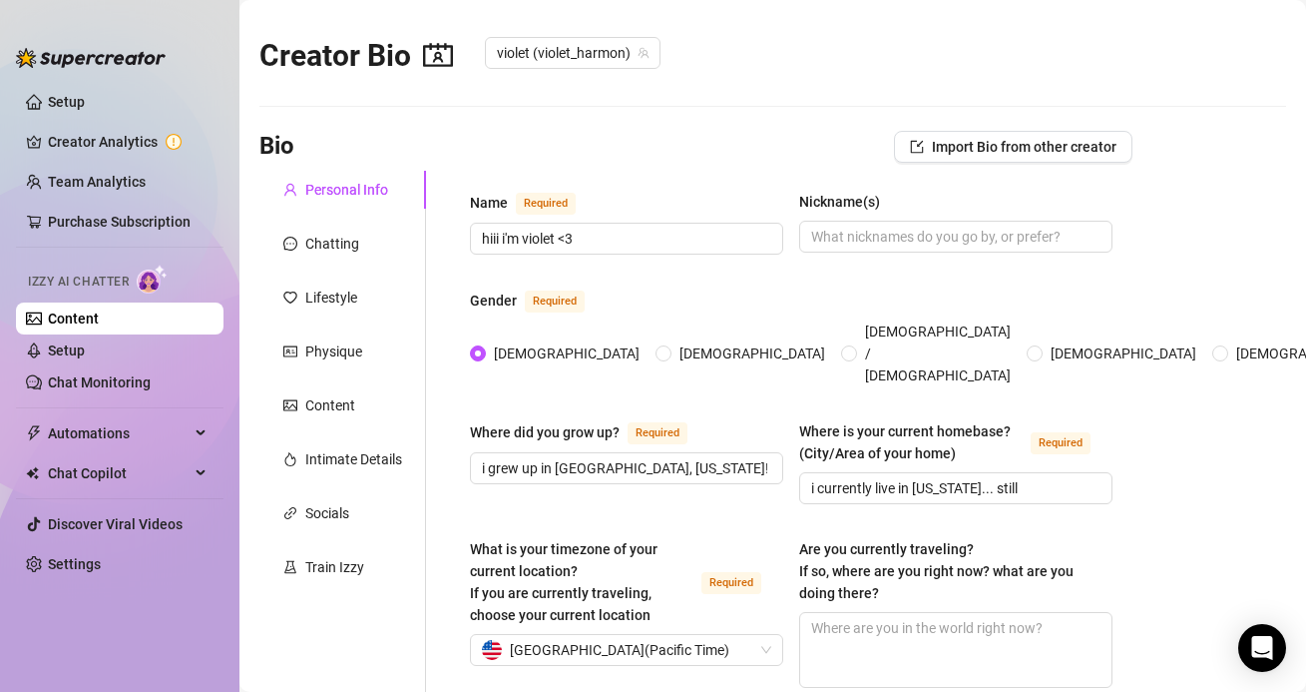
click at [99, 315] on link "Content" at bounding box center [73, 318] width 51 height 16
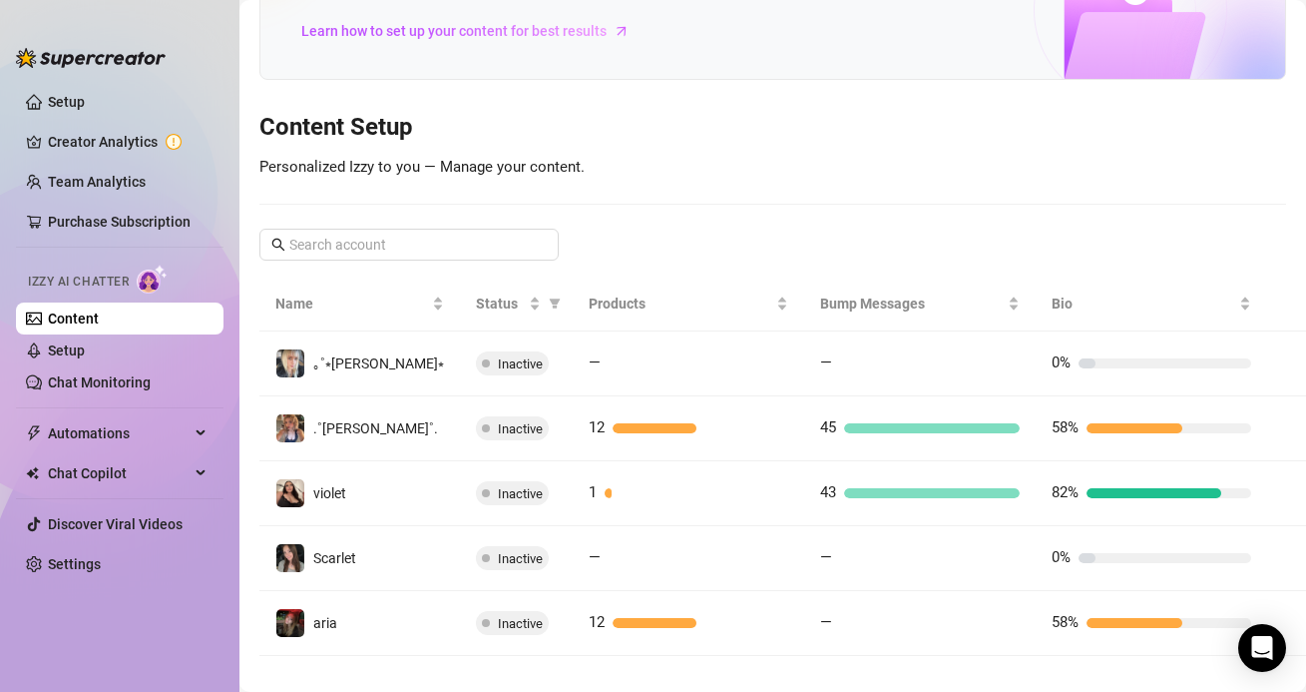
scroll to position [165, 0]
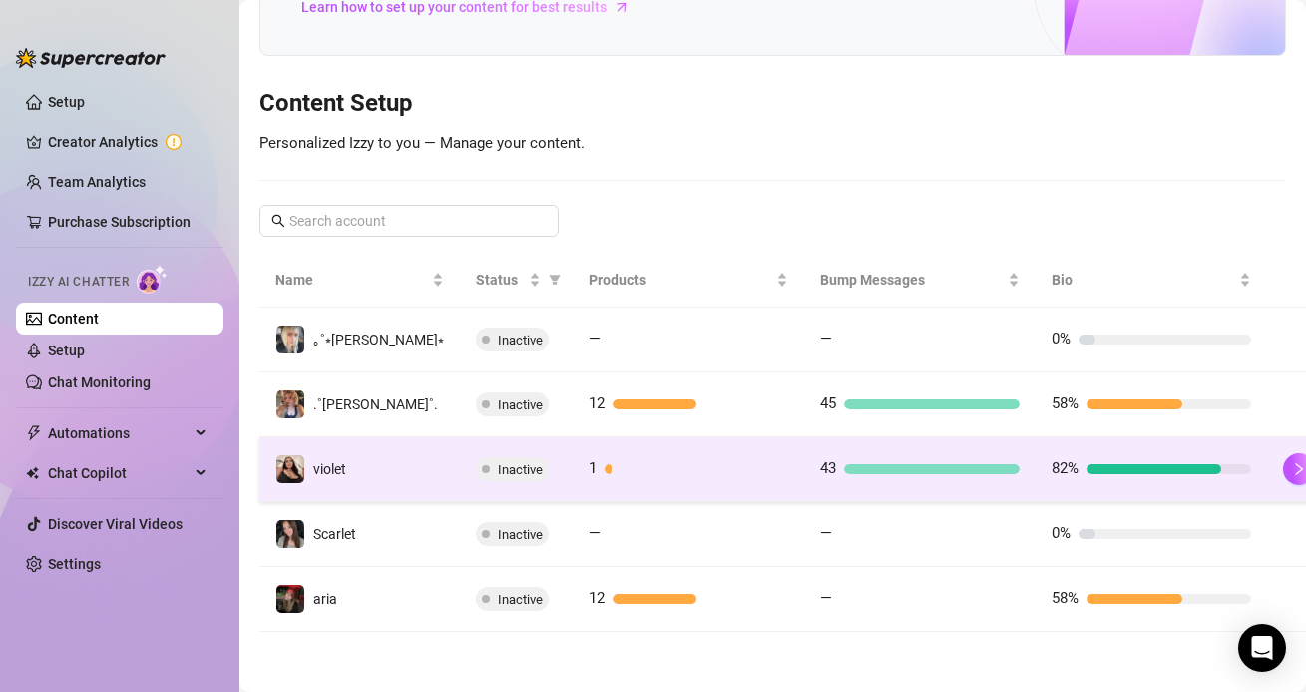
click at [844, 466] on div at bounding box center [932, 469] width 176 height 10
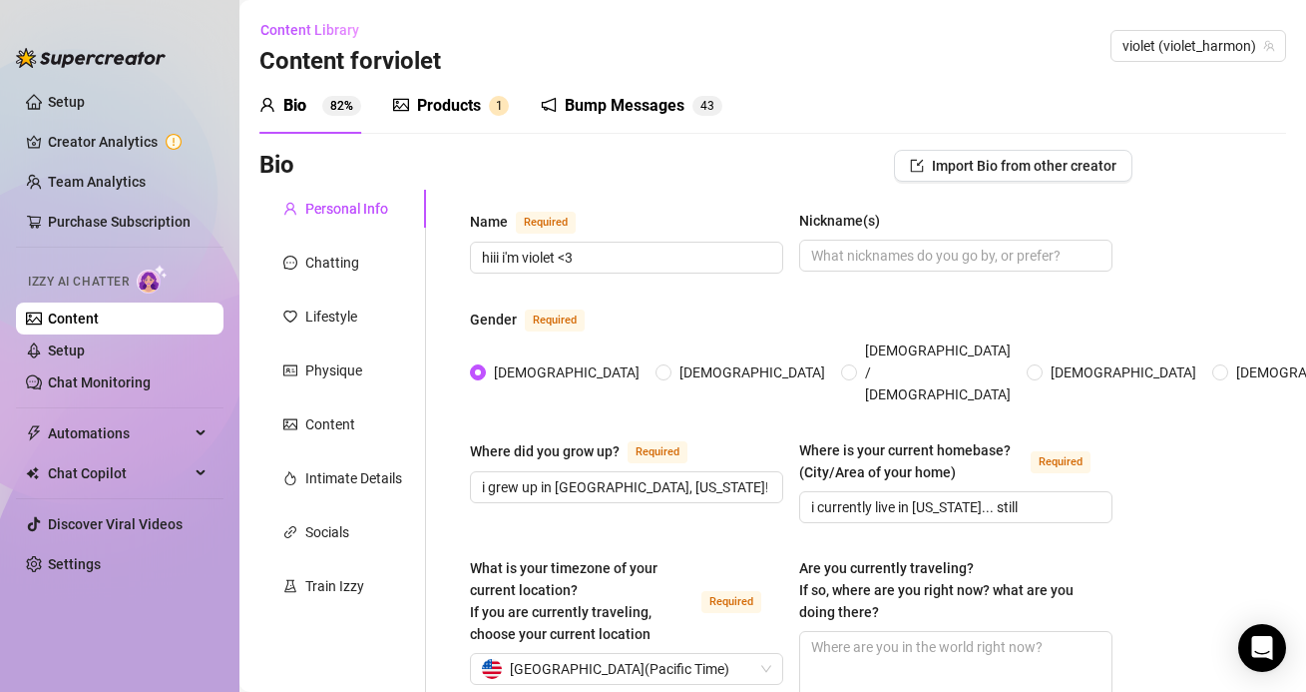
click at [625, 105] on div "Bump Messages" at bounding box center [625, 106] width 120 height 24
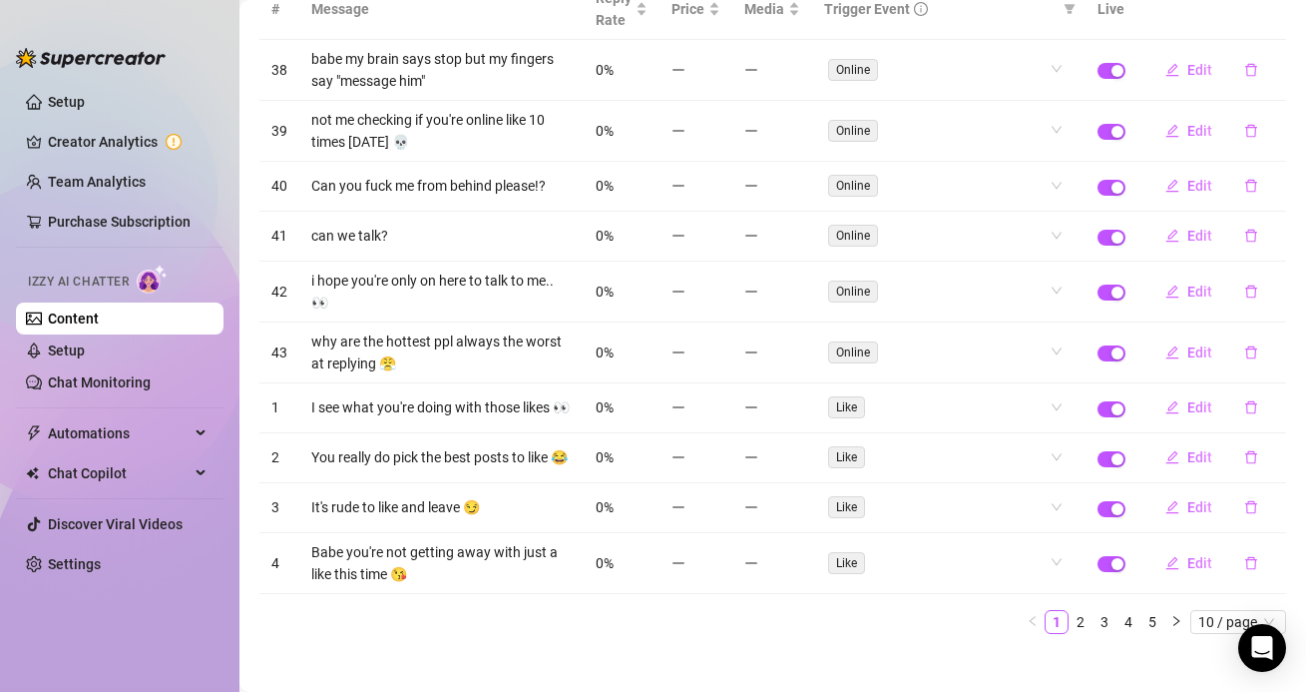
scroll to position [218, 0]
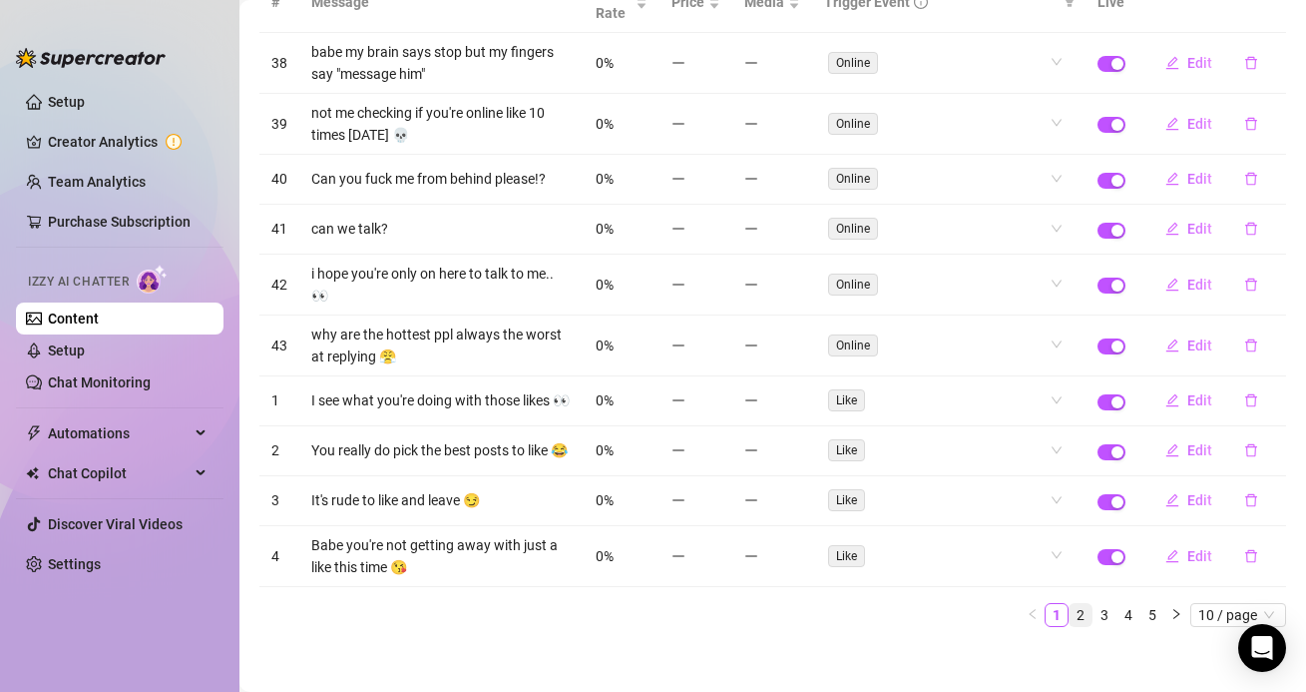
click at [1073, 604] on link "2" at bounding box center [1081, 615] width 22 height 22
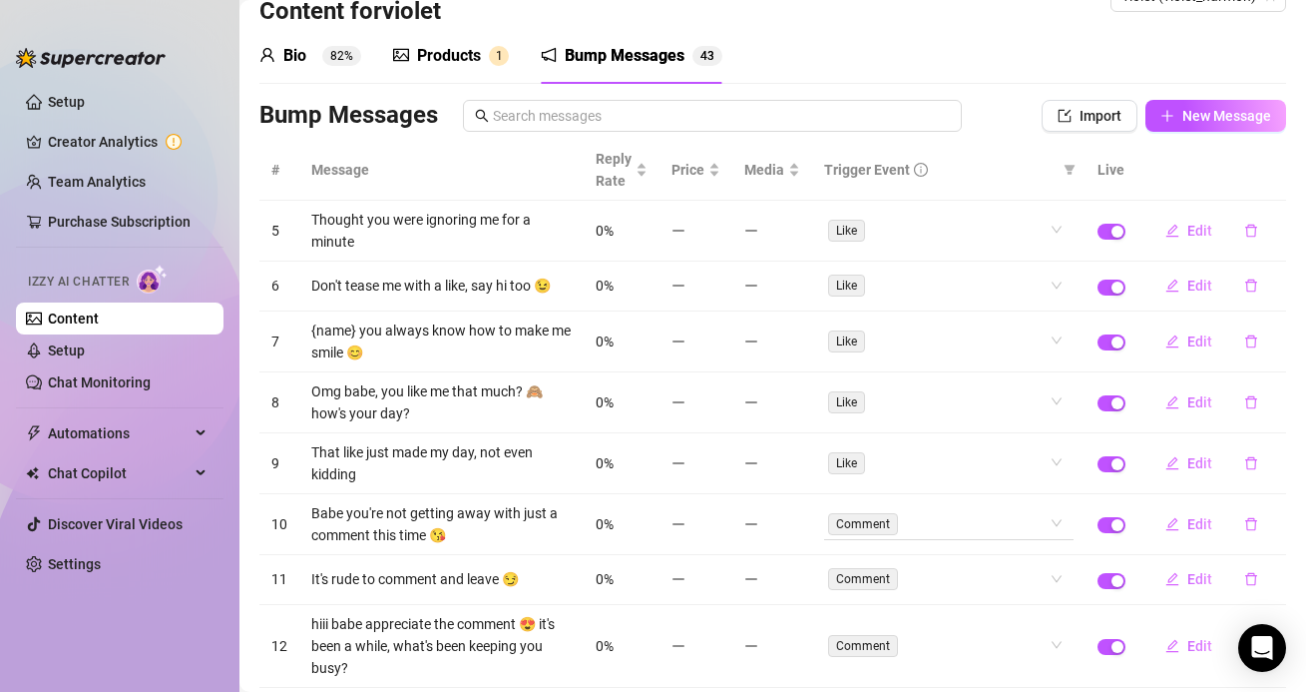
scroll to position [272, 0]
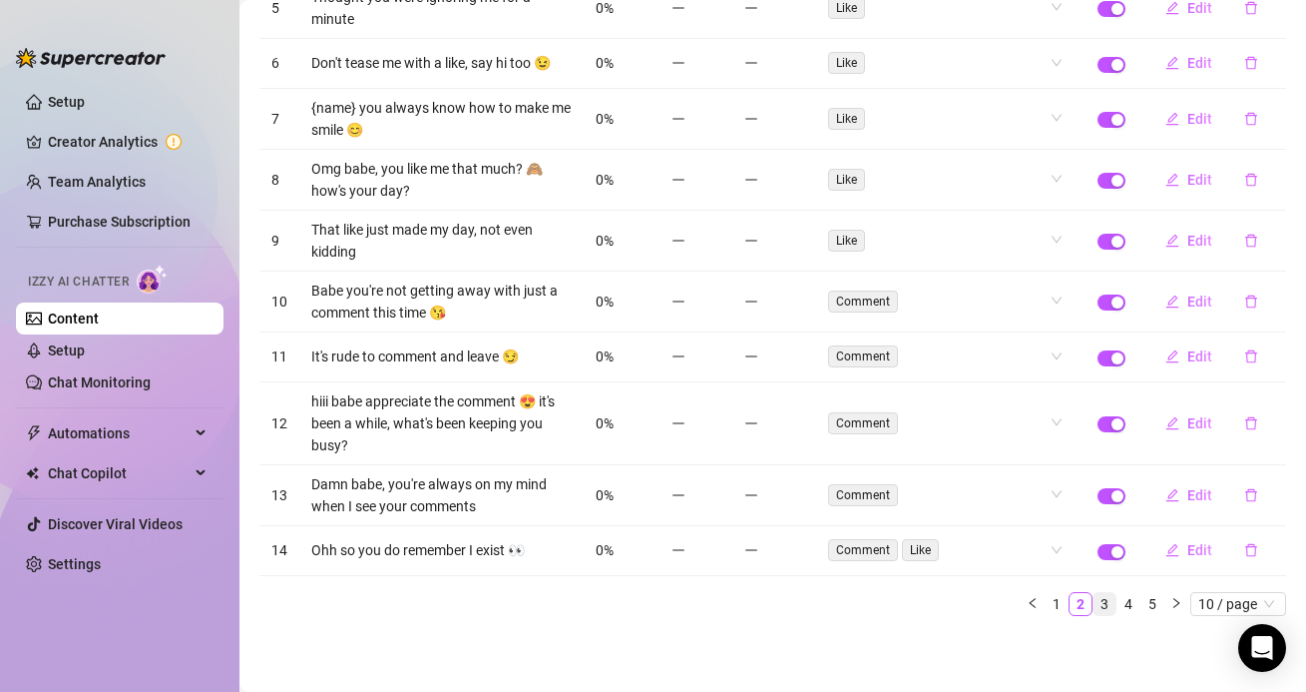
click at [1102, 606] on link "3" at bounding box center [1105, 604] width 22 height 22
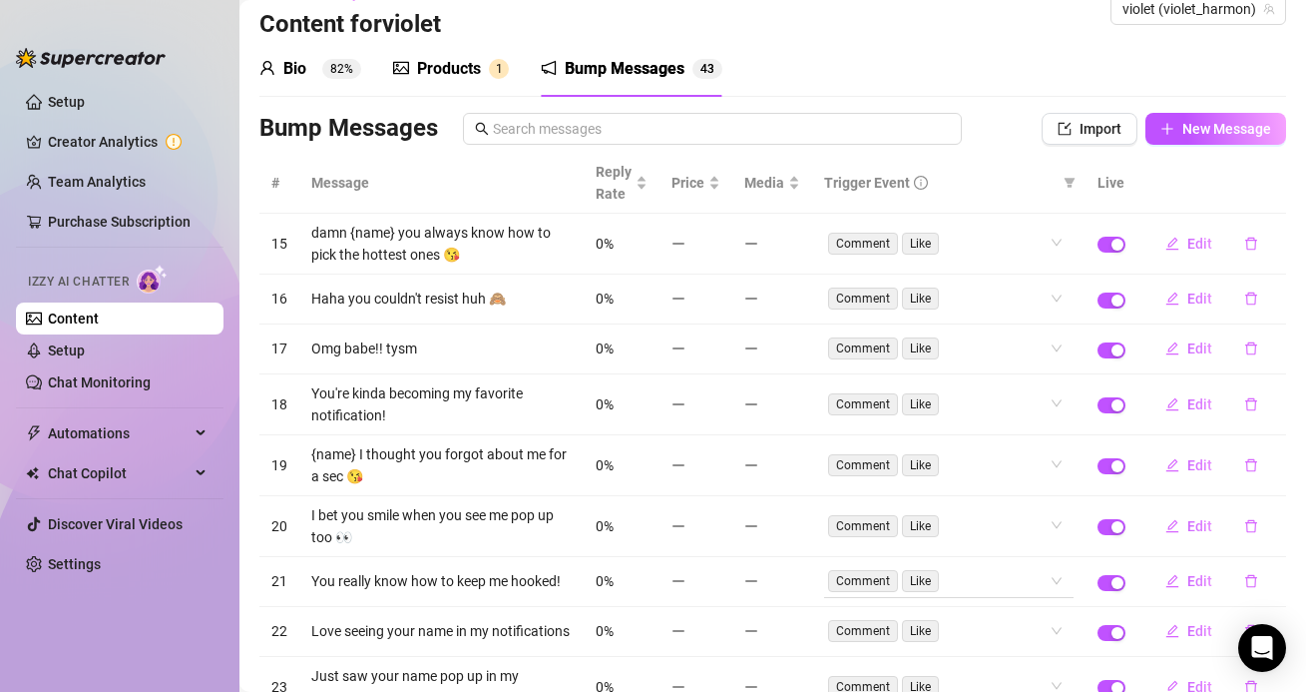
scroll to position [0, 0]
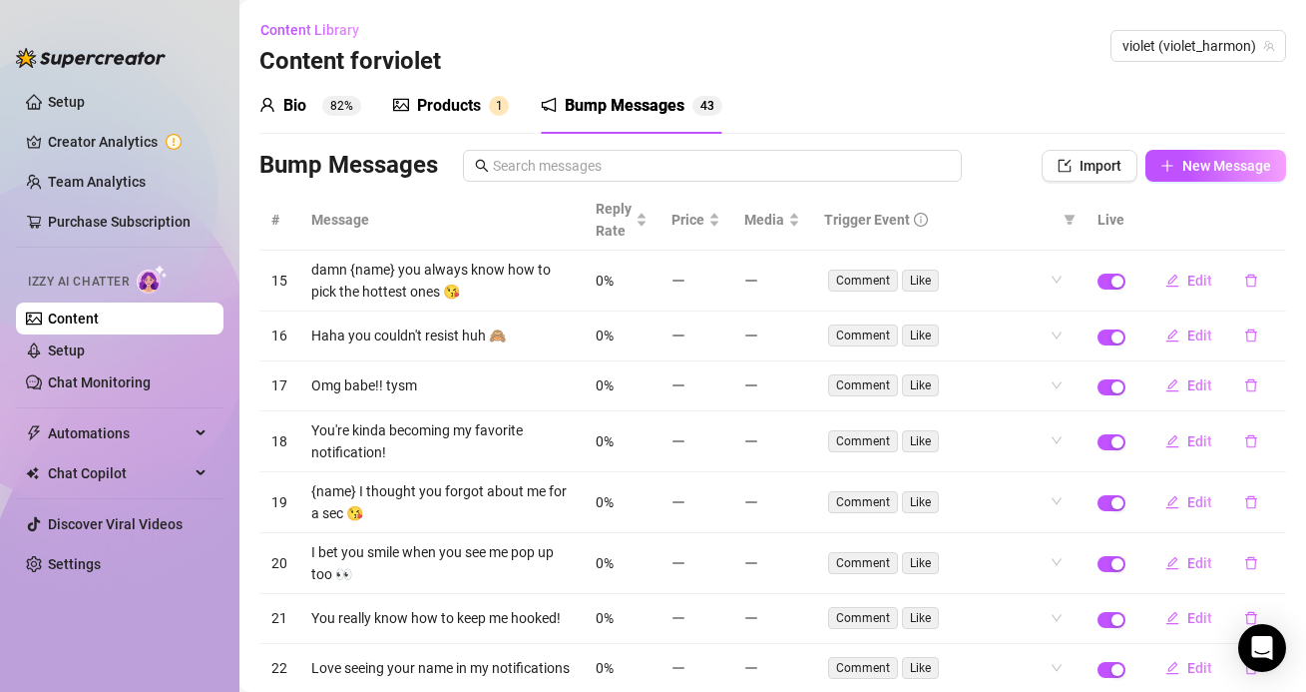
click at [435, 105] on div "Products" at bounding box center [449, 106] width 64 height 24
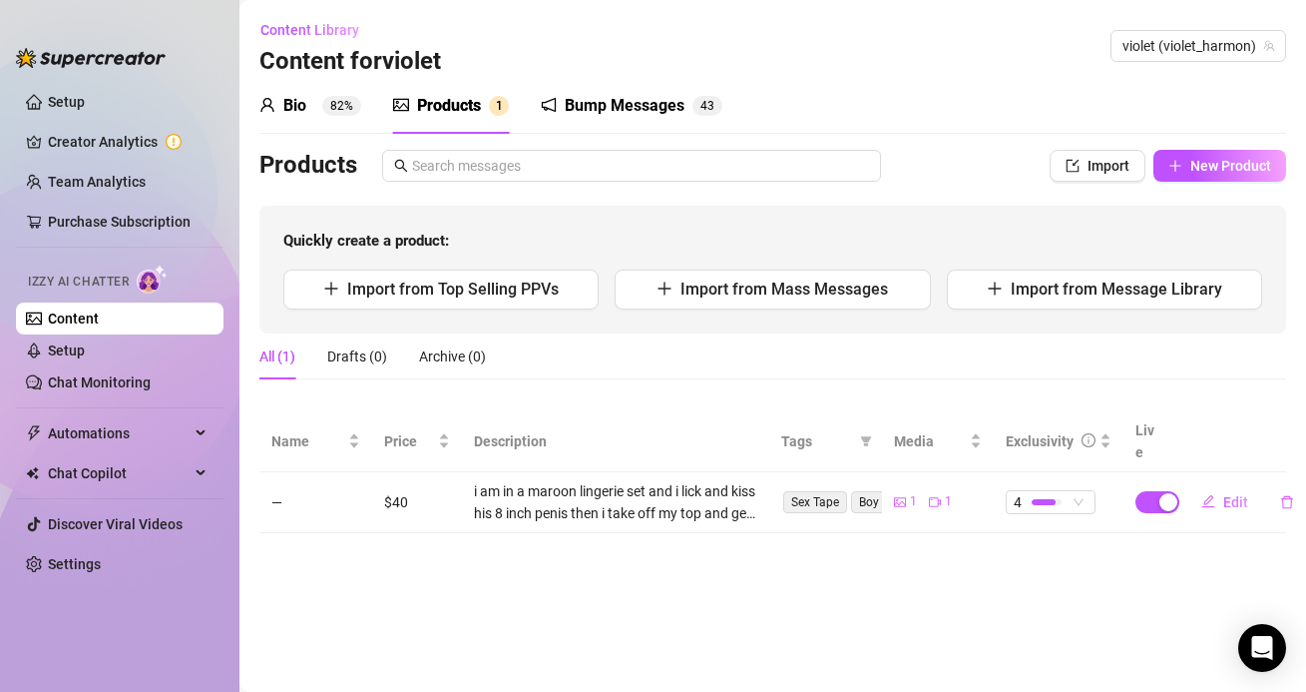
click at [351, 119] on div "Bio 82%" at bounding box center [310, 106] width 102 height 56
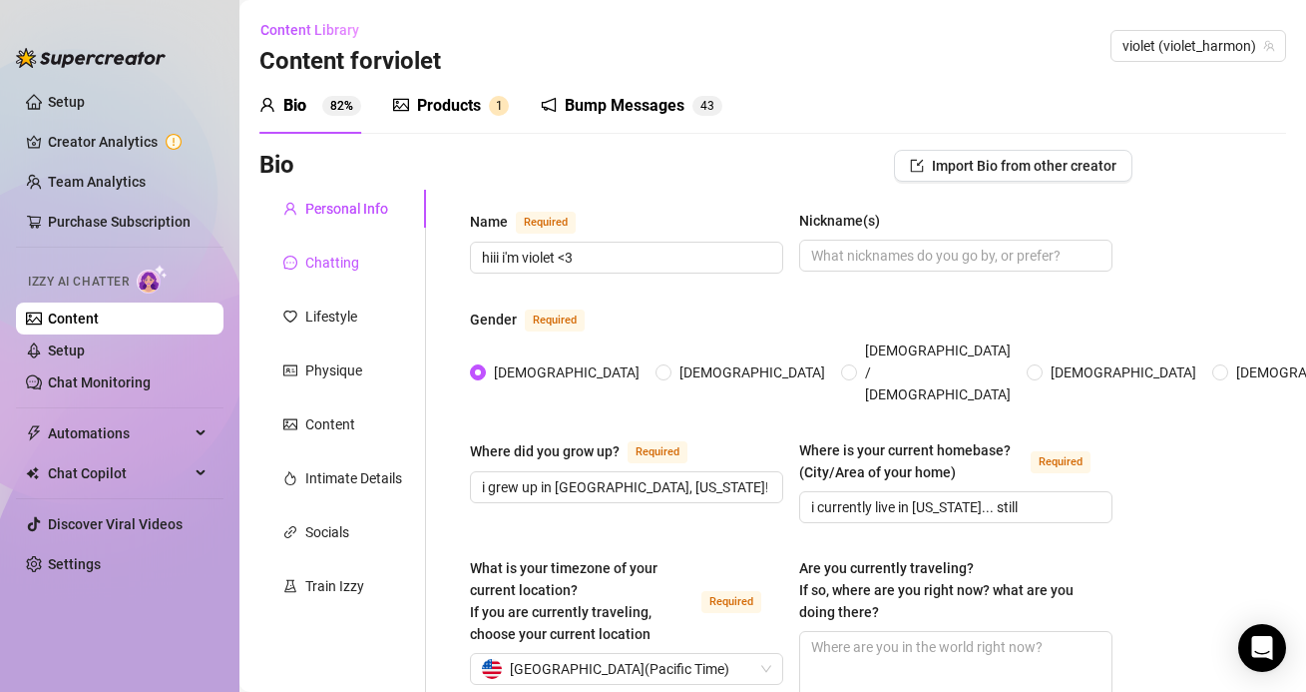
click at [341, 264] on div "Chatting" at bounding box center [332, 263] width 54 height 22
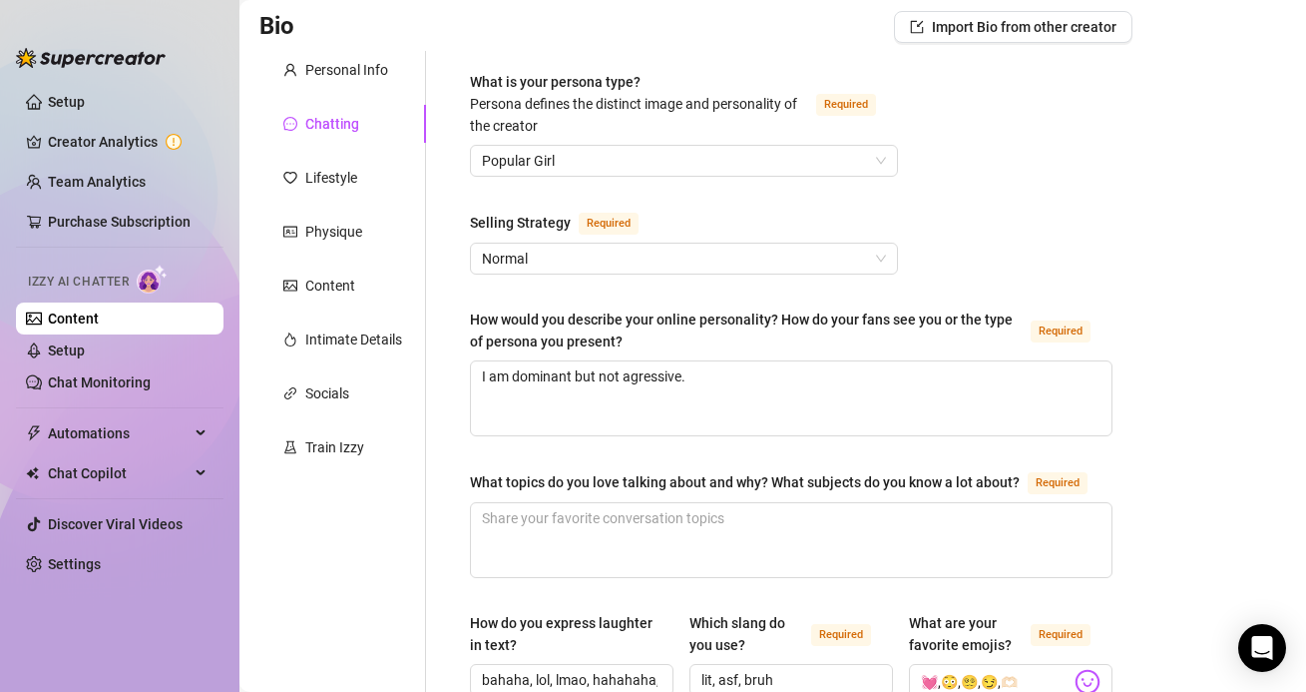
scroll to position [111, 0]
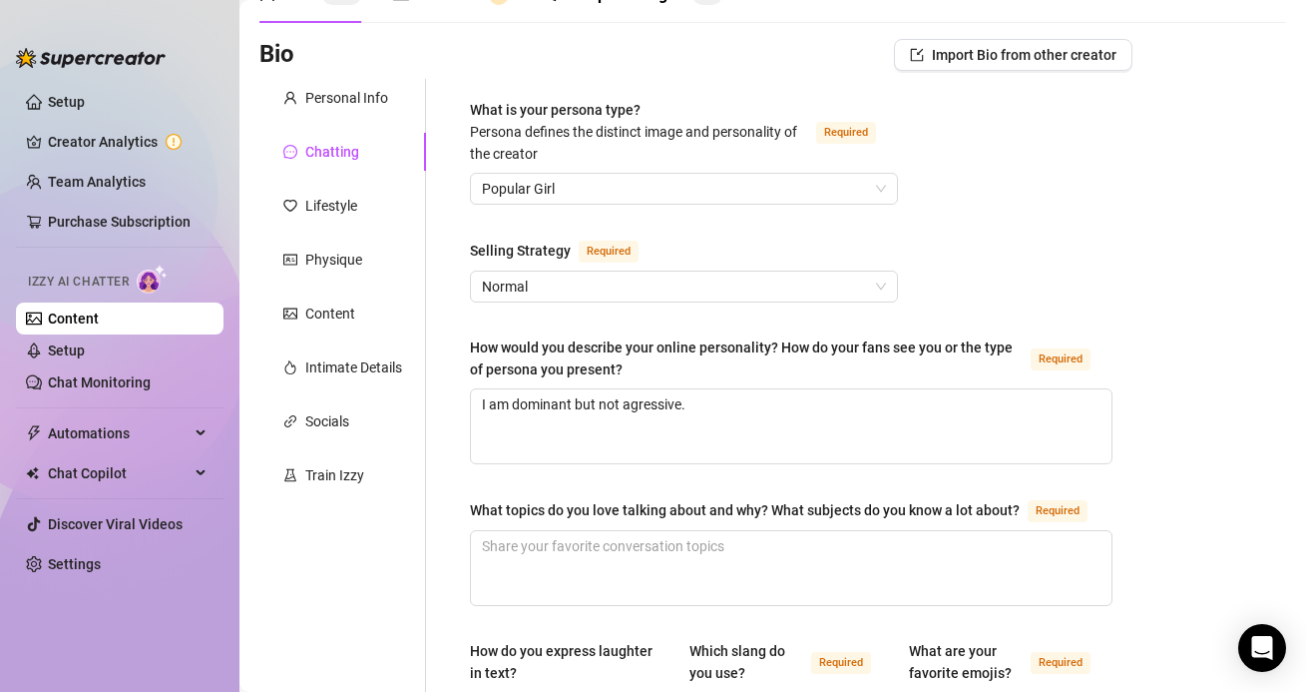
click at [56, 118] on ul "Setup Creator Analytics Team Analytics Purchase Subscription Izzy AI Chatter Co…" at bounding box center [120, 372] width 208 height 588
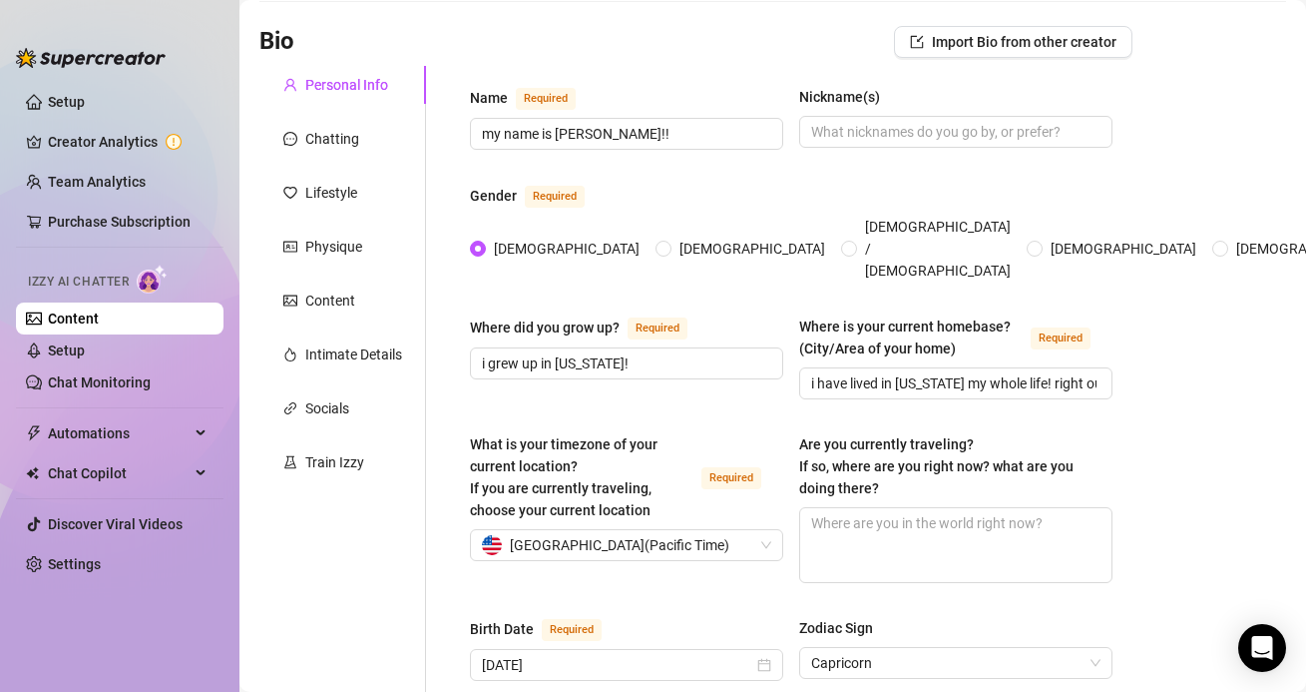
click at [99, 322] on link "Content" at bounding box center [73, 318] width 51 height 16
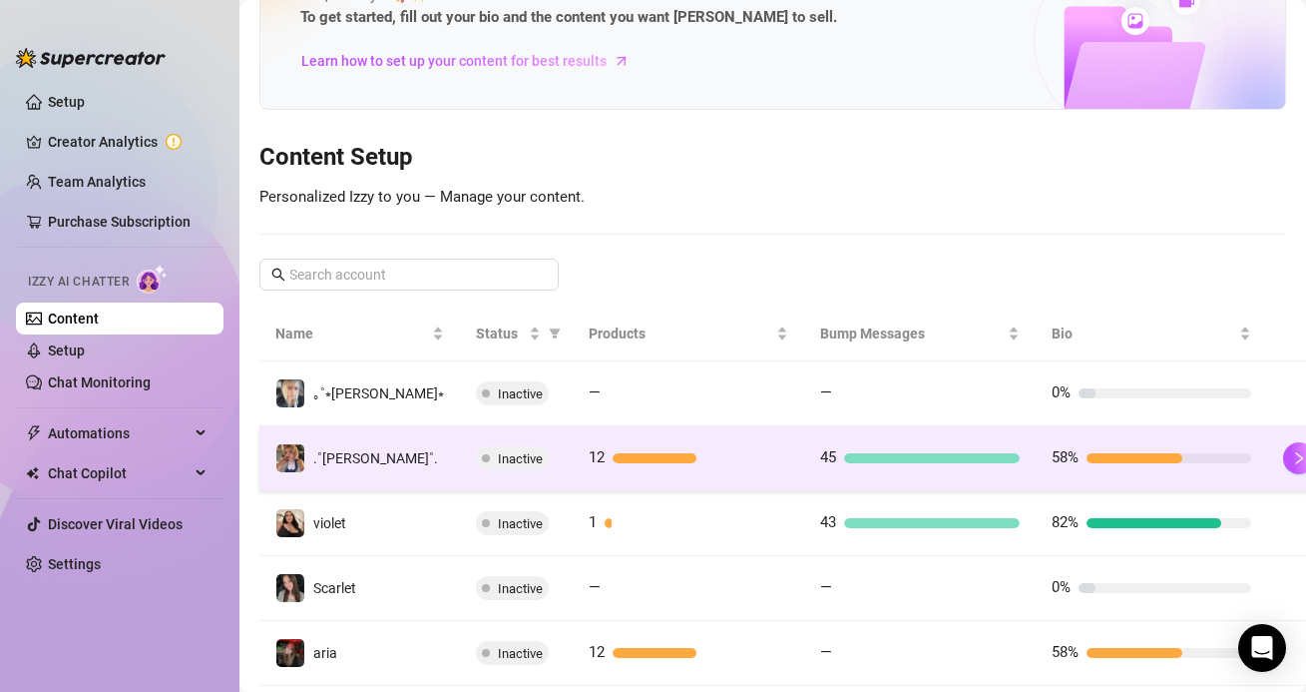
scroll to position [165, 0]
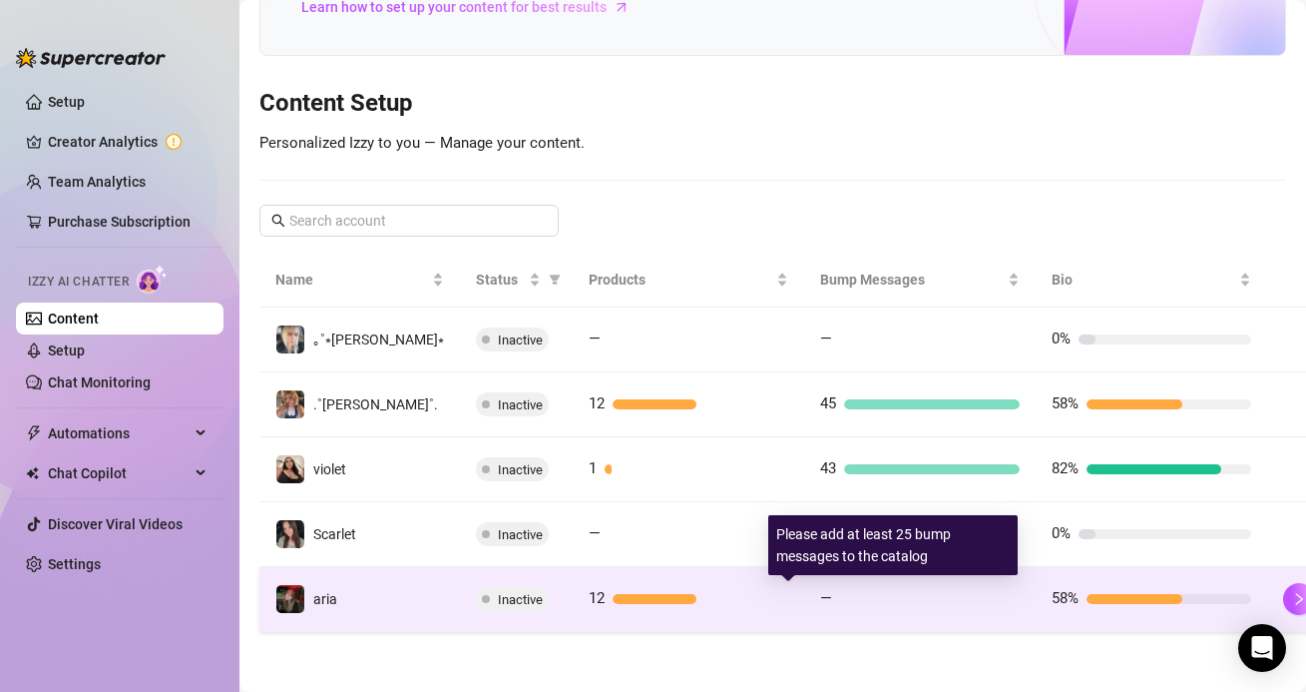
click at [840, 601] on div at bounding box center [930, 599] width 180 height 10
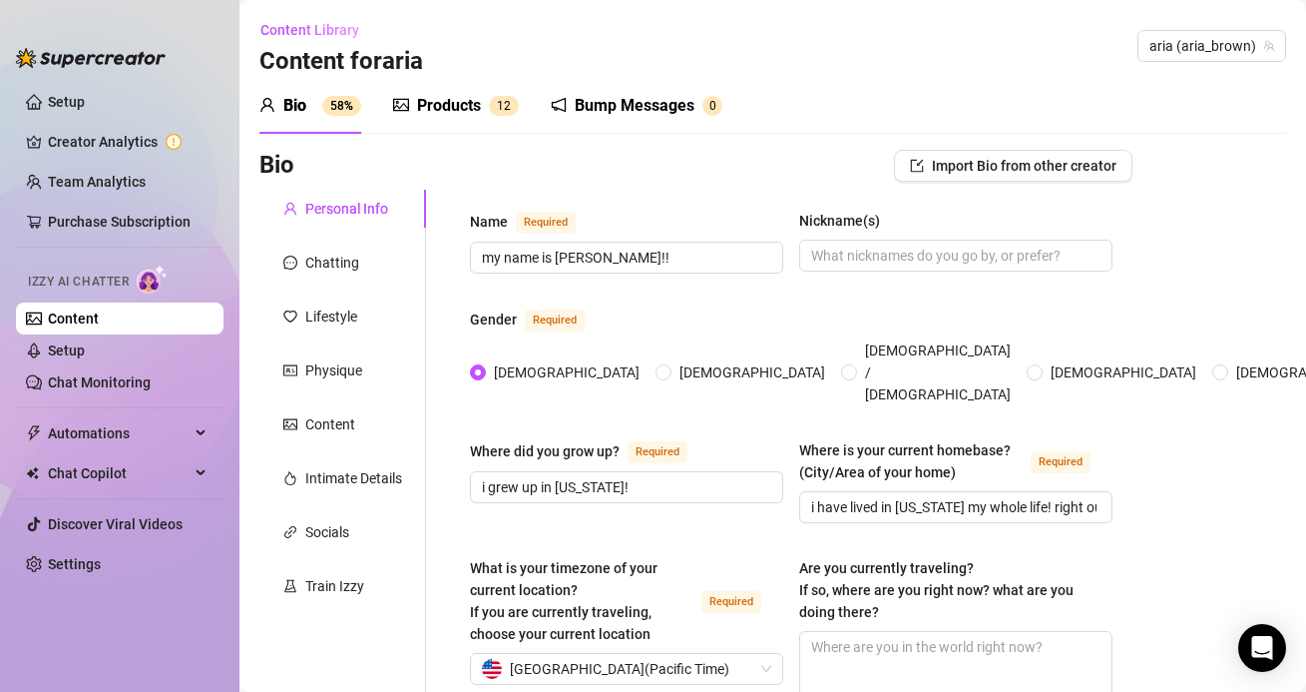
click at [650, 107] on div "Bump Messages" at bounding box center [635, 106] width 120 height 24
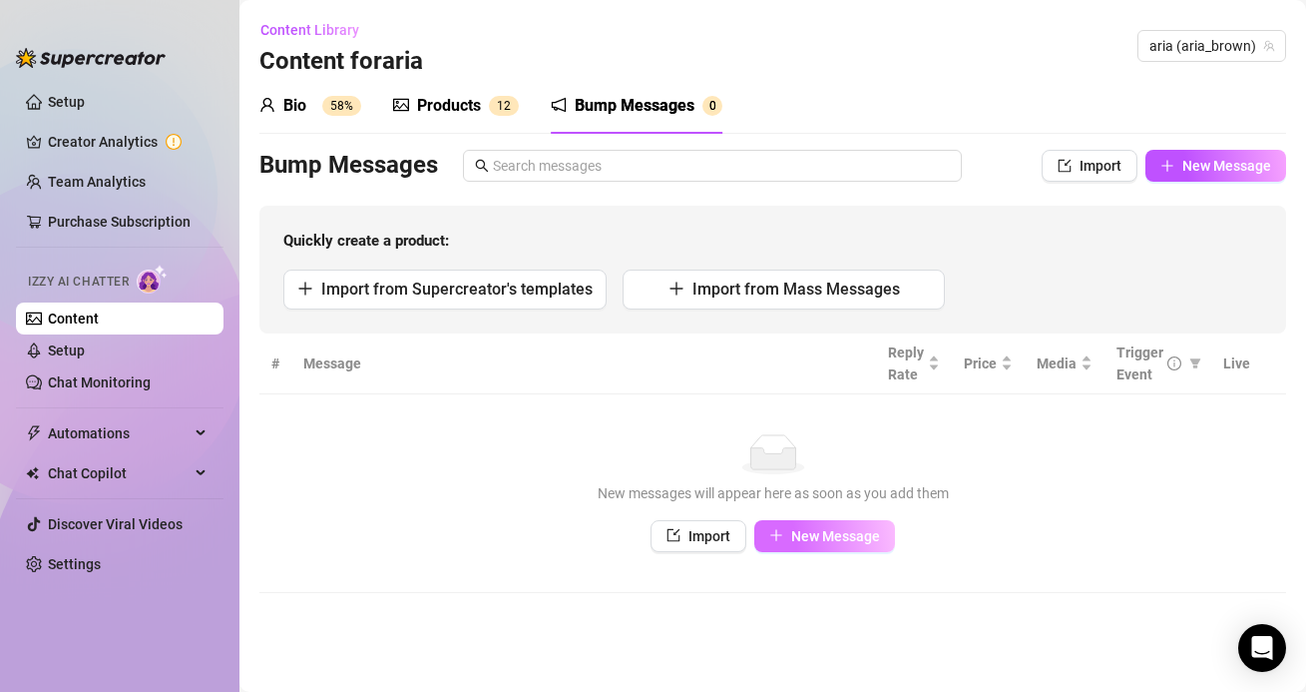
click at [800, 528] on span "New Message" at bounding box center [835, 536] width 89 height 16
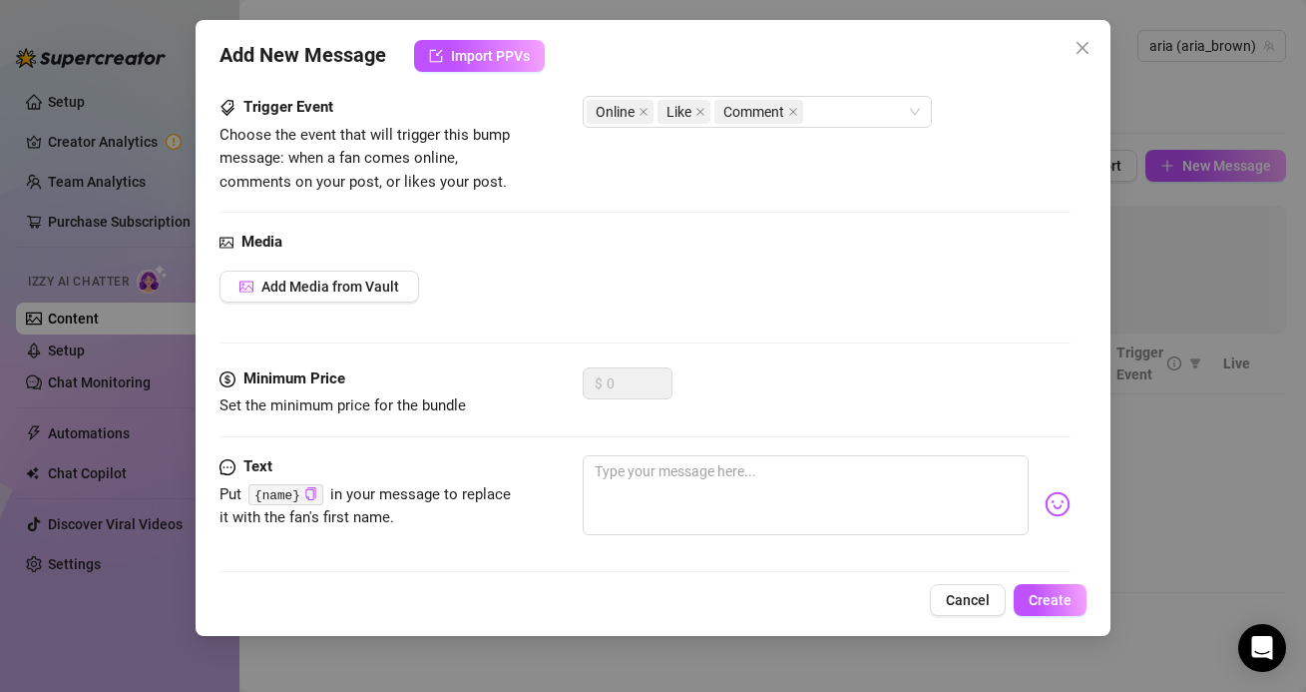
scroll to position [138, 0]
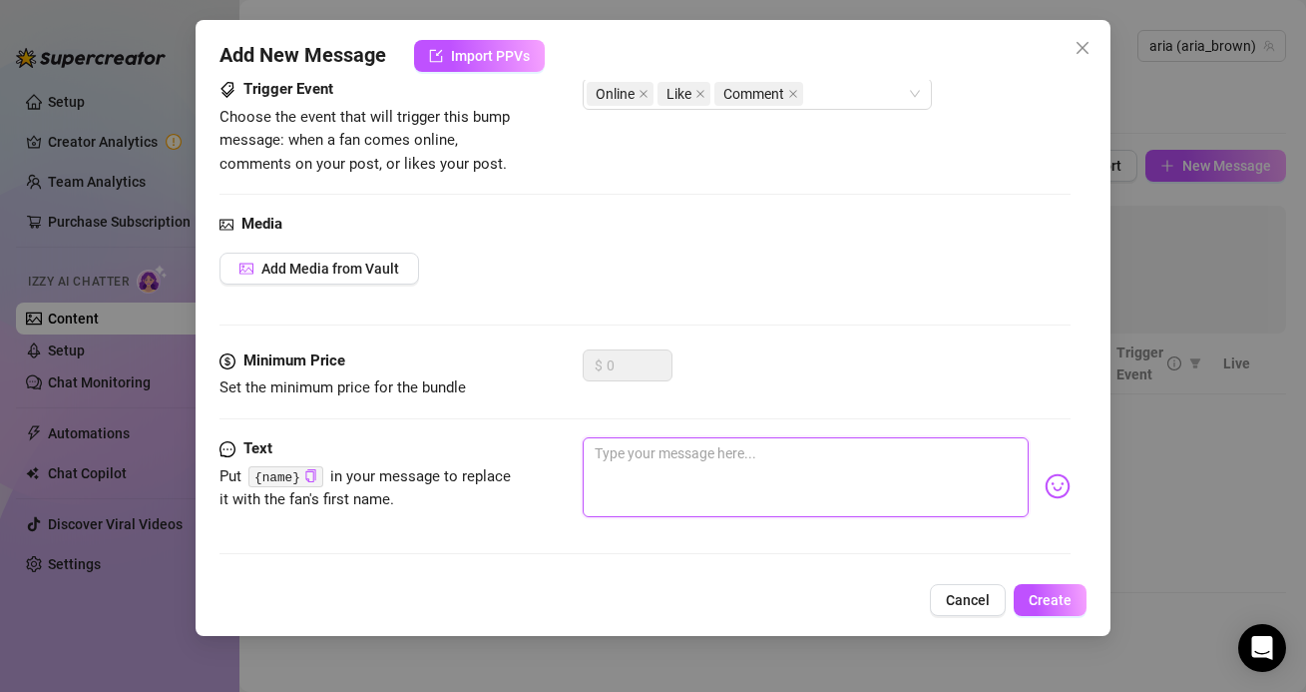
click at [636, 467] on textarea at bounding box center [805, 477] width 445 height 80
paste textarea "are you ignoring me .."
click at [593, 477] on textarea "are you ignoring me .." at bounding box center [805, 477] width 445 height 80
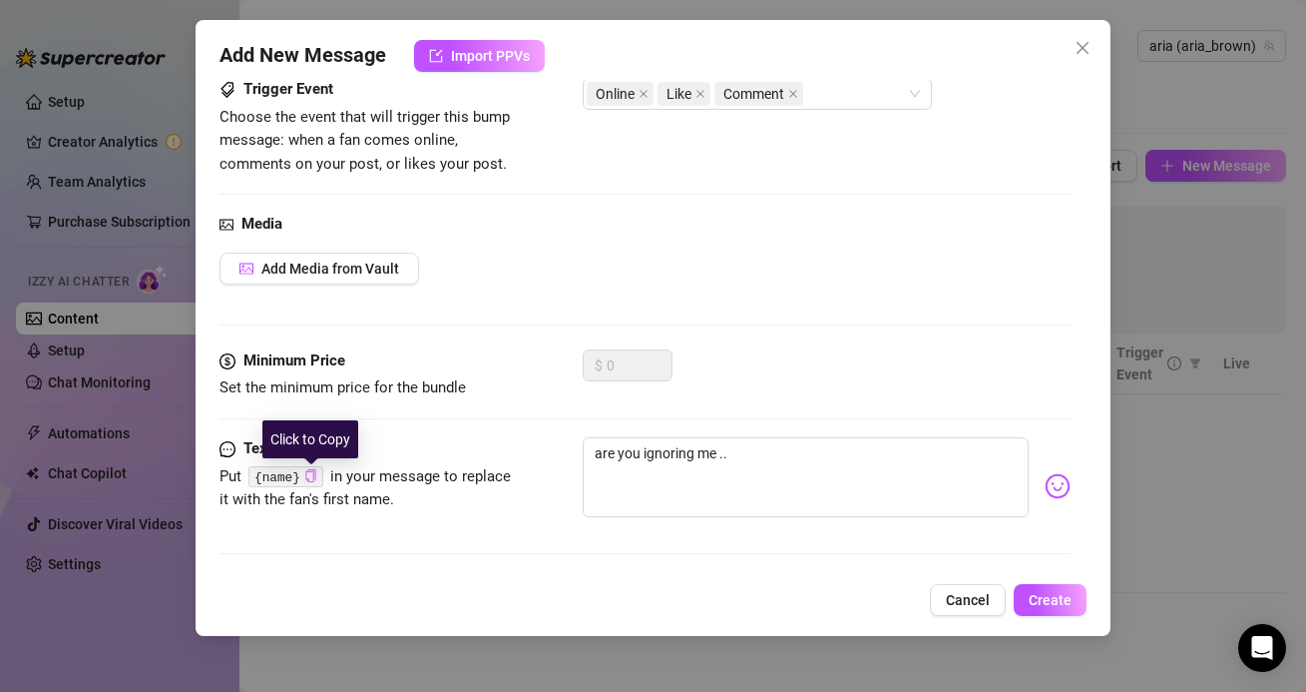
click at [308, 477] on icon "copy" at bounding box center [310, 475] width 13 height 13
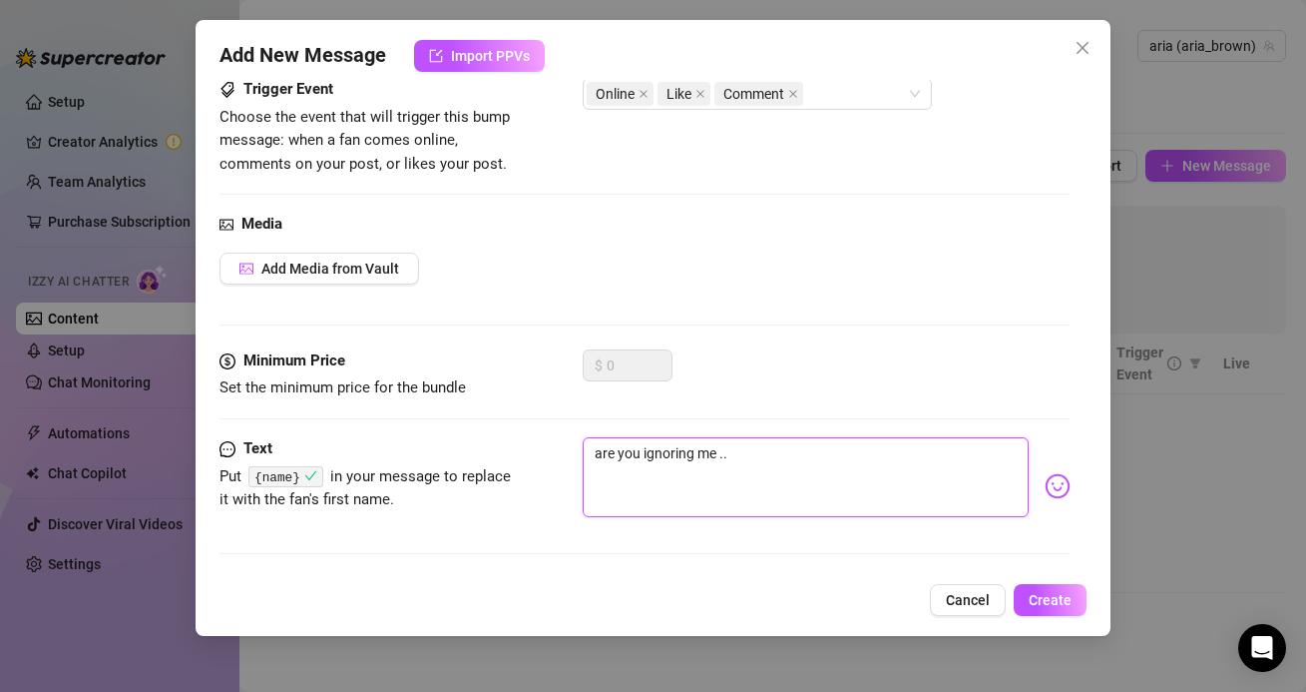
click at [588, 442] on textarea "are you ignoring me .." at bounding box center [805, 477] width 445 height 80
paste textarea "{name}"
click at [794, 460] on textarea "{name} are you ignoring me .." at bounding box center [805, 477] width 445 height 80
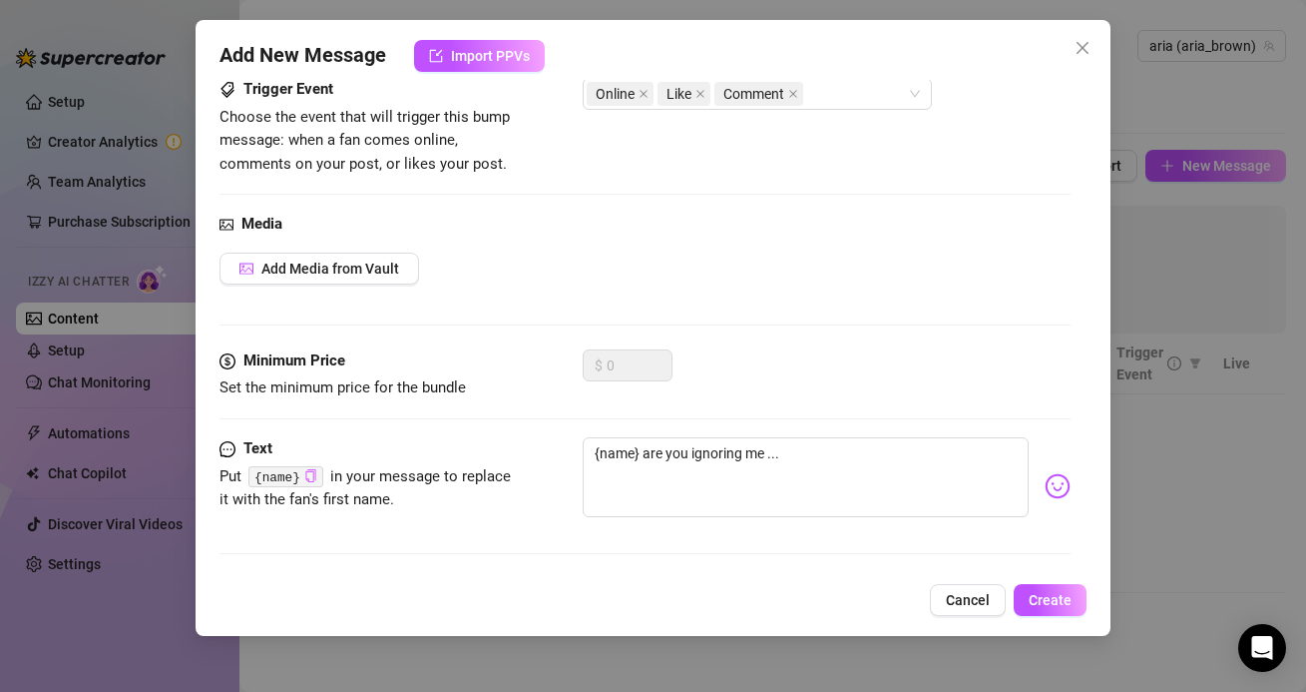
click at [828, 396] on div "$ 0" at bounding box center [826, 374] width 487 height 50
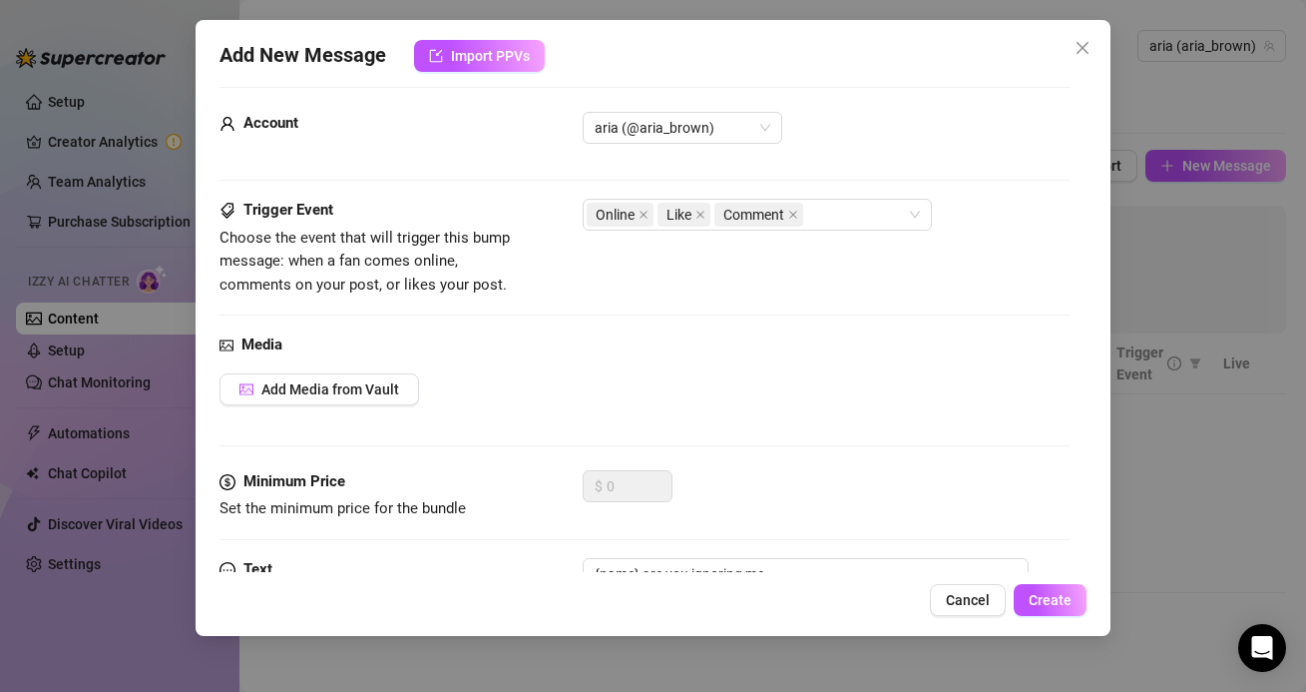
scroll to position [0, 0]
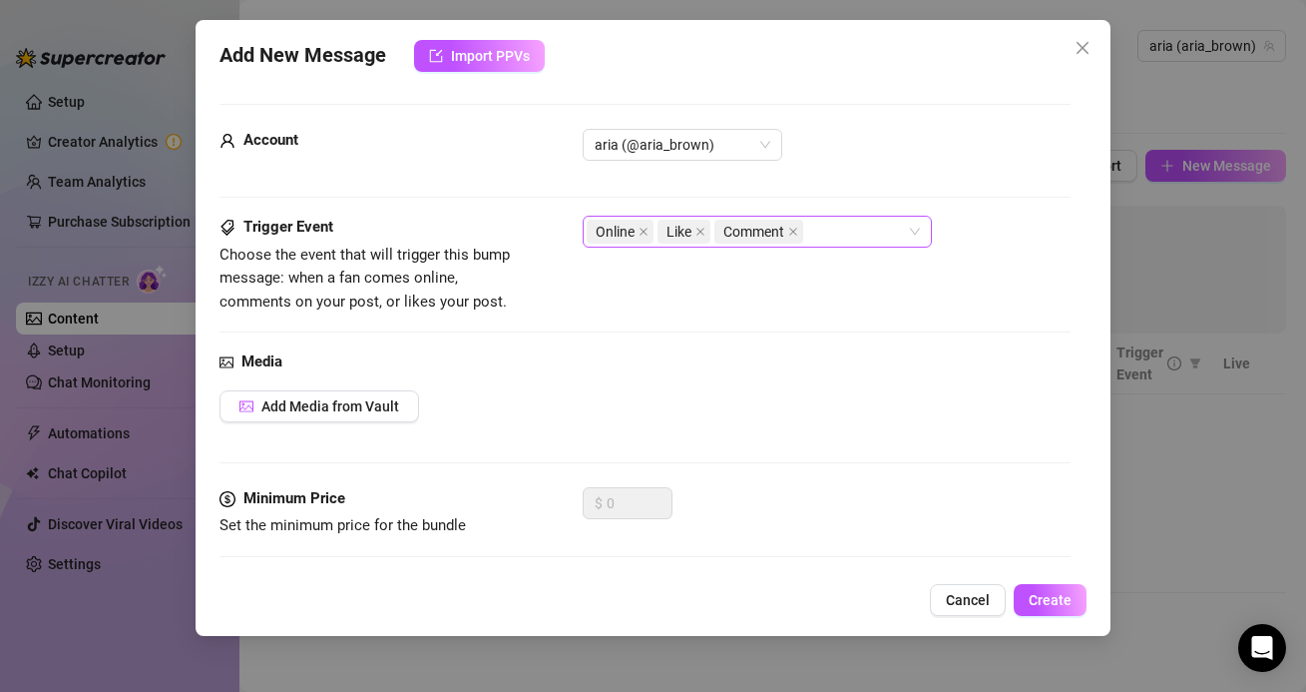
click at [710, 230] on span "Like" at bounding box center [684, 232] width 53 height 24
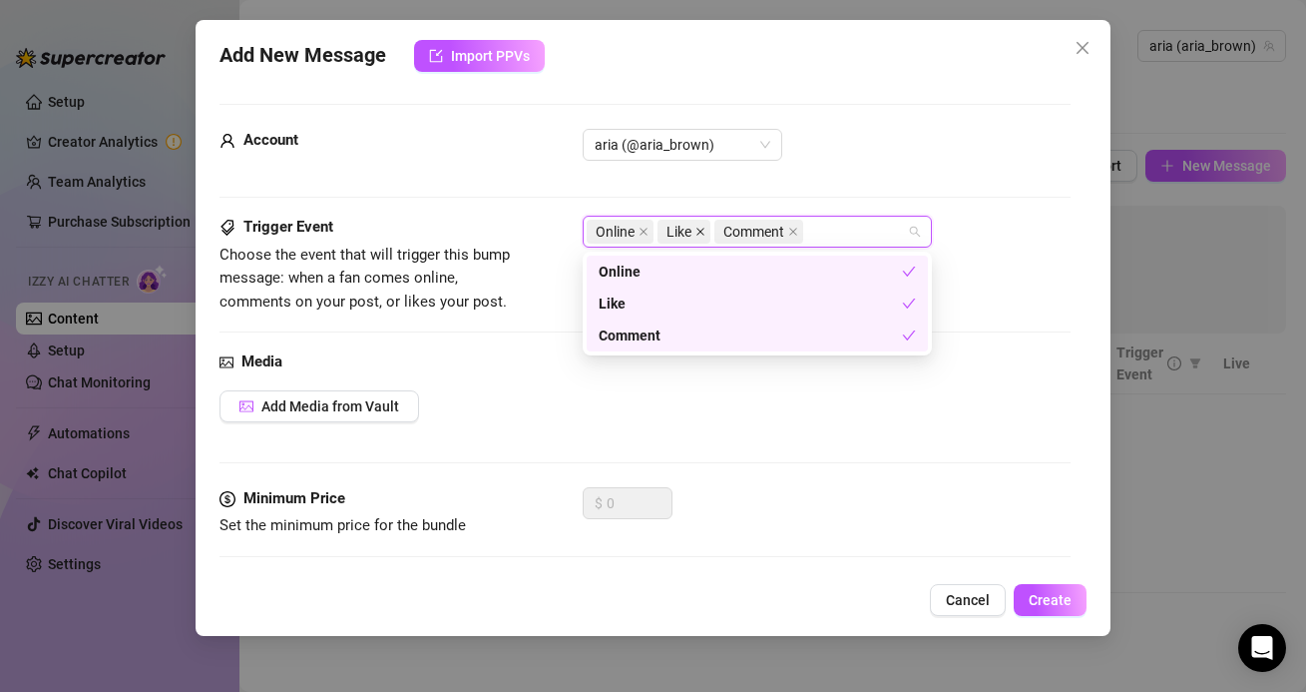
click at [701, 228] on icon "close" at bounding box center [701, 232] width 10 height 10
click at [738, 231] on icon "close" at bounding box center [737, 232] width 8 height 8
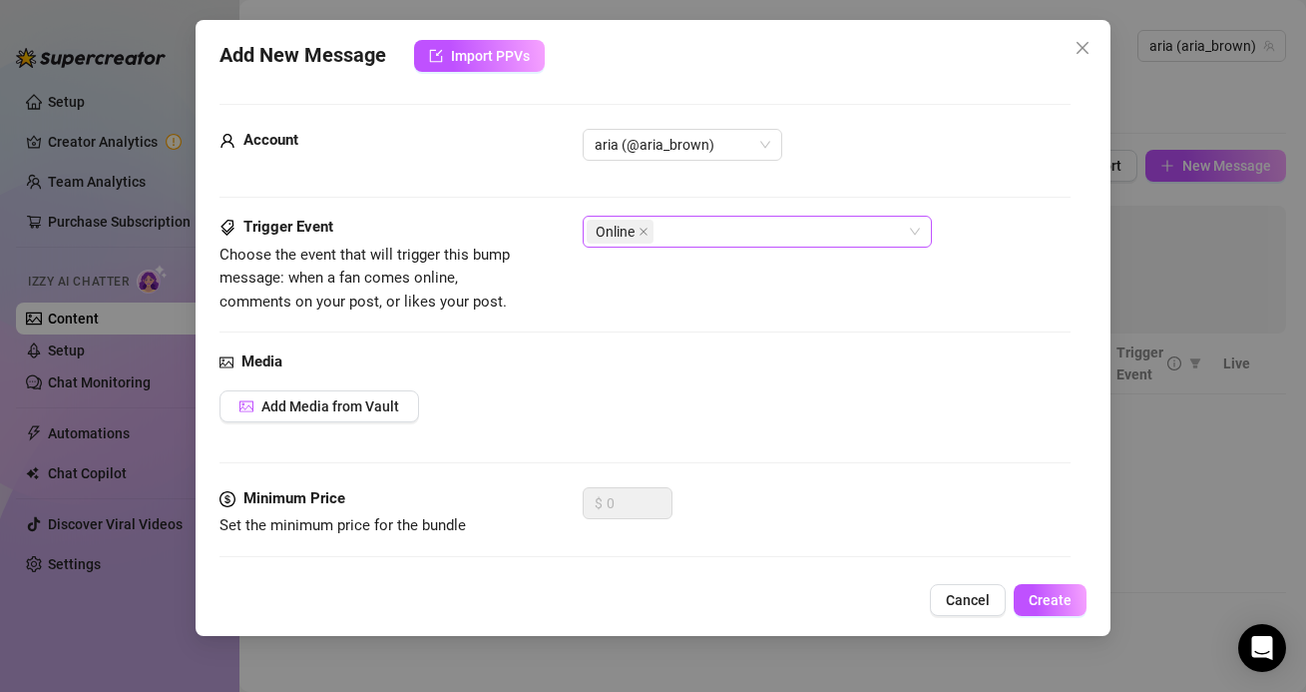
click at [795, 201] on div "Account aria (@aria_brown)" at bounding box center [645, 172] width 850 height 87
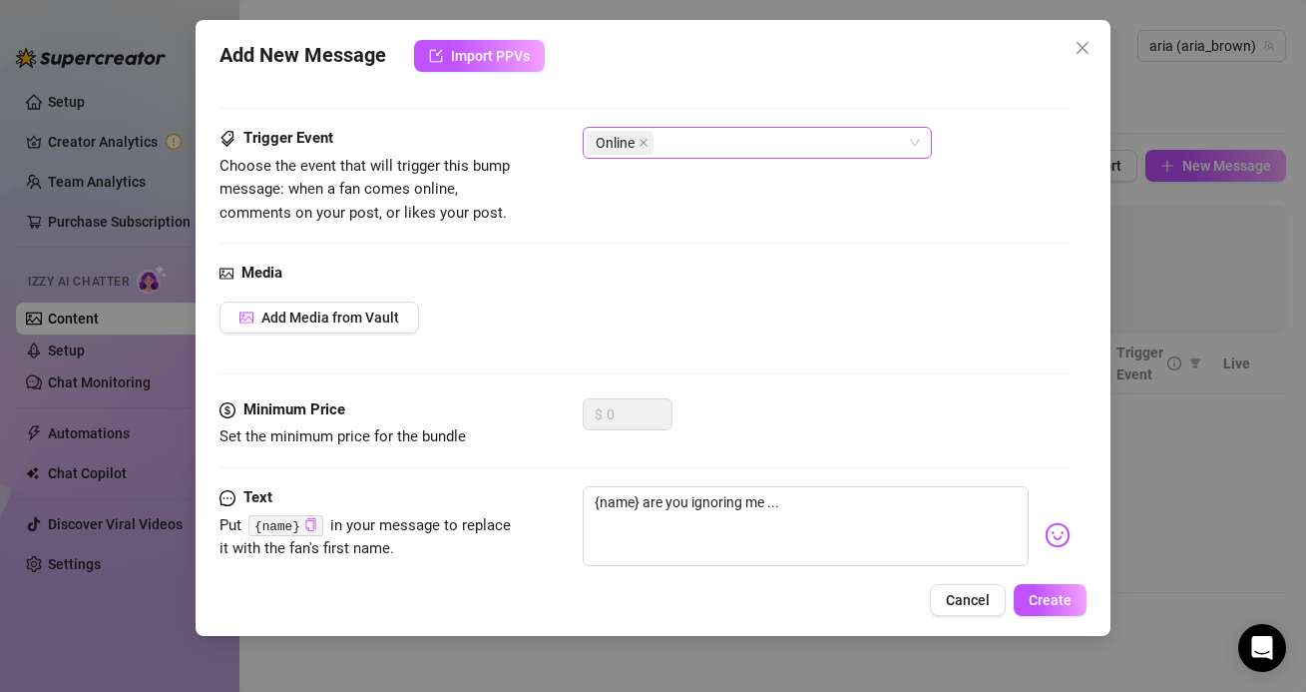
scroll to position [116, 0]
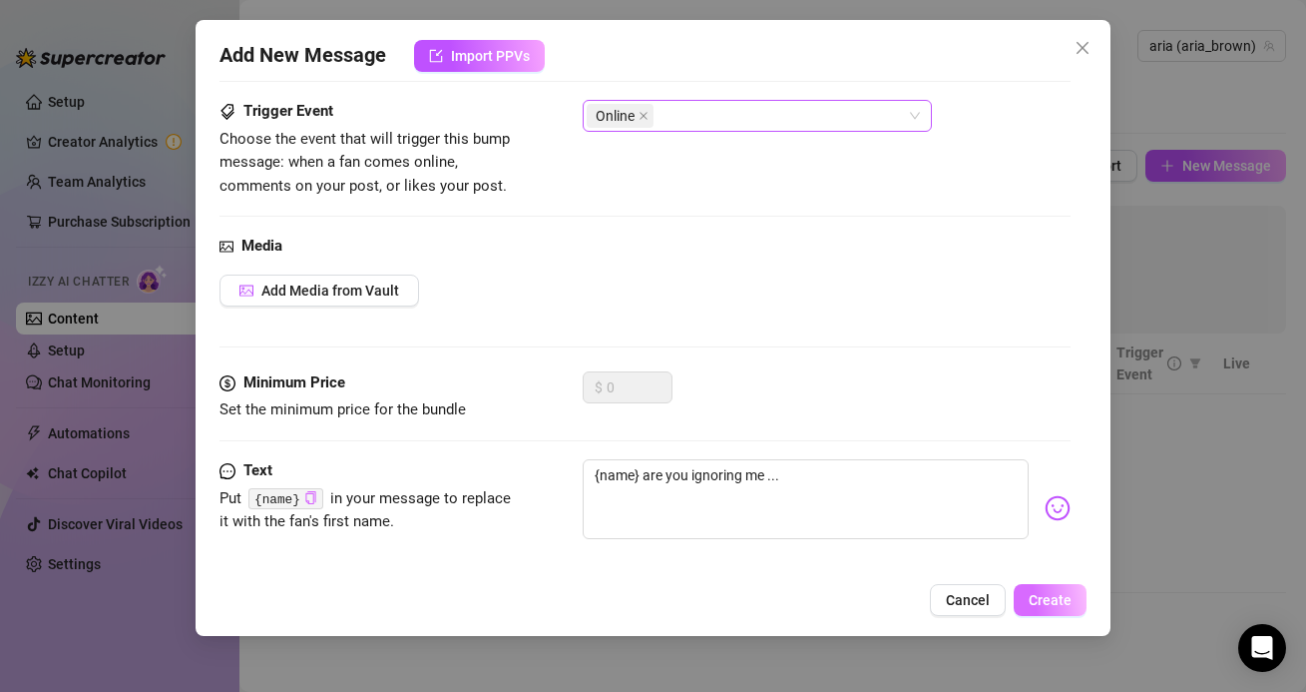
click at [1030, 585] on button "Create" at bounding box center [1050, 600] width 73 height 32
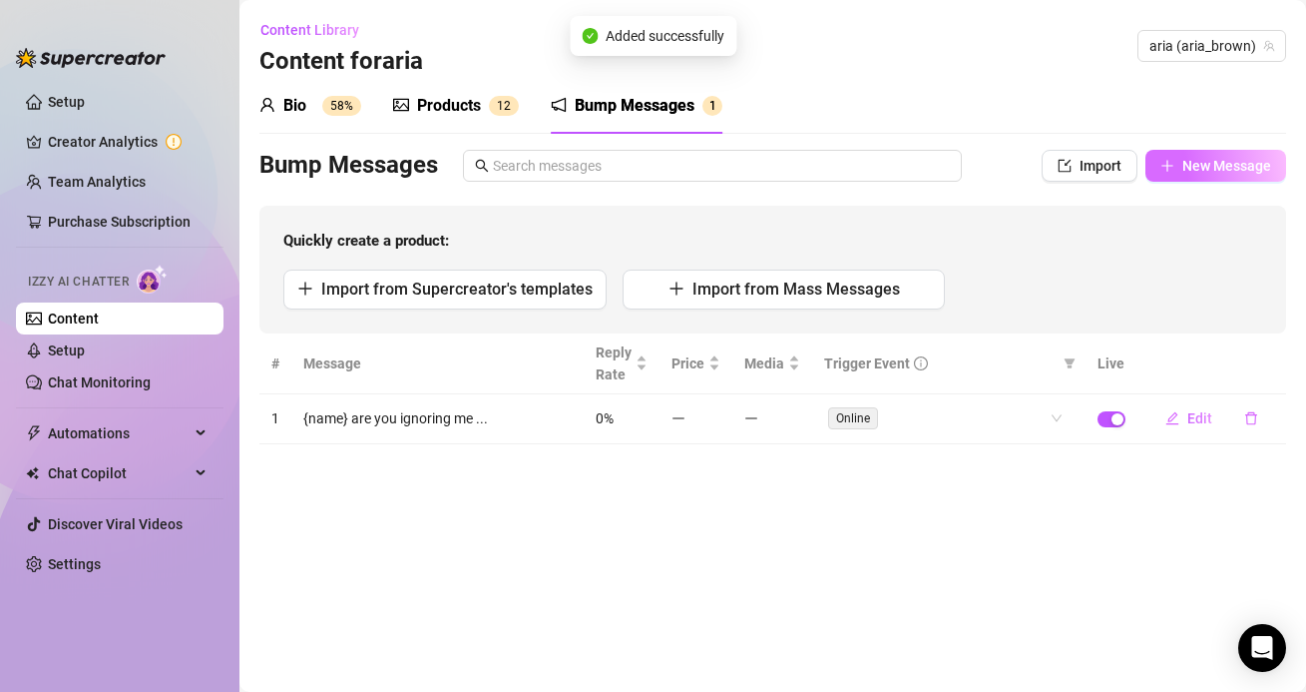
click at [1184, 168] on span "New Message" at bounding box center [1227, 166] width 89 height 16
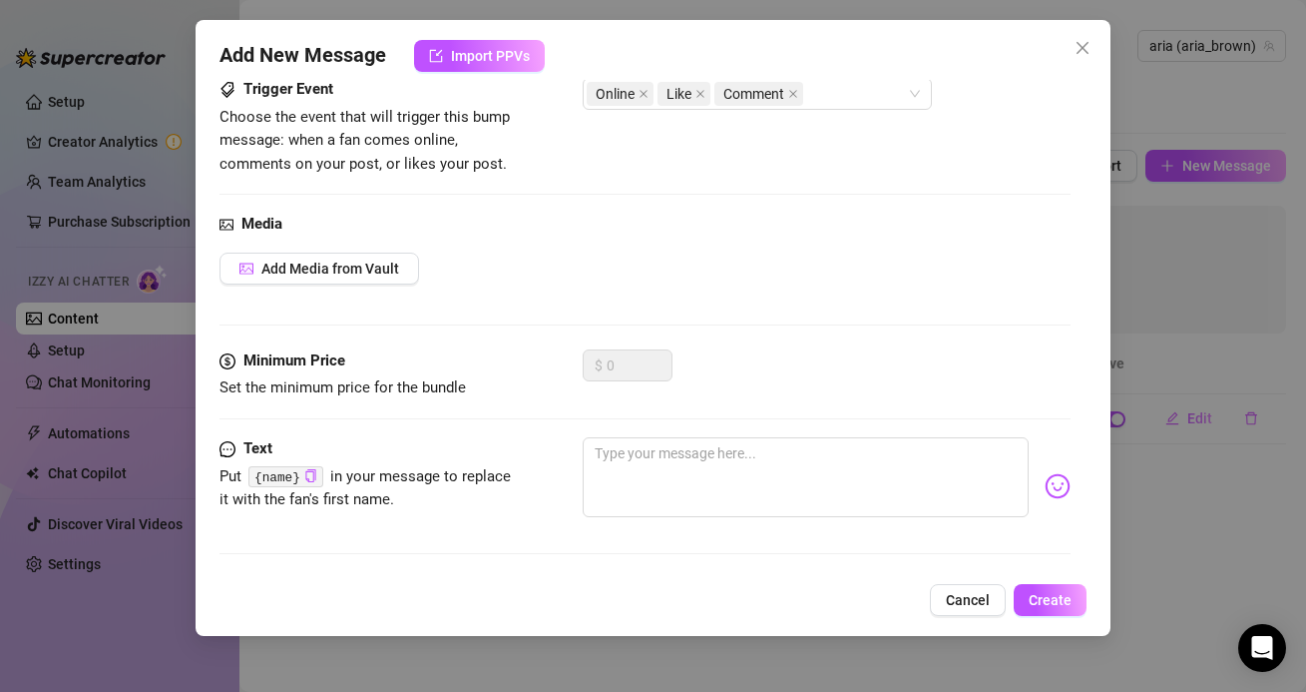
scroll to position [0, 0]
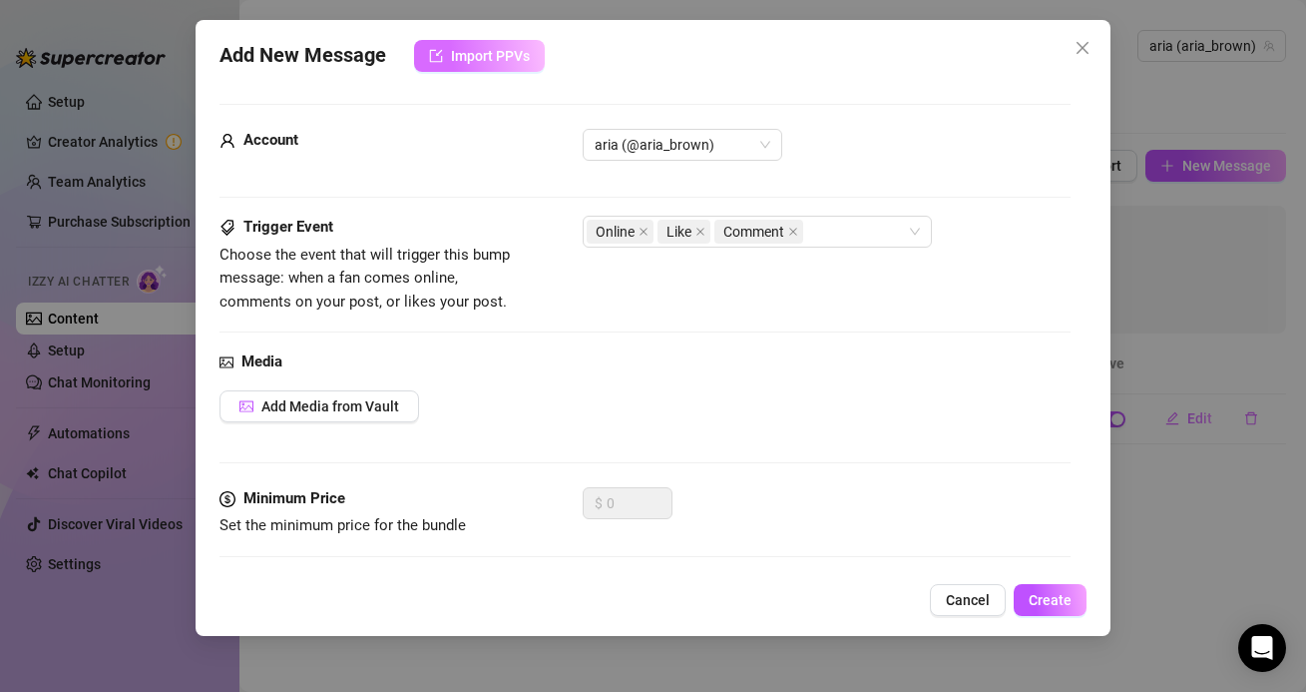
click at [442, 70] on button "Import PPVs" at bounding box center [479, 56] width 131 height 32
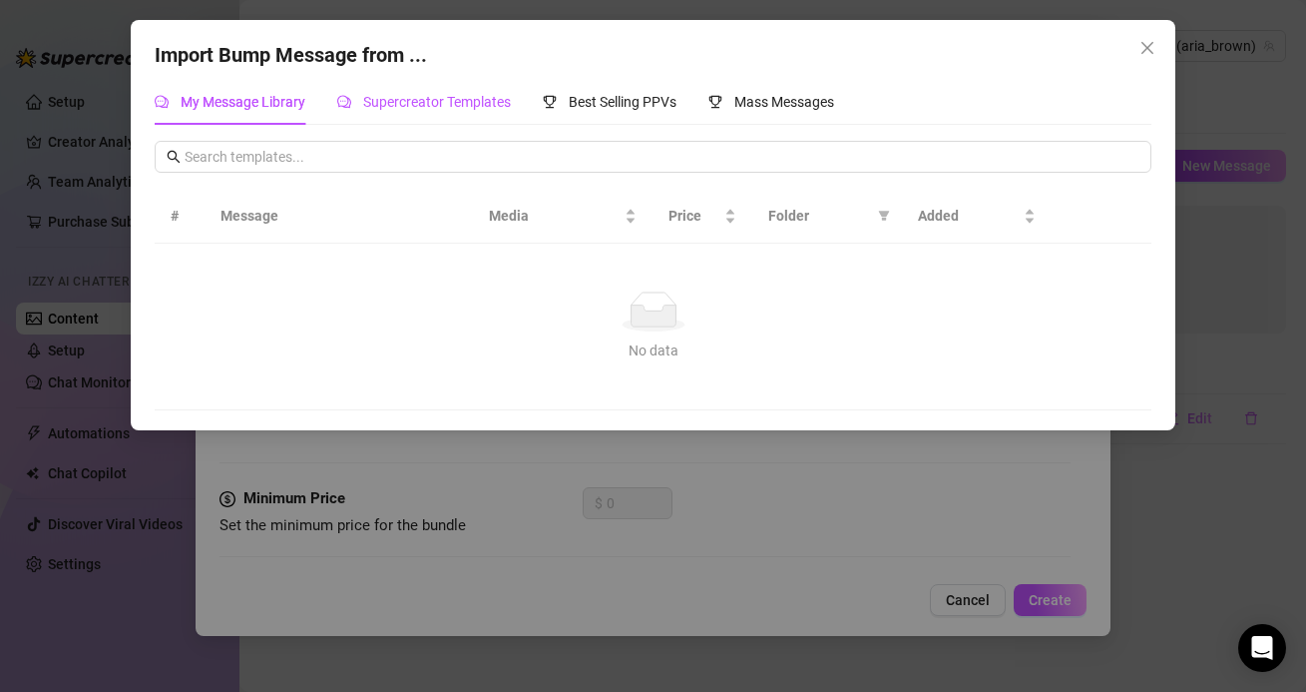
click at [424, 102] on span "Supercreator Templates" at bounding box center [437, 102] width 148 height 16
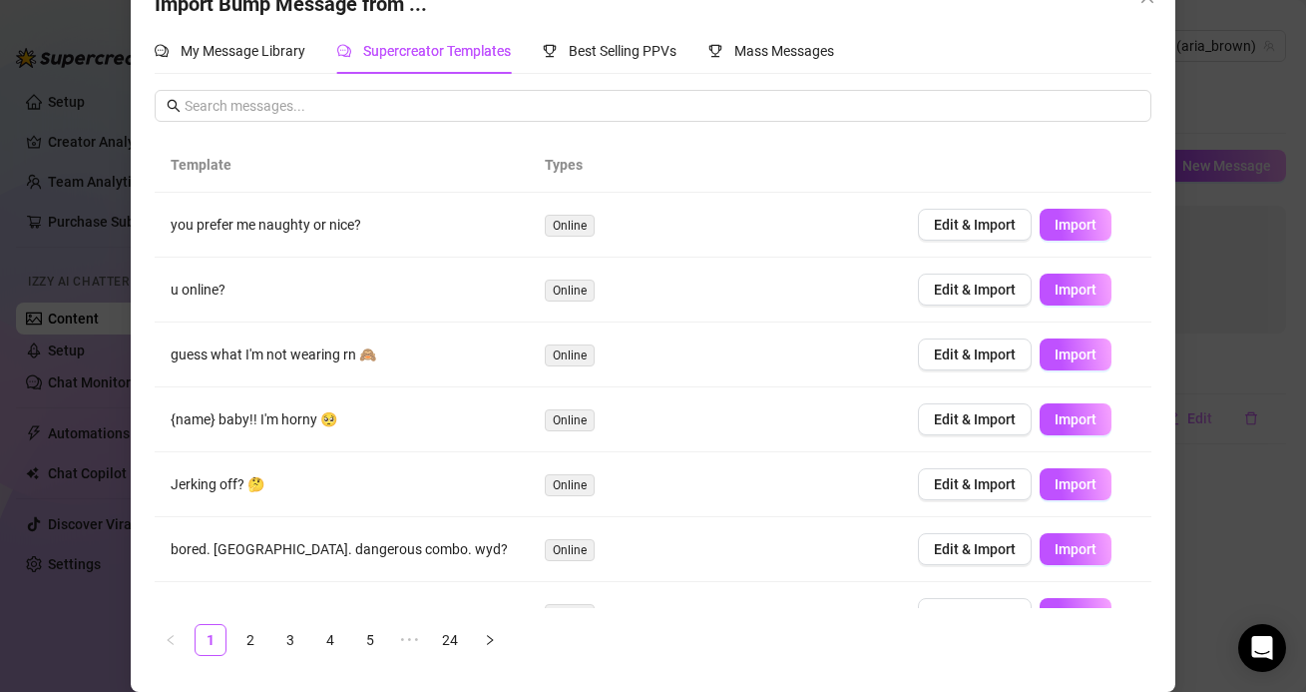
scroll to position [28, 0]
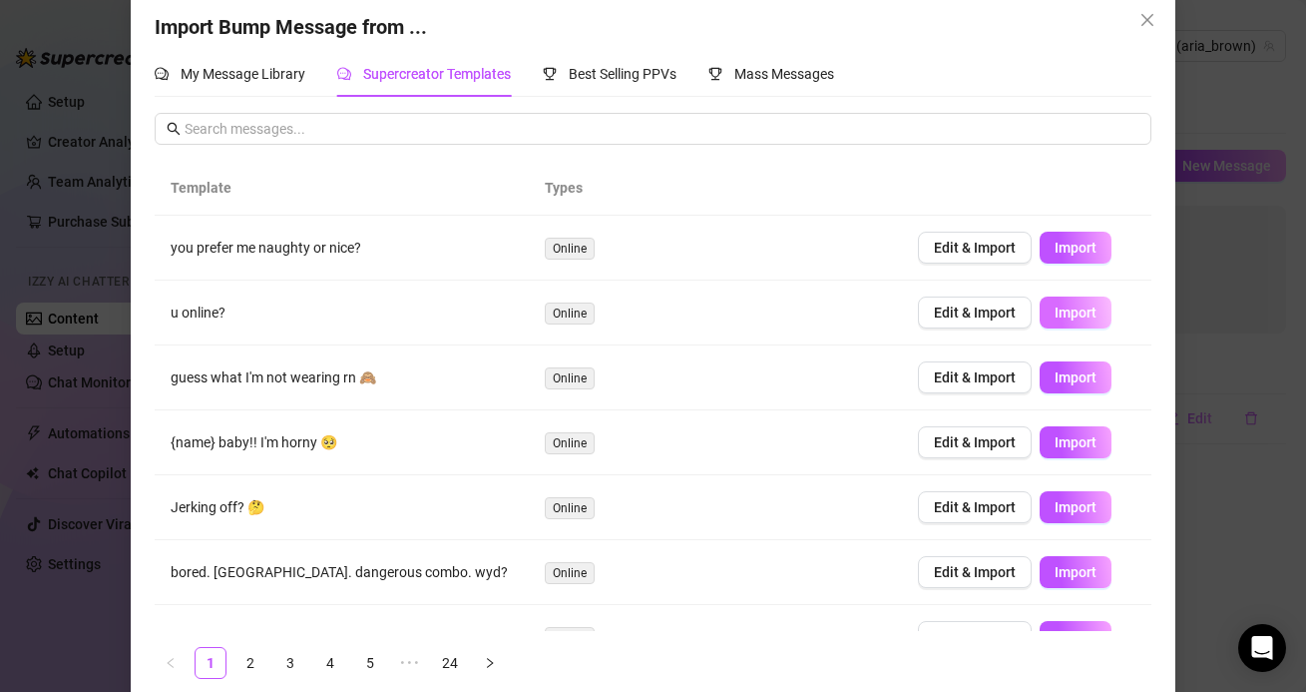
click at [1056, 307] on span "Import" at bounding box center [1076, 312] width 42 height 16
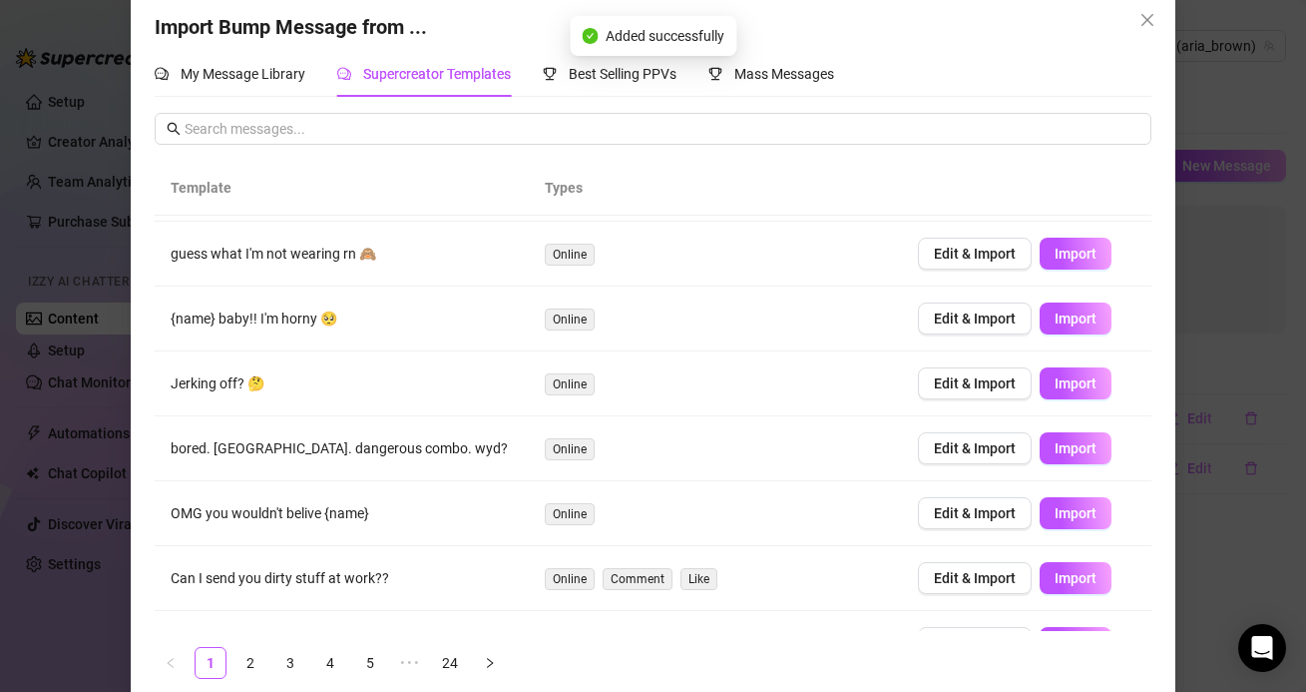
scroll to position [234, 0]
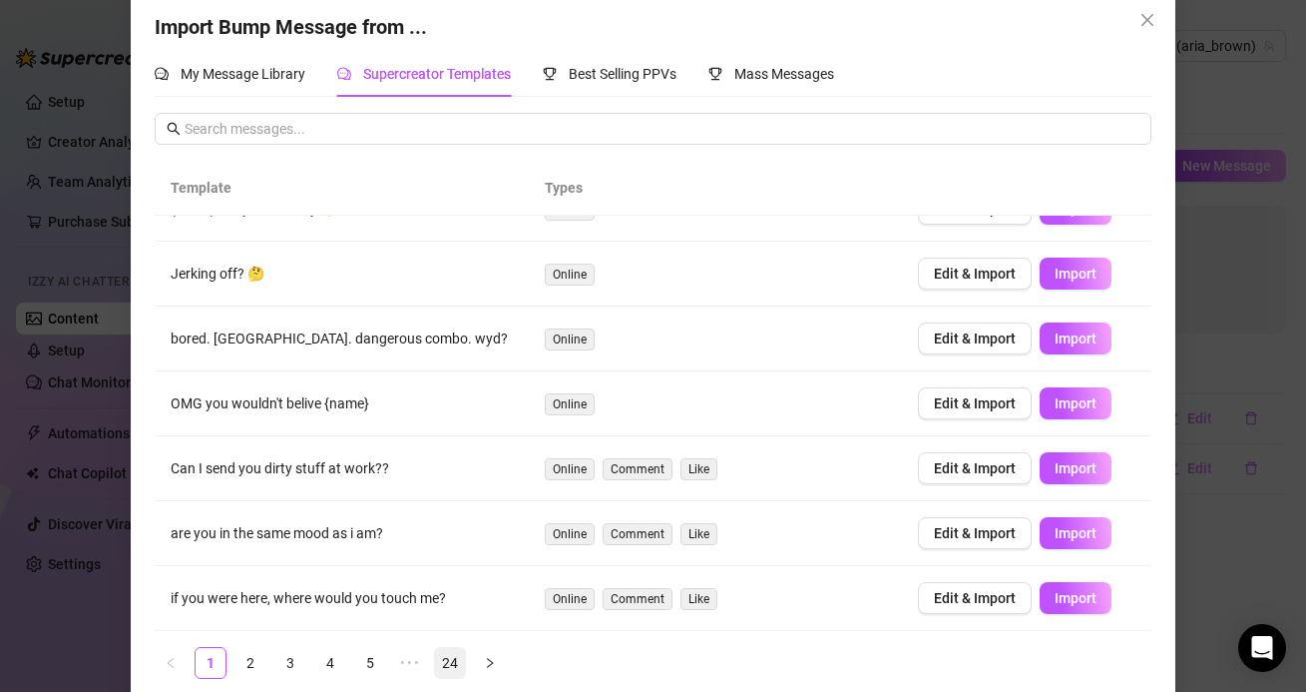
click at [464, 664] on link "24" at bounding box center [450, 663] width 30 height 30
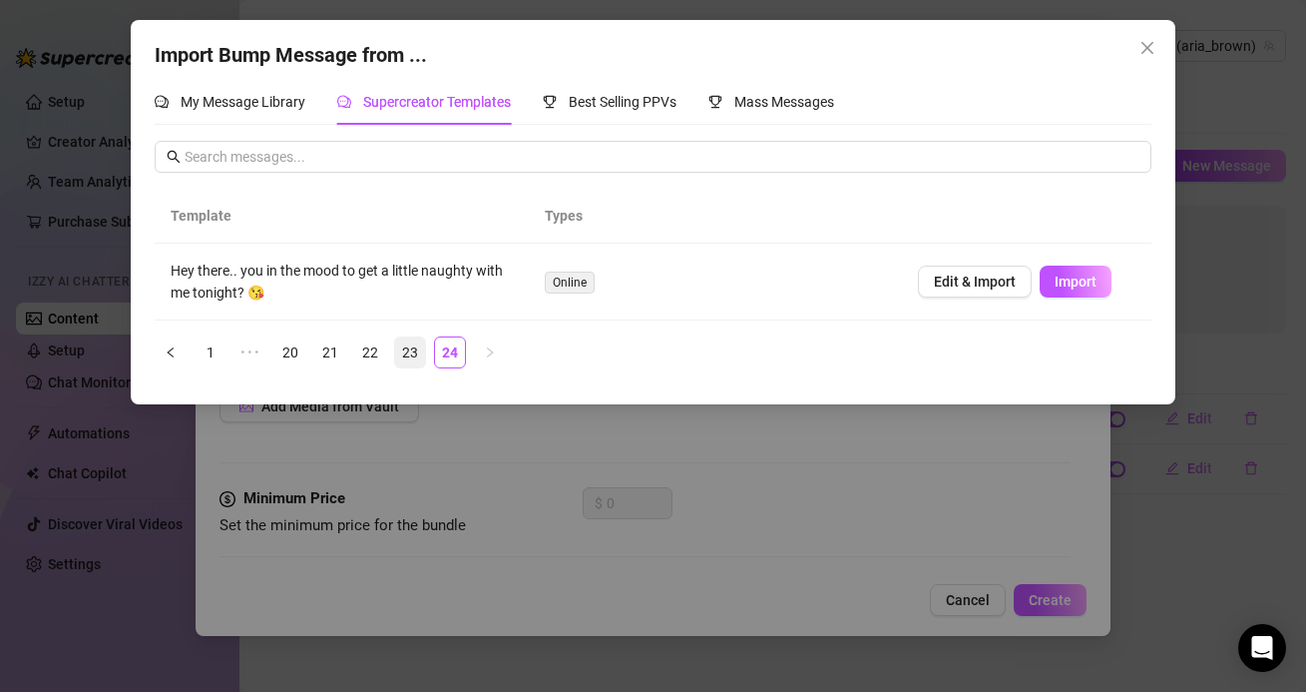
click at [423, 354] on link "23" at bounding box center [410, 352] width 30 height 30
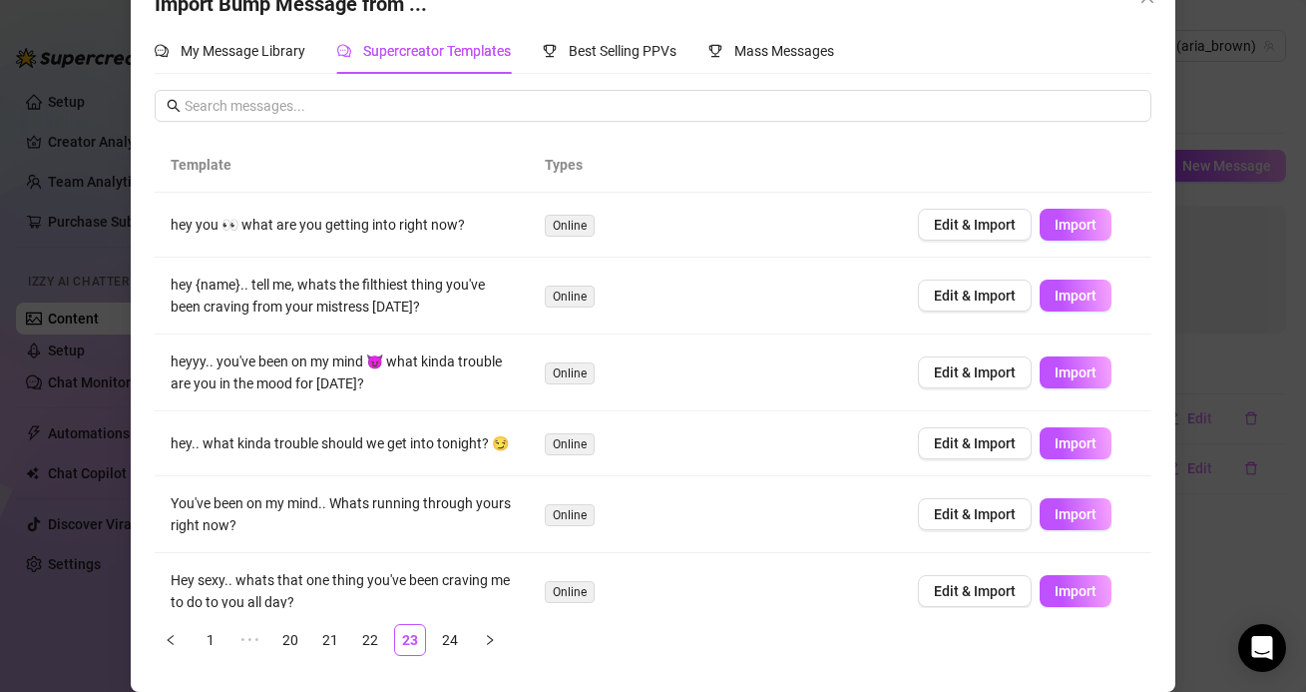
scroll to position [317, 0]
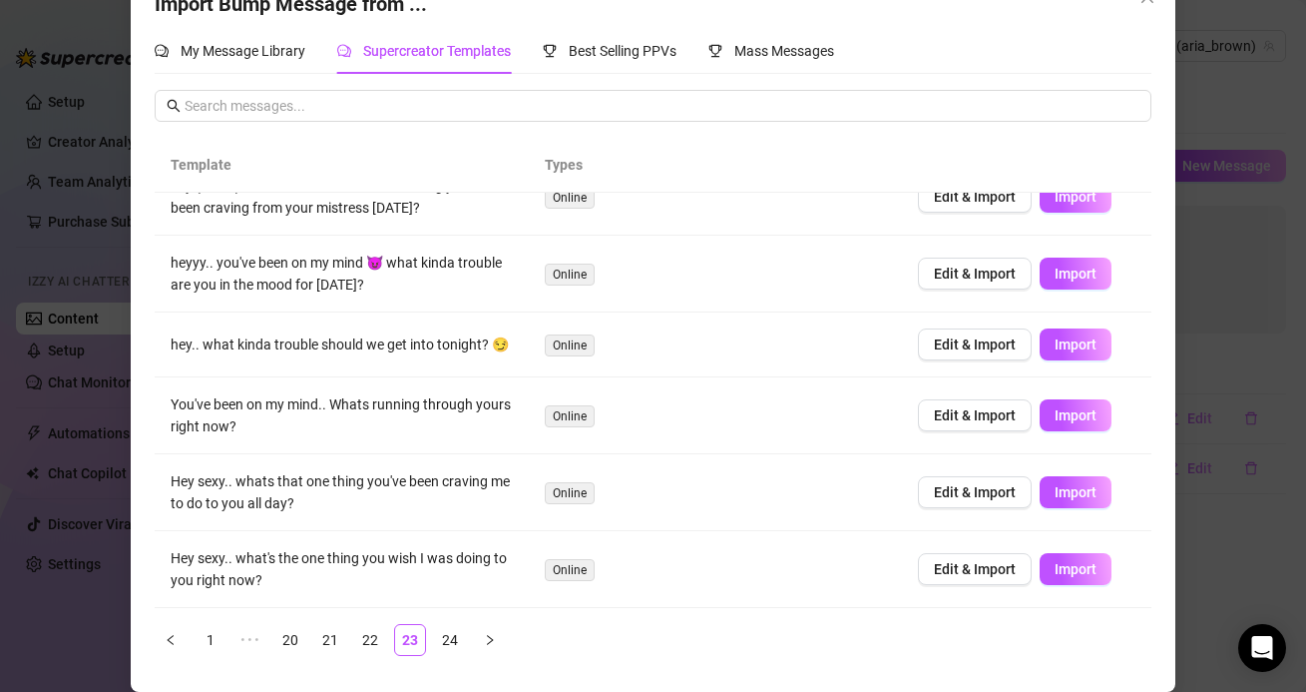
click at [351, 641] on ul "1 ••• 20 21 22 23 24" at bounding box center [653, 640] width 997 height 32
click at [331, 640] on link "21" at bounding box center [330, 640] width 30 height 30
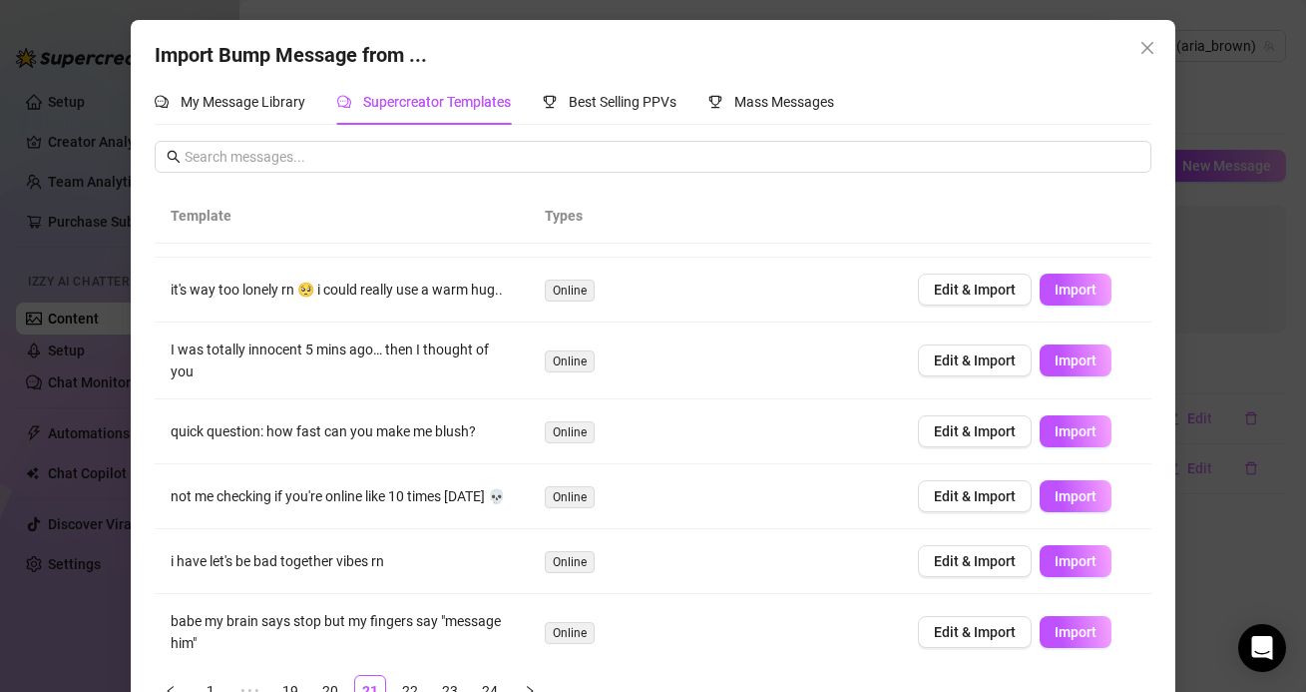
scroll to position [51, 0]
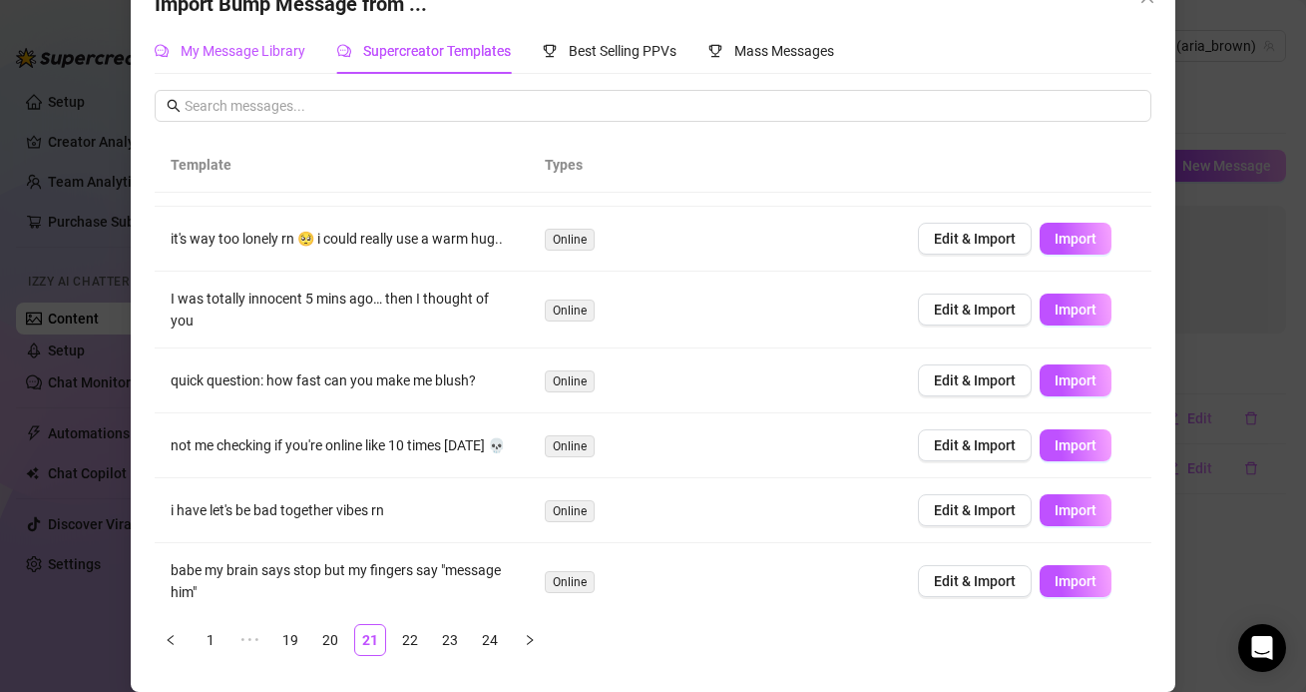
click at [279, 56] on span "My Message Library" at bounding box center [243, 51] width 125 height 16
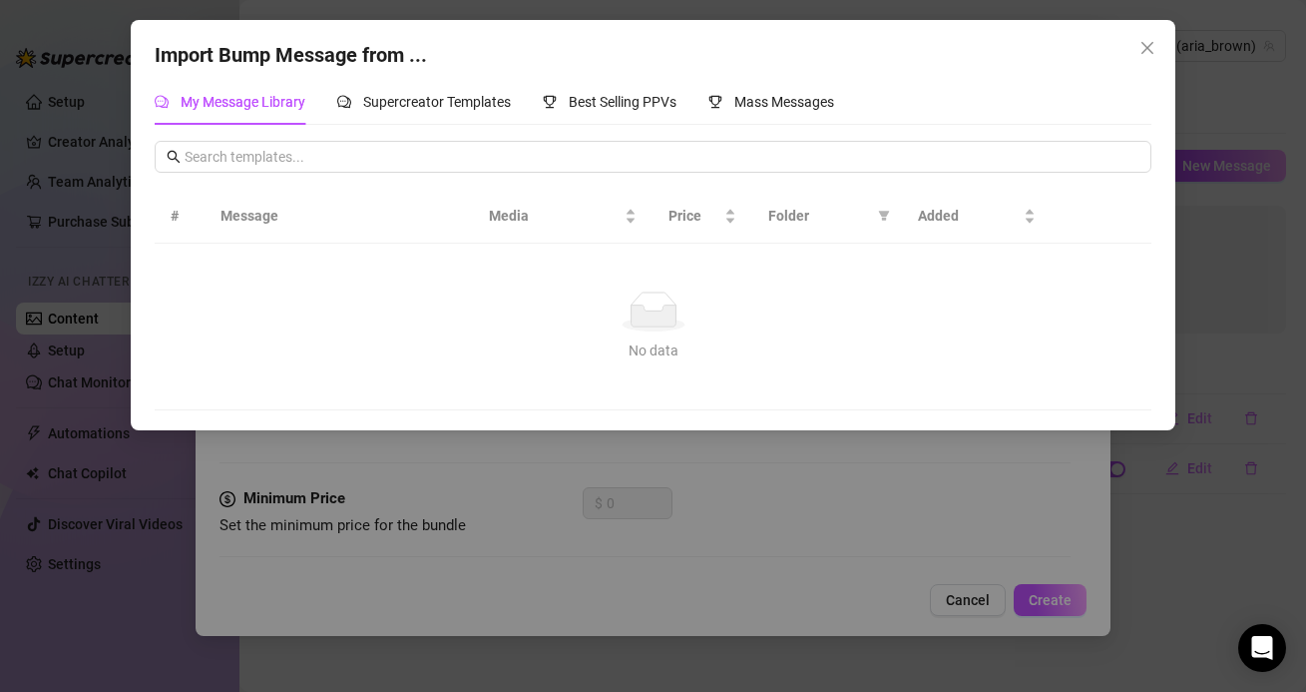
scroll to position [0, 0]
click at [410, 93] on div "Supercreator Templates" at bounding box center [424, 102] width 174 height 22
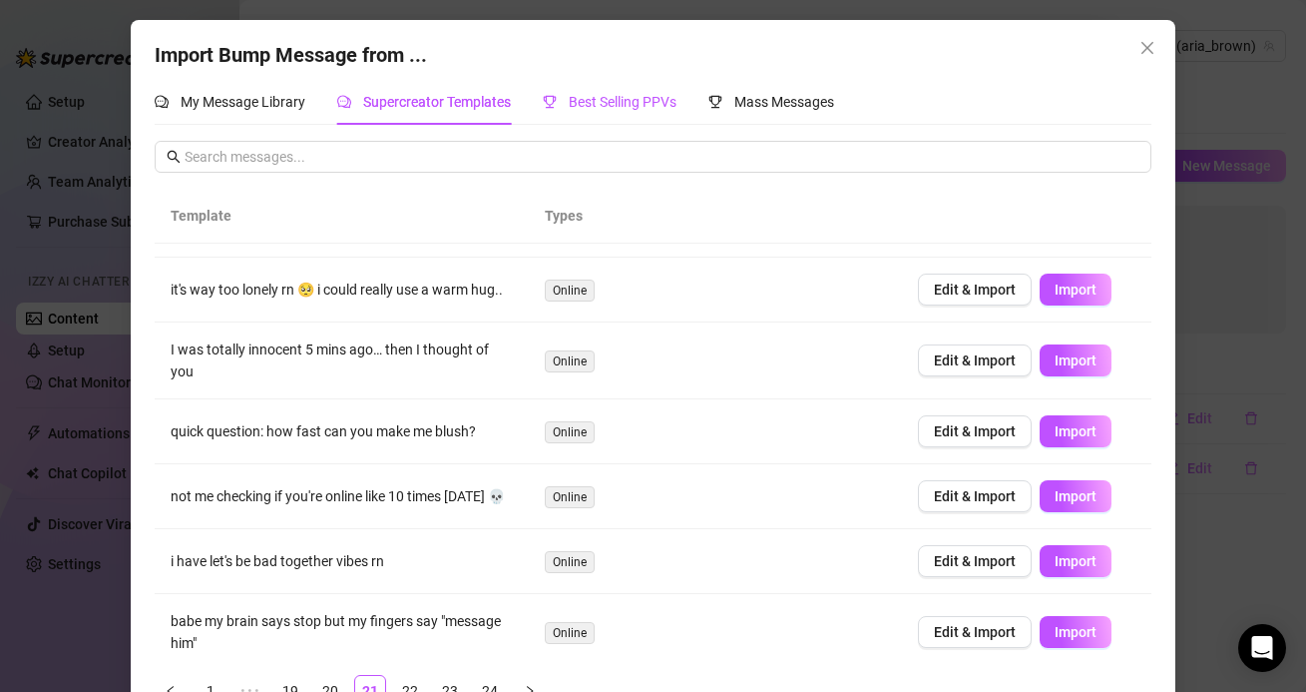
click at [594, 95] on span "Best Selling PPVs" at bounding box center [623, 102] width 108 height 16
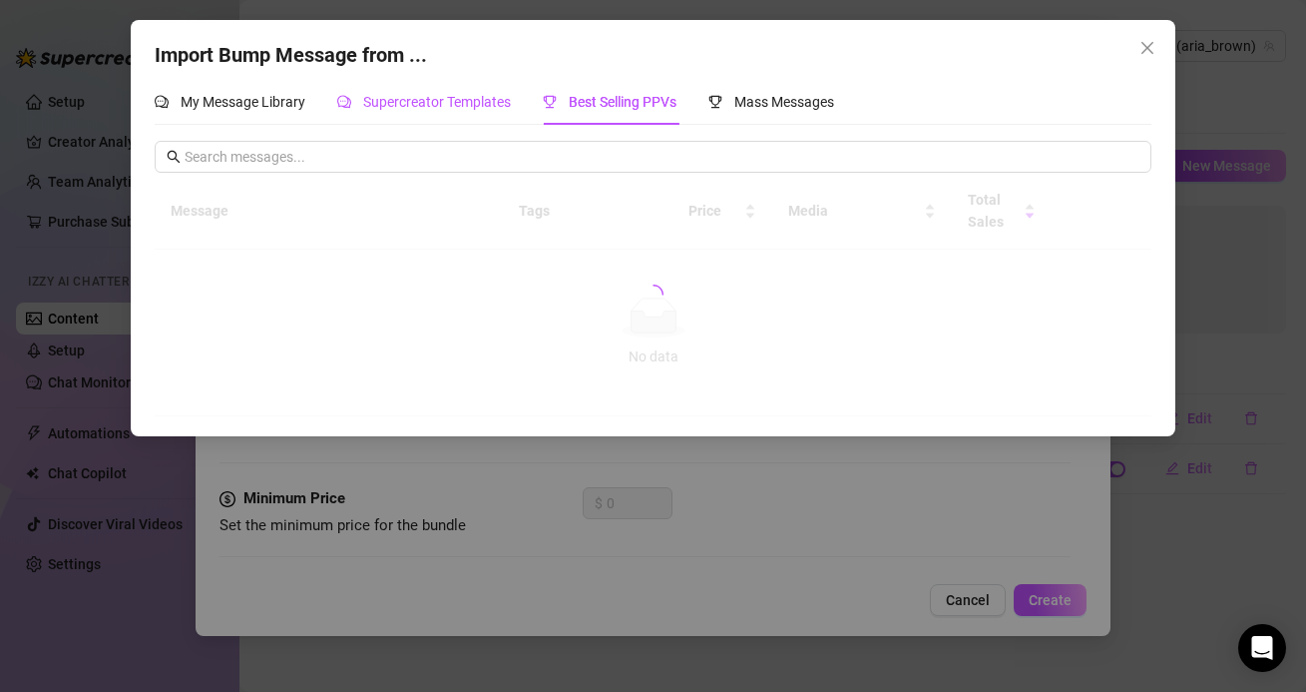
click at [465, 99] on span "Supercreator Templates" at bounding box center [437, 102] width 148 height 16
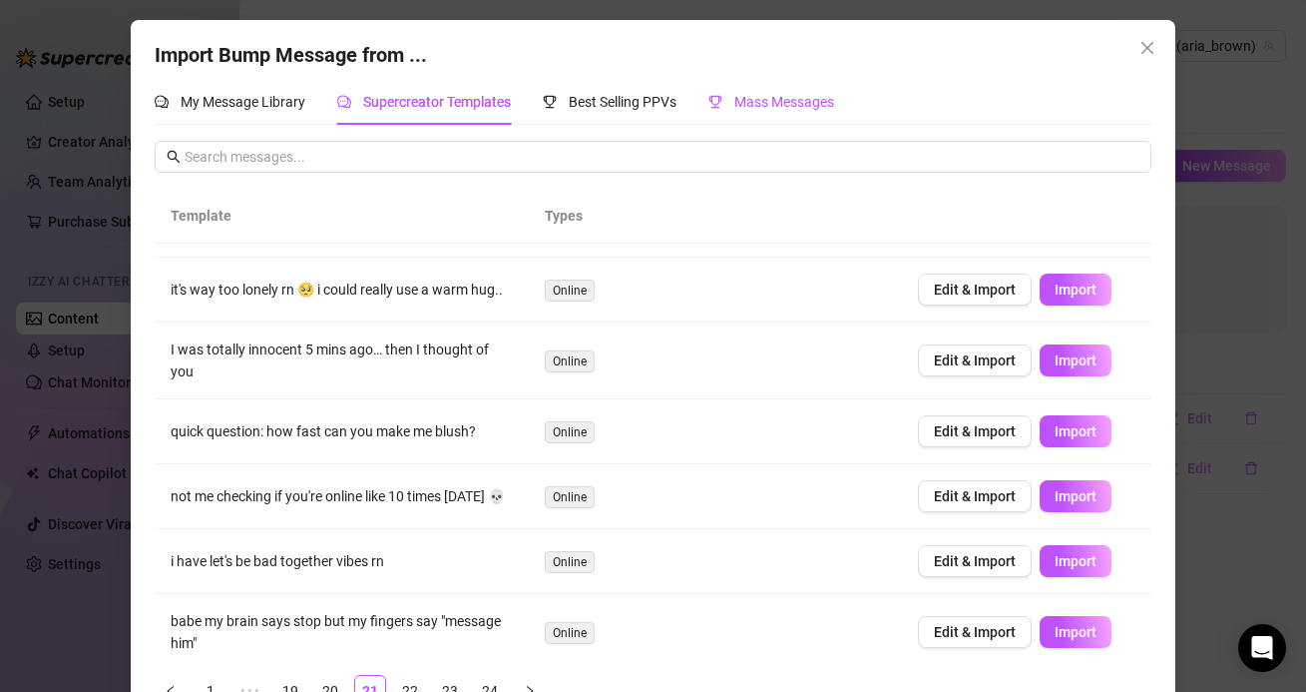
click at [799, 98] on span "Mass Messages" at bounding box center [785, 102] width 100 height 16
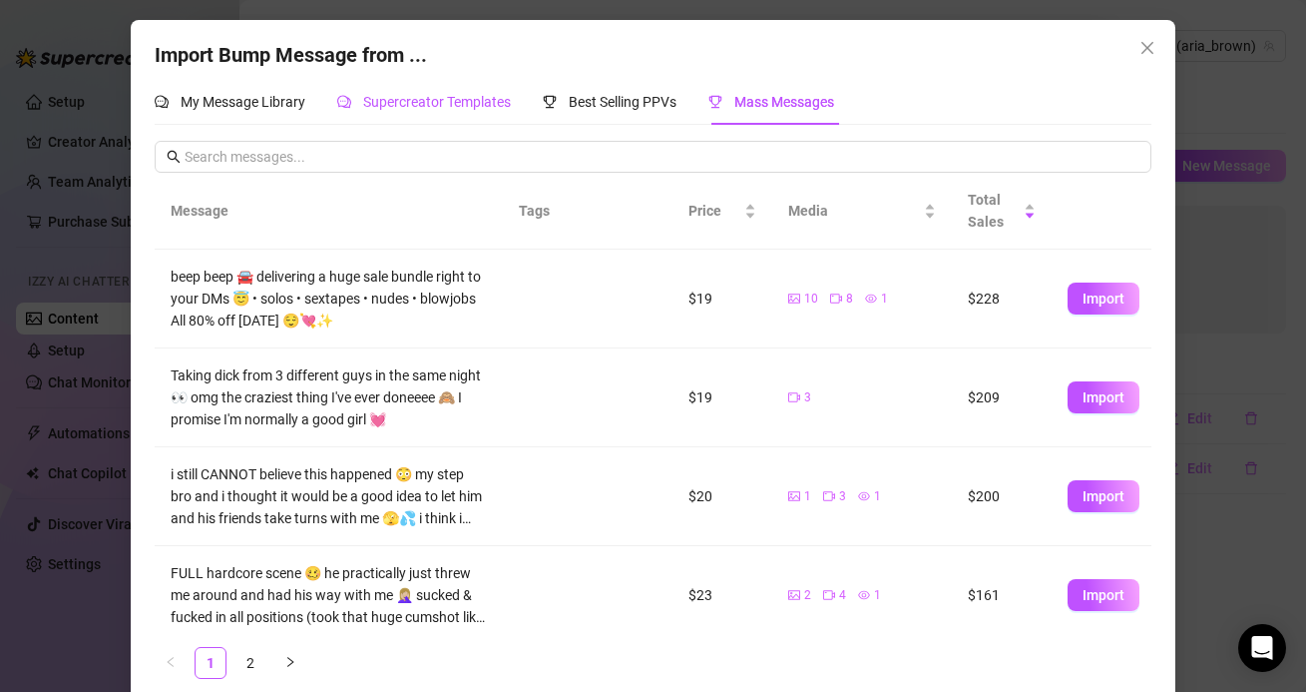
click at [437, 107] on span "Supercreator Templates" at bounding box center [437, 102] width 148 height 16
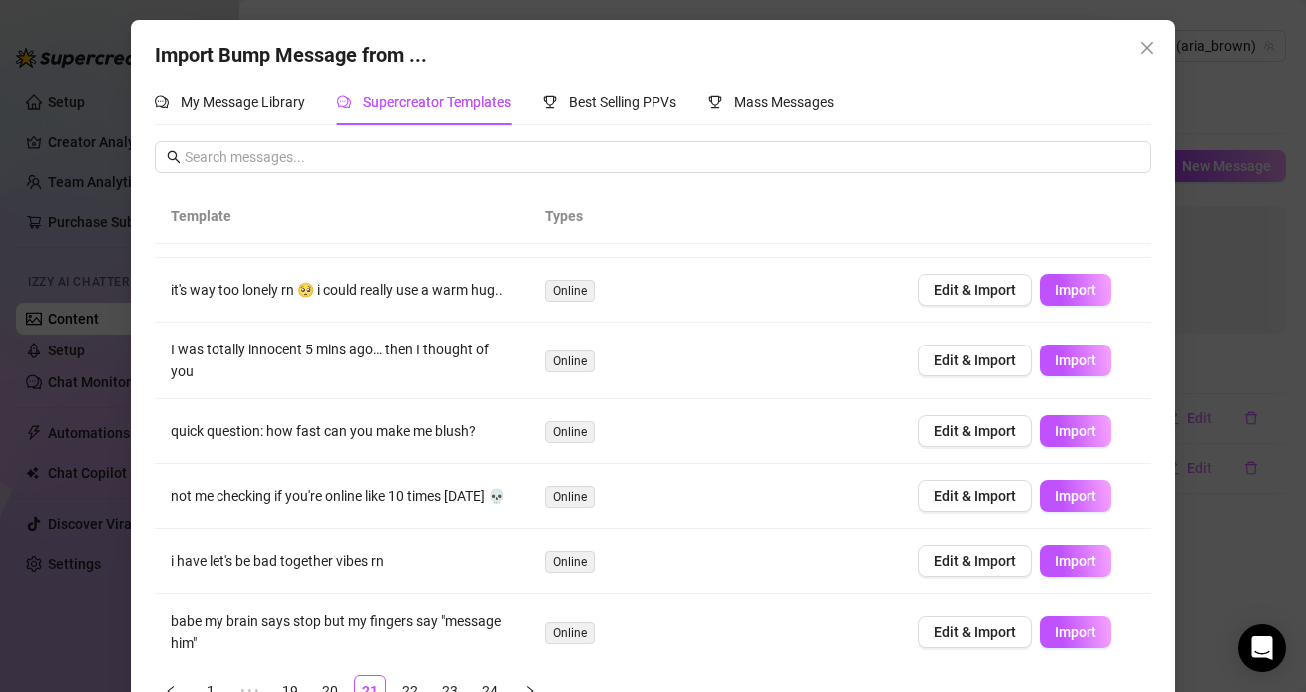
scroll to position [51, 0]
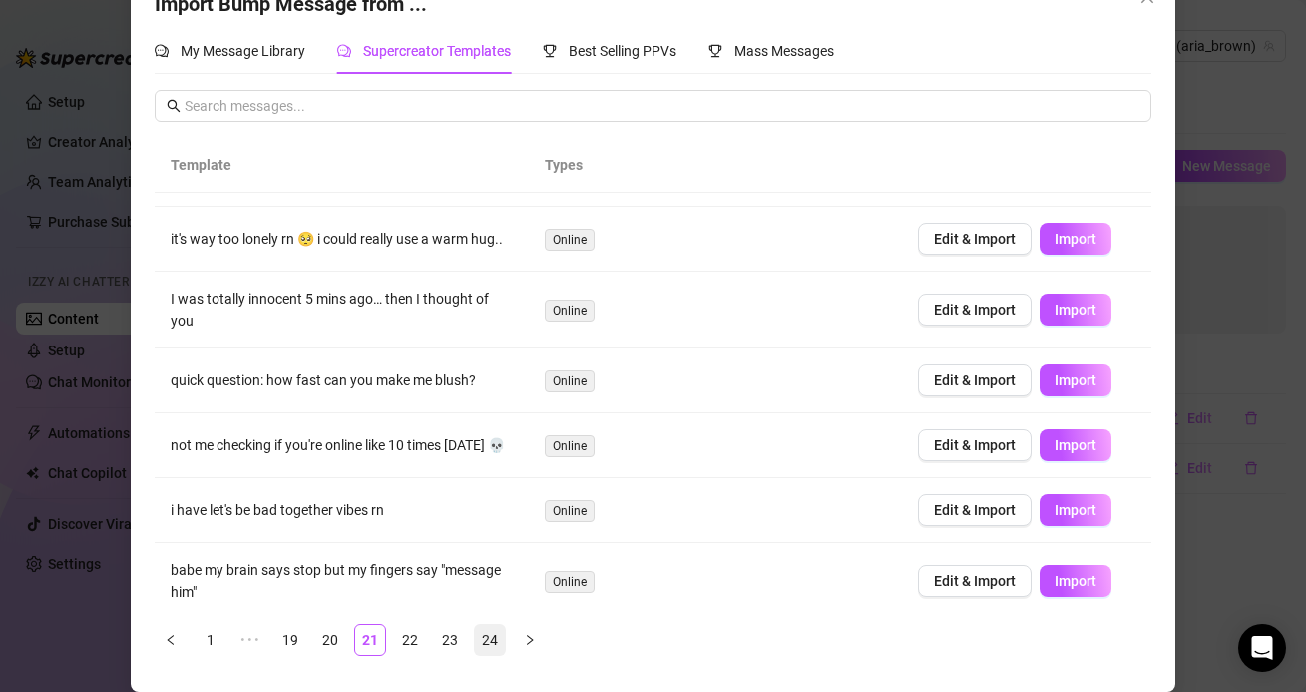
click at [504, 632] on link "24" at bounding box center [490, 640] width 30 height 30
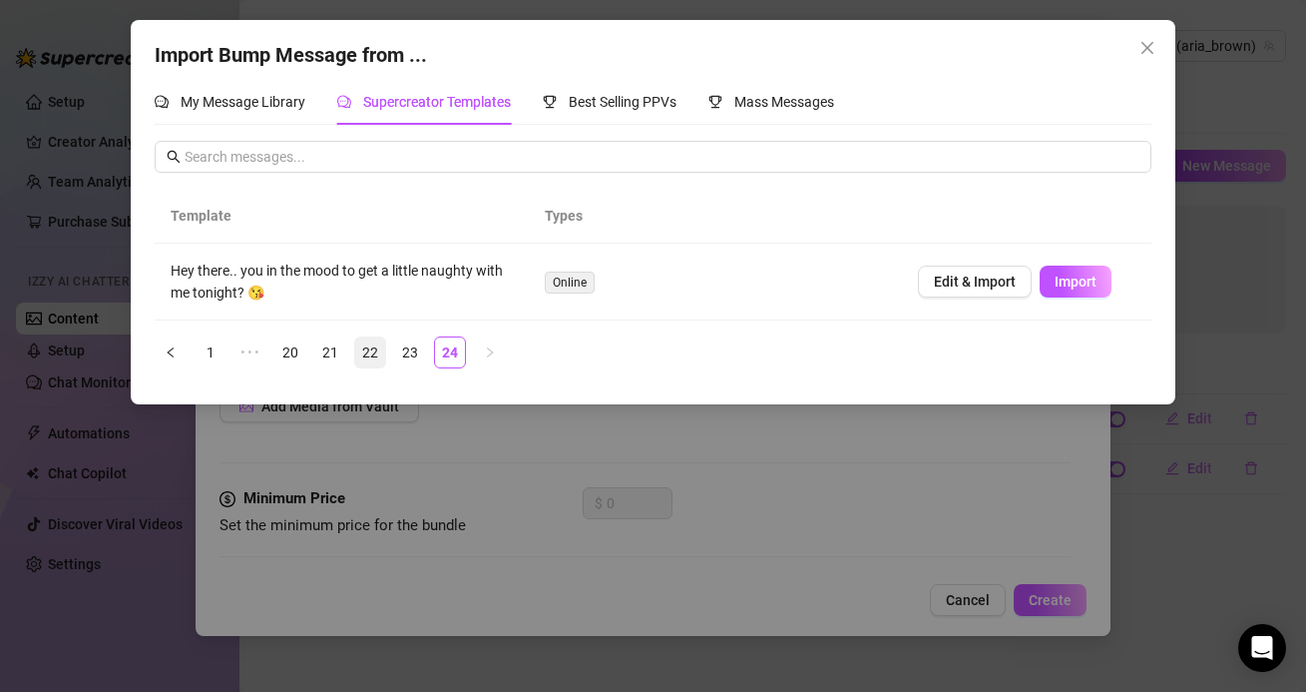
click at [372, 353] on link "22" at bounding box center [370, 352] width 30 height 30
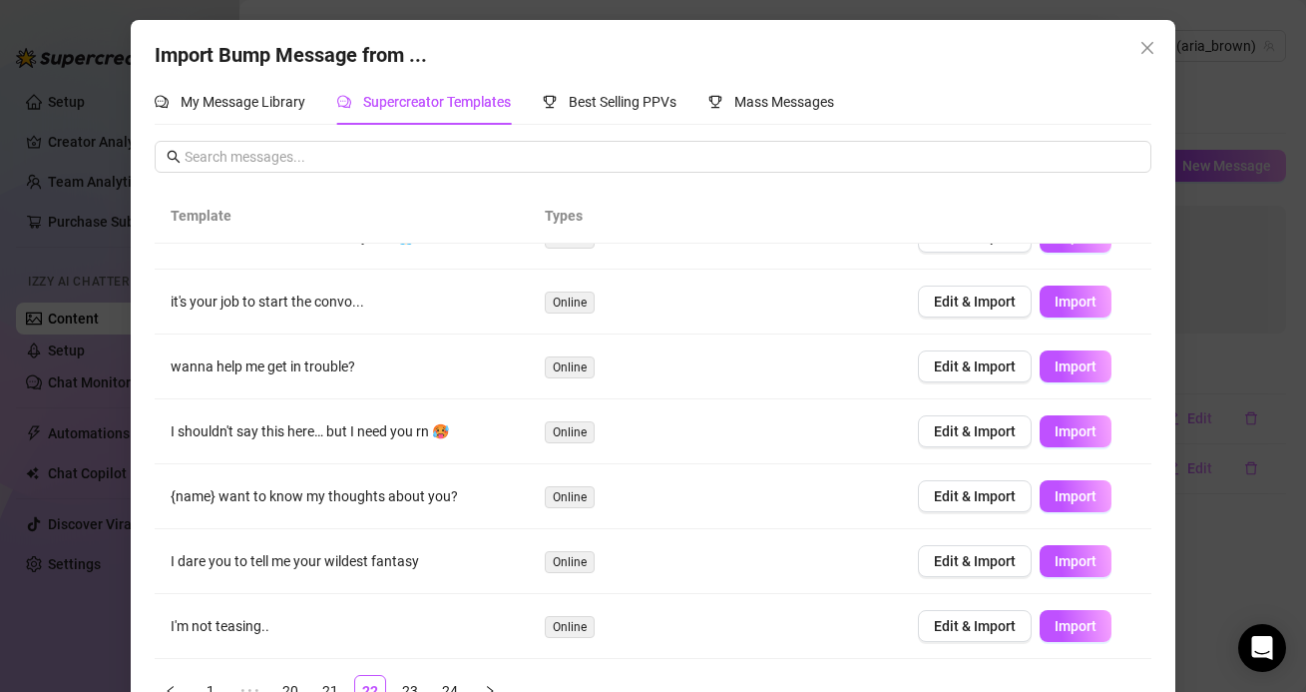
scroll to position [51, 0]
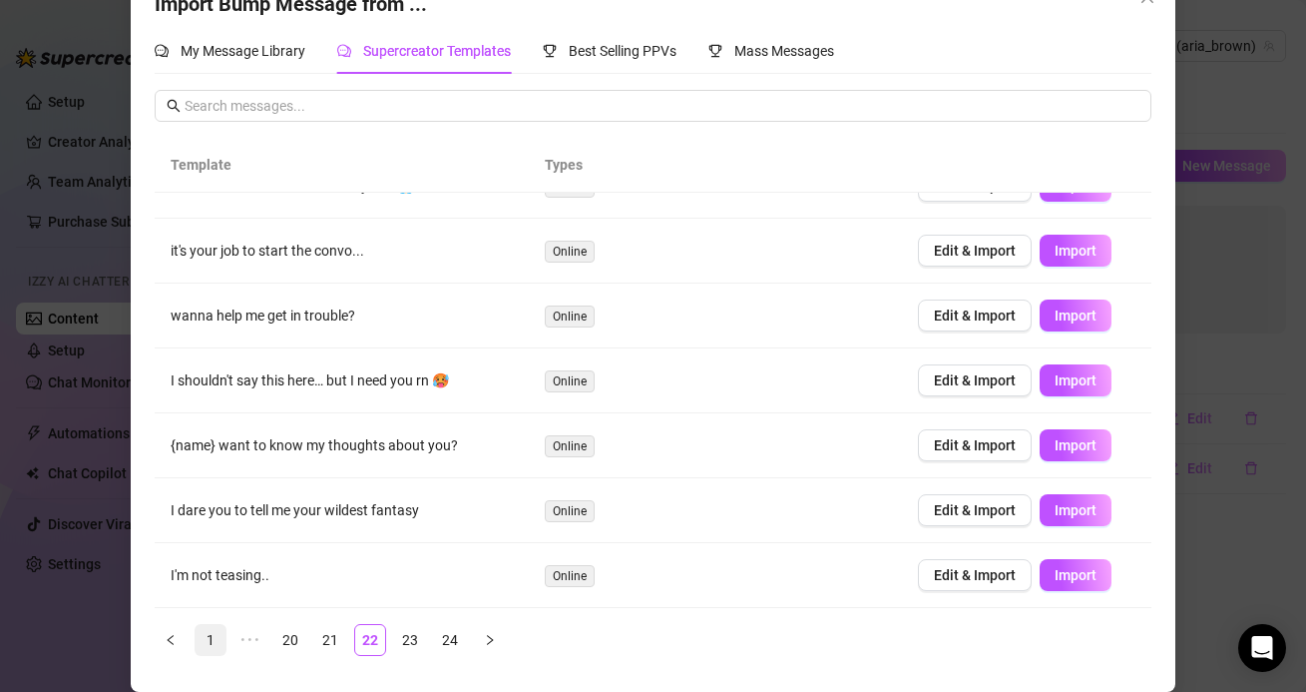
click at [201, 641] on link "1" at bounding box center [211, 640] width 30 height 30
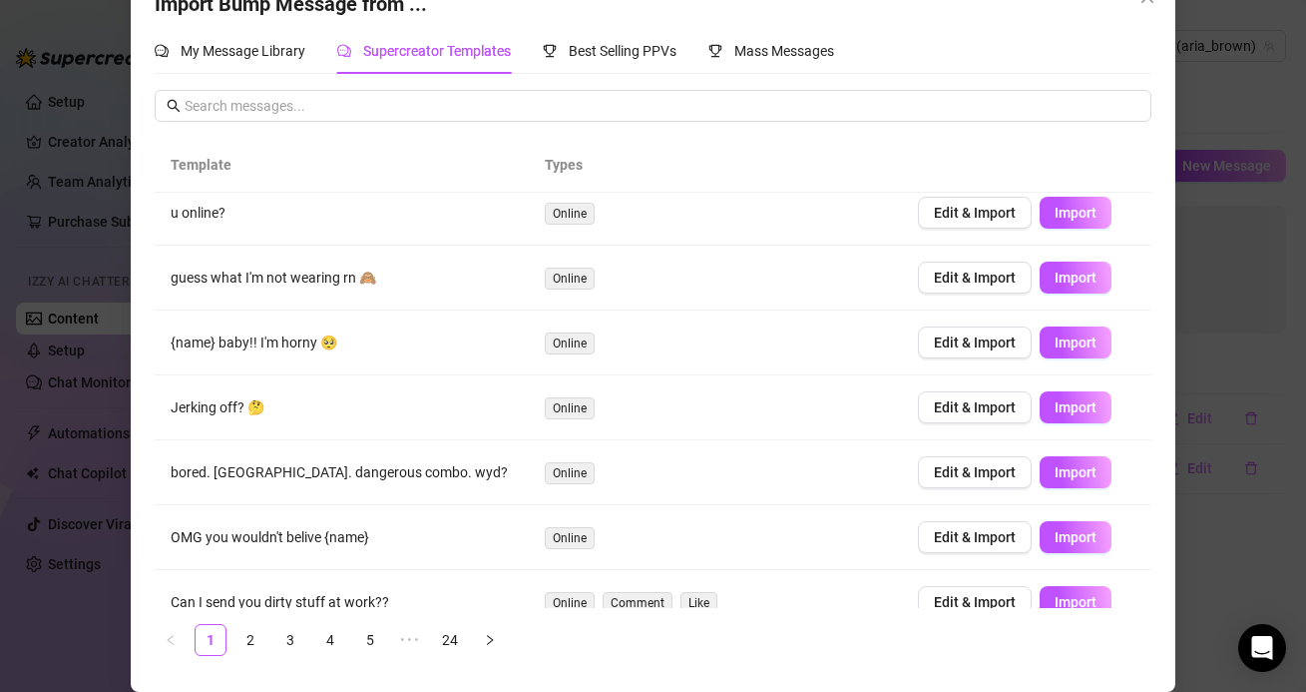
scroll to position [111, 0]
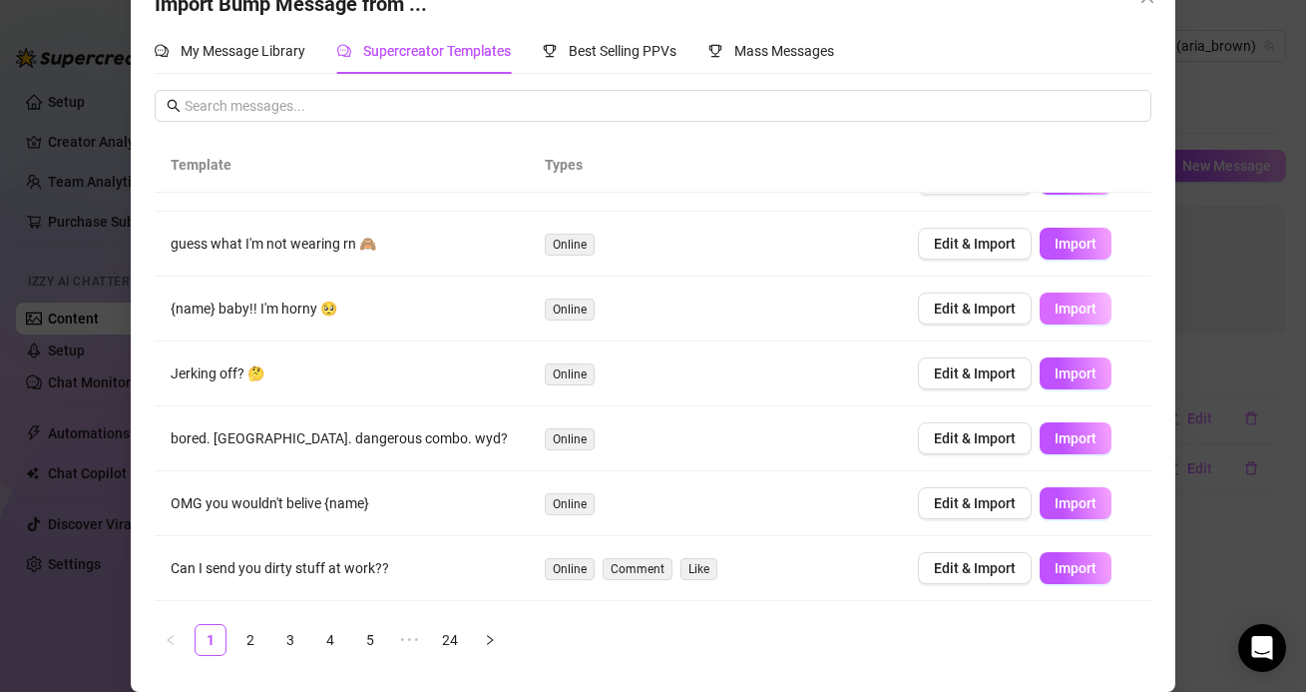
click at [1052, 318] on button "Import" at bounding box center [1076, 308] width 72 height 32
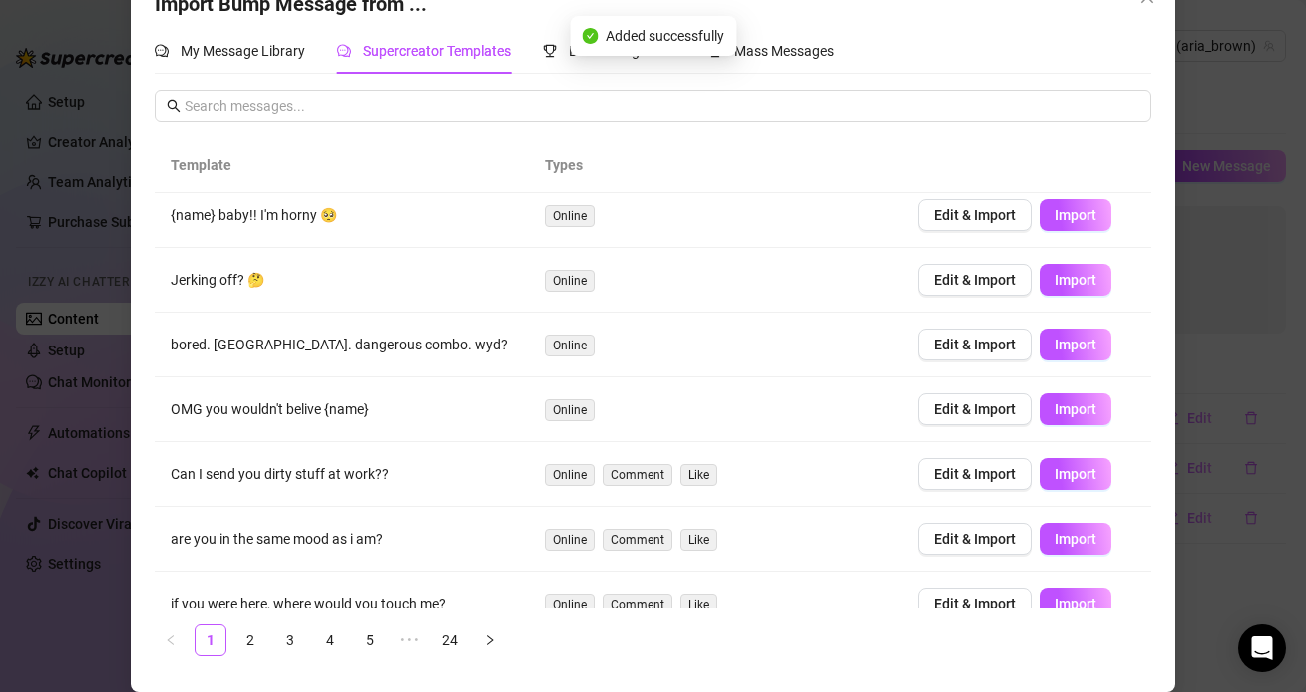
scroll to position [234, 0]
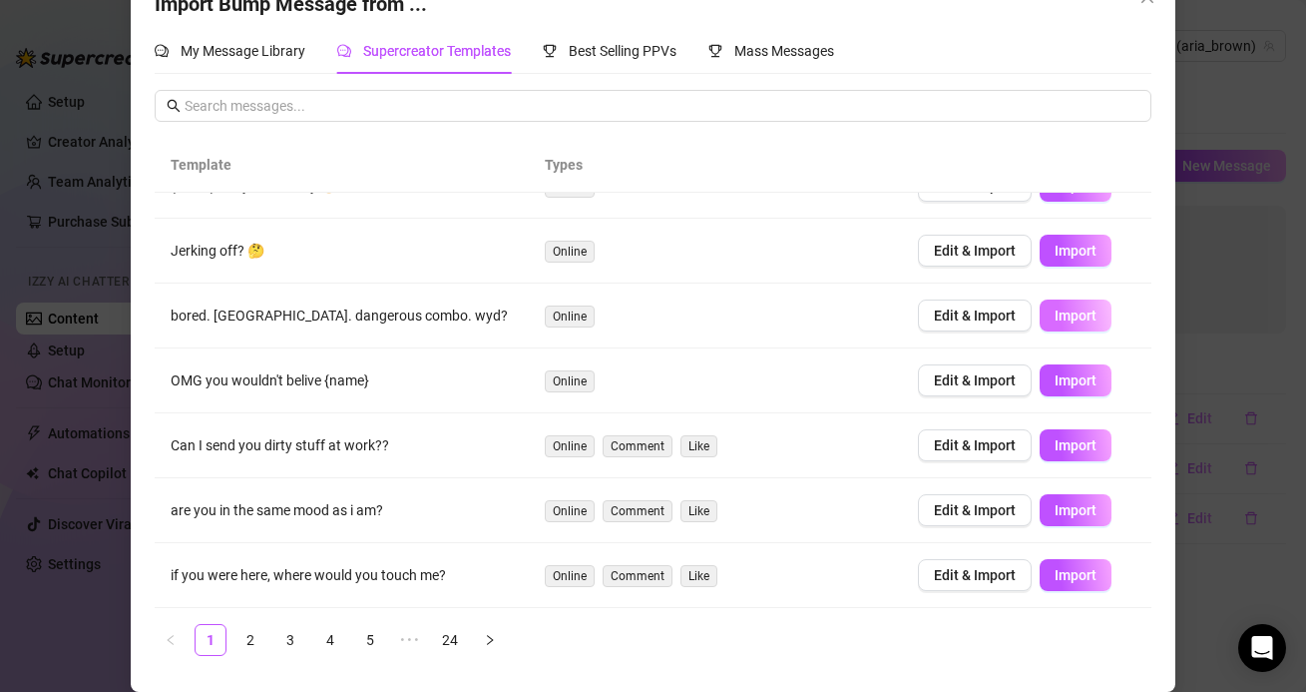
click at [1066, 313] on span "Import" at bounding box center [1076, 315] width 42 height 16
click at [254, 647] on link "2" at bounding box center [251, 640] width 30 height 30
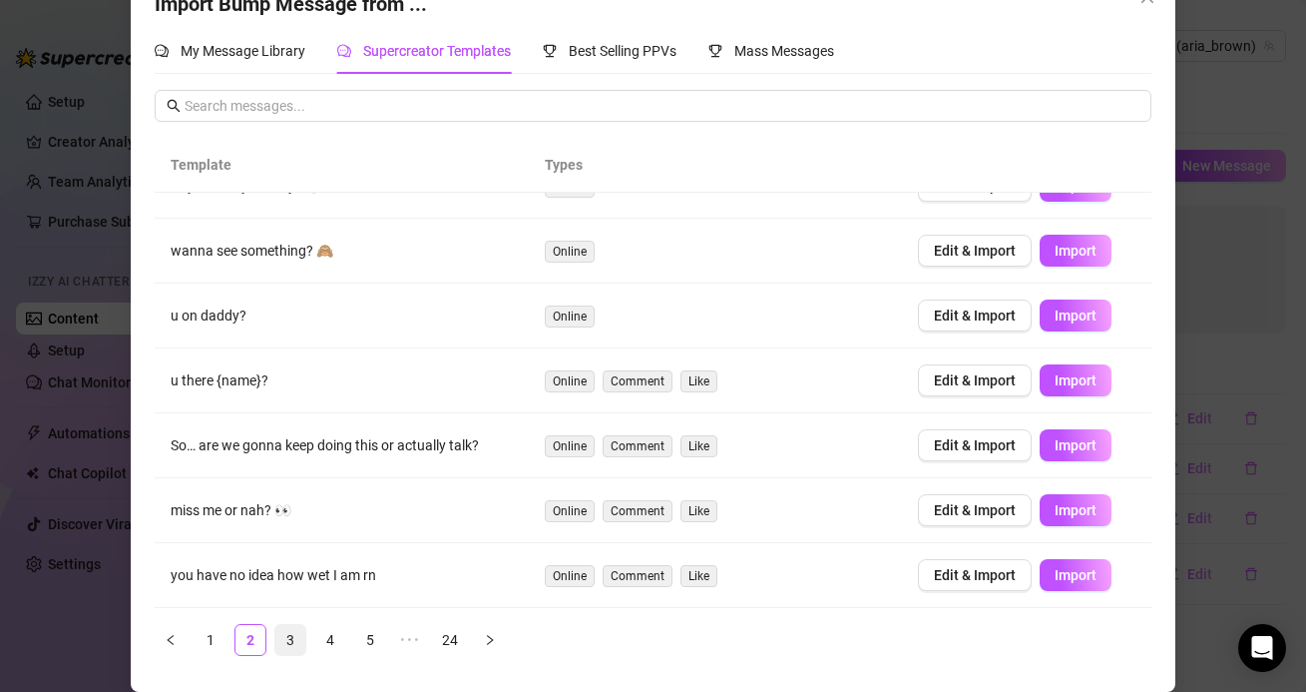
click at [288, 639] on link "3" at bounding box center [290, 640] width 30 height 30
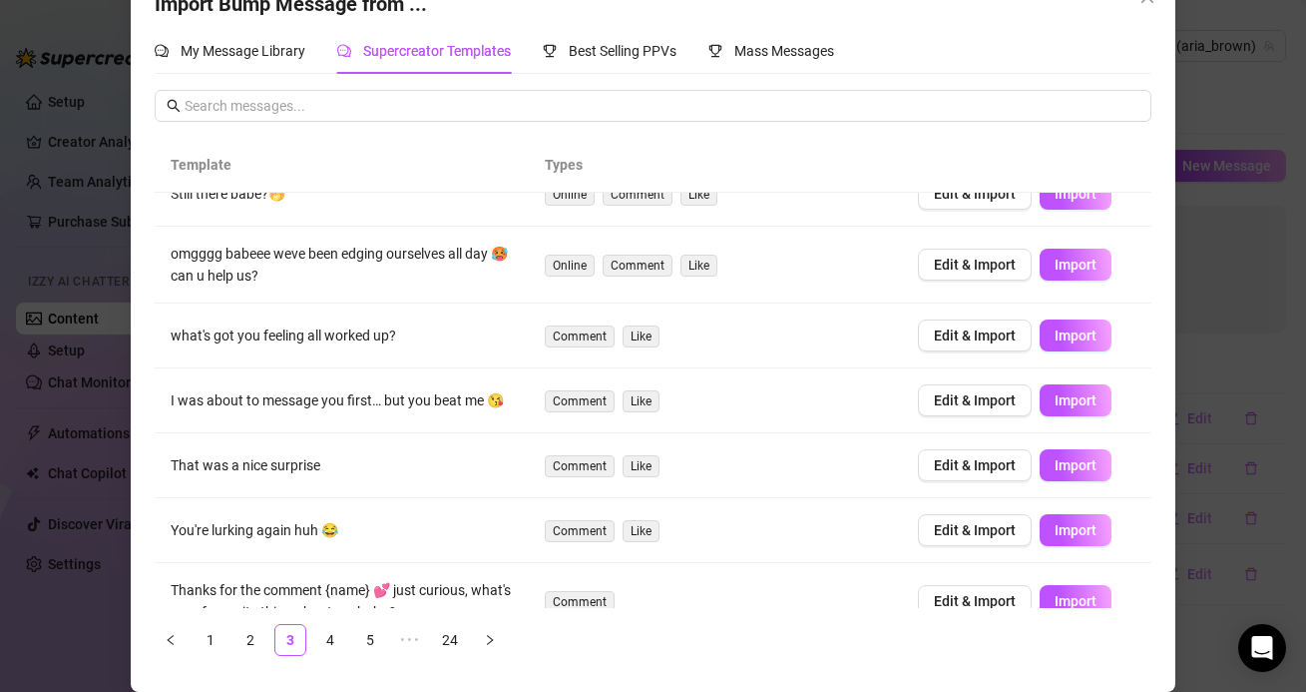
scroll to position [29, 0]
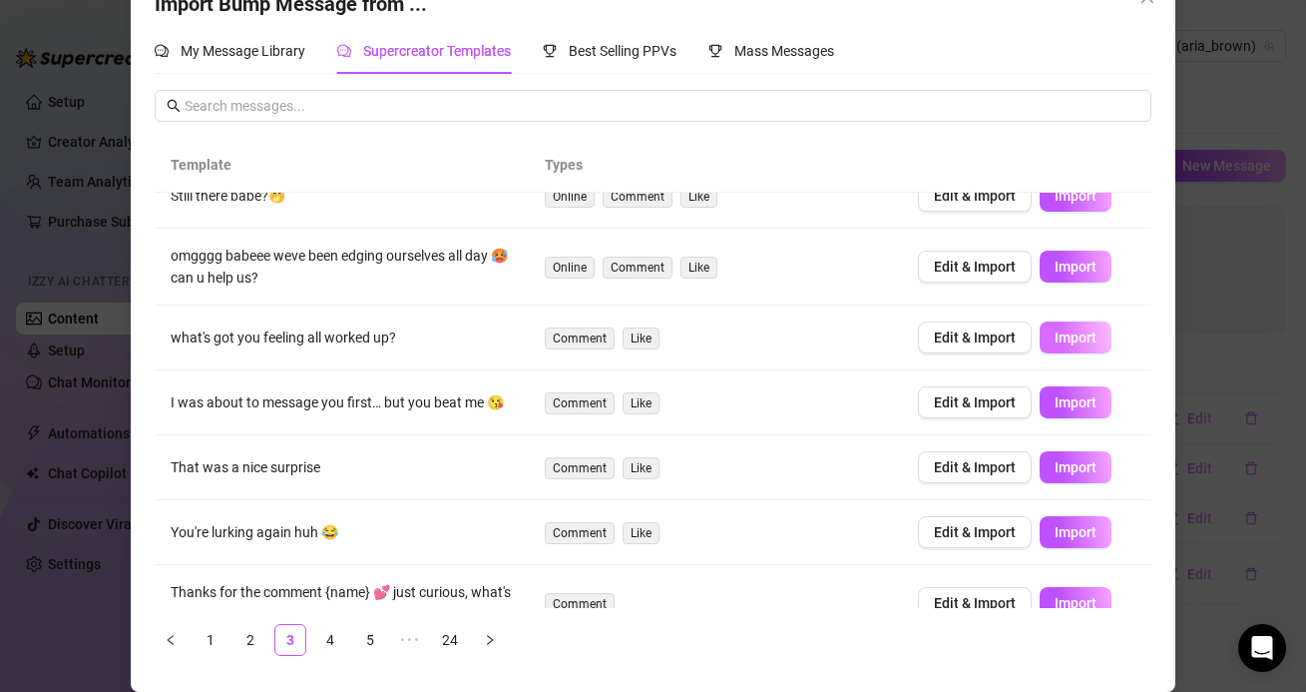
click at [1100, 335] on button "Import" at bounding box center [1076, 337] width 72 height 32
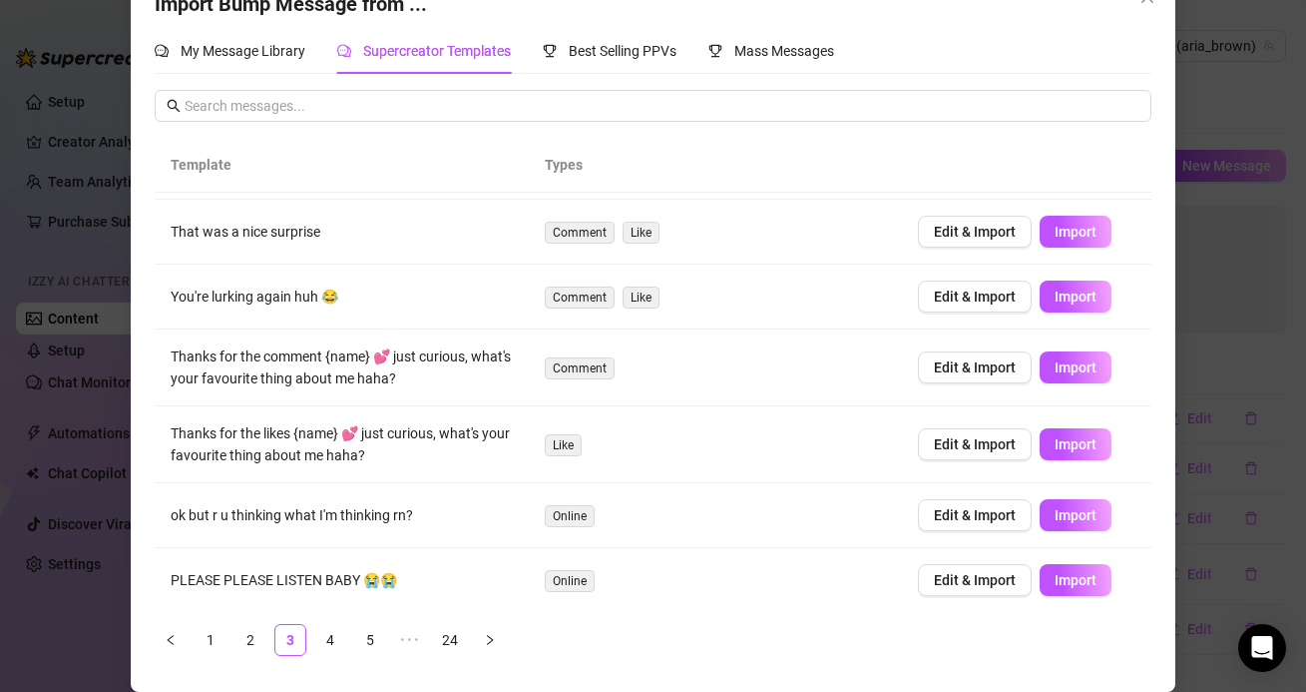
scroll to position [269, 0]
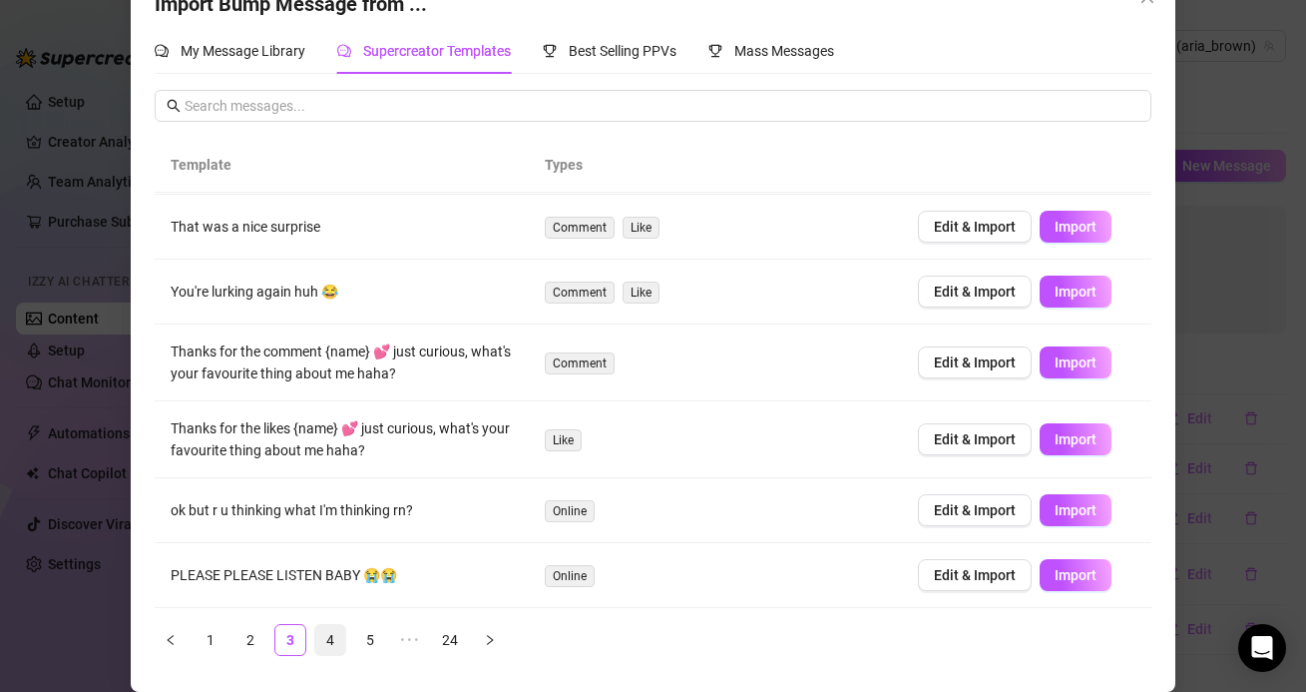
click at [333, 641] on link "4" at bounding box center [330, 640] width 30 height 30
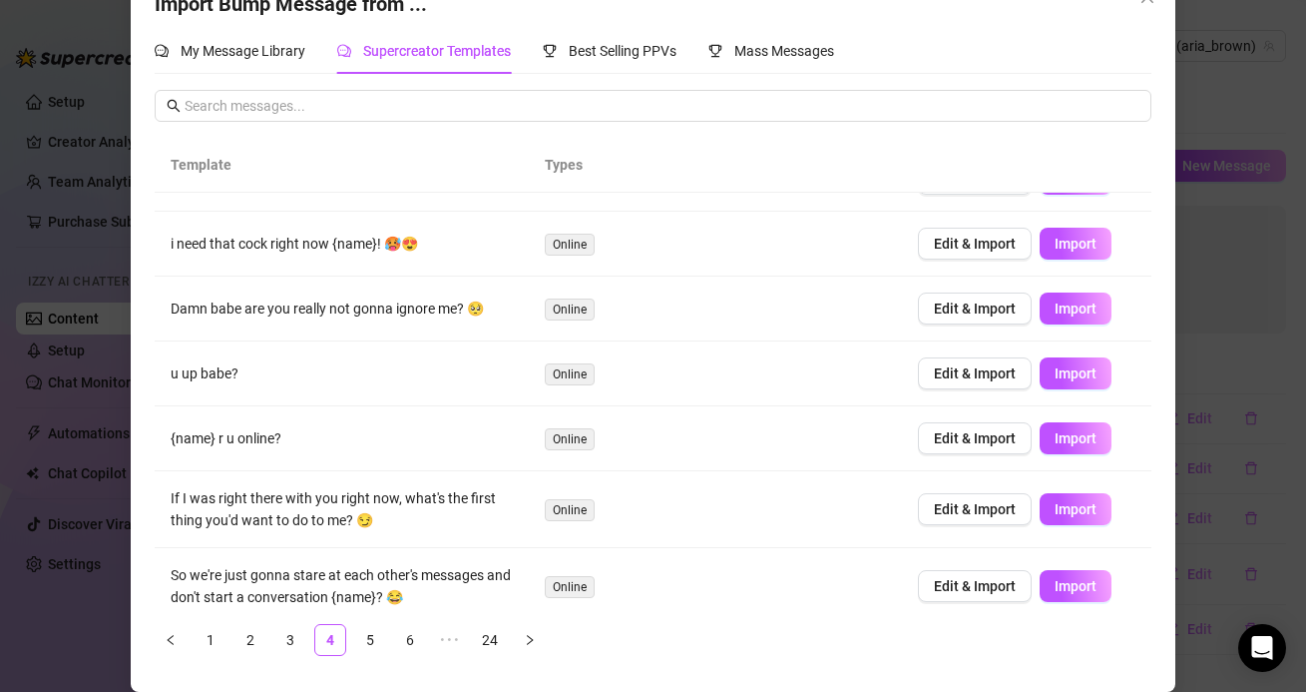
scroll to position [55, 0]
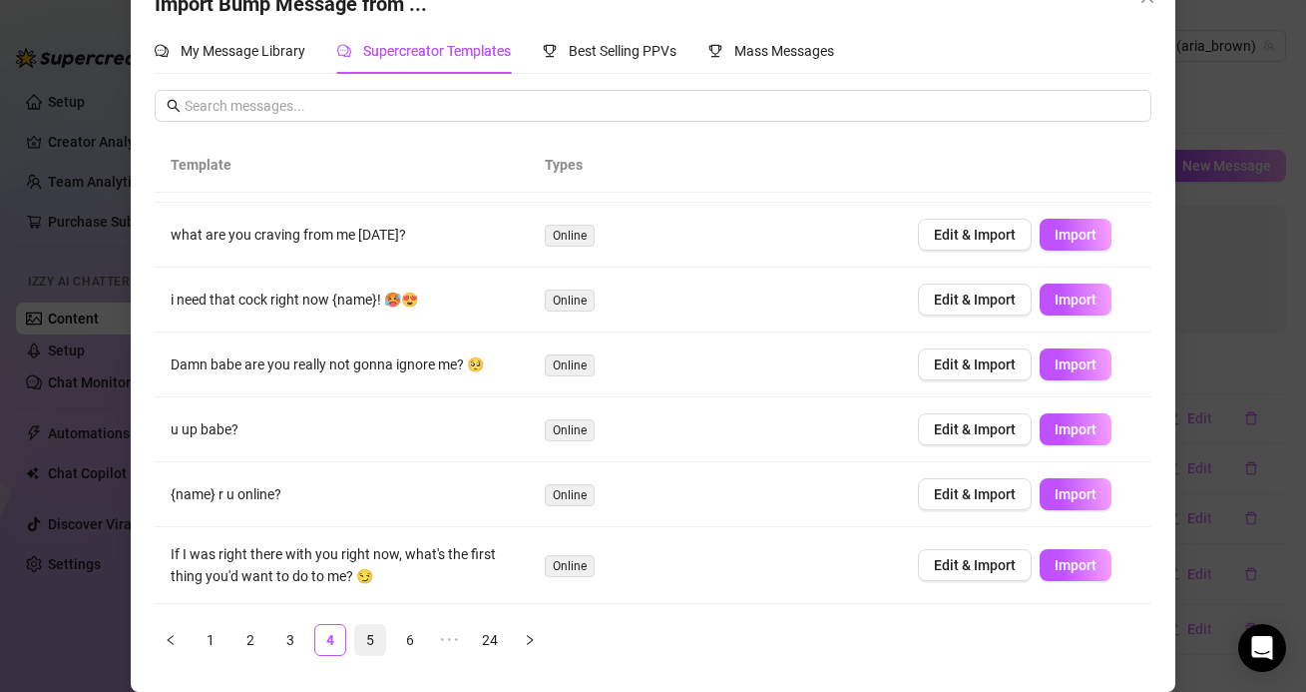
click at [372, 644] on link "5" at bounding box center [370, 640] width 30 height 30
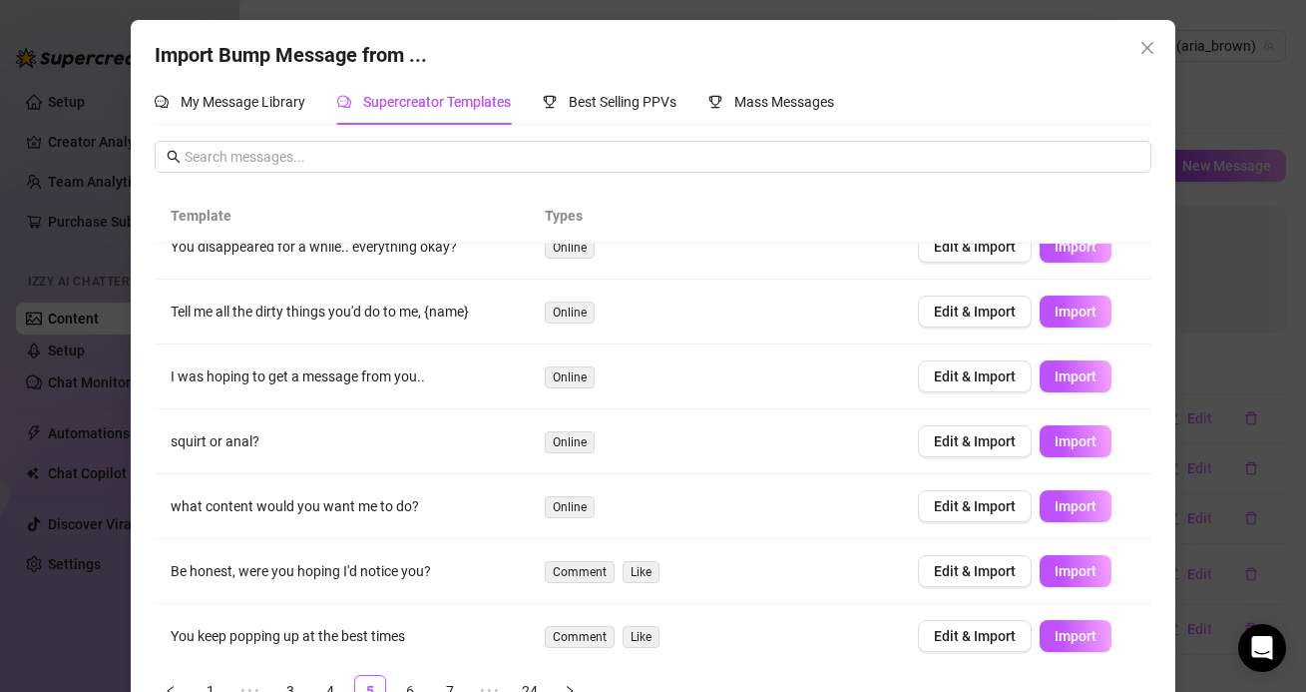
scroll to position [127, 0]
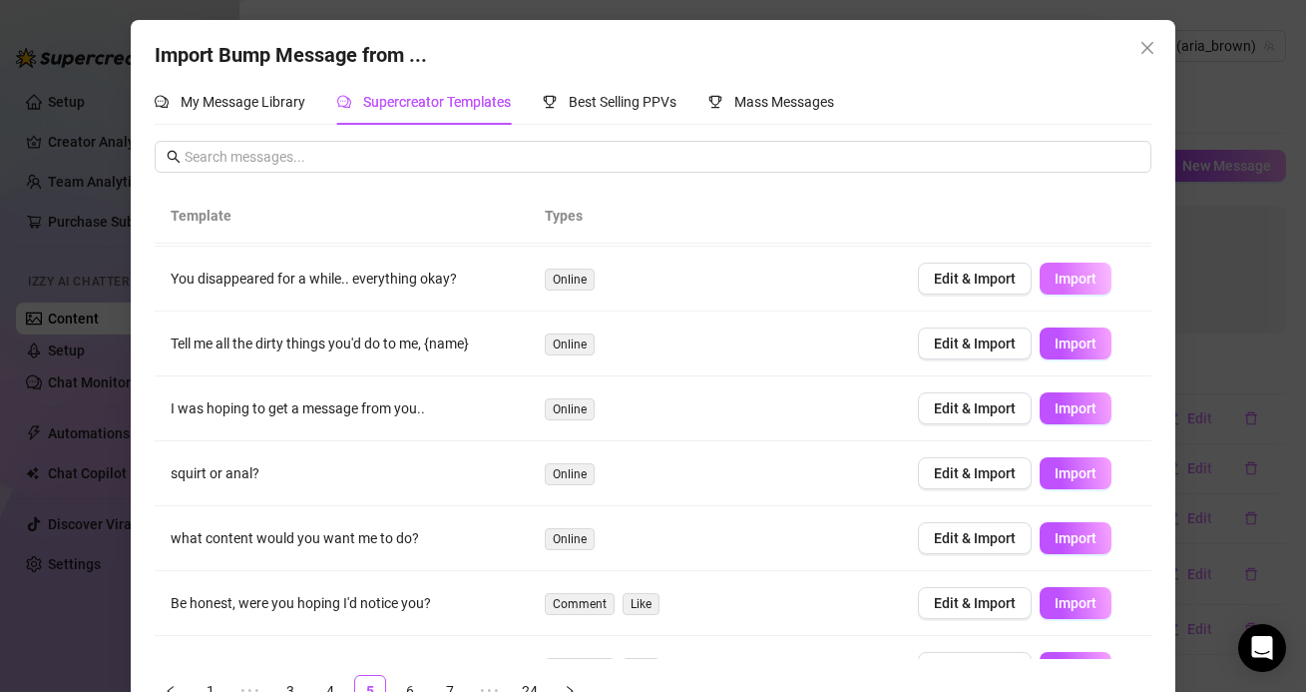
click at [1060, 267] on button "Import" at bounding box center [1076, 278] width 72 height 32
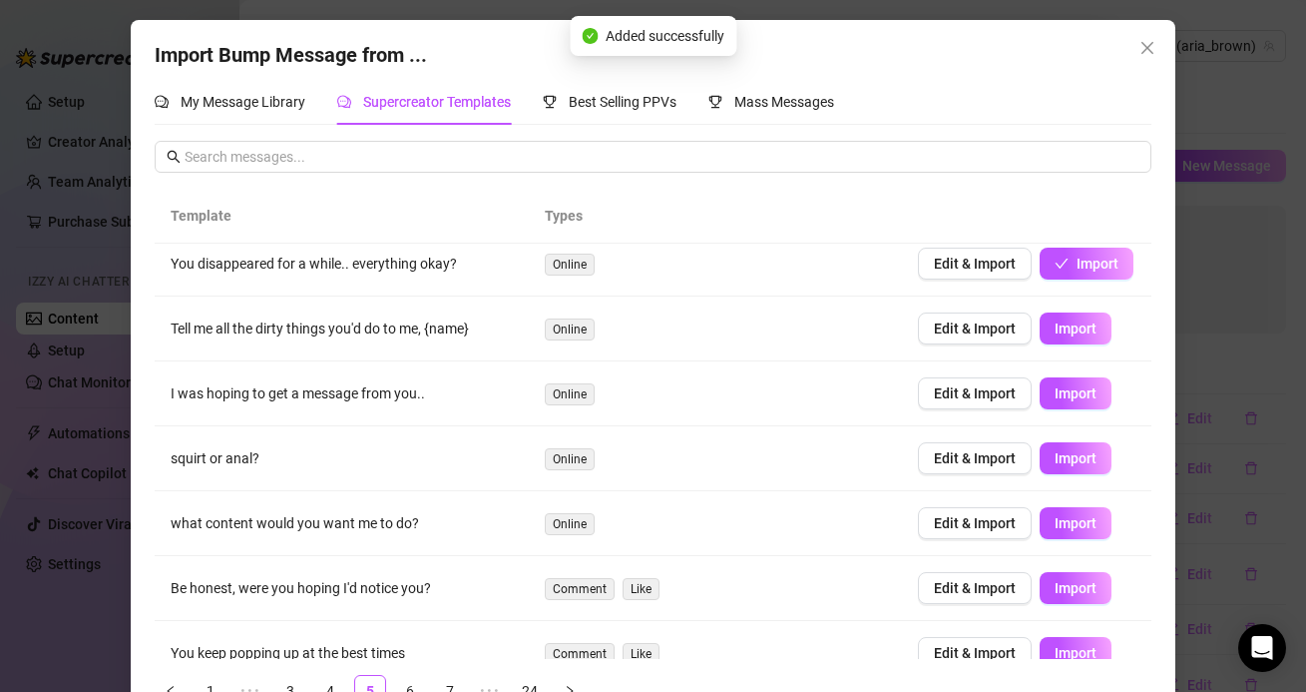
scroll to position [155, 0]
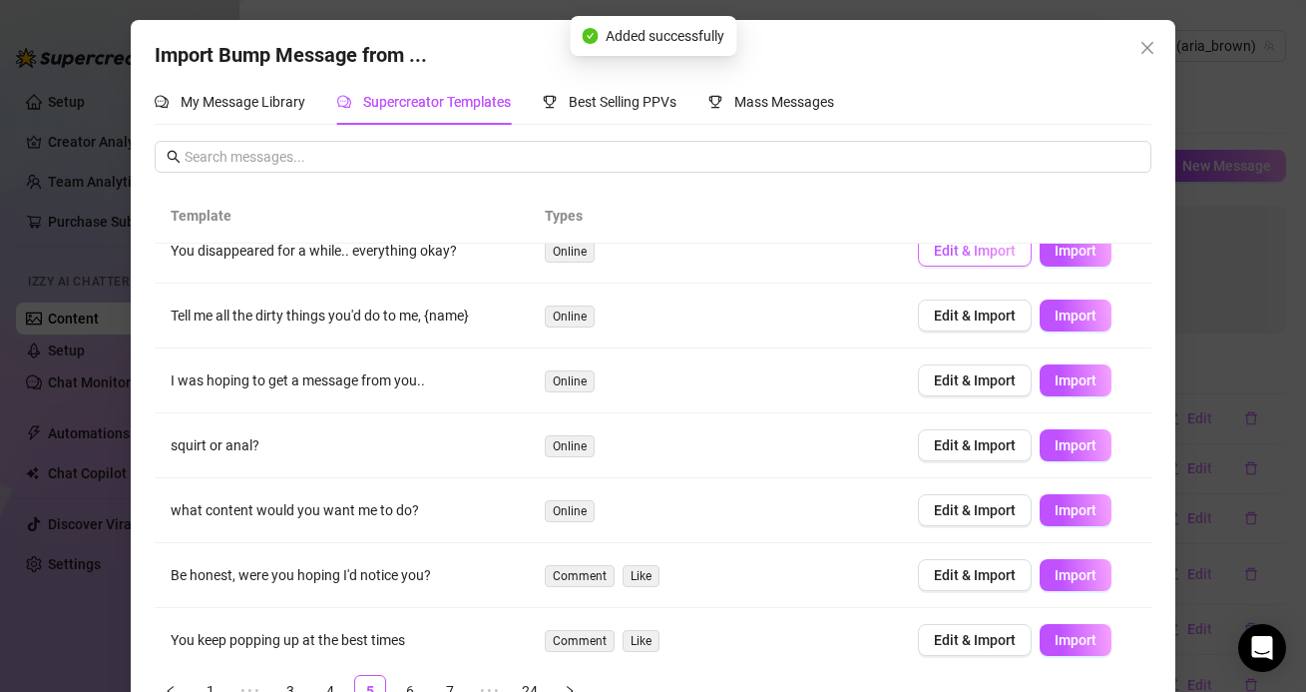
click at [981, 250] on span "Edit & Import" at bounding box center [975, 251] width 82 height 16
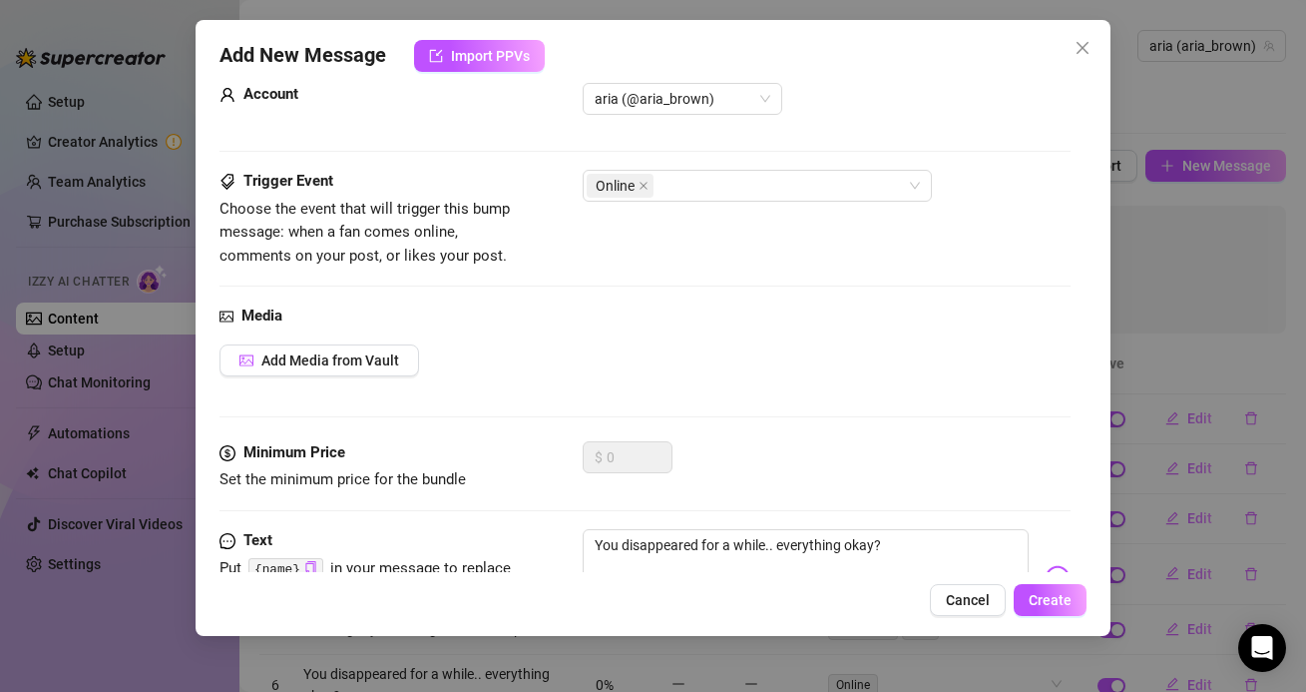
scroll to position [112, 0]
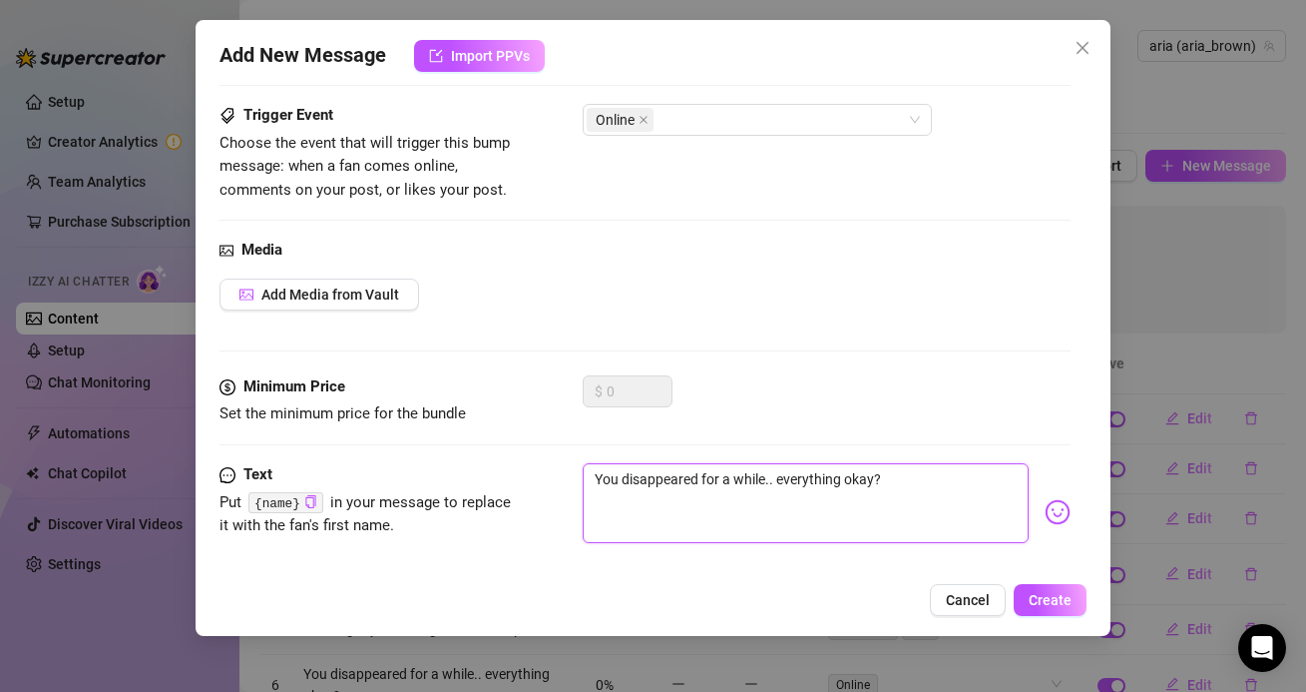
click at [602, 472] on textarea "You disappeared for a while.. everything okay?" at bounding box center [805, 503] width 445 height 80
click at [1037, 599] on span "Create" at bounding box center [1050, 600] width 43 height 16
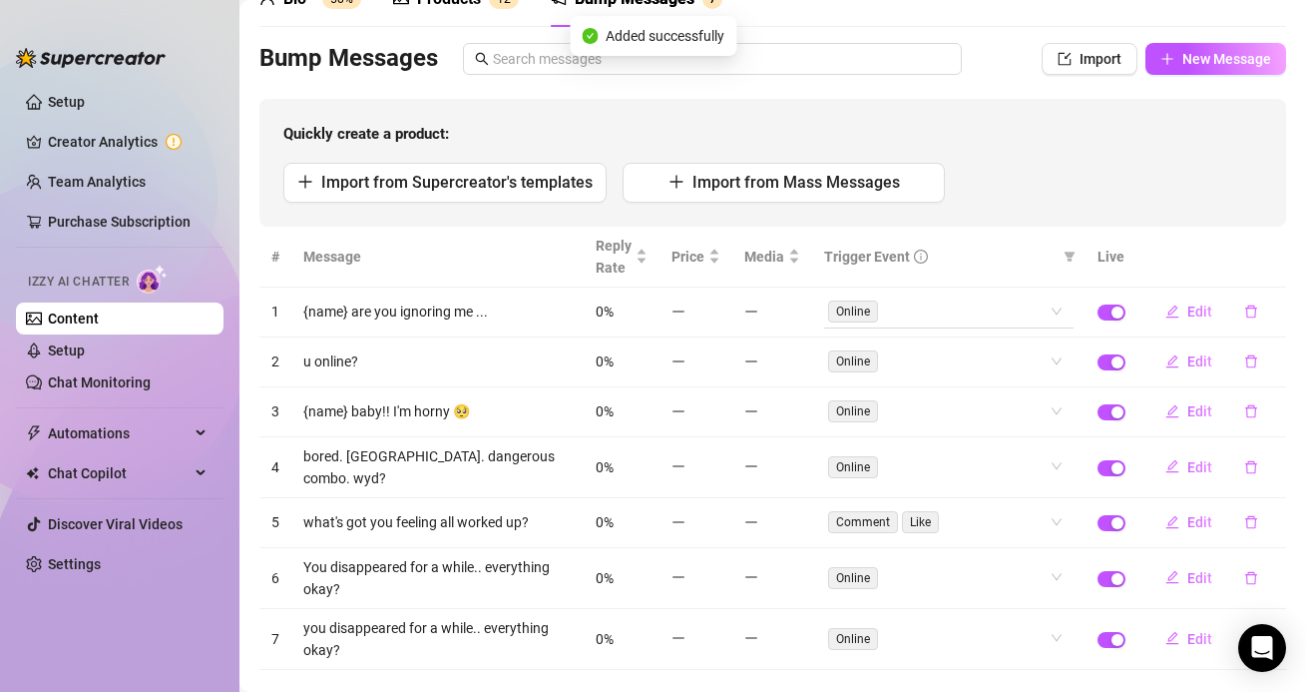
scroll to position [133, 0]
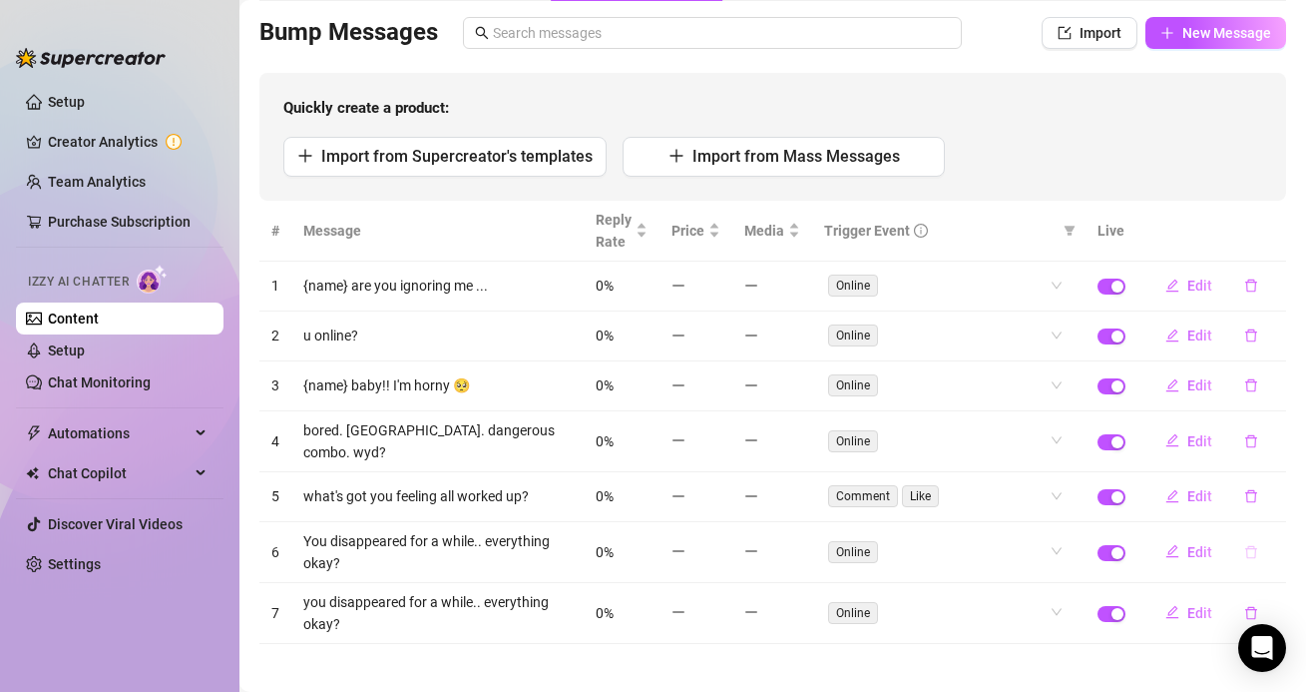
click at [1250, 545] on icon "delete" at bounding box center [1252, 552] width 14 height 14
click at [1275, 490] on span "Yes" at bounding box center [1272, 488] width 24 height 16
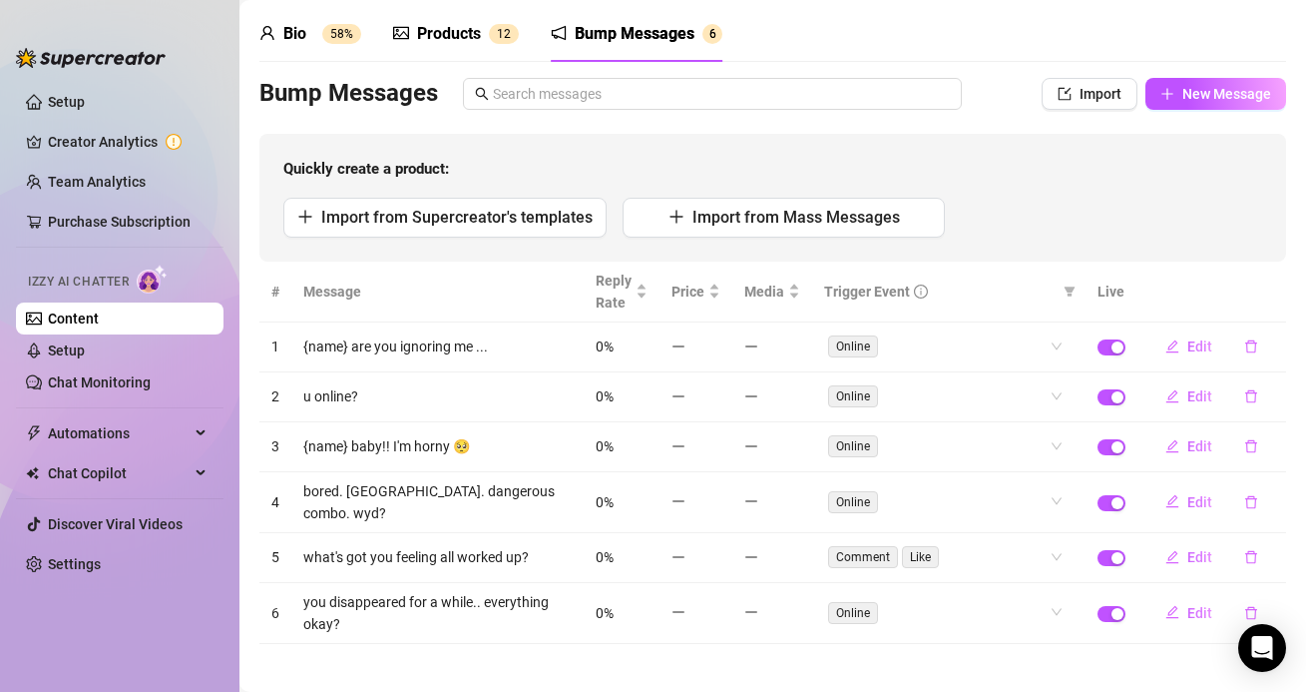
scroll to position [16, 0]
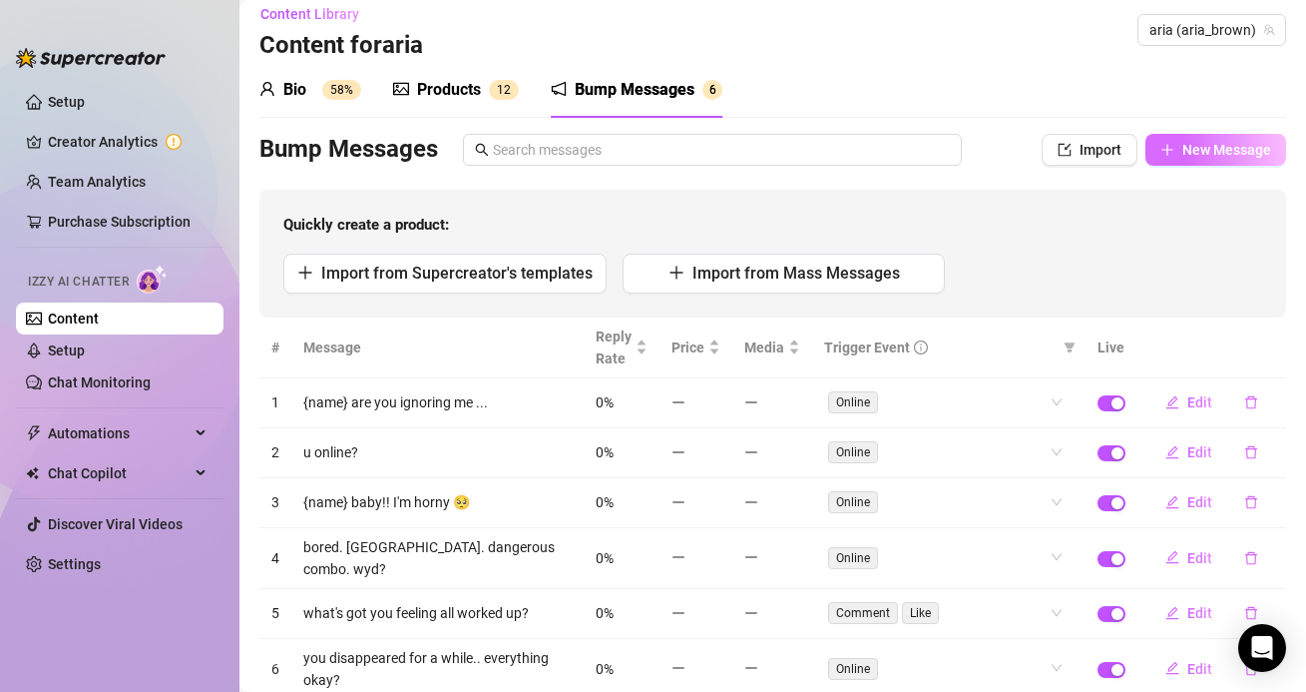
click at [1185, 150] on span "New Message" at bounding box center [1227, 150] width 89 height 16
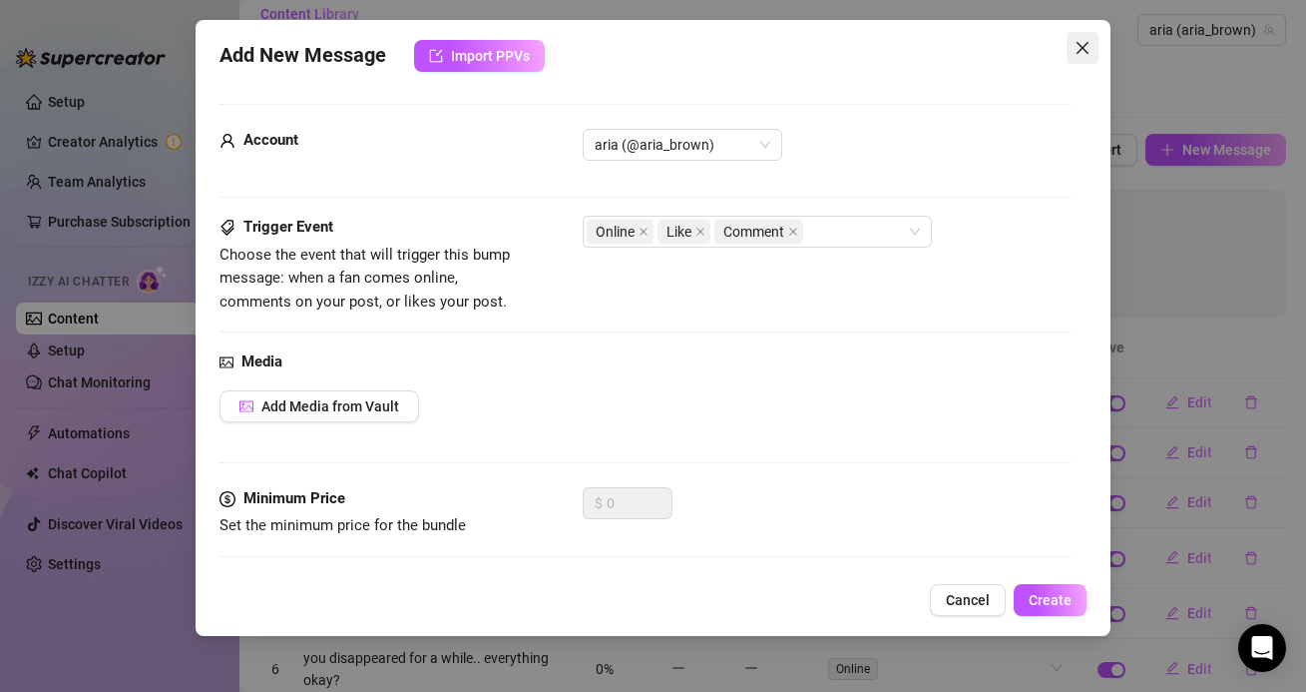
click at [1093, 44] on span "Close" at bounding box center [1083, 48] width 32 height 16
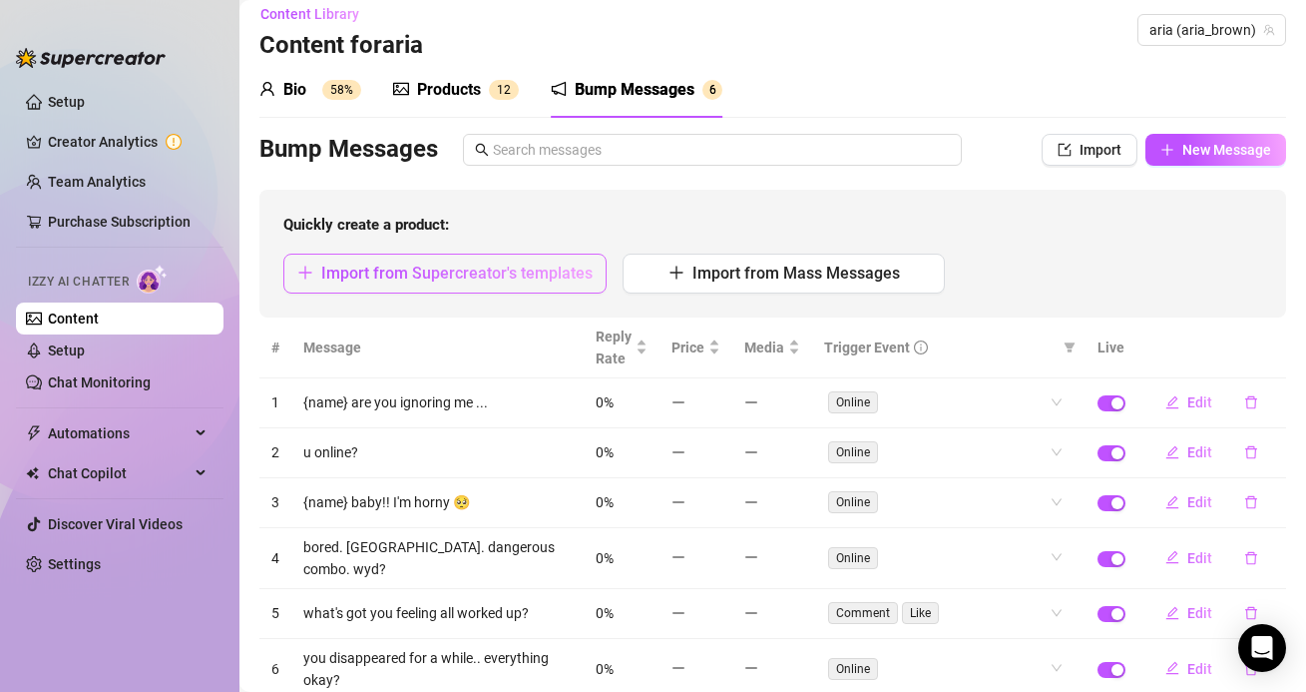
click at [493, 283] on button "Import from Supercreator's templates" at bounding box center [444, 273] width 323 height 40
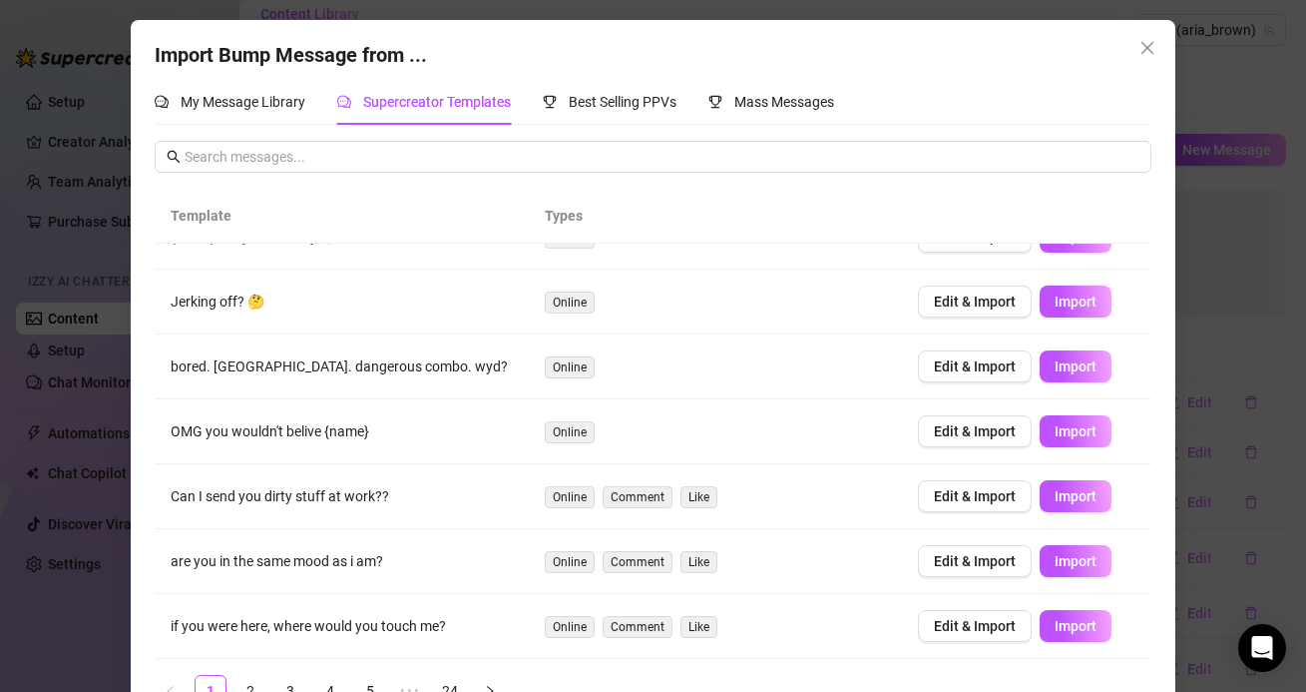
scroll to position [51, 0]
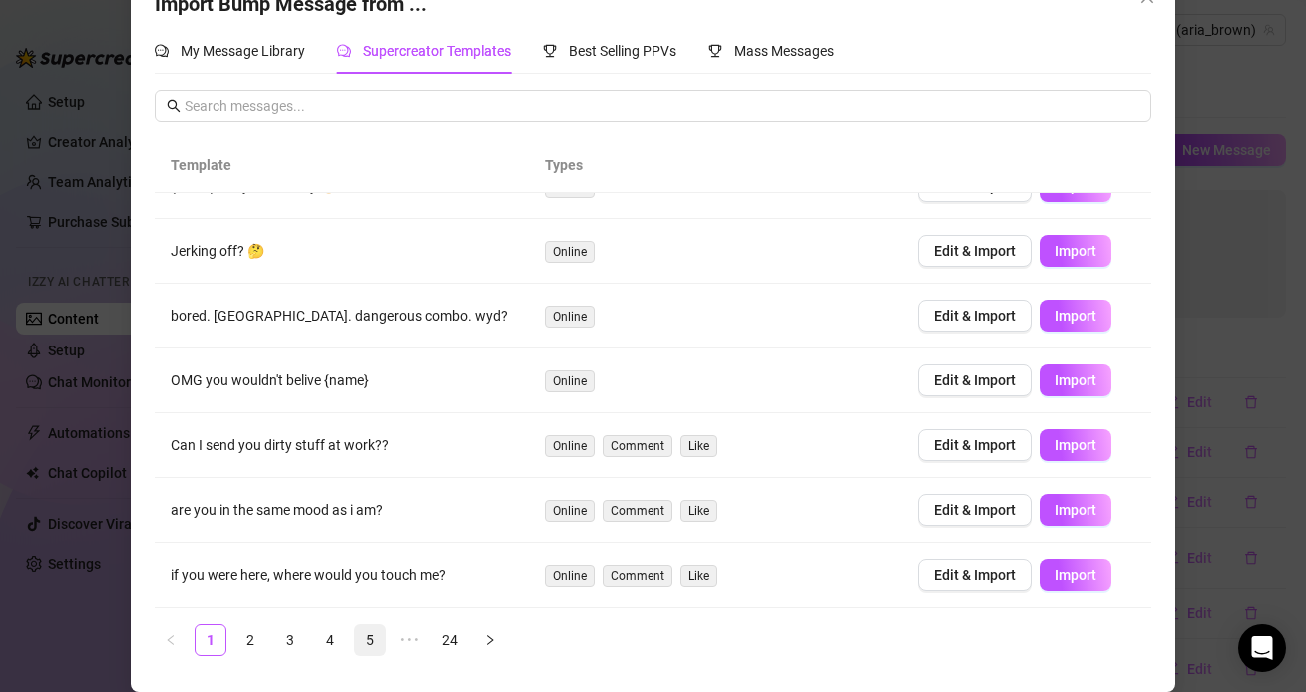
click at [364, 629] on link "5" at bounding box center [370, 640] width 30 height 30
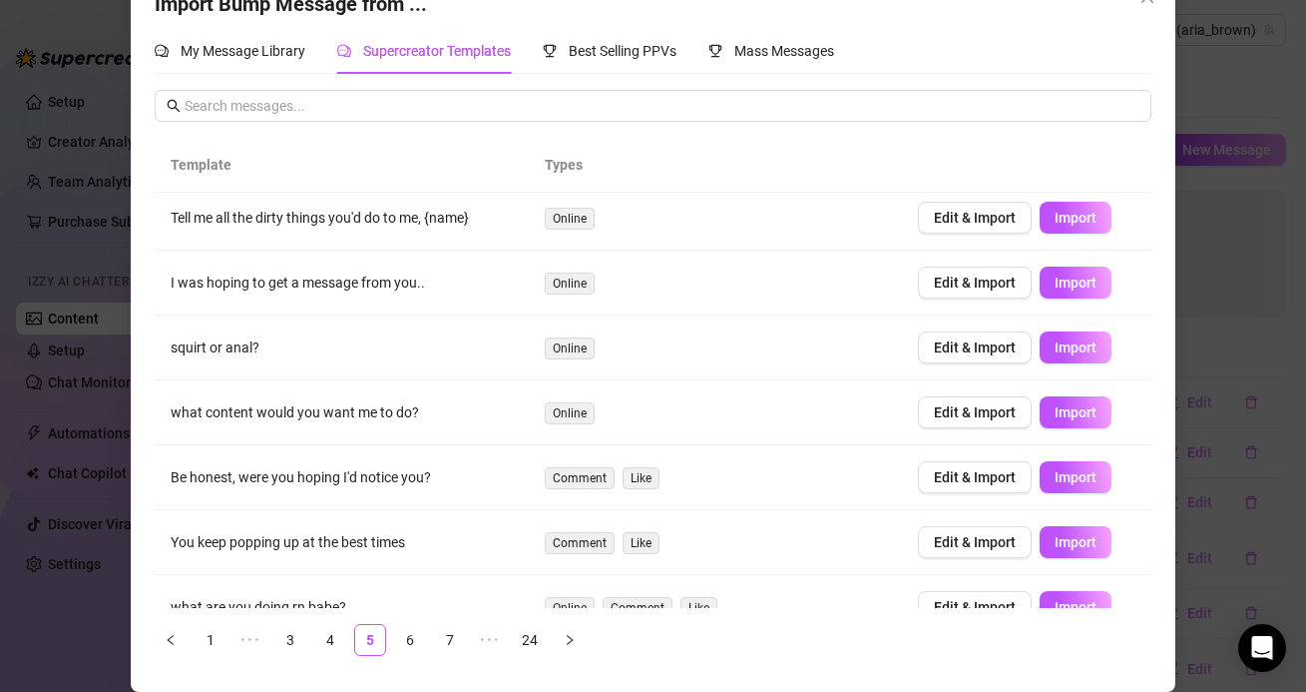
scroll to position [209, 0]
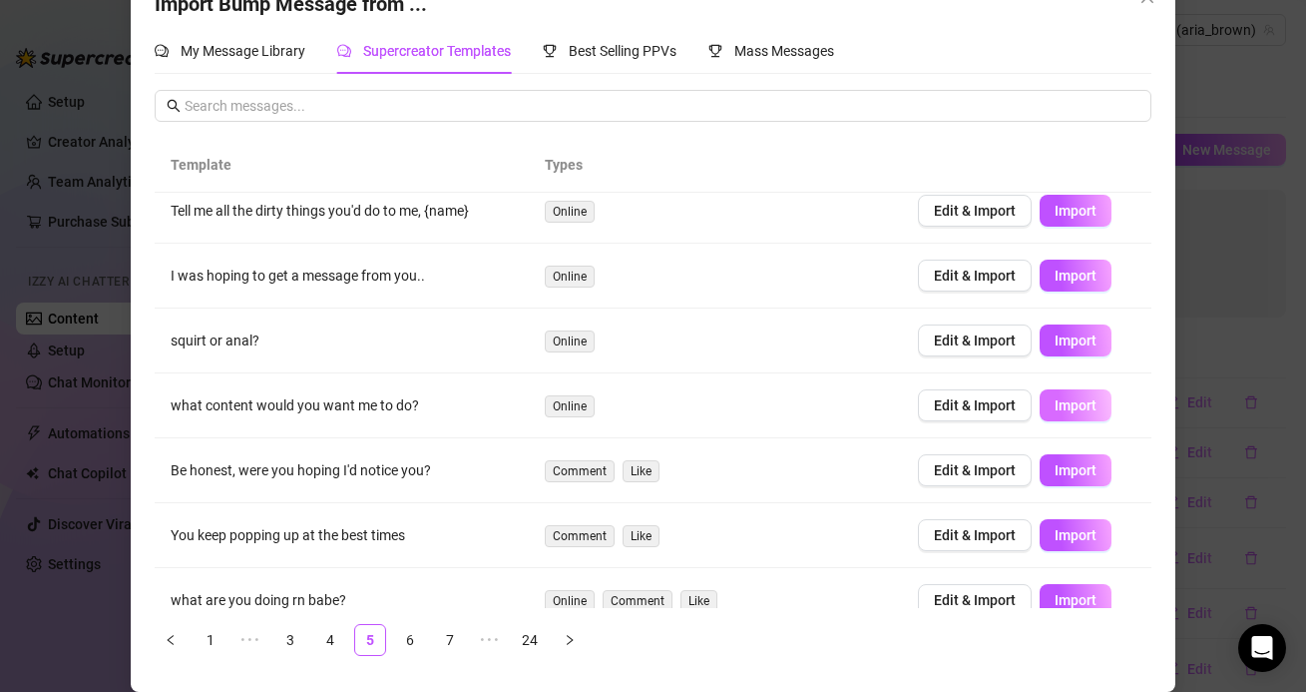
click at [1073, 398] on span "Import" at bounding box center [1076, 405] width 42 height 16
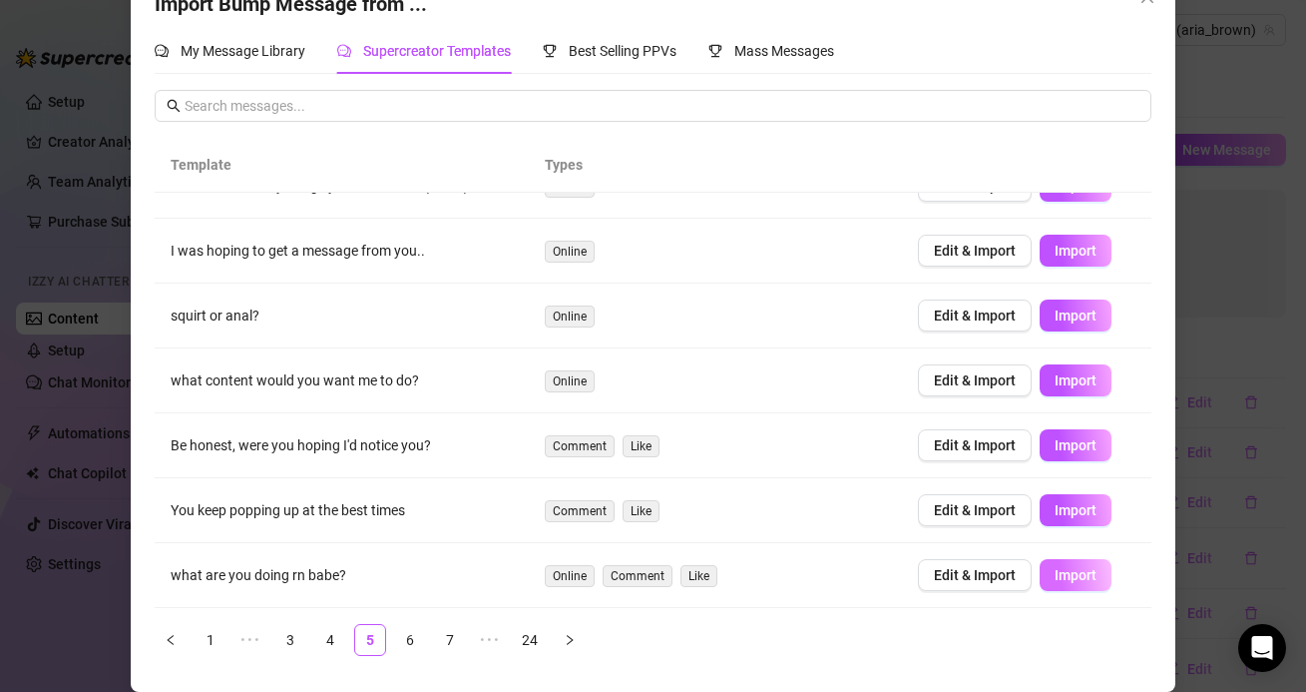
click at [1101, 581] on button "Import" at bounding box center [1076, 575] width 72 height 32
click at [413, 650] on link "6" at bounding box center [410, 640] width 30 height 30
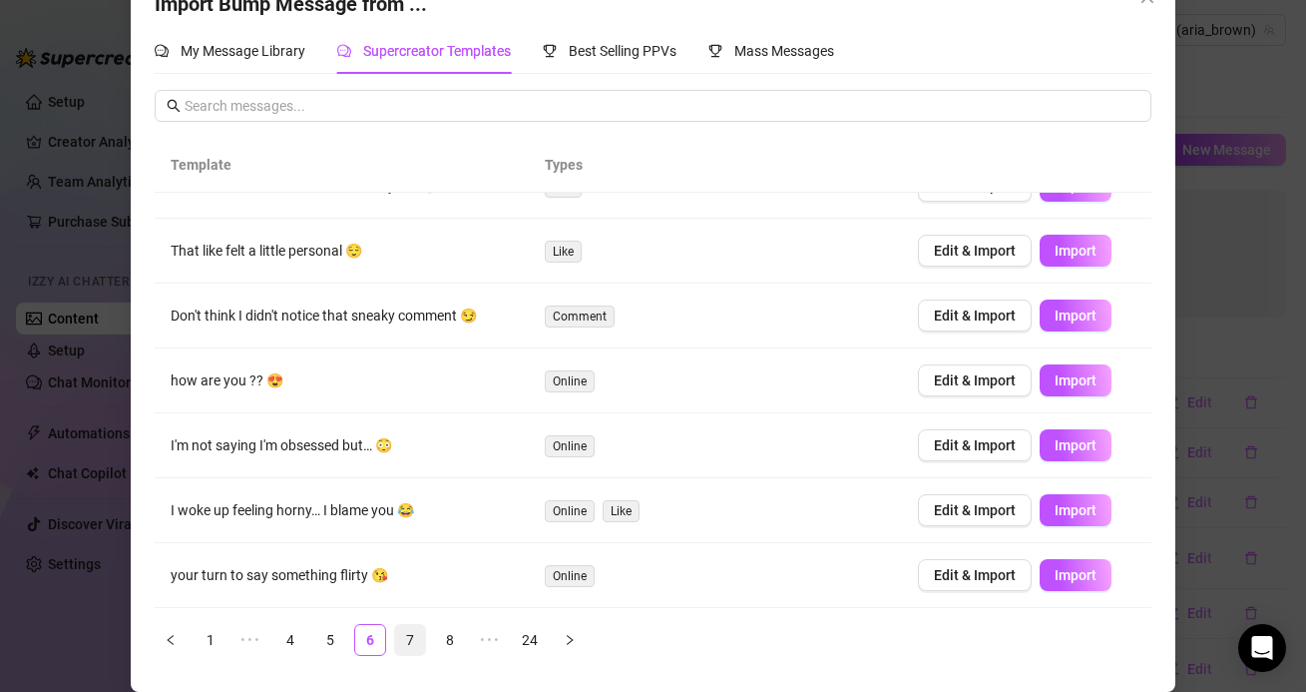
click at [411, 630] on link "7" at bounding box center [410, 640] width 30 height 30
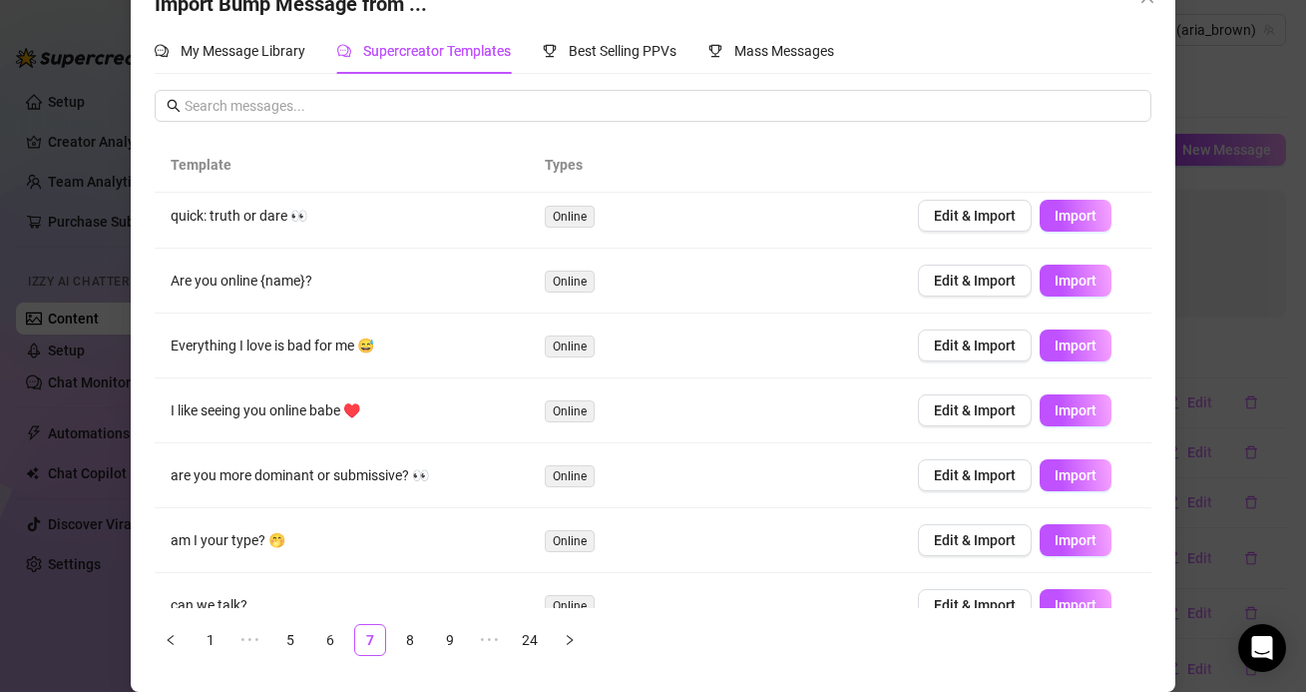
scroll to position [0, 0]
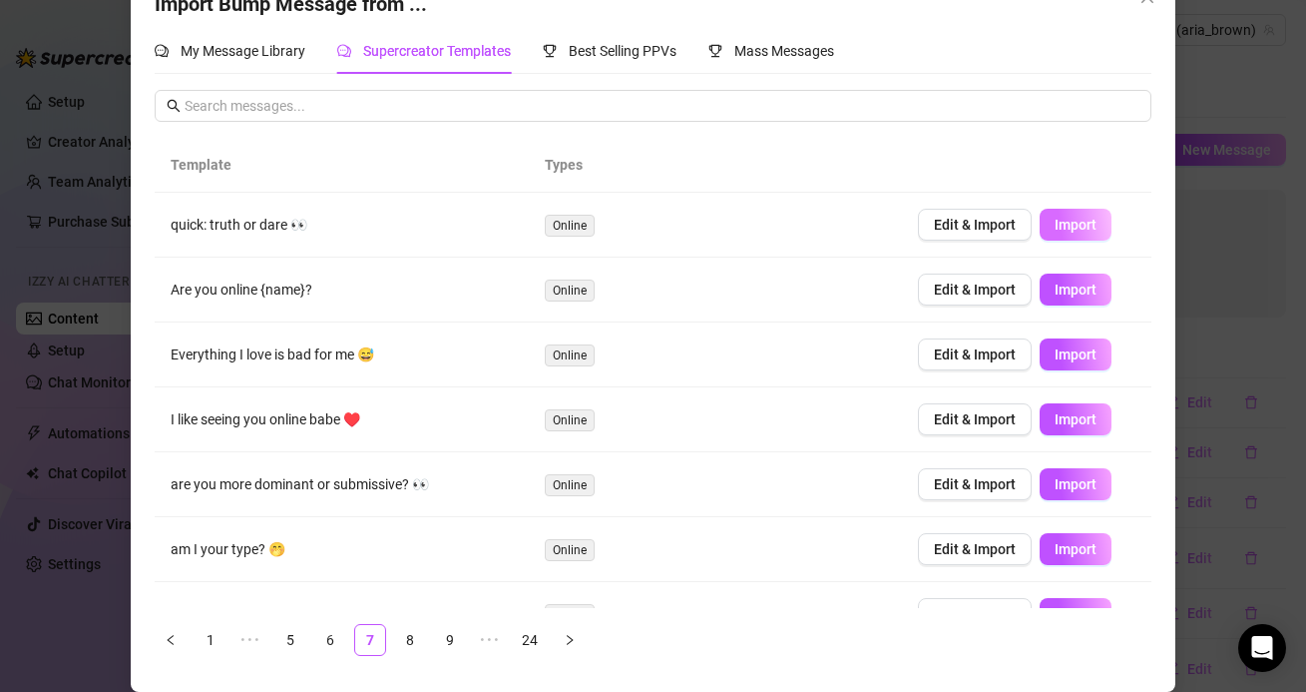
click at [1073, 217] on span "Import" at bounding box center [1076, 225] width 42 height 16
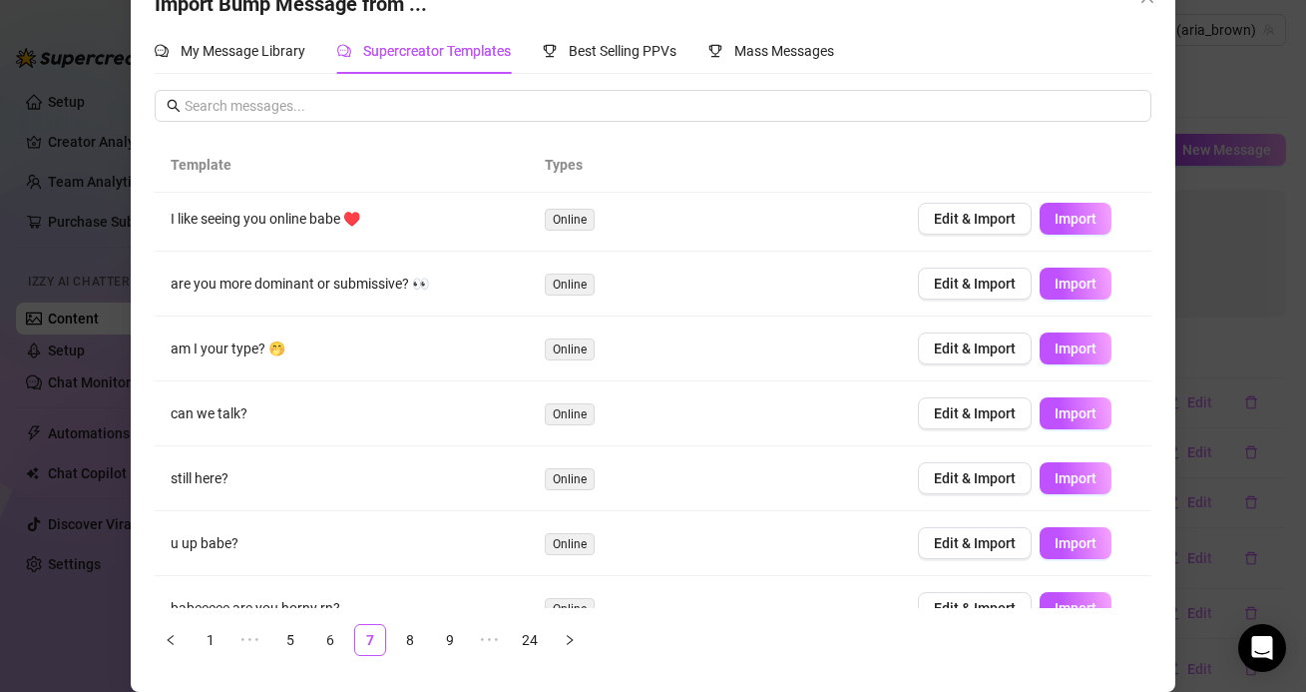
scroll to position [234, 0]
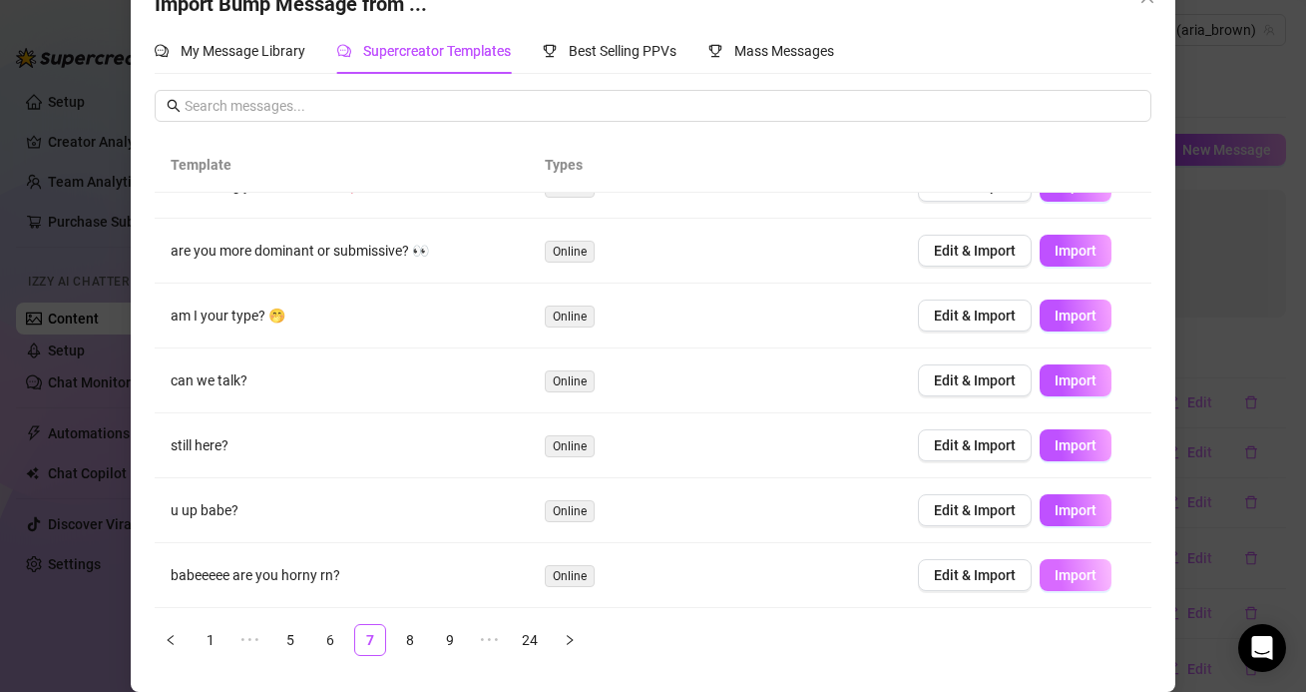
click at [1097, 578] on button "Import" at bounding box center [1076, 575] width 72 height 32
click at [409, 630] on link "8" at bounding box center [410, 640] width 30 height 30
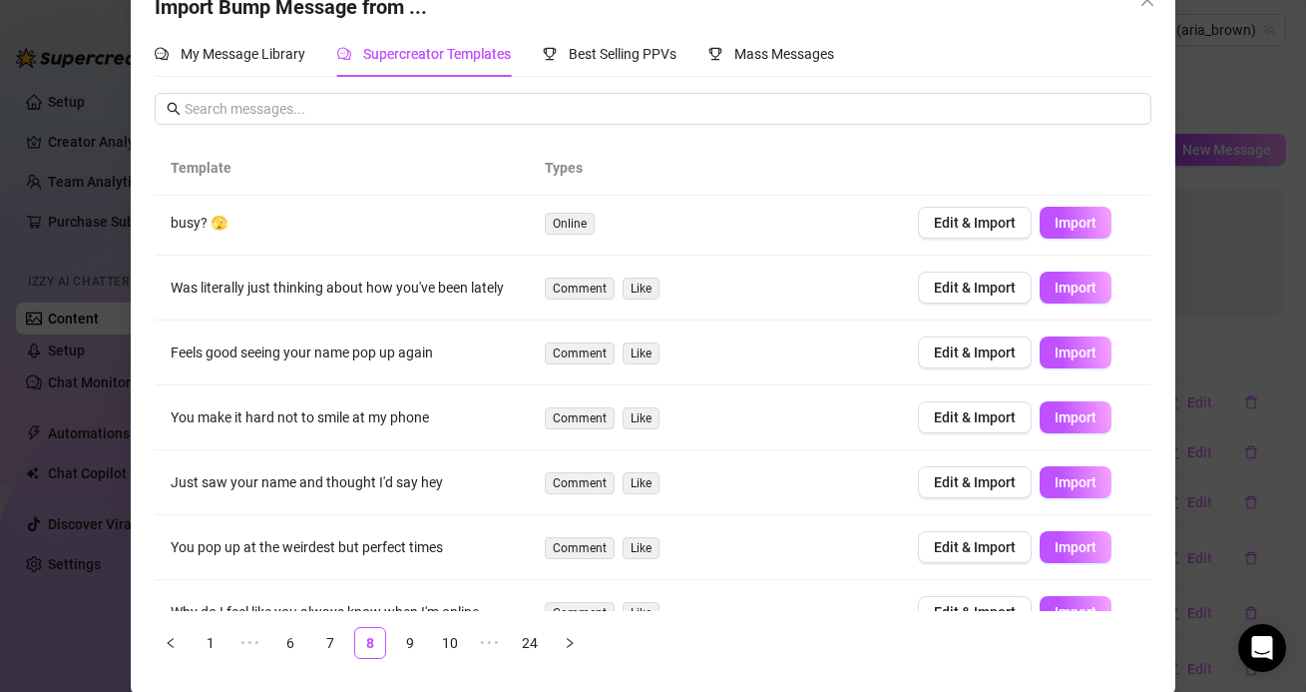
scroll to position [51, 0]
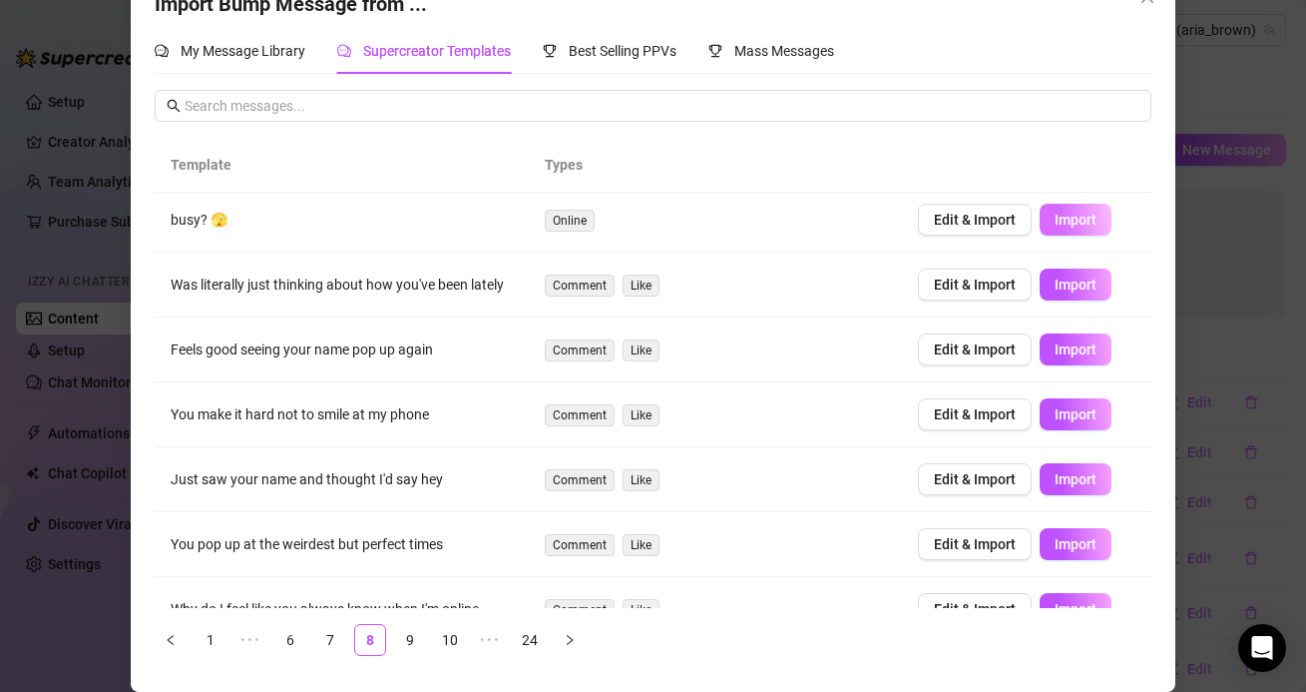
click at [1075, 228] on span "Import" at bounding box center [1076, 220] width 42 height 16
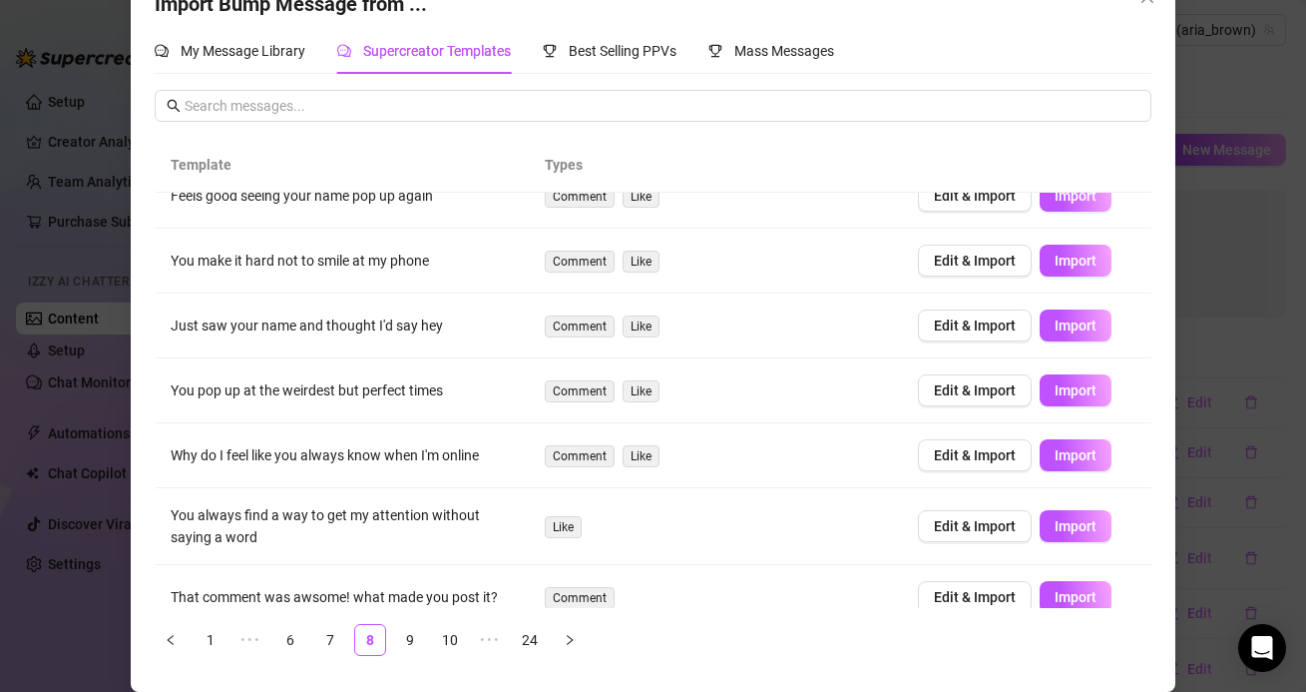
scroll to position [246, 0]
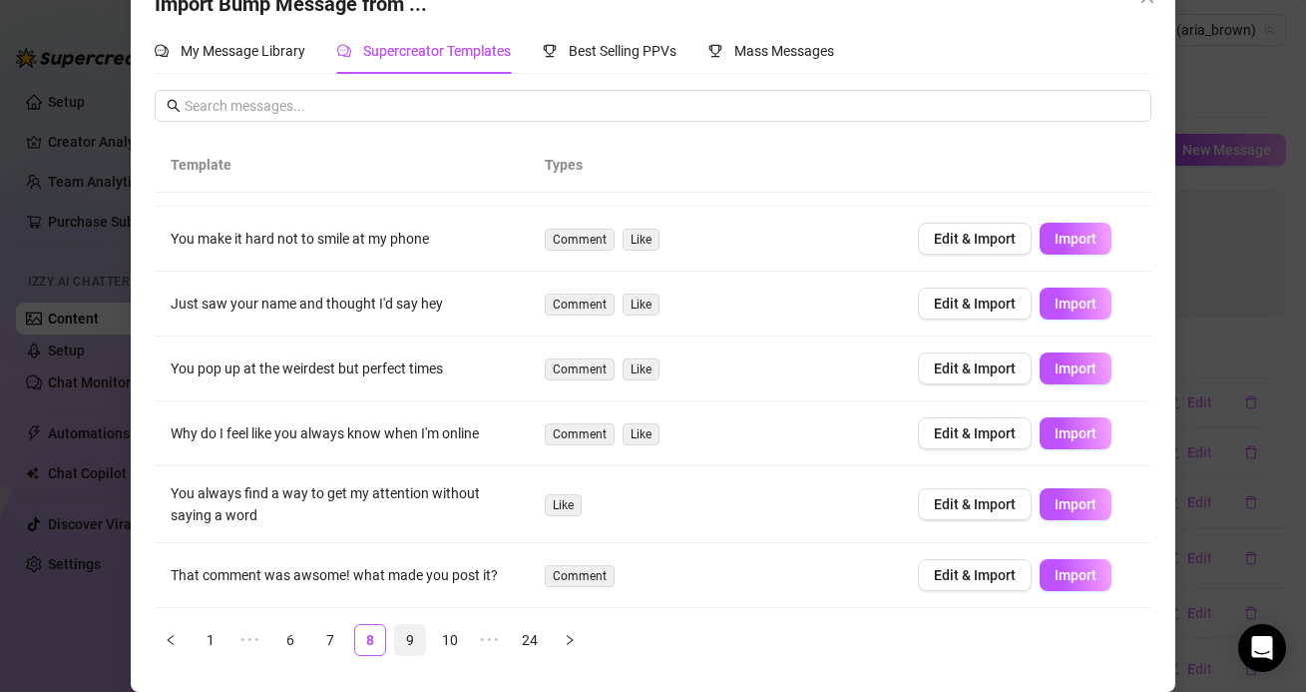
click at [409, 640] on link "9" at bounding box center [410, 640] width 30 height 30
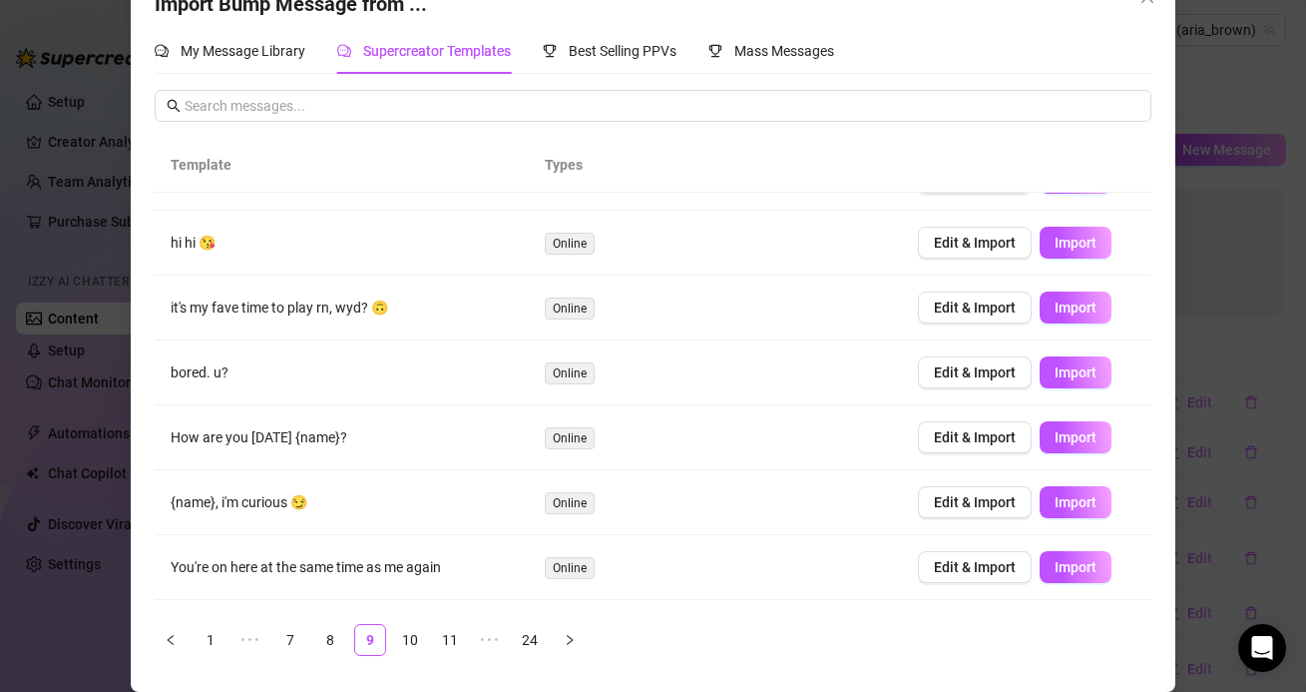
scroll to position [48, 0]
click at [1050, 310] on button "Import" at bounding box center [1076, 306] width 72 height 32
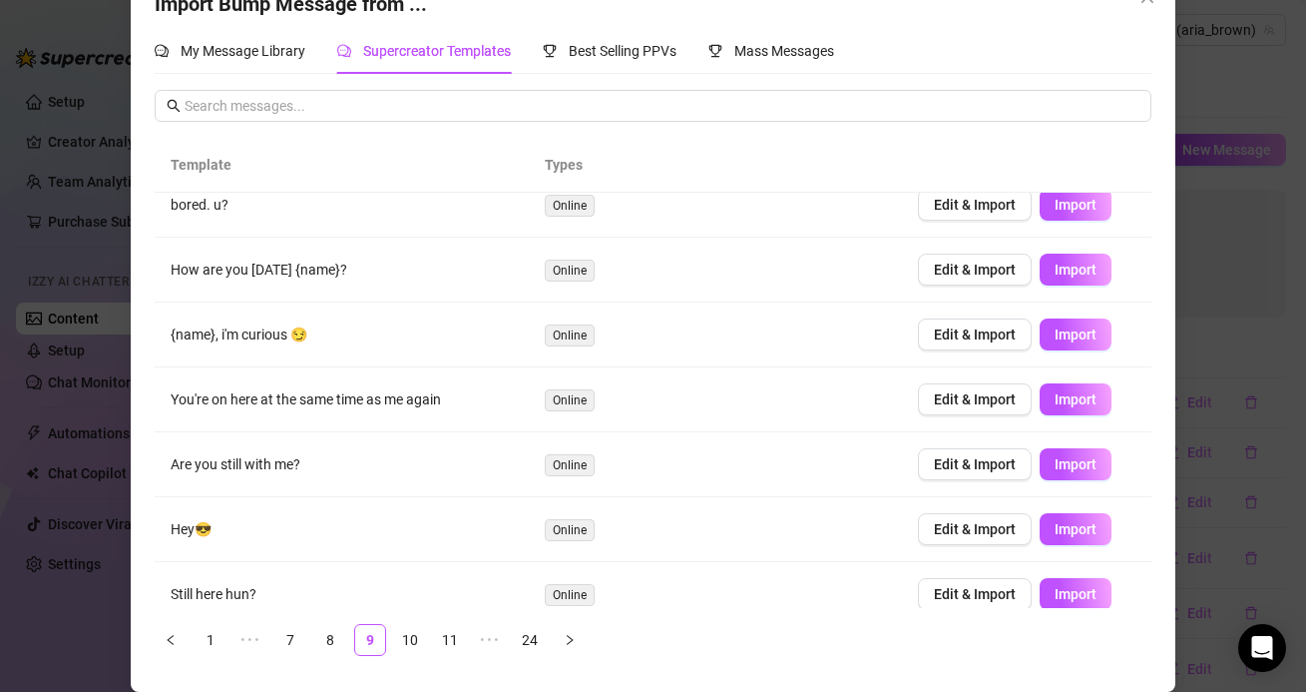
scroll to position [234, 0]
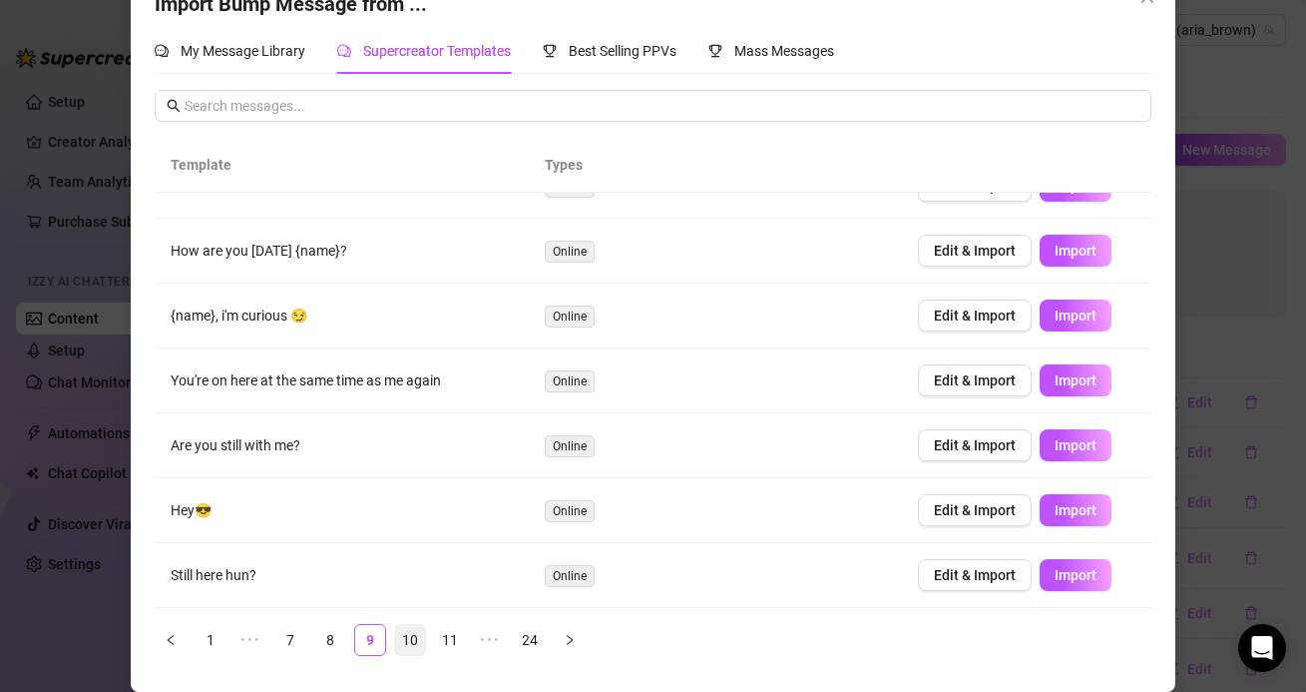
click at [413, 644] on link "10" at bounding box center [410, 640] width 30 height 30
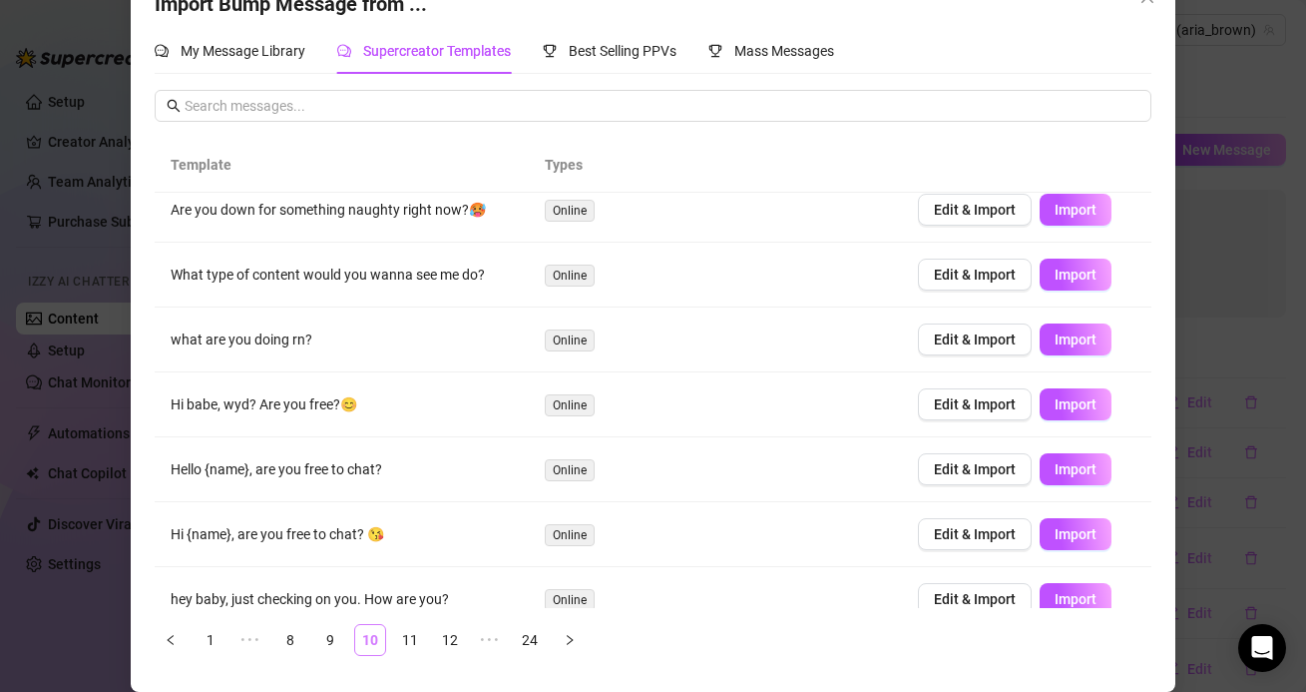
scroll to position [0, 0]
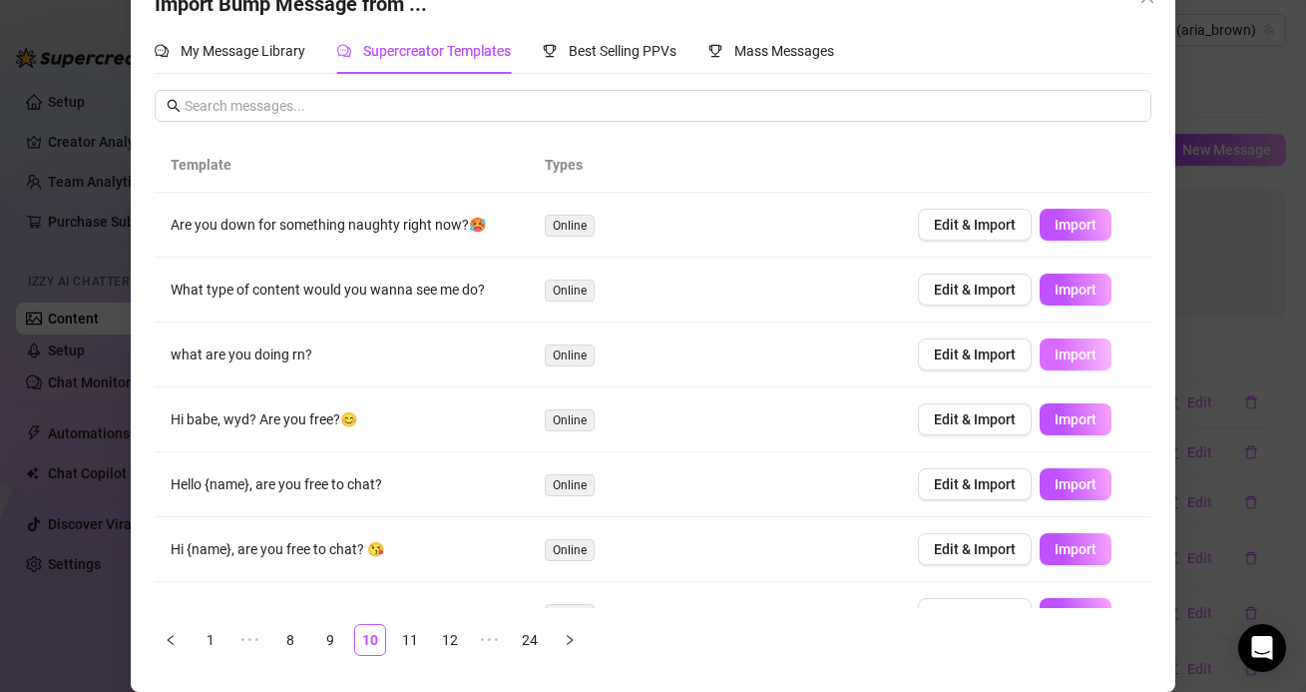
click at [1074, 356] on span "Import" at bounding box center [1076, 354] width 42 height 16
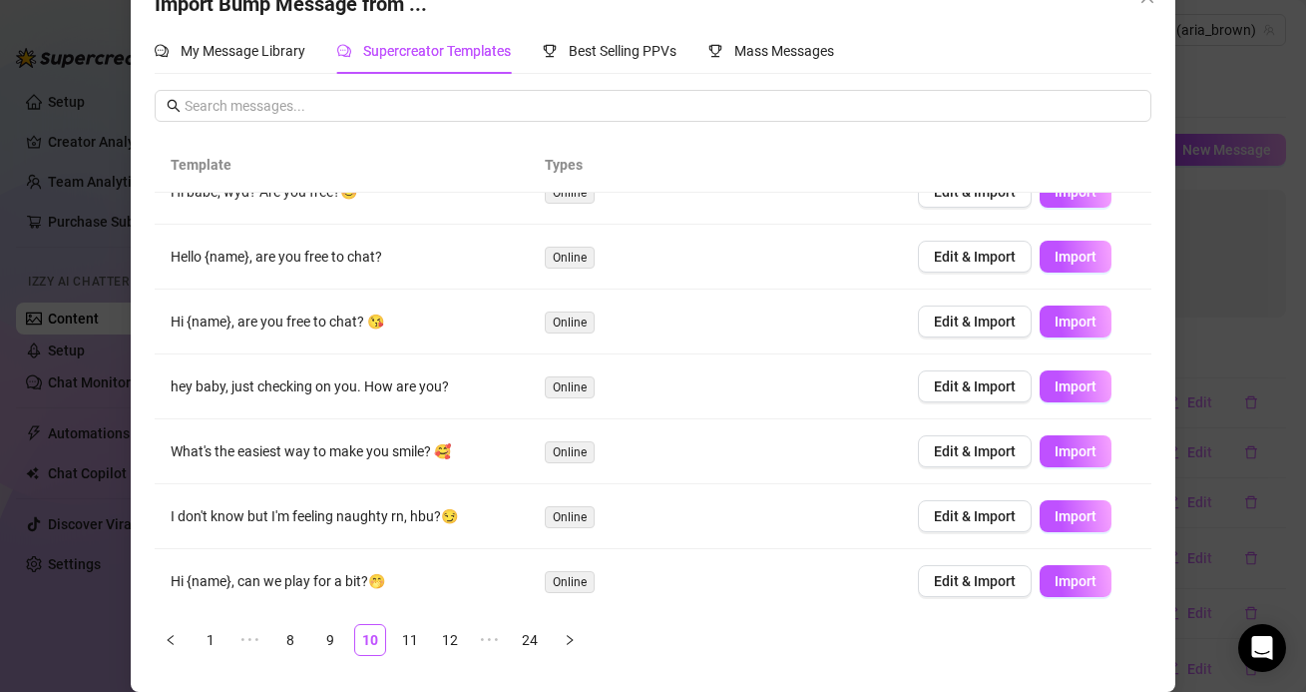
scroll to position [234, 0]
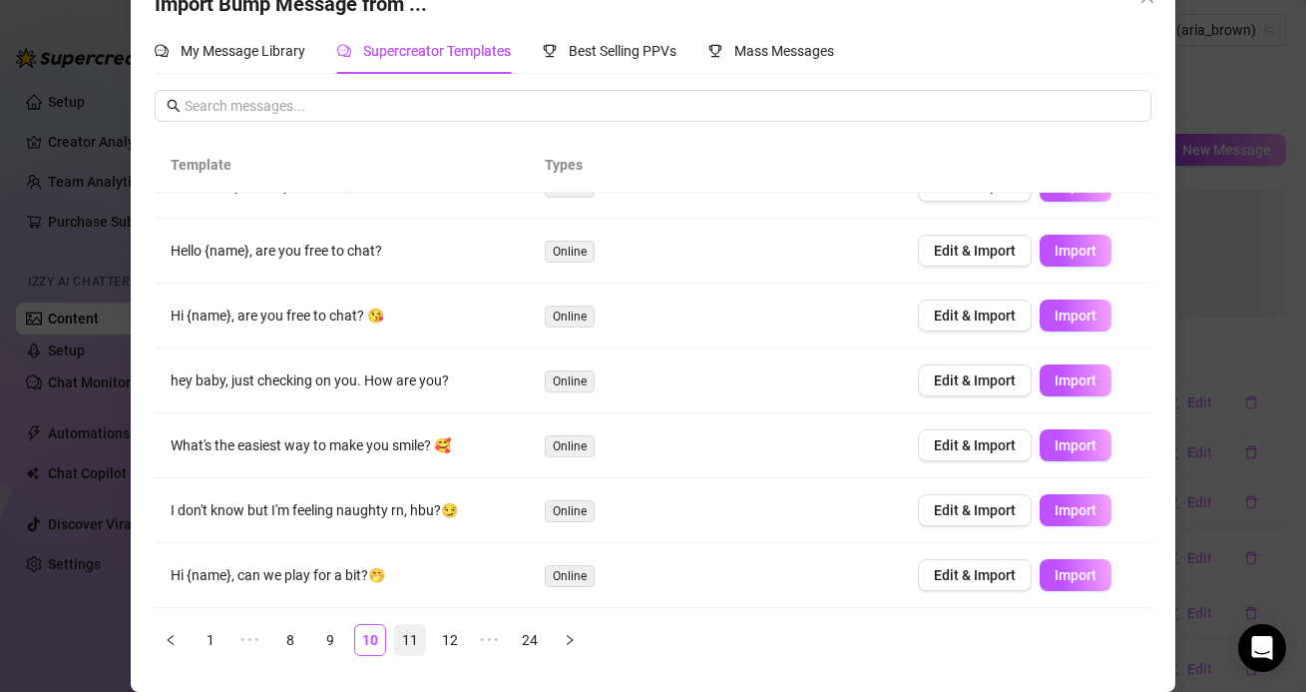
click at [424, 643] on link "11" at bounding box center [410, 640] width 30 height 30
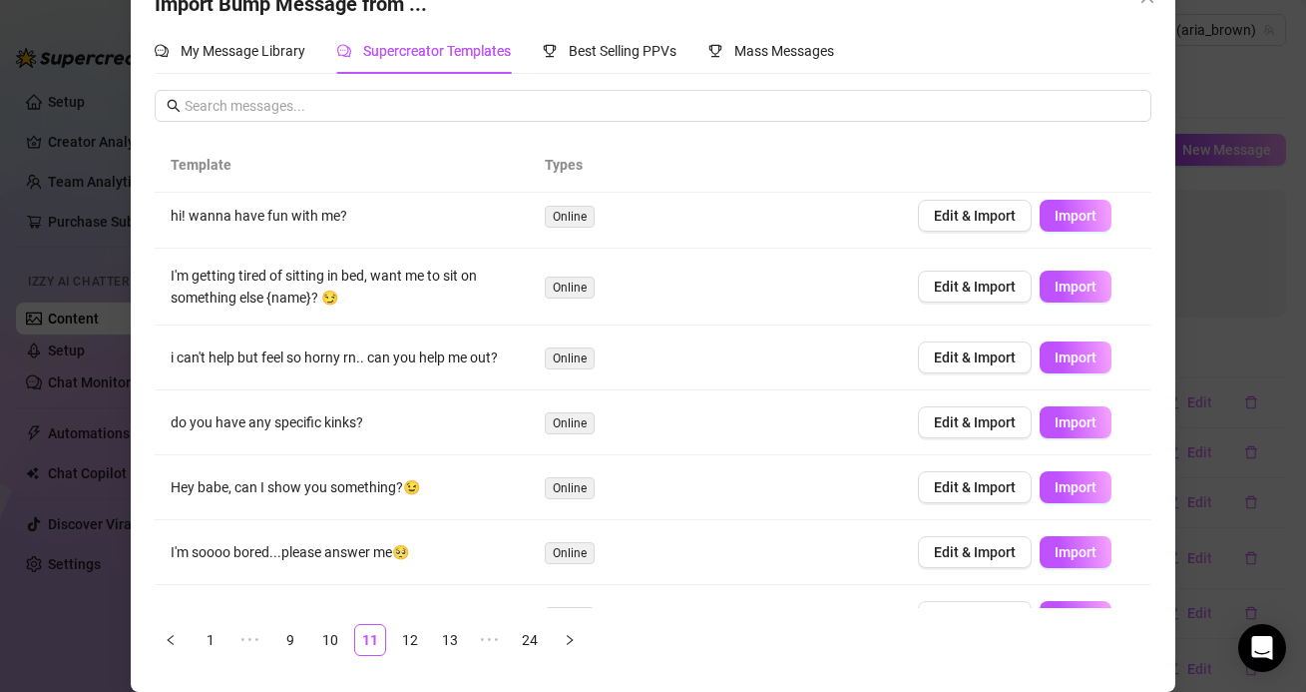
scroll to position [0, 0]
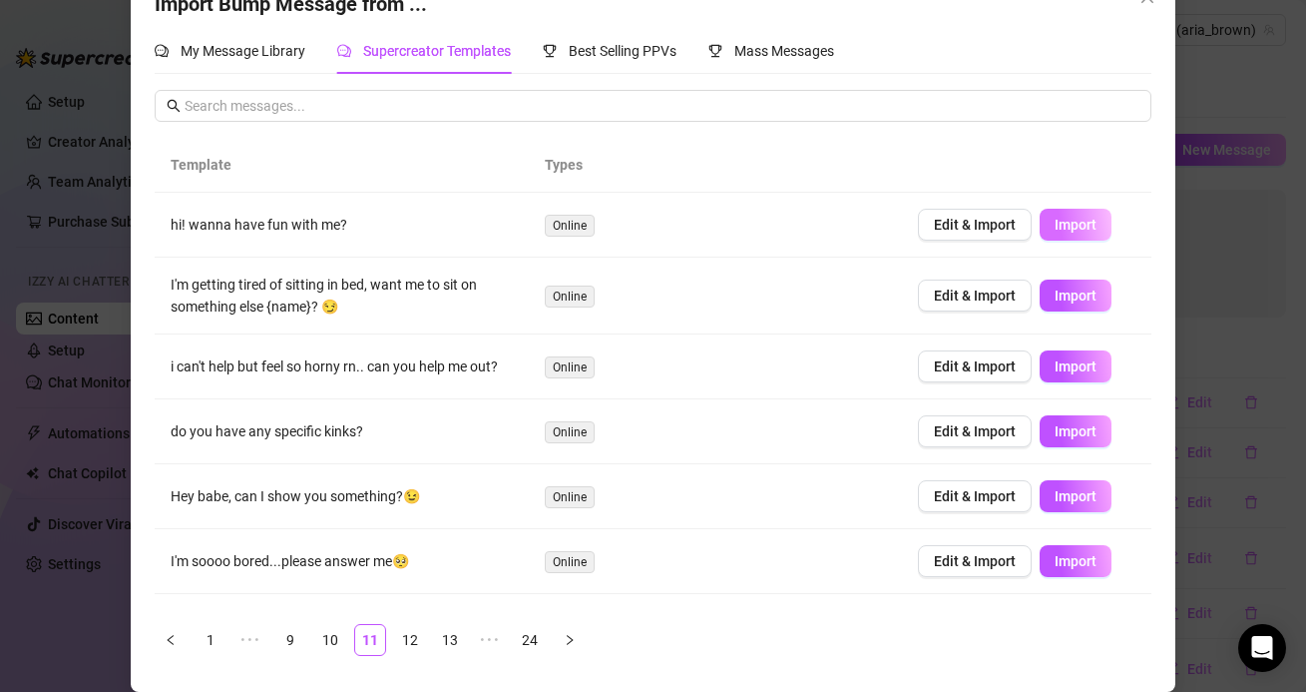
click at [1090, 235] on button "Import" at bounding box center [1076, 225] width 72 height 32
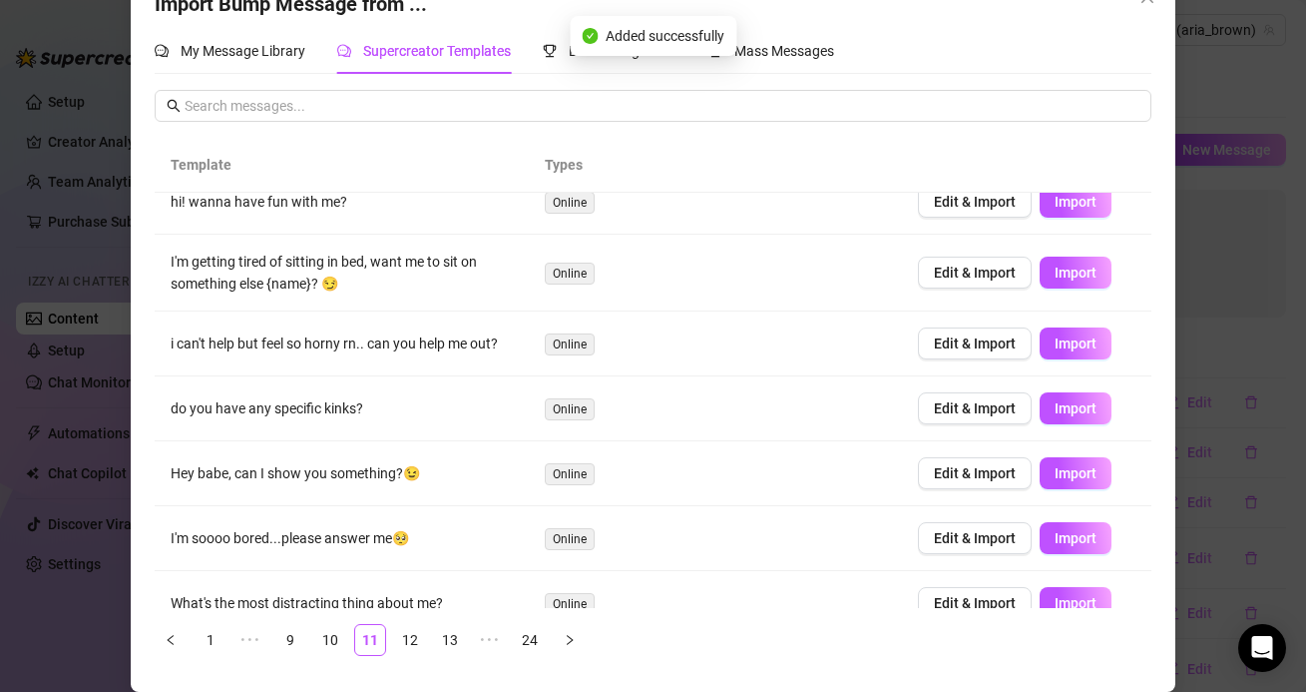
scroll to position [34, 0]
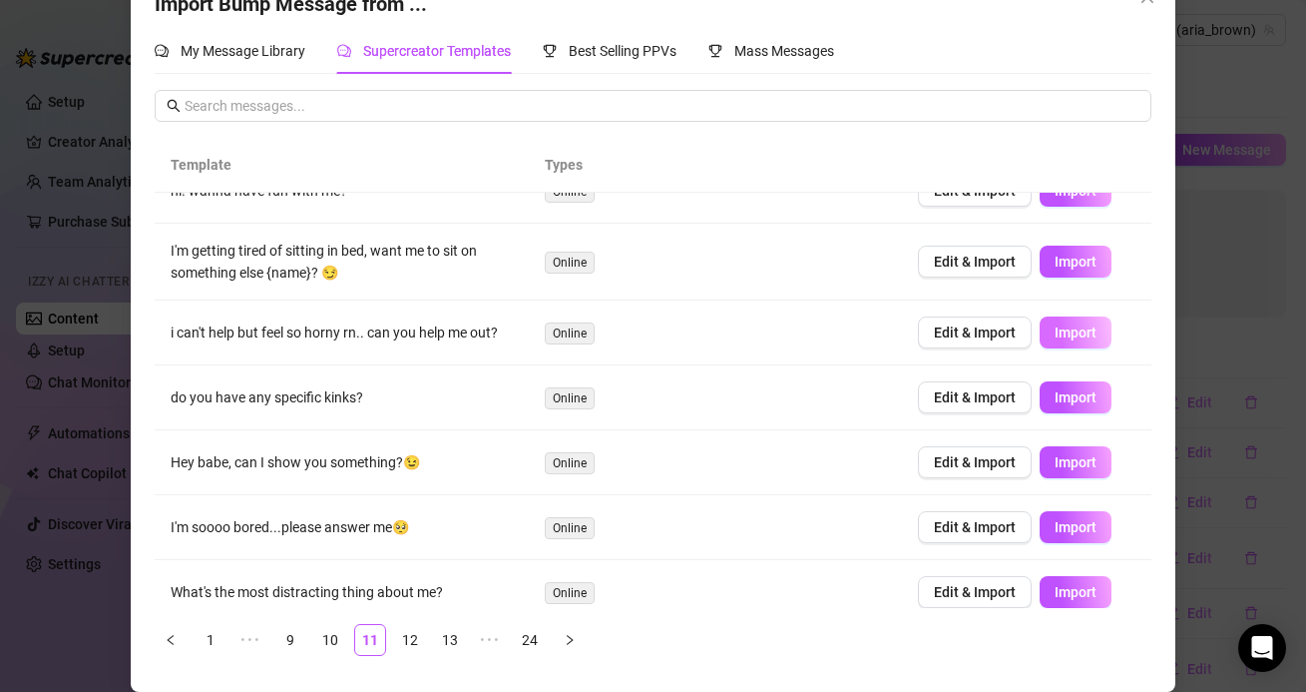
click at [1085, 339] on span "Import" at bounding box center [1076, 332] width 42 height 16
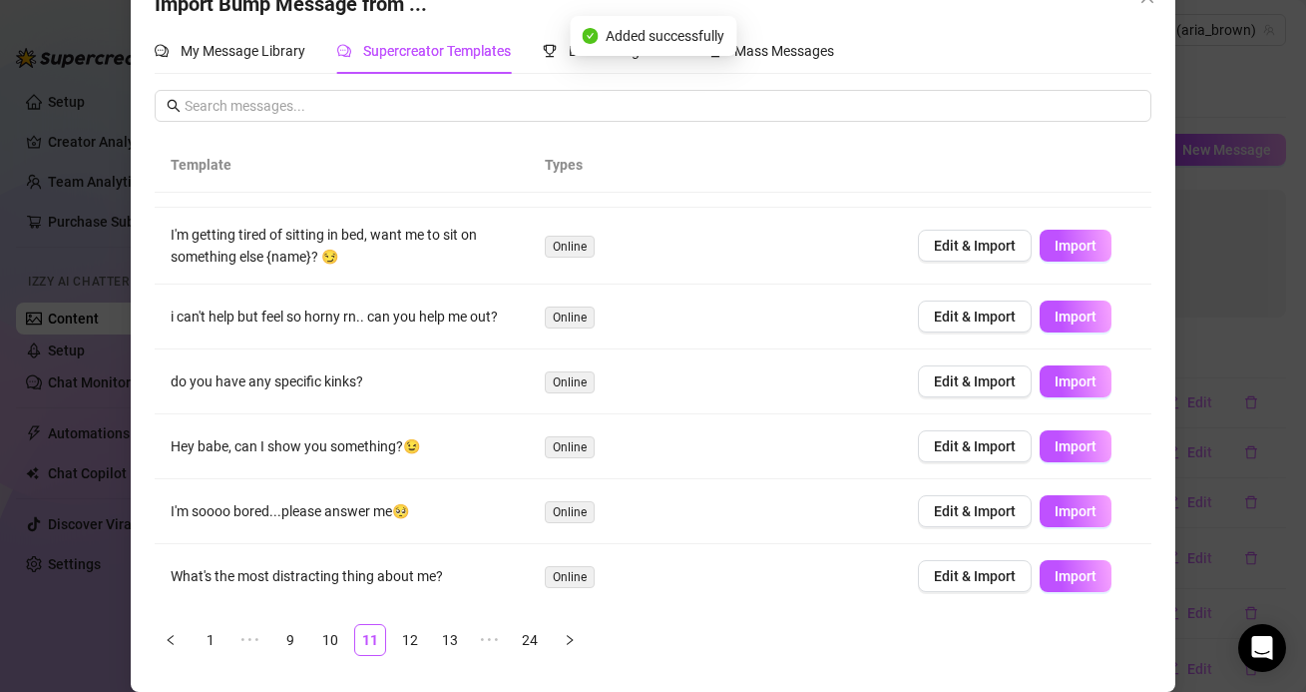
scroll to position [72, 0]
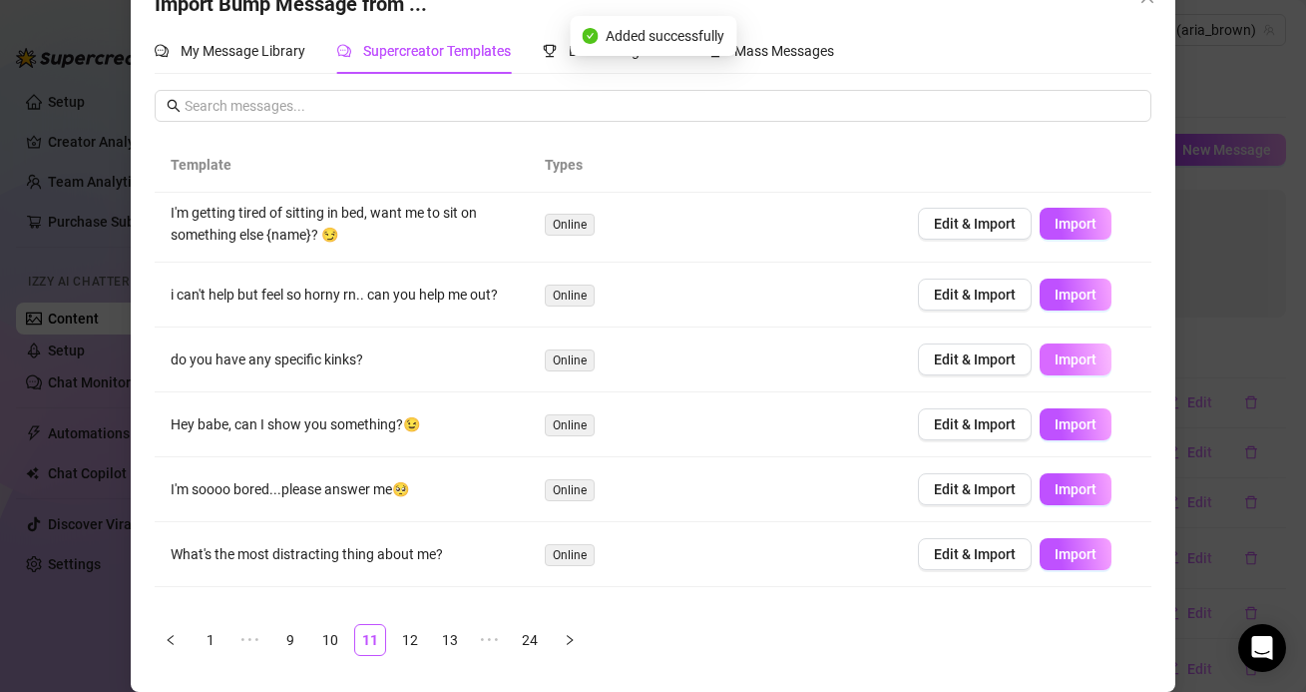
click at [1087, 361] on span "Import" at bounding box center [1076, 359] width 42 height 16
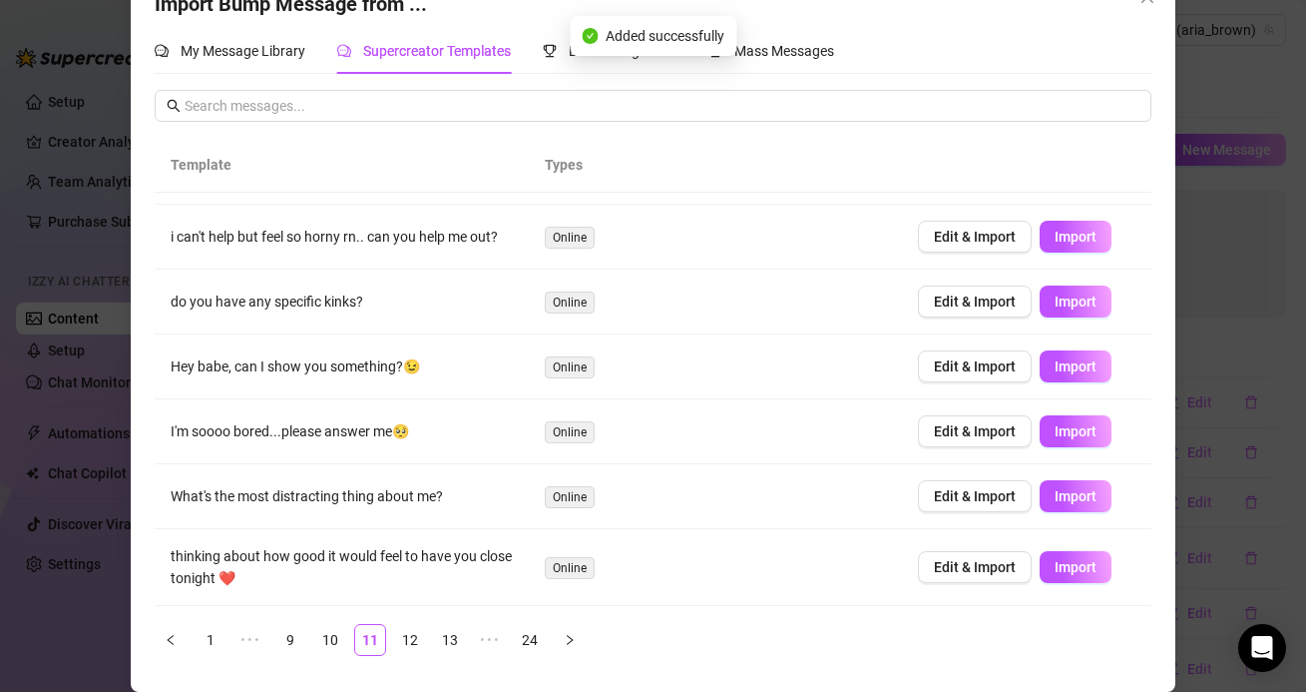
scroll to position [132, 0]
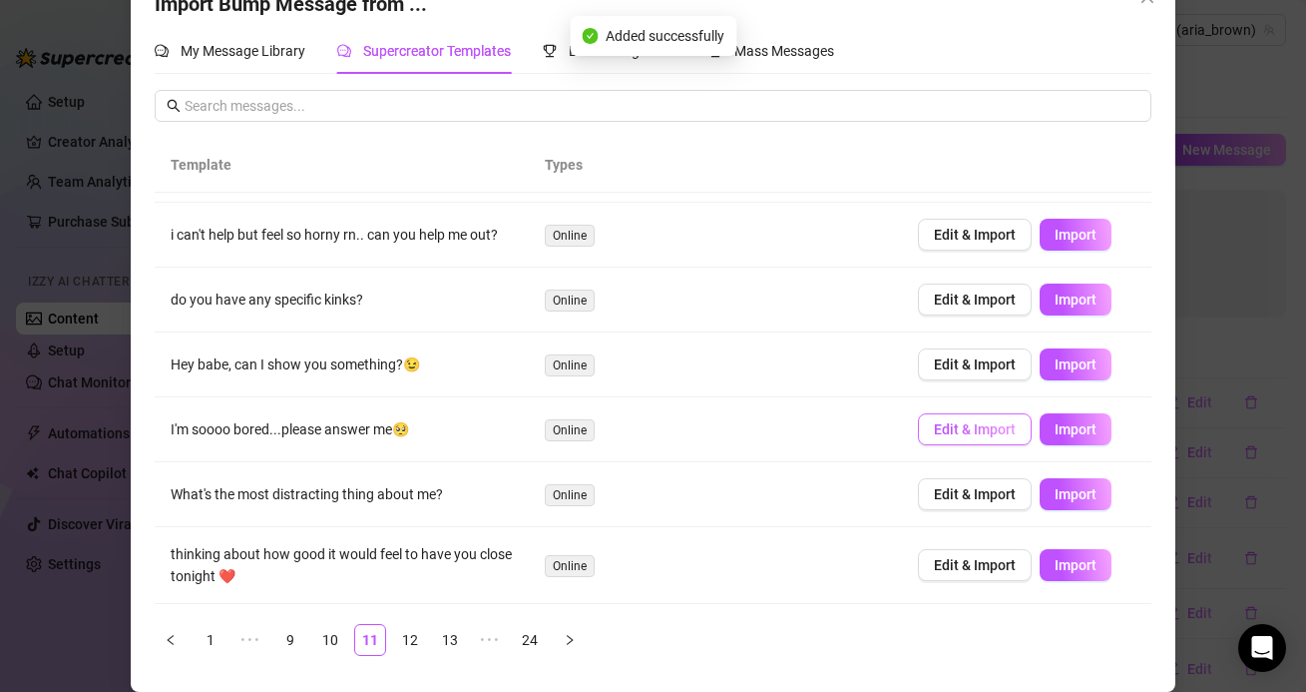
click at [972, 438] on button "Edit & Import" at bounding box center [975, 429] width 114 height 32
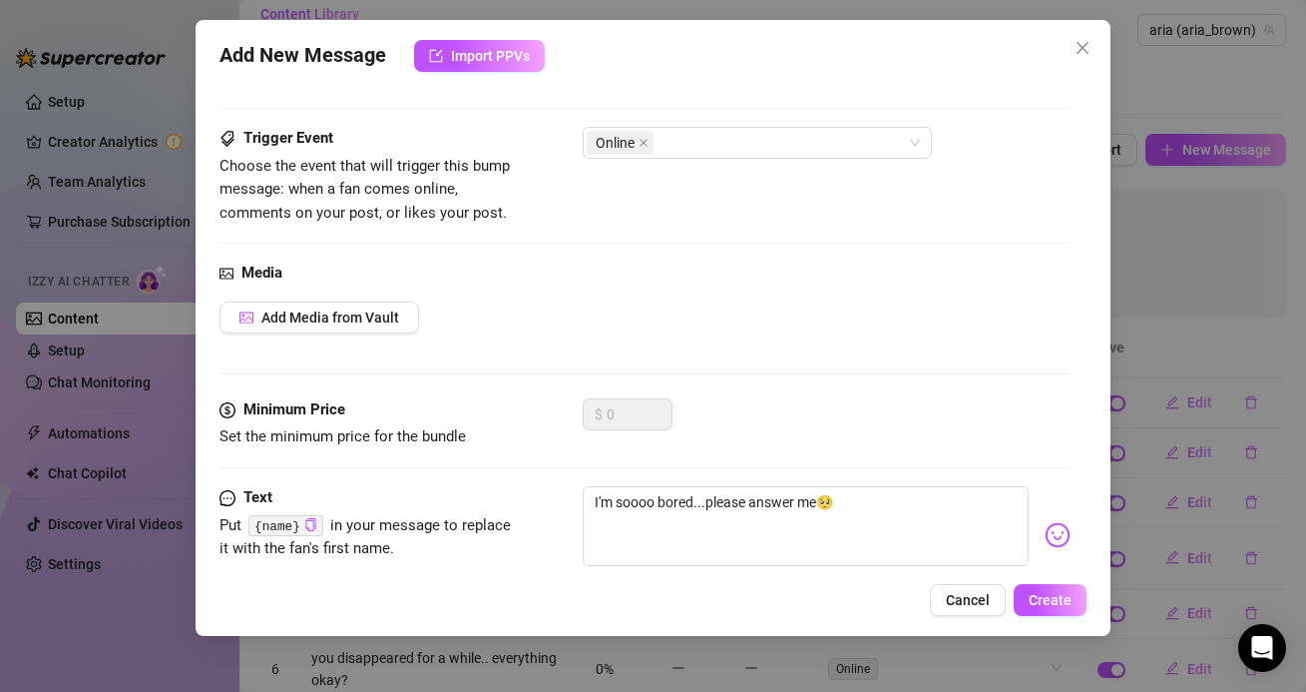
scroll to position [138, 0]
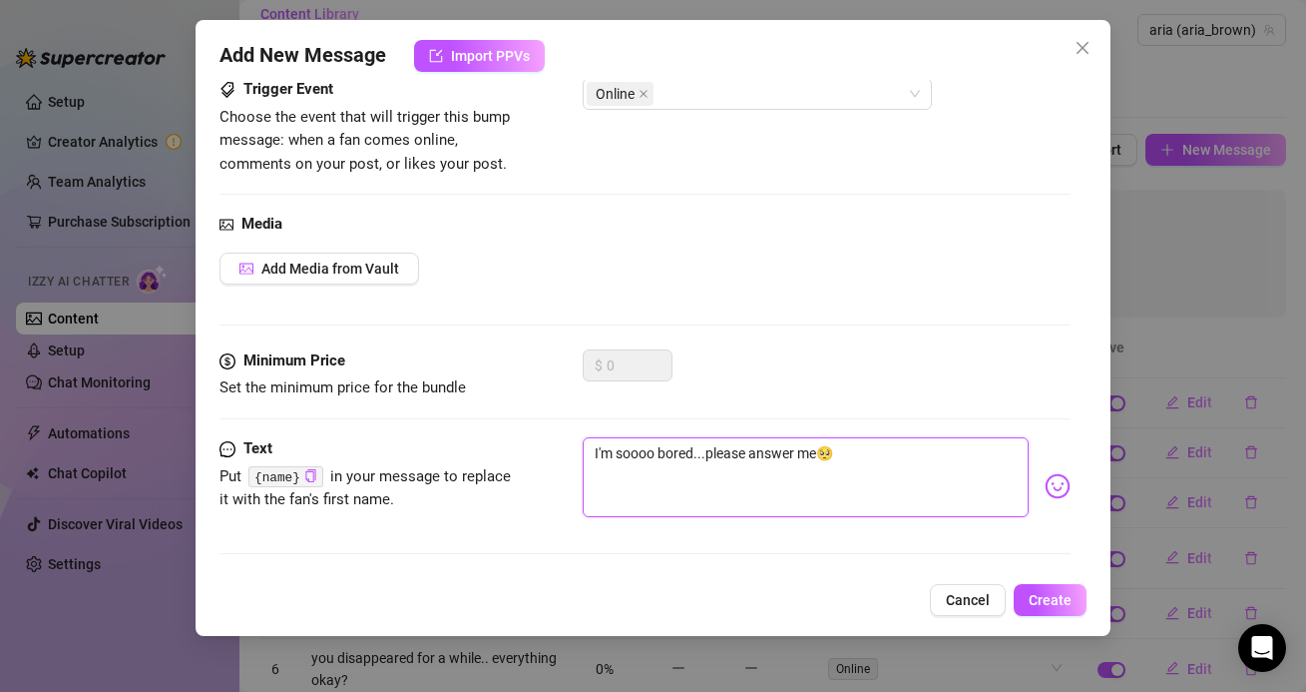
click at [599, 450] on textarea "I'm soooo bored...please answer me🥺" at bounding box center [805, 477] width 445 height 80
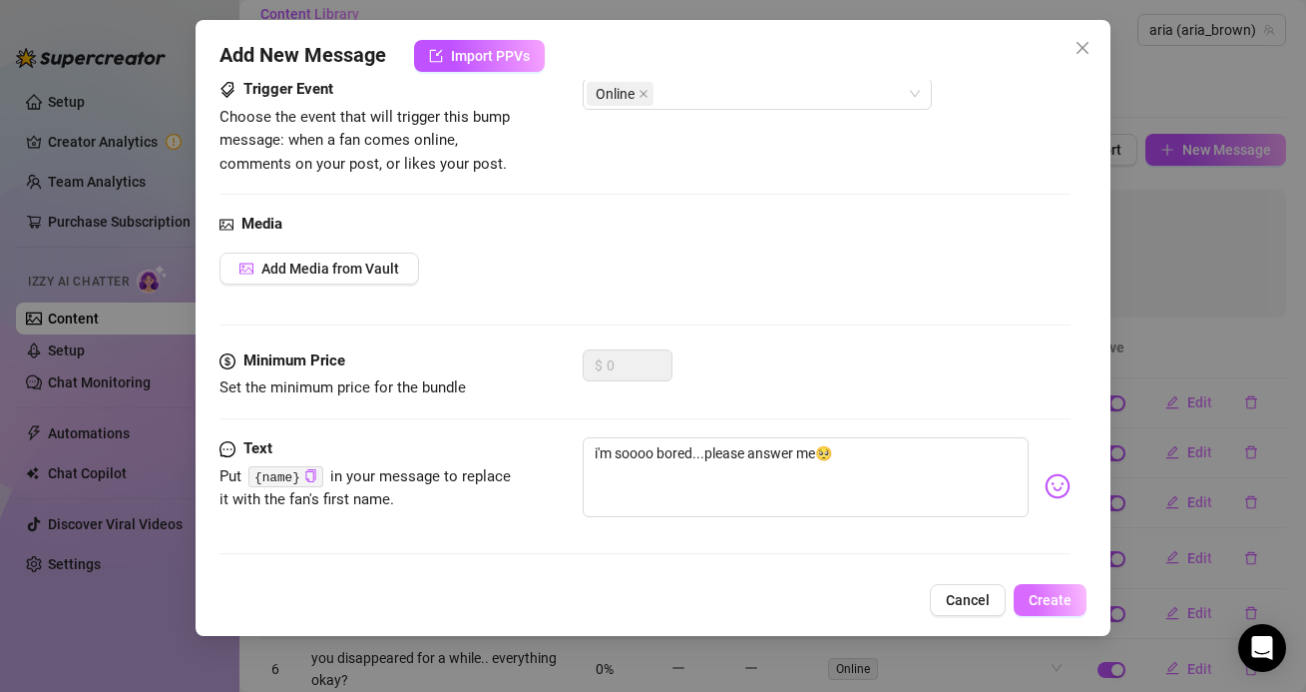
click at [1032, 597] on span "Create" at bounding box center [1050, 600] width 43 height 16
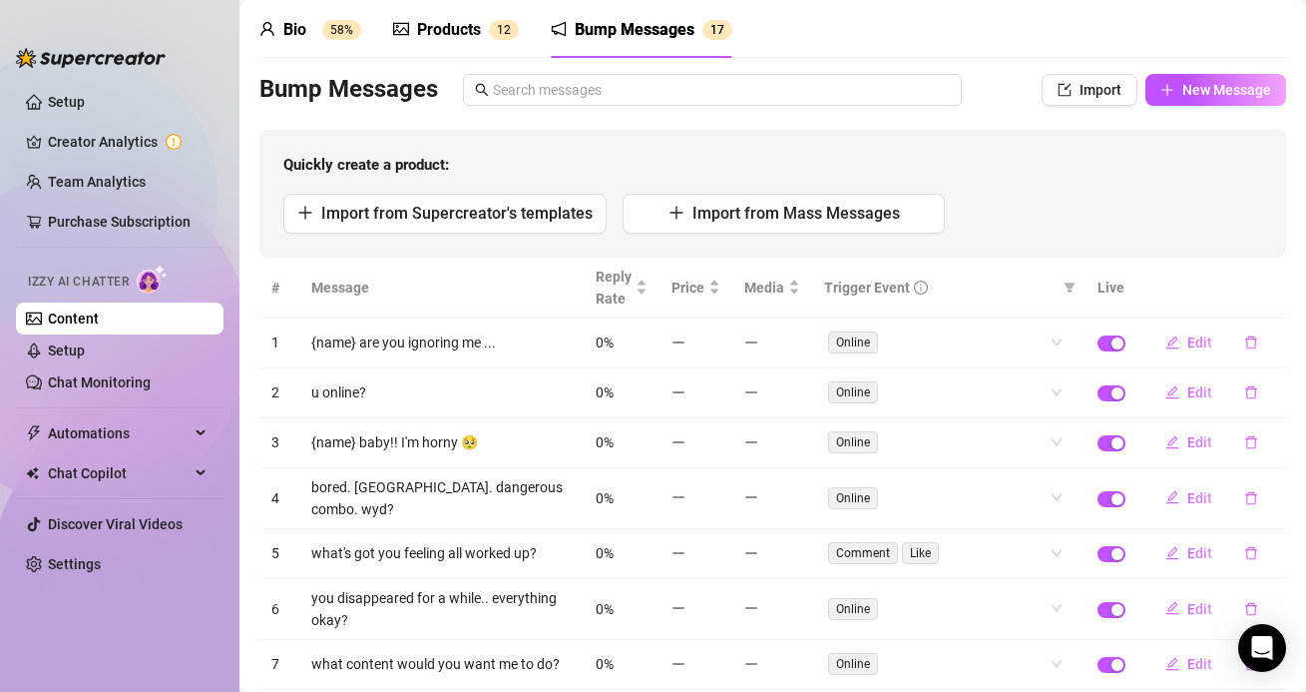
scroll to position [77, 0]
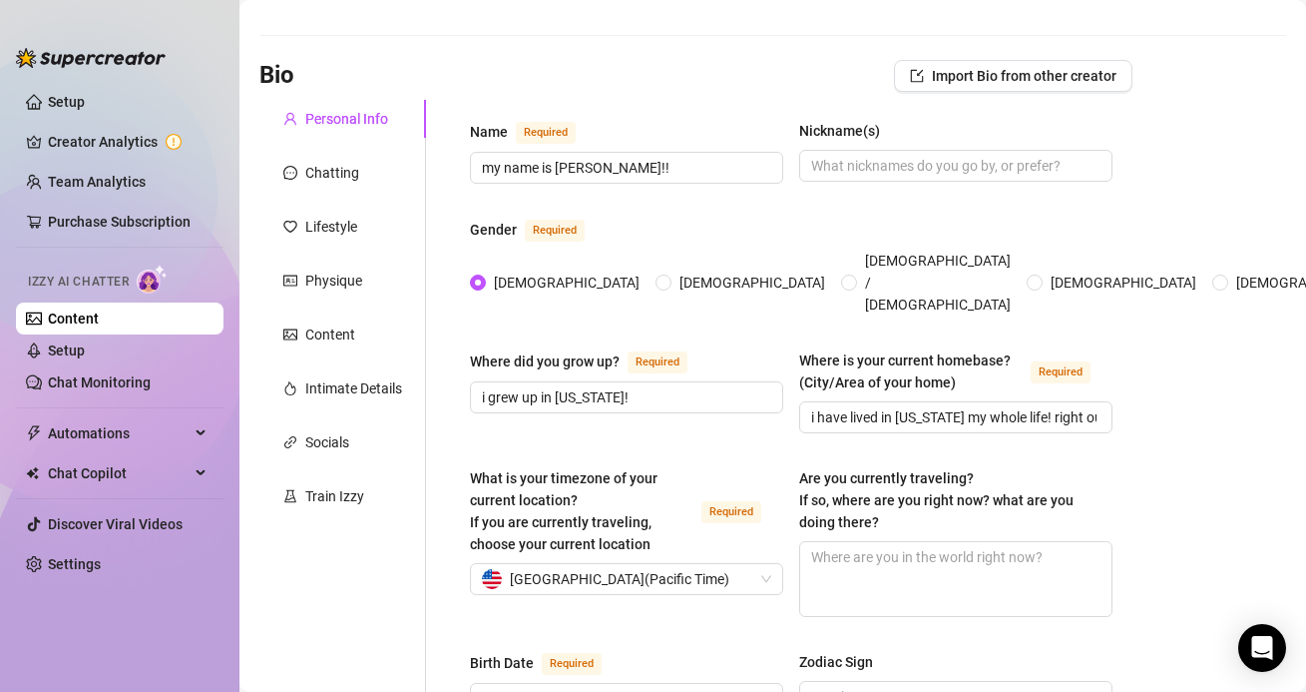
click at [84, 311] on link "Content" at bounding box center [73, 318] width 51 height 16
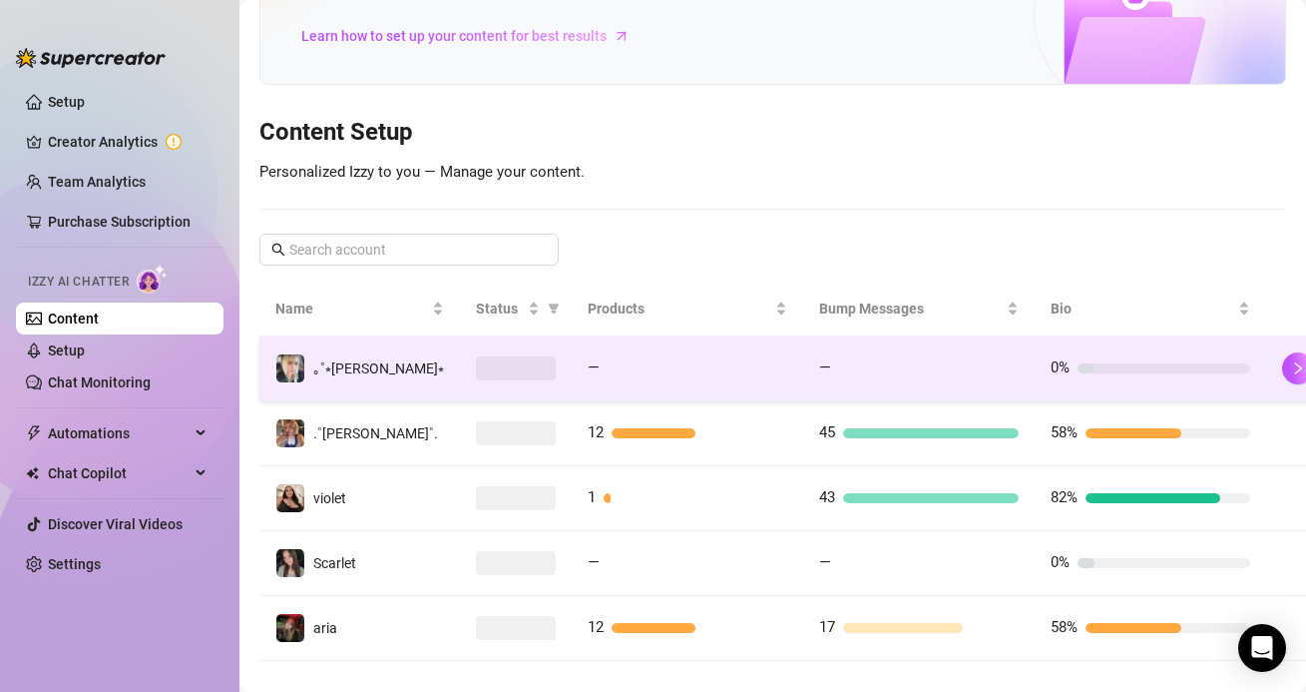
scroll to position [165, 0]
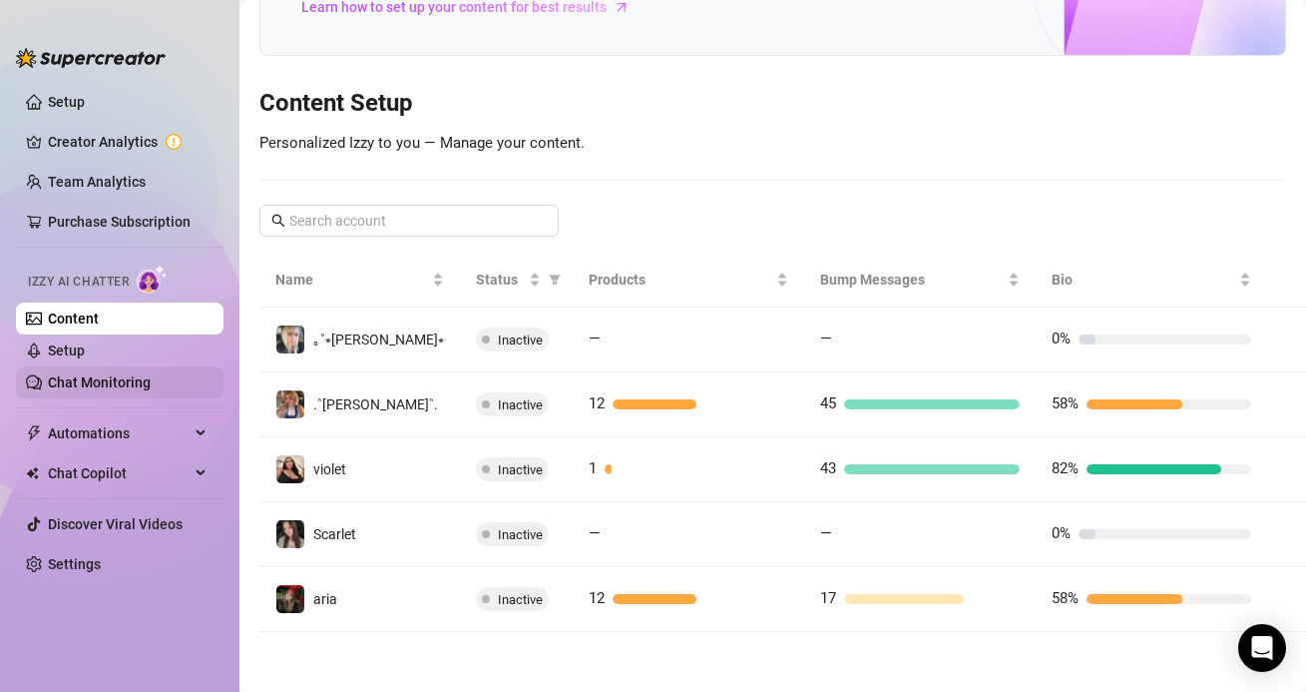
click at [151, 374] on link "Chat Monitoring" at bounding box center [99, 382] width 103 height 16
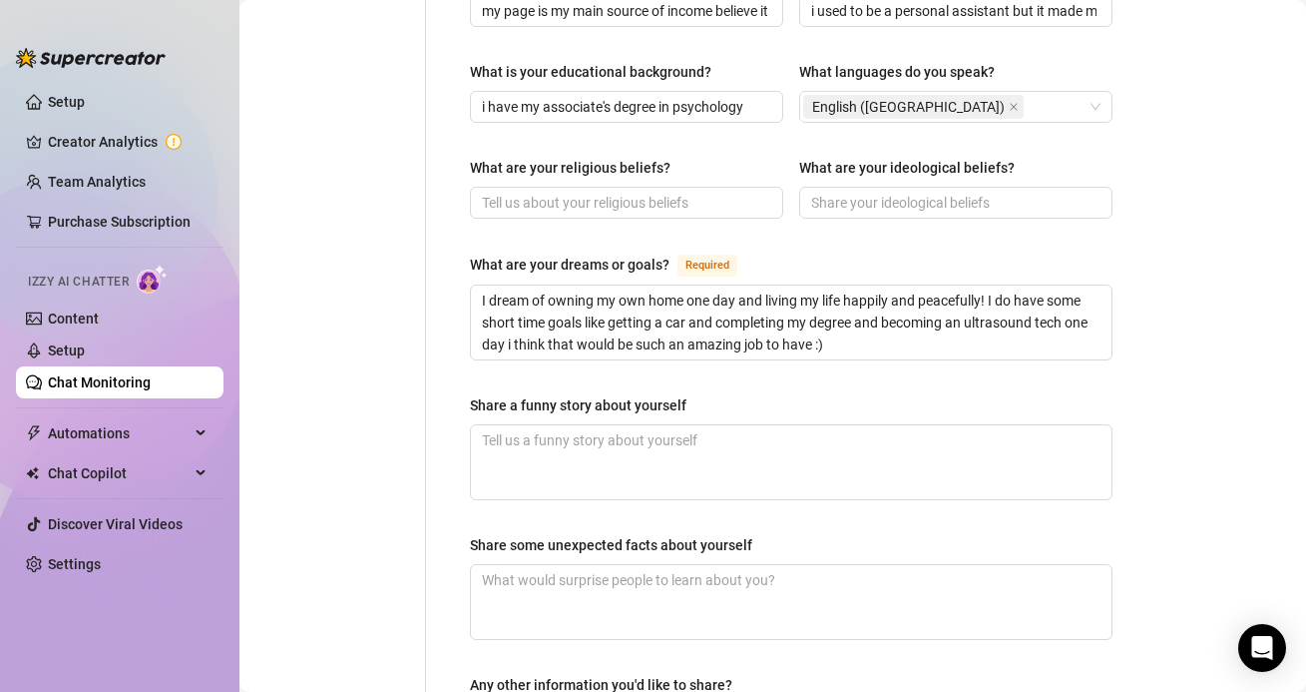
scroll to position [1349, 0]
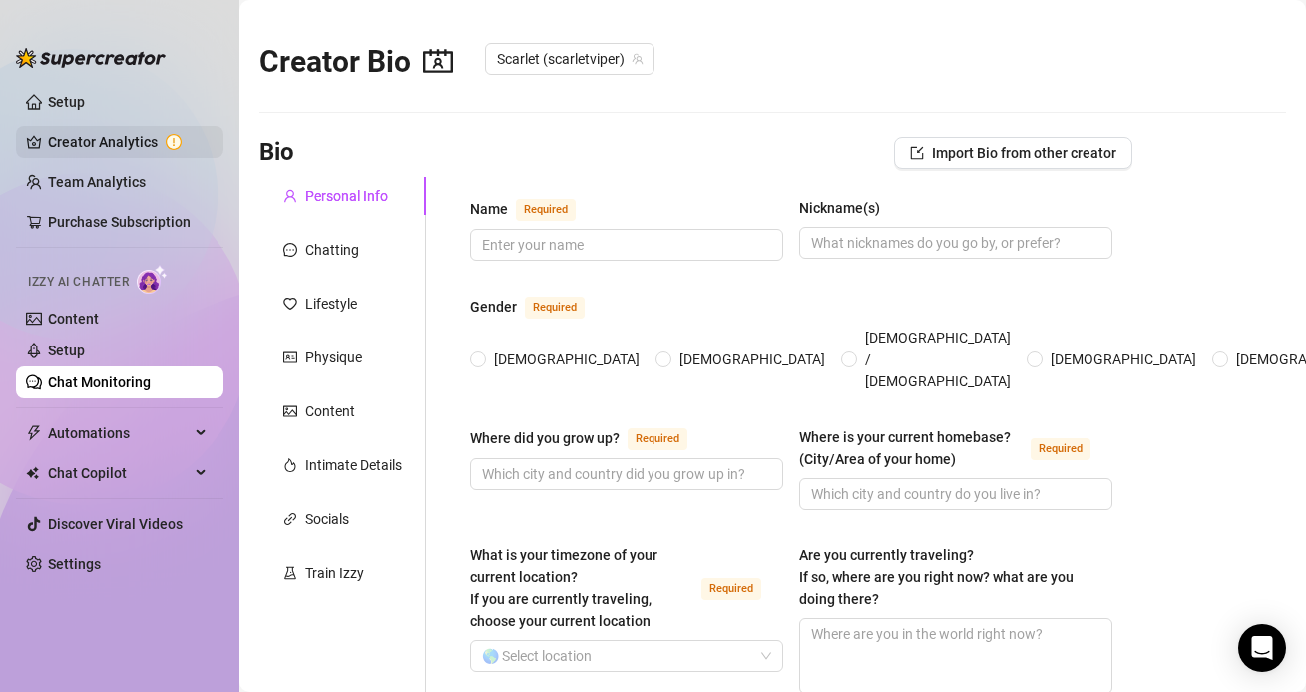
click at [117, 140] on link "Creator Analytics" at bounding box center [128, 142] width 160 height 32
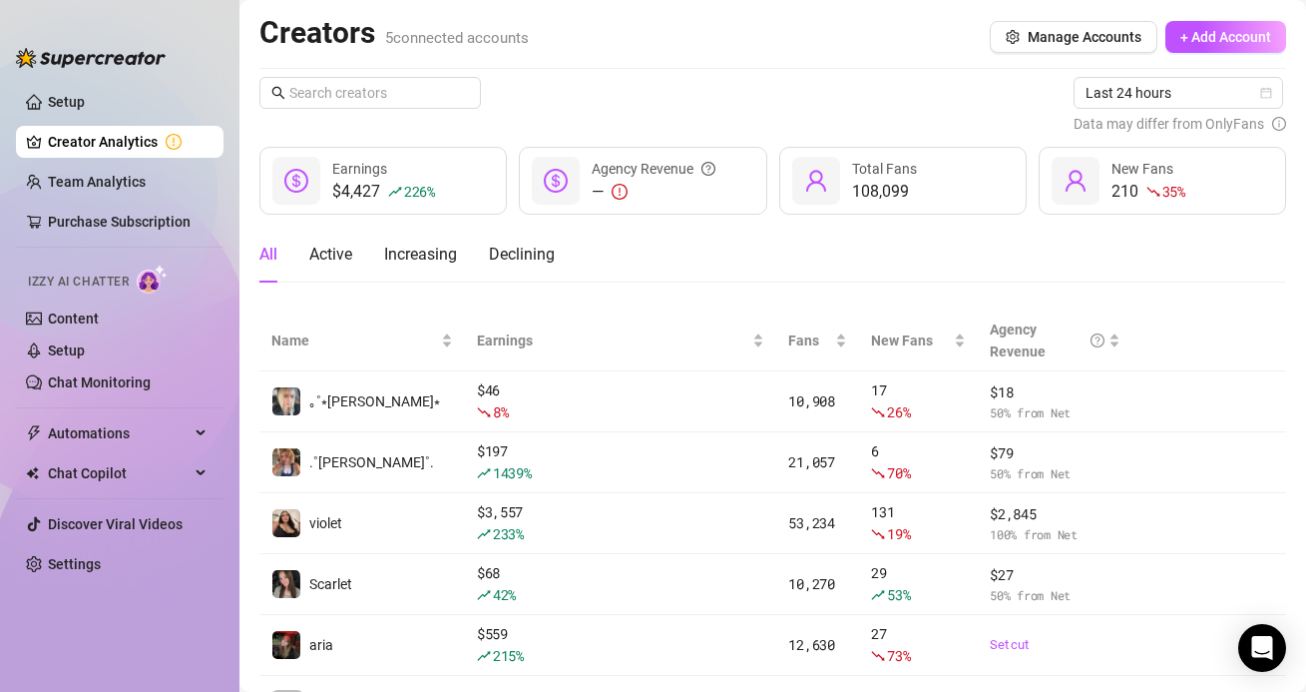
click at [463, 259] on div "All Active Increasing Declining" at bounding box center [406, 255] width 295 height 56
click at [99, 320] on link "Content" at bounding box center [73, 318] width 51 height 16
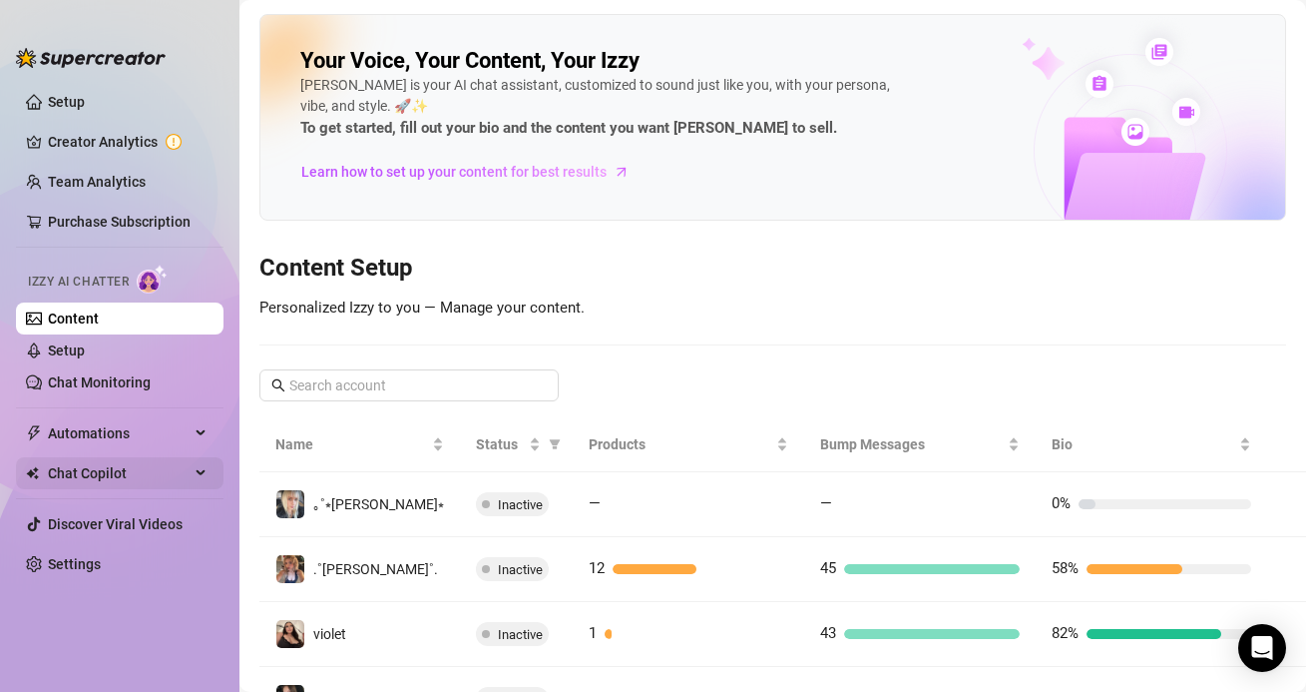
click at [198, 473] on div "Chat Copilot" at bounding box center [120, 473] width 208 height 32
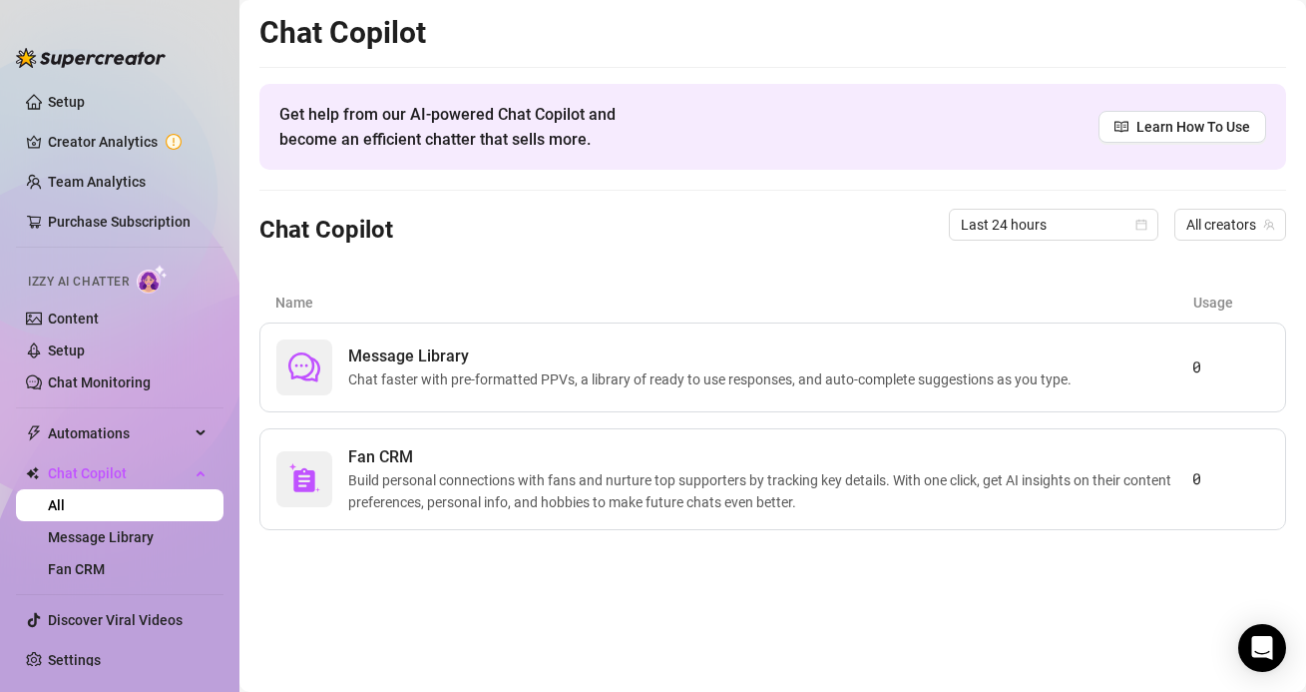
click at [182, 415] on ul "Setup Creator Analytics Team Analytics Purchase Subscription Izzy AI Chatter Co…" at bounding box center [120, 372] width 208 height 588
click at [189, 425] on span "Automations" at bounding box center [119, 433] width 142 height 32
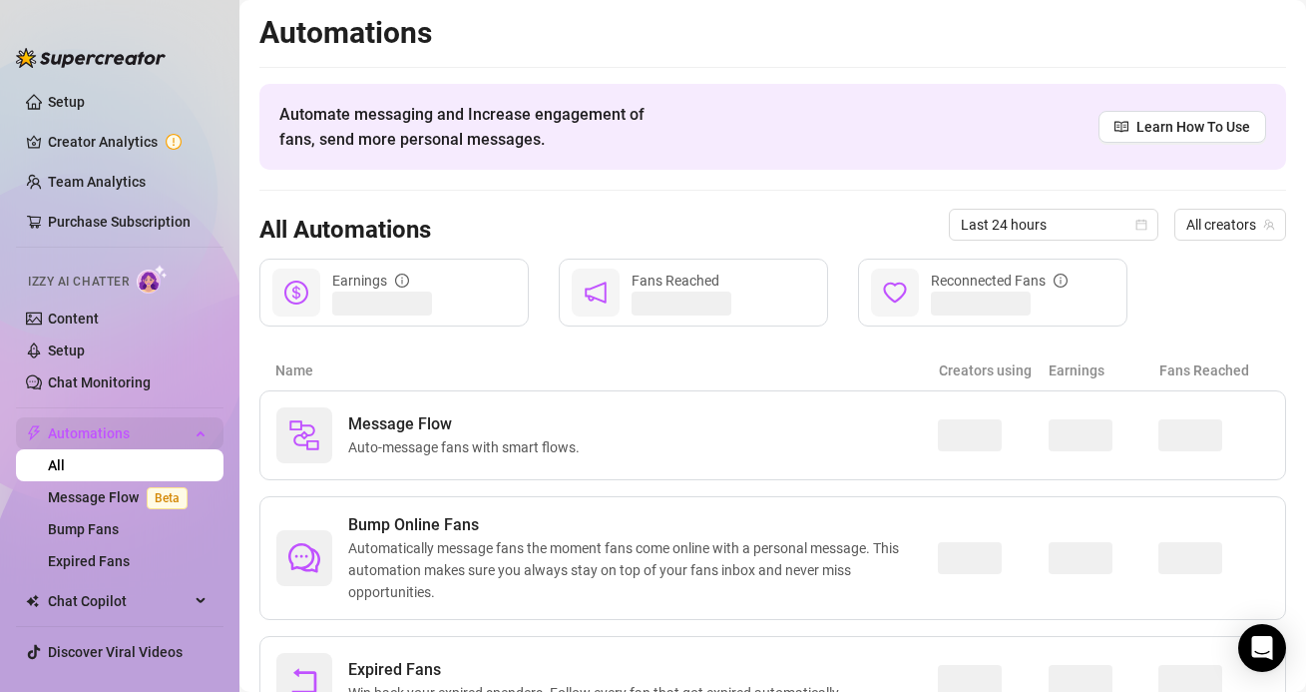
click at [195, 431] on div "Automations" at bounding box center [120, 433] width 208 height 32
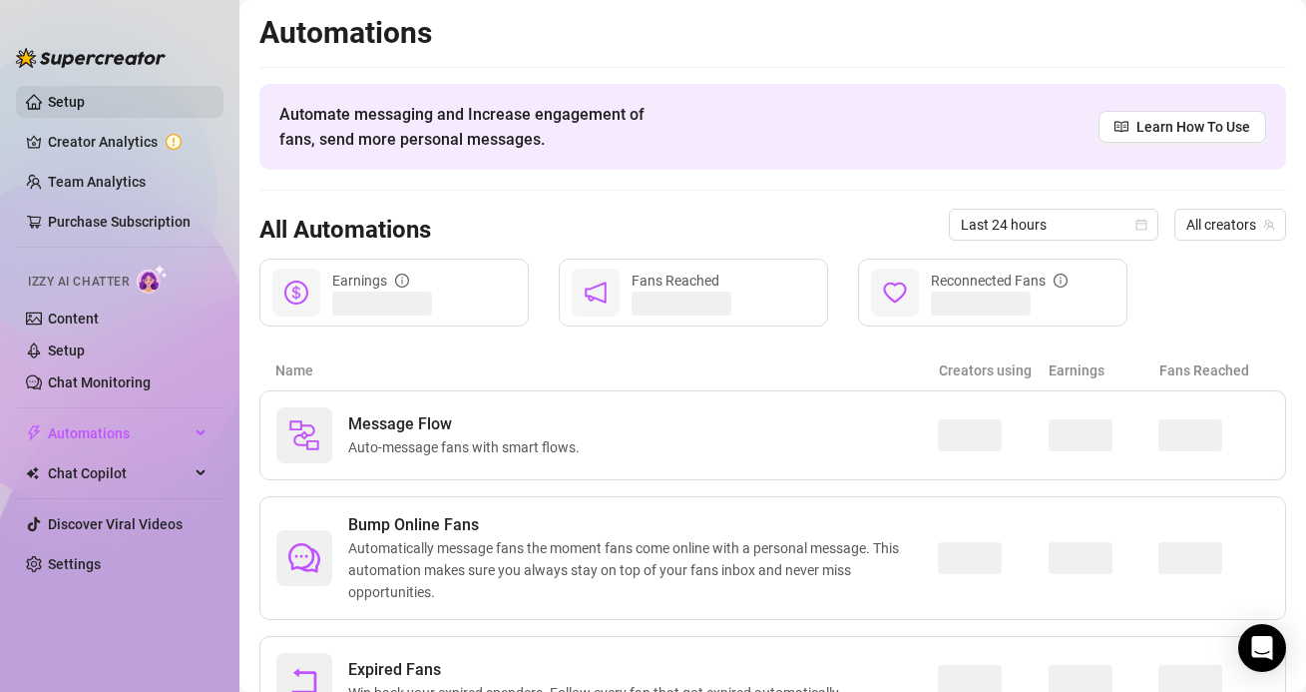
click at [70, 110] on link "Setup" at bounding box center [66, 102] width 37 height 16
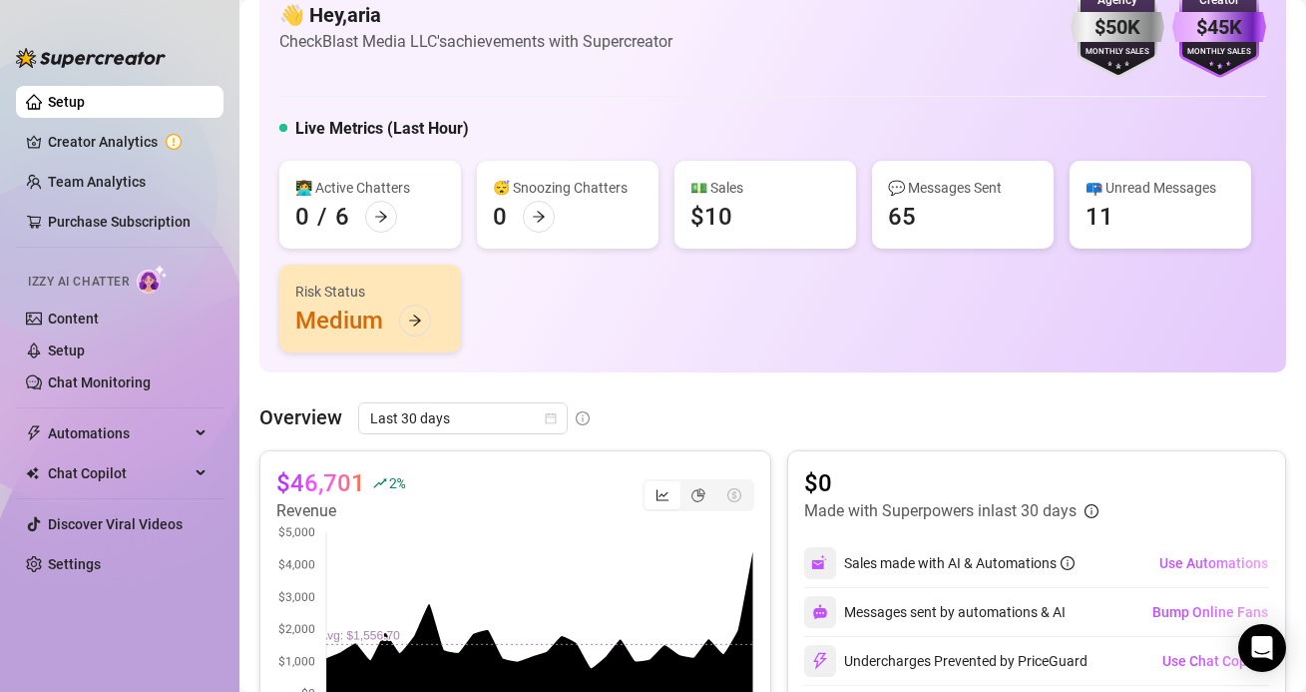
scroll to position [14, 0]
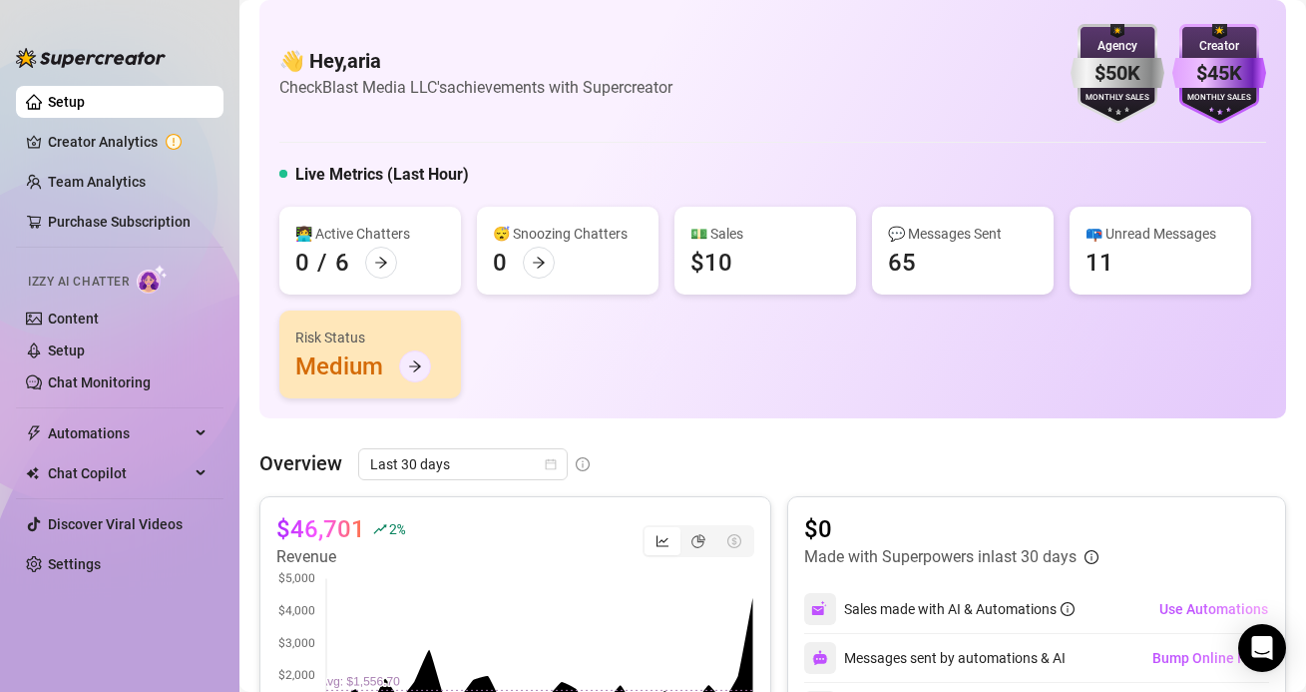
click at [414, 366] on icon "arrow-right" at bounding box center [415, 366] width 14 height 14
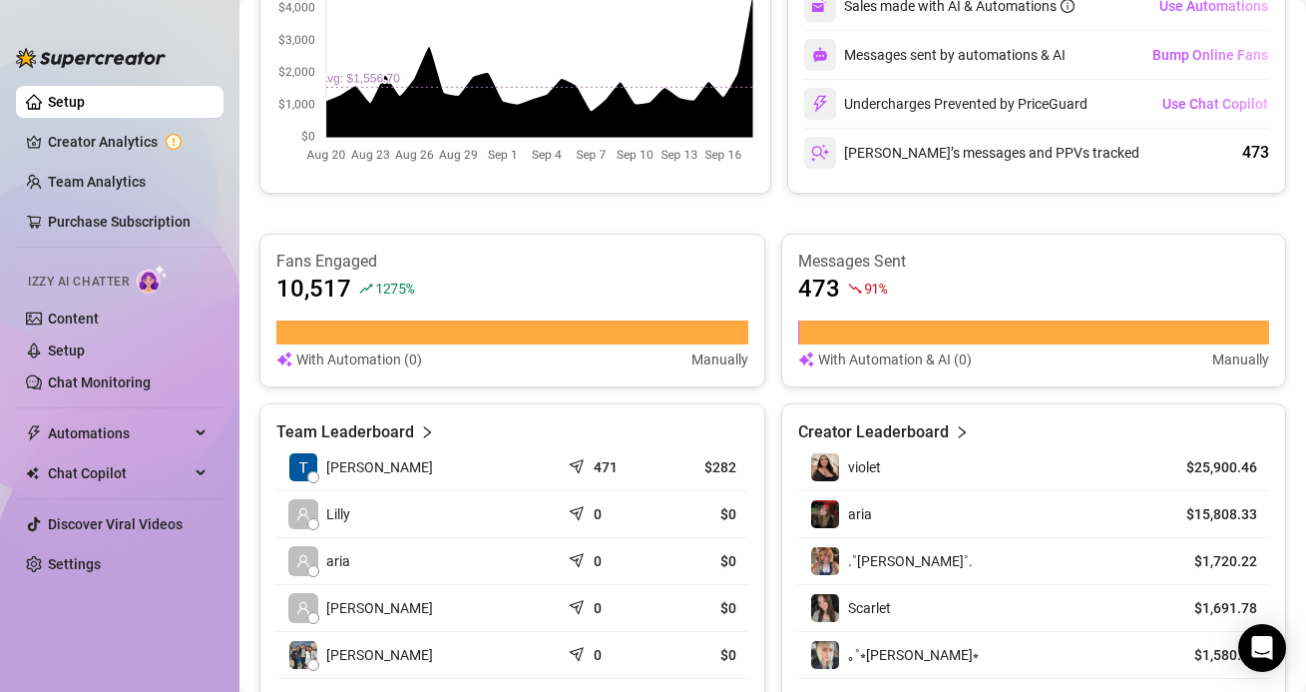
scroll to position [711, 0]
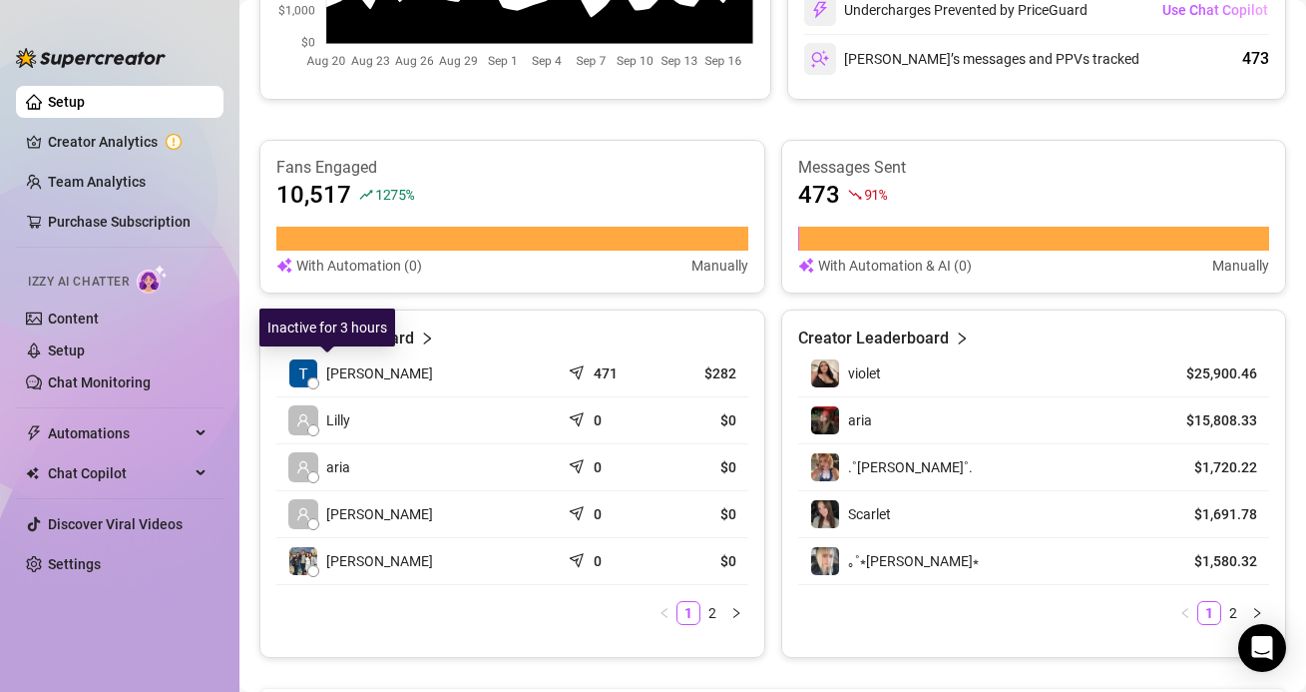
click at [329, 369] on span "[PERSON_NAME]" at bounding box center [379, 373] width 107 height 22
click at [710, 624] on li "2" at bounding box center [713, 613] width 24 height 24
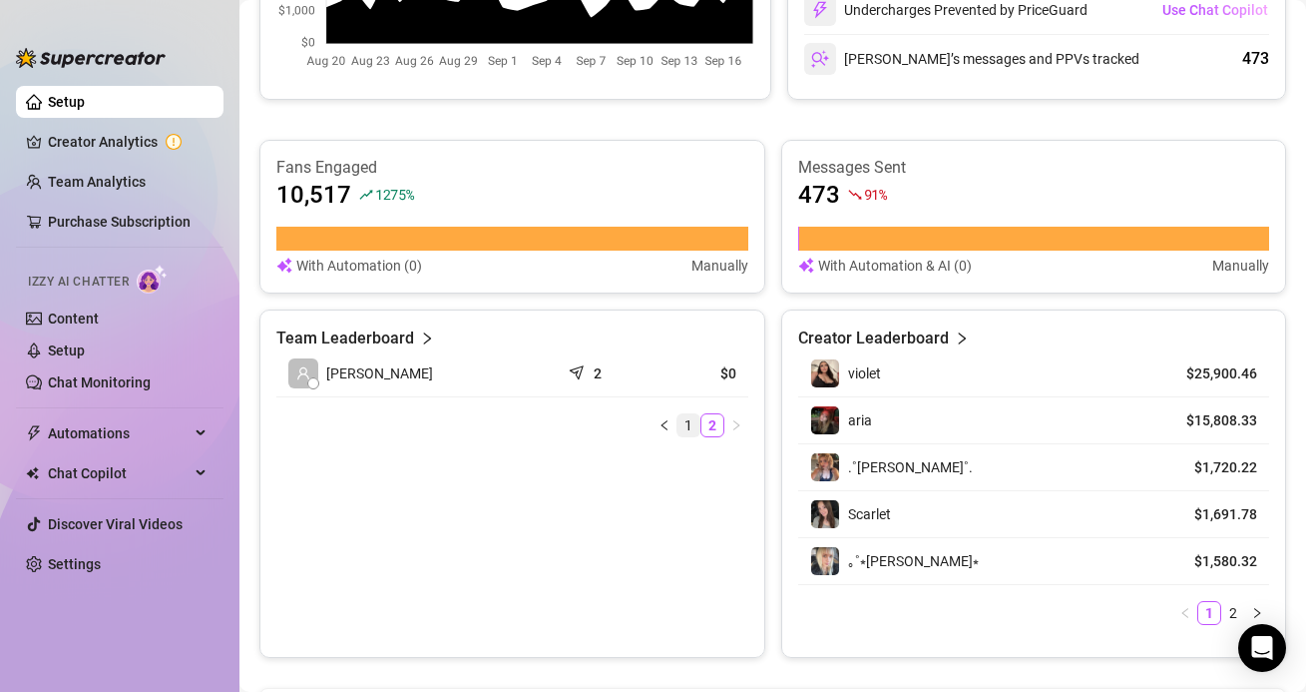
click at [683, 421] on link "1" at bounding box center [689, 425] width 22 height 22
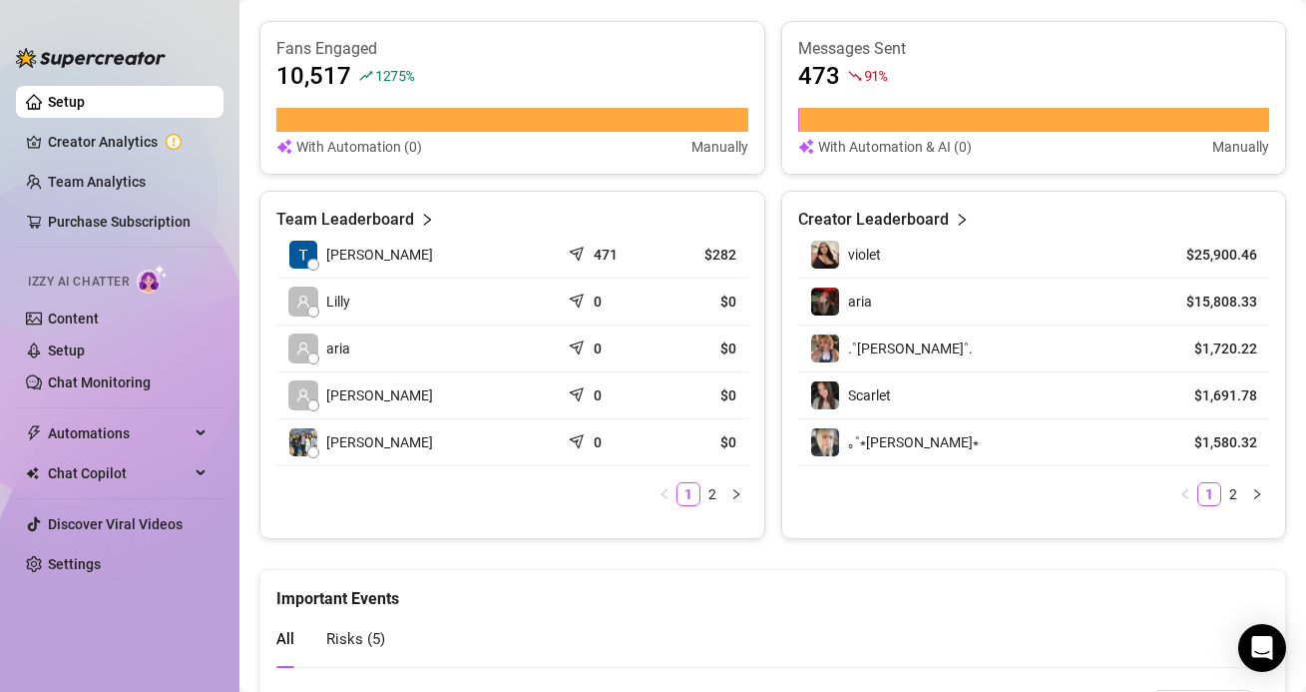
scroll to position [770, 0]
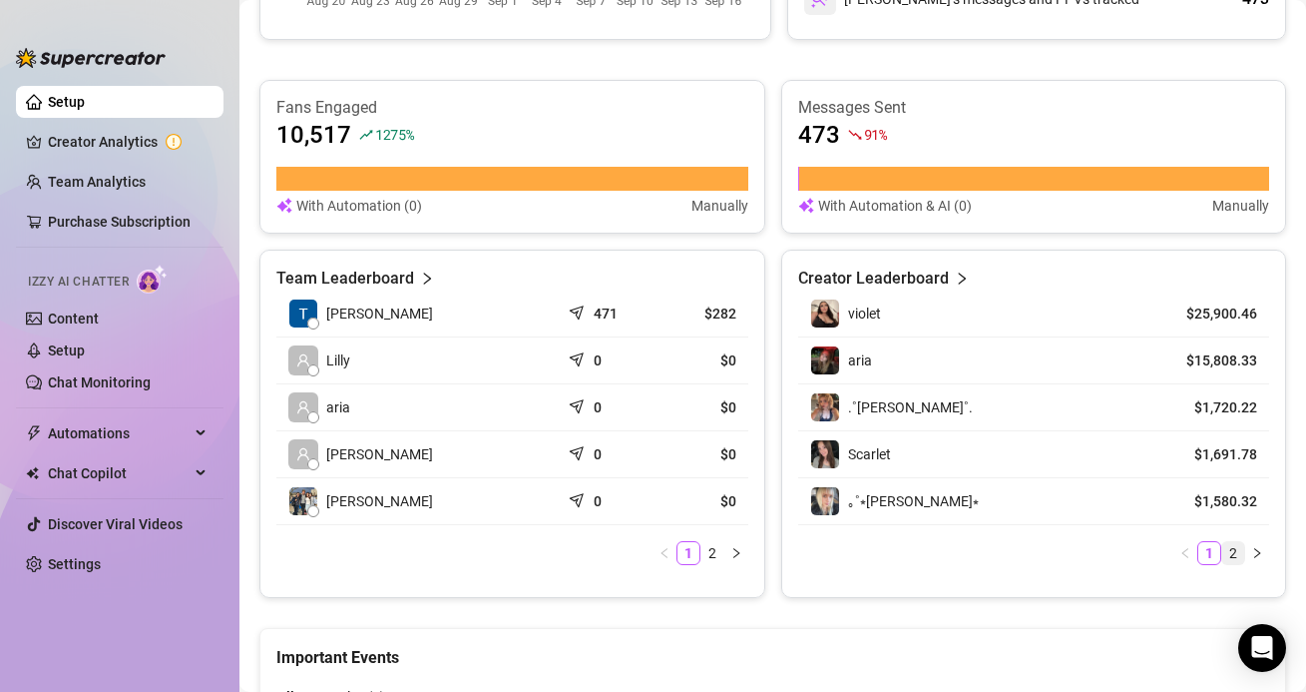
click at [1232, 551] on link "2" at bounding box center [1234, 553] width 22 height 22
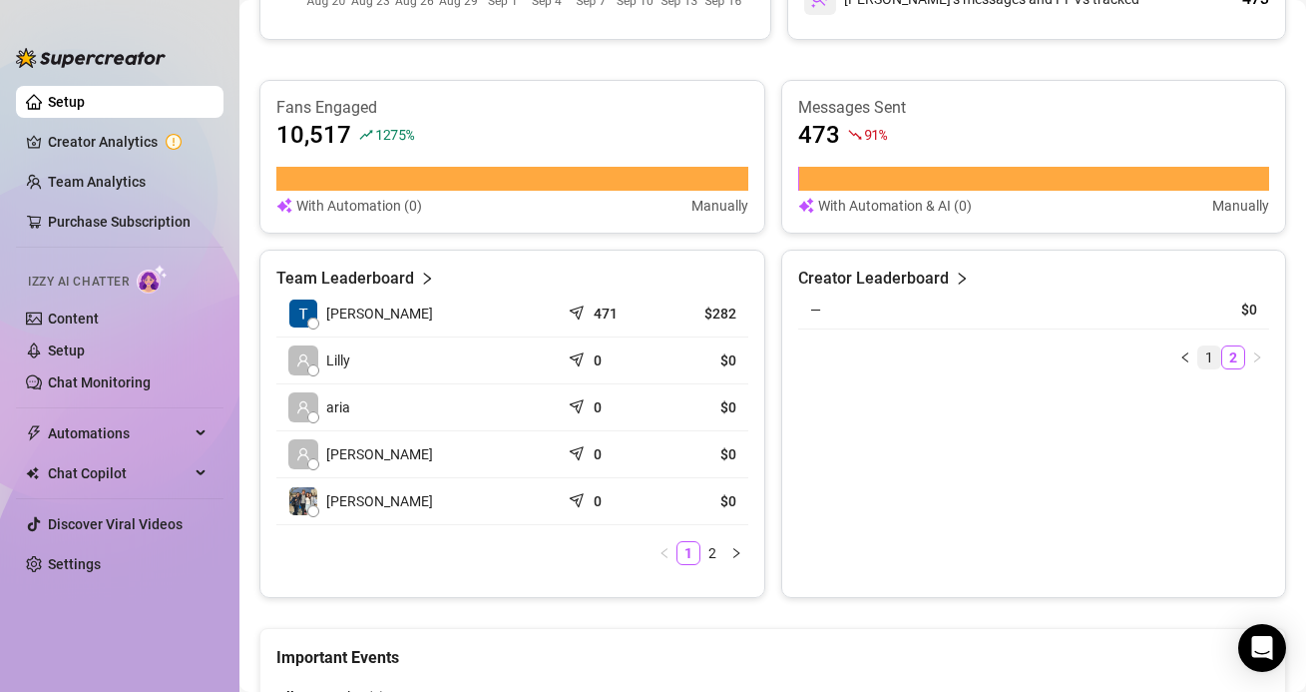
click at [1200, 350] on link "1" at bounding box center [1210, 357] width 22 height 22
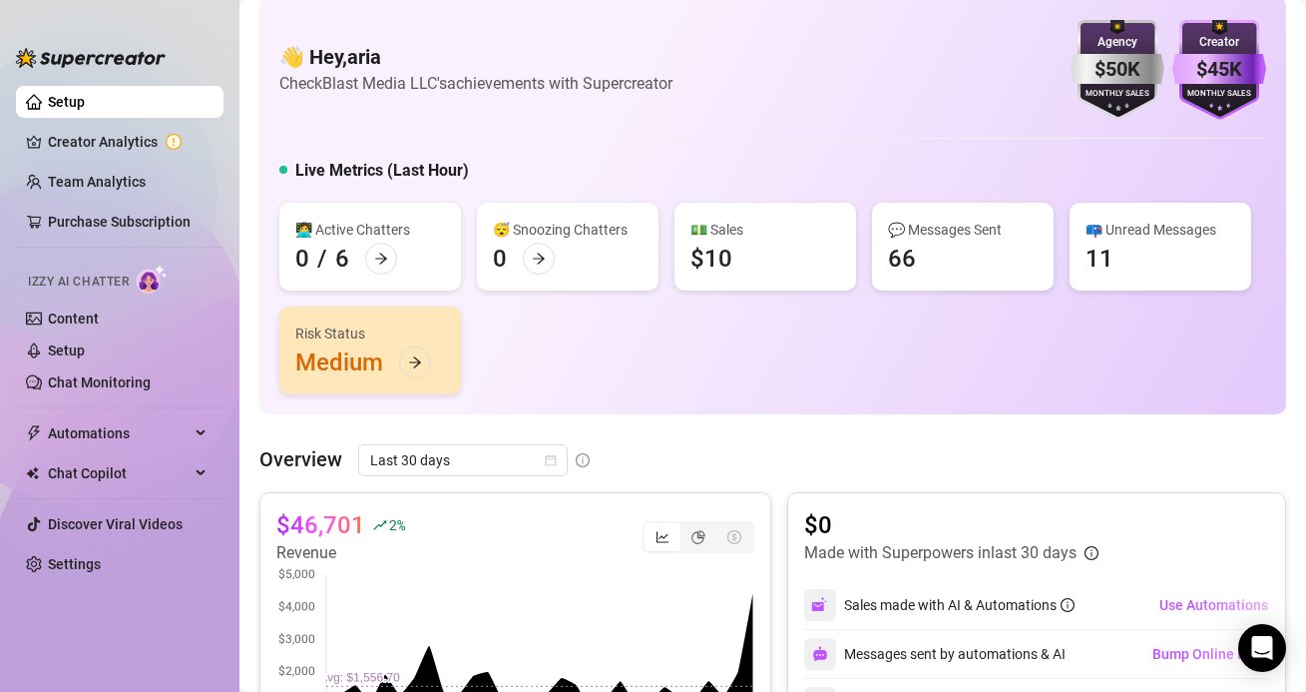
scroll to position [0, 0]
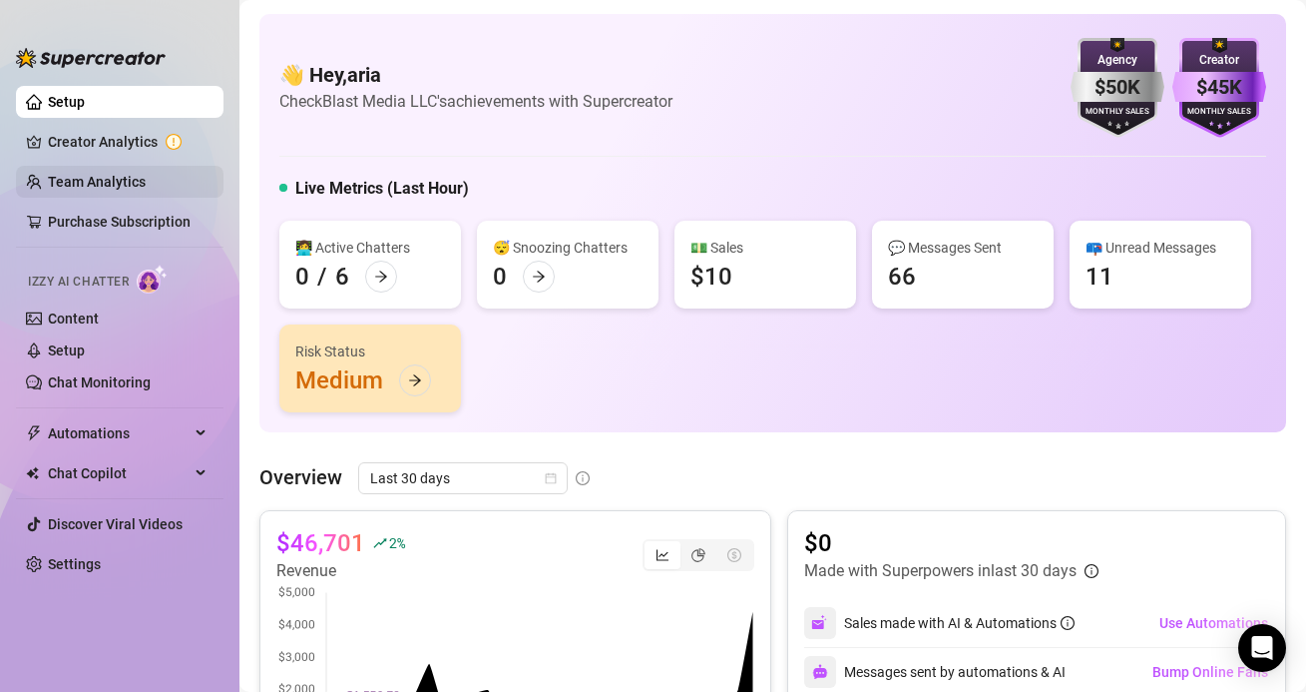
click at [63, 174] on link "Team Analytics" at bounding box center [97, 182] width 98 height 16
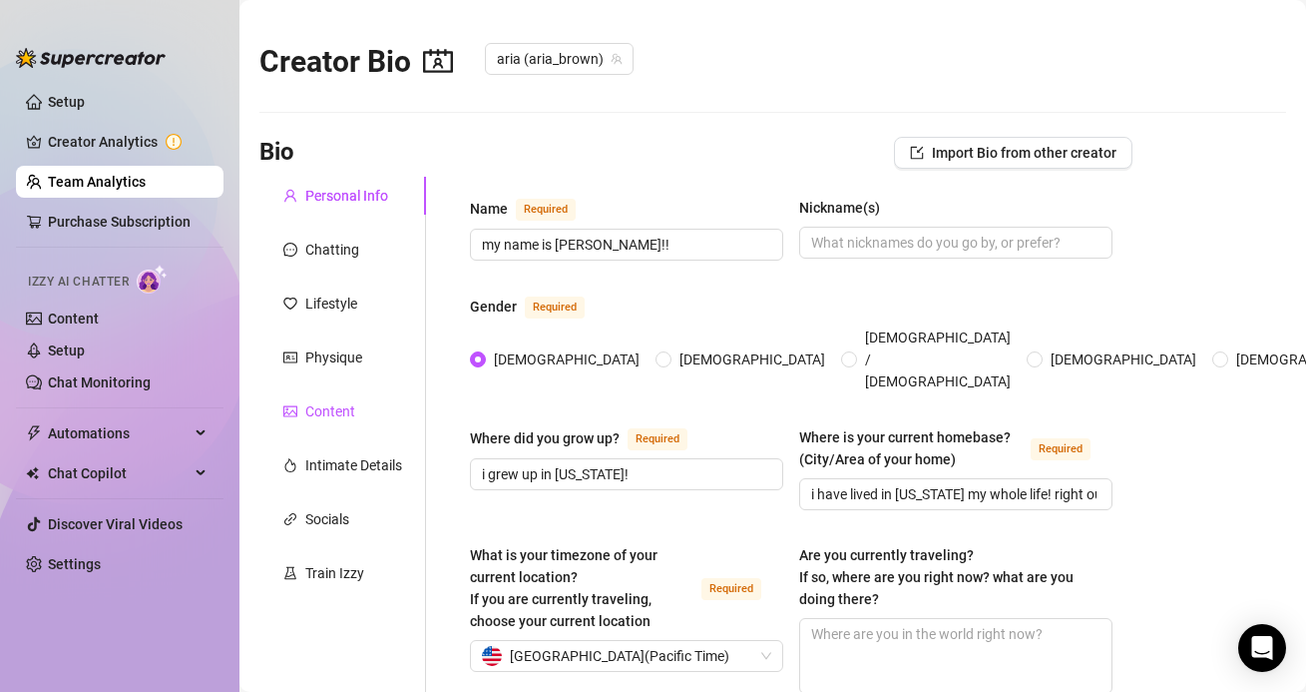
click at [303, 420] on div "Content" at bounding box center [319, 411] width 72 height 22
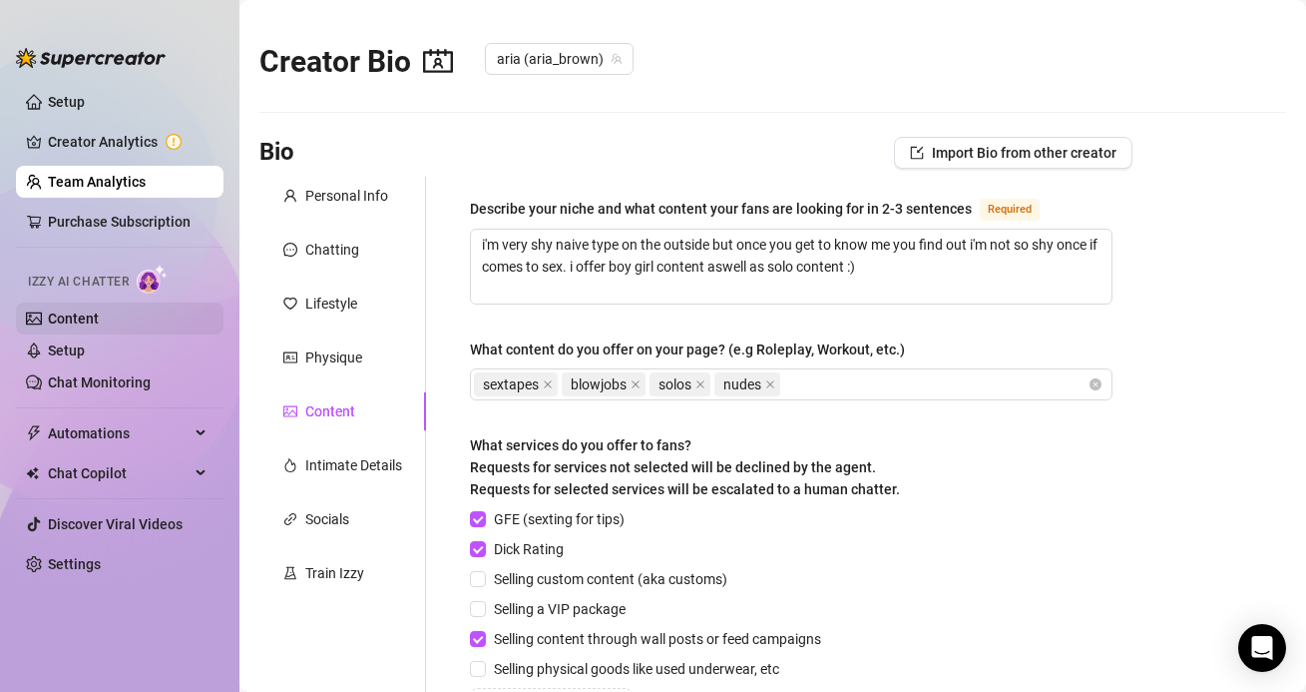
click at [99, 317] on link "Content" at bounding box center [73, 318] width 51 height 16
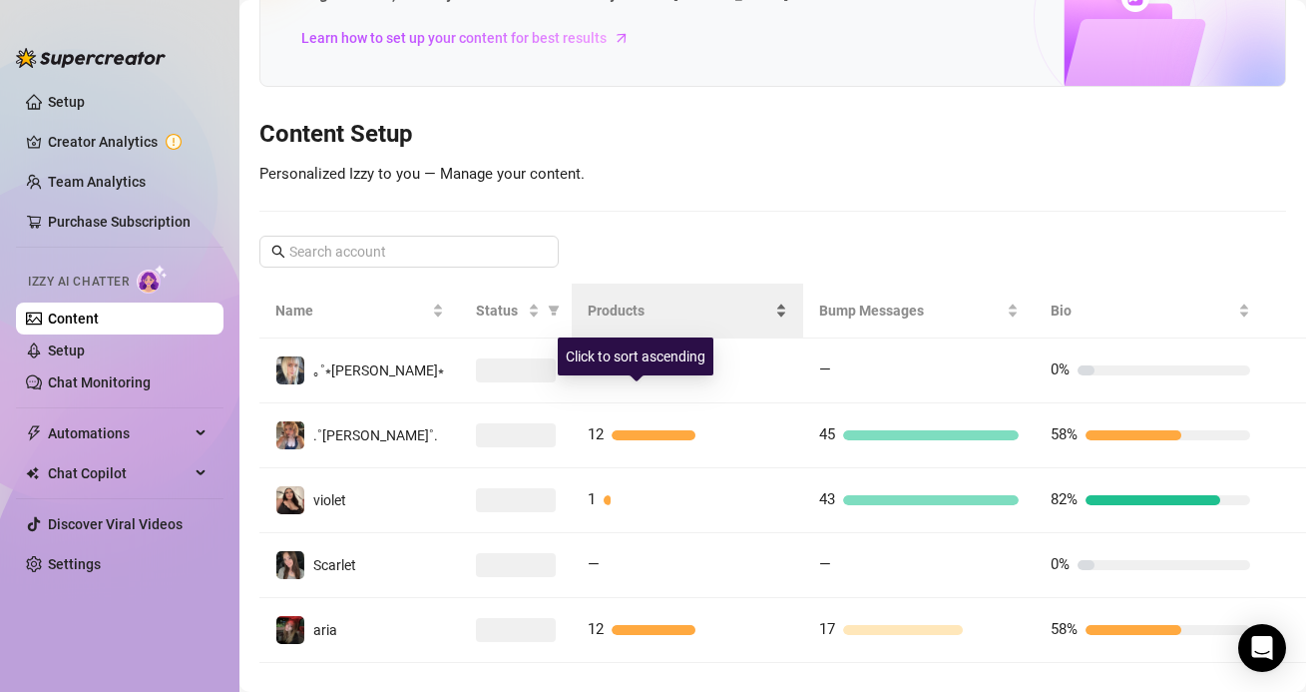
scroll to position [165, 0]
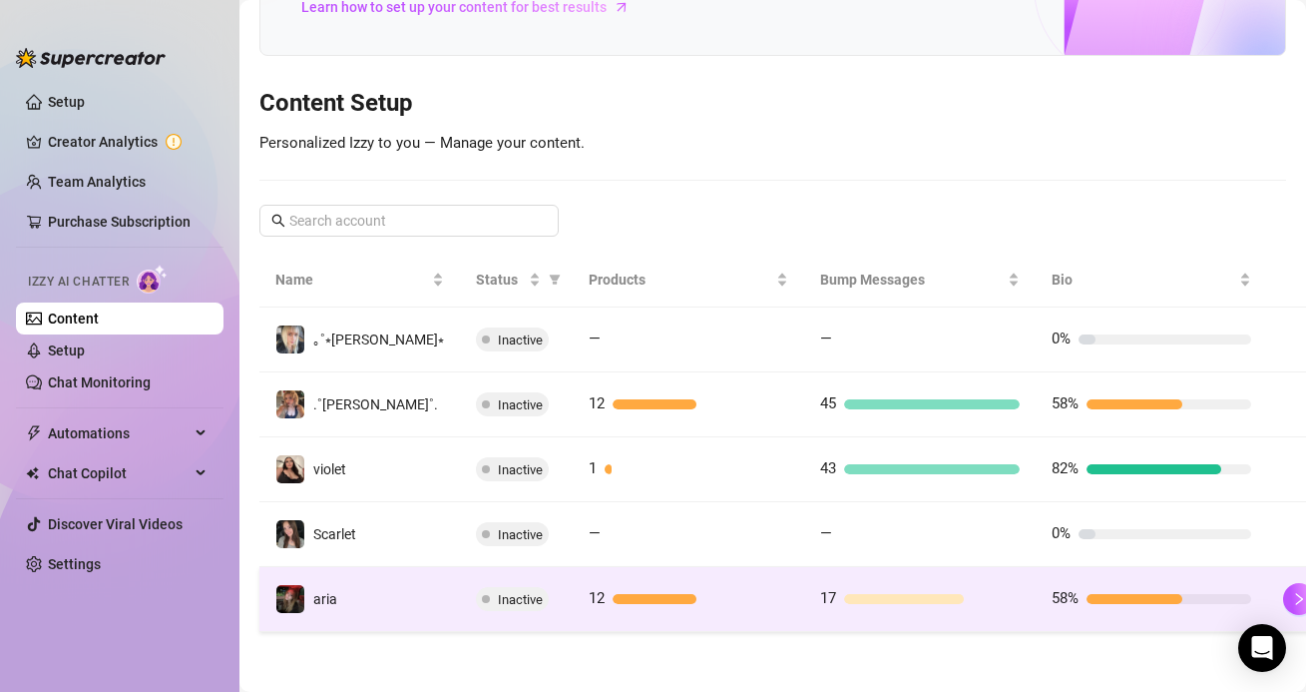
click at [1200, 588] on td "58%" at bounding box center [1152, 599] width 232 height 65
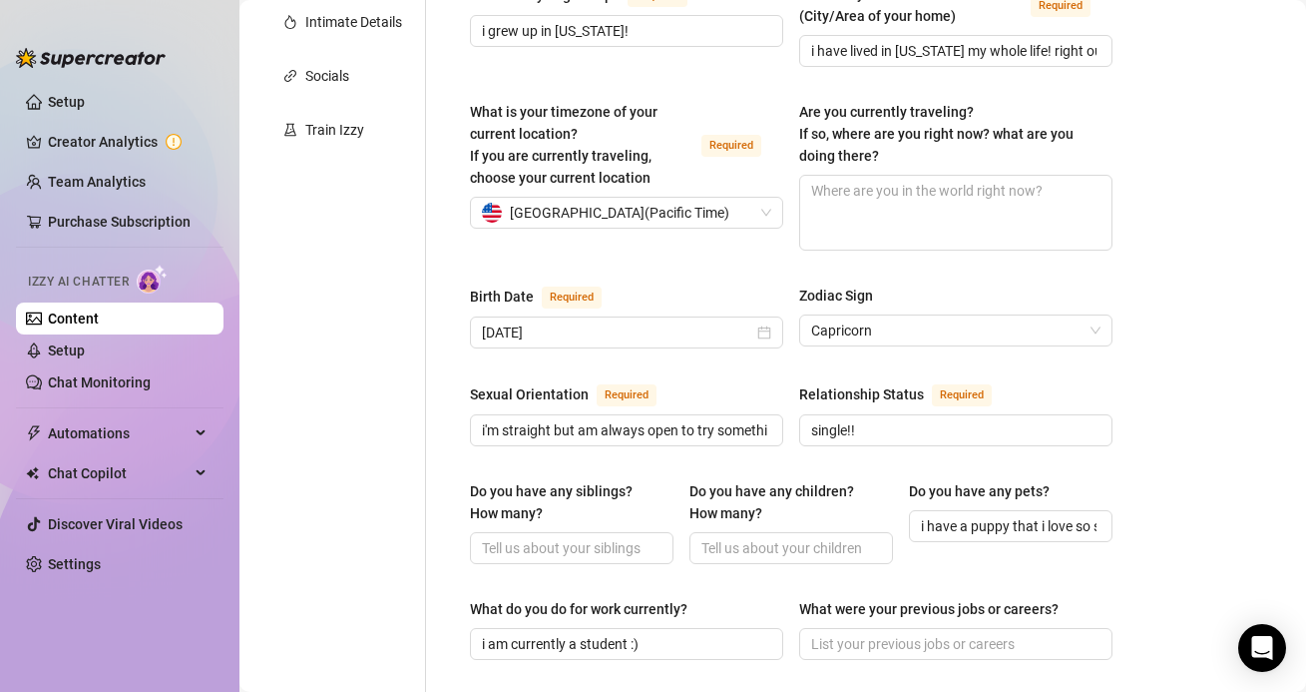
scroll to position [460, 0]
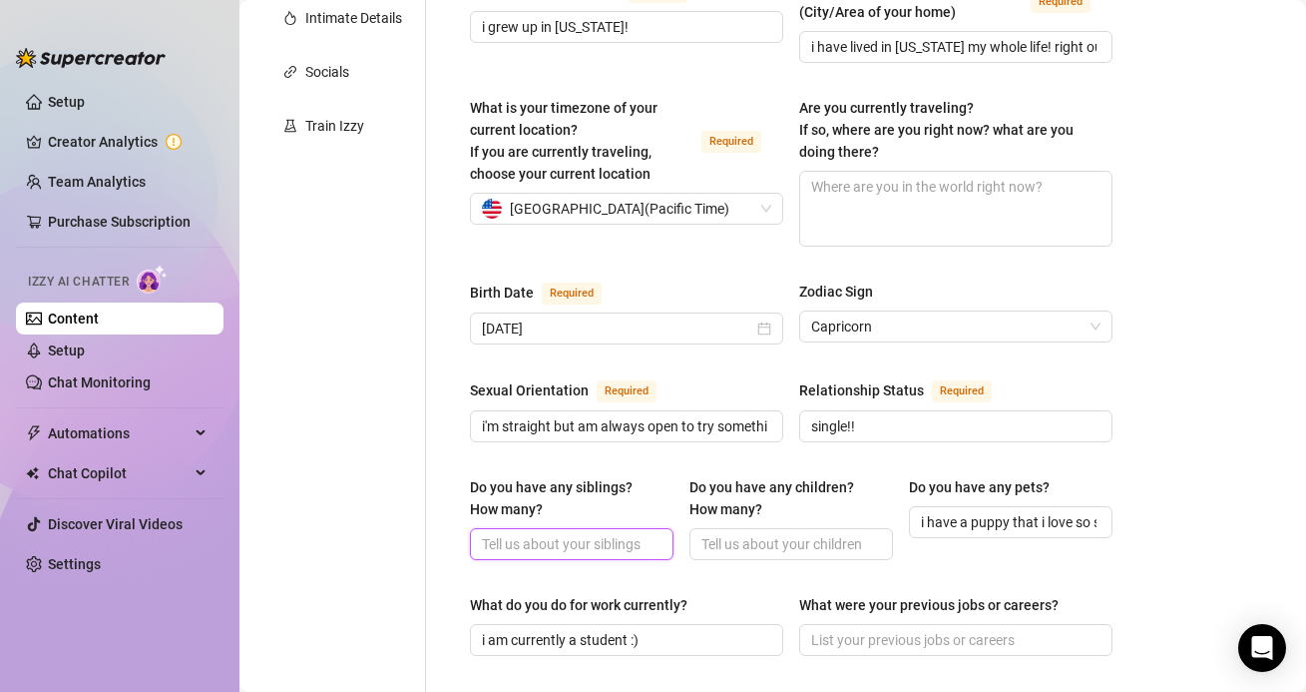
click at [615, 533] on input "Do you have any siblings? How many?" at bounding box center [570, 544] width 176 height 22
click at [769, 533] on input "Do you have any children? How many?" at bounding box center [790, 544] width 176 height 22
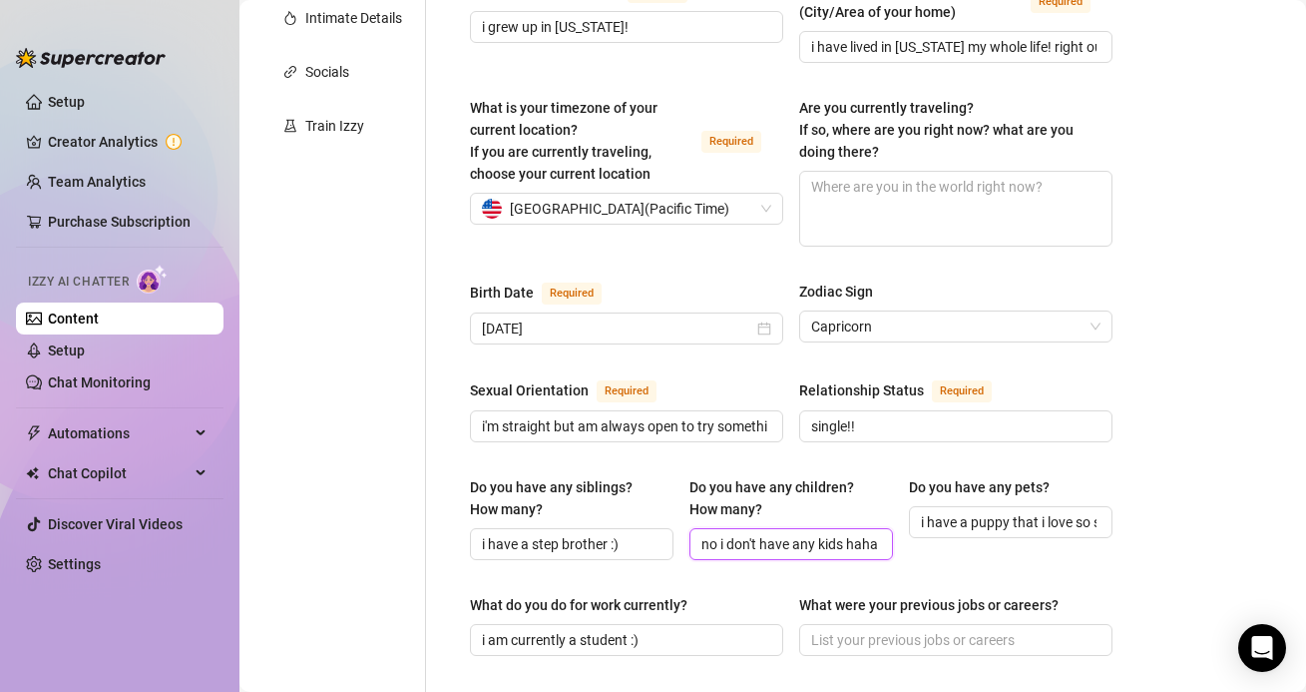
scroll to position [0, 1]
click at [882, 484] on label "Do you have any children? How many?" at bounding box center [792, 498] width 204 height 44
click at [877, 533] on input "no i don't have any kids haha" at bounding box center [790, 544] width 176 height 22
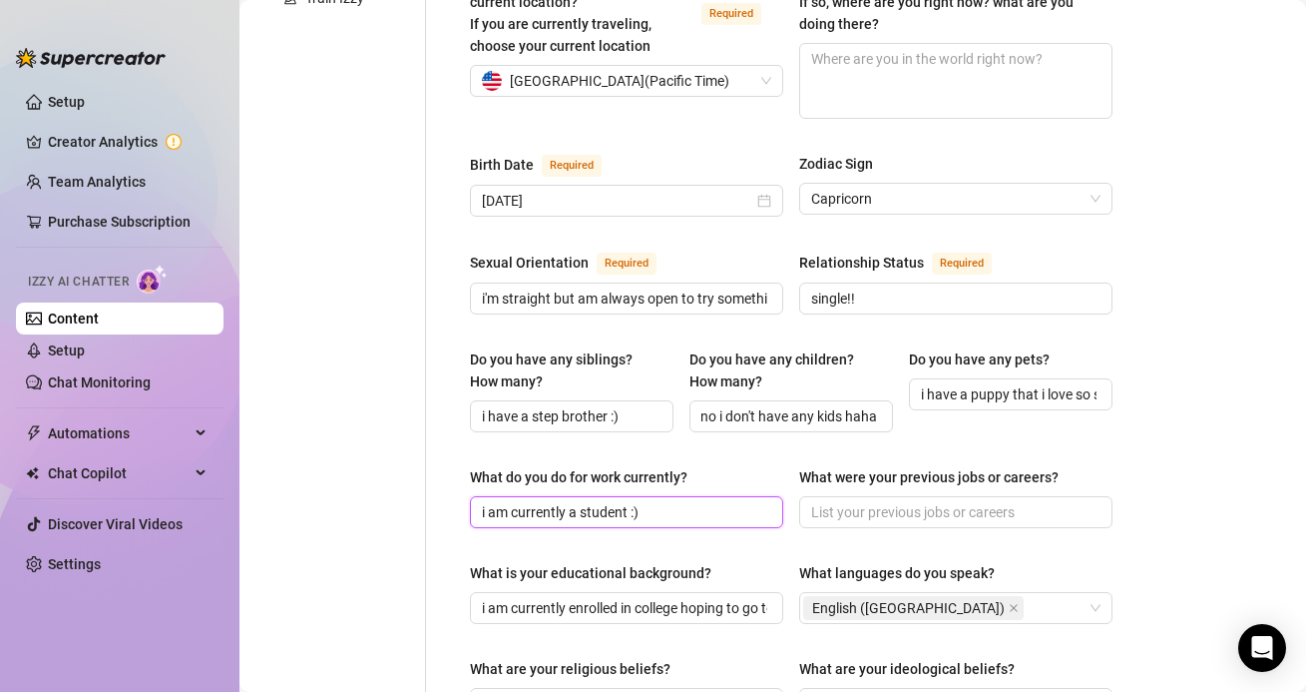
scroll to position [0, 0]
click at [760, 501] on input "i am currently a student :)" at bounding box center [624, 512] width 285 height 22
click at [640, 501] on input "i am currently a student :)" at bounding box center [624, 512] width 285 height 22
click at [634, 501] on input "i am currently a student :)" at bounding box center [624, 512] width 285 height 22
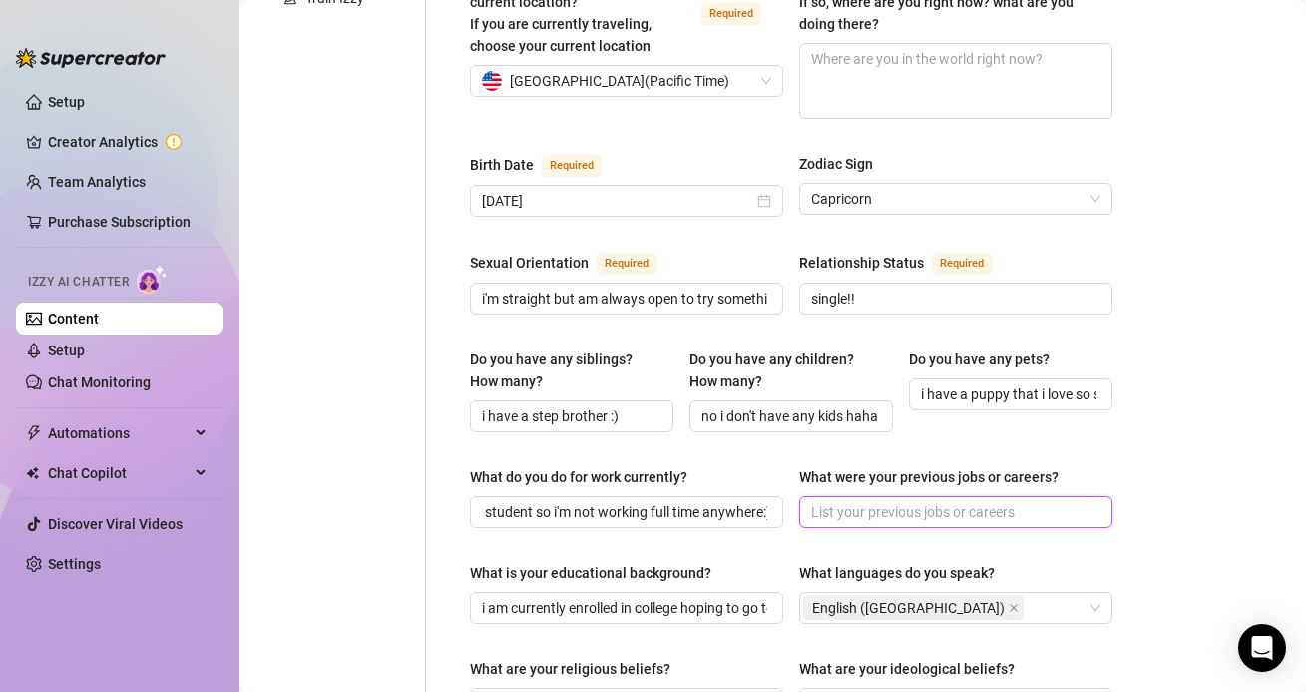
click at [909, 501] on input "What were your previous jobs or careers?" at bounding box center [953, 512] width 285 height 22
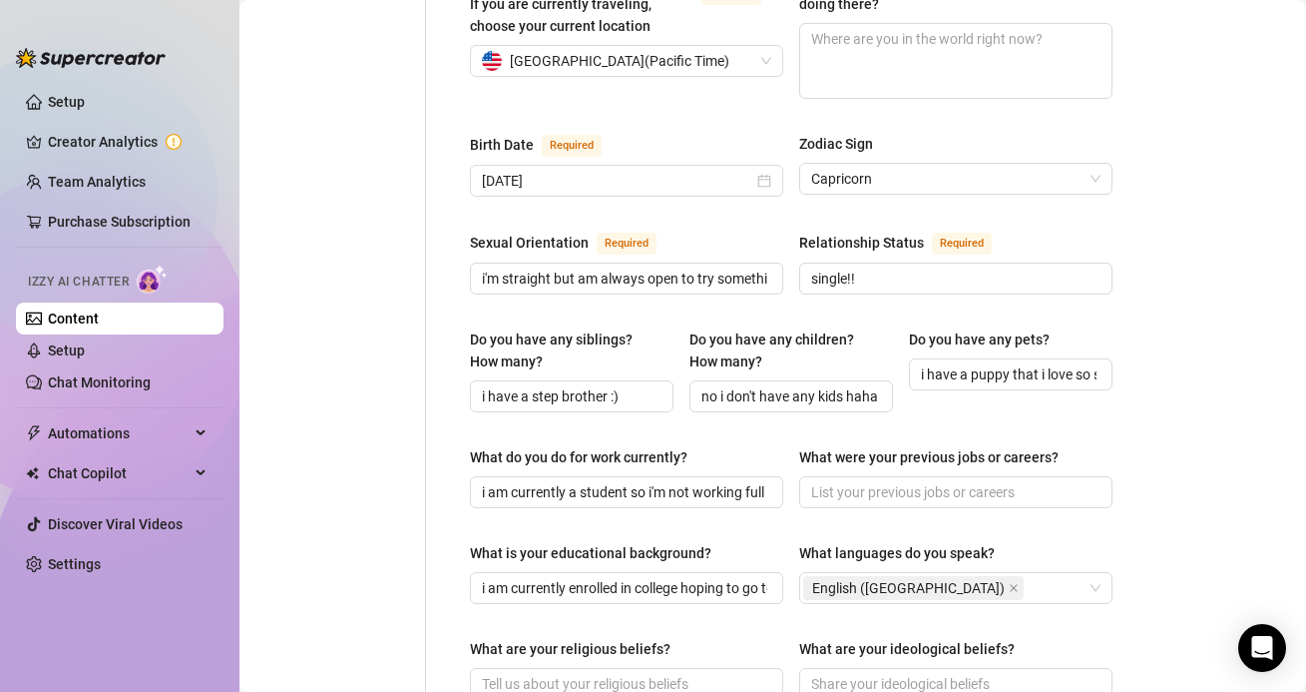
click at [779, 446] on div "What do you do for work currently?" at bounding box center [626, 461] width 313 height 30
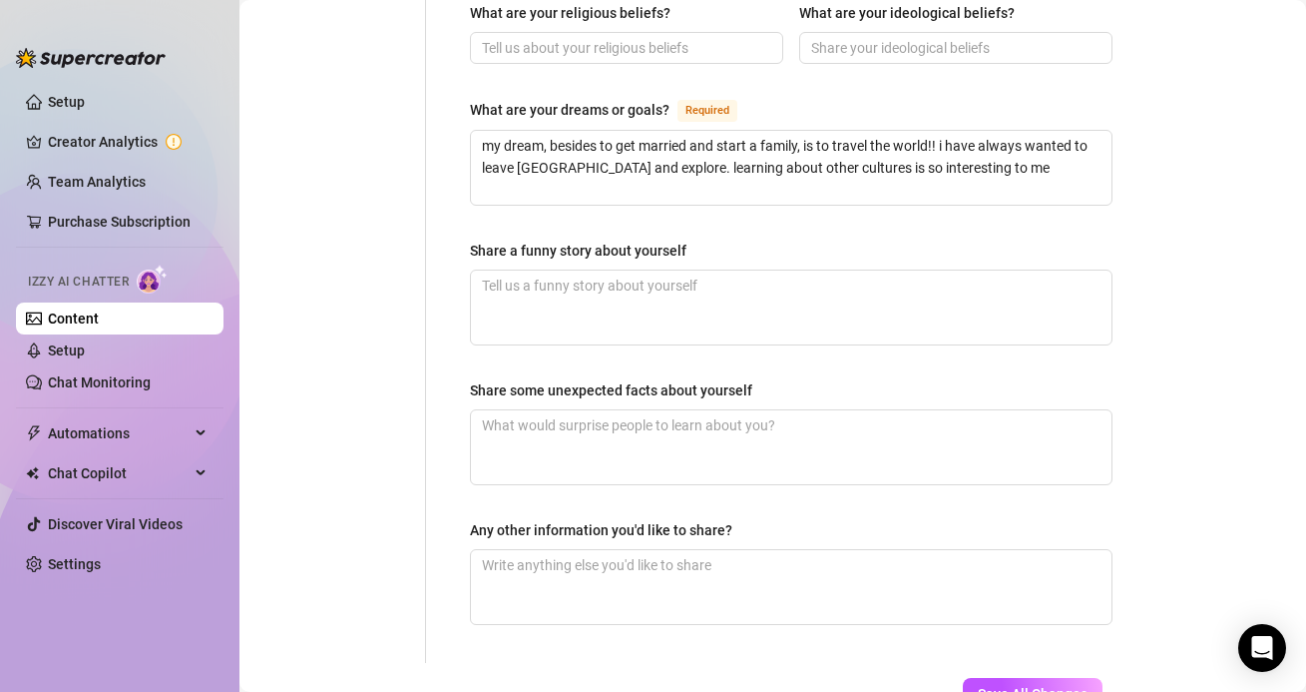
scroll to position [1329, 0]
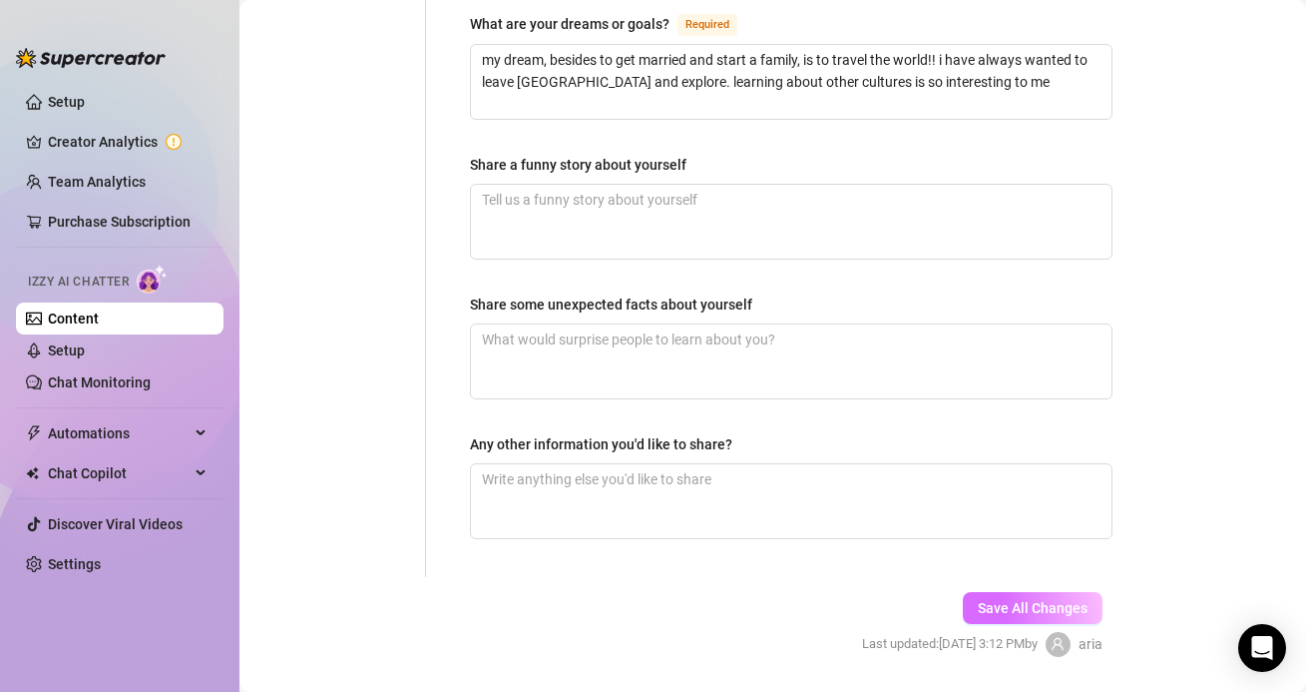
click at [1023, 600] on span "Save All Changes" at bounding box center [1033, 608] width 110 height 16
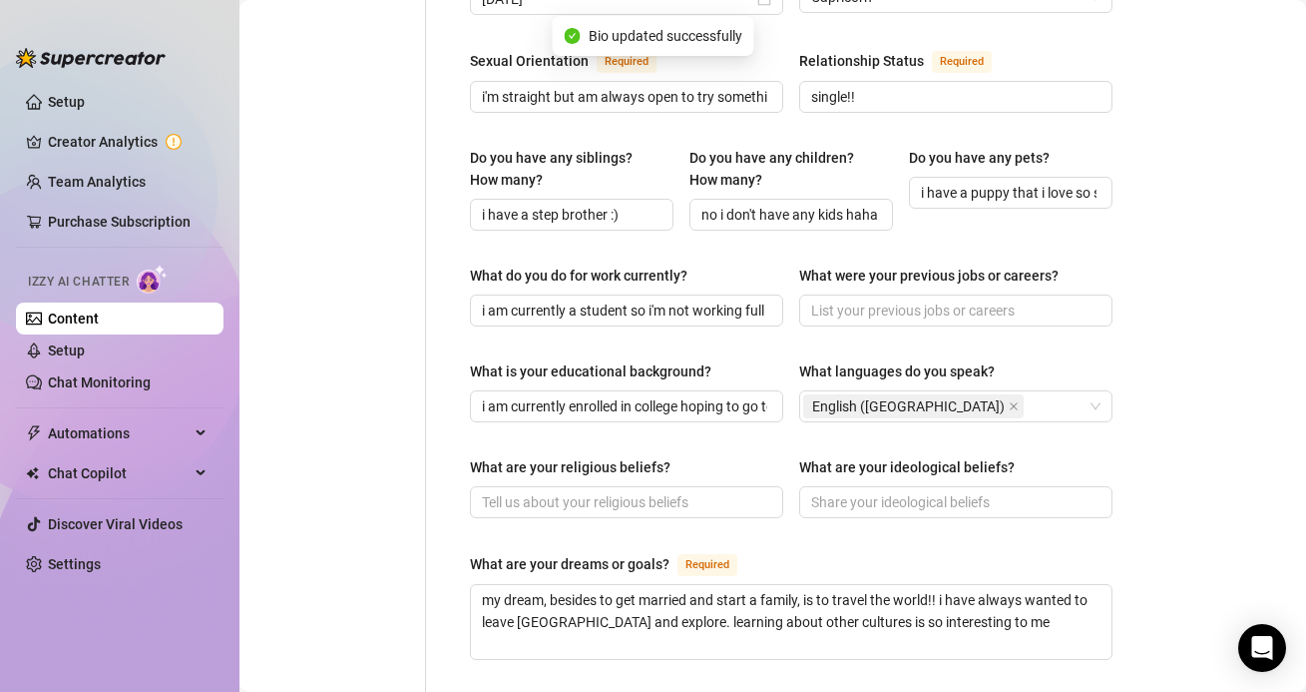
scroll to position [0, 0]
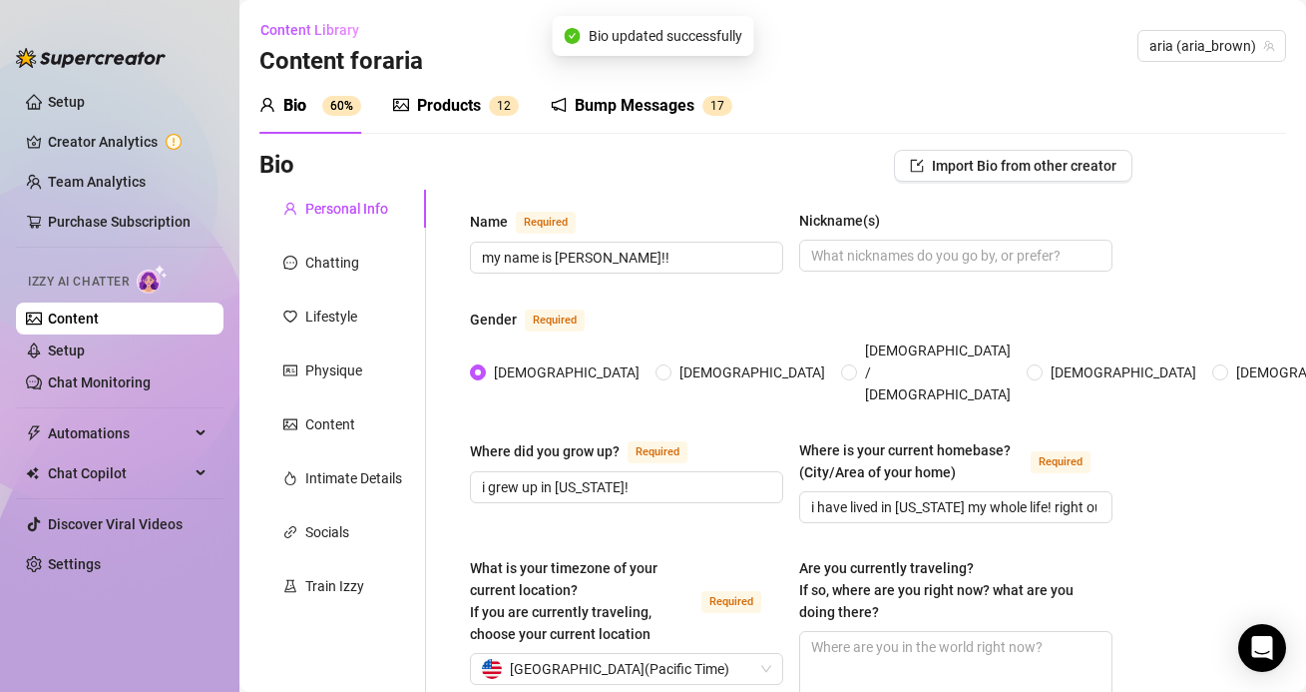
click at [472, 102] on div "Products" at bounding box center [449, 106] width 64 height 24
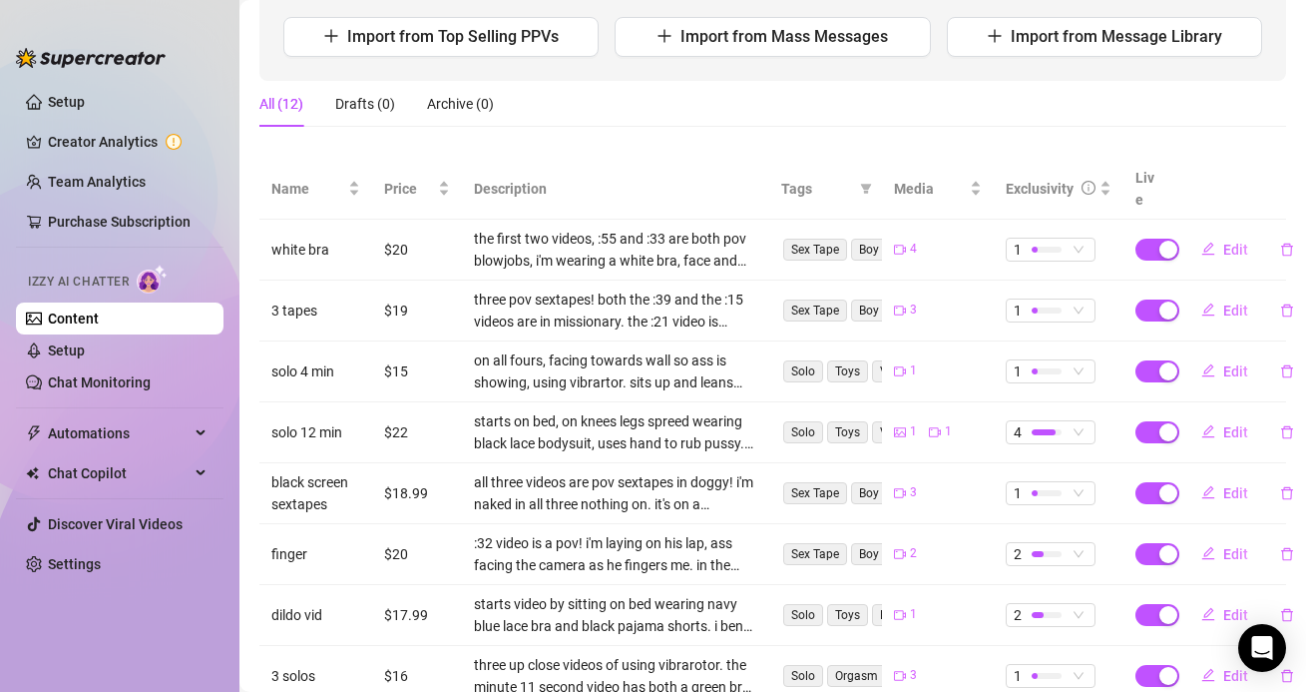
scroll to position [482, 0]
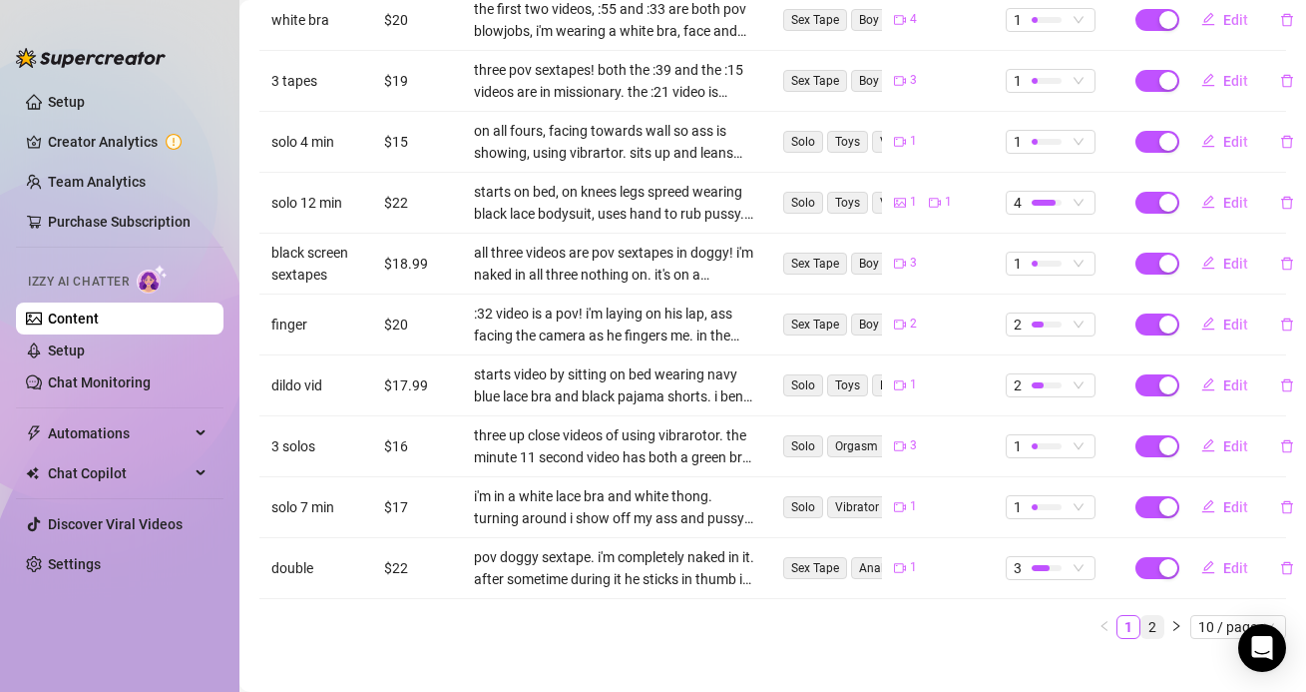
click at [1156, 616] on link "2" at bounding box center [1153, 627] width 22 height 22
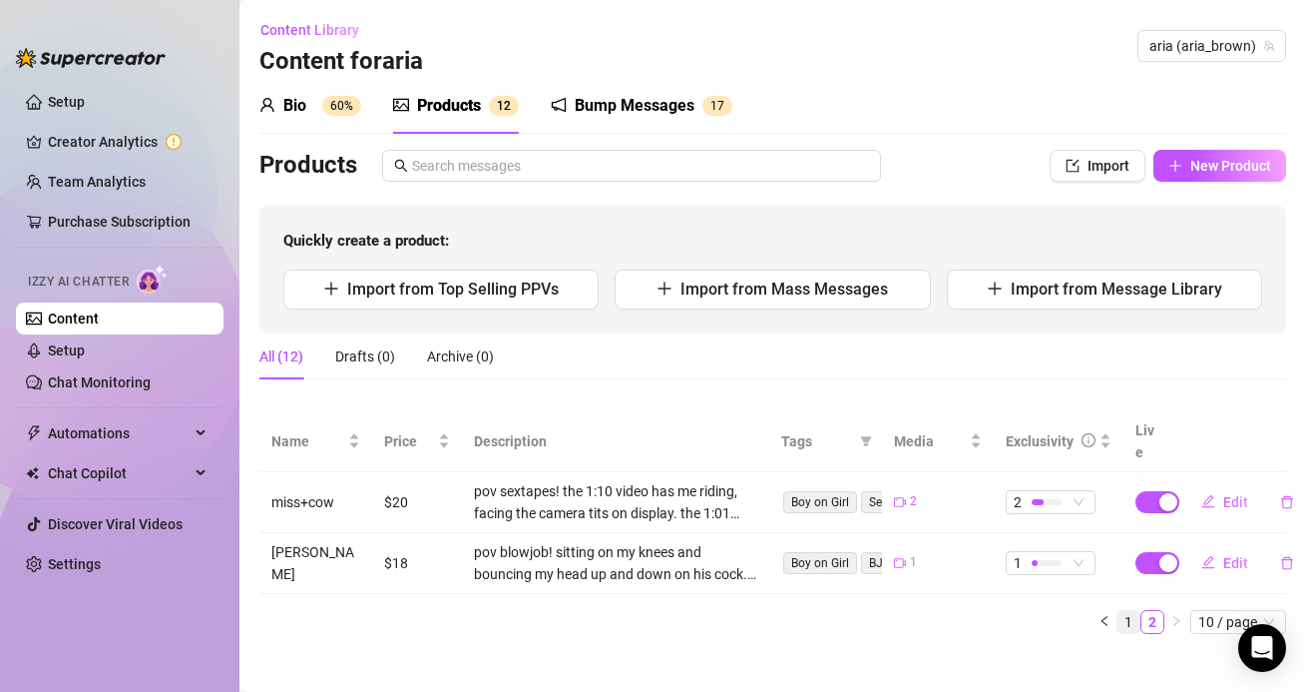
click at [1136, 611] on link "1" at bounding box center [1129, 622] width 22 height 22
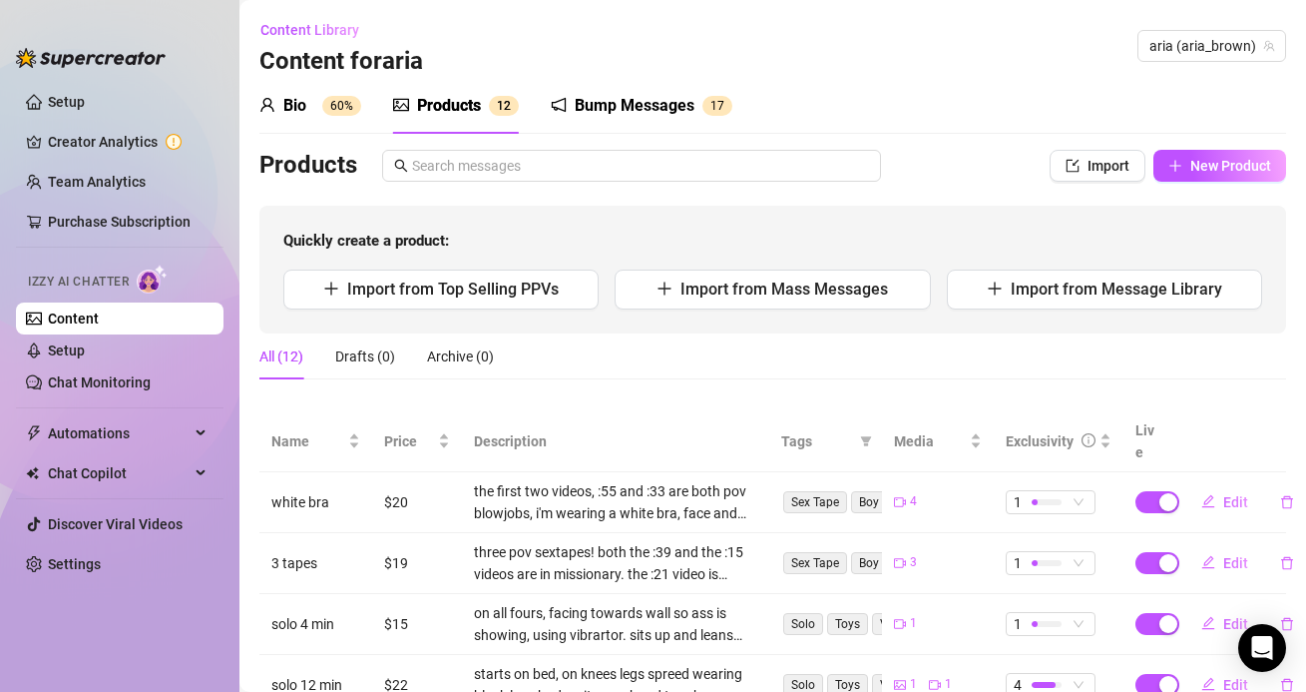
click at [1241, 188] on div "Products Import New Product Quickly create a product: Import from Top Selling P…" at bounding box center [772, 242] width 1027 height 184
click at [1226, 173] on span "New Product" at bounding box center [1231, 166] width 81 height 16
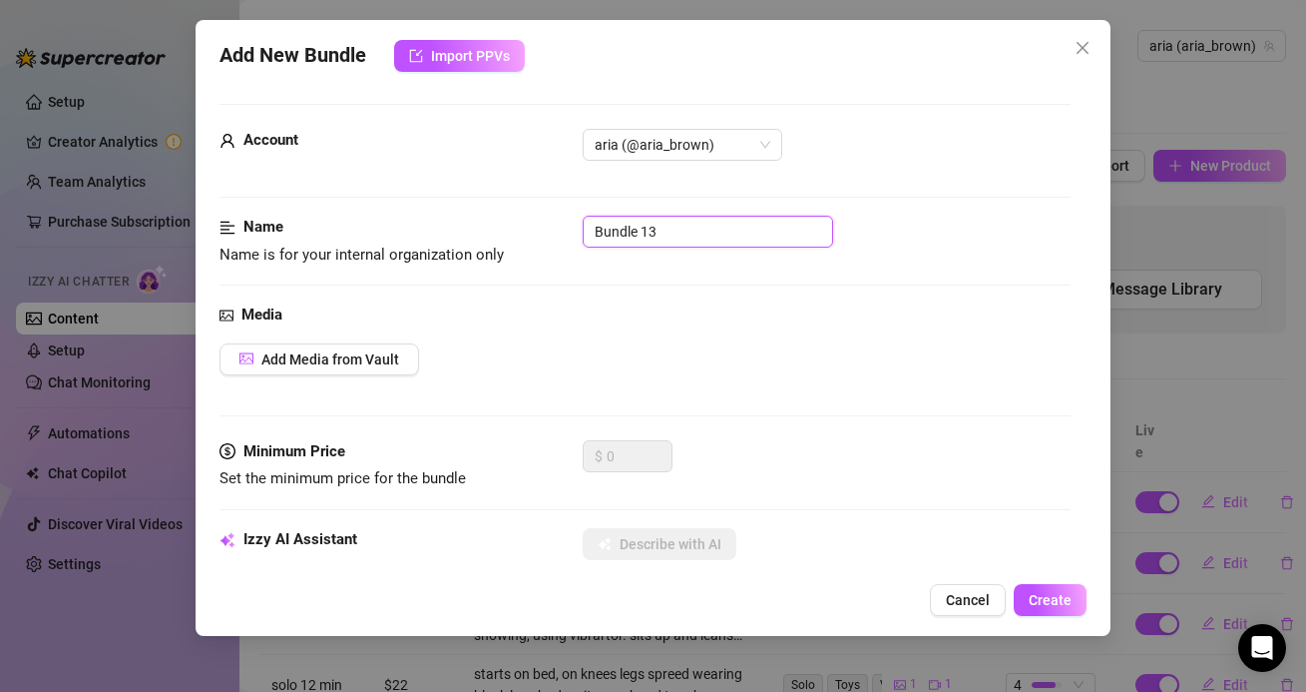
drag, startPoint x: 698, startPoint y: 234, endPoint x: 469, endPoint y: 193, distance: 232.2
click at [705, 317] on div "Media" at bounding box center [645, 315] width 850 height 24
click at [316, 354] on span "Add Media from Vault" at bounding box center [330, 359] width 138 height 16
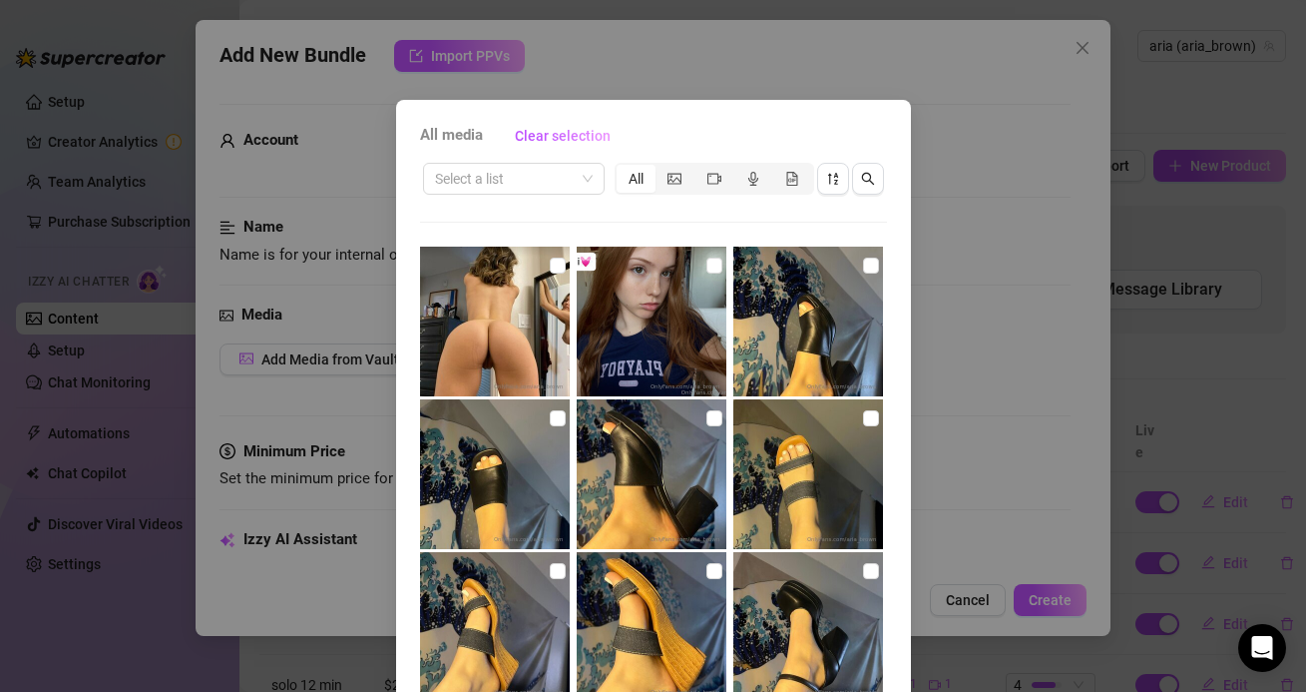
click at [532, 195] on div "Select a list All" at bounding box center [653, 179] width 467 height 38
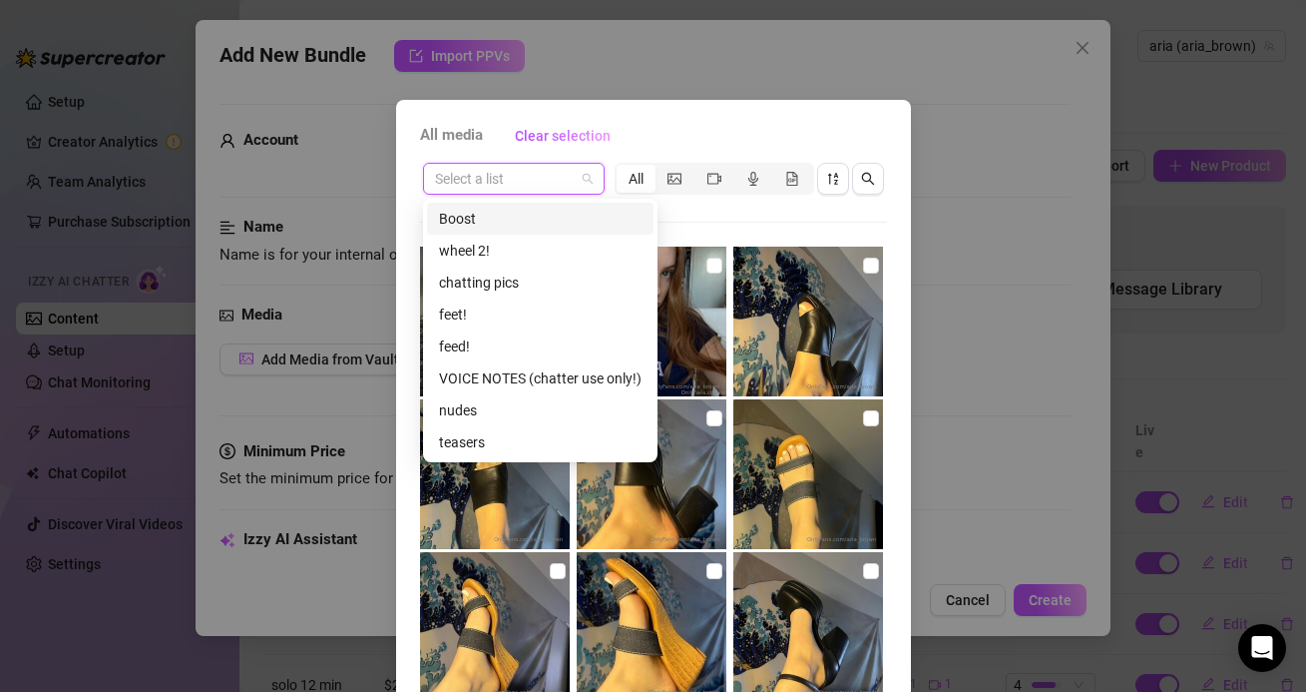
click at [542, 186] on input "search" at bounding box center [505, 179] width 140 height 30
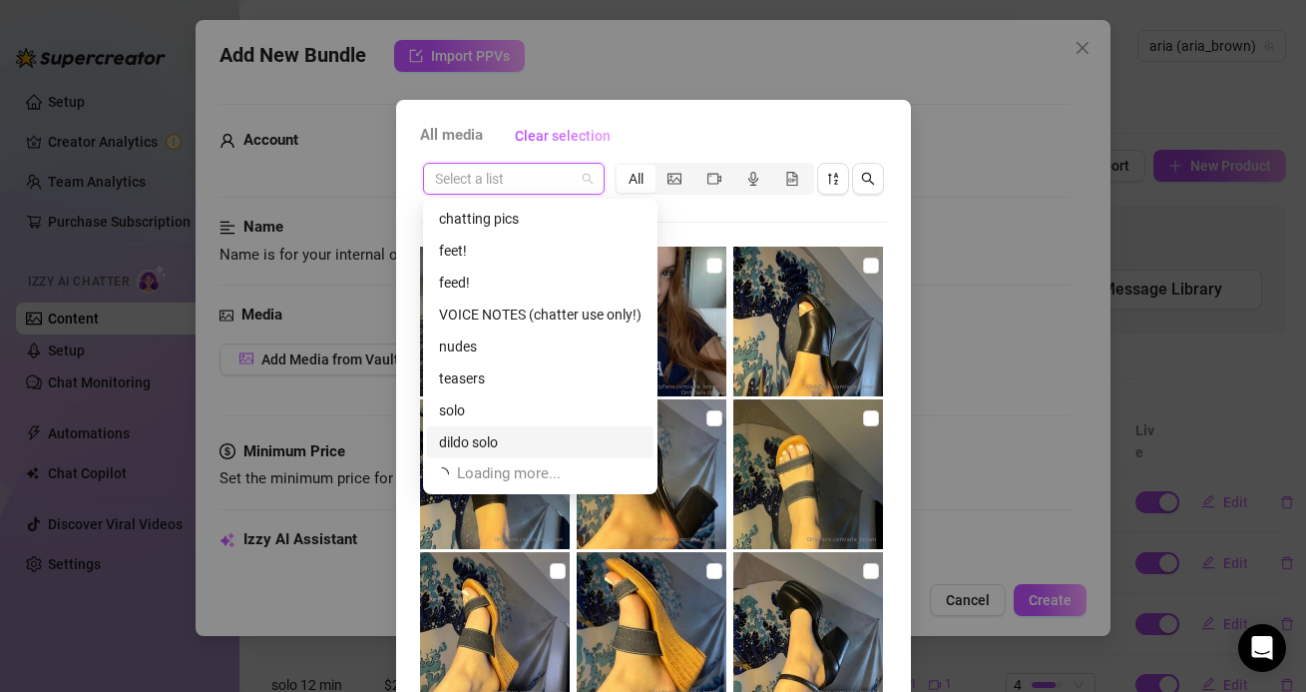
click at [543, 425] on div "solo" at bounding box center [540, 410] width 227 height 32
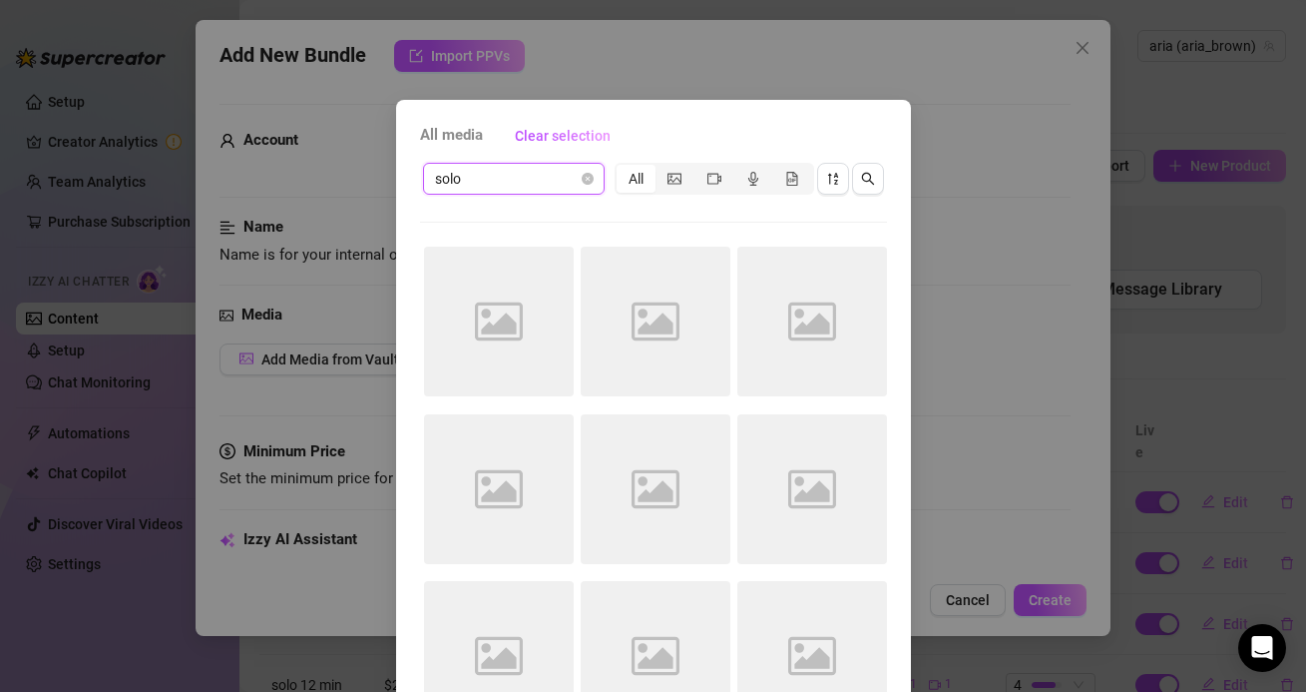
click at [655, 203] on div "solo solo All Image placeholder Image placeholder Image placeholder Image place…" at bounding box center [653, 453] width 467 height 586
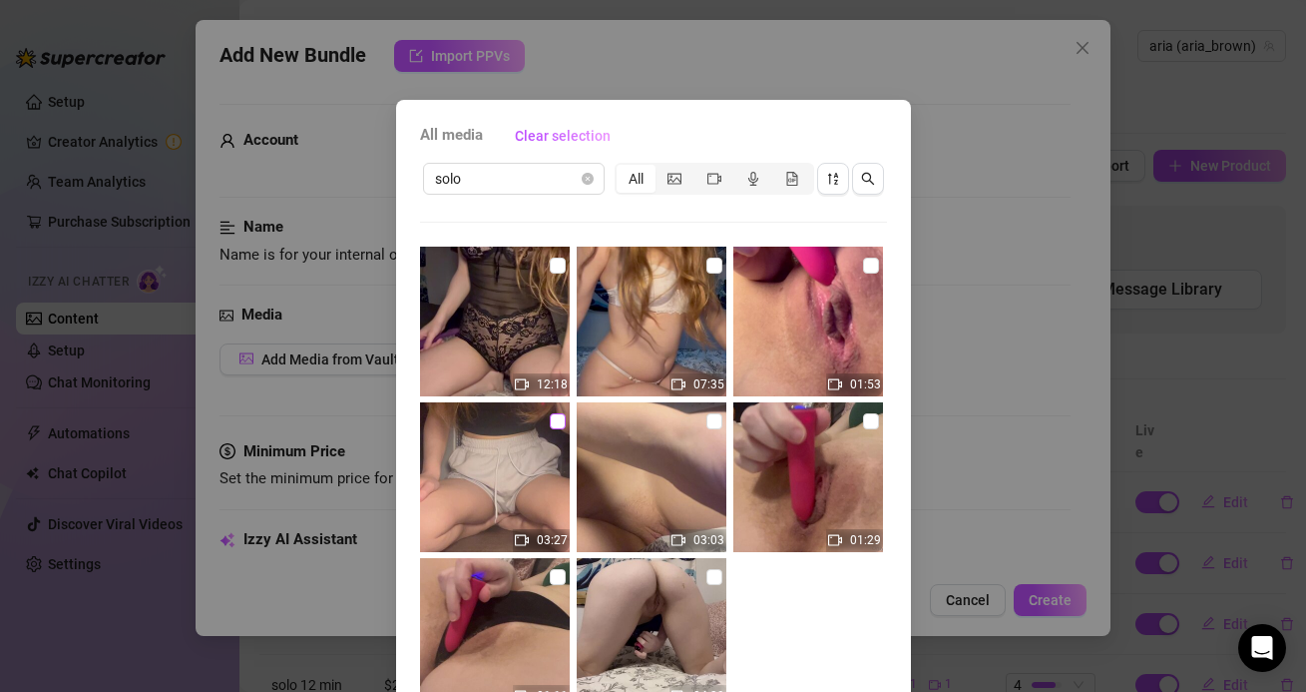
click at [560, 414] on input "checkbox" at bounding box center [558, 421] width 16 height 16
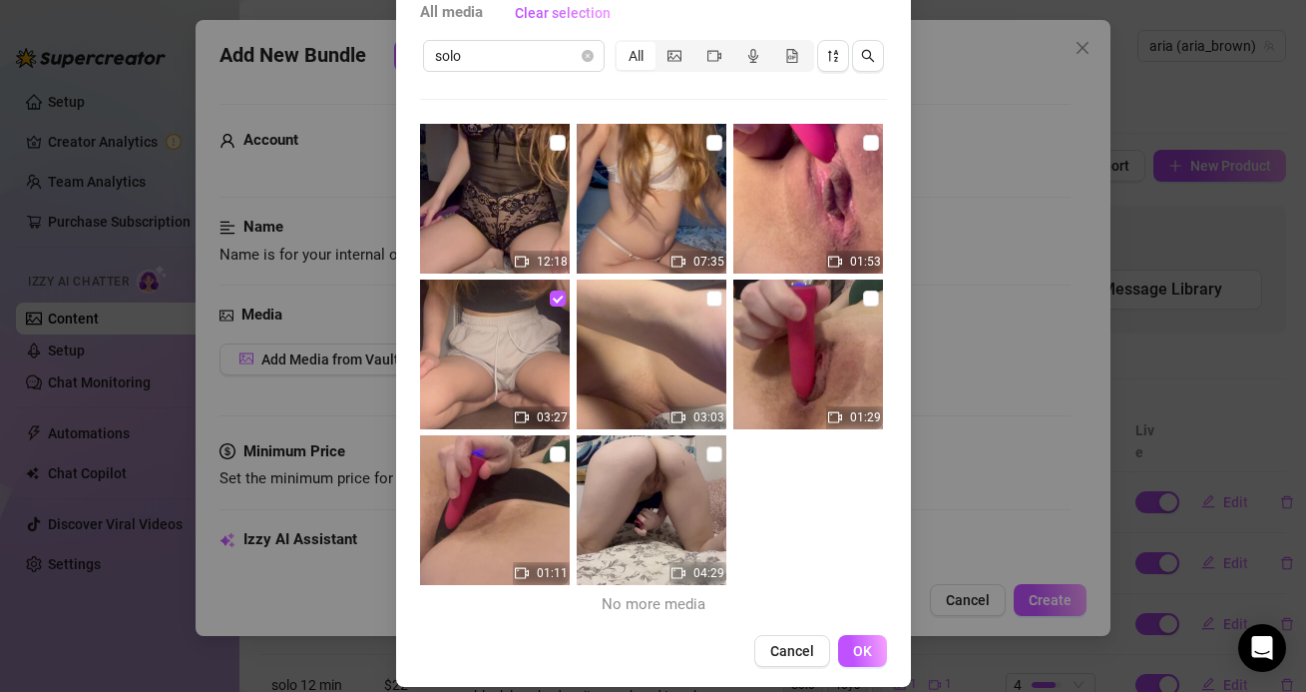
scroll to position [142, 0]
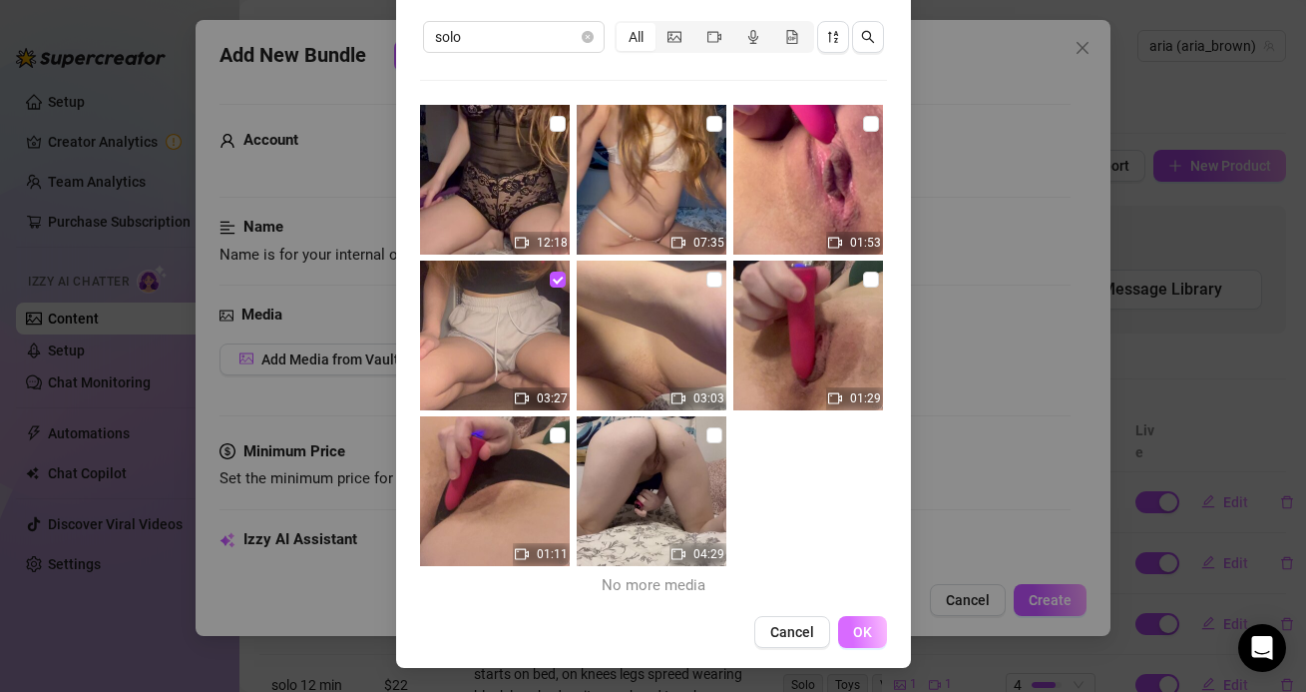
click at [868, 638] on span "OK" at bounding box center [862, 632] width 19 height 16
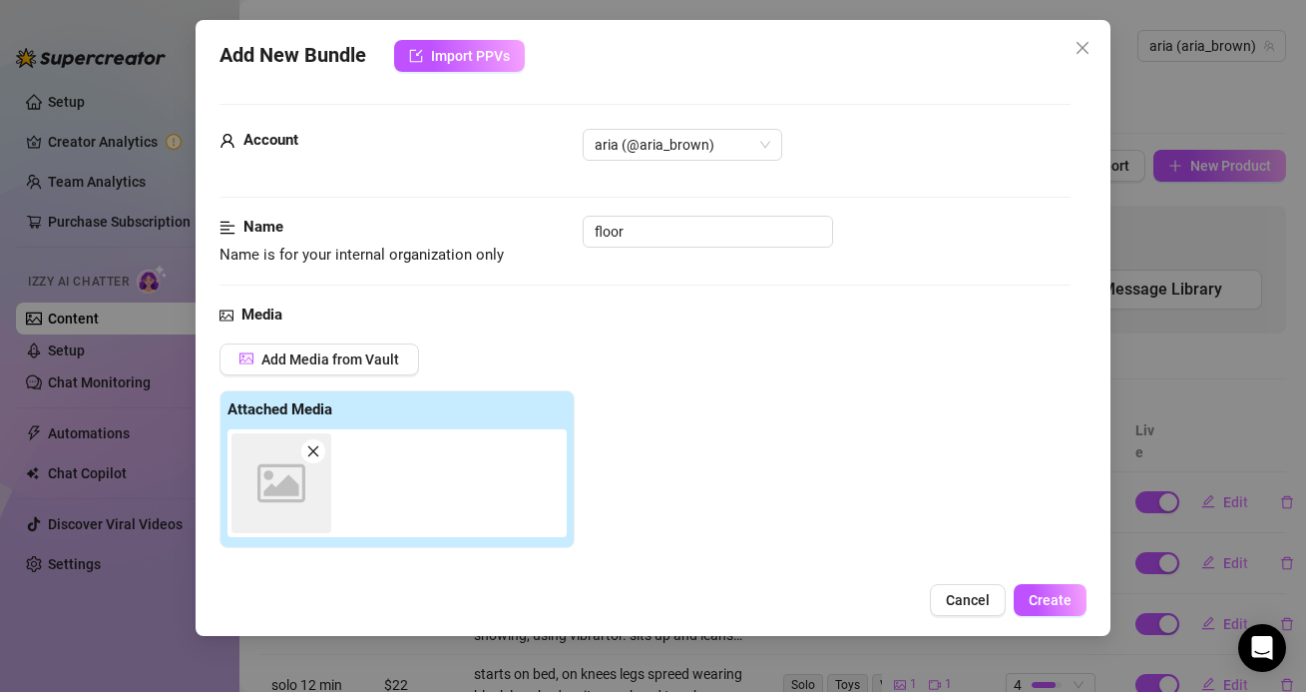
scroll to position [318, 0]
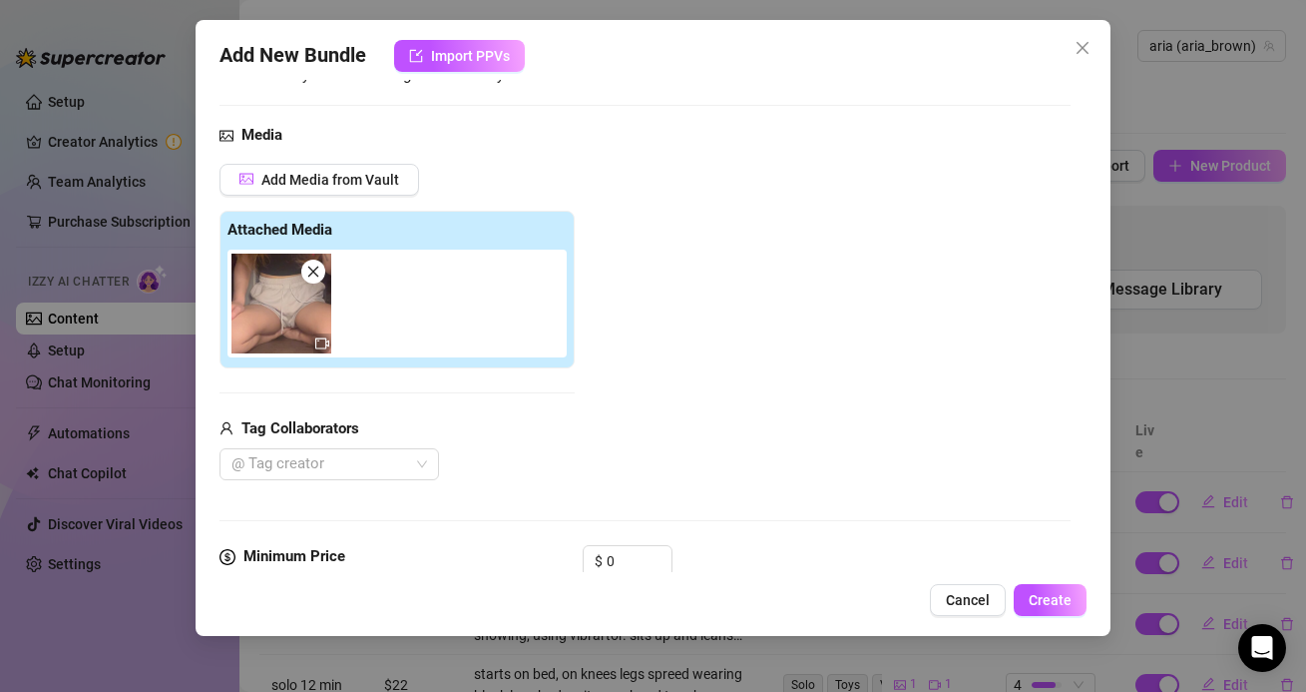
scroll to position [245, 0]
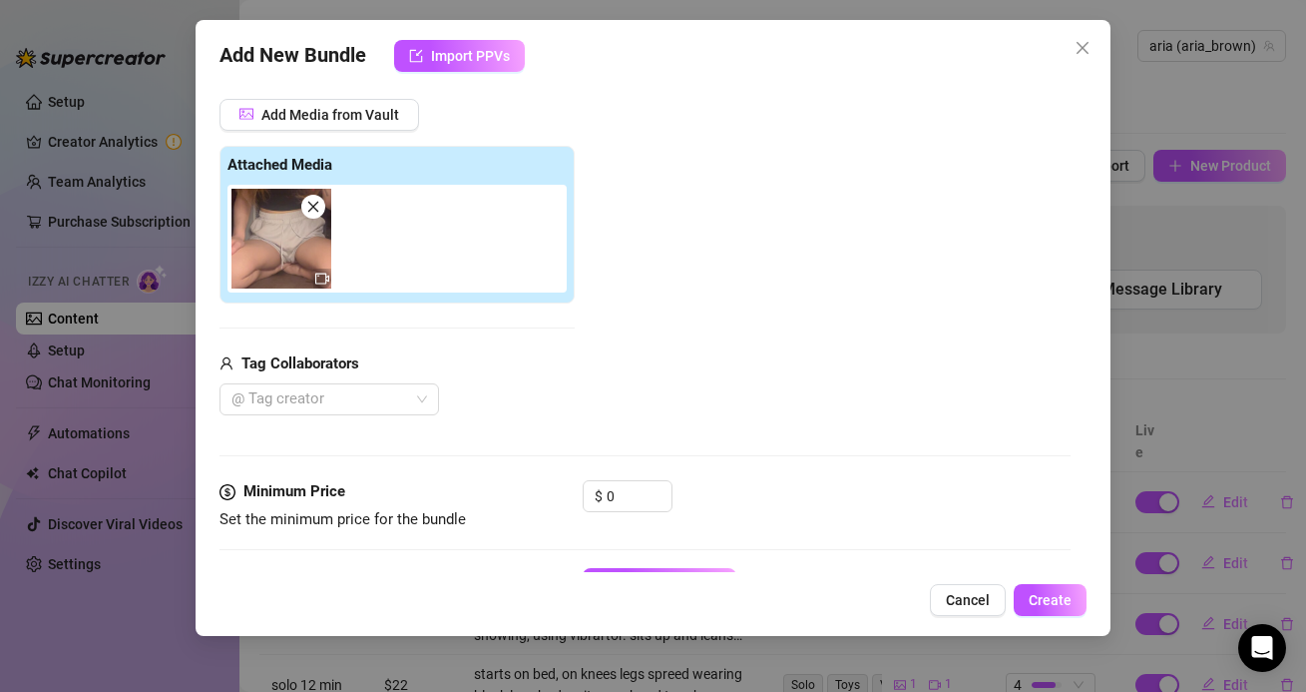
click at [378, 380] on div "Tag Collaborators @ Tag creator" at bounding box center [397, 384] width 355 height 64
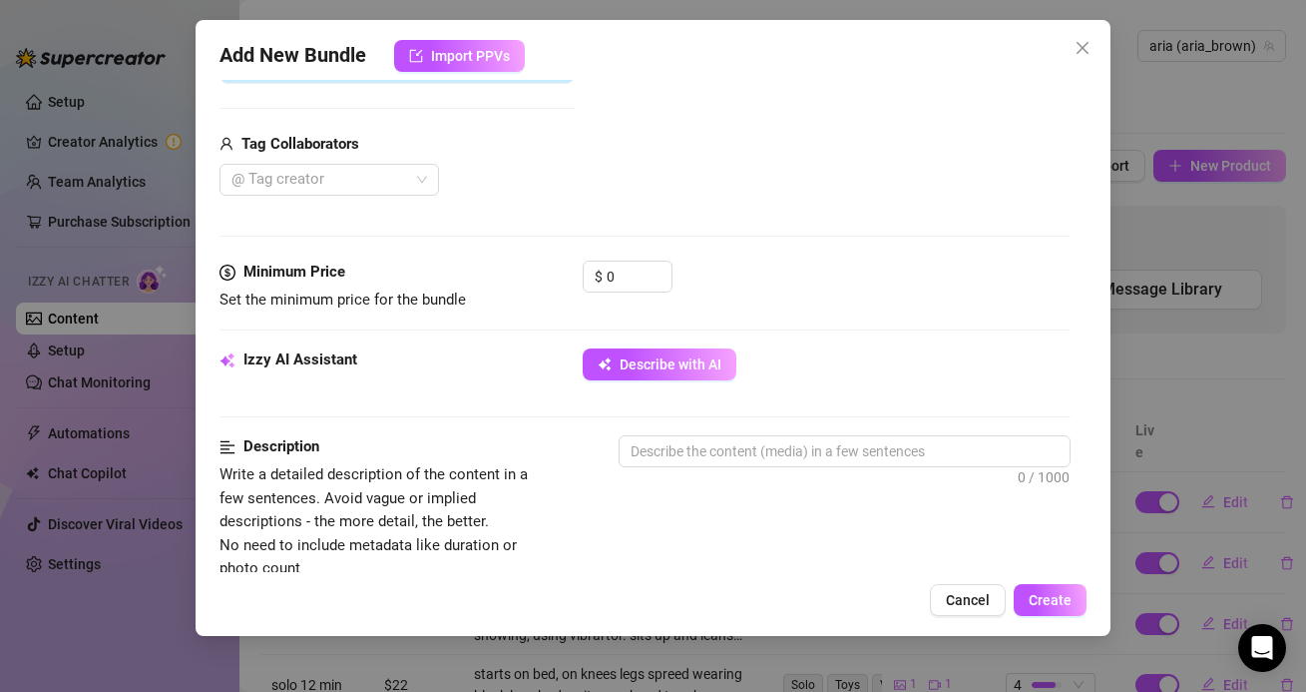
scroll to position [473, 0]
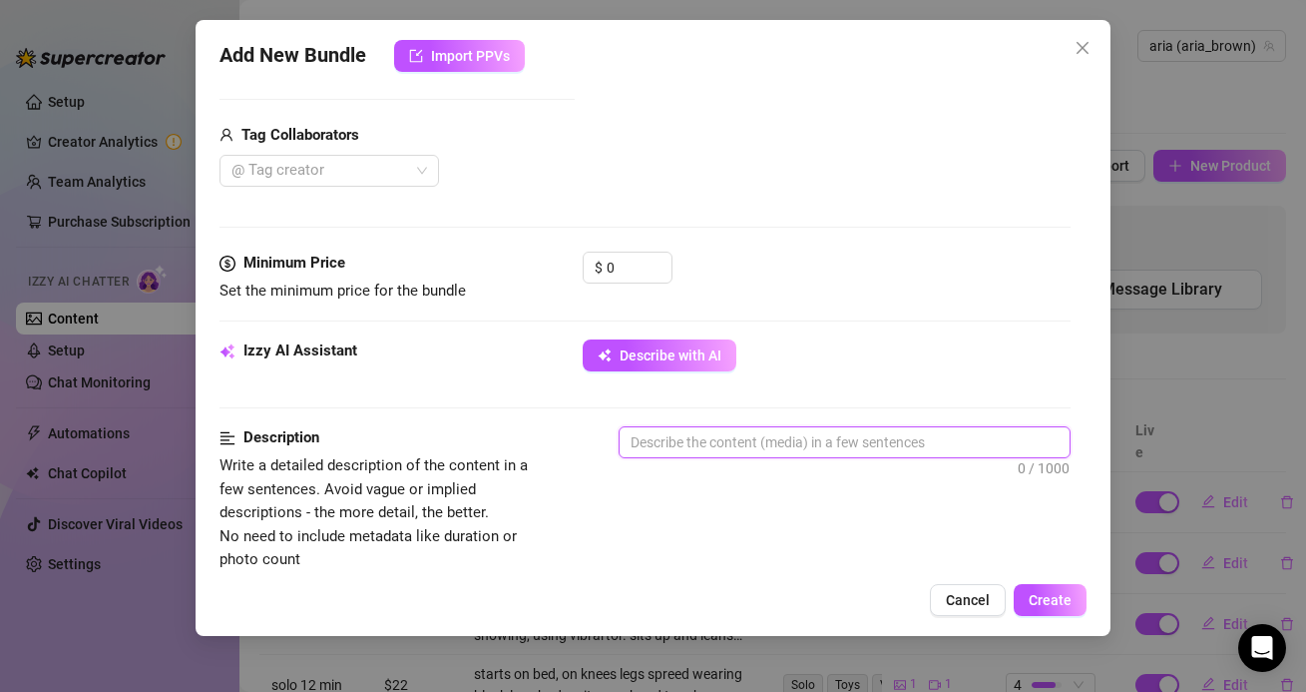
click at [661, 449] on textarea at bounding box center [844, 442] width 449 height 30
type textarea "s"
type textarea "si"
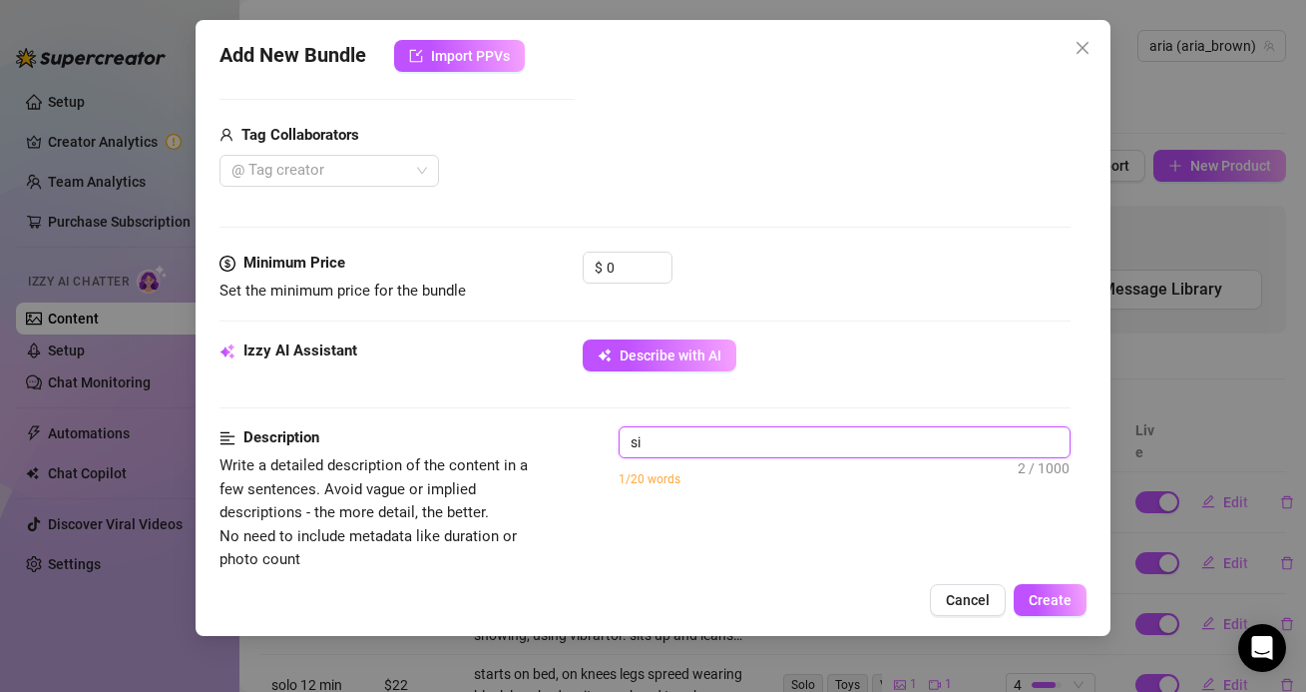
type textarea "sit"
type textarea "sitt"
type textarea "sitti"
type textarea "sittin"
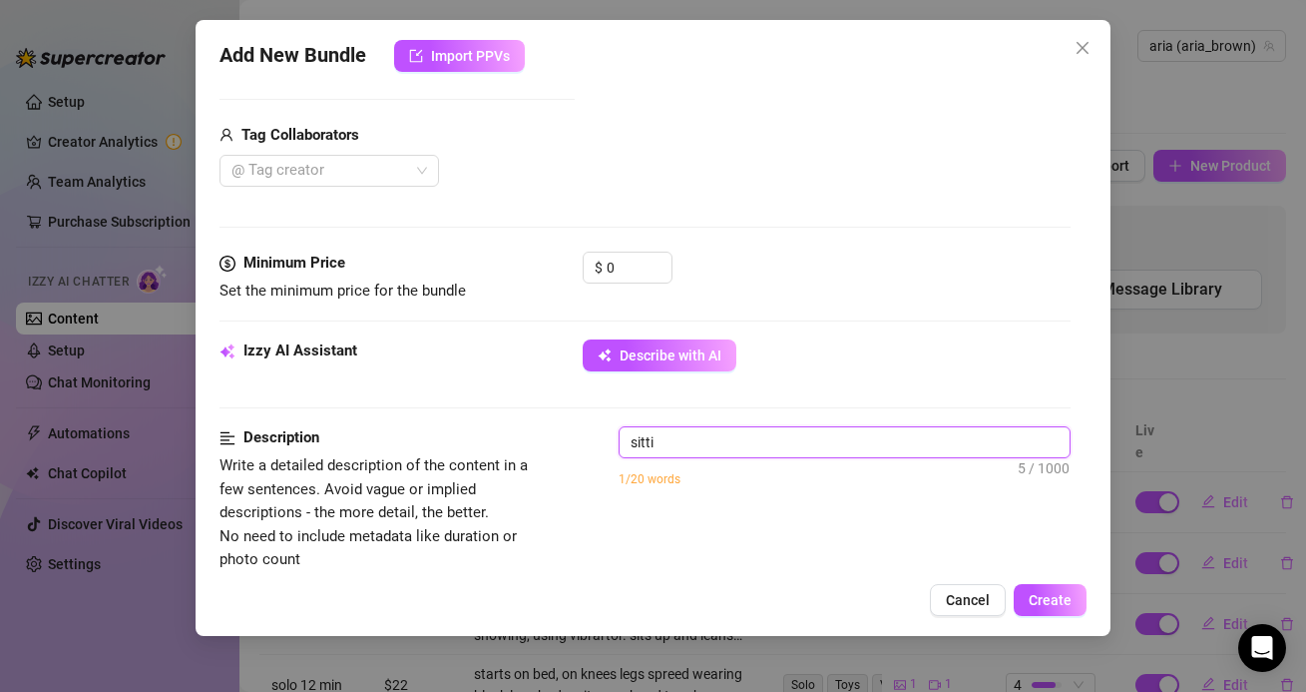
type textarea "sittin"
type textarea "sitting"
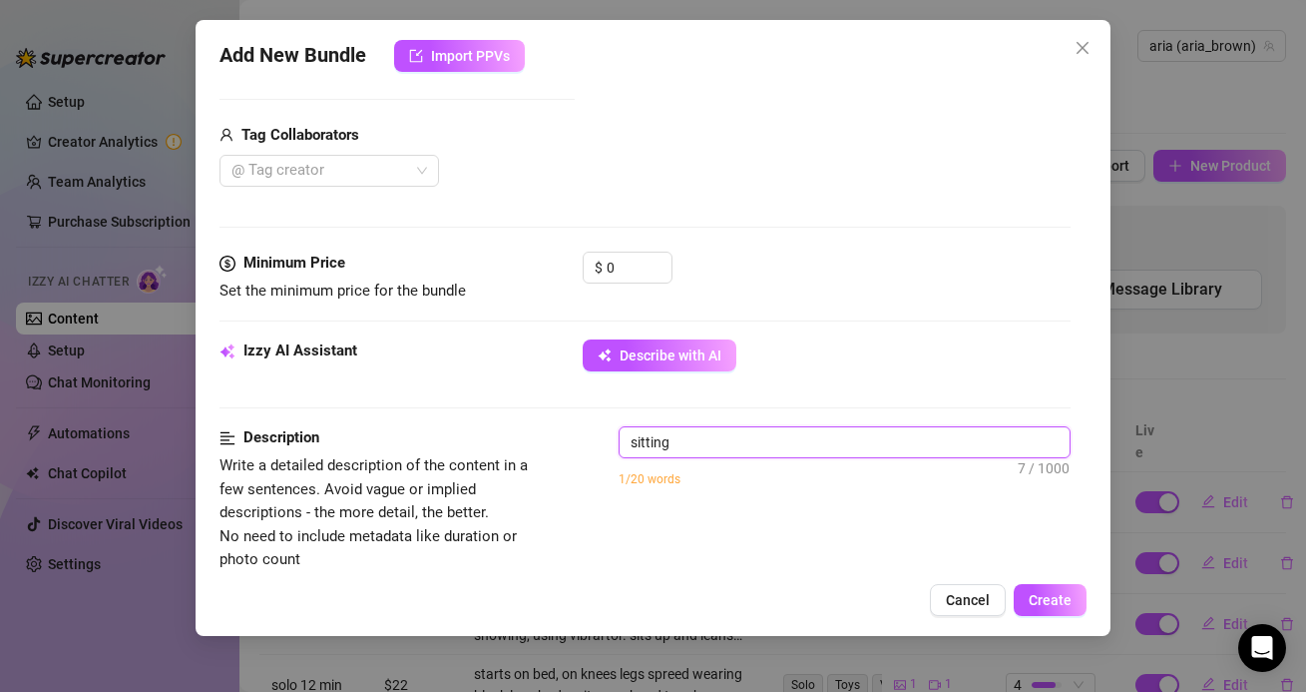
type textarea "sitting o"
type textarea "sitting on"
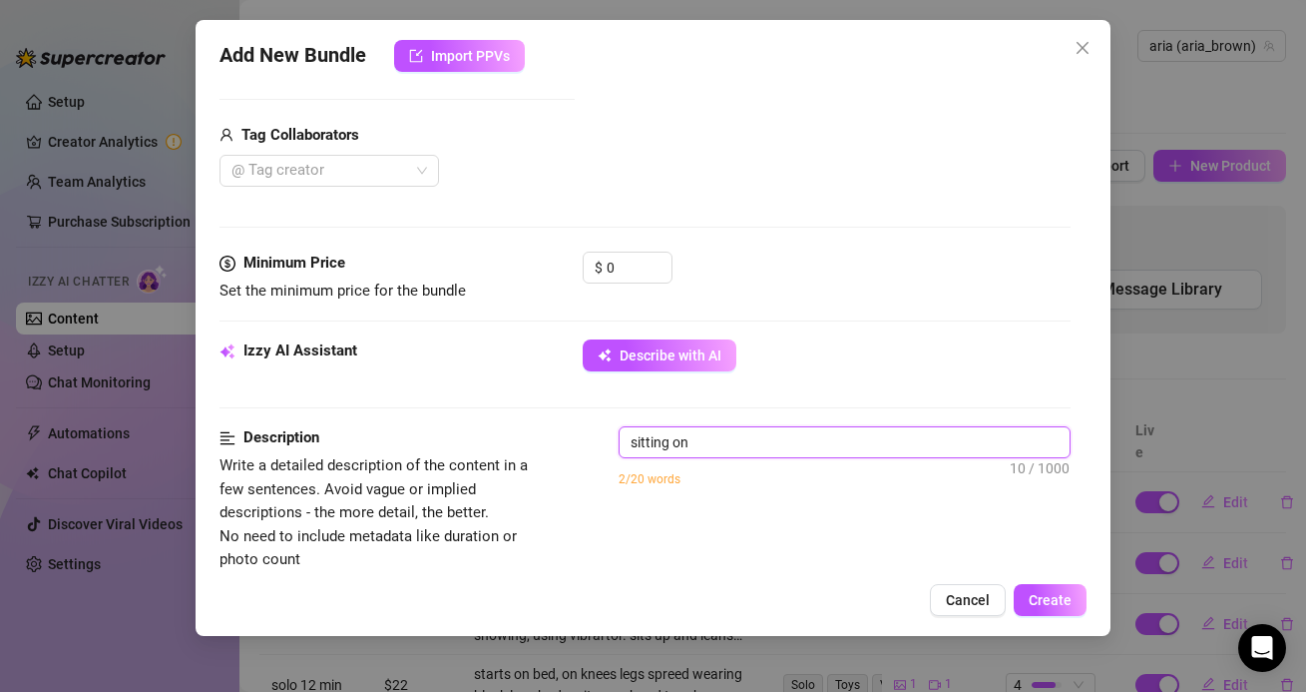
type textarea "sitting on"
type textarea "sitting on f"
type textarea "sitting on fl"
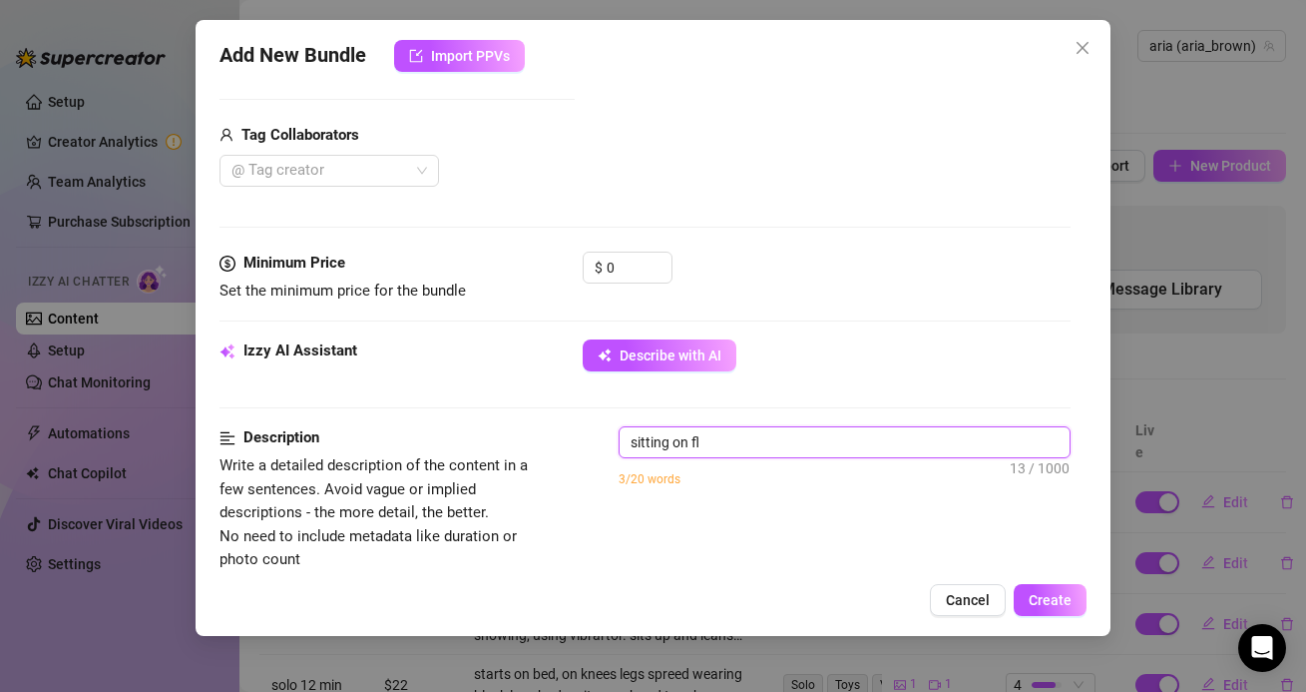
type textarea "sitting on flo"
type textarea "sitting on floo"
type textarea "sitting on floor"
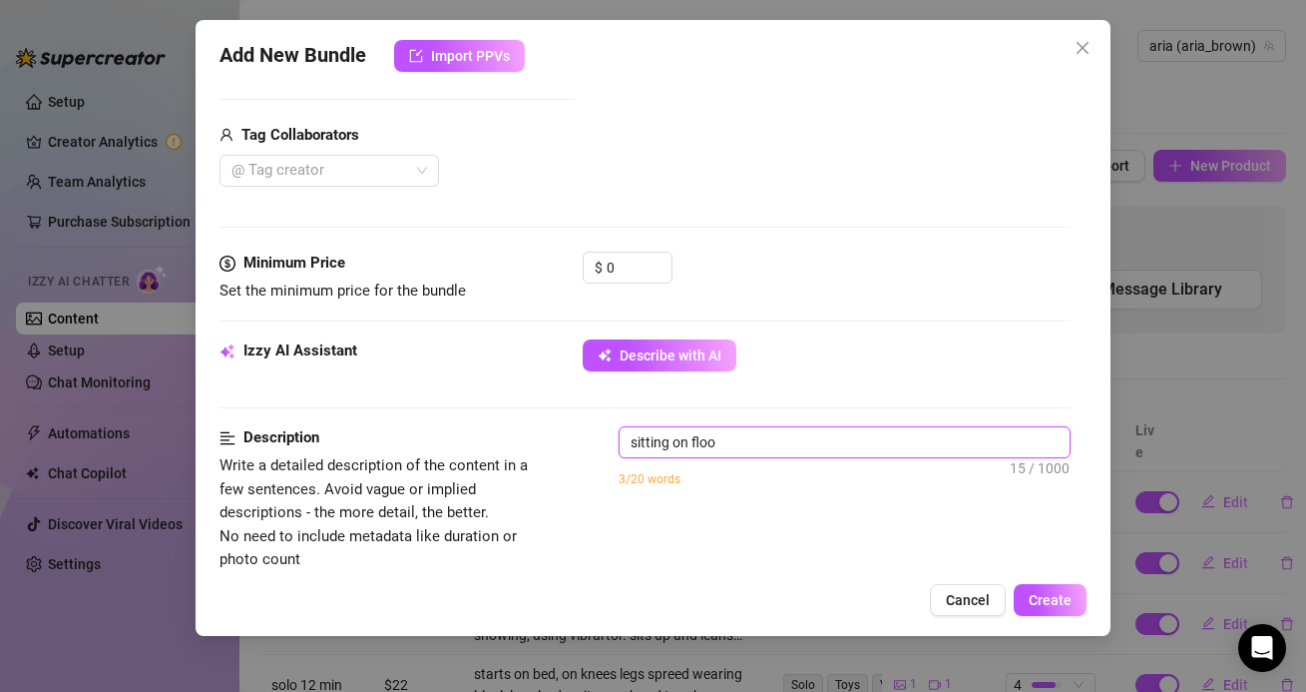
type textarea "sitting on floor"
click at [735, 442] on textarea "sitting on floor" at bounding box center [844, 442] width 449 height 30
type textarea "sitting on floor w"
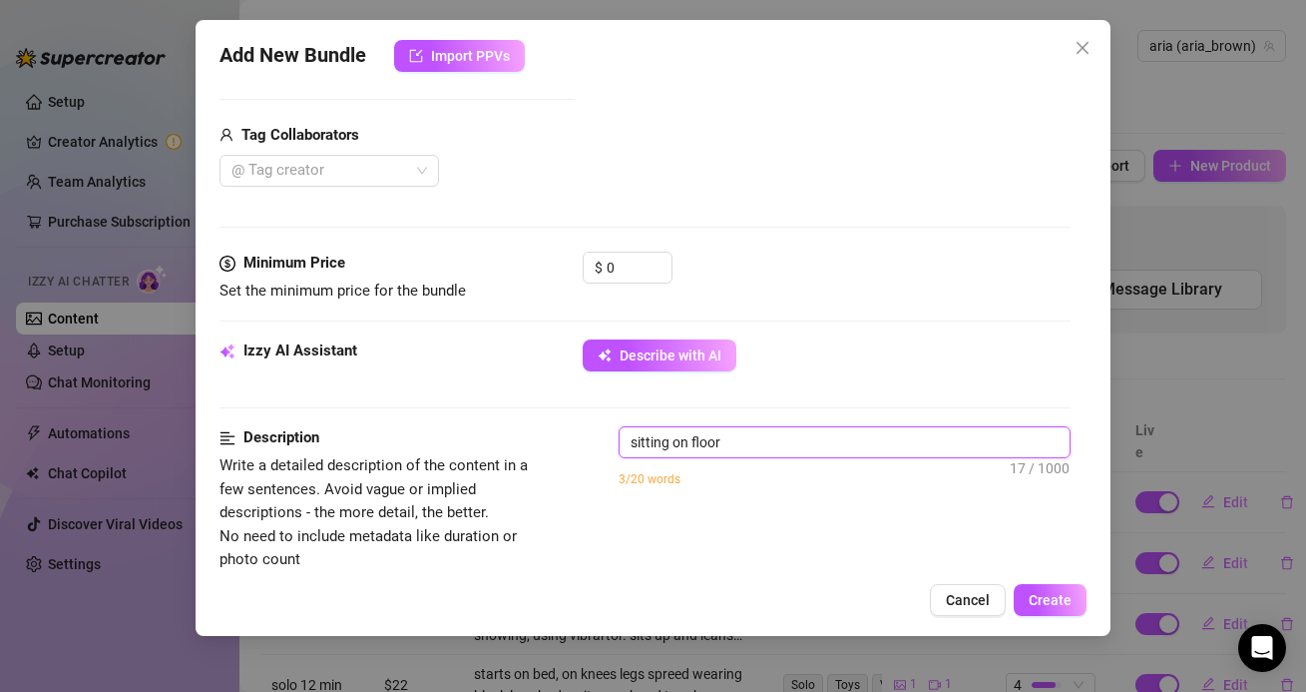
type textarea "sitting on floor w"
type textarea "sitting on floor we"
type textarea "sitting on floor wea"
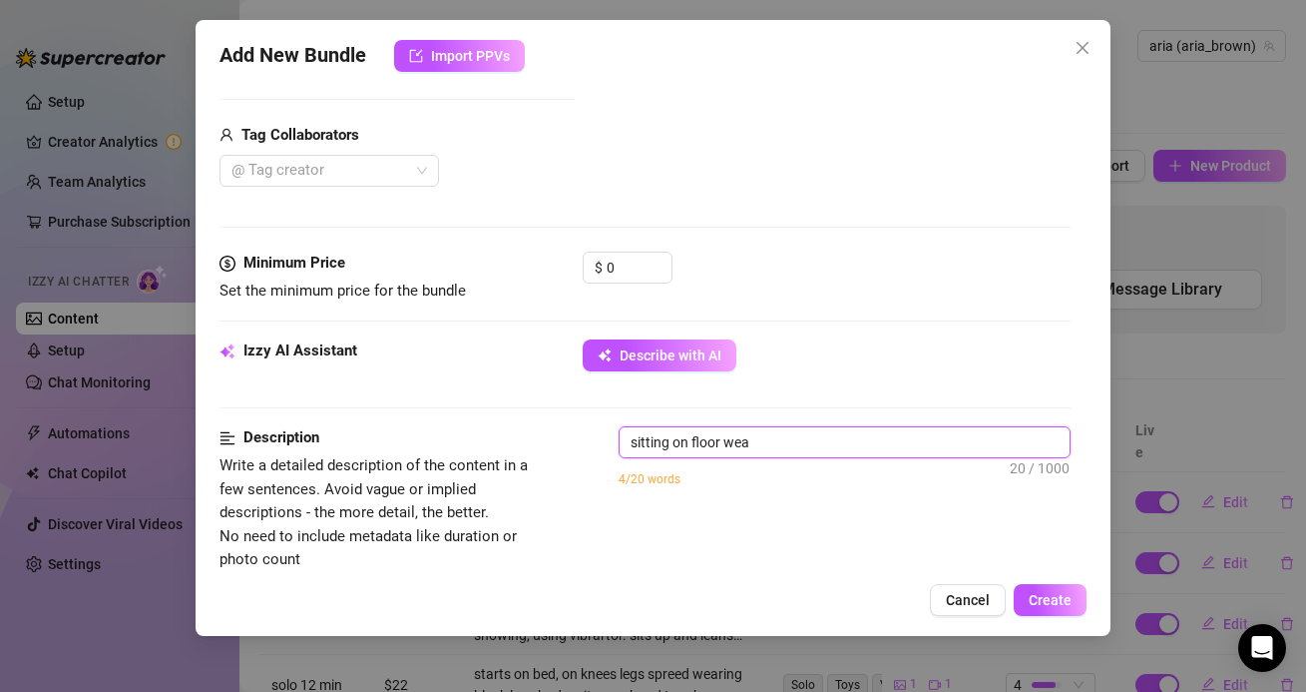
type textarea "sitting on floor wear"
type textarea "sitting on floor weari"
type textarea "sitting on floor wearin"
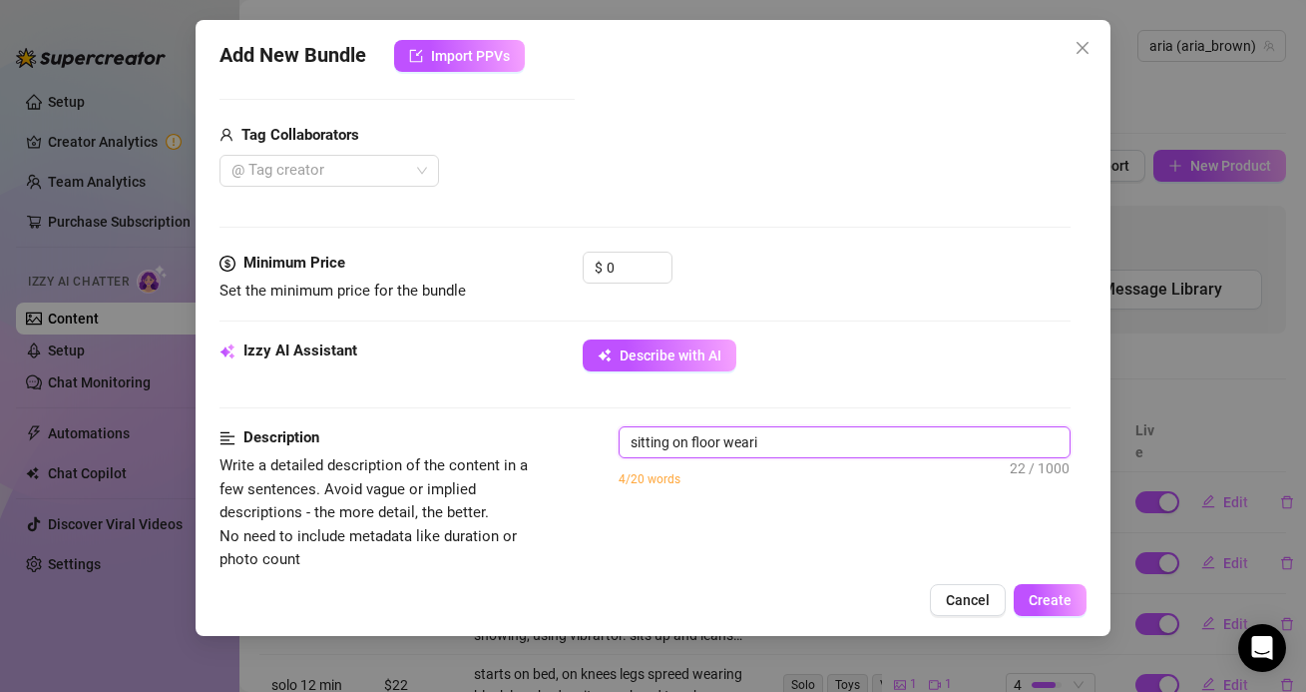
type textarea "sitting on floor wearin"
type textarea "sitting on floor wearing"
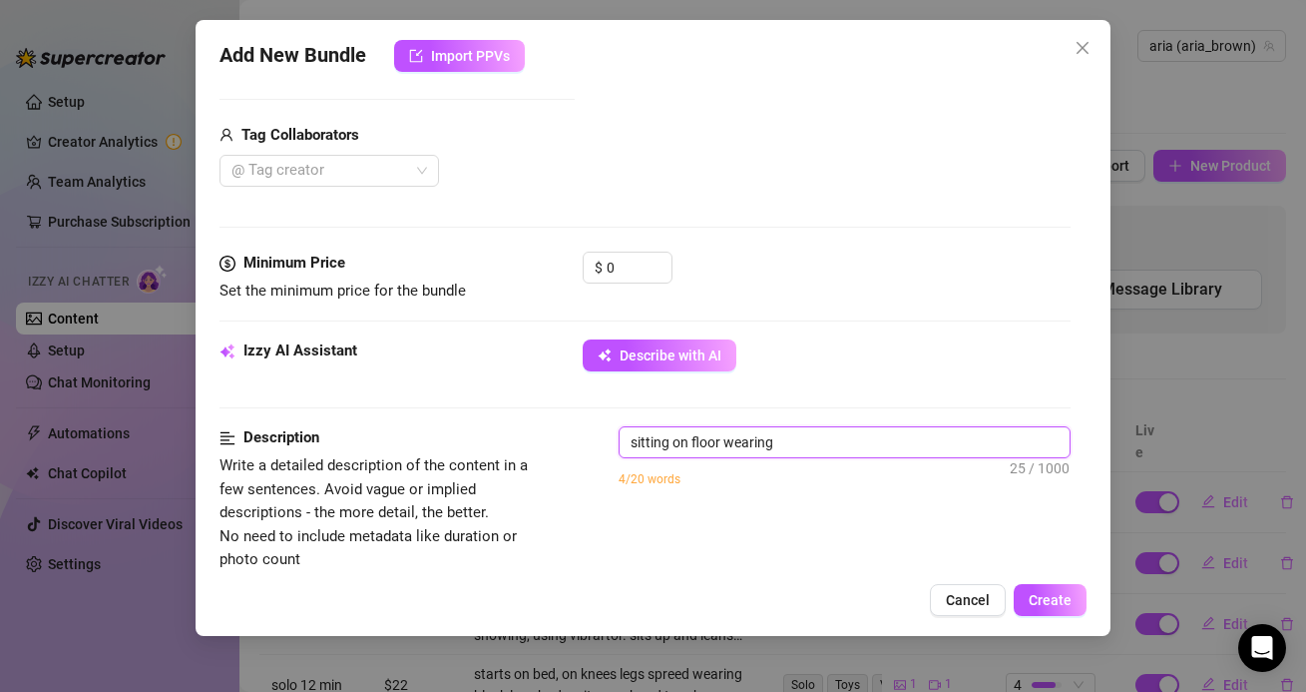
type textarea "sitting on floor wearing a"
type textarea "sitting on floor wearing a b"
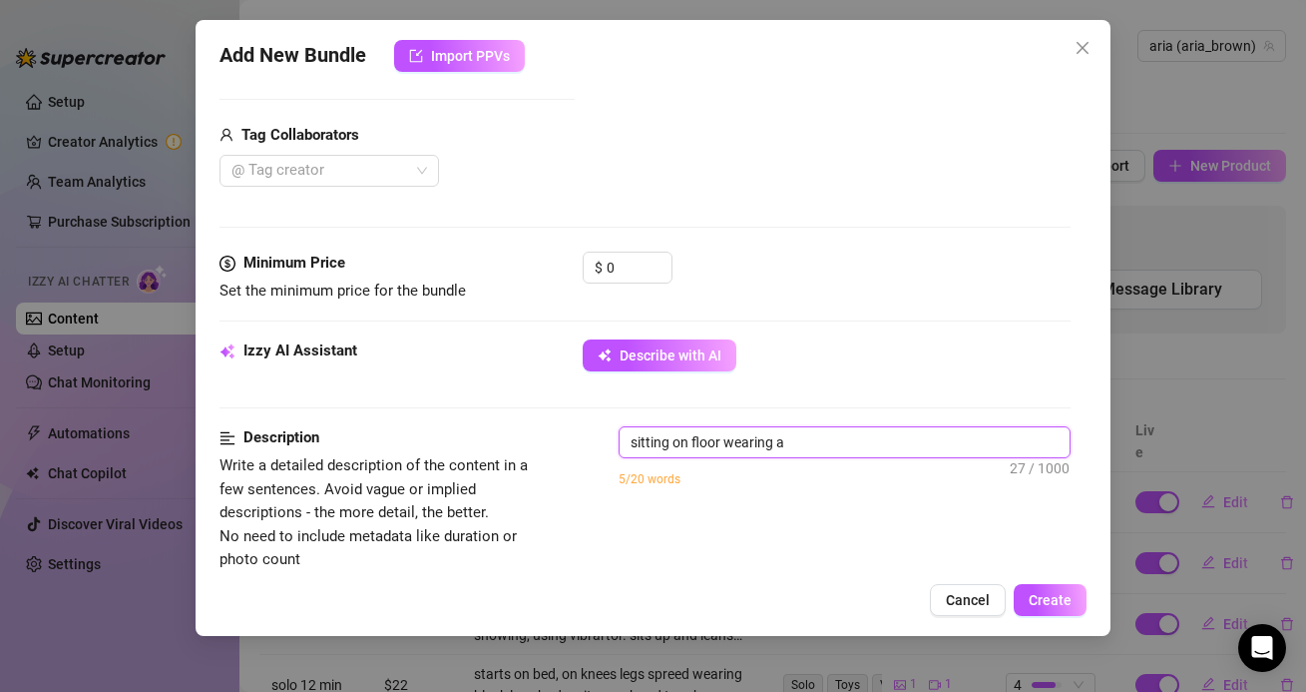
type textarea "sitting on floor wearing a b"
type textarea "sitting on floor wearing a bl"
type textarea "sitting on floor wearing a bla"
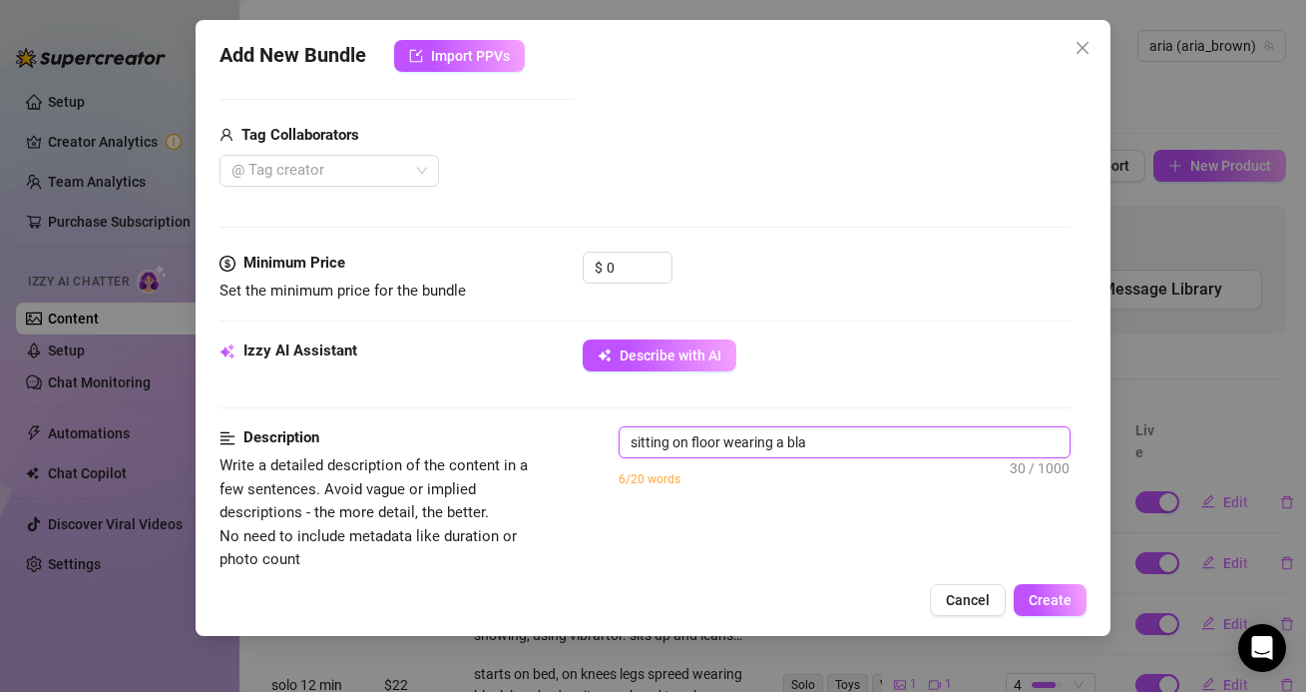
type textarea "sitting on floor wearing a blac"
type textarea "sitting on floor wearing a black"
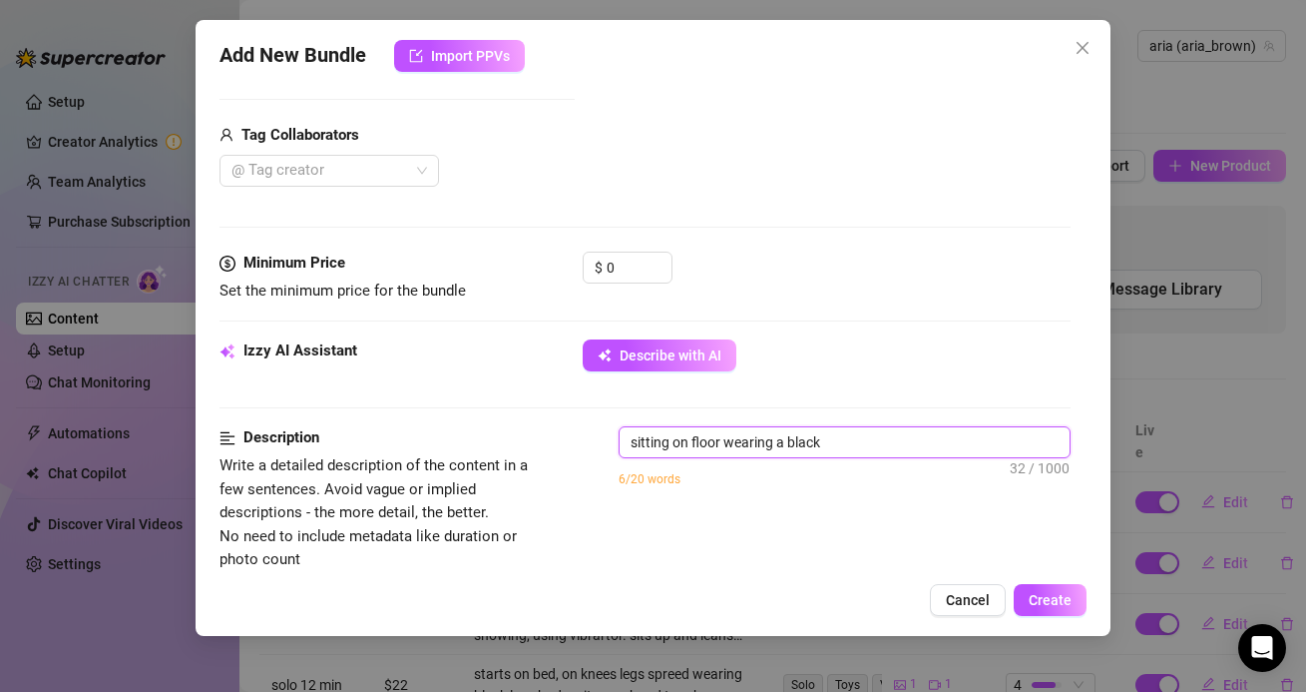
type textarea "sitting on floor wearing a black"
type textarea "sitting on floor wearing a black t"
type textarea "sitting on floor wearing a black ta"
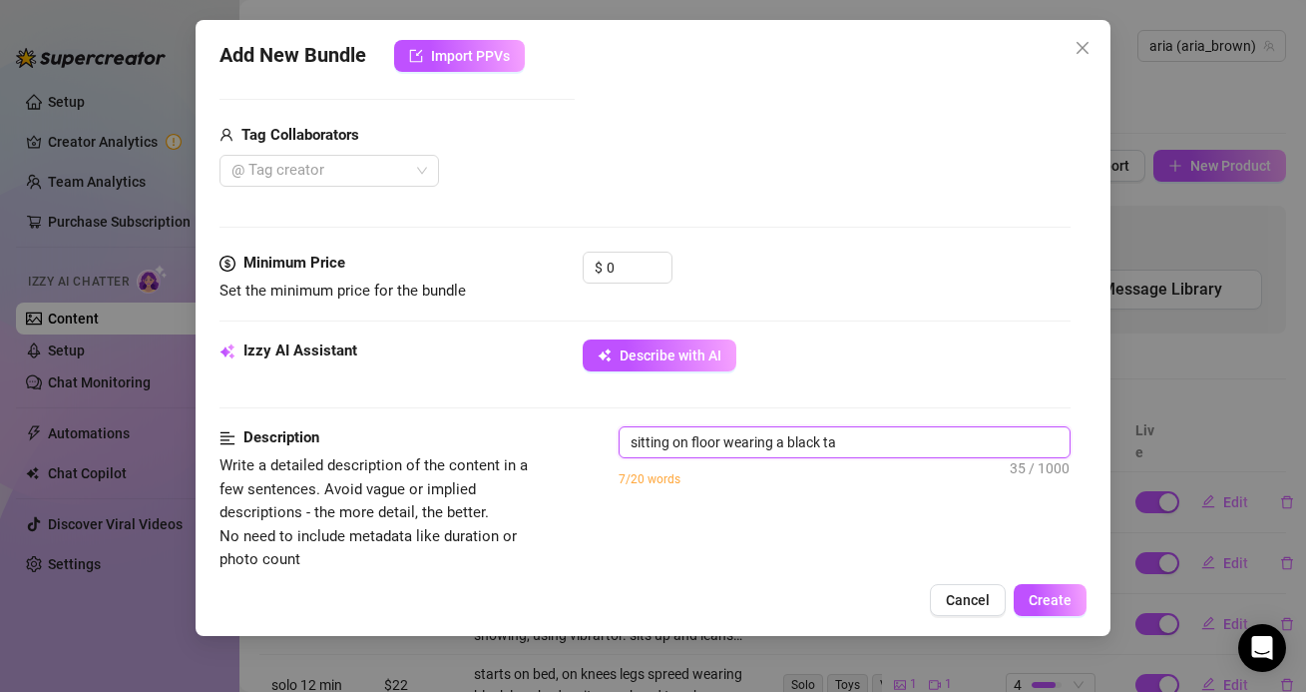
type textarea "sitting on floor wearing a black tan"
type textarea "sitting on floor wearing a black tank"
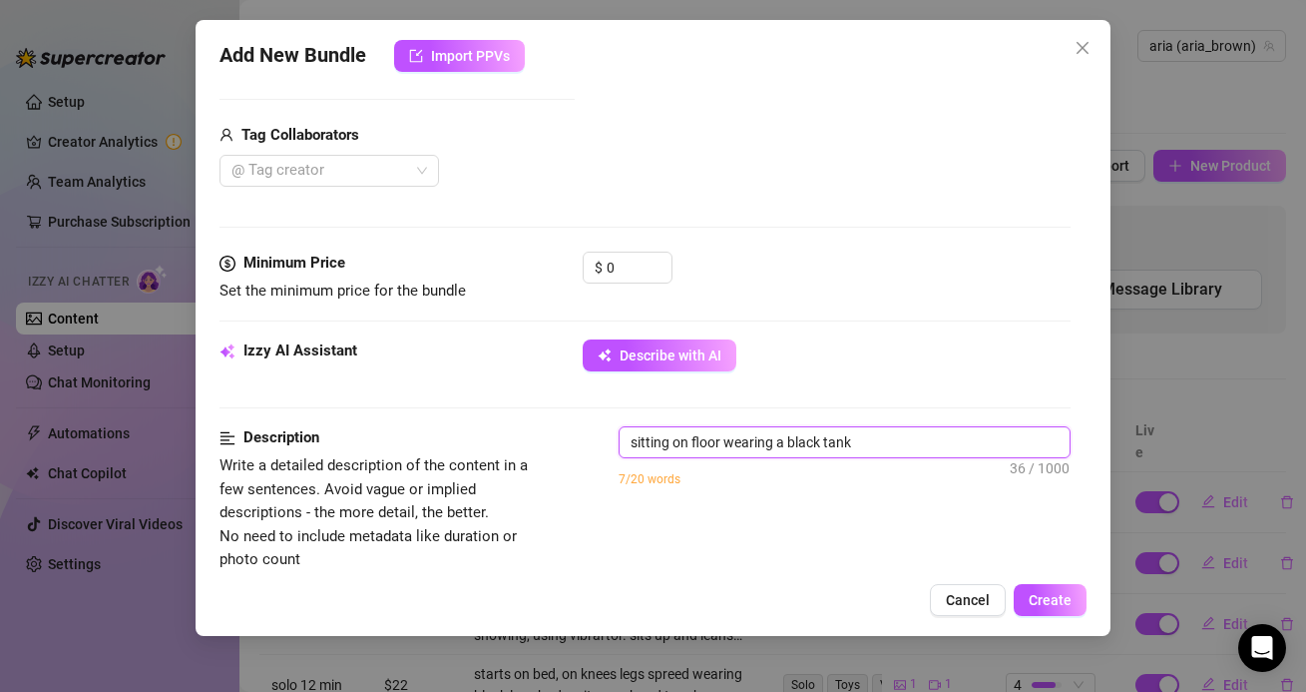
type textarea "sitting on floor wearing a black tank"
type textarea "sitting on floor wearing a black tank t"
type textarea "sitting on floor wearing a black tank to"
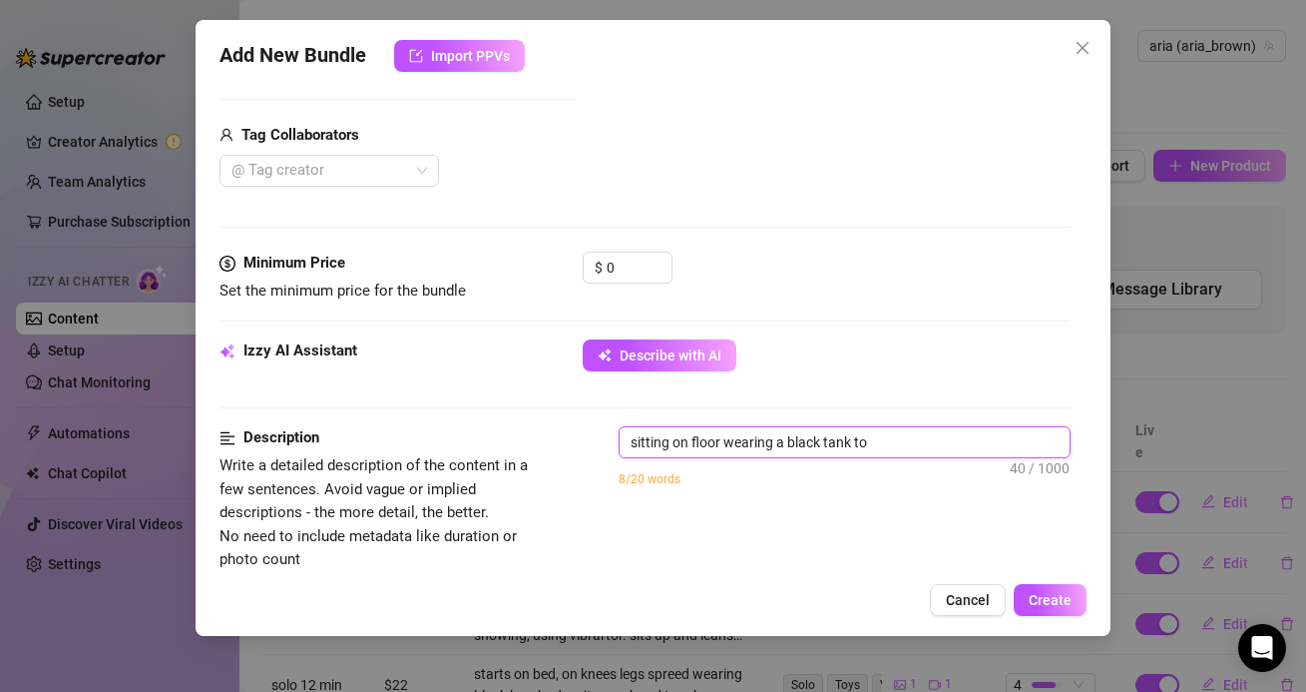
type textarea "sitting on floor wearing a black tank top"
type textarea "sitting on floor wearing a black tank top a"
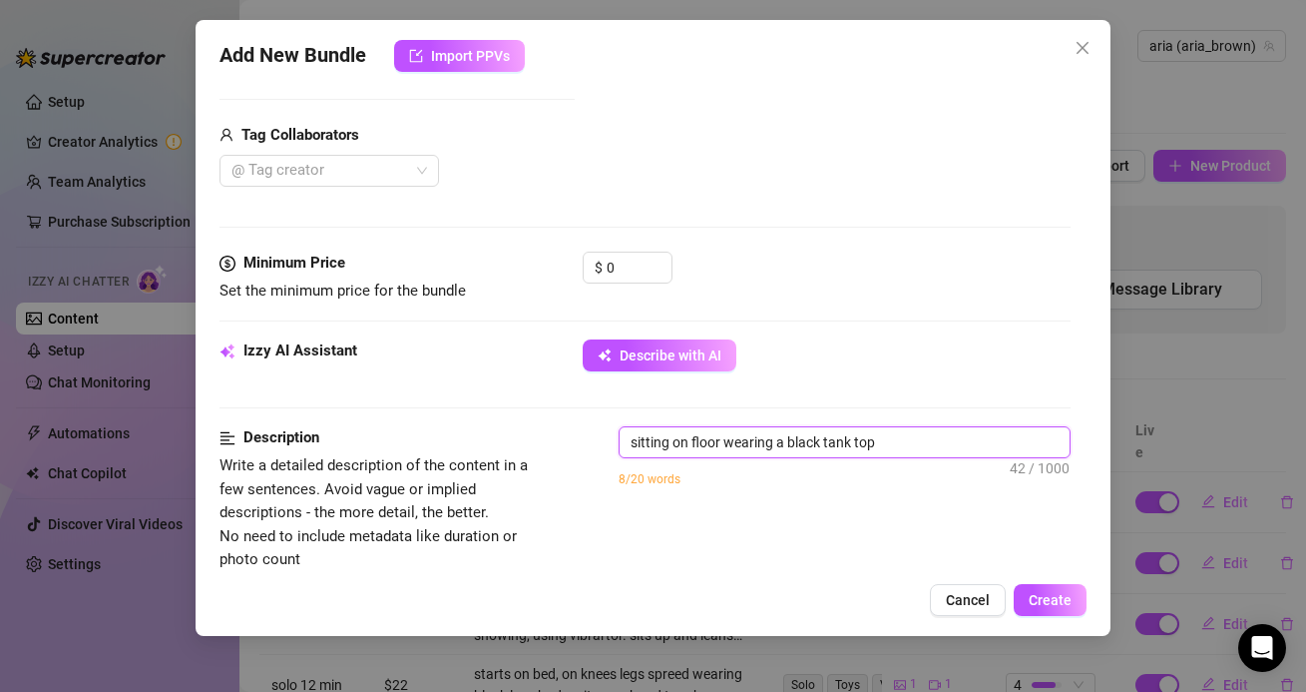
type textarea "sitting on floor wearing a black tank top a"
type textarea "sitting on floor wearing a black tank top an"
type textarea "sitting on floor wearing a black tank top and"
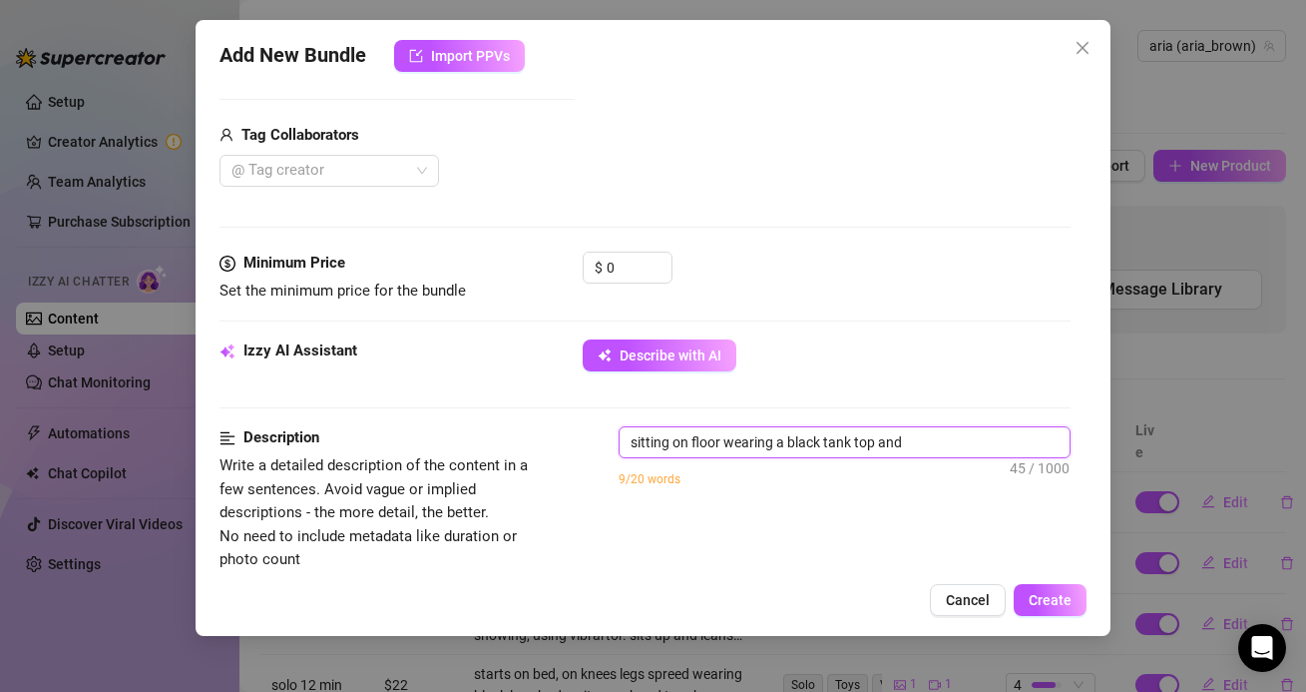
type textarea "sitting on floor wearing a black tank top and"
type textarea "sitting on floor wearing a black tank top and w"
type textarea "sitting on floor wearing a black tank top and wh"
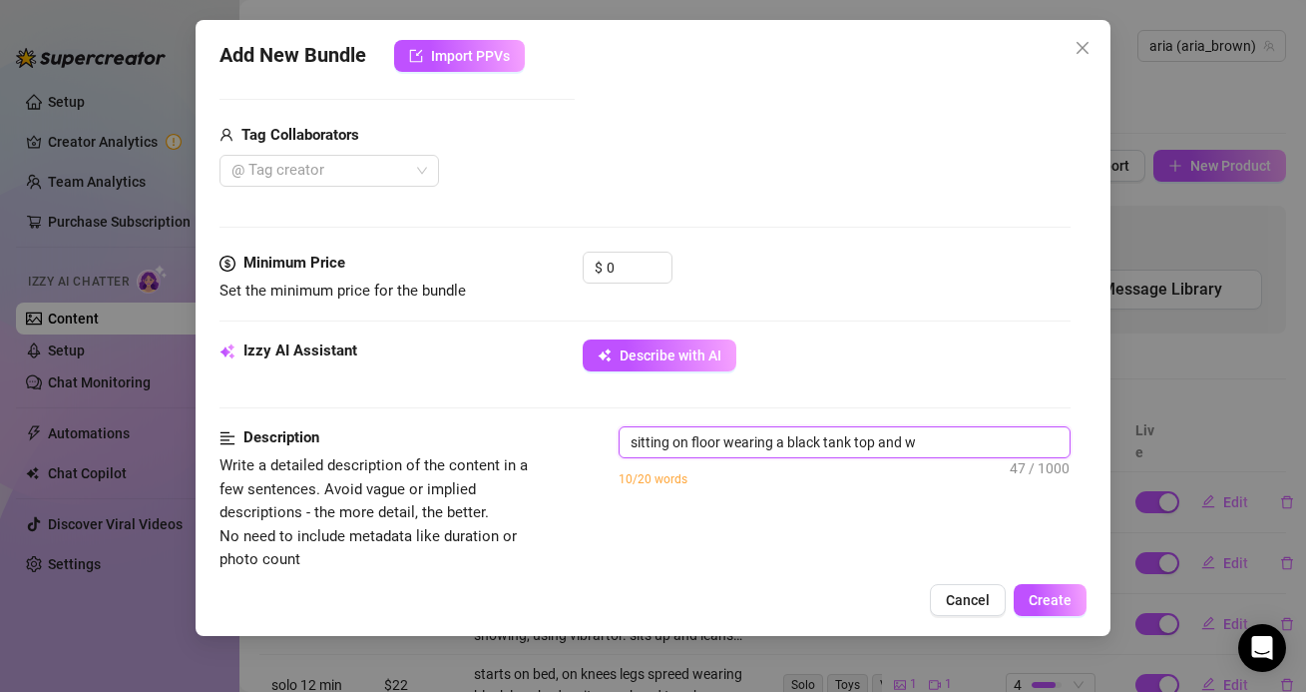
type textarea "sitting on floor wearing a black tank top and wh"
type textarea "sitting on floor wearing a black tank top and whi"
type textarea "sitting on floor wearing a black tank top and whir"
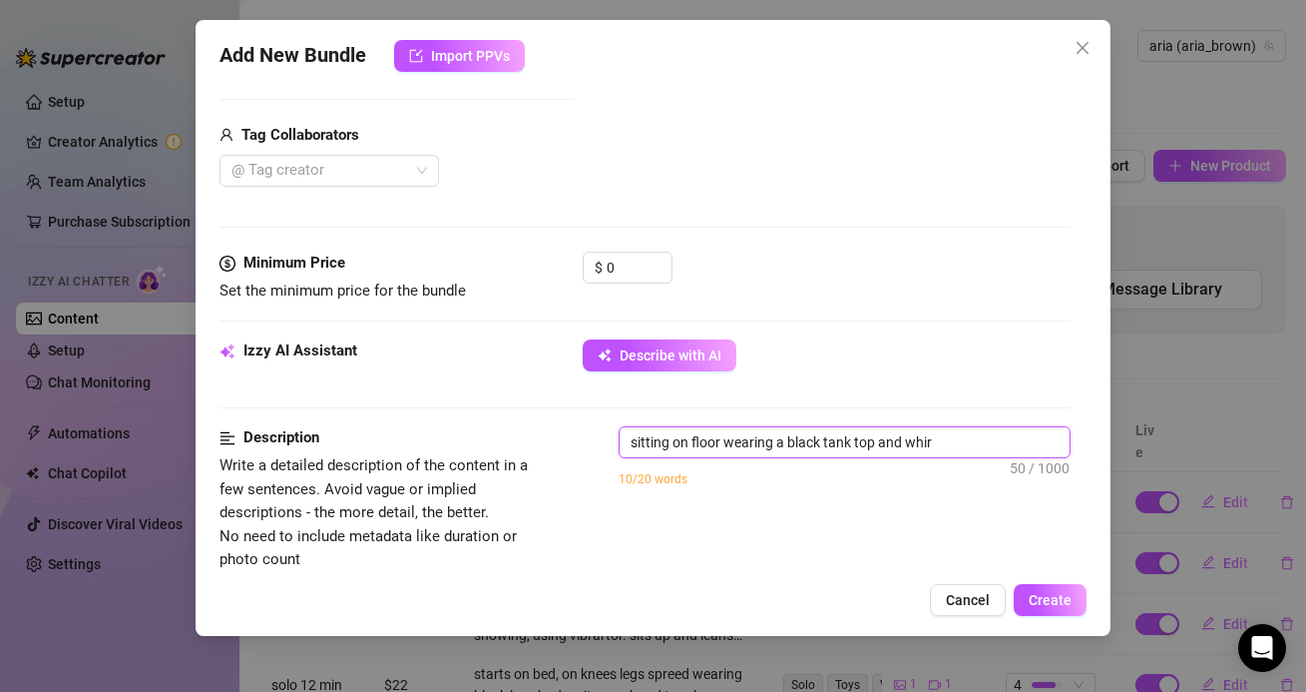
type textarea "sitting on floor wearing a black tank top and whi"
type textarea "sitting on floor wearing a black tank top and whit"
type textarea "sitting on floor wearing a black tank top and white"
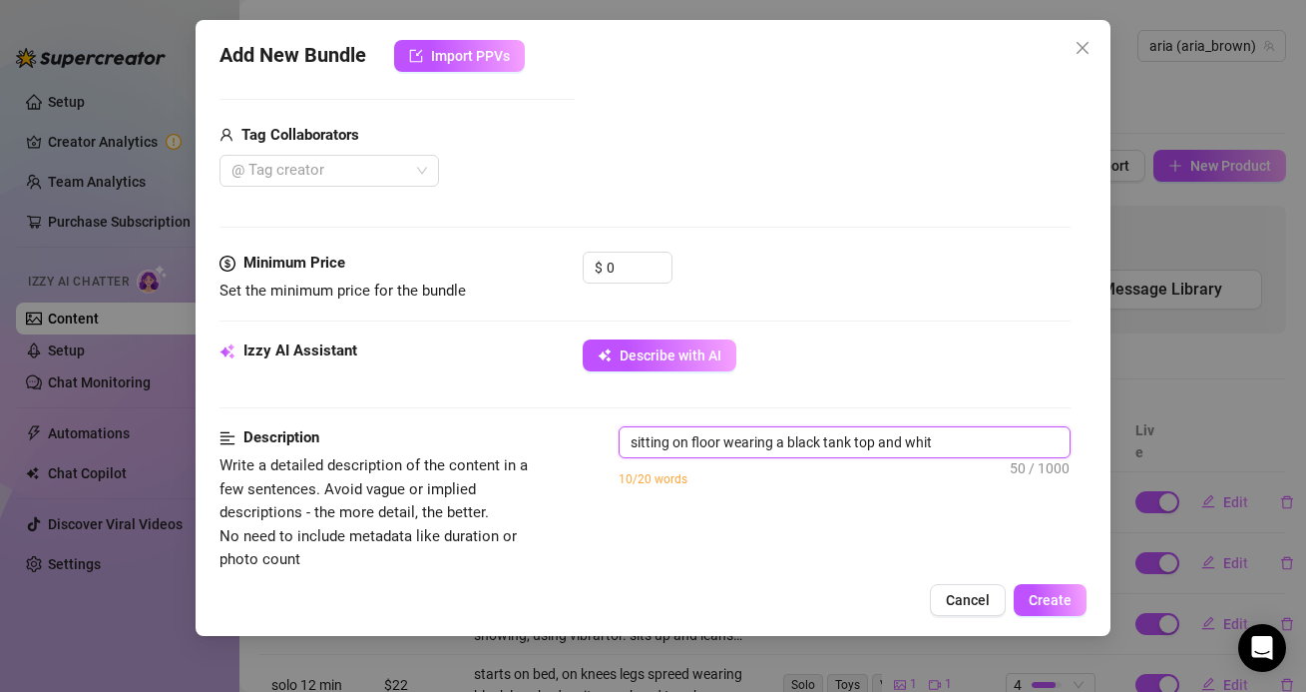
type textarea "sitting on floor wearing a black tank top and white"
type textarea "sitting on floor wearing a black tank top and white c"
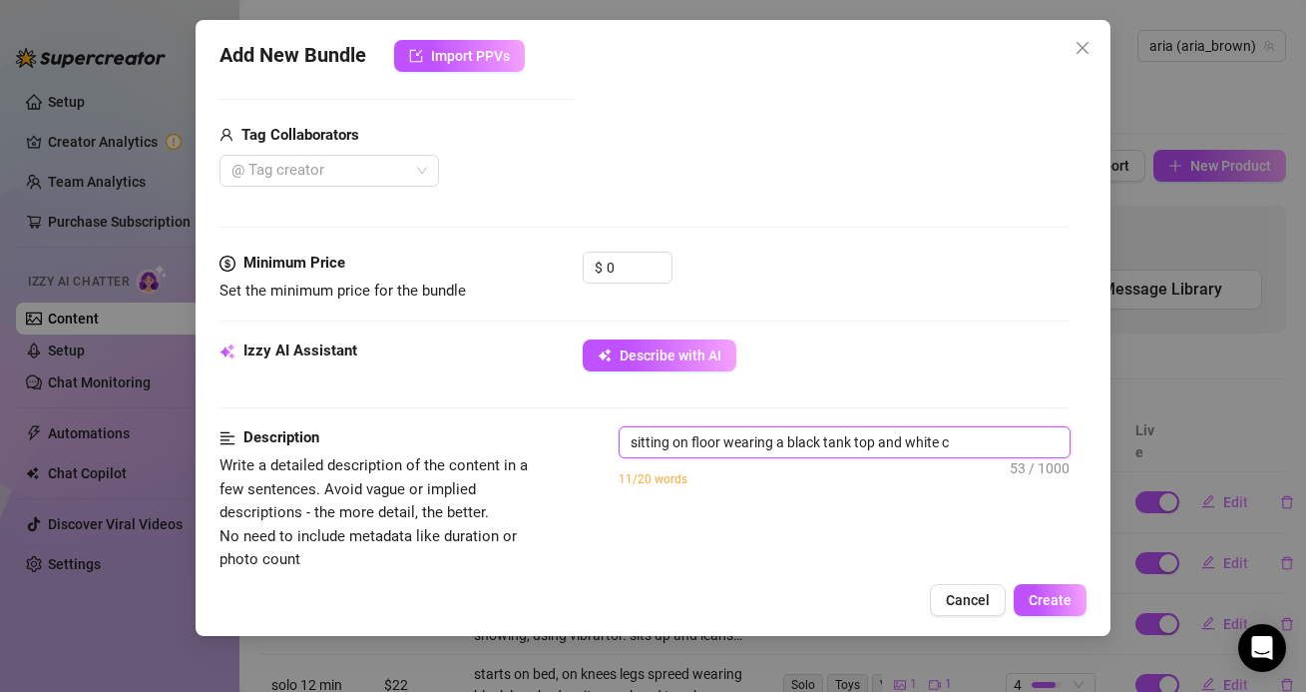
type textarea "sitting on floor wearing a black tank top and white cl"
type textarea "sitting on floor wearing a black tank top and white clo"
type textarea "sitting on floor wearing a black tank top and white clot"
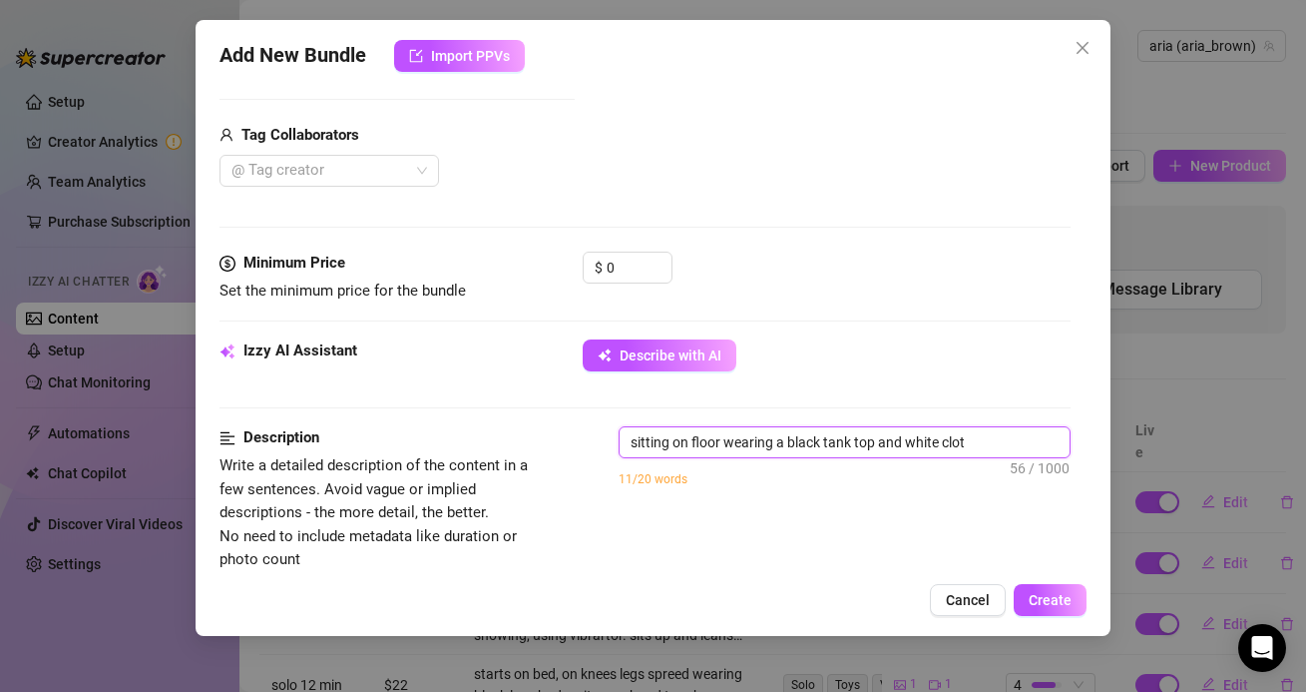
type textarea "sitting on floor wearing a black tank top and white cloth"
type textarea "sitting on floor wearing a black tank top and white cloth s"
type textarea "sitting on floor wearing a black tank top and white cloth sh"
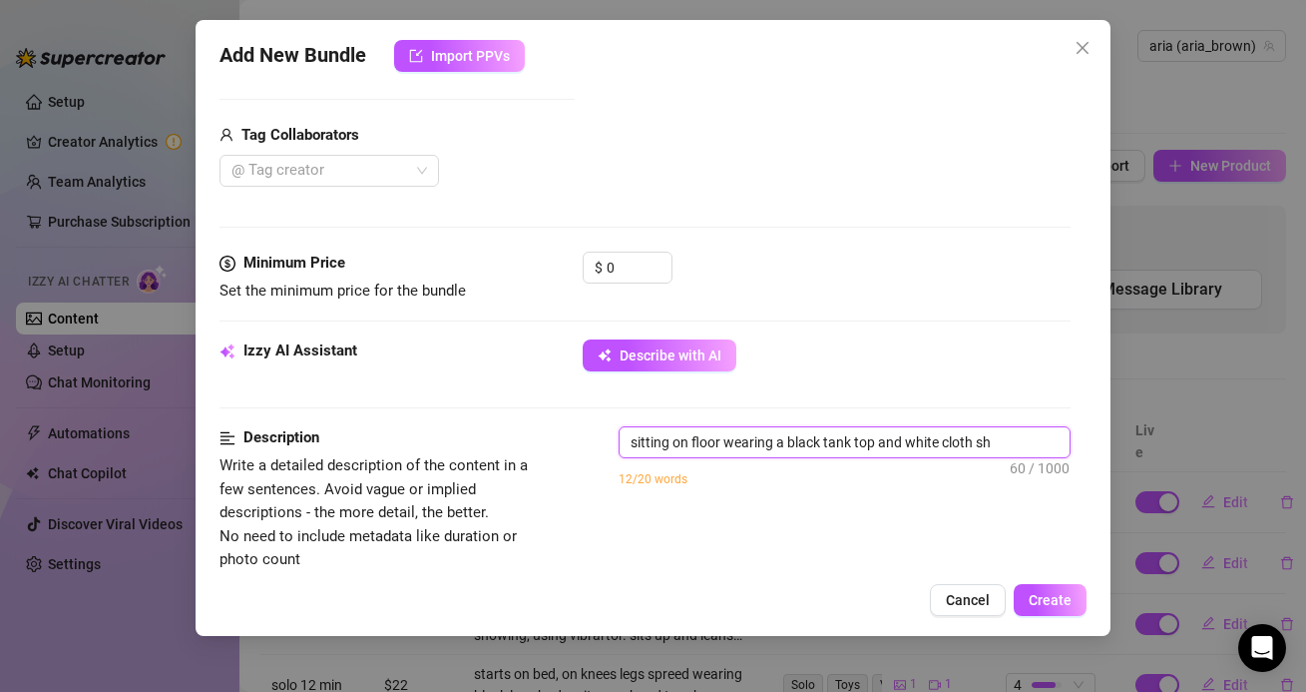
type textarea "sitting on floor wearing a black tank top and white cloth sho"
type textarea "sitting on floor wearing a black tank top and white cloth shor"
type textarea "sitting on floor wearing a black tank top and white cloth short"
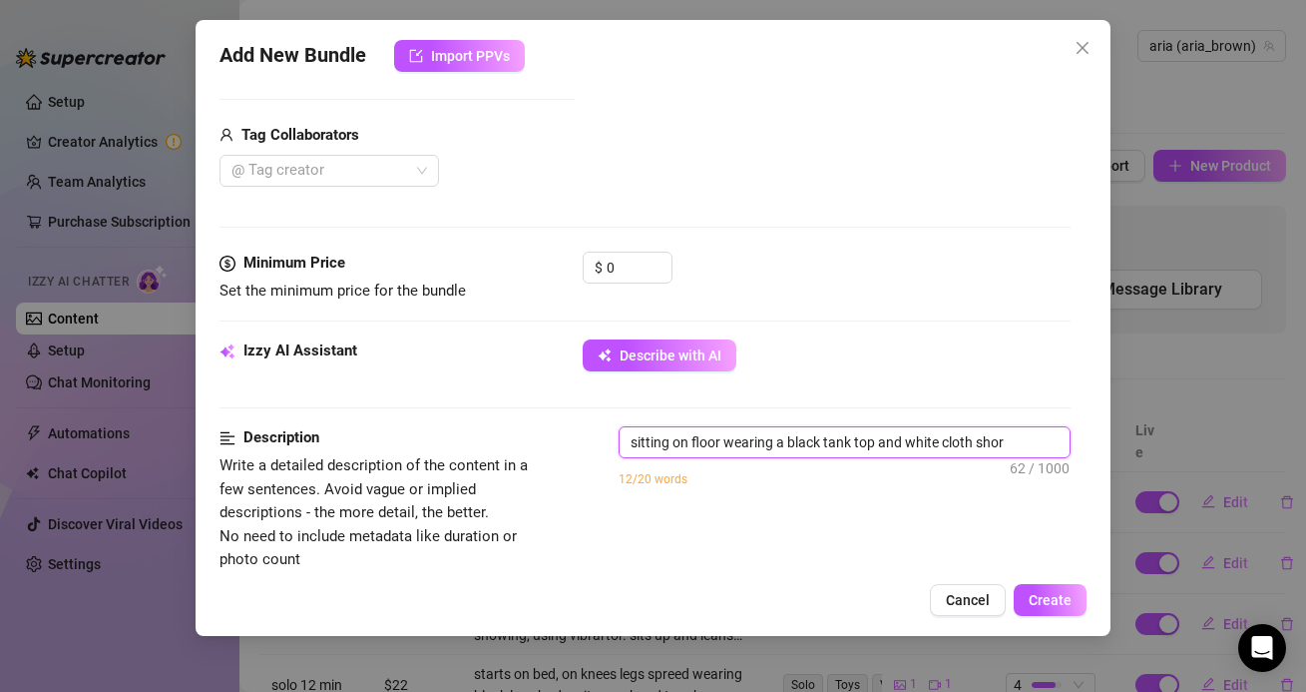
type textarea "sitting on floor wearing a black tank top and white cloth short"
type textarea "sitting on floor wearing a black tank top and white cloth shorts"
type textarea "sitting on floor wearing a black tank top and white cloth shorts!"
click at [629, 438] on textarea "sitting on floor wearing a black tank top and white cloth shorts!" at bounding box center [844, 442] width 449 height 30
type textarea "isitting on floor wearing a black tank top and white cloth shorts!"
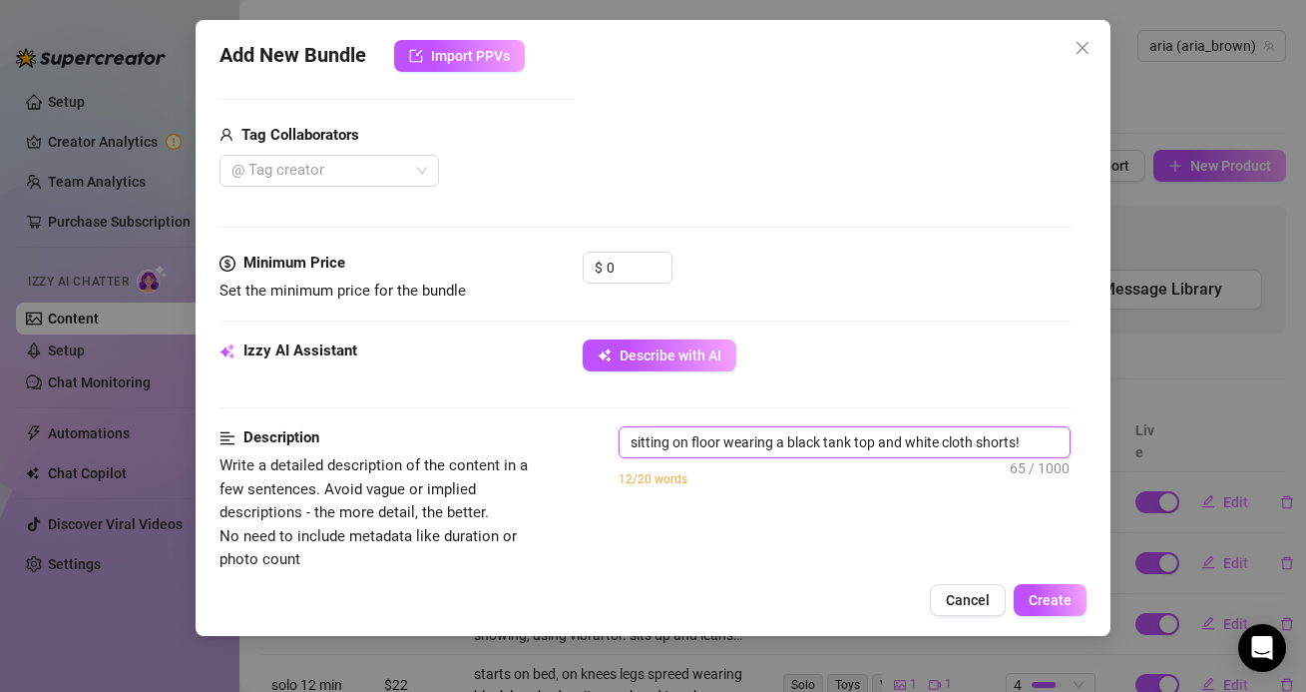
type textarea "isitting on floor wearing a black tank top and white cloth shorts!"
type textarea "i'sitting on floor wearing a black tank top and white cloth shorts!"
type textarea "i'msitting on floor wearing a black tank top and white cloth shorts!"
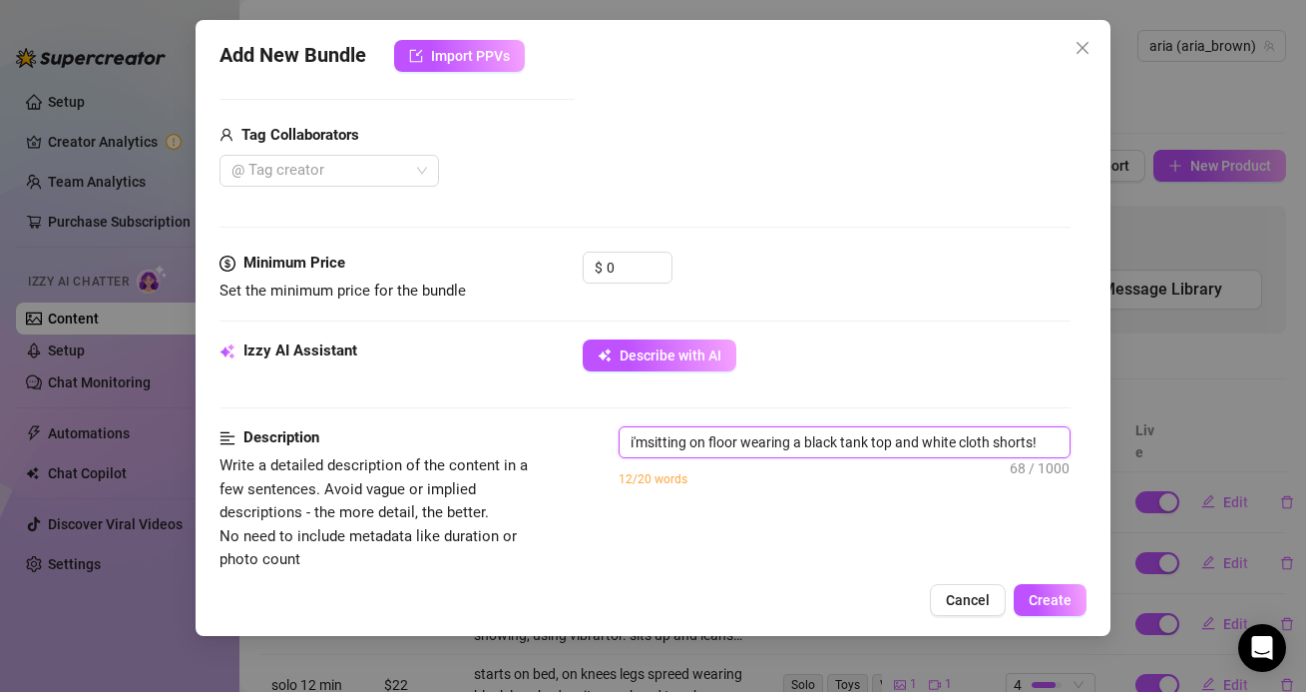
type textarea "i'm sitting on floor wearing a black tank top and white cloth shorts!"
click at [1048, 439] on textarea "i'm sitting on floor wearing a black tank top and white cloth shorts!" at bounding box center [844, 442] width 449 height 30
type textarea "i'm sitting on floor wearing a black tank top and white cloth shorts!"
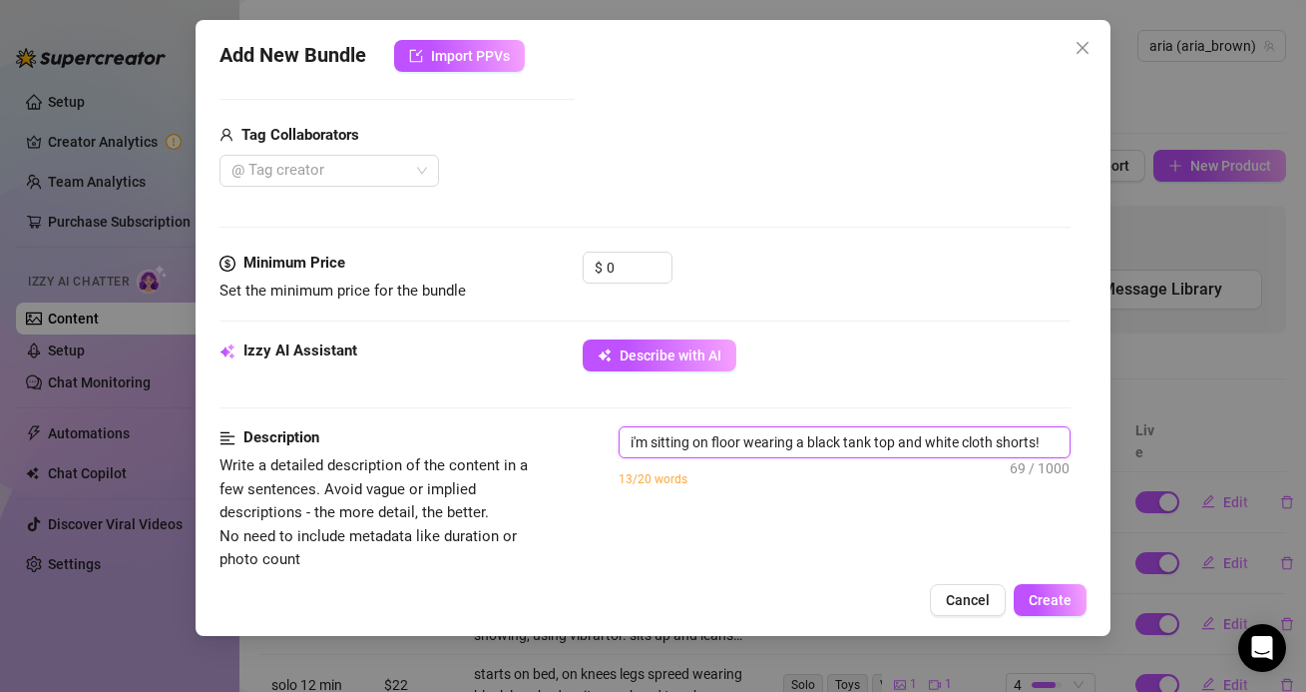
type textarea "i'm sitting on floor wearing a black tank top and white cloth shorts! i"
type textarea "i'm sitting on floor wearing a black tank top and white cloth shorts! il"
type textarea "i'm sitting on floor wearing a black tank top and white cloth shorts! i"
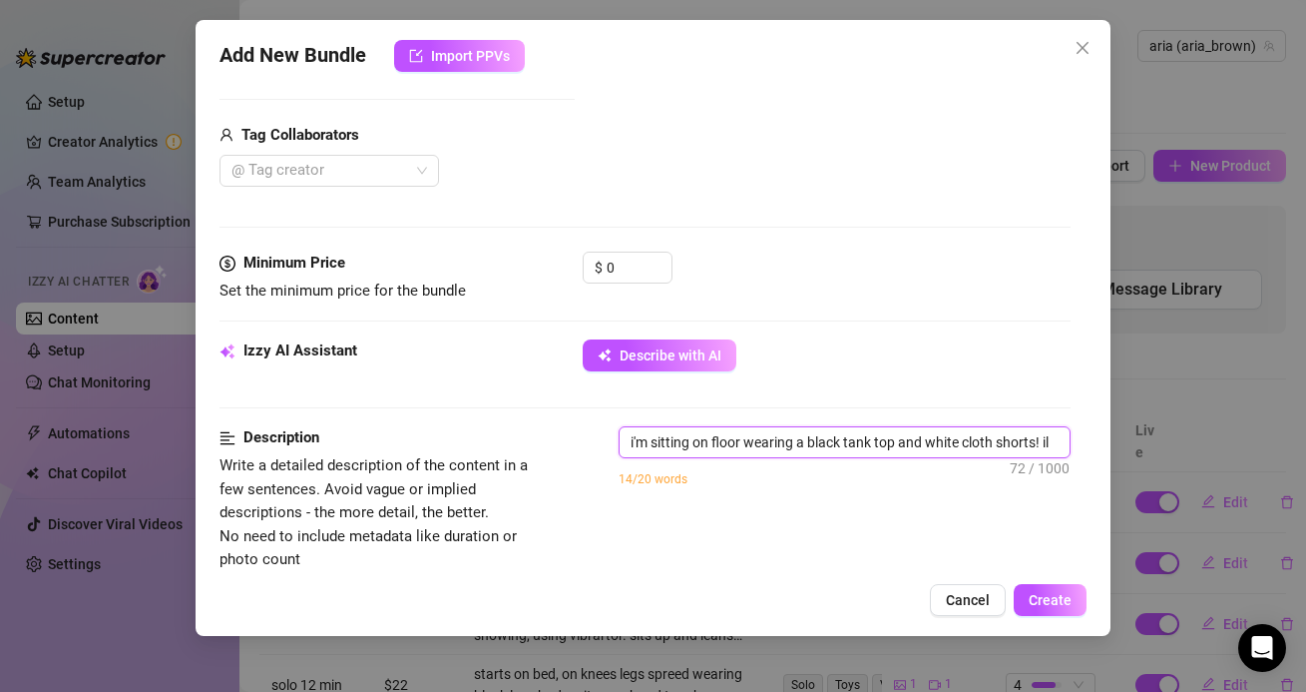
type textarea "i'm sitting on floor wearing a black tank top and white cloth shorts! i"
type textarea "i'm sitting on floor wearing a black tank top and white cloth shorts! i l"
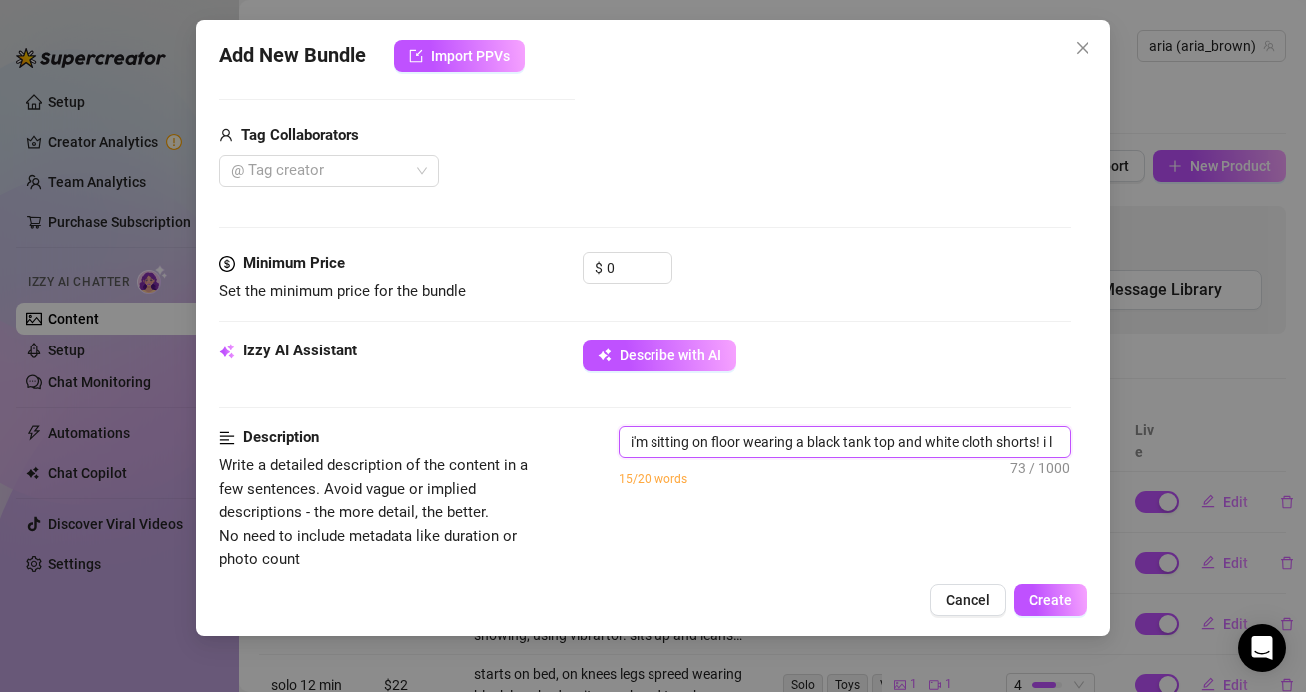
type textarea "i'm sitting on floor wearing a black tank top and white cloth shorts! i li"
type textarea "i'm sitting on floor wearing a black tank top and white cloth shorts! i lif"
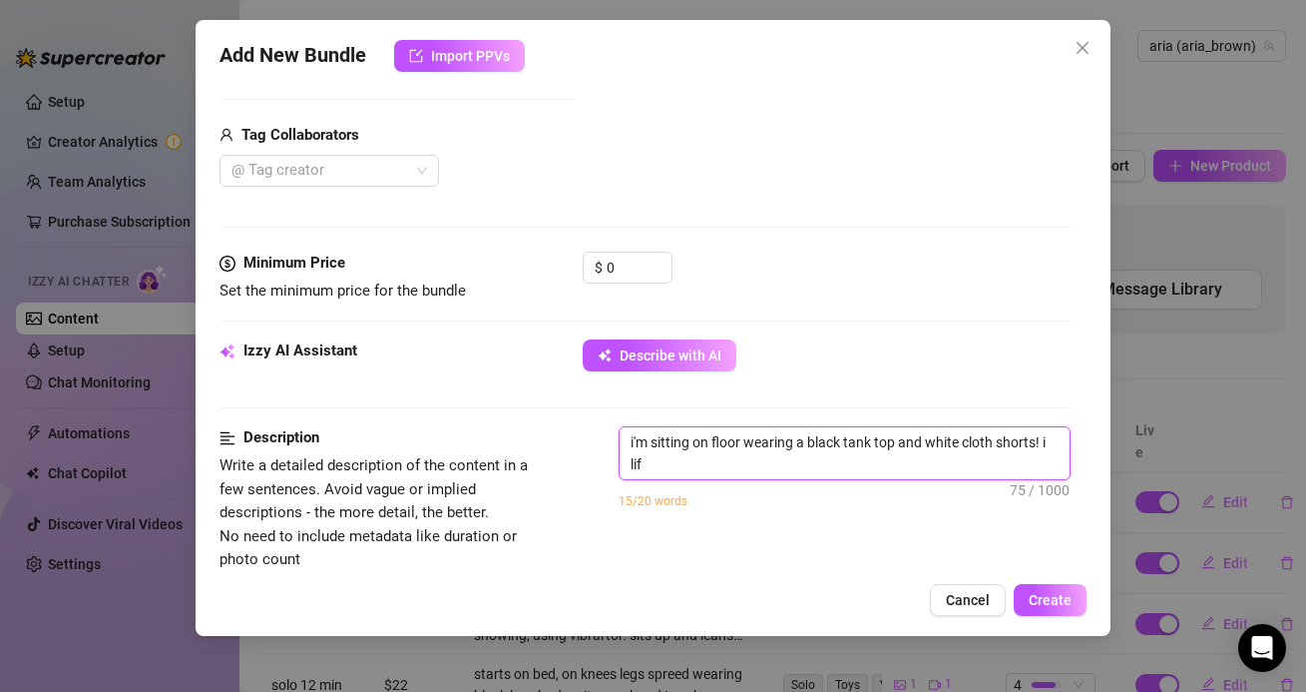
type textarea "i'm sitting on floor wearing a black tank top and white cloth shorts! i lift"
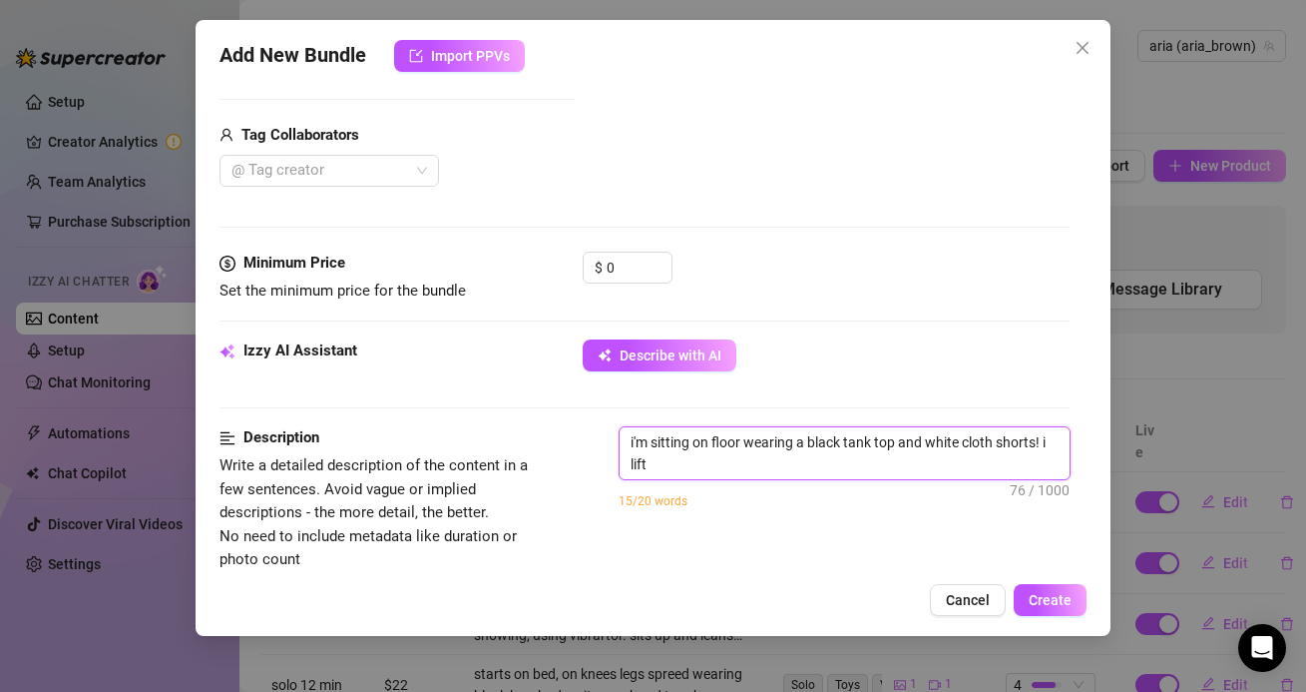
type textarea "i'm sitting on floor wearing a black tank top and white cloth shorts! i lift m"
type textarea "i'm sitting on floor wearing a black tank top and white cloth shorts! i lift my"
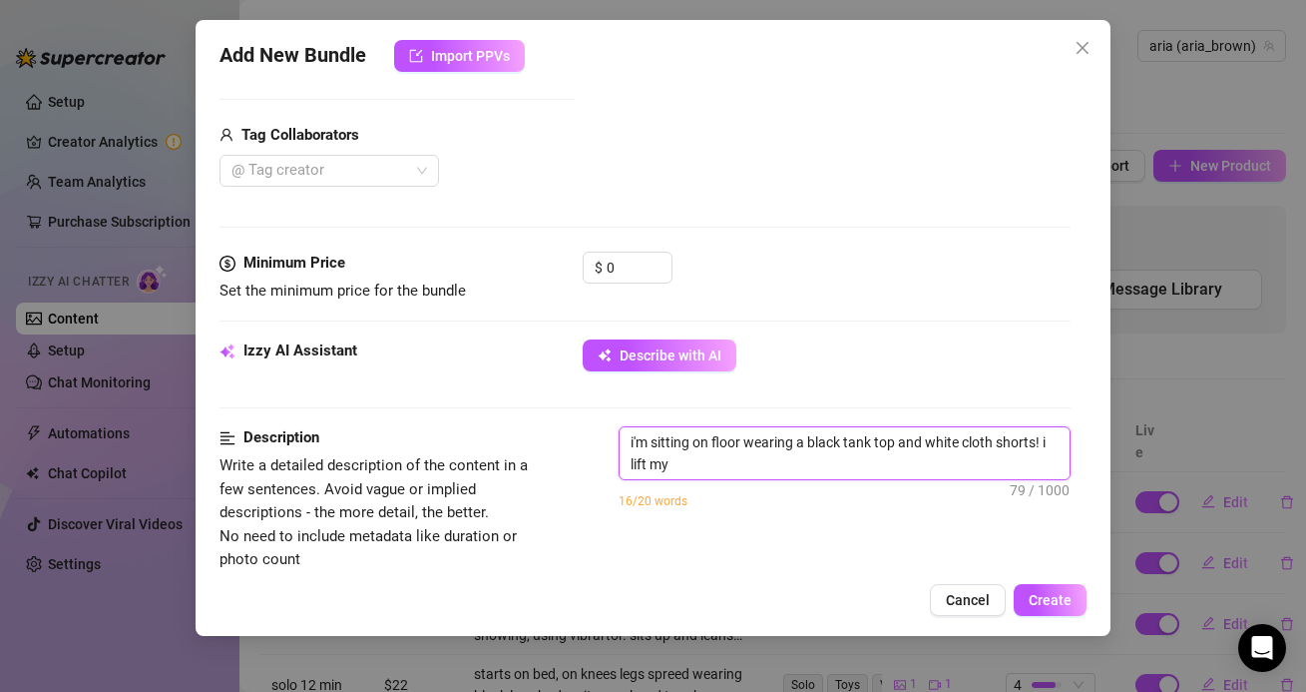
type textarea "i'm sitting on floor wearing a black tank top and white cloth shorts! i lift my"
type textarea "i'm sitting on floor wearing a black tank top and white cloth shorts! i lift my…"
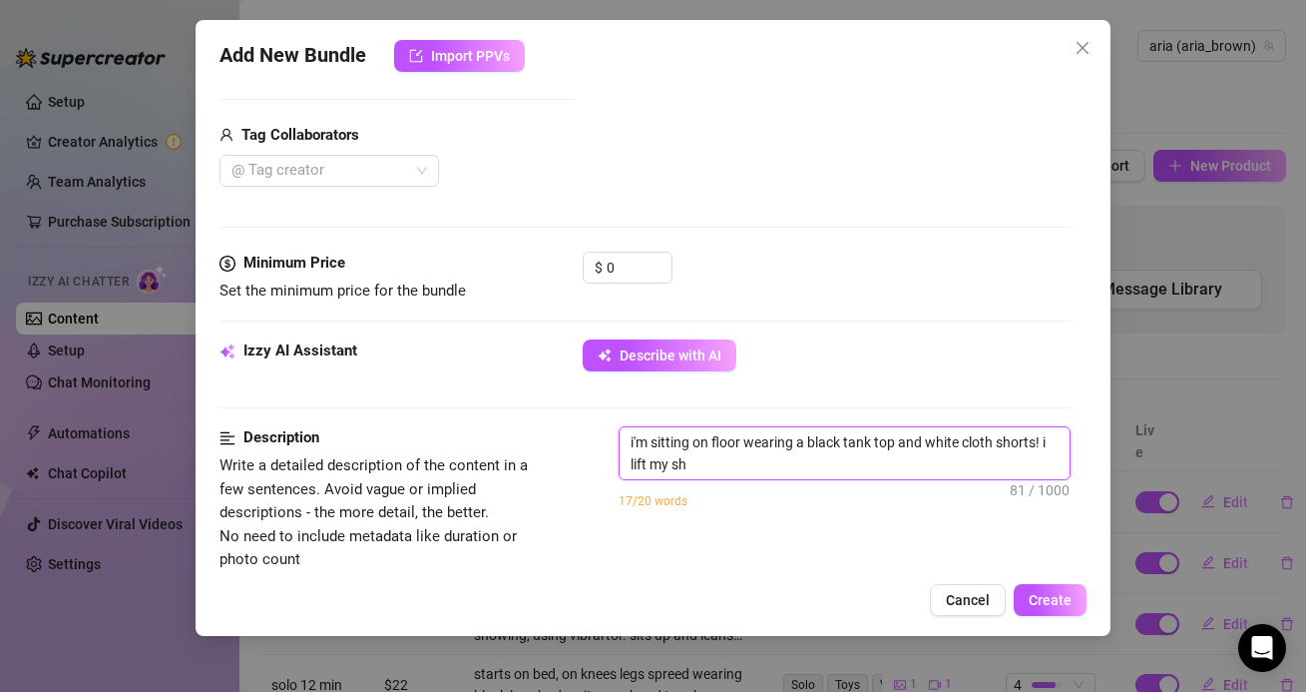
type textarea "i'm sitting on floor wearing a black tank top and white cloth shorts! i lift my…"
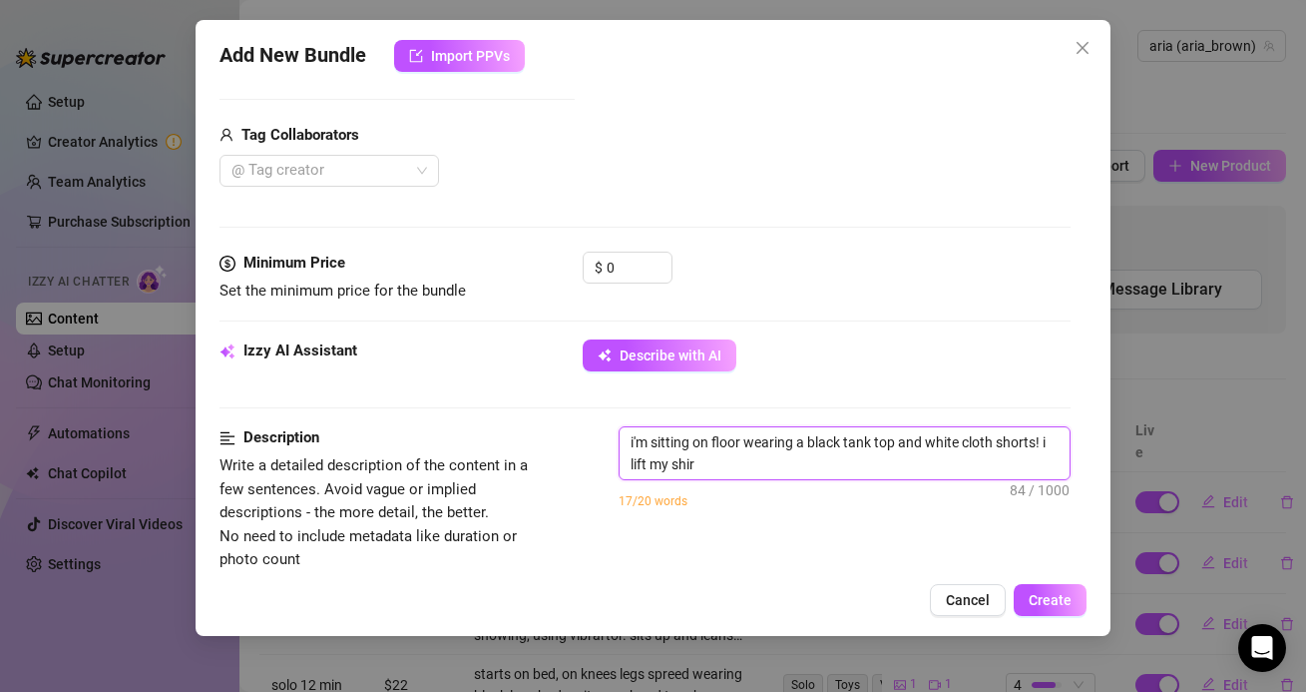
type textarea "i'm sitting on floor wearing a black tank top and white cloth shorts! i lift my…"
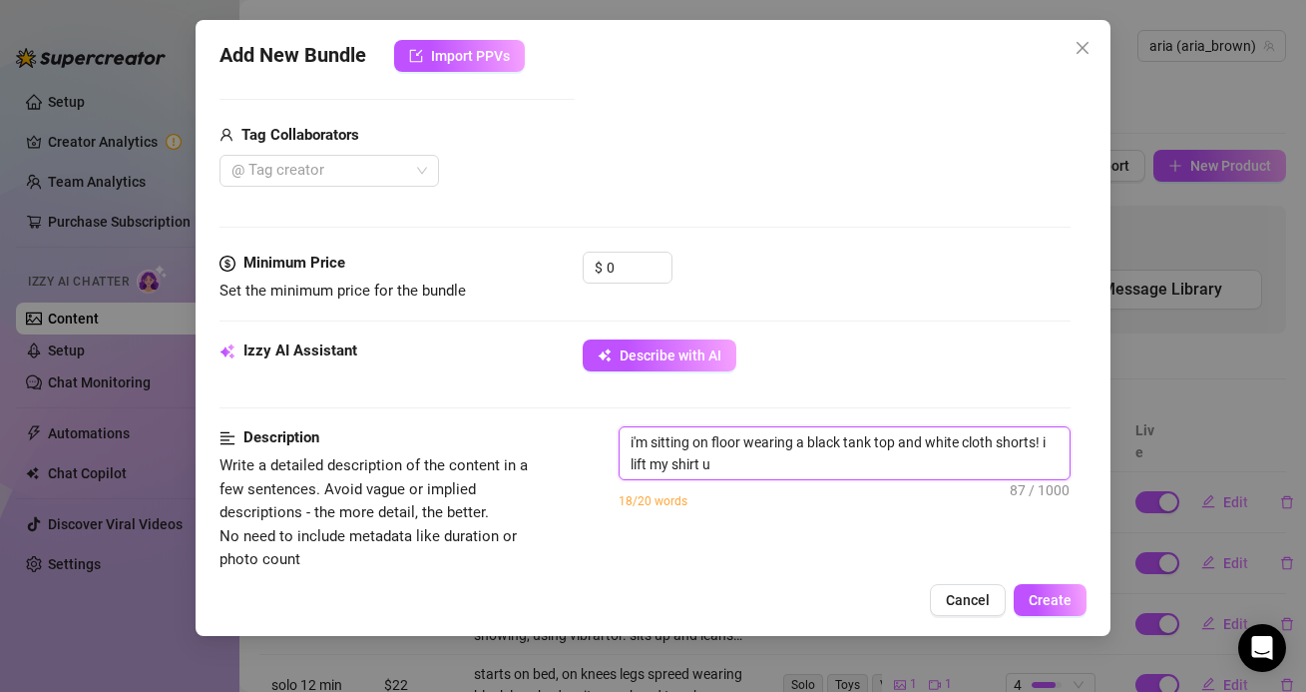
type textarea "i'm sitting on floor wearing a black tank top and white cloth shorts! i lift my…"
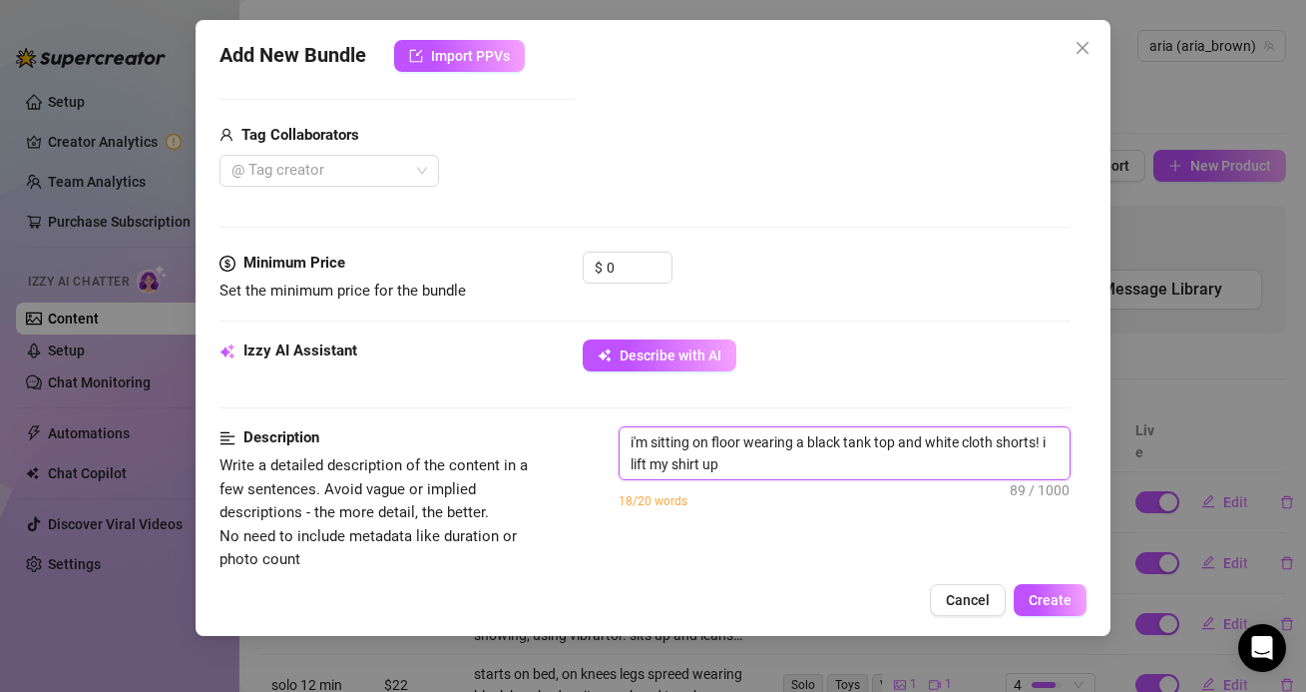
type textarea "i'm sitting on floor wearing a black tank top and white cloth shorts! i lift my…"
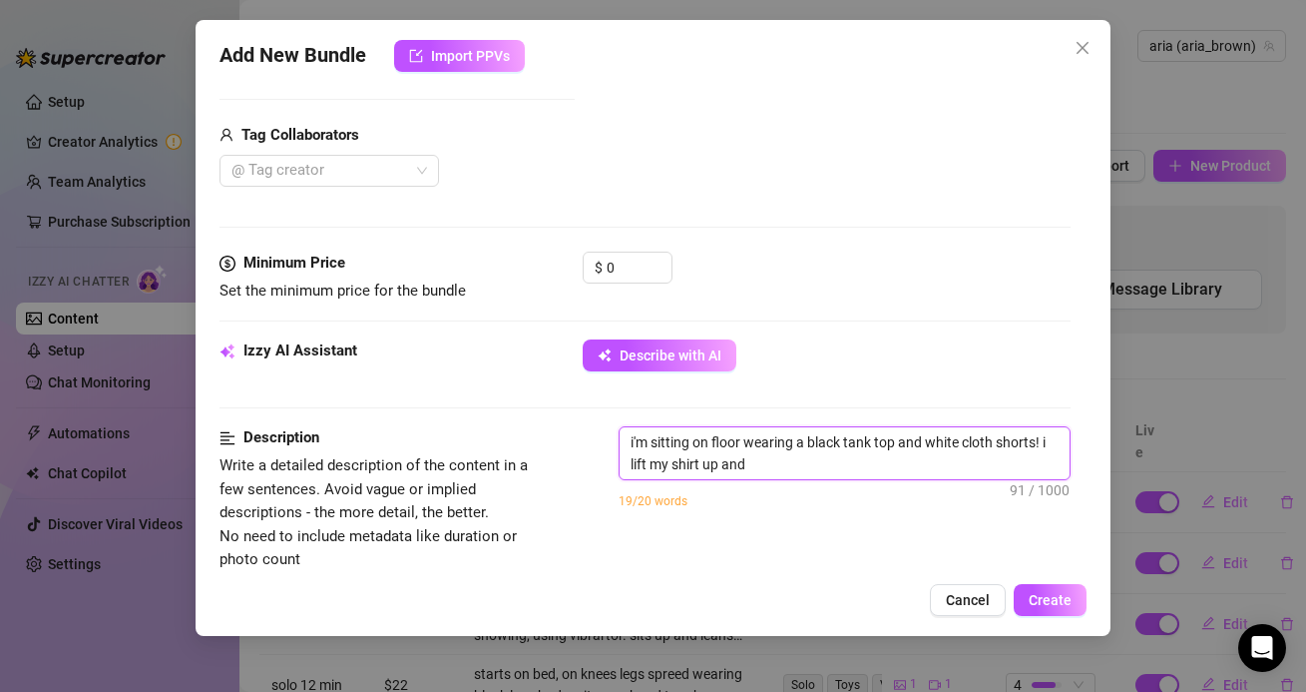
type textarea "i'm sitting on floor wearing a black tank top and white cloth shorts! i lift my…"
click at [771, 458] on textarea "i'm sitting on floor wearing a black tank top and white cloth shorts! i lift my…" at bounding box center [844, 453] width 449 height 52
click at [750, 469] on textarea "i'm sitting on floor wearing a black tank top and white cloth shorts! i lift my…" at bounding box center [844, 453] width 449 height 52
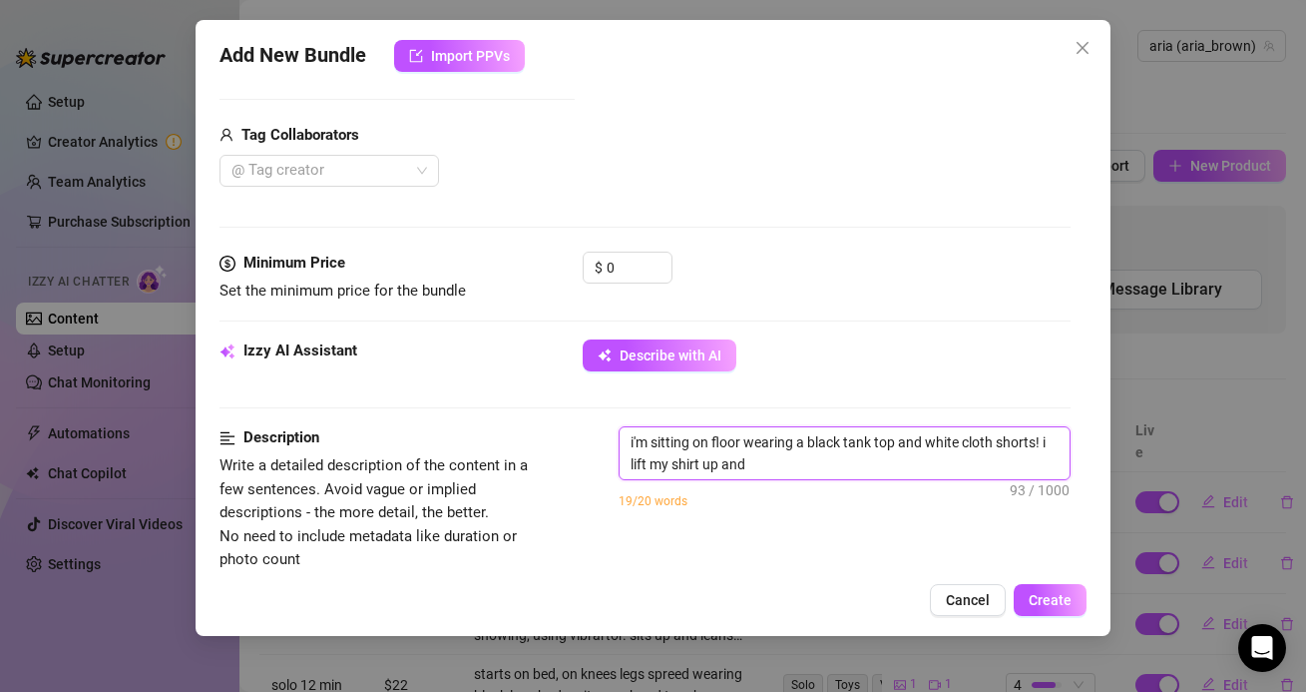
type textarea "i'm sitting on floor wearing a black tank top and white cloth shorts! i lift my…"
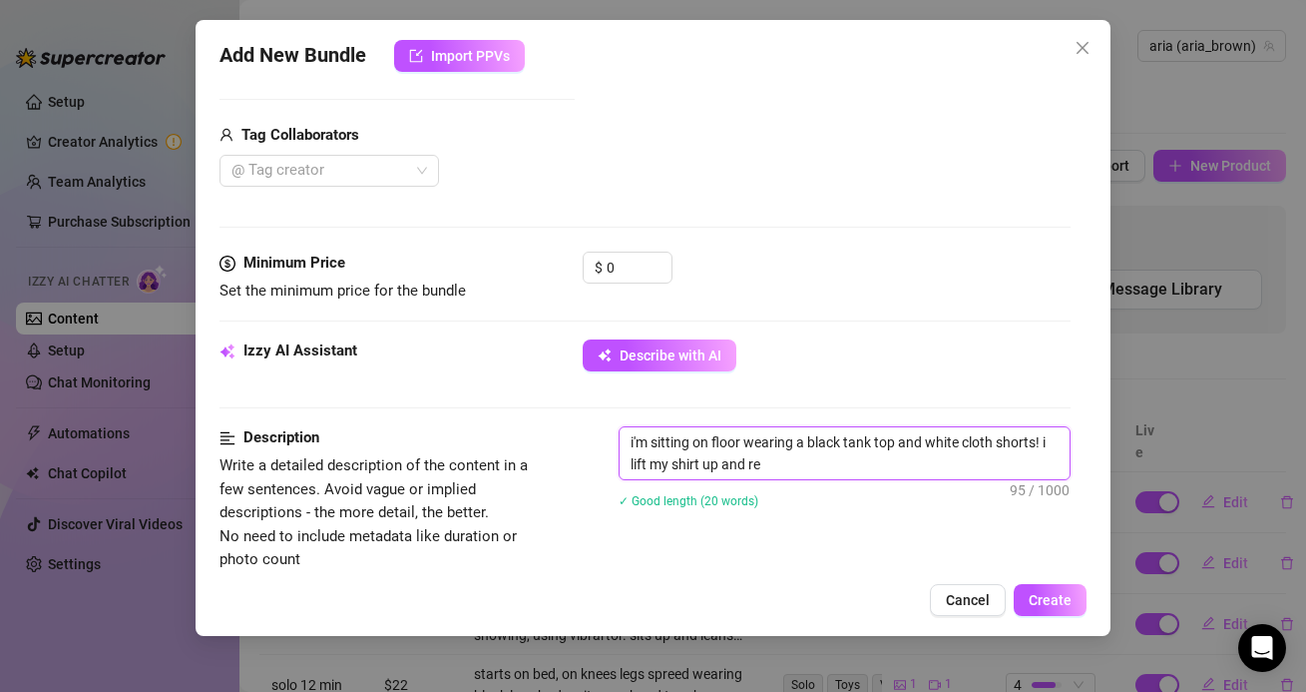
type textarea "i'm sitting on floor wearing a black tank top and white cloth shorts! i lift my…"
click at [729, 462] on textarea "i'm sitting on floor wearing a black tank top and white cloth shorts! i lift my…" at bounding box center [844, 453] width 449 height 52
type textarea "i'm sitting on floor wearing a black tank top and white cloth shorts! i lift my…"
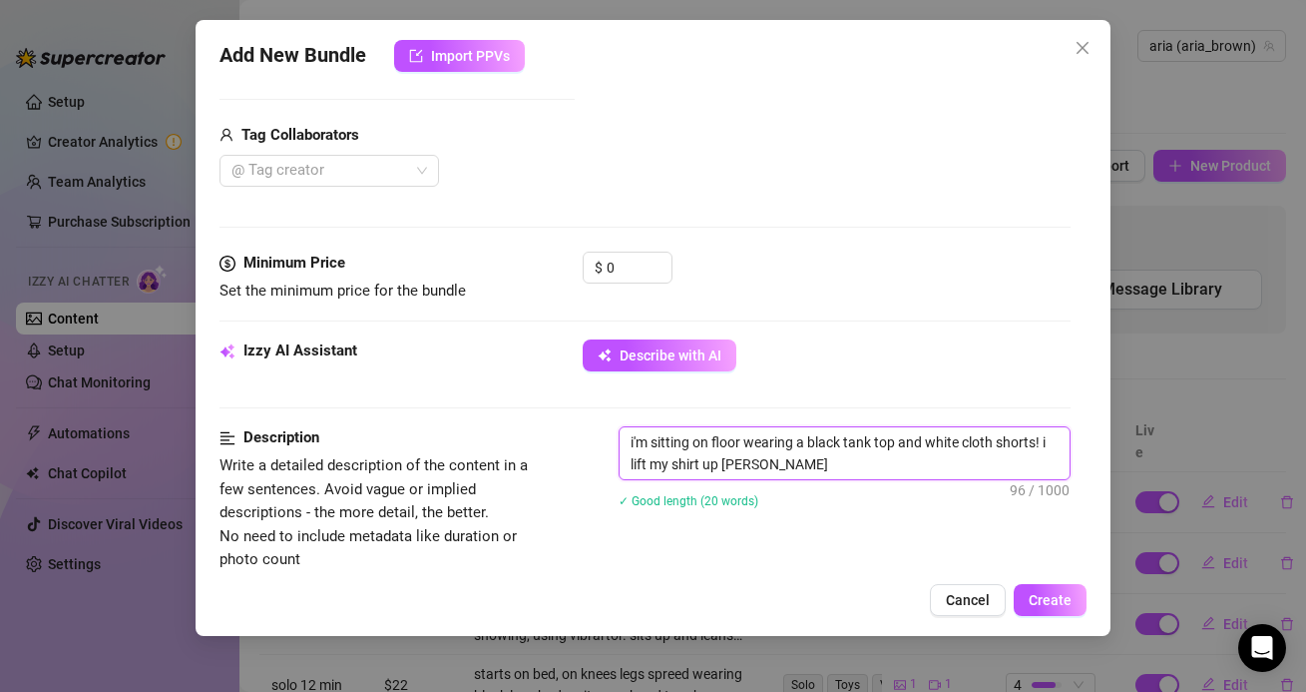
type textarea "i'm sitting on floor wearing a black tank top and white cloth shorts! i lift my…"
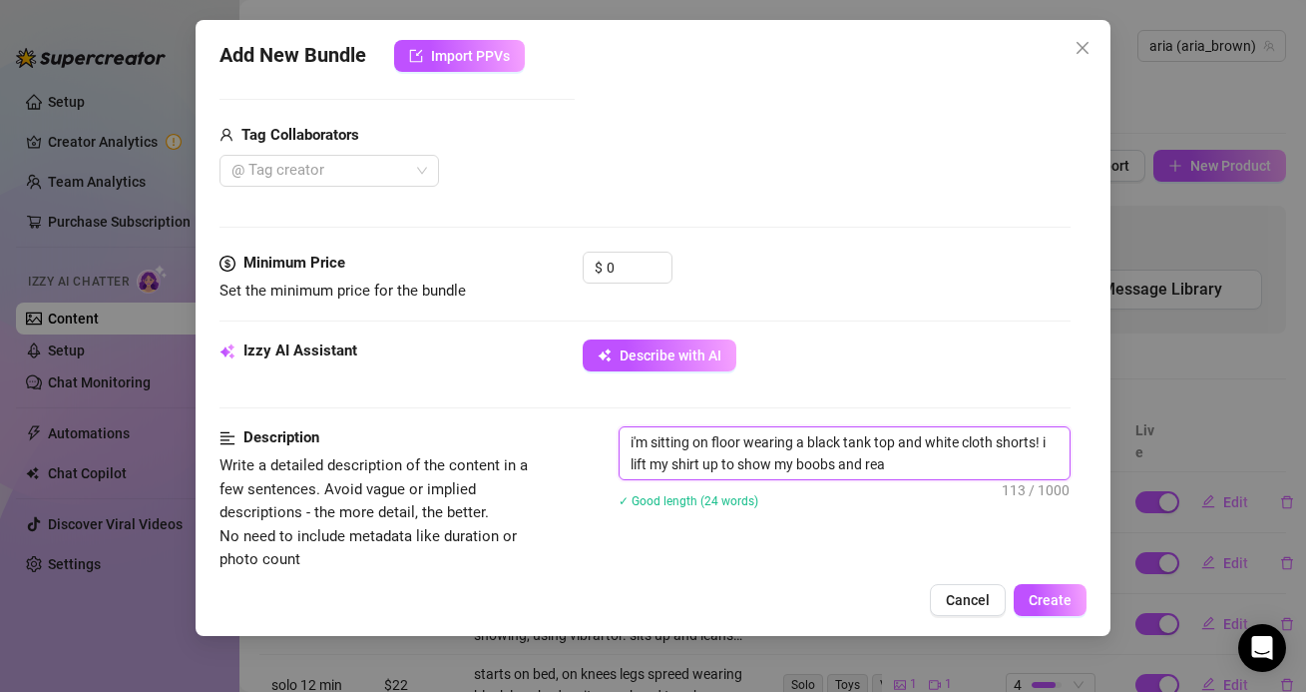
click at [906, 460] on textarea "i'm sitting on floor wearing a black tank top and white cloth shorts! i lift my…" at bounding box center [844, 453] width 449 height 52
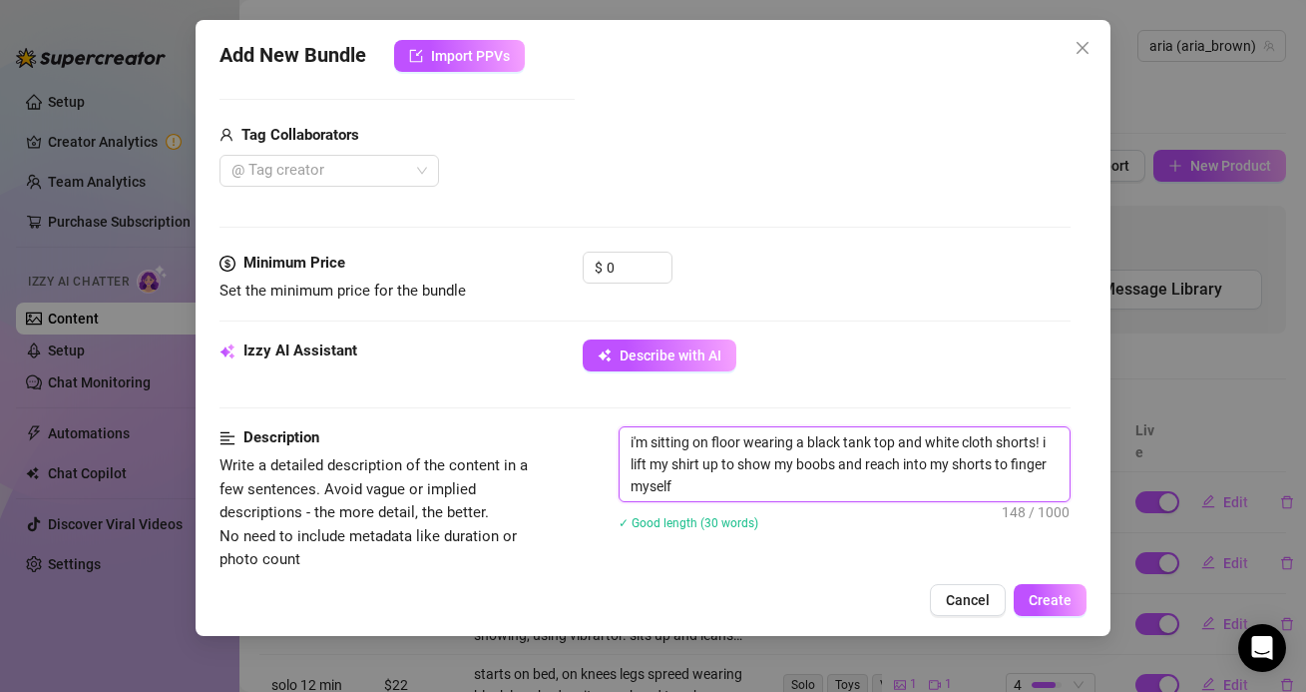
click at [688, 484] on textarea "i'm sitting on floor wearing a black tank top and white cloth shorts! i lift my…" at bounding box center [844, 464] width 449 height 74
click at [682, 484] on textarea "i'm sitting on floor wearing a black tank top and white cloth shorts! i lift my…" at bounding box center [844, 464] width 449 height 74
click at [836, 495] on textarea "i'm sitting on floor wearing a black tank top and white cloth shorts! i lift my…" at bounding box center [844, 464] width 449 height 74
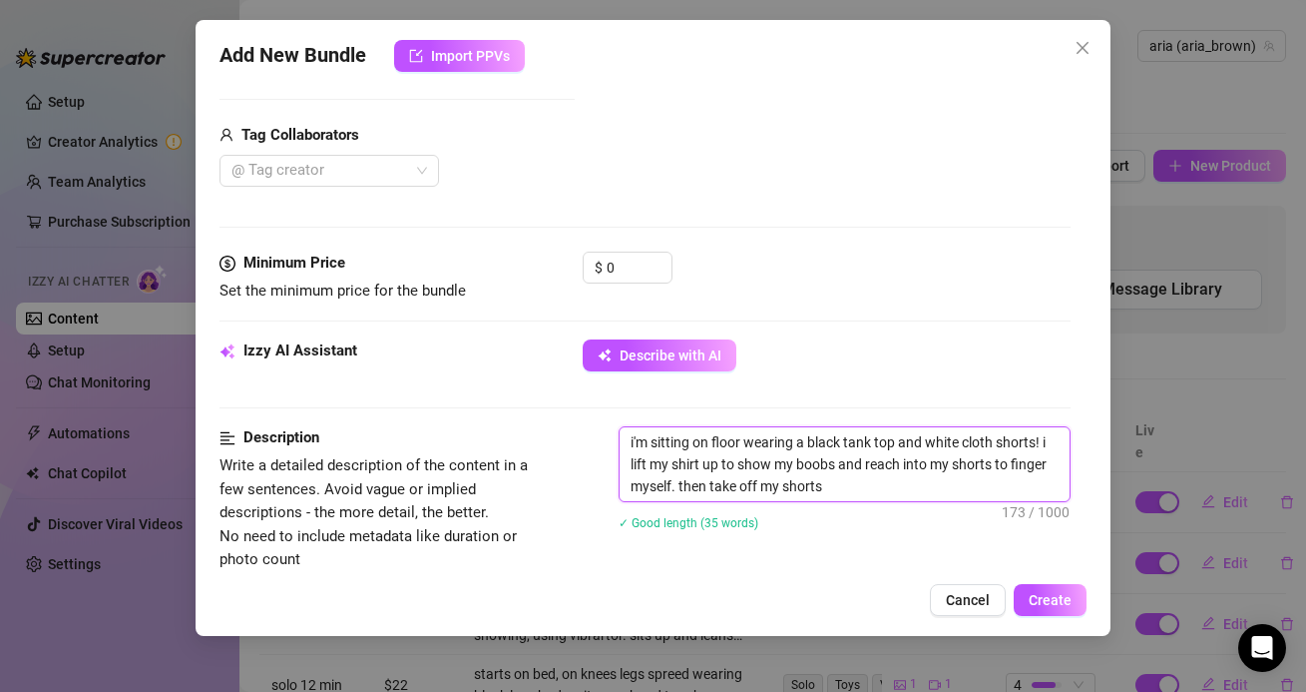
click at [836, 495] on textarea "i'm sitting on floor wearing a black tank top and white cloth shorts! i lift my…" at bounding box center [844, 464] width 449 height 74
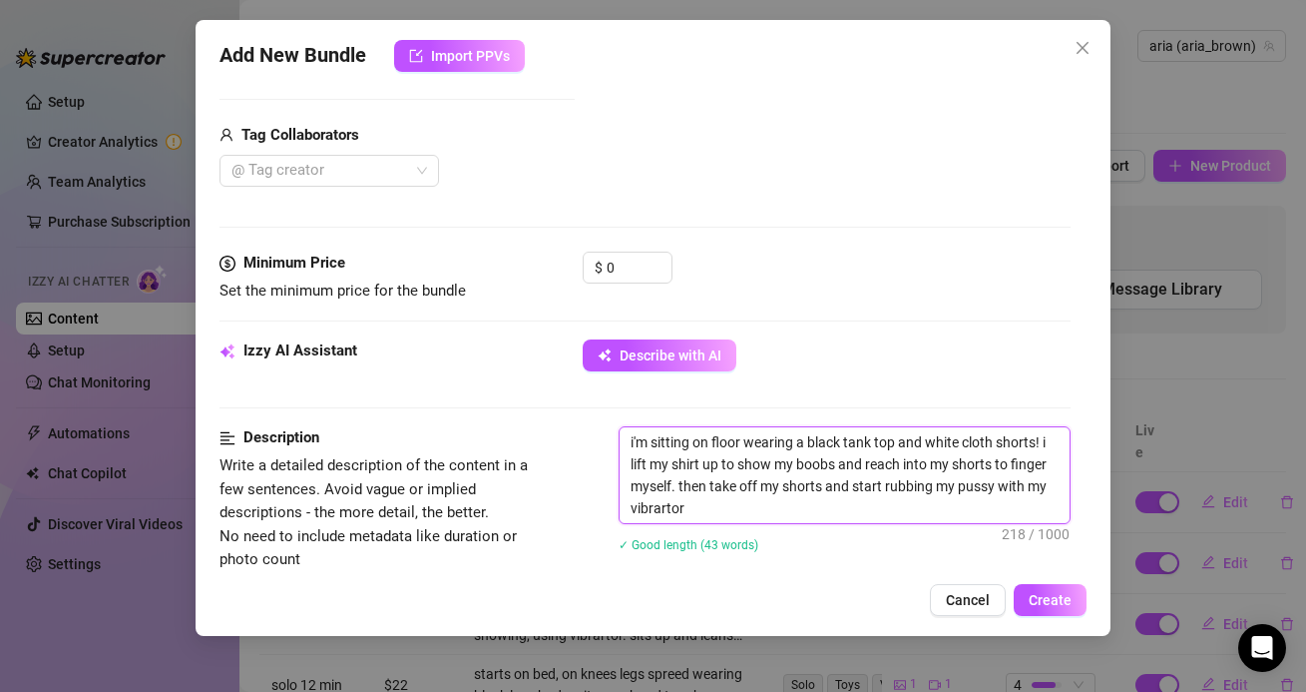
click at [701, 516] on textarea "i'm sitting on floor wearing a black tank top and white cloth shorts! i lift my…" at bounding box center [844, 475] width 449 height 96
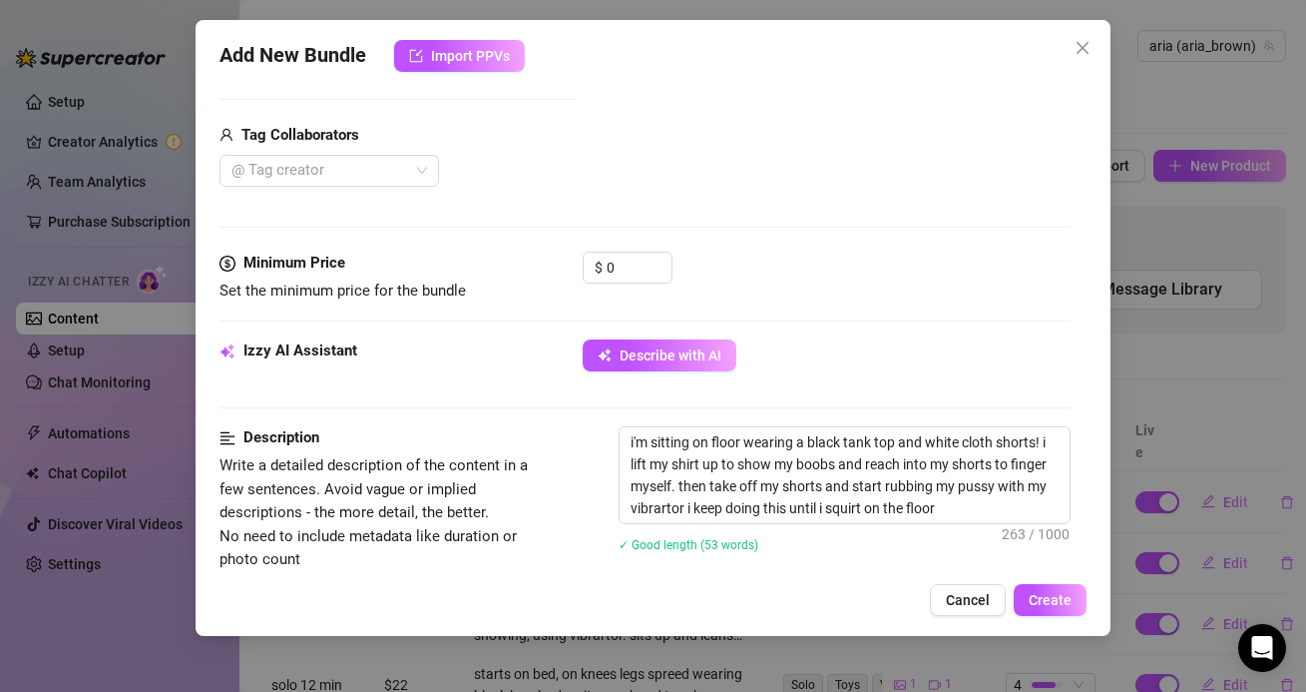
click at [876, 381] on div "Izzy AI Assistant Describe with AI" at bounding box center [645, 364] width 850 height 50
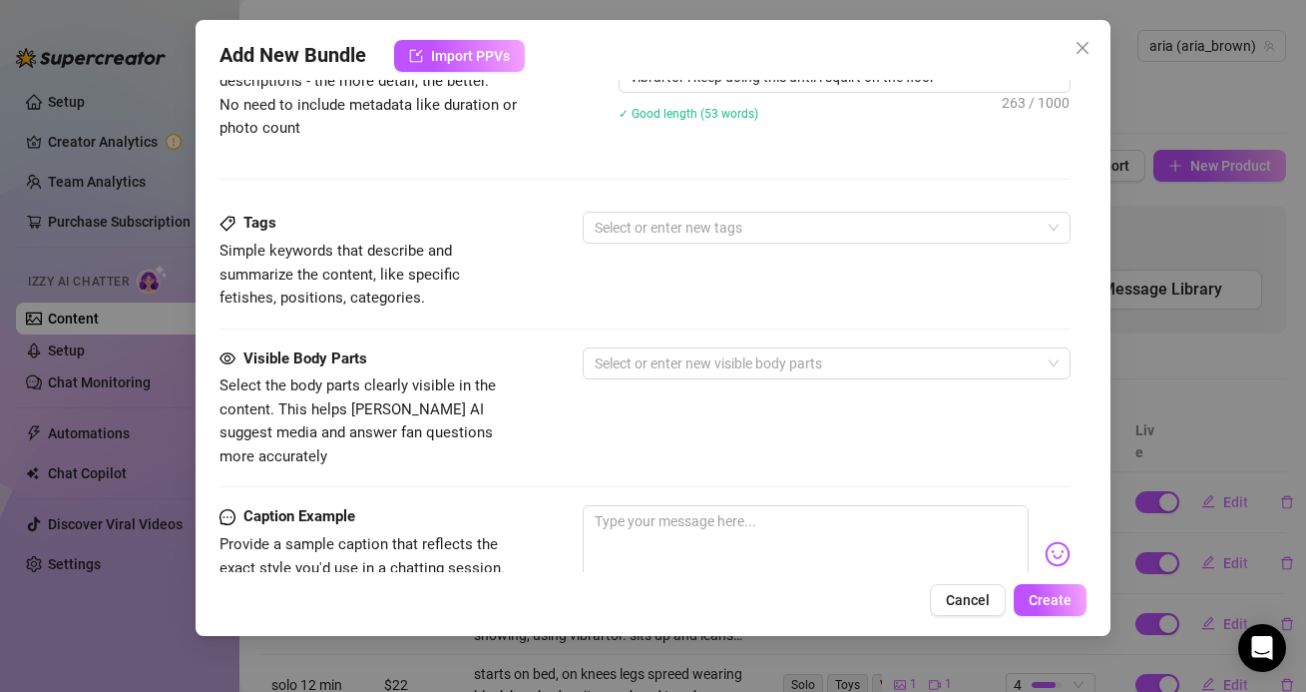
scroll to position [803, 0]
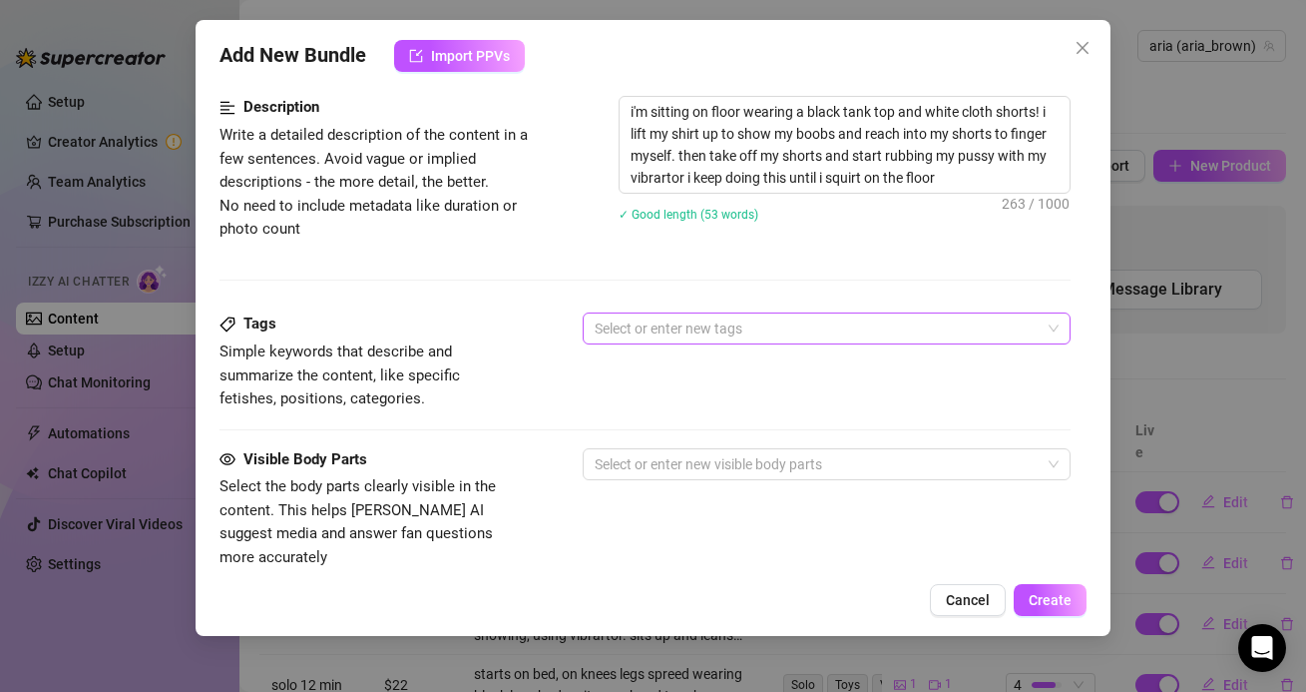
click at [817, 333] on div at bounding box center [816, 328] width 458 height 28
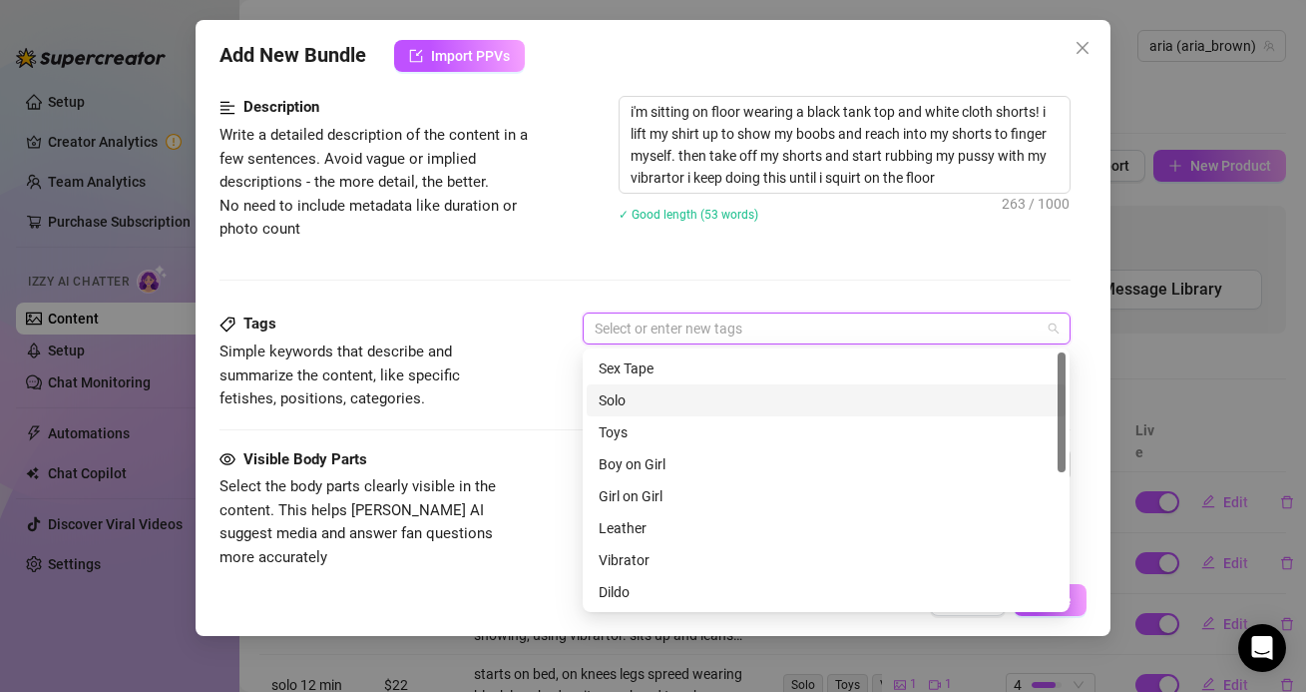
click at [716, 403] on div "Solo" at bounding box center [826, 400] width 455 height 22
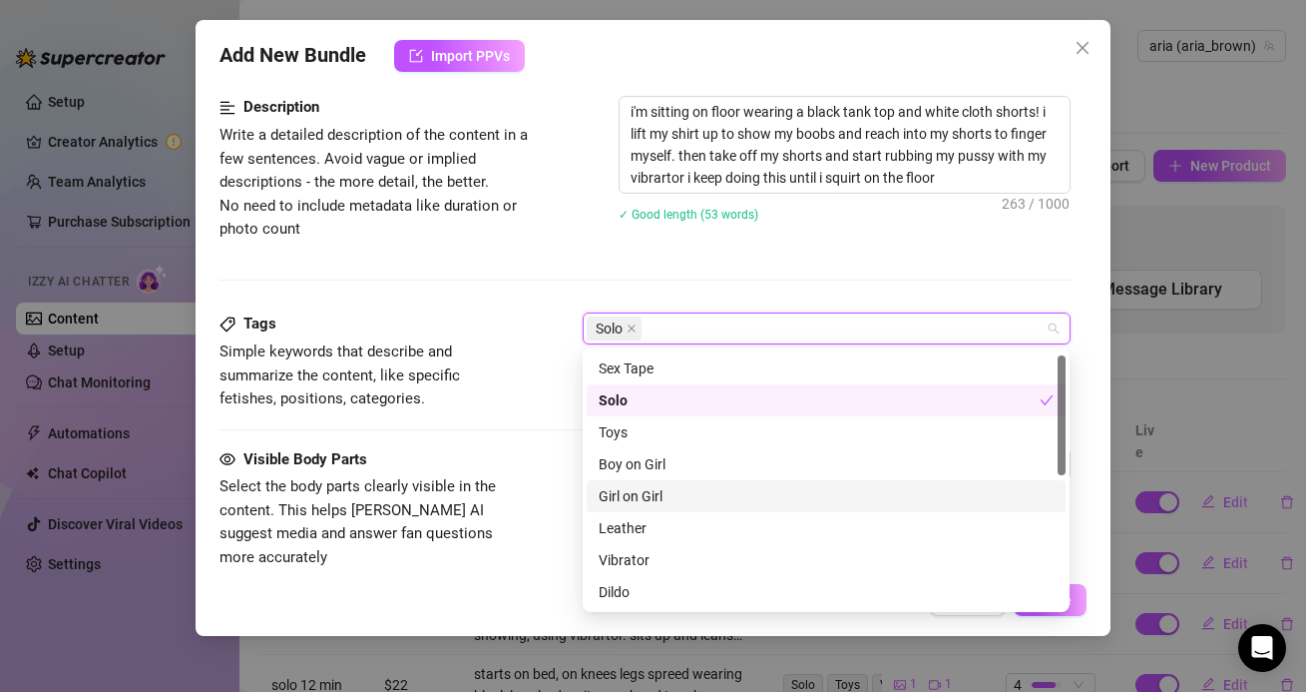
scroll to position [21, 0]
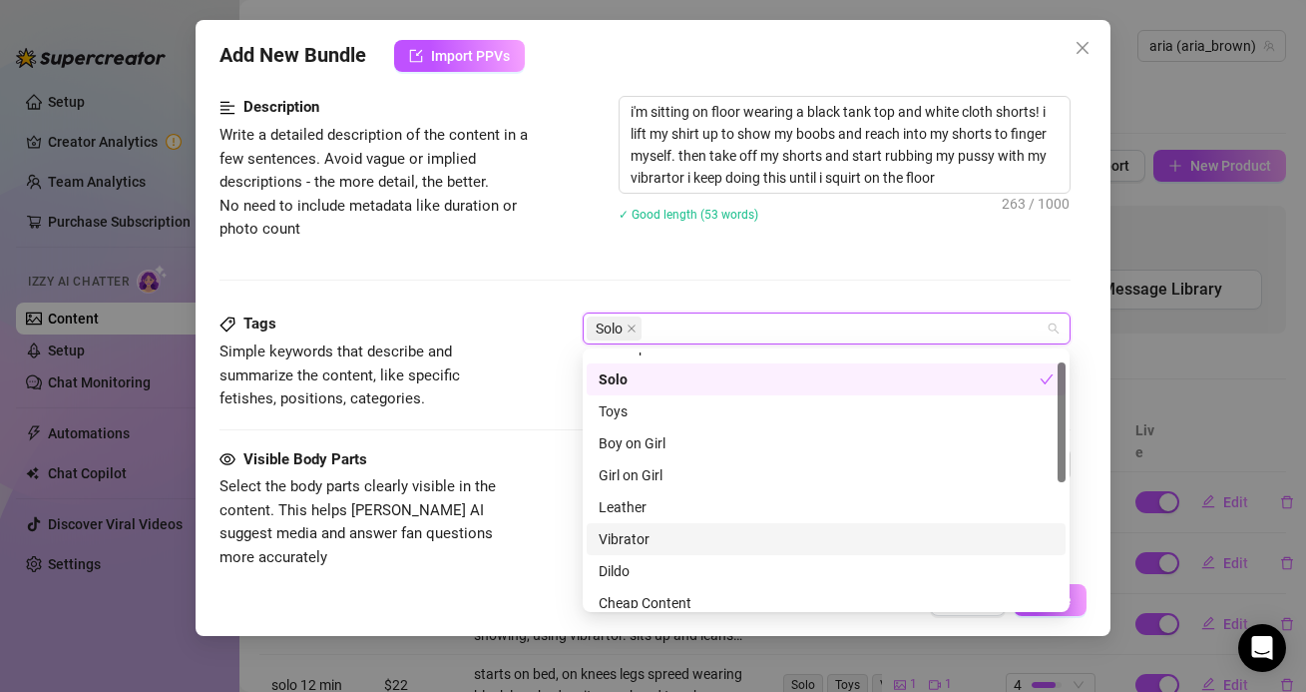
click at [690, 546] on div "Vibrator" at bounding box center [826, 539] width 455 height 22
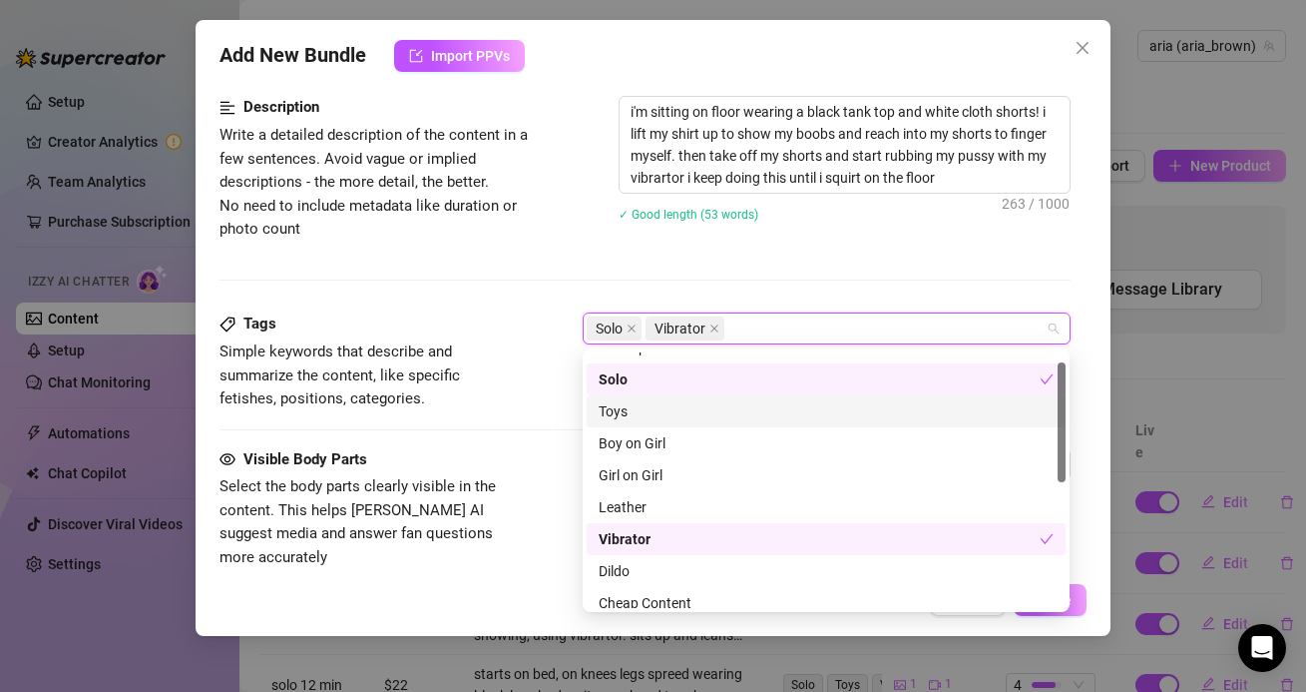
click at [627, 407] on div "Toys" at bounding box center [826, 411] width 455 height 22
click at [529, 370] on div "Tags Simple keywords that describe and summarize the content, like specific fet…" at bounding box center [645, 361] width 850 height 98
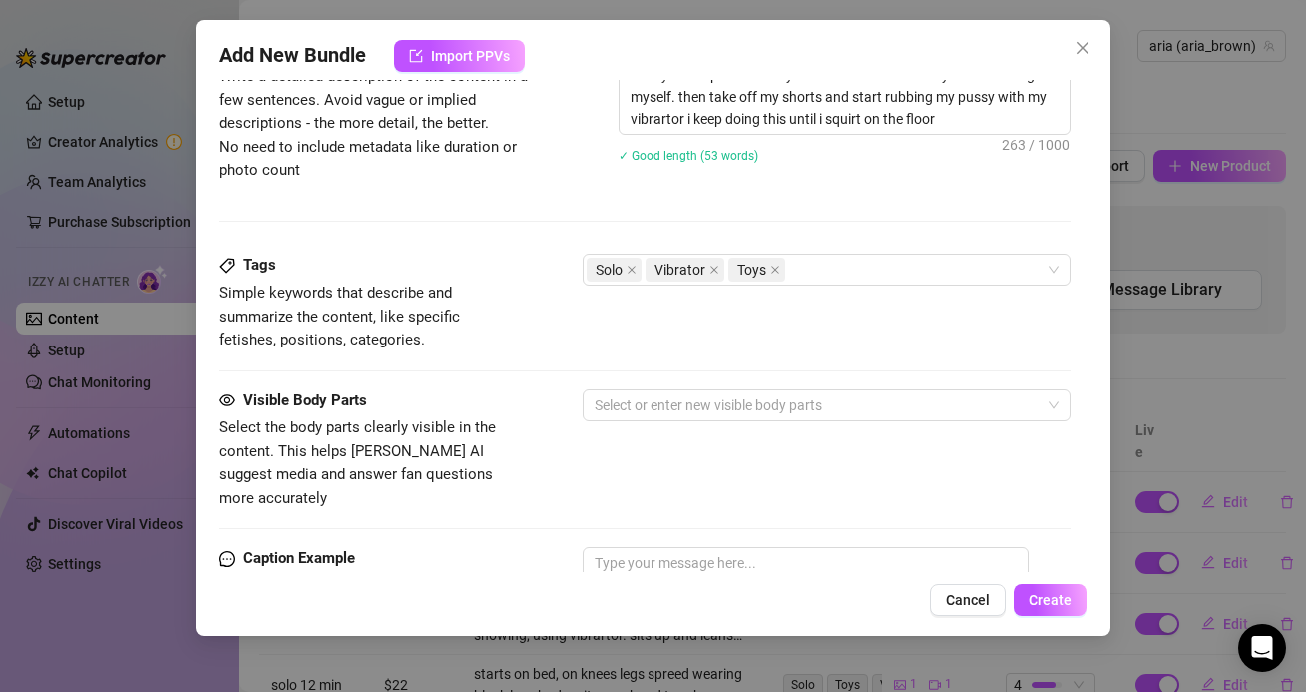
scroll to position [865, 0]
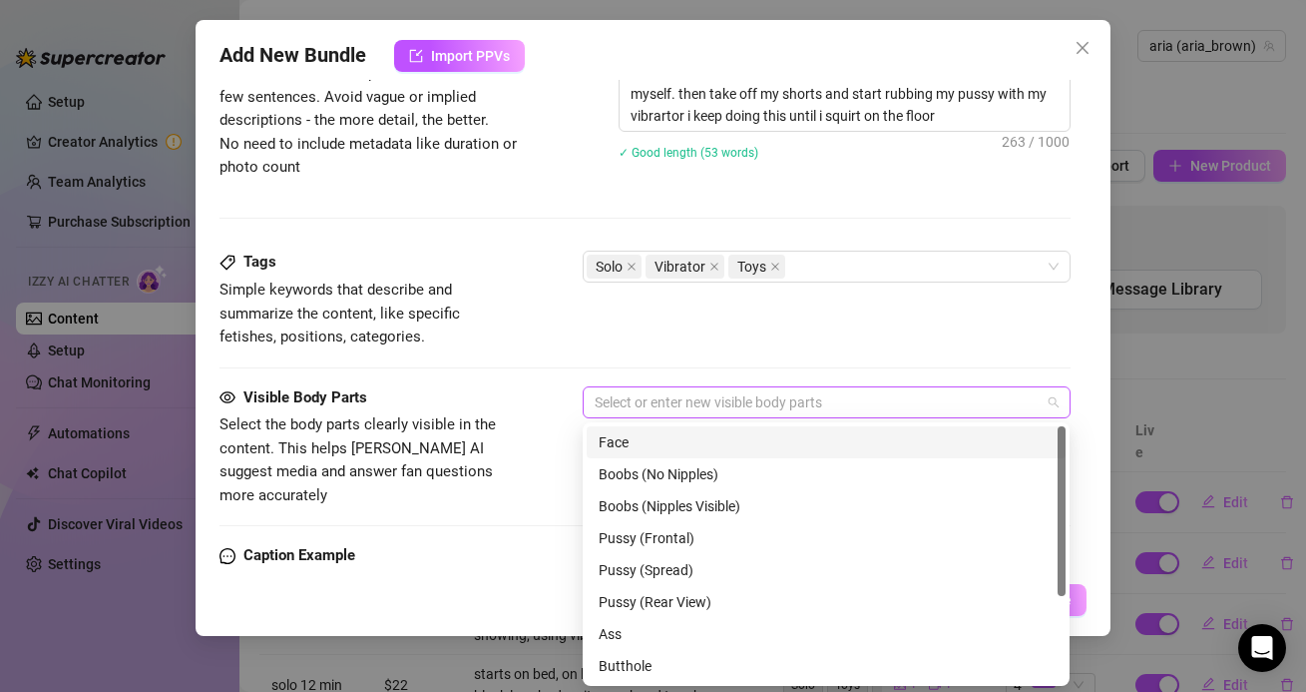
click at [687, 402] on div at bounding box center [816, 402] width 458 height 28
click at [646, 506] on div "Boobs (Nipples Visible)" at bounding box center [826, 506] width 455 height 22
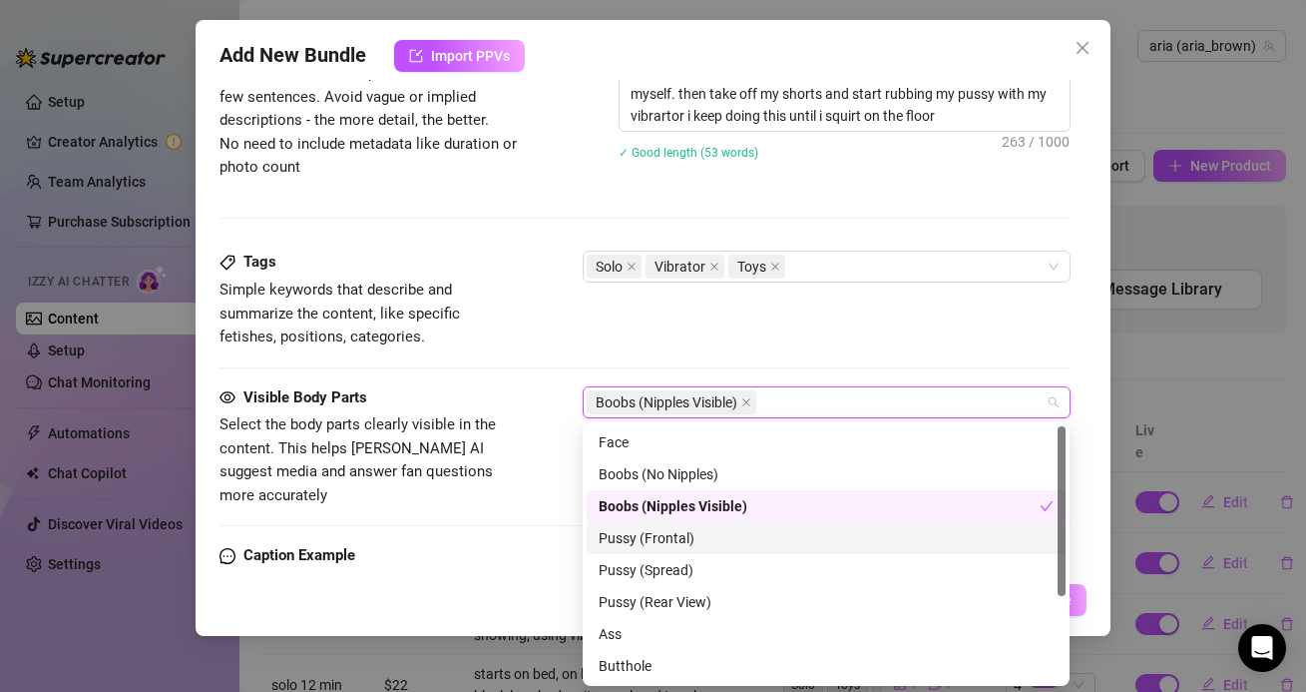
click at [649, 541] on div "Pussy (Frontal)" at bounding box center [826, 538] width 455 height 22
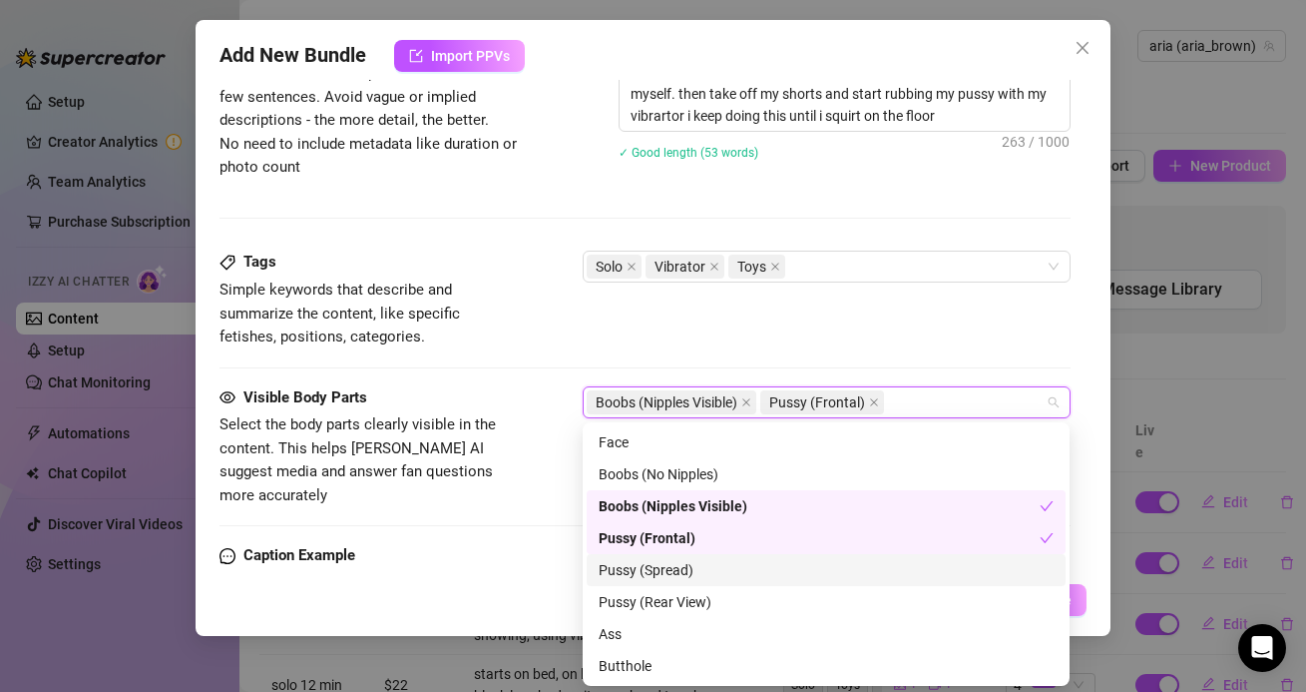
click at [649, 562] on div "Pussy (Spread)" at bounding box center [826, 570] width 455 height 22
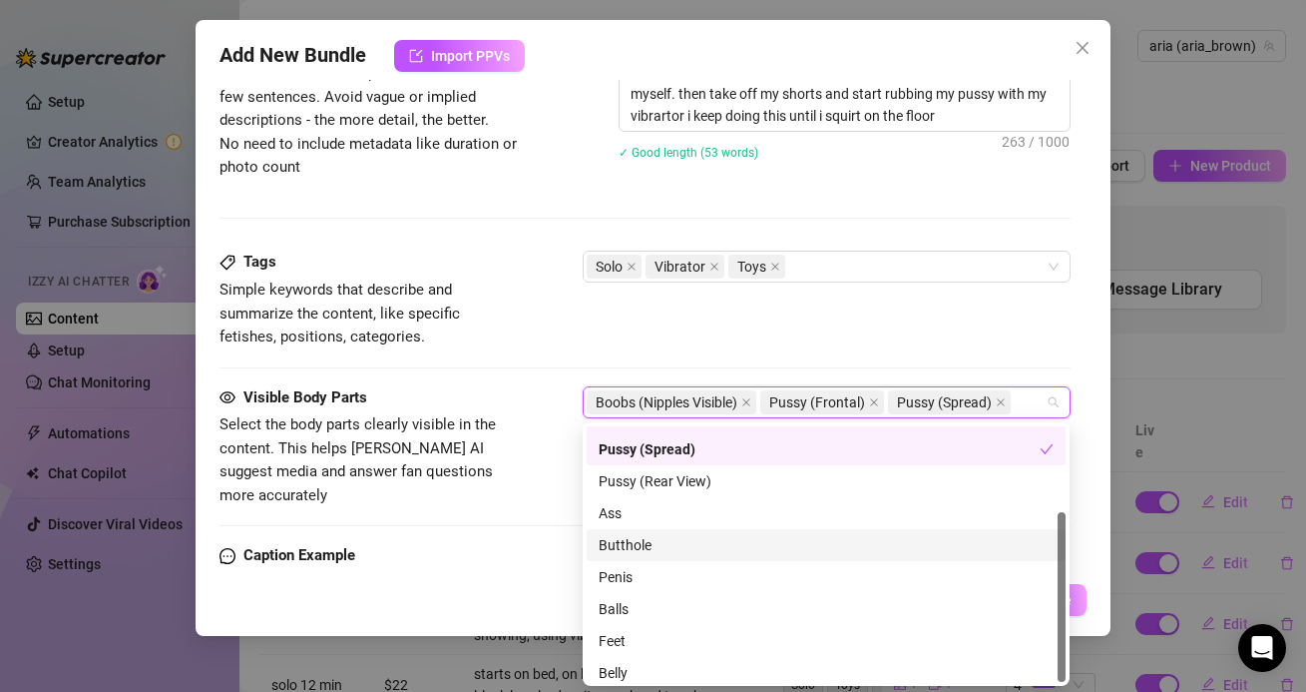
scroll to position [128, 0]
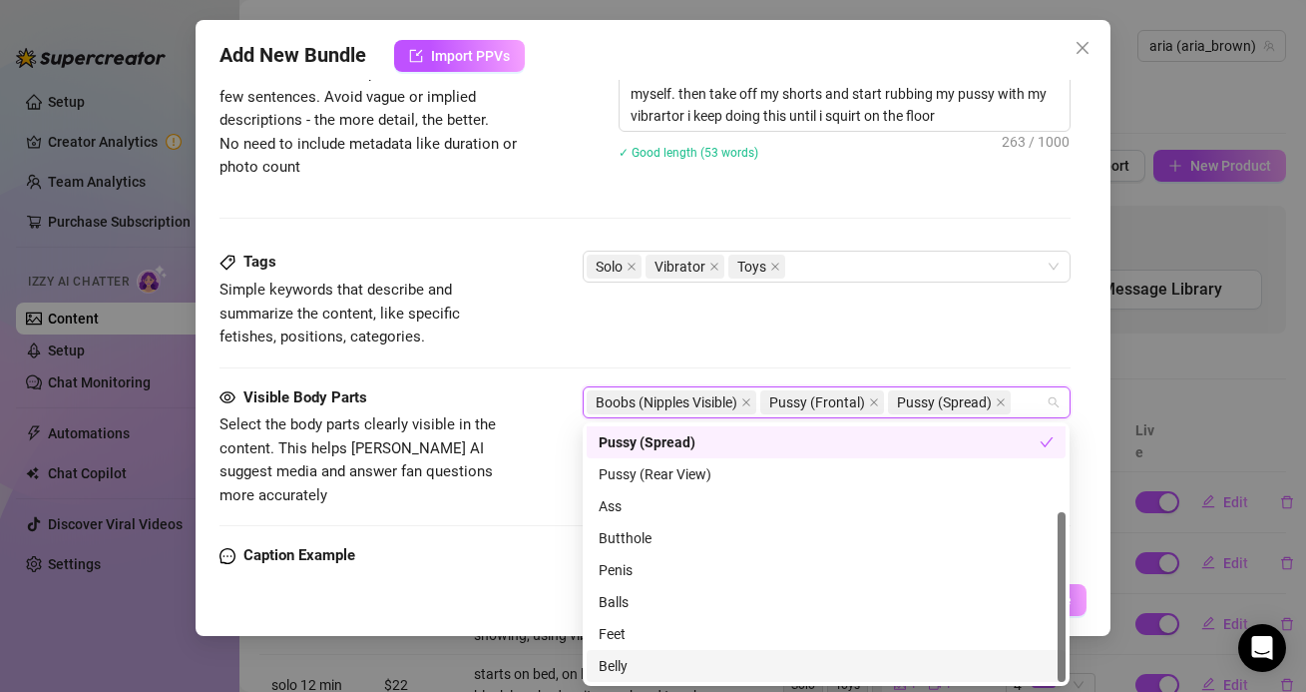
click at [629, 657] on div "Belly" at bounding box center [826, 666] width 455 height 22
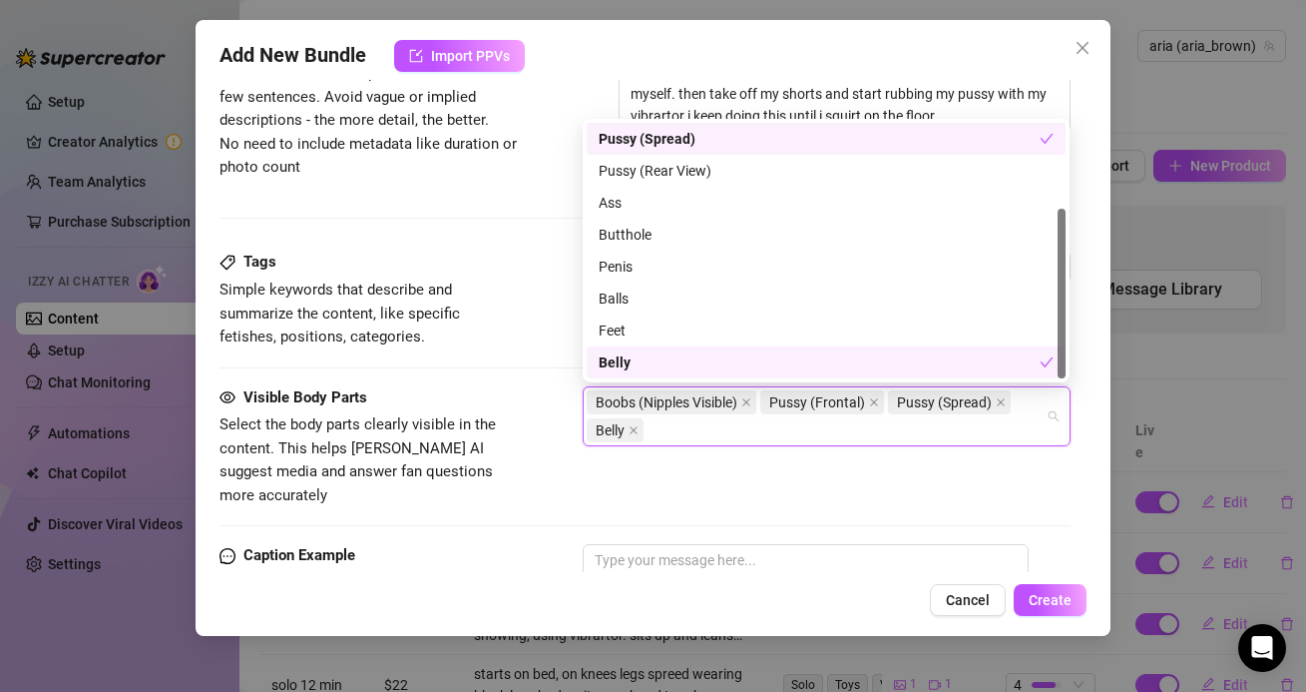
click at [525, 367] on div at bounding box center [645, 367] width 850 height 1
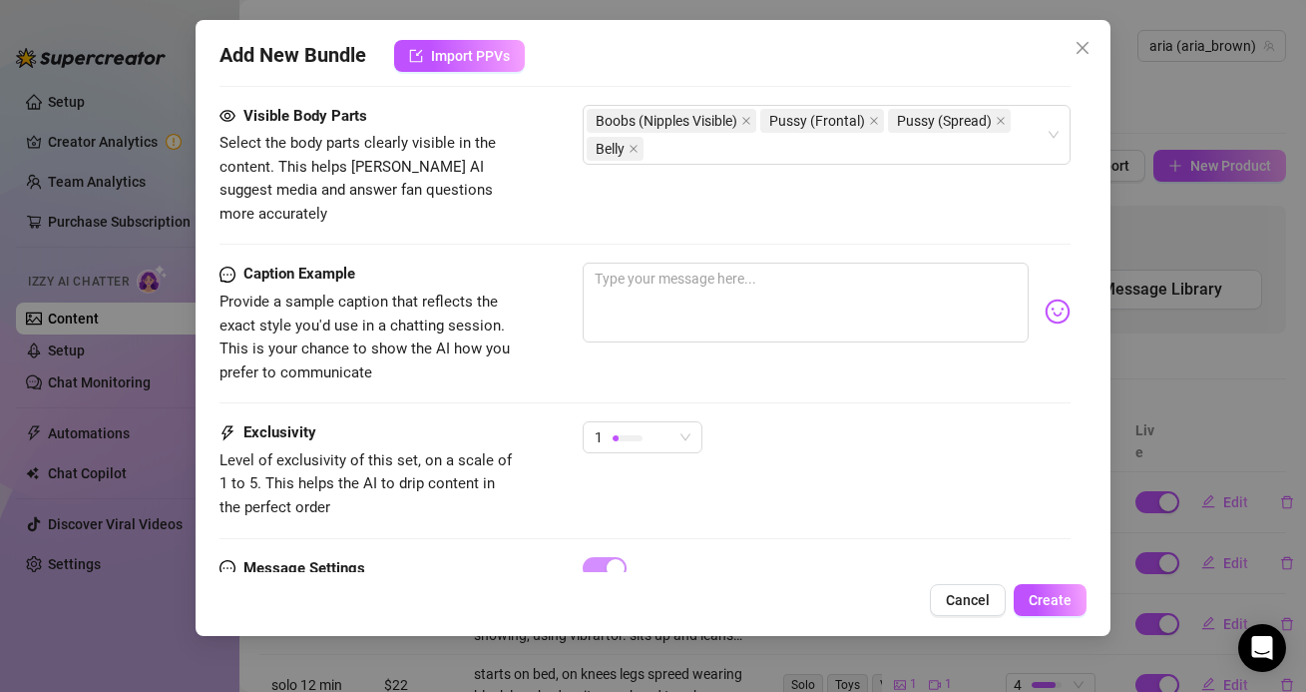
scroll to position [1166, 0]
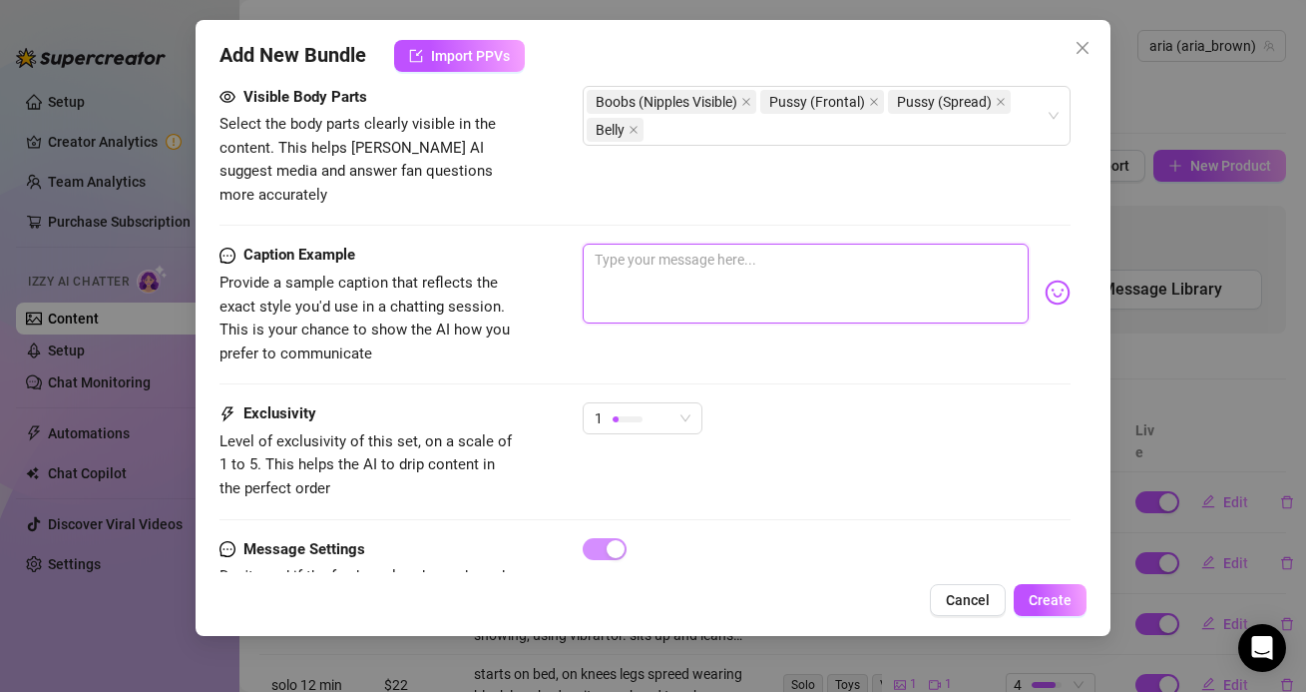
click at [605, 253] on textarea at bounding box center [805, 284] width 445 height 80
paste textarea "using my vibrator until i cum all over my floor 💦🥵 please don't tell anyone abo…"
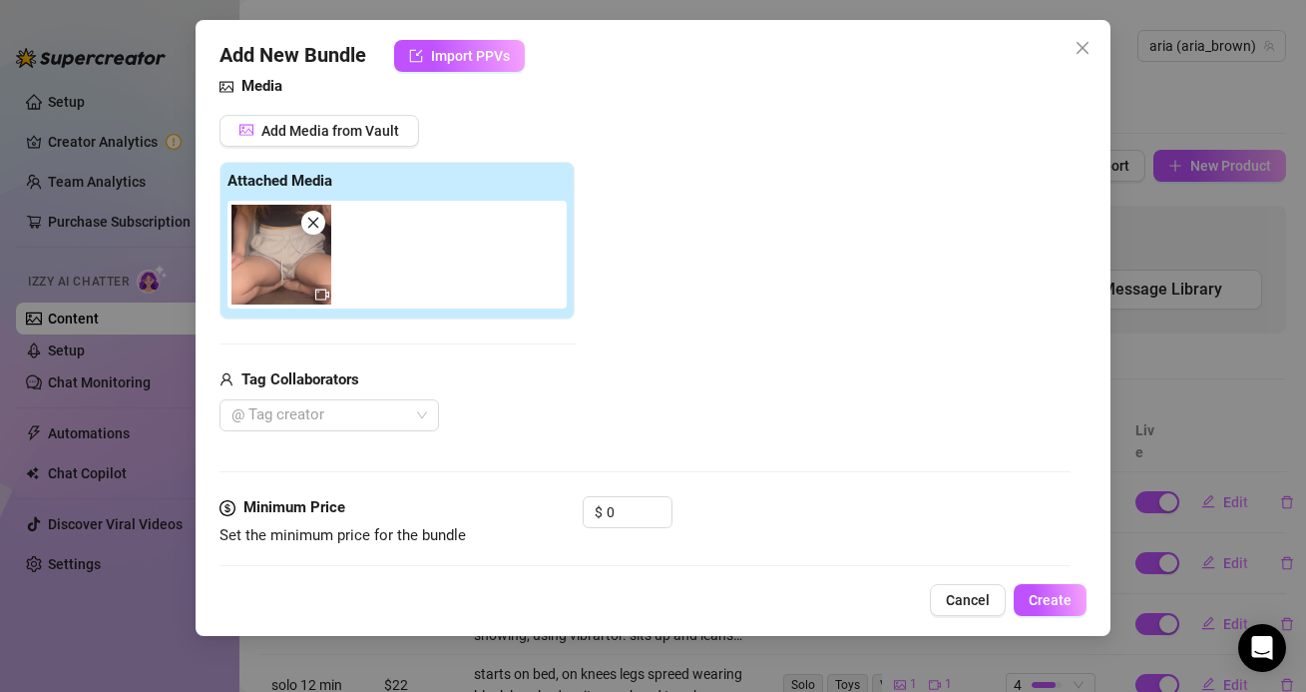
scroll to position [498, 0]
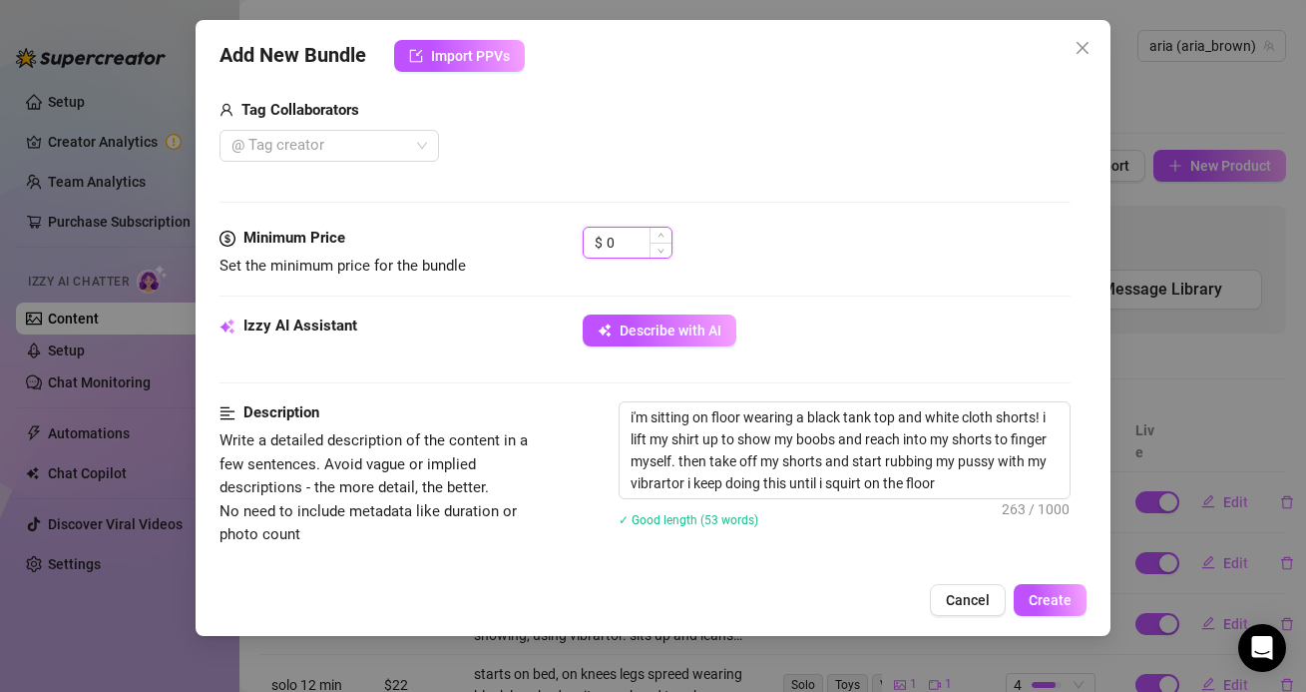
click at [615, 251] on input "0" at bounding box center [639, 243] width 65 height 30
click at [533, 215] on div "Media Add Media from Vault Free preview Pay to view Tag Collaborators @ Tag cre…" at bounding box center [645, 15] width 850 height 421
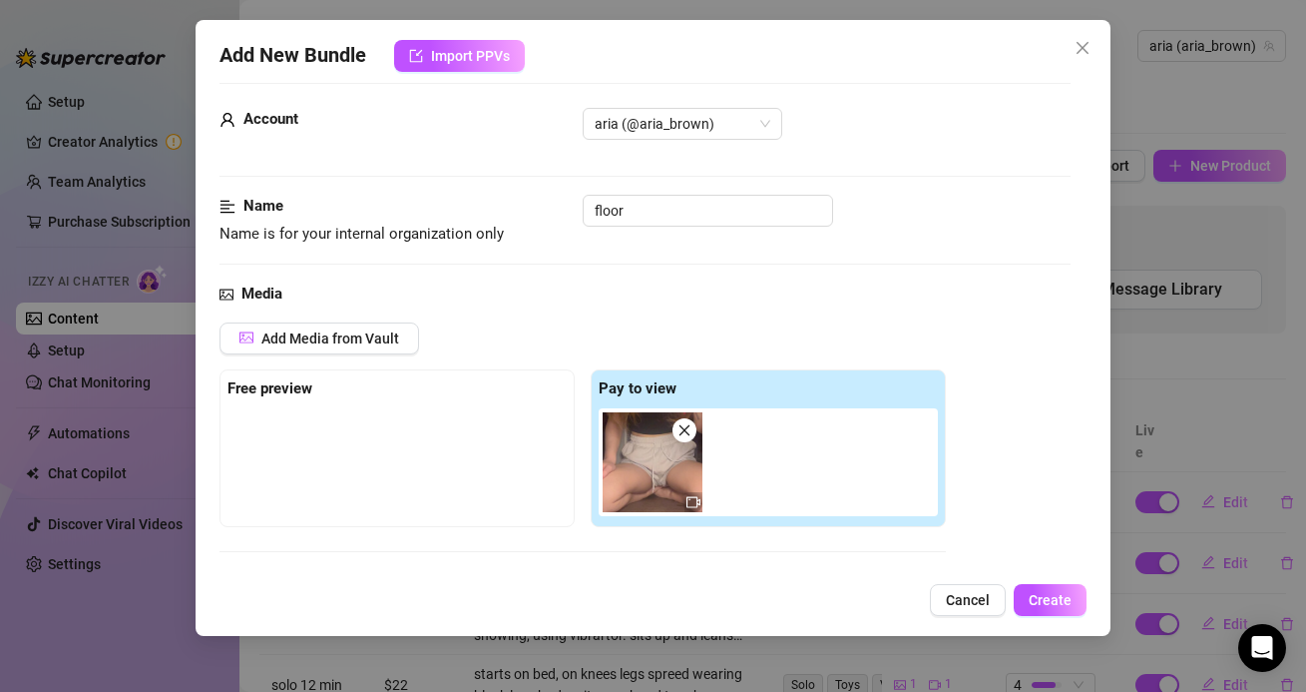
scroll to position [0, 0]
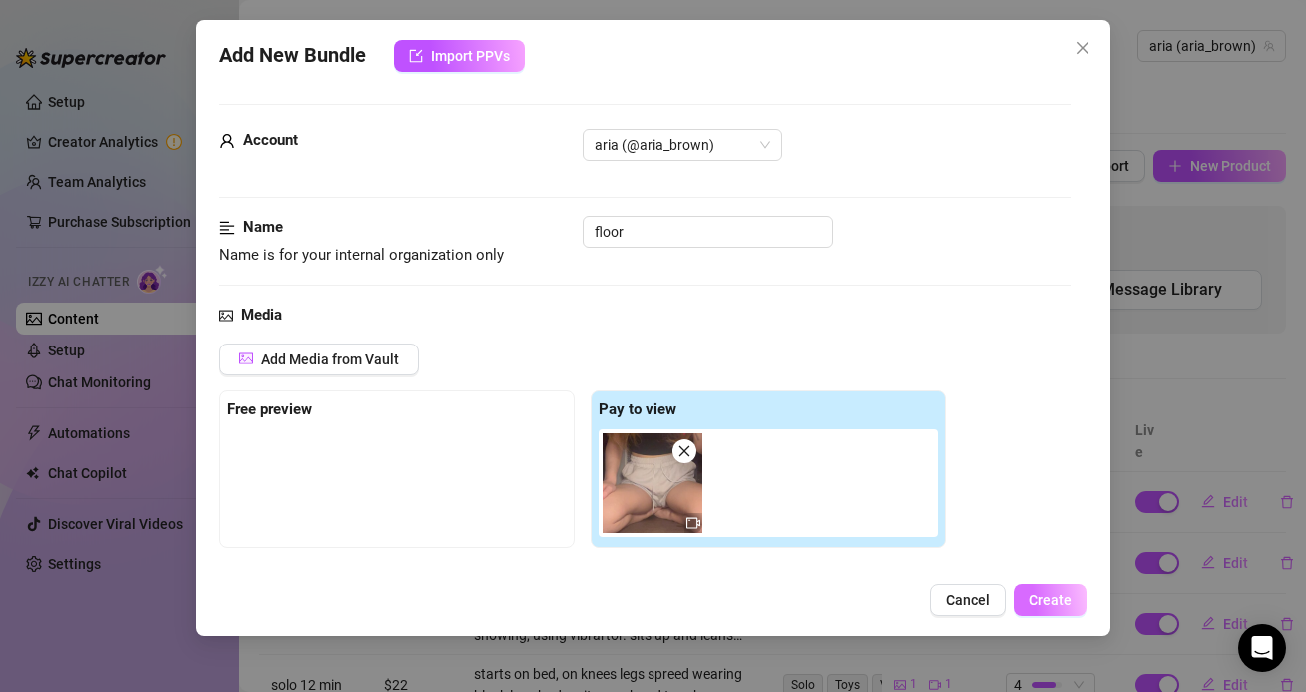
click at [1033, 609] on button "Create" at bounding box center [1050, 600] width 73 height 32
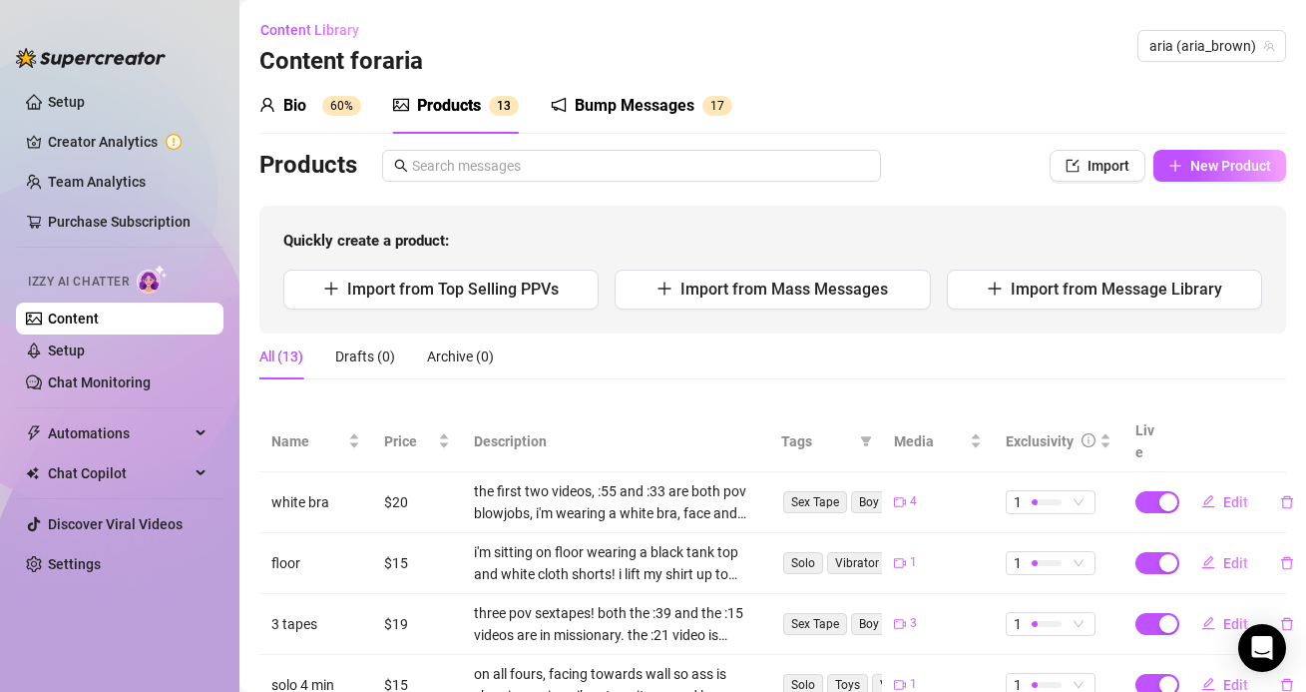
click at [624, 87] on div "Bump Messages 1 7" at bounding box center [642, 106] width 182 height 56
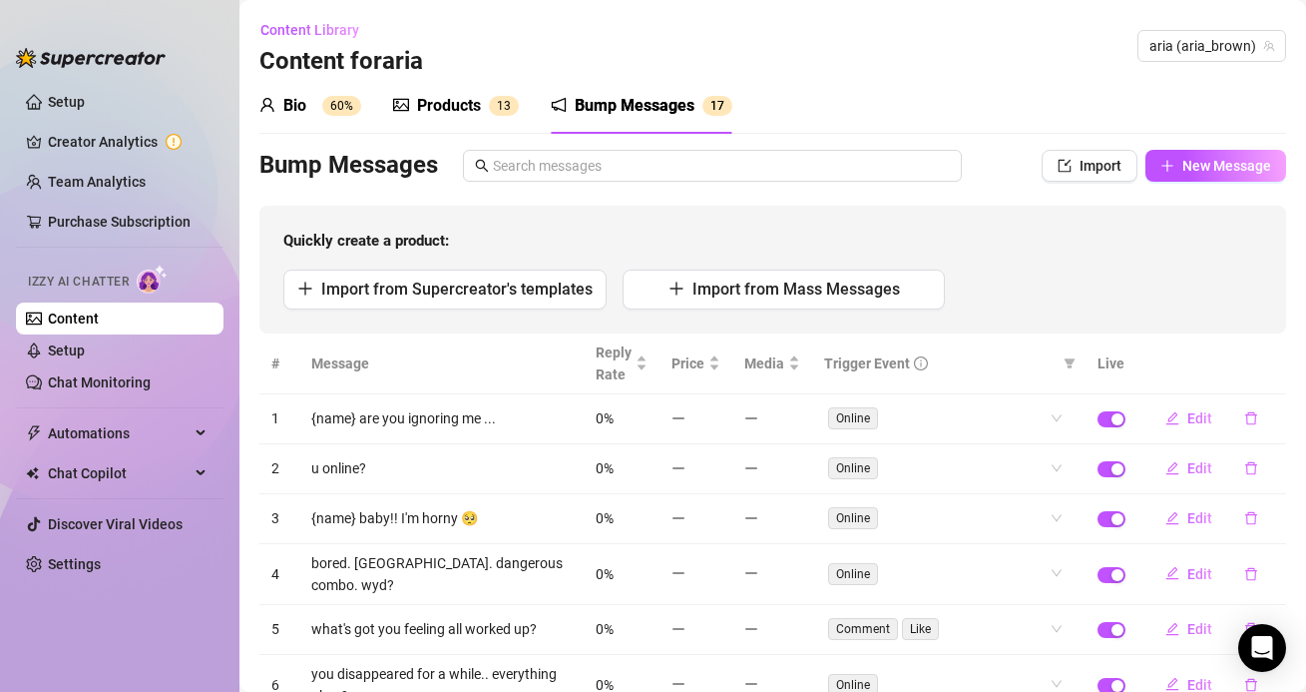
click at [339, 112] on sup "60%" at bounding box center [341, 106] width 39 height 20
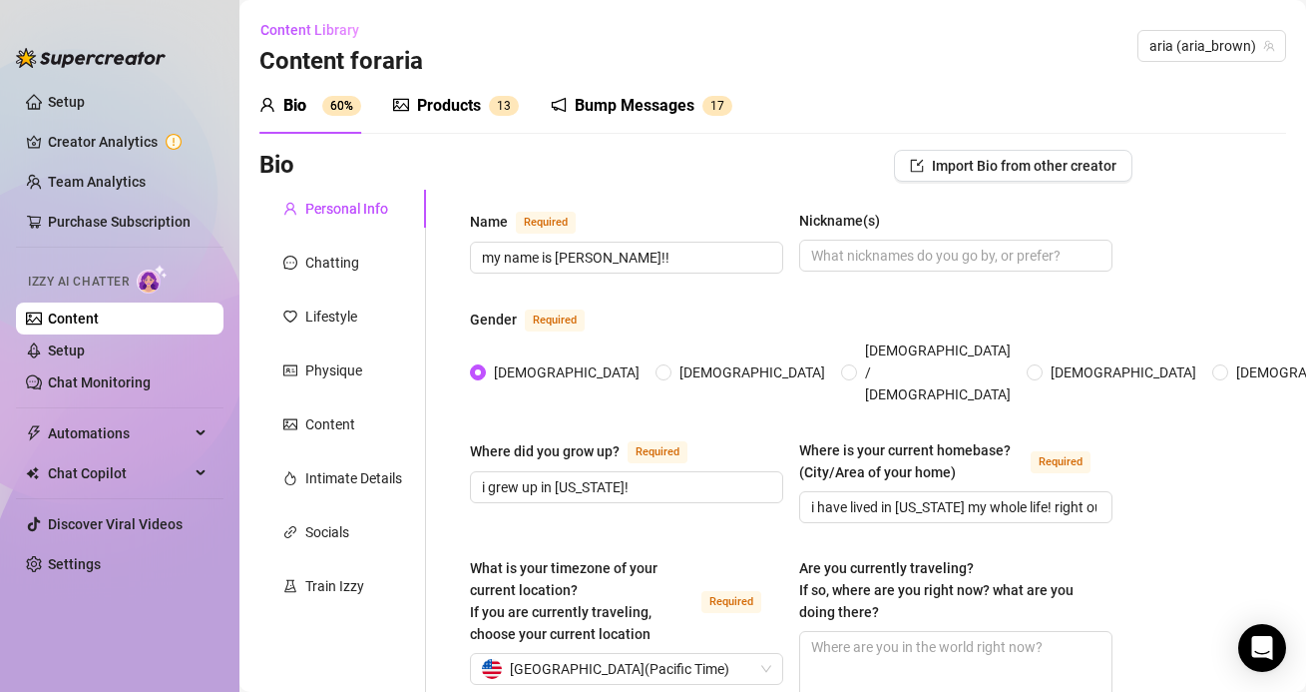
click at [471, 109] on div "Products" at bounding box center [449, 106] width 64 height 24
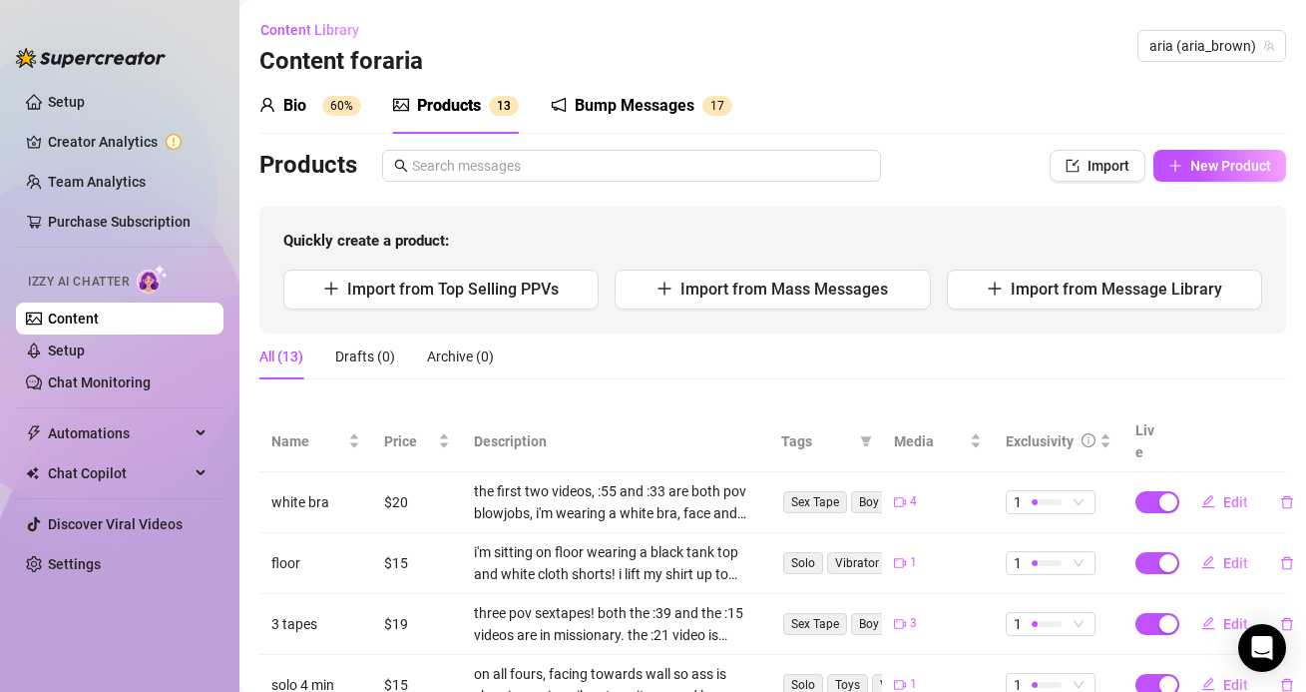
scroll to position [482, 0]
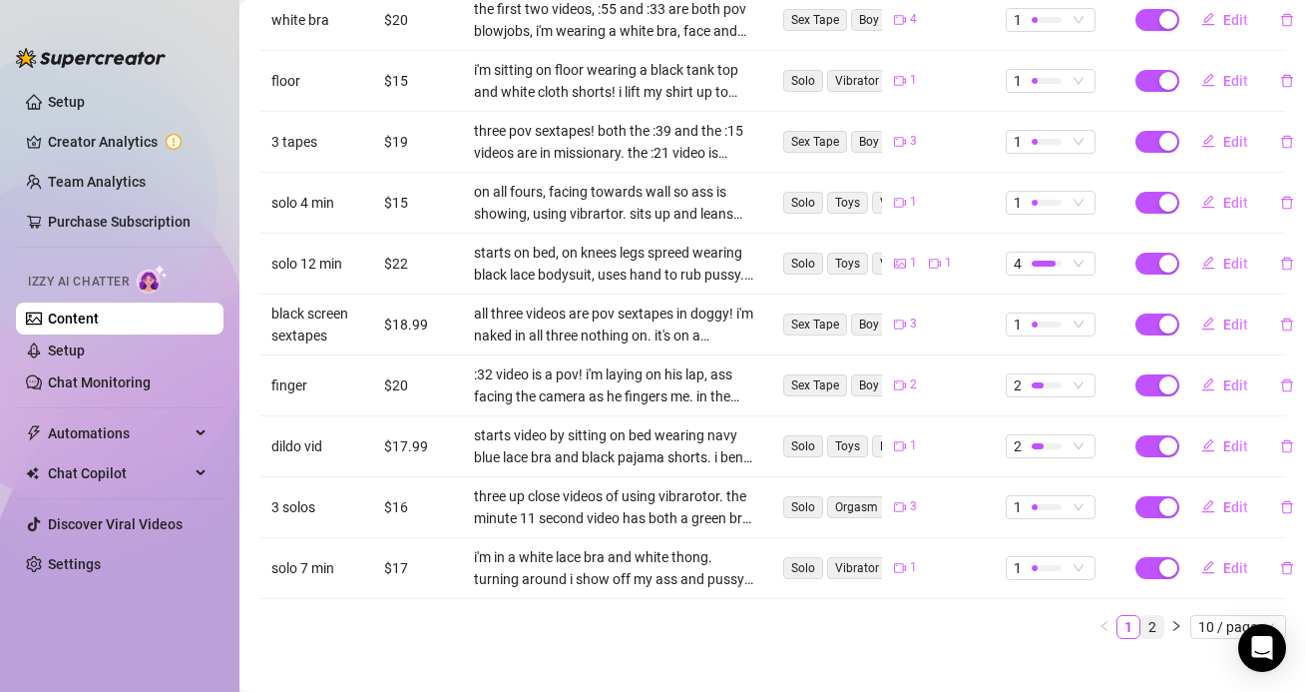
click at [1152, 616] on link "2" at bounding box center [1153, 627] width 22 height 22
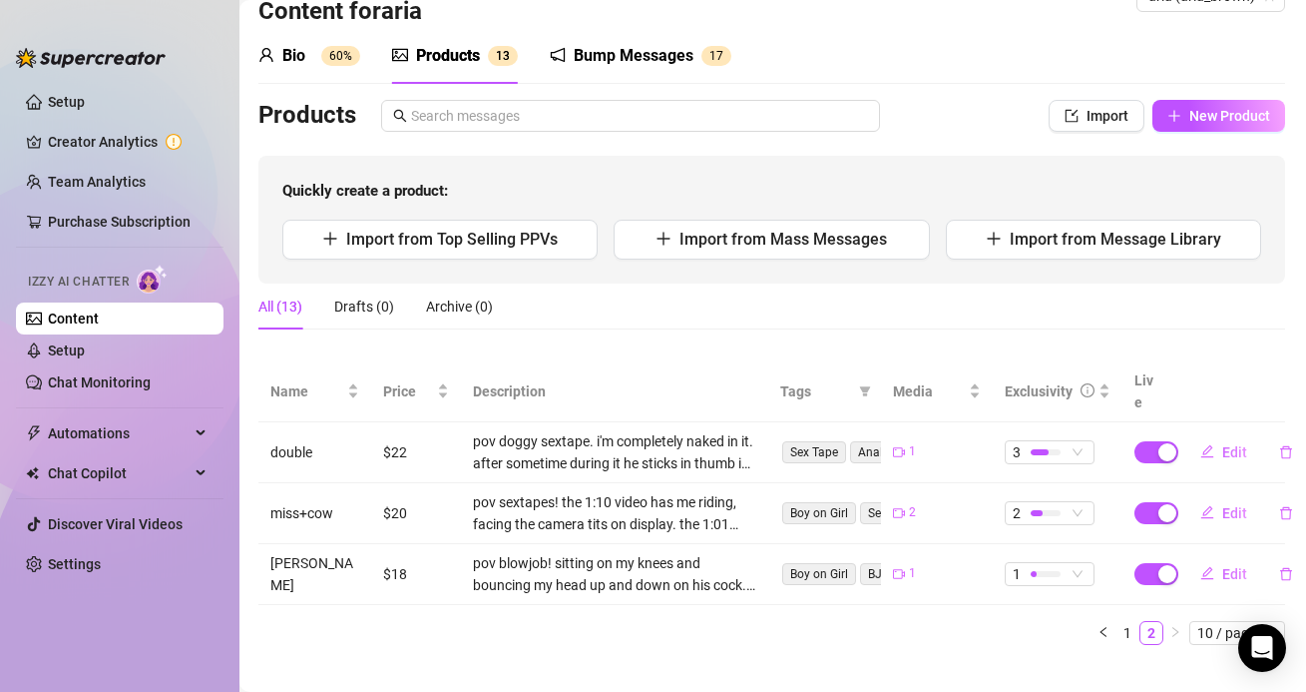
scroll to position [0, 1]
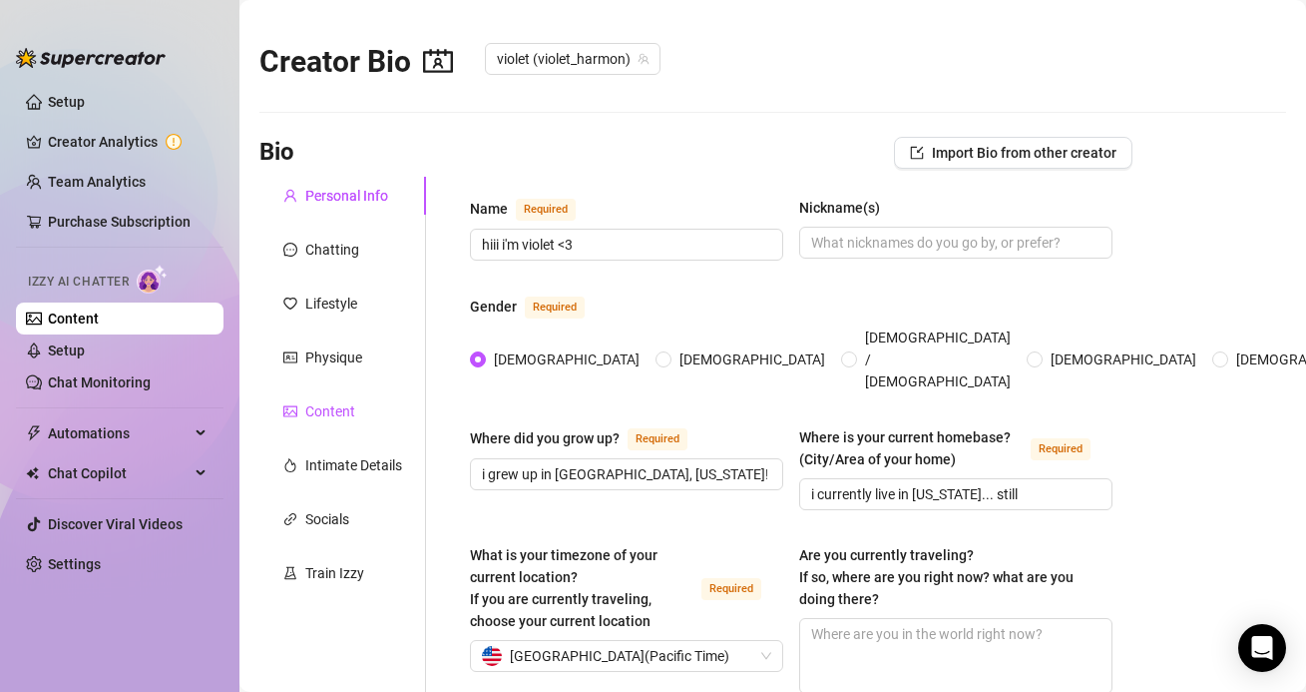
click at [323, 401] on div "Content" at bounding box center [330, 411] width 50 height 22
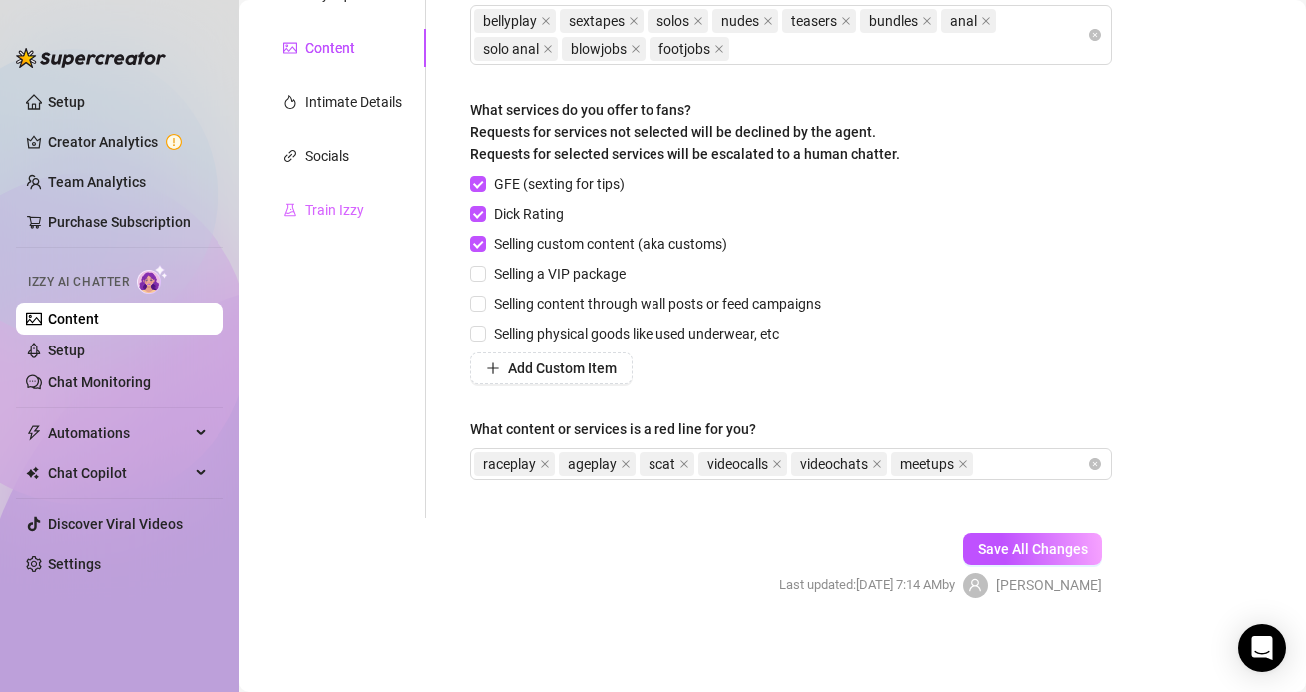
click at [347, 197] on div "Train Izzy" at bounding box center [342, 210] width 167 height 38
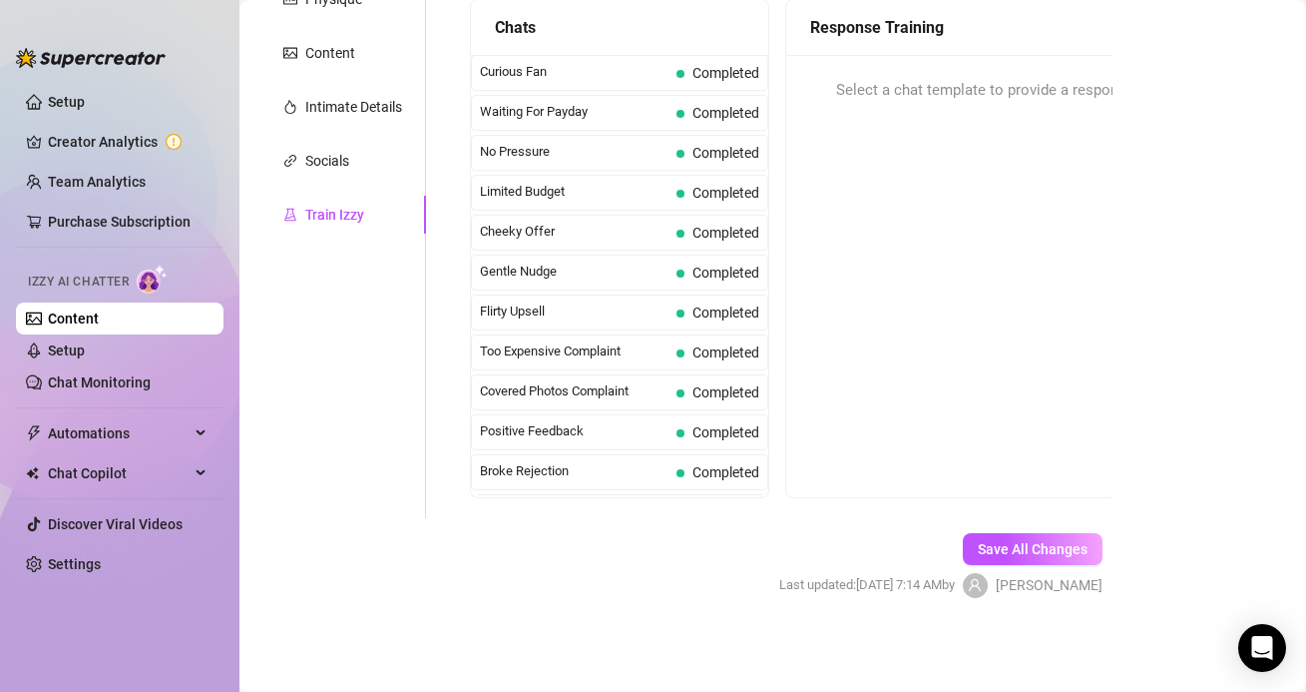
click at [528, 126] on div "Waiting For Payday Completed" at bounding box center [619, 113] width 297 height 36
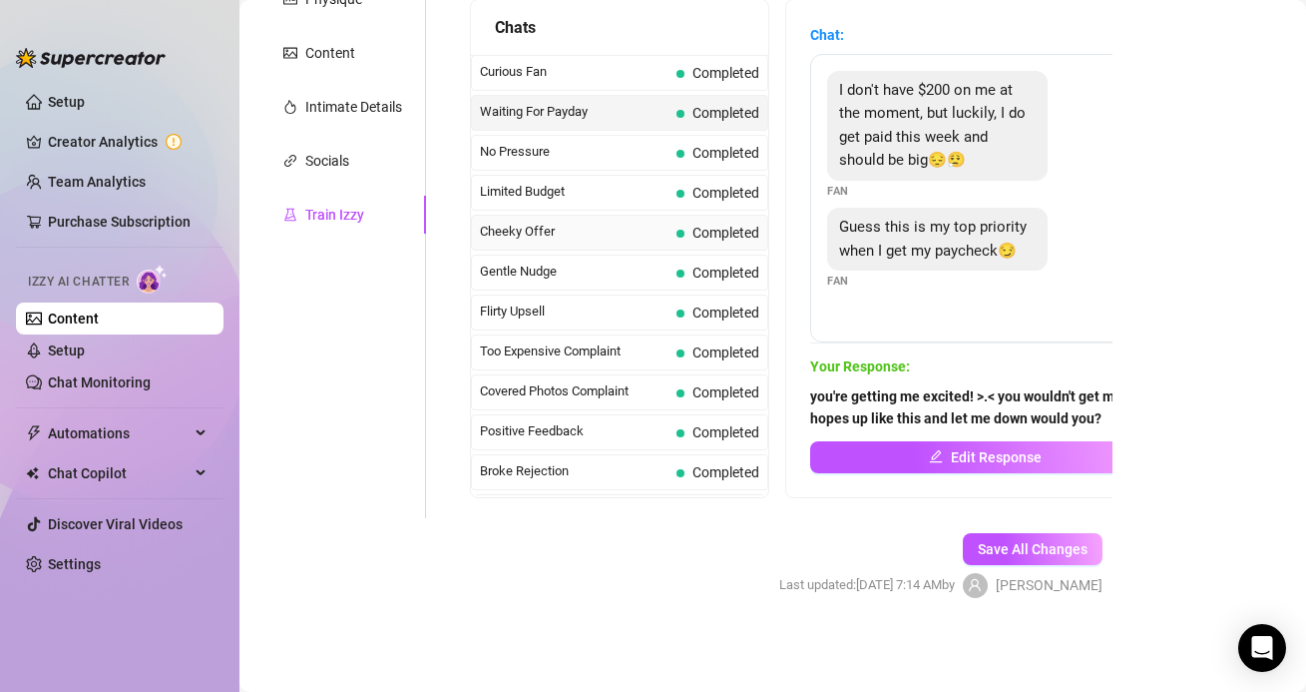
click at [612, 218] on div "Cheeky Offer Completed" at bounding box center [619, 233] width 297 height 36
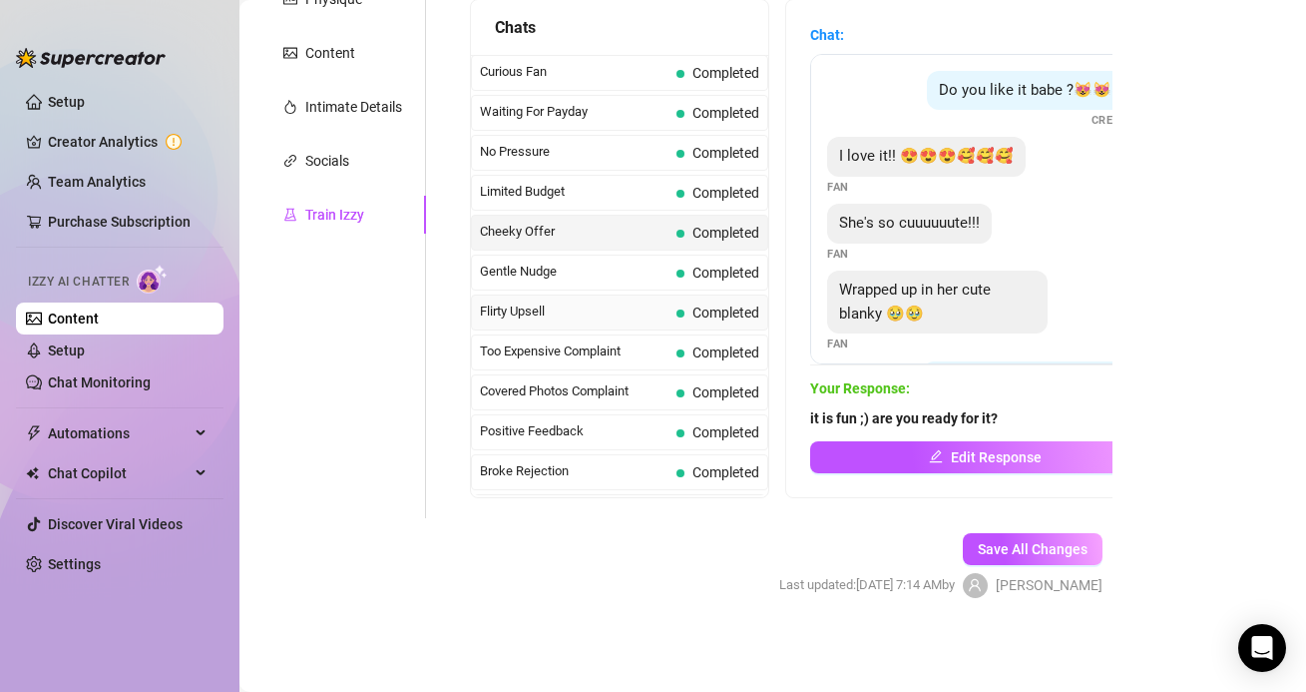
click at [662, 298] on div "Flirty Upsell Completed" at bounding box center [619, 312] width 297 height 36
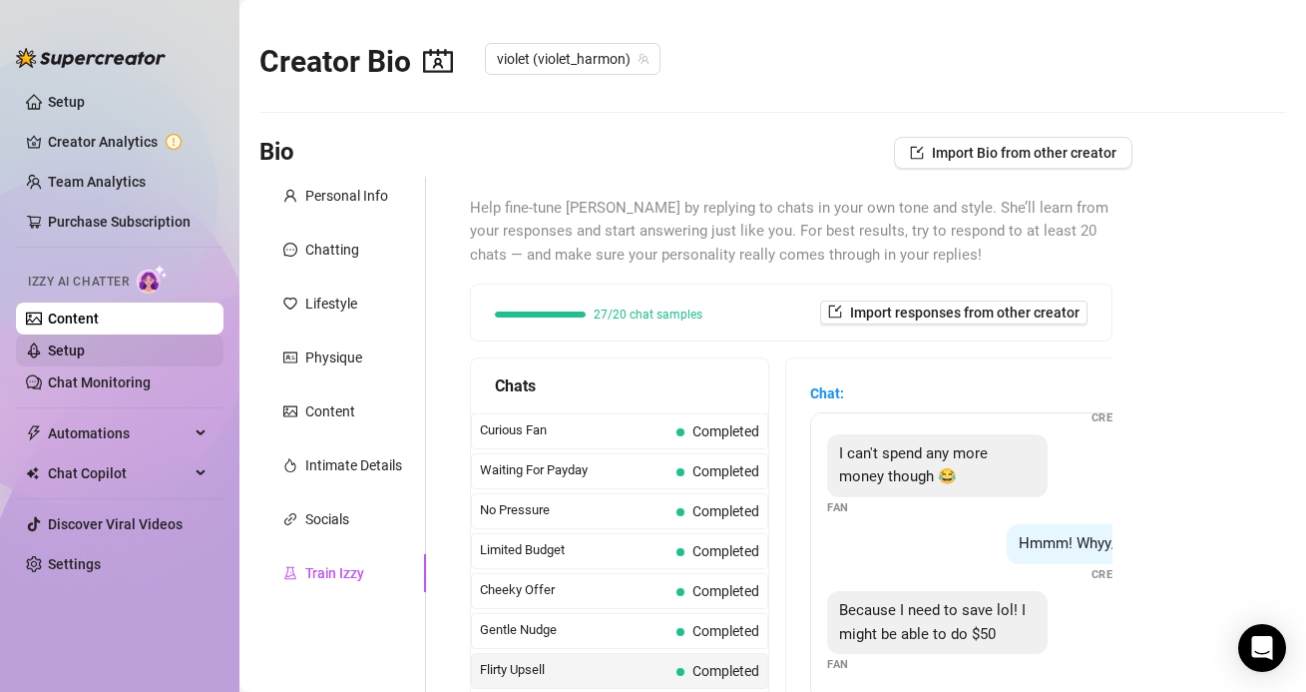
click at [85, 358] on link "Setup" at bounding box center [66, 350] width 37 height 16
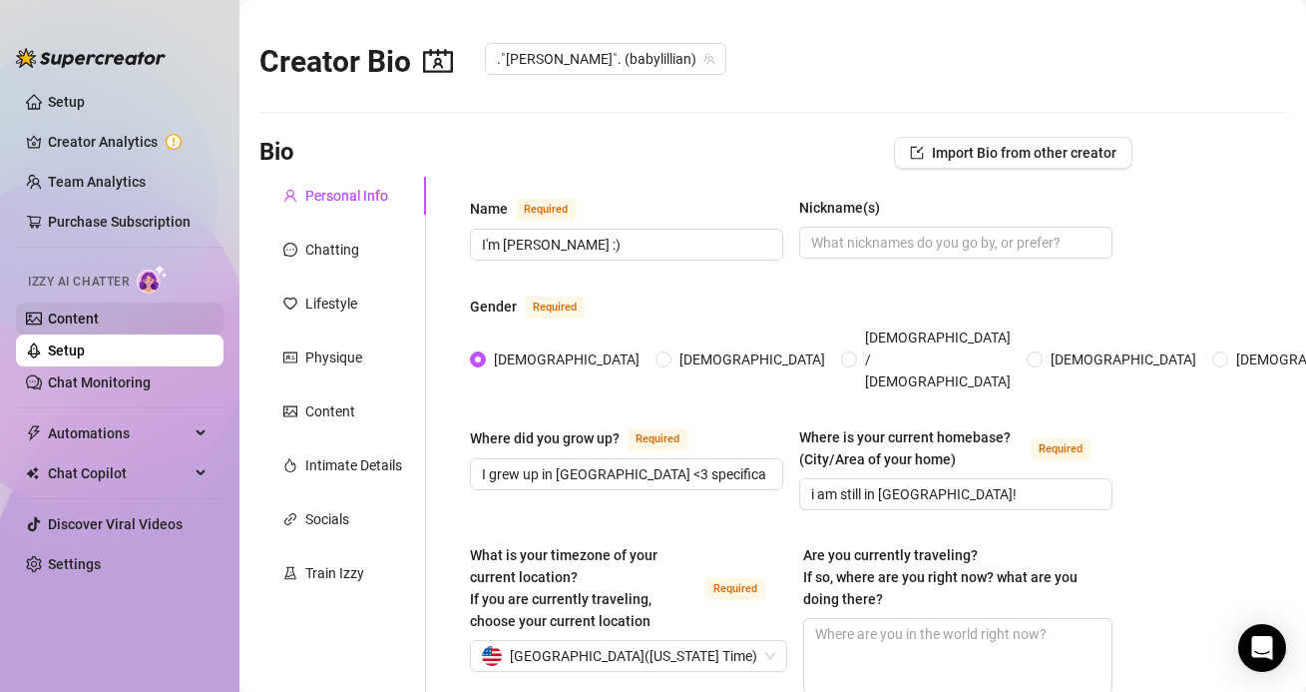
click at [93, 310] on link "Content" at bounding box center [73, 318] width 51 height 16
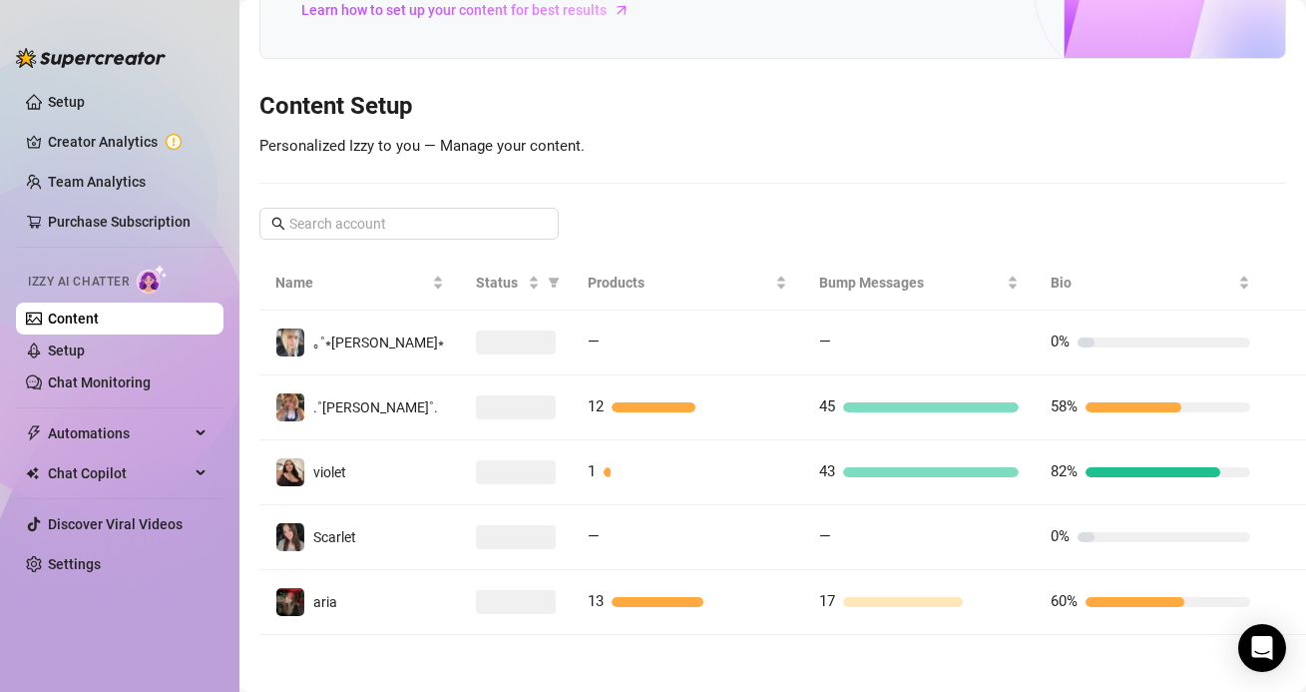
scroll to position [165, 0]
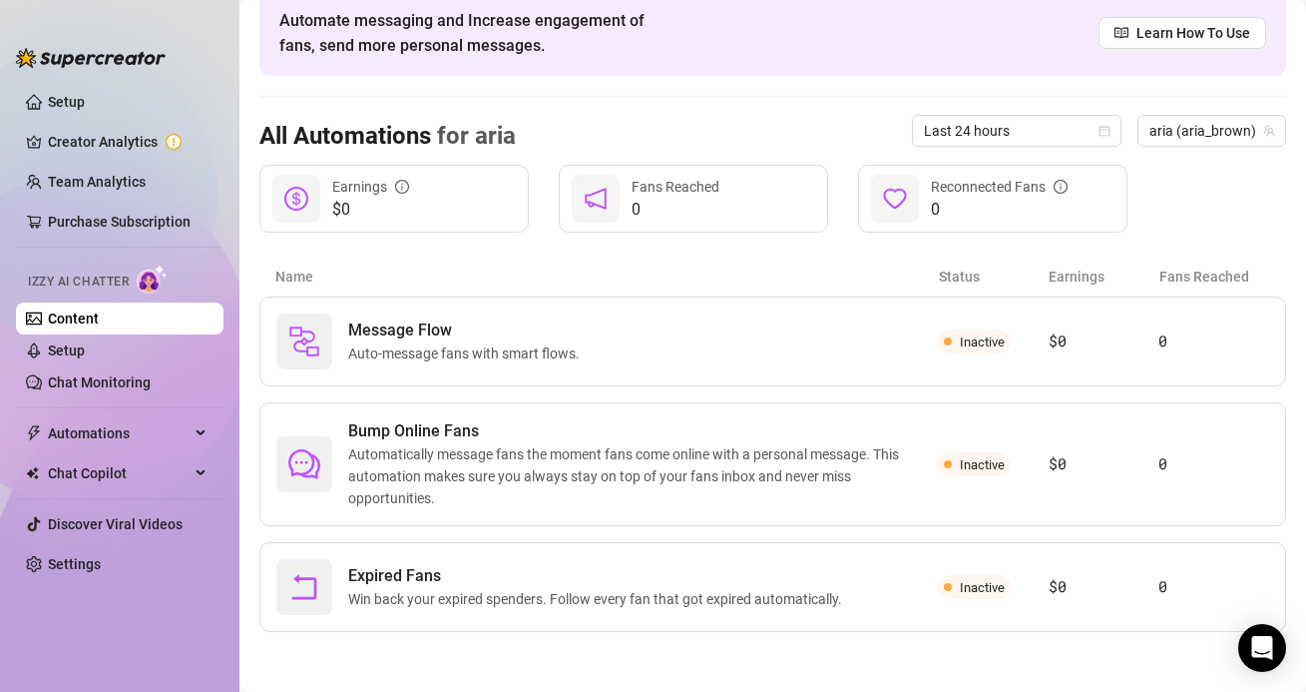
scroll to position [94, 0]
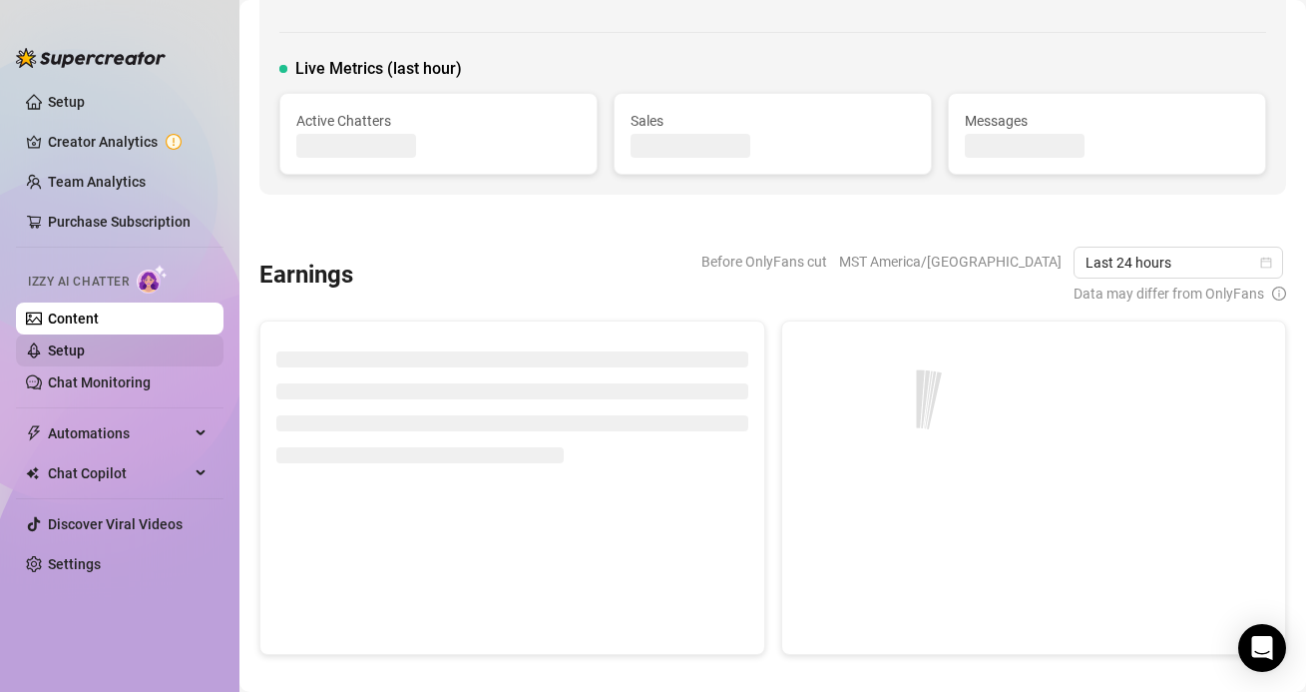
scroll to position [165, 0]
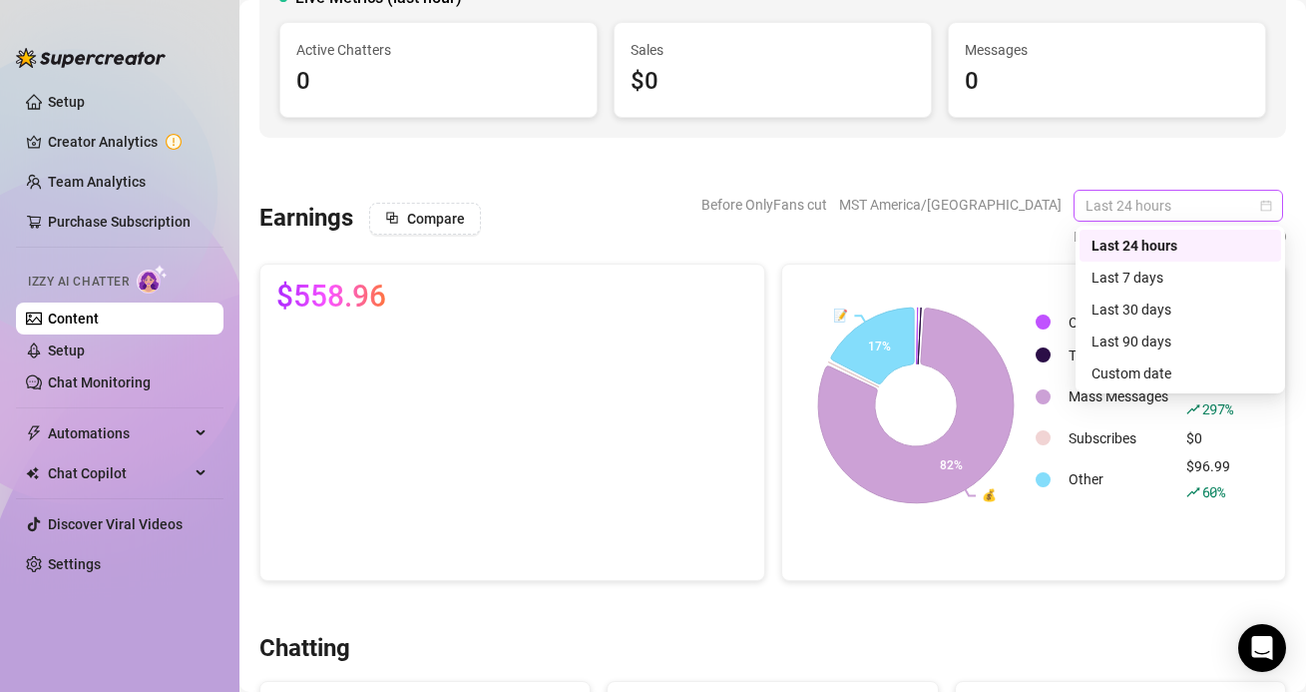
click at [1101, 215] on span "Last 24 hours" at bounding box center [1179, 206] width 186 height 30
click at [1188, 281] on div "Last 7 days" at bounding box center [1181, 277] width 178 height 22
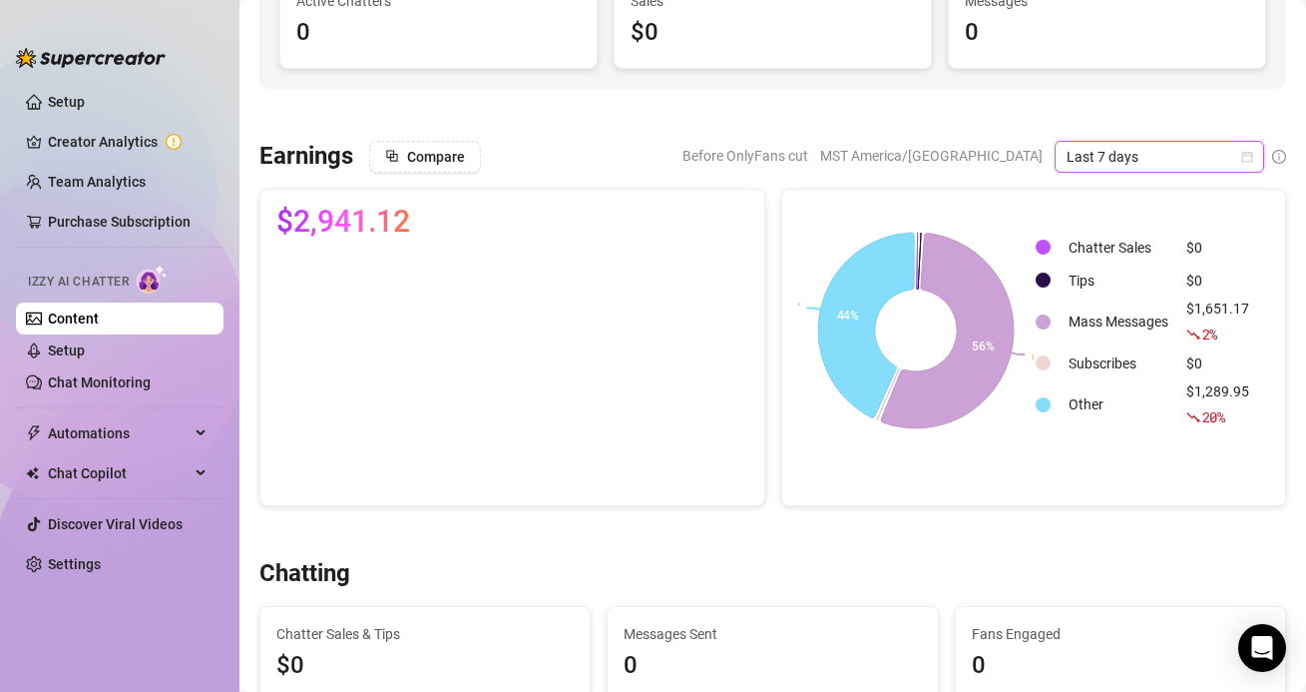
scroll to position [230, 0]
